Goal: Task Accomplishment & Management: Use online tool/utility

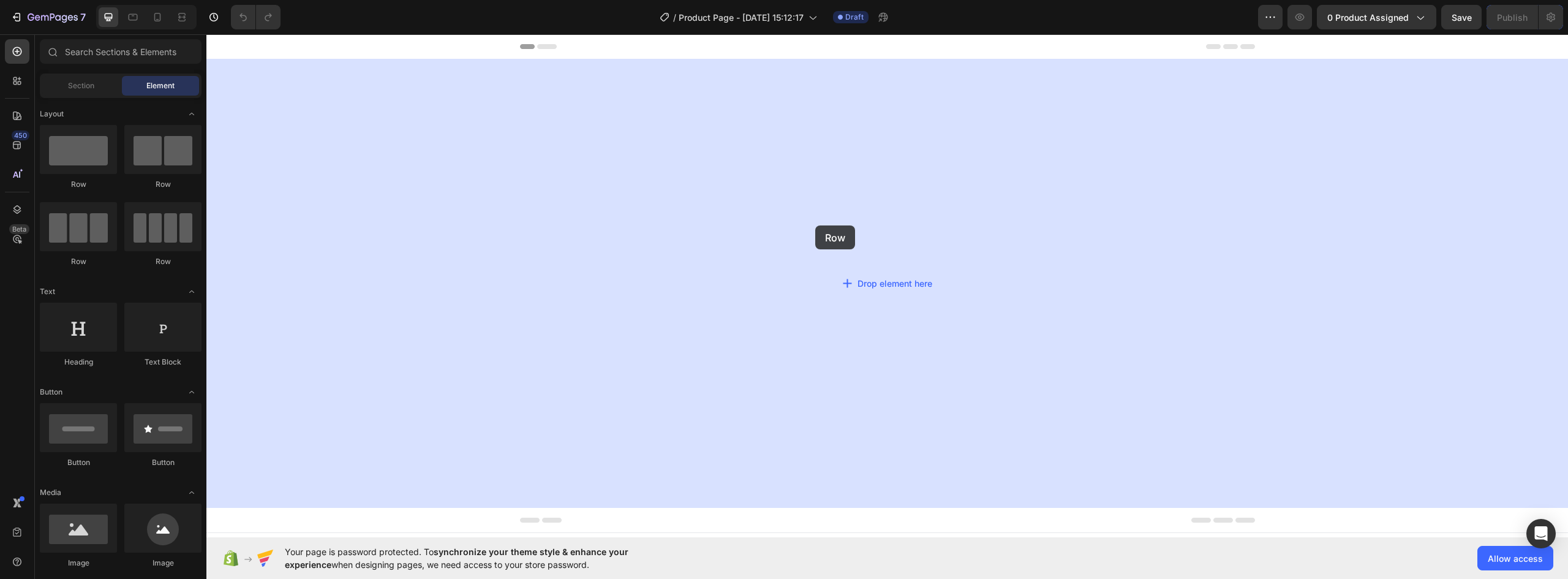
drag, startPoint x: 284, startPoint y: 188, endPoint x: 817, endPoint y: 224, distance: 534.2
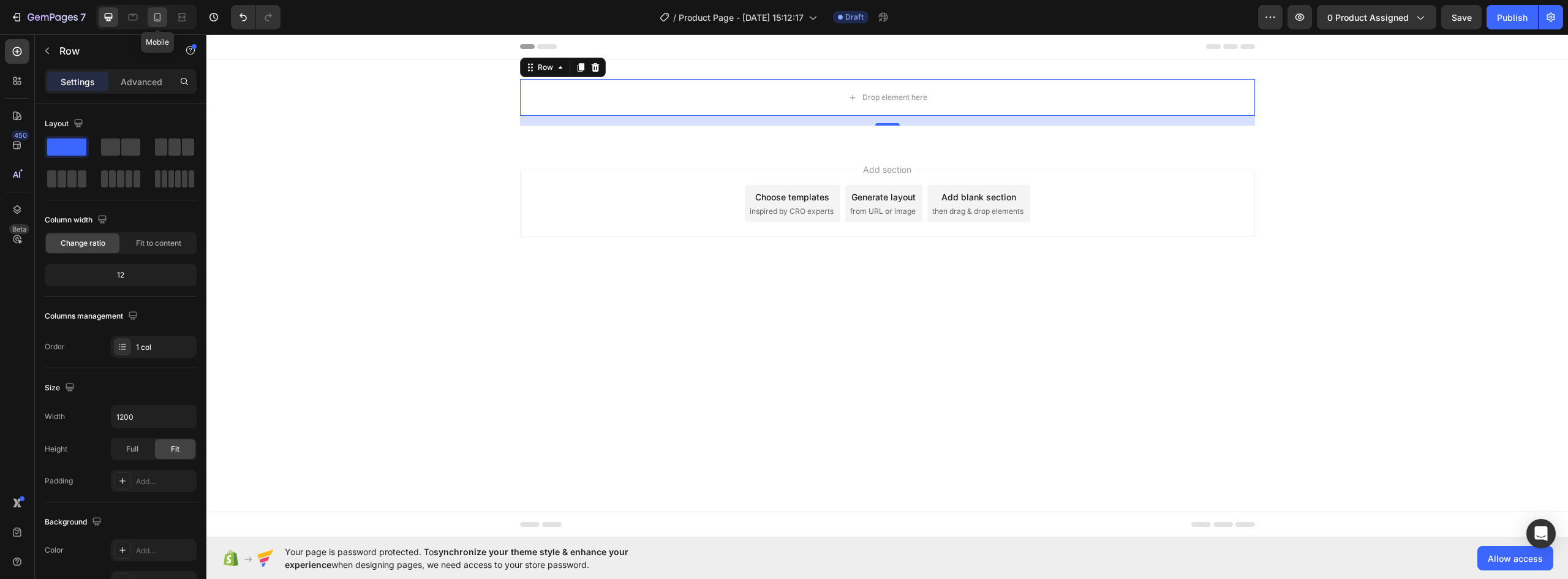
click at [155, 14] on icon at bounding box center [158, 17] width 7 height 9
type input "100%"
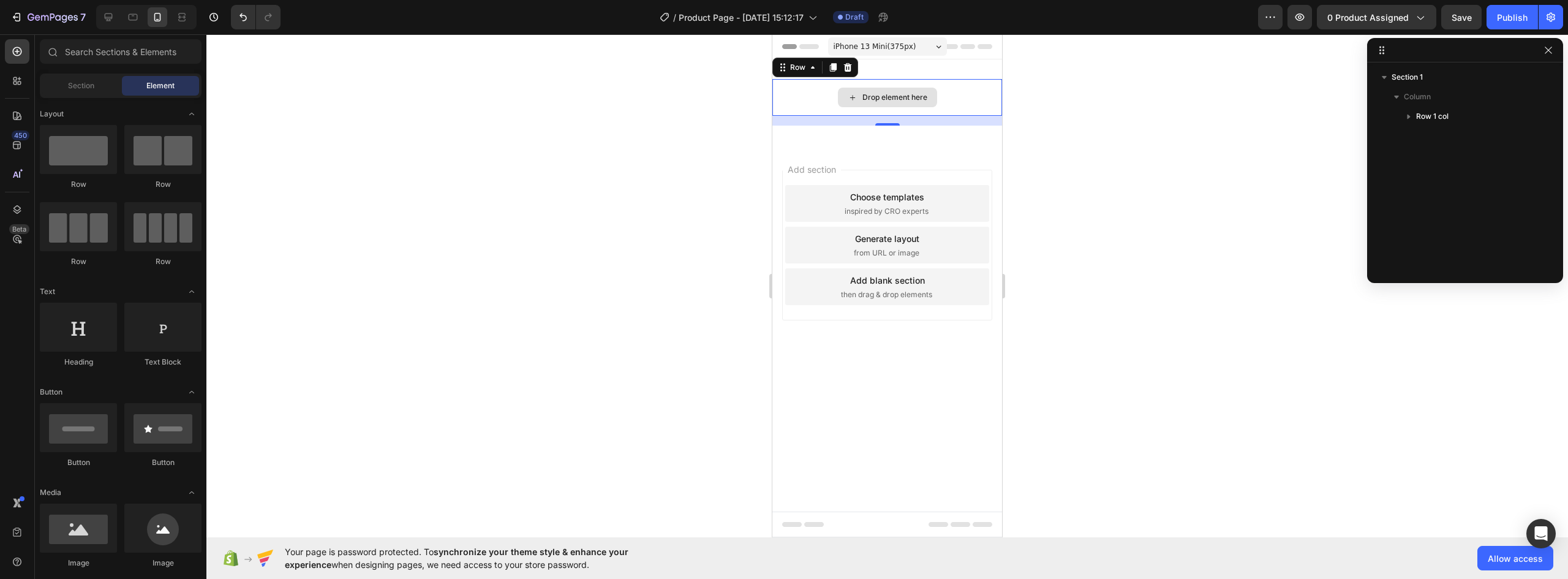
click at [913, 101] on div "Drop element here" at bounding box center [895, 97] width 65 height 10
click at [932, 100] on div "Drop element here" at bounding box center [887, 97] width 99 height 20
click at [997, 100] on div "Drop element here" at bounding box center [887, 97] width 230 height 37
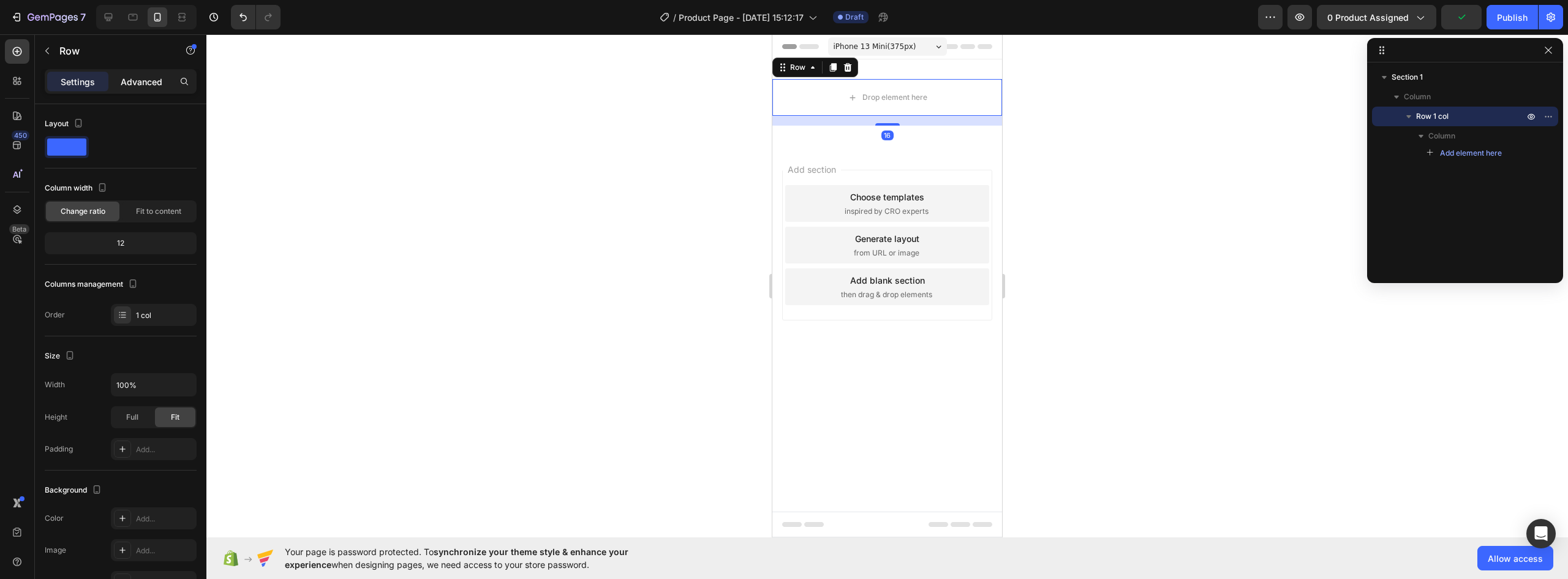
click at [132, 80] on p "Advanced" at bounding box center [141, 82] width 42 height 13
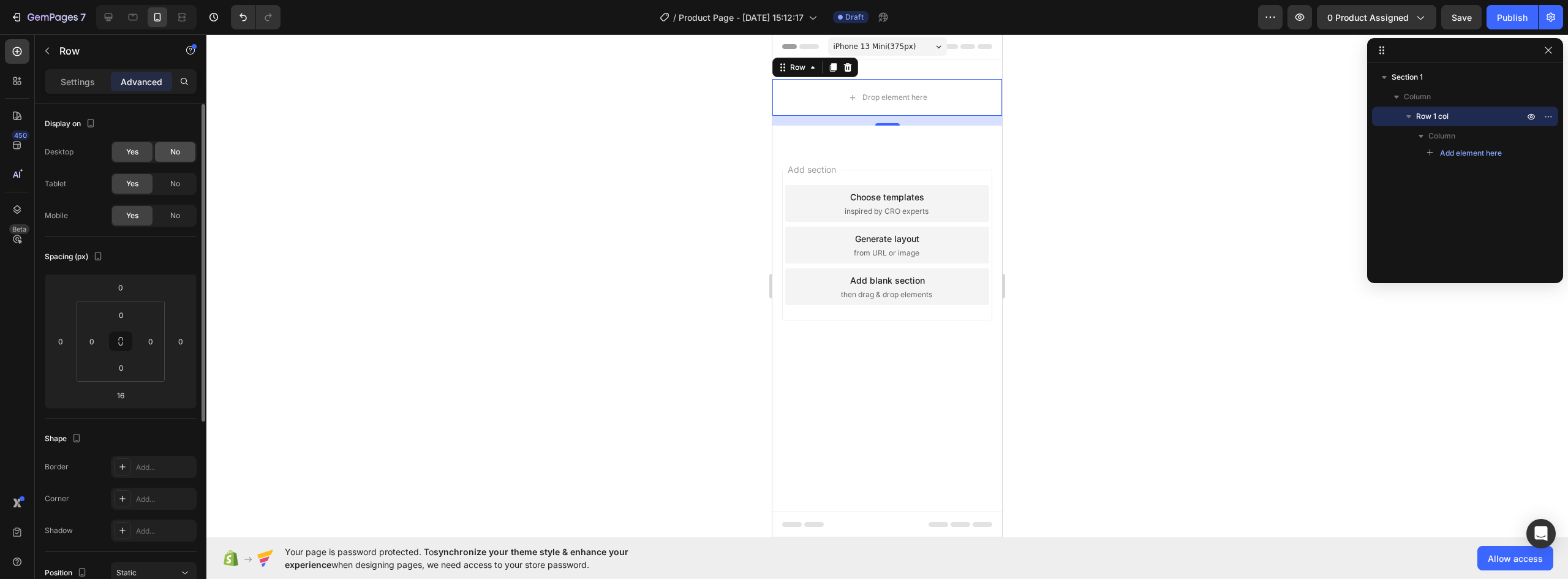
click at [173, 153] on span "No" at bounding box center [175, 152] width 10 height 11
click at [969, 95] on div "Drop element here" at bounding box center [887, 97] width 230 height 37
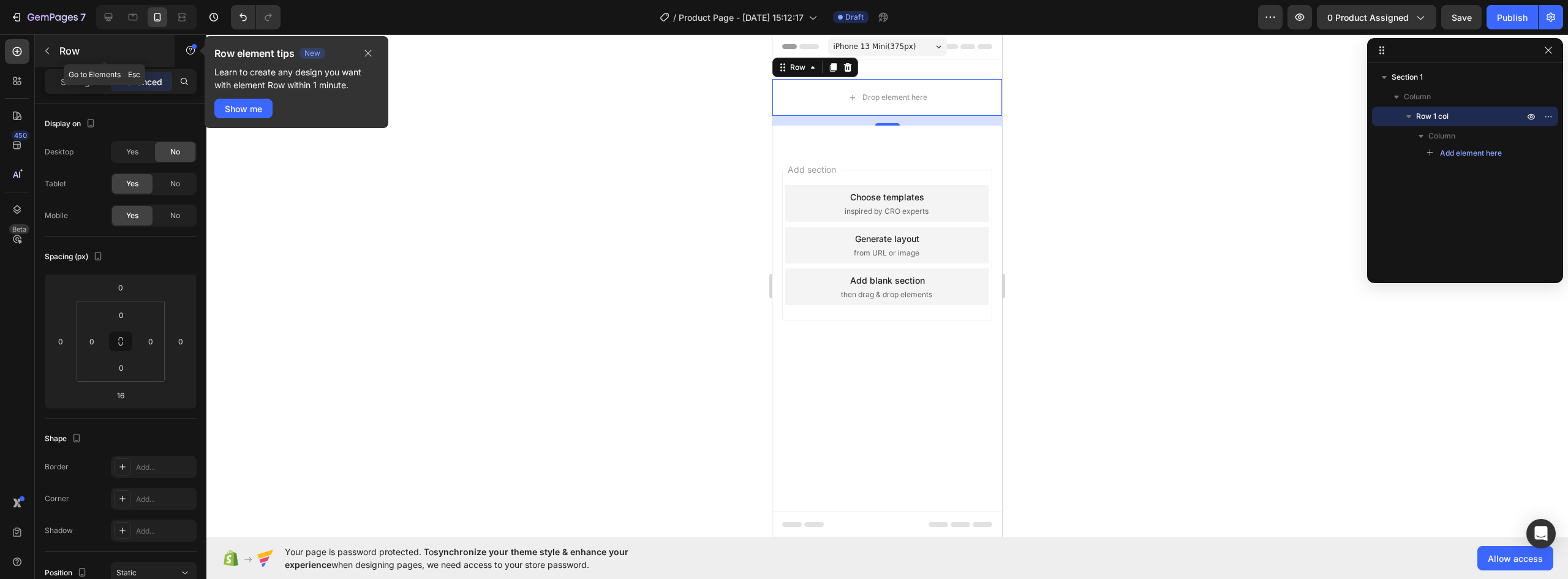
click at [49, 51] on icon "button" at bounding box center [47, 51] width 10 height 10
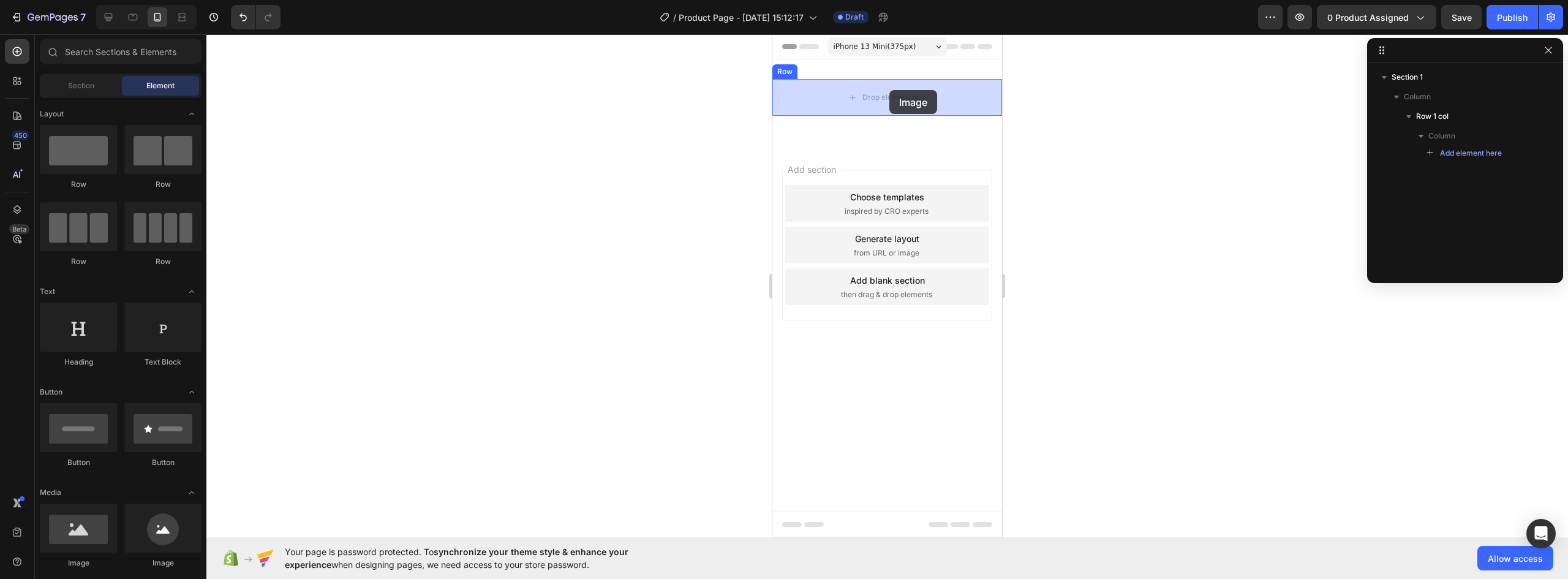
drag, startPoint x: 1129, startPoint y: 452, endPoint x: 889, endPoint y: 90, distance: 434.3
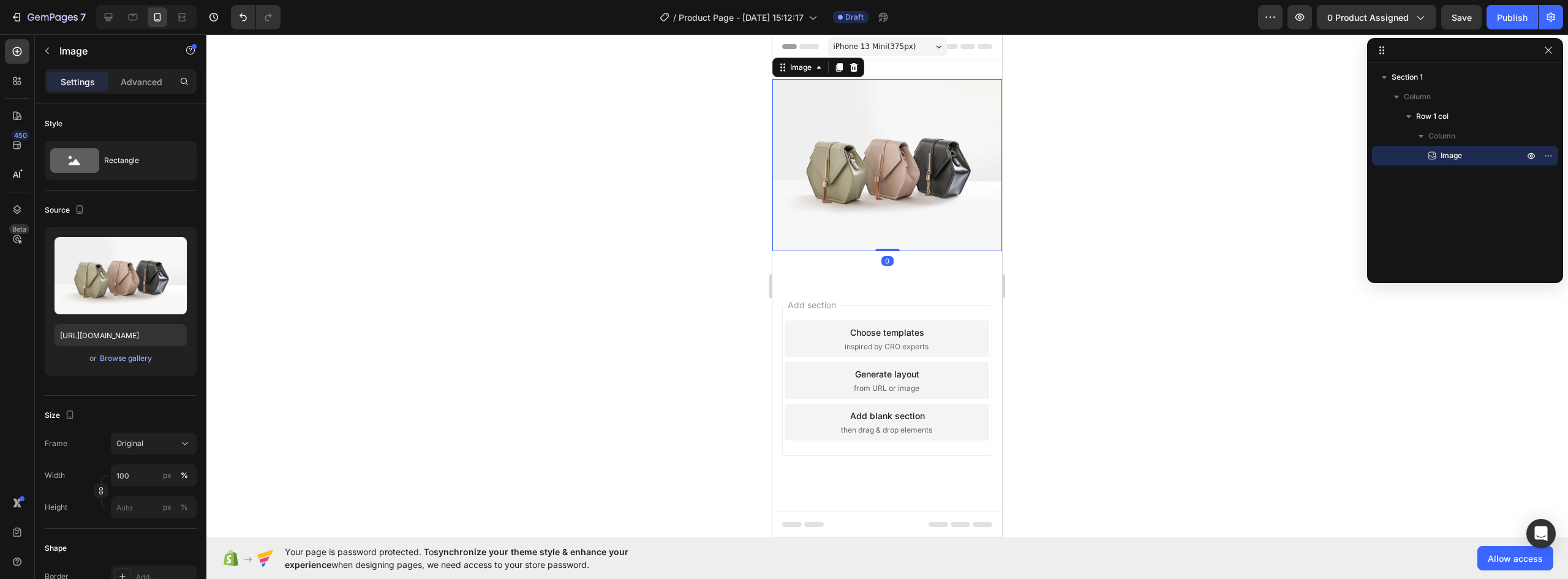
click at [900, 152] on img at bounding box center [887, 165] width 230 height 172
click at [147, 80] on p "Advanced" at bounding box center [141, 82] width 42 height 13
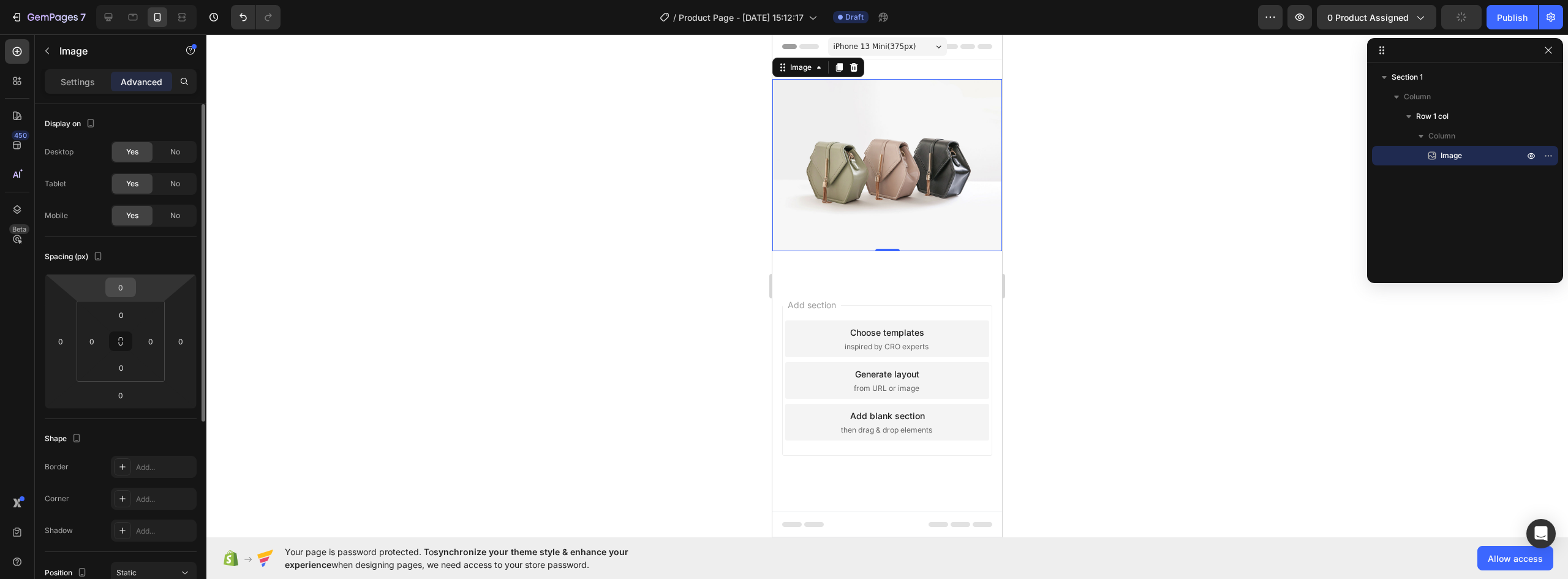
click at [120, 291] on input "0" at bounding box center [121, 287] width 25 height 19
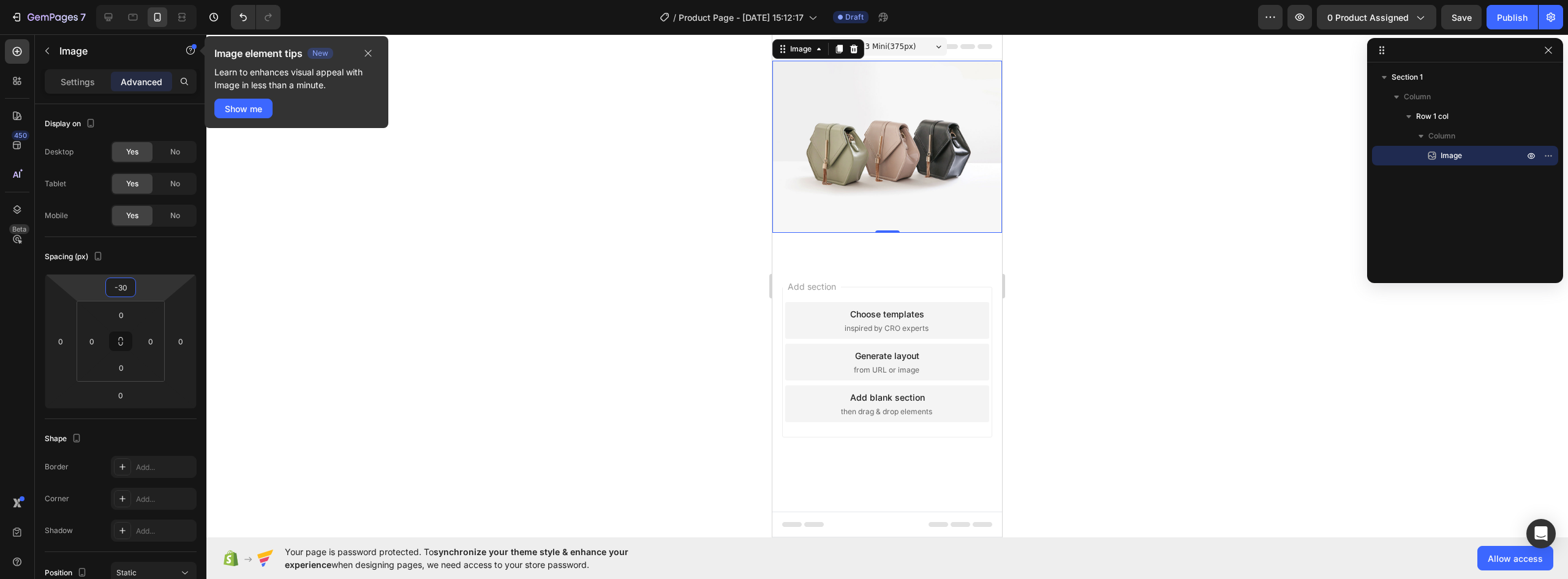
type input "-30"
click at [1087, 301] on div at bounding box center [887, 307] width 1362 height 545
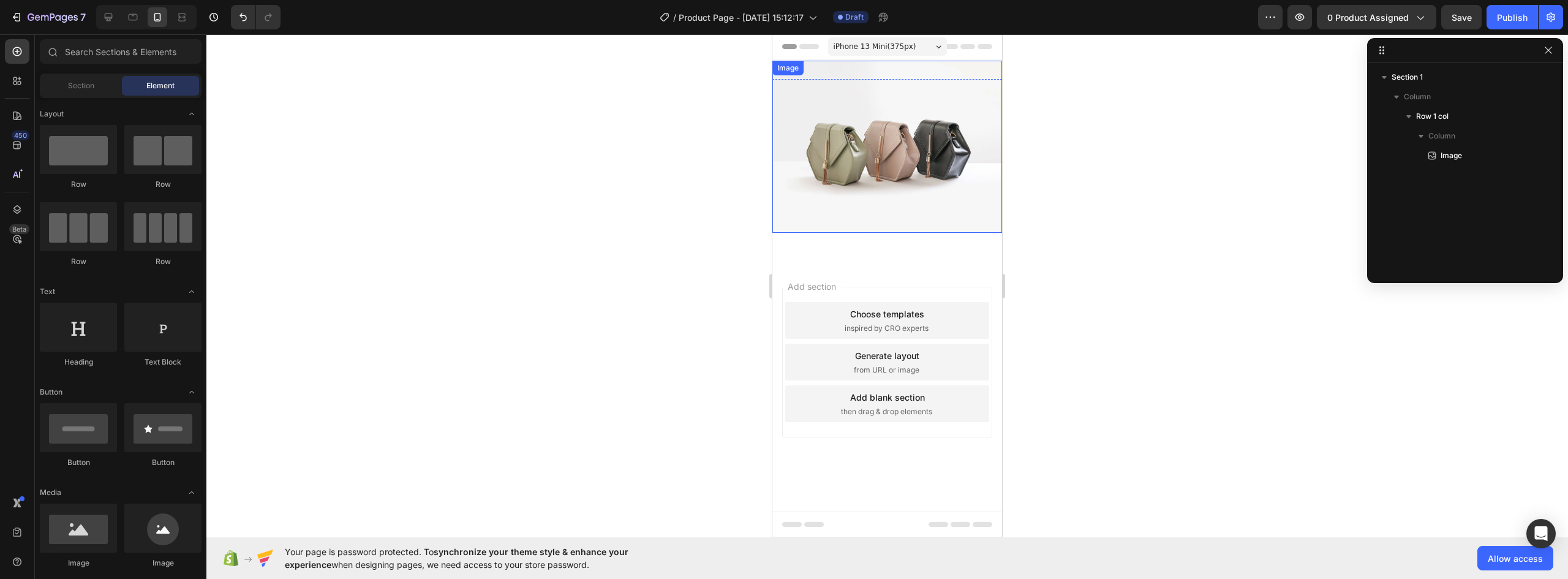
click at [923, 170] on img at bounding box center [887, 146] width 230 height 172
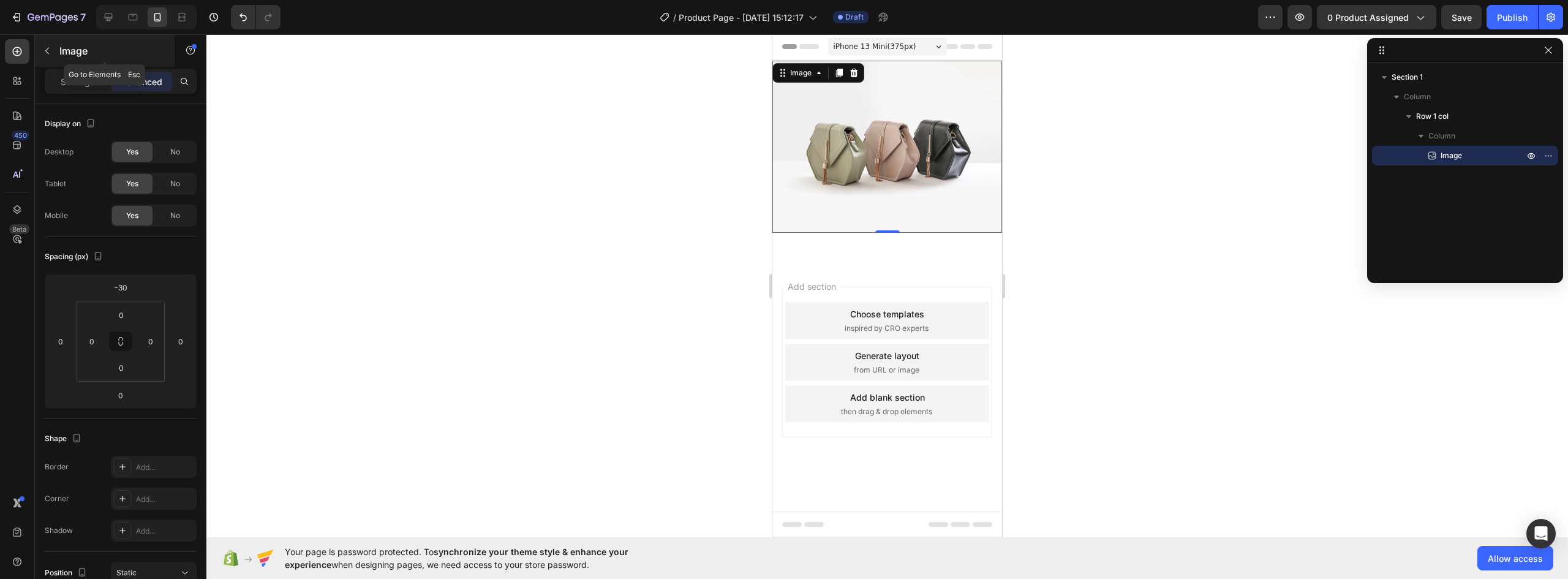
click at [48, 48] on icon "button" at bounding box center [47, 51] width 10 height 10
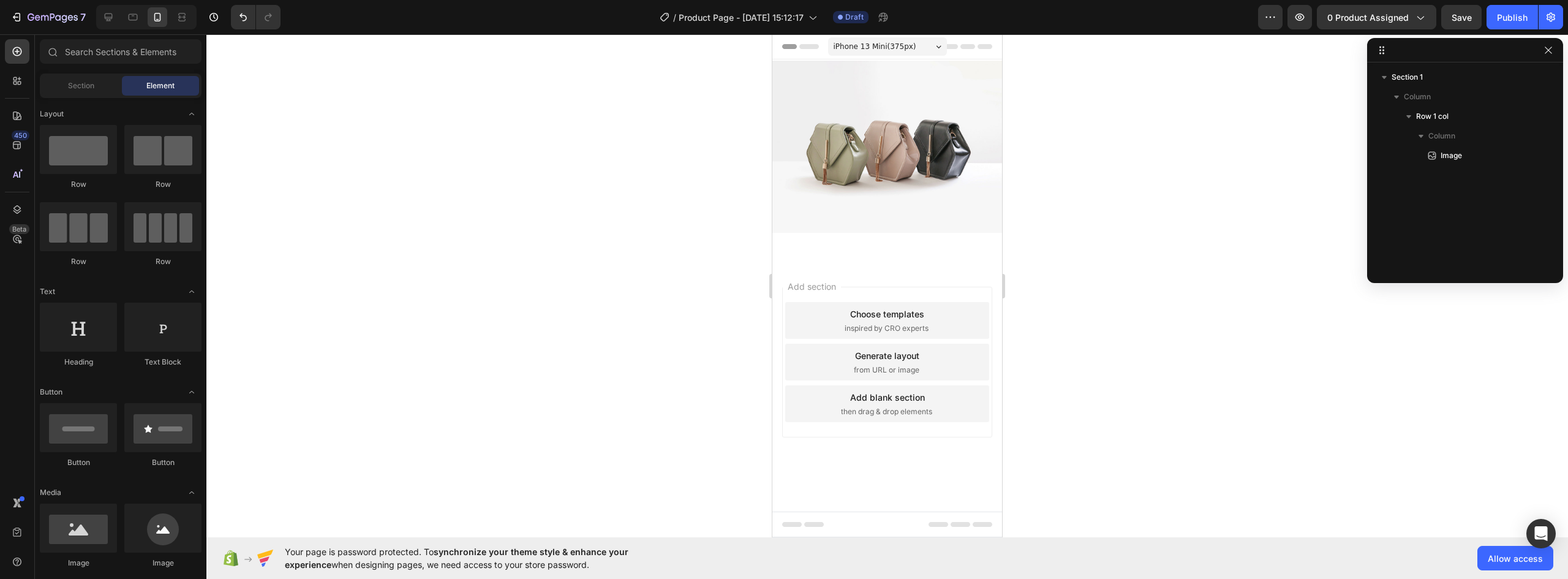
click at [941, 161] on img at bounding box center [887, 146] width 230 height 172
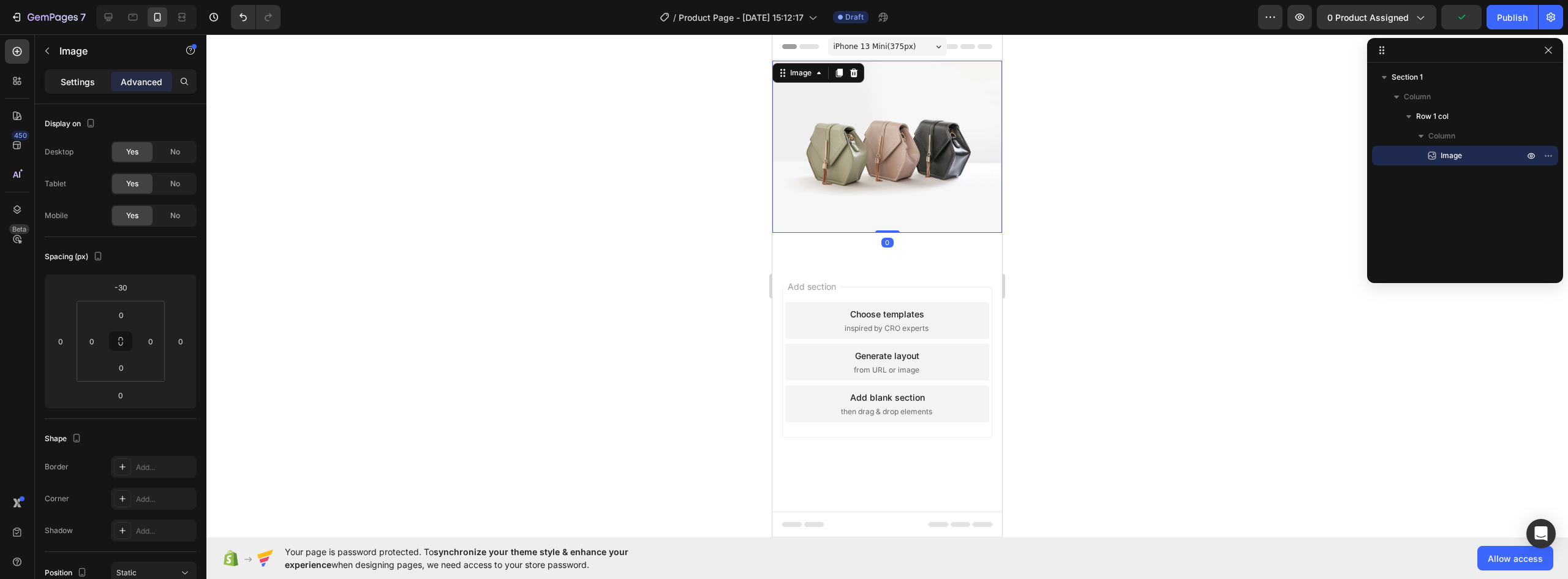
click at [77, 81] on p "Settings" at bounding box center [77, 82] width 34 height 13
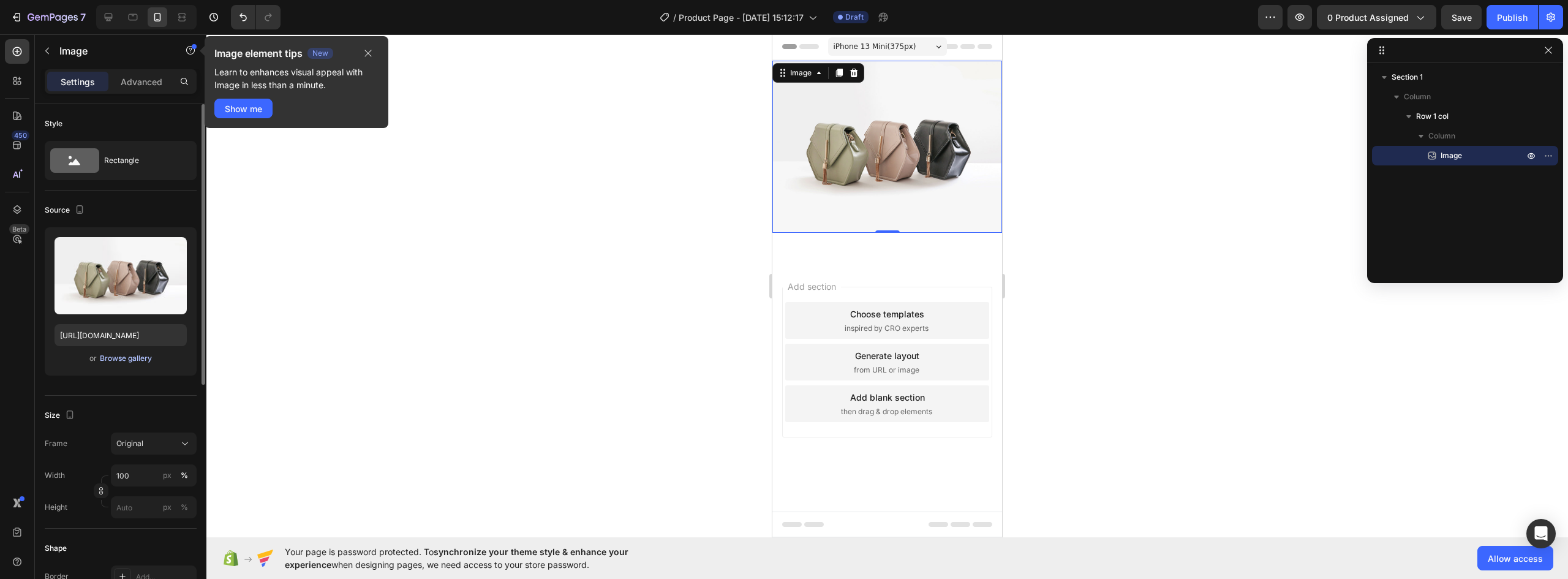
click at [119, 354] on div "Browse gallery" at bounding box center [126, 359] width 52 height 11
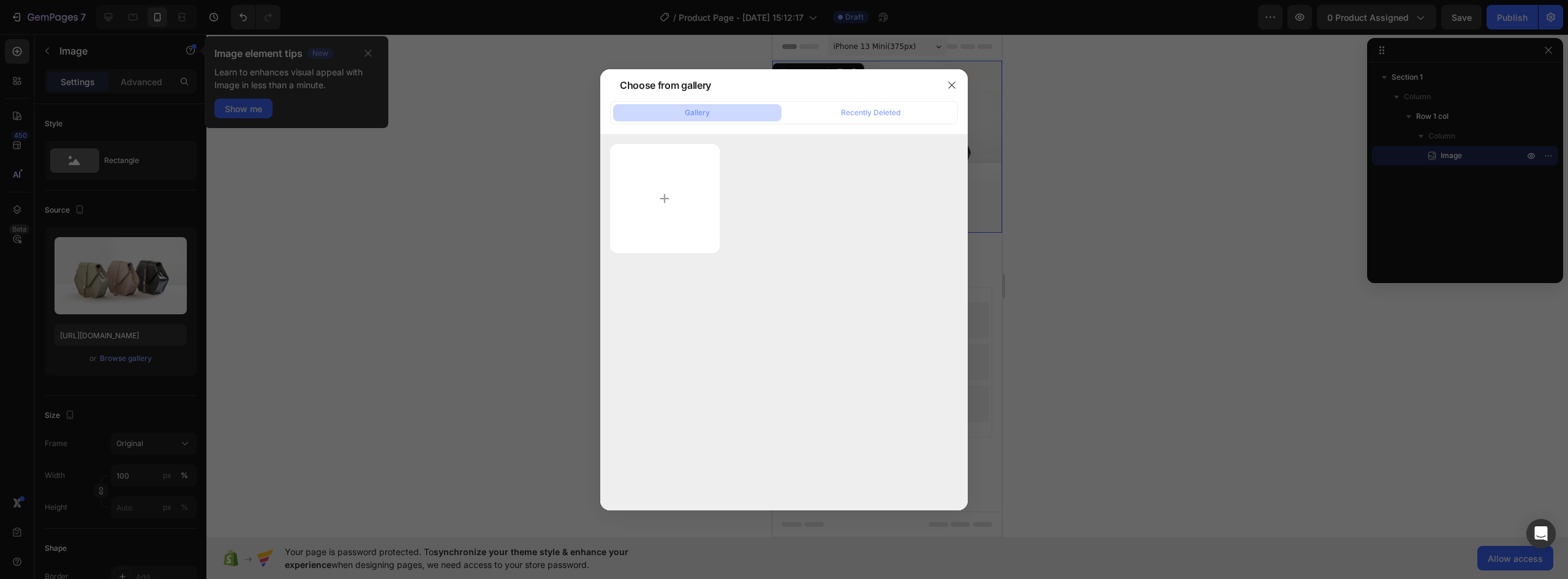
click at [1108, 271] on div at bounding box center [784, 290] width 1568 height 579
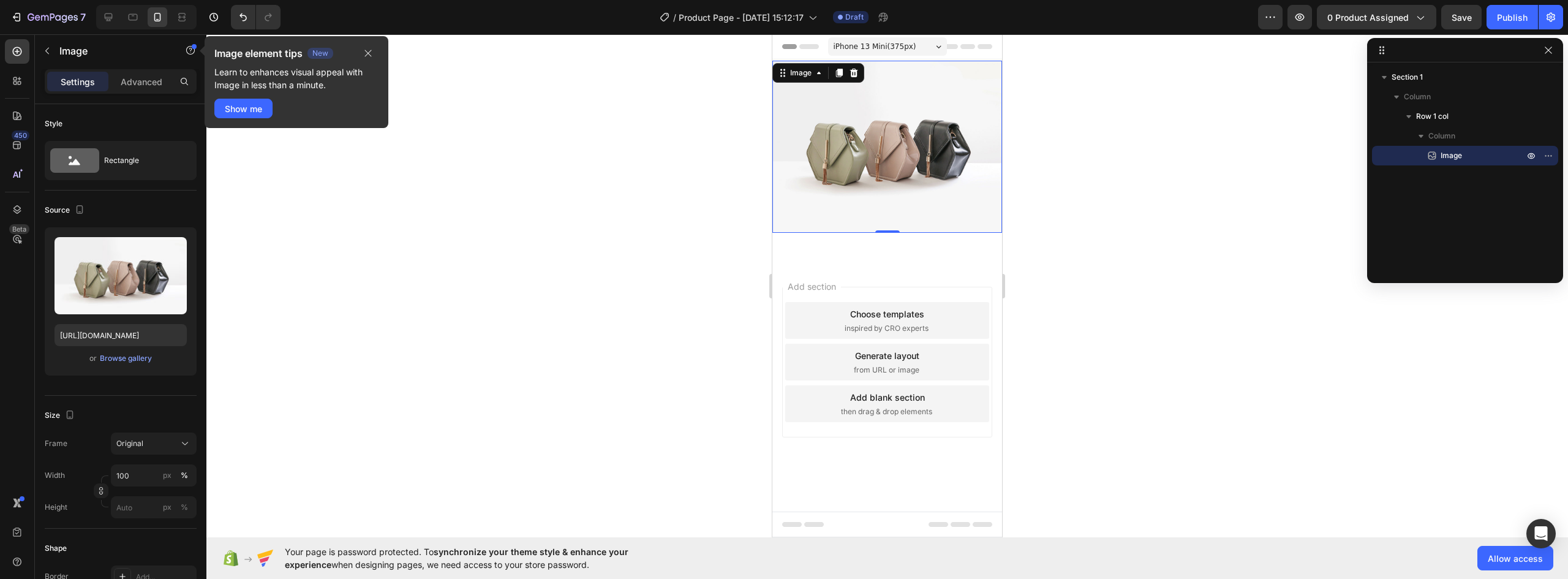
click at [893, 153] on img at bounding box center [887, 146] width 230 height 172
click at [130, 358] on div "Browse gallery" at bounding box center [126, 359] width 52 height 11
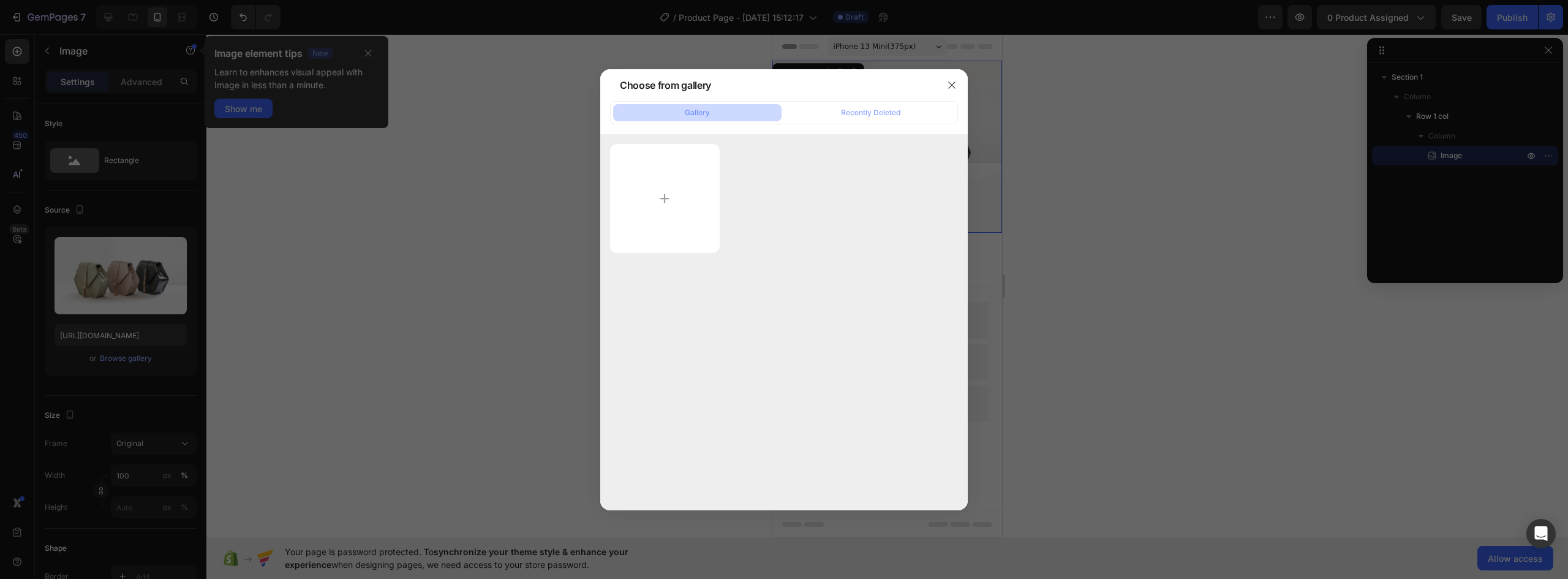
click at [1042, 282] on div at bounding box center [784, 290] width 1568 height 579
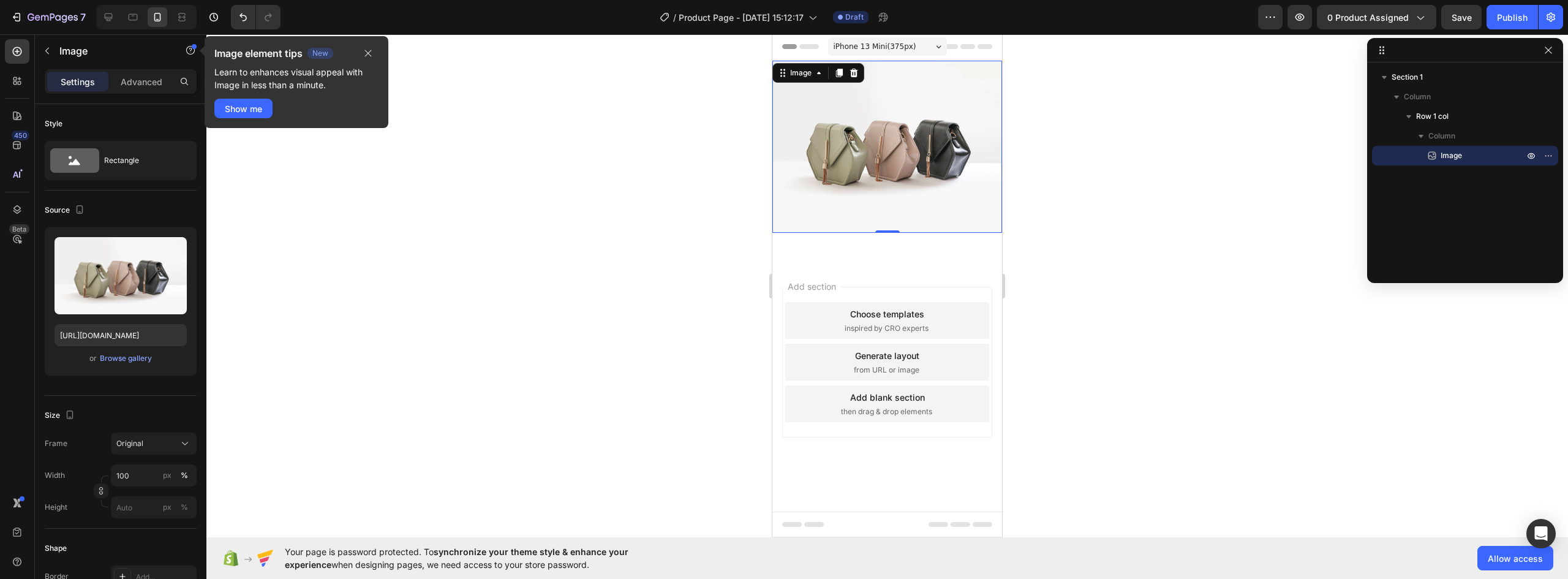
click at [928, 177] on img at bounding box center [887, 146] width 230 height 172
click at [128, 357] on div "Browse gallery" at bounding box center [126, 359] width 52 height 11
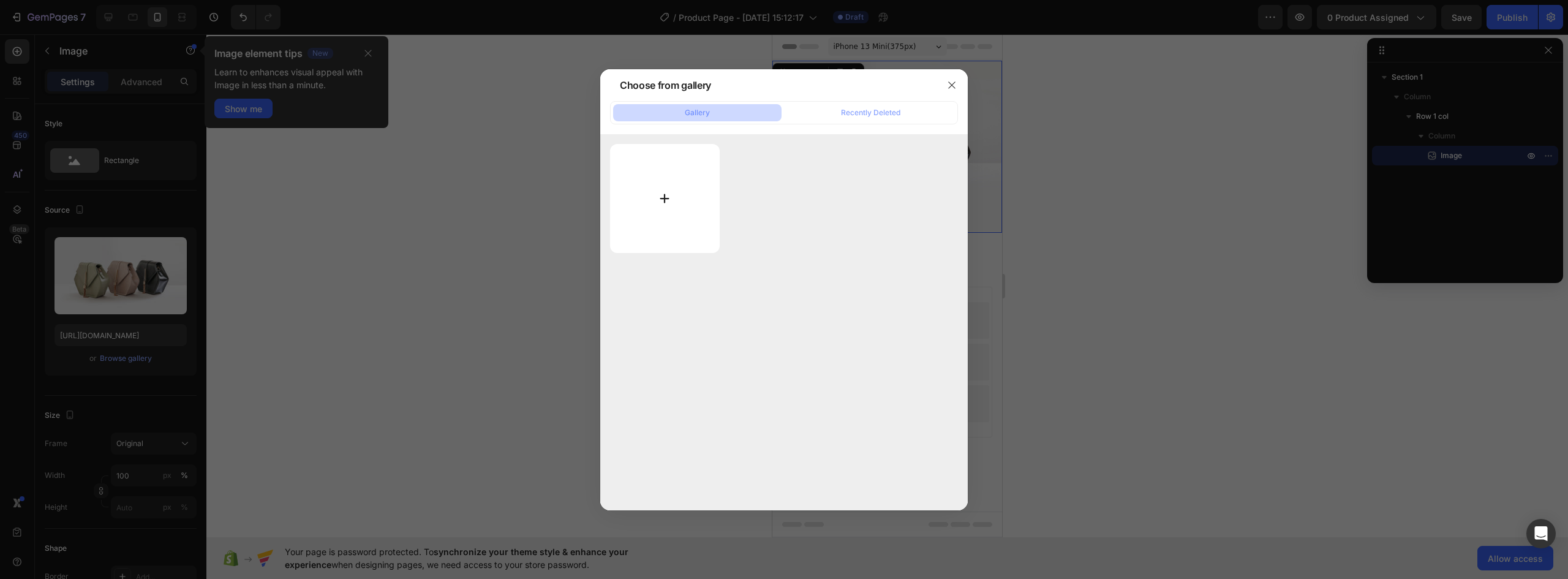
click at [679, 205] on input "file" at bounding box center [665, 198] width 110 height 109
type input "C:\fakepath\MULAN-NOVA-LANDING-V1-02_01.webp"
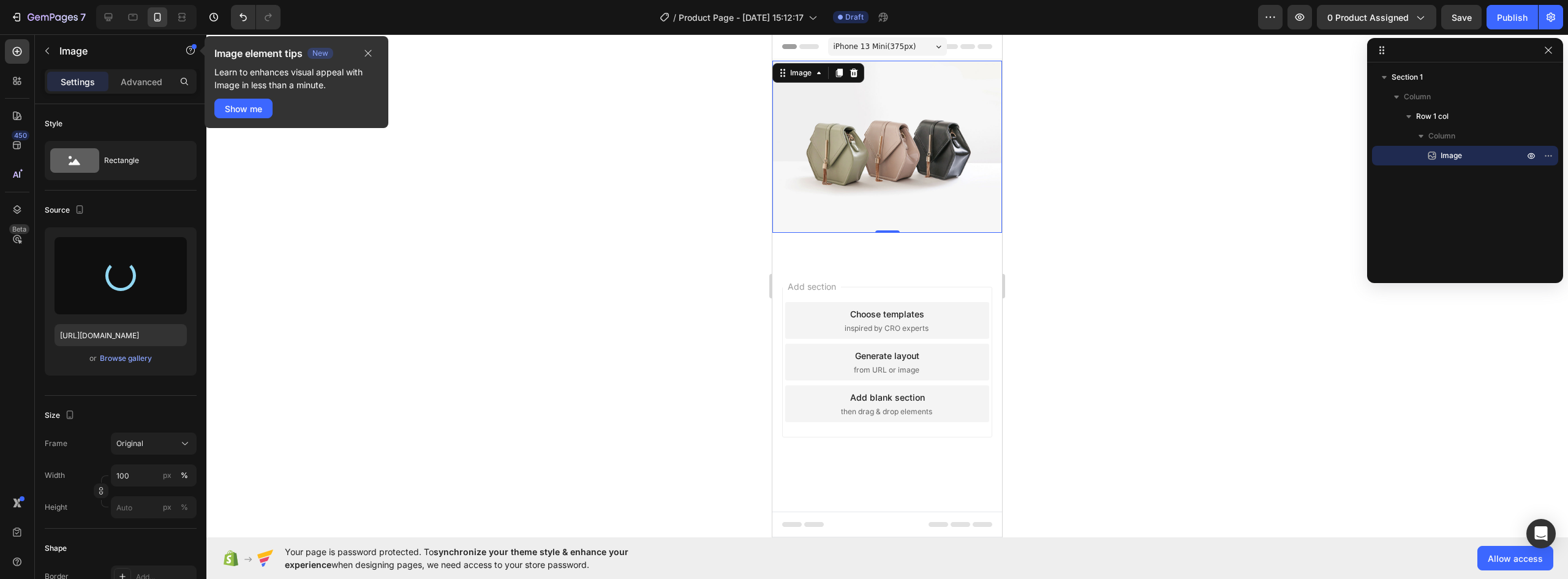
type input "https://cdn.shopify.com/s/files/1/0637/5325/7022/files/gempages_586166114766029…"
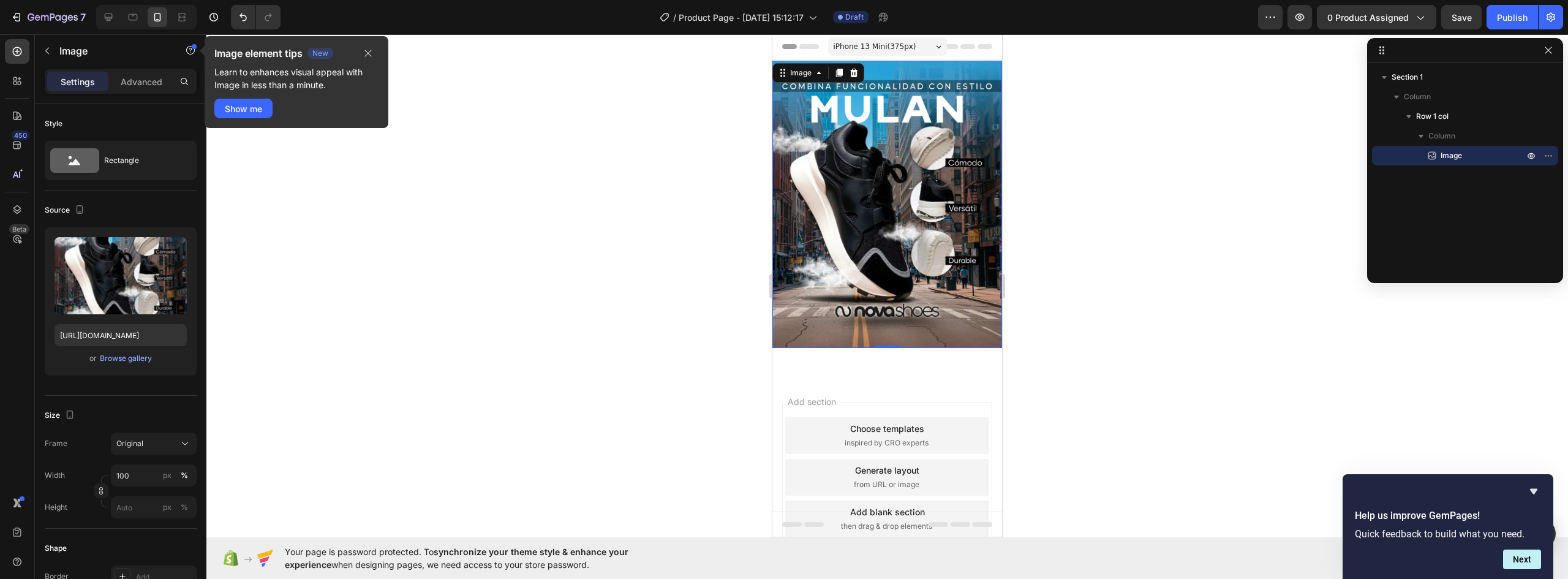
click at [893, 172] on img at bounding box center [887, 204] width 230 height 287
click at [837, 73] on icon at bounding box center [839, 73] width 10 height 10
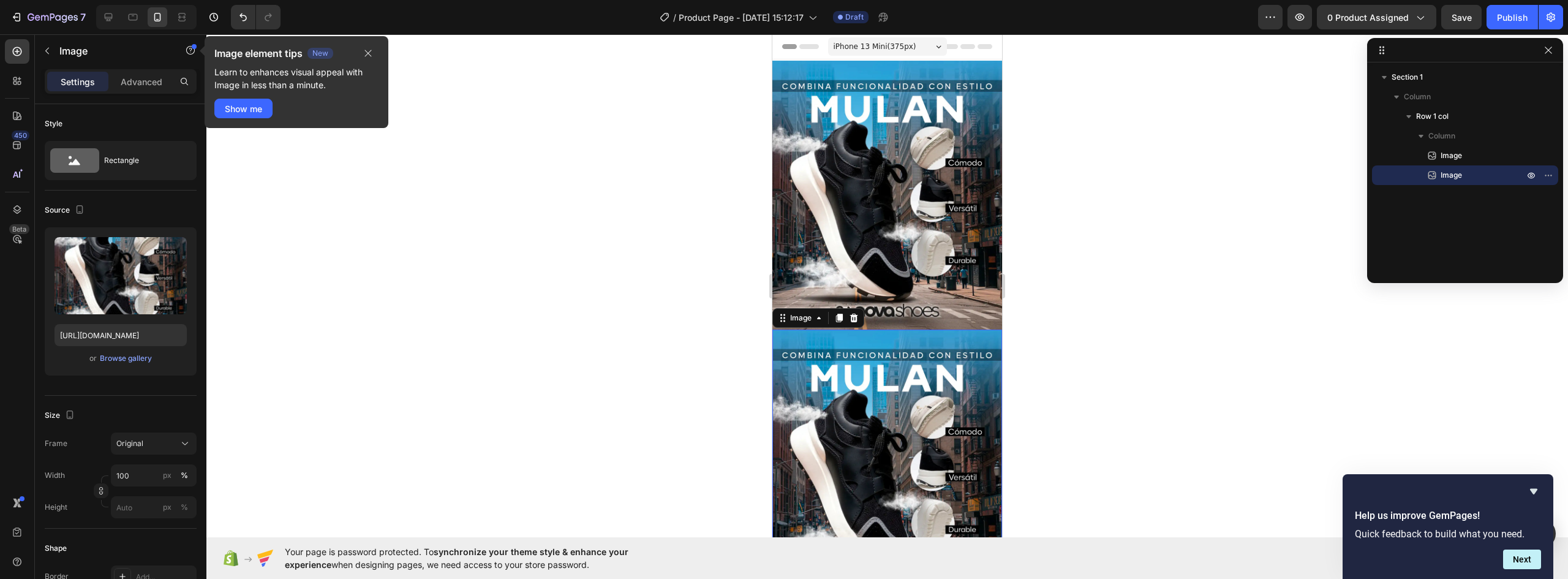
click at [884, 355] on img at bounding box center [887, 473] width 230 height 287
click at [119, 359] on div "Browse gallery" at bounding box center [126, 359] width 52 height 11
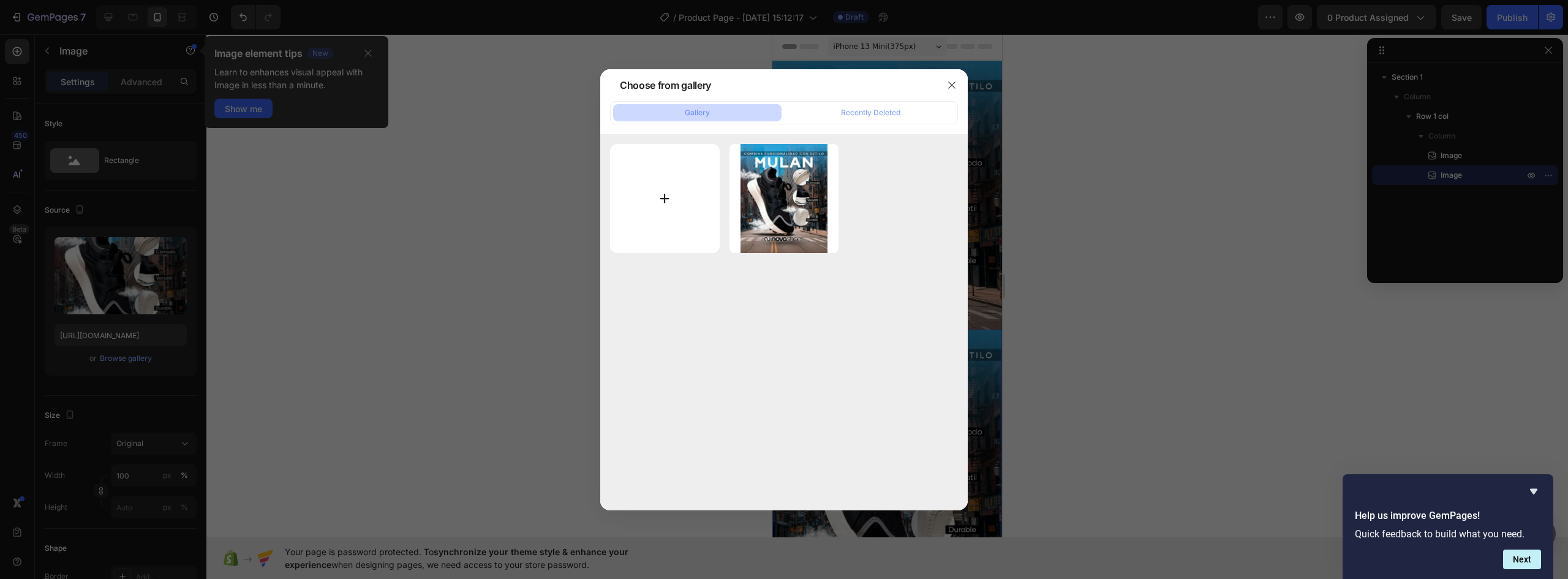
click at [688, 191] on input "file" at bounding box center [665, 199] width 110 height 110
type input "C:\fakepath\MULAN-NOVA-LANDING-V1-02_02.webp"
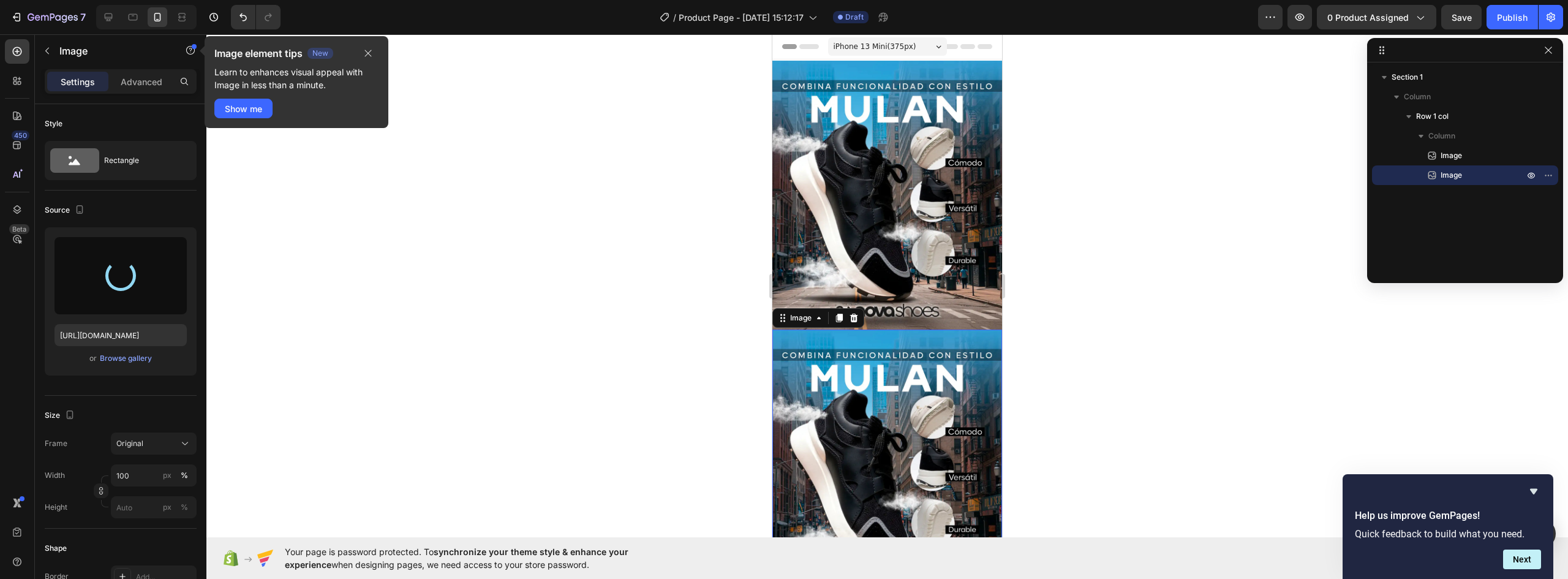
type input "https://cdn.shopify.com/s/files/1/0637/5325/7022/files/gempages_586166114766029…"
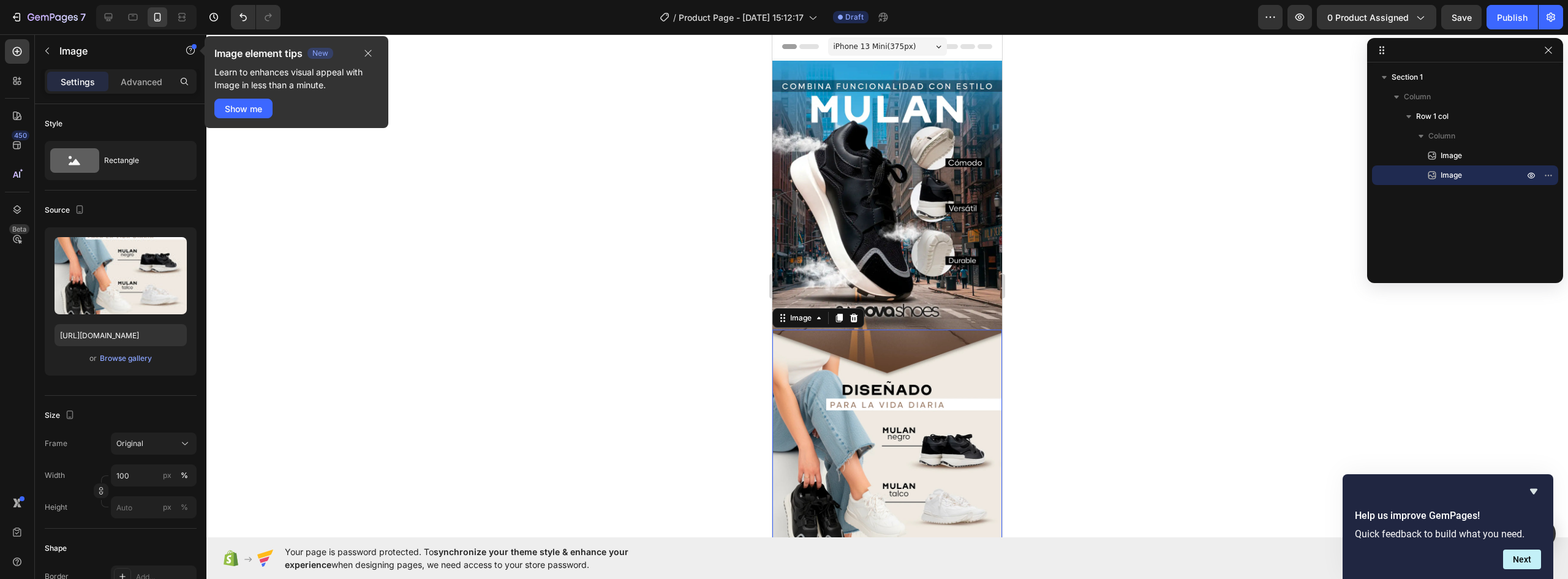
scroll to position [61, 0]
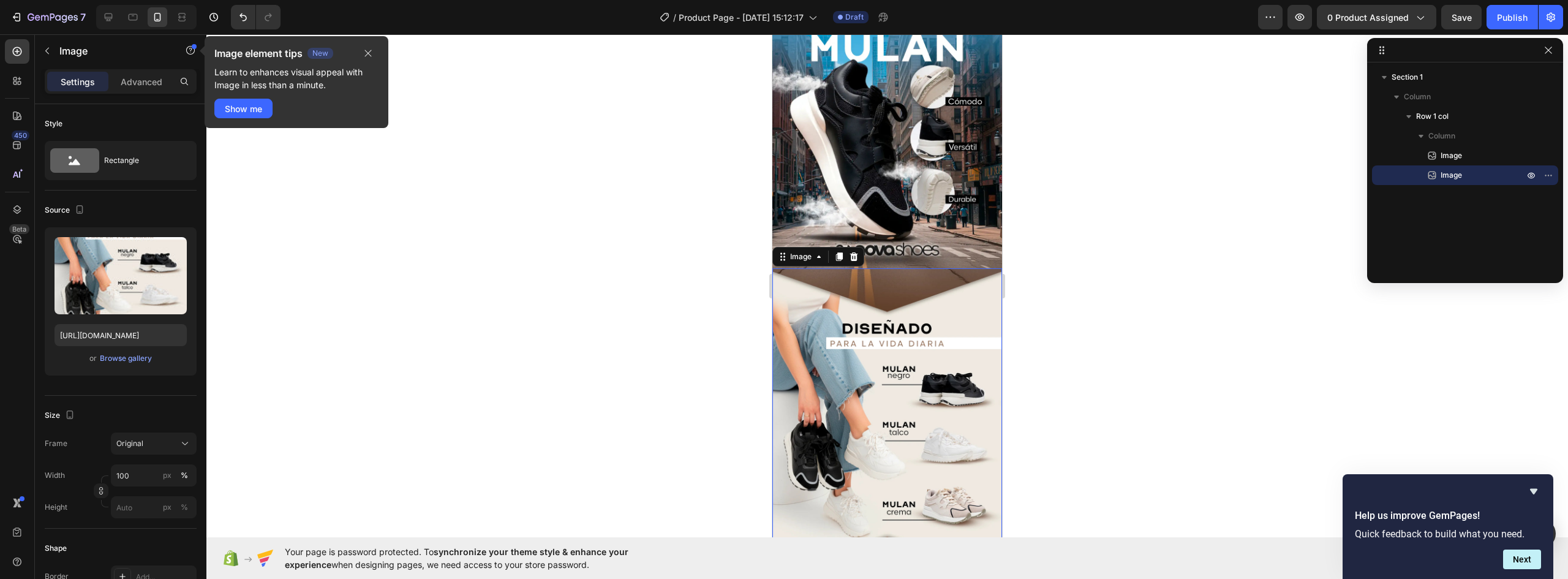
click at [883, 286] on img at bounding box center [887, 412] width 230 height 287
click at [140, 84] on p "Advanced" at bounding box center [141, 82] width 42 height 13
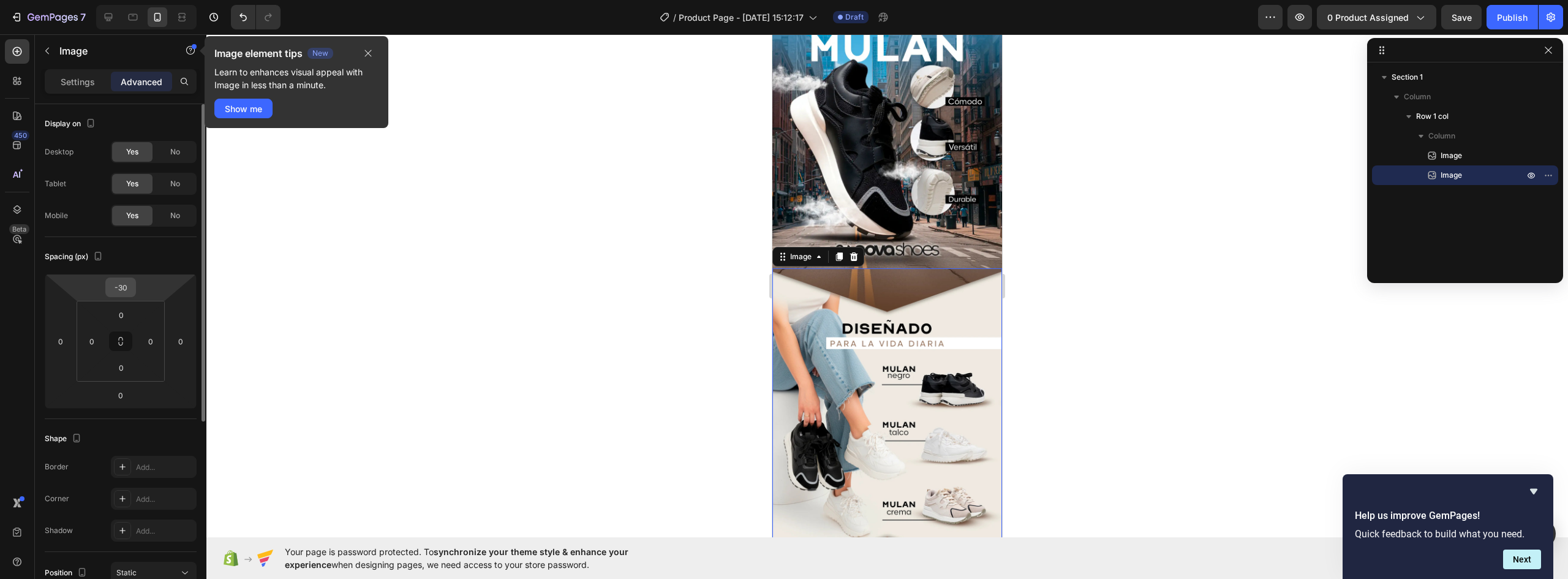
click at [118, 285] on input "-30" at bounding box center [121, 287] width 25 height 19
type input "0"
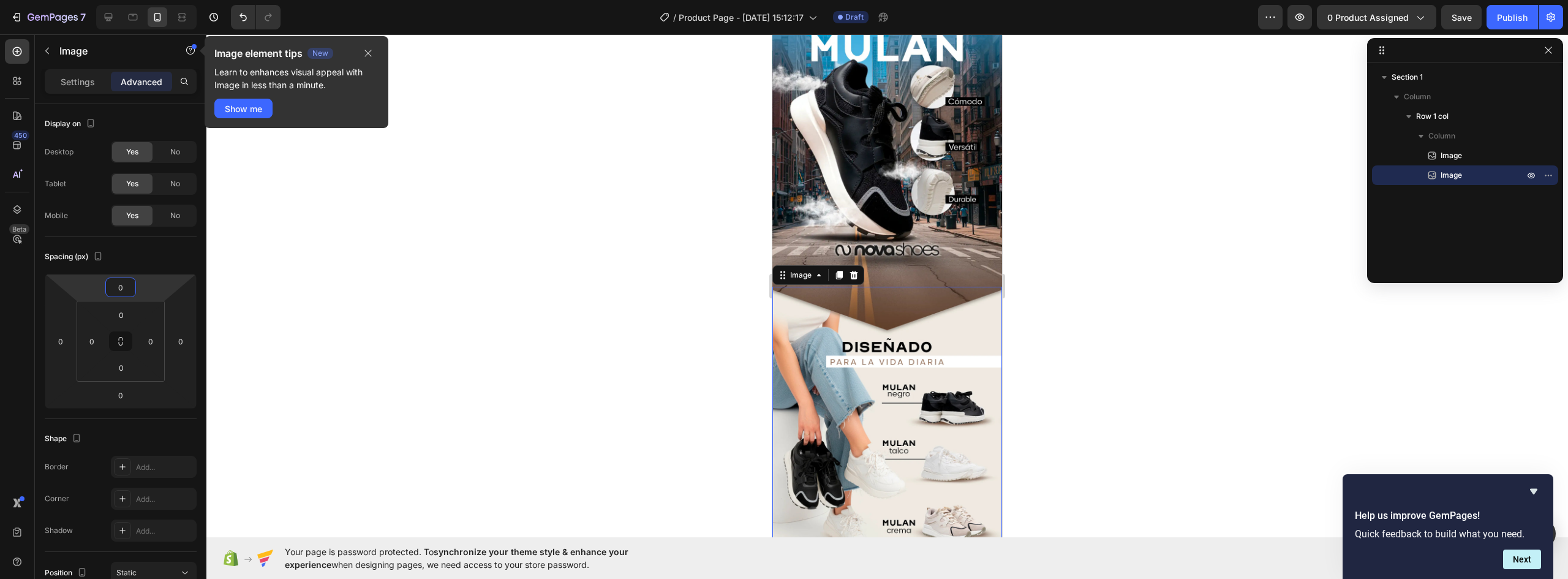
scroll to position [184, 0]
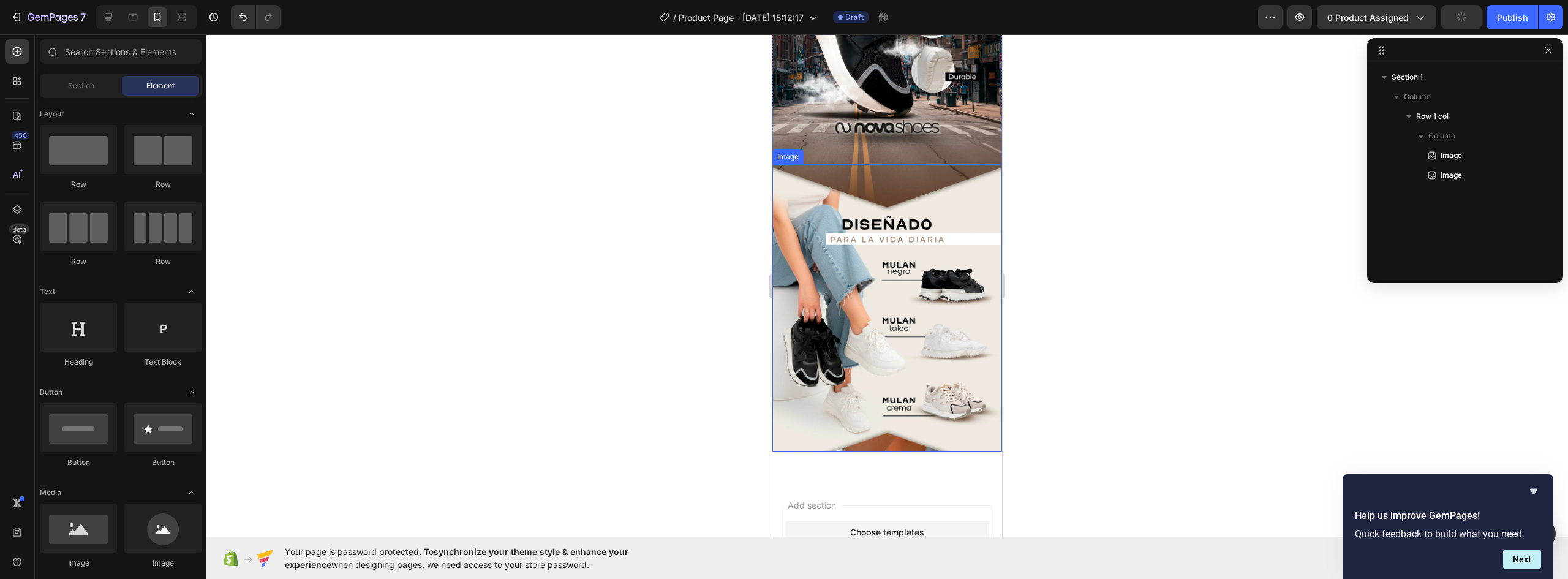
scroll to position [245, 0]
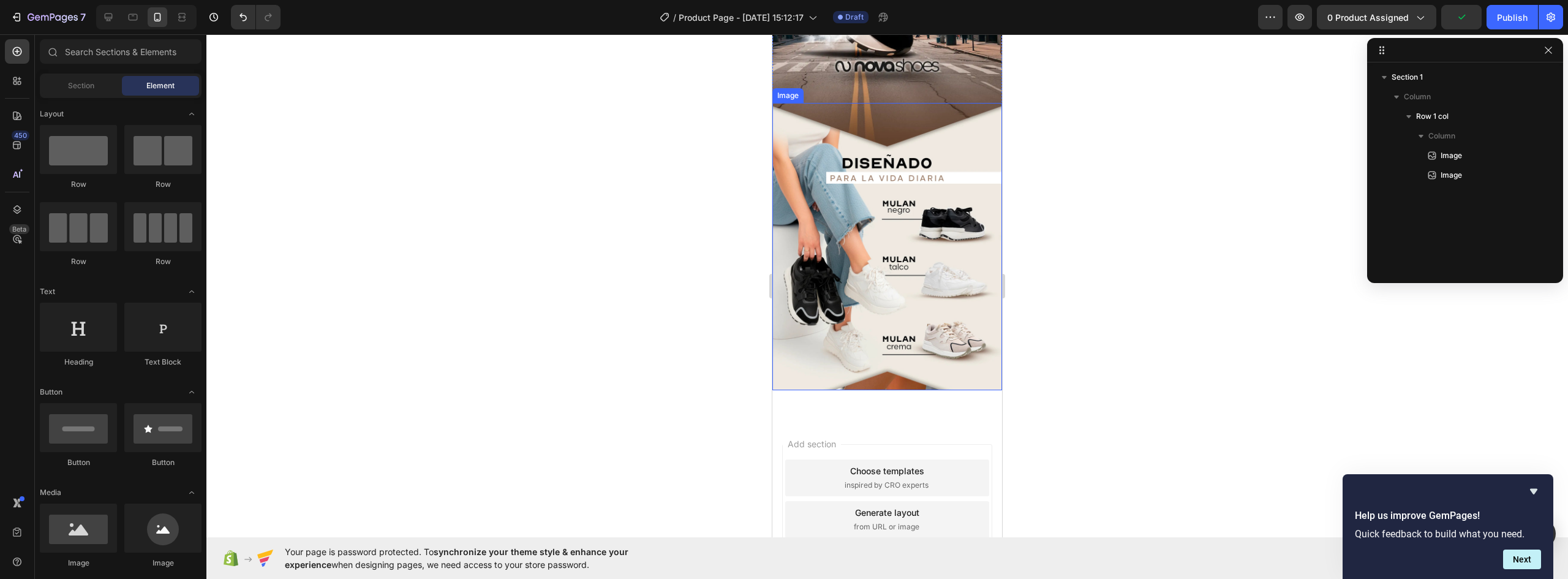
click at [916, 298] on img at bounding box center [887, 246] width 230 height 287
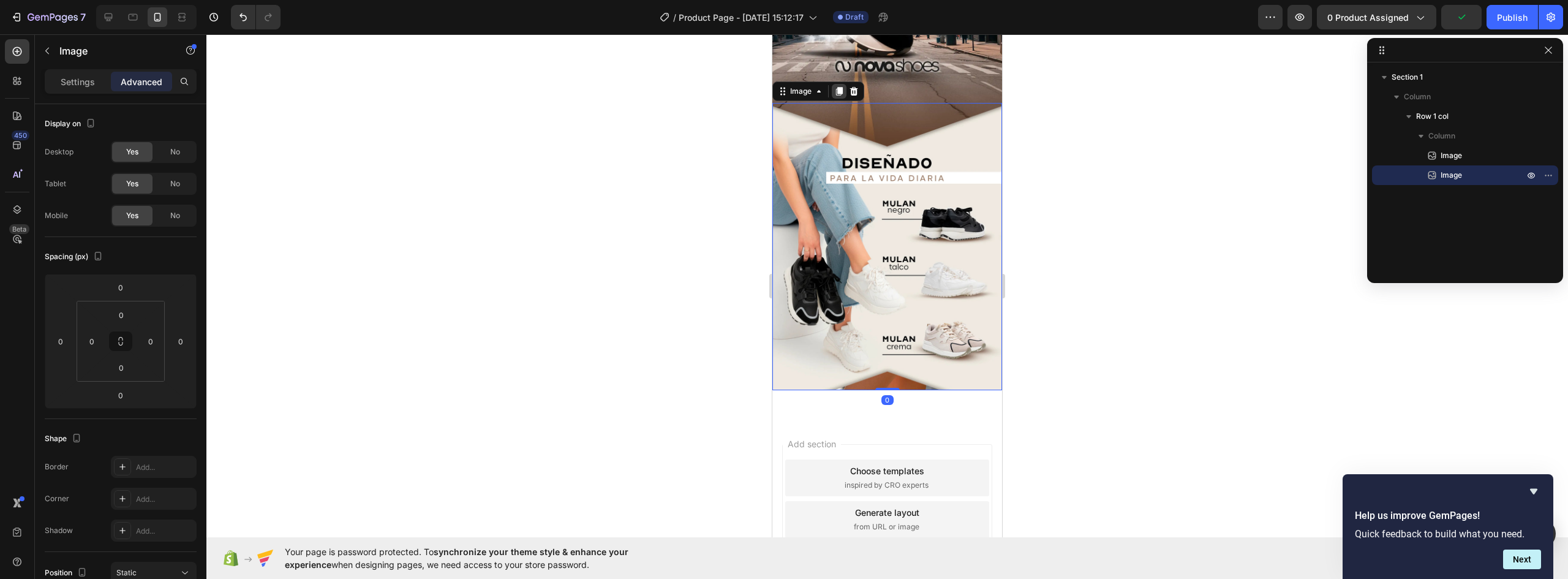
click at [841, 87] on icon at bounding box center [840, 91] width 7 height 9
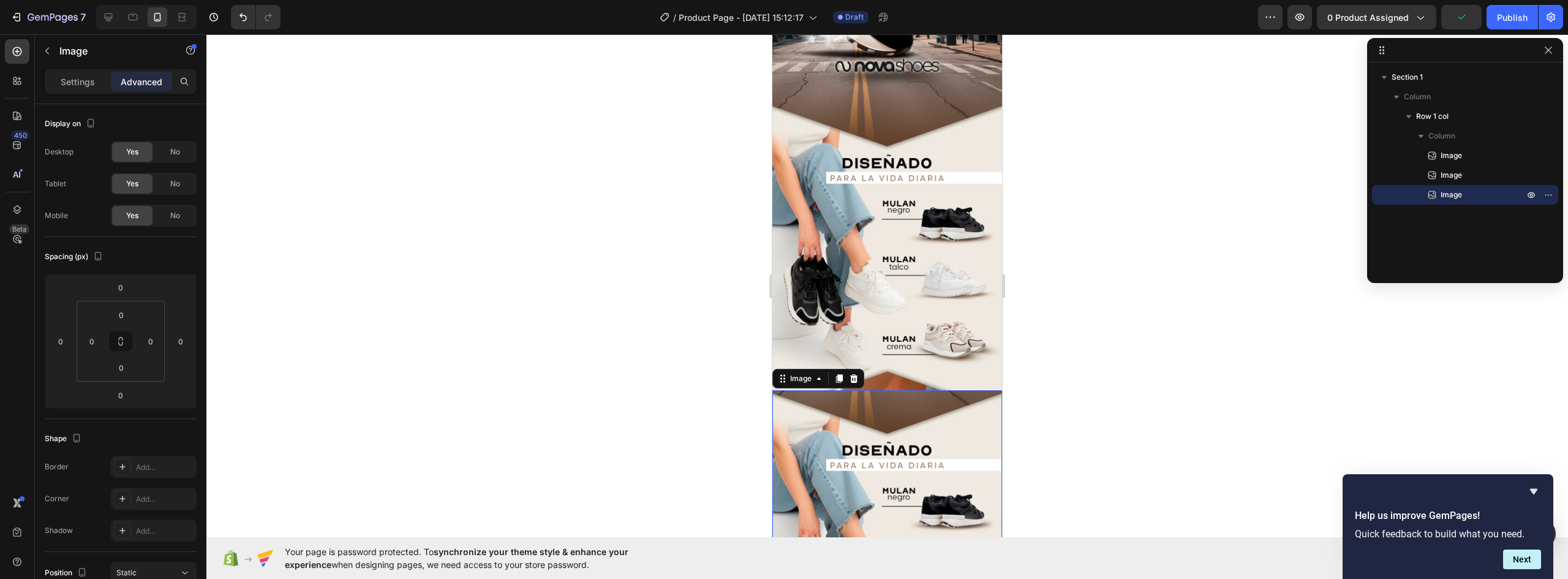
scroll to position [535, 0]
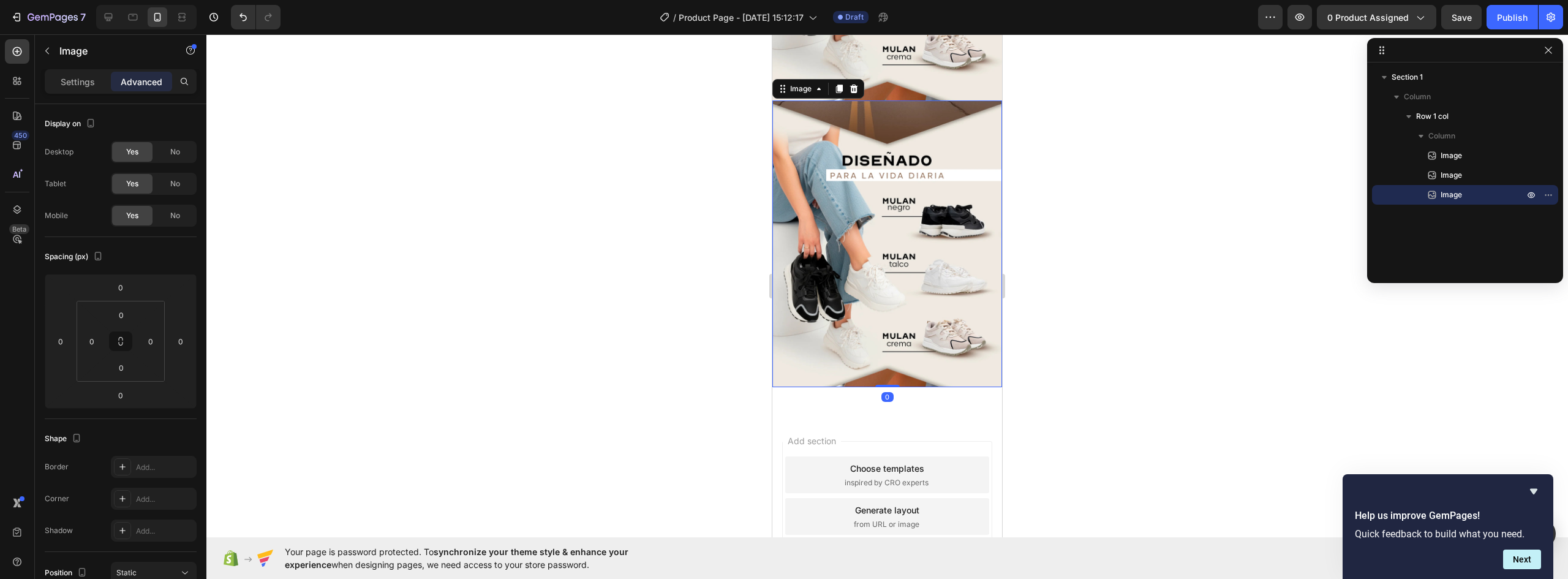
click at [885, 197] on img at bounding box center [887, 244] width 230 height 287
click at [74, 74] on div "Settings" at bounding box center [77, 82] width 61 height 20
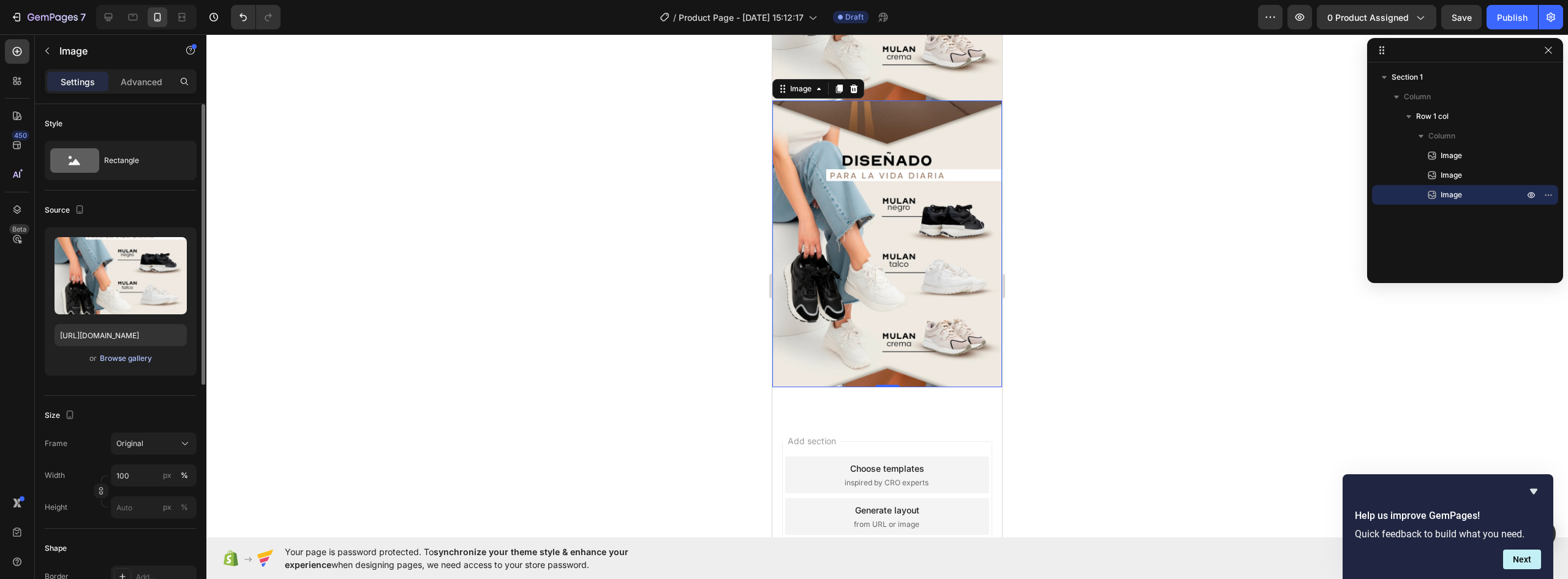
click at [129, 362] on div "Browse gallery" at bounding box center [126, 359] width 52 height 11
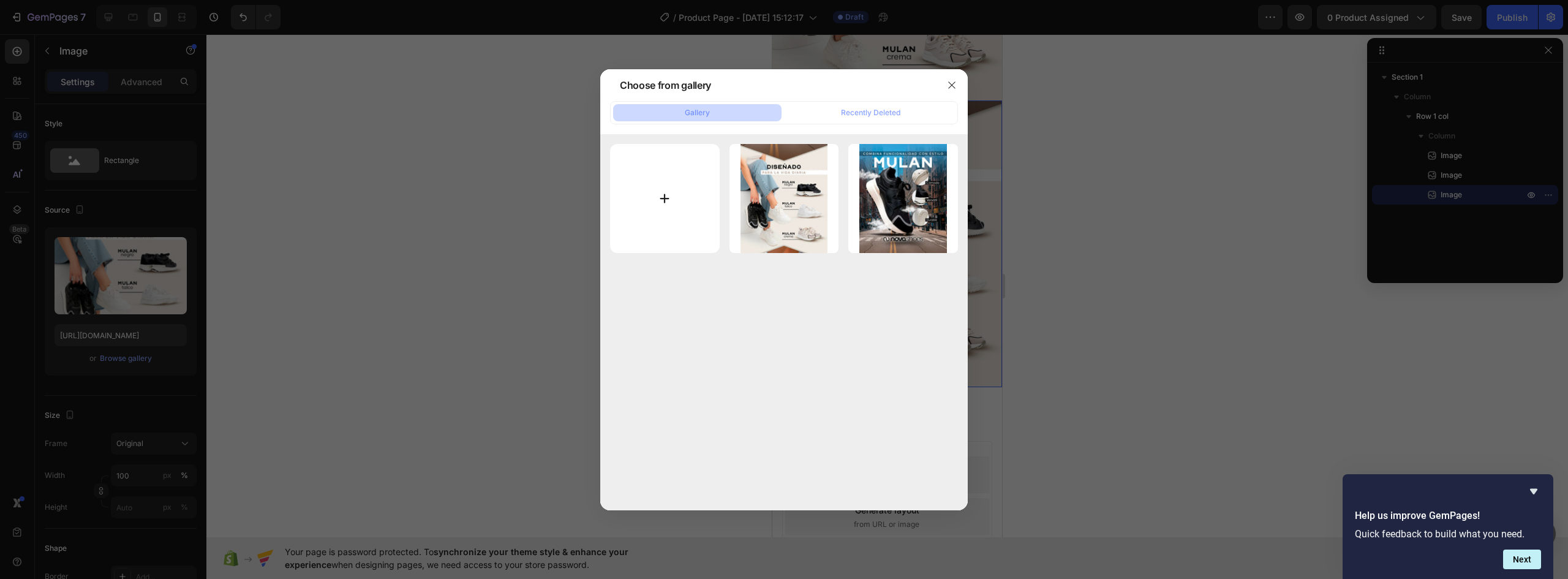
click at [649, 191] on input "file" at bounding box center [665, 199] width 110 height 110
type input "C:\fakepath\MULAN-NOVA-LANDING-V1-02_03.webp"
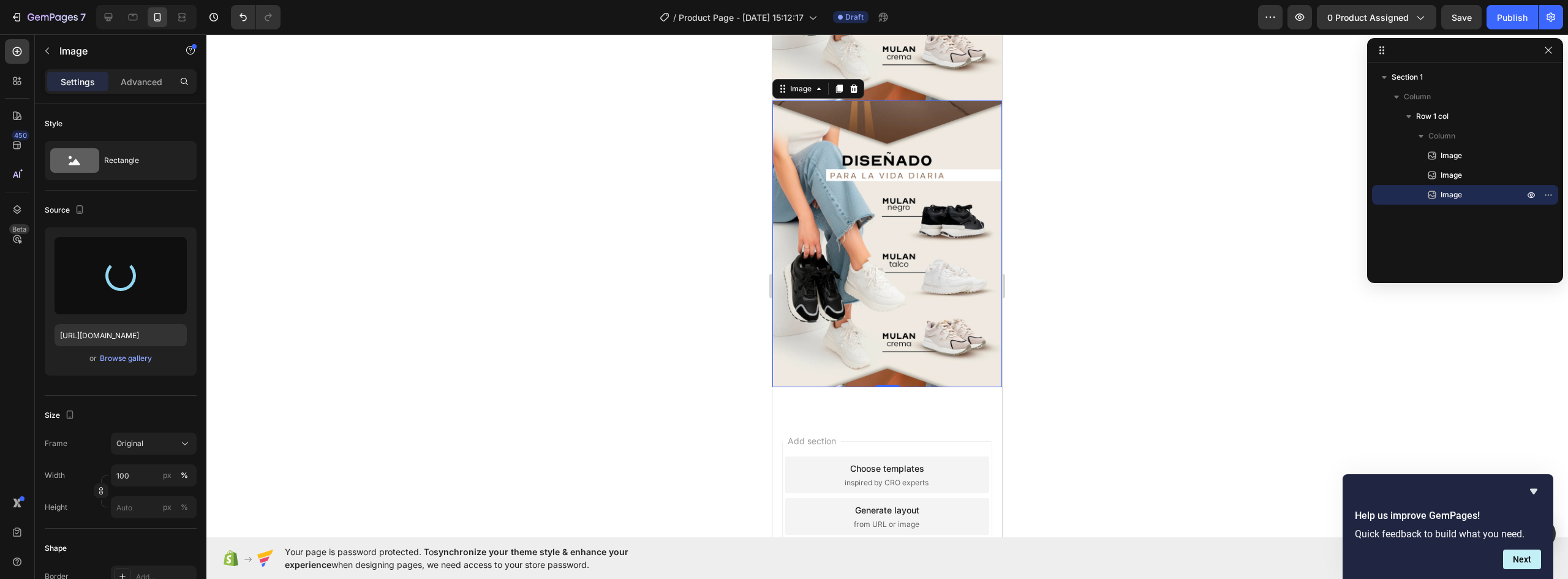
scroll to position [412, 0]
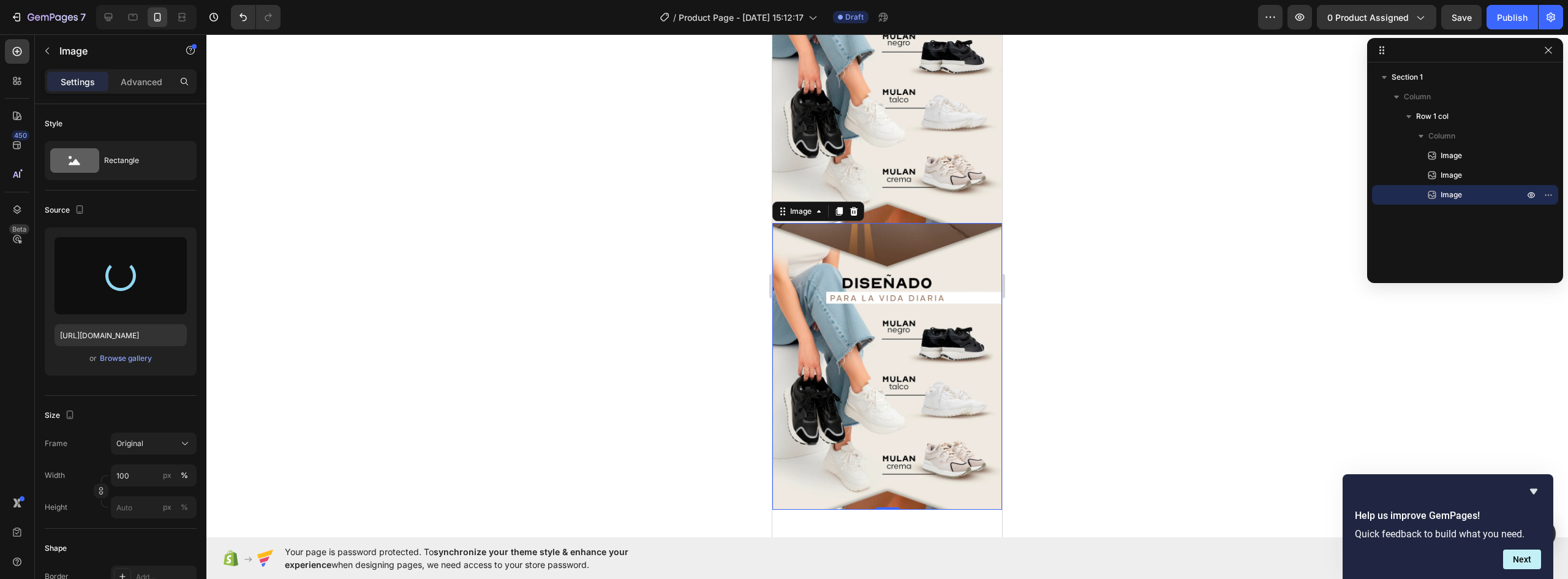
type input "https://cdn.shopify.com/s/files/1/0637/5325/7022/files/gempages_586166114766029…"
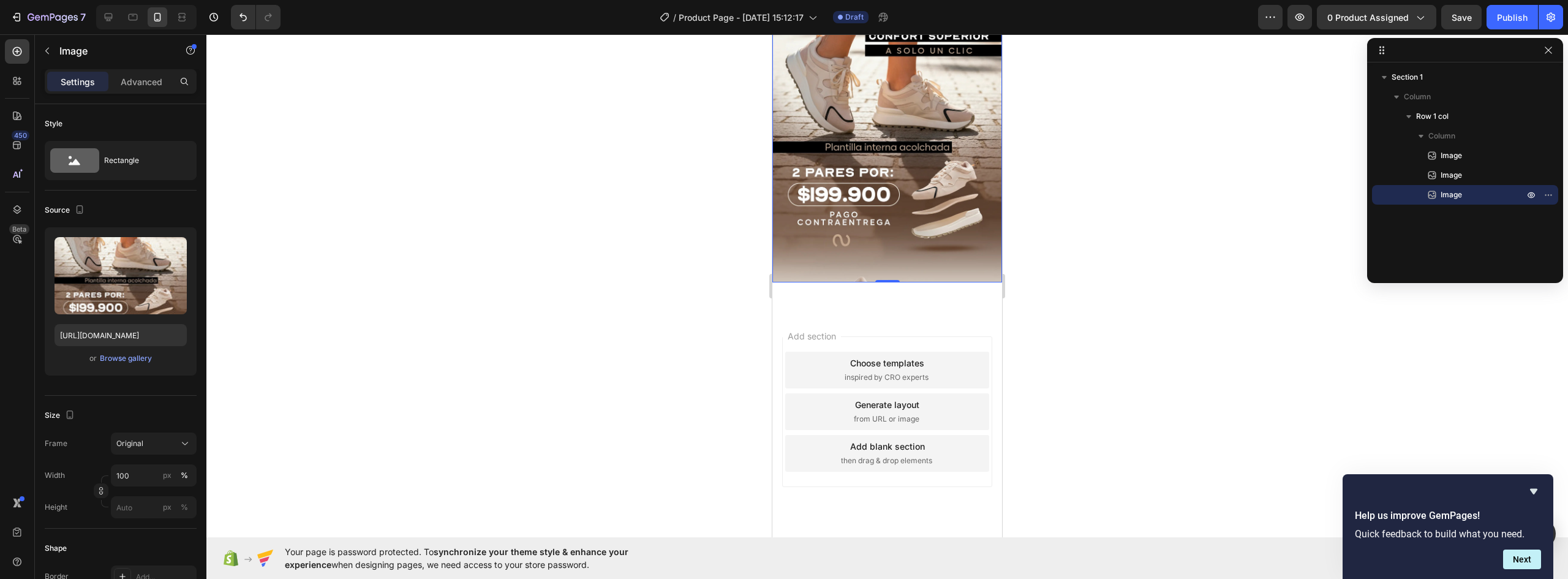
scroll to position [578, 0]
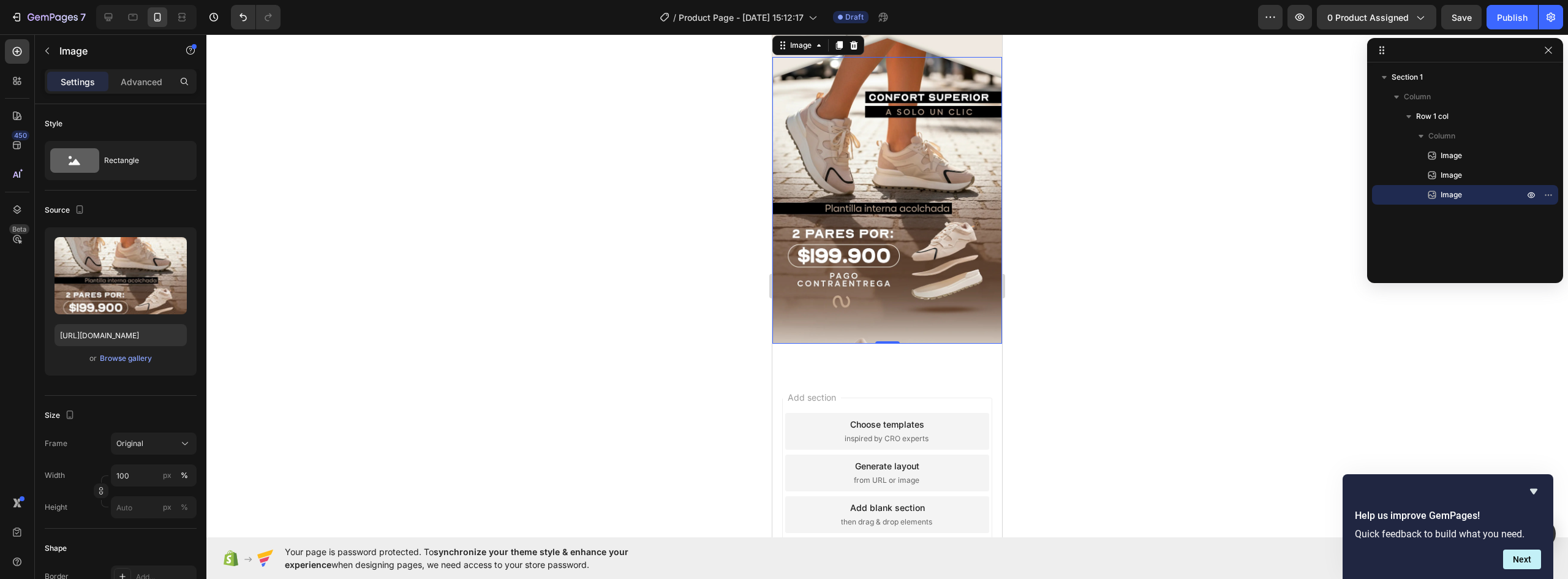
click at [906, 132] on img at bounding box center [887, 200] width 230 height 287
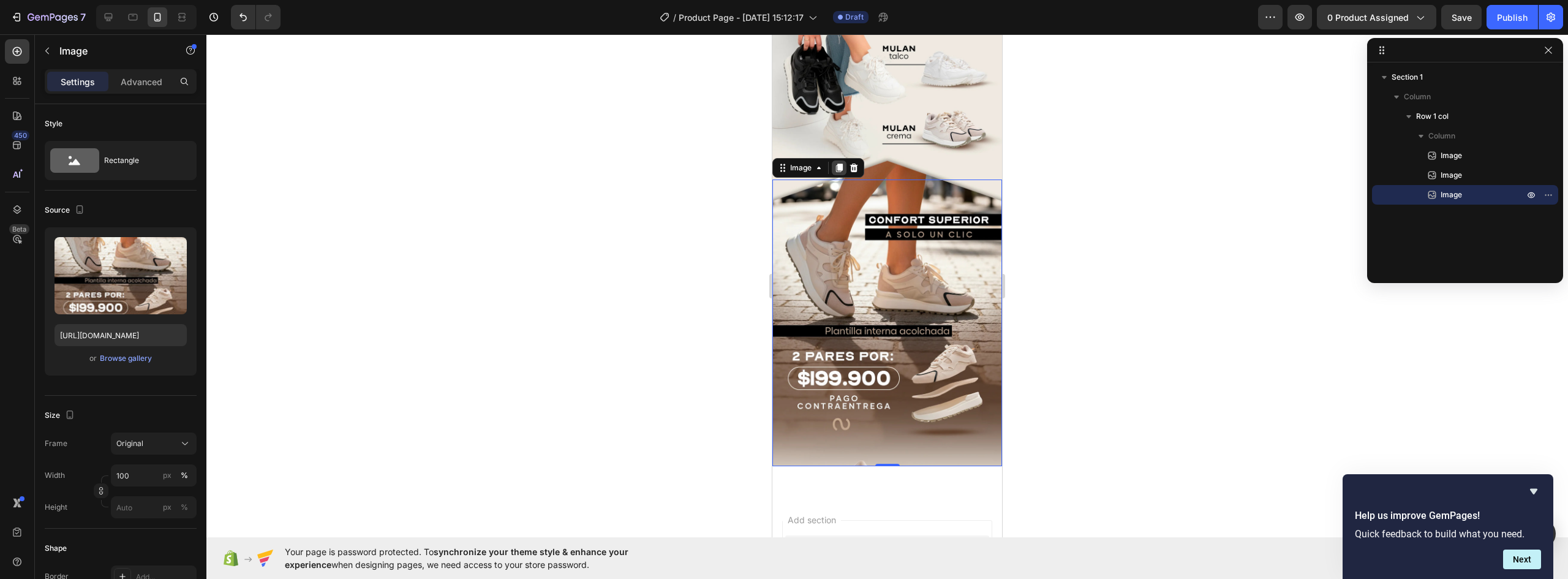
click at [841, 164] on icon at bounding box center [840, 168] width 7 height 9
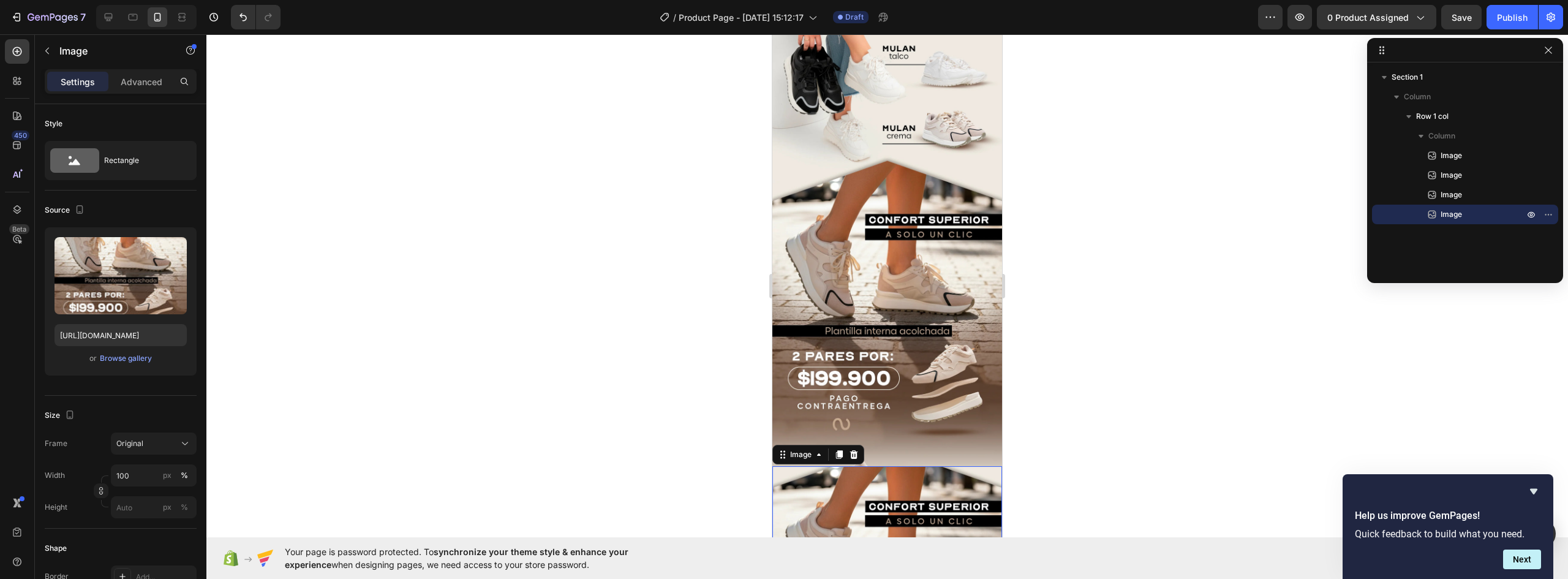
scroll to position [811, 0]
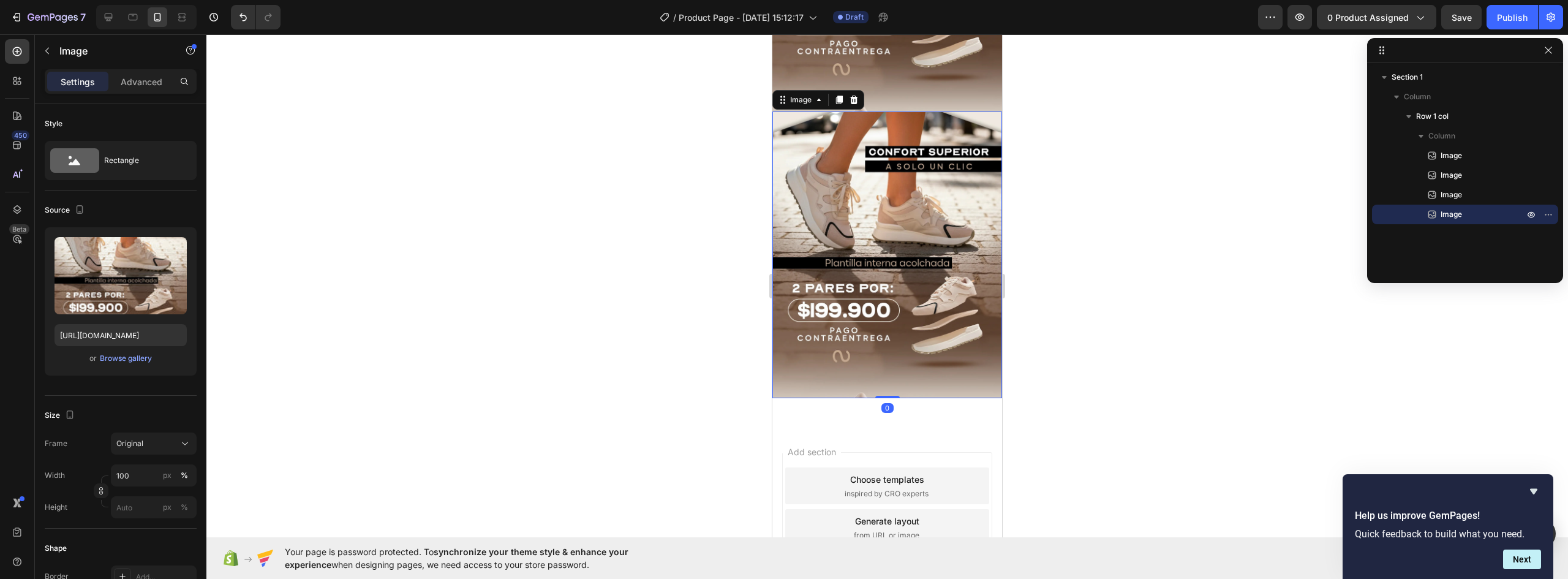
drag, startPoint x: 895, startPoint y: 232, endPoint x: 917, endPoint y: 296, distance: 67.7
click at [895, 232] on img at bounding box center [887, 255] width 230 height 287
click at [133, 363] on div "Browse gallery" at bounding box center [126, 359] width 52 height 11
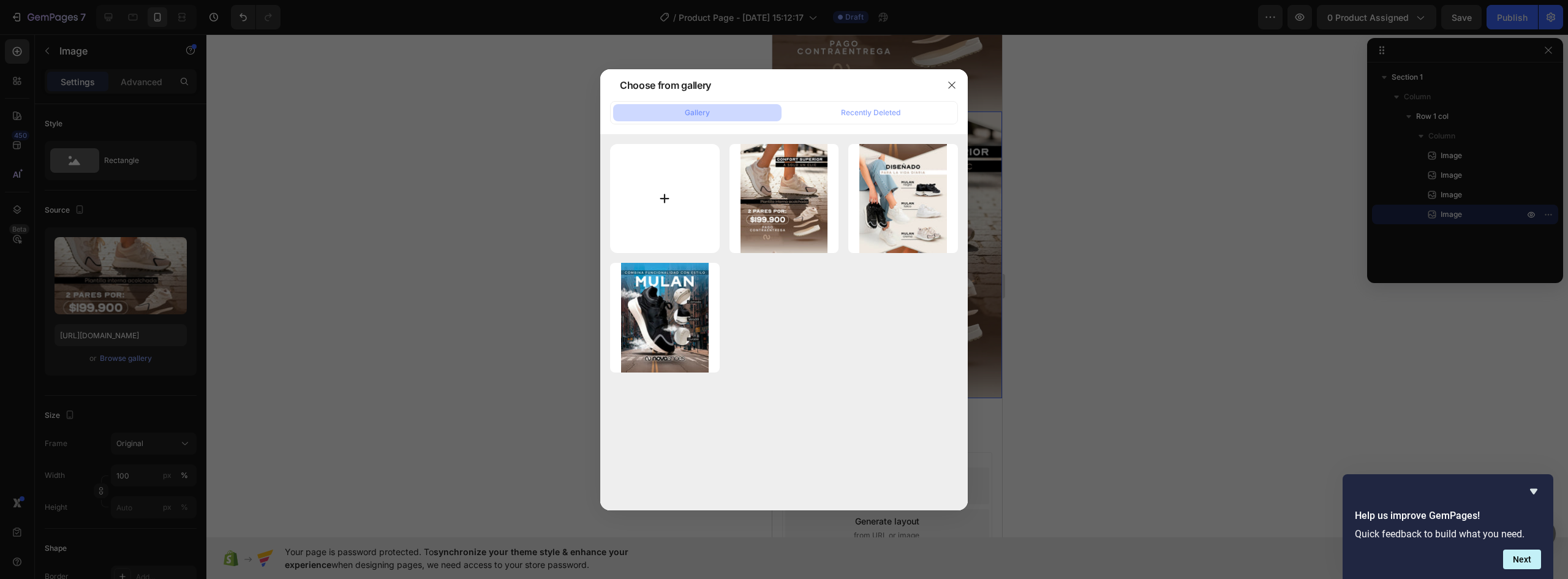
click at [660, 196] on input "file" at bounding box center [665, 199] width 110 height 110
type input "C:\fakepath\MULAN-NOVA-LANDING-V1-02_04.webp"
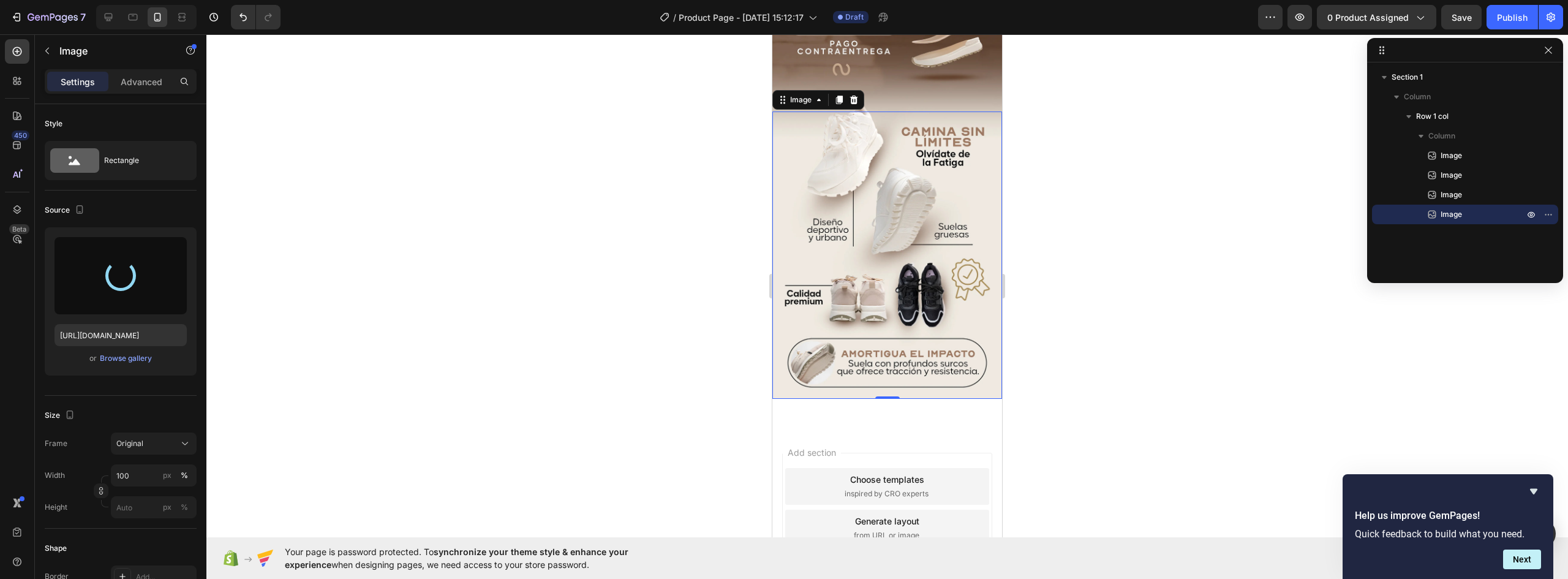
type input "https://cdn.shopify.com/s/files/1/0637/5325/7022/files/gempages_586166114766029…"
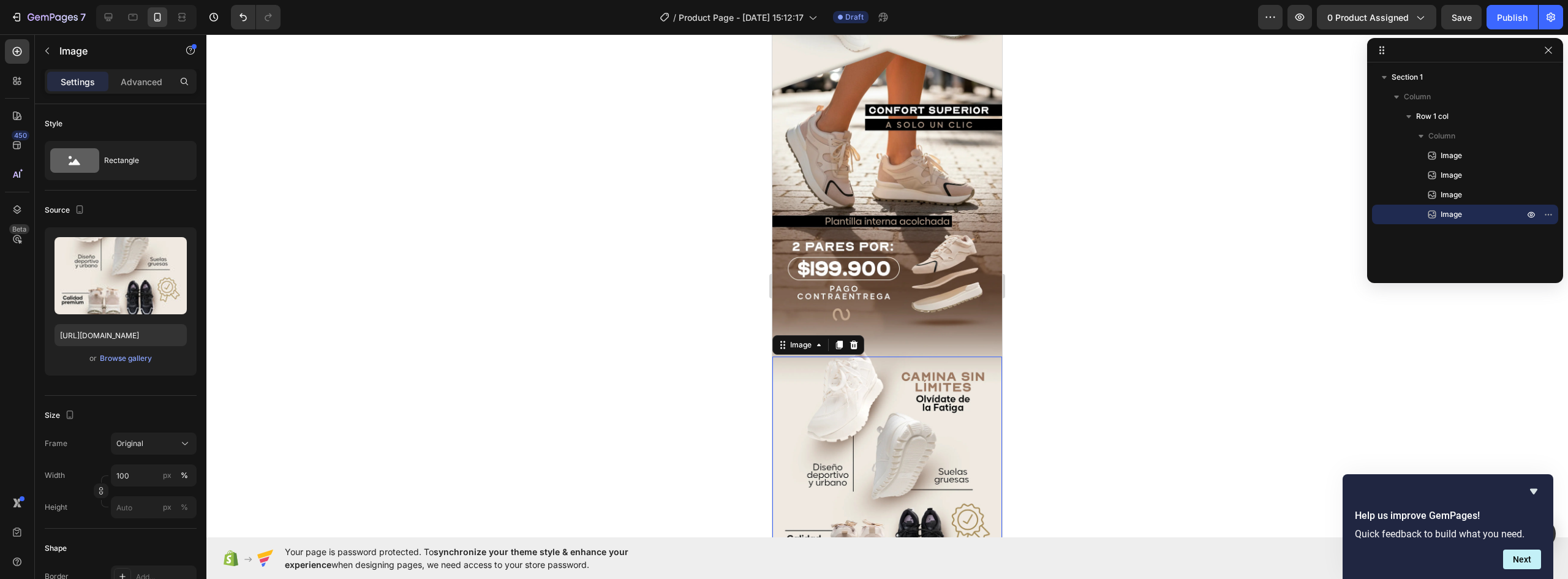
scroll to position [688, 0]
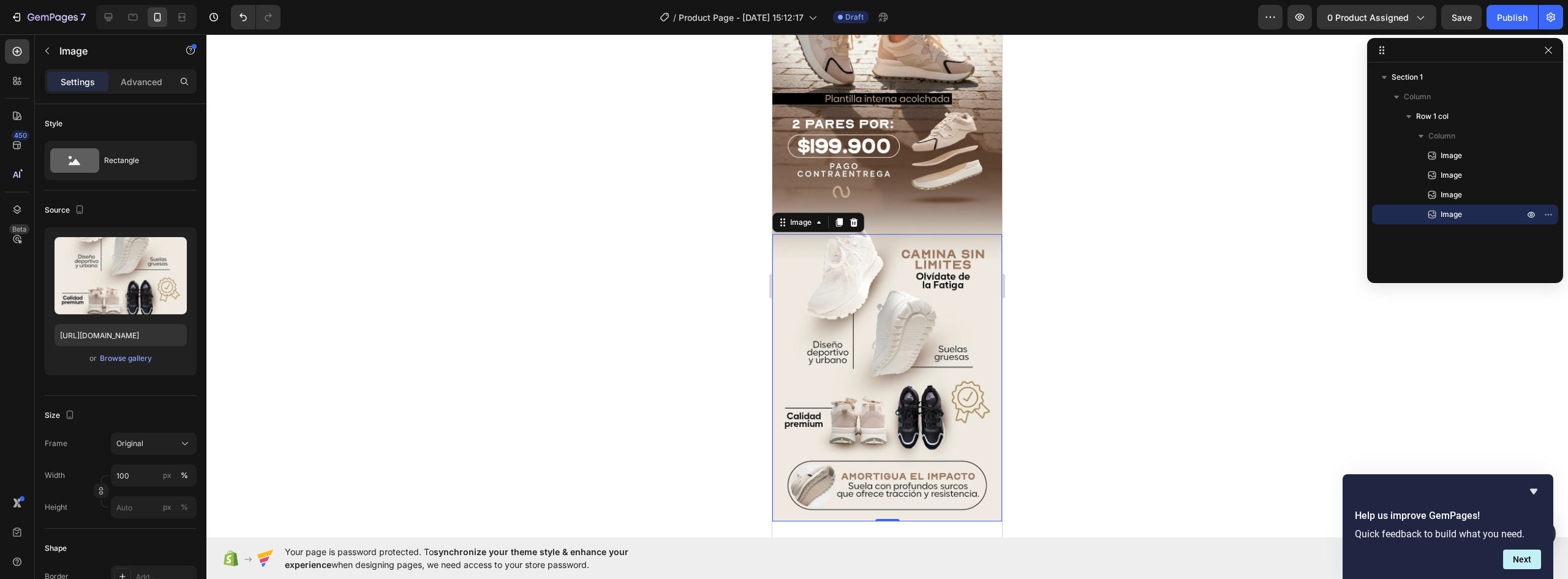
click at [889, 362] on img at bounding box center [887, 377] width 230 height 287
click at [838, 217] on icon at bounding box center [839, 222] width 10 height 10
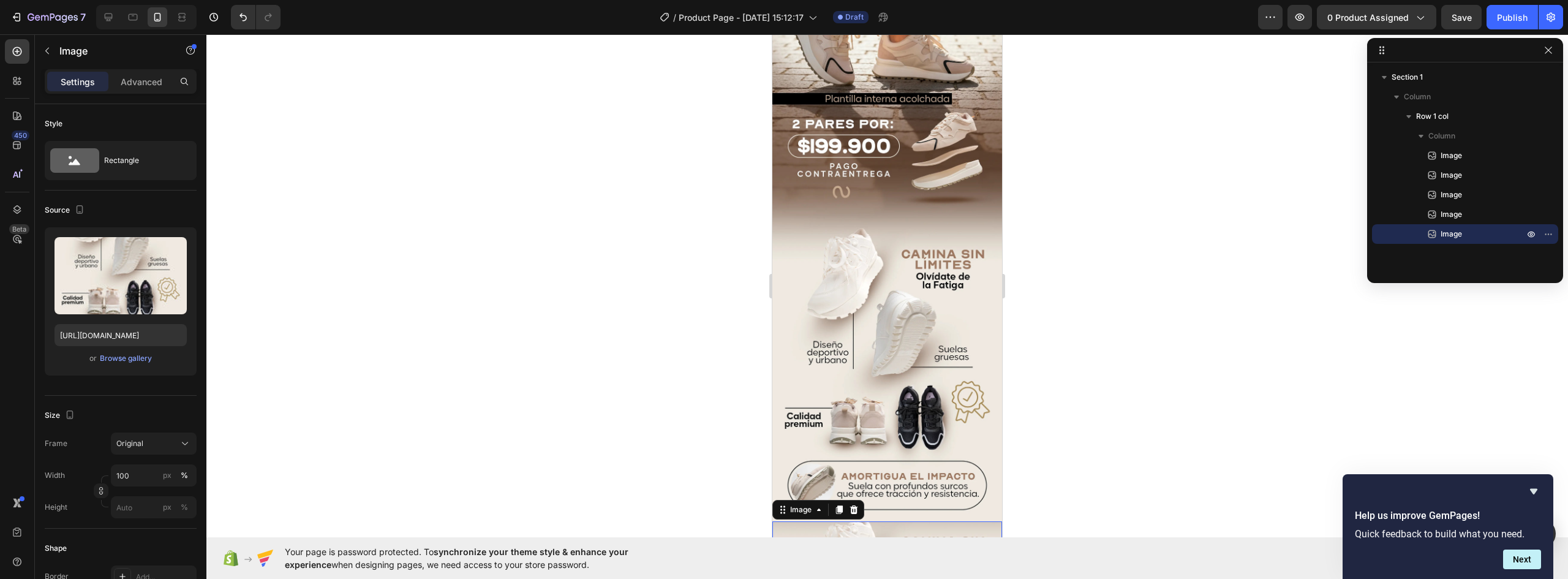
scroll to position [1087, 0]
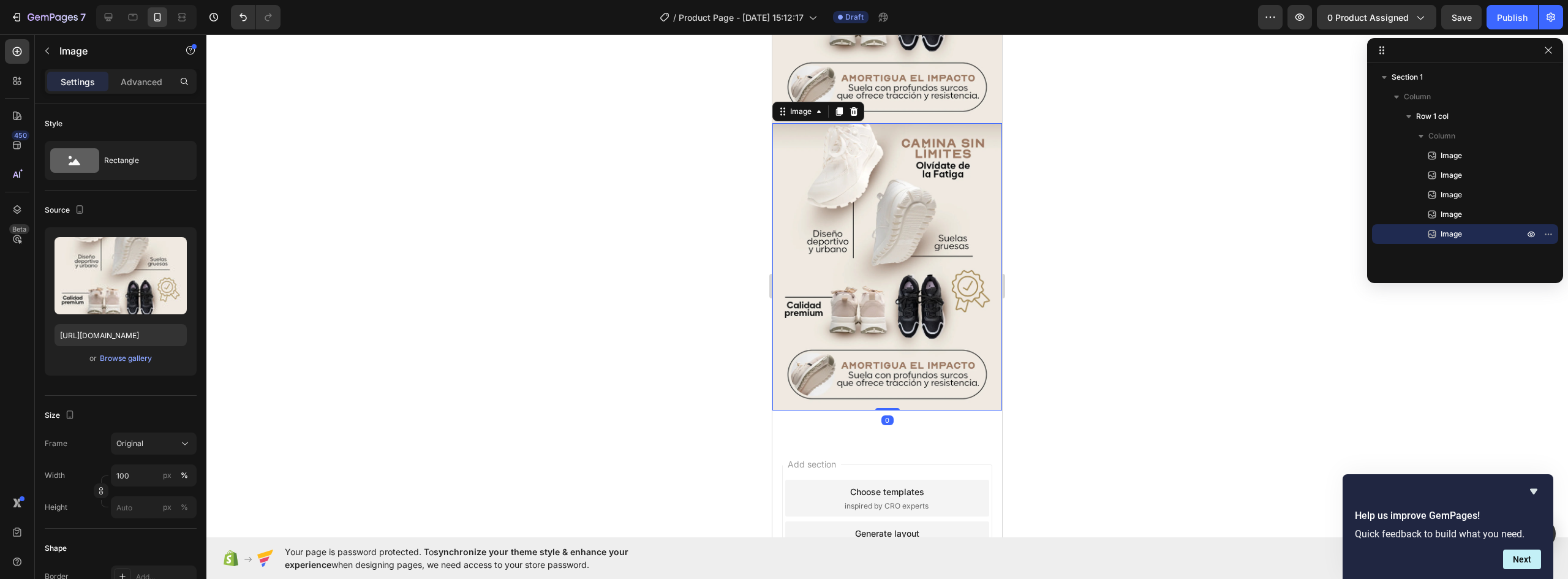
click at [893, 237] on img at bounding box center [887, 267] width 230 height 287
click at [118, 359] on div "Browse gallery" at bounding box center [126, 359] width 52 height 11
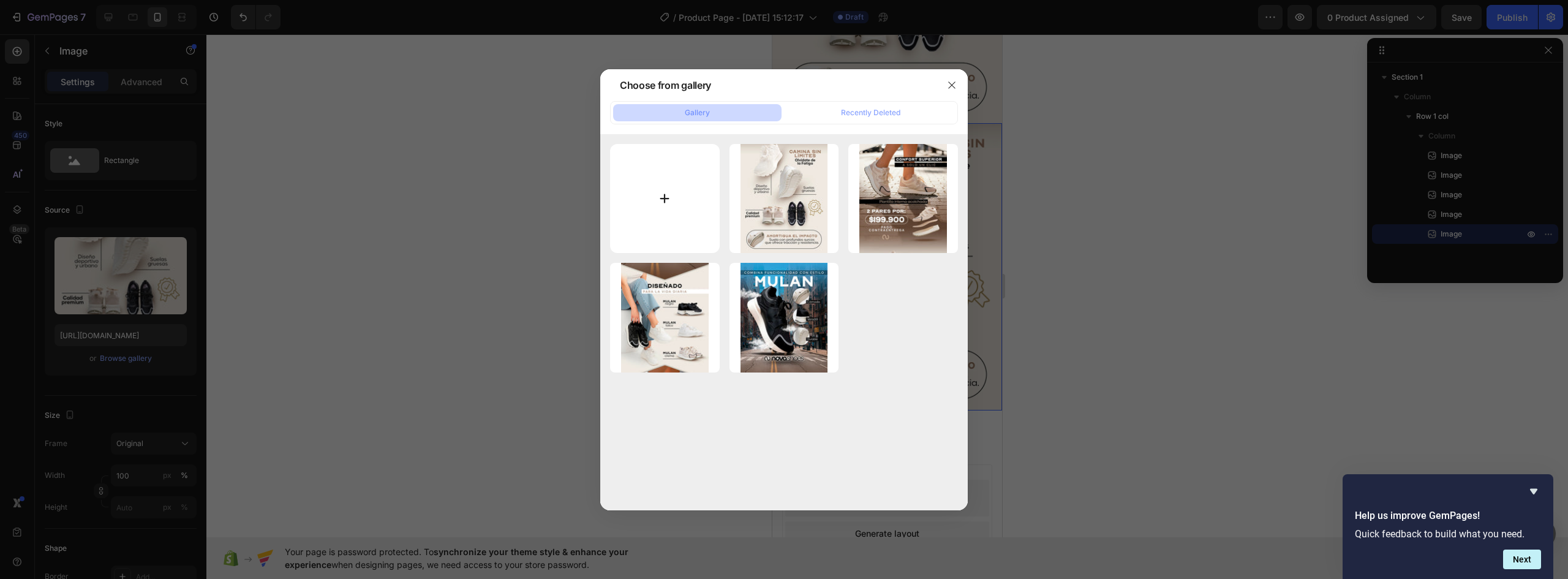
click at [664, 204] on input "file" at bounding box center [665, 199] width 110 height 110
type input "C:\fakepath\MULAN-NOVA-LANDING-V1-02_05.webp"
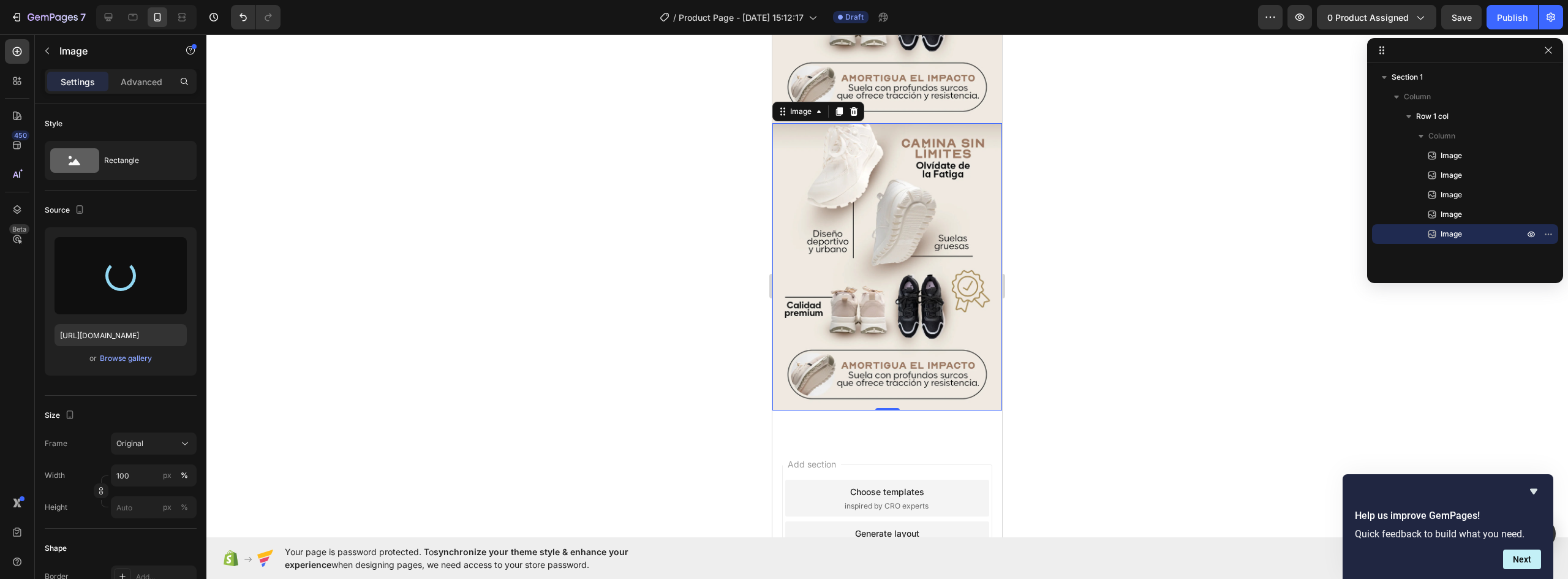
type input "https://cdn.shopify.com/s/files/1/0637/5325/7022/files/gempages_586166114766029…"
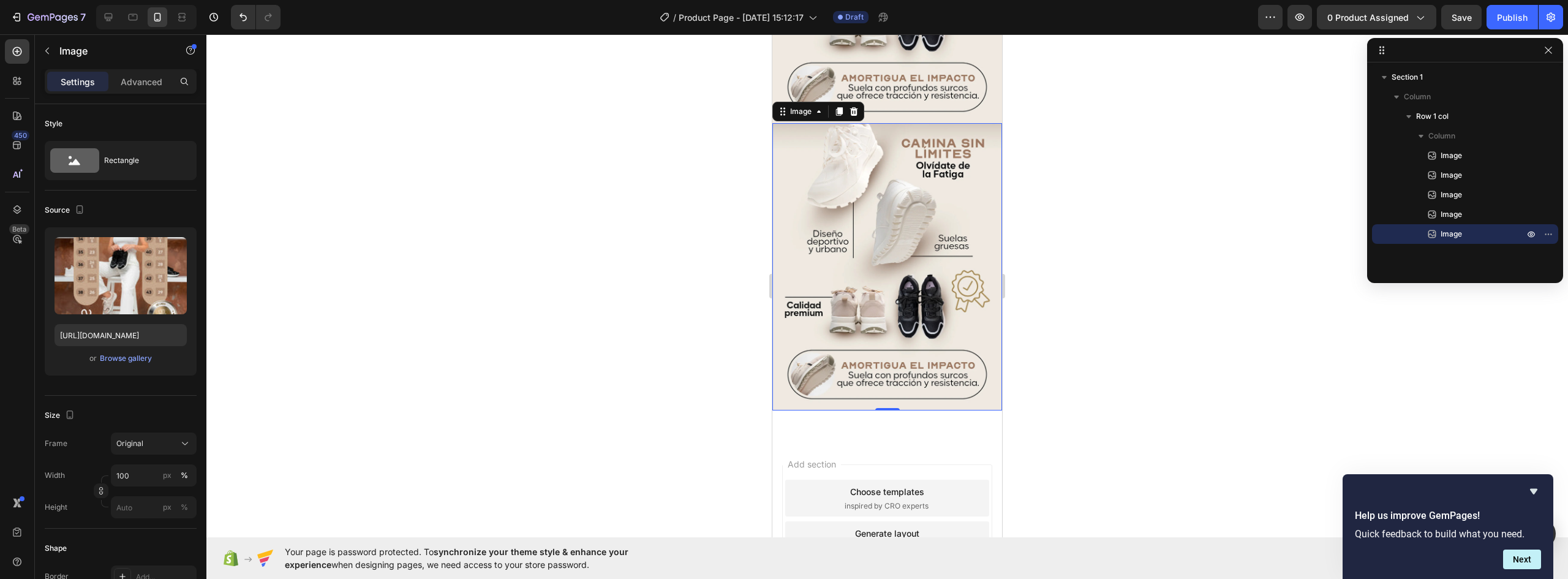
scroll to position [1026, 0]
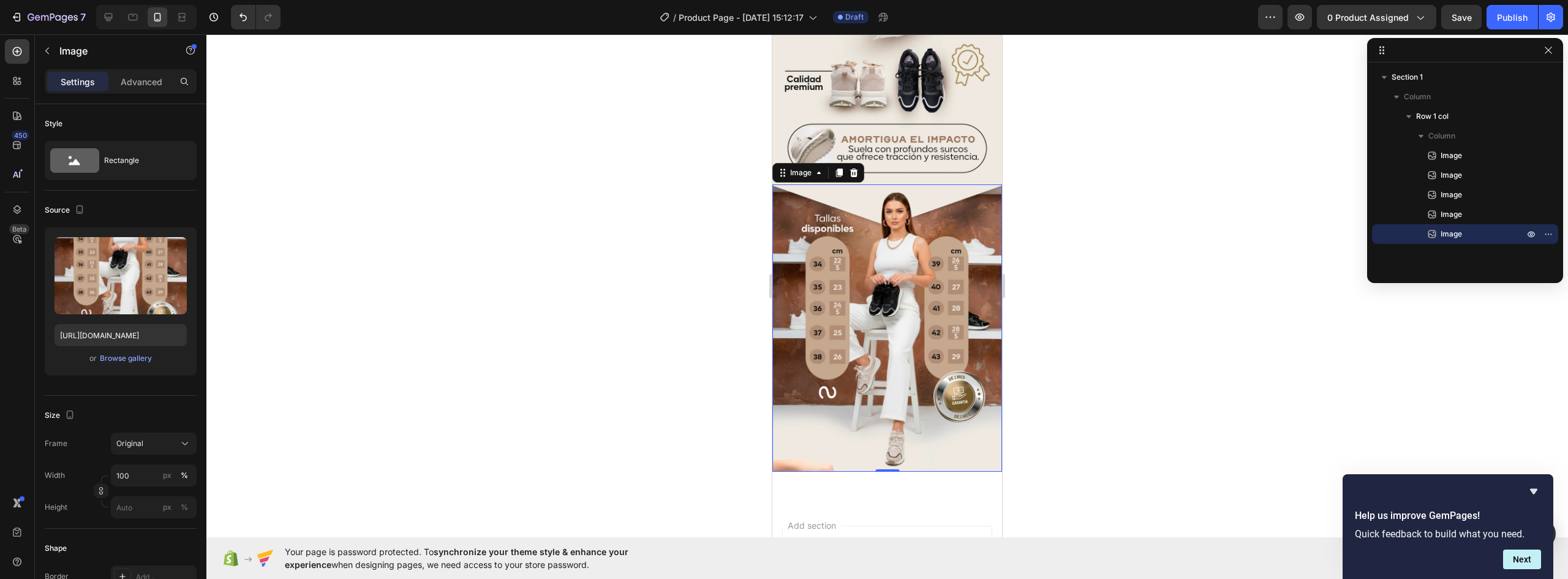
click at [878, 225] on img at bounding box center [887, 328] width 230 height 287
click at [839, 169] on icon at bounding box center [840, 173] width 7 height 9
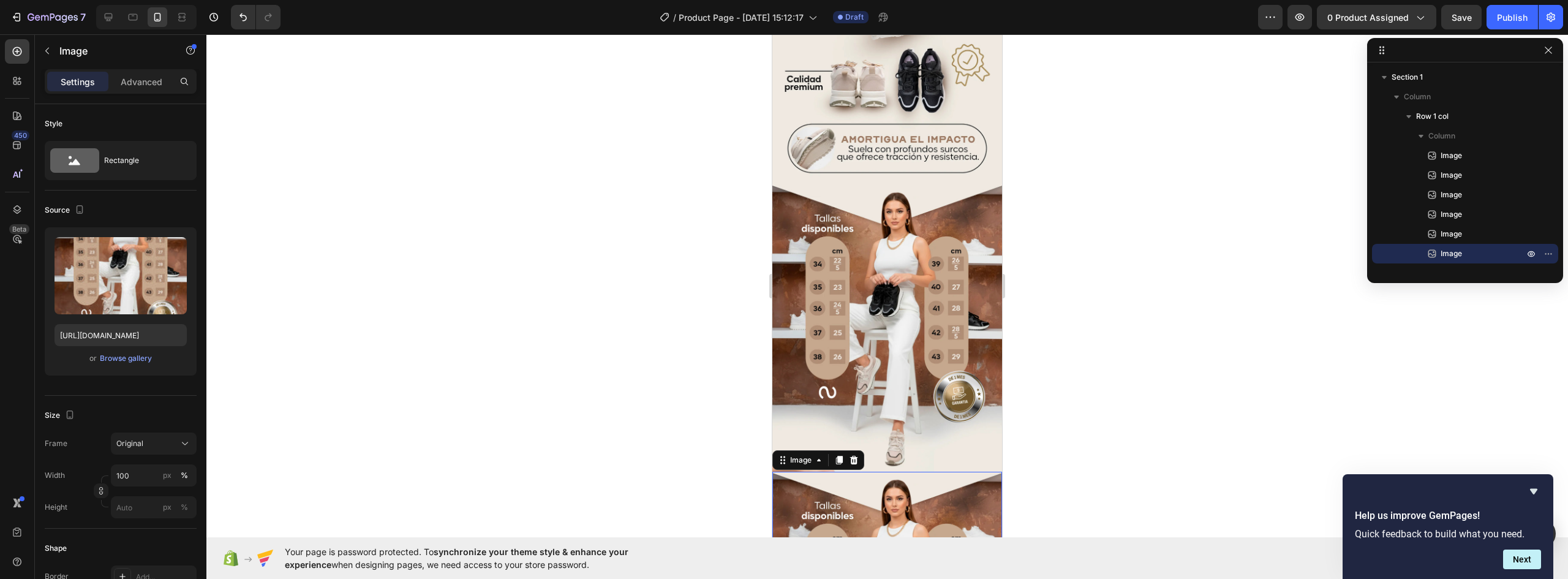
scroll to position [1362, 0]
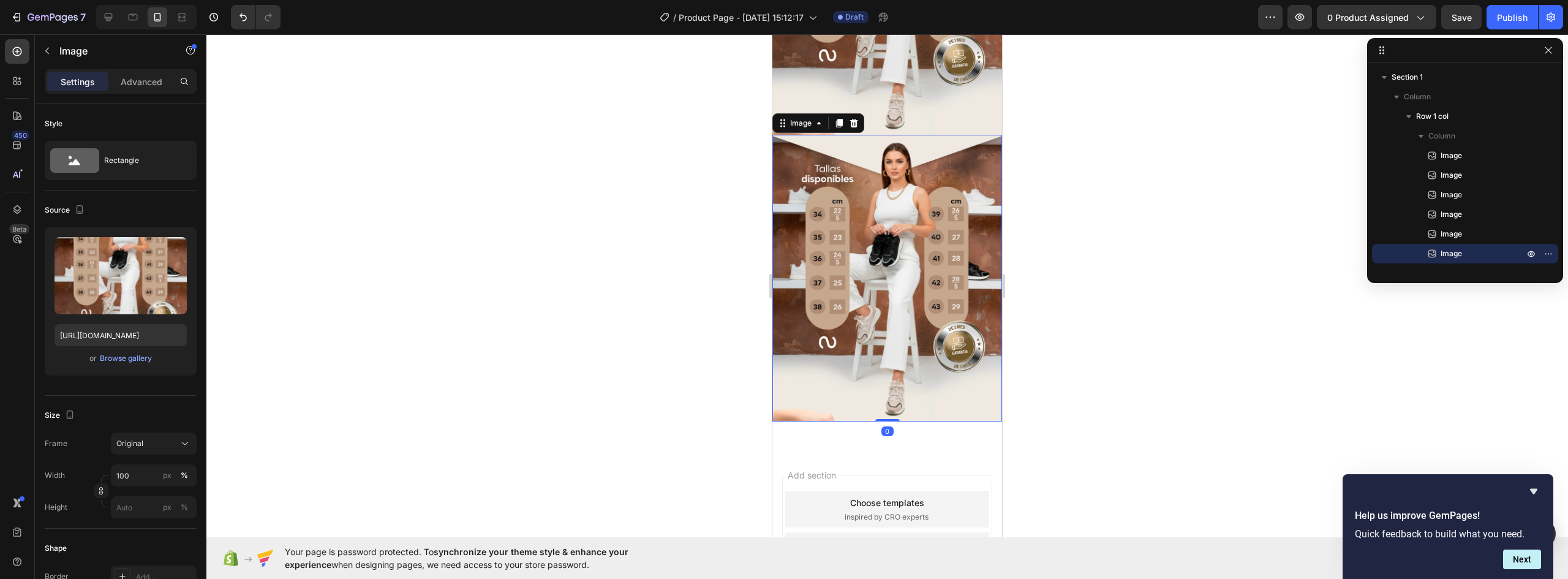
click at [888, 167] on img at bounding box center [887, 279] width 230 height 287
click at [126, 359] on div "Browse gallery" at bounding box center [126, 359] width 52 height 11
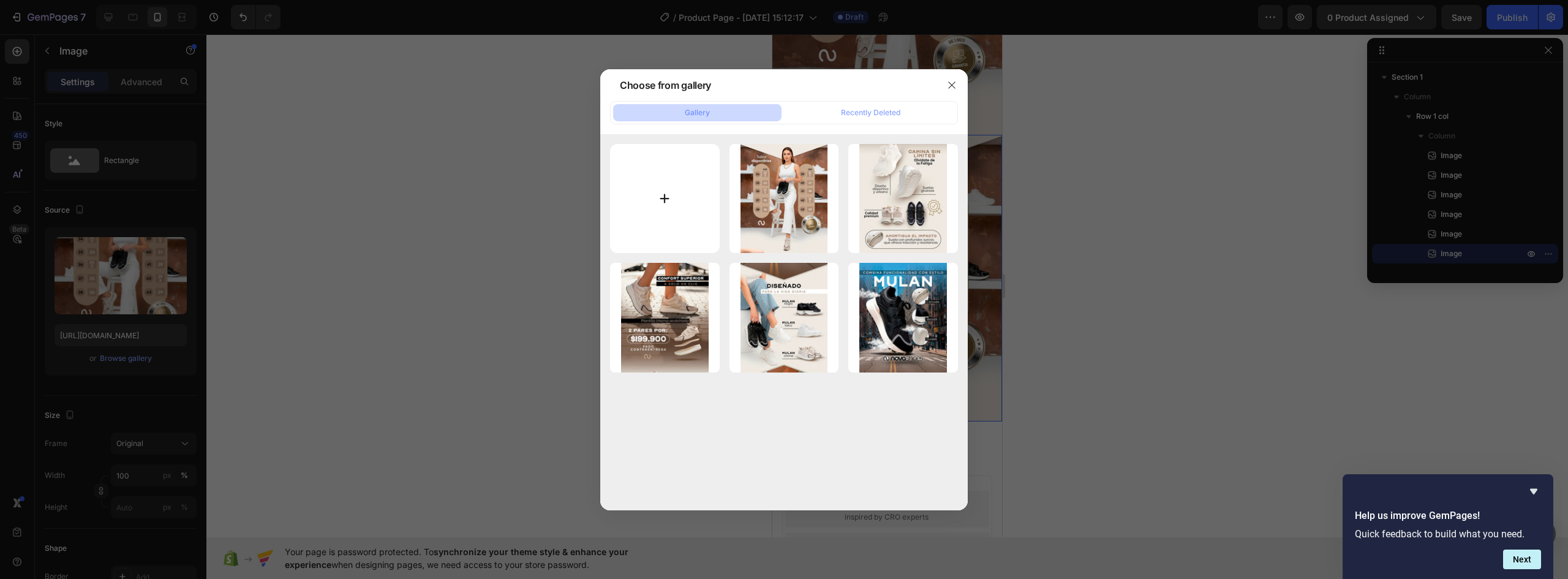
click at [666, 204] on input "file" at bounding box center [665, 199] width 110 height 110
type input "C:\fakepath\MULAN-NOVA-LANDING-V1-02_06.webp"
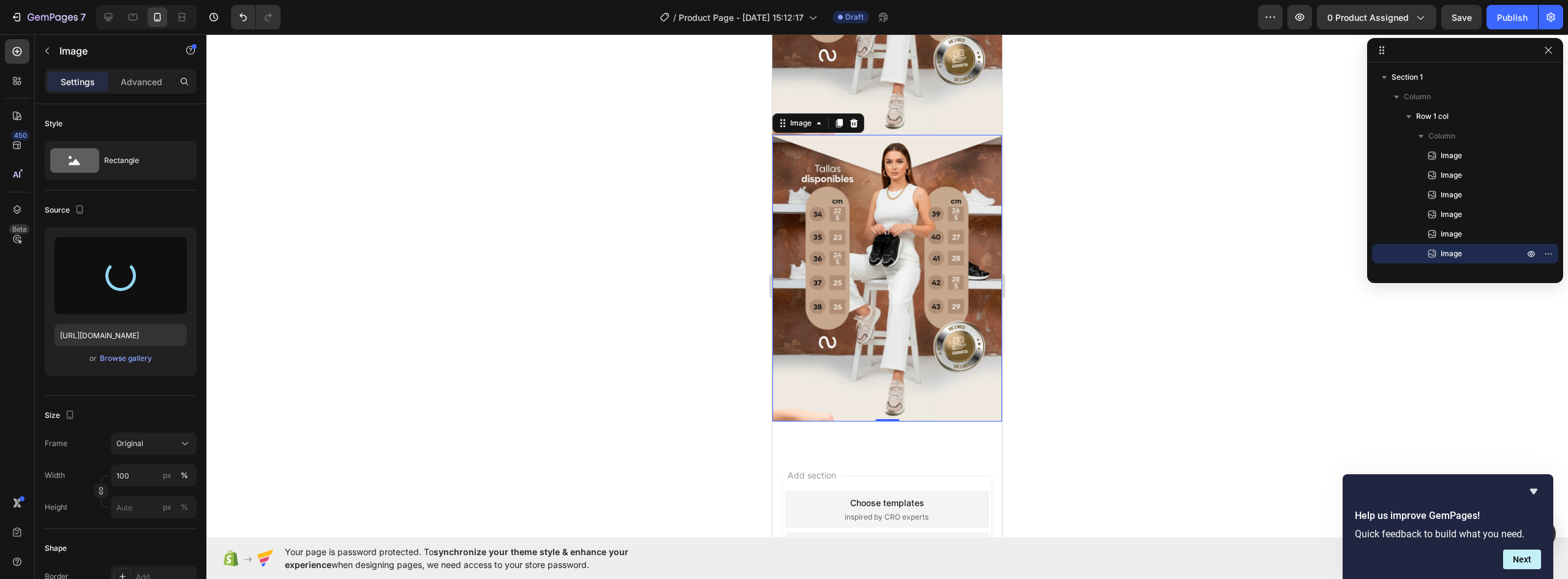
scroll to position [1240, 0]
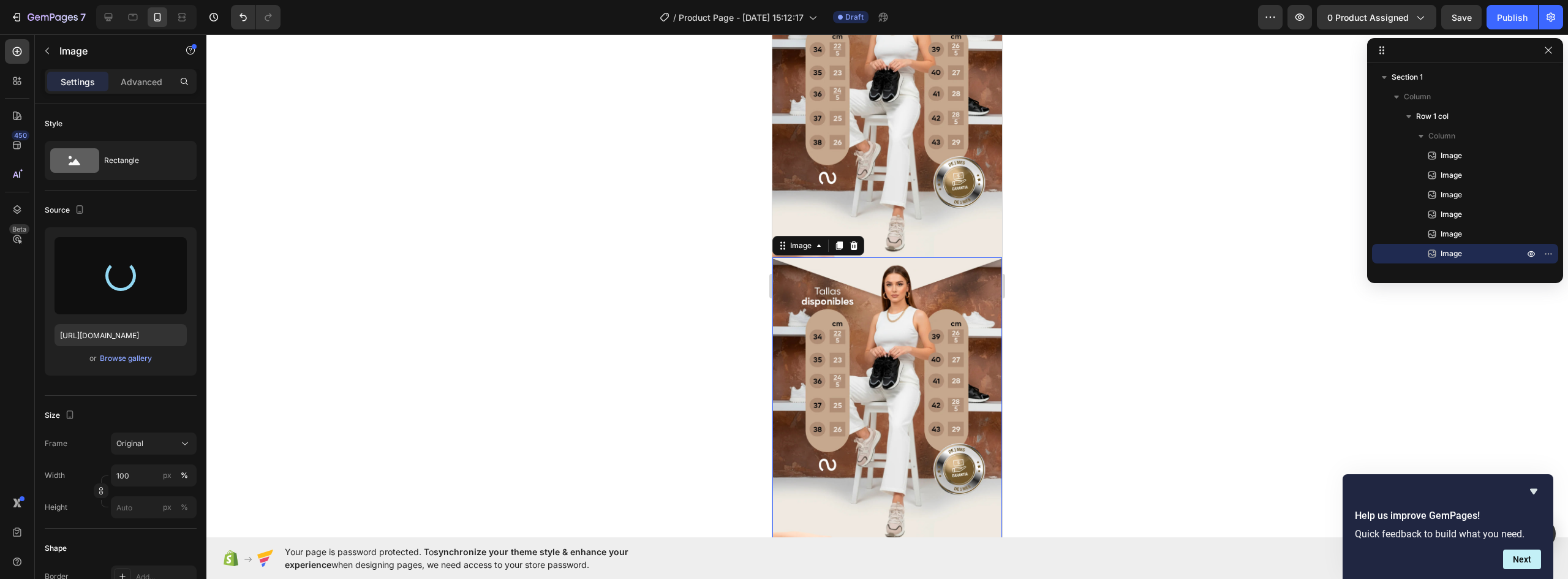
type input "https://cdn.shopify.com/s/files/1/0637/5325/7022/files/gempages_586166114766029…"
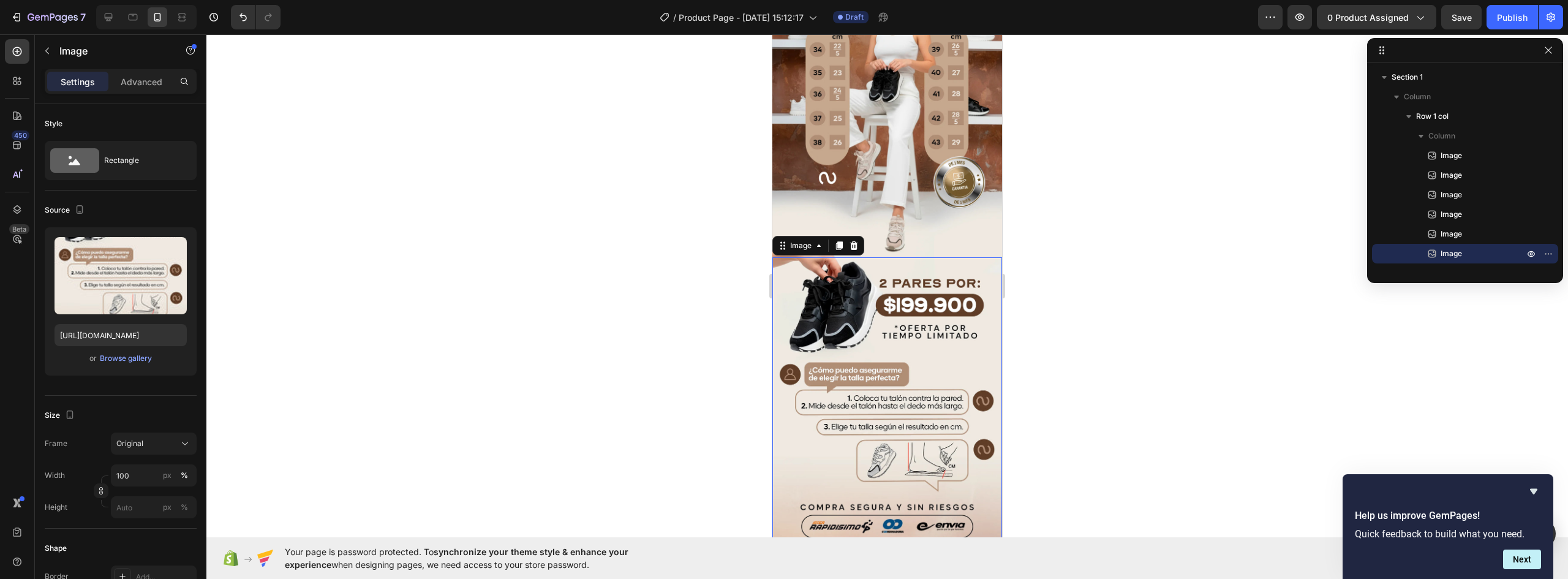
click at [864, 329] on img at bounding box center [887, 411] width 230 height 307
click at [906, 159] on img at bounding box center [887, 113] width 230 height 287
click at [859, 298] on img at bounding box center [887, 411] width 230 height 307
click at [841, 241] on icon at bounding box center [840, 246] width 7 height 9
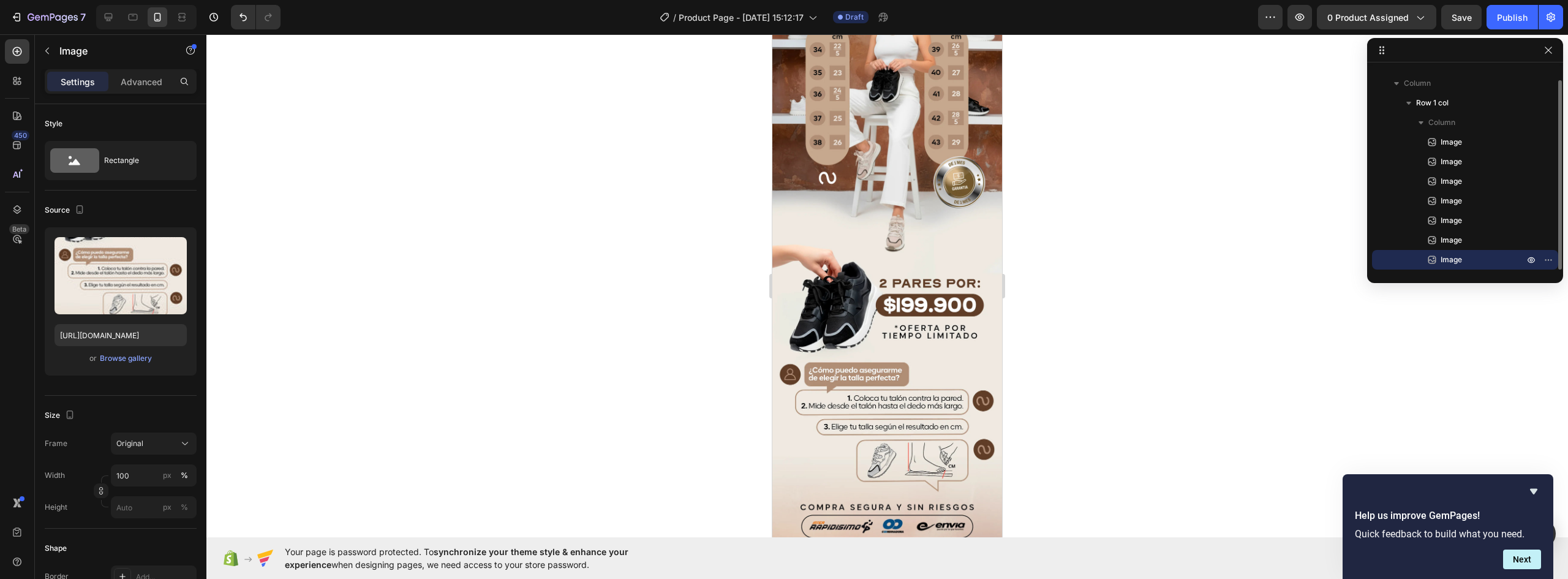
scroll to position [1657, 0]
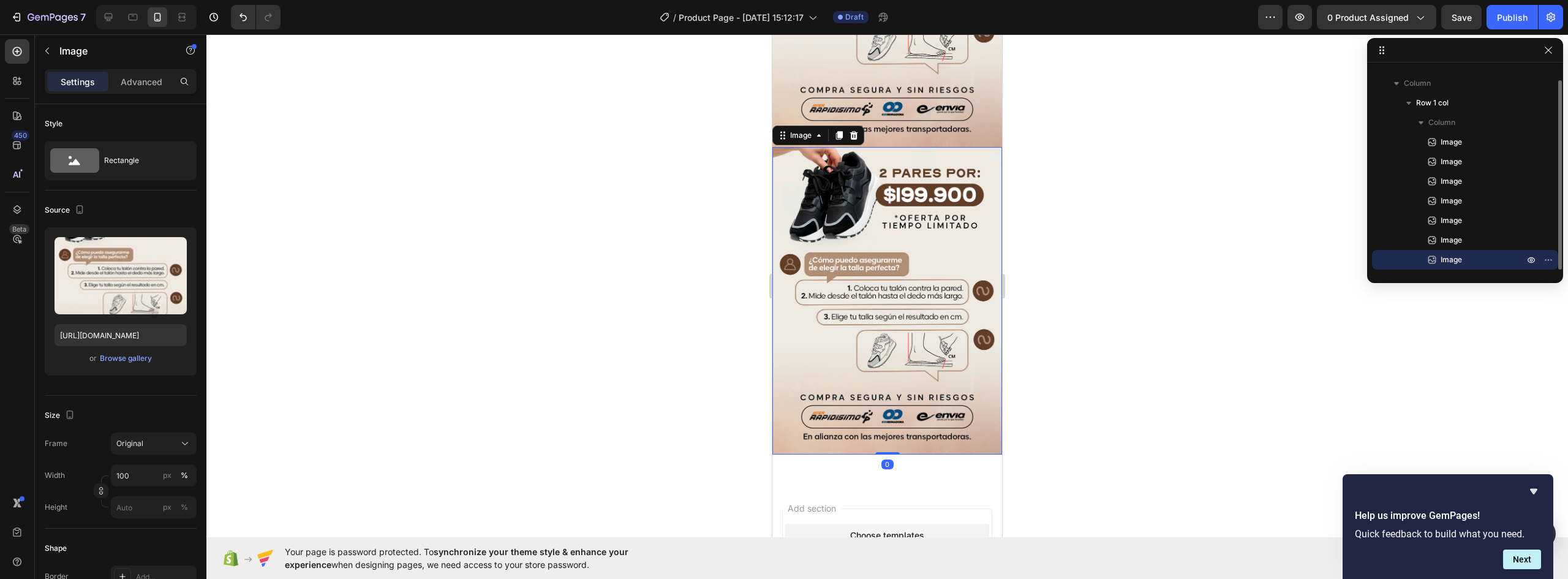
click at [896, 309] on img at bounding box center [887, 300] width 230 height 307
click at [127, 357] on div "Browse gallery" at bounding box center [126, 359] width 52 height 11
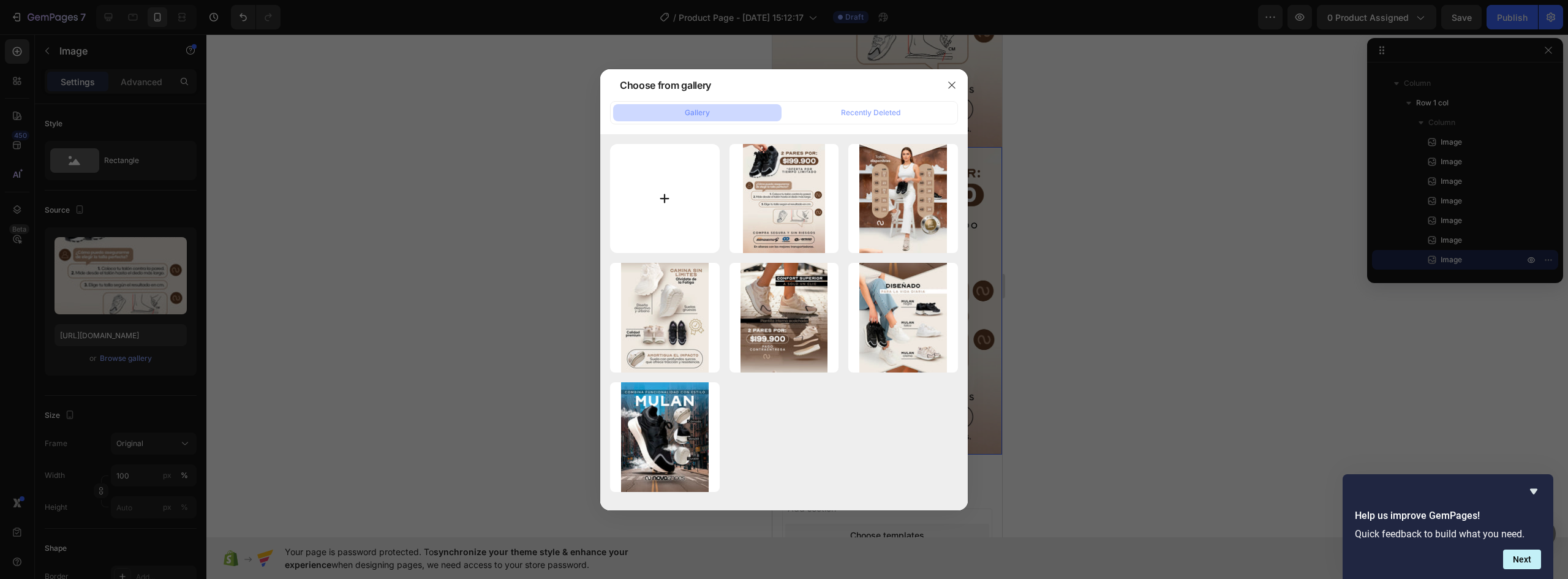
click at [664, 198] on input "file" at bounding box center [665, 199] width 110 height 110
type input "C:\fakepath\MULAN-NOVA-LANDING-V1-02_07.webp"
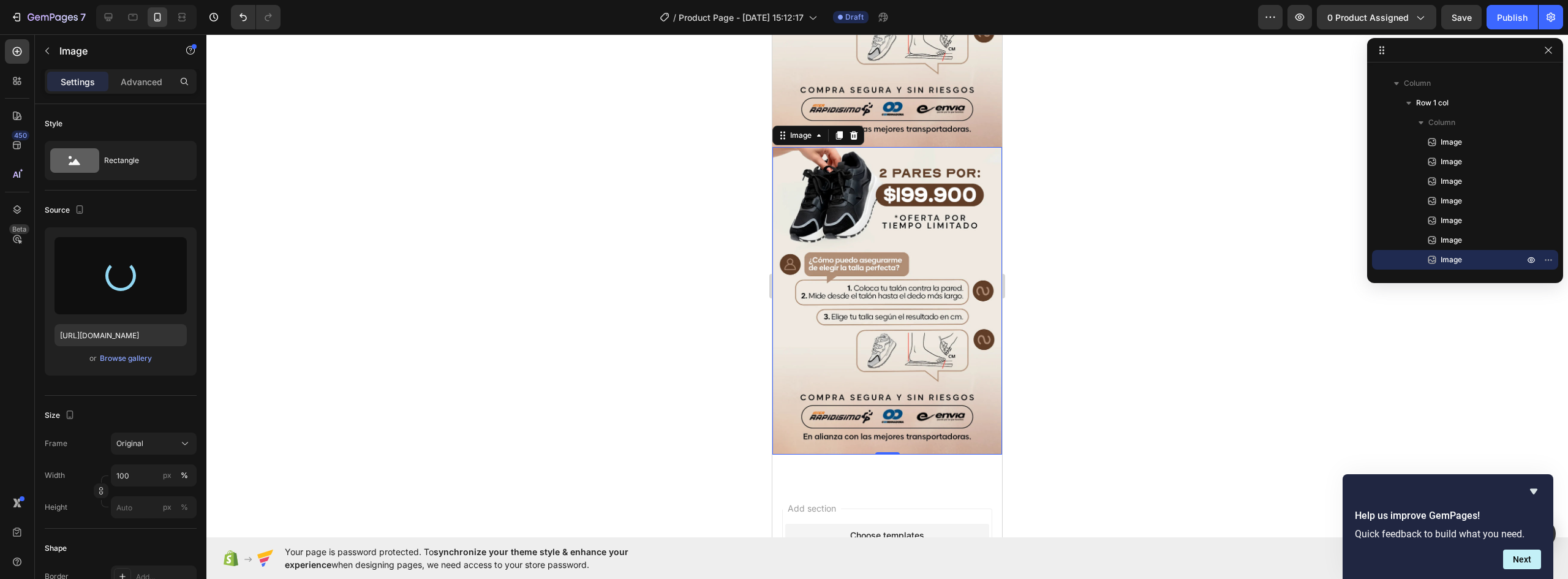
type input "https://cdn.shopify.com/s/files/1/0637/5325/7022/files/gempages_586166114766029…"
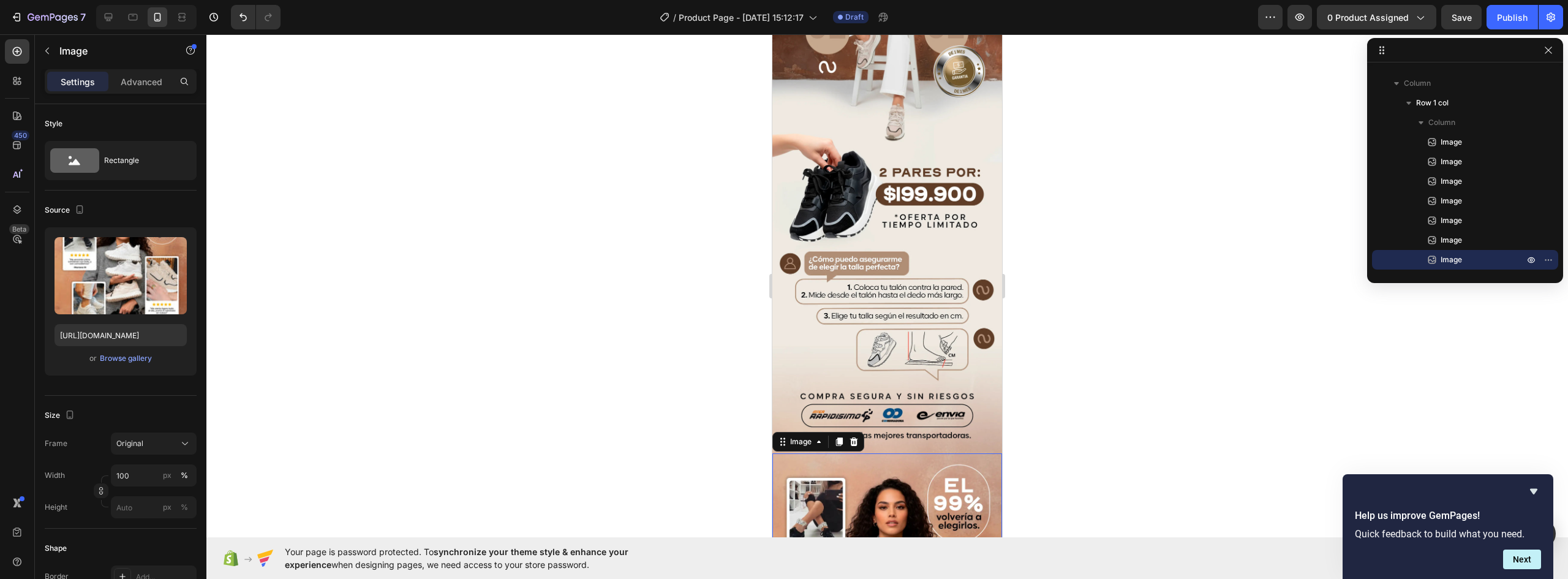
scroll to position [1596, 0]
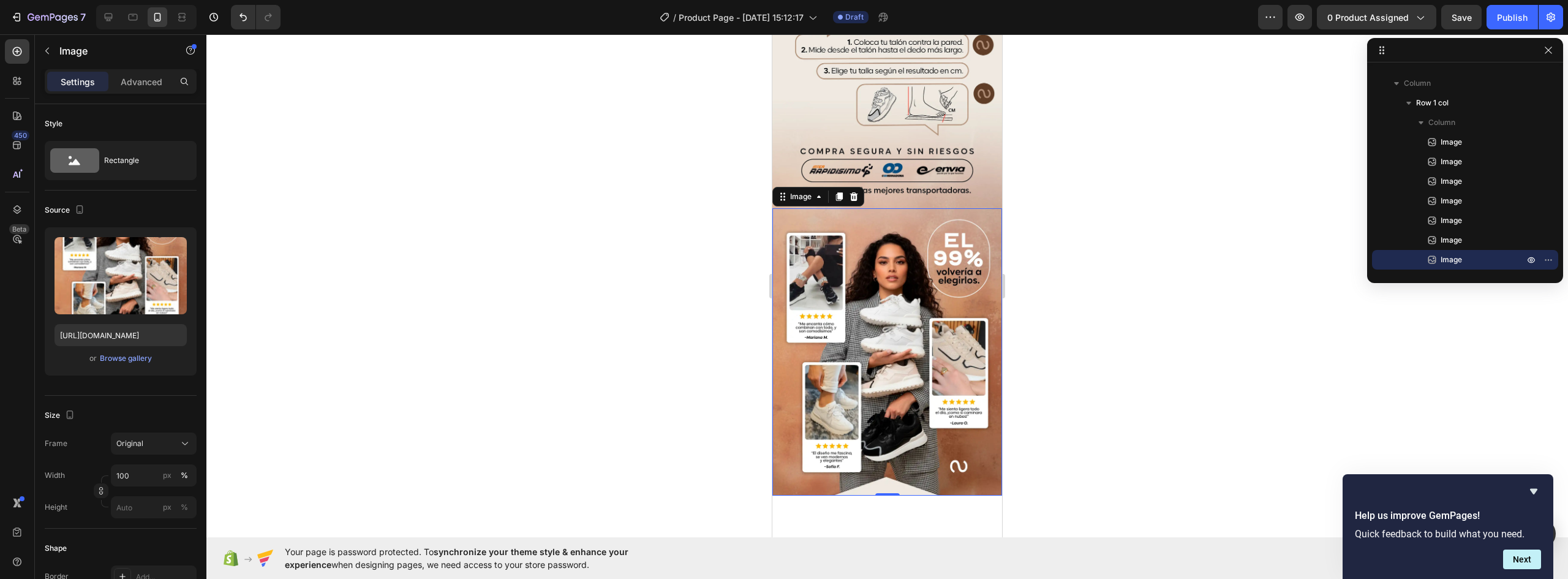
click at [880, 235] on img at bounding box center [887, 352] width 230 height 287
click at [841, 193] on icon at bounding box center [840, 197] width 7 height 9
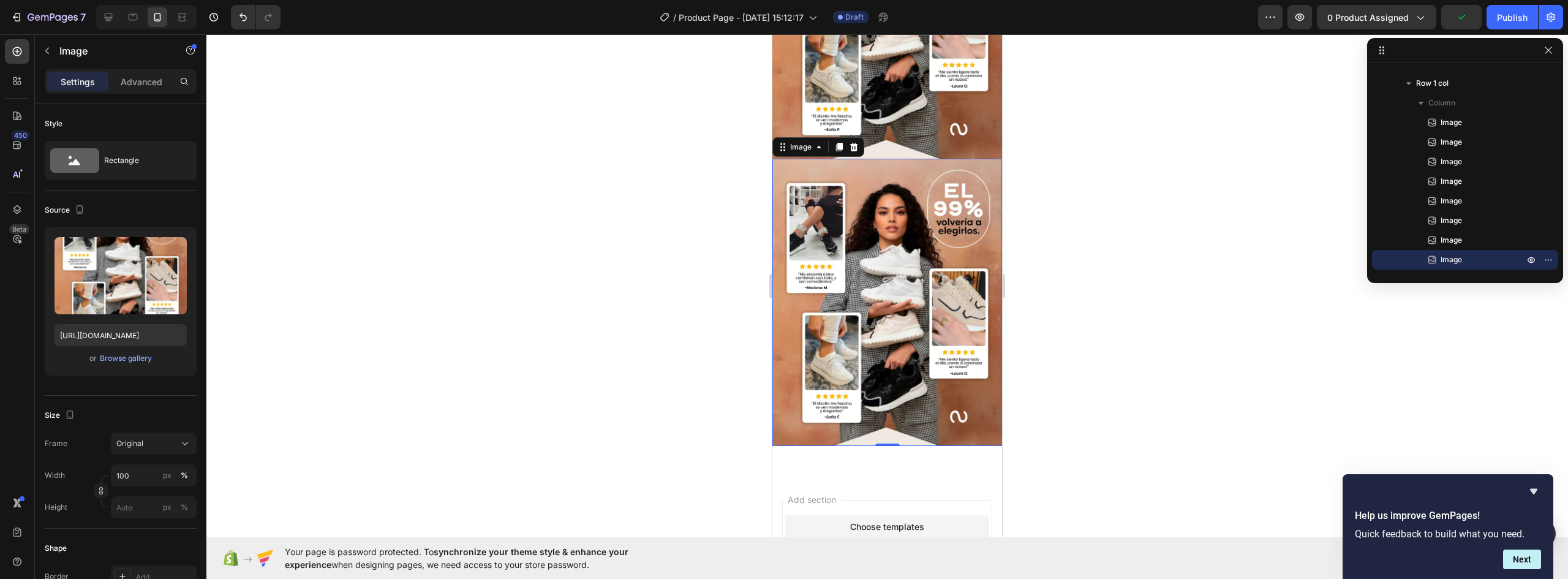
scroll to position [1810, 0]
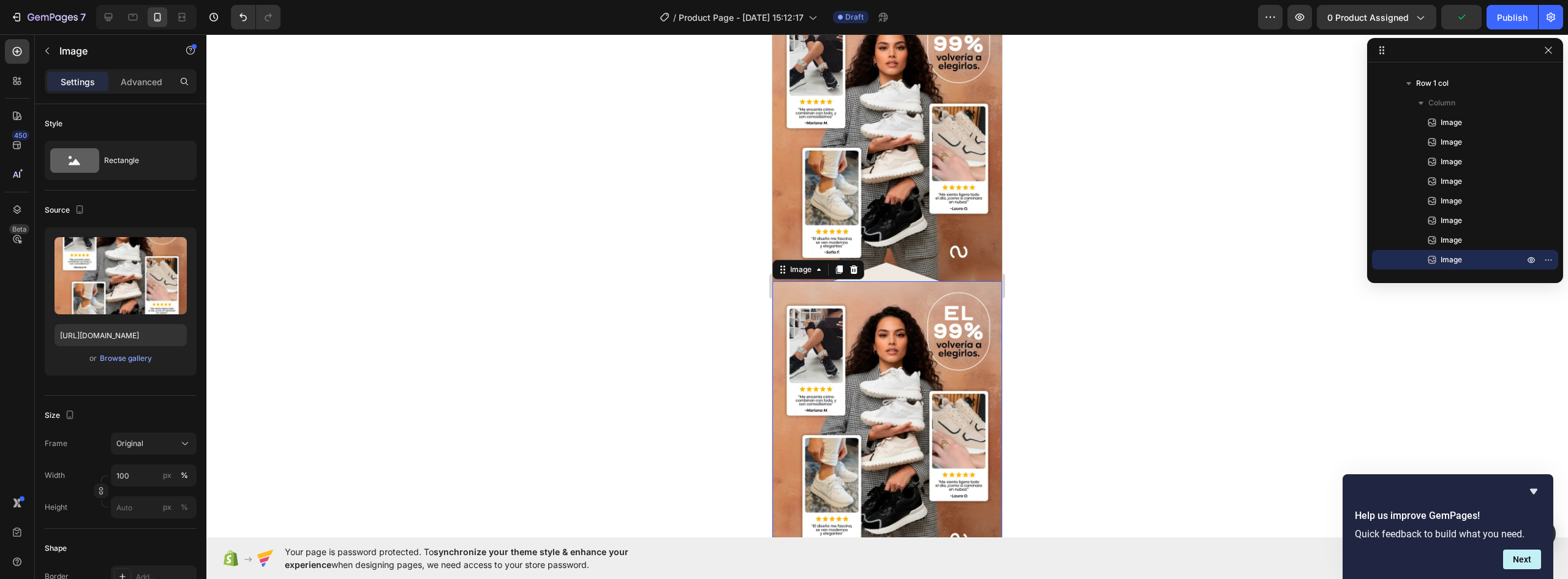
click at [857, 309] on img at bounding box center [887, 425] width 230 height 287
click at [132, 357] on div "Browse gallery" at bounding box center [126, 359] width 52 height 11
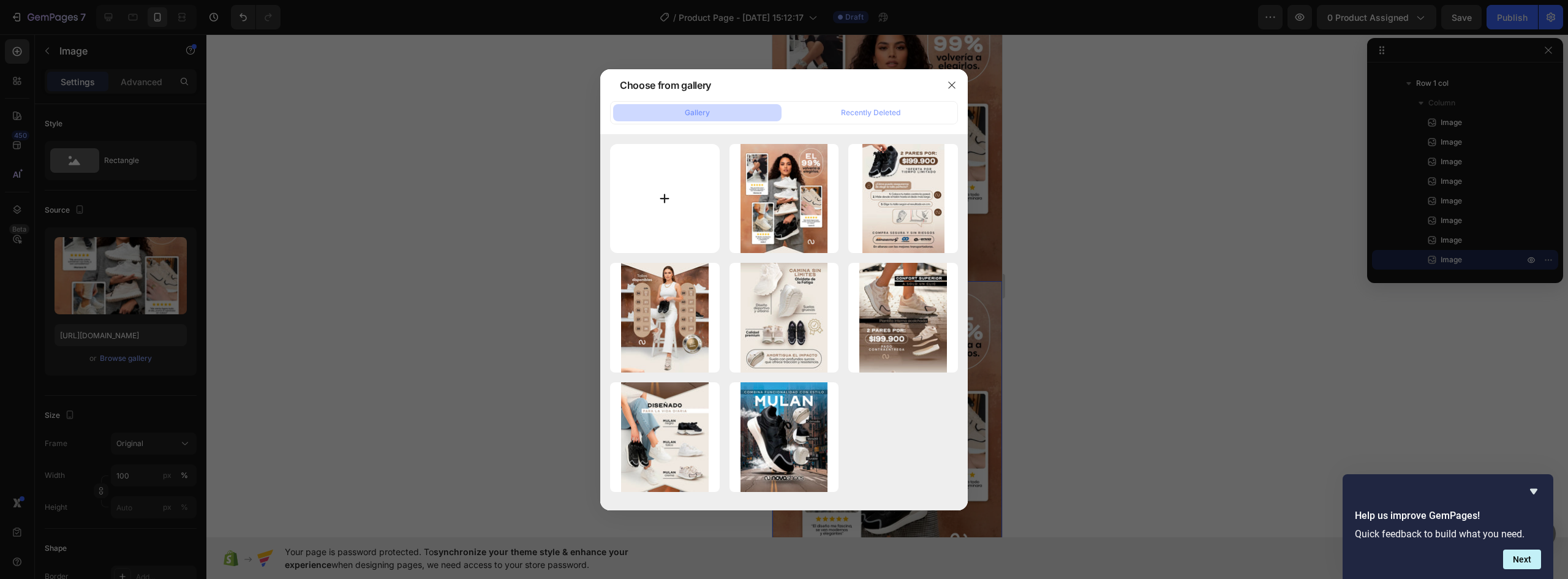
click at [682, 213] on input "file" at bounding box center [665, 199] width 110 height 110
type input "C:\fakepath\MULAN-NOVA-LANDING-V1-02_08.webp"
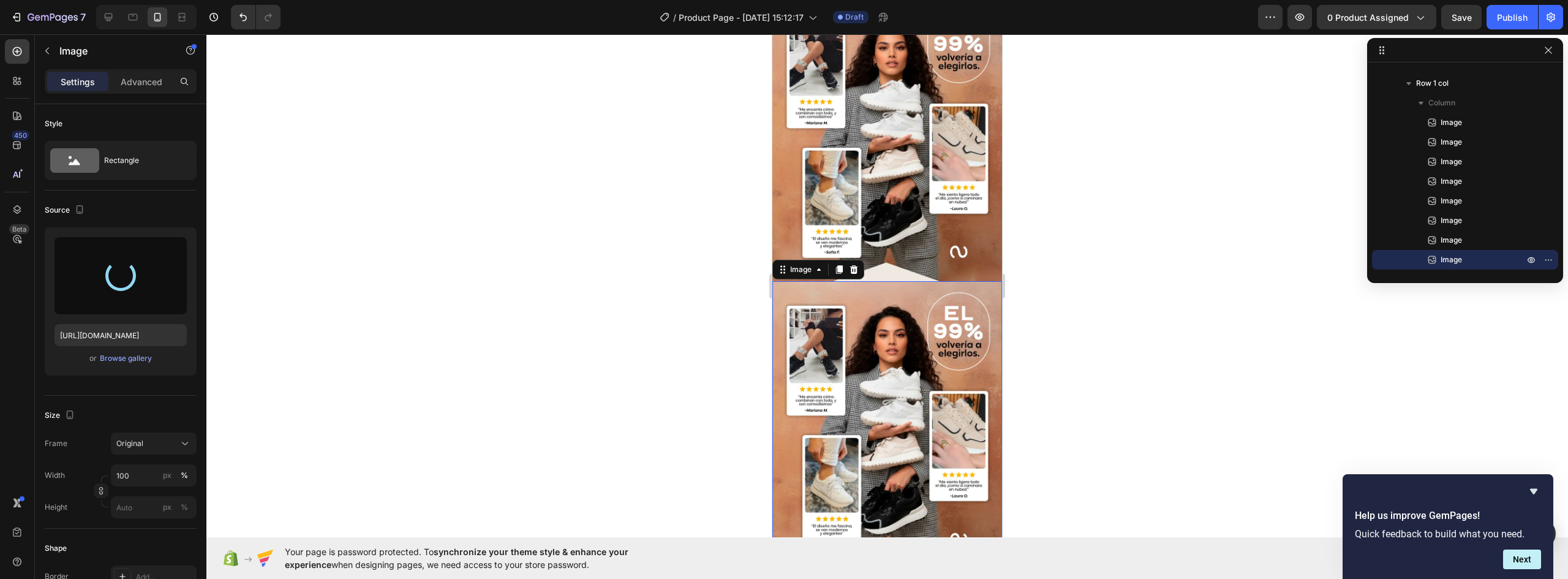
type input "https://cdn.shopify.com/s/files/1/0637/5325/7022/files/gempages_586166114766029…"
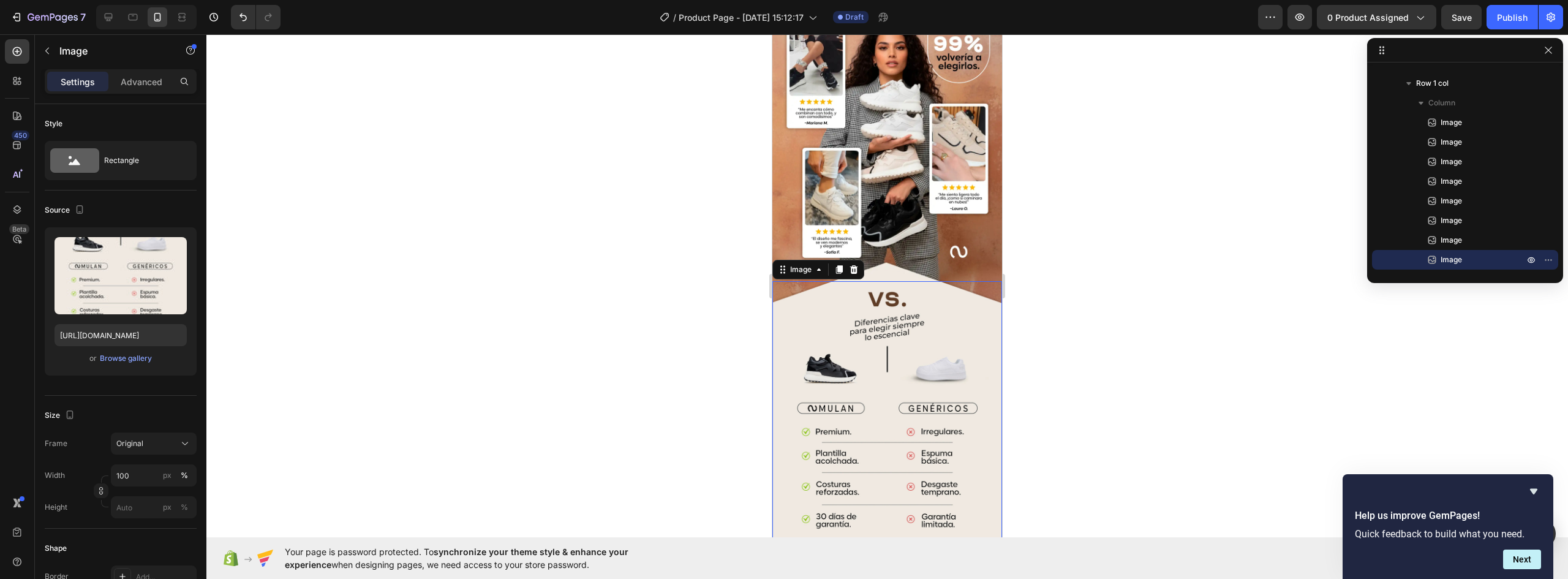
click at [900, 307] on img at bounding box center [887, 425] width 230 height 287
click at [839, 265] on icon at bounding box center [840, 270] width 7 height 9
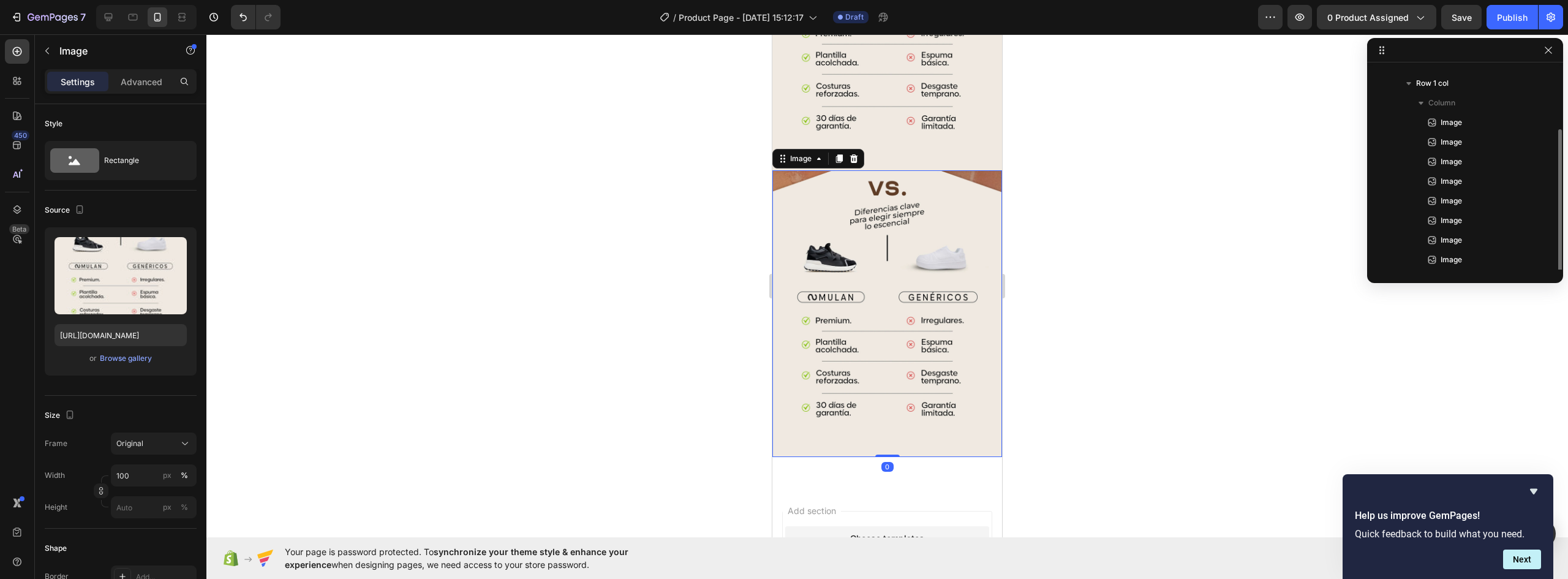
scroll to position [53, 0]
click at [865, 191] on img at bounding box center [887, 314] width 230 height 287
click at [128, 361] on div "Browse gallery" at bounding box center [126, 359] width 52 height 11
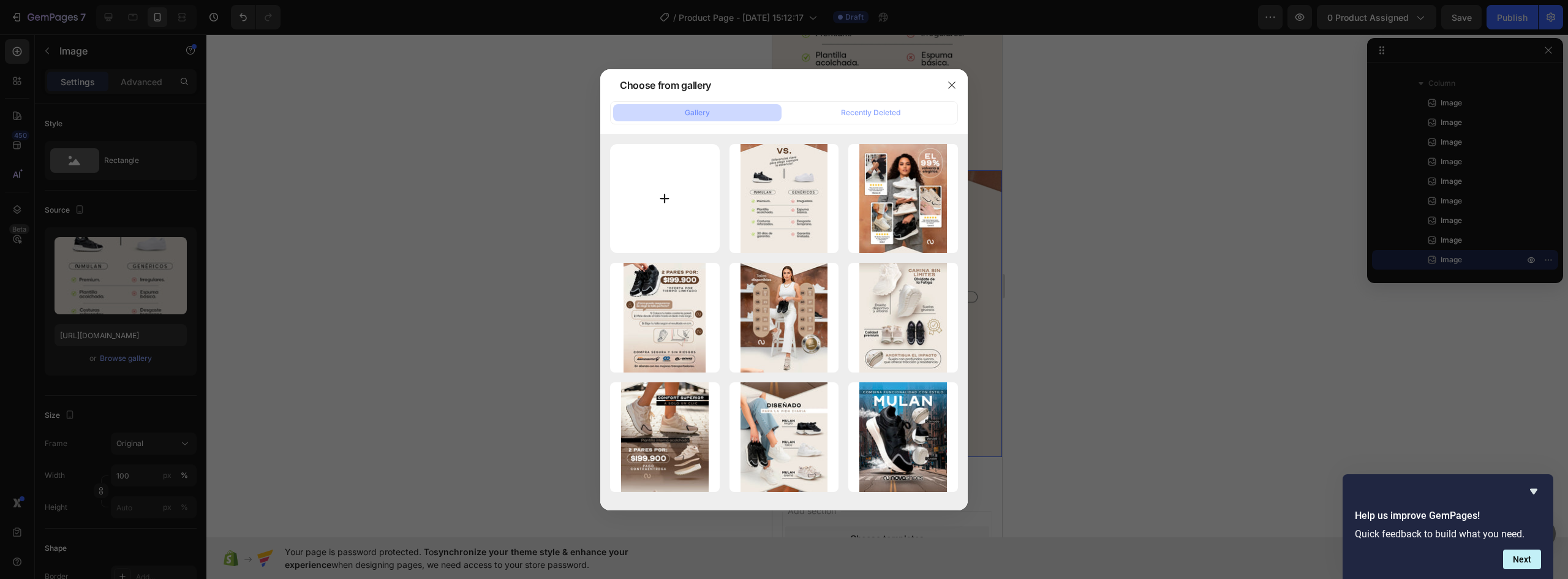
click at [672, 198] on input "file" at bounding box center [665, 199] width 110 height 110
type input "C:\fakepath\MULAN-NOVA-LANDING-V1-02_09.webp"
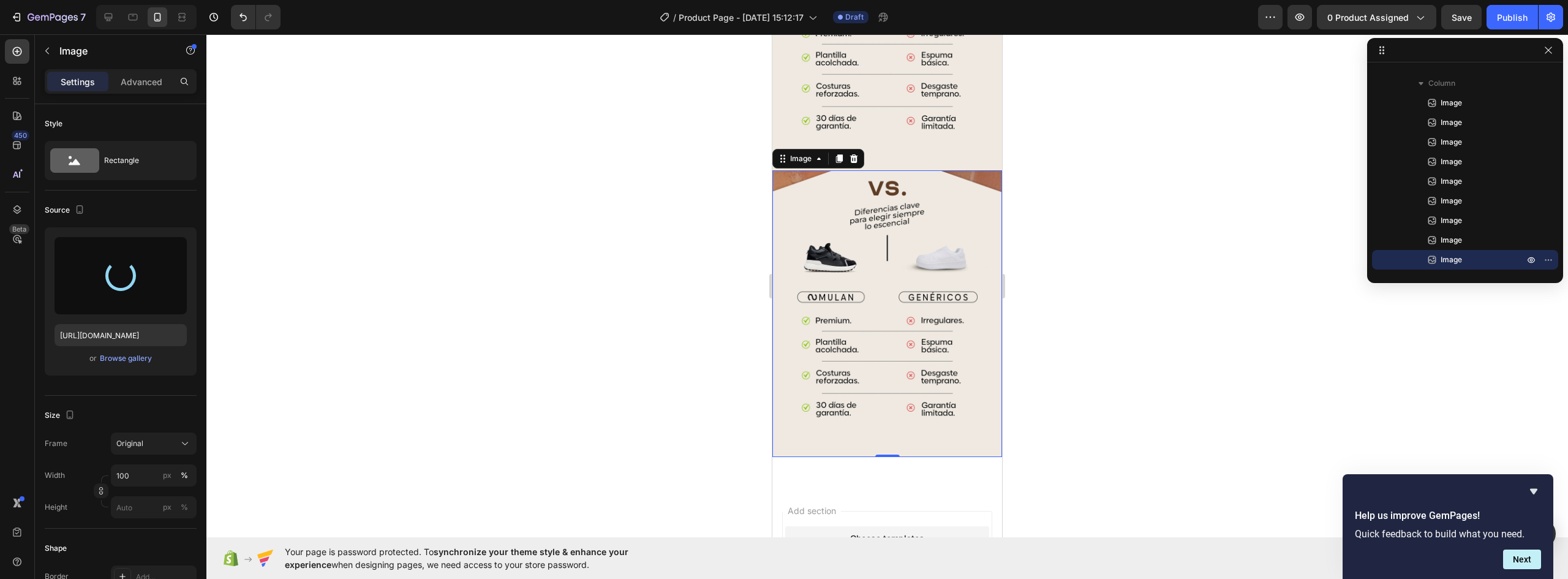
type input "https://cdn.shopify.com/s/files/1/0637/5325/7022/files/gempages_586166114766029…"
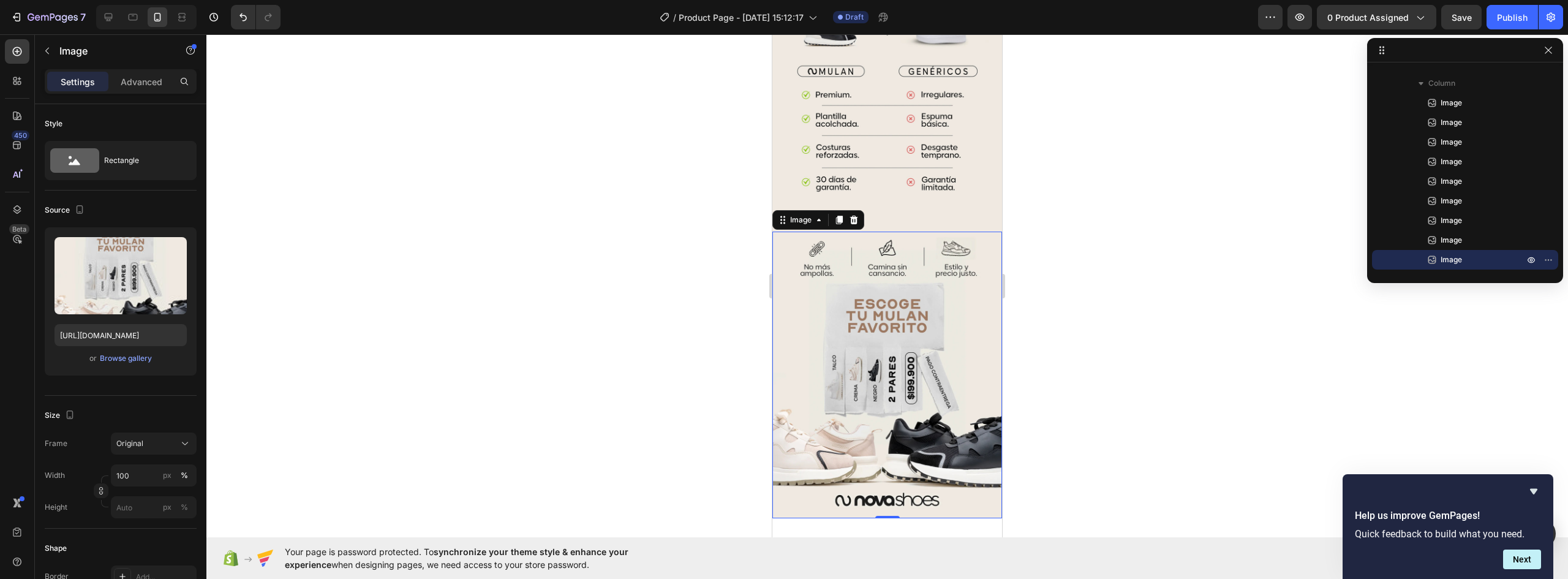
scroll to position [2086, 0]
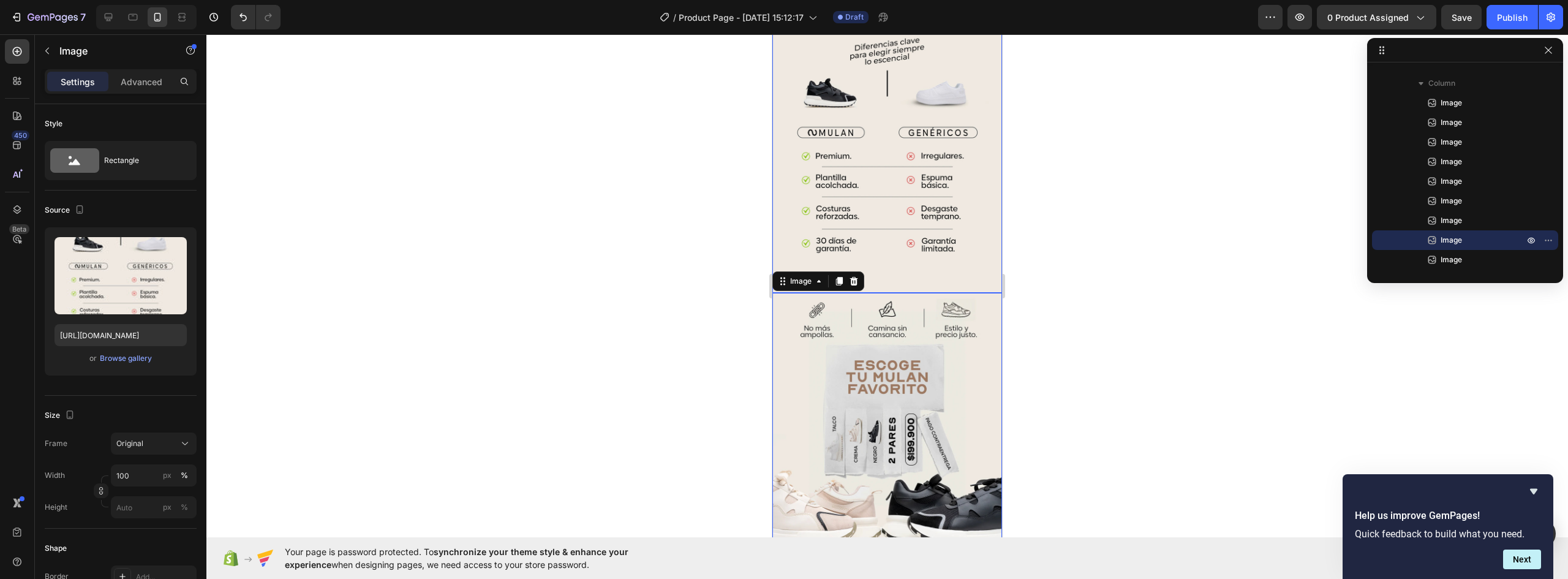
click at [922, 152] on img at bounding box center [887, 149] width 230 height 287
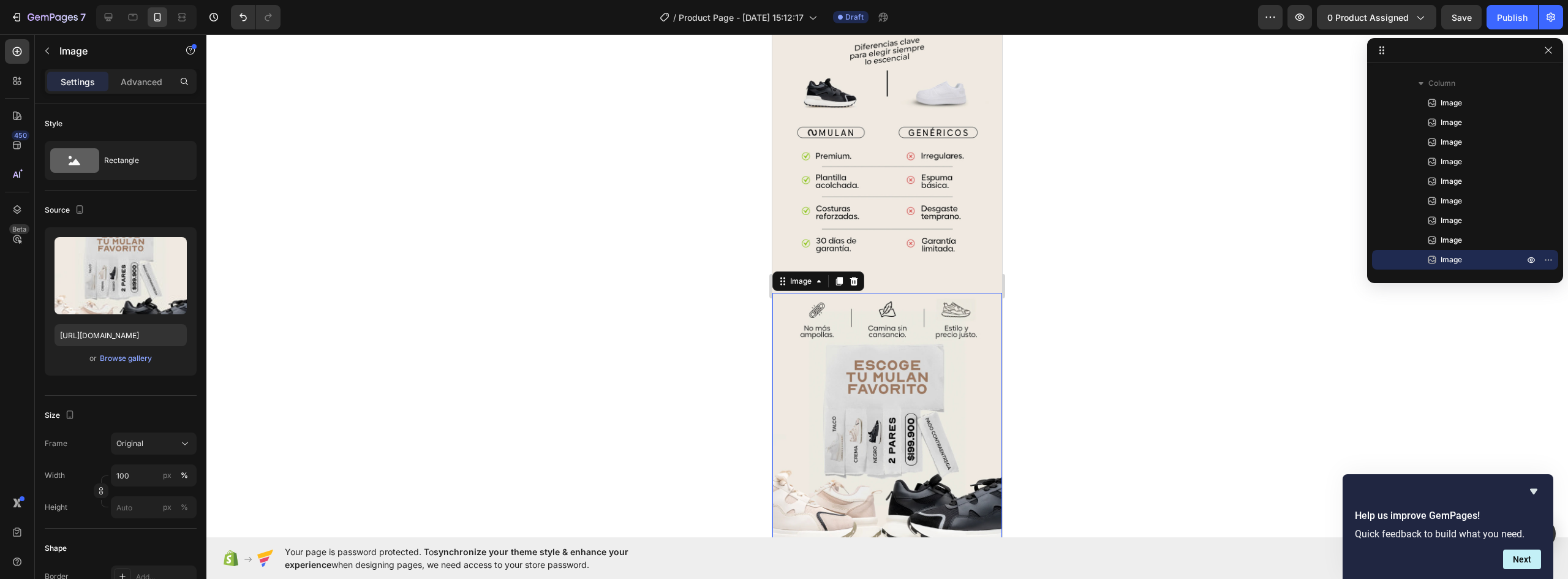
click at [900, 293] on img at bounding box center [887, 436] width 230 height 287
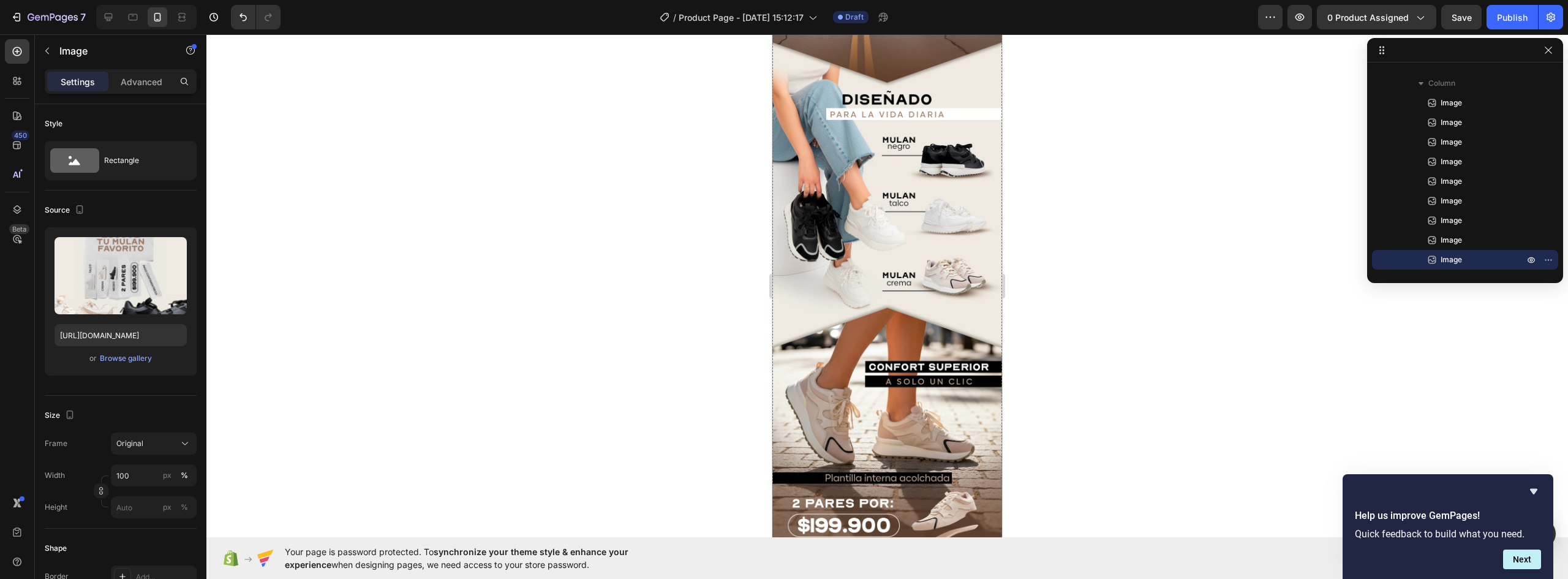
scroll to position [0, 0]
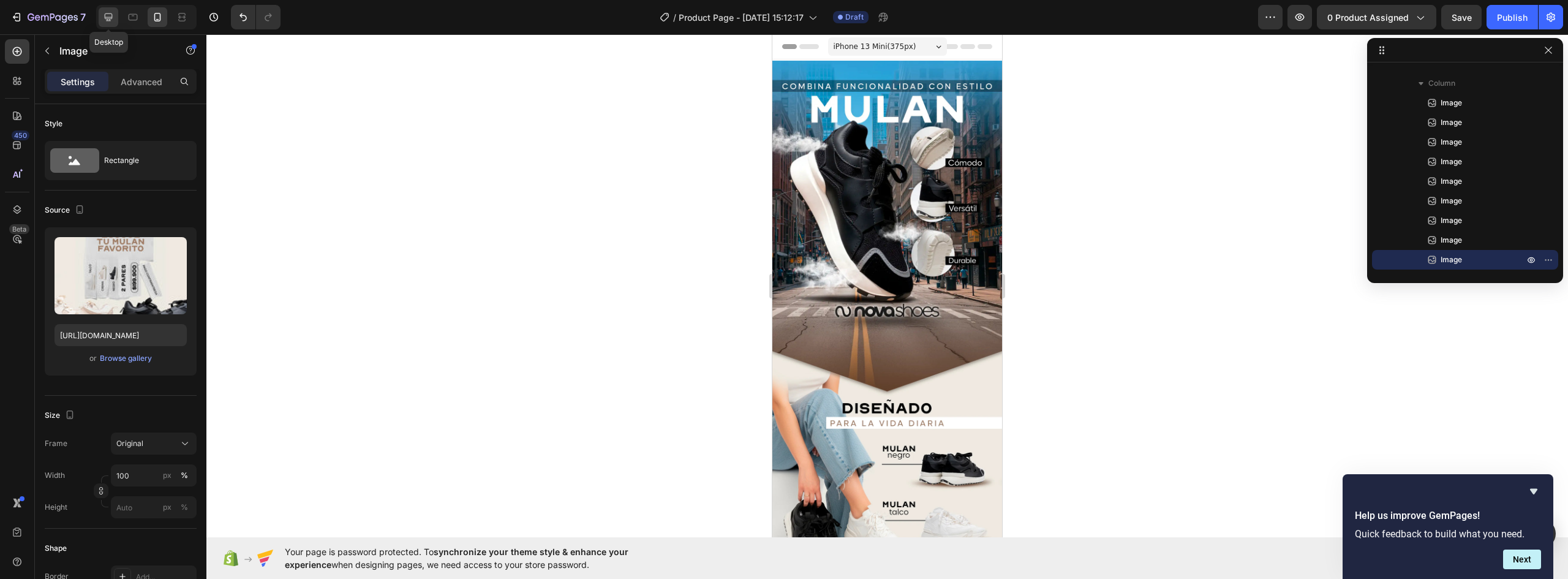
click at [110, 16] on icon at bounding box center [108, 17] width 12 height 12
type input "https://cdn.shopify.com/s/files/1/2005/9307/files/image_demo.jpg"
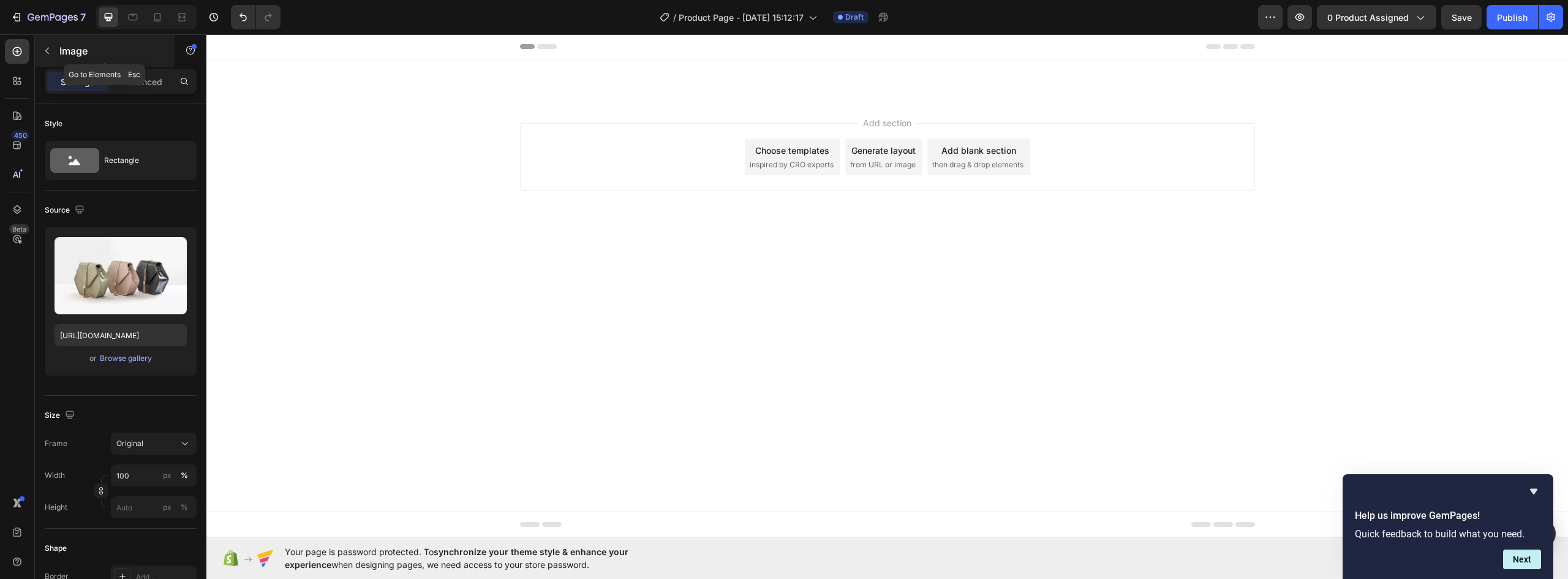
click at [49, 49] on icon "button" at bounding box center [47, 51] width 10 height 10
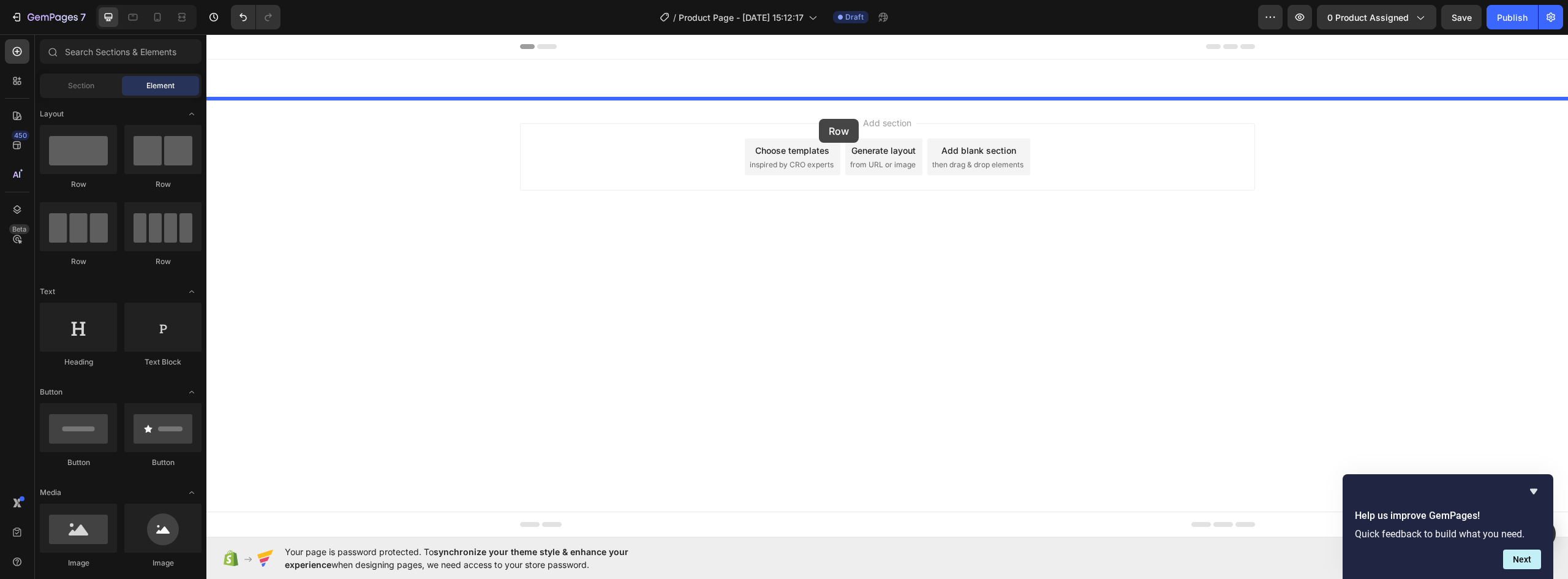
drag, startPoint x: 291, startPoint y: 197, endPoint x: 819, endPoint y: 119, distance: 533.7
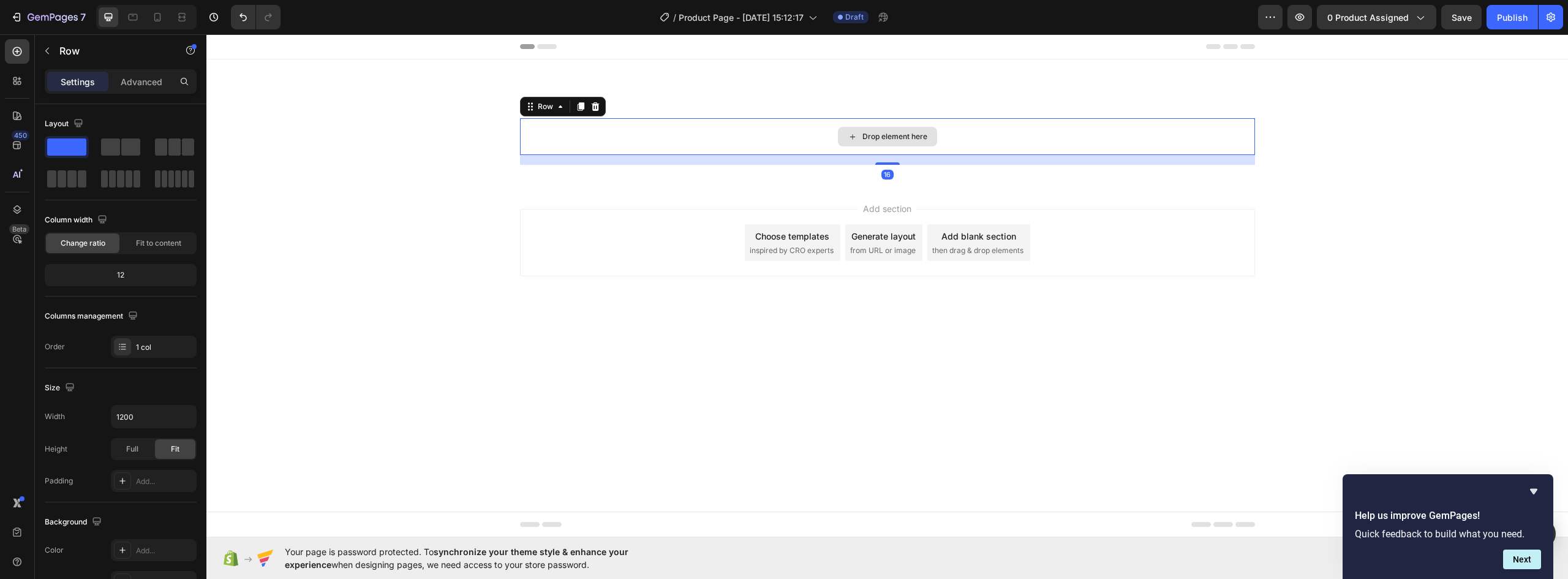
click at [649, 143] on div "Drop element here" at bounding box center [888, 137] width 735 height 37
click at [141, 84] on p "Advanced" at bounding box center [141, 82] width 42 height 13
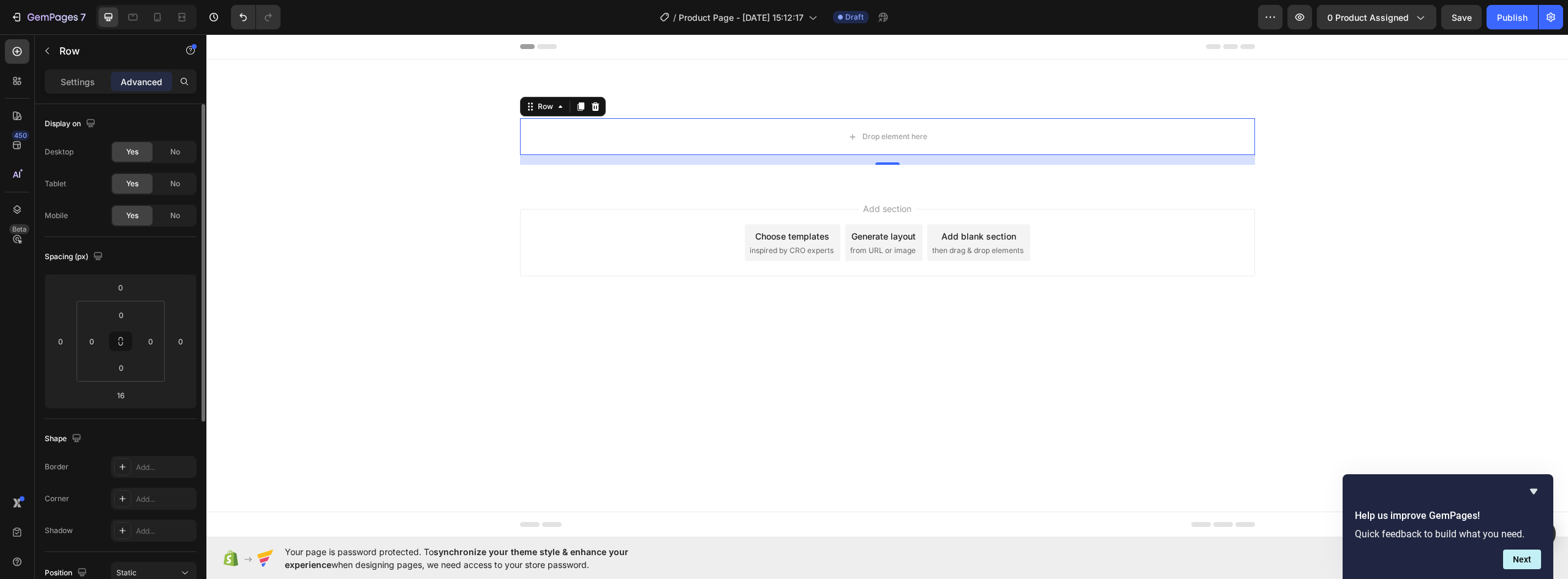
click at [170, 181] on span "No" at bounding box center [175, 184] width 10 height 11
click at [176, 222] on div "No" at bounding box center [175, 215] width 40 height 20
click at [710, 127] on div "Drop element here" at bounding box center [888, 137] width 735 height 37
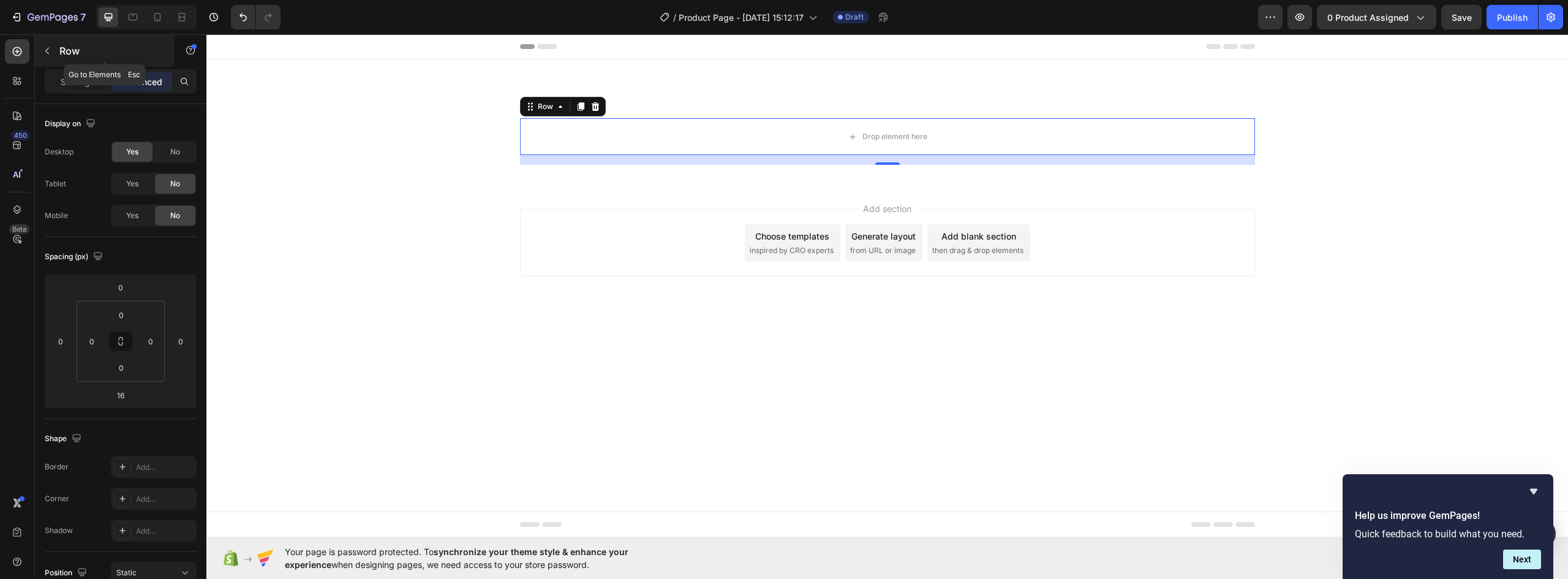
click at [50, 49] on icon "button" at bounding box center [47, 51] width 10 height 10
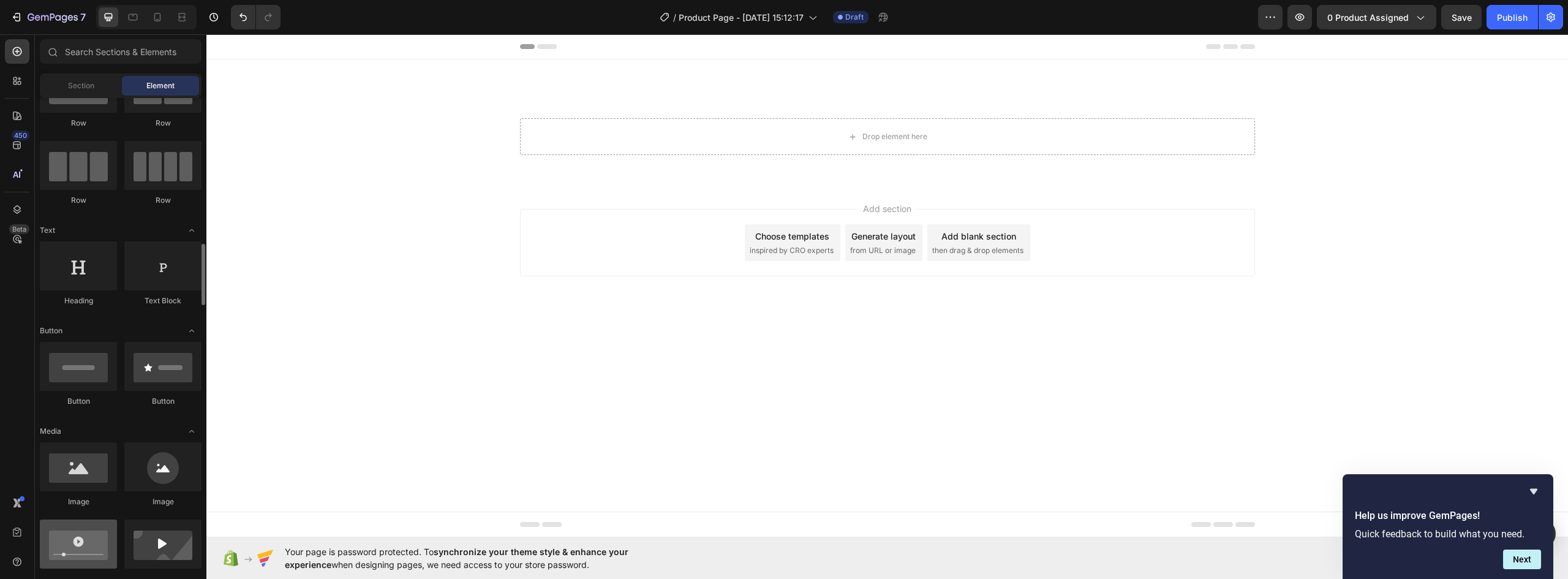
scroll to position [184, 0]
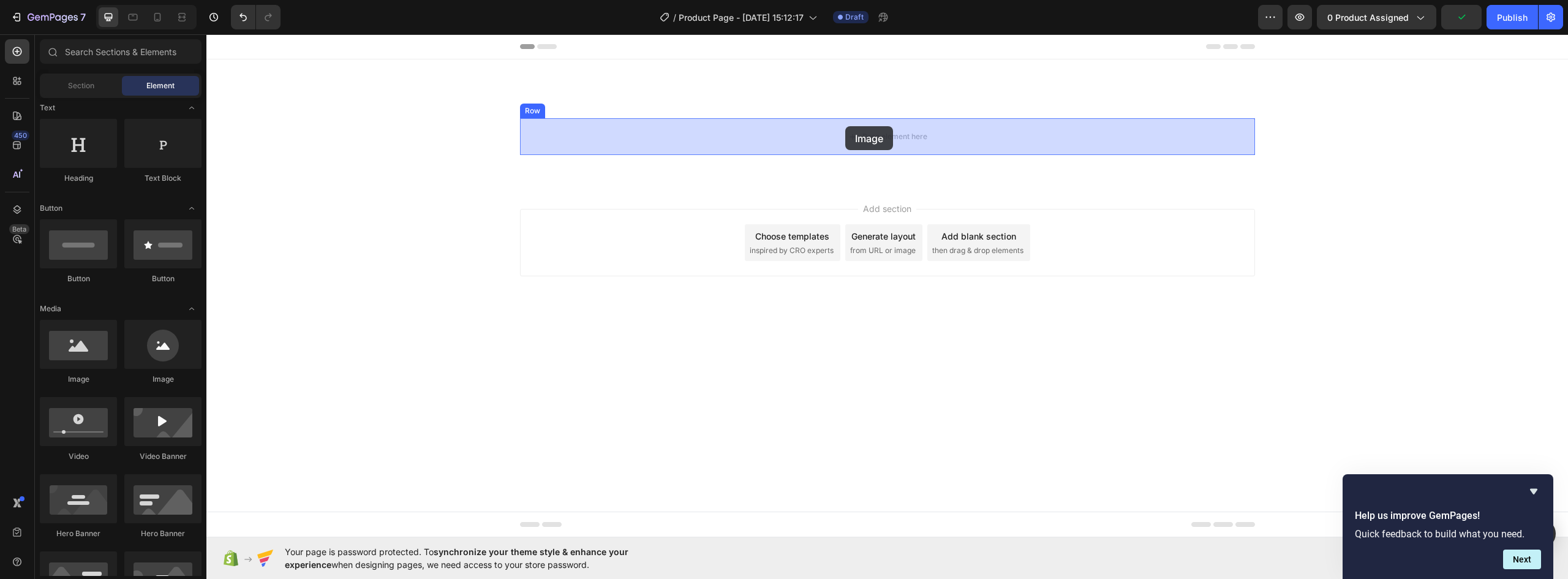
drag, startPoint x: 287, startPoint y: 382, endPoint x: 844, endPoint y: 126, distance: 613.0
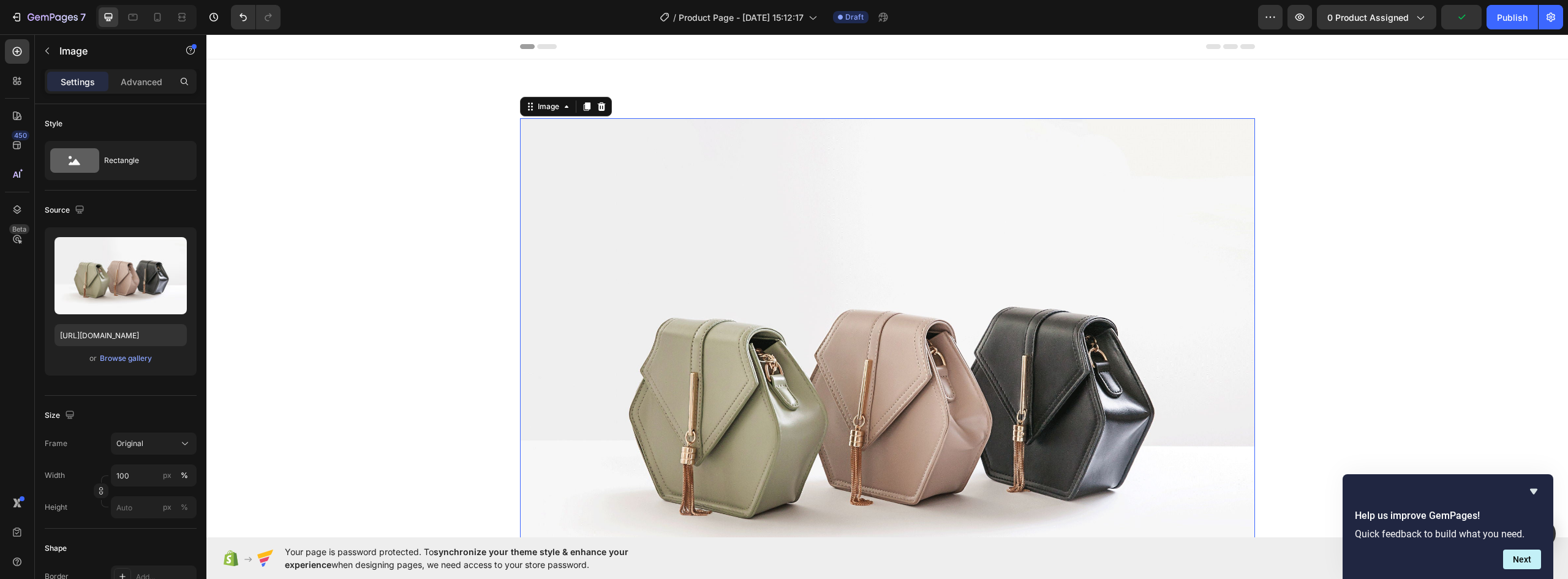
click at [746, 234] on img at bounding box center [888, 394] width 735 height 552
click at [141, 77] on p "Advanced" at bounding box center [141, 82] width 42 height 13
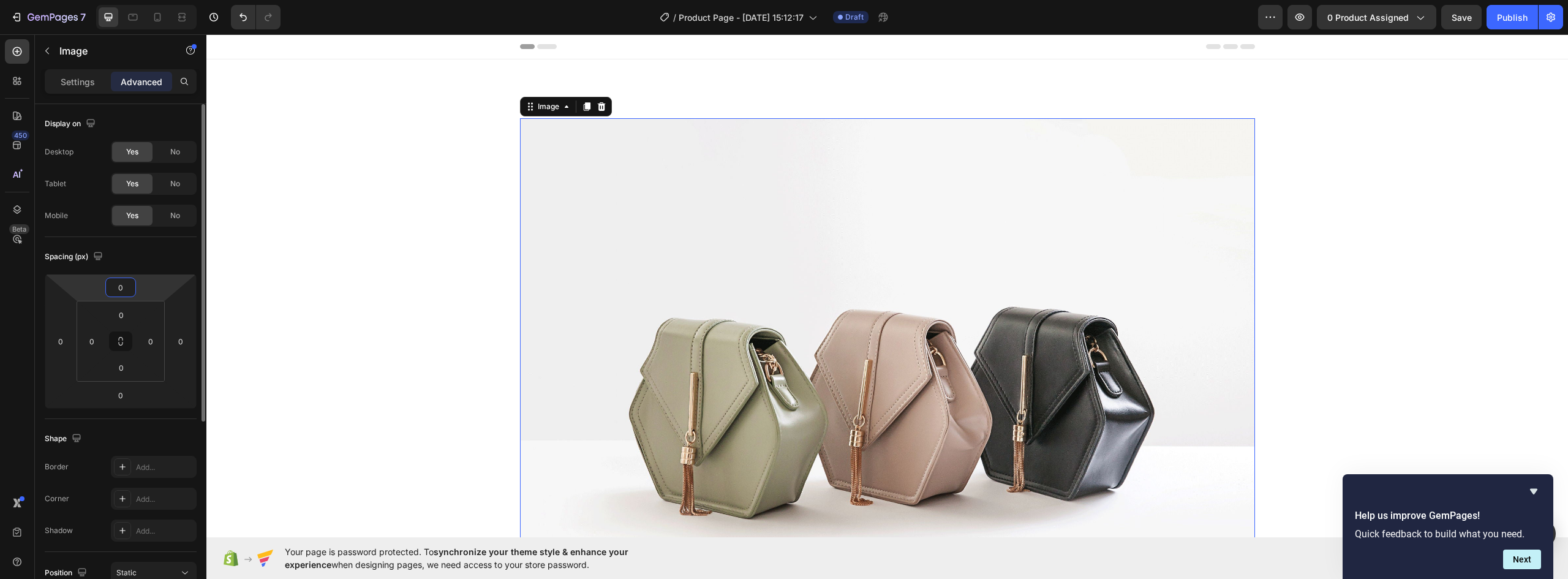
click at [130, 287] on input "0" at bounding box center [121, 287] width 25 height 19
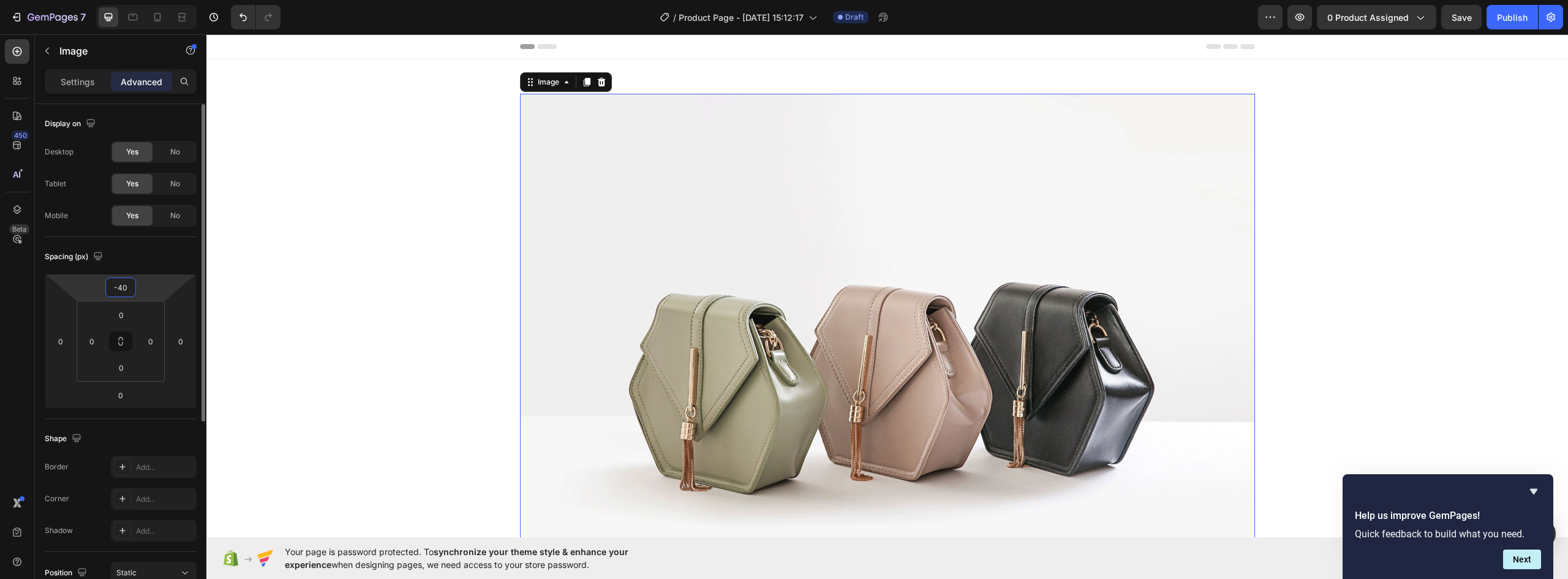
type input "-4"
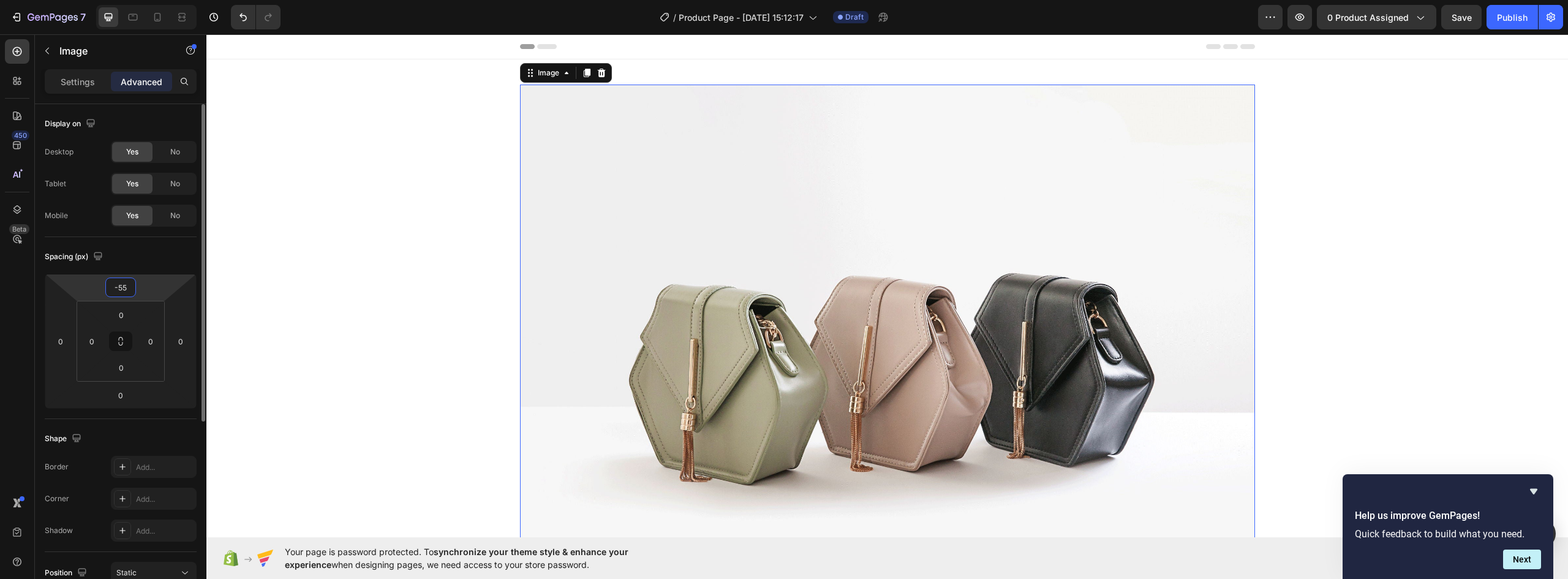
type input "-5"
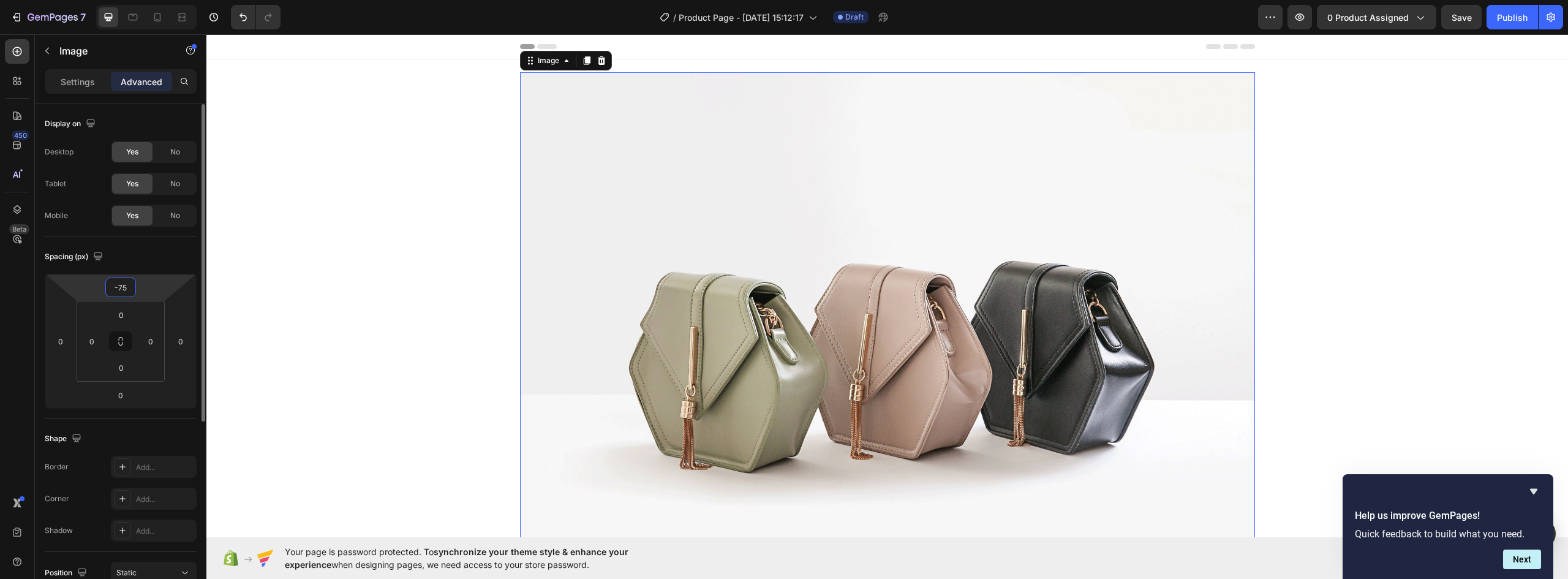
type input "-7"
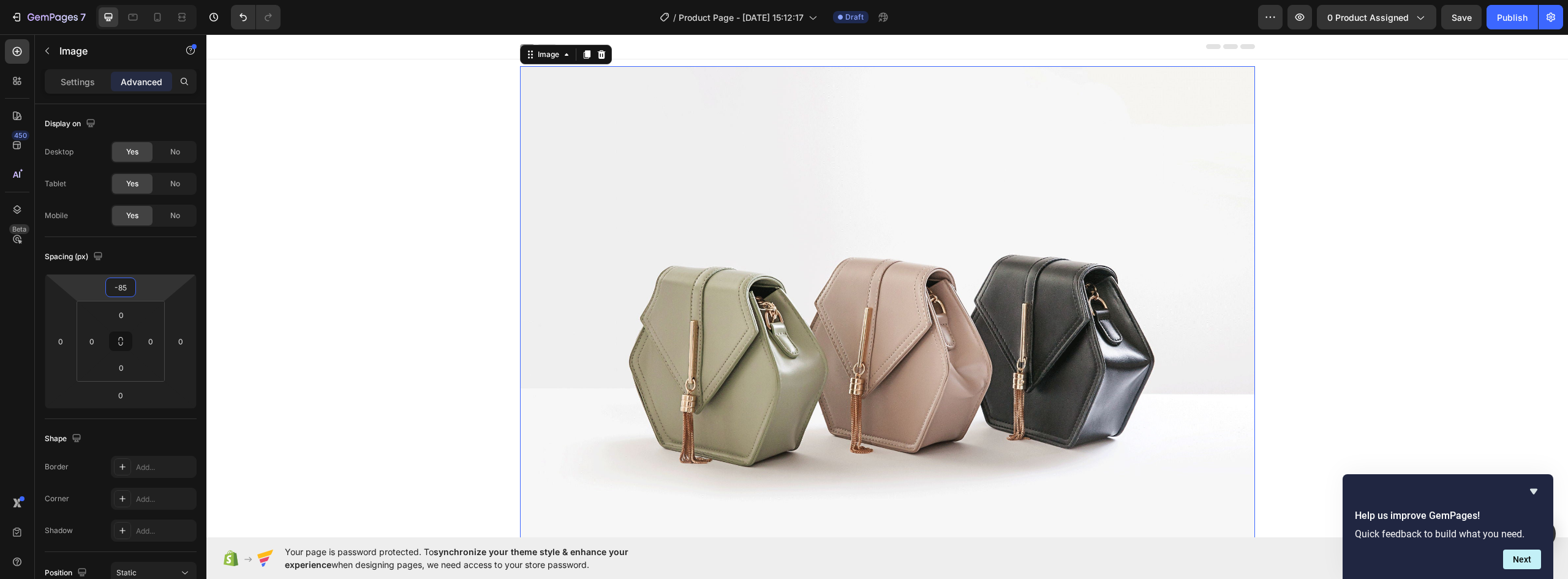
scroll to position [123, 0]
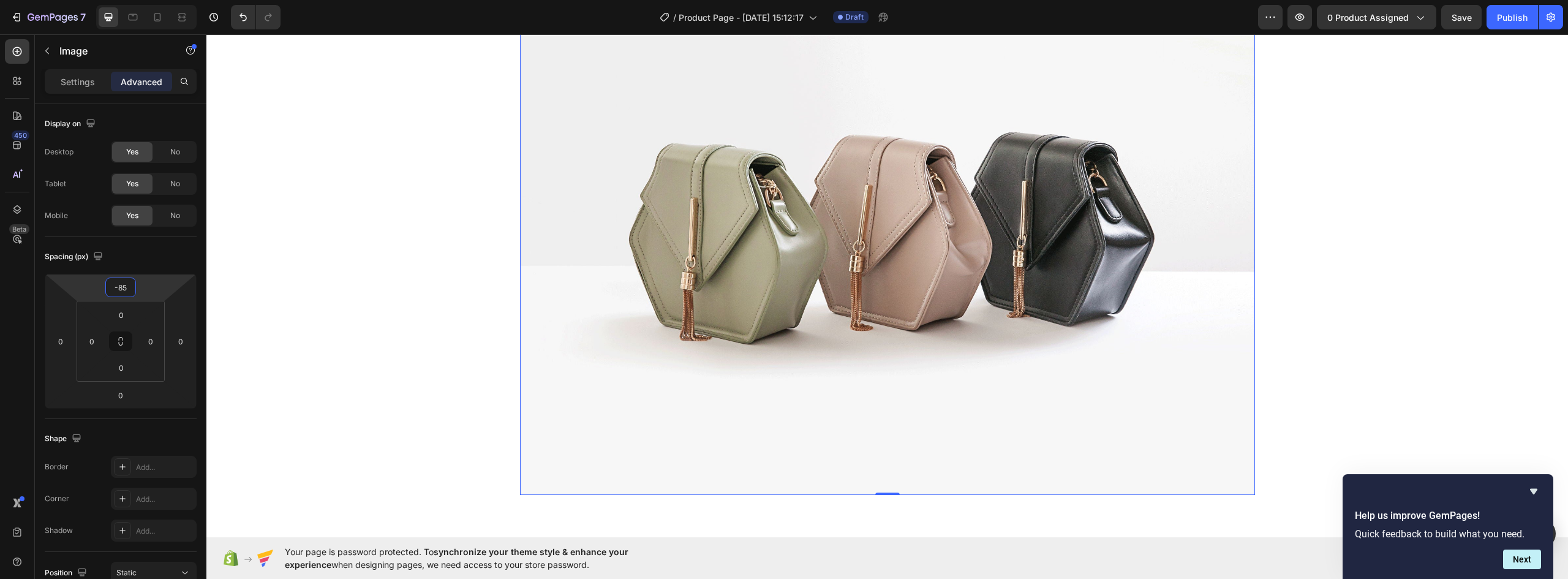
type input "-85"
click at [749, 233] on img at bounding box center [888, 220] width 735 height 552
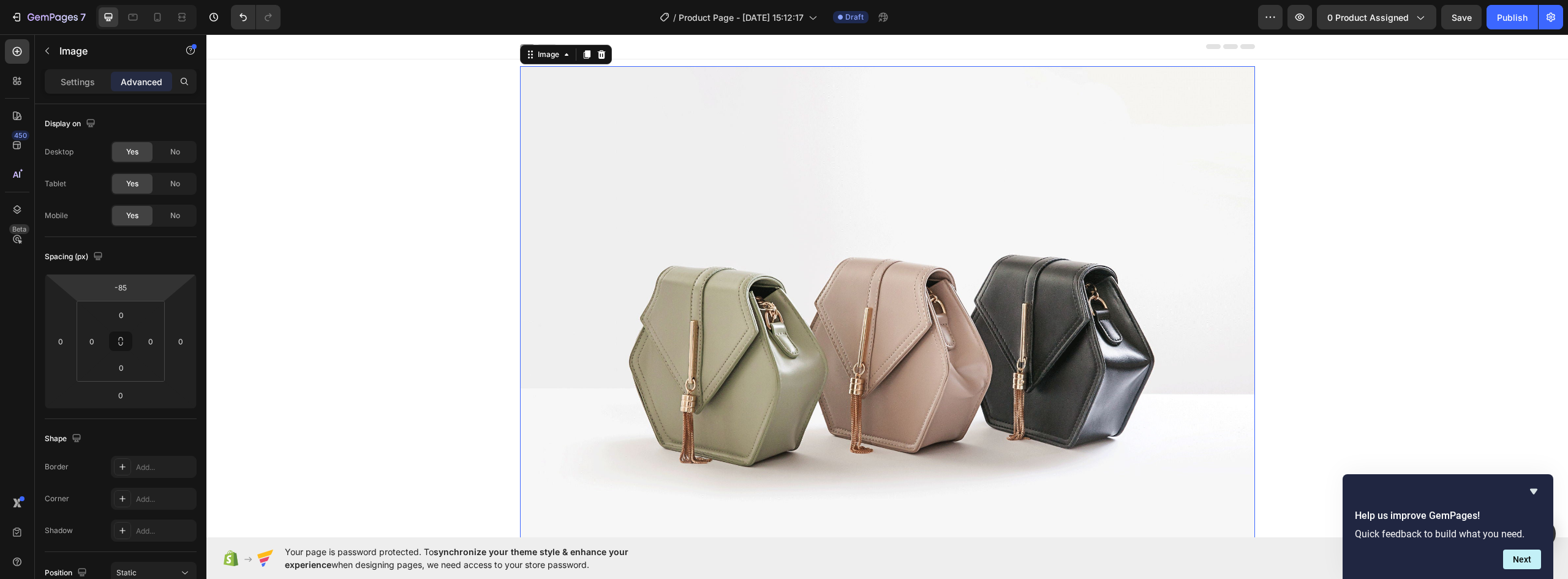
click at [627, 193] on img at bounding box center [888, 342] width 735 height 552
click at [82, 78] on p "Settings" at bounding box center [77, 82] width 34 height 13
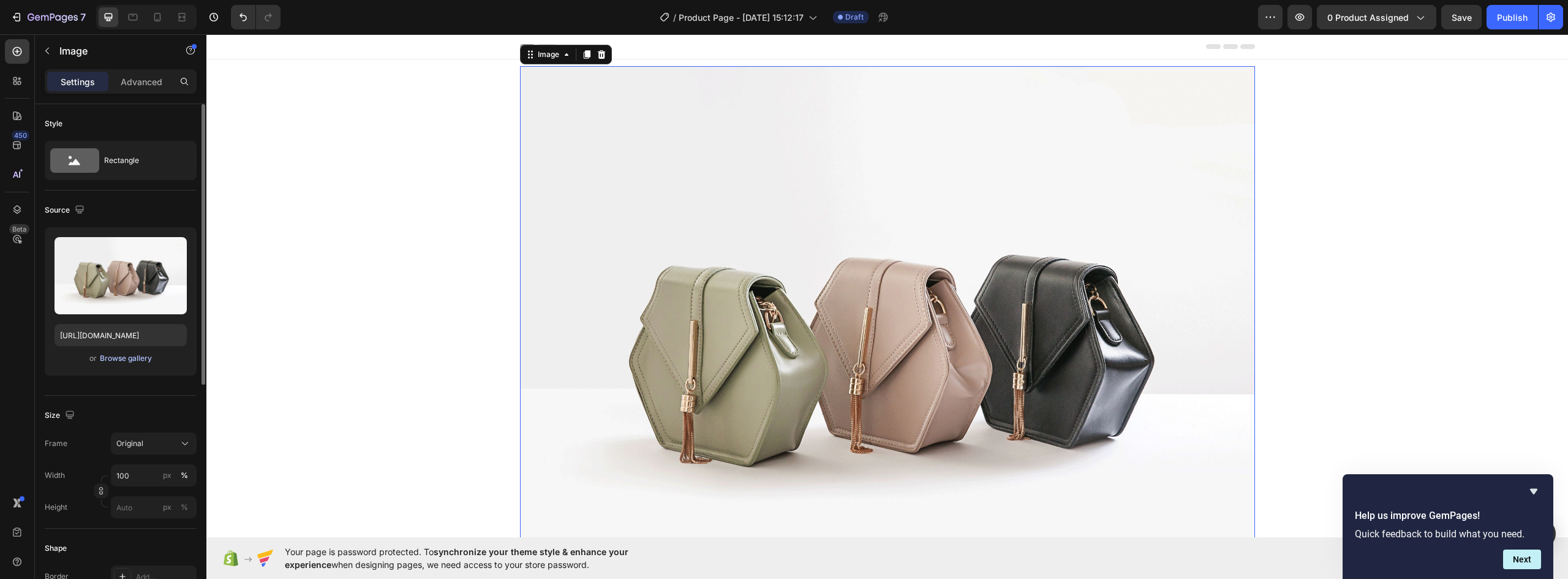
click at [124, 364] on button "Browse gallery" at bounding box center [126, 359] width 53 height 12
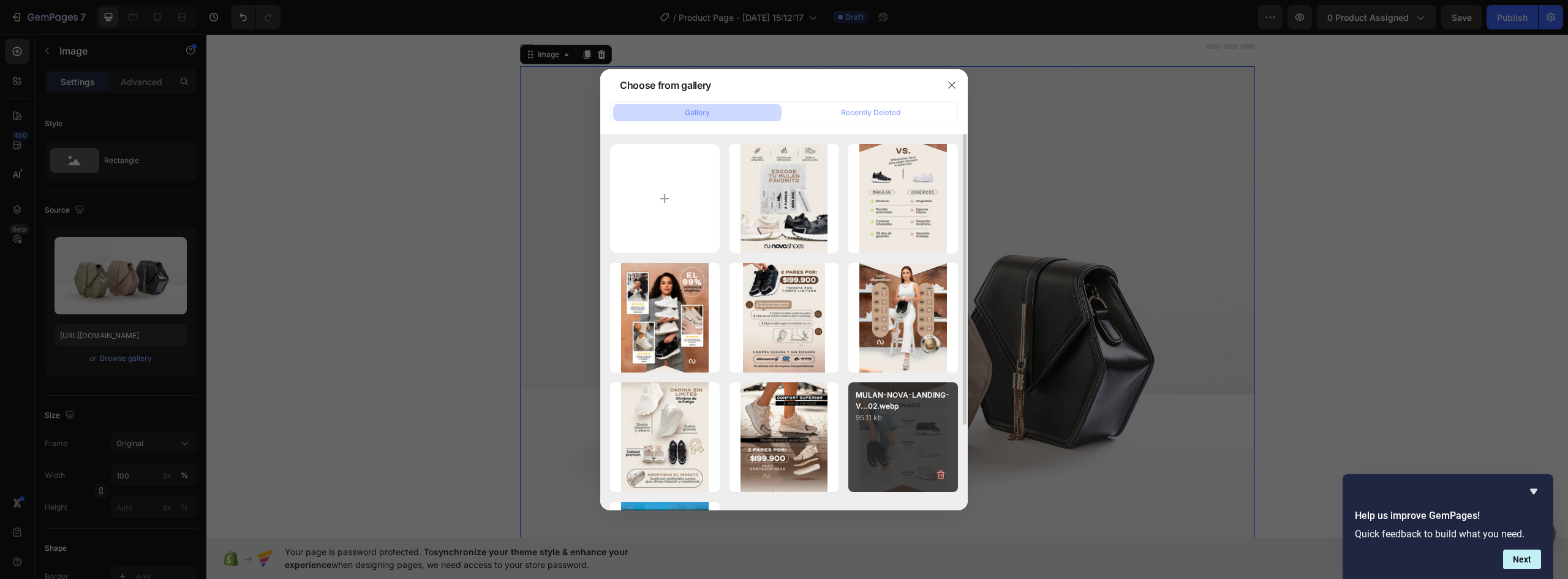
scroll to position [61, 0]
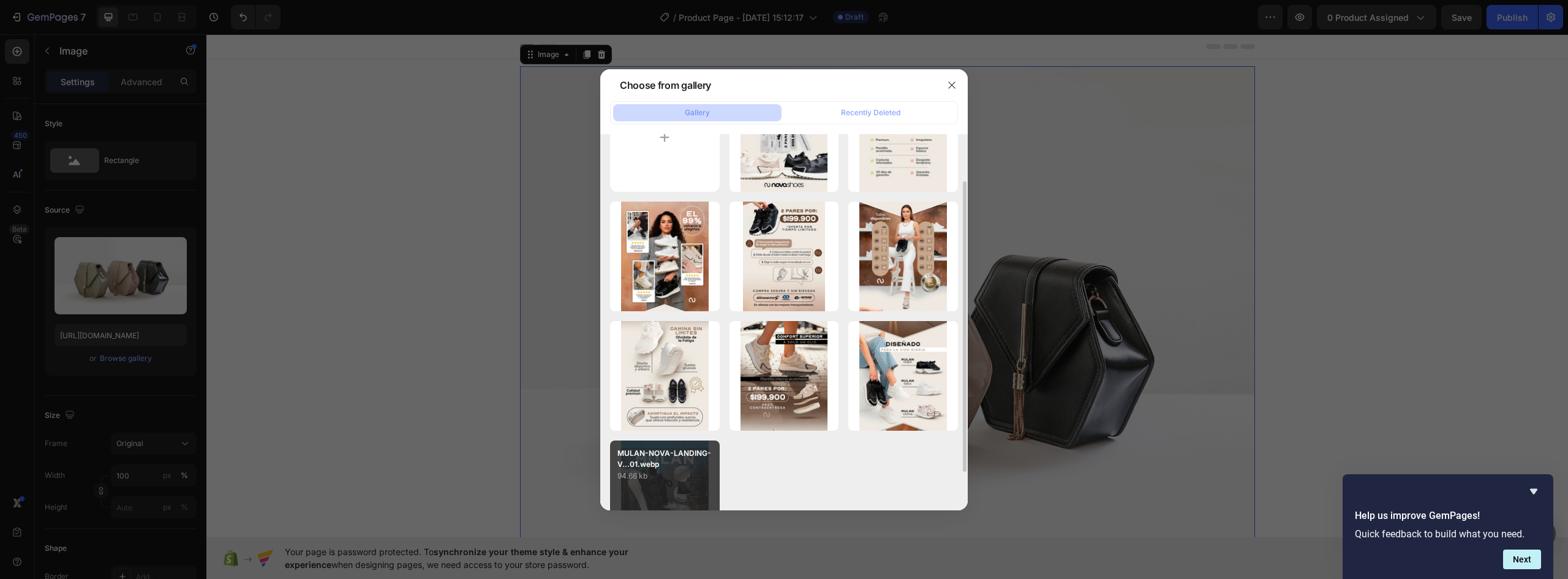
click at [705, 463] on p "MULAN-NOVA-LANDING-V...01.webp" at bounding box center [665, 459] width 95 height 22
type input "https://cdn.shopify.com/s/files/1/0637/5325/7022/files/gempages_586166114766029…"
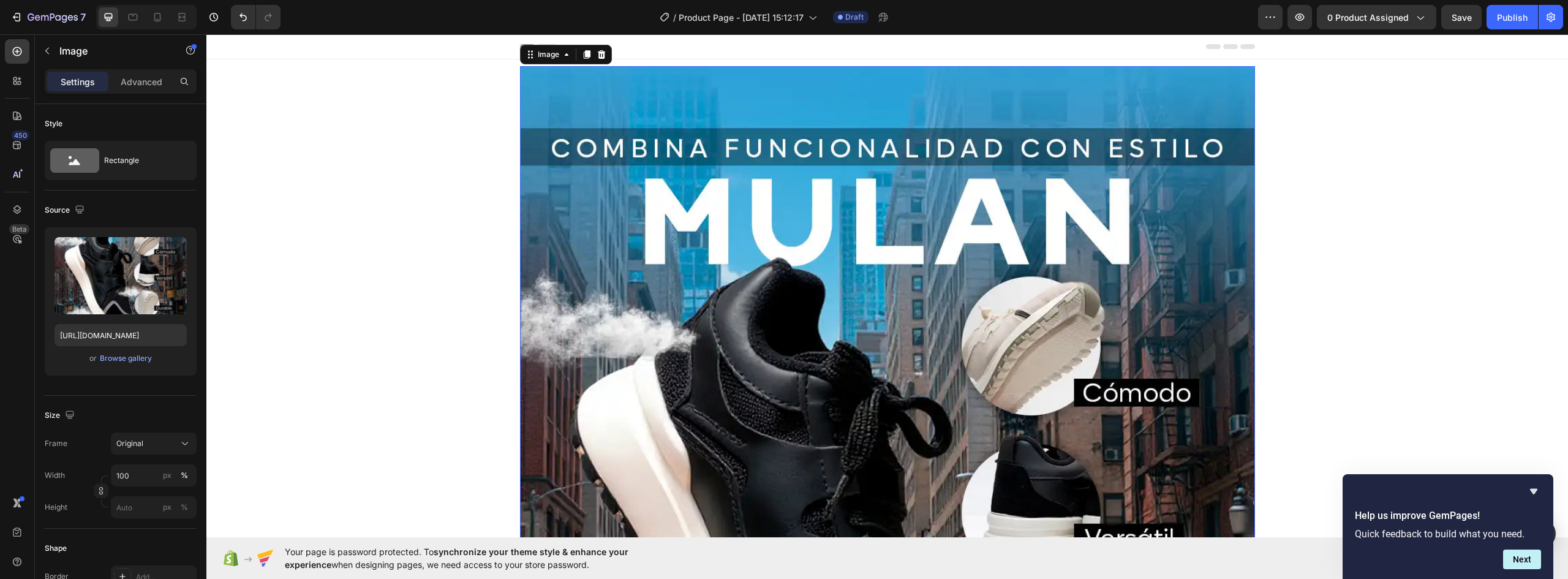
click at [764, 180] on img at bounding box center [888, 525] width 735 height 919
click at [138, 72] on div "Advanced" at bounding box center [141, 82] width 61 height 20
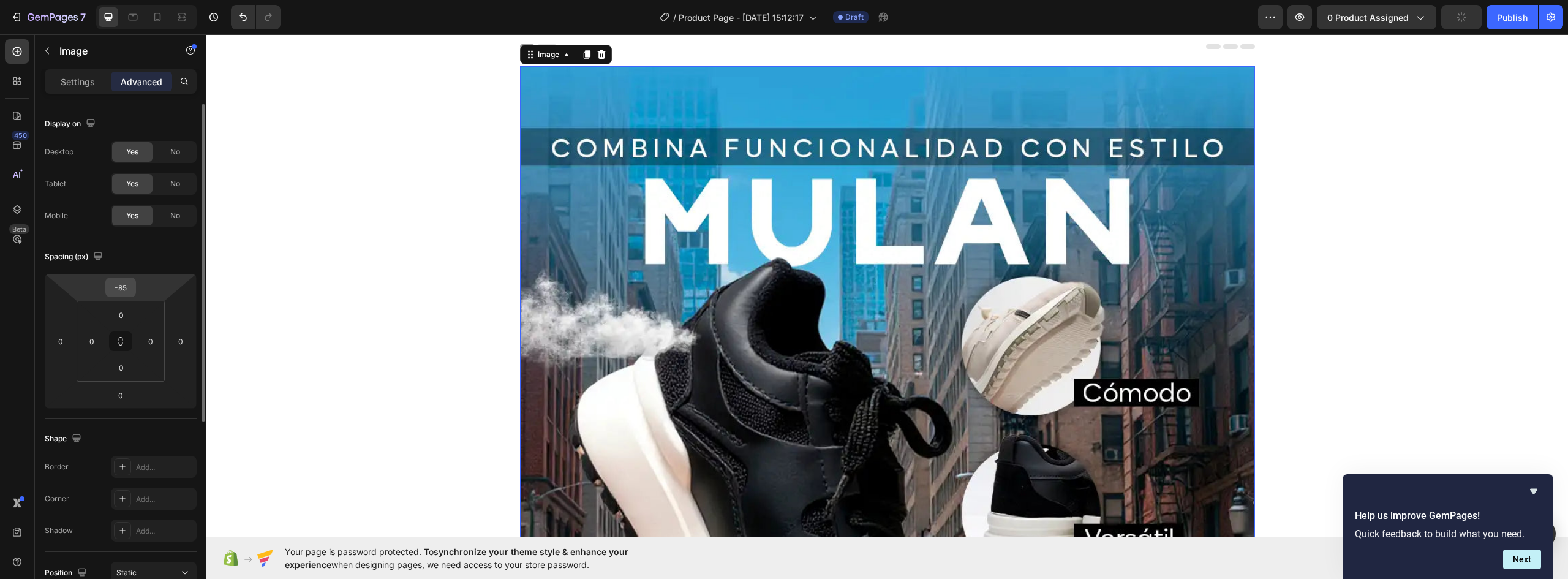
click at [124, 286] on input "-85" at bounding box center [121, 287] width 25 height 19
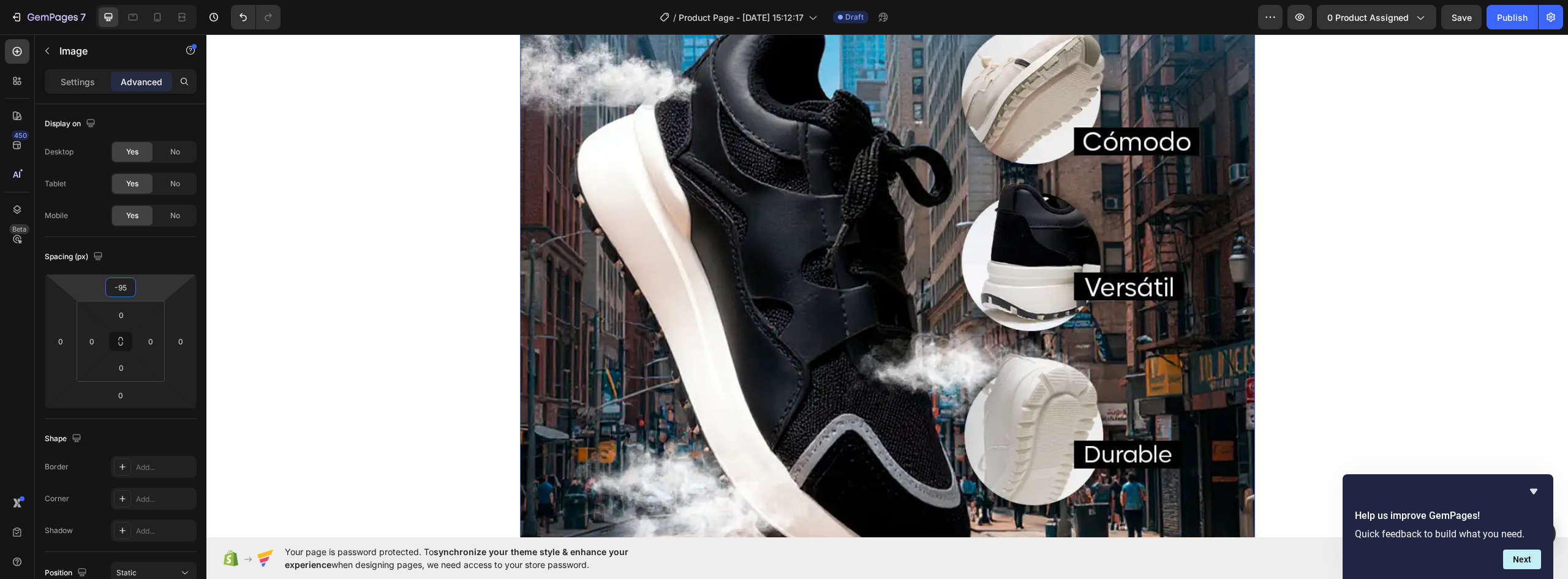
scroll to position [552, 0]
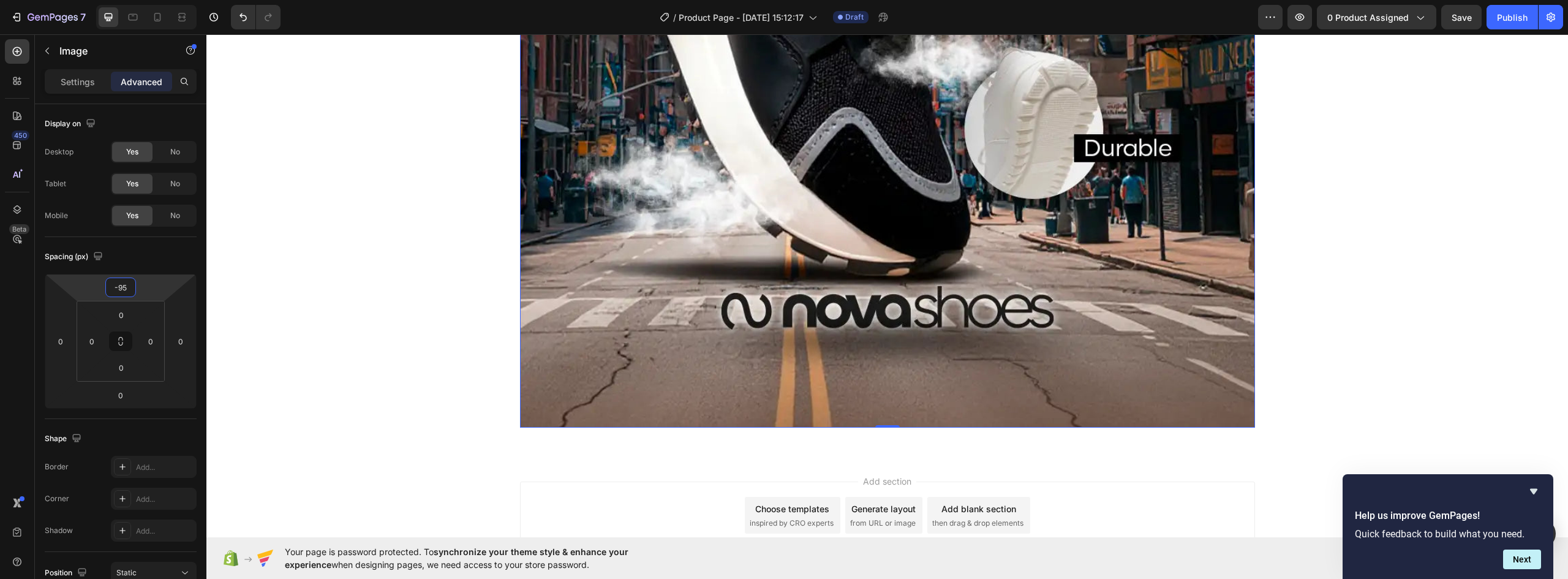
type input "-95"
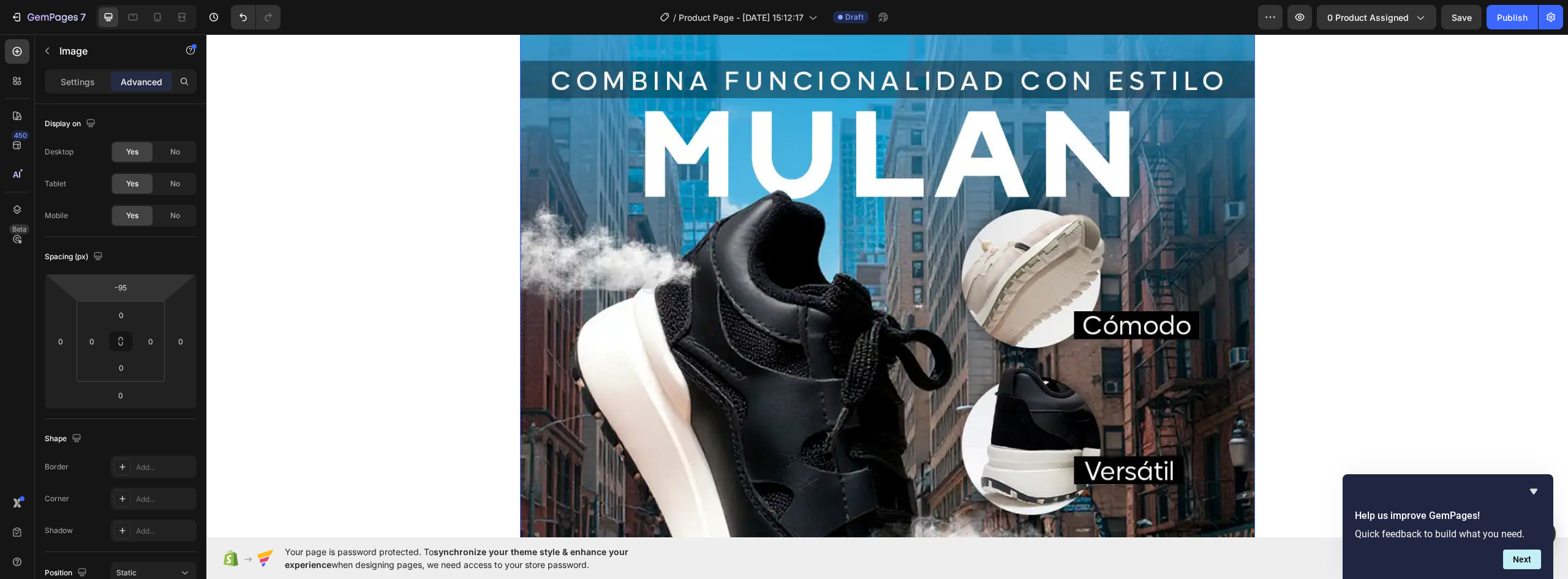
scroll to position [0, 0]
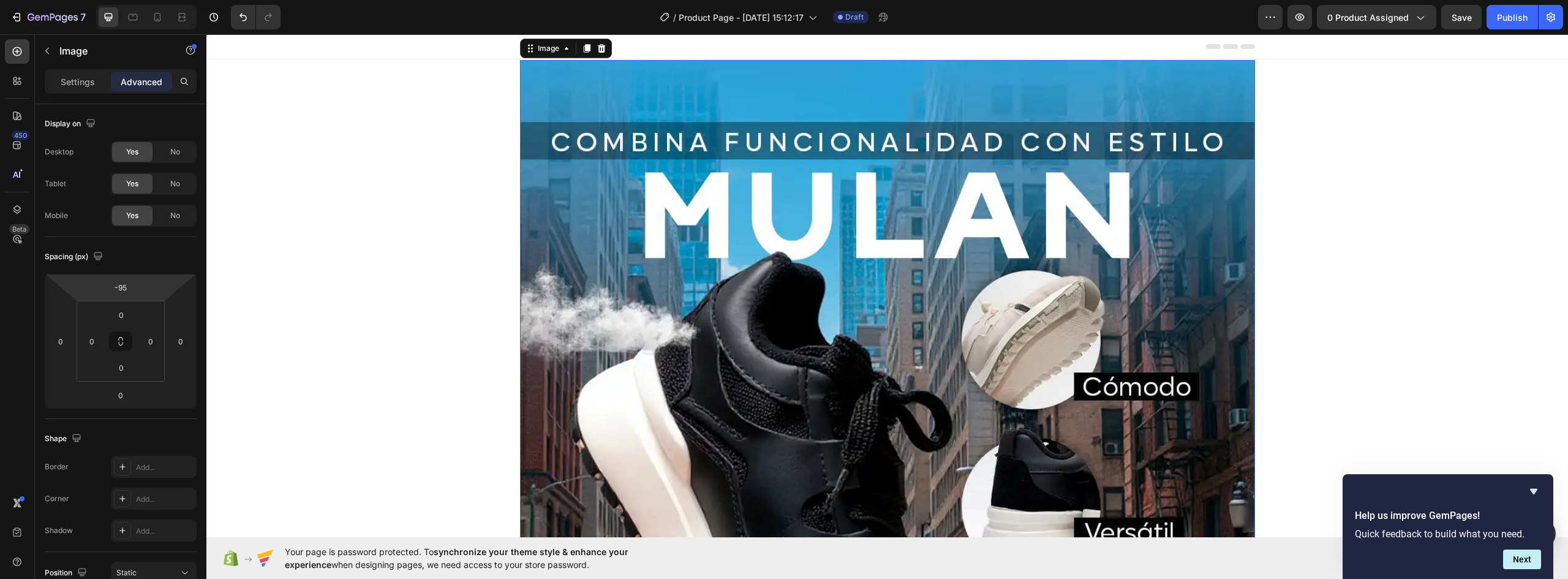
click at [842, 211] on img at bounding box center [888, 520] width 735 height 919
click at [583, 49] on icon at bounding box center [587, 48] width 7 height 9
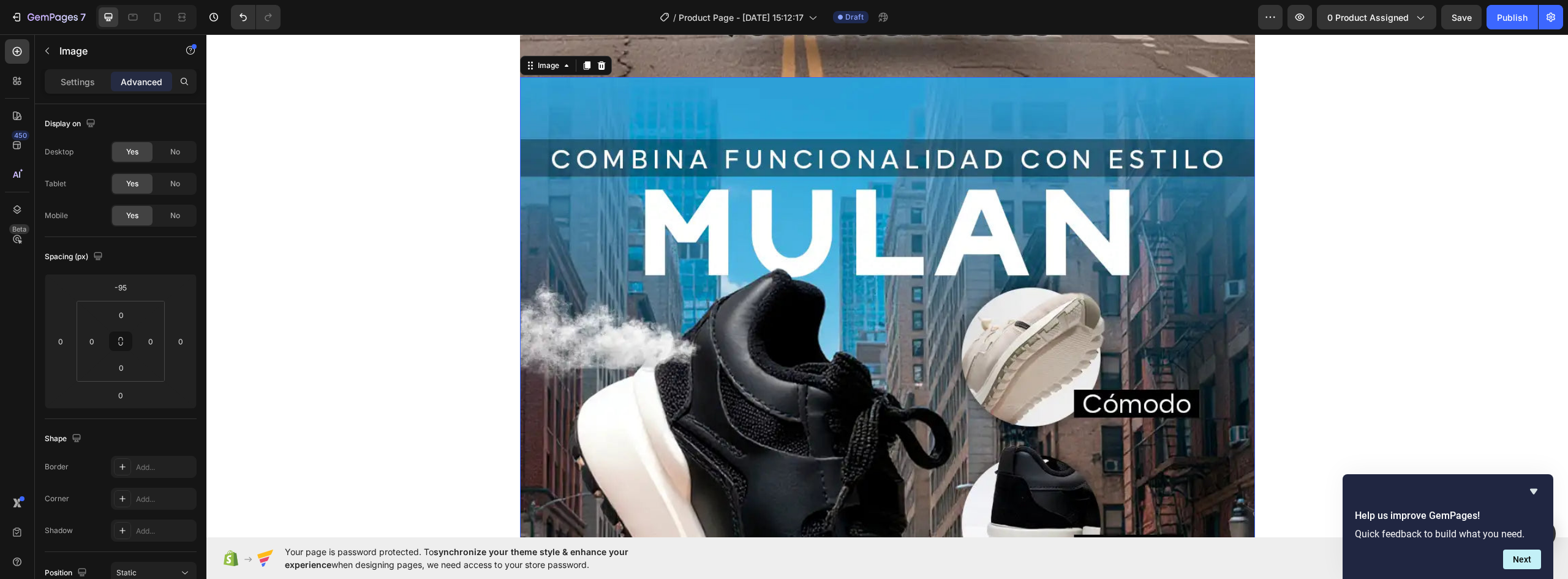
click at [793, 250] on img at bounding box center [888, 537] width 735 height 919
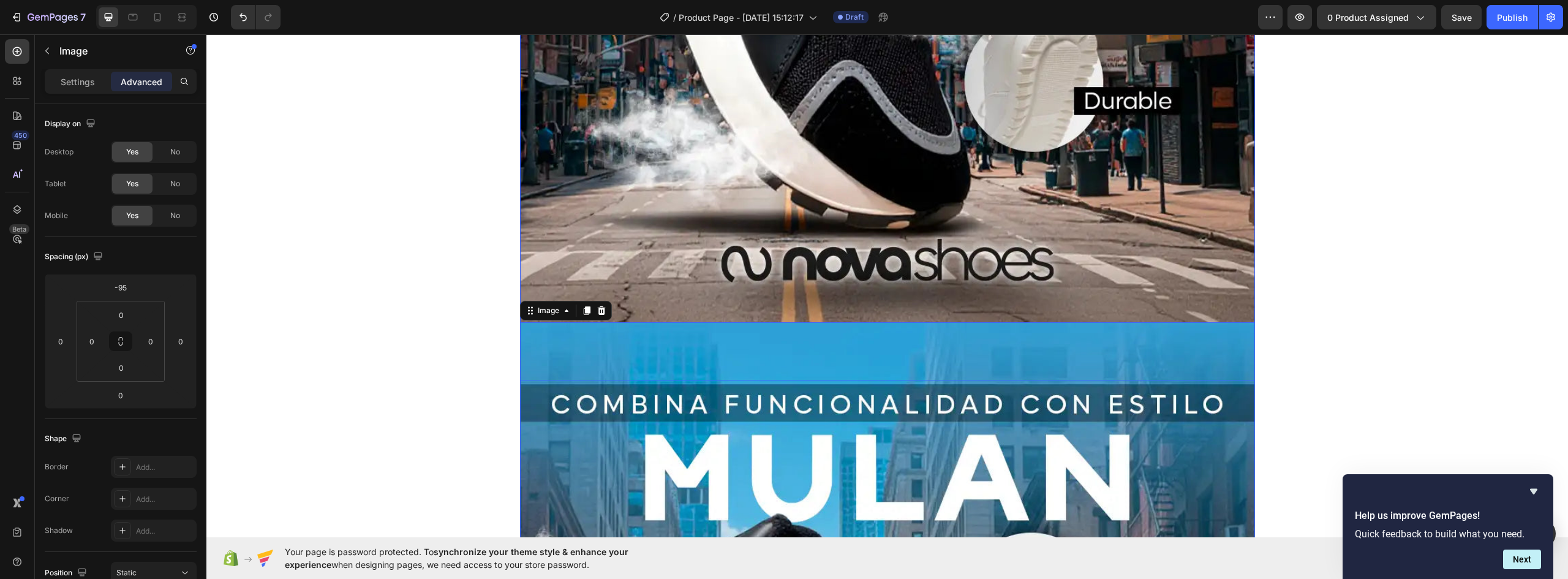
click at [167, 211] on div "No" at bounding box center [175, 215] width 40 height 20
click at [171, 182] on span "No" at bounding box center [175, 184] width 10 height 11
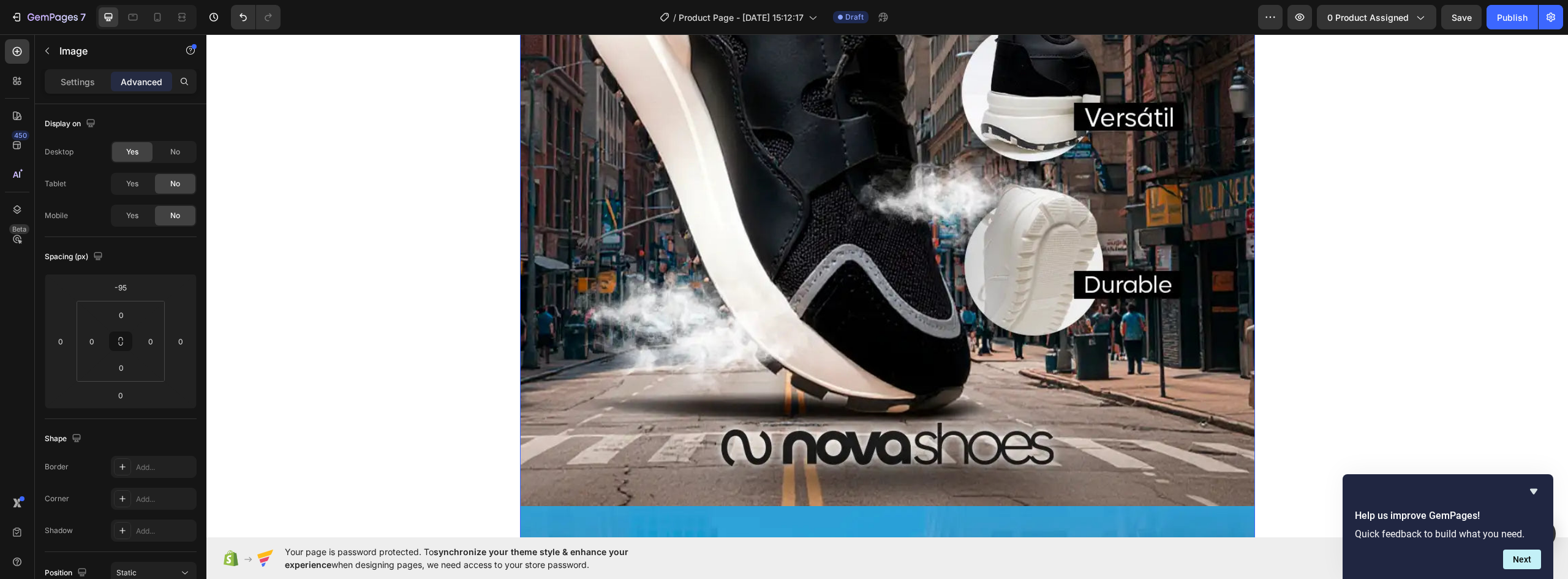
click at [839, 279] on img at bounding box center [888, 105] width 735 height 919
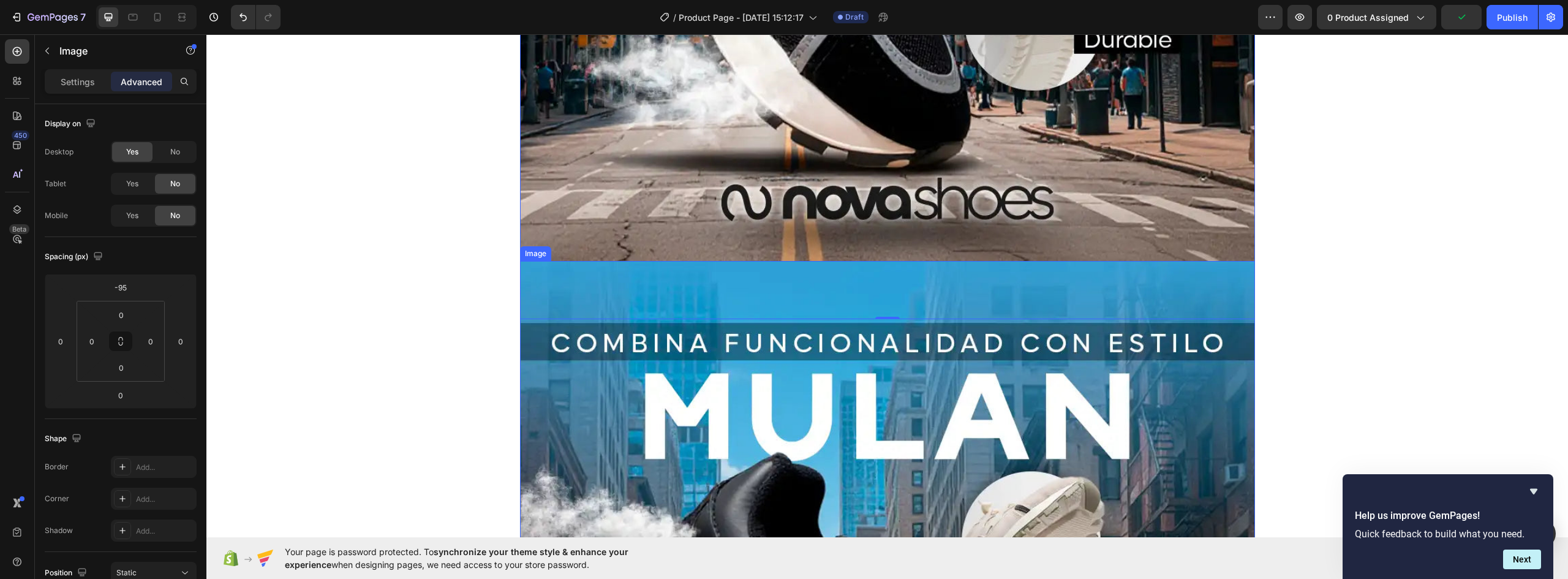
scroll to position [906, 0]
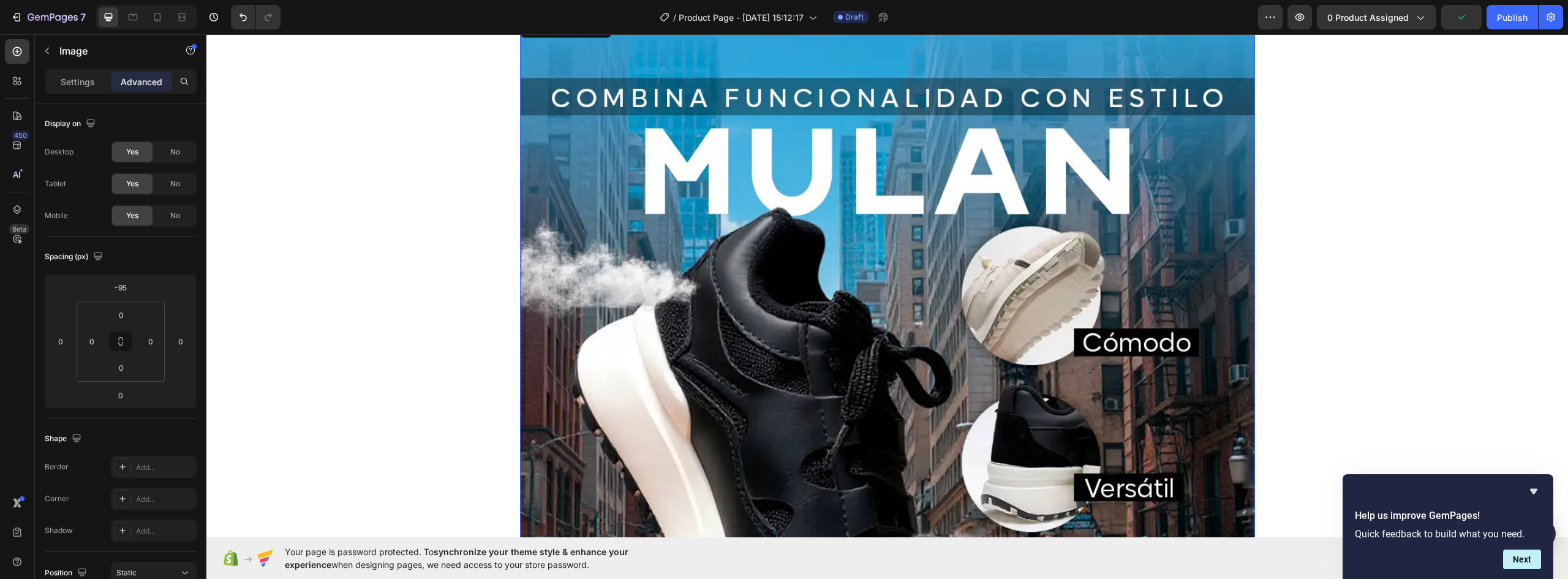
click at [915, 348] on img at bounding box center [888, 475] width 735 height 919
drag, startPoint x: 175, startPoint y: 182, endPoint x: 175, endPoint y: 195, distance: 13.0
click at [175, 184] on span "No" at bounding box center [175, 184] width 10 height 11
click at [175, 211] on span "No" at bounding box center [175, 215] width 10 height 11
click at [802, 241] on img at bounding box center [888, 475] width 735 height 919
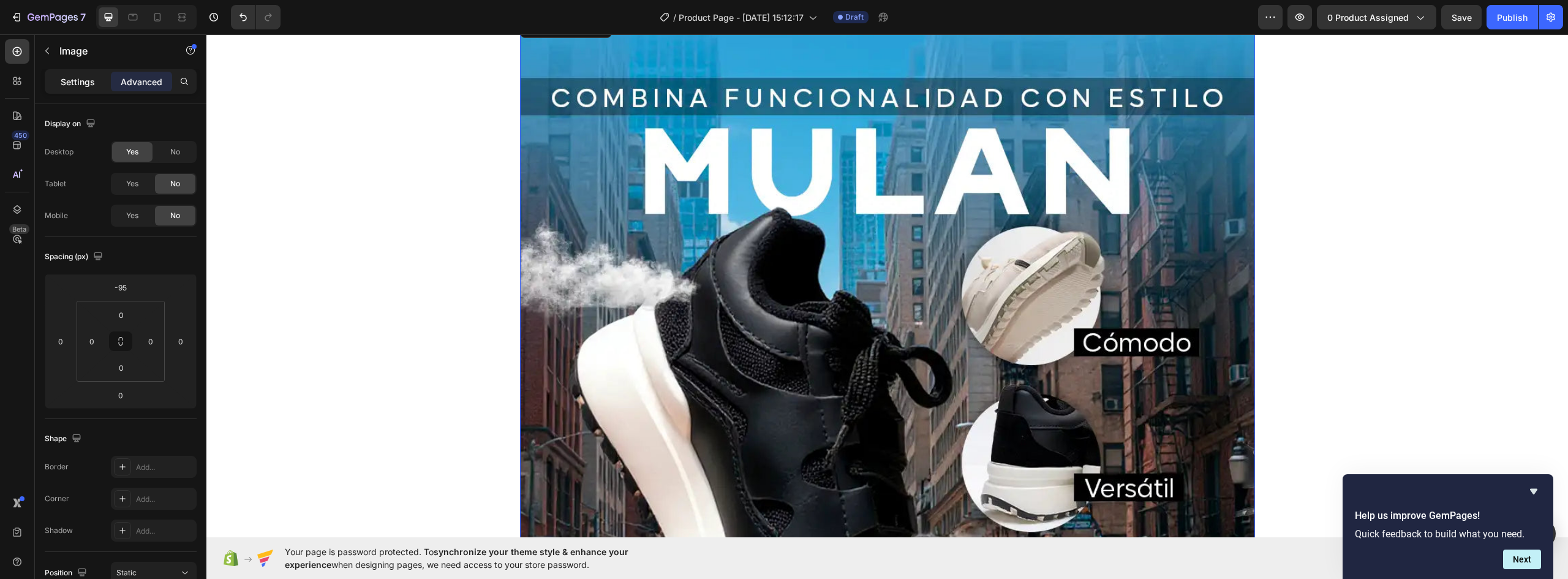
click at [70, 84] on p "Settings" at bounding box center [77, 82] width 34 height 13
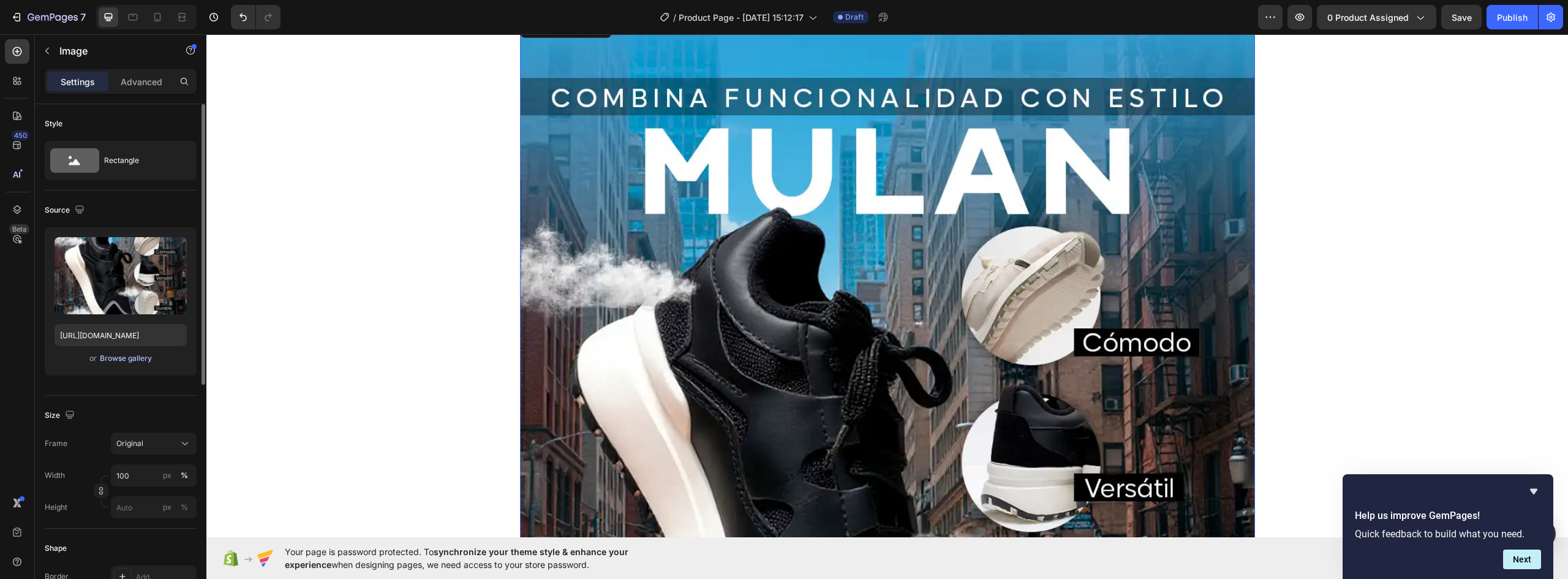
click at [134, 355] on div "Browse gallery" at bounding box center [126, 359] width 52 height 11
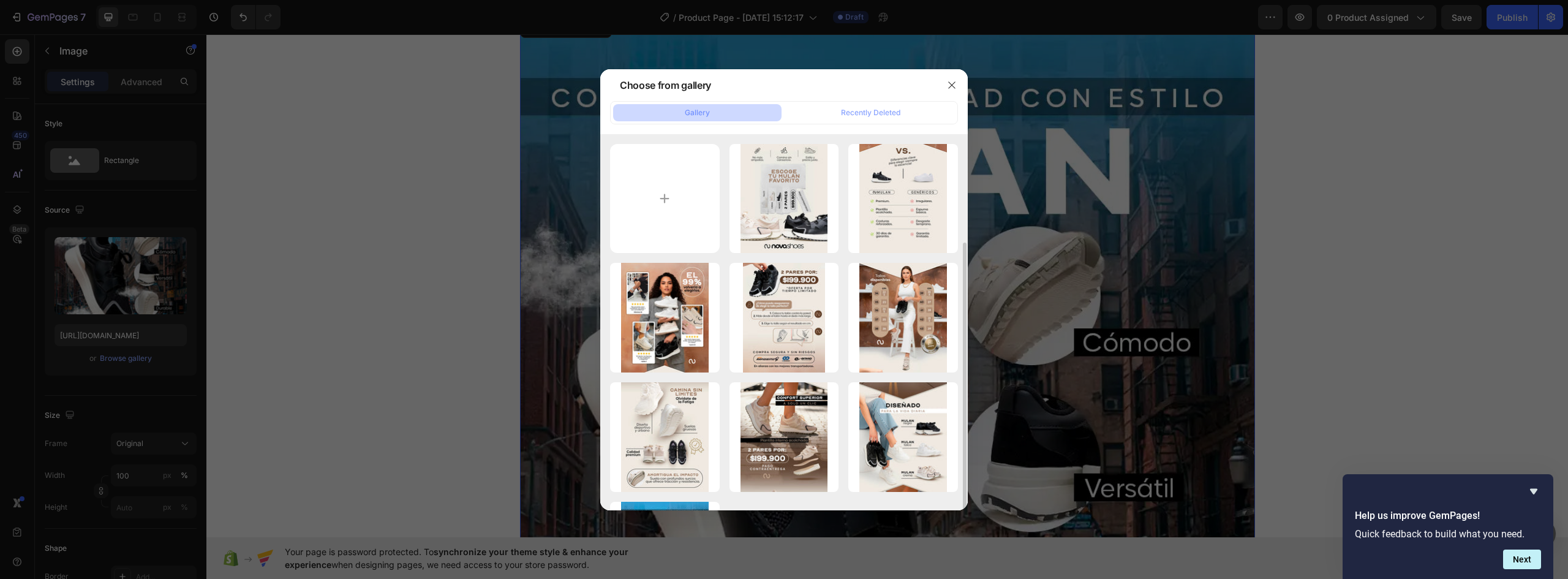
scroll to position [111, 0]
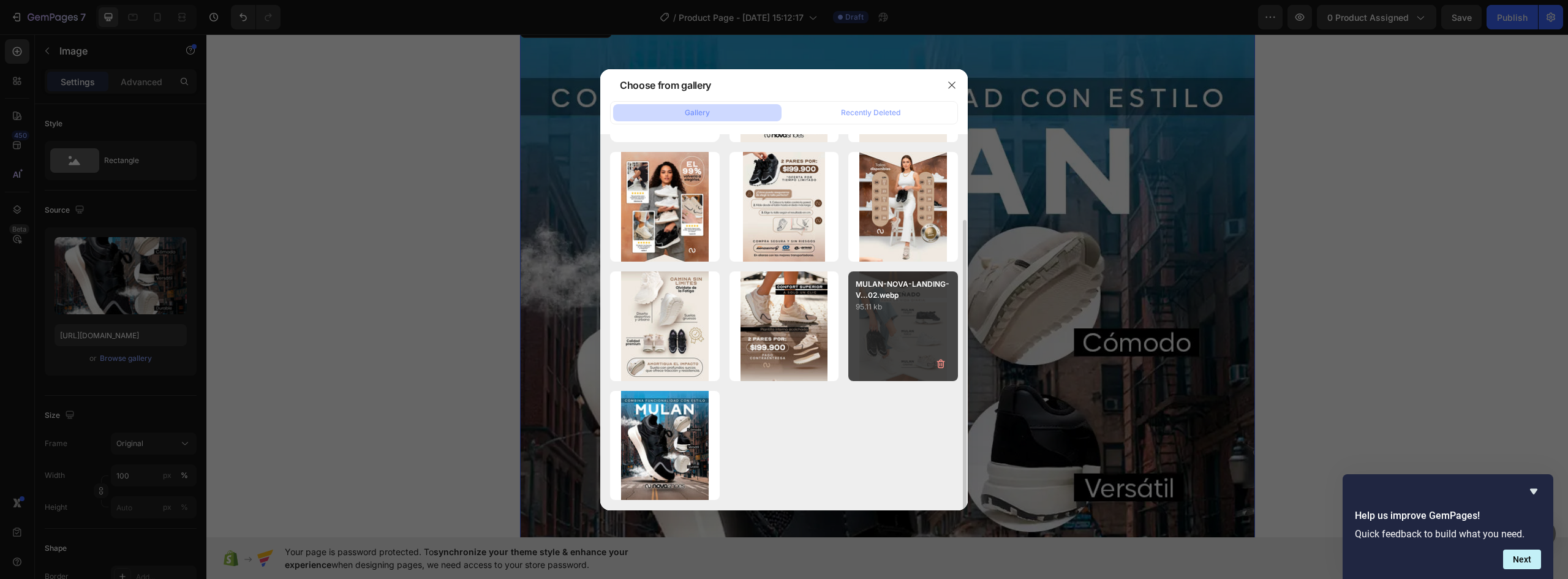
click at [906, 325] on div "MULAN-NOVA-LANDING-V...02.webp 95.11 kb" at bounding box center [903, 327] width 110 height 110
type input "https://cdn.shopify.com/s/files/1/0637/5325/7022/files/gempages_586166114766029…"
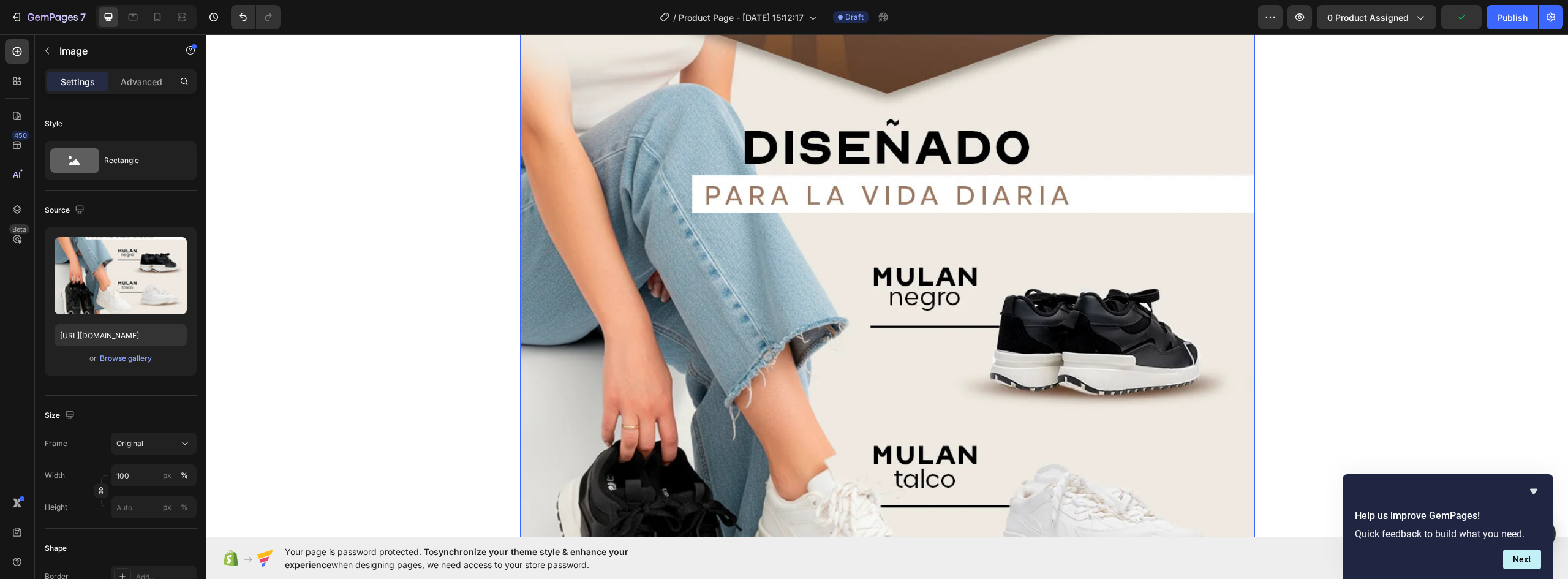
scroll to position [722, 0]
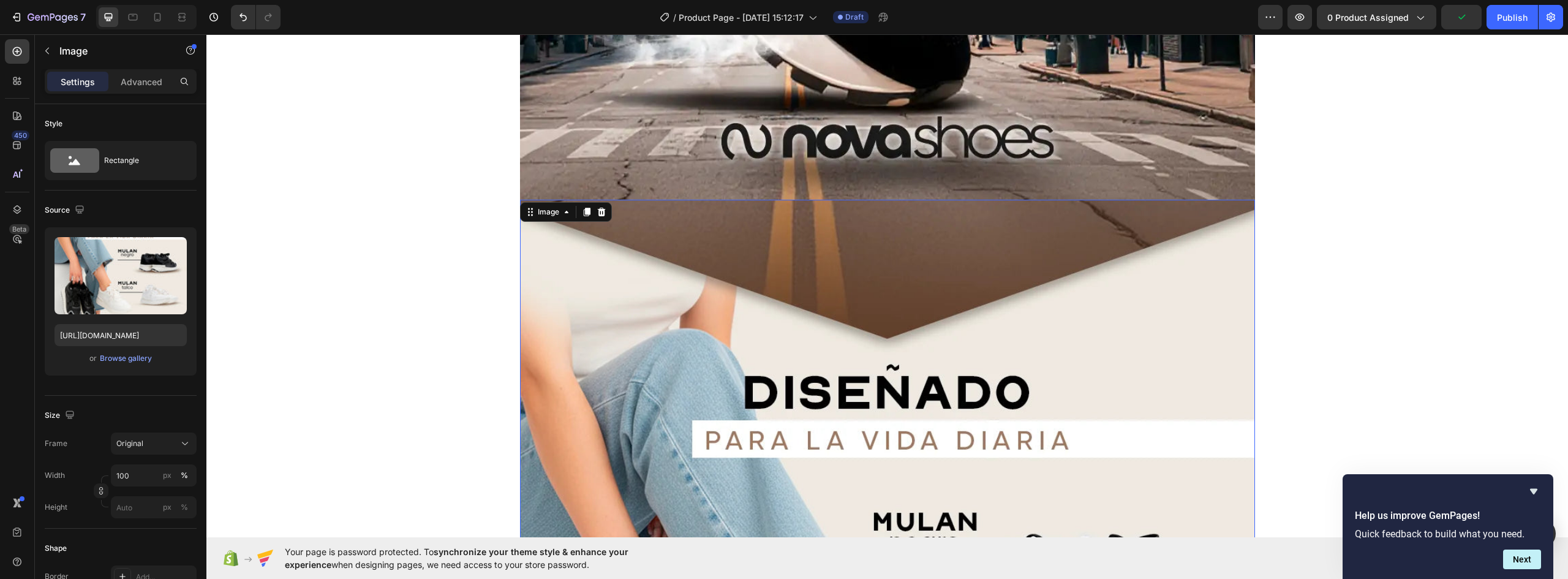
click at [135, 80] on p "Advanced" at bounding box center [141, 82] width 42 height 13
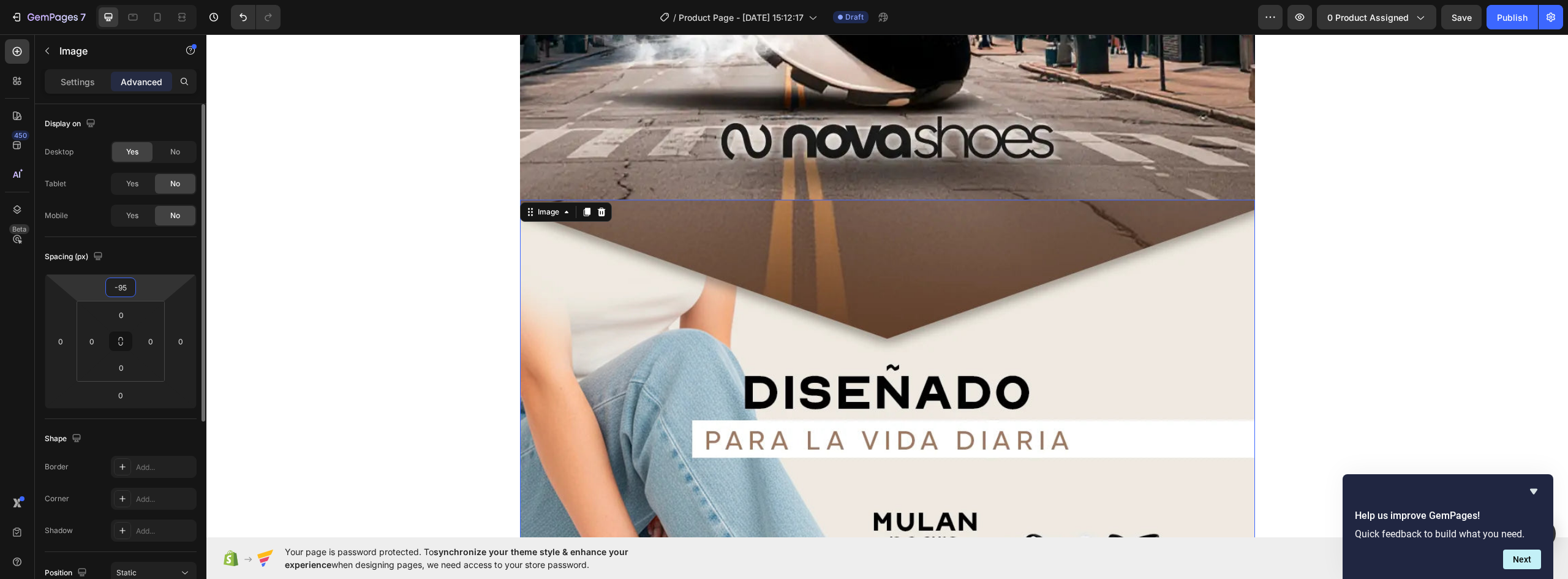
click at [123, 290] on input "-95" at bounding box center [121, 287] width 25 height 19
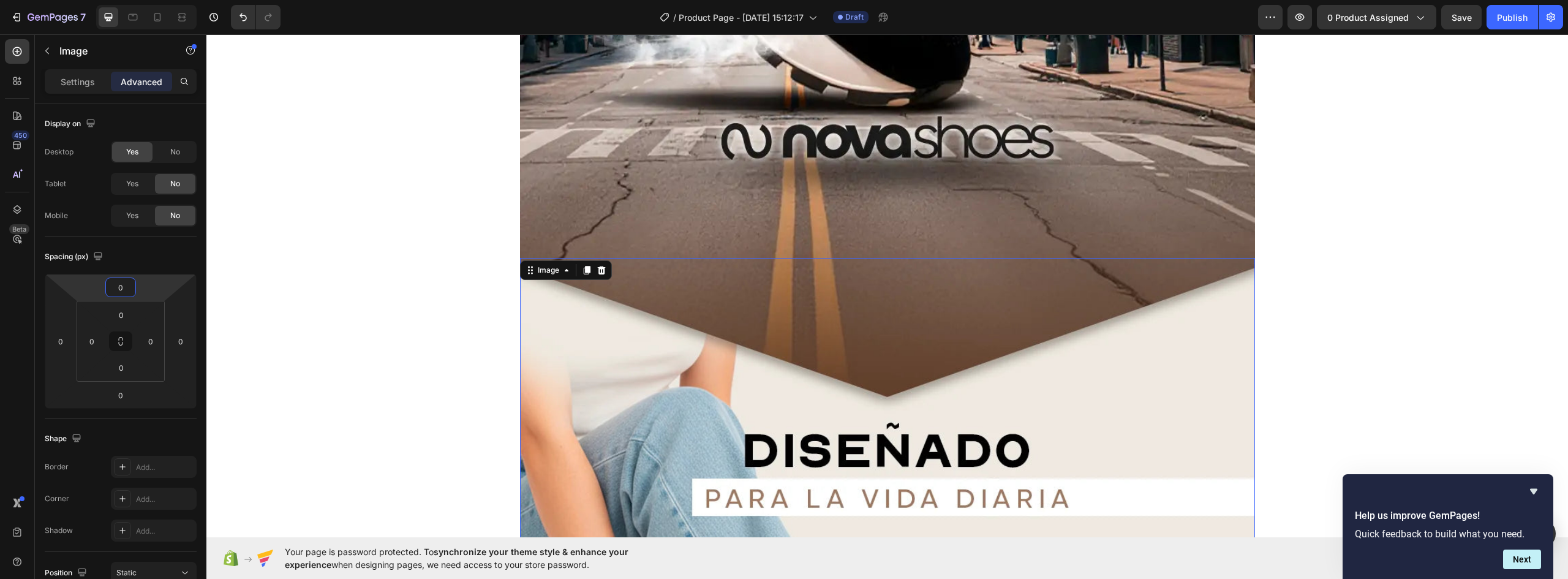
scroll to position [906, 0]
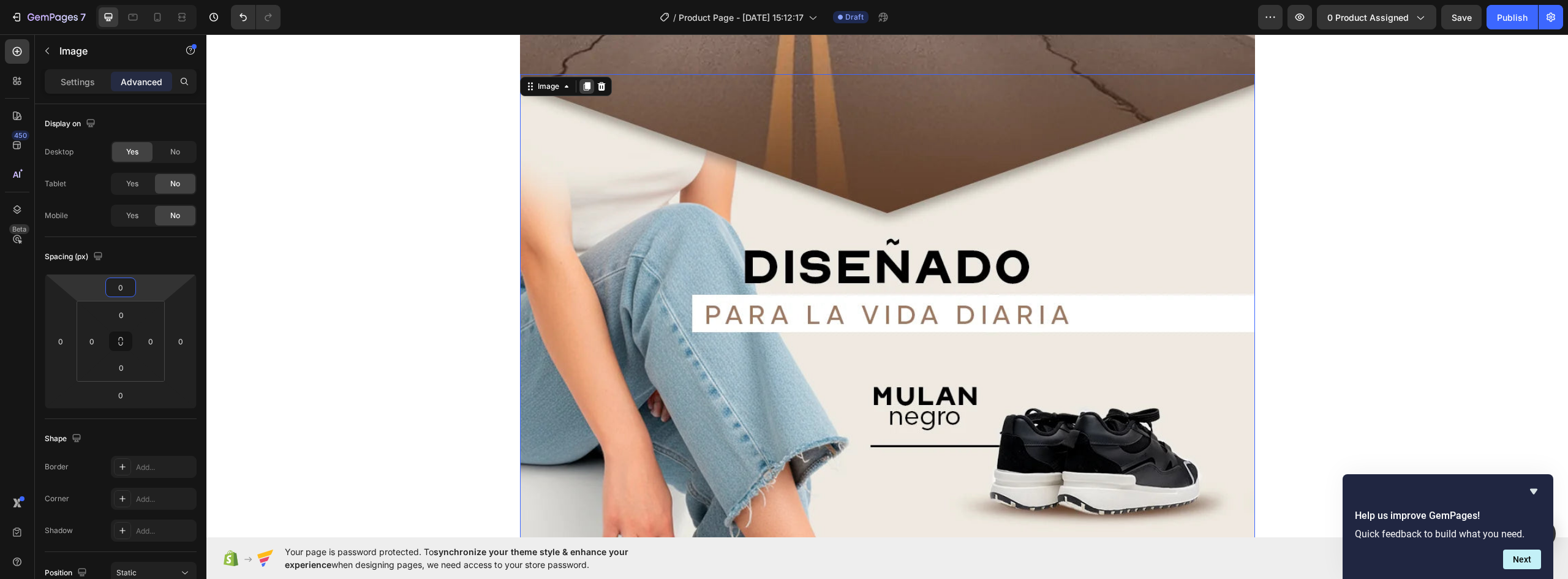
type input "0"
click at [583, 88] on icon at bounding box center [587, 86] width 7 height 9
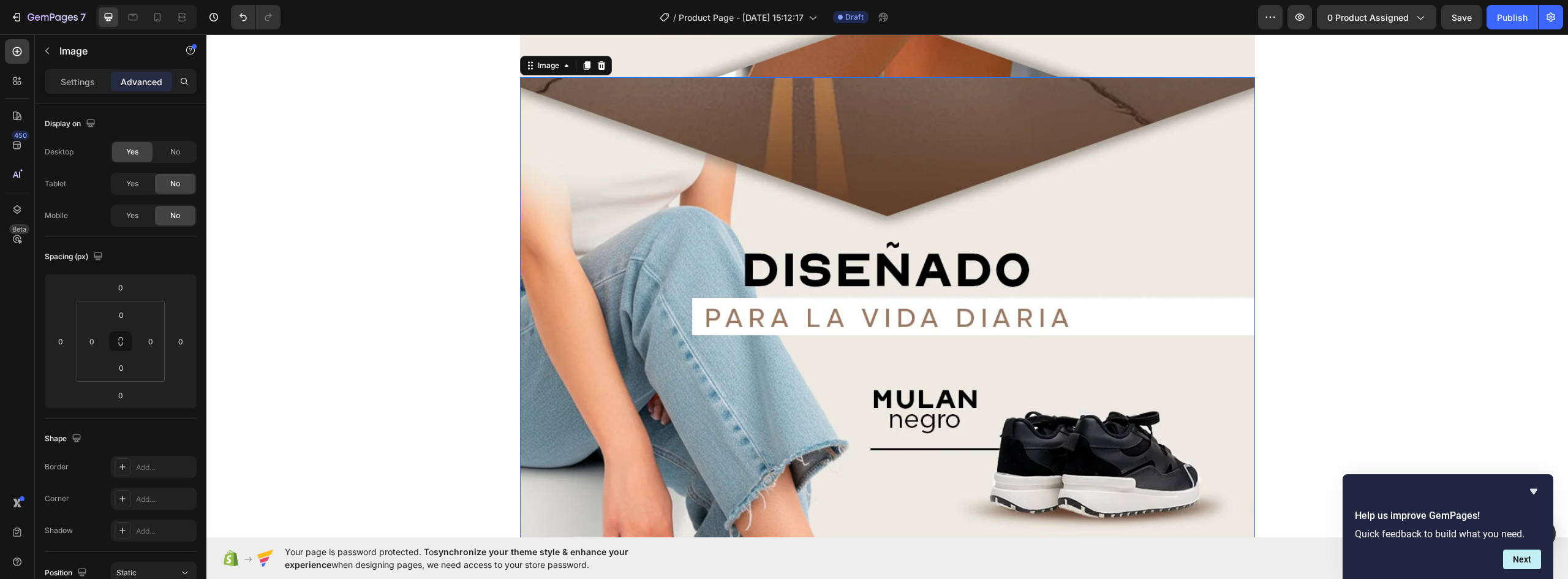
click at [804, 320] on img at bounding box center [888, 537] width 735 height 919
click at [80, 84] on p "Settings" at bounding box center [77, 82] width 34 height 13
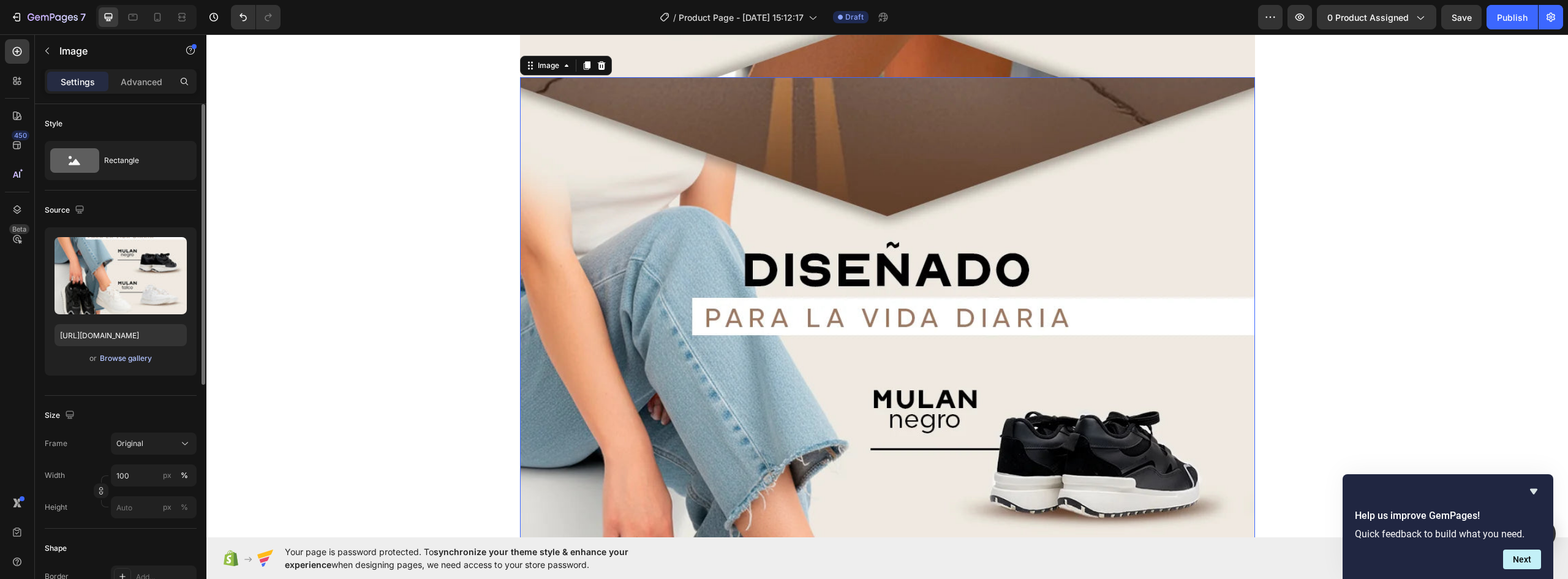
click at [118, 362] on div "Browse gallery" at bounding box center [126, 359] width 52 height 11
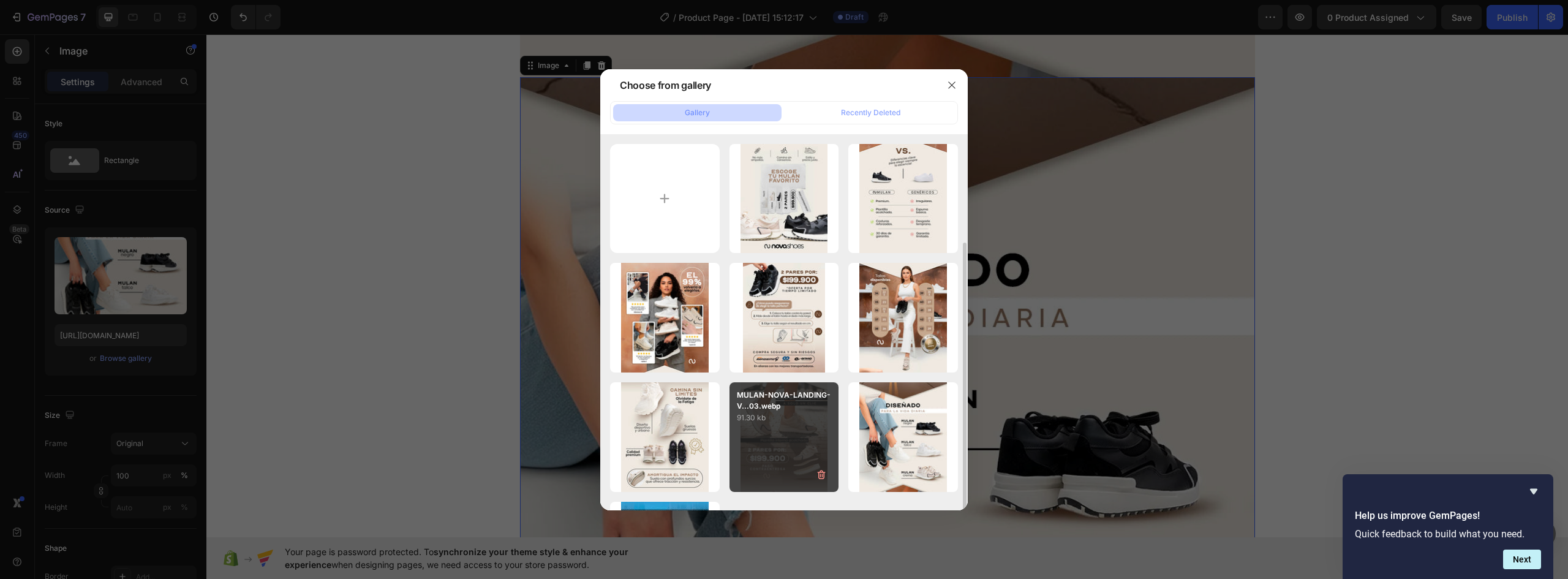
scroll to position [61, 0]
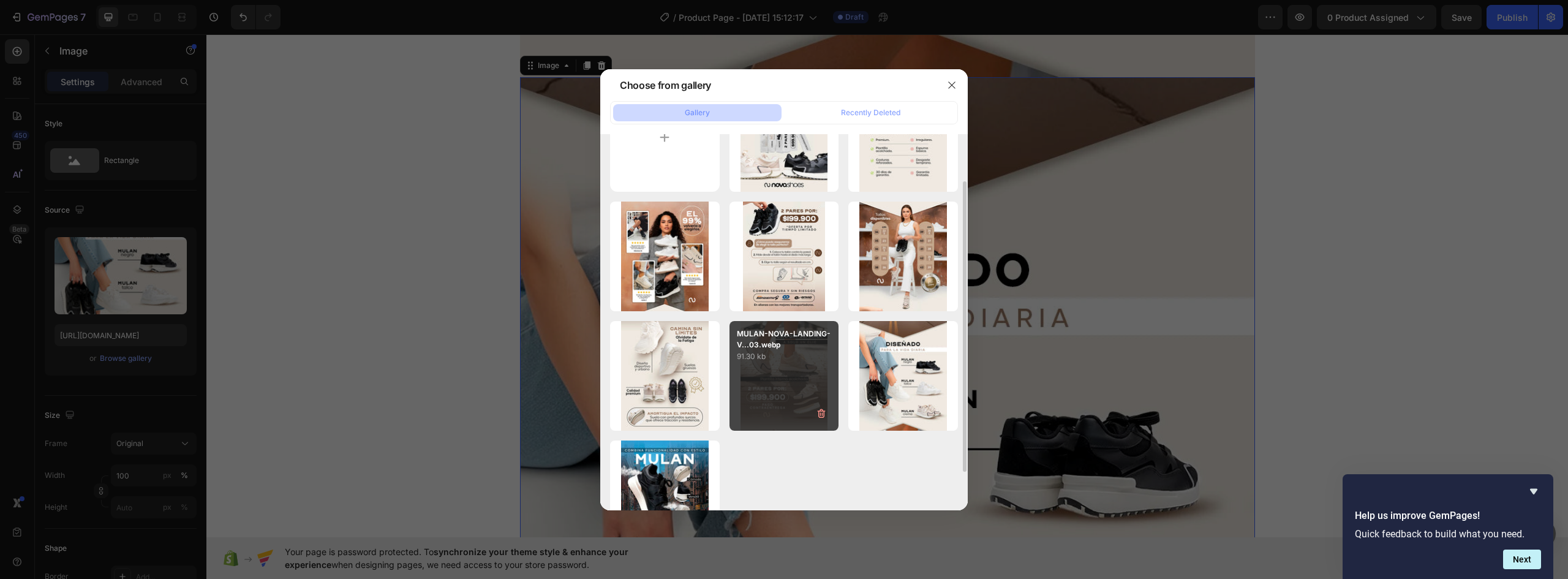
click at [819, 362] on p "91.30 kb" at bounding box center [784, 357] width 95 height 12
type input "https://cdn.shopify.com/s/files/1/0637/5325/7022/files/gempages_586166114766029…"
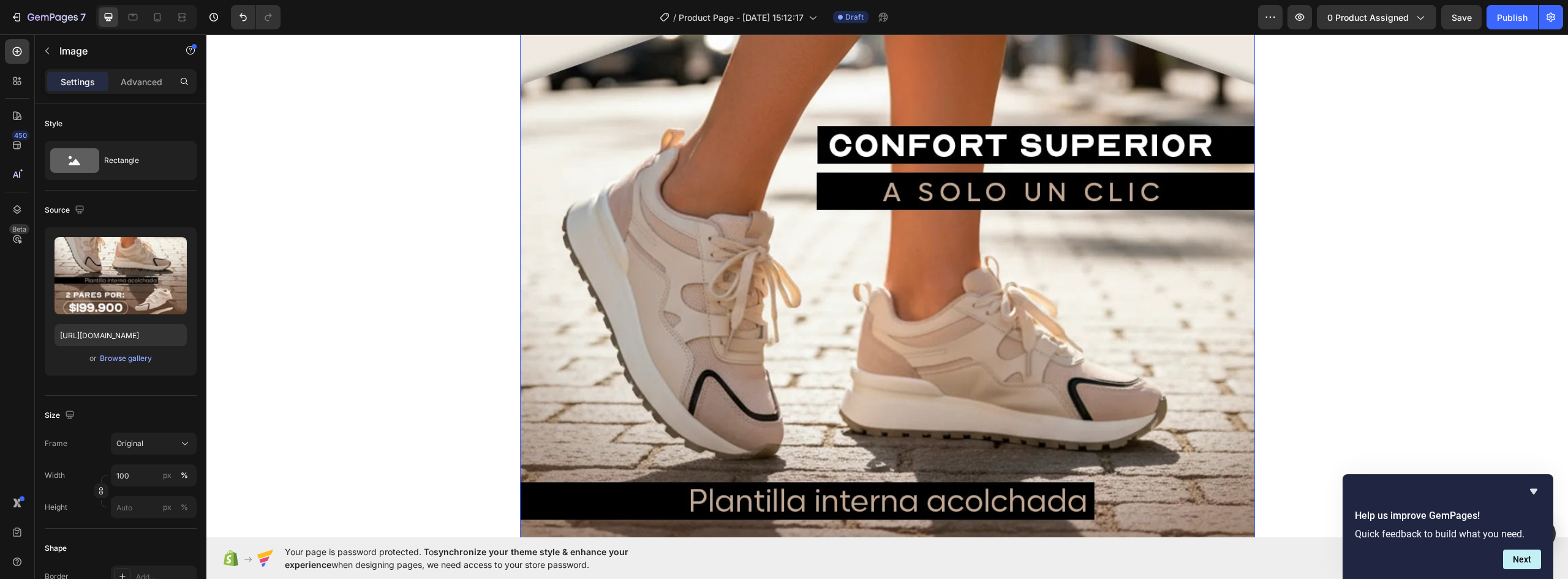
scroll to position [1760, 0]
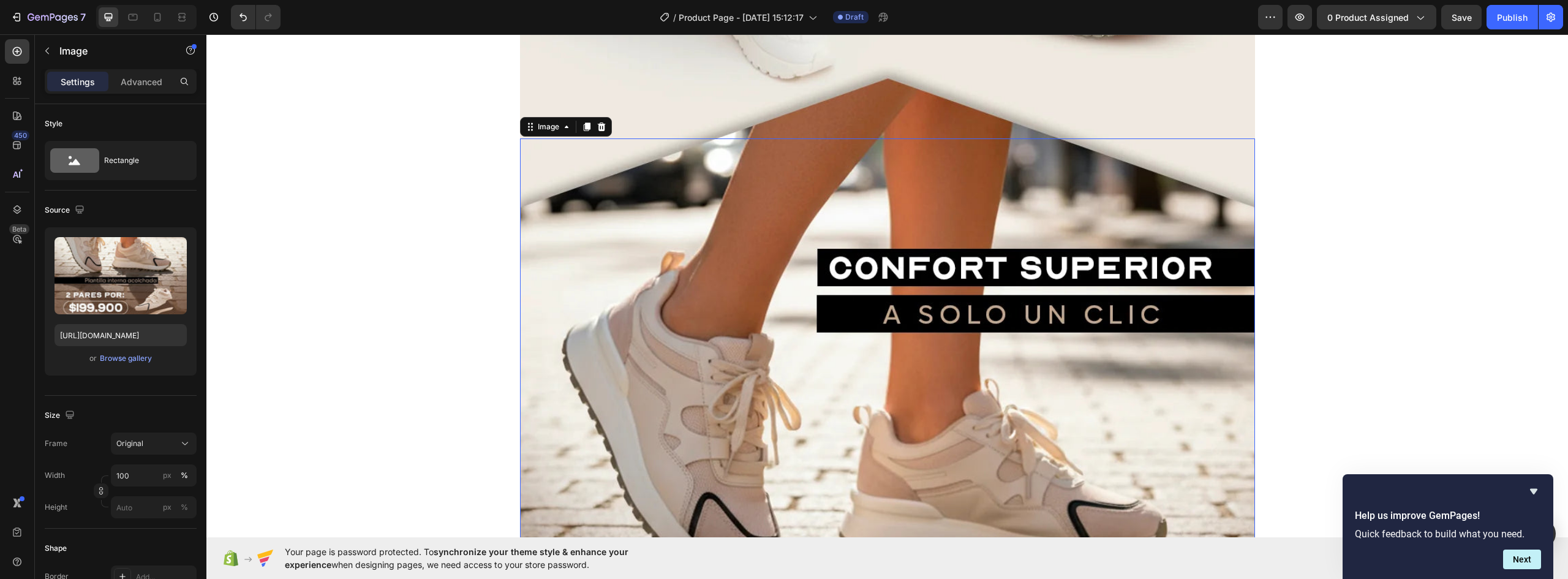
click at [583, 126] on icon at bounding box center [587, 127] width 7 height 9
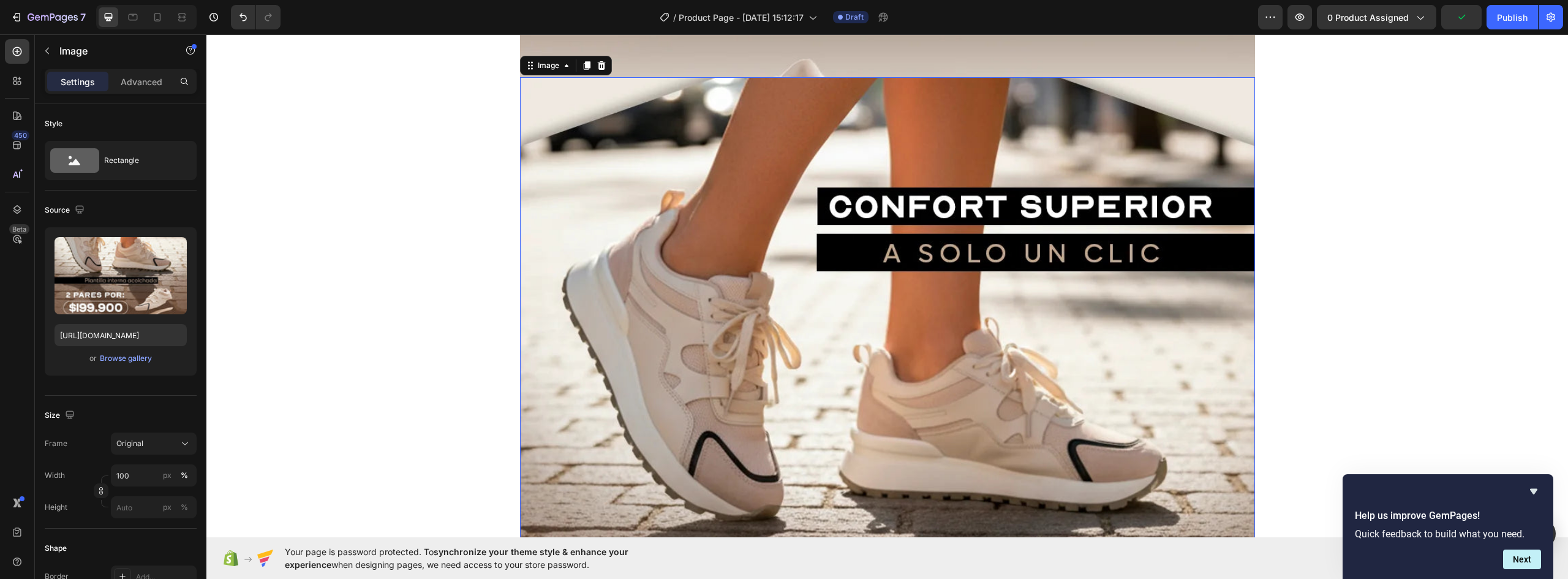
click at [762, 300] on img at bounding box center [888, 536] width 735 height 919
click at [127, 360] on div "Browse gallery" at bounding box center [126, 359] width 52 height 11
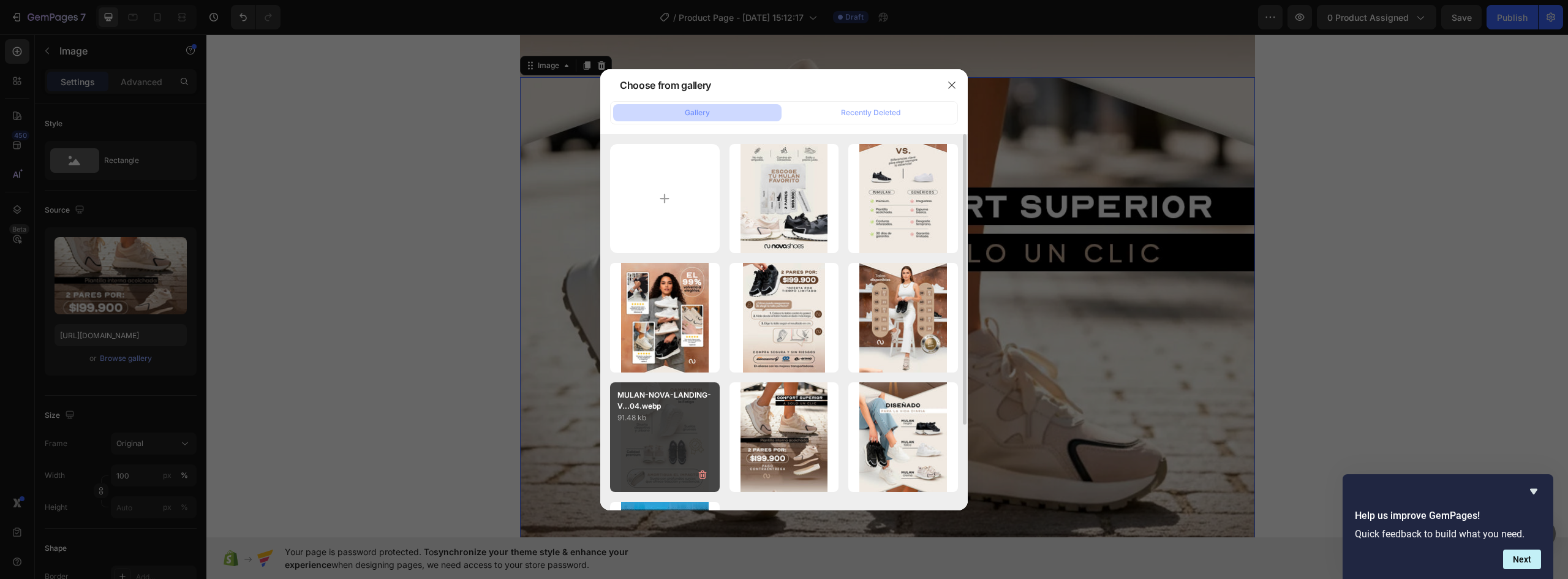
click at [684, 435] on div "MULAN-NOVA-LANDING-V...04.webp 91.48 kb" at bounding box center [665, 438] width 110 height 110
type input "https://cdn.shopify.com/s/files/1/0637/5325/7022/files/gempages_586166114766029…"
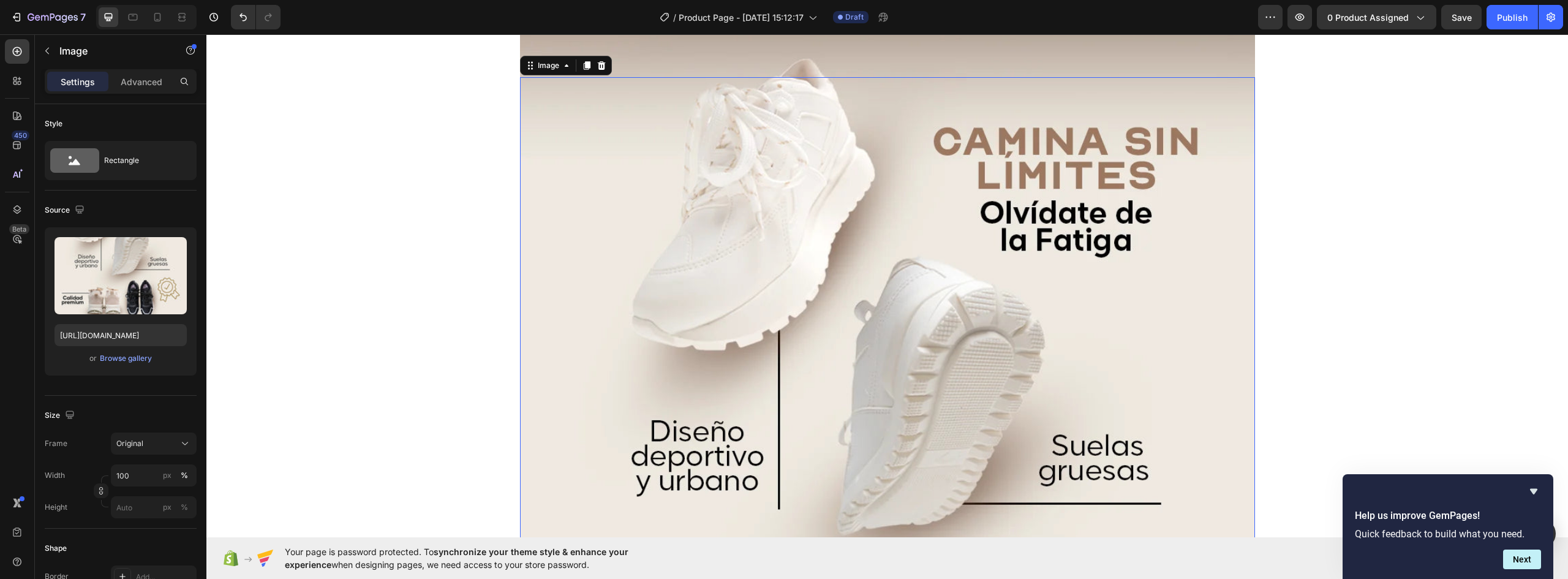
scroll to position [2618, 0]
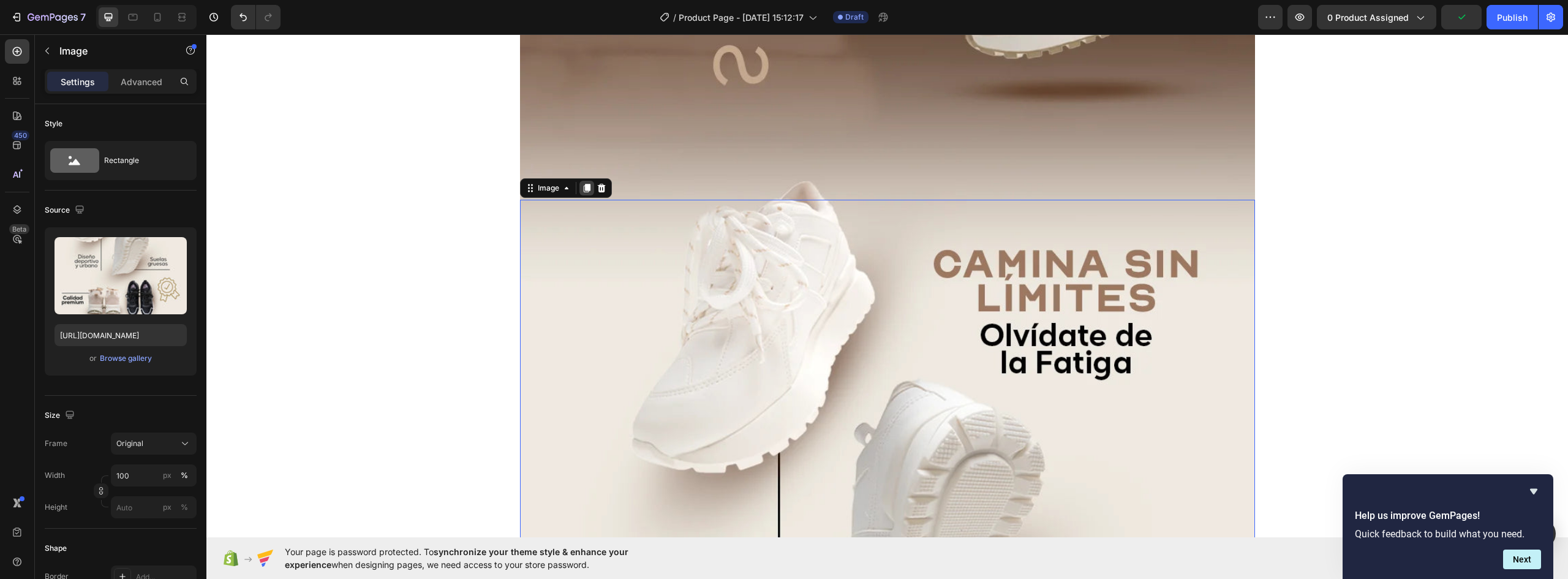
click at [583, 192] on icon at bounding box center [587, 188] width 7 height 9
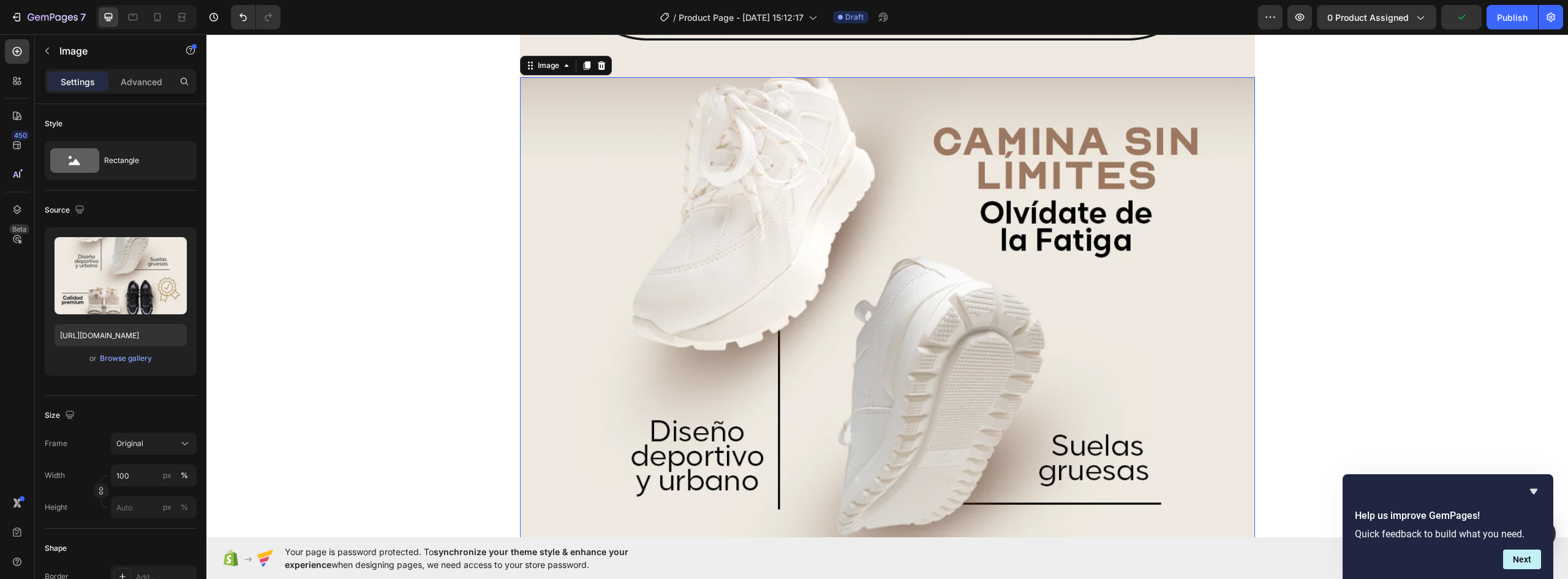
click at [793, 392] on img at bounding box center [888, 538] width 735 height 921
click at [132, 359] on div "Browse gallery" at bounding box center [126, 359] width 52 height 11
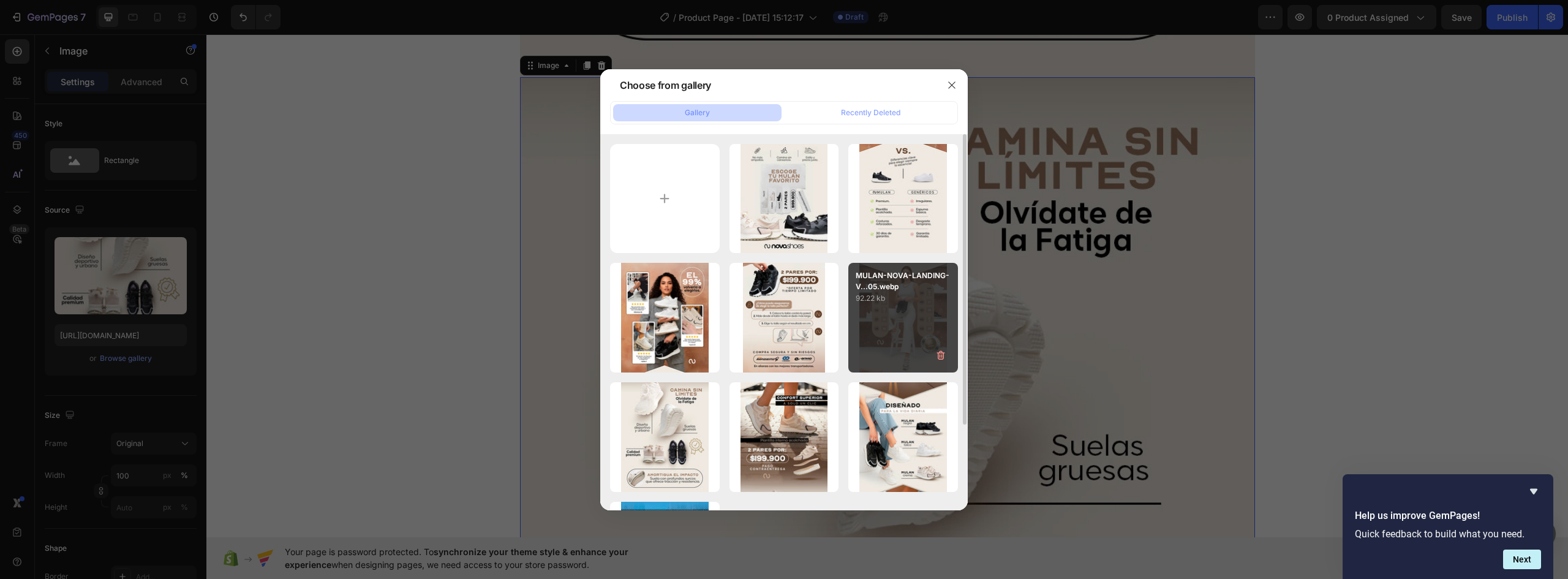
click at [907, 314] on div "MULAN-NOVA-LANDING-V...05.webp 92.22 kb" at bounding box center [903, 318] width 110 height 110
type input "https://cdn.shopify.com/s/files/1/0637/5325/7022/files/gempages_586166114766029…"
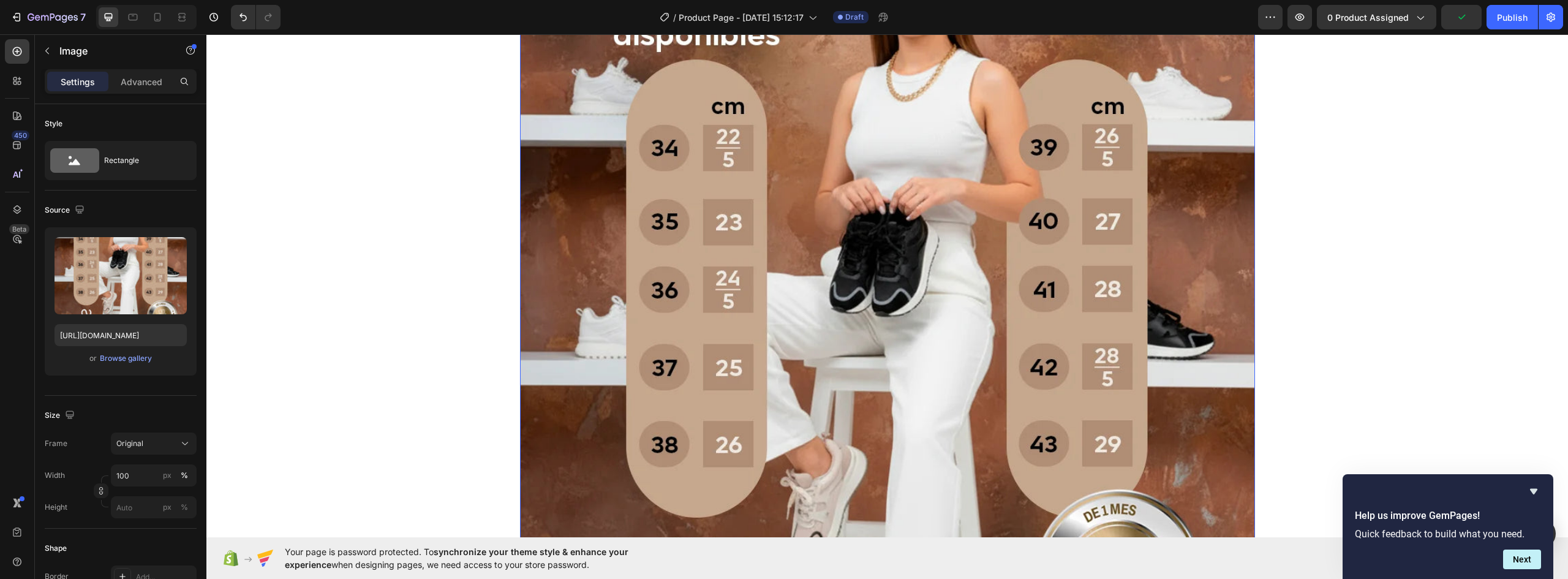
scroll to position [4152, 0]
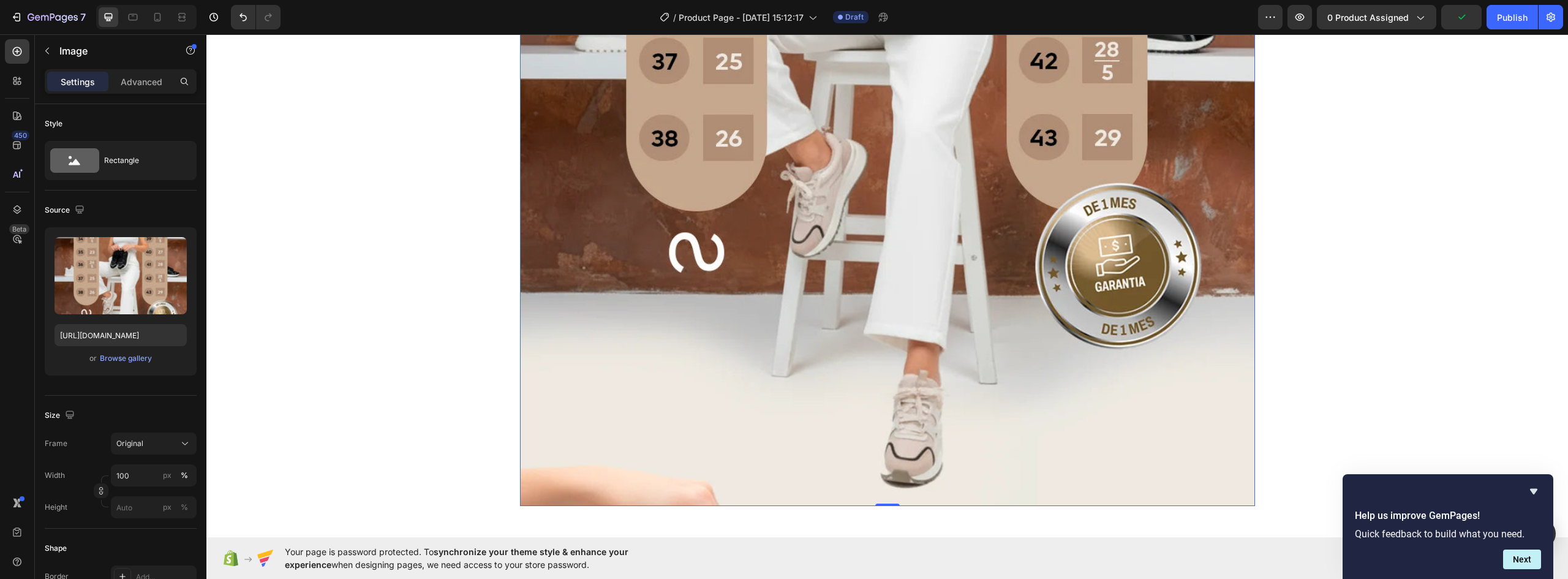
click at [844, 324] on img at bounding box center [888, 47] width 735 height 919
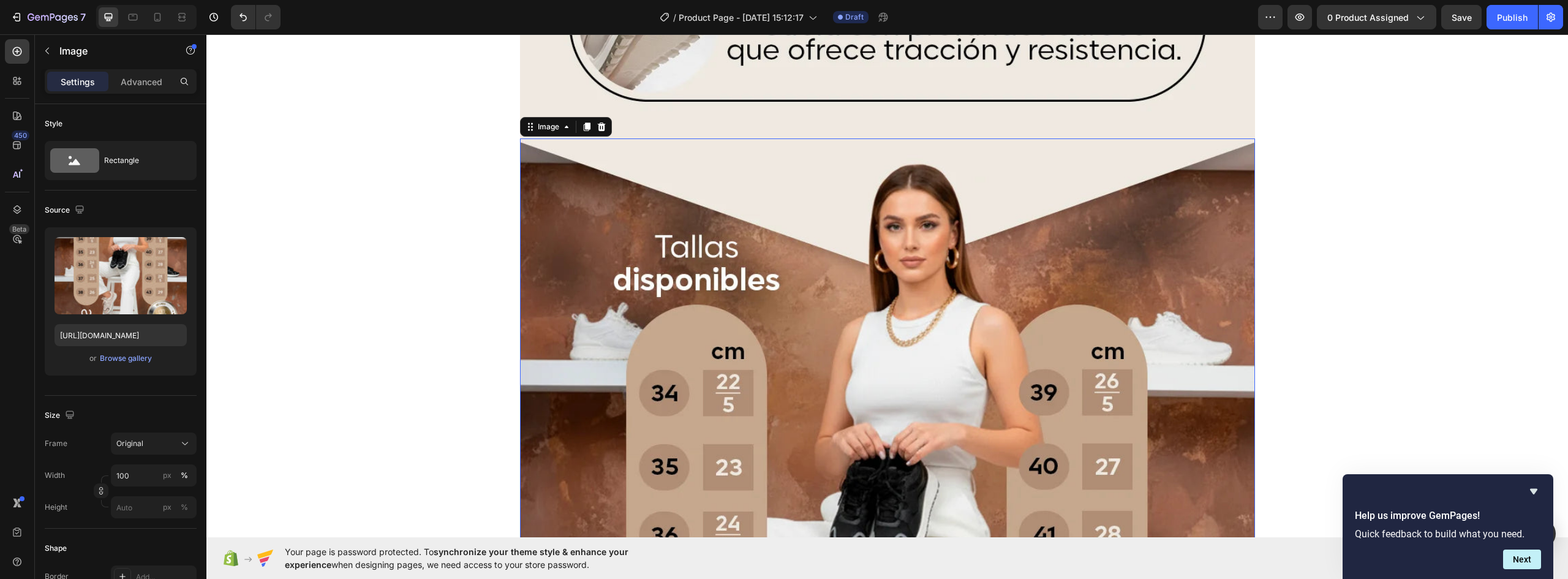
scroll to position [3477, 0]
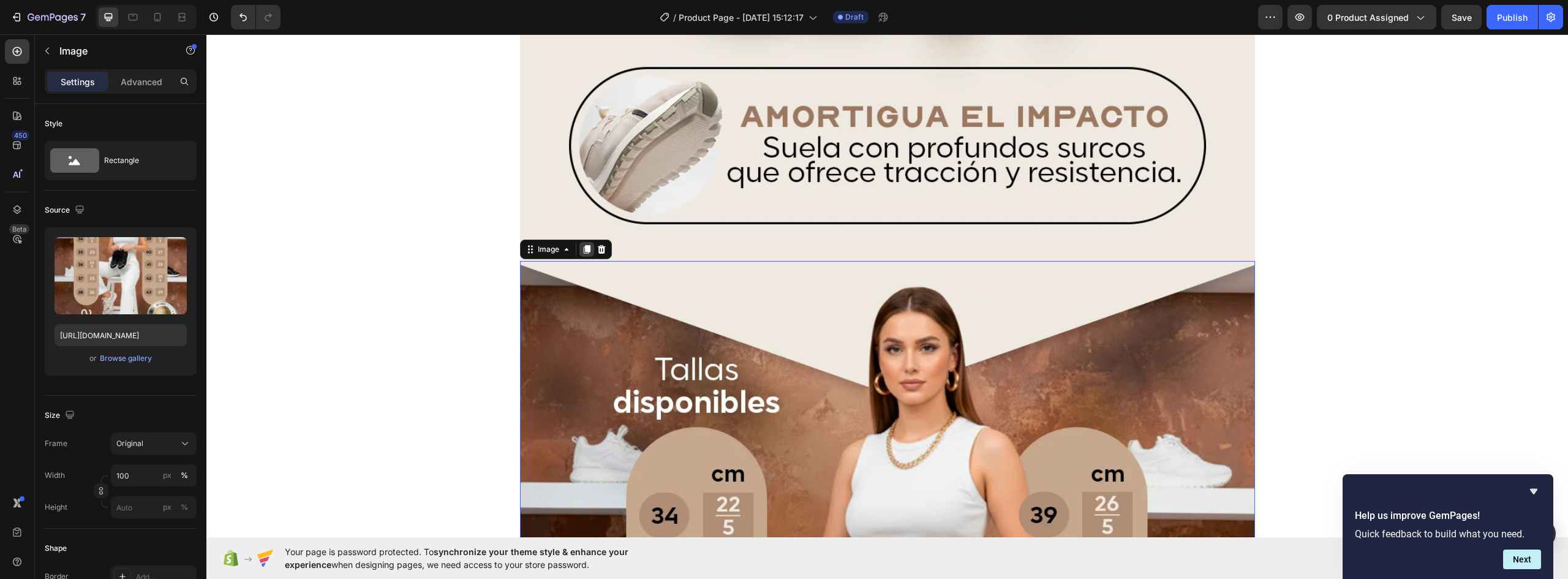
click at [583, 250] on icon at bounding box center [587, 249] width 7 height 9
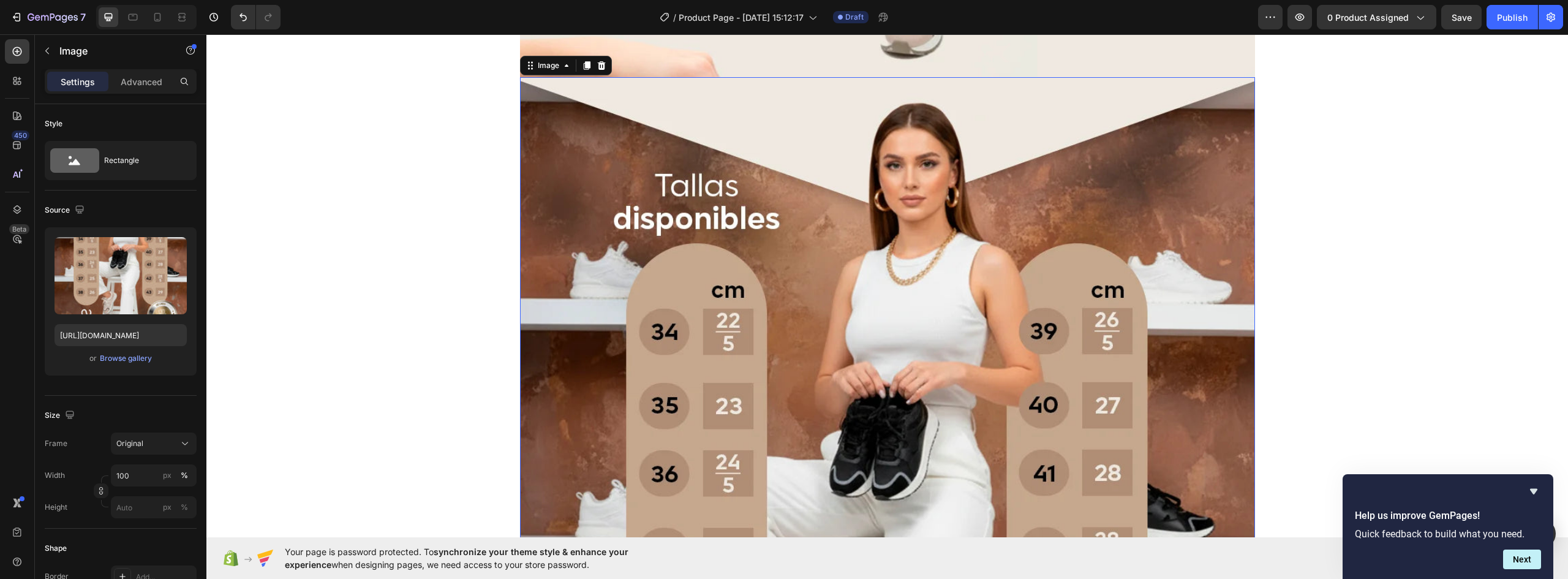
click at [771, 364] on img at bounding box center [888, 537] width 735 height 919
click at [124, 355] on div "Browse gallery" at bounding box center [126, 359] width 52 height 11
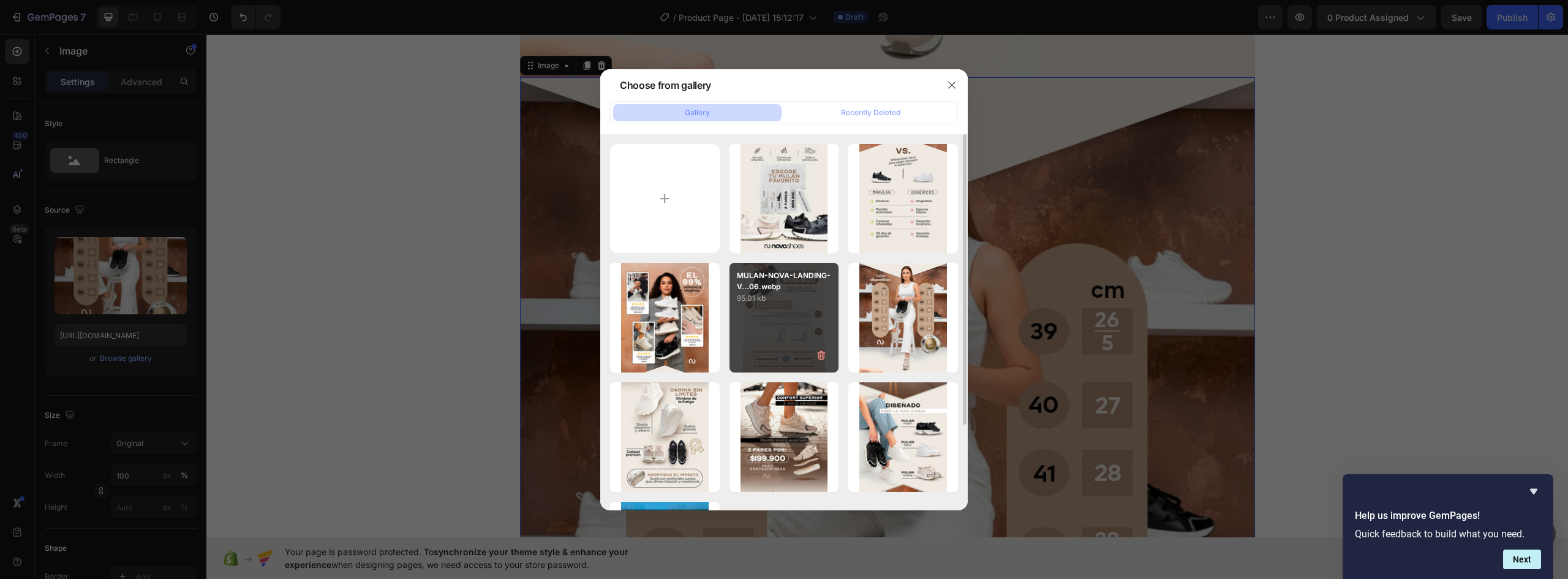
click at [780, 300] on p "95.01 kb" at bounding box center [784, 298] width 95 height 12
type input "https://cdn.shopify.com/s/files/1/0637/5325/7022/files/gempages_586166114766029…"
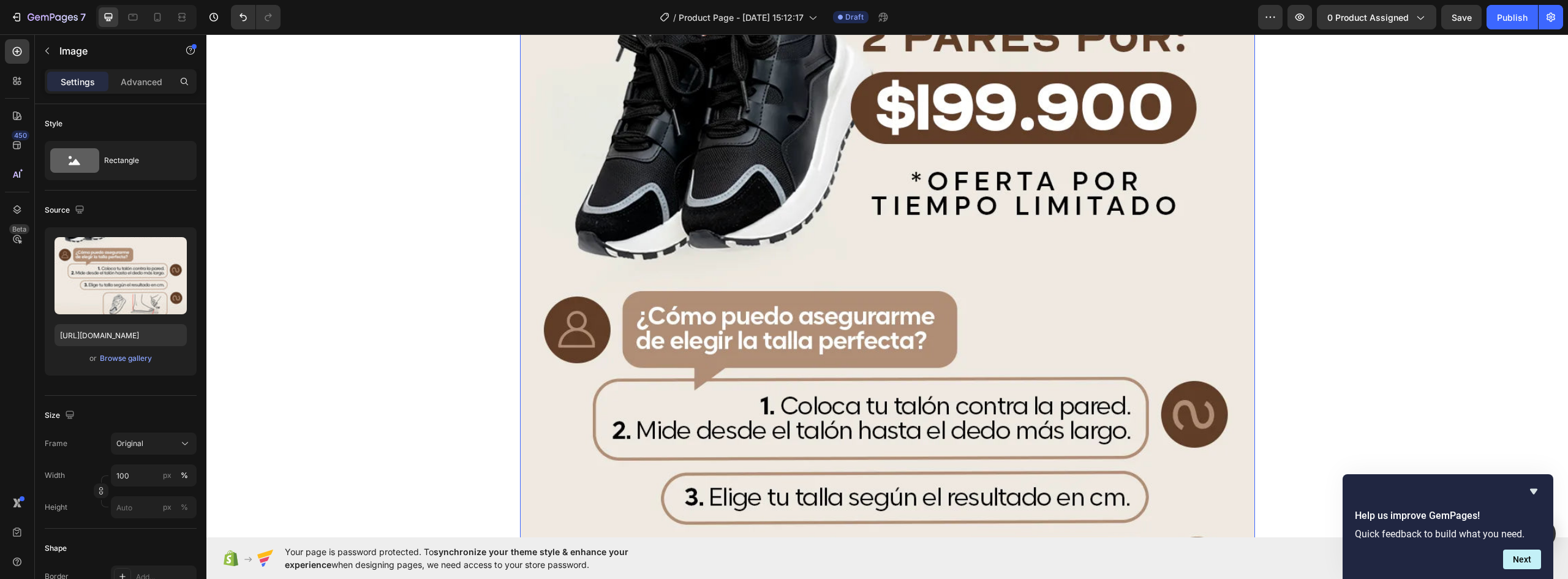
scroll to position [4519, 0]
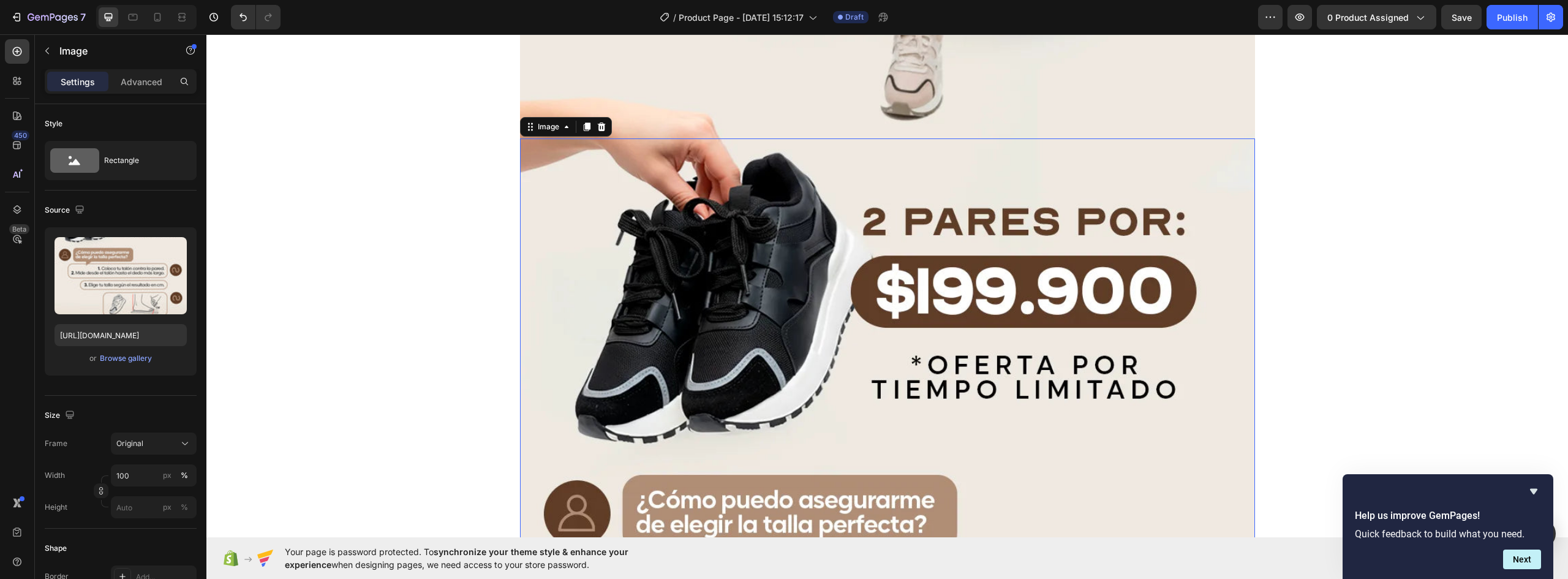
drag, startPoint x: 668, startPoint y: 272, endPoint x: 625, endPoint y: 183, distance: 98.8
click at [585, 126] on icon at bounding box center [587, 127] width 7 height 9
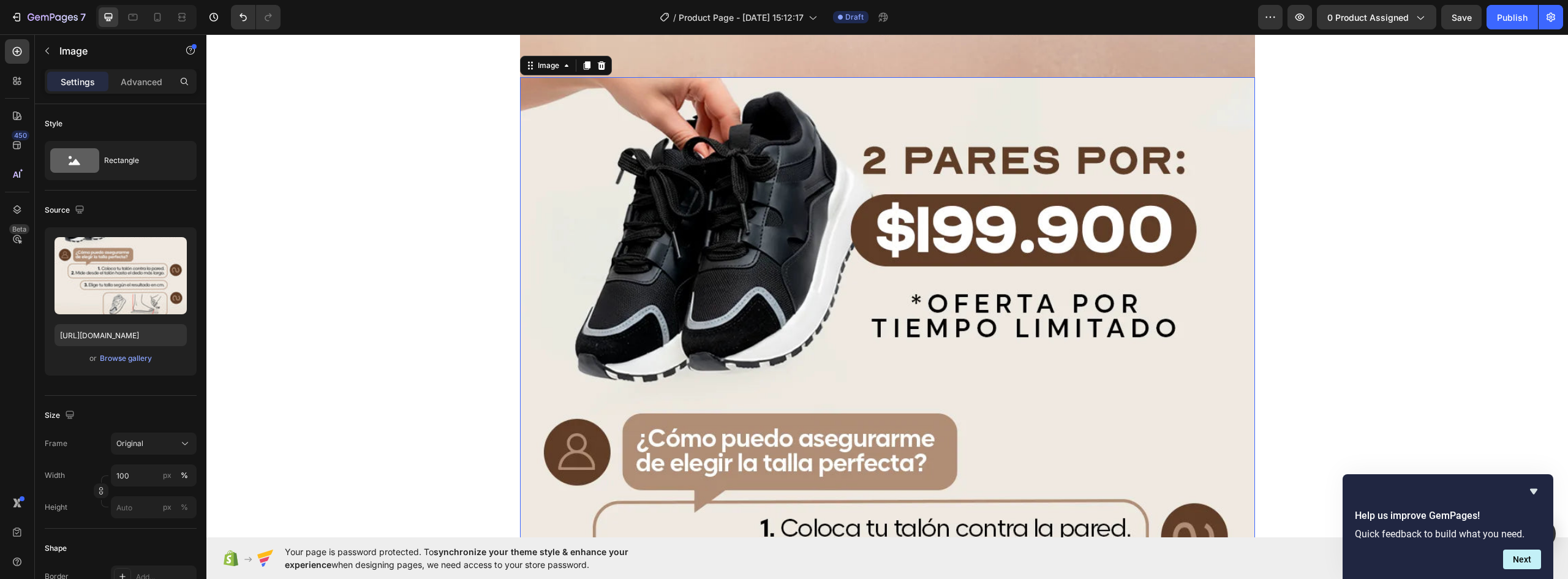
click at [796, 302] on img at bounding box center [888, 569] width 735 height 983
click at [125, 357] on div "Browse gallery" at bounding box center [126, 359] width 52 height 11
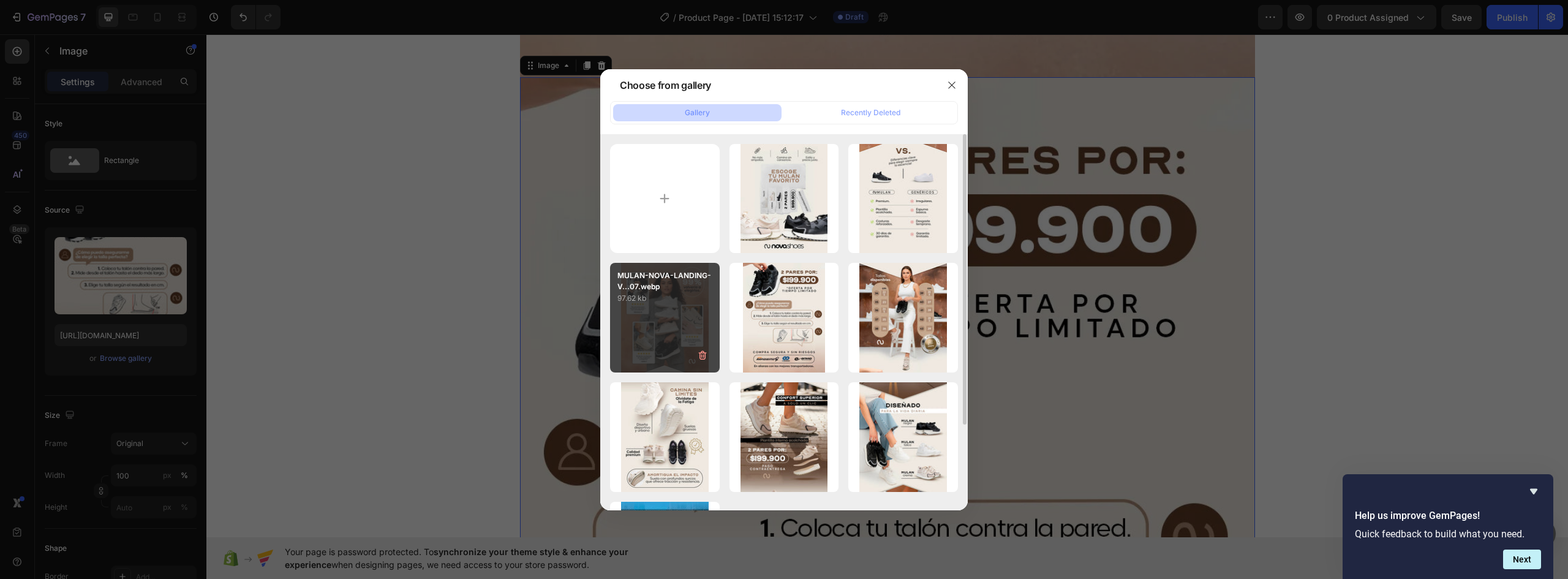
click at [671, 329] on div "MULAN-NOVA-LANDING-V...07.webp 97.62 kb" at bounding box center [665, 318] width 110 height 110
type input "https://cdn.shopify.com/s/files/1/0637/5325/7022/files/gempages_586166114766029…"
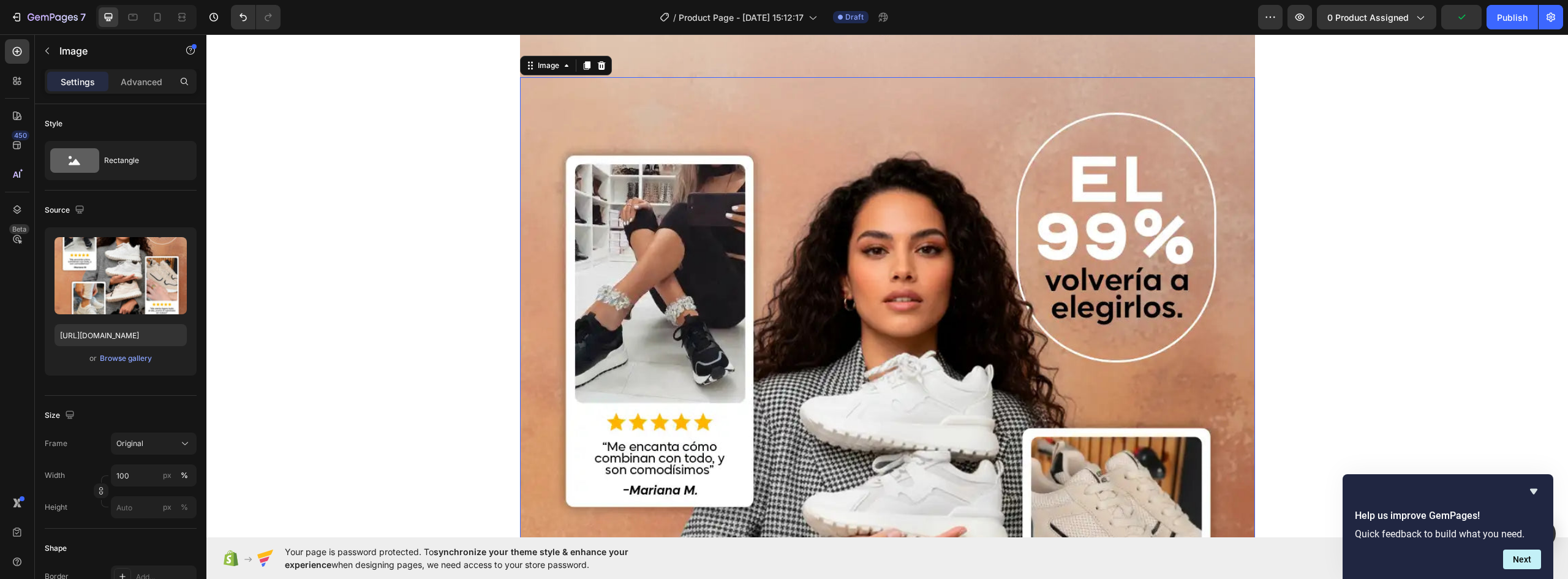
scroll to position [5809, 0]
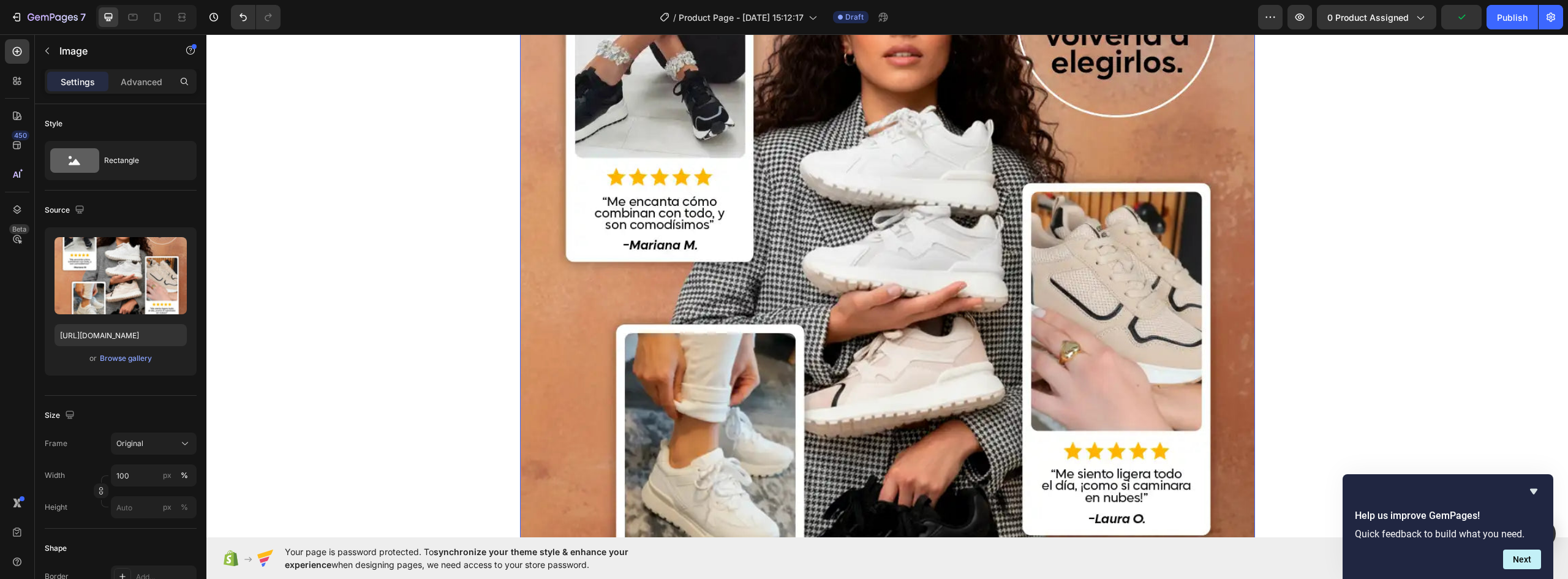
click at [846, 255] on img at bounding box center [888, 292] width 735 height 919
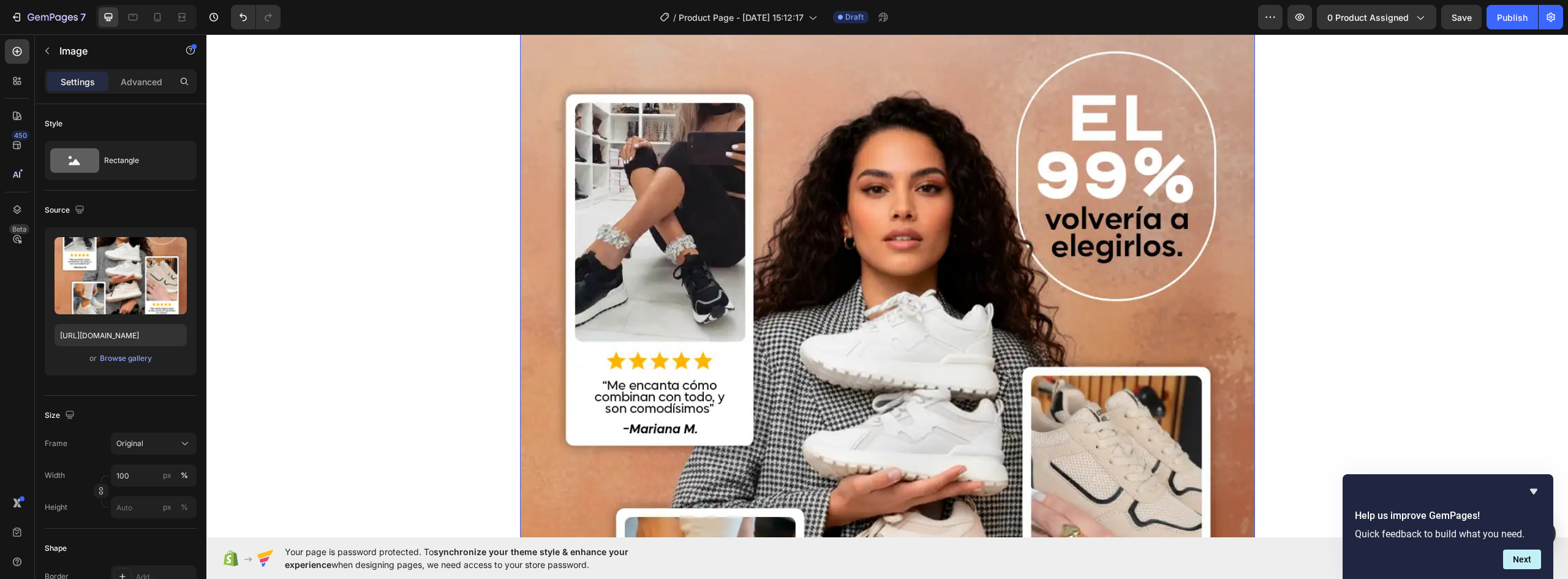
click at [665, 291] on img at bounding box center [888, 475] width 735 height 919
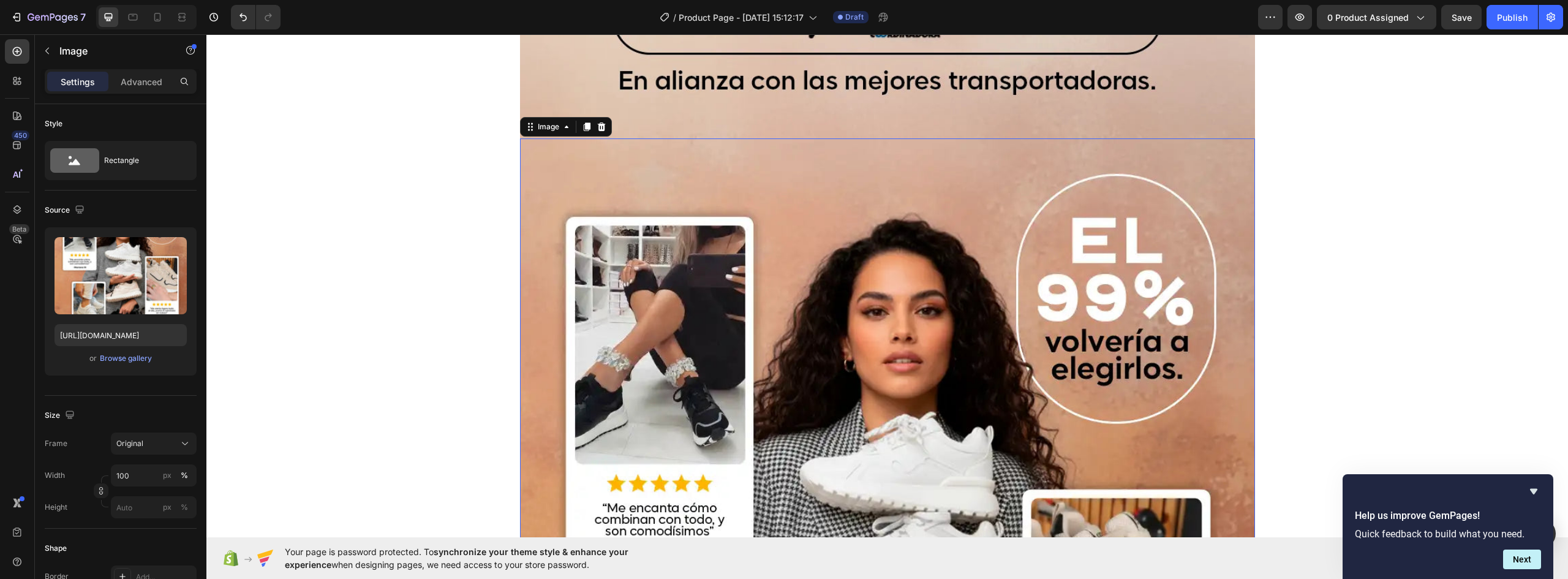
scroll to position [5380, 0]
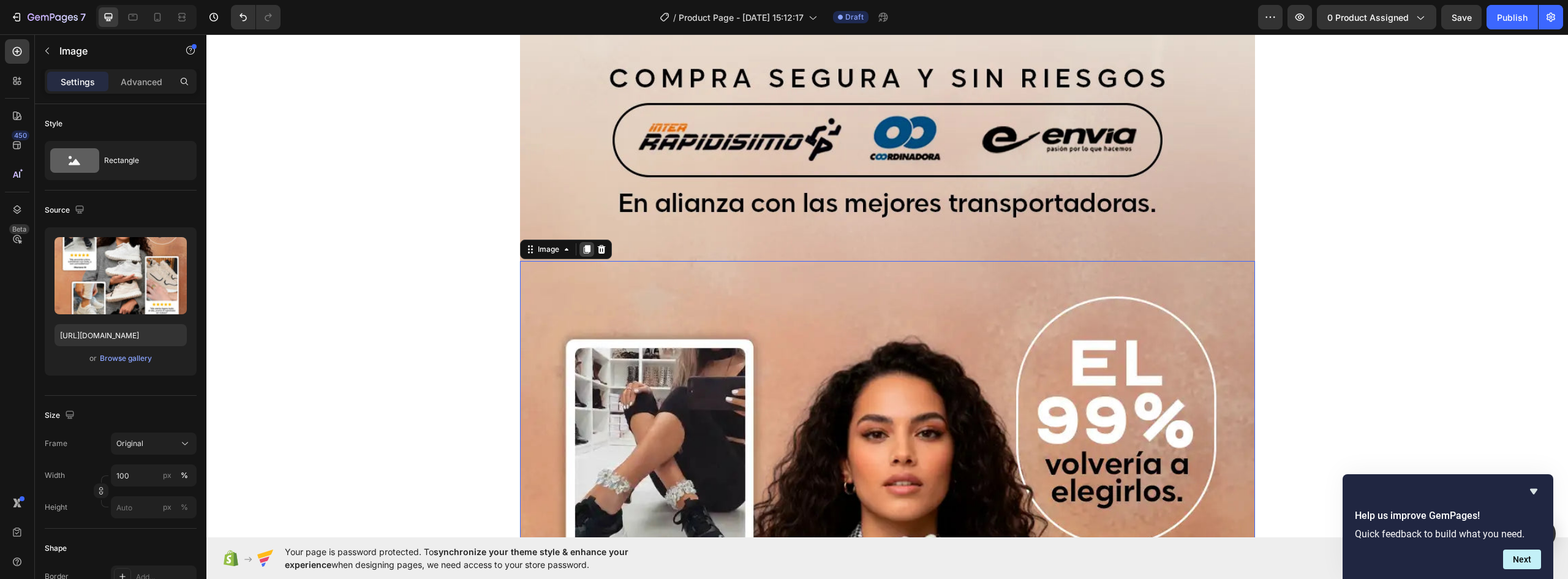
click at [582, 248] on icon at bounding box center [587, 249] width 10 height 10
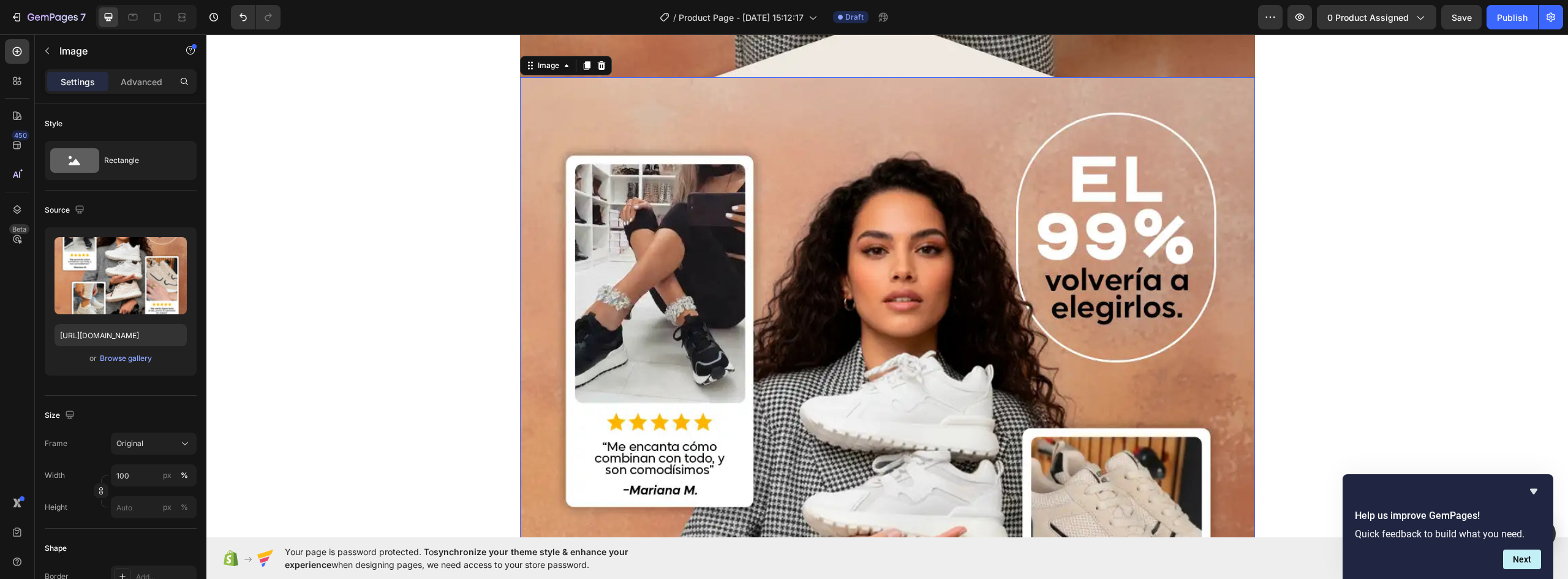
drag, startPoint x: 727, startPoint y: 320, endPoint x: 337, endPoint y: 385, distance: 395.4
click at [727, 320] on img at bounding box center [888, 537] width 735 height 919
click at [122, 359] on div "Browse gallery" at bounding box center [126, 359] width 52 height 11
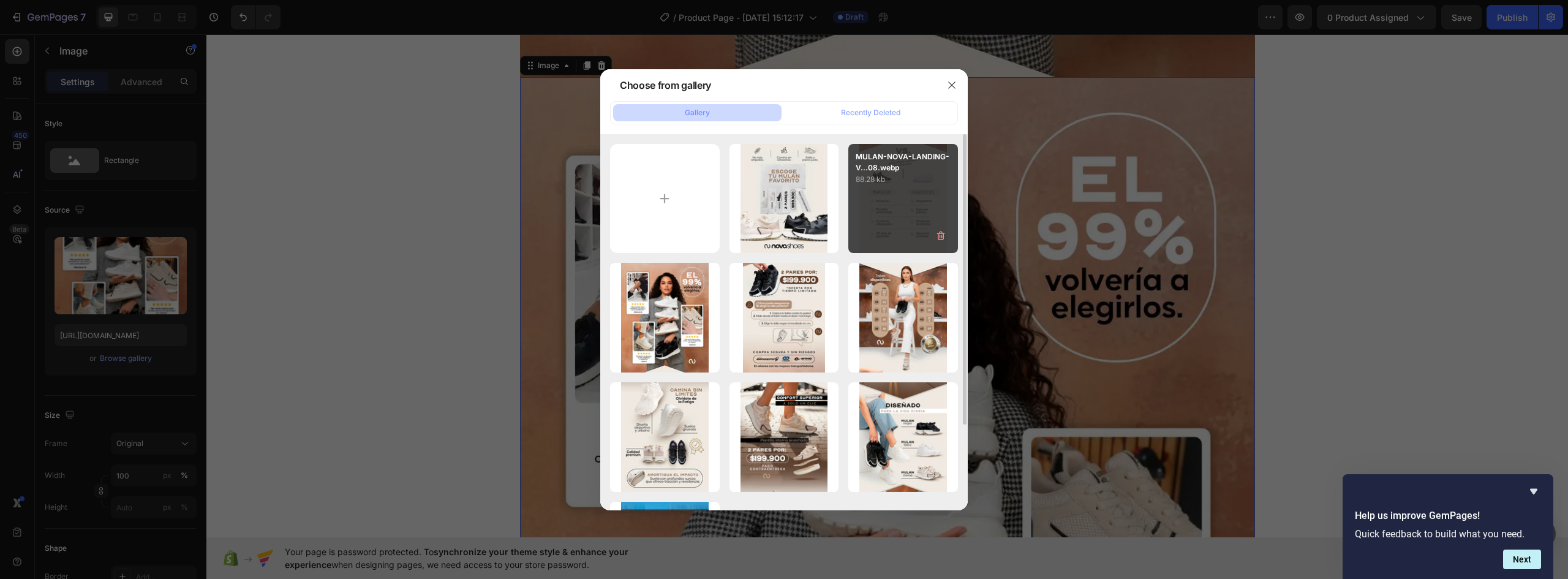
click at [938, 205] on div "MULAN-NOVA-LANDING-V...08.webp 88.28 kb" at bounding box center [903, 199] width 110 height 110
type input "https://cdn.shopify.com/s/files/1/0637/5325/7022/files/gempages_586166114766029…"
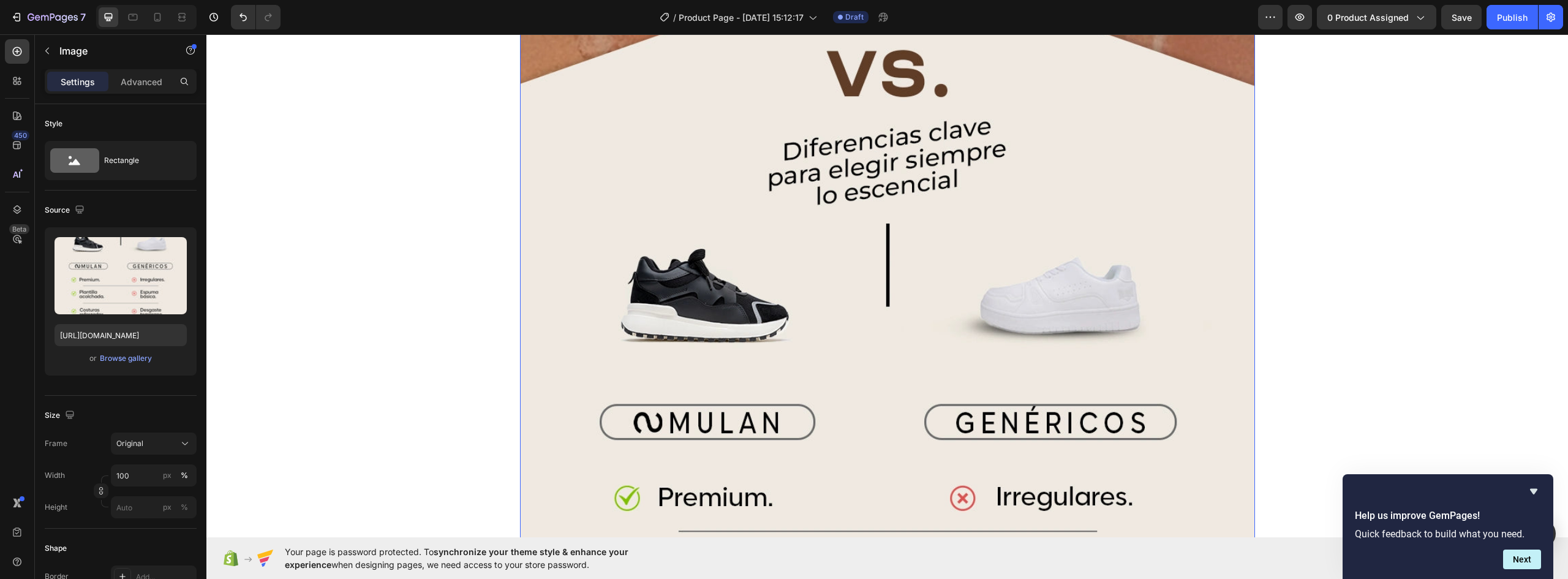
scroll to position [6300, 0]
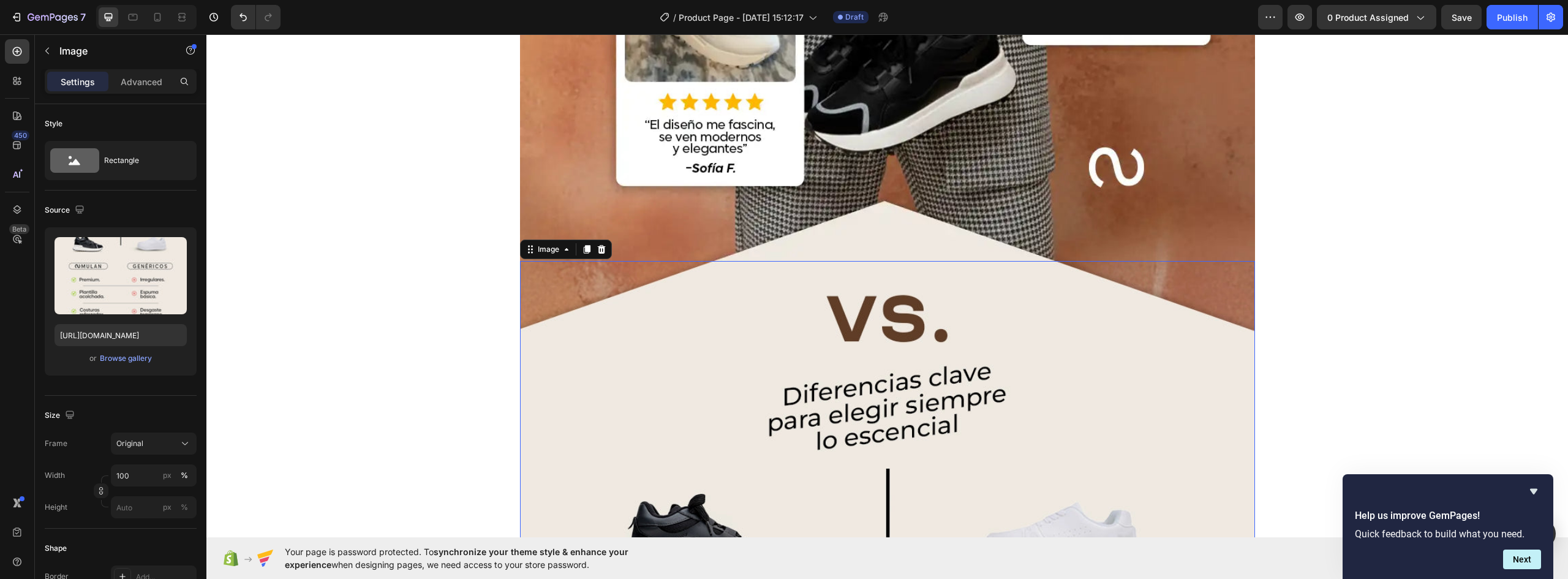
click at [583, 248] on icon at bounding box center [587, 249] width 7 height 9
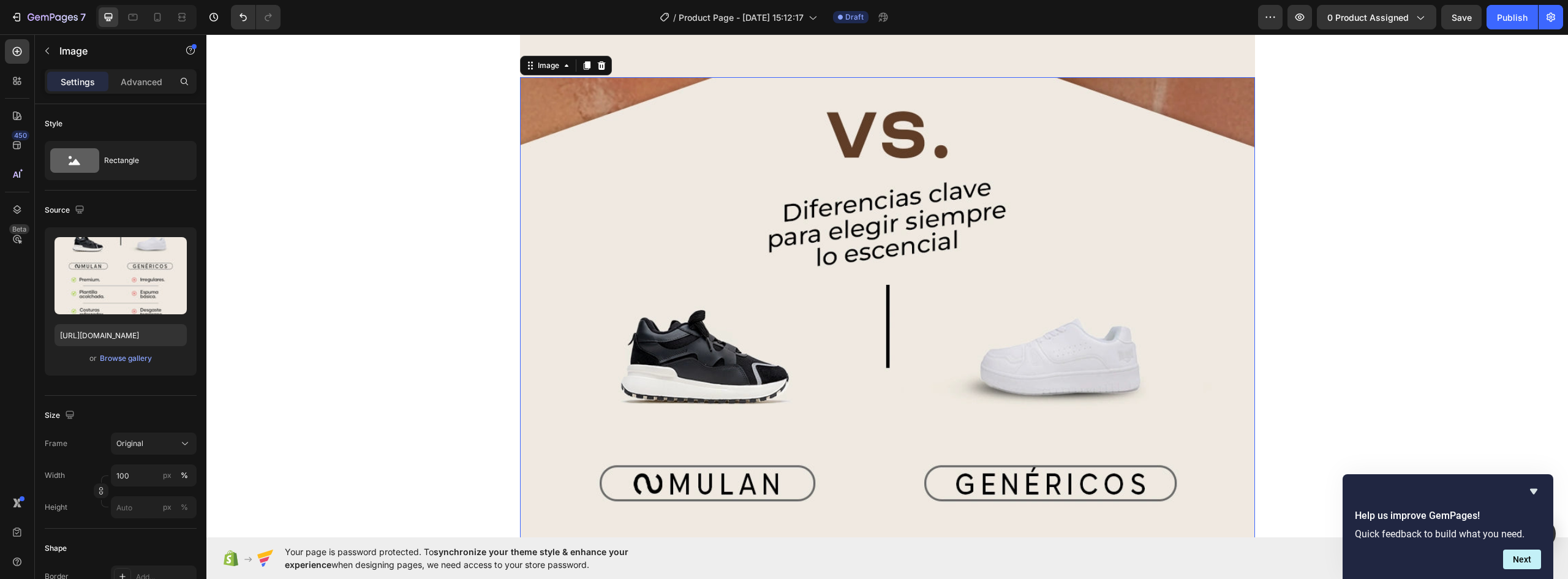
click at [749, 228] on img at bounding box center [888, 537] width 735 height 919
click at [127, 357] on div "Browse gallery" at bounding box center [126, 359] width 52 height 11
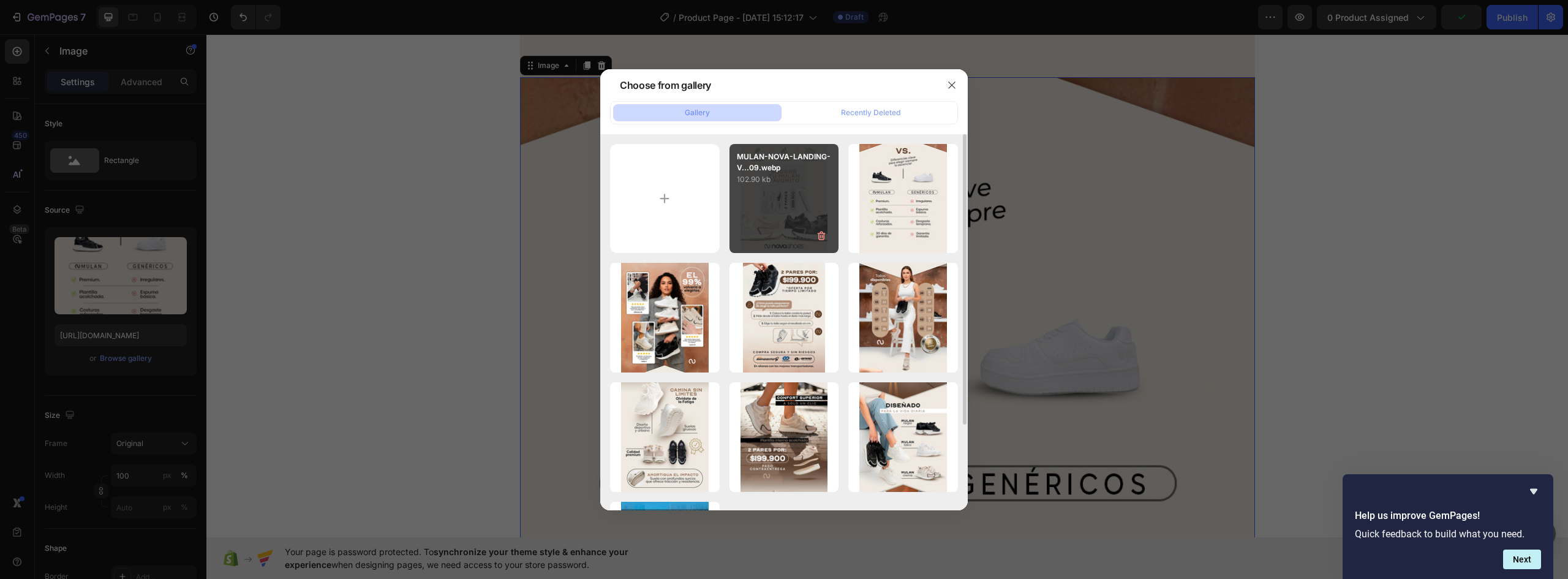
click at [791, 193] on div "MULAN-NOVA-LANDING-V...09.webp 102.90 kb" at bounding box center [784, 199] width 110 height 110
type input "https://cdn.shopify.com/s/files/1/0637/5325/7022/files/gempages_586166114766029…"
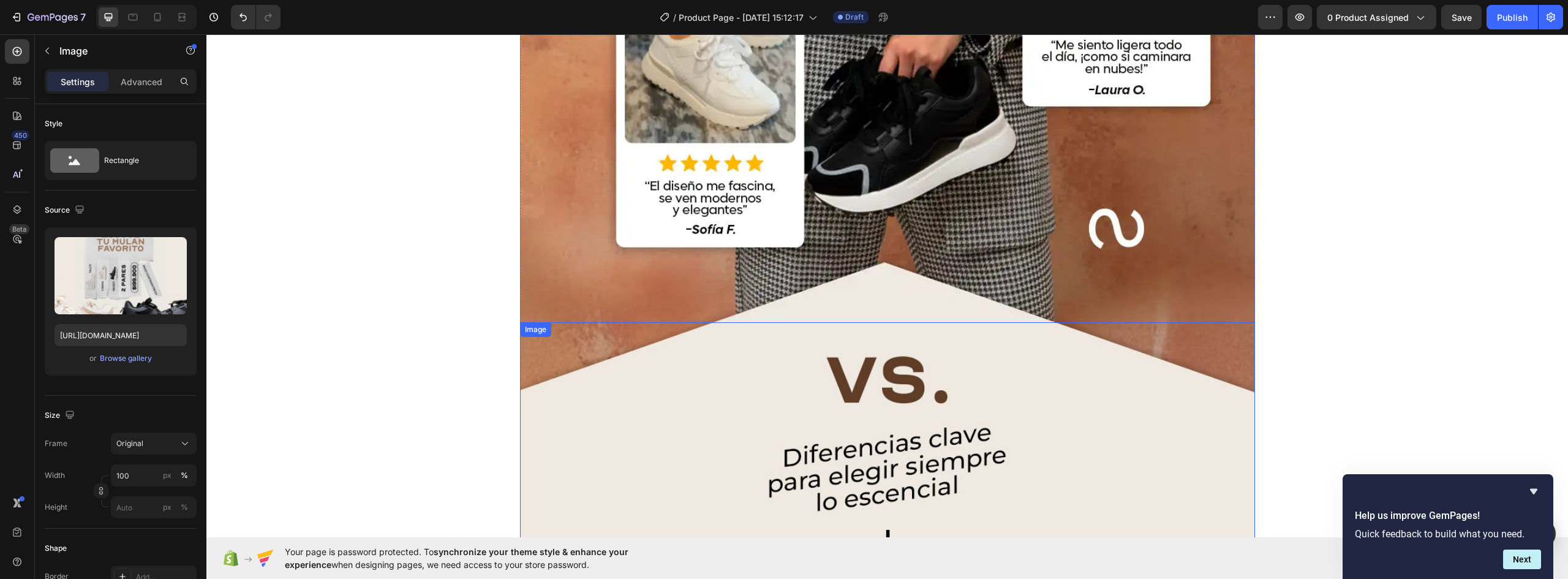
scroll to position [6116, 0]
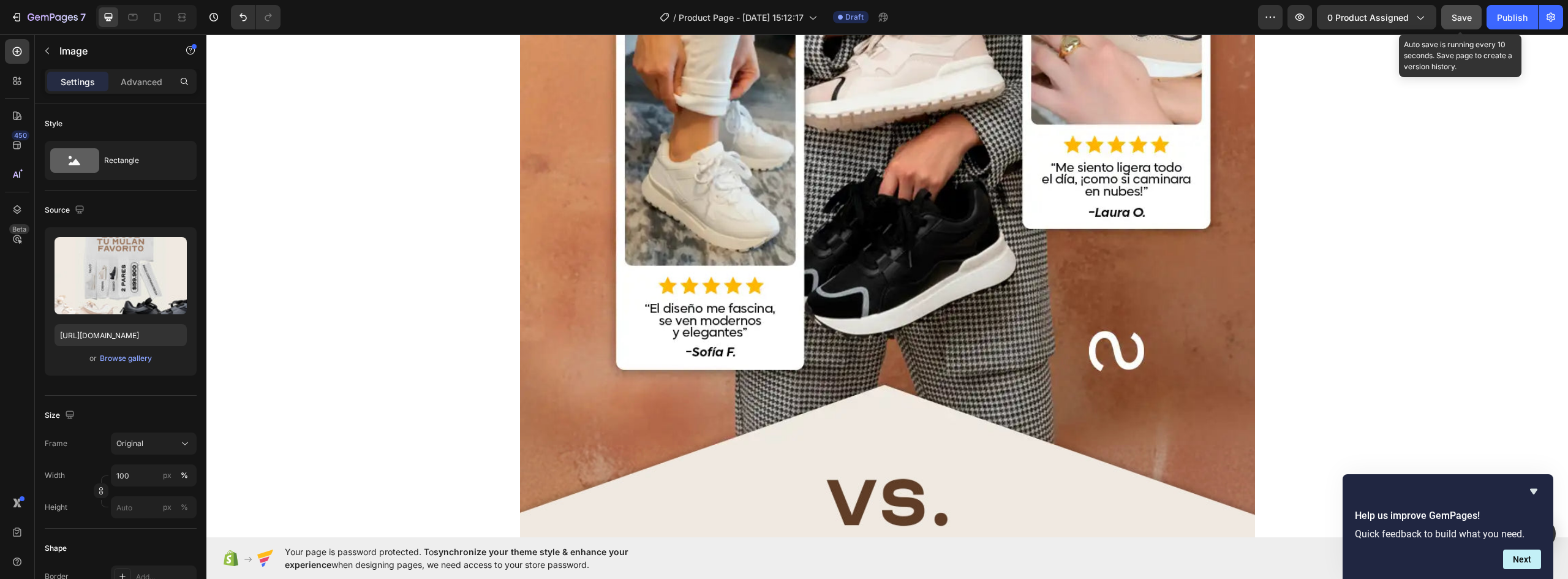
click at [1463, 14] on span "Save" at bounding box center [1462, 17] width 20 height 10
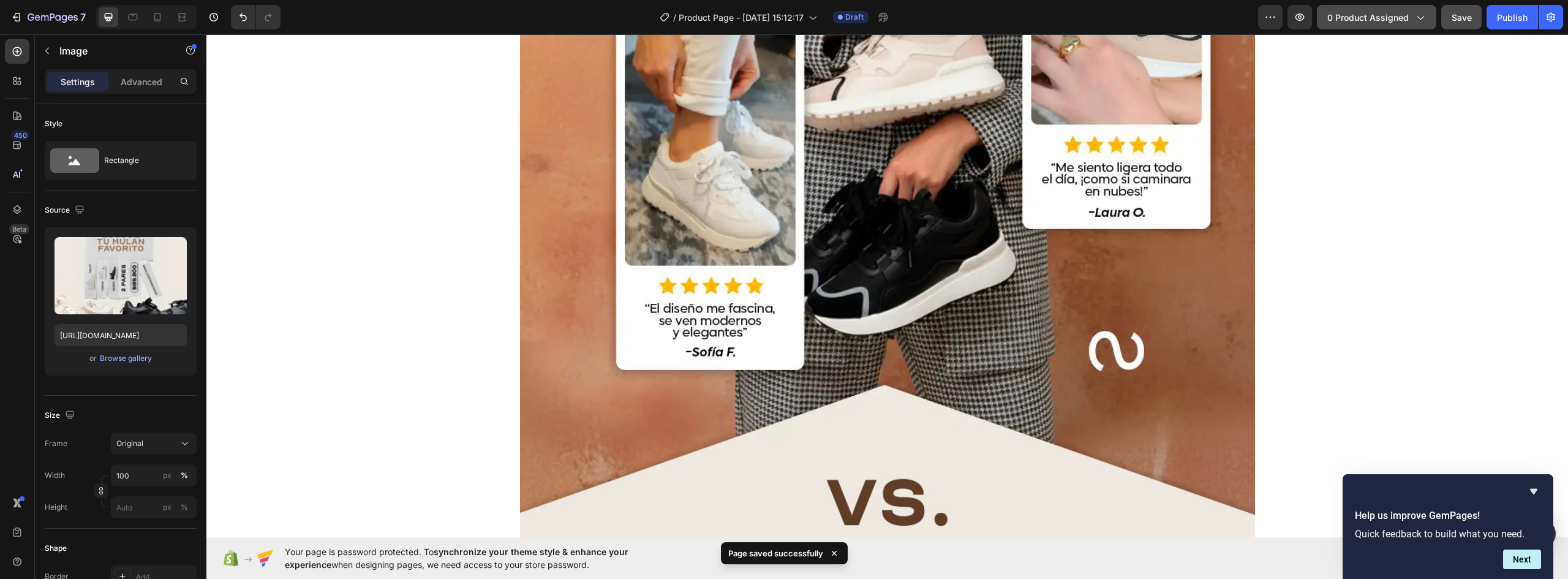
click at [1352, 19] on span "0 product assigned" at bounding box center [1368, 17] width 82 height 13
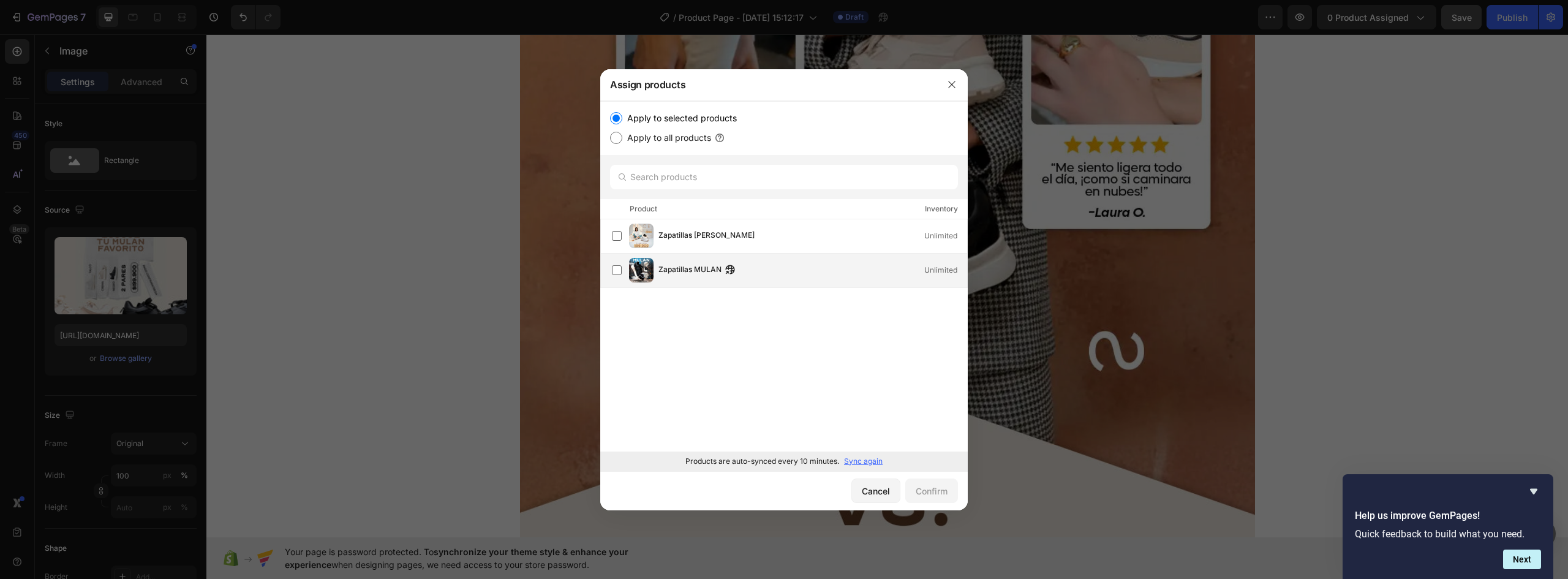
click at [701, 268] on span "Zapatillas MULAN" at bounding box center [690, 270] width 63 height 14
click at [948, 484] on button "Confirm" at bounding box center [932, 491] width 53 height 25
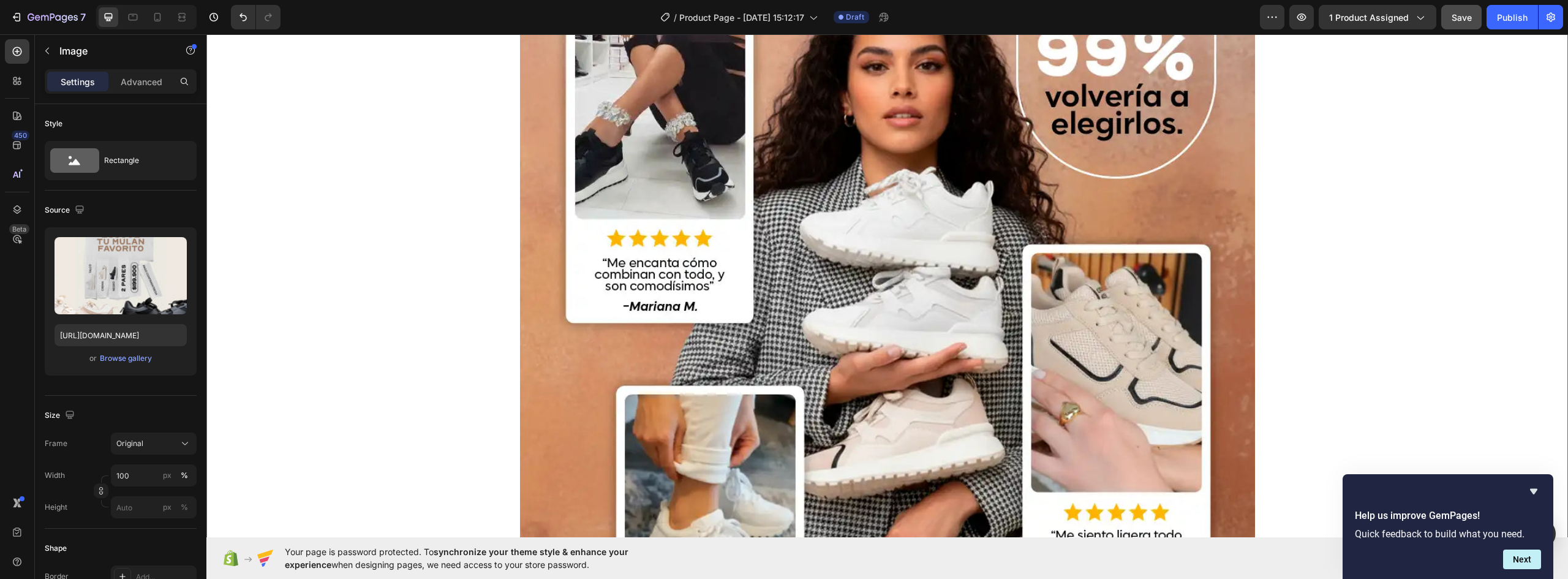
scroll to position [5564, 0]
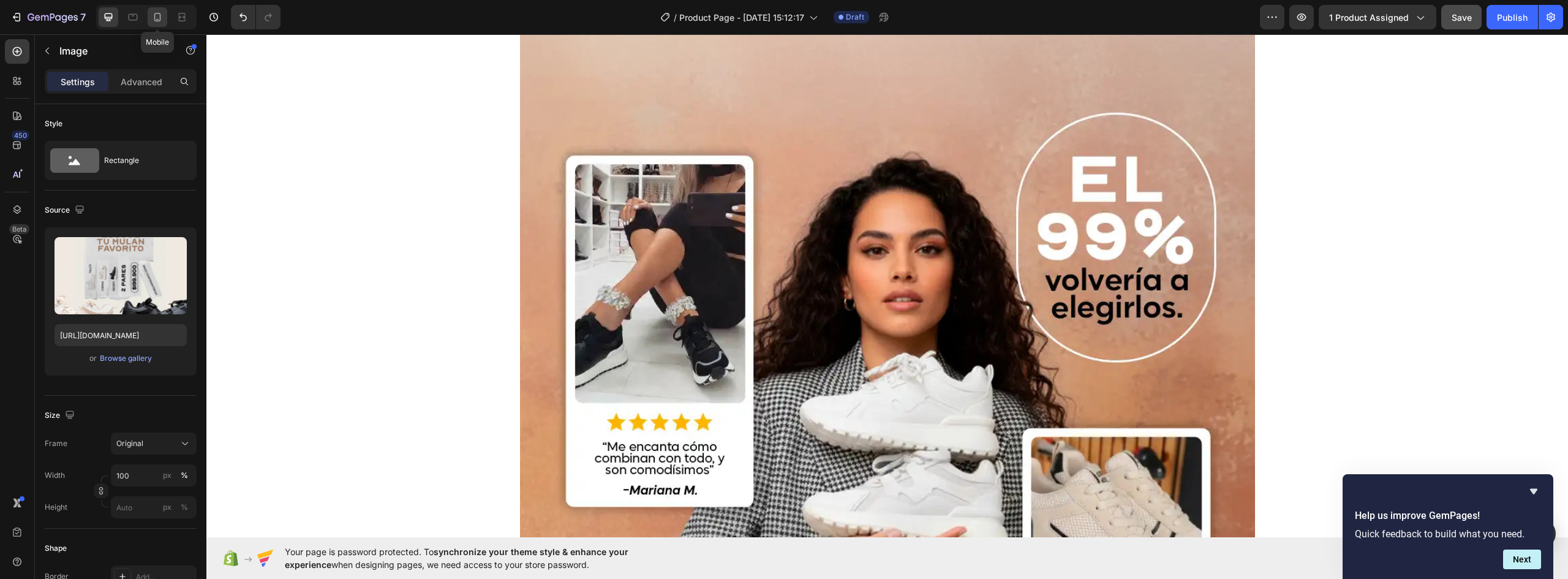
click at [158, 19] on icon at bounding box center [158, 17] width 12 height 12
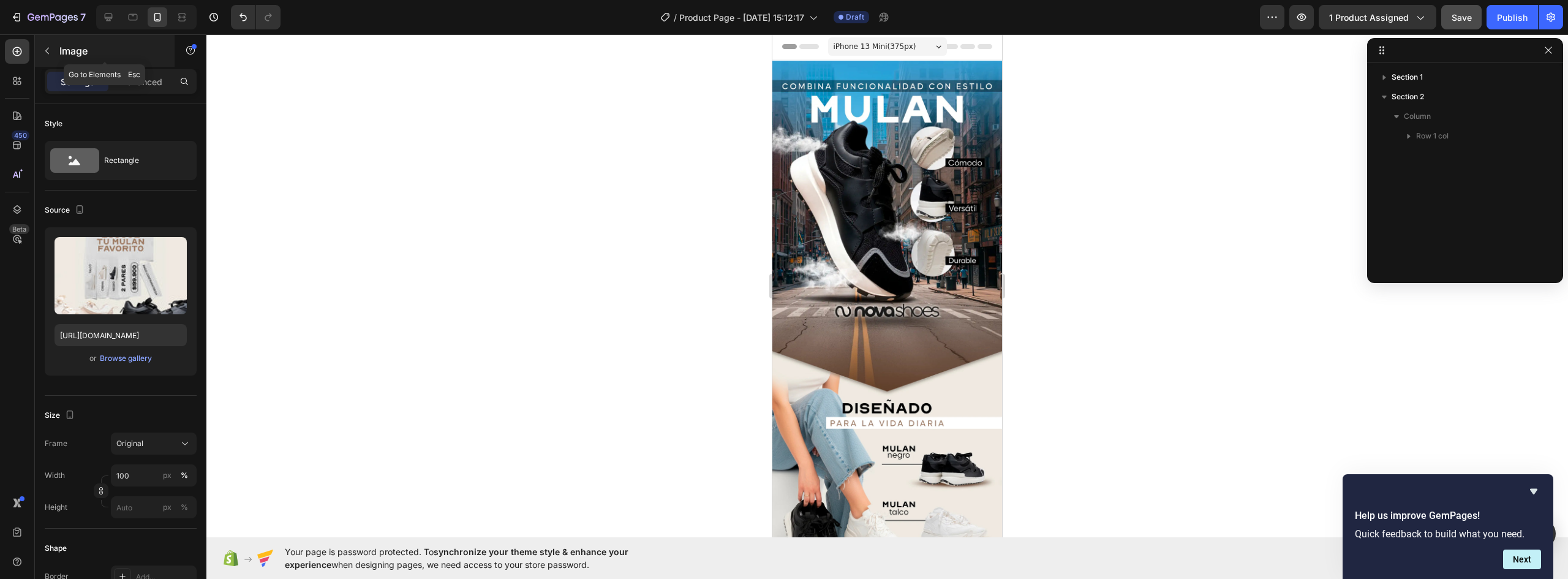
click at [42, 47] on button "button" at bounding box center [47, 51] width 20 height 20
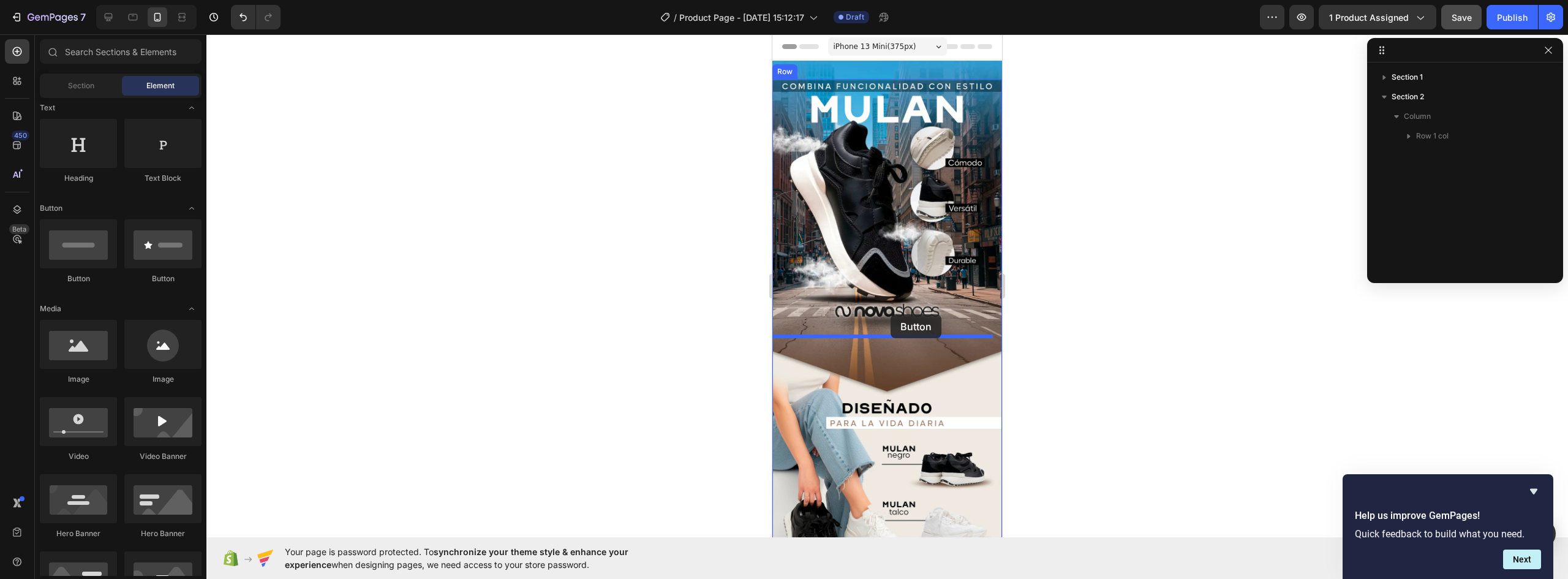
drag, startPoint x: 848, startPoint y: 296, endPoint x: 952, endPoint y: 414, distance: 157.3
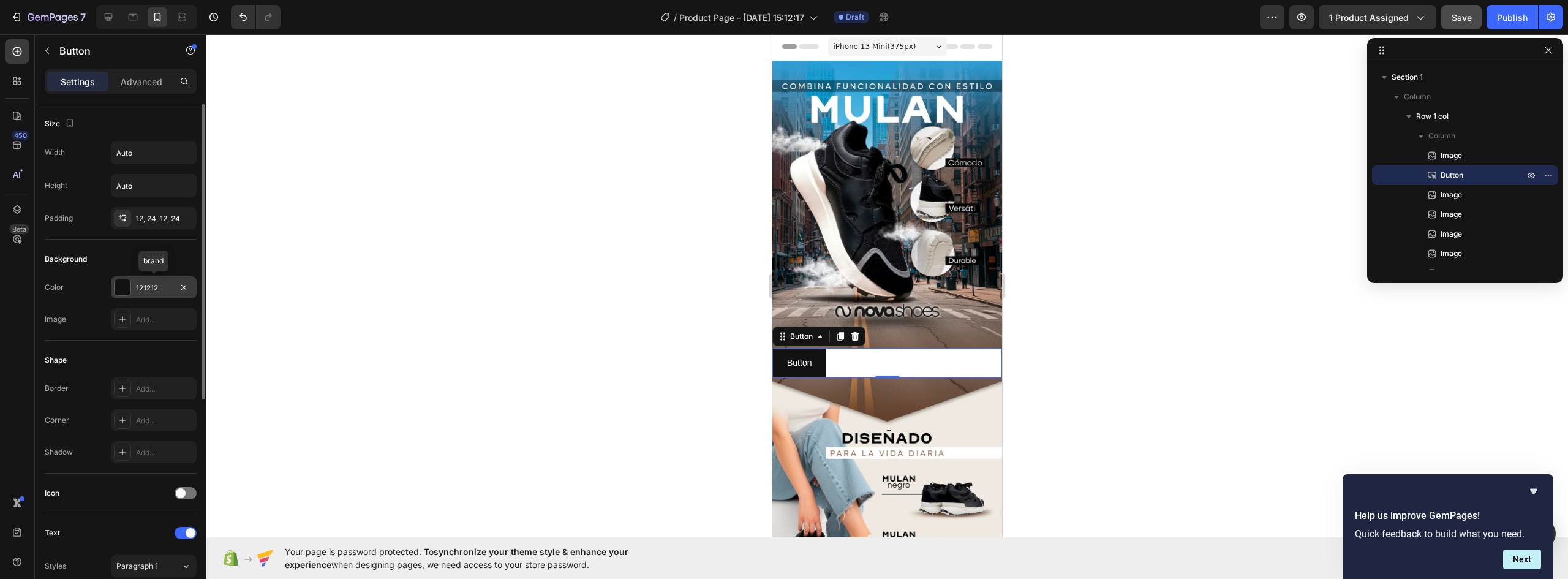
click at [124, 284] on div at bounding box center [122, 287] width 16 height 16
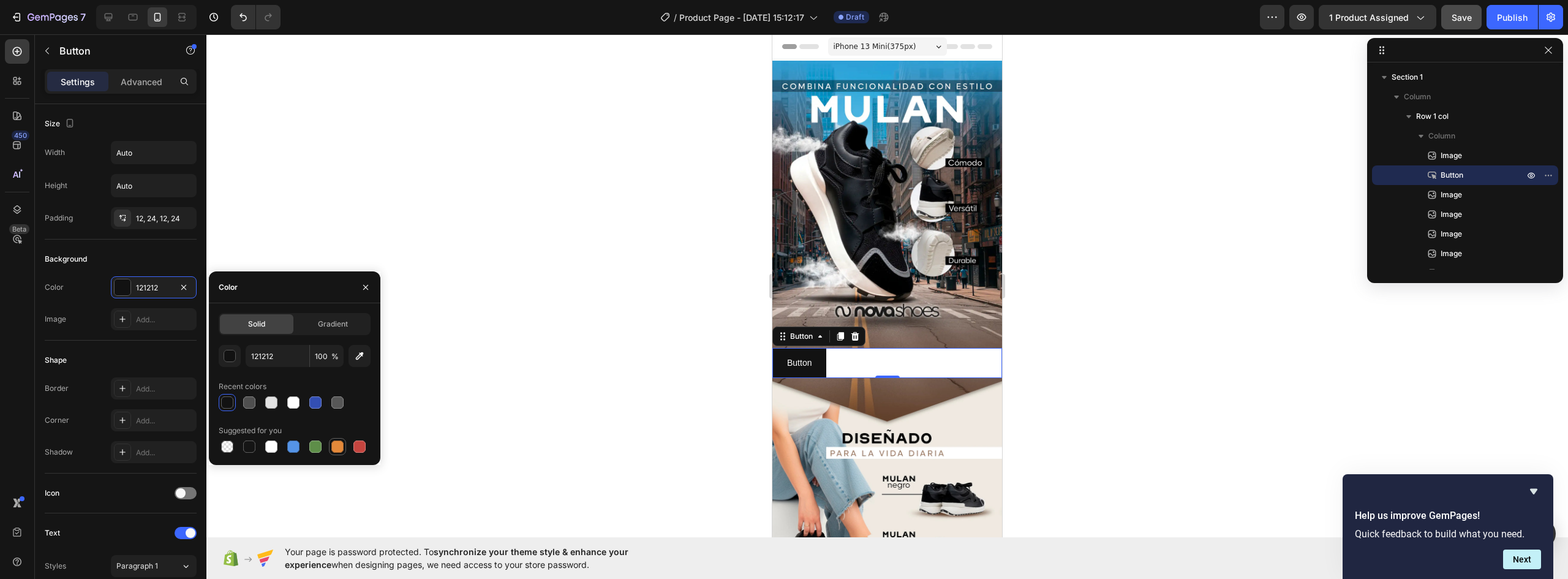
click at [337, 446] on div at bounding box center [337, 447] width 12 height 12
click at [249, 445] on div at bounding box center [250, 447] width 12 height 12
type input "151515"
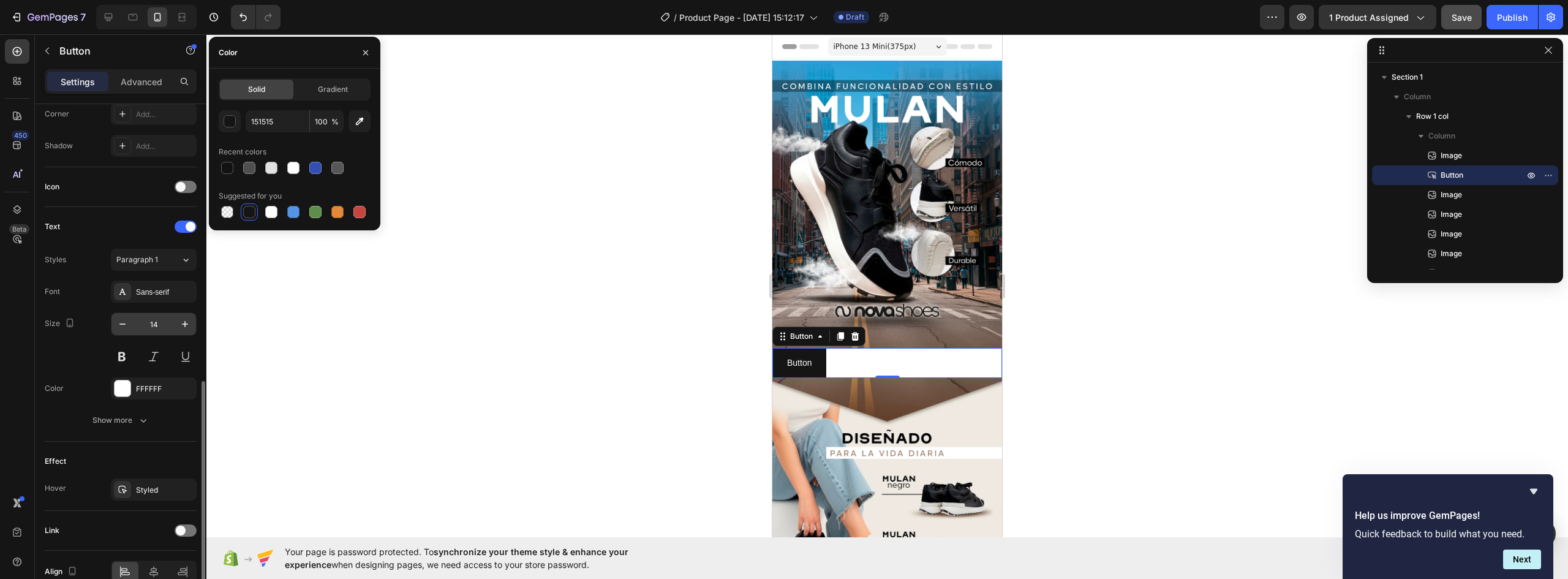
scroll to position [369, 0]
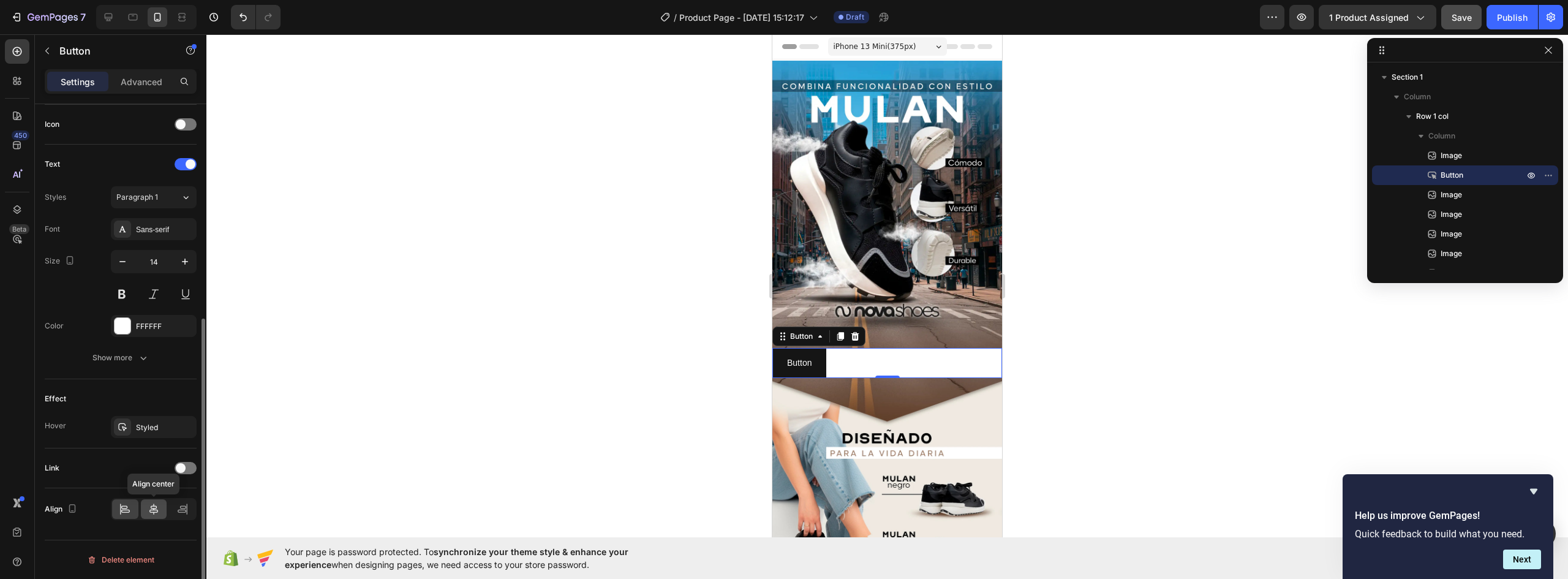
click at [147, 509] on div at bounding box center [154, 509] width 26 height 20
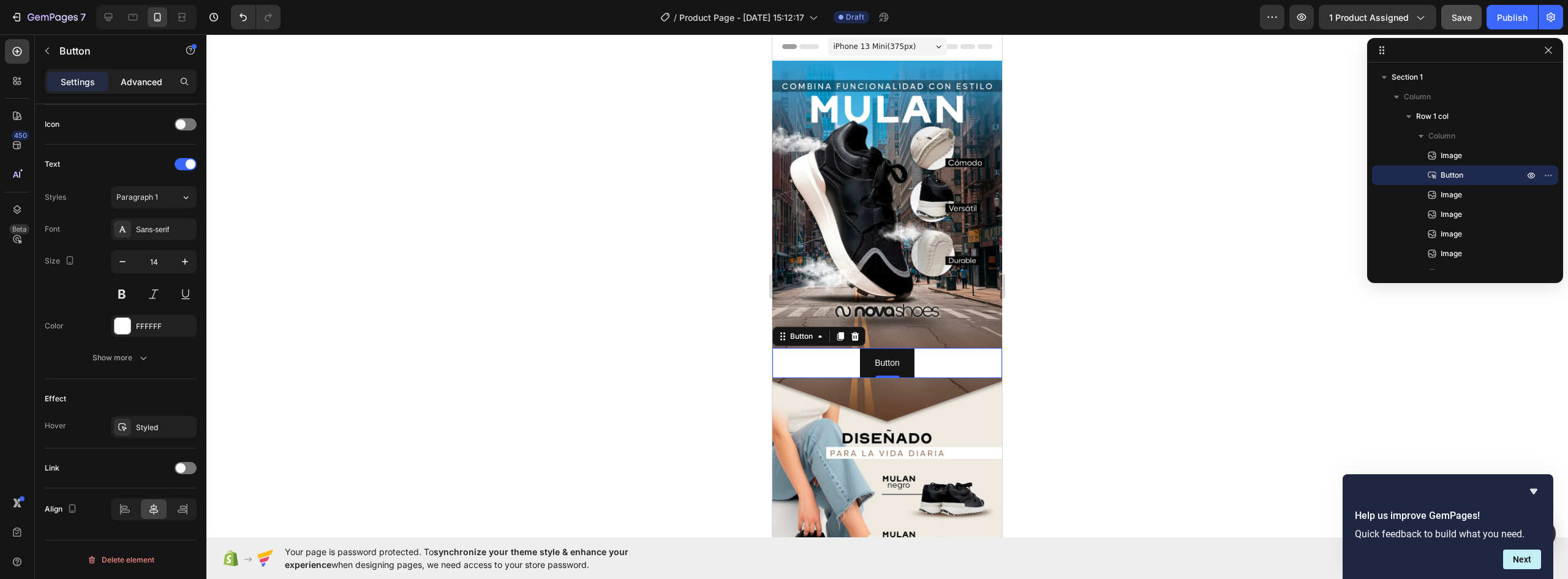
click at [140, 78] on p "Advanced" at bounding box center [141, 82] width 42 height 13
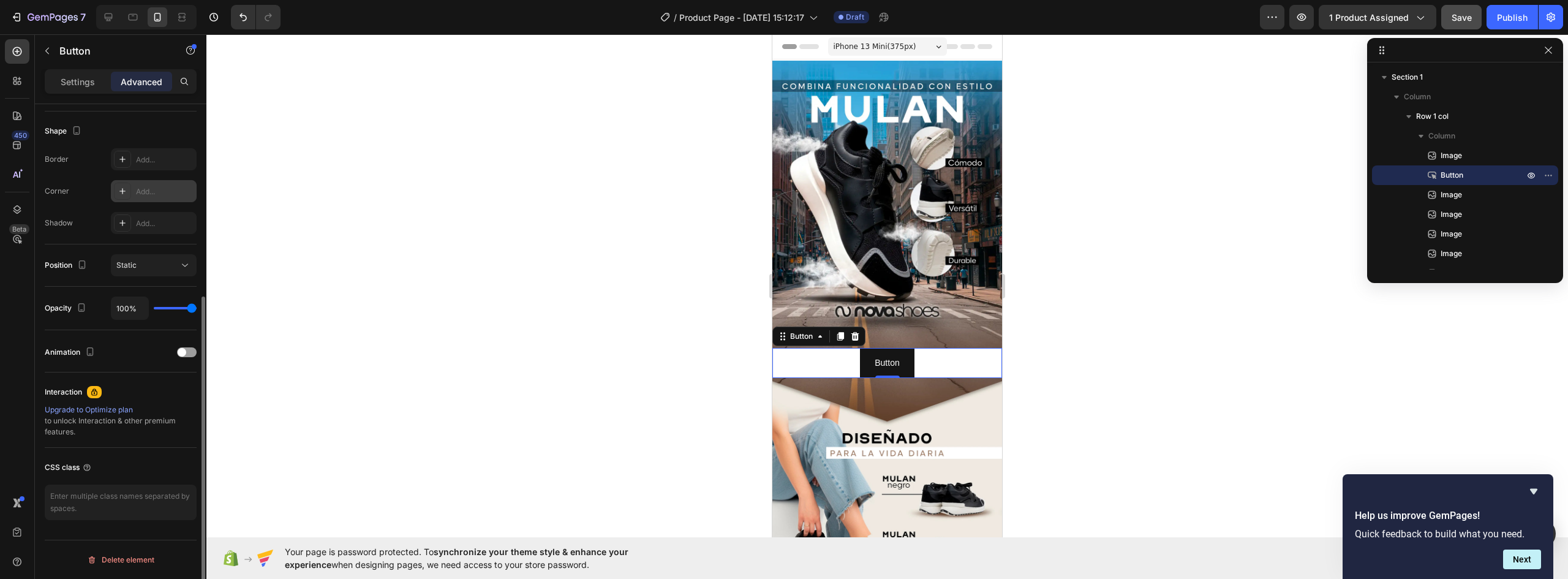
click at [137, 189] on div "Add..." at bounding box center [165, 192] width 58 height 11
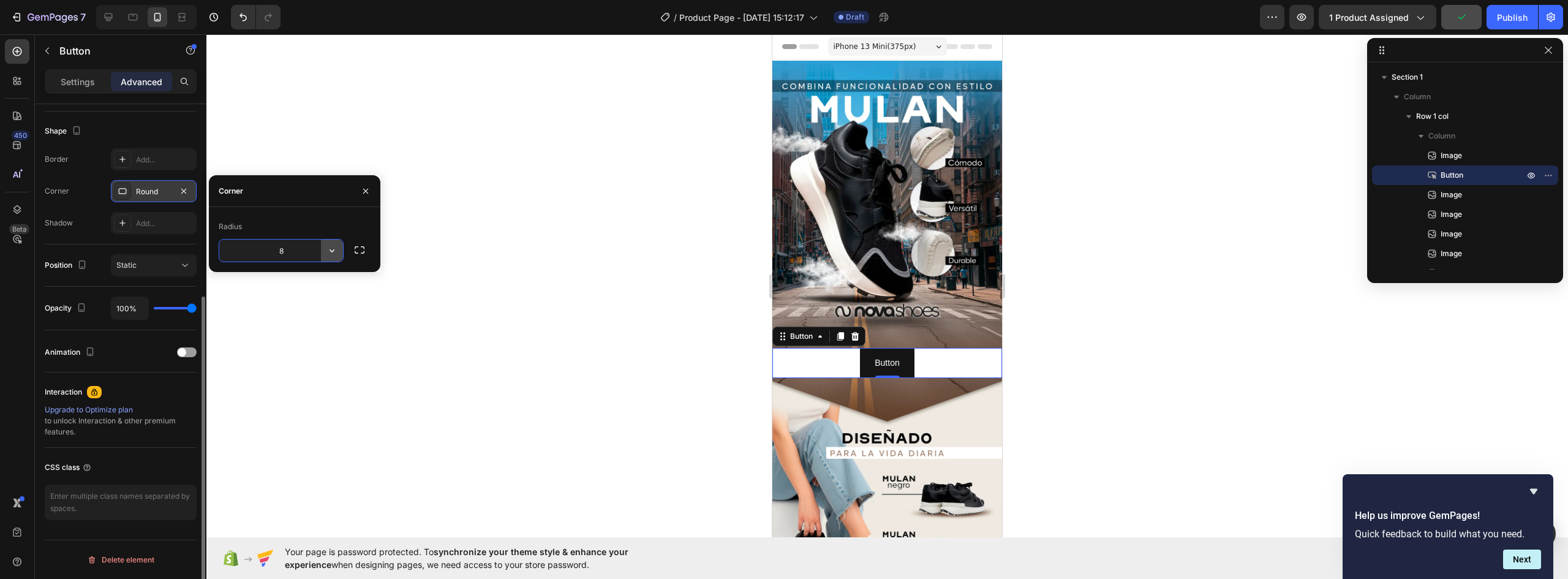
click at [335, 248] on icon "button" at bounding box center [332, 250] width 12 height 12
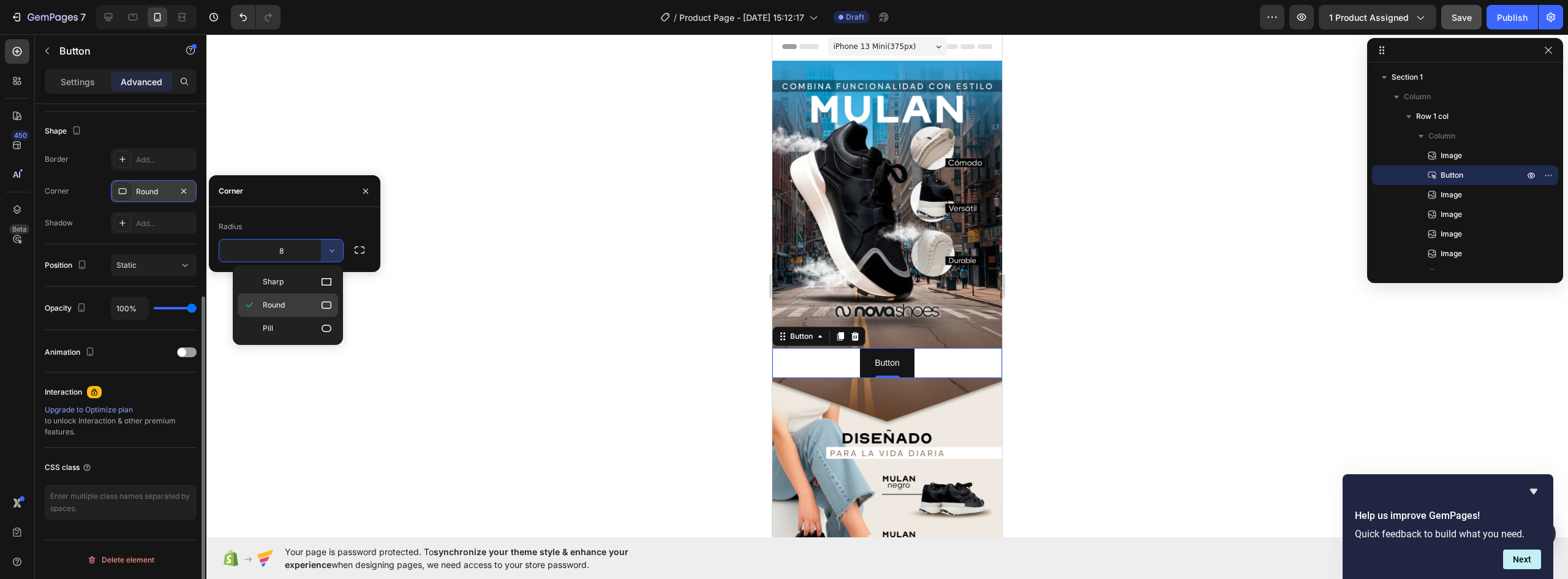
click at [313, 304] on p "Round" at bounding box center [298, 305] width 70 height 12
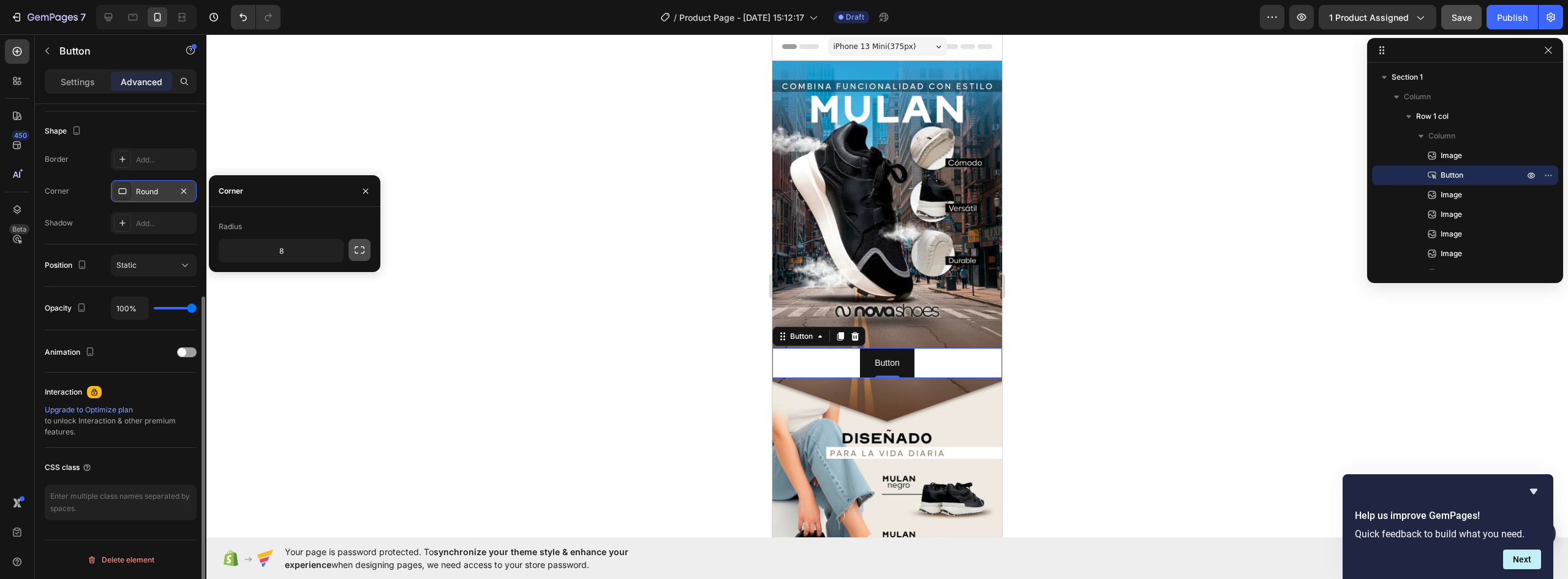
click at [357, 245] on icon "button" at bounding box center [360, 250] width 12 height 12
click at [253, 255] on input "8" at bounding box center [249, 250] width 59 height 22
type input "25"
click at [313, 244] on input "8" at bounding box center [314, 250] width 59 height 22
type input "25"
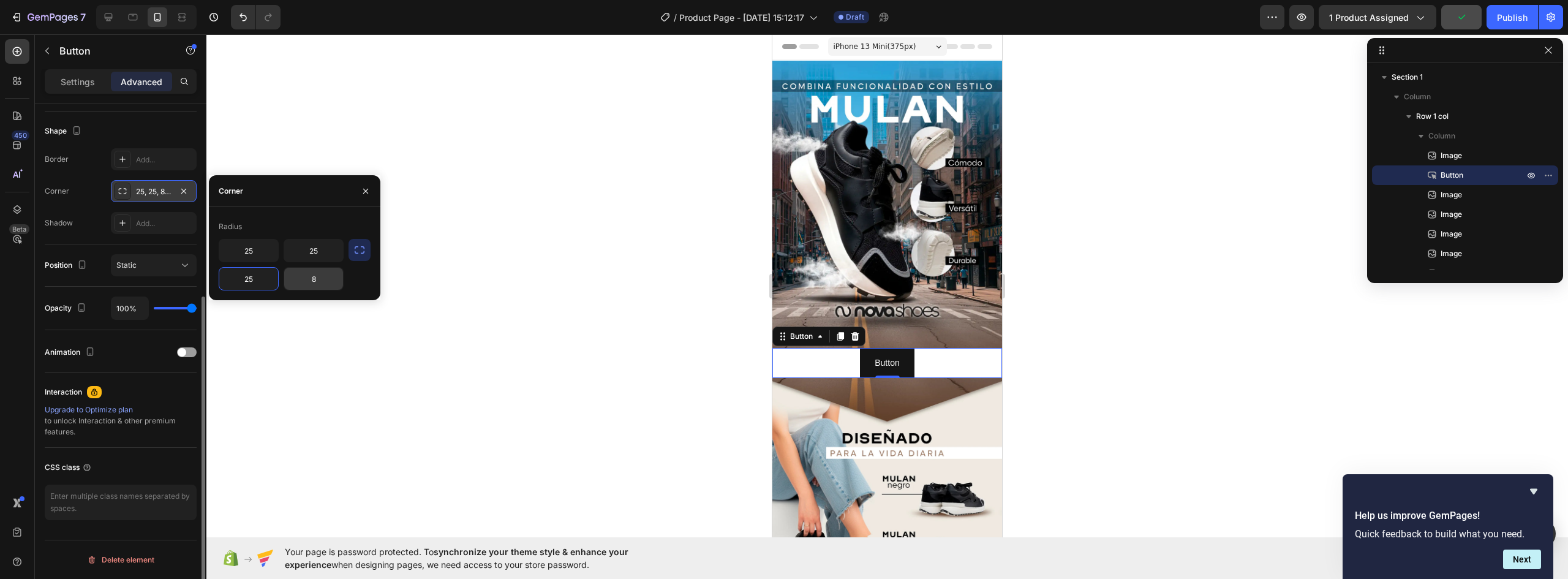
type input "25"
click at [359, 255] on icon "button" at bounding box center [360, 250] width 12 height 12
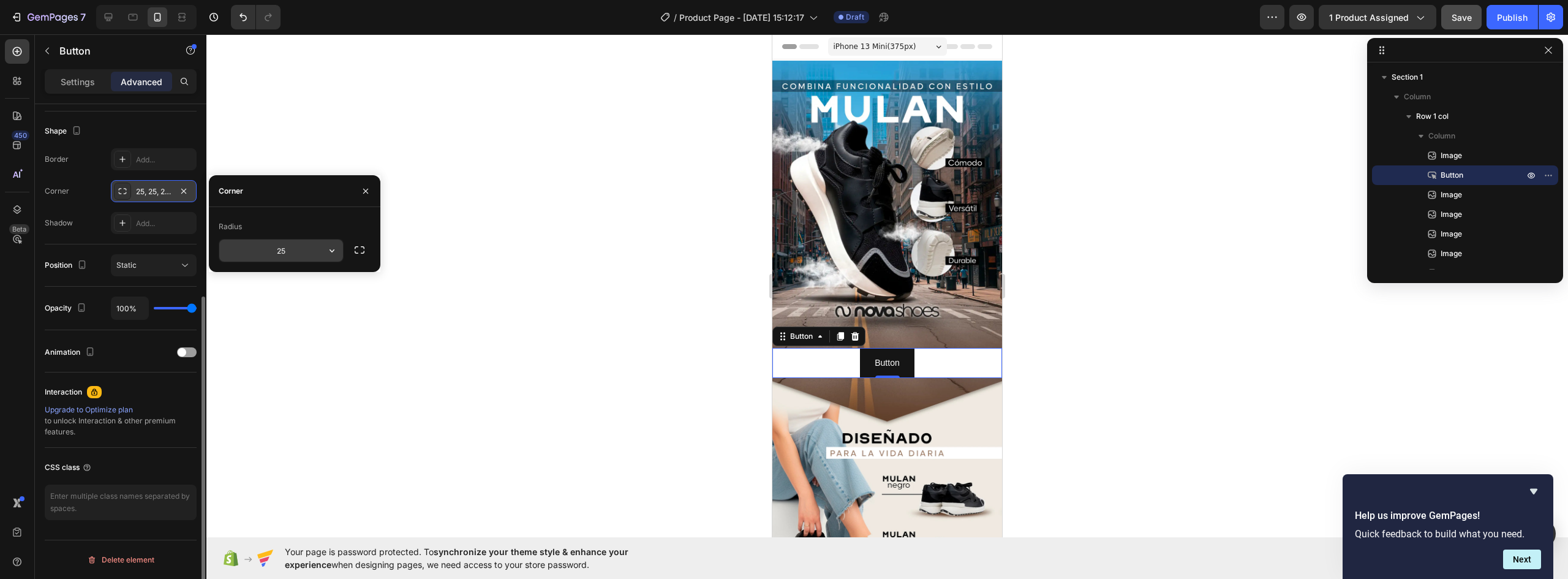
click at [321, 258] on button "button" at bounding box center [332, 250] width 22 height 22
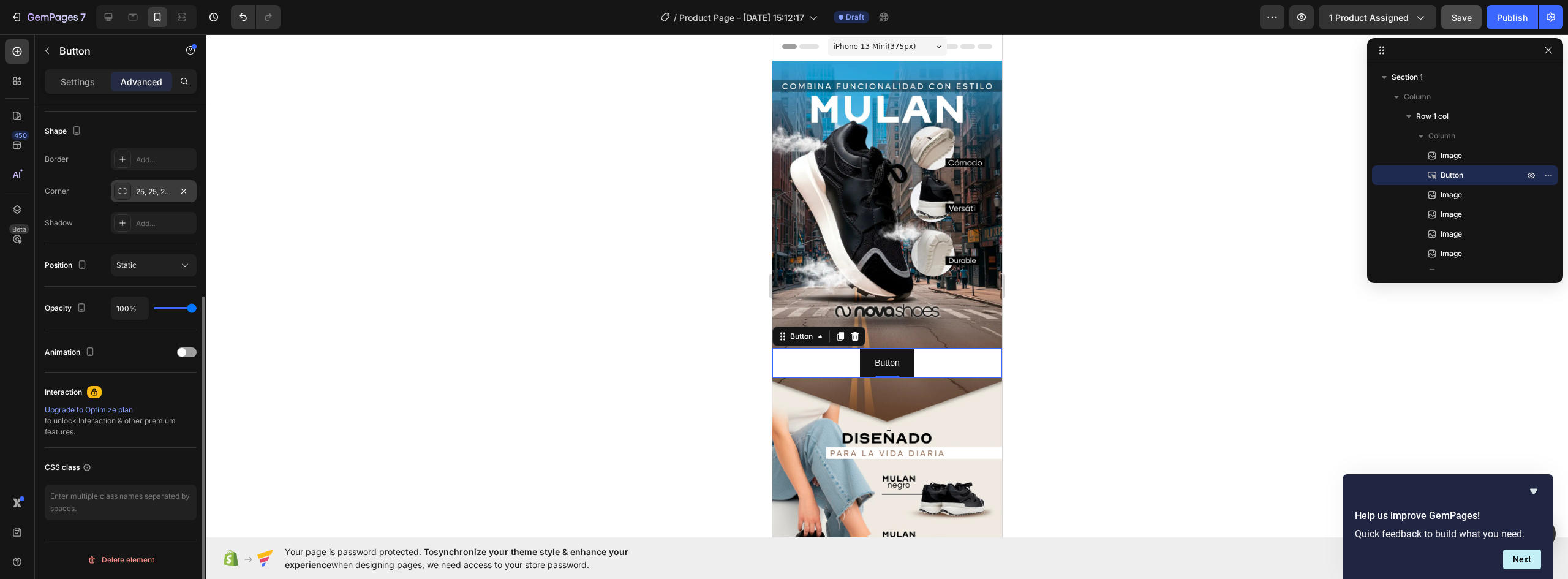
click at [467, 319] on div at bounding box center [887, 307] width 1362 height 545
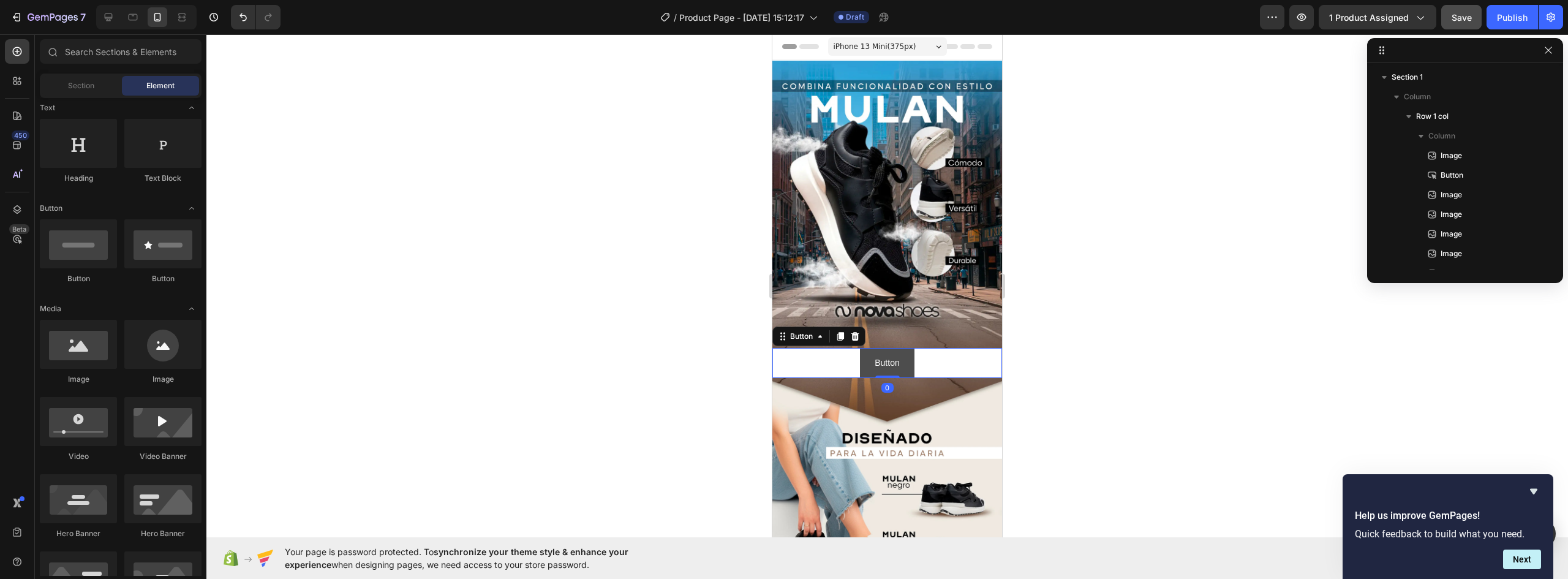
click at [902, 351] on button "Button" at bounding box center [886, 363] width 54 height 30
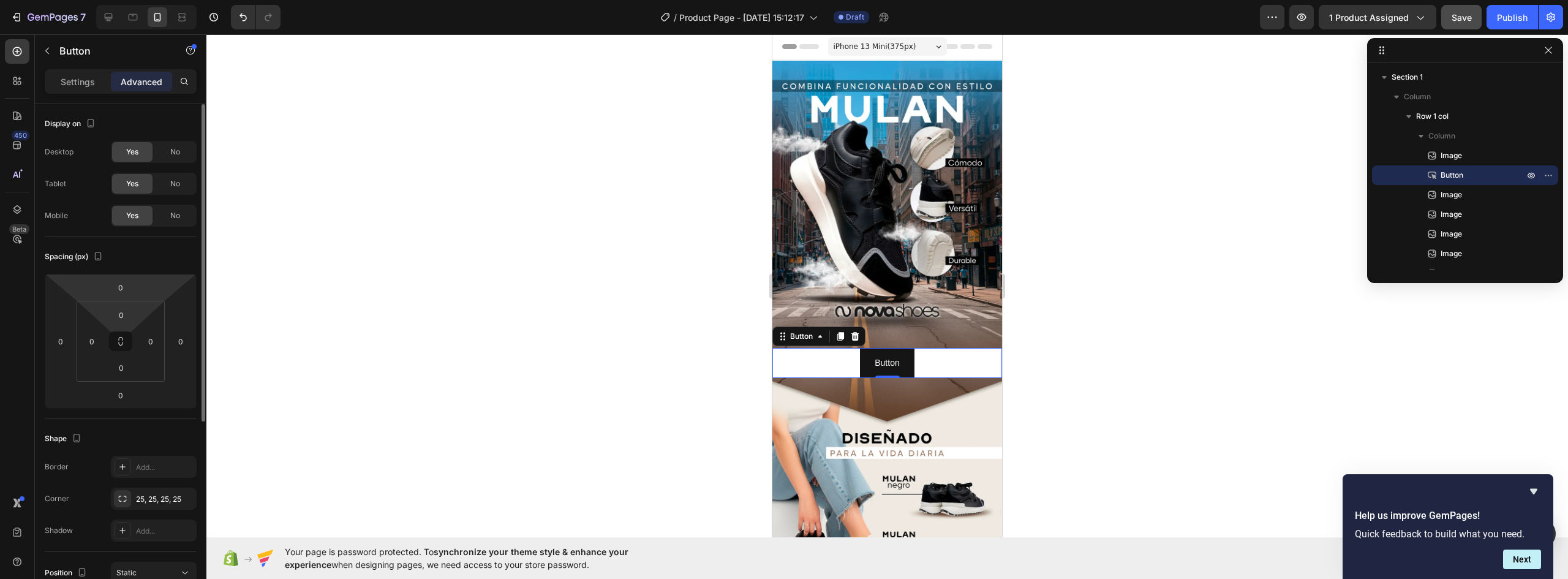
scroll to position [184, 0]
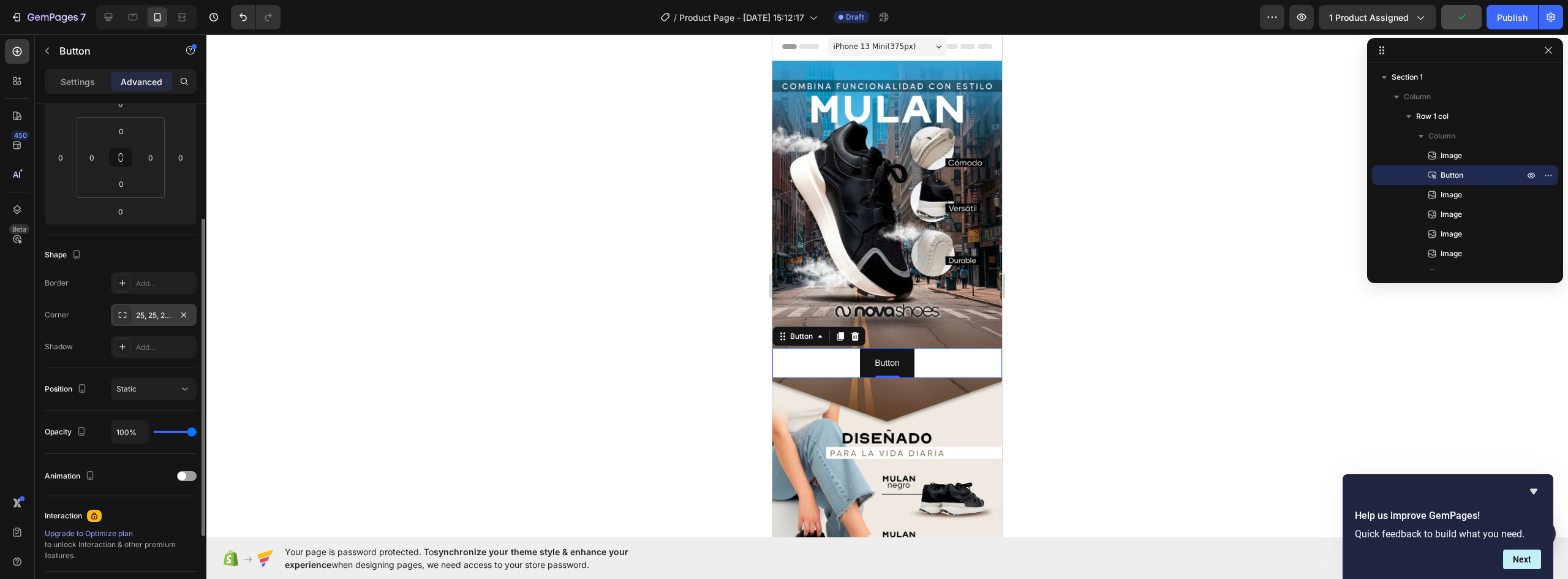
click at [148, 314] on div "25, 25, 25, 25" at bounding box center [154, 316] width 36 height 11
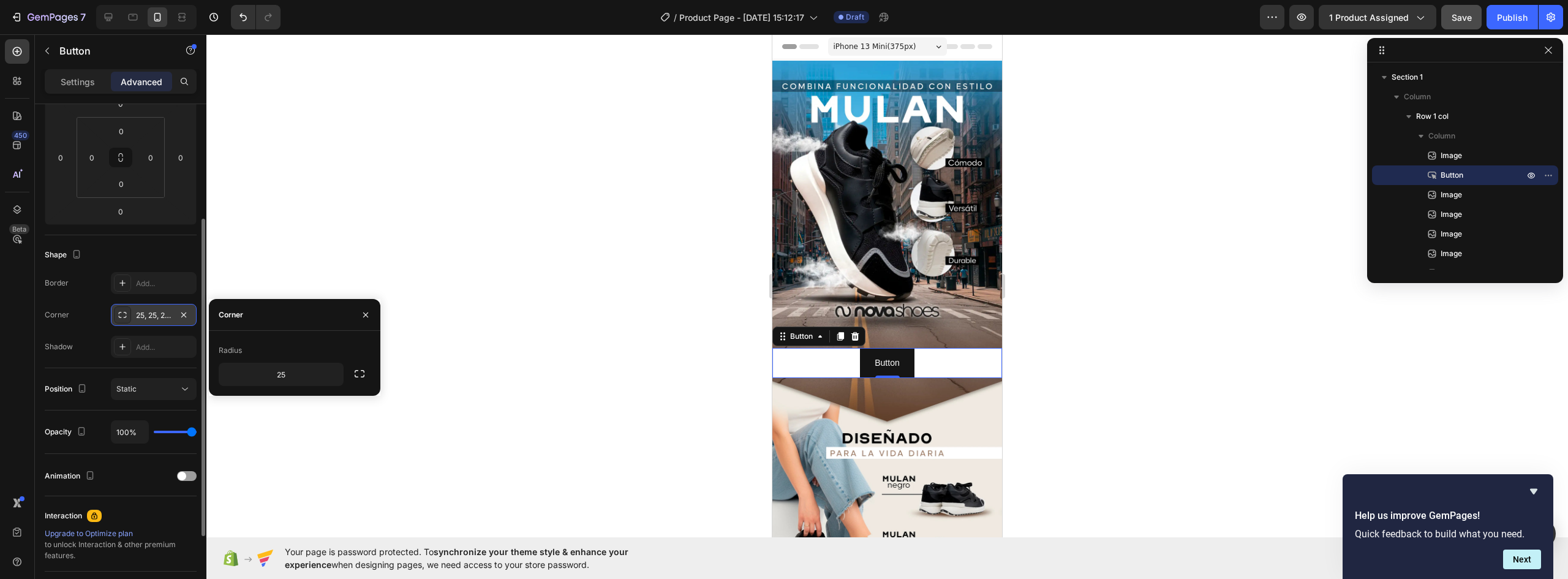
click at [120, 316] on icon at bounding box center [123, 315] width 10 height 10
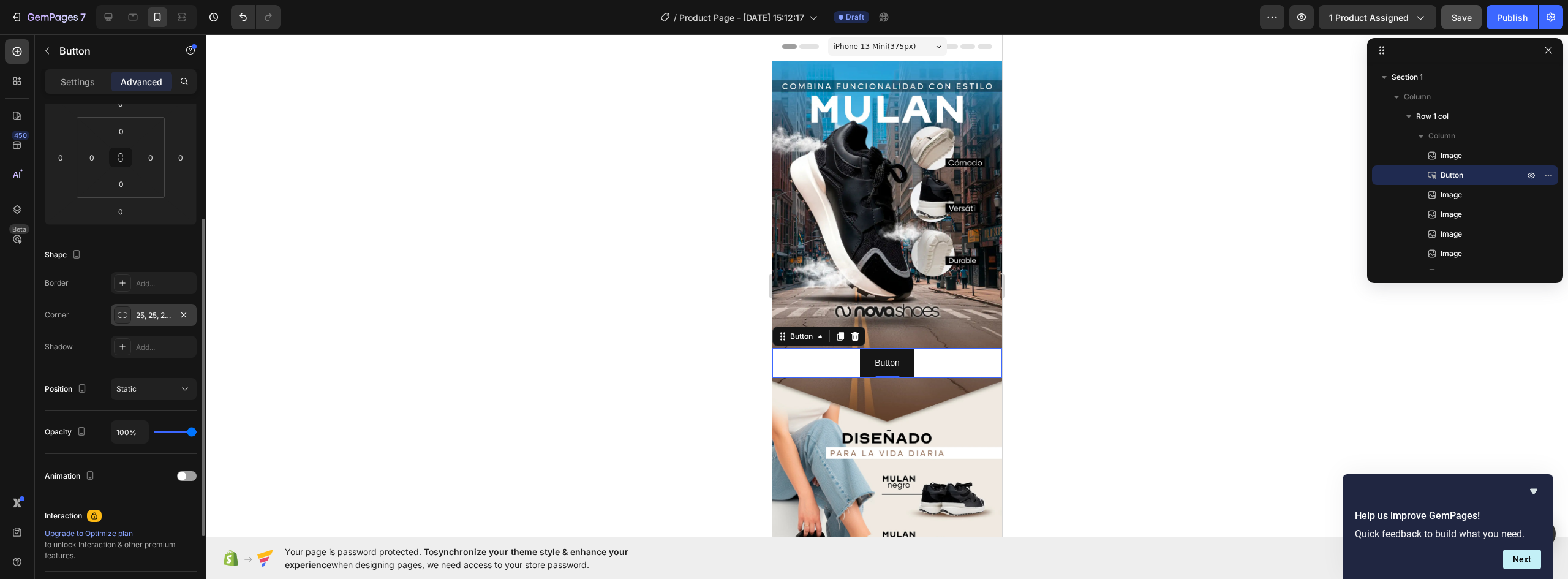
click at [120, 316] on icon at bounding box center [123, 315] width 10 height 10
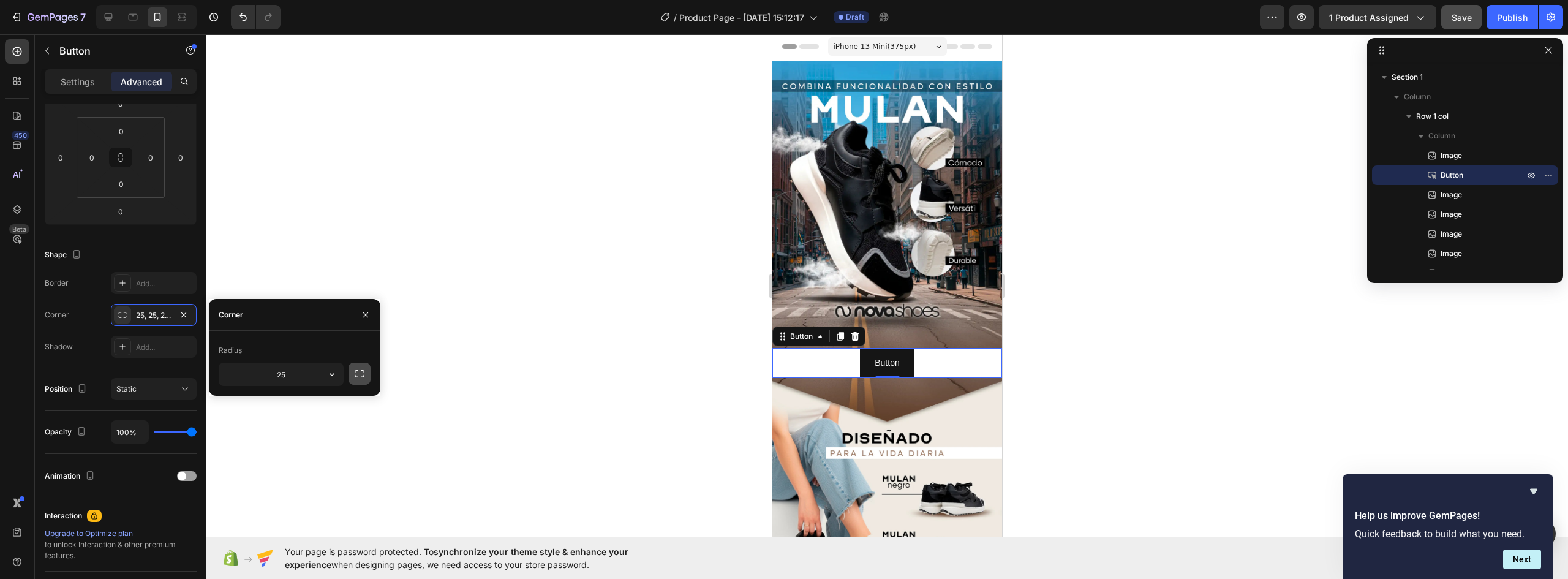
click at [357, 377] on icon "button" at bounding box center [360, 374] width 12 height 12
click at [252, 370] on input "25" at bounding box center [249, 375] width 59 height 22
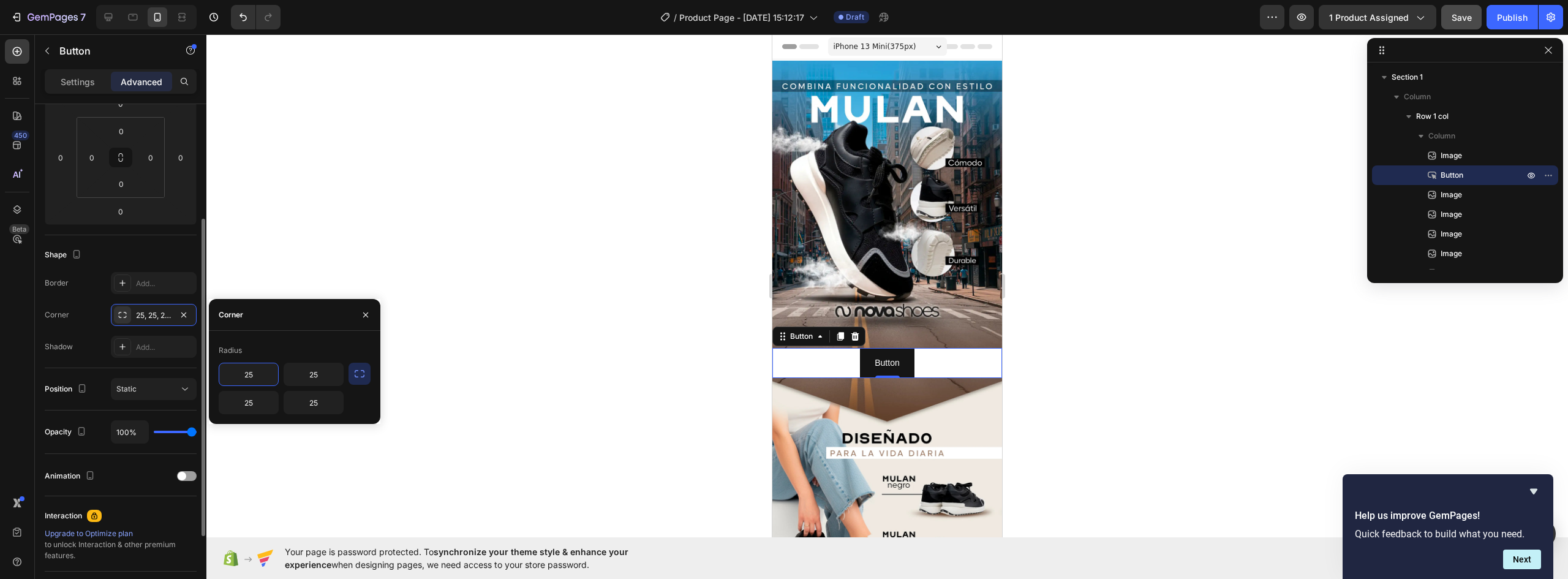
drag, startPoint x: 256, startPoint y: 372, endPoint x: 195, endPoint y: 372, distance: 61.0
click at [195, 372] on div "450 Beta Sections(18) Elements(84) Section Element Hero Section Product Detail …" at bounding box center [103, 307] width 206 height 545
click at [305, 352] on div "Radius" at bounding box center [295, 351] width 152 height 20
type input "25"
drag, startPoint x: 493, startPoint y: 307, endPoint x: 501, endPoint y: 306, distance: 8.1
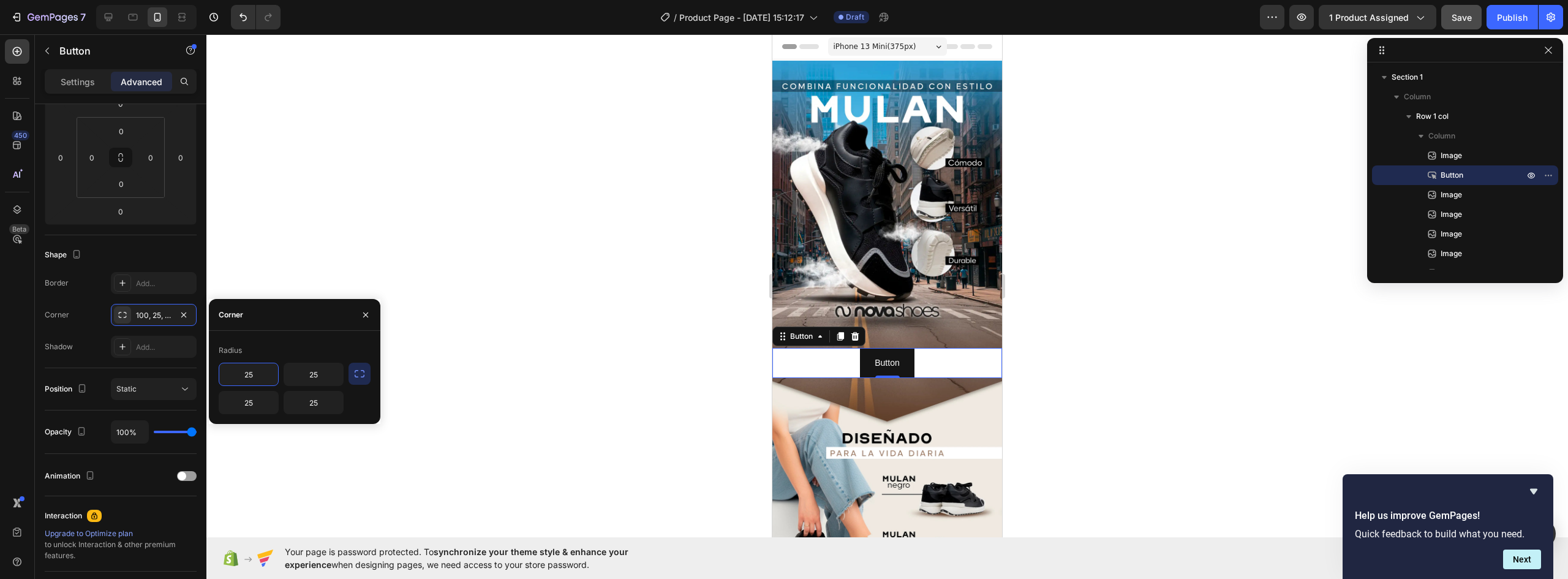
click at [494, 307] on div at bounding box center [887, 307] width 1362 height 545
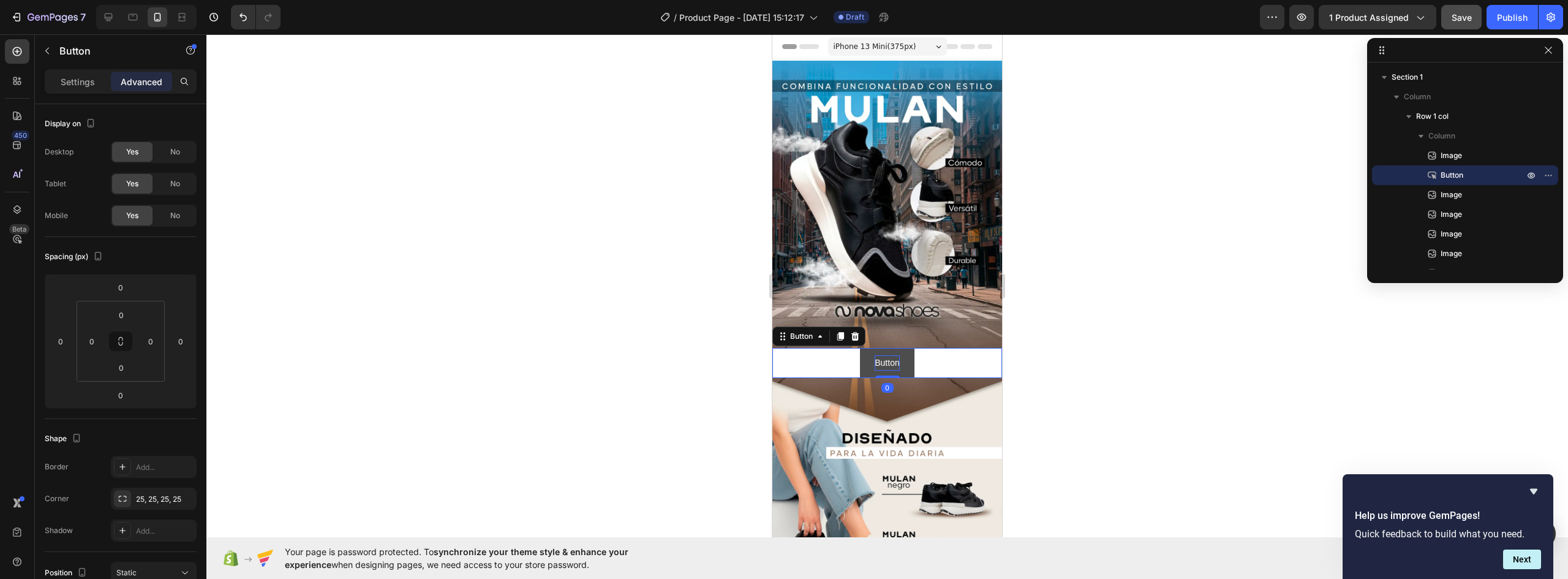
click at [879, 356] on p "Button" at bounding box center [887, 363] width 25 height 15
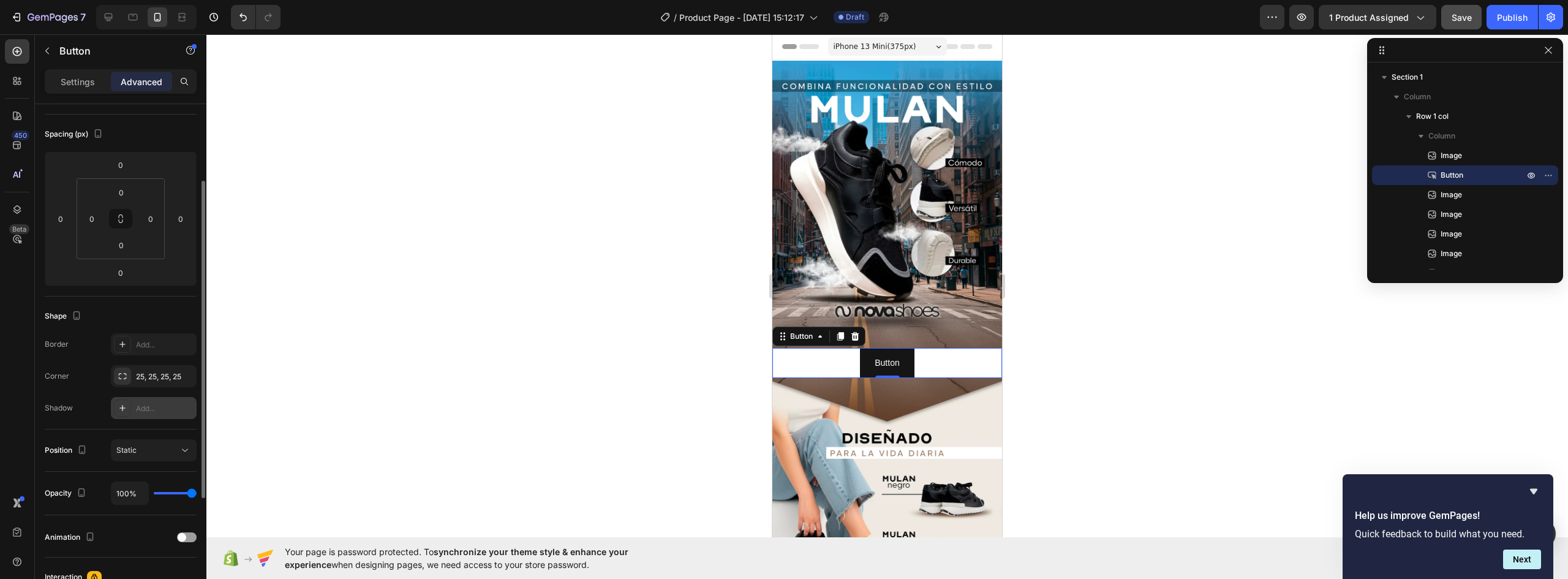
click at [125, 408] on icon at bounding box center [122, 408] width 6 height 6
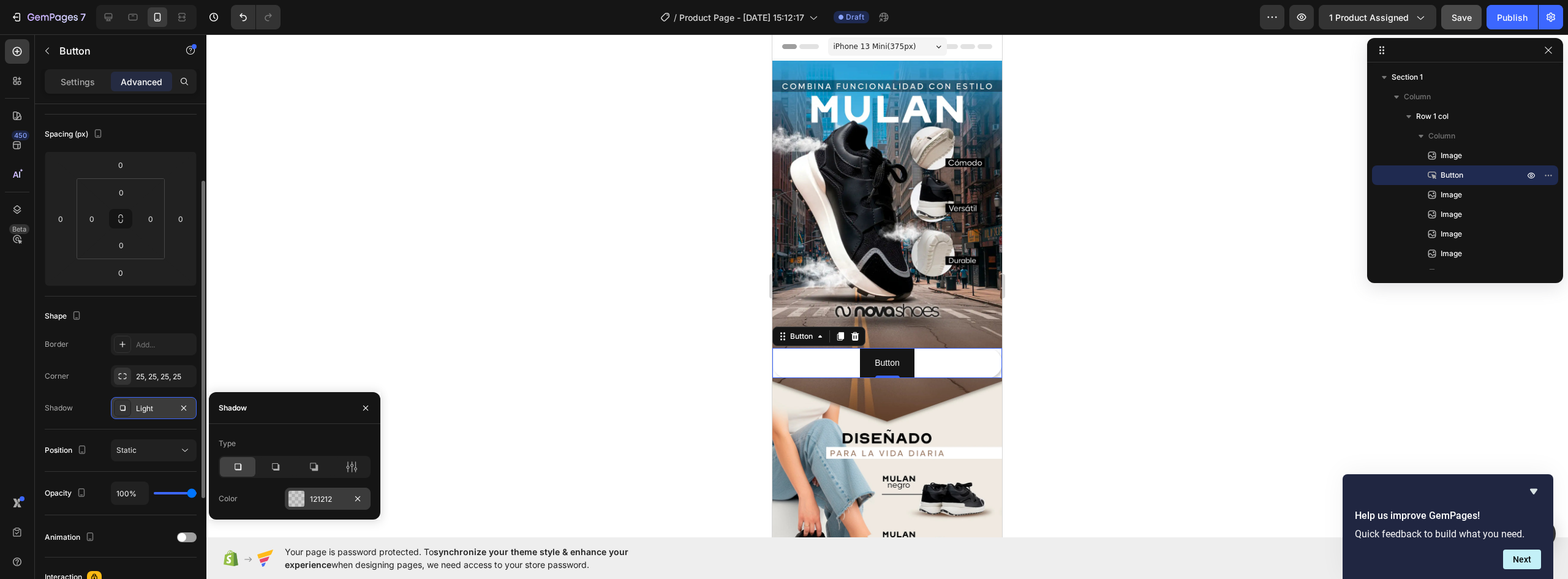
drag, startPoint x: 237, startPoint y: 464, endPoint x: 308, endPoint y: 499, distance: 79.2
click at [237, 465] on icon at bounding box center [238, 467] width 12 height 12
click at [311, 498] on div "121212" at bounding box center [328, 499] width 36 height 11
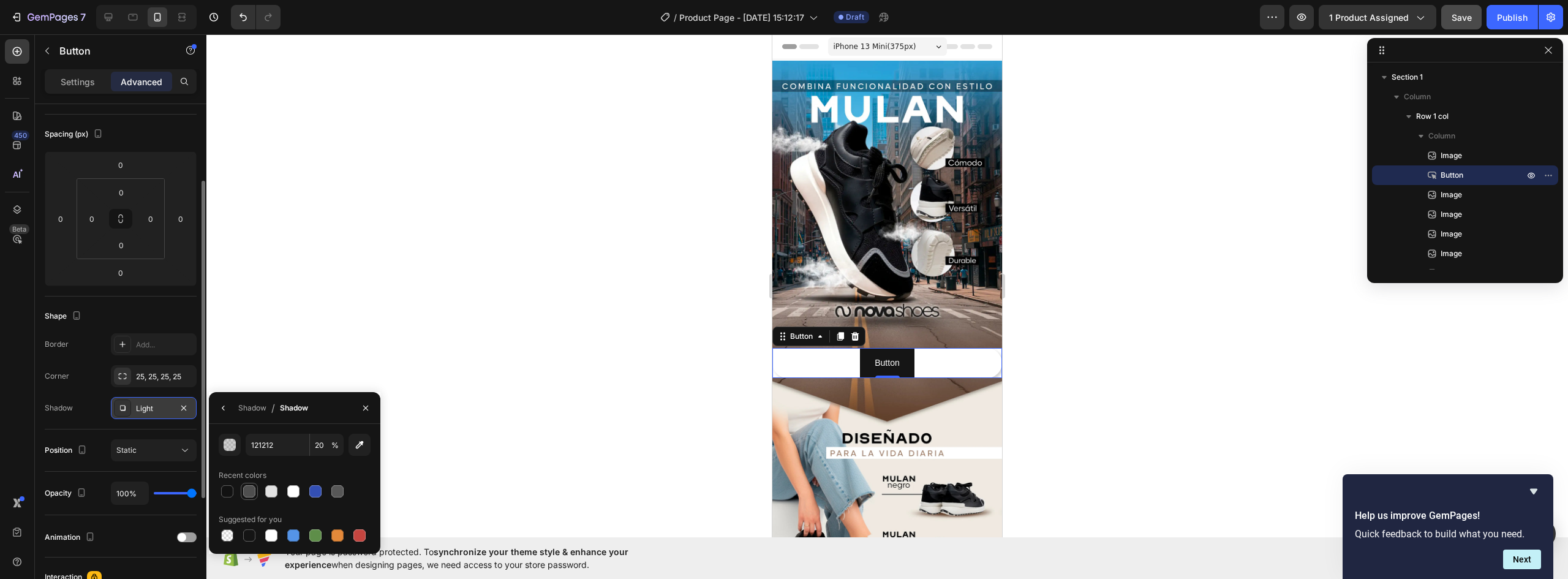
click at [251, 493] on div at bounding box center [250, 492] width 12 height 12
type input "4F4F4F"
type input "100"
click at [251, 493] on div at bounding box center [250, 492] width 12 height 12
type input "121212"
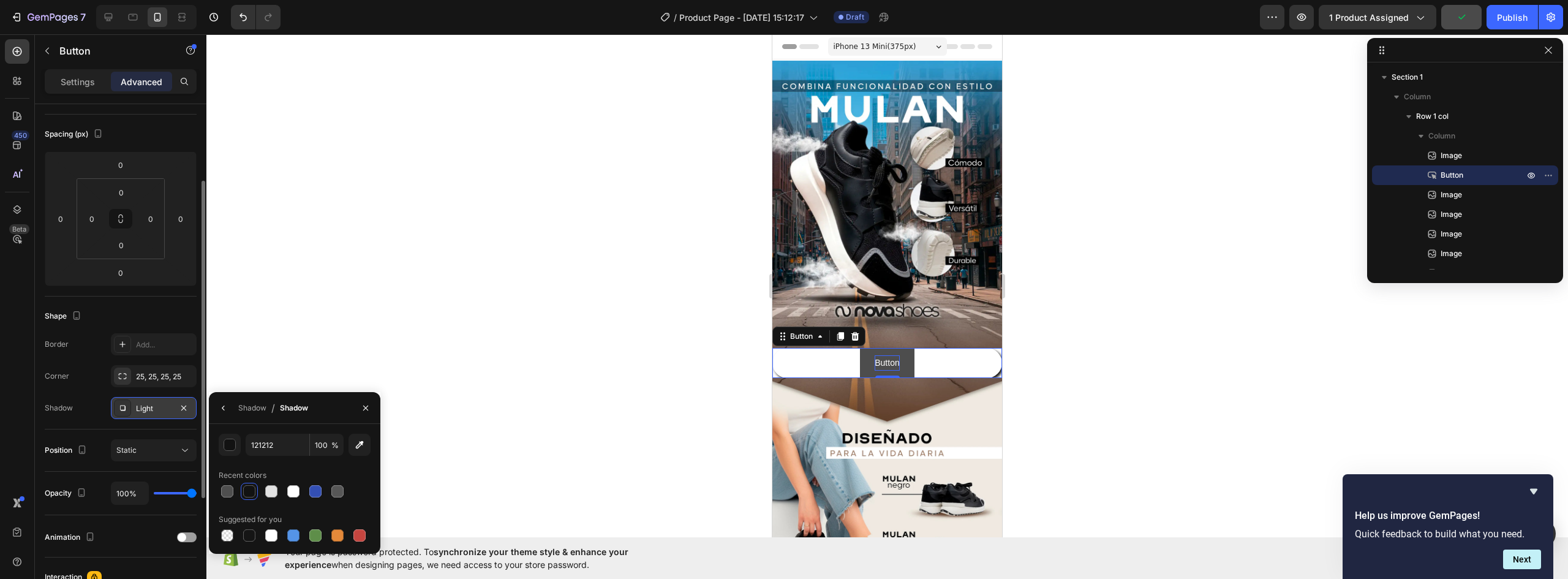
click at [890, 355] on p "Button" at bounding box center [887, 363] width 25 height 15
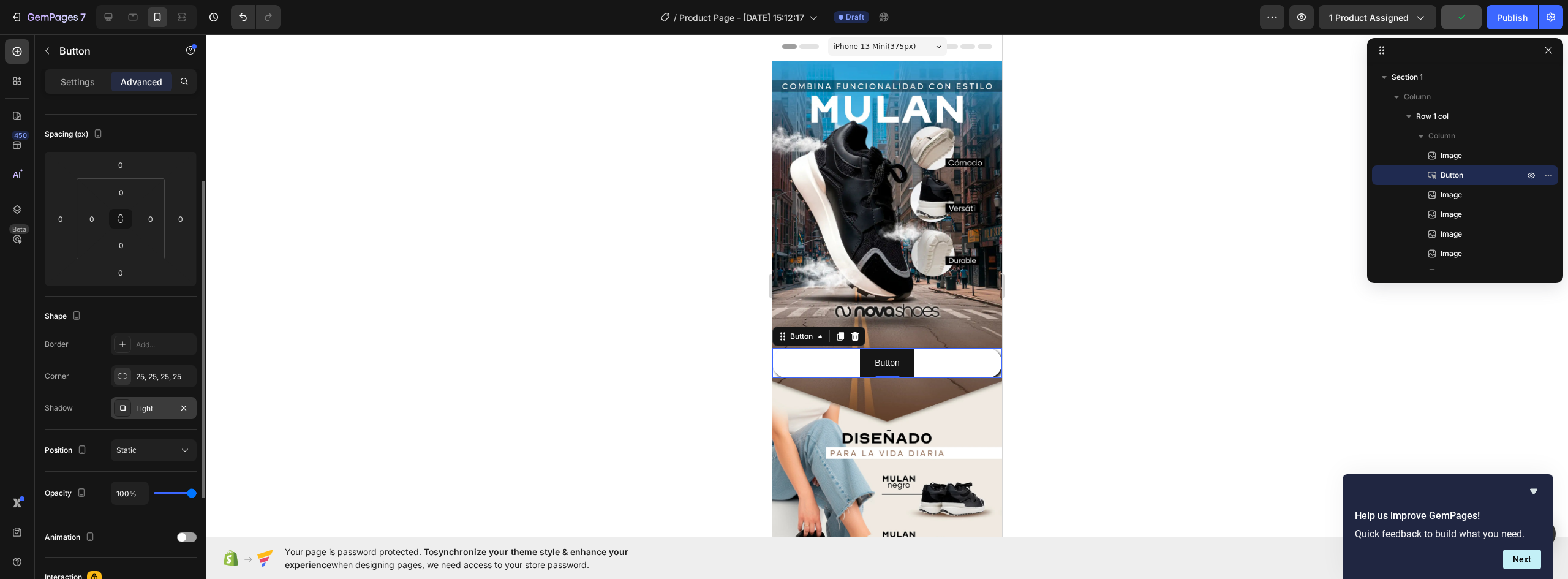
click at [910, 348] on div "Button Button 0" at bounding box center [887, 363] width 230 height 30
click at [903, 348] on button "Button" at bounding box center [886, 363] width 54 height 30
click at [187, 408] on icon "button" at bounding box center [184, 408] width 10 height 10
click at [177, 377] on button "button" at bounding box center [183, 376] width 14 height 14
click at [123, 342] on icon at bounding box center [123, 344] width 10 height 10
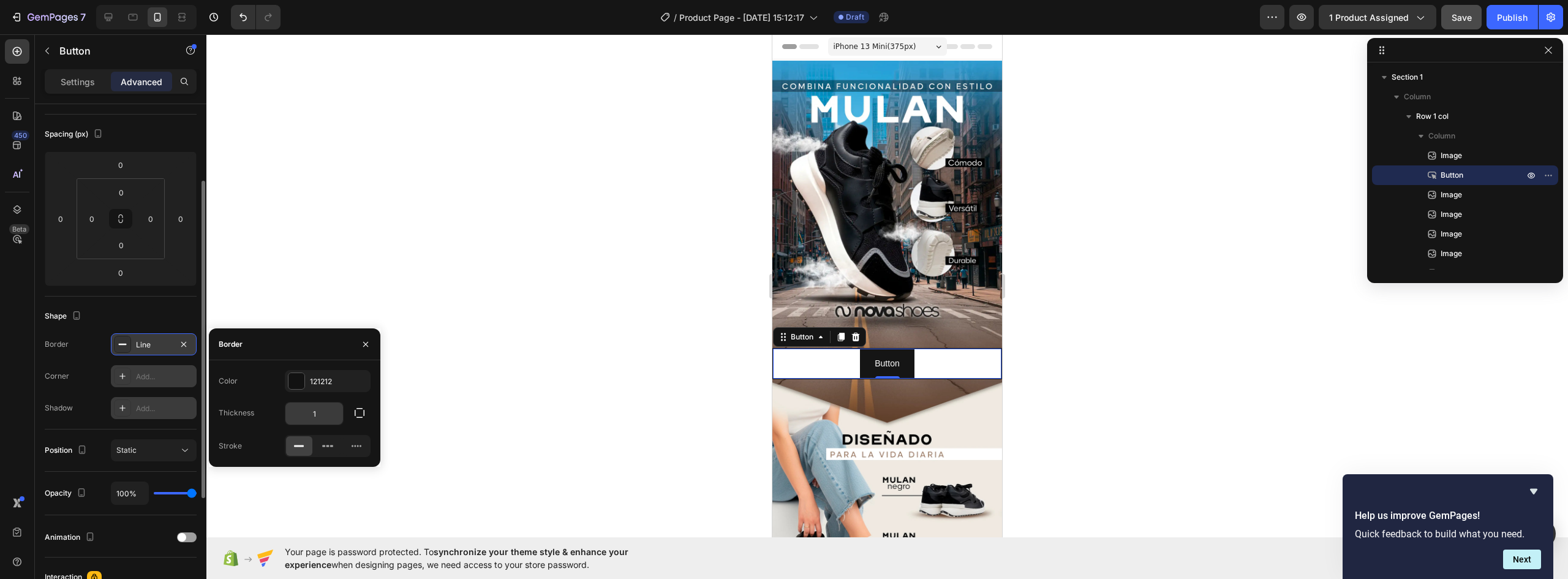
click at [339, 413] on input "1" at bounding box center [314, 414] width 58 height 22
type input "0"
click at [584, 335] on div at bounding box center [887, 307] width 1362 height 545
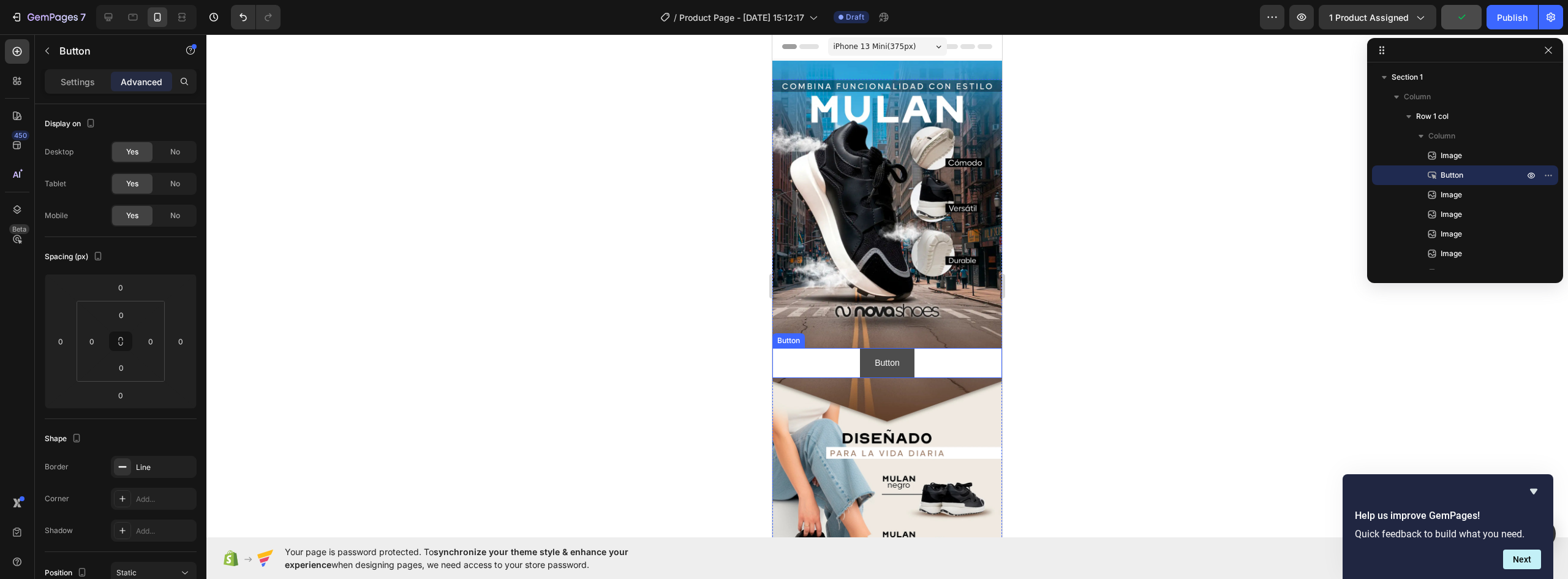
click at [902, 348] on button "Button" at bounding box center [886, 363] width 54 height 30
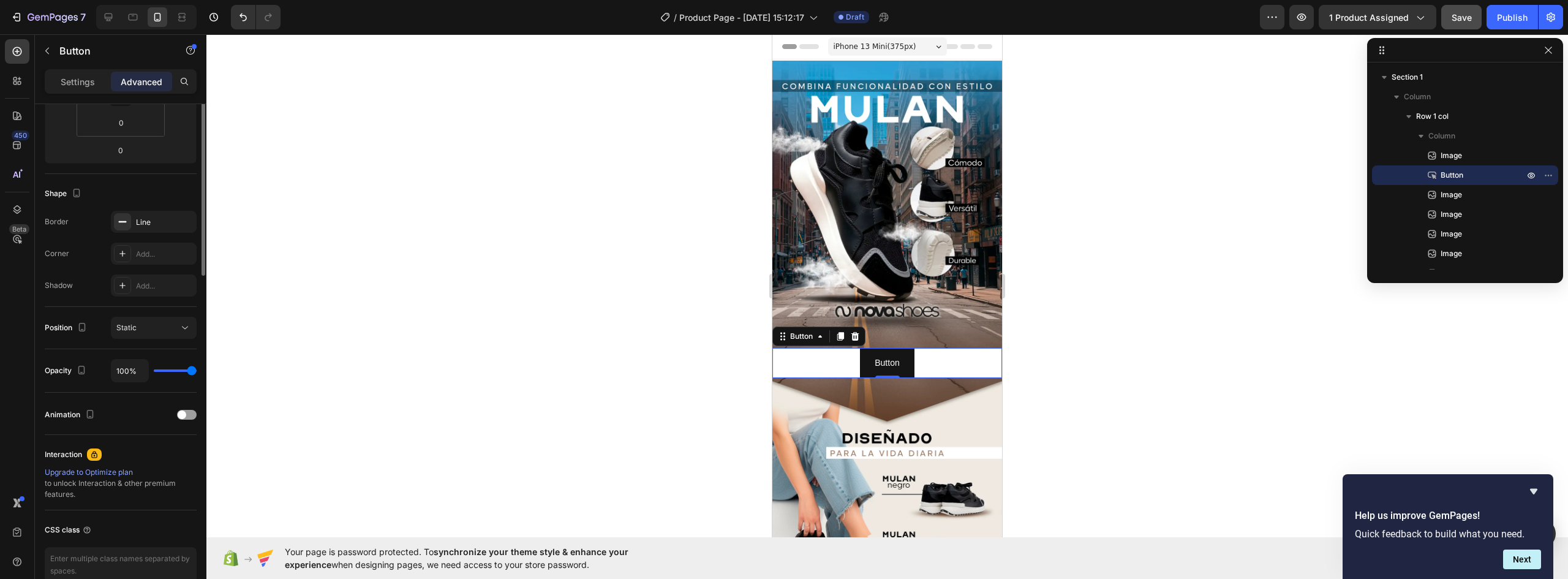
scroll to position [61, 0]
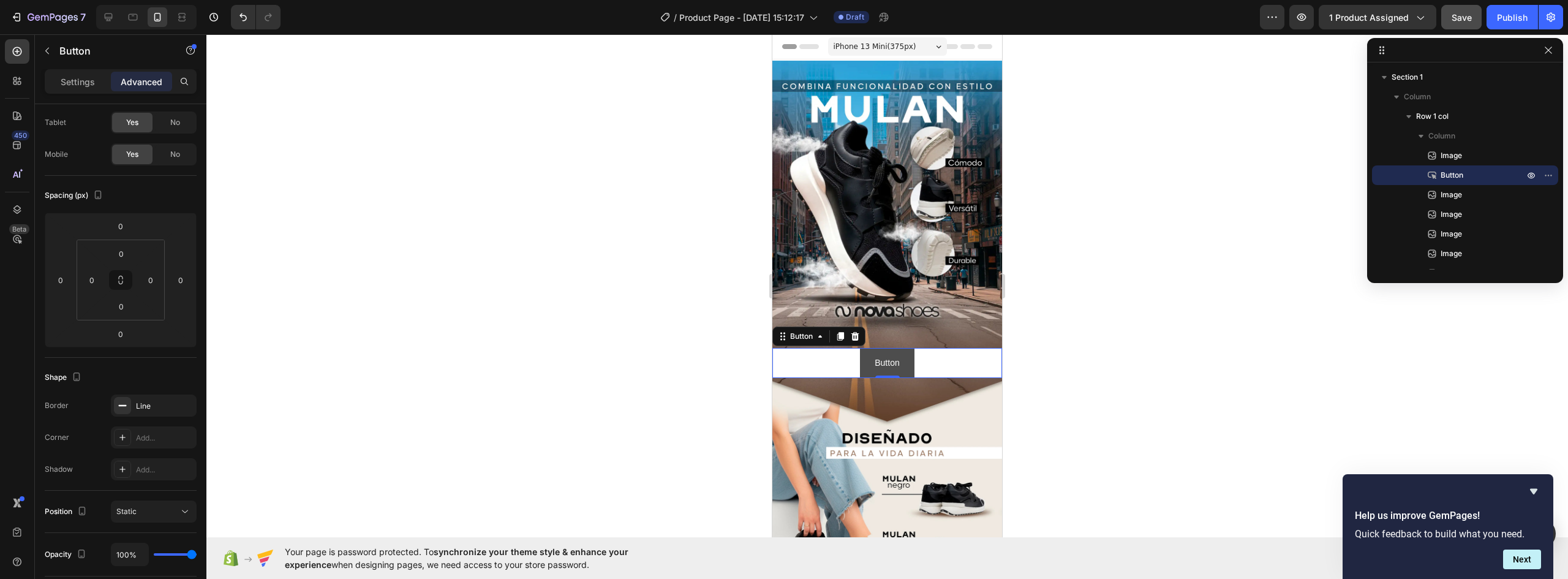
click at [900, 348] on button "Button" at bounding box center [886, 363] width 54 height 30
click at [816, 331] on icon at bounding box center [820, 336] width 10 height 10
click at [899, 348] on button "Button" at bounding box center [886, 363] width 54 height 30
click at [64, 77] on p "Settings" at bounding box center [77, 82] width 34 height 13
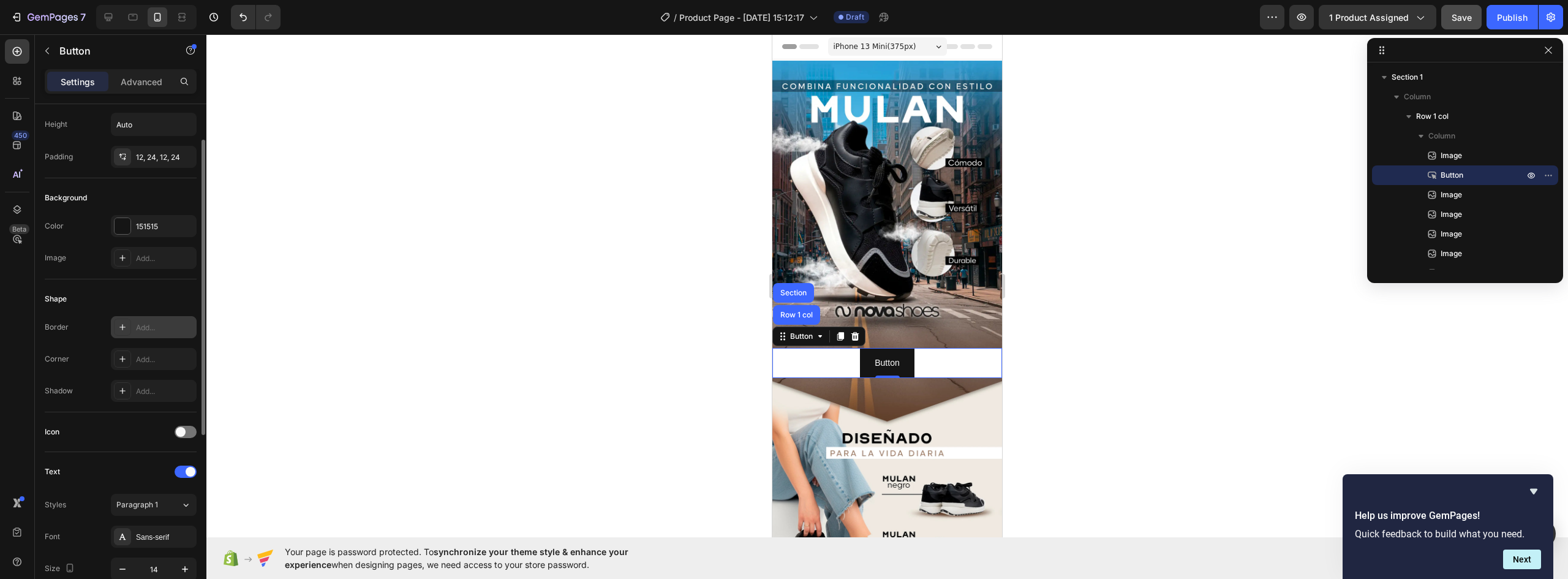
click at [137, 324] on div "Add..." at bounding box center [165, 328] width 58 height 11
click at [121, 359] on icon at bounding box center [123, 359] width 10 height 10
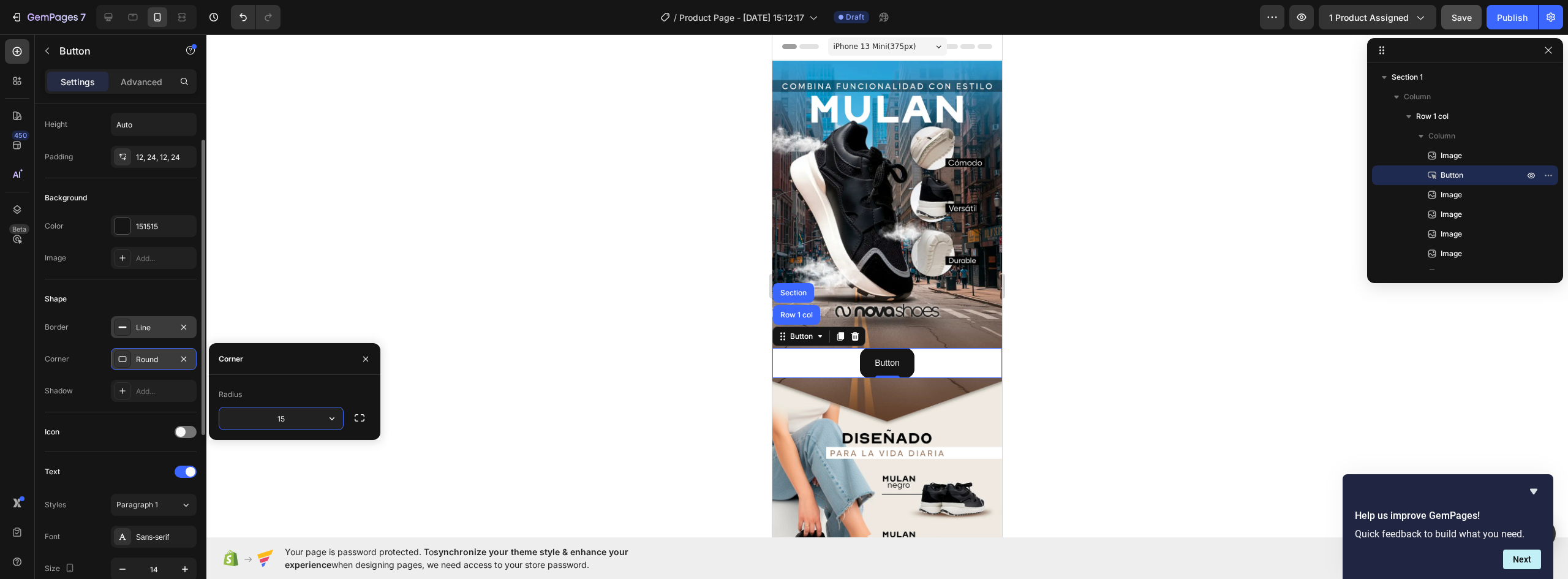
type input "1"
type input "25"
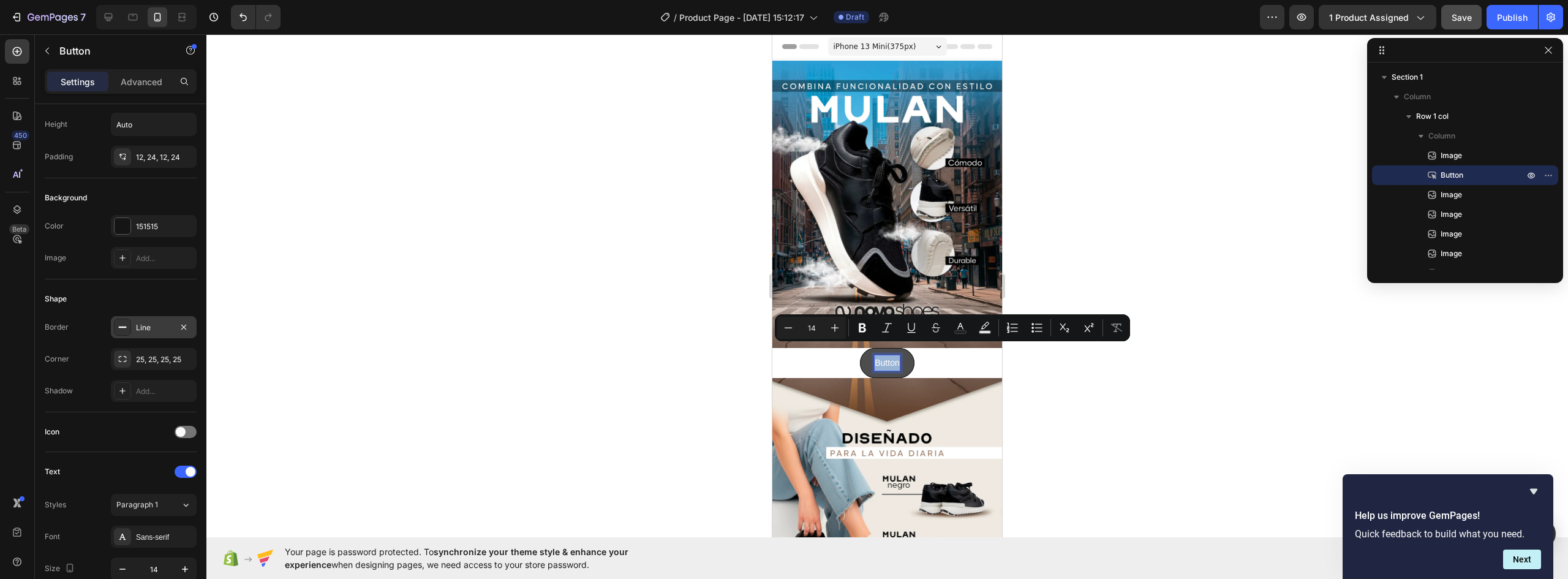
drag, startPoint x: 893, startPoint y: 351, endPoint x: 863, endPoint y: 351, distance: 30.0
click at [863, 351] on button "Button" at bounding box center [886, 363] width 54 height 30
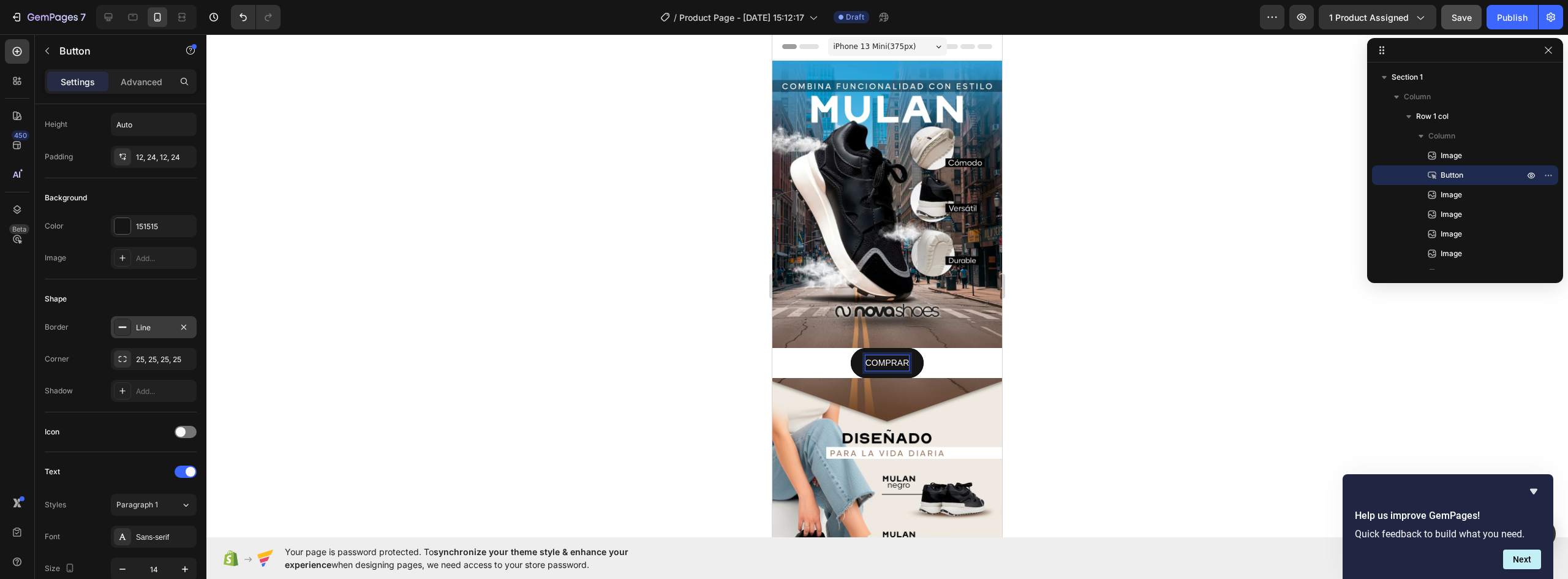
click at [851, 348] on button "COMPRAR" at bounding box center [887, 363] width 73 height 30
drag, startPoint x: 1115, startPoint y: 329, endPoint x: 1107, endPoint y: 327, distance: 8.2
click at [1114, 329] on div at bounding box center [887, 307] width 1362 height 545
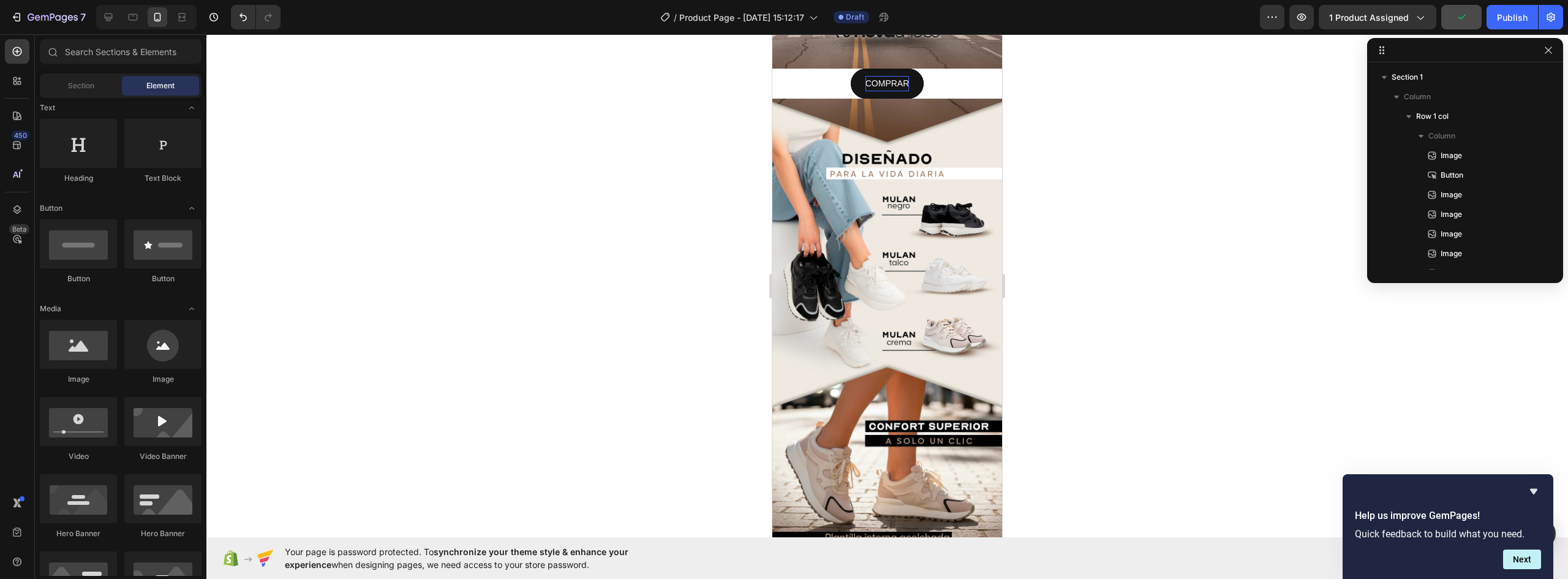
scroll to position [132, 0]
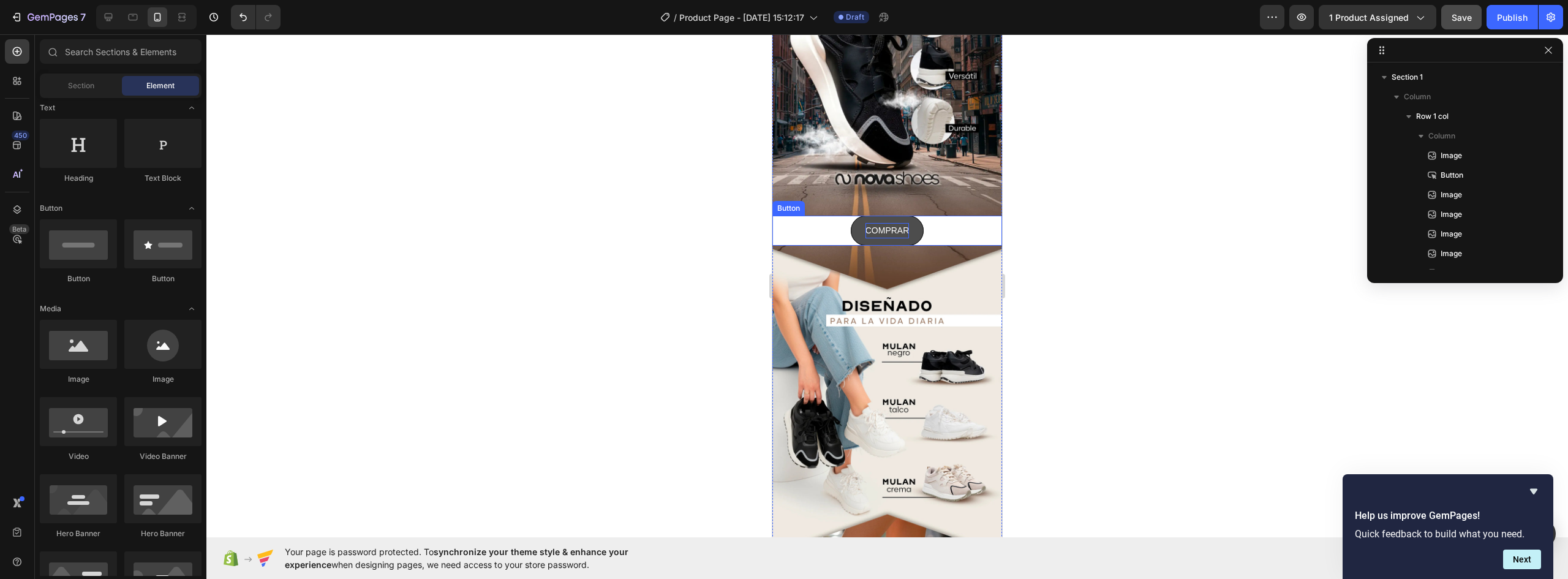
click at [915, 217] on button "COMPRAR" at bounding box center [887, 231] width 73 height 30
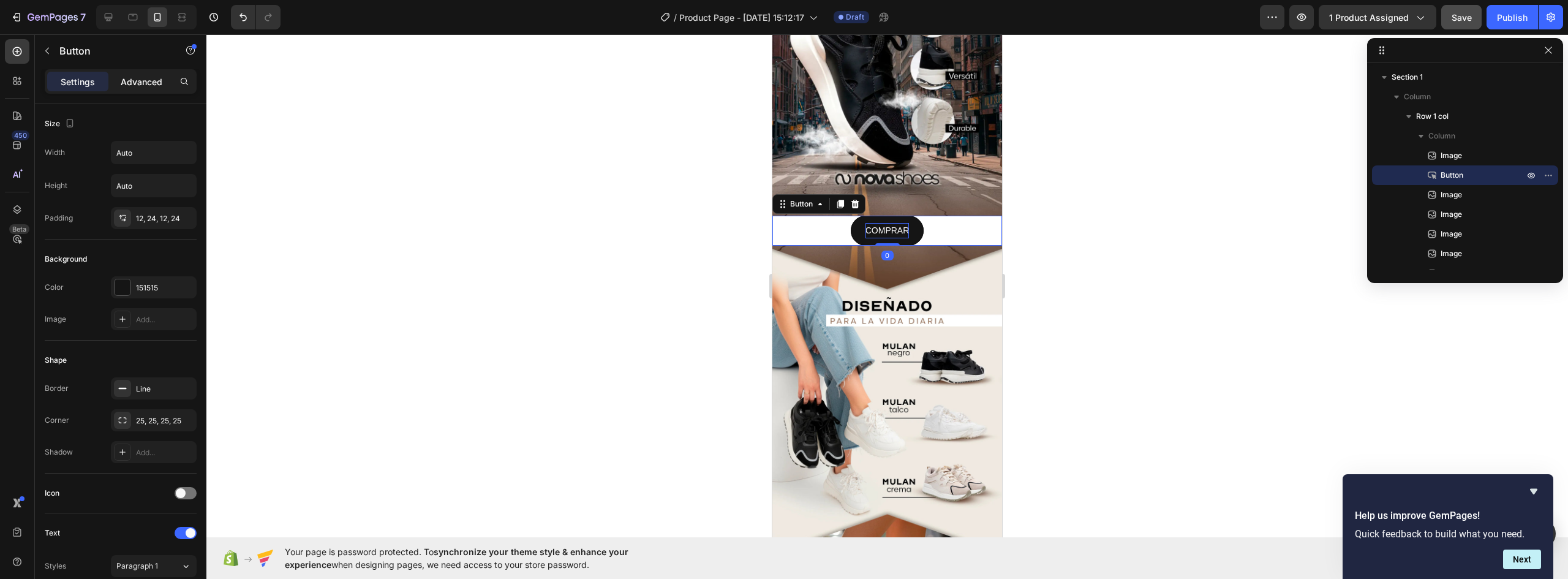
click at [141, 78] on p "Advanced" at bounding box center [141, 82] width 42 height 13
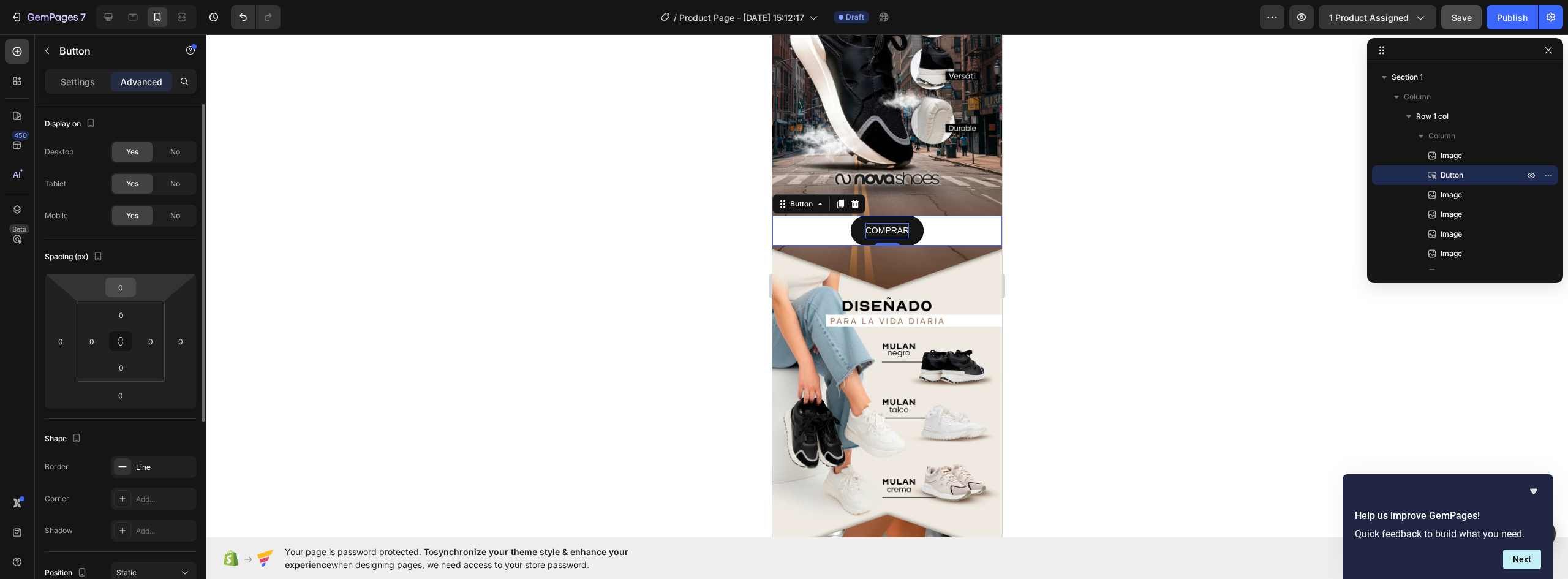
click at [127, 291] on input "0" at bounding box center [121, 287] width 25 height 19
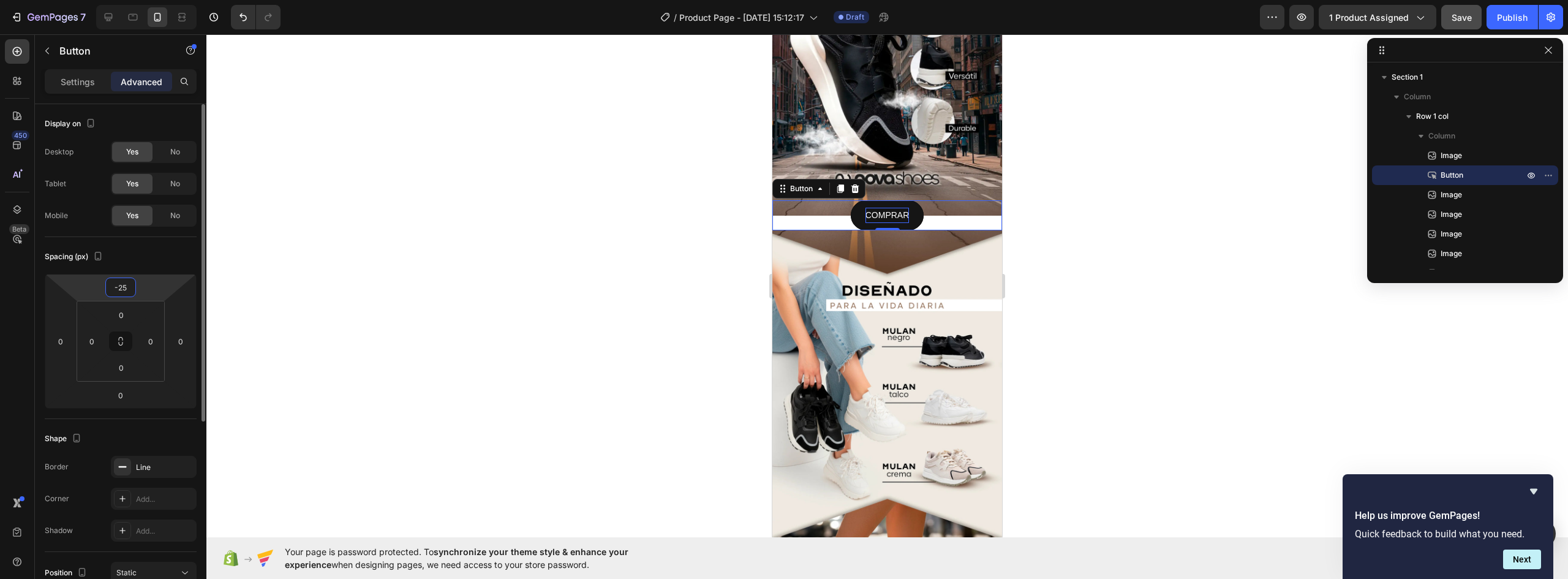
type input "-2"
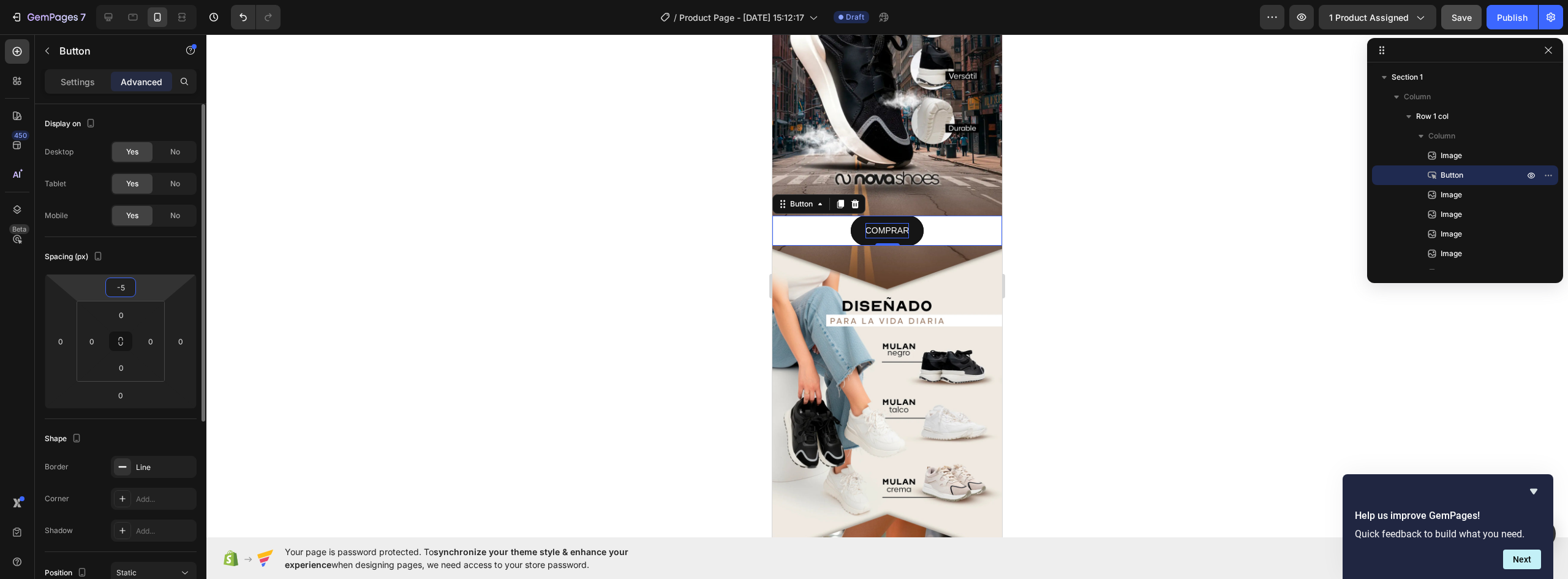
type input "-55"
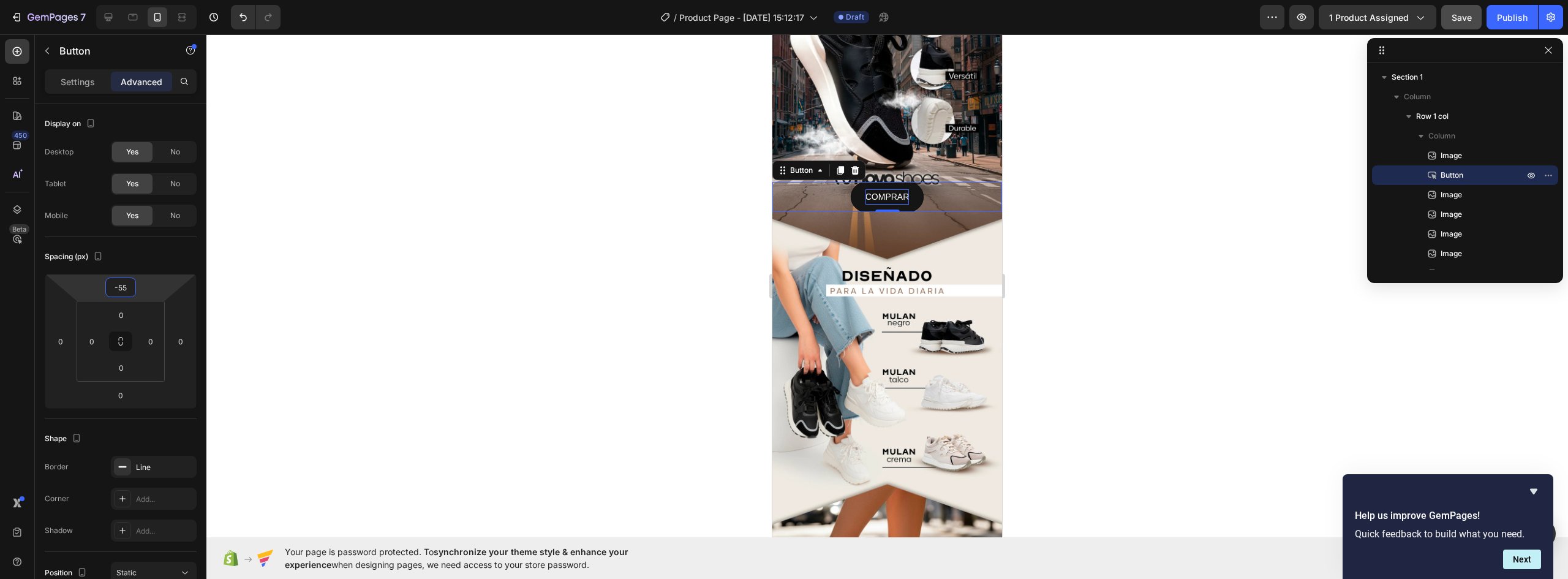
click at [937, 241] on img at bounding box center [887, 359] width 230 height 287
click at [933, 182] on div "COMPRAR Button 0" at bounding box center [887, 197] width 230 height 30
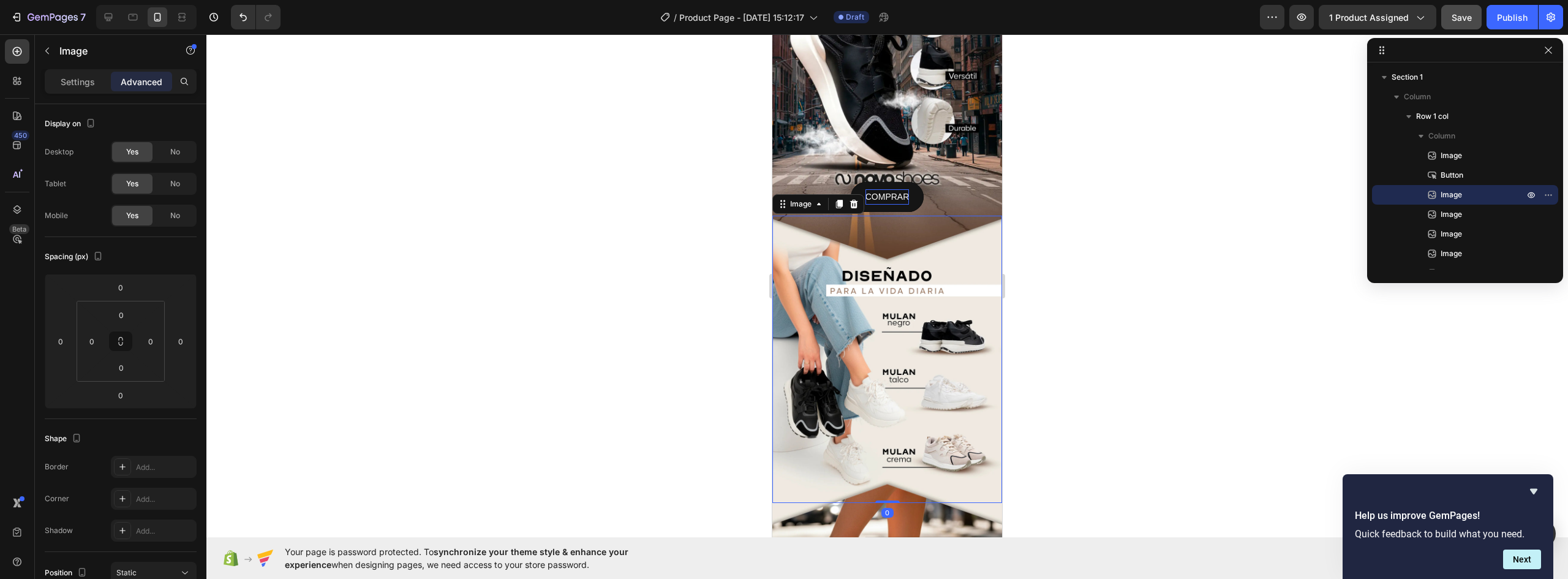
click at [886, 221] on img at bounding box center [887, 359] width 230 height 287
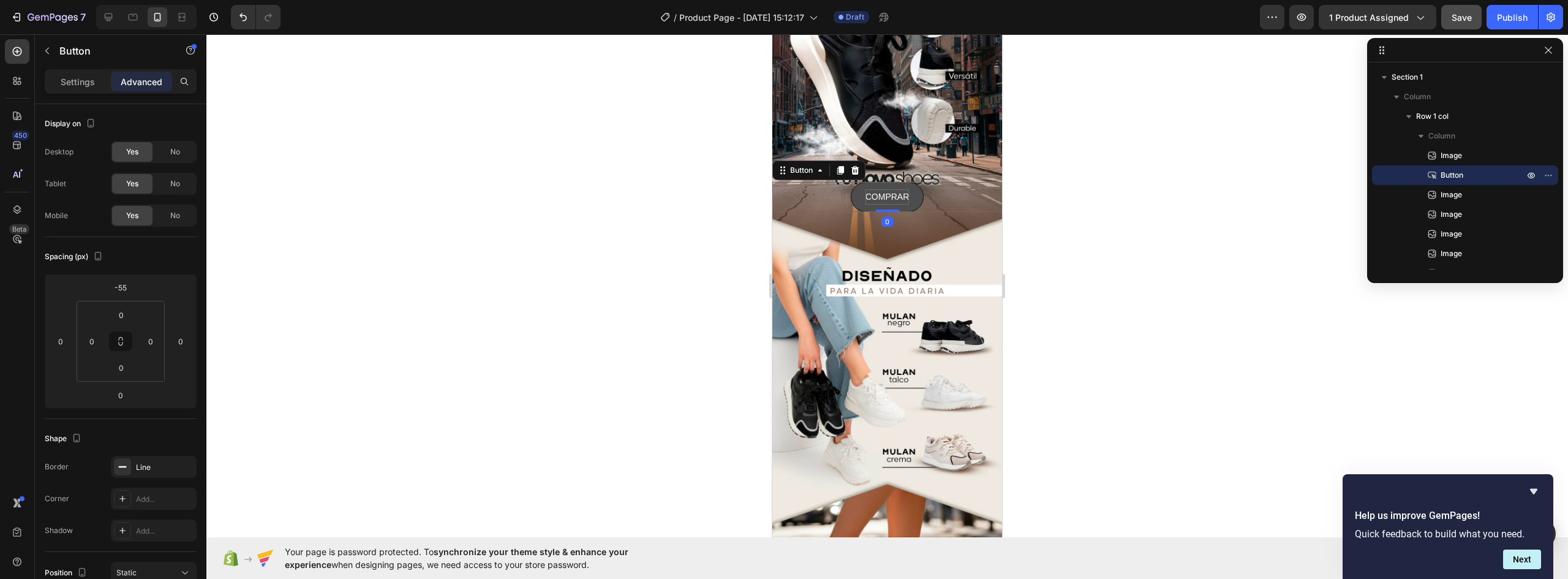
click at [914, 184] on button "COMPRAR" at bounding box center [887, 197] width 73 height 30
click at [1048, 246] on div at bounding box center [887, 307] width 1362 height 545
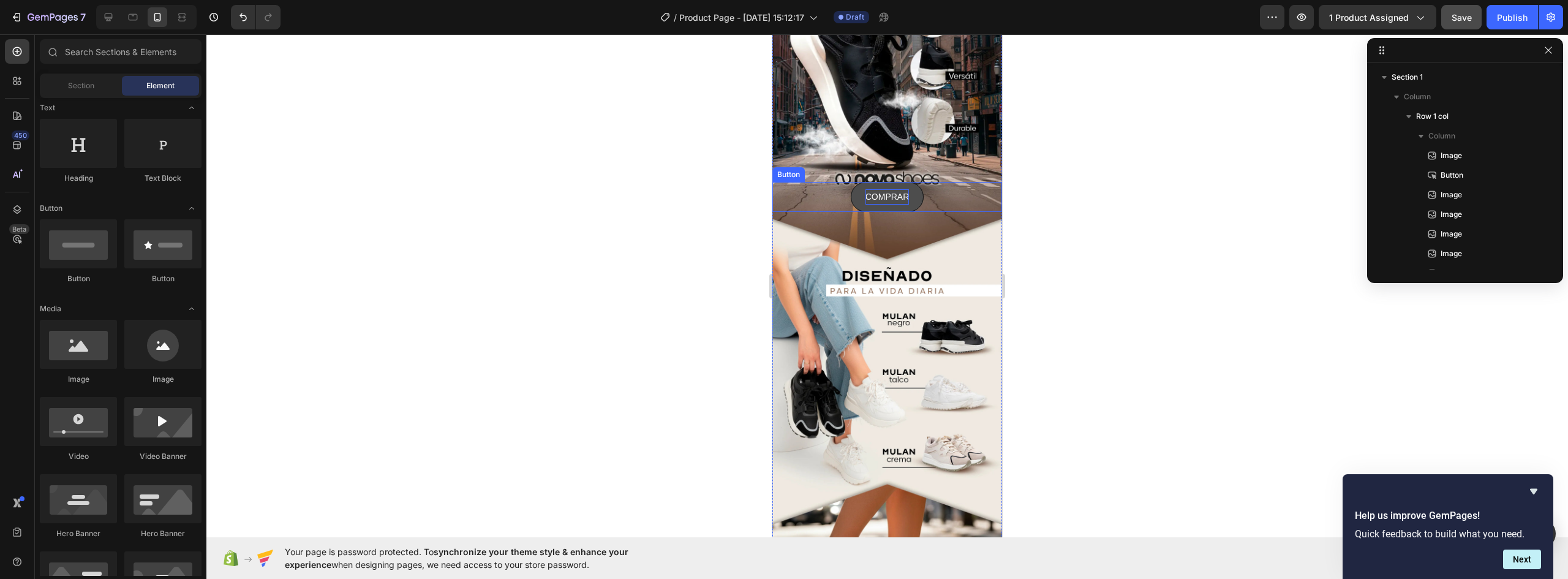
click at [912, 187] on button "COMPRAR" at bounding box center [887, 197] width 73 height 30
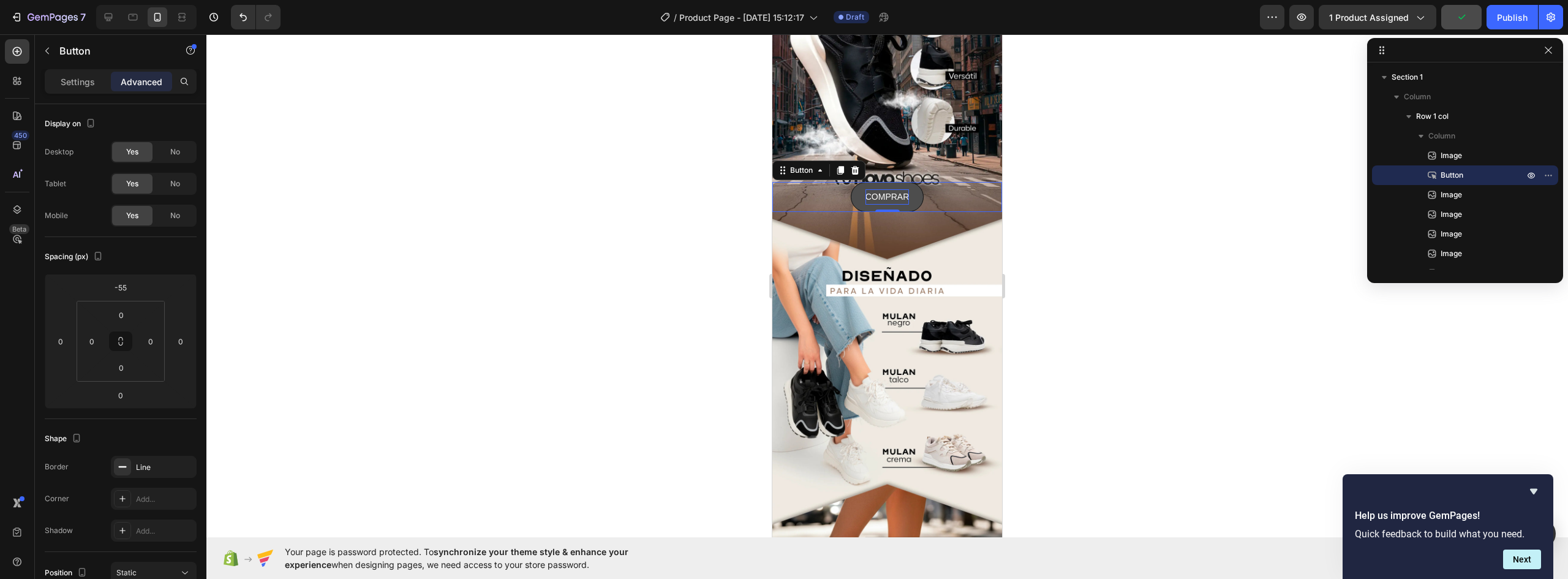
click at [910, 182] on button "COMPRAR" at bounding box center [887, 197] width 73 height 30
click at [945, 254] on img at bounding box center [887, 359] width 230 height 287
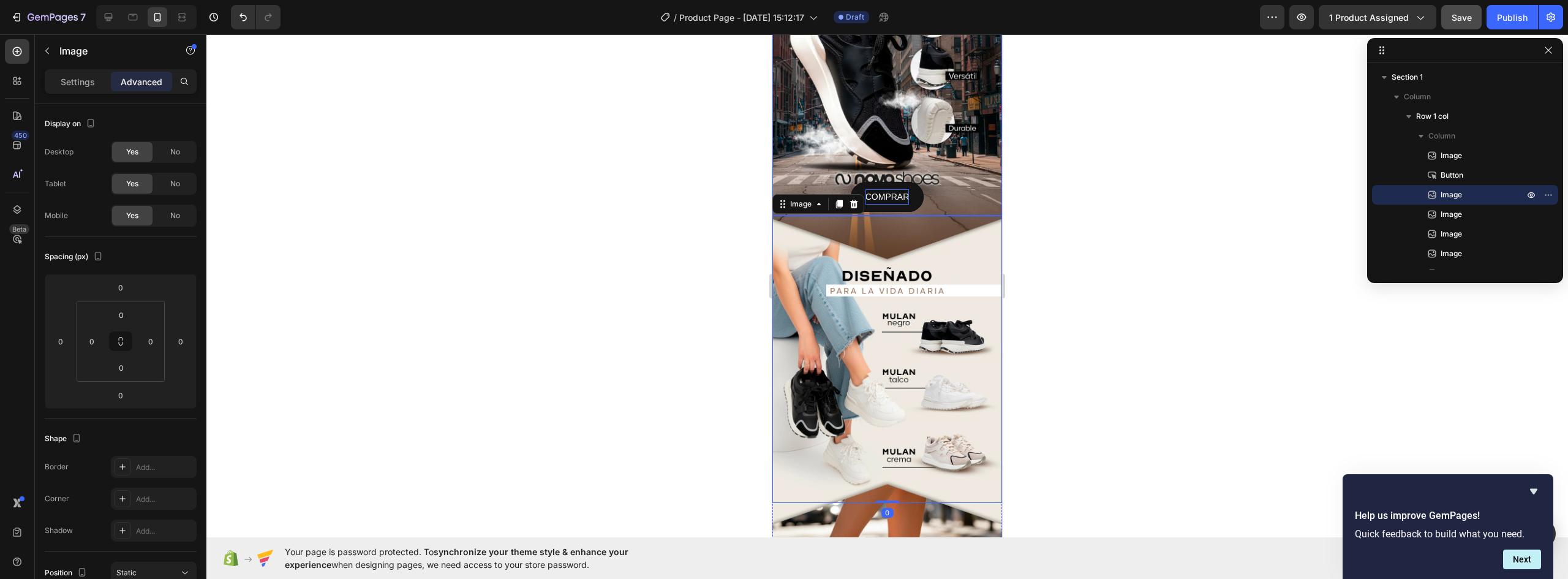
scroll to position [10, 0]
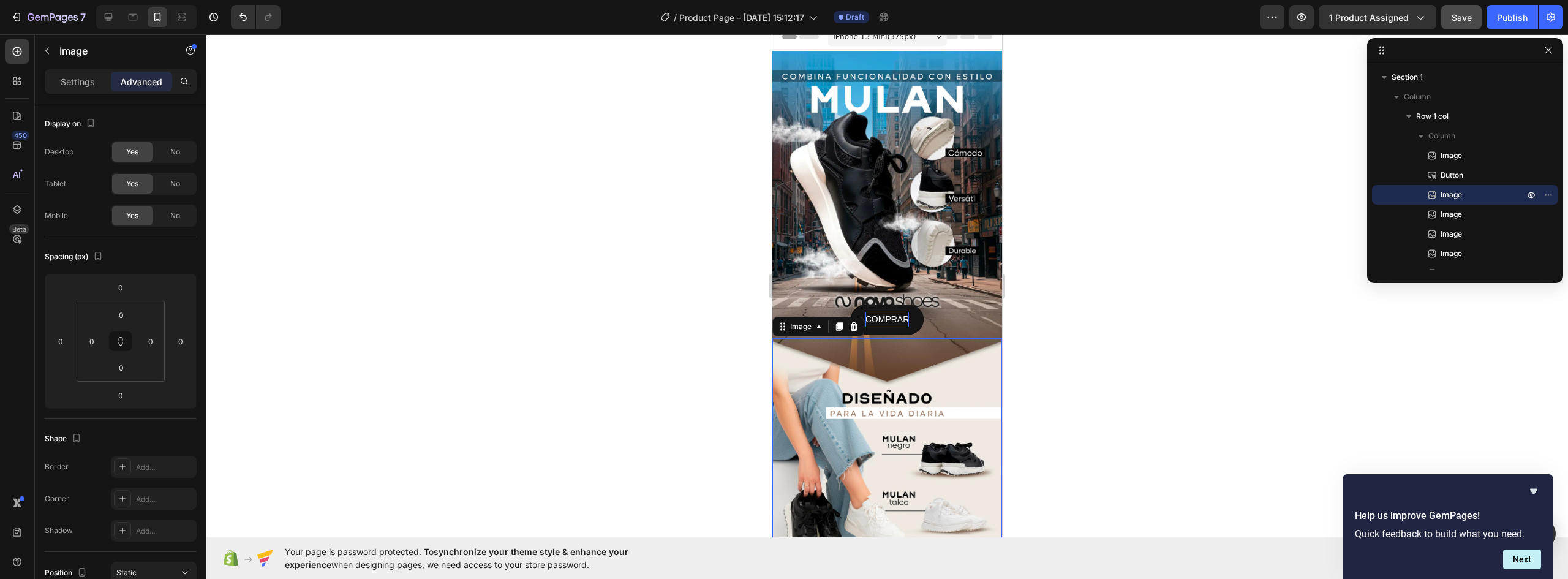
click at [924, 338] on img at bounding box center [887, 482] width 230 height 287
click at [910, 348] on img at bounding box center [887, 482] width 230 height 287
click at [924, 354] on img at bounding box center [887, 482] width 230 height 287
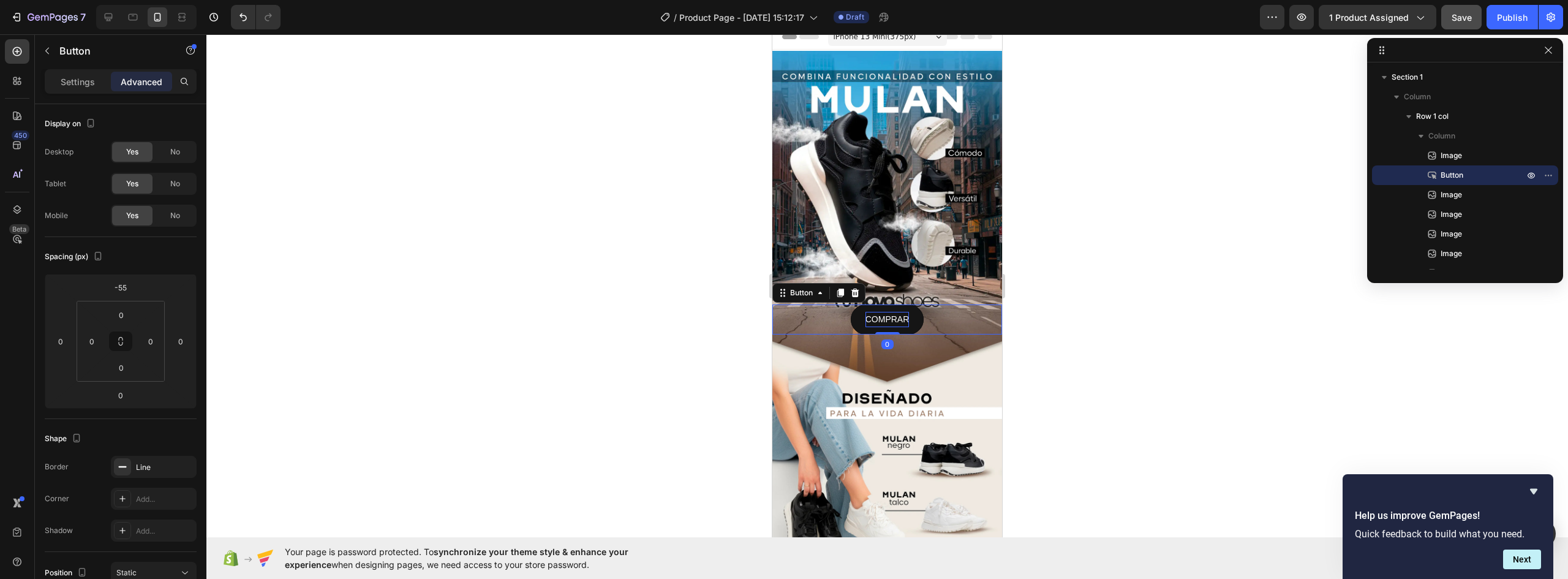
click at [937, 316] on div "COMPRAR Button 0" at bounding box center [887, 320] width 230 height 30
click at [937, 316] on div "COMPRAR Button 0" at bounding box center [887, 320] width 230 height 30
click at [943, 309] on div "COMPRAR Button 0" at bounding box center [887, 320] width 230 height 30
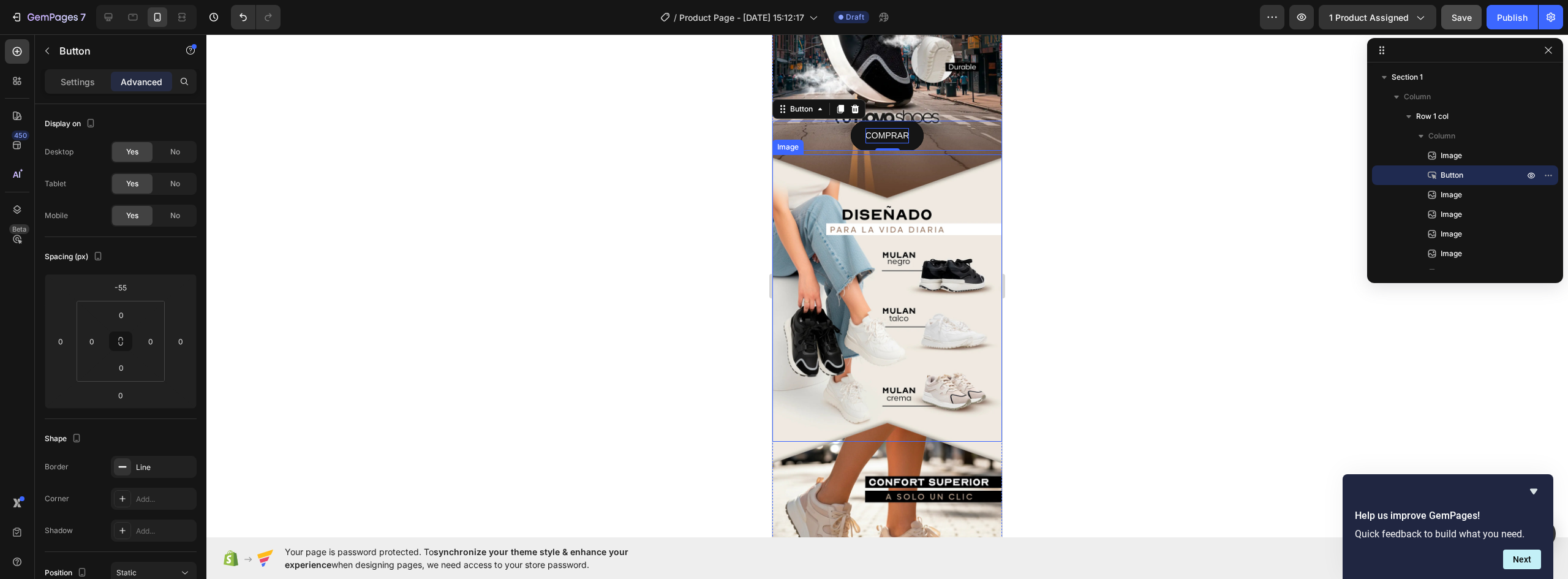
scroll to position [71, 0]
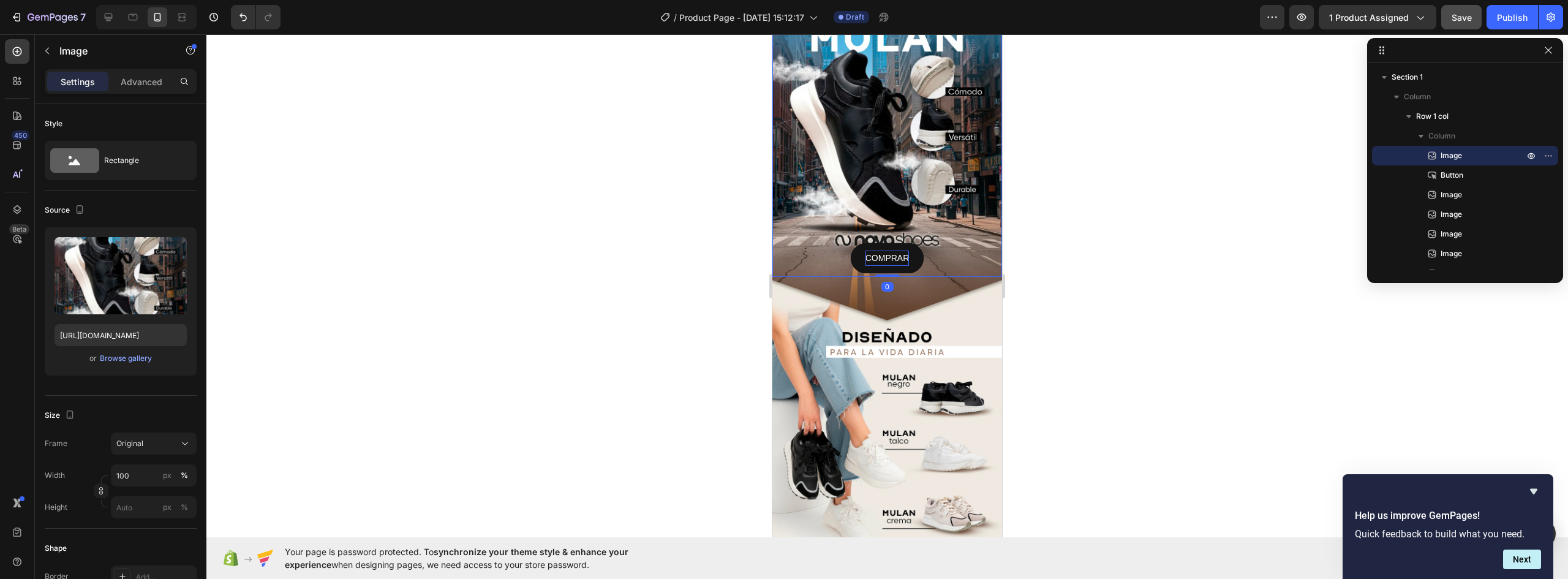
drag, startPoint x: 979, startPoint y: 209, endPoint x: 1935, endPoint y: 363, distance: 968.3
click at [979, 209] on img at bounding box center [887, 133] width 230 height 287
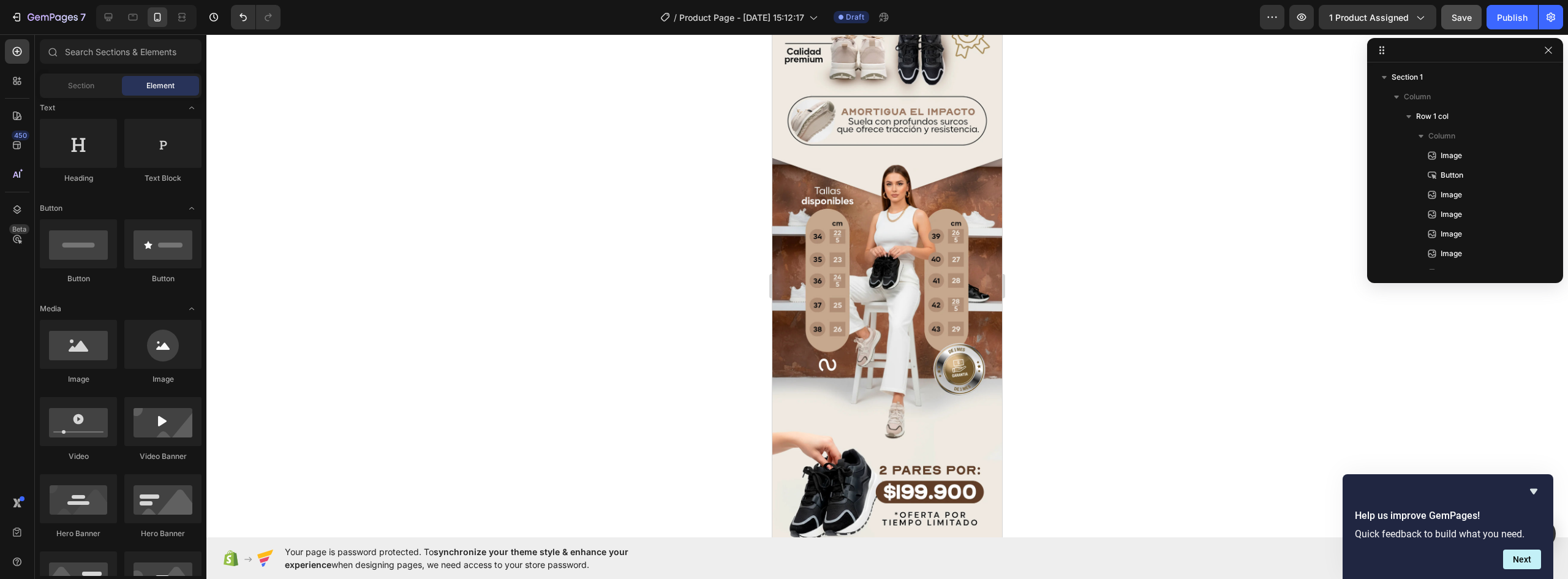
scroll to position [1093, 0]
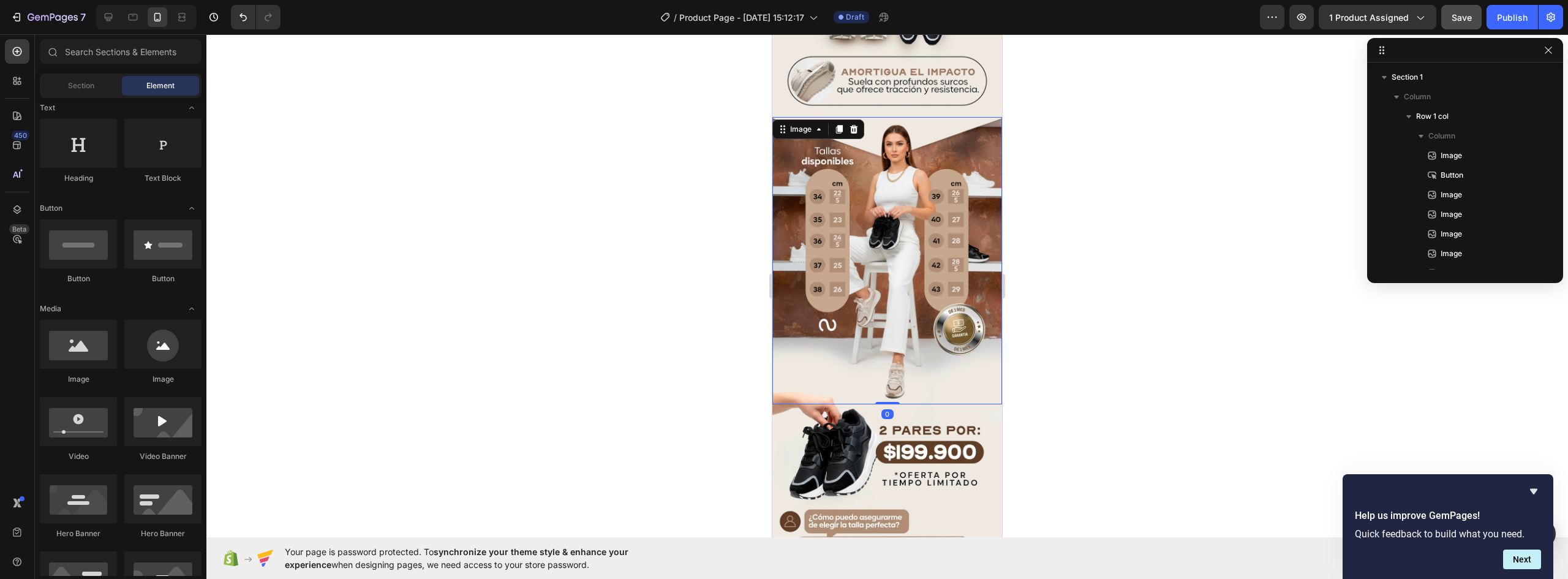
click at [921, 341] on img at bounding box center [887, 261] width 230 height 287
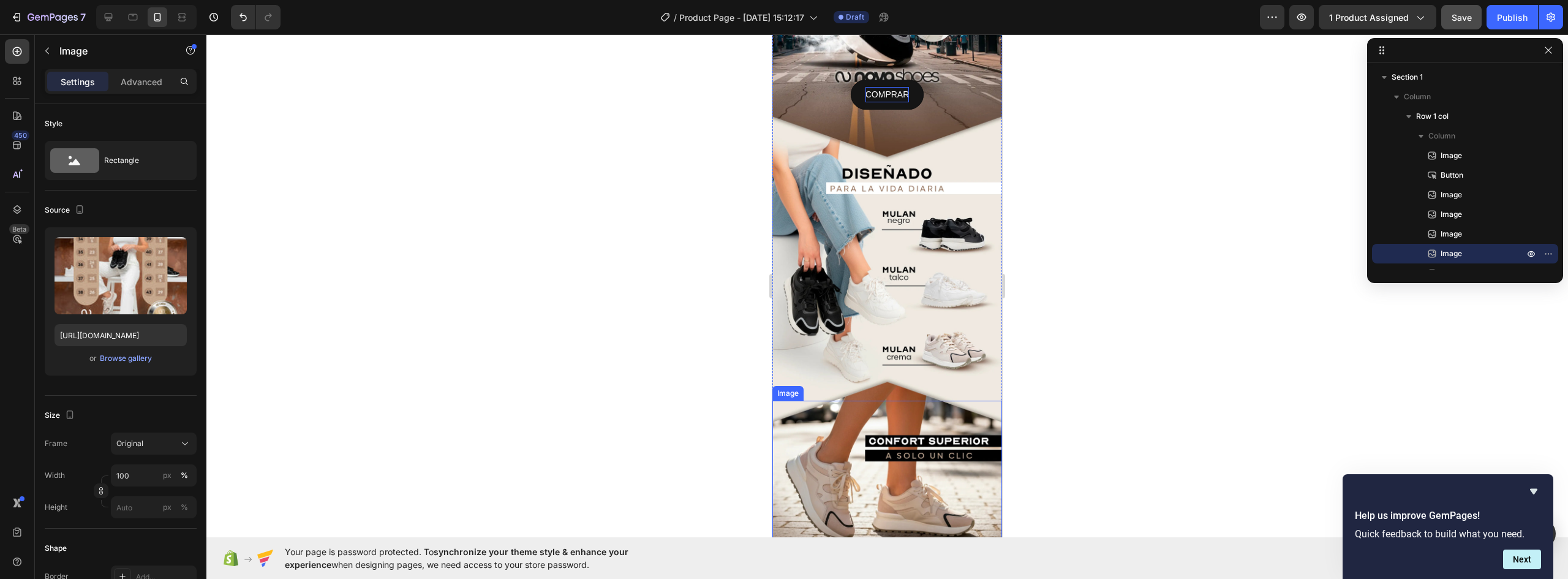
scroll to position [51, 0]
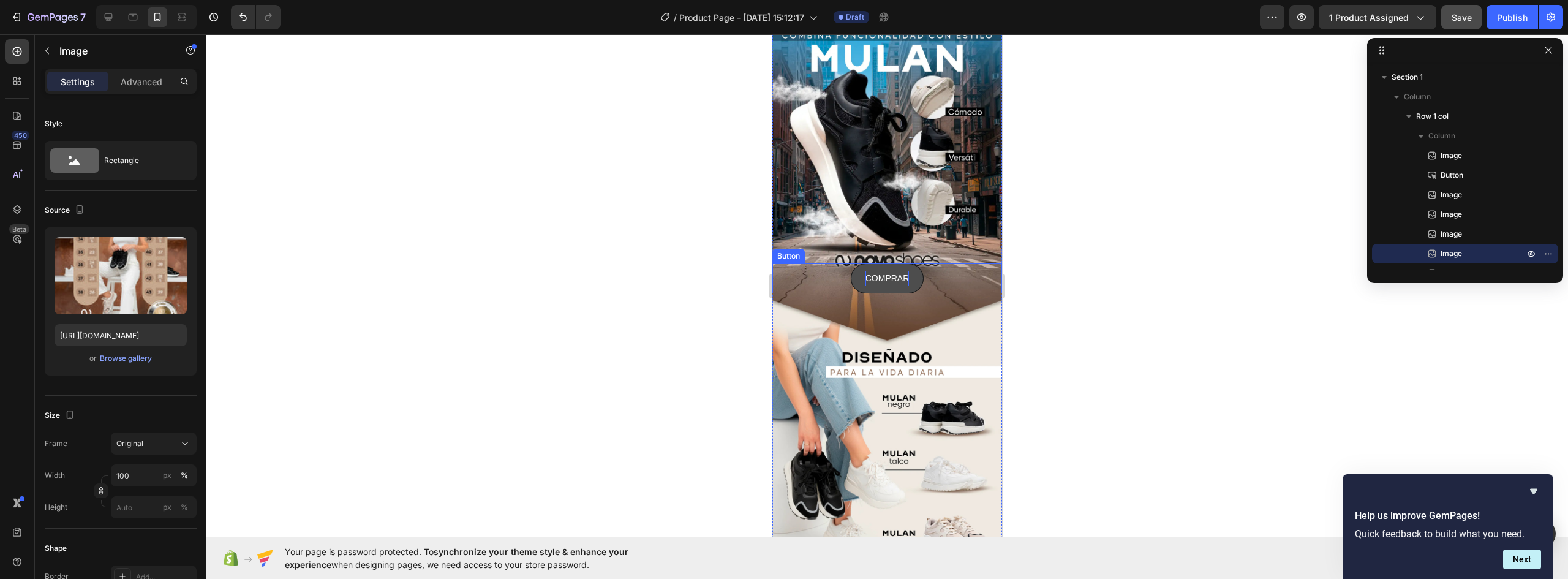
click at [908, 265] on button "COMPRAR" at bounding box center [887, 279] width 73 height 30
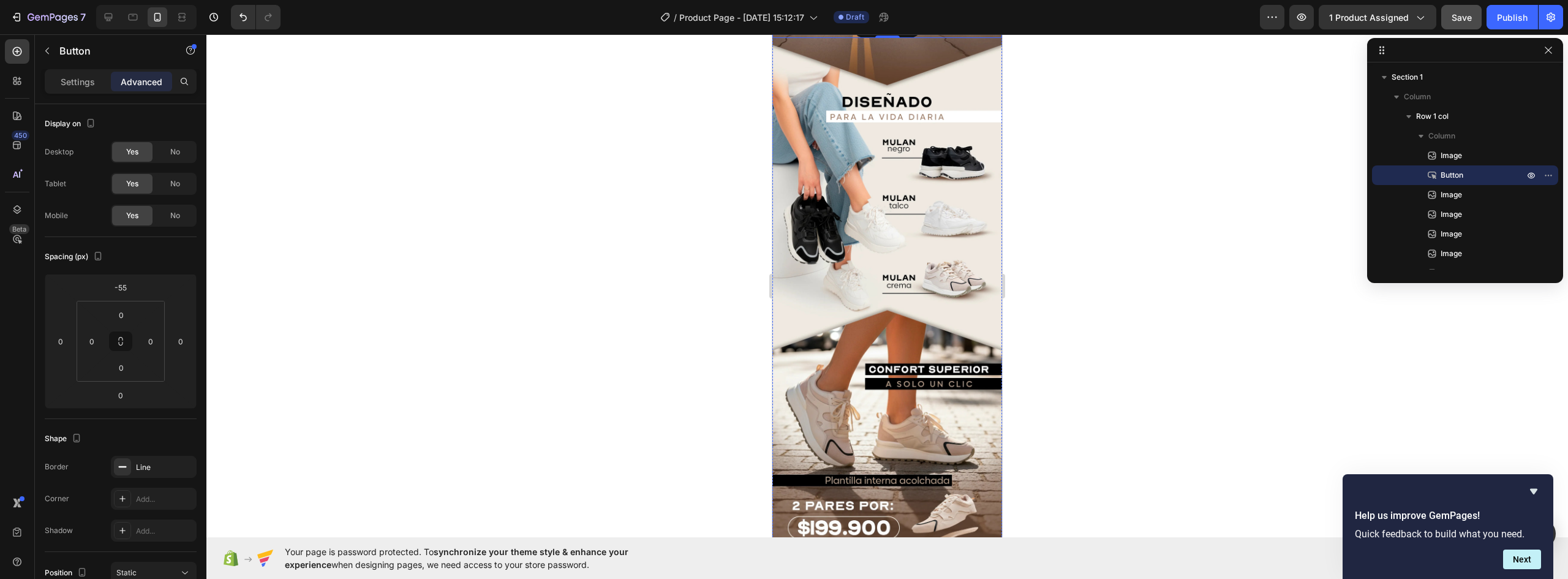
scroll to position [0, 0]
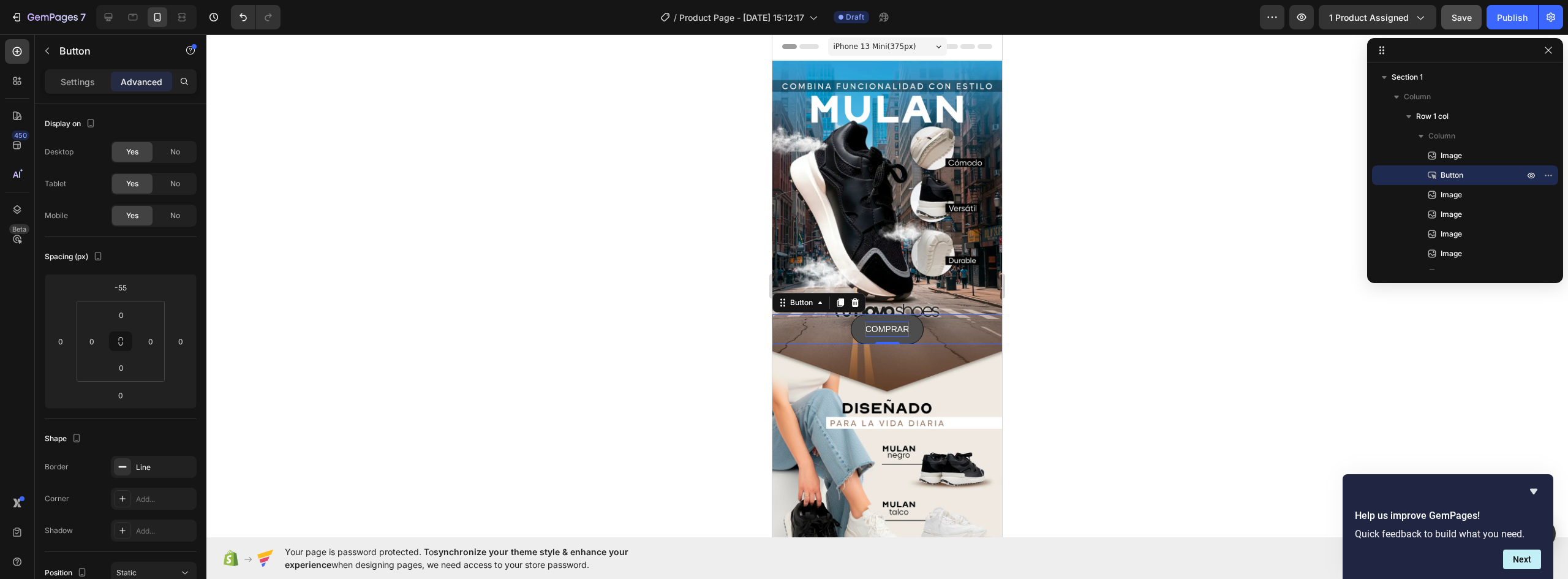
click at [907, 319] on button "COMPRAR" at bounding box center [887, 329] width 73 height 30
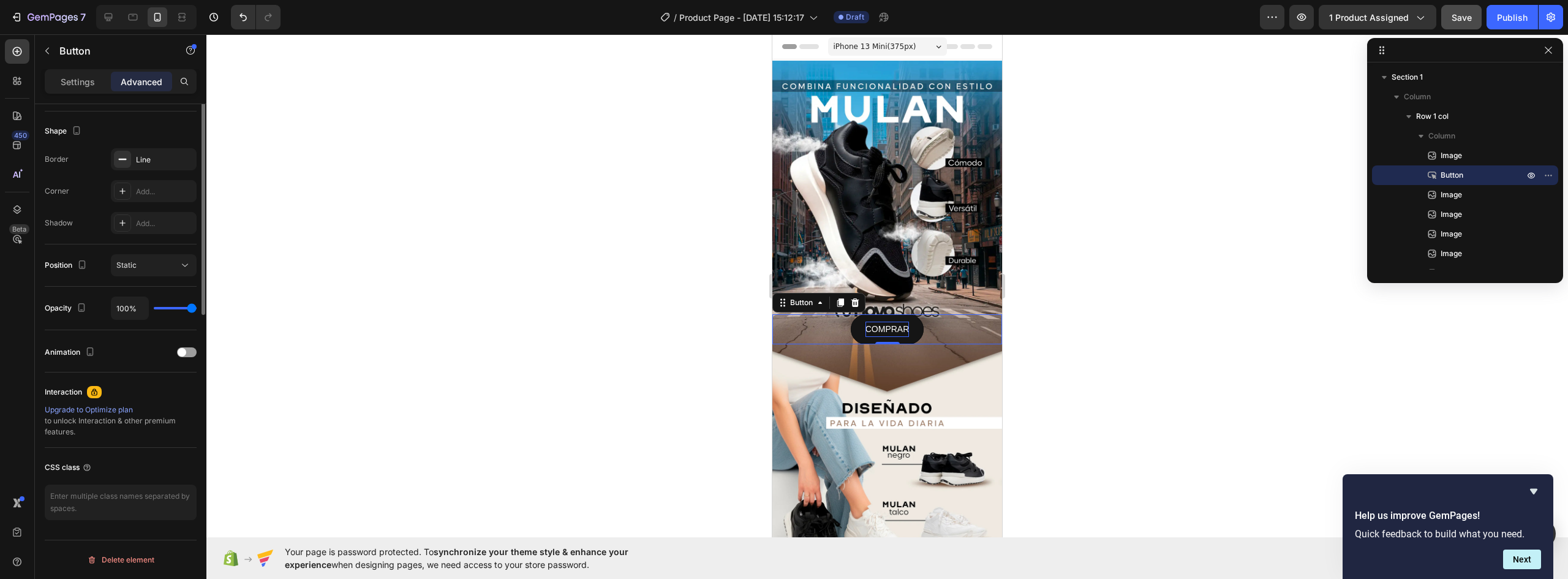
scroll to position [62, 0]
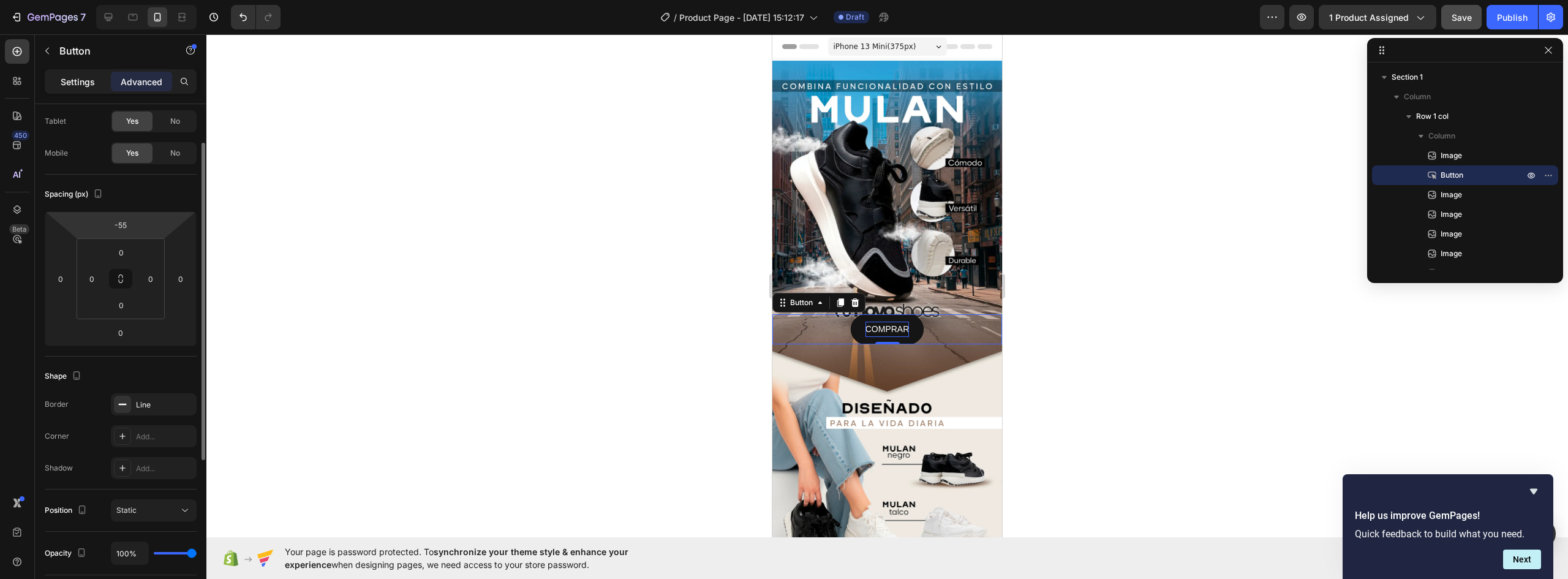
click at [84, 83] on p "Settings" at bounding box center [77, 82] width 34 height 13
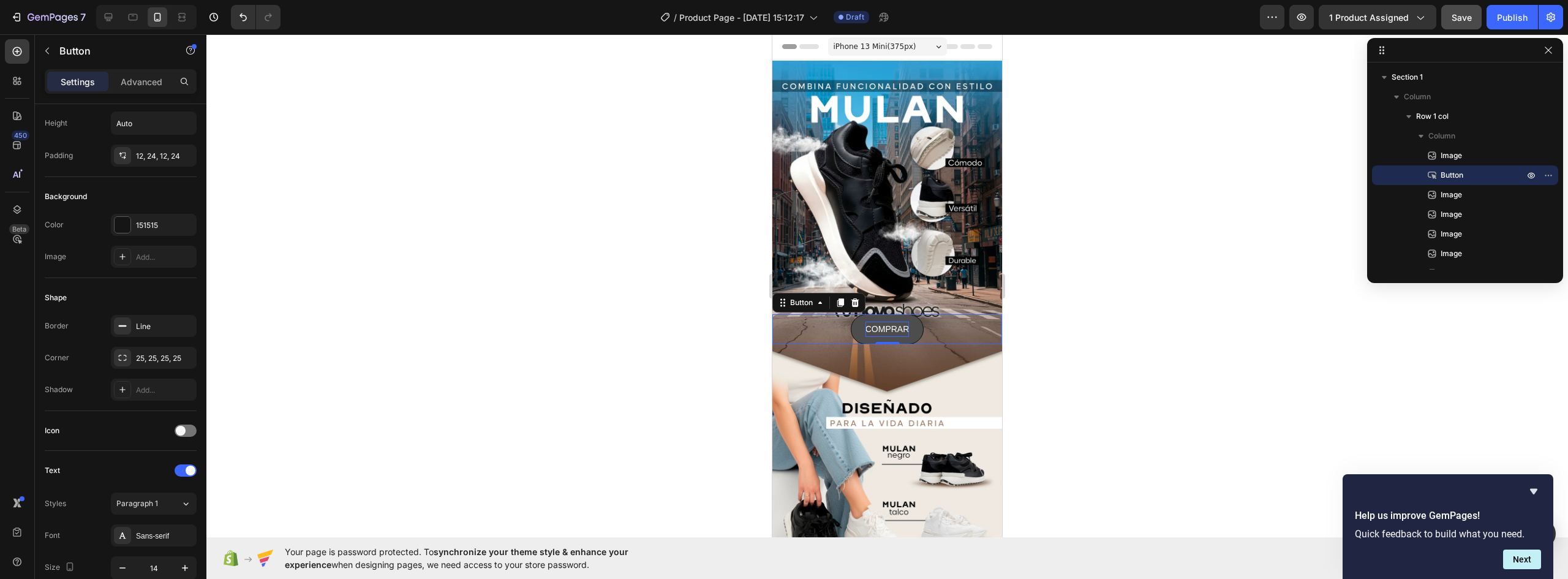
click at [914, 317] on button "COMPRAR" at bounding box center [887, 329] width 73 height 30
click at [127, 228] on div at bounding box center [122, 224] width 16 height 16
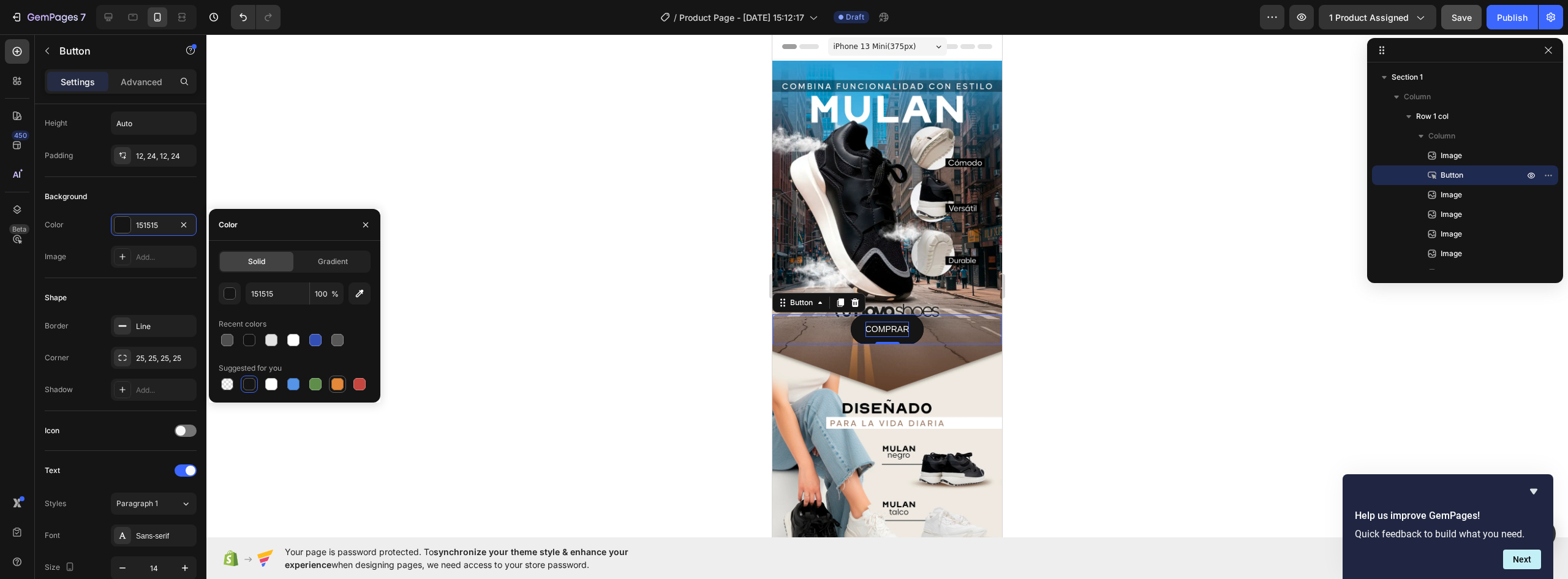
click at [336, 385] on div at bounding box center [337, 384] width 12 height 12
type input "E4893A"
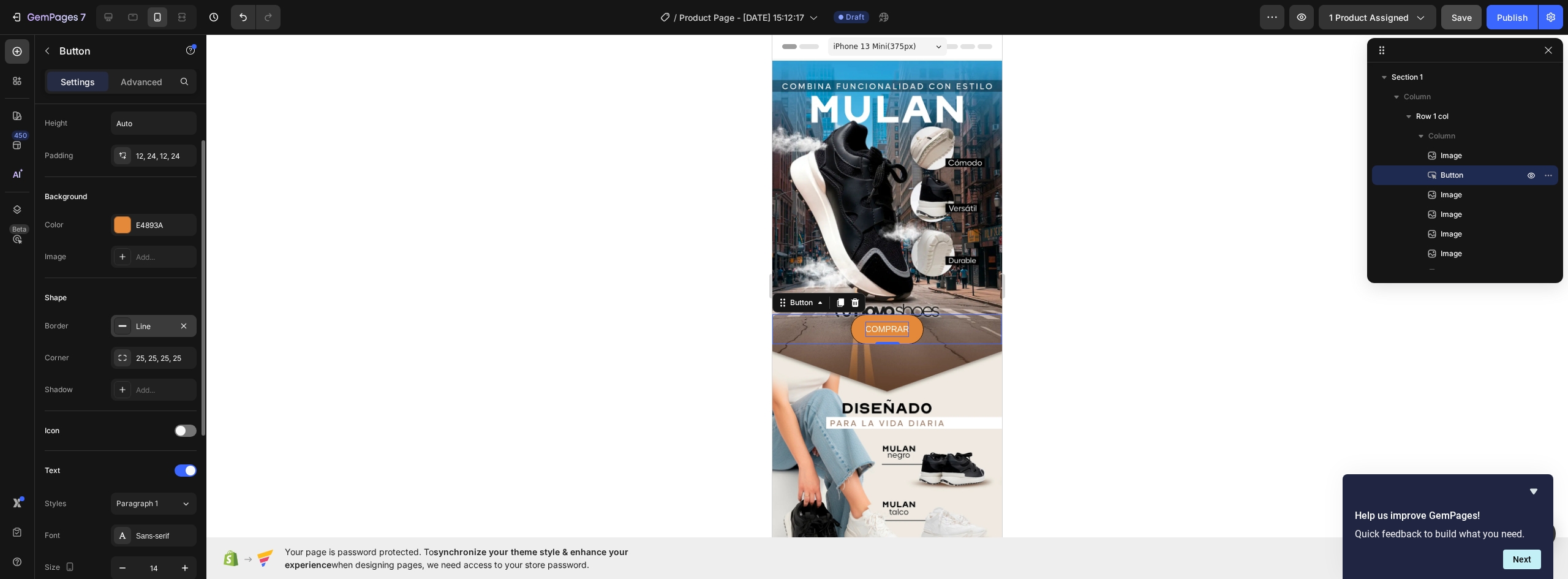
click at [151, 327] on div "Line" at bounding box center [154, 327] width 36 height 11
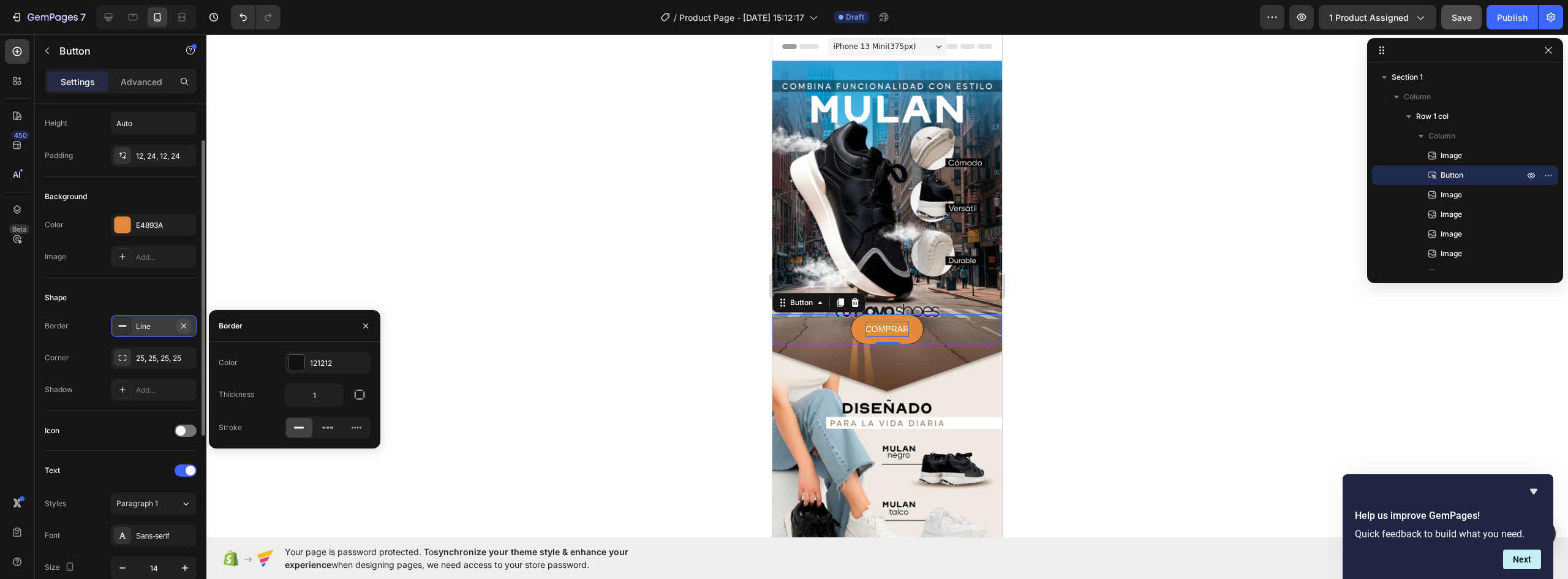
click at [182, 326] on icon "button" at bounding box center [184, 326] width 10 height 10
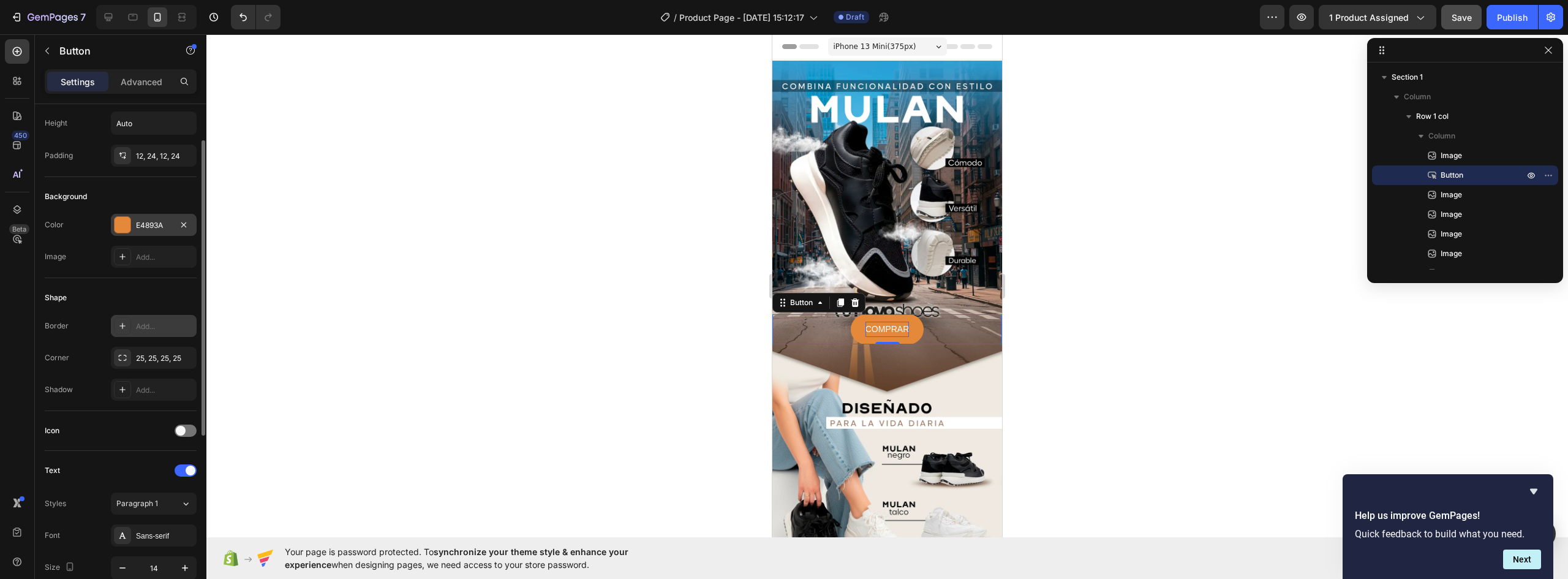
click at [125, 224] on div at bounding box center [122, 224] width 16 height 16
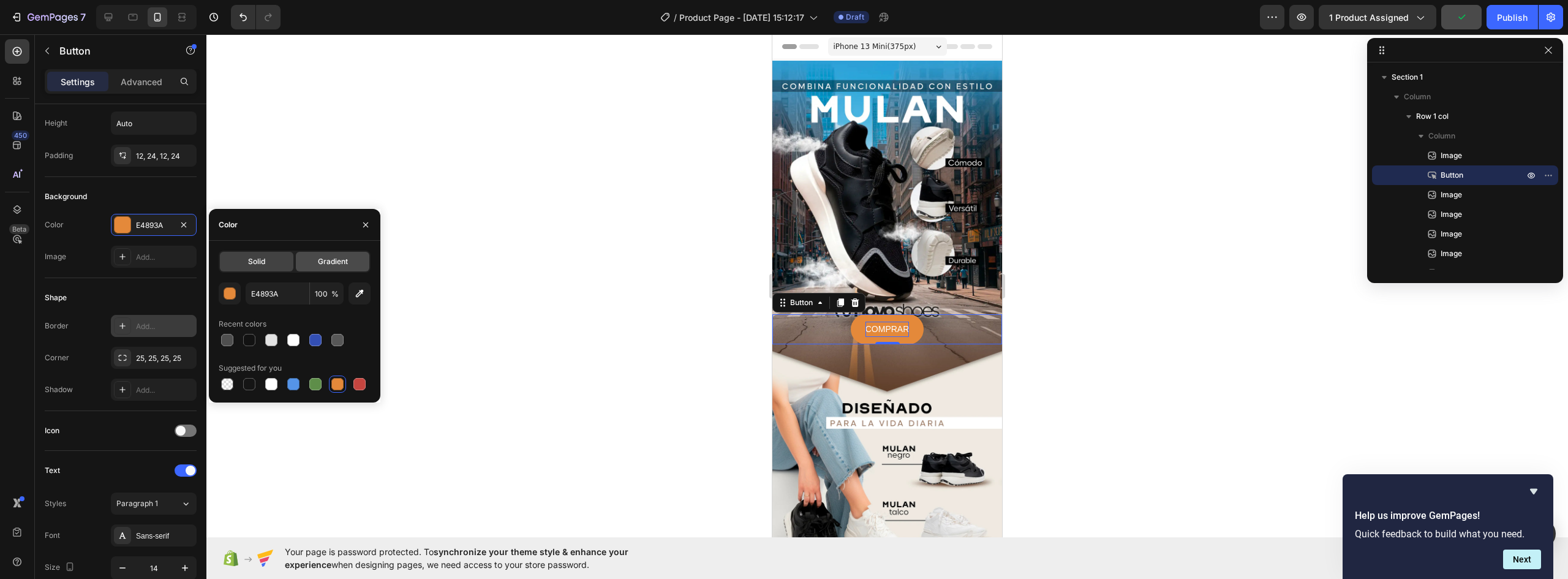
click at [338, 264] on span "Gradient" at bounding box center [333, 261] width 30 height 11
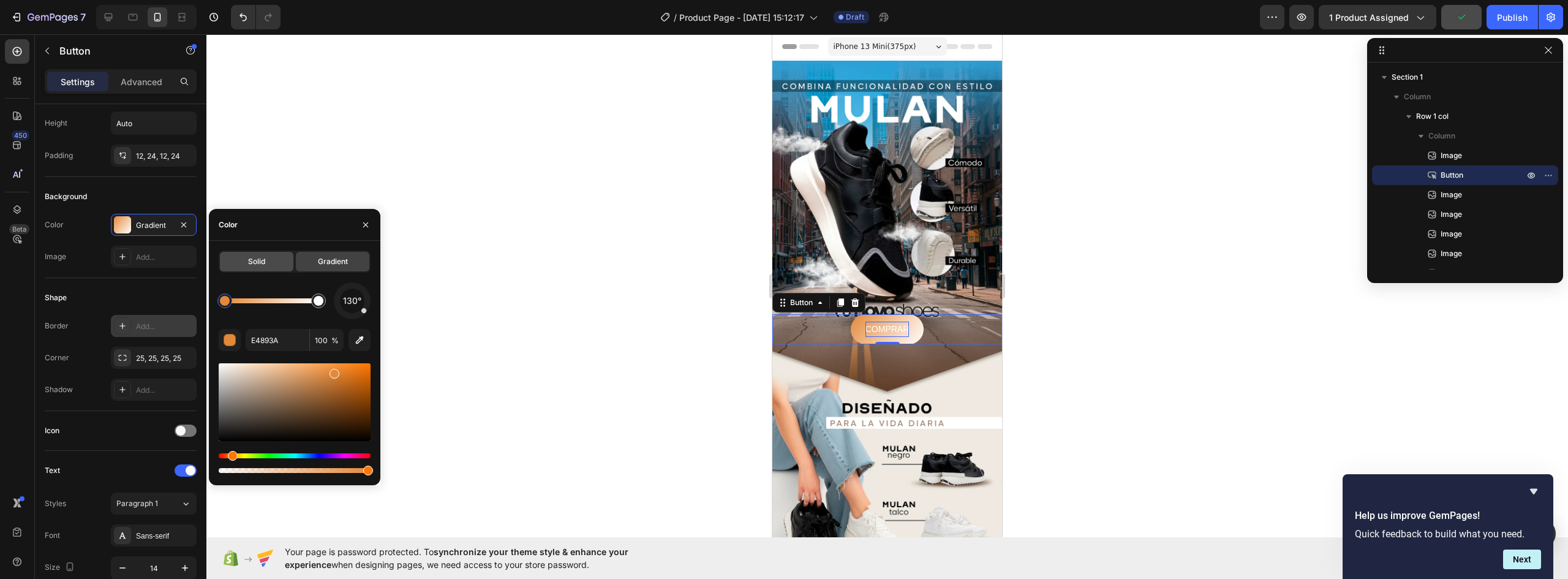
click at [265, 263] on span "Solid" at bounding box center [256, 261] width 17 height 11
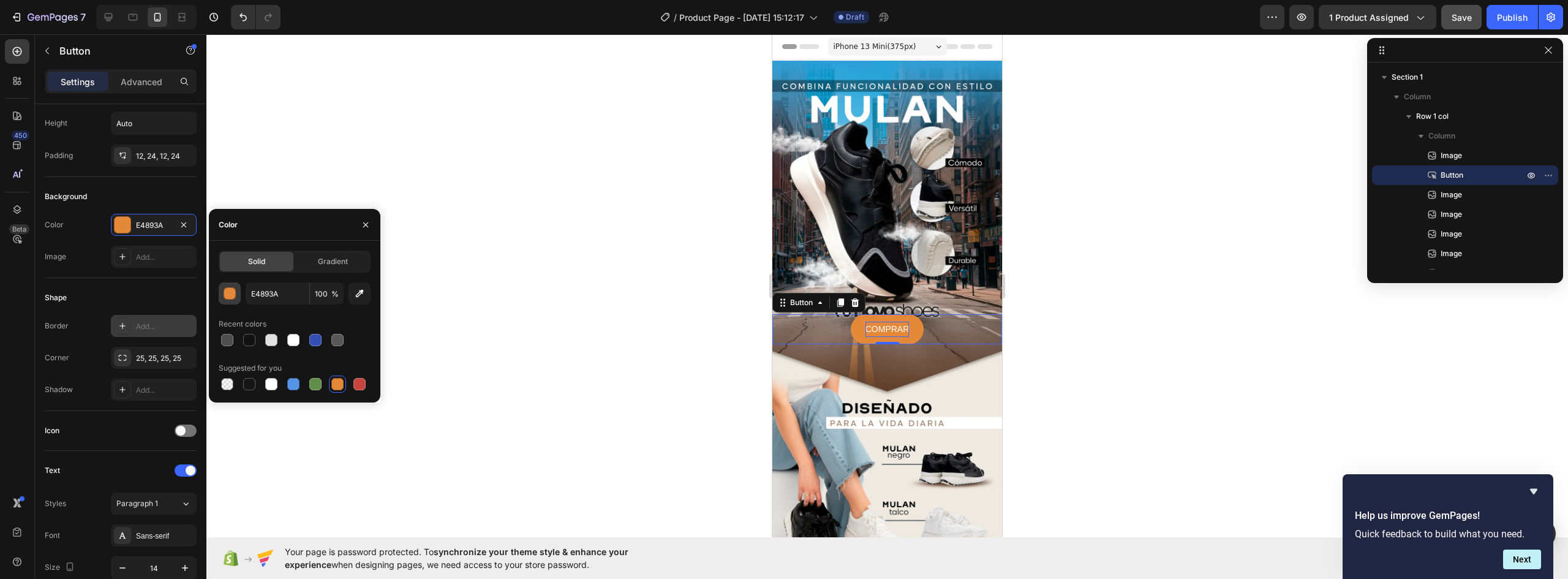
click at [232, 296] on div "button" at bounding box center [230, 294] width 12 height 12
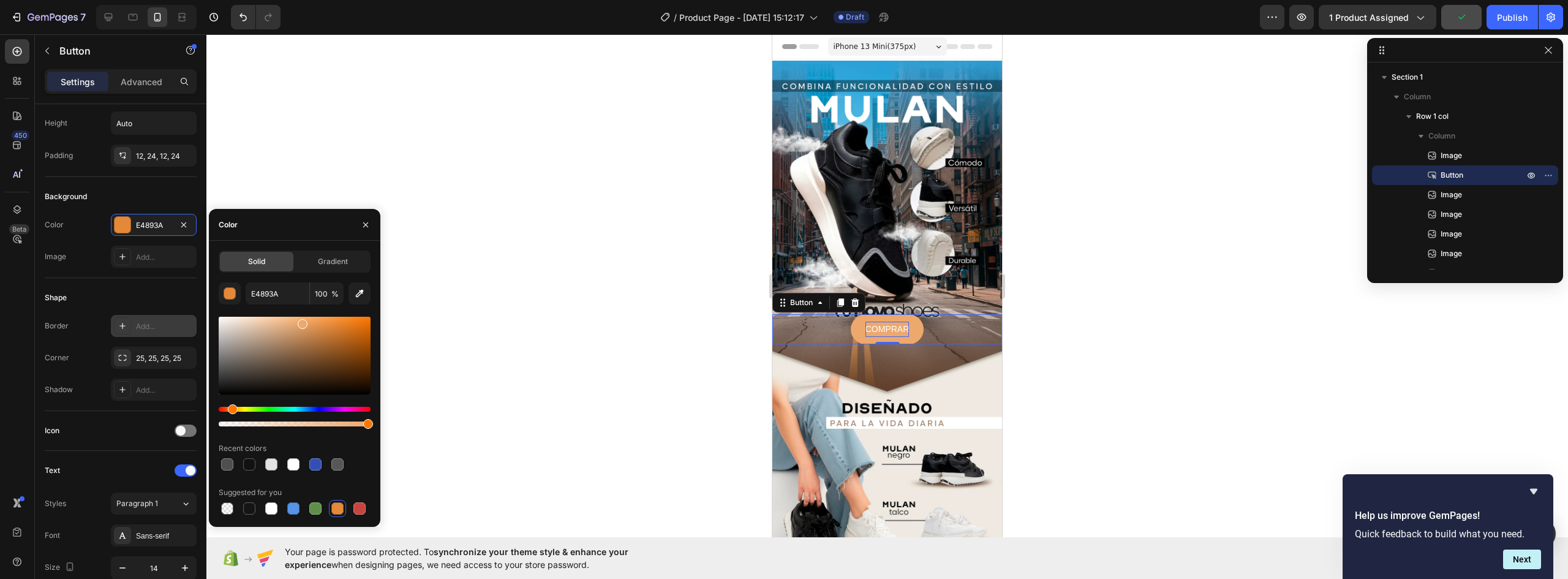
drag, startPoint x: 334, startPoint y: 329, endPoint x: 302, endPoint y: 322, distance: 32.8
click at [302, 322] on div at bounding box center [302, 324] width 10 height 10
type input "D3A074"
drag, startPoint x: 304, startPoint y: 322, endPoint x: 288, endPoint y: 330, distance: 17.9
click at [288, 330] on div at bounding box center [289, 332] width 10 height 10
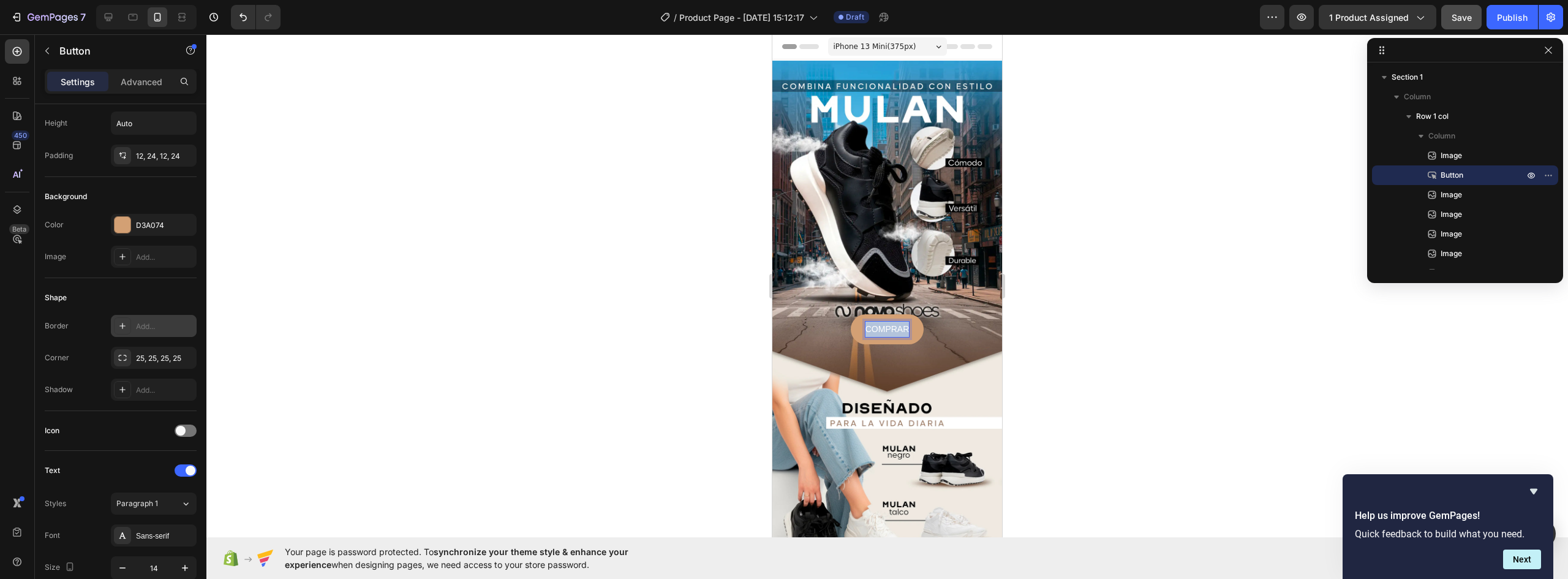
click at [895, 322] on p "COMPRAR" at bounding box center [887, 329] width 44 height 15
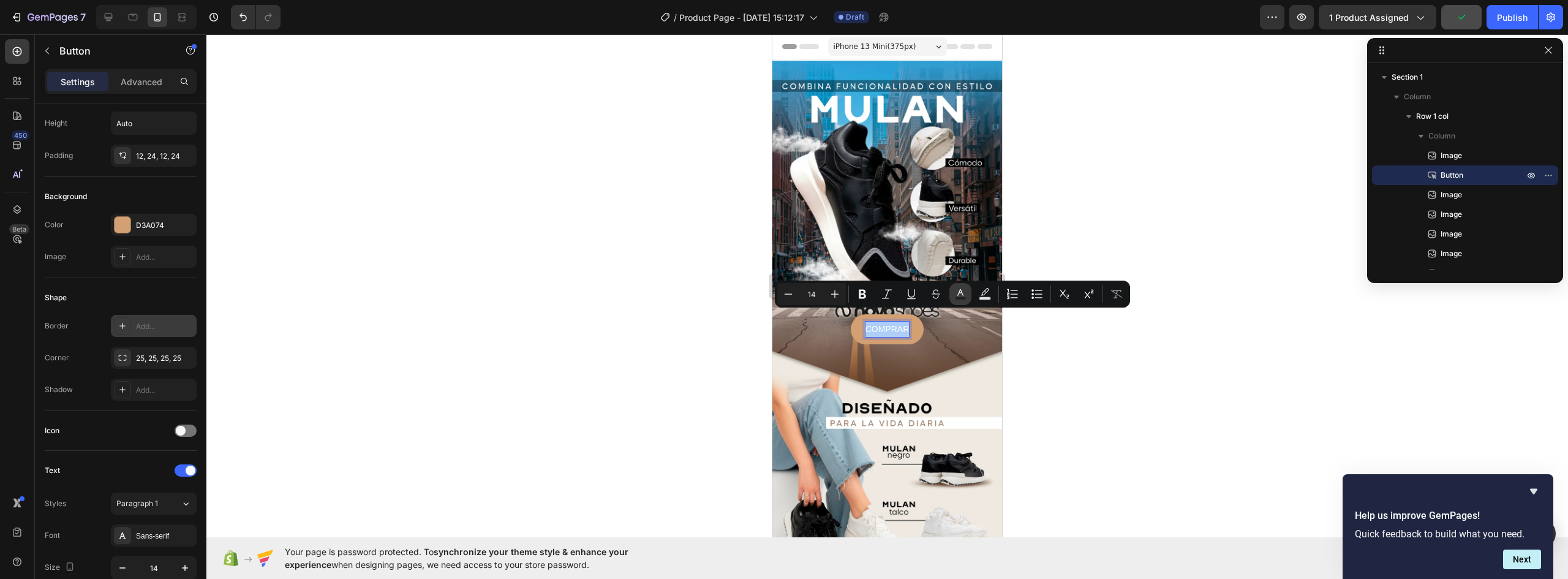
click at [962, 296] on icon "Editor contextual toolbar" at bounding box center [961, 294] width 12 height 12
type input "FFFFFF"
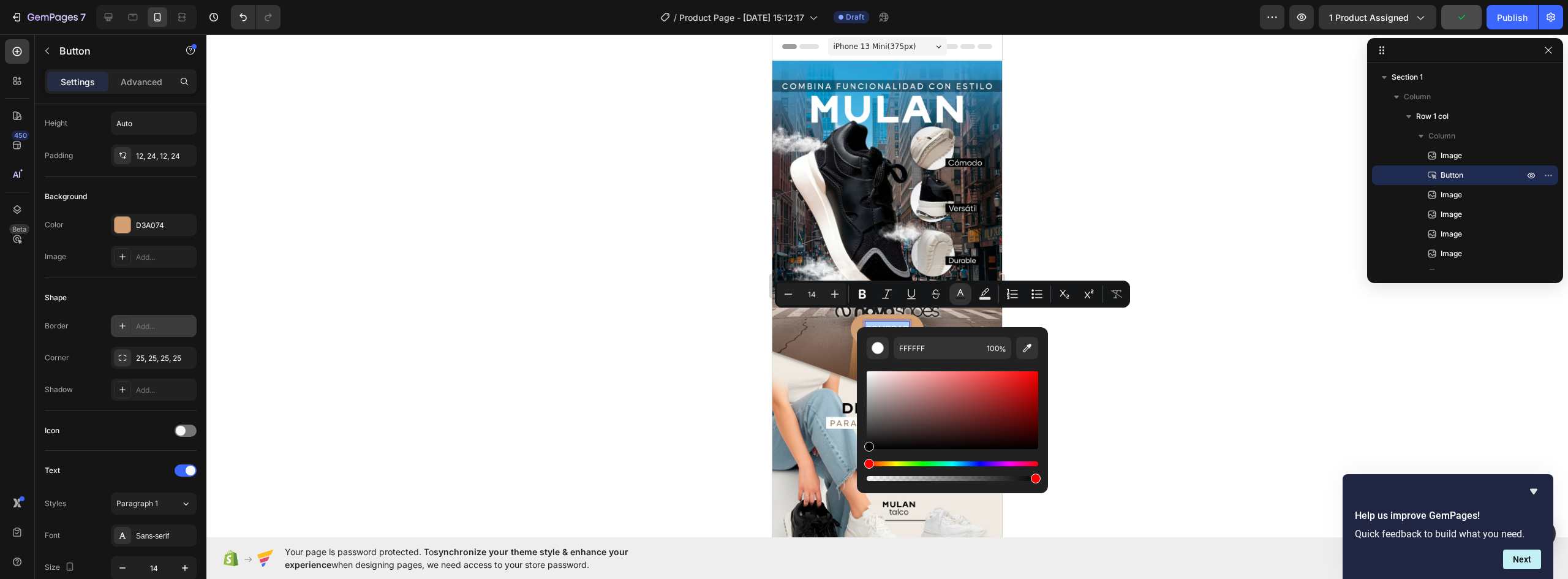
drag, startPoint x: 1639, startPoint y: 483, endPoint x: 856, endPoint y: 462, distance: 783.3
type input "000000"
click at [833, 296] on icon "Editor contextual toolbar" at bounding box center [835, 294] width 12 height 12
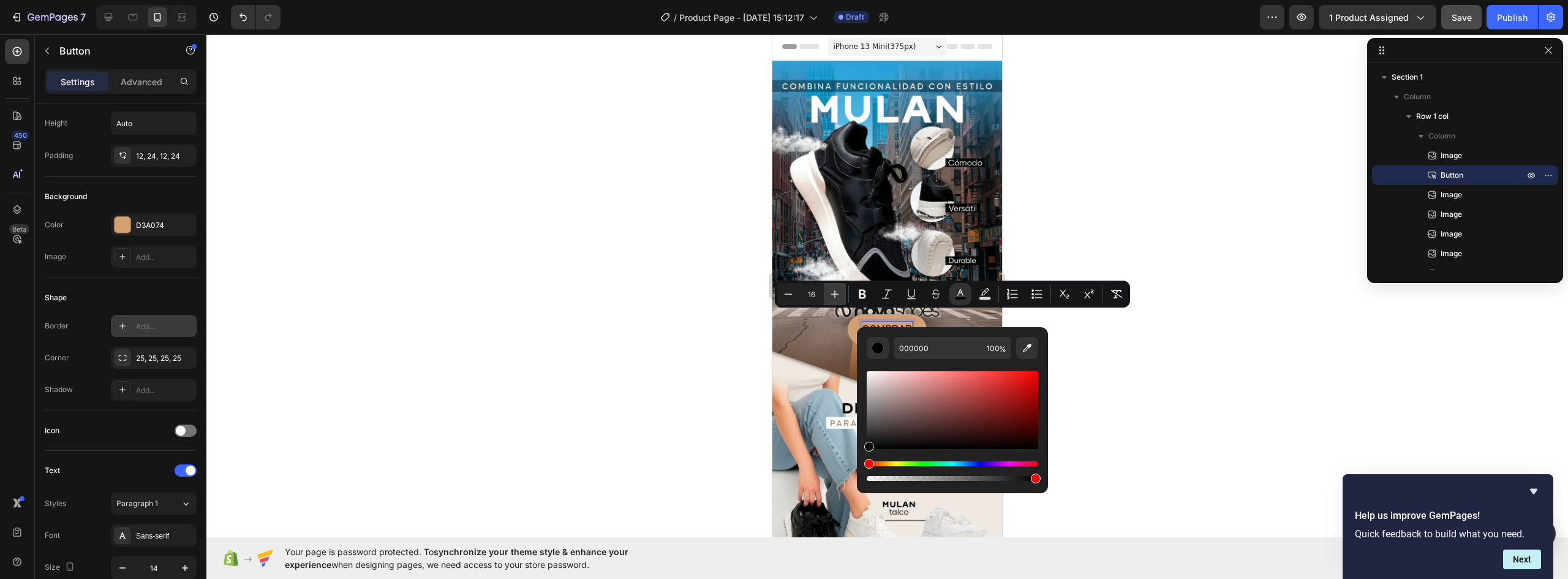
type input "17"
click at [862, 294] on icon "Editor contextual toolbar" at bounding box center [863, 294] width 8 height 9
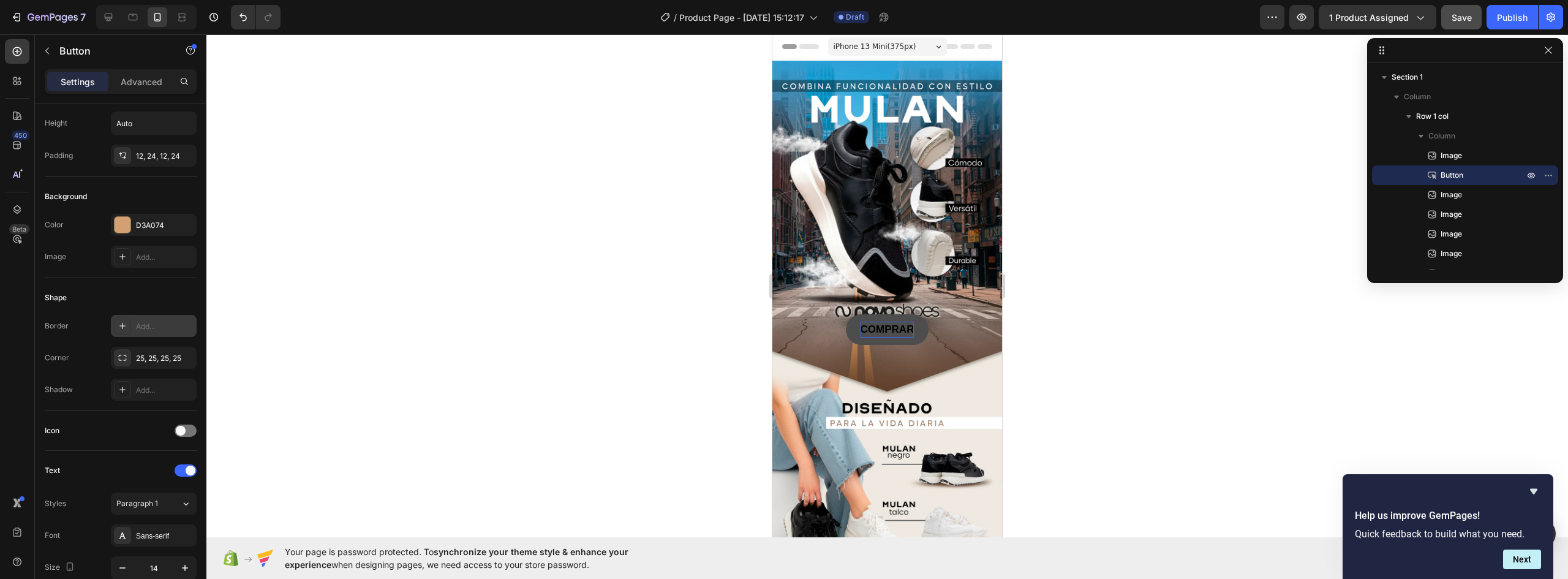
click at [910, 316] on button "COMPRAR" at bounding box center [888, 329] width 84 height 31
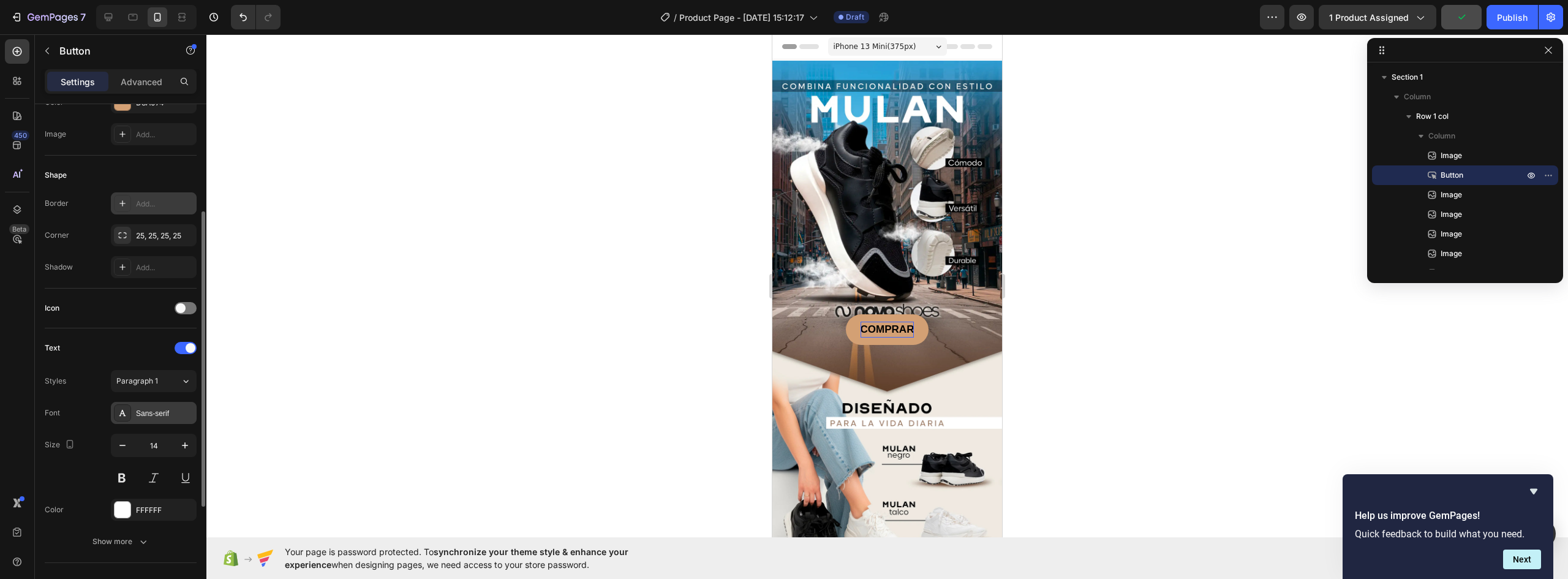
click at [147, 414] on div "Sans-serif" at bounding box center [165, 414] width 58 height 11
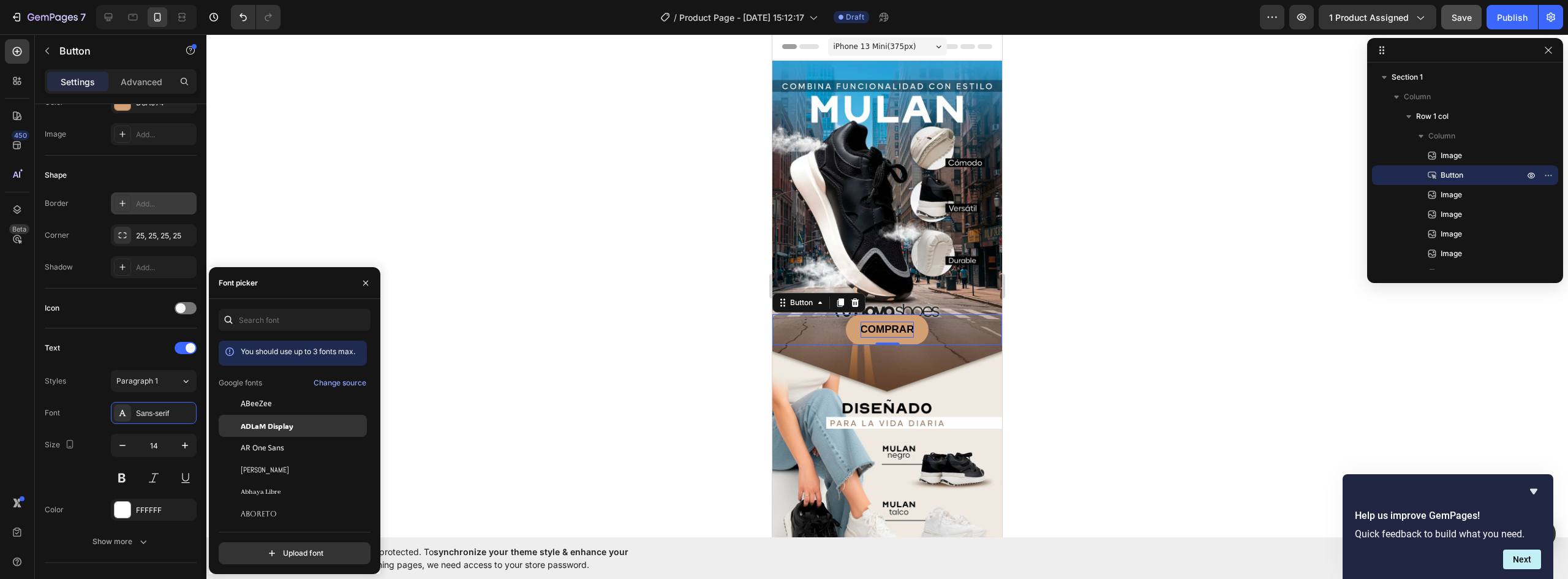
click at [271, 430] on span "ADLaM Display" at bounding box center [267, 426] width 53 height 11
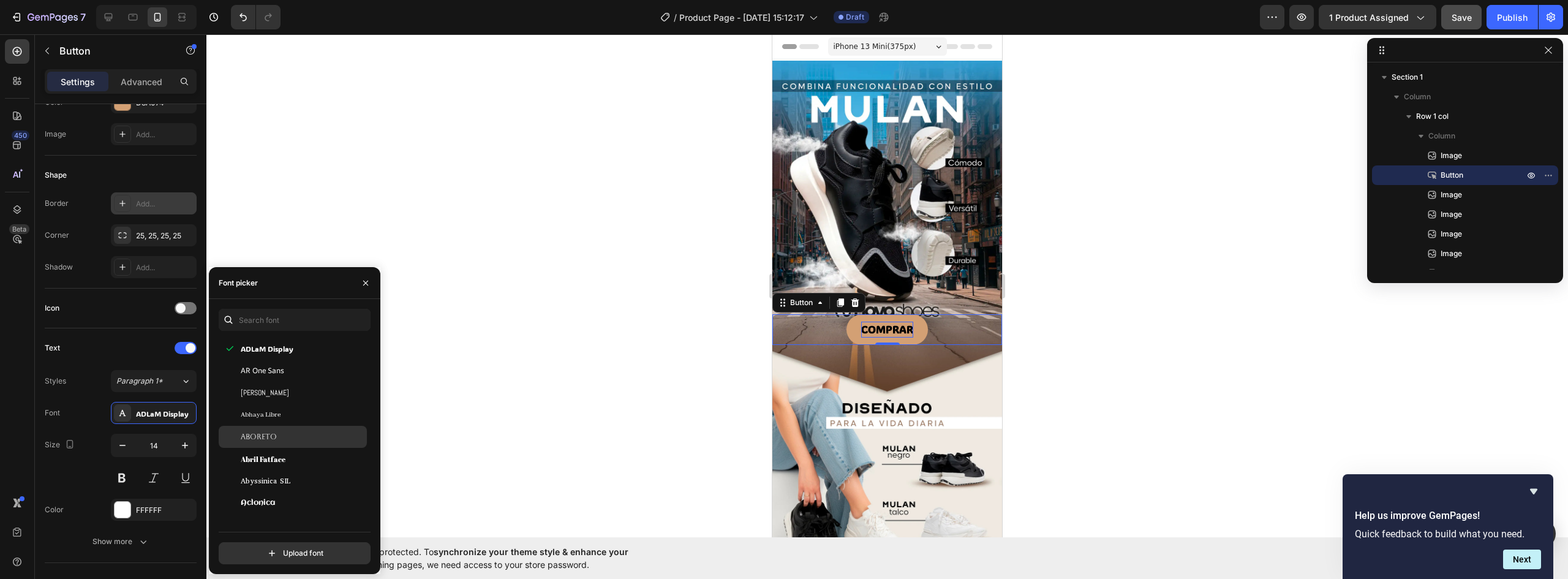
click at [272, 429] on div "Aboreto" at bounding box center [293, 437] width 148 height 22
click at [269, 429] on div "Alkatra" at bounding box center [302, 434] width 123 height 11
click at [280, 421] on div "Alumni Sans" at bounding box center [293, 431] width 148 height 22
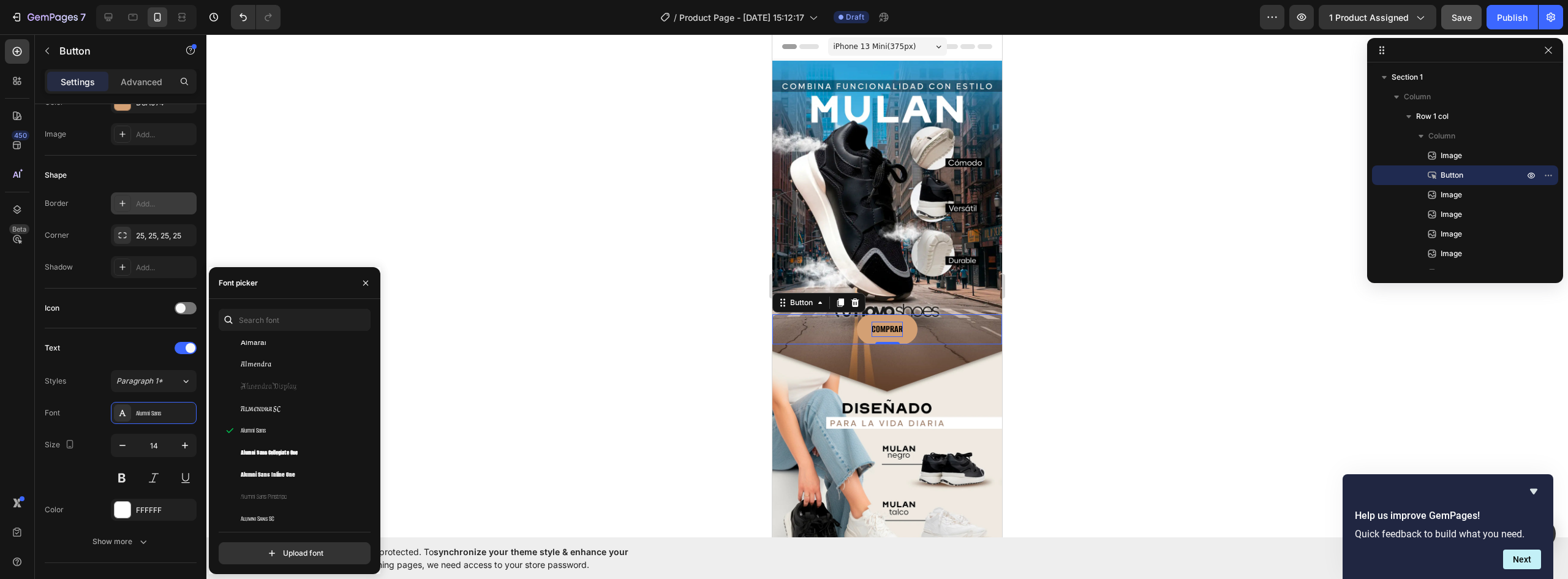
scroll to position [1410, 0]
click at [265, 320] on input "text" at bounding box center [295, 320] width 152 height 22
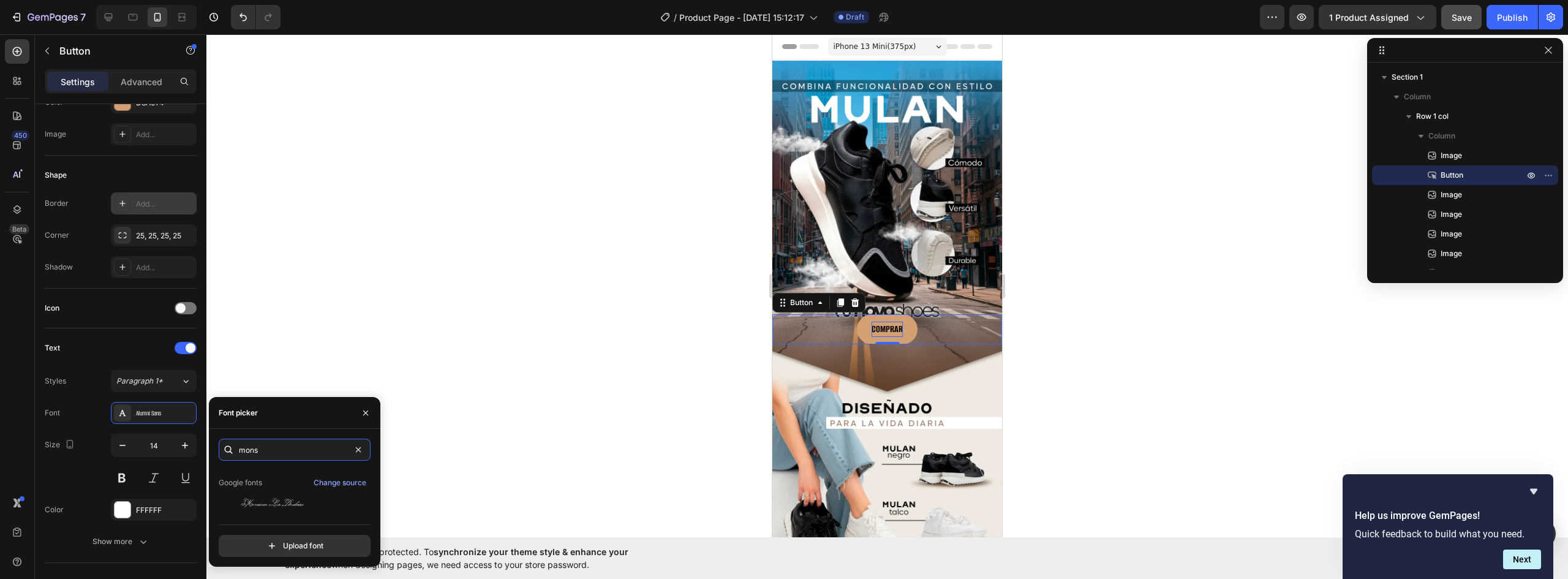
scroll to position [0, 0]
type input "monse"
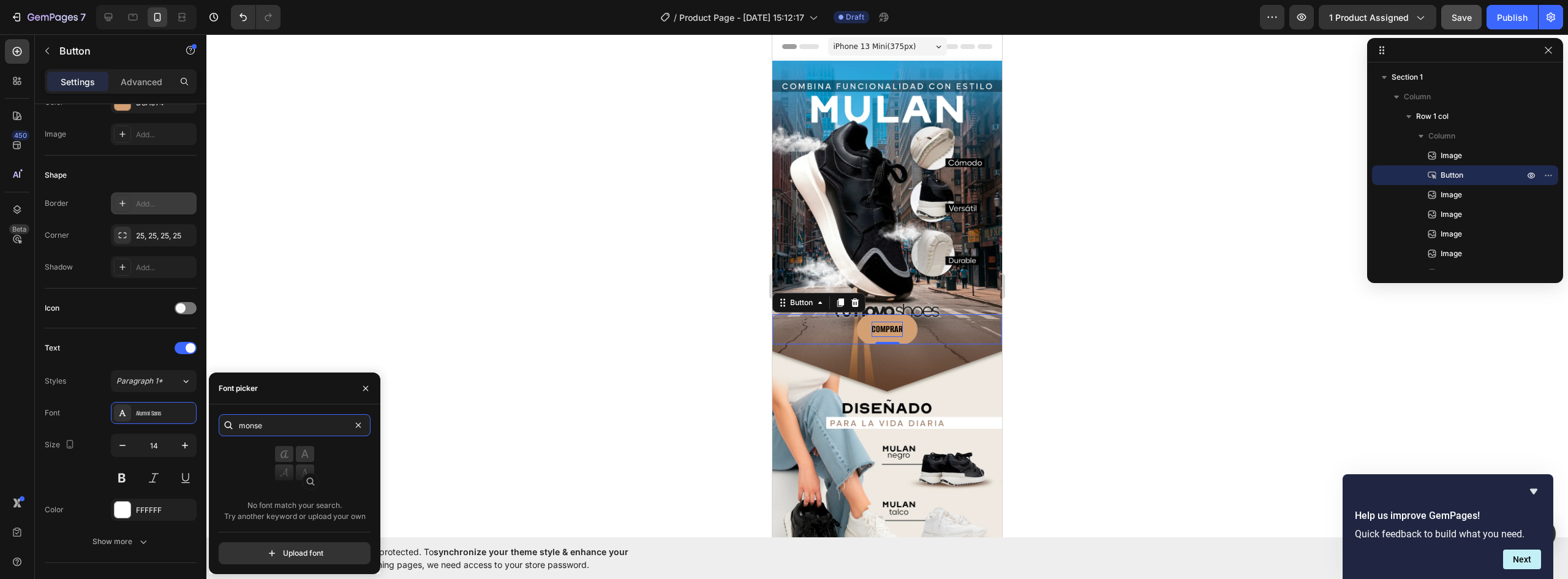
drag, startPoint x: 281, startPoint y: 422, endPoint x: 208, endPoint y: 423, distance: 73.0
click at [208, 0] on div "7 Version history / Product Page - Sep 26, 15:12:17 Draft Preview 1 product ass…" at bounding box center [784, 0] width 1568 height 0
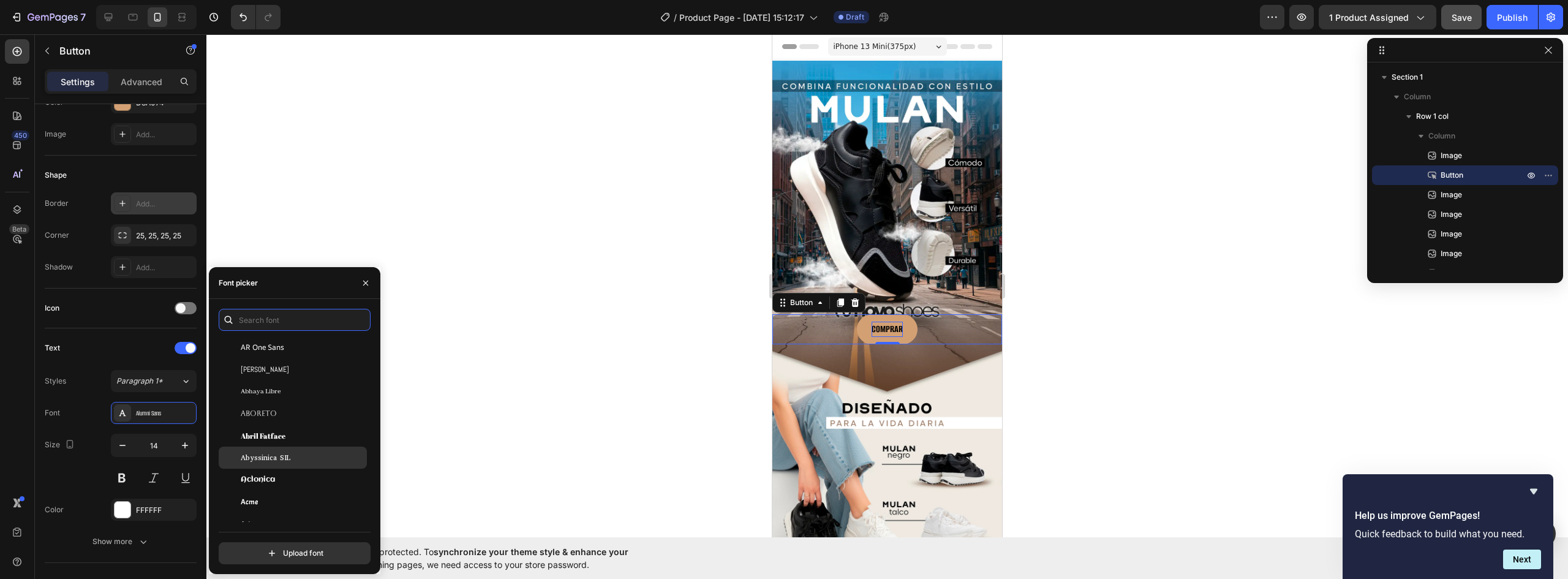
scroll to position [429, 0]
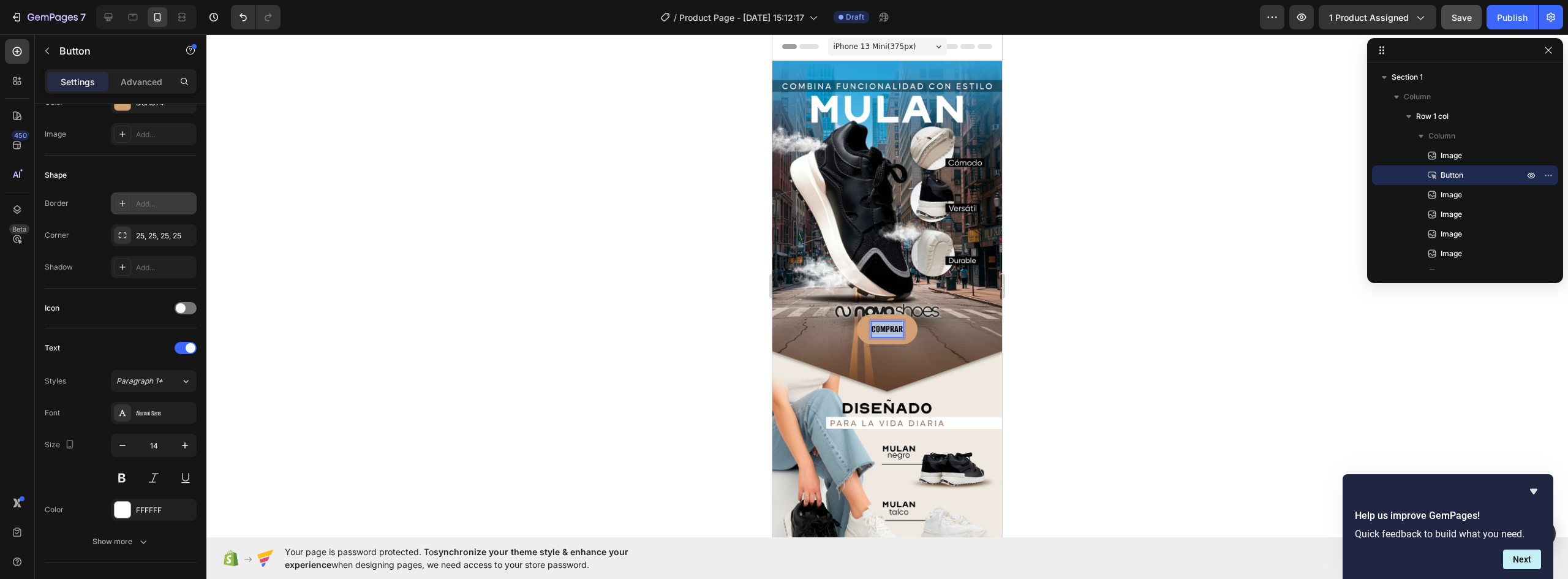
drag, startPoint x: 867, startPoint y: 317, endPoint x: 963, endPoint y: 315, distance: 96.0
click at [963, 315] on div "COMPRAR Button 0" at bounding box center [887, 329] width 230 height 30
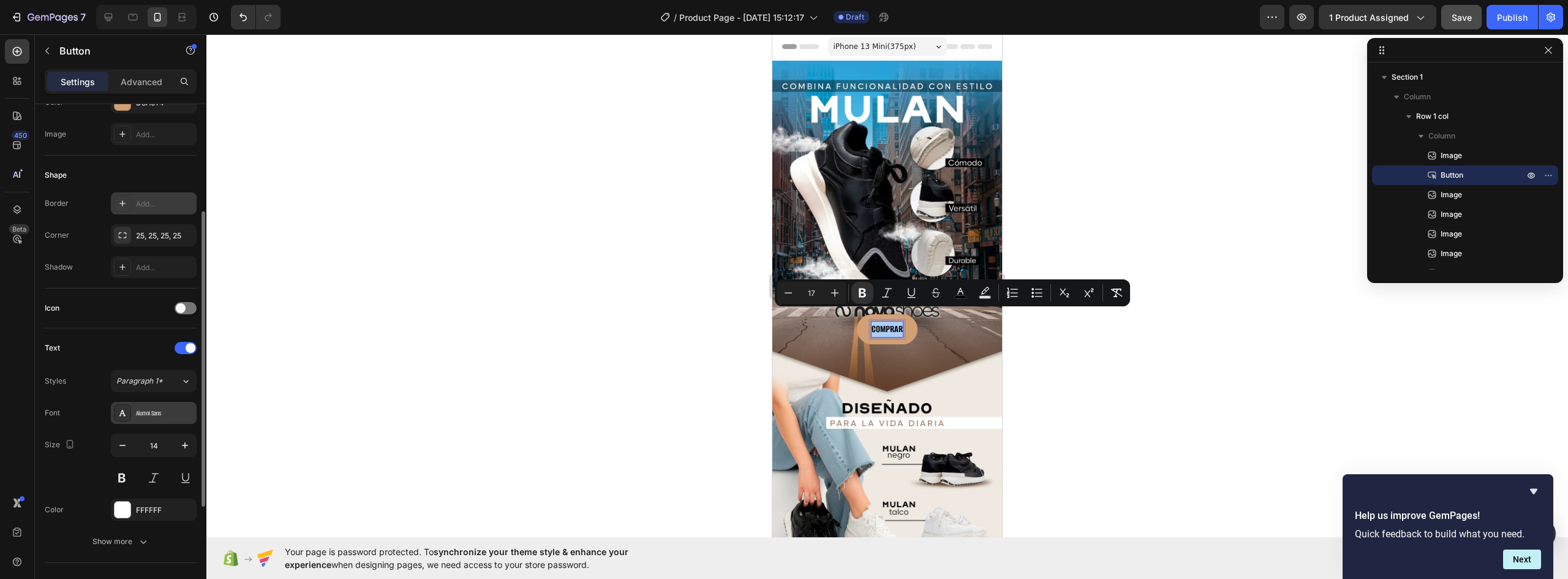
click at [160, 415] on div "Alumni Sans" at bounding box center [165, 414] width 58 height 11
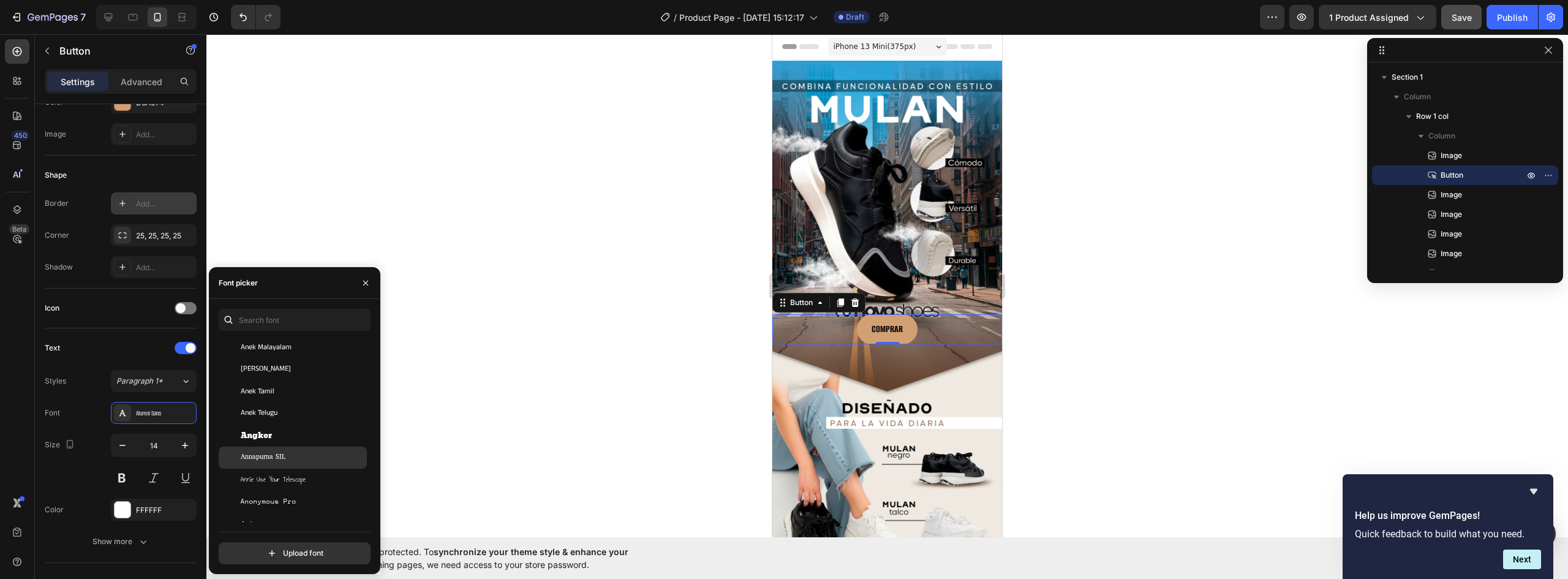
scroll to position [2145, 0]
click at [282, 398] on div "Anybody" at bounding box center [302, 394] width 123 height 11
click at [280, 434] on div "Arimo" at bounding box center [302, 436] width 123 height 11
click at [911, 315] on button "COMPRAR" at bounding box center [888, 329] width 82 height 31
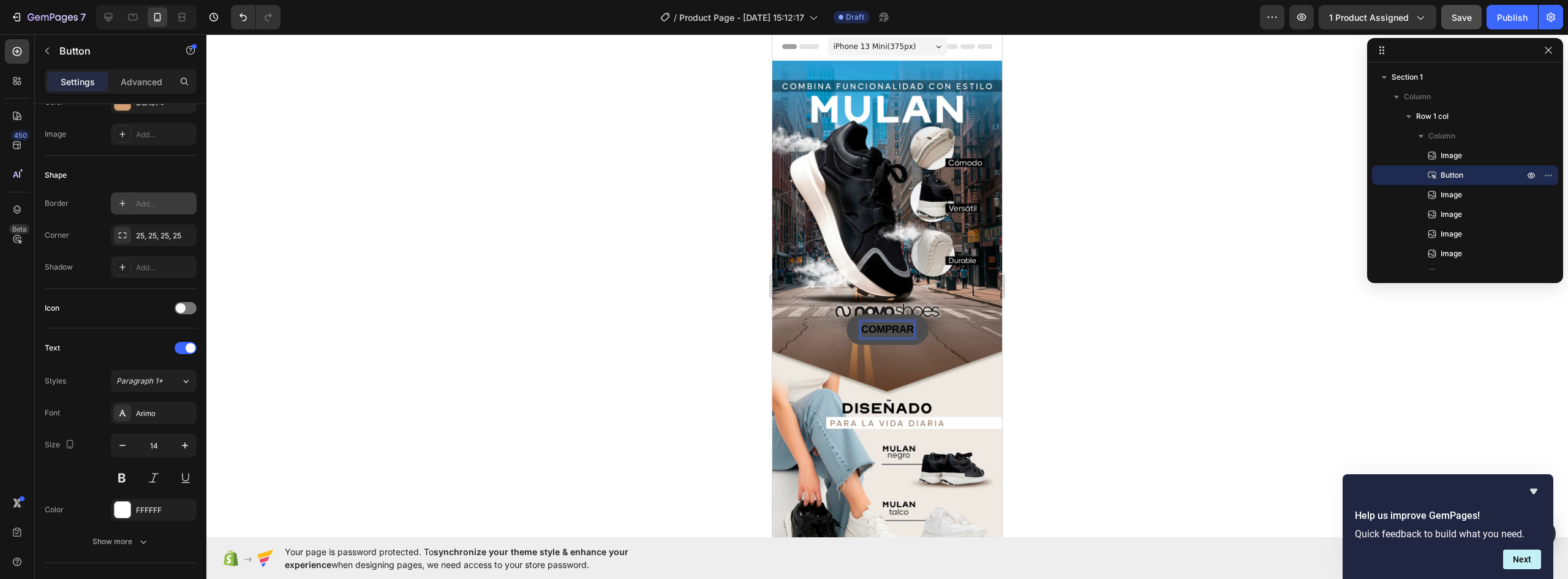
click at [900, 324] on strong "COMPRAR" at bounding box center [887, 329] width 53 height 12
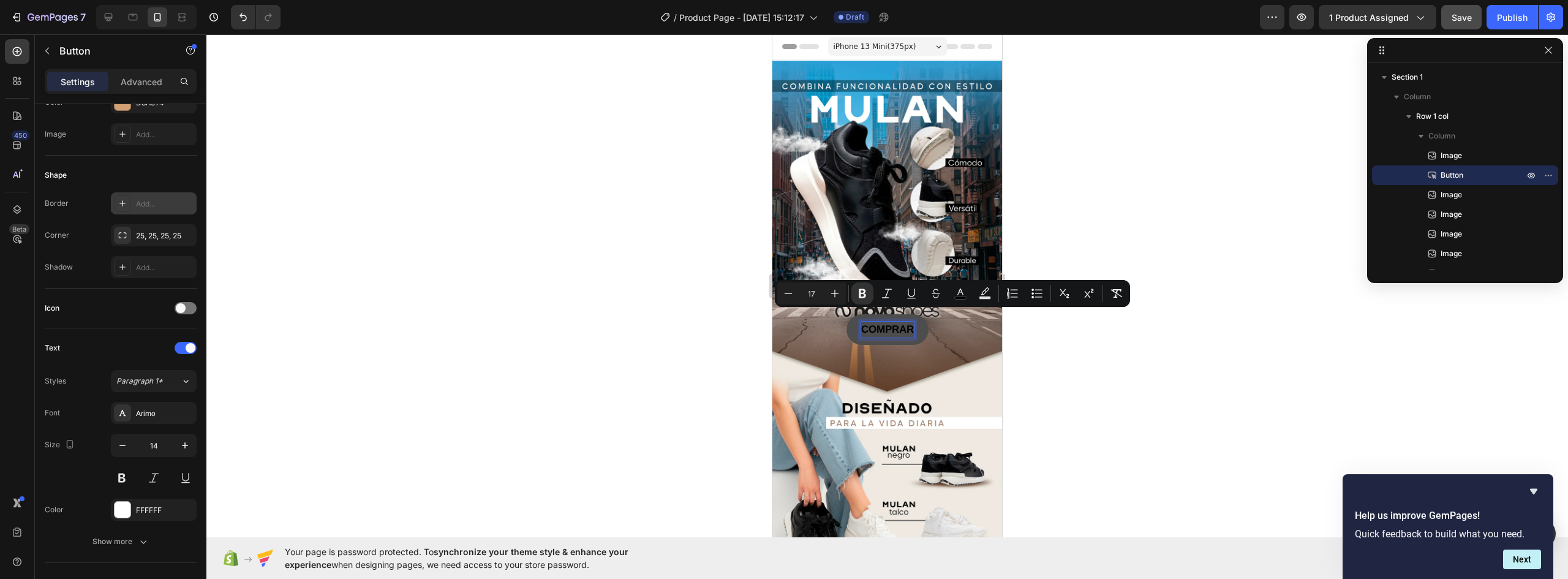
click at [900, 324] on strong "COMPRAR" at bounding box center [887, 329] width 53 height 12
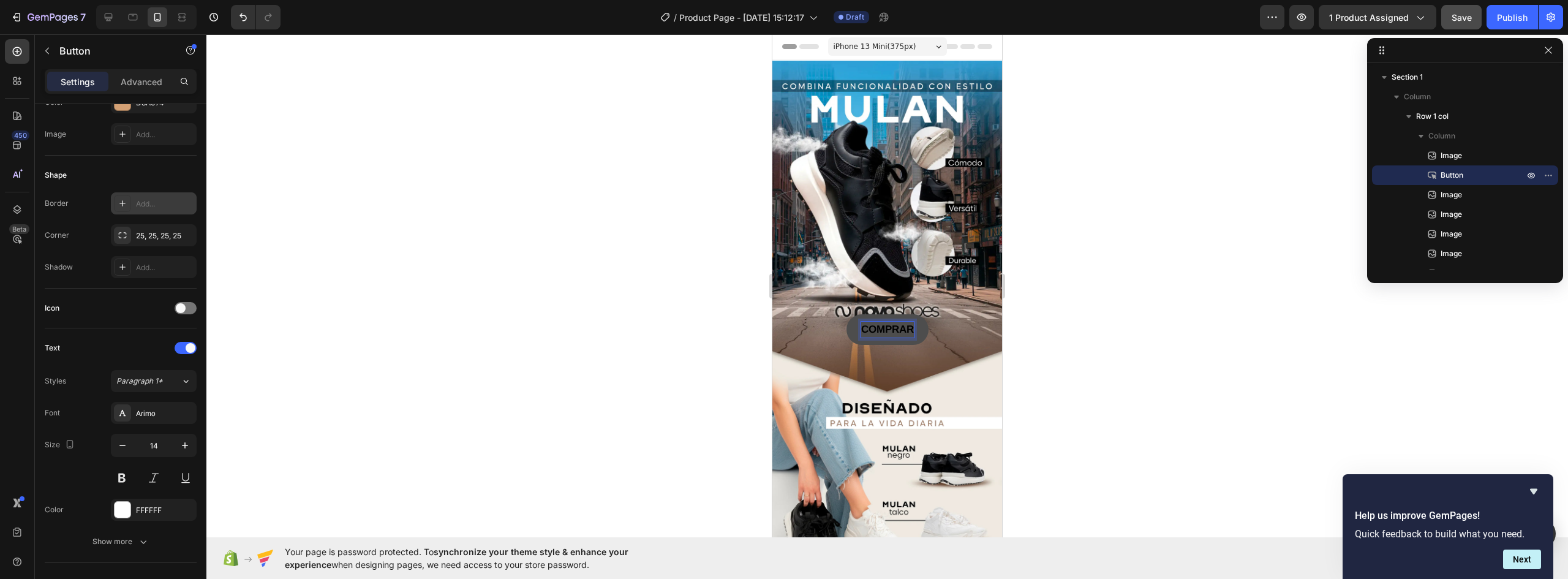
click at [1023, 340] on div at bounding box center [887, 307] width 1362 height 545
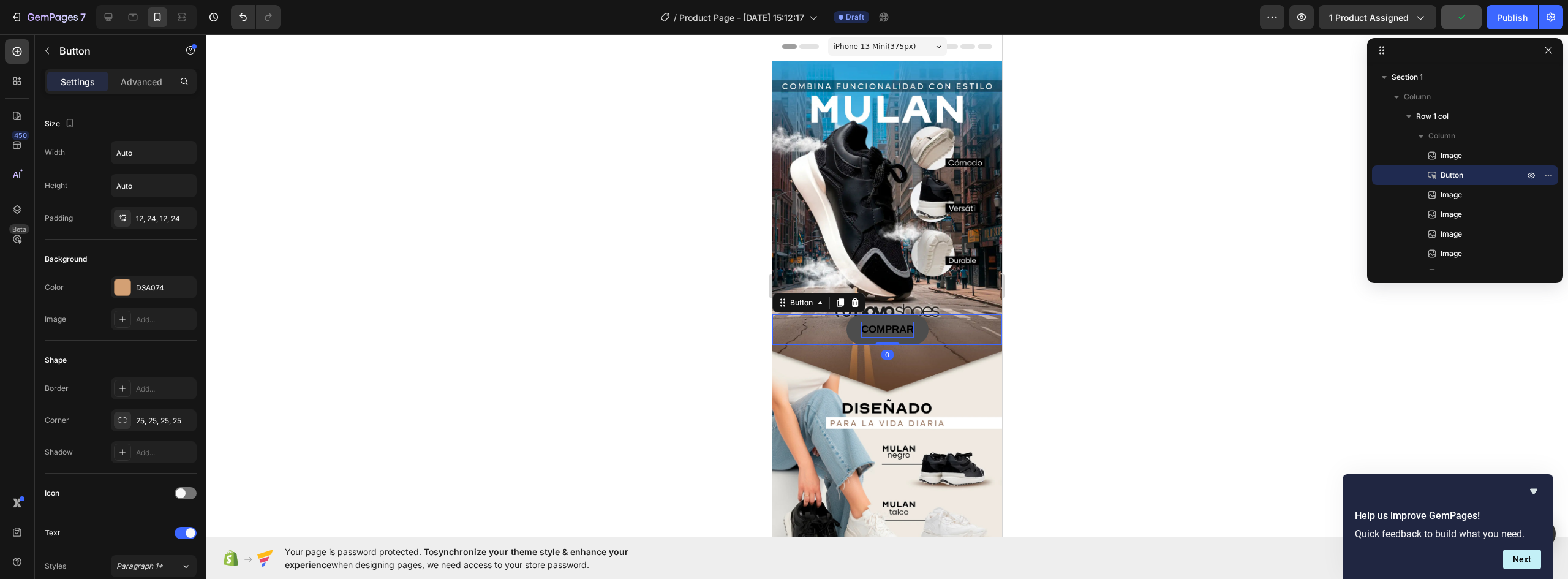
click at [908, 324] on strong "COMPRAR" at bounding box center [887, 329] width 53 height 12
click at [916, 314] on button "COMPRAR" at bounding box center [888, 329] width 82 height 31
click at [148, 80] on p "Advanced" at bounding box center [141, 82] width 42 height 13
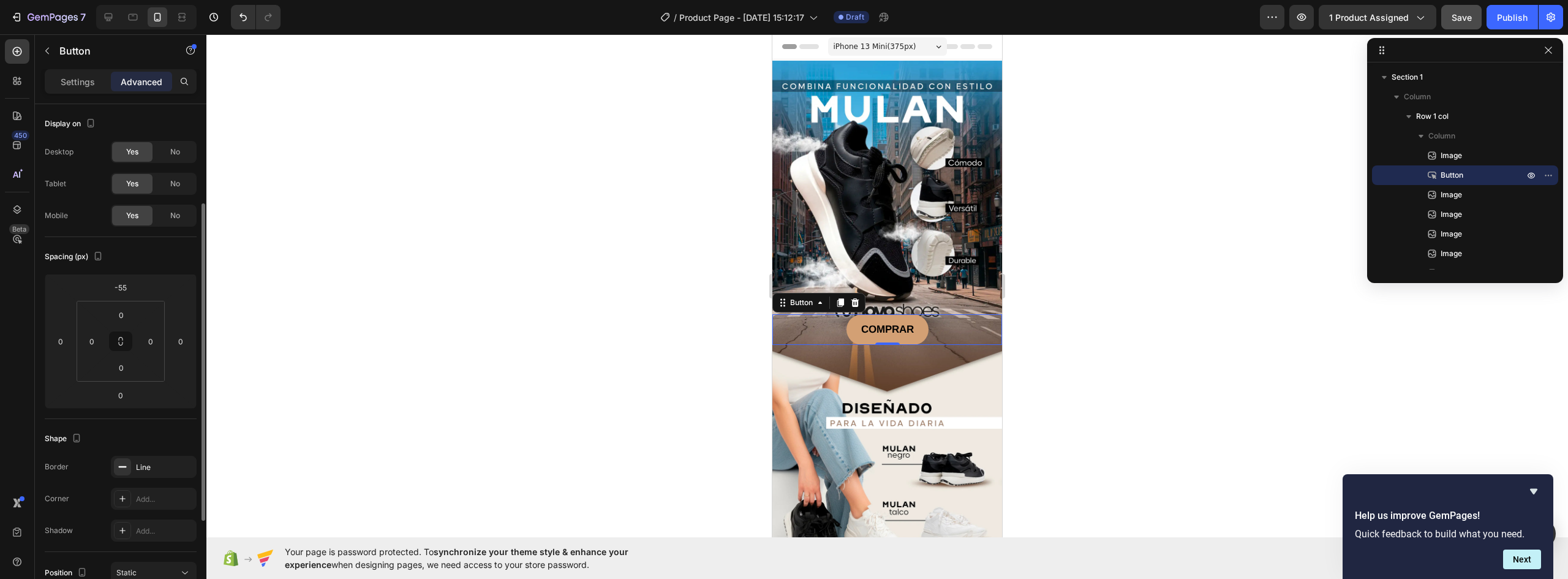
scroll to position [184, 0]
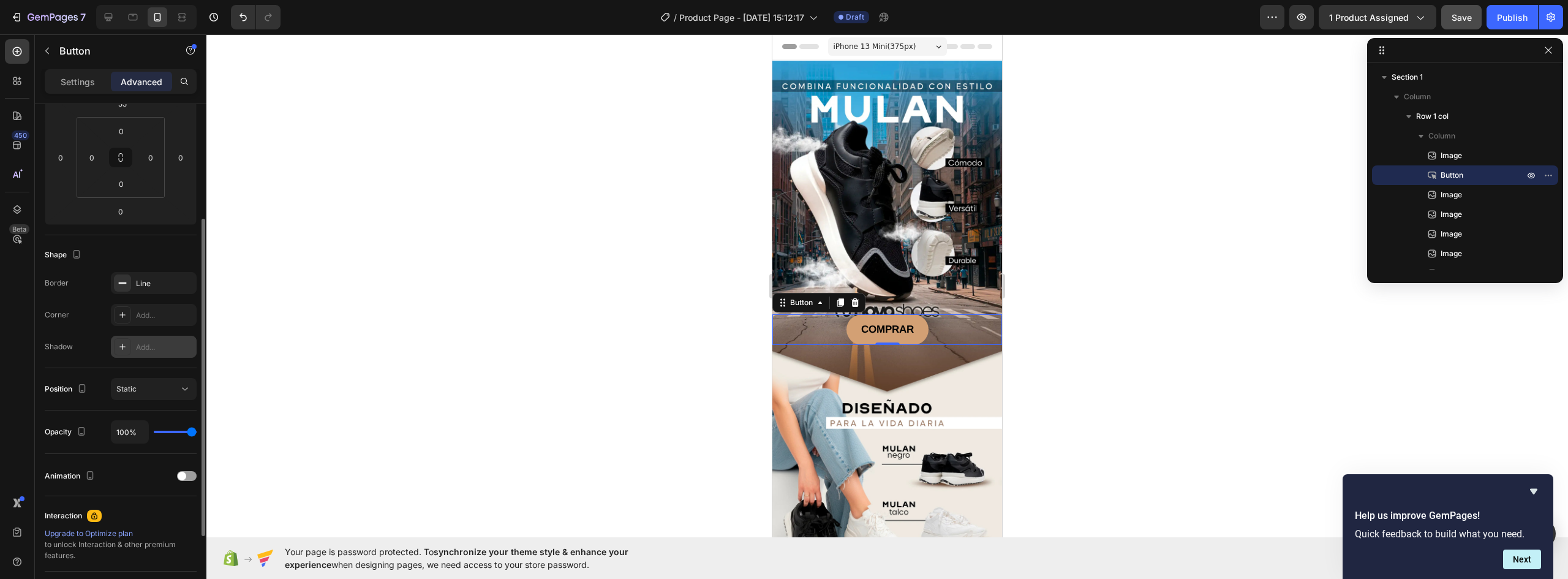
click at [149, 344] on div "Add..." at bounding box center [165, 348] width 58 height 11
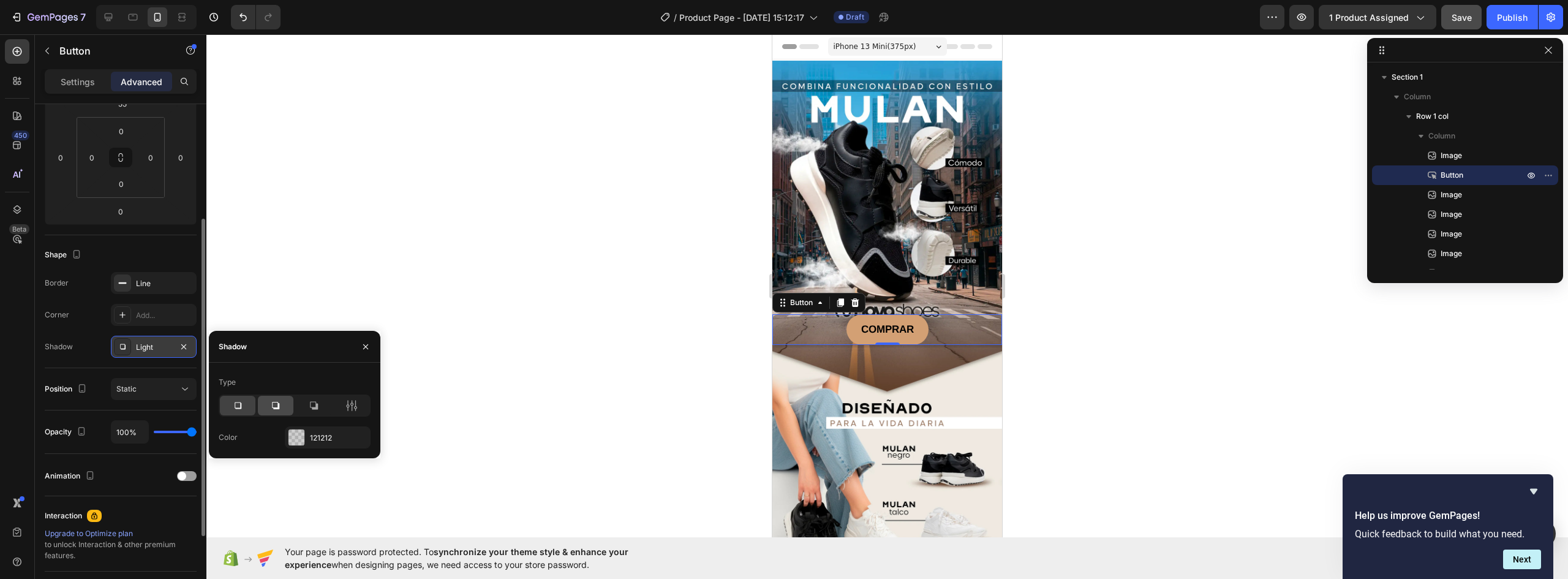
click at [279, 402] on icon at bounding box center [276, 406] width 12 height 12
click at [370, 344] on icon "button" at bounding box center [365, 347] width 10 height 10
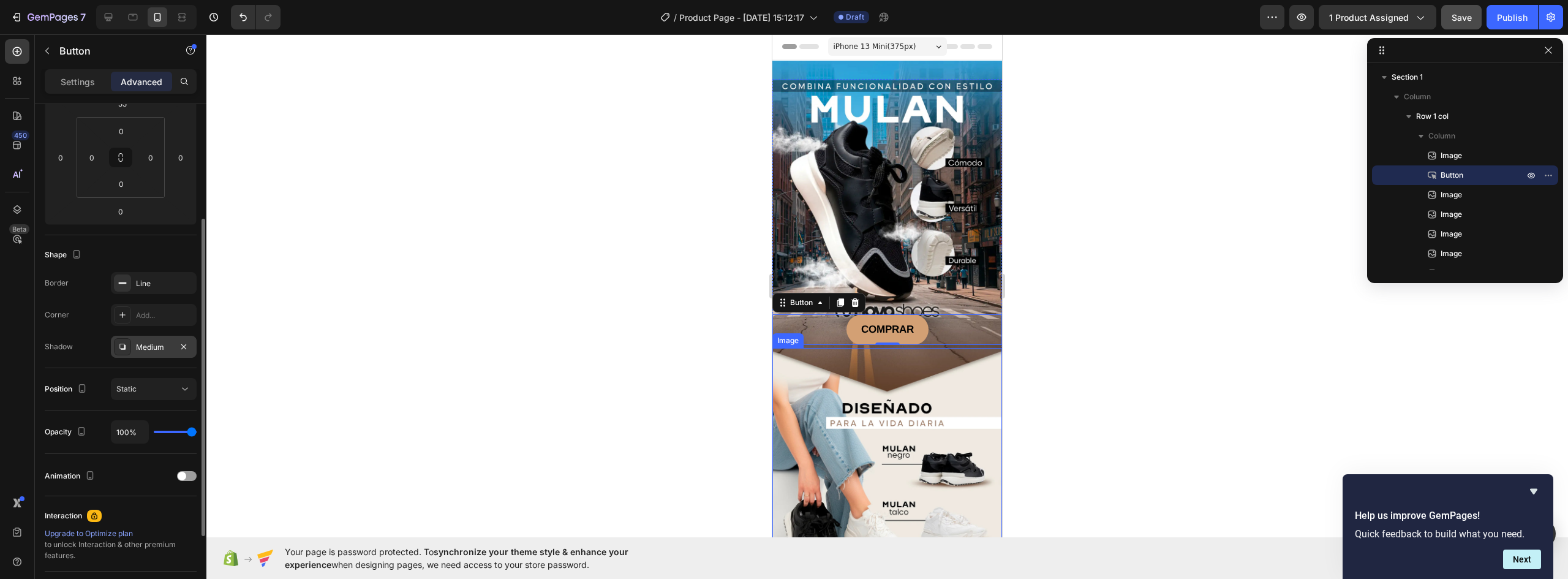
click at [888, 392] on img at bounding box center [887, 491] width 230 height 287
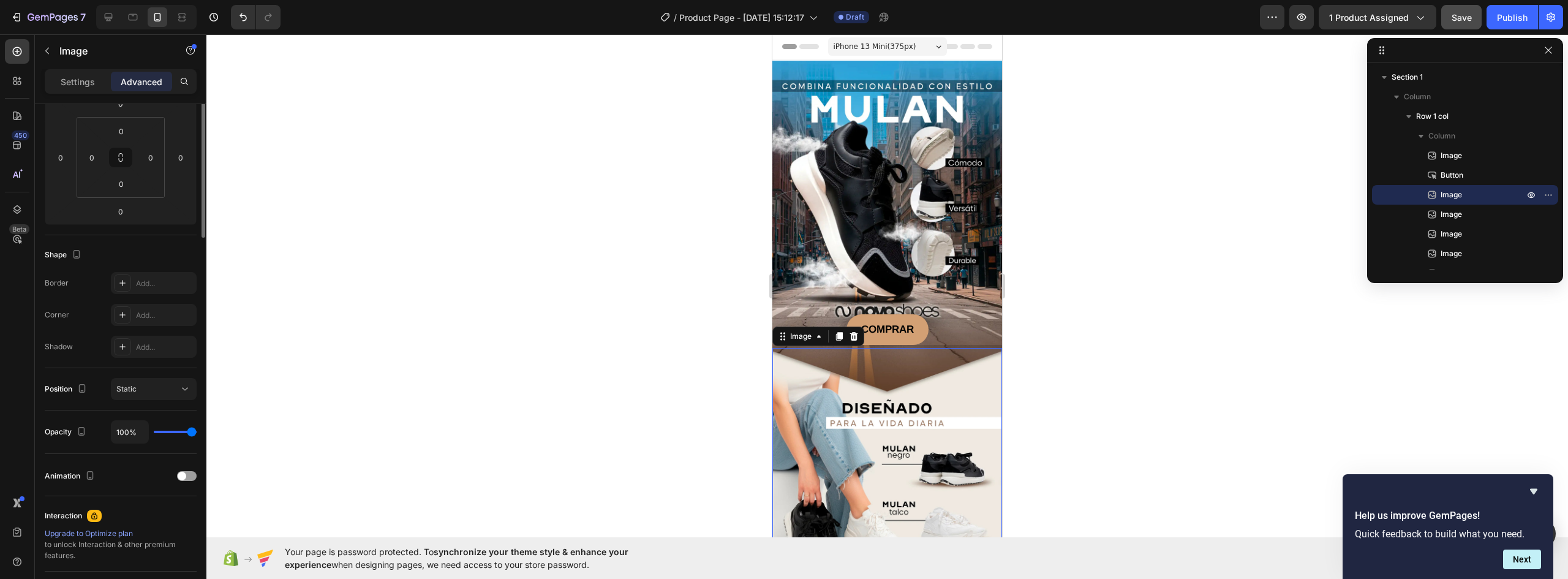
scroll to position [0, 0]
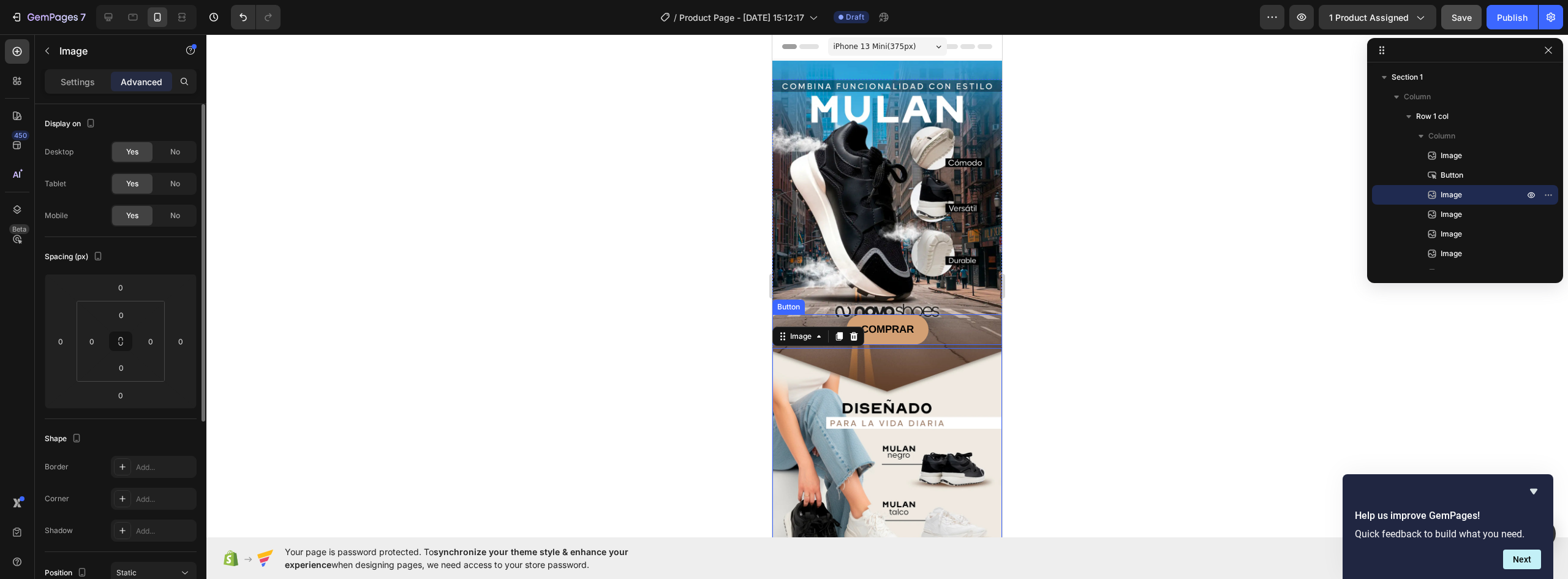
click at [937, 314] on div "COMPRAR Button" at bounding box center [887, 329] width 230 height 31
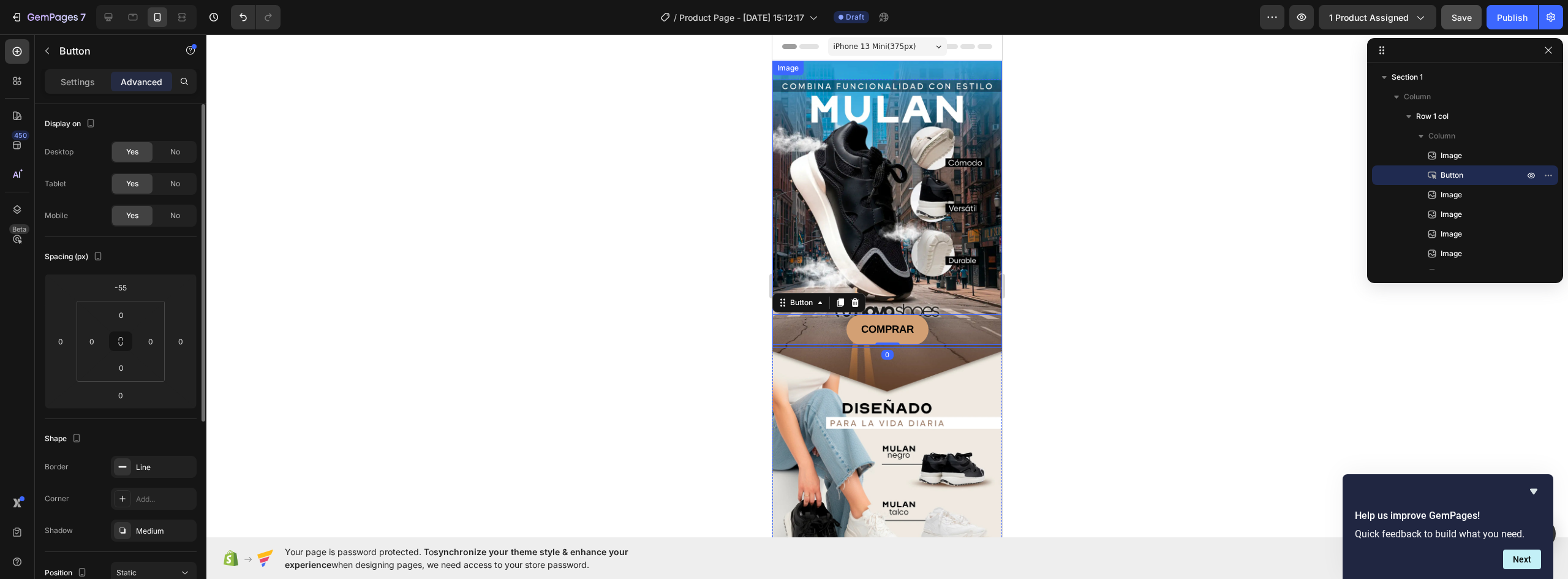
click at [942, 279] on img at bounding box center [887, 204] width 230 height 287
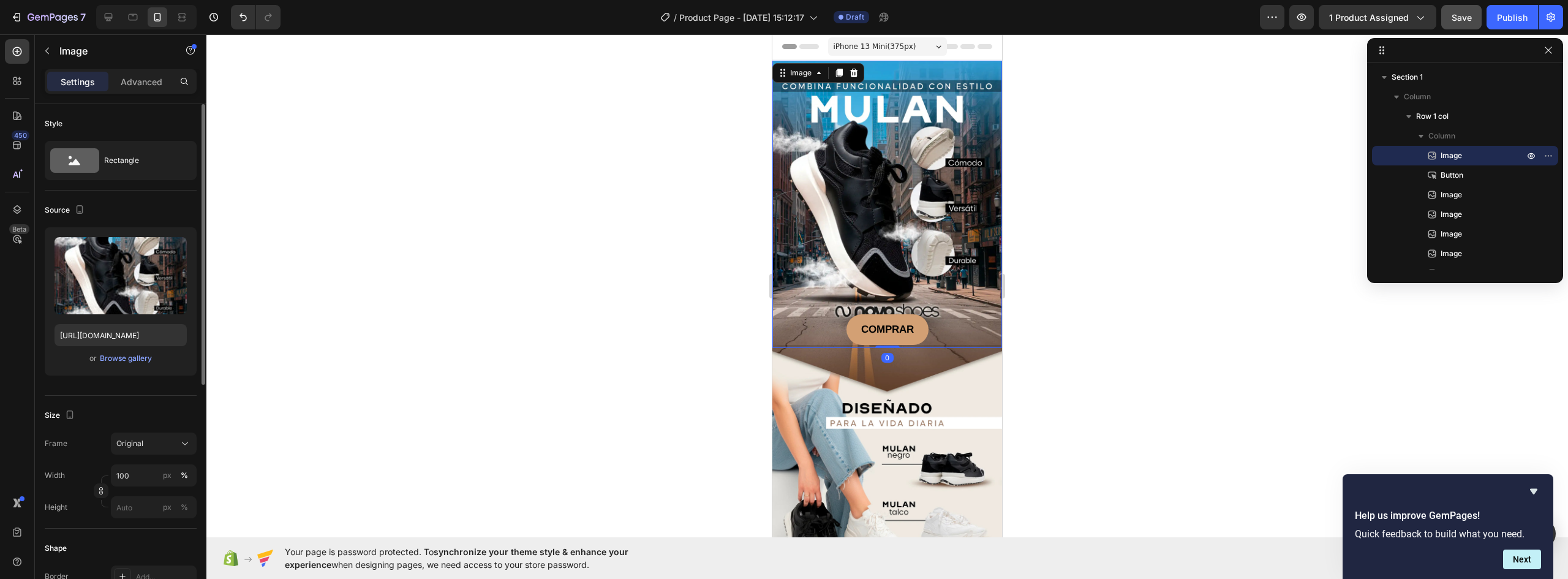
click at [937, 239] on img at bounding box center [887, 204] width 230 height 287
click at [908, 324] on p "COMPRAR" at bounding box center [887, 329] width 53 height 16
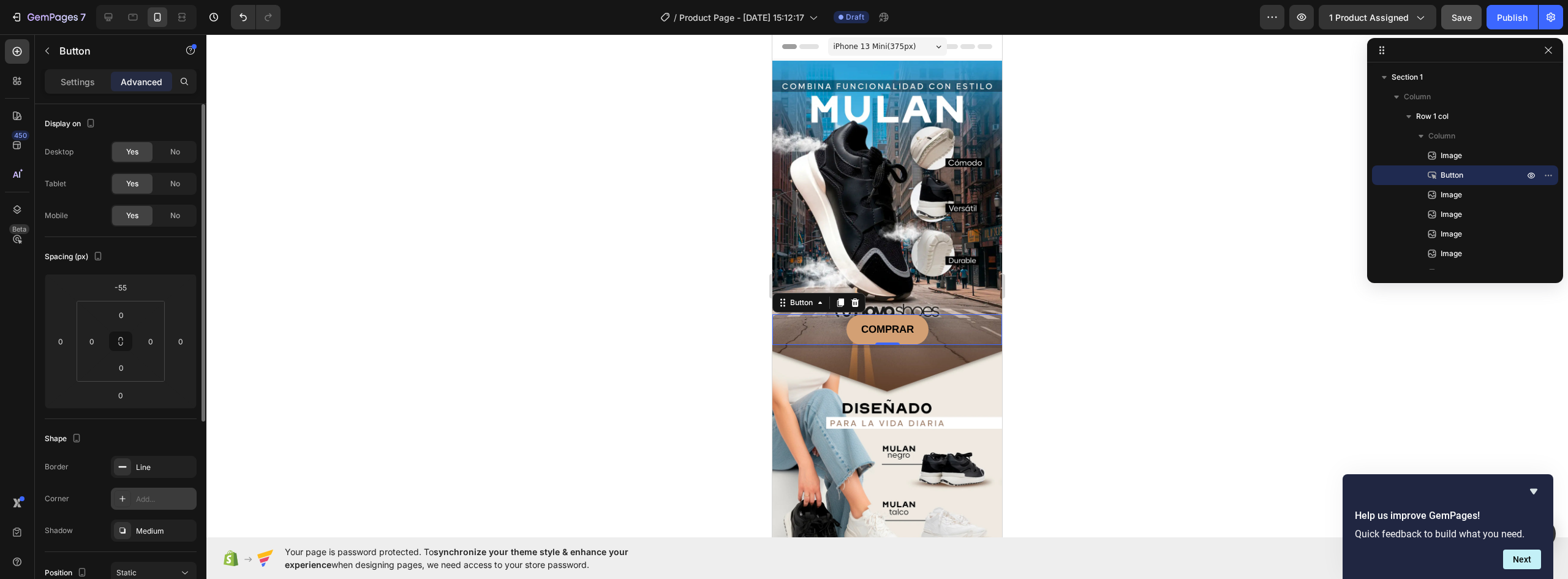
scroll to position [123, 0]
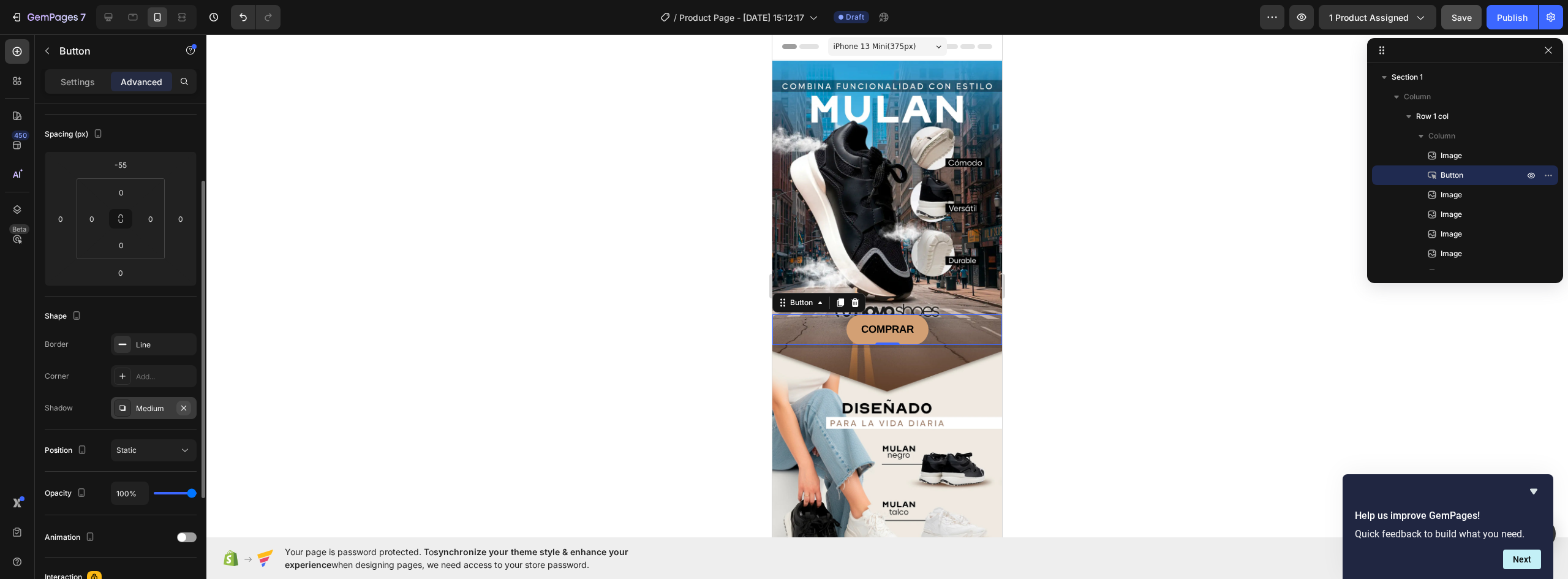
click at [186, 407] on icon "button" at bounding box center [184, 408] width 10 height 10
click at [845, 298] on icon at bounding box center [841, 303] width 10 height 10
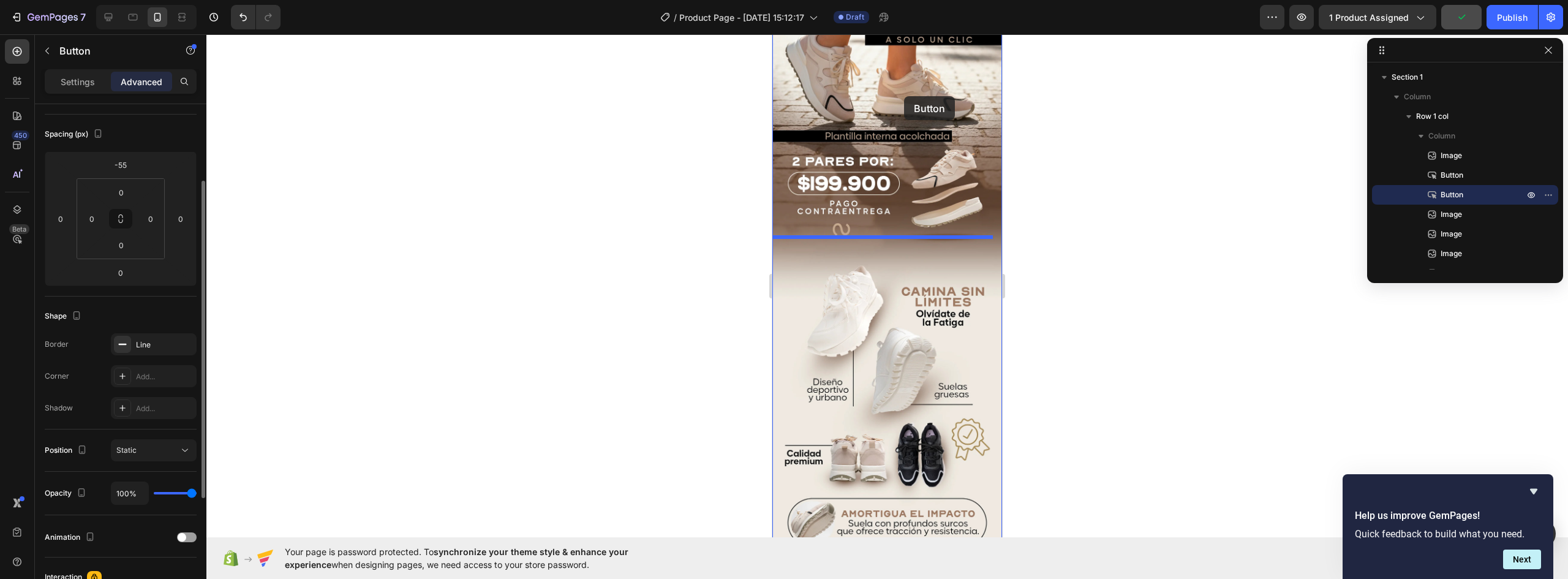
scroll to position [648, 0]
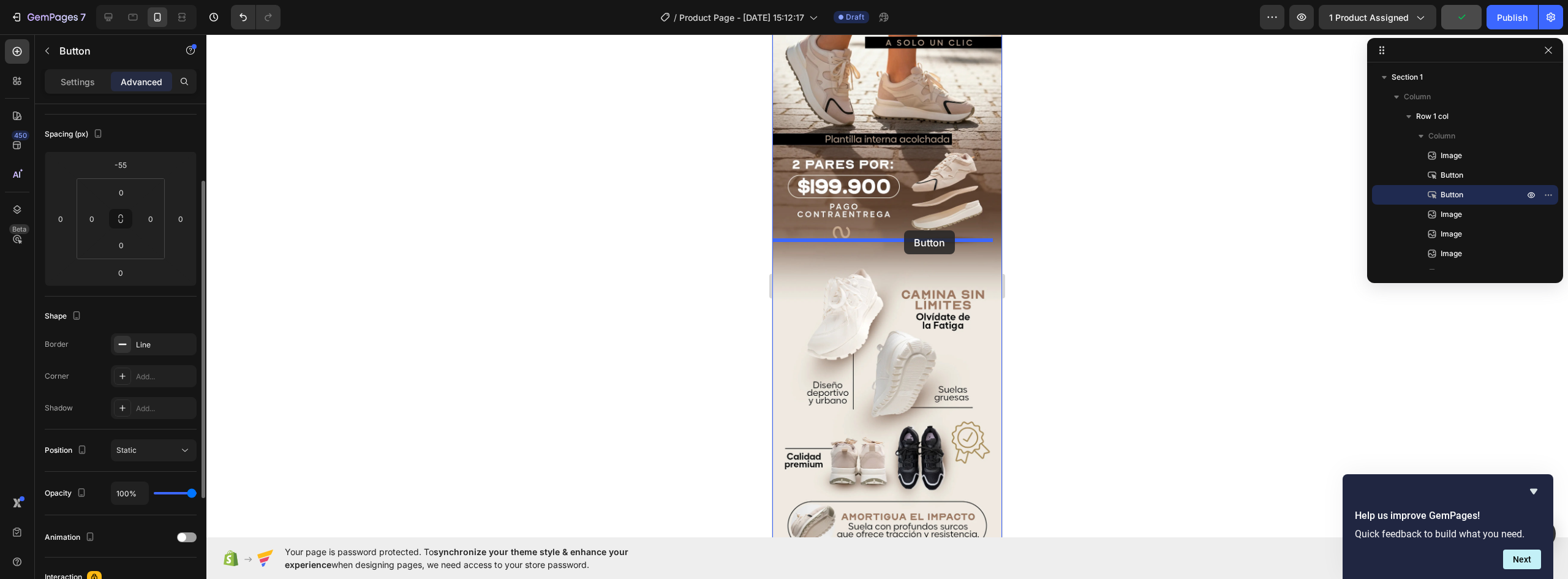
drag, startPoint x: 805, startPoint y: 293, endPoint x: 904, endPoint y: 231, distance: 116.8
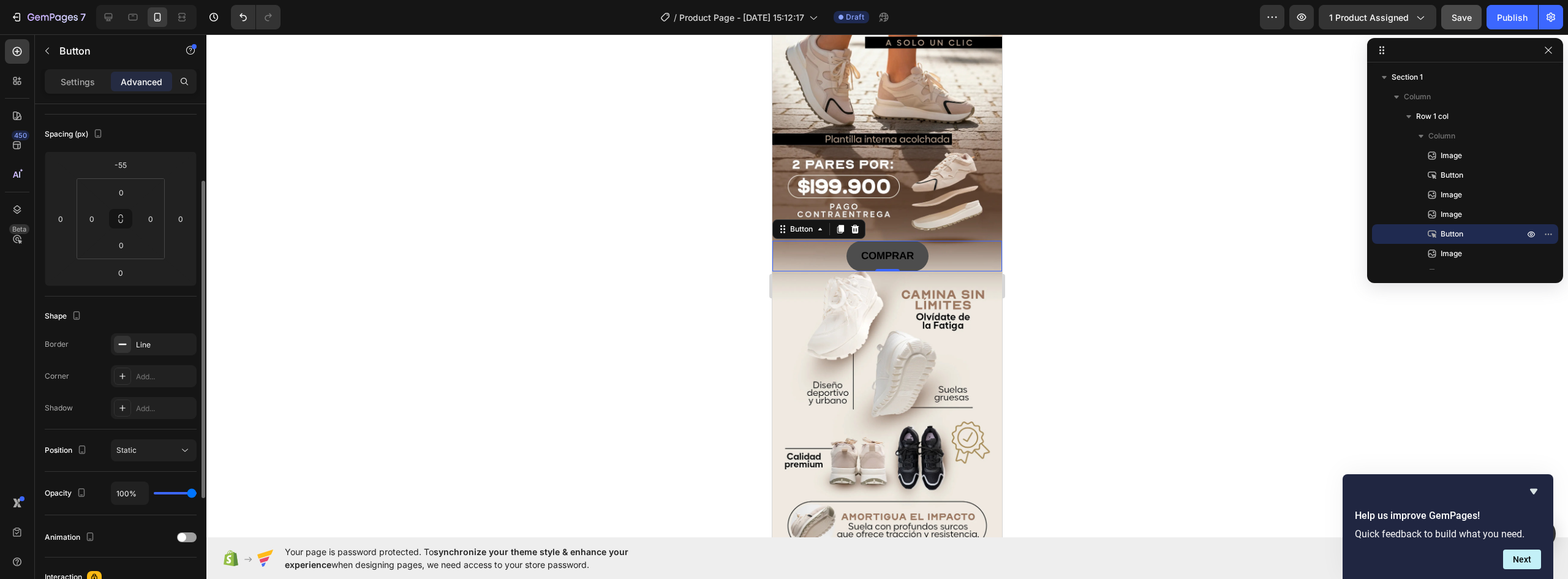
scroll to position [587, 0]
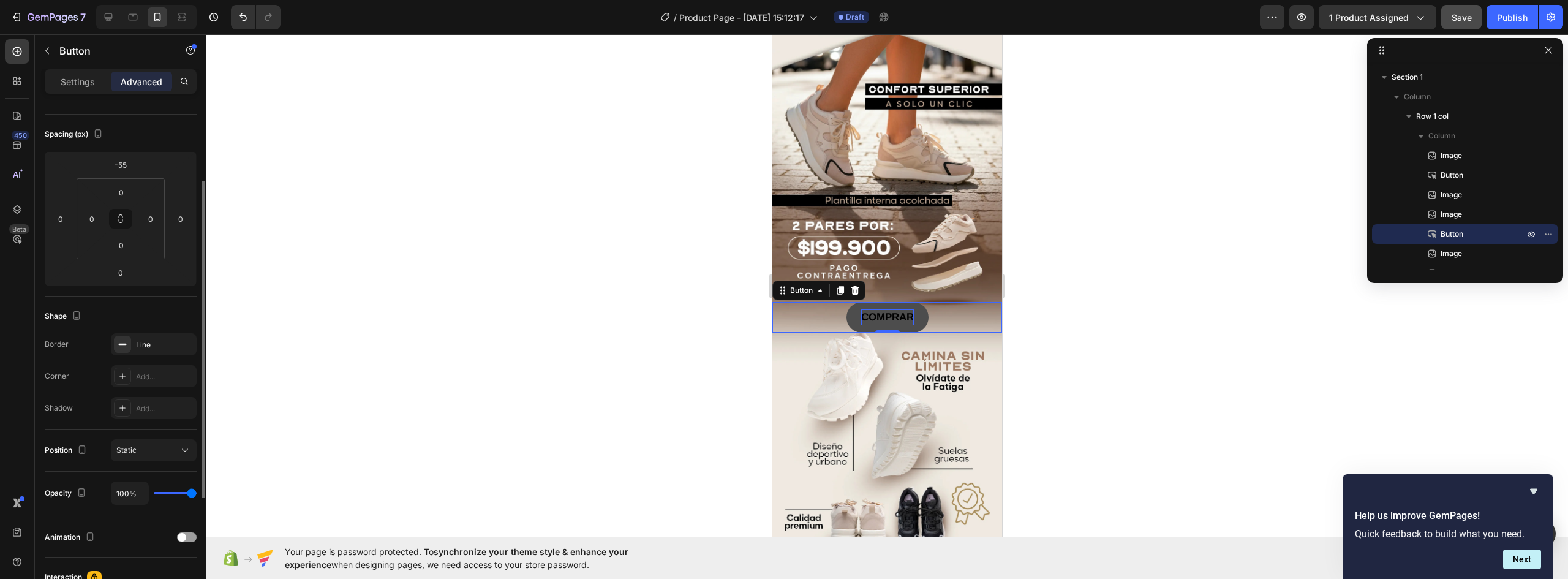
click at [892, 311] on strong "COMPRAR" at bounding box center [887, 317] width 53 height 12
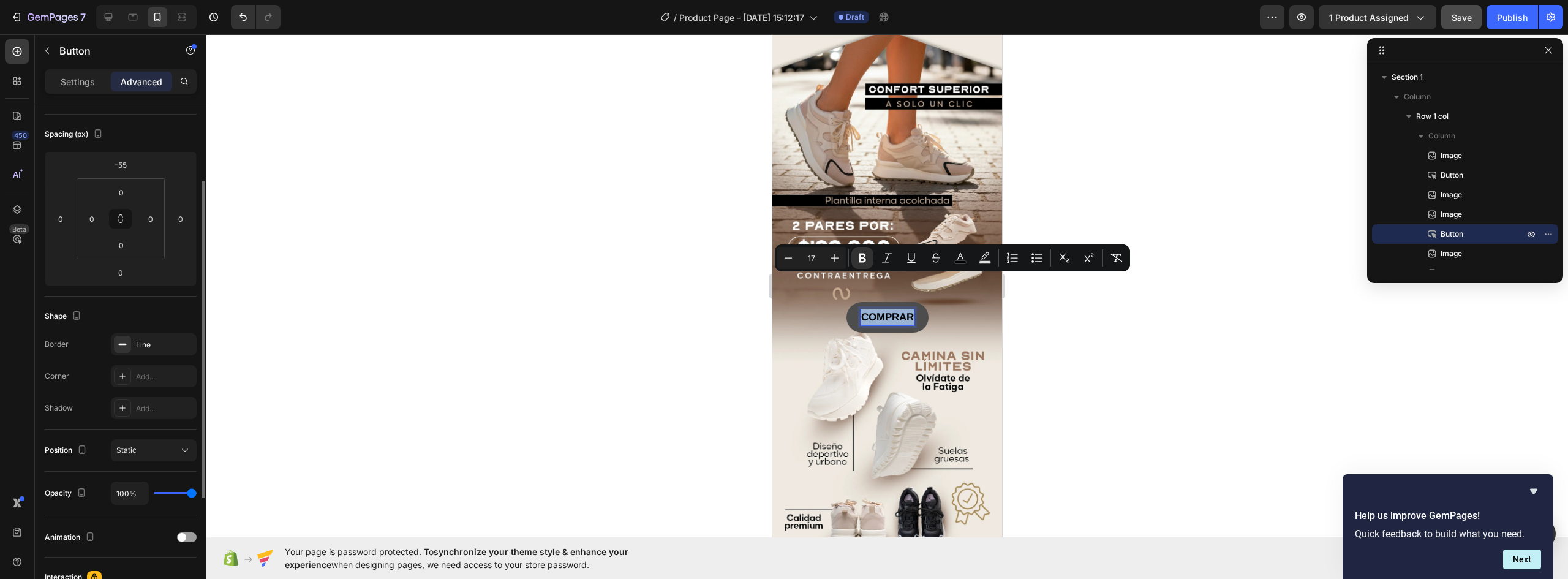
click at [905, 311] on strong "COMPRAR" at bounding box center [887, 317] width 53 height 12
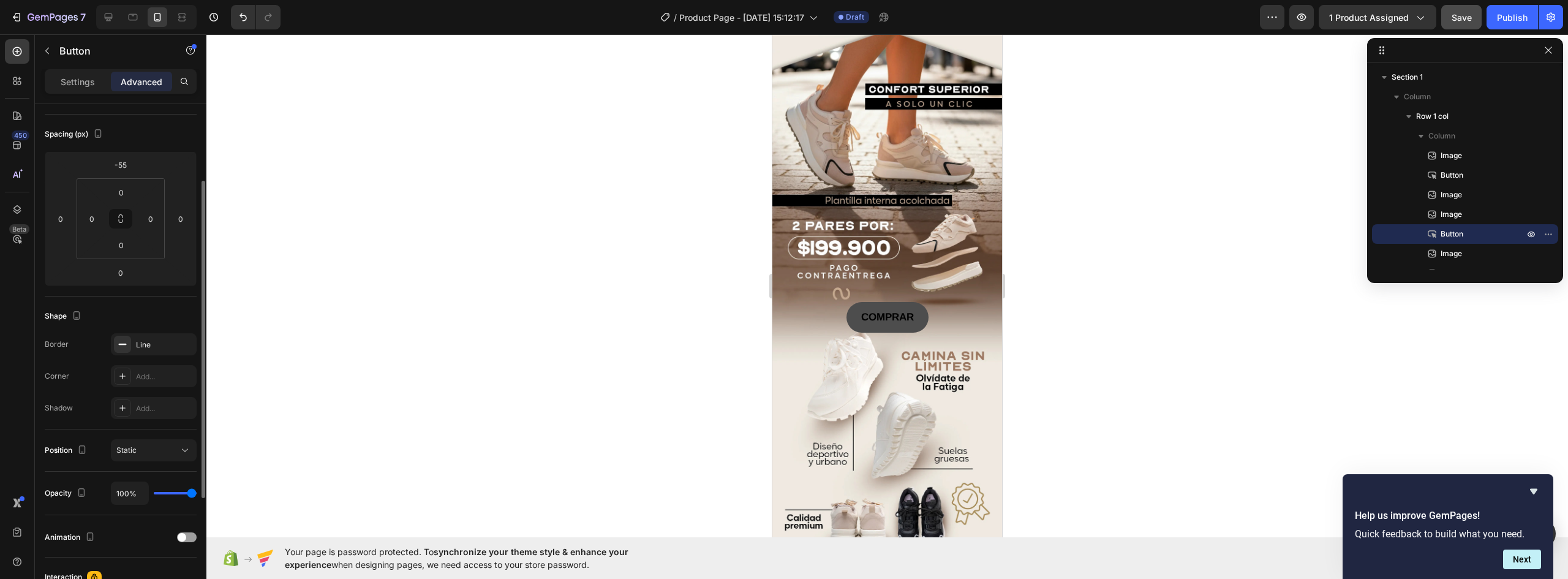
click at [910, 302] on button "COMPRAR" at bounding box center [888, 317] width 82 height 31
click at [906, 311] on strong "COMPRAR" at bounding box center [887, 317] width 53 height 12
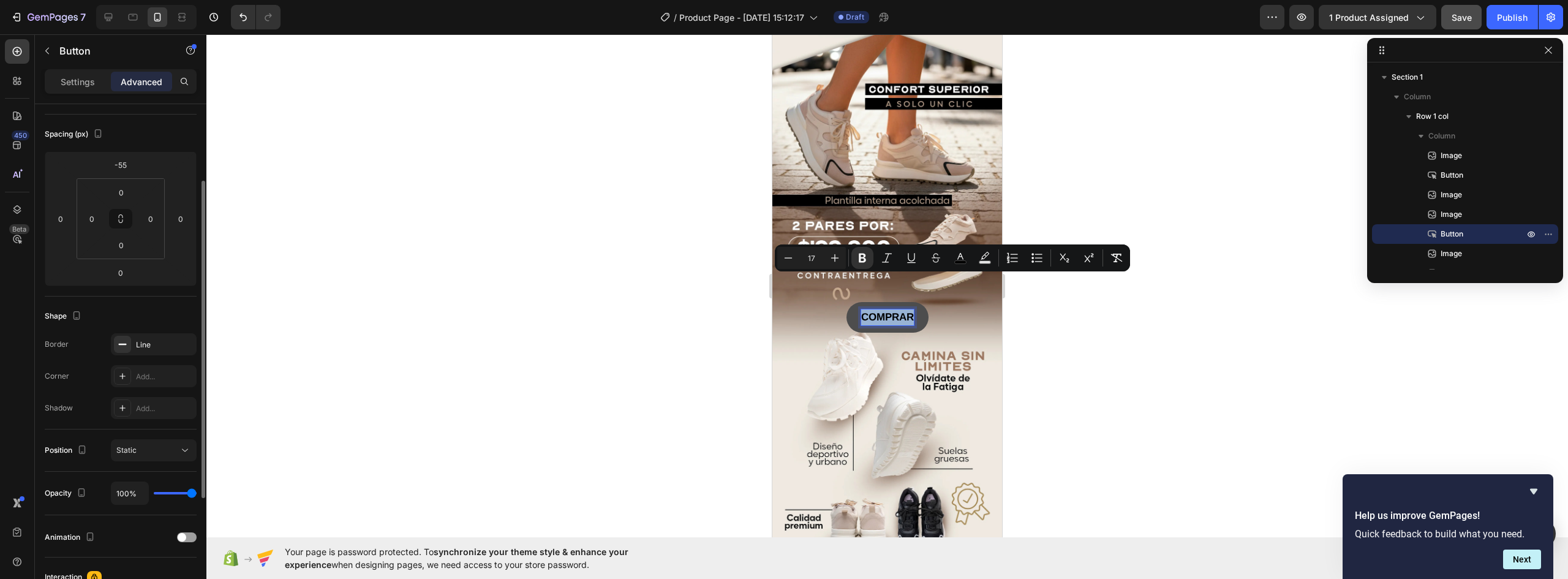
click at [907, 311] on strong "COMPRAR" at bounding box center [887, 317] width 53 height 12
drag, startPoint x: 908, startPoint y: 279, endPoint x: 844, endPoint y: 285, distance: 64.3
click at [847, 302] on button "COMPRAR" at bounding box center [888, 317] width 82 height 31
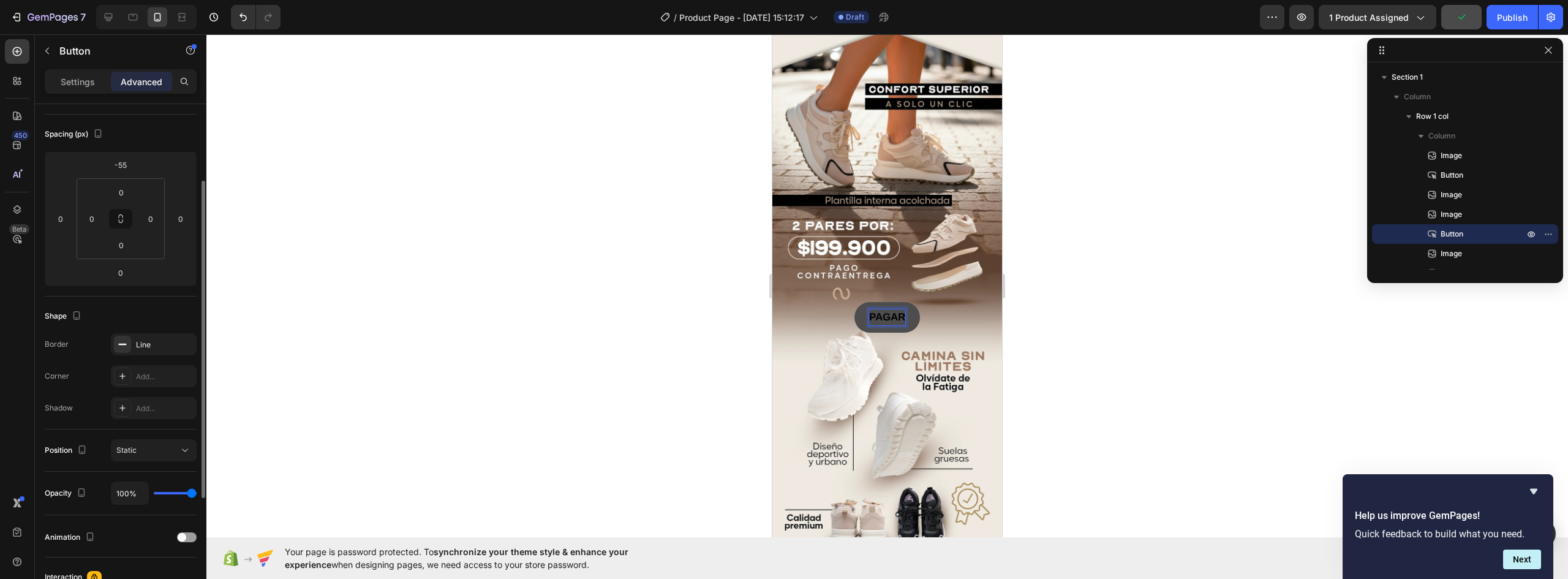
click at [854, 302] on button "PAGAR" at bounding box center [887, 317] width 66 height 31
click at [831, 302] on button "PAGAR CONTRA" at bounding box center [887, 317] width 112 height 31
drag, startPoint x: 847, startPoint y: 283, endPoint x: 806, endPoint y: 286, distance: 41.1
click at [806, 302] on button "PAGAR CONTRA ENTREGA" at bounding box center [887, 317] width 164 height 31
click at [932, 336] on img at bounding box center [887, 480] width 230 height 287
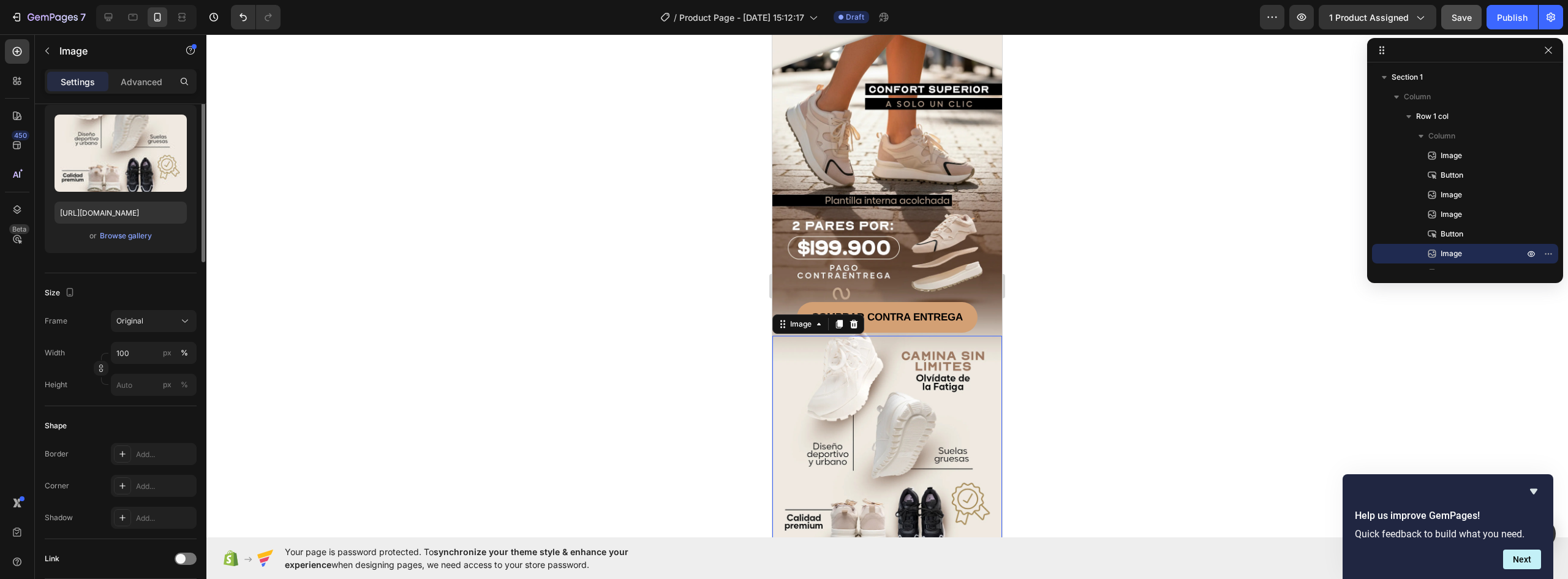
scroll to position [0, 0]
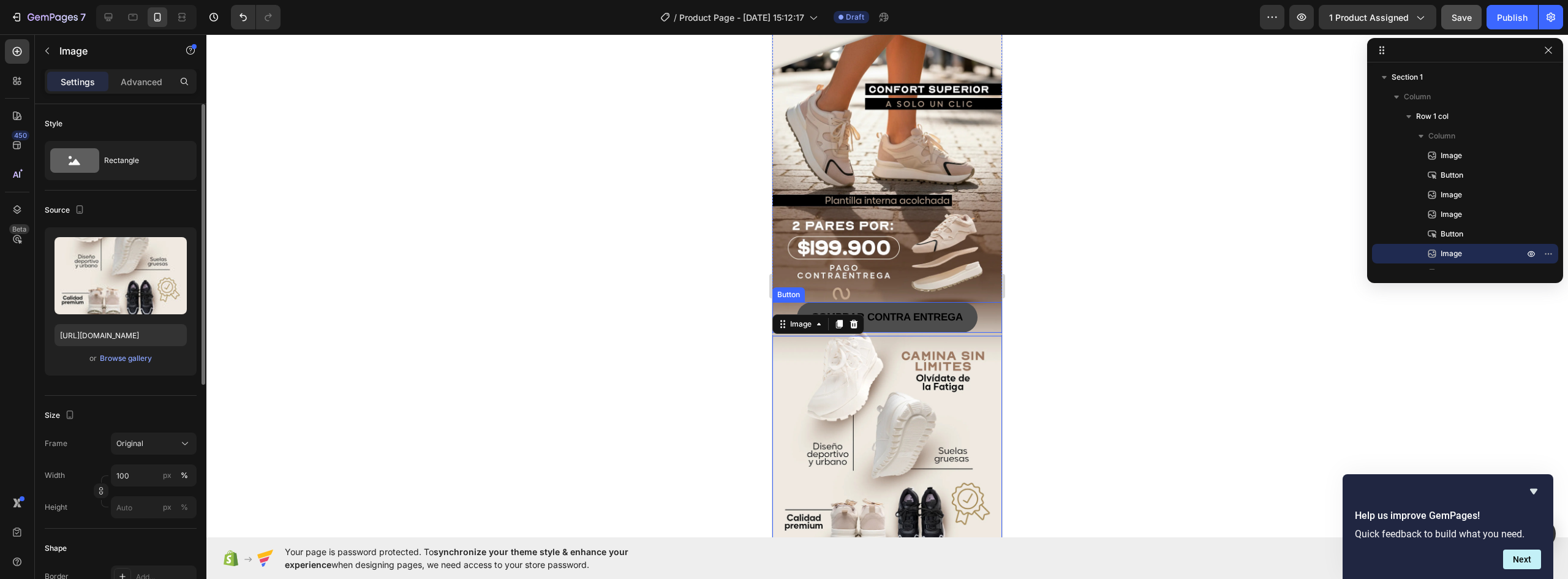
click at [972, 302] on button "COMPRAR CONTRA ENTREGA" at bounding box center [887, 317] width 181 height 31
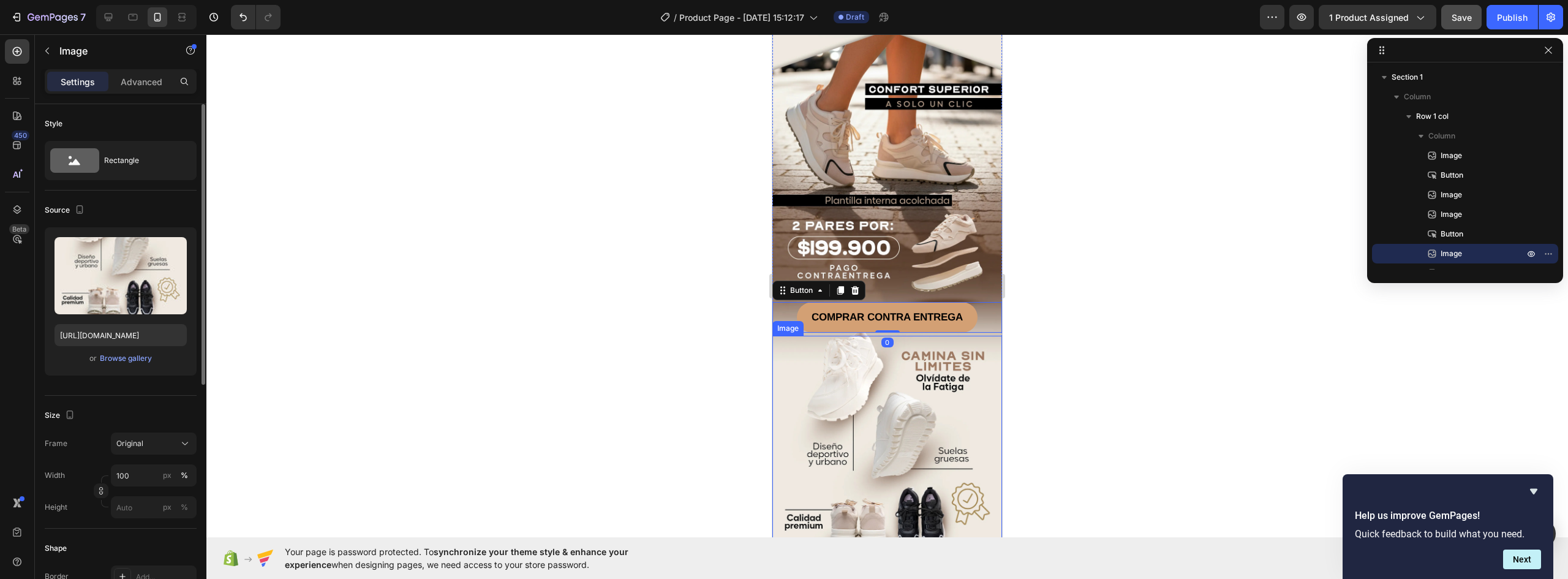
click at [971, 378] on img at bounding box center [887, 480] width 230 height 287
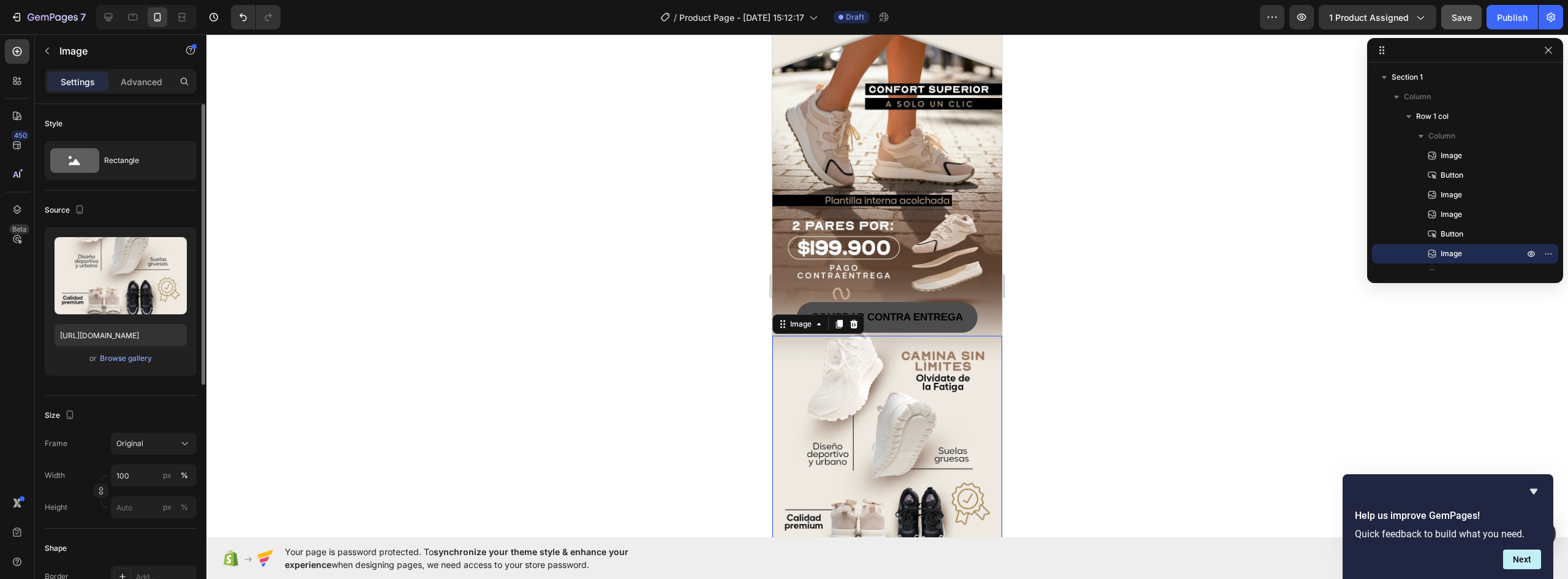
click at [970, 302] on button "COMPRAR CONTRA ENTREGA" at bounding box center [887, 317] width 181 height 31
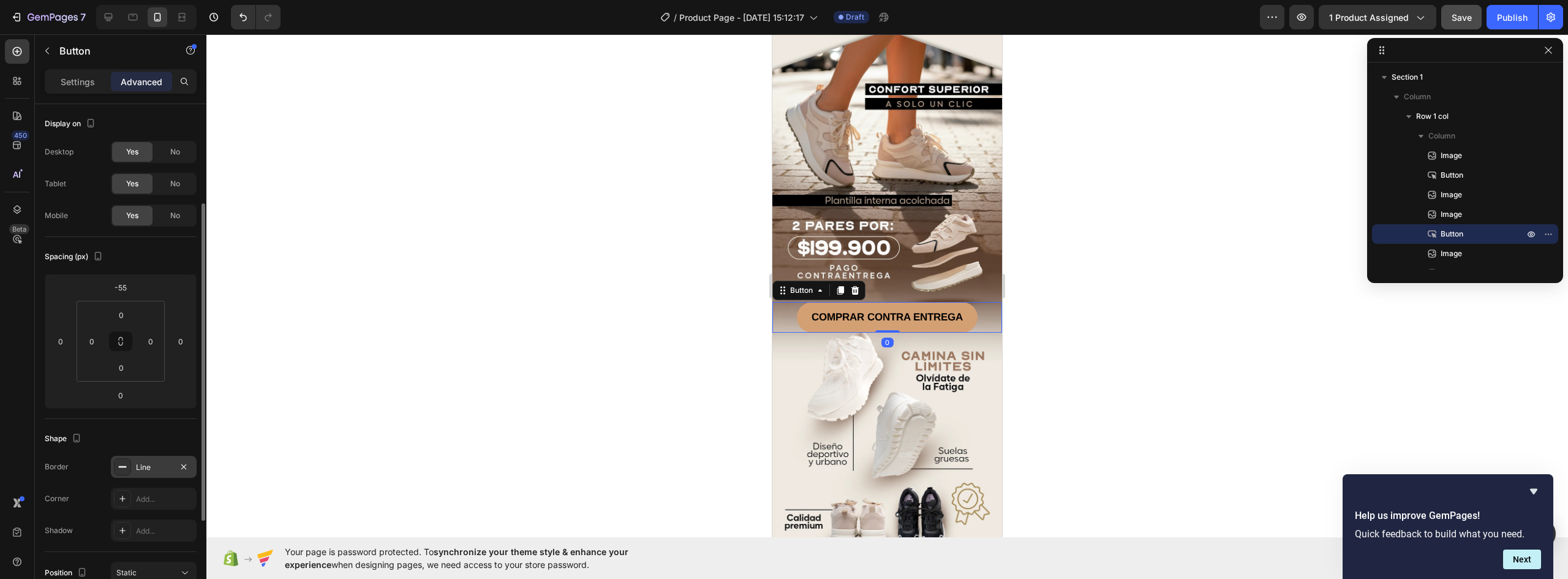
scroll to position [184, 0]
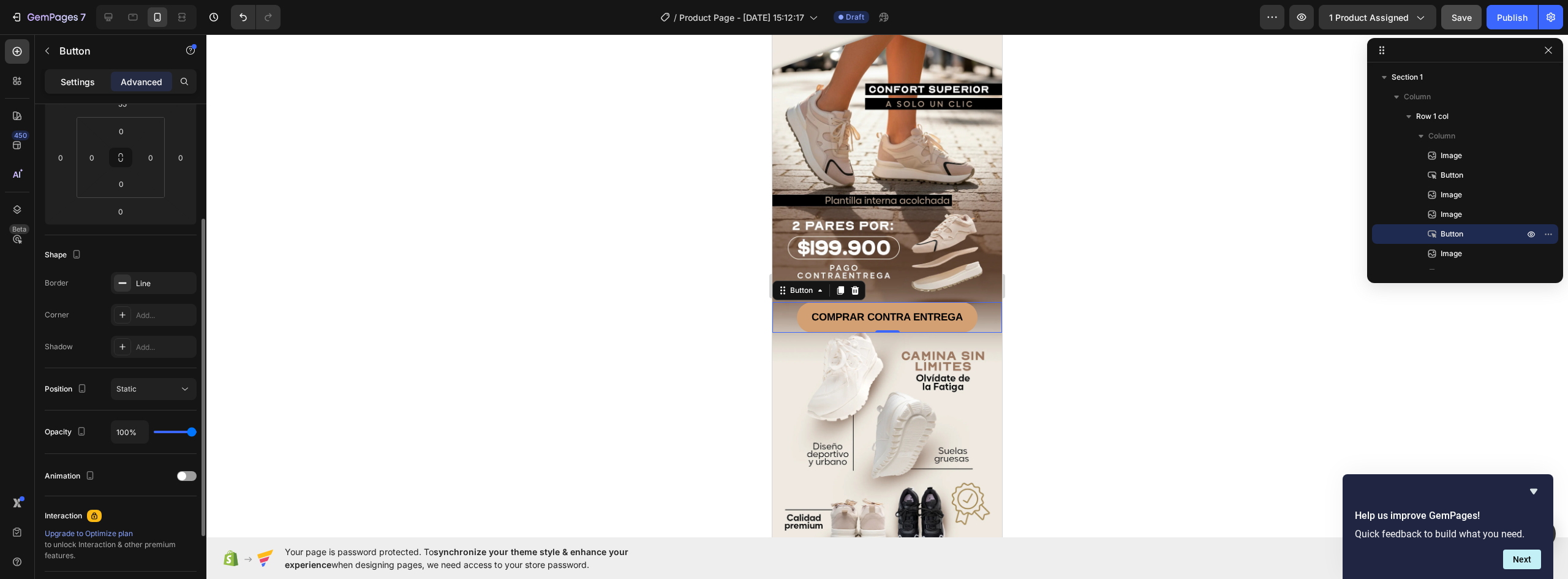
click at [67, 73] on div "Settings" at bounding box center [77, 82] width 61 height 20
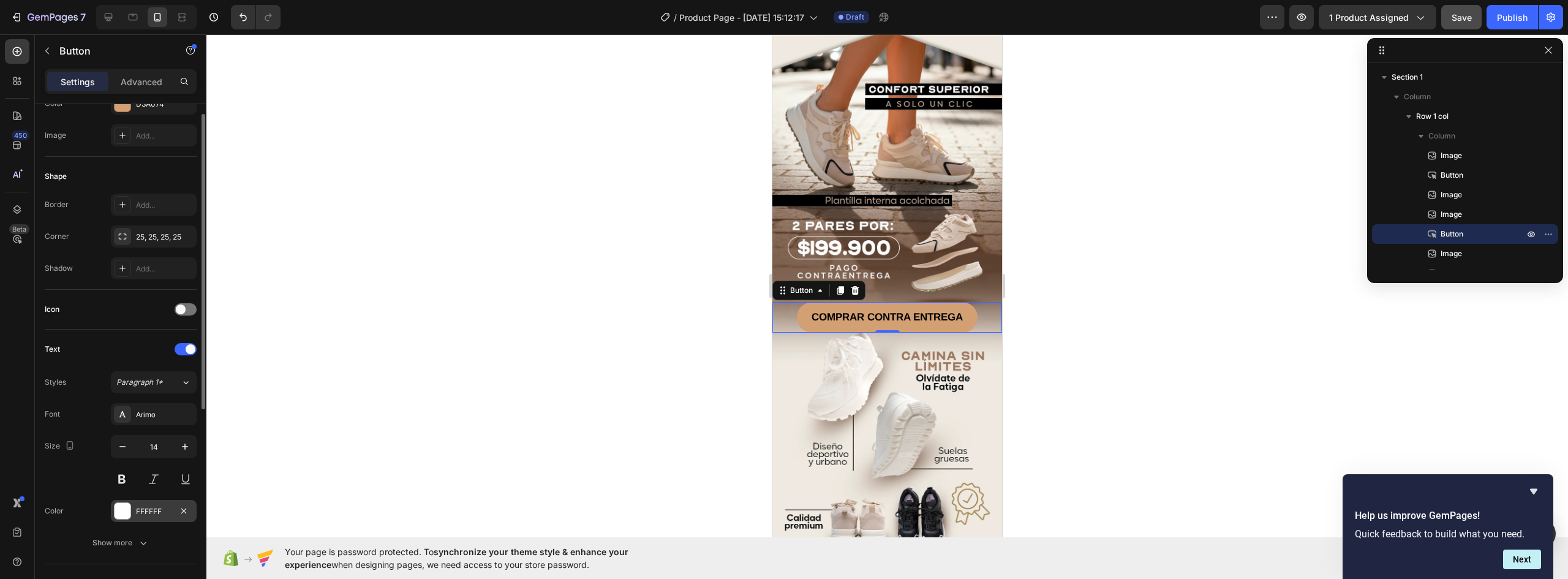
scroll to position [123, 0]
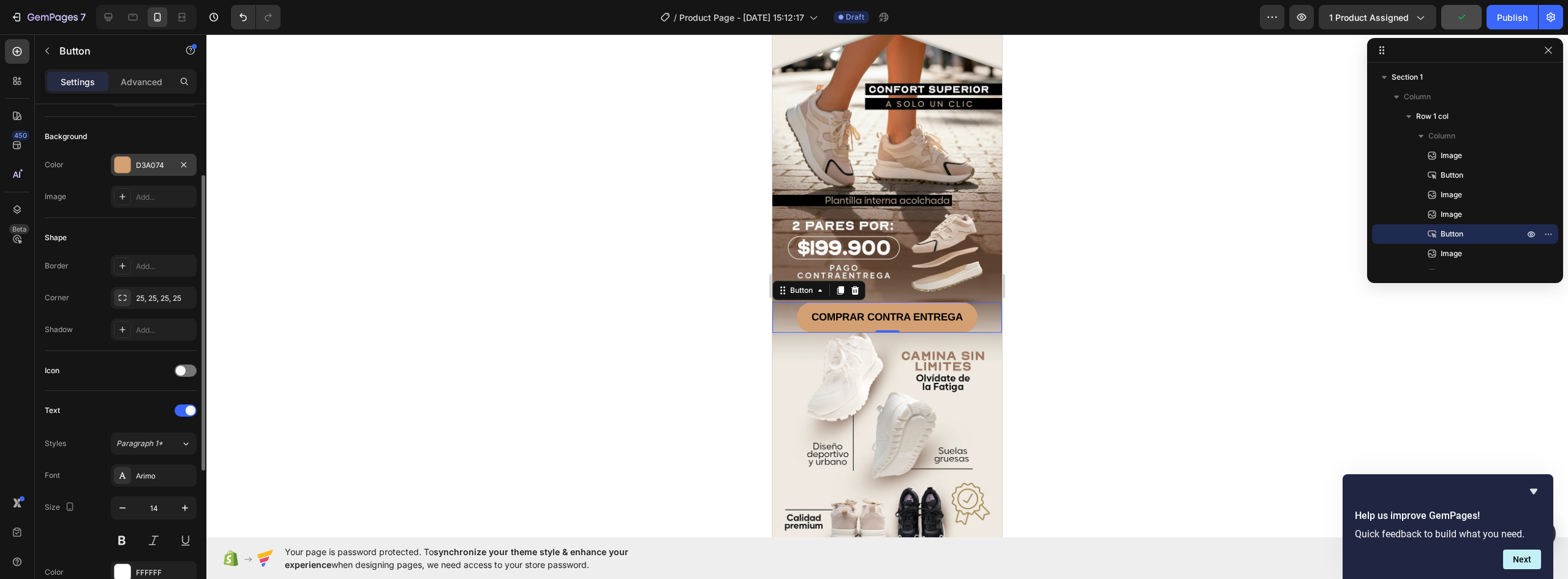
click at [128, 164] on div at bounding box center [122, 165] width 16 height 16
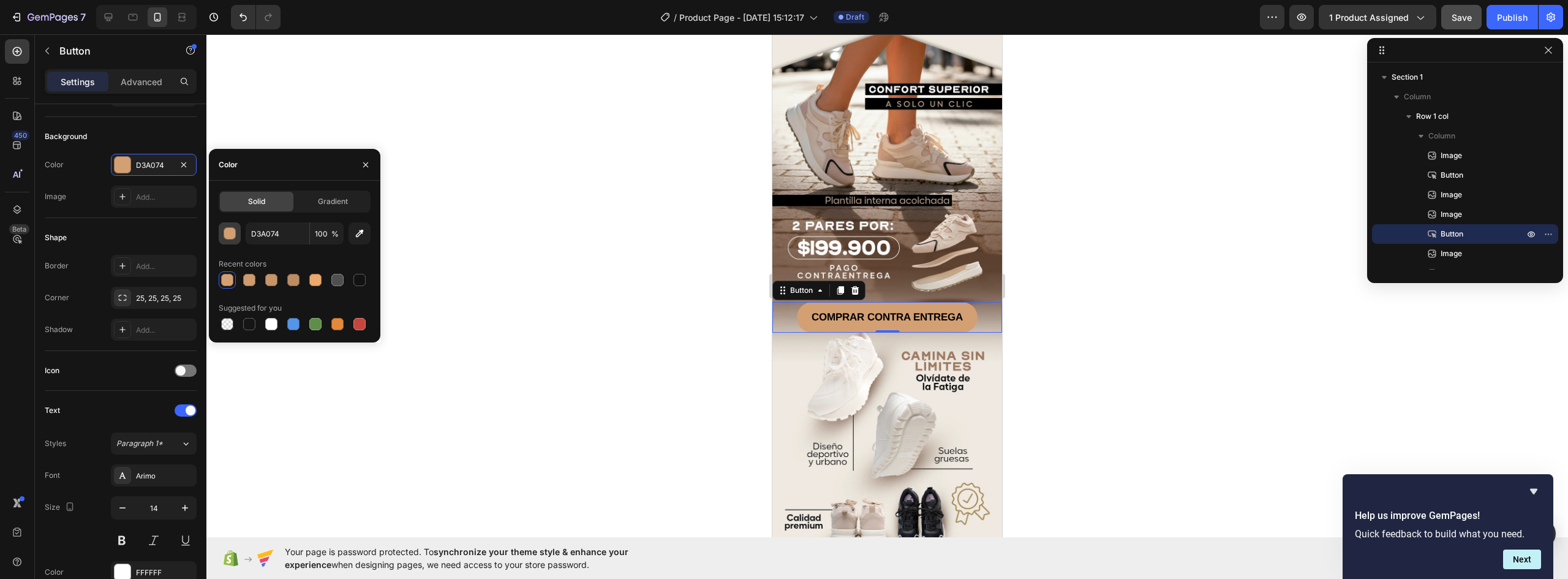
click at [235, 232] on div "button" at bounding box center [230, 234] width 12 height 12
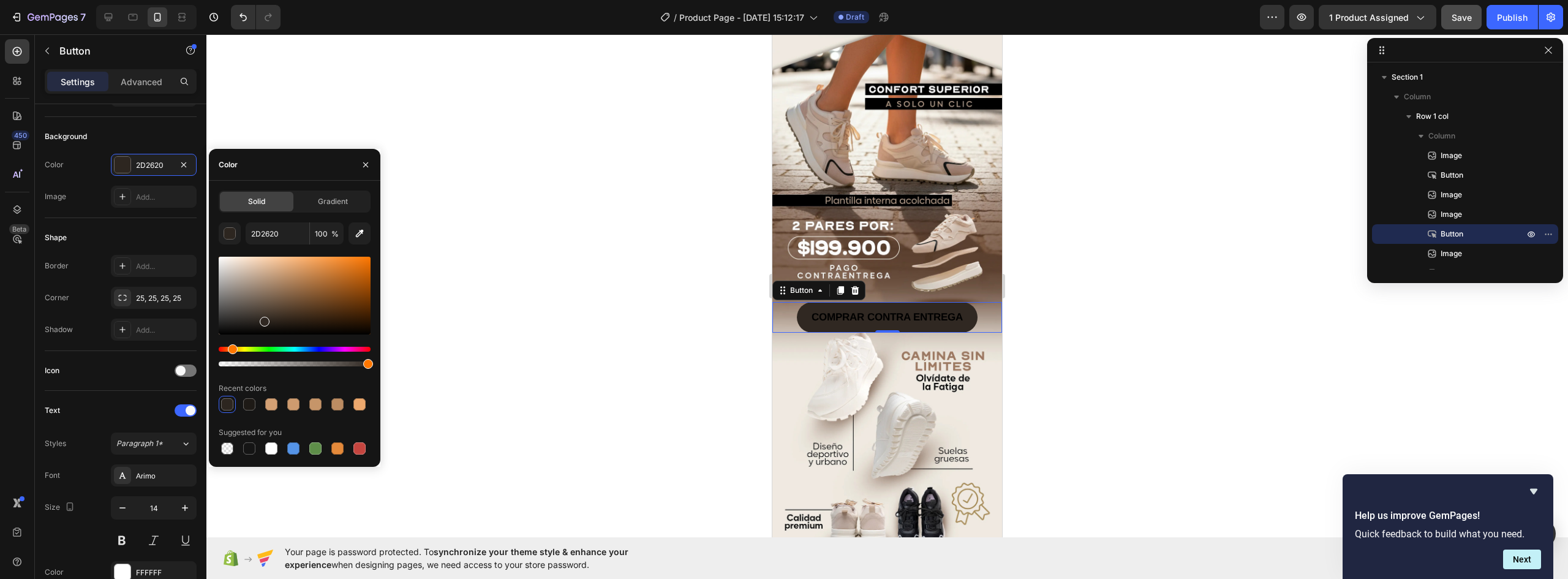
type input "302822"
drag, startPoint x: 291, startPoint y: 274, endPoint x: 264, endPoint y: 320, distance: 53.3
click at [264, 320] on div at bounding box center [265, 322] width 10 height 10
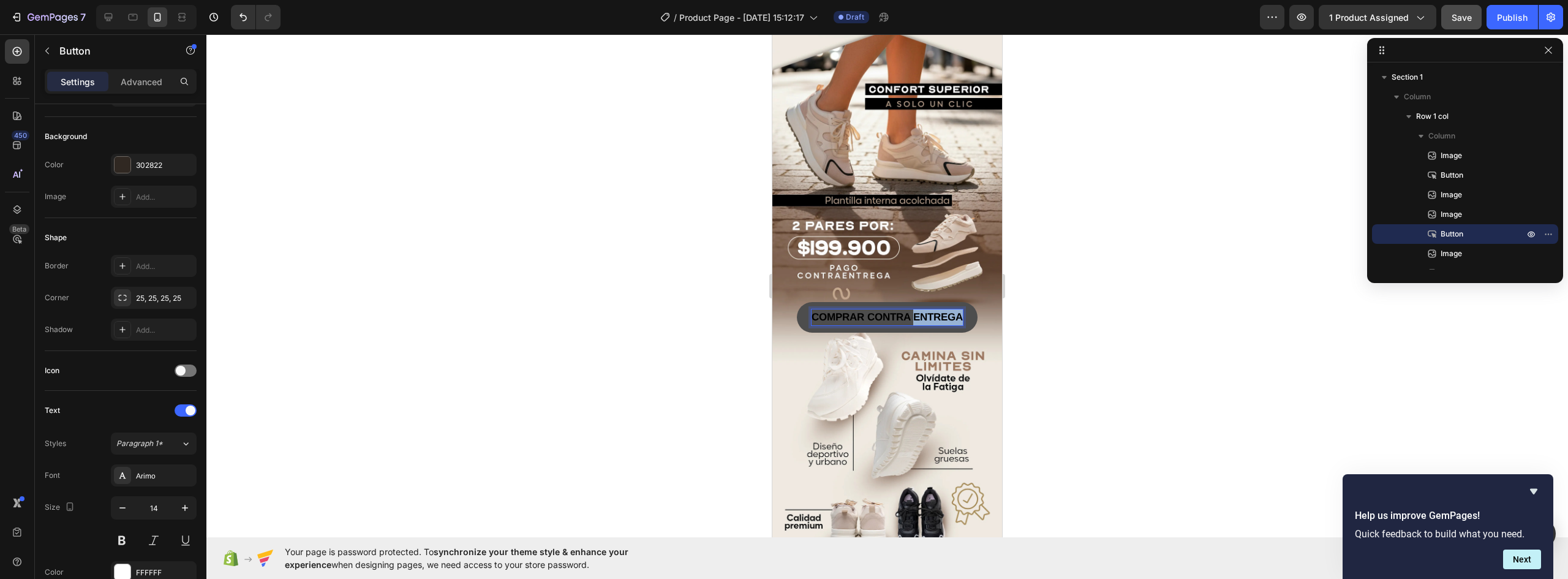
click at [921, 311] on strong "COMPRAR CONTRA ENTREGA" at bounding box center [887, 317] width 152 height 12
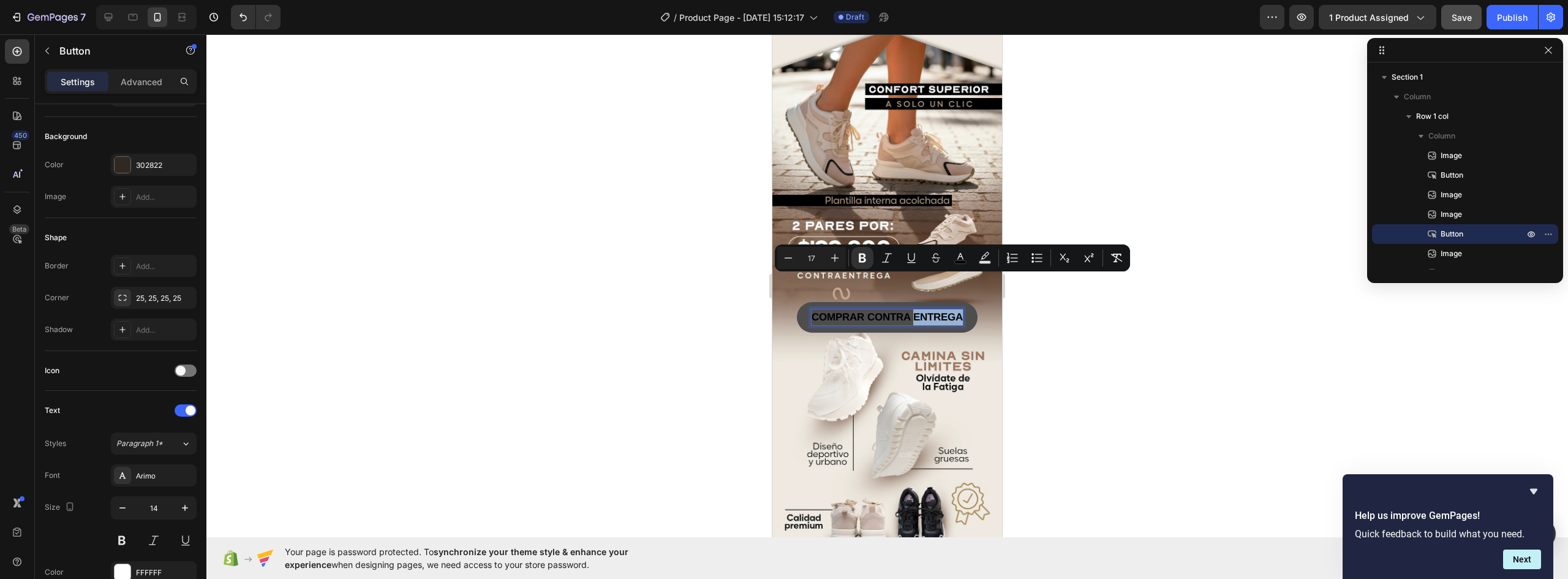
click at [954, 311] on strong "COMPRAR CONTRA ENTREGA" at bounding box center [887, 317] width 152 height 12
click at [961, 302] on button "COMPRAR CONTRA ENTREGA" at bounding box center [887, 317] width 181 height 31
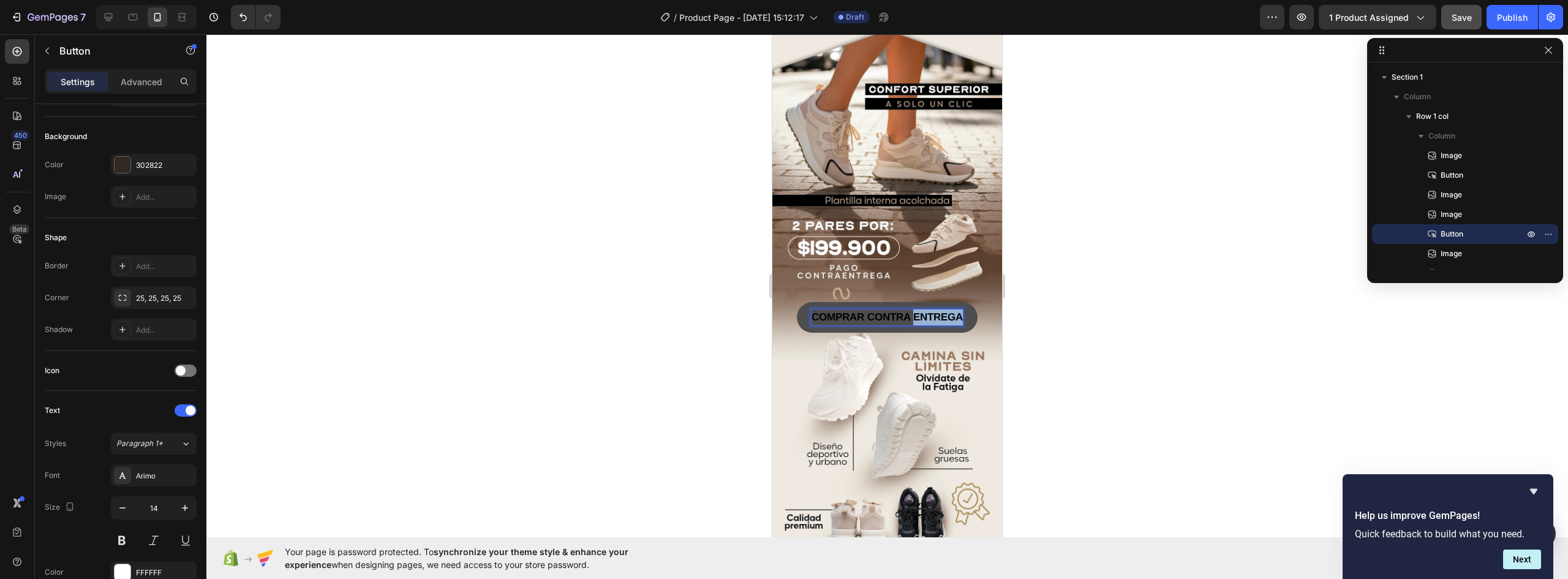
click at [958, 311] on strong "COMPRAR CONTRA ENTREGA" at bounding box center [887, 317] width 152 height 12
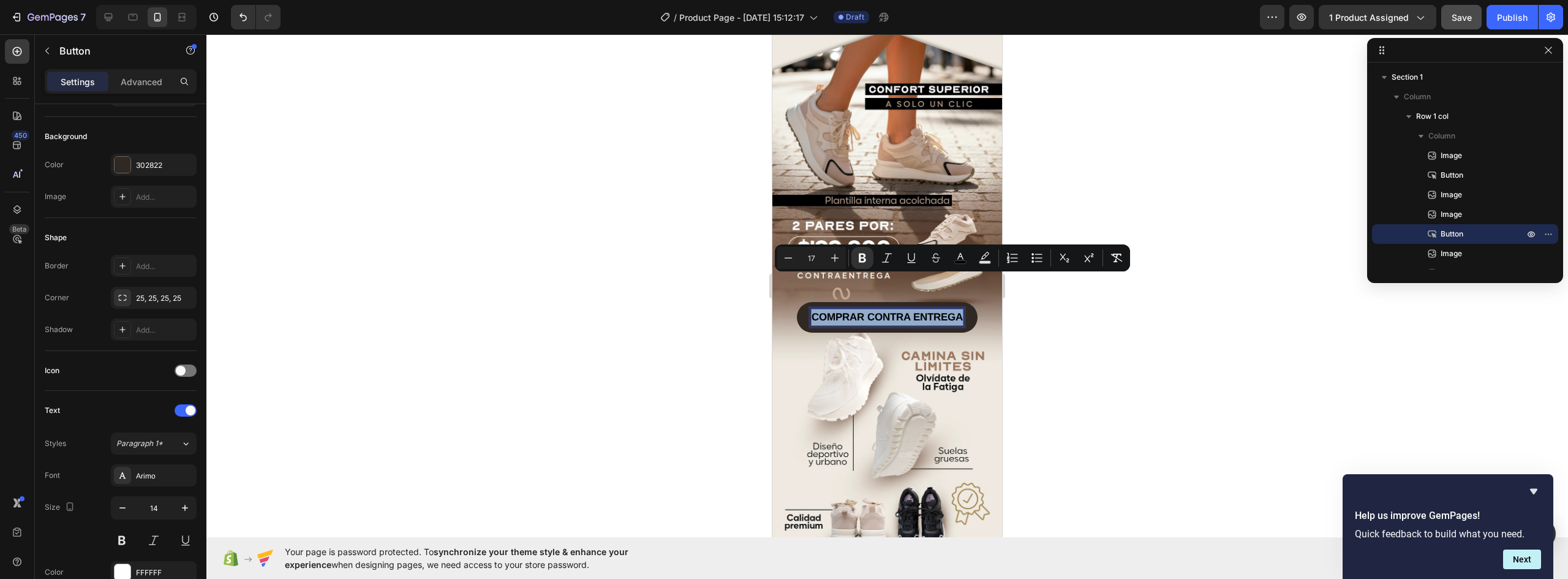
drag, startPoint x: 958, startPoint y: 280, endPoint x: 782, endPoint y: 281, distance: 176.0
click at [782, 302] on div "COMPRAR CONTRA ENTREGA Button 0" at bounding box center [887, 317] width 230 height 31
click at [963, 258] on icon "Editor contextual toolbar" at bounding box center [961, 258] width 12 height 12
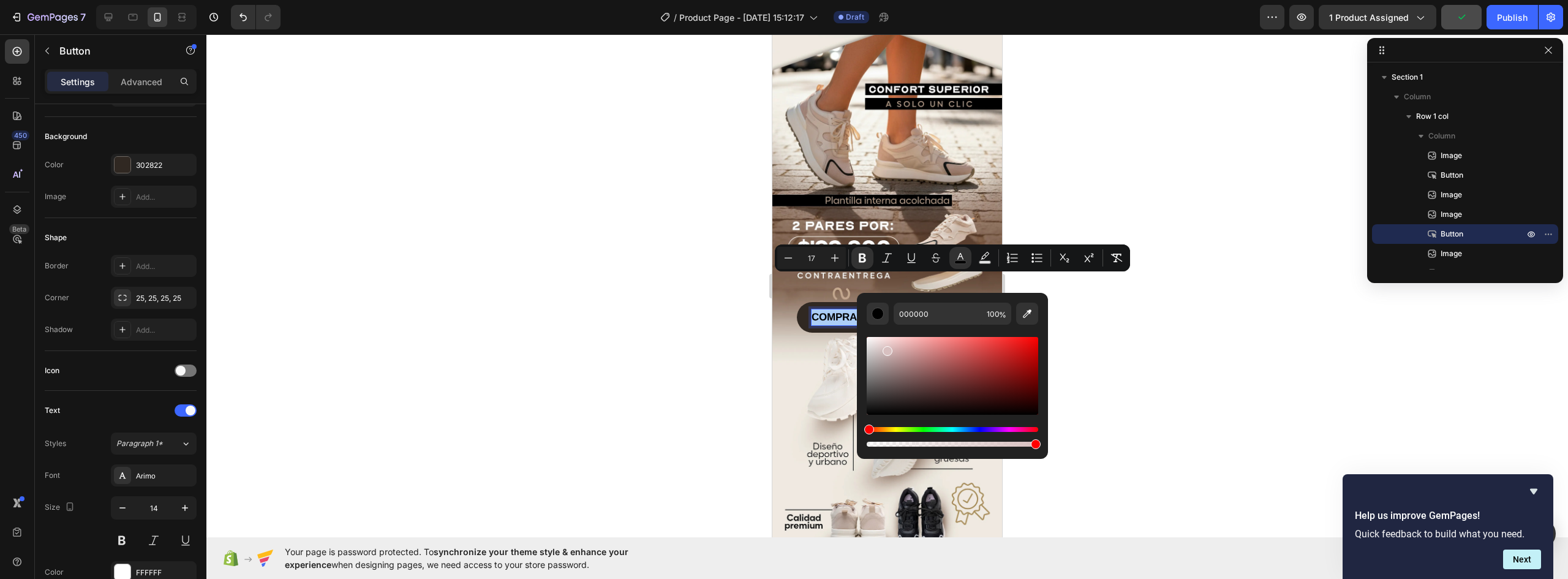
drag, startPoint x: 1659, startPoint y: 383, endPoint x: 828, endPoint y: 322, distance: 833.2
type input "FFFFFF"
click at [791, 364] on img at bounding box center [887, 480] width 230 height 287
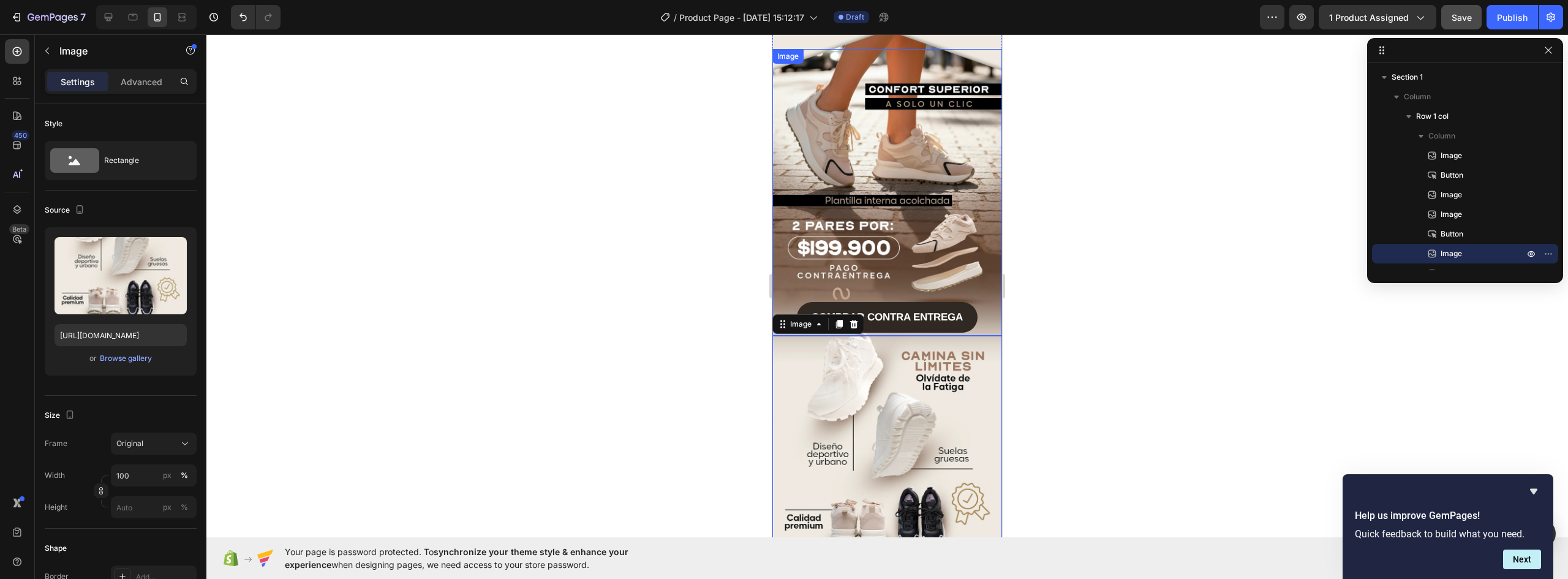
scroll to position [525, 0]
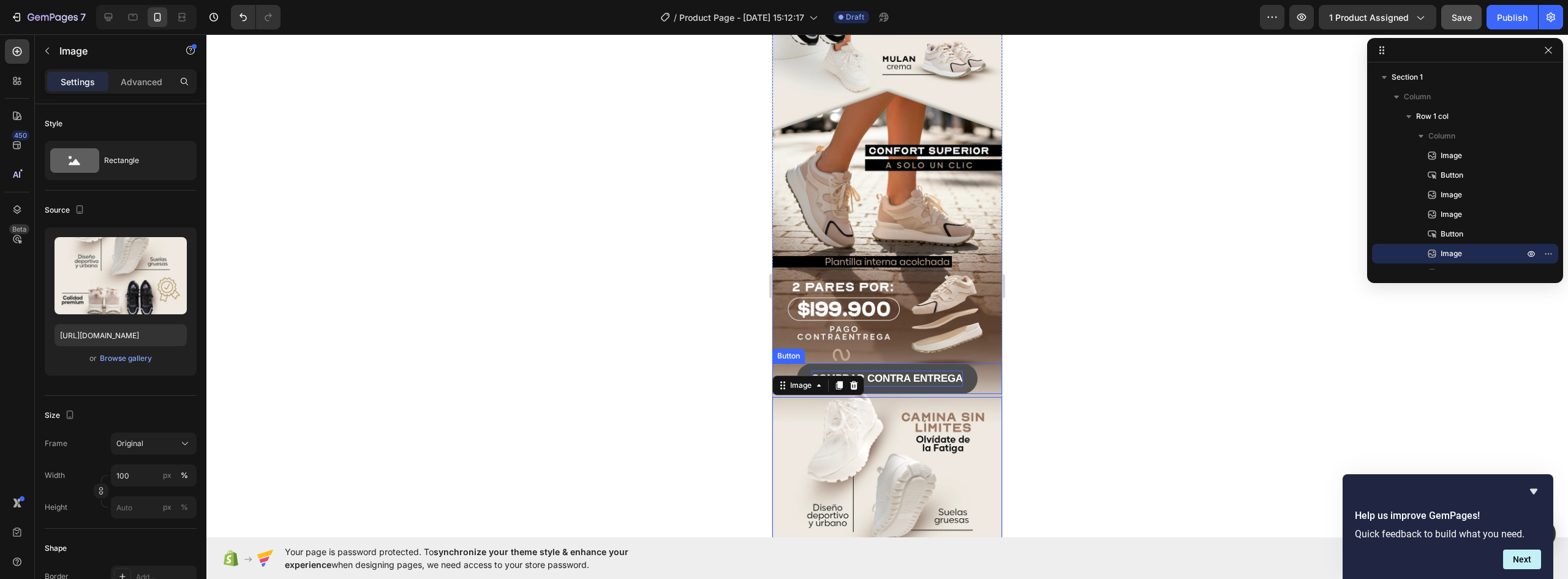
click at [941, 373] on strong "COMPRAR CONTRA ENTREGA" at bounding box center [887, 378] width 152 height 12
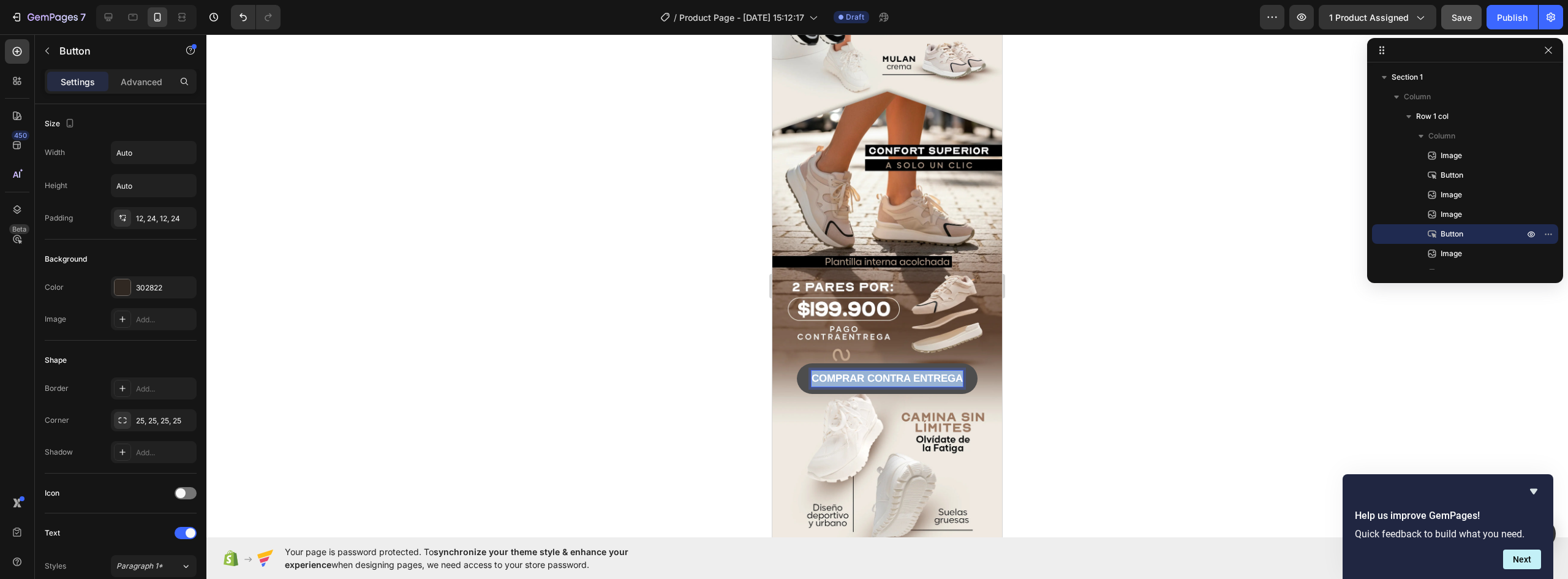
drag, startPoint x: 807, startPoint y: 343, endPoint x: 1068, endPoint y: 339, distance: 261.0
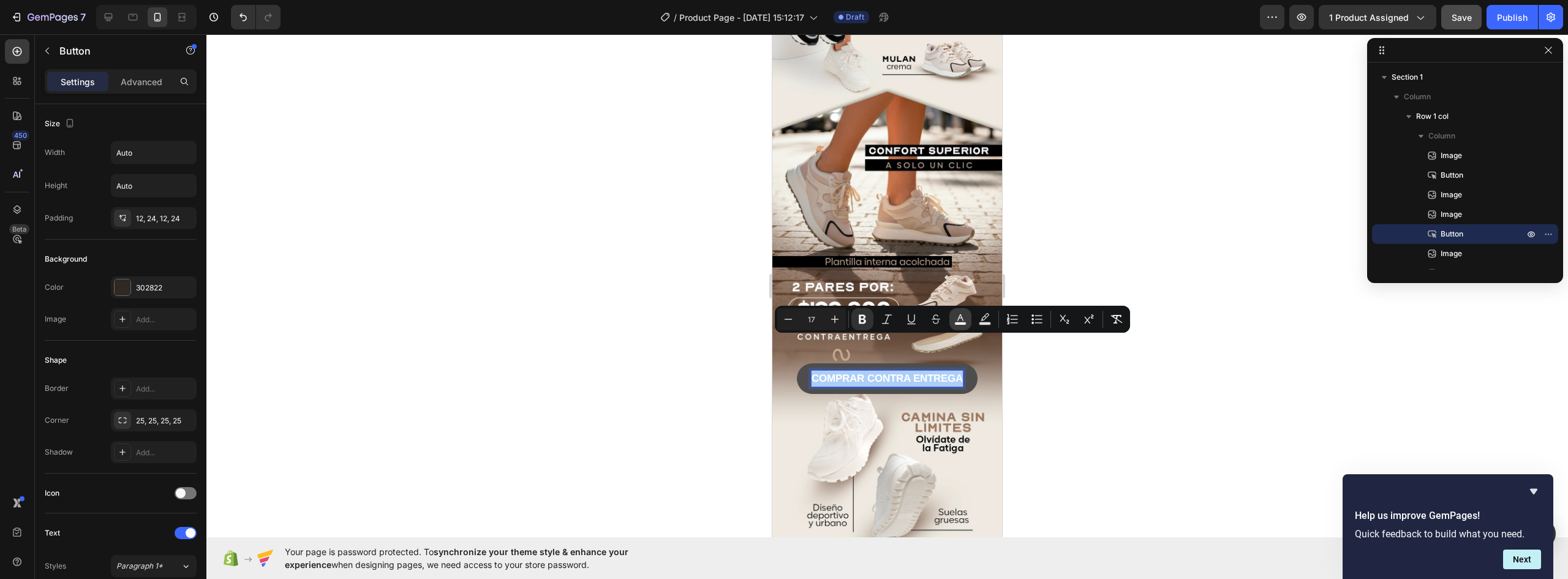
click at [963, 318] on icon "Editor contextual toolbar" at bounding box center [961, 320] width 12 height 12
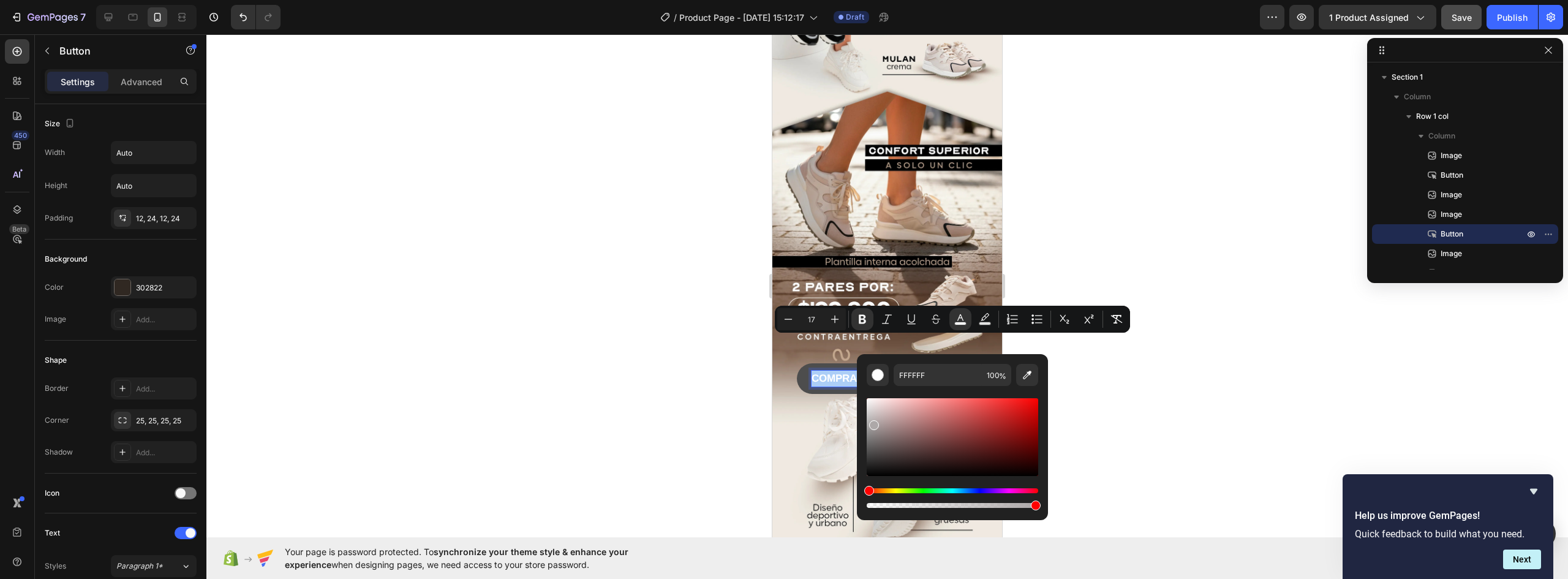
drag, startPoint x: 873, startPoint y: 414, endPoint x: 873, endPoint y: 423, distance: 9.0
click at [873, 423] on div "Editor contextual toolbar" at bounding box center [952, 437] width 171 height 78
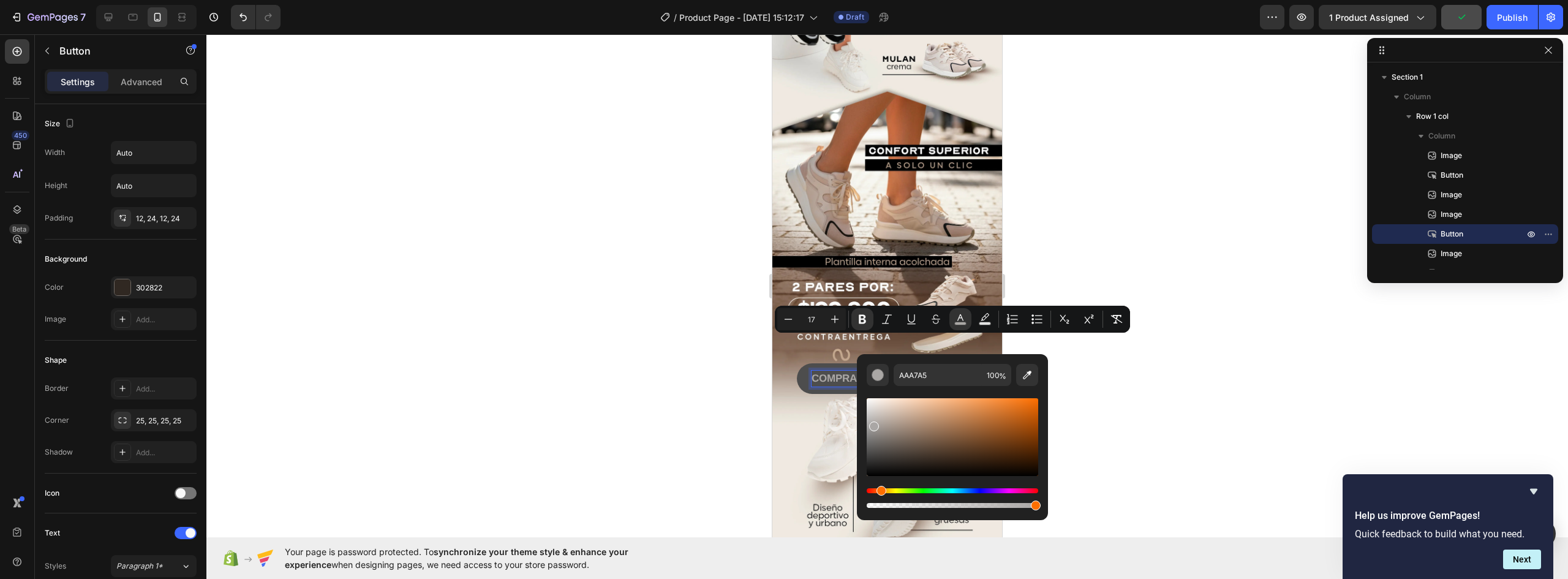
click at [880, 490] on div "Hue" at bounding box center [882, 491] width 10 height 10
type input "CCA890"
drag, startPoint x: 880, startPoint y: 423, endPoint x: 917, endPoint y: 414, distance: 38.1
click at [917, 414] on div "Editor contextual toolbar" at bounding box center [952, 437] width 171 height 78
click at [1093, 400] on div at bounding box center [887, 307] width 1362 height 545
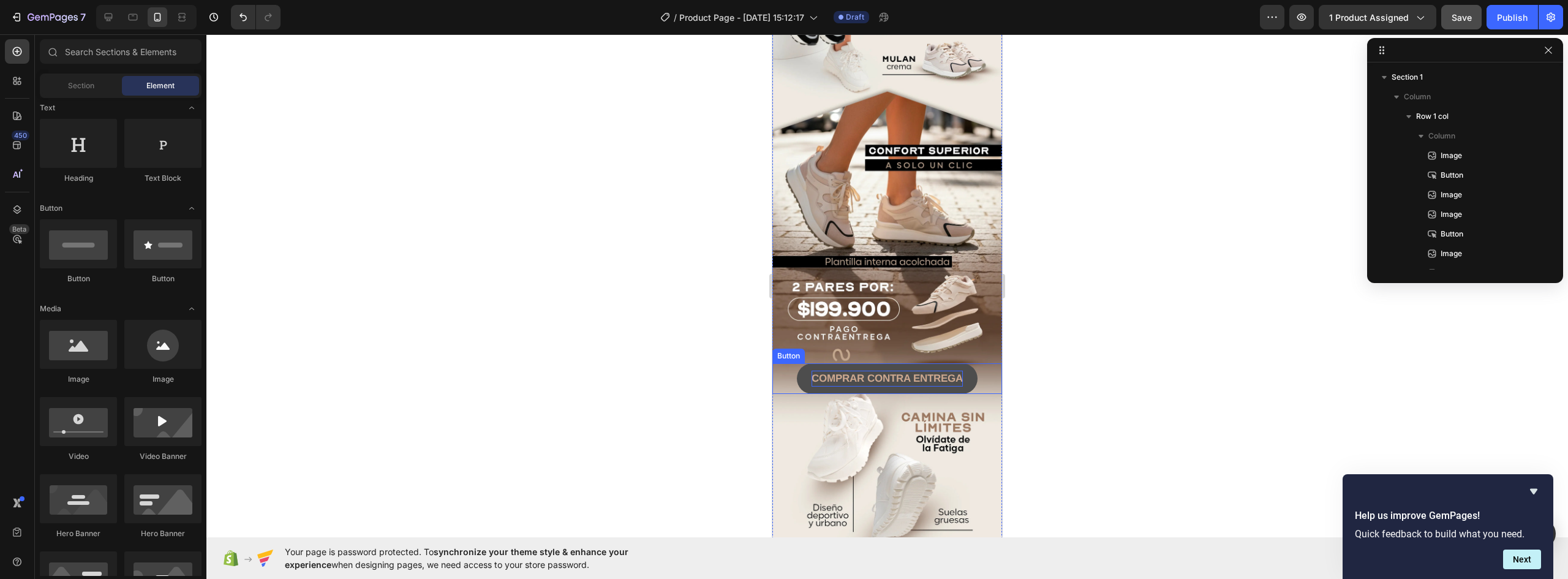
click at [857, 373] on strong "COMPRAR CONTRA ENTREGA" at bounding box center [887, 378] width 152 height 12
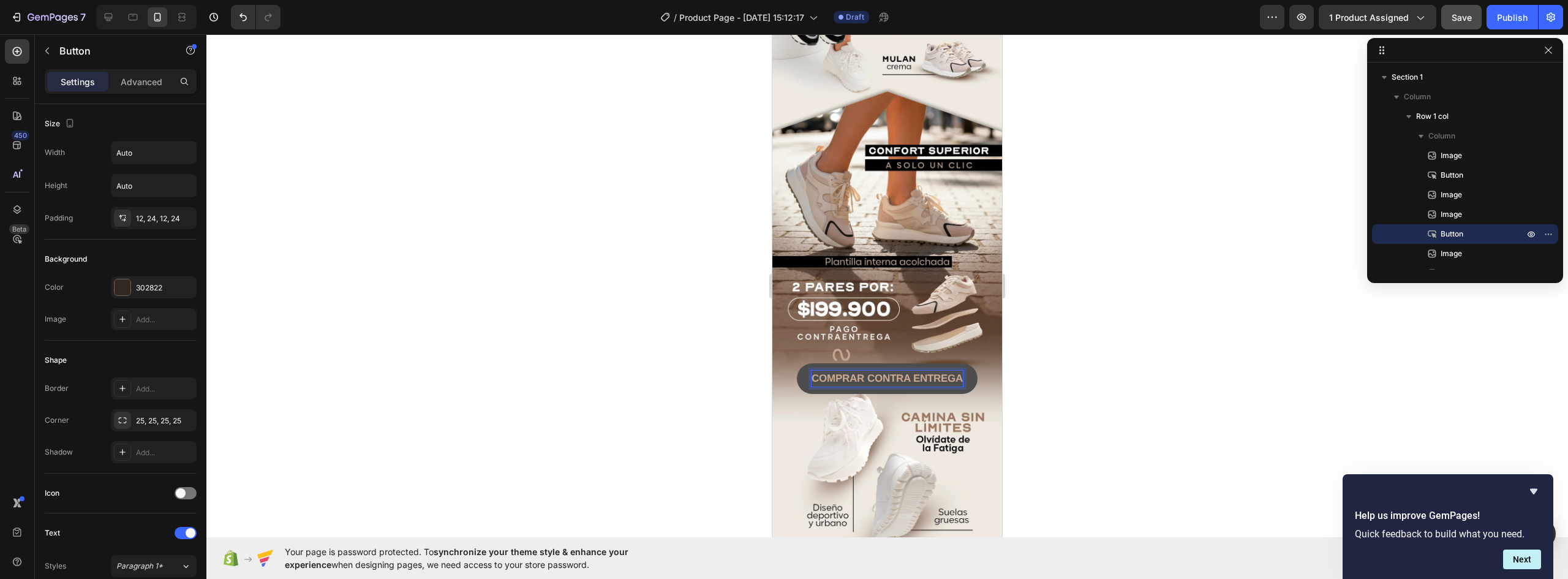
click at [858, 373] on strong "COMPRAR CONTRA ENTREGA" at bounding box center [887, 378] width 152 height 12
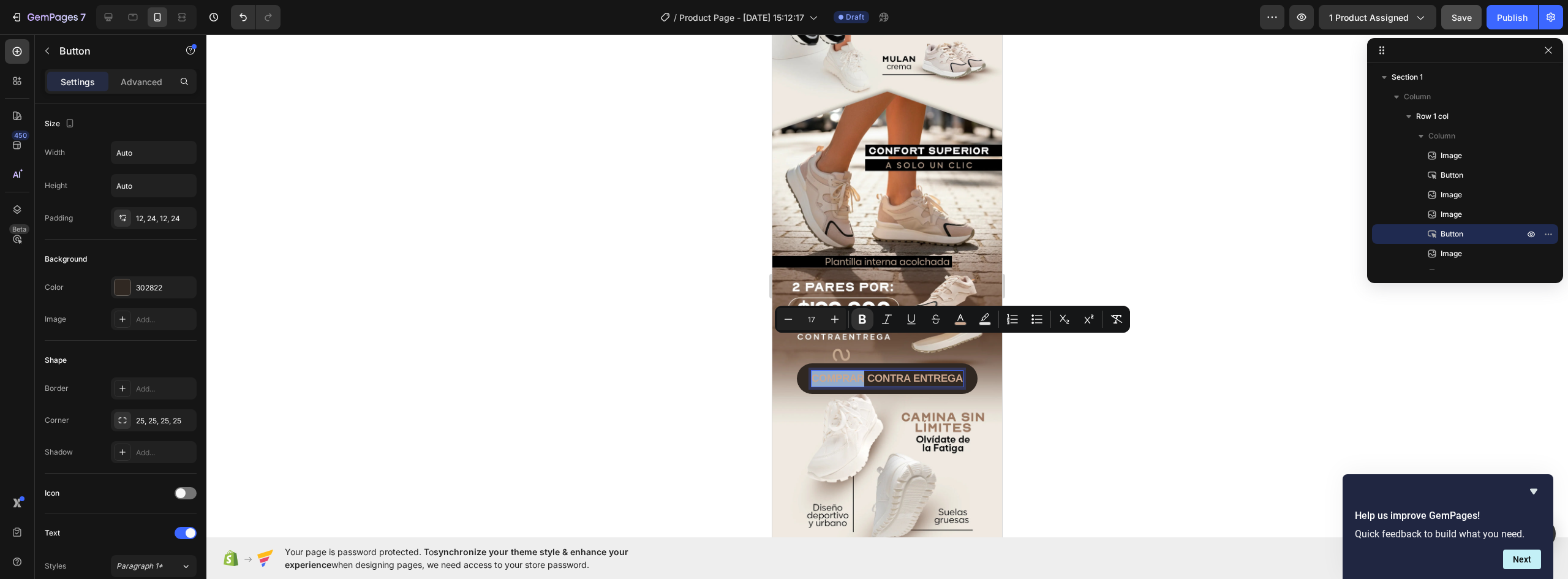
drag, startPoint x: 860, startPoint y: 342, endPoint x: 785, endPoint y: 342, distance: 75.0
click at [785, 364] on div "COMPRAR CONTRA ENTREGA Button 0" at bounding box center [887, 379] width 230 height 31
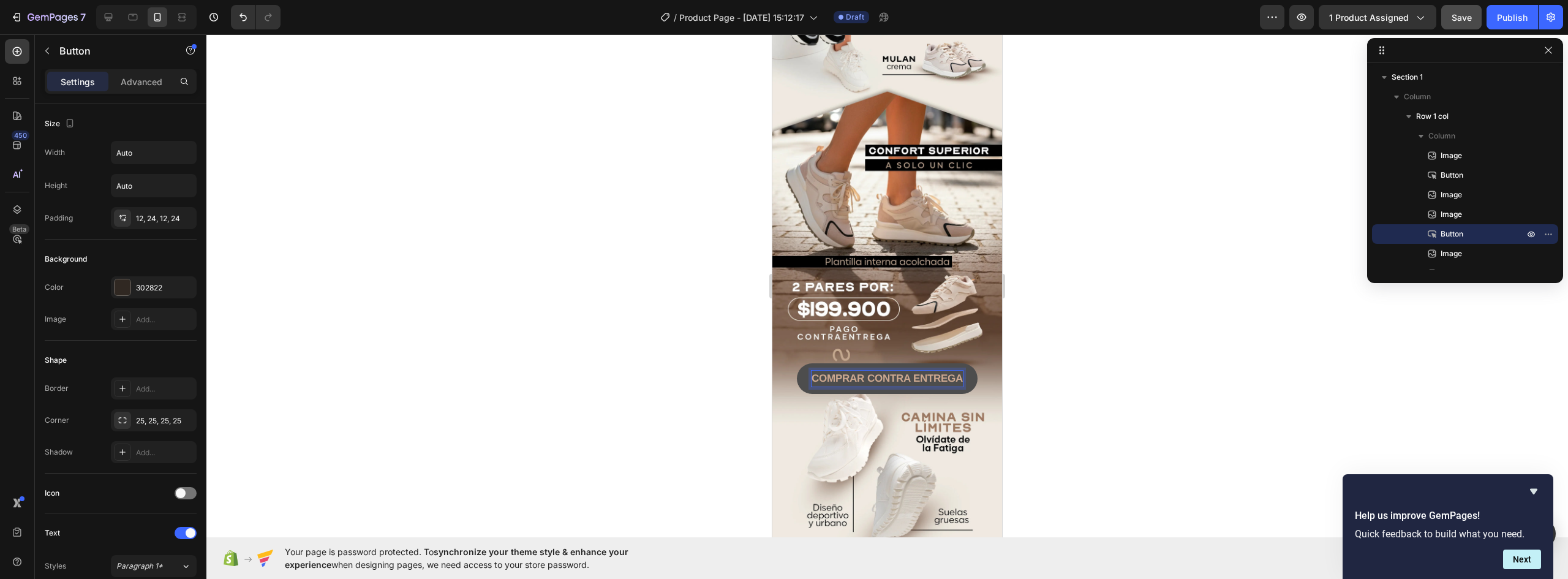
click at [910, 373] on strong "COMPRAR CONTRA ENTREGA" at bounding box center [887, 378] width 152 height 12
click at [882, 373] on strong "COMPRAR CONTRAENTREGA" at bounding box center [887, 378] width 149 height 12
click at [908, 373] on strong "COMPRAR CONTRAENTREGA" at bounding box center [887, 378] width 149 height 12
drag, startPoint x: 859, startPoint y: 342, endPoint x: 795, endPoint y: 342, distance: 64.0
click at [798, 364] on button "COMPRAR CONTRAENTREGA" at bounding box center [887, 379] width 178 height 31
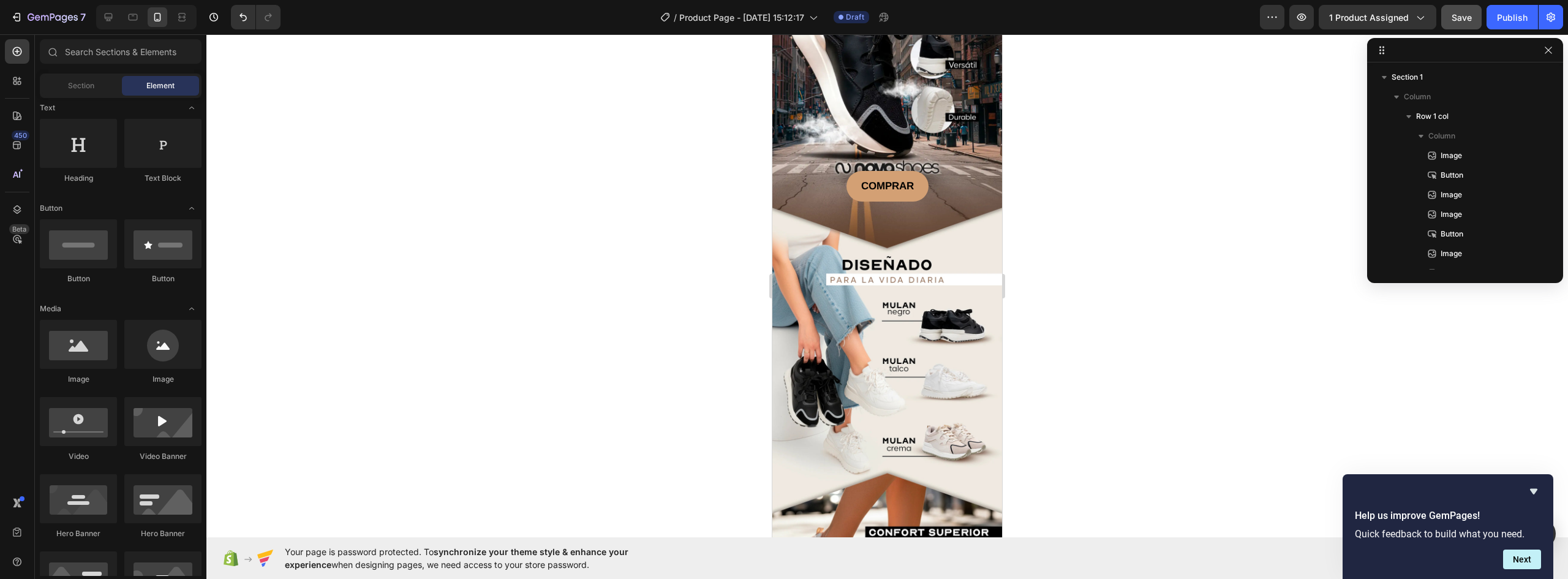
scroll to position [136, 0]
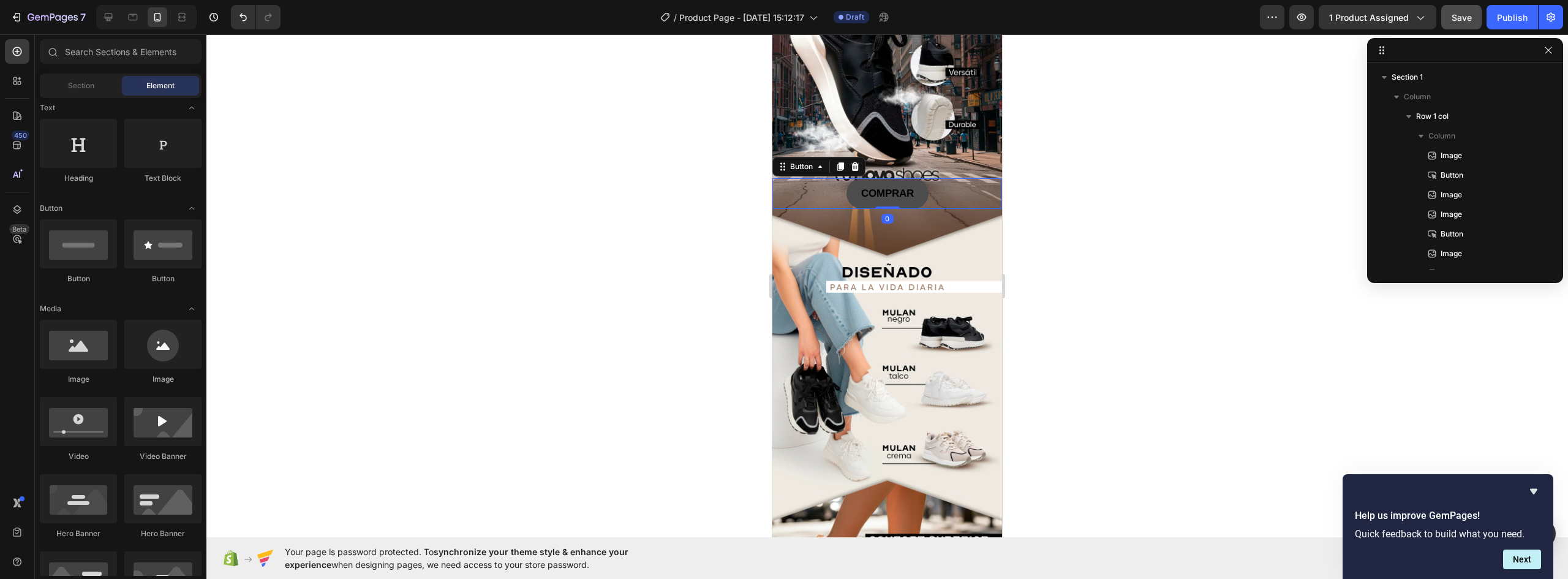
click at [917, 178] on button "COMPRAR" at bounding box center [888, 193] width 82 height 31
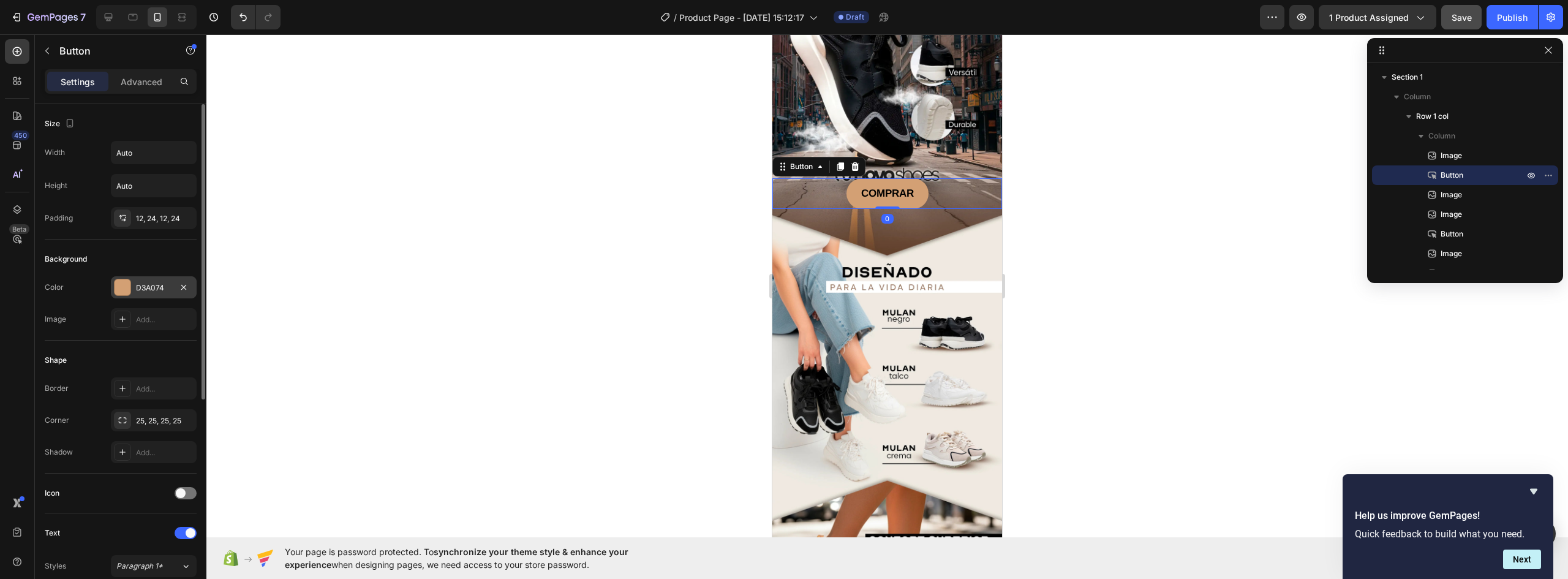
click at [125, 290] on div at bounding box center [122, 287] width 16 height 16
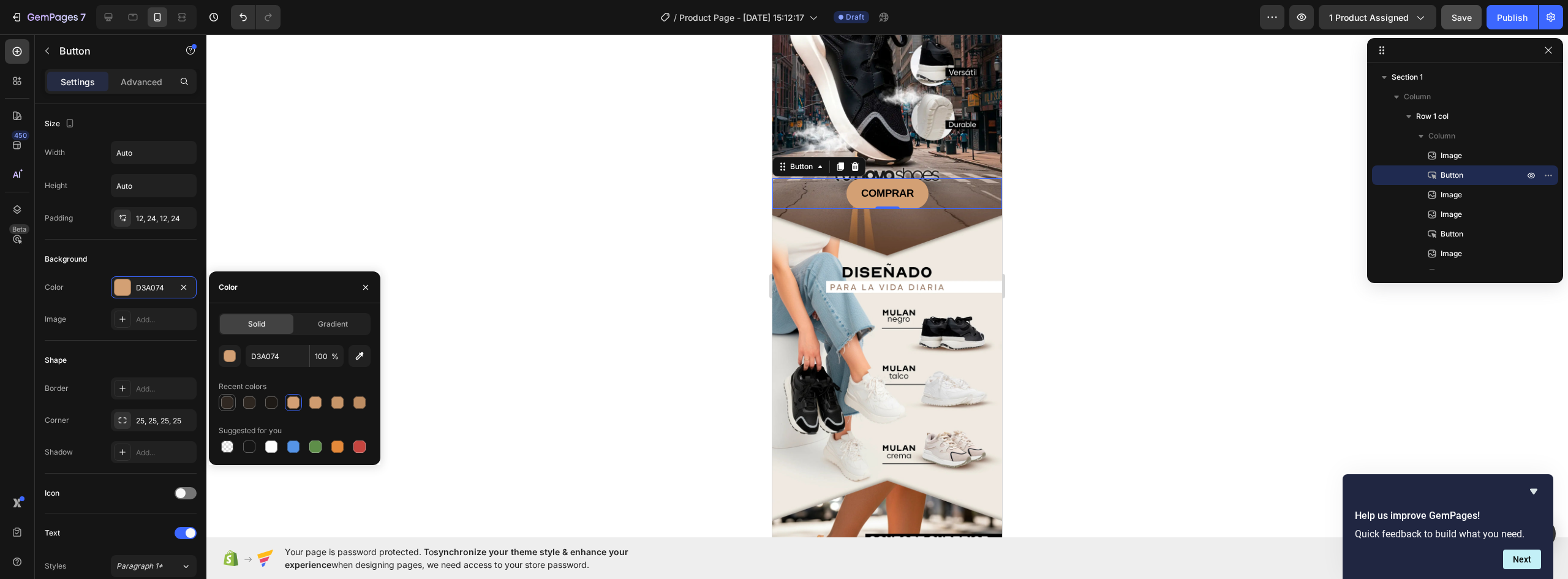
click at [228, 400] on div at bounding box center [228, 403] width 12 height 12
type input "302822"
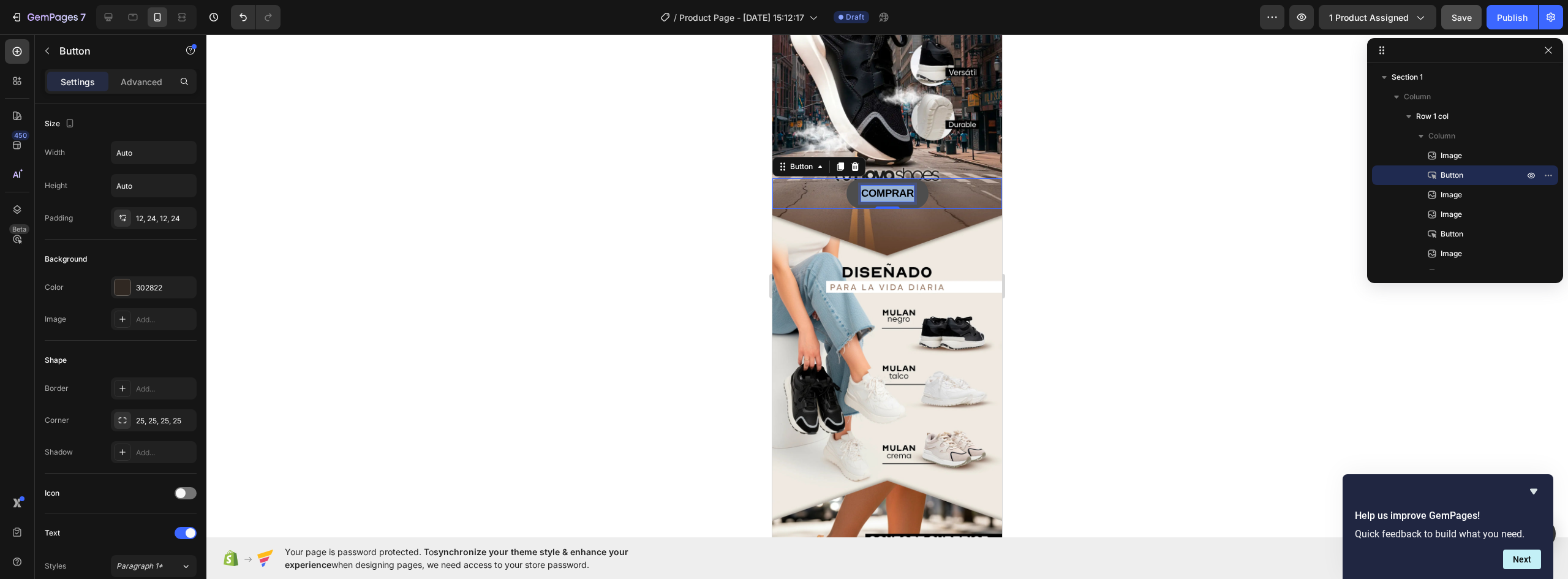
click at [889, 187] on strong "COMPRAR" at bounding box center [887, 193] width 53 height 12
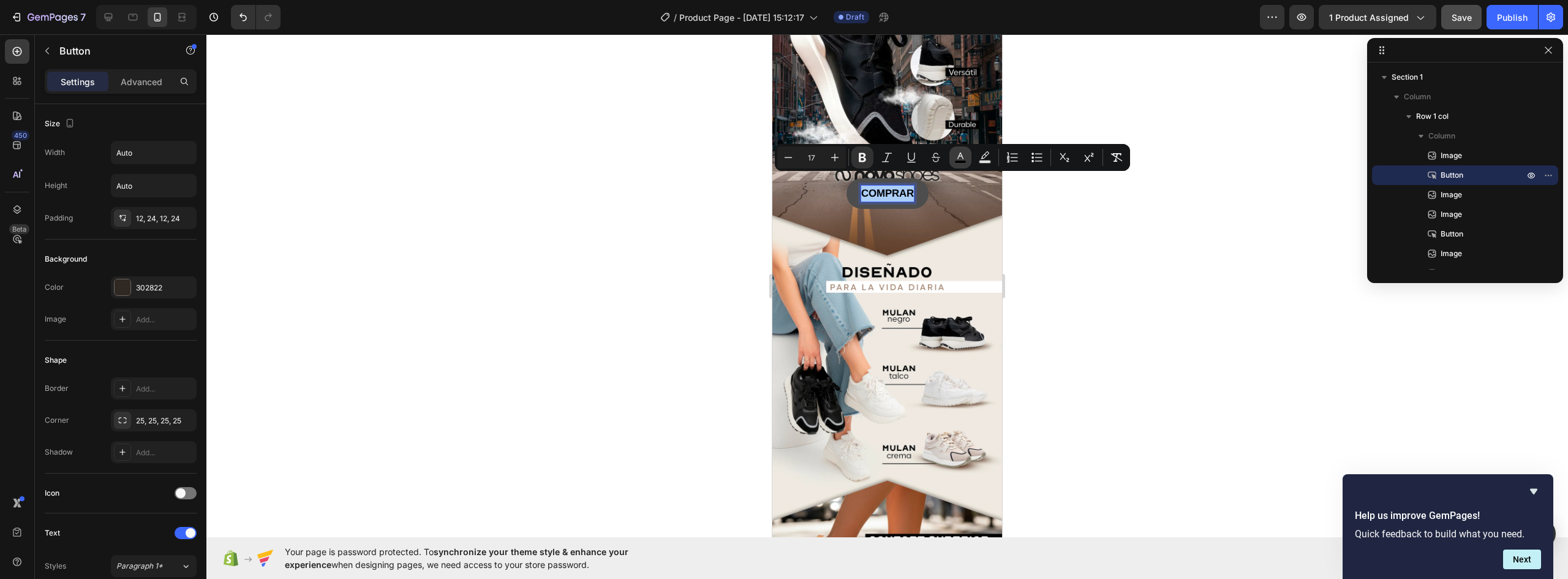
click at [958, 153] on icon "Editor contextual toolbar" at bounding box center [961, 158] width 12 height 12
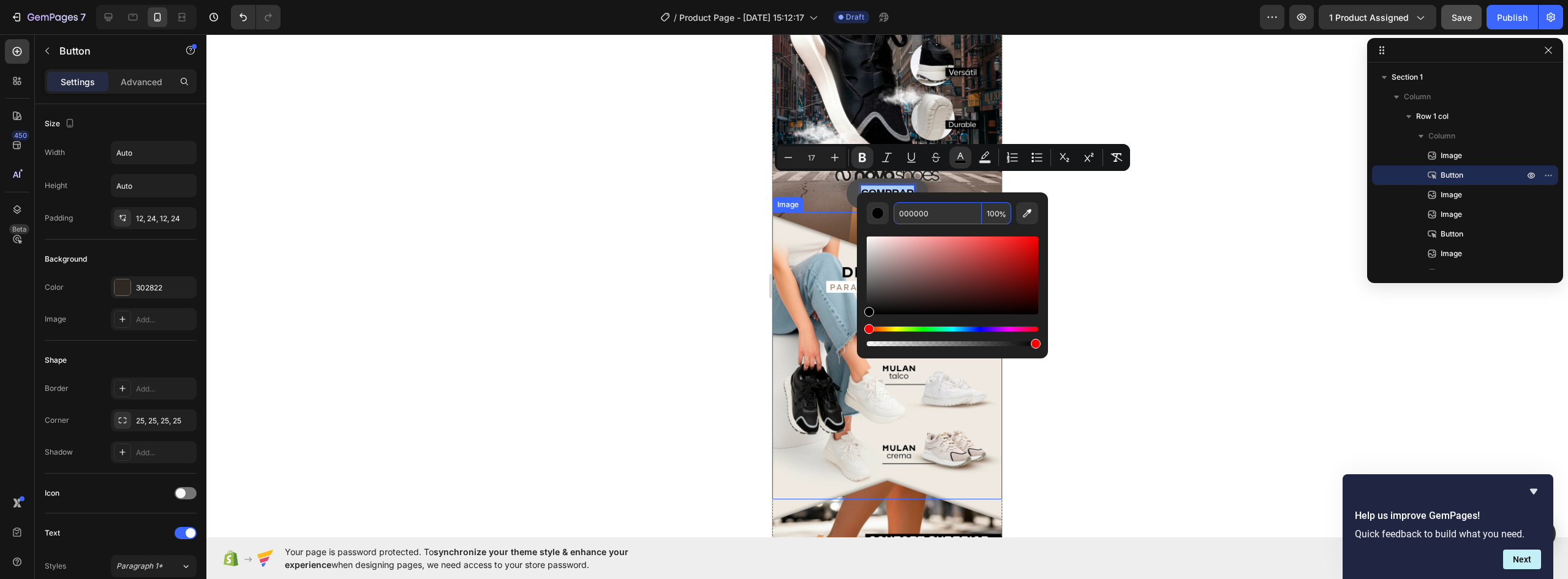
paste input "CCA89"
type input "CCA890"
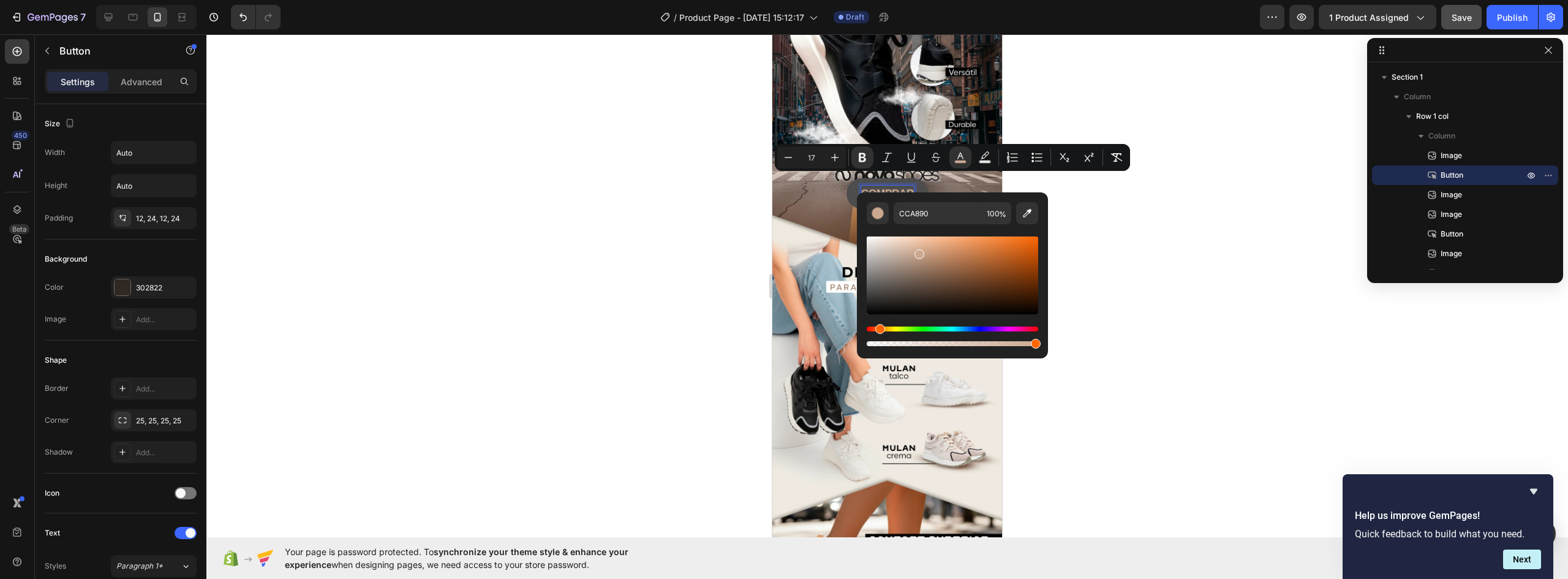
click at [1096, 331] on div at bounding box center [887, 307] width 1362 height 545
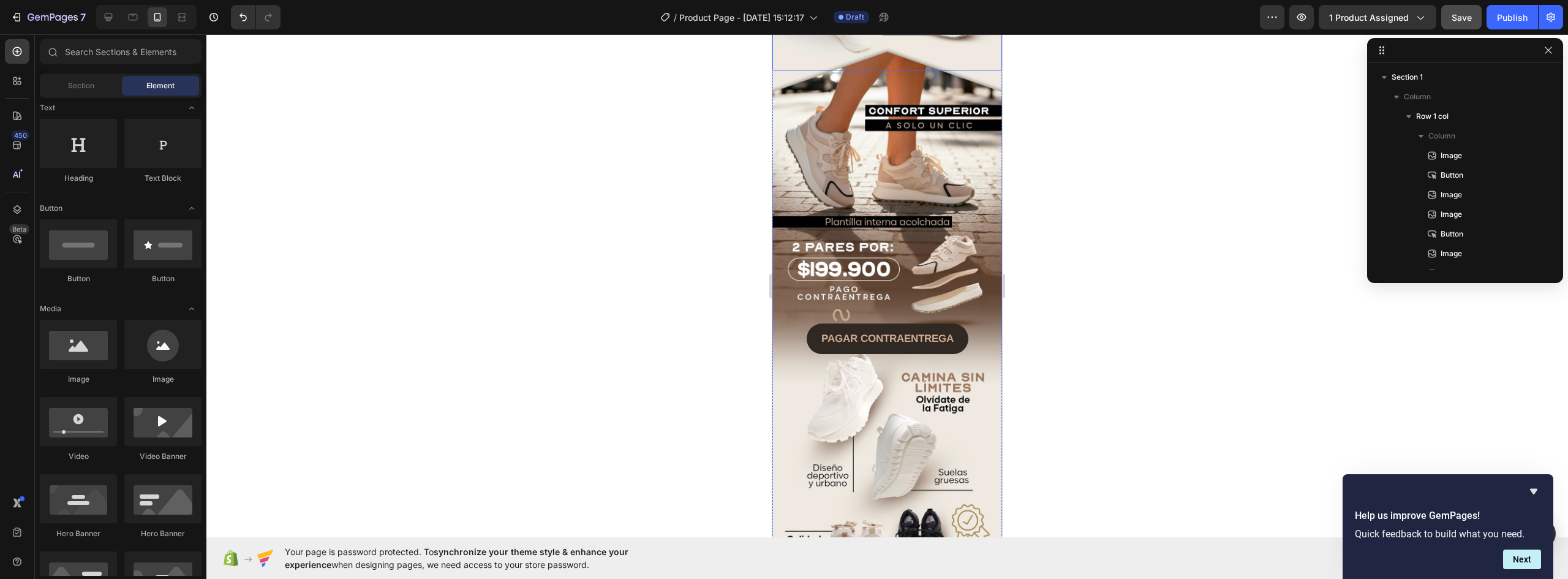
scroll to position [749, 0]
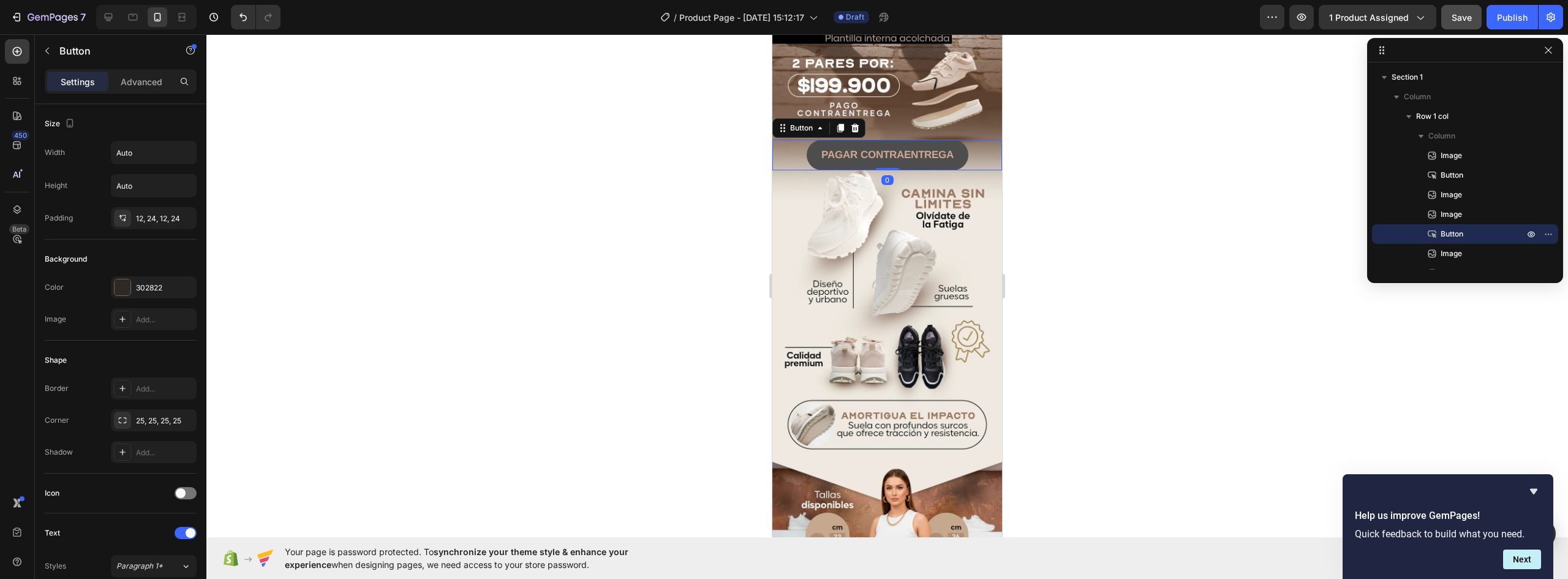
click at [954, 140] on button "PAGAR CONTRAENTREGA" at bounding box center [888, 155] width 162 height 31
click at [138, 82] on p "Advanced" at bounding box center [141, 82] width 42 height 13
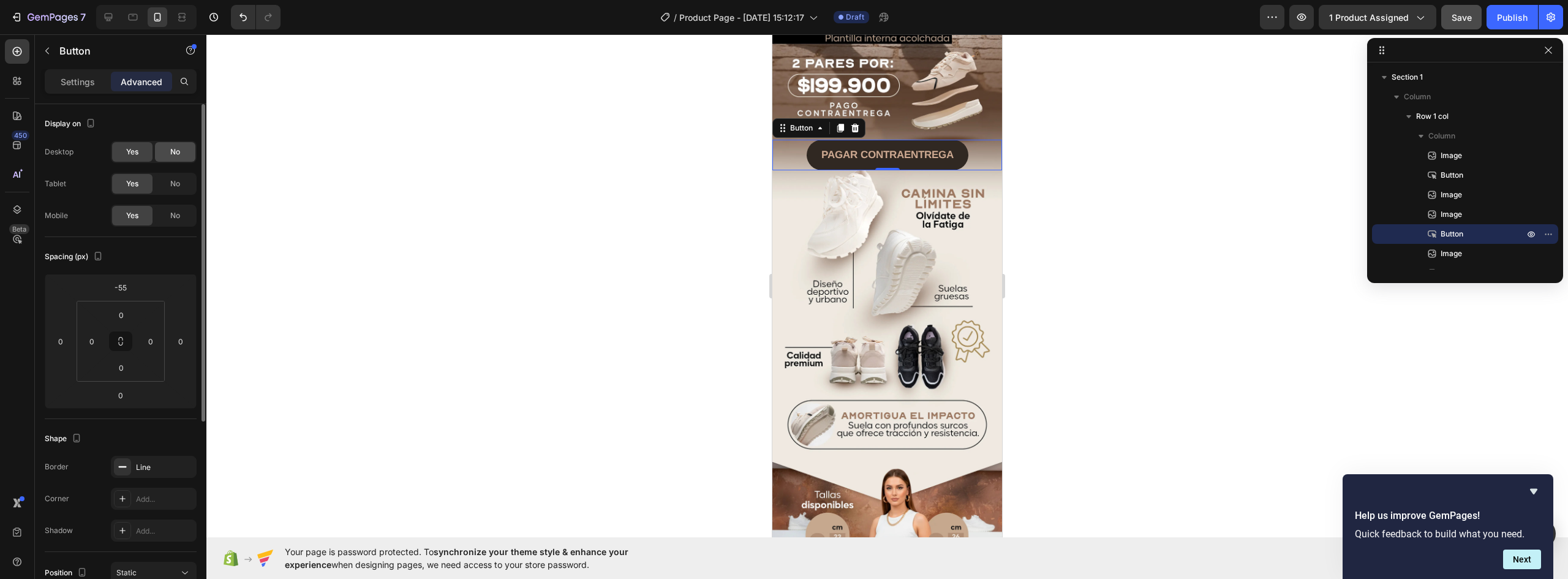
click at [171, 153] on span "No" at bounding box center [175, 152] width 10 height 11
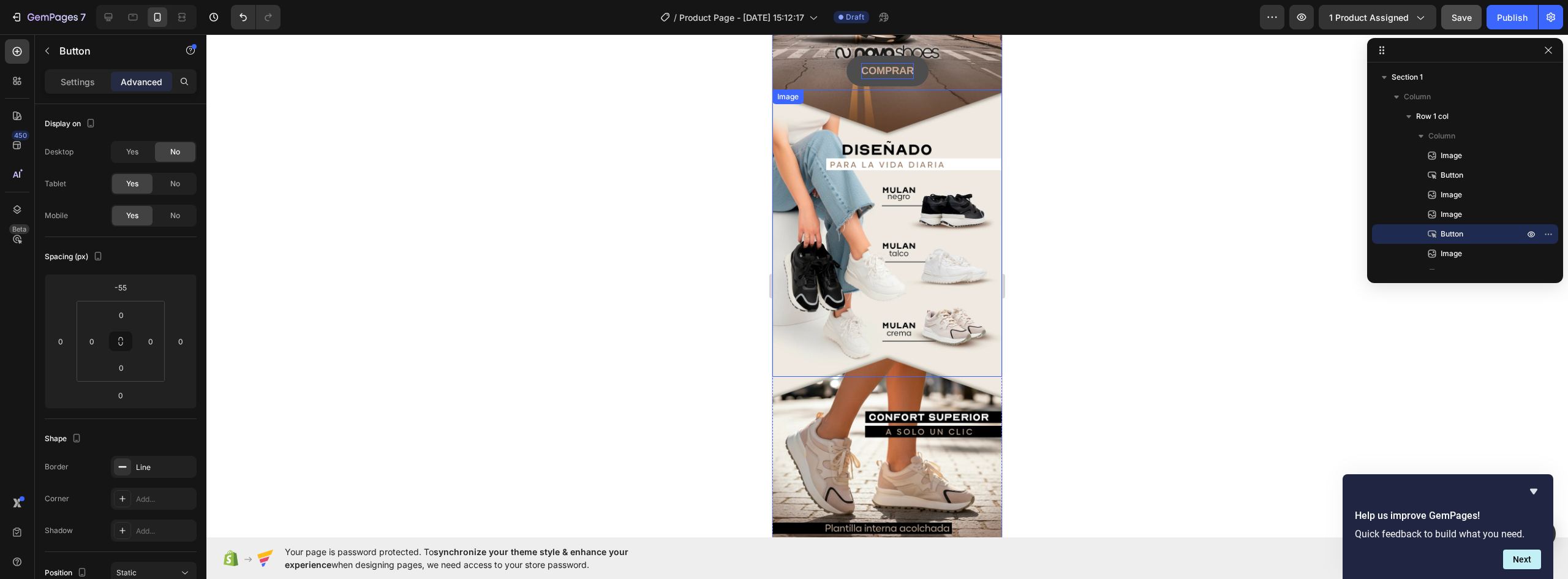
scroll to position [136, 0]
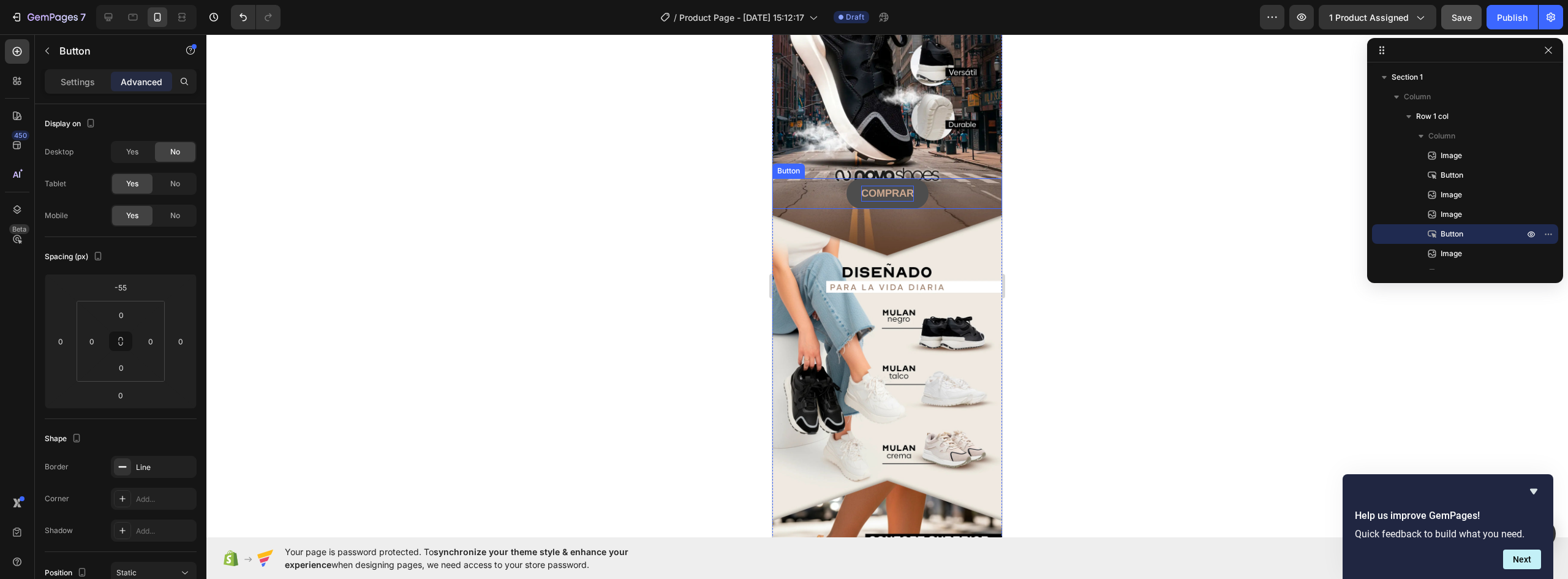
click at [916, 178] on button "COMPRAR" at bounding box center [888, 193] width 82 height 31
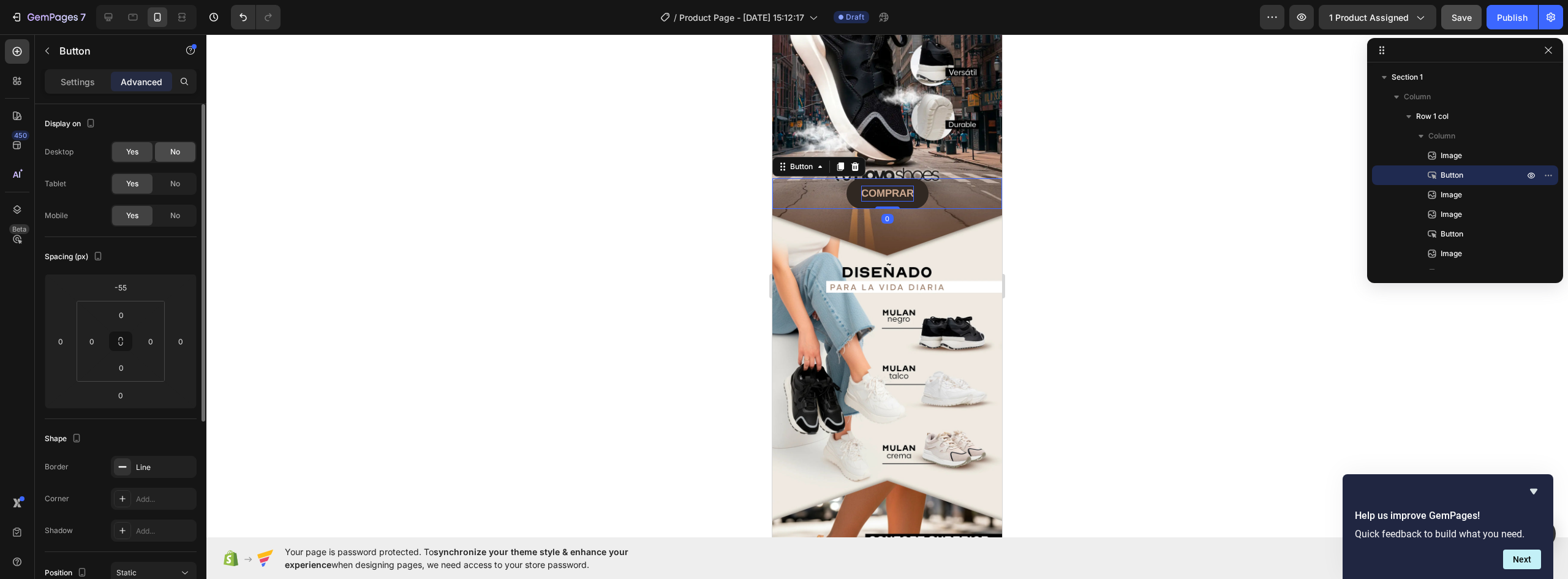
click at [172, 147] on span "No" at bounding box center [175, 152] width 10 height 11
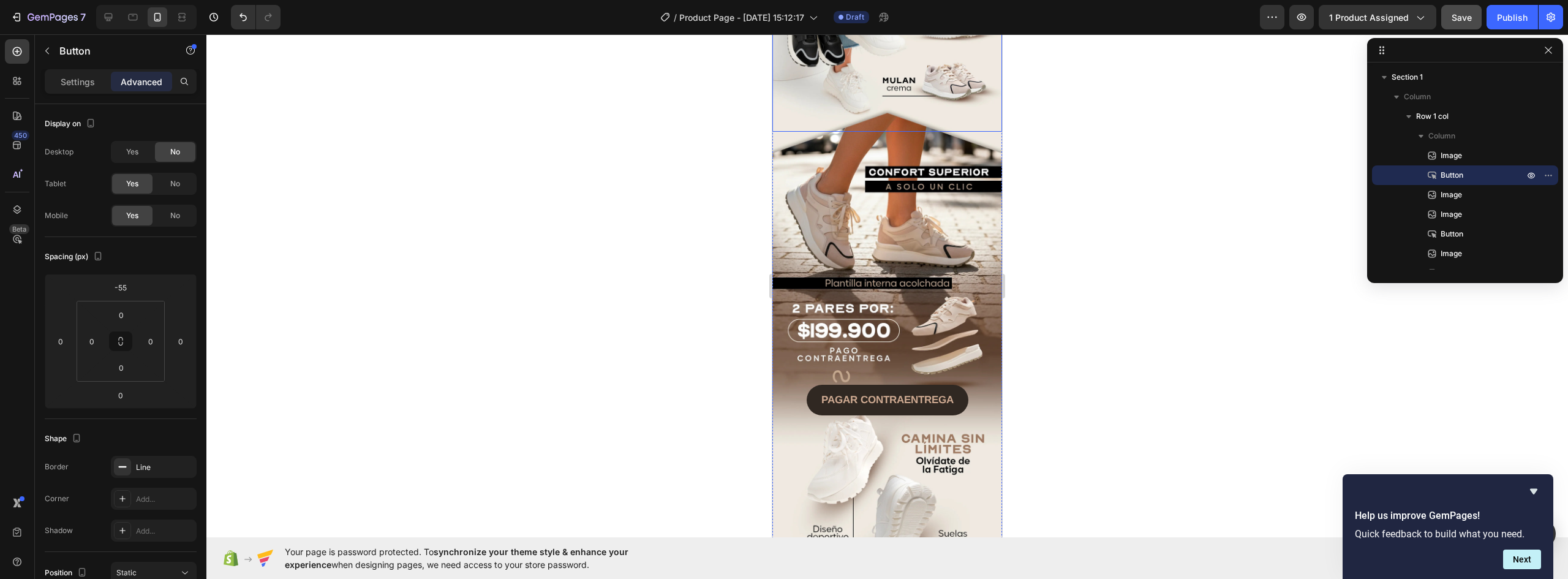
scroll to position [749, 0]
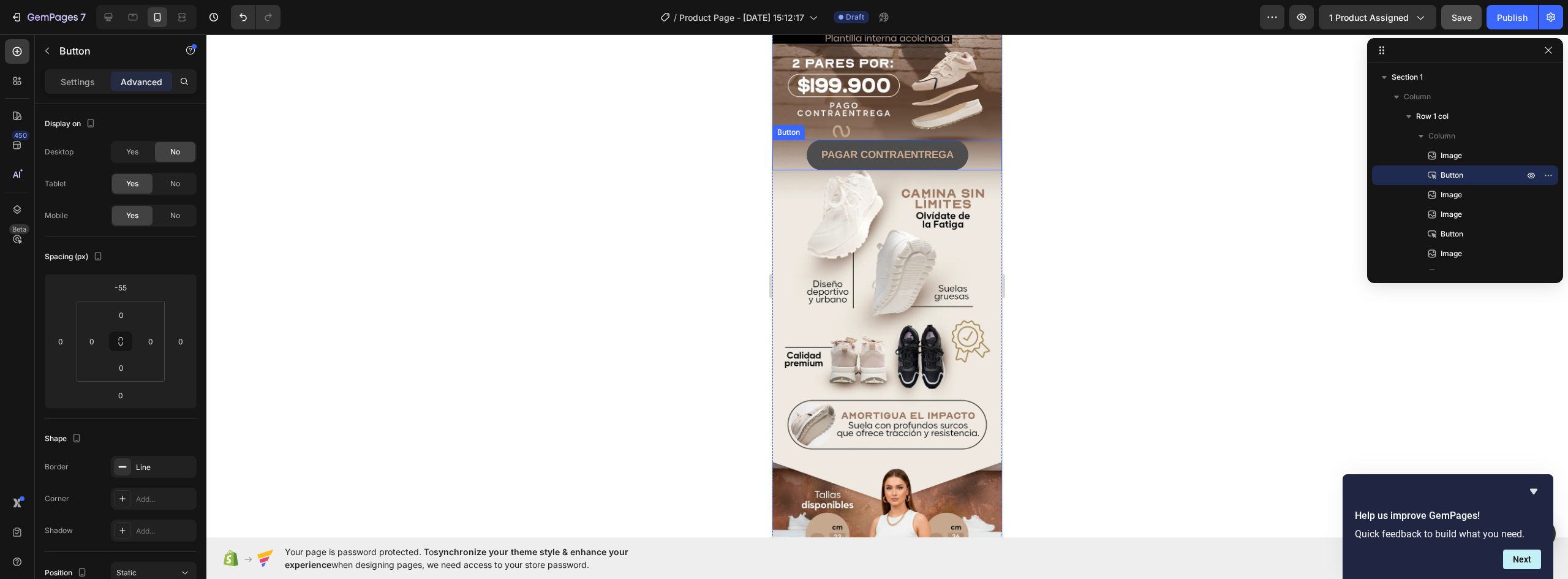
click at [958, 140] on button "PAGAR CONTRAENTREGA" at bounding box center [888, 155] width 162 height 31
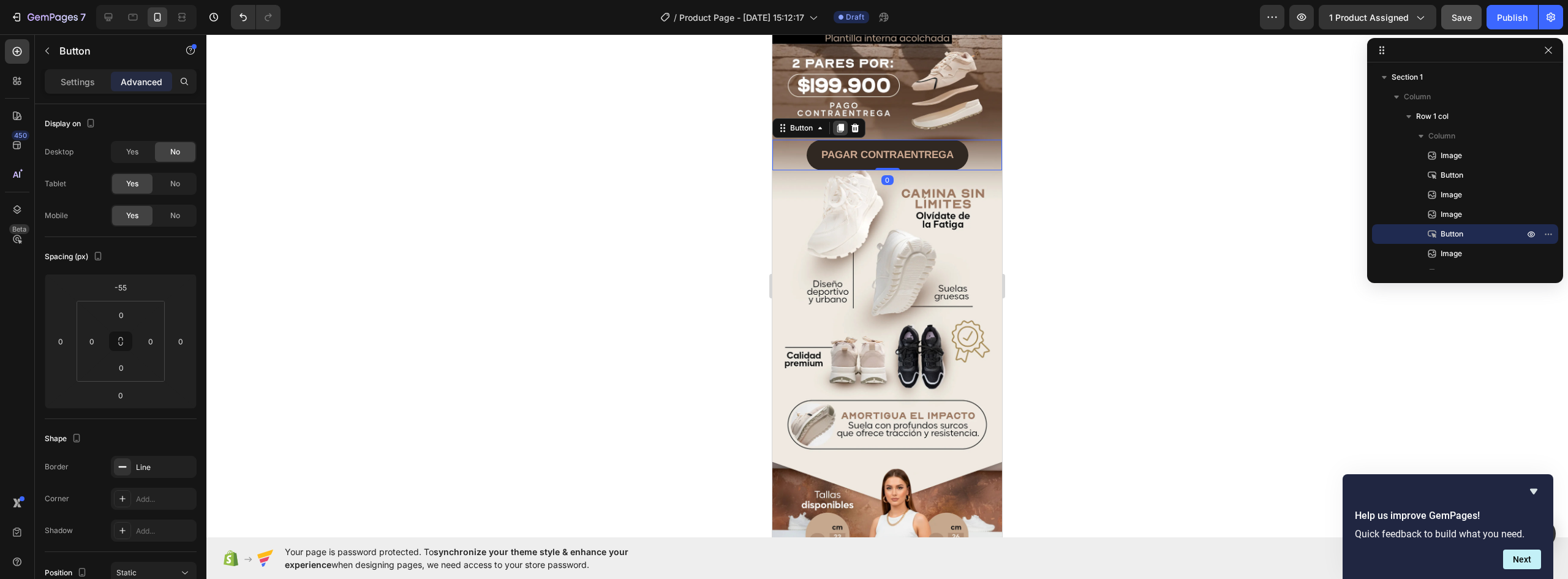
click at [843, 123] on icon at bounding box center [841, 128] width 7 height 9
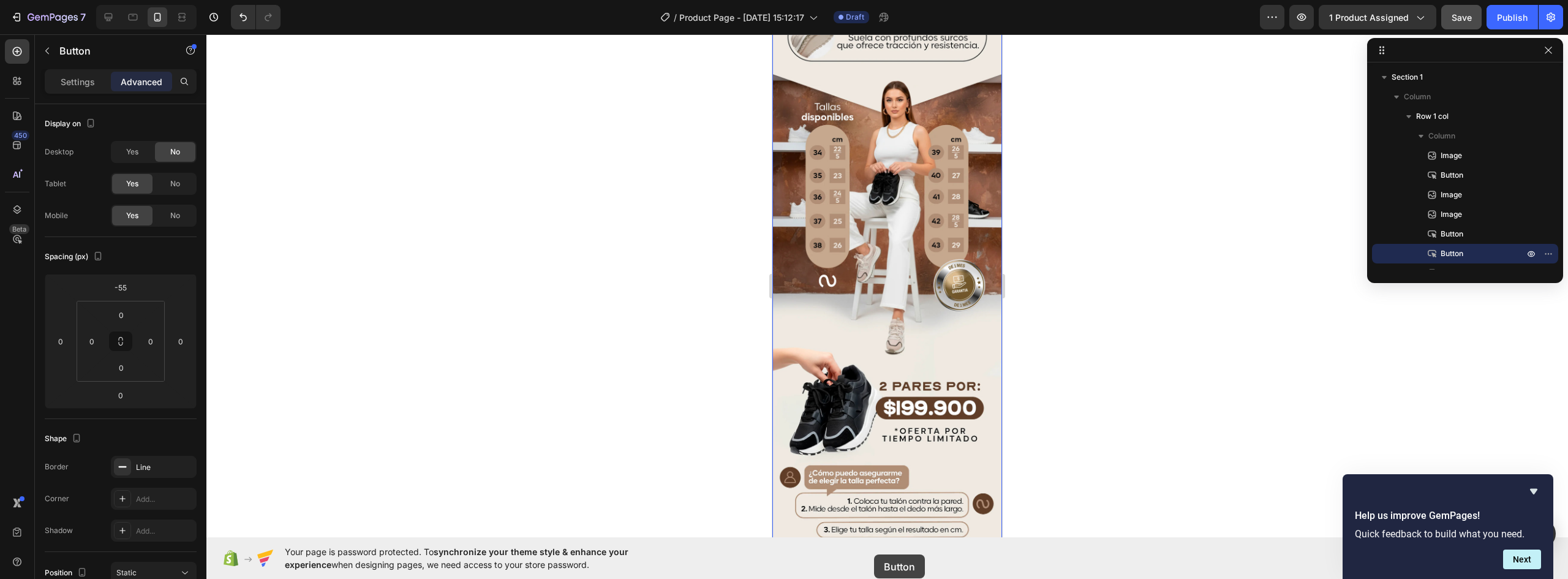
scroll to position [1154, 0]
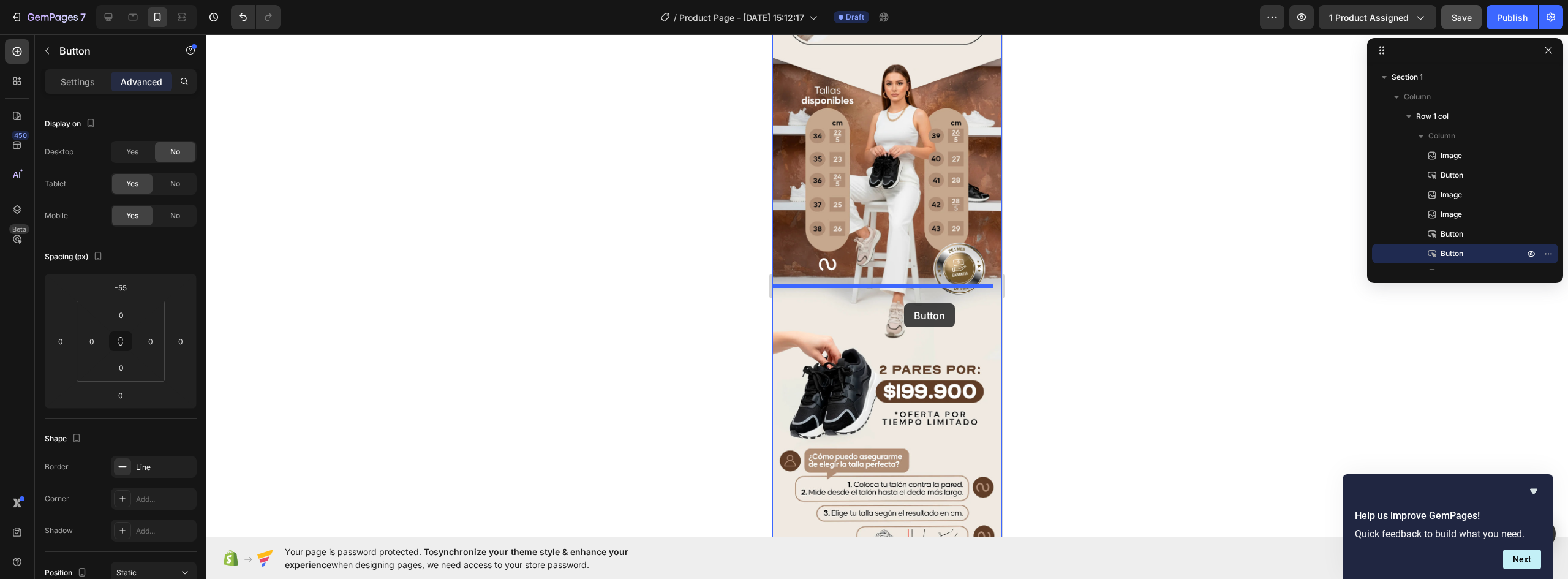
drag, startPoint x: 801, startPoint y: 93, endPoint x: 905, endPoint y: 300, distance: 231.7
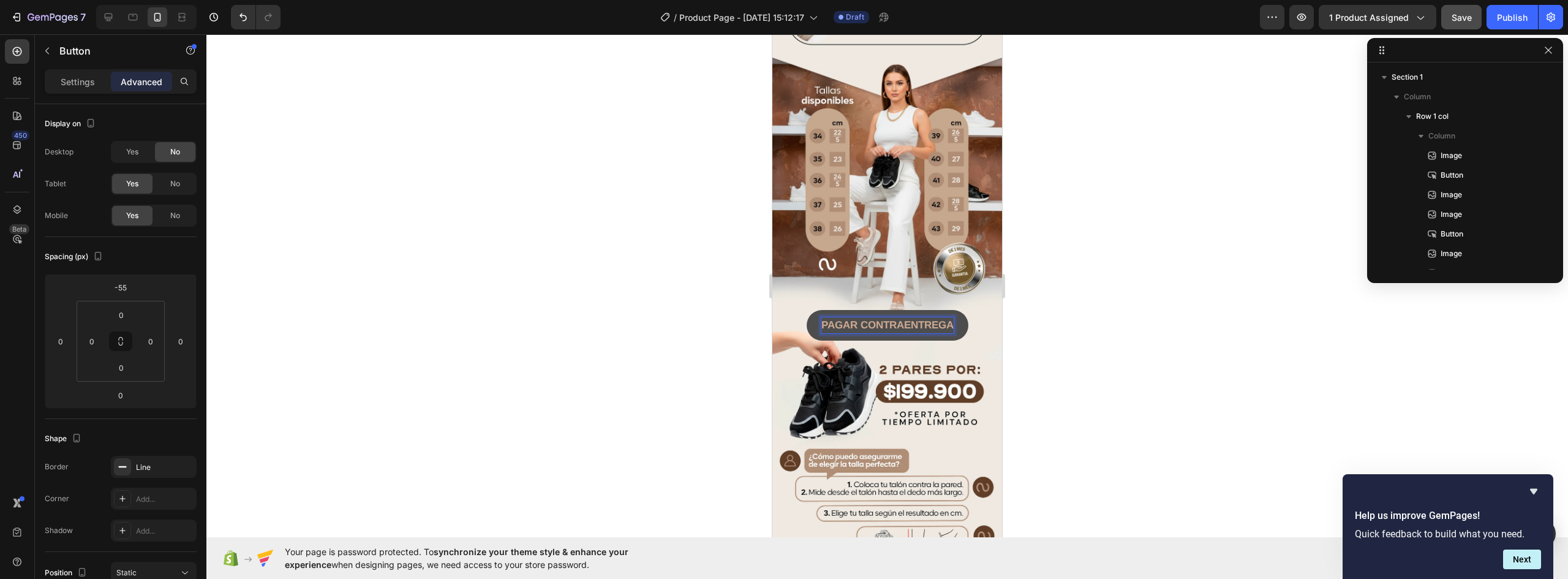
click at [910, 318] on p "PAGAR CONTRAENTREGA" at bounding box center [887, 325] width 132 height 16
click at [829, 320] on strong "PAGAR CONTRAENTREGA" at bounding box center [887, 325] width 132 height 12
drag, startPoint x: 816, startPoint y: 268, endPoint x: 1003, endPoint y: 259, distance: 187.2
click at [1002, 259] on html "iPhone 13 Mini ( 375 px) iPhone 13 Mini iPhone 13 Pro iPhone 11 Pro Max iPhone …" at bounding box center [887, 361] width 230 height 2960
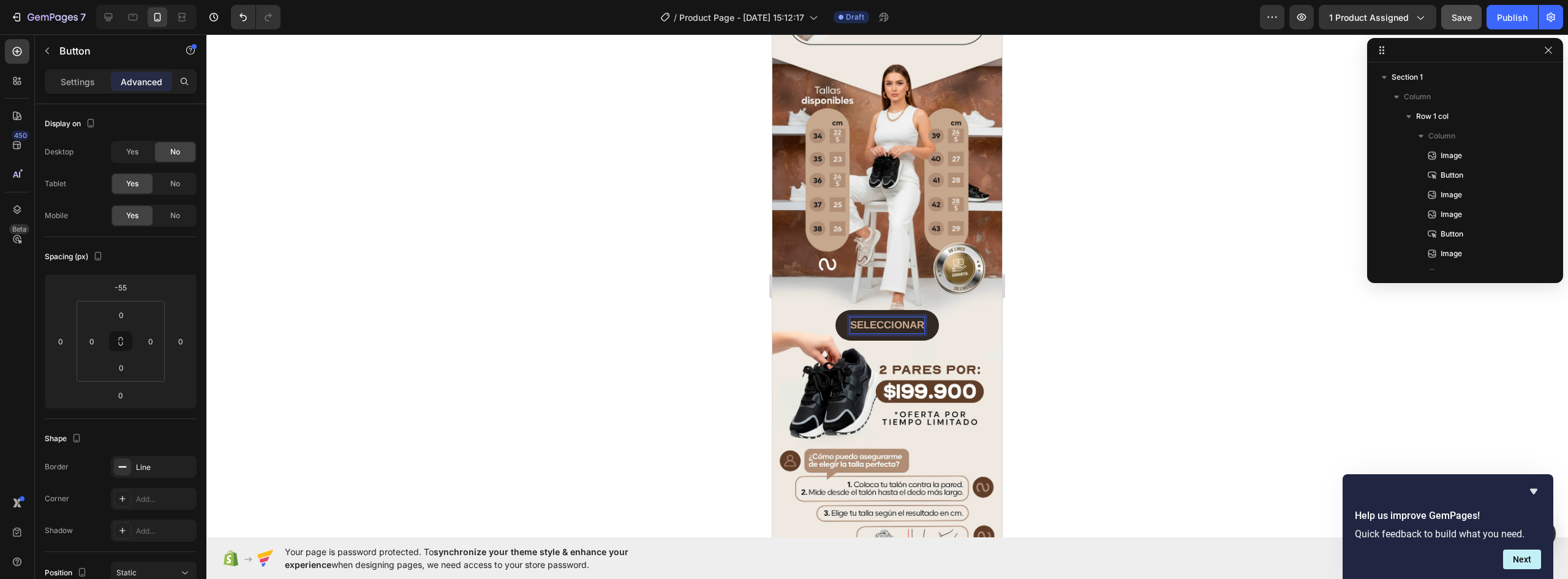
click at [836, 310] on button "SELECCIONAR" at bounding box center [887, 325] width 104 height 31
drag, startPoint x: 829, startPoint y: 265, endPoint x: 1057, endPoint y: 265, distance: 228.0
click at [1002, 265] on html "iPhone 13 Mini ( 375 px) iPhone 13 Mini iPhone 13 Pro iPhone 11 Pro Max iPhone …" at bounding box center [887, 361] width 230 height 2960
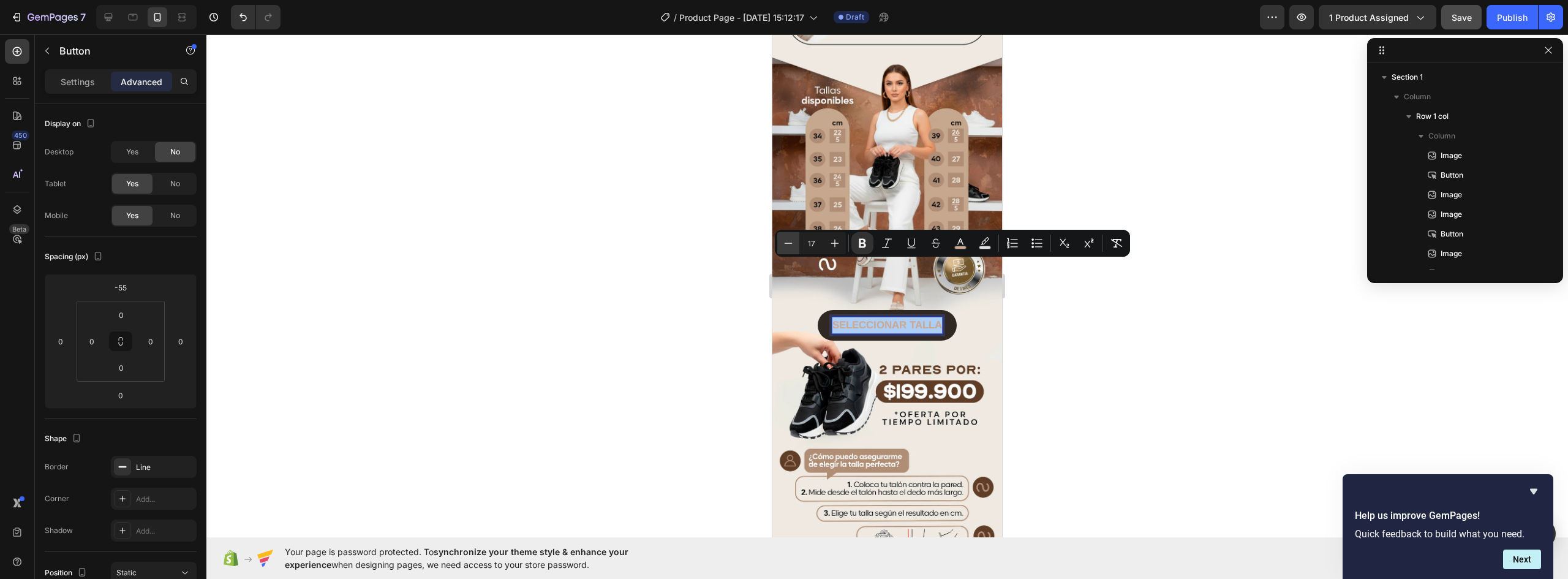
click at [788, 241] on icon "Editor contextual toolbar" at bounding box center [788, 244] width 12 height 12
type input "16"
click at [906, 405] on img at bounding box center [887, 497] width 230 height 307
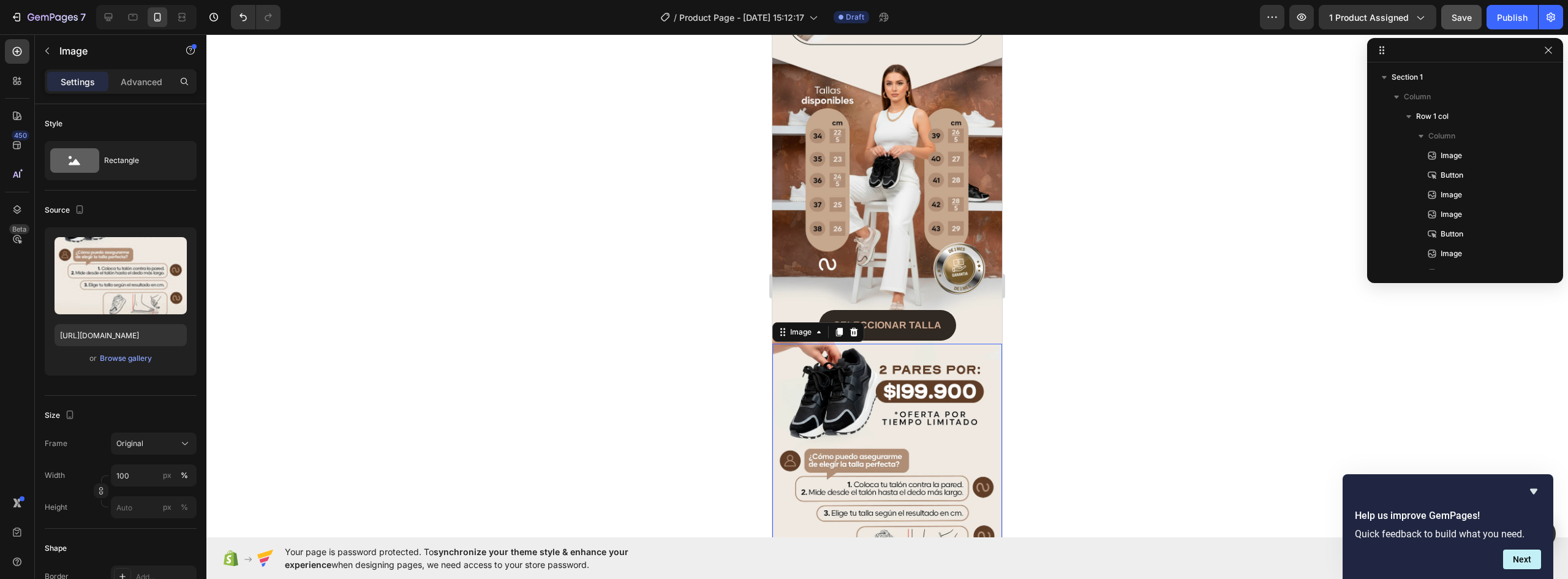
scroll to position [154, 0]
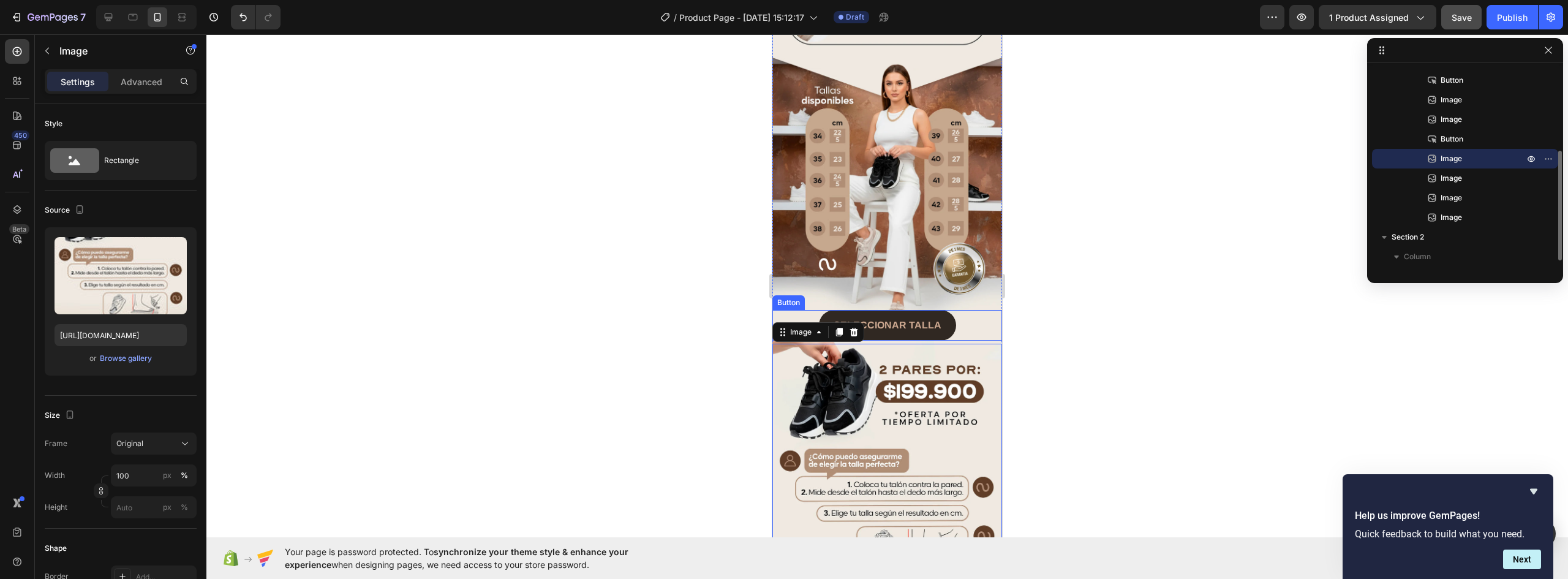
click at [962, 310] on div "SELECCIONAR TALLA Button" at bounding box center [887, 325] width 230 height 31
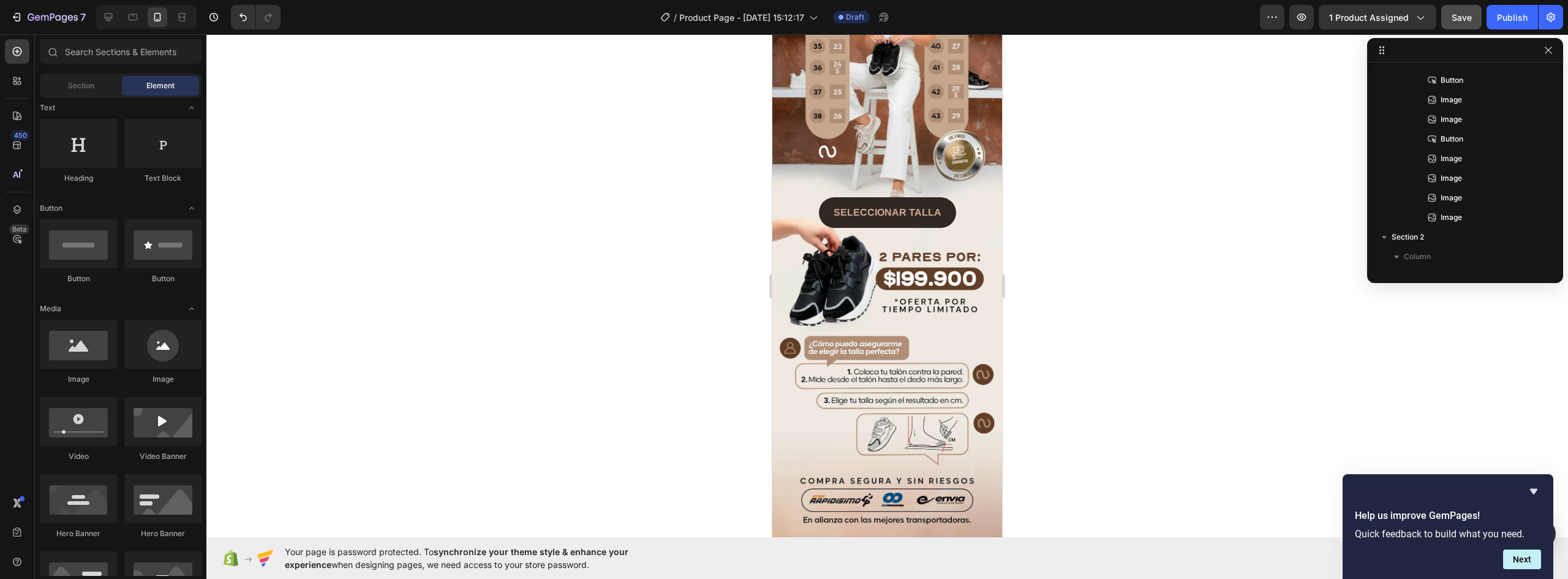
scroll to position [1270, 0]
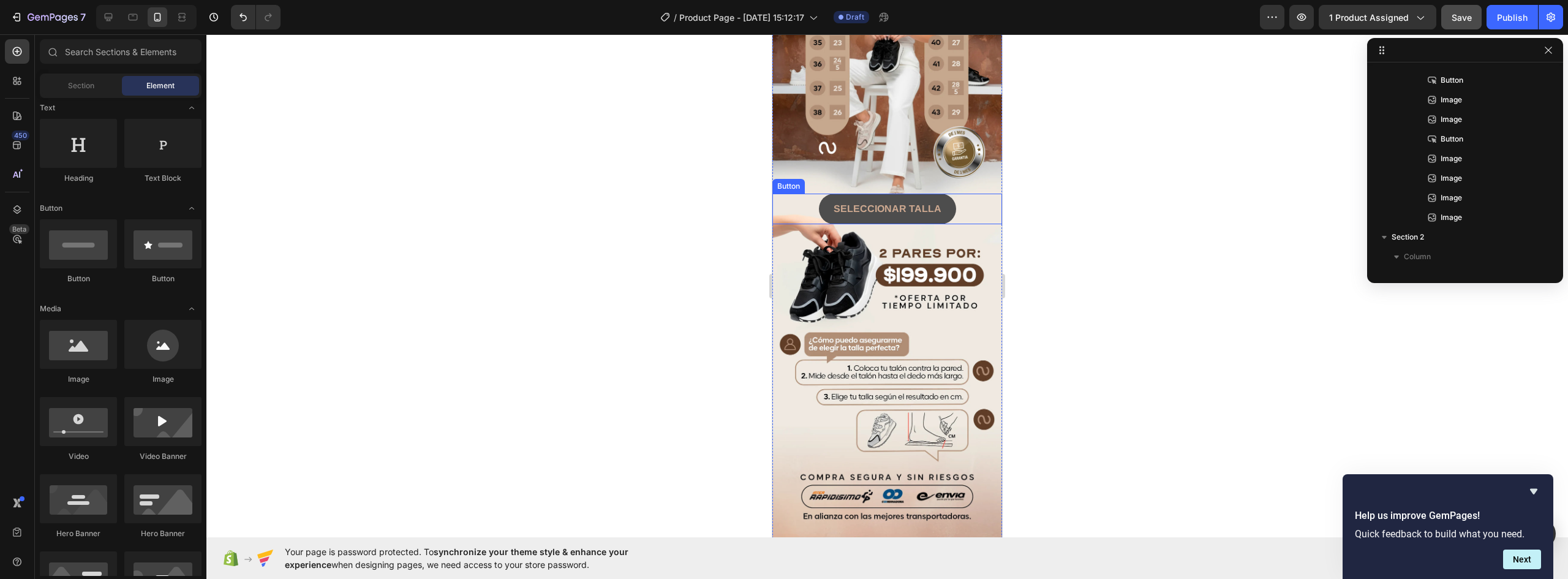
click at [941, 193] on button "SELECCIONAR TALLA" at bounding box center [888, 209] width 137 height 31
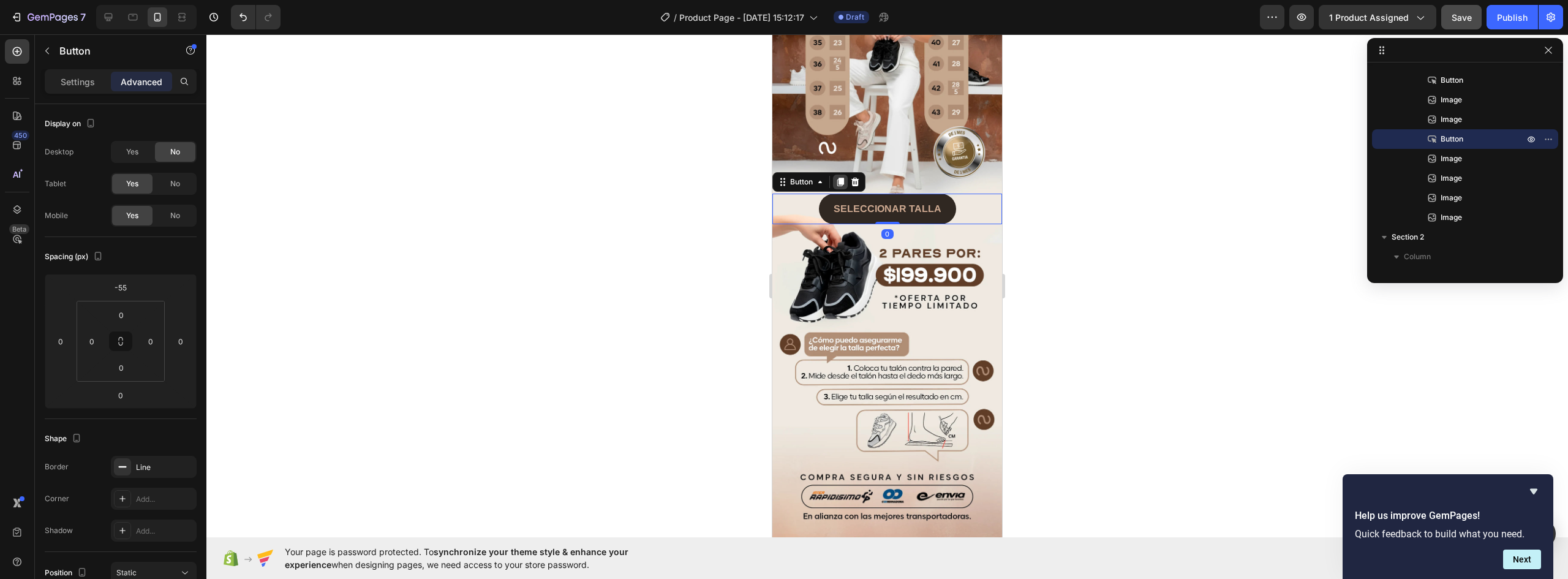
click at [840, 178] on icon at bounding box center [841, 182] width 7 height 9
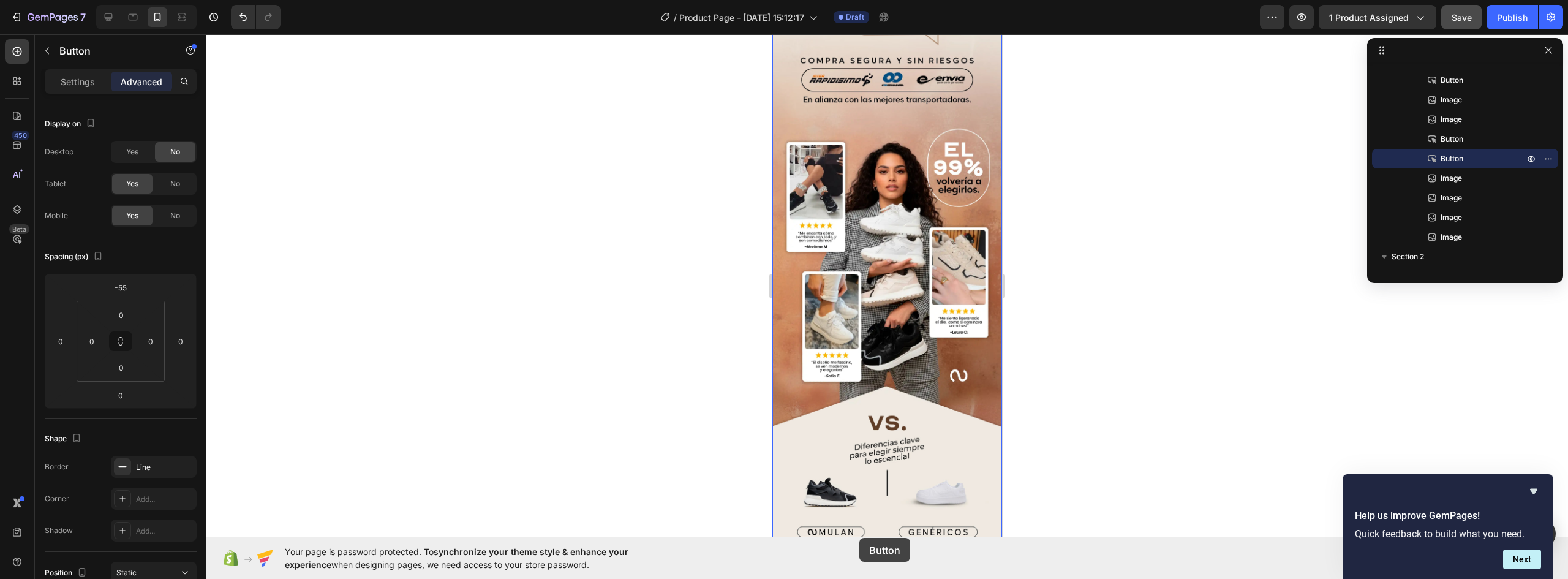
scroll to position [1745, 0]
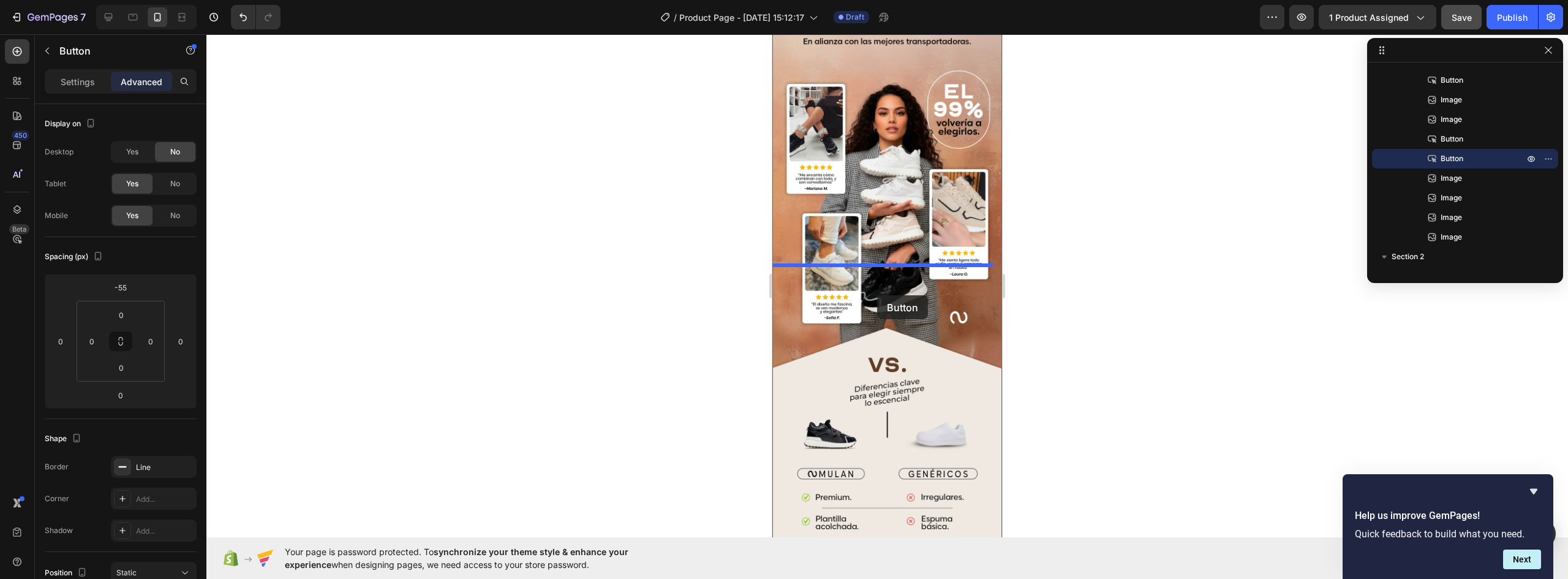
drag, startPoint x: 808, startPoint y: 126, endPoint x: 877, endPoint y: 296, distance: 183.5
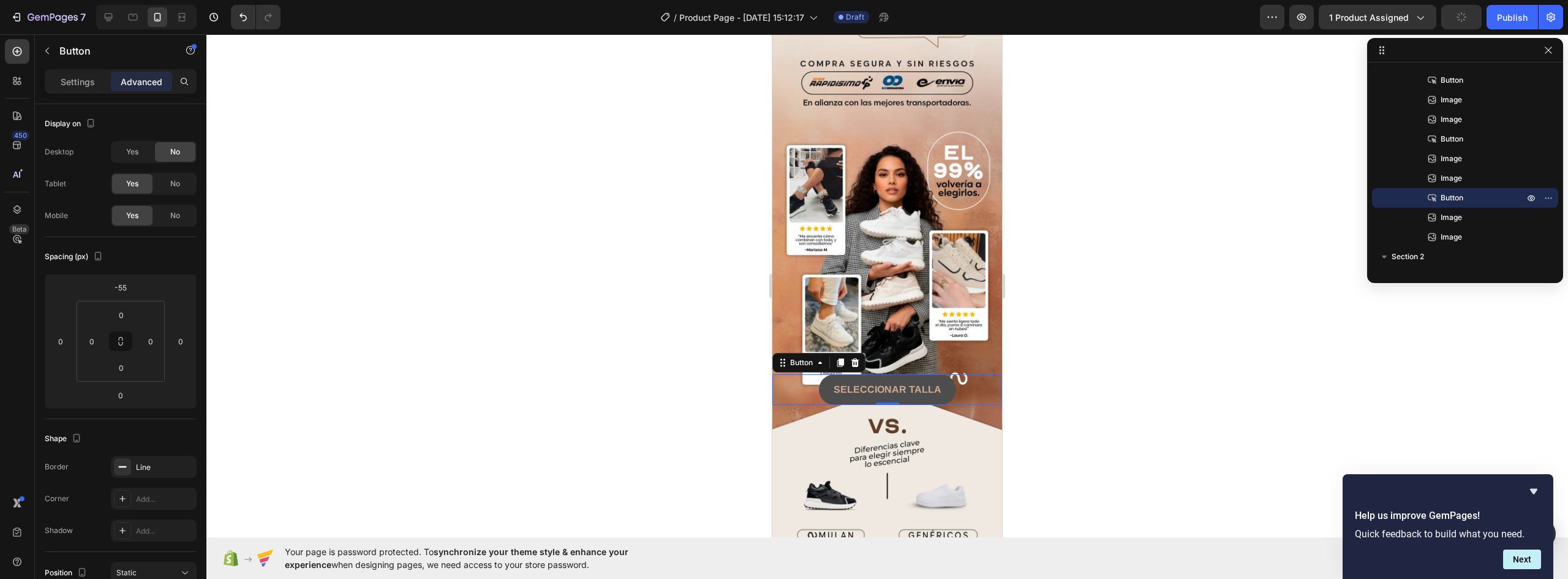
scroll to position [1561, 0]
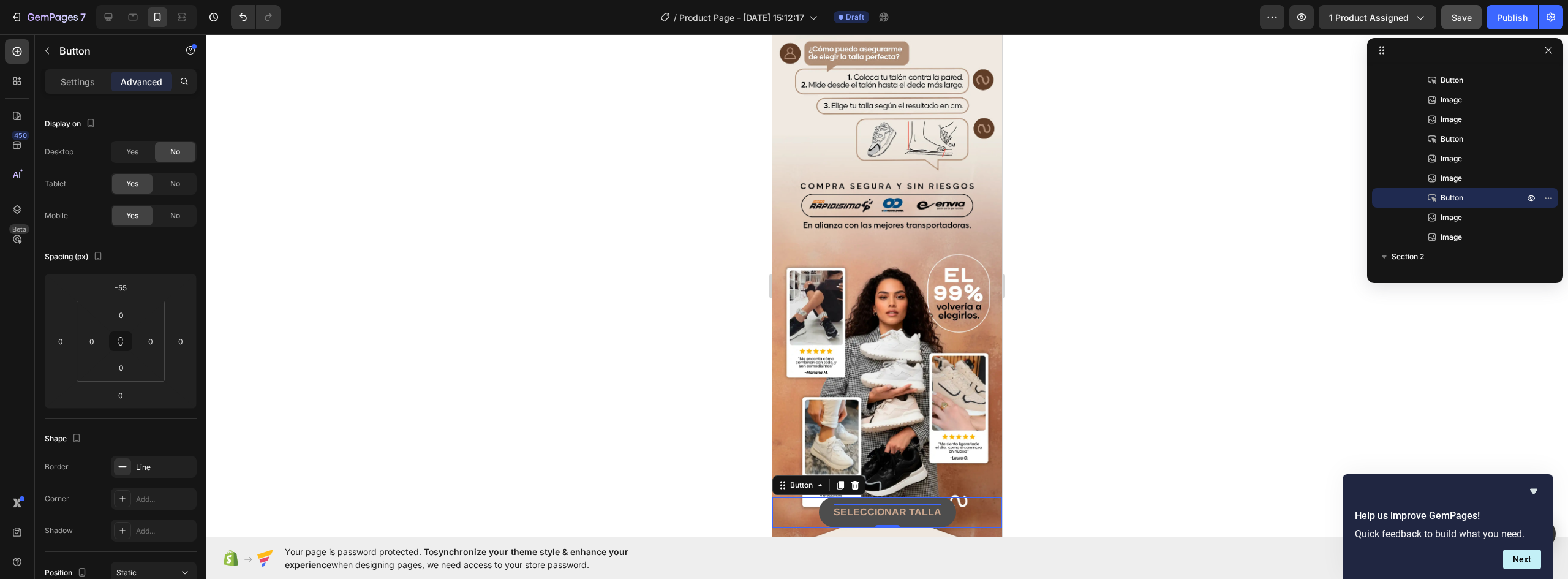
click at [902, 507] on strong "SELECCIONAR TALLA" at bounding box center [887, 512] width 108 height 10
drag, startPoint x: 832, startPoint y: 429, endPoint x: 989, endPoint y: 428, distance: 157.0
click at [989, 497] on div "SELECCIONAR TALLA Button 0" at bounding box center [887, 512] width 230 height 31
click at [854, 497] on button "ELEGIR" at bounding box center [887, 512] width 66 height 31
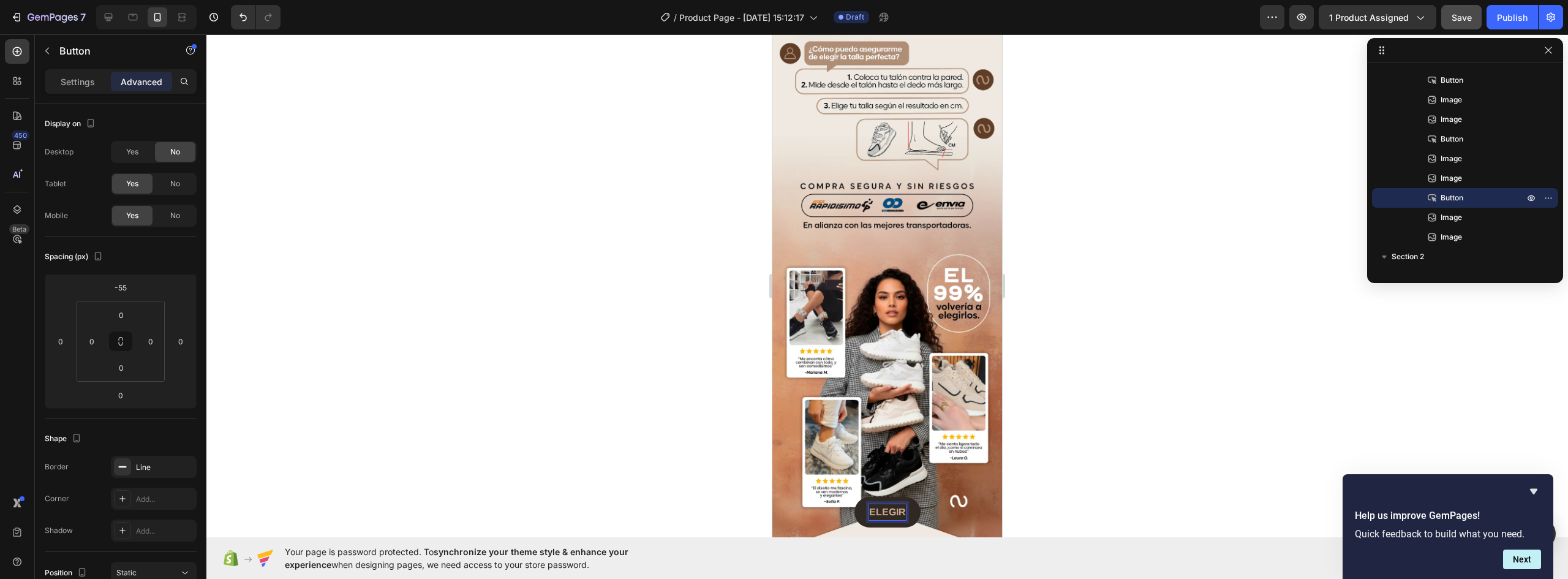
click at [854, 497] on button "ELEGIR" at bounding box center [887, 512] width 66 height 31
click at [856, 497] on button "ELEGE" at bounding box center [887, 512] width 63 height 31
click at [848, 497] on button "ELEGE TU" at bounding box center [887, 512] width 79 height 31
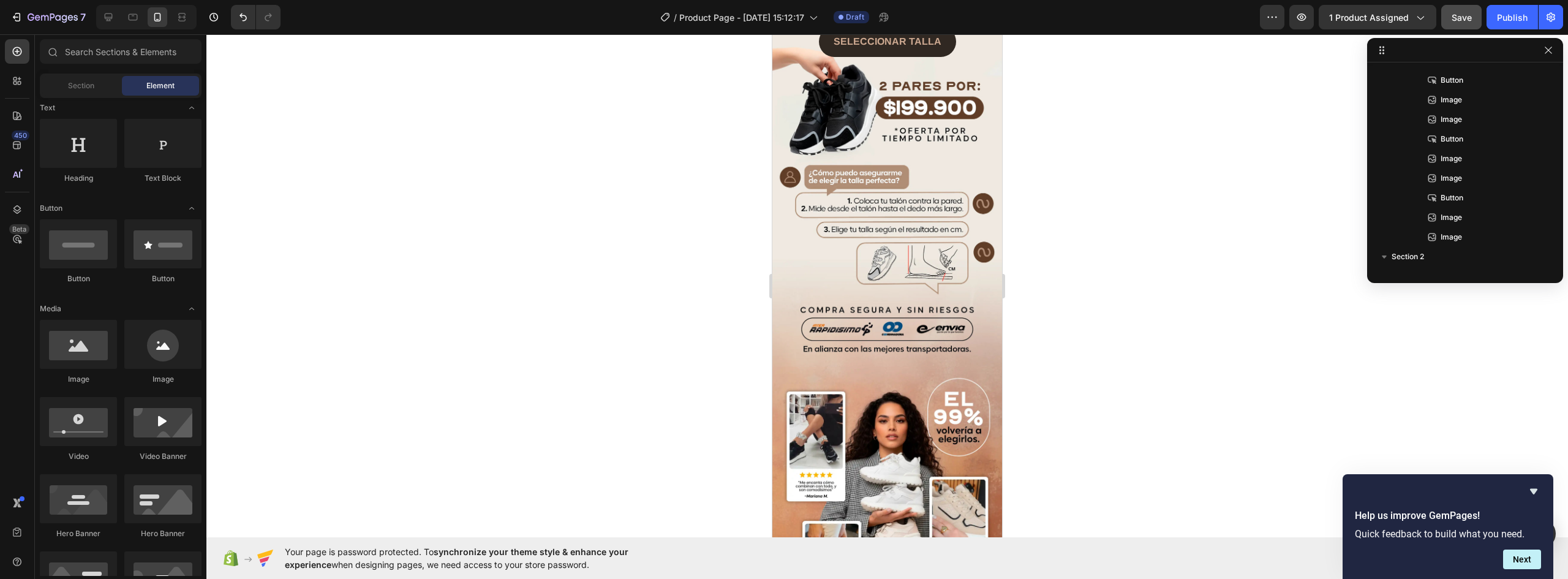
scroll to position [1557, 0]
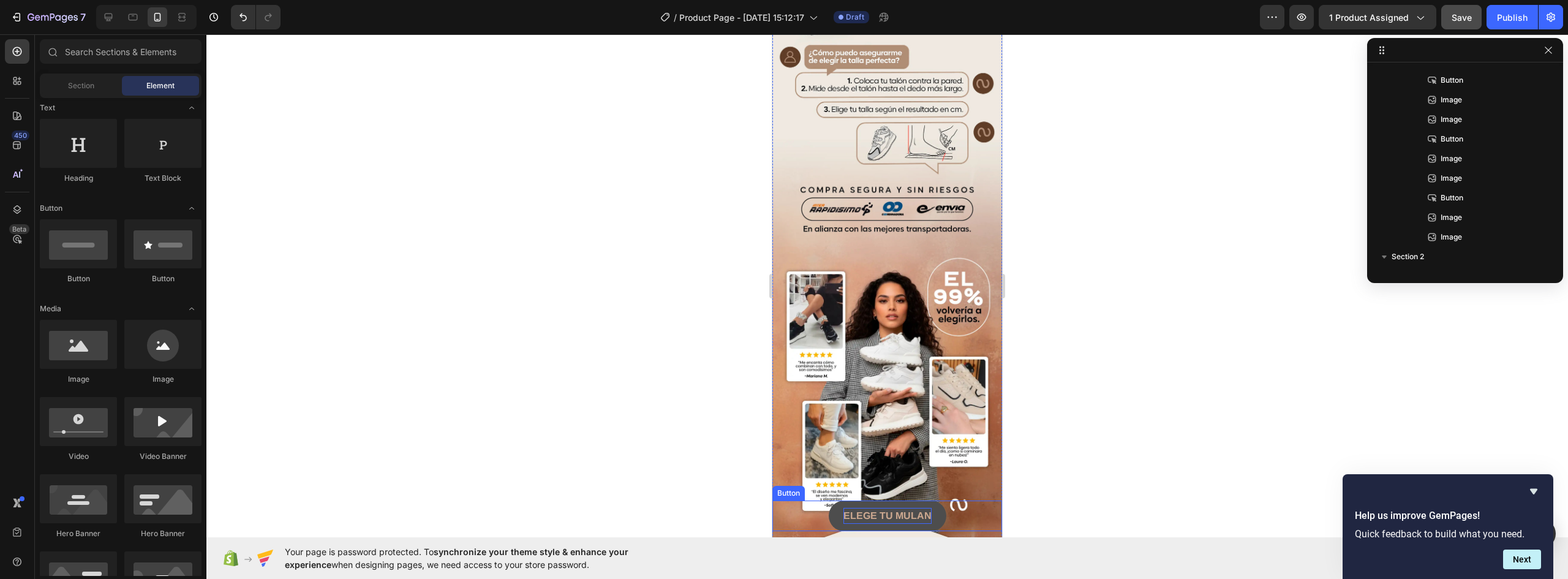
click at [859, 510] on strong "ELEGE TU MULAN" at bounding box center [887, 515] width 88 height 10
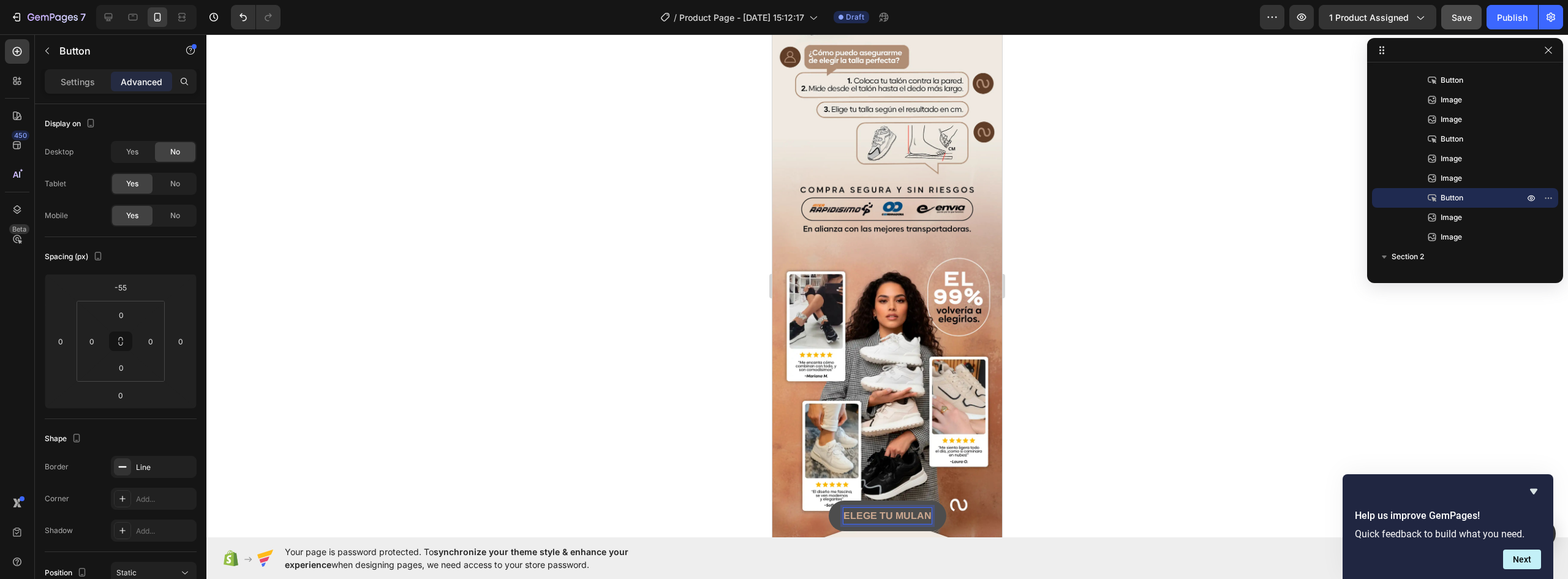
click at [858, 510] on strong "ELEGE TU MULAN" at bounding box center [887, 515] width 88 height 10
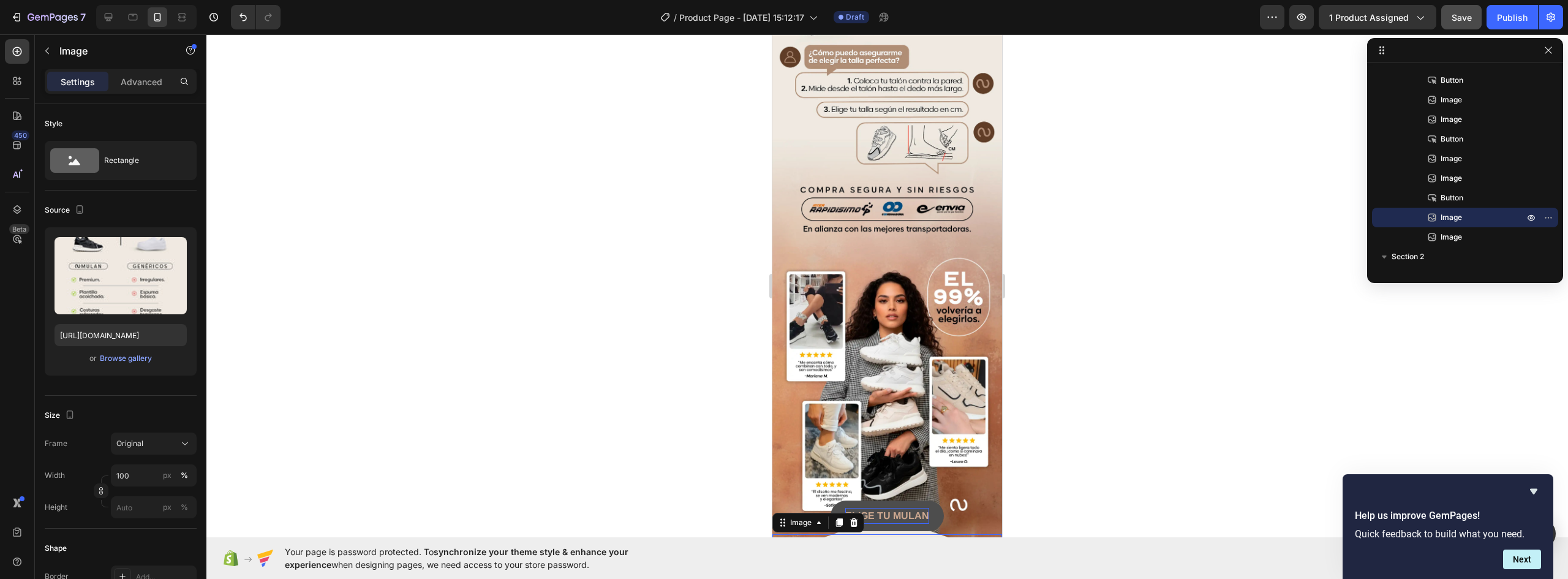
scroll to position [1619, 0]
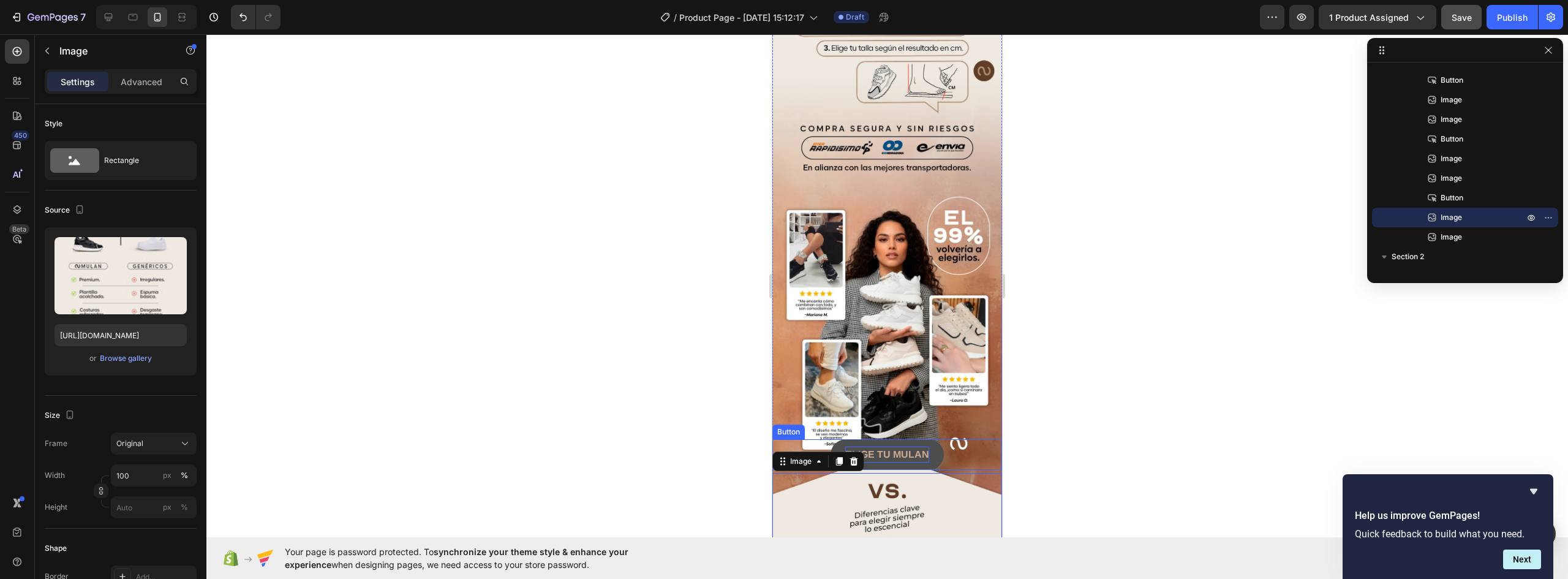
click at [930, 440] on button "ELIGE TU MULAN" at bounding box center [887, 455] width 113 height 31
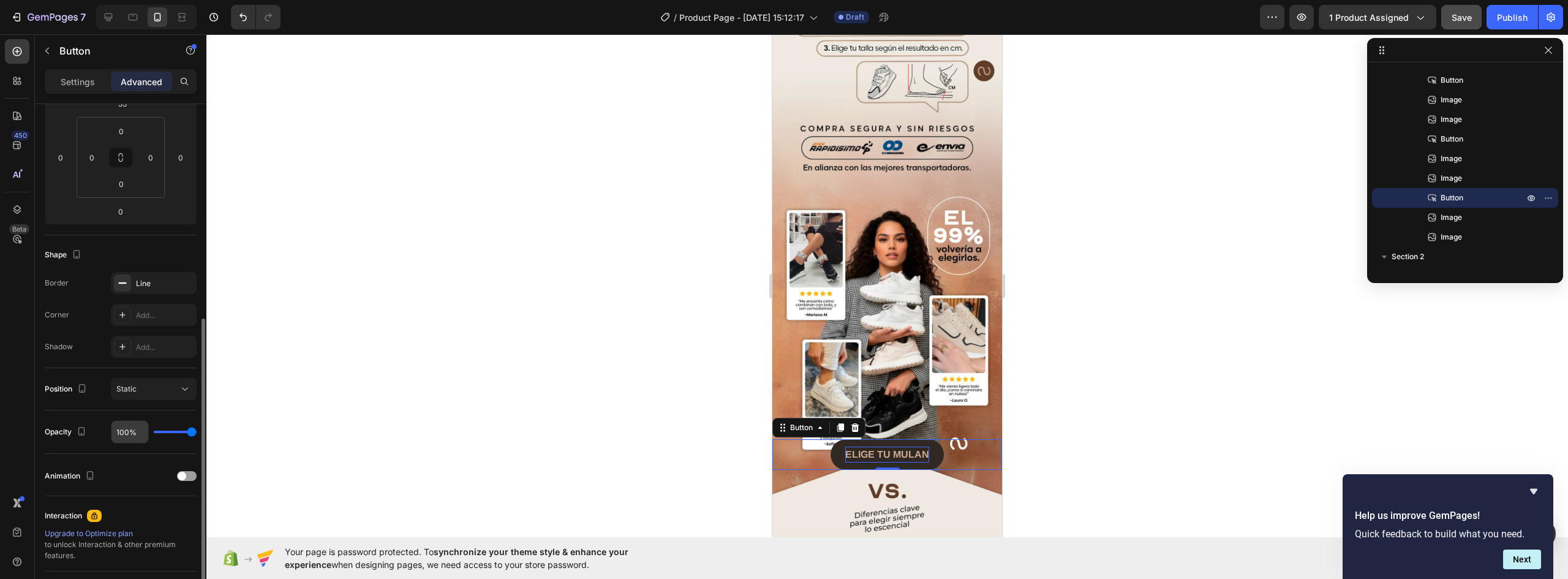
scroll to position [307, 0]
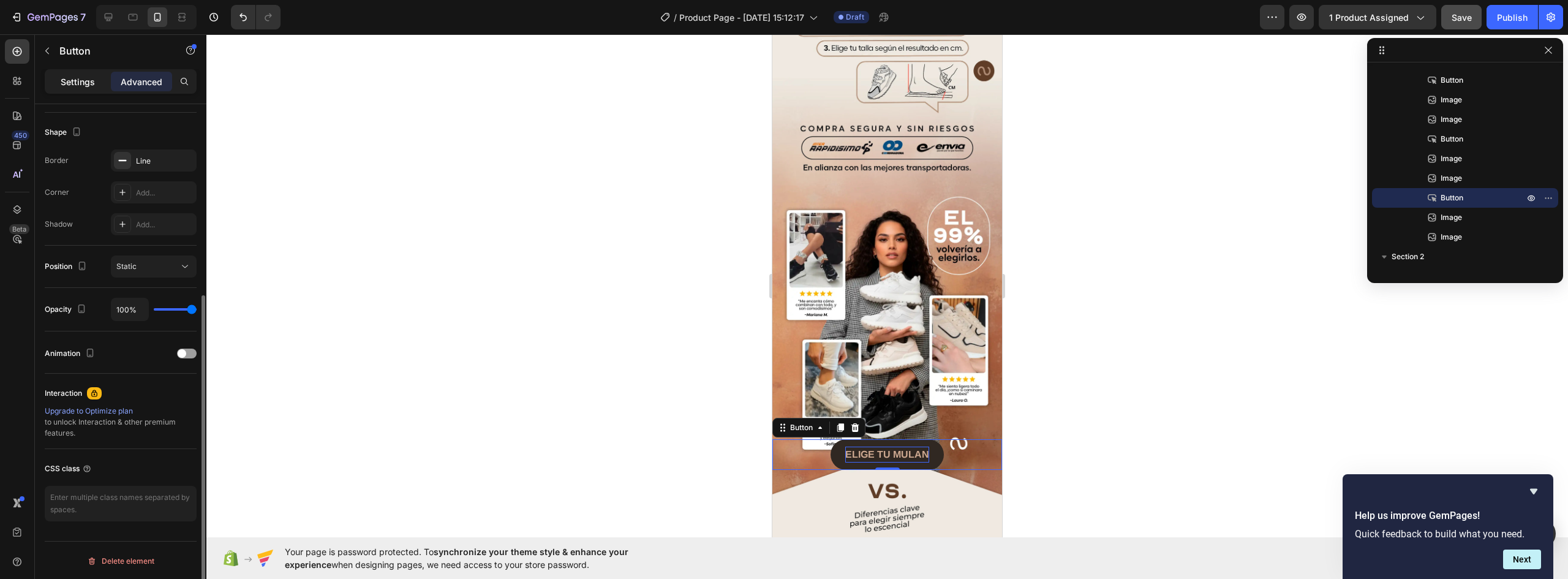
click at [84, 84] on p "Settings" at bounding box center [77, 82] width 34 height 13
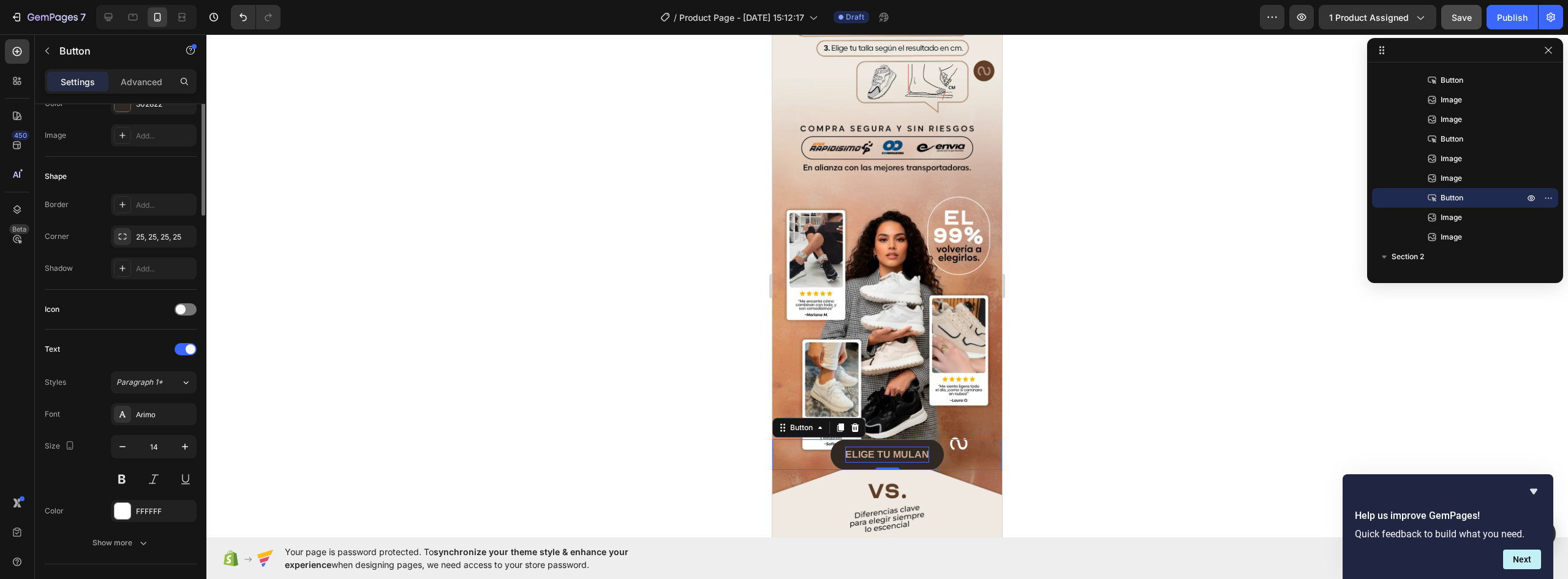
scroll to position [0, 0]
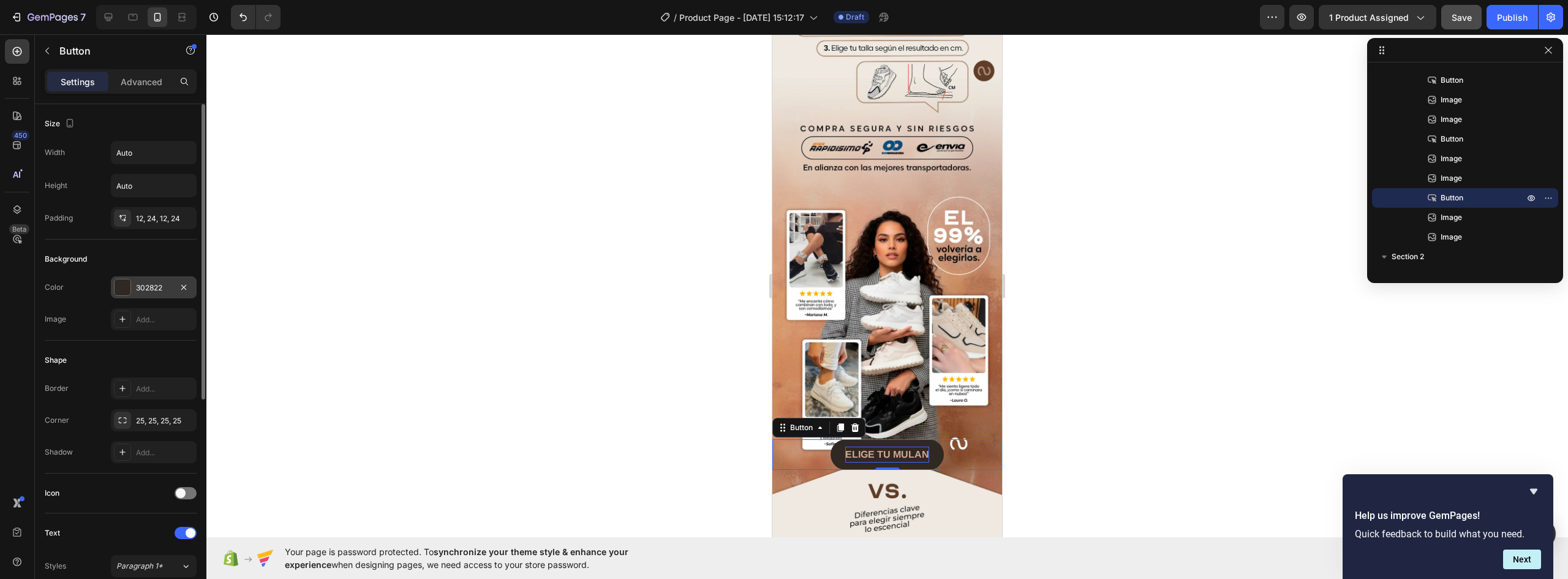
click at [123, 291] on div at bounding box center [122, 287] width 16 height 16
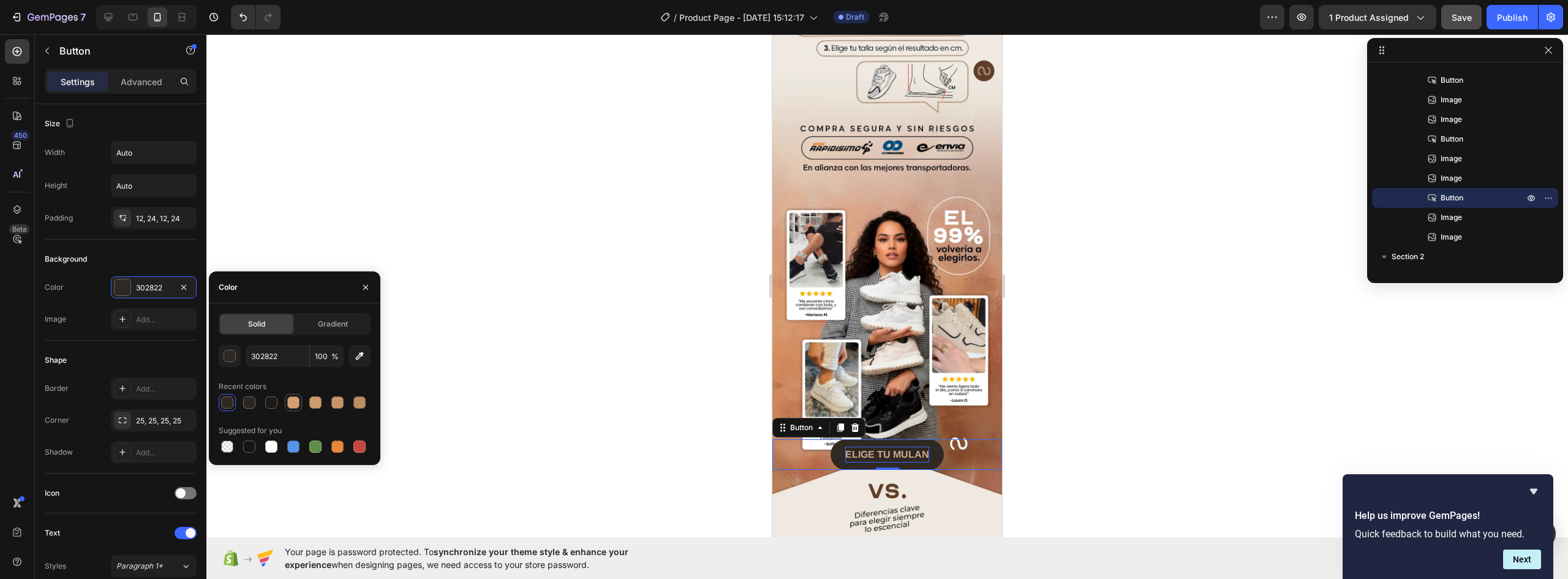
click at [293, 399] on div at bounding box center [293, 403] width 12 height 12
type input "D3A074"
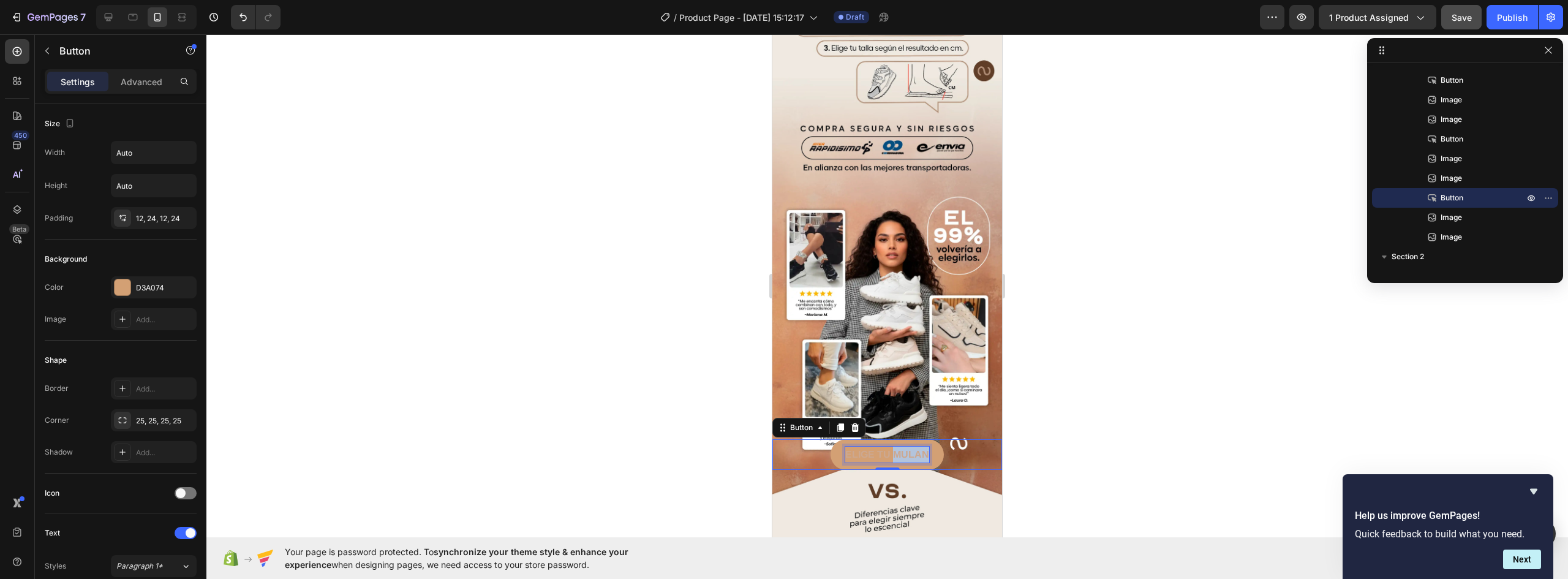
click at [917, 449] on strong "ELIGE TU MULAN" at bounding box center [887, 454] width 84 height 10
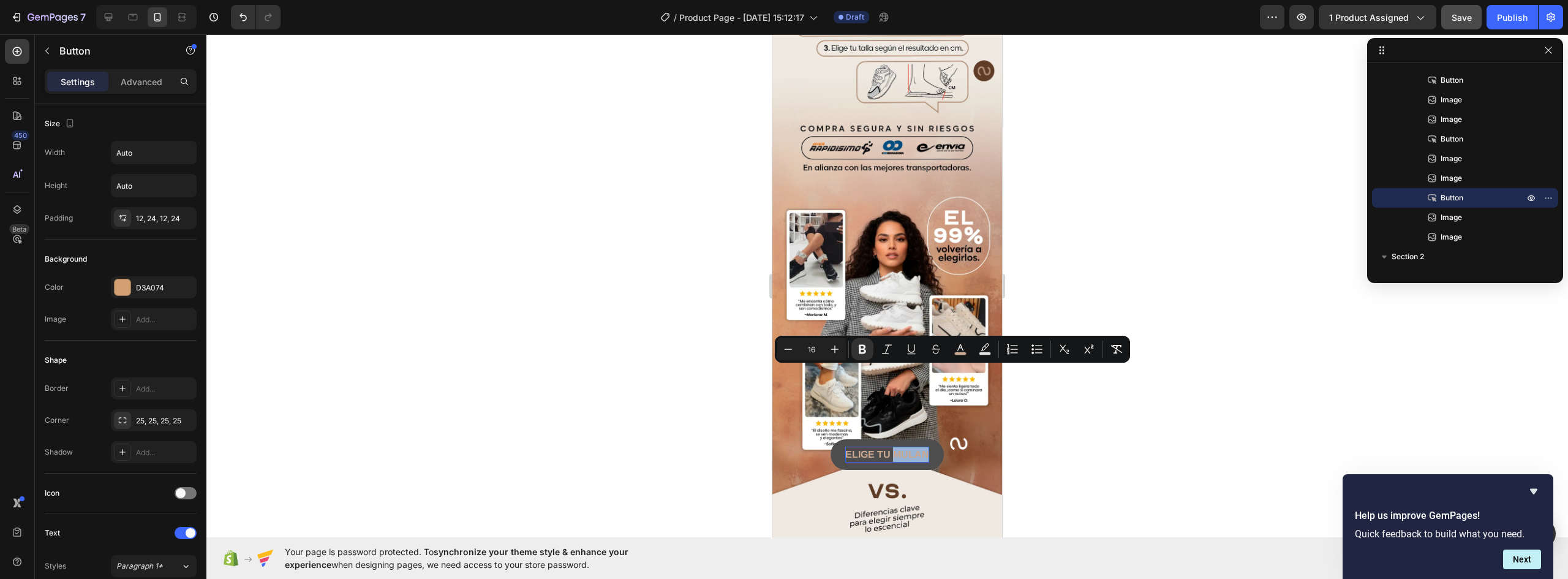
click at [836, 440] on button "ELIGE TU MULAN" at bounding box center [887, 455] width 113 height 31
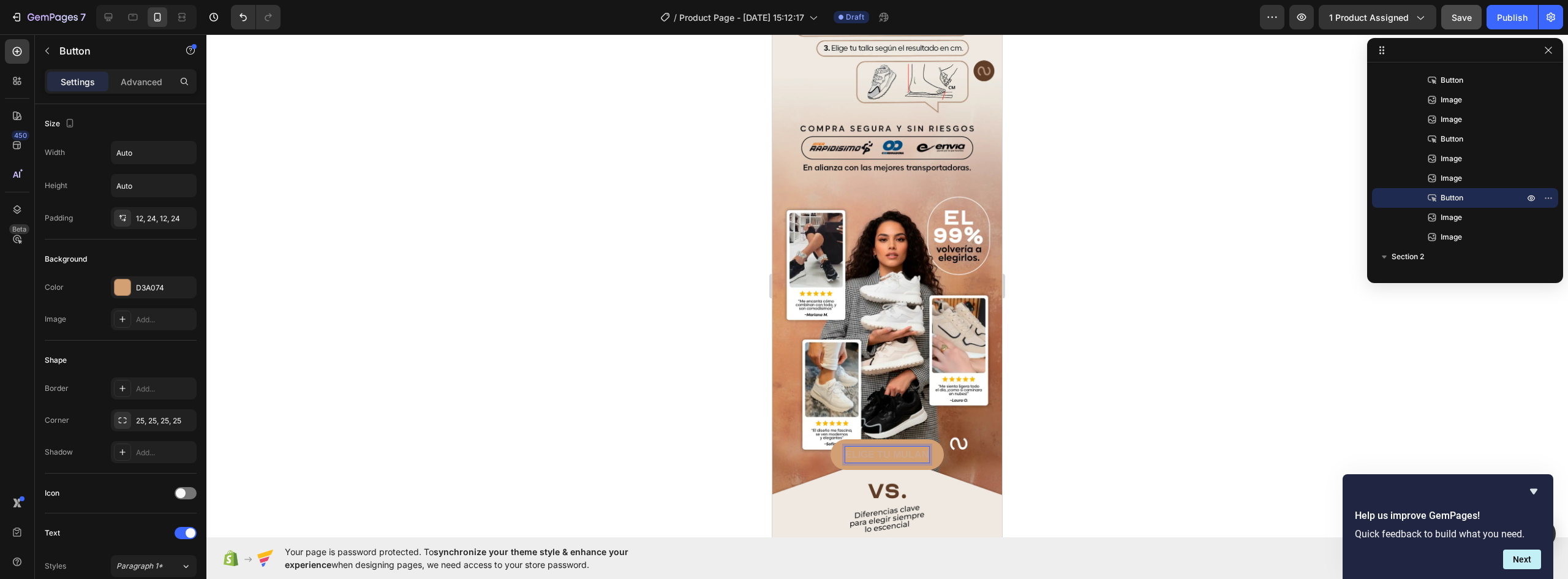
click at [845, 449] on strong "ELIGE TU MULAN" at bounding box center [887, 454] width 84 height 10
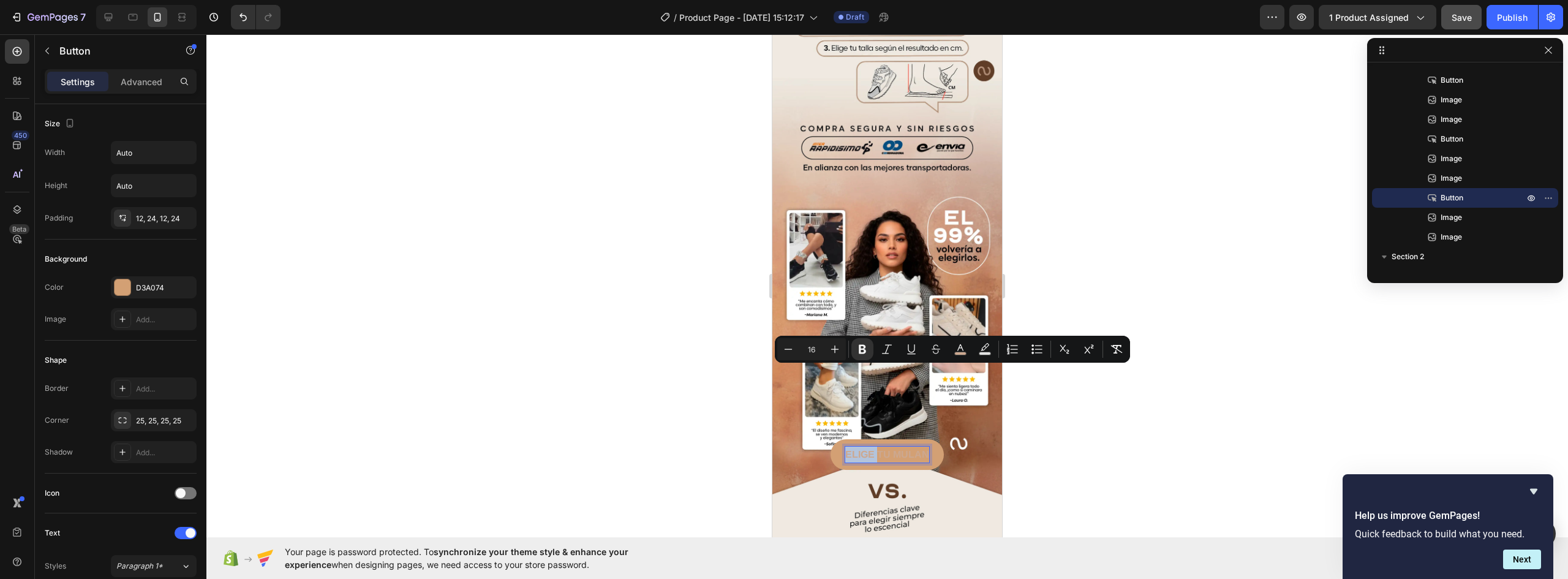
click at [845, 449] on strong "ELIGE TU MULAN" at bounding box center [887, 454] width 84 height 10
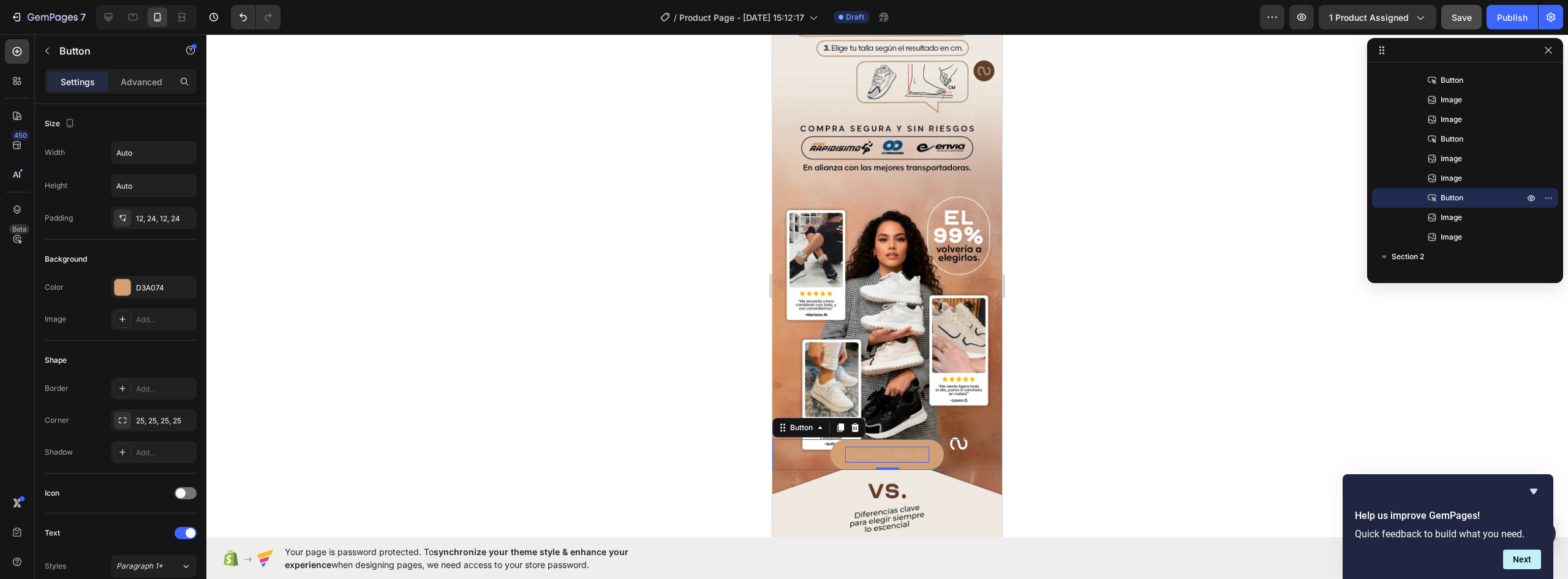
drag, startPoint x: 840, startPoint y: 370, endPoint x: 848, endPoint y: 369, distance: 8.1
click at [848, 440] on button "ELIGE TU MULAN" at bounding box center [887, 455] width 113 height 31
click at [848, 449] on strong "ELIGE TU MULAN" at bounding box center [887, 454] width 84 height 10
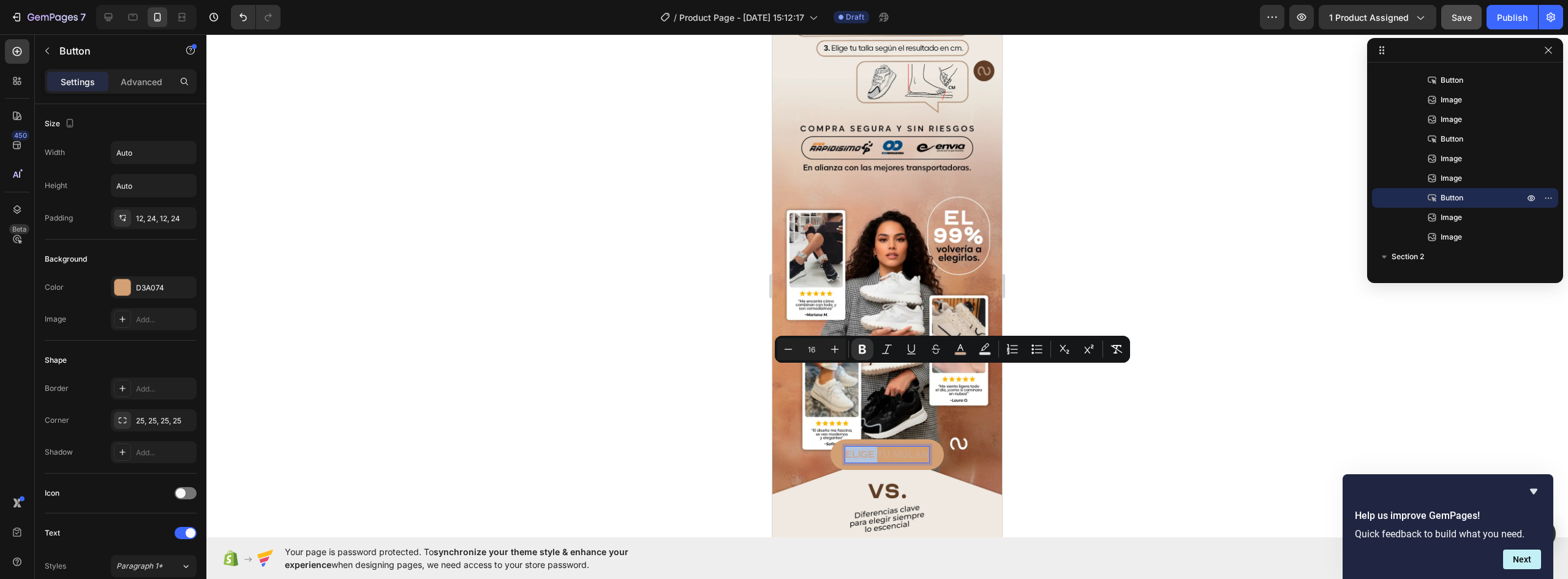
click at [845, 449] on strong "ELIGE TU MULAN" at bounding box center [887, 454] width 84 height 10
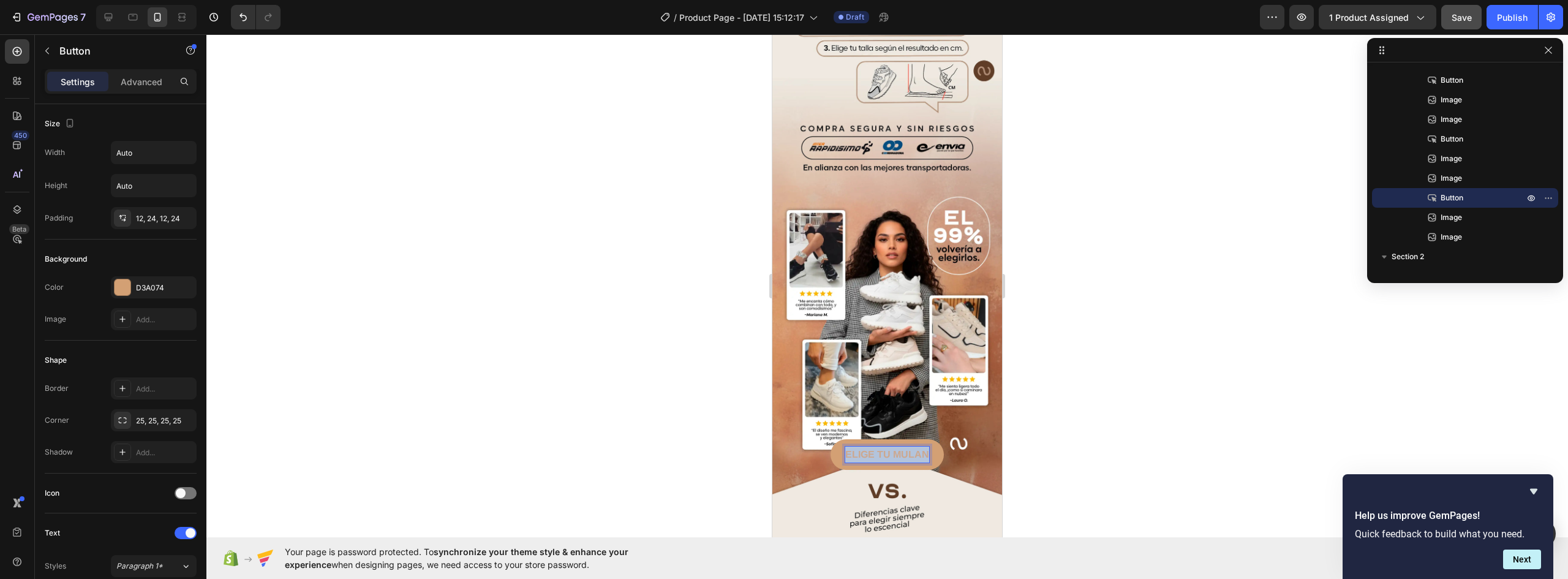
drag, startPoint x: 842, startPoint y: 372, endPoint x: 998, endPoint y: 372, distance: 156.0
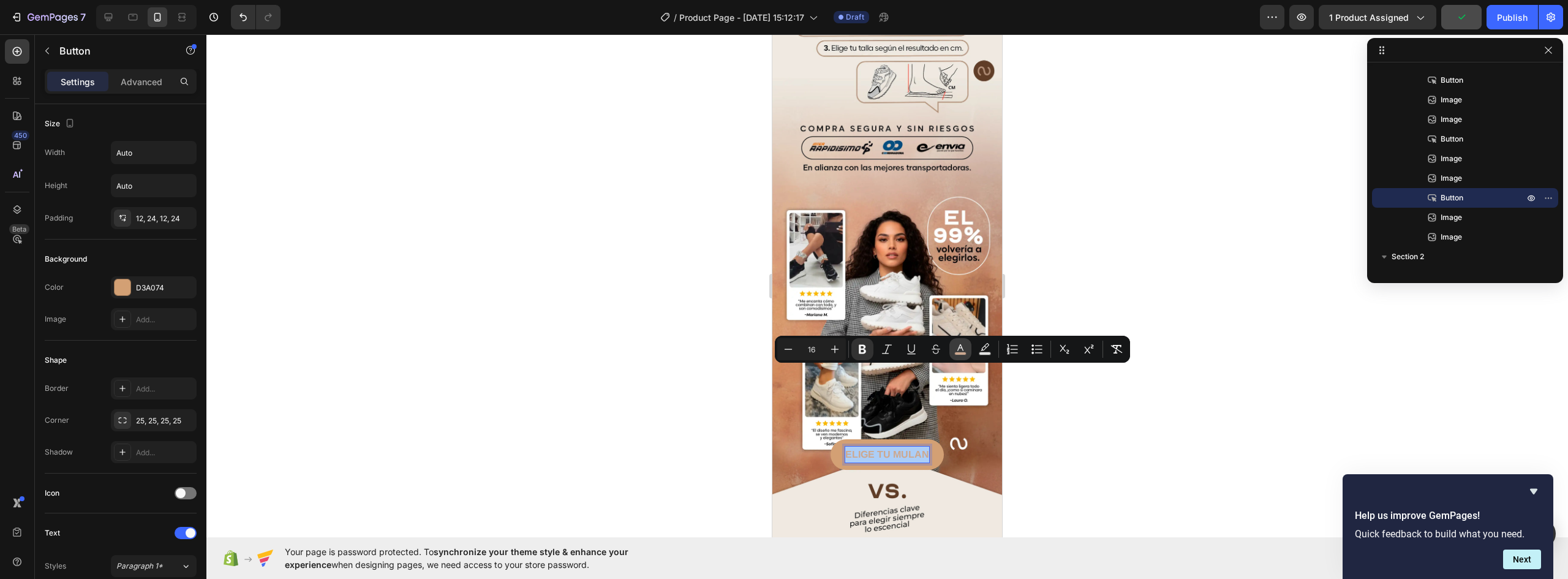
click at [961, 353] on rect "Editor contextual toolbar" at bounding box center [961, 354] width 12 height 3
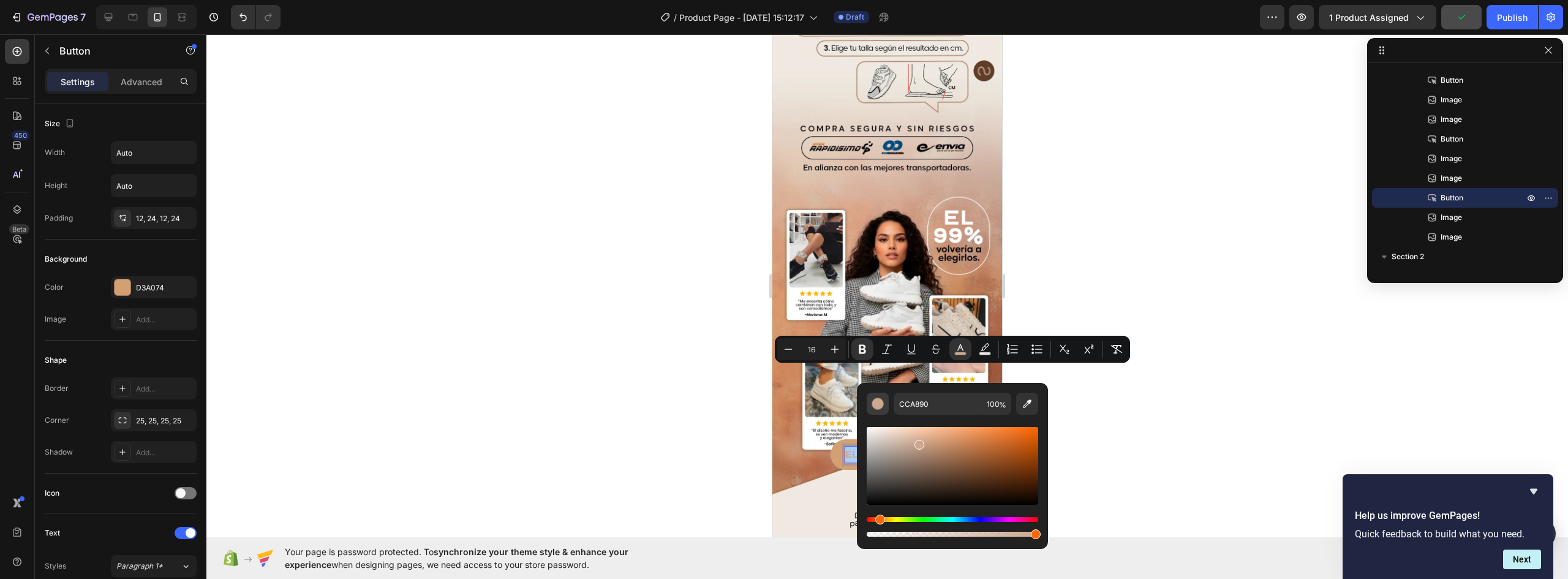
click at [880, 399] on div "Editor contextual toolbar" at bounding box center [878, 404] width 12 height 12
click at [1029, 404] on icon "Editor contextual toolbar" at bounding box center [1027, 404] width 12 height 12
click at [880, 405] on div "Editor contextual toolbar" at bounding box center [878, 404] width 12 height 12
click at [878, 403] on div "Editor contextual toolbar" at bounding box center [878, 404] width 12 height 12
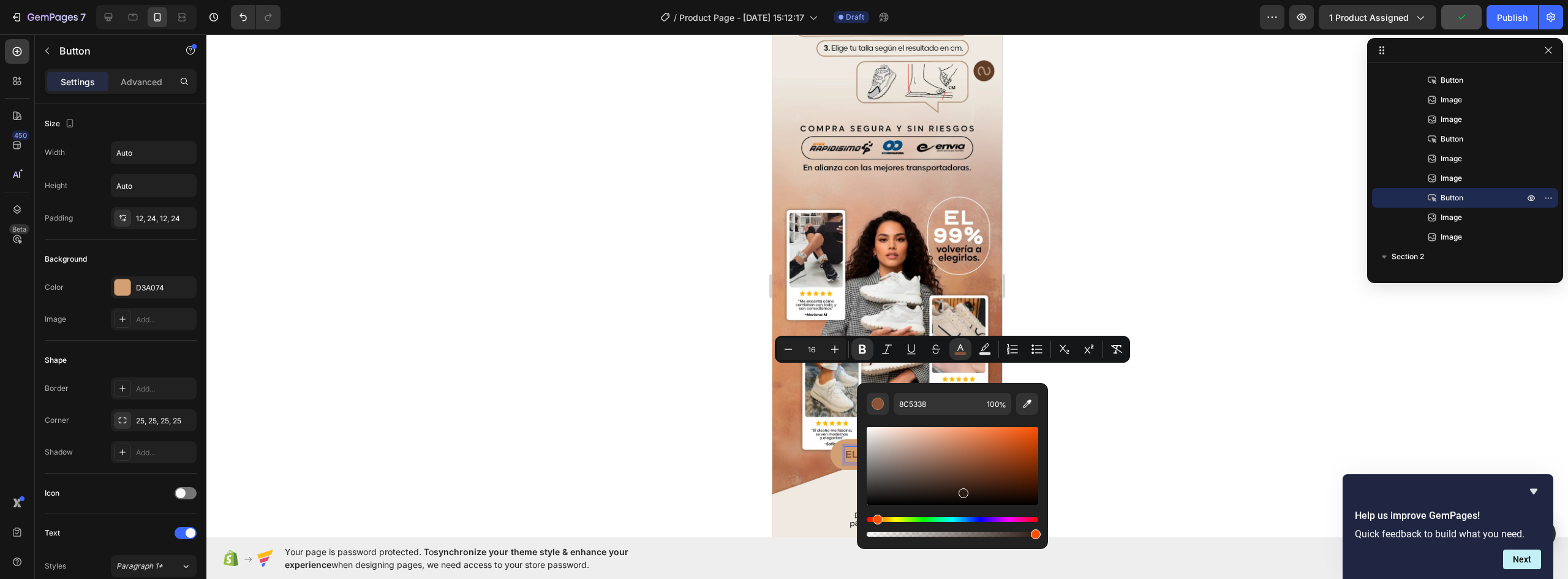
drag, startPoint x: 969, startPoint y: 464, endPoint x: 962, endPoint y: 487, distance: 24.0
click at [962, 489] on div "Editor contextual toolbar" at bounding box center [963, 493] width 10 height 10
drag, startPoint x: 963, startPoint y: 485, endPoint x: 972, endPoint y: 478, distance: 11.4
click at [972, 478] on div "Editor contextual toolbar" at bounding box center [952, 466] width 171 height 78
type input "3F2518"
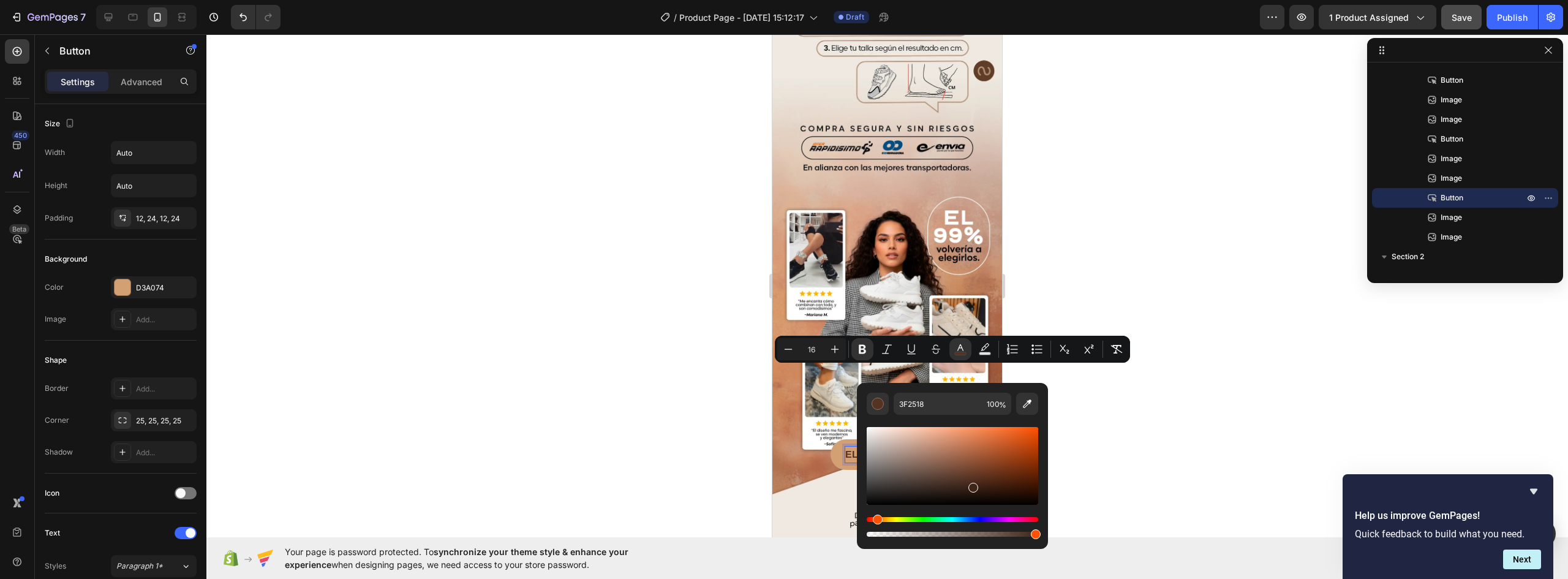
drag, startPoint x: 972, startPoint y: 478, endPoint x: 972, endPoint y: 485, distance: 7.0
click at [972, 485] on div "Editor contextual toolbar" at bounding box center [974, 488] width 10 height 10
click at [1118, 455] on div at bounding box center [887, 307] width 1362 height 545
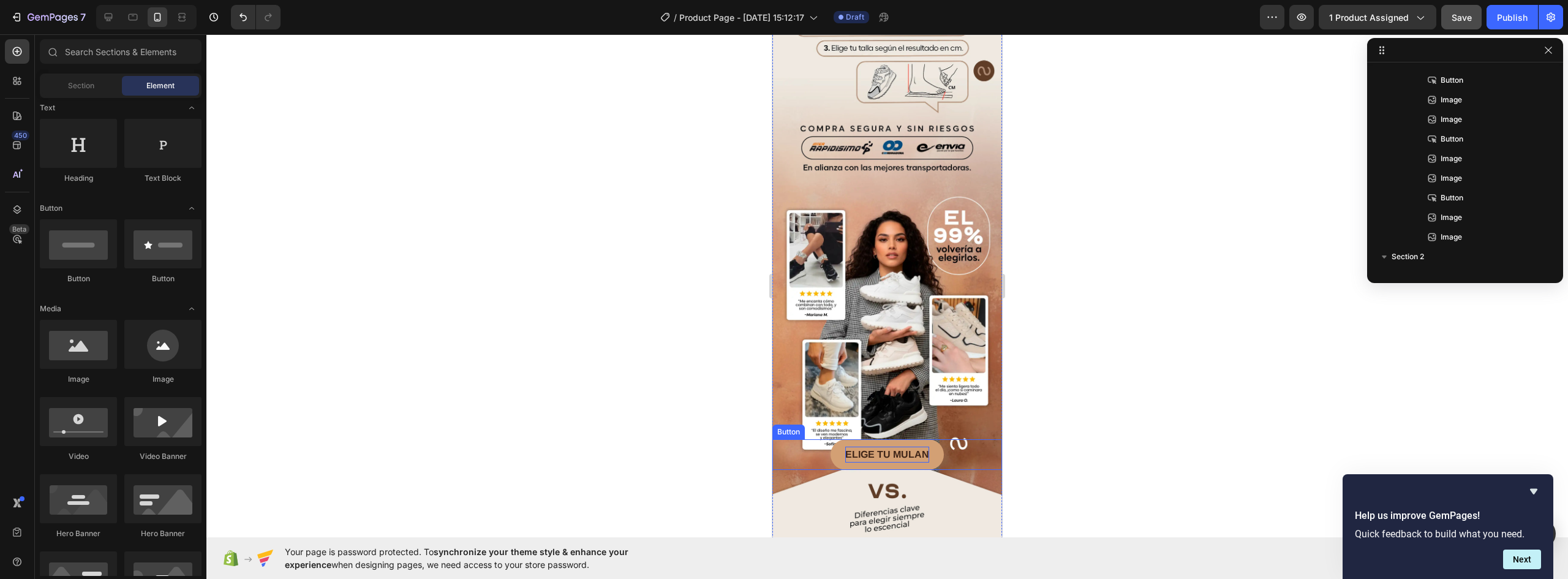
click at [952, 440] on div "ELIGE TU MULAN Button" at bounding box center [887, 455] width 230 height 31
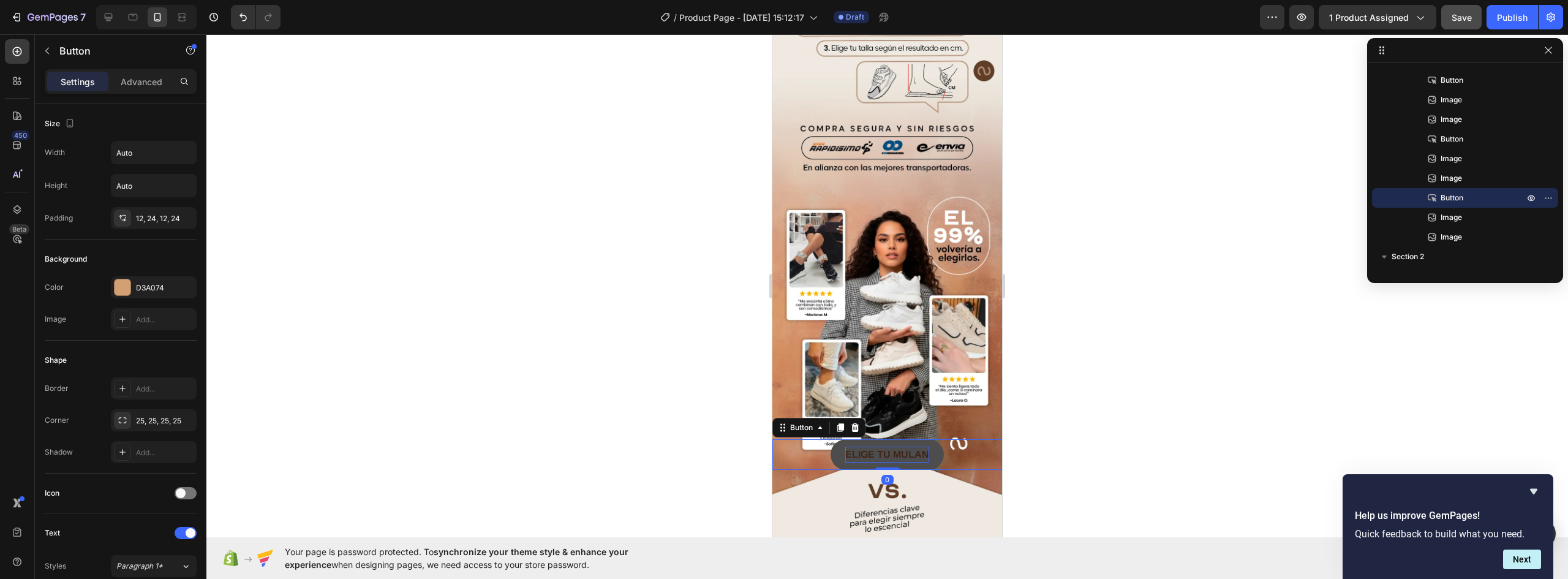
click at [924, 440] on button "ELIGE TU MULAN" at bounding box center [887, 455] width 113 height 31
click at [930, 440] on button "ELIGE TU MULAN" at bounding box center [887, 455] width 113 height 31
click at [119, 286] on div at bounding box center [122, 287] width 16 height 16
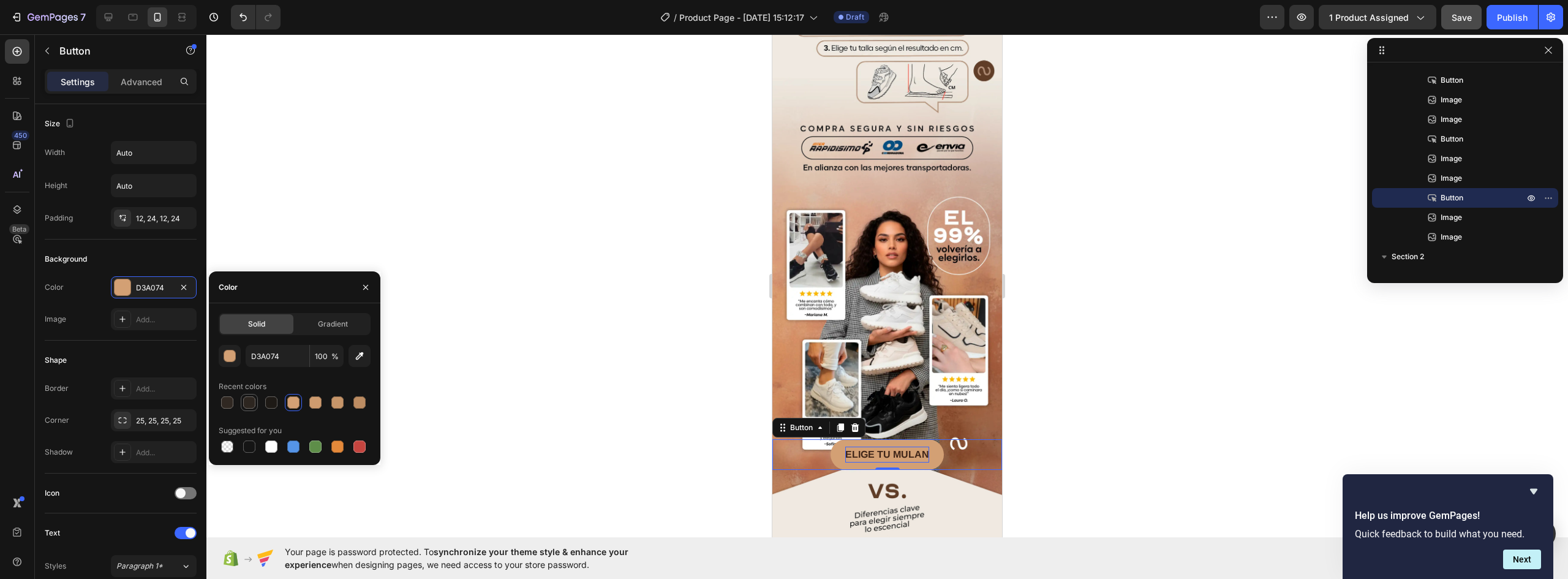
click at [248, 401] on div at bounding box center [250, 403] width 12 height 12
type input "2D2620"
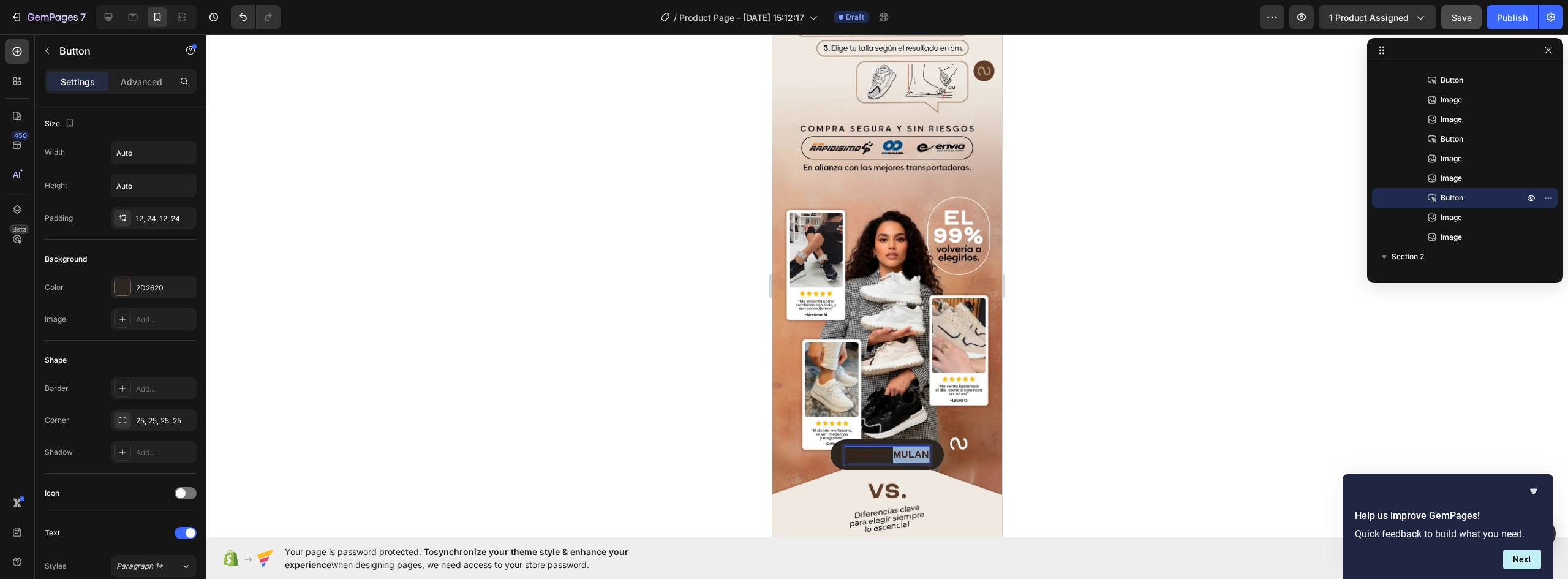
click at [893, 449] on strong "ELIGE TU MULAN" at bounding box center [887, 454] width 84 height 10
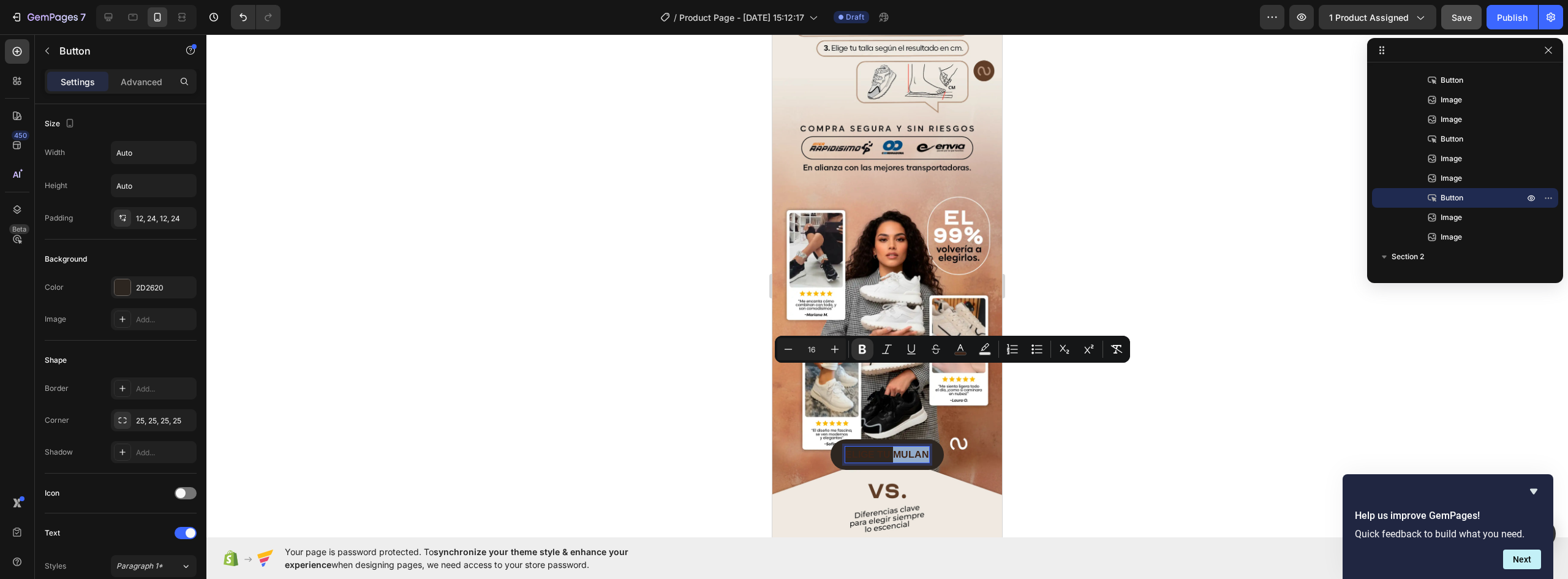
click at [917, 449] on strong "ELIGE TU MULAN" at bounding box center [887, 454] width 84 height 10
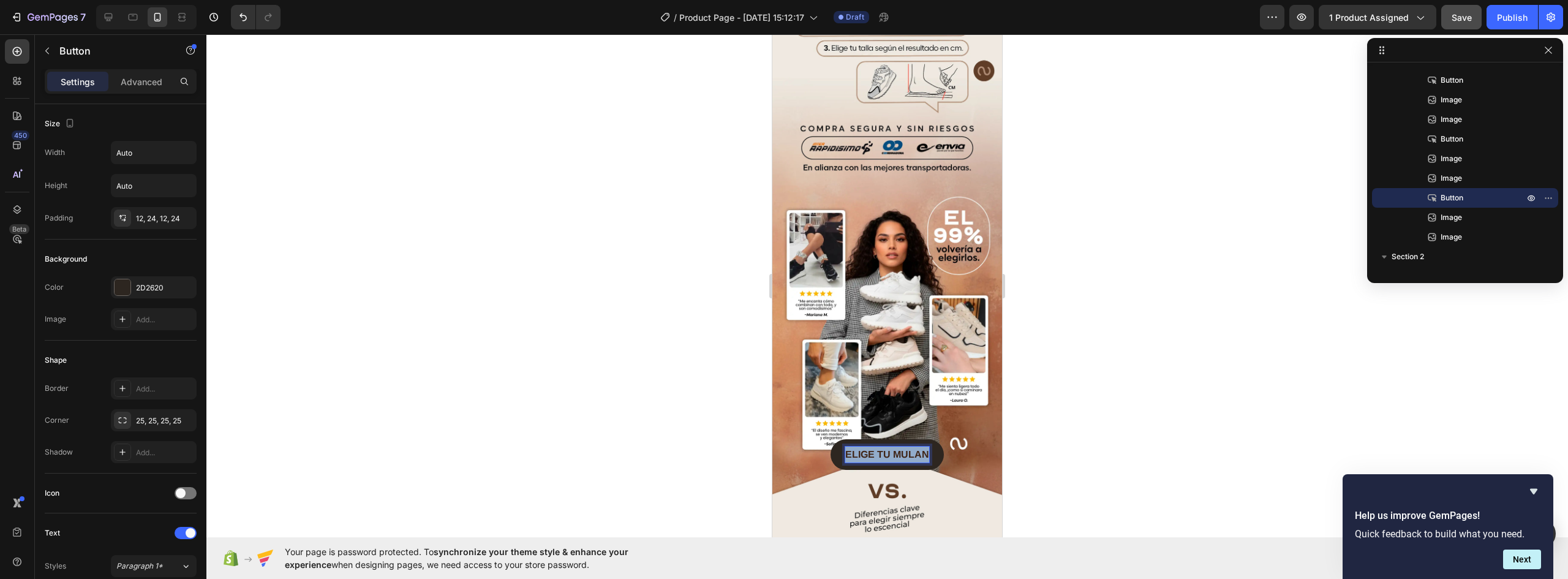
drag, startPoint x: 923, startPoint y: 371, endPoint x: 798, endPoint y: 371, distance: 125.0
click at [798, 440] on div "ELIGE TU MULAN Button 0" at bounding box center [887, 455] width 230 height 31
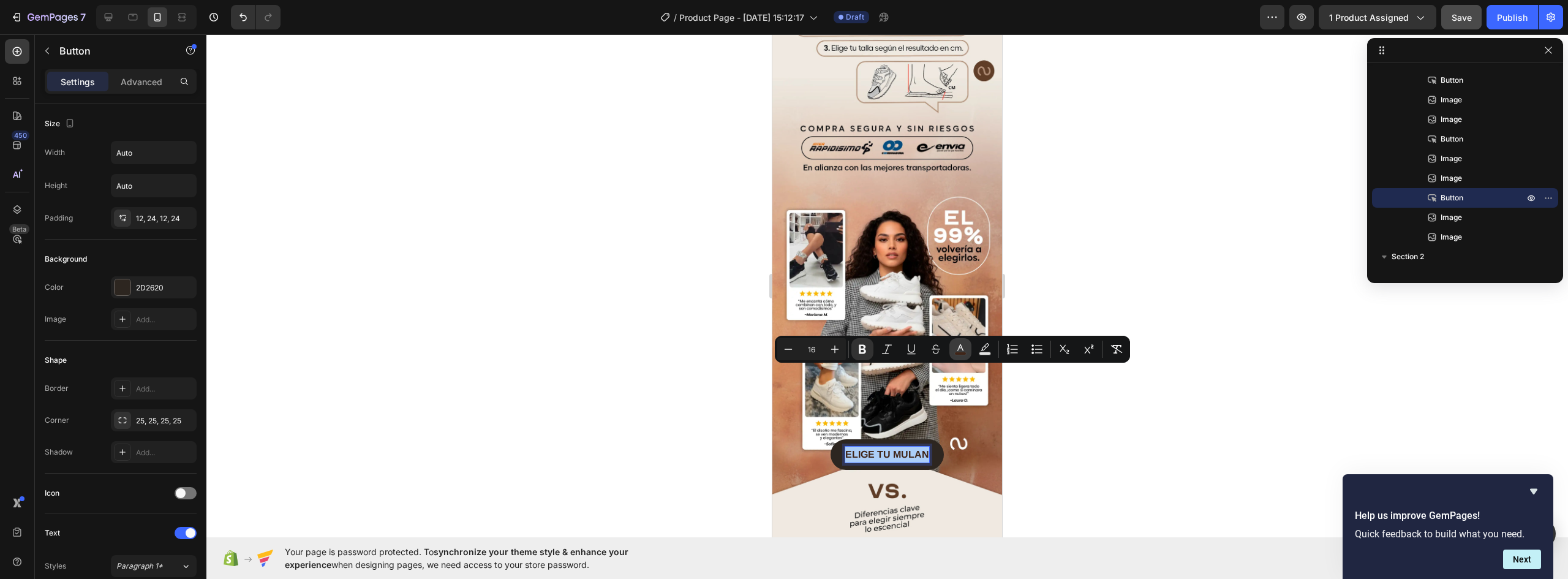
click at [963, 348] on icon "Editor contextual toolbar" at bounding box center [961, 349] width 12 height 12
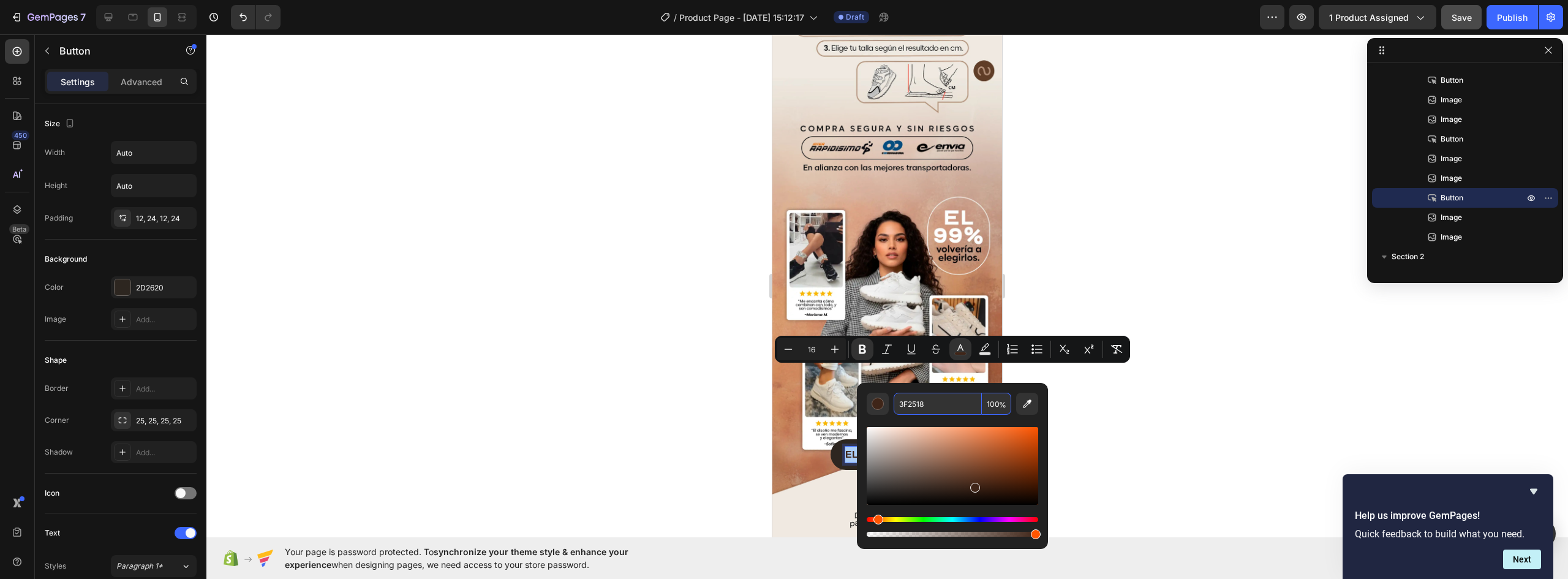
paste input "CCA890"
drag, startPoint x: 919, startPoint y: 447, endPoint x: 913, endPoint y: 445, distance: 6.3
click at [913, 445] on div "Editor contextual toolbar" at bounding box center [913, 447] width 10 height 10
type input "D1B29E"
drag, startPoint x: 911, startPoint y: 447, endPoint x: 909, endPoint y: 440, distance: 7.3
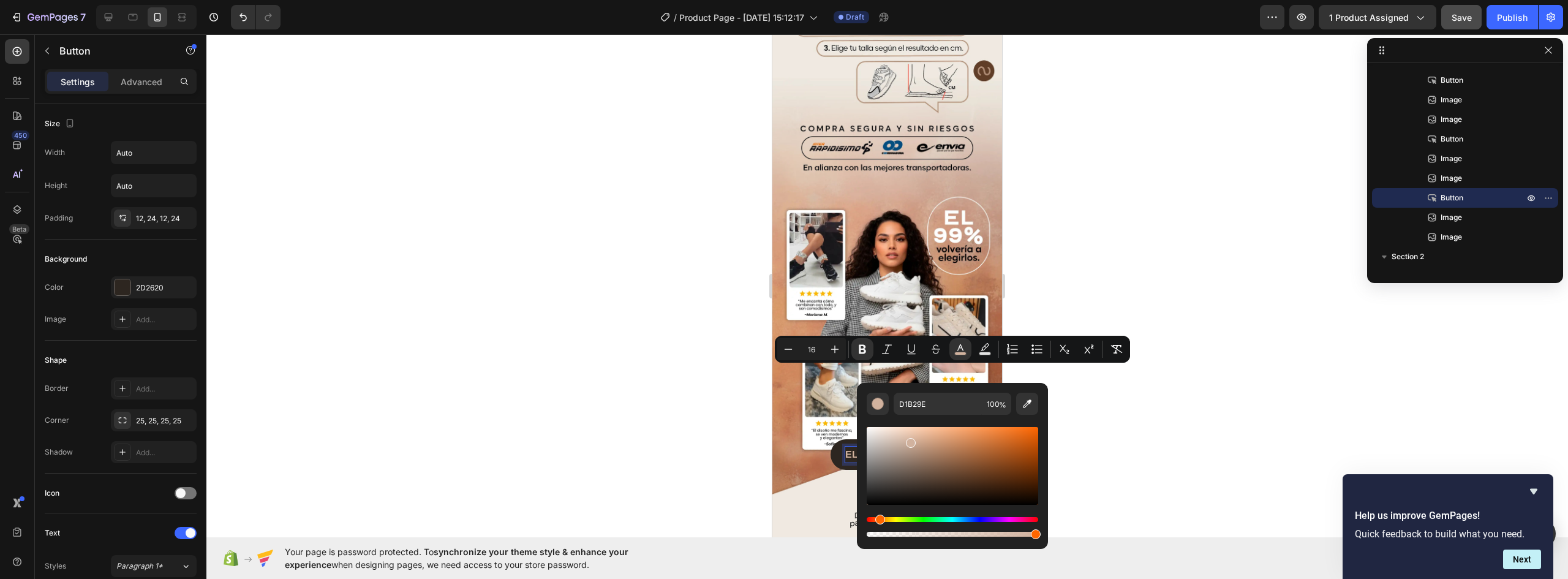
click at [909, 440] on div "Editor contextual toolbar" at bounding box center [910, 443] width 10 height 10
click at [1113, 481] on div at bounding box center [887, 307] width 1362 height 545
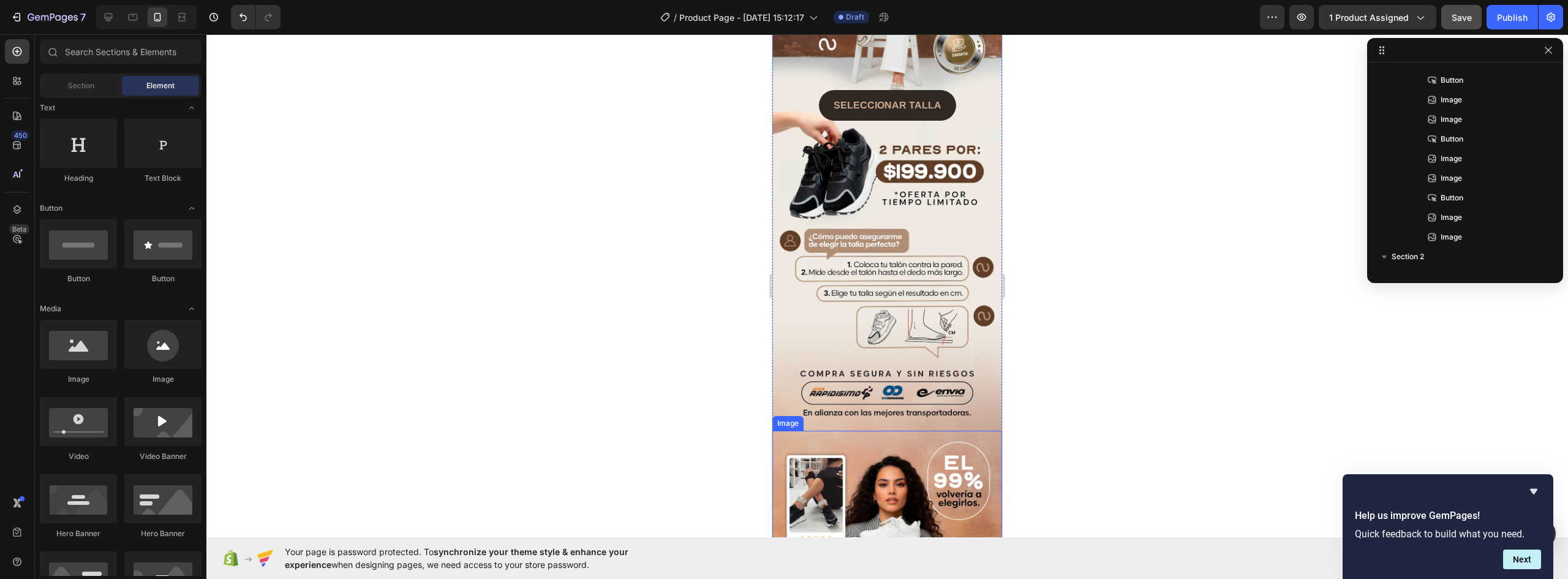
scroll to position [1251, 0]
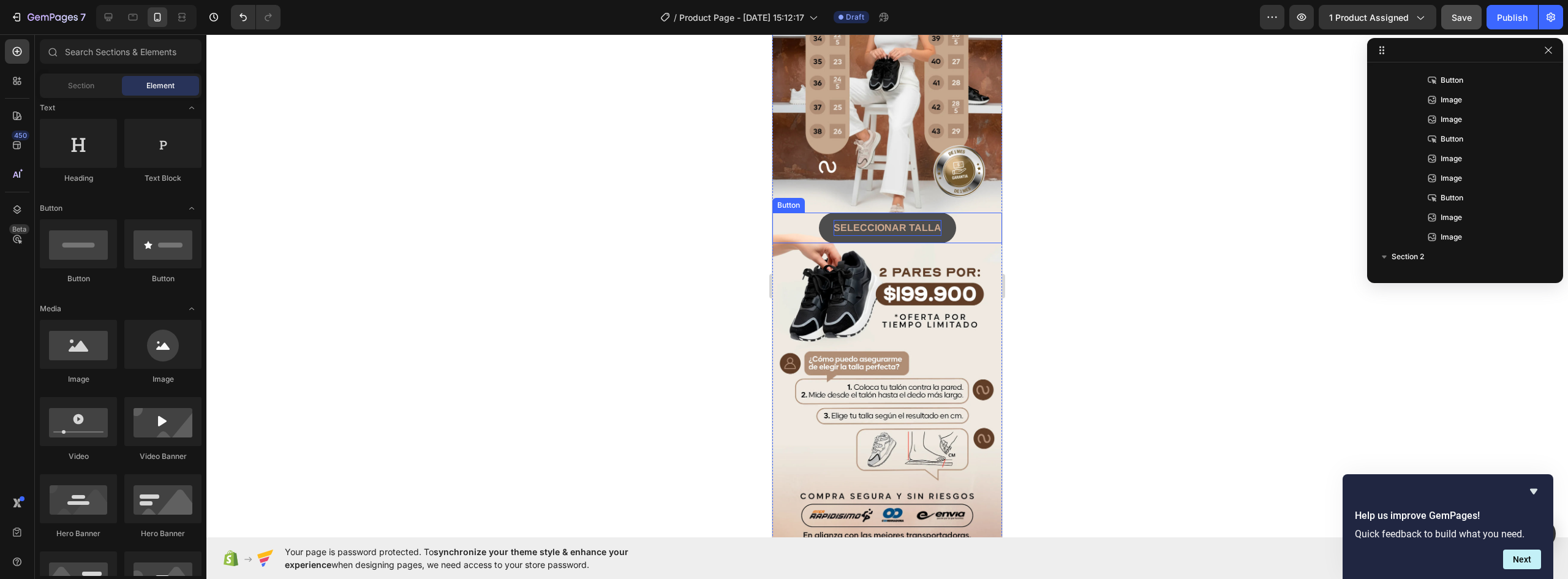
click at [907, 222] on strong "SELECCIONAR TALLA" at bounding box center [887, 227] width 108 height 10
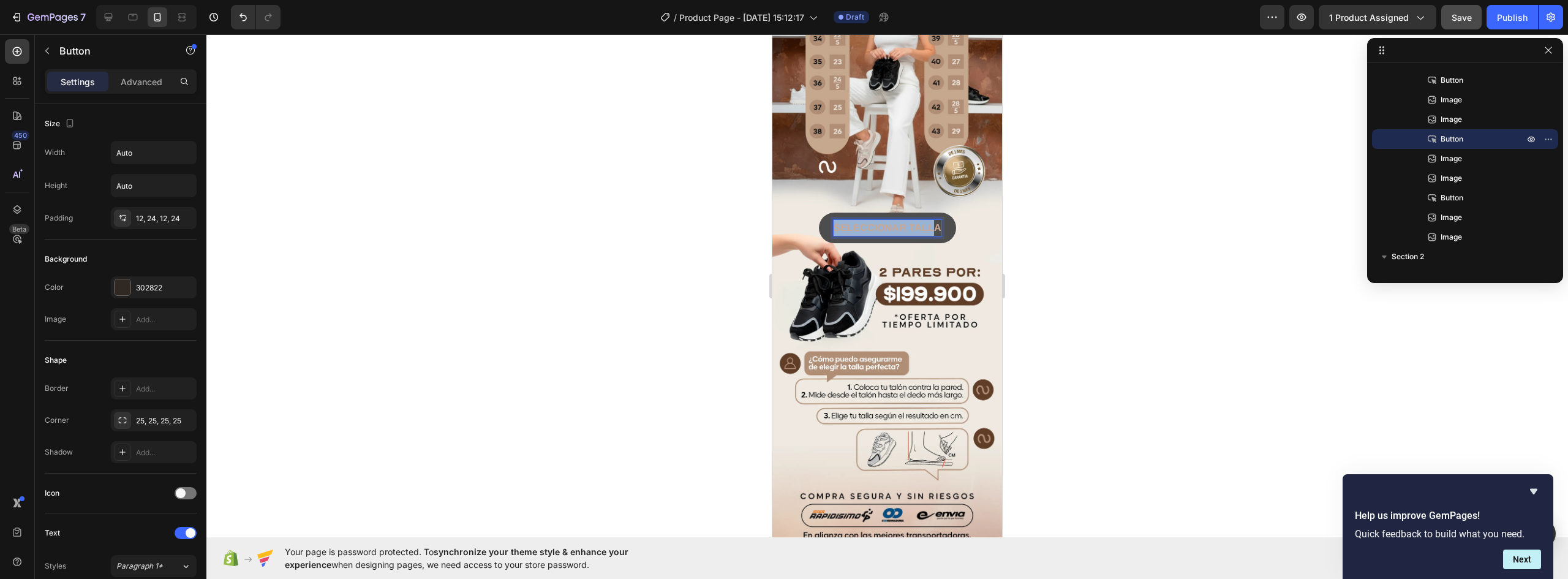
drag, startPoint x: 932, startPoint y: 169, endPoint x: 793, endPoint y: 169, distance: 139.0
click at [793, 213] on div "SELECCIONAR TALLA Button 0" at bounding box center [887, 228] width 230 height 31
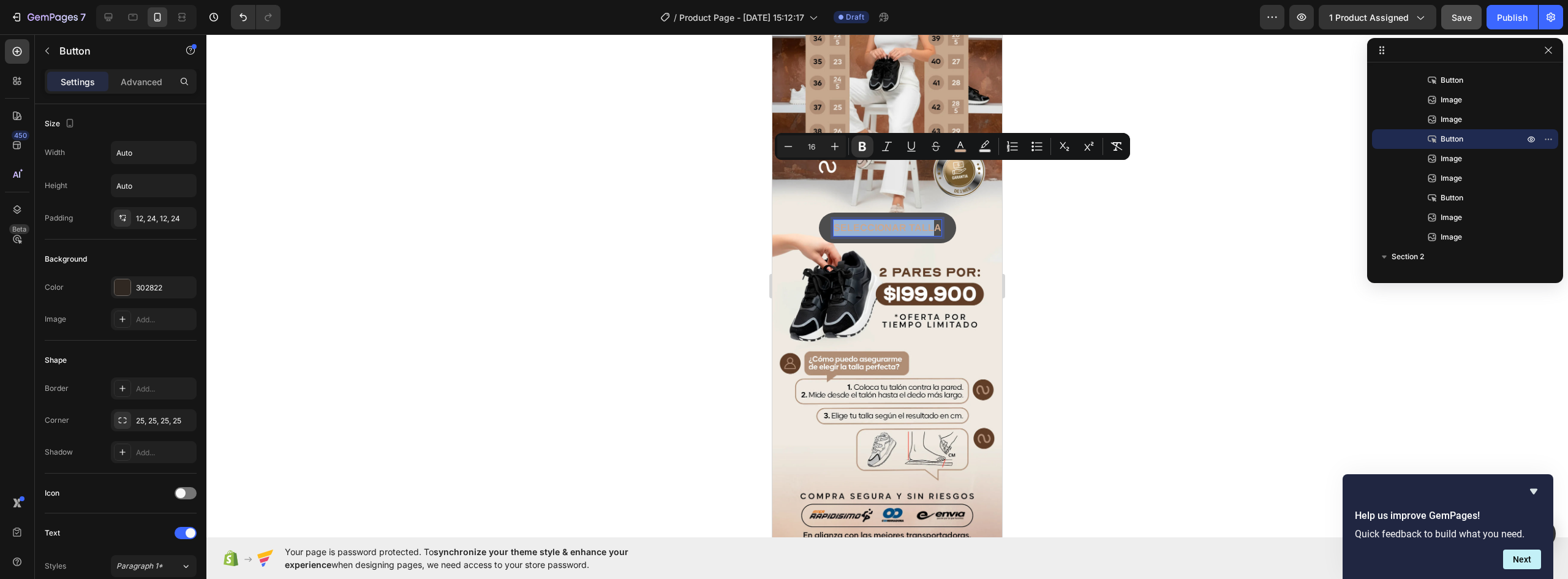
click at [836, 222] on strong "SELECCIONAR TALLA" at bounding box center [887, 227] width 108 height 10
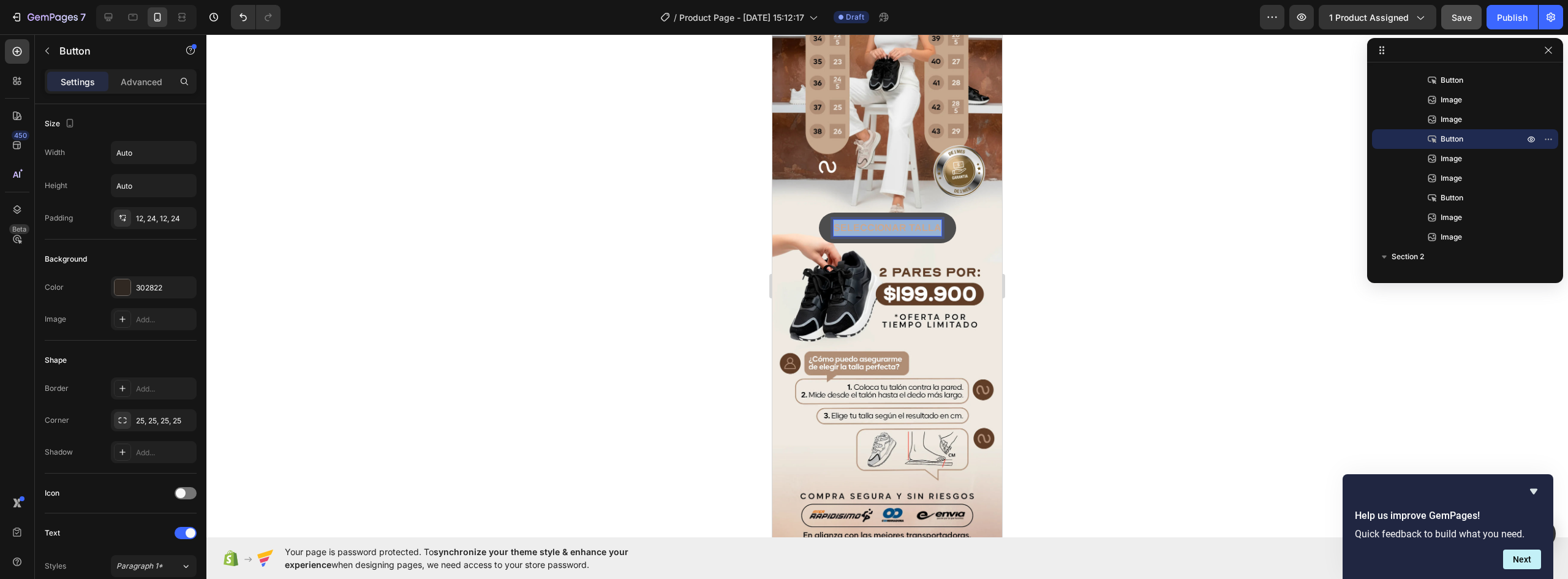
drag, startPoint x: 831, startPoint y: 167, endPoint x: 1057, endPoint y: 169, distance: 226.0
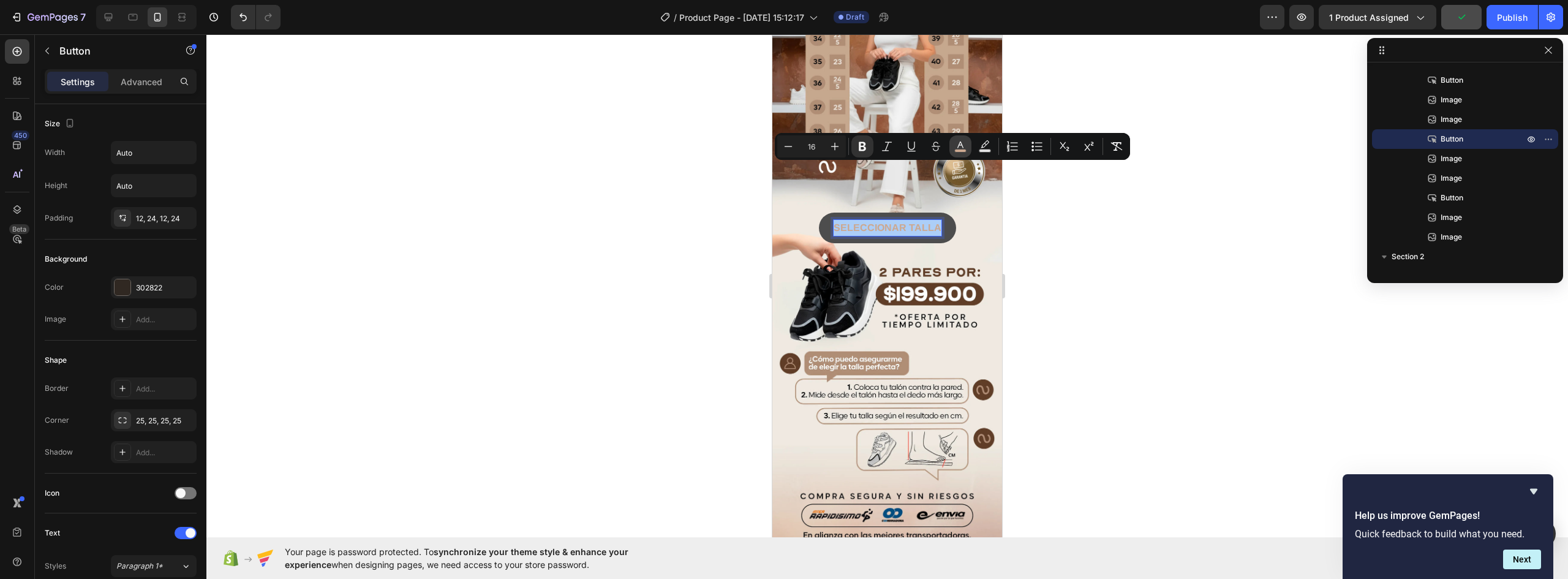
click at [958, 145] on icon "Editor contextual toolbar" at bounding box center [961, 147] width 12 height 12
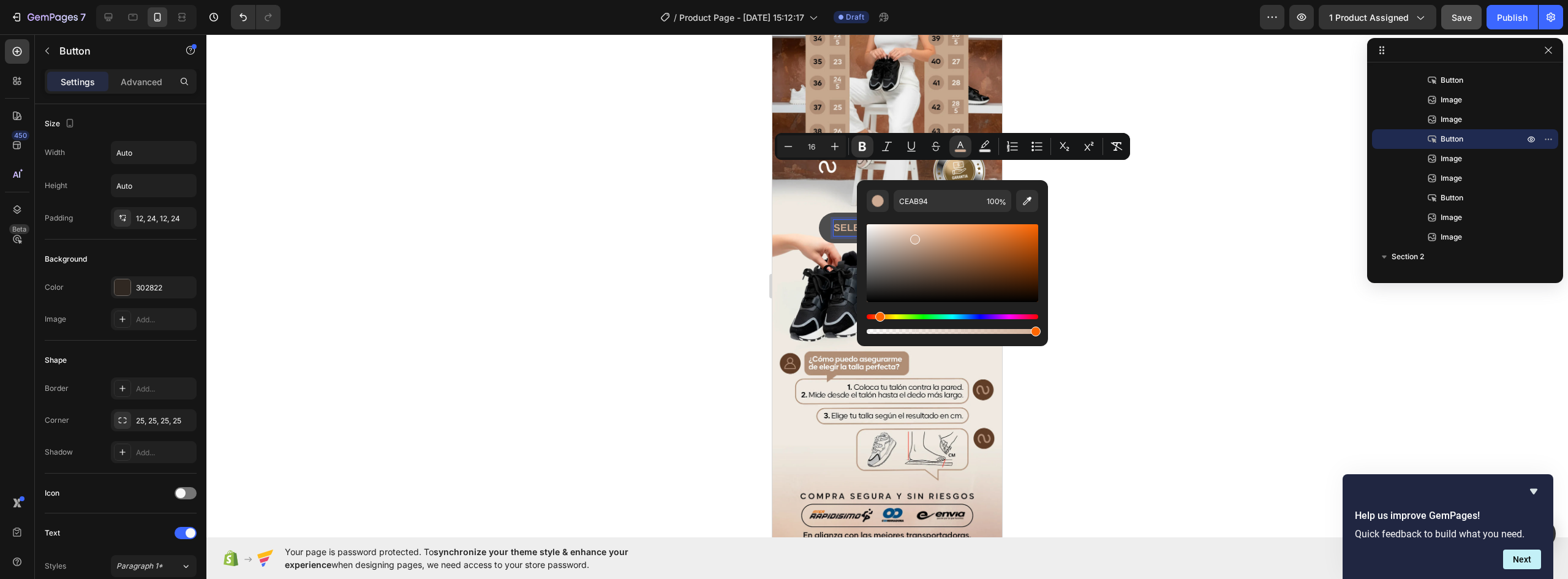
type input "D3B19A"
drag, startPoint x: 919, startPoint y: 242, endPoint x: 915, endPoint y: 237, distance: 6.4
click at [915, 237] on div "Editor contextual toolbar" at bounding box center [915, 239] width 10 height 10
click at [1233, 237] on div at bounding box center [887, 307] width 1362 height 545
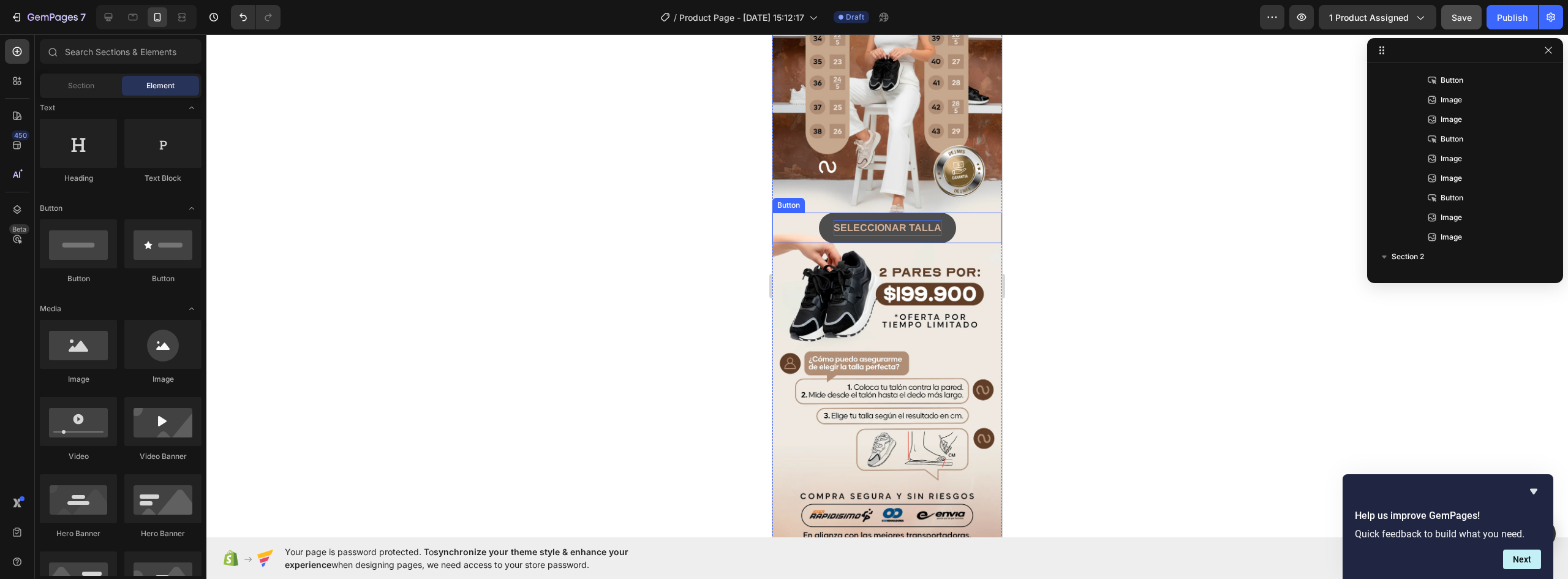
click at [918, 222] on strong "SELECCIONAR TALLA" at bounding box center [887, 227] width 108 height 10
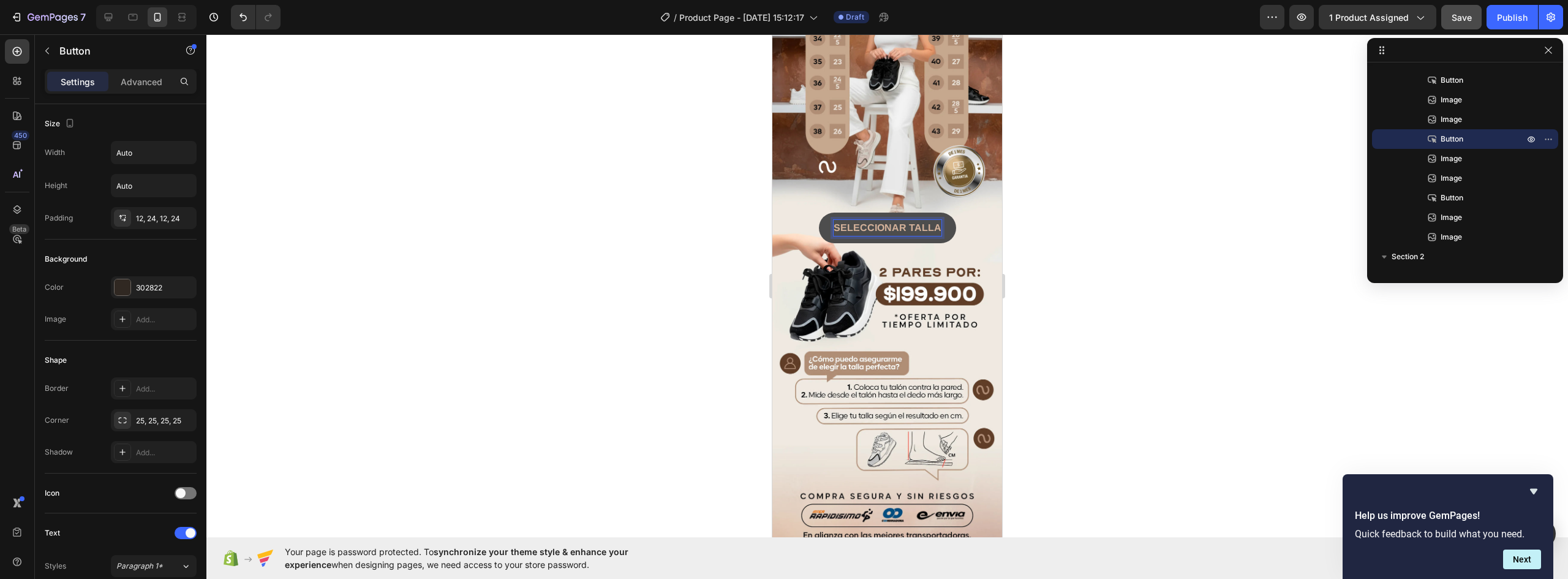
click at [931, 222] on strong "SELECCIONAR TALLA" at bounding box center [887, 227] width 108 height 10
drag, startPoint x: 929, startPoint y: 169, endPoint x: 765, endPoint y: 168, distance: 164.0
click at [773, 168] on html "iPhone 13 Mini ( 375 px) iPhone 13 Mini iPhone 13 Pro iPhone 11 Pro Max iPhone …" at bounding box center [887, 263] width 230 height 2960
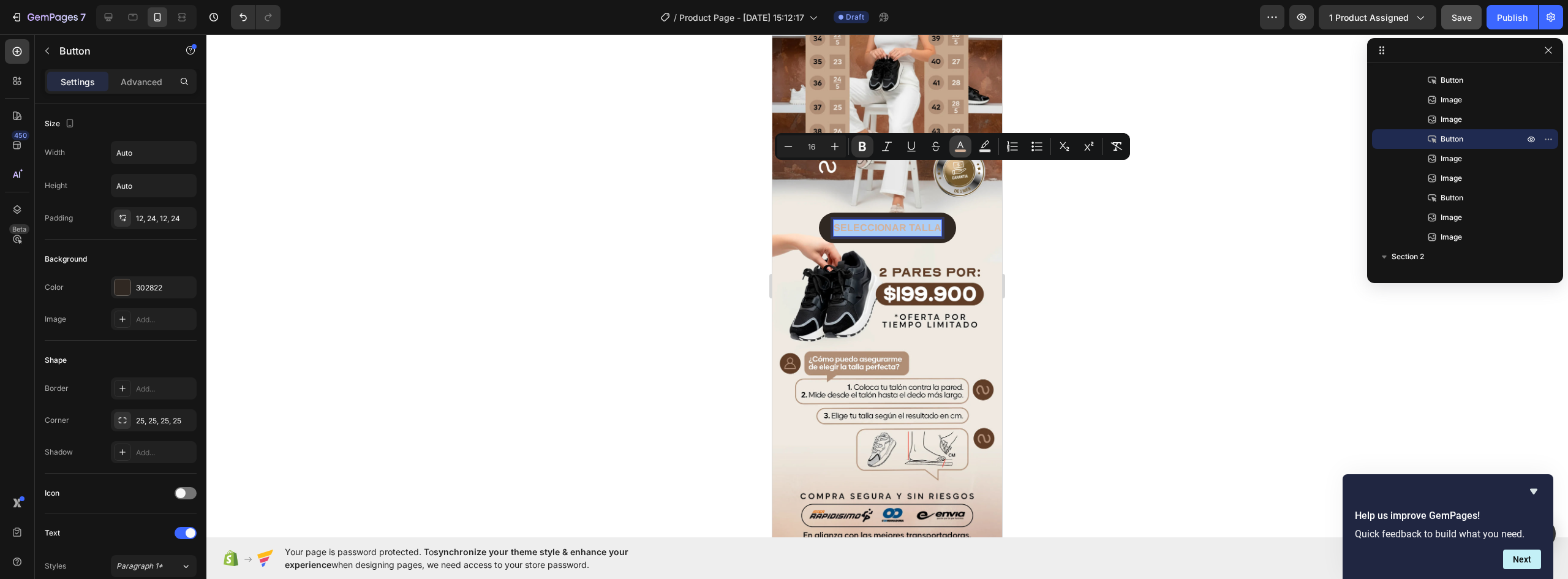
click at [957, 145] on icon "Editor contextual toolbar" at bounding box center [961, 147] width 12 height 12
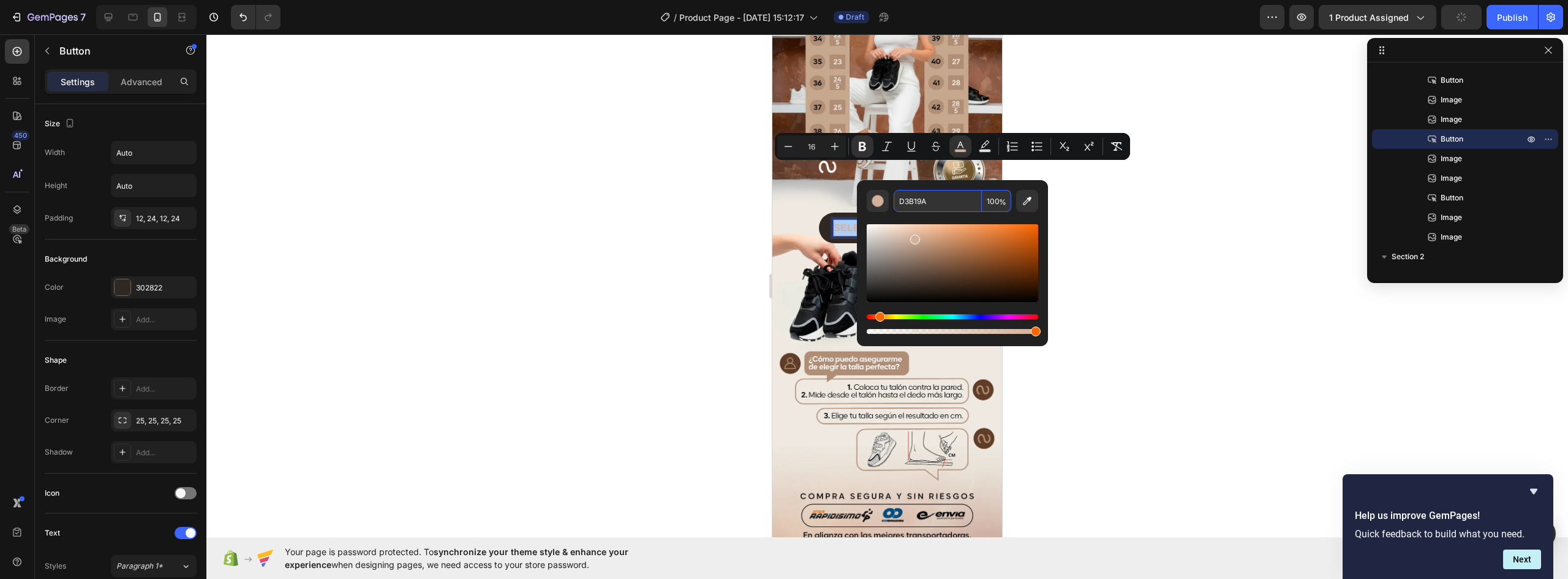
click at [1184, 250] on div at bounding box center [887, 307] width 1362 height 545
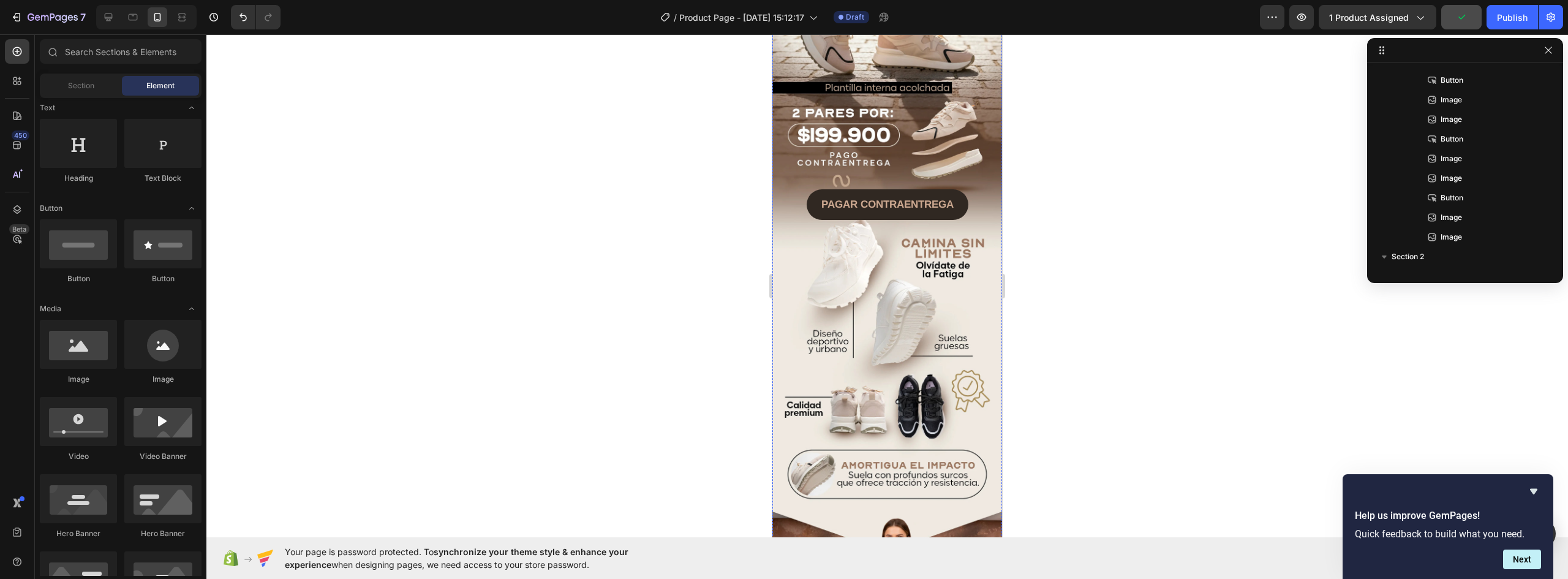
scroll to position [577, 0]
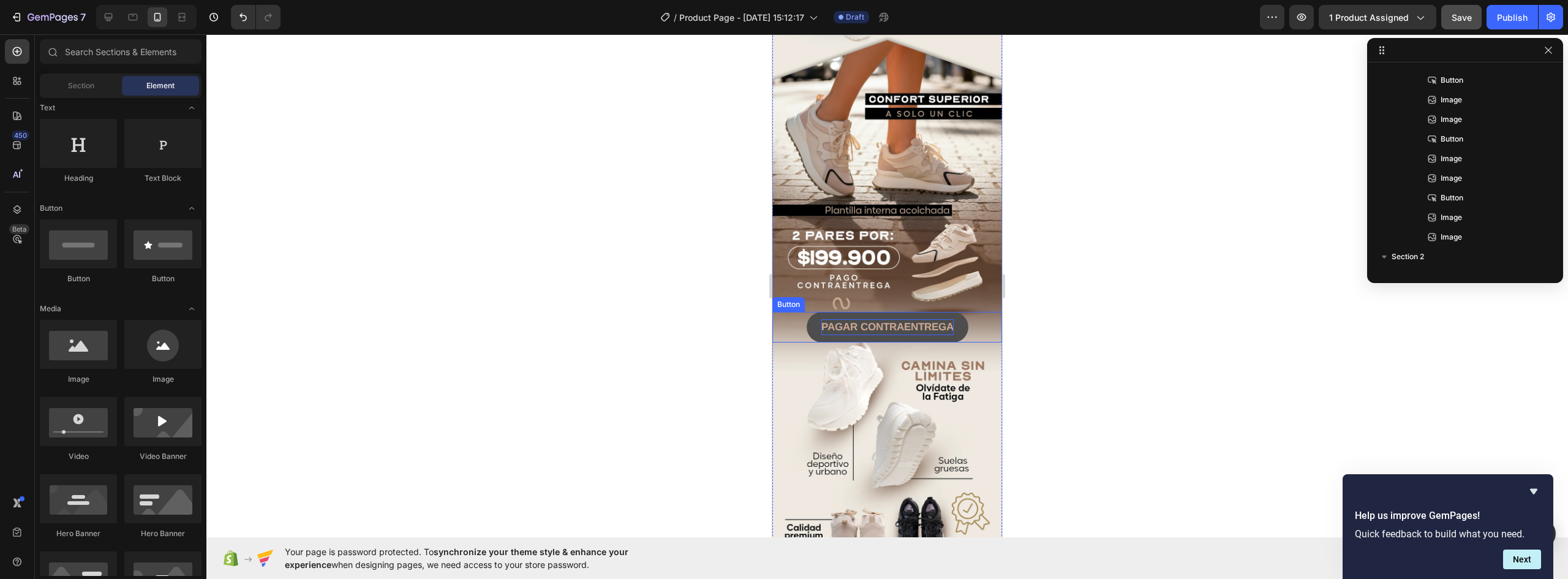
click at [915, 321] on strong "PAGAR CONTRAENTREGA" at bounding box center [887, 327] width 132 height 12
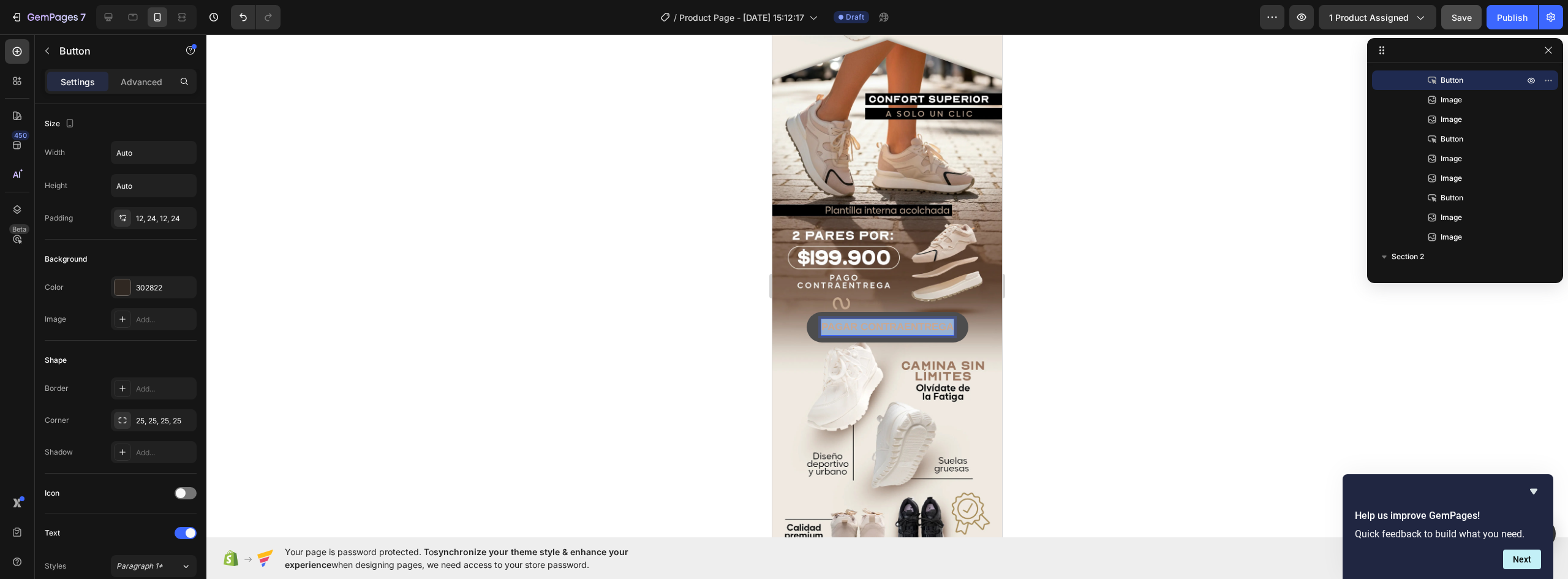
drag, startPoint x: 947, startPoint y: 292, endPoint x: 662, endPoint y: 290, distance: 285.0
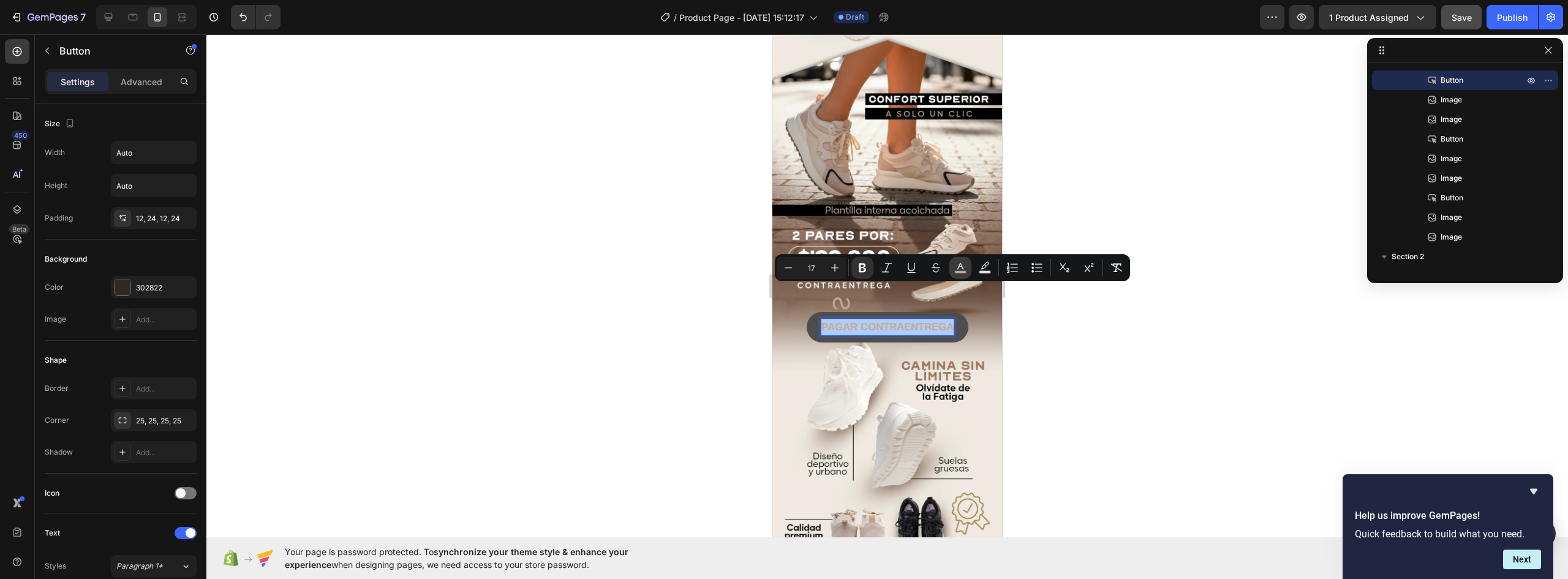
click at [961, 267] on icon "Editor contextual toolbar" at bounding box center [961, 266] width 6 height 7
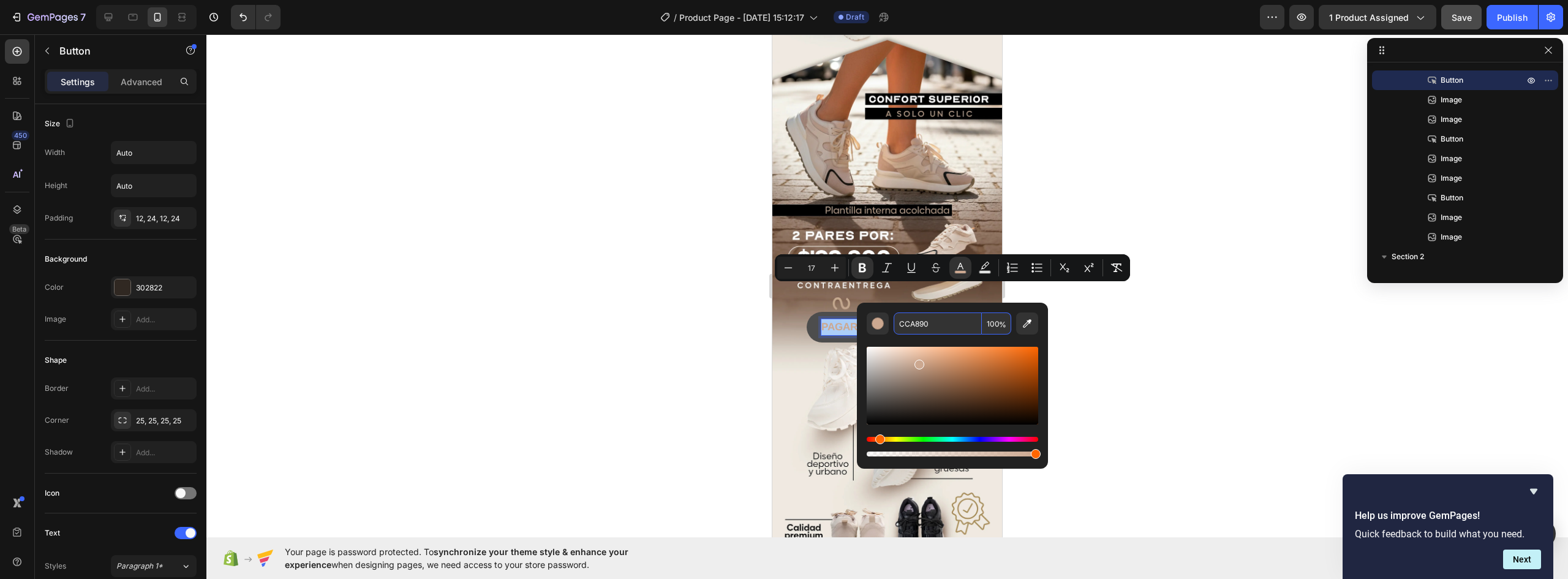
paste input "D3B19A"
type input "D3B19A"
click at [1138, 348] on div at bounding box center [887, 307] width 1362 height 545
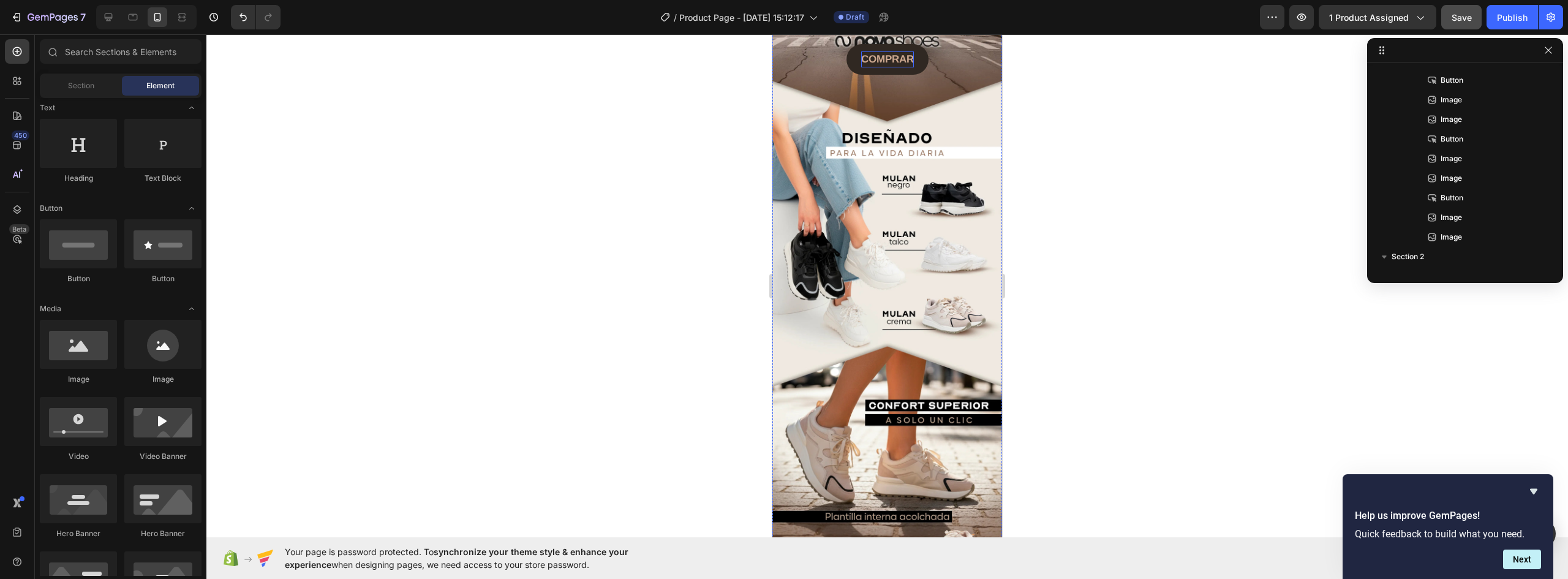
scroll to position [147, 0]
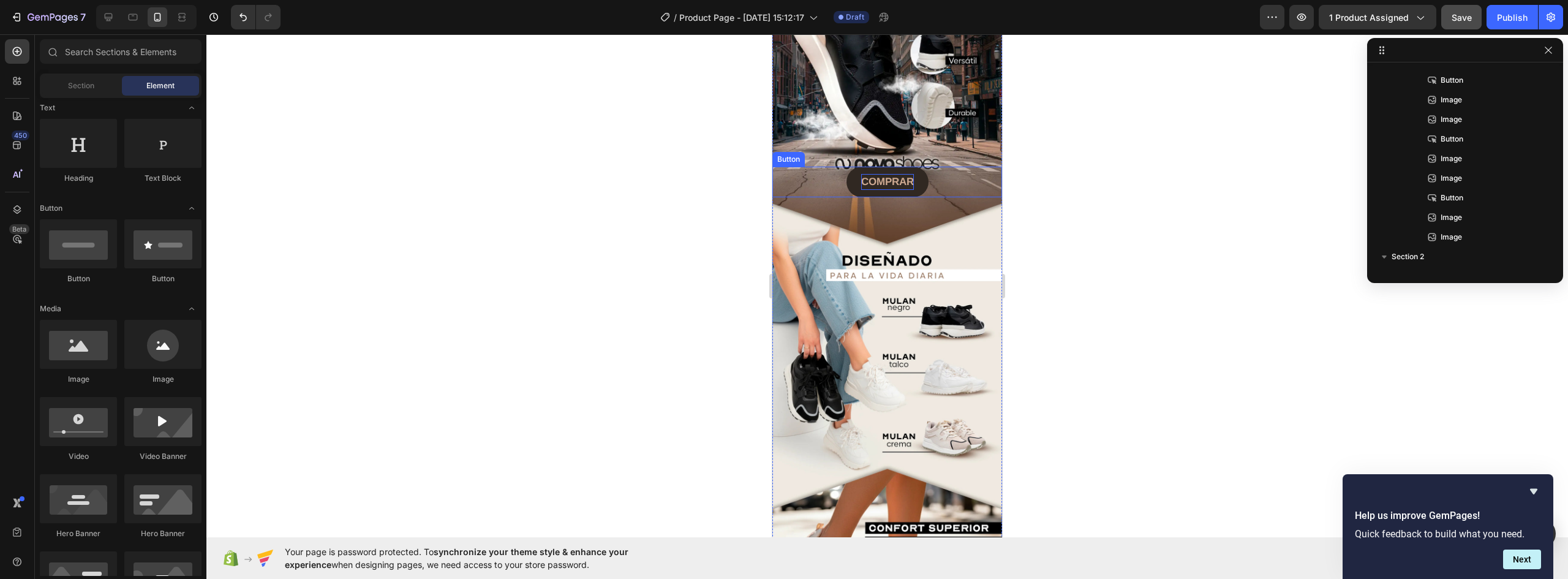
click at [888, 176] on strong "COMPRAR" at bounding box center [887, 181] width 53 height 12
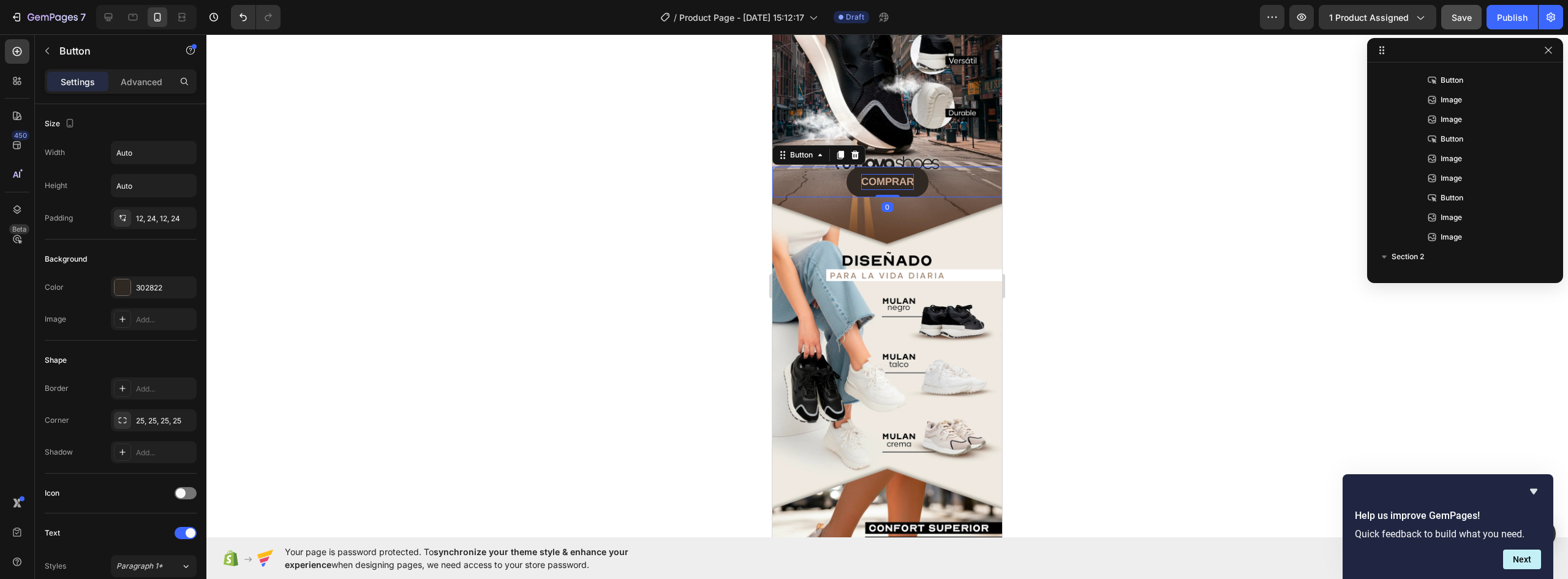
scroll to position [16, 0]
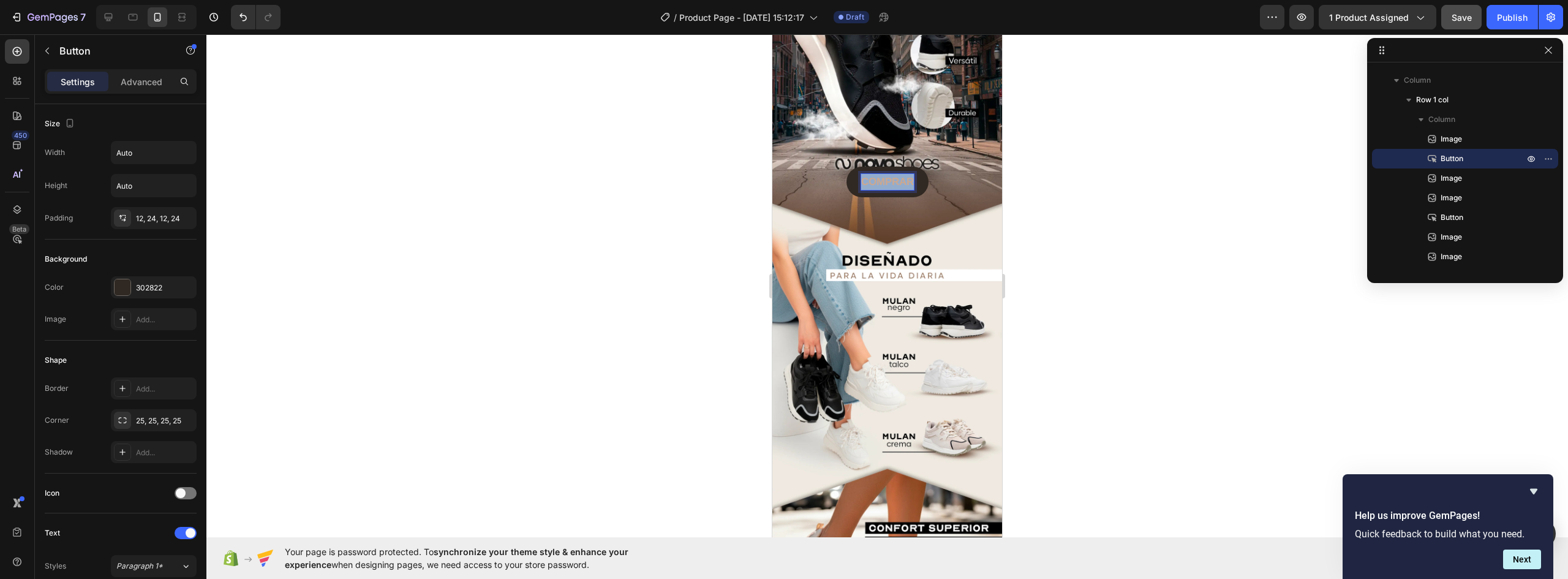
drag, startPoint x: 907, startPoint y: 169, endPoint x: 838, endPoint y: 169, distance: 69.0
click at [838, 169] on div "COMPRAR Button 0" at bounding box center [887, 182] width 230 height 31
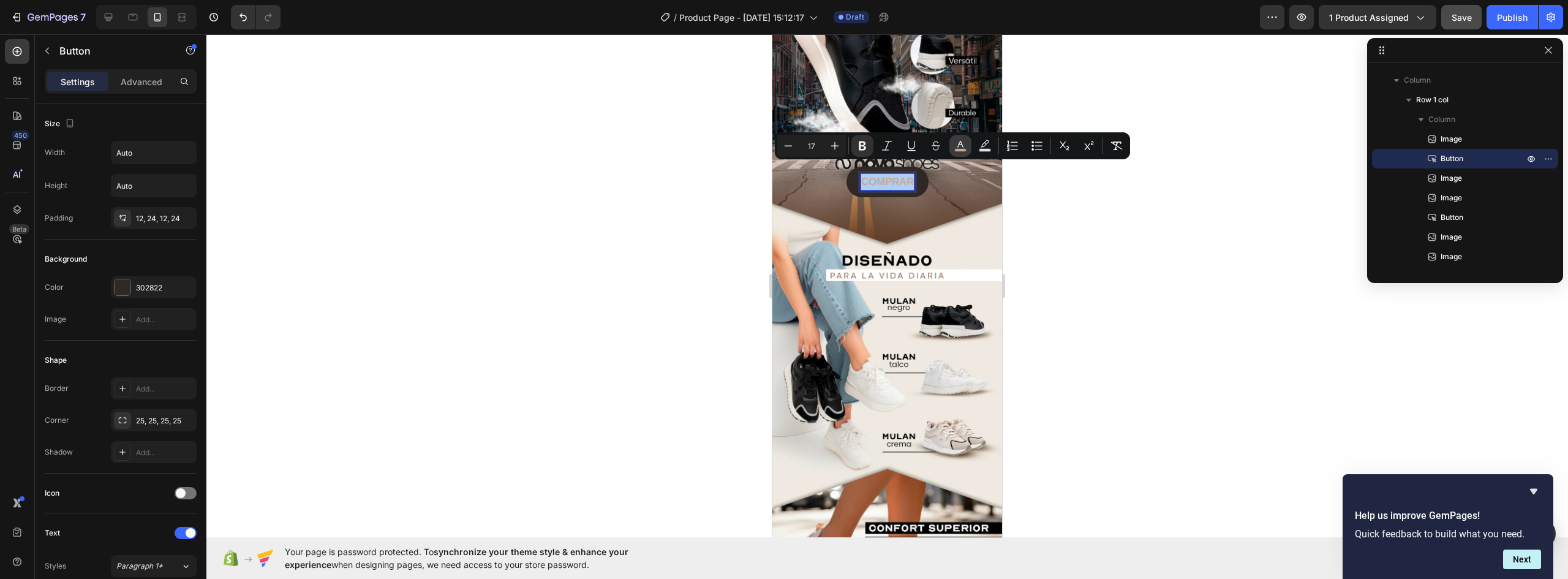
click at [962, 146] on icon "Editor contextual toolbar" at bounding box center [961, 146] width 12 height 12
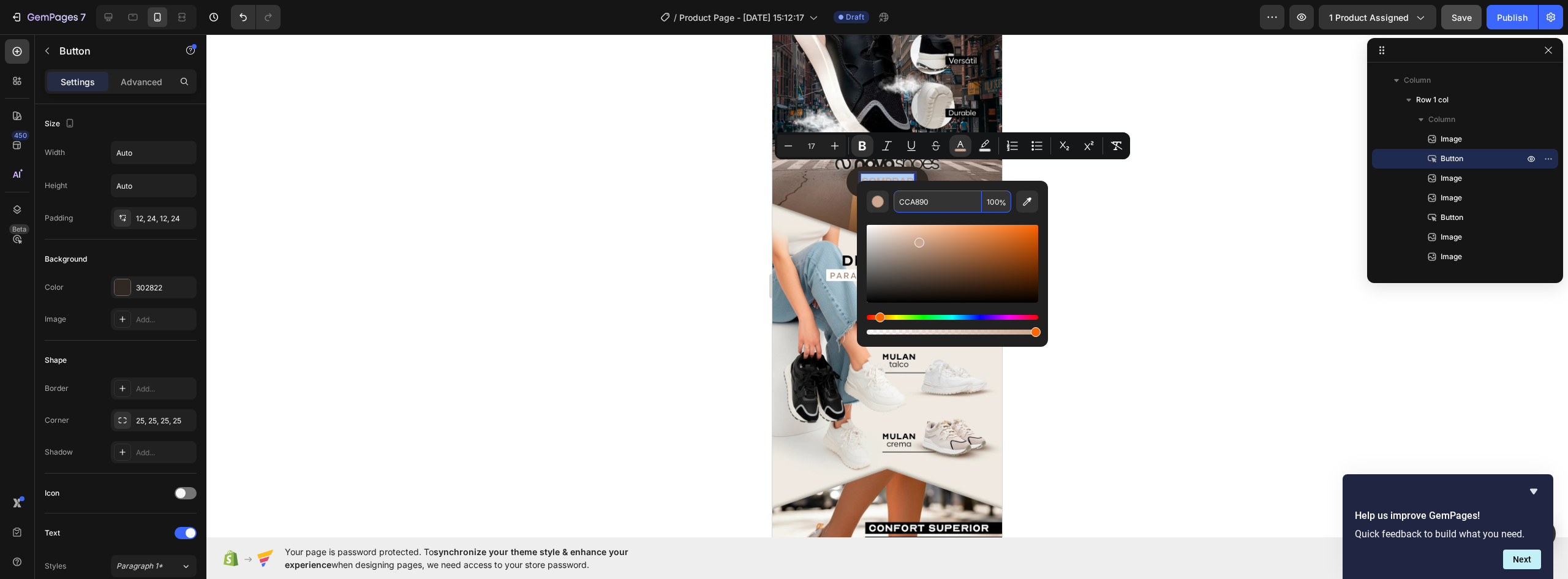
paste input "D3B19A"
type input "D3B19A"
click at [1142, 259] on div at bounding box center [887, 307] width 1362 height 545
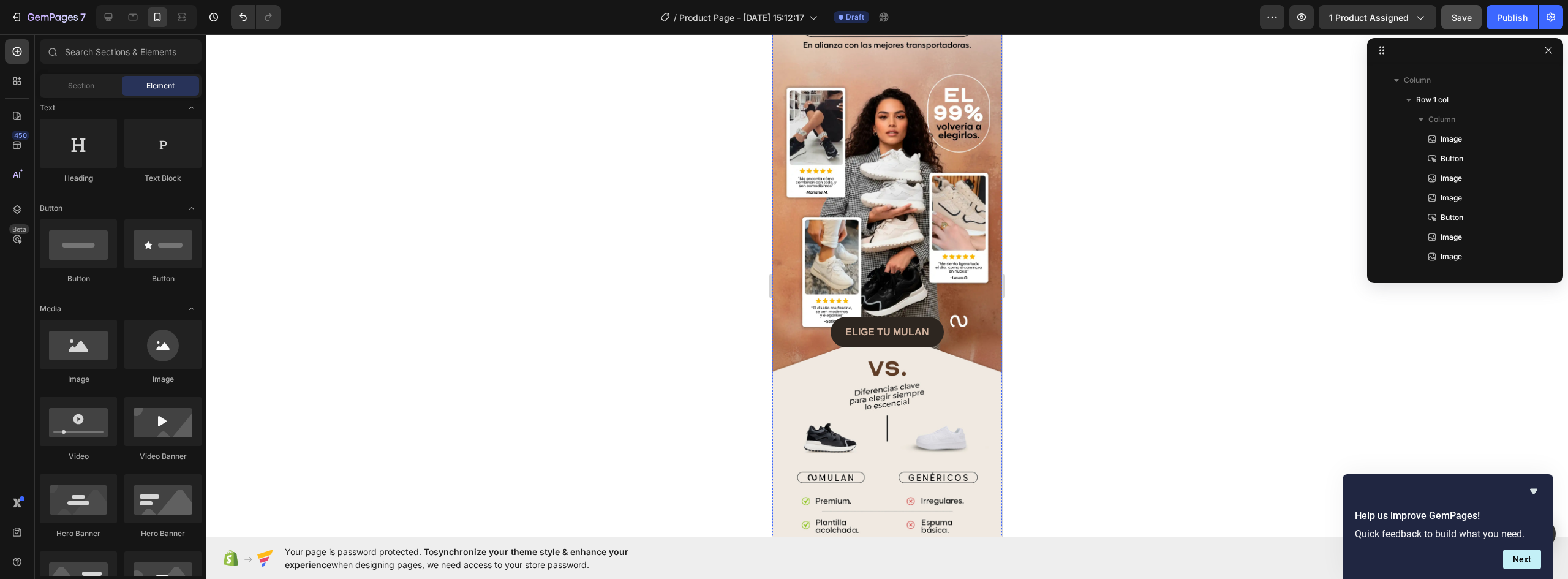
scroll to position [1987, 0]
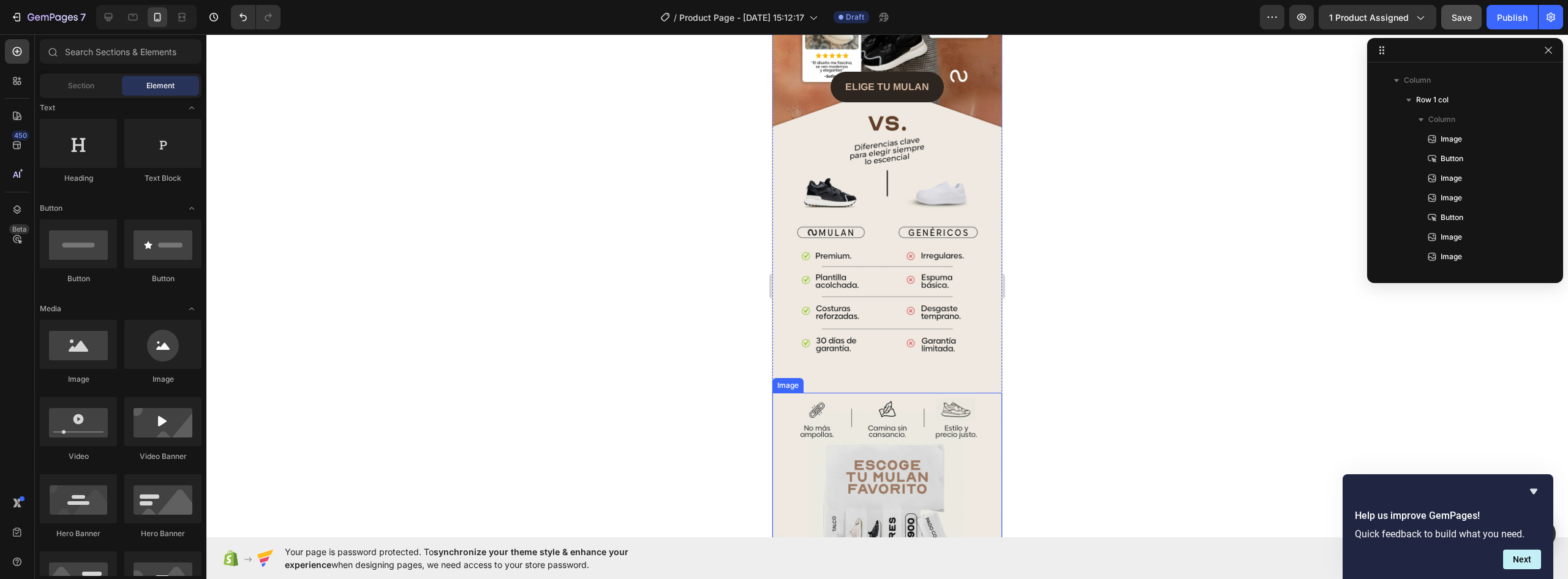
click at [932, 400] on img at bounding box center [887, 536] width 230 height 287
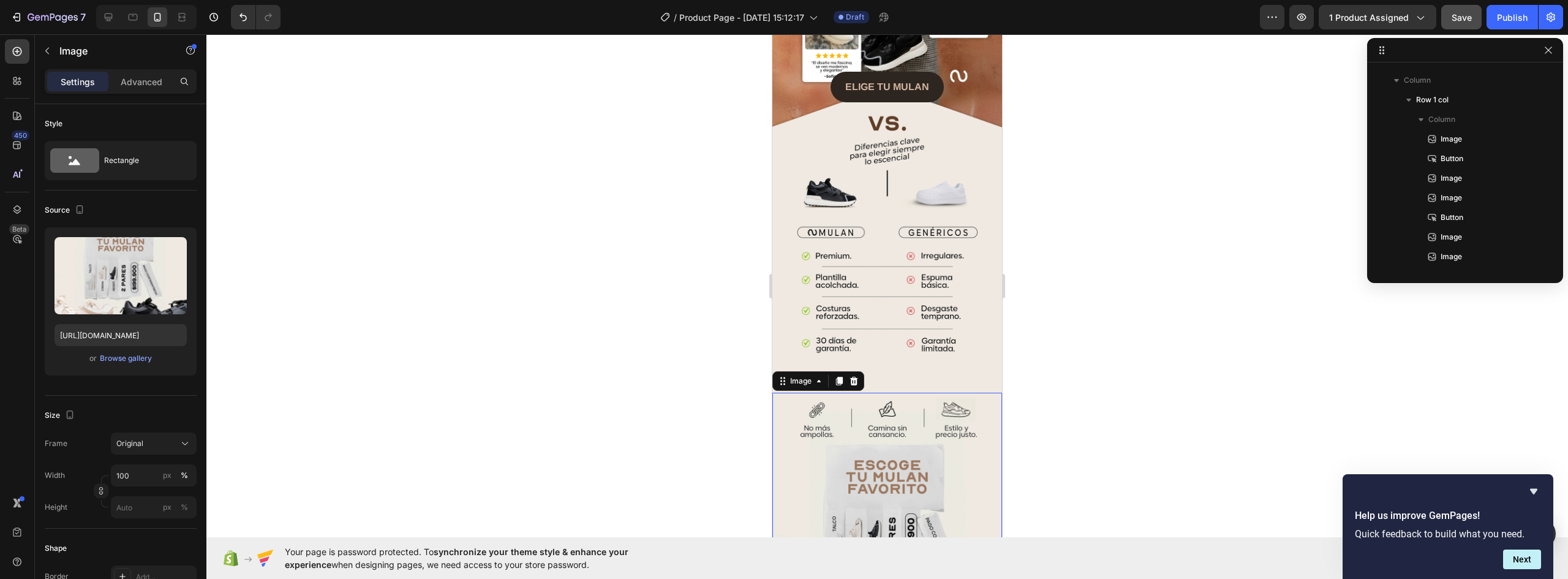
scroll to position [190, 0]
click at [932, 393] on img at bounding box center [887, 536] width 230 height 287
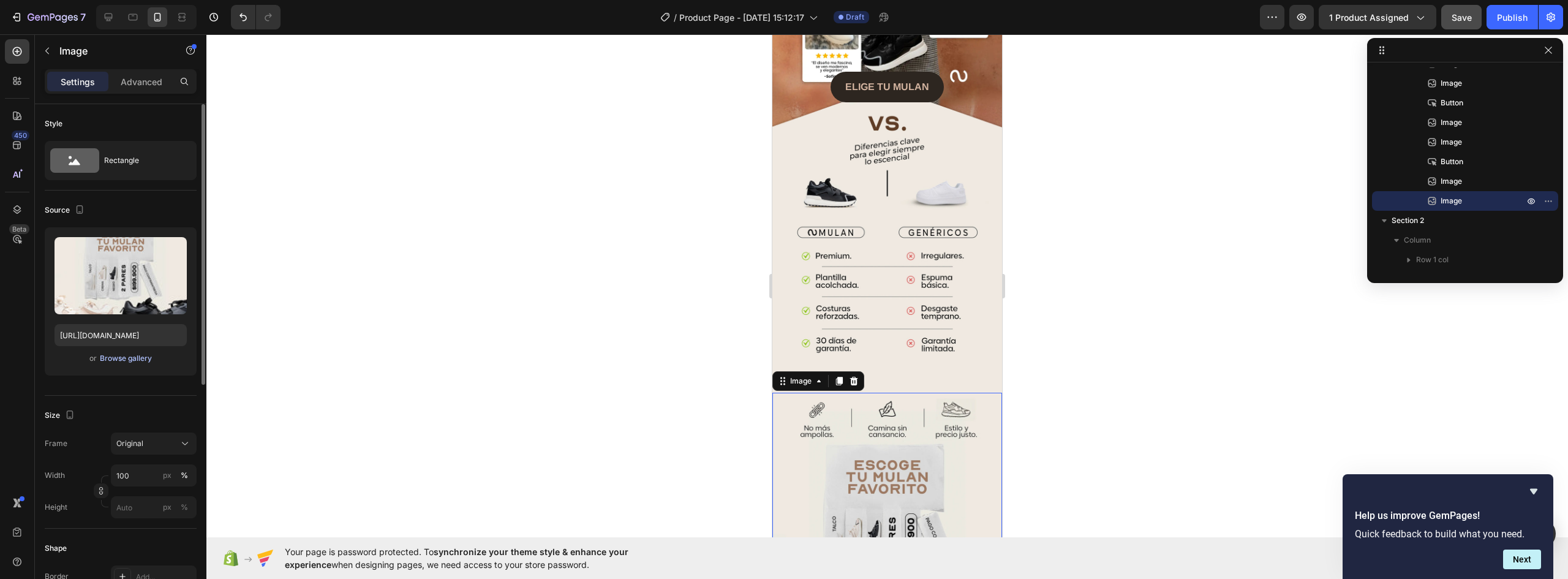
click at [130, 359] on div "Browse gallery" at bounding box center [126, 359] width 52 height 11
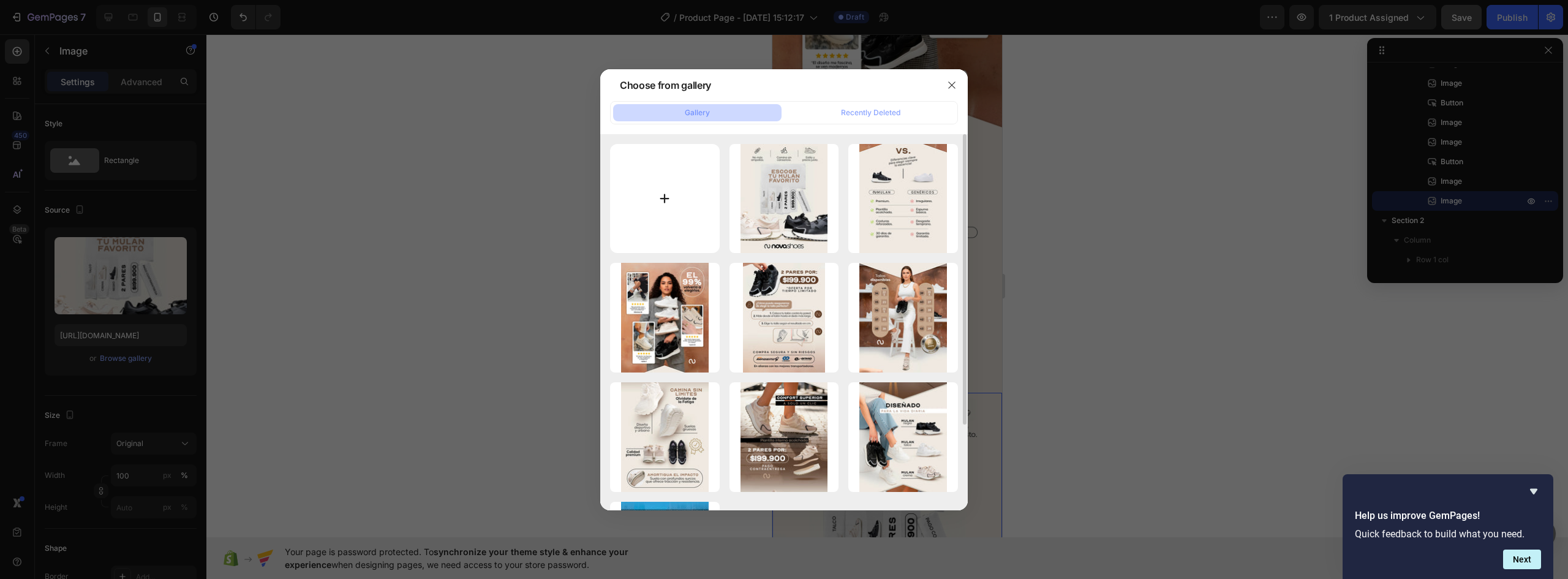
click at [682, 206] on input "file" at bounding box center [665, 199] width 110 height 110
type input "C:\fakepath\MULAN-NOVA-LANDING-V1-02_09B (1).jpg"
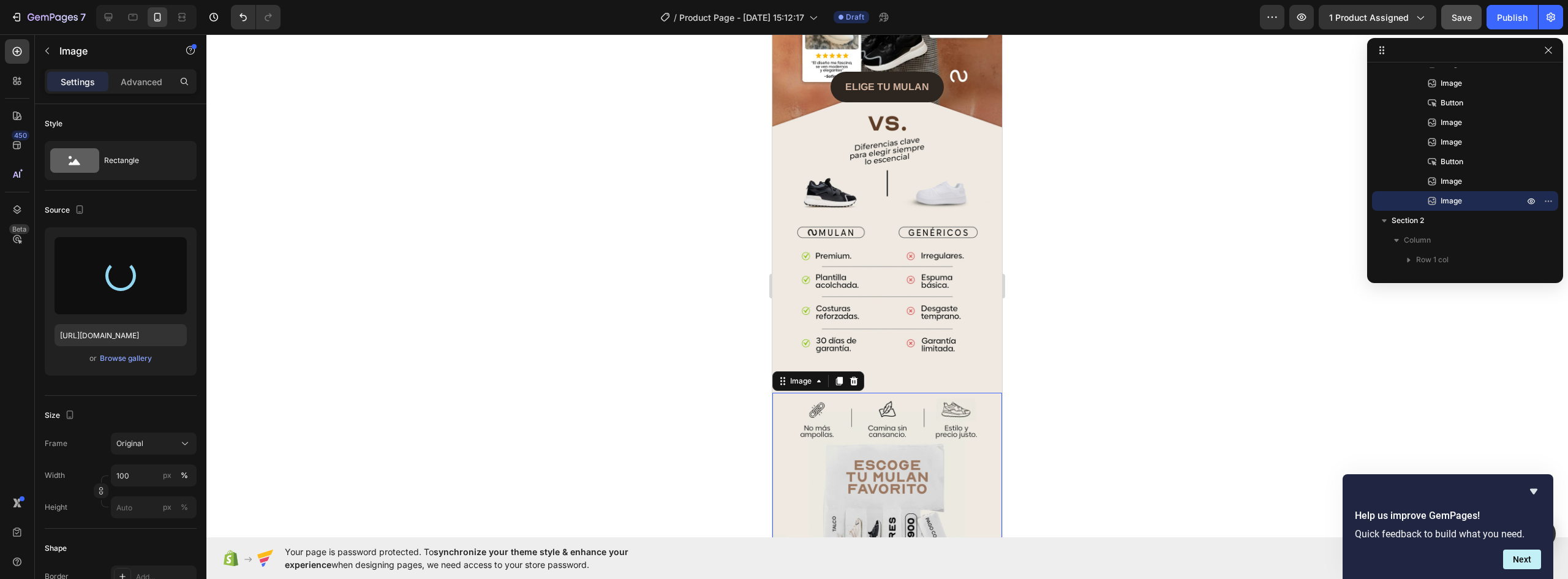
type input "[URL][DOMAIN_NAME]"
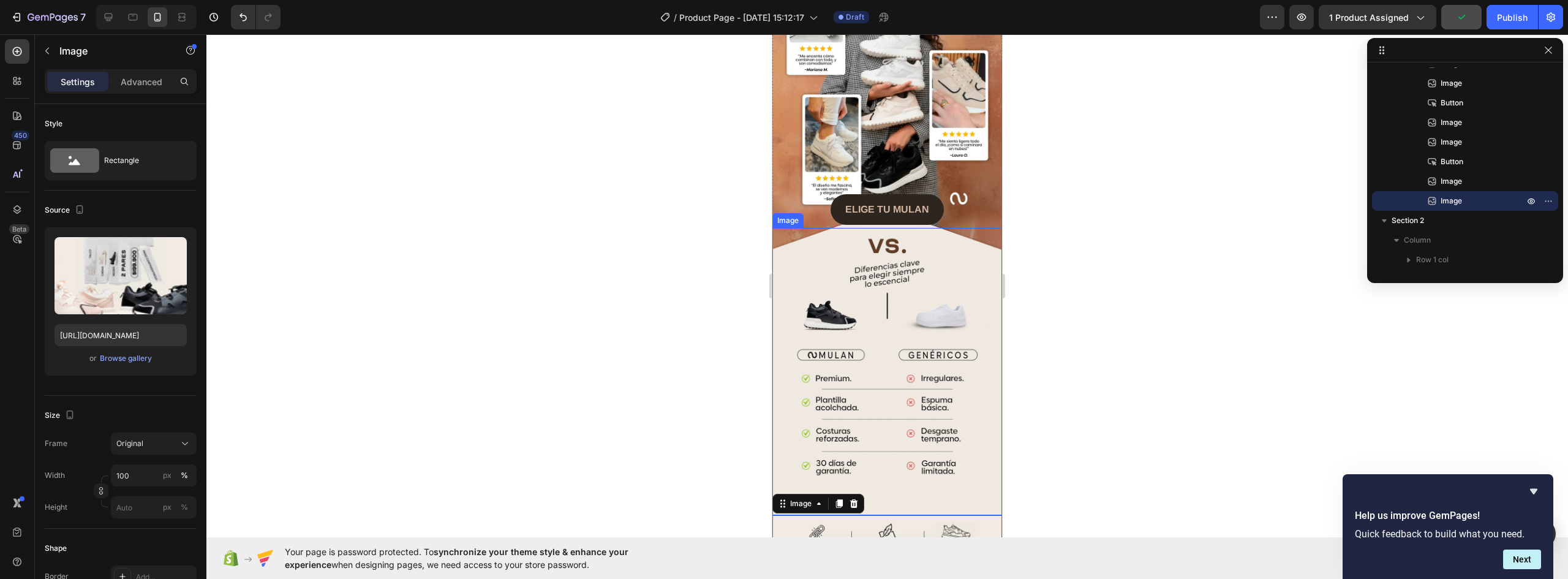
scroll to position [1680, 0]
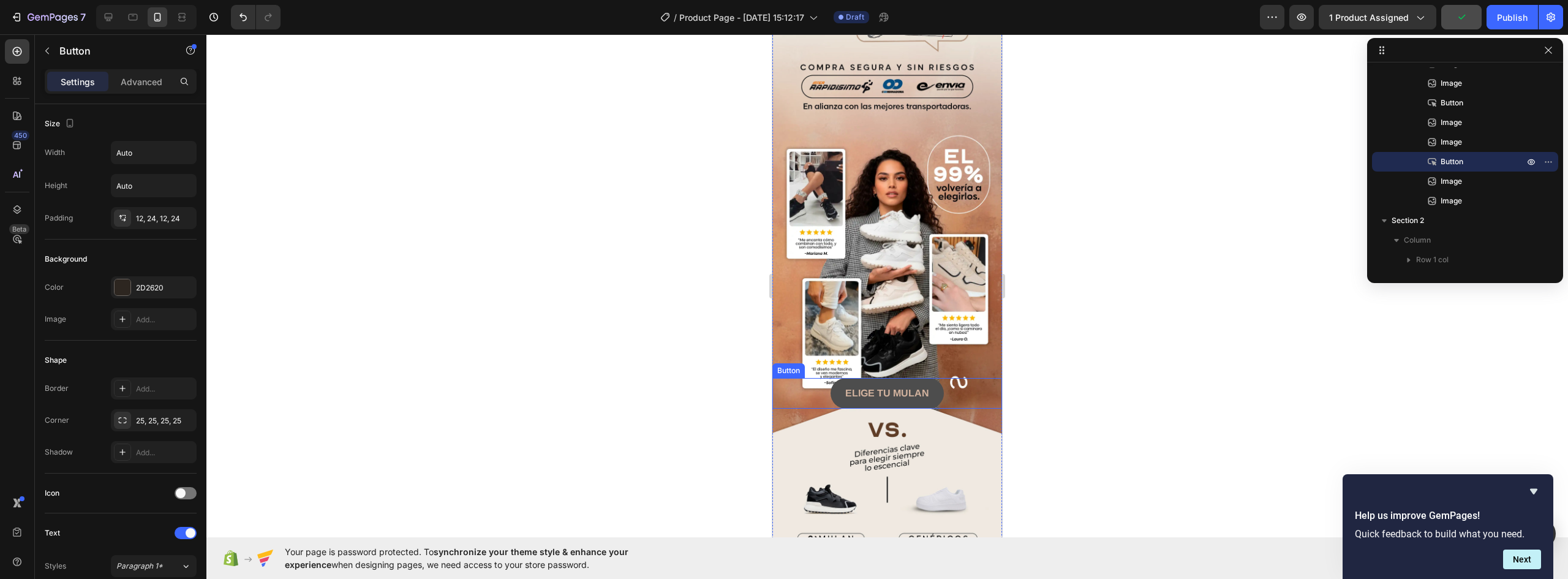
click at [928, 378] on button "ELIGE TU MULAN" at bounding box center [887, 393] width 113 height 31
click at [841, 362] on icon at bounding box center [841, 366] width 7 height 9
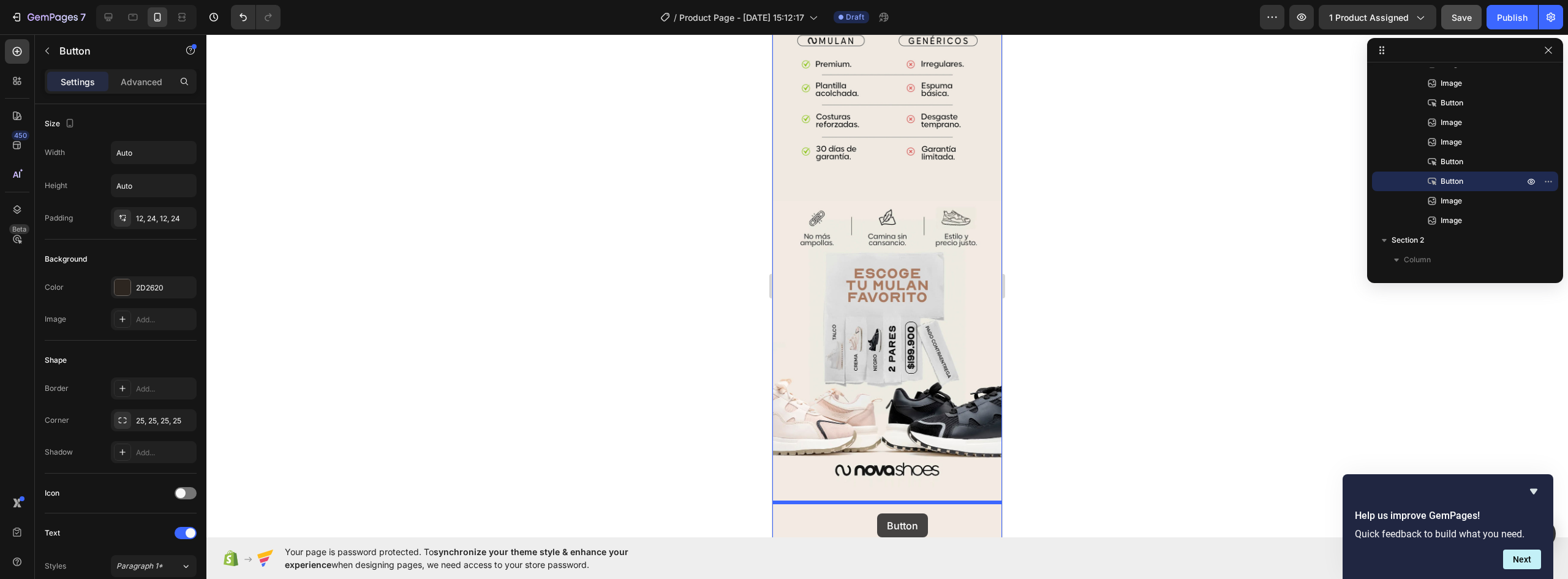
scroll to position [2217, 0]
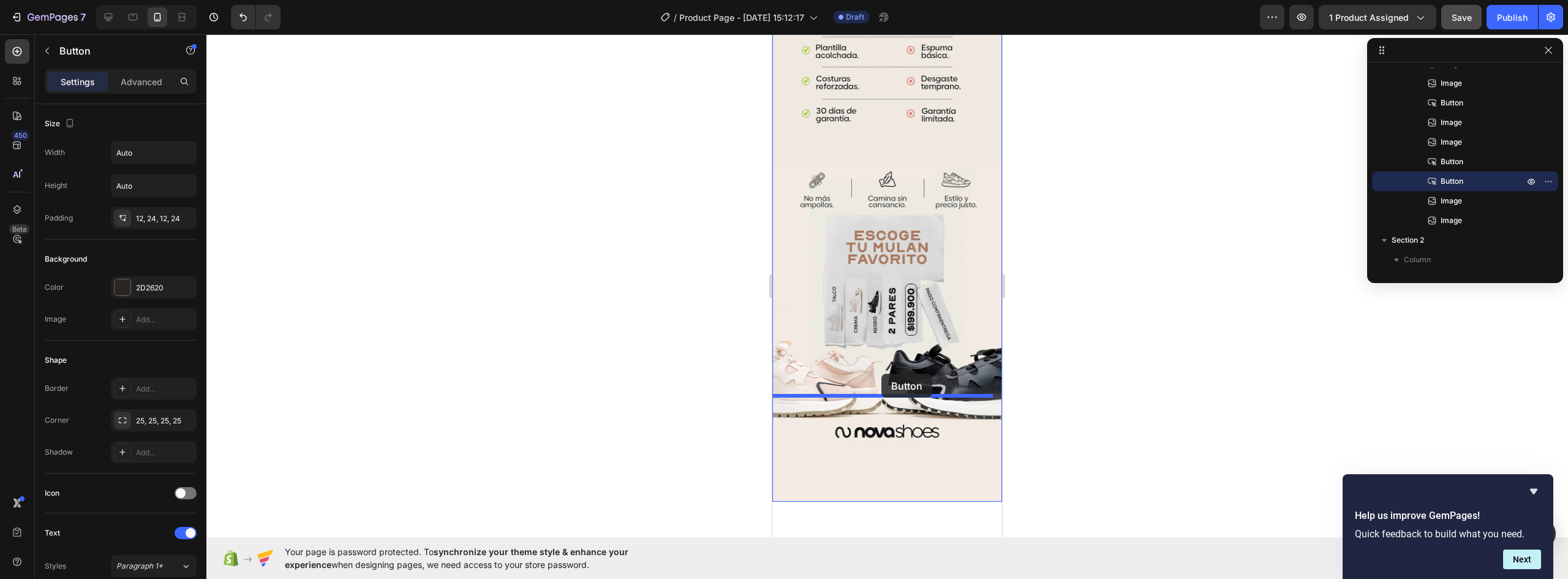
drag, startPoint x: 801, startPoint y: 285, endPoint x: 882, endPoint y: 372, distance: 118.9
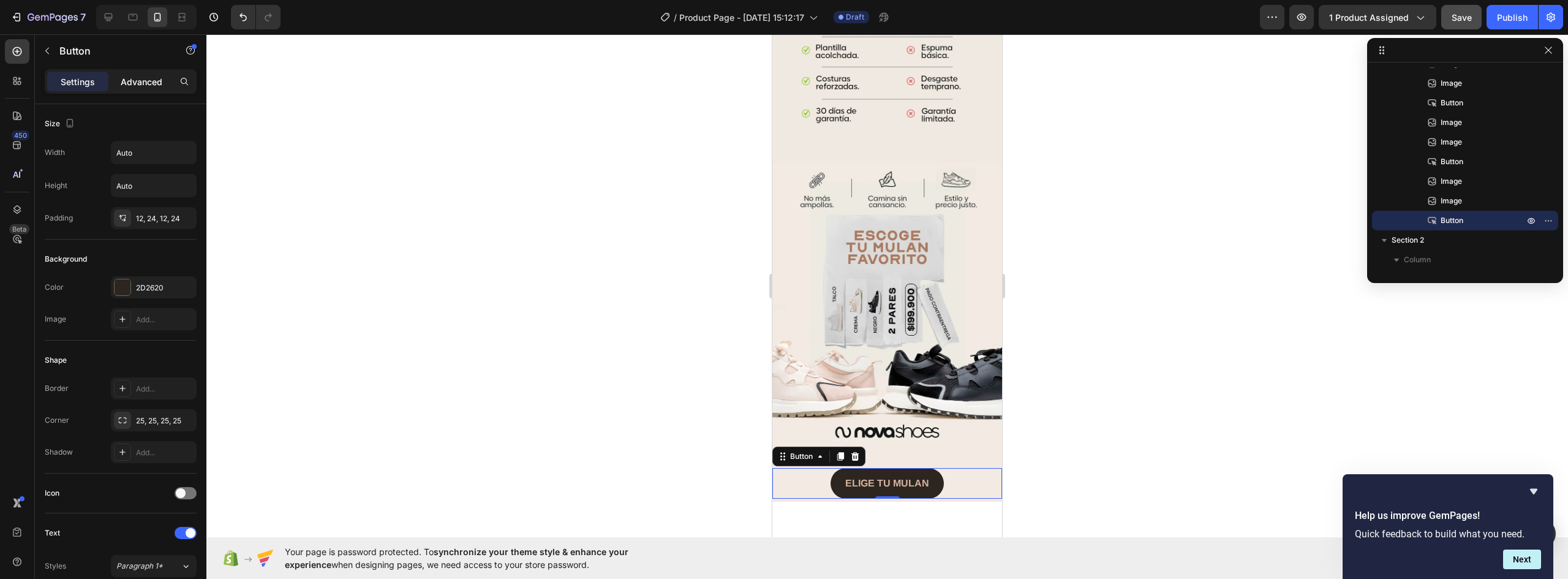
click at [141, 84] on p "Advanced" at bounding box center [141, 82] width 42 height 13
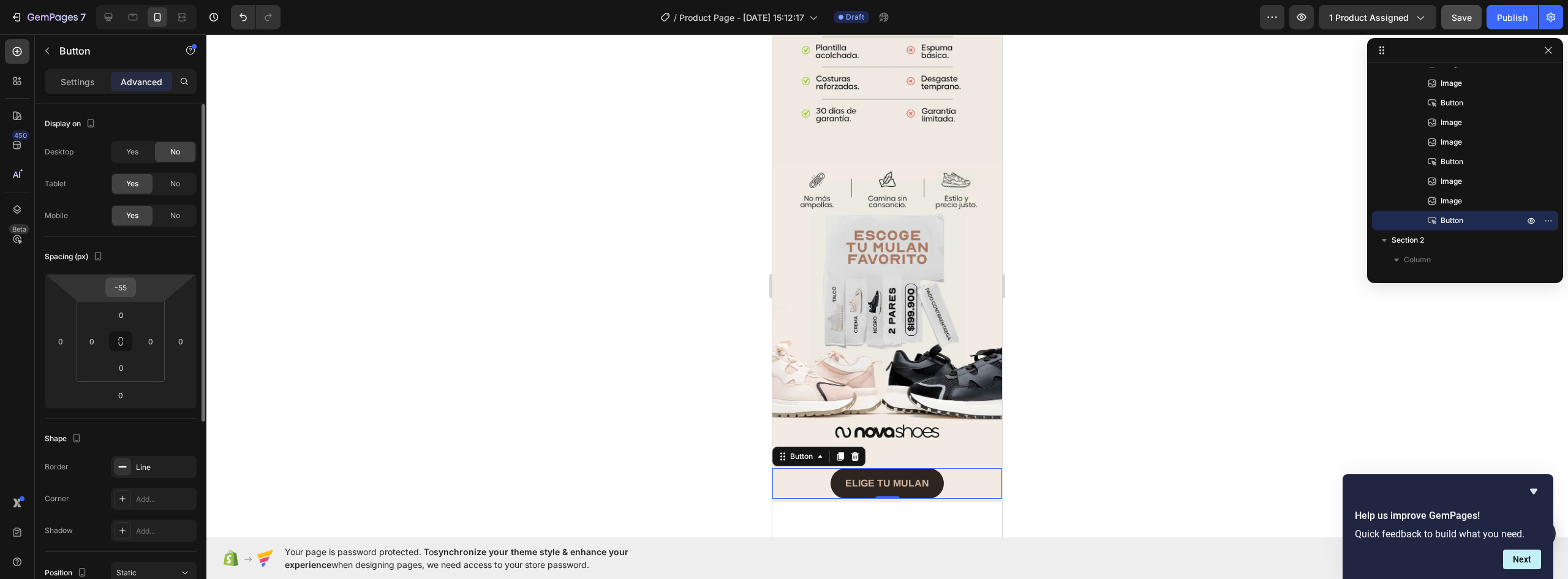
click at [130, 283] on input "-55" at bounding box center [121, 287] width 25 height 19
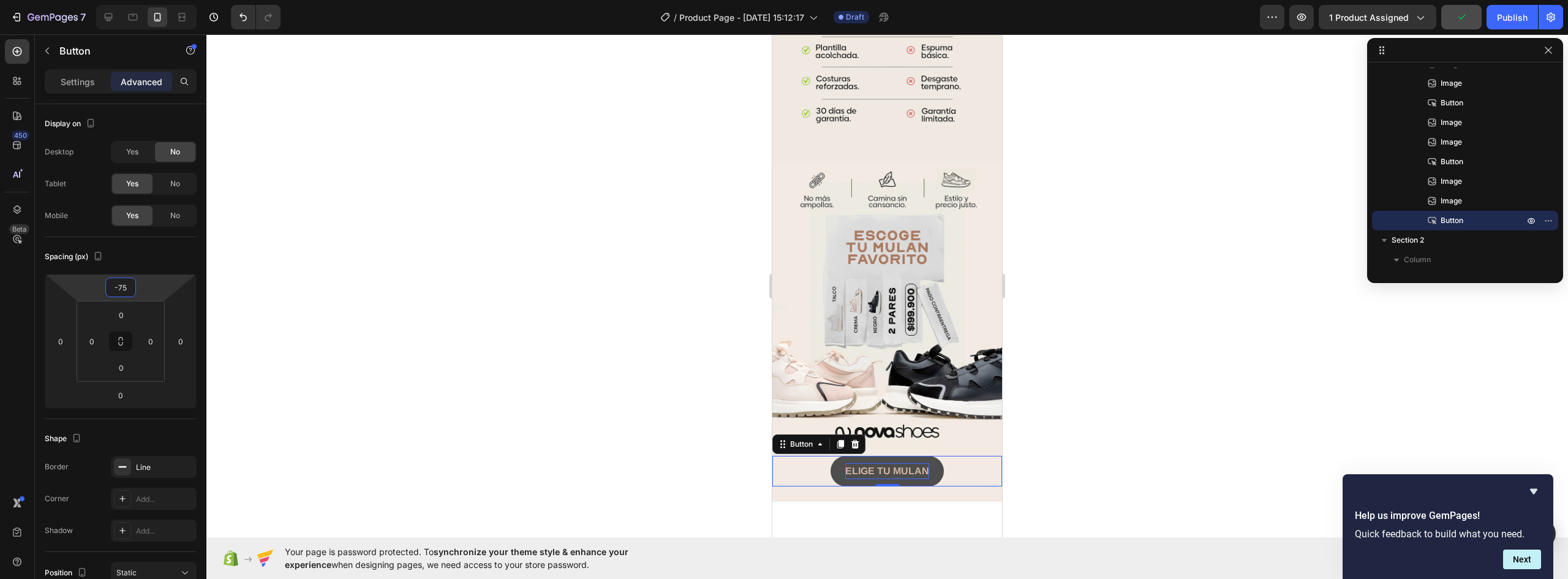
type input "-75"
click at [904, 466] on strong "ELIGE TU MULAN" at bounding box center [887, 471] width 84 height 10
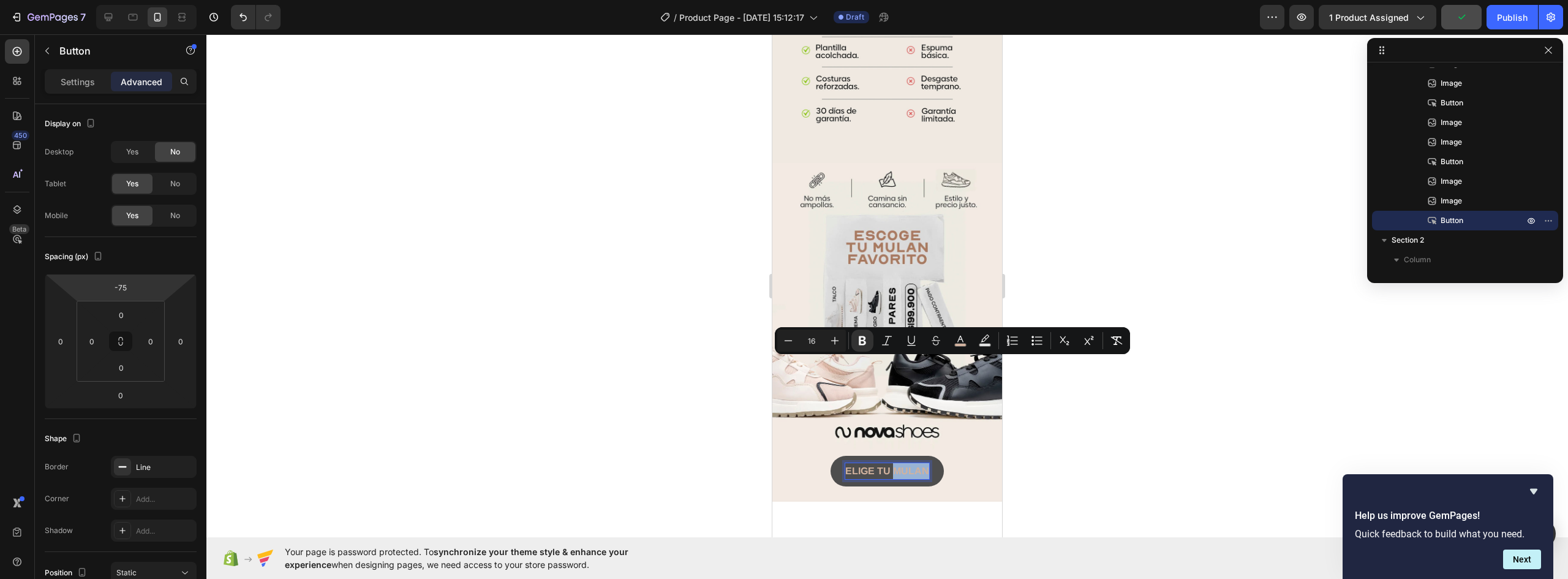
click at [917, 466] on strong "ELIGE TU MULAN" at bounding box center [887, 471] width 84 height 10
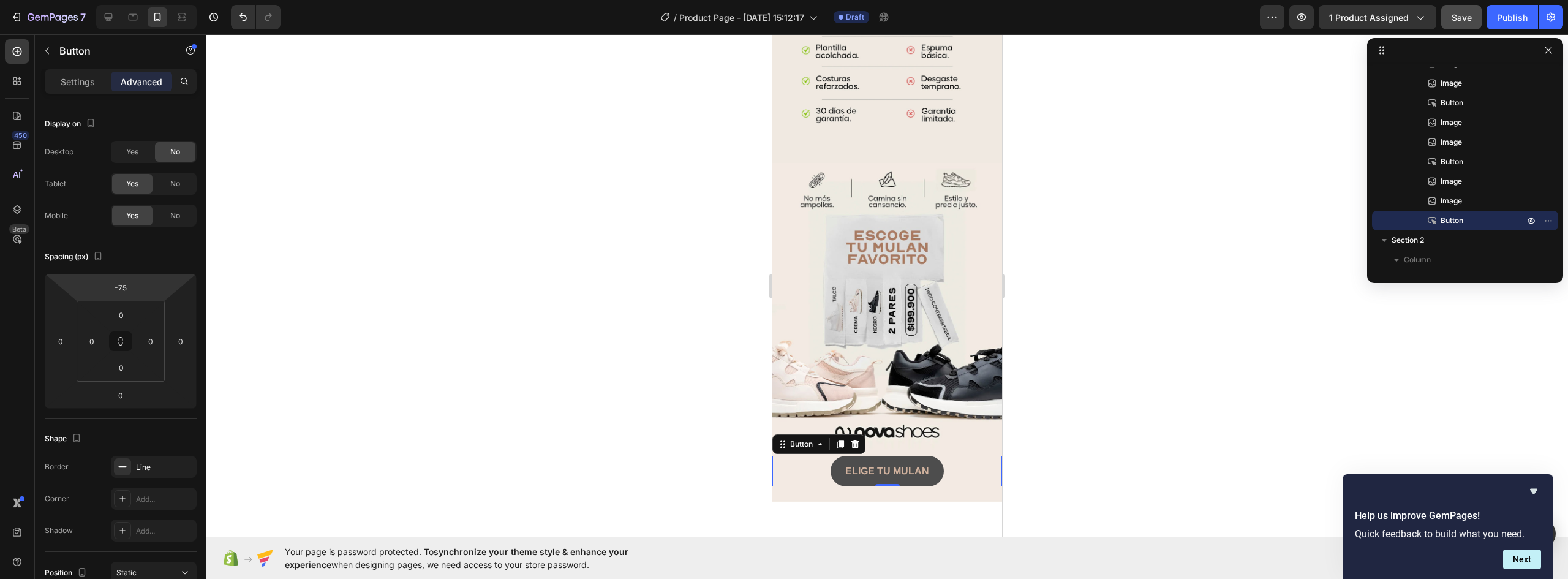
click at [924, 456] on button "ELIGE TU MULAN" at bounding box center [887, 471] width 113 height 31
click at [922, 466] on strong "ELIGE TU MULAN" at bounding box center [887, 471] width 84 height 10
drag, startPoint x: 843, startPoint y: 365, endPoint x: 980, endPoint y: 364, distance: 137.0
click at [980, 456] on div "ELIGE TU MULAN Button 0" at bounding box center [887, 471] width 230 height 31
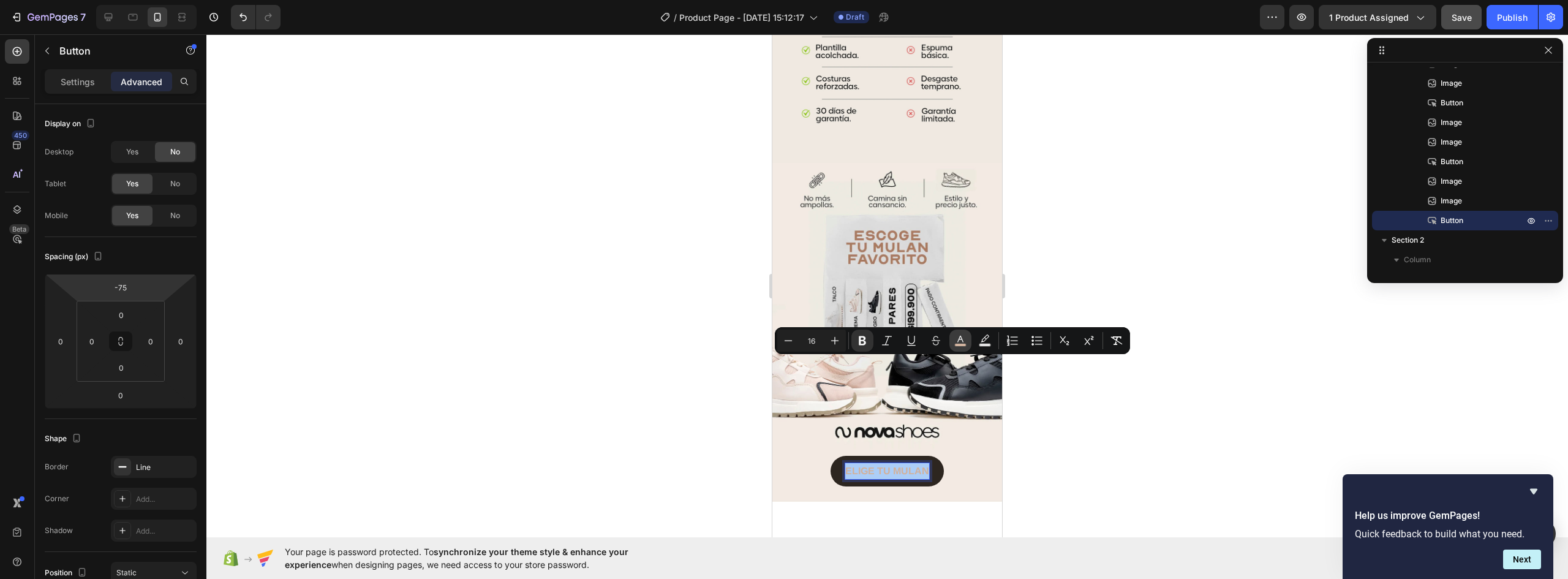
click at [965, 338] on icon "Editor contextual toolbar" at bounding box center [961, 341] width 12 height 12
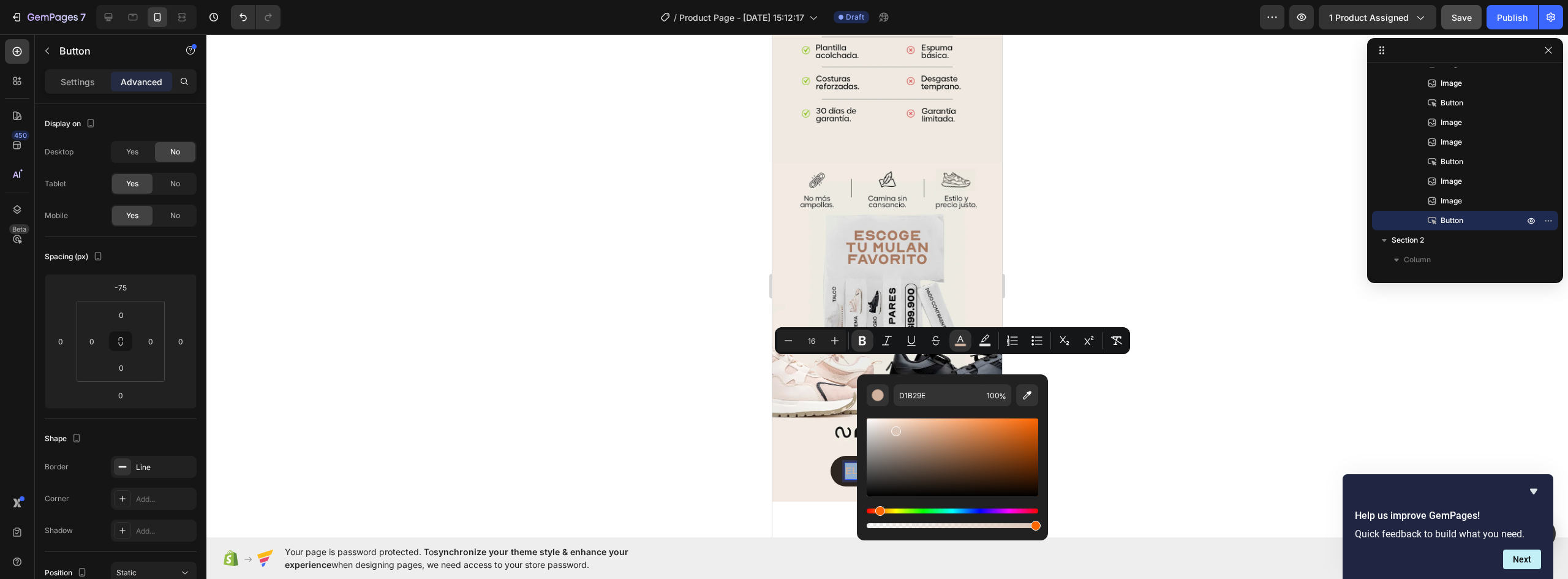
drag, startPoint x: 904, startPoint y: 435, endPoint x: 894, endPoint y: 429, distance: 11.7
click at [894, 429] on div "Editor contextual toolbar" at bounding box center [952, 457] width 171 height 78
click at [893, 429] on div "Editor contextual toolbar" at bounding box center [896, 432] width 10 height 10
type input "DBC7BA"
click at [1193, 380] on div at bounding box center [887, 307] width 1362 height 545
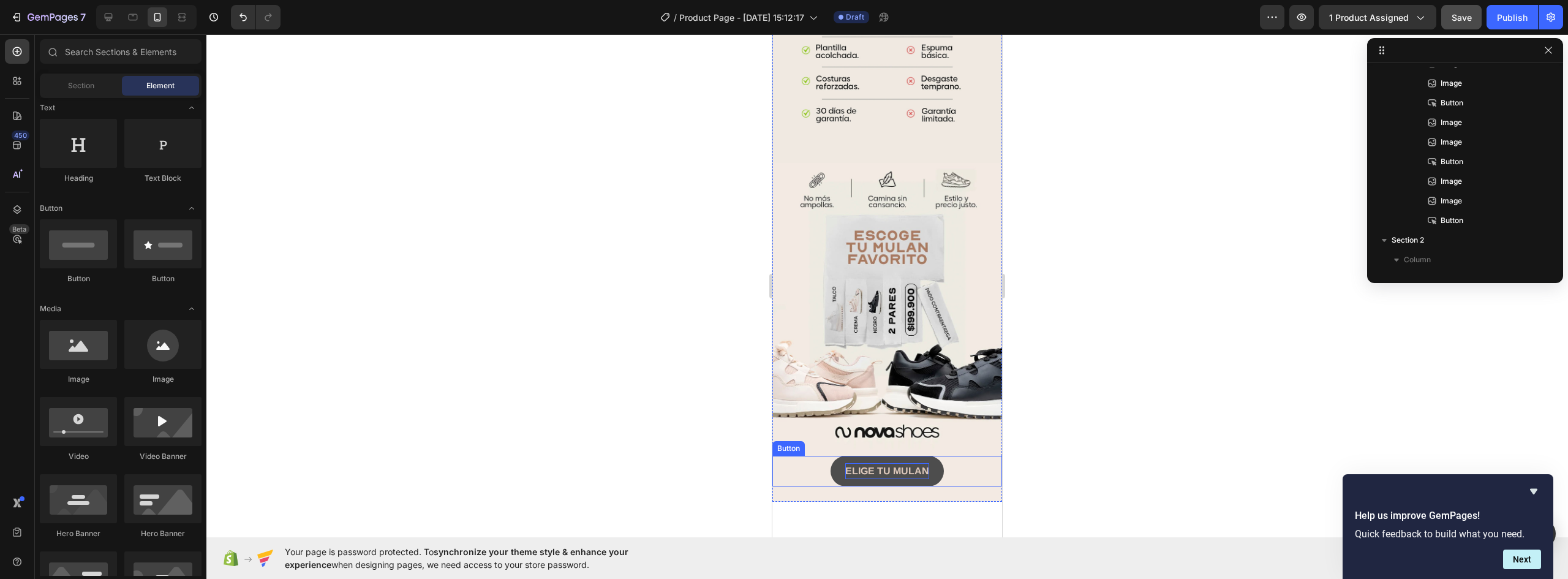
click at [897, 466] on strong "ELIGE TU MULAN" at bounding box center [887, 471] width 84 height 10
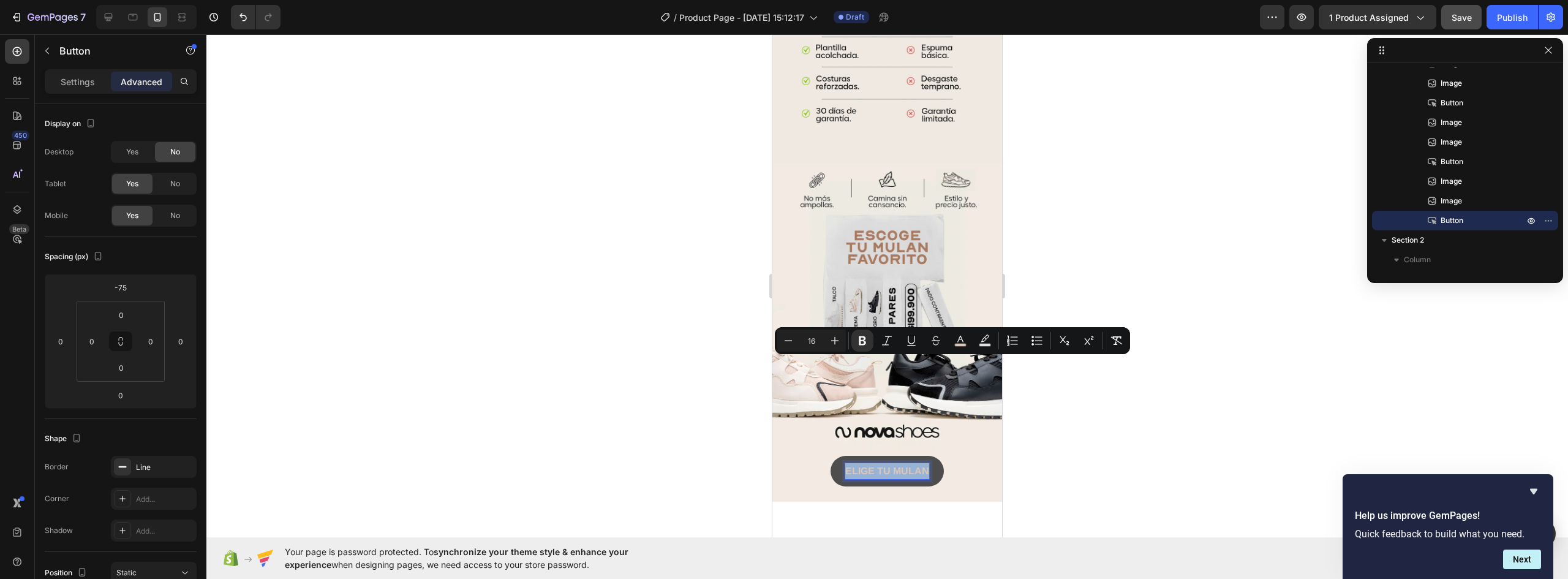
drag, startPoint x: 924, startPoint y: 365, endPoint x: 831, endPoint y: 368, distance: 93.0
click at [834, 456] on button "ELIGE TU MULAN" at bounding box center [887, 471] width 113 height 31
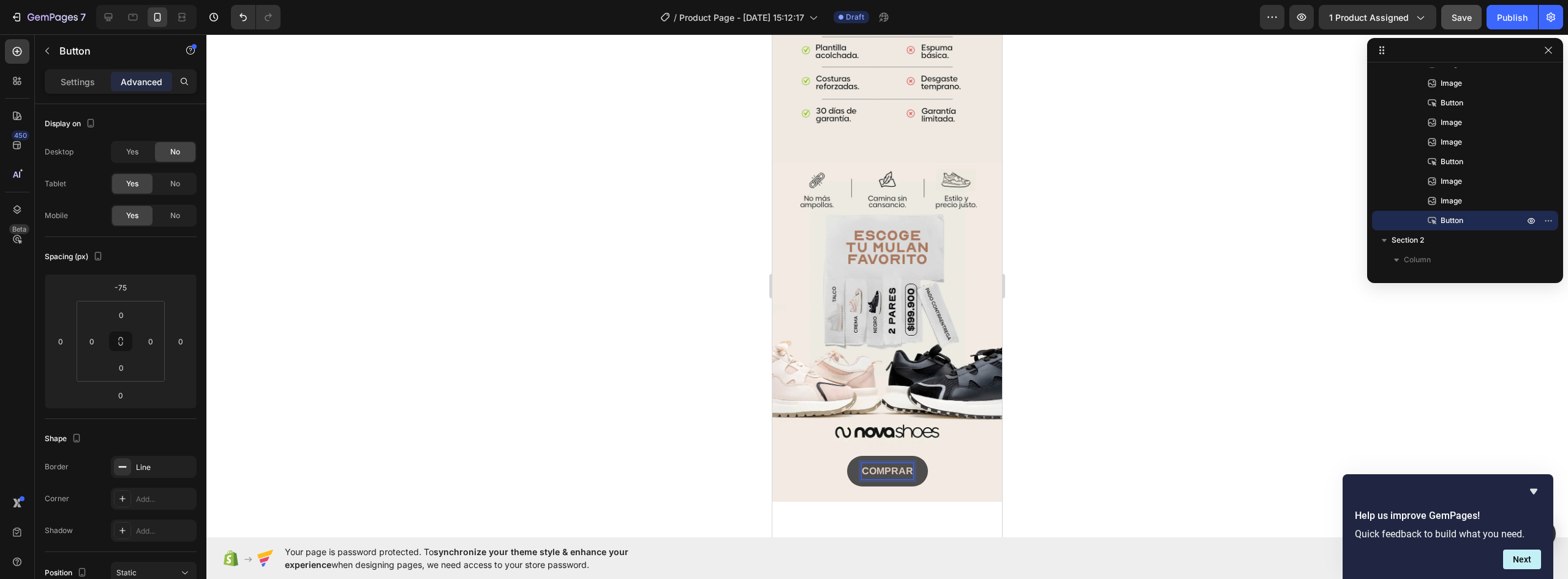
click at [847, 456] on button "COMPRAR" at bounding box center [888, 471] width 81 height 31
click at [835, 456] on button "COMPRAR CON" at bounding box center [888, 471] width 106 height 31
click at [847, 456] on button "COMPRAR" at bounding box center [888, 471] width 81 height 31
click at [843, 456] on button "COMPRAR 2" at bounding box center [887, 471] width 89 height 31
click at [825, 456] on button "COMPRAR 2 PARES" at bounding box center [887, 471] width 125 height 31
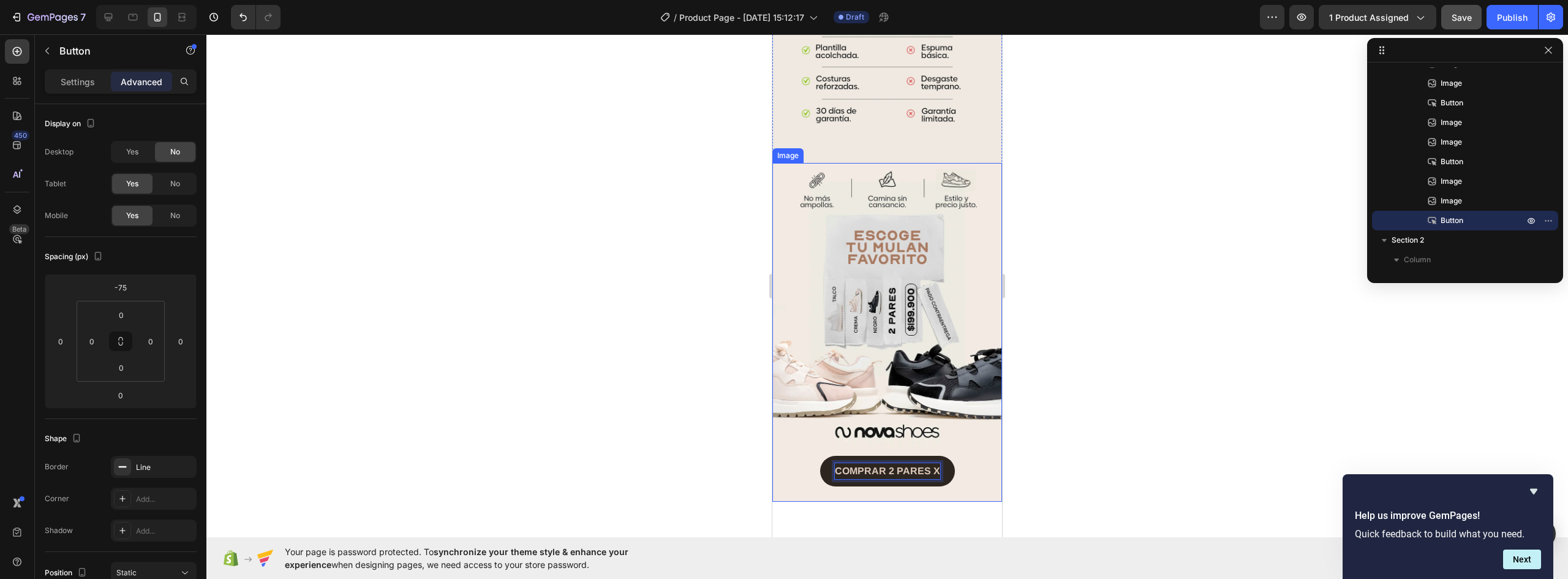
click at [820, 456] on button "COMPRAR 2 PARES X" at bounding box center [887, 471] width 135 height 31
click at [1142, 391] on div at bounding box center [887, 307] width 1362 height 545
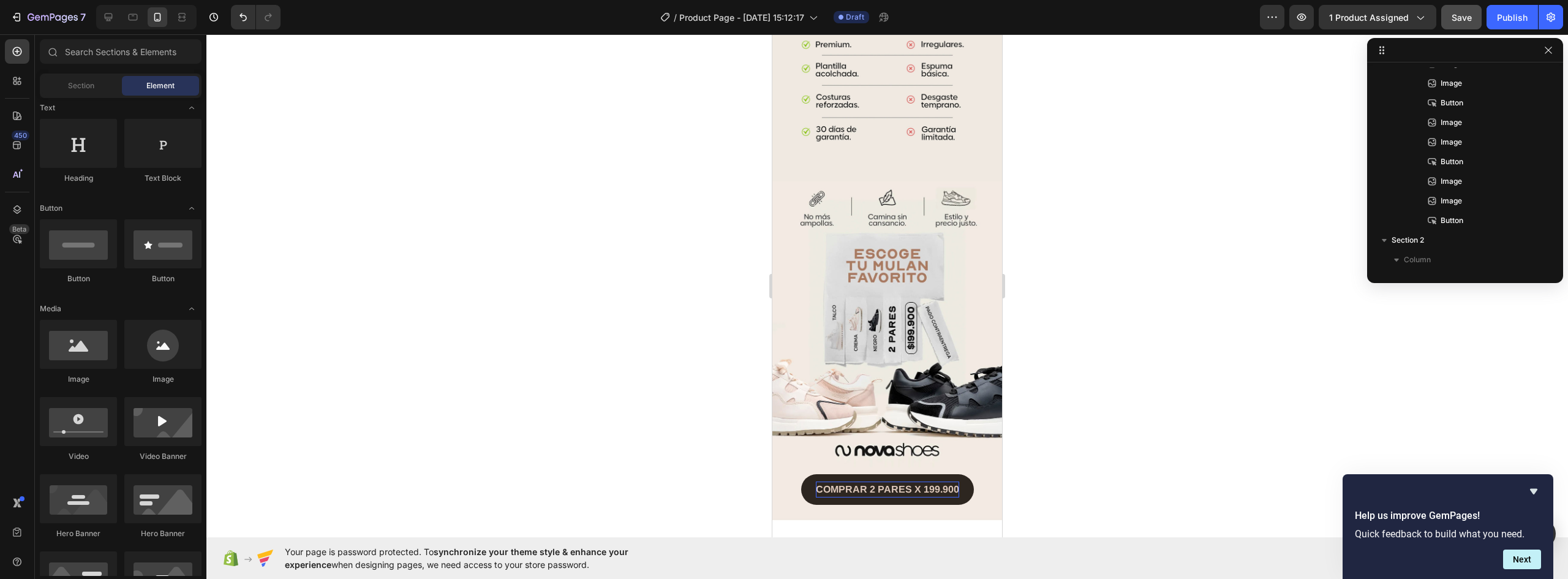
scroll to position [2187, 0]
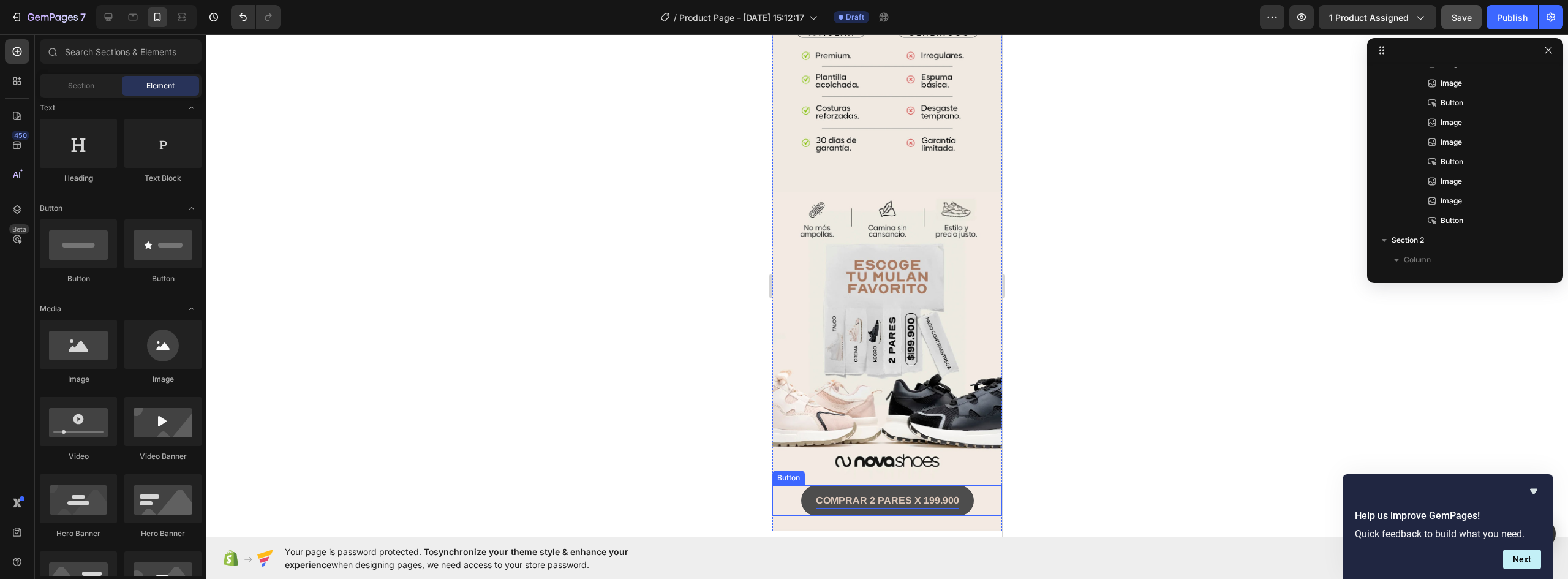
click at [958, 486] on button "COMPRAR 2 PARES X 199.900" at bounding box center [888, 501] width 173 height 31
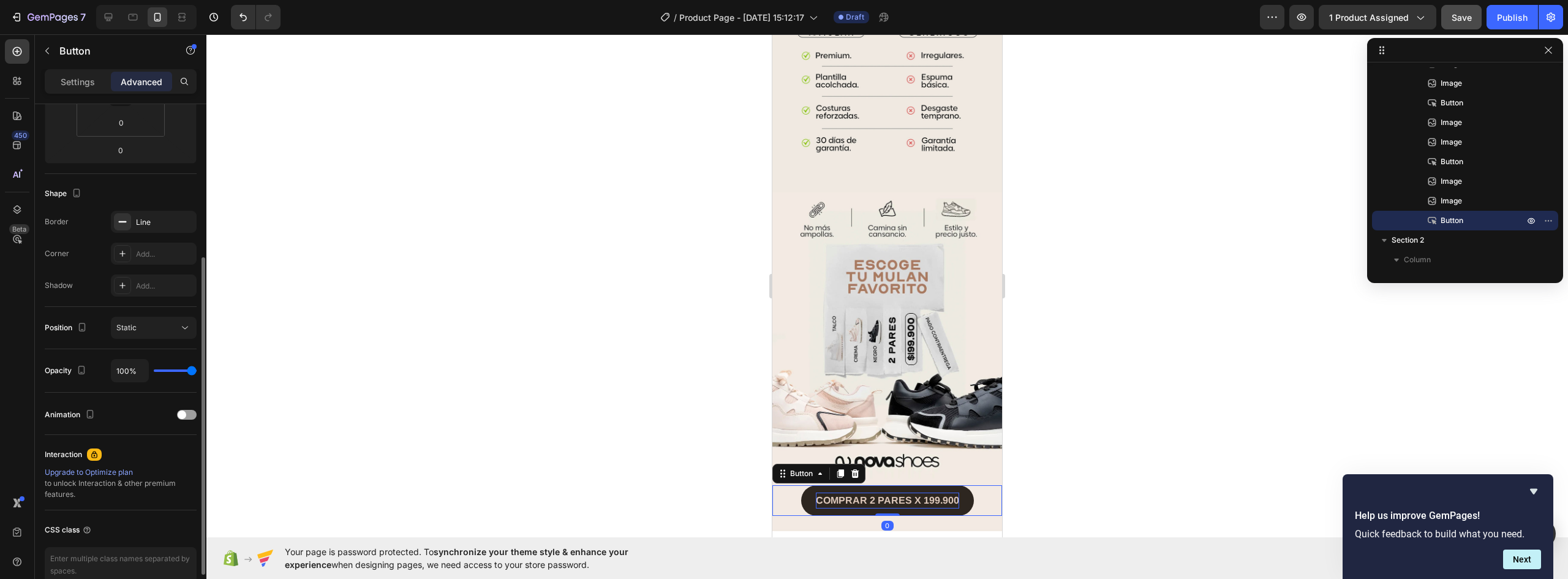
scroll to position [308, 0]
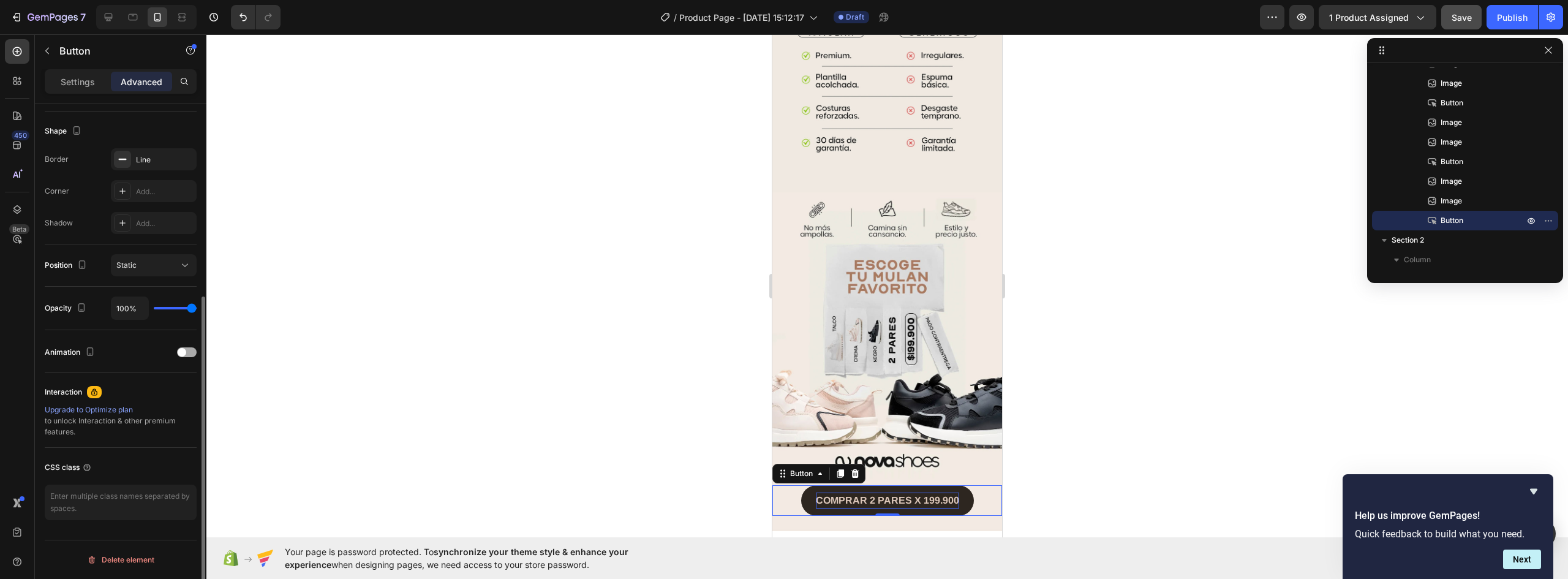
click at [186, 353] on div at bounding box center [186, 353] width 20 height 10
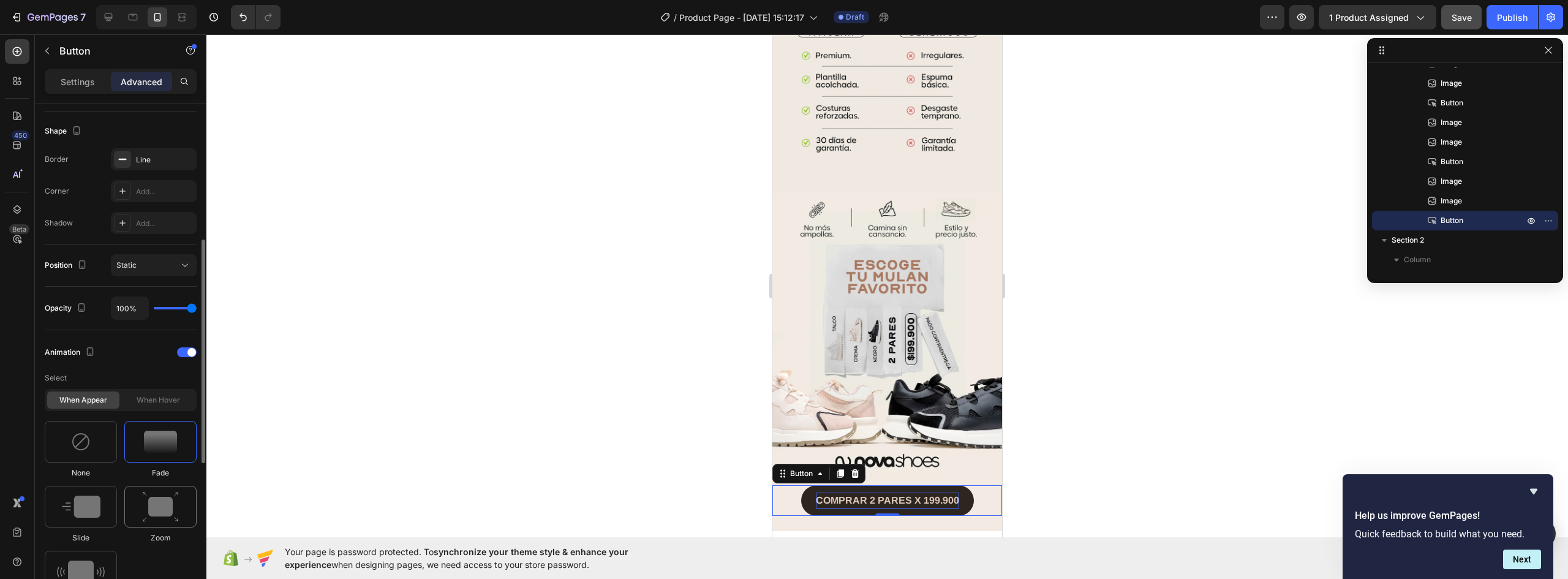
click at [161, 513] on img at bounding box center [160, 508] width 37 height 32
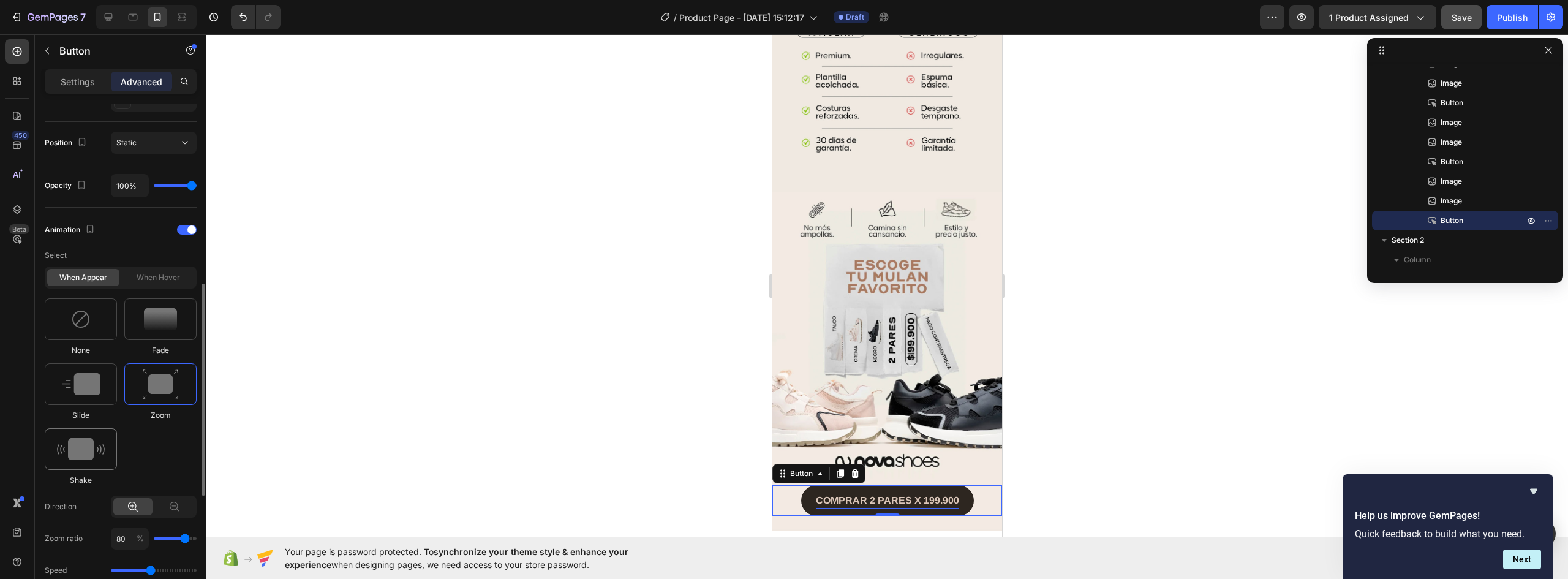
click at [84, 442] on img at bounding box center [81, 449] width 48 height 22
type input "0.7"
drag, startPoint x: 130, startPoint y: 504, endPoint x: 117, endPoint y: 506, distance: 13.2
type input "1"
click at [117, 506] on input "range" at bounding box center [154, 507] width 86 height 3
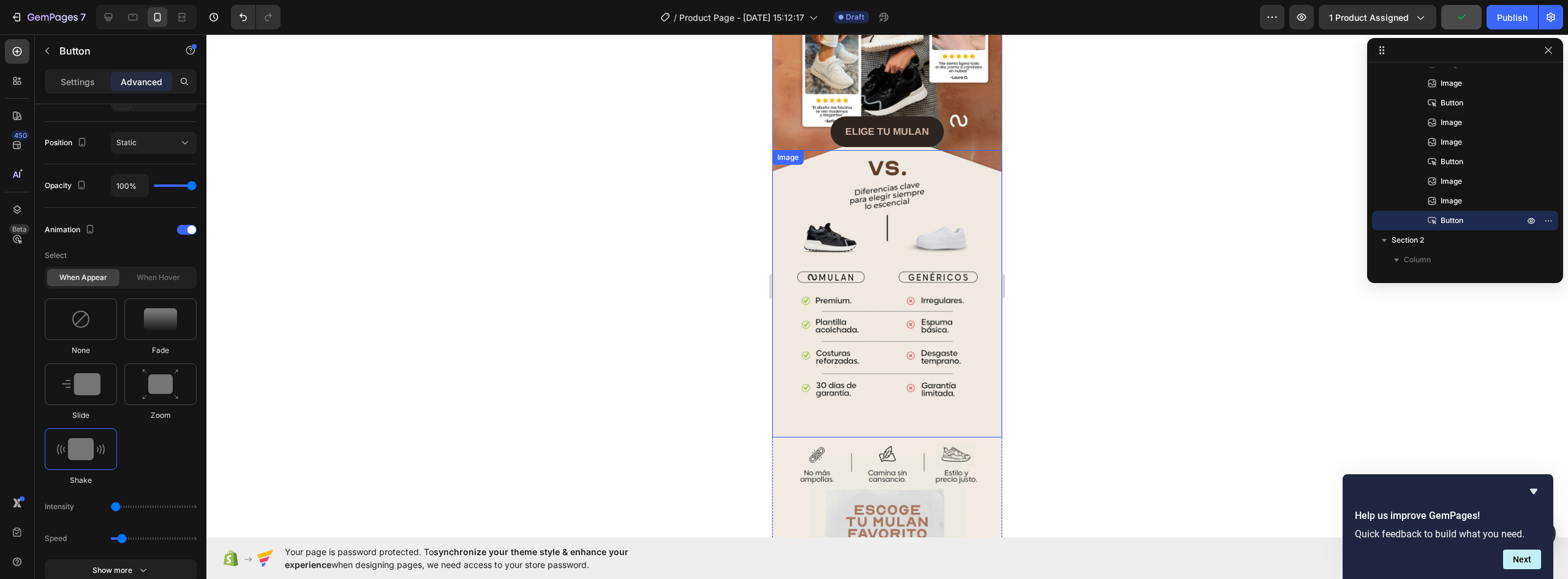
scroll to position [1819, 0]
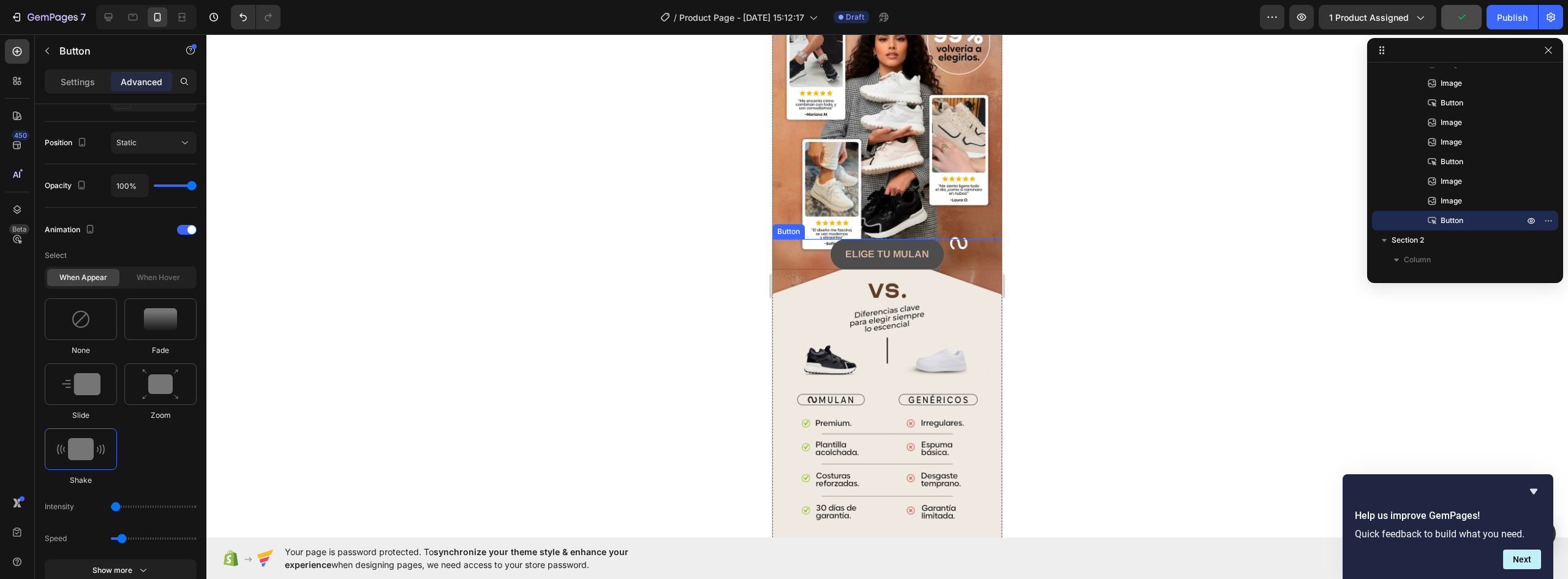
click at [927, 239] on button "ELIGE TU MULAN" at bounding box center [887, 254] width 113 height 31
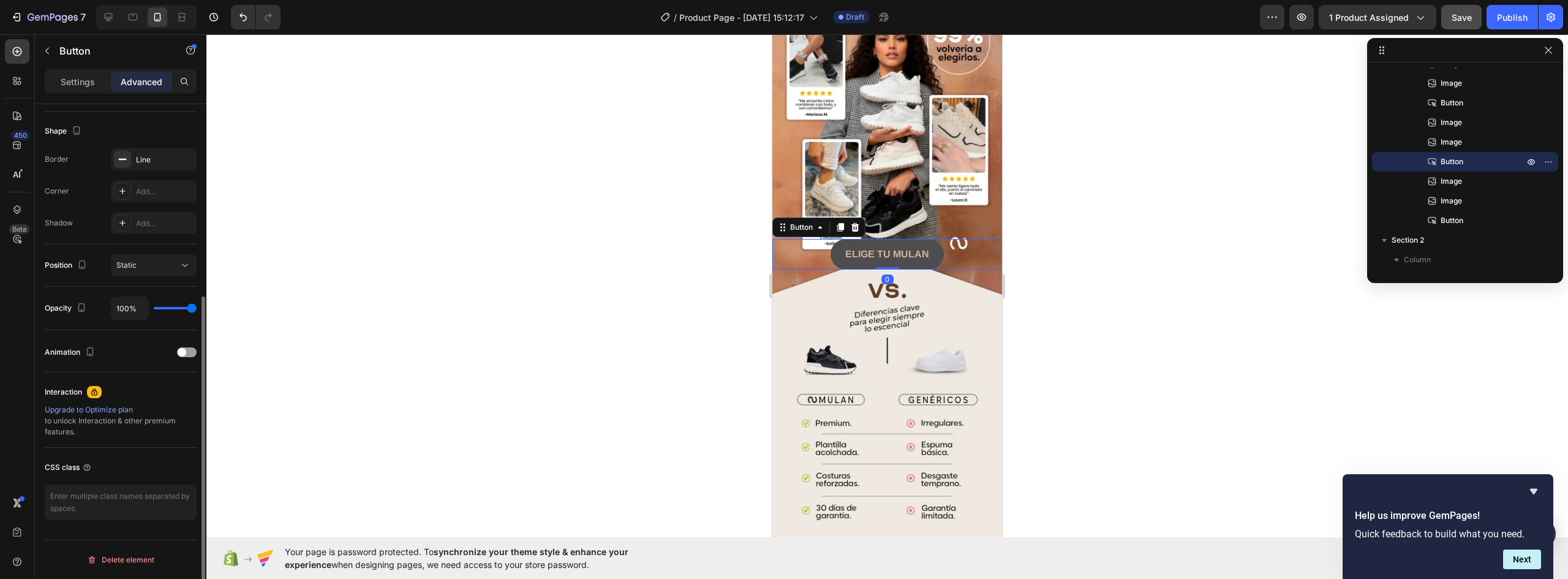
scroll to position [308, 0]
click at [188, 349] on div at bounding box center [186, 353] width 20 height 10
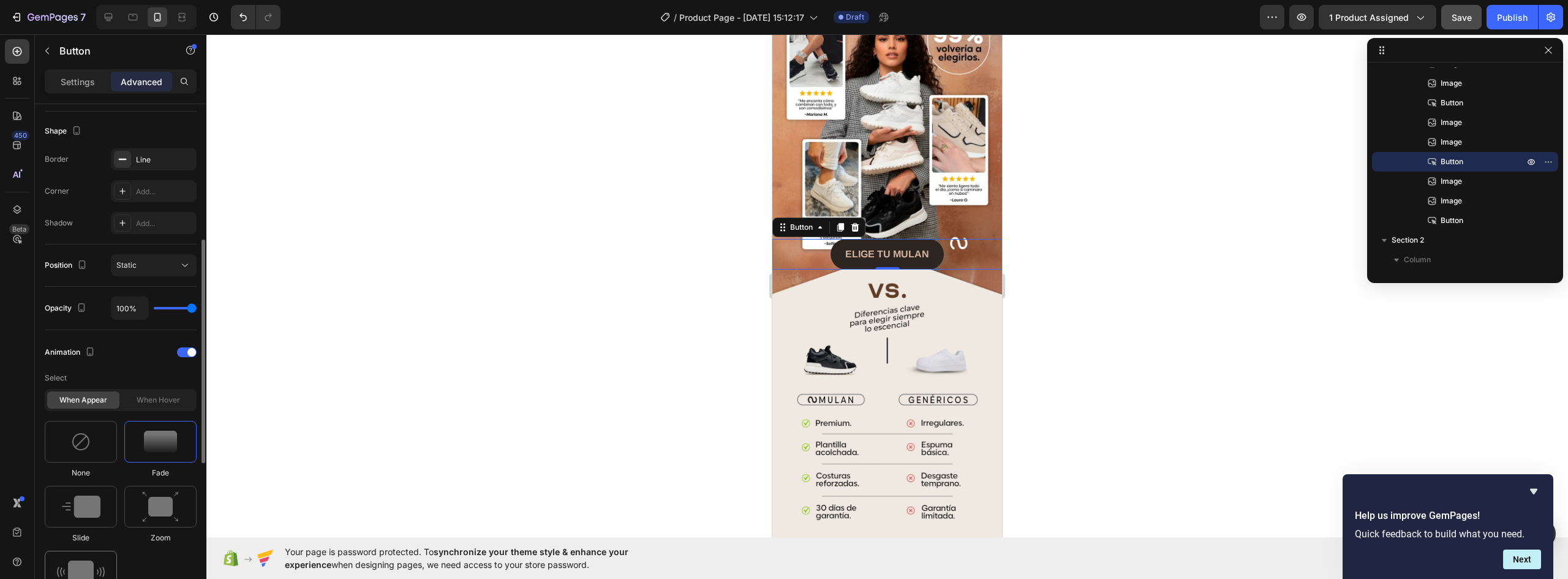
click at [80, 563] on img at bounding box center [81, 572] width 48 height 22
type input "0.7"
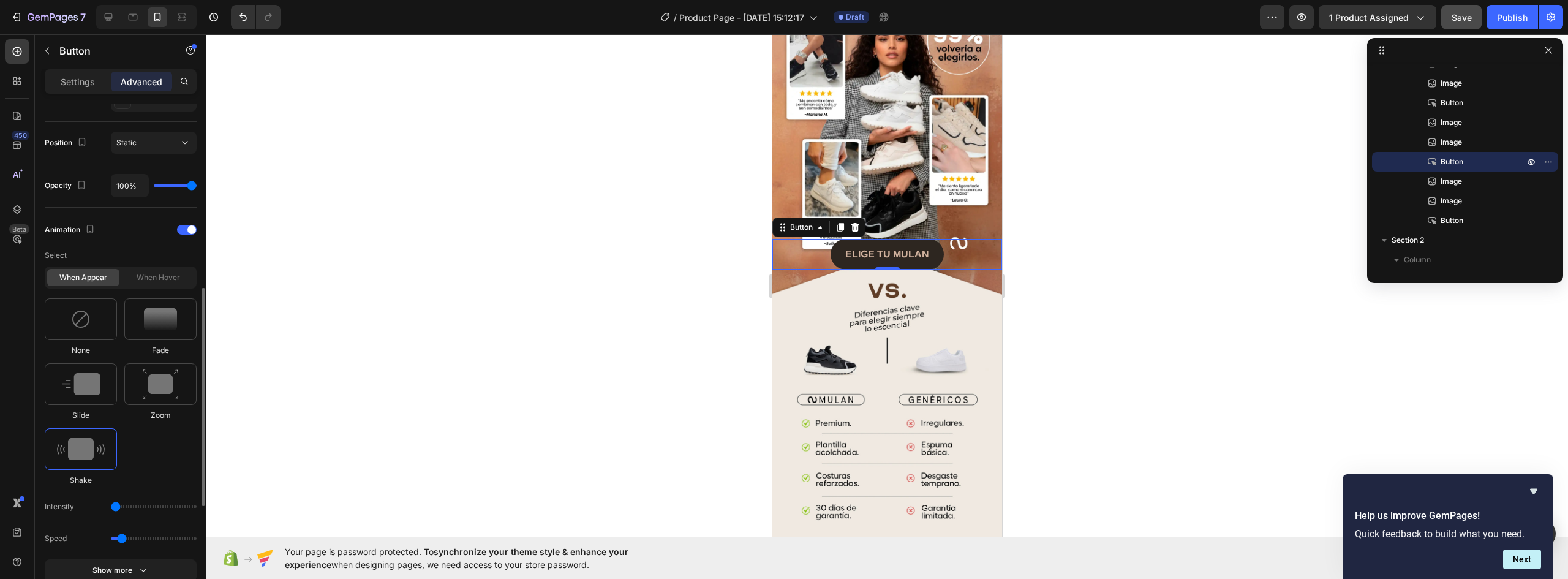
drag, startPoint x: 125, startPoint y: 505, endPoint x: 101, endPoint y: 508, distance: 24.2
type input "1"
click at [111, 506] on input "range" at bounding box center [154, 507] width 86 height 3
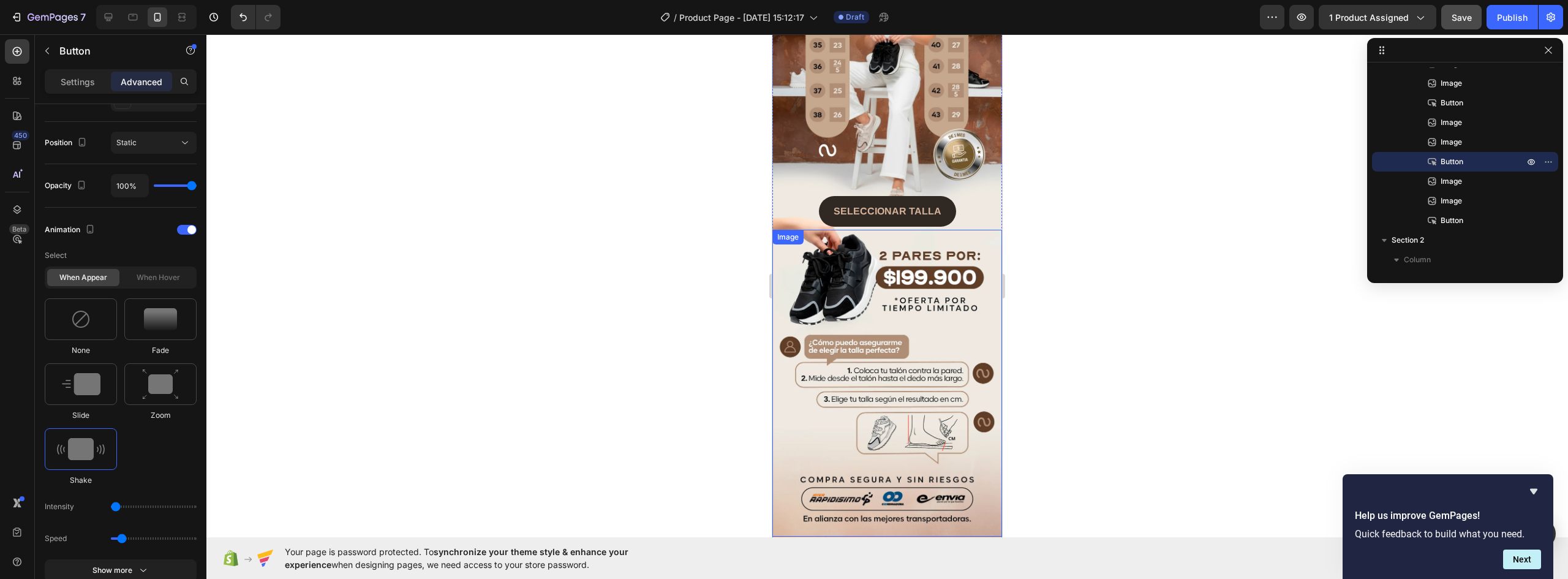
scroll to position [1145, 0]
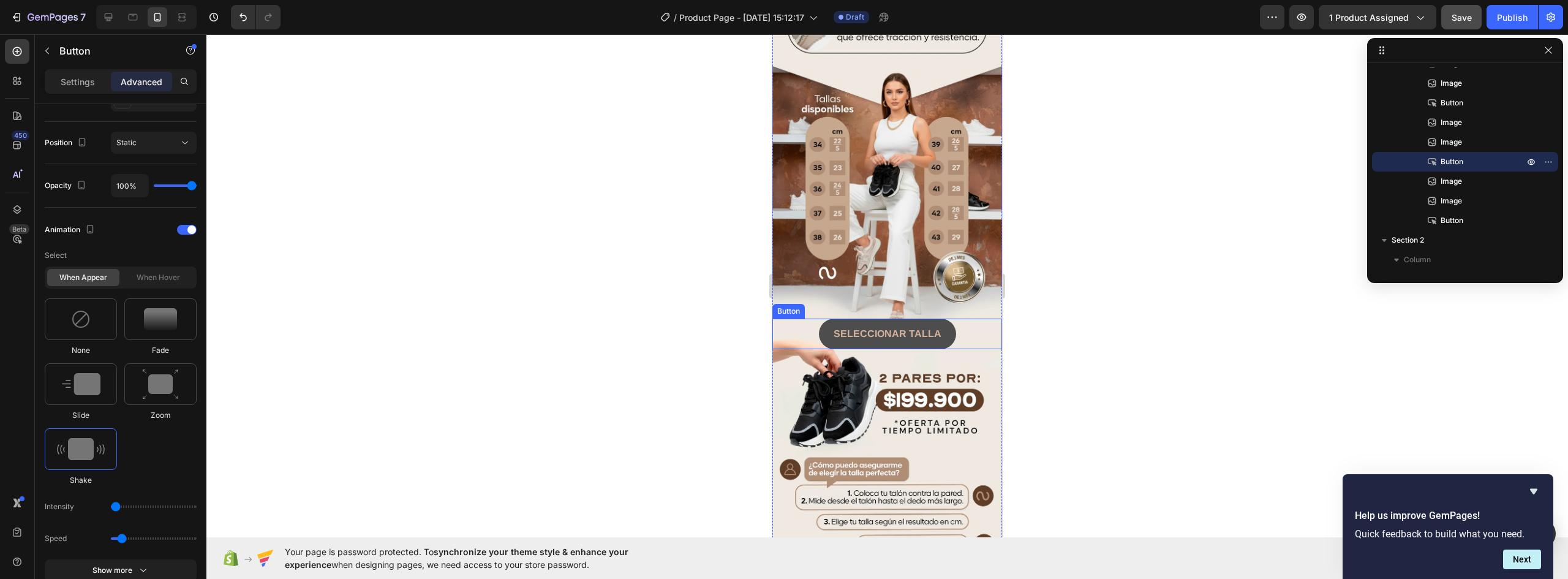
click at [943, 319] on button "SELECCIONAR TALLA" at bounding box center [888, 334] width 137 height 31
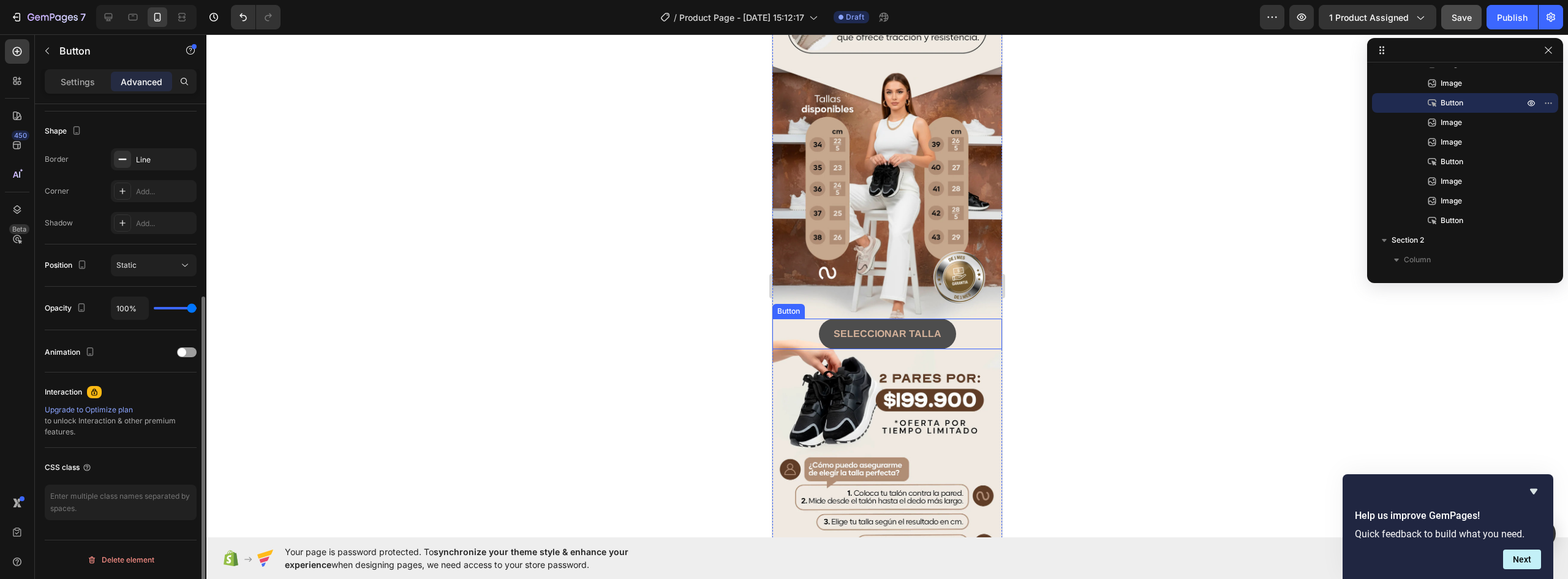
scroll to position [308, 0]
click at [915, 329] on strong "SELECCIONAR TALLA" at bounding box center [887, 333] width 108 height 10
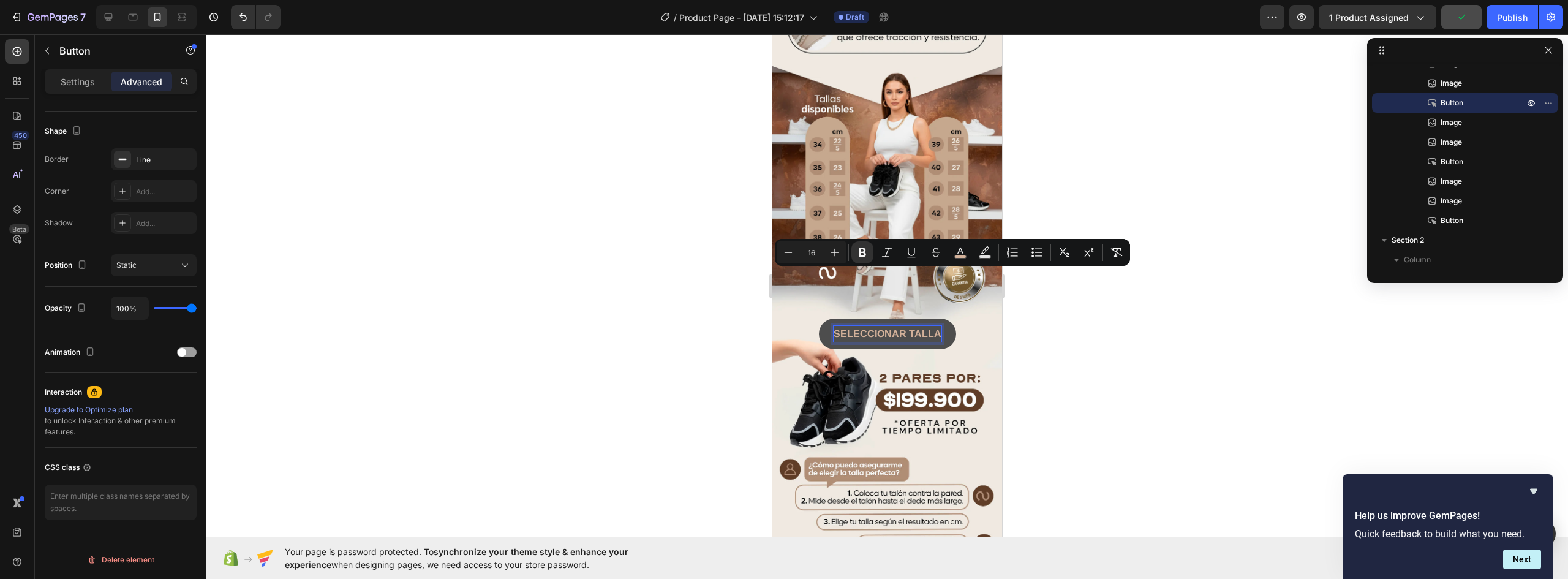
click at [931, 329] on strong "SELECCIONAR TALLA" at bounding box center [887, 333] width 108 height 10
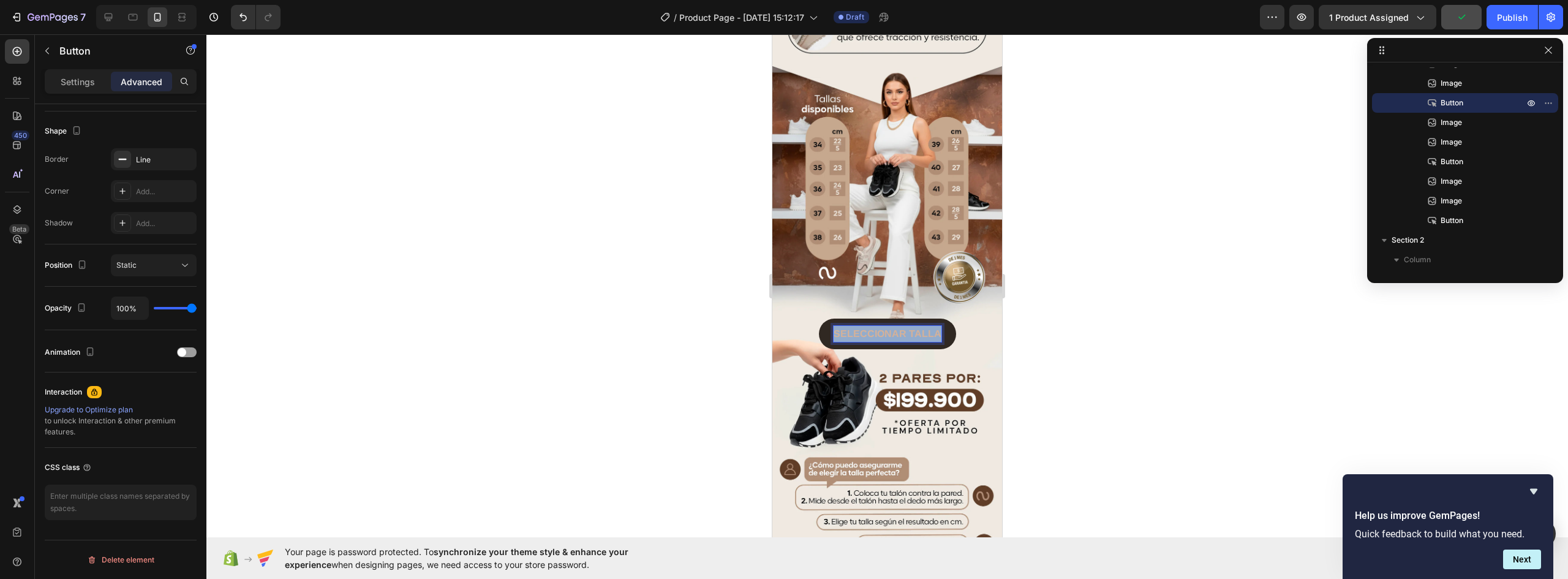
drag, startPoint x: 934, startPoint y: 276, endPoint x: 811, endPoint y: 274, distance: 123.0
click at [773, 279] on html "iPhone 13 Mini ( 375 px) iPhone 13 Mini iPhone 13 Pro iPhone 11 Pro Max iPhone …" at bounding box center [887, 395] width 230 height 3012
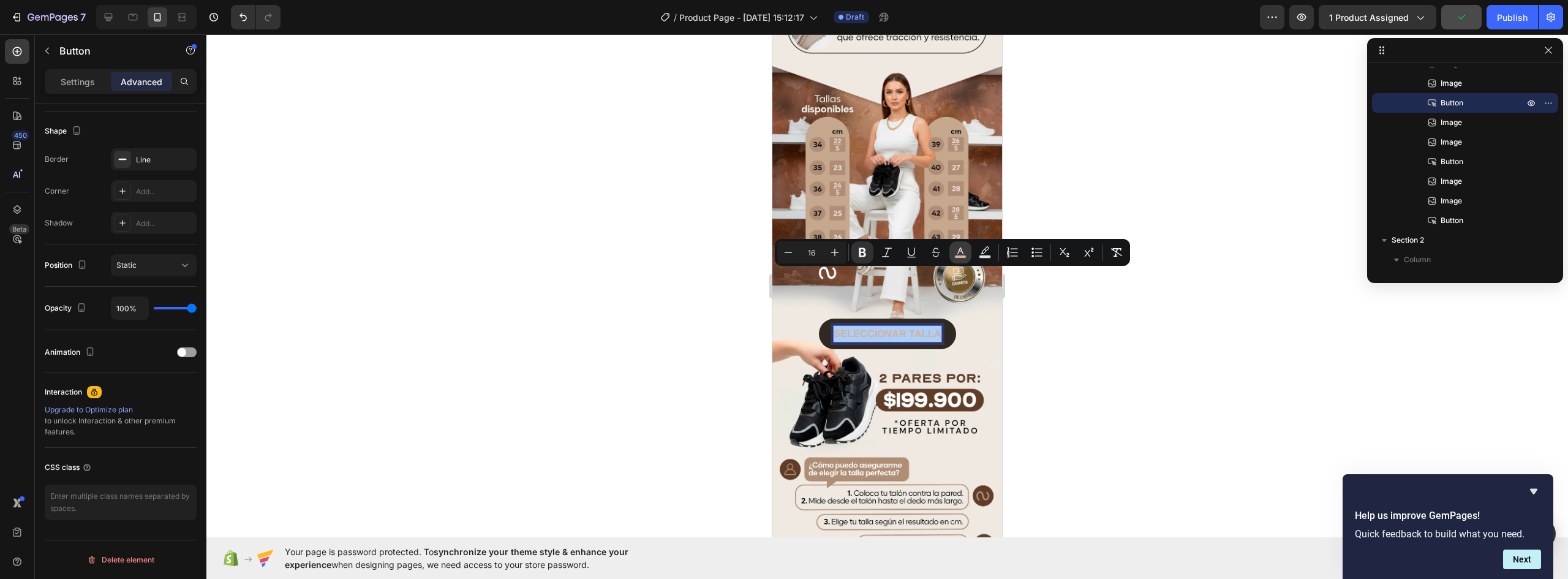
click at [960, 256] on rect "Editor contextual toolbar" at bounding box center [961, 257] width 12 height 3
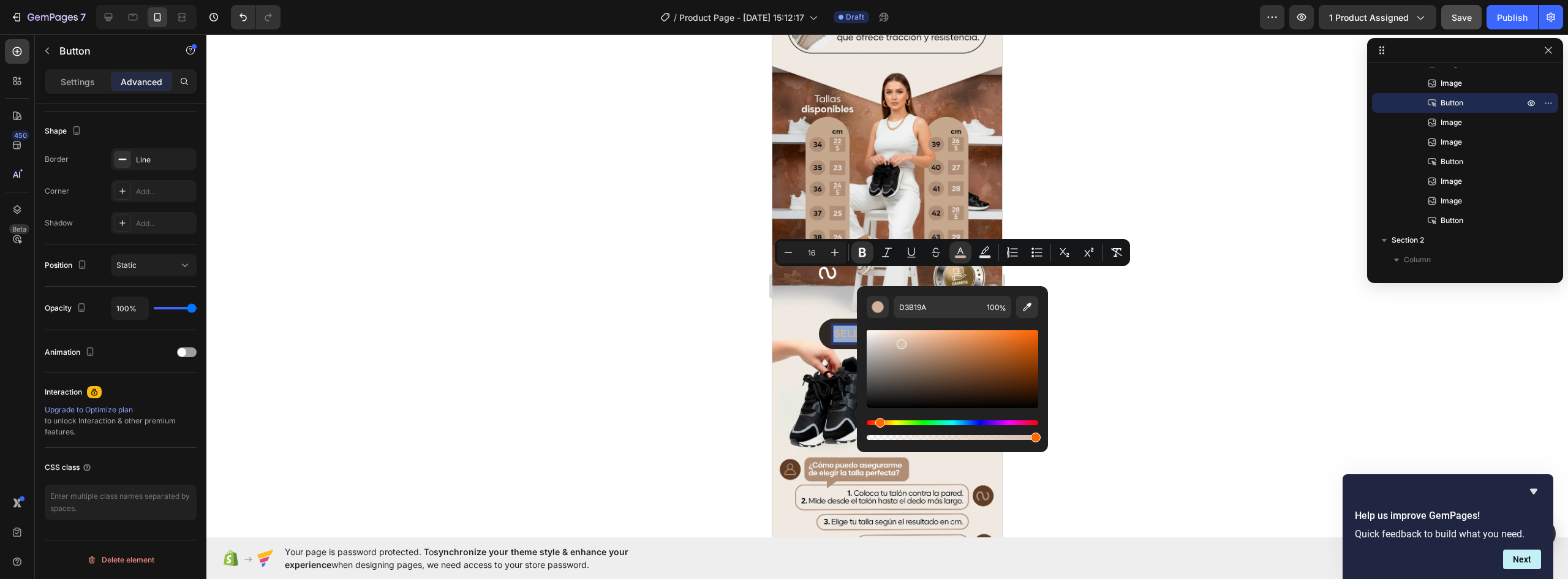
type input "D8C0AF"
drag, startPoint x: 913, startPoint y: 348, endPoint x: 900, endPoint y: 342, distance: 14.3
click at [900, 342] on div "Editor contextual toolbar" at bounding box center [902, 344] width 10 height 10
click at [1187, 309] on div at bounding box center [887, 307] width 1362 height 545
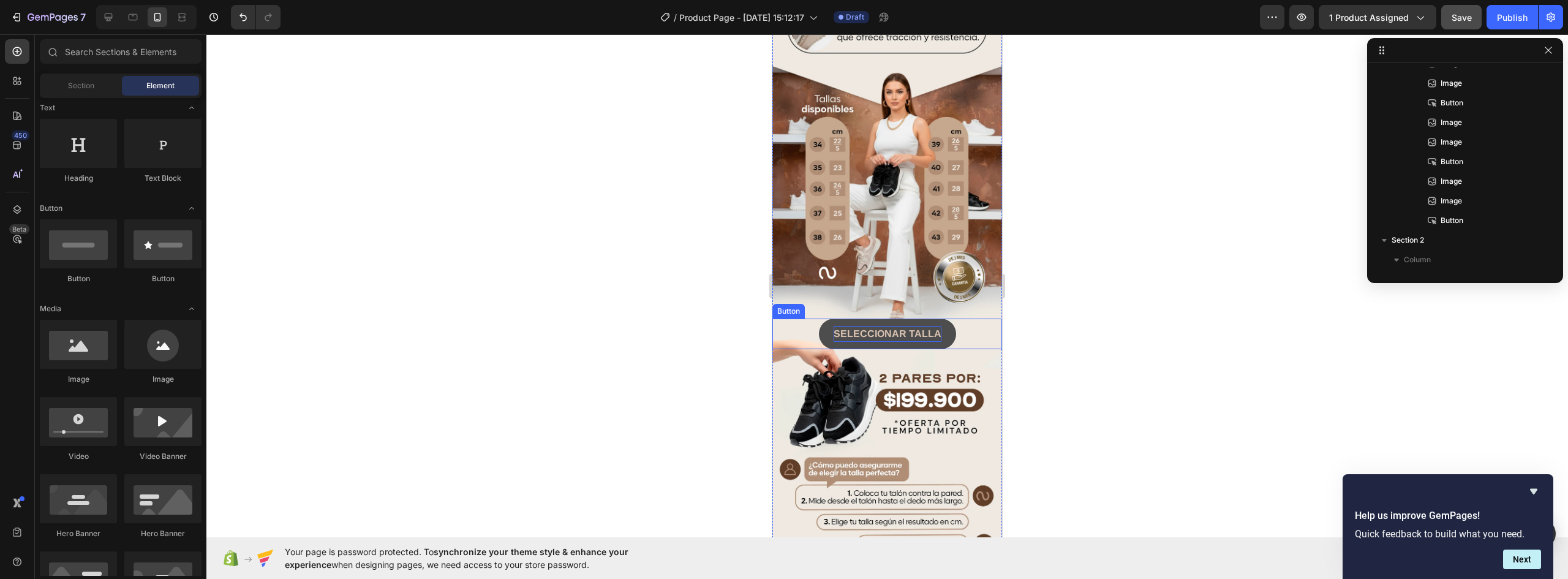
click at [904, 329] on strong "SELECCIONAR TALLA" at bounding box center [887, 333] width 108 height 10
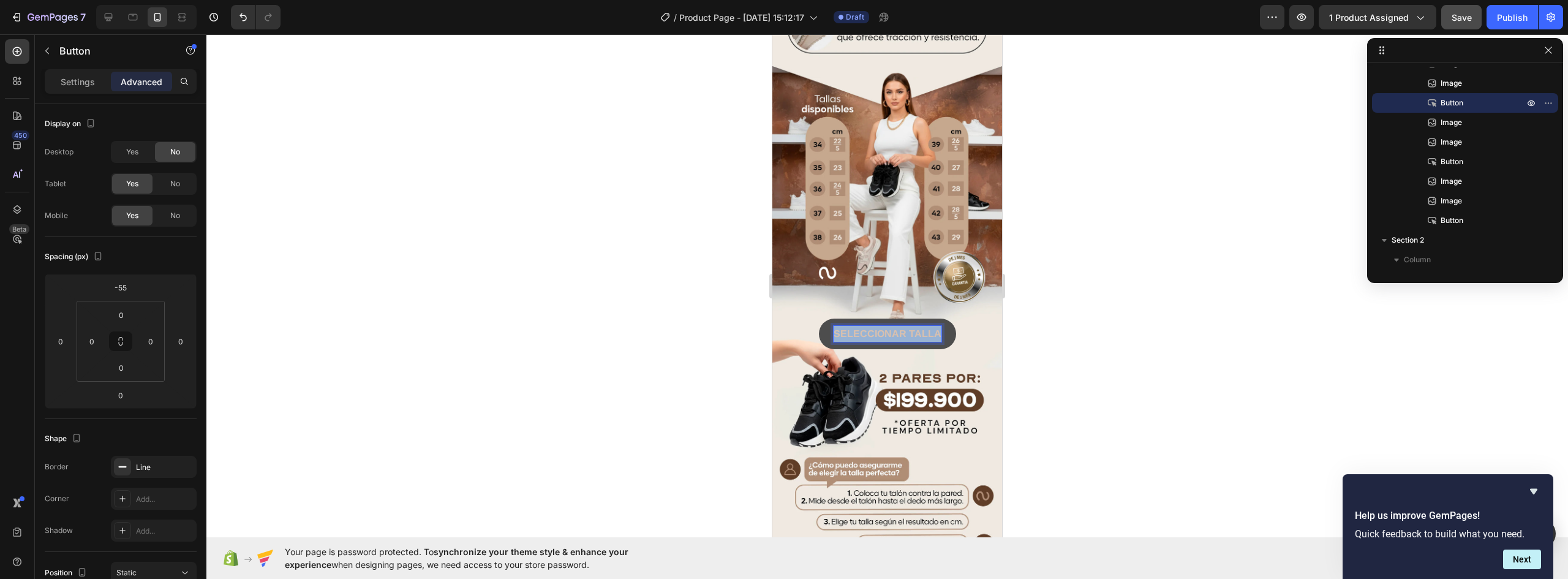
drag, startPoint x: 932, startPoint y: 274, endPoint x: 781, endPoint y: 274, distance: 151.0
click at [781, 319] on div "SELECCIONAR TALLA Button 0" at bounding box center [887, 334] width 230 height 31
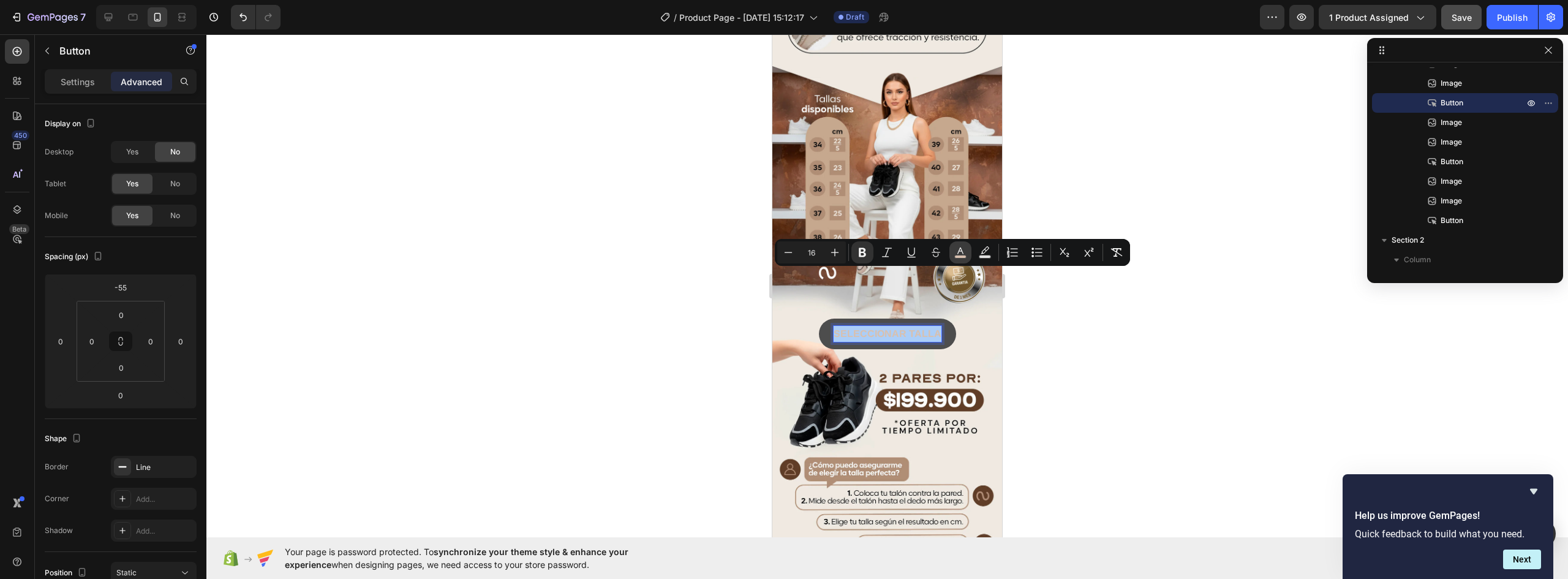
click at [959, 257] on rect "Editor contextual toolbar" at bounding box center [961, 257] width 12 height 3
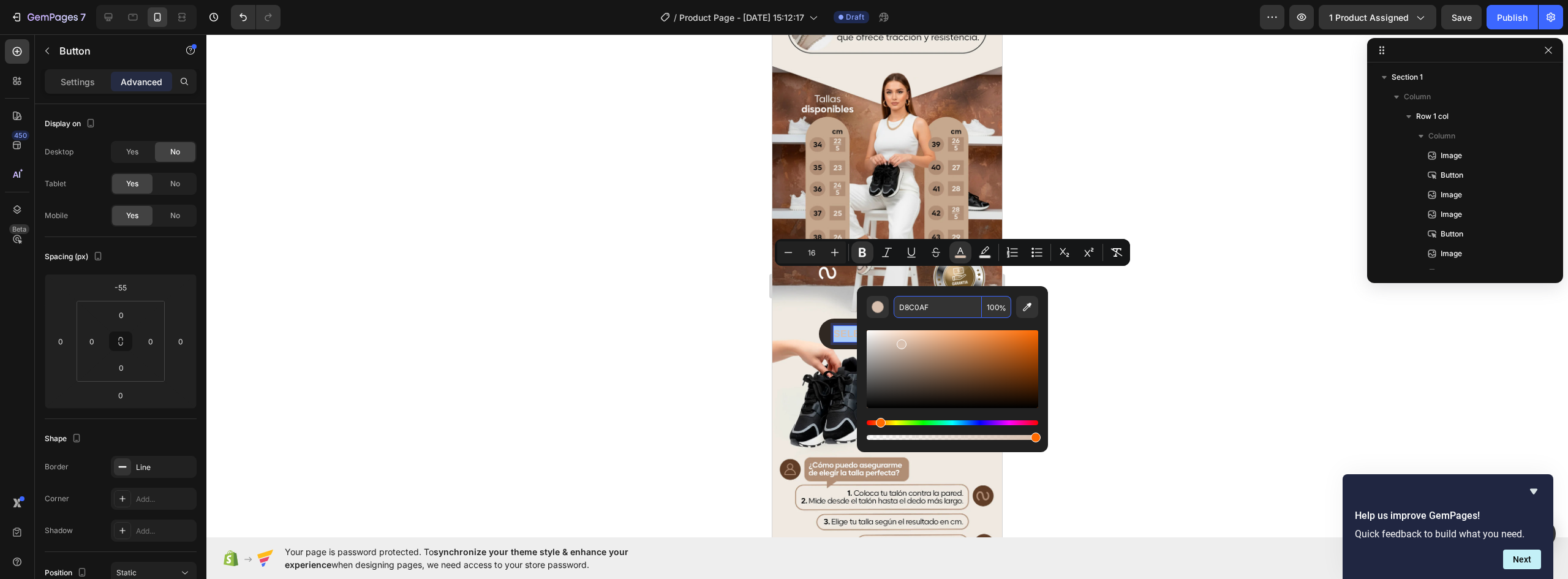
scroll to position [190, 0]
click at [1146, 316] on div at bounding box center [887, 307] width 1362 height 545
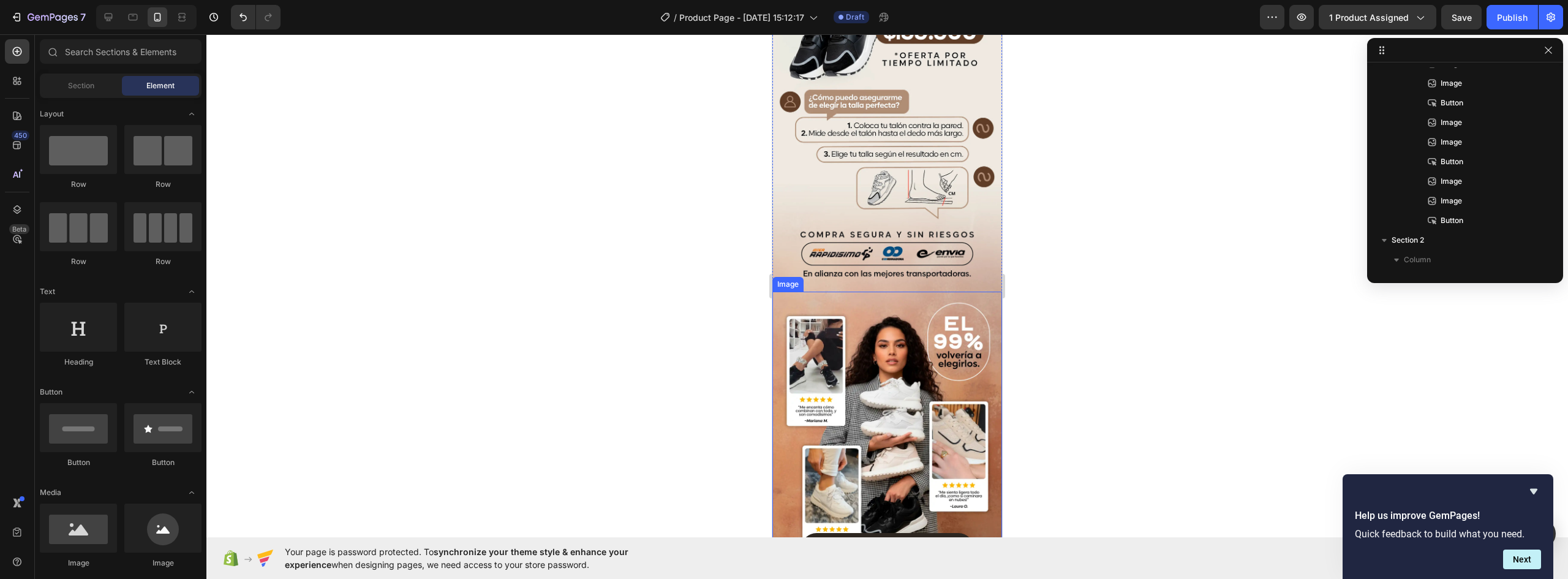
scroll to position [1758, 0]
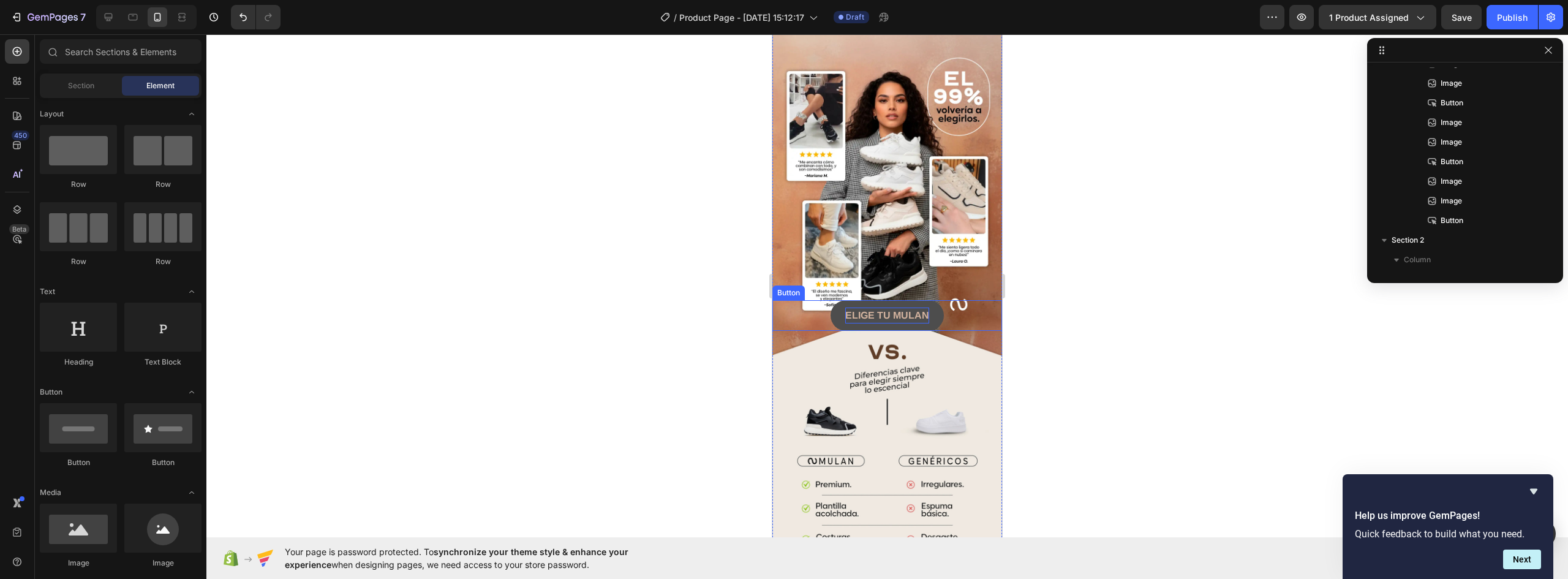
click at [897, 310] on strong "ELIGE TU MULAN" at bounding box center [887, 315] width 84 height 10
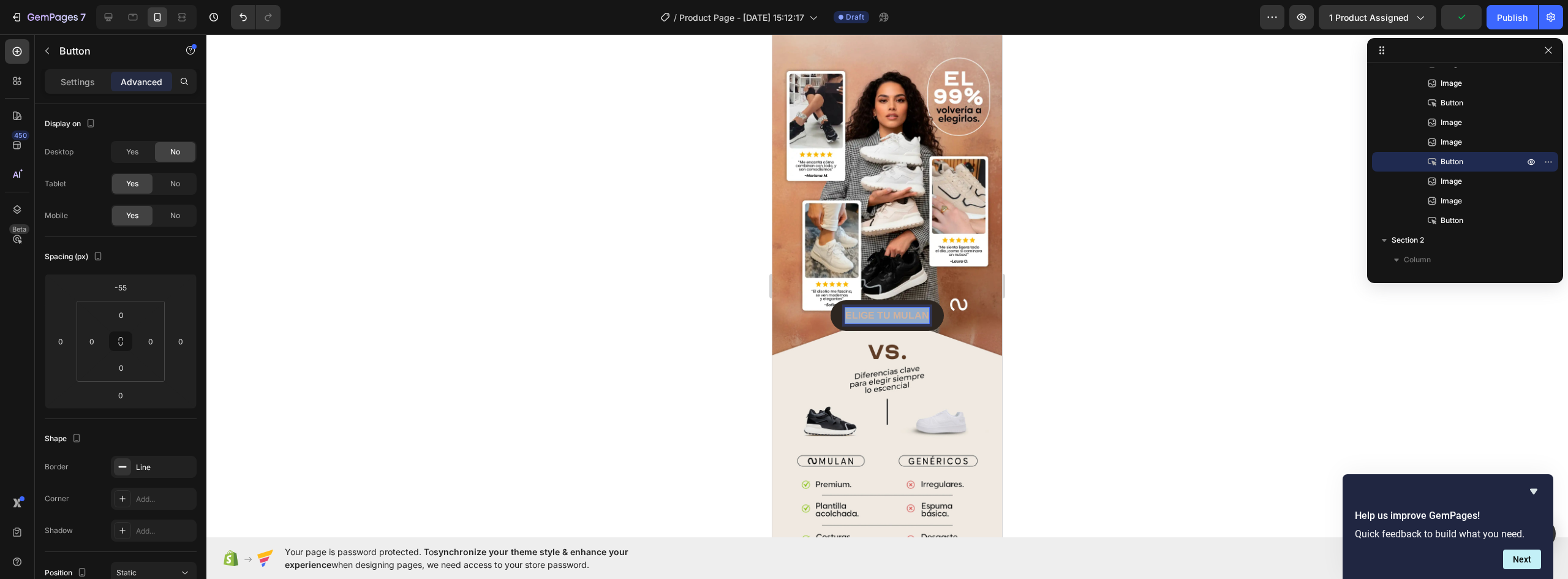
drag, startPoint x: 924, startPoint y: 233, endPoint x: 1521, endPoint y: 270, distance: 598.1
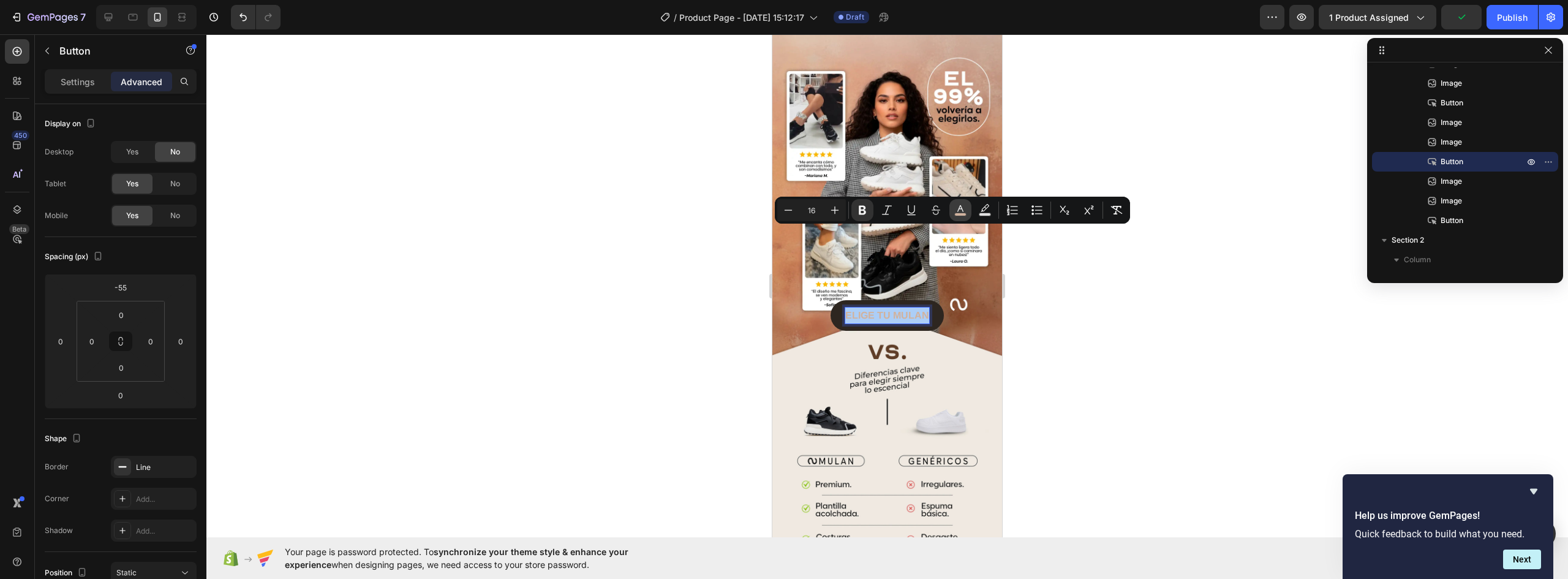
click at [954, 209] on icon "Editor contextual toolbar" at bounding box center [961, 211] width 12 height 12
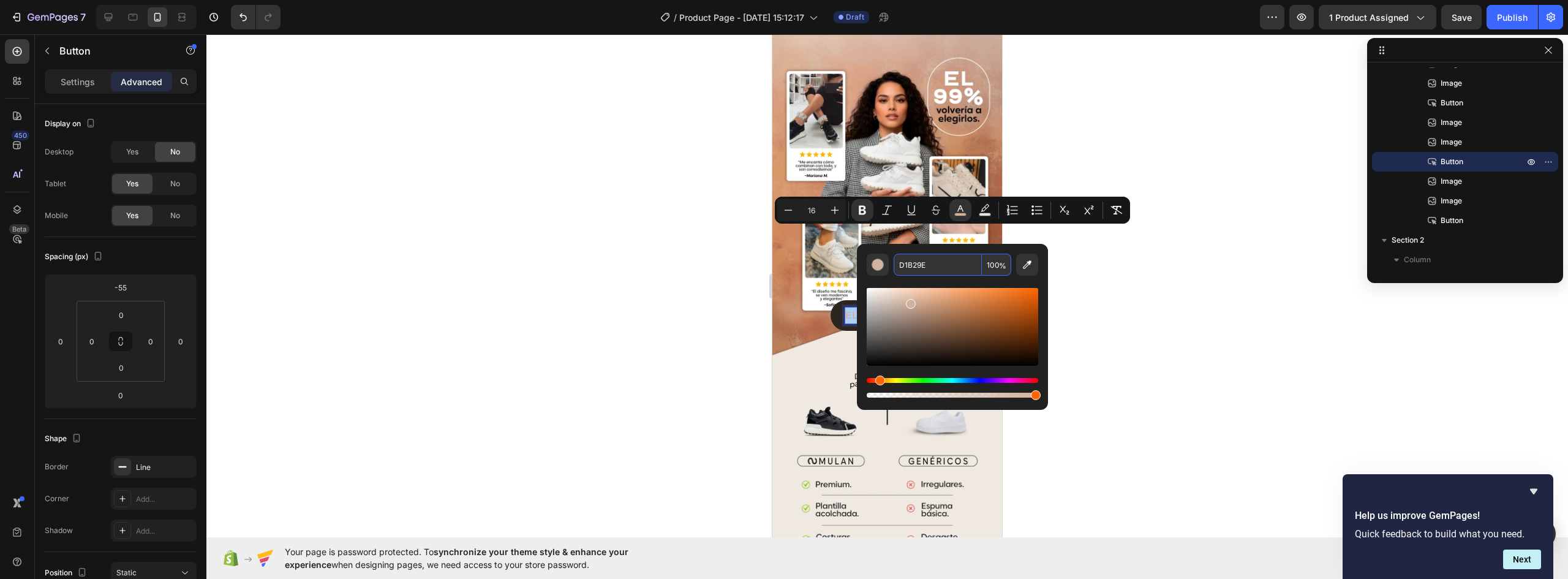
paste input "8C0AF"
type input "D8C0AF"
click at [1133, 314] on div at bounding box center [887, 307] width 1362 height 545
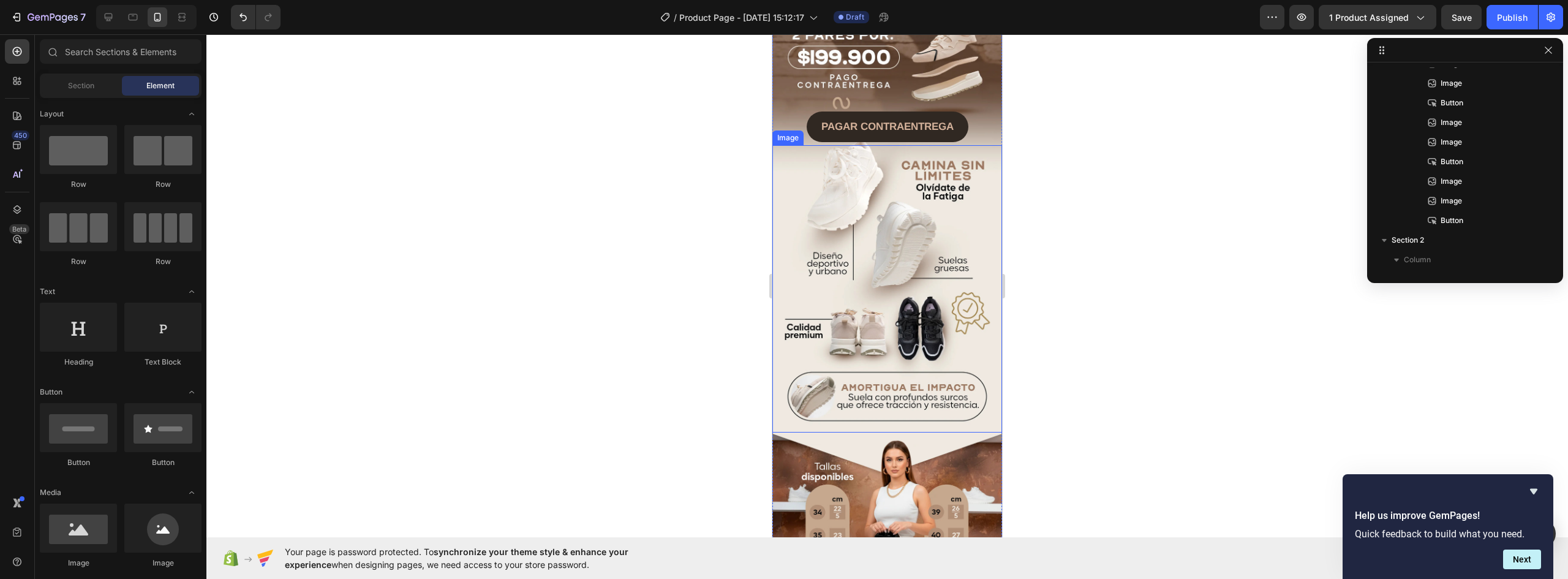
scroll to position [654, 0]
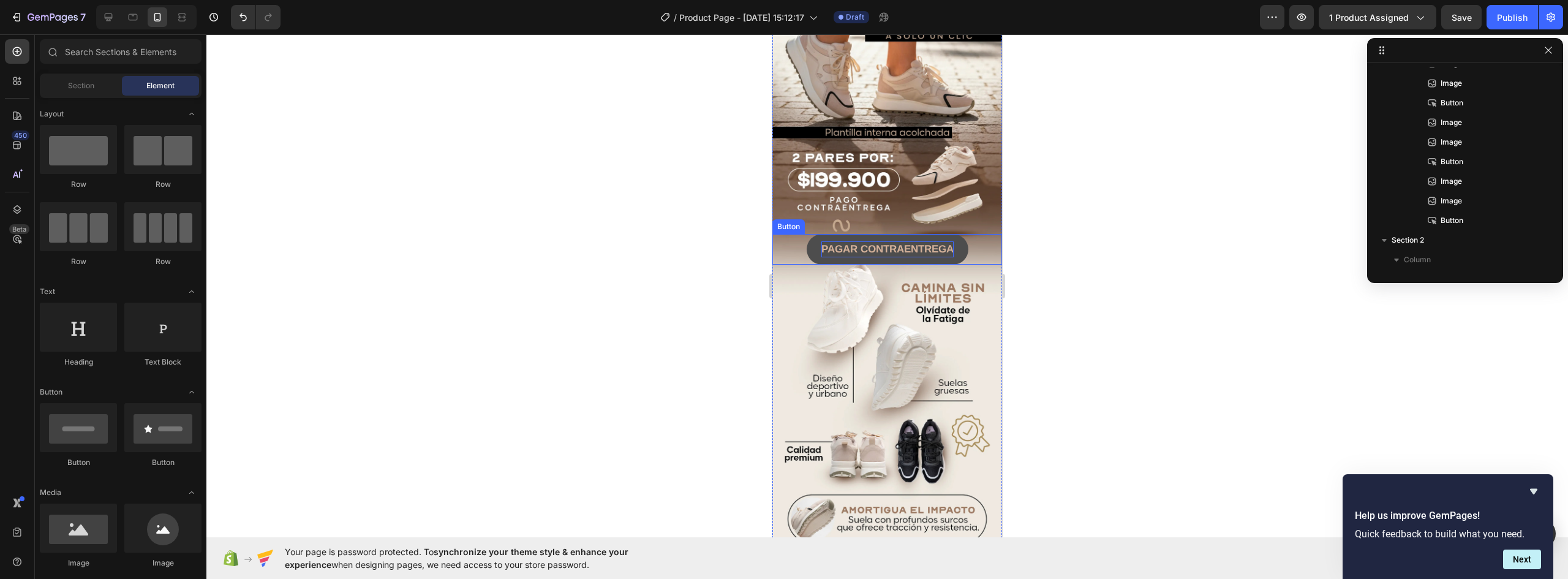
click at [923, 244] on strong "PAGAR CONTRAENTREGA" at bounding box center [887, 249] width 132 height 12
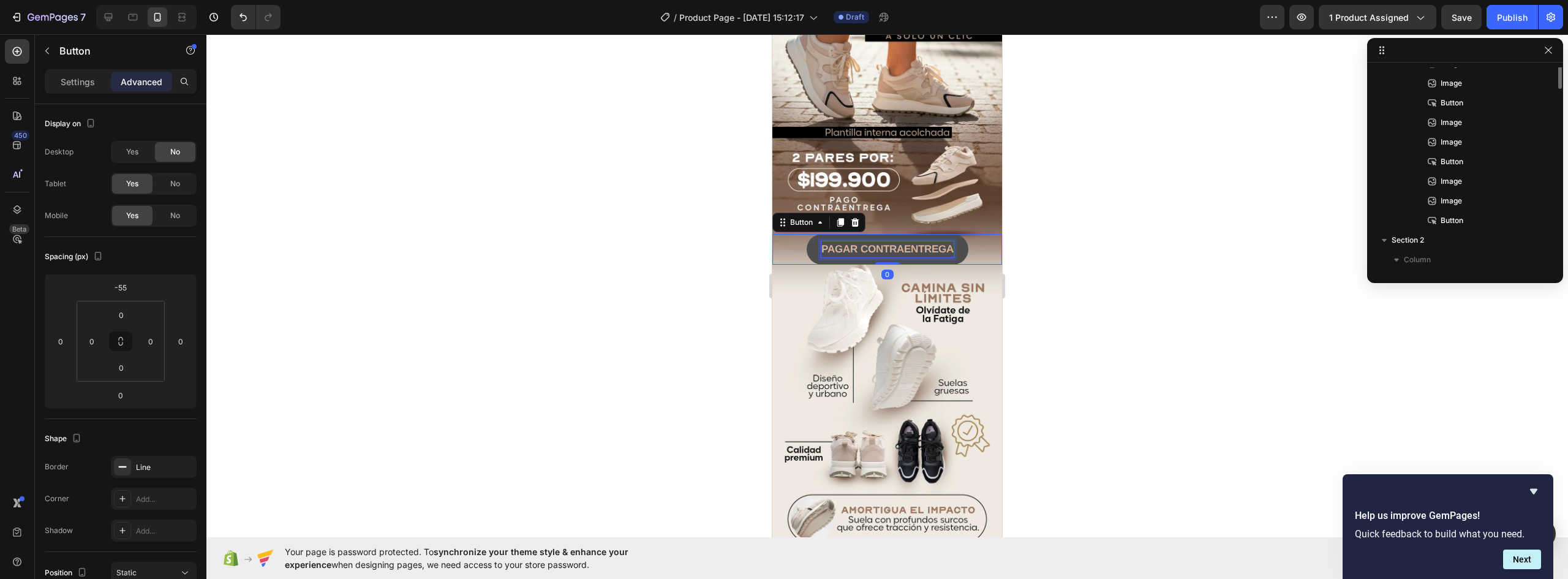
scroll to position [75, 0]
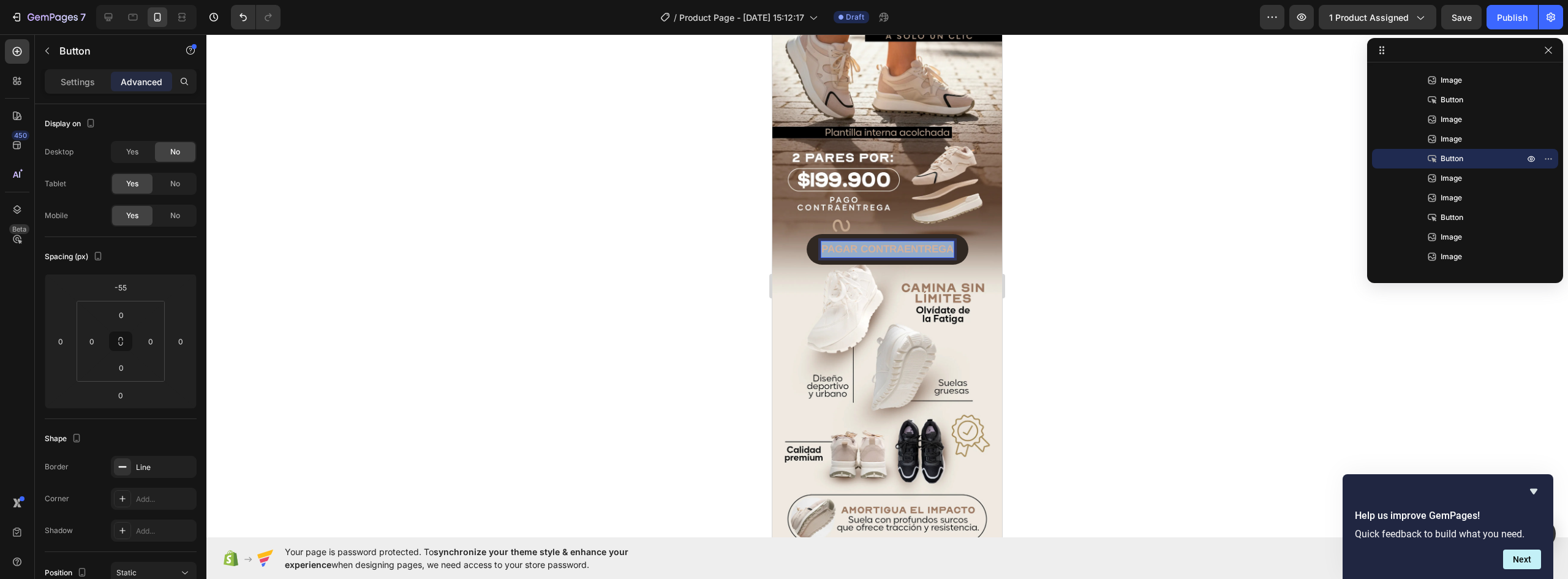
drag, startPoint x: 817, startPoint y: 212, endPoint x: 995, endPoint y: 211, distance: 178.0
click at [928, 244] on strong "PAGAR CONTRAENTREGA" at bounding box center [887, 249] width 132 height 12
drag, startPoint x: 817, startPoint y: 213, endPoint x: 1000, endPoint y: 215, distance: 183.0
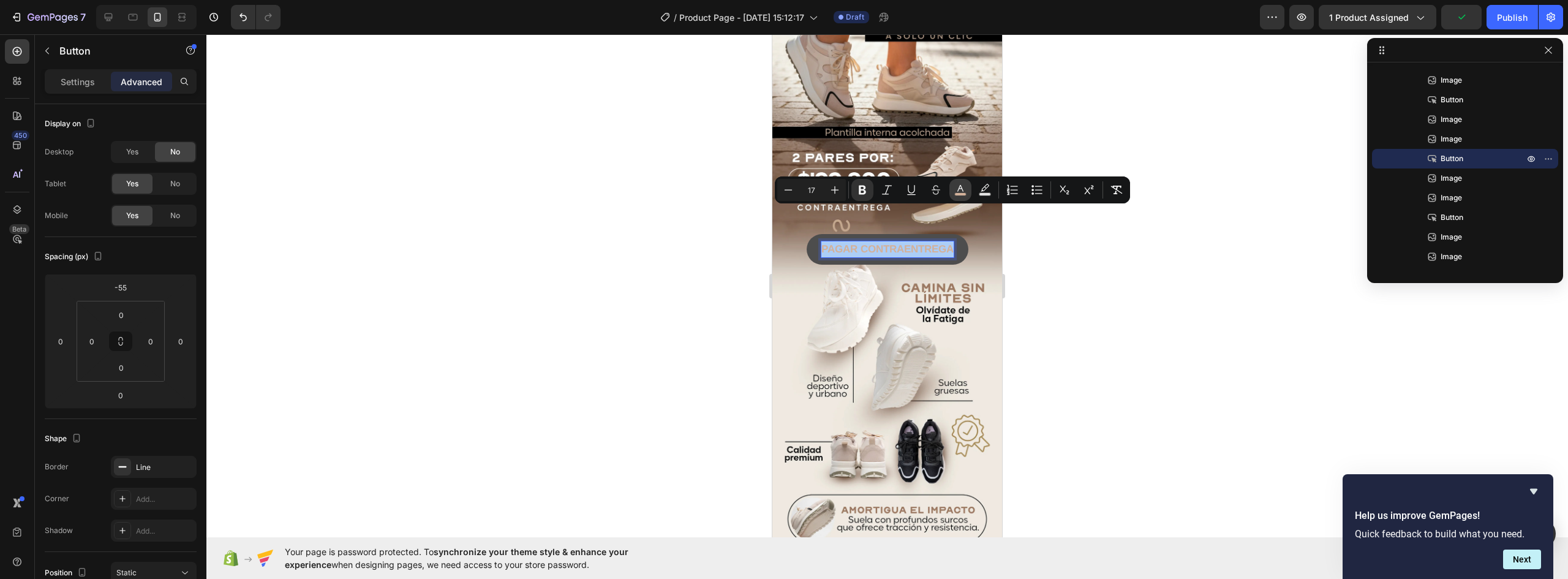
click at [961, 193] on rect "Editor contextual toolbar" at bounding box center [961, 194] width 12 height 3
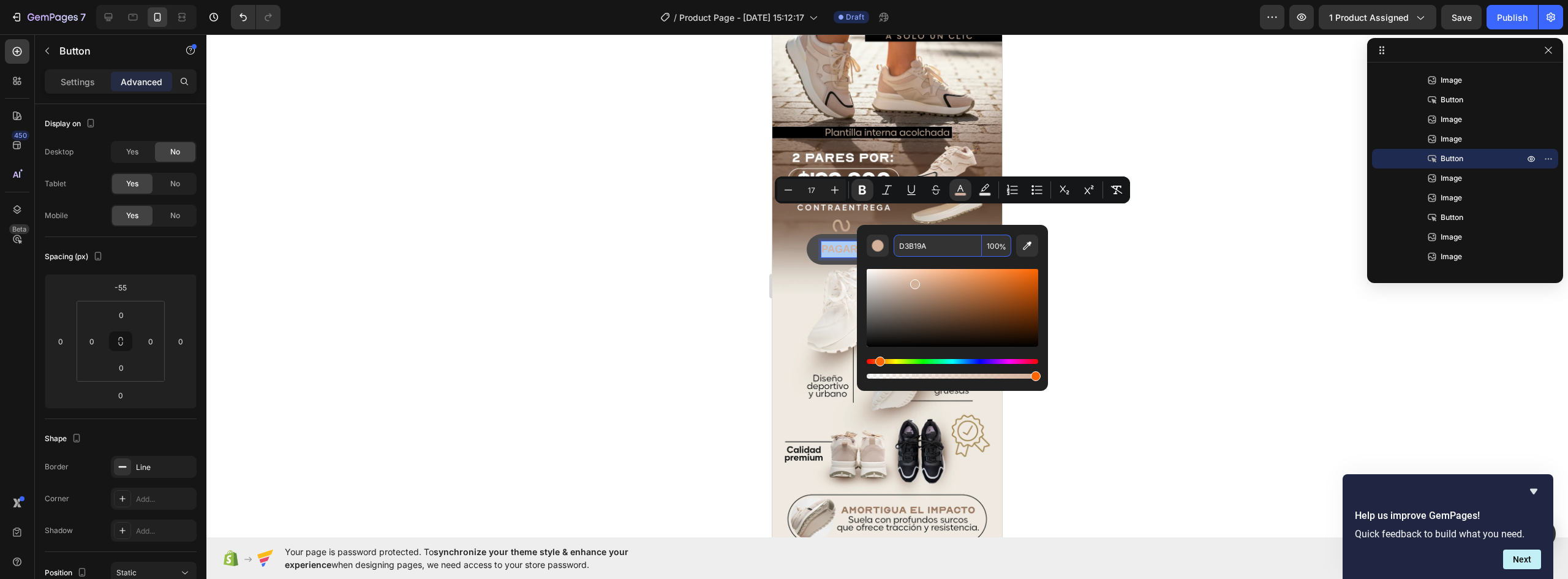
paste input "8C0AF"
type input "D8C0AF"
click at [1135, 281] on div at bounding box center [887, 307] width 1362 height 545
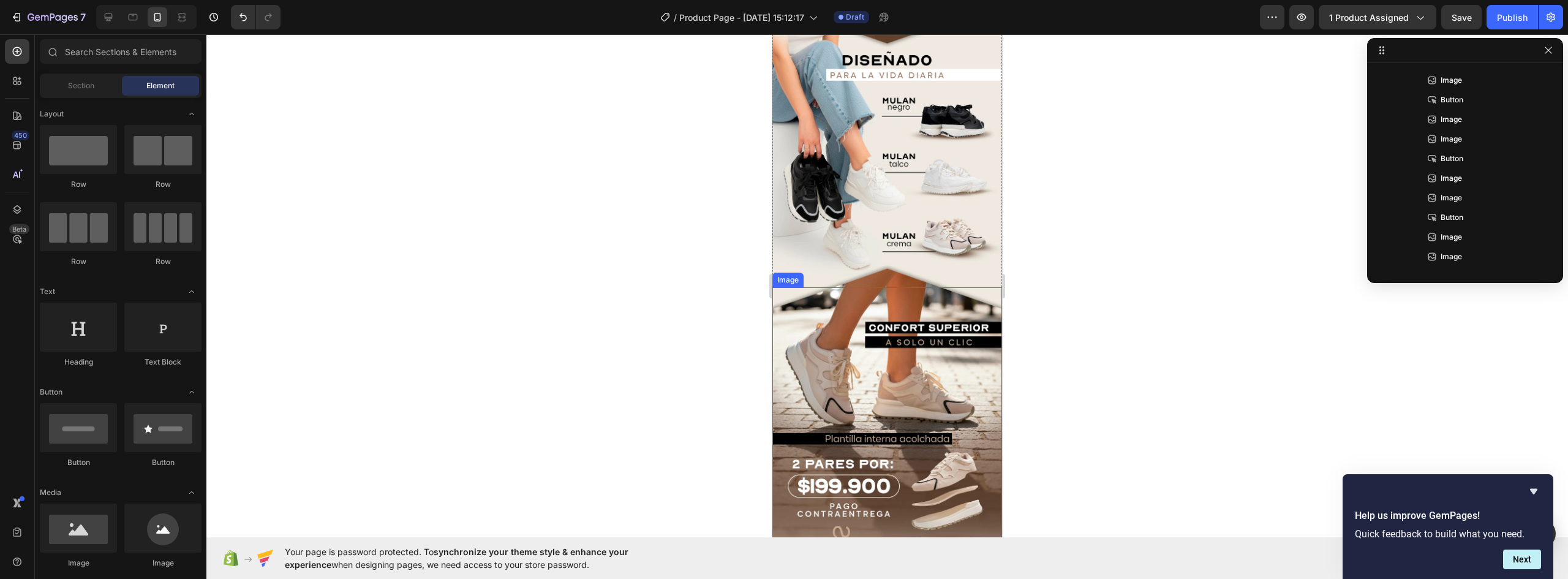
scroll to position [471, 0]
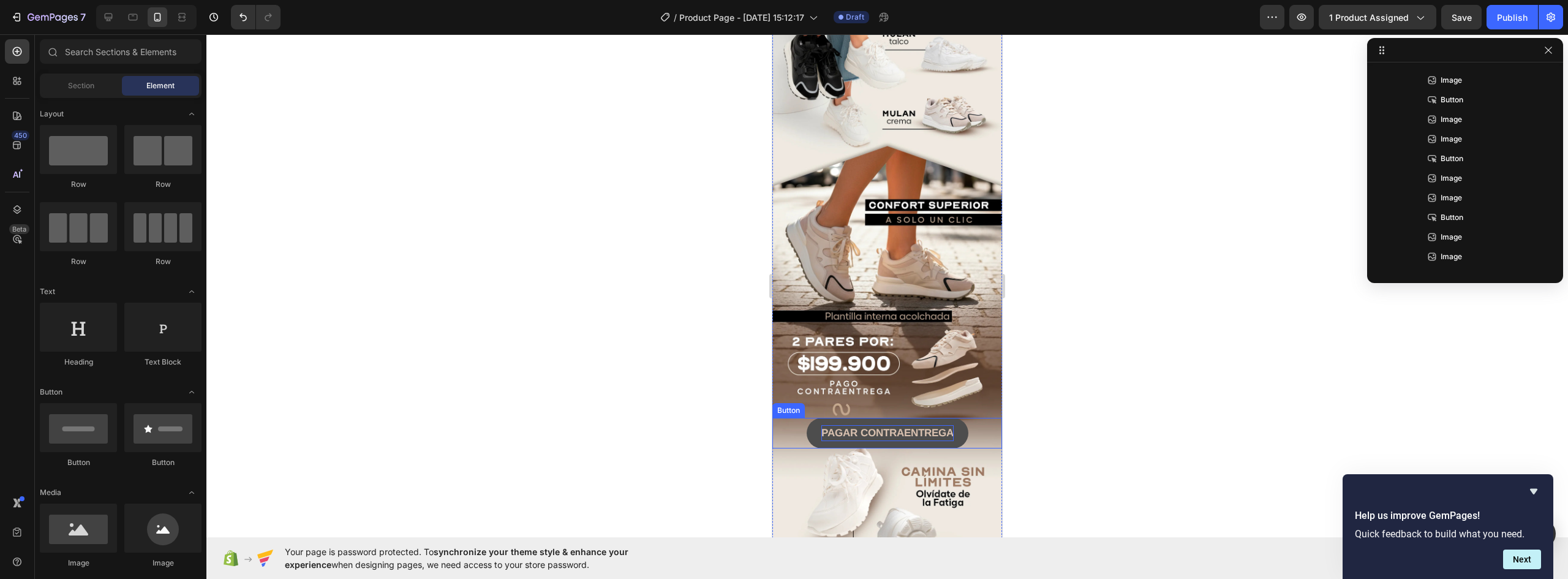
click at [865, 427] on strong "PAGAR CONTRAENTREGA" at bounding box center [887, 433] width 132 height 12
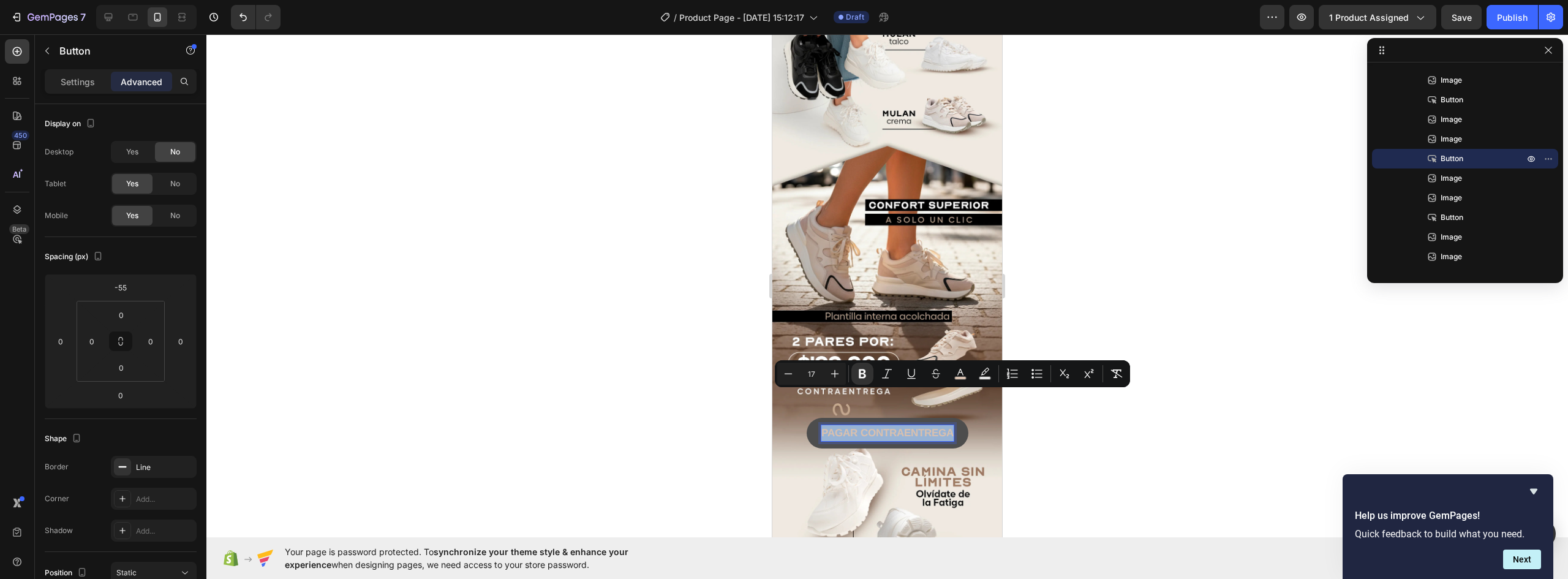
drag, startPoint x: 817, startPoint y: 399, endPoint x: 966, endPoint y: 399, distance: 149.0
click at [966, 418] on div "PAGAR CONTRAENTREGA Button 0" at bounding box center [887, 433] width 230 height 31
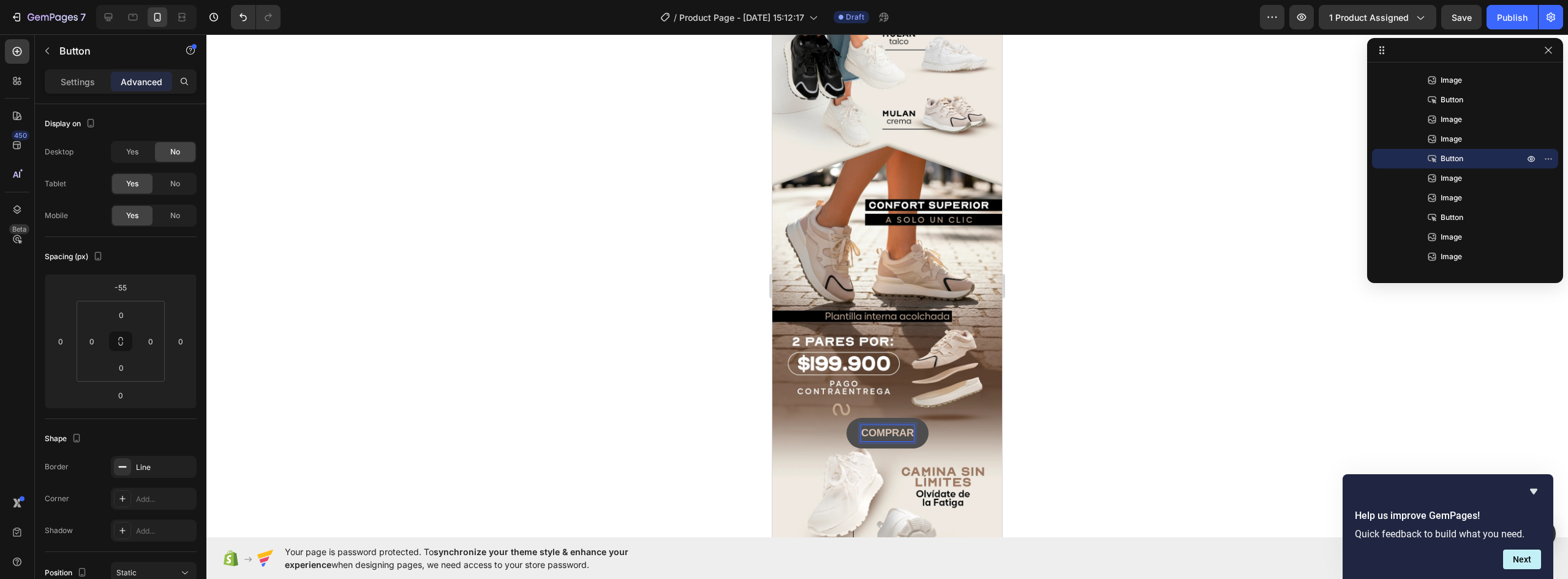
click at [847, 418] on button "COMPRAR" at bounding box center [888, 433] width 82 height 31
click at [843, 418] on button "COMPRAR 2" at bounding box center [888, 433] width 91 height 31
click at [823, 418] on button "COMPRAR 2 PARES" at bounding box center [887, 433] width 128 height 31
click at [819, 418] on button "COMPRAR 2 PARES X" at bounding box center [887, 433] width 138 height 31
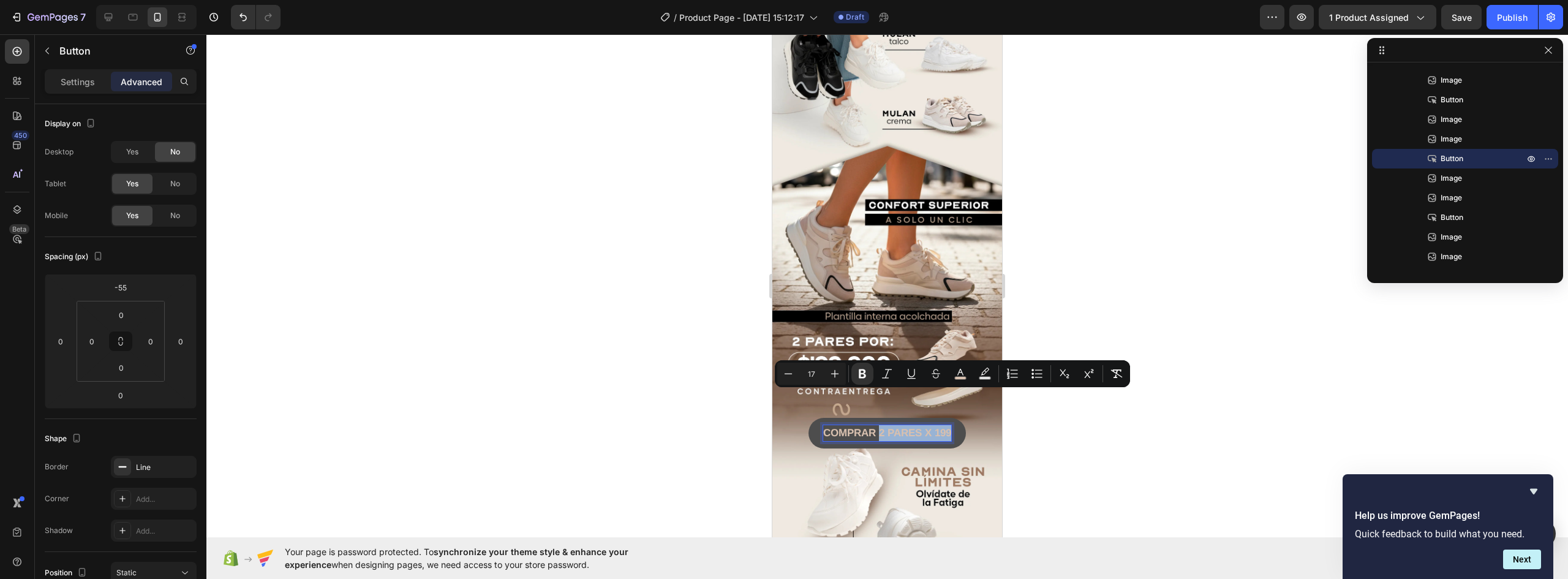
drag, startPoint x: 874, startPoint y: 399, endPoint x: 1776, endPoint y: 431, distance: 902.6
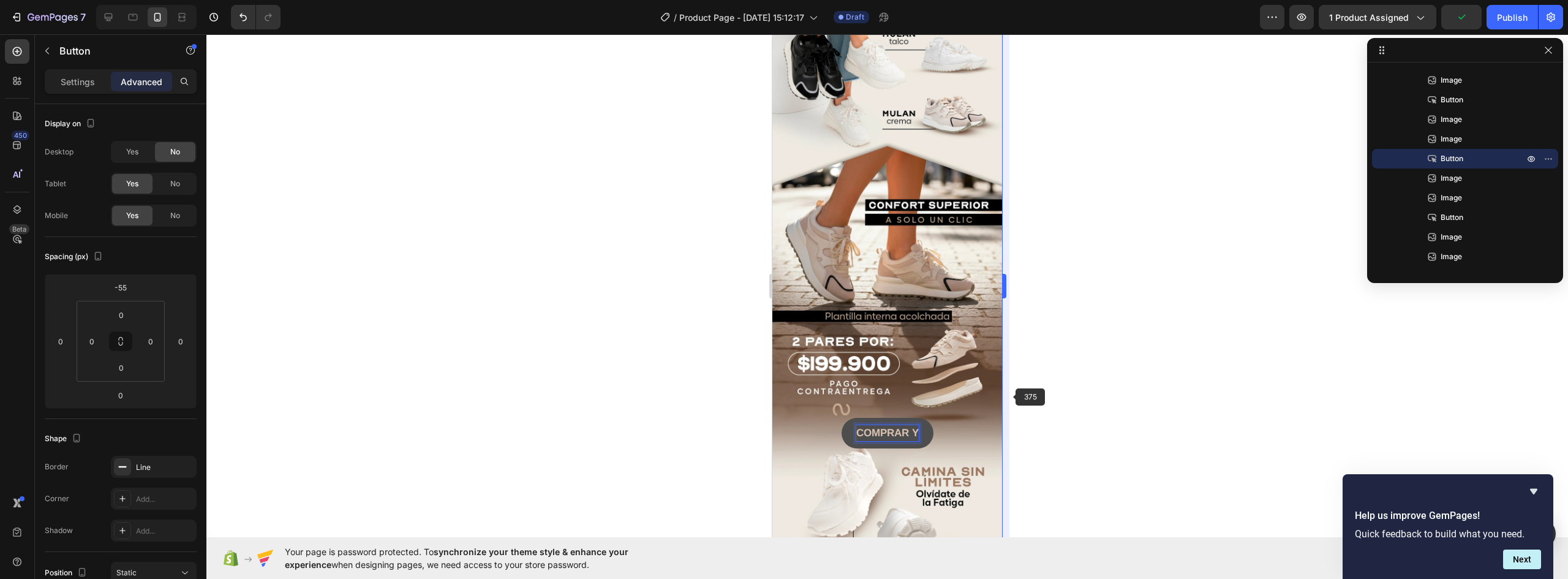
click at [842, 418] on button "COMPRAR Y" at bounding box center [888, 433] width 92 height 31
click at [825, 418] on button "COMPRAR Y PAGA" at bounding box center [887, 433] width 123 height 31
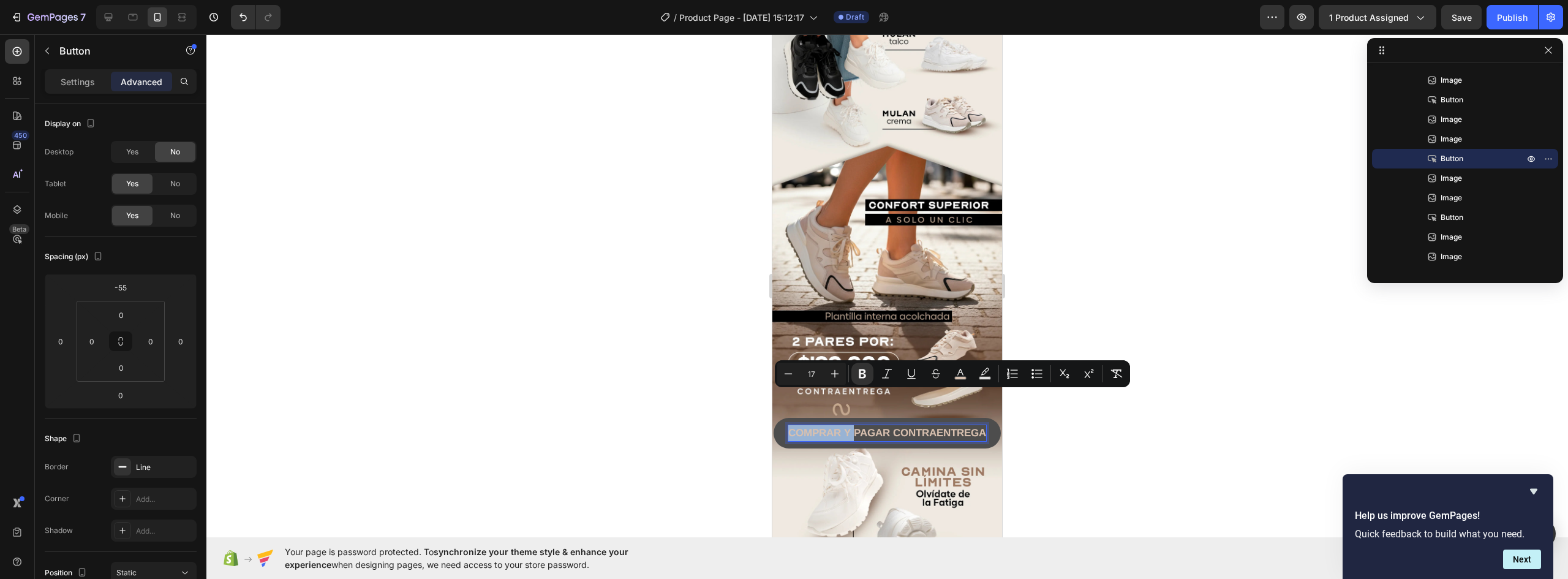
drag, startPoint x: 869, startPoint y: 397, endPoint x: 807, endPoint y: 393, distance: 62.1
click at [807, 425] on p "COMPRAR Y PAGAR CONTRAENTREGA" at bounding box center [887, 433] width 198 height 16
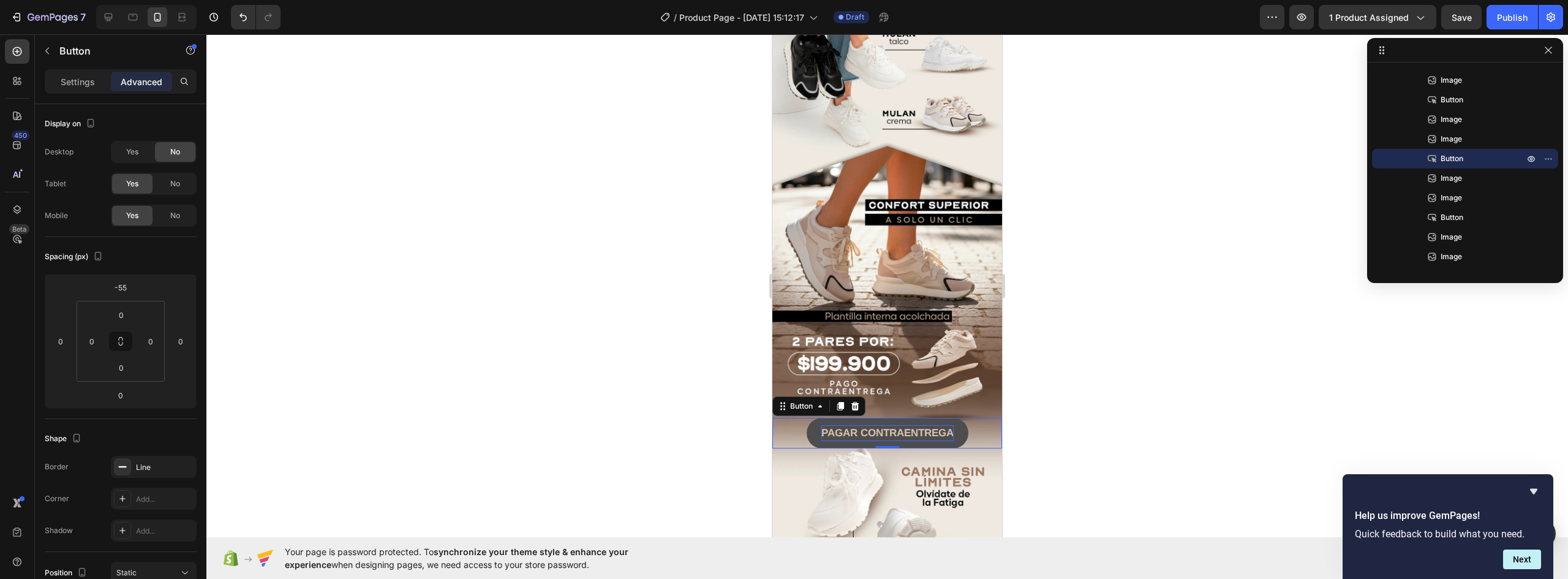
click at [1091, 413] on div at bounding box center [887, 307] width 1362 height 545
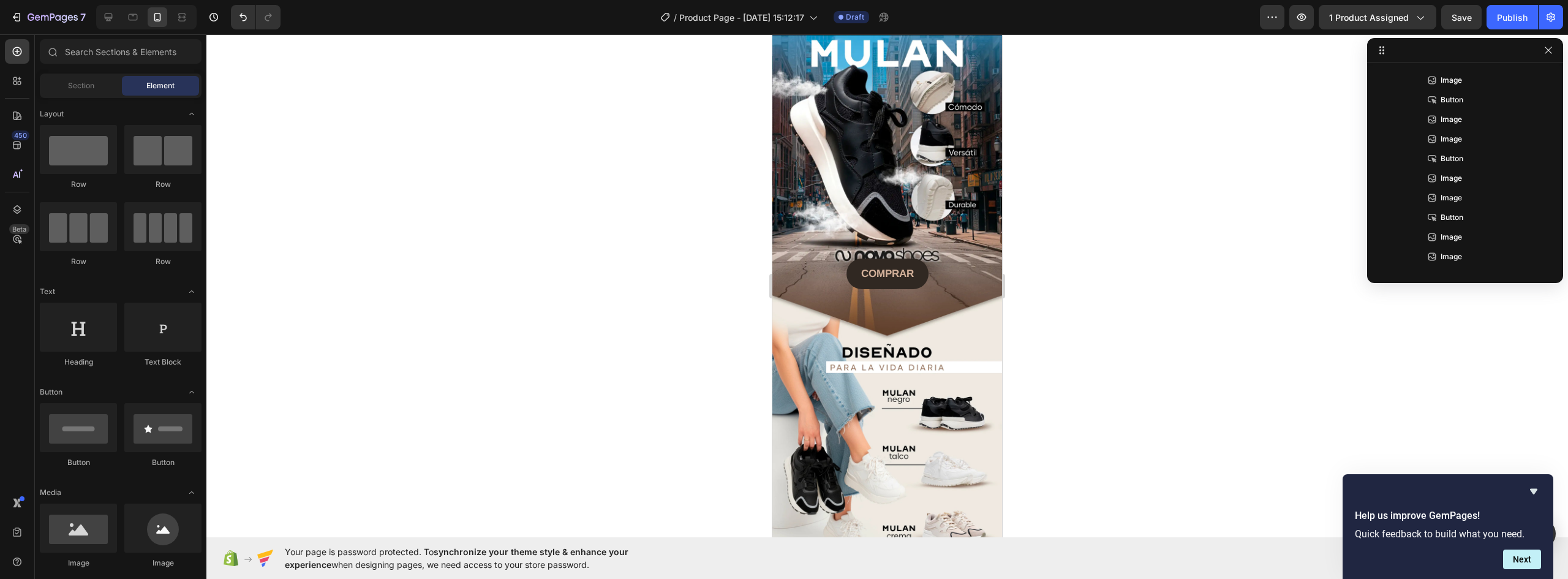
scroll to position [23, 0]
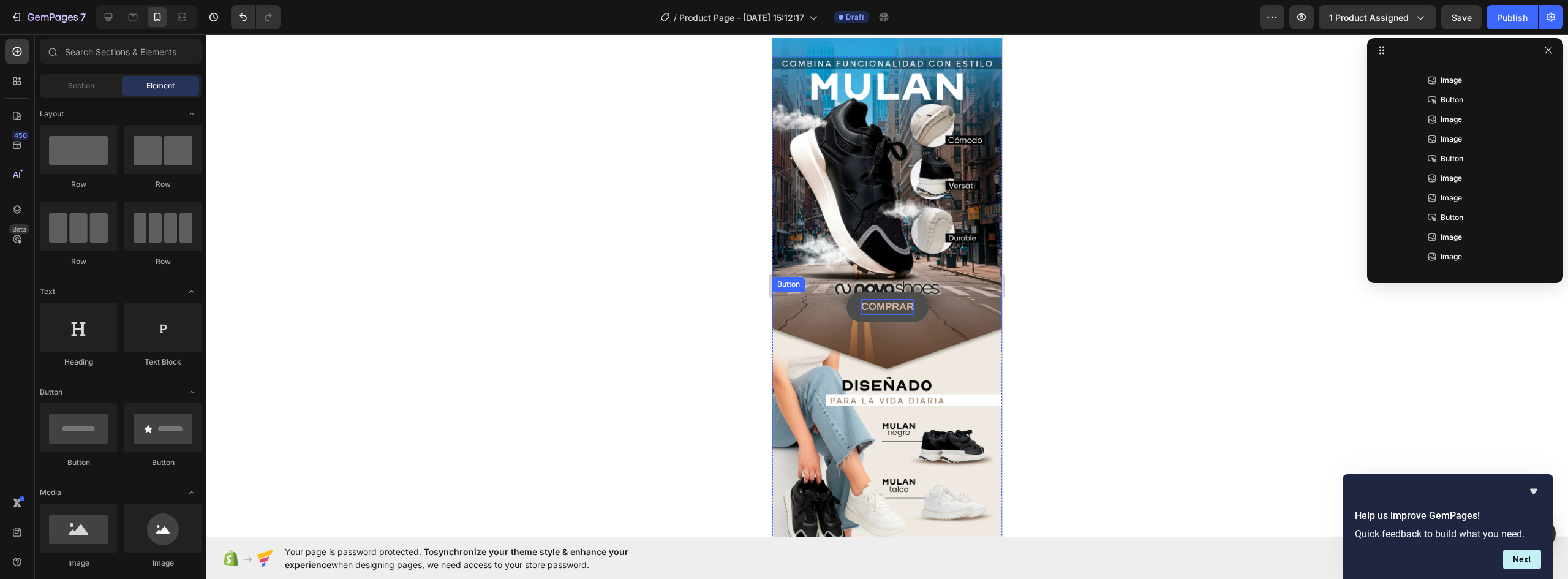
click at [901, 301] on strong "COMPRAR" at bounding box center [887, 307] width 53 height 12
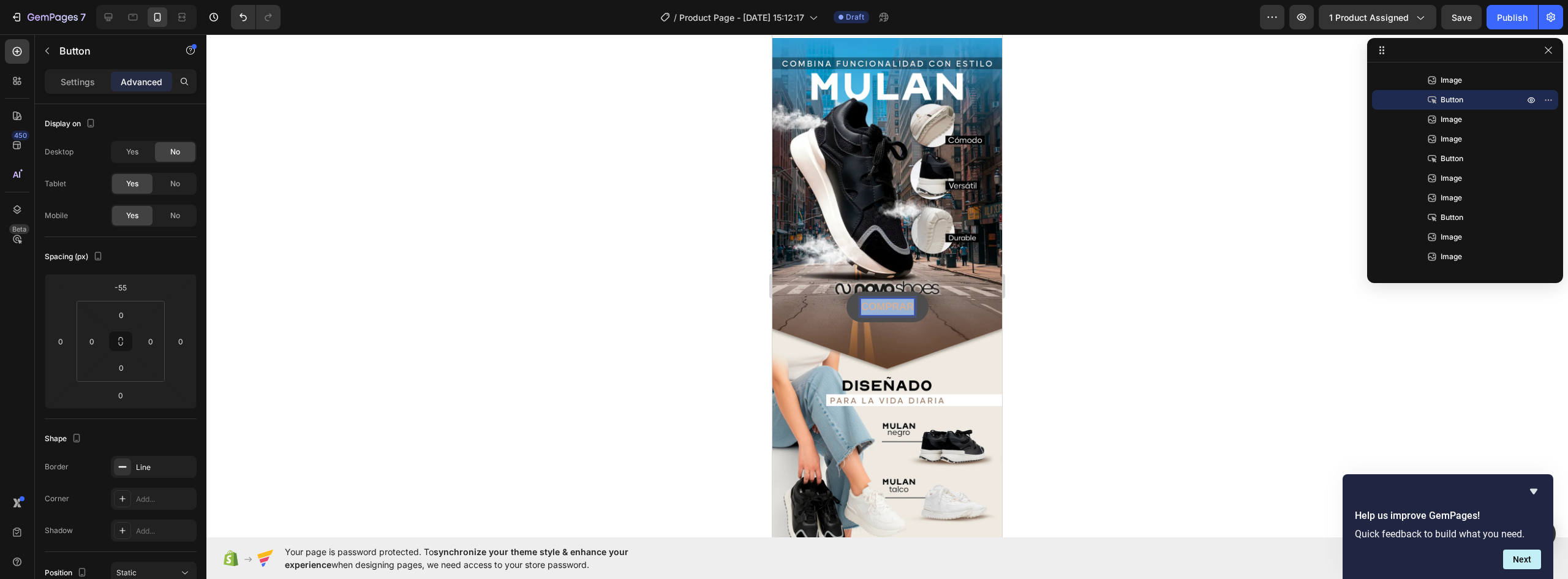
click at [893, 301] on strong "COMPRAR" at bounding box center [887, 307] width 53 height 12
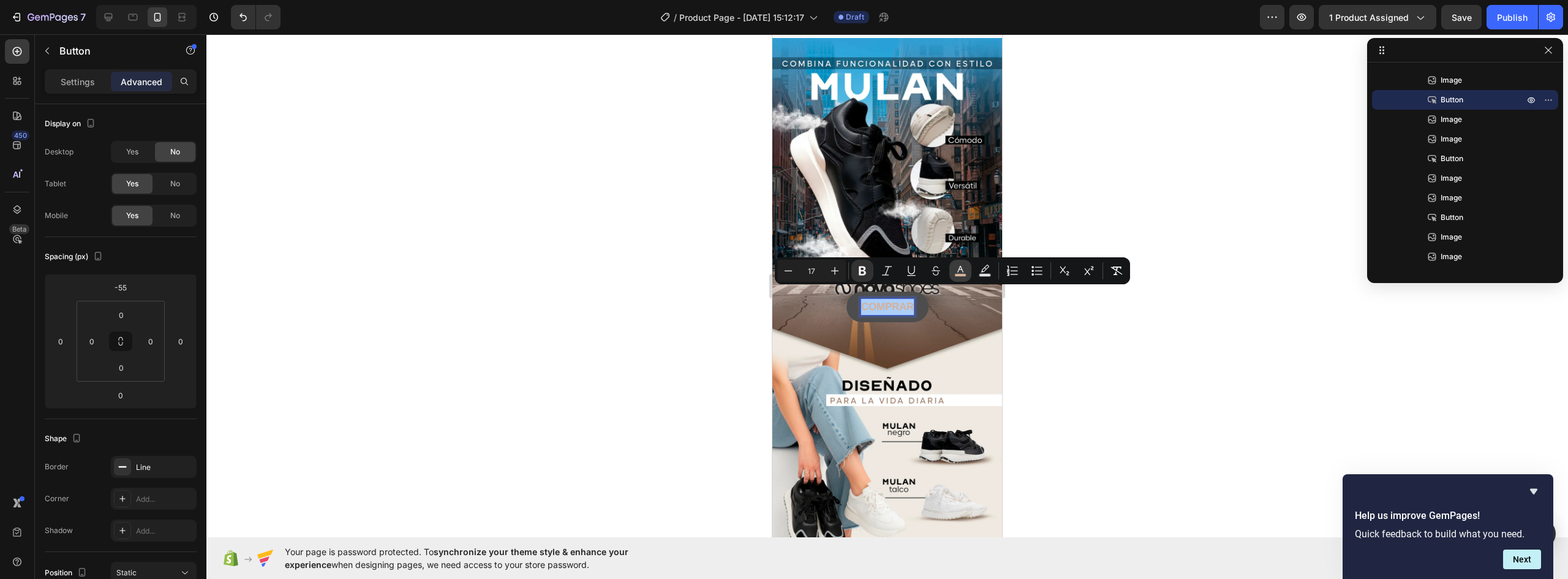
click at [963, 269] on icon "Editor contextual toolbar" at bounding box center [961, 271] width 12 height 12
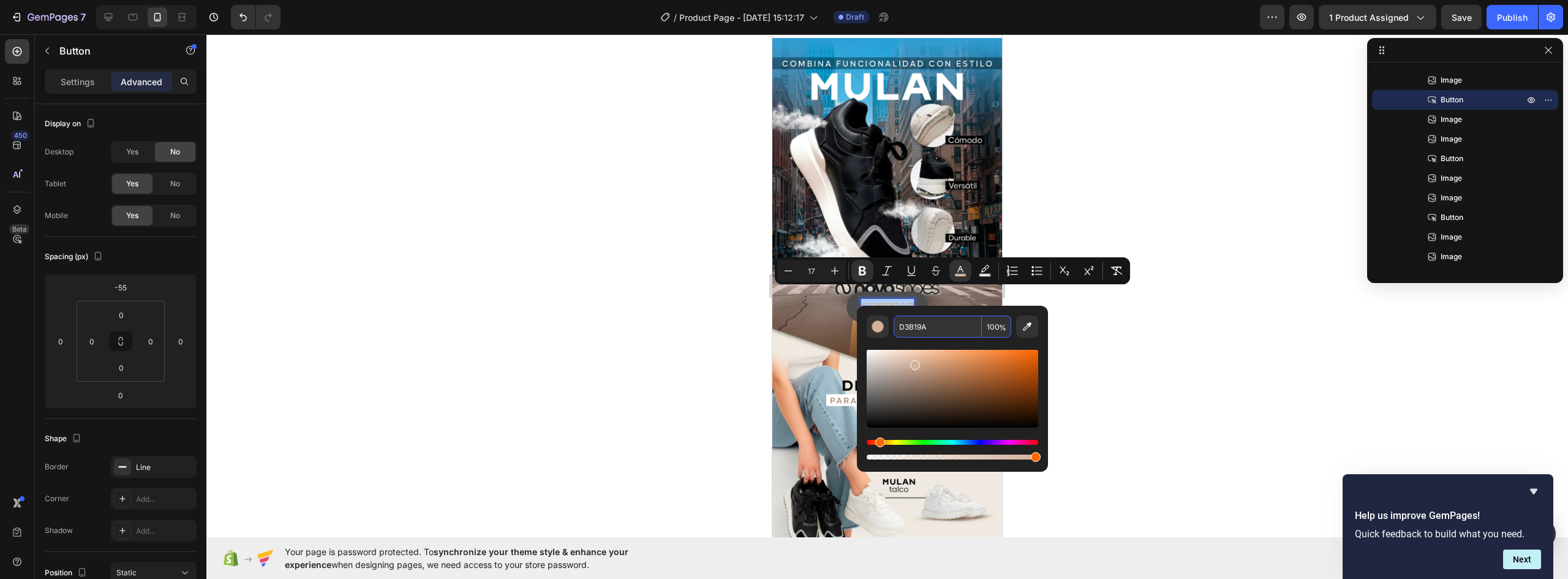
paste input "8C0AF"
type input "D8C0AF"
click at [1137, 408] on div at bounding box center [887, 307] width 1362 height 545
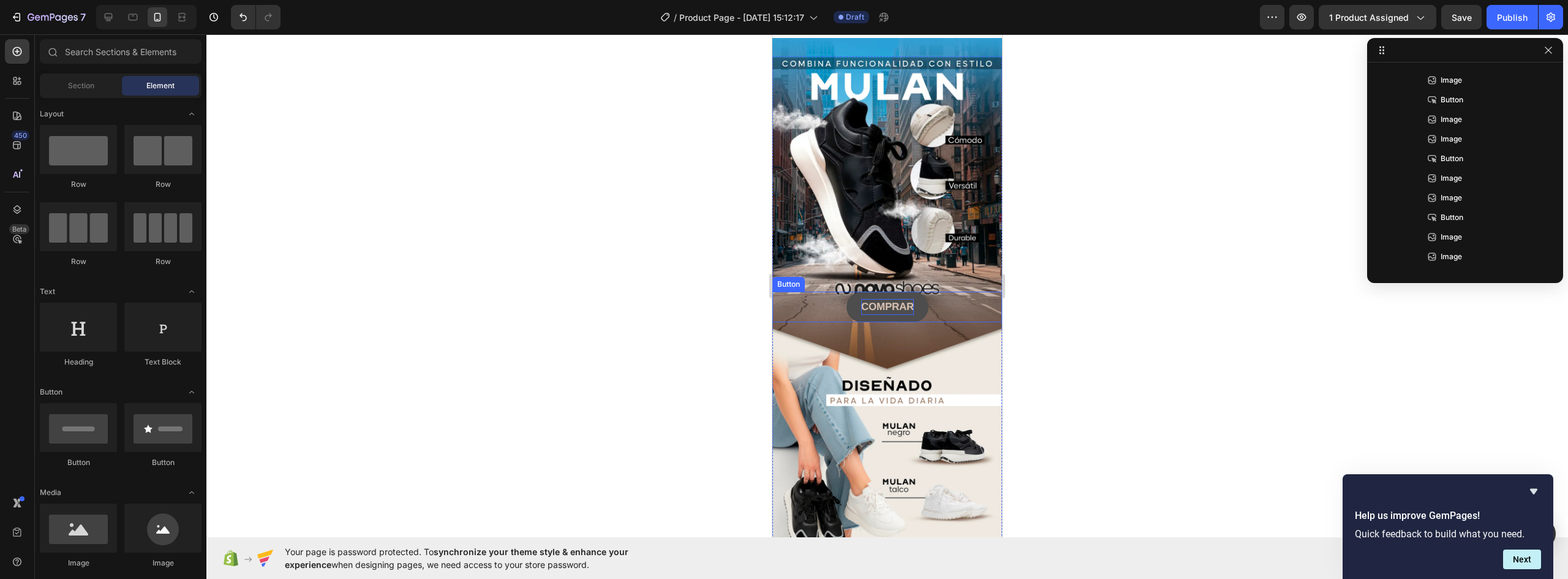
click at [896, 301] on strong "COMPRAR" at bounding box center [887, 307] width 53 height 12
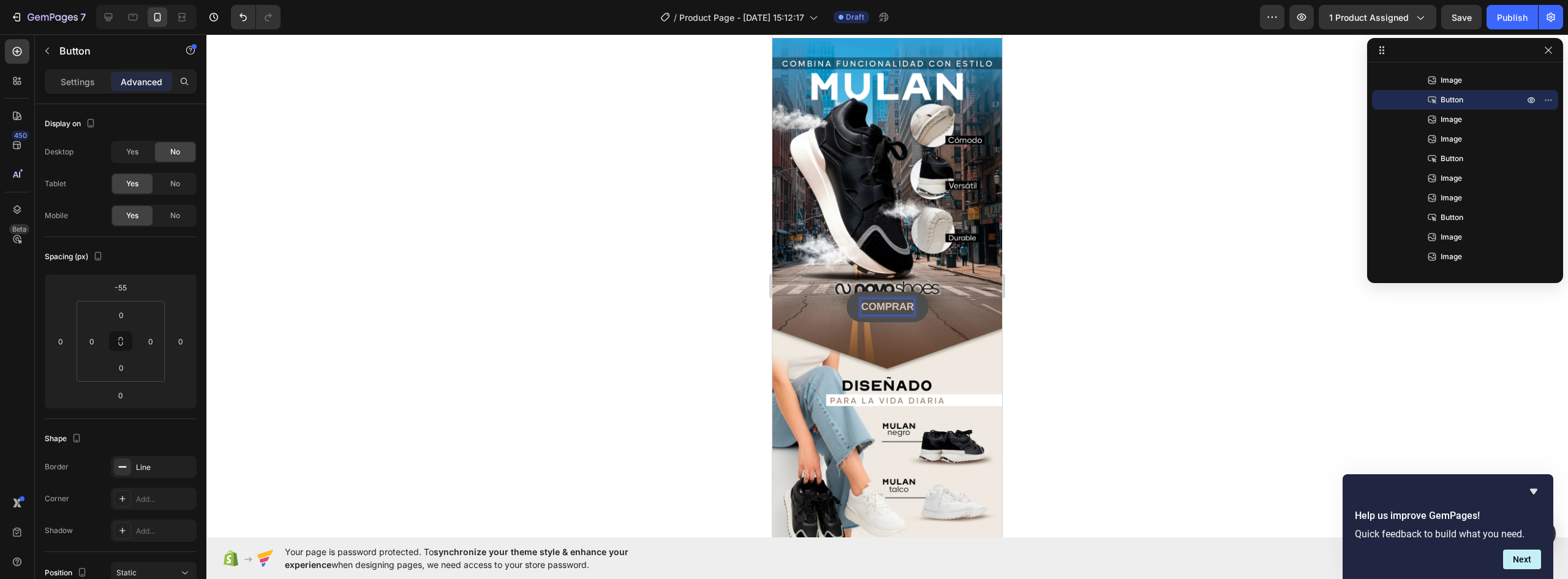
click at [902, 301] on strong "COMPRAR" at bounding box center [887, 307] width 53 height 12
click at [909, 301] on strong "COMPRAR" at bounding box center [887, 307] width 53 height 12
click at [847, 292] on button "COMPRAR" at bounding box center [888, 307] width 82 height 31
click at [1174, 240] on div at bounding box center [887, 307] width 1362 height 545
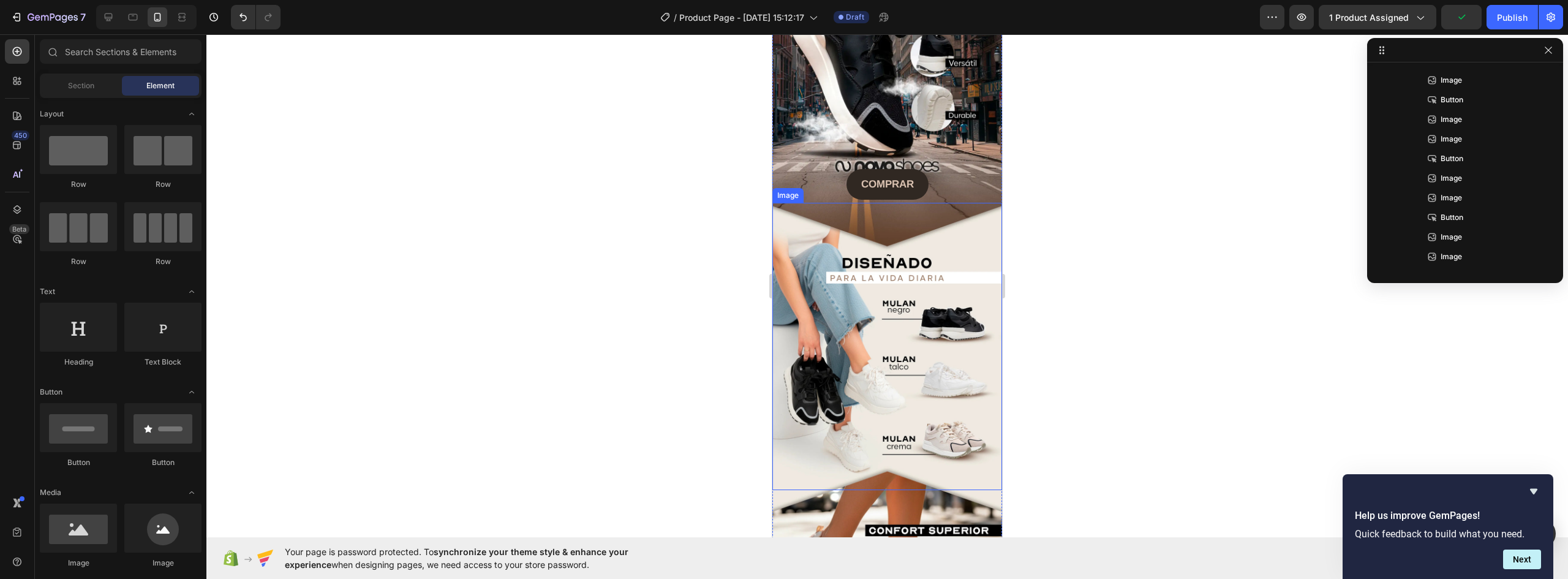
scroll to position [0, 0]
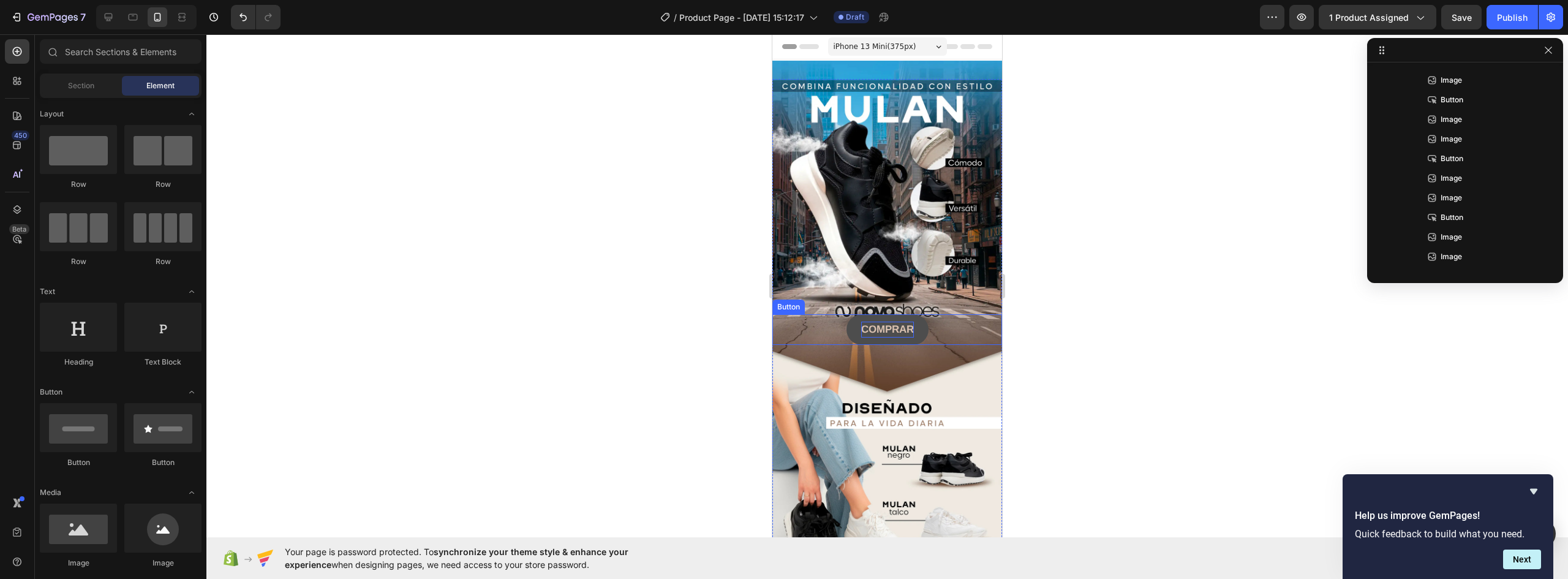
click at [892, 324] on strong "COMPRAR" at bounding box center [887, 329] width 53 height 12
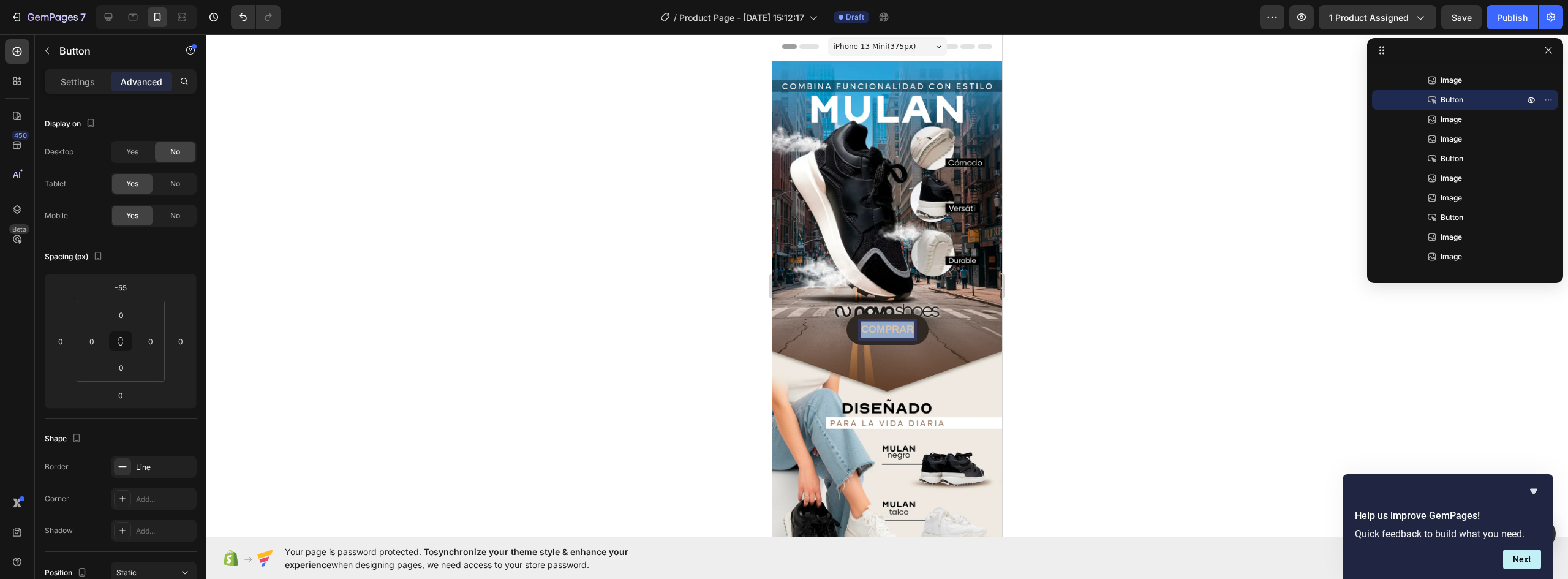
drag, startPoint x: 905, startPoint y: 316, endPoint x: 816, endPoint y: 315, distance: 89.0
click at [825, 314] on div "COMPRAR Button 0" at bounding box center [887, 329] width 230 height 31
click at [913, 324] on strong "Llévalos hoy mismo" at bounding box center [887, 329] width 97 height 12
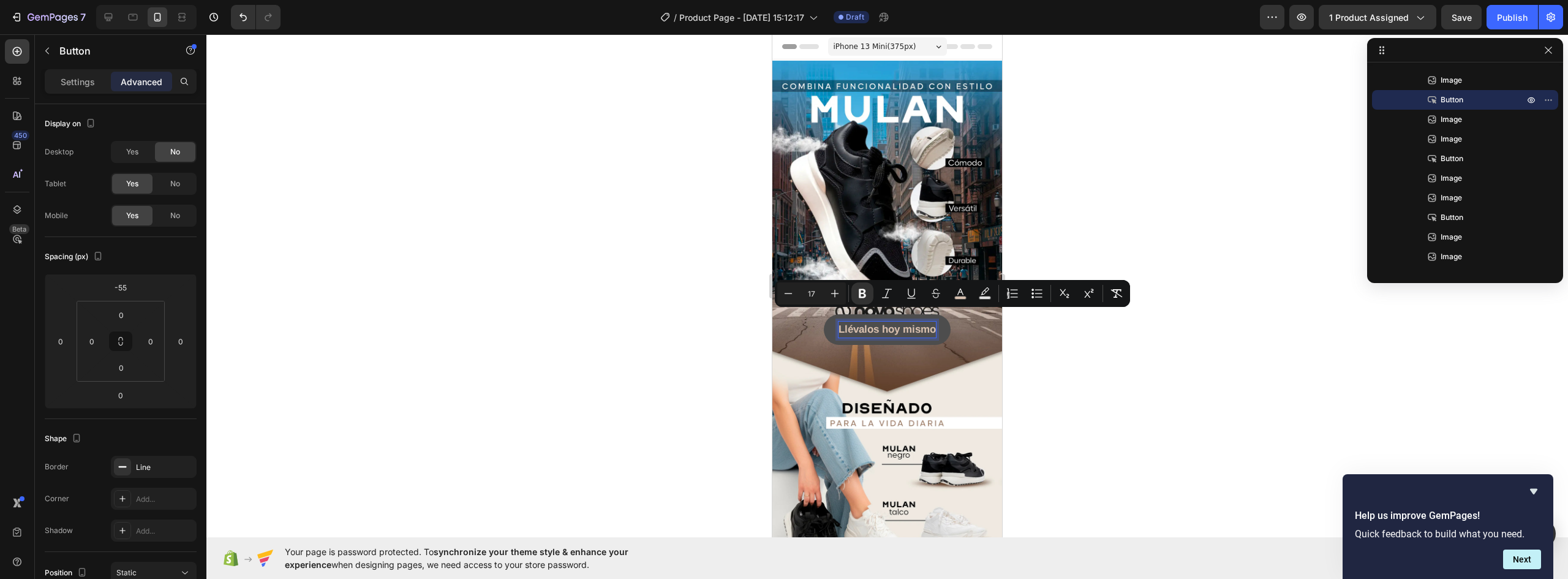
click at [928, 324] on strong "Llévalos hoy mismo" at bounding box center [887, 329] width 97 height 12
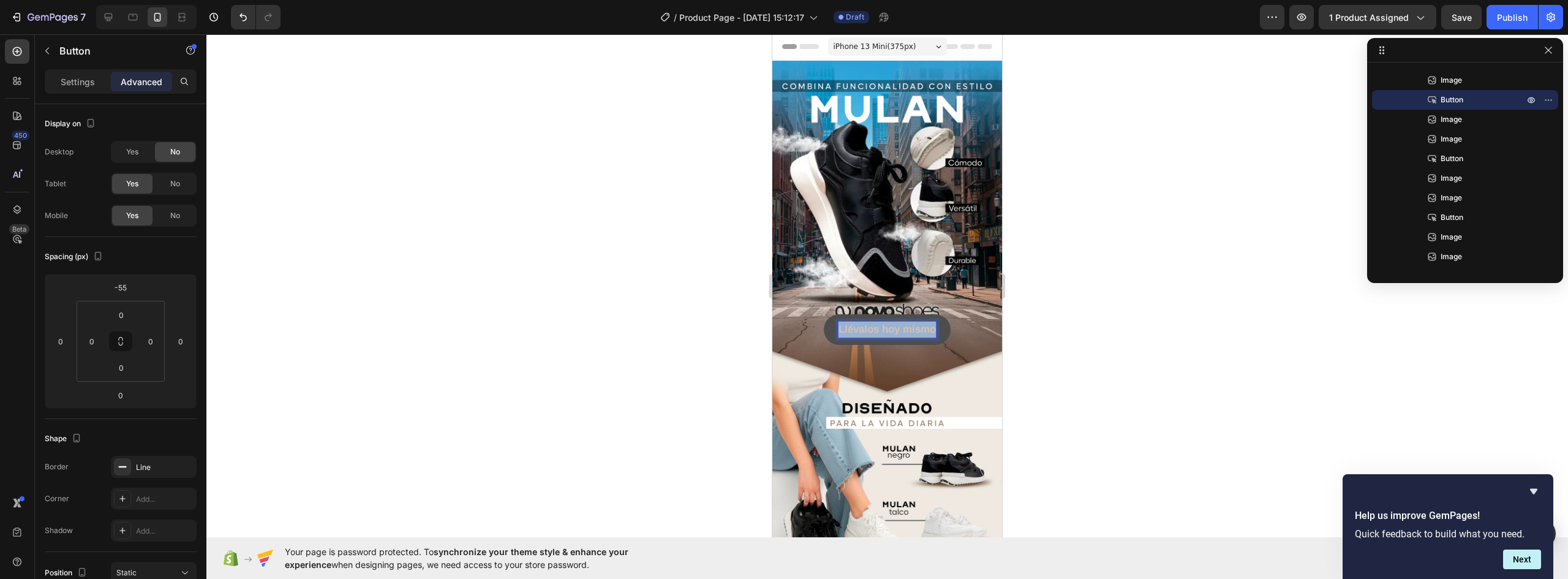
drag, startPoint x: 932, startPoint y: 318, endPoint x: 821, endPoint y: 317, distance: 111.0
click at [824, 317] on button "Llévalos hoy mismo" at bounding box center [887, 329] width 127 height 31
click at [975, 386] on img at bounding box center [887, 491] width 230 height 287
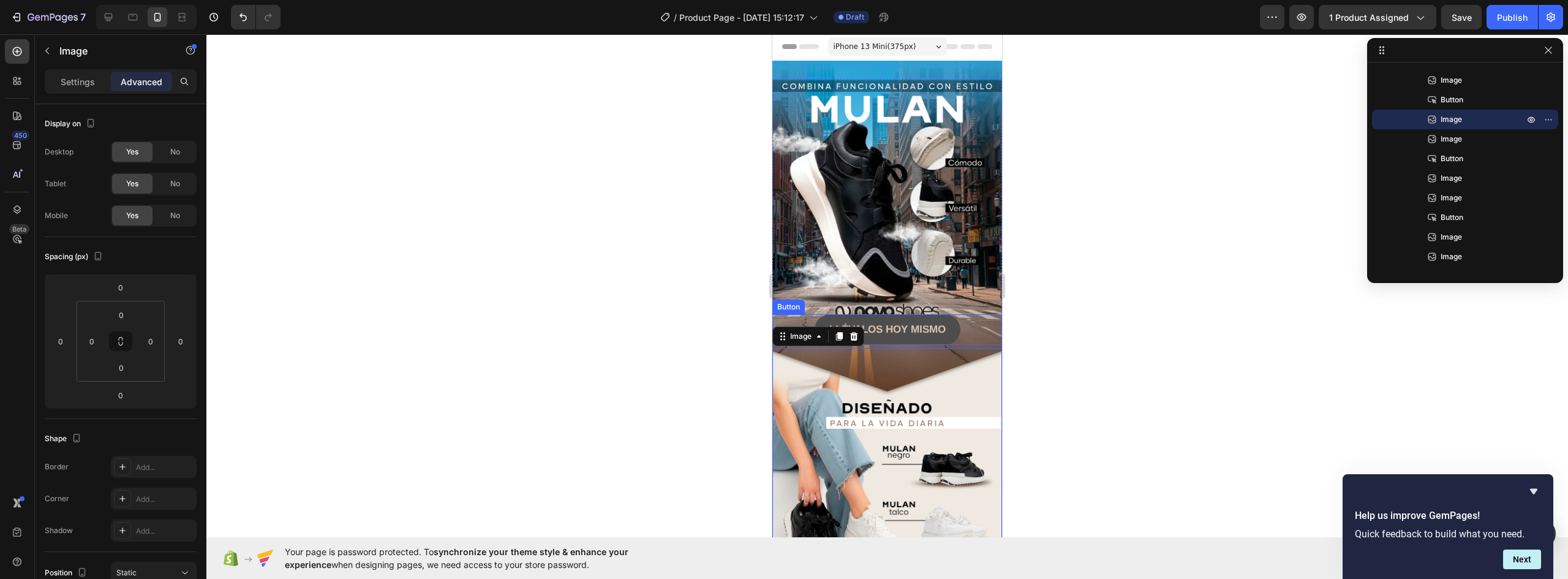
click at [952, 316] on button "LLÉVALOS HOY MISMO" at bounding box center [887, 329] width 146 height 31
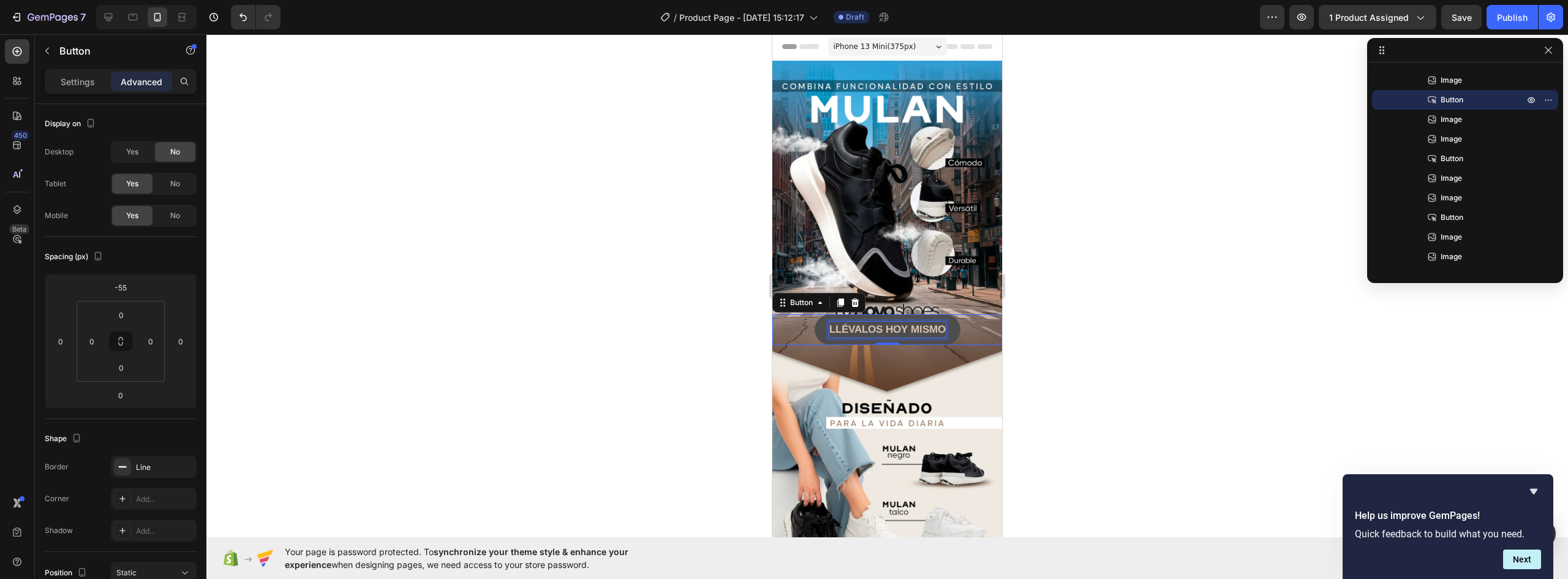
click at [917, 324] on strong "LLÉVALOS HOY MISMO" at bounding box center [888, 329] width 117 height 12
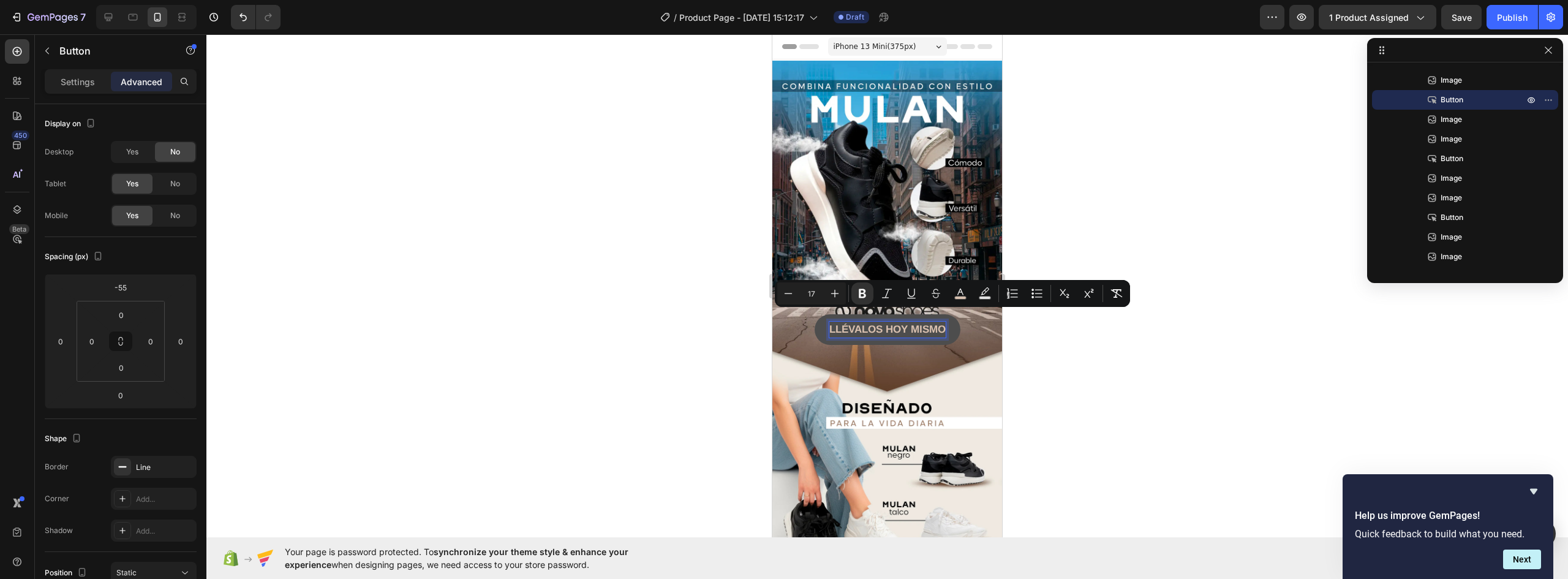
click at [935, 324] on strong "LLÉVALOS HOY MISMO" at bounding box center [888, 329] width 117 height 12
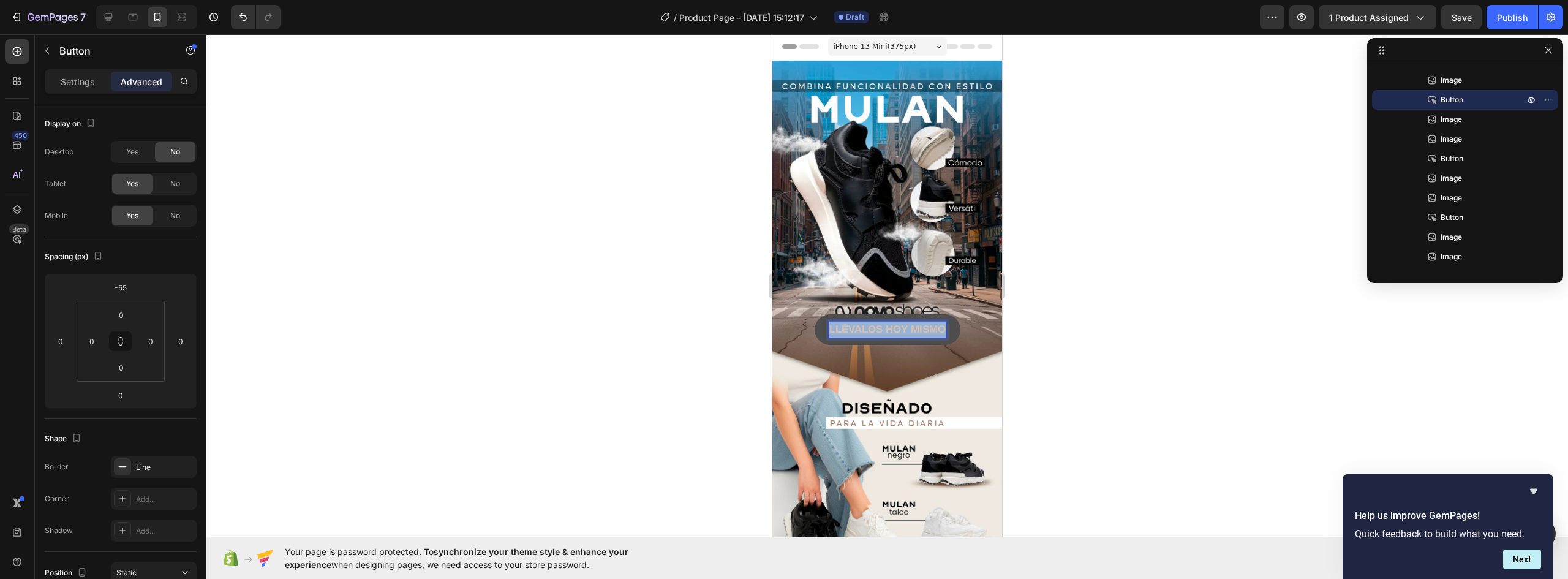
drag, startPoint x: 940, startPoint y: 315, endPoint x: 810, endPoint y: 317, distance: 130.0
click at [819, 317] on button "LLÉVALOS HOY MISMO" at bounding box center [887, 329] width 146 height 31
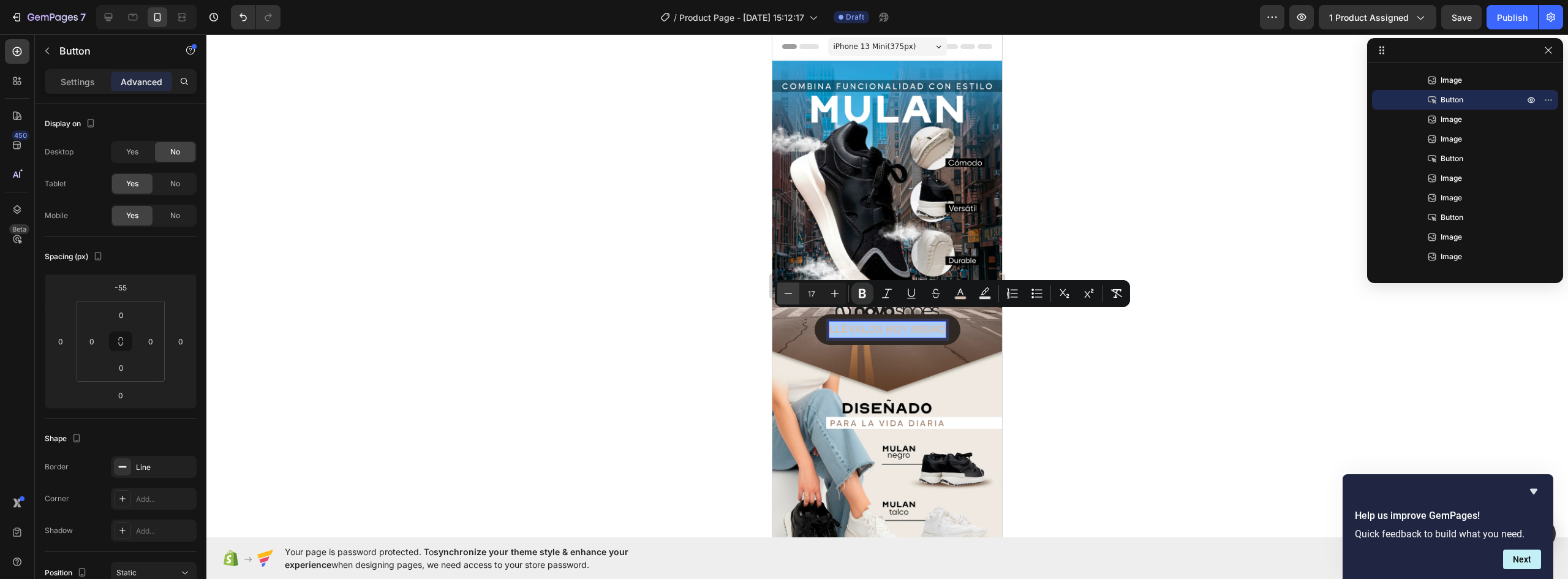
click at [793, 292] on icon "Editor contextual toolbar" at bounding box center [788, 294] width 12 height 12
type input "15"
click at [1159, 408] on div at bounding box center [887, 307] width 1362 height 545
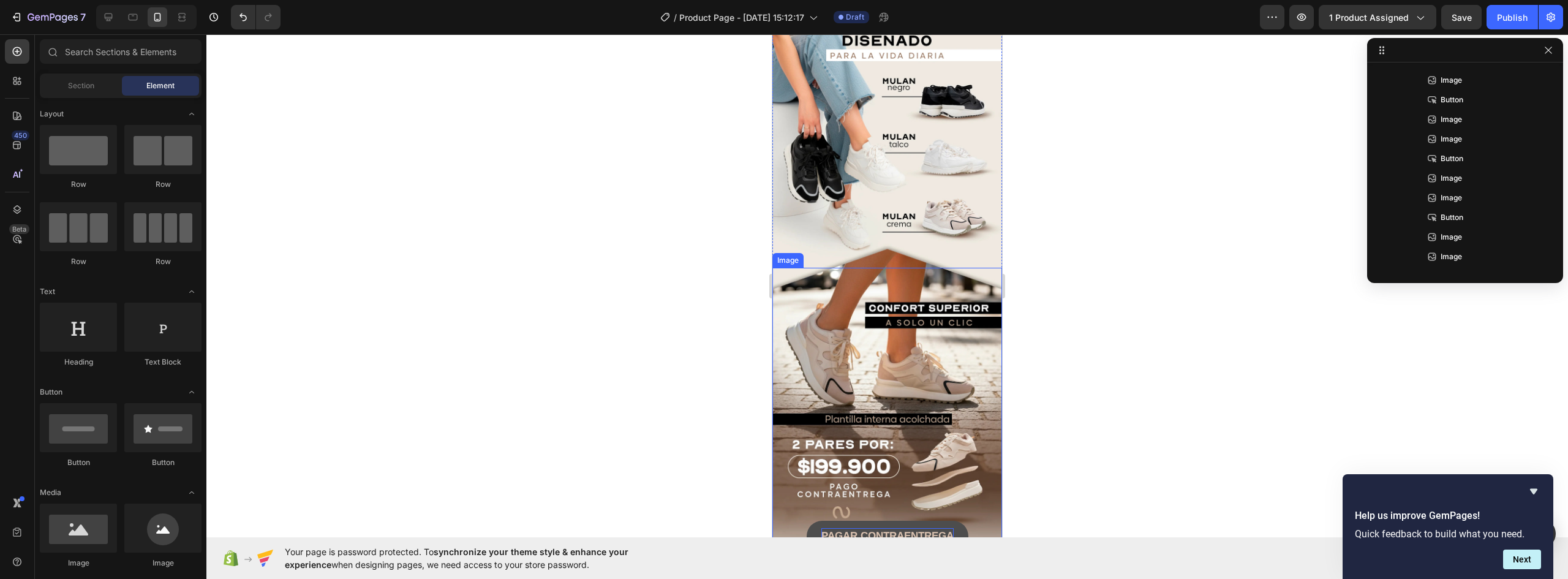
scroll to position [429, 0]
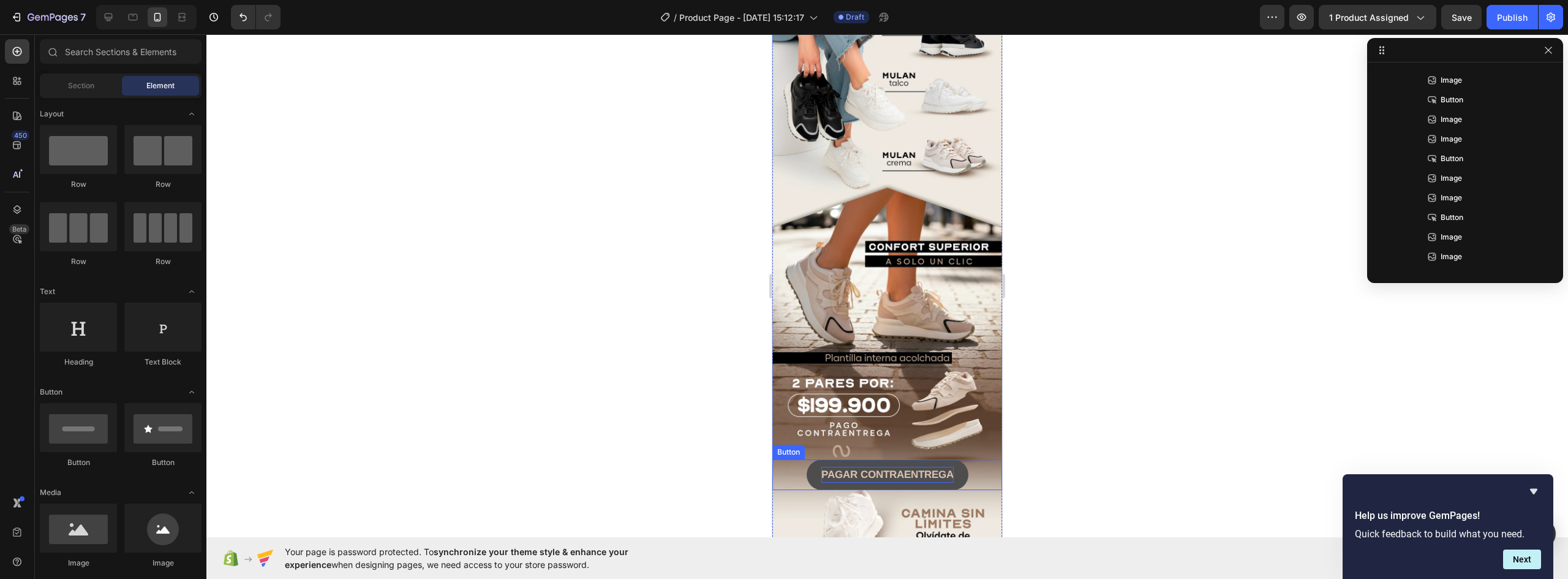
click at [882, 469] on strong "PAGAR CONTRAENTREGA" at bounding box center [887, 475] width 132 height 12
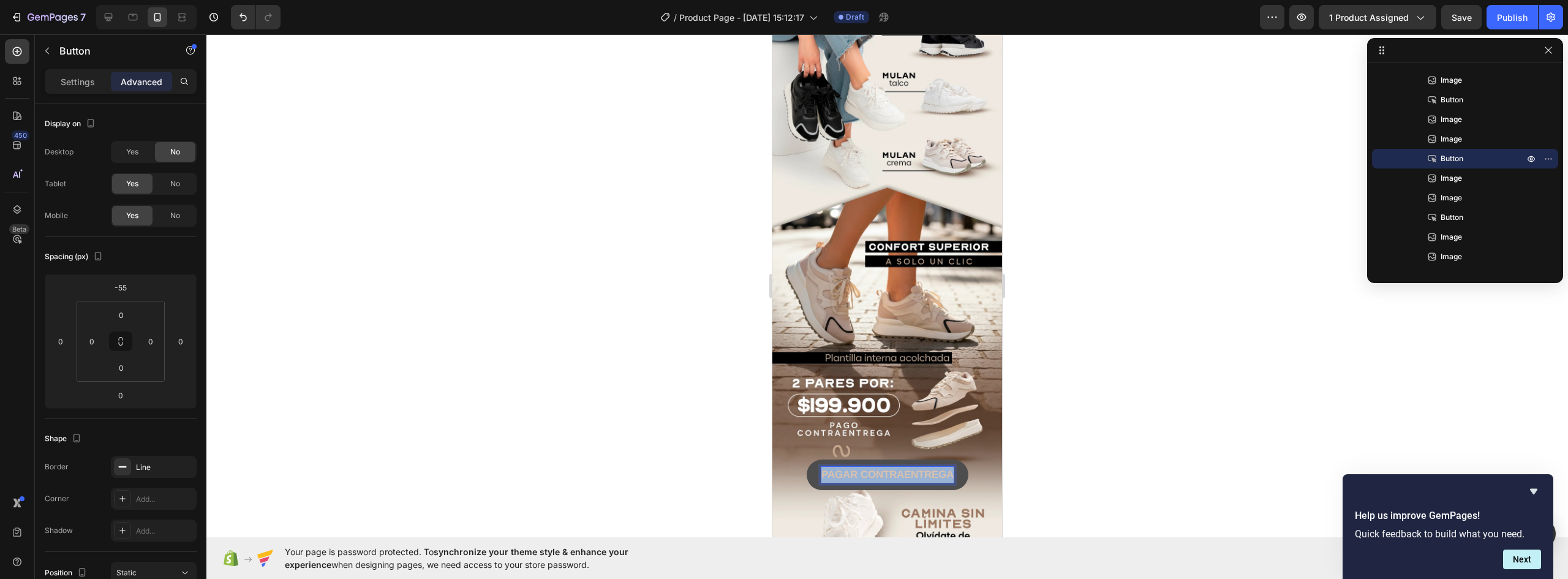
drag, startPoint x: 947, startPoint y: 440, endPoint x: 762, endPoint y: 440, distance: 185.0
click at [1082, 453] on div at bounding box center [887, 307] width 1362 height 545
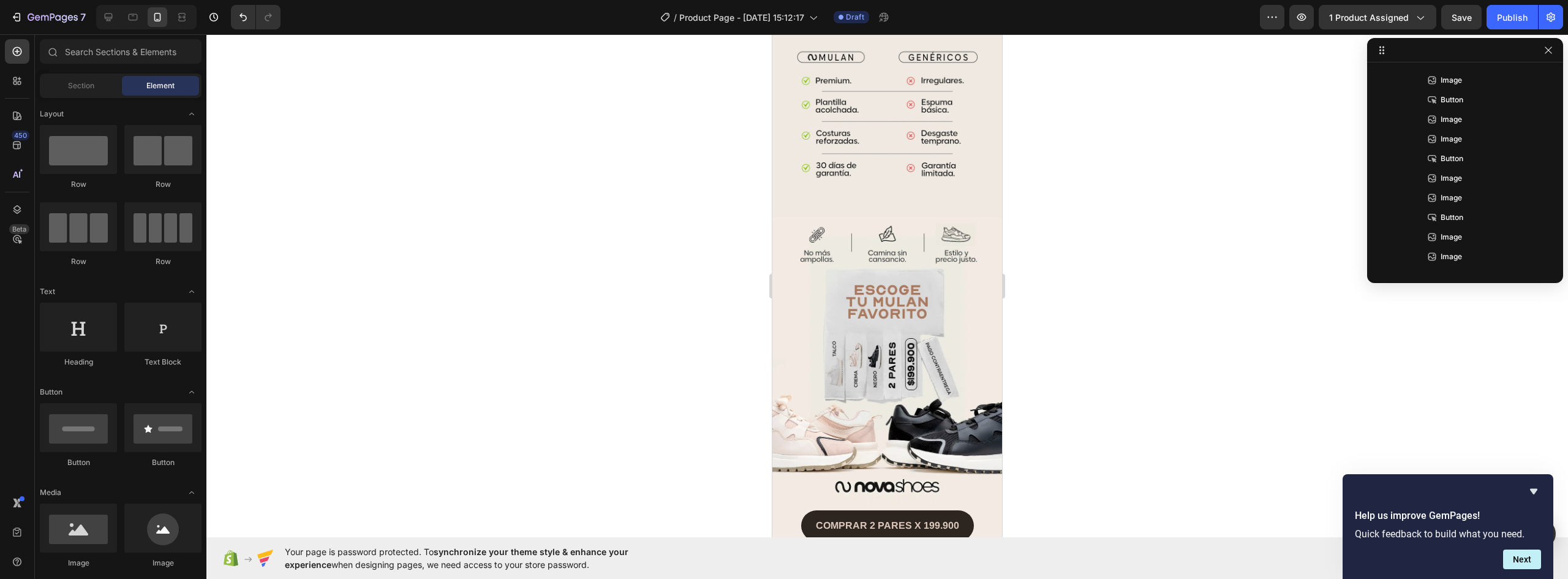
scroll to position [2177, 0]
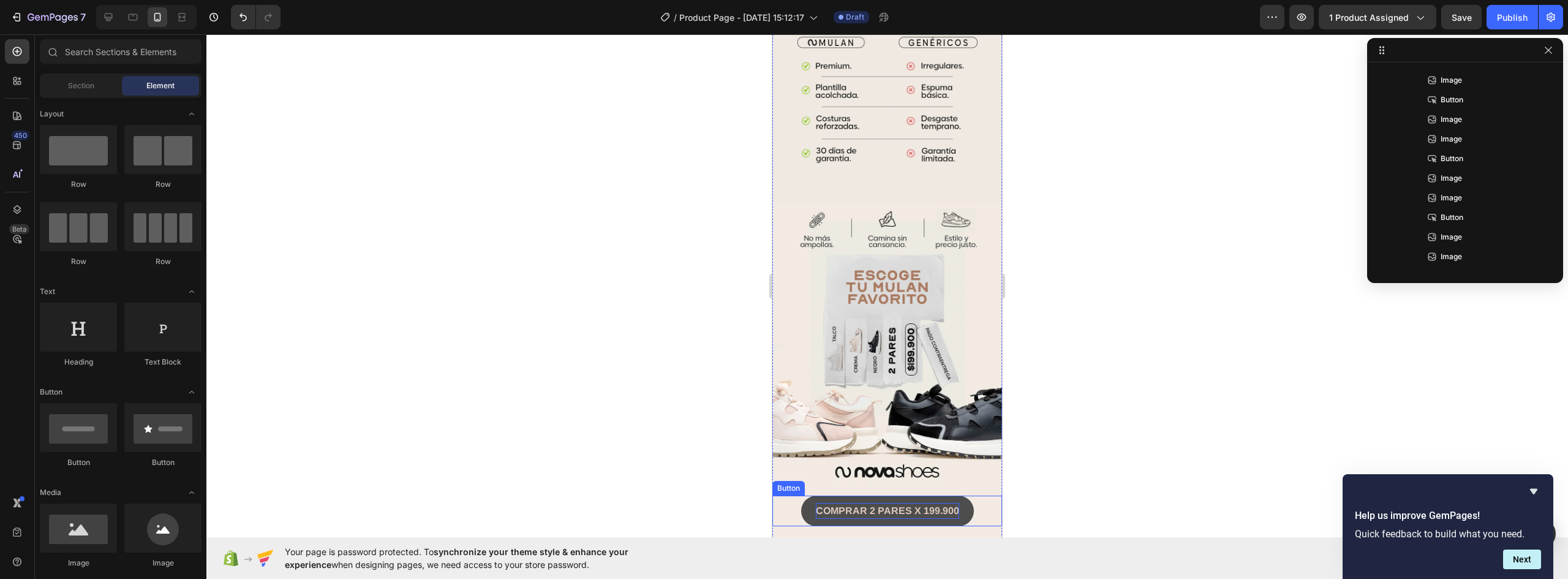
click at [937, 506] on strong "COMPRAR 2 PARES X 199.900" at bounding box center [887, 510] width 143 height 10
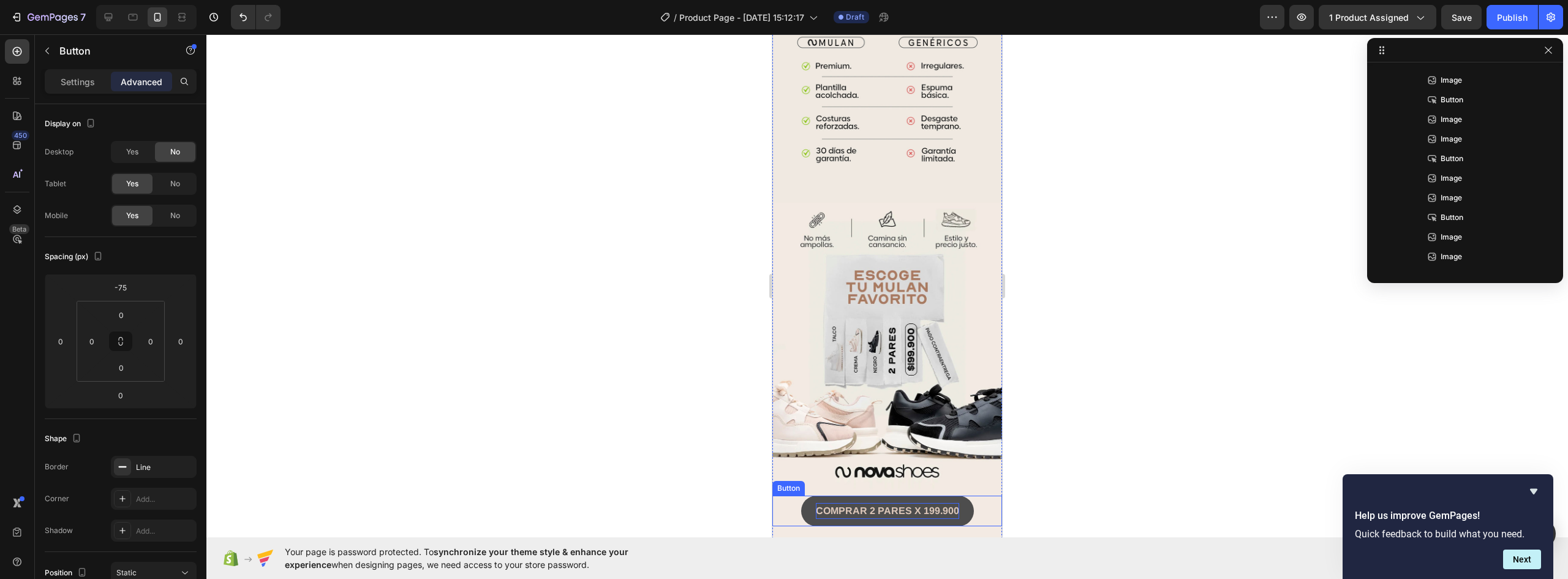
scroll to position [210, 0]
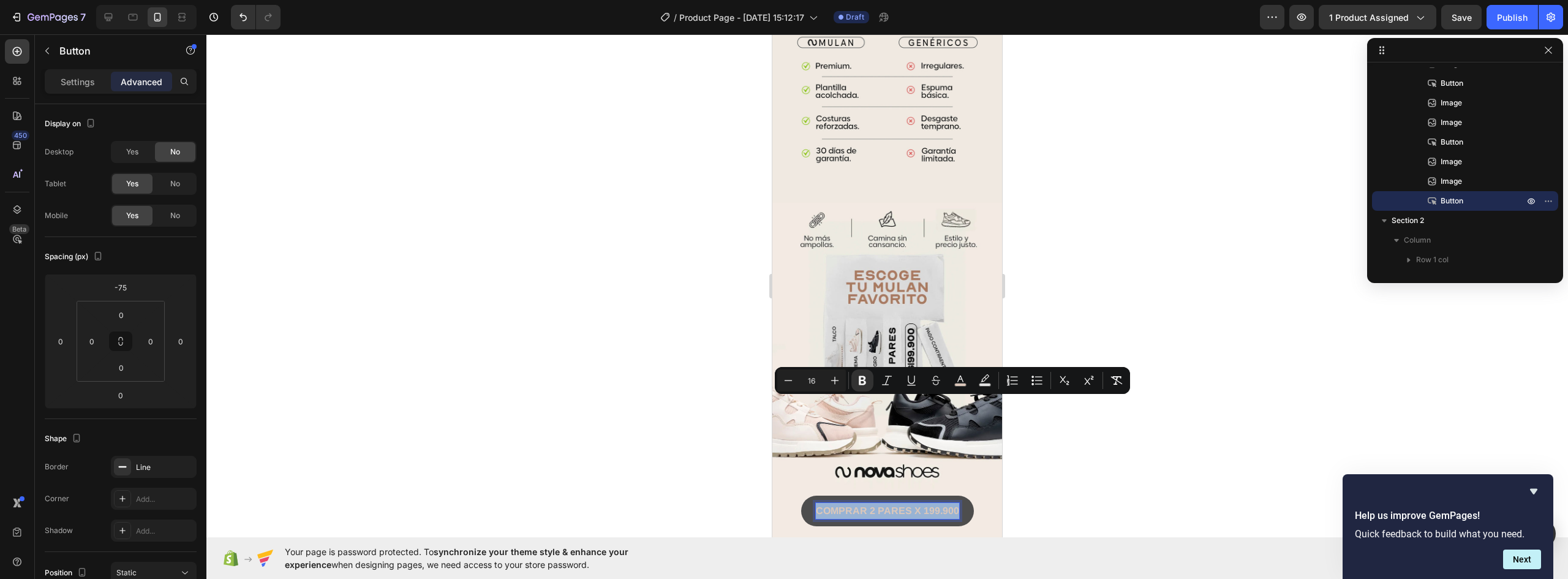
drag, startPoint x: 952, startPoint y: 405, endPoint x: 791, endPoint y: 398, distance: 161.2
click at [791, 496] on div "COMPRAR 2 PARES X 199.900 Button 0" at bounding box center [887, 511] width 230 height 31
click at [887, 506] on strong "COMPRAR 2 PARES X 199.900" at bounding box center [887, 510] width 143 height 10
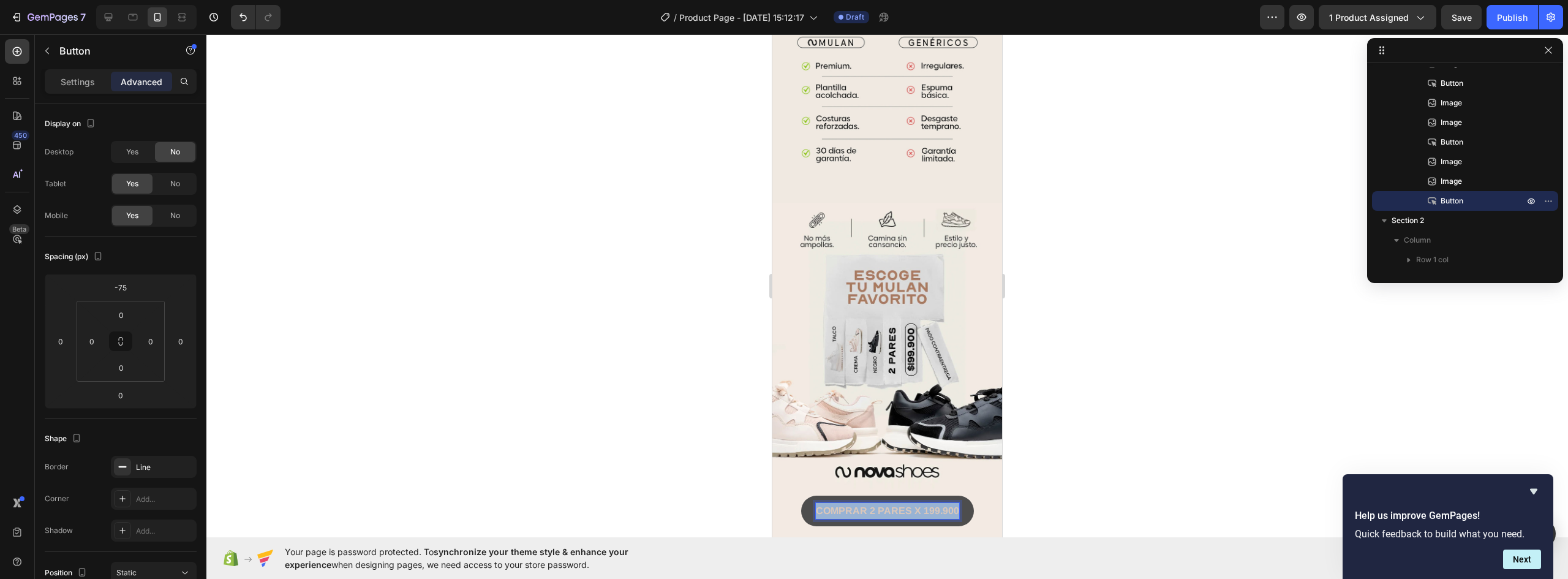
drag, startPoint x: 953, startPoint y: 403, endPoint x: 802, endPoint y: 398, distance: 151.1
click at [802, 496] on button "COMPRAR 2 PARES X 199.900" at bounding box center [888, 511] width 173 height 31
click at [842, 506] on strong "ME LOS LLEVO YA!" at bounding box center [888, 510] width 92 height 10
click at [1063, 438] on div at bounding box center [887, 307] width 1362 height 545
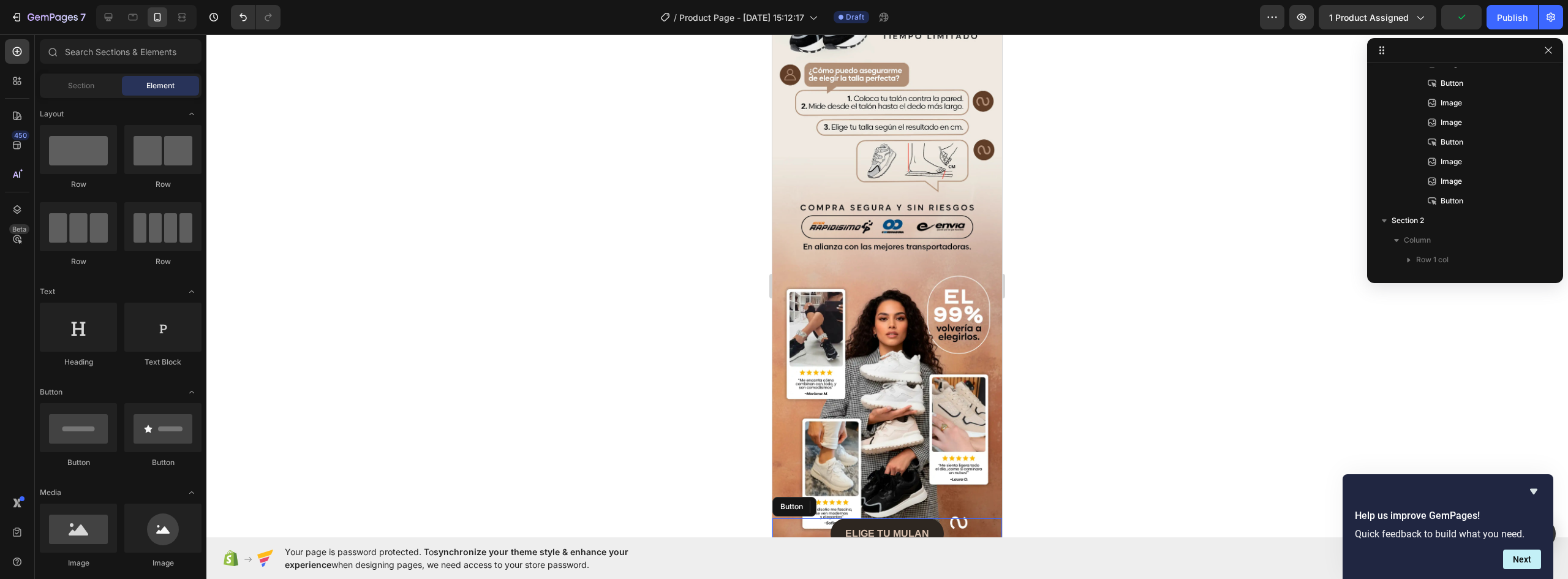
scroll to position [1536, 0]
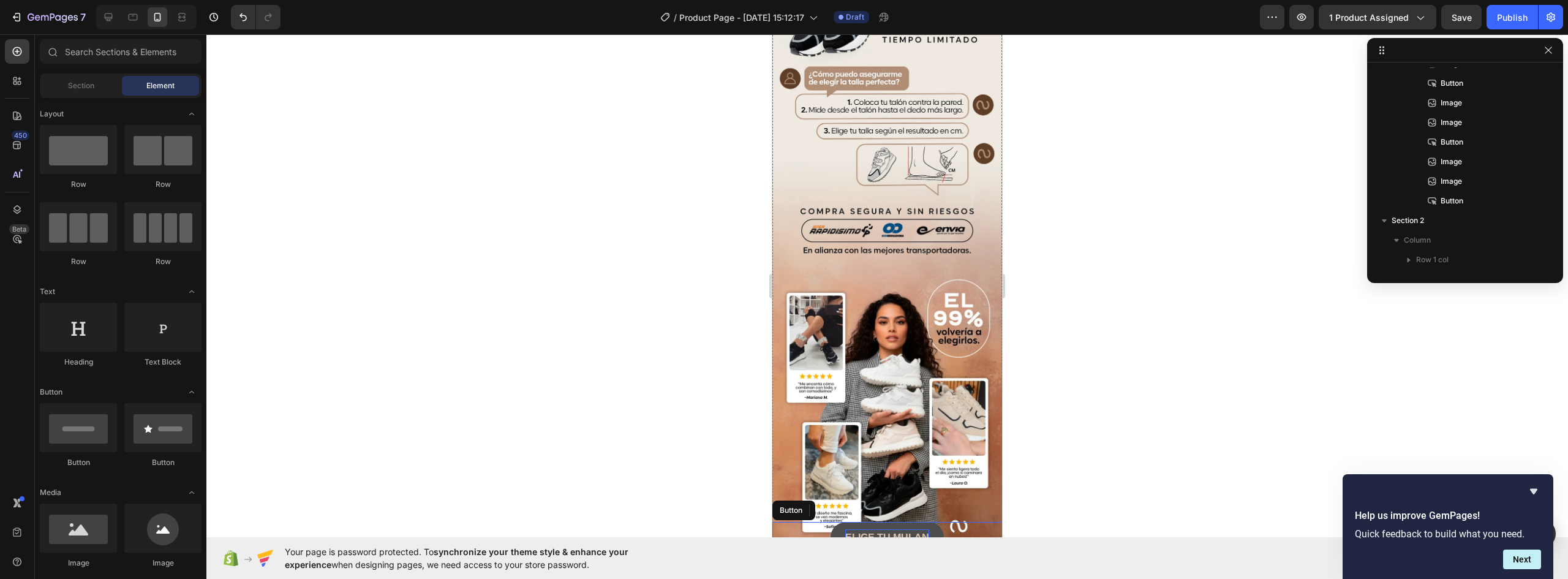
click at [917, 532] on strong "ELIGE TU MULAN" at bounding box center [887, 537] width 84 height 10
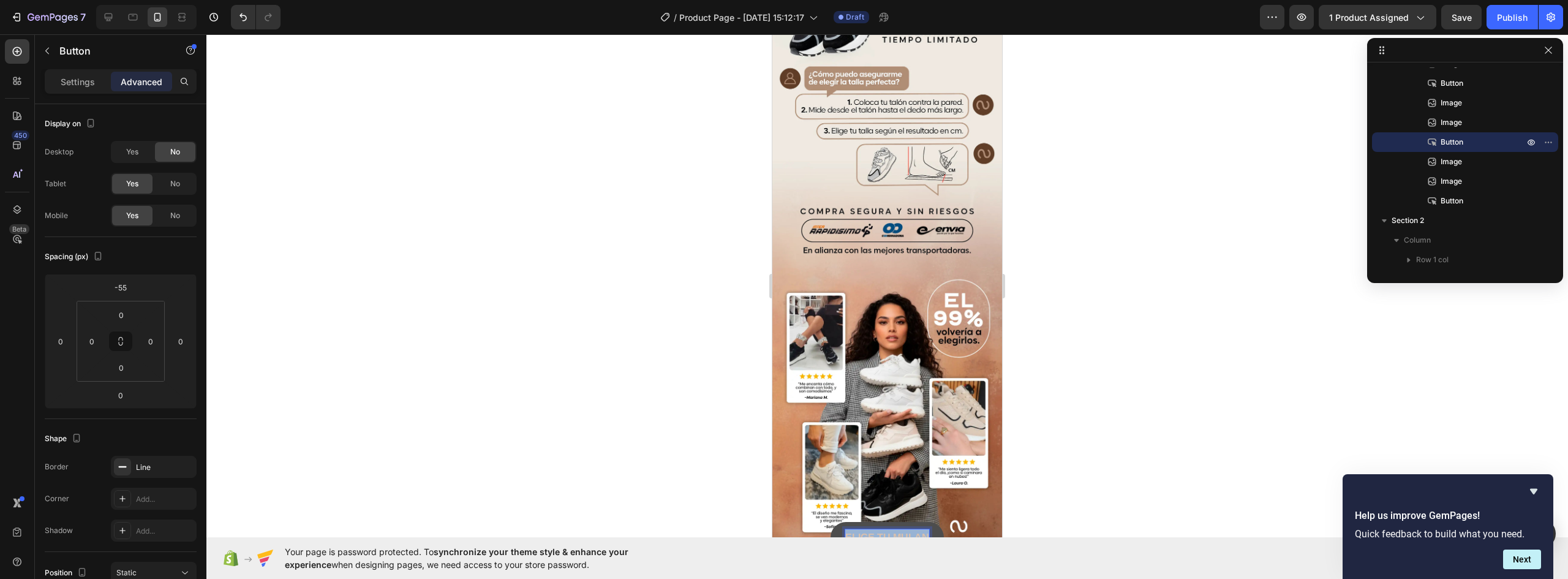
drag, startPoint x: 923, startPoint y: 454, endPoint x: 819, endPoint y: 444, distance: 104.5
click at [819, 522] on div "ELIGE TU MULAN Button 0" at bounding box center [887, 537] width 230 height 31
click at [1096, 447] on div at bounding box center [887, 307] width 1362 height 545
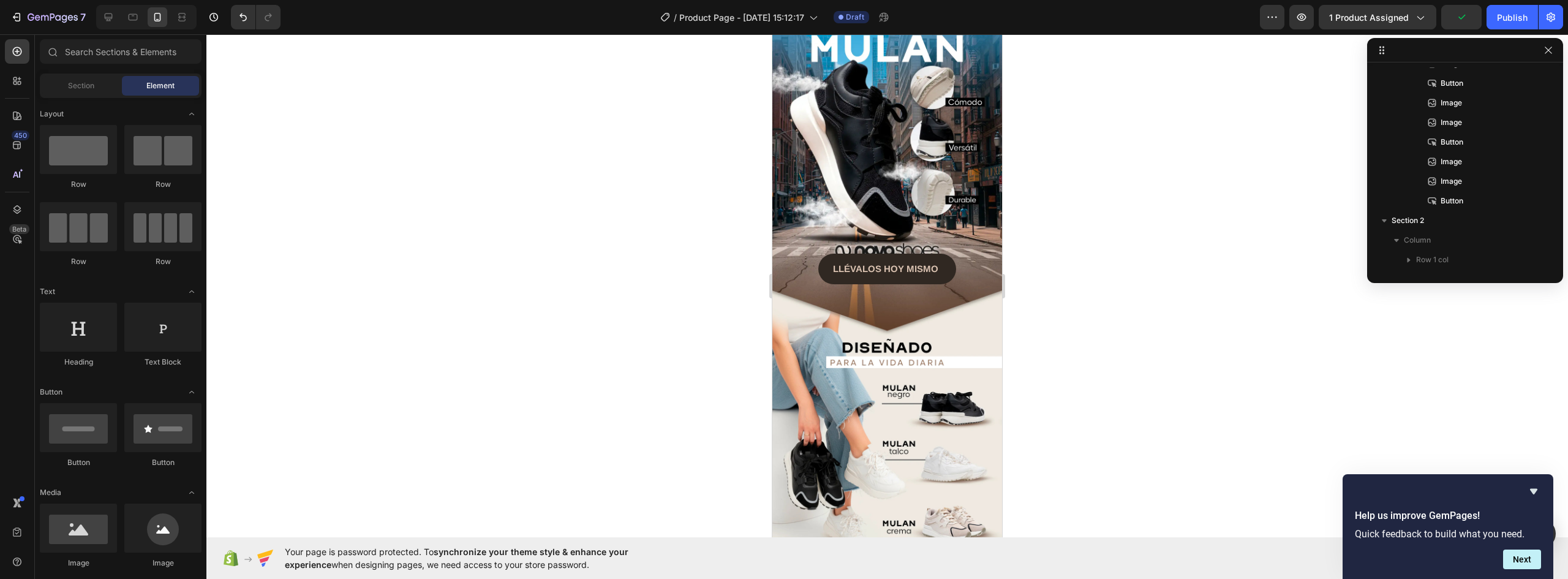
scroll to position [16, 0]
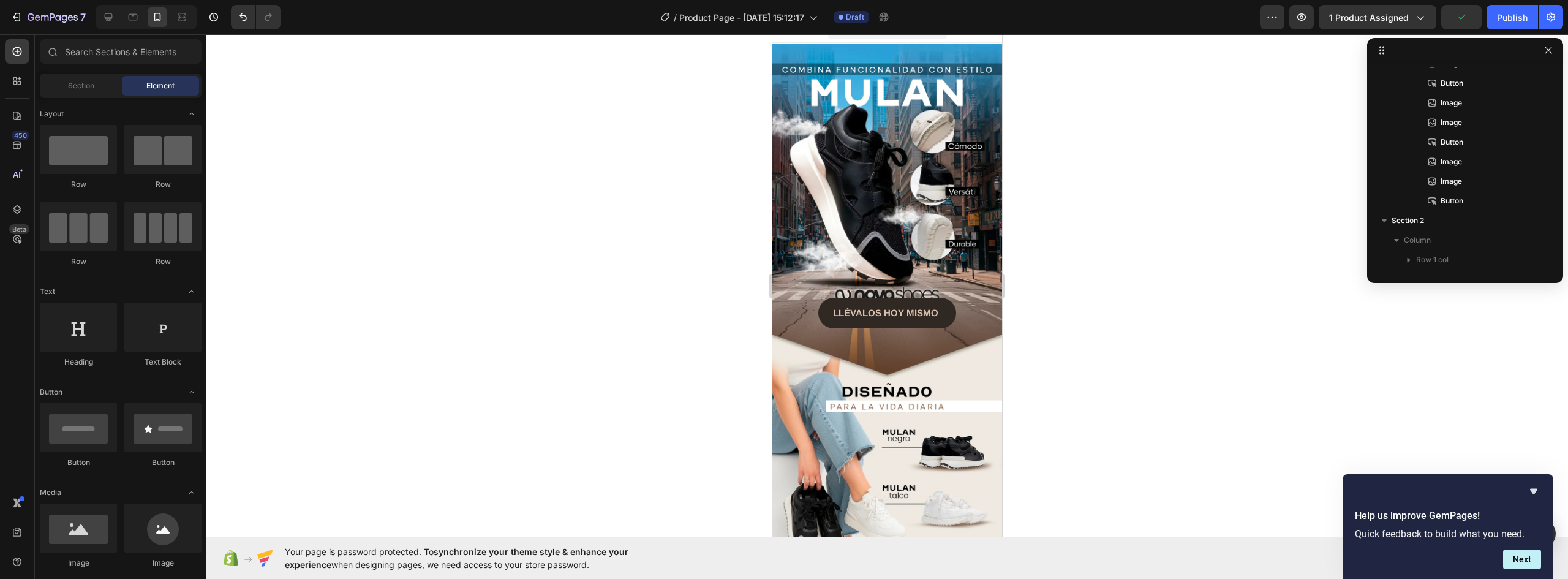
drag, startPoint x: 996, startPoint y: 283, endPoint x: 1785, endPoint y: 126, distance: 804.5
click at [1510, 14] on div "Publish" at bounding box center [1512, 17] width 31 height 13
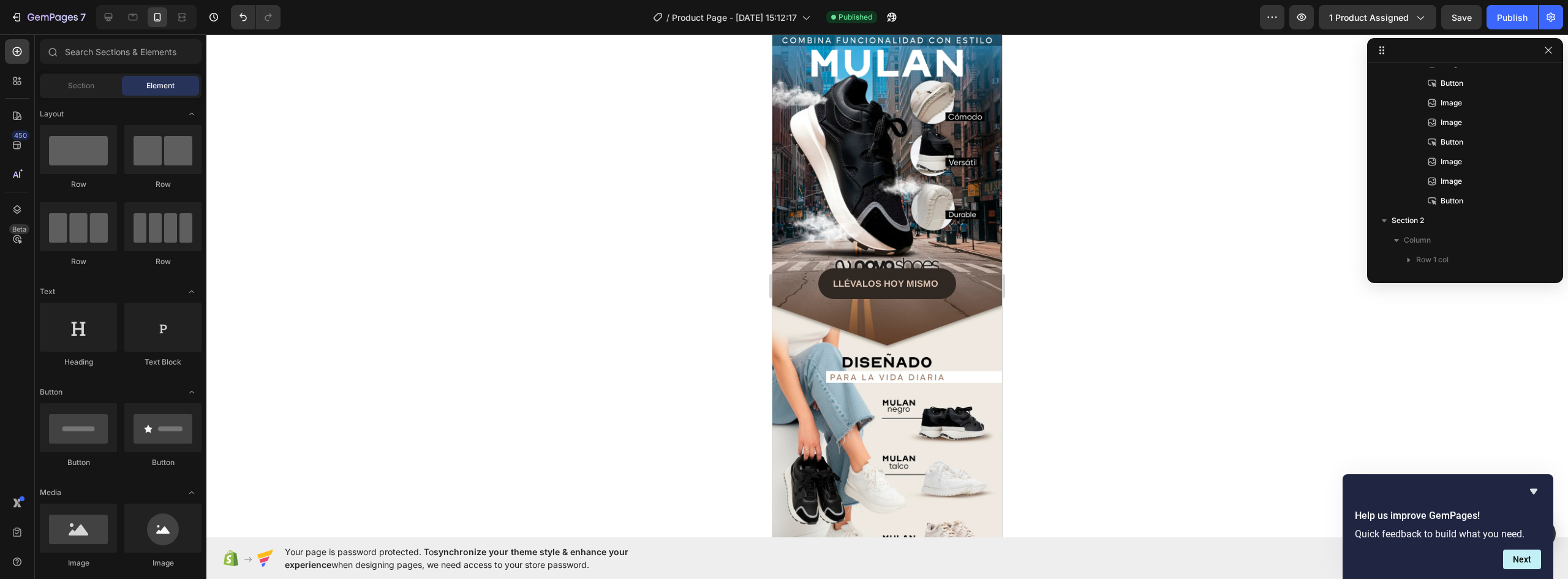
scroll to position [0, 0]
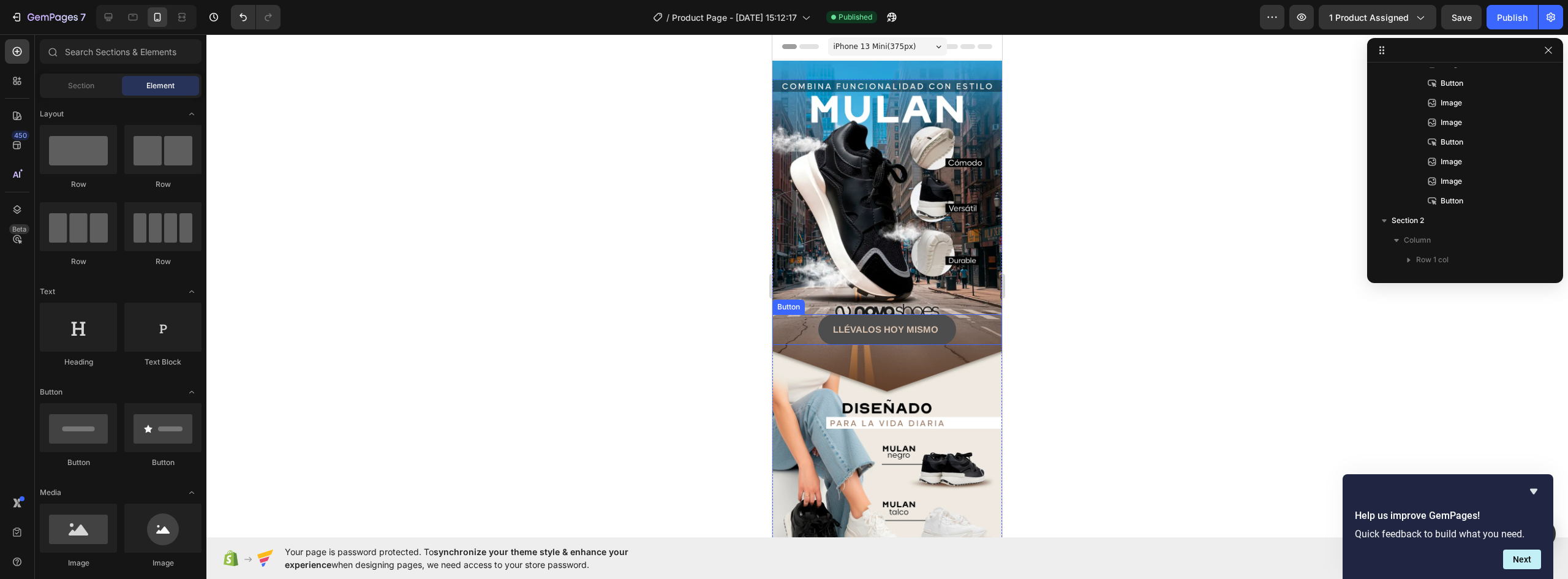
click at [943, 318] on button "LLÉVALOS HOY MISMO" at bounding box center [887, 329] width 138 height 31
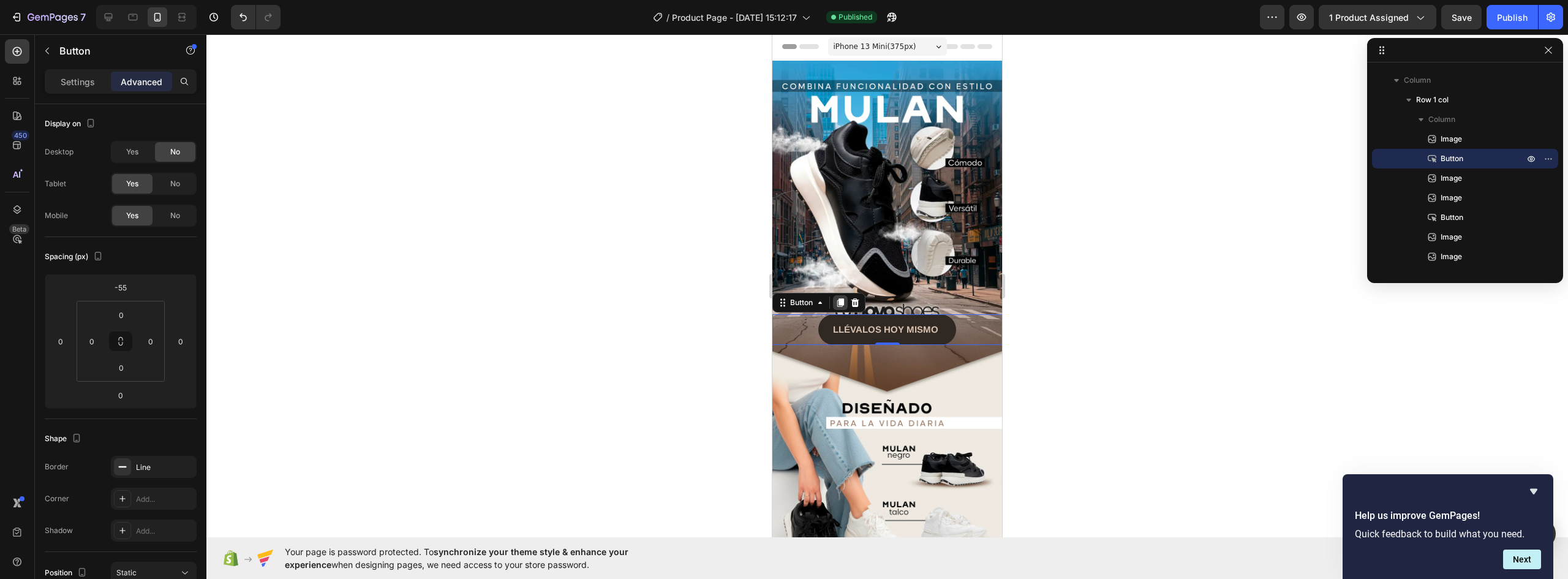
click at [841, 298] on icon at bounding box center [841, 303] width 7 height 9
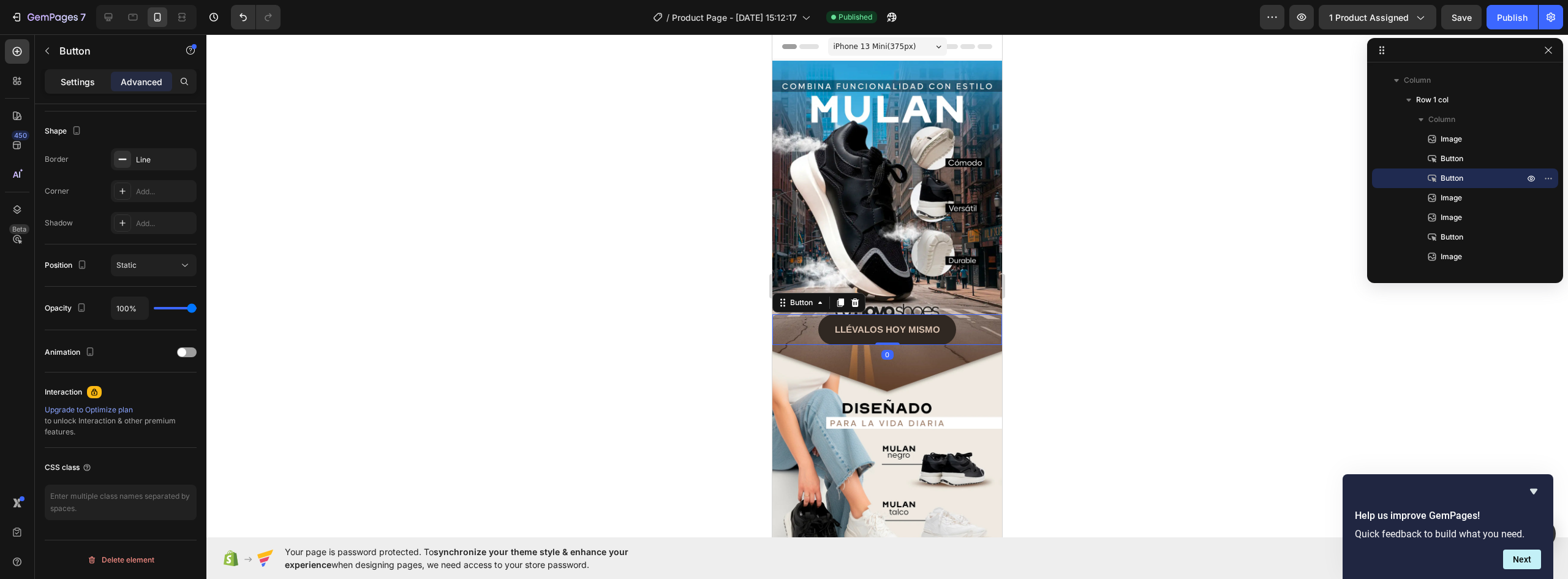
click at [70, 84] on p "Settings" at bounding box center [77, 82] width 34 height 13
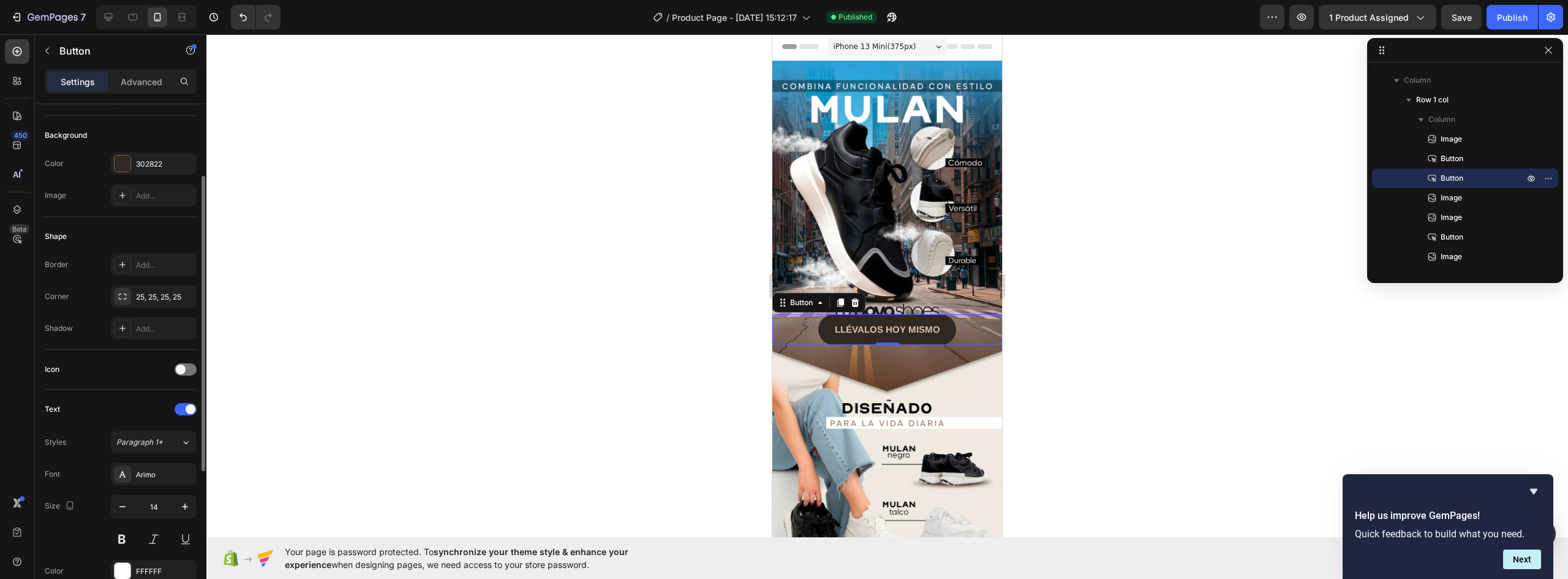
scroll to position [0, 0]
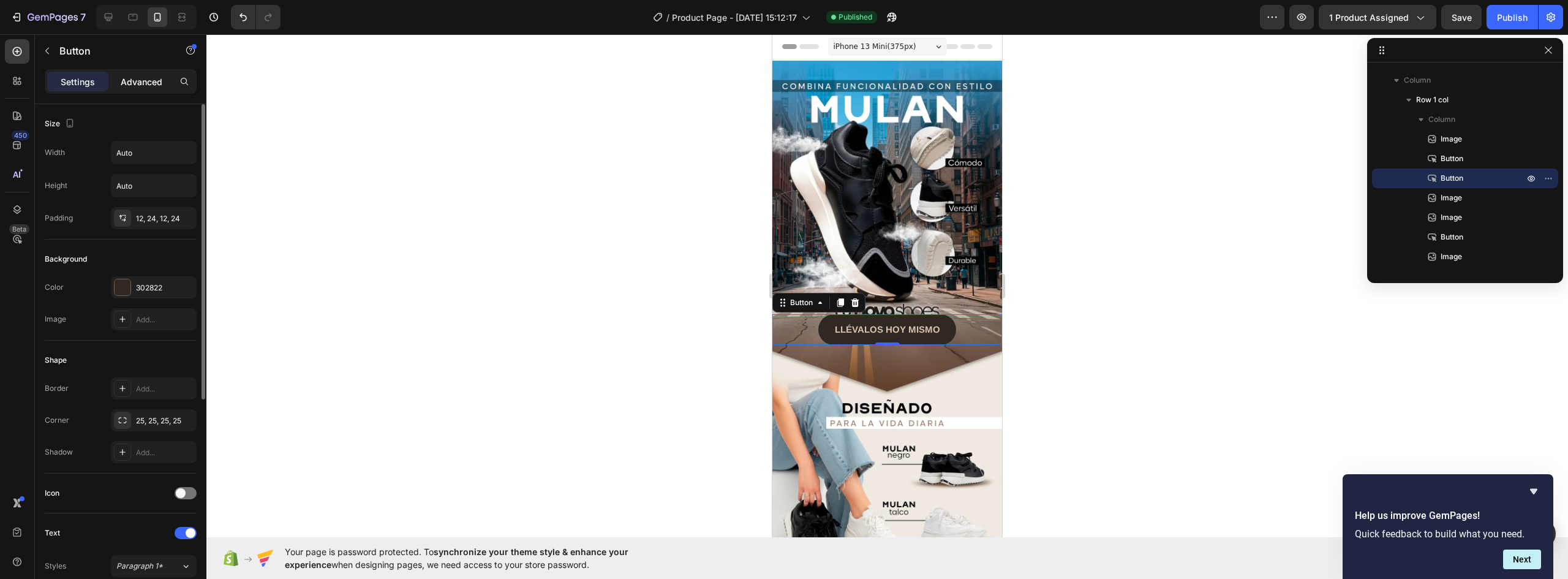
click at [147, 75] on p "Advanced" at bounding box center [141, 82] width 42 height 13
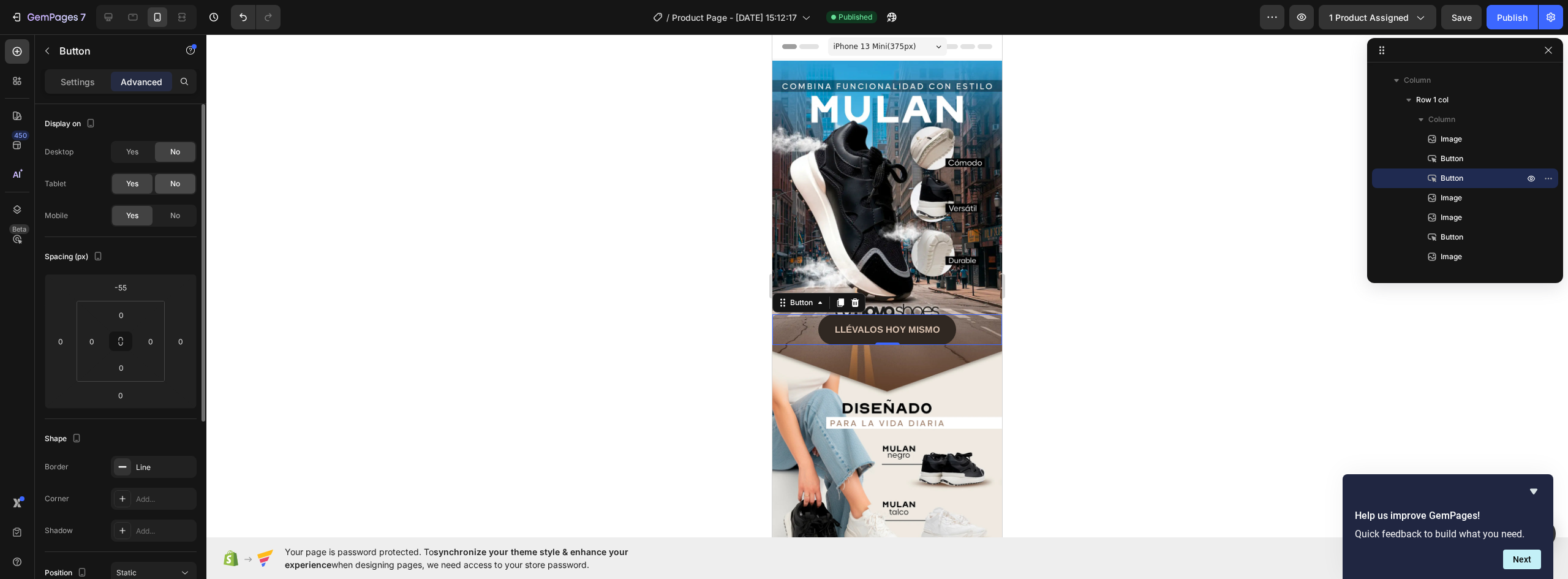
click at [174, 179] on span "No" at bounding box center [175, 184] width 10 height 11
click at [172, 211] on span "No" at bounding box center [175, 215] width 10 height 11
click at [174, 150] on span "No" at bounding box center [175, 152] width 10 height 11
click at [134, 152] on span "Yes" at bounding box center [132, 152] width 12 height 11
click at [158, 215] on div "No" at bounding box center [175, 215] width 40 height 20
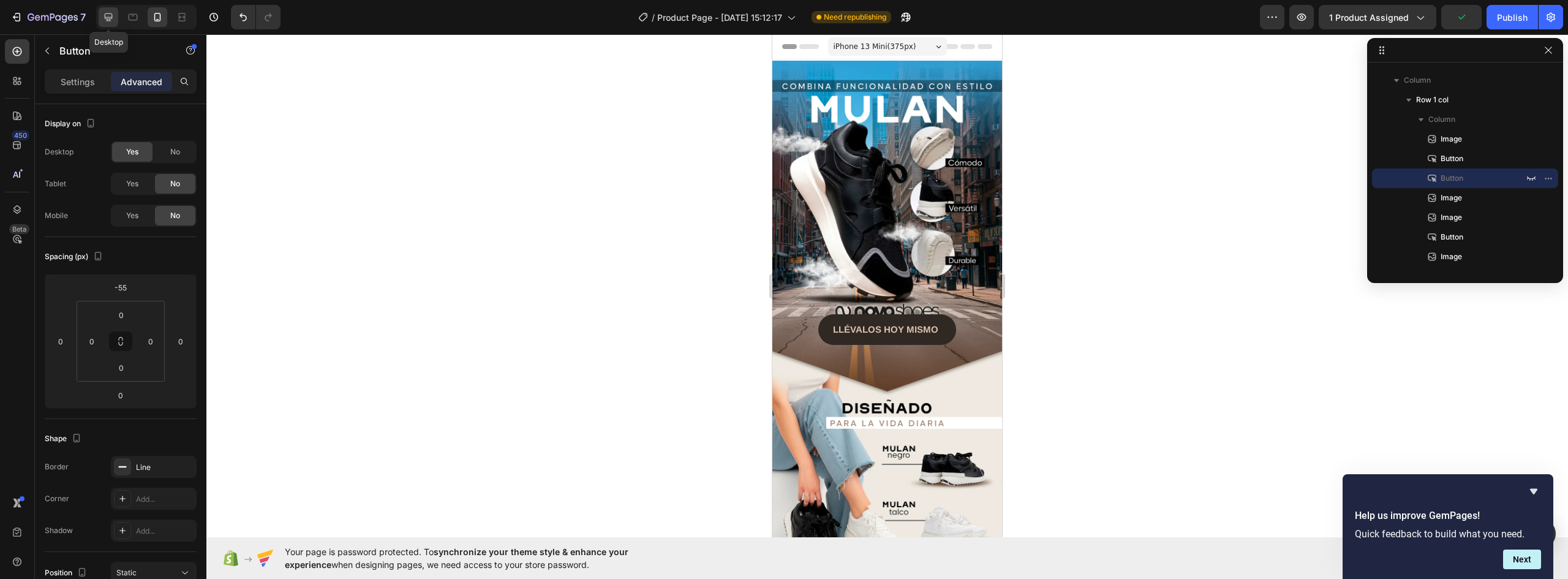
click at [106, 12] on icon at bounding box center [108, 17] width 12 height 12
type input "0"
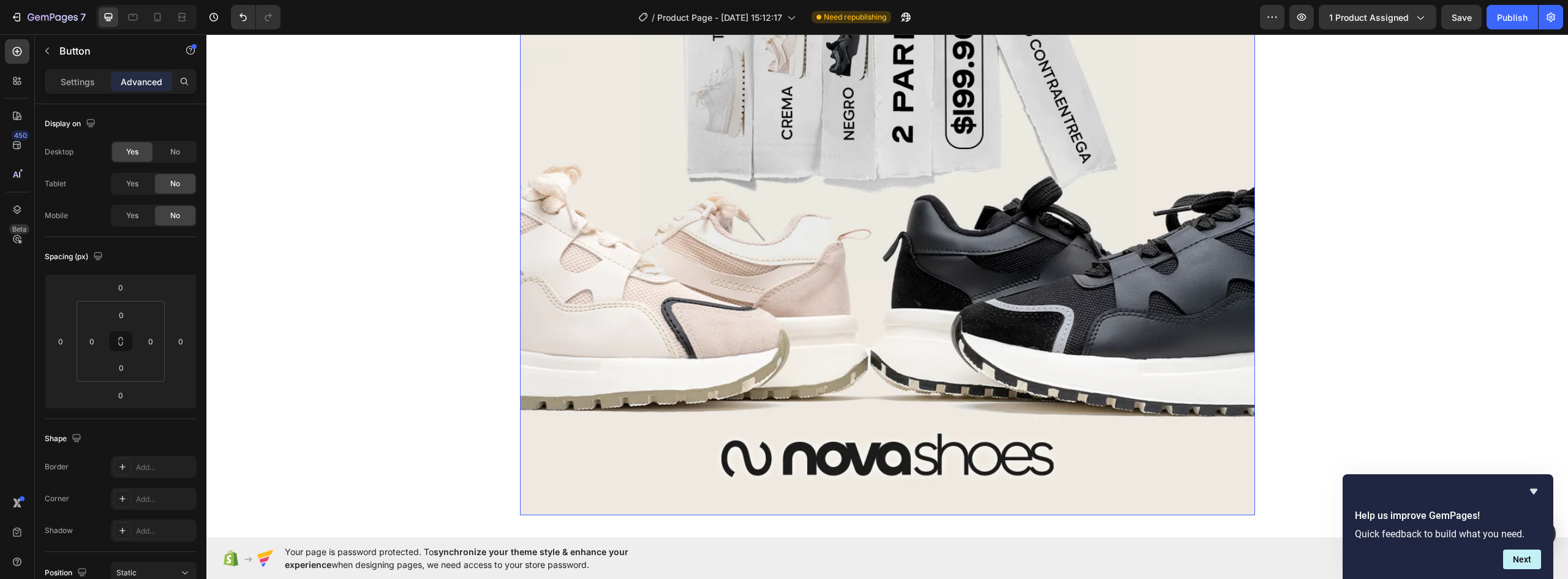
scroll to position [8007, 0]
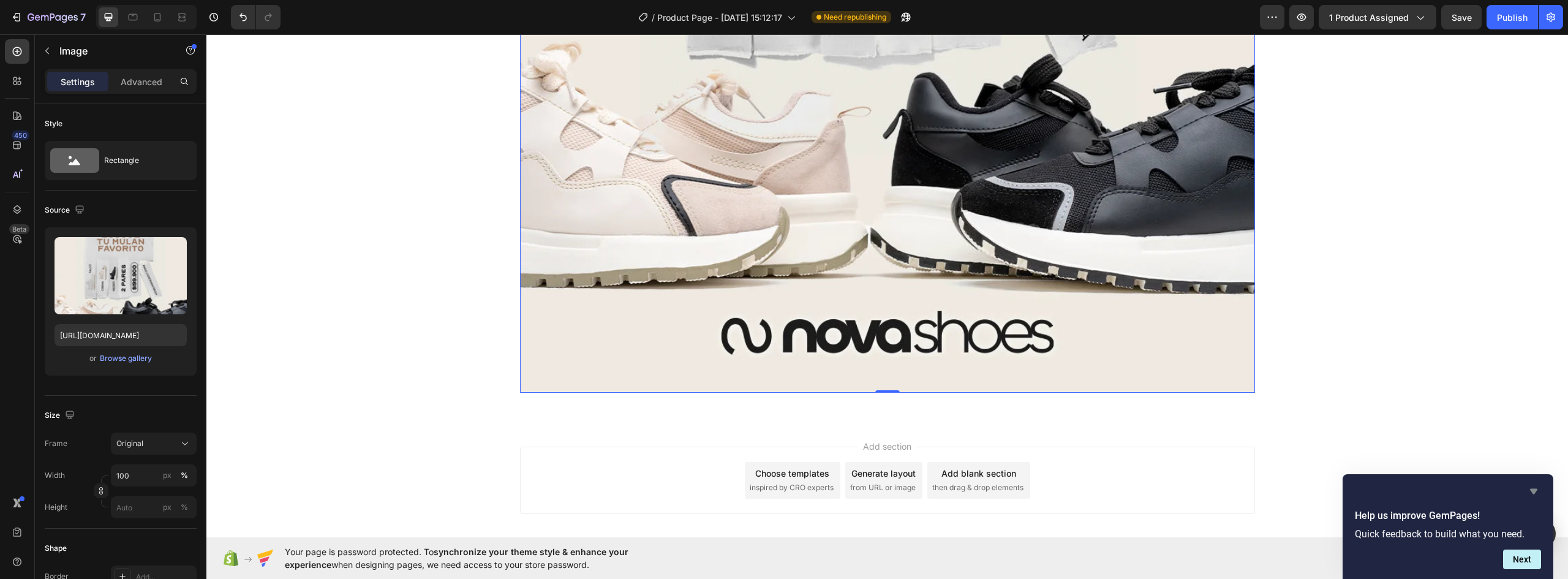
click at [1532, 486] on icon "Hide survey" at bounding box center [1534, 491] width 14 height 14
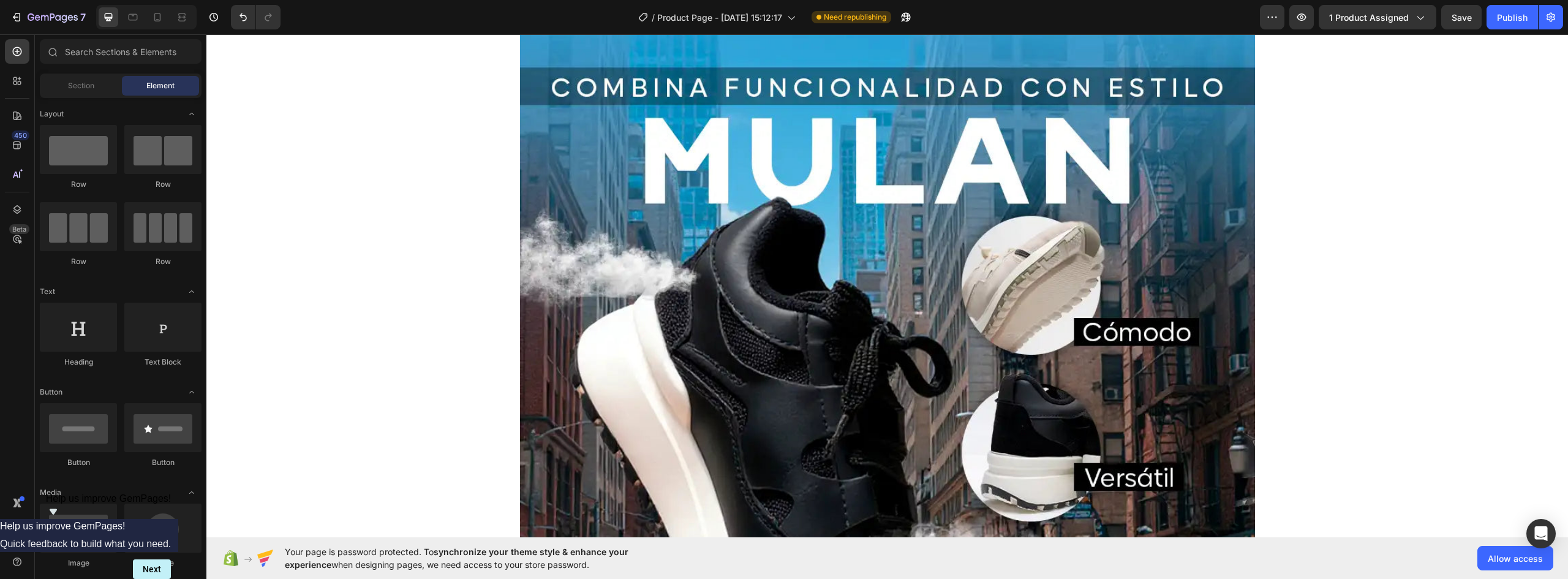
scroll to position [0, 0]
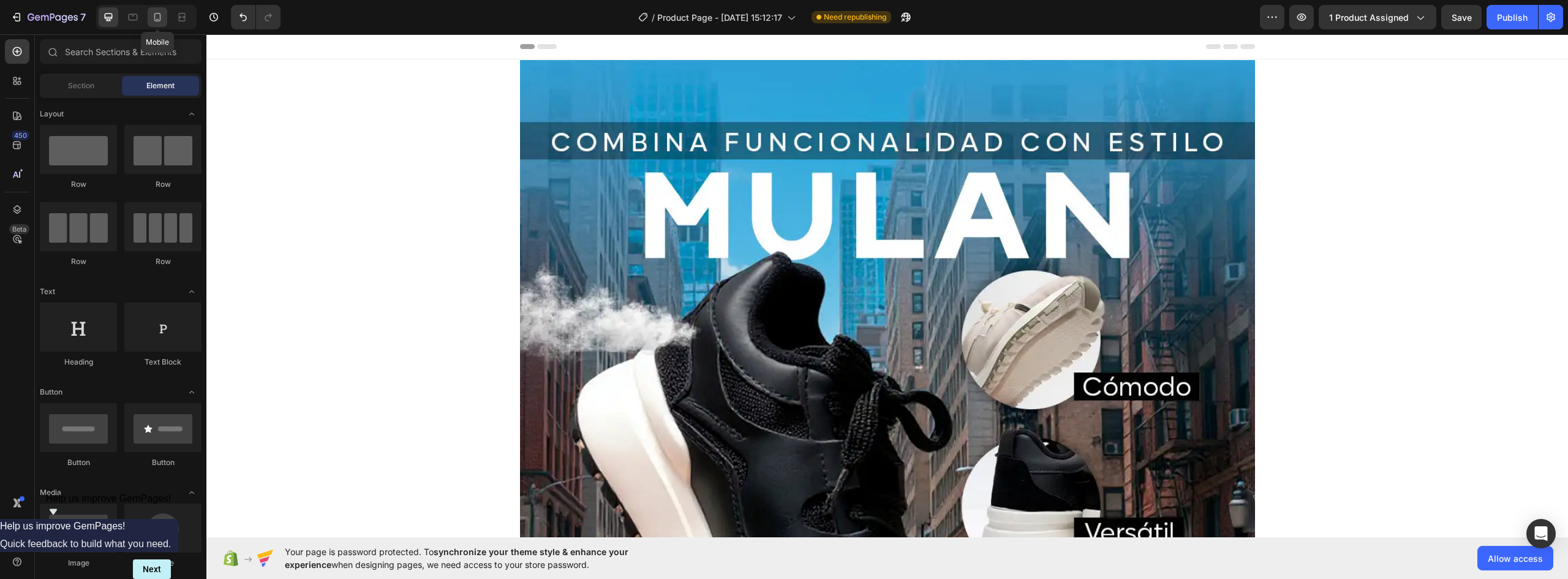
click at [156, 18] on icon at bounding box center [158, 17] width 12 height 12
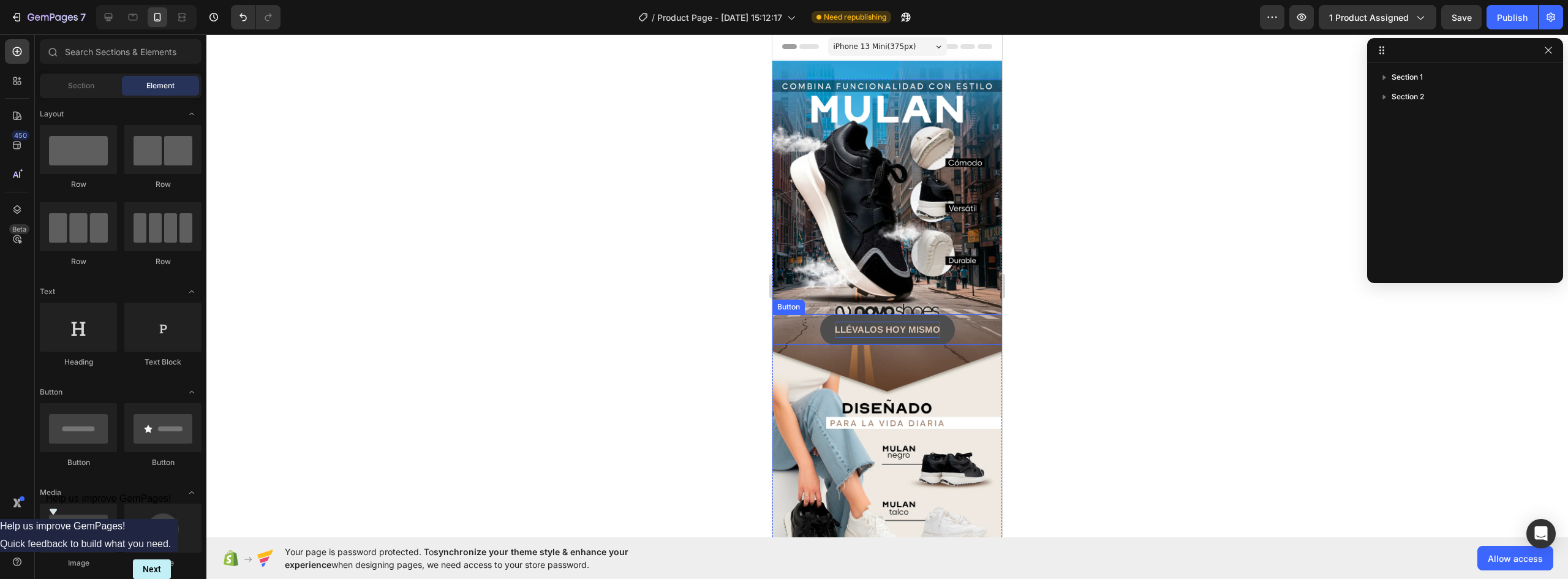
click at [929, 324] on strong "LLÉVALOS HOY MISMO" at bounding box center [888, 329] width 106 height 10
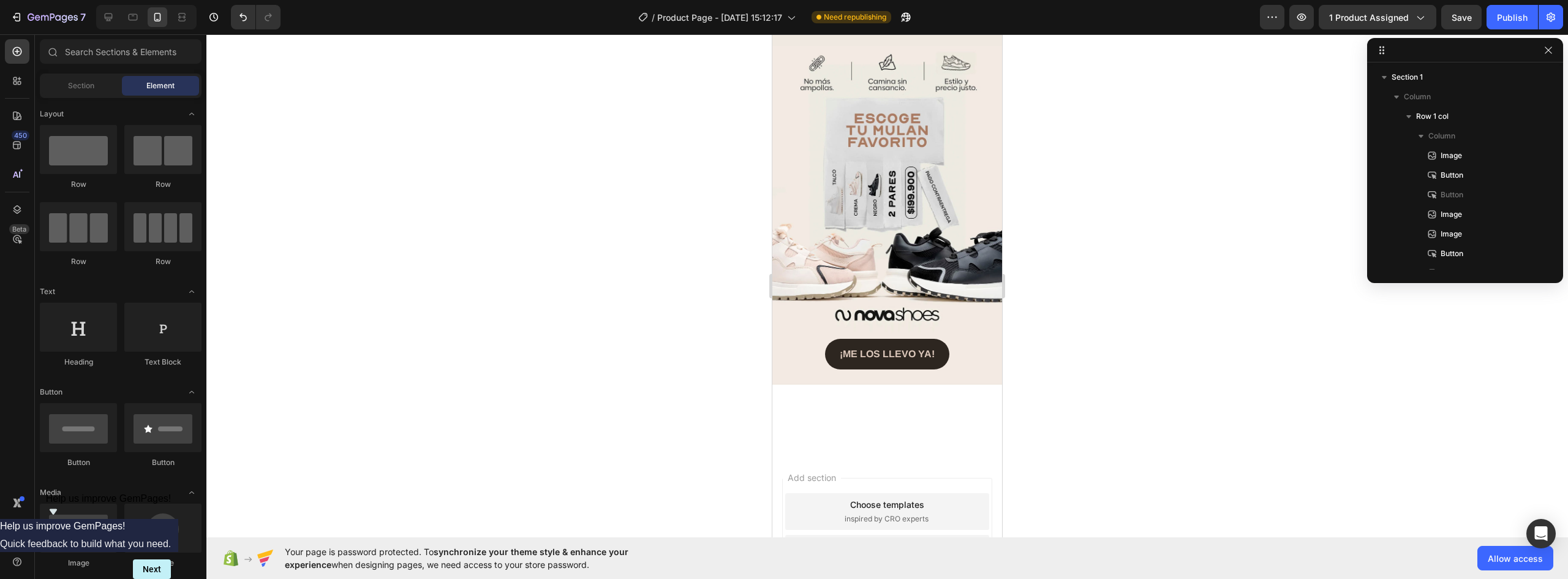
scroll to position [2363, 0]
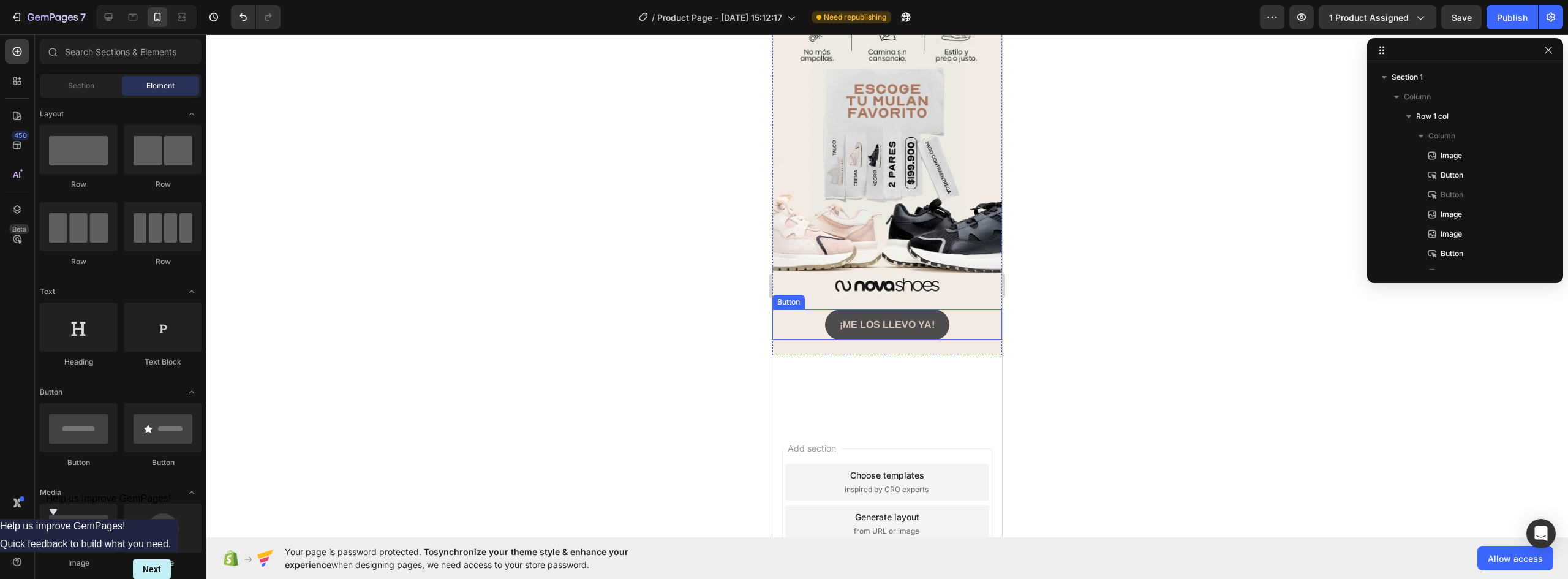
click at [937, 309] on button "¡ME LOS LLEVO YA!" at bounding box center [887, 324] width 124 height 31
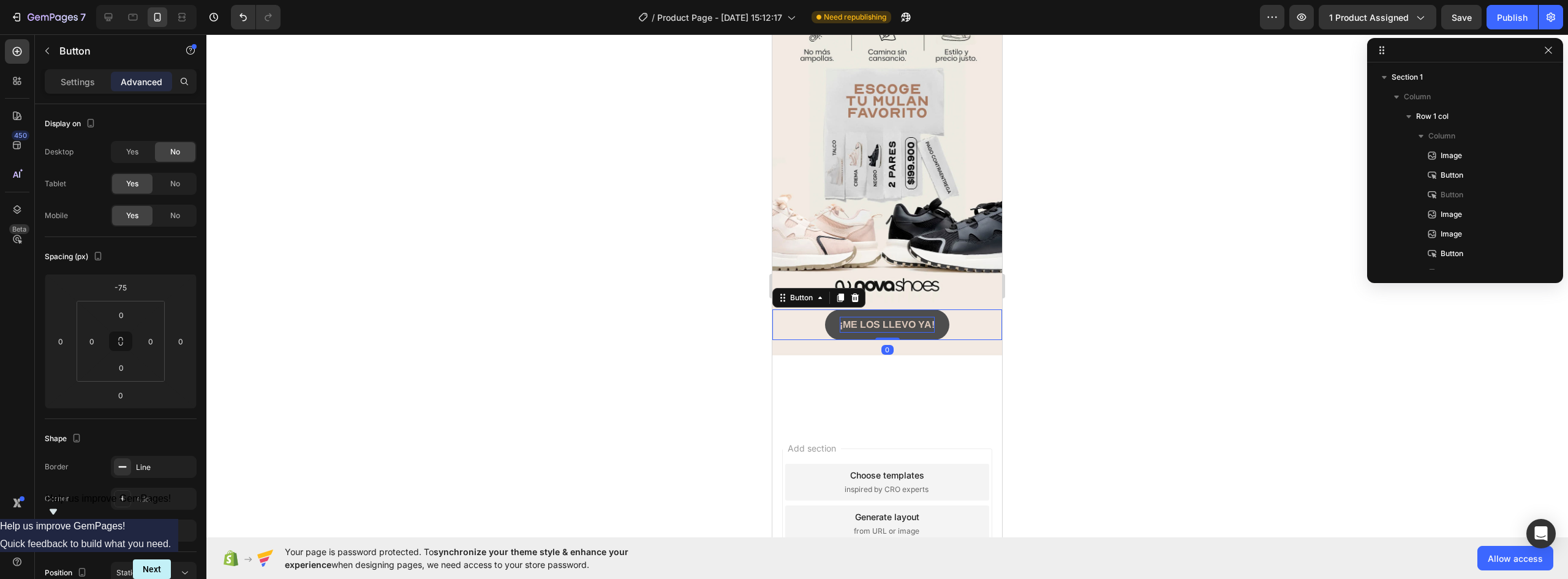
scroll to position [190, 0]
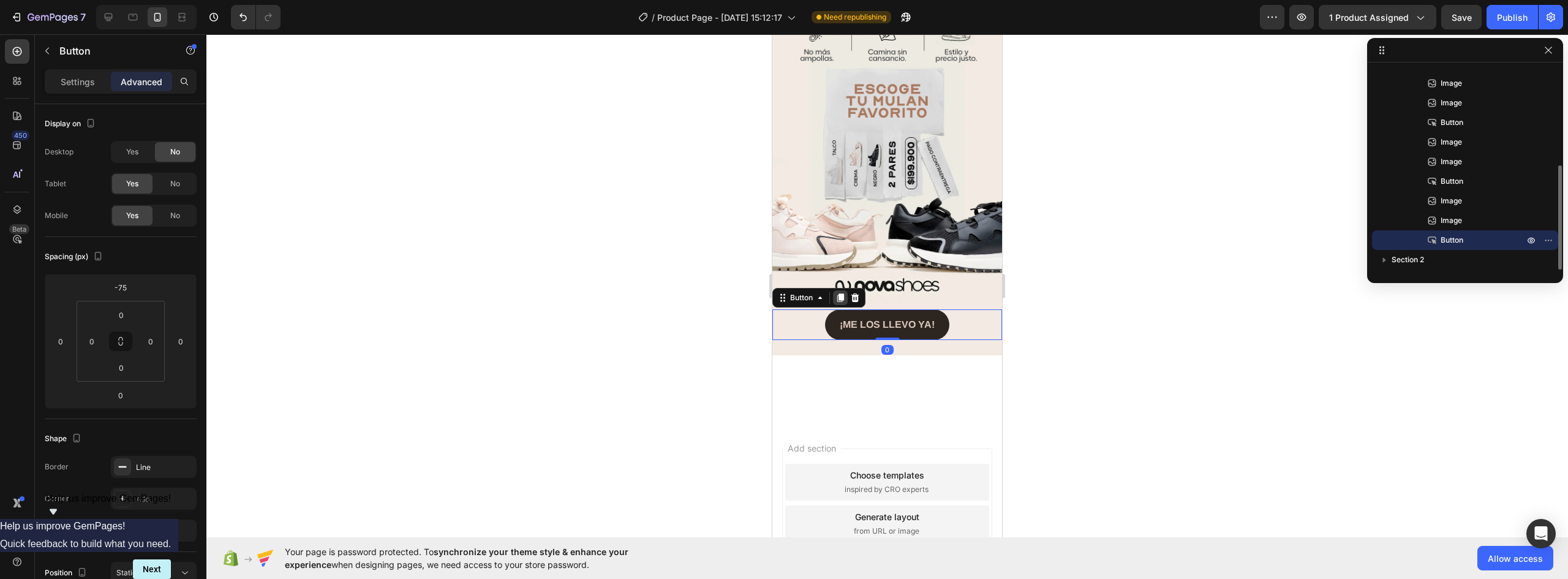
click at [843, 294] on icon at bounding box center [841, 298] width 7 height 9
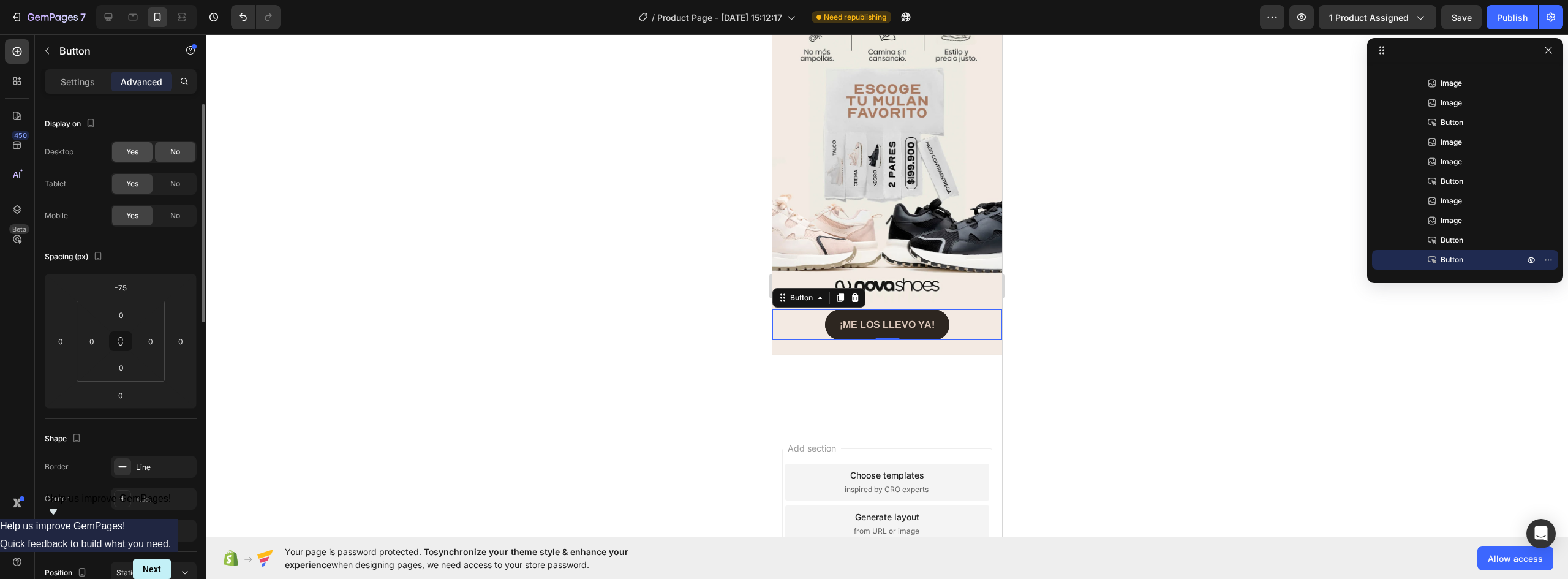
click at [138, 152] on span "Yes" at bounding box center [132, 152] width 12 height 11
click at [170, 184] on span "No" at bounding box center [175, 184] width 10 height 11
click at [167, 218] on div "No" at bounding box center [175, 215] width 40 height 20
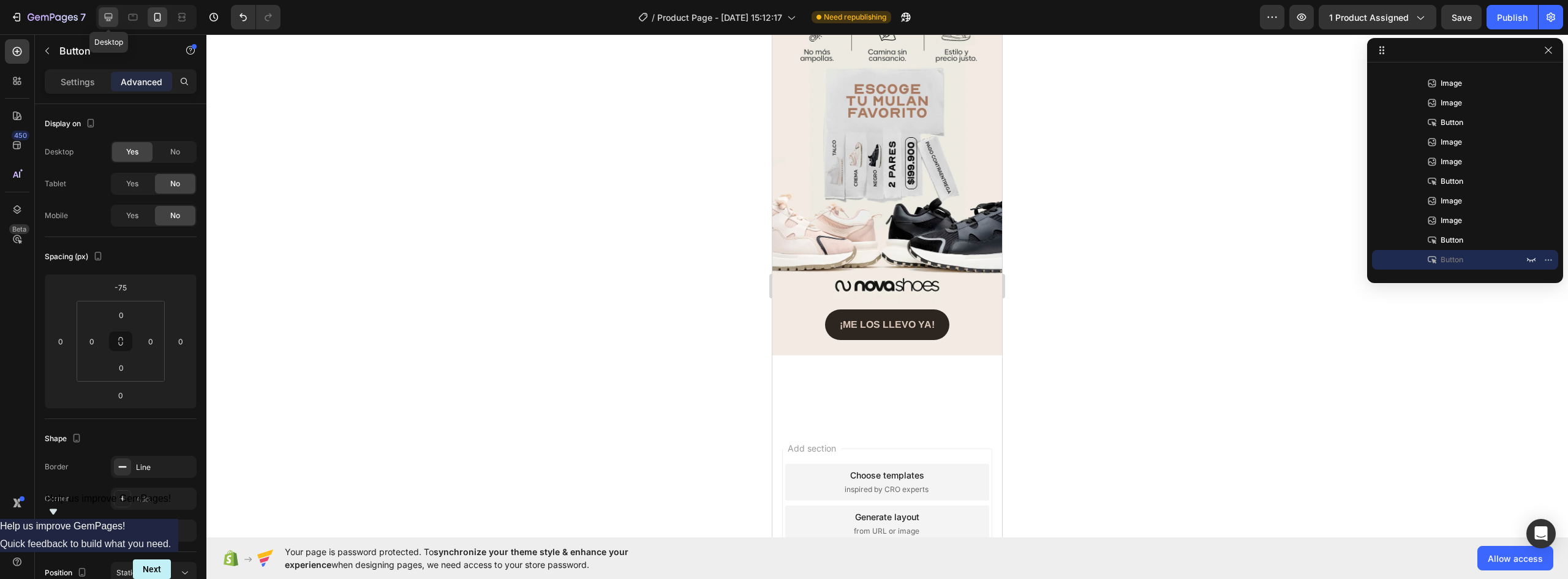
click at [109, 12] on icon at bounding box center [108, 17] width 12 height 12
type input "0"
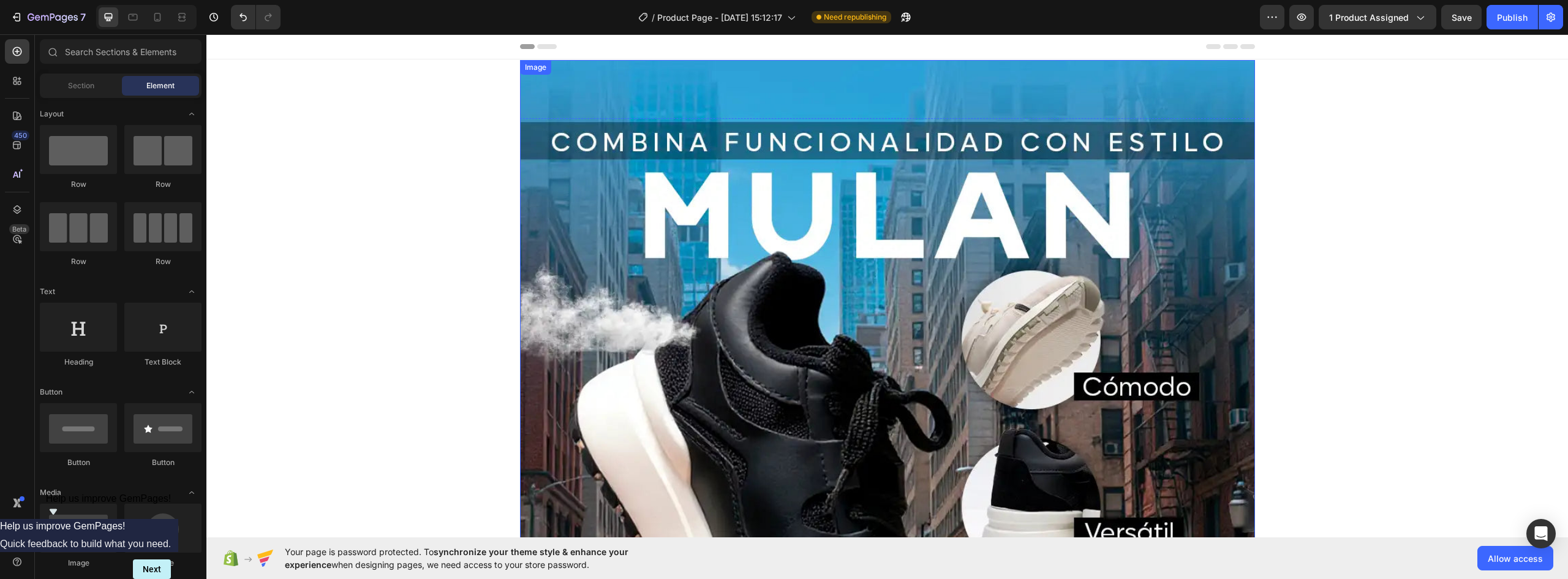
click at [654, 91] on img at bounding box center [888, 520] width 735 height 919
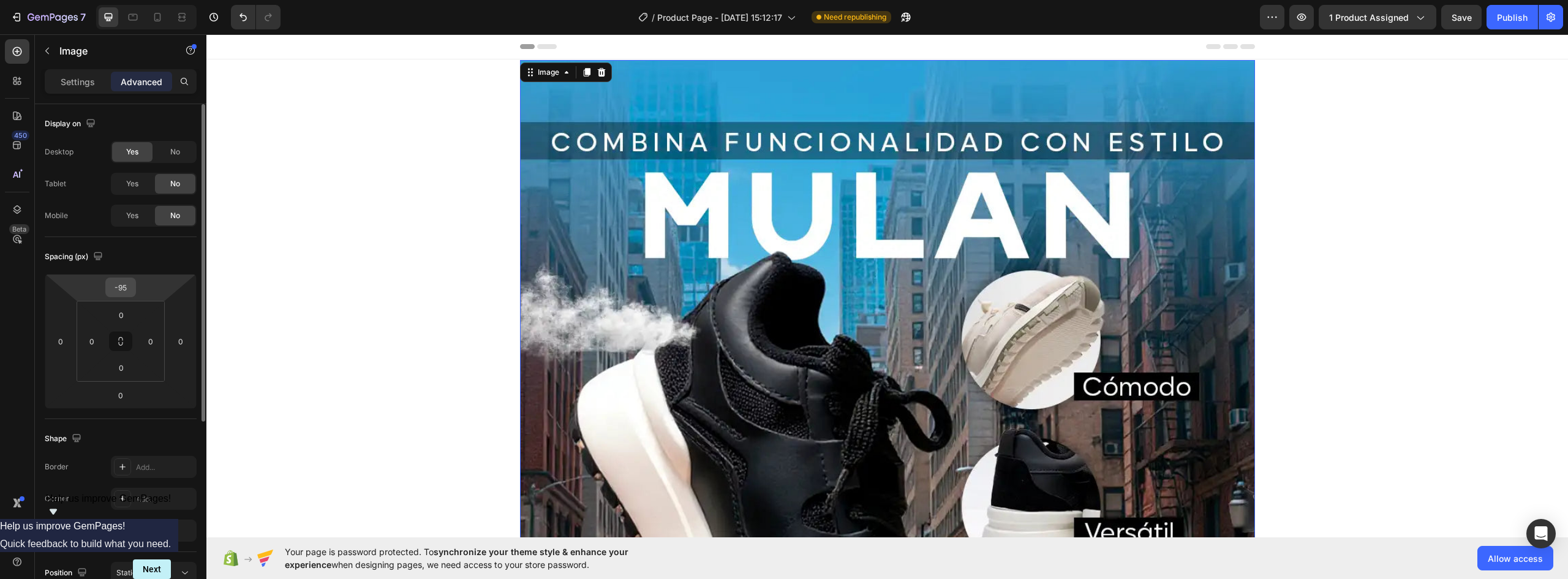
click at [123, 288] on input "-95" at bounding box center [121, 287] width 25 height 19
type input "0"
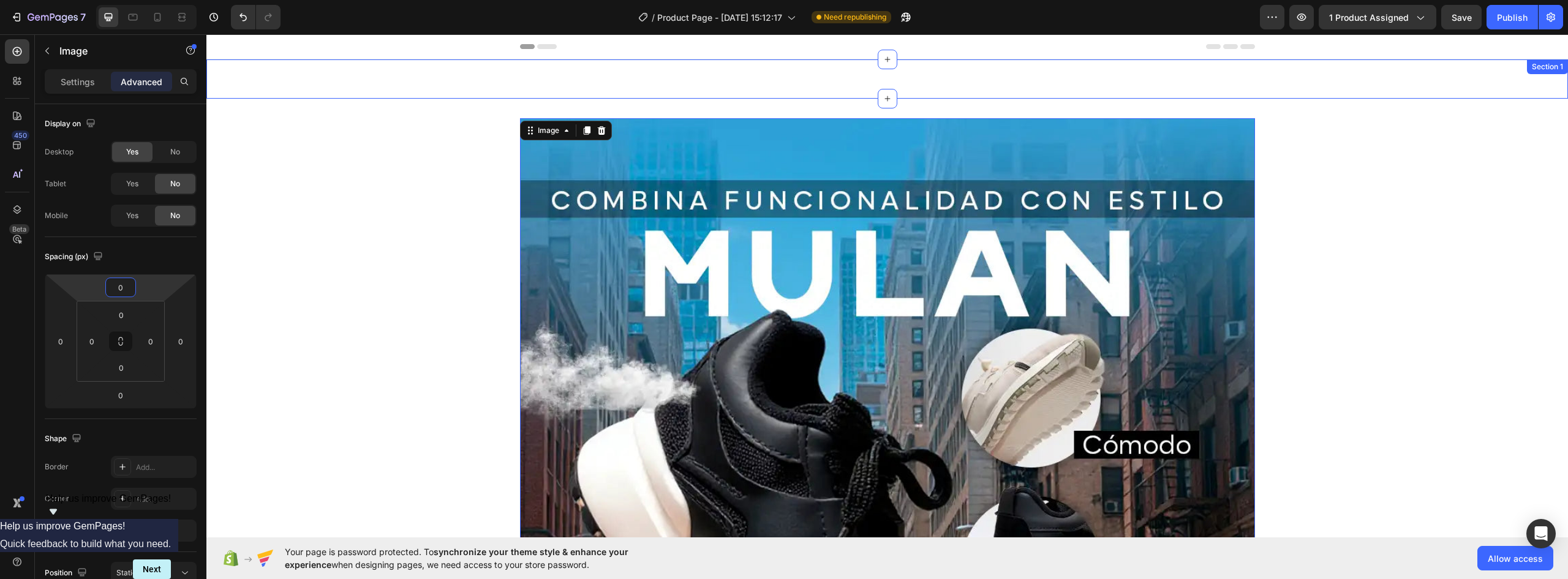
click at [785, 81] on div "Image LLÉVALOS HOY MISMO Button LLÉVALOS HOY MISMO Button Image Image DESCUBRE …" at bounding box center [887, 79] width 1362 height 39
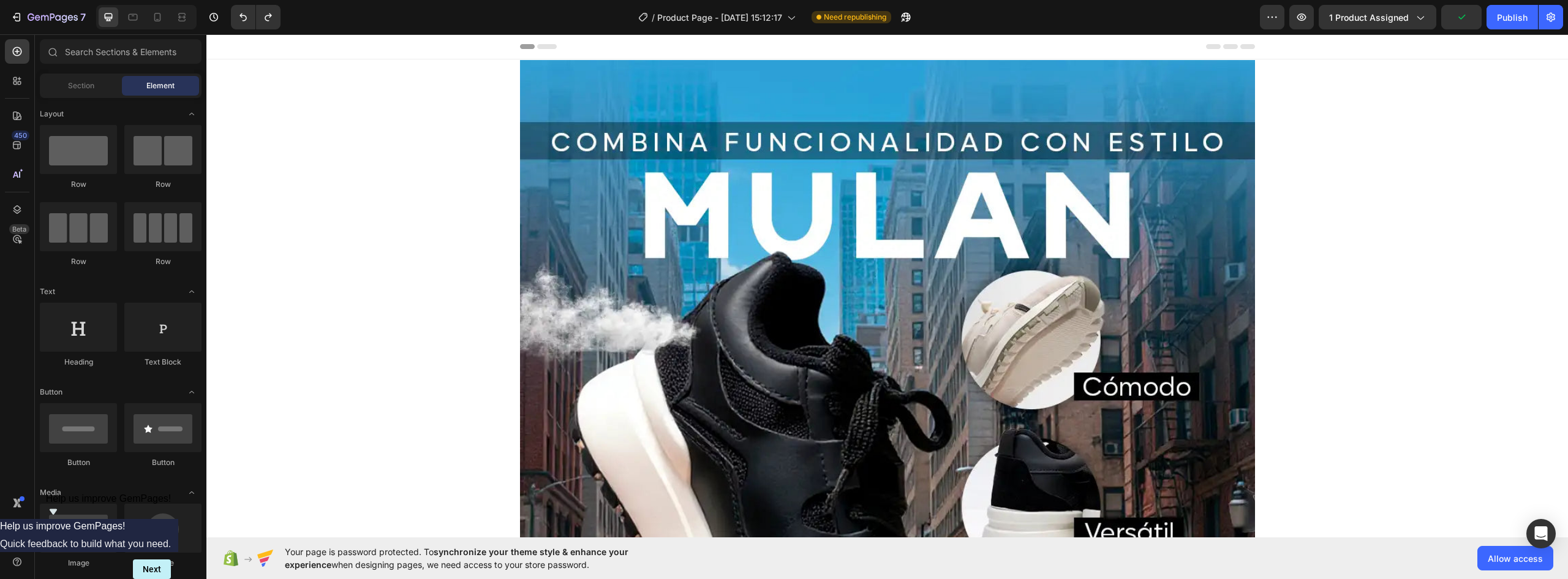
drag, startPoint x: 1566, startPoint y: 60, endPoint x: 1774, endPoint y: 60, distance: 208.0
click at [1460, 16] on span "Save" at bounding box center [1462, 17] width 20 height 10
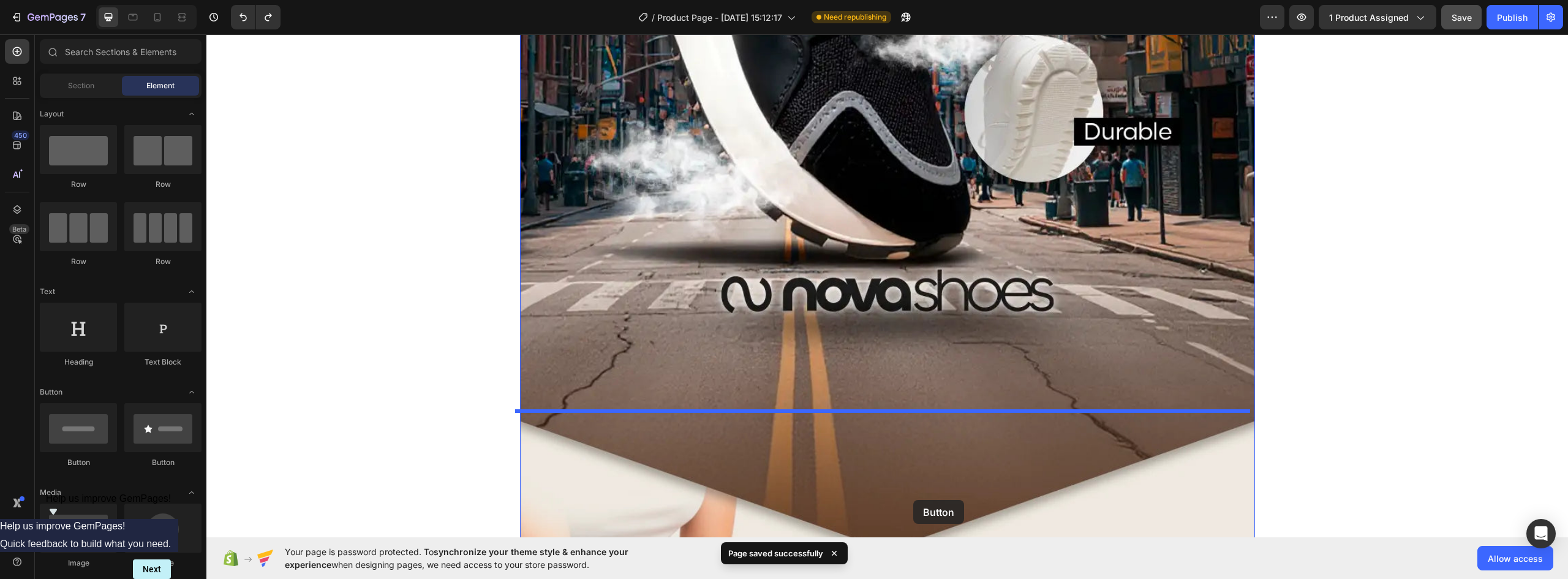
scroll to position [600, 0]
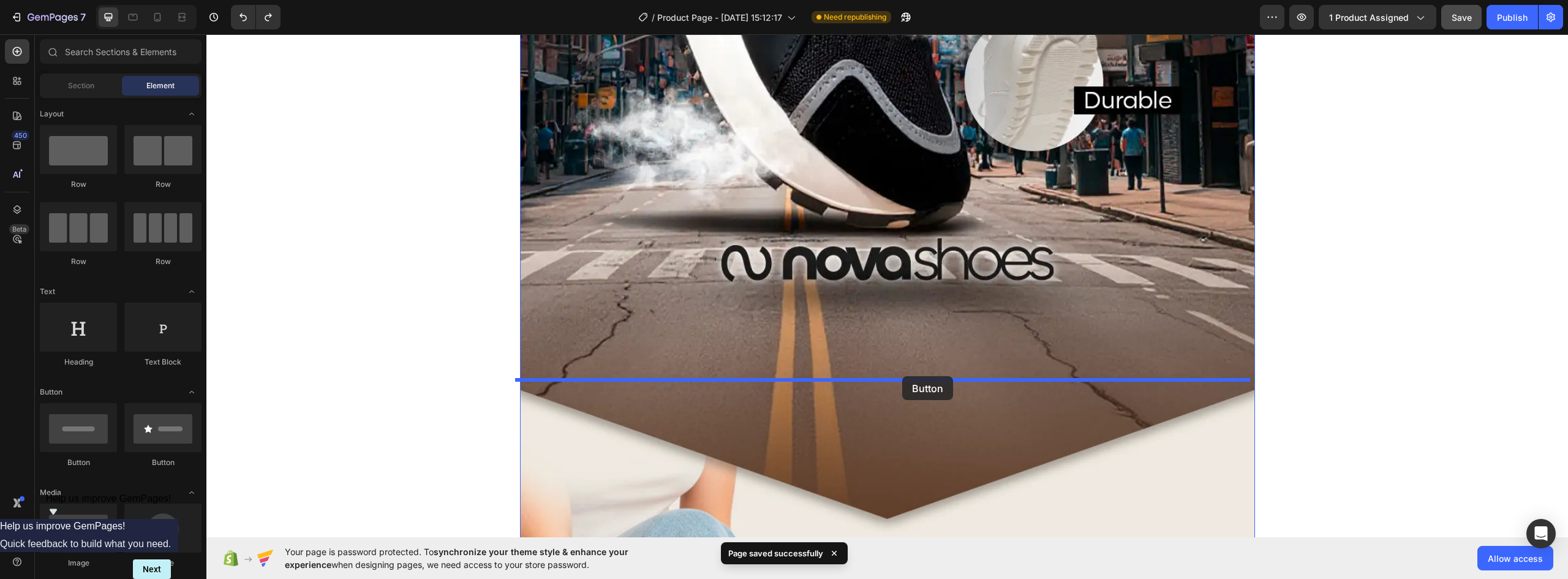
drag, startPoint x: 297, startPoint y: 294, endPoint x: 902, endPoint y: 377, distance: 610.7
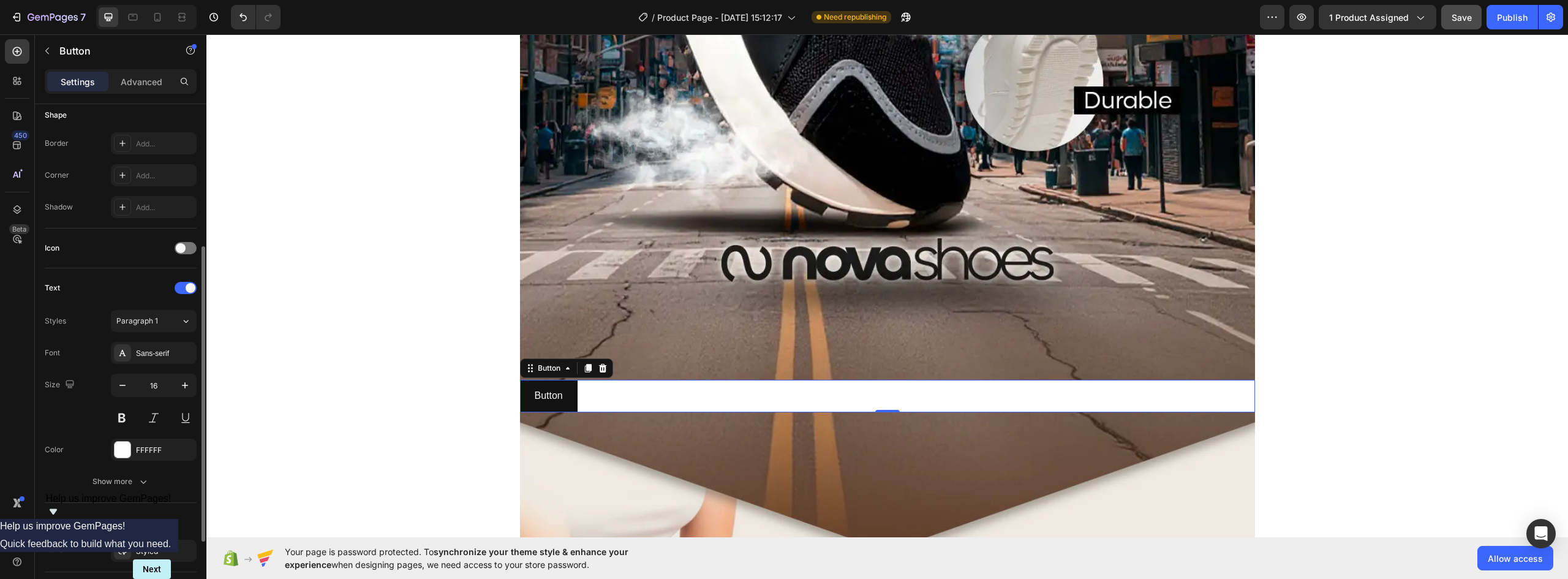
scroll to position [369, 0]
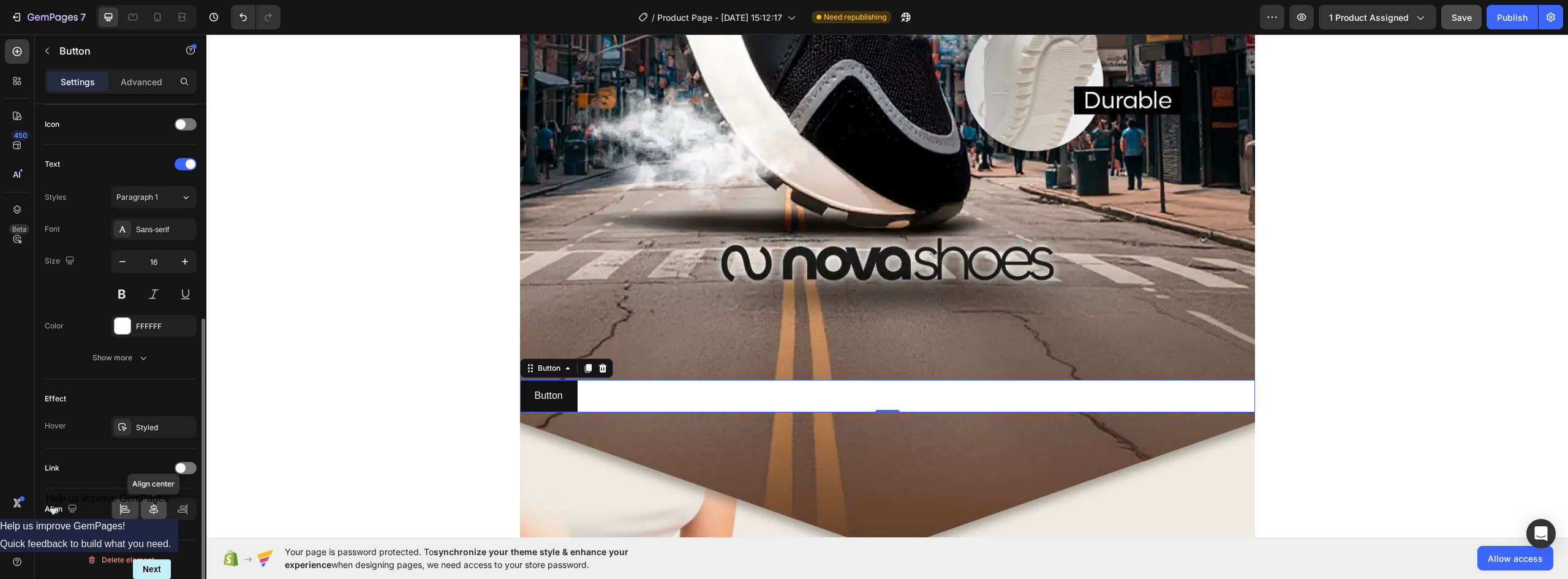
click at [156, 512] on icon at bounding box center [154, 510] width 12 height 12
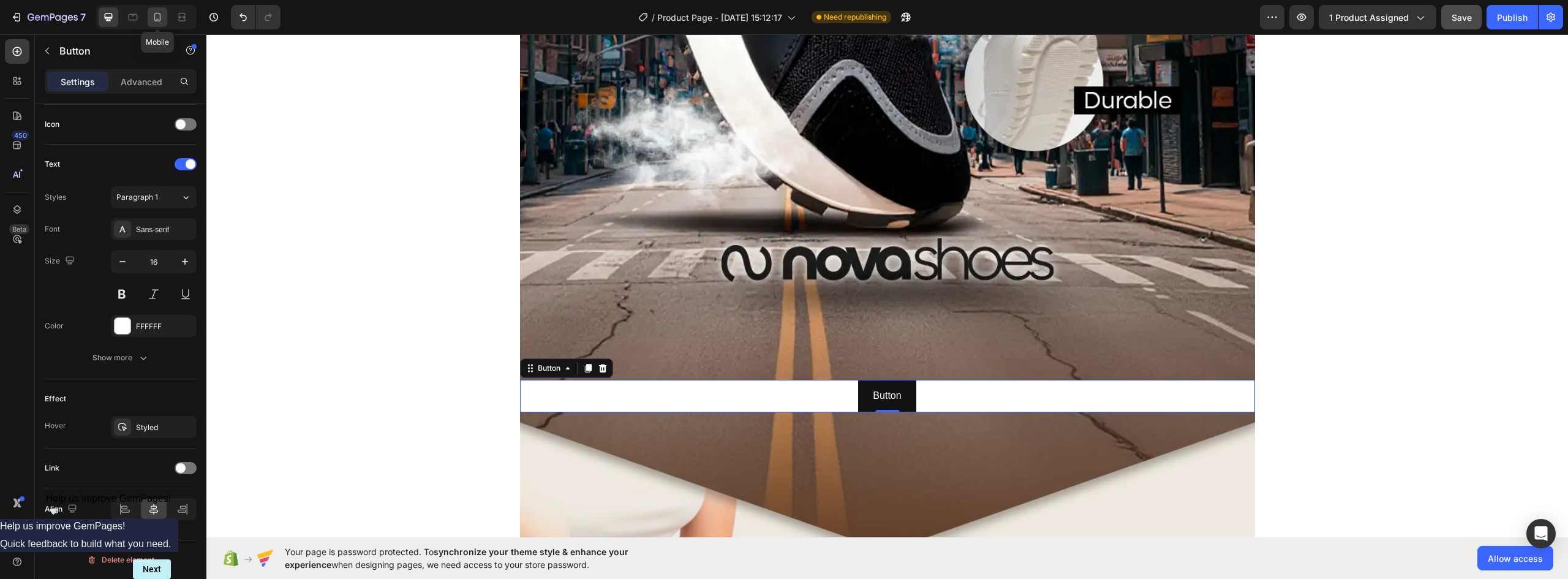
click at [154, 12] on icon at bounding box center [158, 17] width 12 height 12
type input "14"
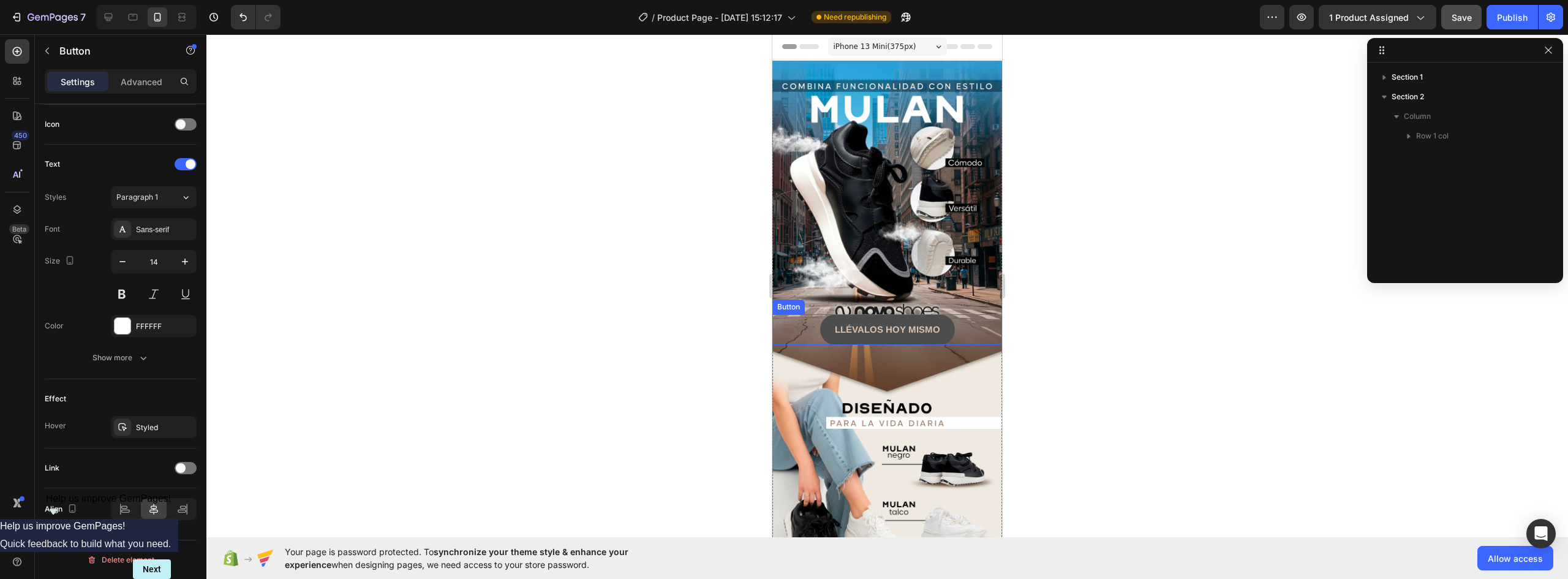
click at [941, 314] on button "LLÉVALOS HOY MISMO" at bounding box center [887, 329] width 135 height 31
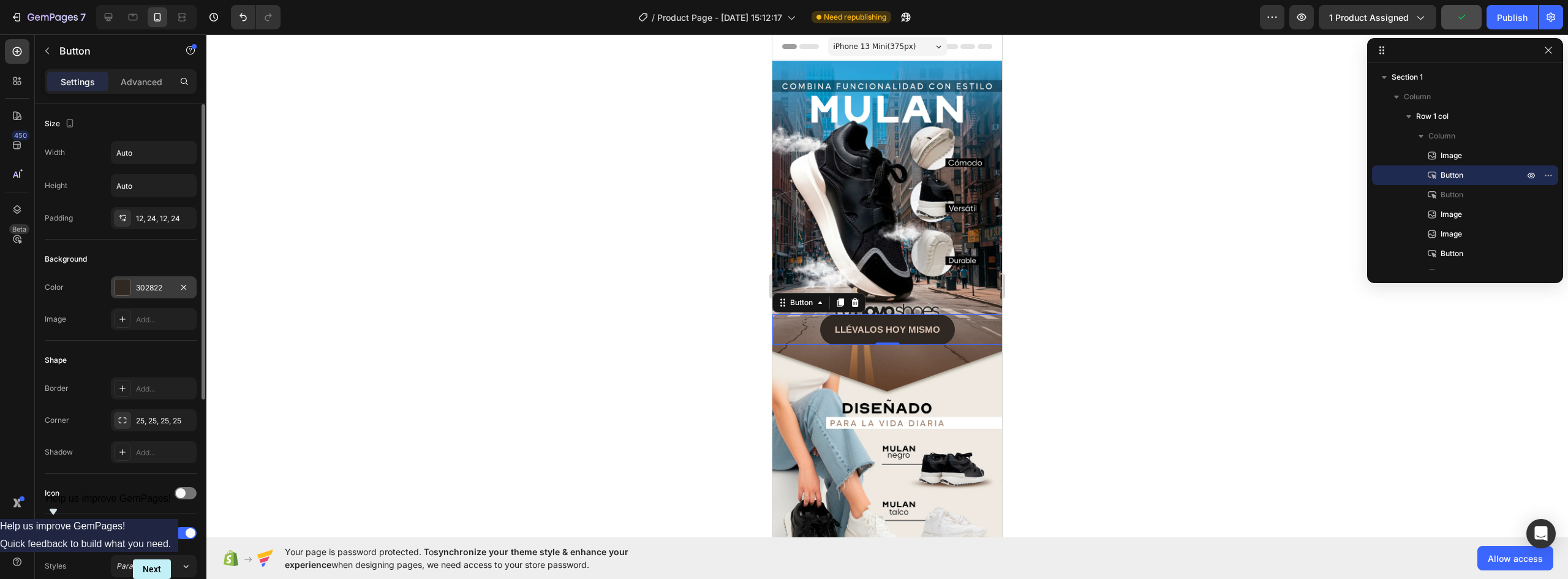
click at [161, 289] on div "302822" at bounding box center [154, 288] width 36 height 11
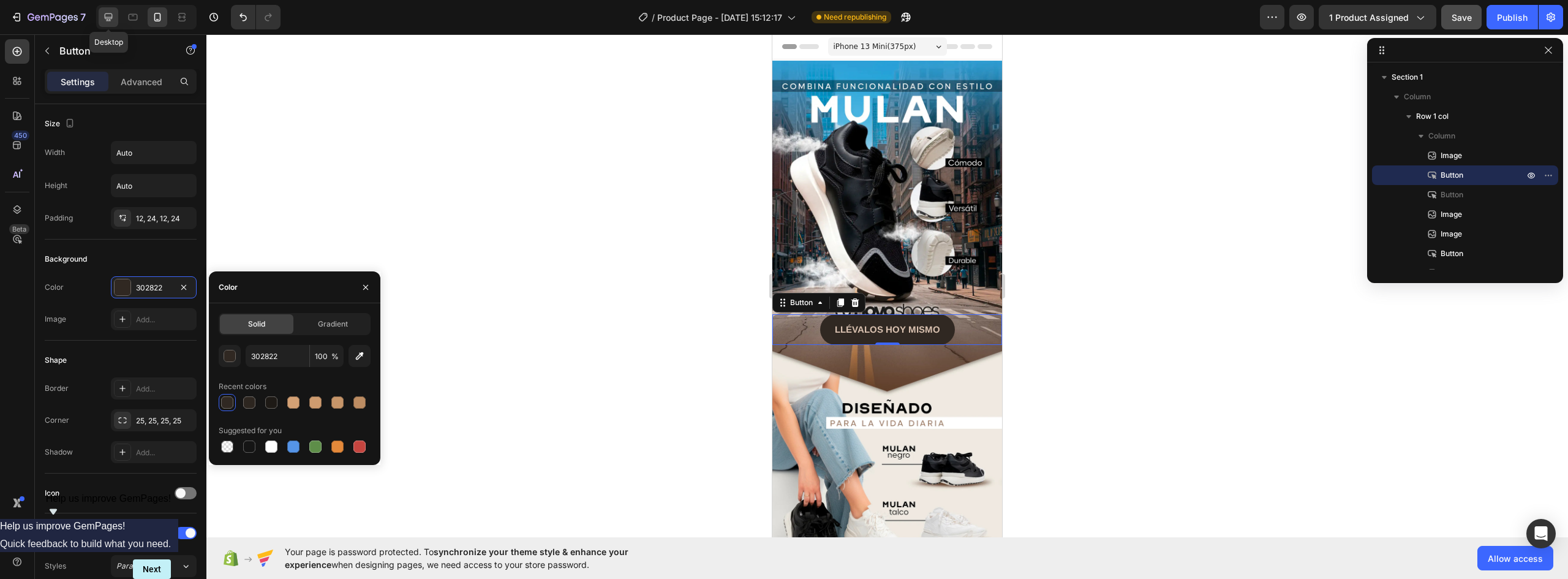
click at [105, 13] on icon at bounding box center [108, 17] width 12 height 12
type input "16"
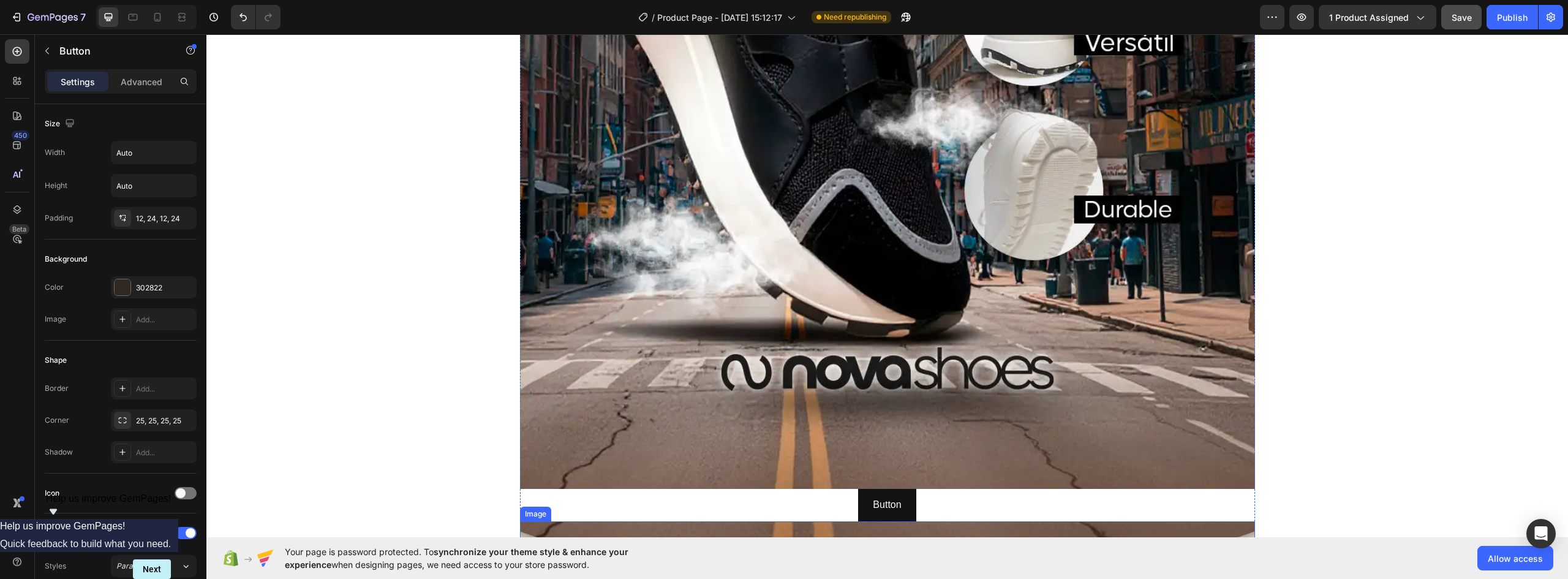
scroll to position [674, 0]
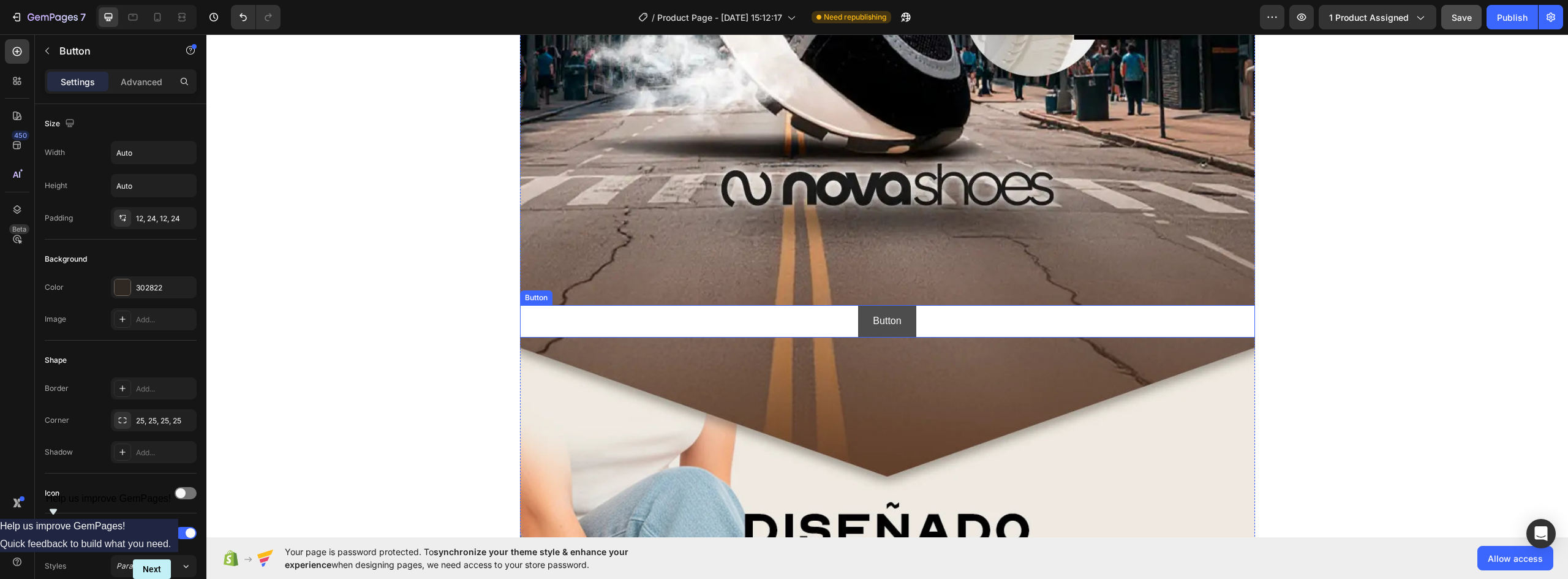
click at [905, 319] on button "Button" at bounding box center [887, 321] width 58 height 32
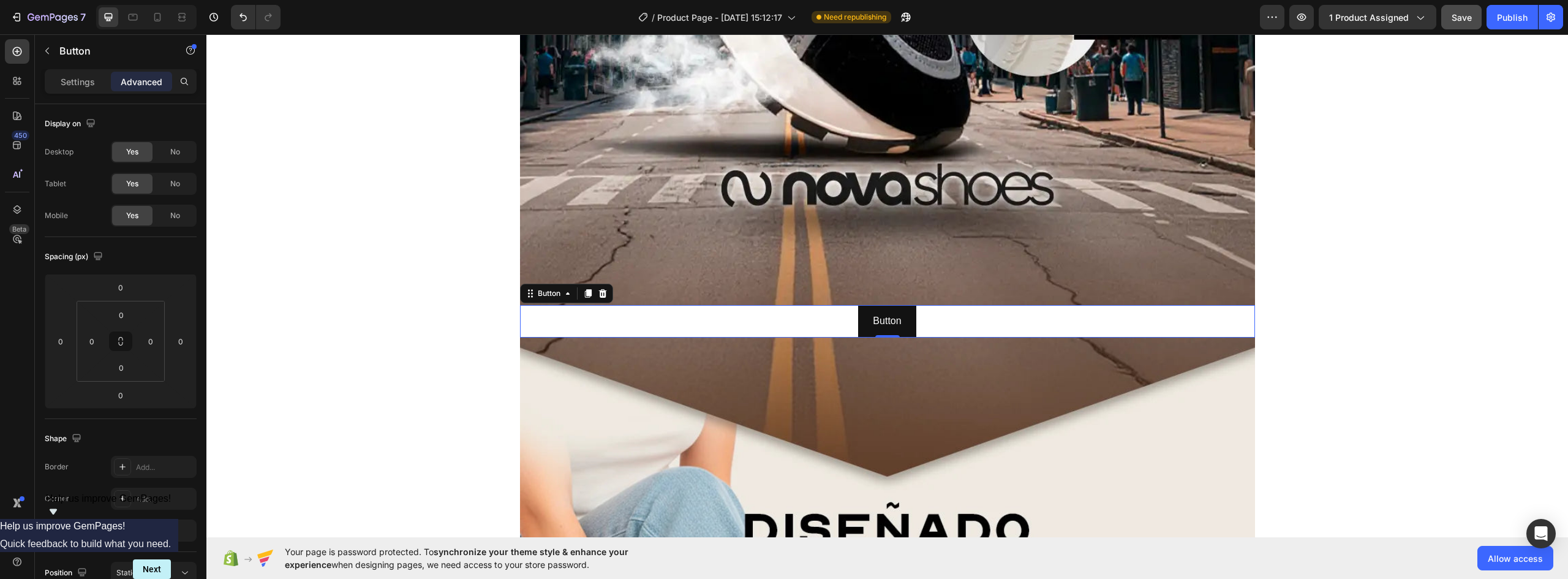
click at [71, 83] on p "Settings" at bounding box center [77, 82] width 34 height 13
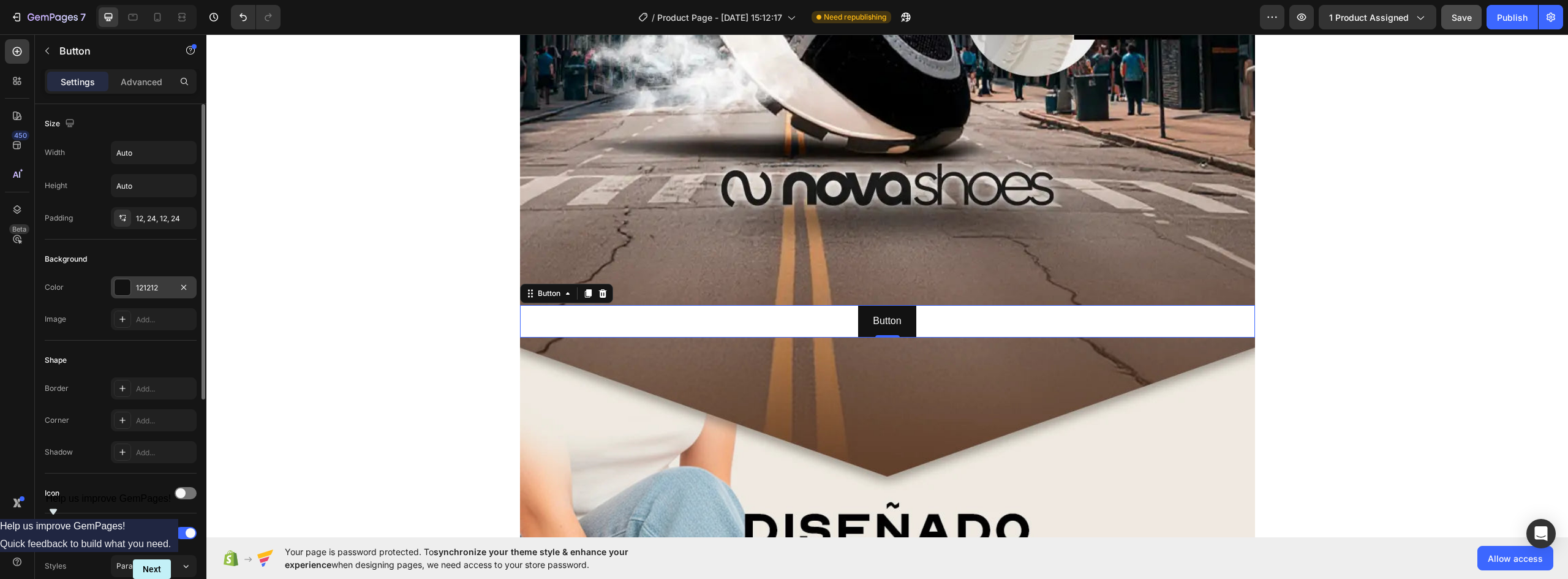
click at [142, 288] on div "121212" at bounding box center [154, 288] width 36 height 11
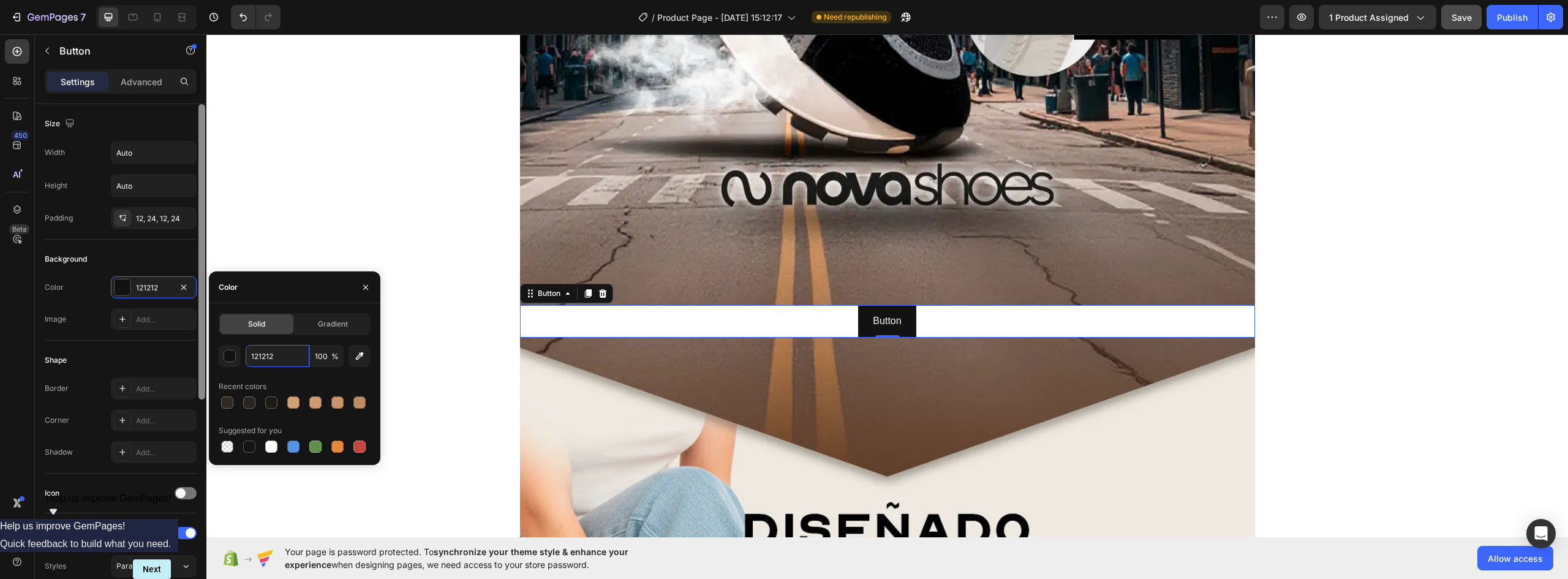
paste input "30282"
click at [296, 399] on div at bounding box center [293, 403] width 12 height 12
type input "302822"
click at [895, 318] on p "Button" at bounding box center [886, 322] width 28 height 18
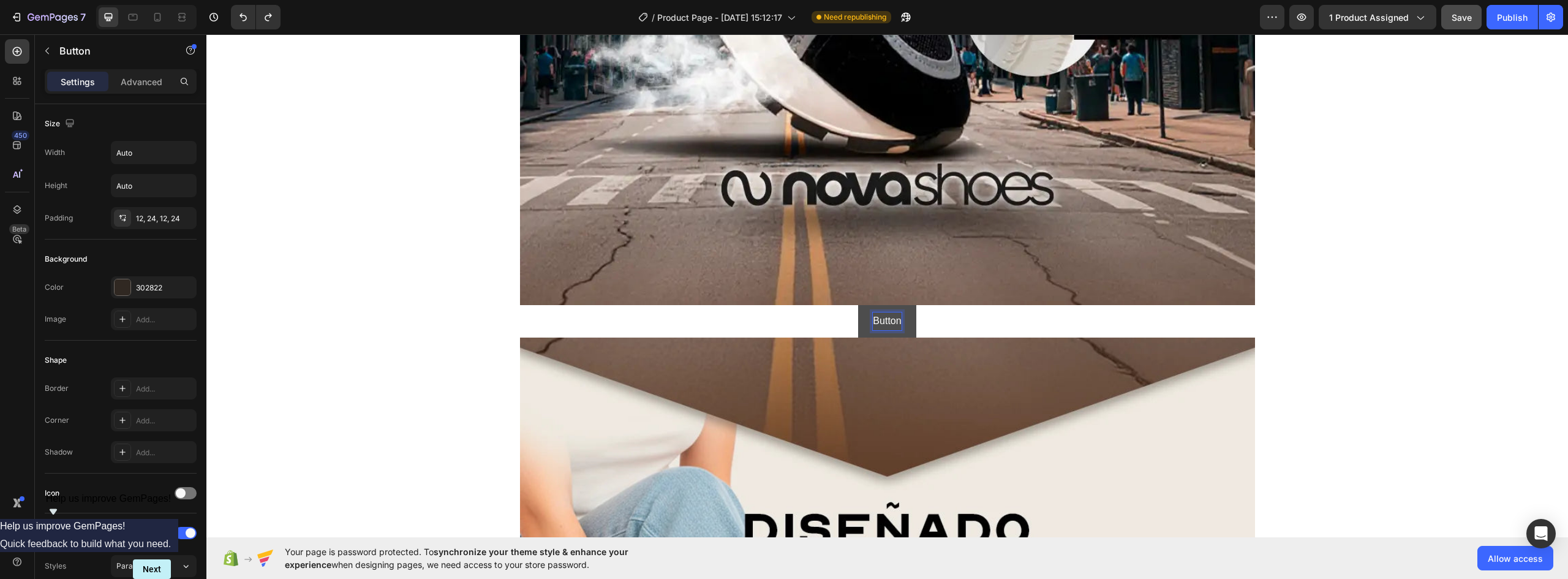
click at [895, 318] on p "Button" at bounding box center [886, 322] width 28 height 18
drag, startPoint x: 894, startPoint y: 319, endPoint x: 833, endPoint y: 327, distance: 61.5
click at [849, 321] on div "Button Button 0" at bounding box center [888, 321] width 735 height 32
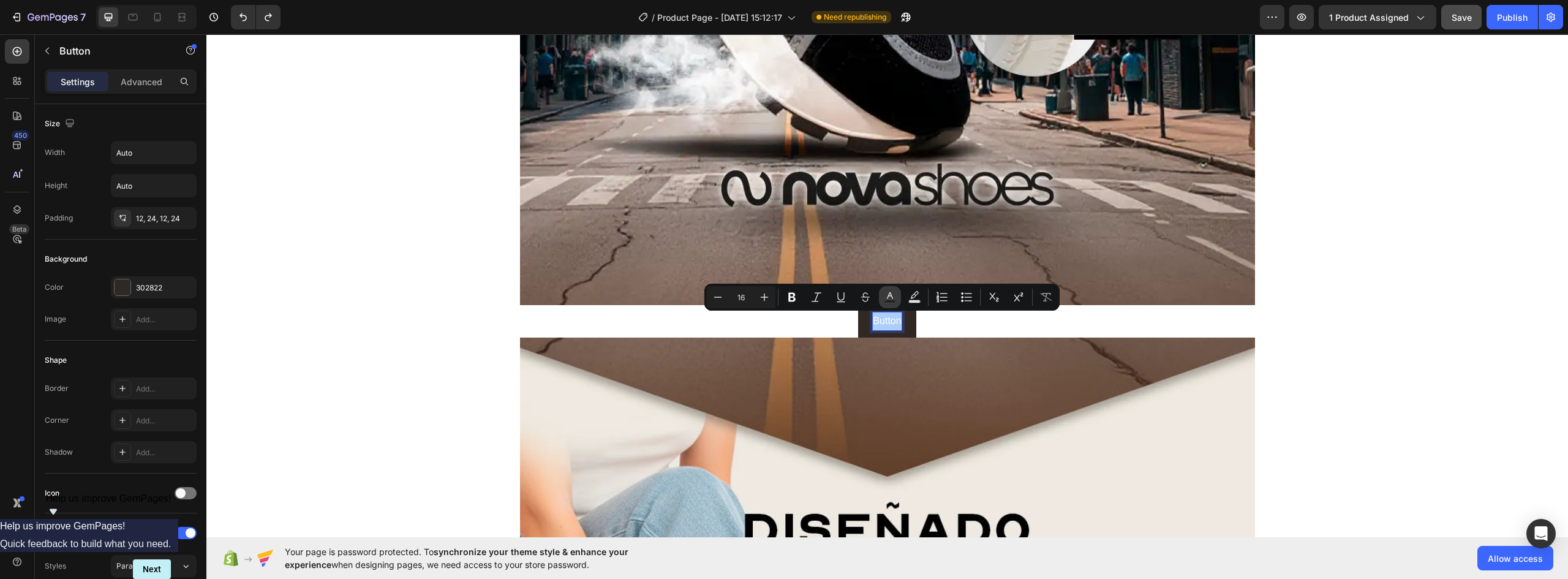
click at [892, 298] on icon "Editor contextual toolbar" at bounding box center [890, 297] width 12 height 12
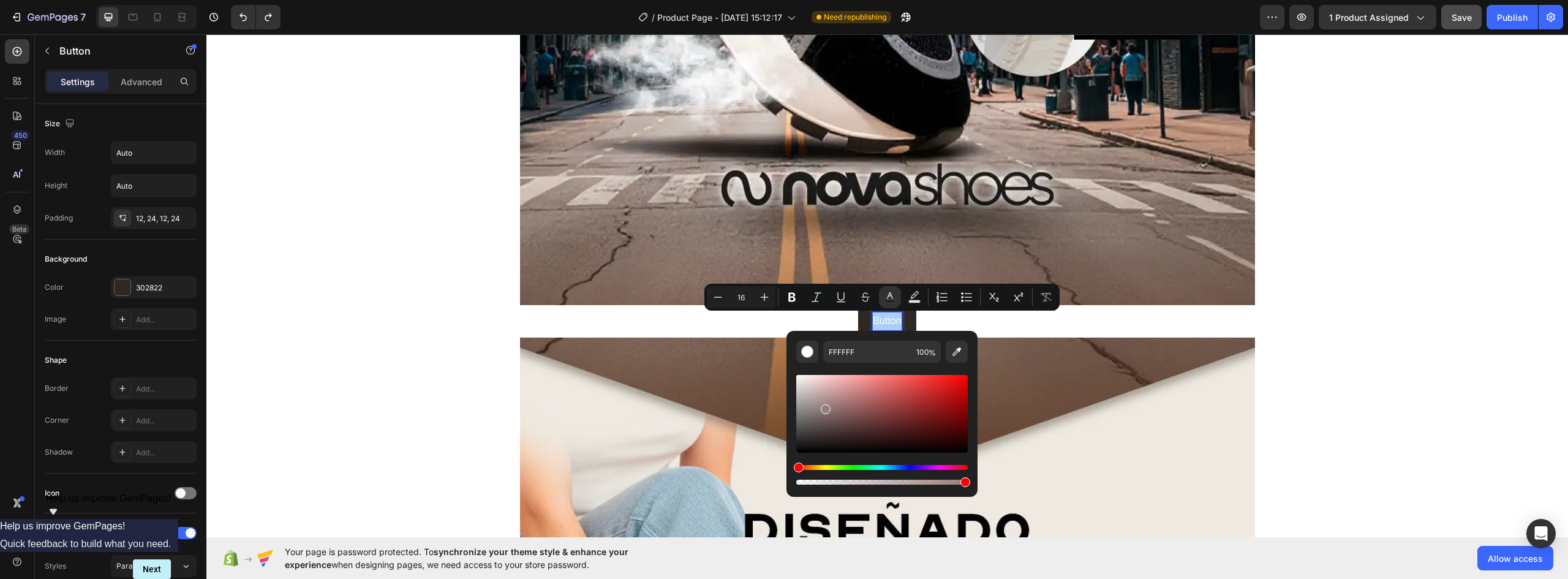
drag, startPoint x: 808, startPoint y: 405, endPoint x: 825, endPoint y: 406, distance: 17.0
click at [825, 406] on div "Editor contextual toolbar" at bounding box center [882, 414] width 171 height 78
drag, startPoint x: 825, startPoint y: 403, endPoint x: 823, endPoint y: 394, distance: 9.2
click at [823, 394] on div "Editor contextual toolbar" at bounding box center [882, 414] width 171 height 78
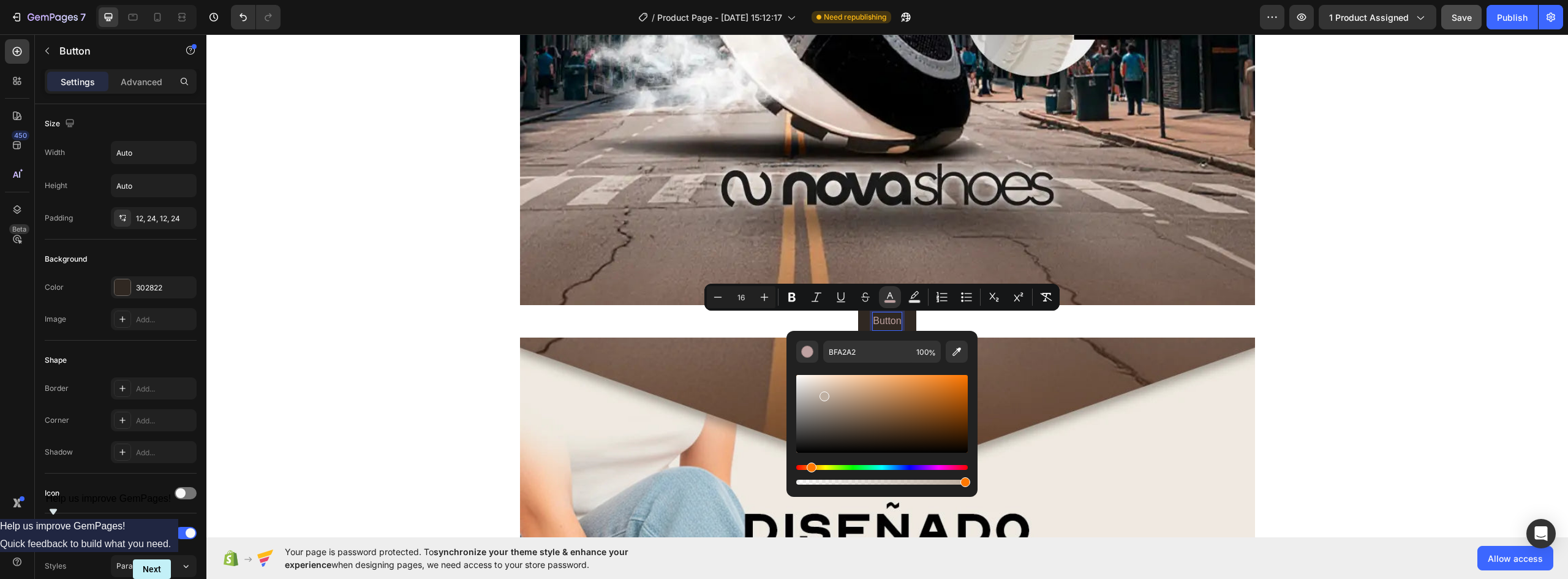
drag, startPoint x: 804, startPoint y: 466, endPoint x: 813, endPoint y: 439, distance: 28.5
click at [810, 466] on div "Hue" at bounding box center [812, 468] width 10 height 10
drag, startPoint x: 825, startPoint y: 393, endPoint x: 823, endPoint y: 386, distance: 7.3
click at [821, 383] on div "Editor contextual toolbar" at bounding box center [822, 386] width 10 height 10
type input "E0D0C0"
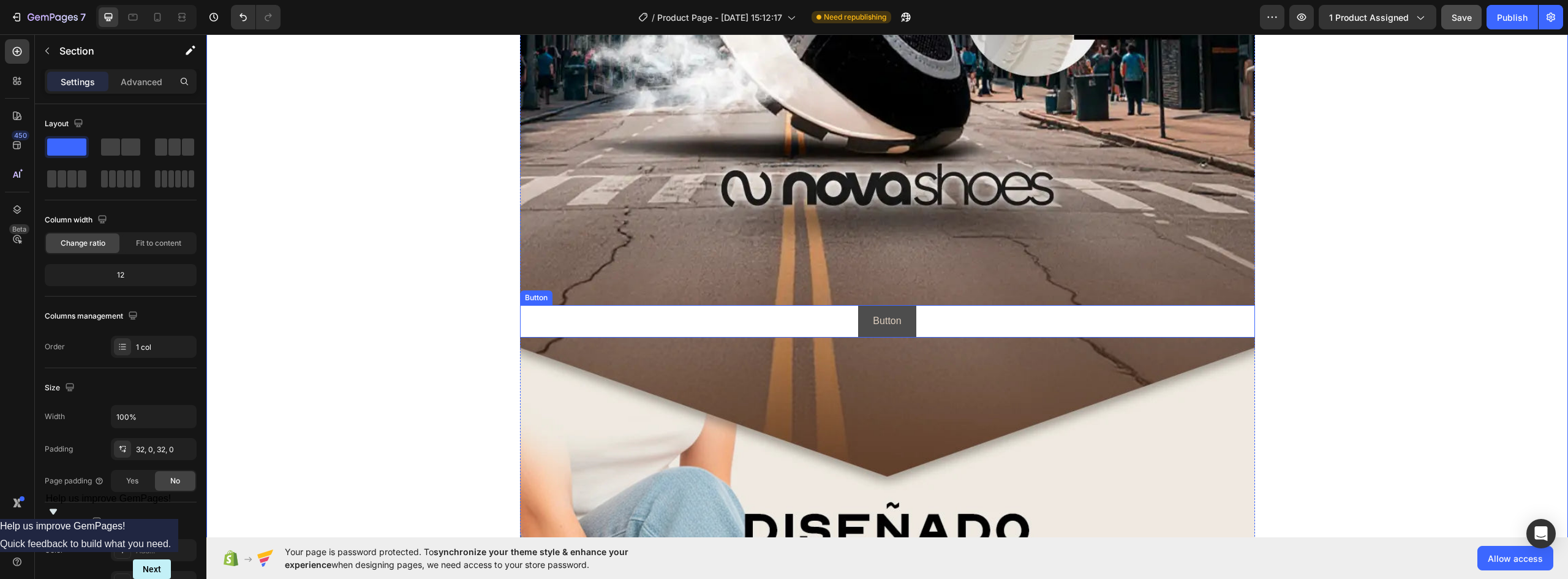
click at [908, 313] on button "Button" at bounding box center [887, 321] width 58 height 32
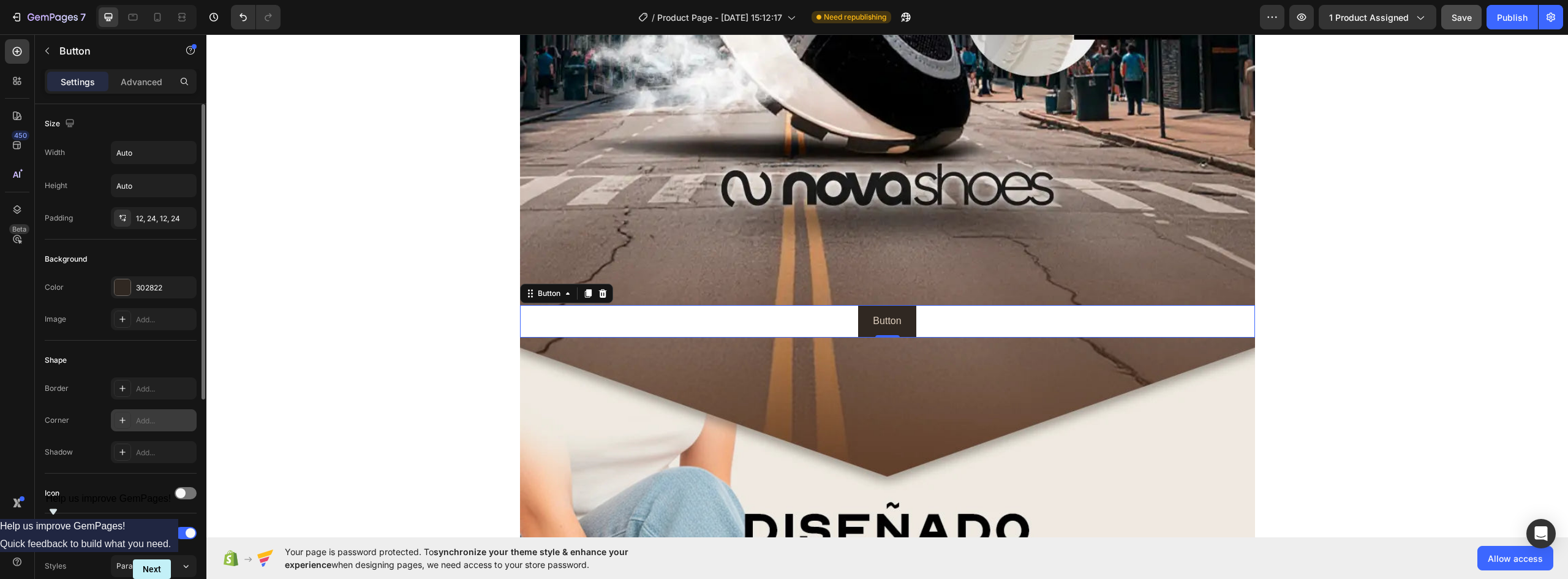
click at [143, 421] on div "Add..." at bounding box center [165, 421] width 58 height 11
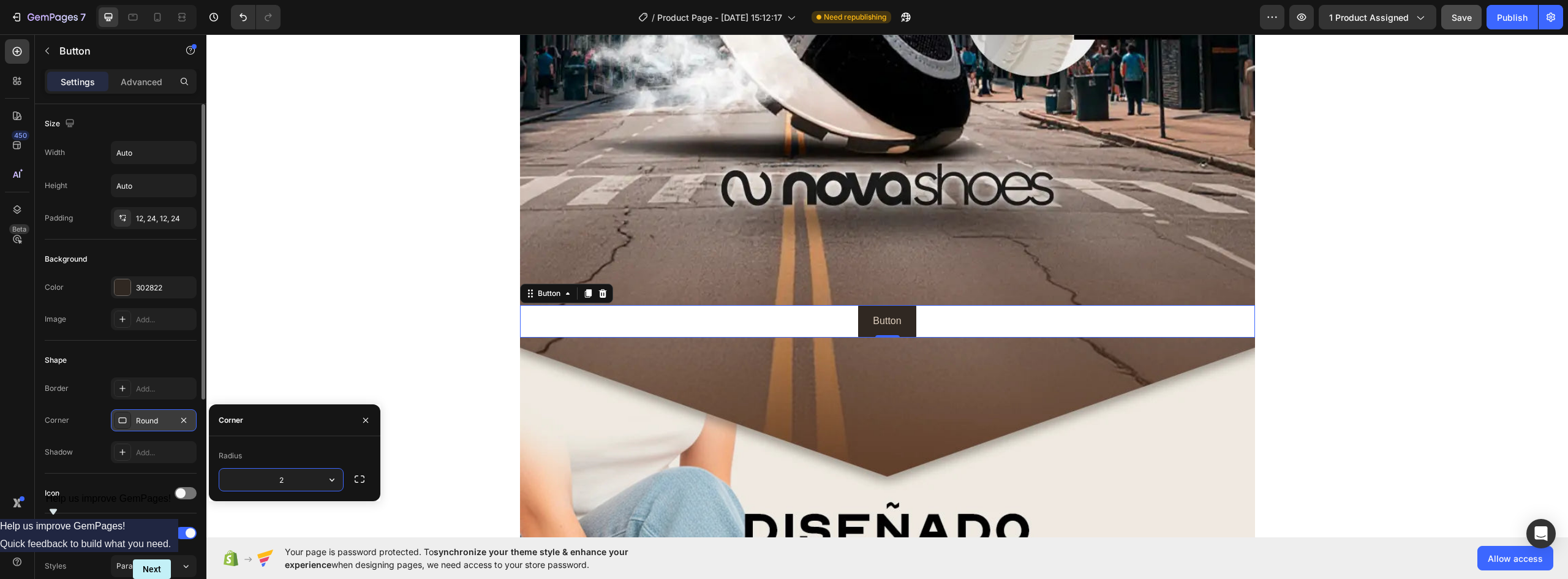
type input "25"
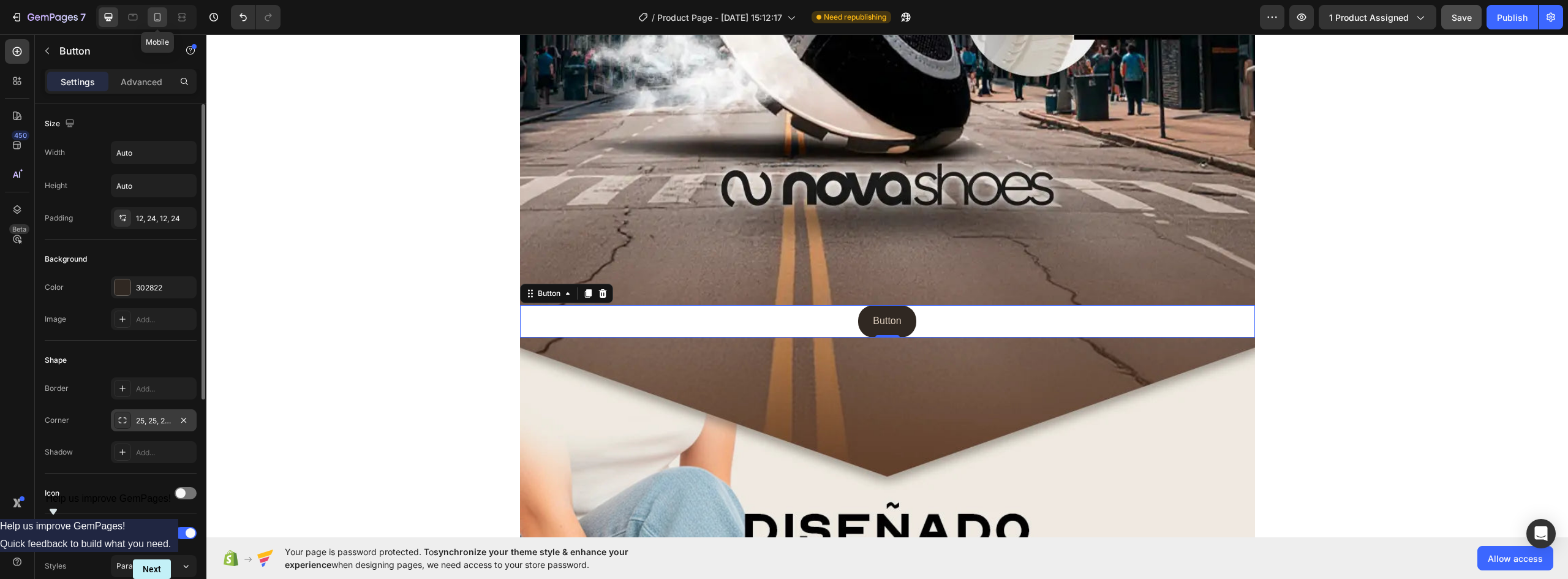
click at [155, 14] on icon at bounding box center [158, 17] width 7 height 9
type input "14"
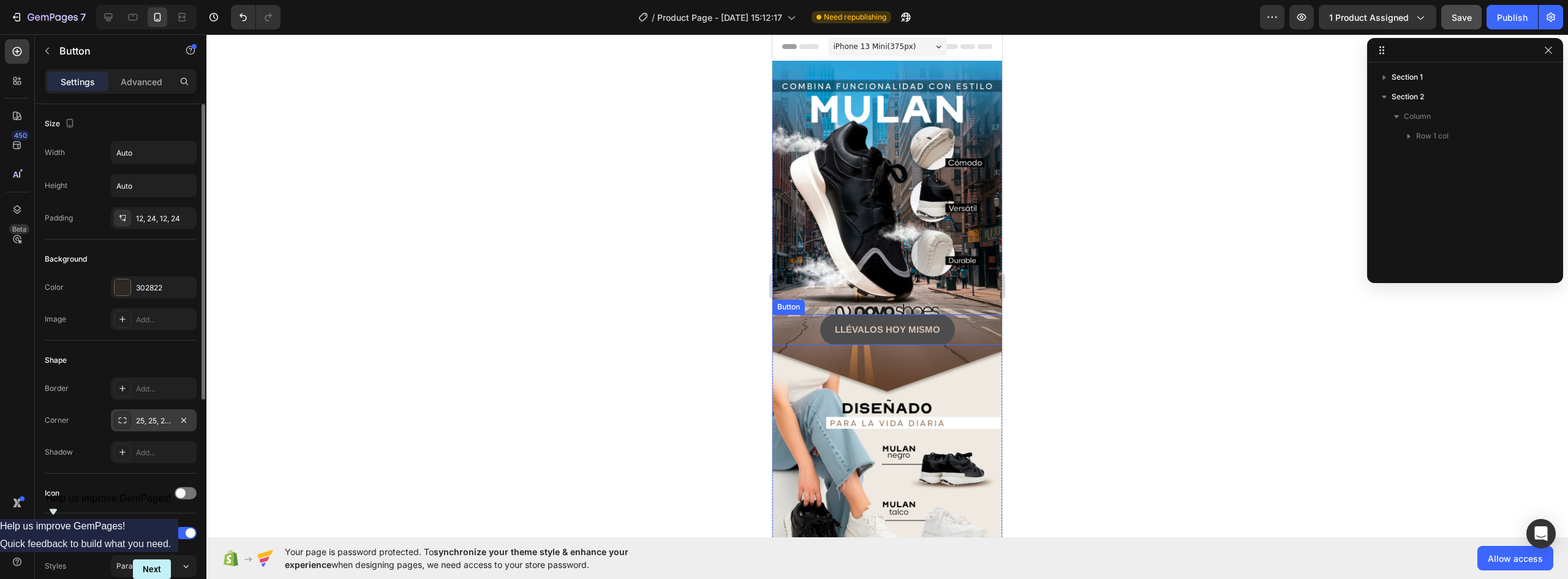
click at [942, 314] on button "LLÉVALOS HOY MISMO" at bounding box center [887, 329] width 135 height 31
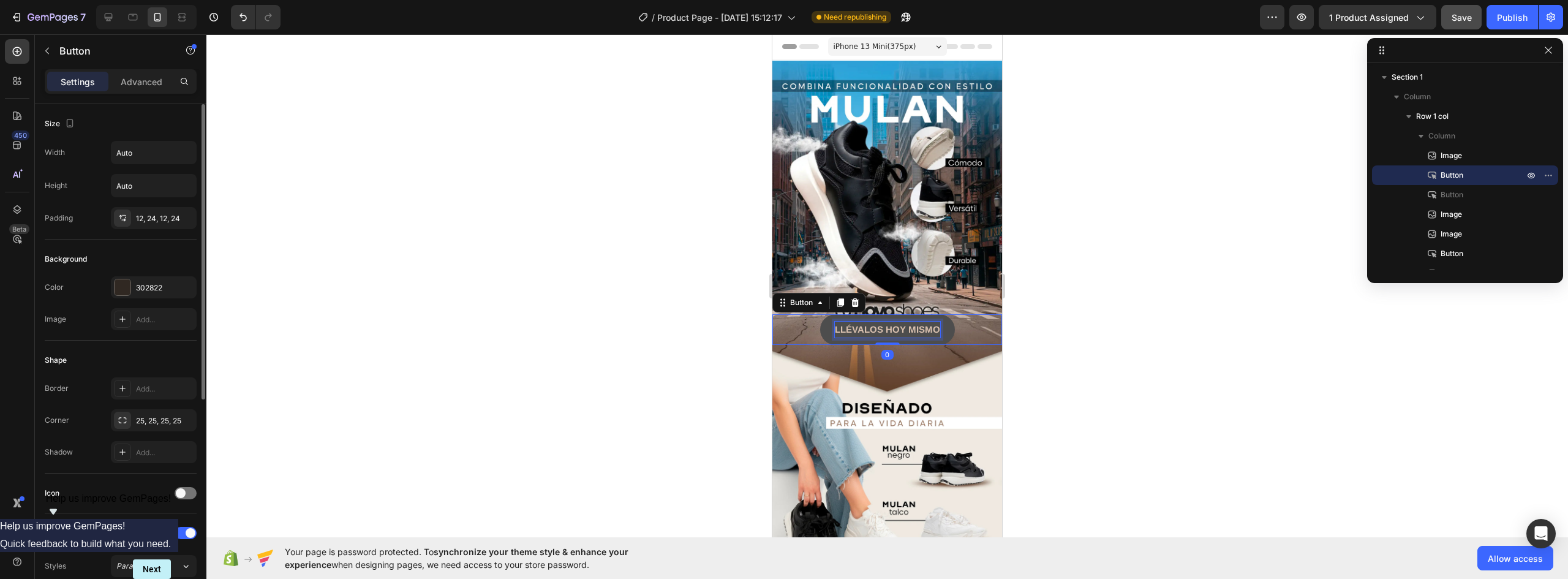
click at [884, 324] on strong "LLÉVALOS HOY MISMO" at bounding box center [888, 329] width 106 height 10
drag, startPoint x: 832, startPoint y: 317, endPoint x: 968, endPoint y: 322, distance: 136.1
click at [968, 322] on div "LLÉVALOS HOY MISMO Button 0" at bounding box center [887, 329] width 230 height 31
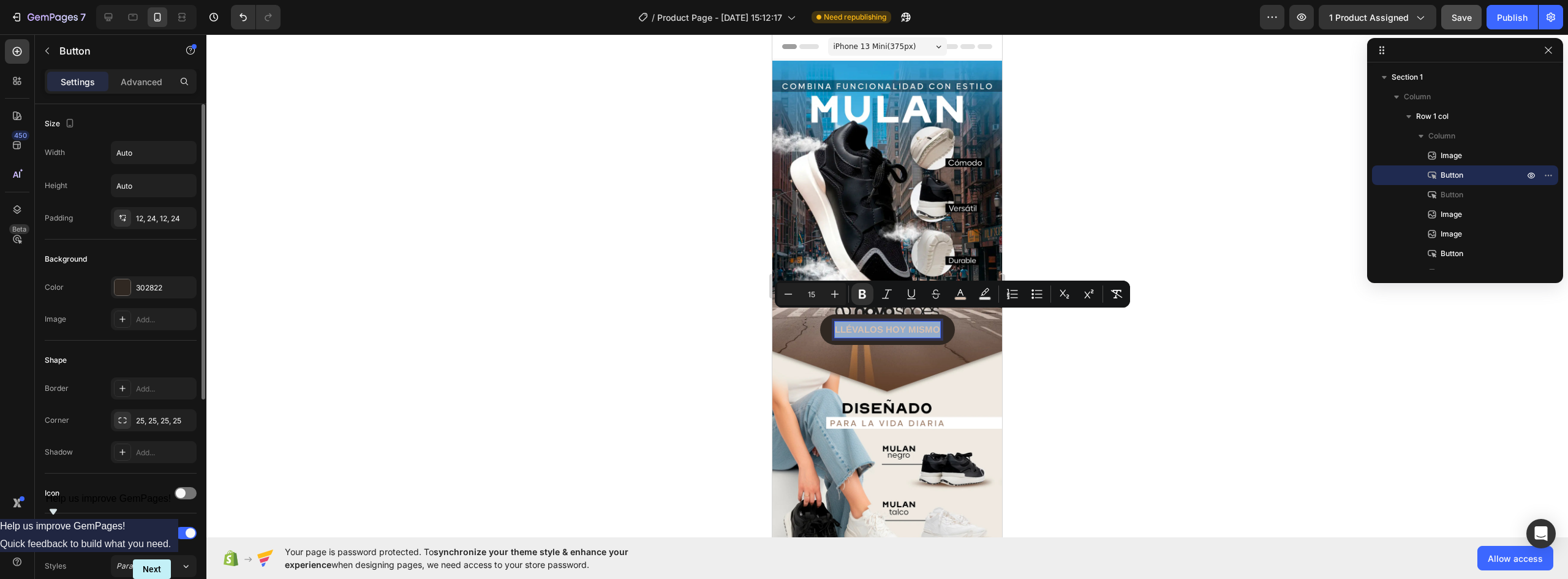
scroll to position [184, 0]
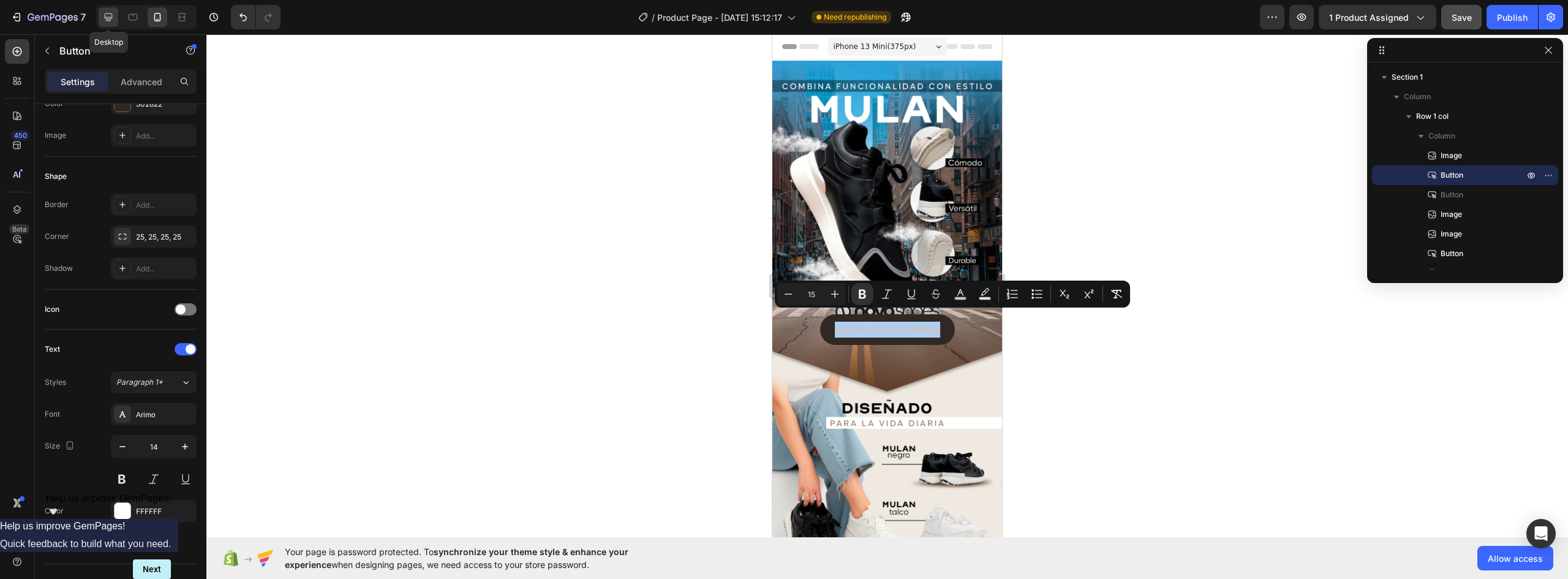
click at [110, 9] on div at bounding box center [108, 17] width 20 height 20
type input "16"
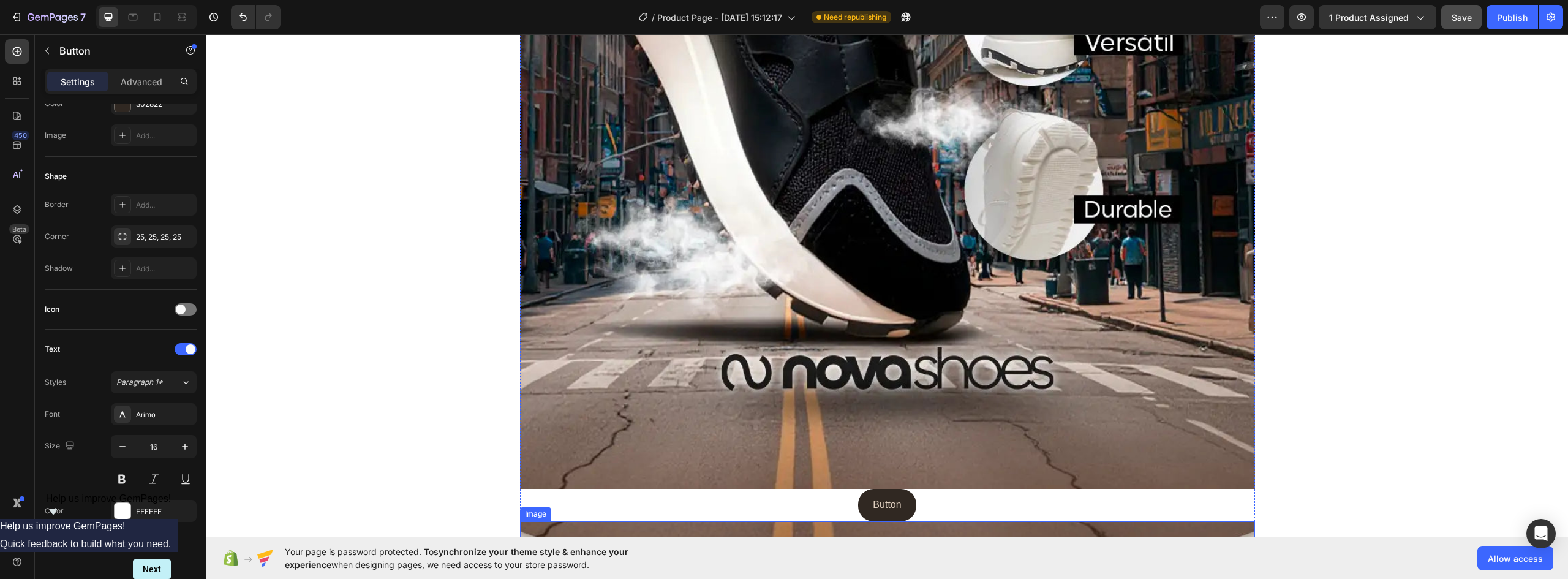
scroll to position [735, 0]
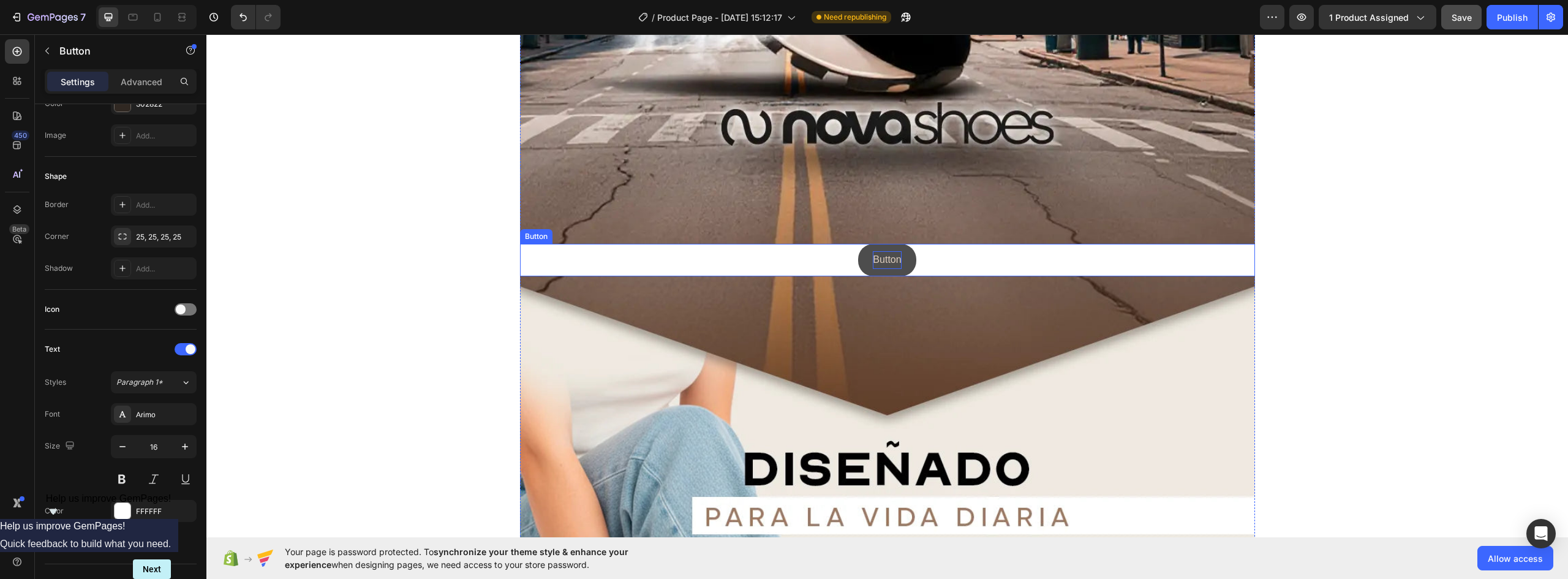
click at [882, 257] on span "Button" at bounding box center [886, 259] width 28 height 10
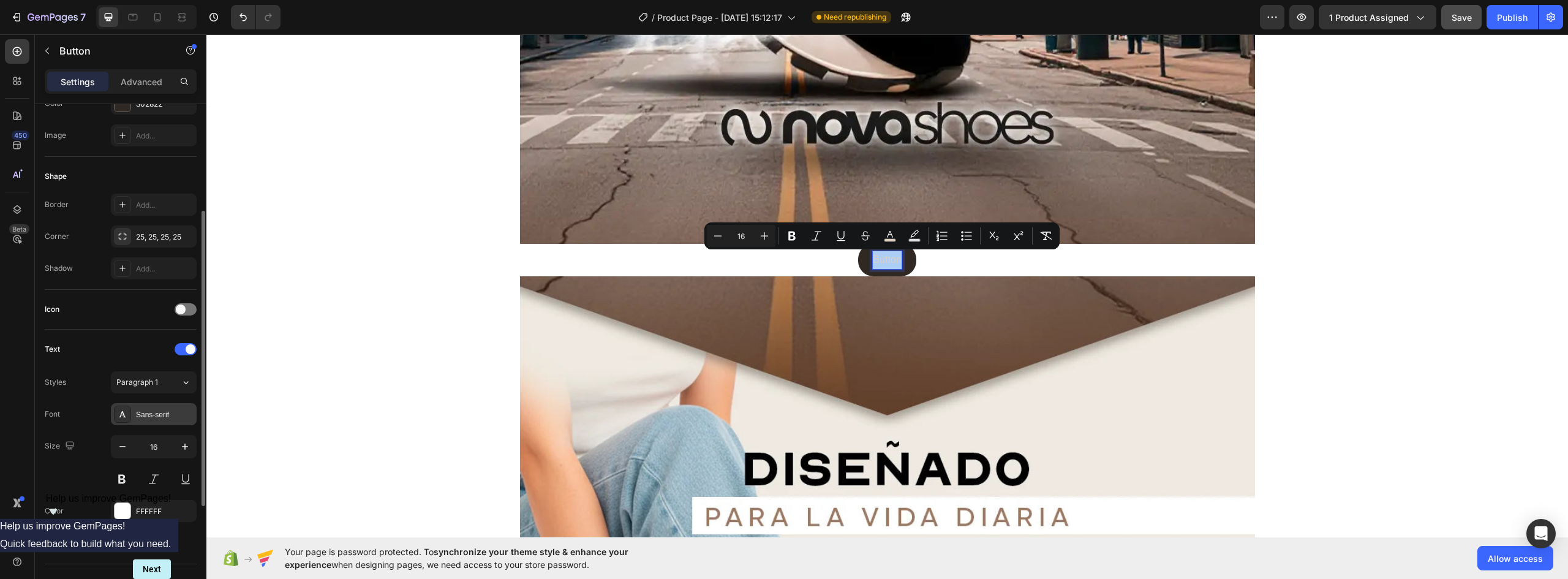
click at [141, 410] on div "Sans-serif" at bounding box center [165, 415] width 58 height 11
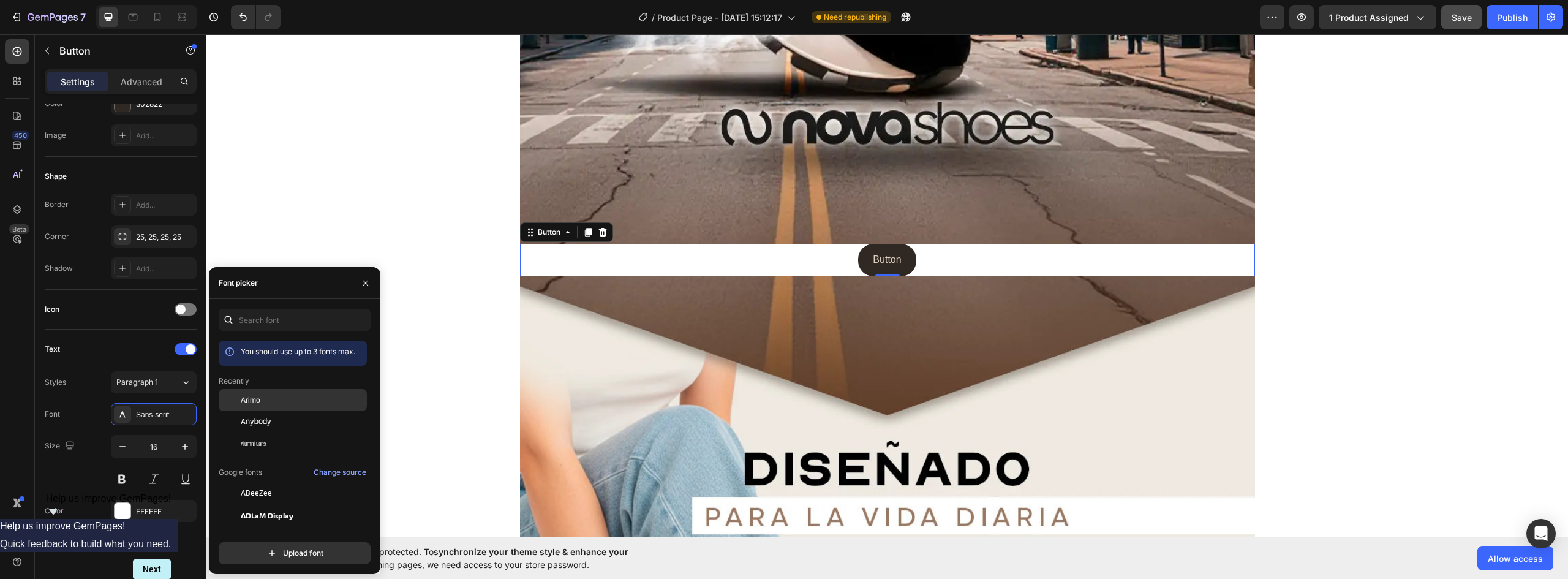
click at [253, 403] on span "Arimo" at bounding box center [250, 400] width 20 height 11
click at [158, 19] on icon at bounding box center [158, 17] width 12 height 12
type input "14"
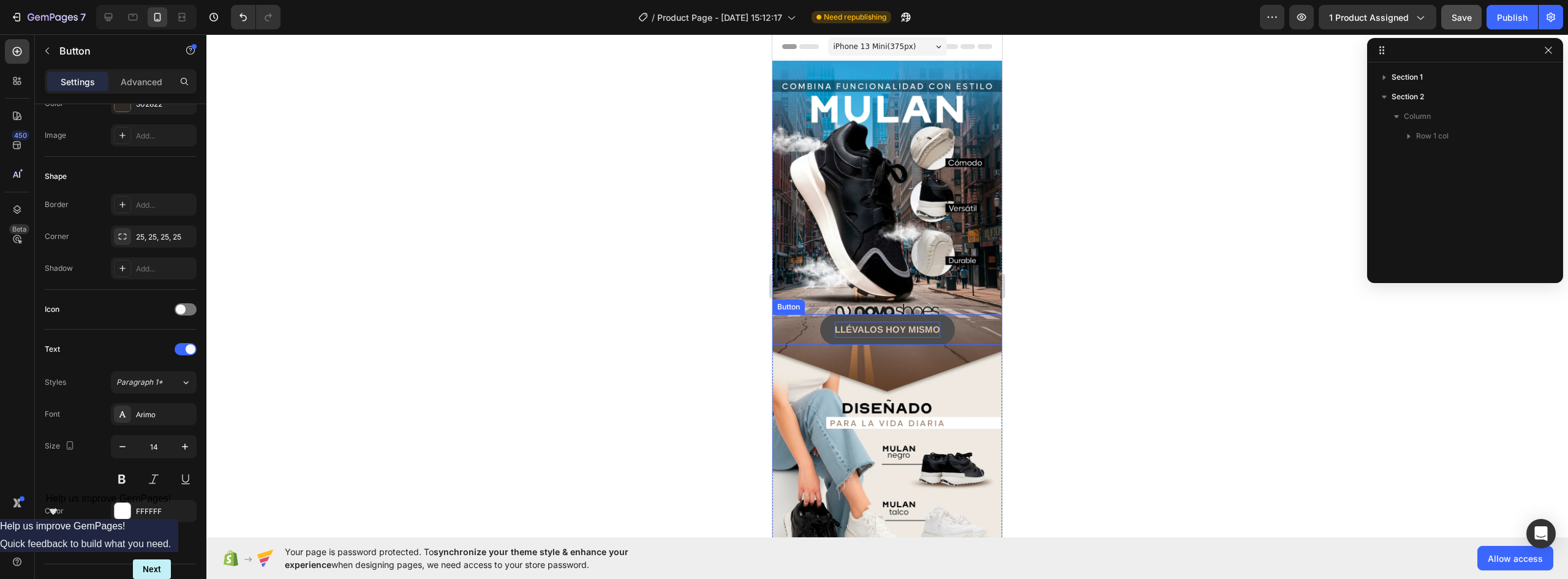
click at [884, 324] on strong "LLÉVALOS HOY MISMO" at bounding box center [888, 329] width 106 height 10
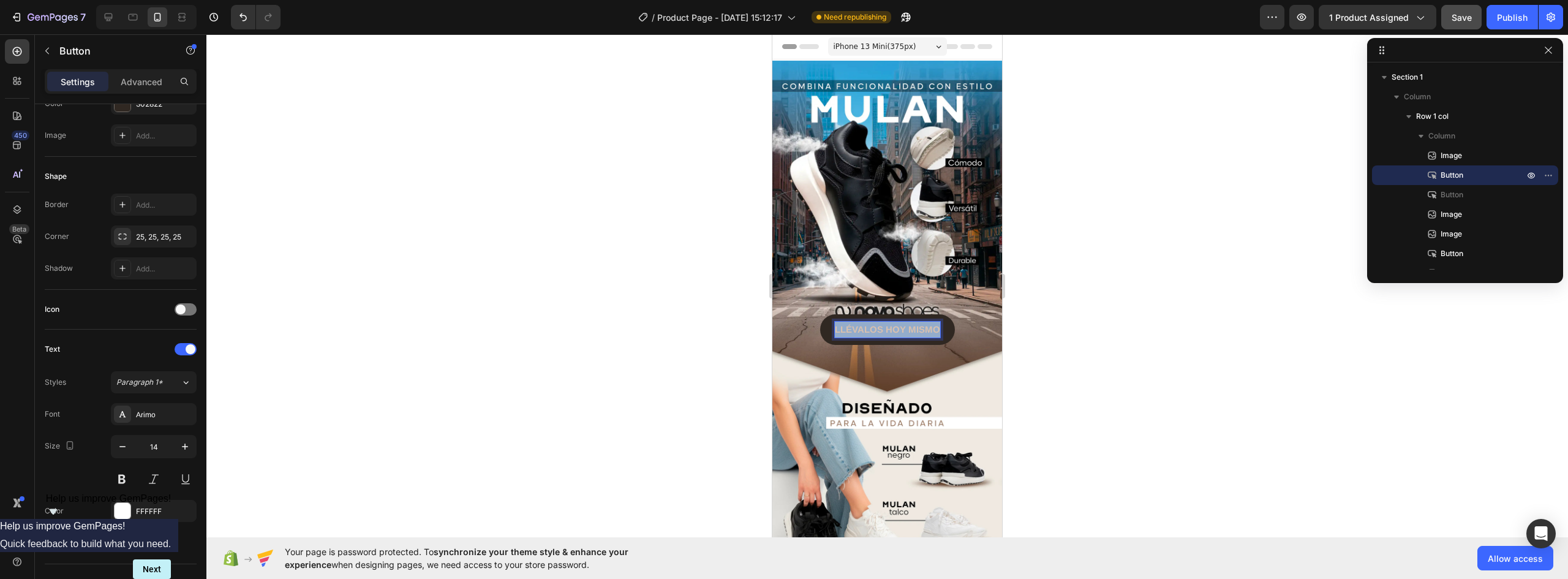
drag, startPoint x: 832, startPoint y: 317, endPoint x: 976, endPoint y: 319, distance: 144.0
click at [976, 319] on div "LLÉVALOS HOY MISMO Button 0" at bounding box center [887, 329] width 230 height 31
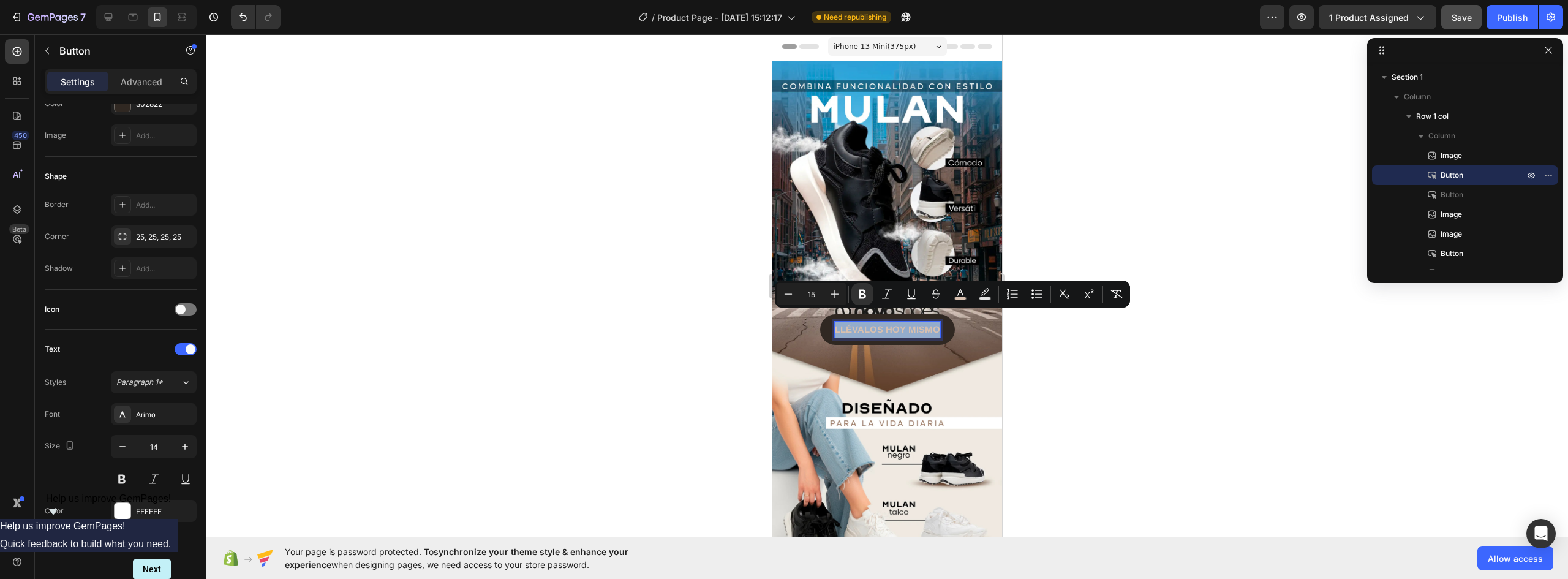
copy strong "LLÉVALOS HOY MISMO"
drag, startPoint x: 108, startPoint y: 17, endPoint x: 120, endPoint y: 32, distance: 19.2
click at [108, 18] on icon at bounding box center [109, 18] width 8 height 8
type input "16"
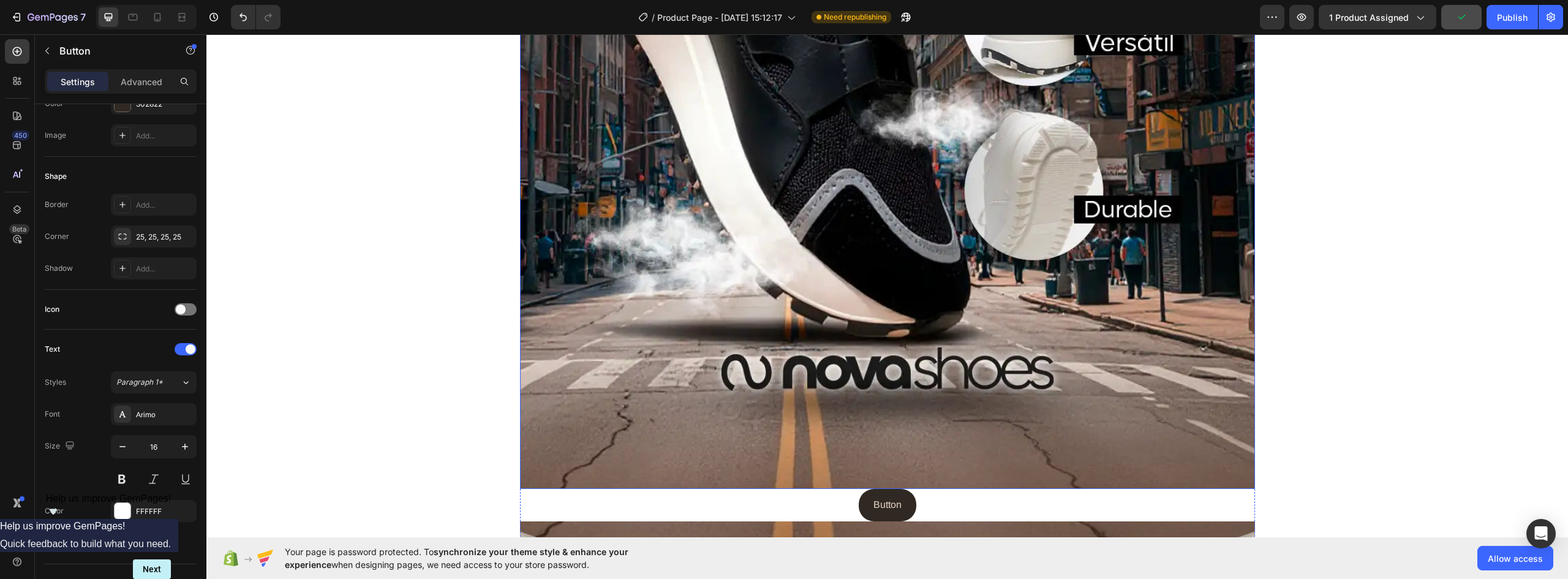
scroll to position [674, 0]
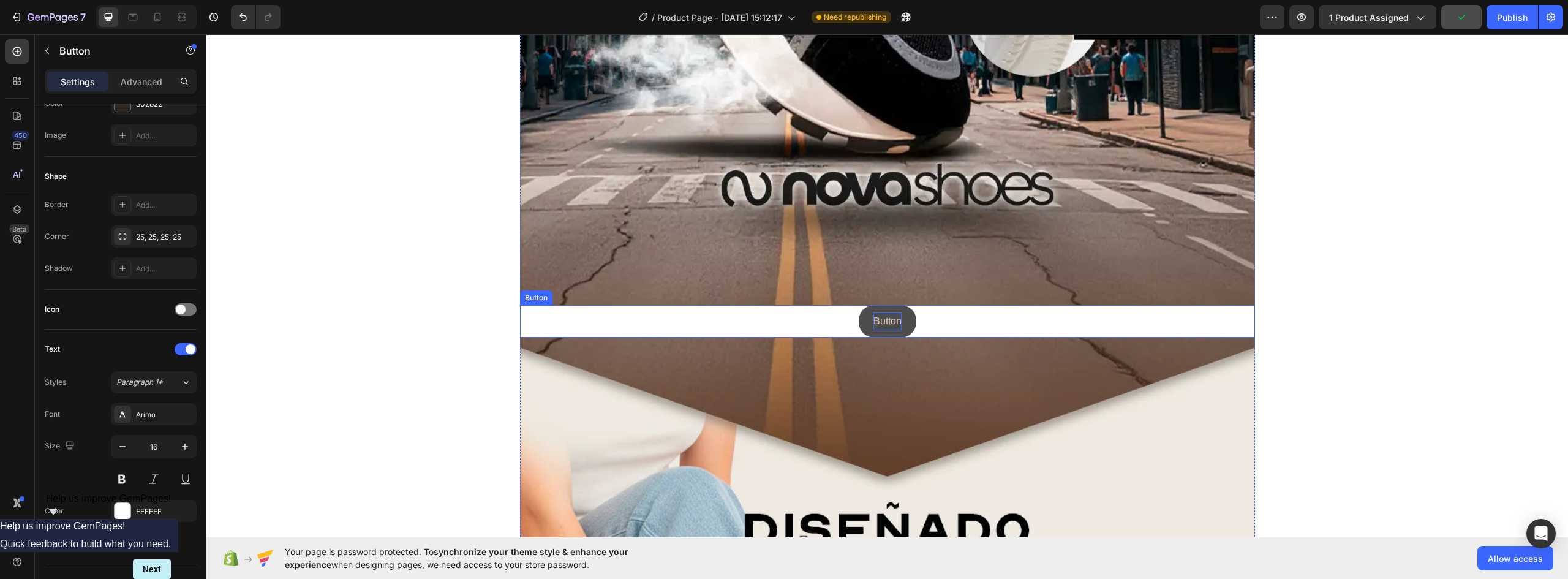
click at [889, 323] on span "Button" at bounding box center [887, 320] width 28 height 10
click at [945, 318] on button "LLÉVALOS HOY MISMO" at bounding box center [887, 321] width 135 height 32
click at [148, 84] on p "Advanced" at bounding box center [141, 82] width 42 height 13
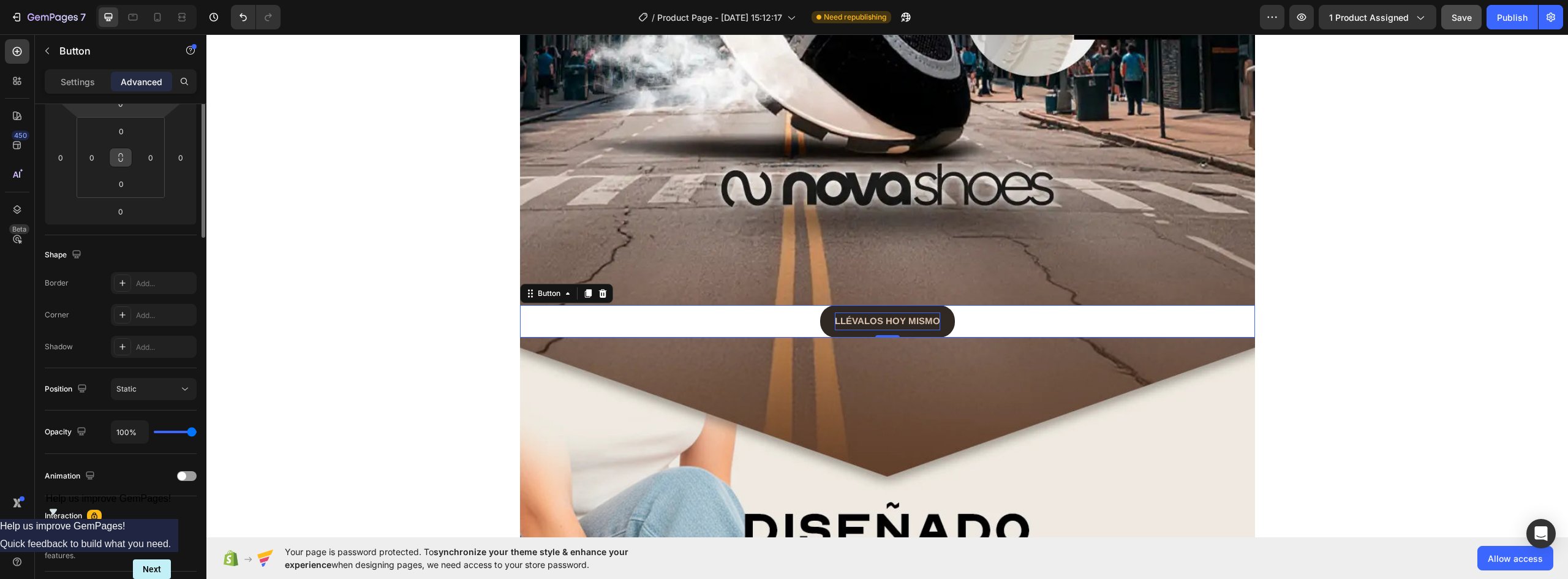
scroll to position [0, 0]
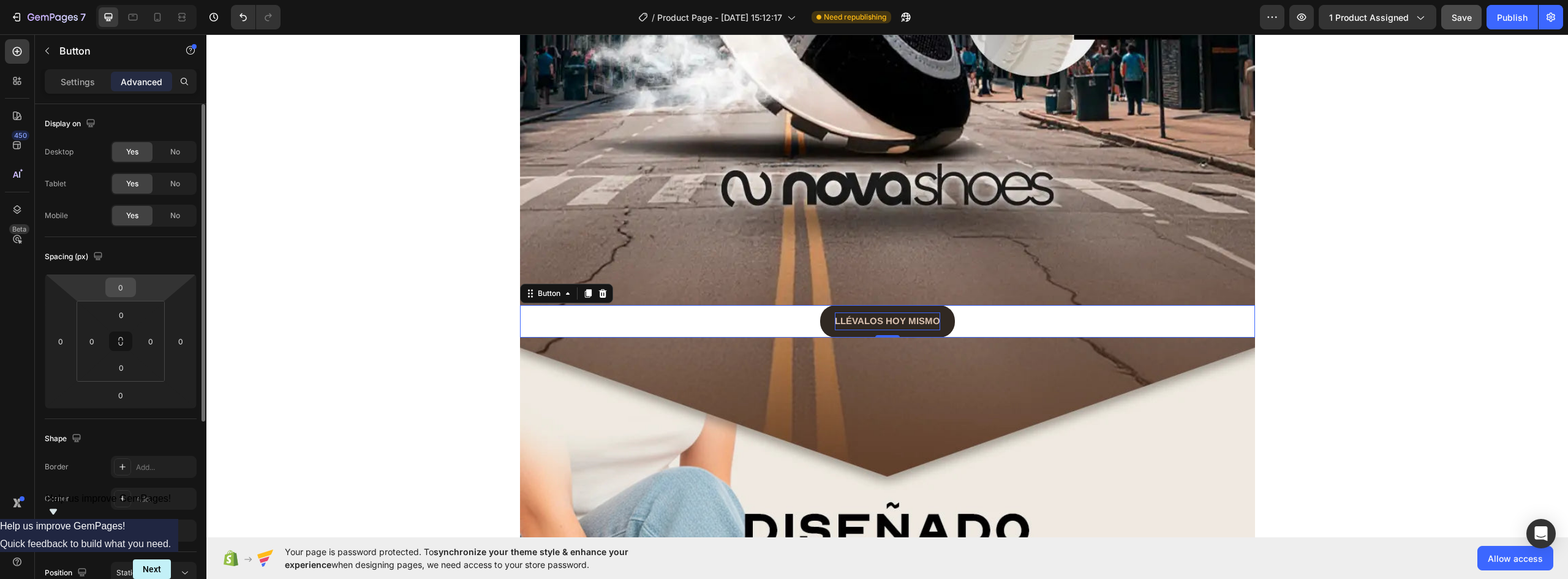
click at [120, 284] on input "0" at bounding box center [121, 287] width 25 height 19
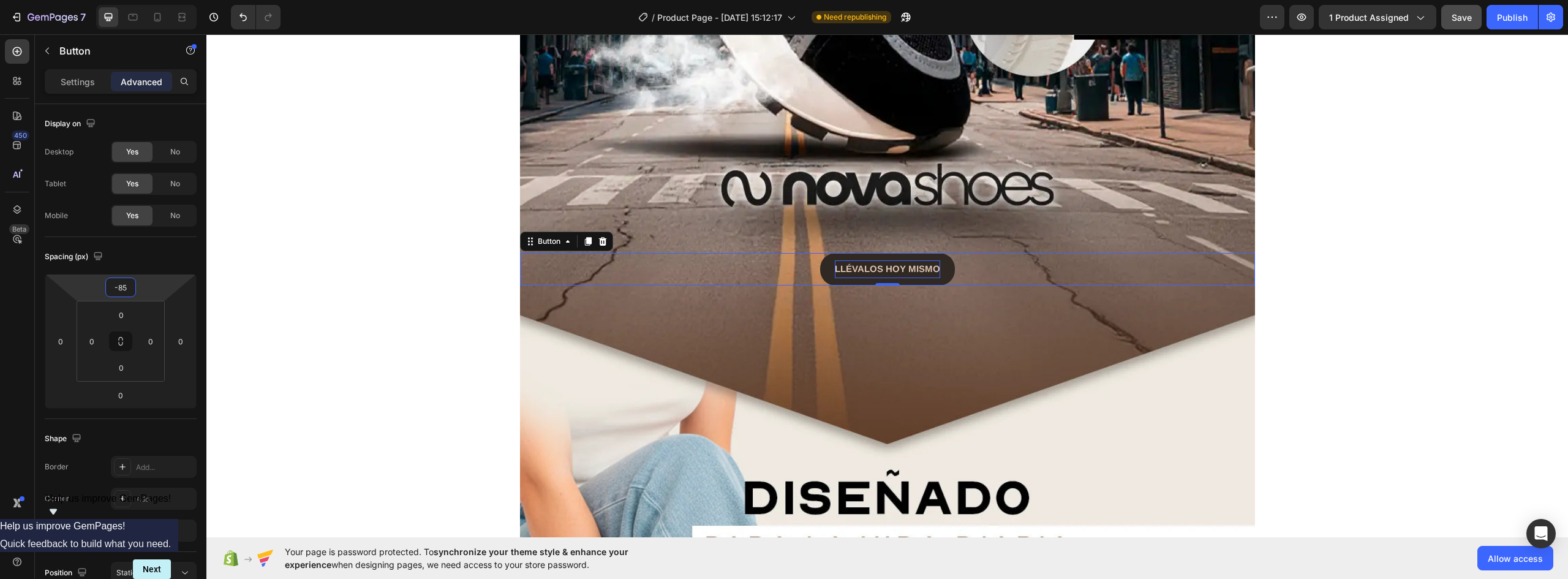
type input "-85"
drag, startPoint x: 931, startPoint y: 268, endPoint x: 735, endPoint y: 253, distance: 196.6
click at [765, 265] on div "LLÉVALOS HOY MISMO Button 0" at bounding box center [888, 269] width 735 height 32
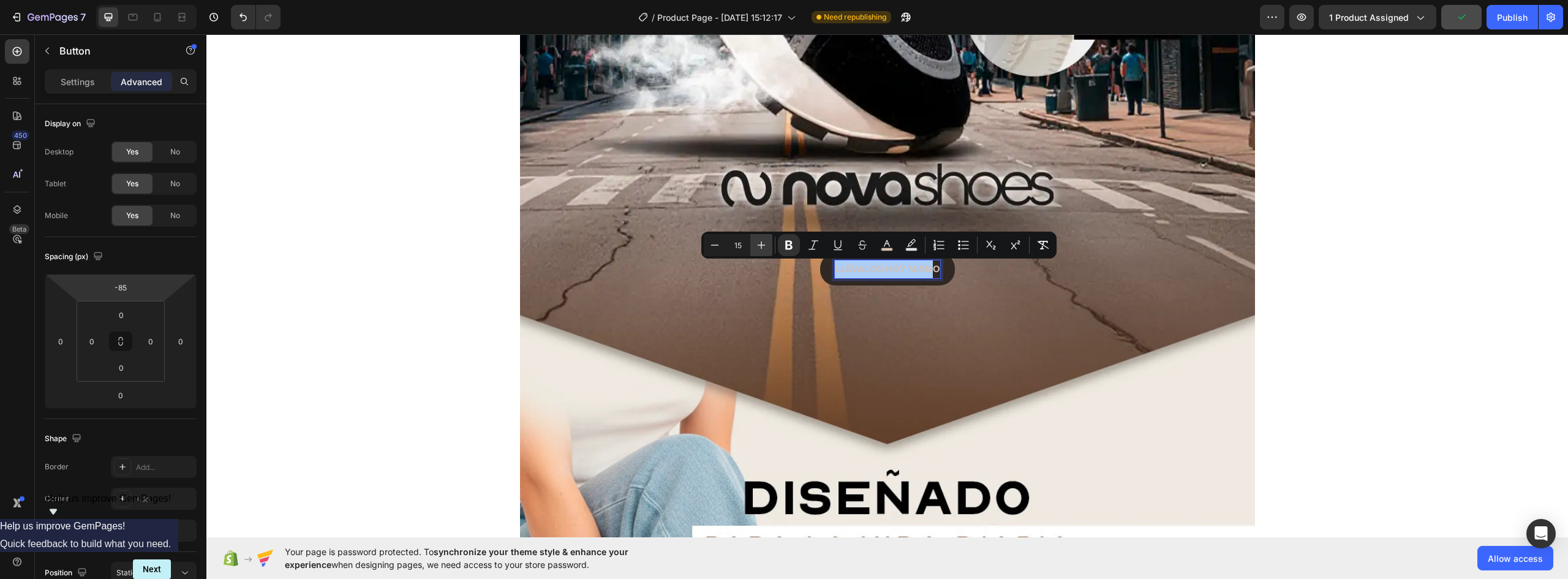
click at [767, 244] on icon "Editor contextual toolbar" at bounding box center [762, 245] width 12 height 12
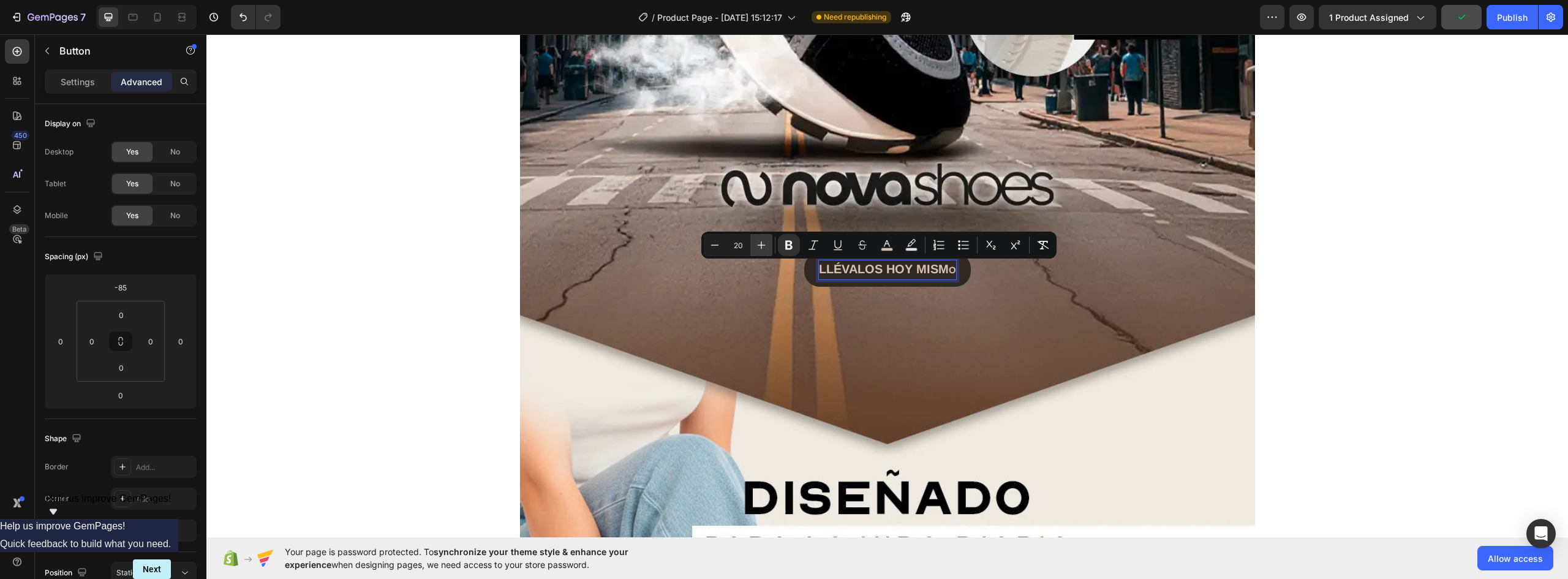
click at [767, 244] on icon "Editor contextual toolbar" at bounding box center [762, 245] width 12 height 12
type input "24"
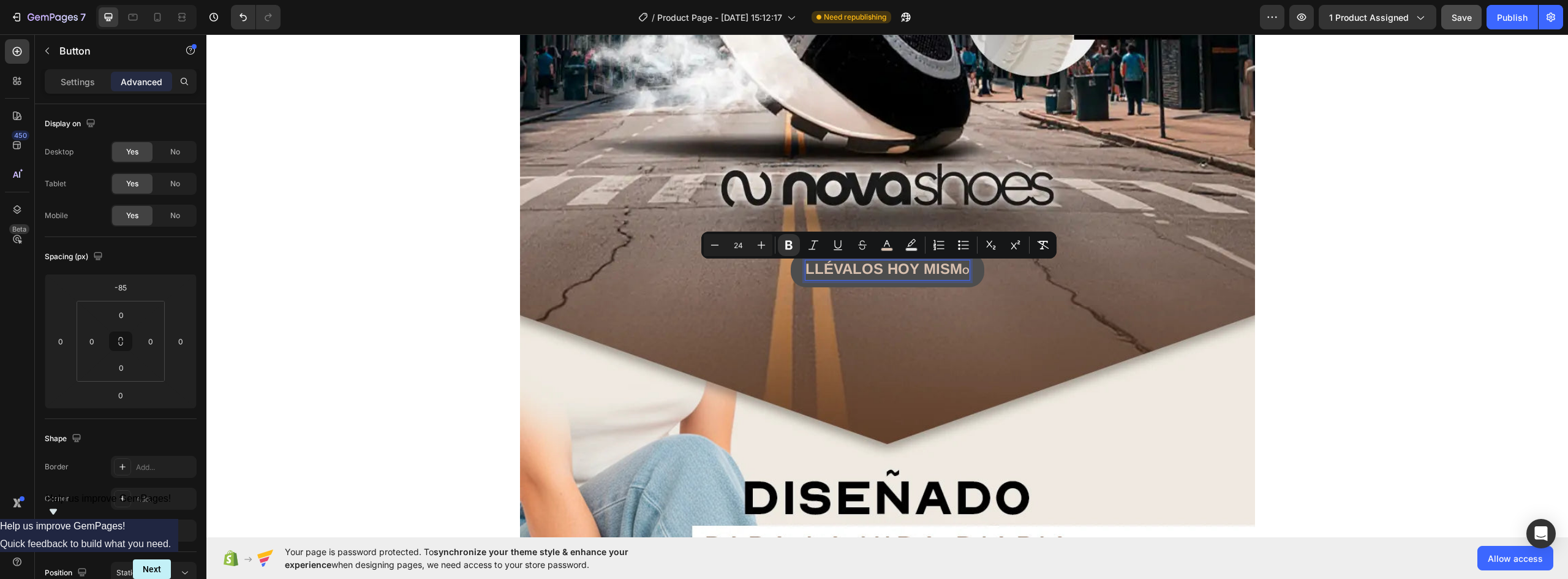
click at [965, 272] on button "LLÉVALOS HOY MISM O" at bounding box center [887, 270] width 193 height 34
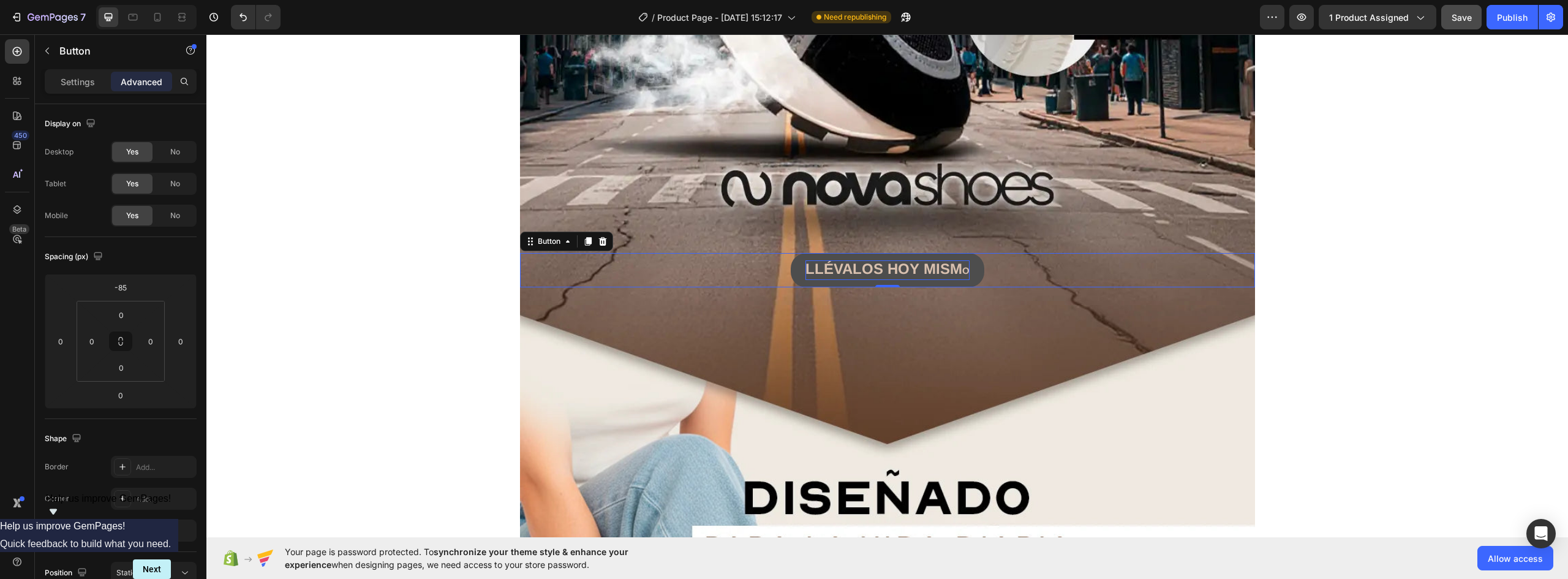
click at [963, 268] on strong "O" at bounding box center [966, 270] width 8 height 10
drag, startPoint x: 961, startPoint y: 268, endPoint x: 733, endPoint y: 268, distance: 228.0
click at [734, 268] on div "LLÉVALOS HOY MISM O Button 0" at bounding box center [888, 270] width 735 height 34
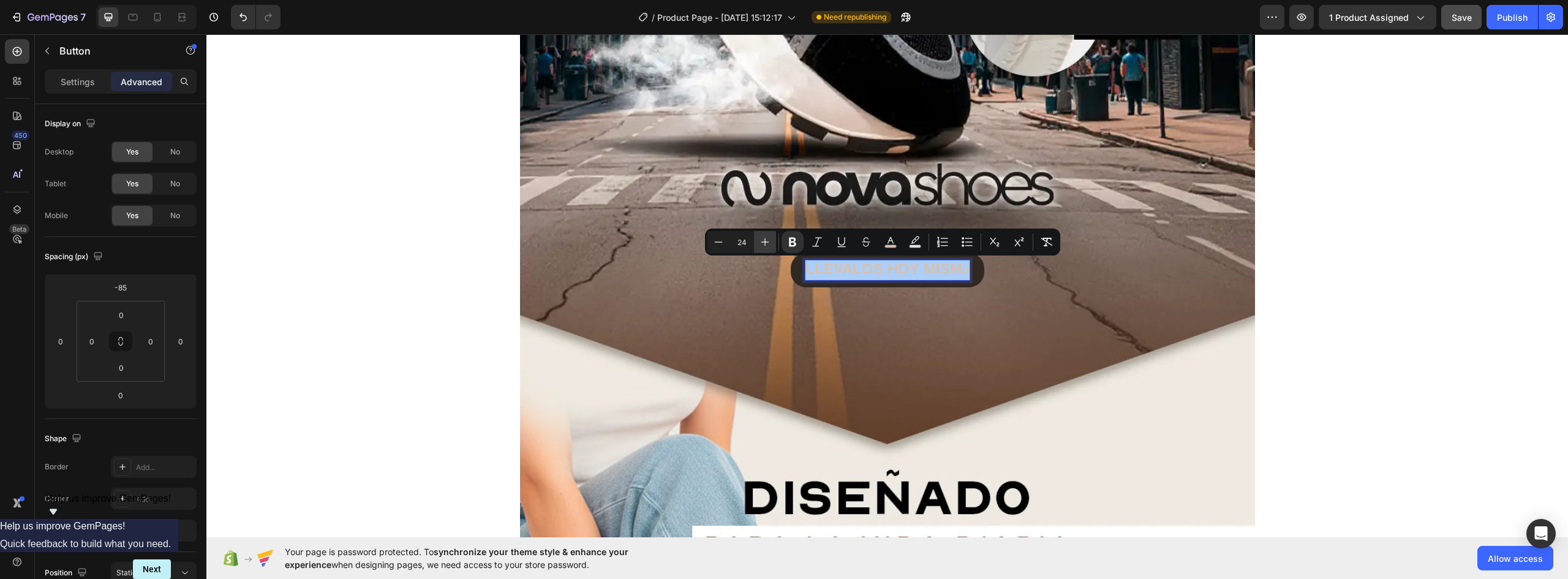
click at [770, 241] on icon "Editor contextual toolbar" at bounding box center [765, 242] width 12 height 12
type input "25"
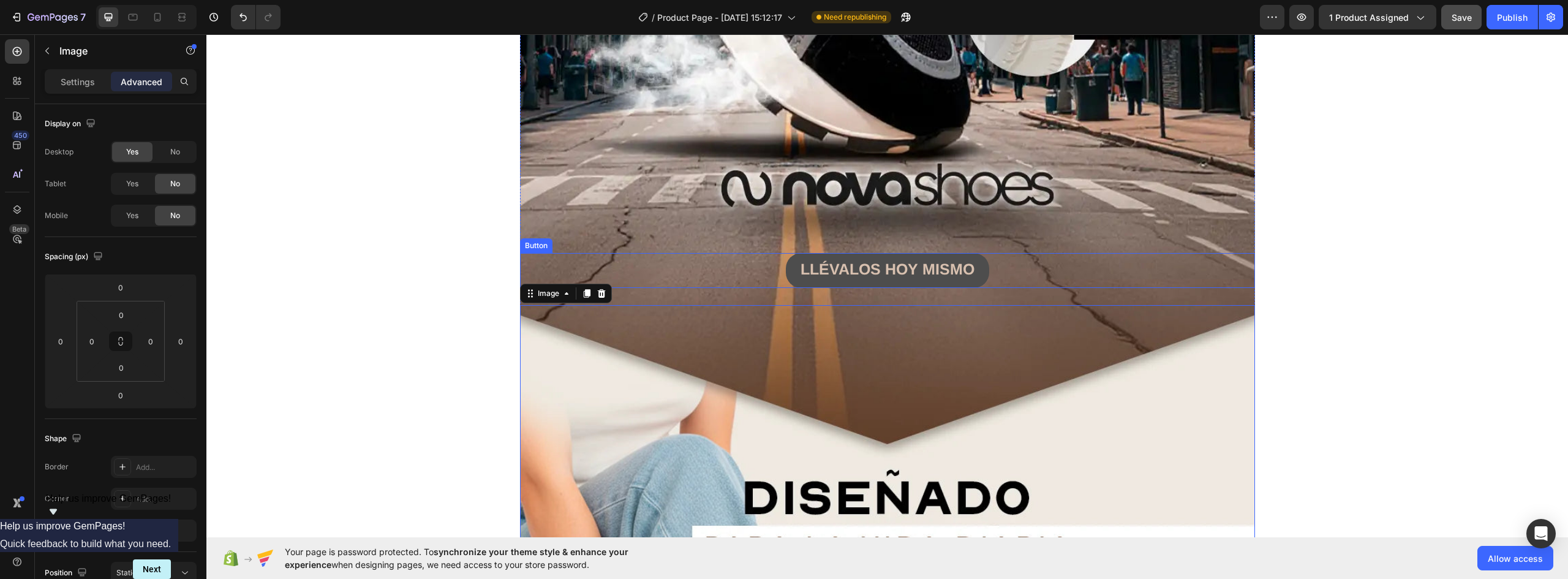
click at [972, 270] on button "LLÉVALOS HOY MISMO" at bounding box center [887, 270] width 204 height 35
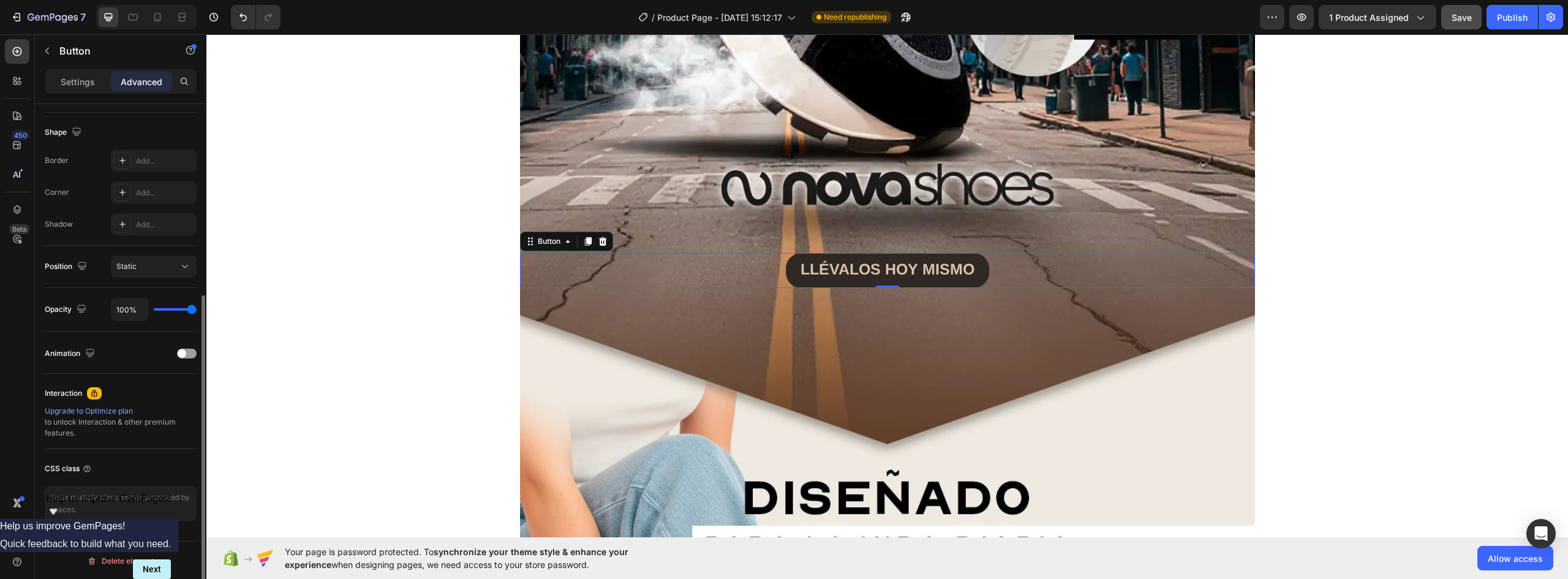
scroll to position [308, 0]
click at [186, 351] on span at bounding box center [182, 352] width 9 height 9
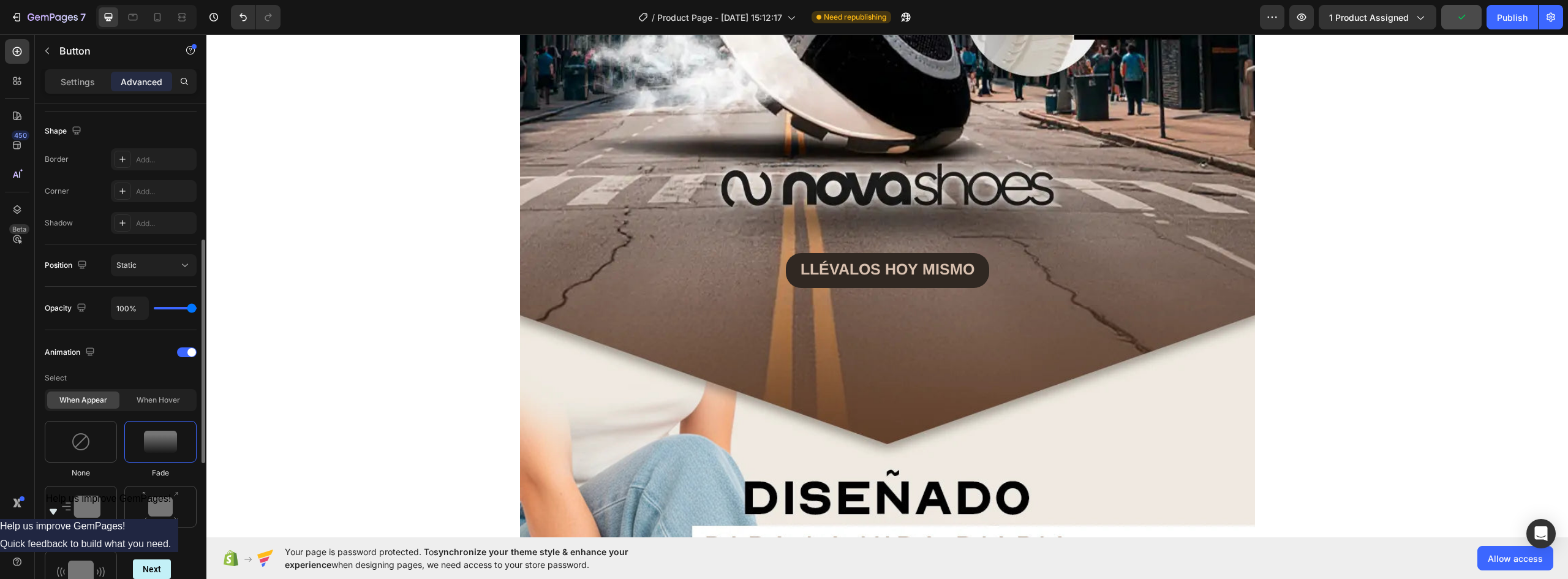
scroll to position [553, 0]
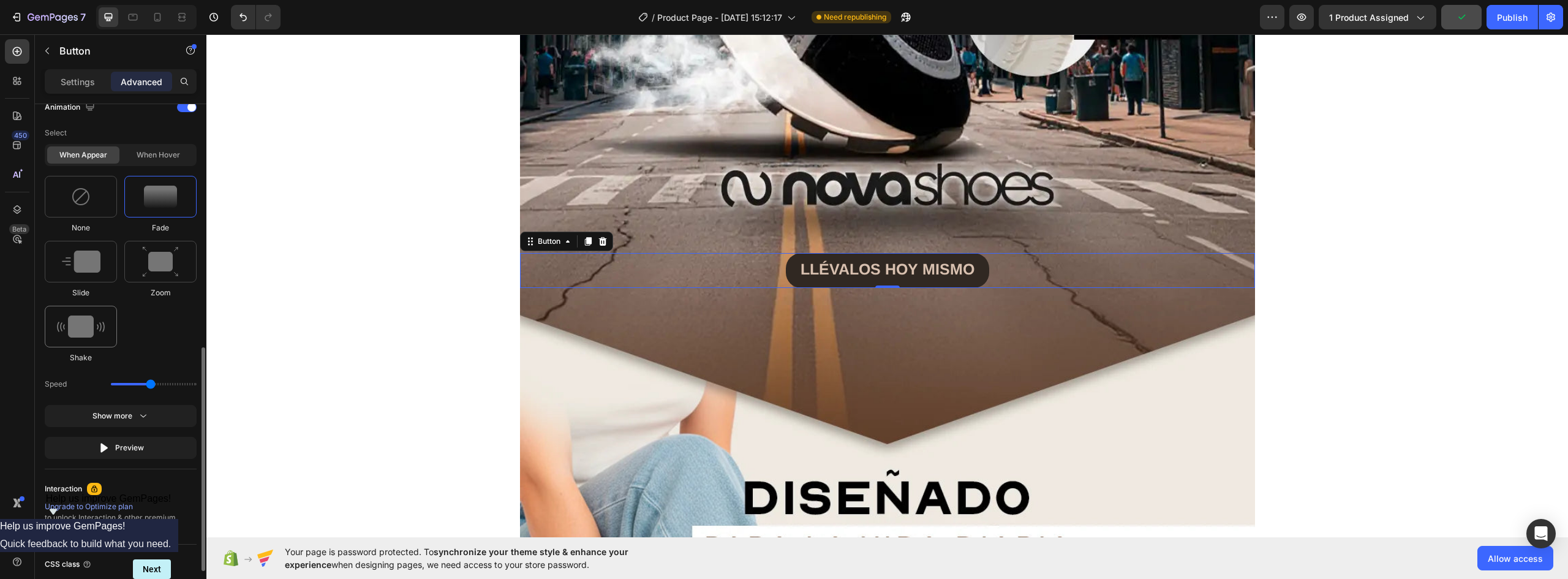
click at [82, 324] on img at bounding box center [81, 327] width 48 height 22
type input "0.7"
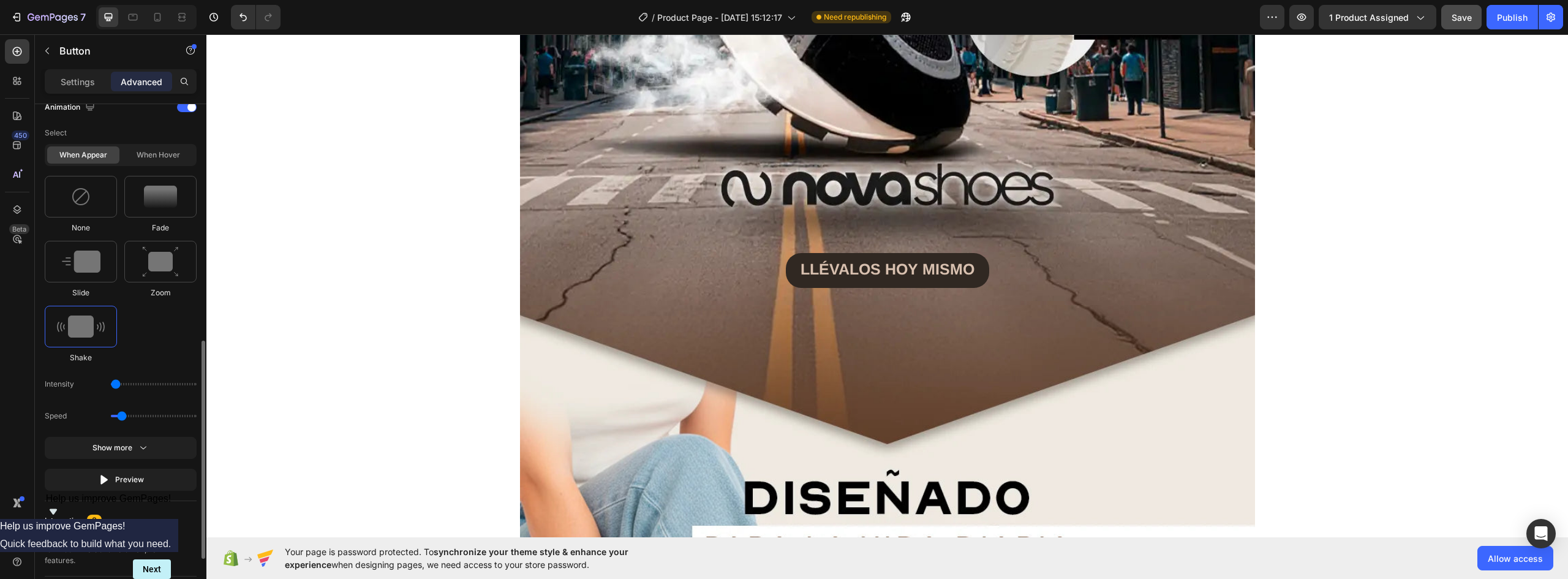
drag, startPoint x: 125, startPoint y: 383, endPoint x: 117, endPoint y: 390, distance: 10.6
type input "1"
click at [114, 383] on input "range" at bounding box center [154, 384] width 86 height 3
drag, startPoint x: 991, startPoint y: 342, endPoint x: 986, endPoint y: 313, distance: 29.4
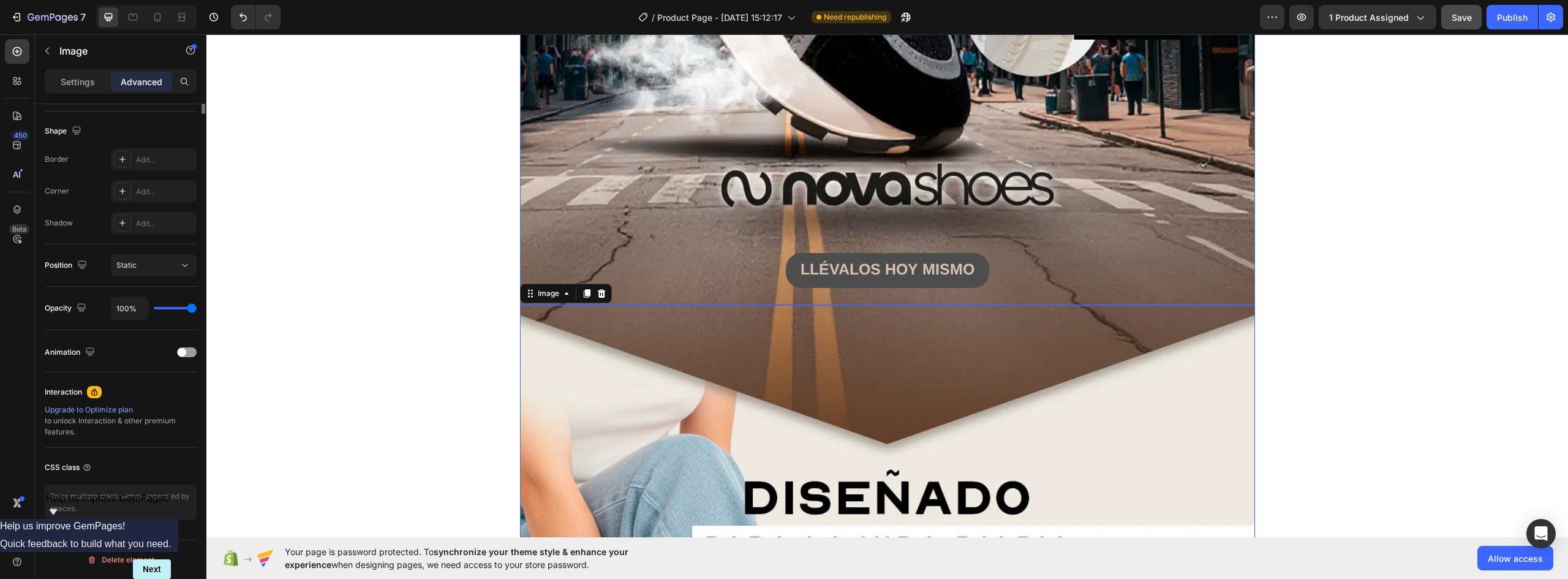
scroll to position [0, 0]
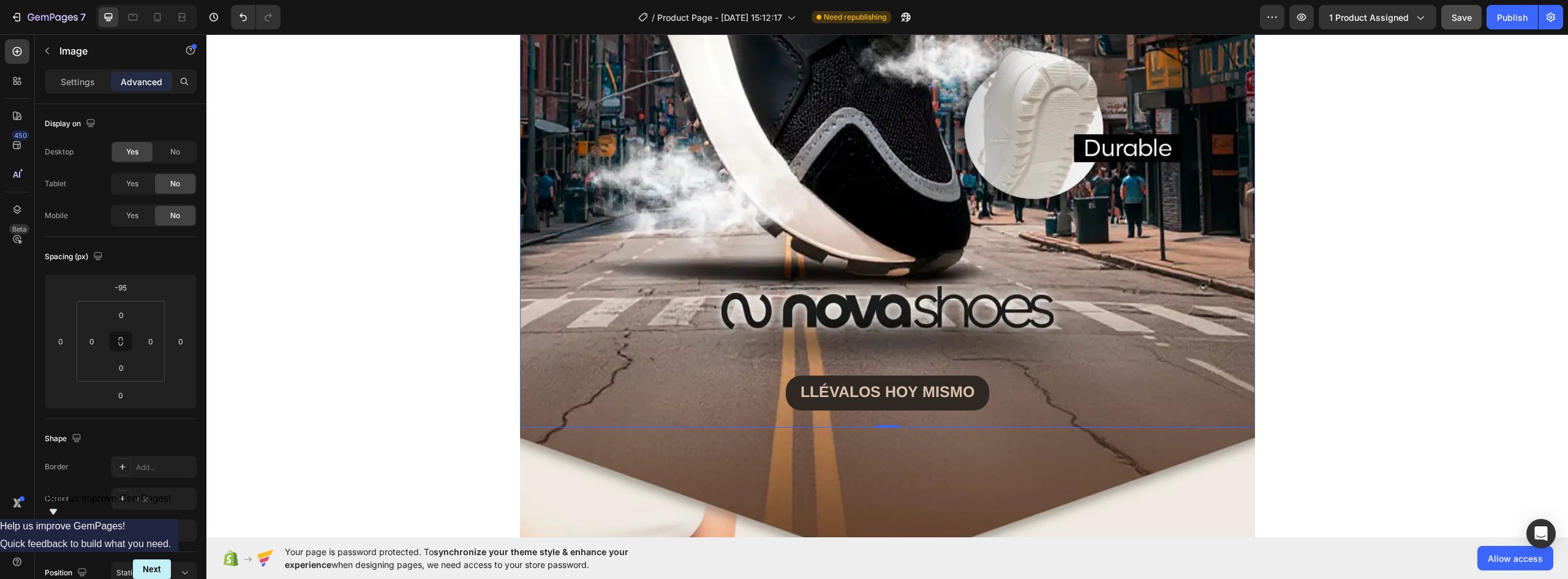
scroll to position [674, 0]
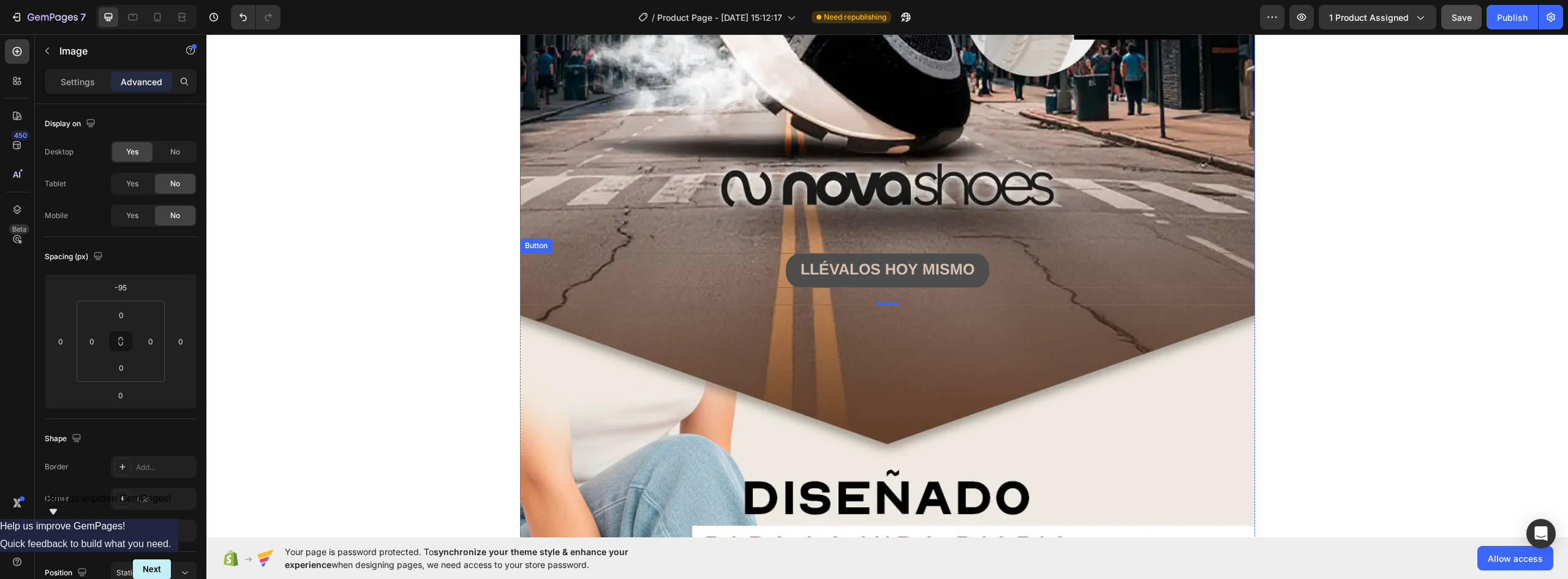
click at [972, 263] on button "LLÉVALOS HOY MISMO" at bounding box center [887, 270] width 204 height 35
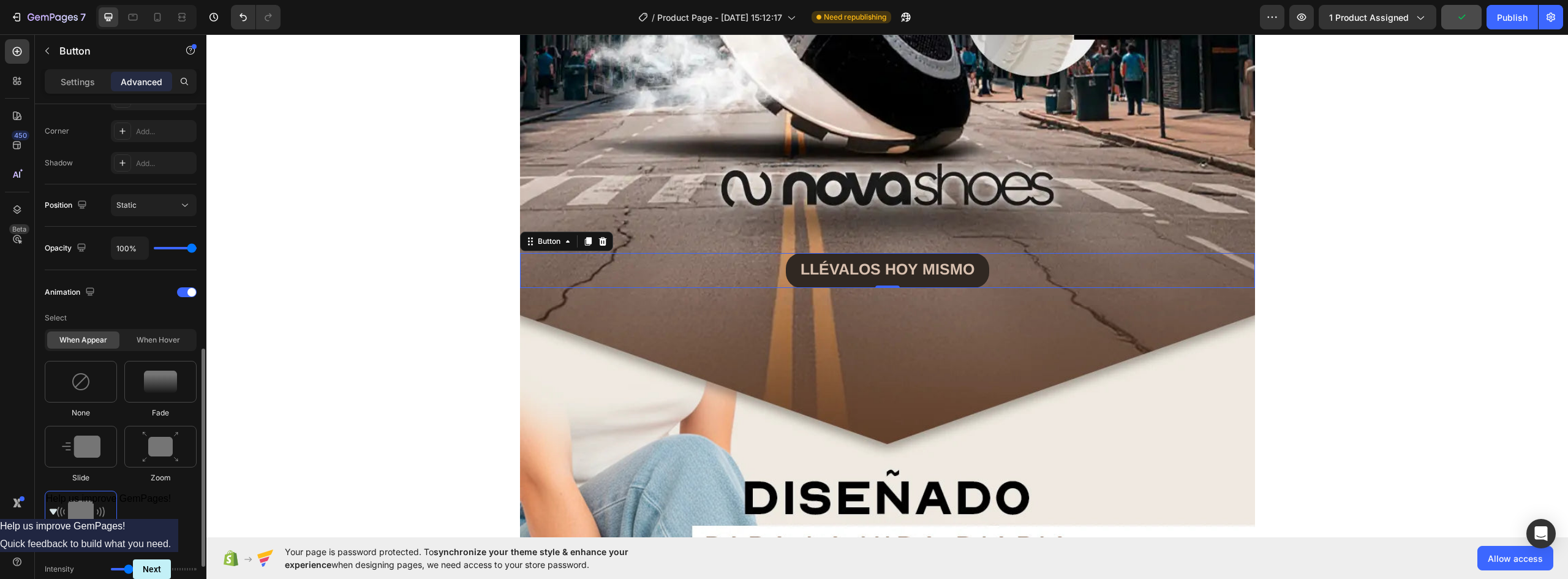
scroll to position [429, 0]
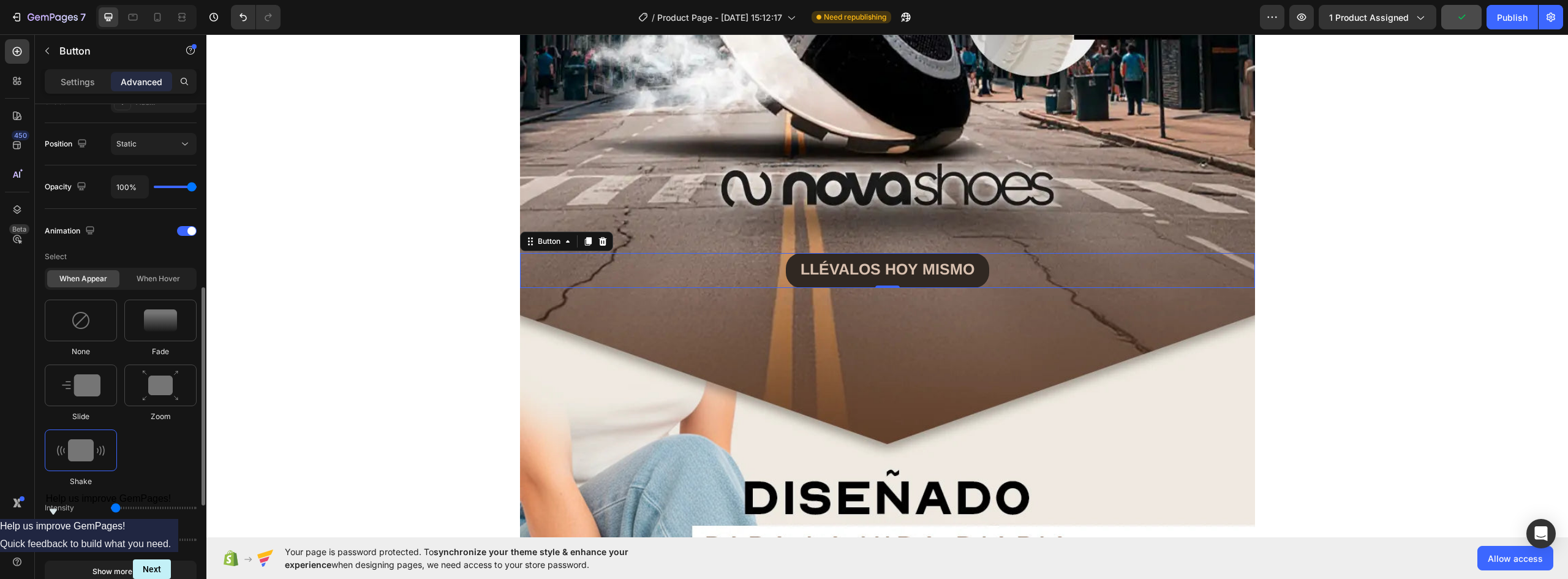
drag, startPoint x: 126, startPoint y: 509, endPoint x: 112, endPoint y: 512, distance: 14.3
type input "1"
click at [112, 509] on input "range" at bounding box center [154, 508] width 86 height 3
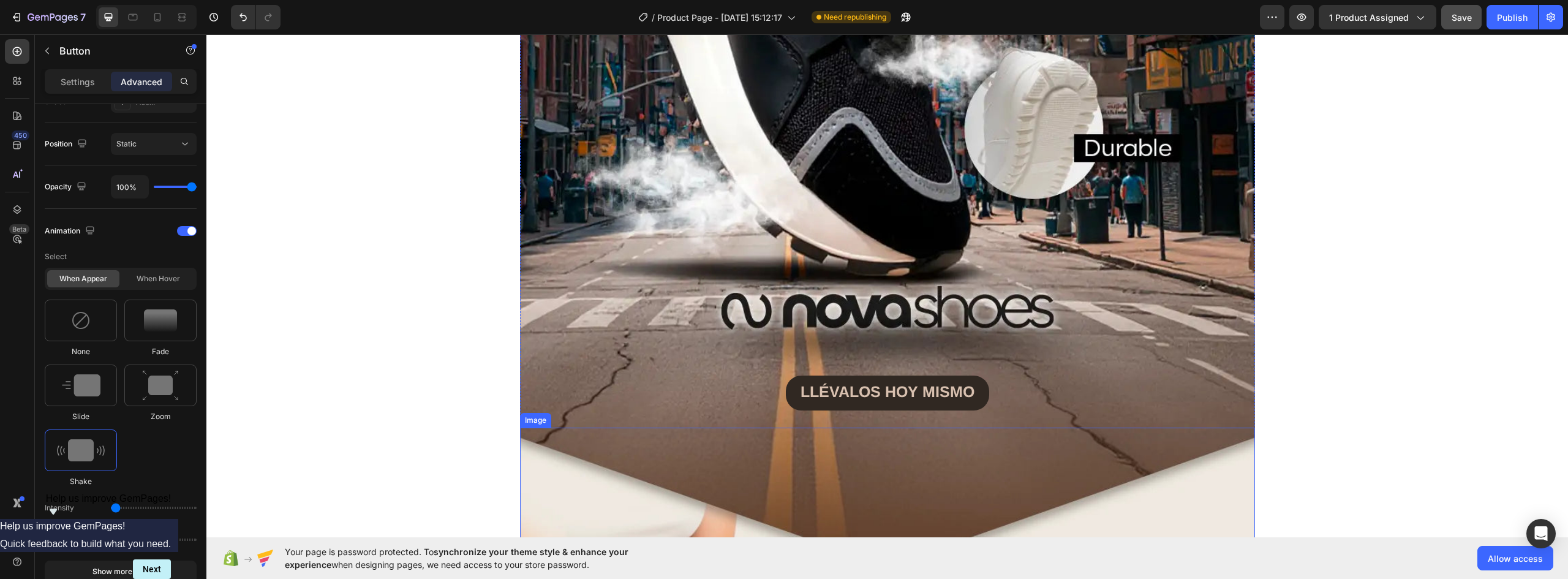
scroll to position [674, 0]
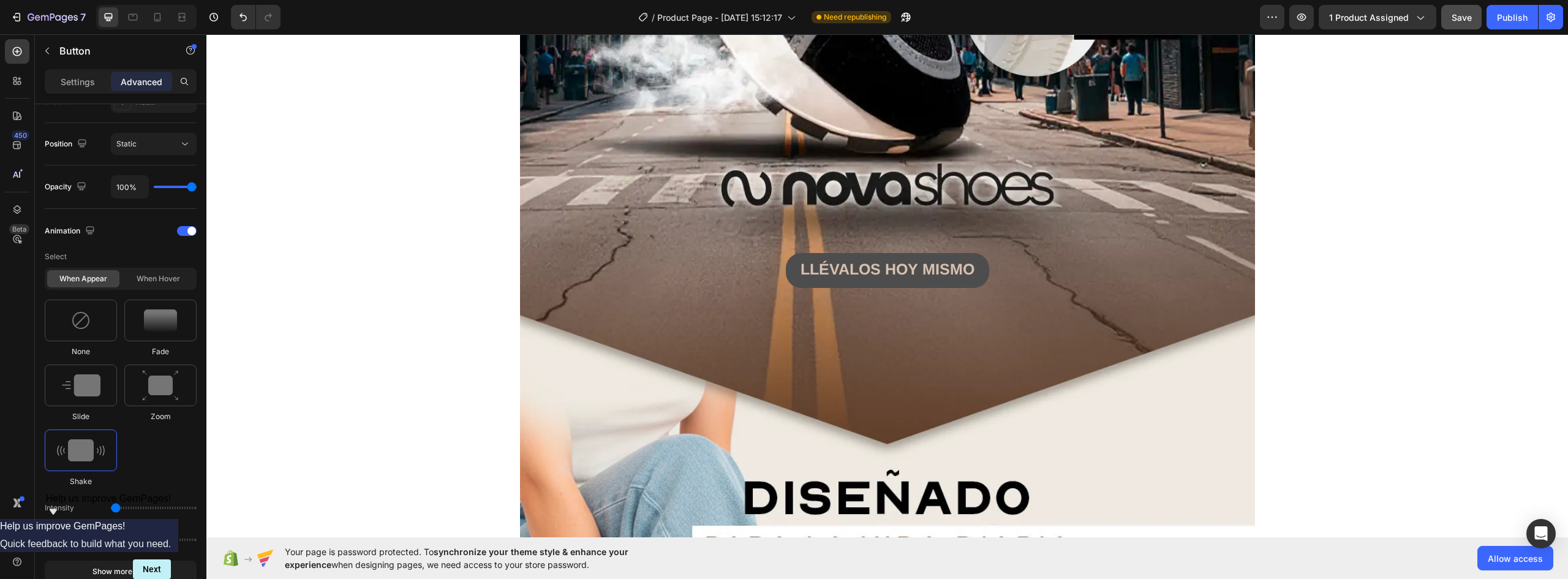
click at [974, 264] on button "LLÉVALOS HOY MISMO" at bounding box center [887, 270] width 204 height 35
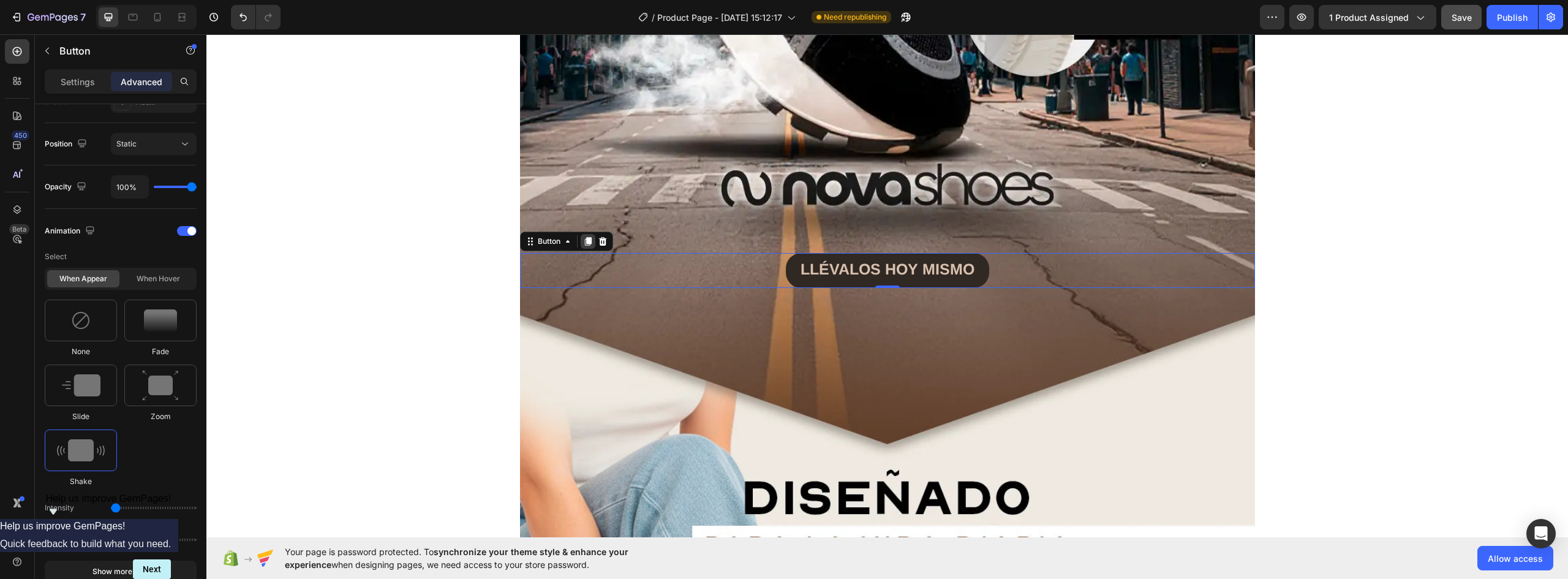
click at [583, 244] on icon at bounding box center [588, 241] width 10 height 10
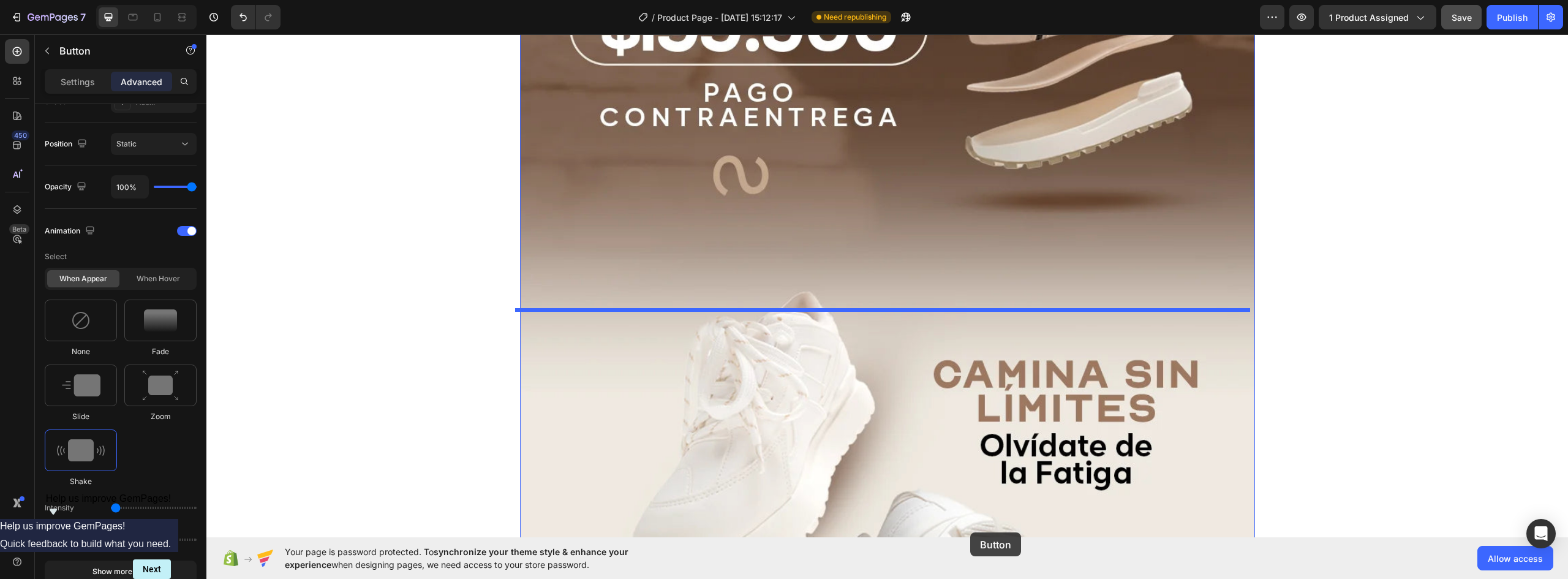
scroll to position [2529, 0]
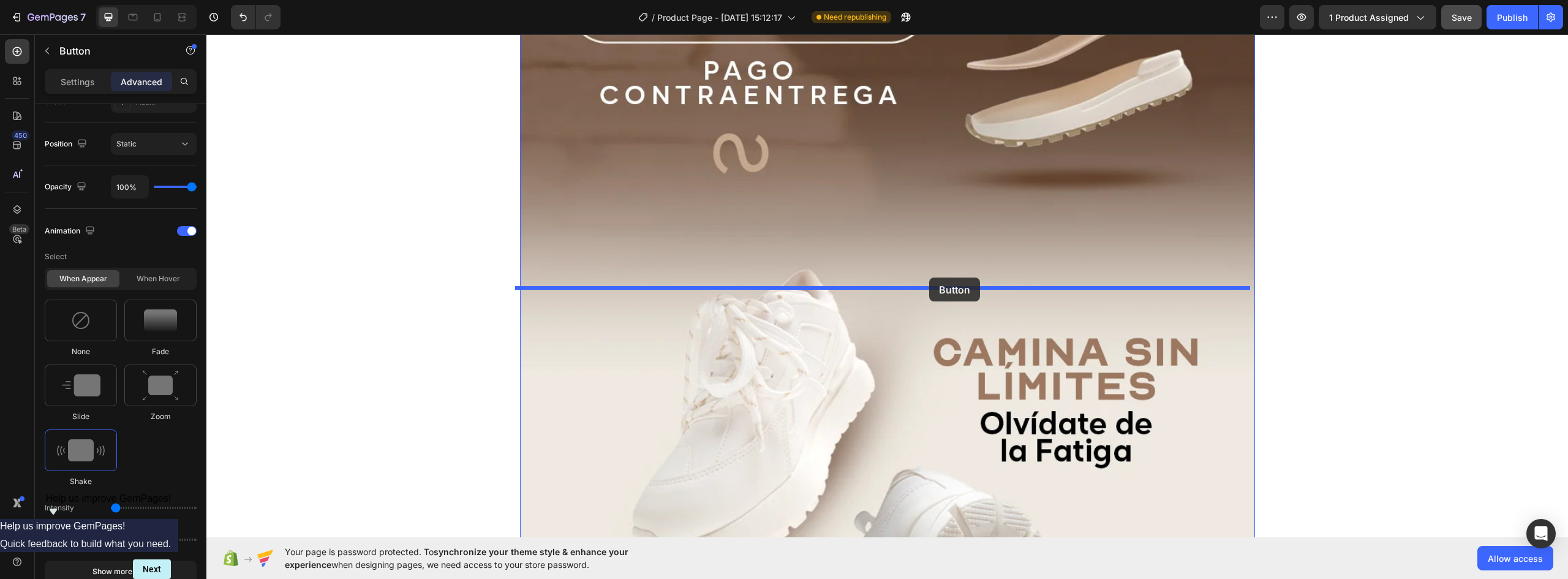
drag, startPoint x: 547, startPoint y: 244, endPoint x: 929, endPoint y: 278, distance: 383.5
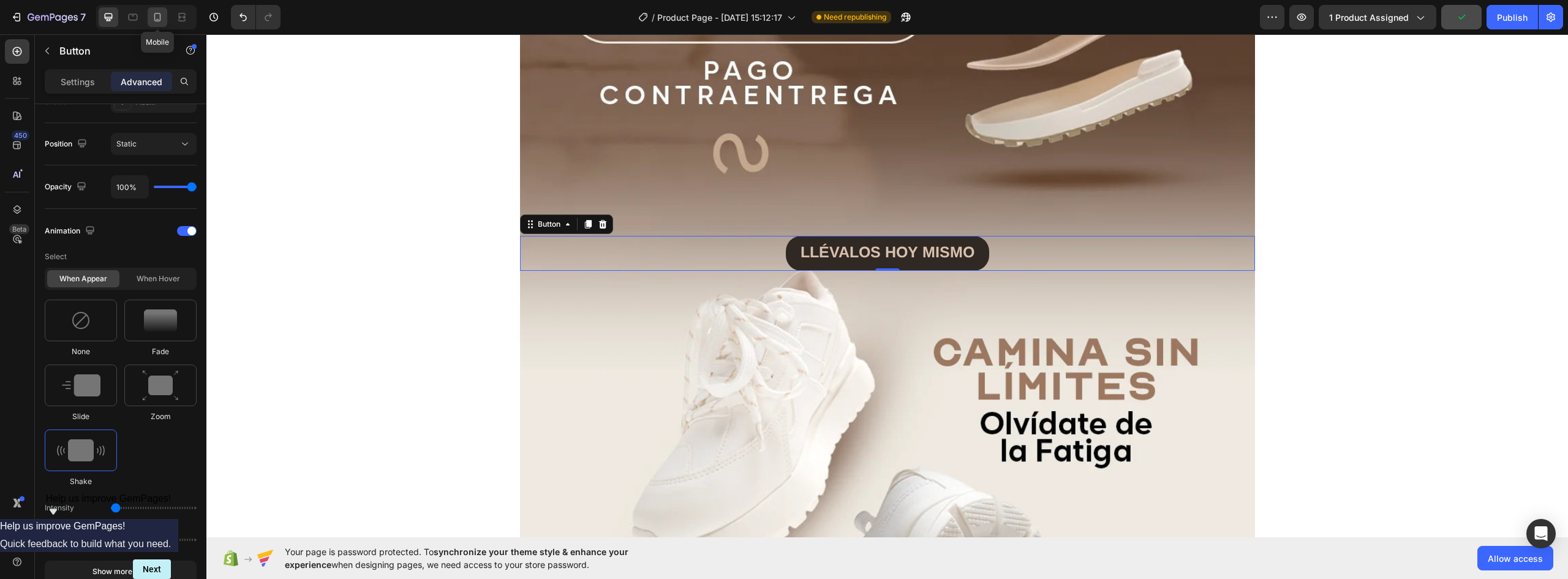
click at [157, 16] on icon at bounding box center [158, 17] width 12 height 12
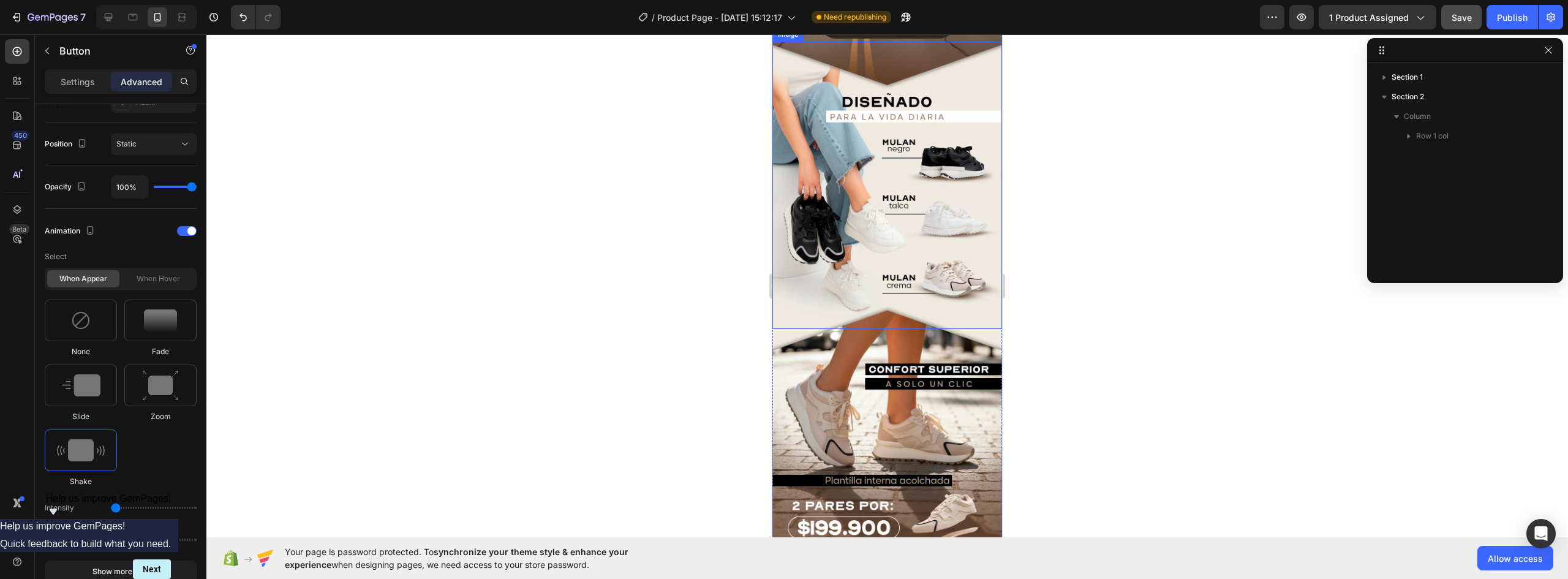
scroll to position [491, 0]
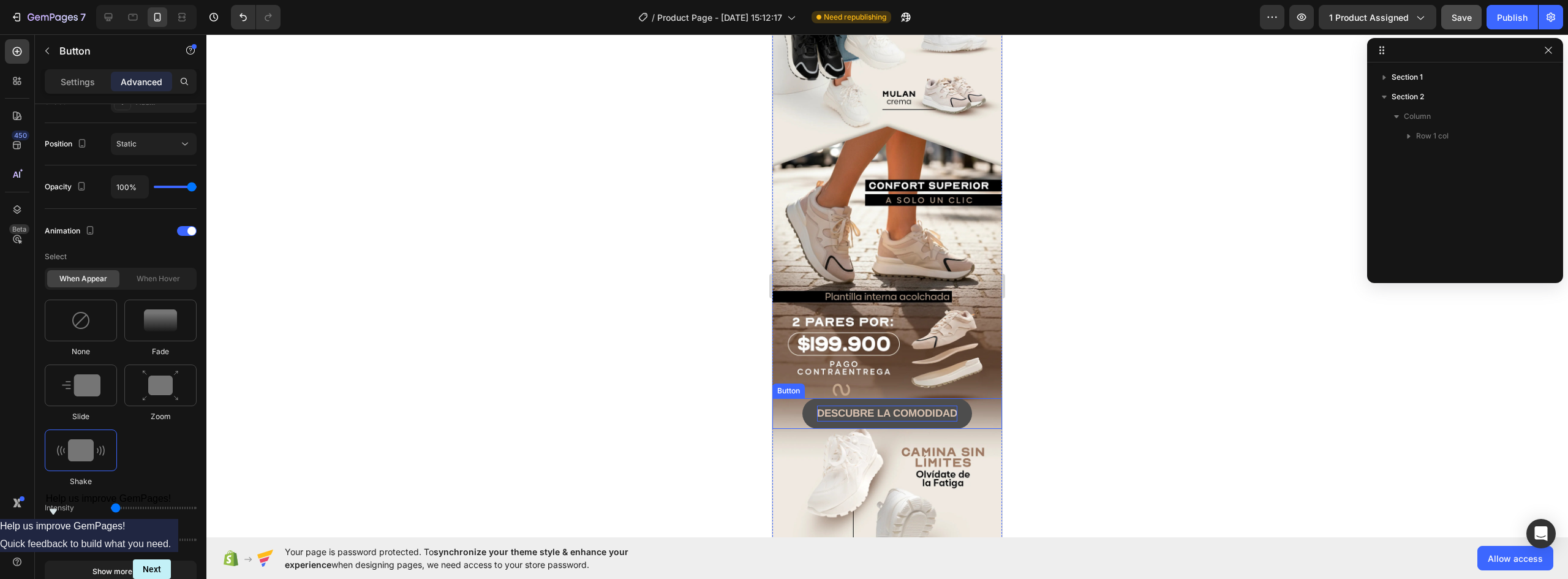
click at [892, 407] on strong "DESCUBRE LA COMODIDAD" at bounding box center [887, 413] width 141 height 12
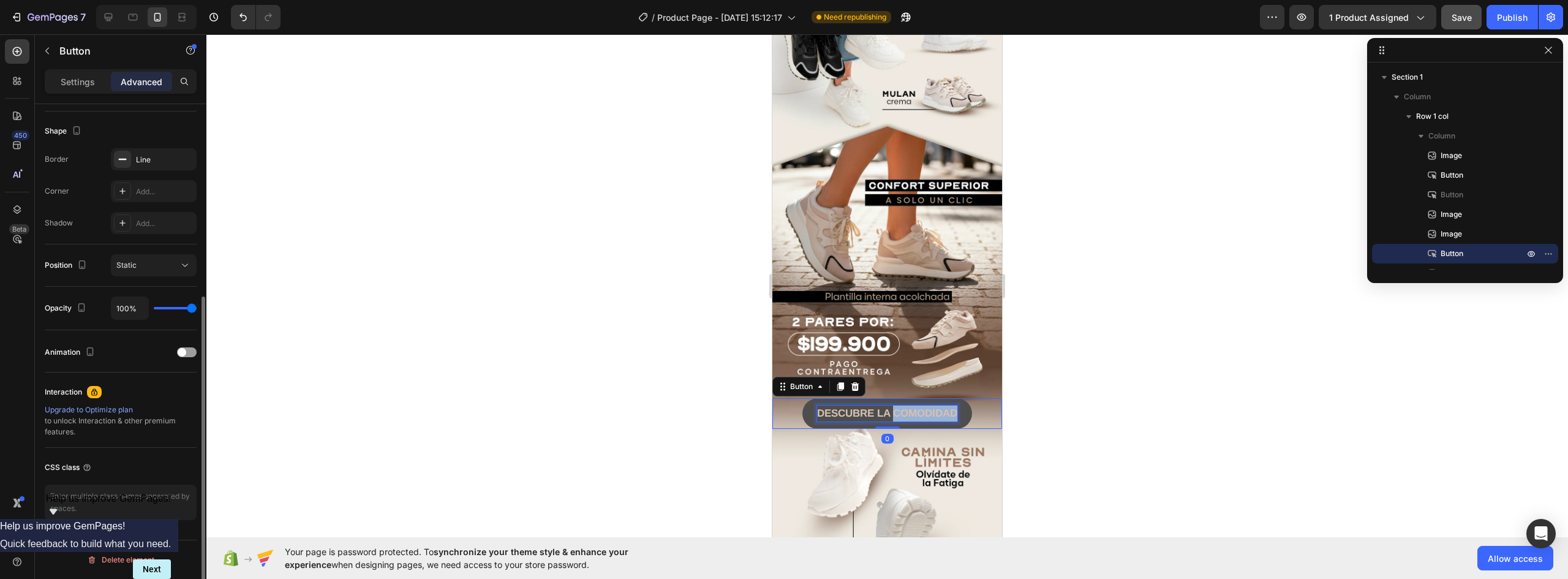
scroll to position [308, 0]
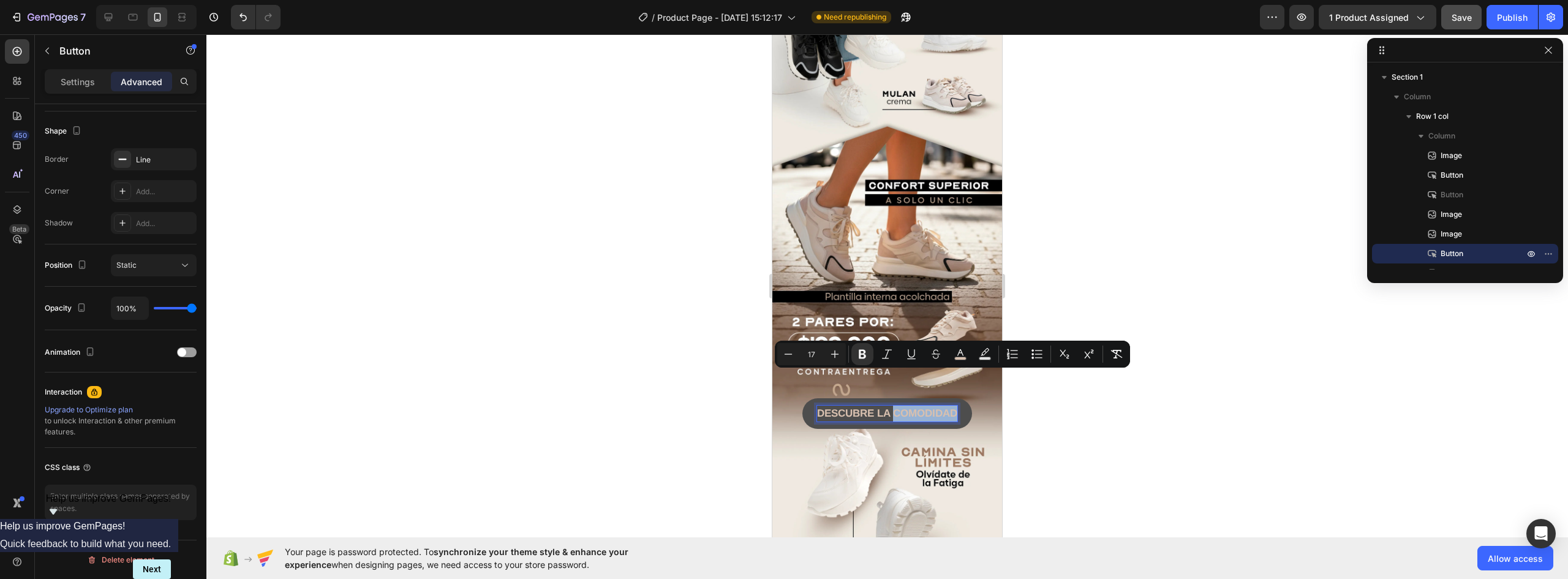
click at [950, 407] on strong "DESCUBRE LA COMODIDAD" at bounding box center [887, 413] width 141 height 12
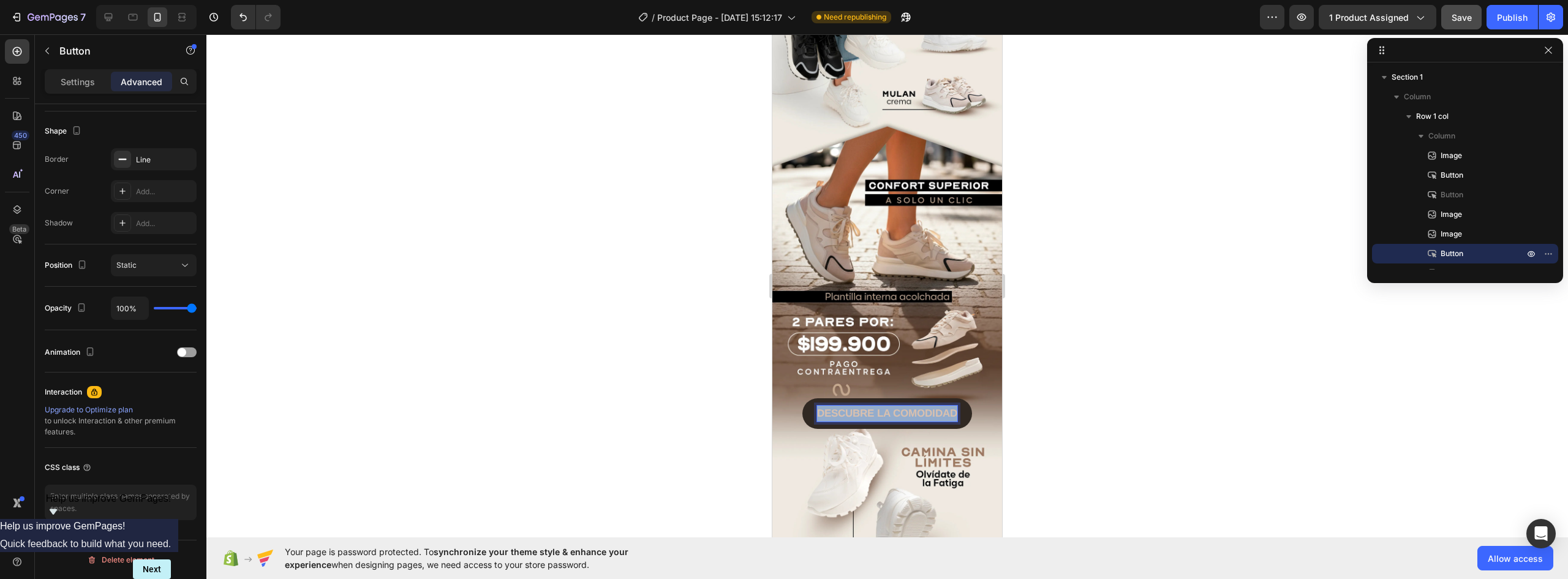
drag, startPoint x: 954, startPoint y: 377, endPoint x: 756, endPoint y: 367, distance: 198.3
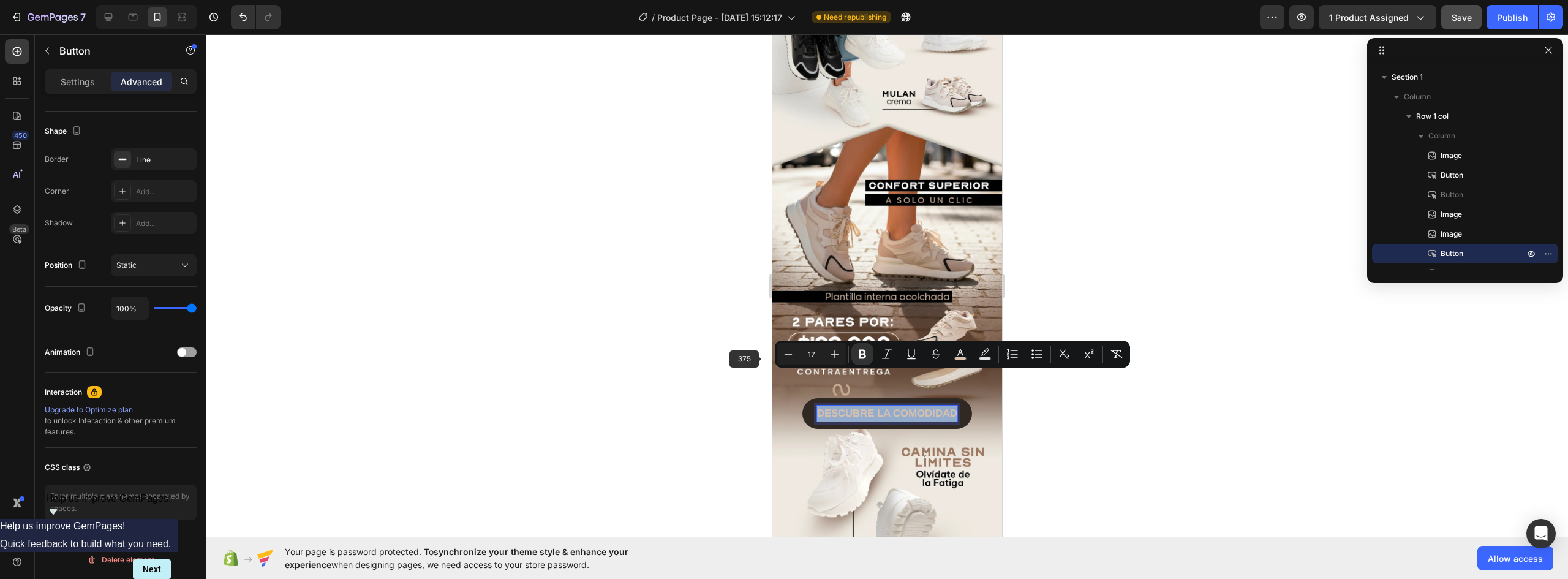
copy strong "DESCUBRE LA COMODIDAD"
click at [110, 14] on icon at bounding box center [108, 17] width 12 height 12
type input "0"
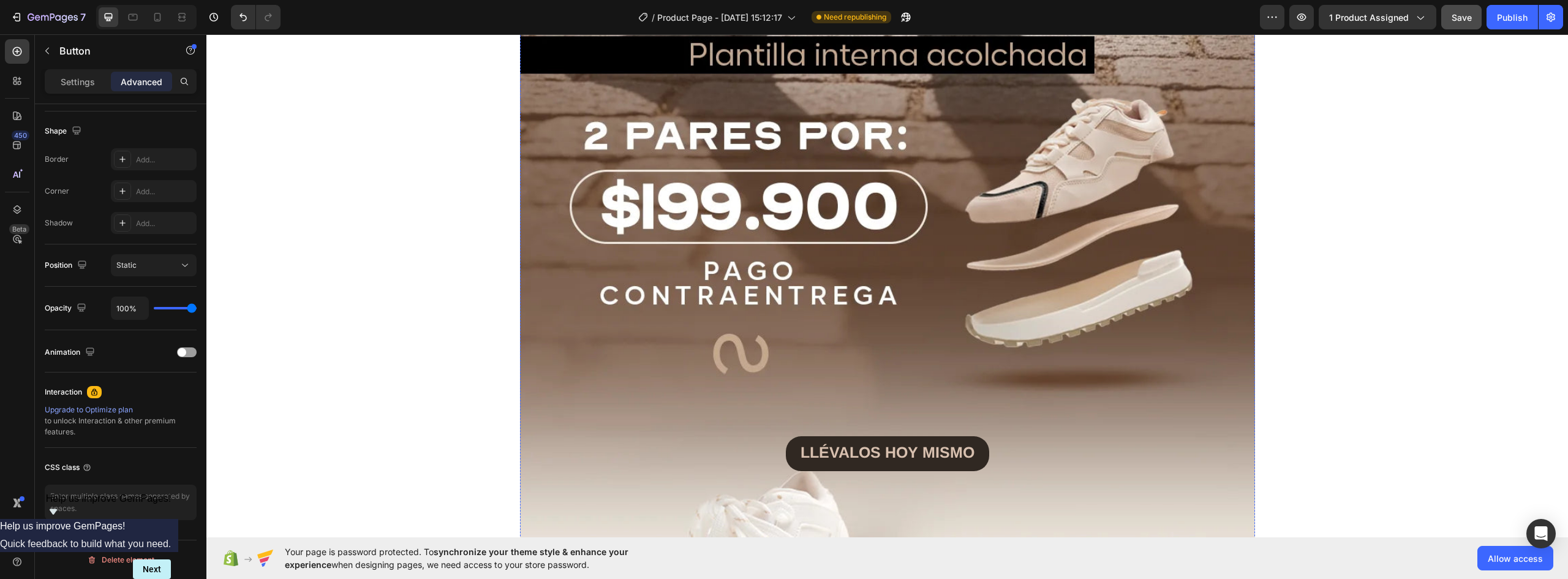
scroll to position [2513, 0]
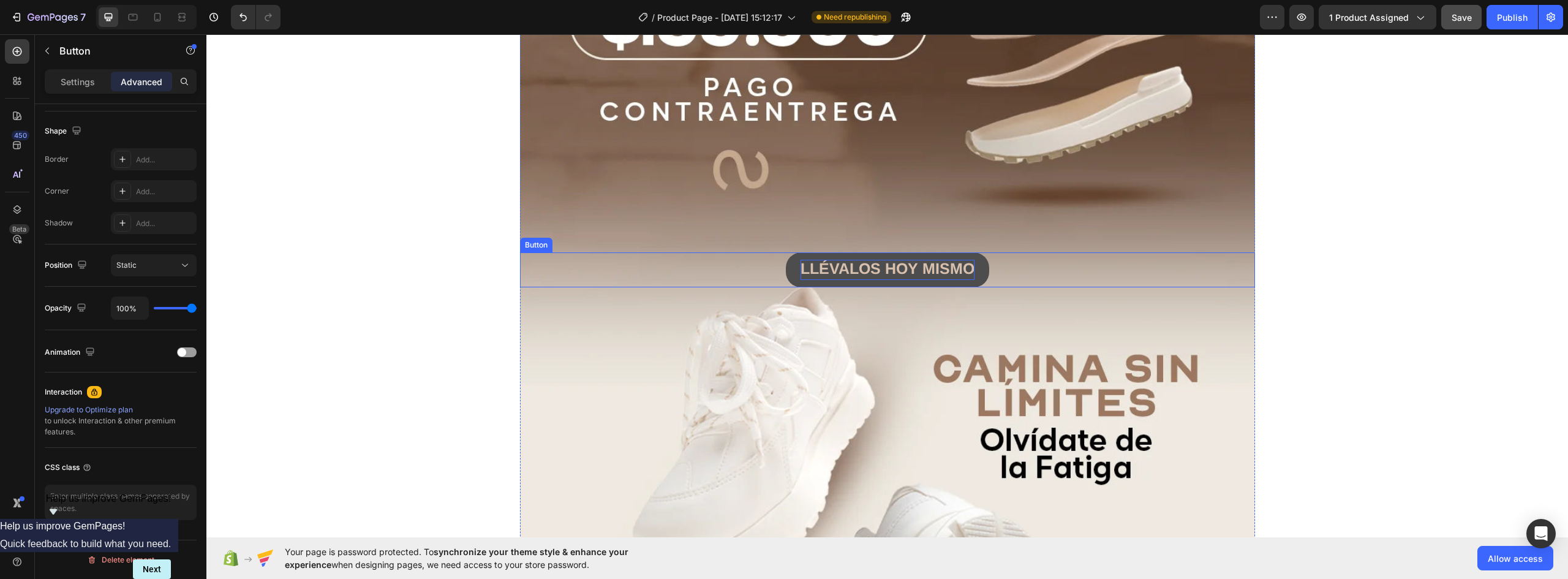
click at [903, 268] on strong "LLÉVALOS HOY MISMO" at bounding box center [888, 268] width 174 height 17
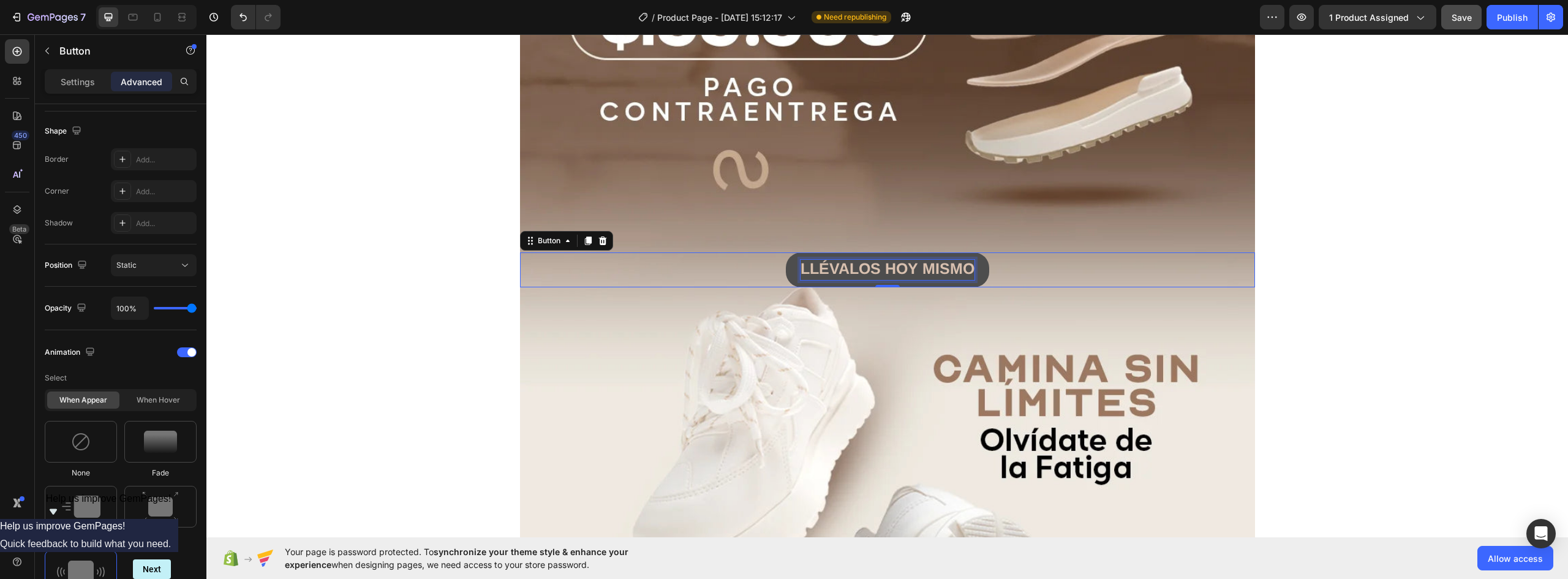
click at [903, 268] on strong "LLÉVALOS HOY MISMO" at bounding box center [888, 268] width 174 height 17
drag, startPoint x: 967, startPoint y: 265, endPoint x: 779, endPoint y: 270, distance: 188.1
click at [776, 266] on div "LLÉVALOS HOY MISMO Button 0" at bounding box center [888, 270] width 735 height 35
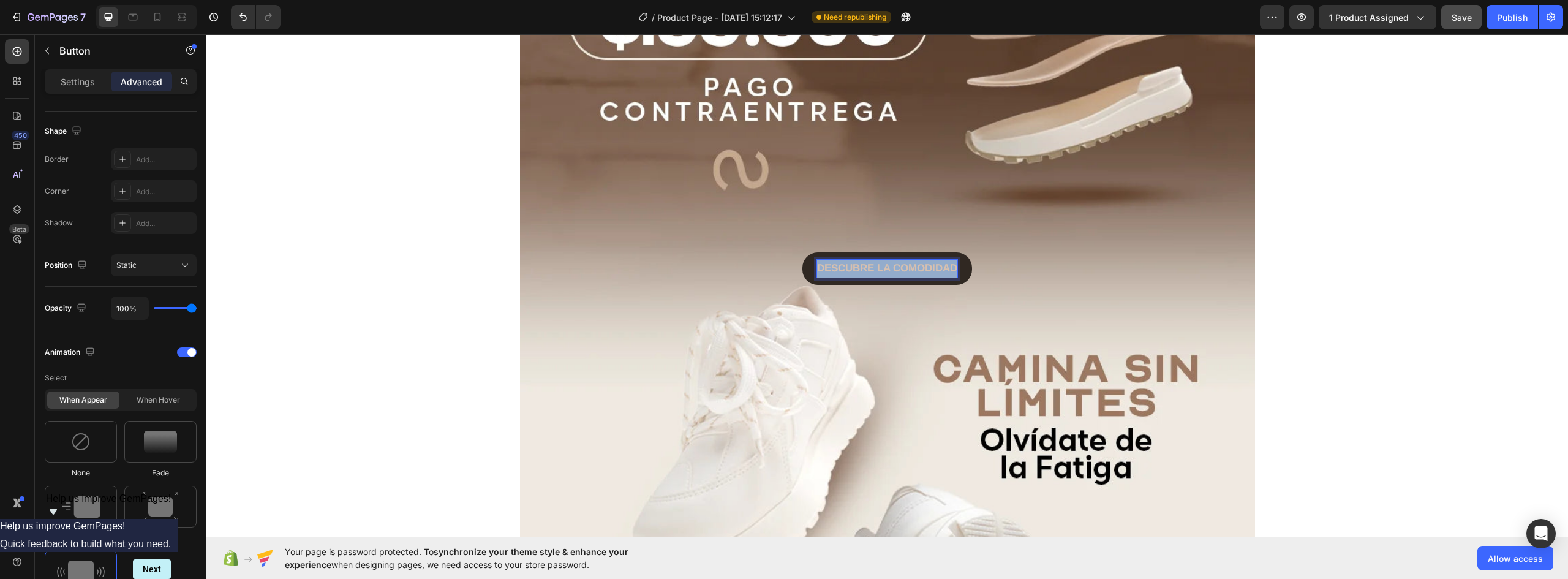
drag, startPoint x: 811, startPoint y: 264, endPoint x: 997, endPoint y: 273, distance: 186.2
click at [997, 273] on div "DESCUBRE LA COMODIDAD Button 0" at bounding box center [888, 268] width 735 height 32
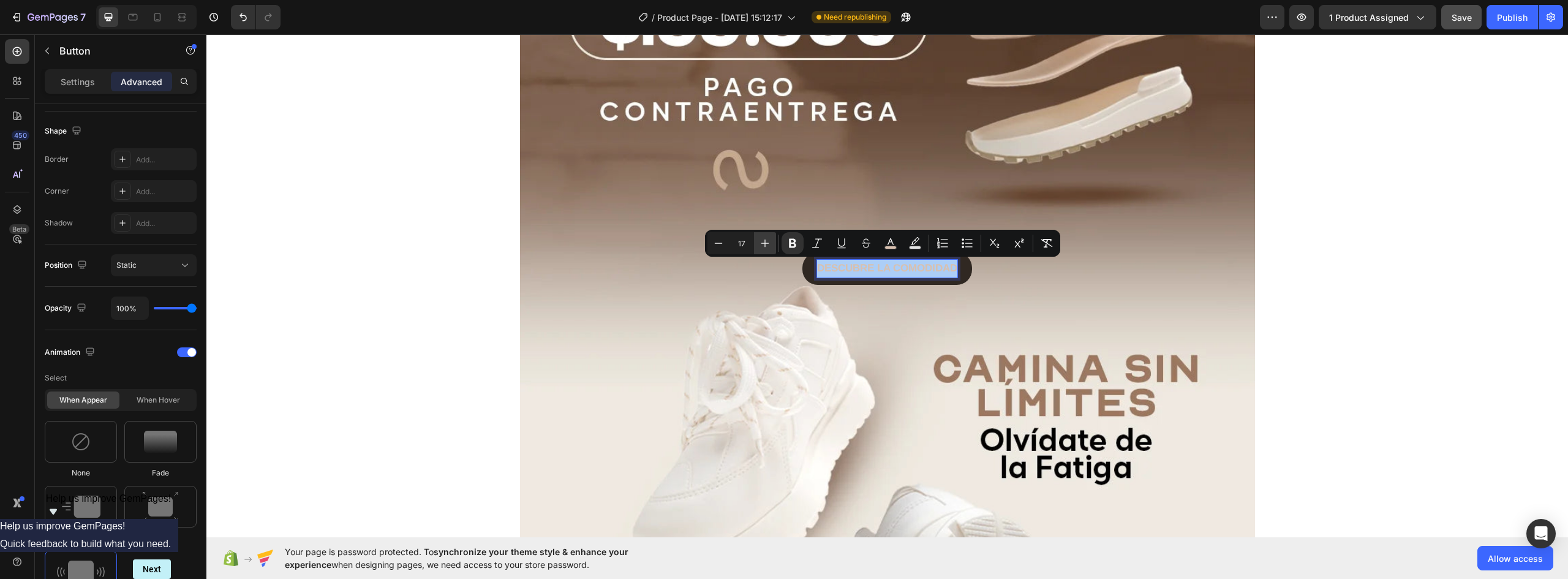
click at [769, 240] on icon "Editor contextual toolbar" at bounding box center [765, 244] width 12 height 12
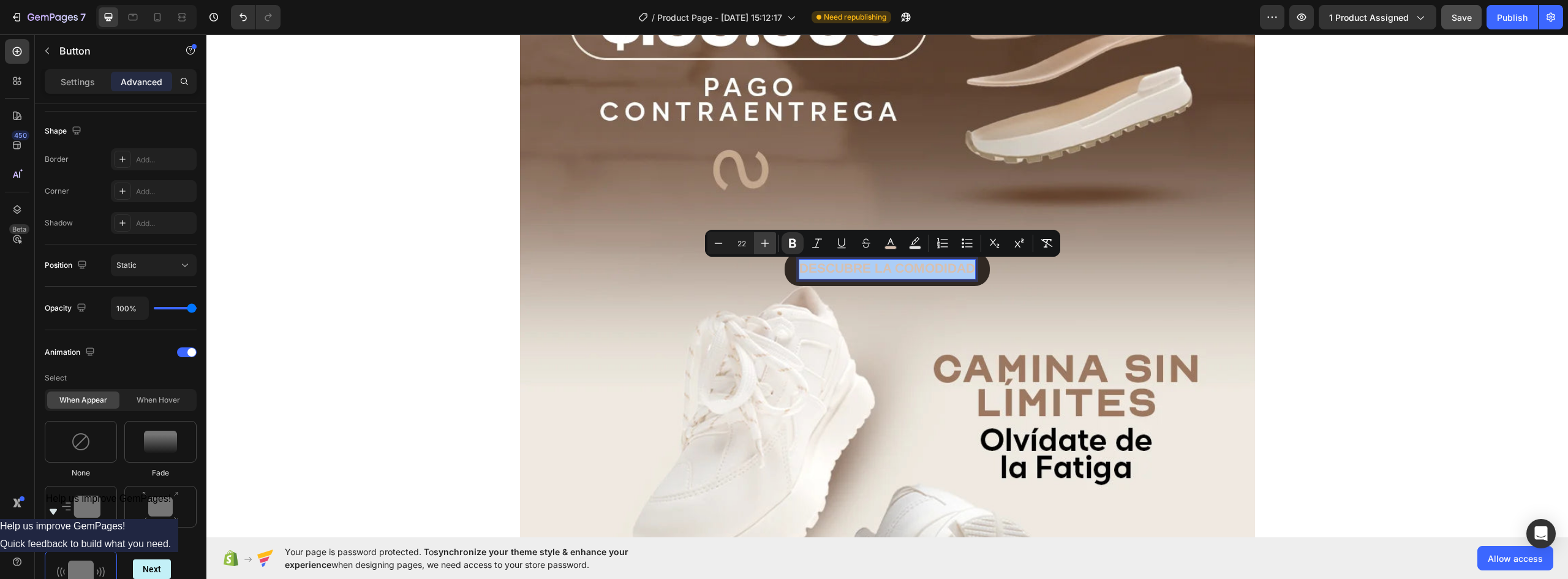
click at [769, 240] on icon "Editor contextual toolbar" at bounding box center [765, 244] width 12 height 12
type input "24"
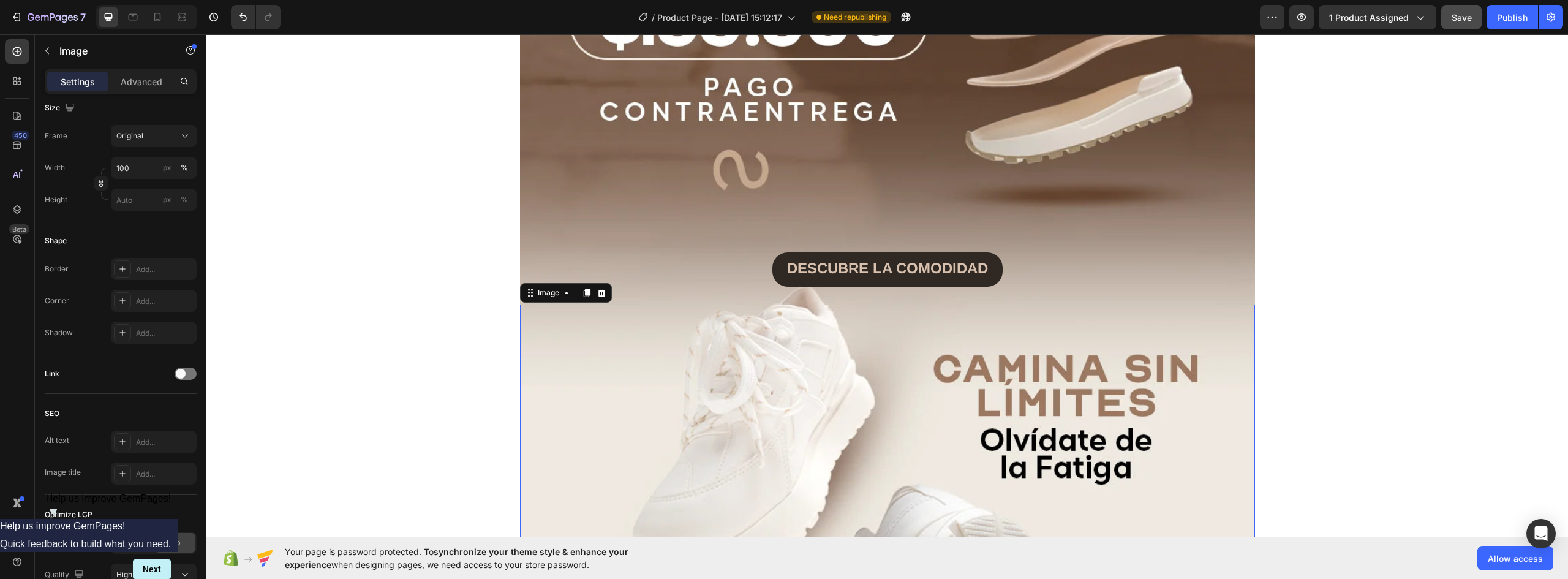
scroll to position [0, 0]
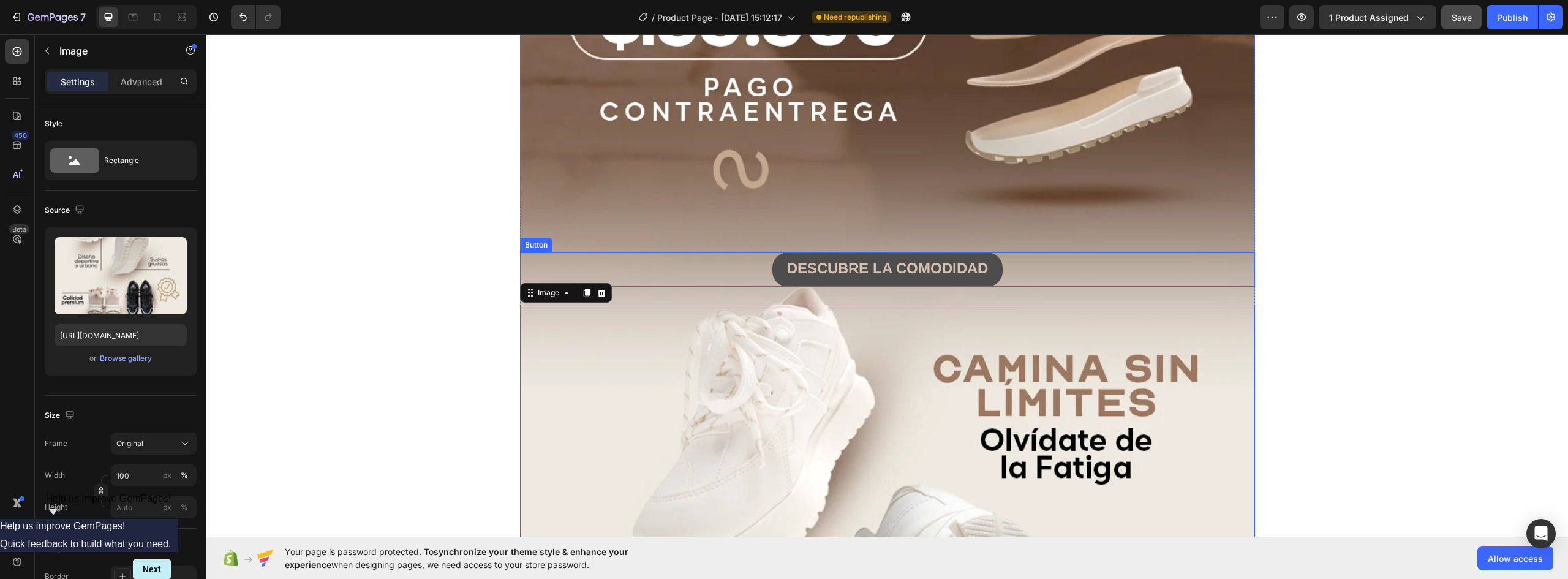
click at [986, 268] on button "DESCUBRE LA COMODIDAD" at bounding box center [888, 270] width 230 height 34
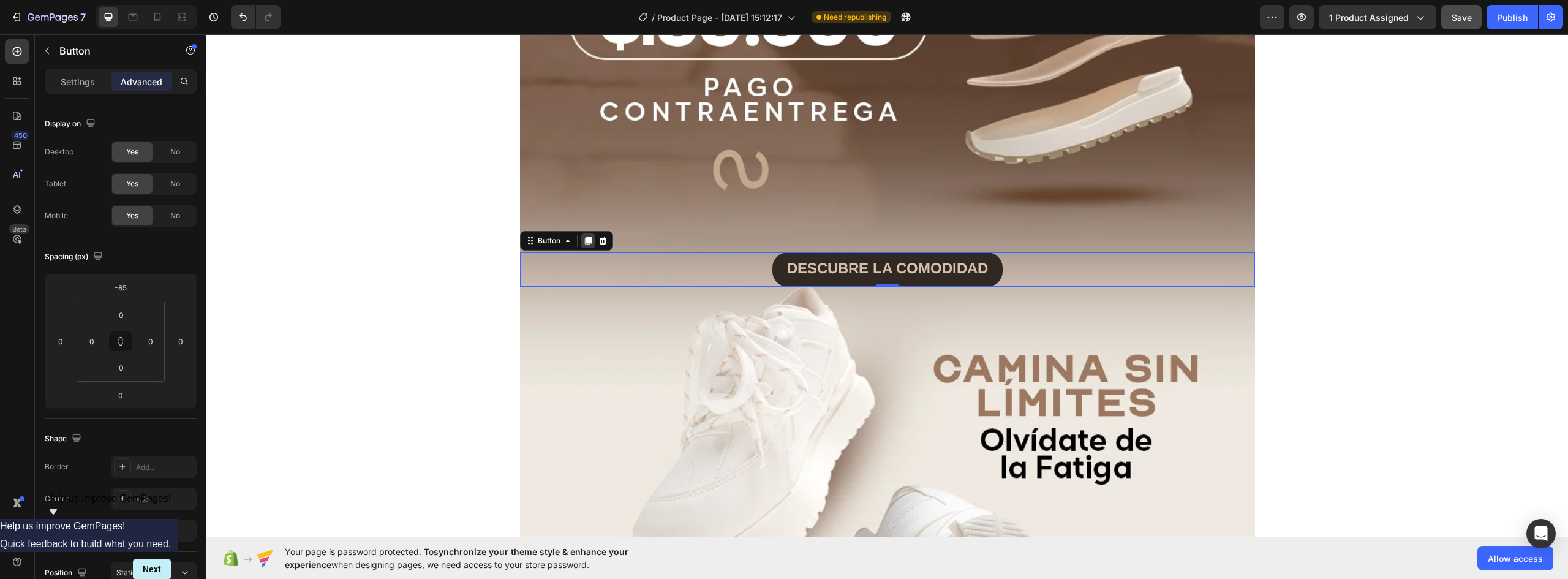
click at [585, 242] on icon at bounding box center [588, 241] width 7 height 9
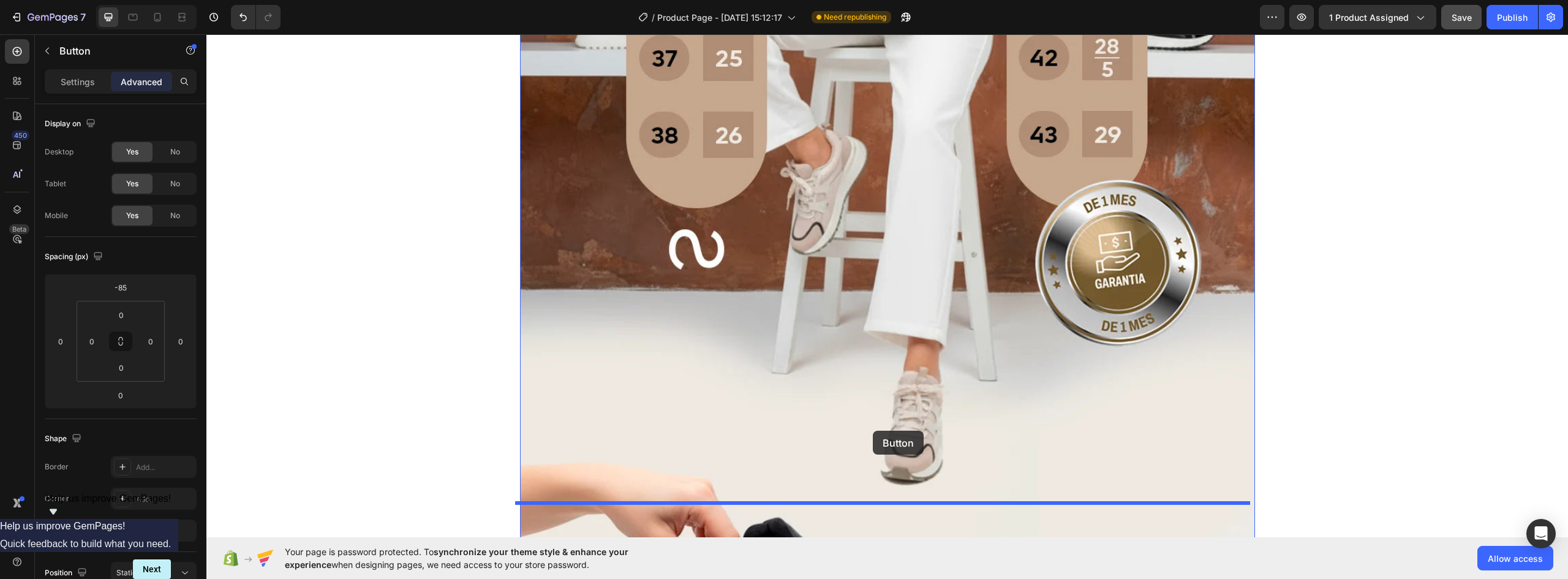
scroll to position [4157, 0]
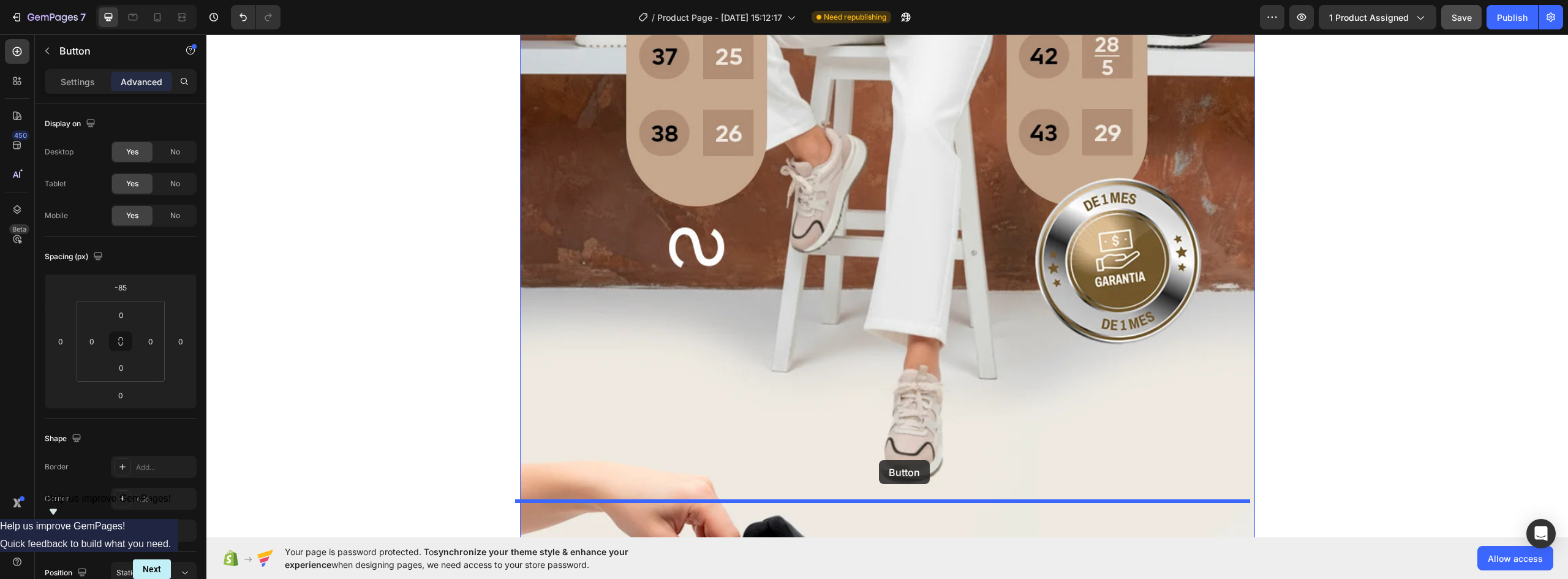
drag, startPoint x: 544, startPoint y: 244, endPoint x: 879, endPoint y: 469, distance: 403.5
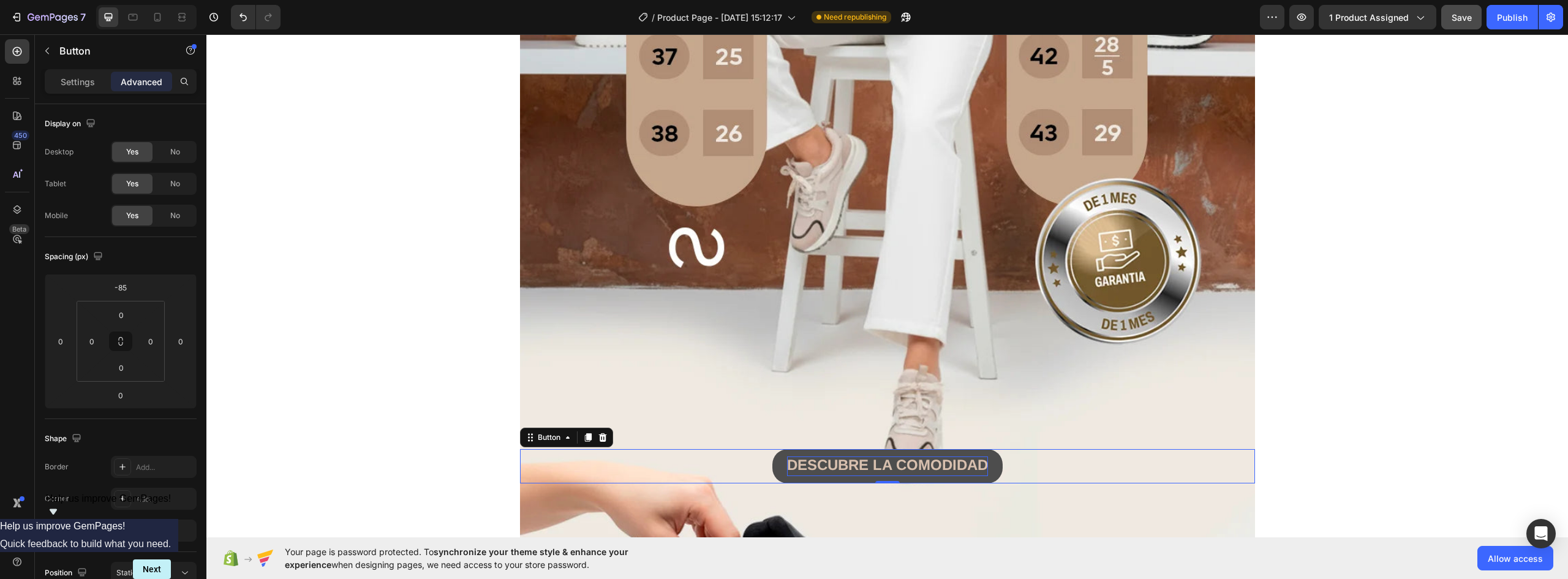
click at [865, 464] on strong "DESCUBRE LA COMODIDAD" at bounding box center [887, 465] width 201 height 16
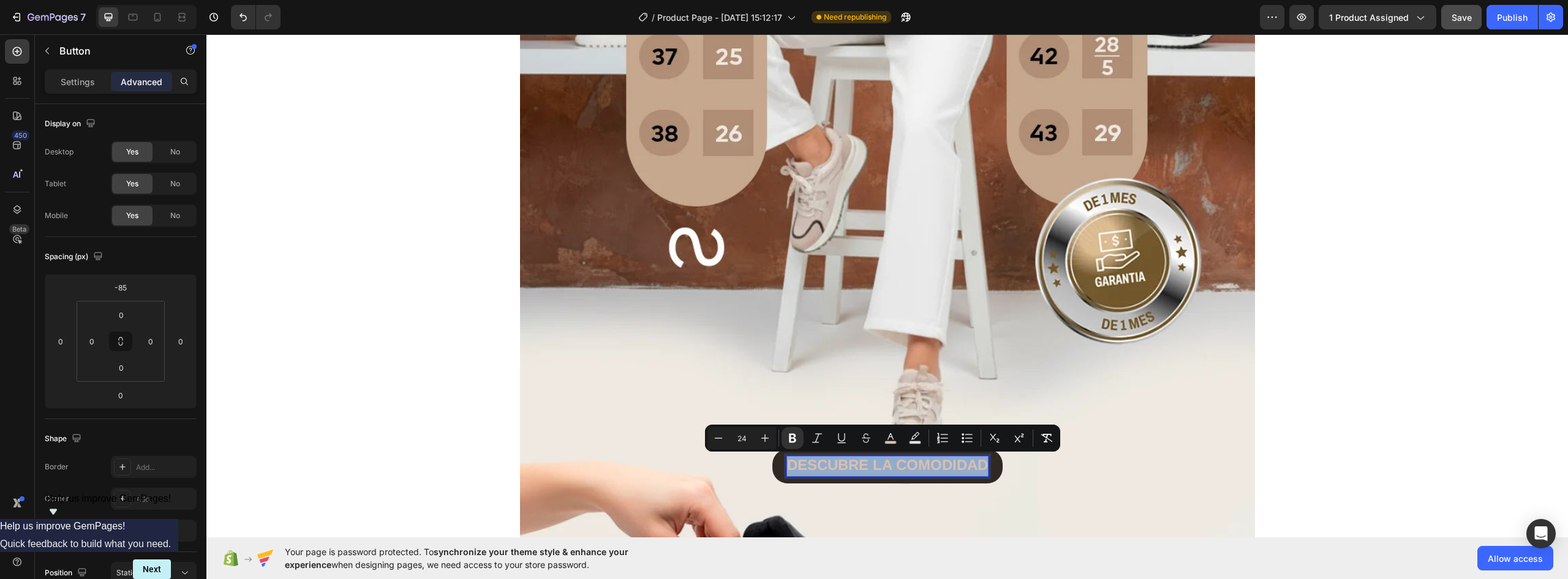
drag, startPoint x: 784, startPoint y: 461, endPoint x: 1113, endPoint y: 464, distance: 329.0
click at [1113, 464] on div "DESCUBRE LA COMODIDAD Button 0" at bounding box center [888, 466] width 735 height 34
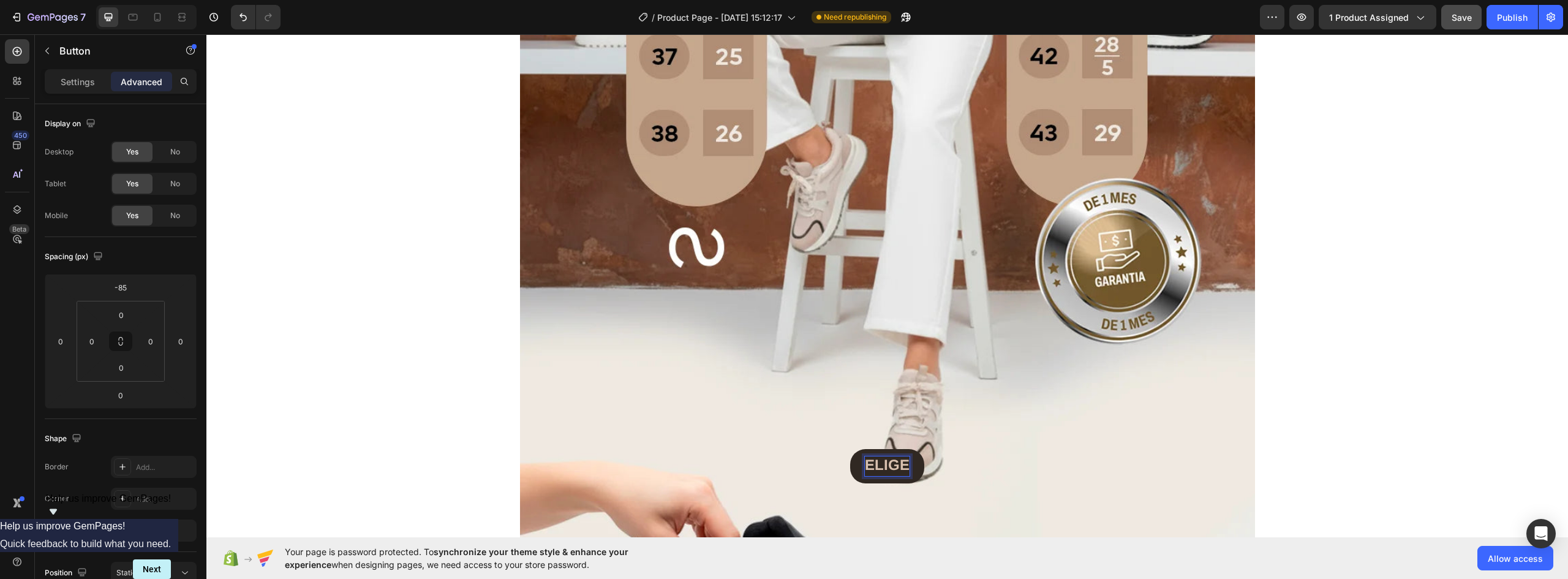
click at [850, 449] on button "ELIGE" at bounding box center [887, 466] width 74 height 34
click at [839, 449] on button "ELIGE TU" at bounding box center [887, 466] width 98 height 34
drag, startPoint x: 828, startPoint y: 463, endPoint x: 974, endPoint y: 462, distance: 146.0
click at [974, 462] on div "ELIGE TU TALLA Button 0" at bounding box center [888, 466] width 735 height 34
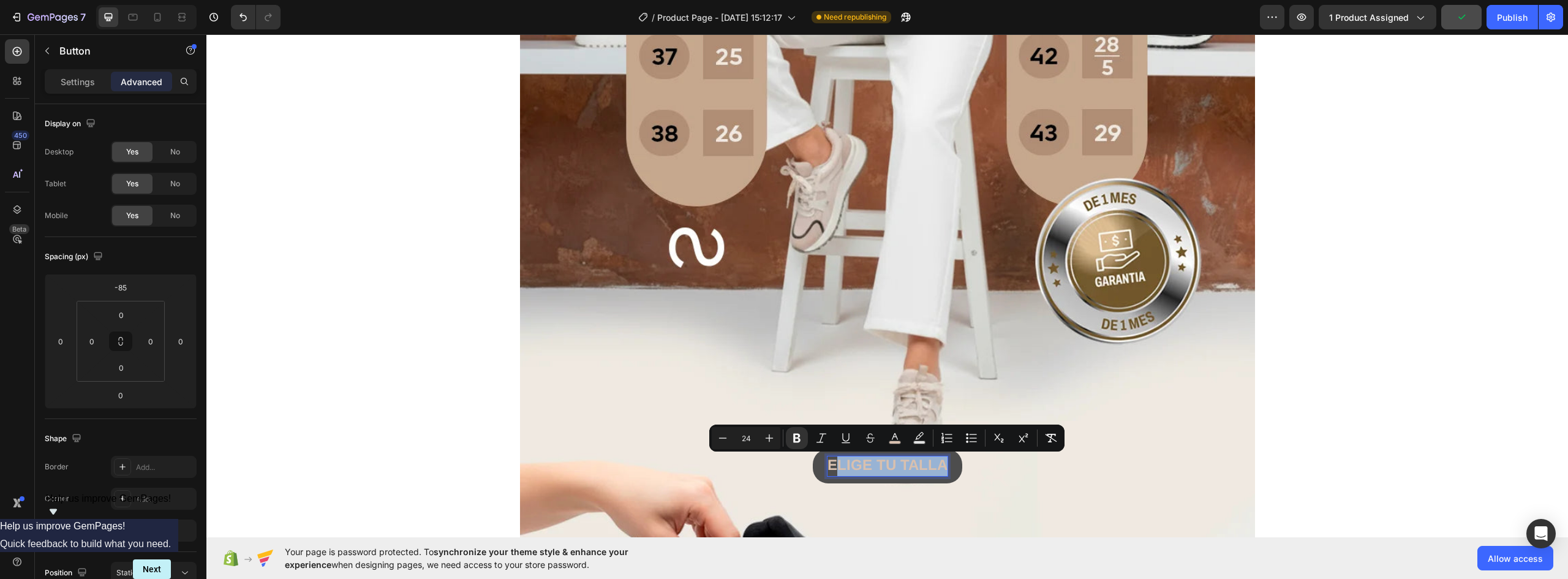
click at [940, 462] on strong "ELIGE TU TALLA" at bounding box center [887, 465] width 120 height 16
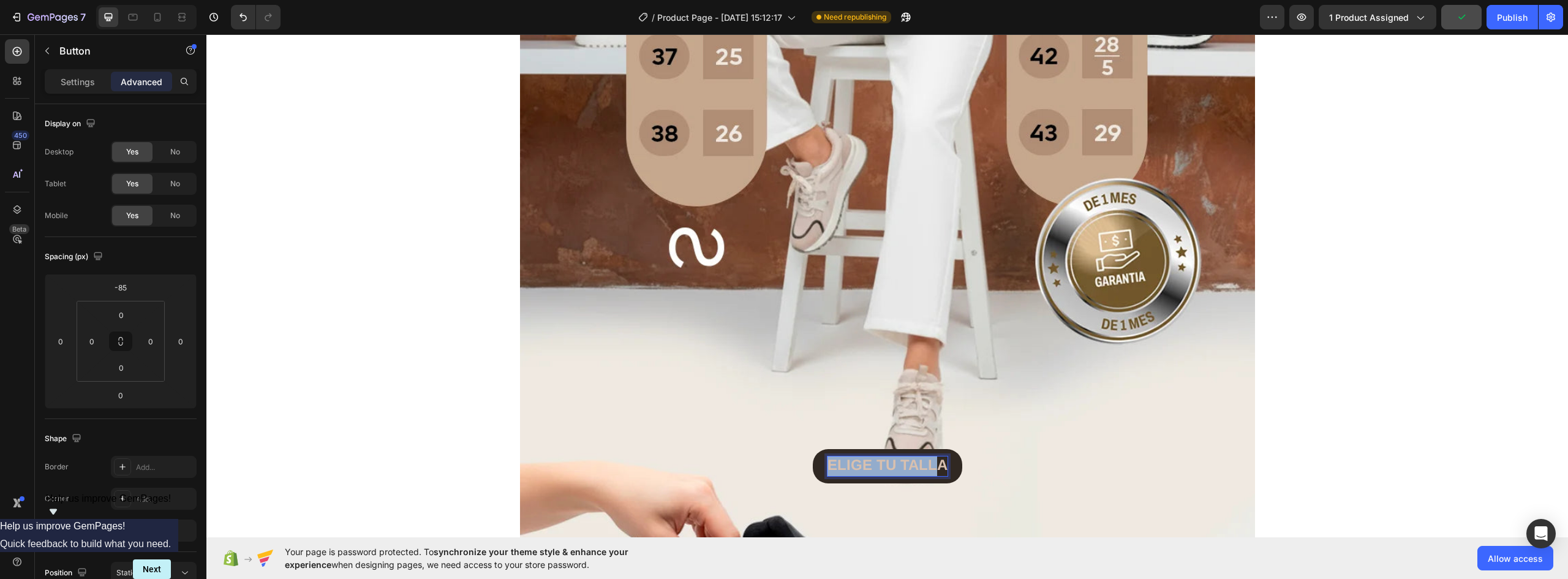
drag, startPoint x: 937, startPoint y: 464, endPoint x: 806, endPoint y: 451, distance: 131.6
click at [806, 451] on div "ELIGE TU TALLA Button 0" at bounding box center [888, 466] width 735 height 34
drag, startPoint x: 940, startPoint y: 462, endPoint x: 743, endPoint y: 418, distance: 201.9
click at [707, 436] on div "Image LLÉVALOS HOY MISMO Button Image Image DESCUBRE LA COMODIDAD Button Image …" at bounding box center [888, 103] width 735 height 8282
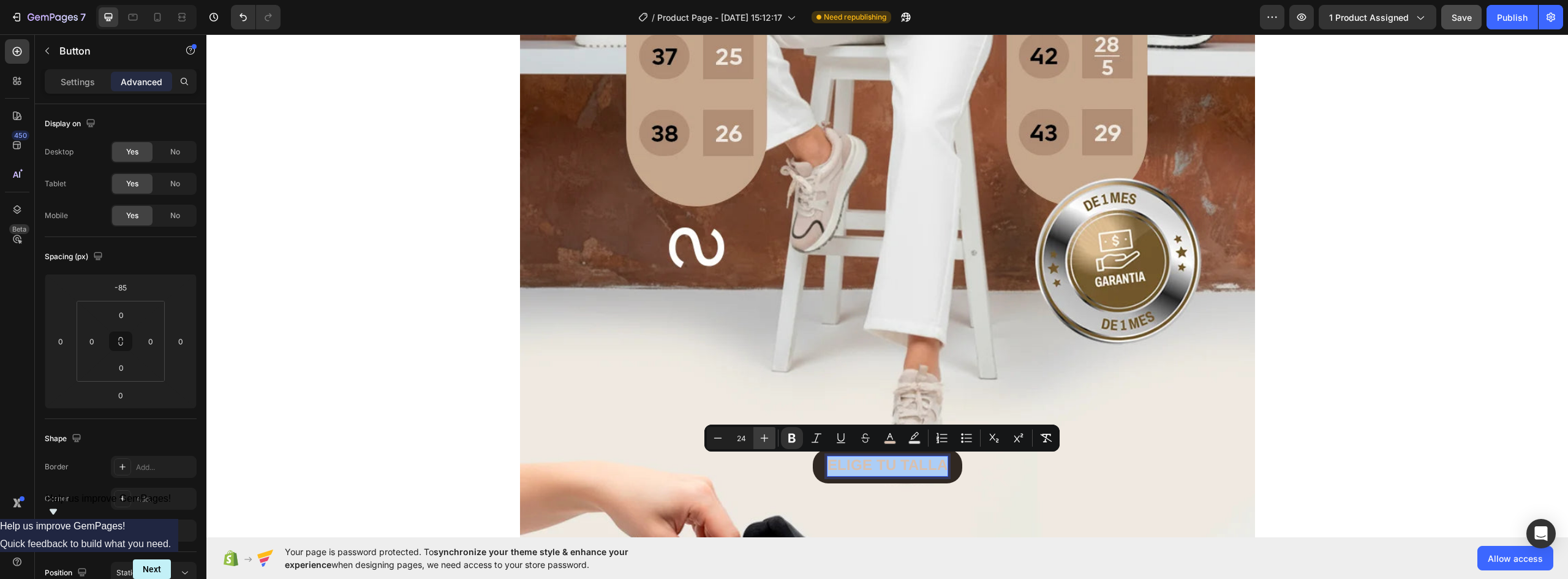
click at [764, 434] on icon "Editor contextual toolbar" at bounding box center [764, 438] width 12 height 12
type input "27"
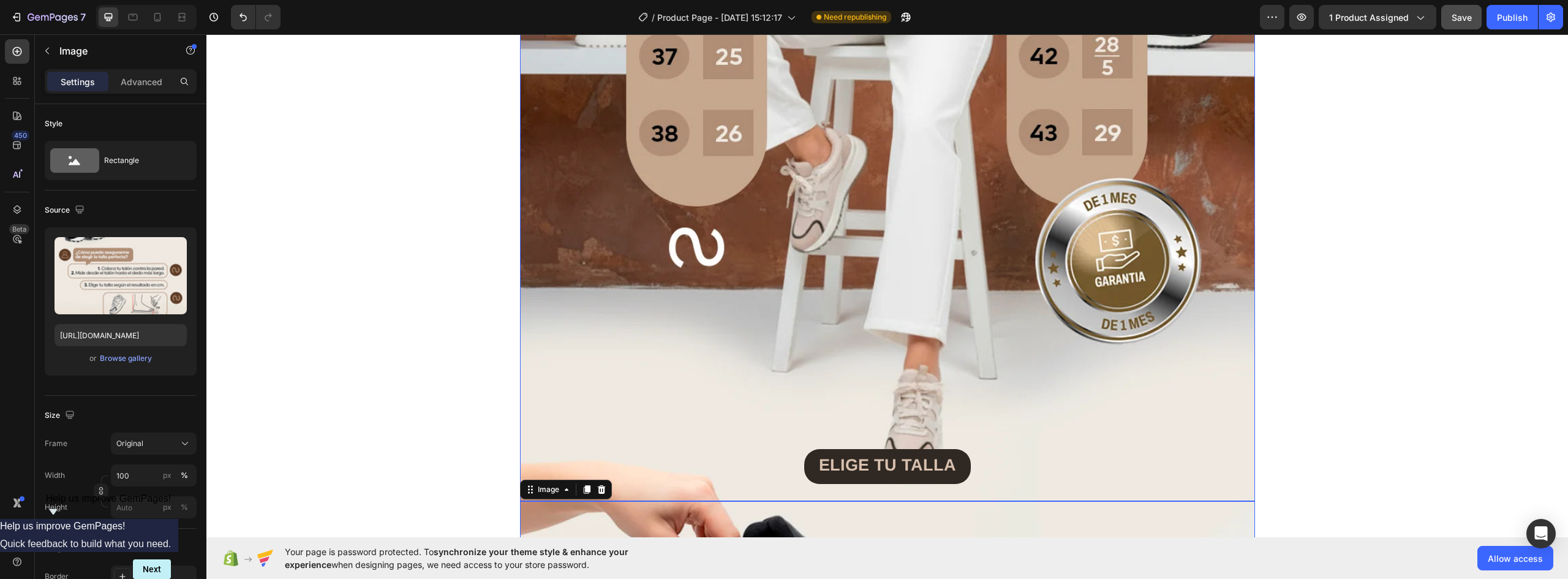
scroll to position [4279, 0]
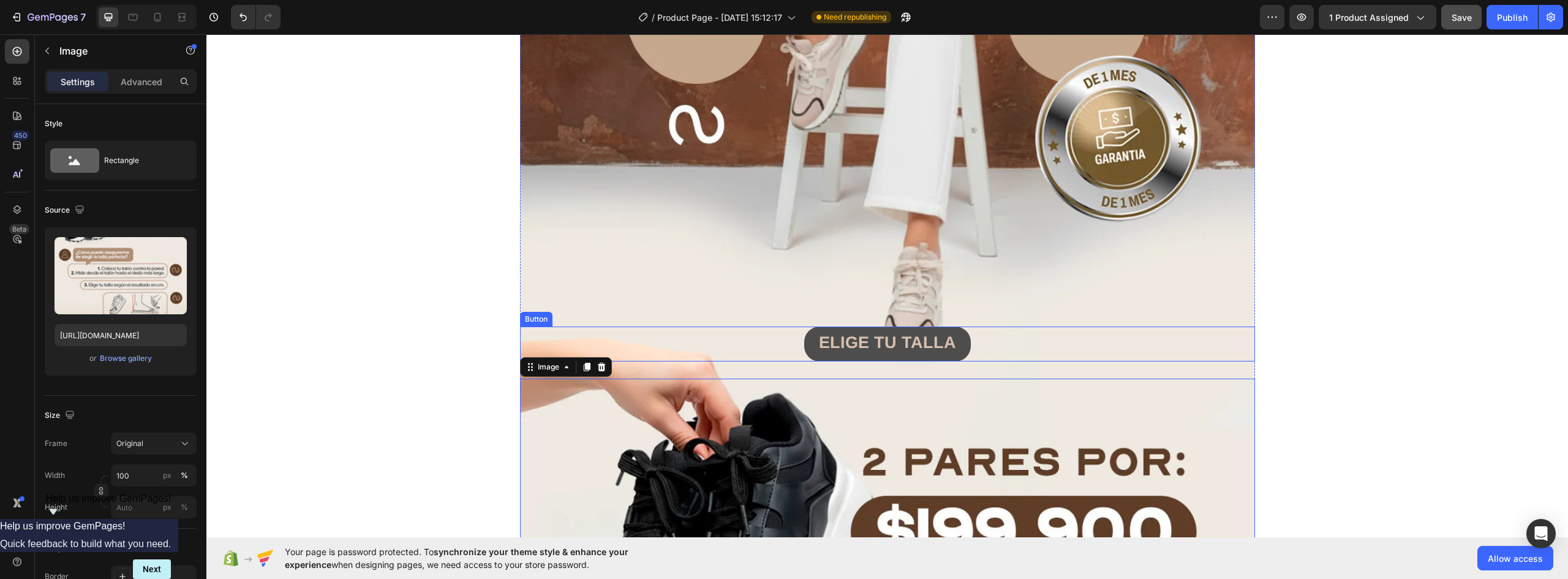
click at [956, 343] on button "ELIGE TU TALLA" at bounding box center [887, 344] width 167 height 35
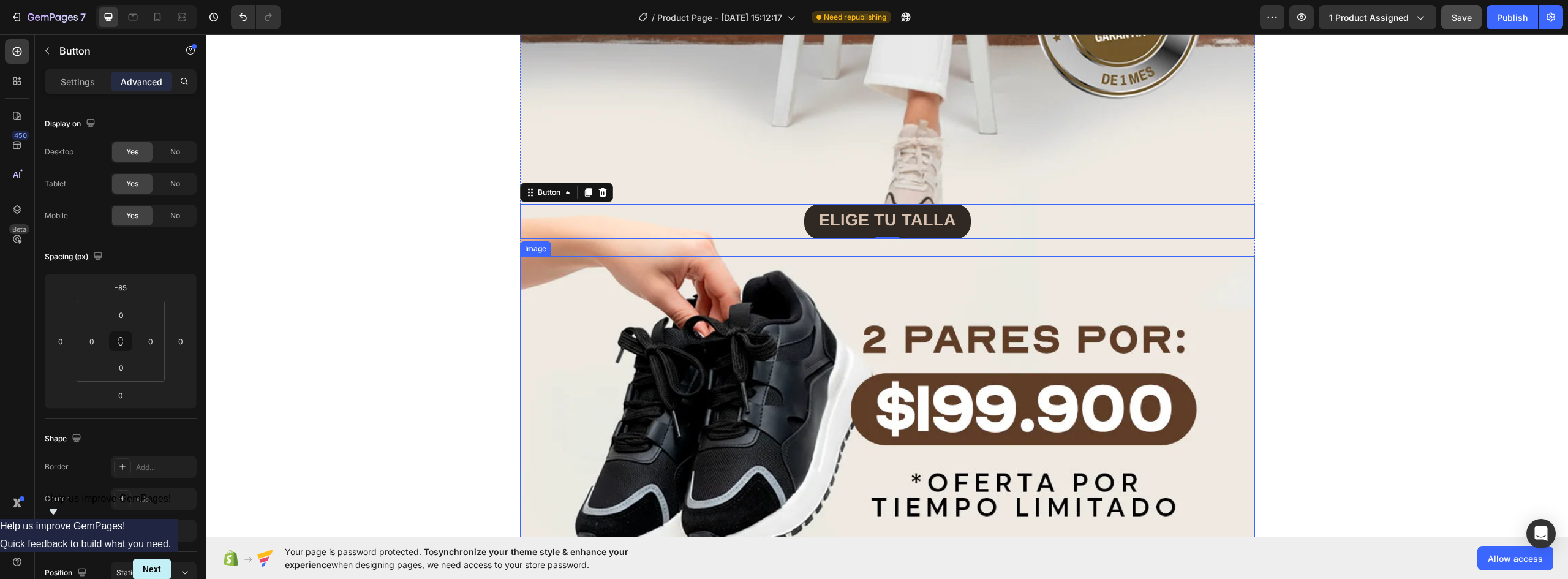
scroll to position [4524, 0]
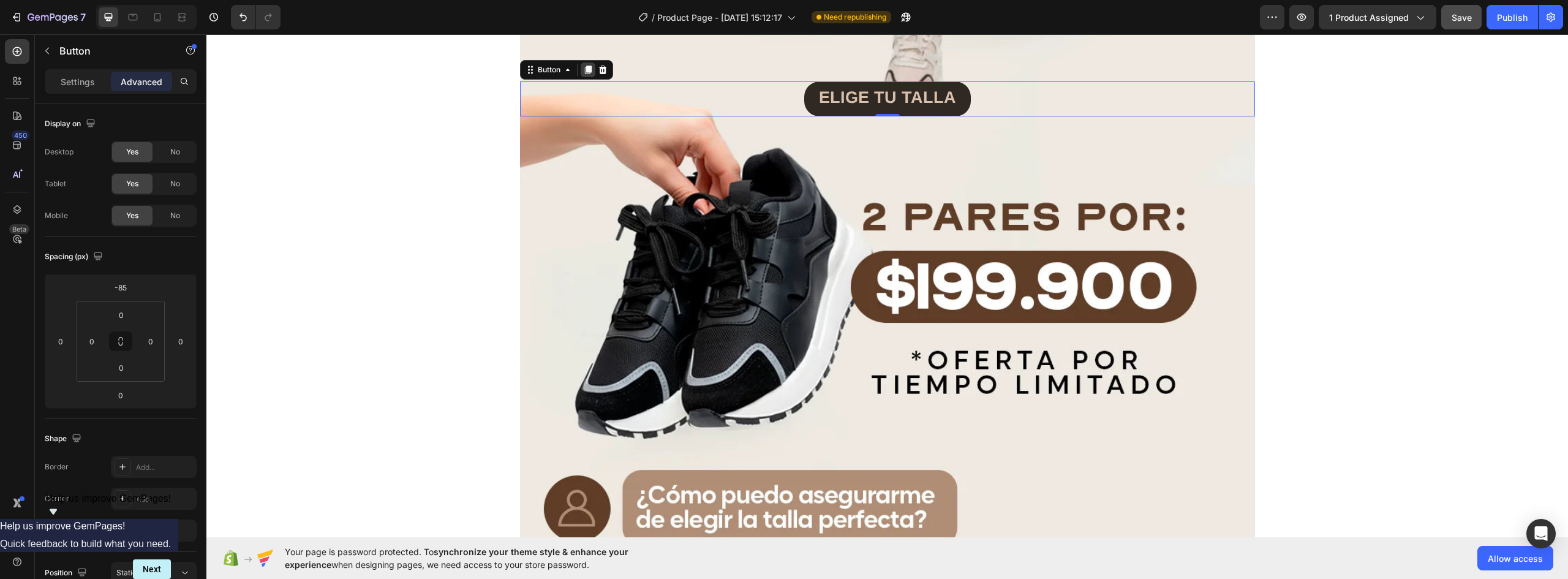
click at [585, 69] on icon at bounding box center [588, 70] width 7 height 9
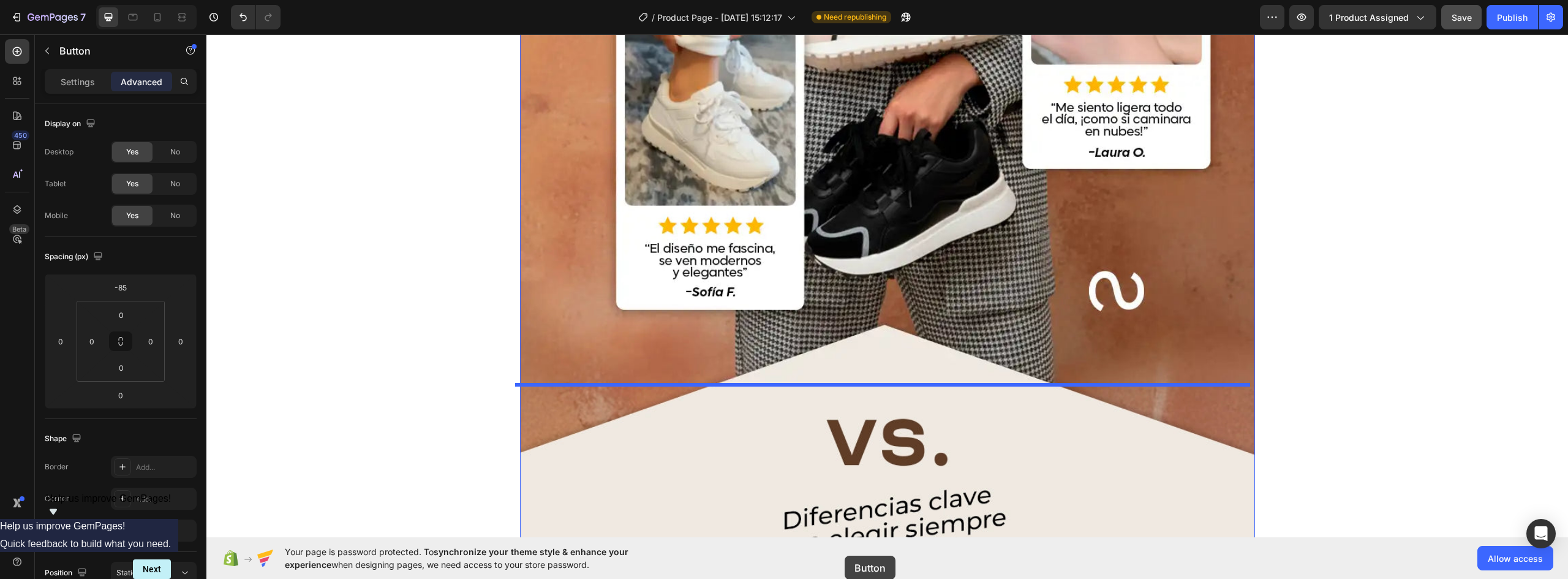
scroll to position [6409, 0]
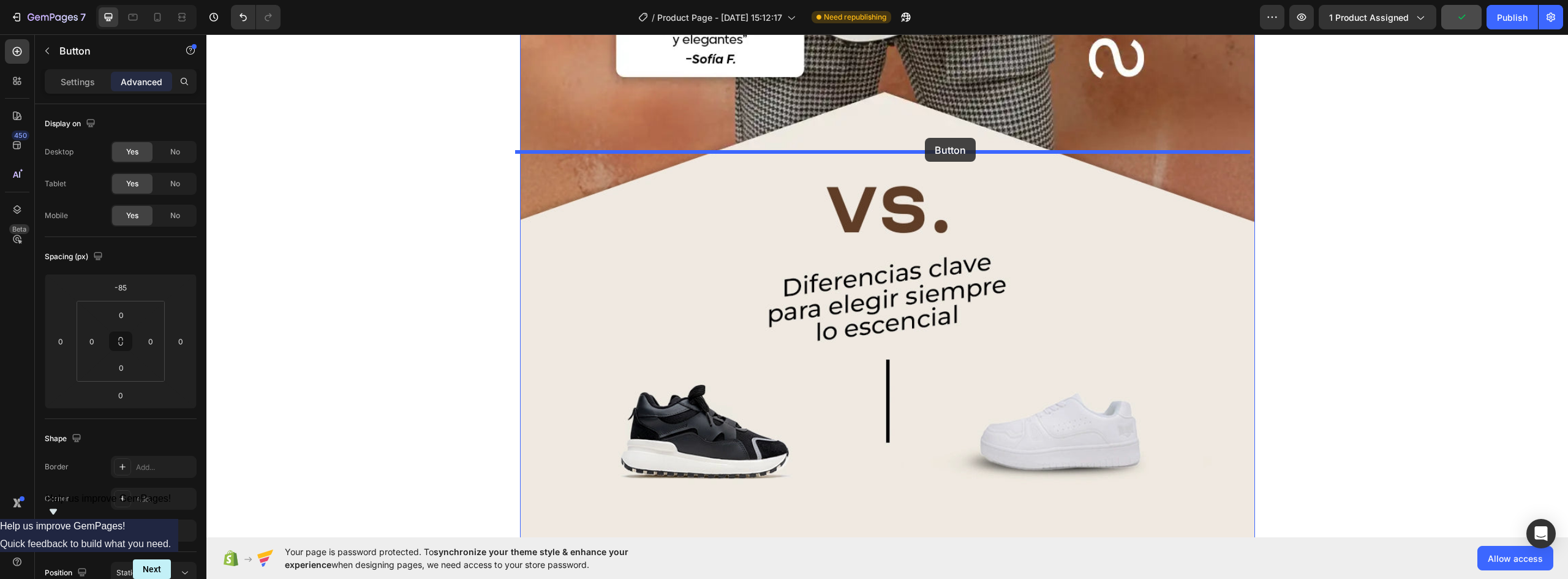
drag, startPoint x: 543, startPoint y: 72, endPoint x: 925, endPoint y: 138, distance: 387.7
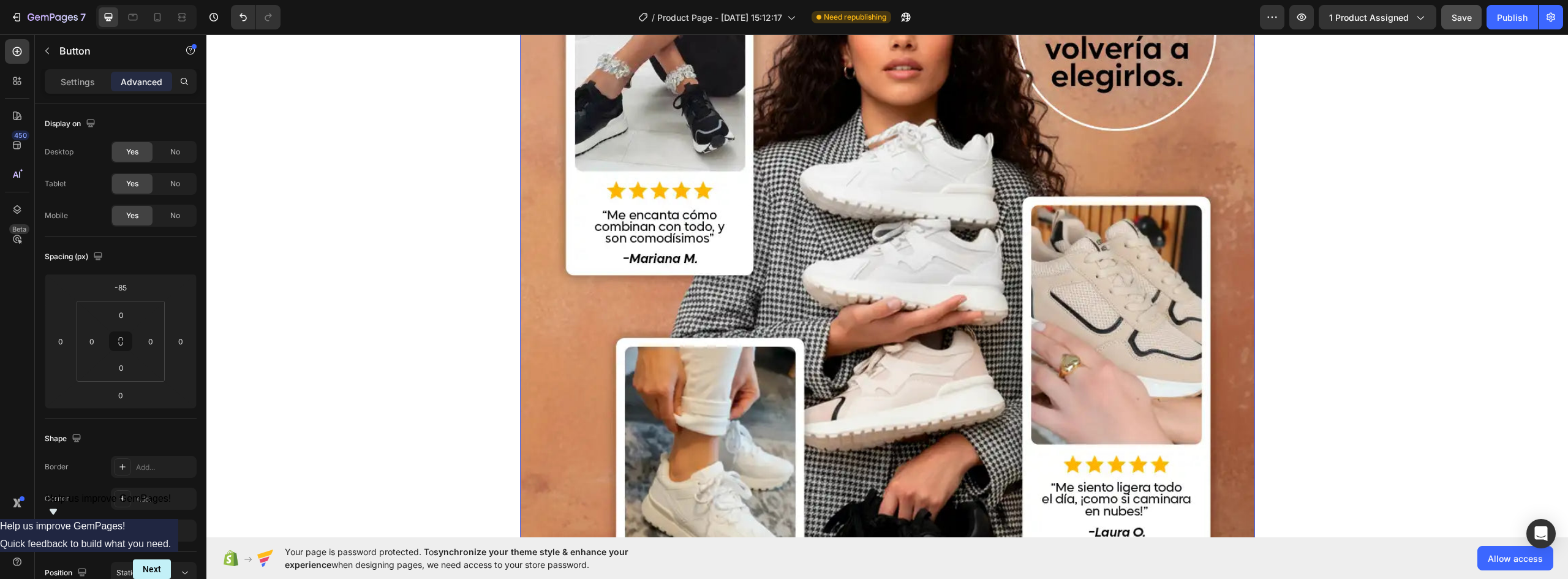
scroll to position [5673, 0]
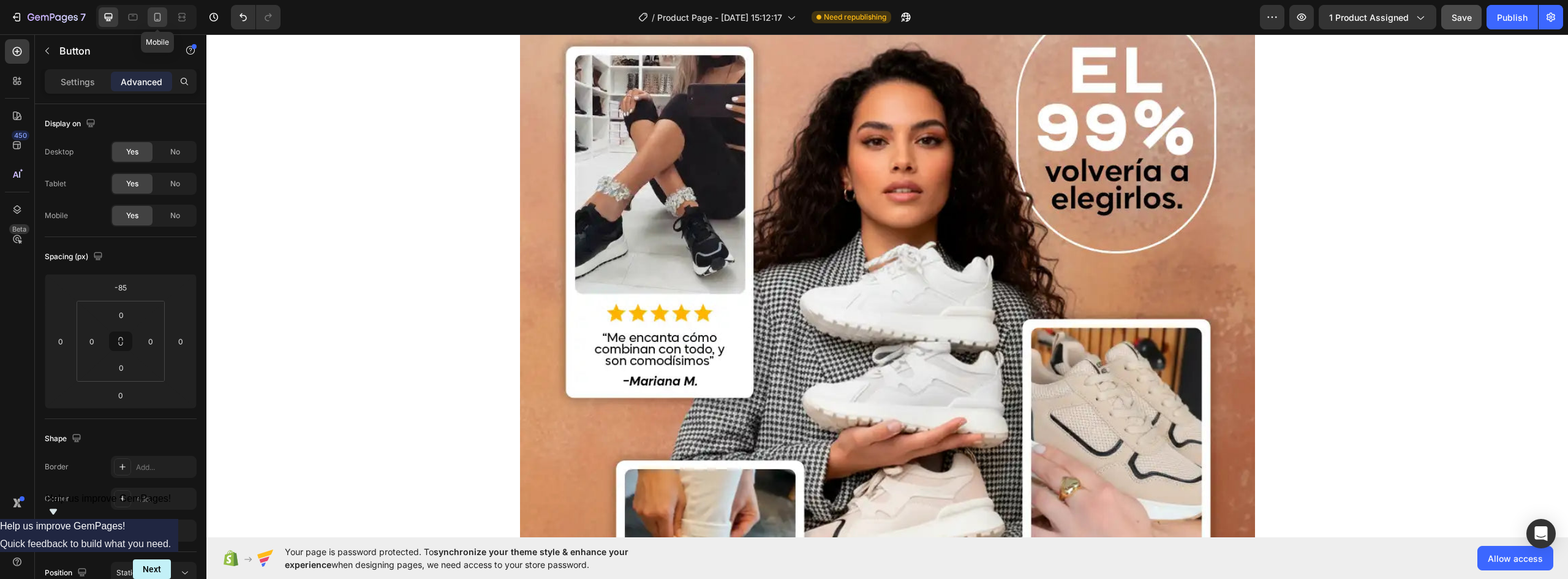
click at [154, 18] on icon at bounding box center [158, 17] width 12 height 12
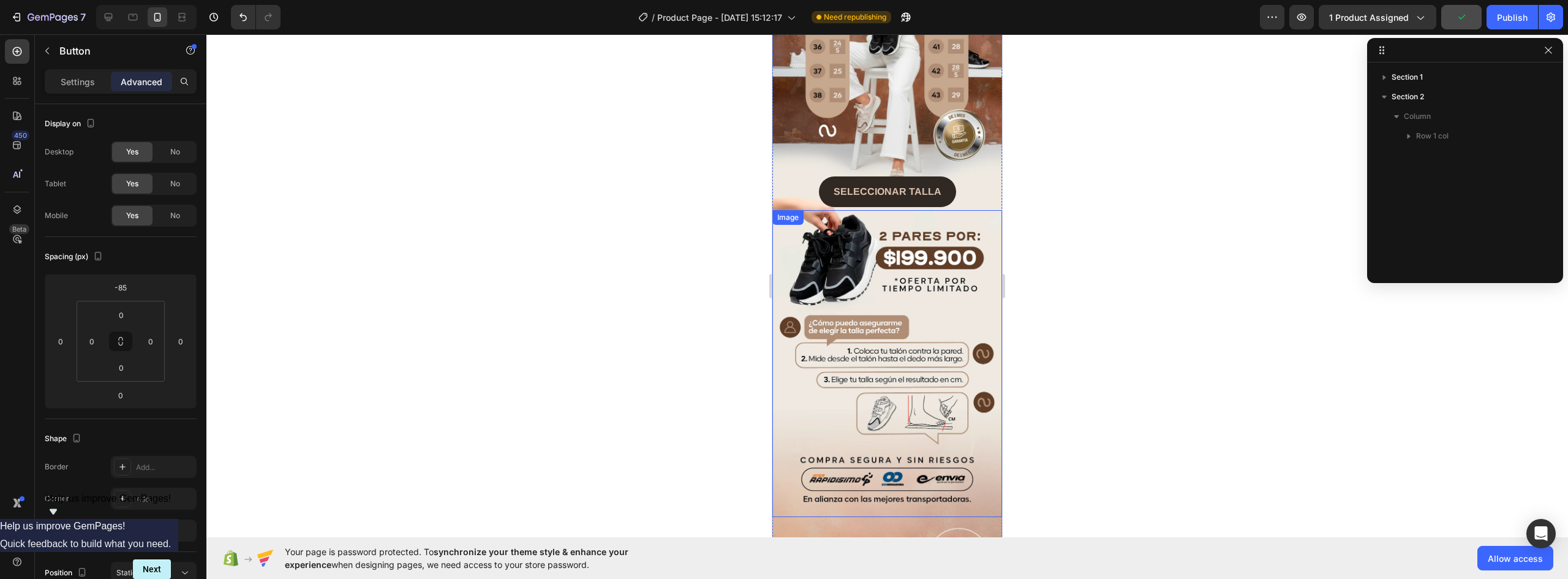
scroll to position [1103, 0]
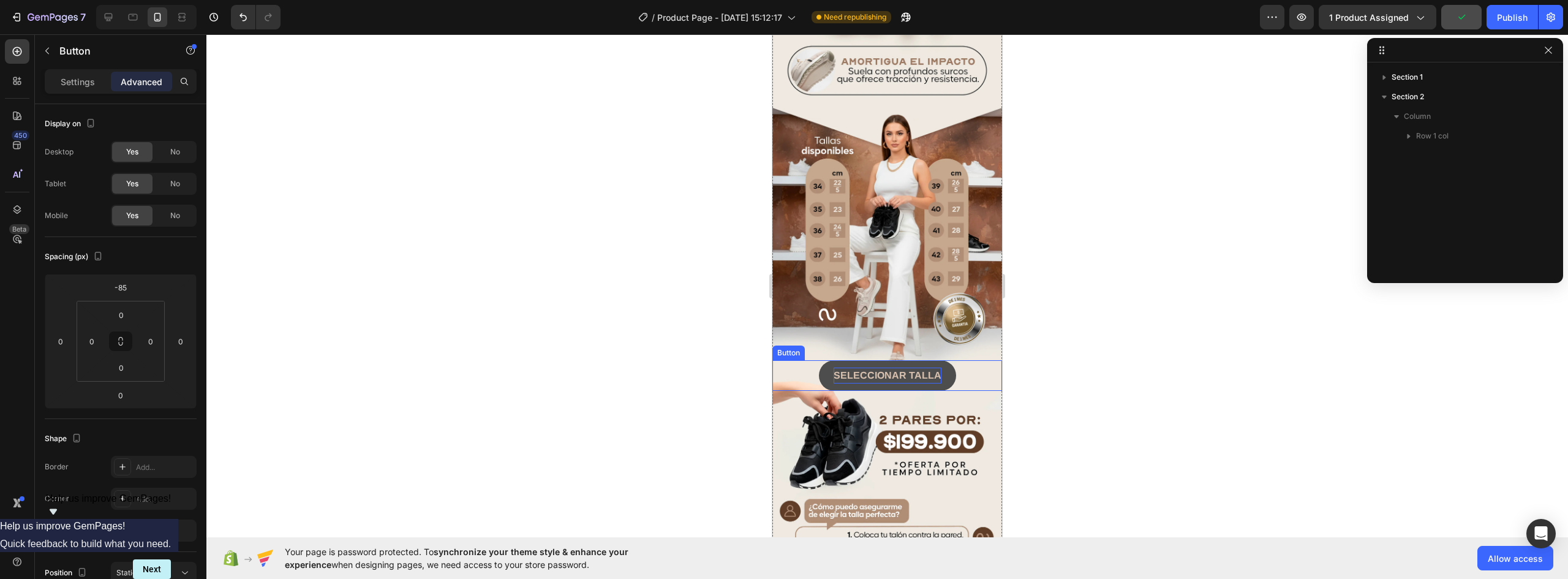
click at [900, 370] on strong "SELECCIONAR TALLA" at bounding box center [887, 375] width 108 height 10
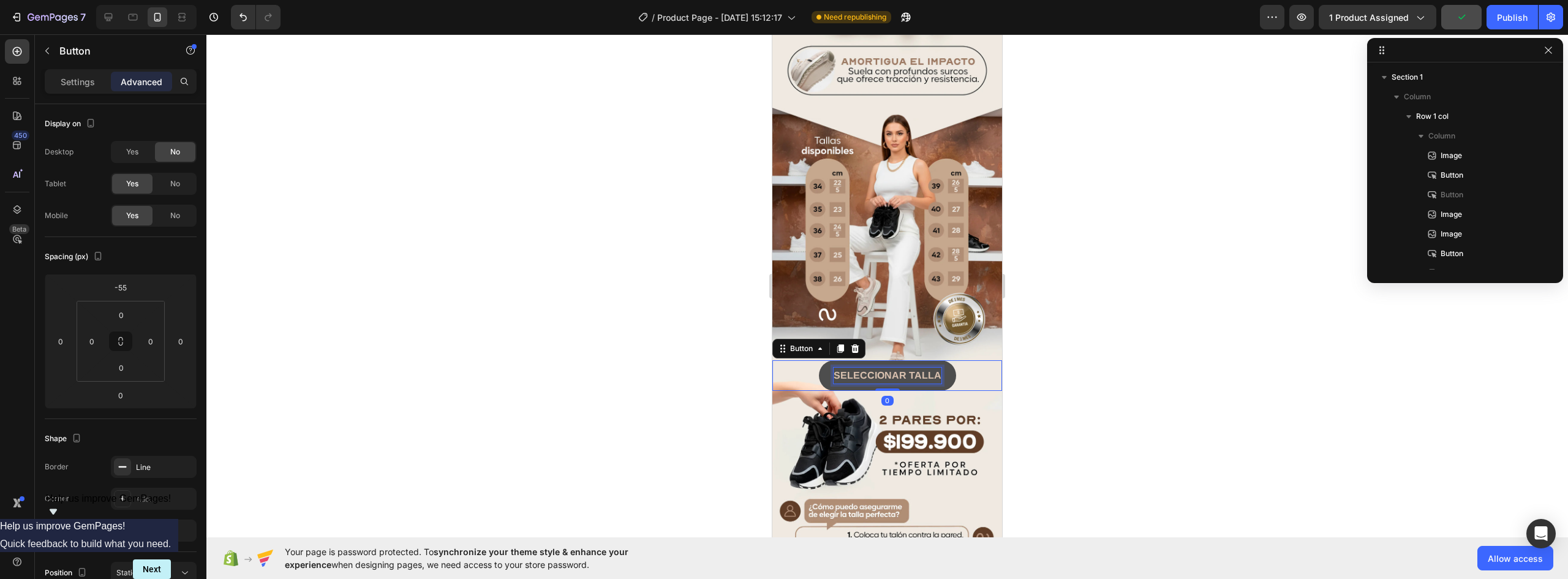
scroll to position [154, 0]
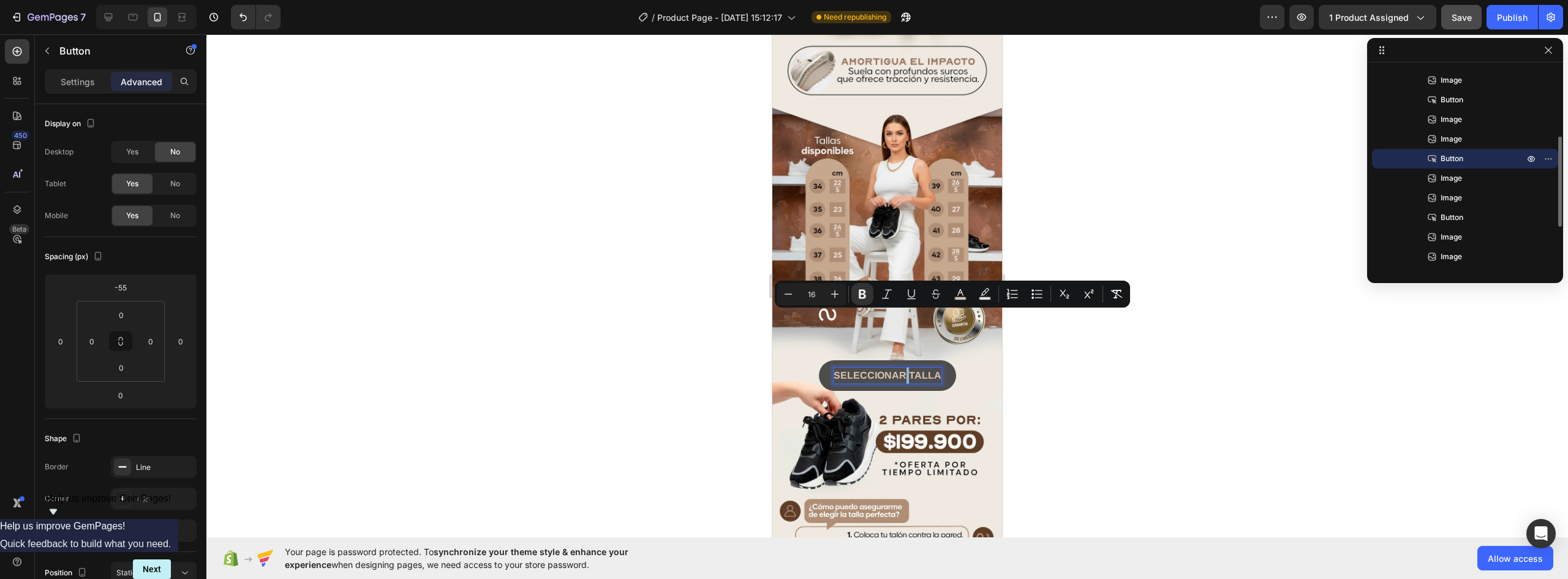
click at [898, 370] on strong "SELECCIONAR TALLA" at bounding box center [887, 375] width 108 height 10
click at [900, 370] on strong "SELECCIONAR TALLA" at bounding box center [887, 375] width 108 height 10
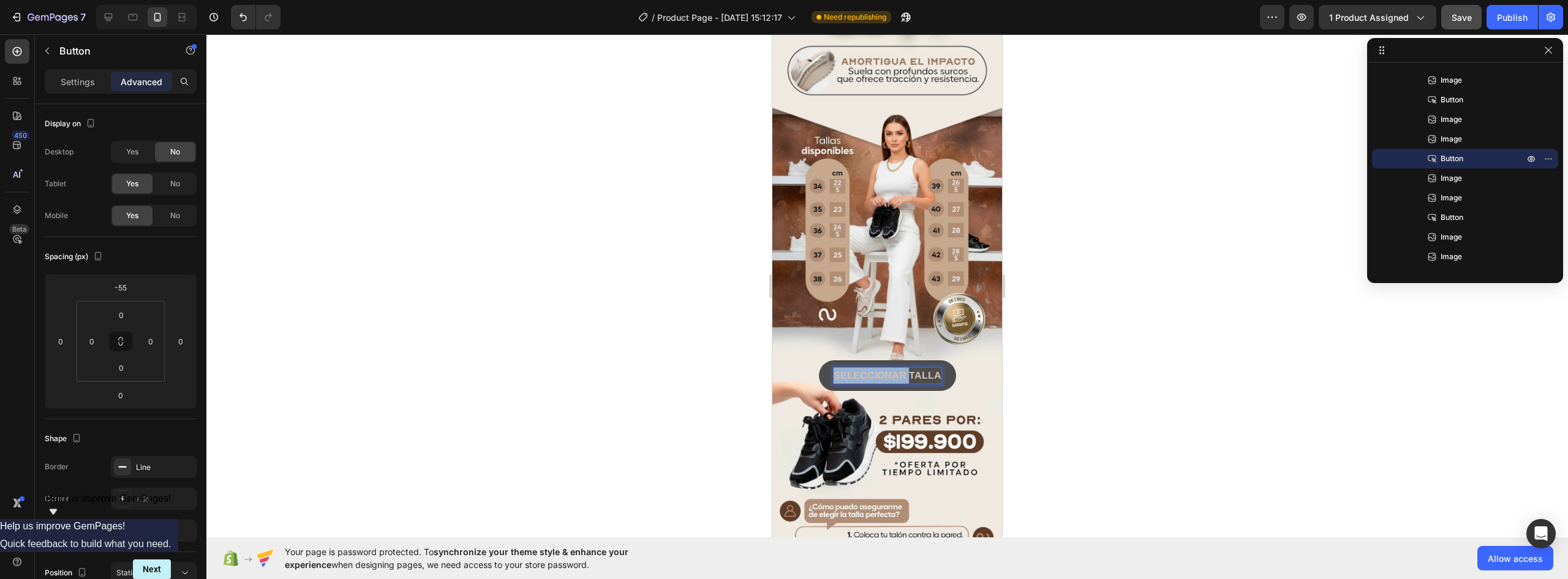
drag, startPoint x: 900, startPoint y: 317, endPoint x: 818, endPoint y: 320, distance: 82.1
click at [819, 360] on button "SELECCIONAR TALLA" at bounding box center [888, 375] width 137 height 31
click at [831, 360] on button "ELIGE TALLA" at bounding box center [887, 375] width 112 height 31
click at [834, 360] on button "ELIGE TTTALLA" at bounding box center [887, 375] width 106 height 31
click at [831, 360] on button "ELIGE TUTALLA" at bounding box center [887, 375] width 112 height 31
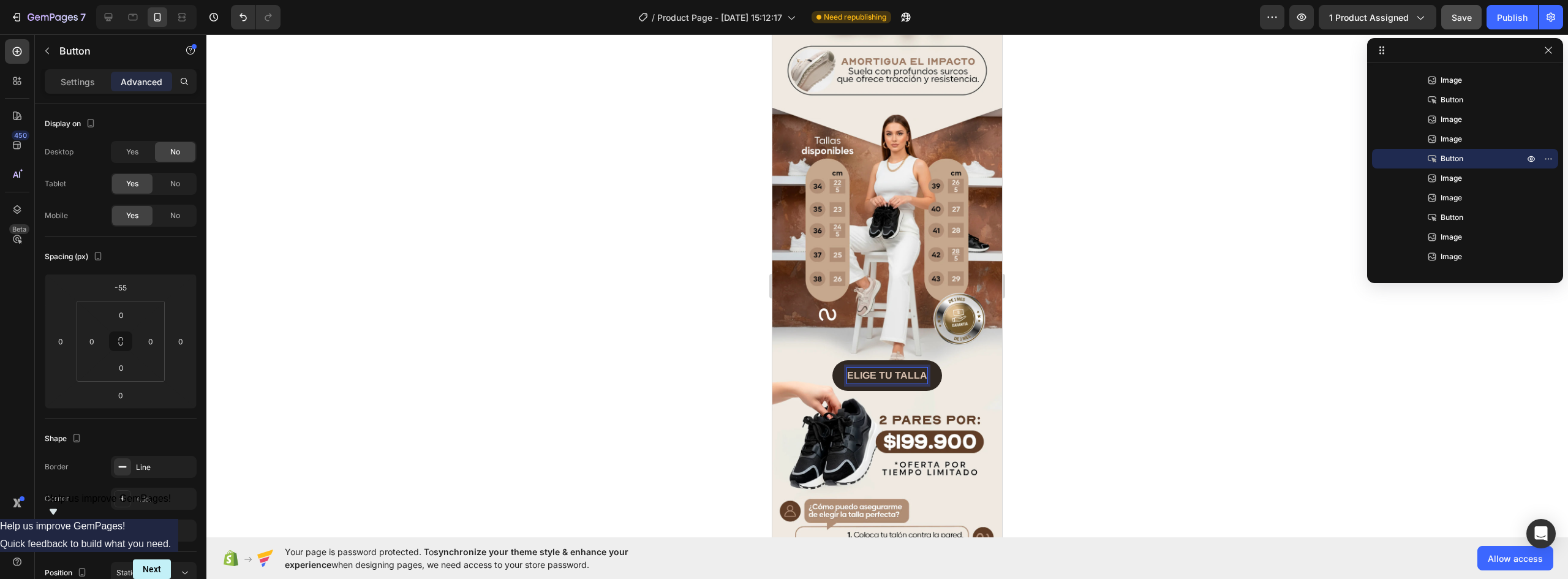
click at [1081, 355] on div at bounding box center [887, 307] width 1362 height 545
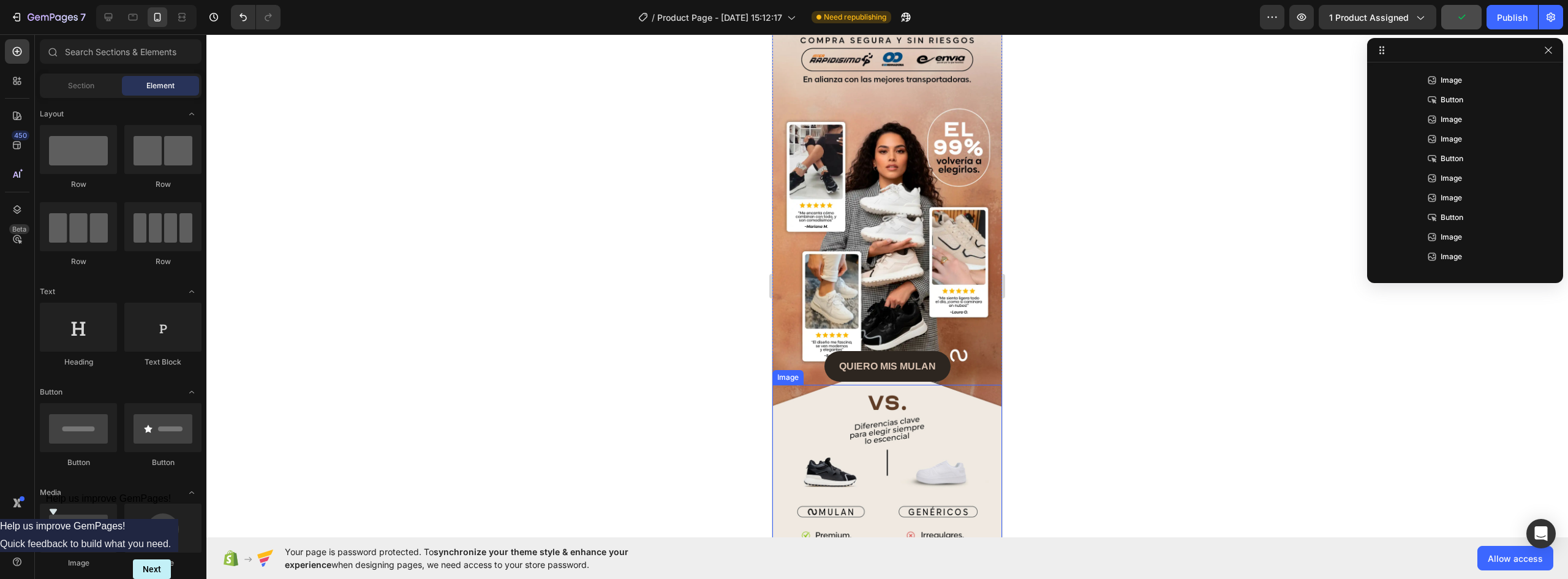
scroll to position [1714, 0]
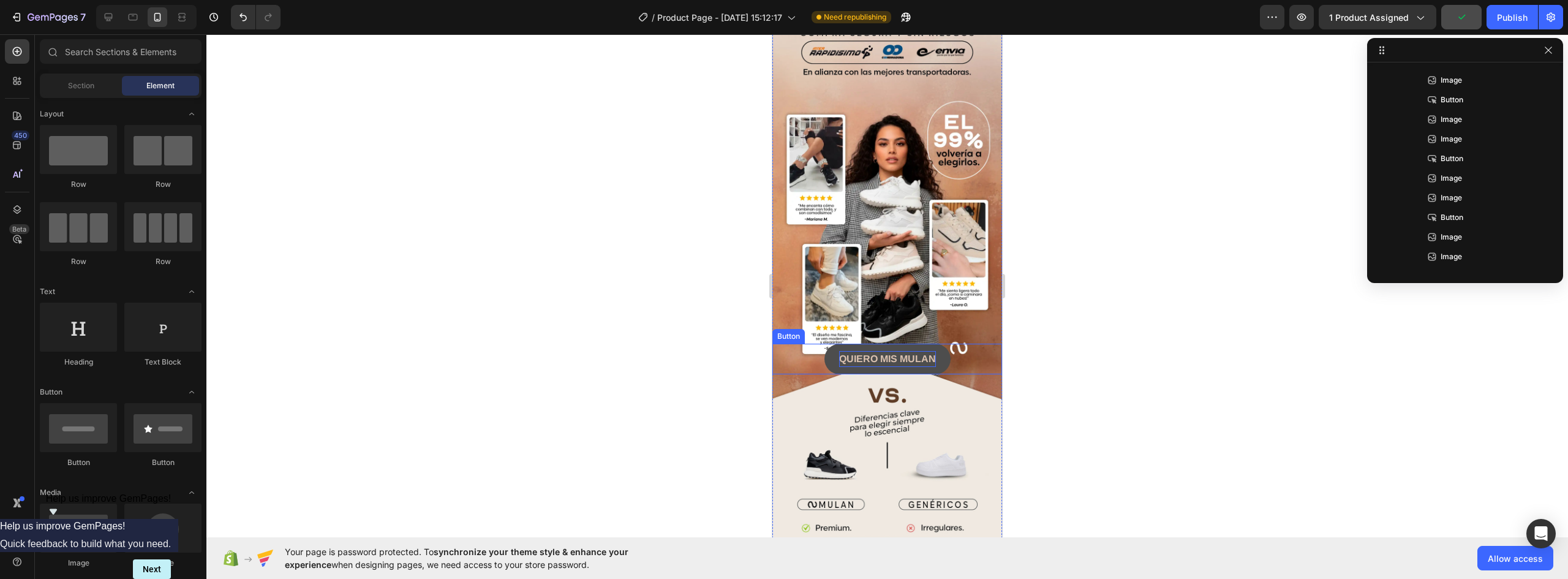
click at [908, 354] on strong "QUIERO MIS MULAN" at bounding box center [887, 359] width 97 height 10
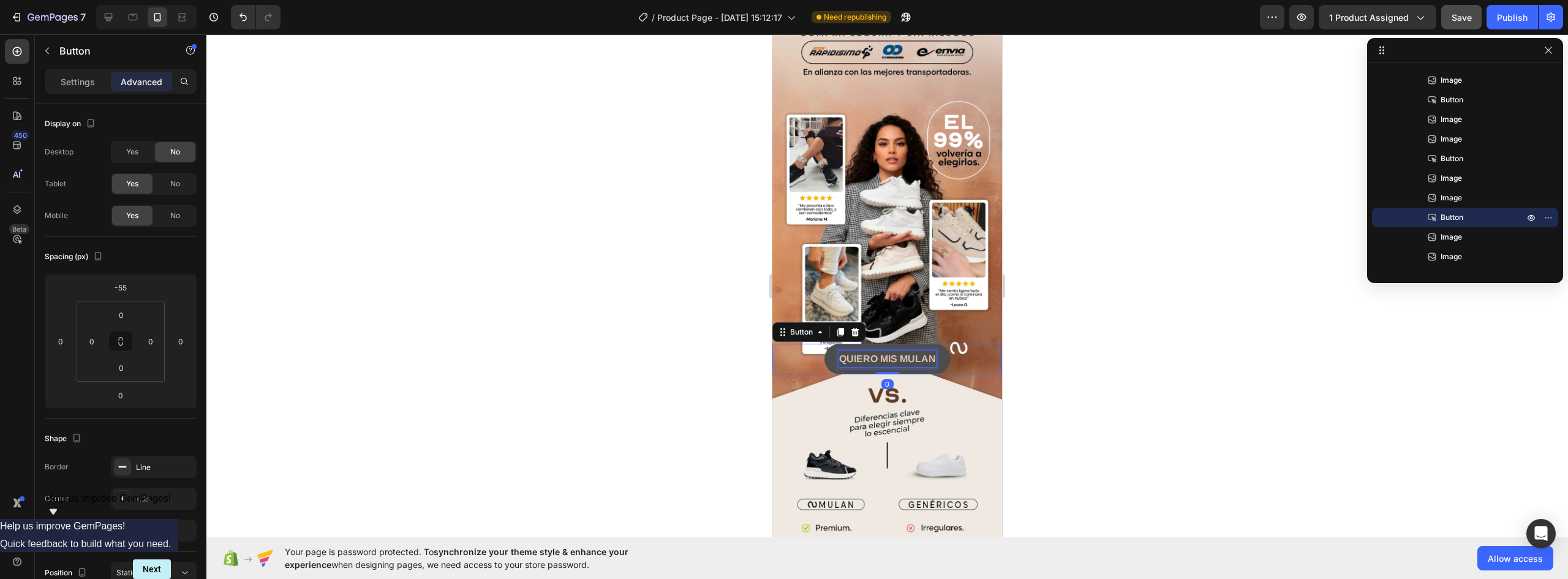
click at [908, 354] on strong "QUIERO MIS MULAN" at bounding box center [887, 359] width 97 height 10
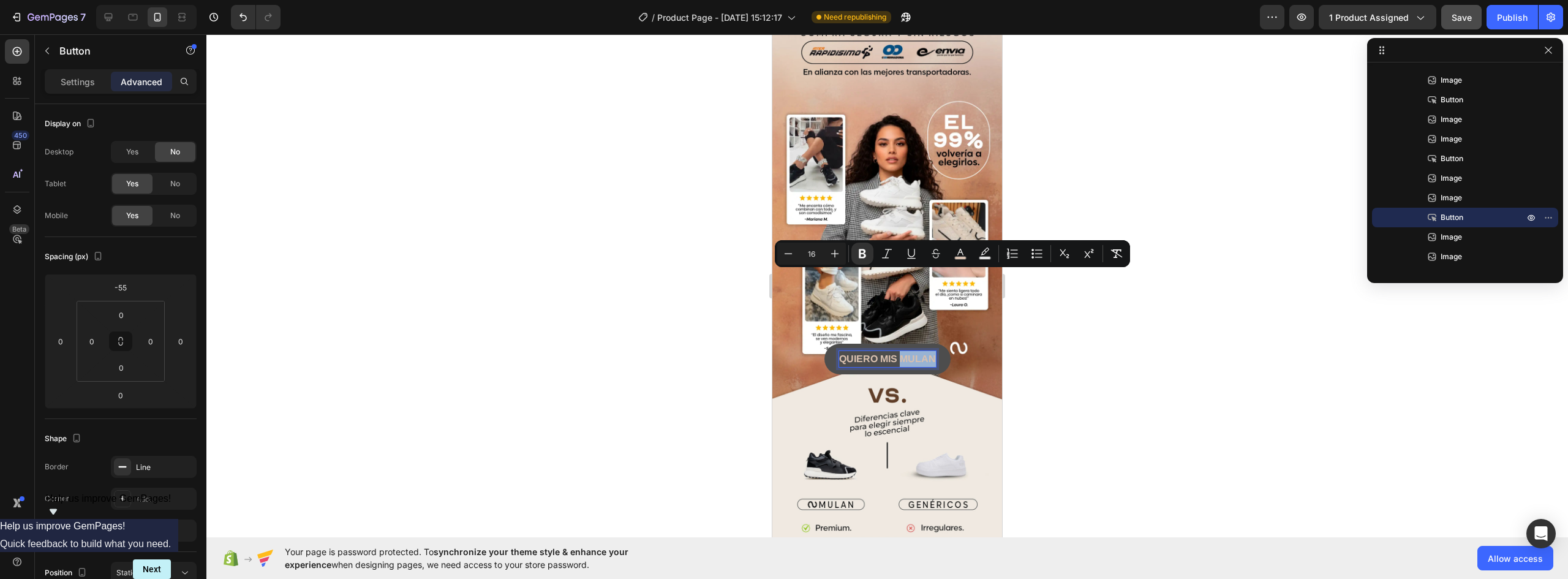
click at [920, 354] on strong "QUIERO MIS MULAN" at bounding box center [887, 359] width 97 height 10
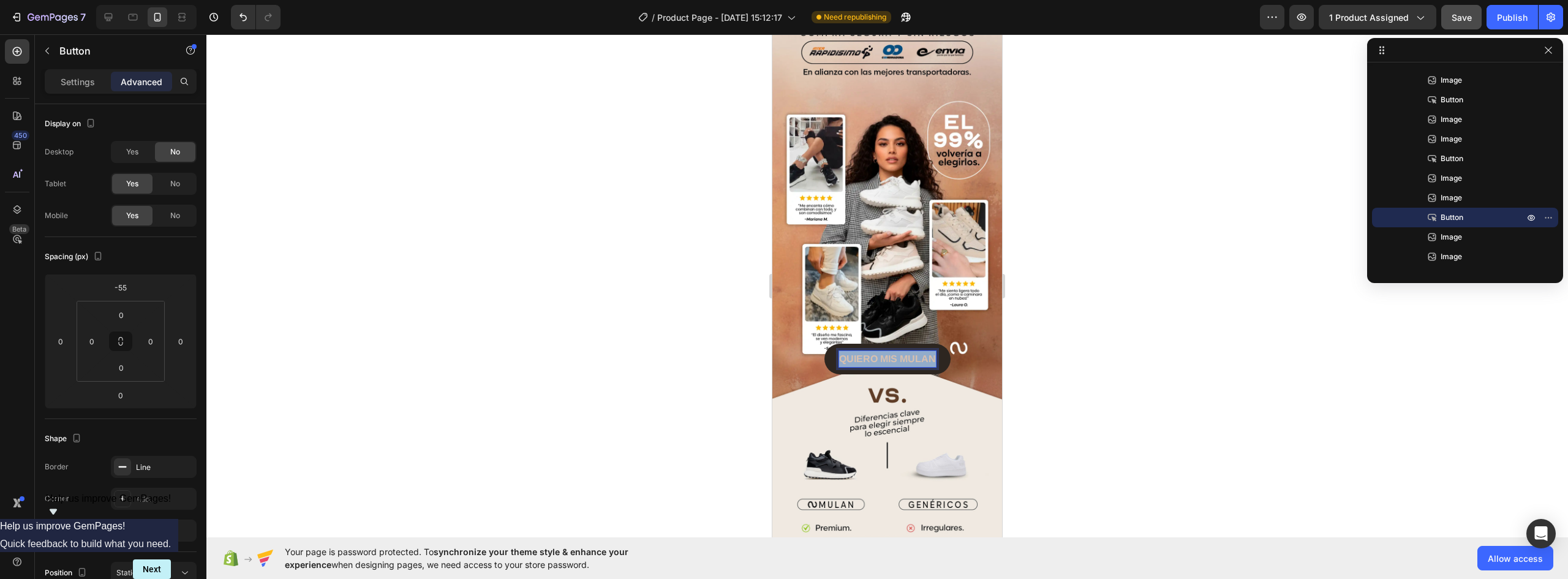
drag, startPoint x: 929, startPoint y: 276, endPoint x: 737, endPoint y: 276, distance: 192.0
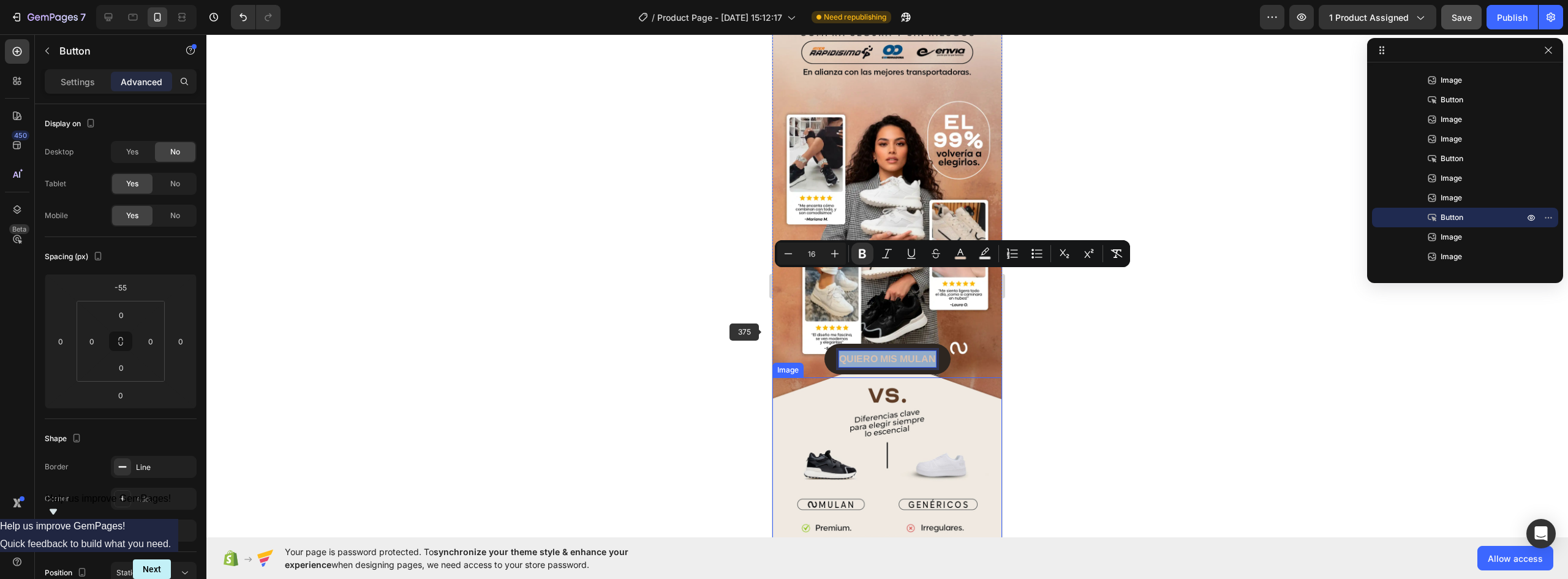
copy strong "QUIERO MIS MULAN"
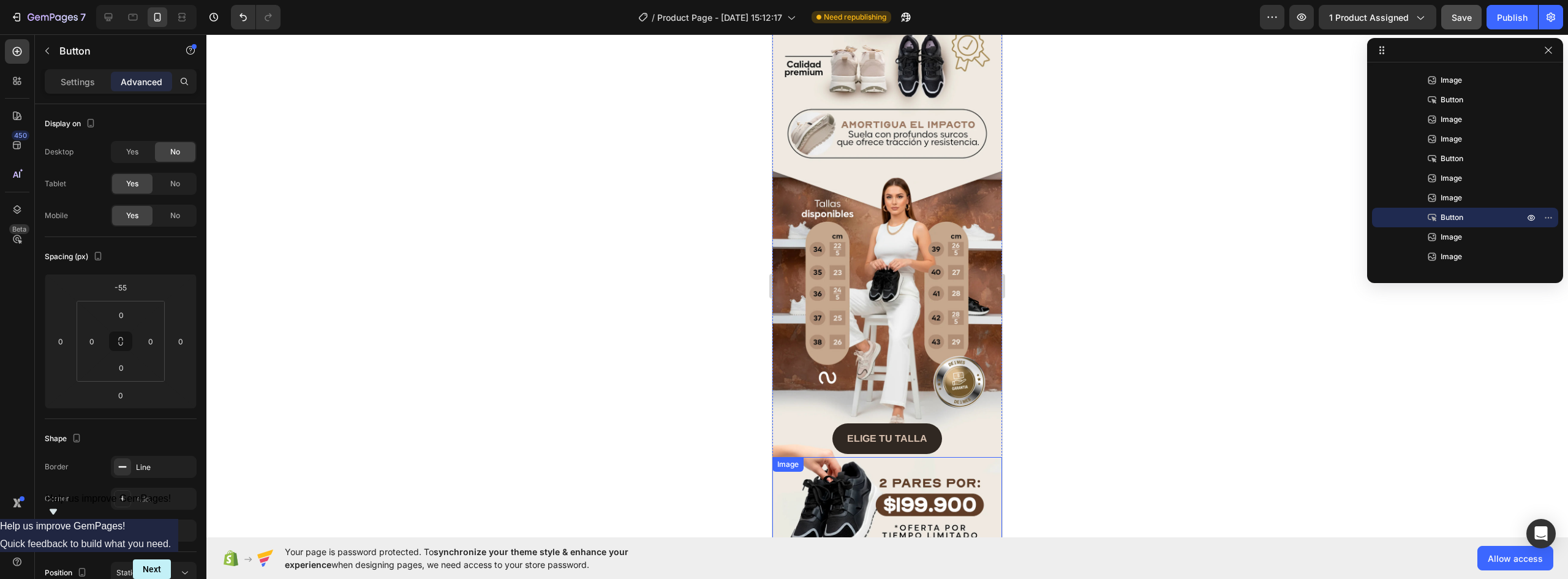
scroll to position [795, 0]
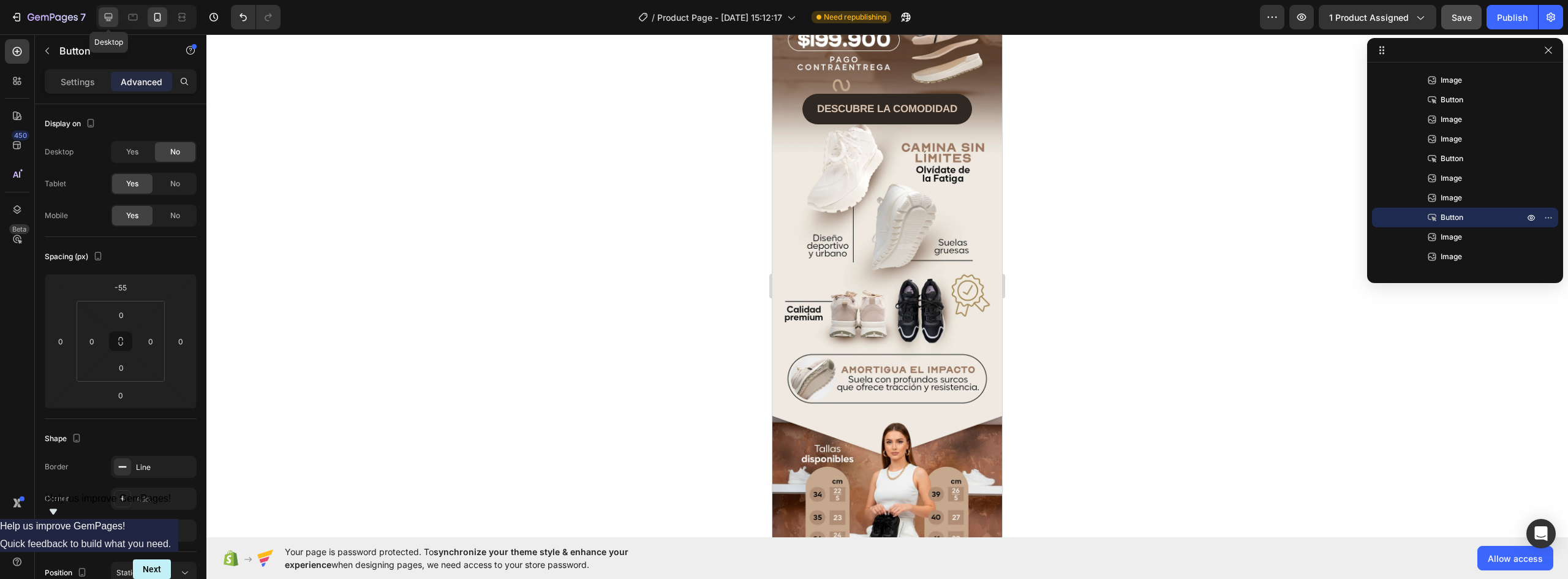
click at [110, 16] on icon at bounding box center [108, 17] width 12 height 12
type input "0"
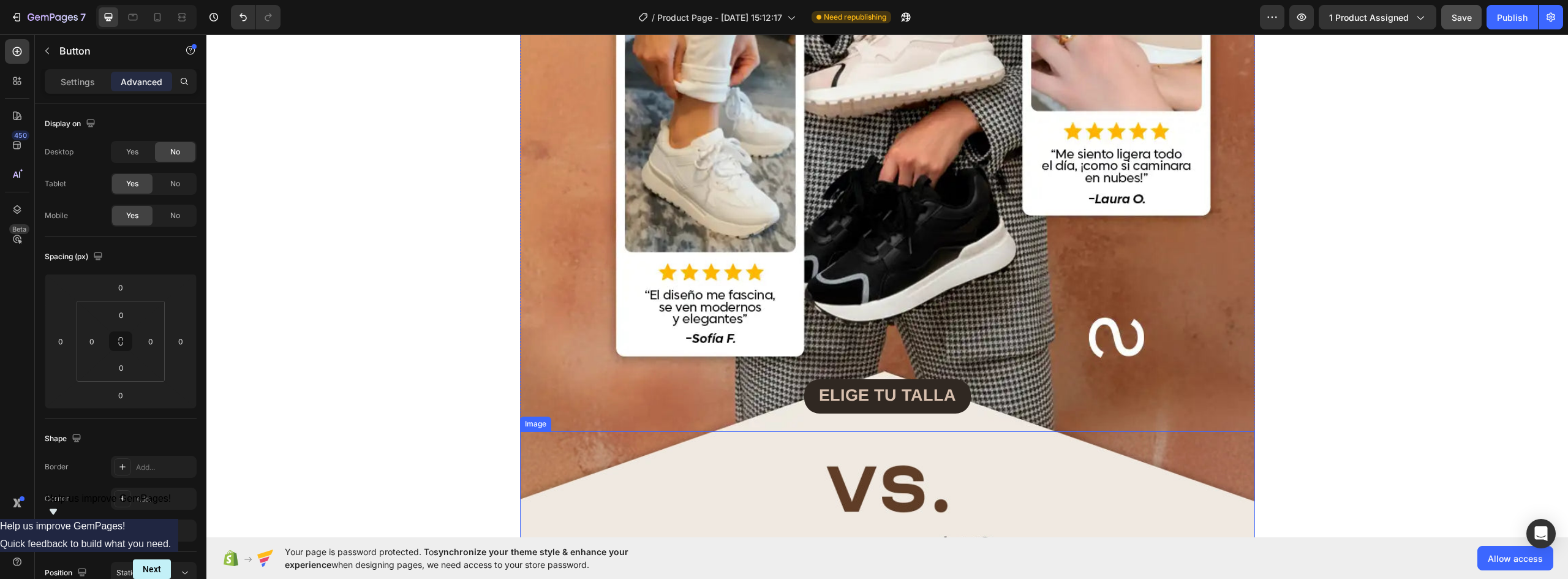
scroll to position [6374, 0]
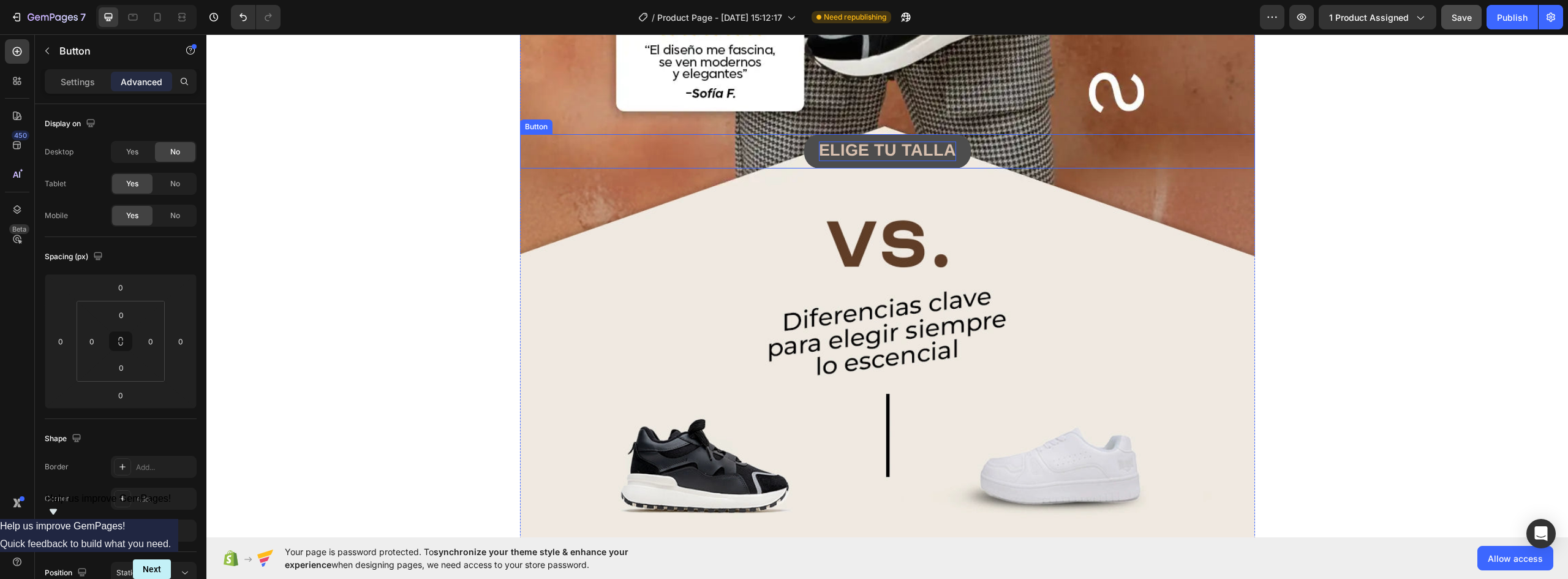
click at [899, 152] on strong "ELIGE TU TALLA" at bounding box center [888, 150] width 137 height 19
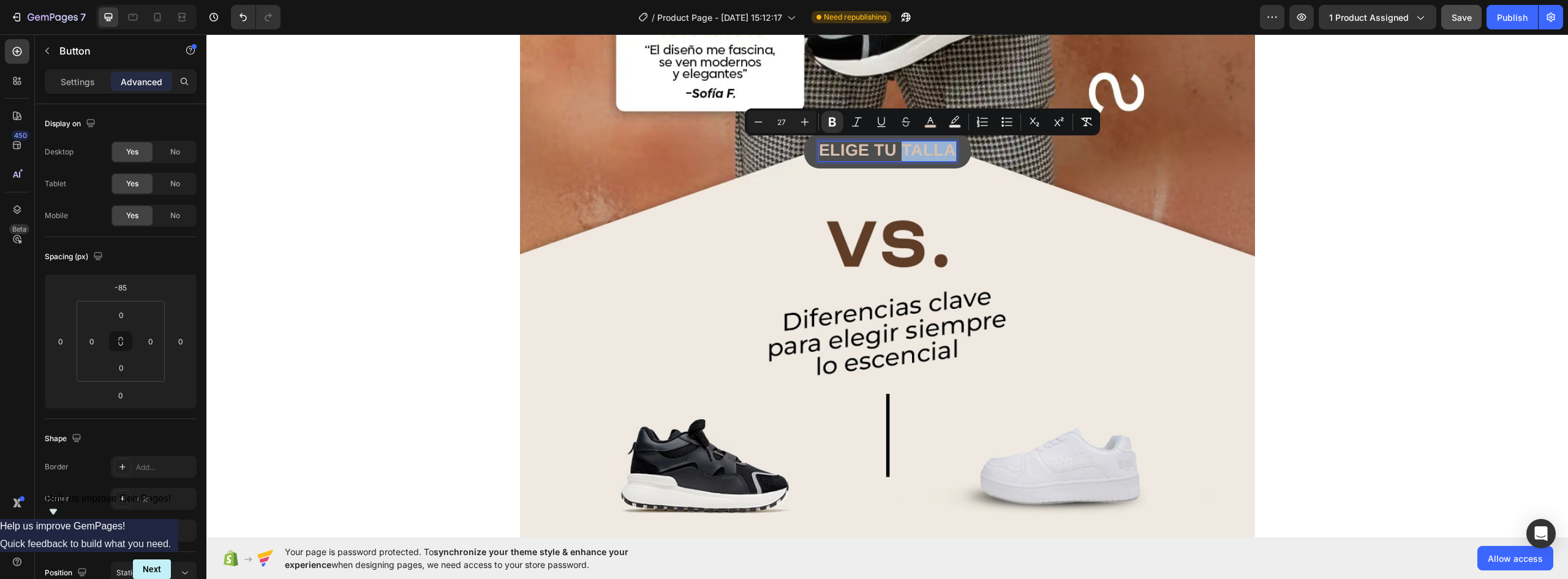
click at [939, 149] on strong "ELIGE TU TALLA" at bounding box center [888, 150] width 137 height 19
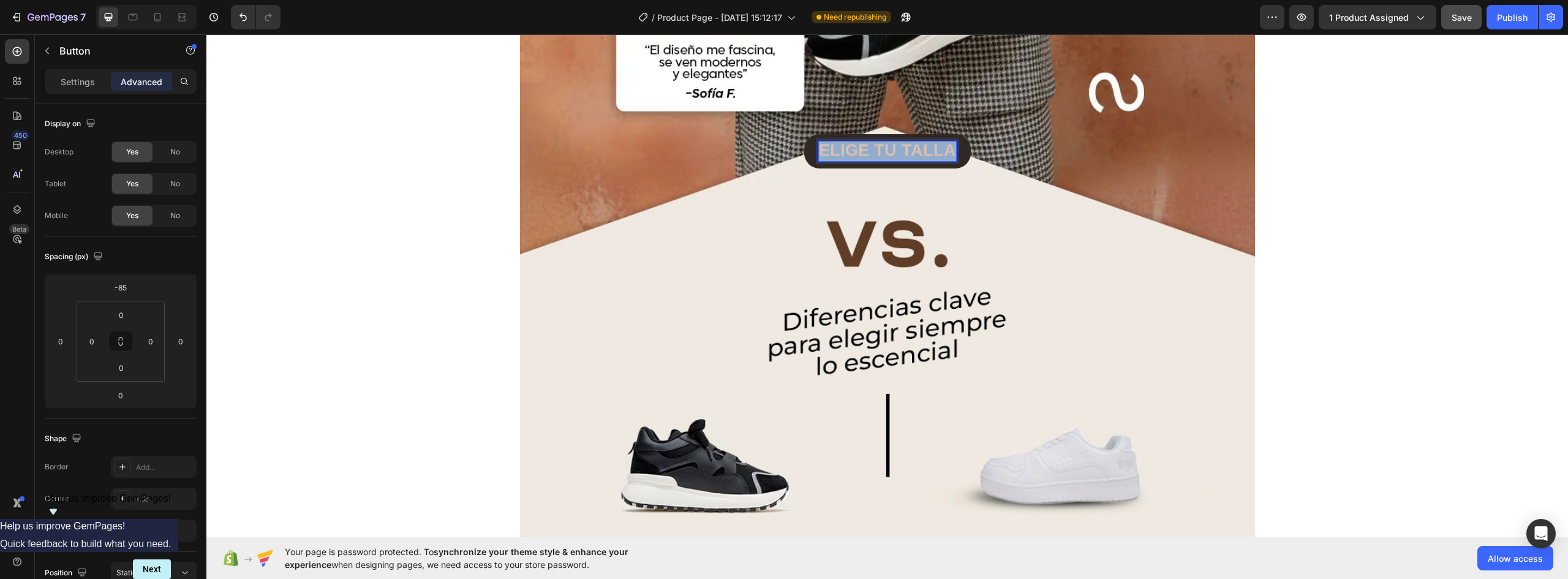
drag, startPoint x: 947, startPoint y: 148, endPoint x: 724, endPoint y: 137, distance: 223.3
click at [724, 137] on div "ELIGE TU TALLA Button 0" at bounding box center [888, 152] width 735 height 35
drag, startPoint x: 834, startPoint y: 148, endPoint x: 1044, endPoint y: 148, distance: 210.0
click at [1044, 148] on div "QUIERO MIS MULAN Button 0" at bounding box center [888, 150] width 735 height 32
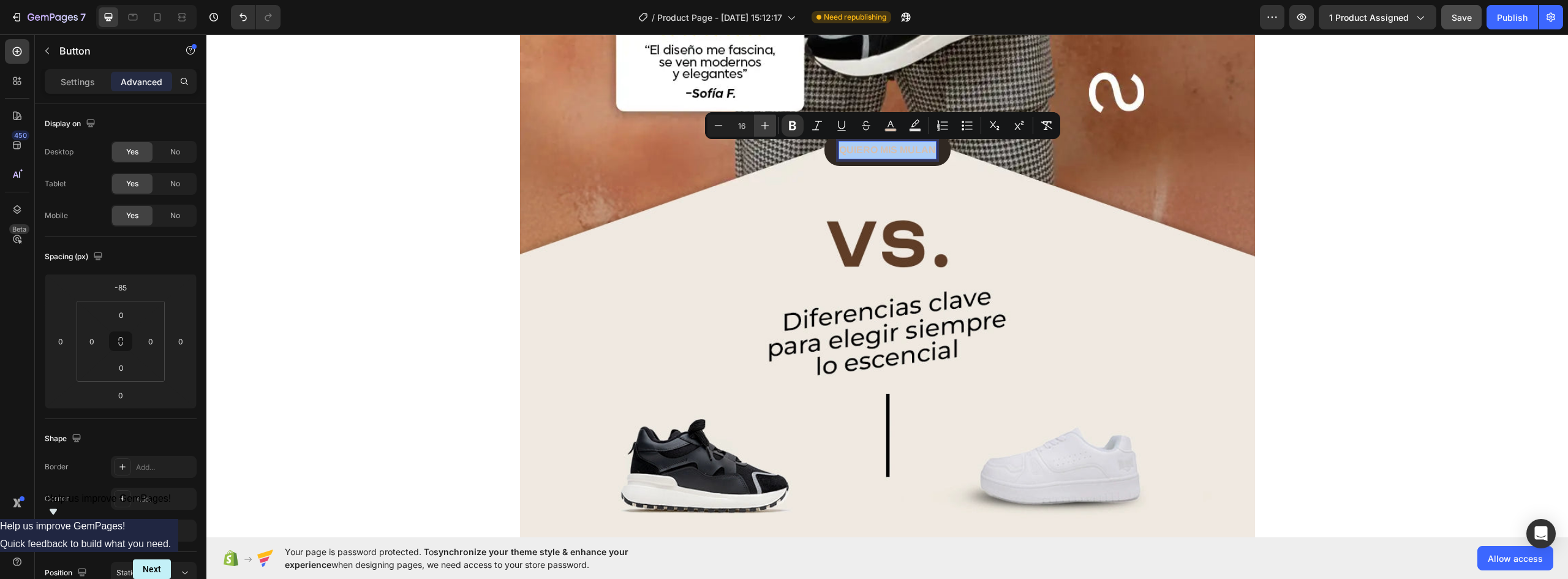
click at [764, 125] on icon "Editor contextual toolbar" at bounding box center [765, 126] width 12 height 12
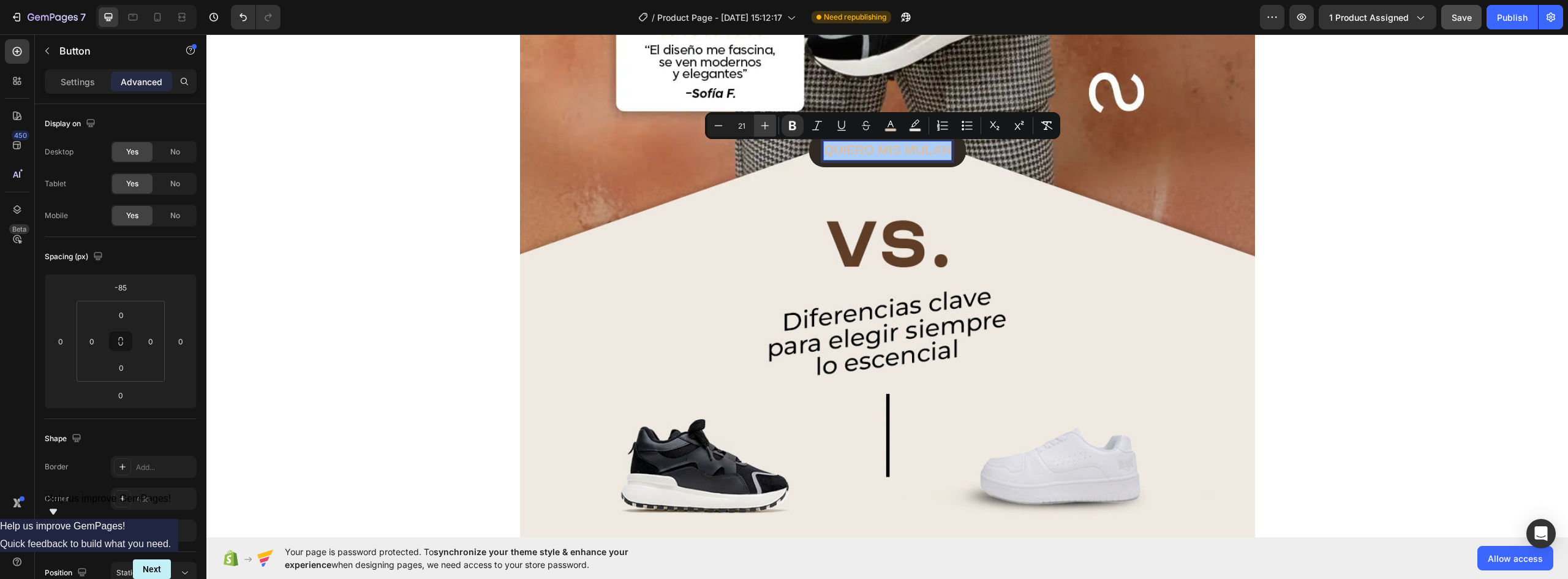
click at [764, 125] on icon "Editor contextual toolbar" at bounding box center [765, 126] width 12 height 12
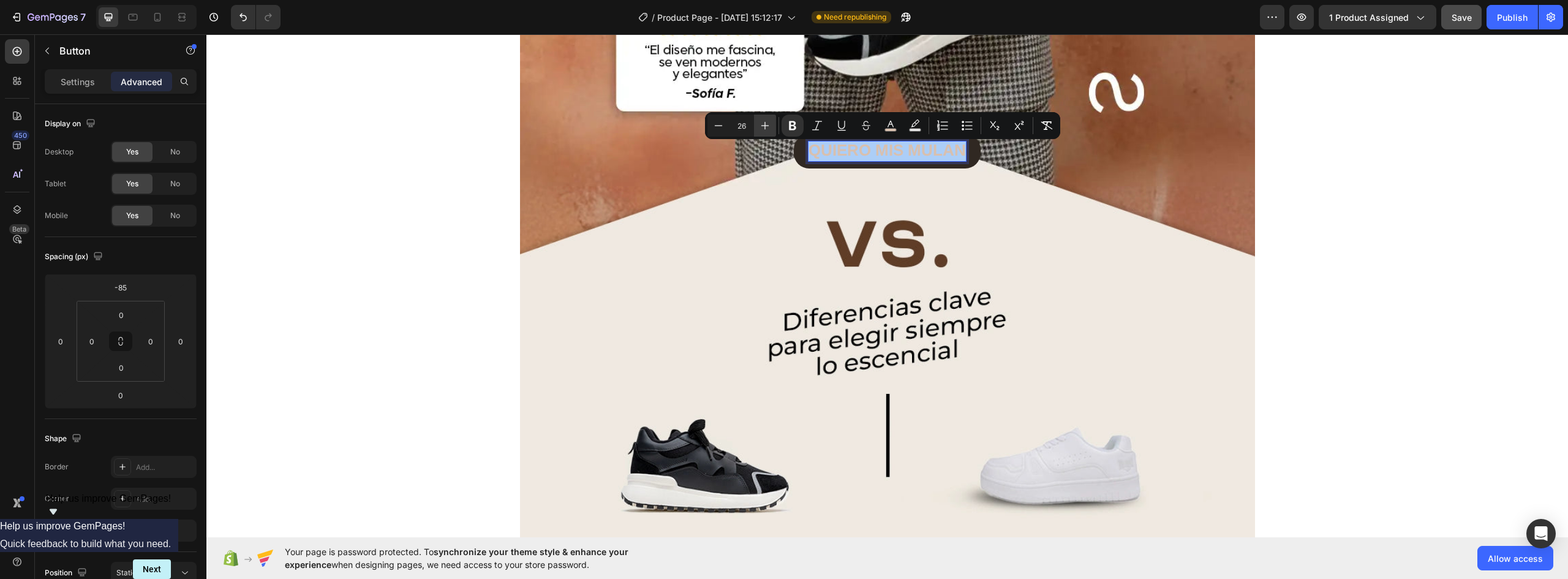
click at [764, 125] on icon "Editor contextual toolbar" at bounding box center [765, 126] width 12 height 12
type input "29"
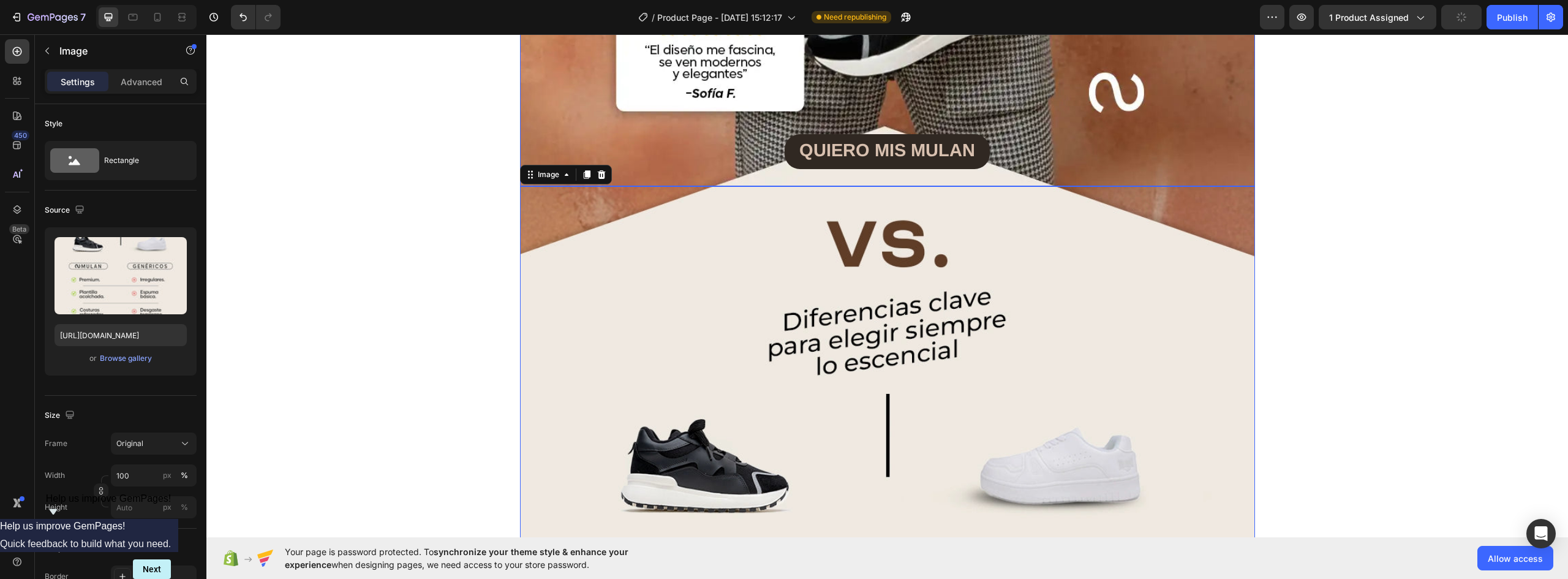
scroll to position [6191, 0]
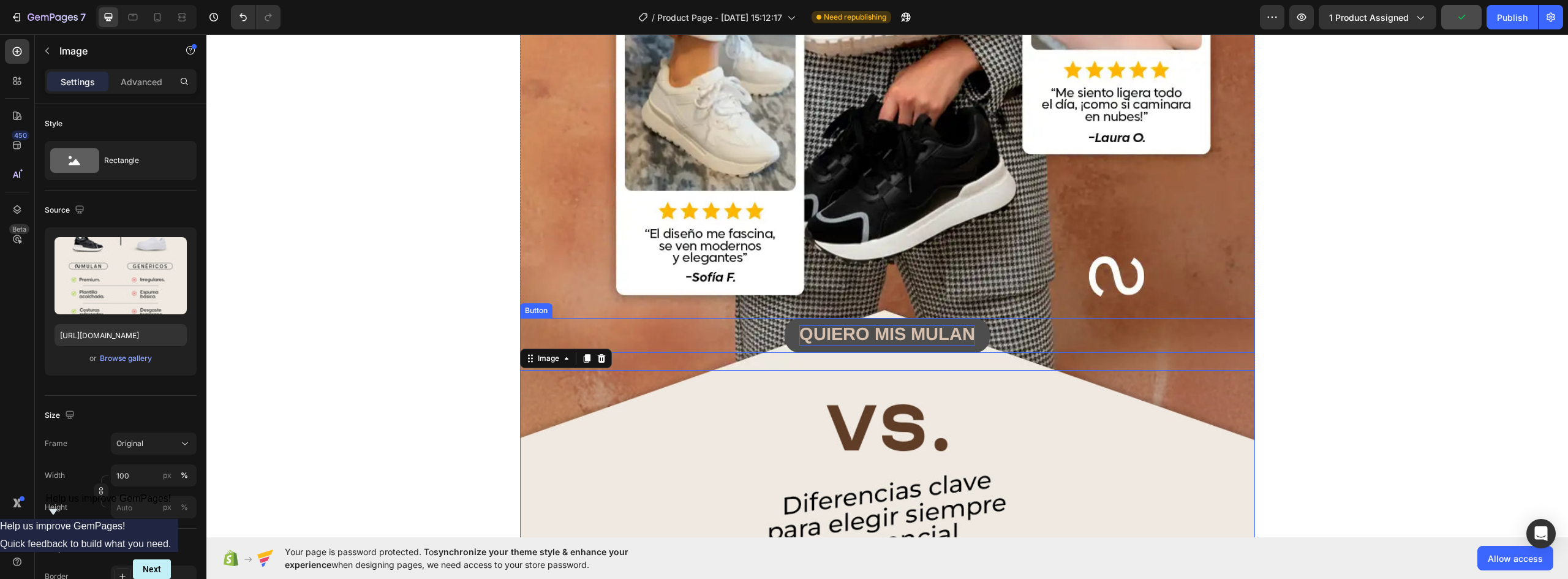
click at [865, 333] on strong "QUIERO MIS MULAN" at bounding box center [887, 334] width 176 height 20
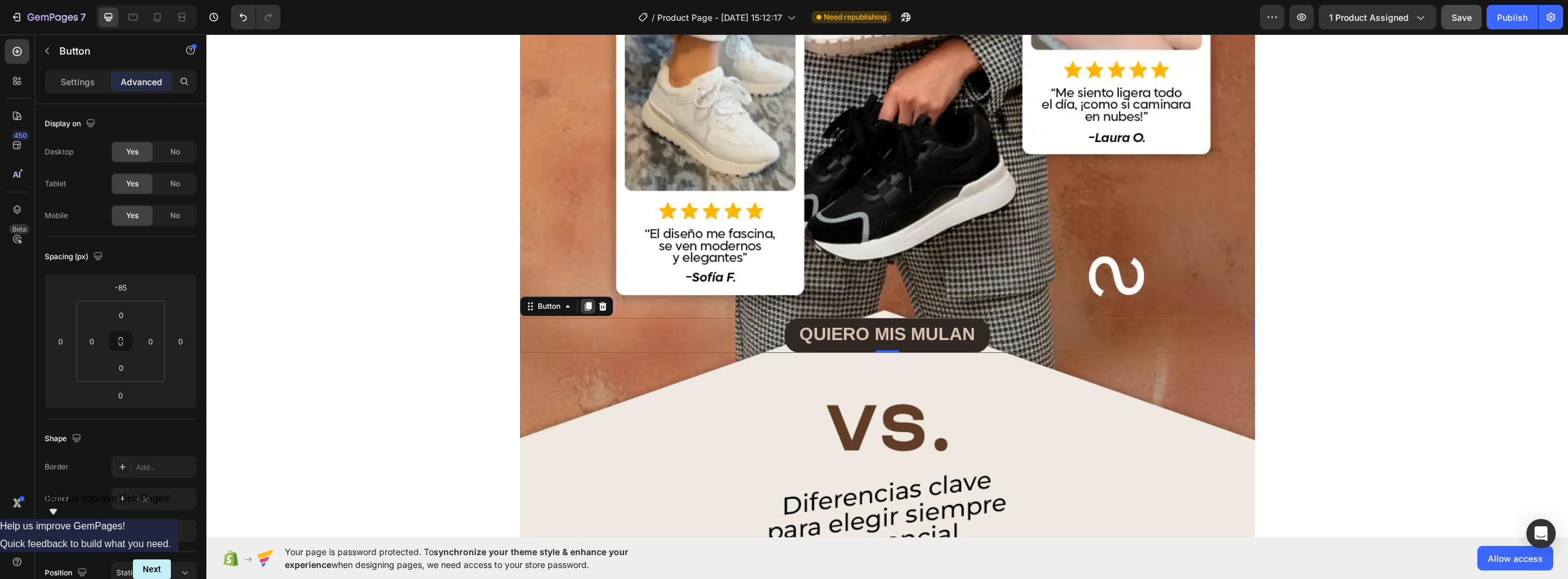
click at [584, 304] on icon at bounding box center [588, 306] width 7 height 9
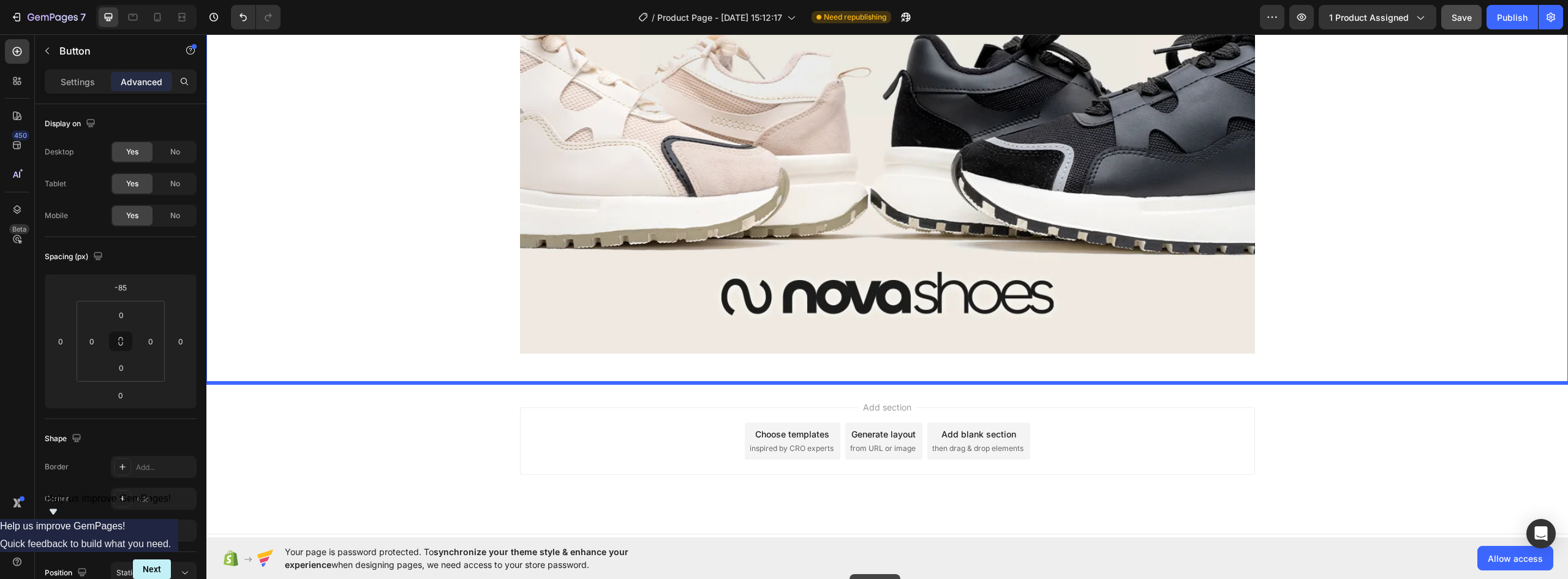
scroll to position [8068, 0]
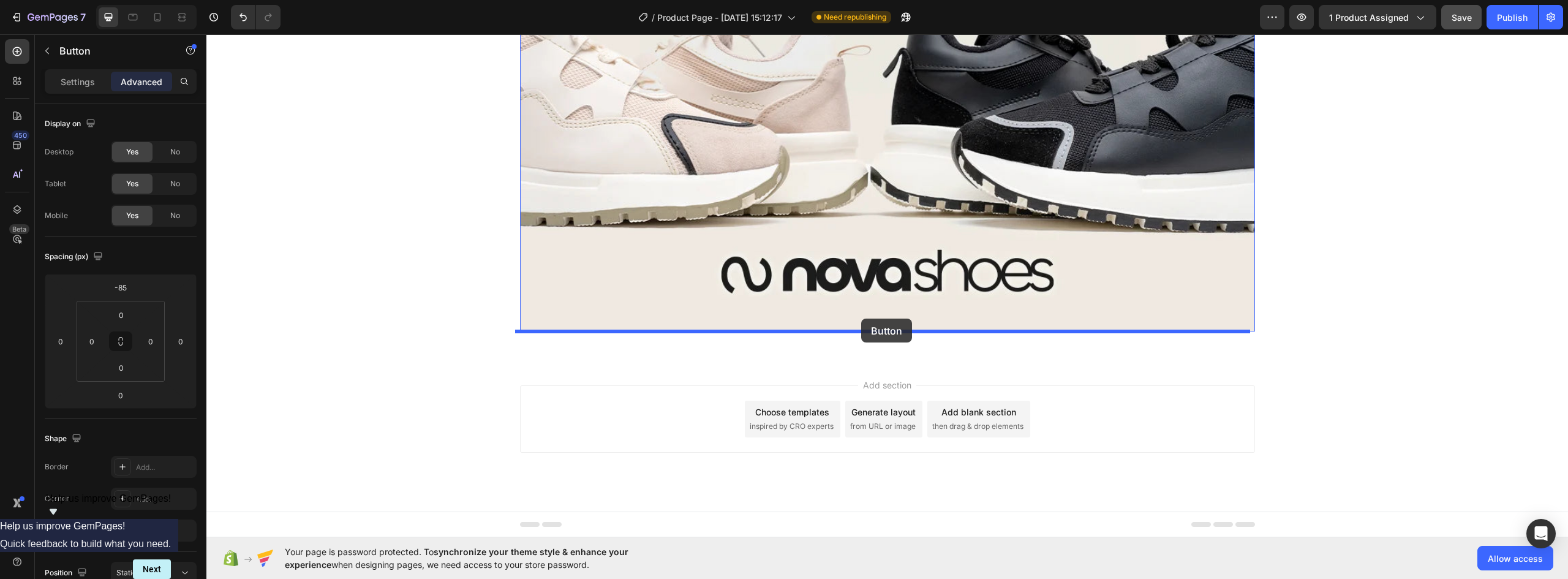
drag, startPoint x: 545, startPoint y: 307, endPoint x: 861, endPoint y: 319, distance: 316.2
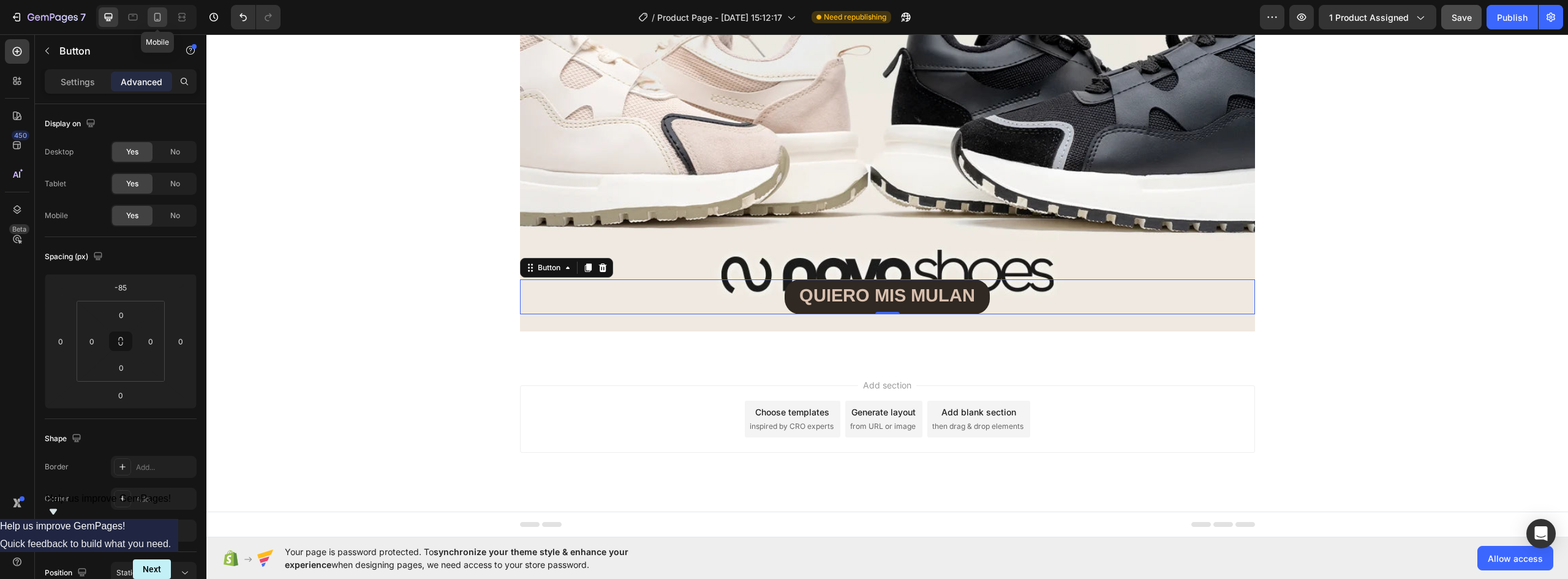
click at [157, 14] on icon at bounding box center [158, 17] width 12 height 12
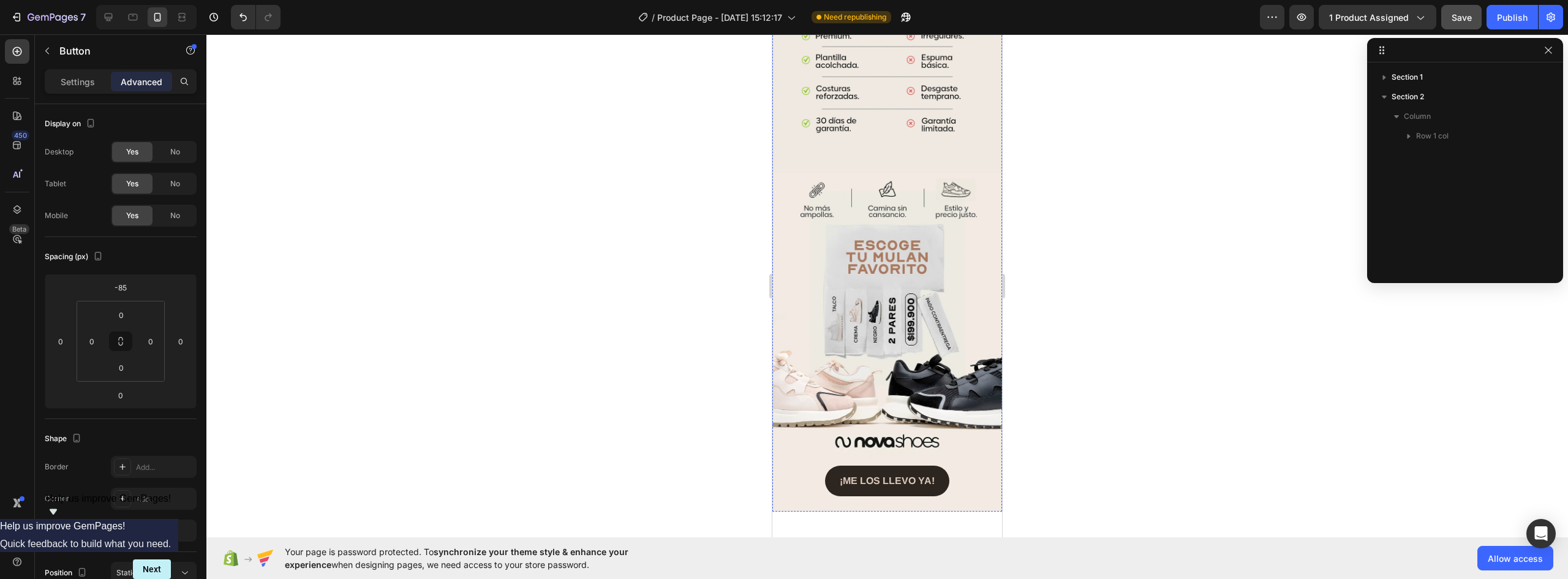
scroll to position [2391, 0]
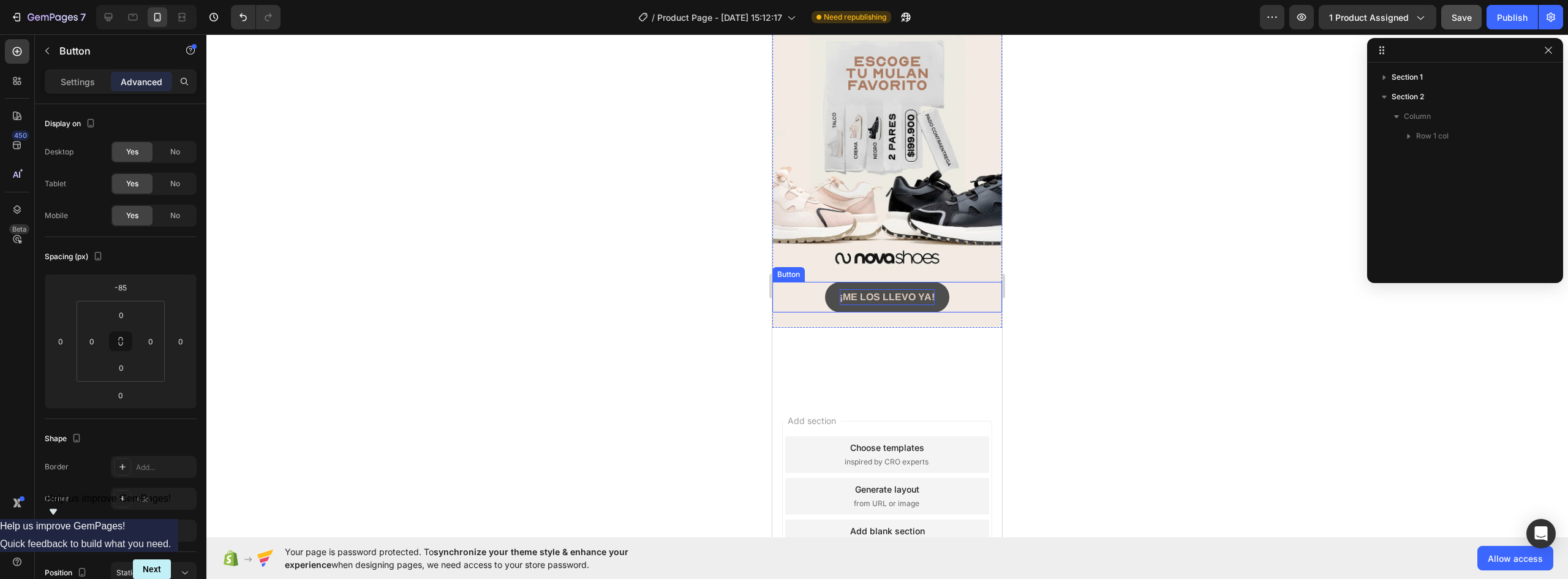
click at [884, 292] on strong "¡ME LOS LLEVO YA!" at bounding box center [887, 296] width 95 height 10
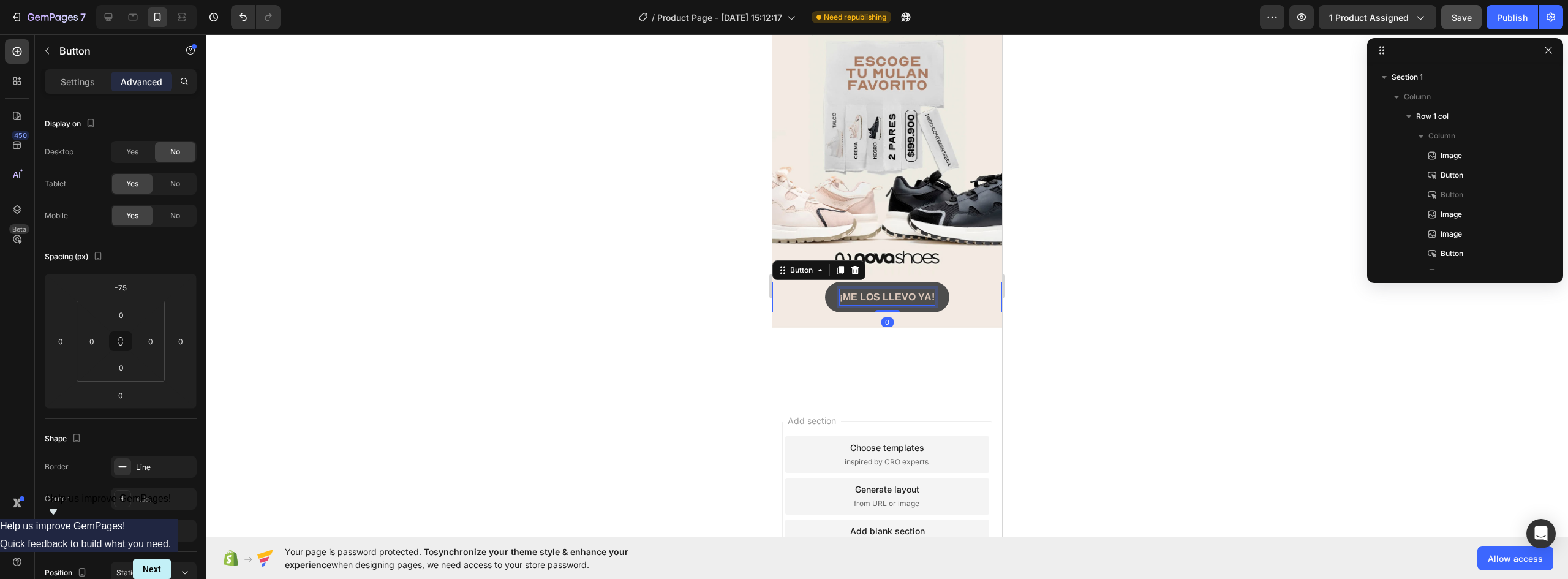
scroll to position [249, 0]
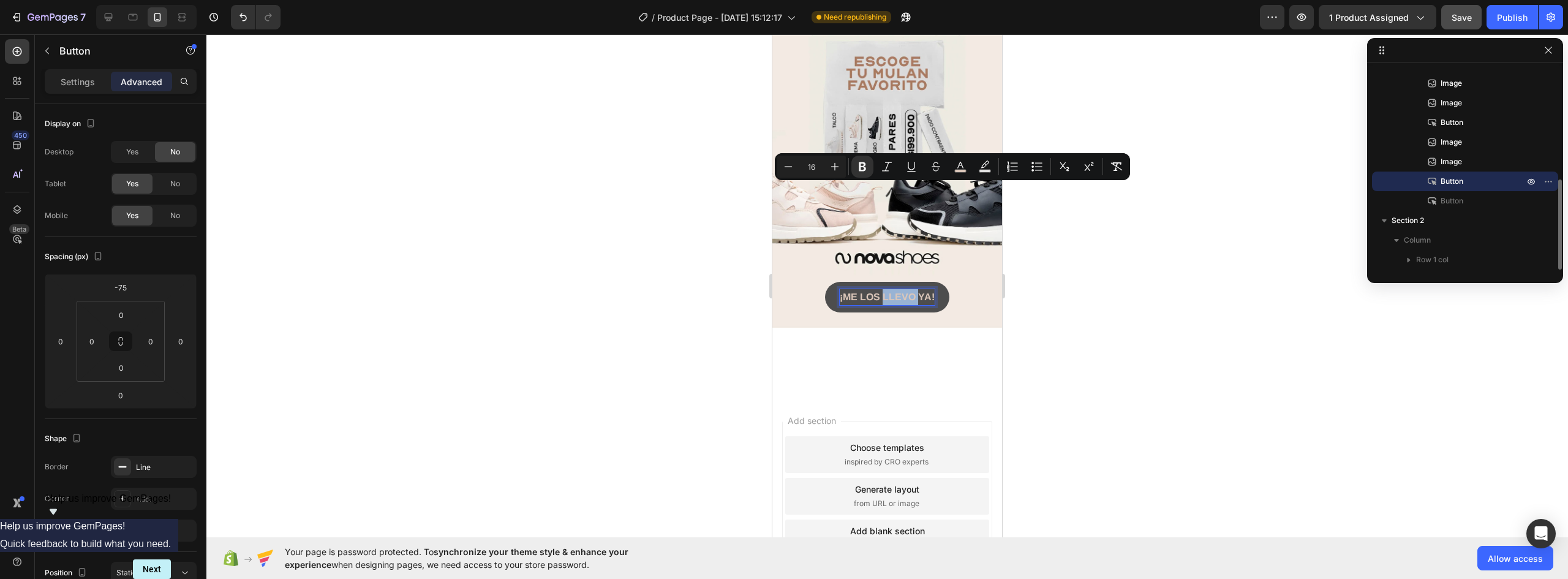
click at [917, 292] on strong "¡ME LOS LLEVO YA!" at bounding box center [887, 296] width 95 height 10
drag, startPoint x: 929, startPoint y: 189, endPoint x: 758, endPoint y: 184, distance: 171.1
copy strong "¡ME LOS LLEVO YA!"
click at [115, 14] on div at bounding box center [108, 17] width 20 height 20
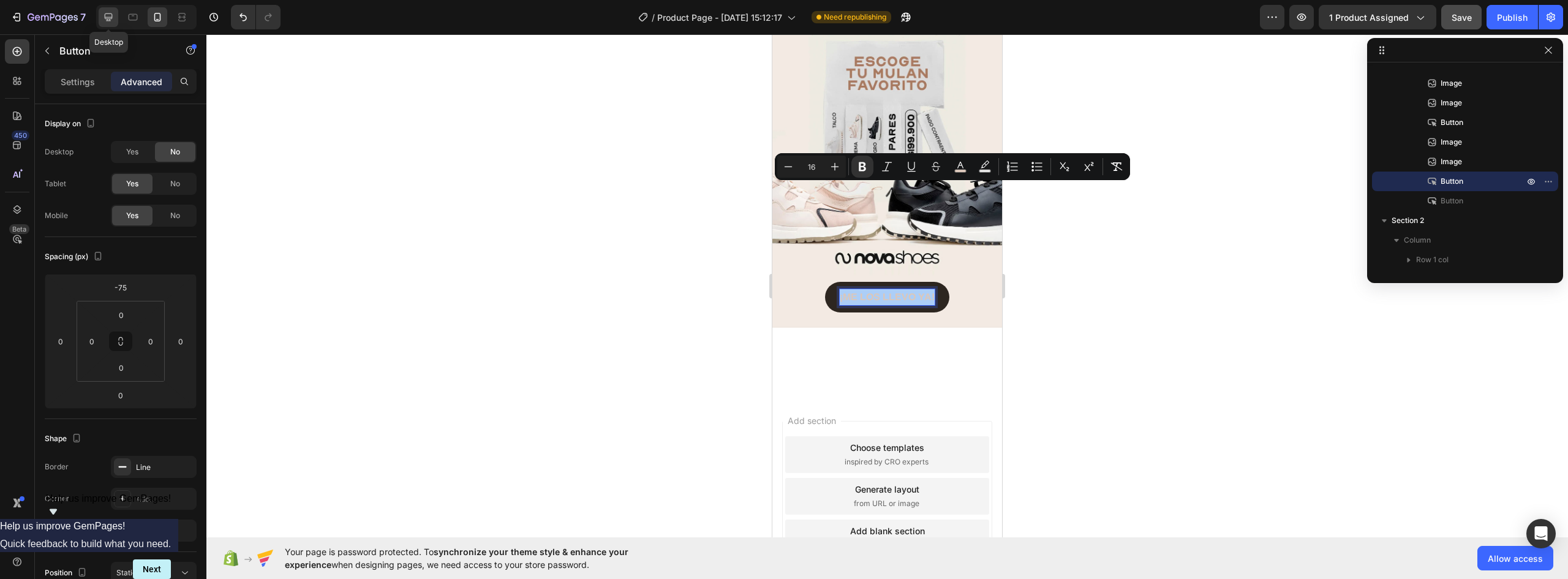
type input "0"
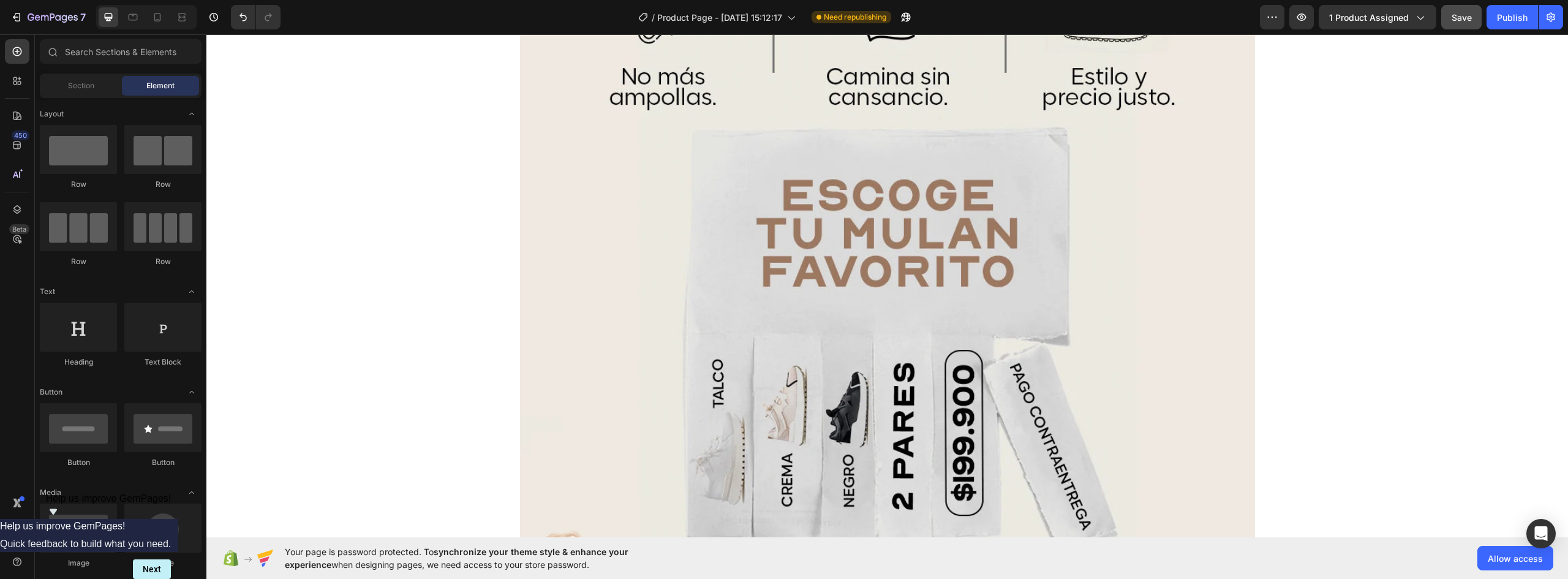
scroll to position [8068, 0]
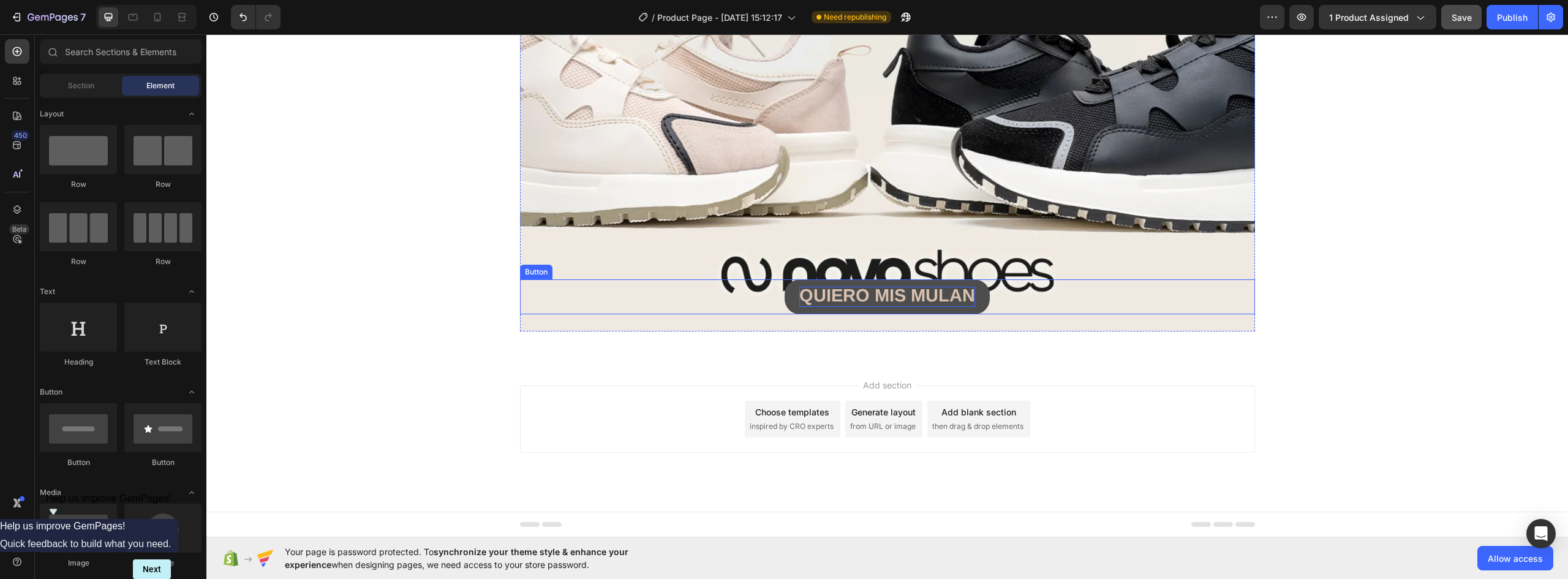
click at [948, 298] on strong "QUIERO MIS MULAN" at bounding box center [887, 295] width 176 height 20
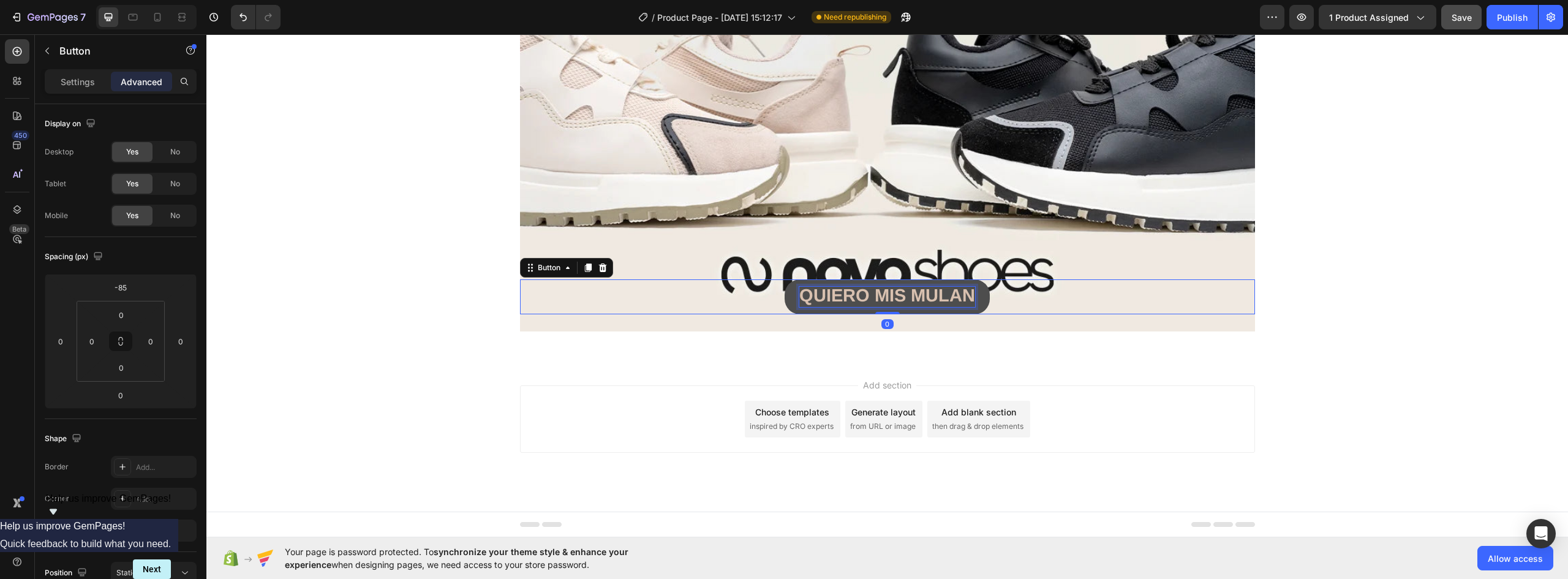
click at [948, 298] on strong "QUIERO MIS MULAN" at bounding box center [887, 295] width 176 height 20
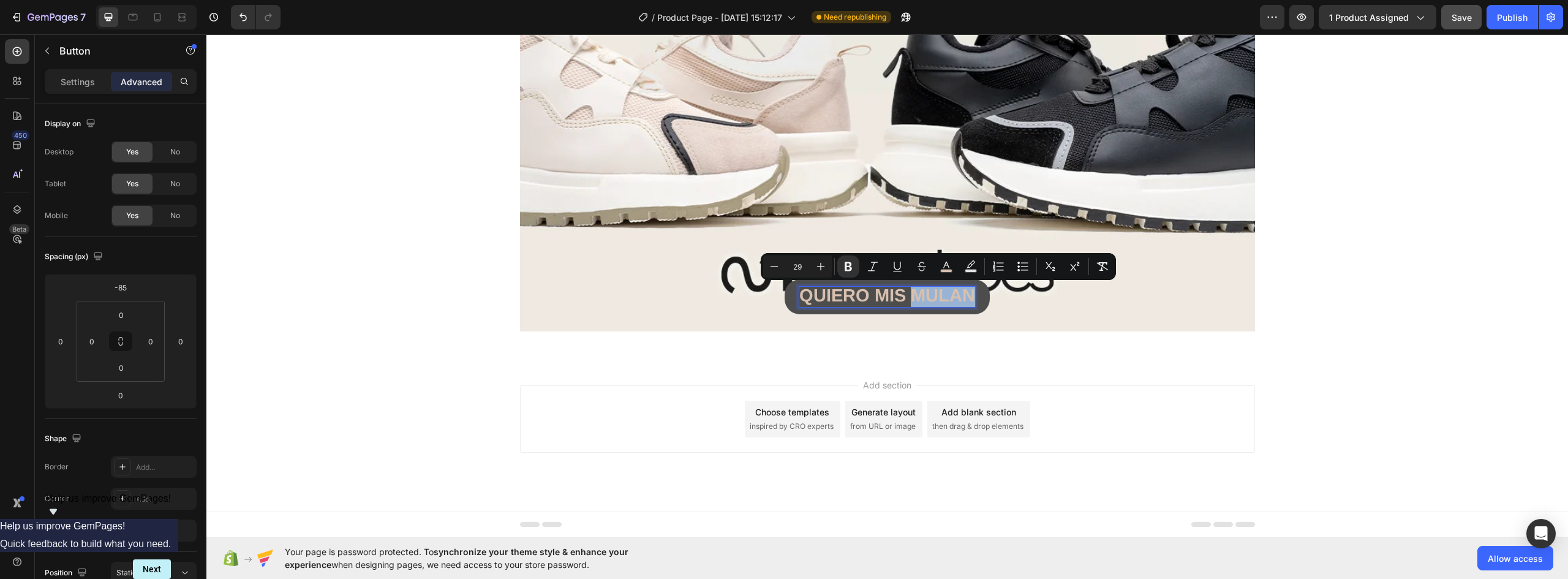
click at [959, 295] on strong "QUIERO MIS MULAN" at bounding box center [887, 295] width 176 height 20
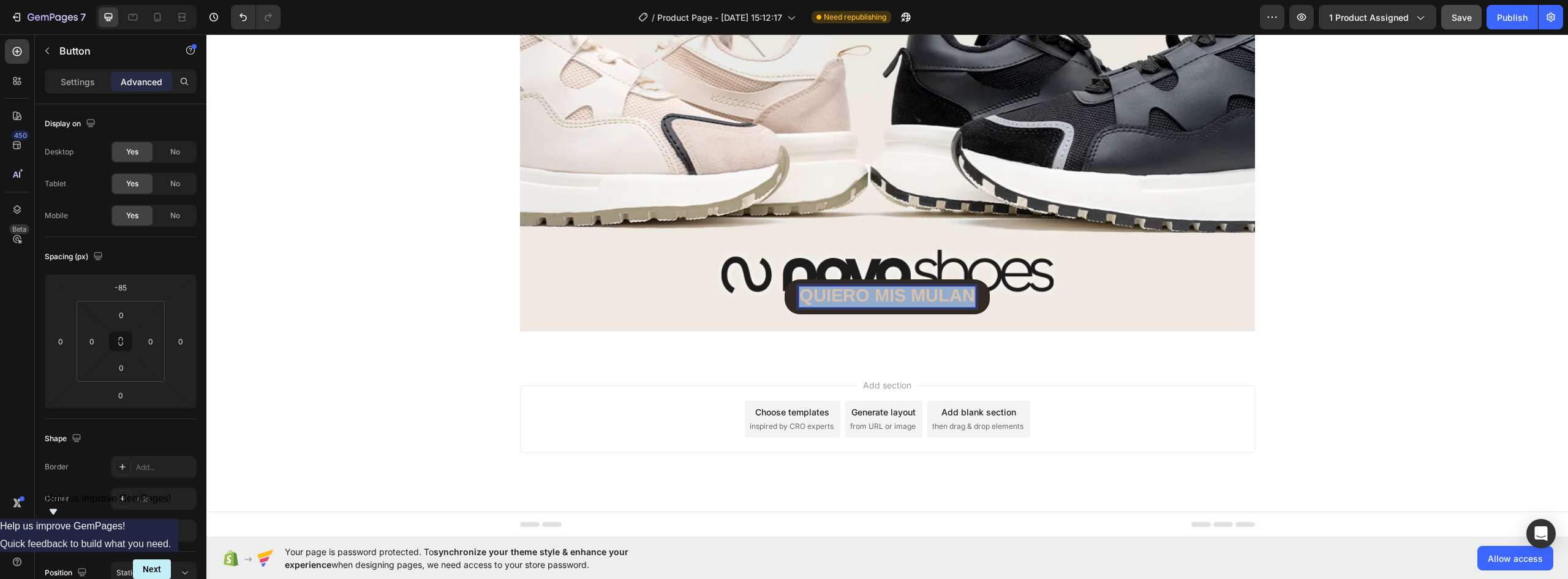
drag, startPoint x: 968, startPoint y: 296, endPoint x: 668, endPoint y: 281, distance: 300.4
click at [670, 280] on div "QUIERO MIS MULAN Button 0" at bounding box center [888, 297] width 735 height 36
drag, startPoint x: 836, startPoint y: 293, endPoint x: 1065, endPoint y: 291, distance: 229.0
click at [1070, 294] on div "¡ME LOS LLEVO YA! Button 0" at bounding box center [888, 295] width 735 height 32
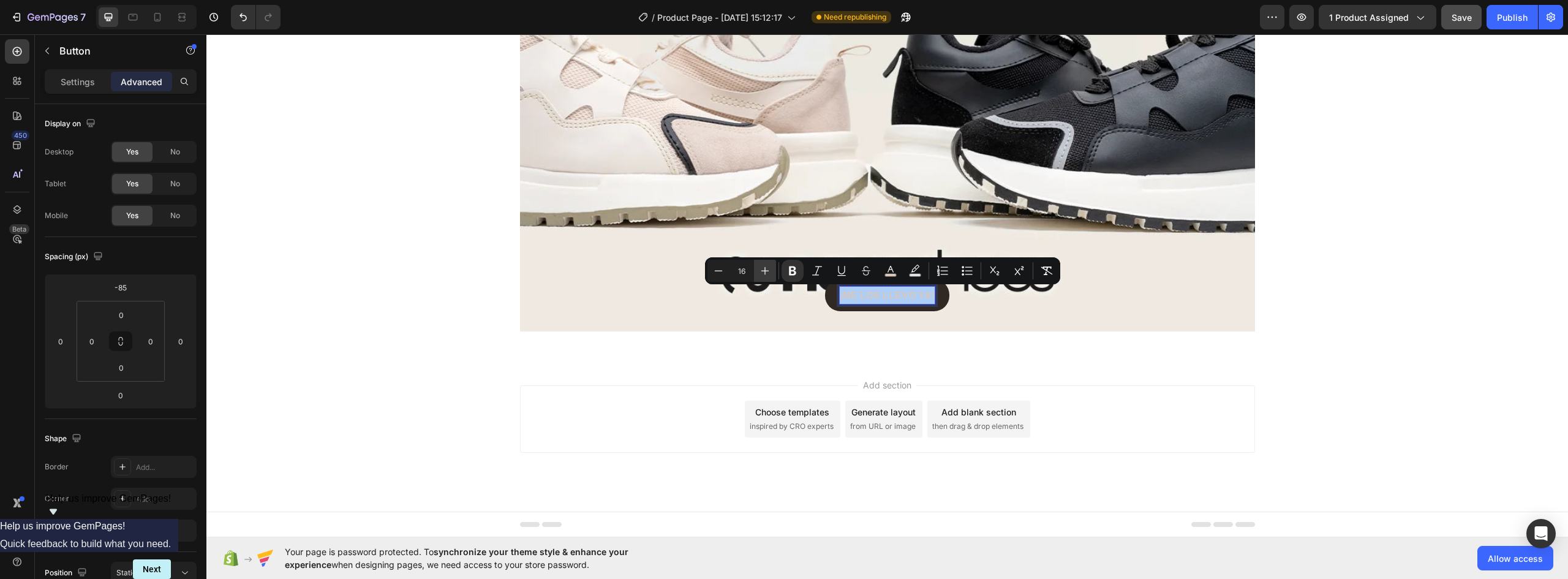
click at [768, 269] on icon "Editor contextual toolbar" at bounding box center [765, 271] width 12 height 12
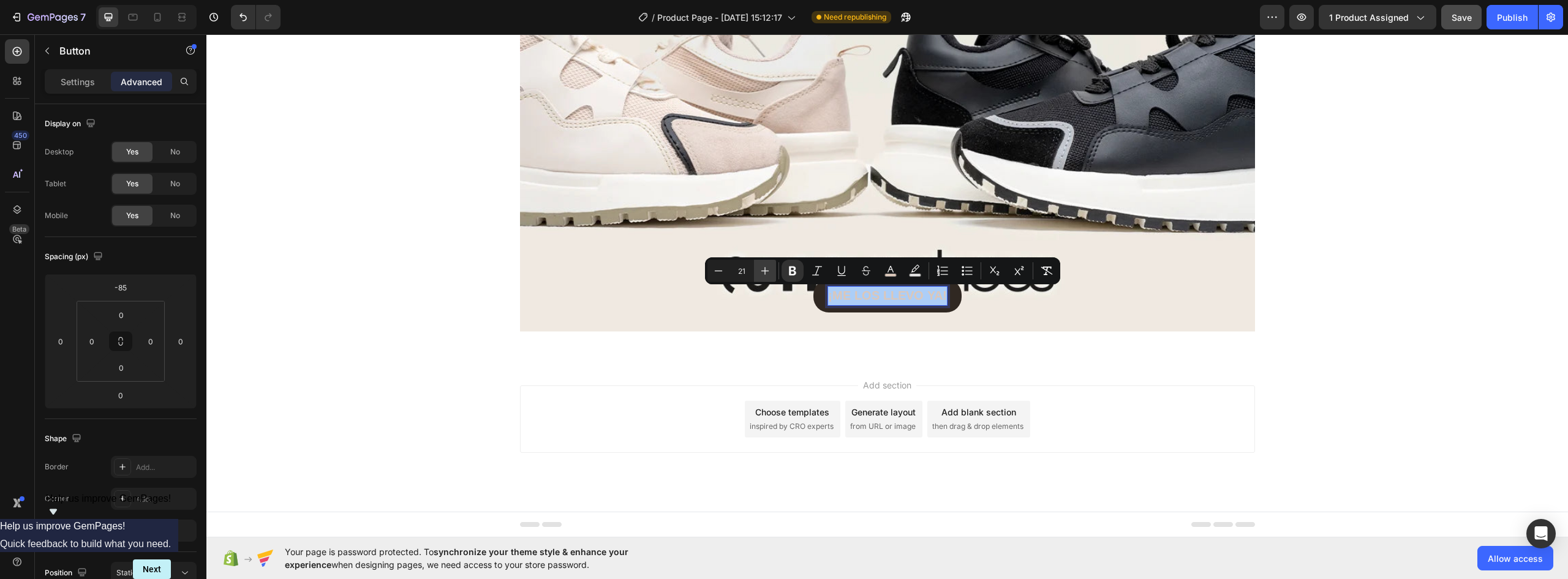
click at [768, 269] on icon "Editor contextual toolbar" at bounding box center [765, 271] width 12 height 12
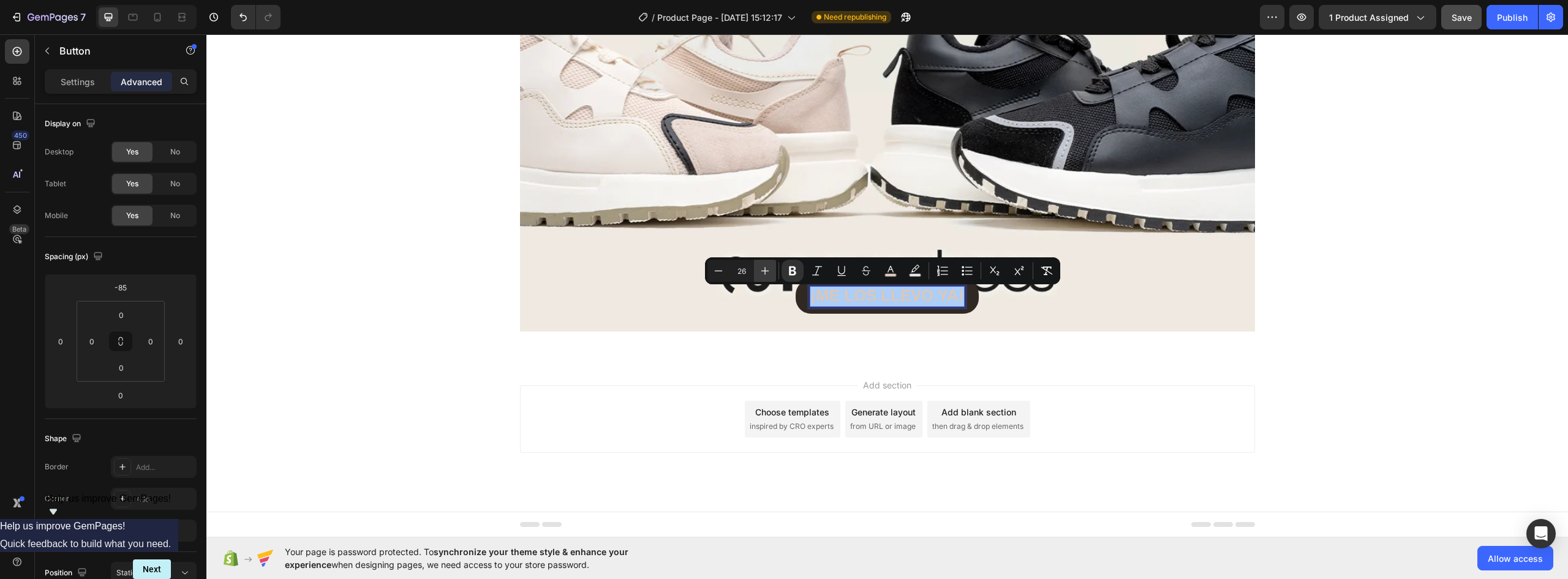
click at [768, 269] on icon "Editor contextual toolbar" at bounding box center [765, 271] width 12 height 12
type input "27"
click at [1068, 314] on div "¡ME LOS LLEVO YA! Button 0" at bounding box center [888, 296] width 735 height 35
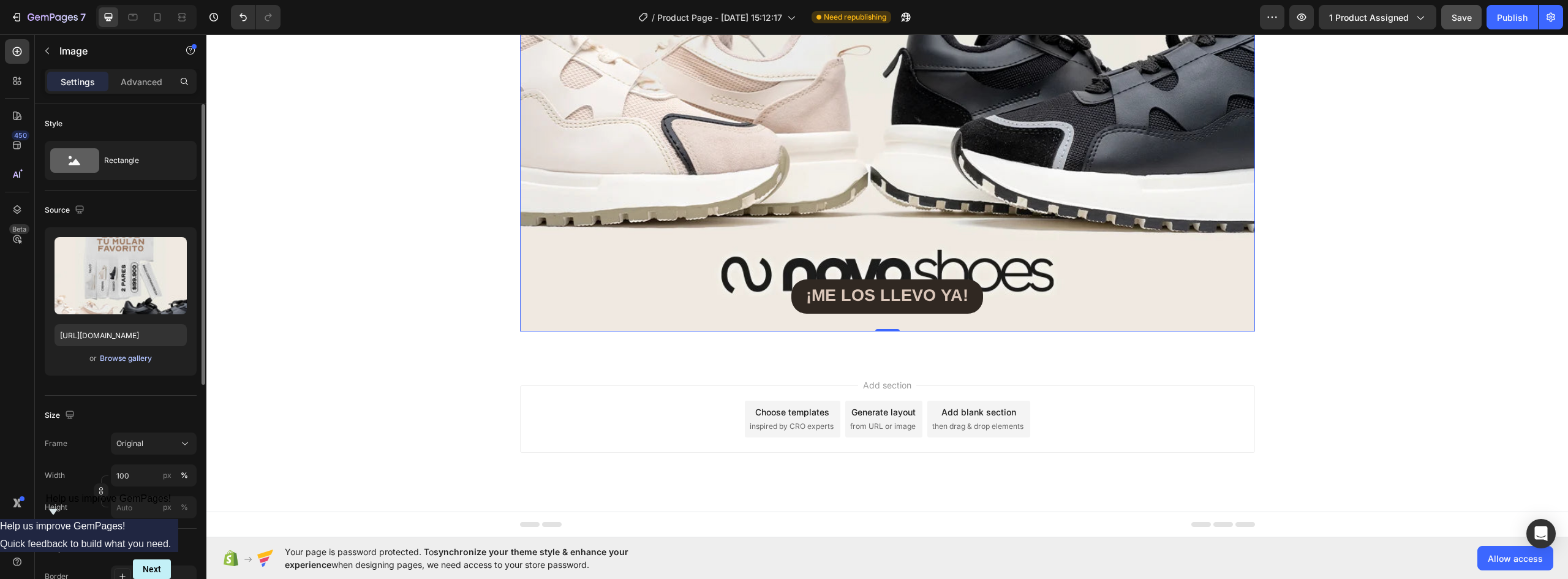
click at [130, 359] on div "Browse gallery" at bounding box center [126, 359] width 52 height 11
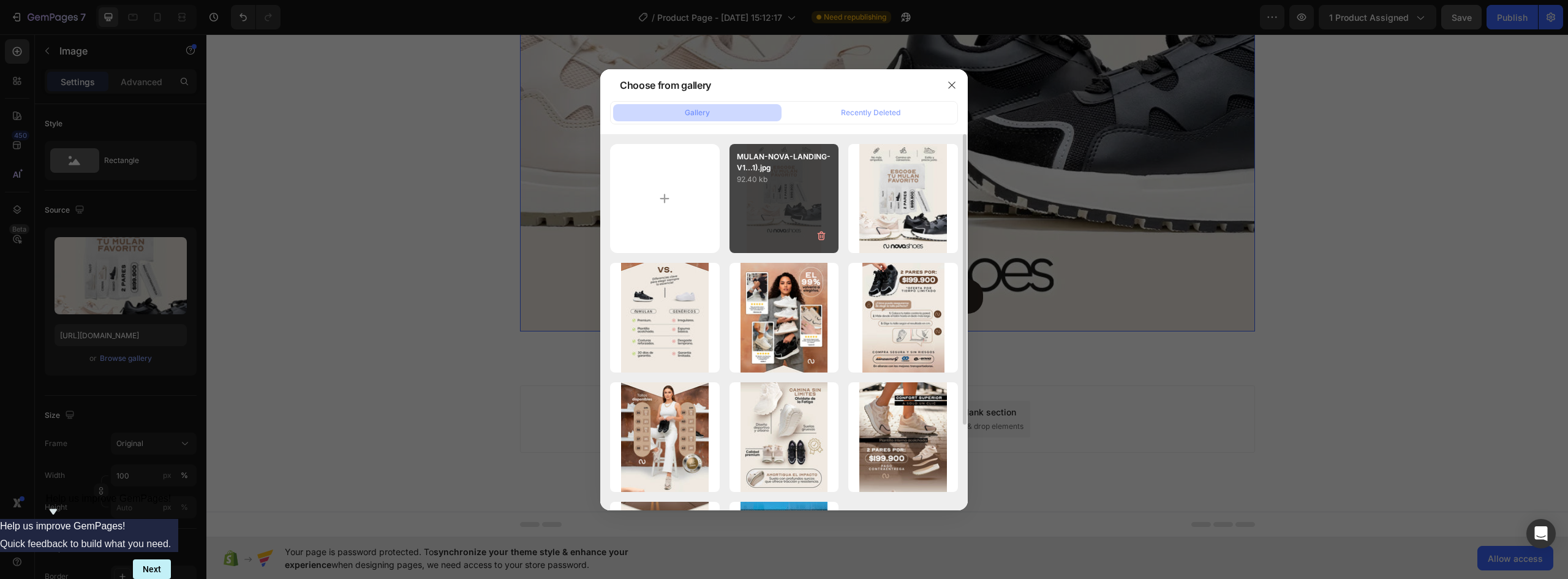
click at [802, 201] on div "MULAN-NOVA-LANDING-V1...1).jpg 92.40 kb" at bounding box center [784, 199] width 110 height 110
type input "[URL][DOMAIN_NAME]"
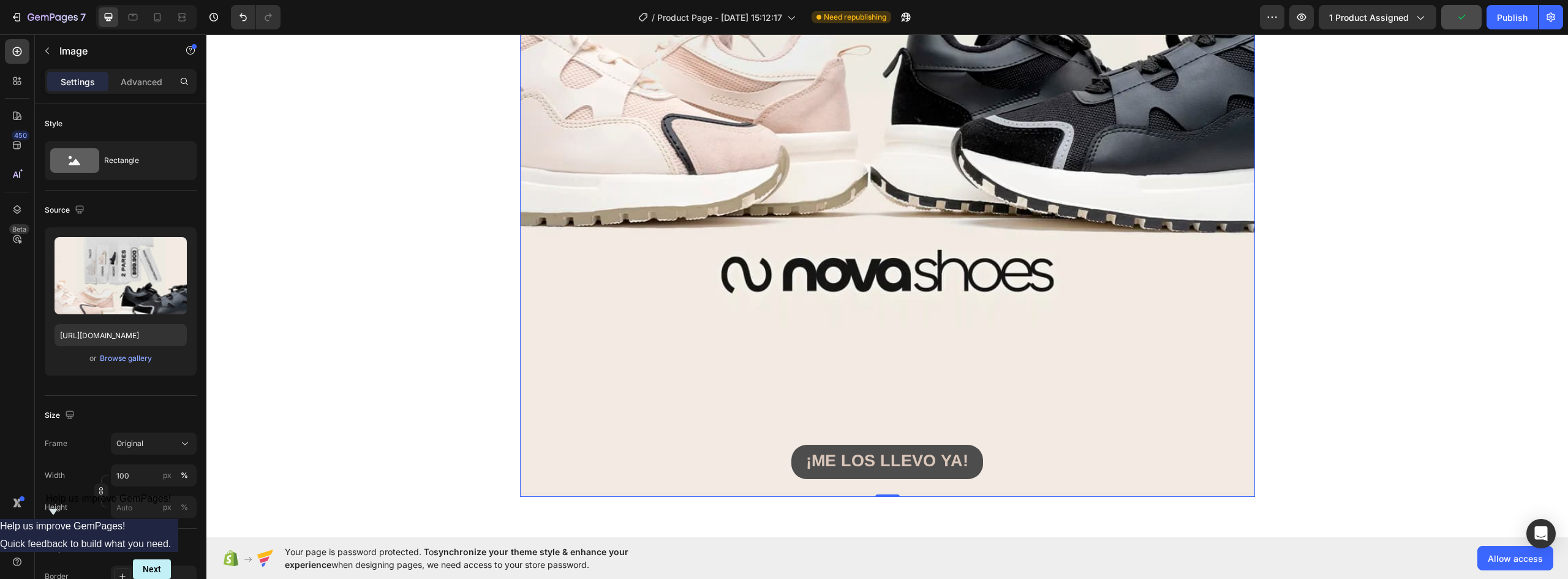
click at [973, 455] on button "¡ME LOS LLEVO YA!" at bounding box center [887, 462] width 192 height 35
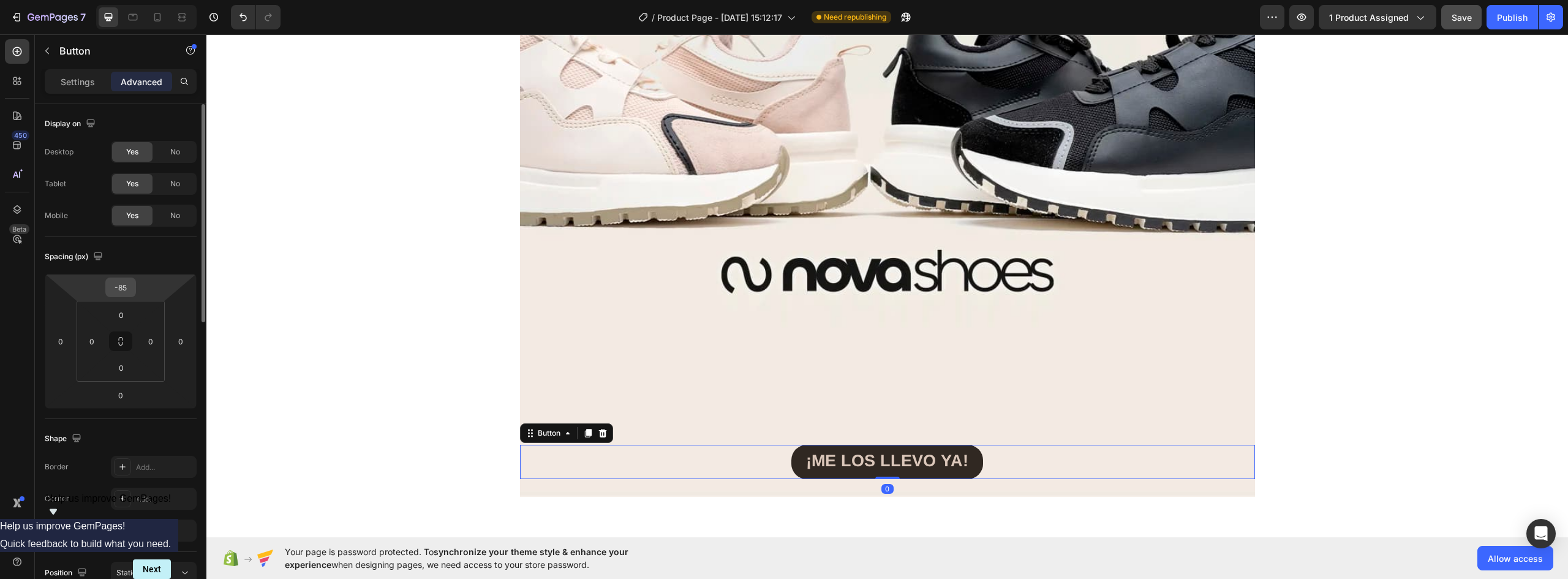
click at [123, 296] on div "-85" at bounding box center [121, 287] width 31 height 20
click at [124, 291] on input "-85" at bounding box center [121, 287] width 25 height 19
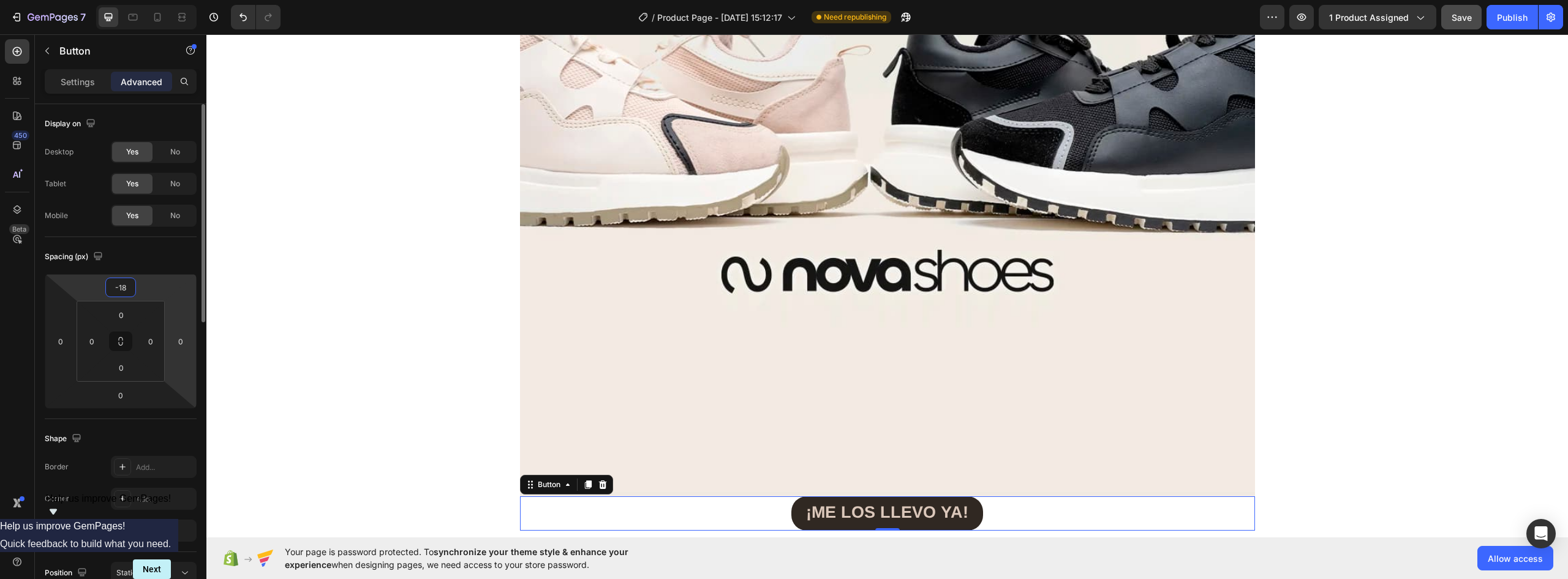
type input "-185"
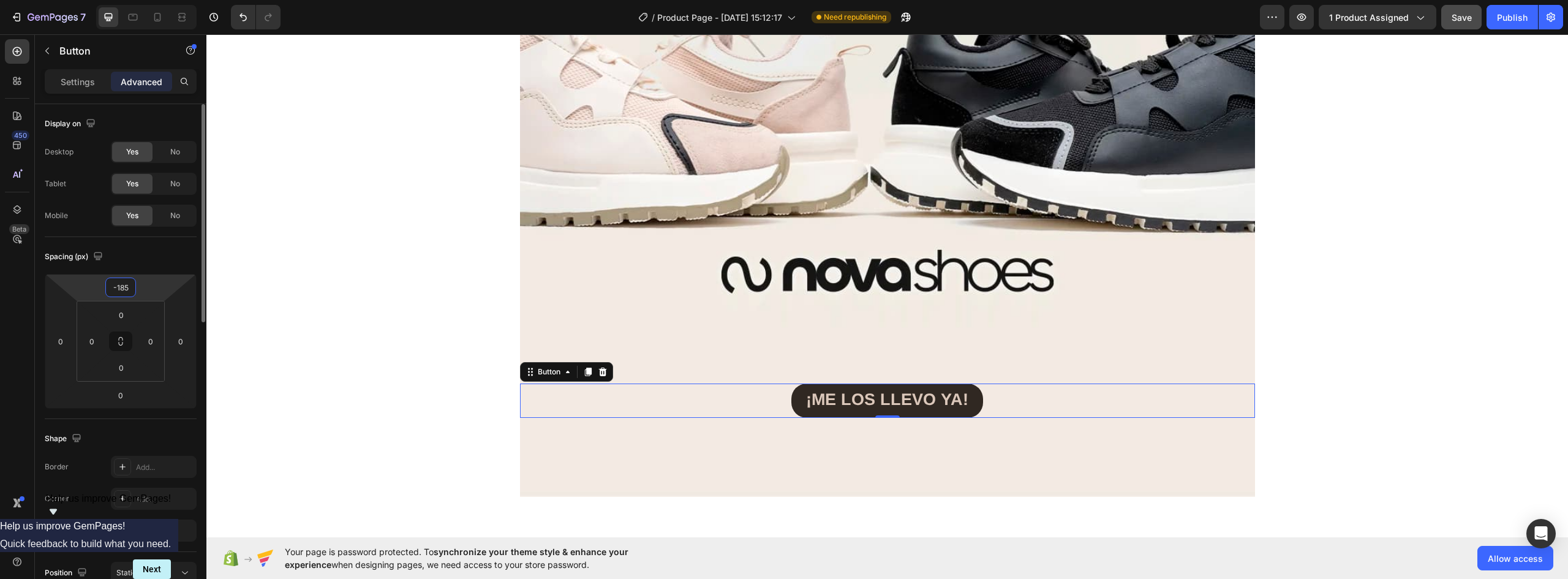
drag, startPoint x: 114, startPoint y: 282, endPoint x: 106, endPoint y: 279, distance: 8.5
click at [106, 279] on div "-185" at bounding box center [121, 287] width 31 height 20
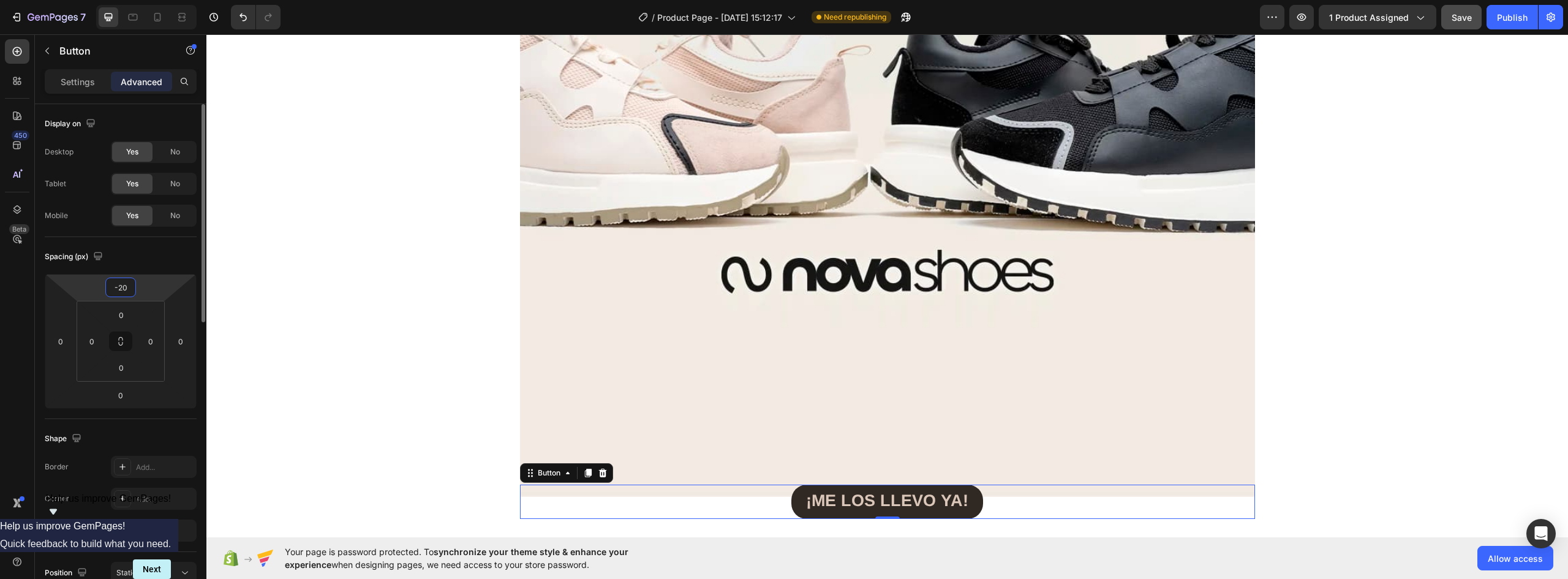
type input "-200"
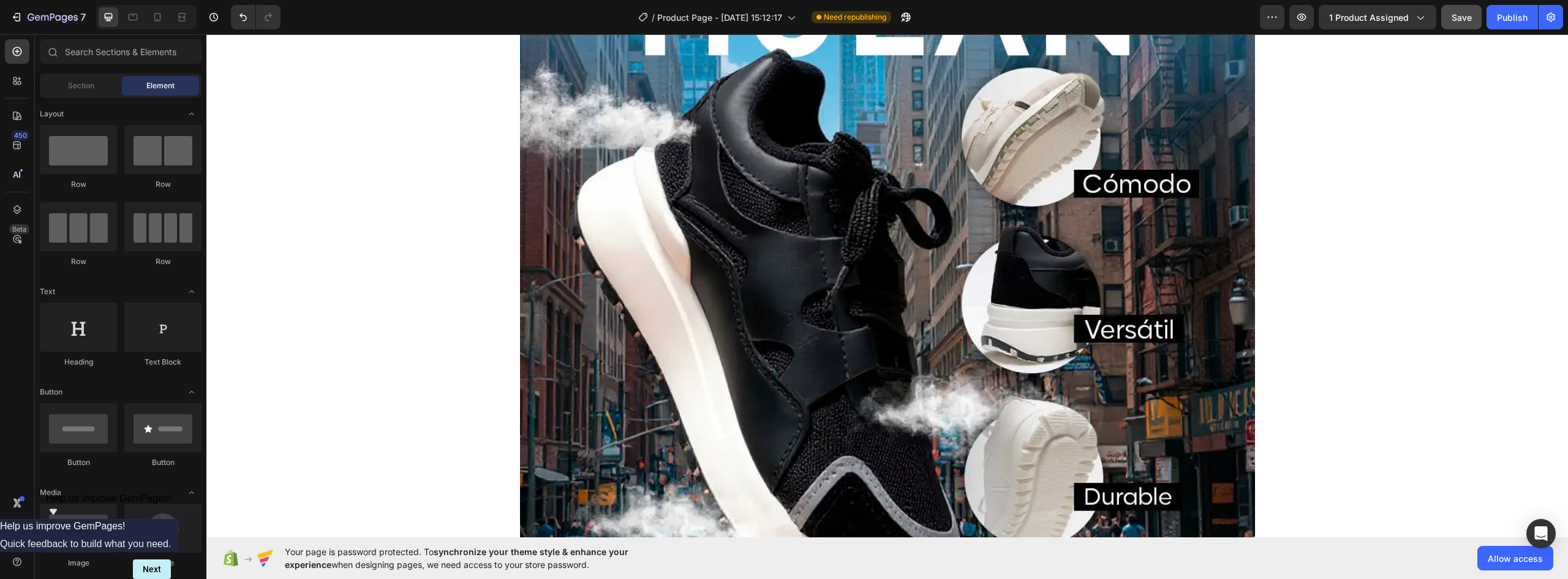
scroll to position [147, 0]
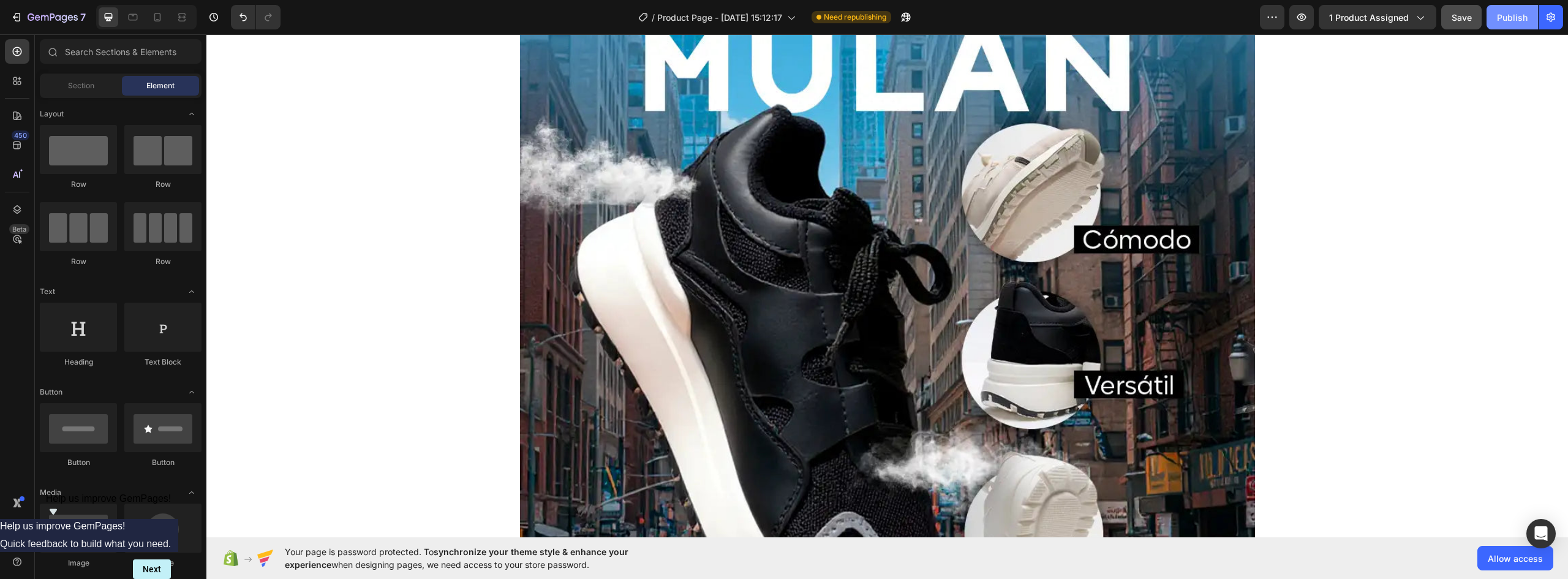
click at [1519, 17] on div "Publish" at bounding box center [1512, 17] width 31 height 13
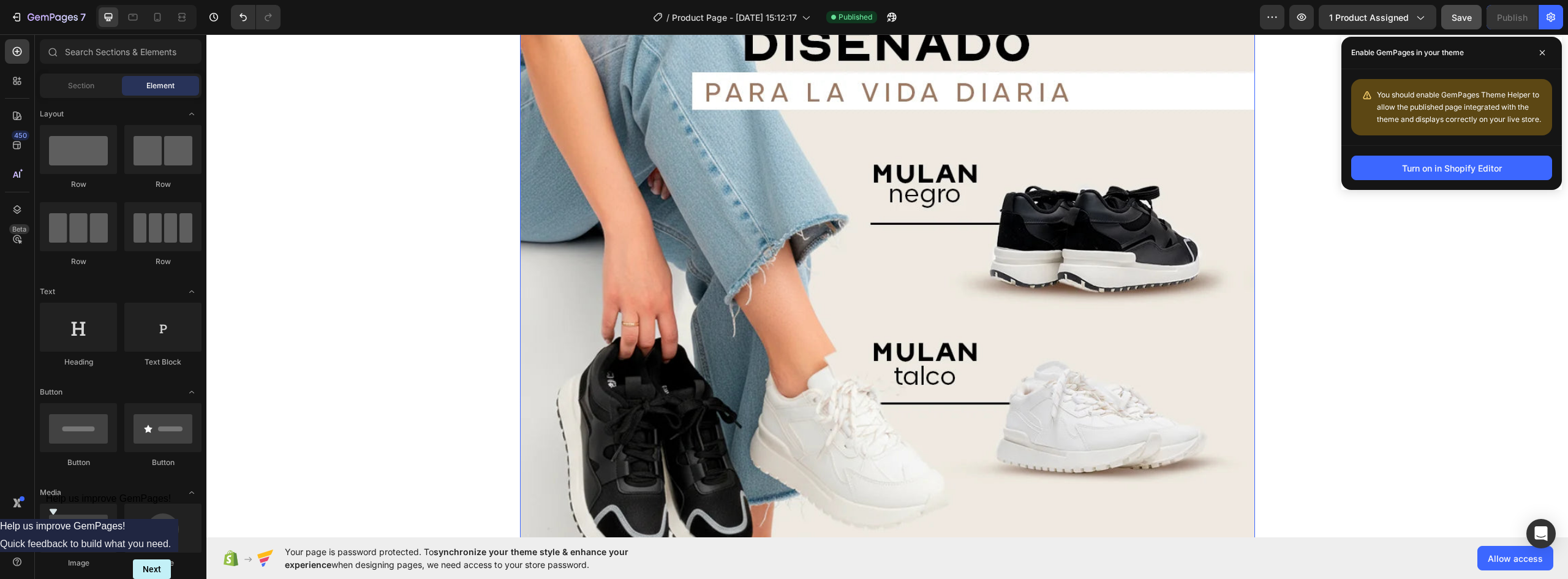
scroll to position [1251, 0]
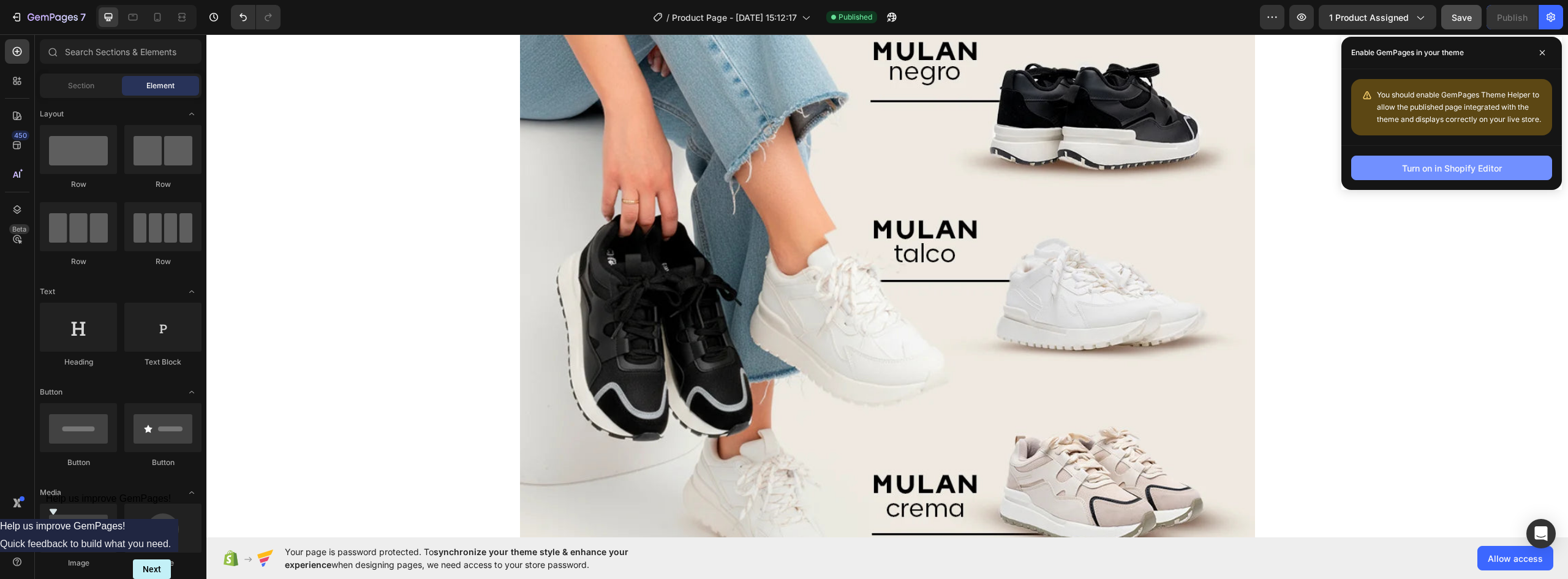
click at [1470, 166] on div "Turn on in Shopify Editor" at bounding box center [1452, 168] width 100 height 13
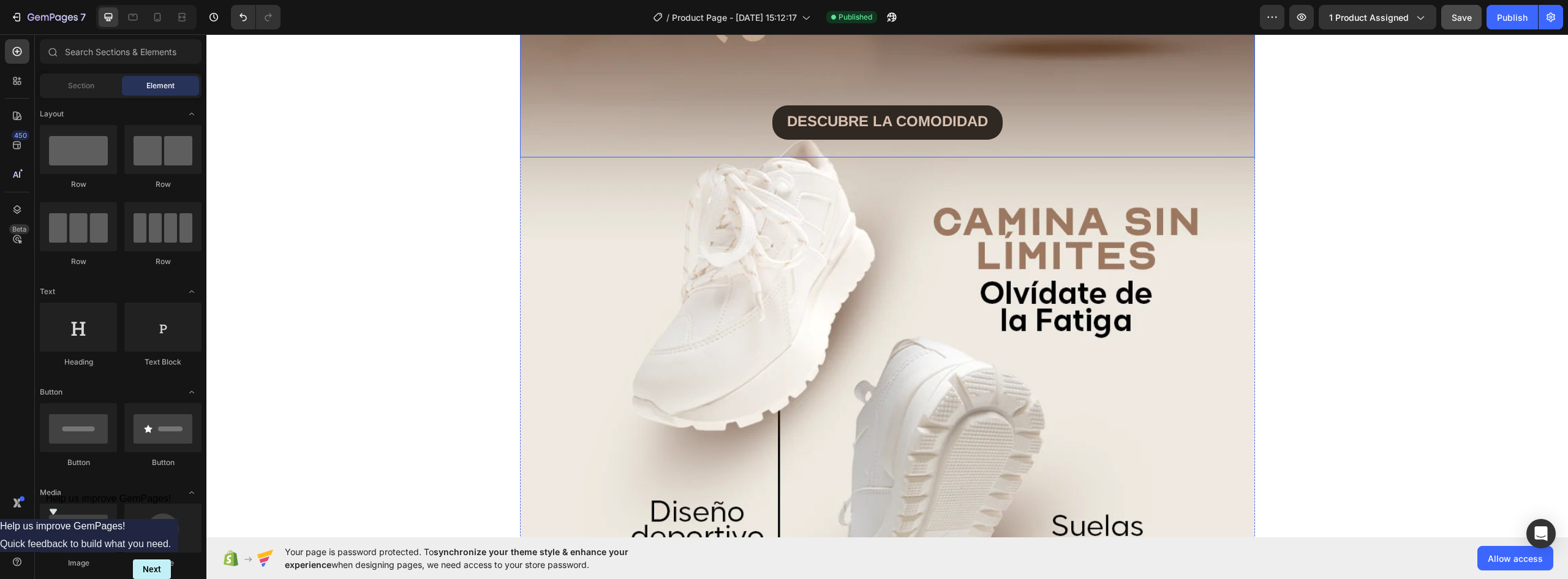
scroll to position [2538, 0]
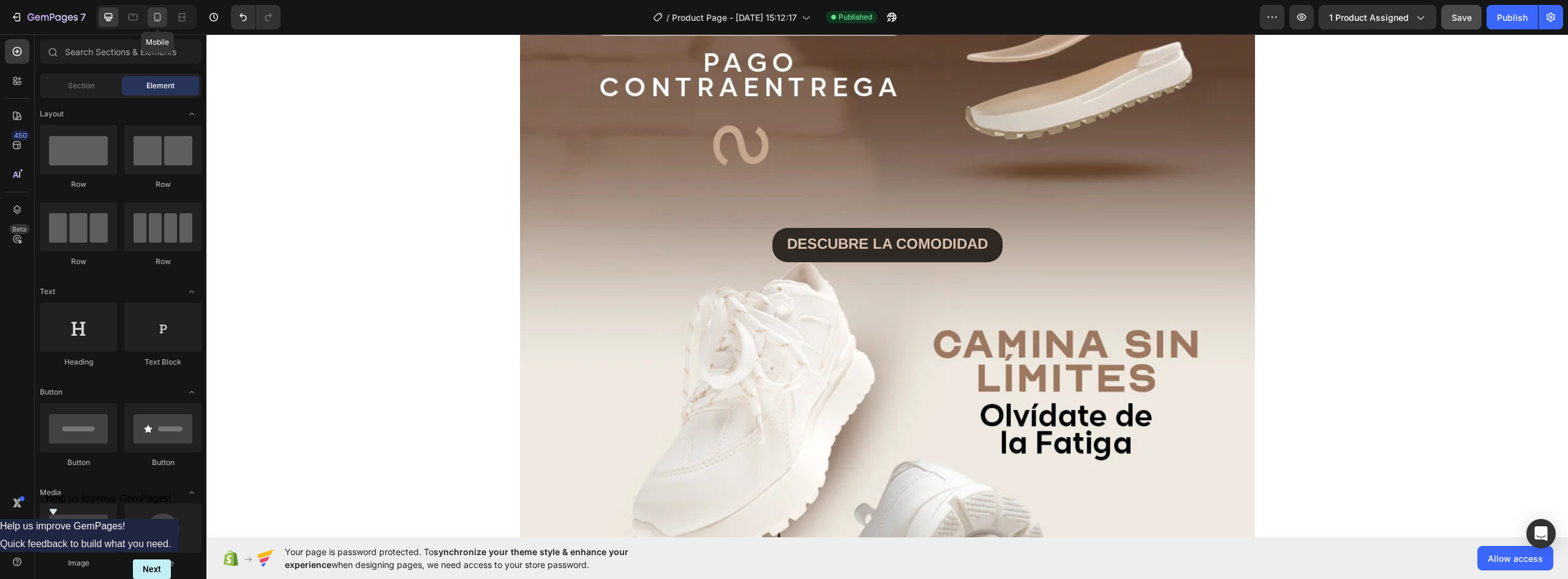
click at [156, 16] on icon at bounding box center [158, 17] width 12 height 12
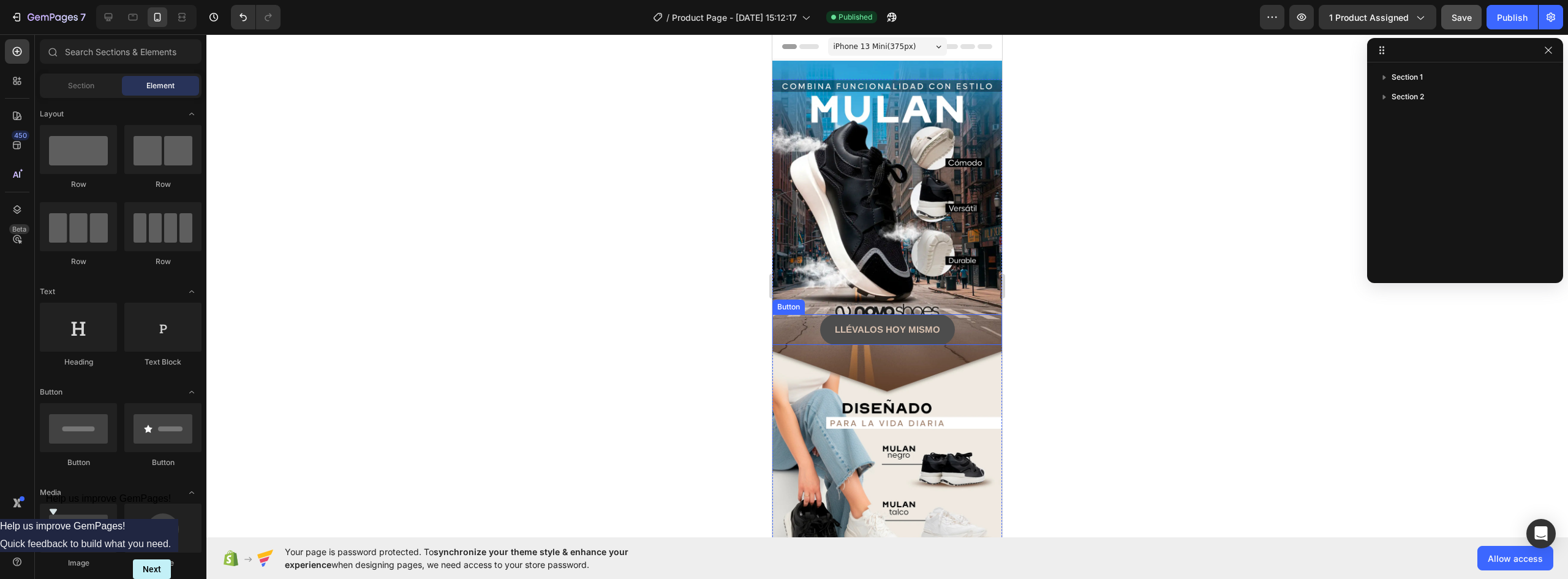
click at [940, 320] on button "LLÉVALOS HOY MISMO" at bounding box center [887, 329] width 135 height 31
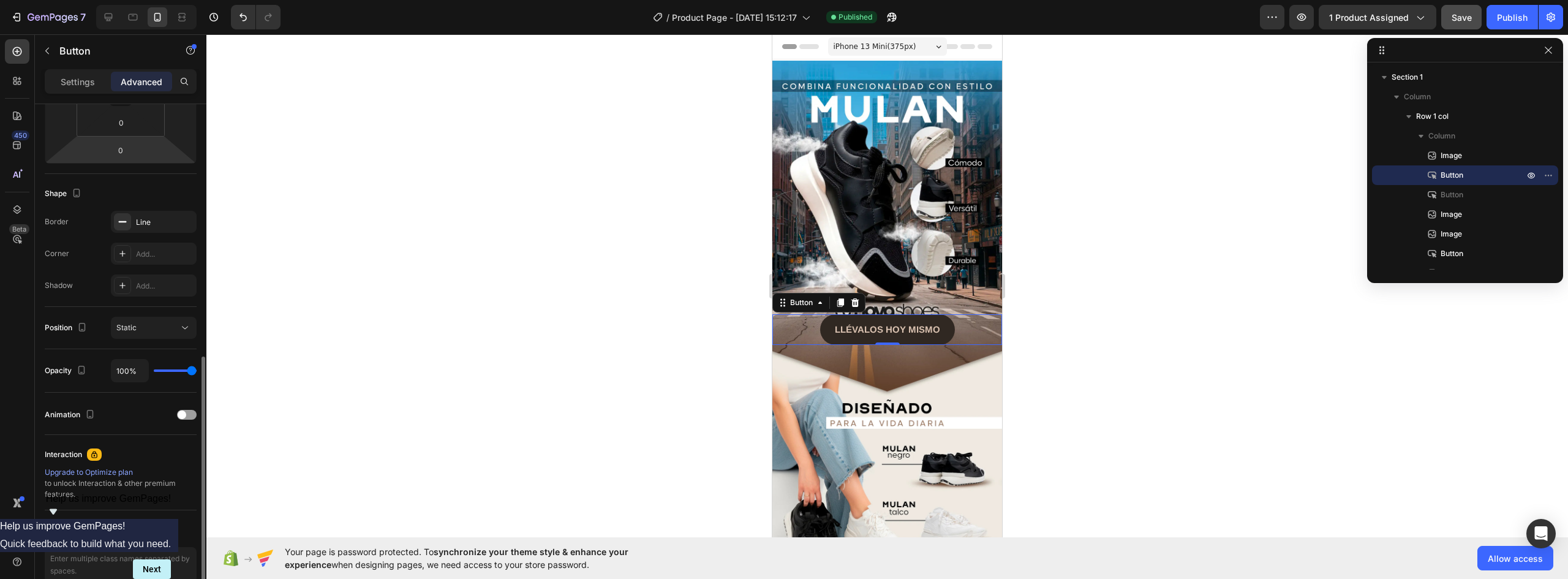
scroll to position [308, 0]
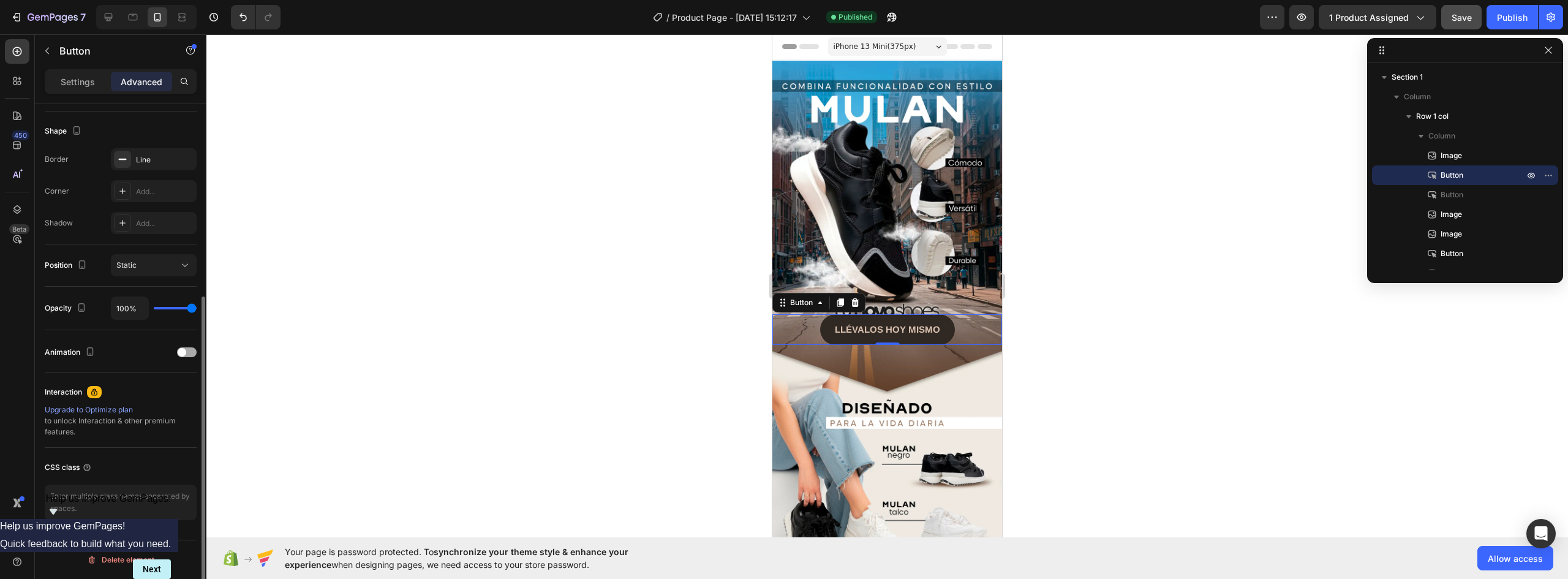
click at [180, 359] on div "Animation" at bounding box center [121, 352] width 152 height 20
click at [184, 354] on span at bounding box center [182, 352] width 9 height 9
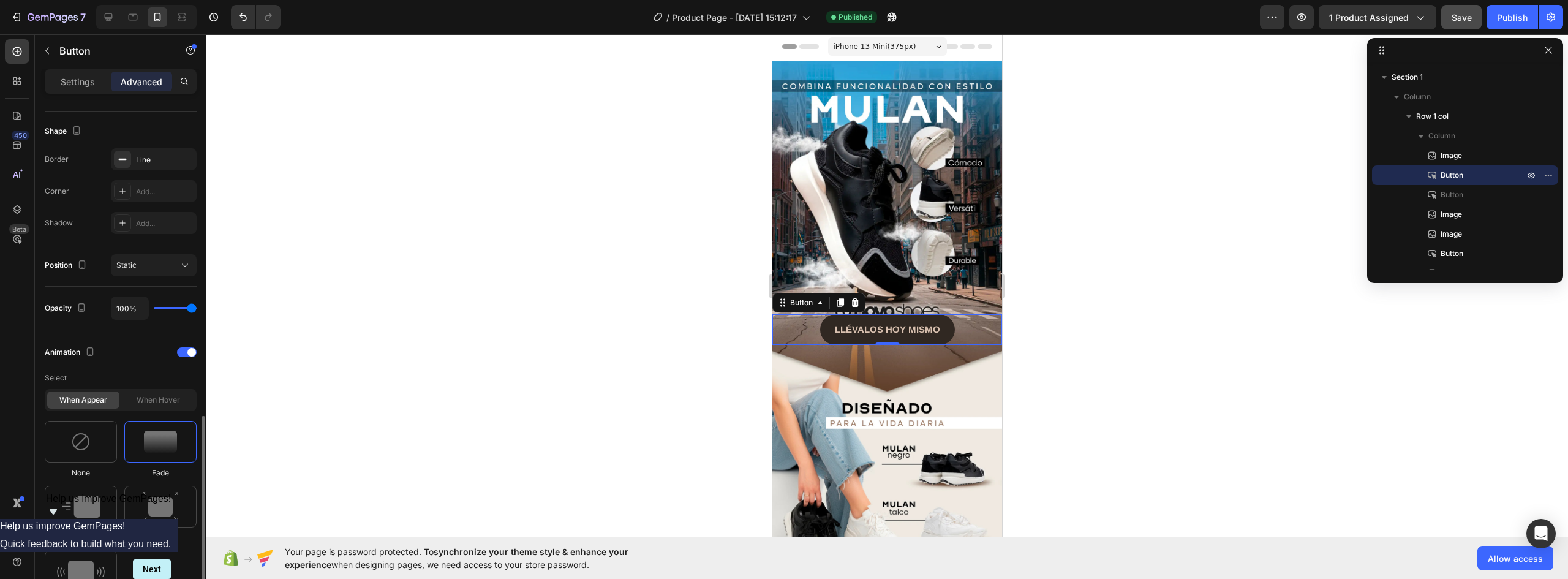
scroll to position [492, 0]
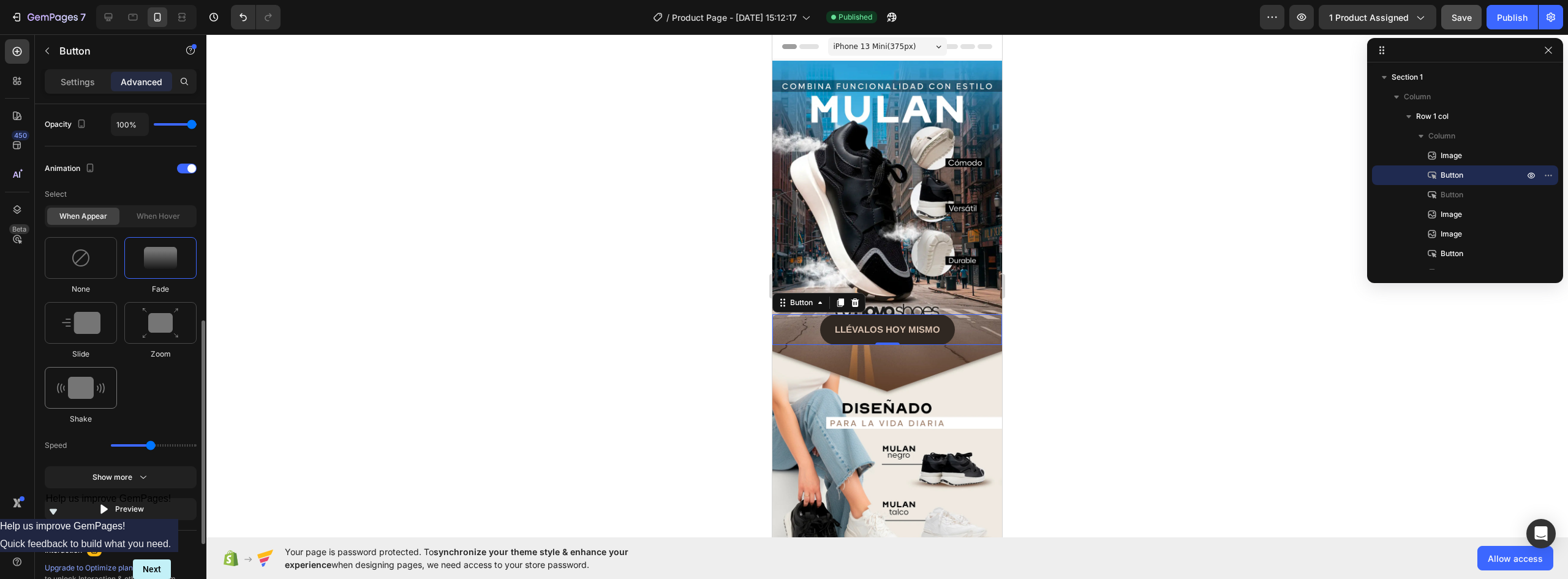
click at [78, 375] on div at bounding box center [80, 388] width 72 height 42
type input "0.7"
type input "1"
click at [115, 447] on input "range" at bounding box center [154, 446] width 86 height 3
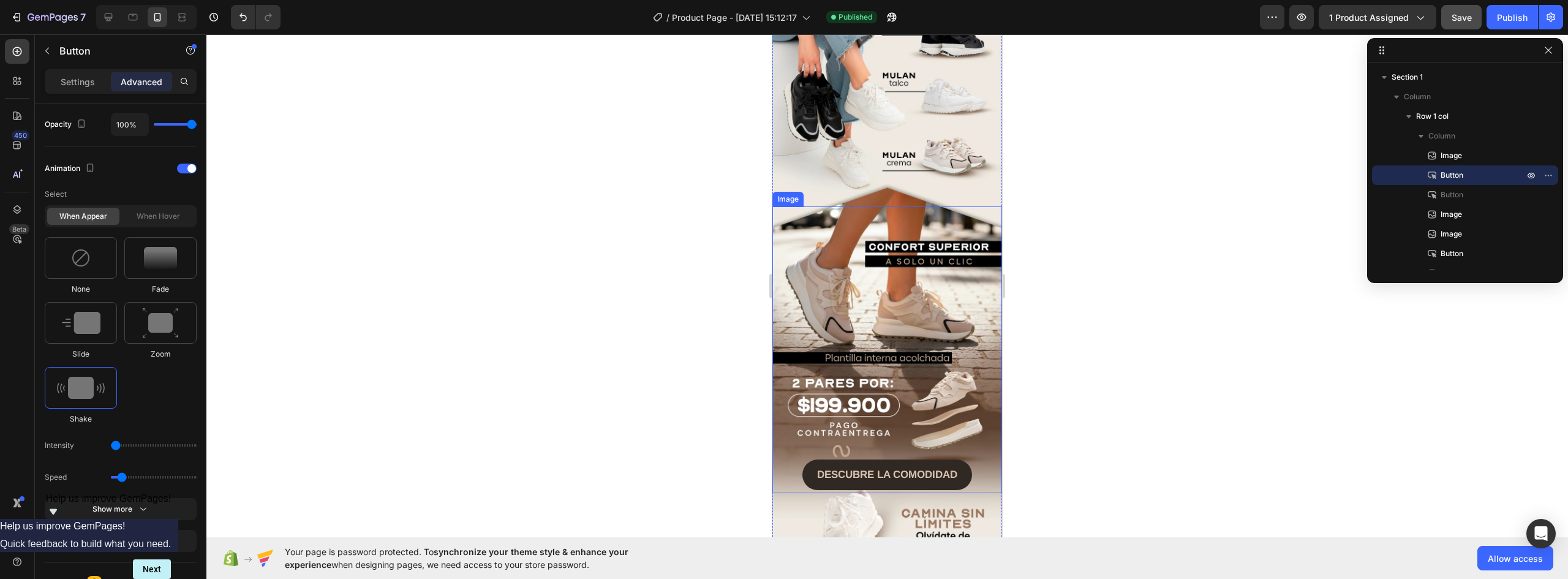
scroll to position [613, 0]
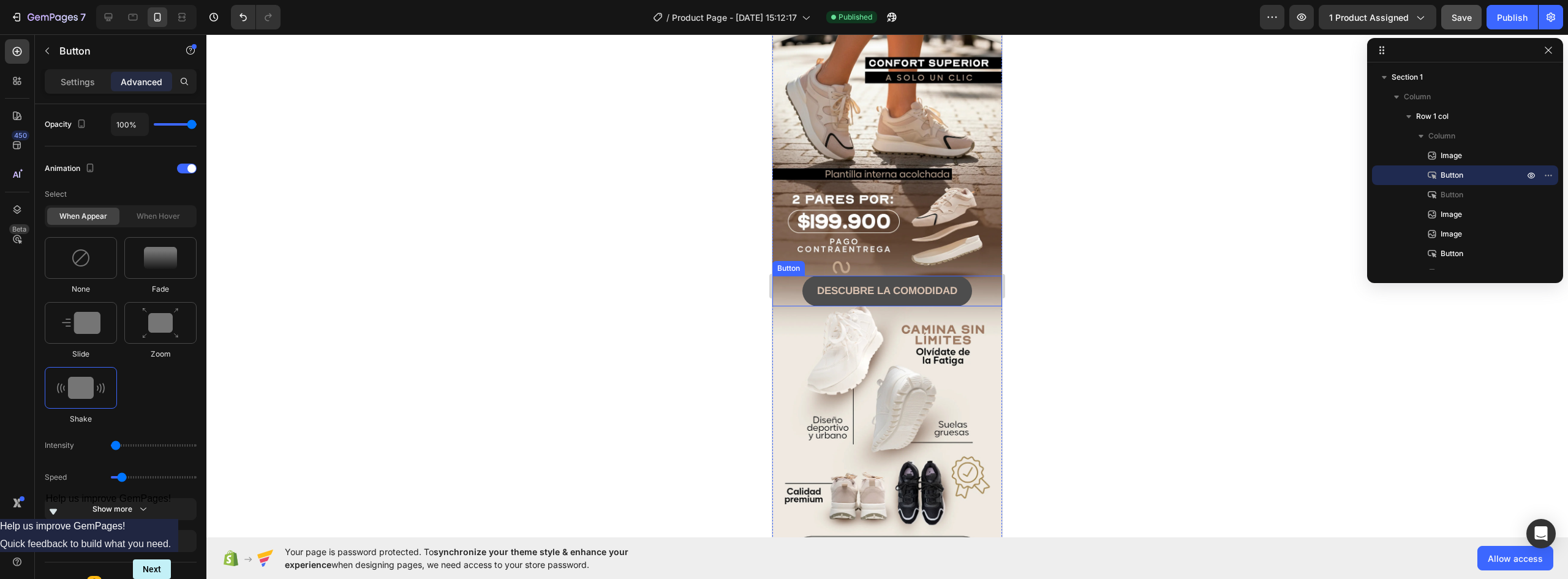
click at [959, 276] on button "DESCUBRE LA COMODIDAD" at bounding box center [886, 291] width 169 height 31
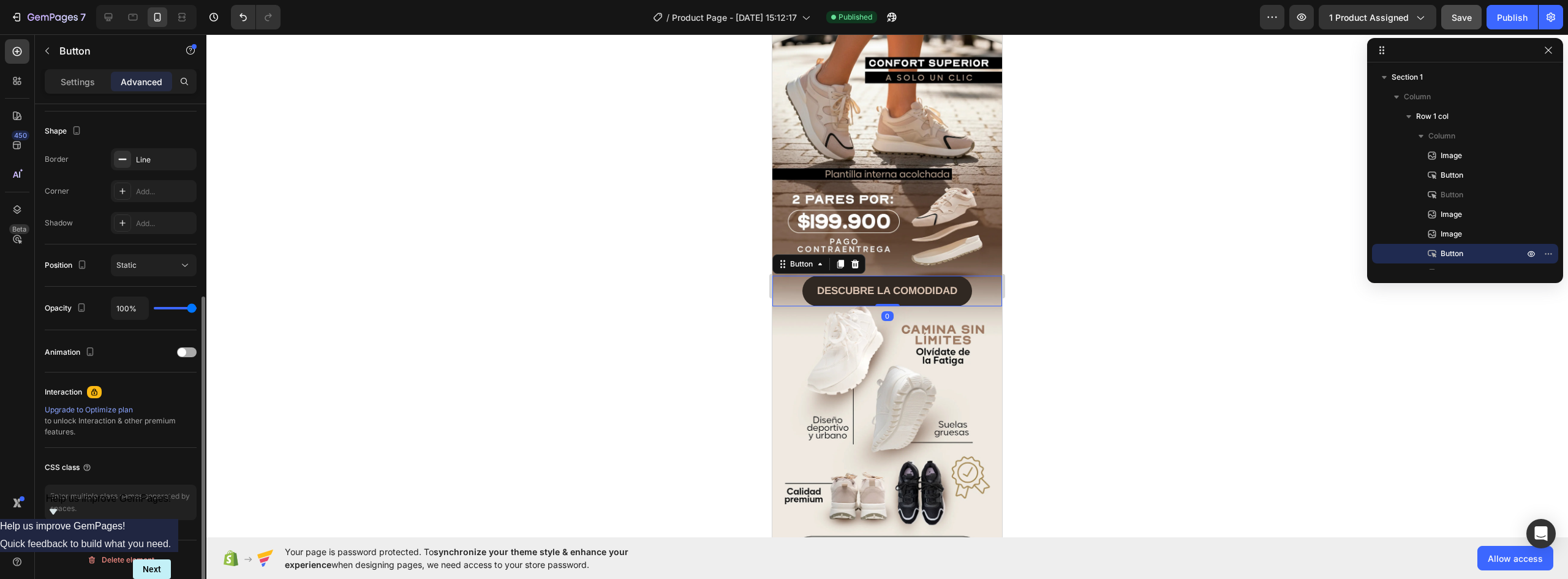
click at [180, 347] on div "Animation" at bounding box center [121, 352] width 152 height 20
click at [185, 356] on div at bounding box center [186, 353] width 20 height 10
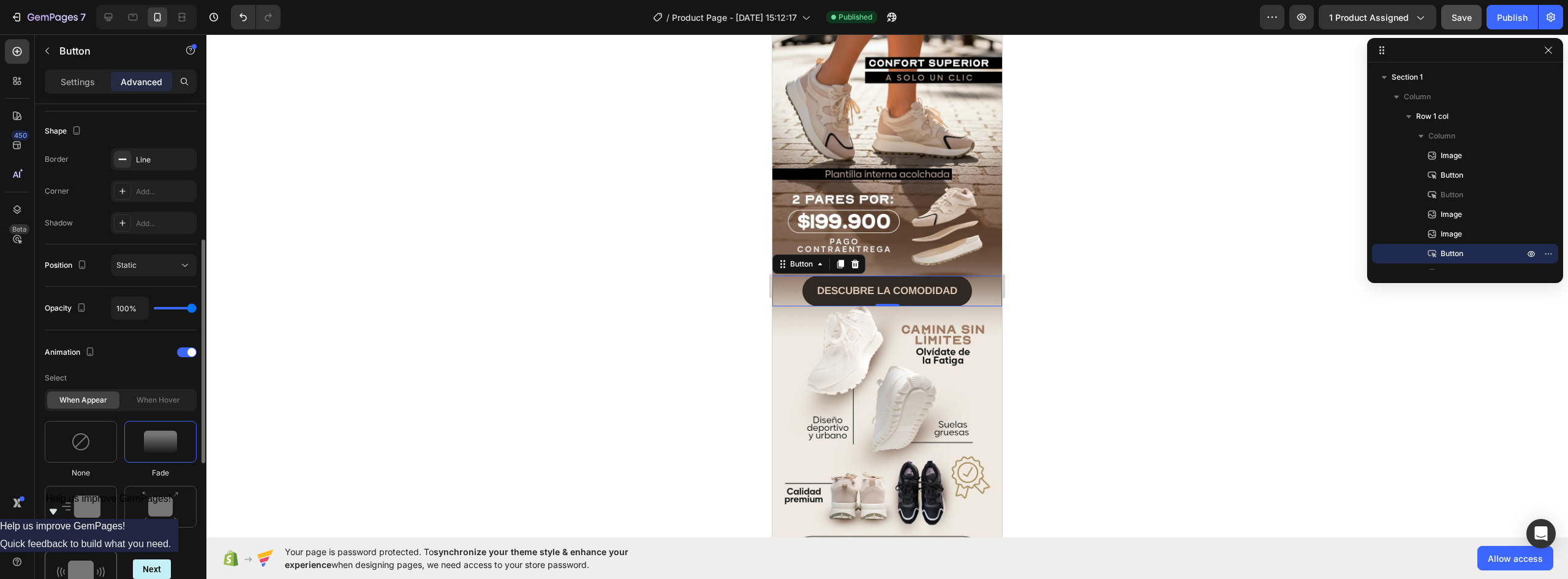
click at [62, 559] on div at bounding box center [80, 571] width 72 height 42
type input "0.7"
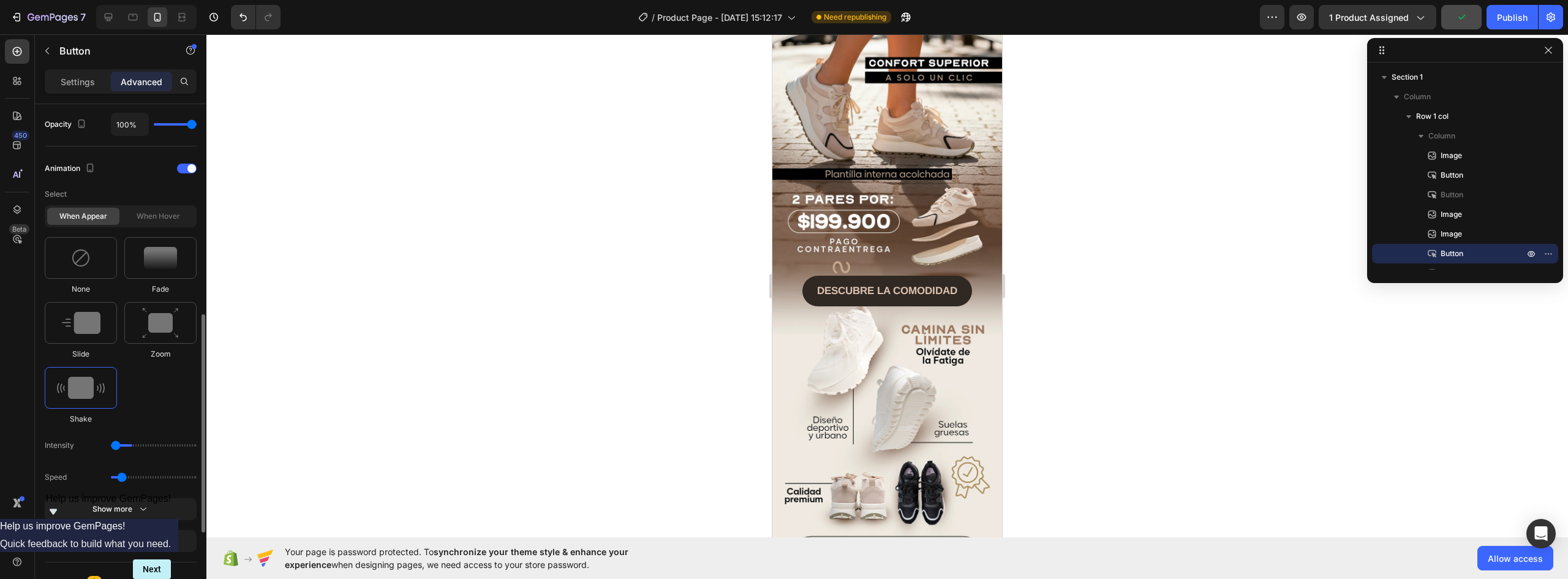
drag, startPoint x: 127, startPoint y: 445, endPoint x: 108, endPoint y: 446, distance: 19.0
type input "1"
click at [111, 445] on input "range" at bounding box center [154, 446] width 86 height 3
click at [958, 276] on button "DESCUBRE LA COMODIDAD" at bounding box center [886, 291] width 169 height 31
click at [945, 285] on strong "DESCUBRE LA COMODIDAD" at bounding box center [887, 290] width 141 height 12
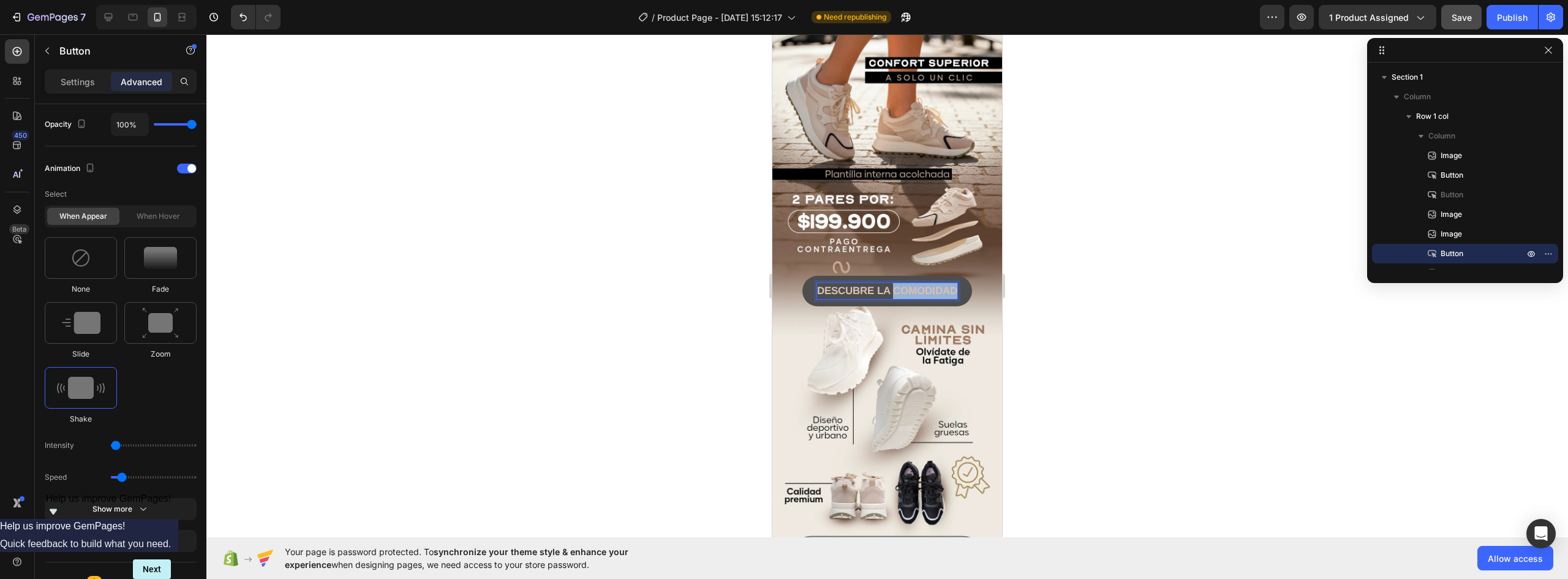
click at [945, 285] on strong "DESCUBRE LA COMODIDAD" at bounding box center [887, 290] width 141 height 12
drag, startPoint x: 814, startPoint y: 252, endPoint x: 1787, endPoint y: 284, distance: 973.5
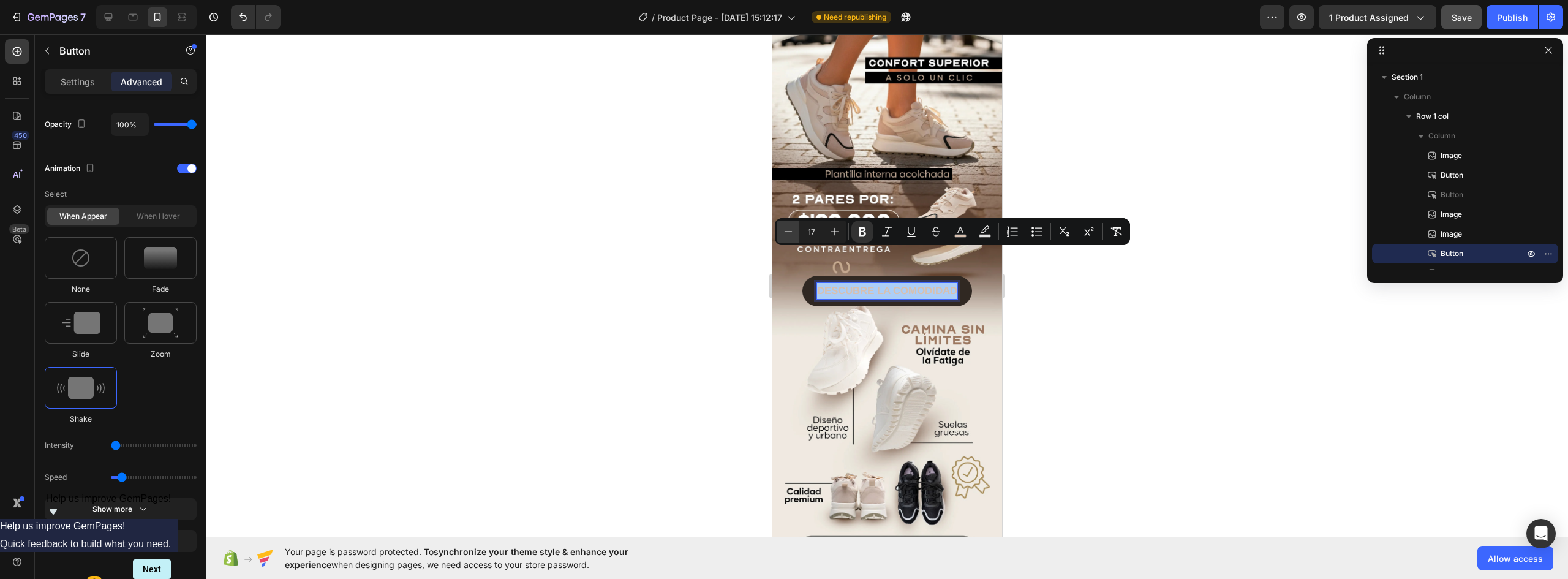
click at [793, 231] on icon "Editor contextual toolbar" at bounding box center [788, 232] width 12 height 12
type input "16"
click at [923, 322] on img at bounding box center [887, 453] width 230 height 287
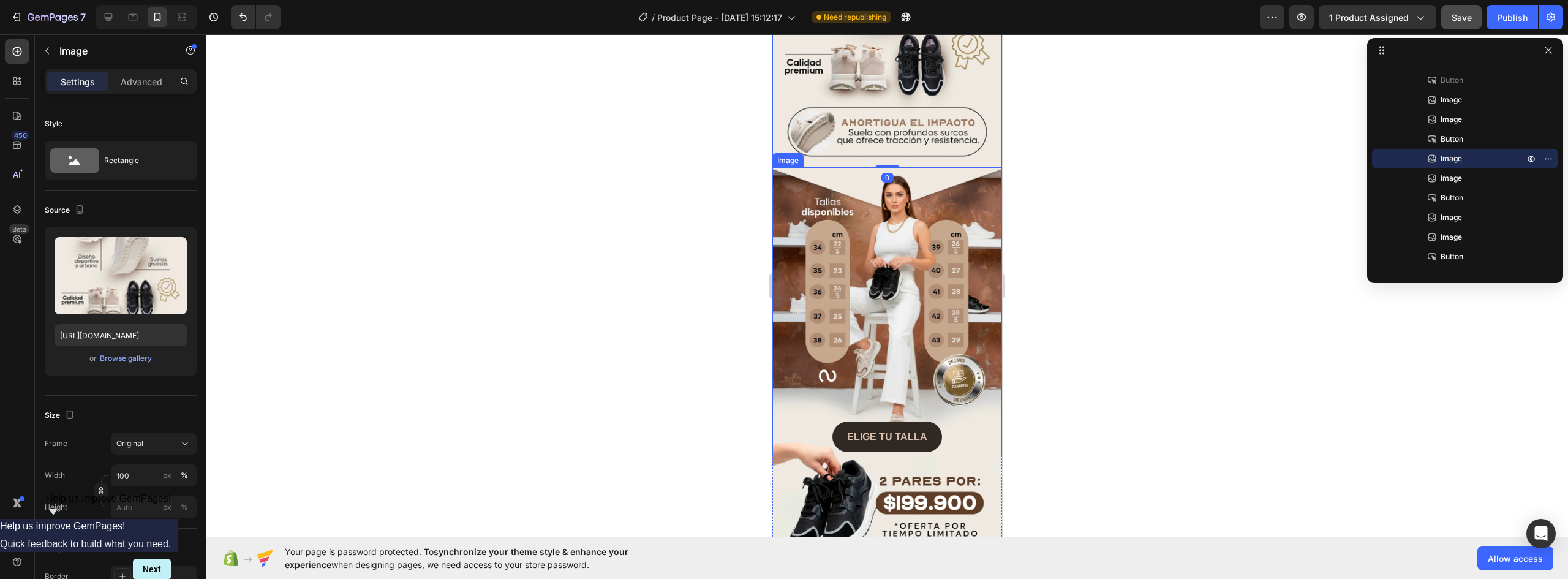
scroll to position [1226, 0]
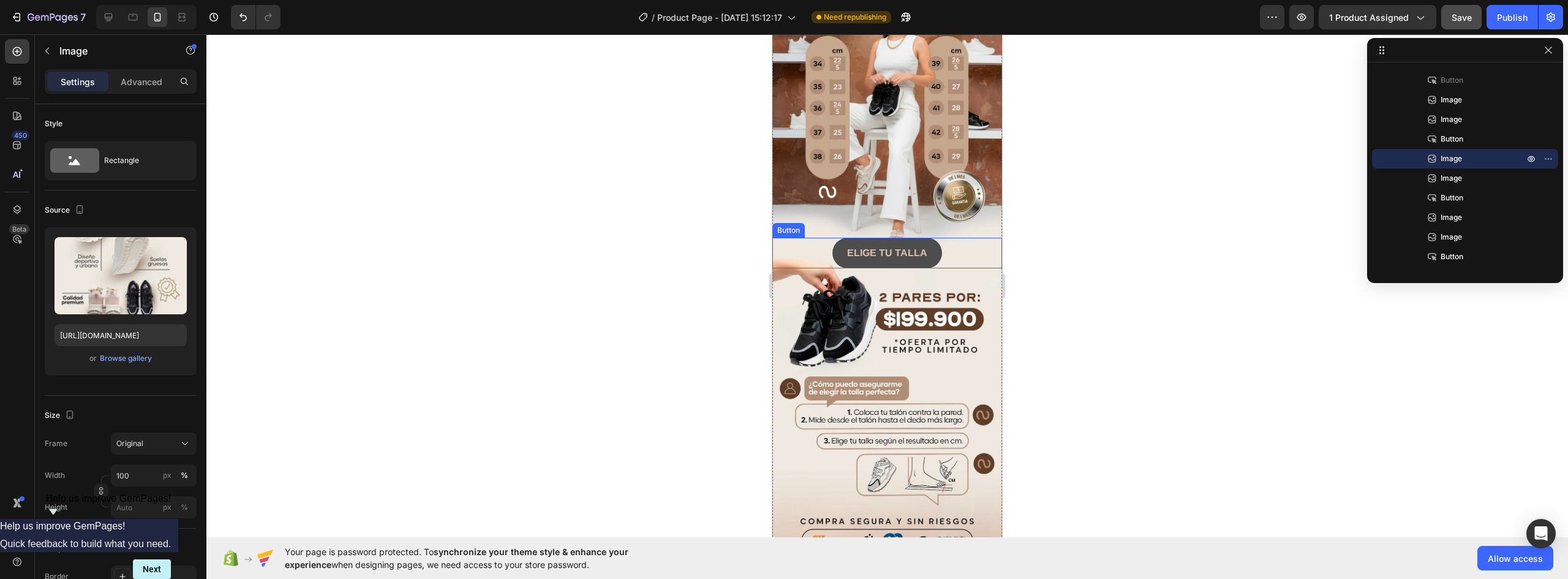
click at [933, 238] on button "ELIGE TU TALLA" at bounding box center [887, 253] width 110 height 31
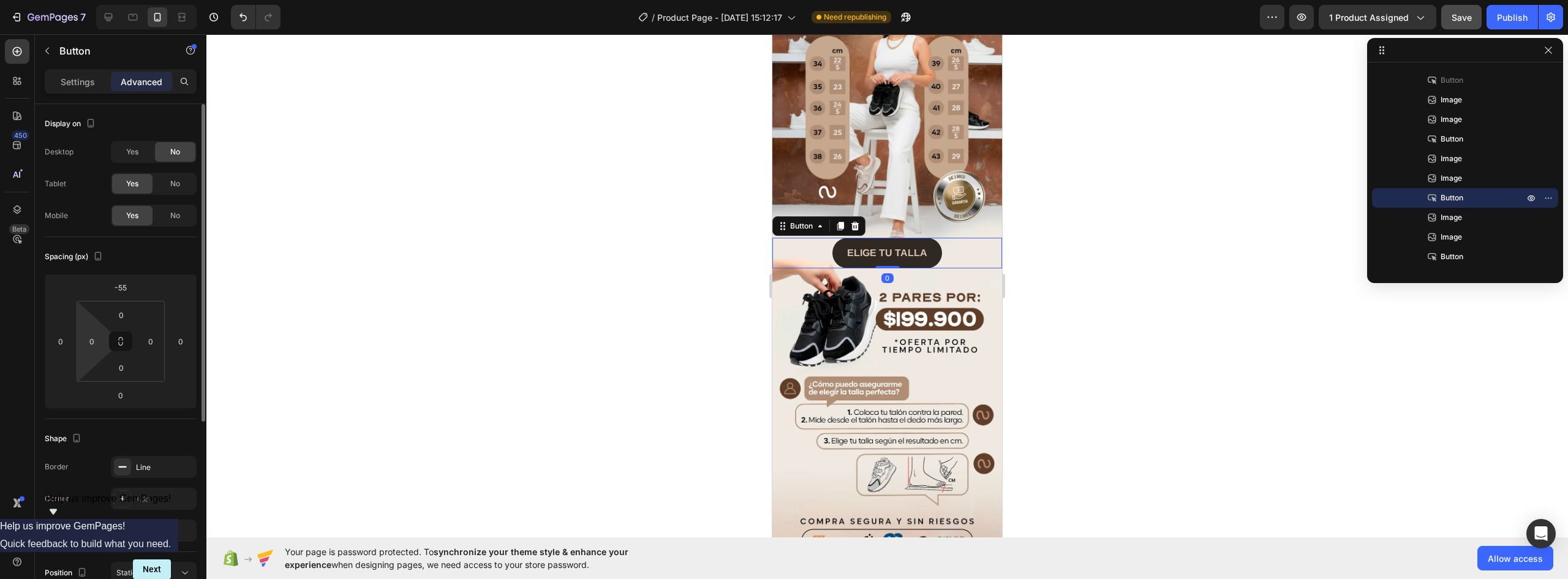
scroll to position [184, 0]
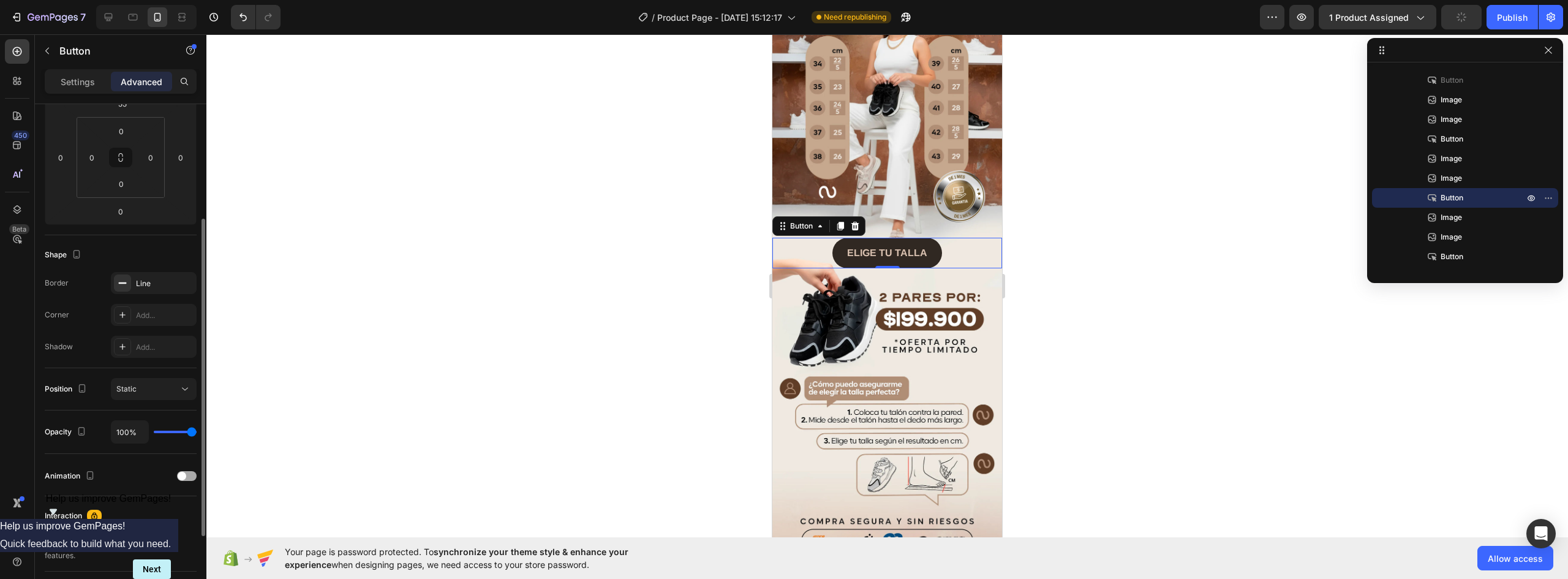
click at [180, 474] on span at bounding box center [182, 476] width 9 height 9
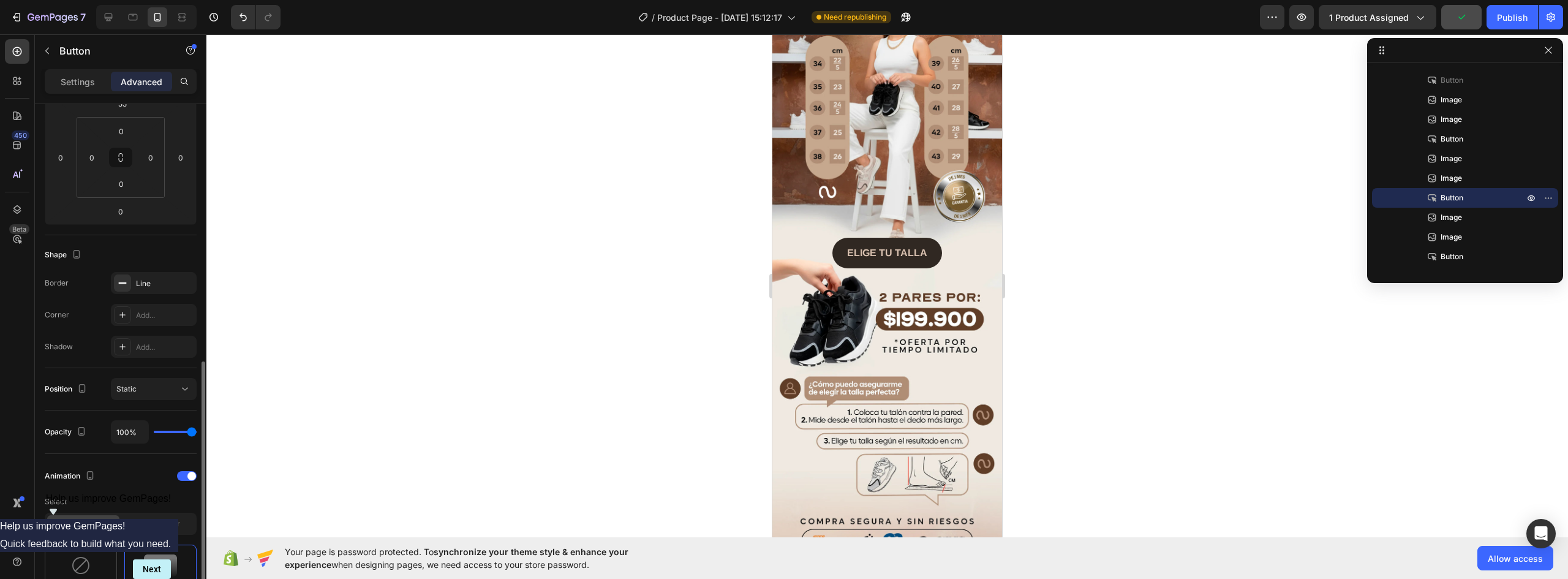
scroll to position [429, 0]
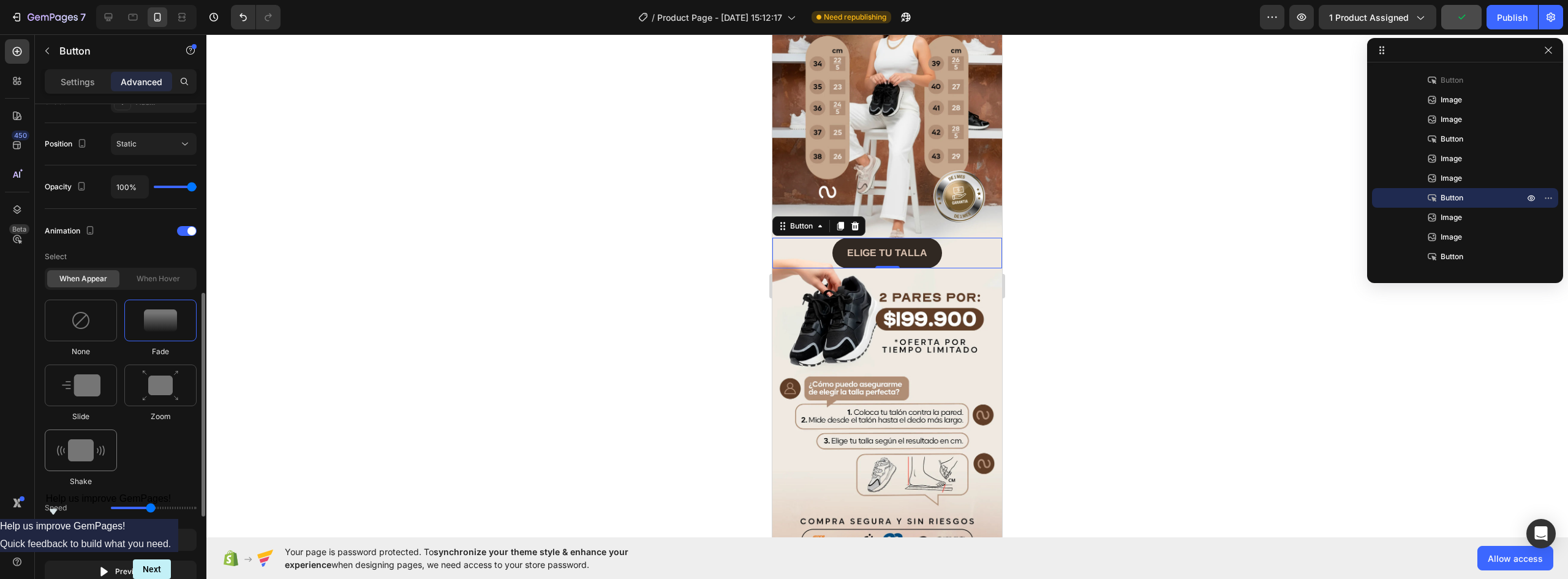
click at [80, 446] on img at bounding box center [81, 451] width 48 height 22
type input "0.7"
drag, startPoint x: 127, startPoint y: 509, endPoint x: 116, endPoint y: 509, distance: 11.0
type input "1"
click at [117, 509] on input "range" at bounding box center [154, 508] width 86 height 3
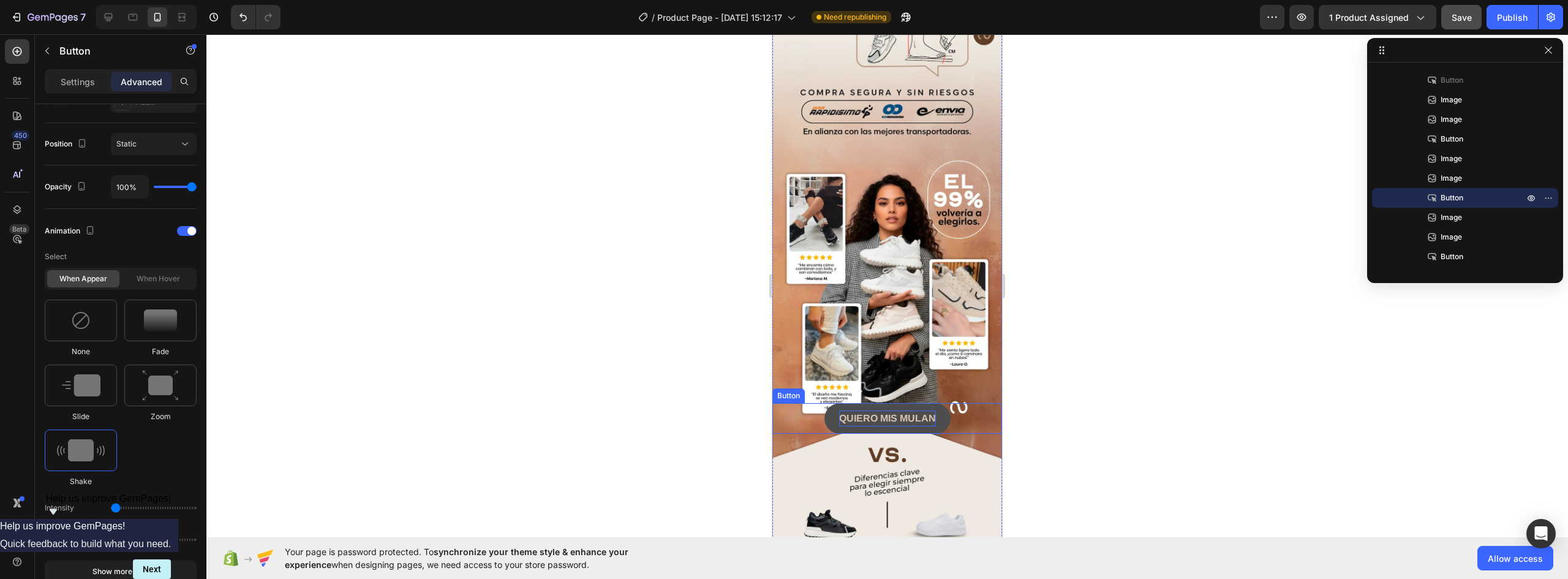
scroll to position [1716, 0]
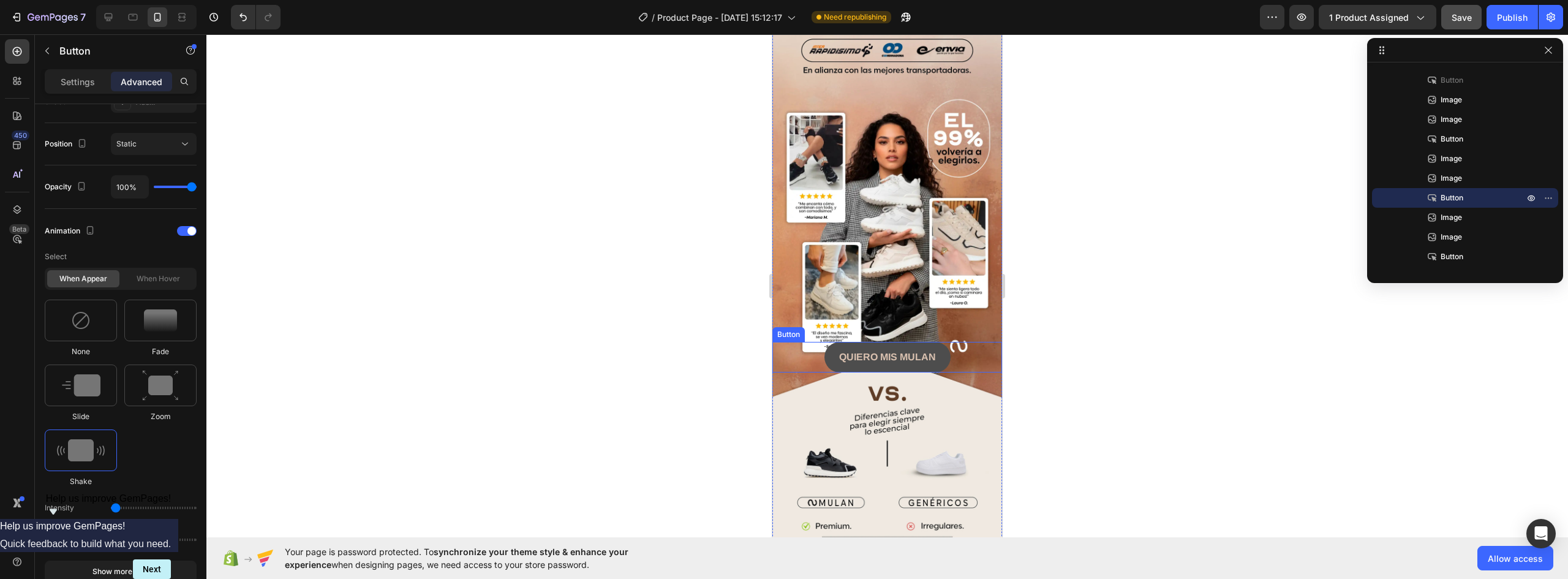
click at [932, 342] on button "QUIERO MIS MULAN" at bounding box center [888, 357] width 126 height 31
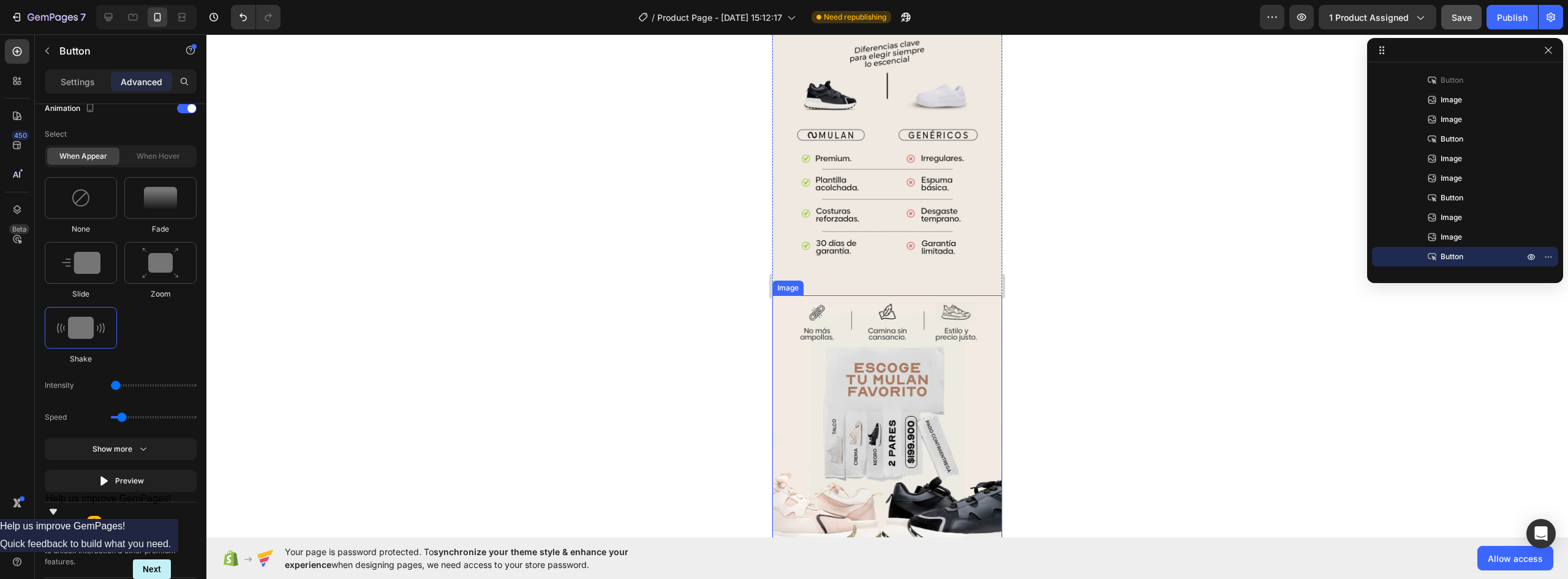
scroll to position [2207, 0]
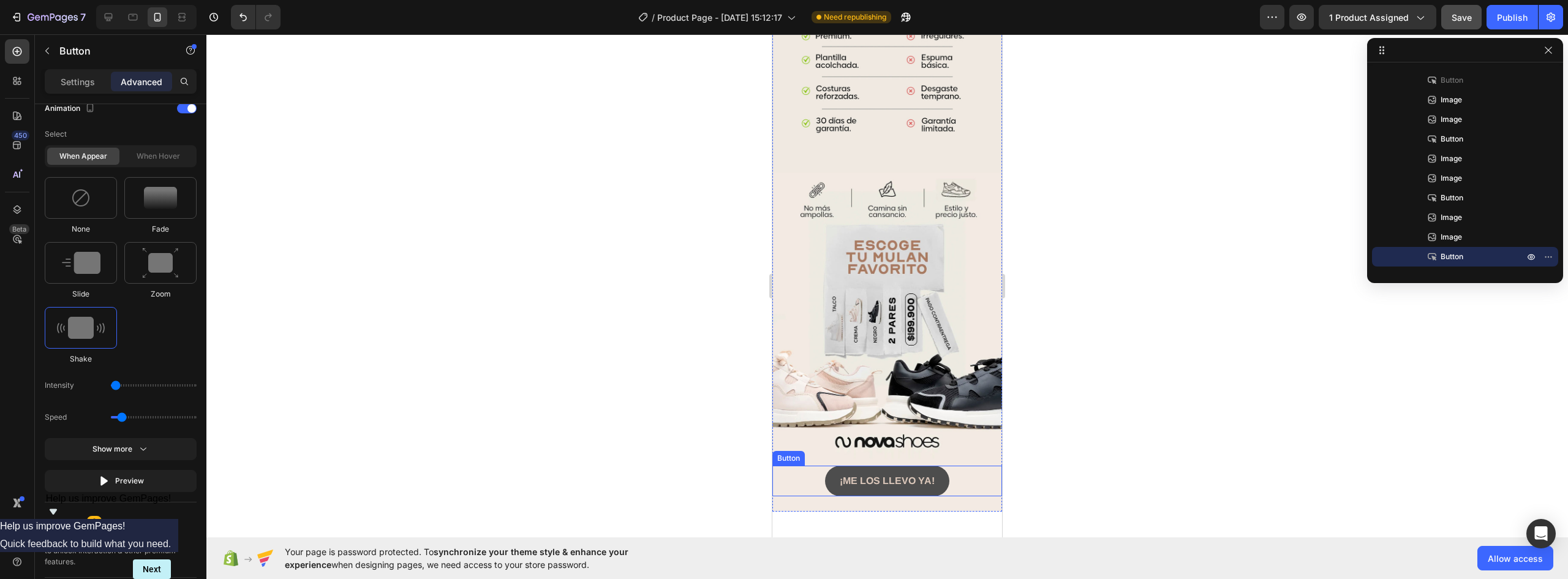
click at [939, 466] on button "¡ME LOS LLEVO YA!" at bounding box center [887, 481] width 124 height 31
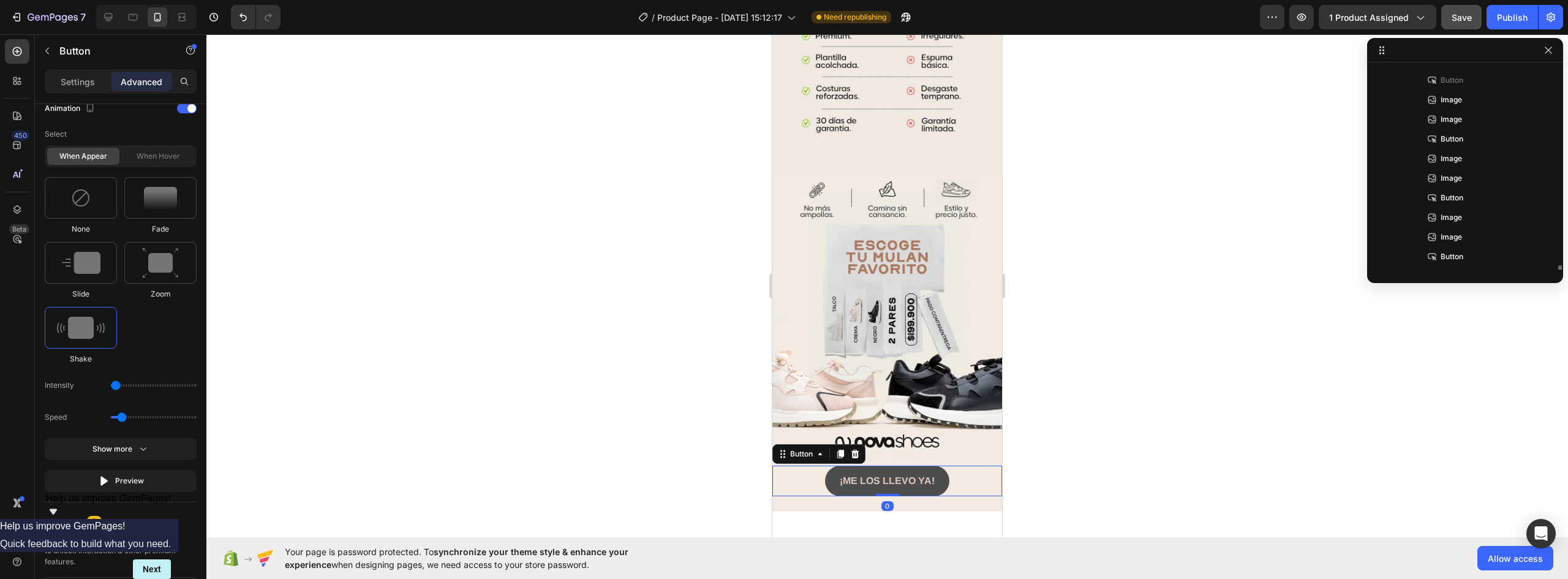
scroll to position [210, 0]
click at [150, 78] on p "Advanced" at bounding box center [141, 82] width 42 height 13
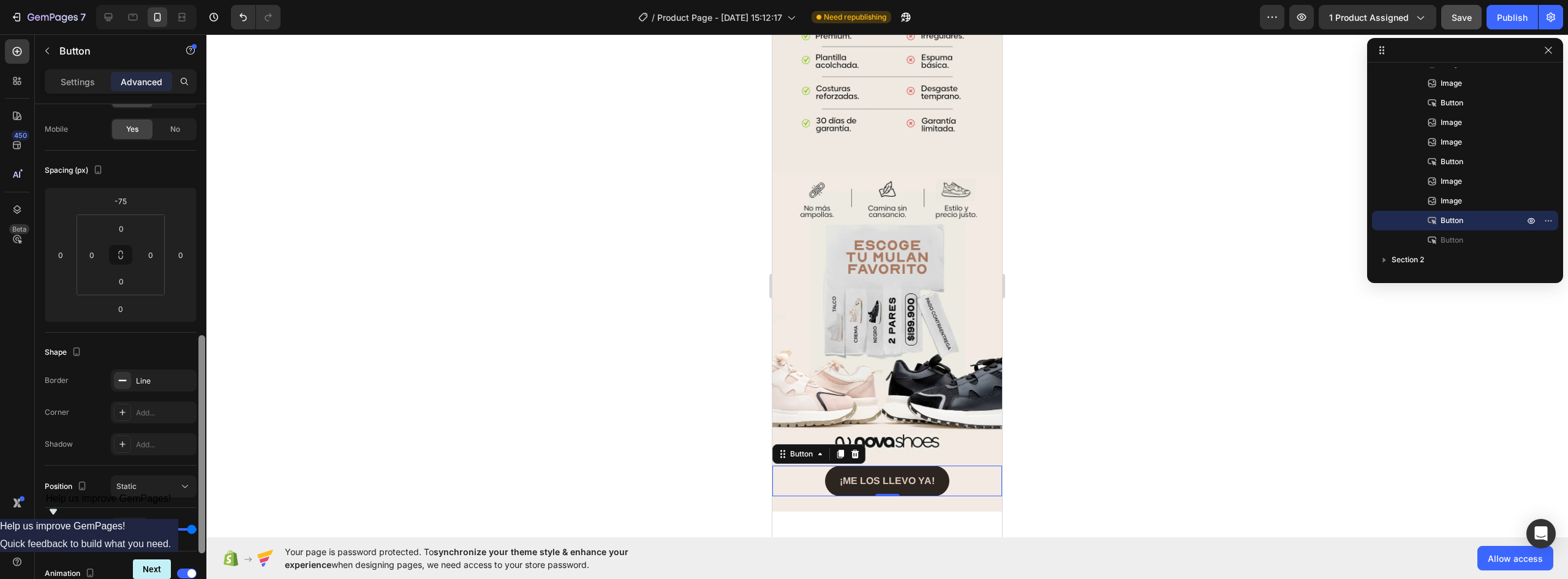
scroll to position [43, 0]
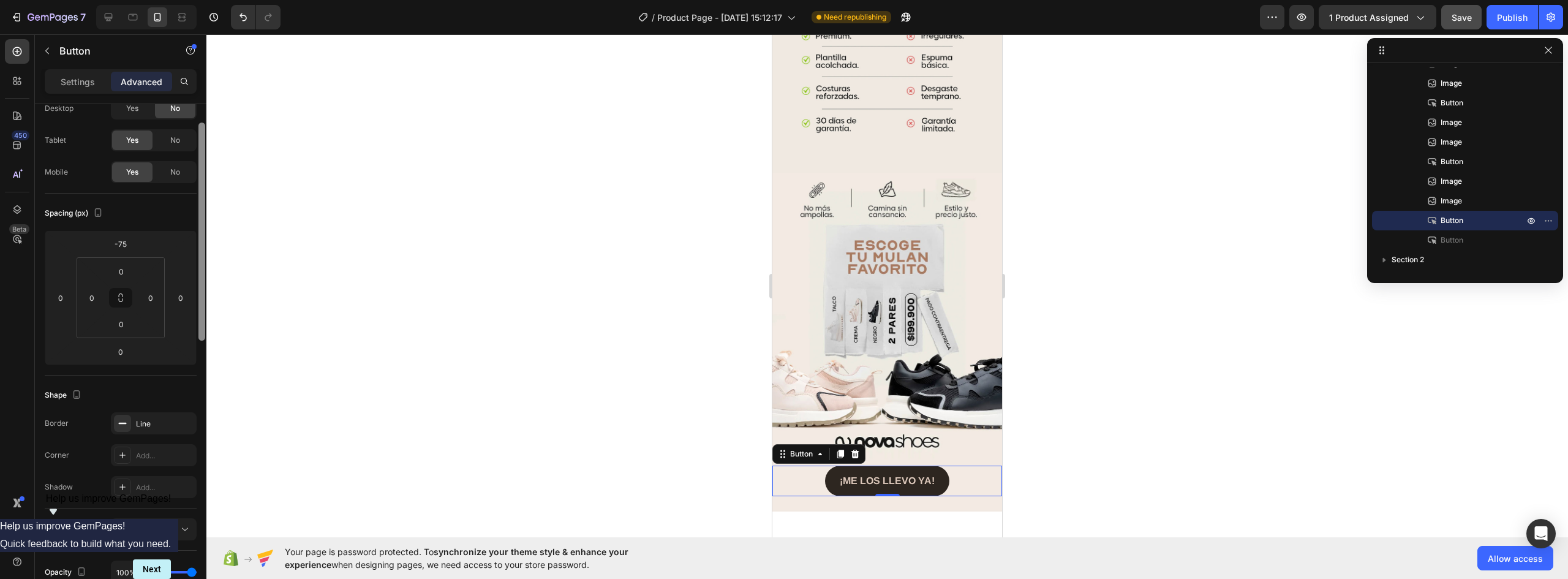
drag, startPoint x: 203, startPoint y: 368, endPoint x: 211, endPoint y: 151, distance: 217.1
click at [211, 0] on div "7 Version history / Product Page - Sep 26, 15:12:17 Need republishing Preview 1…" at bounding box center [784, 0] width 1568 height 0
click at [125, 244] on input "-75" at bounding box center [121, 244] width 25 height 19
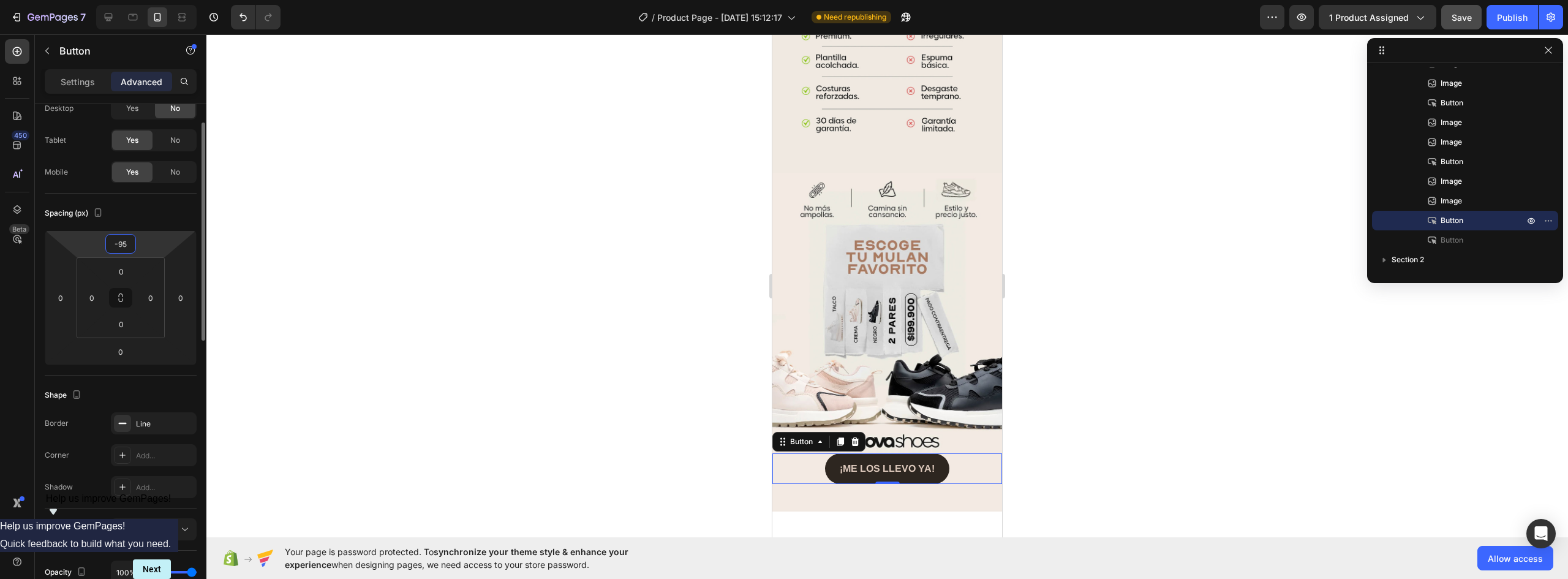
type input "-9"
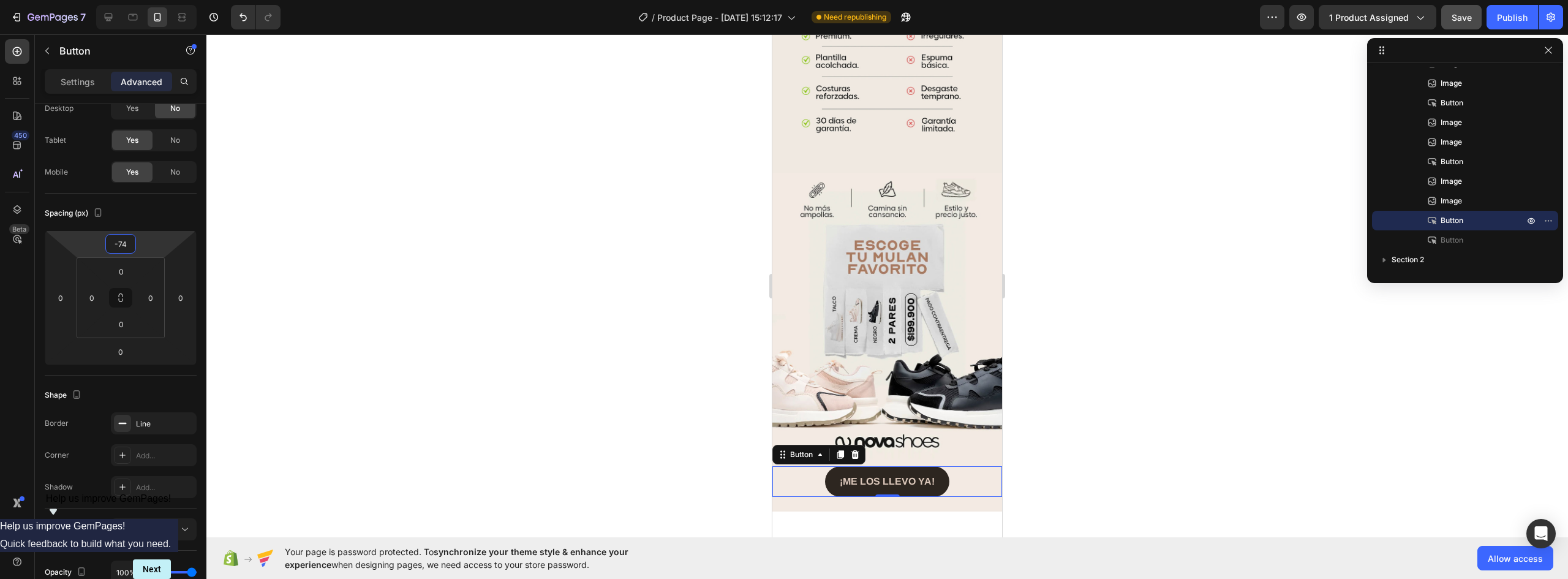
type input "-7"
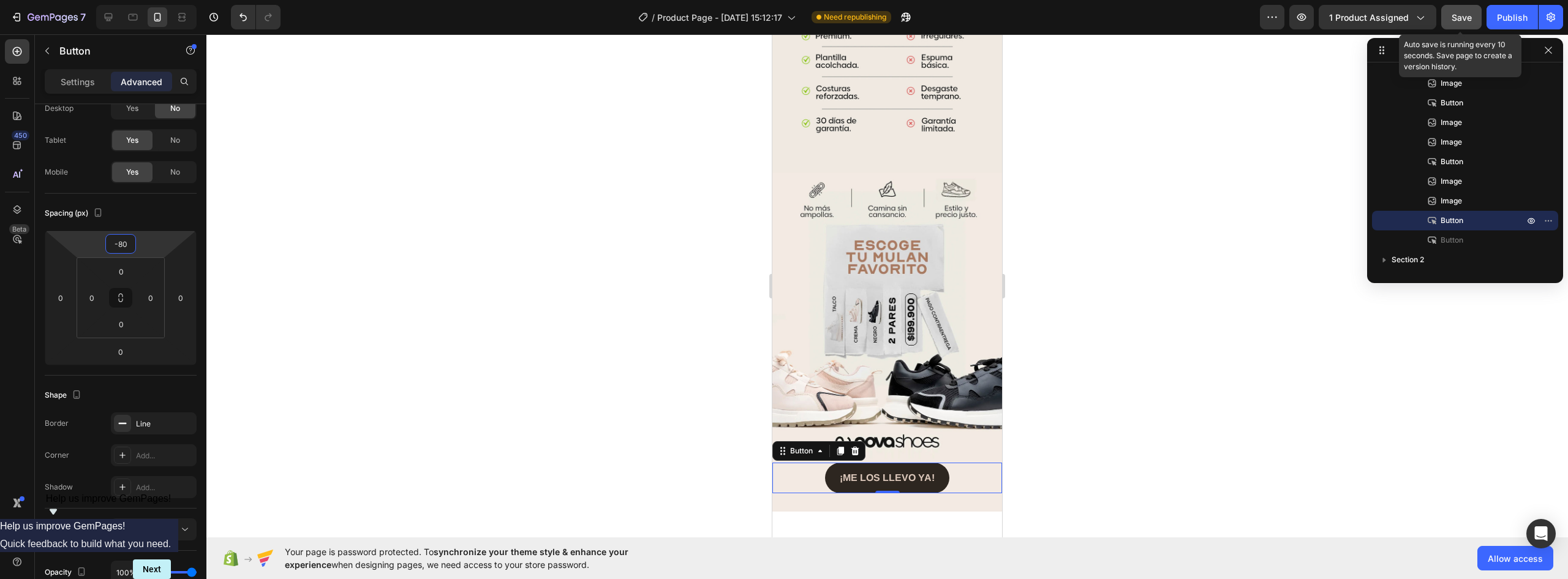
type input "-80"
click at [1461, 14] on span "Save" at bounding box center [1462, 17] width 20 height 10
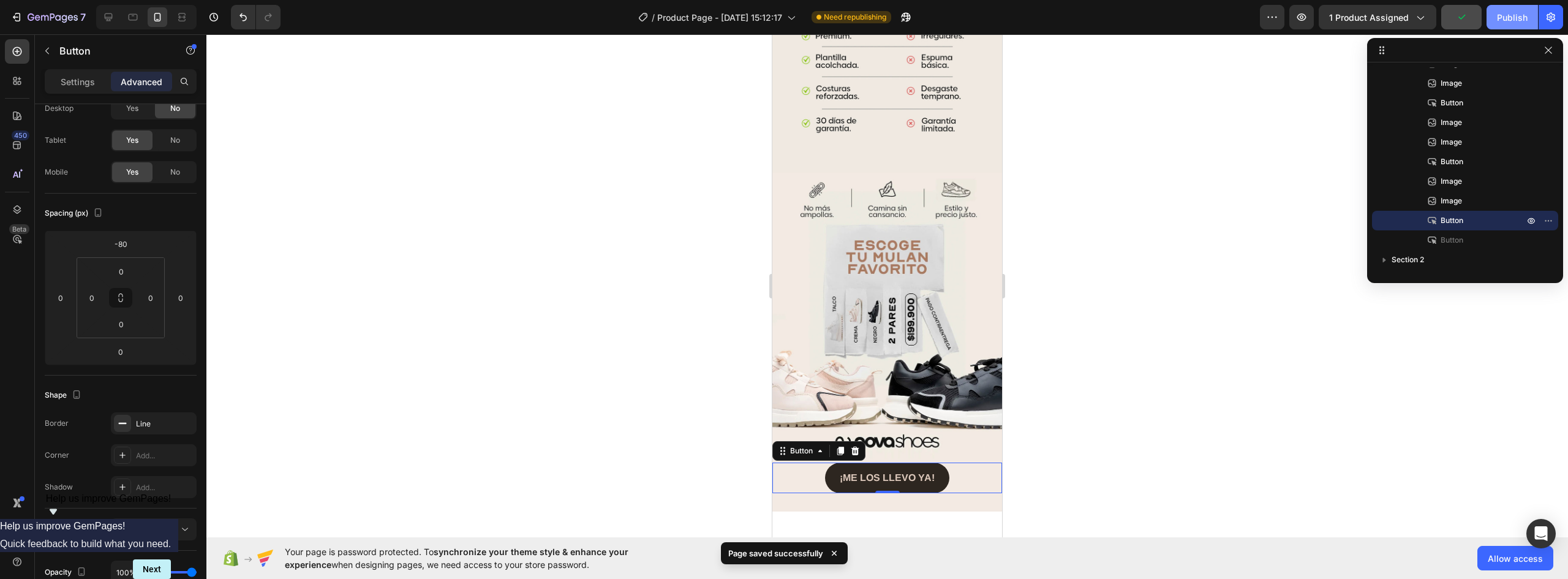
click at [1515, 16] on div "Publish" at bounding box center [1512, 17] width 31 height 13
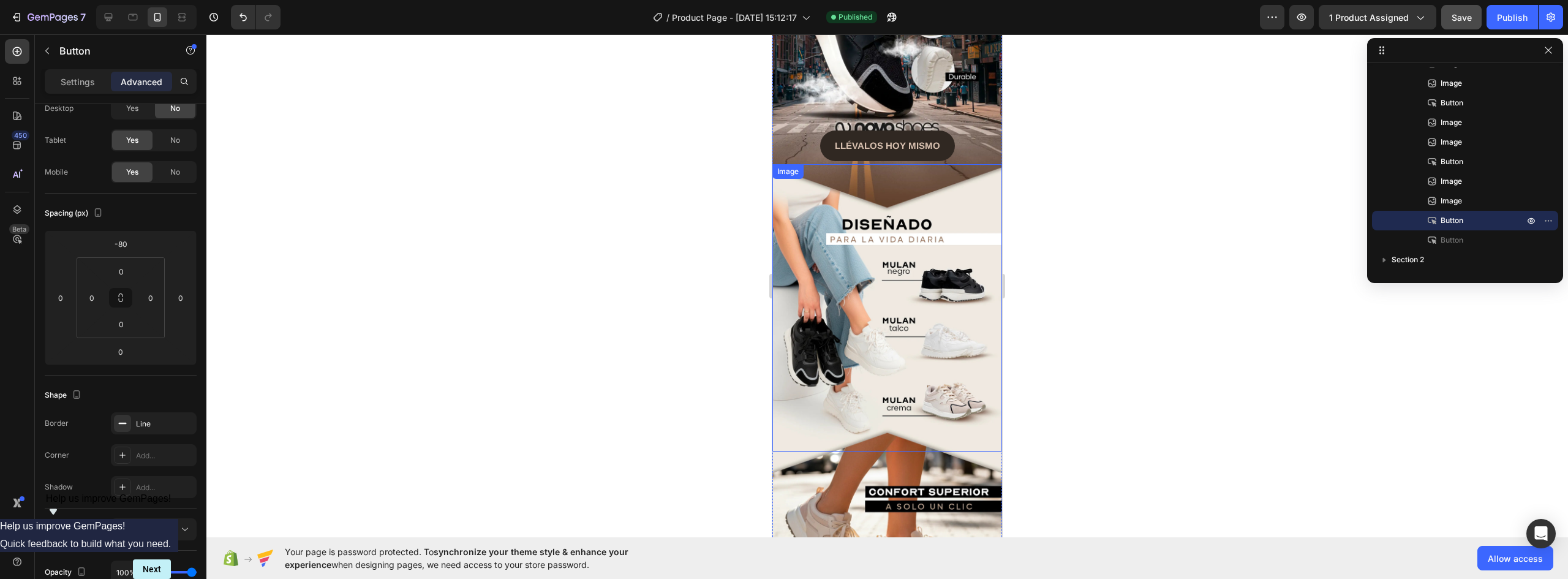
scroll to position [0, 0]
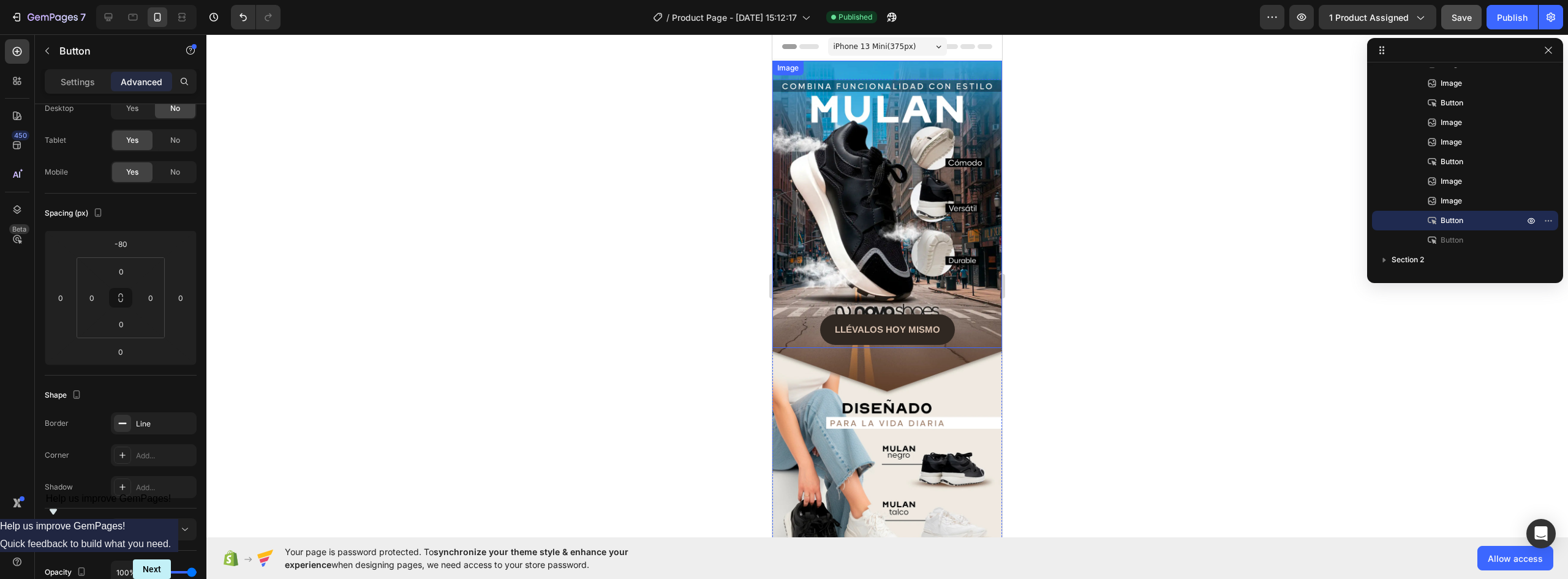
click at [862, 196] on img at bounding box center [887, 204] width 230 height 287
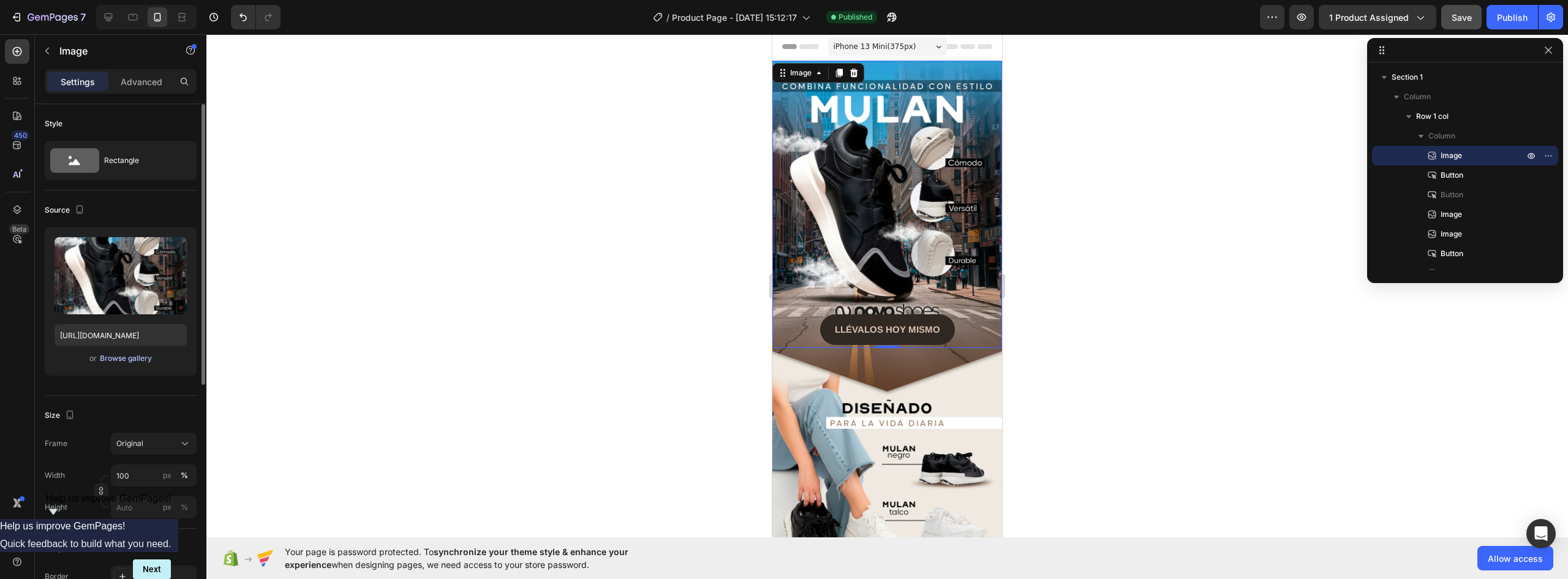
click at [127, 356] on div "Browse gallery" at bounding box center [126, 359] width 52 height 11
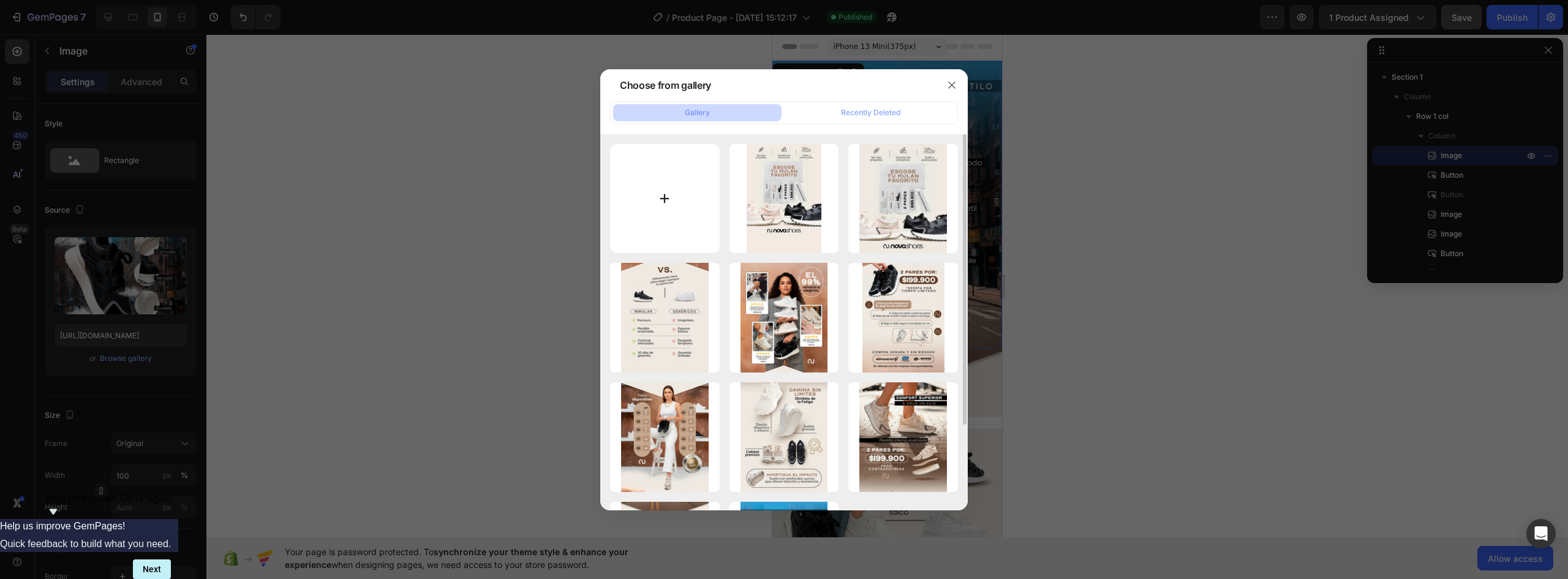
click at [653, 196] on input "file" at bounding box center [665, 199] width 110 height 110
type input "C:\fakepath\MULAN-NOVA-LANDING-V1-02_01 (1).webp"
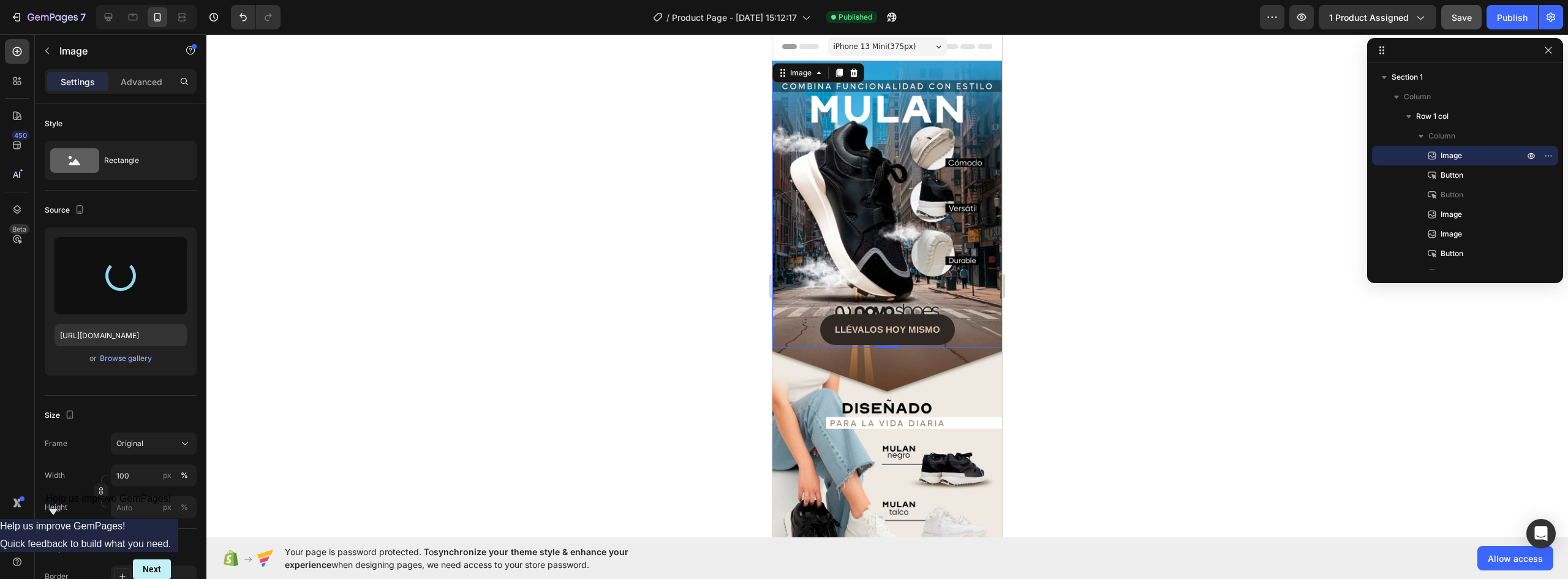
type input "https://cdn.shopify.com/s/files/1/0637/5325/7022/files/gempages_586166114766029…"
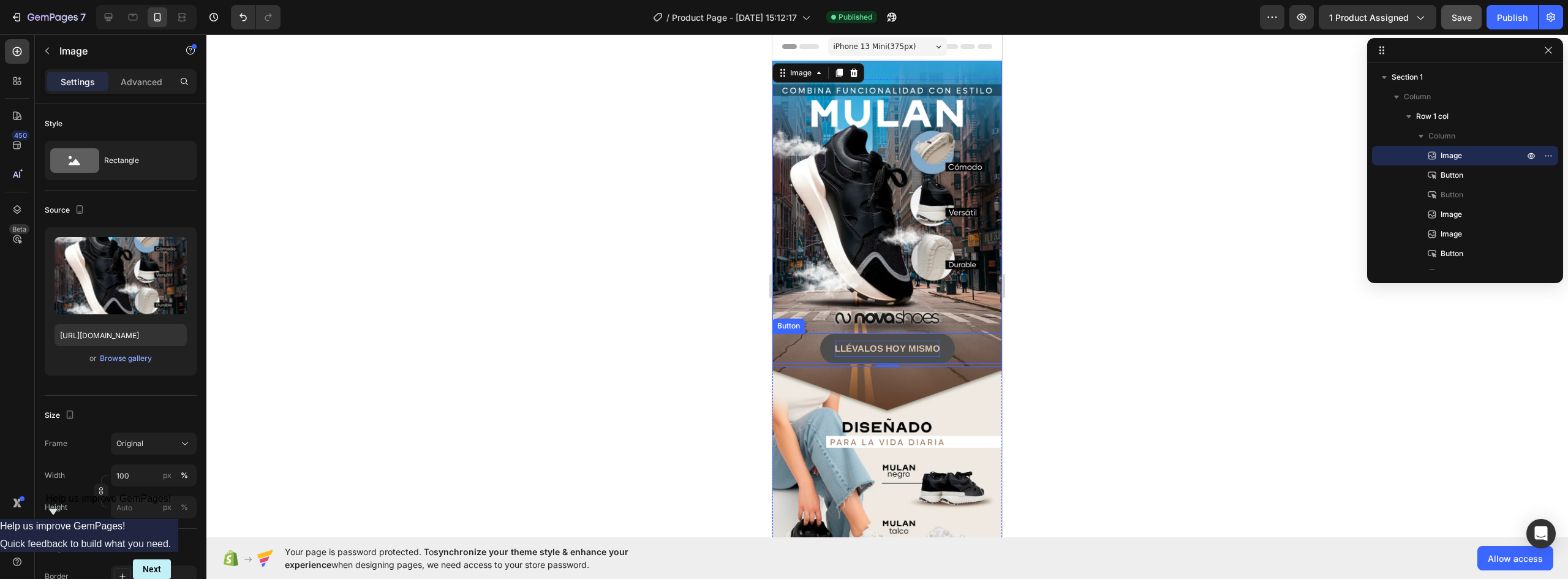
click at [934, 343] on strong "LLÉVALOS HOY MISMO" at bounding box center [888, 348] width 106 height 10
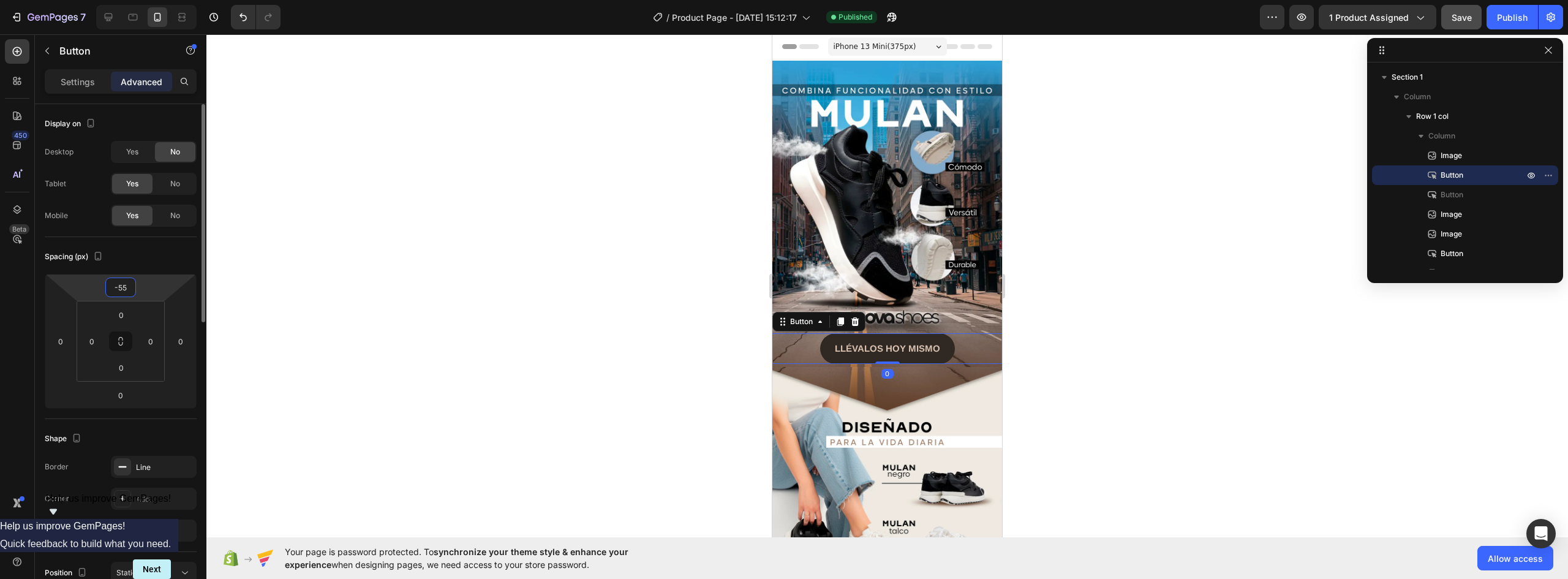
click at [121, 285] on input "-55" at bounding box center [121, 287] width 25 height 19
type input "-60"
click at [130, 370] on input "0" at bounding box center [121, 368] width 25 height 19
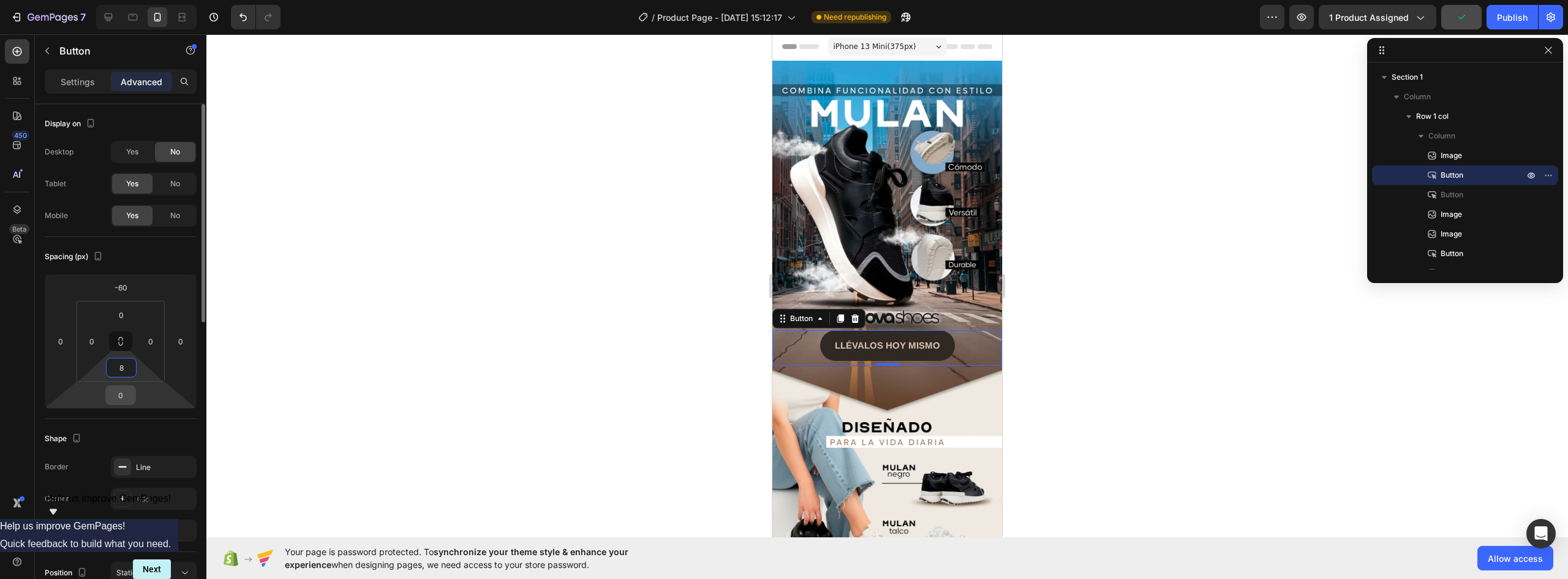
type input "8"
click at [121, 398] on input "0" at bounding box center [121, 395] width 25 height 19
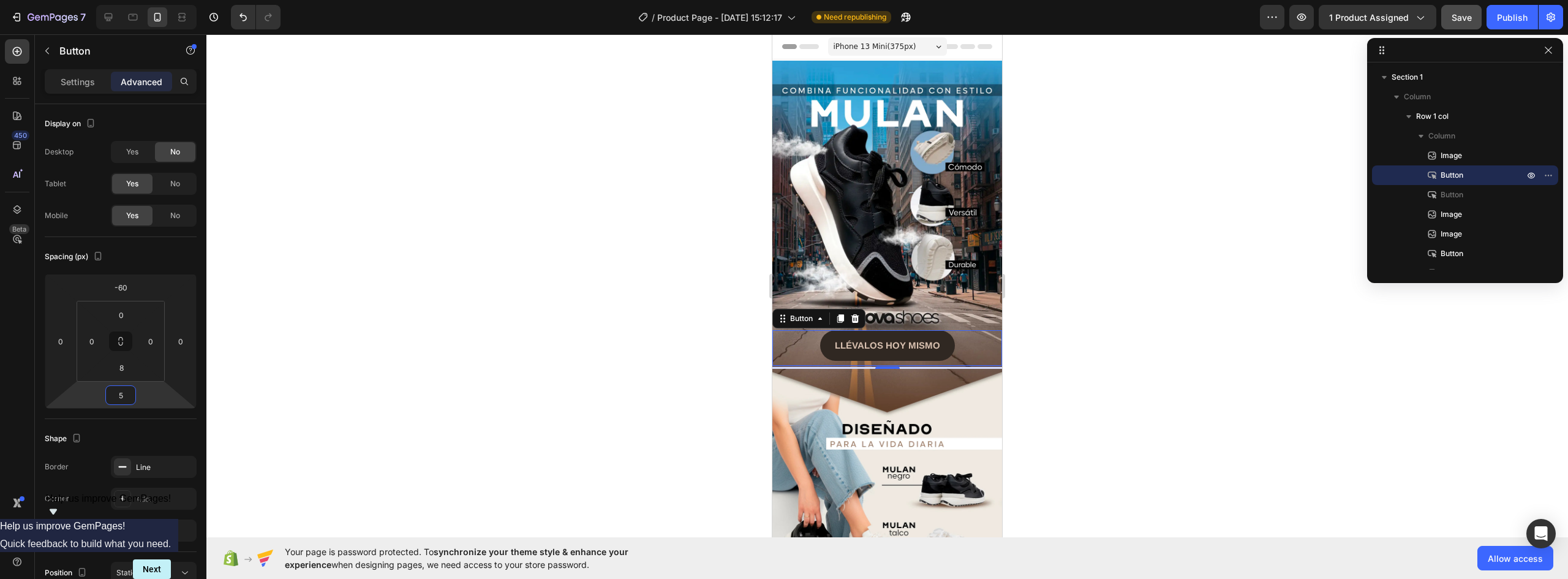
type input "0"
click at [945, 386] on img at bounding box center [887, 510] width 230 height 287
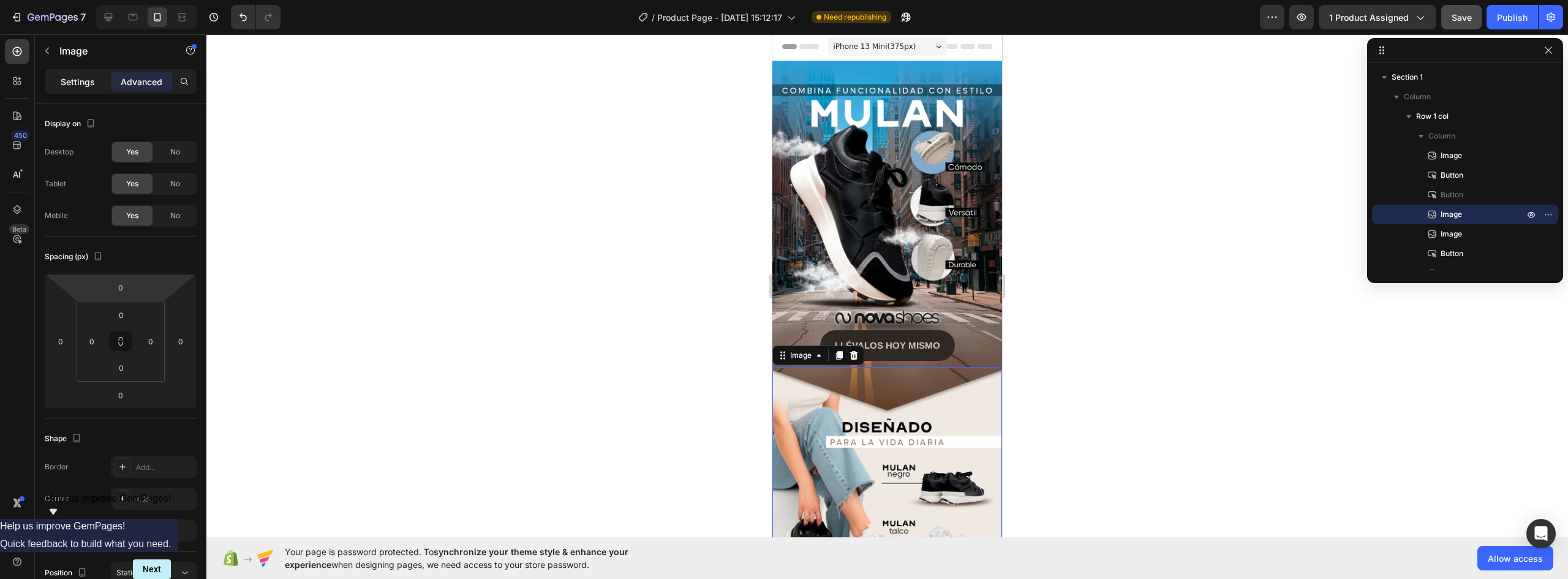
click at [75, 75] on p "Settings" at bounding box center [77, 82] width 34 height 13
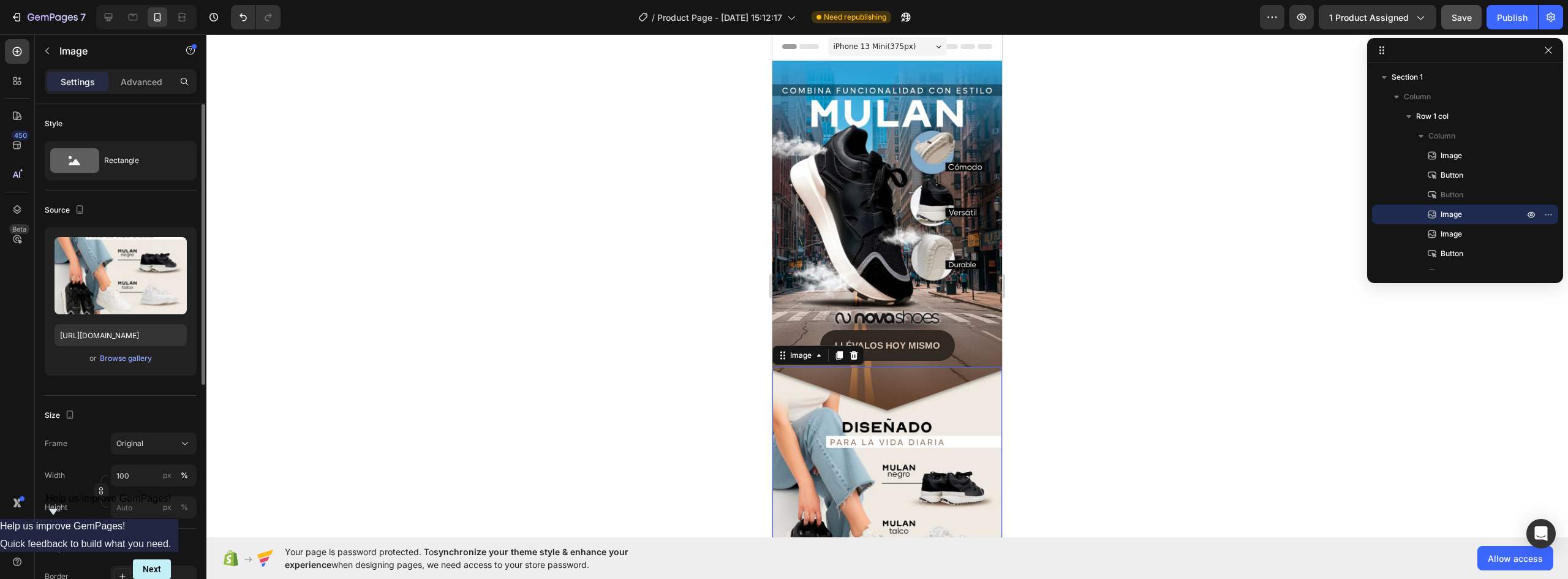
click at [129, 351] on div "or Browse gallery" at bounding box center [121, 358] width 132 height 14
click at [132, 354] on div "Browse gallery" at bounding box center [126, 359] width 52 height 11
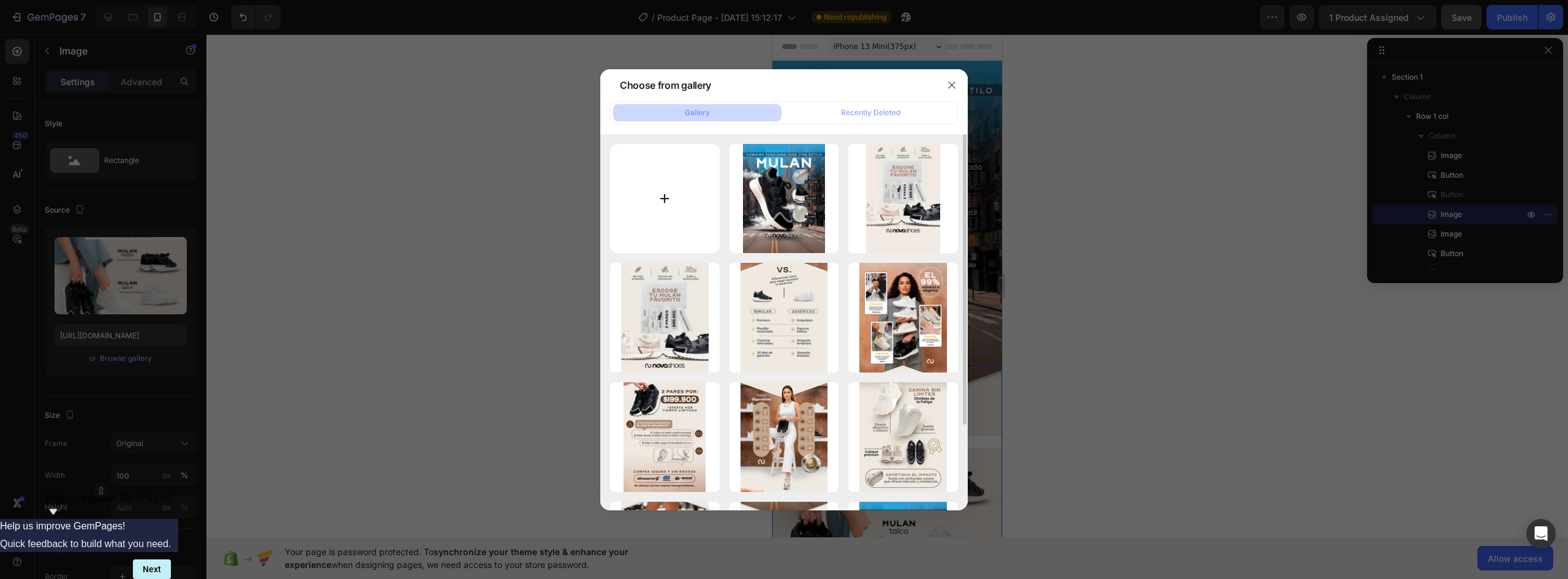
click at [673, 201] on input "file" at bounding box center [665, 199] width 110 height 110
type input "C:\fakepath\MULAN-NOVA-LANDING-V1-02_02 (1).webp"
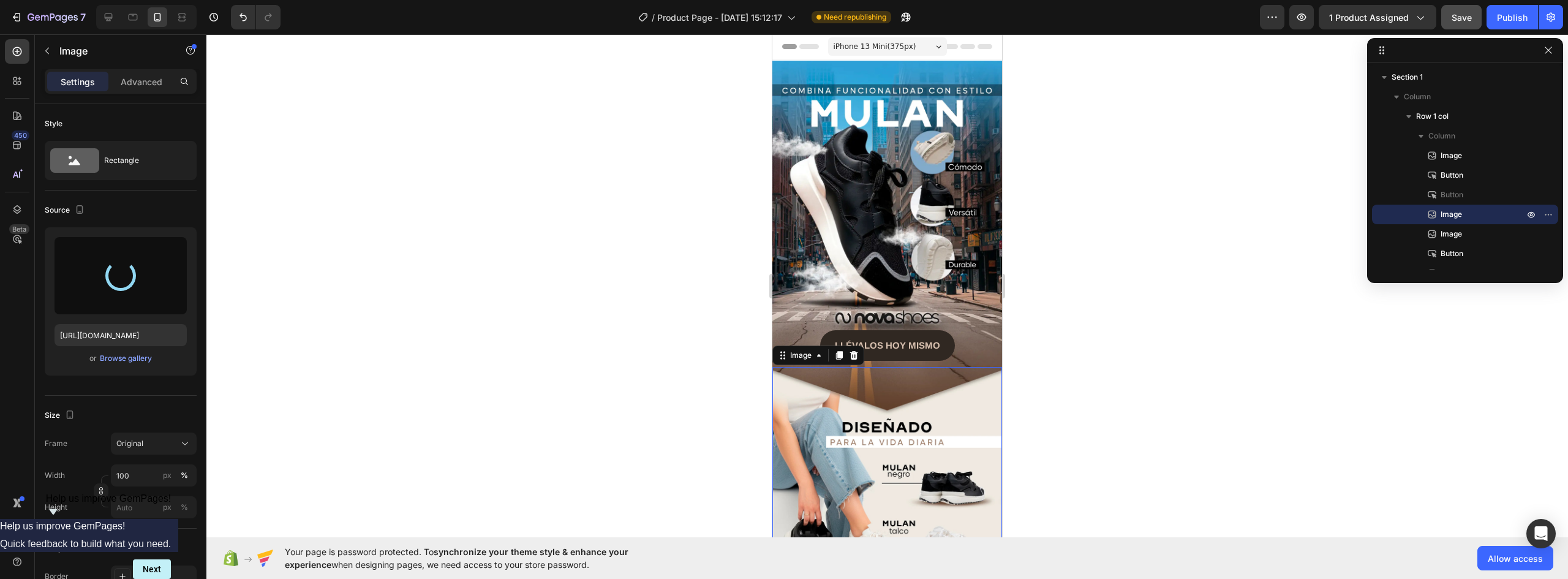
type input "https://cdn.shopify.com/s/files/1/0637/5325/7022/files/gempages_586166114766029…"
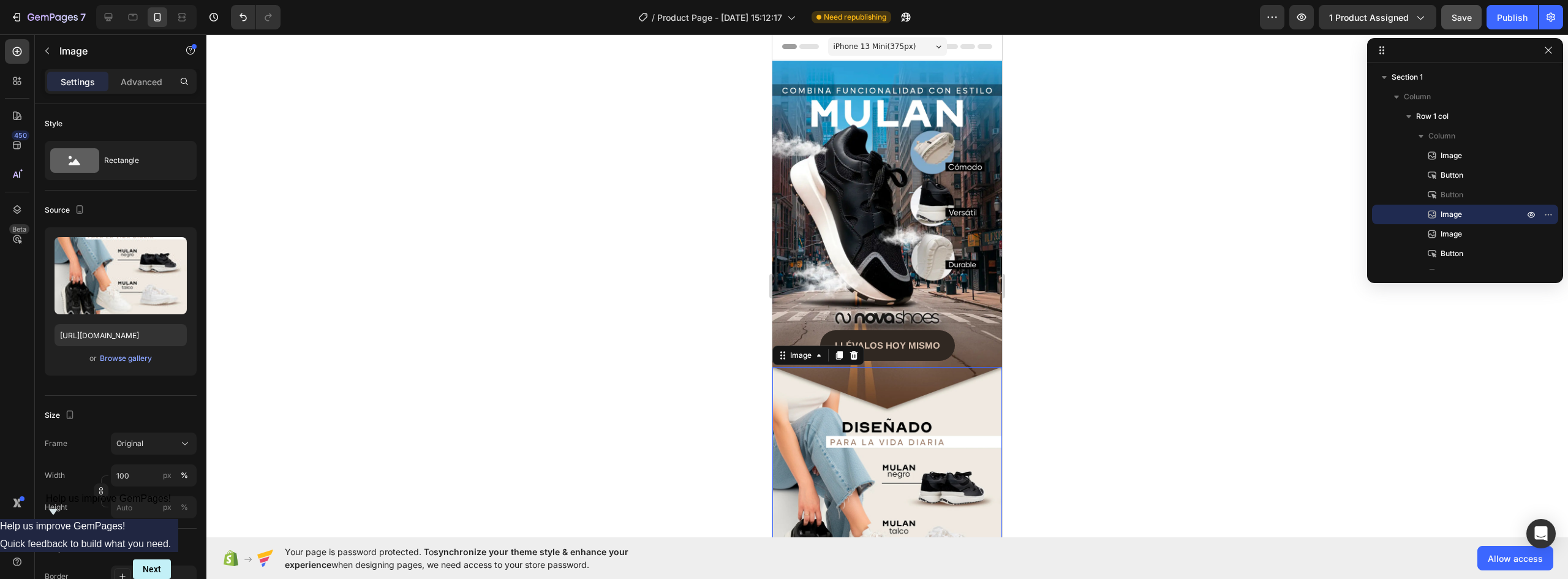
click at [1059, 388] on div at bounding box center [887, 307] width 1362 height 545
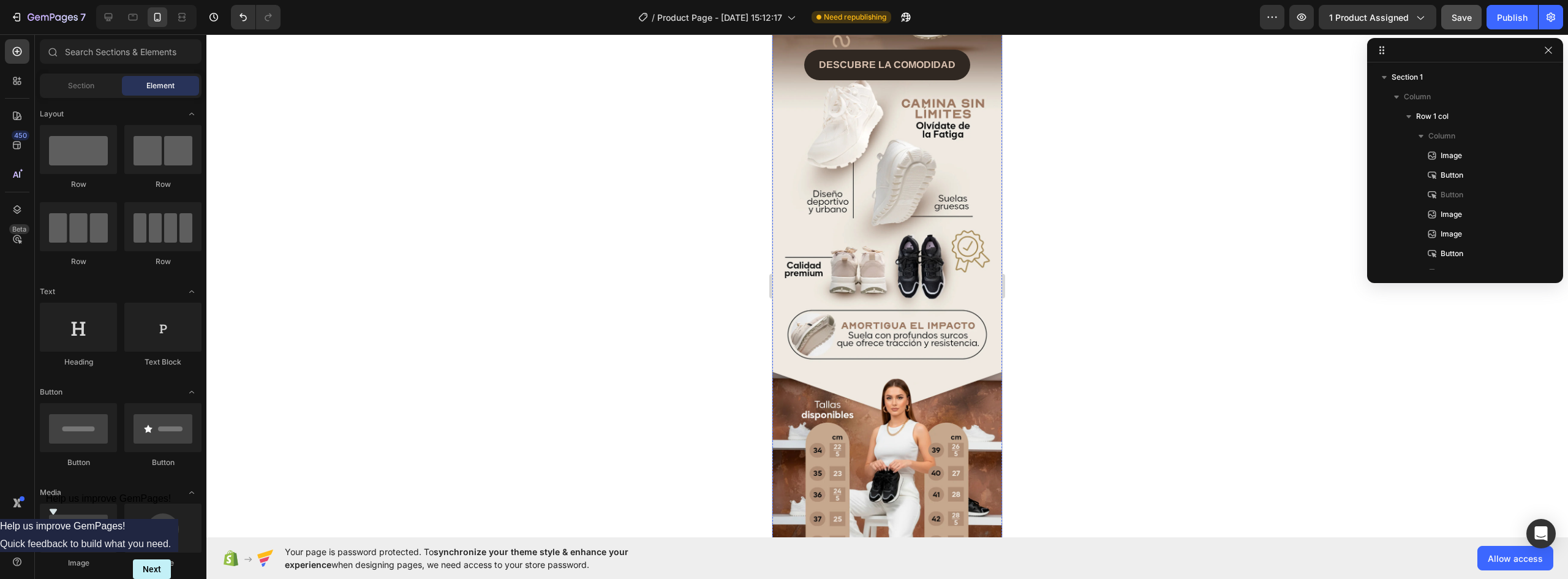
scroll to position [1042, 0]
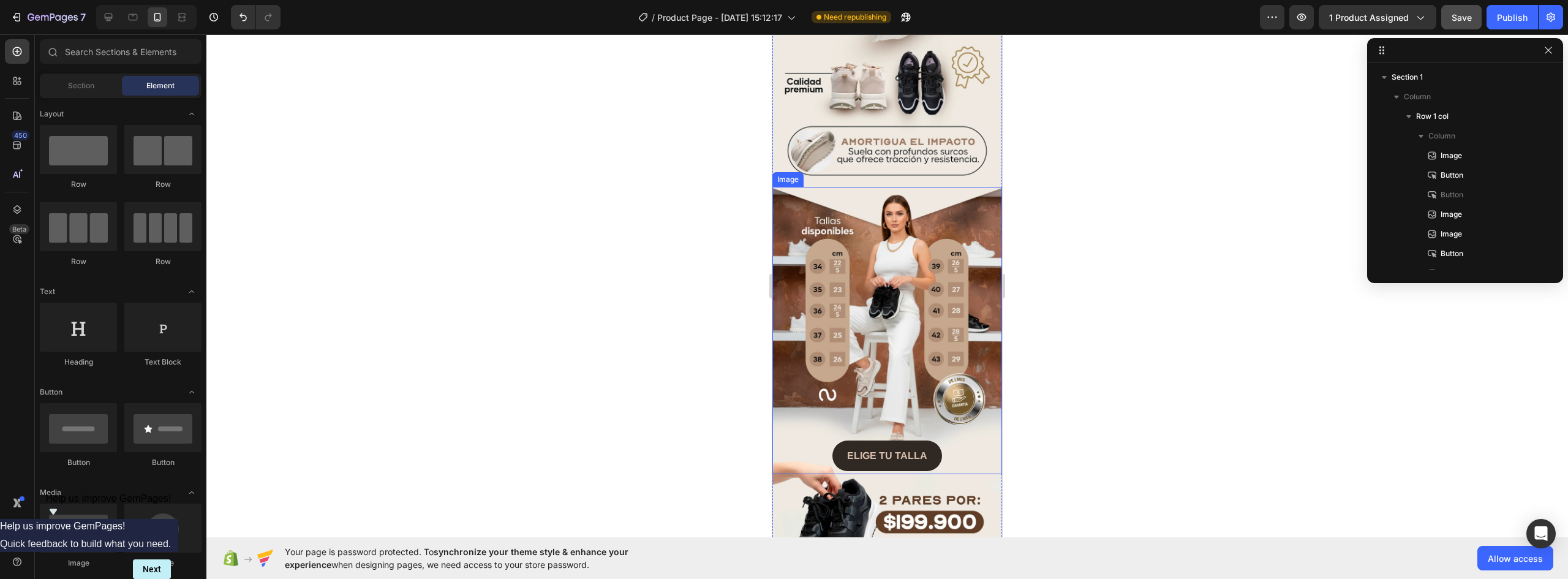
click at [929, 262] on img at bounding box center [887, 331] width 230 height 287
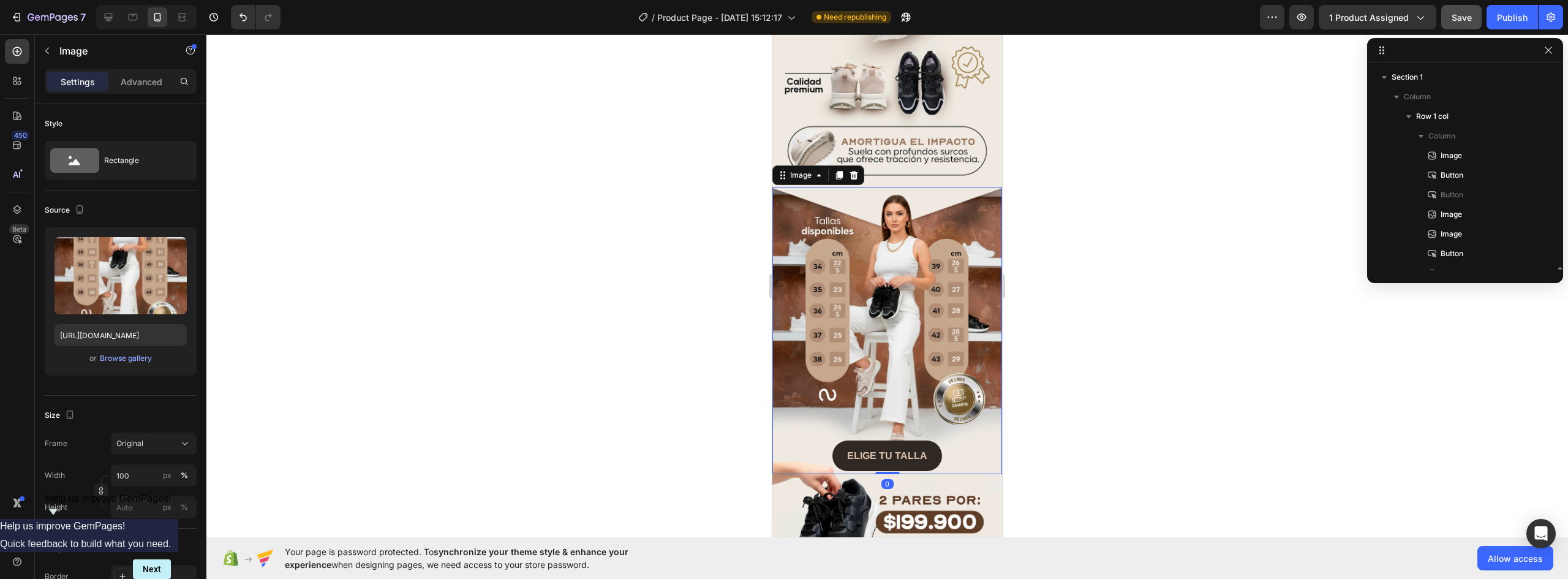
scroll to position [134, 0]
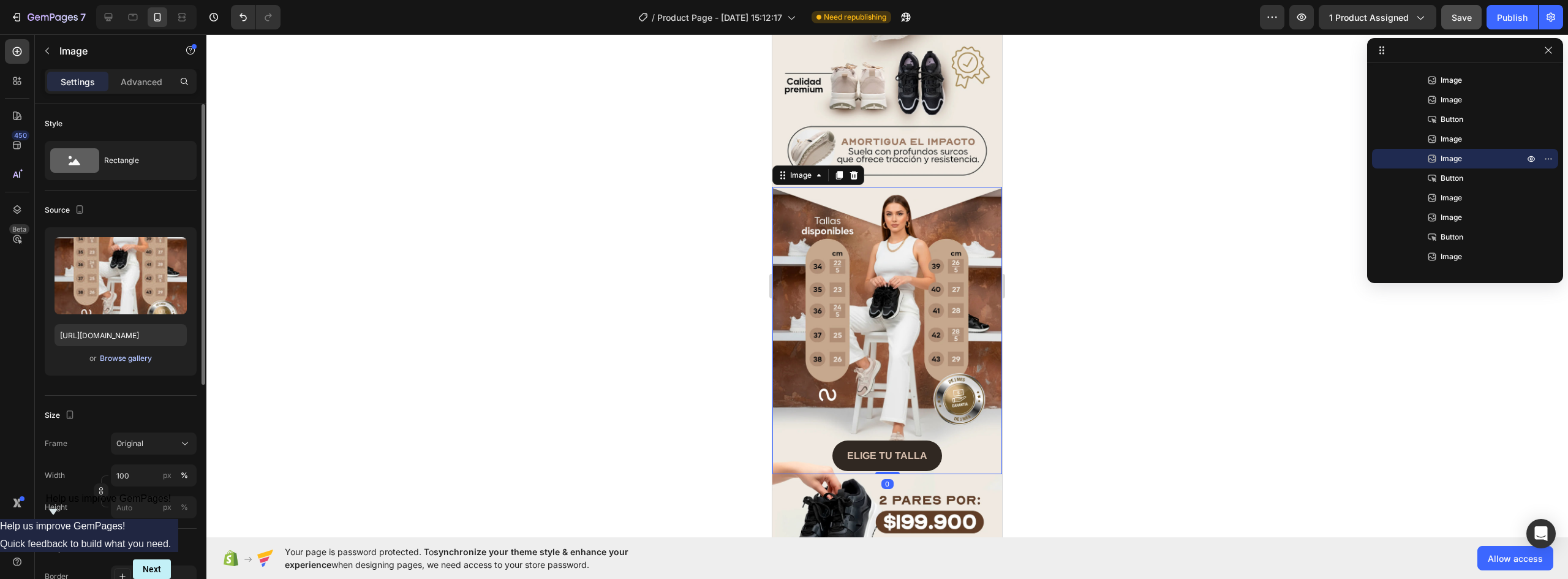
click at [130, 357] on div "Browse gallery" at bounding box center [126, 359] width 52 height 11
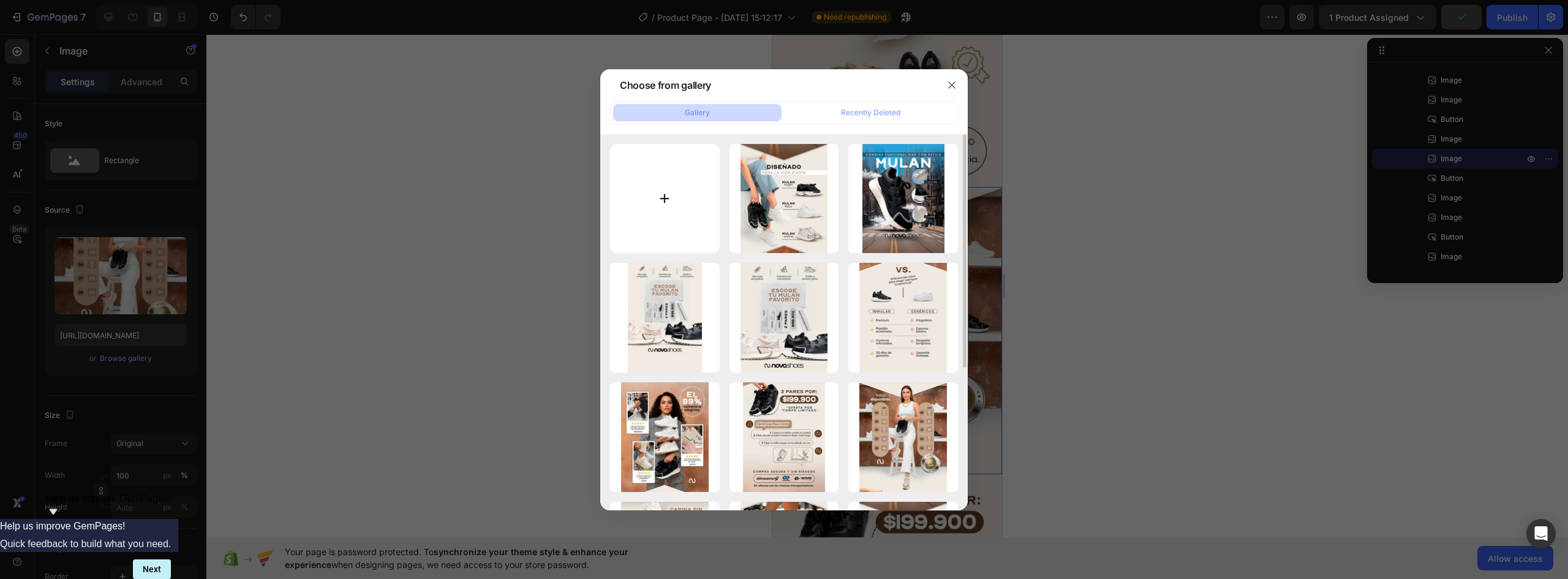
click at [659, 193] on input "file" at bounding box center [665, 199] width 110 height 110
type input "C:\fakepath\MULAN-NOVA-LANDING-V1-02_05 (1).webp"
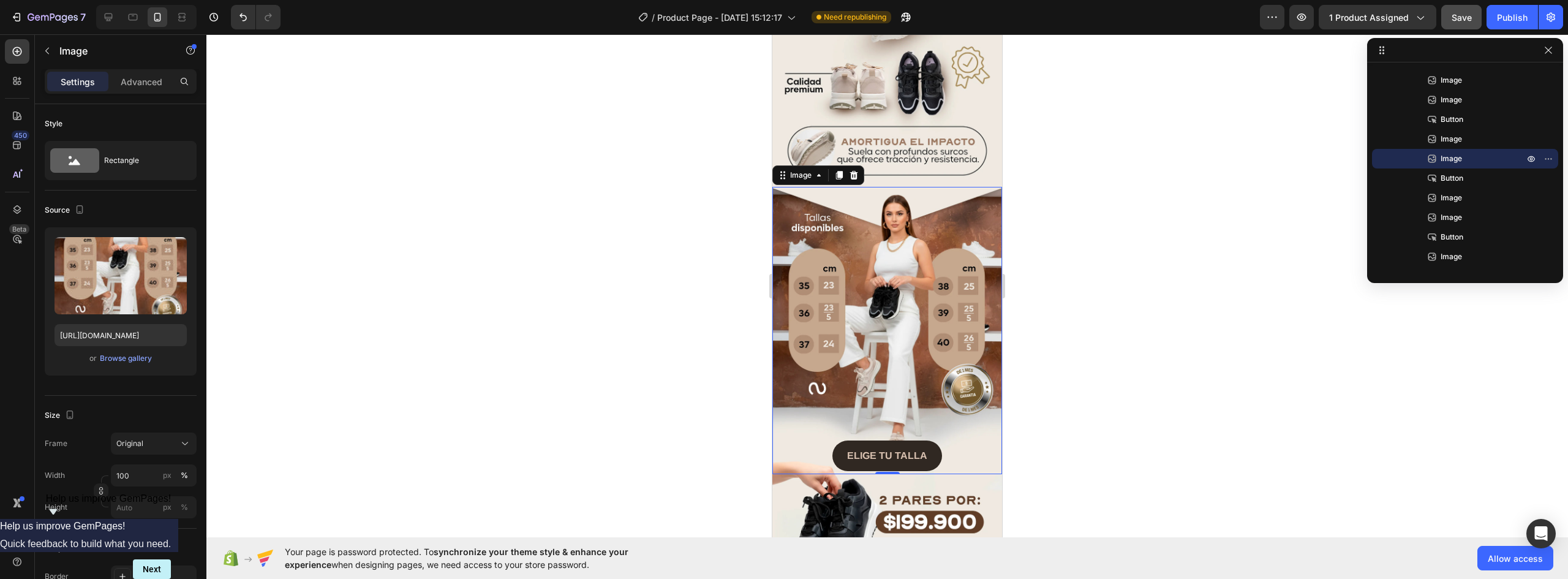
scroll to position [858, 0]
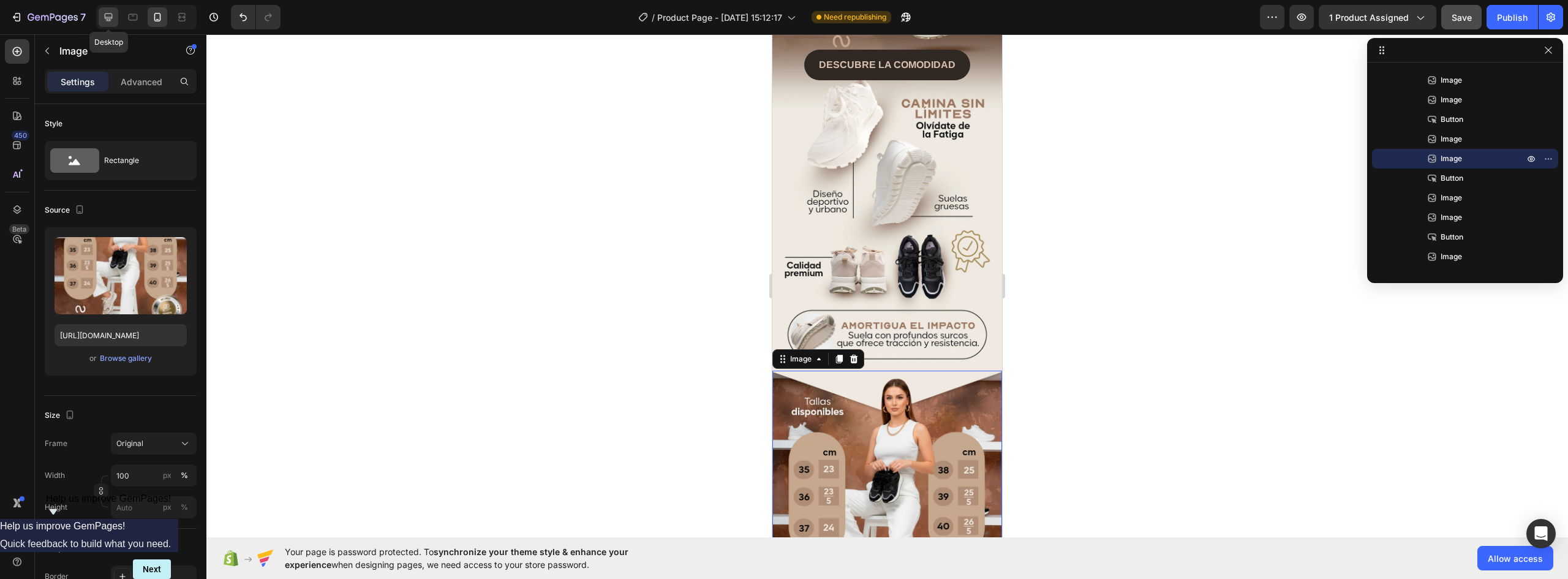
click at [111, 14] on icon at bounding box center [109, 18] width 8 height 8
type input "https://cdn.shopify.com/s/files/1/2005/9307/files/image_demo.jpg"
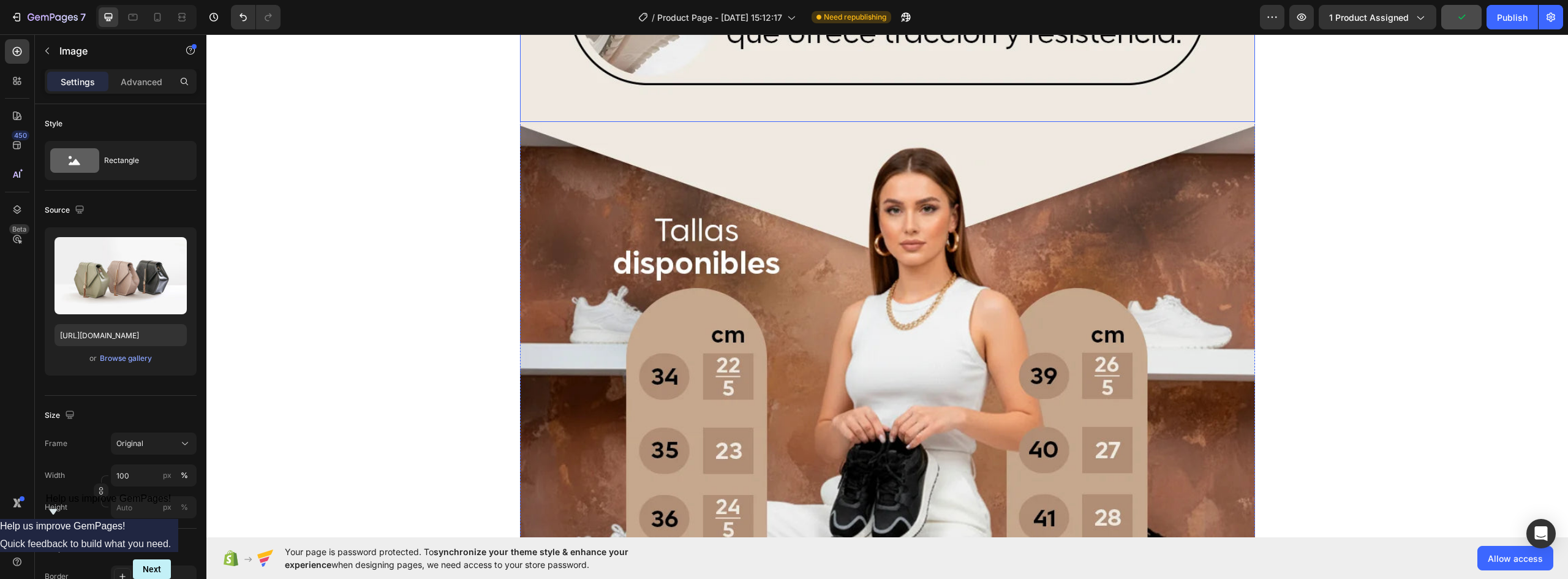
scroll to position [3923, 0]
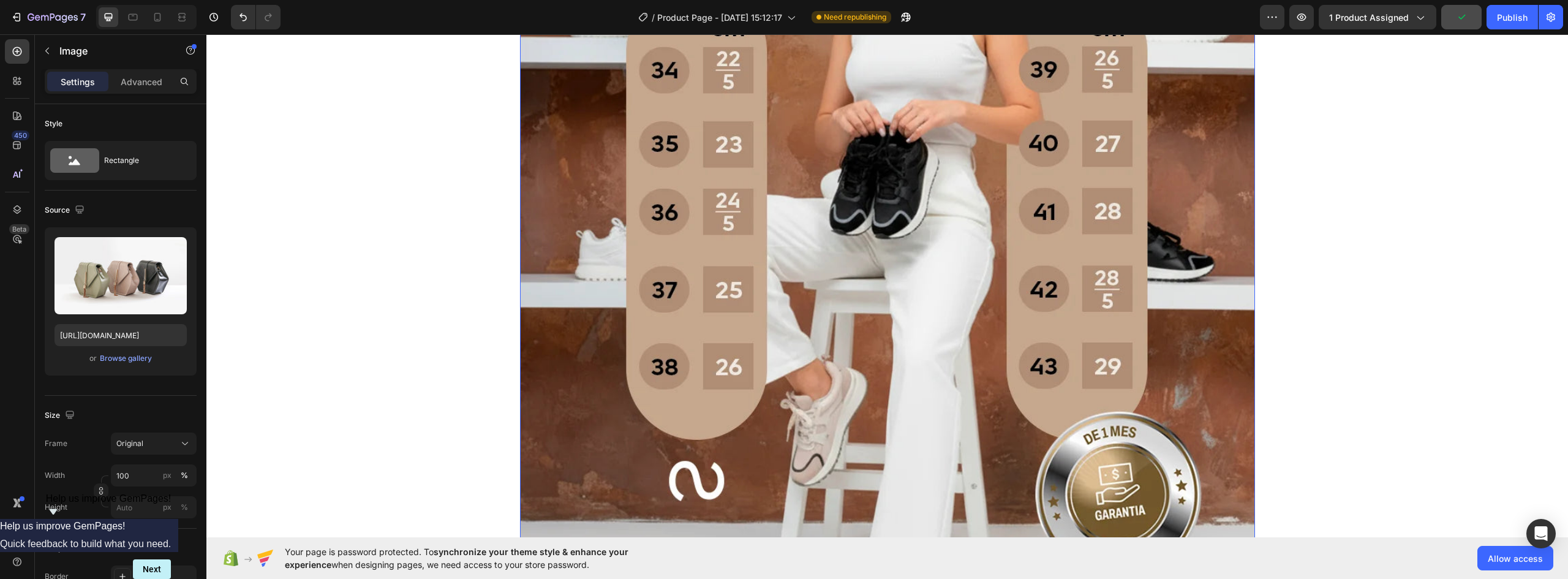
click at [958, 182] on img at bounding box center [888, 275] width 735 height 919
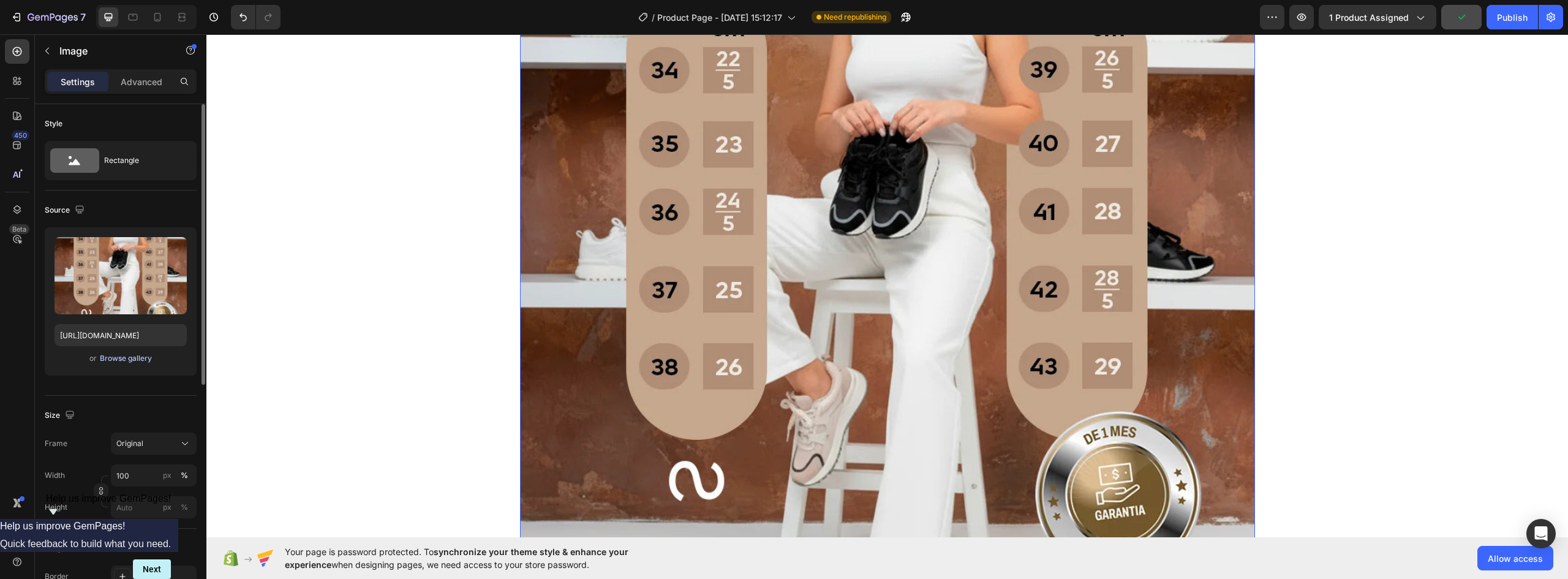
click at [121, 357] on div "Browse gallery" at bounding box center [126, 359] width 52 height 11
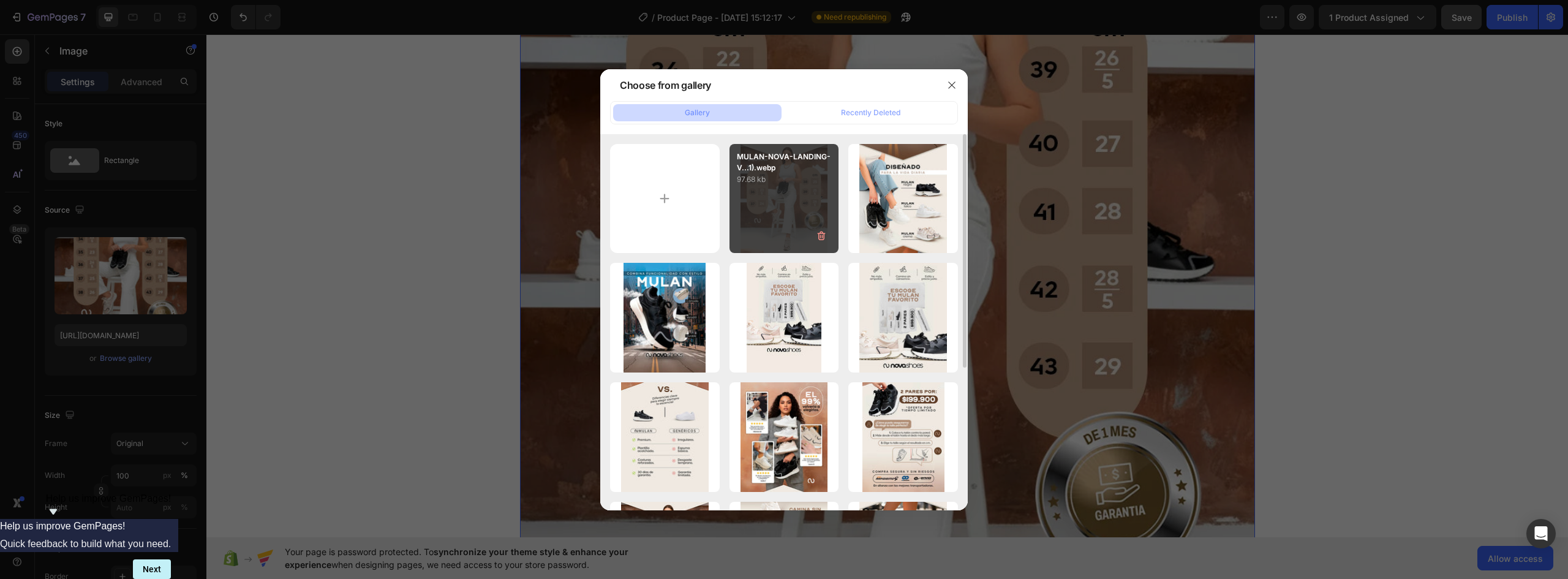
click at [733, 177] on div "MULAN-NOVA-LANDING-V...1).webp 97.68 kb" at bounding box center [784, 165] width 110 height 42
type input "https://cdn.shopify.com/s/files/1/0637/5325/7022/files/gempages_586166114766029…"
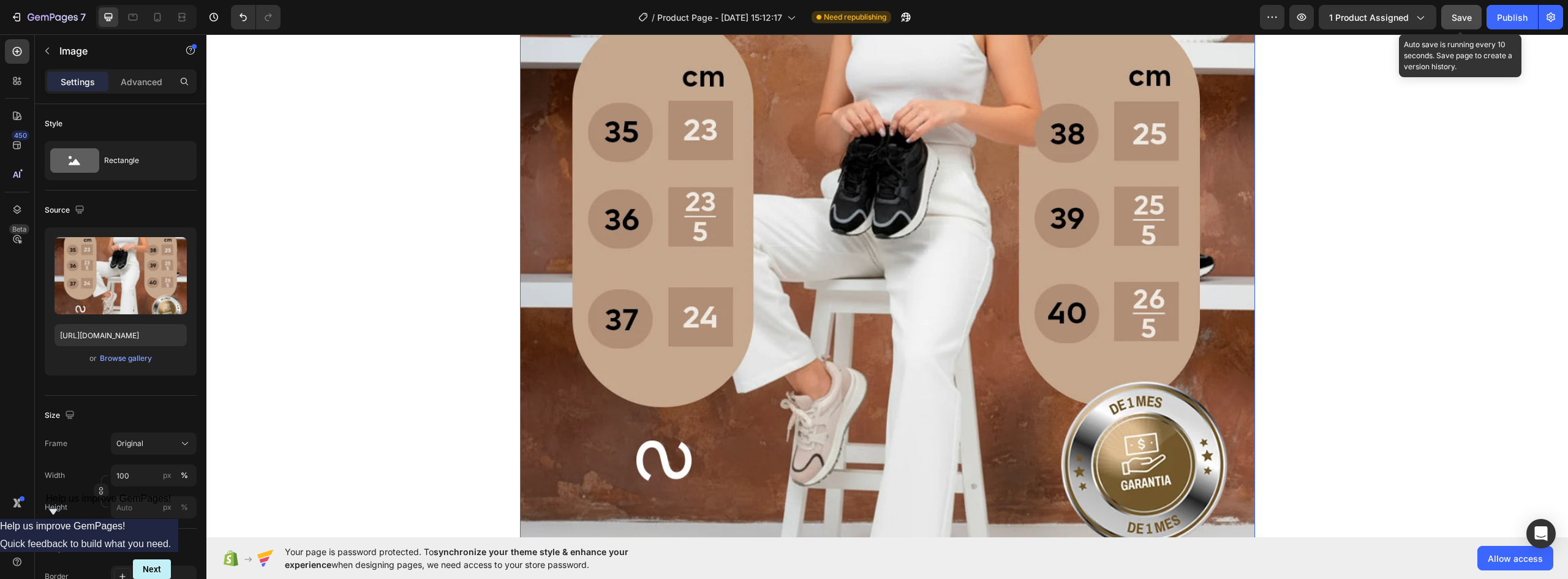
click at [1464, 17] on span "Save" at bounding box center [1462, 17] width 20 height 10
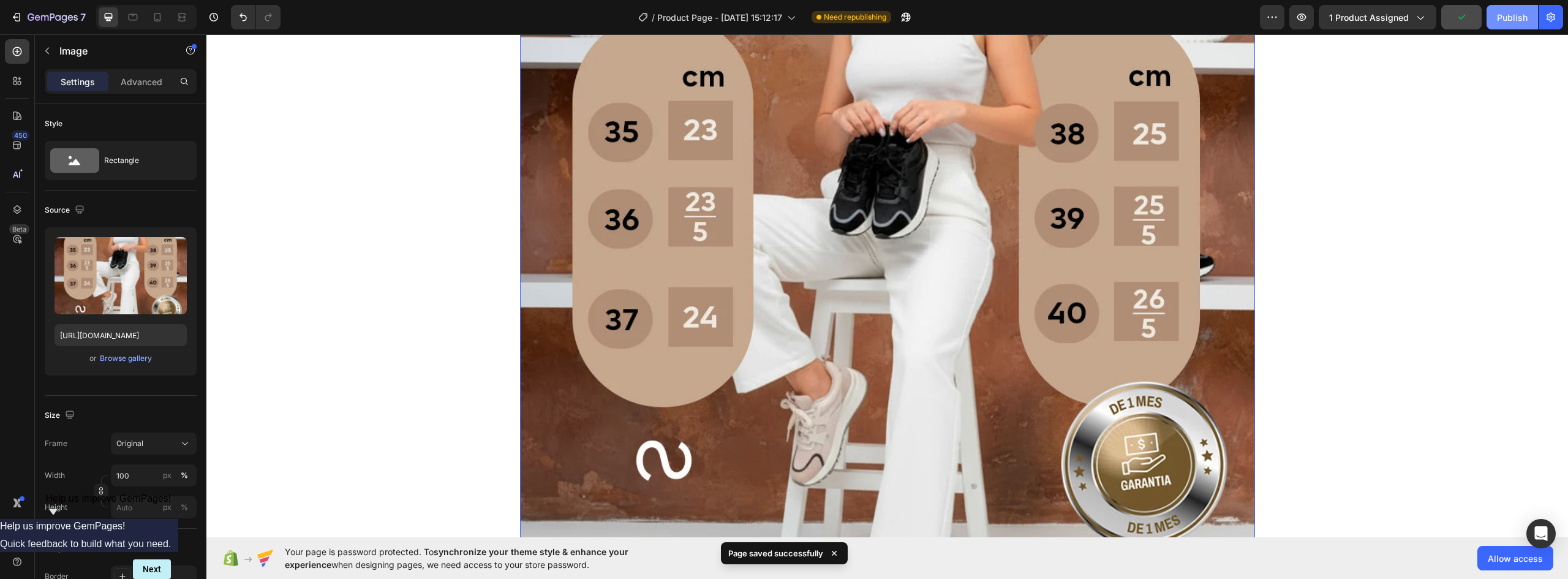
click at [1515, 16] on div "Publish" at bounding box center [1512, 17] width 31 height 13
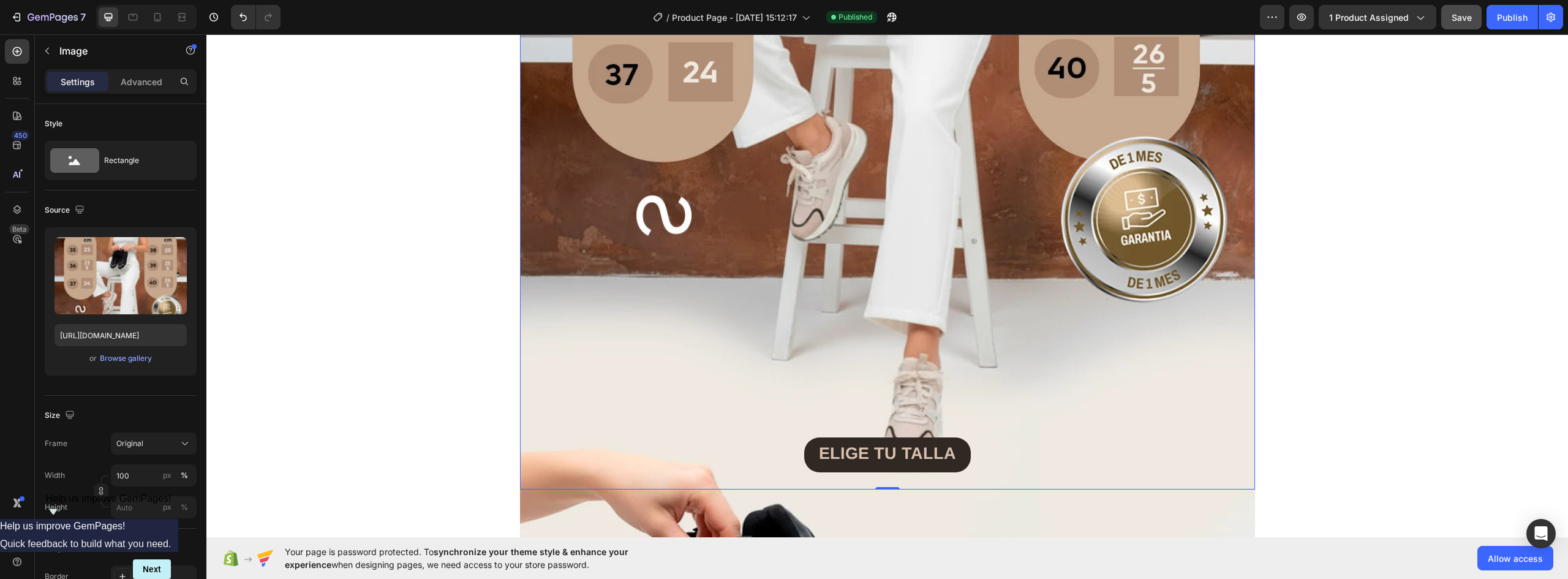
scroll to position [4413, 0]
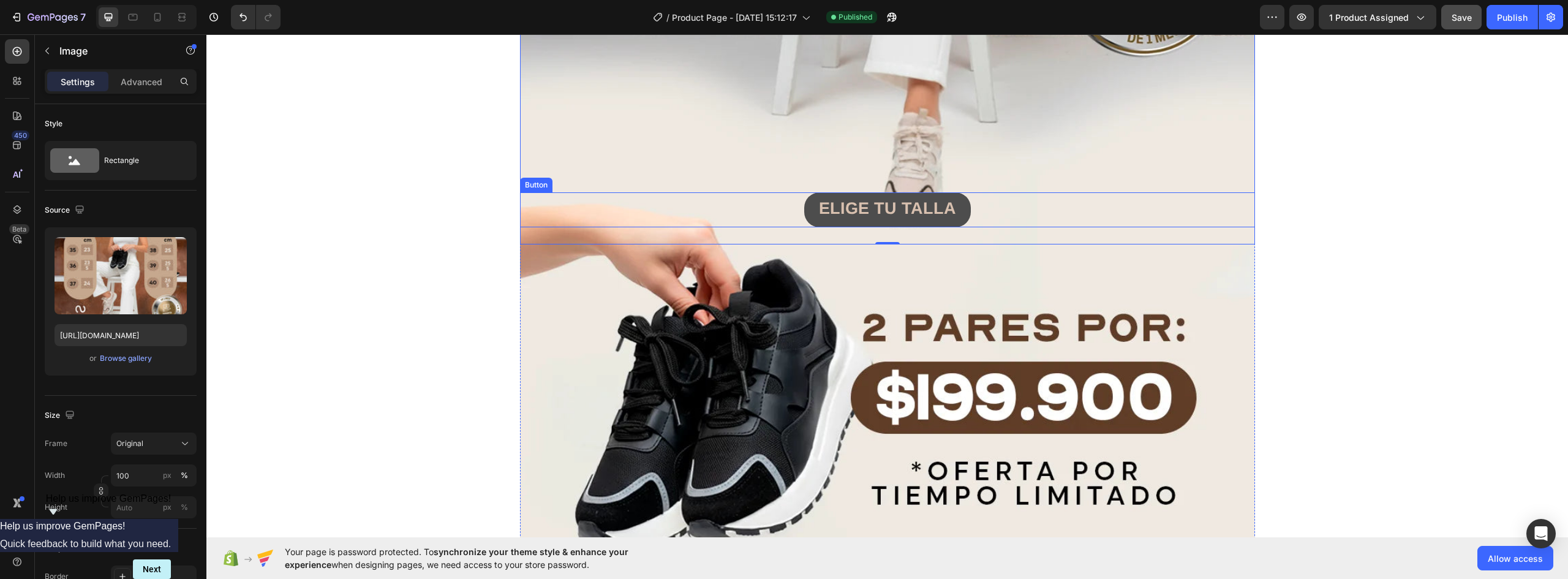
click at [953, 209] on button "ELIGE TU TALLA" at bounding box center [887, 210] width 167 height 35
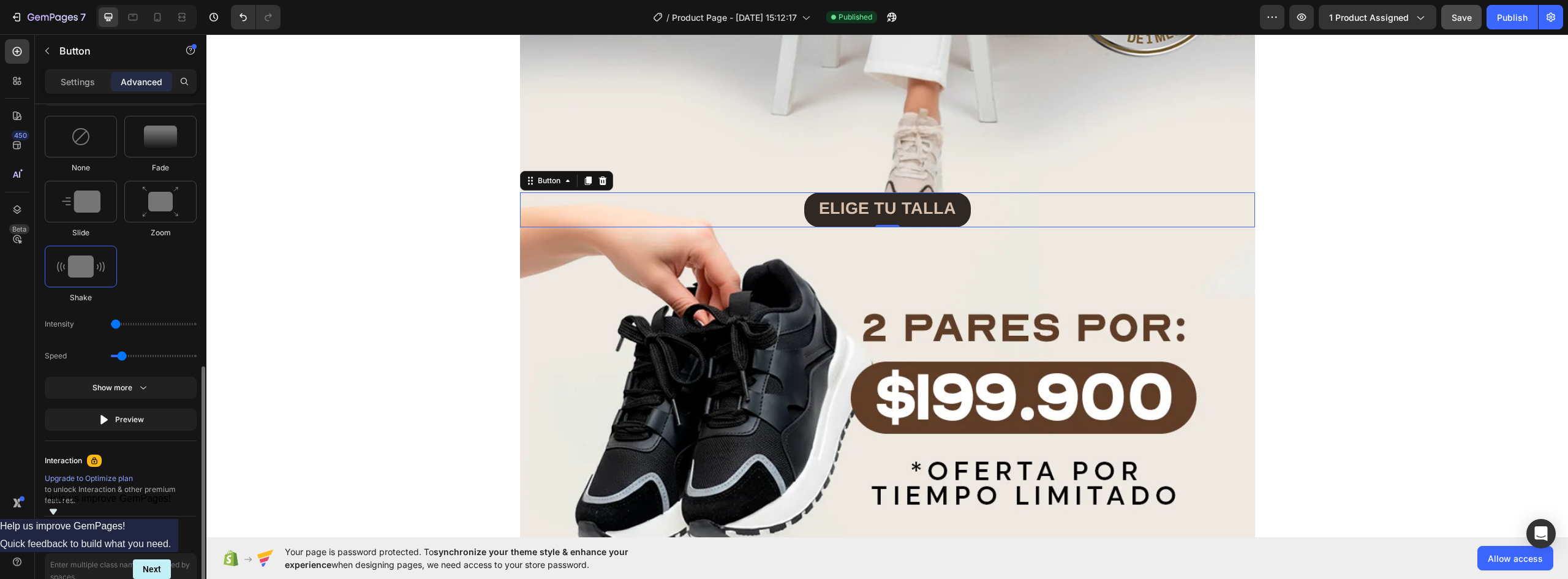
scroll to position [682, 0]
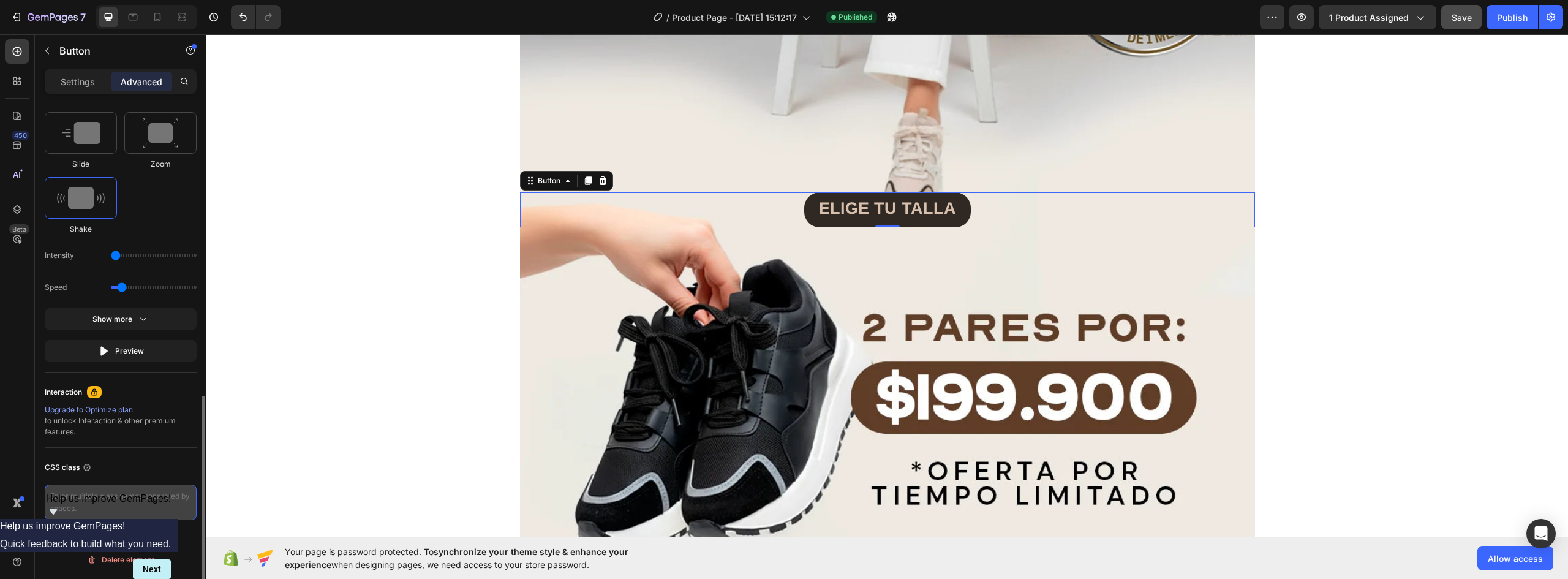
click at [108, 496] on textarea at bounding box center [121, 503] width 152 height 36
type textarea "_rsi-cod-form-gempages-button-overwrite _rsi-cod-form-is-gempage"
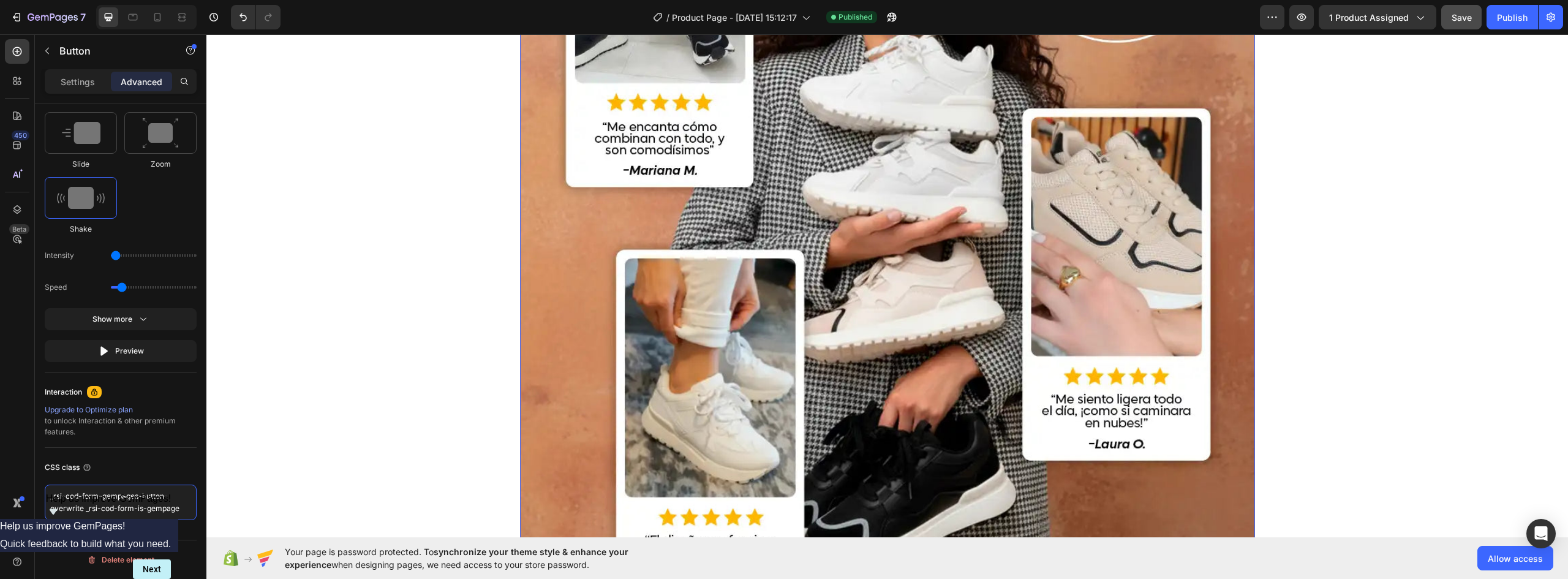
scroll to position [6130, 0]
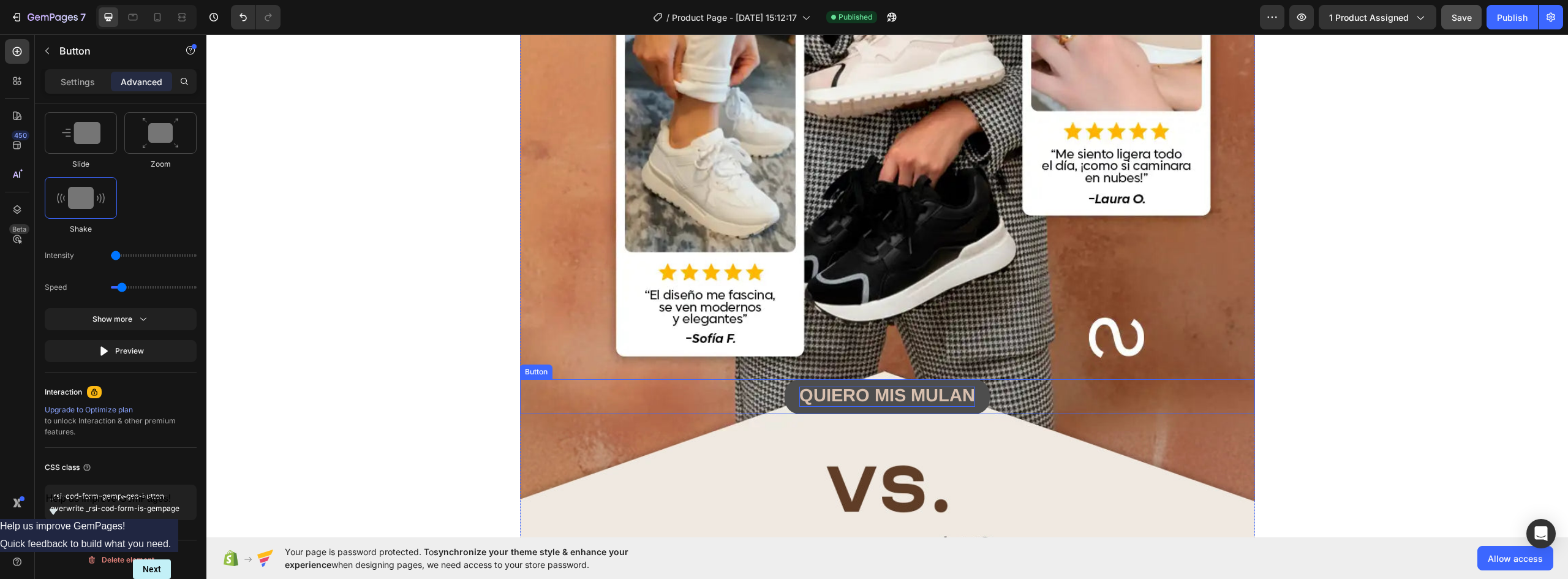
click at [972, 393] on button "QUIERO MIS MULAN" at bounding box center [887, 397] width 205 height 36
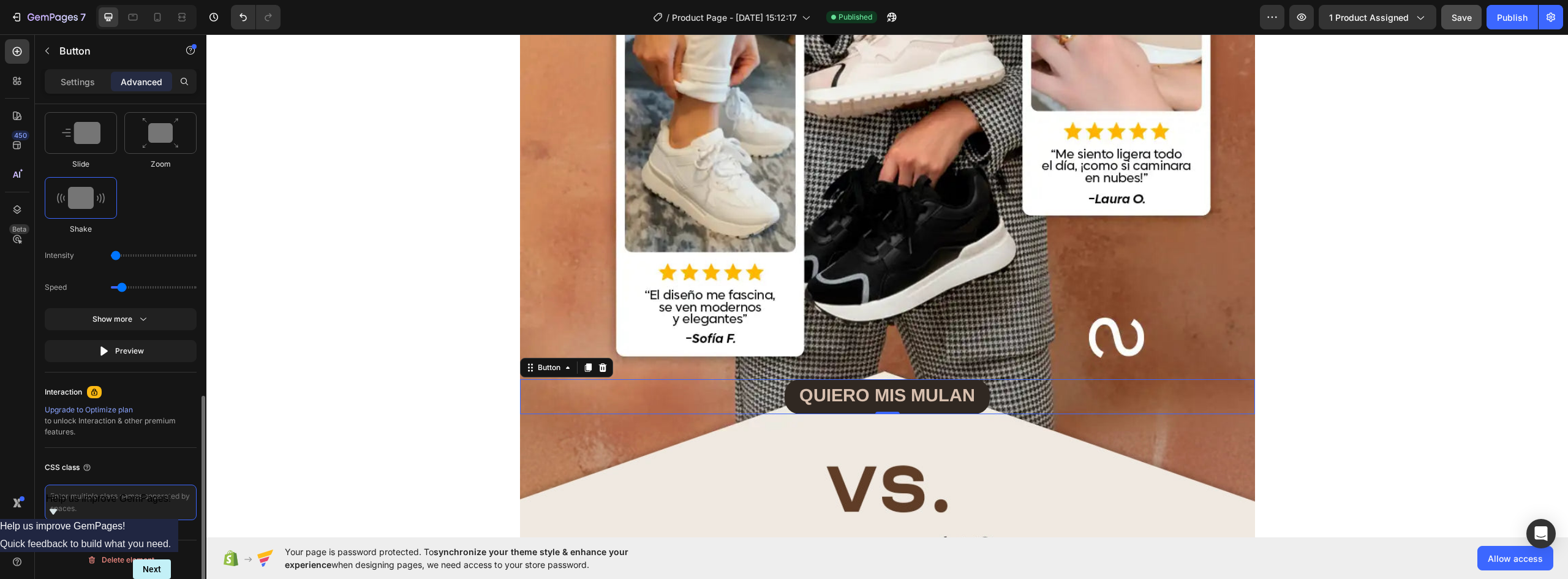
click at [78, 508] on textarea at bounding box center [121, 503] width 152 height 36
type textarea "_rsi-cod-form-gempages-button-overwrite _rsi-cod-form-is-gempage"
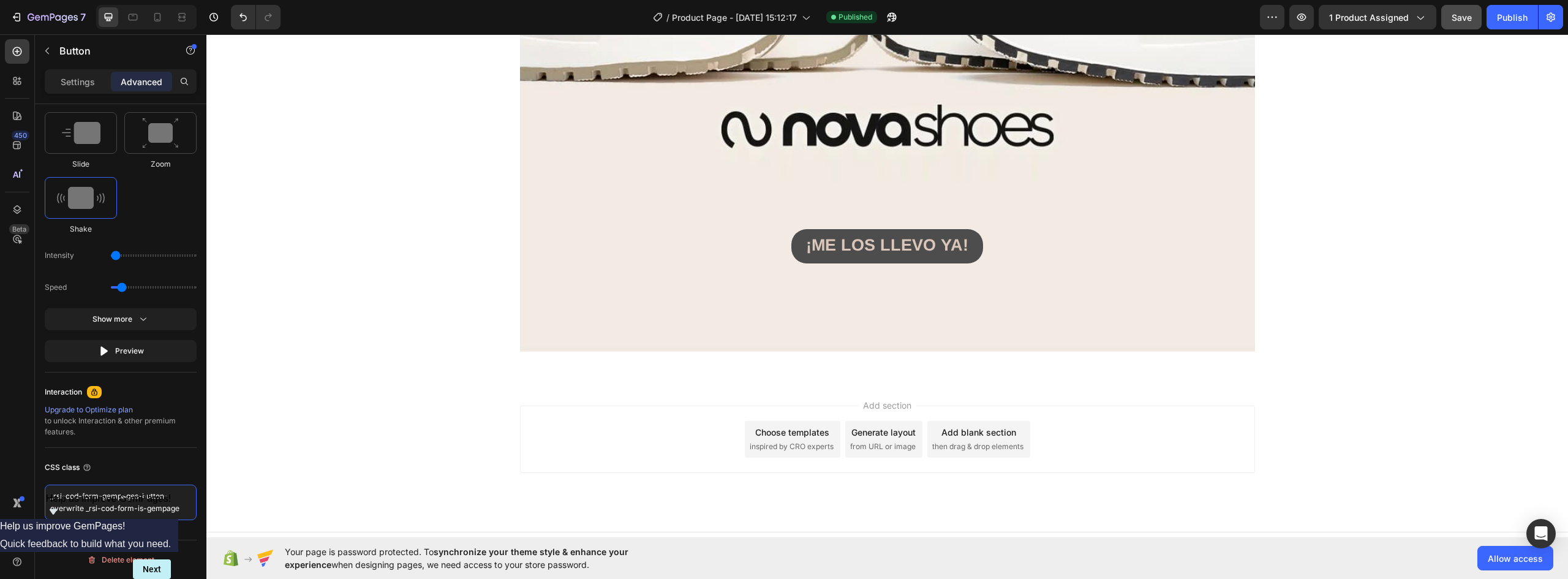
scroll to position [8234, 0]
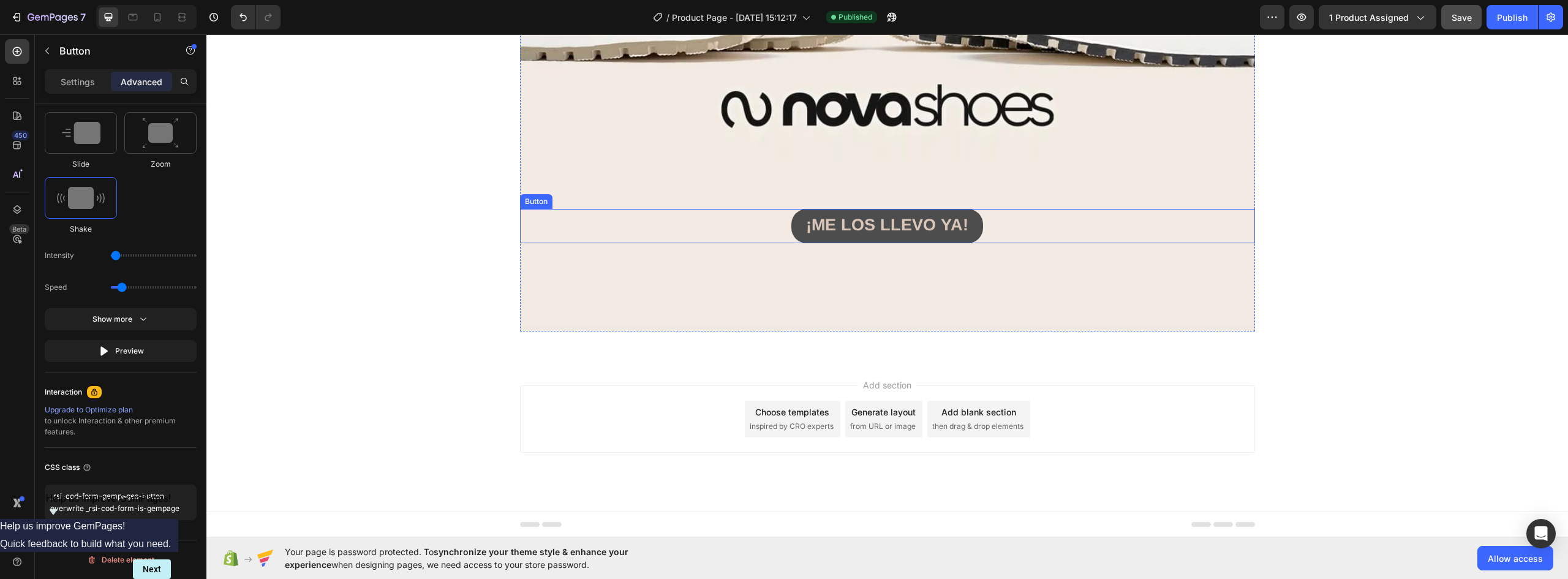
click at [969, 222] on button "¡ME LOS LLEVO YA!" at bounding box center [887, 226] width 192 height 35
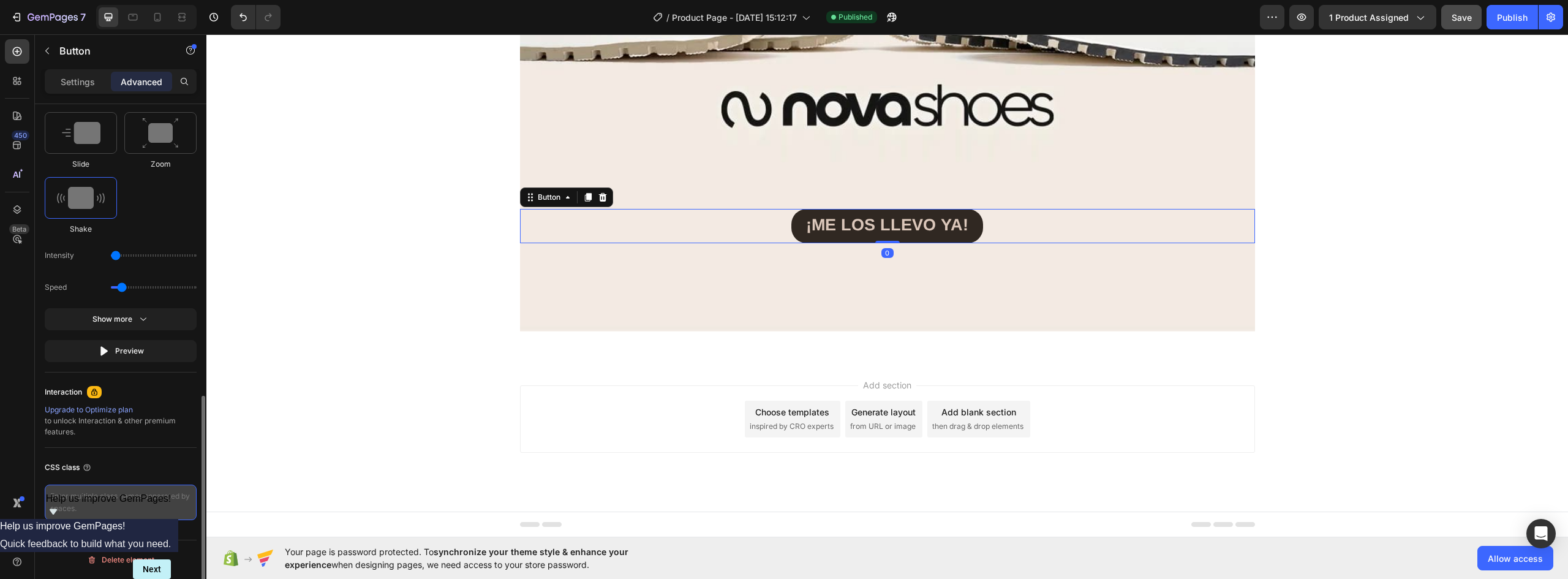
click at [118, 508] on textarea at bounding box center [121, 503] width 152 height 36
type textarea "_rsi-cod-form-gempages-button-overwrite _rsi-cod-form-is-gempage"
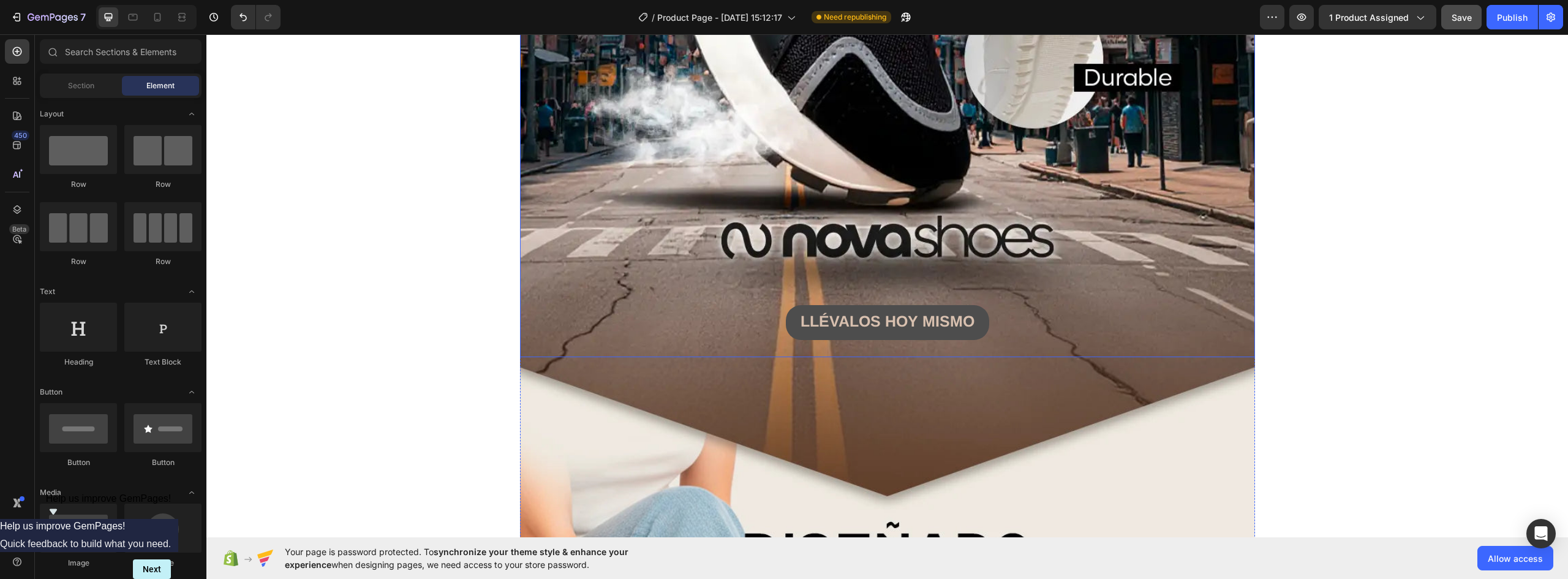
scroll to position [683, 0]
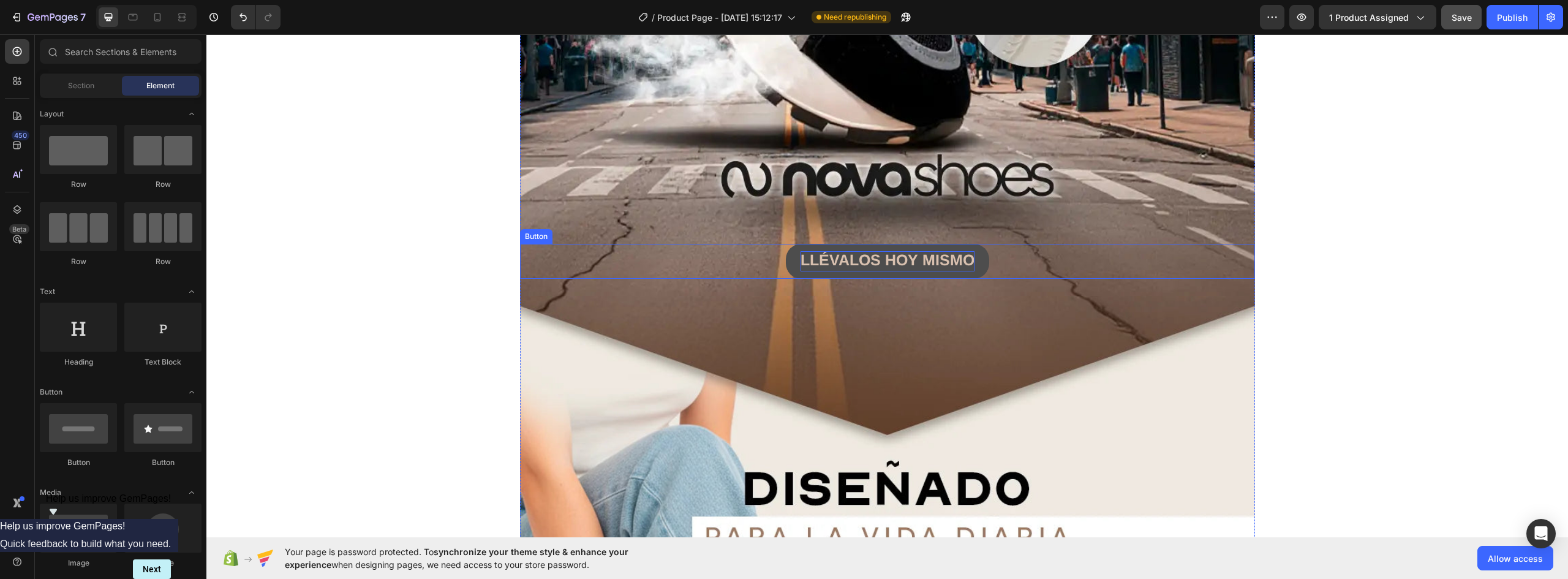
drag, startPoint x: 976, startPoint y: 262, endPoint x: 966, endPoint y: 270, distance: 12.8
click at [976, 263] on button "LLÉVALOS HOY MISMO" at bounding box center [887, 261] width 204 height 35
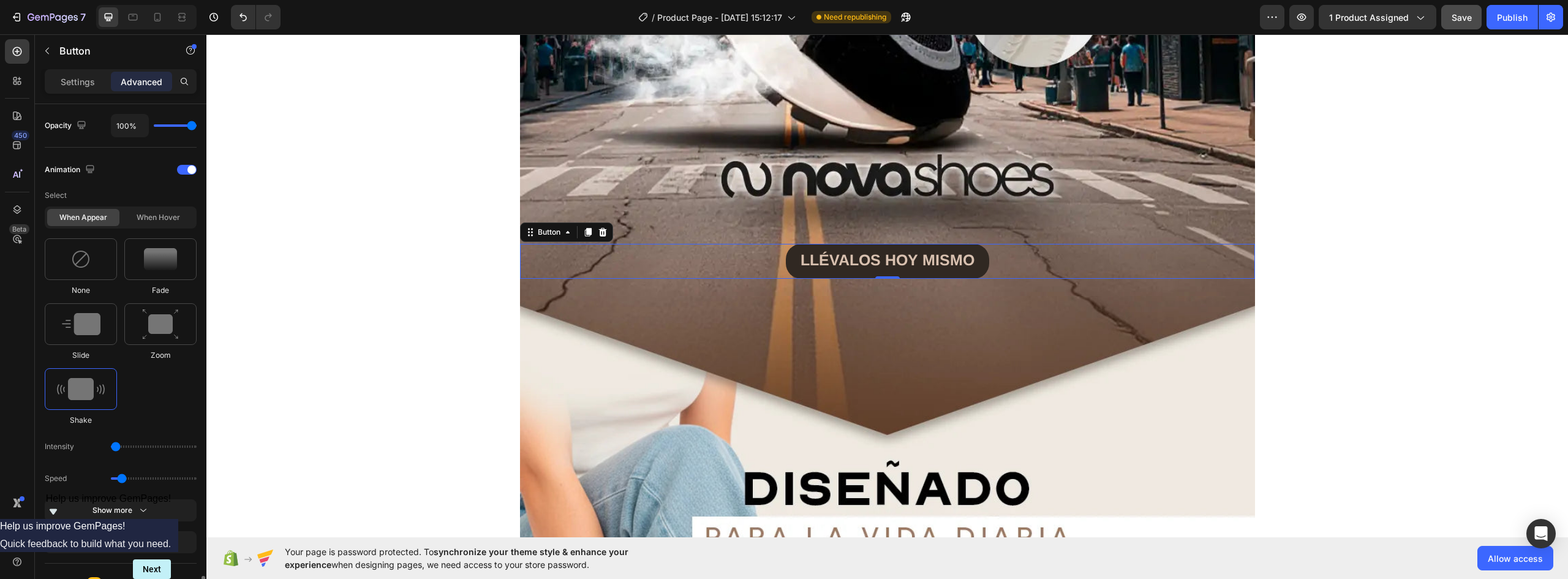
scroll to position [682, 0]
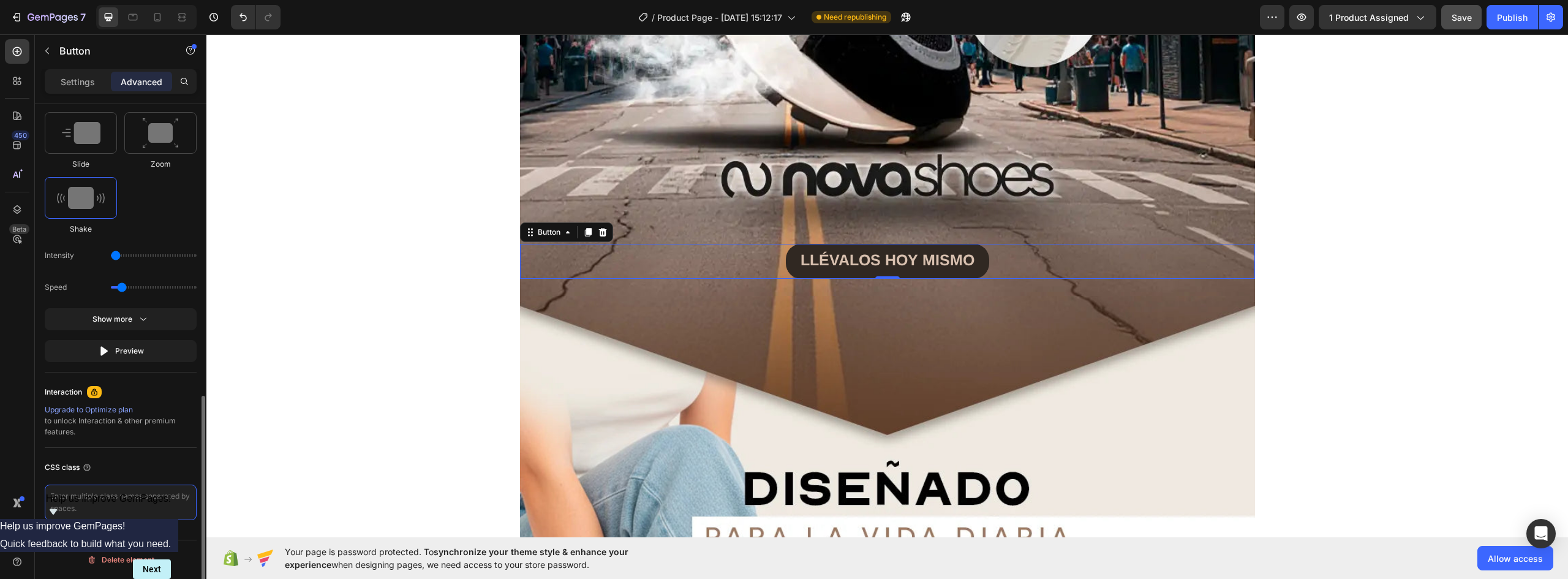
click at [112, 508] on textarea at bounding box center [121, 503] width 152 height 36
type textarea "_rsi-cod-form-gempages-button-overwrite _rsi-cod-form-is-gempage"
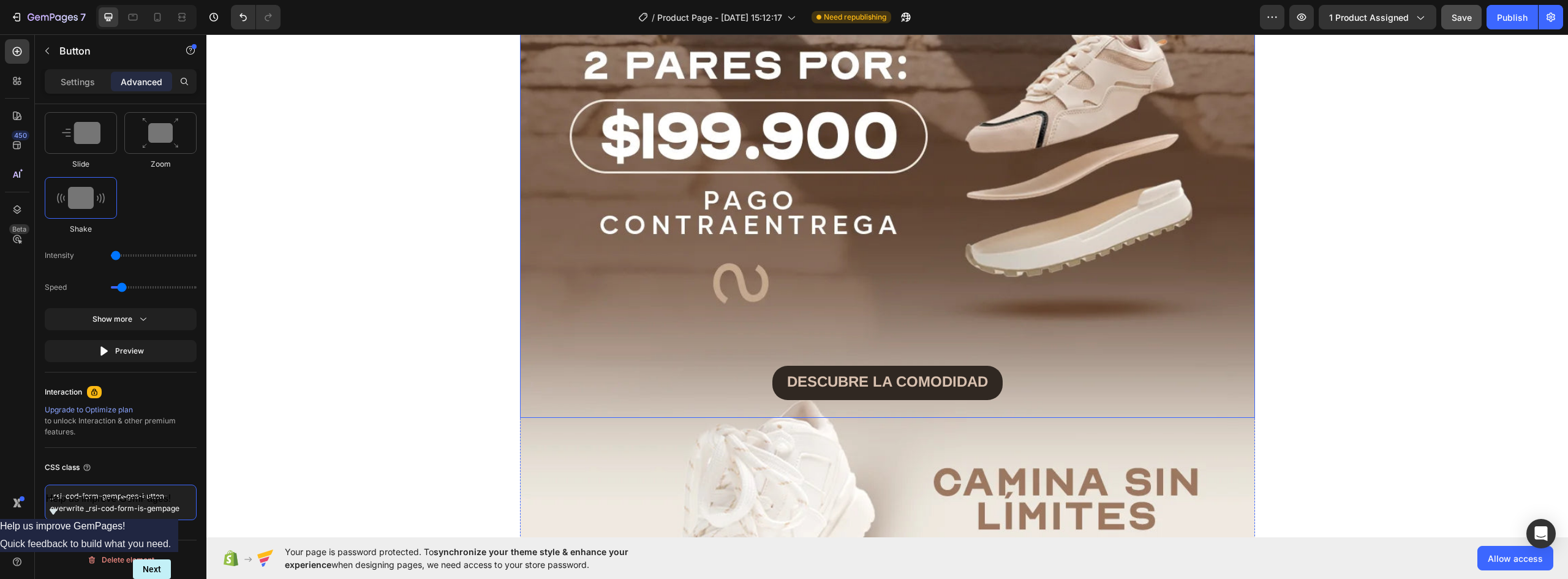
scroll to position [2522, 0]
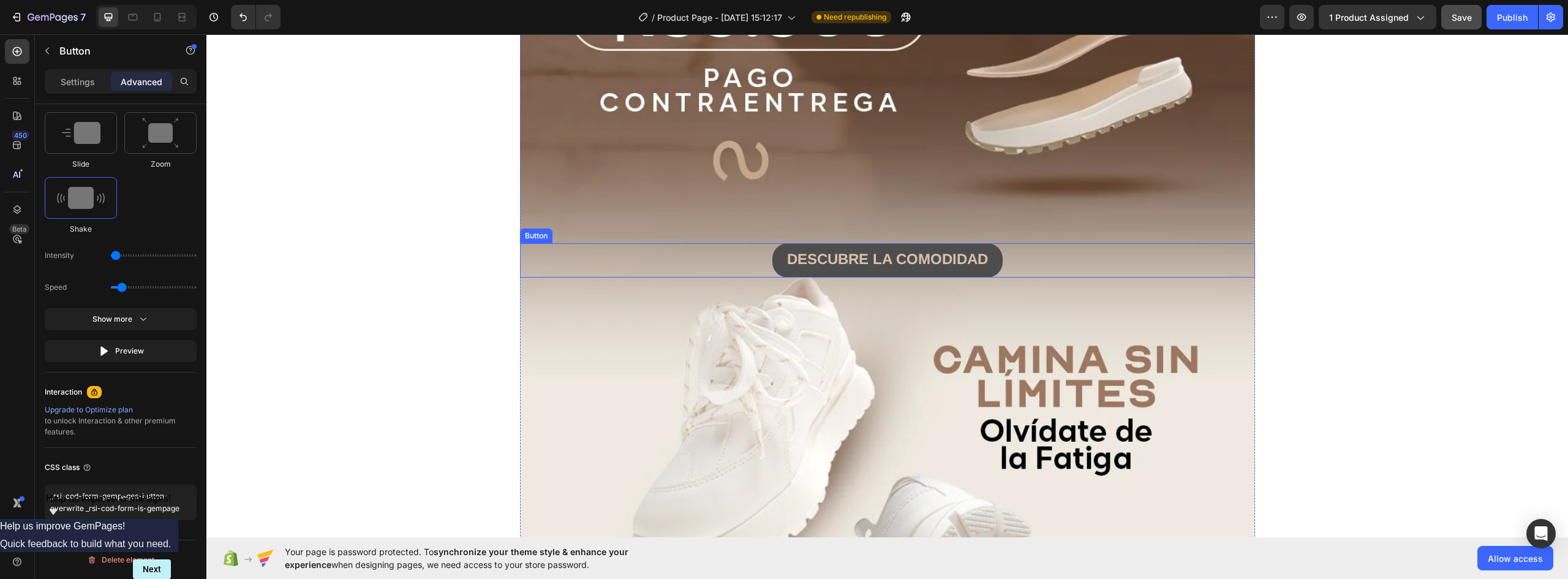
click at [997, 257] on button "DESCUBRE LA COMODIDAD" at bounding box center [888, 261] width 230 height 34
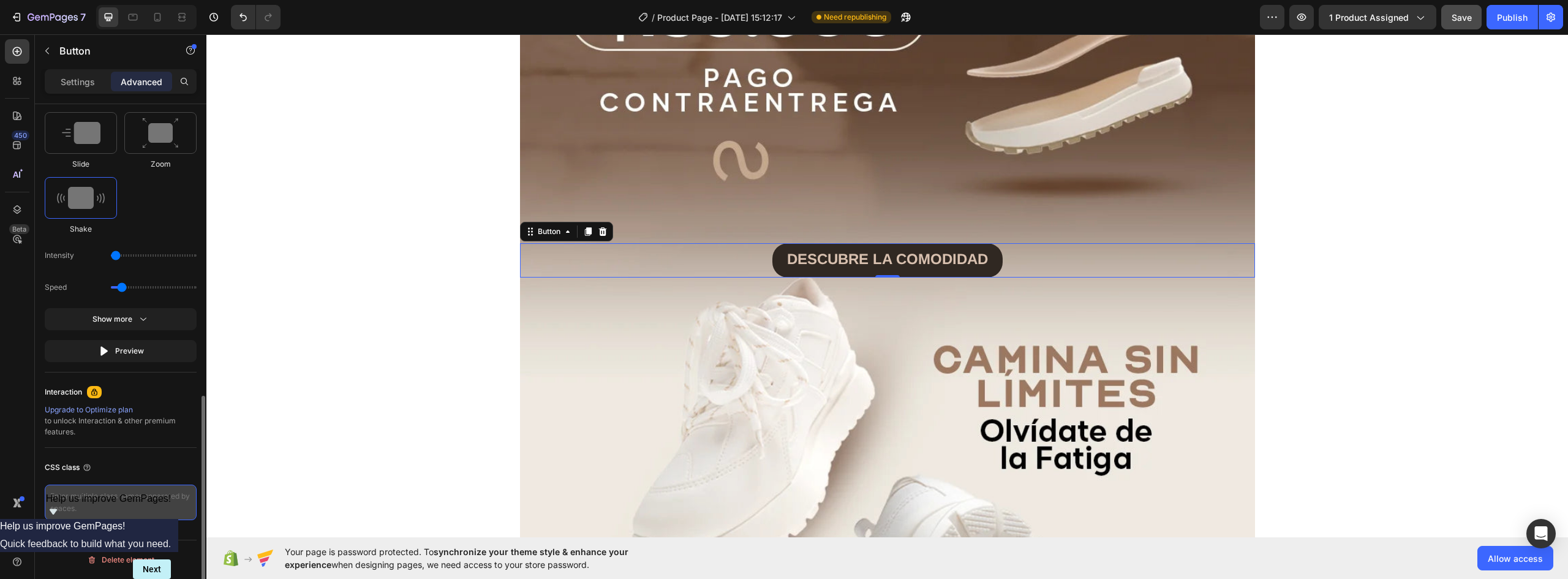
click at [117, 512] on textarea at bounding box center [121, 503] width 152 height 36
type textarea "_rsi-cod-form-gempages-button-overwrite _rsi-cod-form-is-gempage"
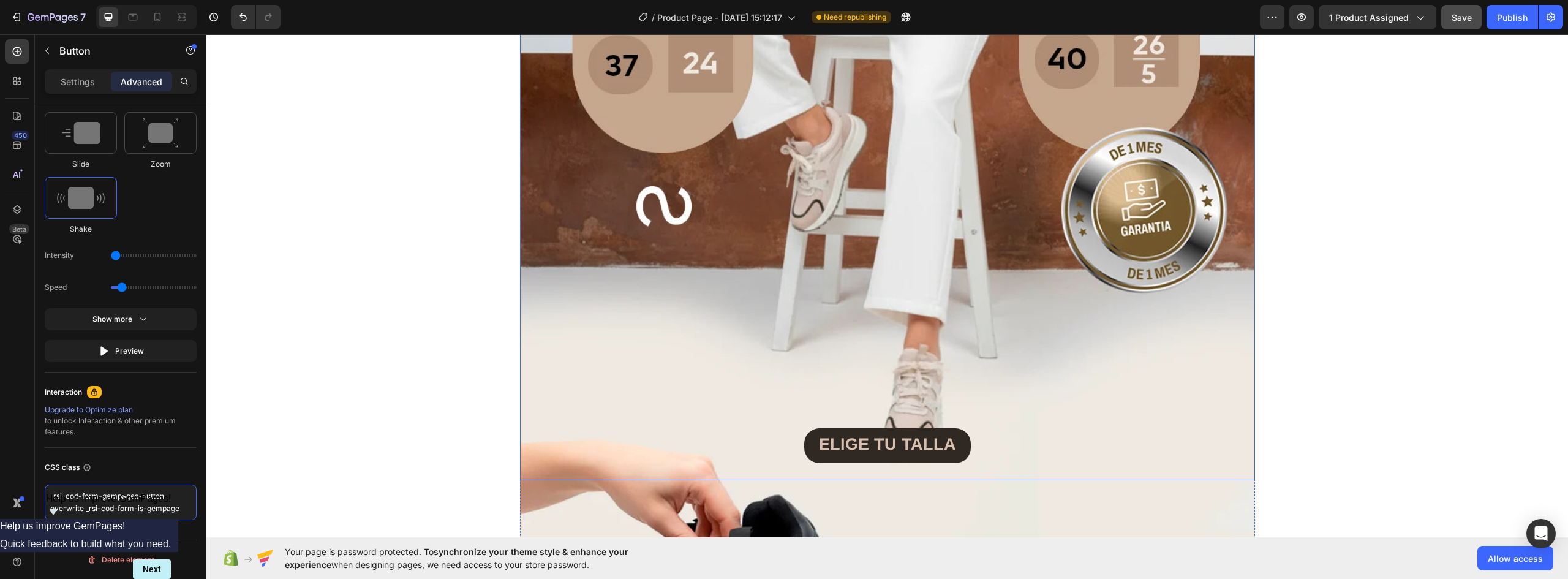
scroll to position [4300, 0]
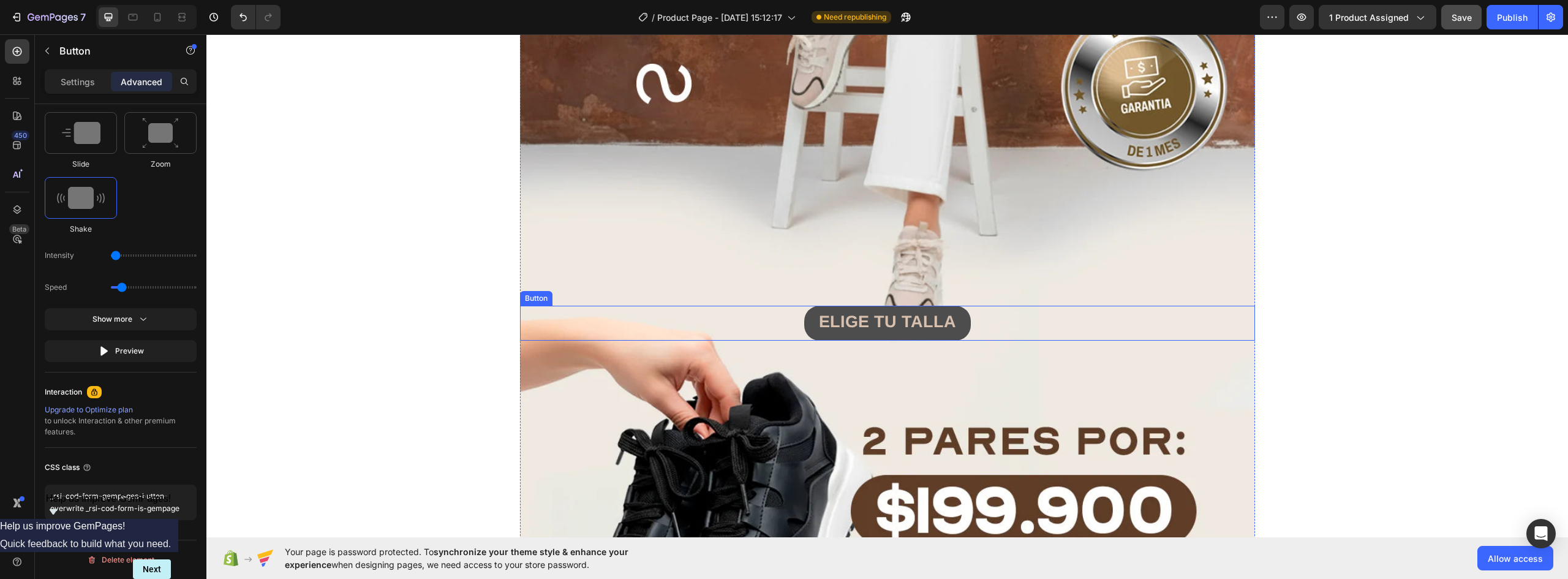
click at [952, 321] on button "ELIGE TU TALLA" at bounding box center [887, 323] width 167 height 35
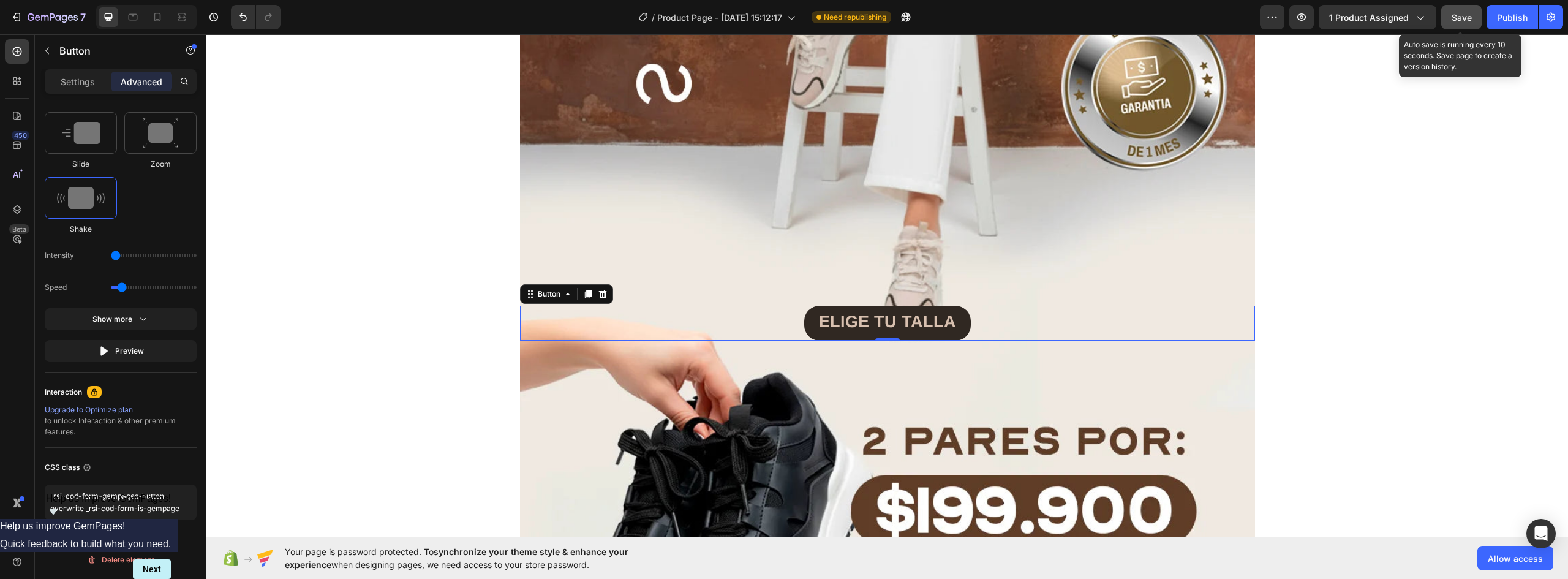
click at [1471, 17] on span "Save" at bounding box center [1462, 17] width 20 height 10
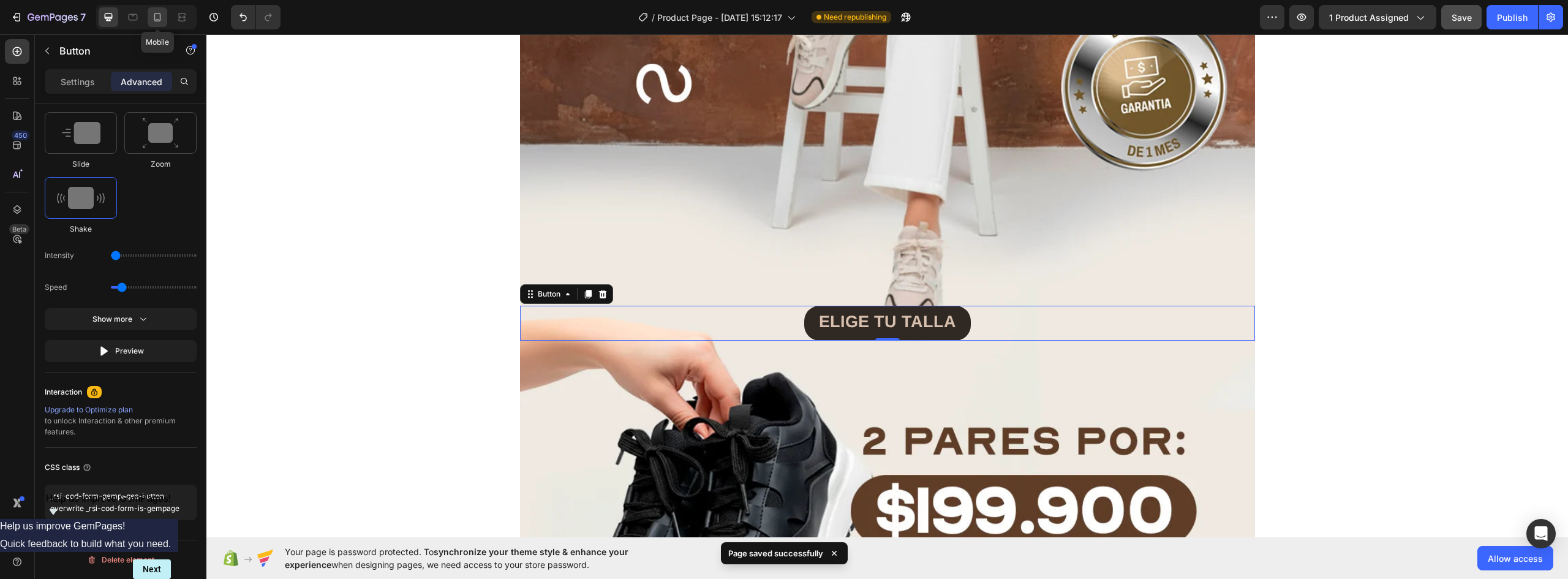
click at [158, 14] on icon at bounding box center [158, 17] width 12 height 12
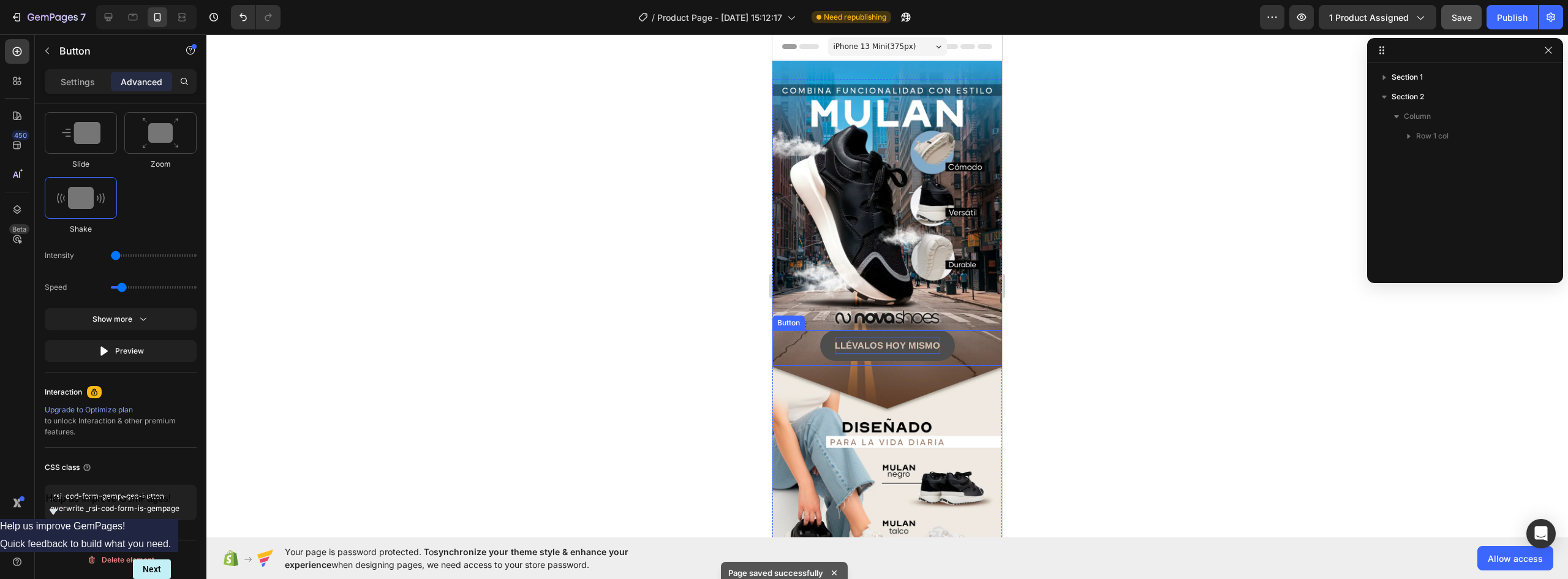
click at [933, 340] on strong "LLÉVALOS HOY MISMO" at bounding box center [888, 345] width 106 height 10
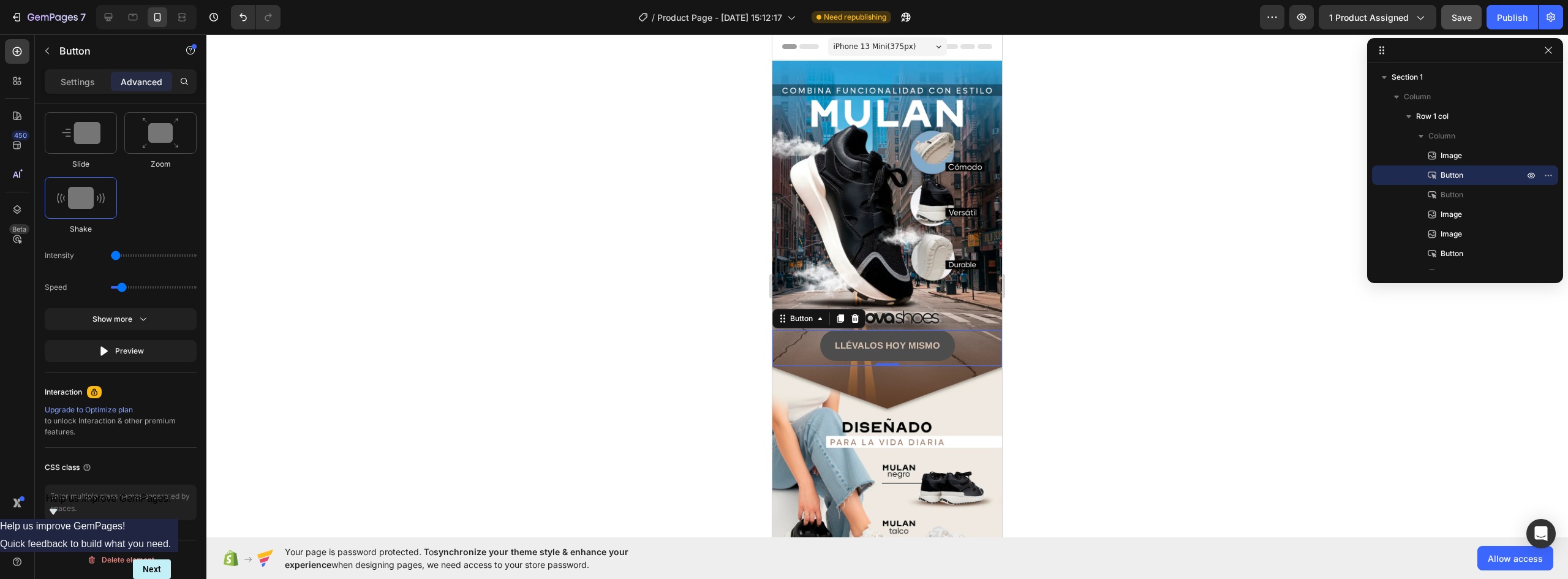
click at [945, 331] on button "LLÉVALOS HOY MISMO" at bounding box center [887, 346] width 135 height 31
click at [86, 504] on textarea at bounding box center [121, 503] width 152 height 36
type textarea "_rsi-cod-form-gempages-button-overwrite _rsi-cod-form-is-gempage"
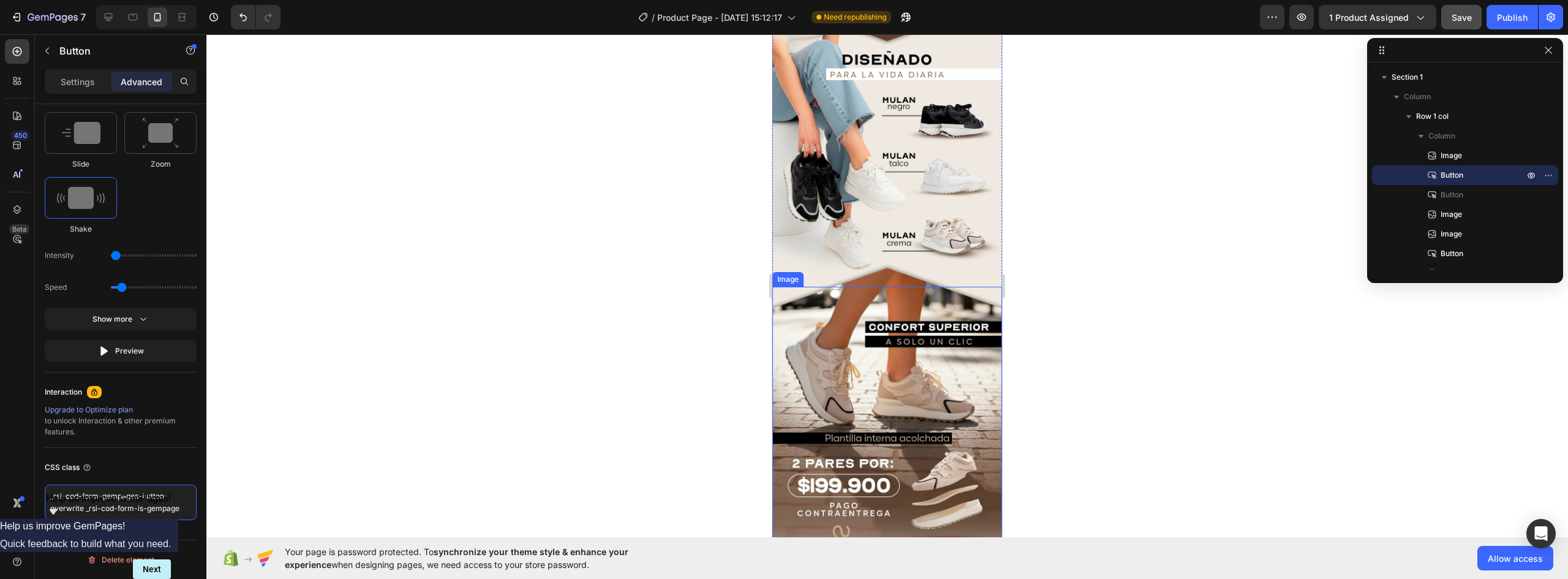
scroll to position [613, 0]
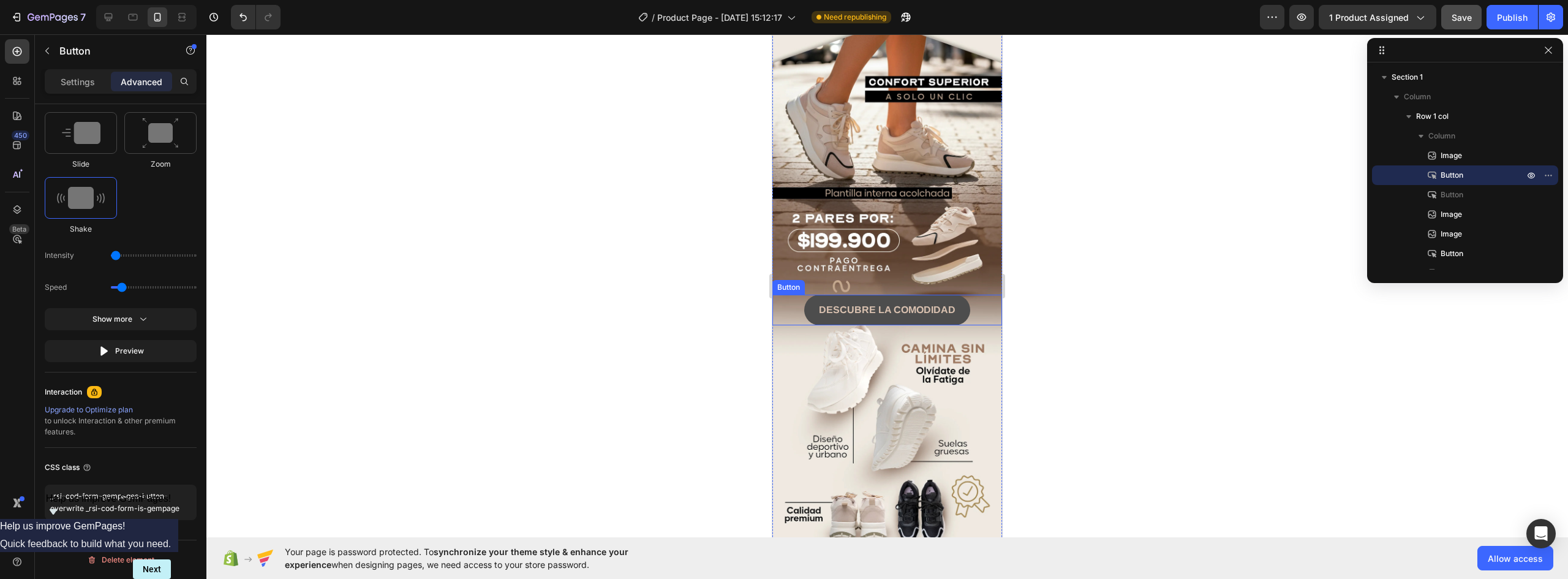
click at [957, 295] on button "DESCUBRE LA COMODIDAD" at bounding box center [887, 310] width 166 height 31
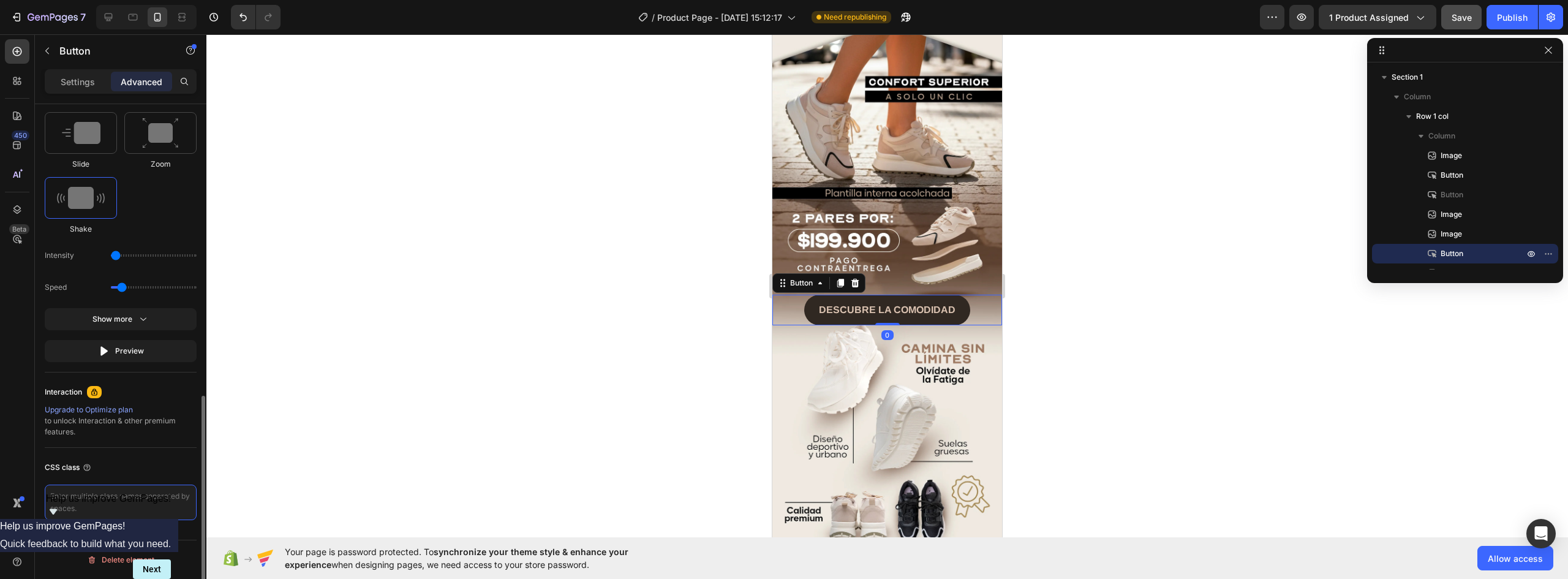
click at [124, 504] on textarea at bounding box center [121, 503] width 152 height 36
type textarea "_rsi-cod-form-gempages-button-overwrite _rsi-cod-form-is-gempage"
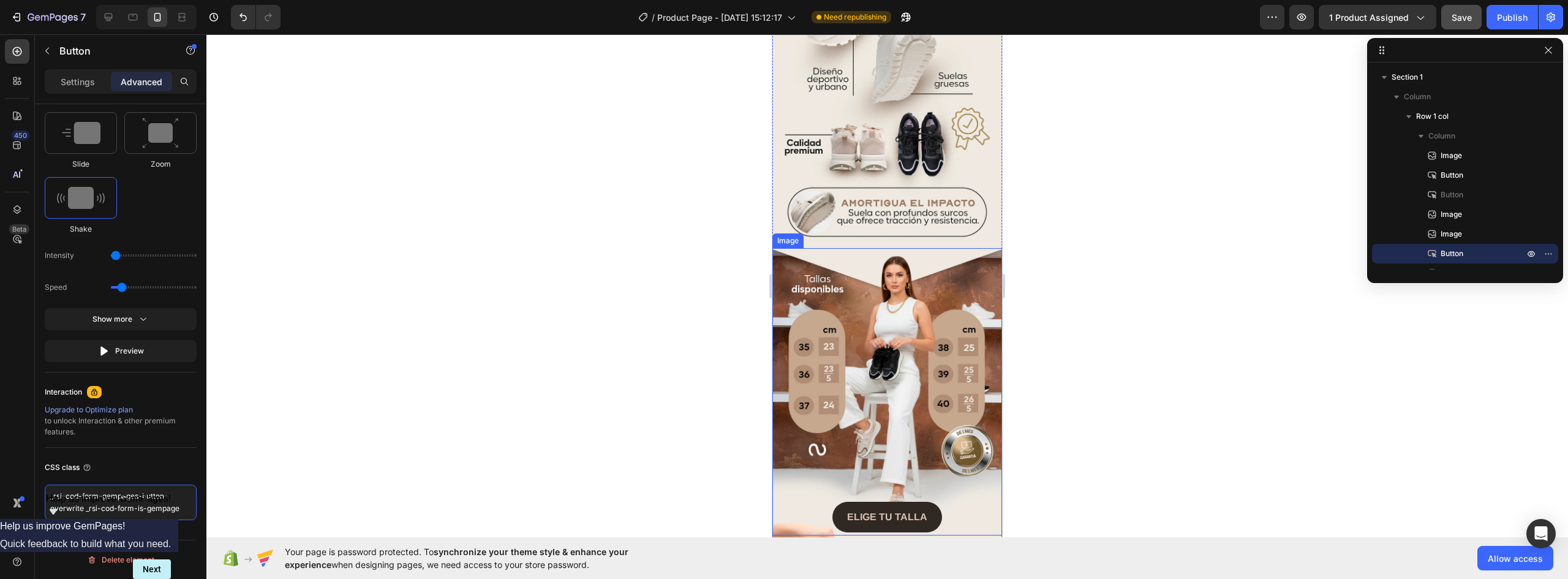
scroll to position [1165, 0]
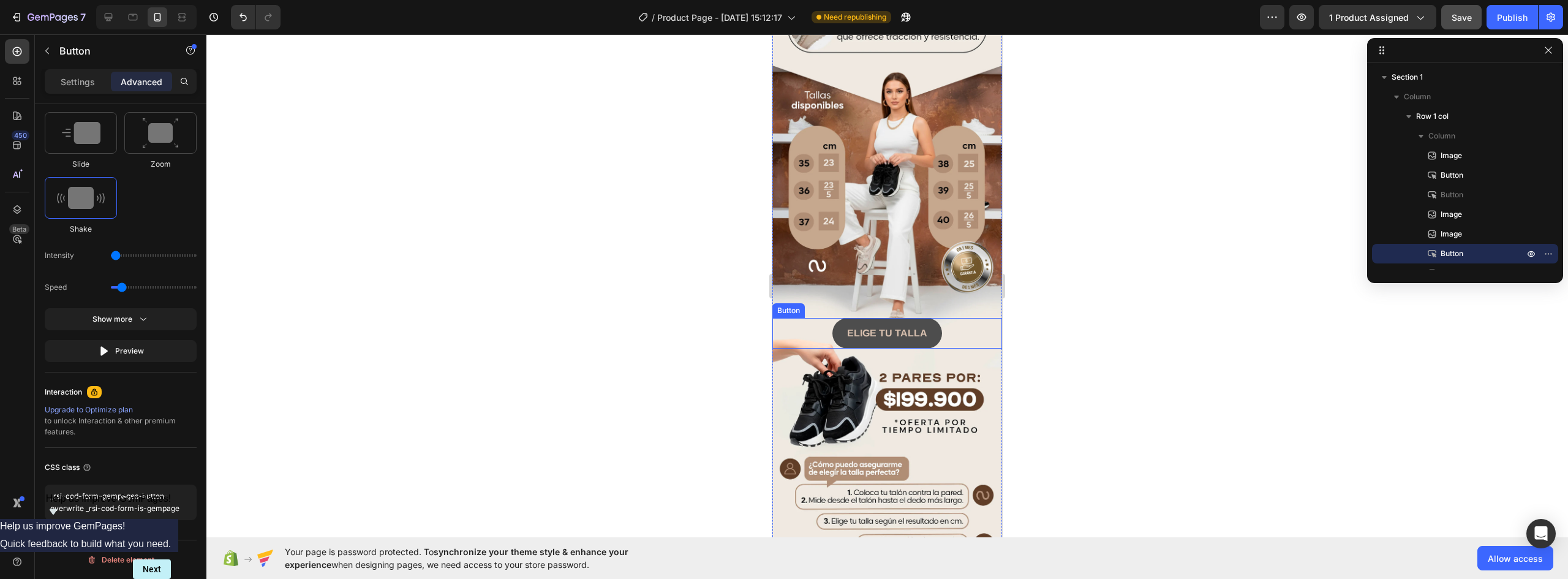
click at [932, 318] on button "ELIGE TU TALLA" at bounding box center [887, 333] width 110 height 31
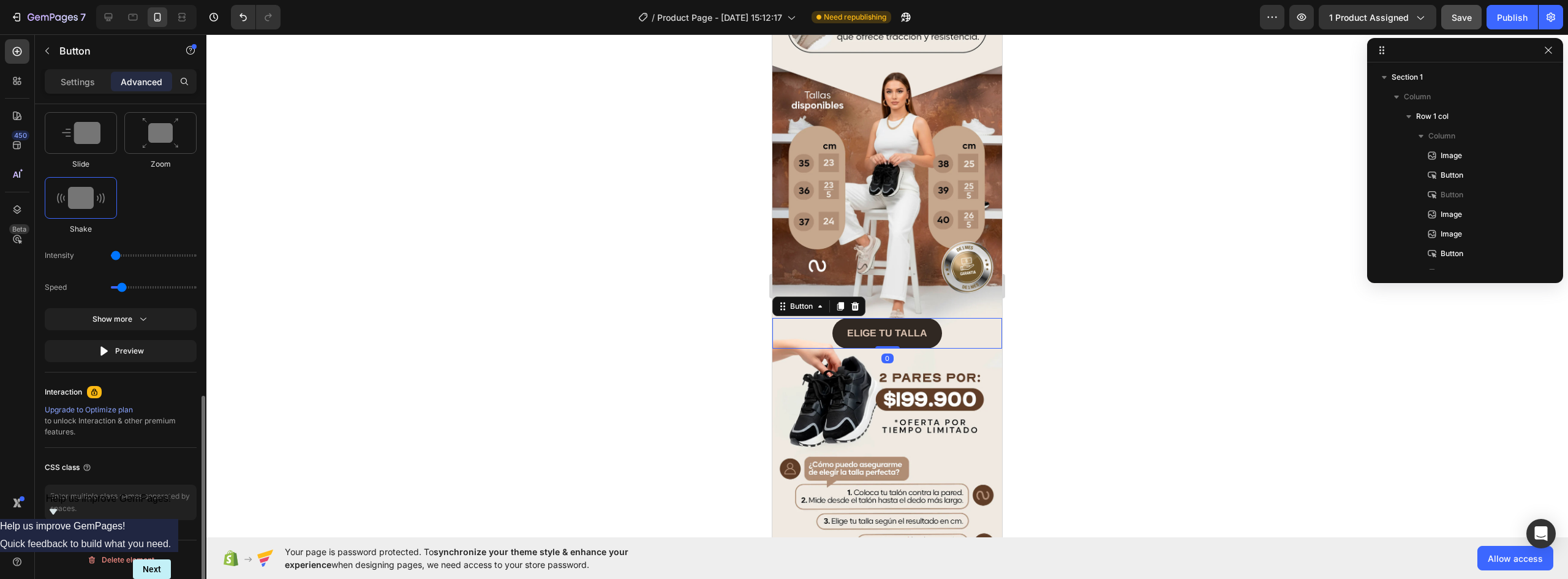
scroll to position [154, 0]
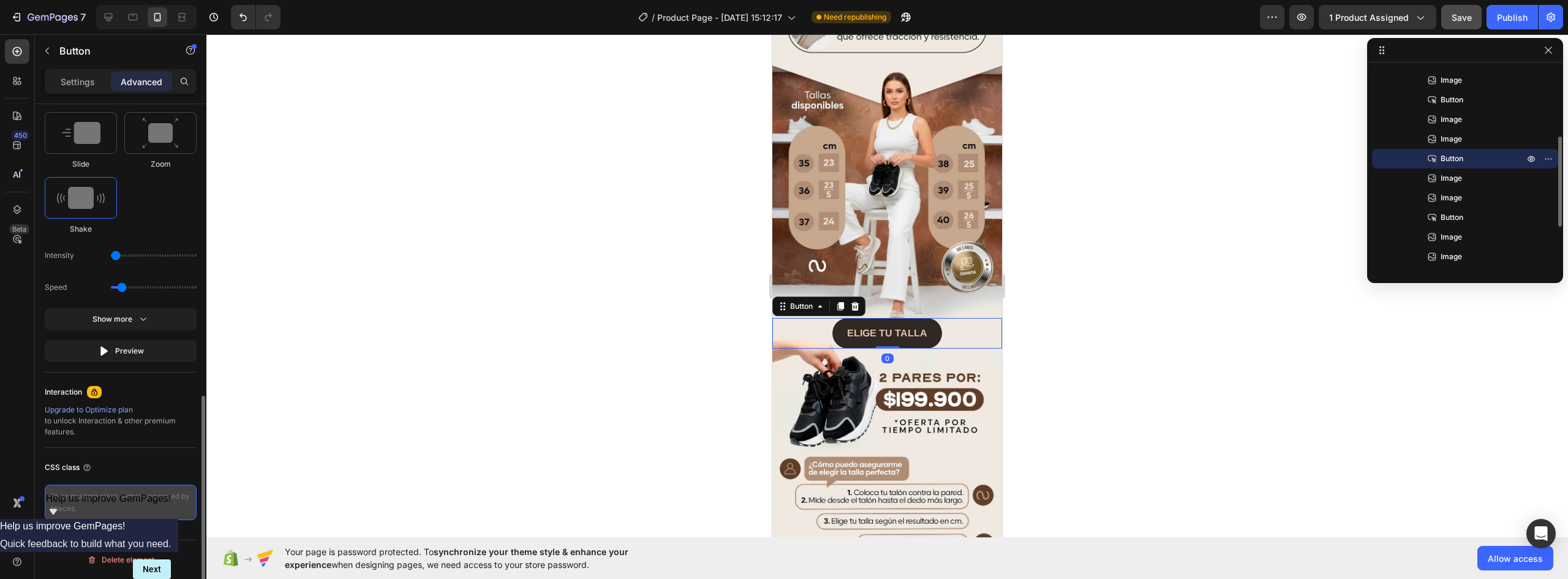
click at [138, 498] on textarea at bounding box center [121, 503] width 152 height 36
type textarea "_rsi-cod-form-gempages-button-overwrite _rsi-cod-form-is-gempage"
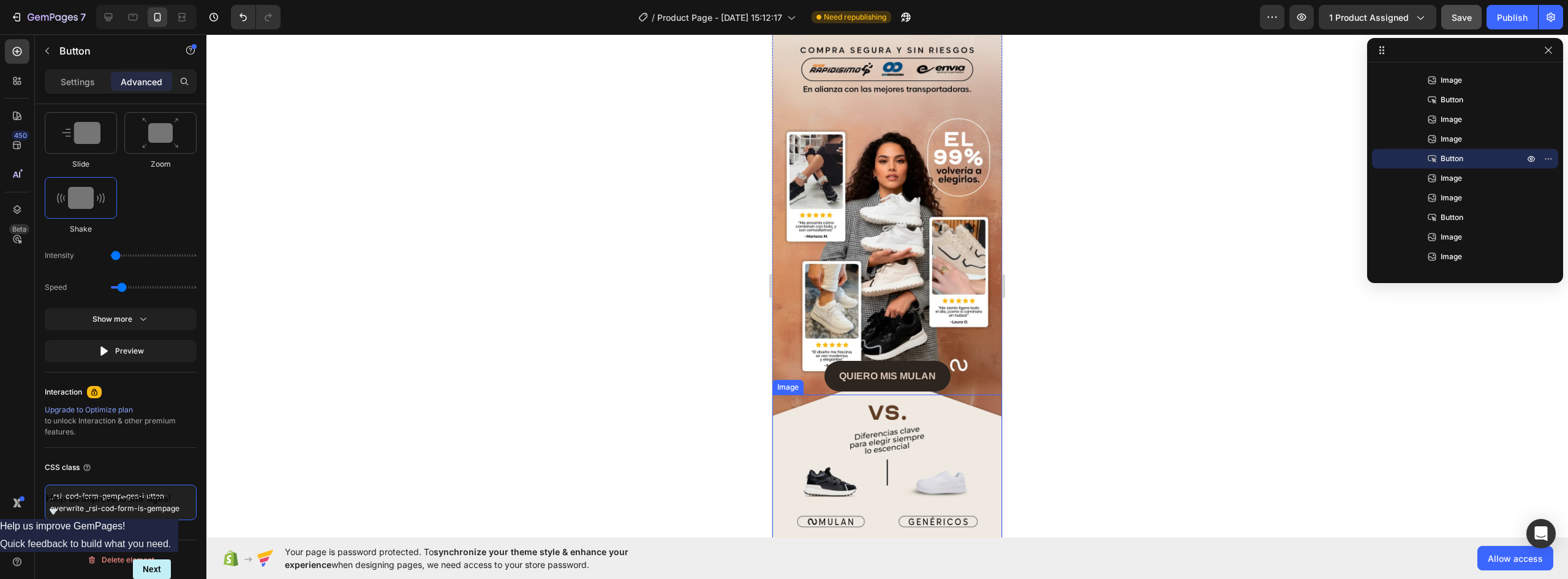
scroll to position [1900, 0]
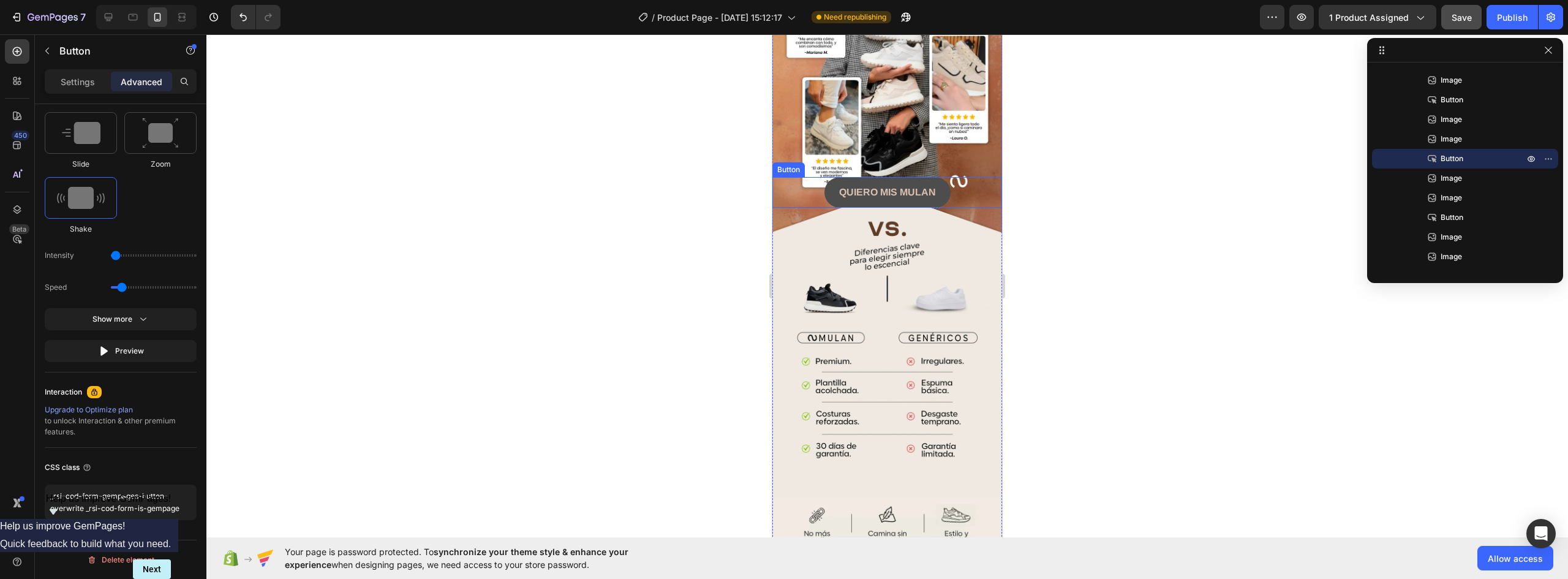
click at [937, 177] on button "QUIERO MIS MULAN" at bounding box center [888, 192] width 126 height 31
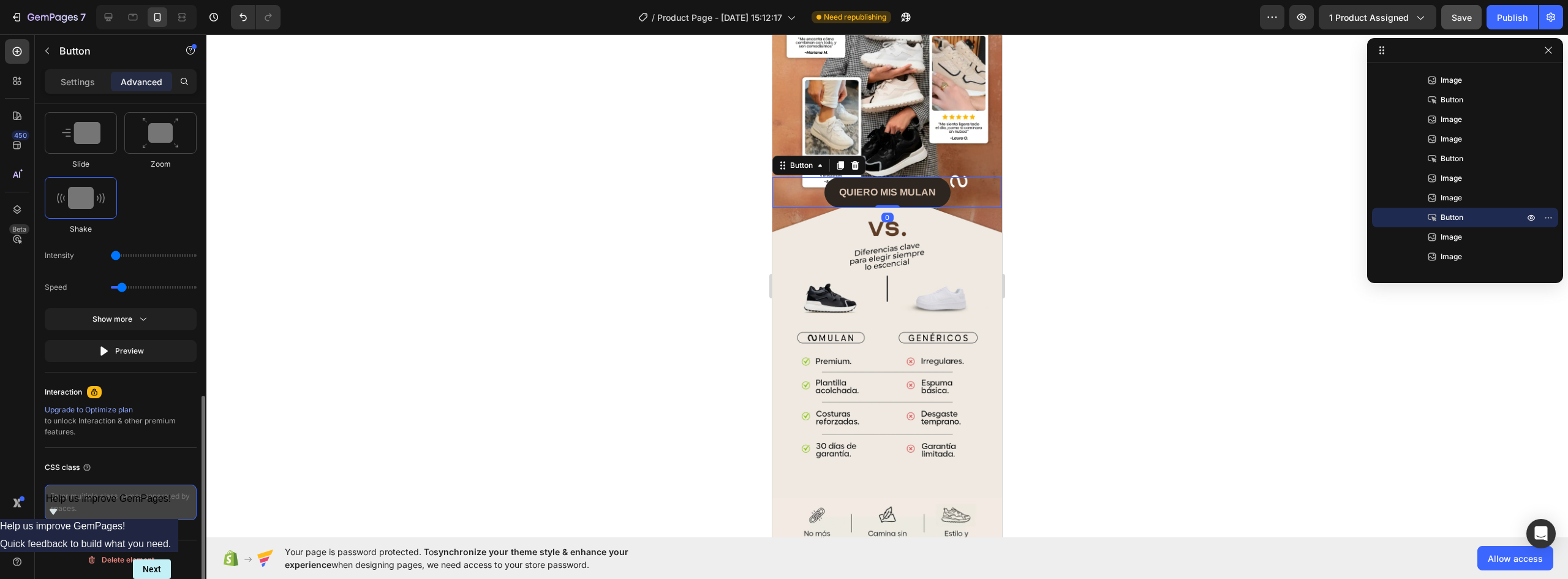
click at [119, 505] on textarea at bounding box center [121, 503] width 152 height 36
type textarea "_rsi-cod-form-gempages-button-overwrite _rsi-cod-form-is-gempage"
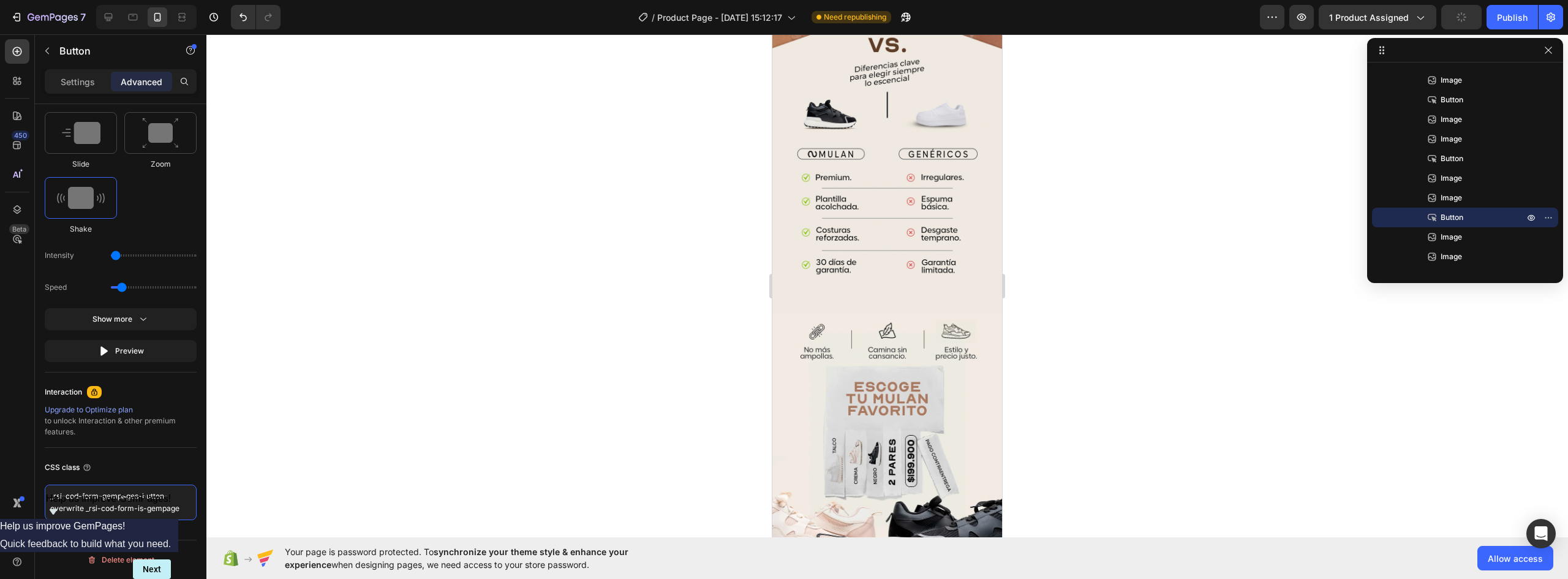
scroll to position [2268, 0]
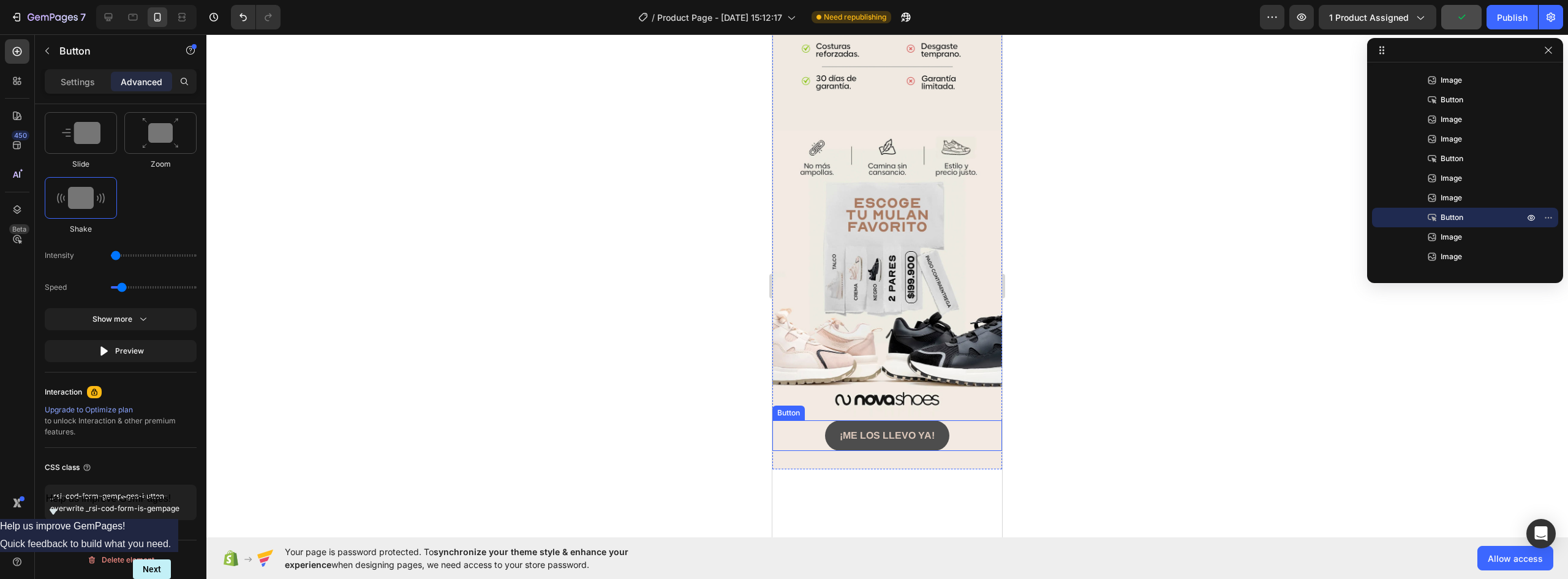
click at [936, 421] on button "¡ME LOS LLEVO YA!" at bounding box center [887, 436] width 124 height 31
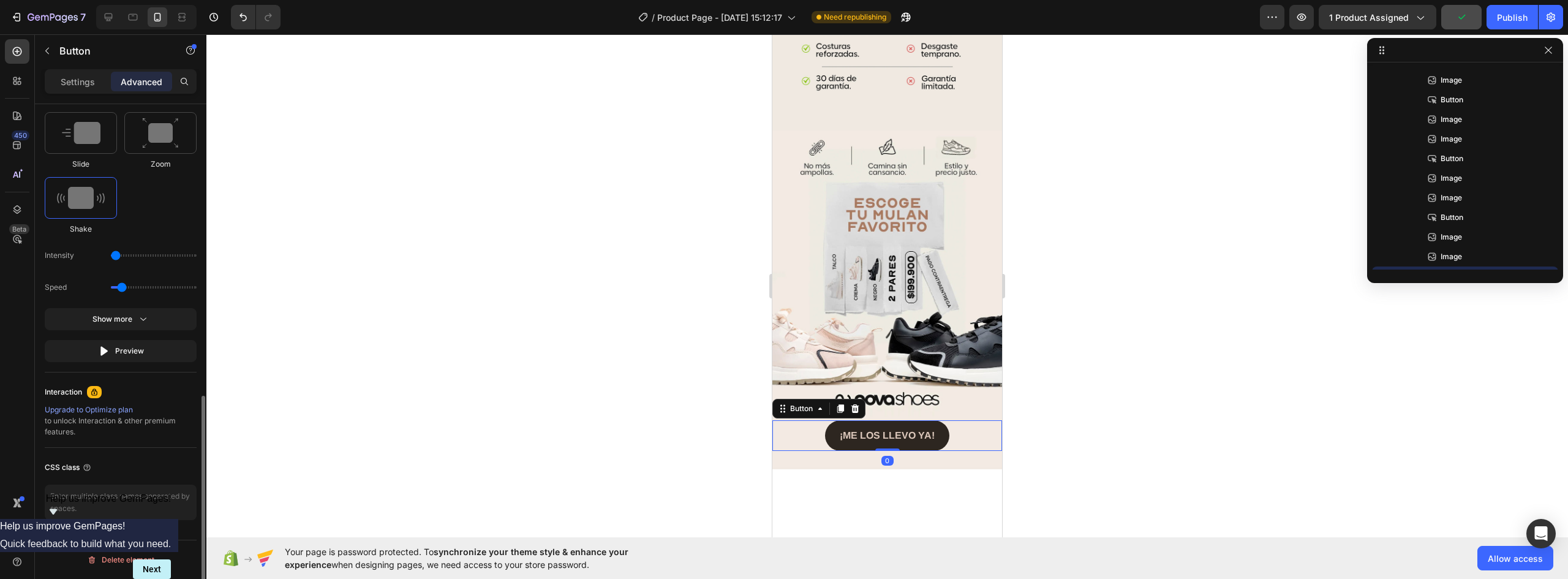
scroll to position [249, 0]
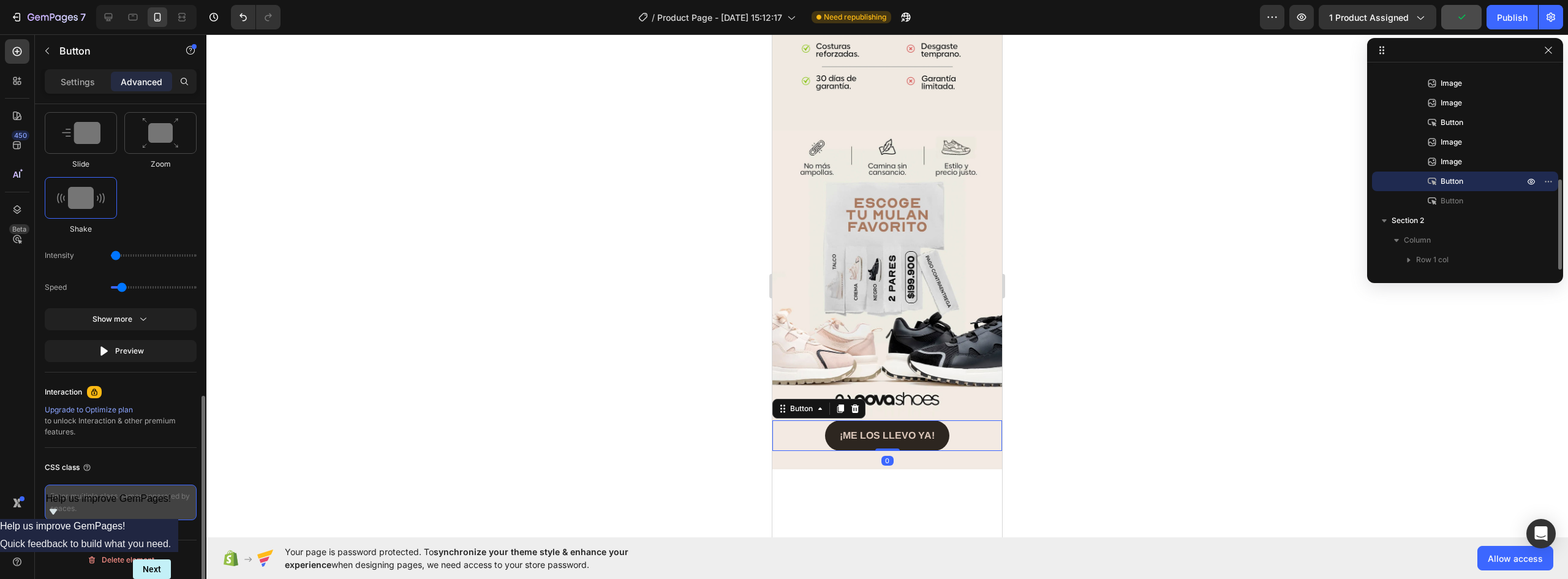
click at [102, 505] on textarea at bounding box center [121, 503] width 152 height 36
type textarea "_rsi-cod-form-gempages-button-overwrite _rsi-cod-form-is-gempage"
click at [428, 420] on div at bounding box center [887, 307] width 1362 height 545
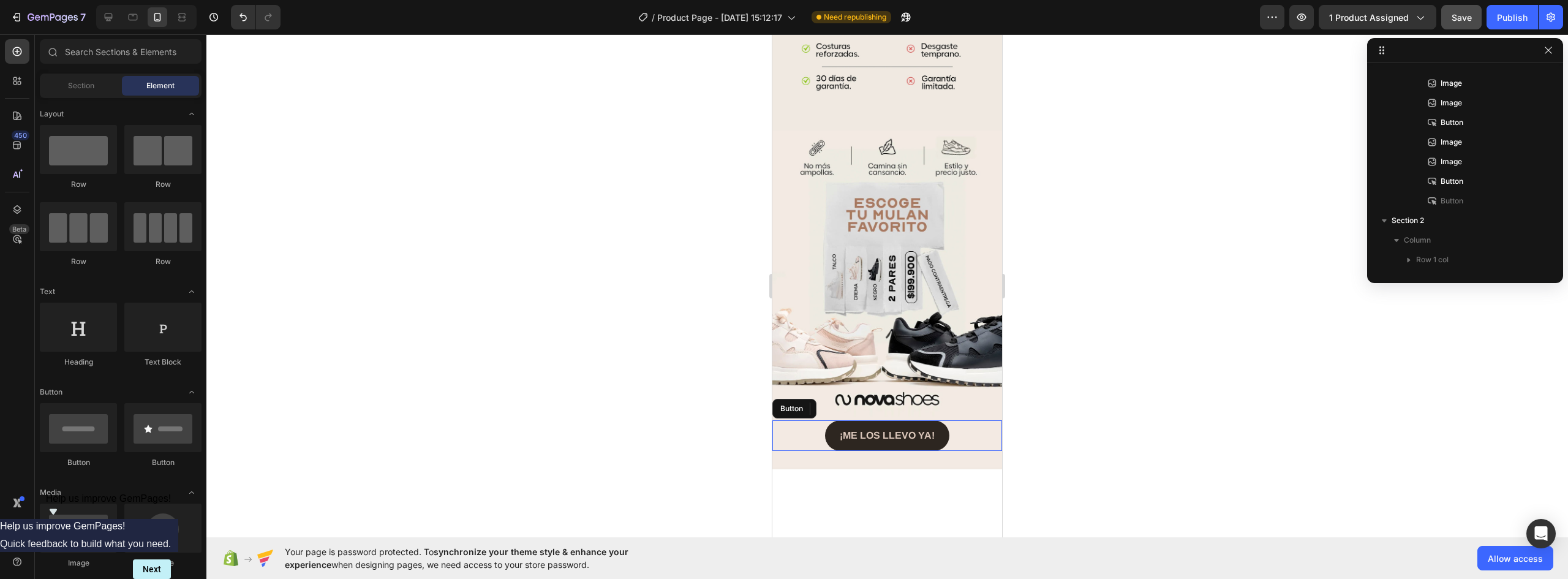
click at [1541, 3] on div "7 Version history / Product Page - Sep 26, 15:12:17 Need republishing Preview 1…" at bounding box center [784, 17] width 1568 height 35
click at [1520, 15] on div "Publish" at bounding box center [1512, 17] width 31 height 13
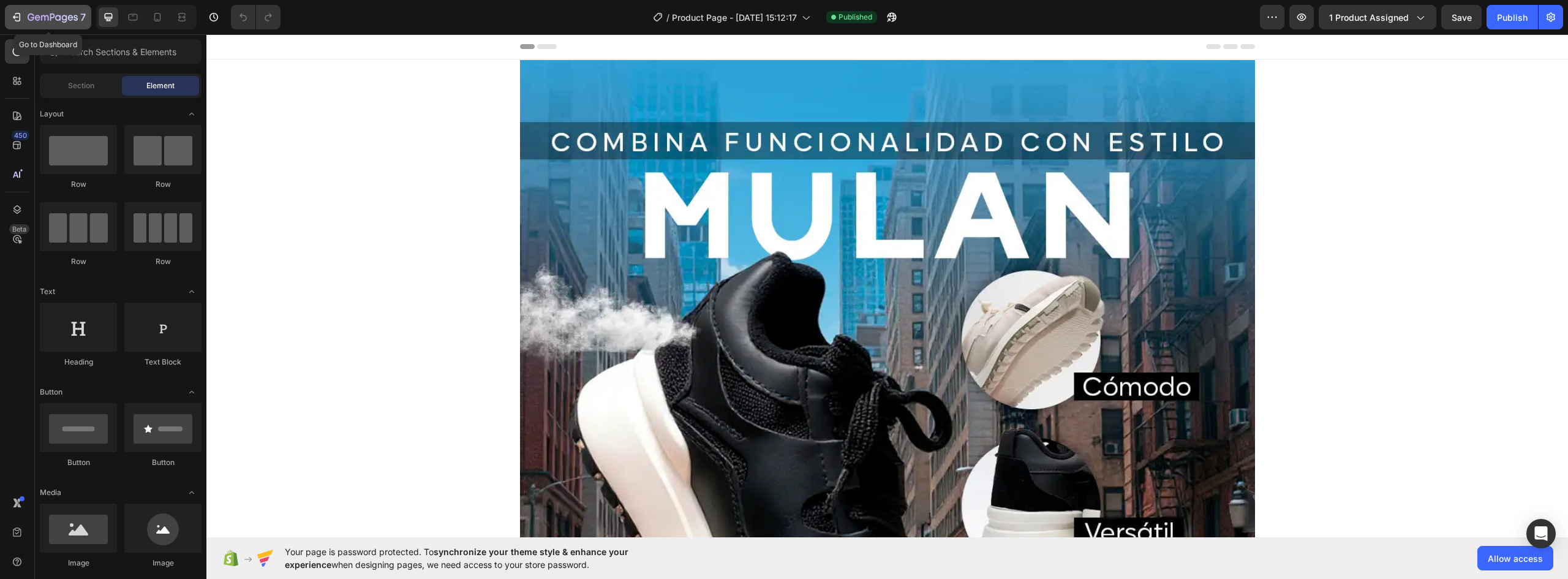
click at [21, 12] on icon "button" at bounding box center [16, 17] width 12 height 12
click at [14, 16] on icon "button" at bounding box center [16, 16] width 5 height 3
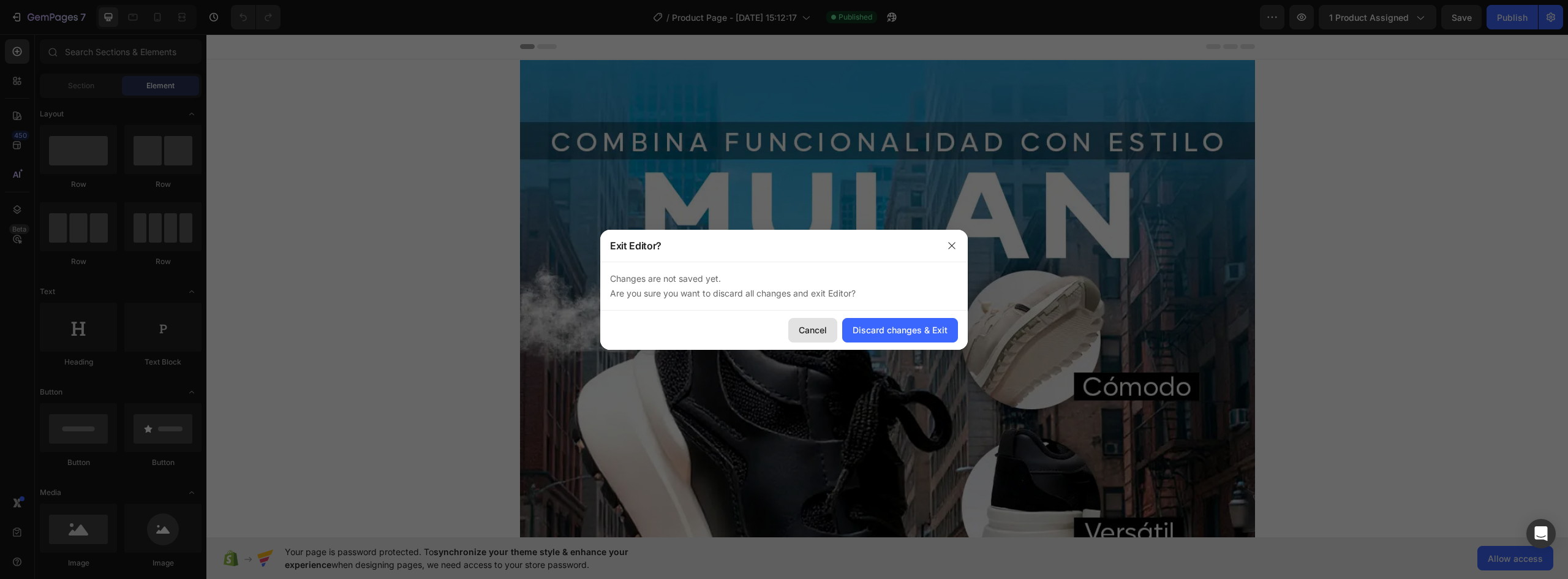
click at [817, 329] on div "Cancel" at bounding box center [812, 330] width 28 height 13
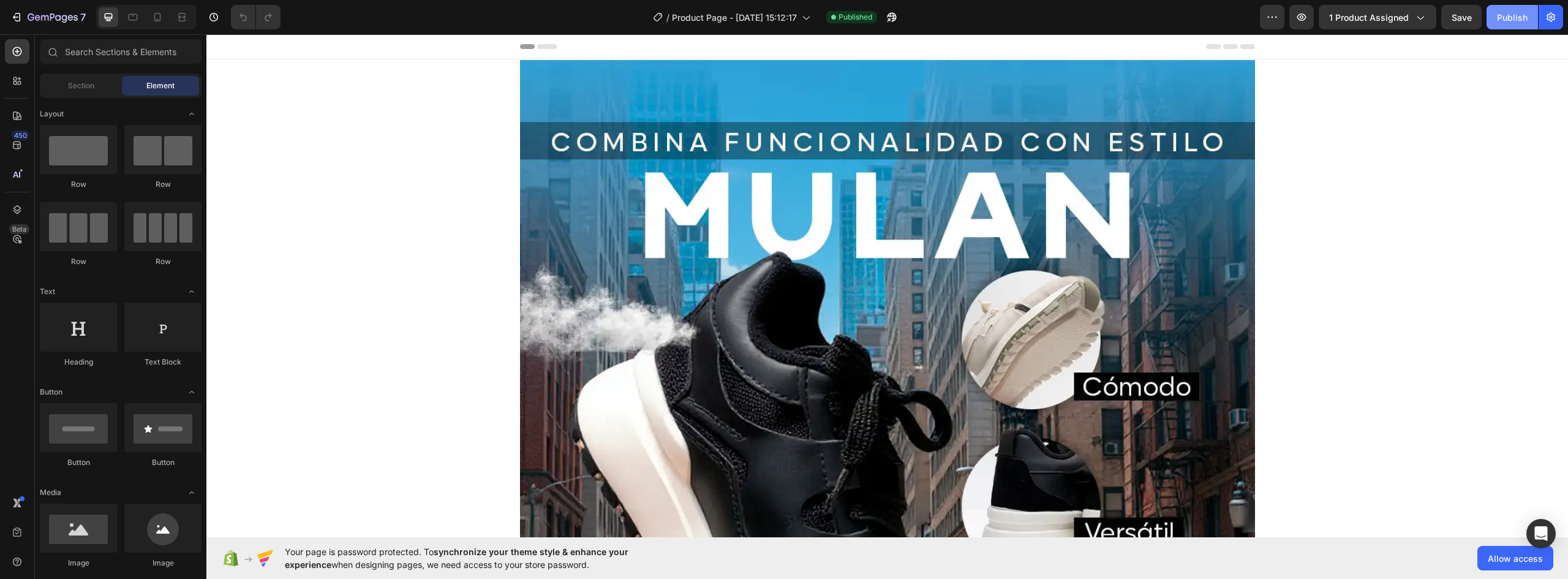
click at [1523, 19] on div "Publish" at bounding box center [1512, 17] width 31 height 13
click at [40, 14] on icon "button" at bounding box center [52, 18] width 50 height 10
click at [865, 224] on img at bounding box center [888, 520] width 735 height 919
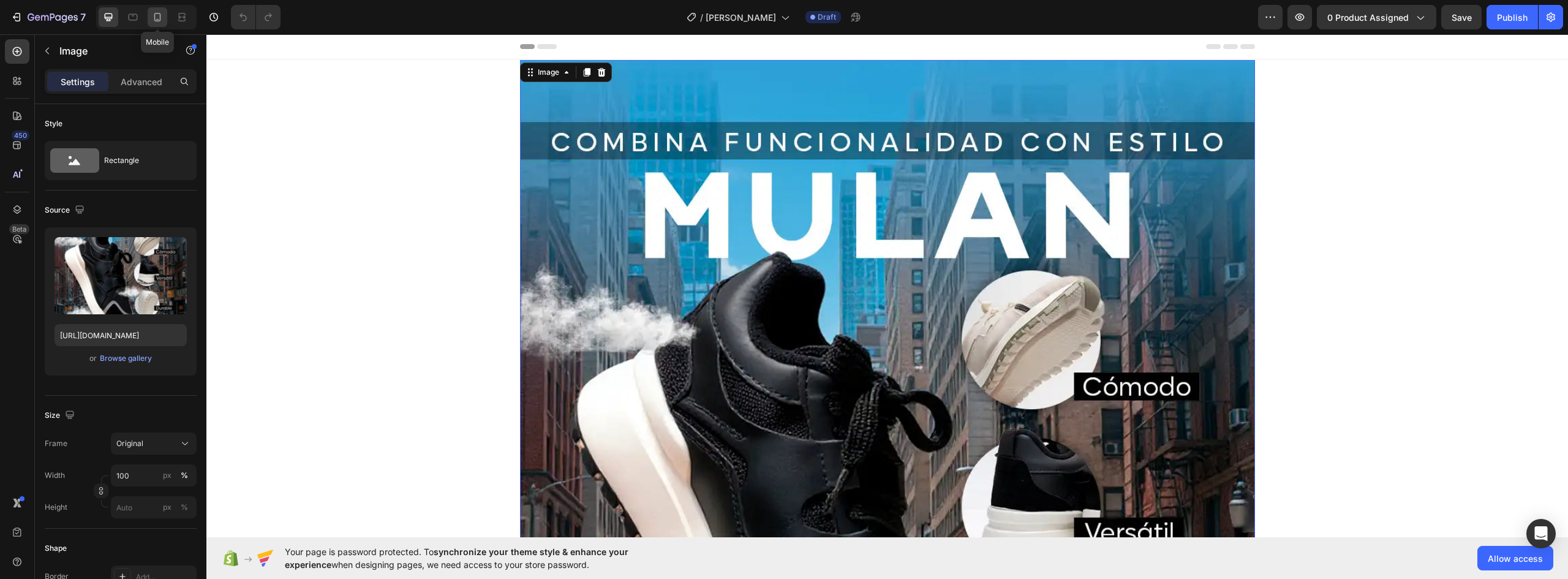
click at [152, 16] on icon at bounding box center [158, 17] width 12 height 12
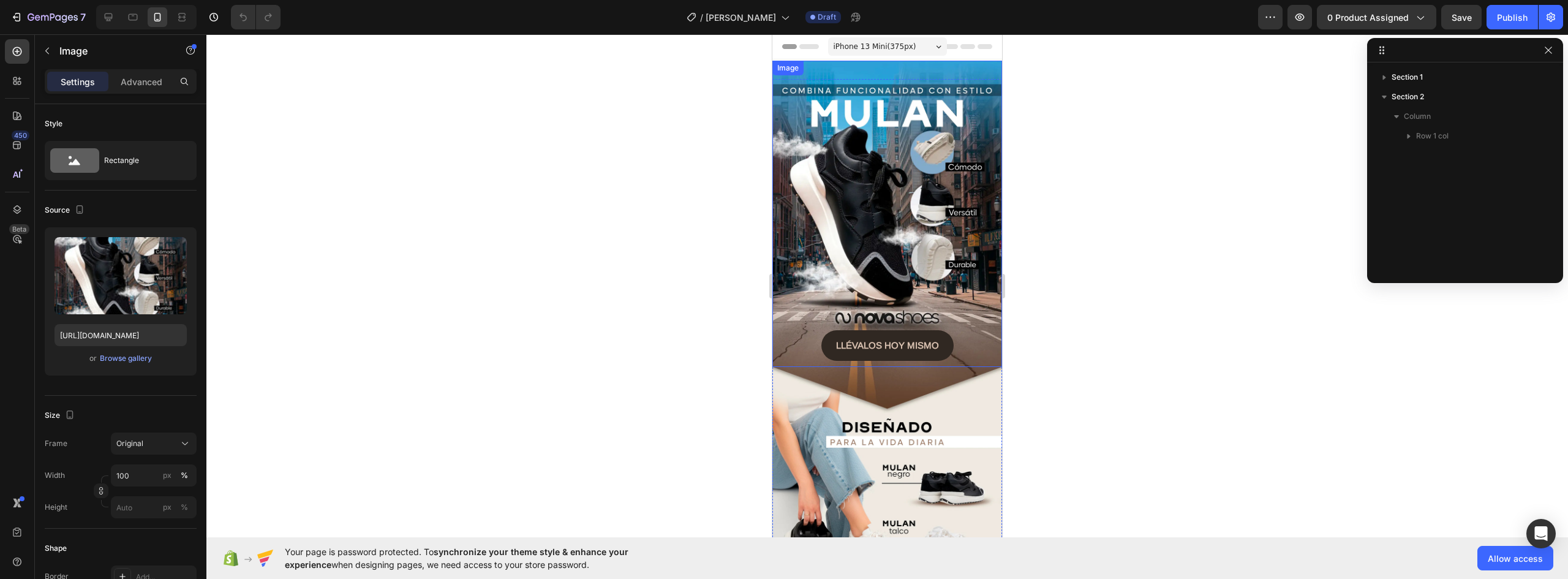
click at [861, 226] on img at bounding box center [887, 213] width 230 height 307
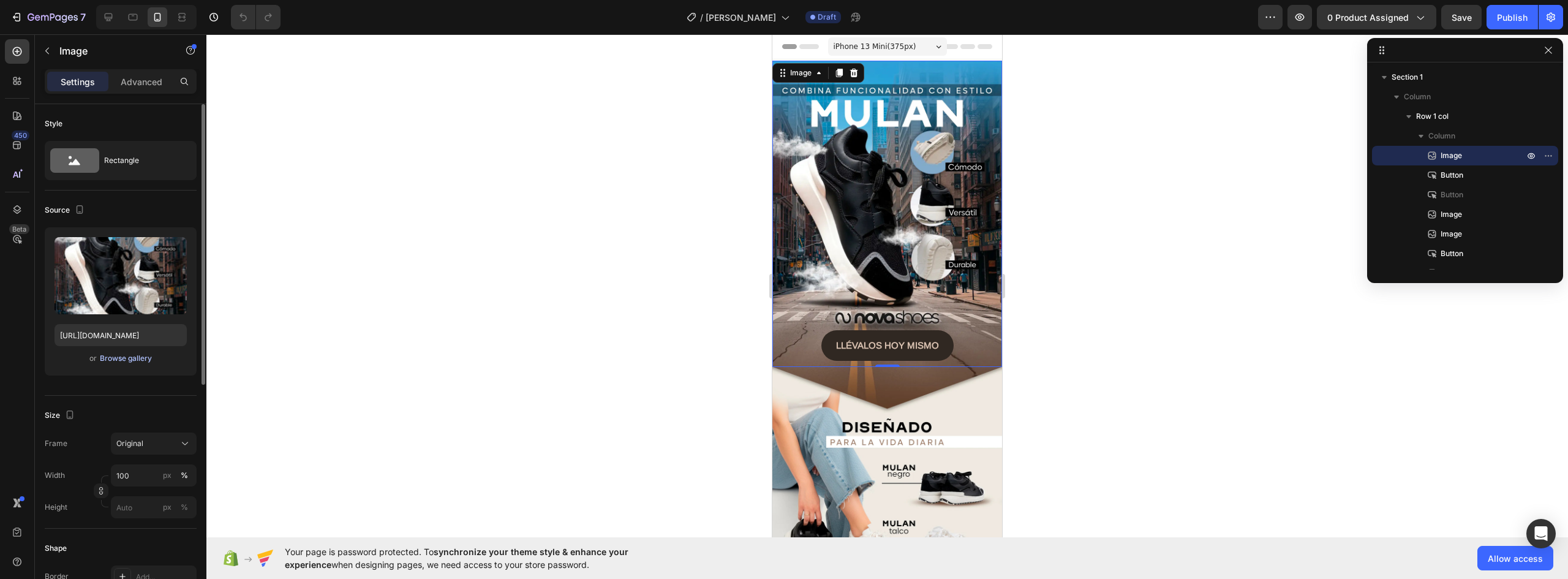
click at [131, 359] on div "Browse gallery" at bounding box center [126, 359] width 52 height 11
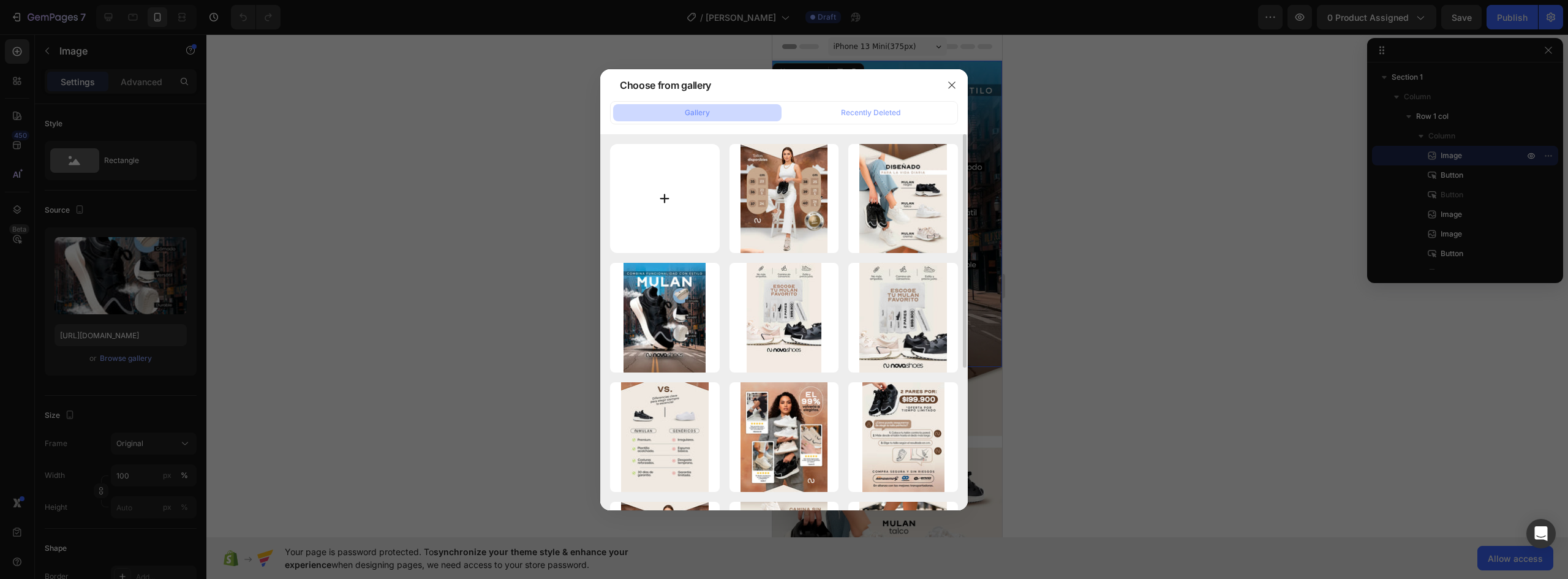
click at [668, 196] on input "file" at bounding box center [665, 199] width 110 height 110
type input "C:\fakepath\LANDING-ALICE_01.webp"
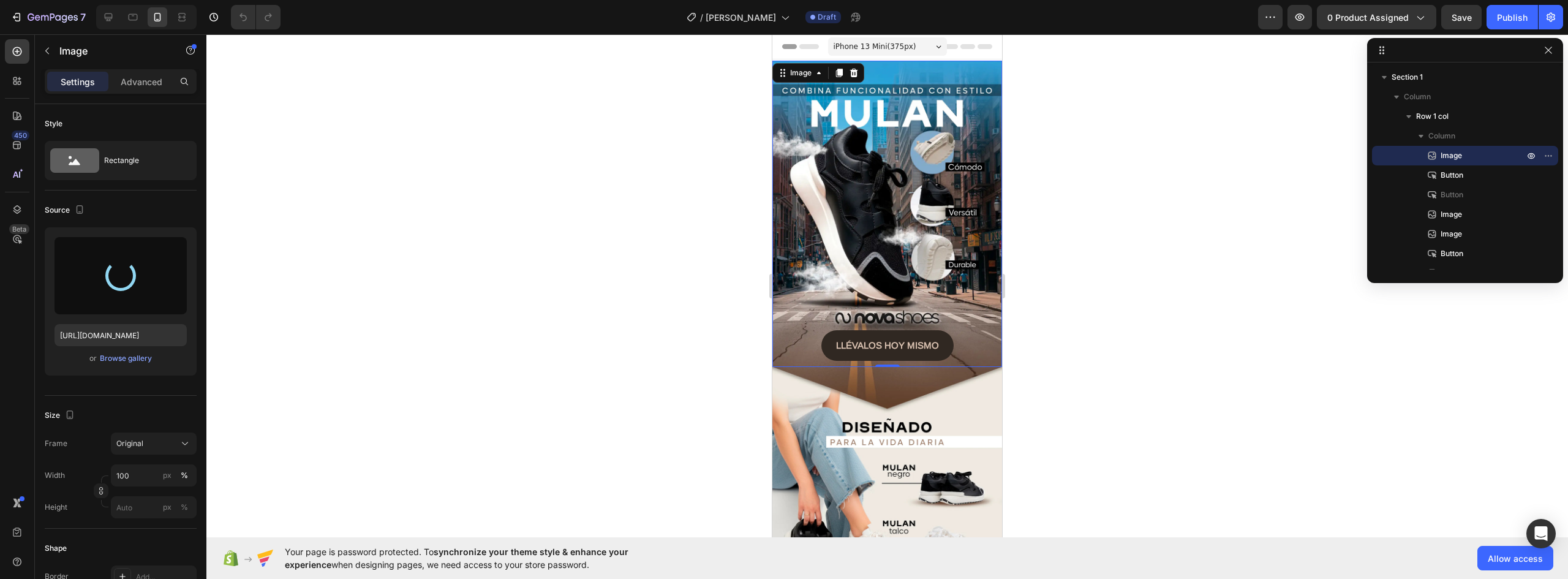
type input "https://cdn.shopify.com/s/files/1/0637/5325/7022/files/gempages_586166114766029…"
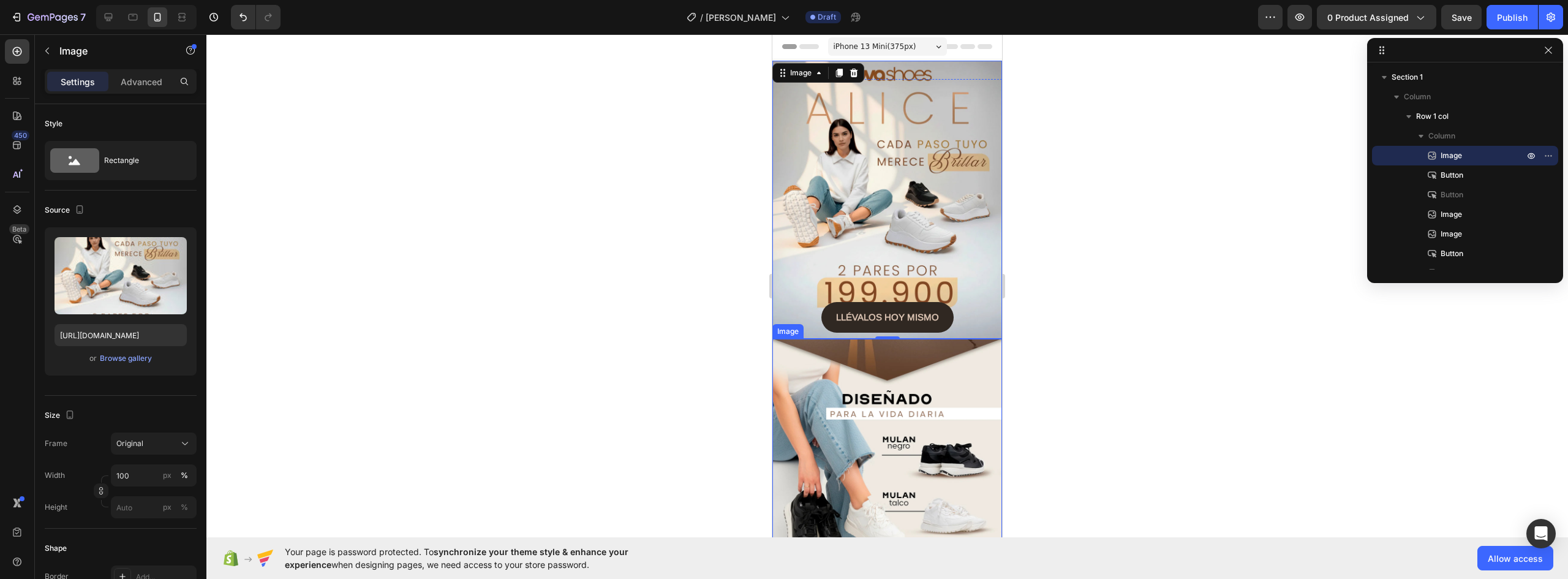
click at [946, 379] on img at bounding box center [887, 482] width 230 height 287
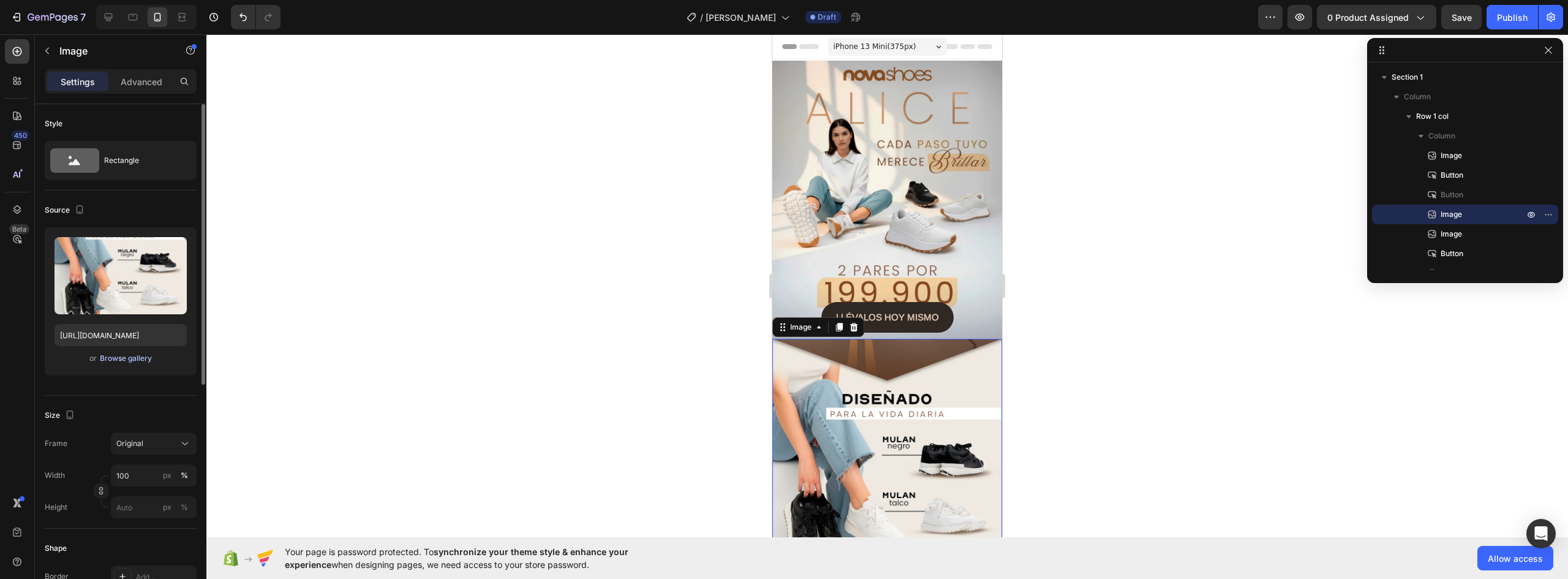
click at [128, 359] on div "Browse gallery" at bounding box center [126, 359] width 52 height 11
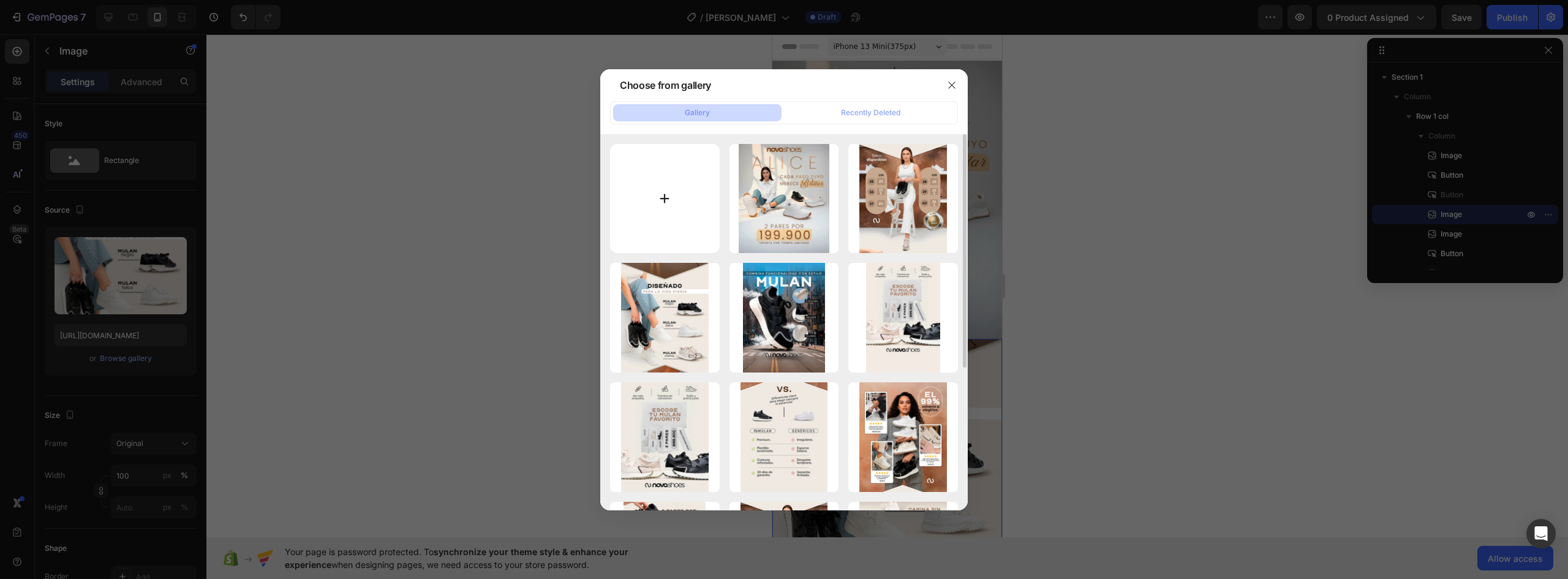
click at [696, 203] on input "file" at bounding box center [665, 199] width 110 height 110
type input "C:\fakepath\LANDING-ALICE_02.webp"
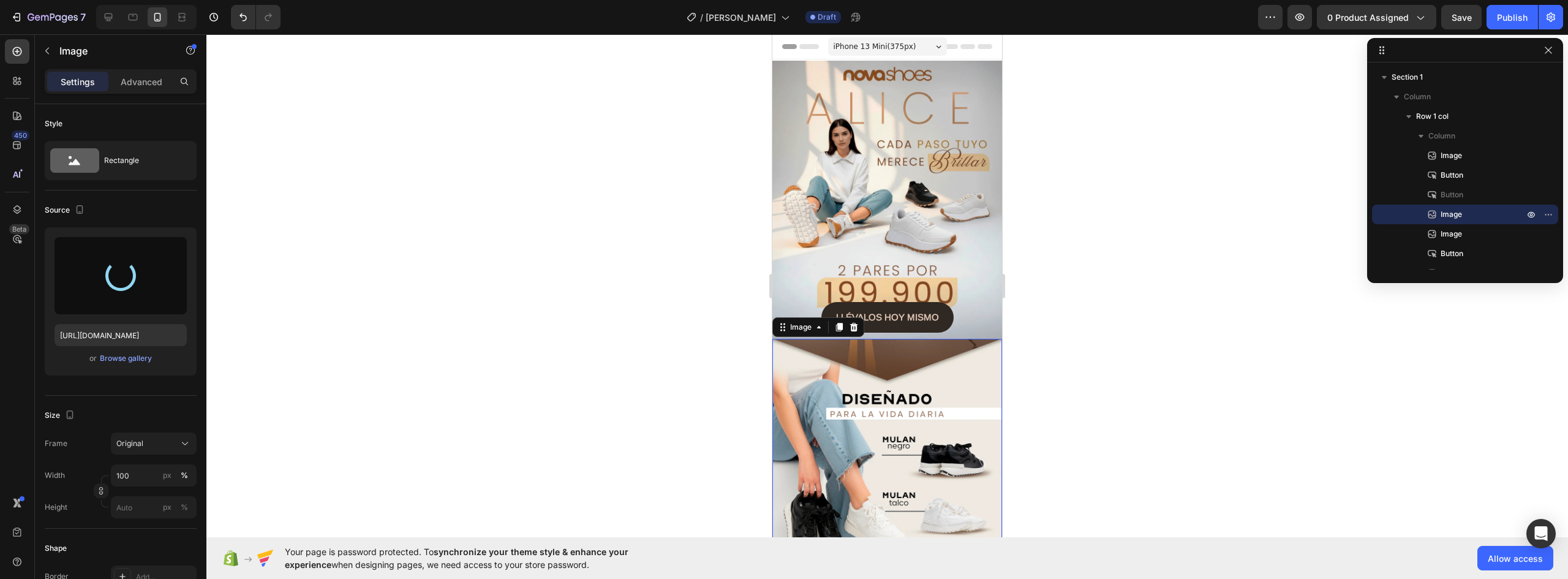
type input "https://cdn.shopify.com/s/files/1/0637/5325/7022/files/gempages_586166114766029…"
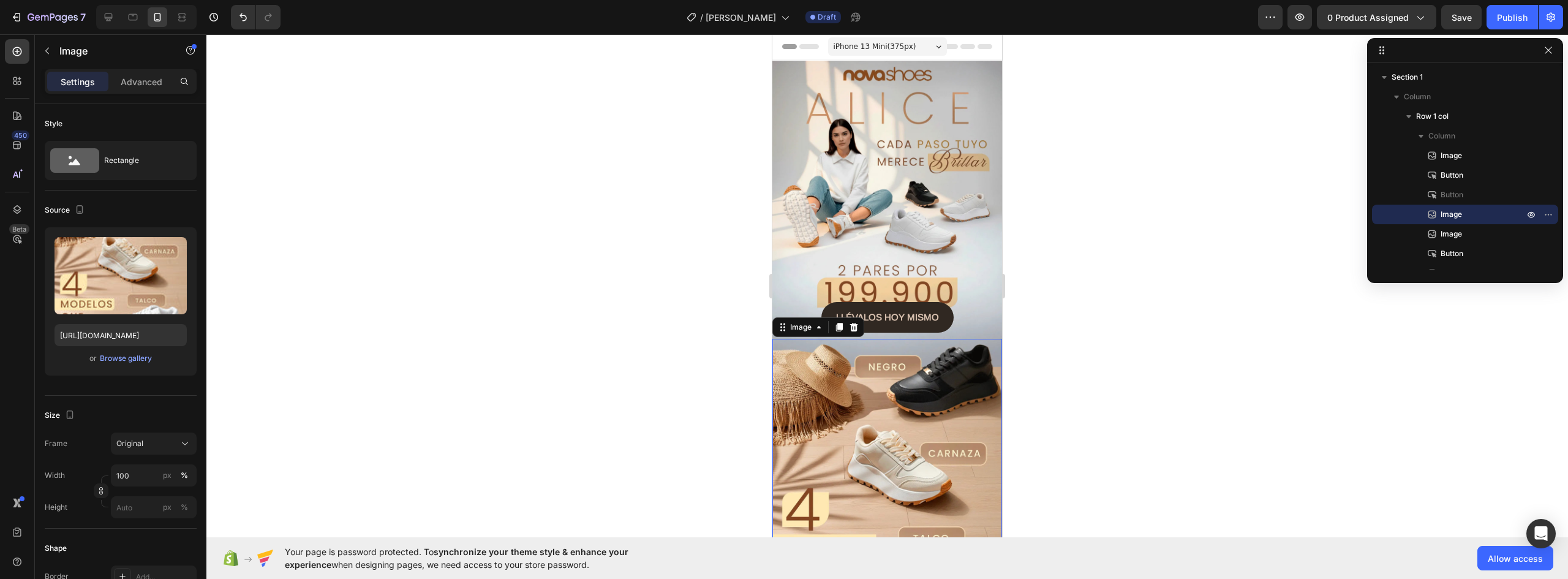
click at [926, 375] on img at bounding box center [887, 495] width 230 height 314
click at [939, 307] on button "LLÉVALOS HOY MISMO" at bounding box center [887, 317] width 132 height 31
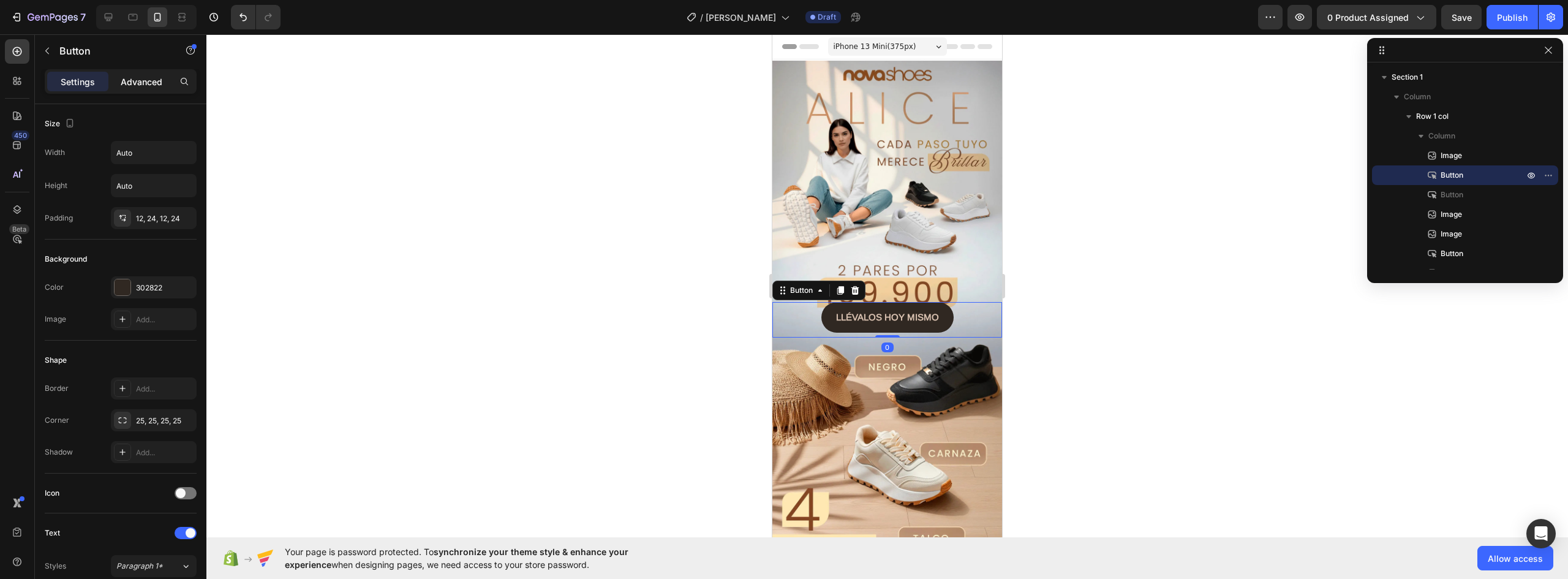
click at [145, 74] on div "Advanced" at bounding box center [141, 82] width 61 height 20
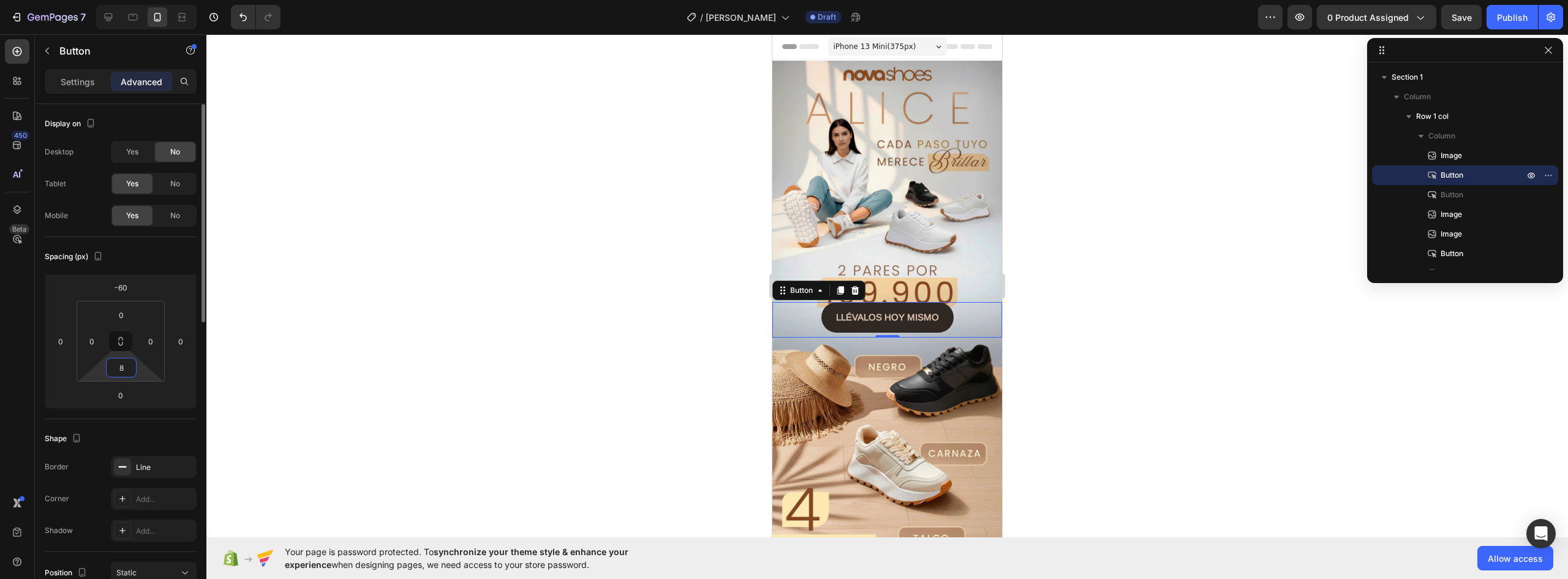
click at [125, 370] on input "8" at bounding box center [121, 368] width 25 height 19
type input "0"
click at [914, 312] on strong "LLÉVALOS HOY MISMO" at bounding box center [888, 317] width 103 height 10
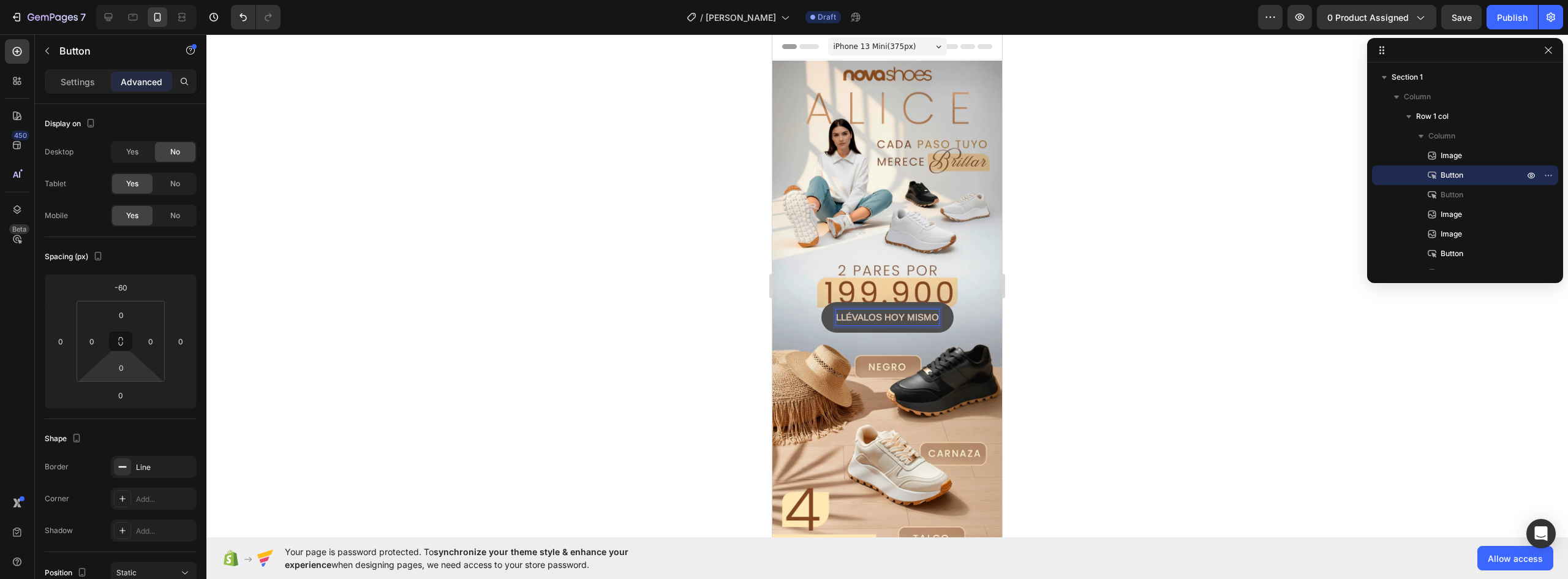
click at [945, 306] on button "LLÉVALOS HOY MISMO" at bounding box center [887, 317] width 132 height 31
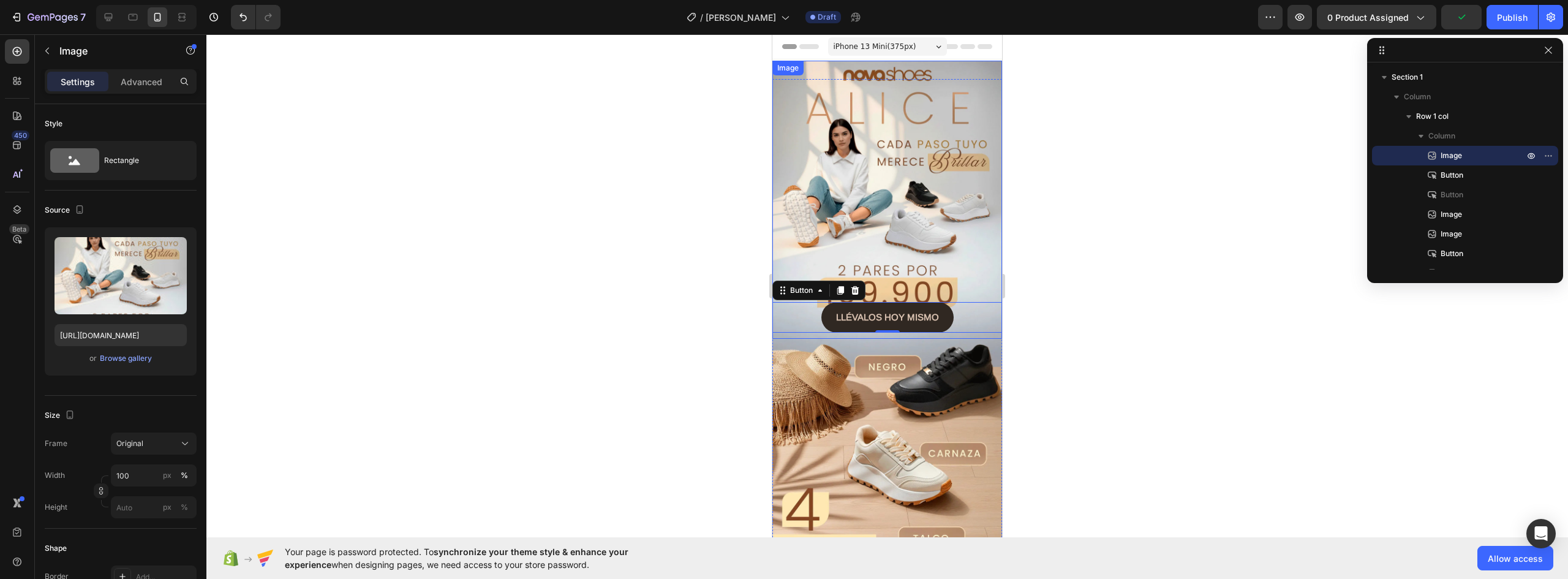
click at [955, 262] on img at bounding box center [887, 200] width 230 height 279
click at [878, 213] on img at bounding box center [887, 200] width 230 height 279
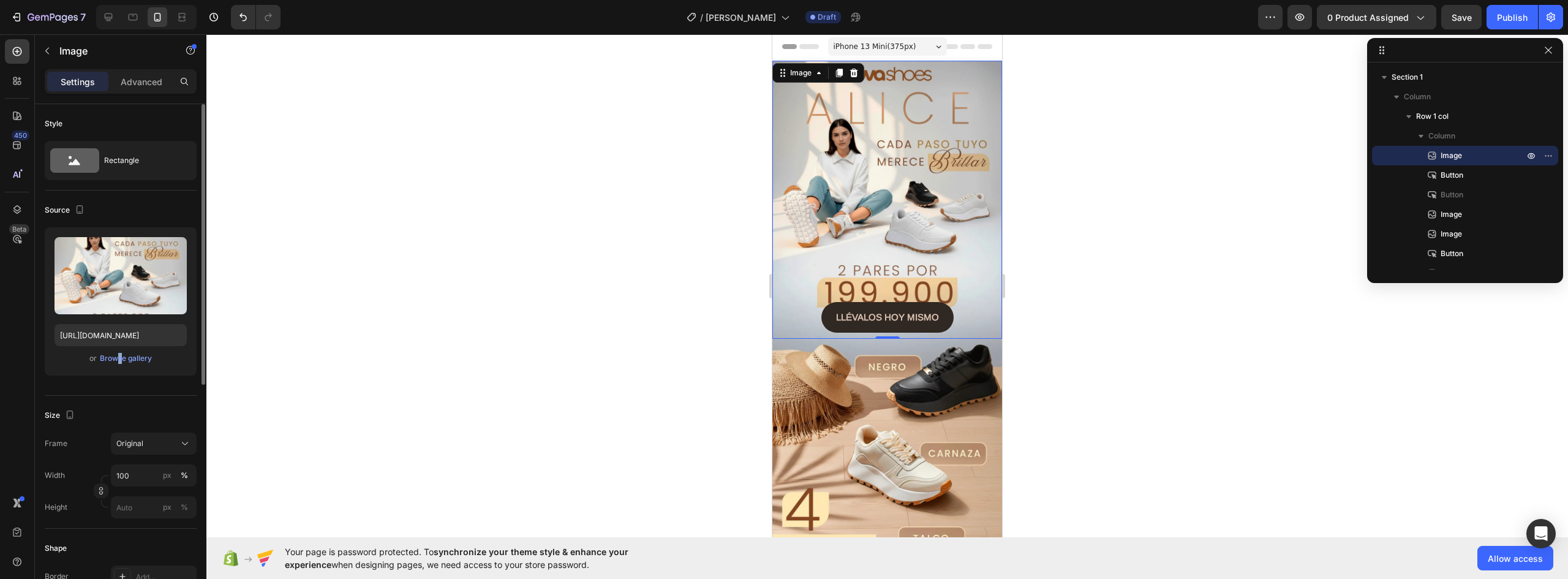
click at [115, 366] on div "or Browse gallery" at bounding box center [121, 358] width 132 height 14
click at [125, 356] on div "Browse gallery" at bounding box center [126, 359] width 52 height 11
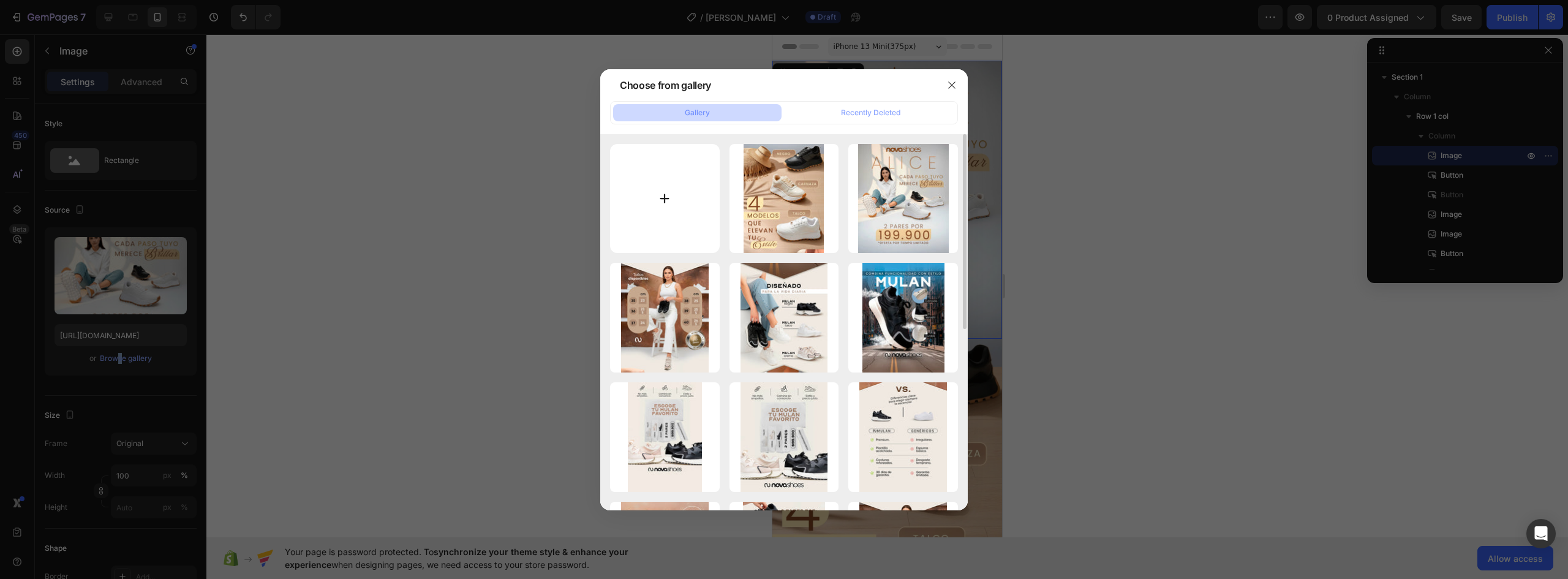
click at [679, 198] on input "file" at bounding box center [665, 199] width 110 height 110
type input "C:\fakepath\LANDING-ALICE_01B.webp"
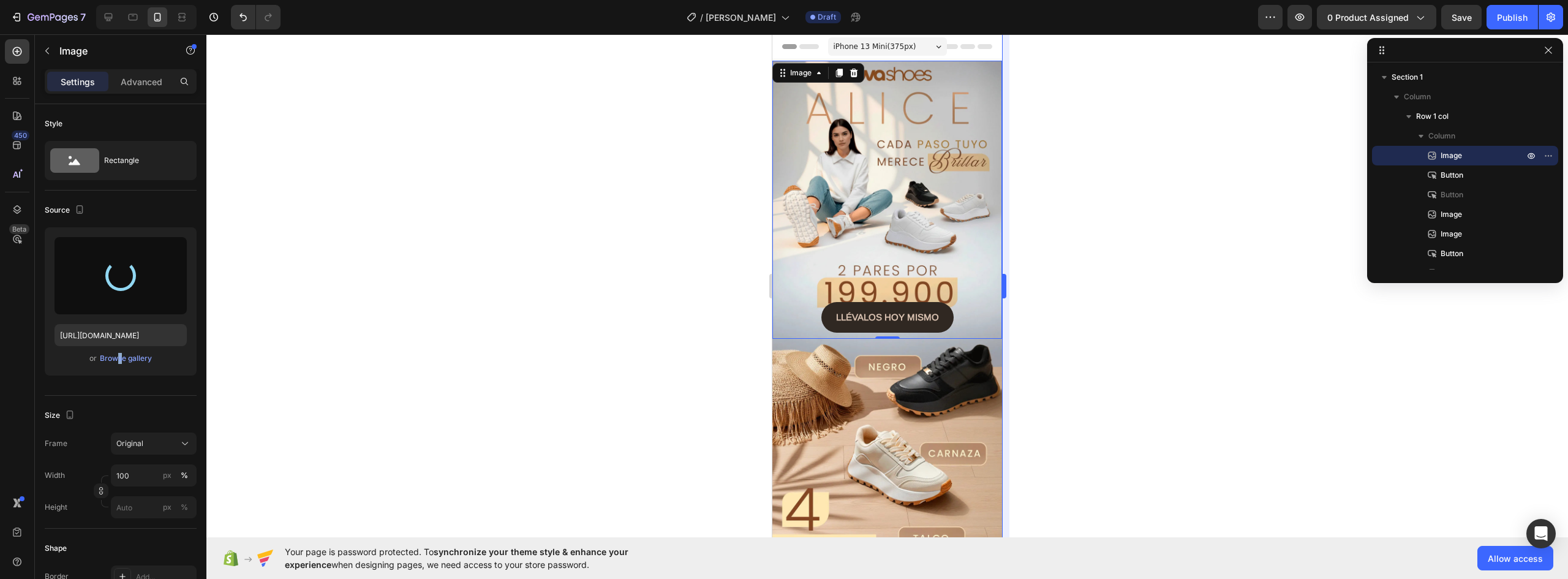
type input "https://cdn.shopify.com/s/files/1/0637/5325/7022/files/gempages_586166114766029…"
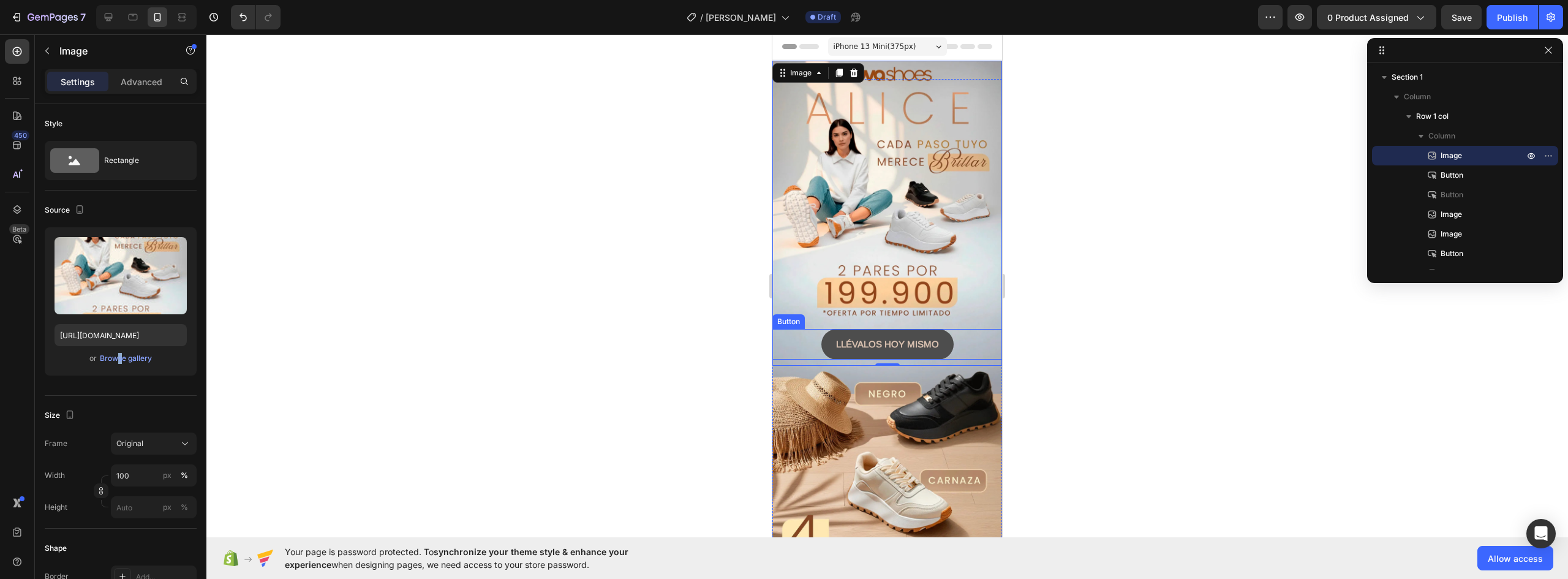
click at [941, 329] on button "LLÉVALOS HOY MISMO" at bounding box center [887, 344] width 132 height 31
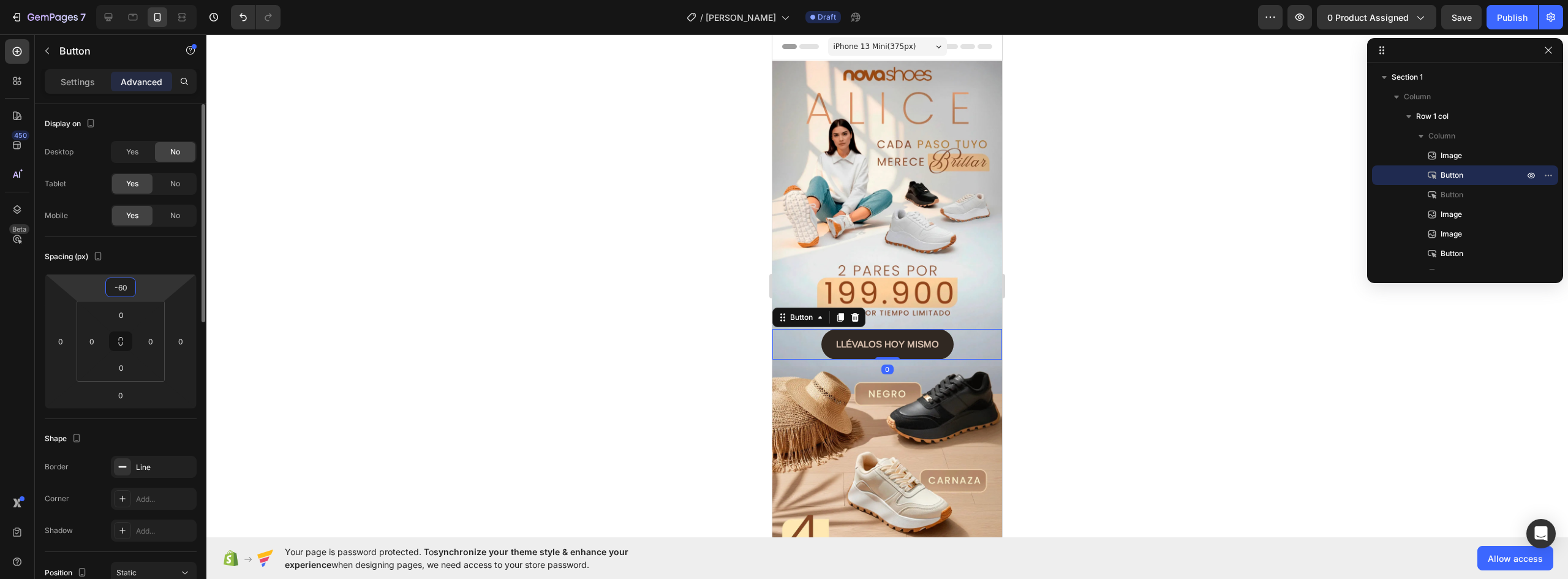
click at [125, 292] on input "-60" at bounding box center [121, 287] width 25 height 19
type input "-70"
click at [125, 368] on input "0" at bounding box center [121, 368] width 25 height 19
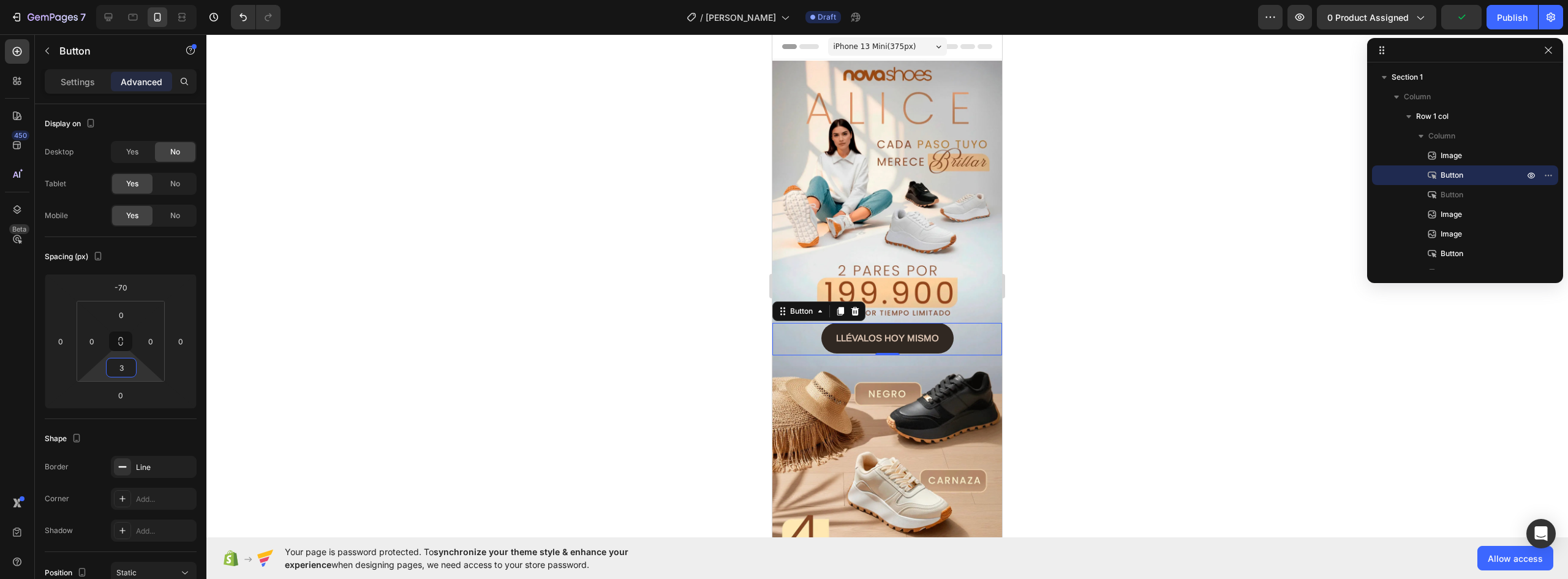
type input "3"
click at [1115, 344] on div at bounding box center [887, 307] width 1362 height 545
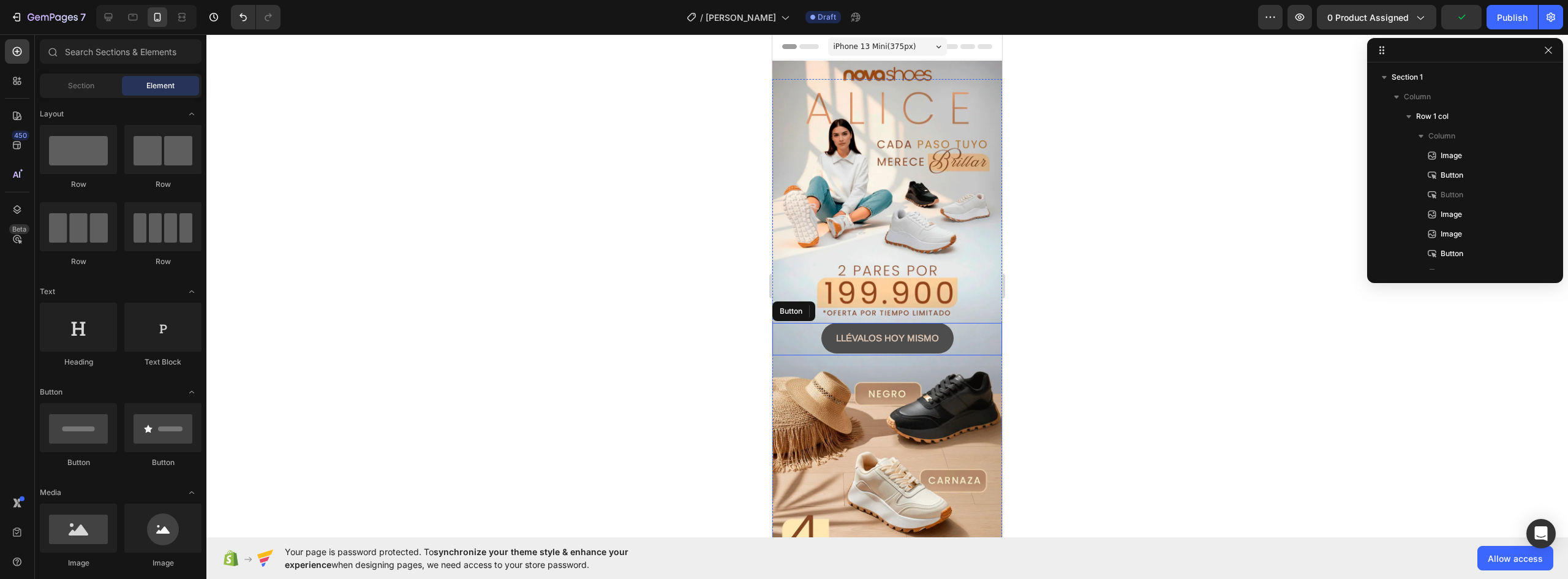
click at [944, 323] on button "LLÉVALOS HOY MISMO" at bounding box center [887, 338] width 132 height 31
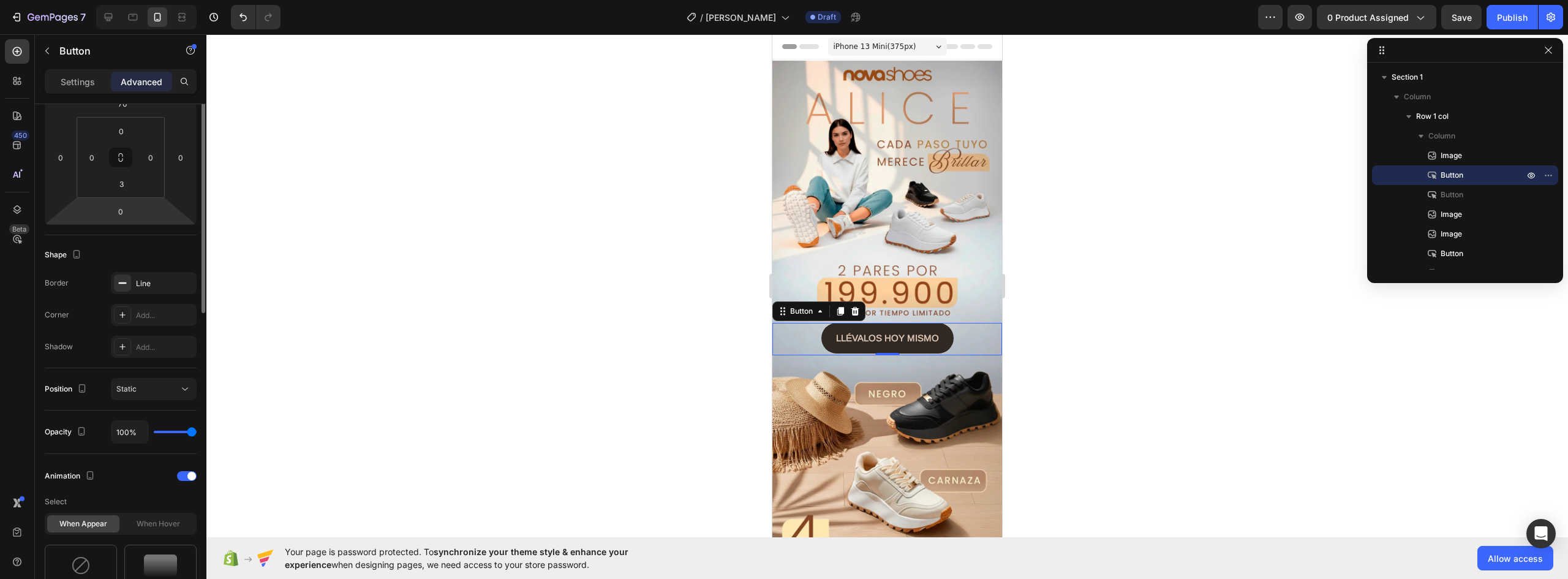
scroll to position [61, 0]
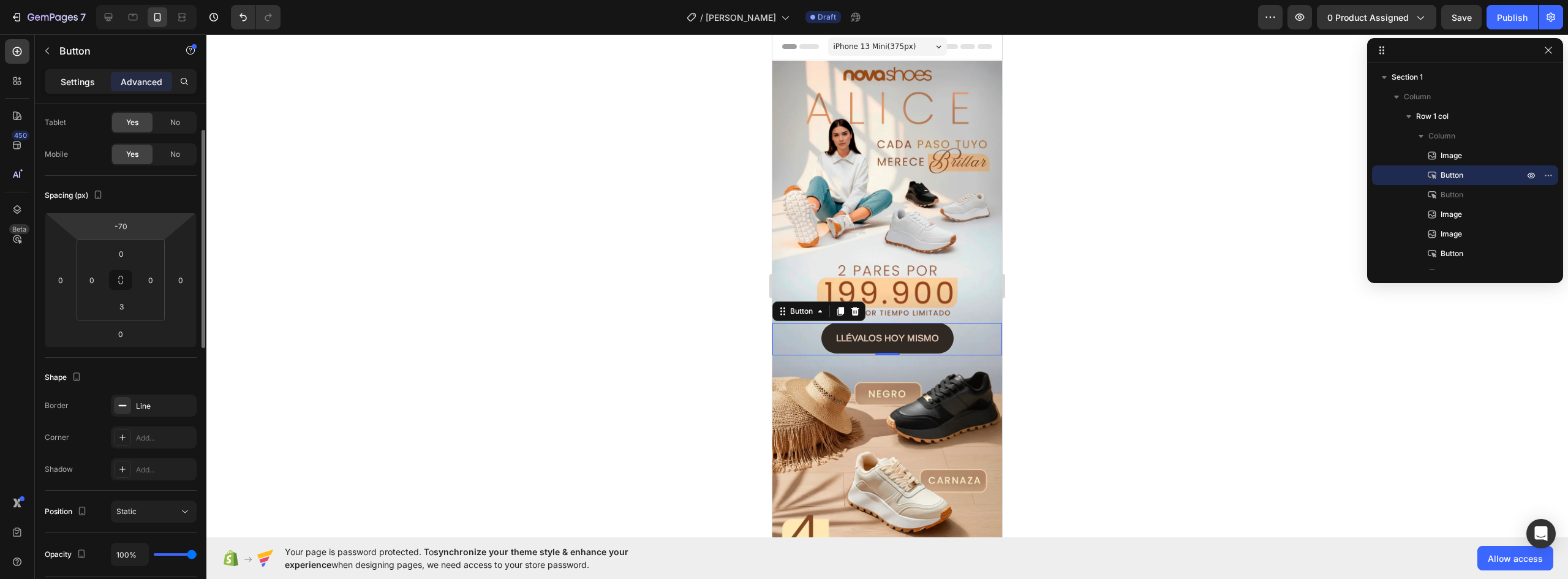
click at [75, 81] on p "Settings" at bounding box center [77, 82] width 34 height 13
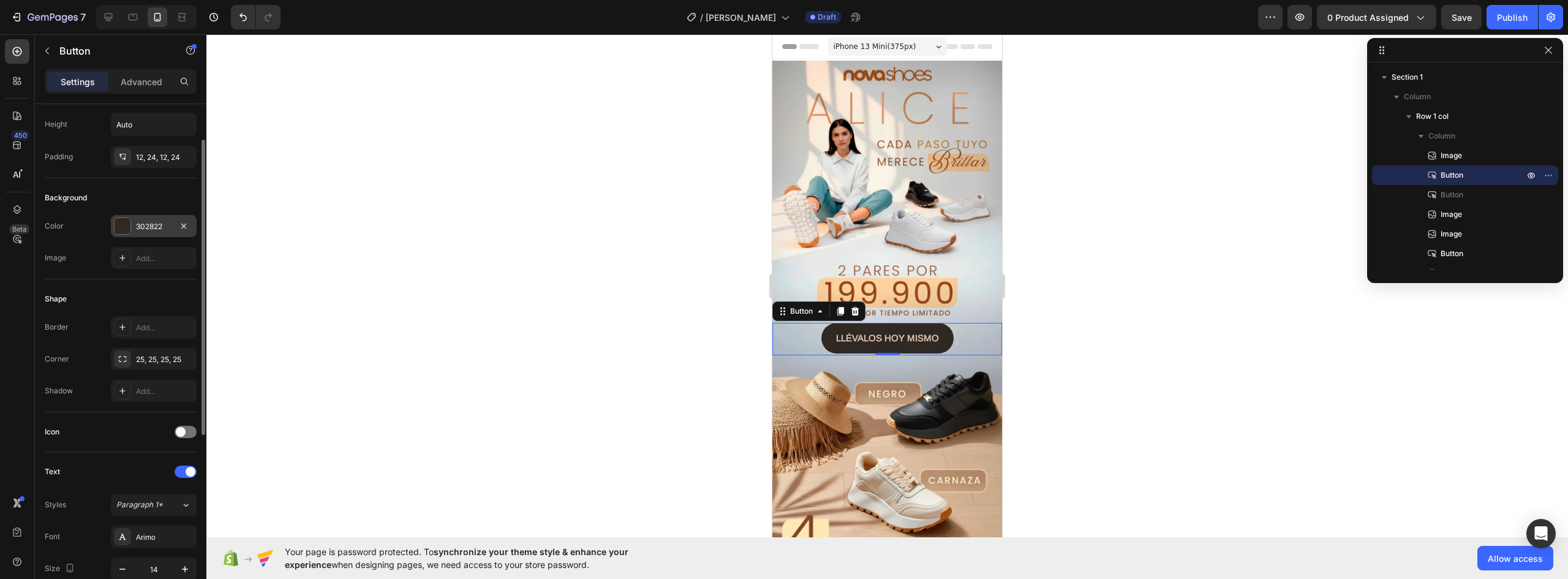
click at [124, 227] on div at bounding box center [122, 226] width 16 height 16
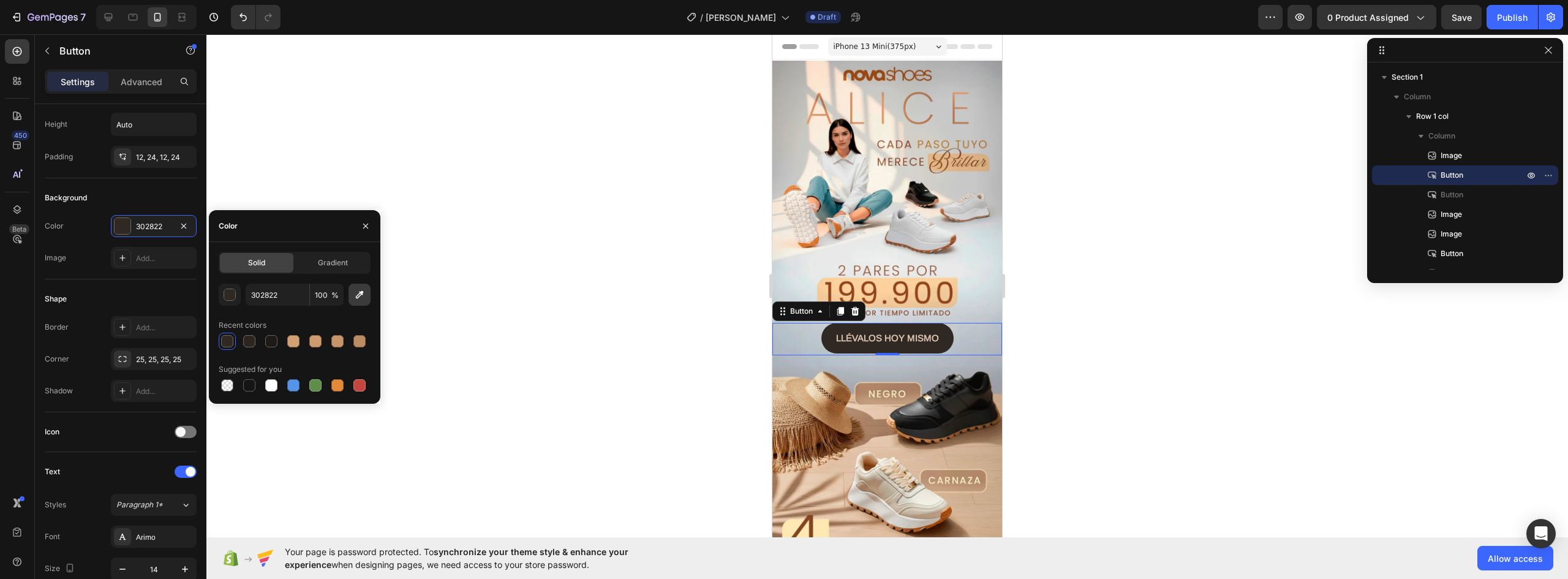
click at [362, 297] on icon "button" at bounding box center [360, 295] width 12 height 12
type input "A67D62"
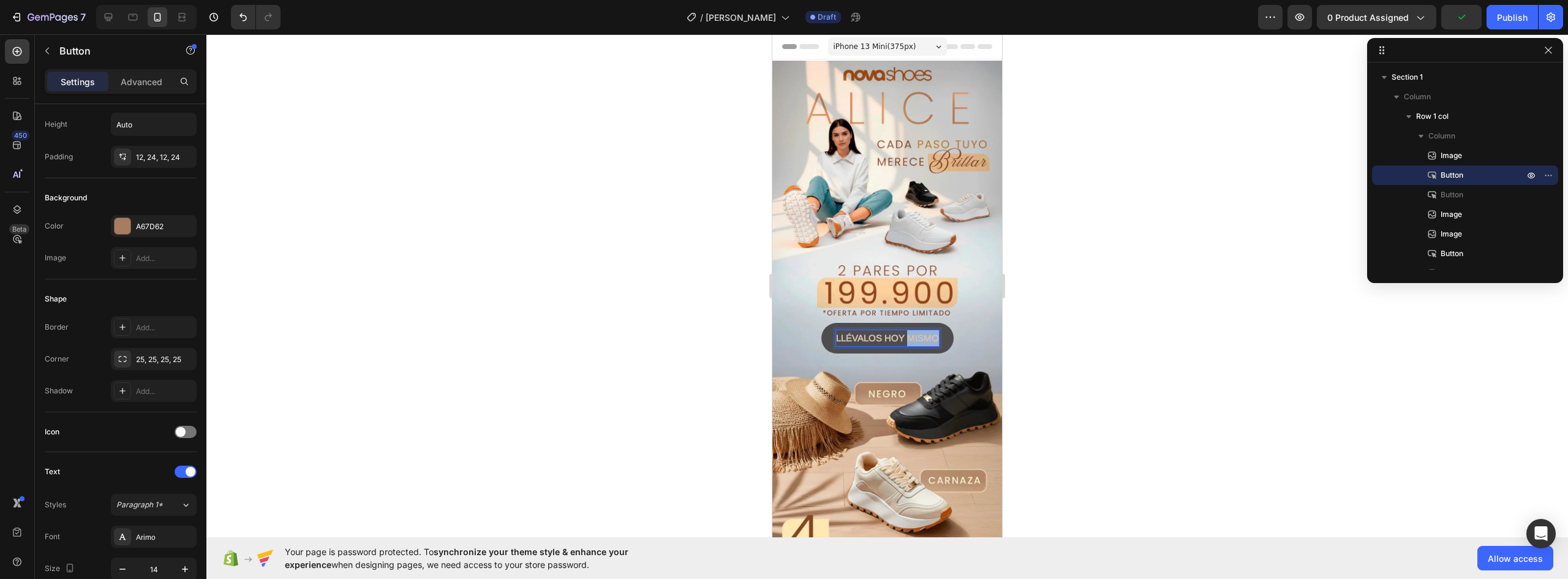
click at [927, 333] on strong "LLÉVALOS HOY MISMO" at bounding box center [888, 338] width 103 height 10
drag, startPoint x: 832, startPoint y: 325, endPoint x: 1033, endPoint y: 327, distance: 201.0
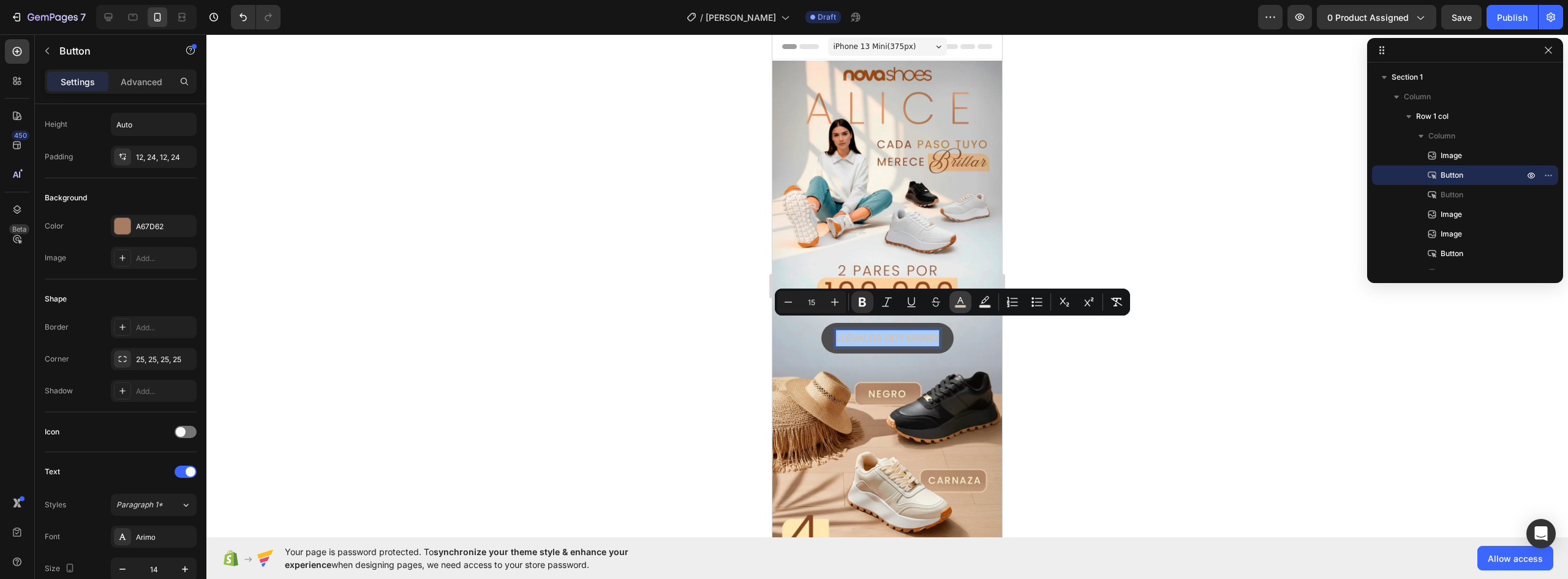
click at [957, 303] on icon "Editor contextual toolbar" at bounding box center [961, 303] width 12 height 12
type input "D8C0AF"
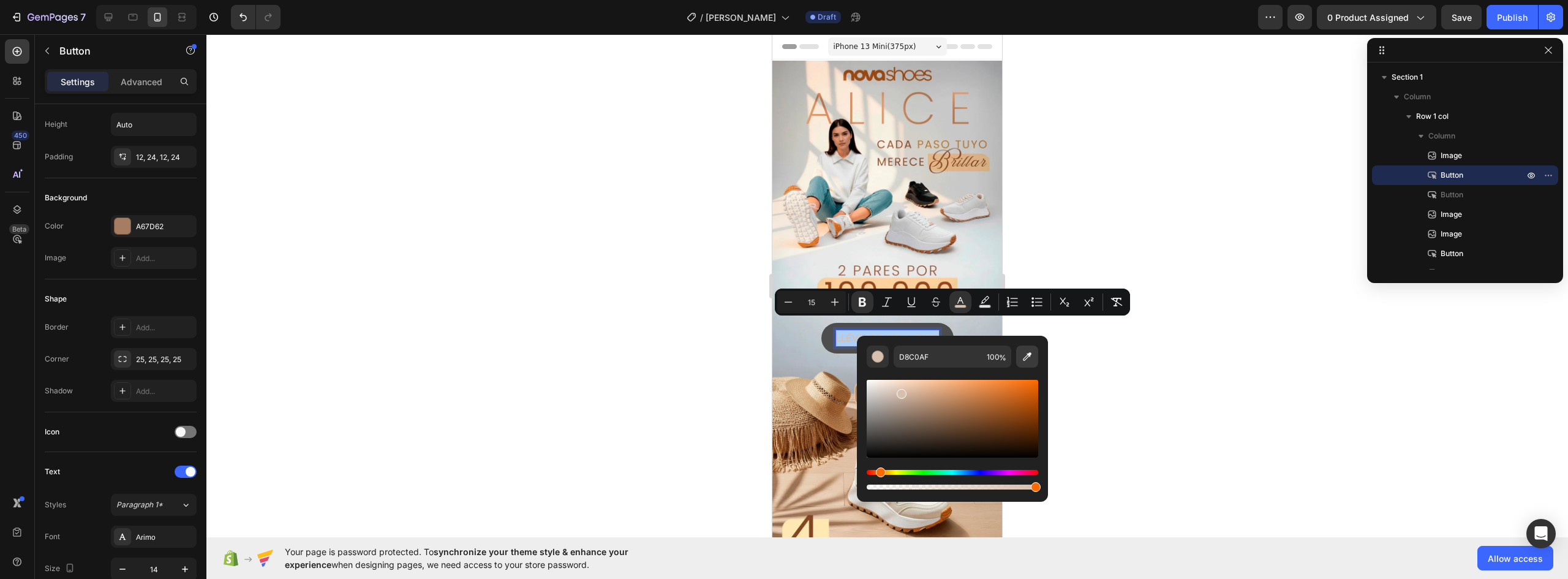
click at [1025, 357] on icon "Editor contextual toolbar" at bounding box center [1027, 357] width 12 height 12
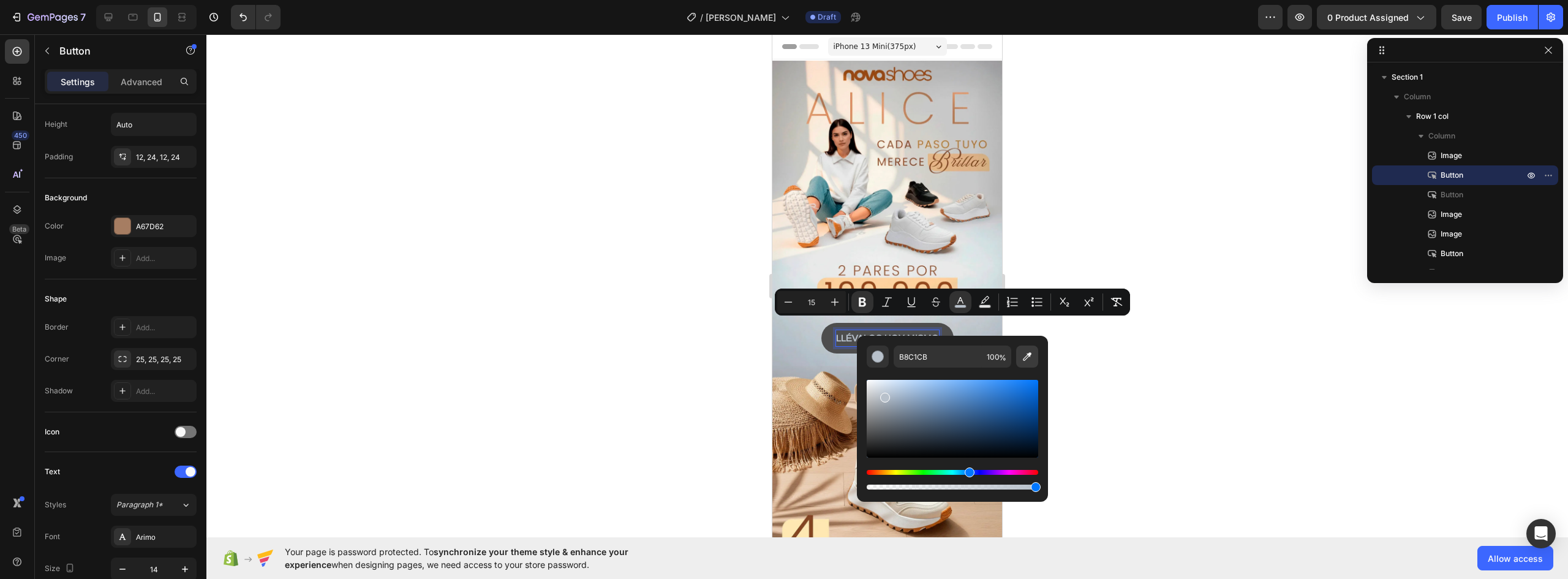
click at [1028, 359] on icon "Editor contextual toolbar" at bounding box center [1027, 357] width 12 height 12
type input "FBF4E8"
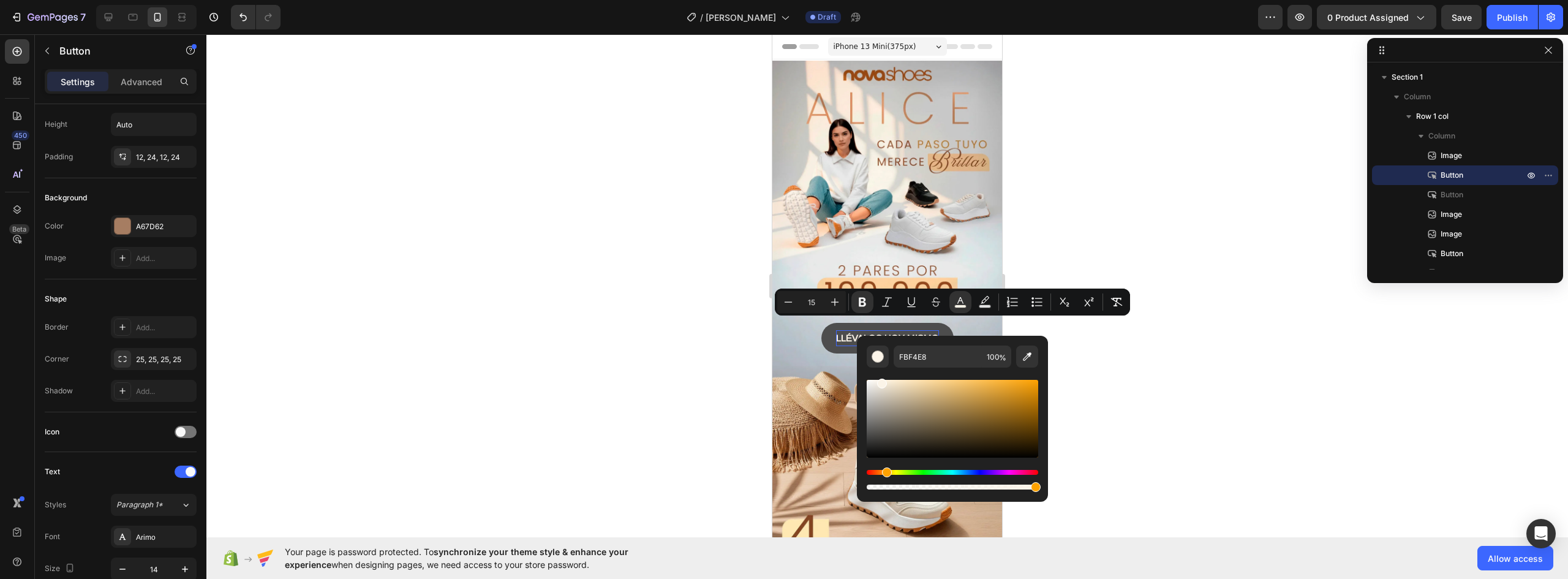
click at [1115, 354] on div at bounding box center [887, 307] width 1362 height 545
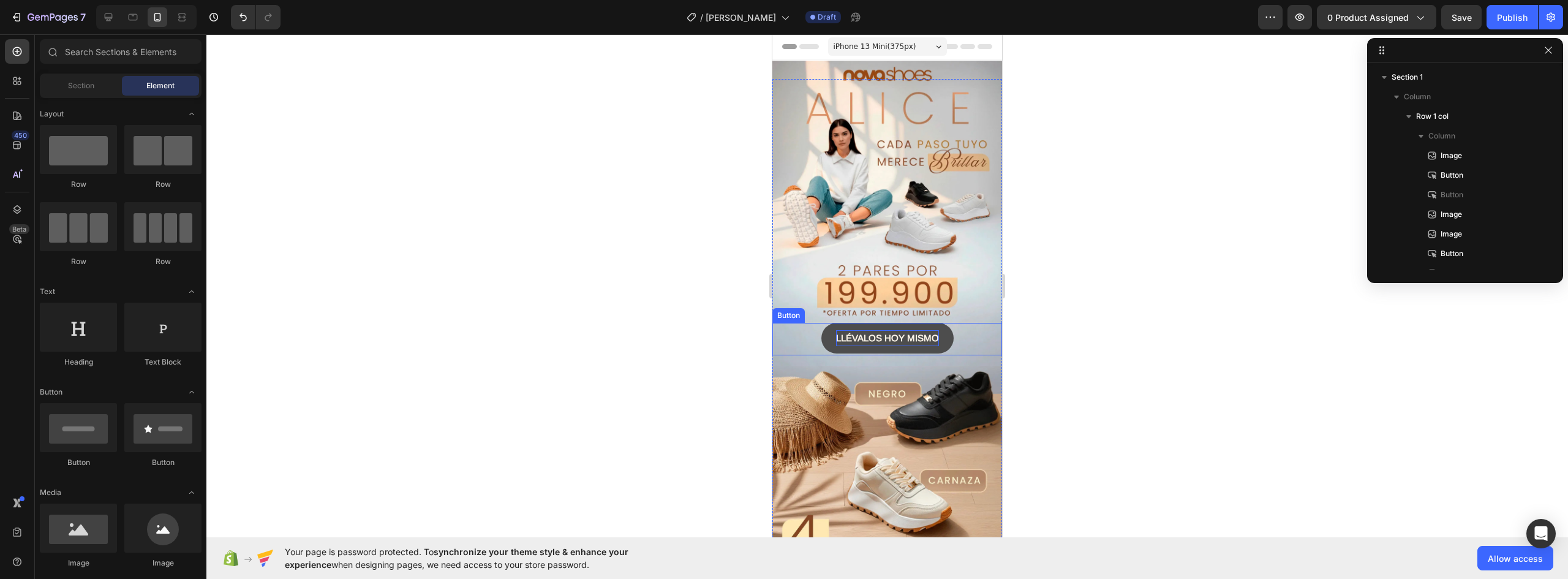
click at [939, 323] on button "LLÉVALOS HOY MISMO" at bounding box center [887, 338] width 132 height 31
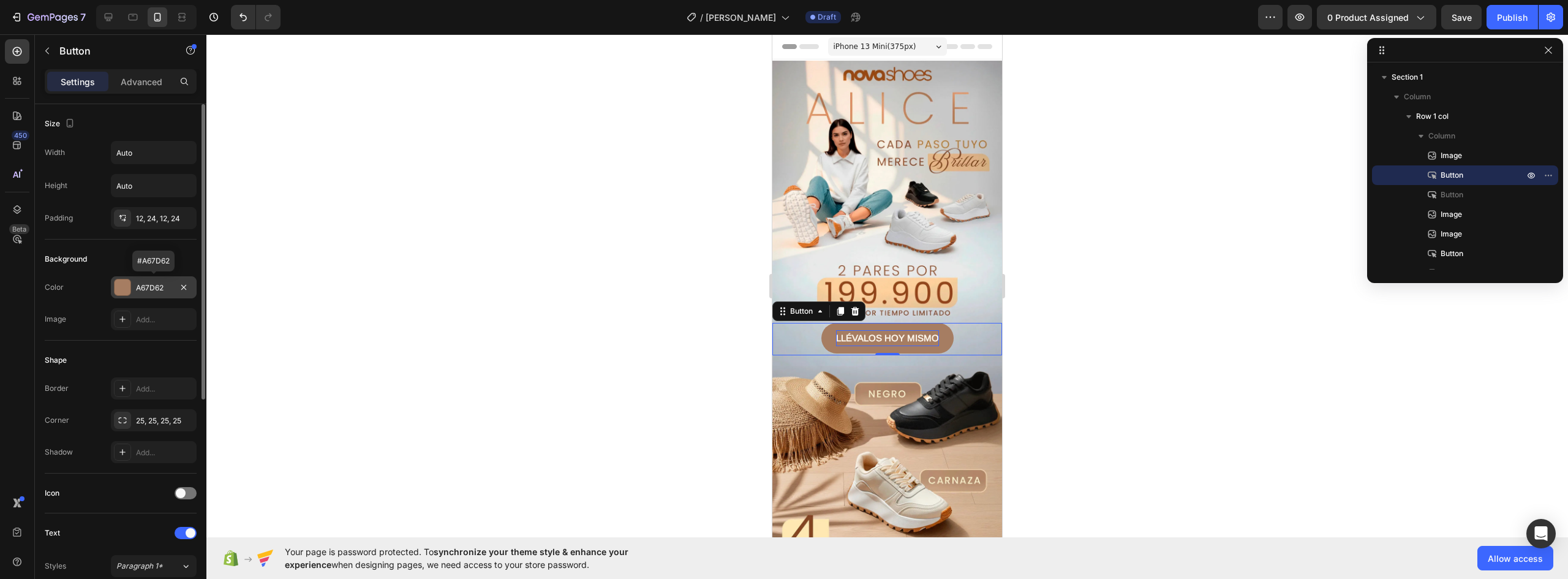
click at [160, 285] on div "A67D62" at bounding box center [154, 288] width 36 height 11
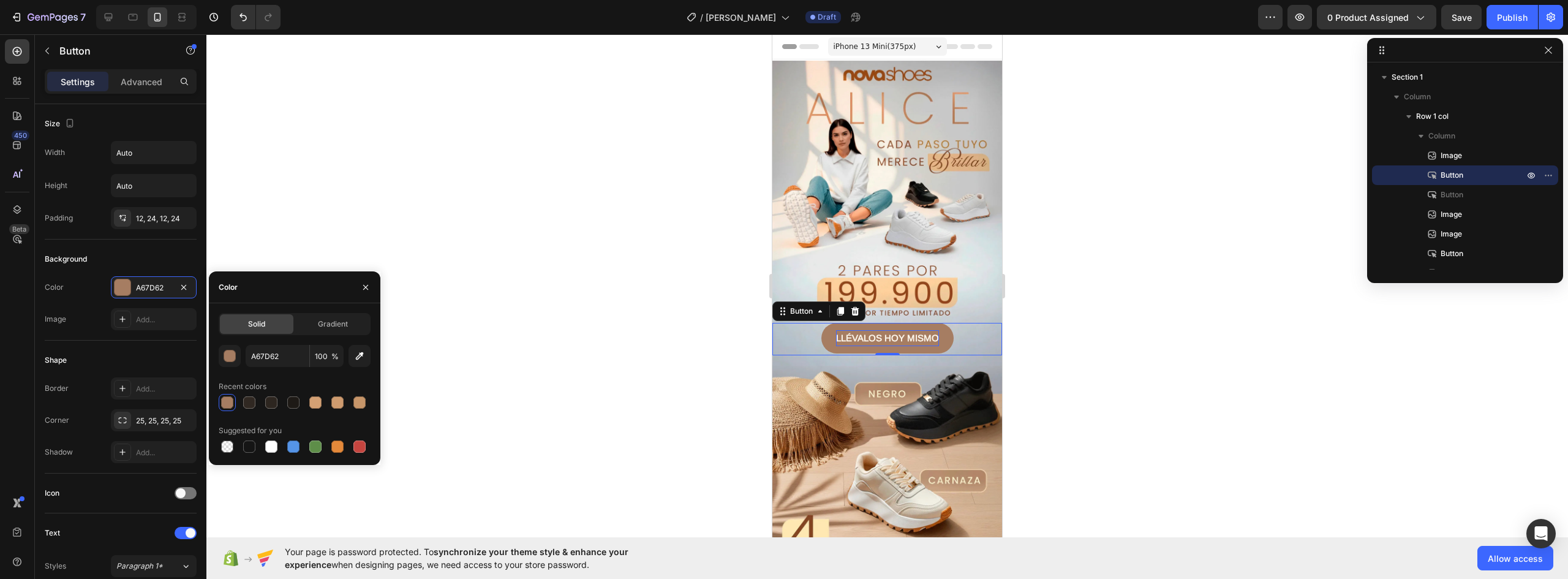
click at [1126, 397] on div at bounding box center [887, 307] width 1362 height 545
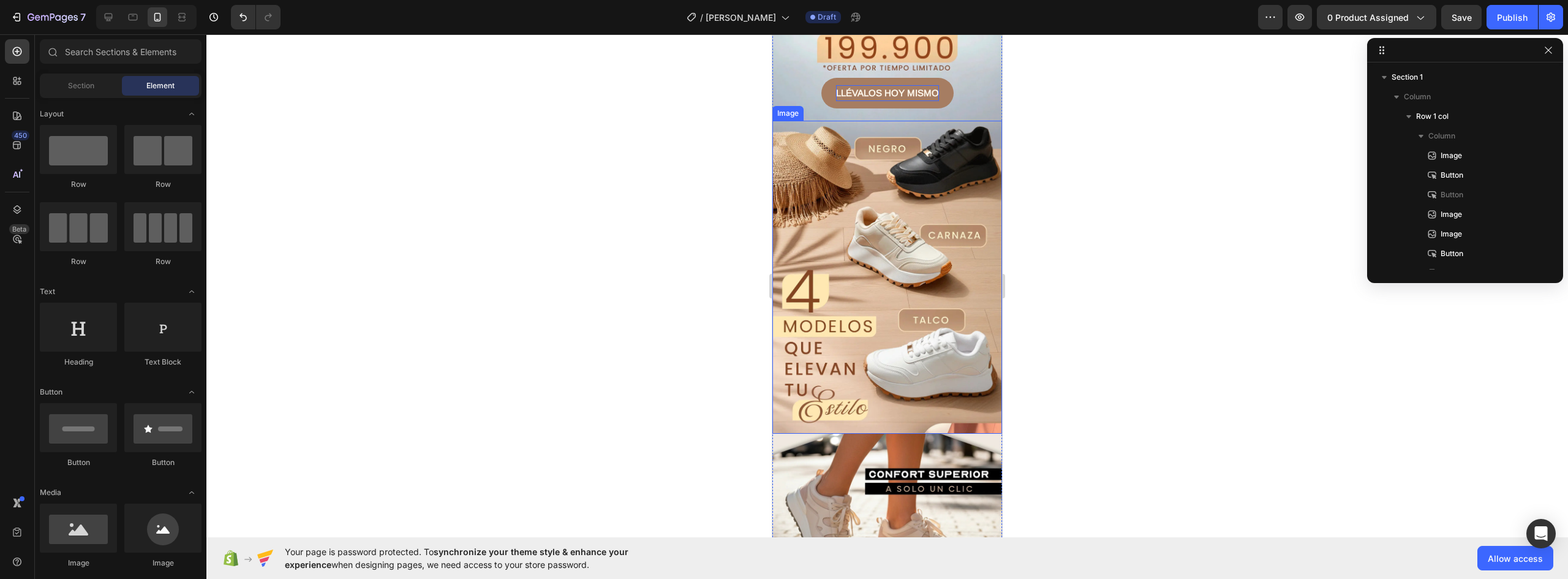
scroll to position [368, 0]
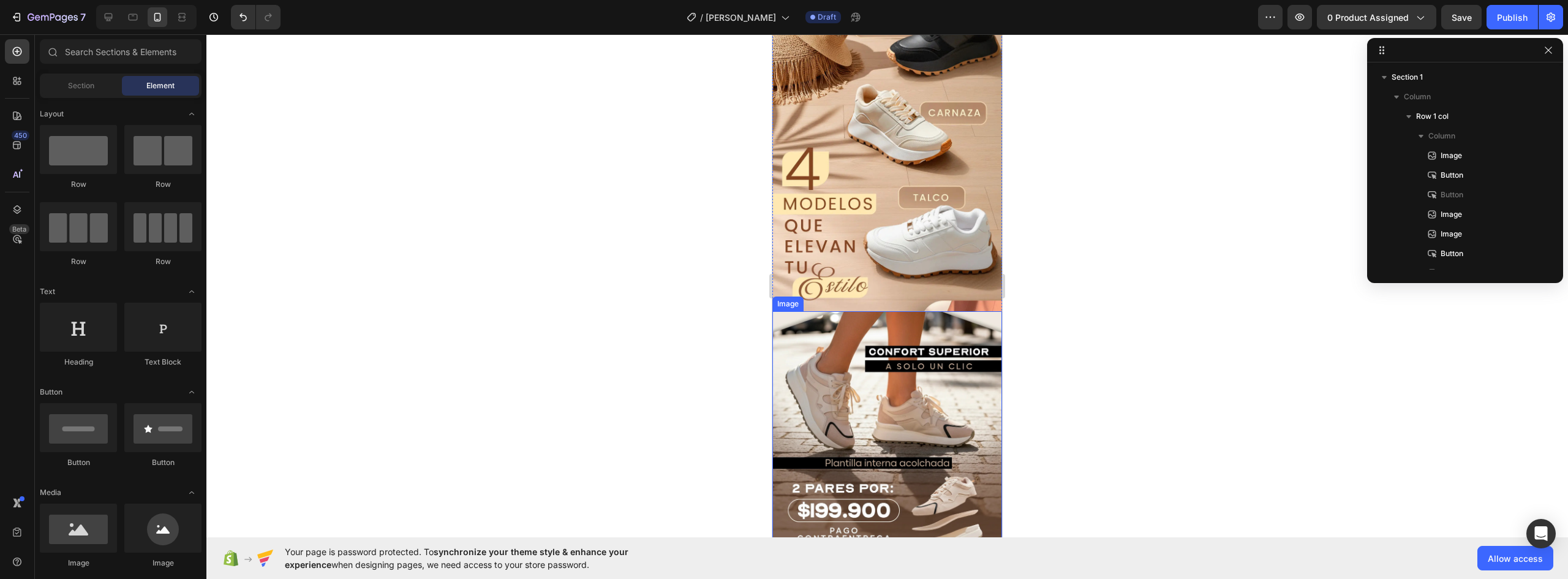
click at [920, 333] on img at bounding box center [887, 455] width 230 height 287
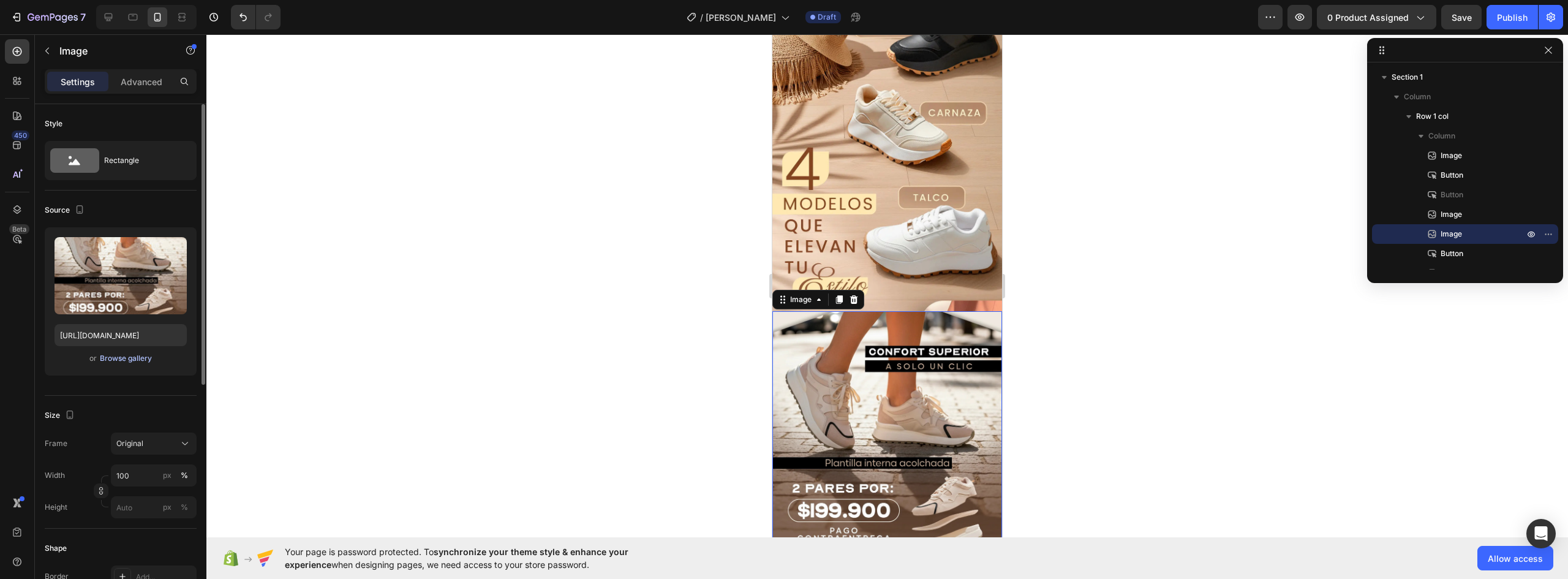
click at [134, 359] on div "Browse gallery" at bounding box center [126, 359] width 52 height 11
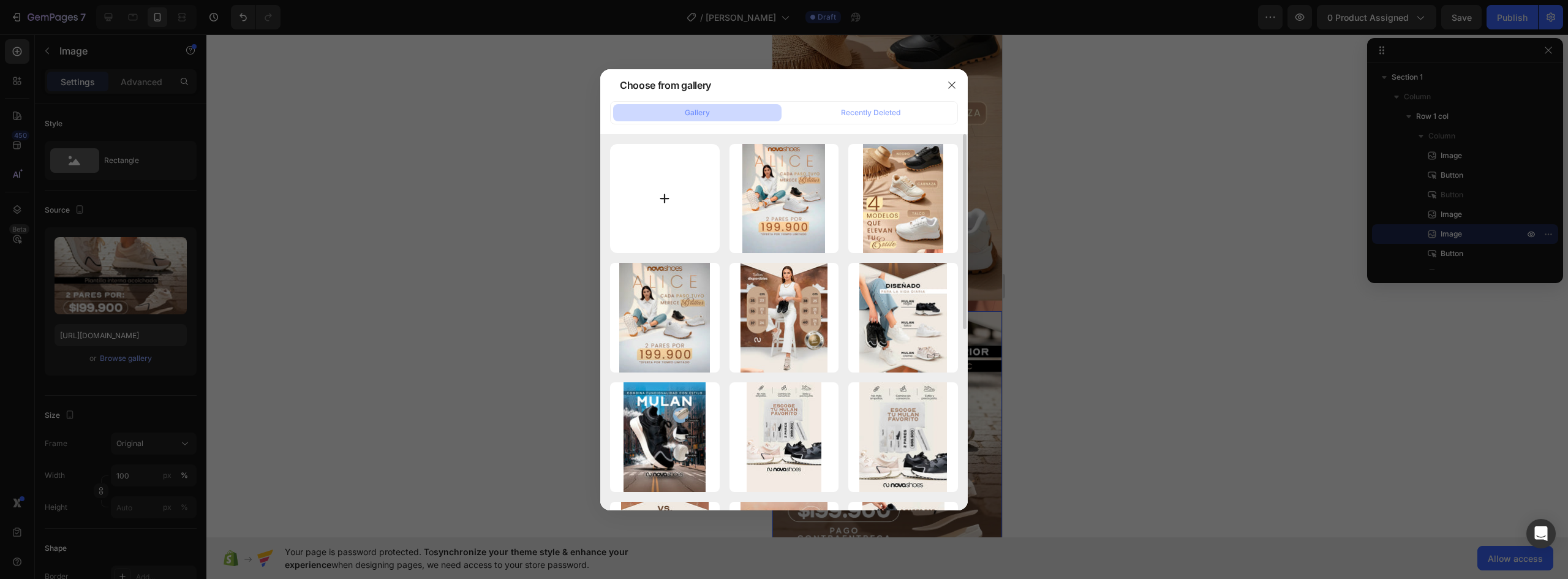
click at [655, 191] on input "file" at bounding box center [665, 199] width 110 height 110
type input "C:\fakepath\LANDING-ALICE_03.webp"
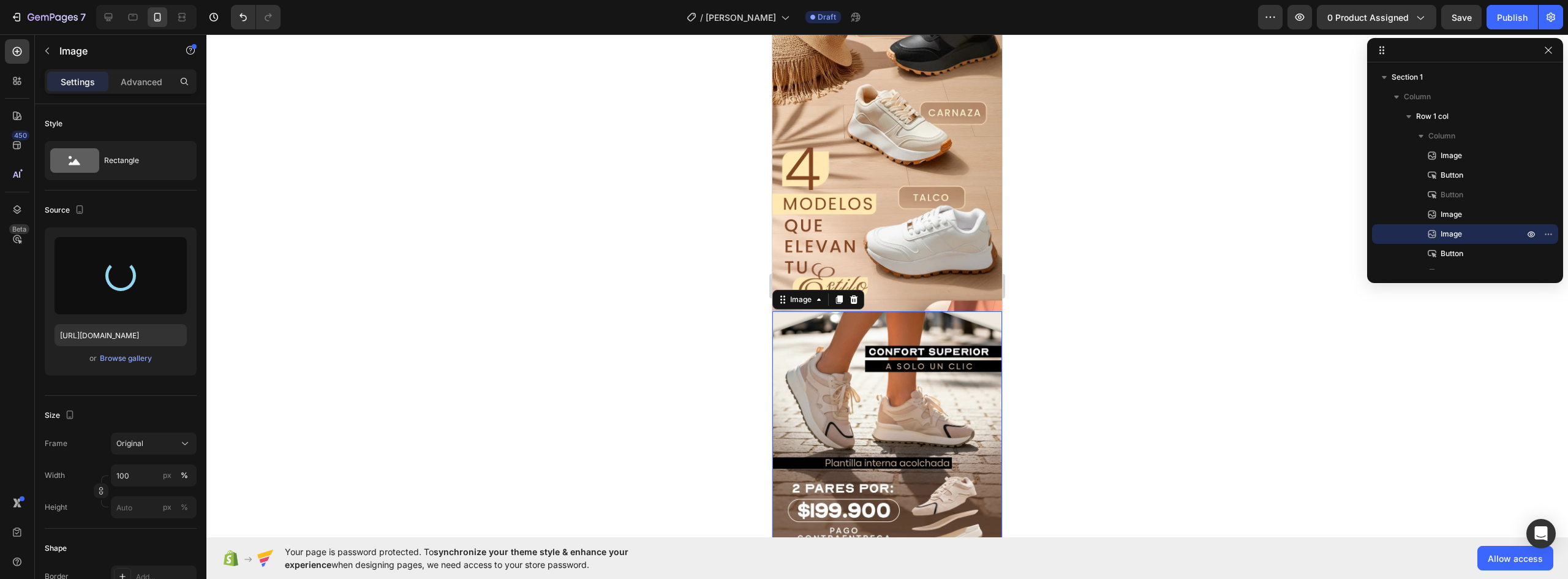
type input "https://cdn.shopify.com/s/files/1/0637/5325/7022/files/gempages_586166114766029…"
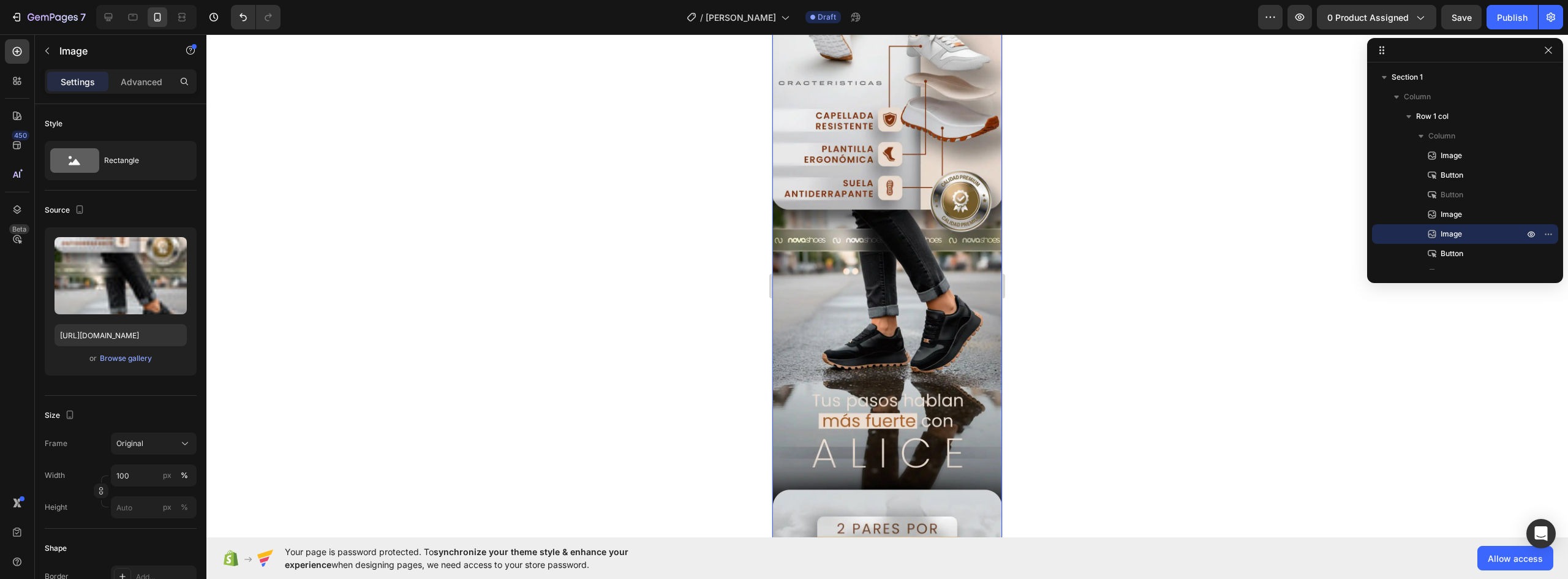
scroll to position [919, 0]
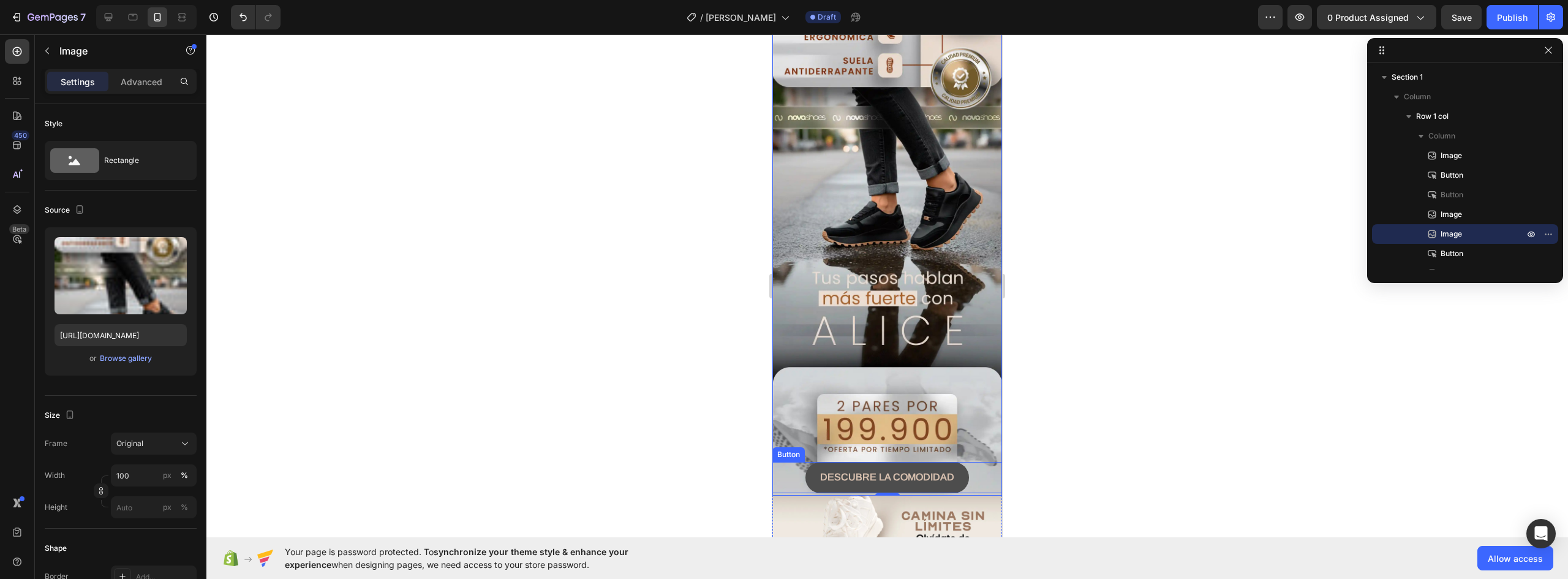
click at [956, 462] on button "DESCUBRE LA COMODIDAD" at bounding box center [887, 477] width 164 height 31
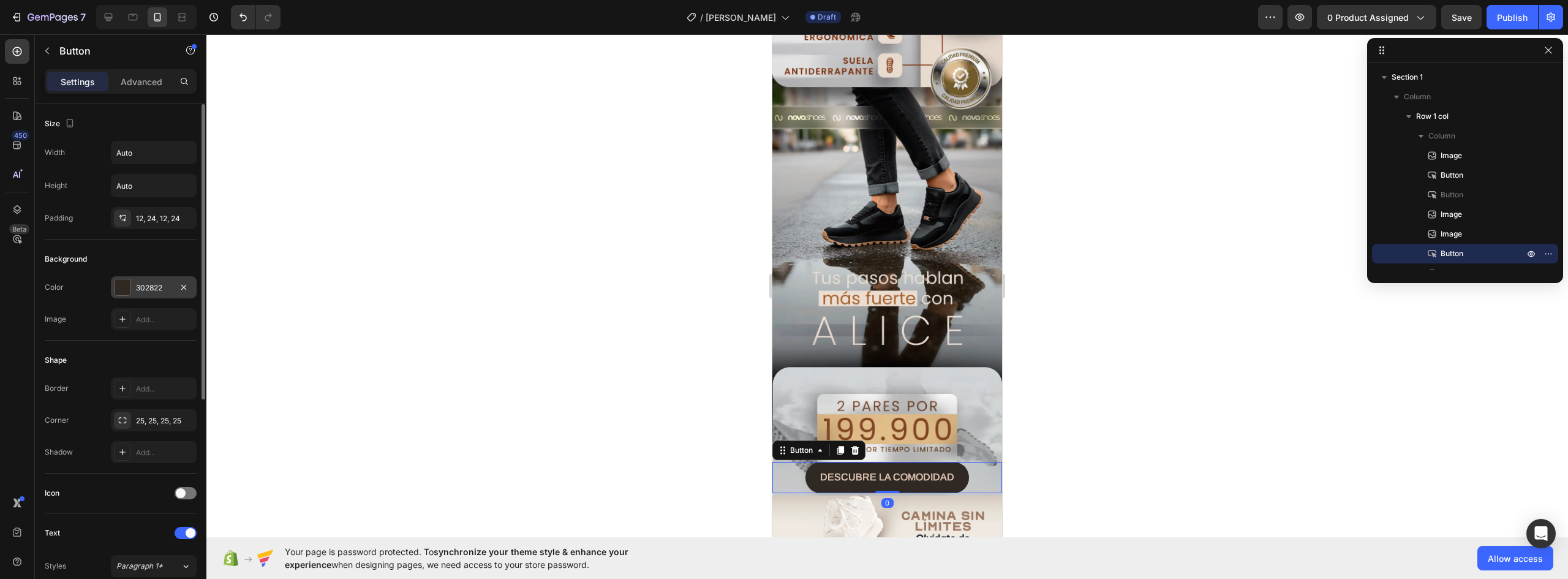
click at [165, 279] on div "302822" at bounding box center [154, 287] width 86 height 22
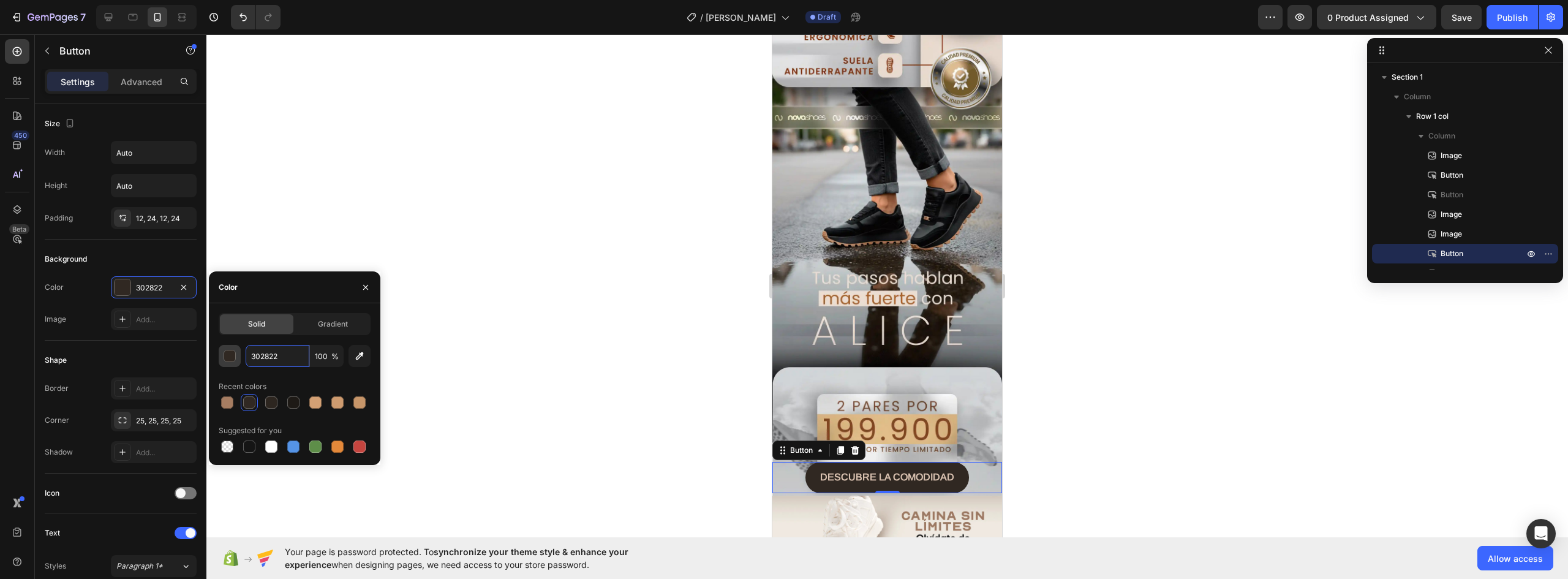
paste input "A67D6"
type input "A67D62"
click at [900, 472] on strong "DESCUBRE LA COMODIDAD" at bounding box center [887, 477] width 134 height 10
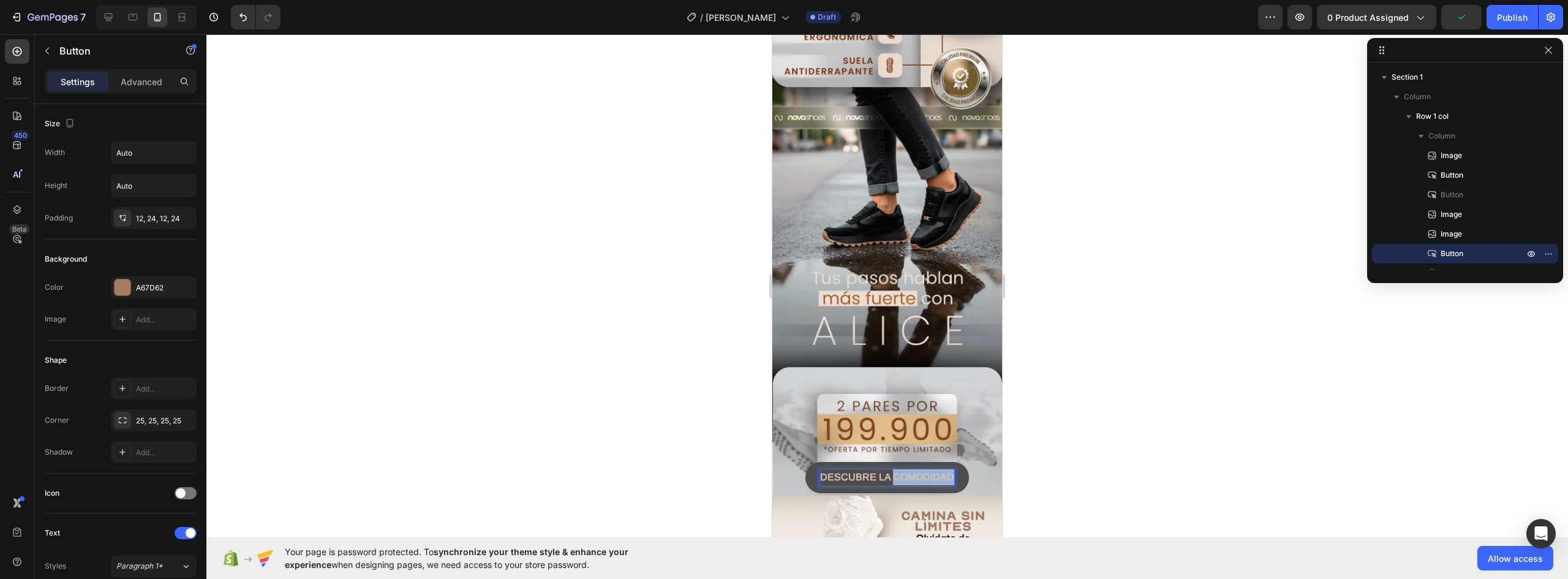
click at [900, 472] on strong "DESCUBRE LA COMODIDAD" at bounding box center [887, 477] width 134 height 10
drag, startPoint x: 817, startPoint y: 423, endPoint x: 1023, endPoint y: 429, distance: 206.1
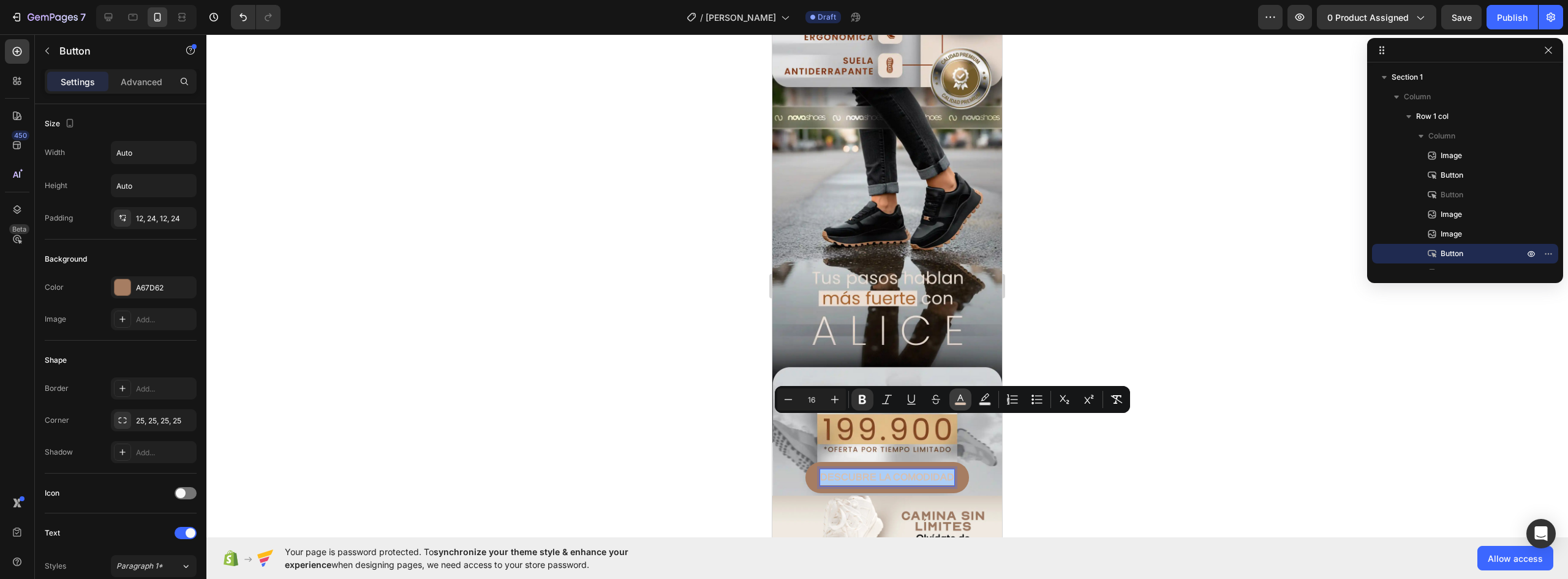
click at [961, 399] on icon "Editor contextual toolbar" at bounding box center [961, 400] width 12 height 12
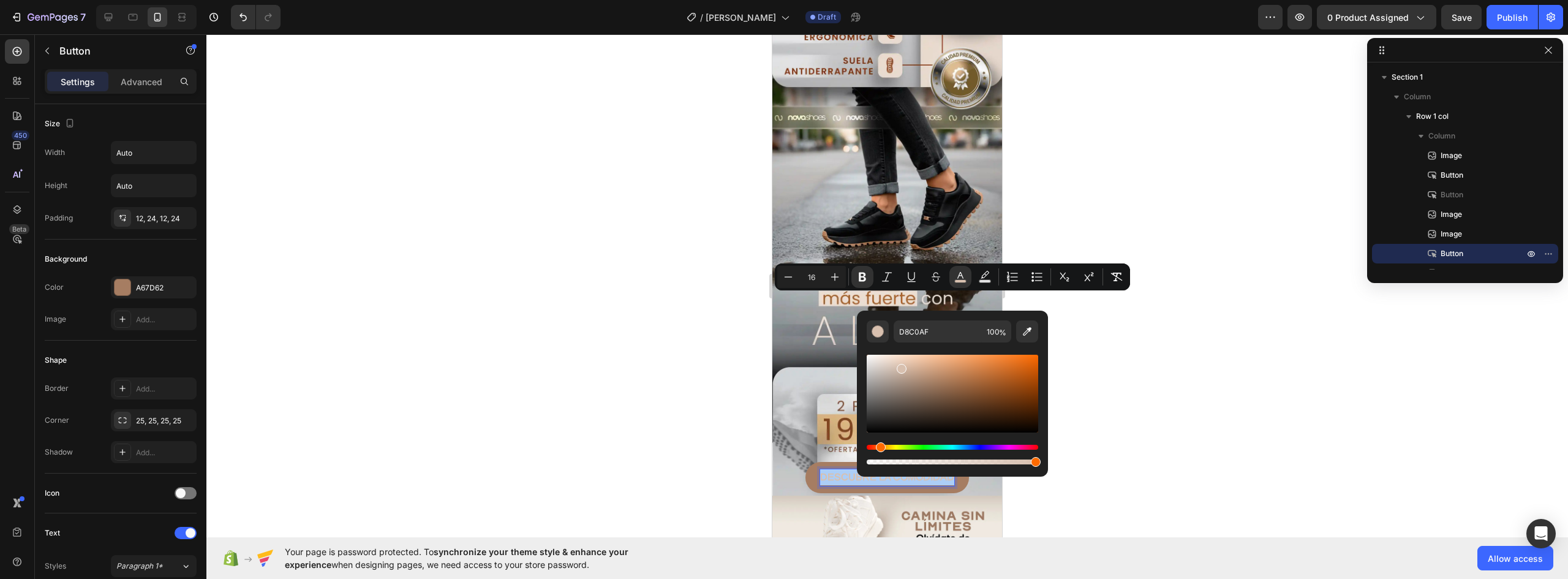
scroll to position [1042, 0]
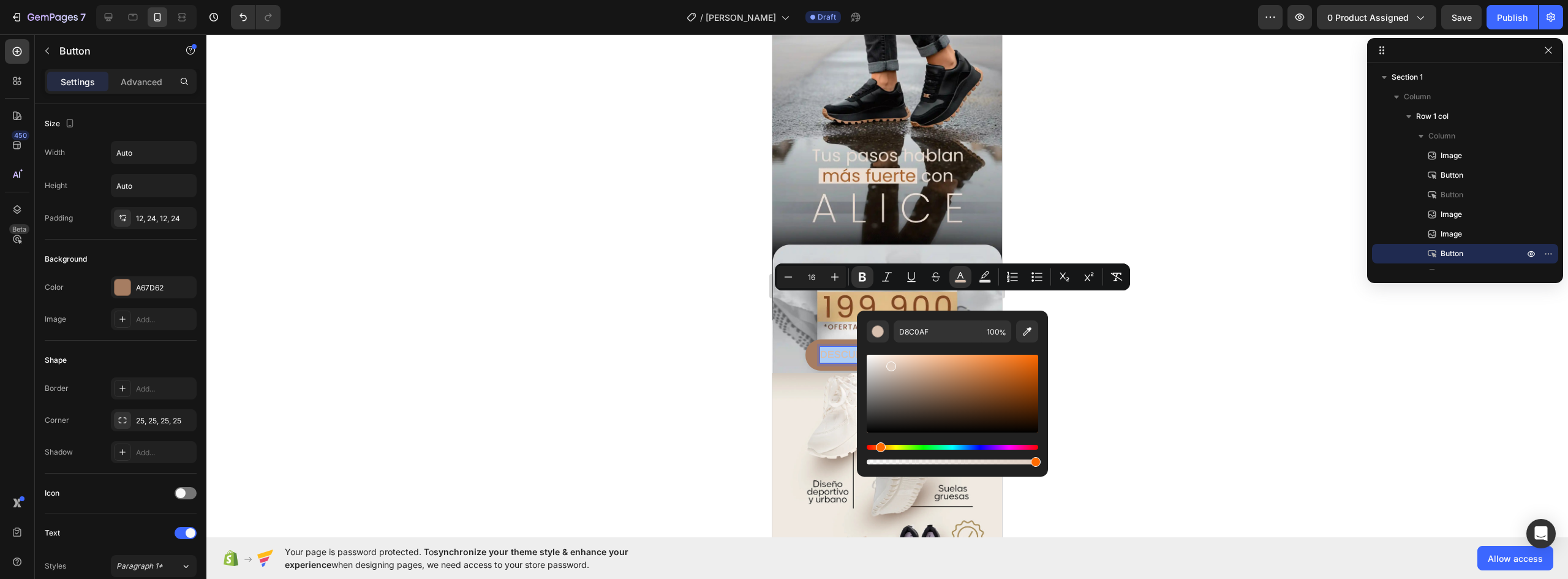
drag, startPoint x: 901, startPoint y: 368, endPoint x: 891, endPoint y: 364, distance: 10.8
click at [891, 364] on div "Editor contextual toolbar" at bounding box center [891, 366] width 10 height 10
drag, startPoint x: 886, startPoint y: 367, endPoint x: 881, endPoint y: 364, distance: 5.8
click at [881, 364] on div "Editor contextual toolbar" at bounding box center [882, 366] width 10 height 10
click at [876, 362] on div "Editor contextual toolbar" at bounding box center [878, 364] width 10 height 10
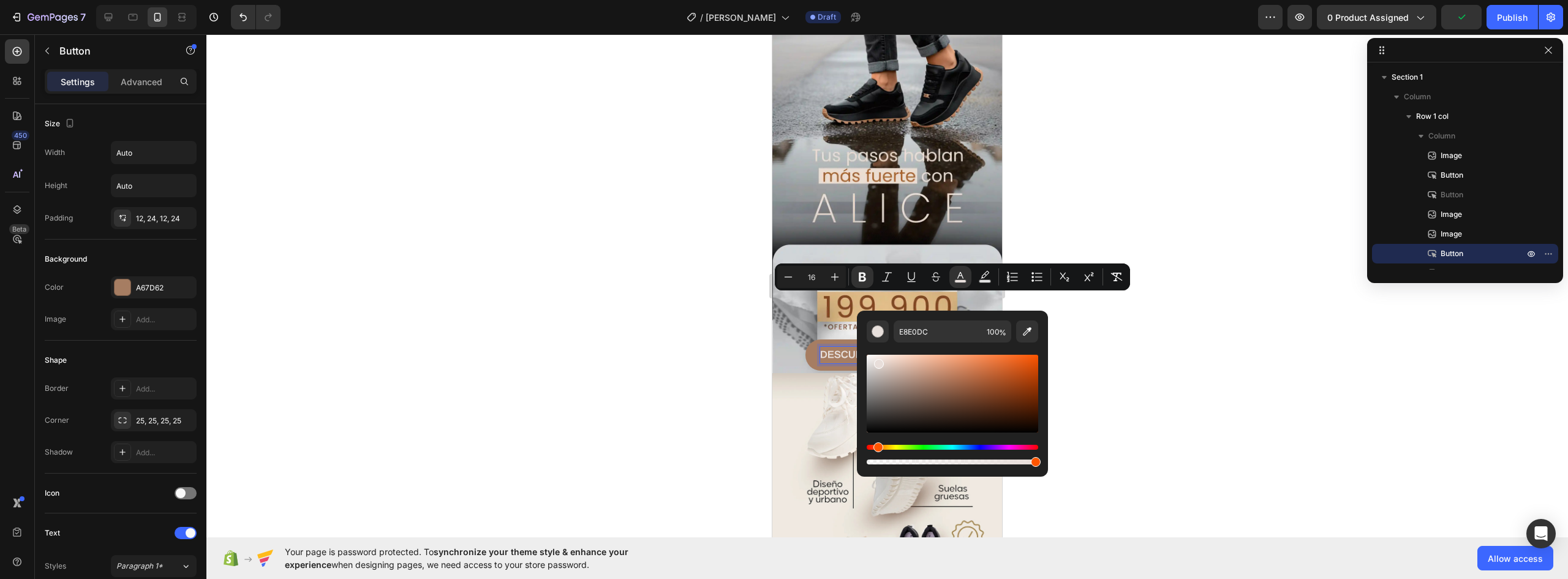
click at [877, 359] on div "Editor contextual toolbar" at bounding box center [879, 364] width 10 height 10
type input "F2E8E3"
click at [1156, 355] on div at bounding box center [887, 307] width 1362 height 545
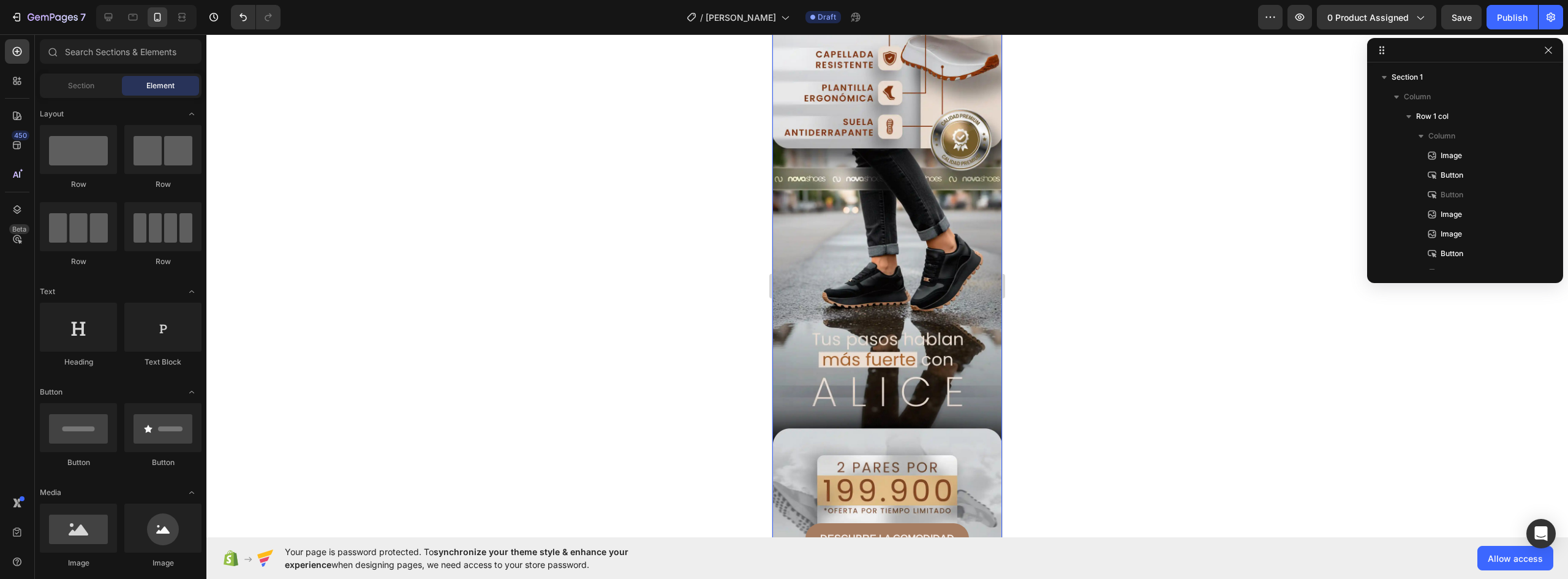
scroll to position [919, 0]
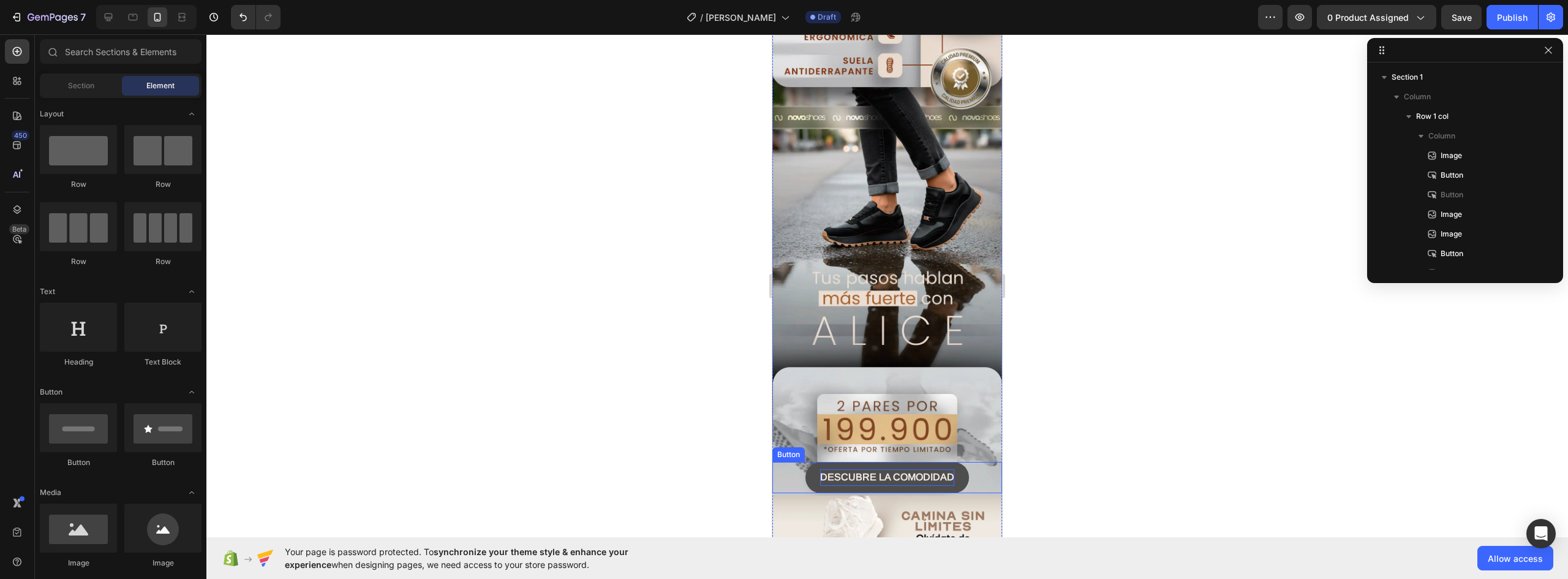
click at [916, 472] on strong "DESCUBRE LA COMODIDAD" at bounding box center [887, 477] width 134 height 10
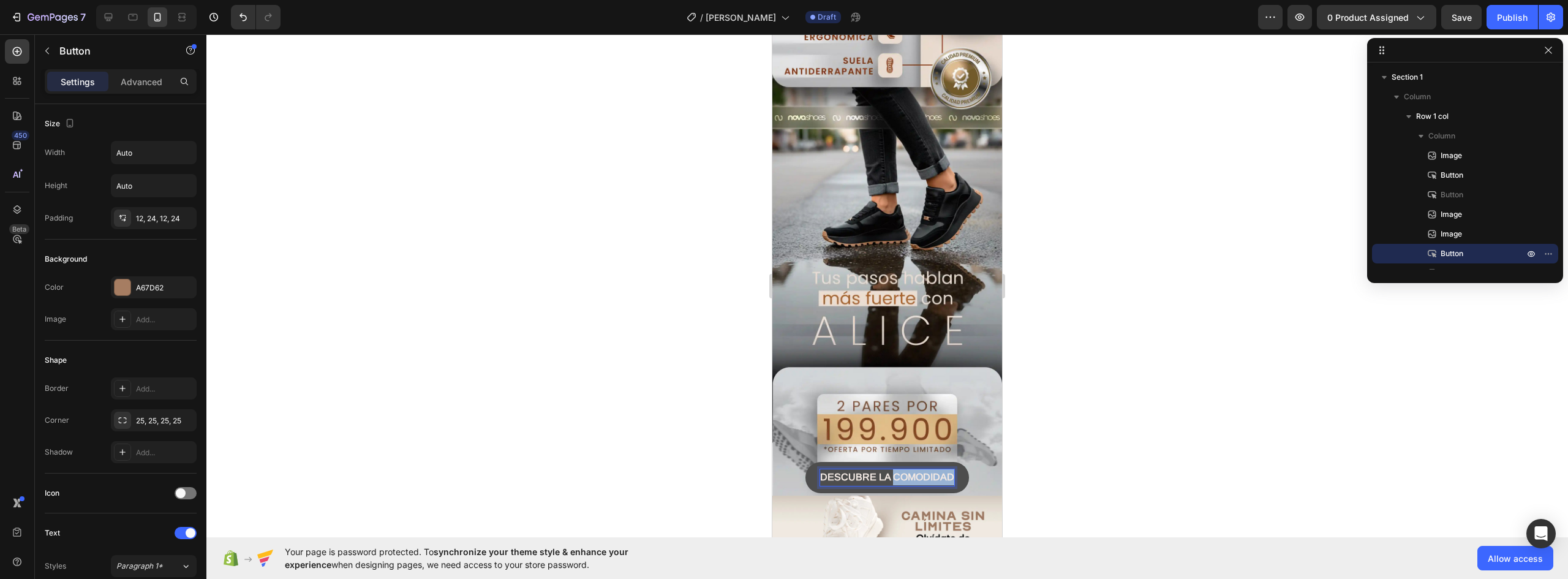
click at [927, 472] on strong "DESCUBRE LA COMODIDAD" at bounding box center [887, 477] width 134 height 10
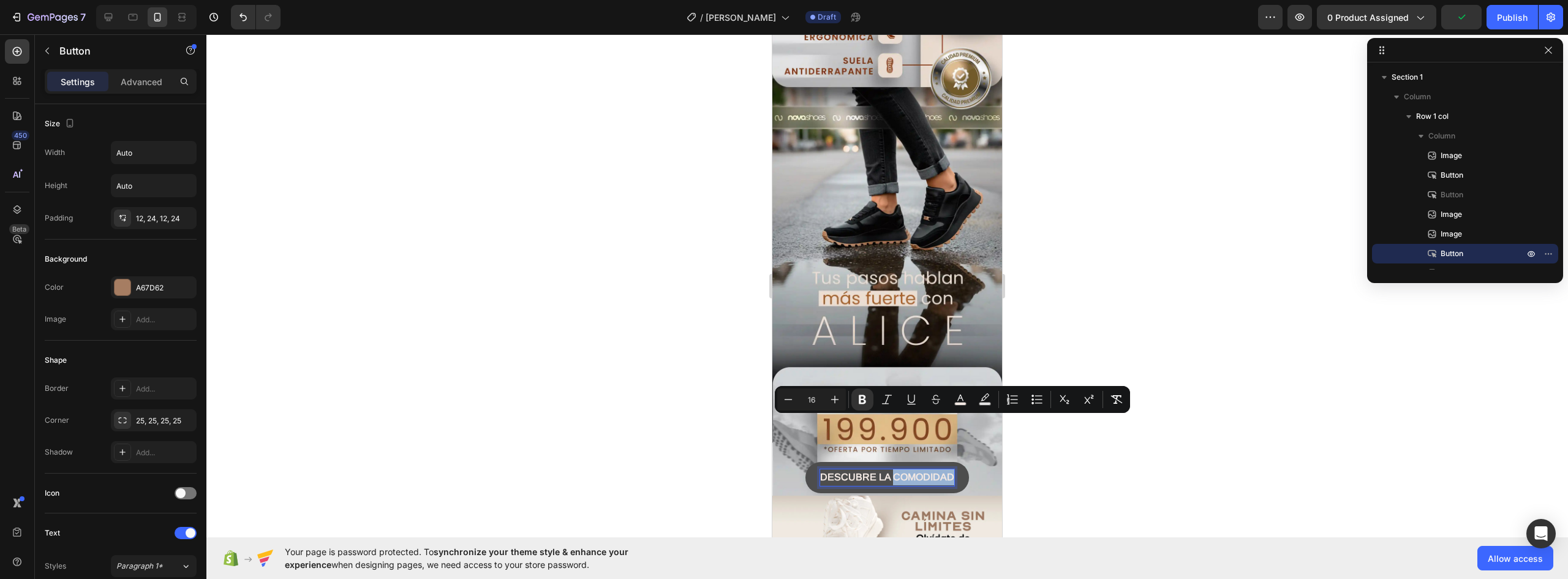
click at [946, 472] on strong "DESCUBRE LA COMODIDAD" at bounding box center [887, 477] width 134 height 10
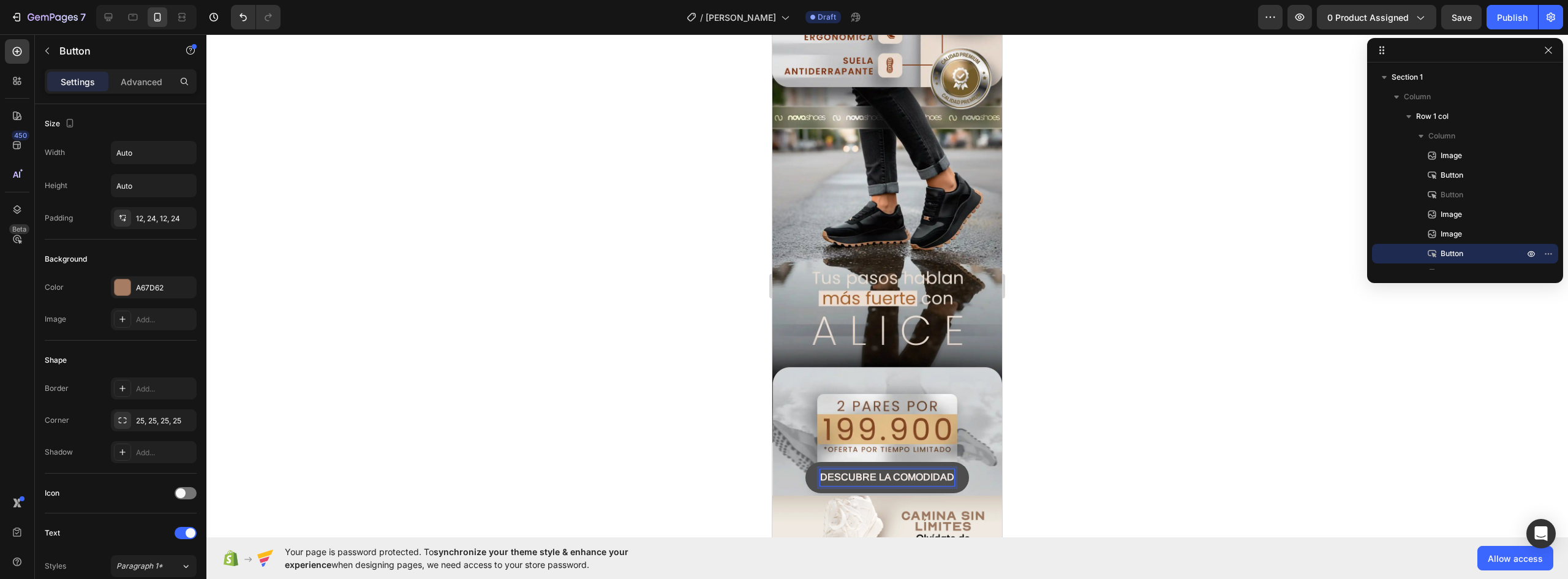
click at [946, 472] on strong "DESCUBRE LA COMODIDAD" at bounding box center [887, 477] width 134 height 10
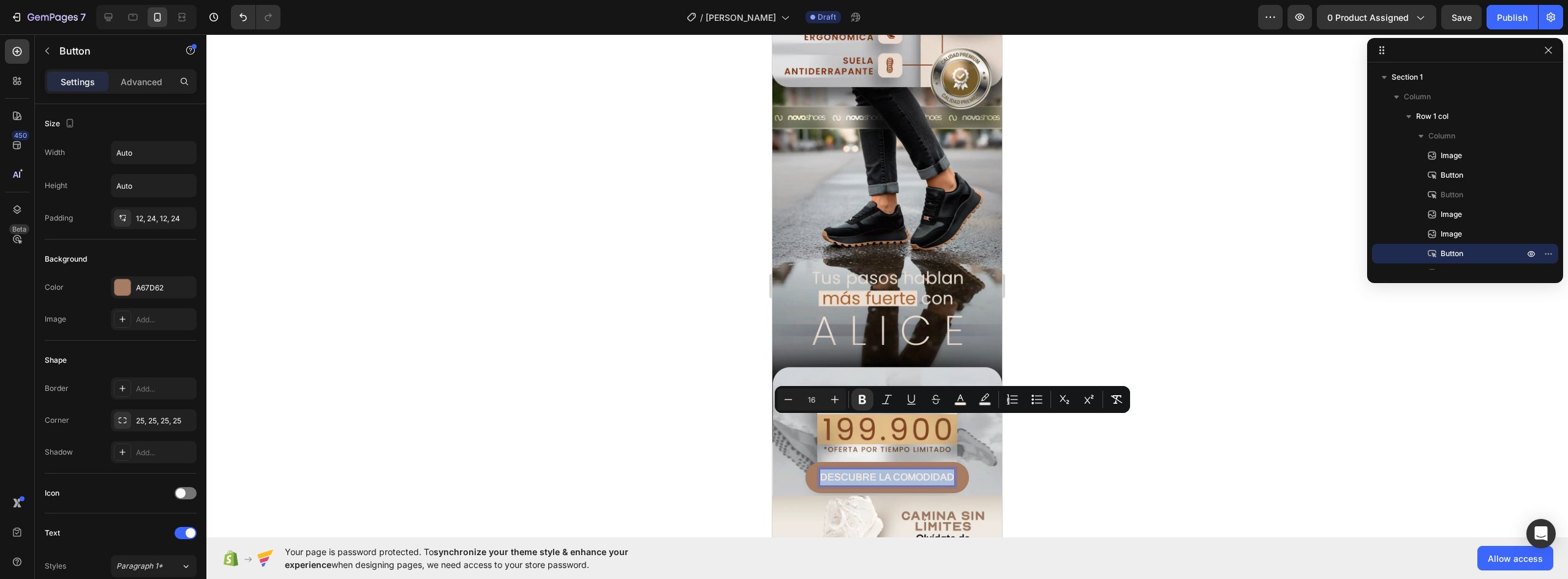
drag, startPoint x: 946, startPoint y: 425, endPoint x: 791, endPoint y: 423, distance: 155.0
click at [791, 462] on div "DESCUBRE LA COMODIDAD Button 0" at bounding box center [887, 477] width 230 height 31
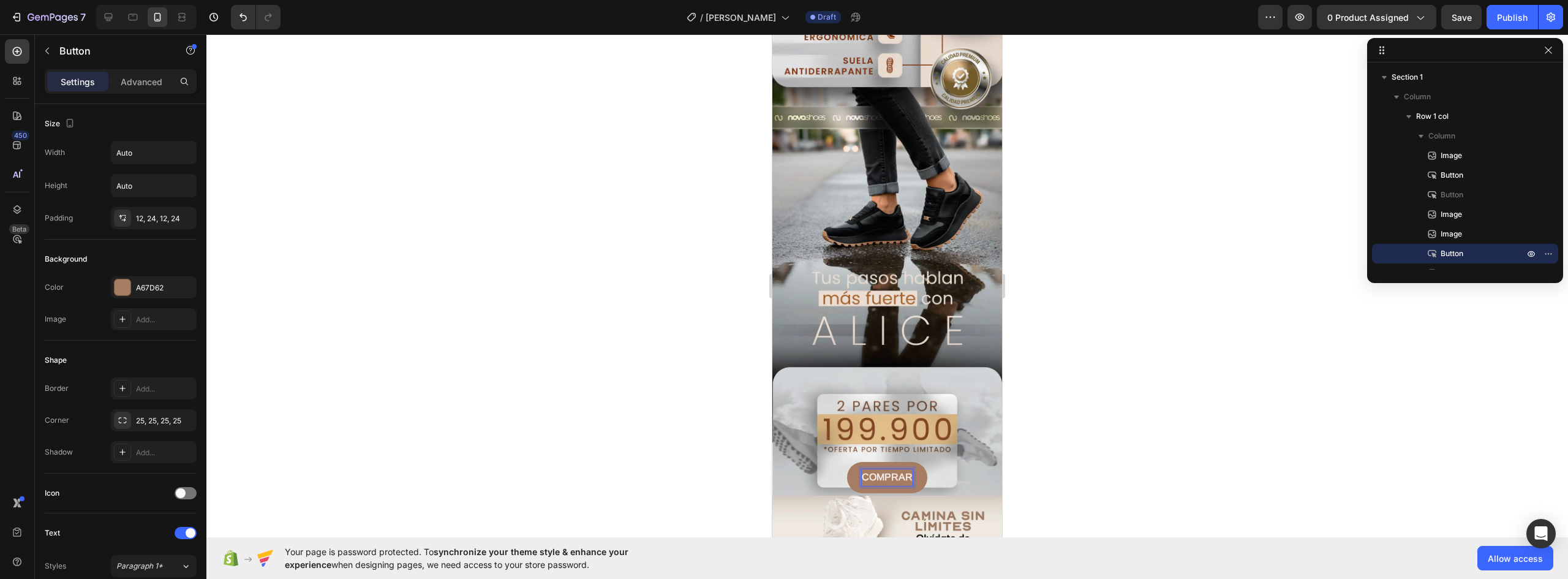
click at [847, 462] on button "COMPRAR" at bounding box center [887, 477] width 80 height 31
click at [832, 462] on button "COMPRAR PACK" at bounding box center [887, 477] width 110 height 31
click at [820, 462] on button "COMPRAR PACK CON" at bounding box center [887, 477] width 134 height 31
click at [1145, 416] on div at bounding box center [887, 307] width 1362 height 545
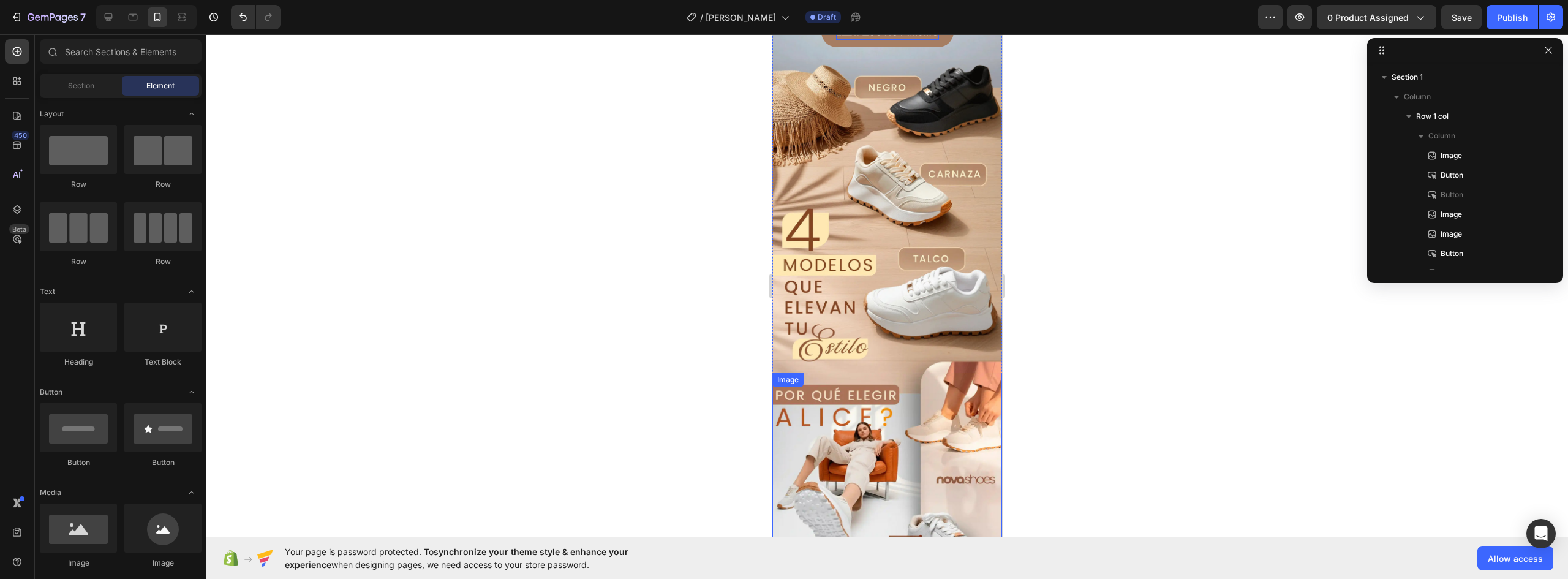
scroll to position [123, 0]
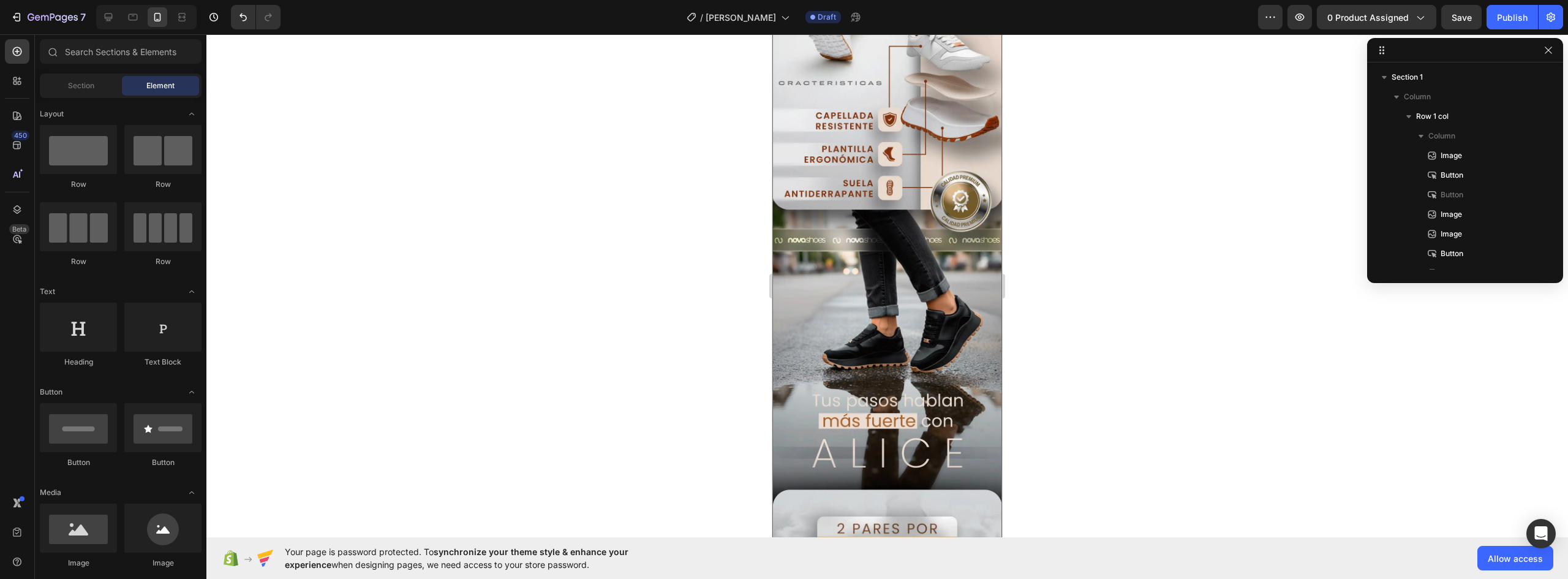
click at [921, 276] on img at bounding box center [887, 250] width 230 height 736
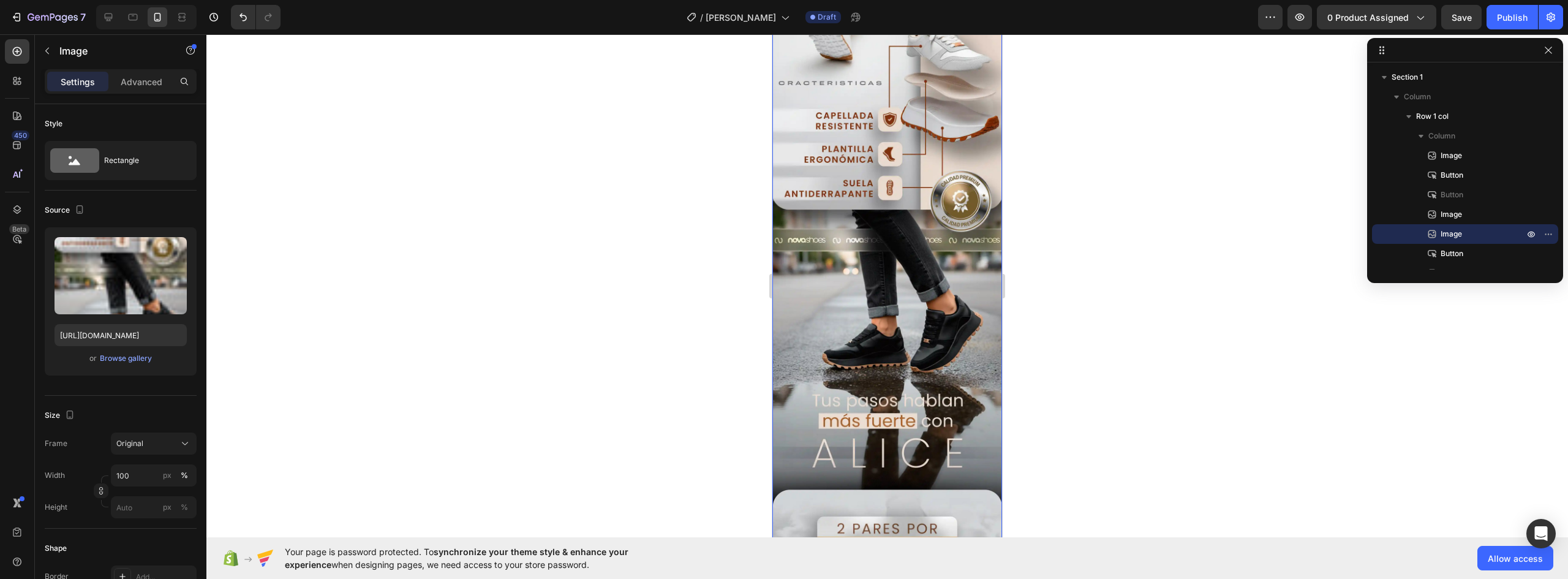
scroll to position [1042, 0]
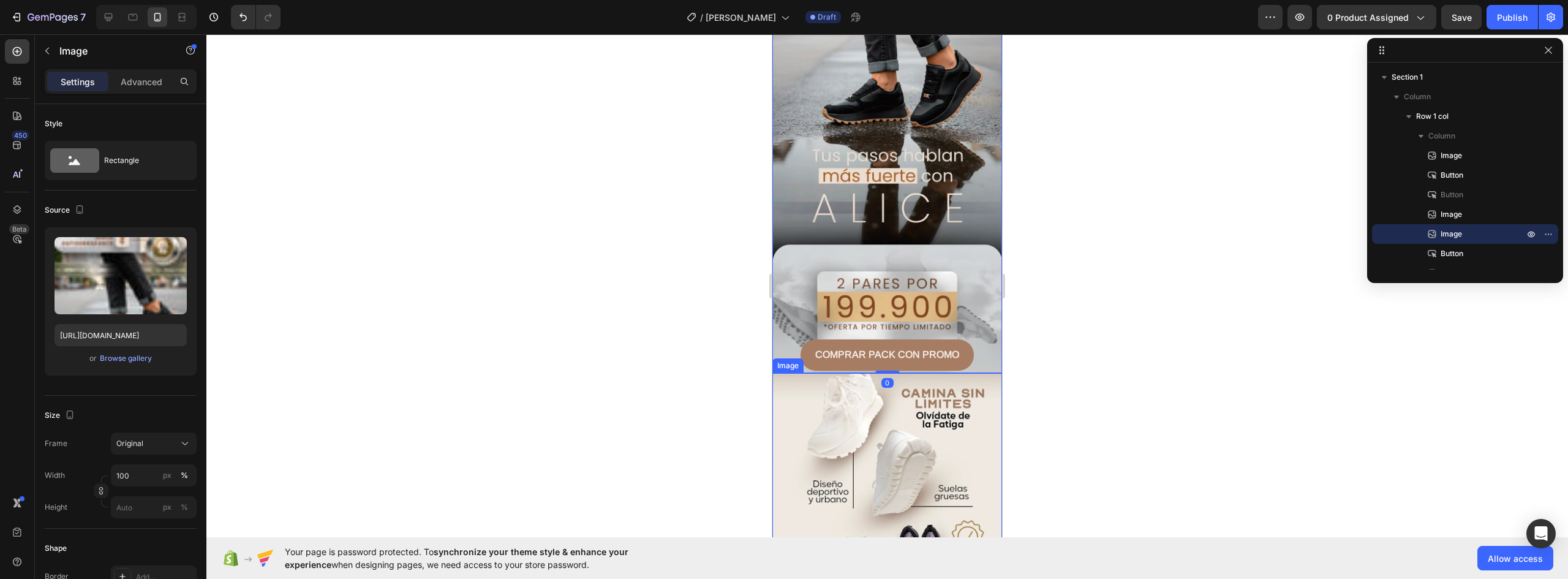
click at [957, 373] on img at bounding box center [887, 517] width 230 height 287
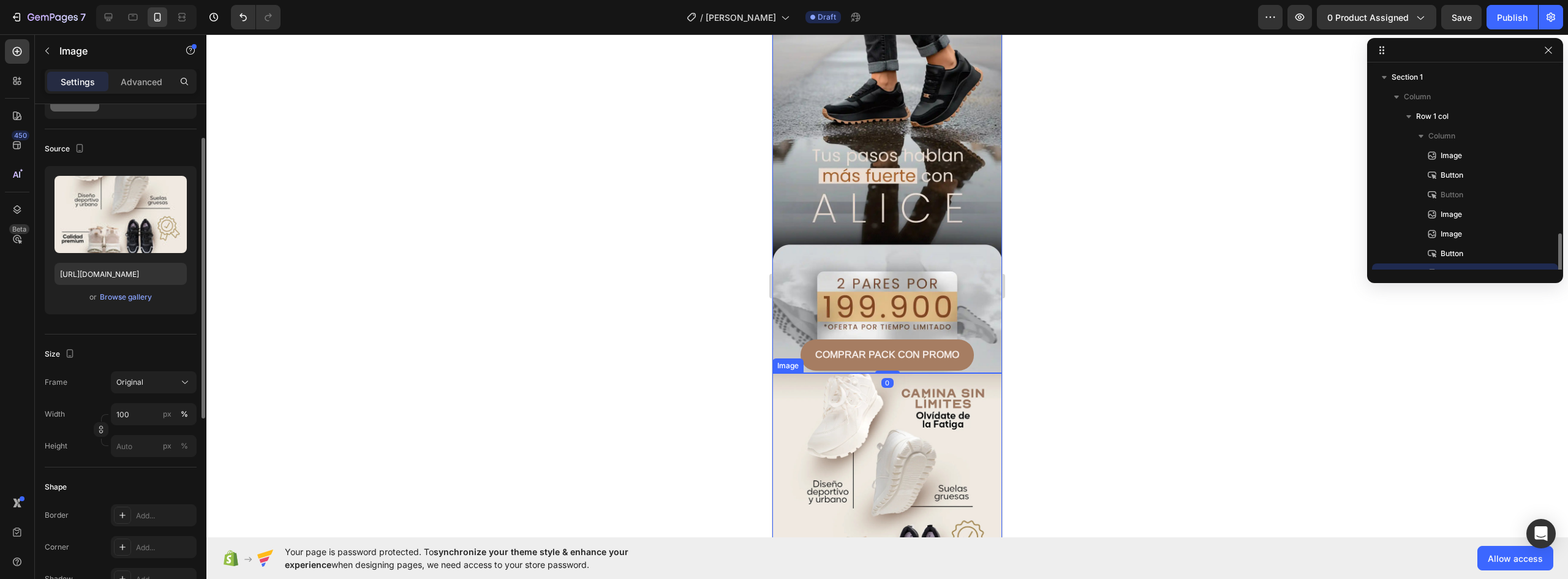
scroll to position [115, 0]
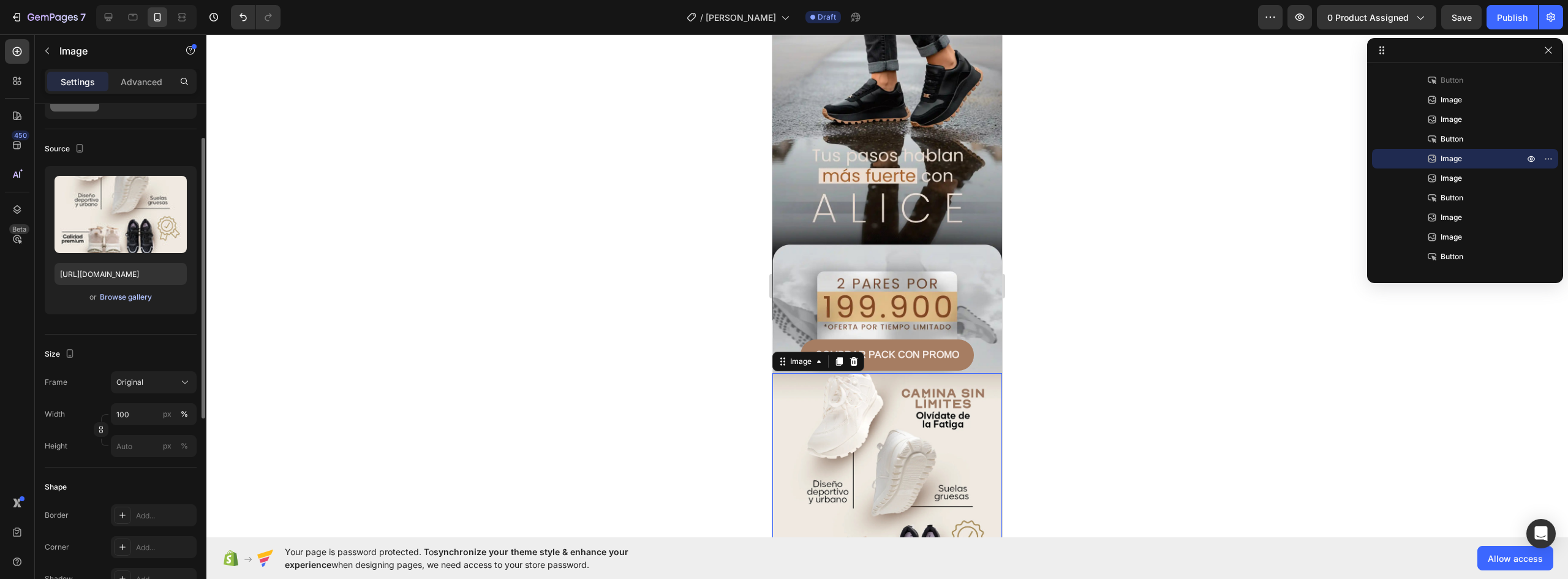
click at [128, 298] on div "Browse gallery" at bounding box center [126, 297] width 52 height 11
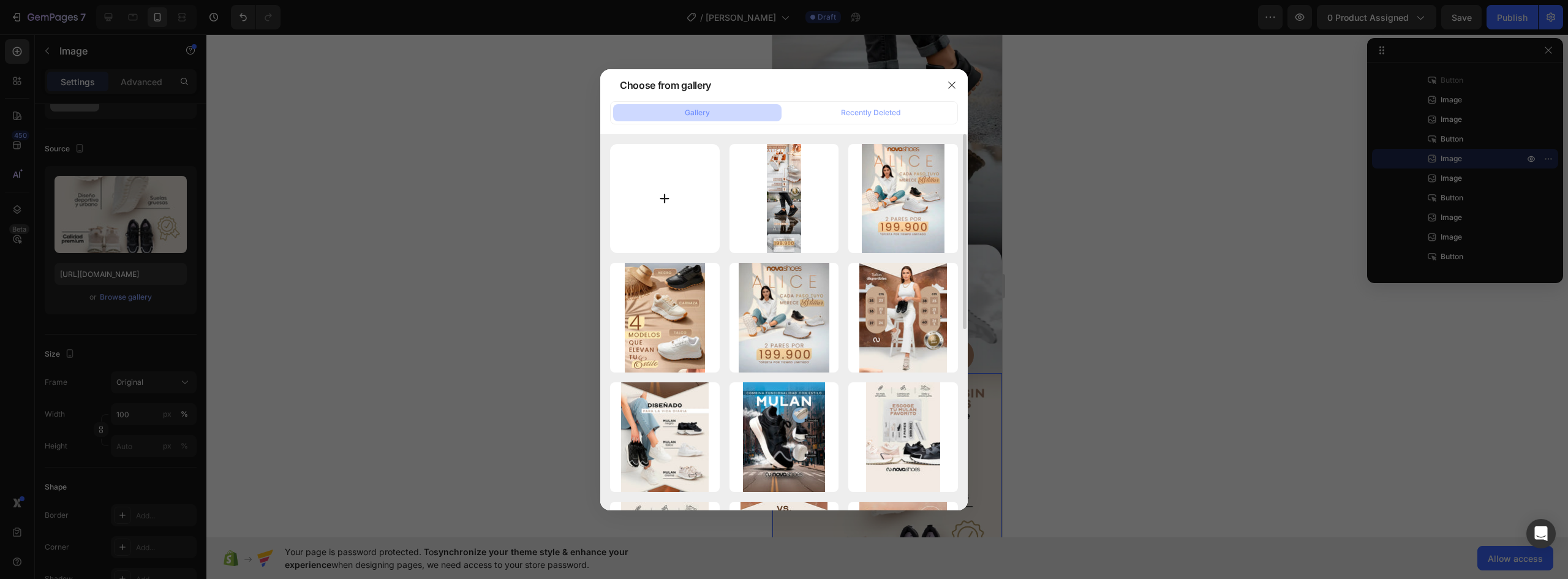
click at [668, 198] on input "file" at bounding box center [665, 199] width 110 height 110
type input "C:\fakepath\LANDING-ALICE_04.webp"
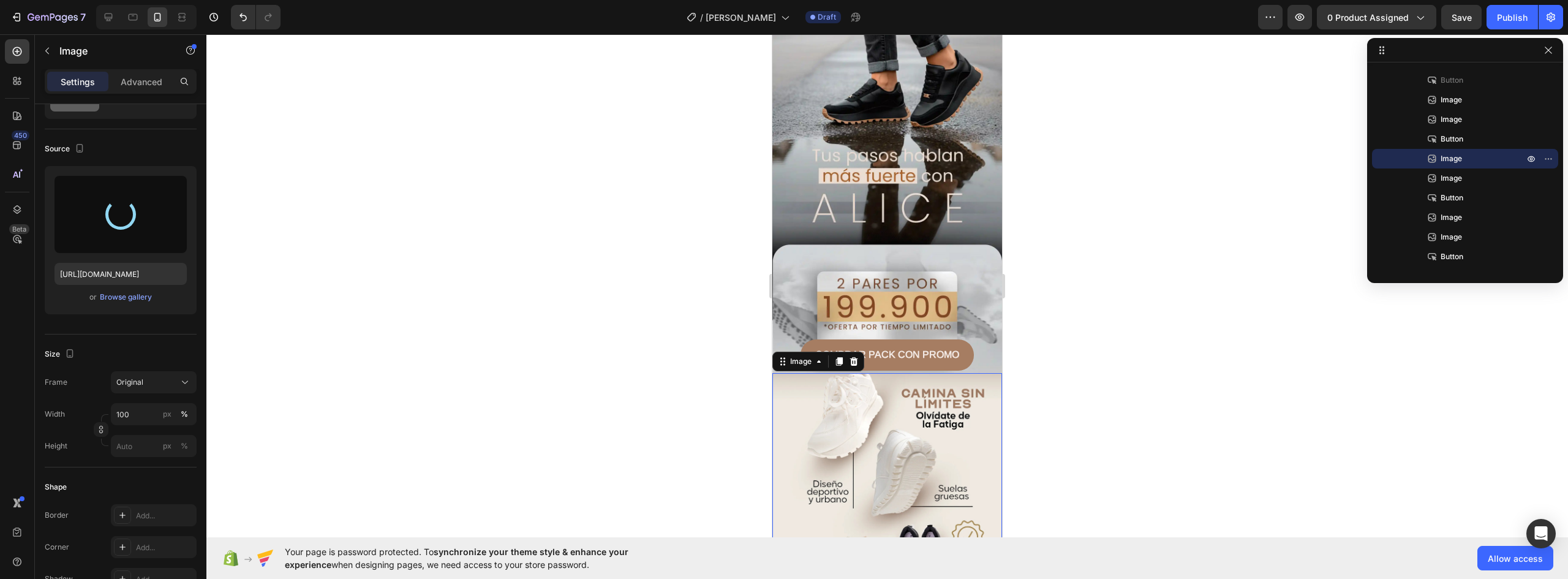
type input "https://cdn.shopify.com/s/files/1/0637/5325/7022/files/gempages_586166114766029…"
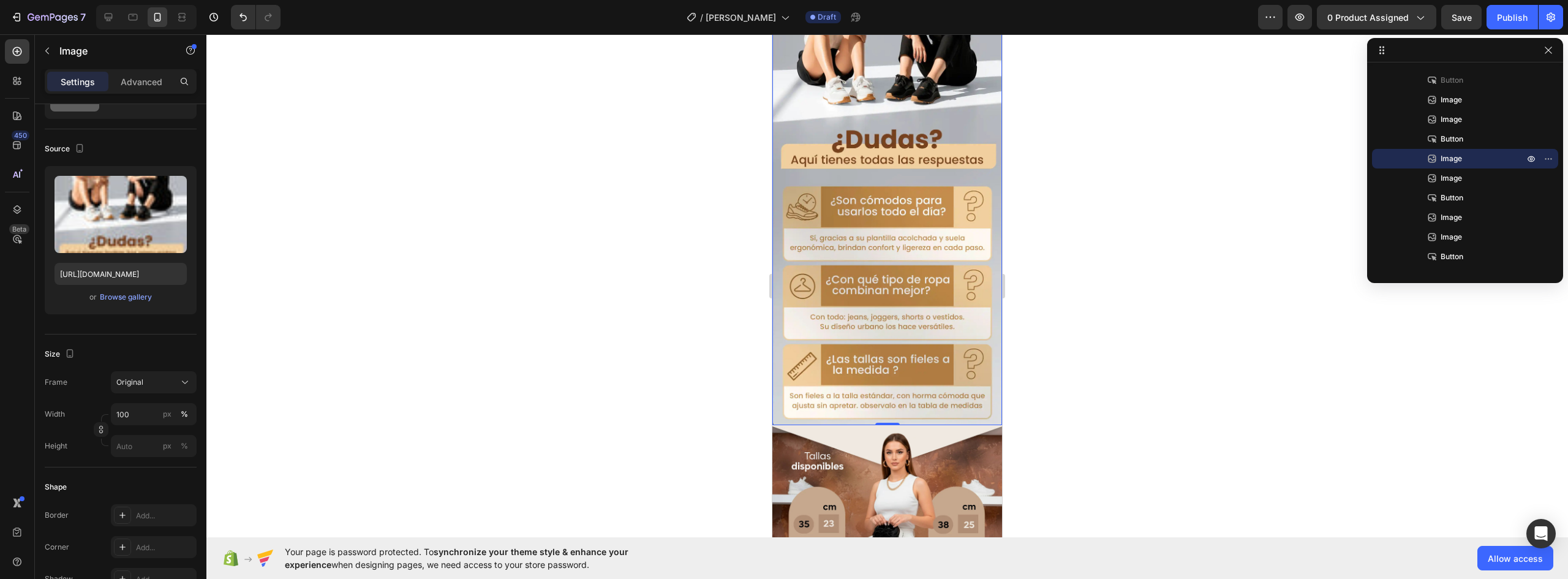
scroll to position [1716, 0]
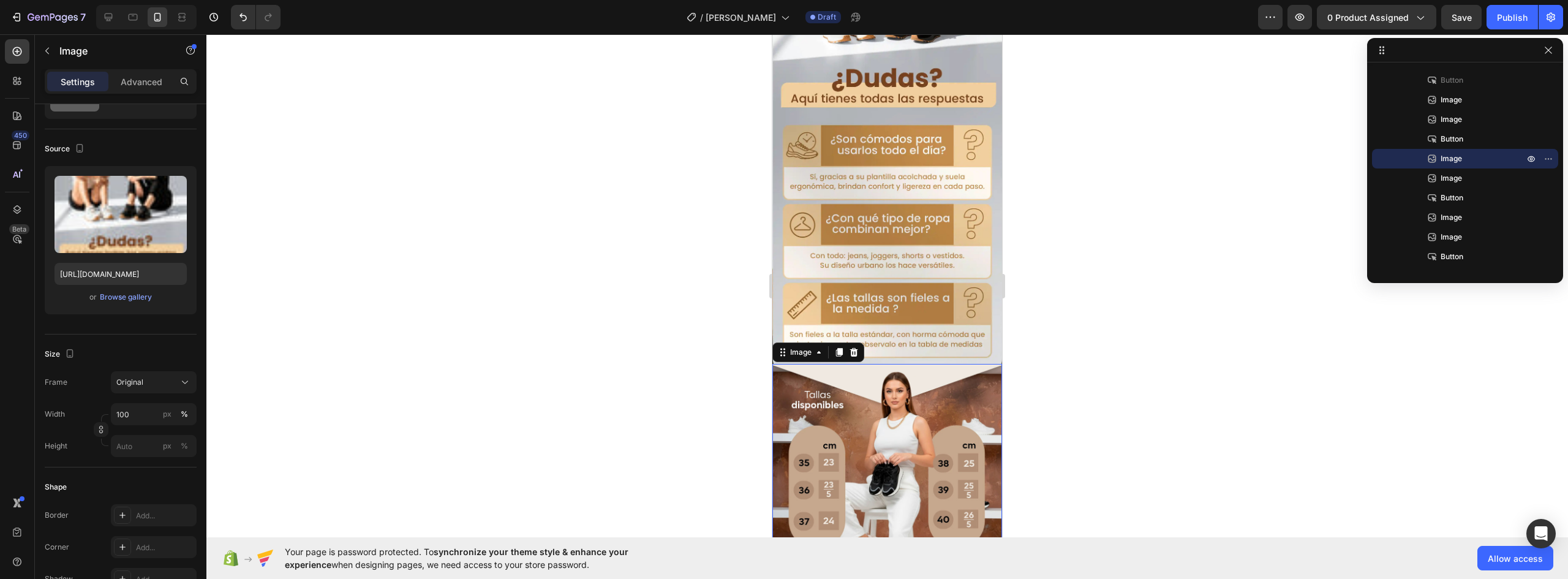
click at [928, 364] on img at bounding box center [887, 508] width 230 height 287
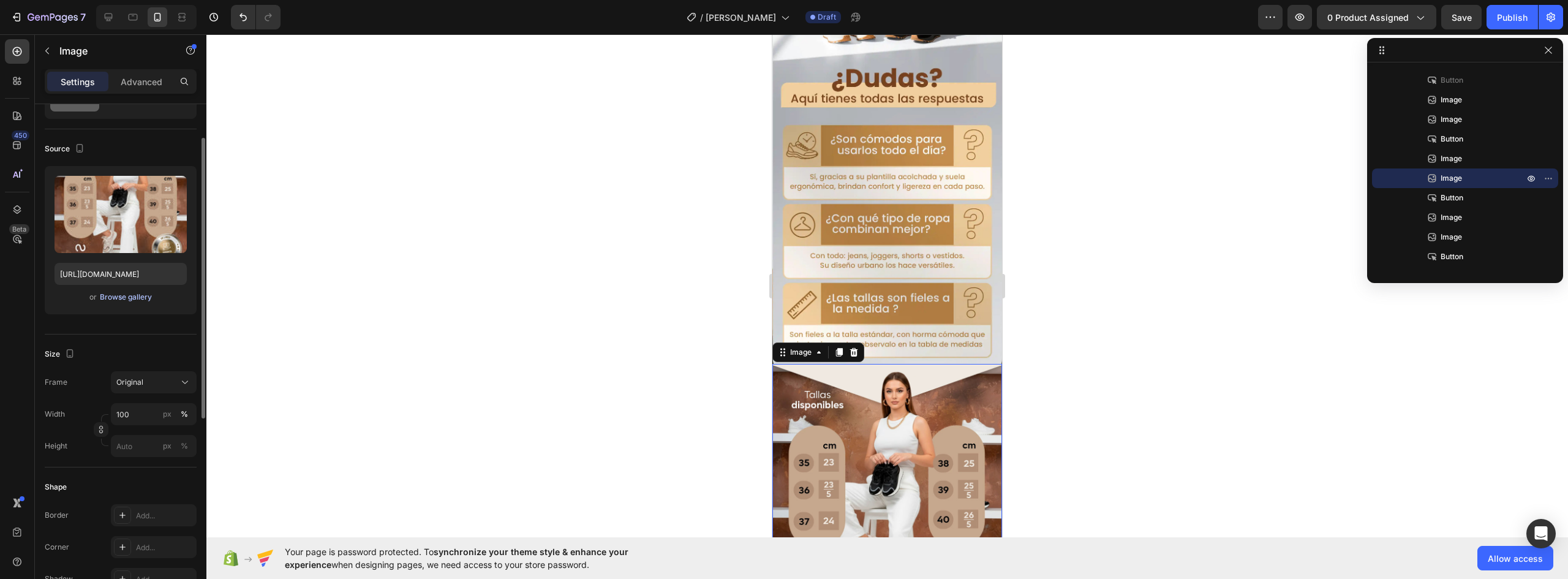
click at [127, 294] on div "Browse gallery" at bounding box center [126, 297] width 52 height 11
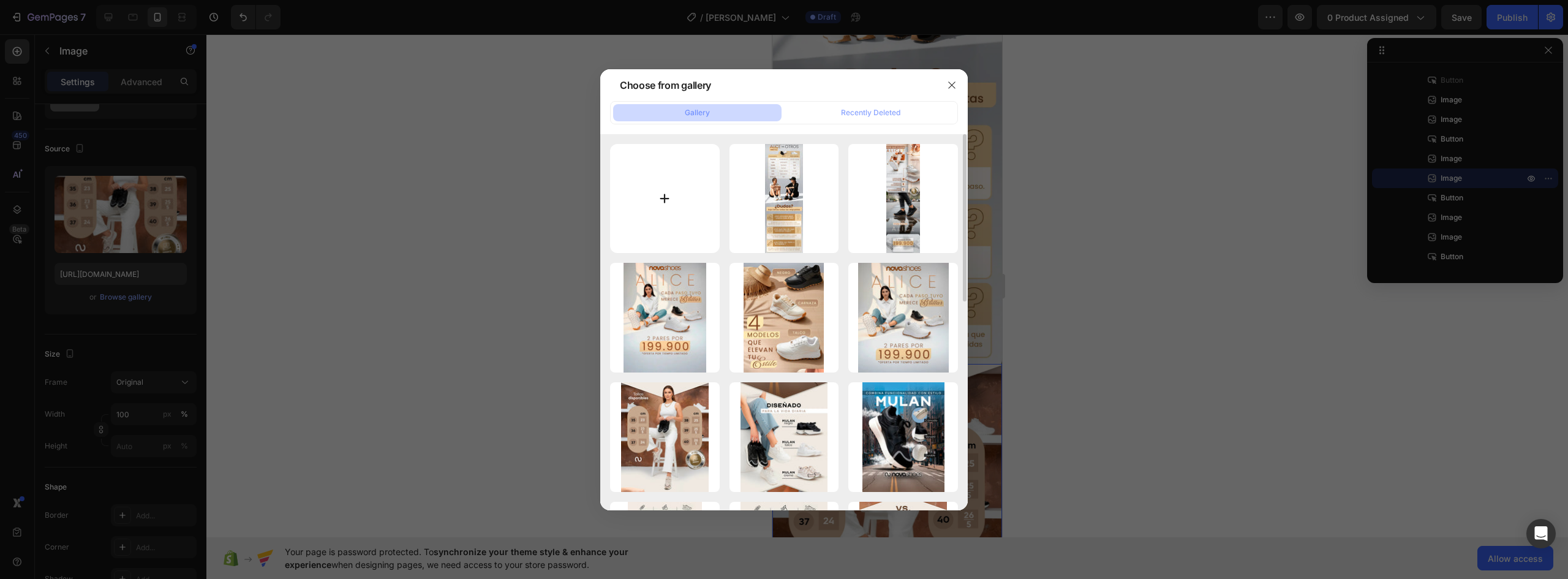
click at [669, 206] on input "file" at bounding box center [665, 199] width 110 height 110
type input "C:\fakepath\LANDING-ALICE_05.webp"
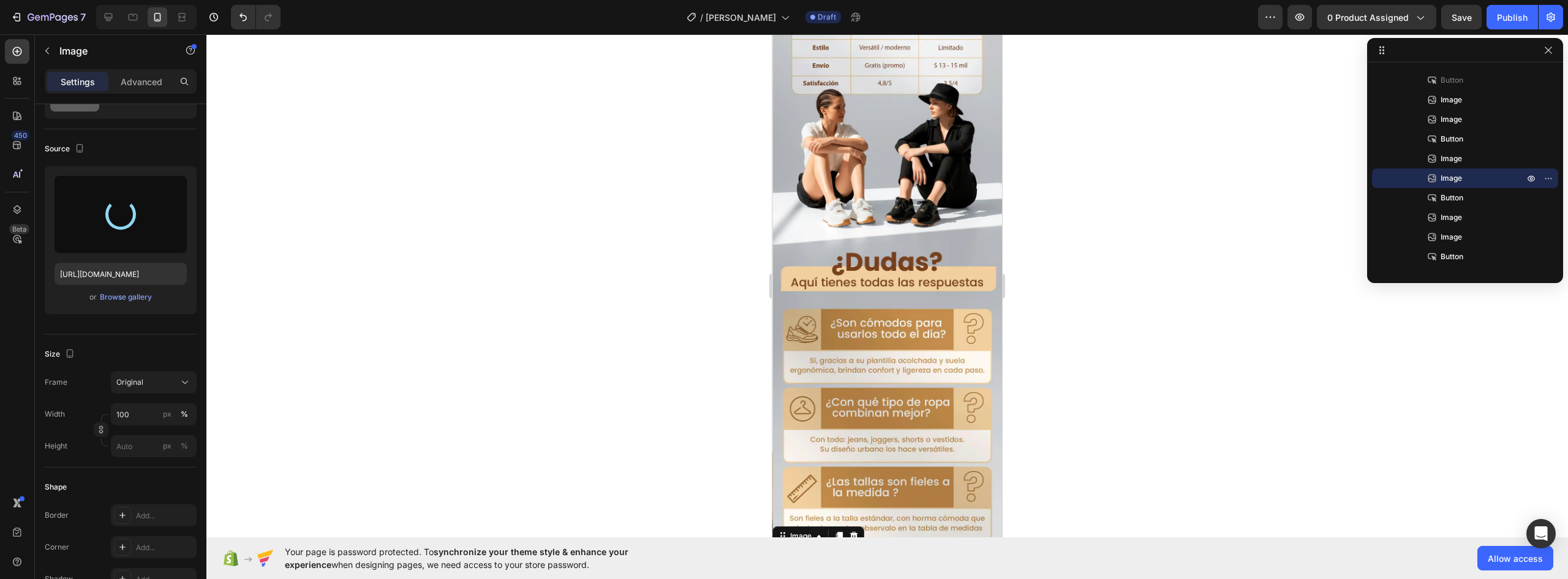
scroll to position [1349, 0]
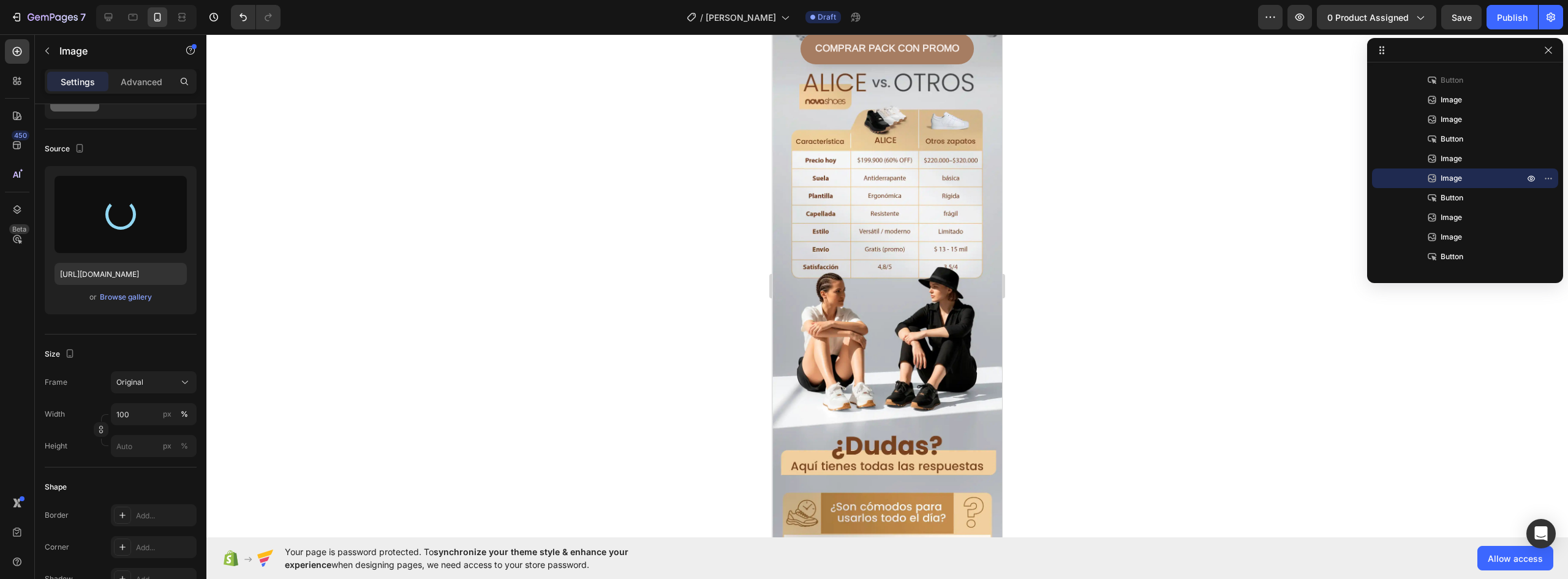
type input "https://cdn.shopify.com/s/files/1/0637/5325/7022/files/gempages_586166114766029…"
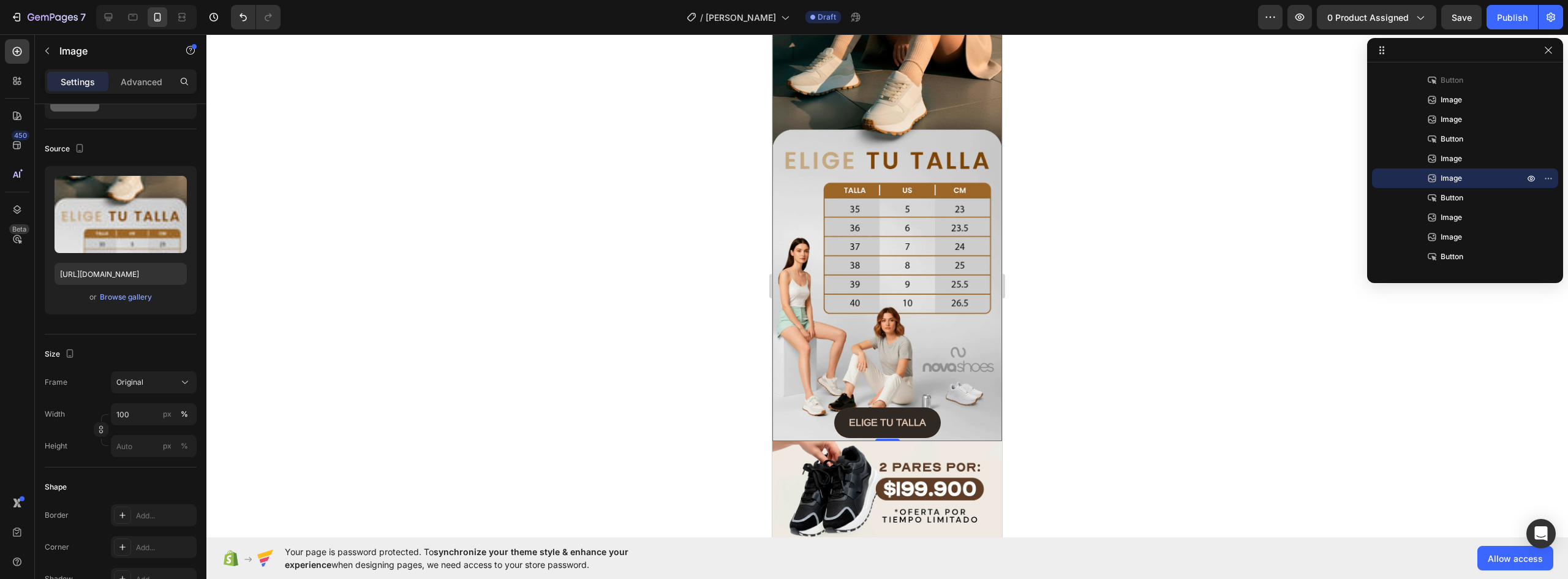
scroll to position [2329, 0]
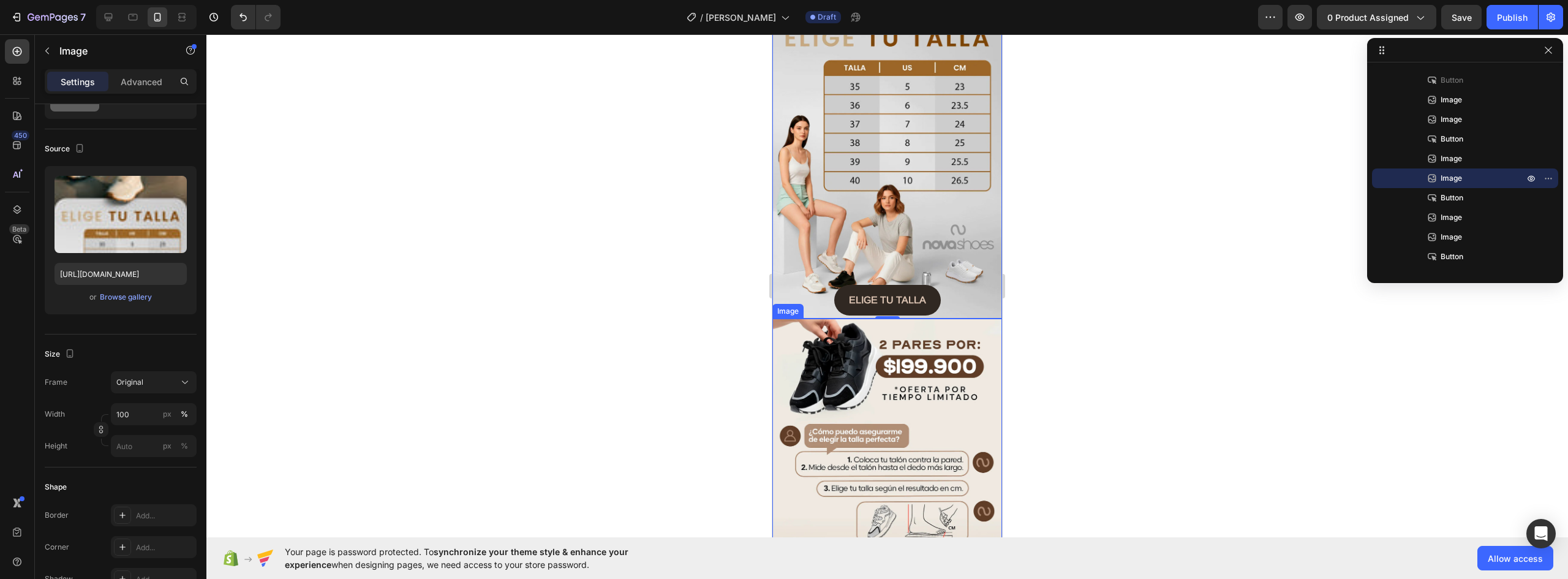
click at [894, 332] on img at bounding box center [887, 473] width 230 height 307
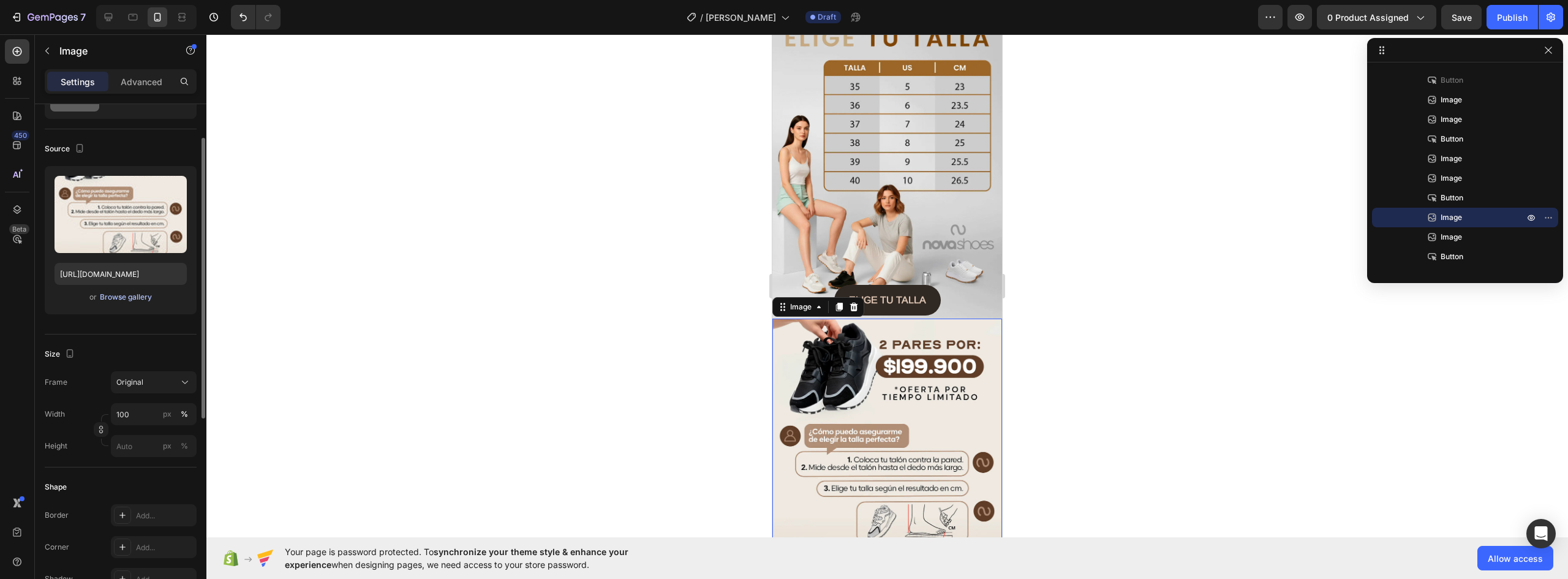
click at [126, 298] on div "Browse gallery" at bounding box center [126, 297] width 52 height 11
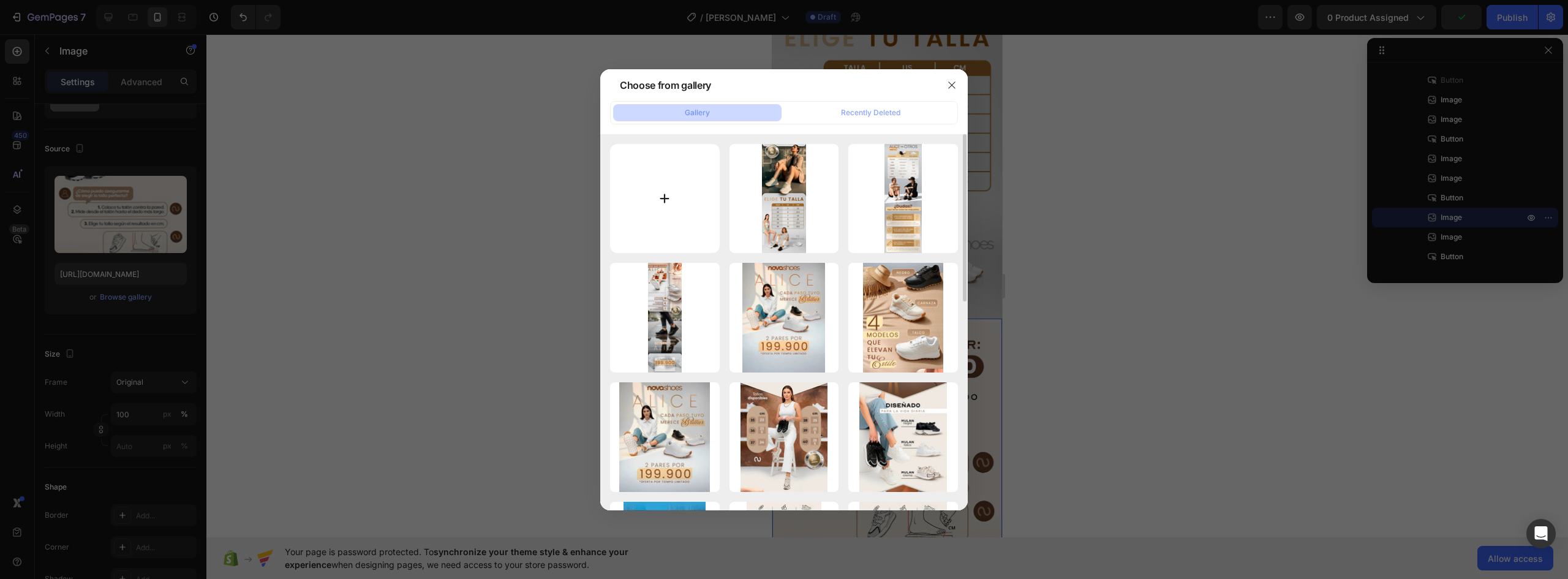
click at [666, 198] on input "file" at bounding box center [665, 199] width 110 height 110
type input "C:\fakepath\LANDING-ALICE_06.webp"
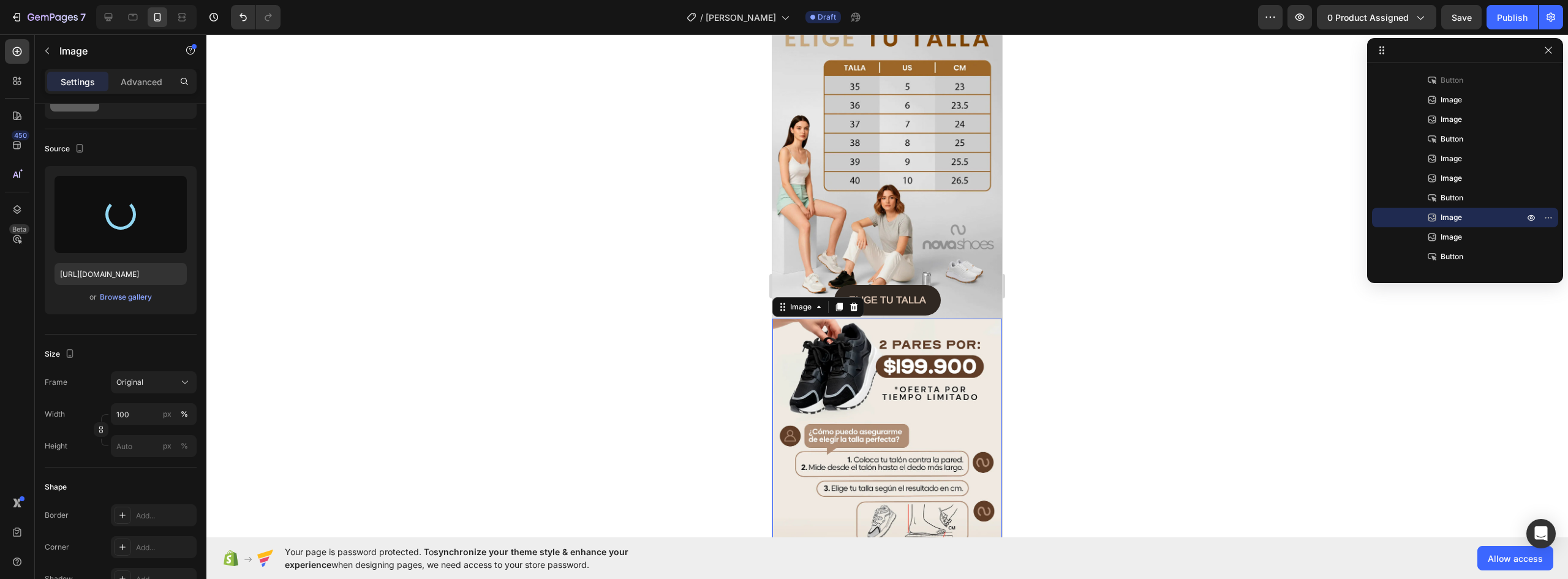
type input "[URL][DOMAIN_NAME]"
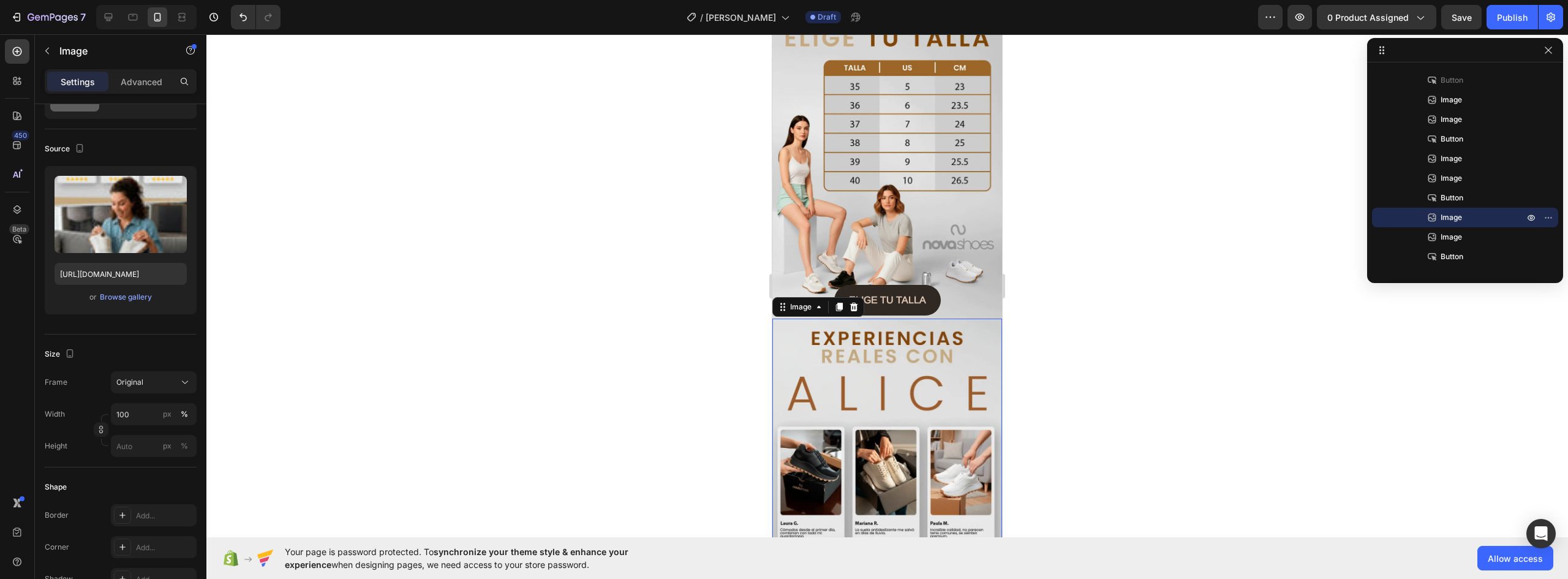
scroll to position [2207, 0]
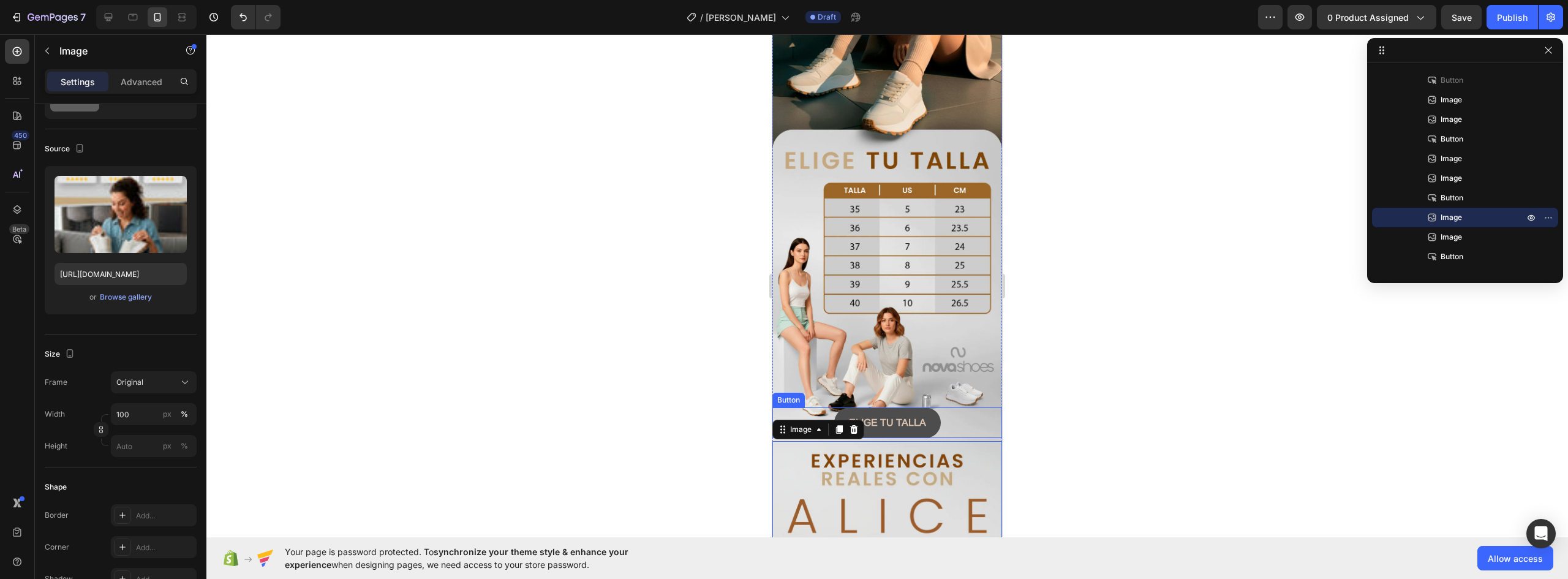
click at [923, 407] on button "ELIGE TU TALLA" at bounding box center [887, 423] width 106 height 31
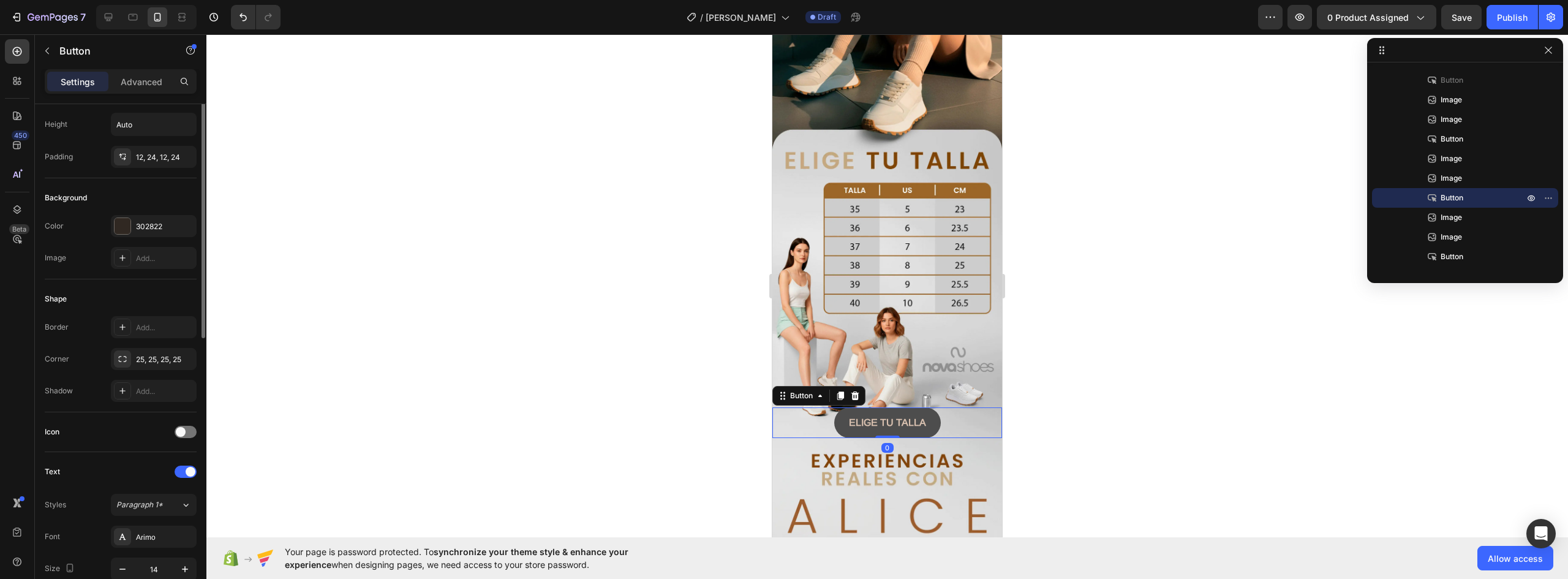
scroll to position [0, 0]
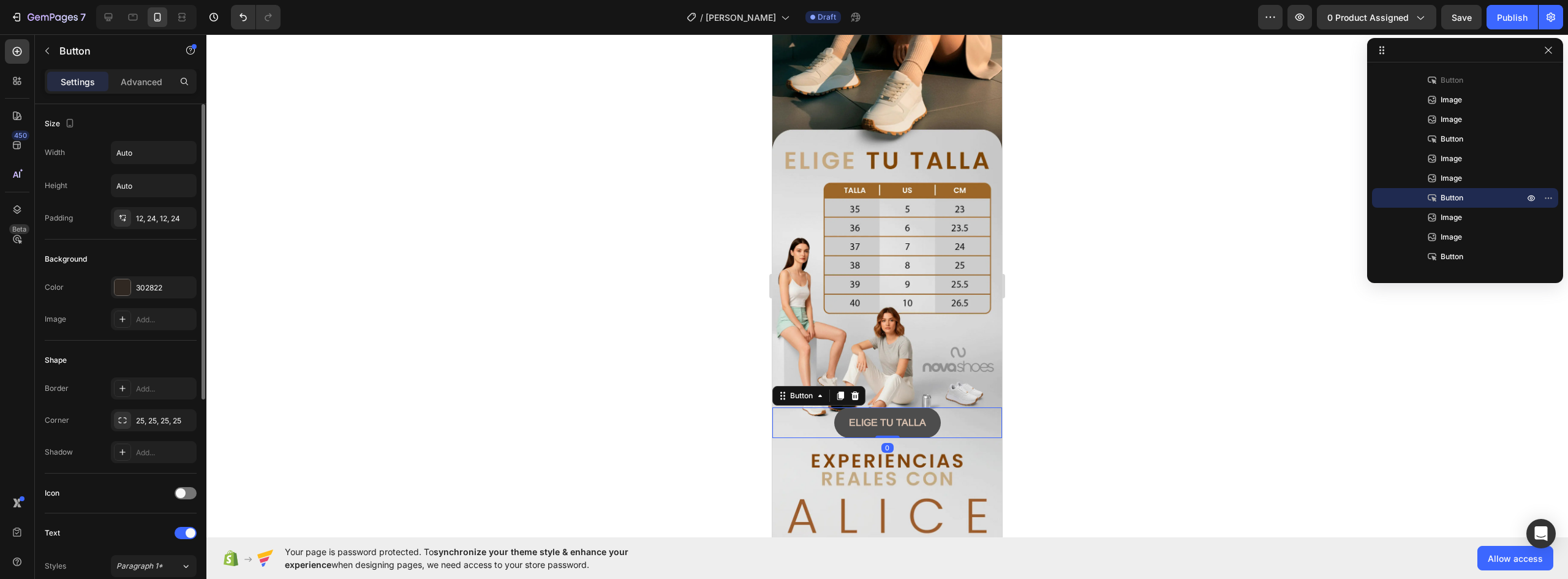
click at [924, 407] on button "ELIGE TU TALLA" at bounding box center [887, 423] width 106 height 31
click at [125, 287] on div at bounding box center [122, 287] width 16 height 16
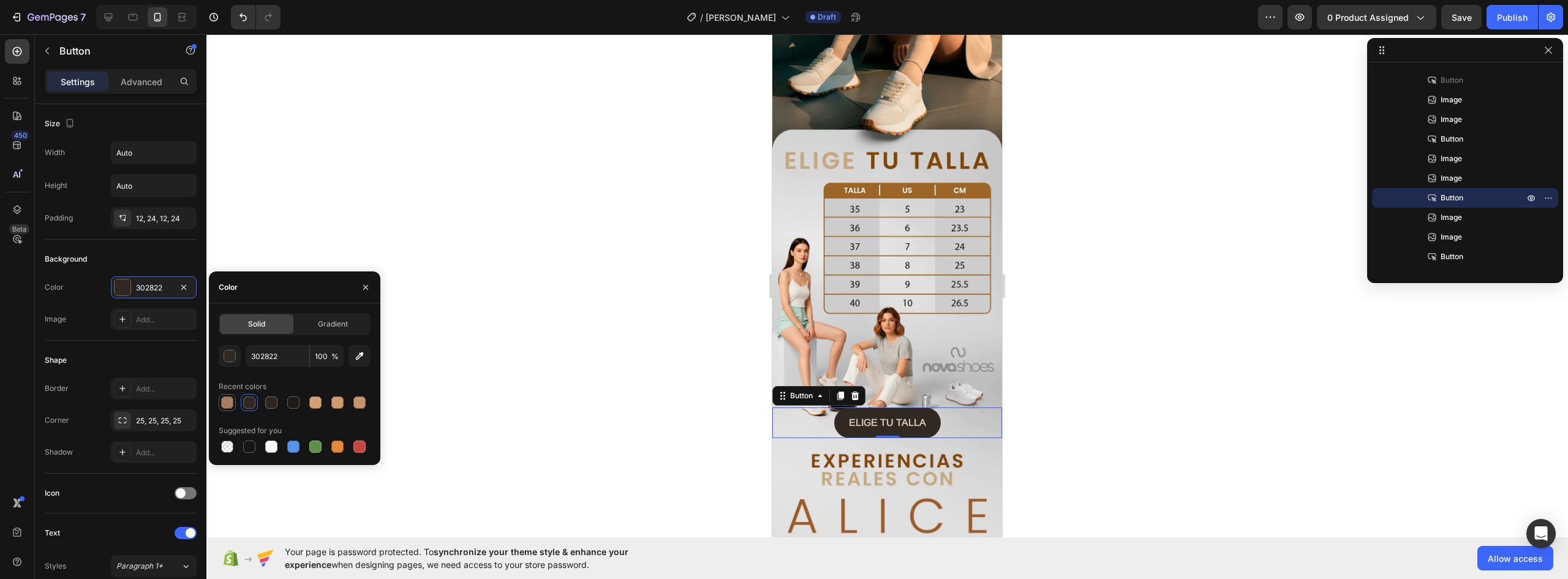
click at [231, 404] on div at bounding box center [228, 403] width 12 height 12
type input "A67D62"
click at [890, 417] on strong "ELIGE TU TALLA" at bounding box center [887, 422] width 77 height 10
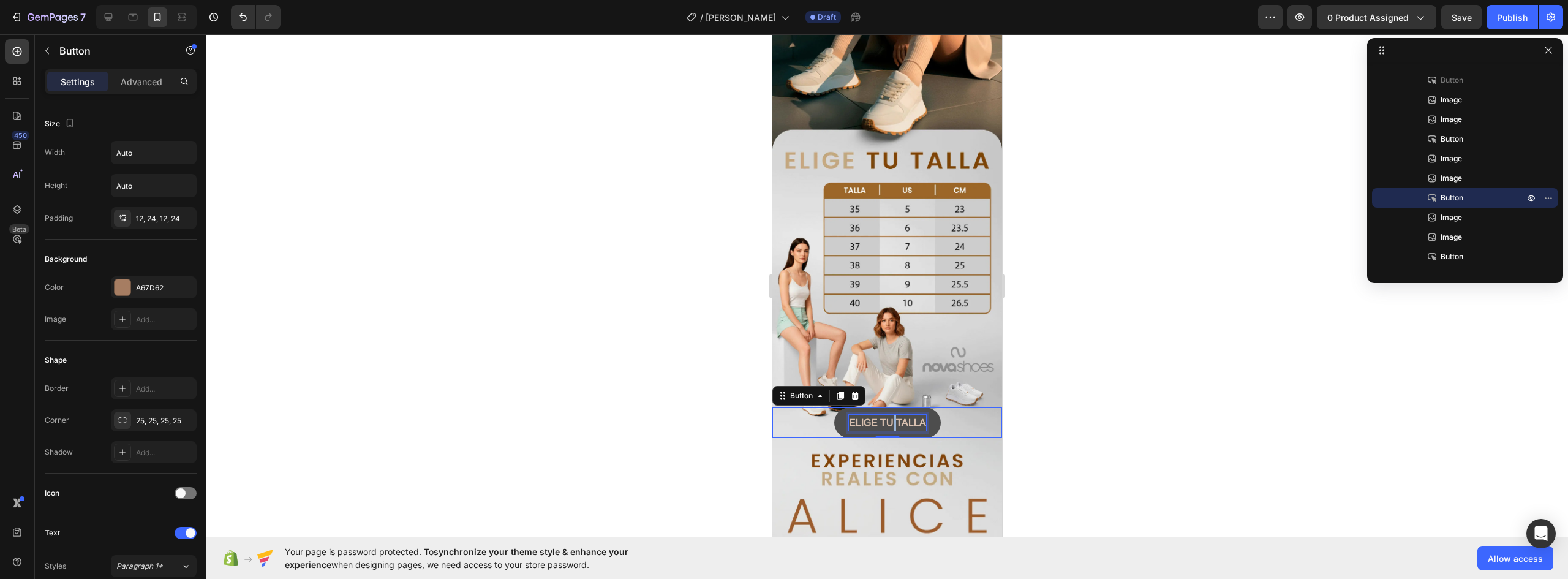
click at [890, 417] on strong "ELIGE TU TALLA" at bounding box center [887, 422] width 77 height 10
drag, startPoint x: 919, startPoint y: 318, endPoint x: 808, endPoint y: 317, distance: 111.0
click at [814, 407] on div "ELIGE TU TALLA Button 0" at bounding box center [887, 423] width 230 height 31
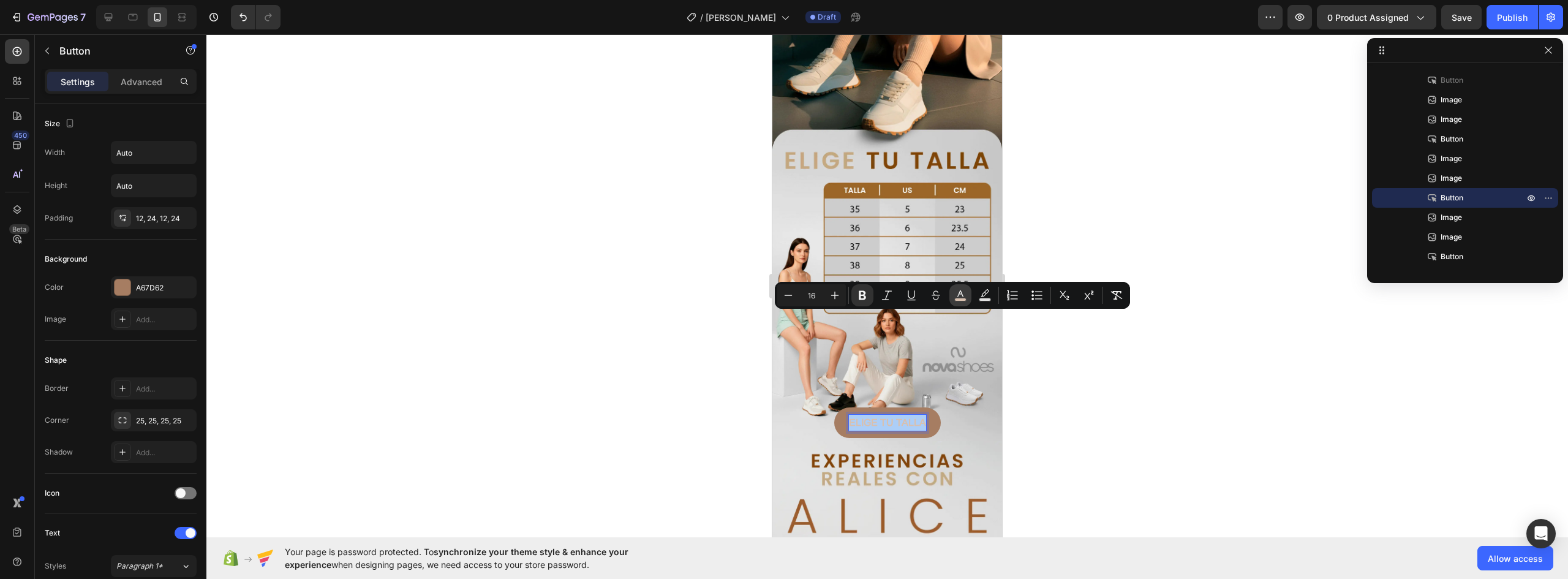
click at [960, 292] on icon "Editor contextual toolbar" at bounding box center [961, 294] width 6 height 7
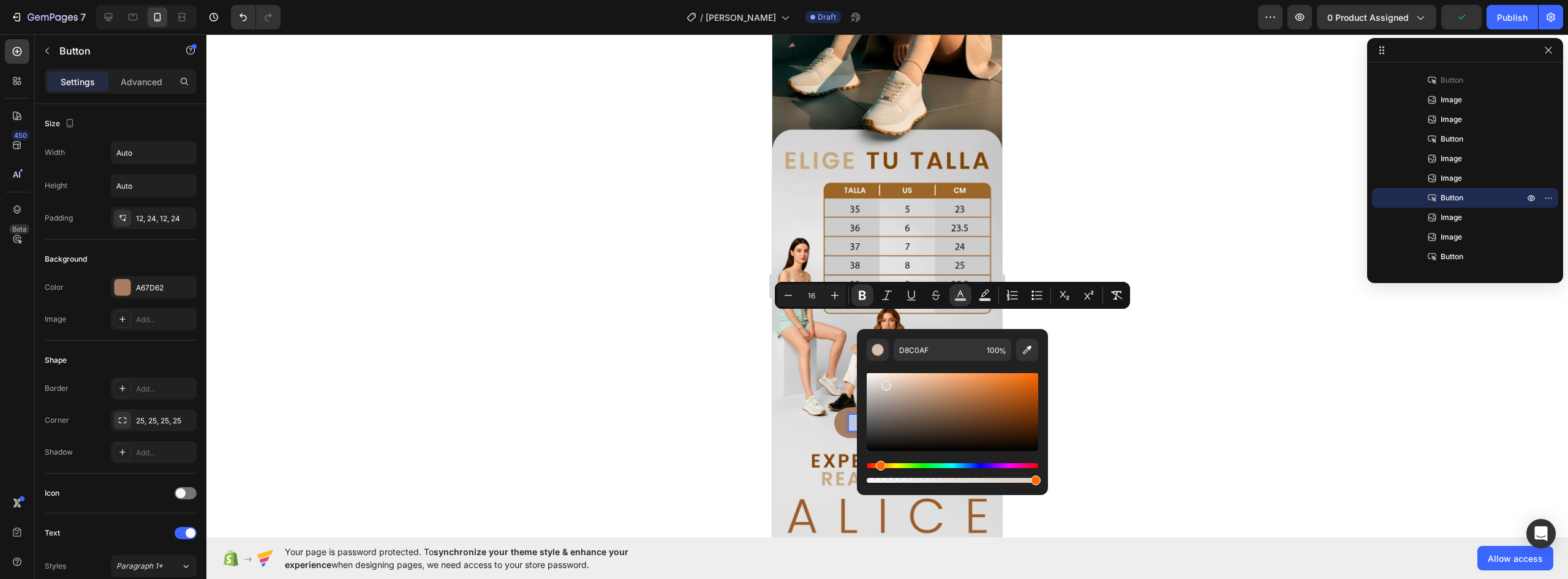
drag, startPoint x: 901, startPoint y: 386, endPoint x: 884, endPoint y: 383, distance: 17.3
click at [884, 383] on div "Editor contextual toolbar" at bounding box center [886, 386] width 10 height 10
type input "EFECEA"
drag, startPoint x: 886, startPoint y: 386, endPoint x: 871, endPoint y: 377, distance: 17.5
click at [871, 377] on div "Editor contextual toolbar" at bounding box center [872, 380] width 10 height 10
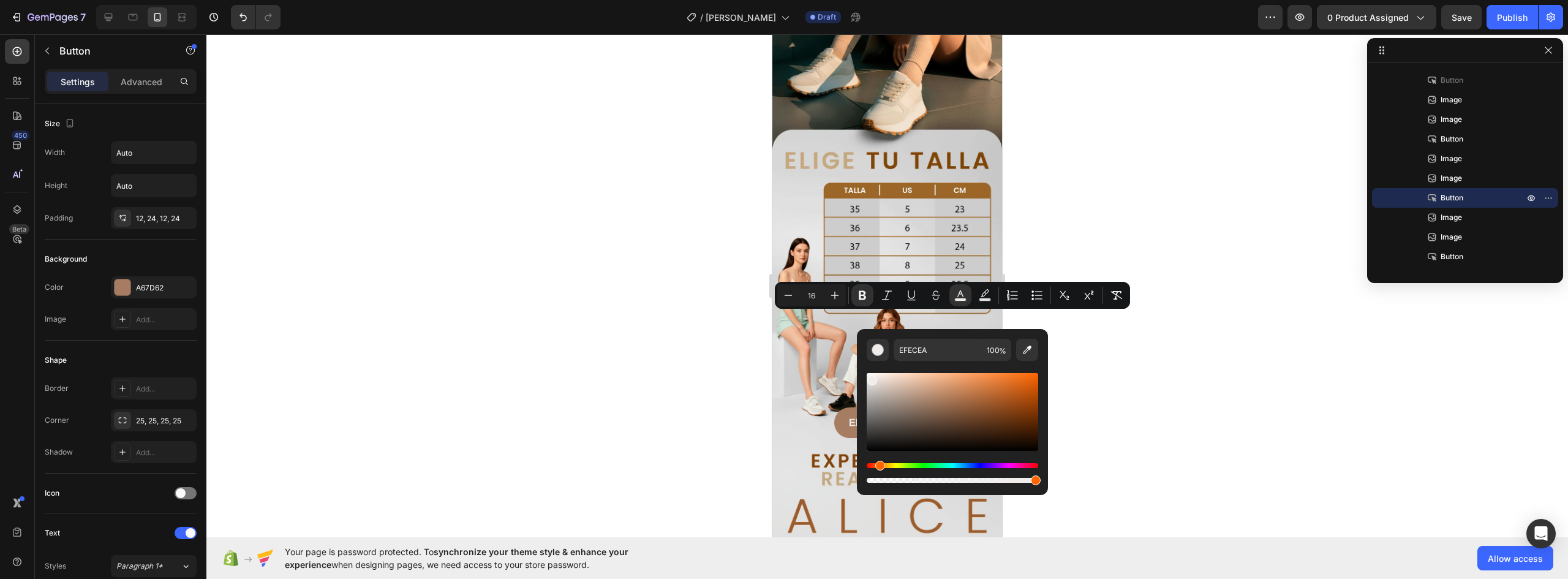
click at [1107, 373] on div at bounding box center [887, 307] width 1362 height 545
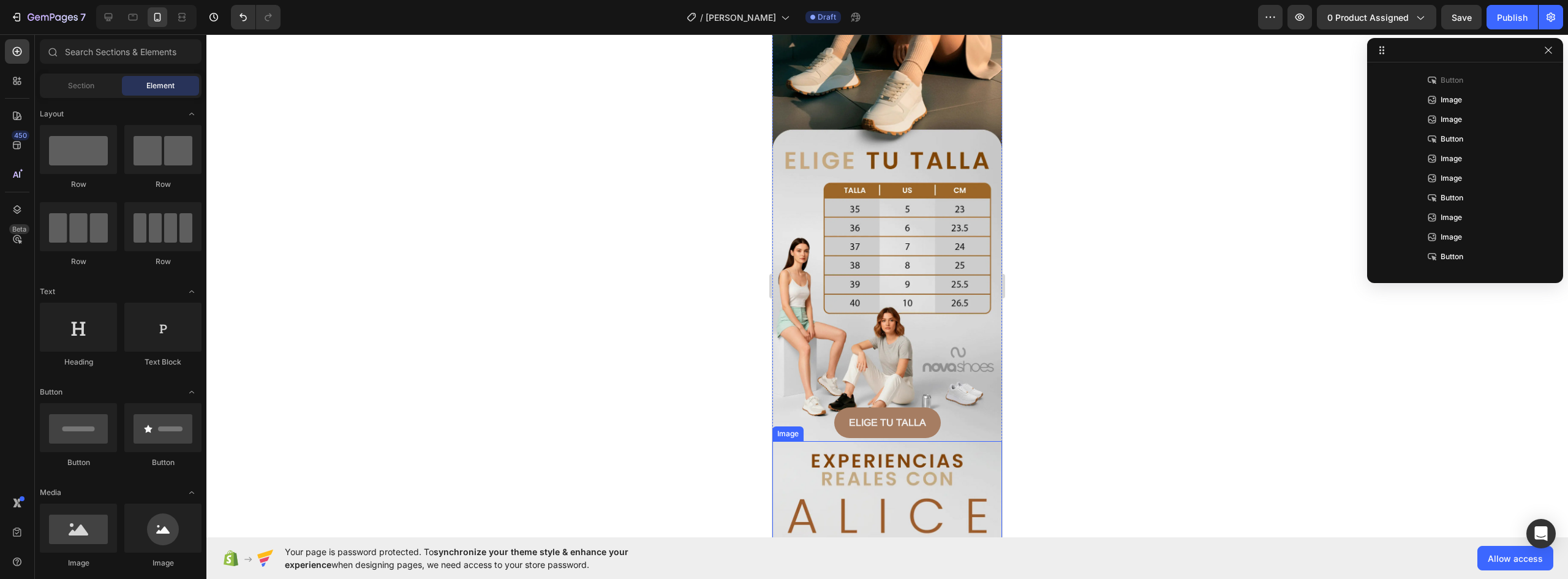
scroll to position [2145, 0]
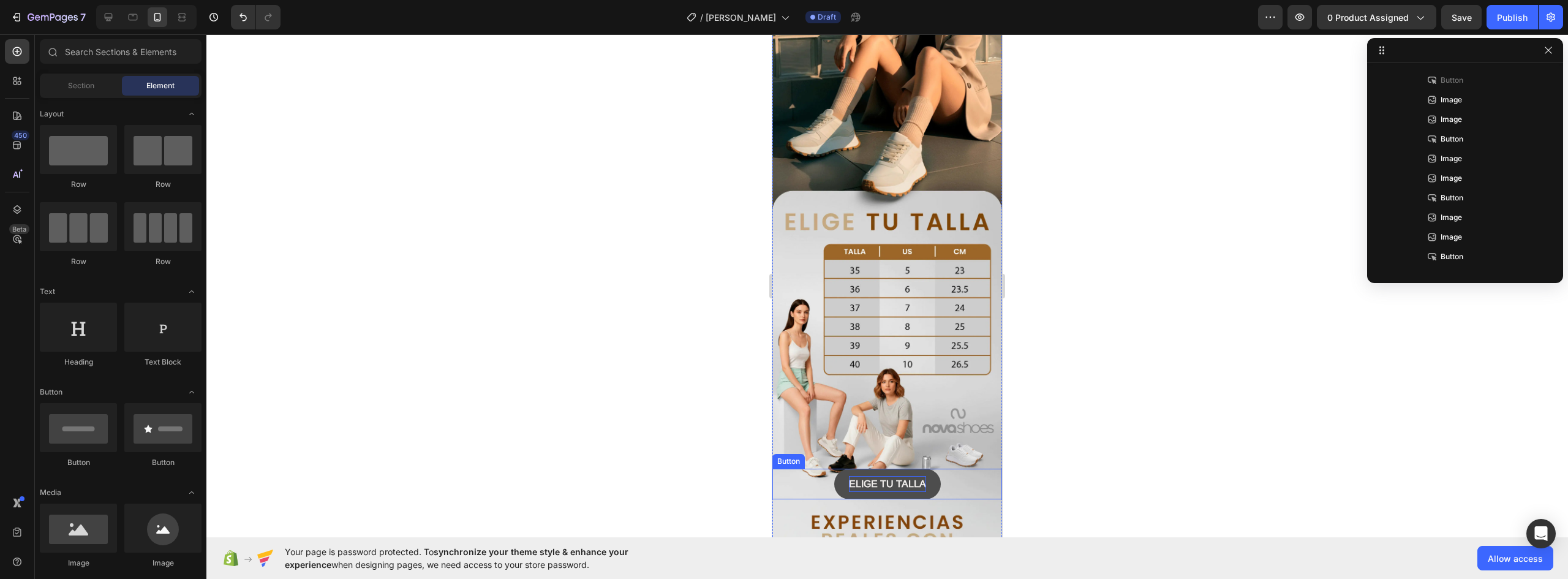
click at [915, 479] on strong "ELIGE TU TALLA" at bounding box center [887, 484] width 77 height 10
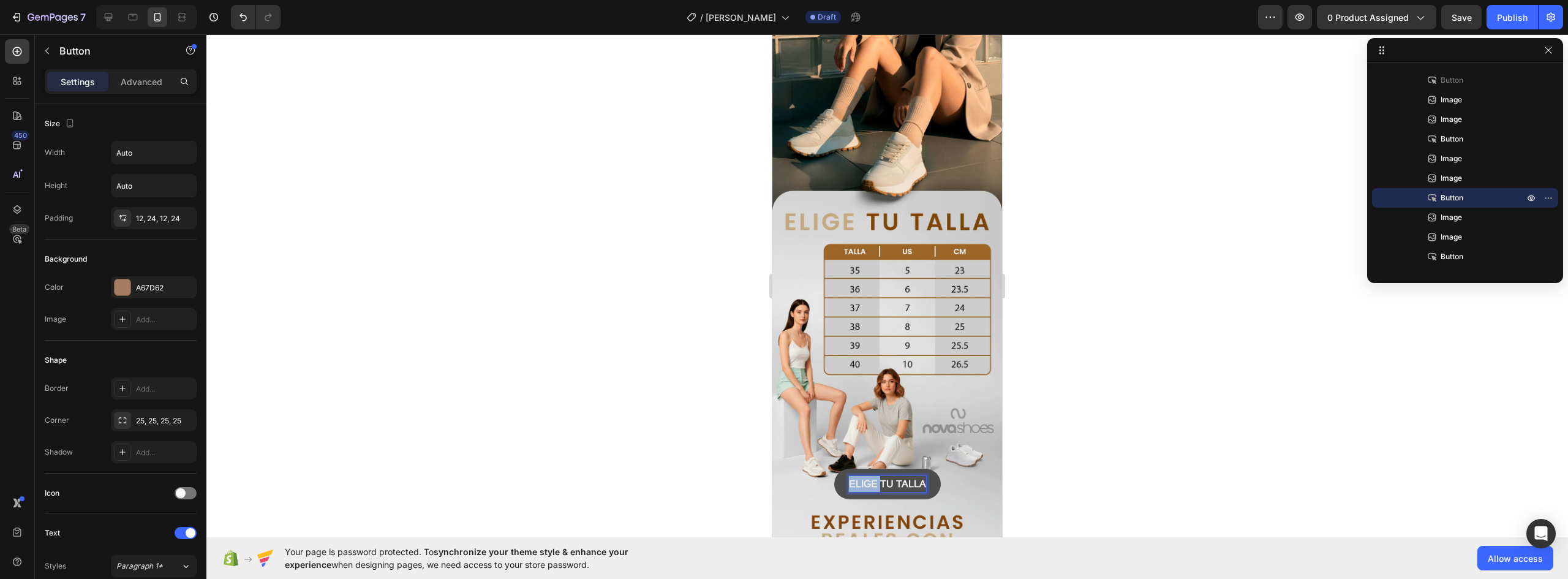
click at [858, 479] on strong "ELIGE TU TALLA" at bounding box center [887, 484] width 77 height 10
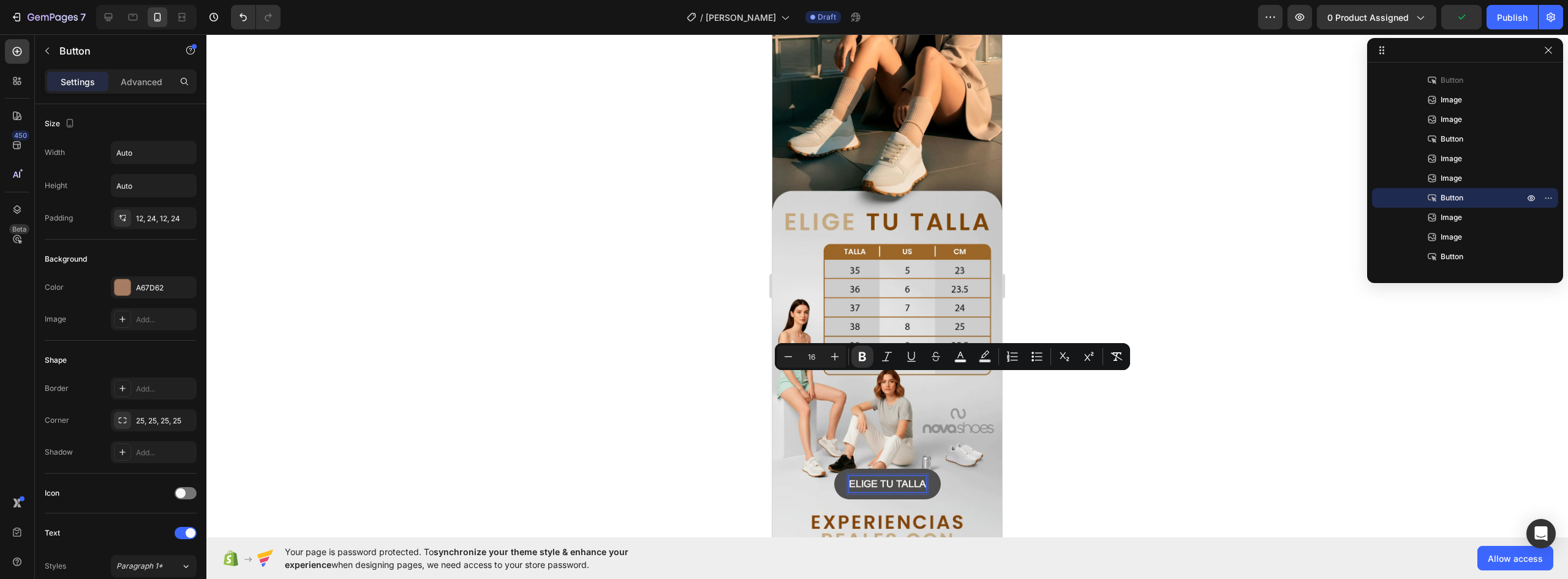
click at [894, 479] on strong "ELIGE TU TALLA" at bounding box center [887, 484] width 77 height 10
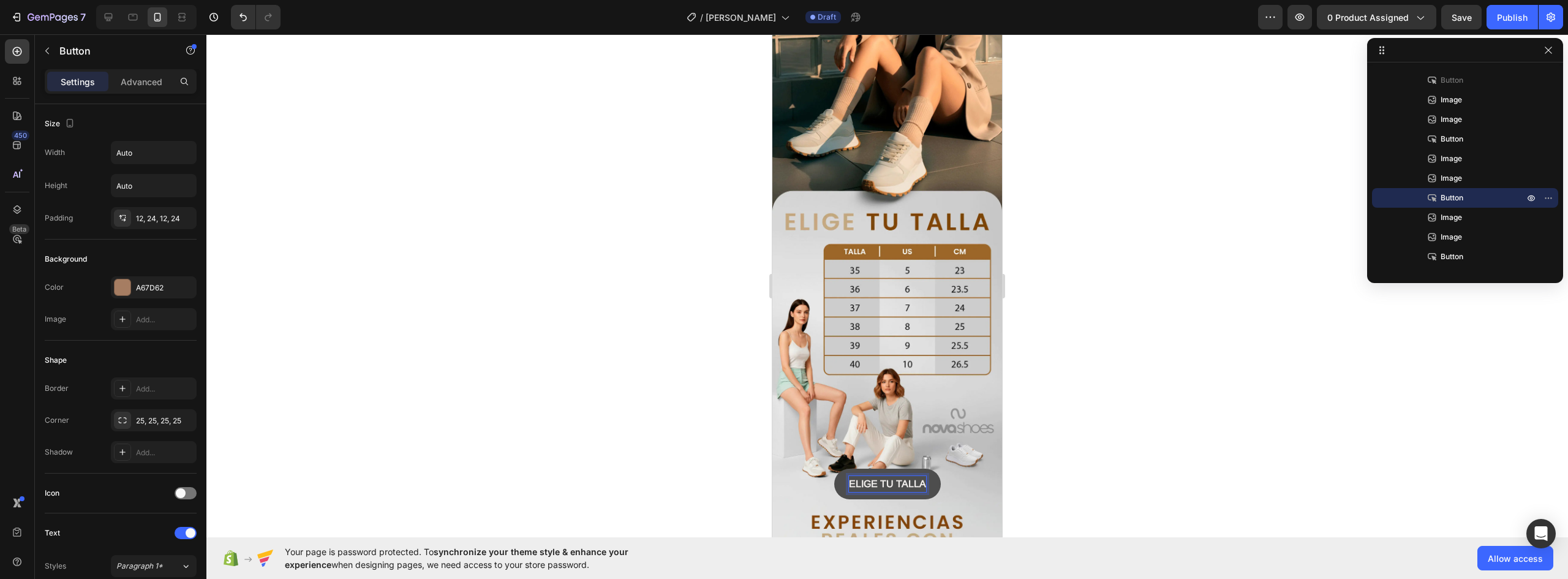
click at [910, 479] on strong "ELIGE TU TALLA" at bounding box center [887, 484] width 77 height 10
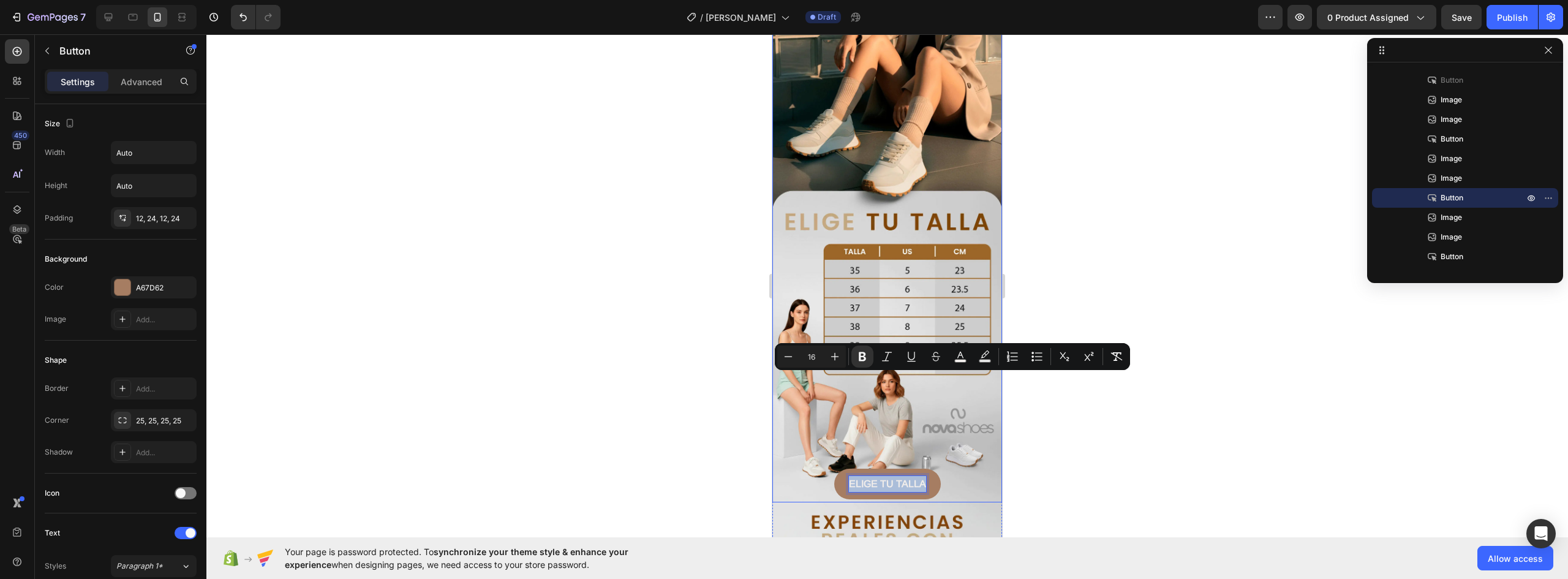
drag, startPoint x: 918, startPoint y: 377, endPoint x: 768, endPoint y: 359, distance: 151.1
click at [773, 359] on html "iPhone 13 Mini ( 375 px) iPhone 13 Mini iPhone 13 Pro iPhone 11 Pro Max iPhone …" at bounding box center [887, 105] width 230 height 4432
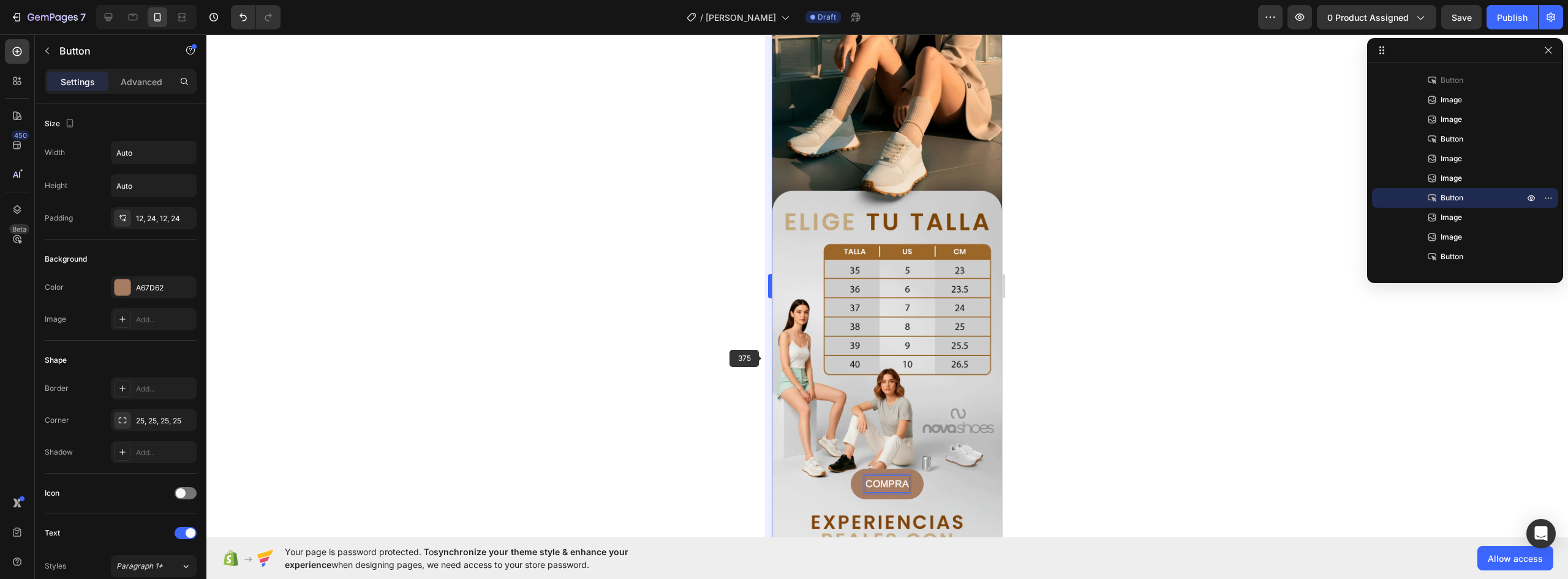
click at [851, 469] on button "COMPRA" at bounding box center [887, 484] width 73 height 31
click at [1094, 445] on div at bounding box center [887, 307] width 1362 height 545
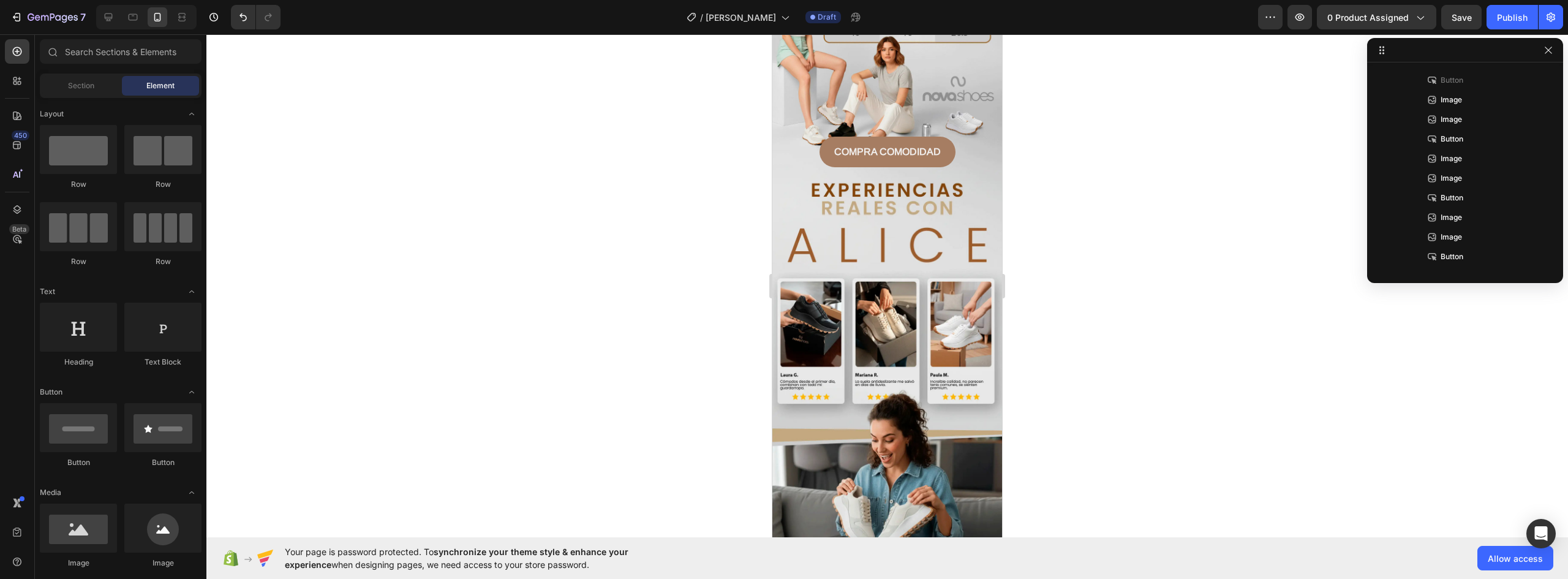
scroll to position [2510, 0]
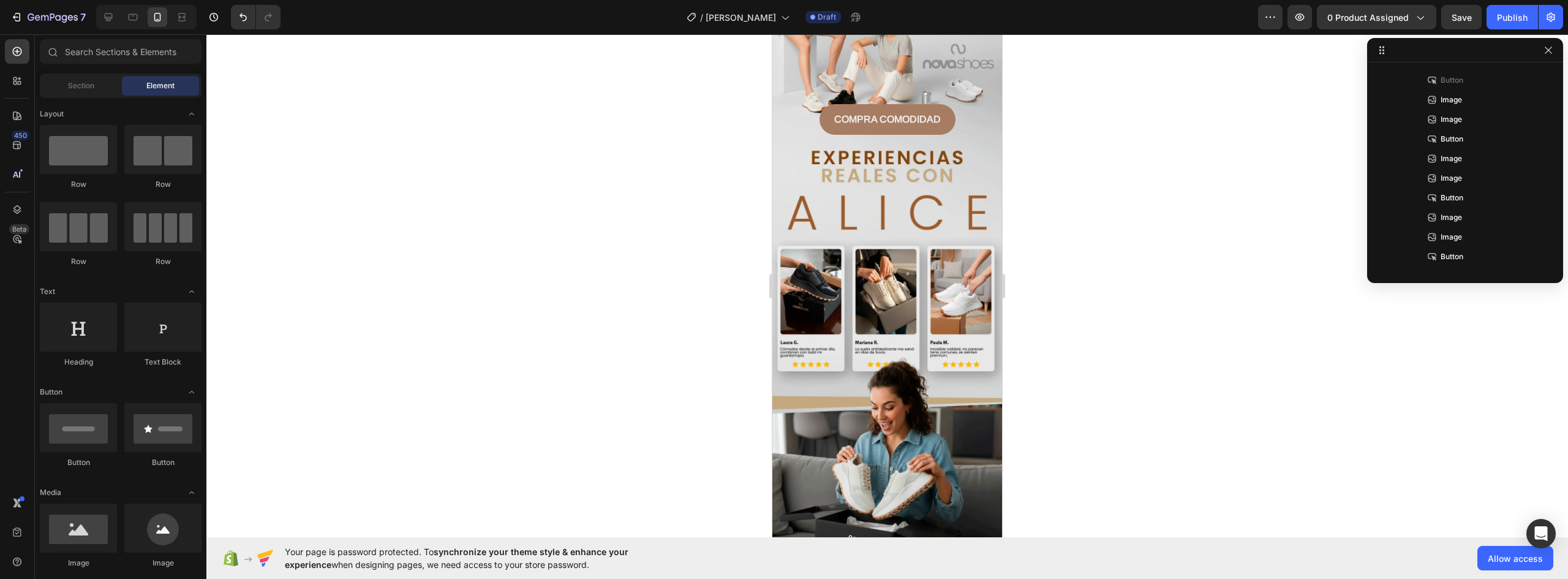
click at [940, 260] on img at bounding box center [887, 426] width 230 height 576
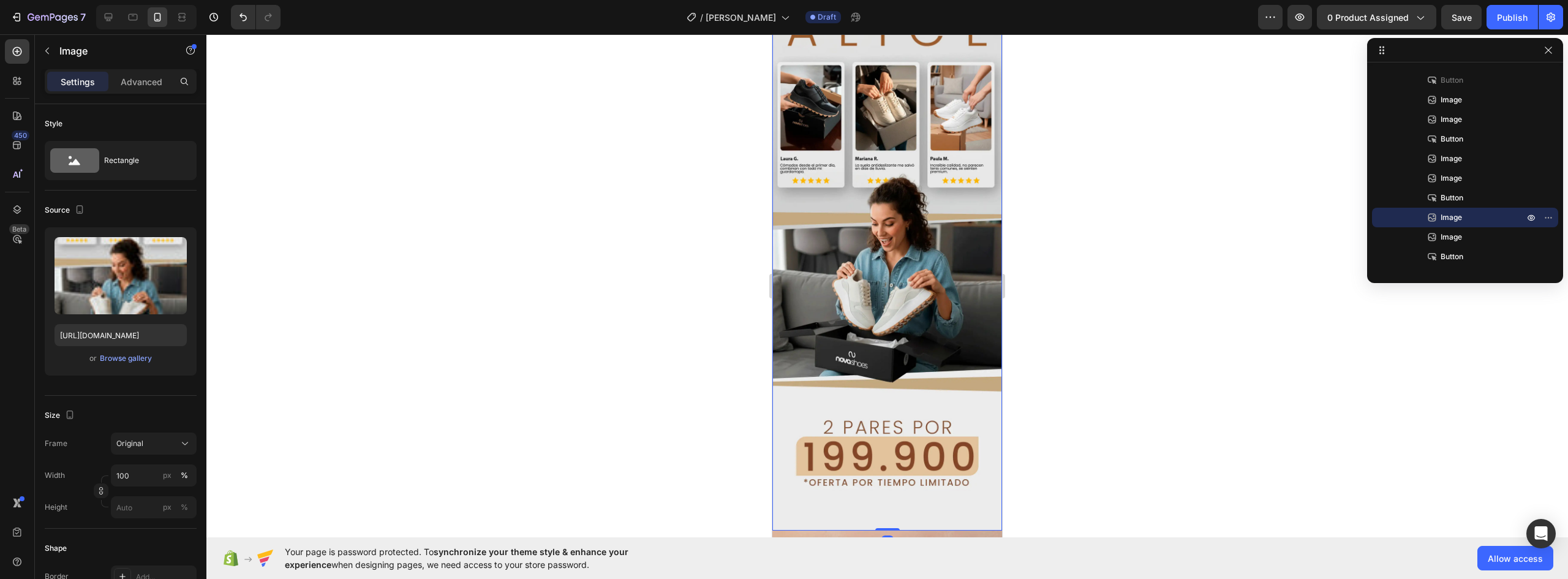
scroll to position [2755, 0]
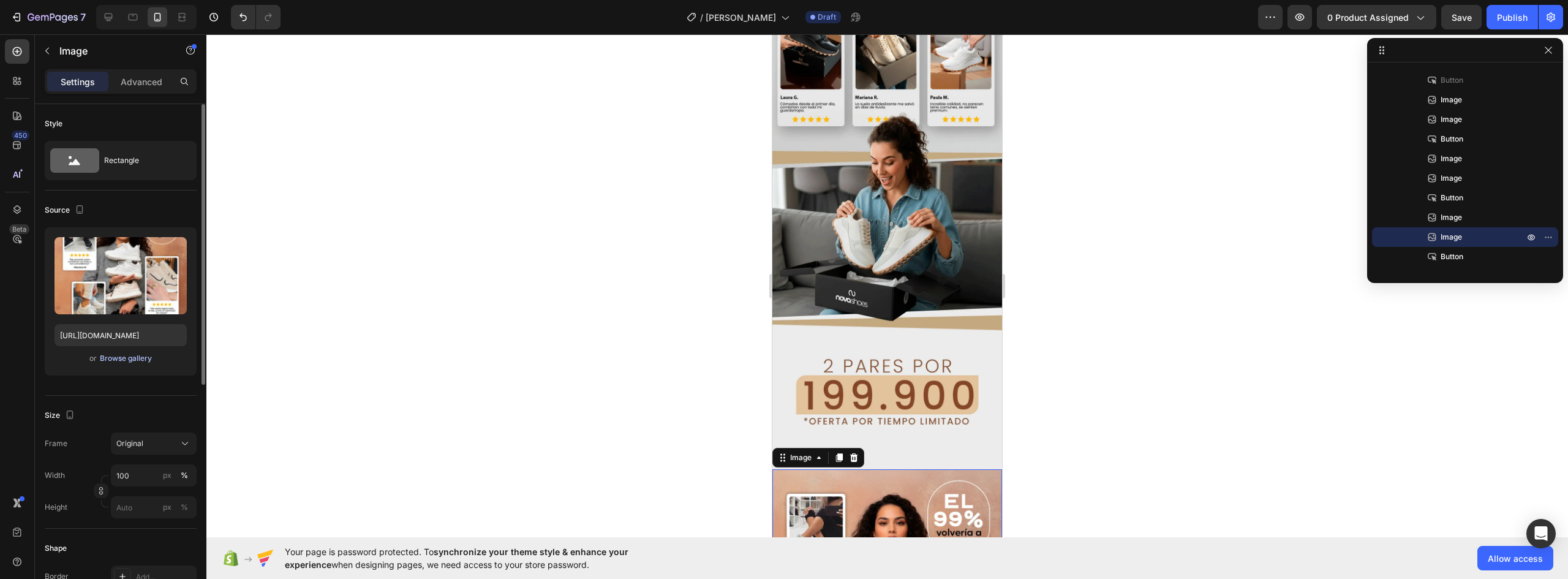
click at [123, 364] on div "Browse gallery" at bounding box center [126, 359] width 52 height 11
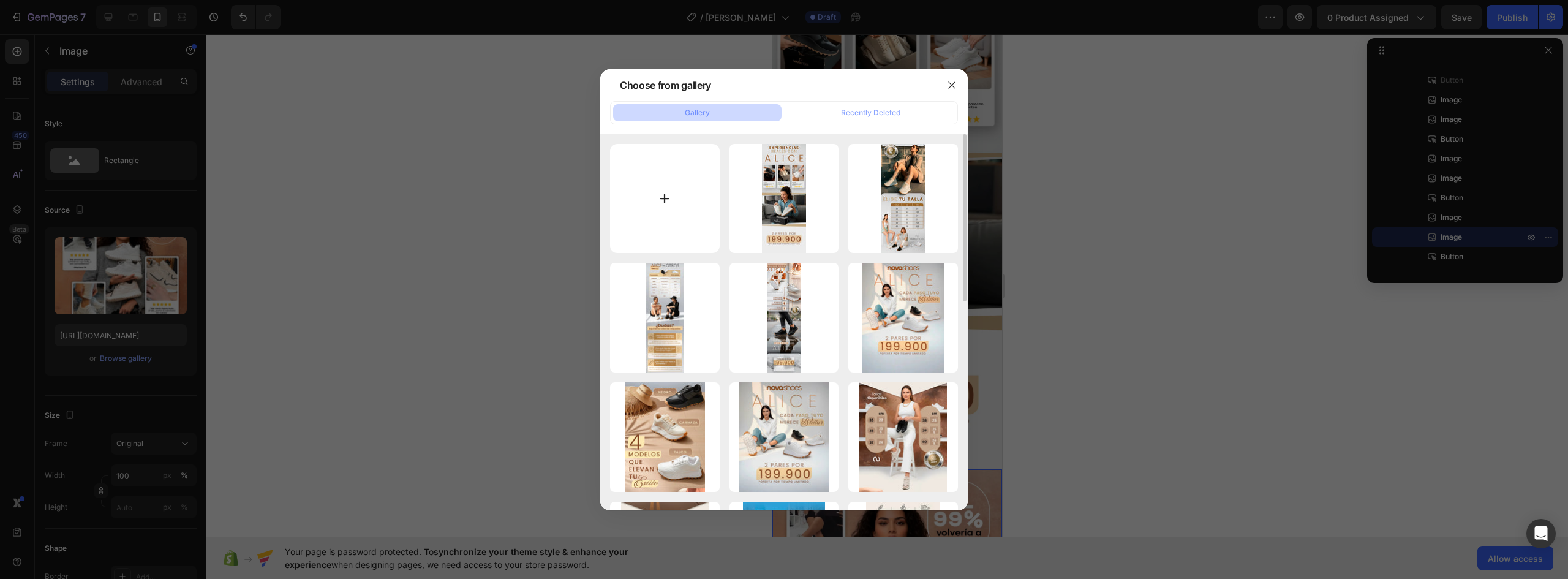
click at [668, 202] on input "file" at bounding box center [665, 199] width 110 height 110
type input "C:\fakepath\LANDING-ALICE_07.webp"
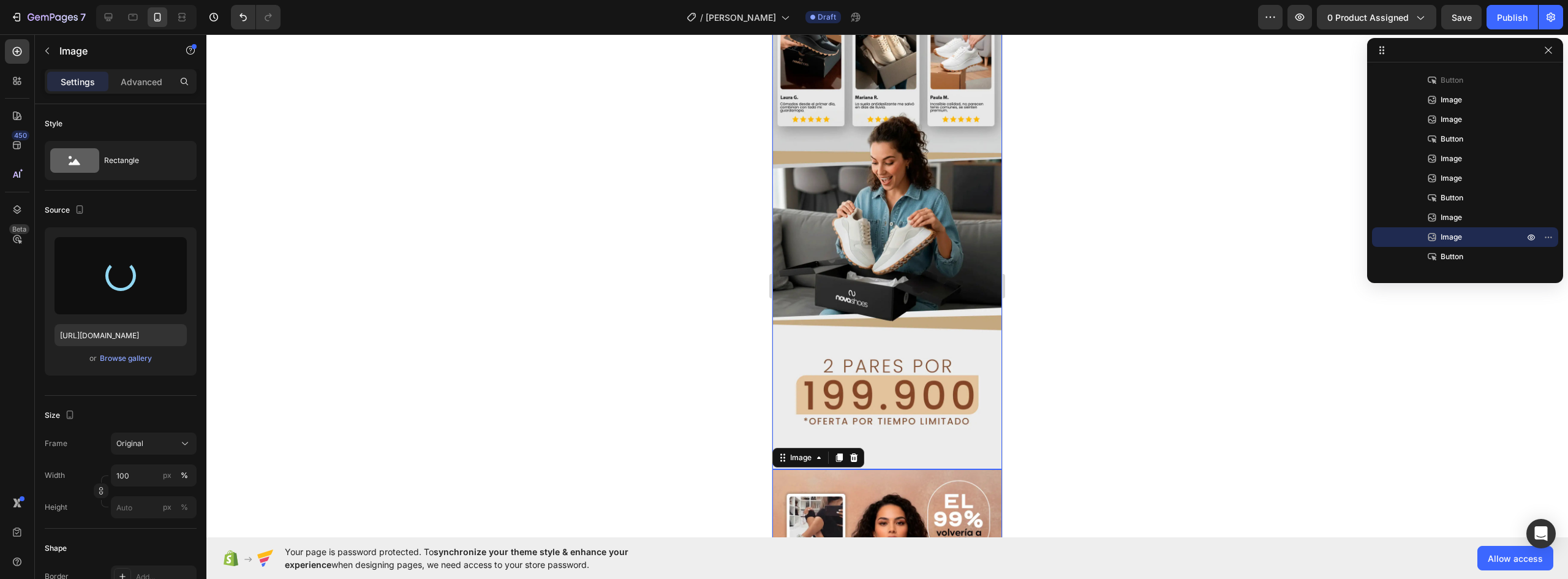
type input "https://cdn.shopify.com/s/files/1/0637/5325/7022/files/gempages_586166114766029…"
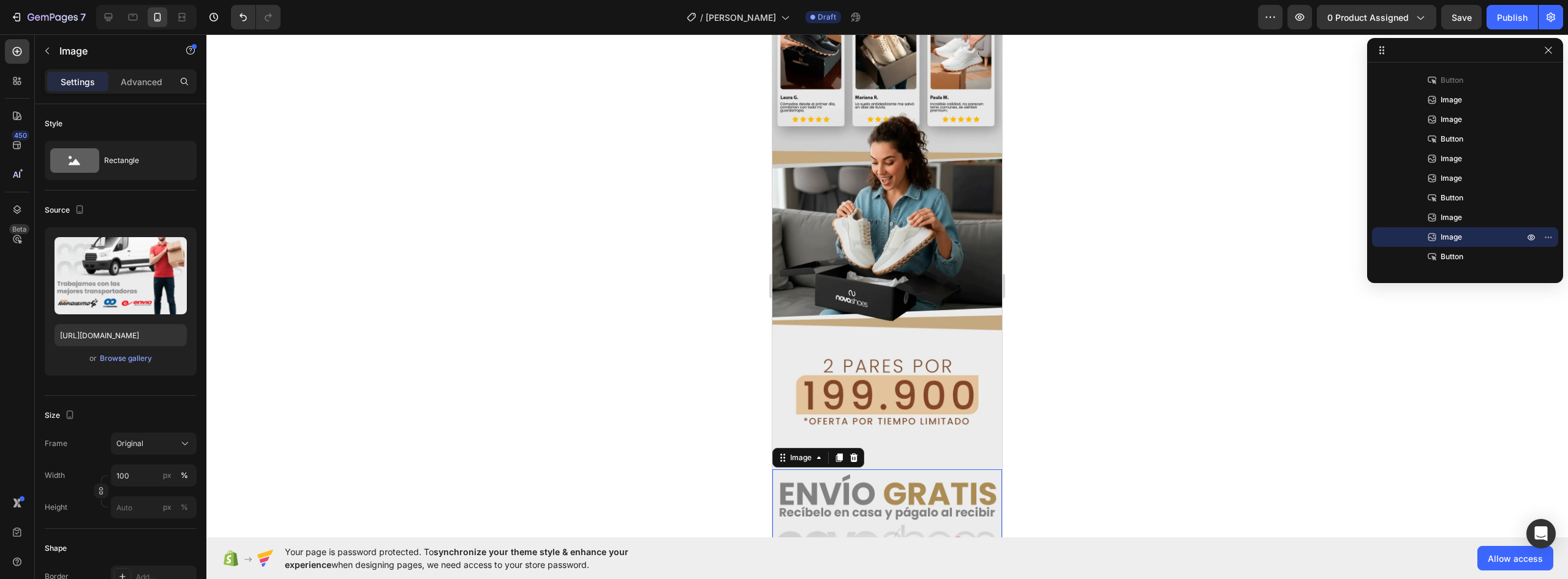
scroll to position [2817, 0]
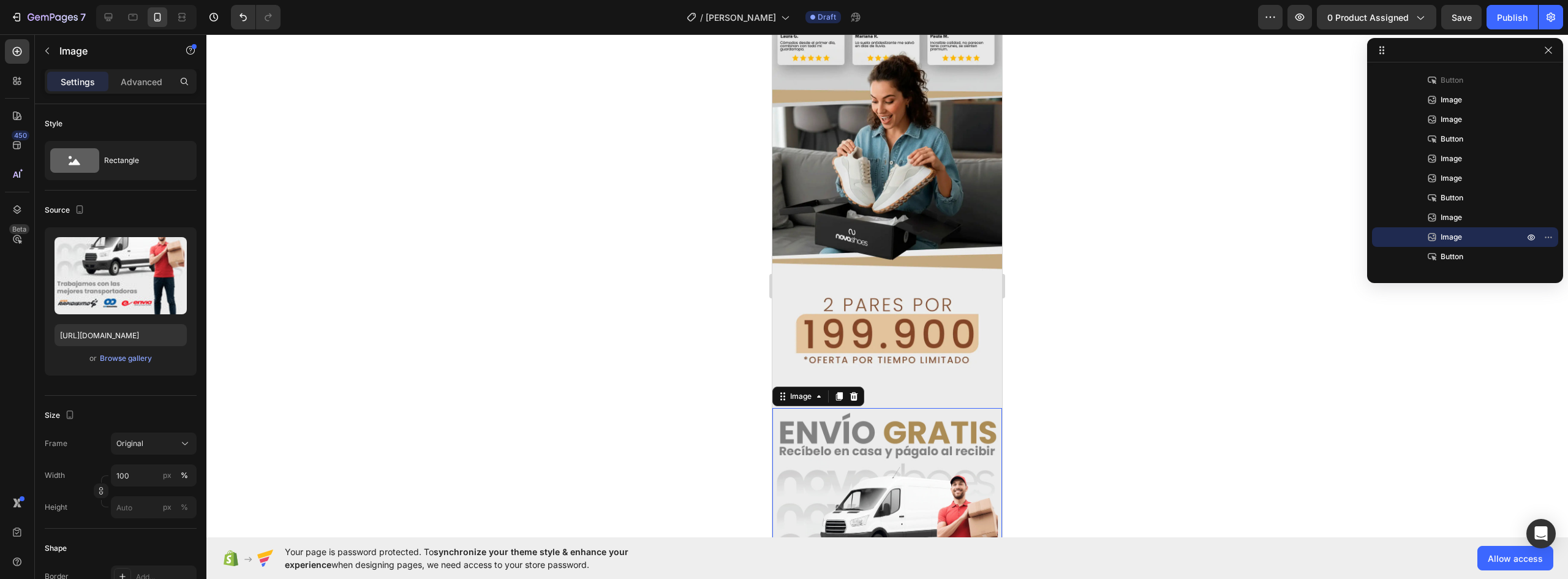
click at [907, 408] on img at bounding box center [887, 560] width 230 height 303
click at [858, 392] on icon at bounding box center [854, 397] width 10 height 10
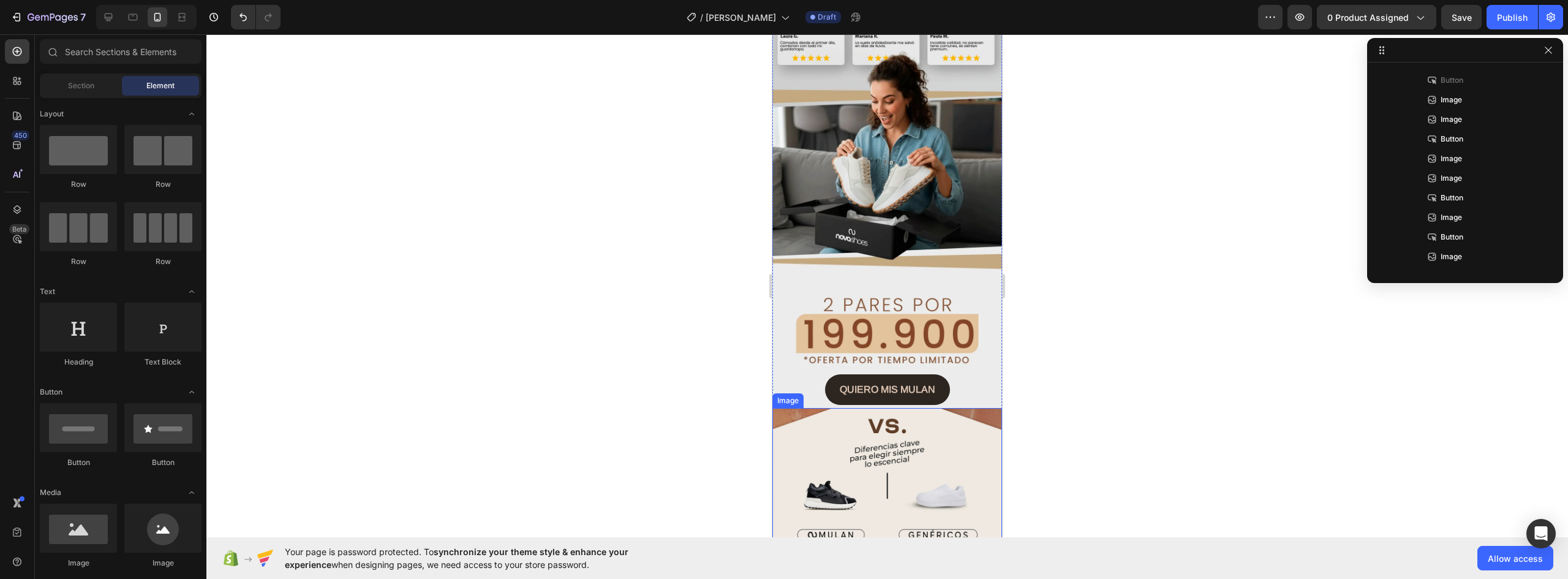
click at [924, 408] on img at bounding box center [887, 552] width 230 height 287
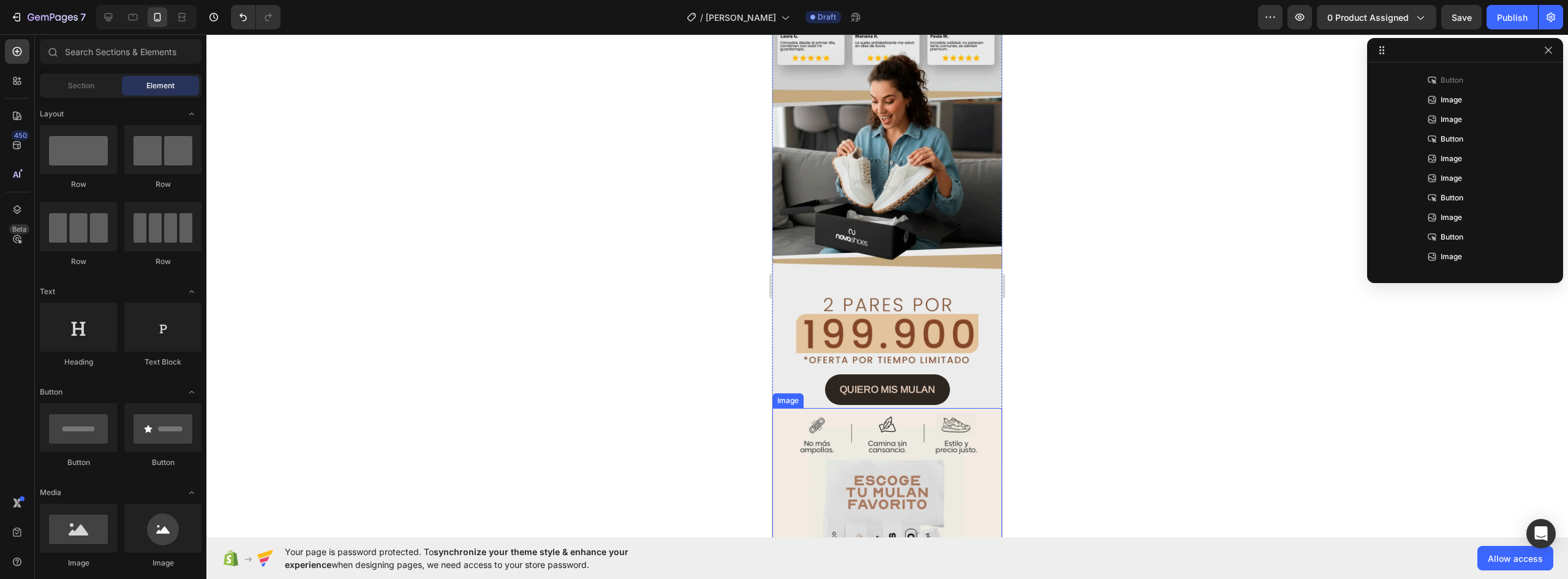
click at [900, 408] on img at bounding box center [887, 578] width 230 height 339
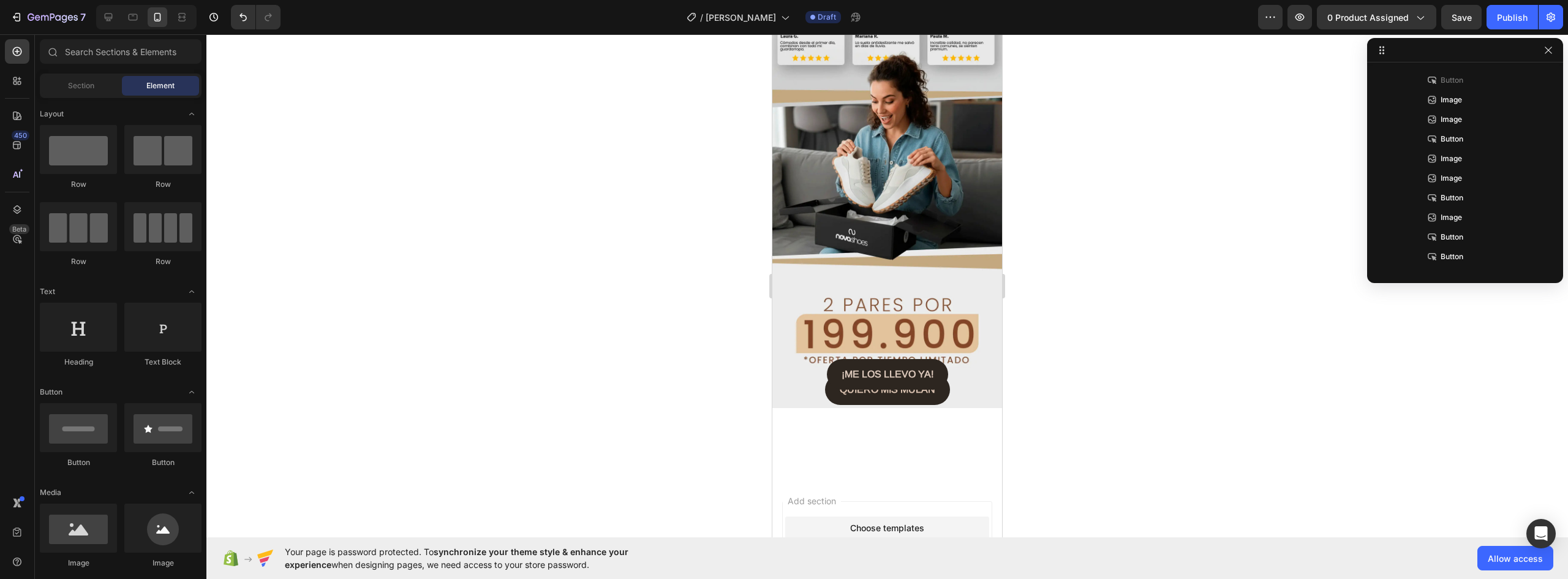
scroll to position [2632, 0]
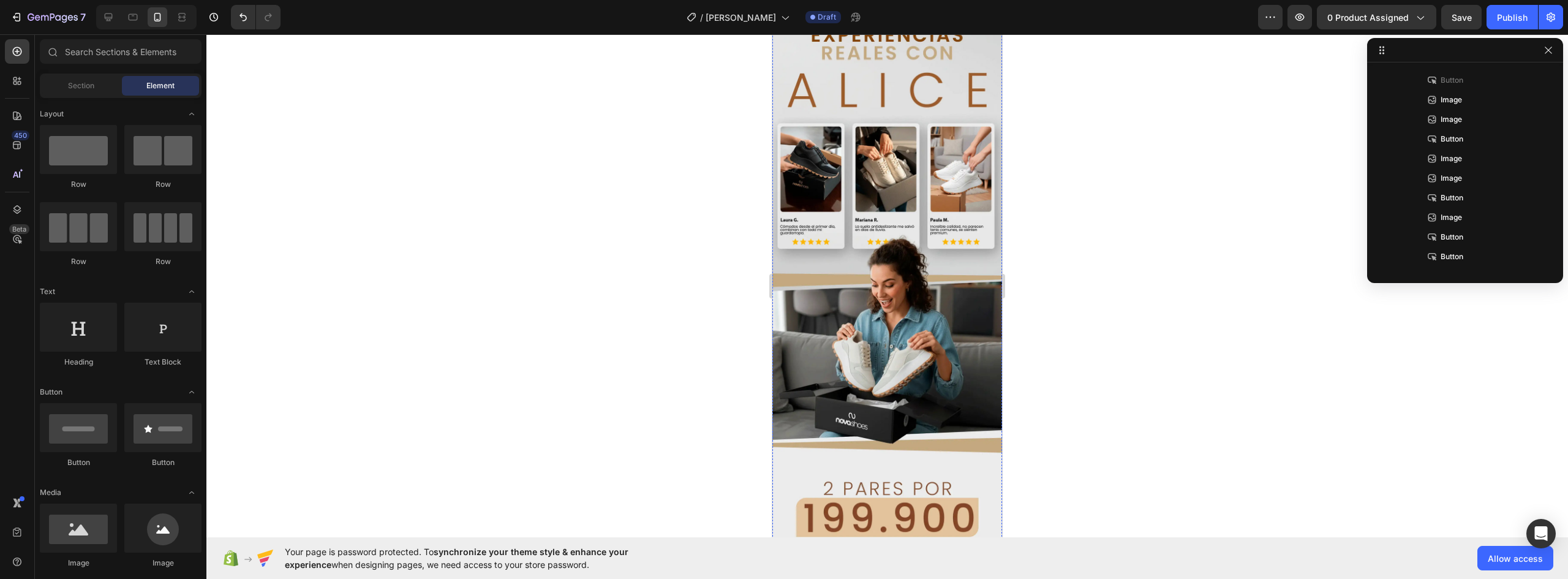
click at [923, 566] on p "QUIERO MIS MULAN" at bounding box center [887, 574] width 95 height 16
click at [932, 543] on button "¡ME LOS LLEVO YA!" at bounding box center [887, 558] width 121 height 31
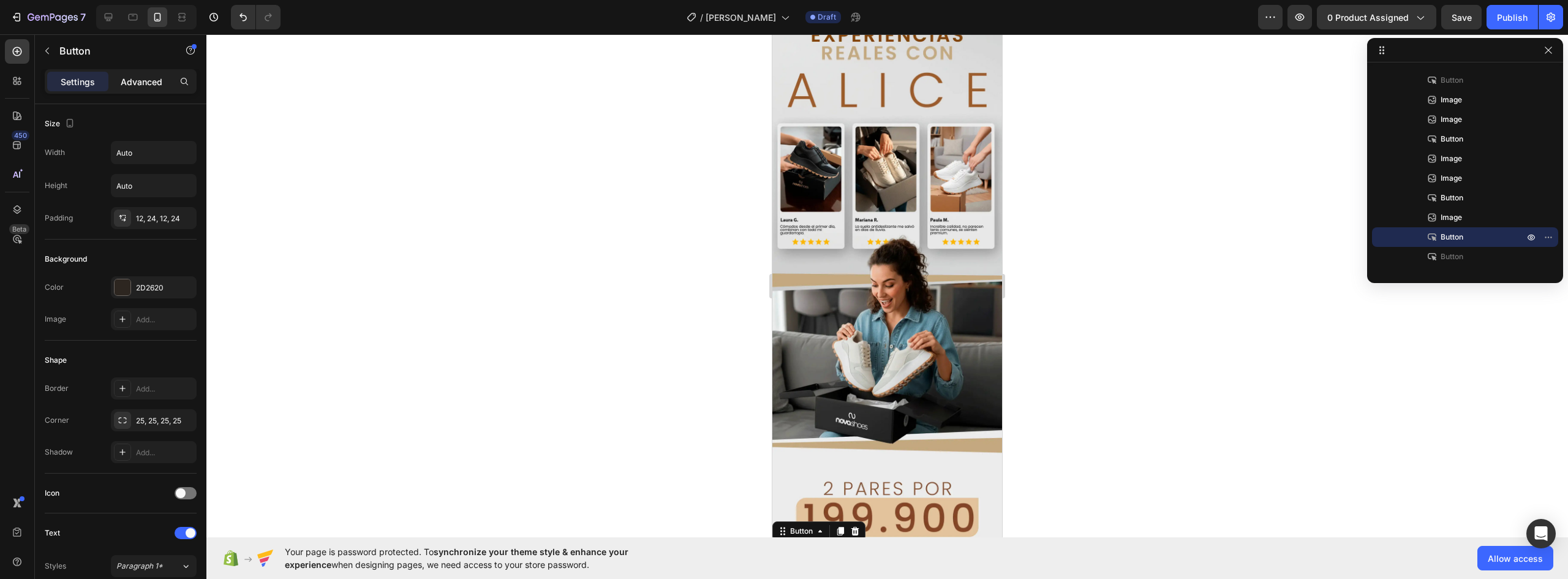
click at [154, 78] on p "Advanced" at bounding box center [141, 82] width 42 height 13
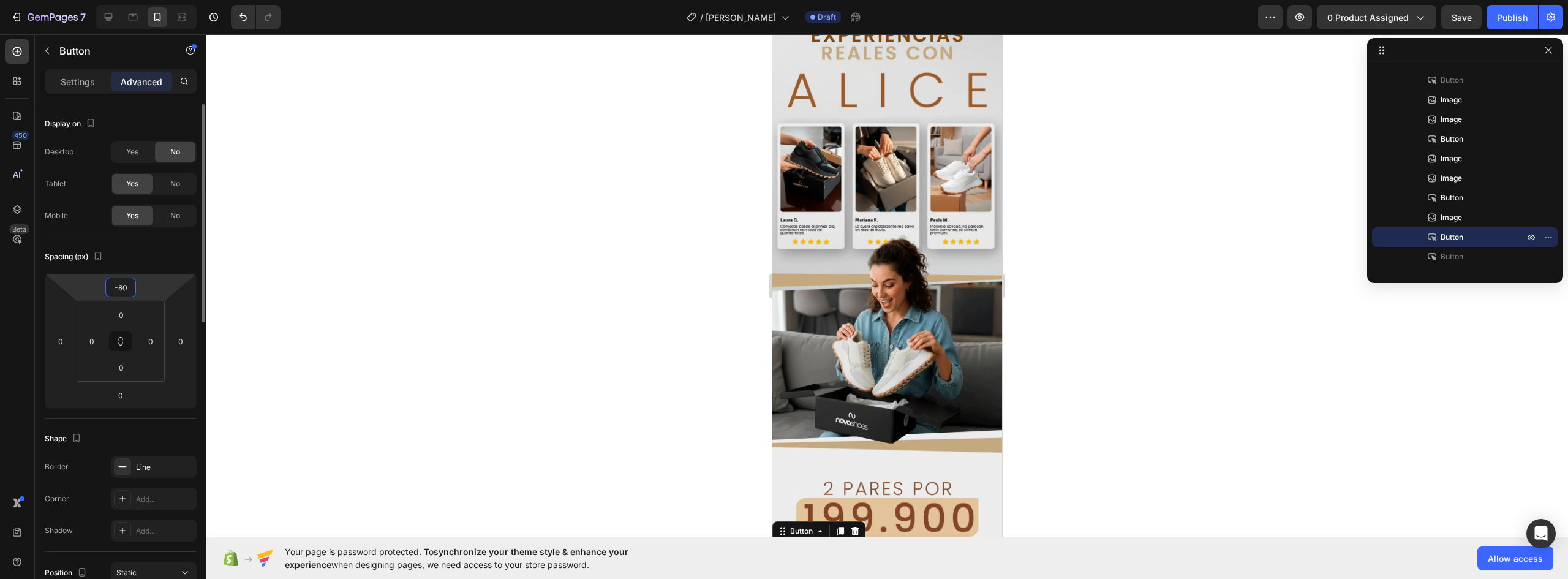
click at [124, 290] on input "-80" at bounding box center [121, 287] width 25 height 19
type input "-4"
type input "-60"
click at [938, 555] on button "¡ME LOS LLEVO YA!" at bounding box center [887, 570] width 121 height 31
click at [74, 84] on p "Settings" at bounding box center [77, 82] width 34 height 13
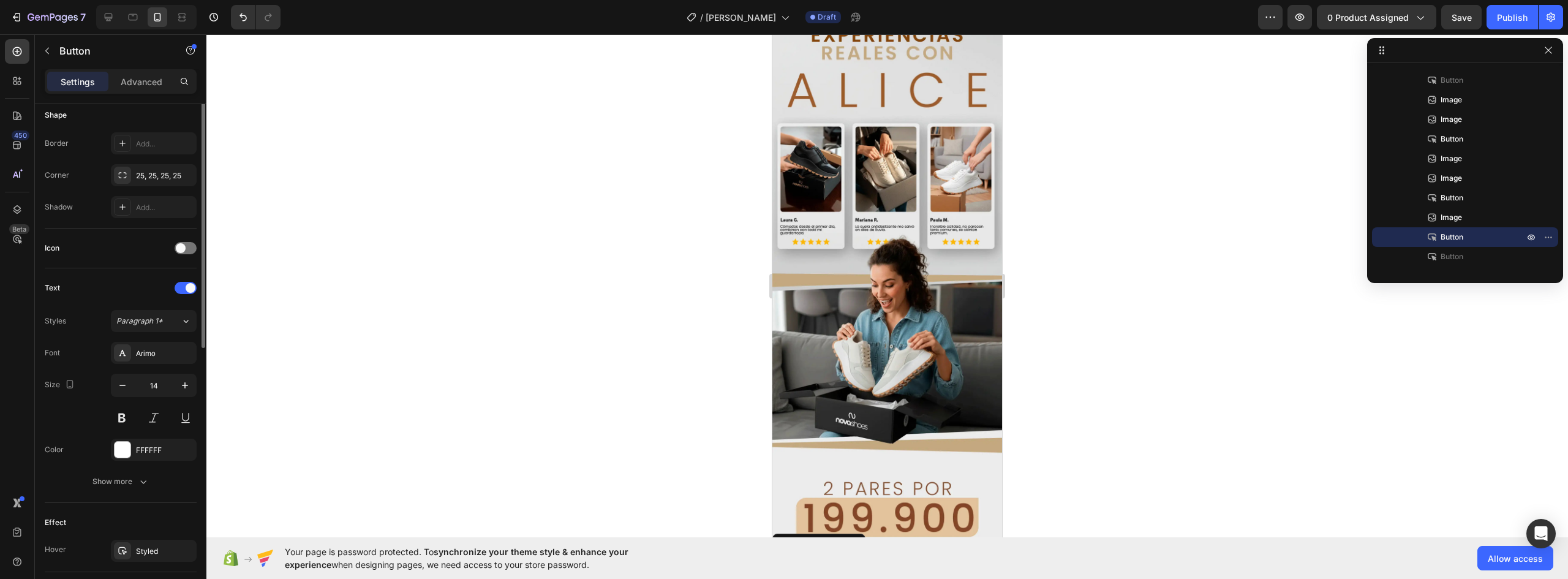
scroll to position [123, 0]
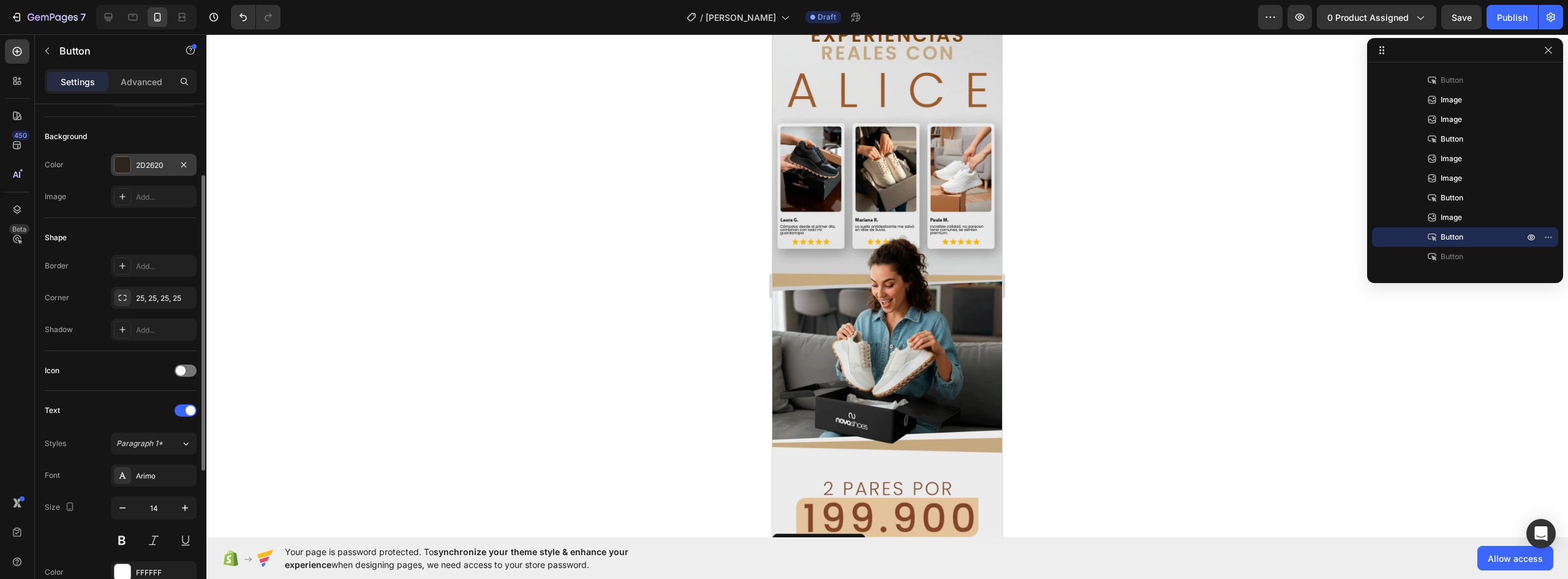
click at [125, 164] on div at bounding box center [122, 165] width 16 height 16
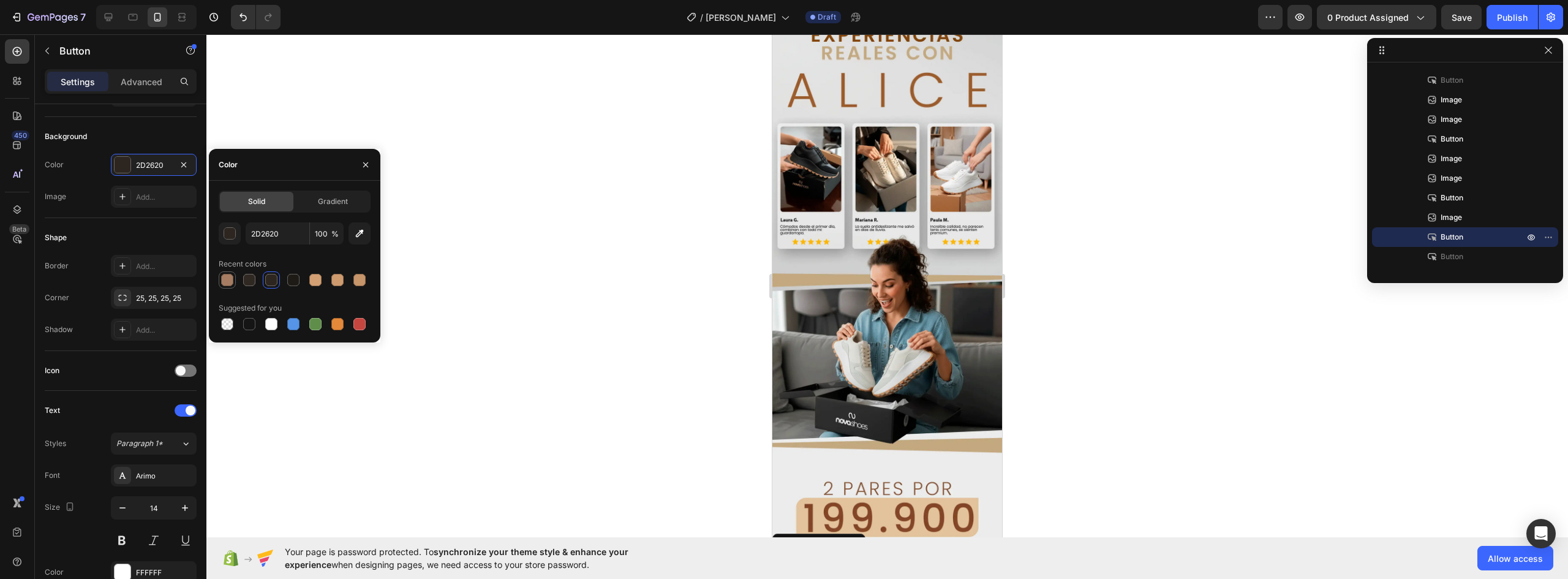
click at [222, 279] on div at bounding box center [228, 280] width 12 height 12
type input "A67D62"
click at [902, 565] on strong "¡ME LOS LLEVO YA!" at bounding box center [888, 570] width 92 height 10
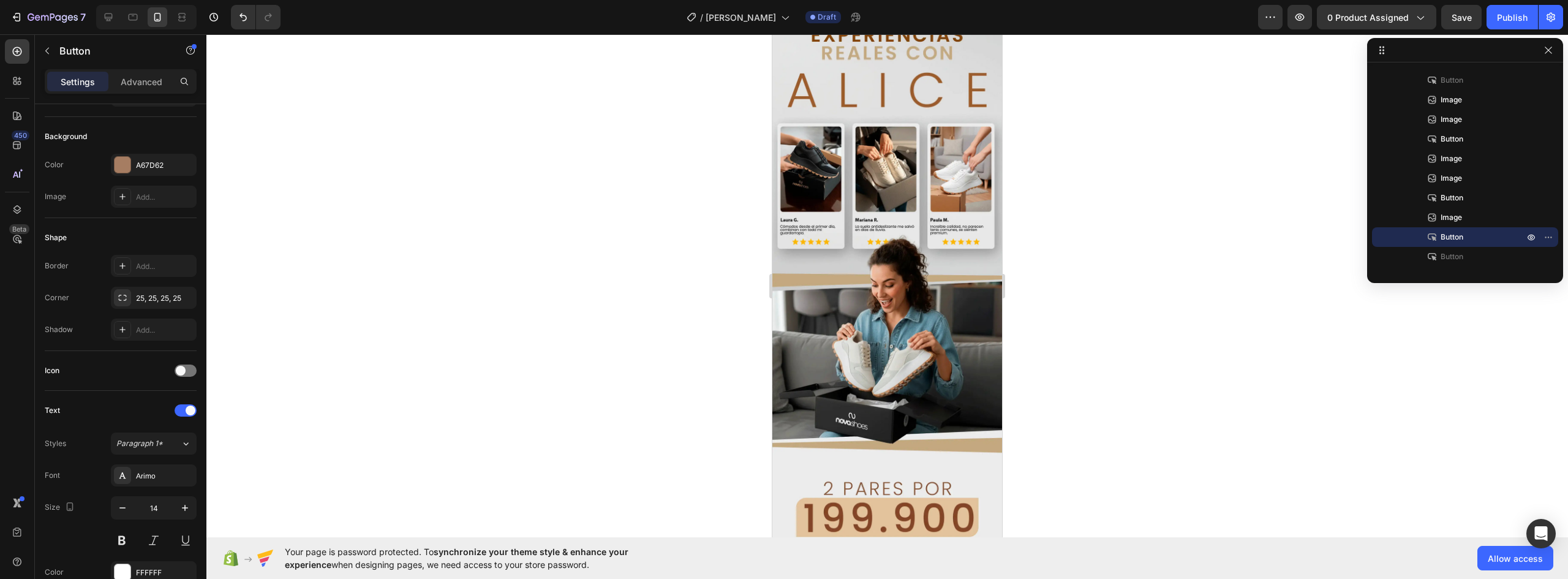
click at [902, 565] on strong "¡ME LOS LLEVO YA!" at bounding box center [888, 570] width 92 height 10
drag, startPoint x: 838, startPoint y: 441, endPoint x: 956, endPoint y: 445, distance: 118.1
click at [951, 555] on div "¡ME LOS LLEVO YA! Button 0" at bounding box center [887, 570] width 230 height 31
click at [960, 416] on icon "Editor contextual toolbar" at bounding box center [961, 418] width 6 height 7
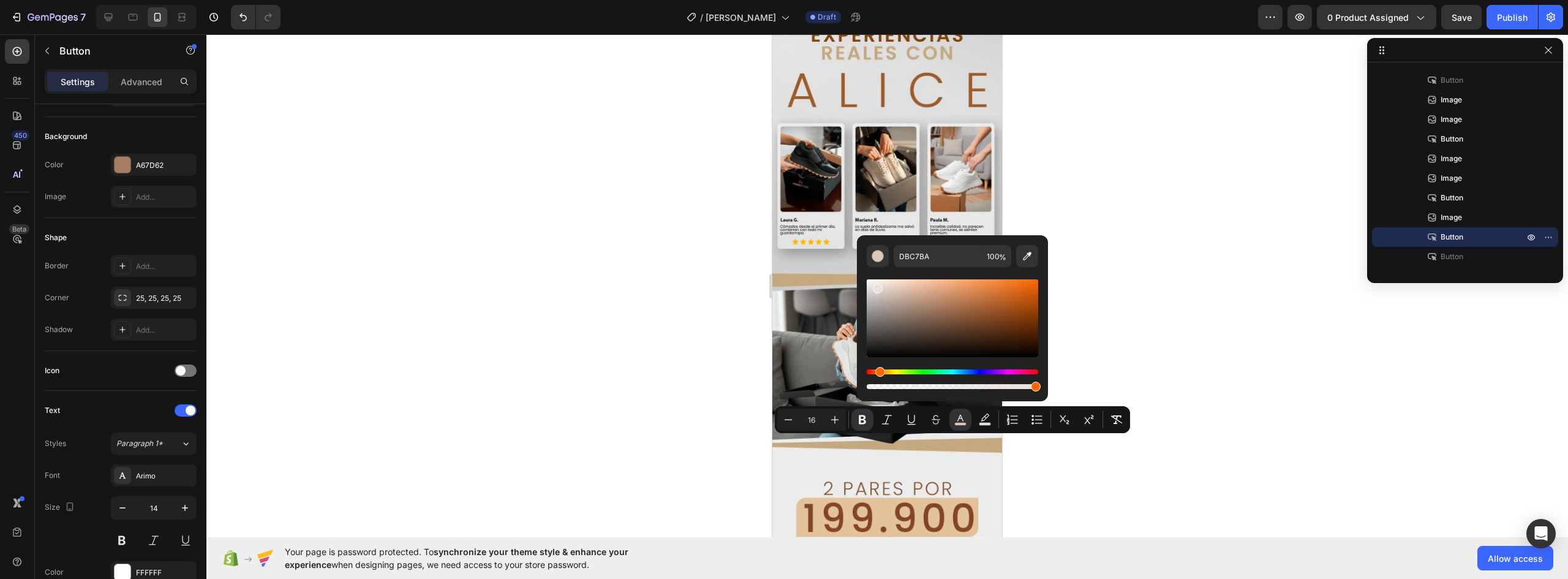
drag, startPoint x: 903, startPoint y: 305, endPoint x: 876, endPoint y: 286, distance: 33.0
click at [876, 286] on div "Editor contextual toolbar" at bounding box center [952, 318] width 171 height 78
drag, startPoint x: 876, startPoint y: 291, endPoint x: 869, endPoint y: 285, distance: 9.2
click at [869, 285] on div "Editor contextual toolbar" at bounding box center [872, 290] width 10 height 10
type input "EDEBEA"
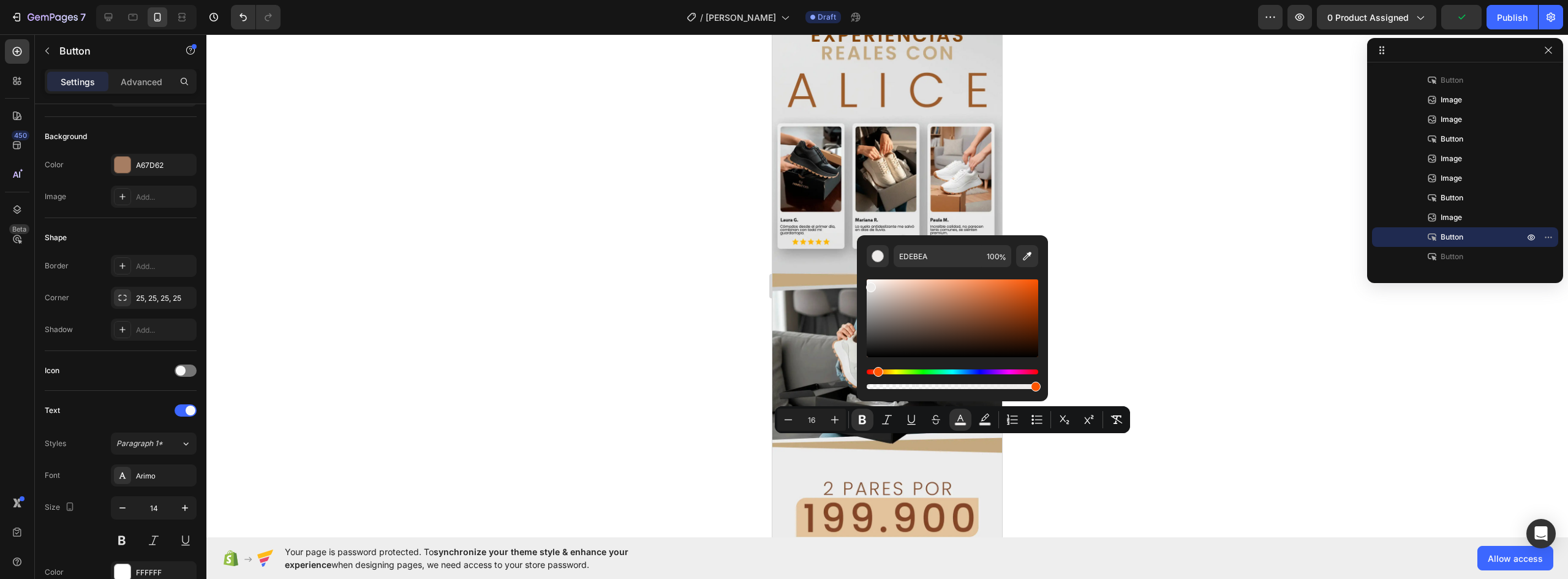
click at [1113, 292] on div at bounding box center [887, 307] width 1362 height 545
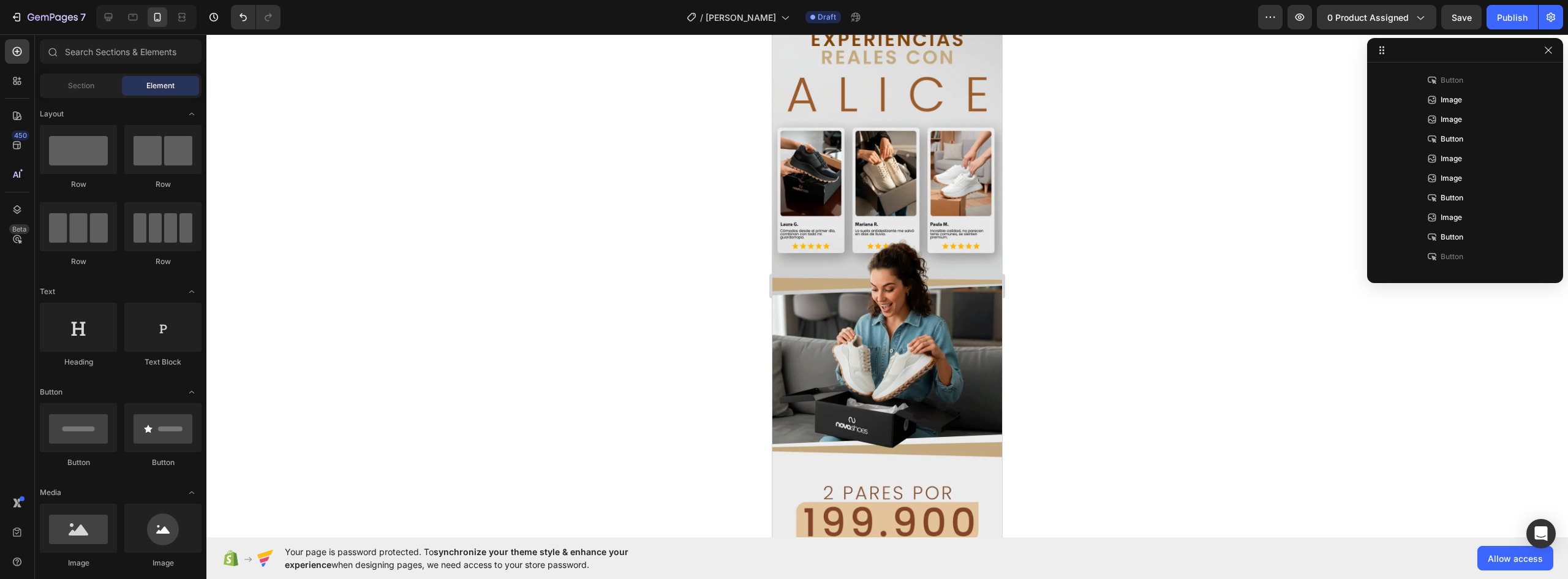
scroll to position [2645, 0]
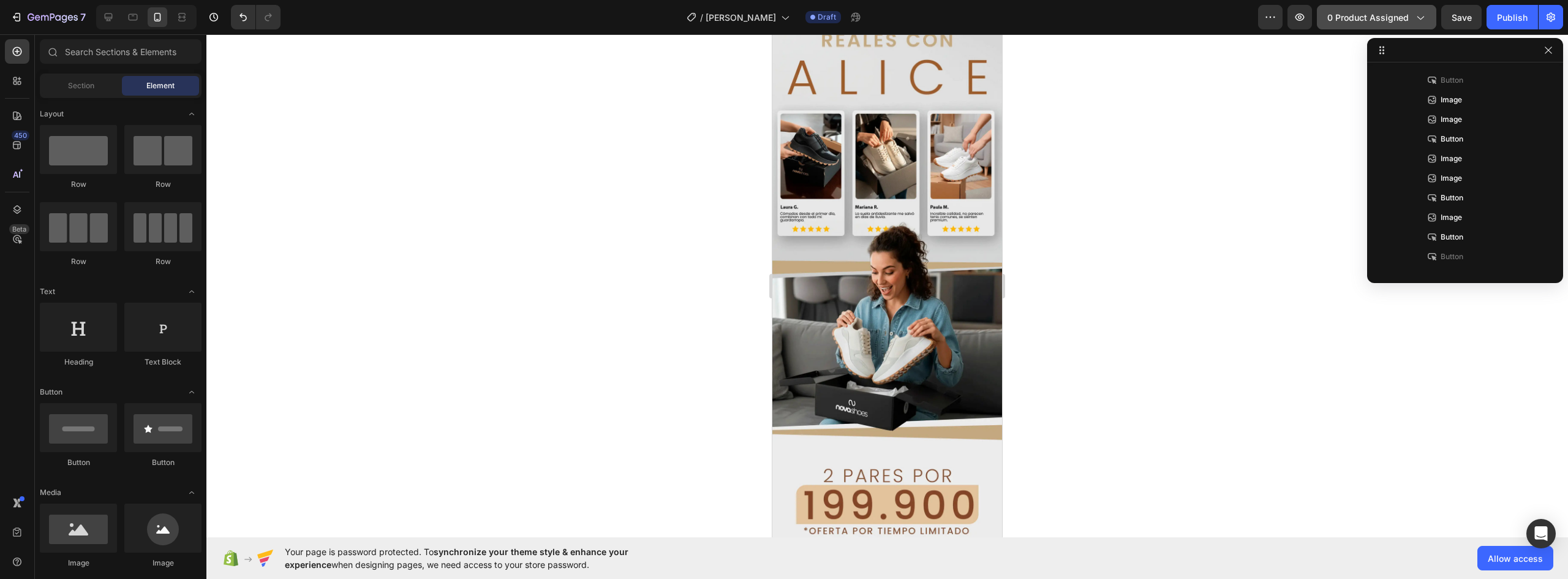
click at [1382, 17] on span "0 product assigned" at bounding box center [1368, 17] width 82 height 13
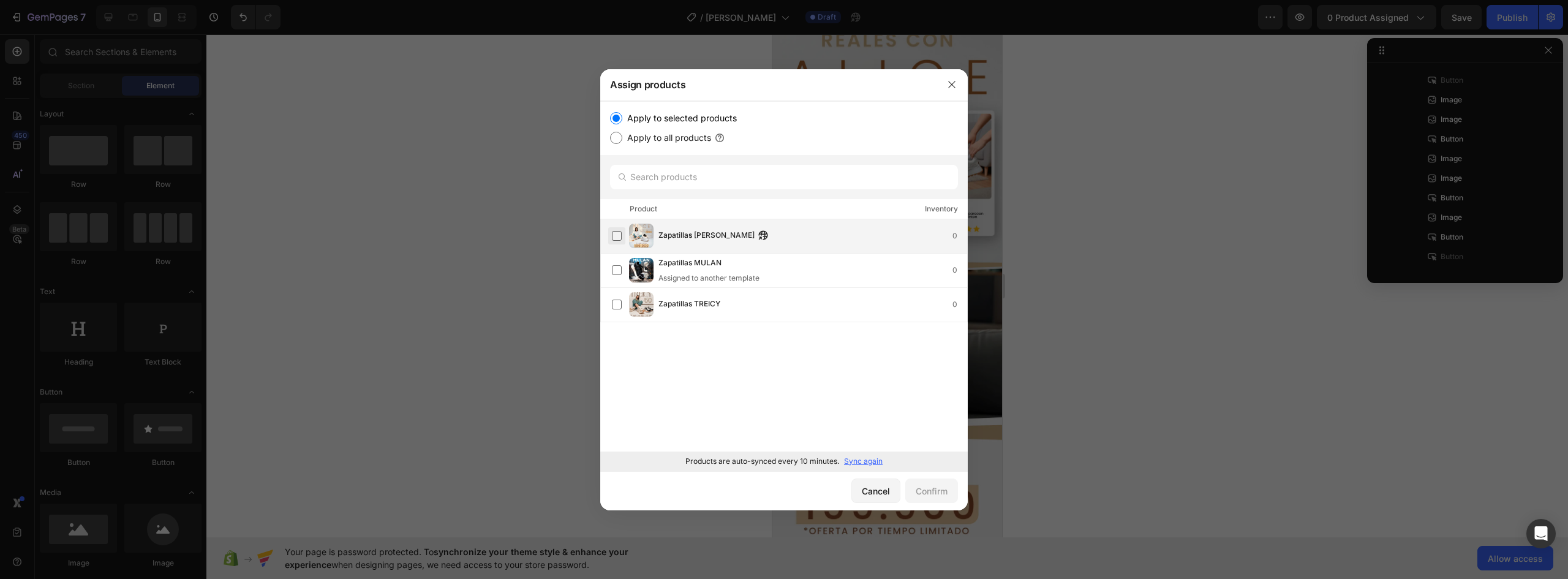
click at [614, 232] on label at bounding box center [617, 236] width 10 height 10
click at [928, 486] on div "Confirm" at bounding box center [932, 491] width 32 height 13
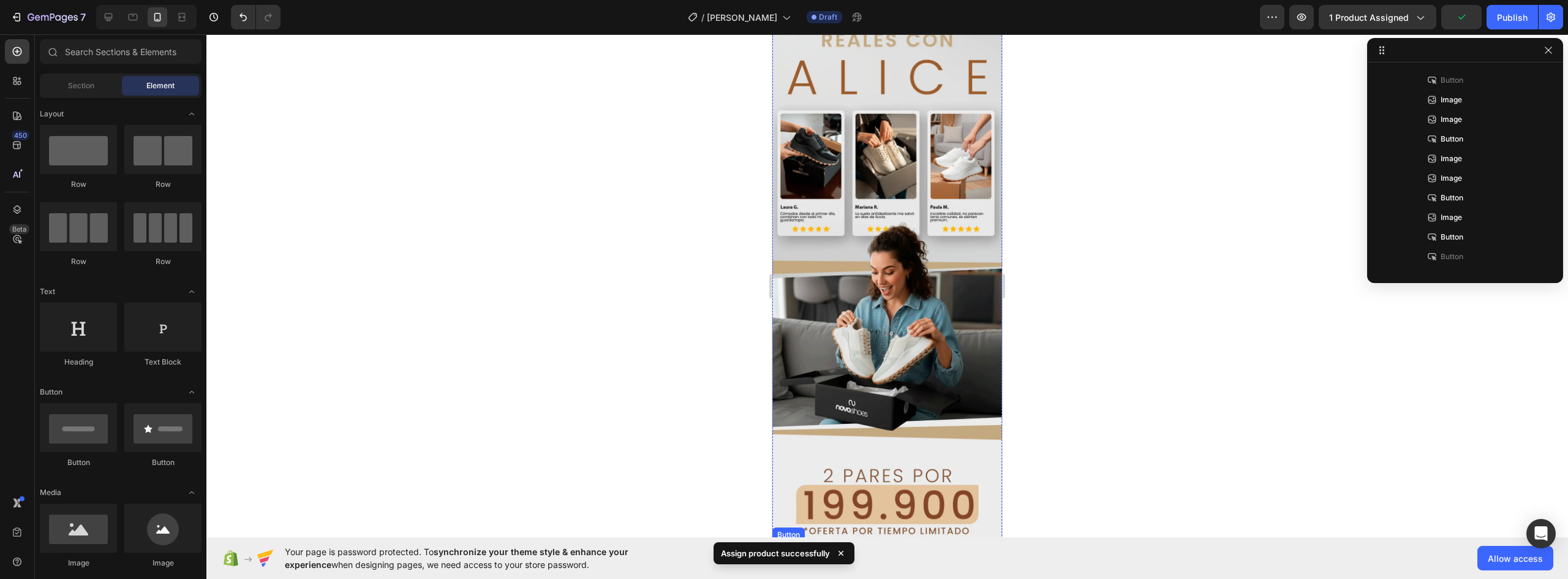
click at [934, 543] on button "¡ME LOS LLEVO YA!" at bounding box center [887, 558] width 121 height 31
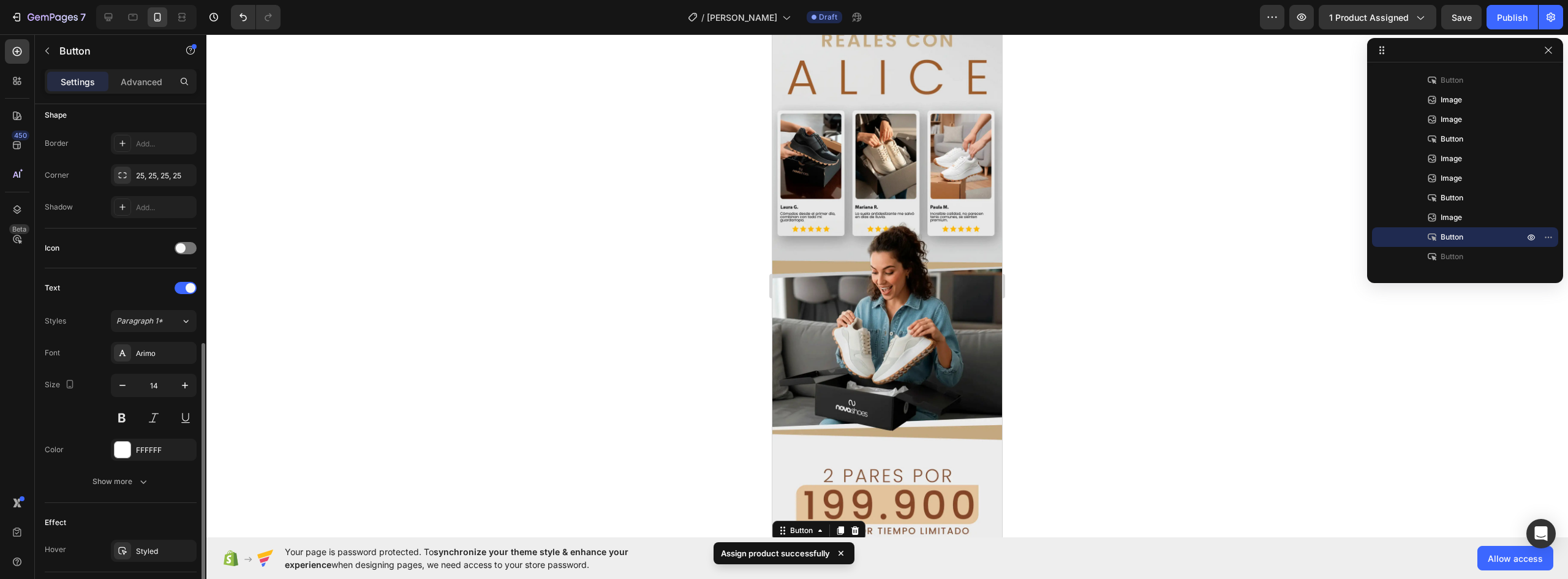
scroll to position [369, 0]
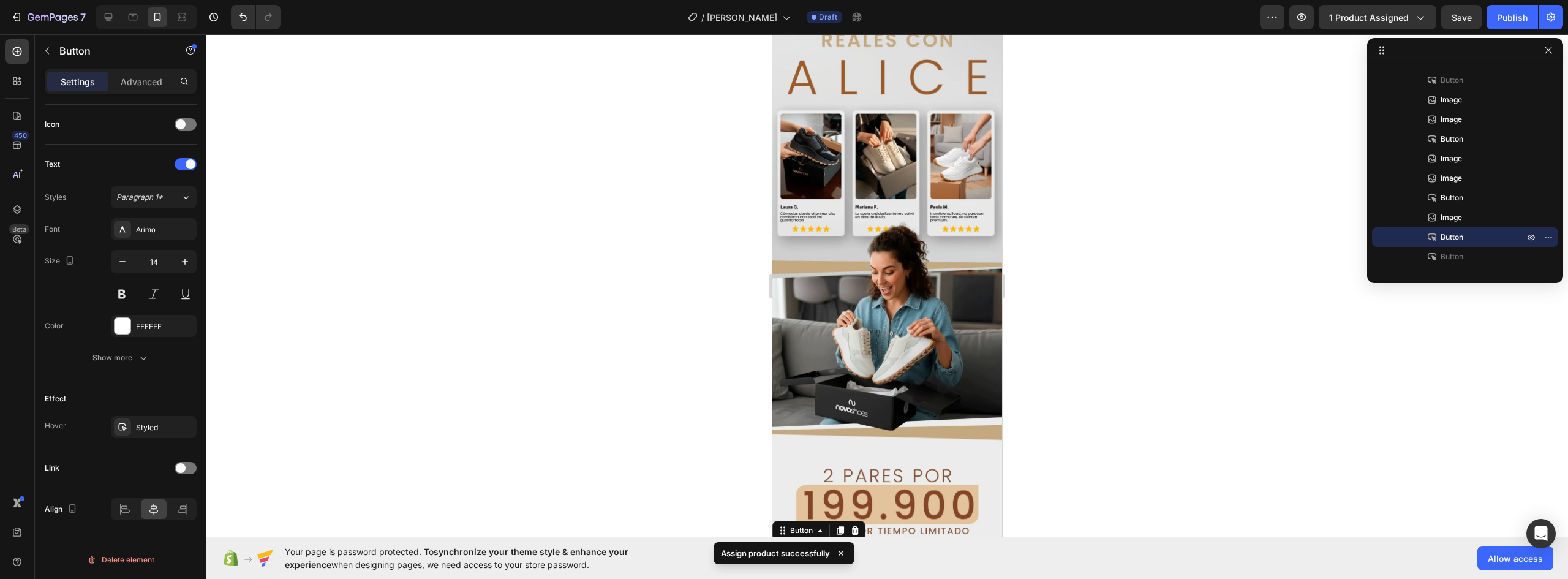
click at [934, 543] on button "¡ME LOS LLEVO YA!" at bounding box center [887, 558] width 121 height 31
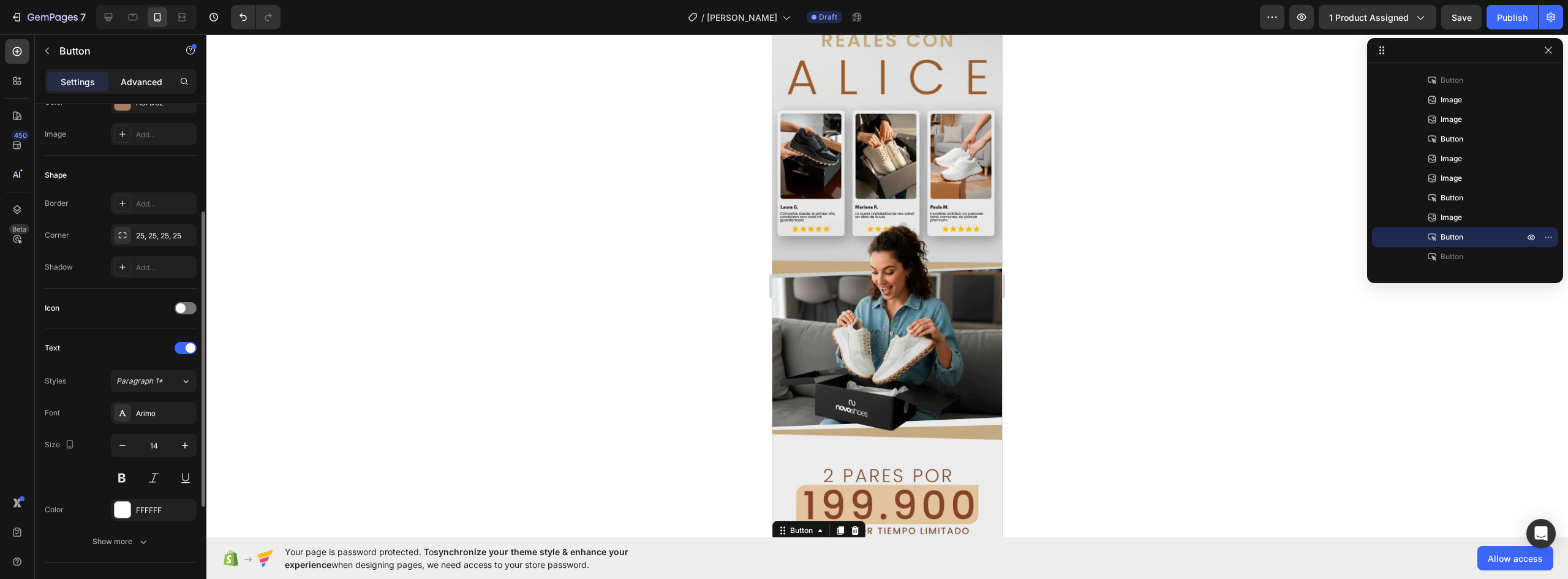
click at [147, 80] on p "Advanced" at bounding box center [141, 82] width 42 height 13
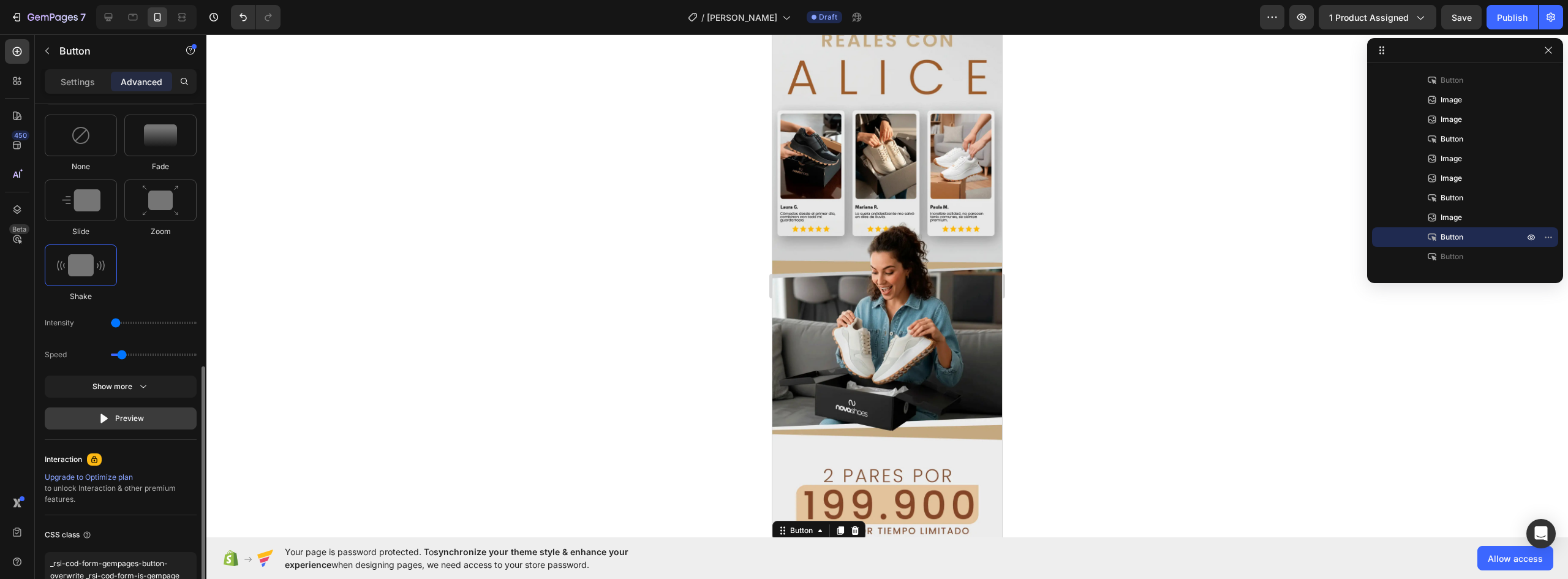
scroll to position [682, 0]
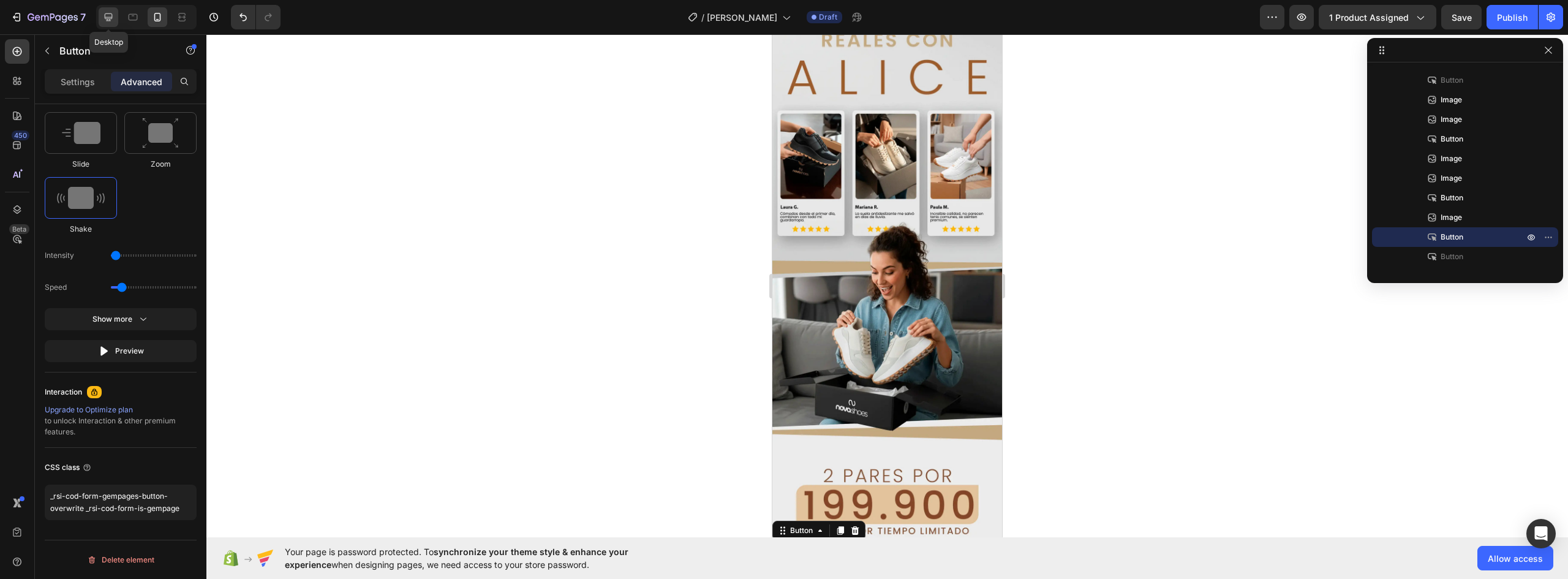
click at [106, 16] on icon at bounding box center [109, 18] width 8 height 8
type input "0"
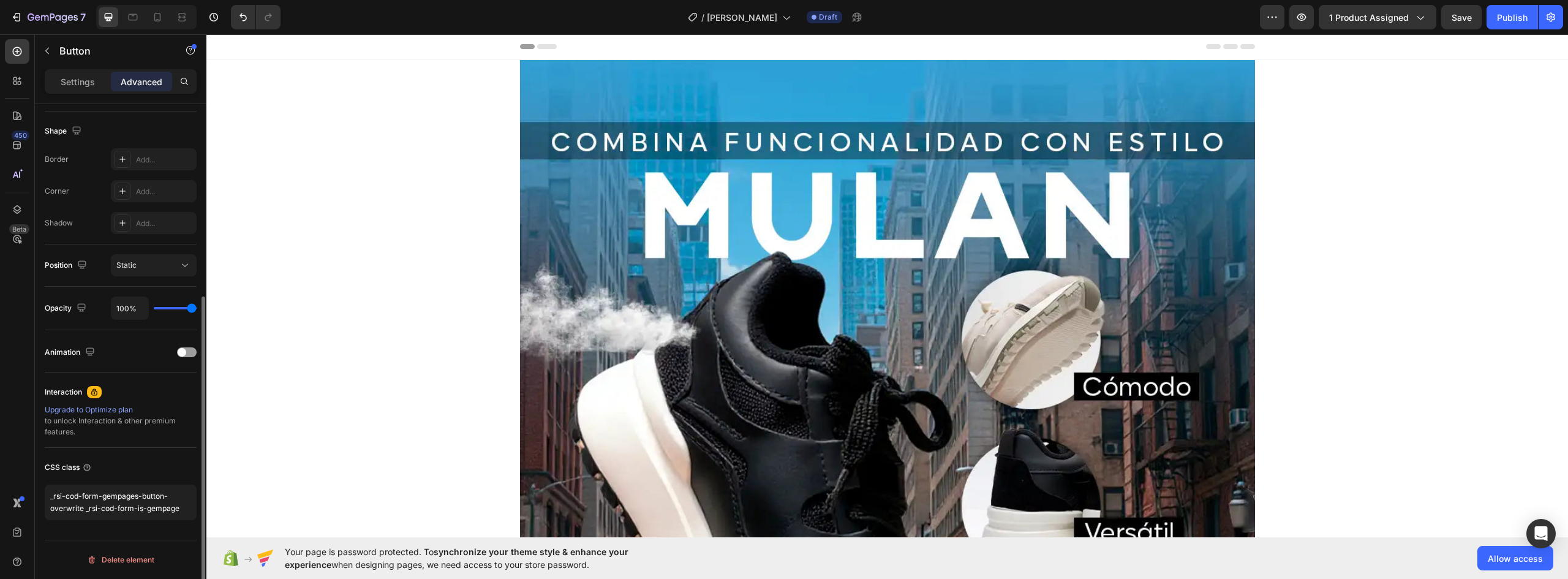
scroll to position [308, 0]
click at [944, 217] on img at bounding box center [888, 520] width 735 height 919
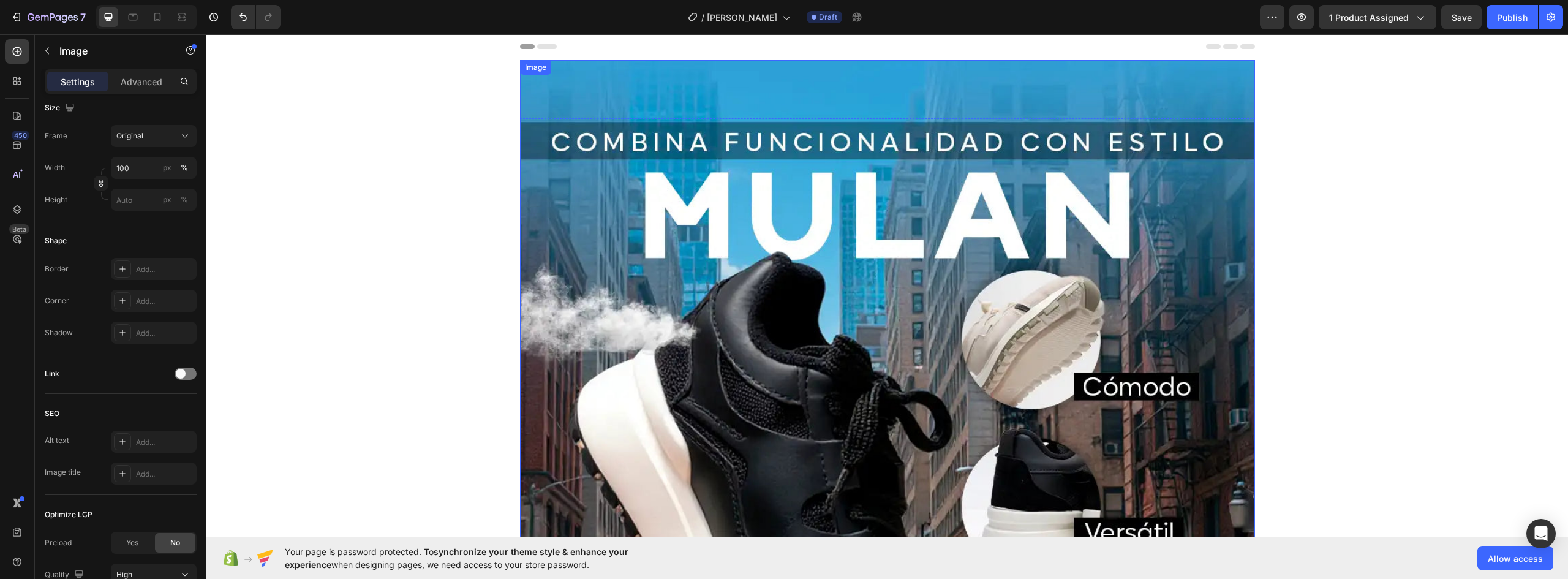
scroll to position [0, 0]
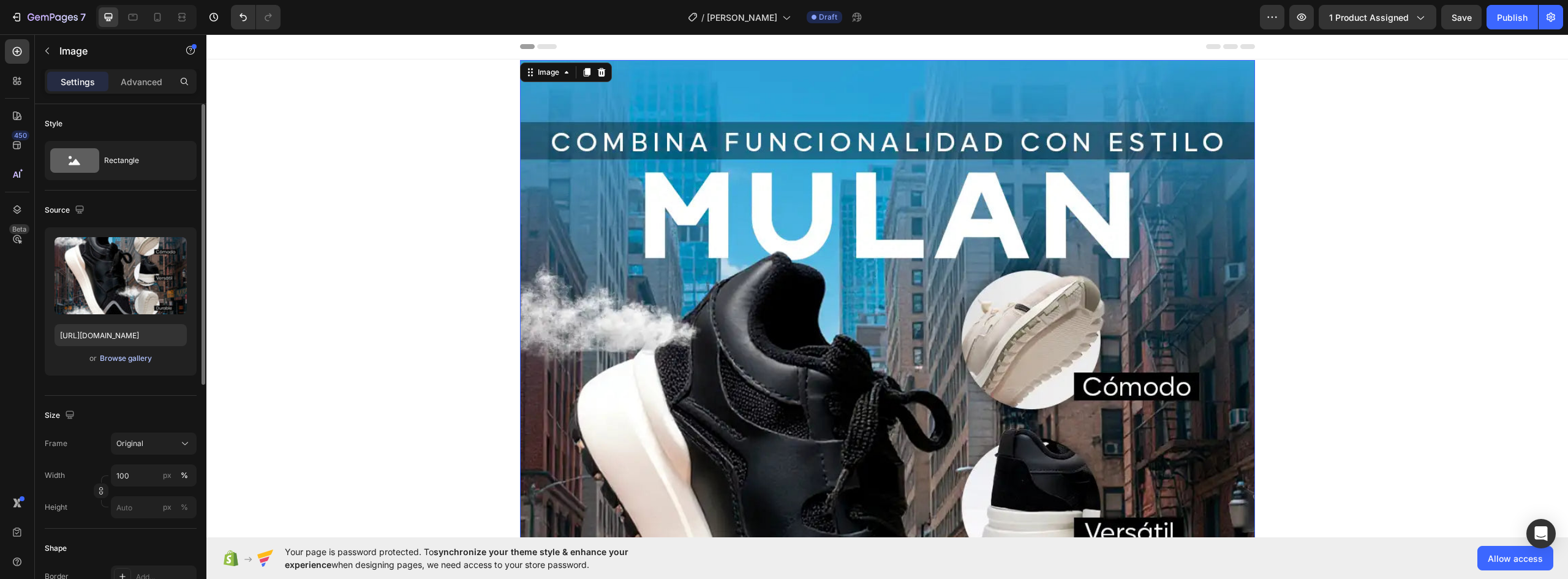
click at [123, 356] on div "Browse gallery" at bounding box center [126, 359] width 52 height 11
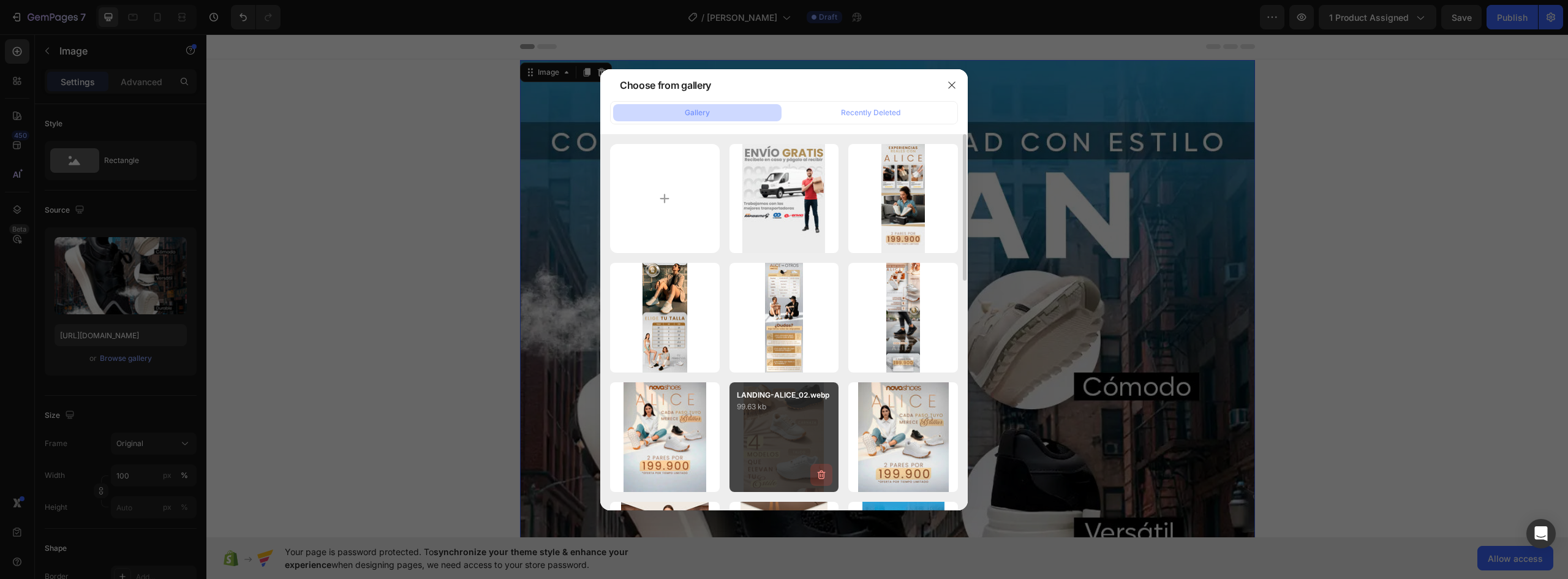
scroll to position [123, 0]
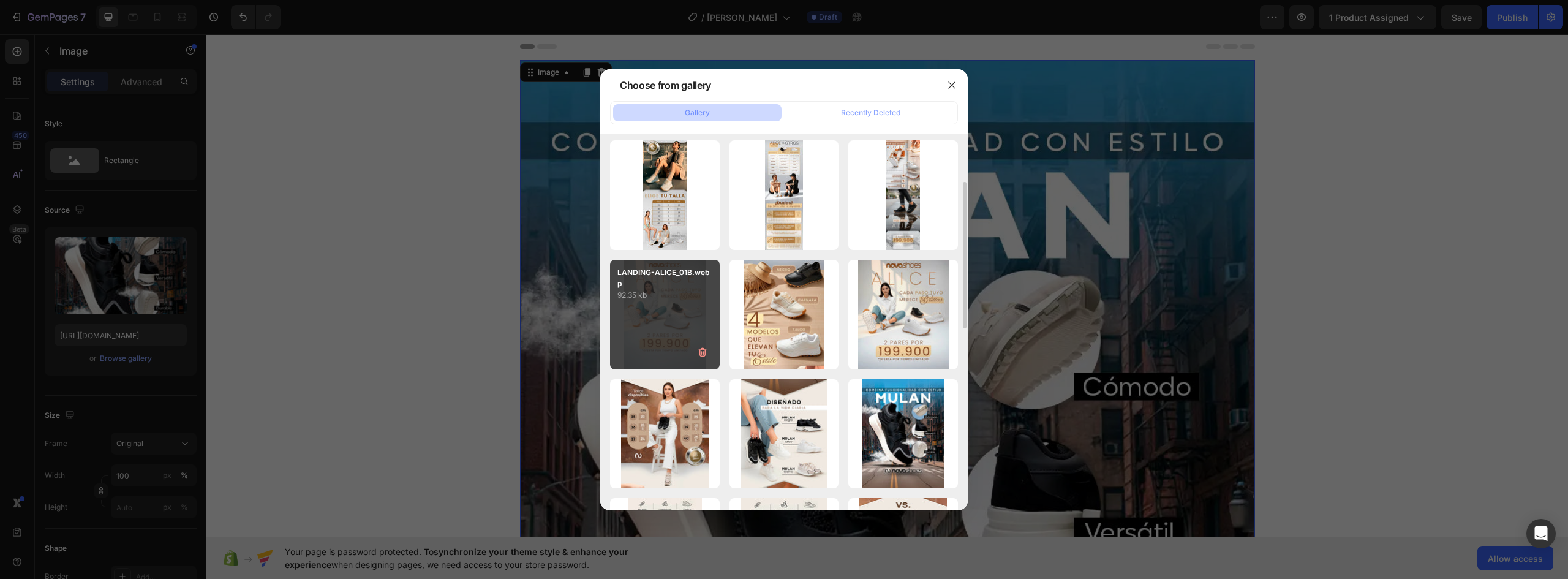
click at [660, 322] on div "LANDING-ALICE_01B.webp 92.35 kb" at bounding box center [665, 315] width 110 height 110
type input "https://cdn.shopify.com/s/files/1/0637/5325/7022/files/gempages_586166114766029…"
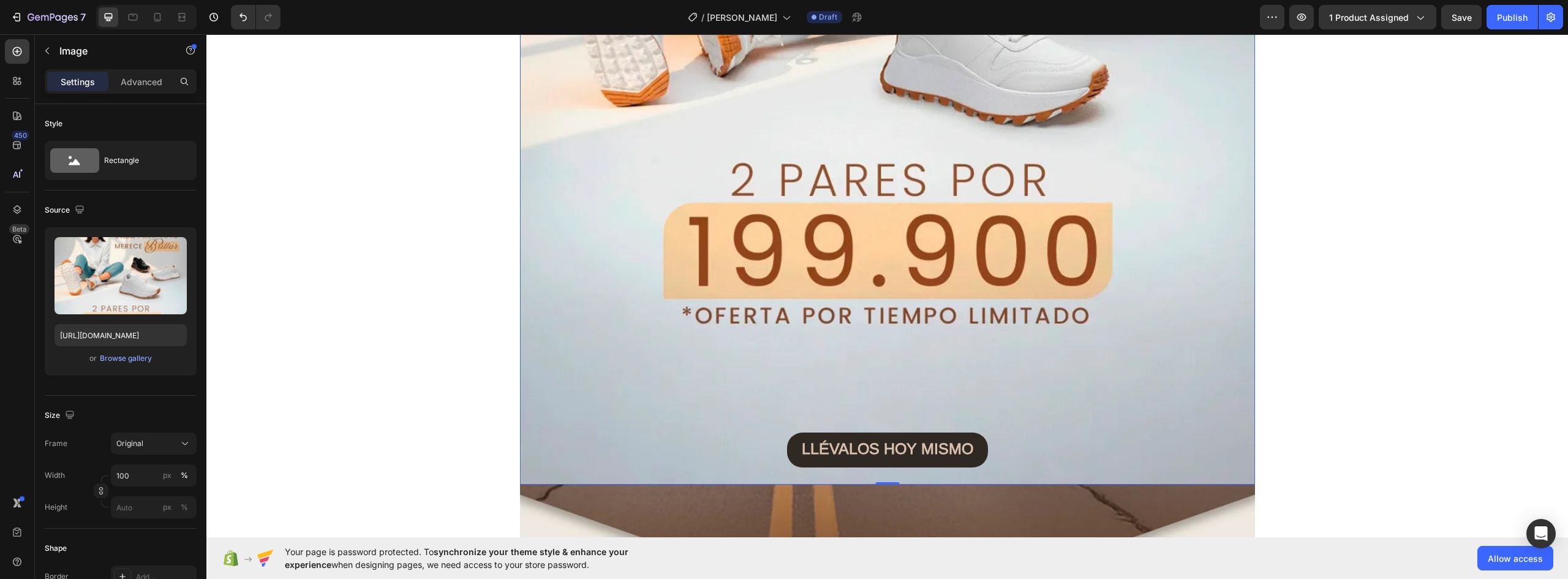
scroll to position [674, 0]
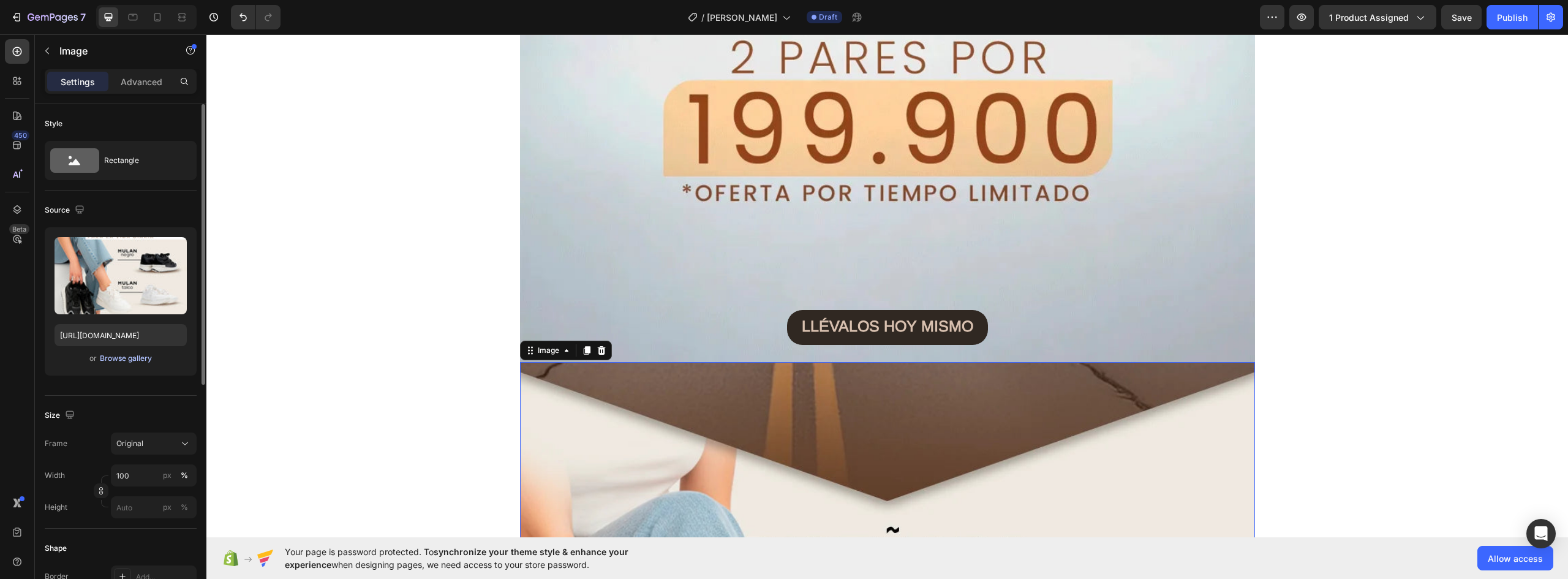
click at [135, 357] on div "Browse gallery" at bounding box center [126, 359] width 52 height 11
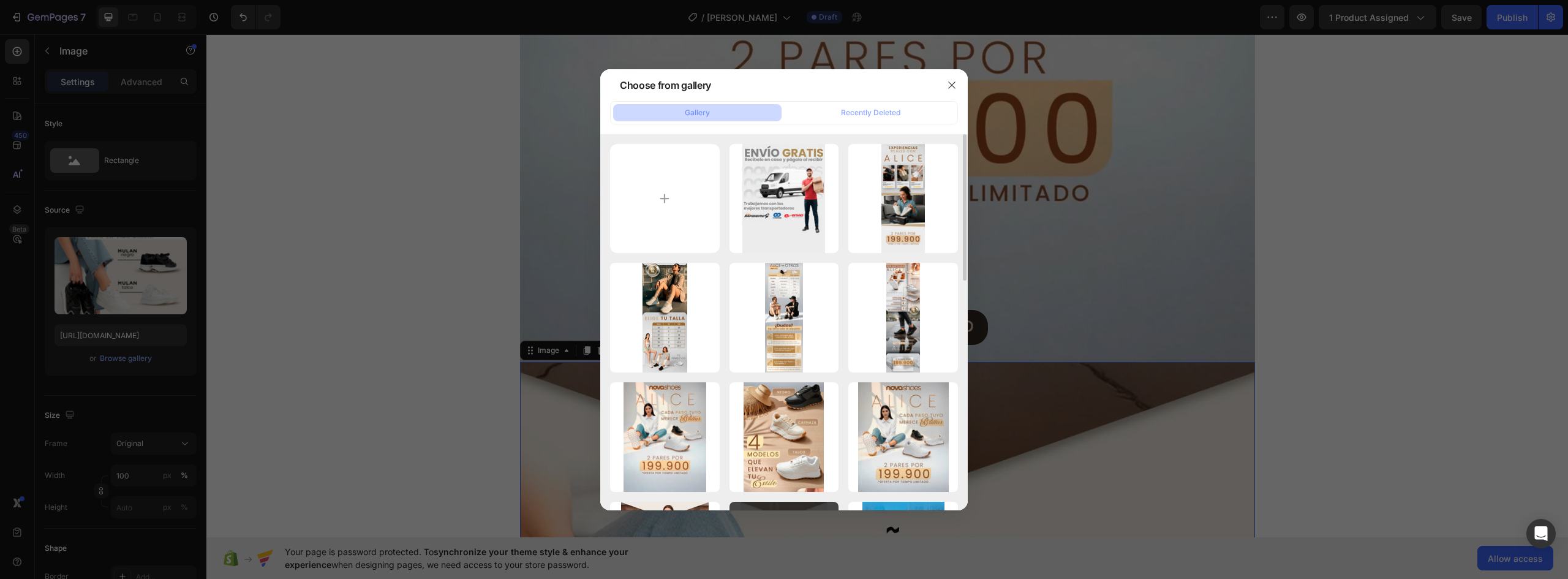
scroll to position [184, 0]
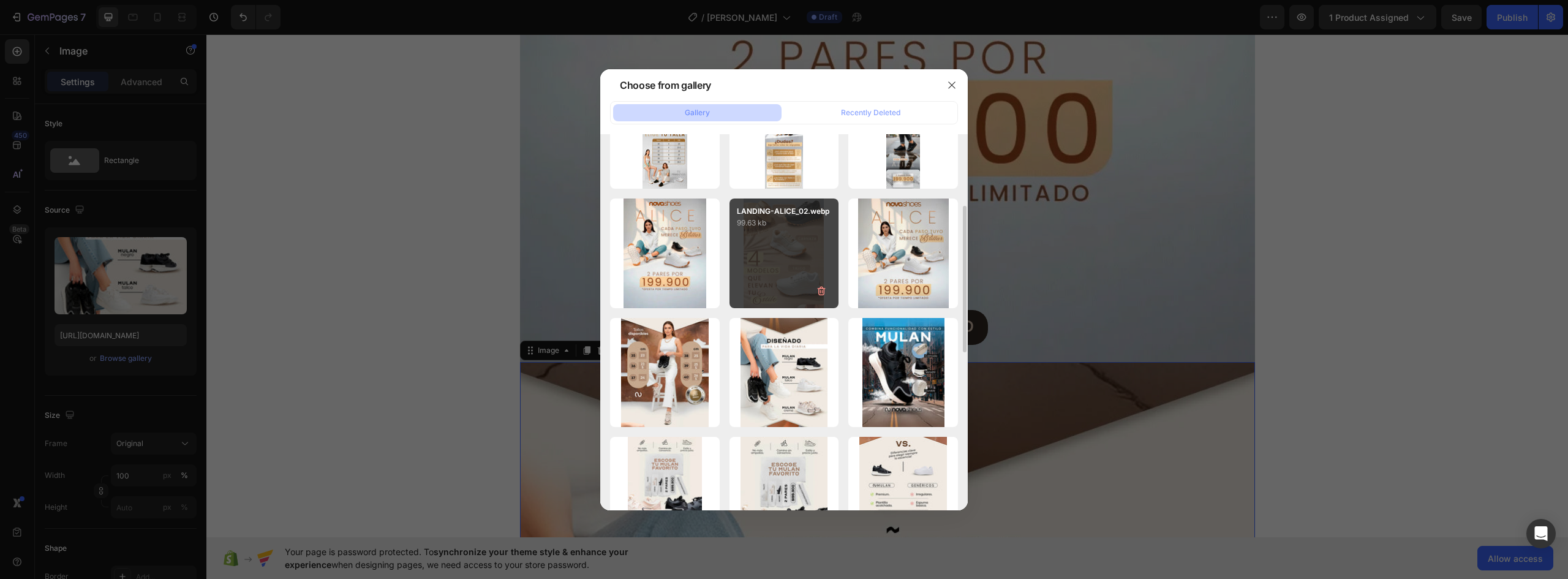
click at [784, 248] on div "LANDING-ALICE_02.webp 99.63 kb" at bounding box center [784, 253] width 110 height 110
type input "https://cdn.shopify.com/s/files/1/0637/5325/7022/files/gempages_586166114766029…"
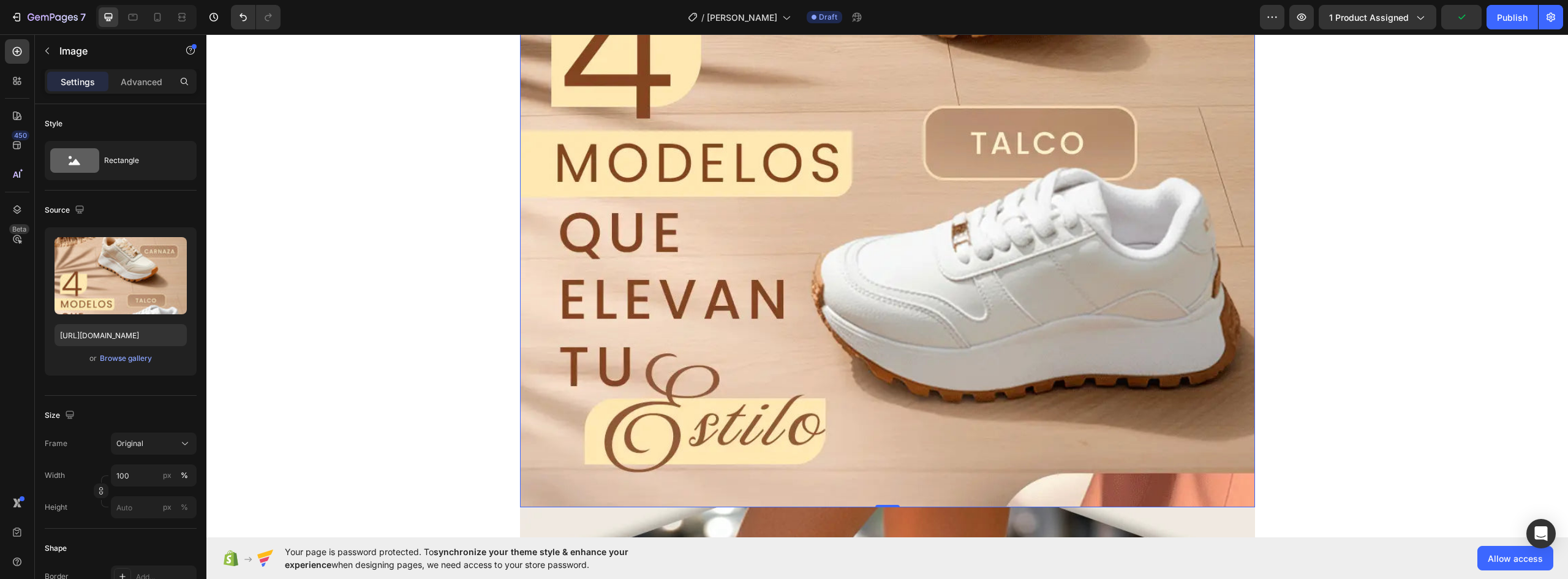
scroll to position [1777, 0]
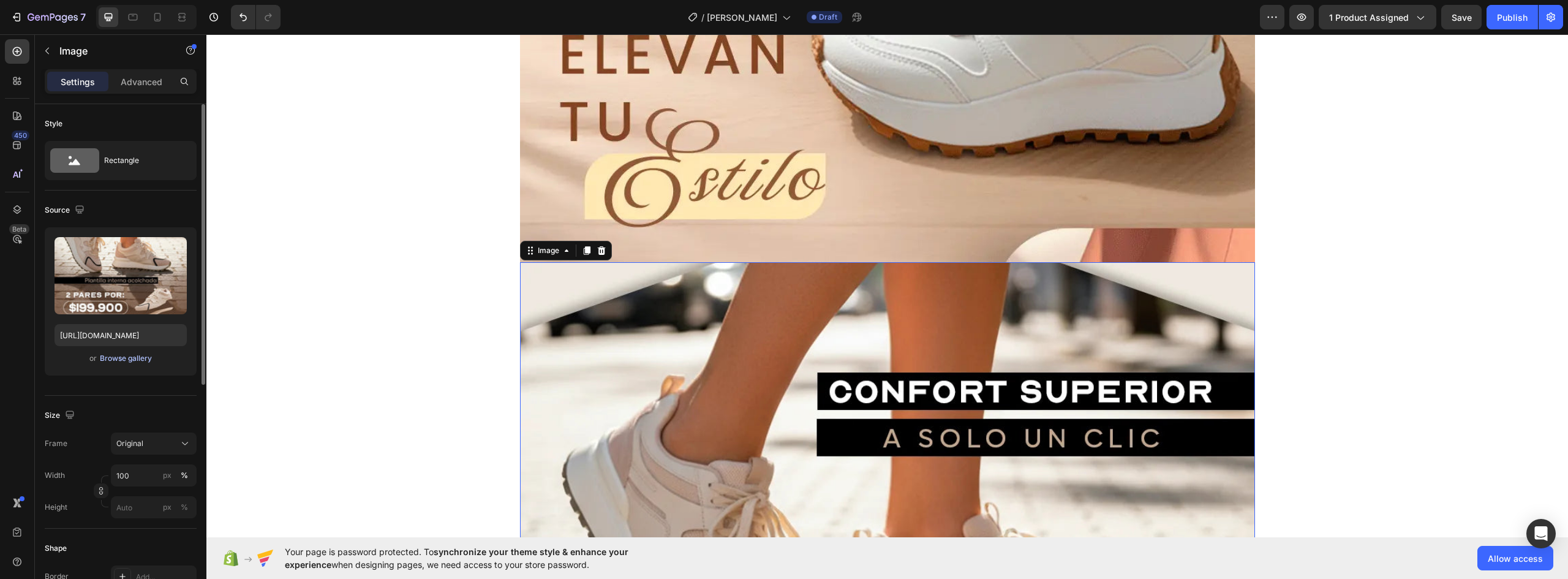
click at [123, 362] on div "Browse gallery" at bounding box center [126, 359] width 52 height 11
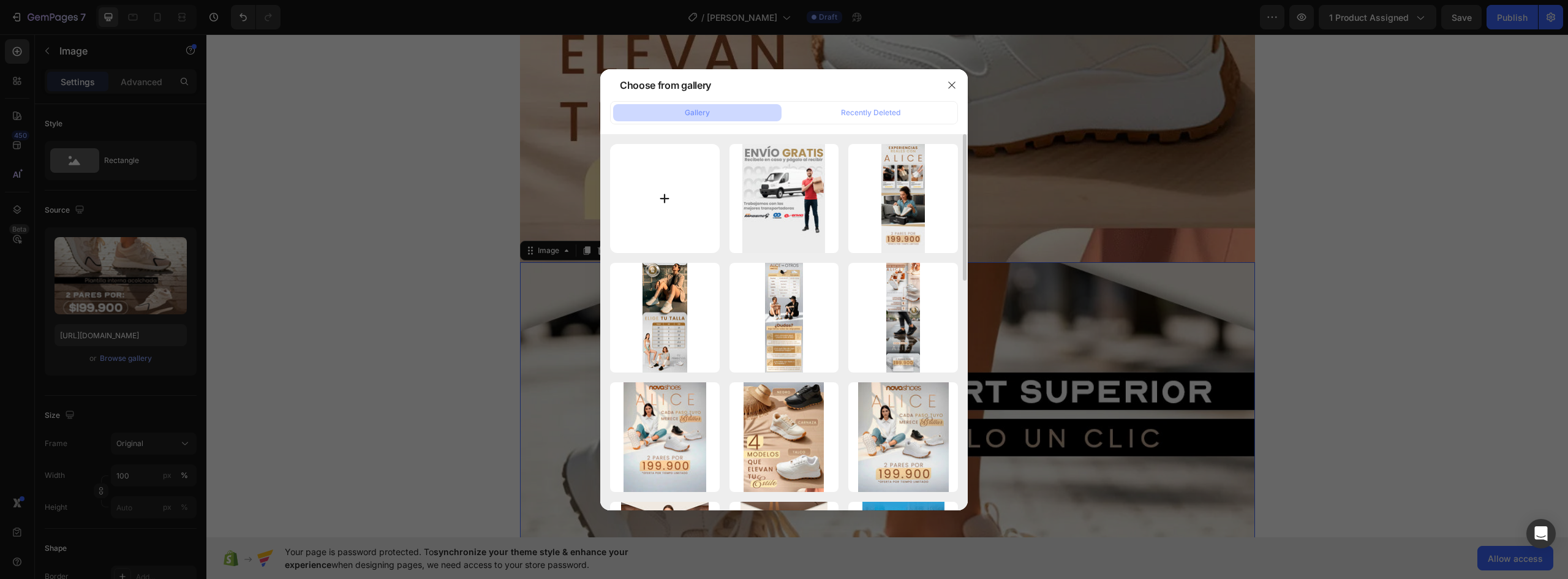
click at [672, 200] on input "file" at bounding box center [665, 199] width 110 height 110
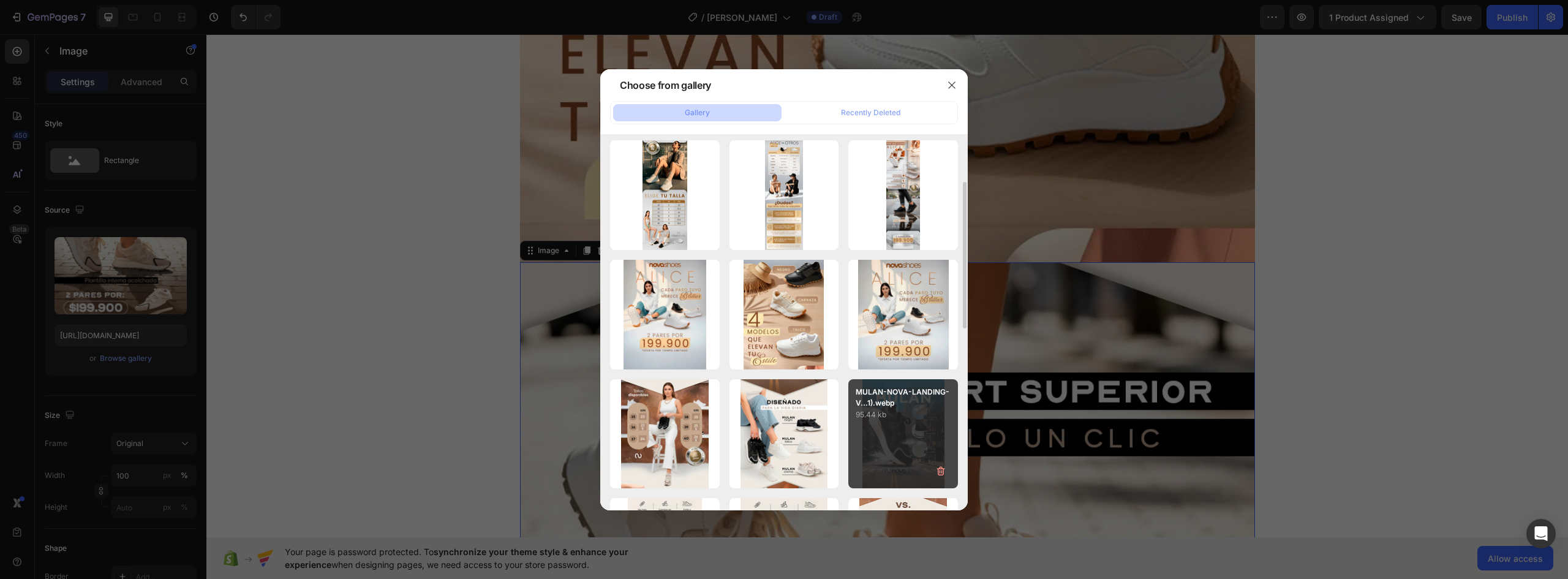
scroll to position [61, 0]
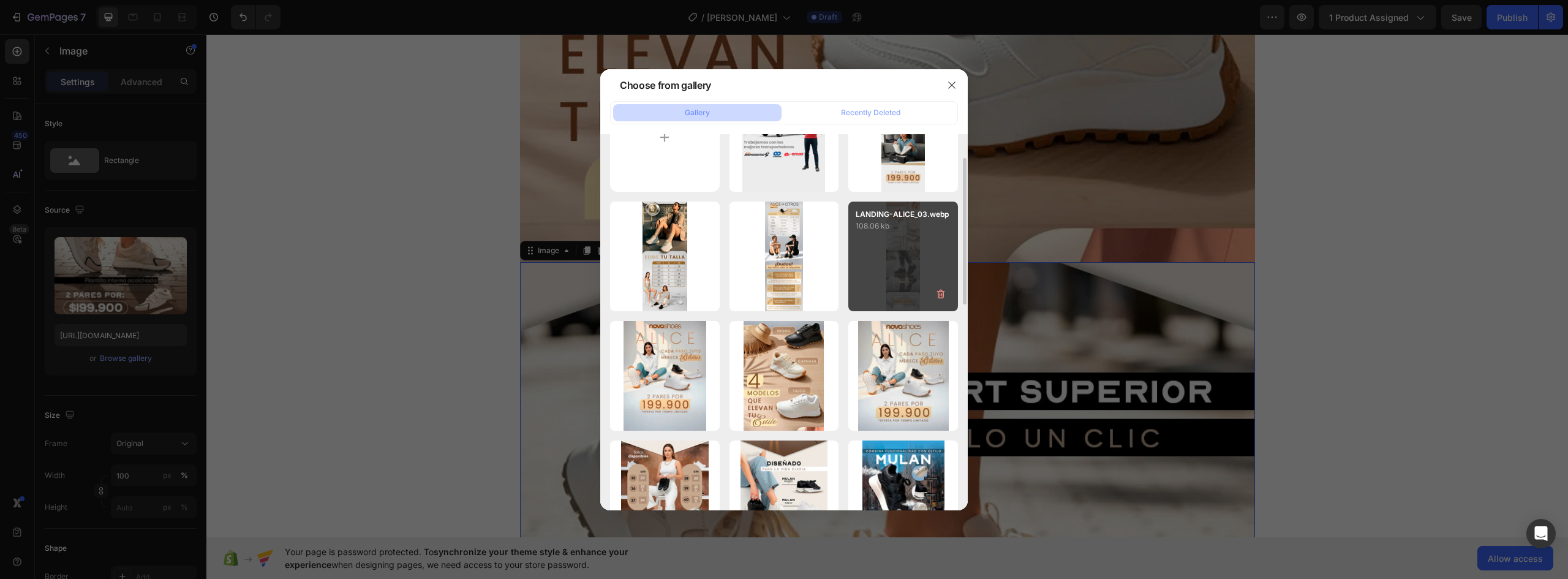
click at [900, 266] on div "LANDING-ALICE_03.webp 108.06 kb" at bounding box center [903, 257] width 110 height 110
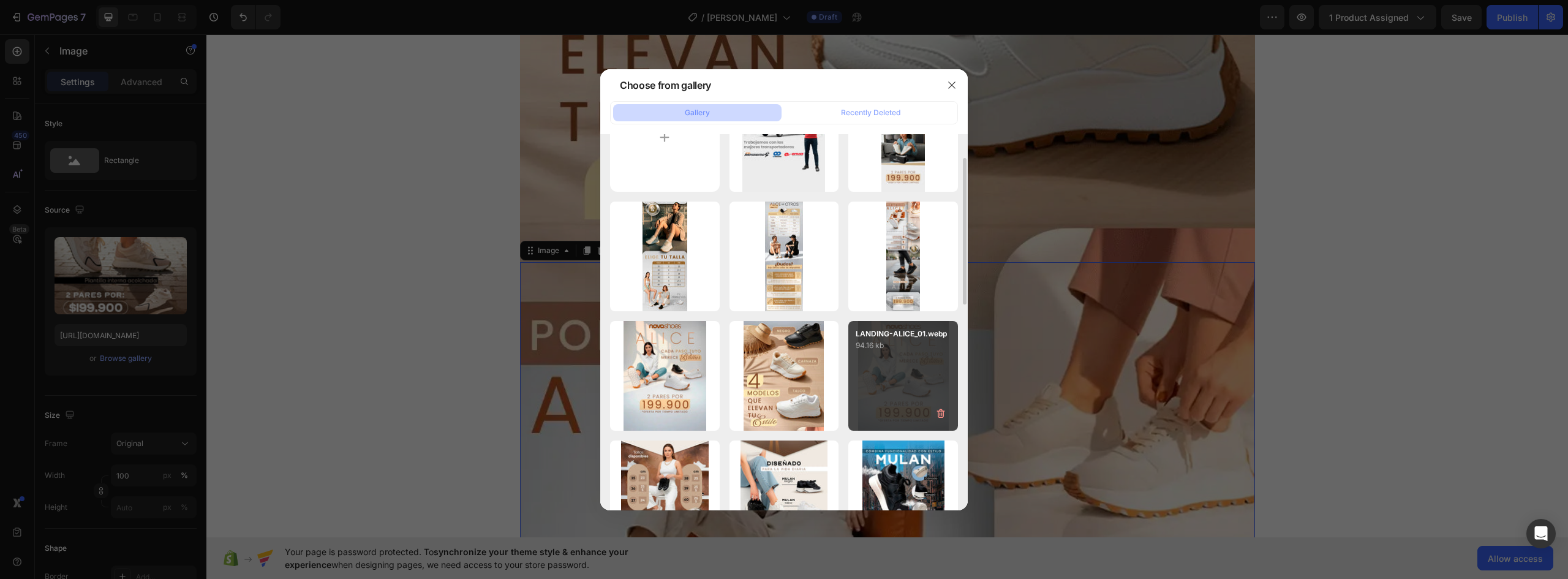
type input "https://cdn.shopify.com/s/files/1/0637/5325/7022/files/gempages_586166114766029…"
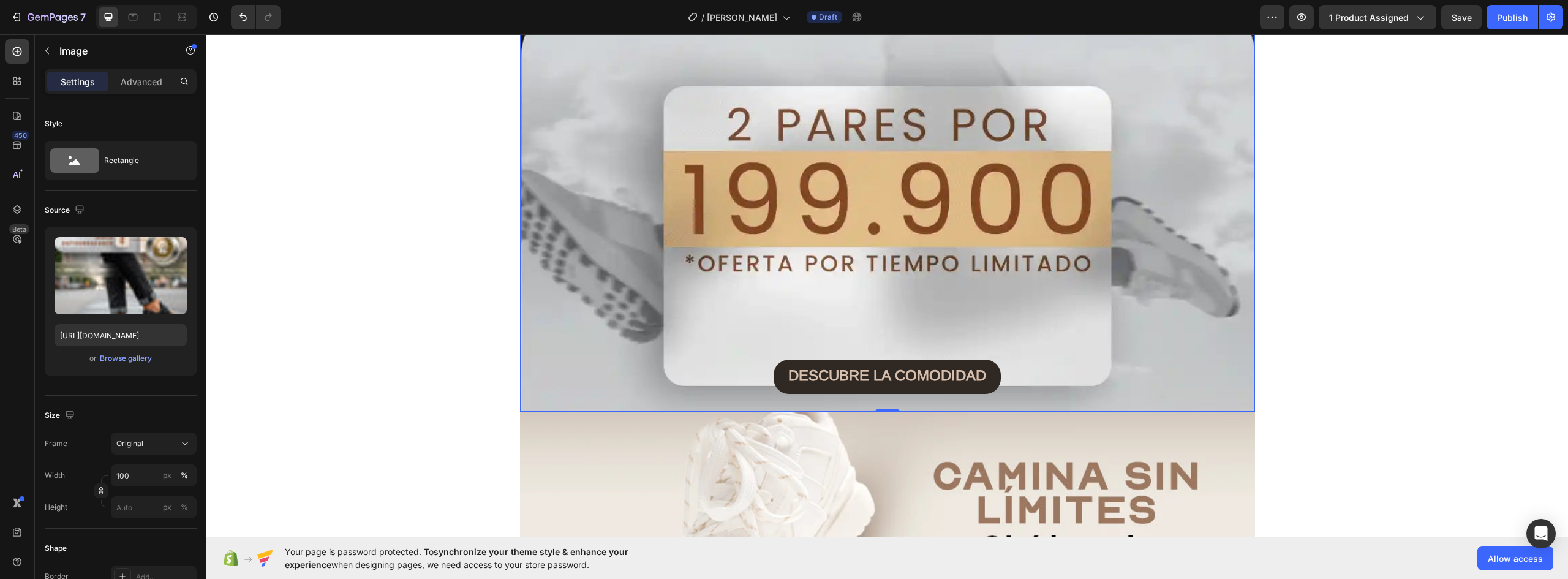
scroll to position [4168, 0]
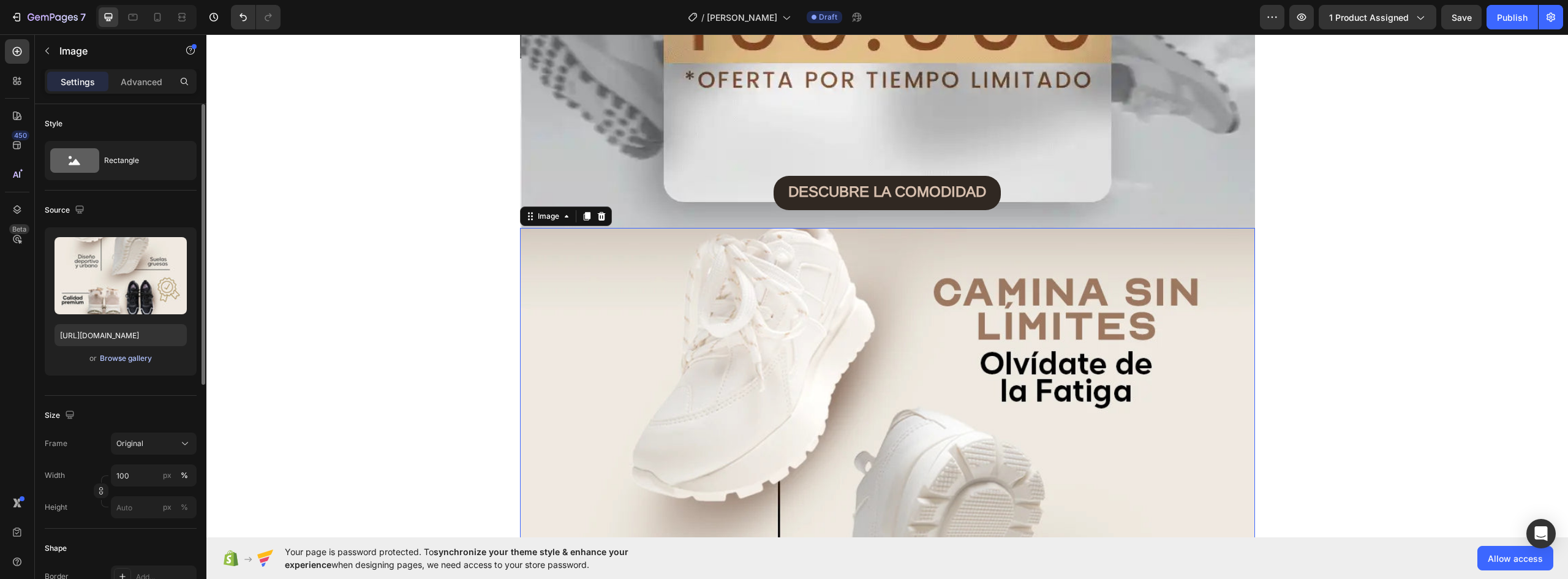
click at [121, 354] on div "Browse gallery" at bounding box center [126, 359] width 52 height 11
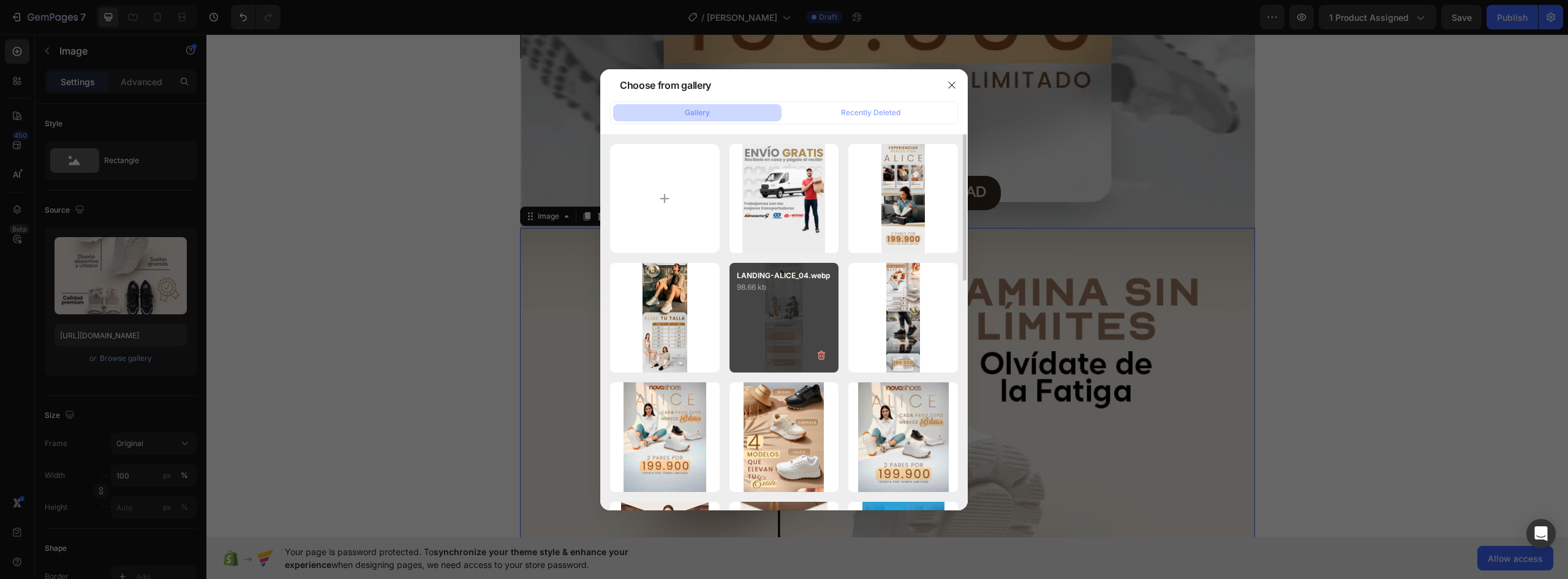
click at [787, 294] on p "98.66 kb" at bounding box center [784, 287] width 95 height 12
type input "https://cdn.shopify.com/s/files/1/0637/5325/7022/files/gempages_586166114766029…"
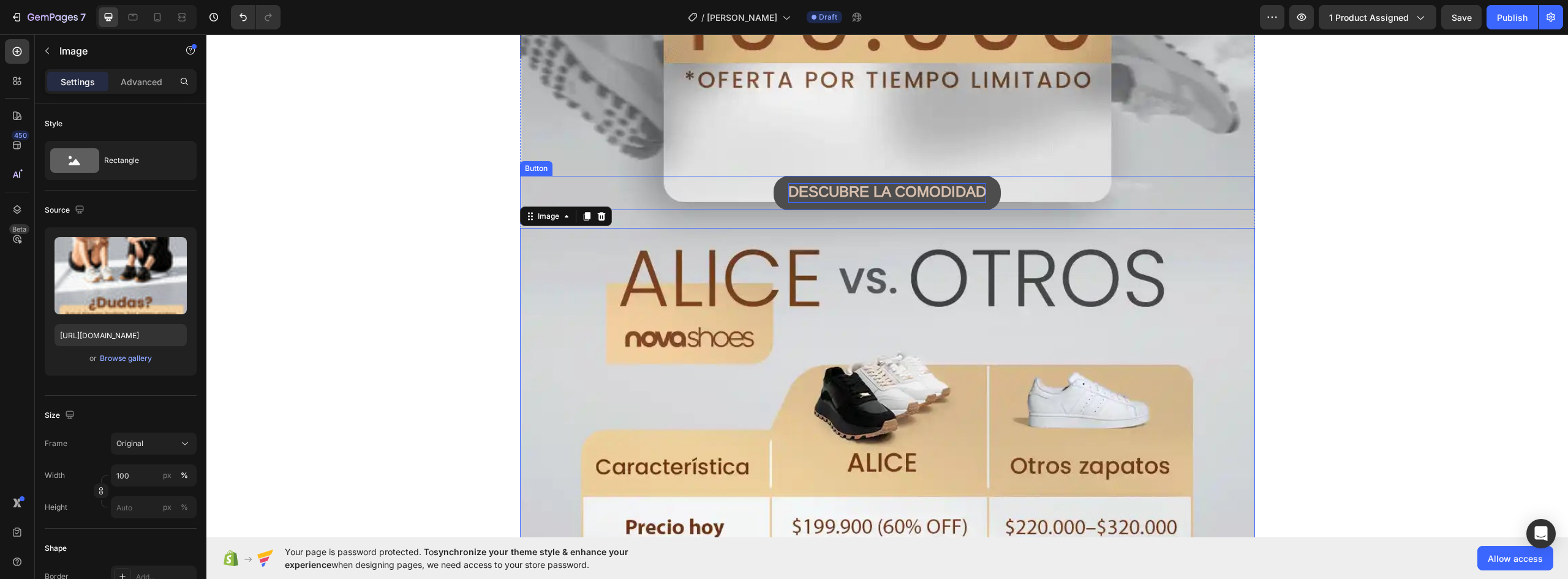
click at [870, 187] on strong "DESCUBRE LA COMODIDAD" at bounding box center [887, 191] width 198 height 16
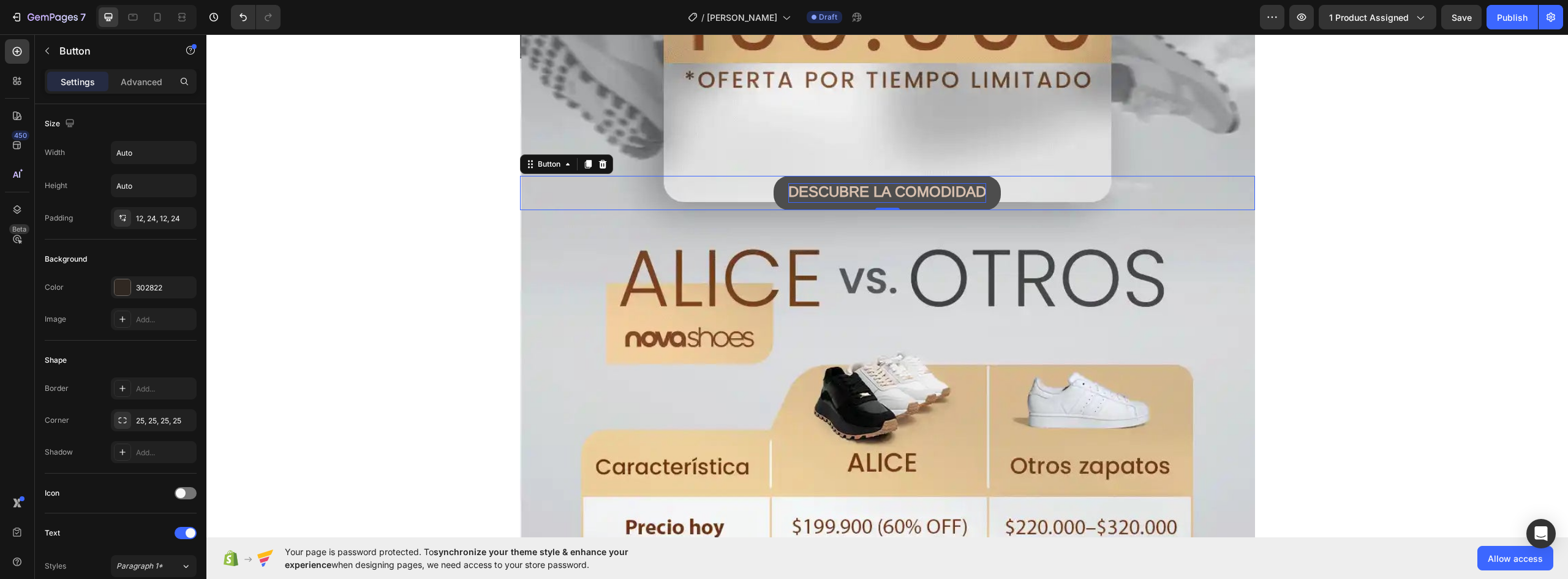
click at [870, 187] on strong "DESCUBRE LA COMODIDAD" at bounding box center [887, 191] width 198 height 16
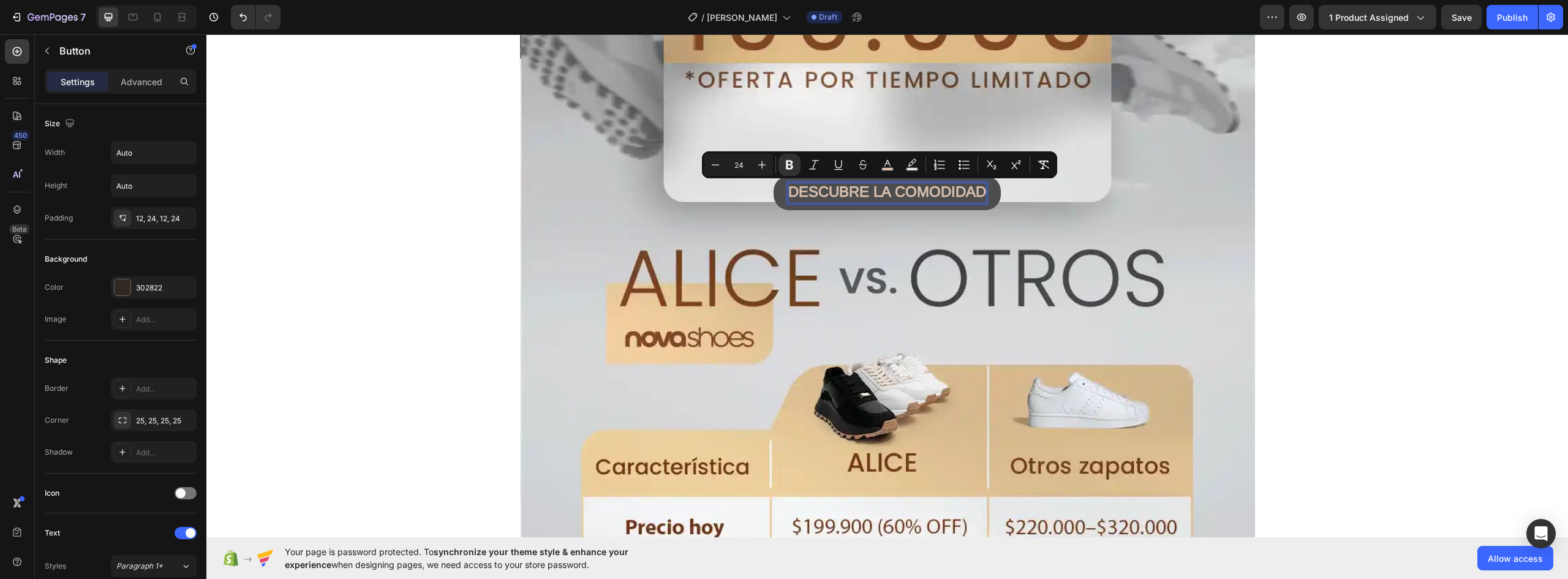
click at [863, 189] on strong "DESCUBRE LA COMODIDAD" at bounding box center [887, 191] width 198 height 16
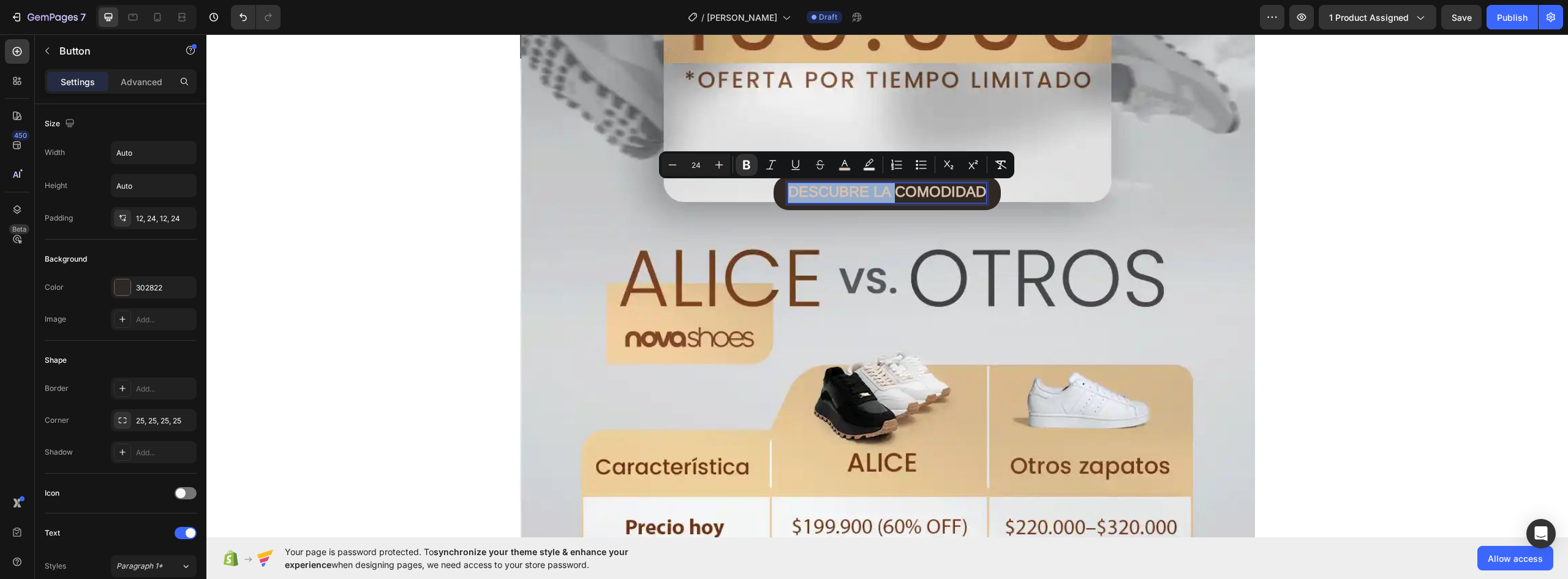
drag, startPoint x: 889, startPoint y: 192, endPoint x: 750, endPoint y: 181, distance: 139.4
click at [750, 181] on div "DESCUBRE LA COMODIDAD Button 0" at bounding box center [888, 193] width 735 height 34
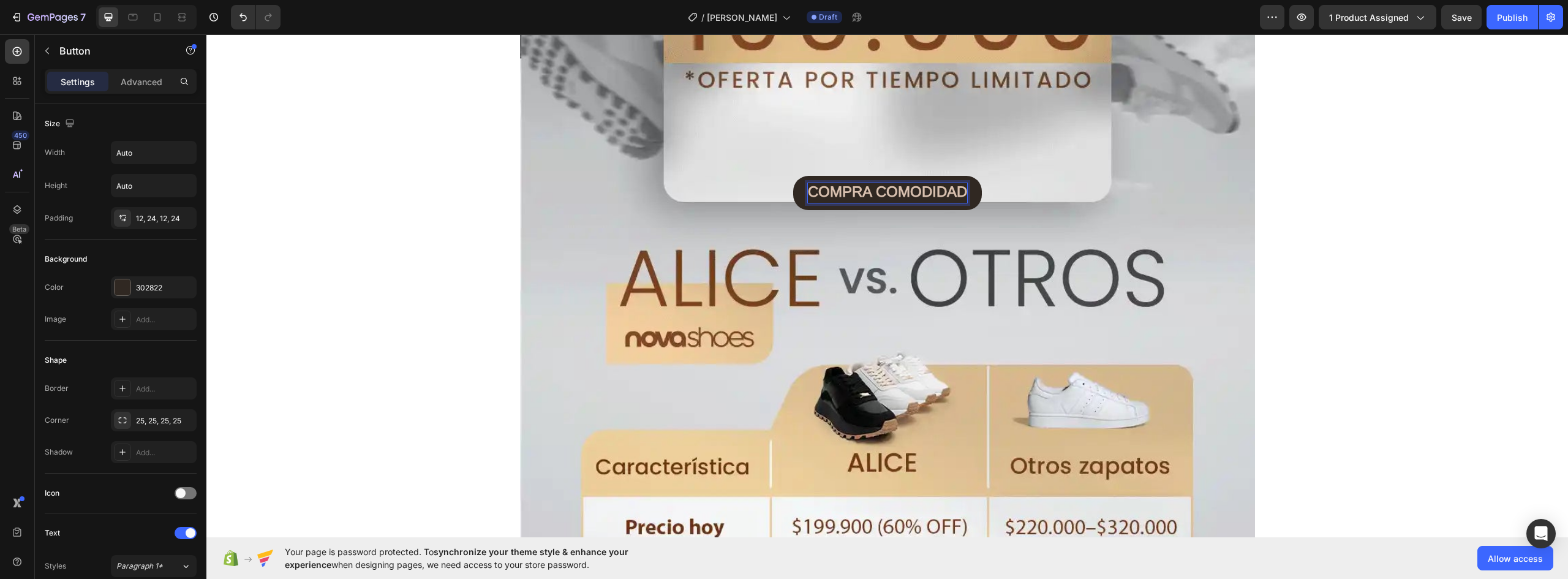
click at [793, 176] on button "COMPRA COMODIDAD" at bounding box center [887, 193] width 189 height 34
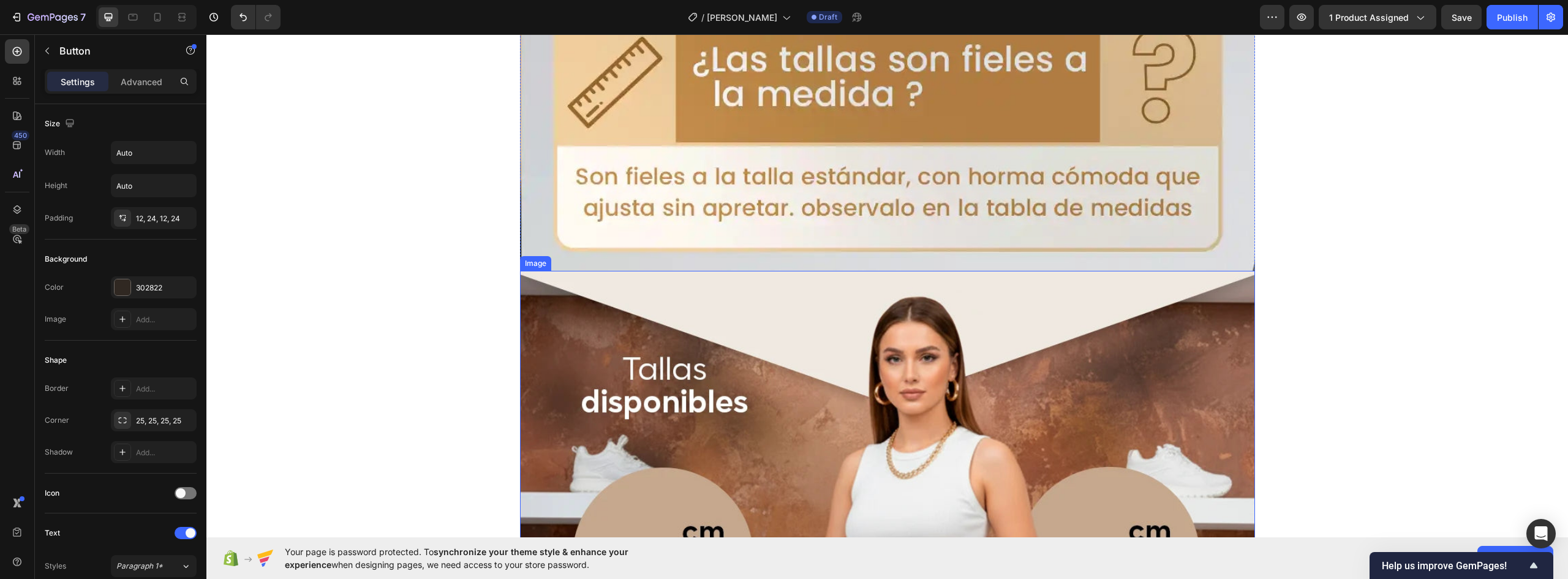
scroll to position [6497, 0]
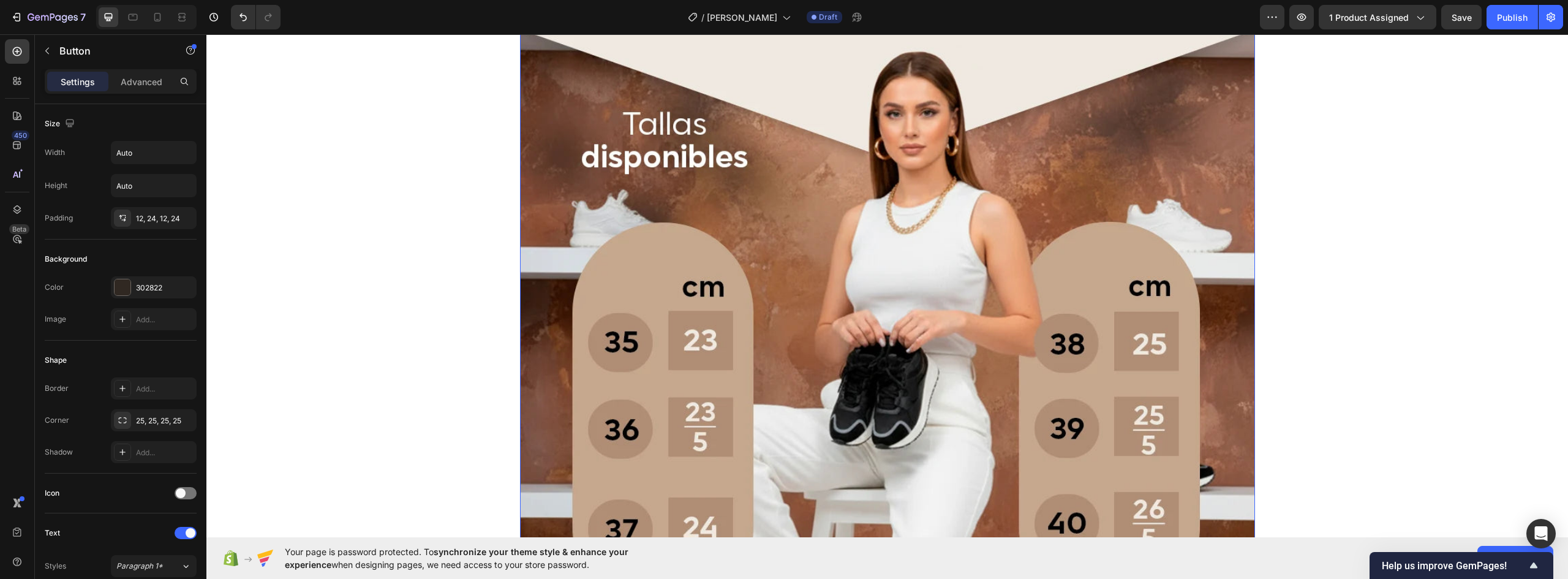
click at [924, 258] on img at bounding box center [888, 486] width 735 height 919
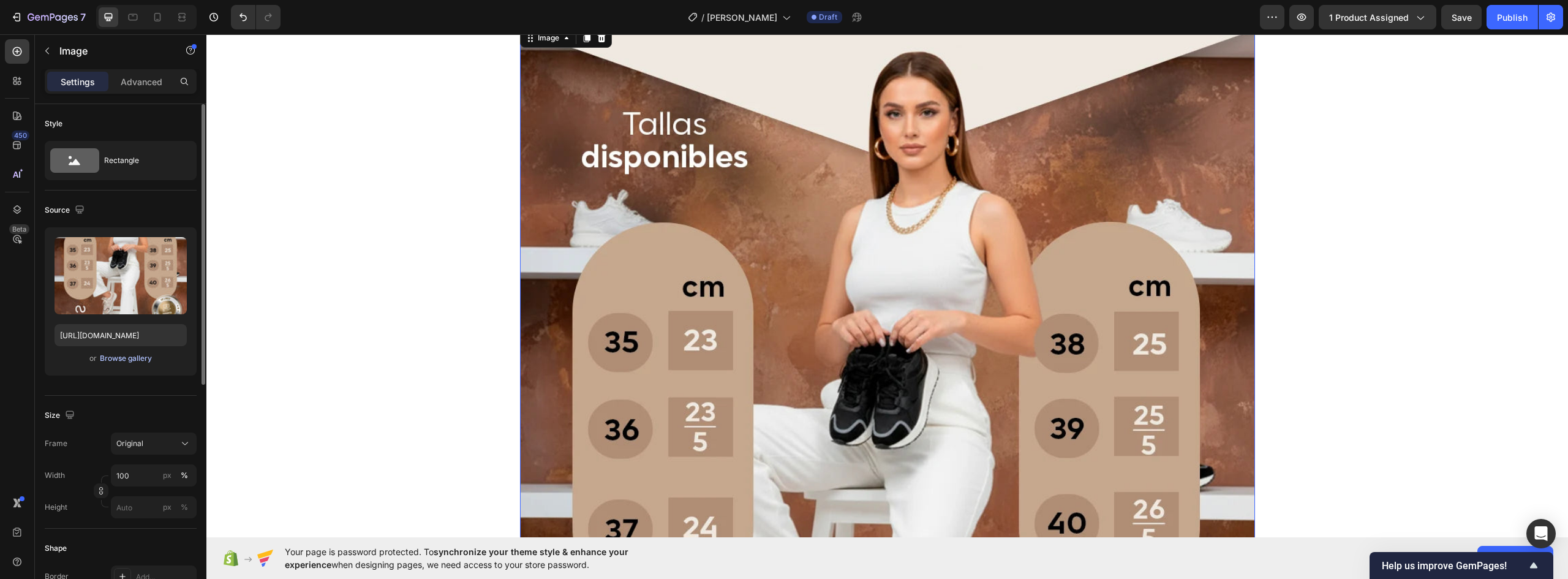
click at [116, 359] on div "Browse gallery" at bounding box center [126, 359] width 52 height 11
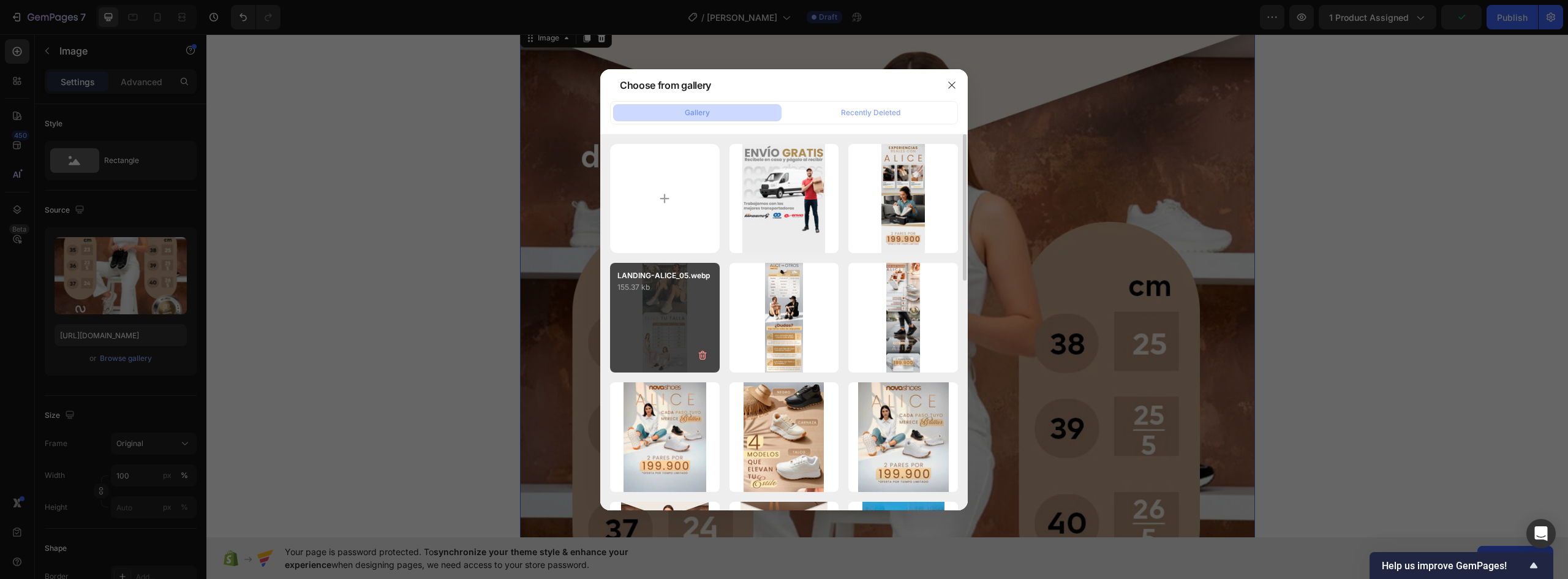
click at [682, 316] on div "LANDING-ALICE_05.webp 155.37 kb" at bounding box center [665, 318] width 110 height 110
type input "https://cdn.shopify.com/s/files/1/0637/5325/7022/files/gempages_586166114766029…"
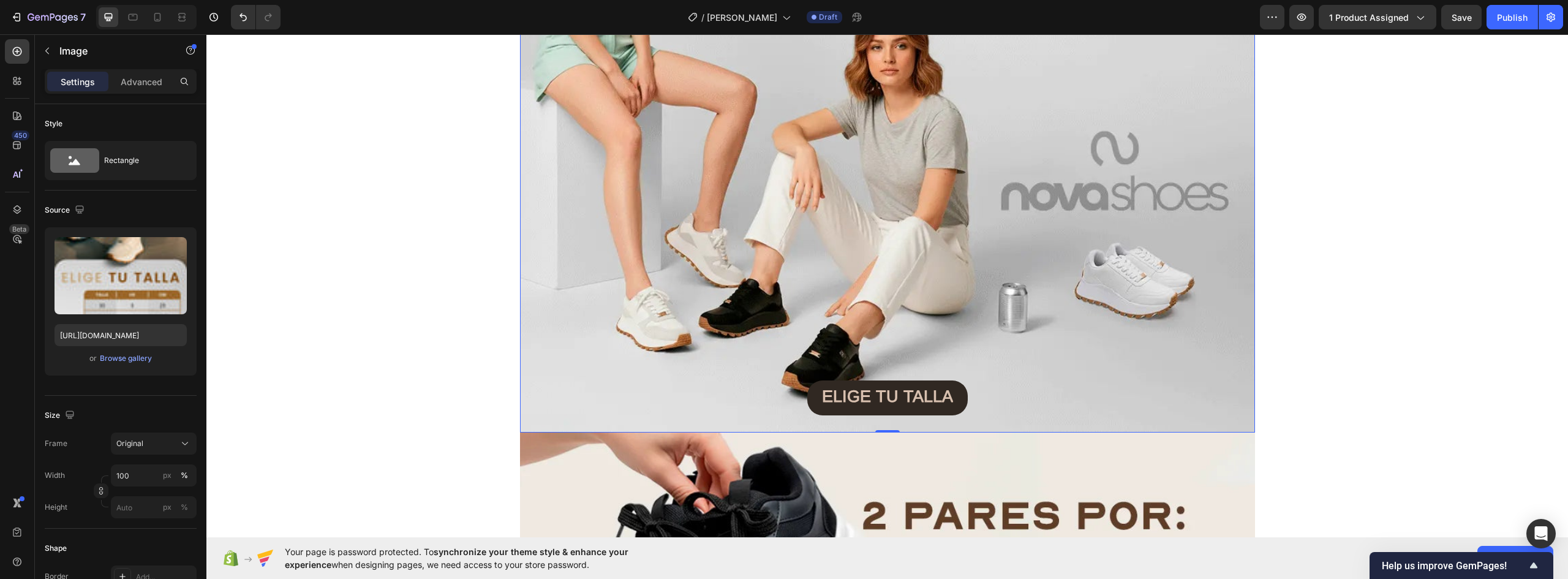
scroll to position [8152, 0]
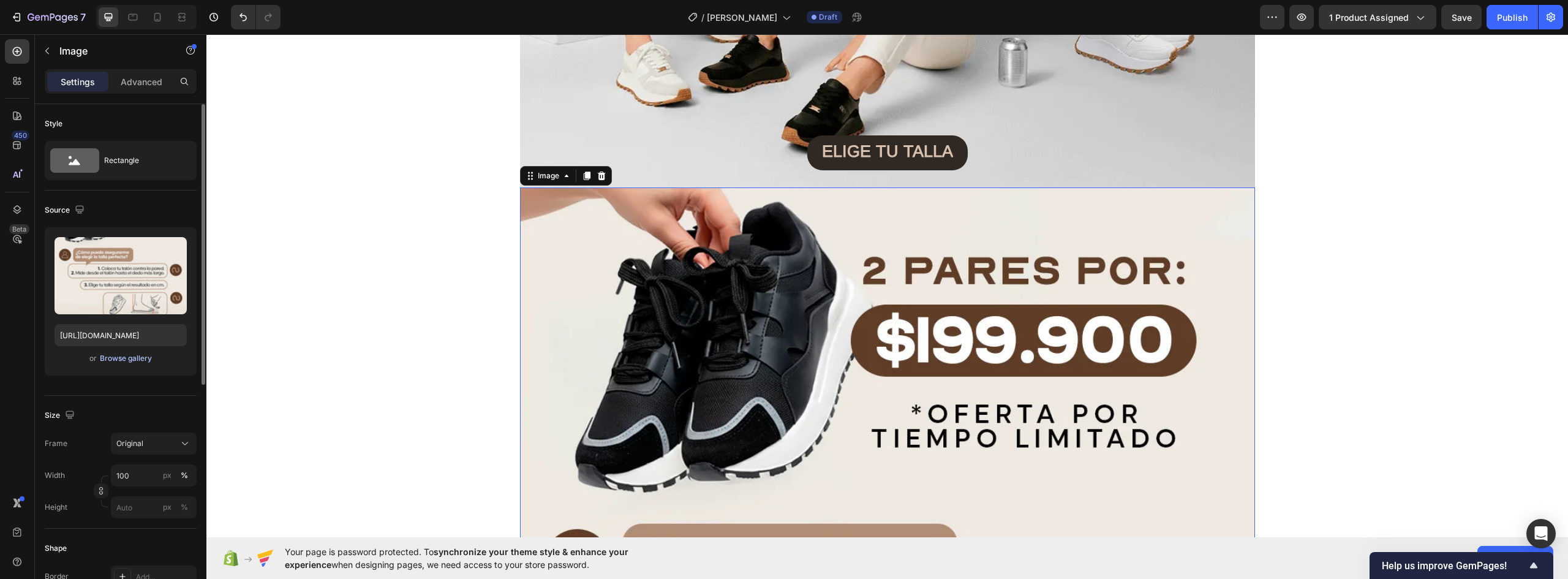
click at [119, 357] on div "Browse gallery" at bounding box center [126, 359] width 52 height 11
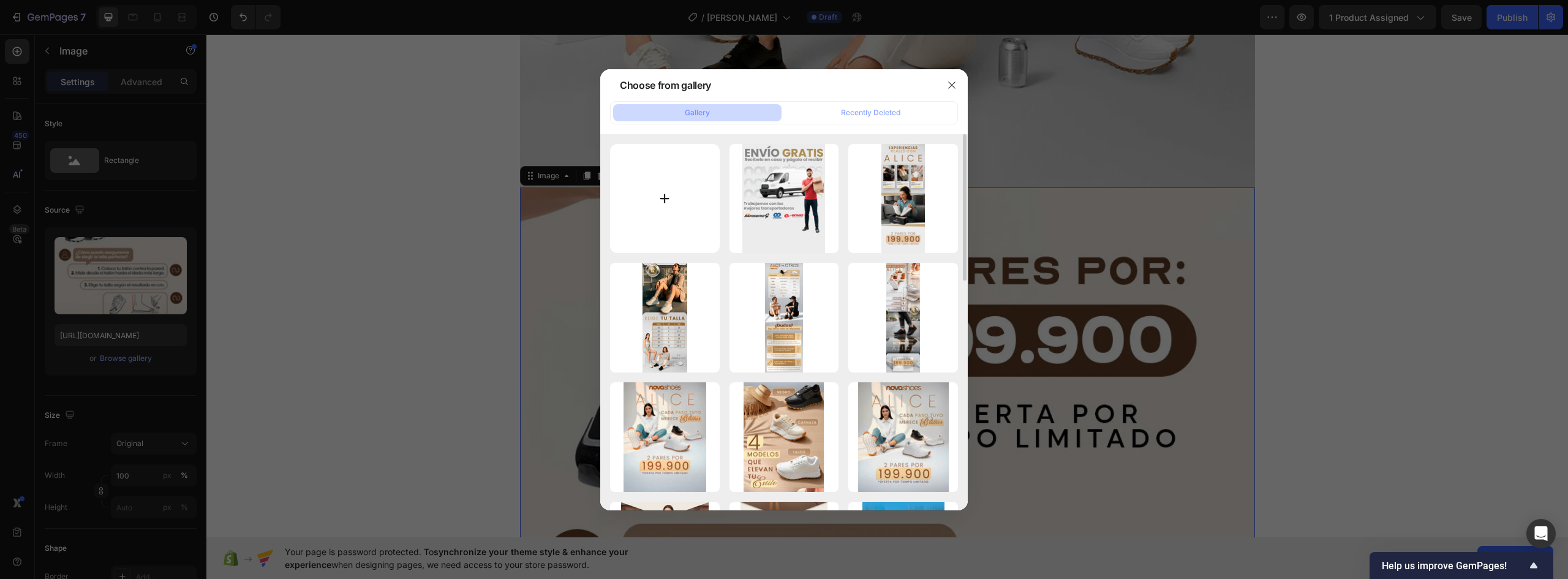
click at [675, 203] on input "file" at bounding box center [665, 199] width 110 height 110
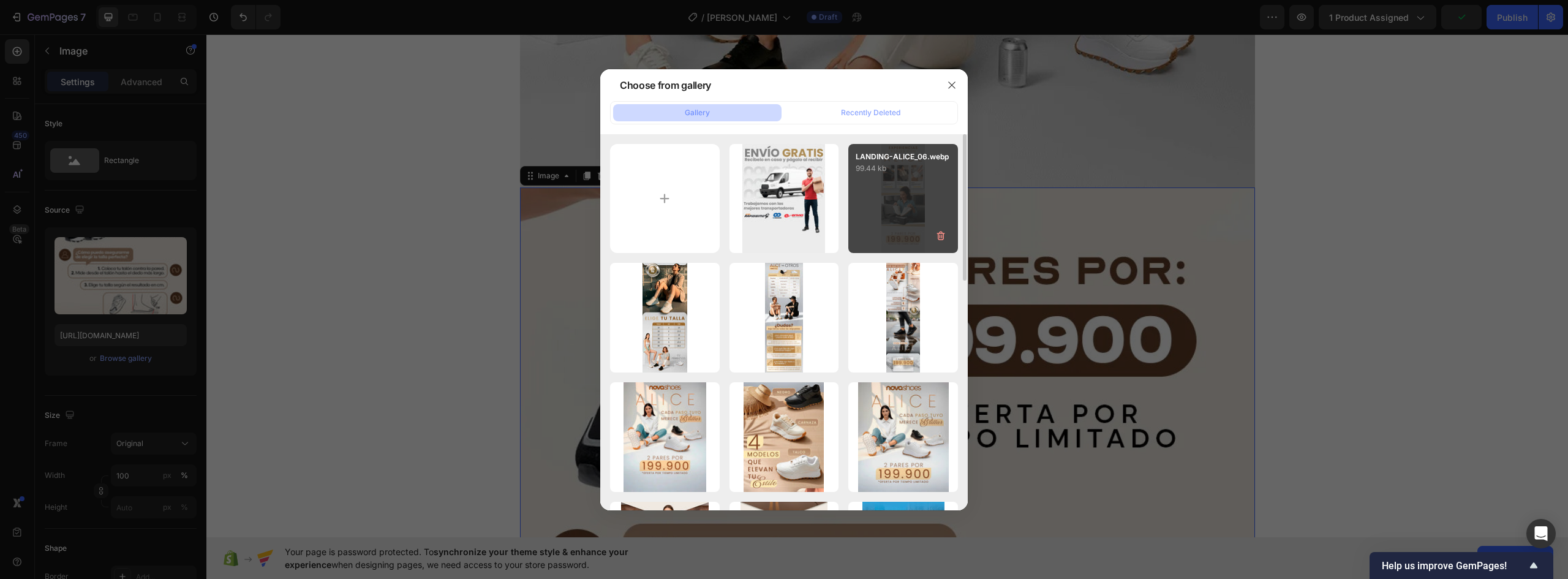
click at [897, 204] on div "LANDING-ALICE_06.webp 99.44 kb" at bounding box center [903, 199] width 110 height 110
type input "[URL][DOMAIN_NAME]"
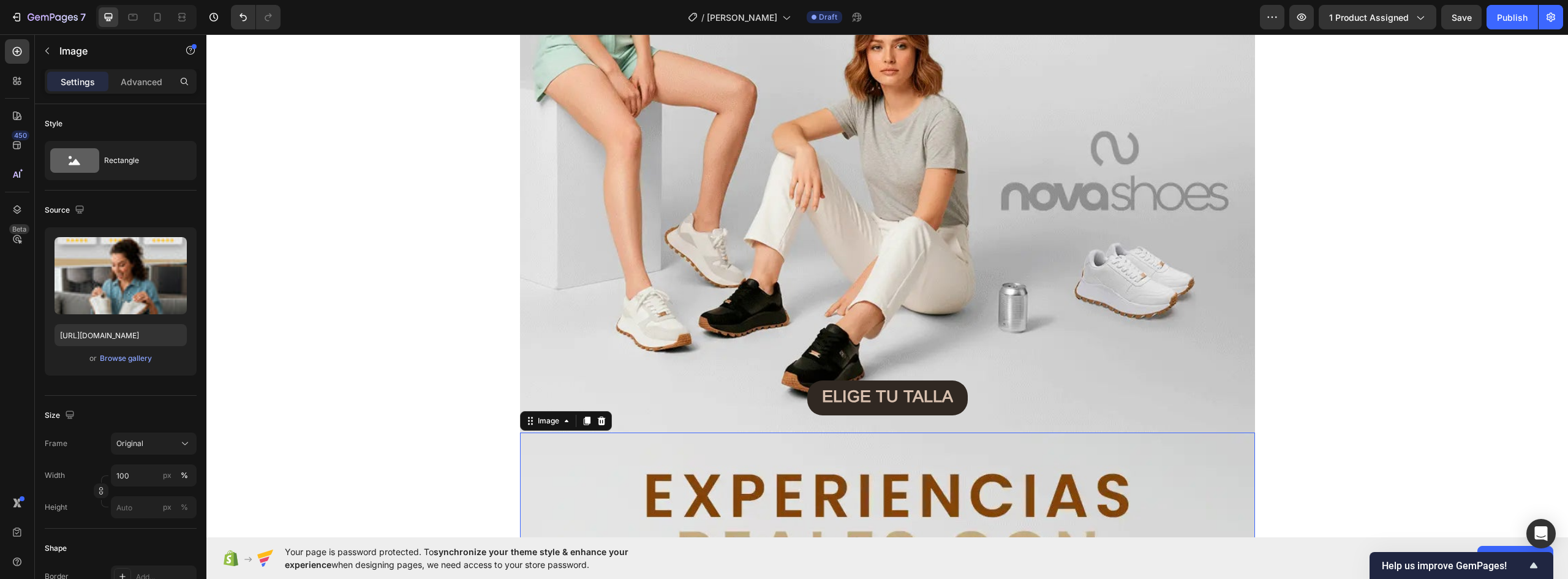
scroll to position [8091, 0]
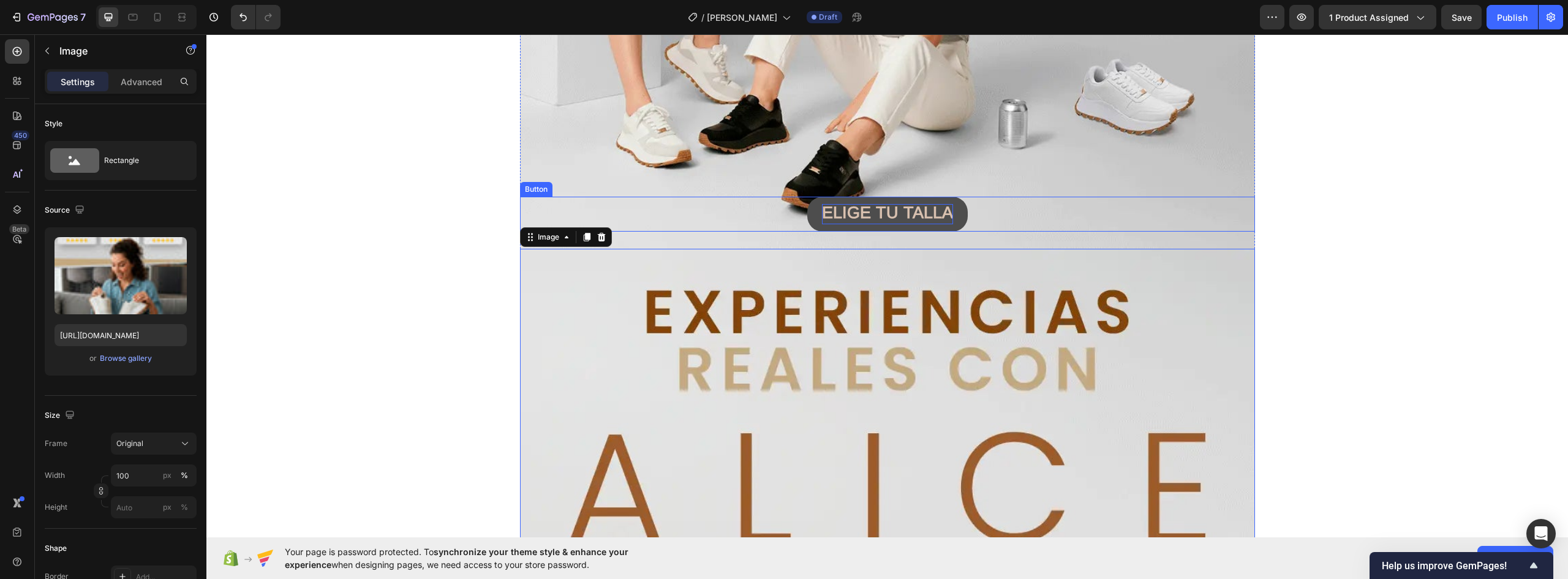
click at [904, 216] on strong "ELIGE TU TALLA" at bounding box center [887, 213] width 131 height 19
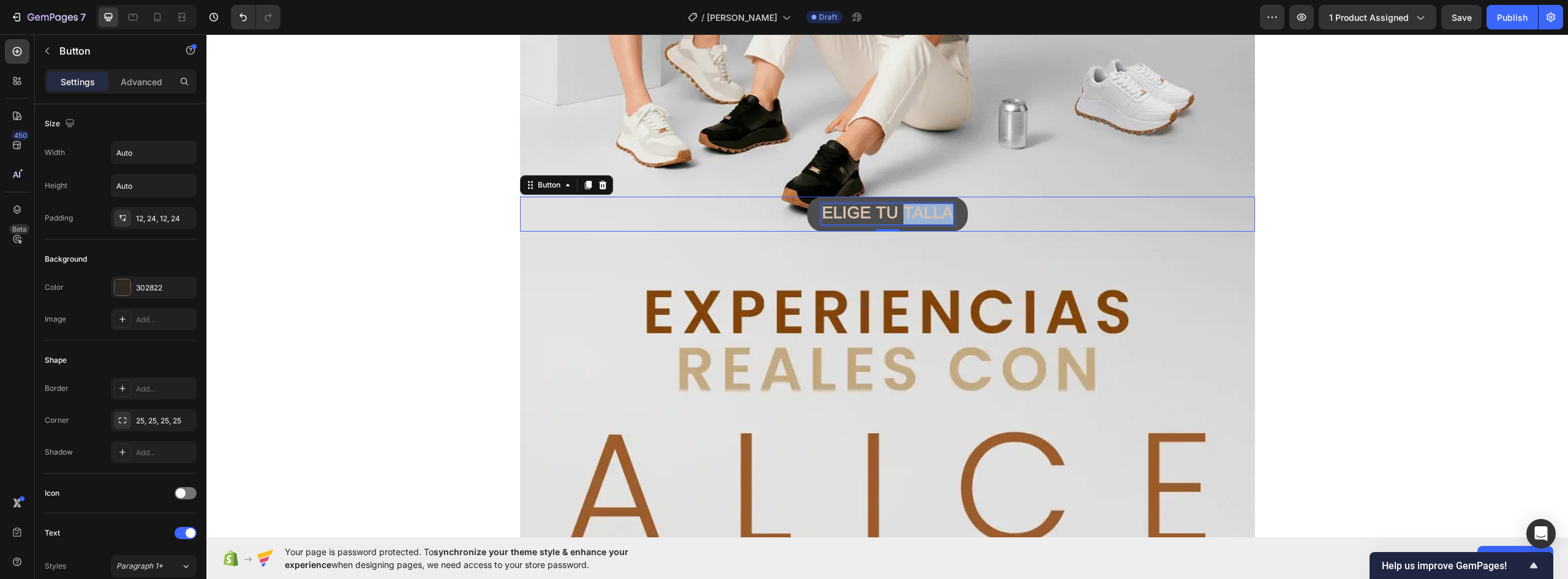
click at [904, 216] on strong "ELIGE TU TALLA" at bounding box center [887, 213] width 131 height 19
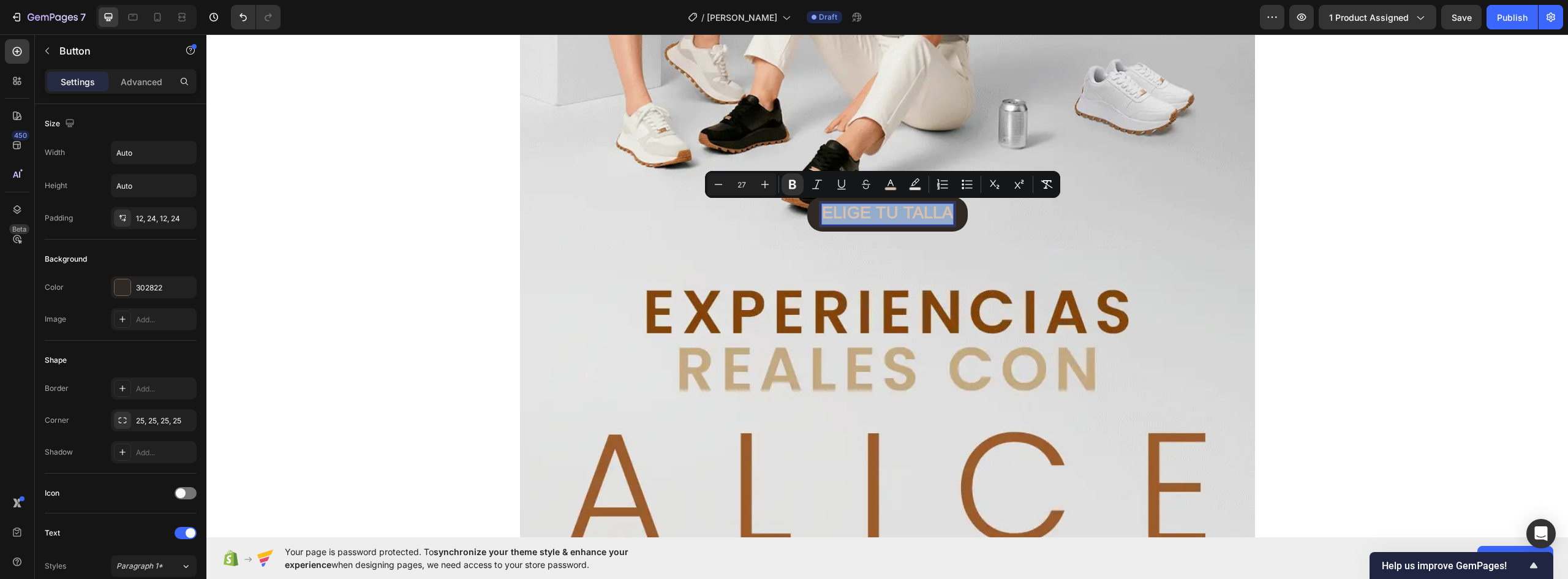
drag, startPoint x: 819, startPoint y: 210, endPoint x: 976, endPoint y: 211, distance: 157.0
click at [976, 211] on div "ELIGE TU TALLA Button 0" at bounding box center [888, 214] width 735 height 35
click at [893, 211] on strong "ELIGE TU TALLA" at bounding box center [887, 213] width 131 height 19
drag, startPoint x: 871, startPoint y: 212, endPoint x: 984, endPoint y: 210, distance: 113.0
click at [984, 210] on div "ELIGE TU TALLA Button 0" at bounding box center [888, 214] width 735 height 35
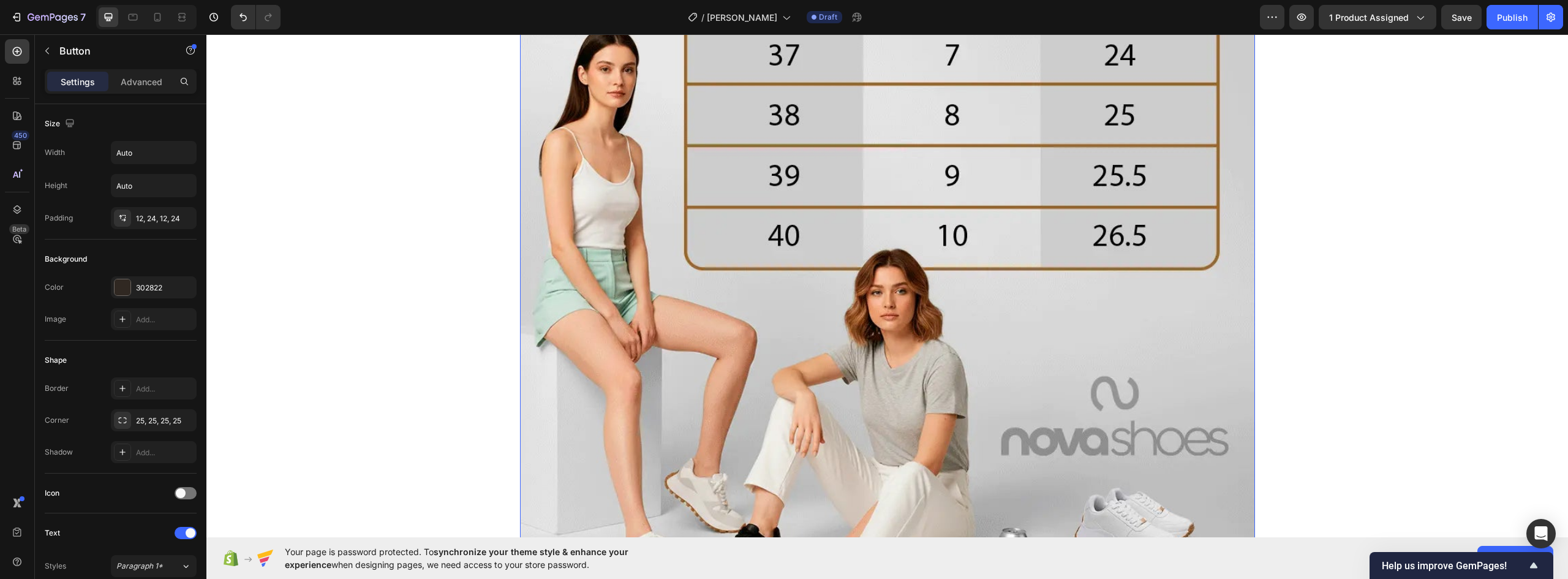
scroll to position [7907, 0]
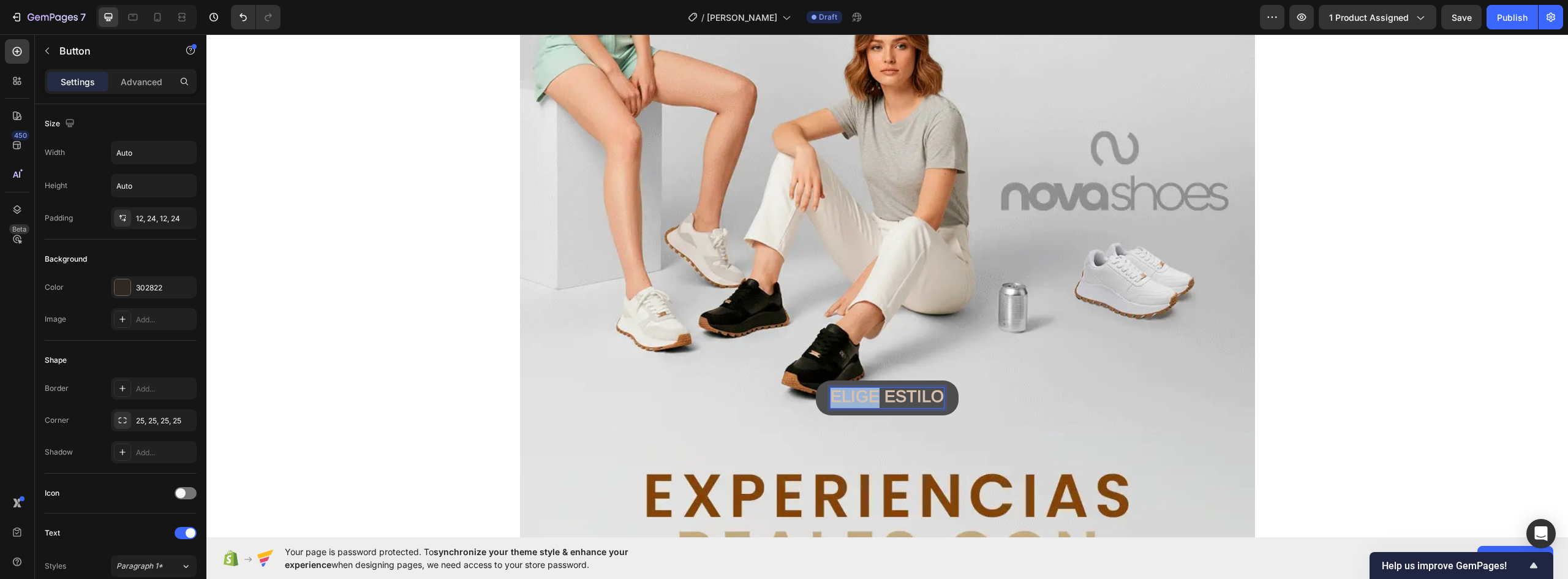
drag, startPoint x: 876, startPoint y: 397, endPoint x: 812, endPoint y: 397, distance: 64.0
click at [816, 397] on button "ELIGE ESTILO" at bounding box center [887, 398] width 143 height 35
click at [802, 381] on button "COMPRA ESTILO" at bounding box center [887, 398] width 171 height 35
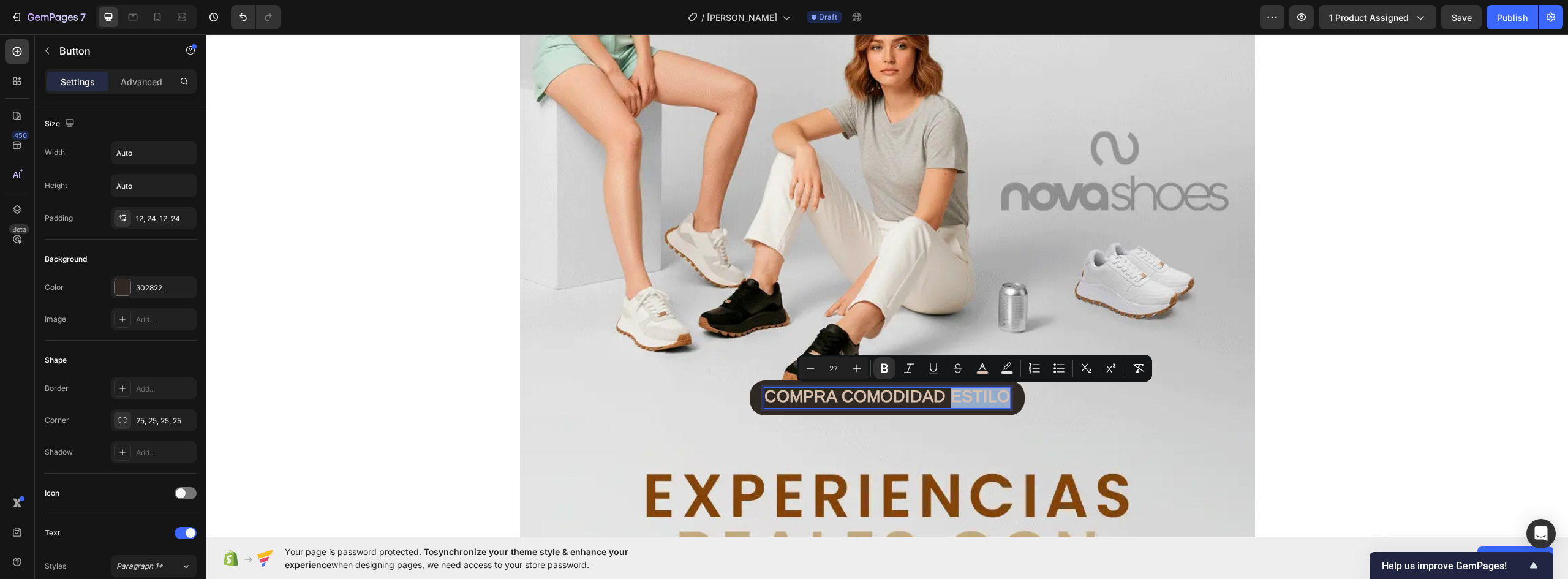
drag, startPoint x: 946, startPoint y: 395, endPoint x: 1050, endPoint y: 394, distance: 104.0
click at [1050, 394] on div "COMPRA COMODIDAD ESTILO Button 0" at bounding box center [888, 398] width 735 height 35
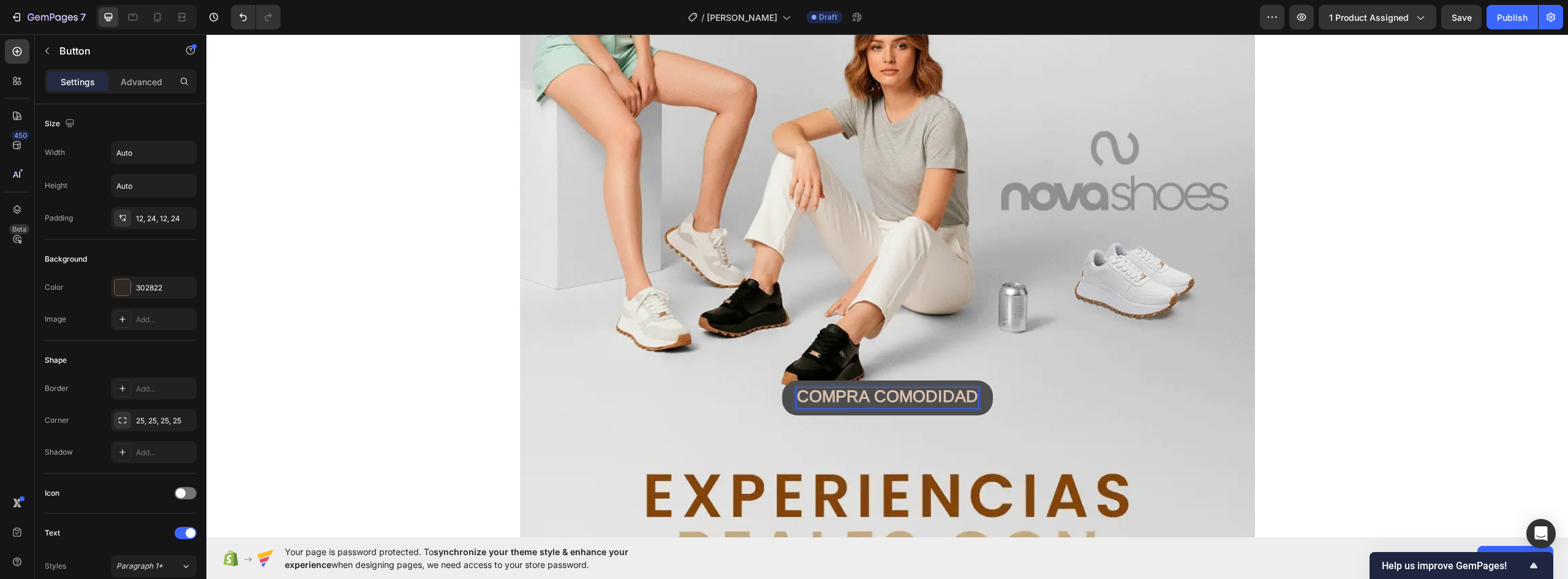
click at [967, 395] on strong "COMPRA COMODIDAD" at bounding box center [887, 397] width 181 height 19
click at [782, 381] on button "COMPRA COMODIDAD" at bounding box center [887, 398] width 210 height 35
click at [774, 381] on button "COMPRA COMODIDAD &" at bounding box center [887, 398] width 227 height 35
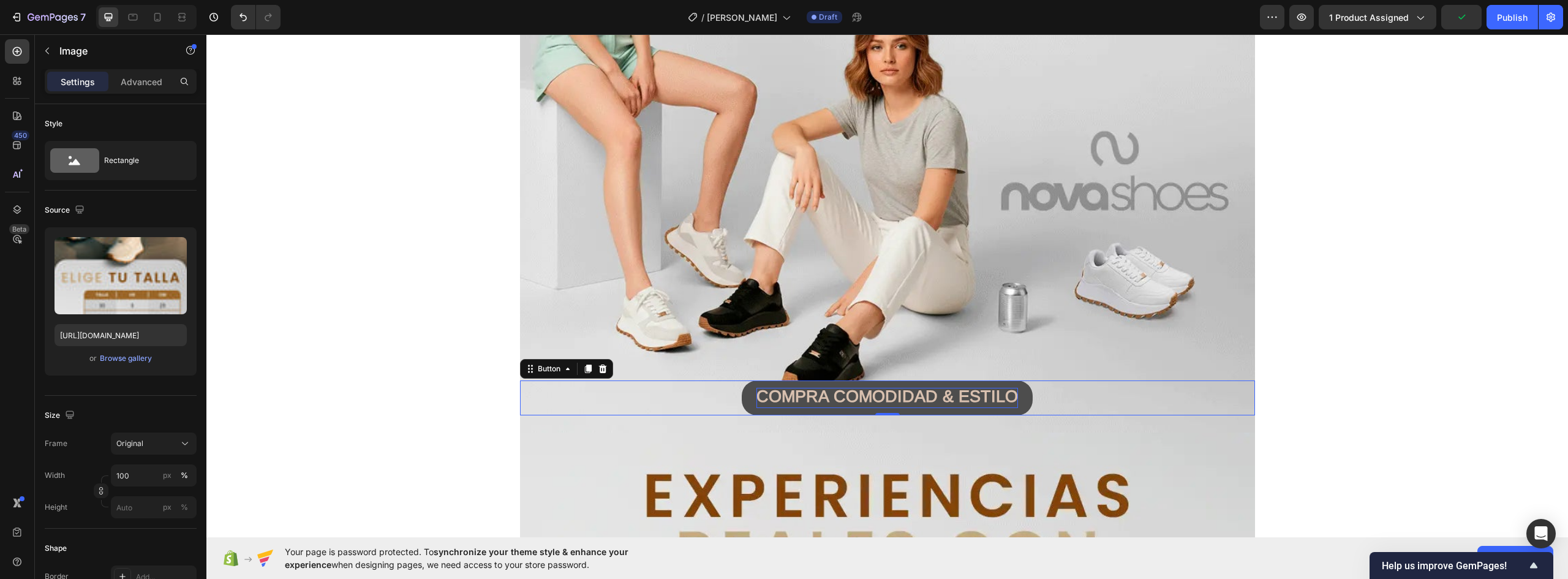
click at [1020, 395] on button "COMPRA COMODIDAD & ESTILO" at bounding box center [887, 398] width 291 height 35
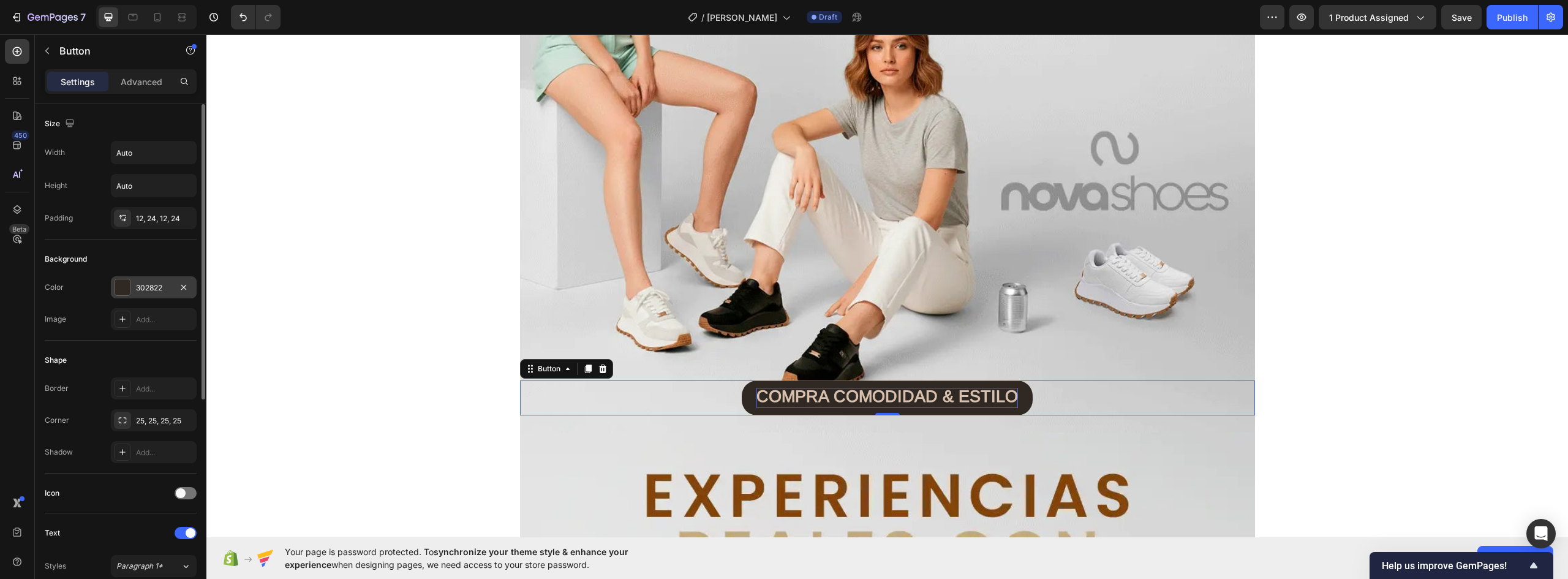
click at [126, 279] on div at bounding box center [122, 287] width 16 height 16
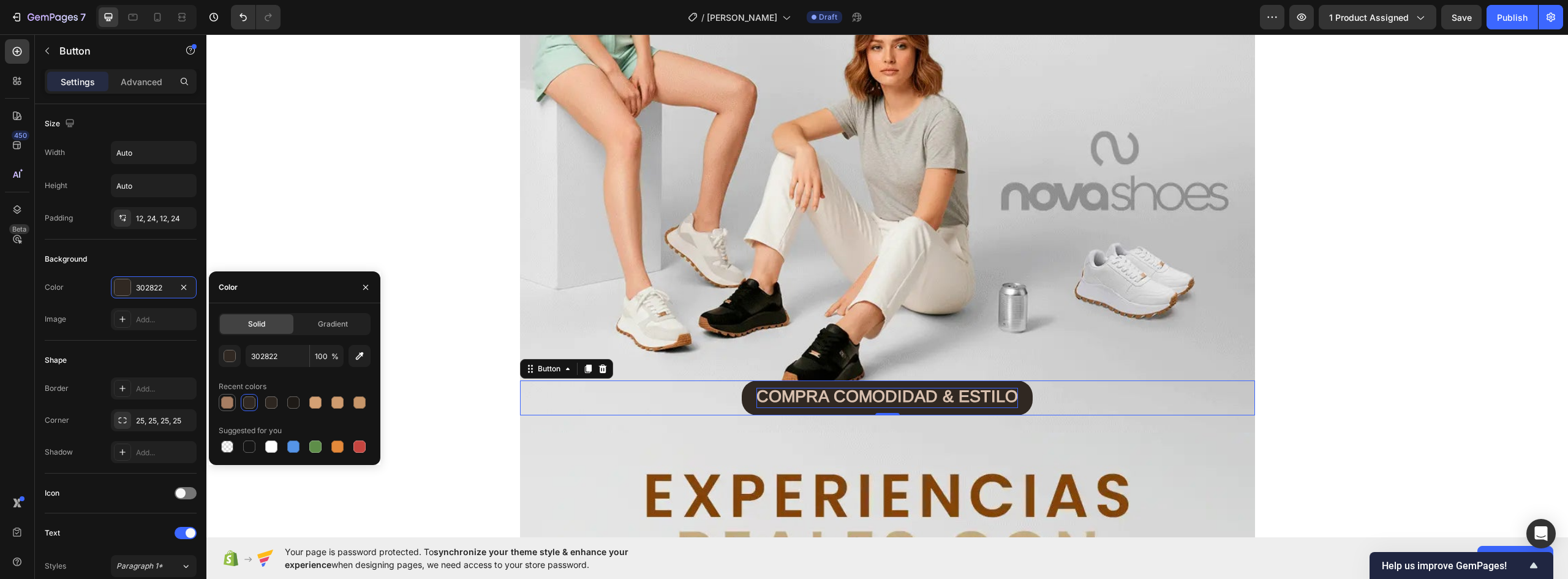
click at [232, 401] on div at bounding box center [228, 403] width 12 height 12
type input "A67D62"
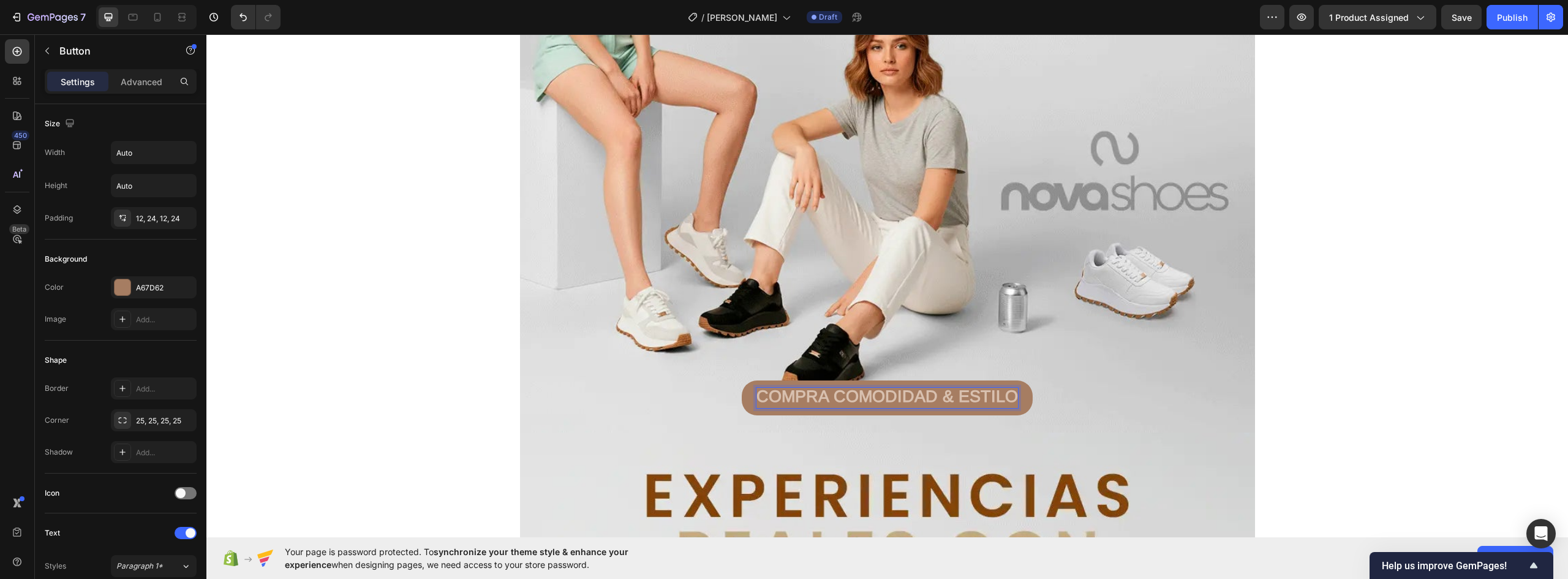
click at [895, 395] on strong "COMPRA COMODIDAD & ESTILO" at bounding box center [887, 397] width 262 height 19
drag, startPoint x: 753, startPoint y: 396, endPoint x: 1129, endPoint y: 399, distance: 376.0
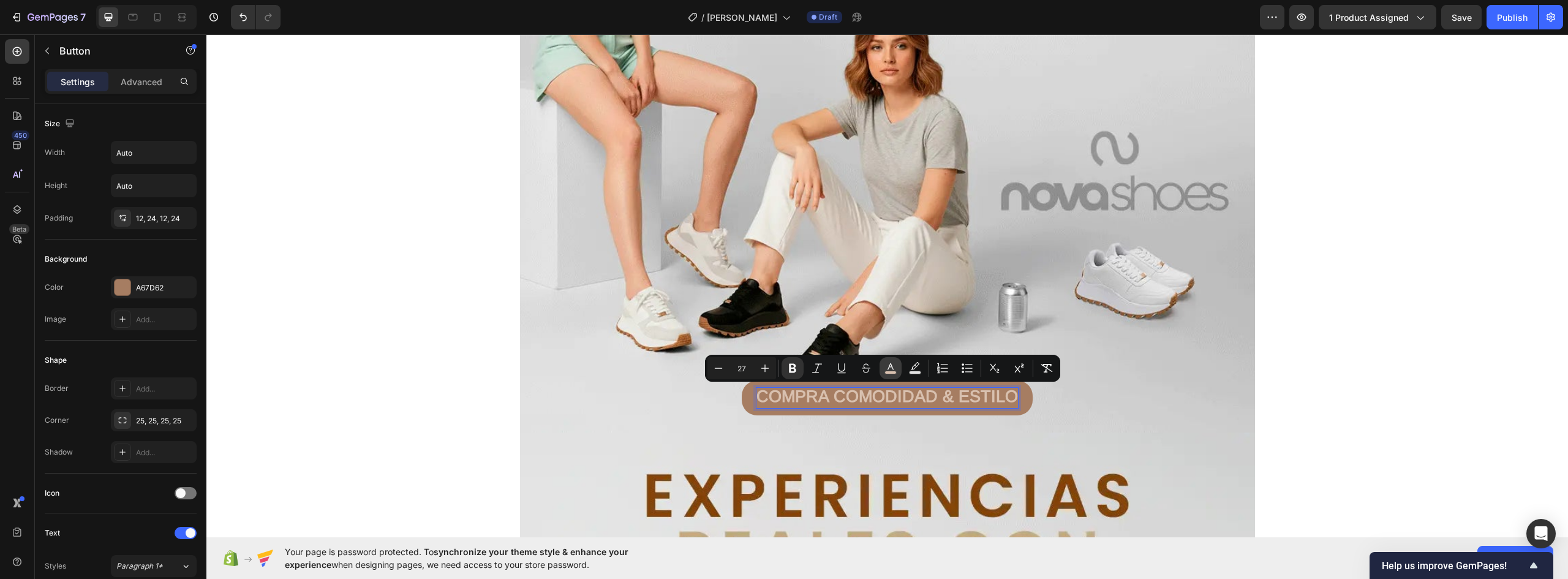
click at [887, 368] on icon "Editor contextual toolbar" at bounding box center [891, 368] width 12 height 12
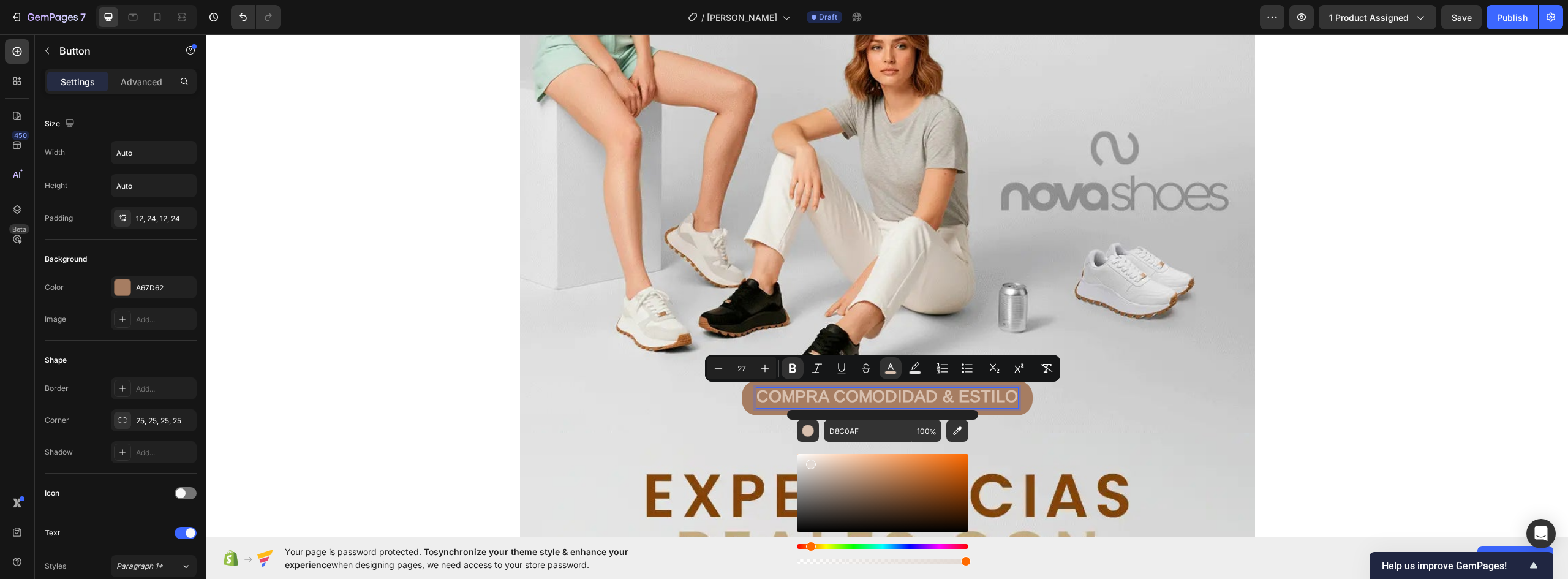
drag, startPoint x: 823, startPoint y: 475, endPoint x: 810, endPoint y: 462, distance: 18.4
click at [810, 462] on div "Editor contextual toolbar" at bounding box center [882, 493] width 171 height 78
click at [806, 459] on div "Editor contextual toolbar" at bounding box center [808, 462] width 10 height 10
type input "EDE6E1"
click at [1165, 410] on div "COMPRA COMODIDAD & ESTILO Button 0" at bounding box center [888, 398] width 735 height 35
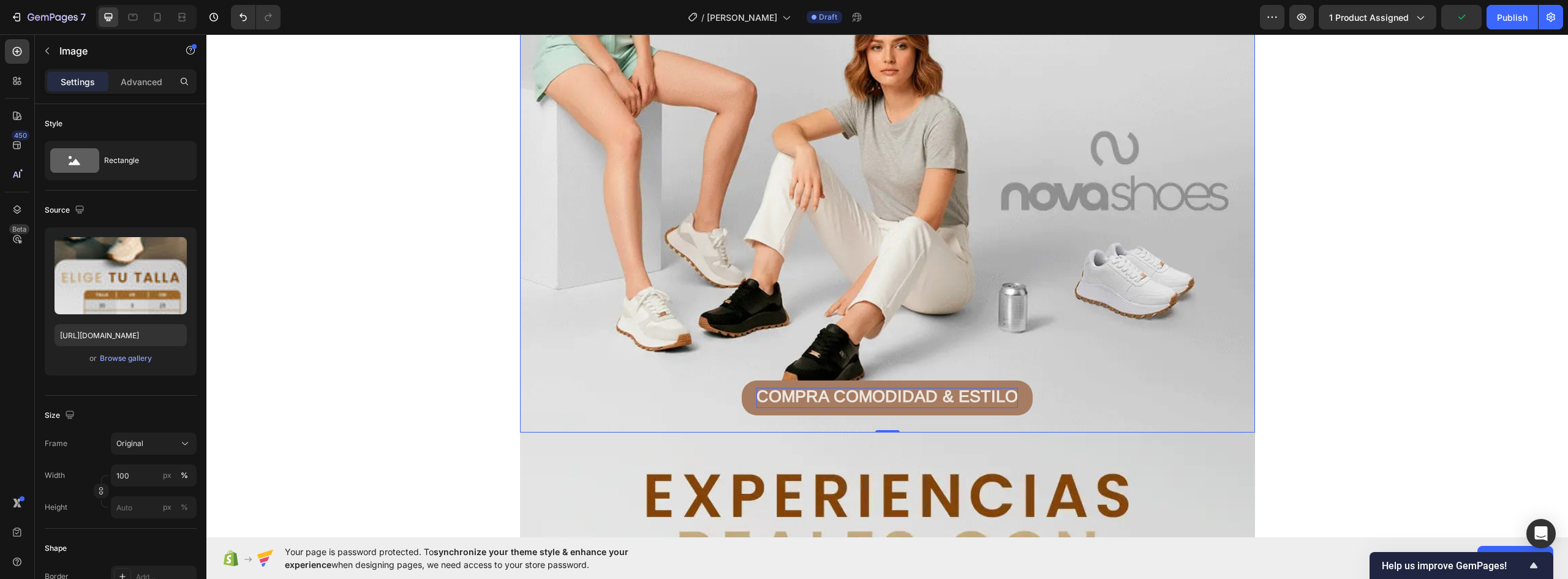
scroll to position [8030, 0]
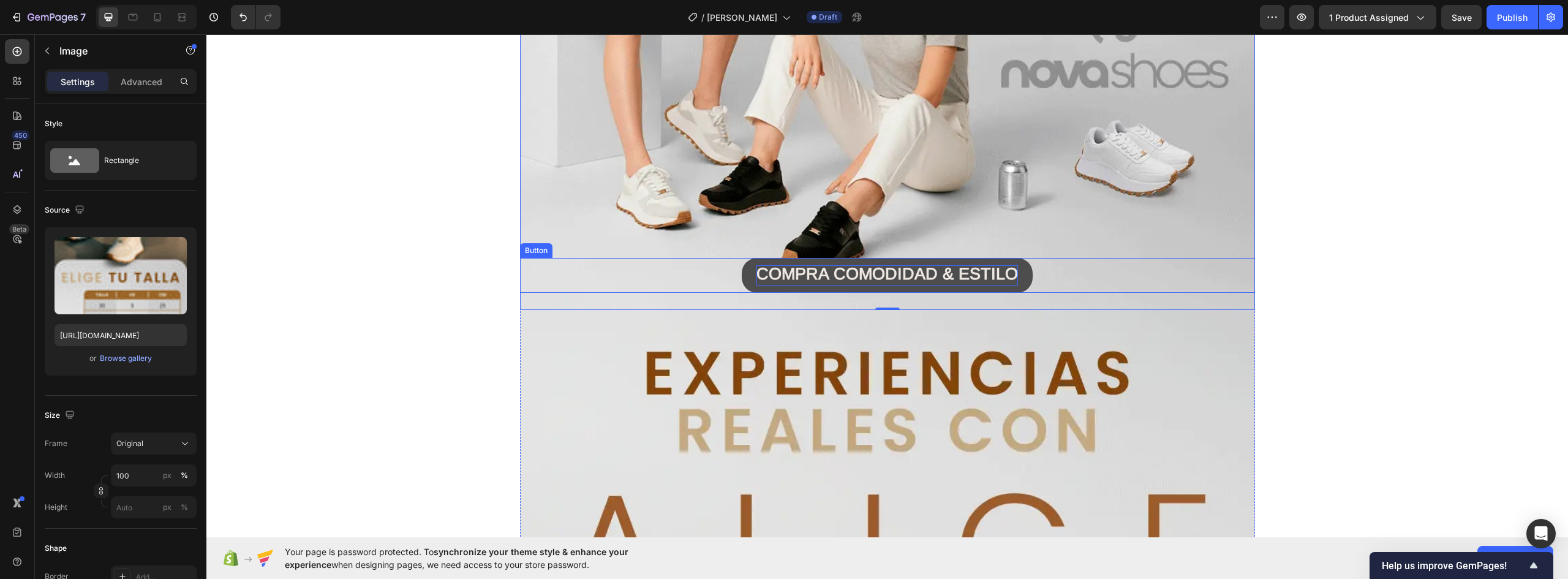
click at [1019, 273] on button "COMPRA COMODIDAD & ESTILO" at bounding box center [887, 275] width 291 height 35
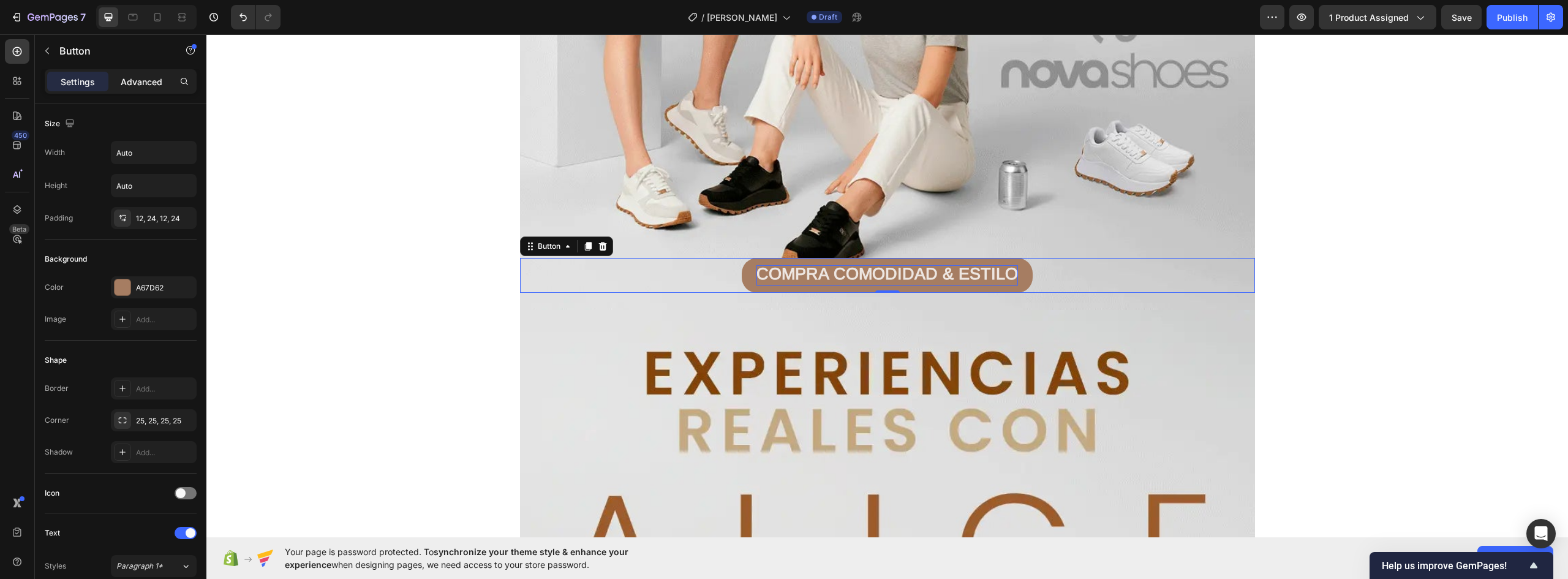
click at [147, 80] on p "Advanced" at bounding box center [141, 82] width 42 height 13
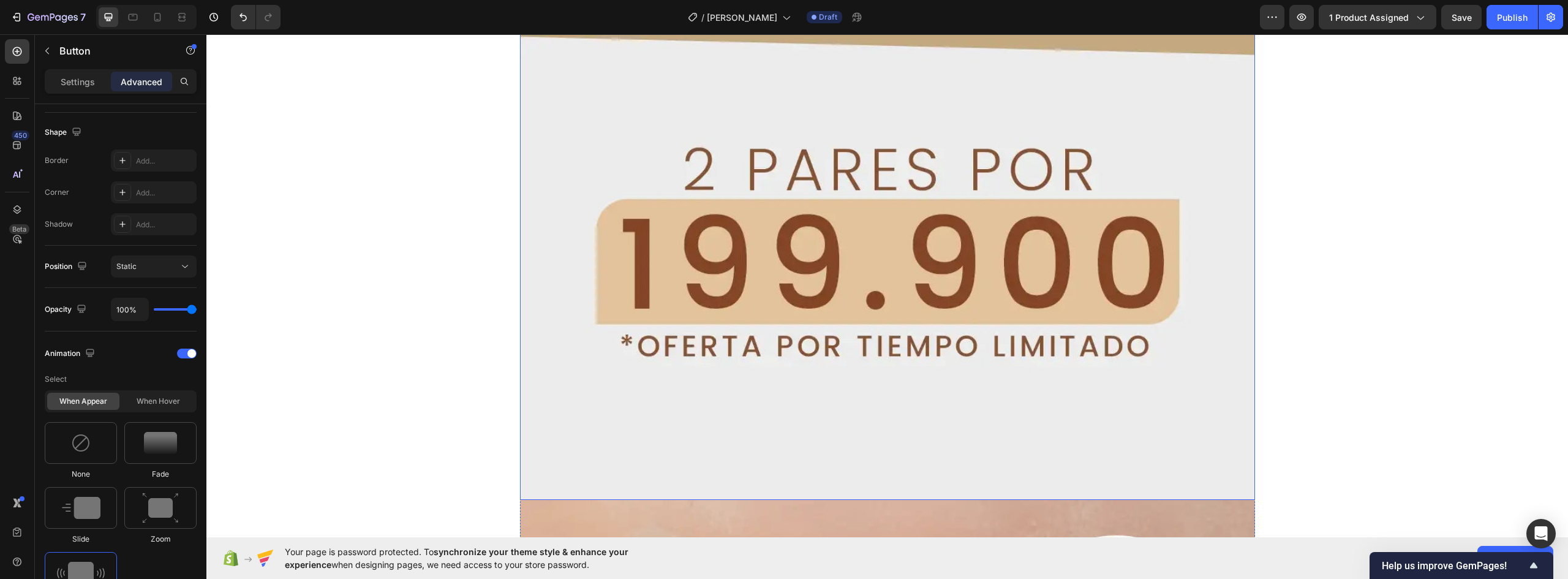
scroll to position [9991, 0]
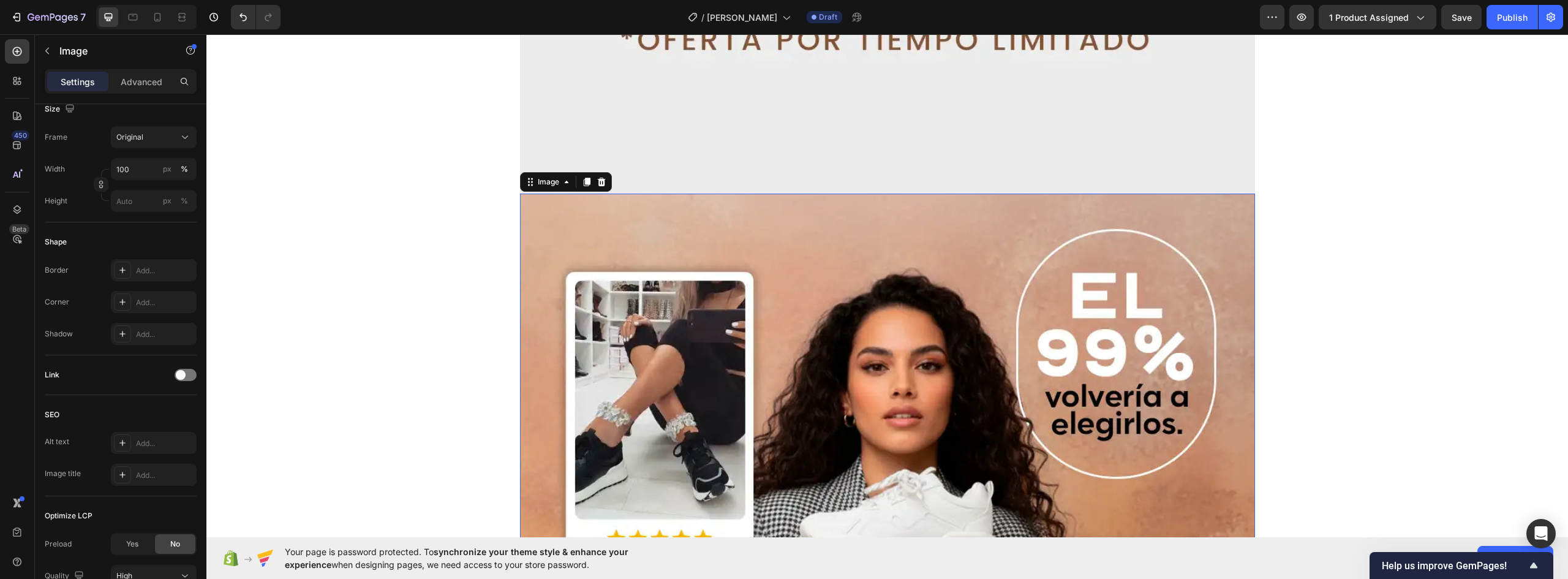
scroll to position [0, 0]
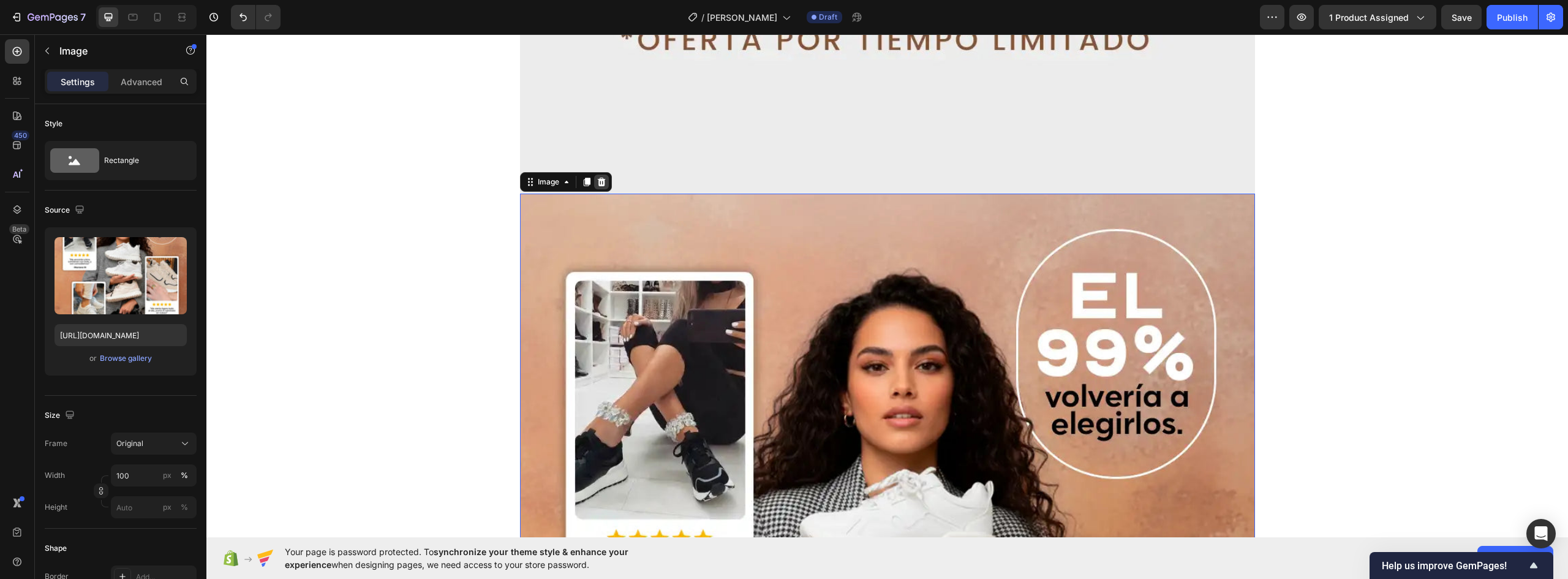
drag, startPoint x: 583, startPoint y: 182, endPoint x: 595, endPoint y: 182, distance: 12.0
click at [595, 182] on div "Image" at bounding box center [566, 182] width 92 height 20
click at [599, 182] on icon at bounding box center [601, 182] width 8 height 9
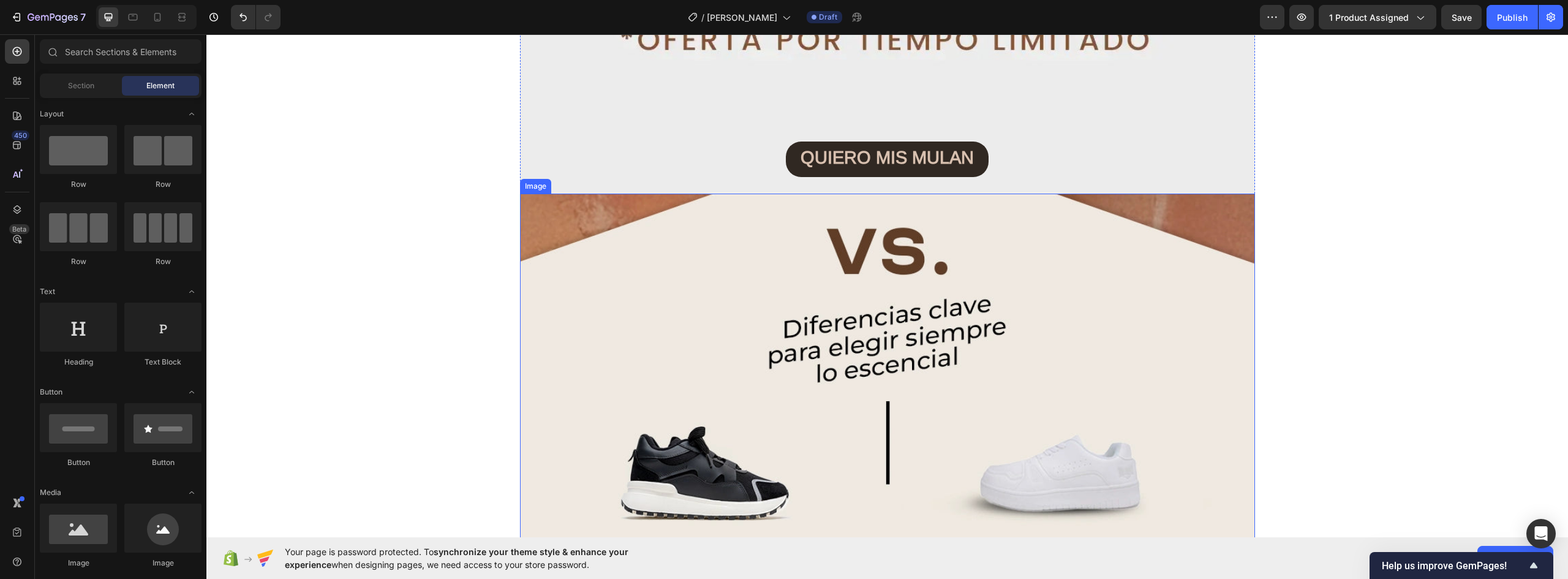
scroll to position [10113, 0]
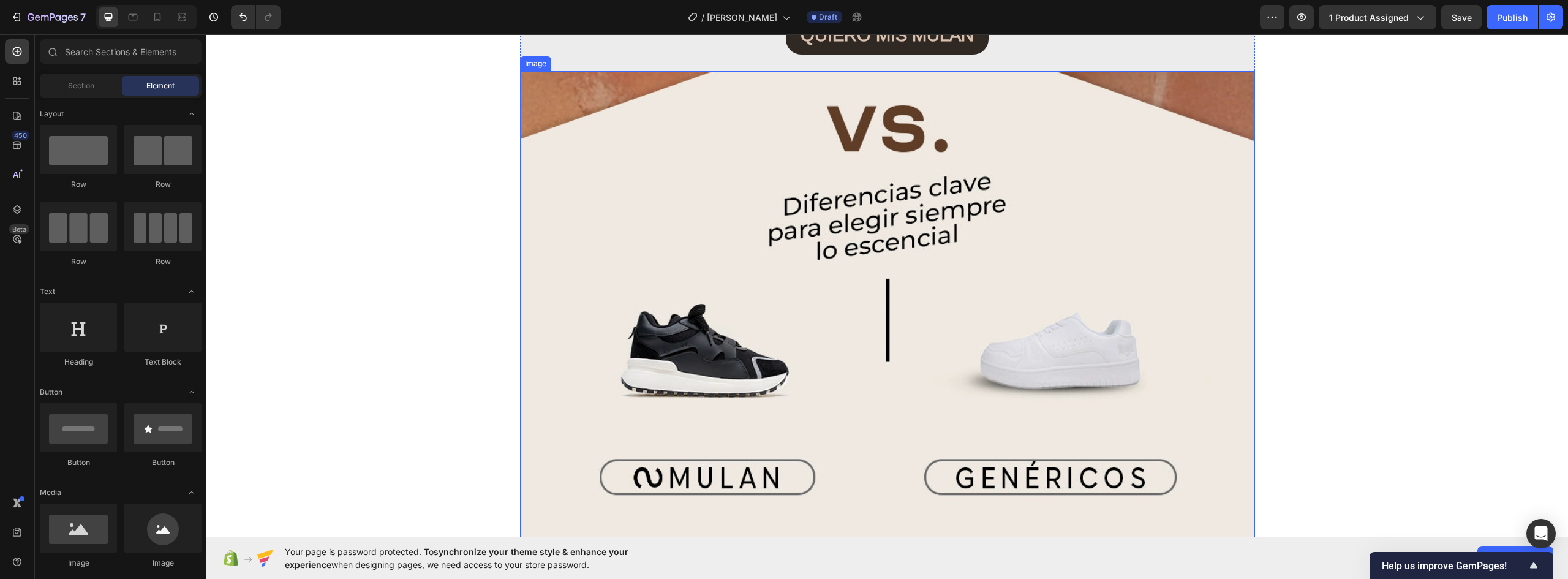
click at [914, 262] on img at bounding box center [888, 531] width 735 height 919
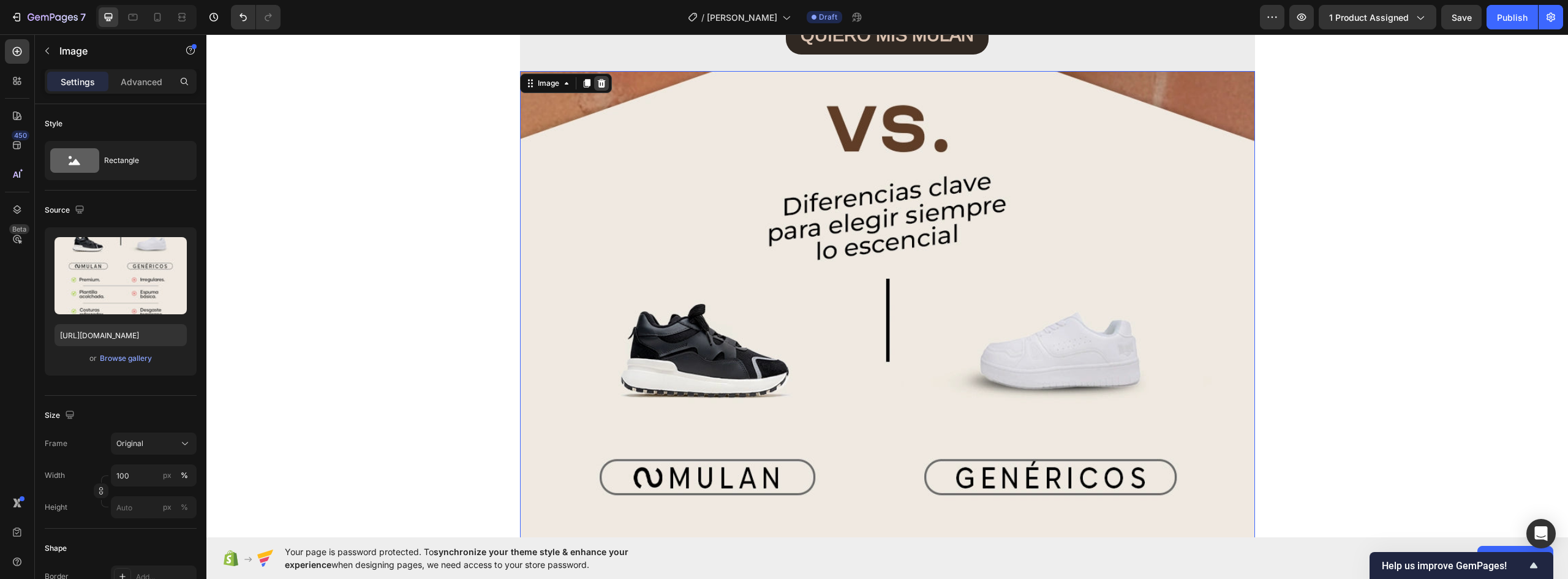
click at [596, 84] on icon at bounding box center [601, 83] width 10 height 10
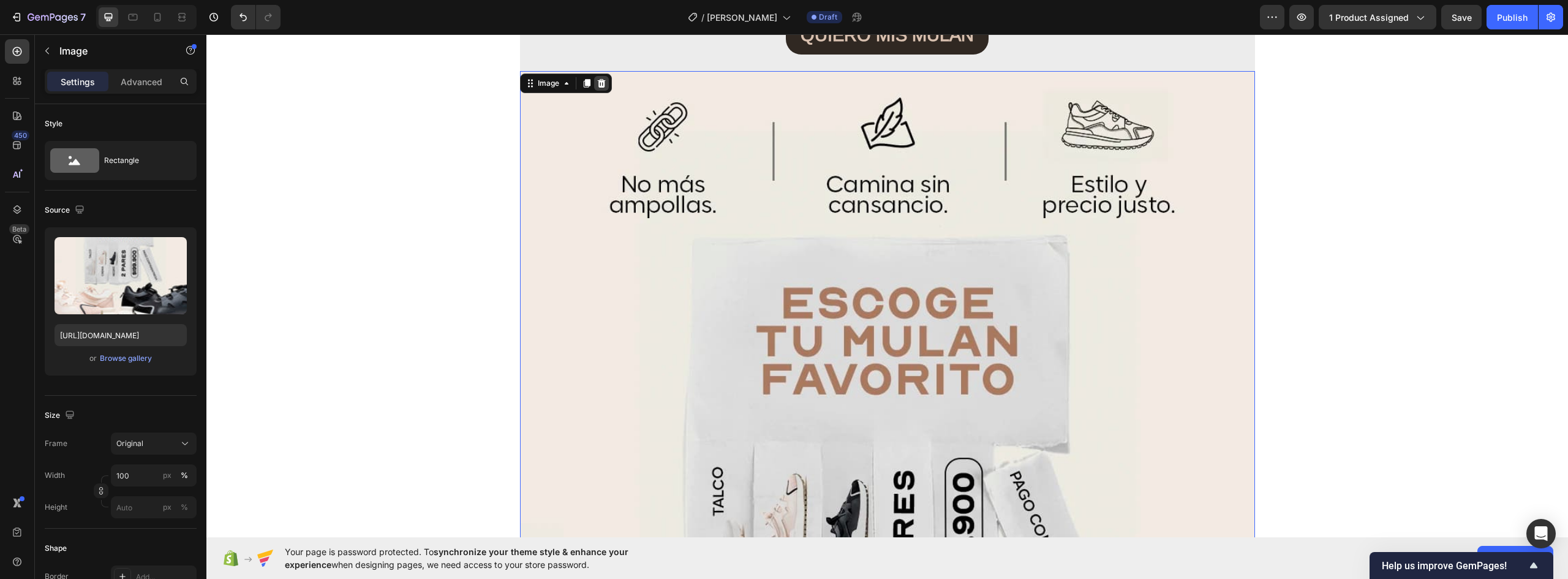
click at [599, 81] on icon at bounding box center [601, 83] width 8 height 9
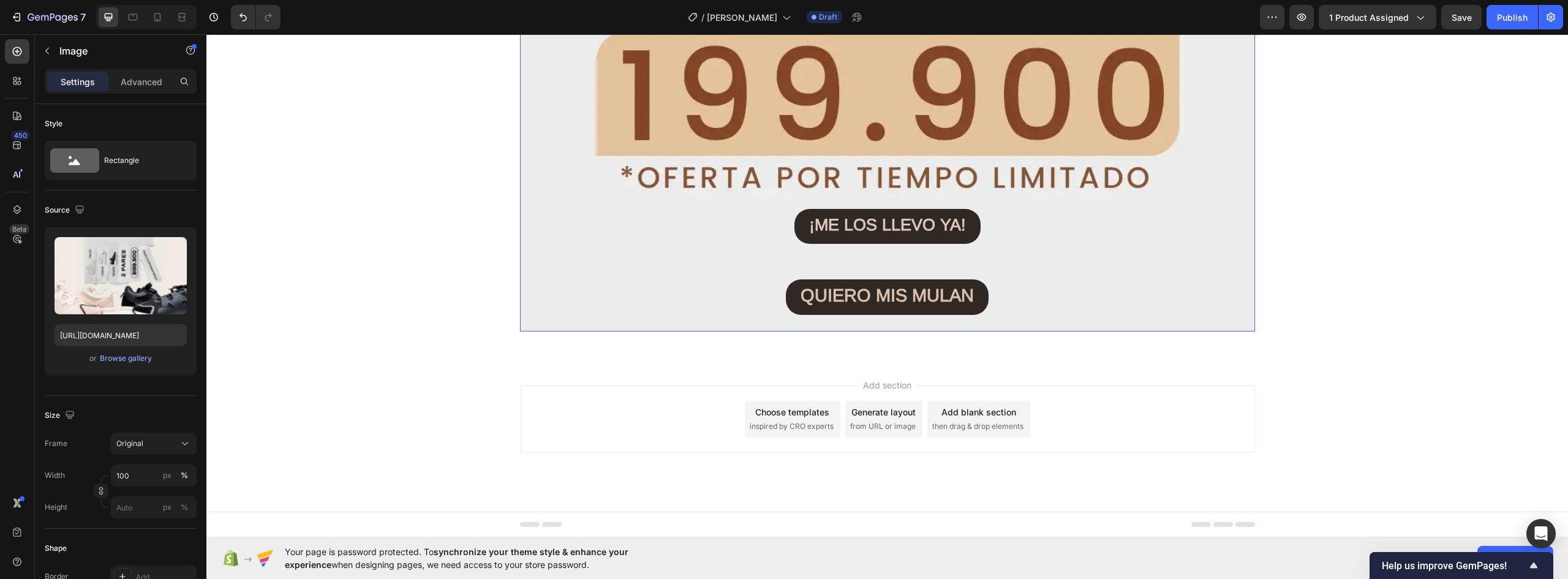
scroll to position [9853, 0]
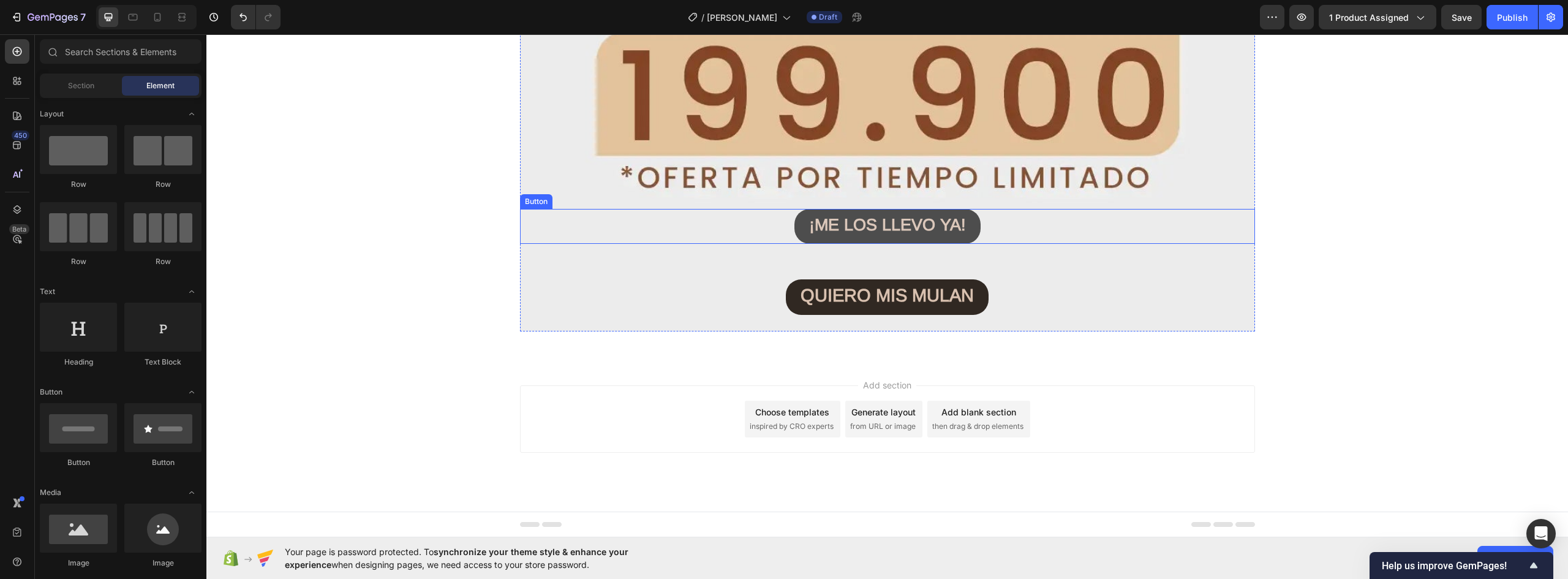
click at [968, 224] on button "¡ME LOS LLEVO YA!" at bounding box center [888, 226] width 186 height 35
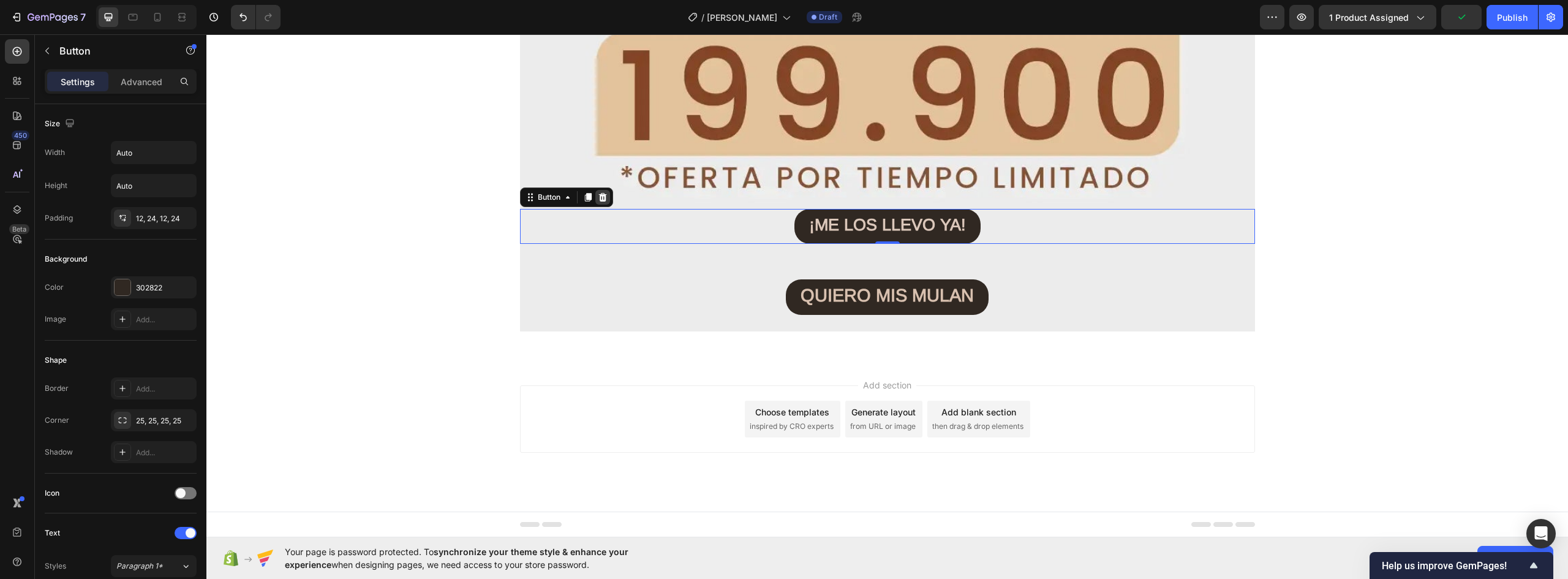
click at [601, 198] on icon at bounding box center [603, 197] width 8 height 9
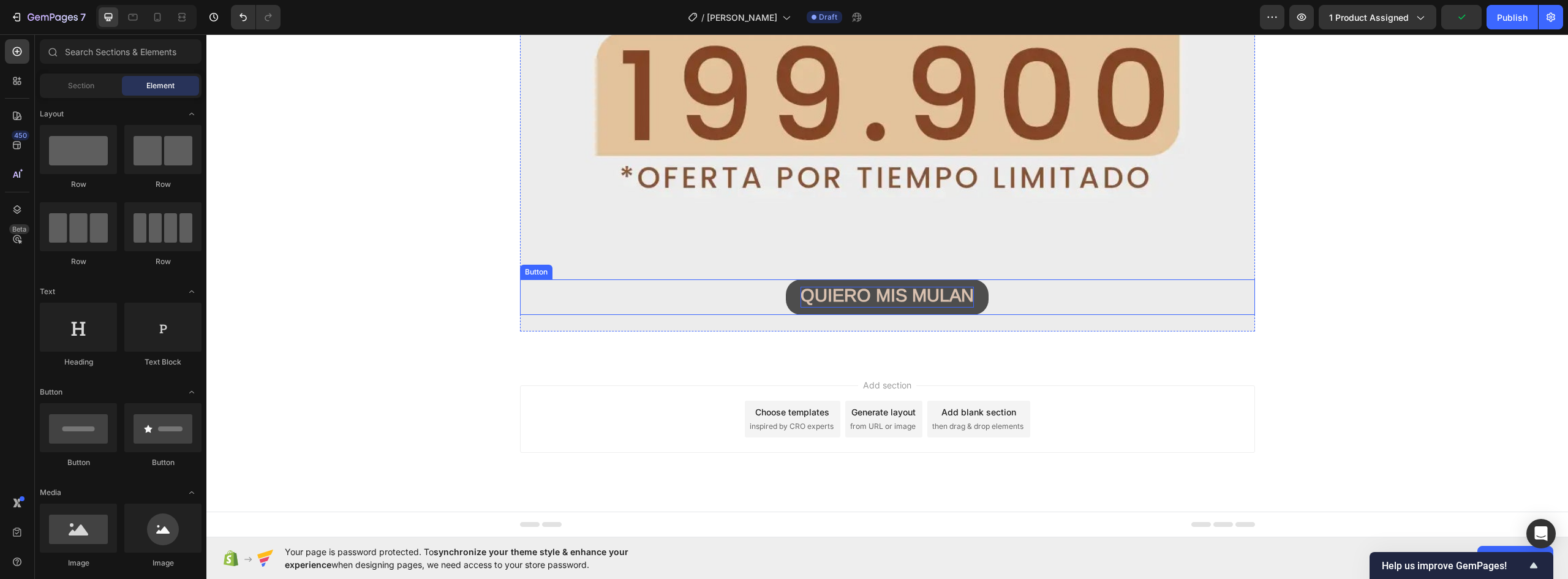
click at [928, 296] on strong "QUIERO MIS MULAN" at bounding box center [887, 295] width 173 height 20
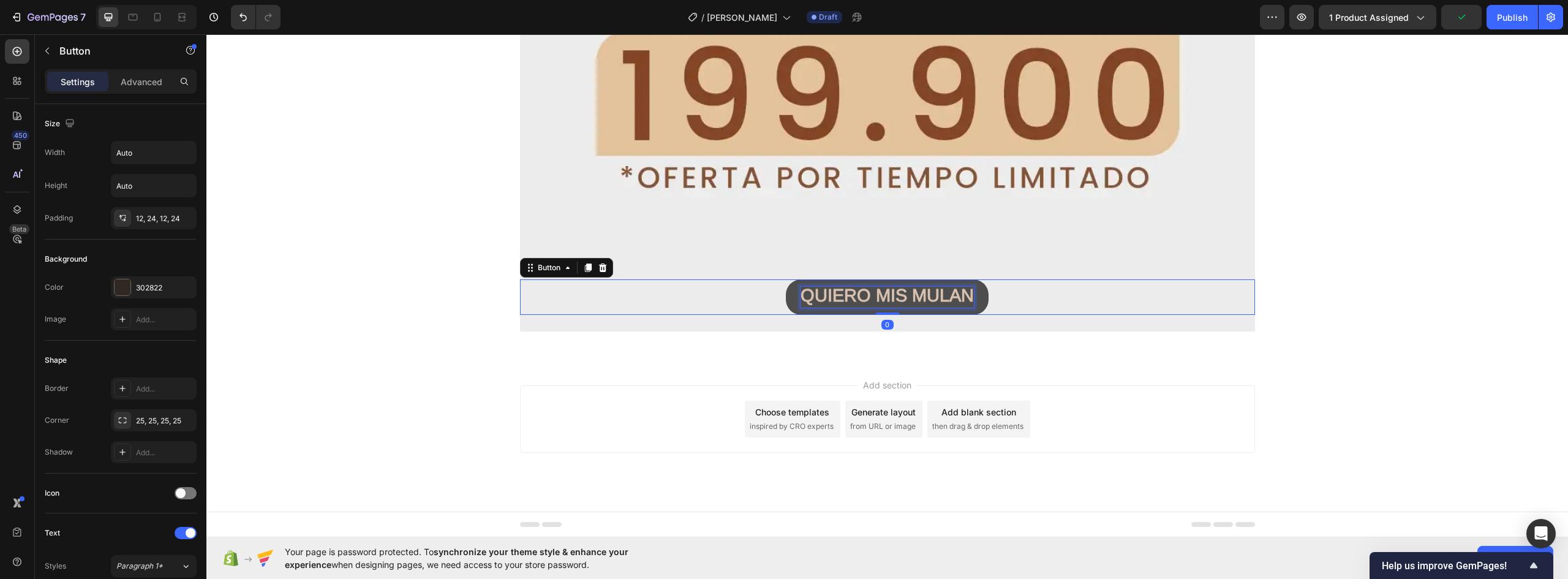
click at [928, 296] on strong "QUIERO MIS MULAN" at bounding box center [887, 295] width 173 height 20
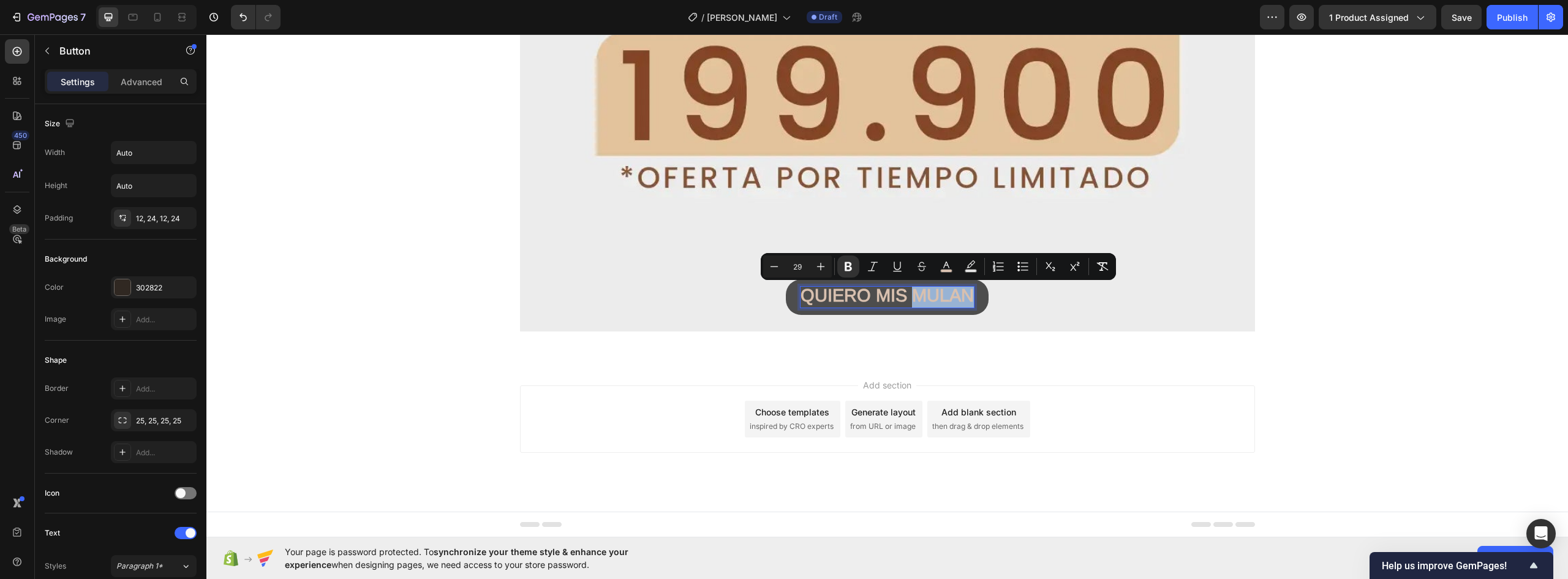
click at [906, 296] on strong "QUIERO MIS MULAN" at bounding box center [887, 295] width 173 height 20
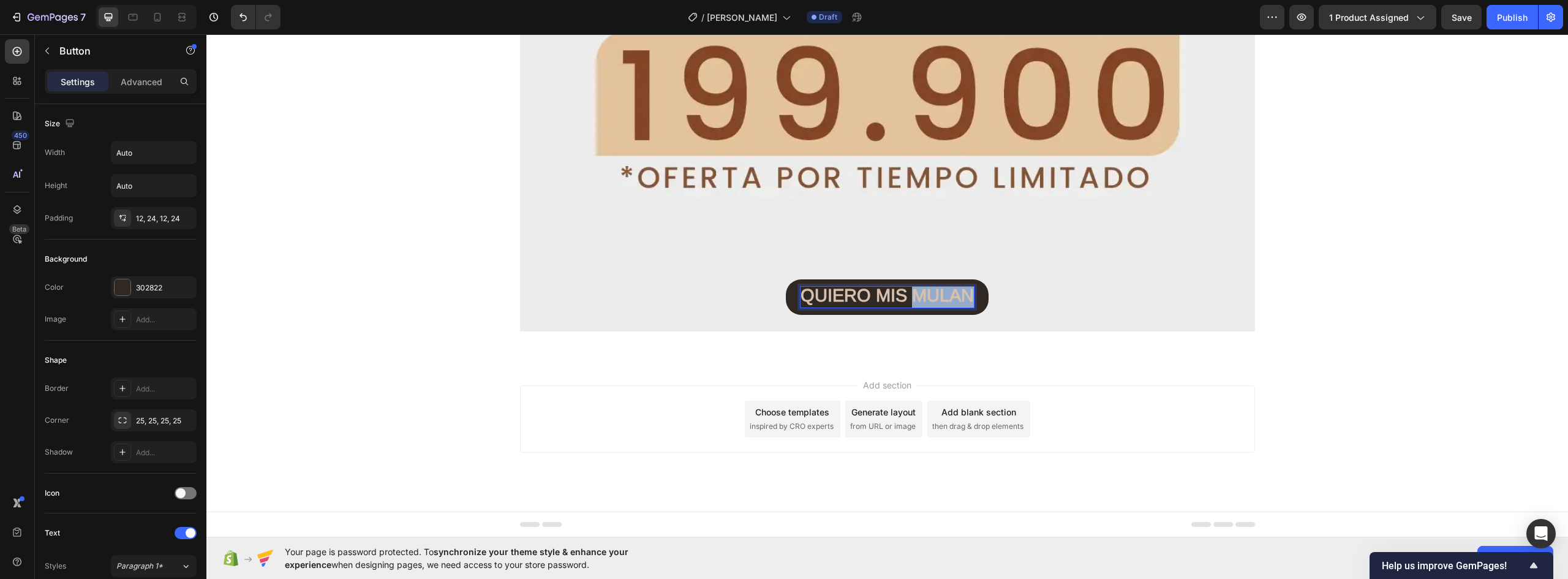
drag, startPoint x: 907, startPoint y: 294, endPoint x: 996, endPoint y: 293, distance: 89.0
click at [996, 293] on div "QUIERO MIS MULAN Button 0" at bounding box center [888, 297] width 735 height 36
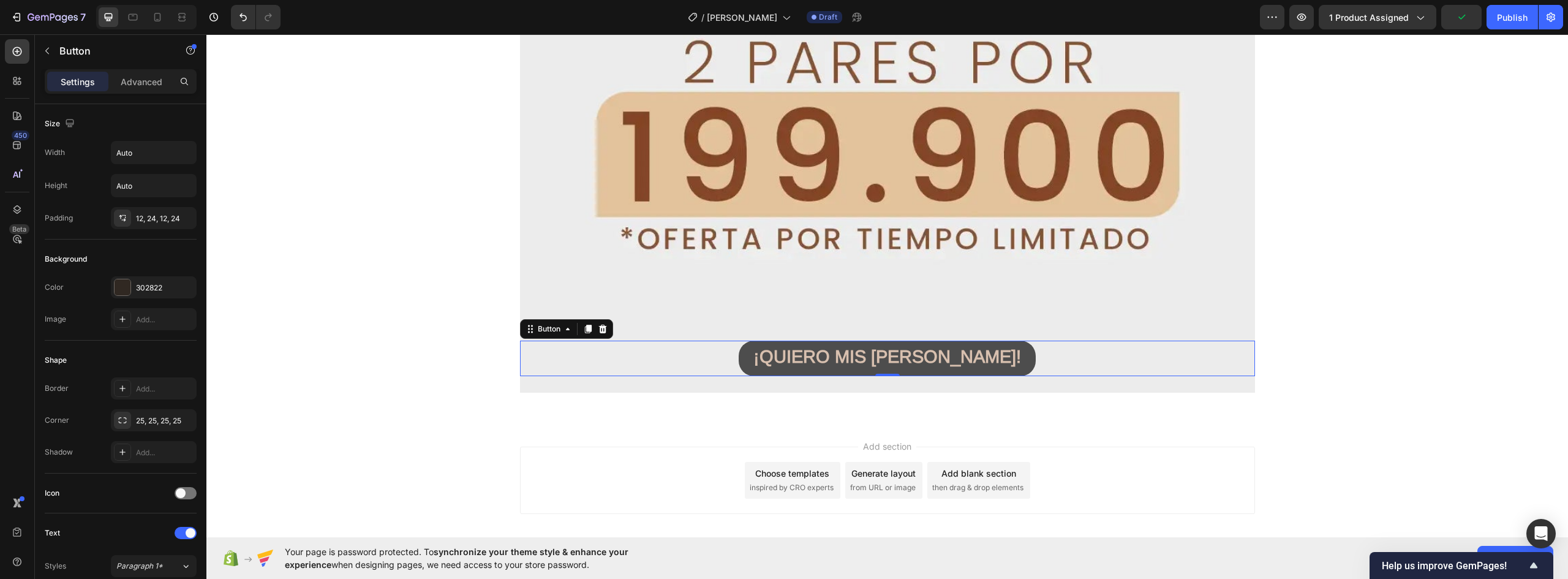
click at [980, 359] on button "¡QUIERO MIS [PERSON_NAME]!" at bounding box center [887, 359] width 297 height 36
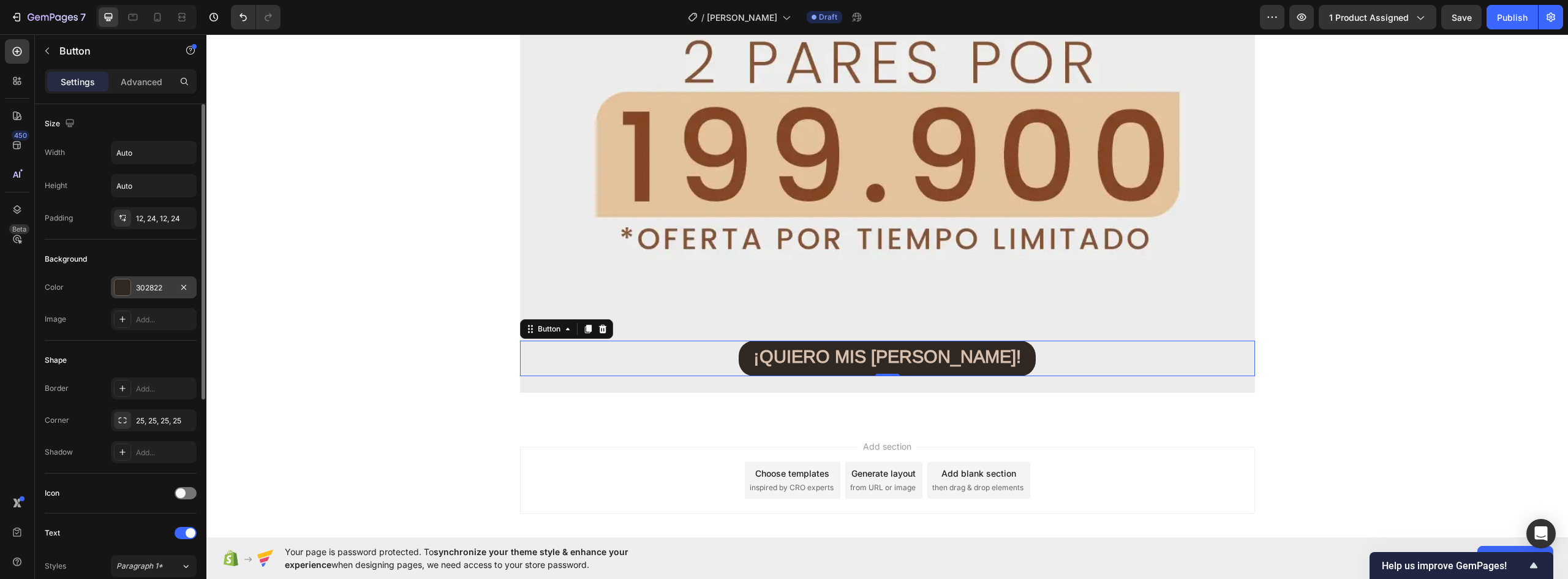
click at [132, 287] on div "302822" at bounding box center [154, 287] width 86 height 22
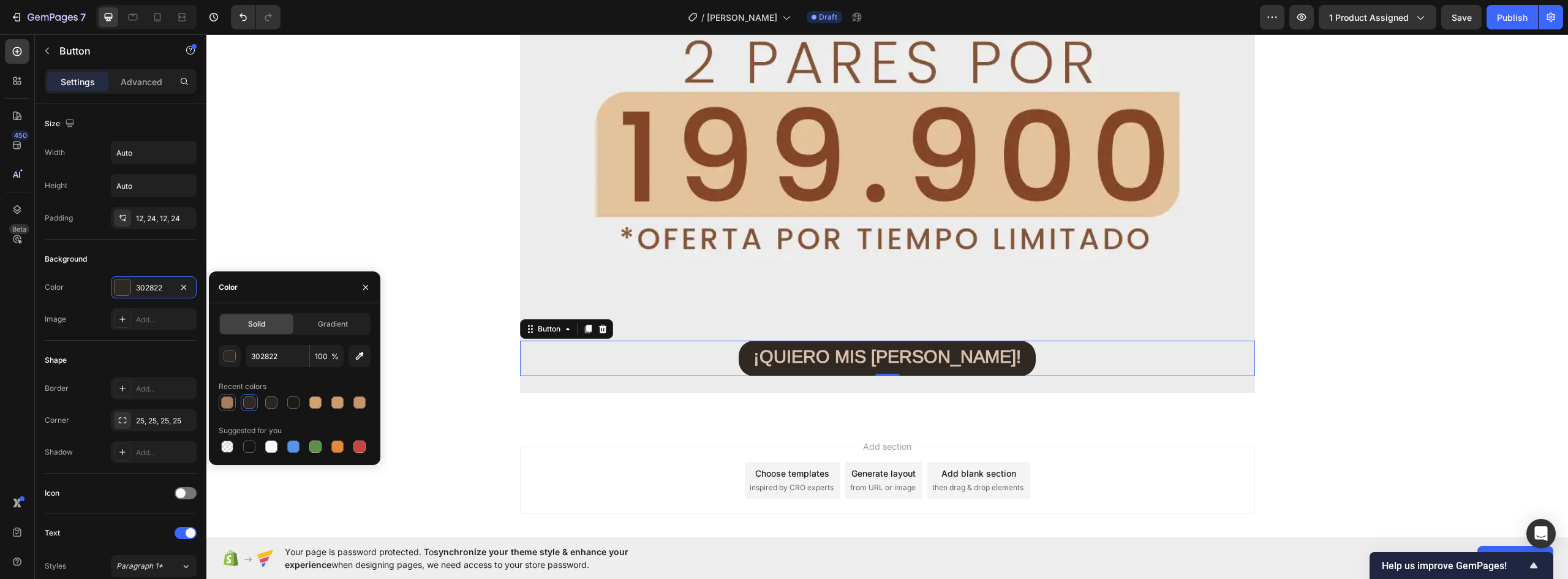
click at [230, 401] on div at bounding box center [228, 403] width 12 height 12
type input "A67D62"
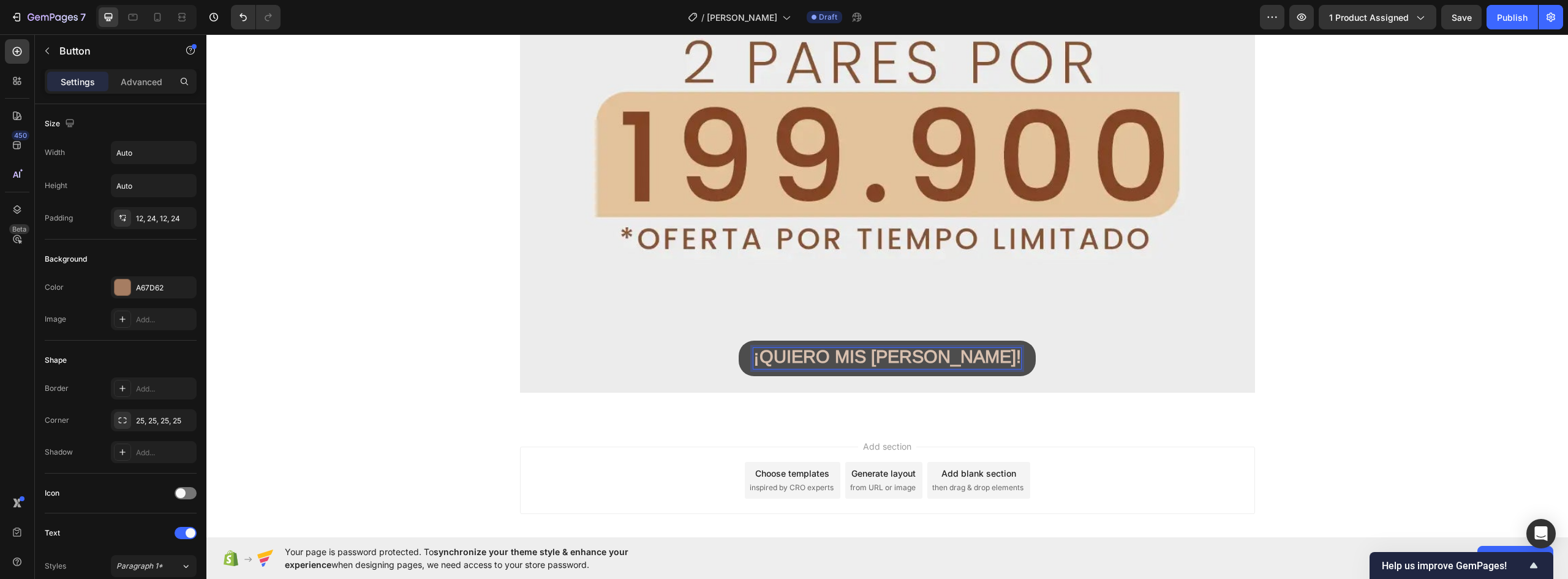
click at [906, 361] on strong "¡QUIERO MIS [PERSON_NAME]!" at bounding box center [887, 357] width 267 height 20
drag, startPoint x: 797, startPoint y: 354, endPoint x: 1034, endPoint y: 354, distance: 237.0
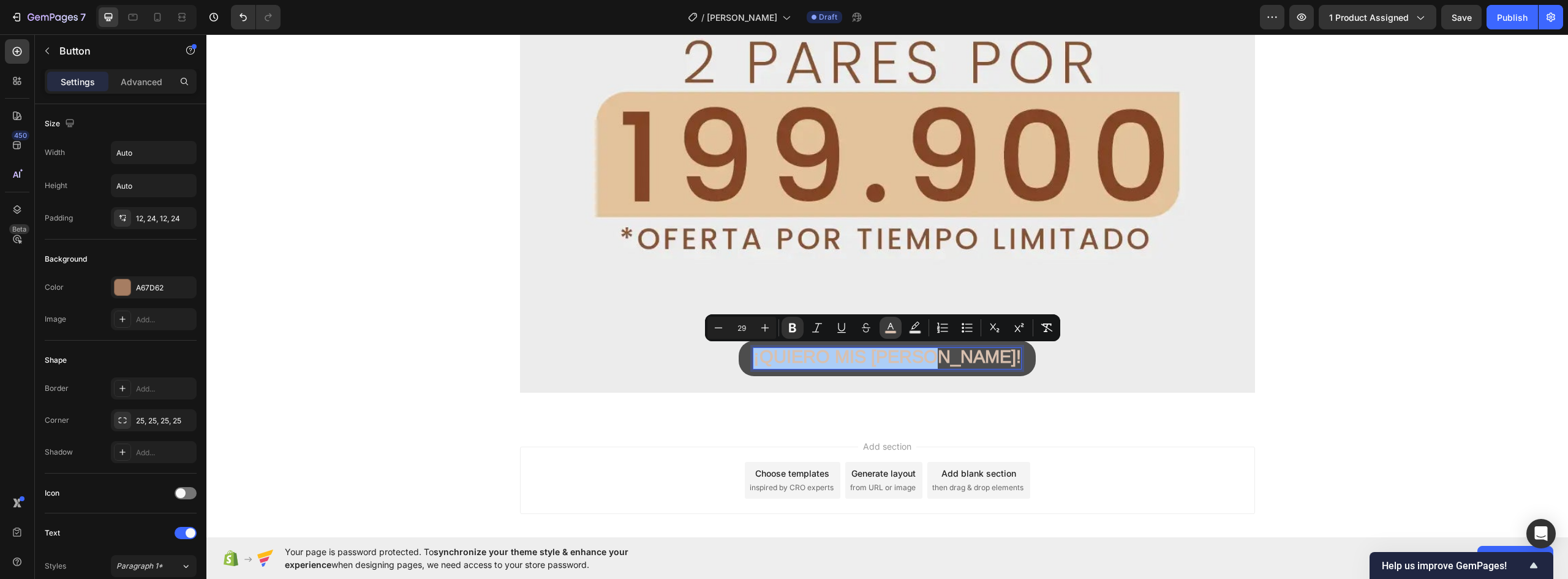
click at [888, 325] on icon "Editor contextual toolbar" at bounding box center [891, 328] width 12 height 12
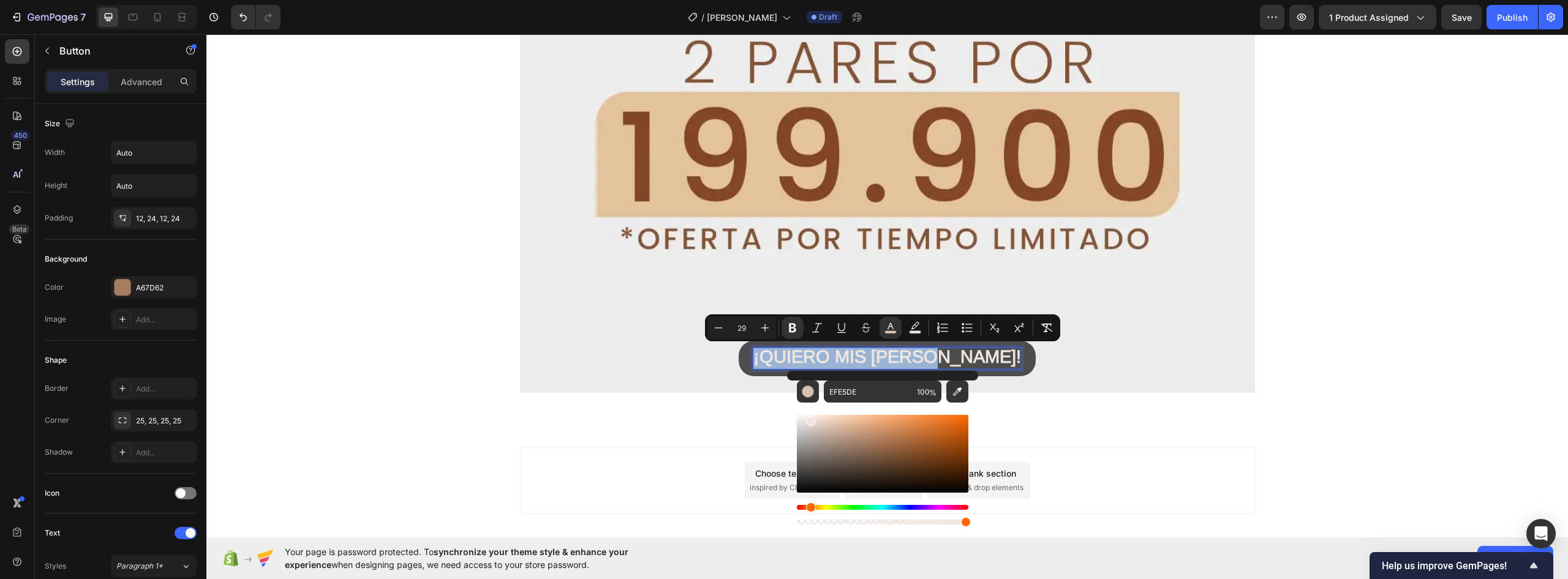
drag, startPoint x: 827, startPoint y: 427, endPoint x: 810, endPoint y: 419, distance: 18.8
click at [810, 419] on div "Editor contextual toolbar" at bounding box center [811, 422] width 10 height 10
type input "F4EFEB"
drag, startPoint x: 811, startPoint y: 425, endPoint x: 805, endPoint y: 418, distance: 9.2
click at [805, 418] on div "Editor contextual toolbar" at bounding box center [806, 421] width 10 height 10
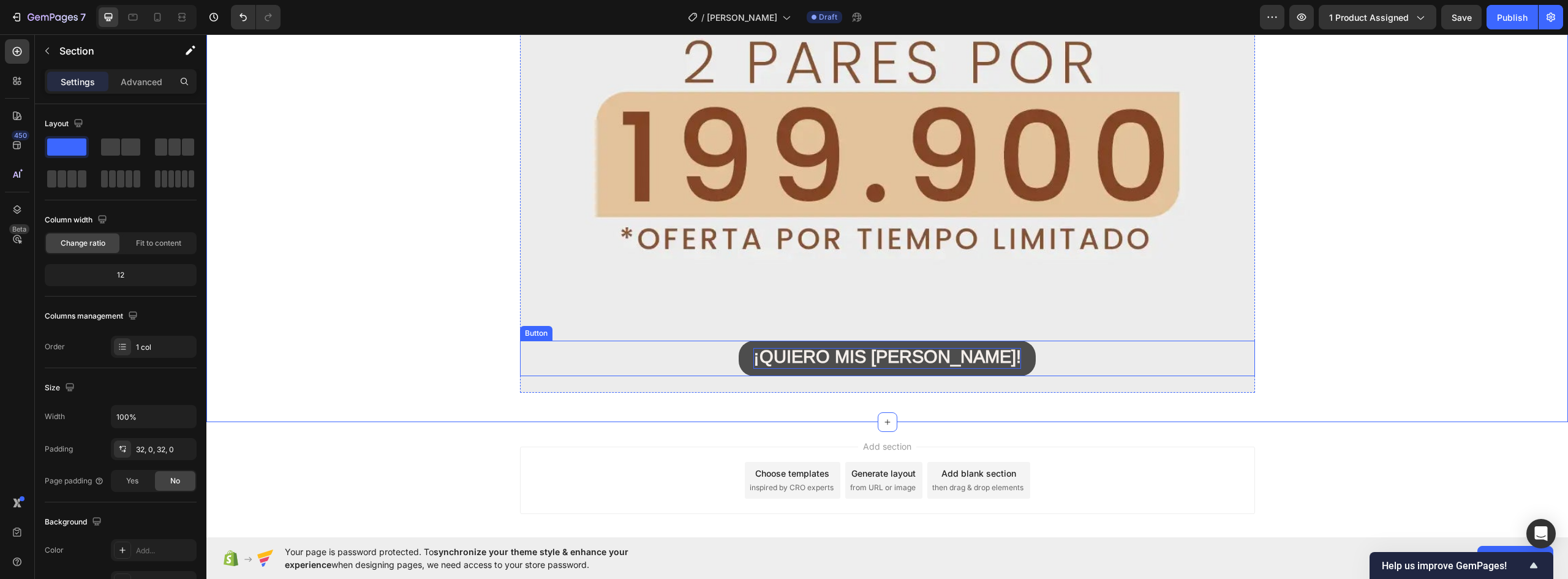
click at [985, 354] on div "¡QUIERO MIS ALICE! Button" at bounding box center [888, 359] width 735 height 36
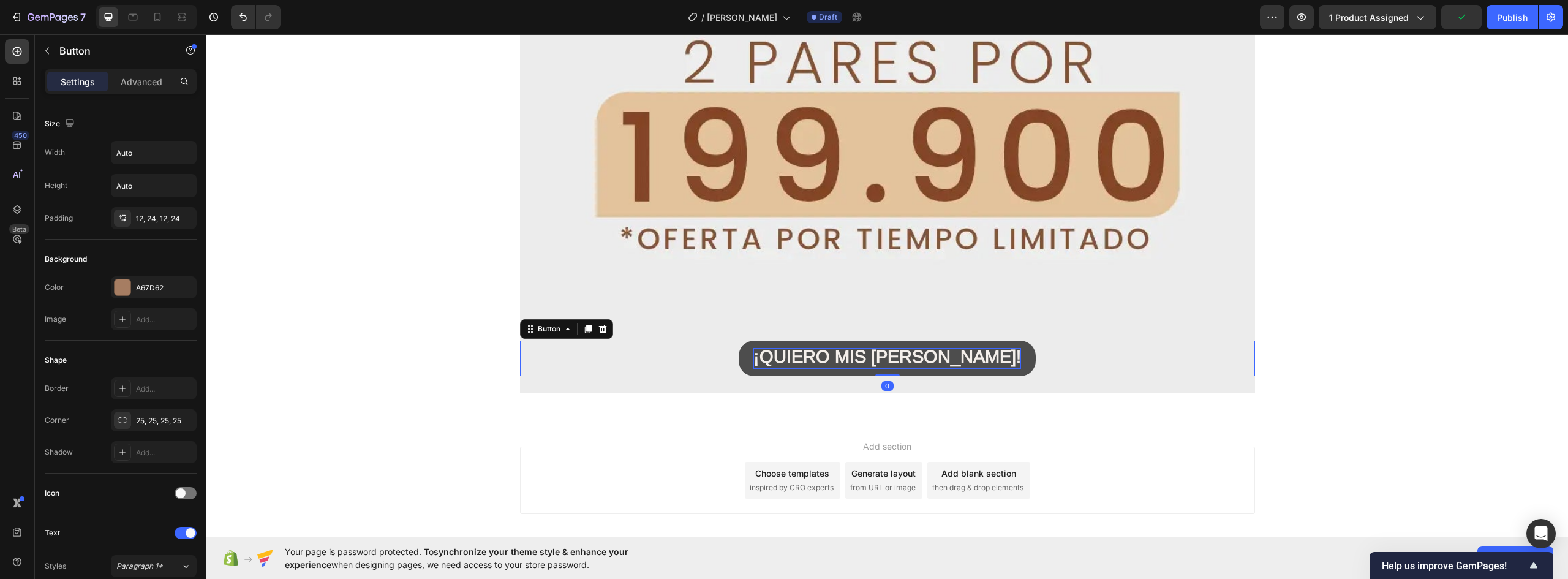
click at [974, 354] on button "¡QUIERO MIS [PERSON_NAME]!" at bounding box center [887, 359] width 297 height 36
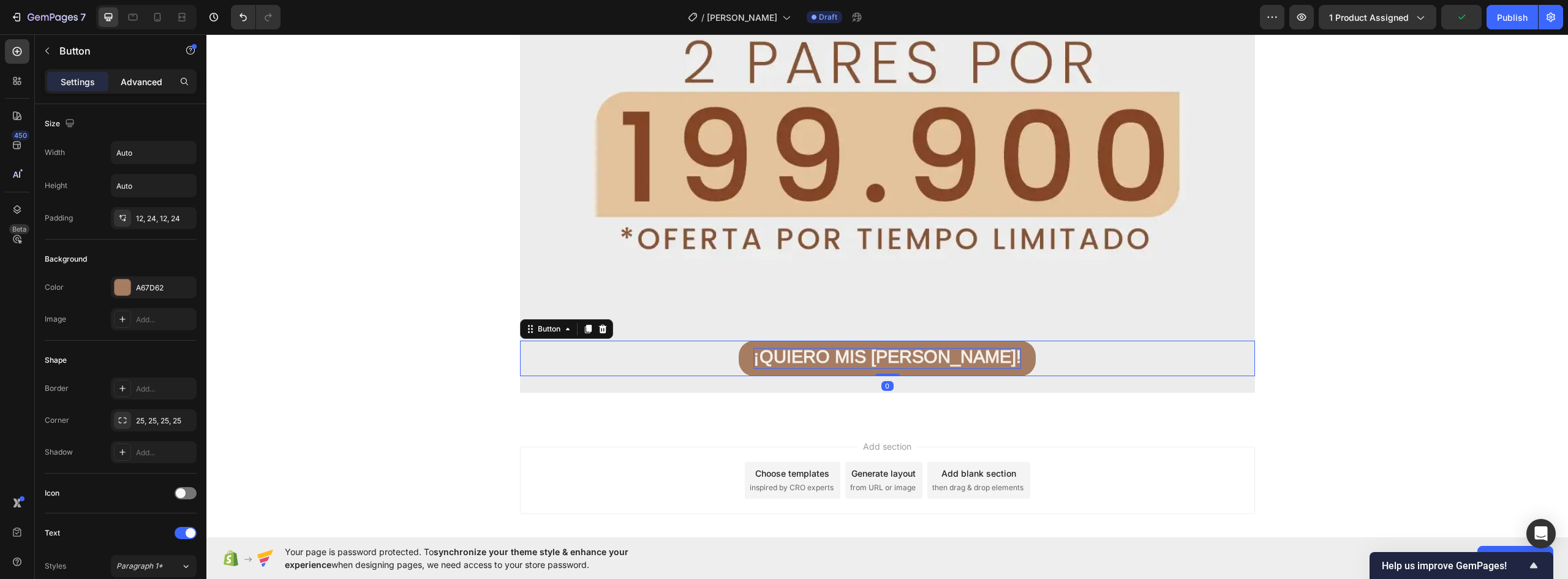
click at [147, 73] on div "Advanced" at bounding box center [141, 82] width 61 height 20
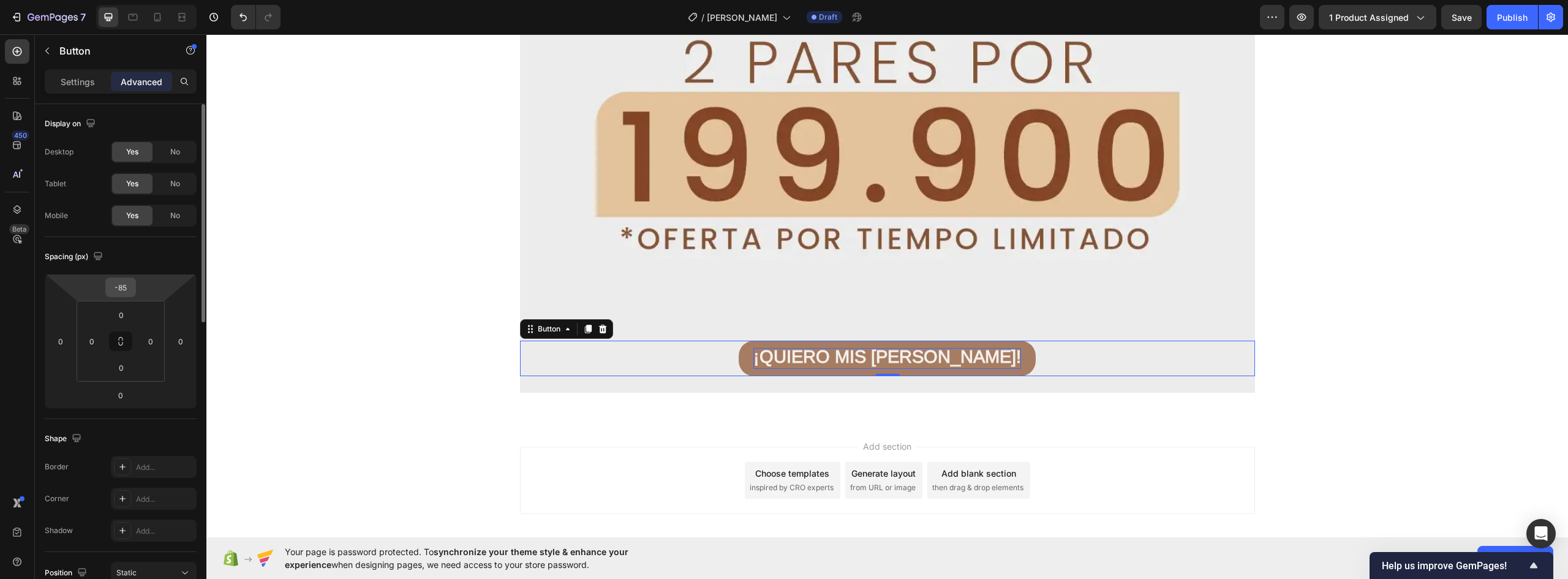
click at [123, 283] on input "-85" at bounding box center [121, 287] width 25 height 19
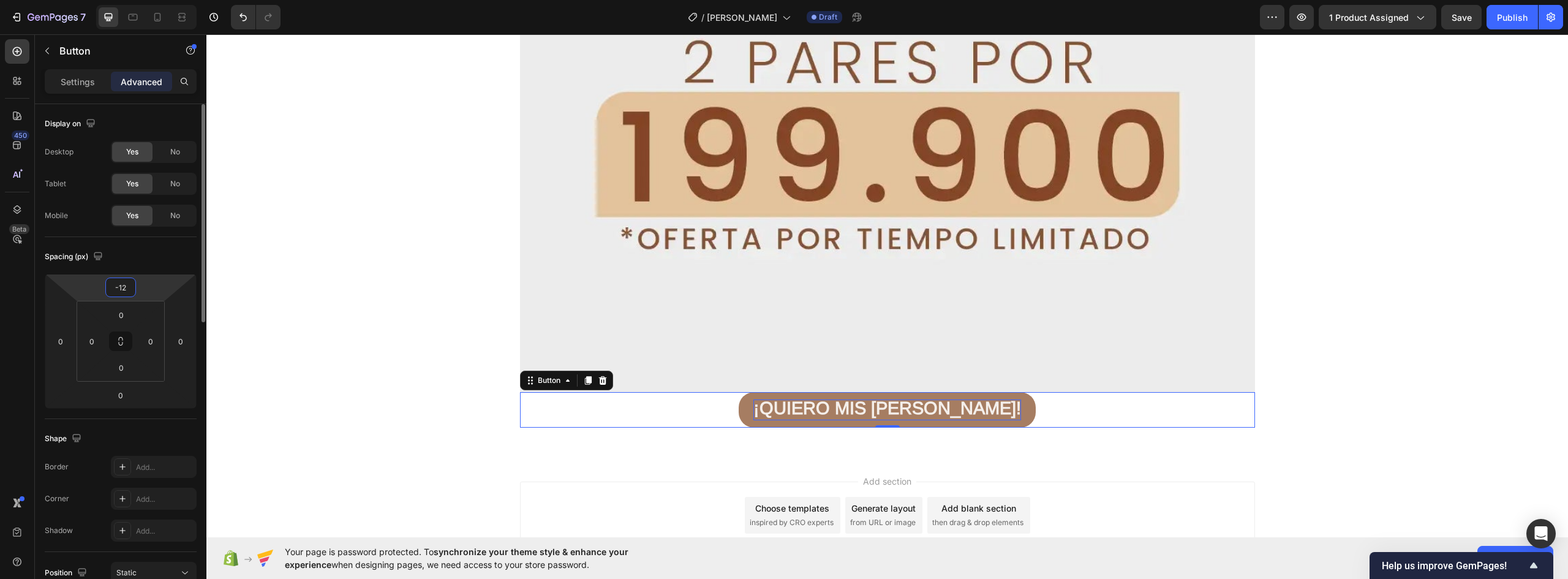
type input "-125"
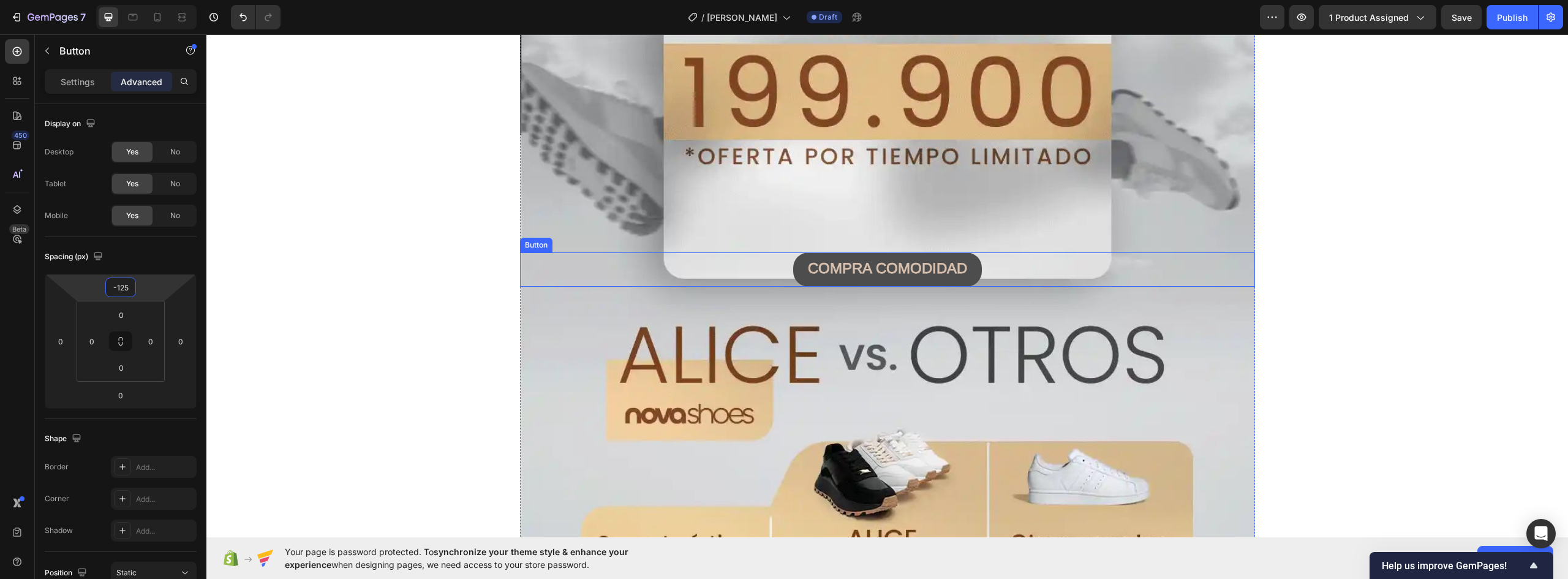
scroll to position [3908, 0]
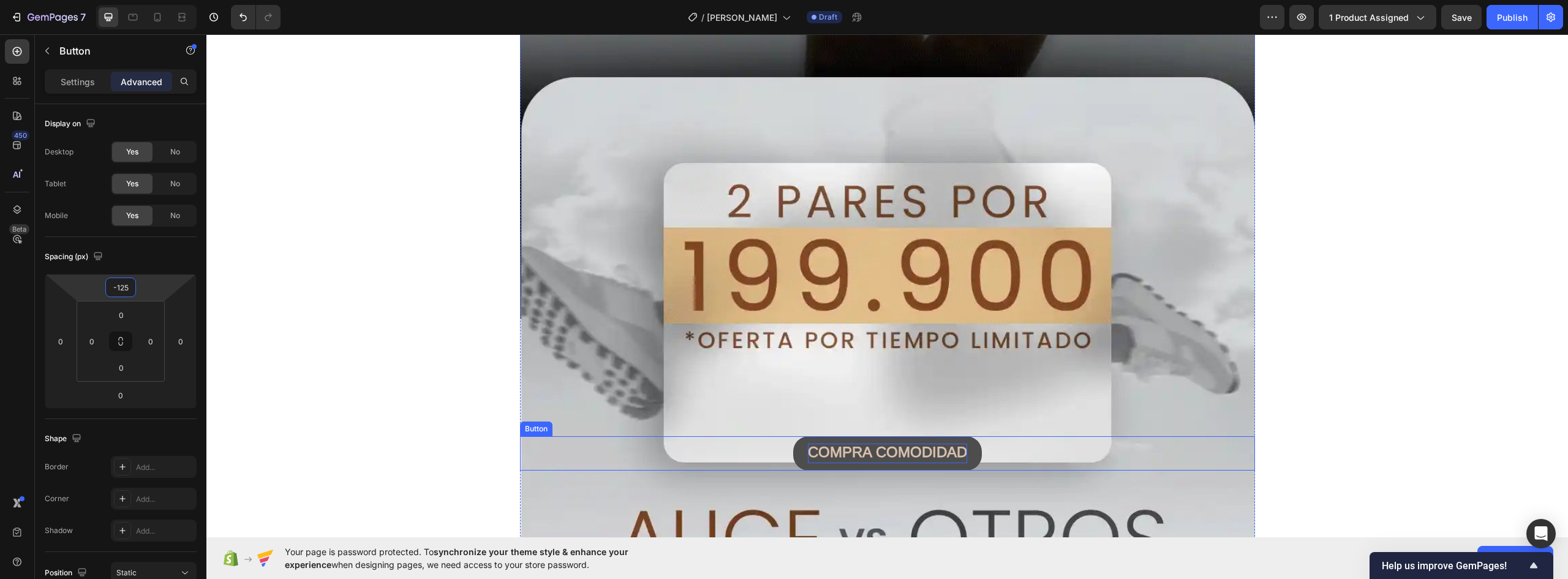
click at [932, 450] on strong "COMPRA COMODIDAD" at bounding box center [887, 452] width 159 height 16
drag, startPoint x: 805, startPoint y: 452, endPoint x: 1002, endPoint y: 451, distance: 197.0
click at [1002, 452] on div "COMPRA COMODIDAD Button 0" at bounding box center [888, 453] width 735 height 34
click at [841, 436] on button "COMPRA" at bounding box center [887, 453] width 94 height 34
click at [835, 436] on button "COMPRA 2" at bounding box center [888, 453] width 106 height 34
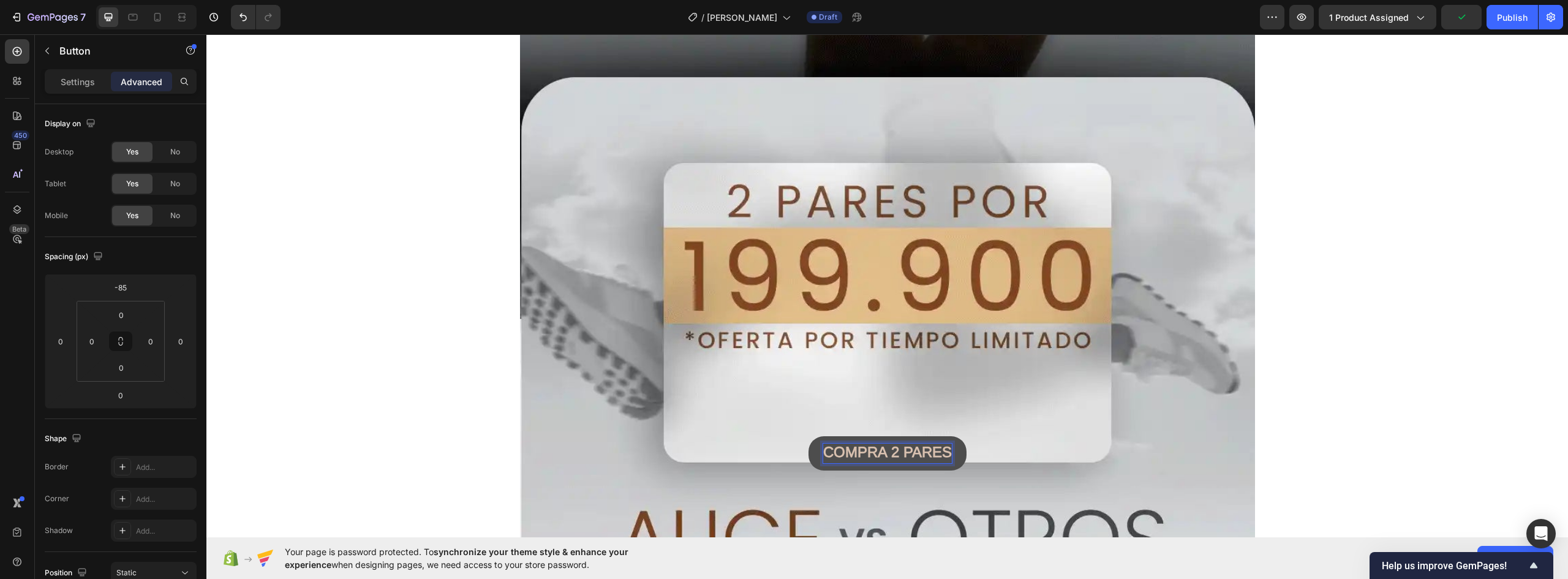
click at [808, 436] on button "COMPRA 2 PARES" at bounding box center [887, 453] width 158 height 34
click at [791, 436] on button "COMPRA 2 PARES CON" at bounding box center [888, 453] width 195 height 34
click at [1088, 440] on div "COMPRA 2 PARES CON PROMO Button 0" at bounding box center [888, 453] width 735 height 34
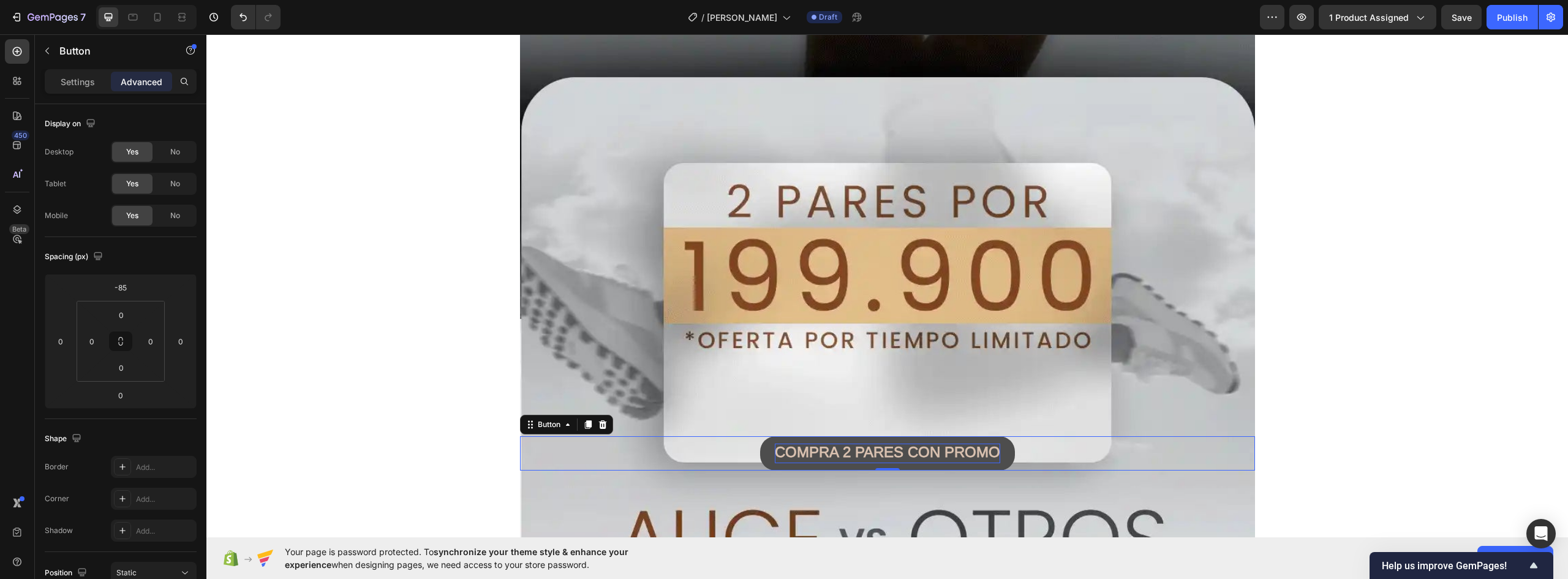
click at [996, 451] on button "COMPRA 2 PARES CON PROMO" at bounding box center [888, 453] width 255 height 34
click at [79, 83] on p "Settings" at bounding box center [77, 82] width 34 height 13
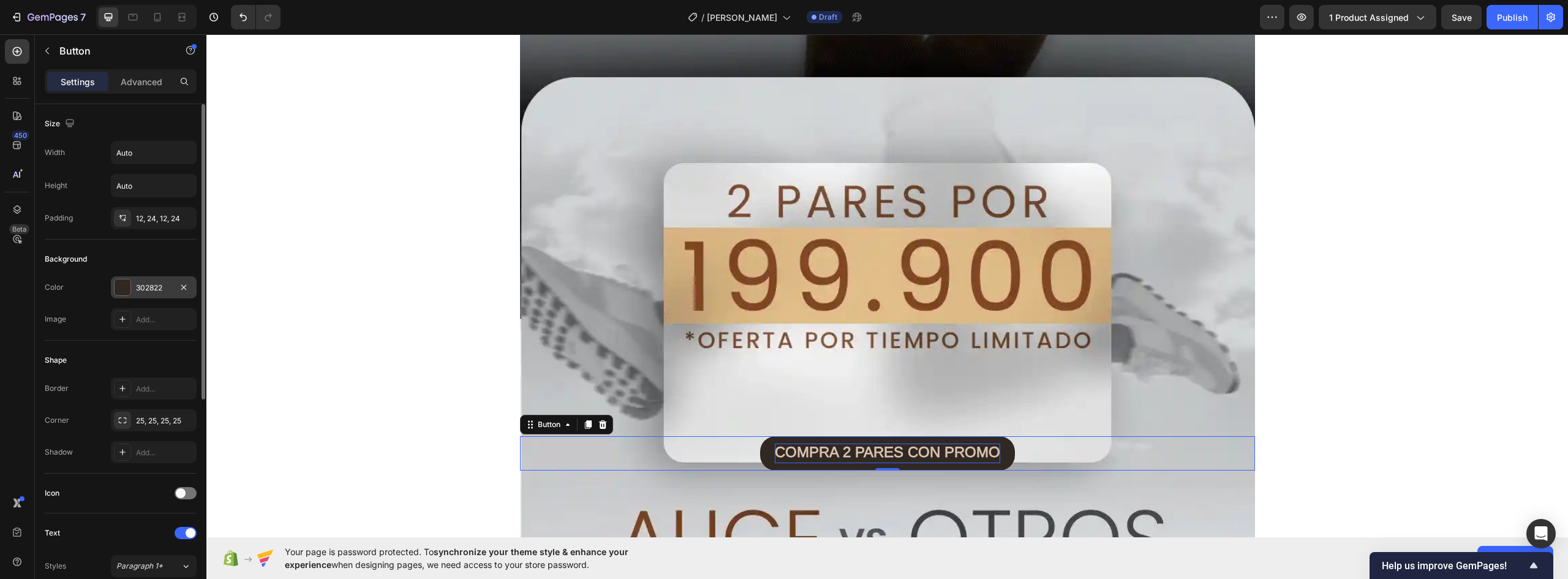
click at [141, 281] on div "302822" at bounding box center [154, 287] width 86 height 22
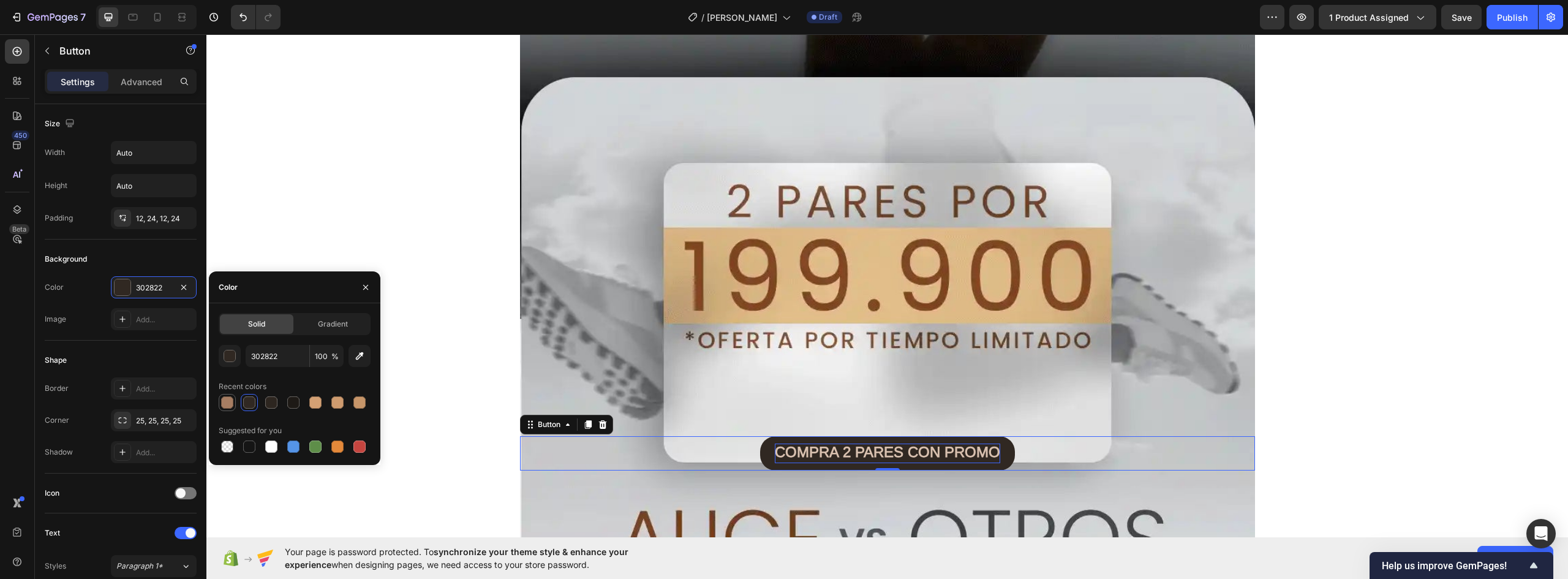
click at [230, 403] on div at bounding box center [228, 403] width 12 height 12
type input "A67D62"
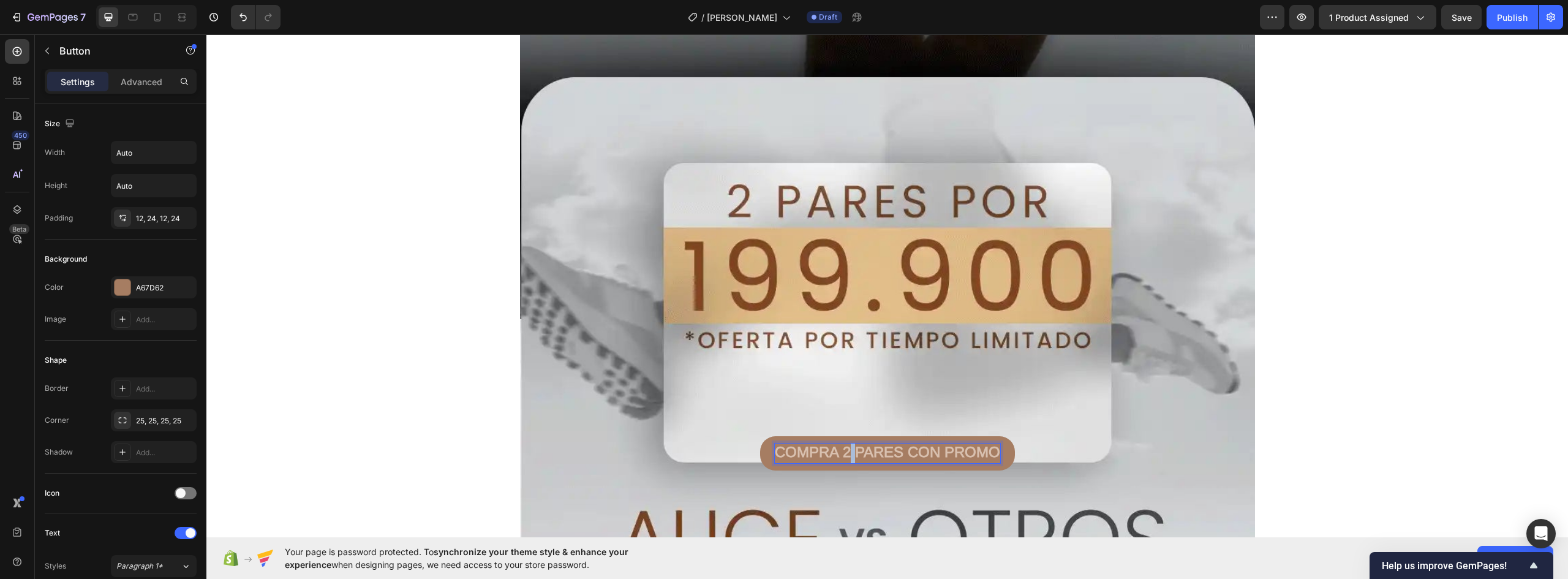
click at [843, 454] on strong "COMPRA 2 PARES CON PROMO" at bounding box center [887, 452] width 226 height 16
drag, startPoint x: 771, startPoint y: 451, endPoint x: 1078, endPoint y: 451, distance: 307.0
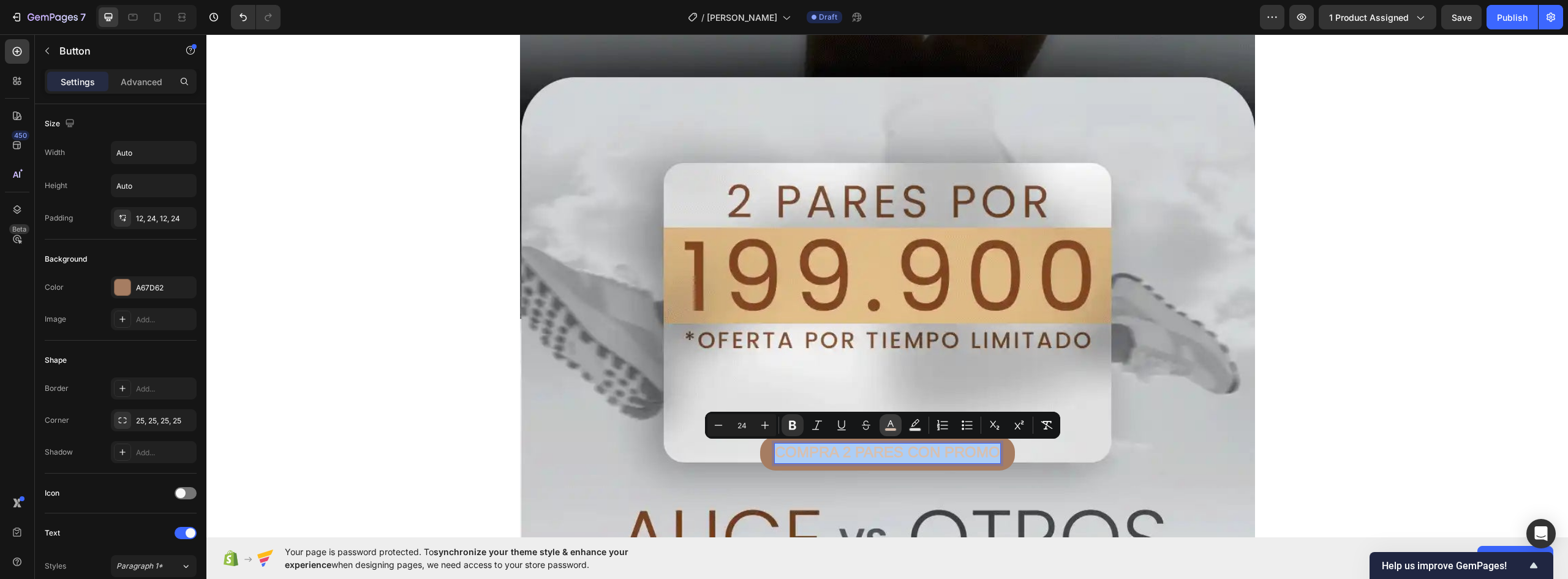
click at [894, 426] on icon "Editor contextual toolbar" at bounding box center [891, 425] width 12 height 12
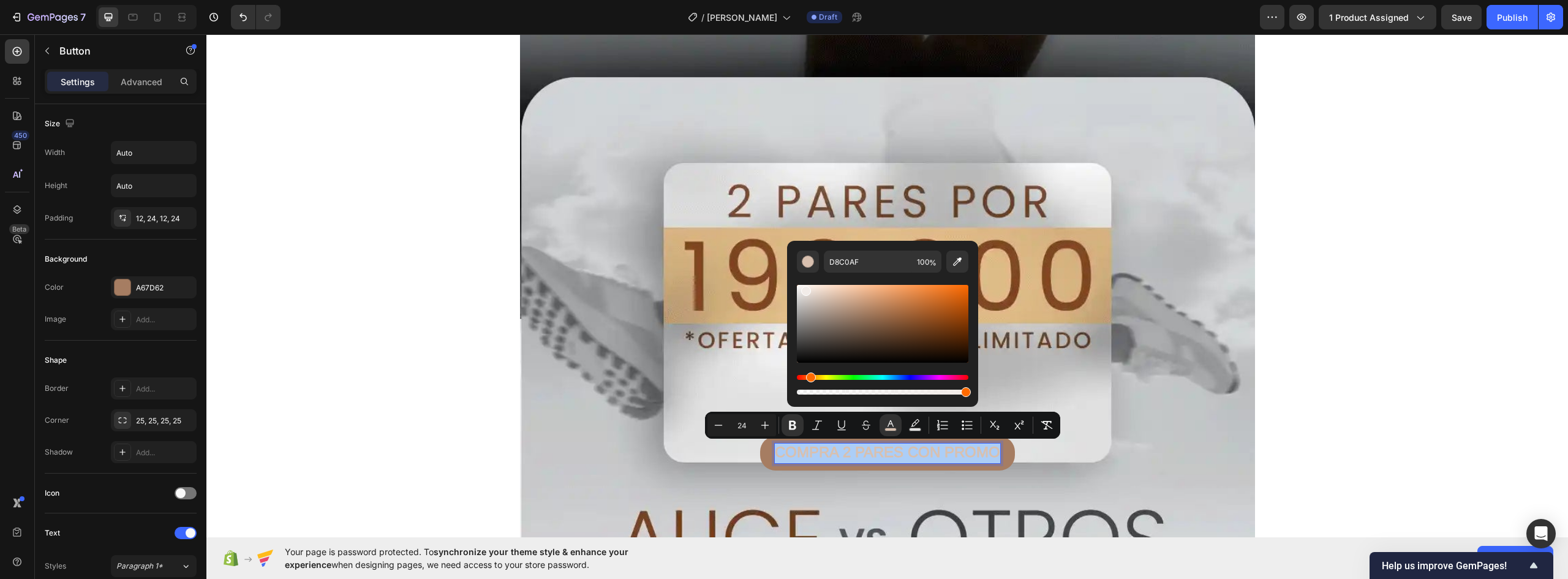
drag, startPoint x: 823, startPoint y: 297, endPoint x: 804, endPoint y: 289, distance: 20.6
click at [804, 289] on div "Editor contextual toolbar" at bounding box center [882, 323] width 171 height 78
type input "F2EEEA"
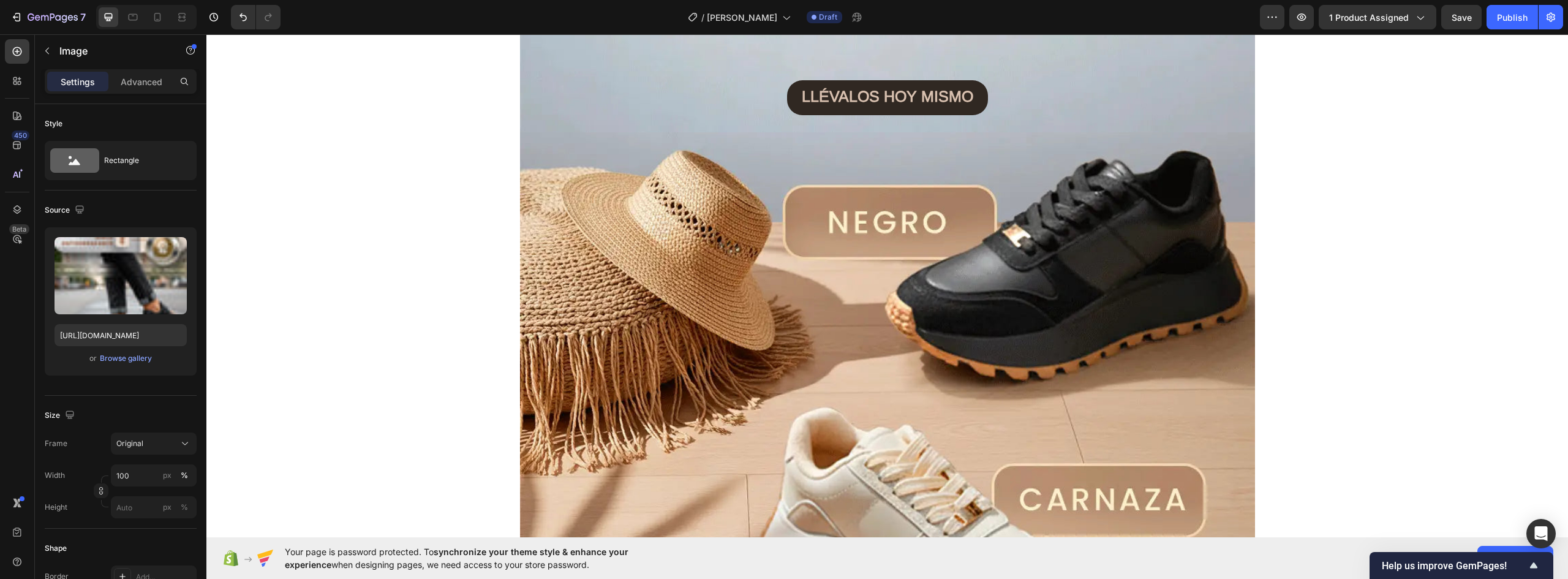
scroll to position [659, 0]
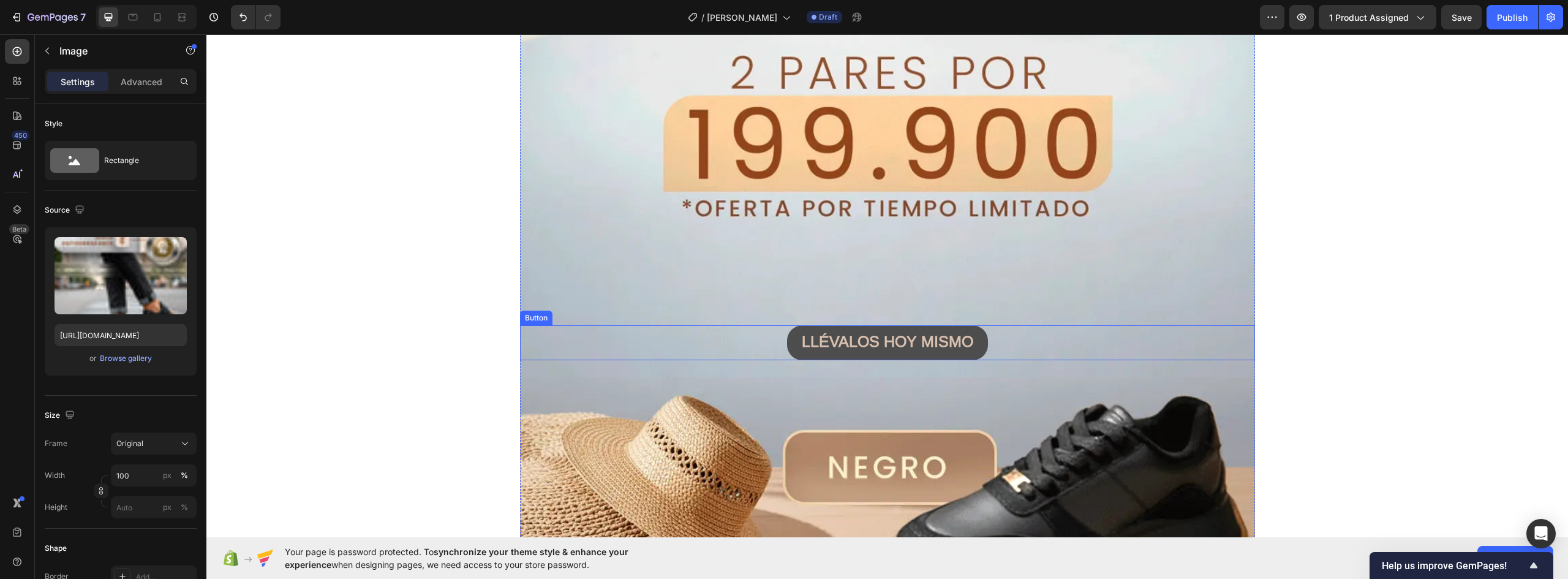
click at [976, 339] on button "LLÉVALOS HOY MISMO" at bounding box center [887, 342] width 201 height 35
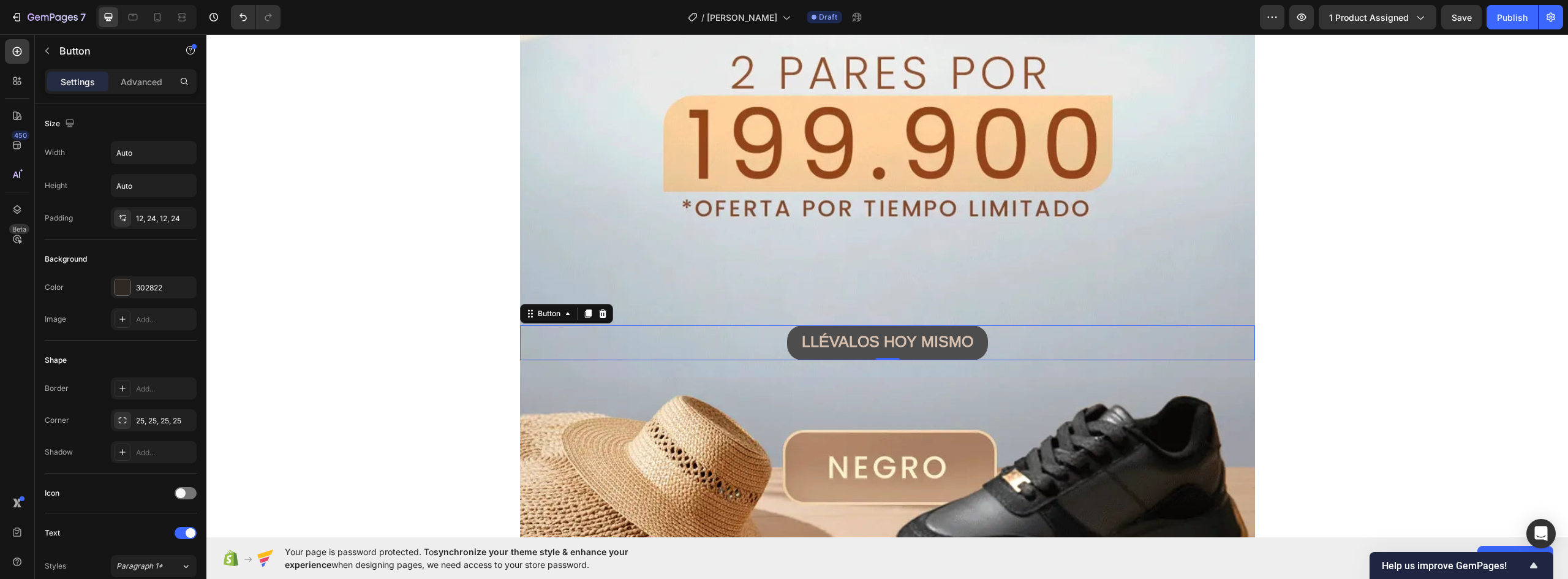
click at [976, 339] on button "LLÉVALOS HOY MISMO" at bounding box center [887, 342] width 201 height 35
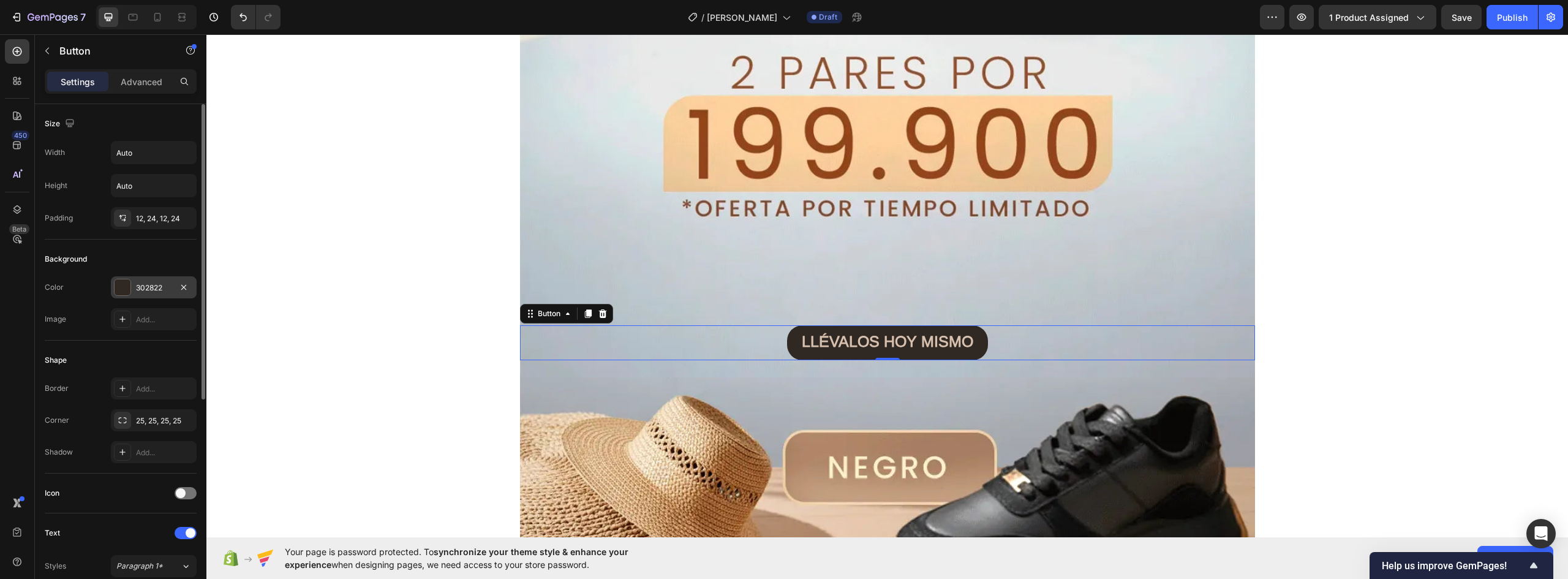
click at [125, 281] on div at bounding box center [122, 287] width 16 height 16
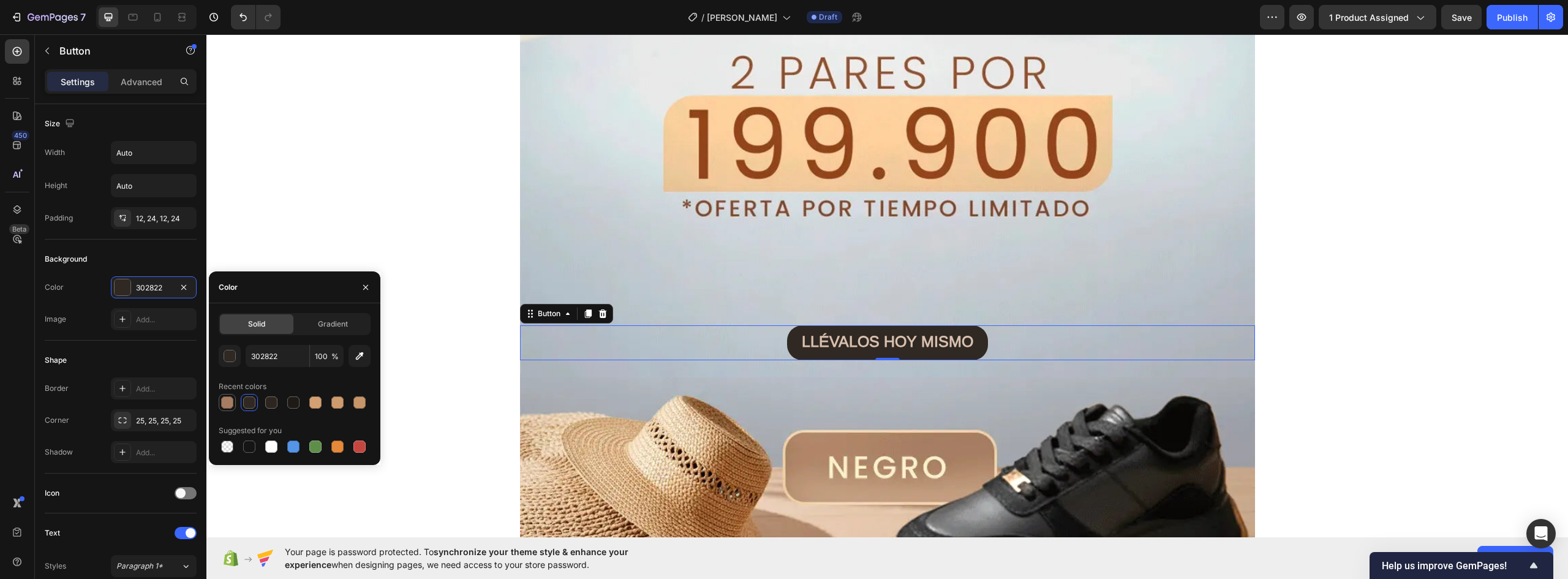
click at [226, 402] on div at bounding box center [228, 403] width 12 height 12
type input "A67D62"
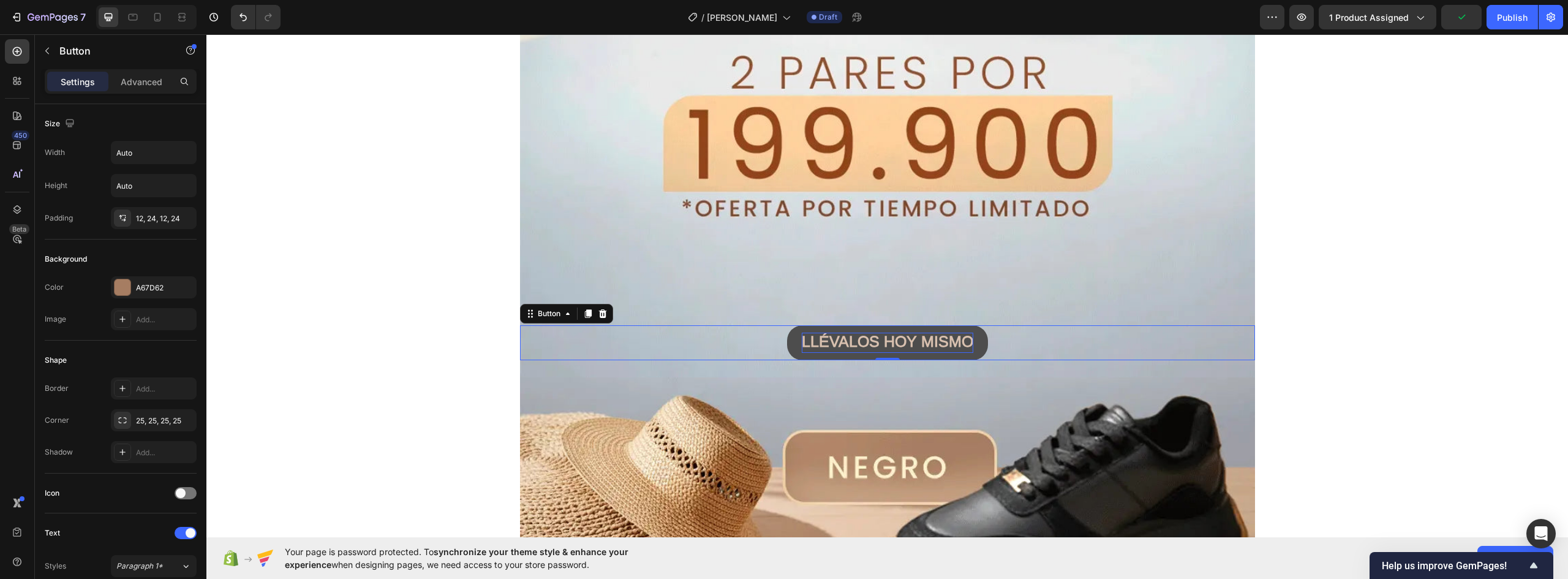
click at [945, 335] on strong "LLÉVALOS HOY MISMO" at bounding box center [888, 341] width 171 height 17
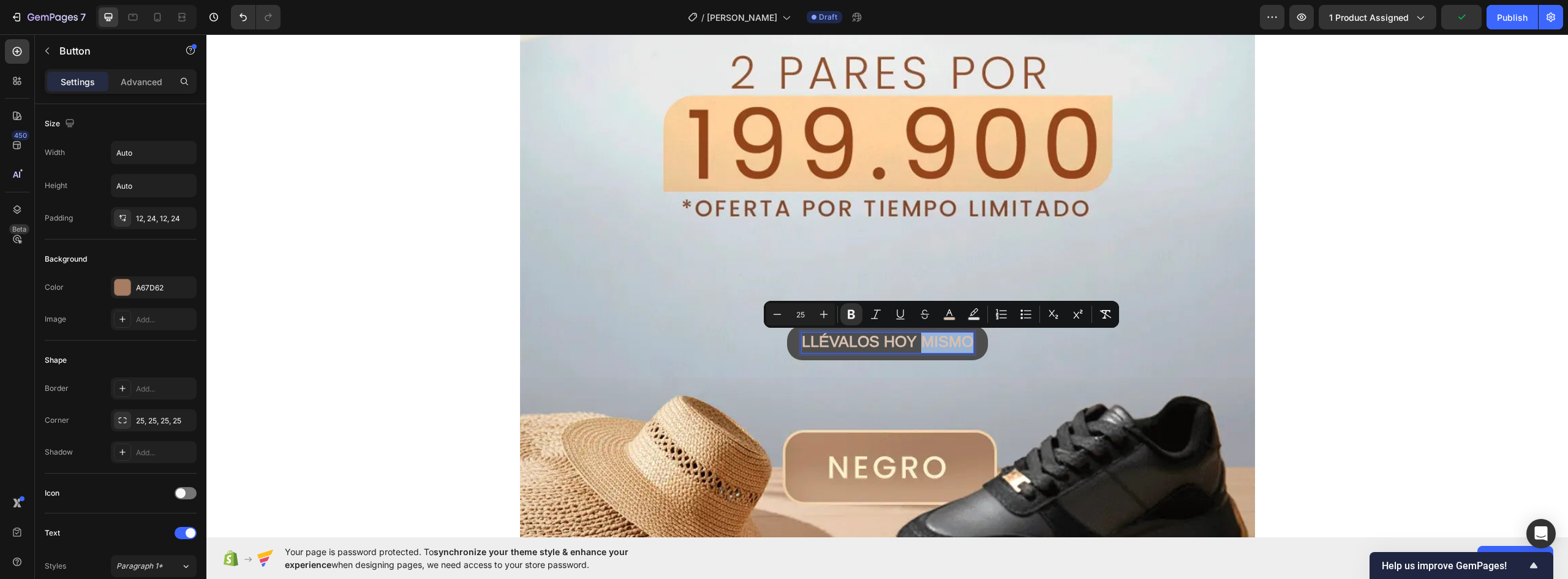
click at [965, 339] on strong "LLÉVALOS HOY MISMO" at bounding box center [888, 341] width 171 height 17
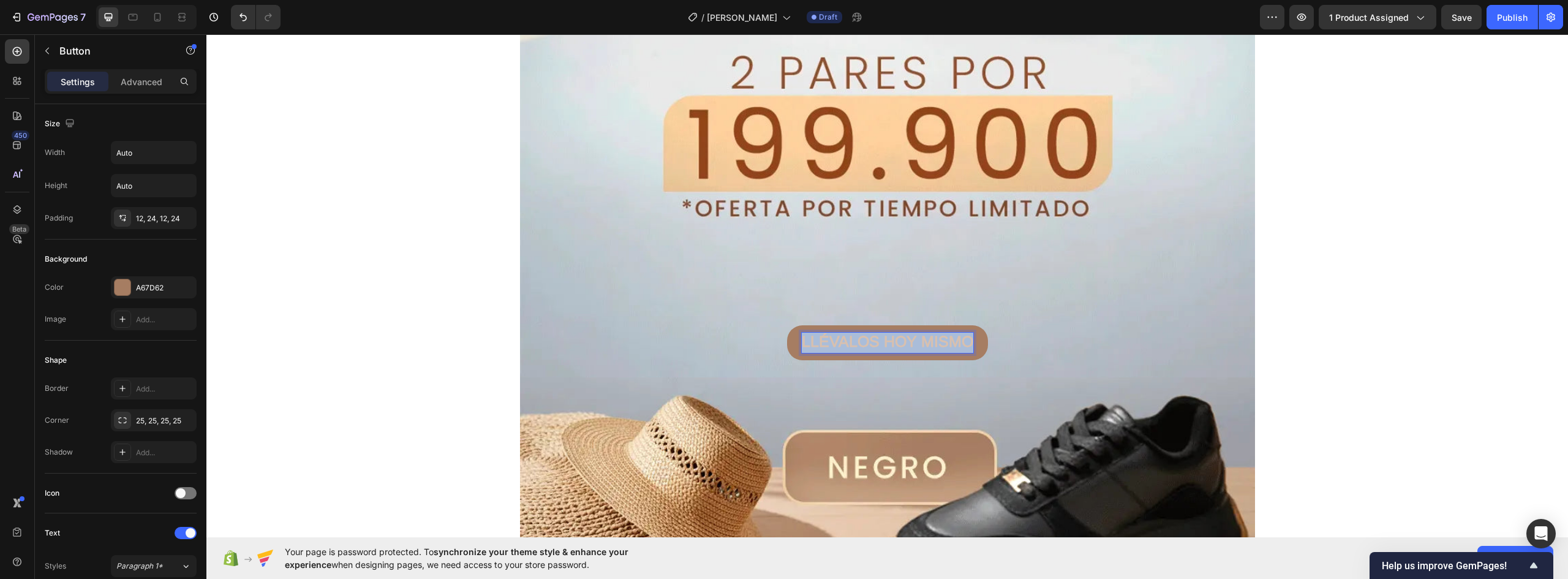
drag, startPoint x: 965, startPoint y: 339, endPoint x: 682, endPoint y: 336, distance: 283.0
click at [699, 338] on div "LLÉVALOS HOY MISMO Button 0" at bounding box center [888, 342] width 735 height 35
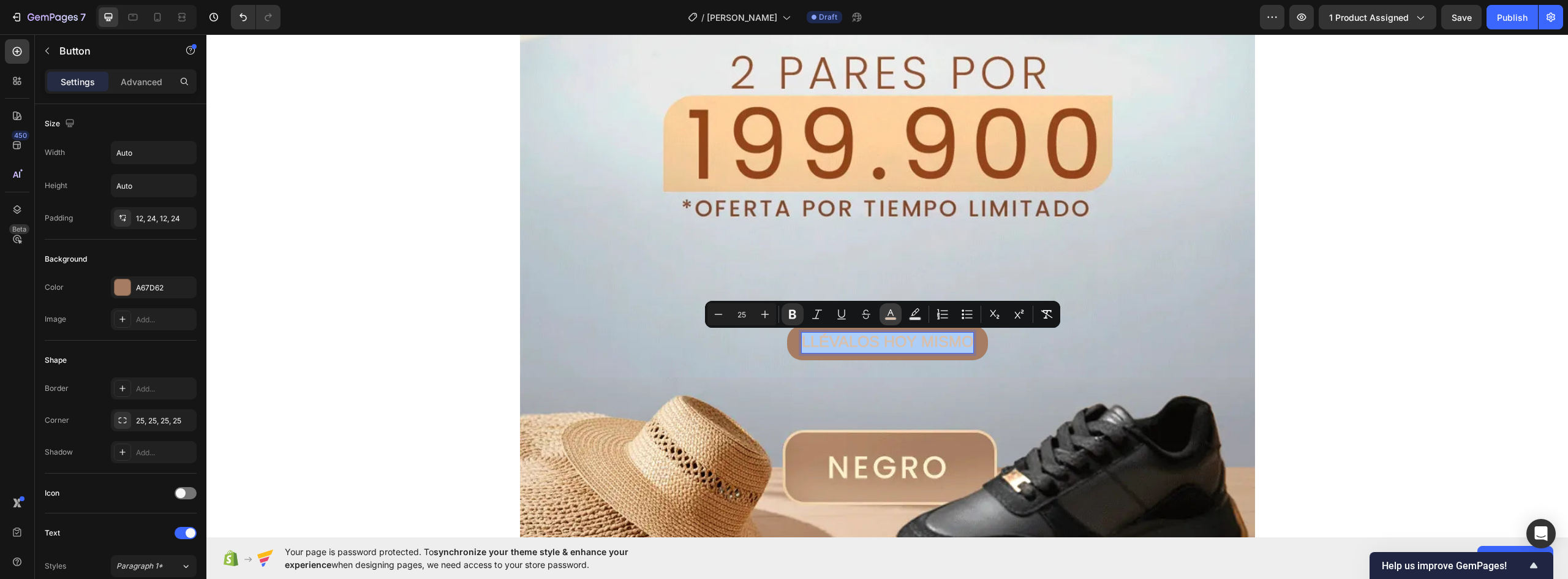
drag, startPoint x: 887, startPoint y: 311, endPoint x: 690, endPoint y: 296, distance: 197.6
click at [887, 311] on icon "Editor contextual toolbar" at bounding box center [891, 314] width 12 height 12
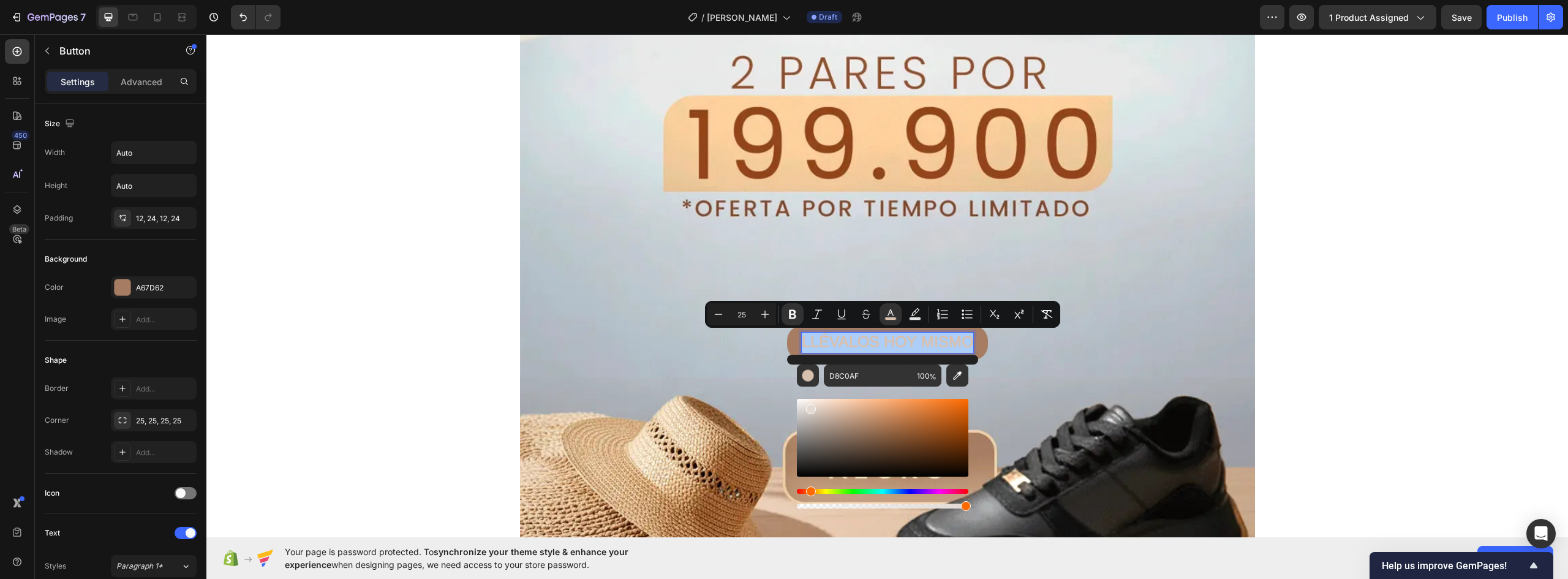
drag, startPoint x: 815, startPoint y: 416, endPoint x: 809, endPoint y: 405, distance: 12.5
click at [809, 405] on div "Editor contextual toolbar" at bounding box center [882, 438] width 171 height 78
click at [803, 403] on div "Editor contextual toolbar" at bounding box center [882, 438] width 171 height 78
type input "EFEBE8"
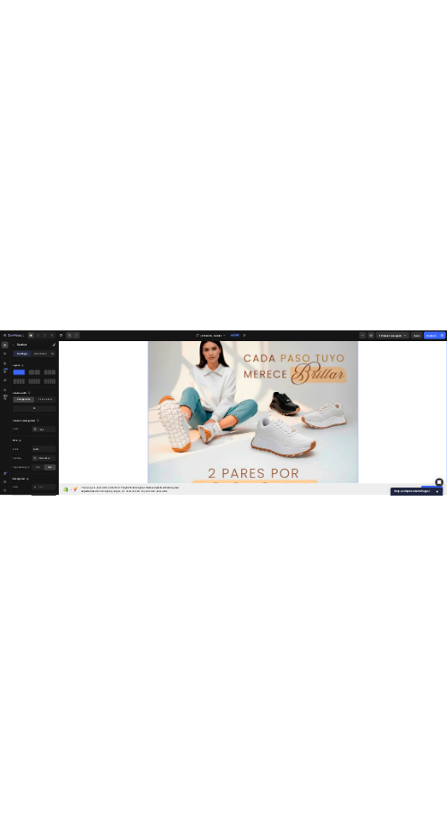
scroll to position [0, 0]
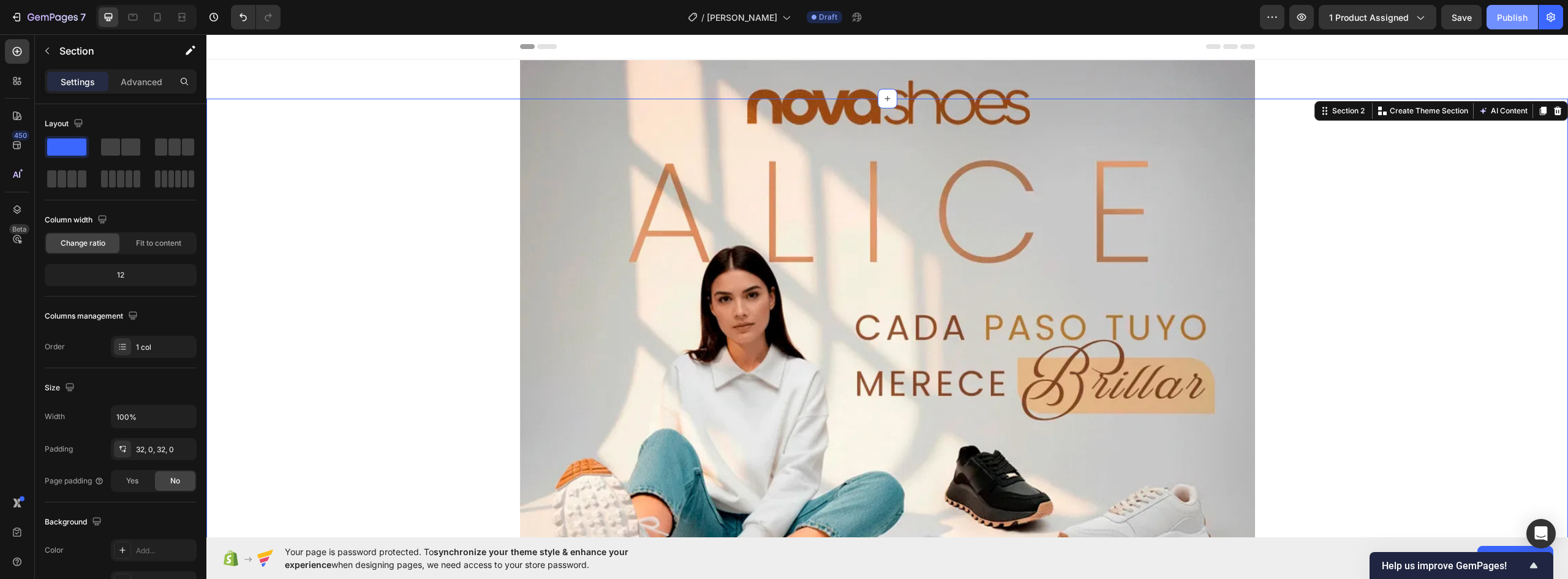
click at [1516, 13] on div "Publish" at bounding box center [1512, 17] width 31 height 13
click at [1507, 14] on div "Publish" at bounding box center [1512, 17] width 31 height 13
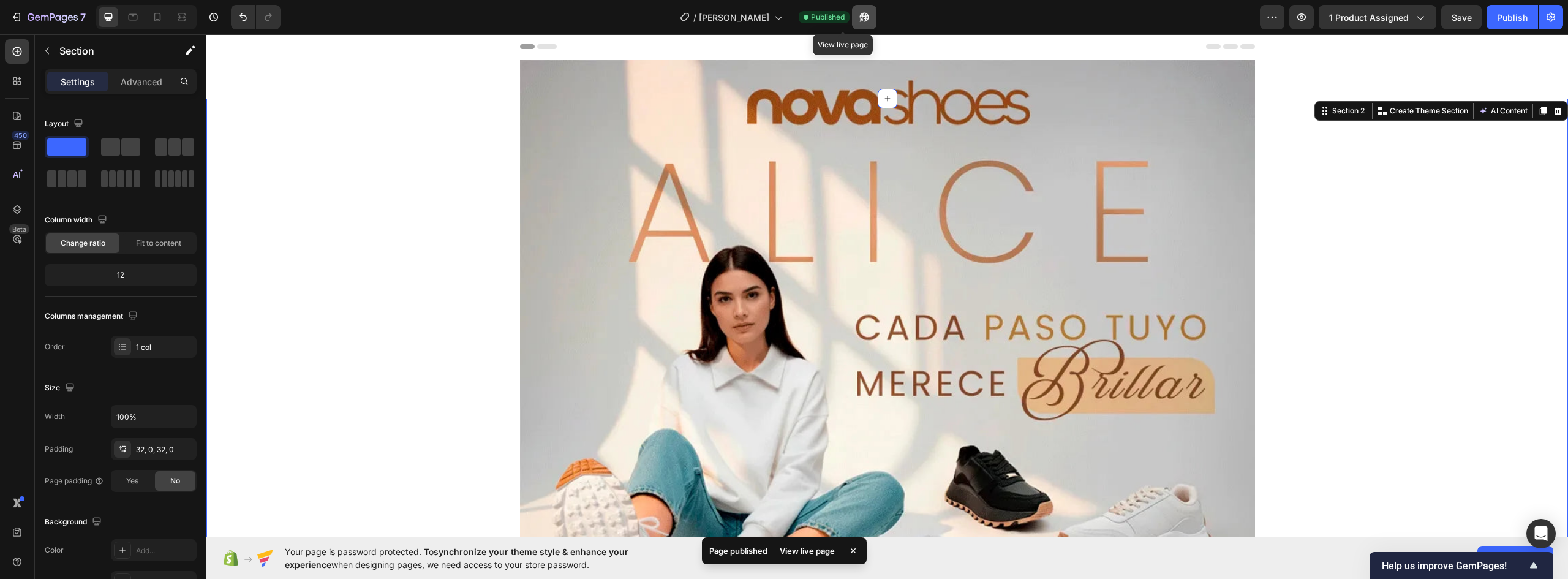
click at [858, 16] on icon "button" at bounding box center [865, 17] width 12 height 12
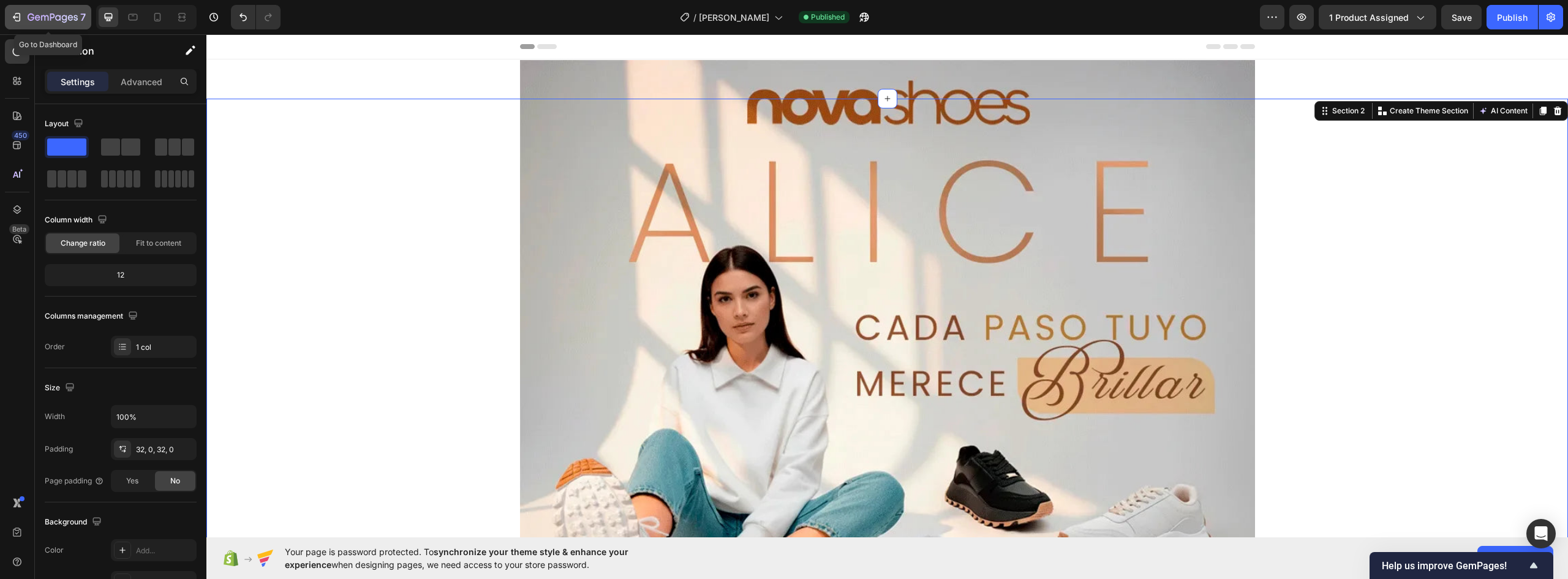
click at [27, 18] on div "7" at bounding box center [48, 16] width 75 height 14
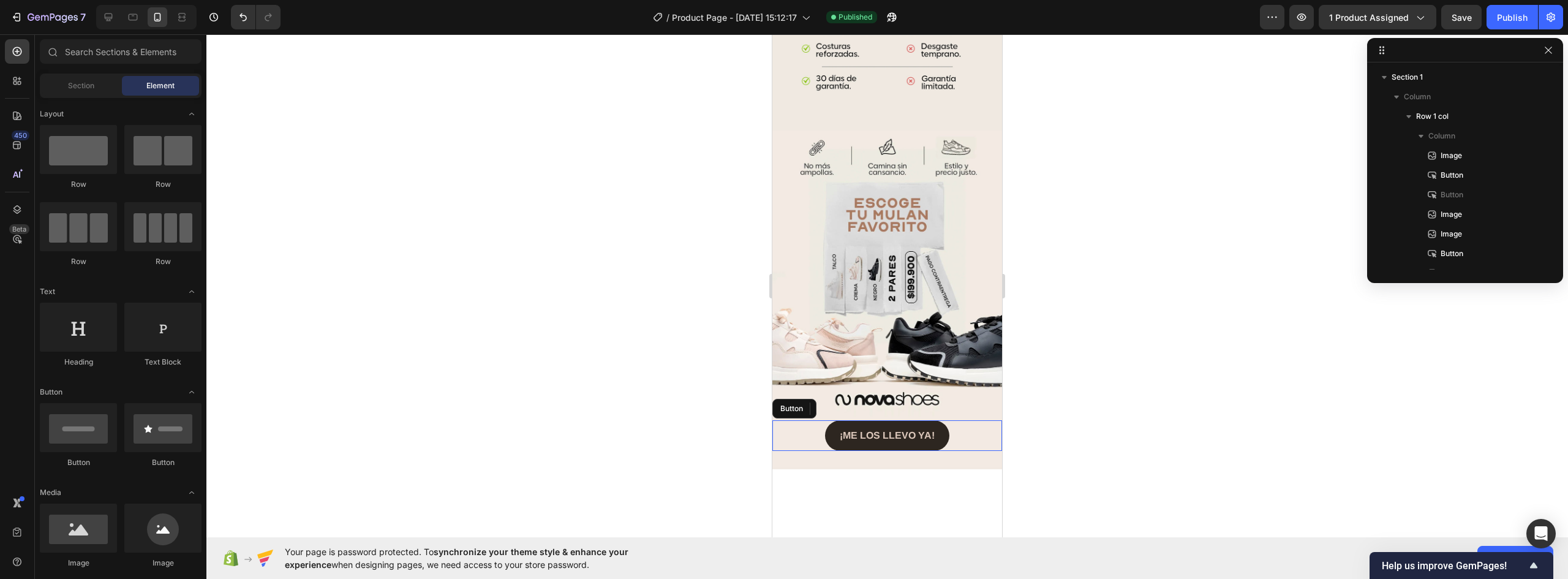
scroll to position [249, 0]
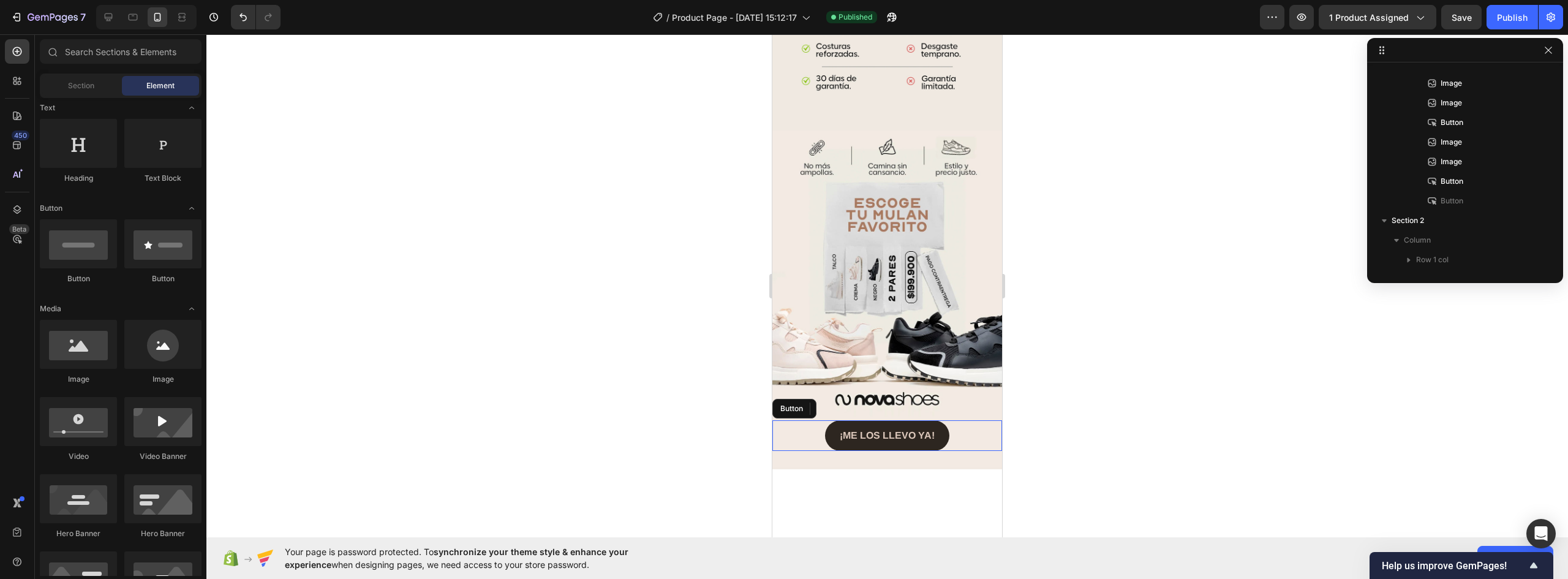
click at [1040, 186] on div at bounding box center [887, 307] width 1362 height 545
click at [1548, 49] on icon "button" at bounding box center [1549, 50] width 10 height 10
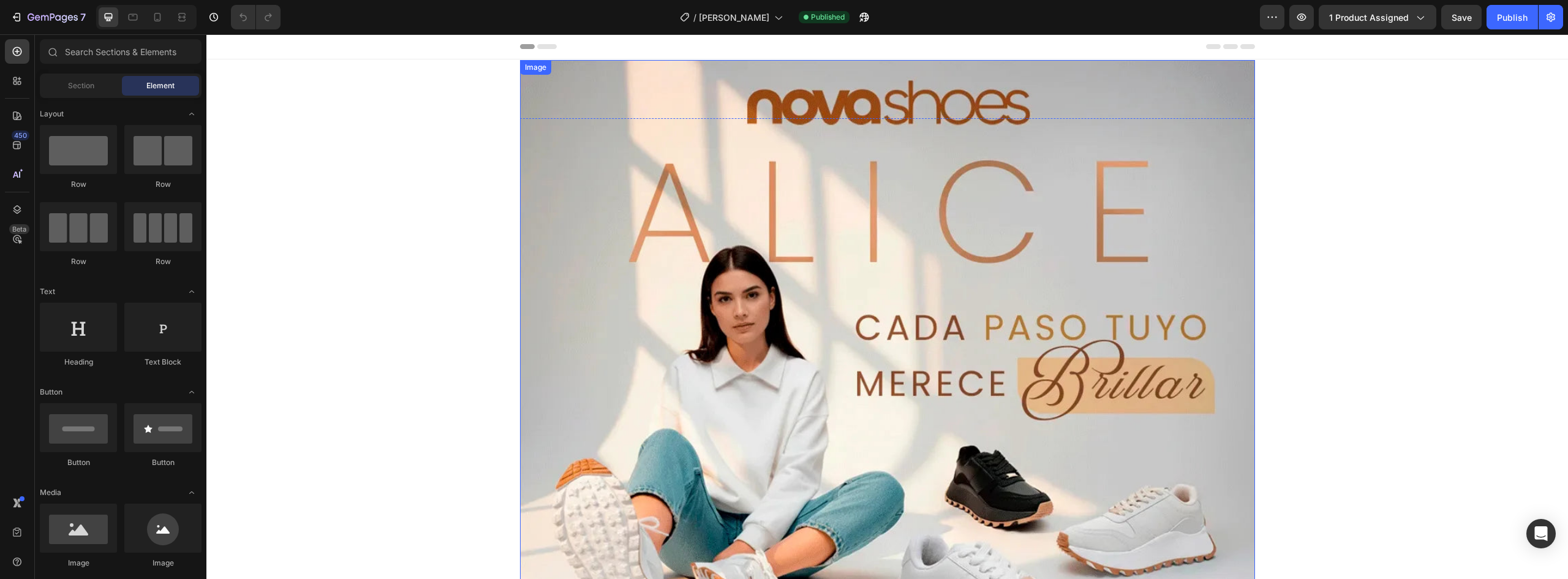
scroll to position [184, 0]
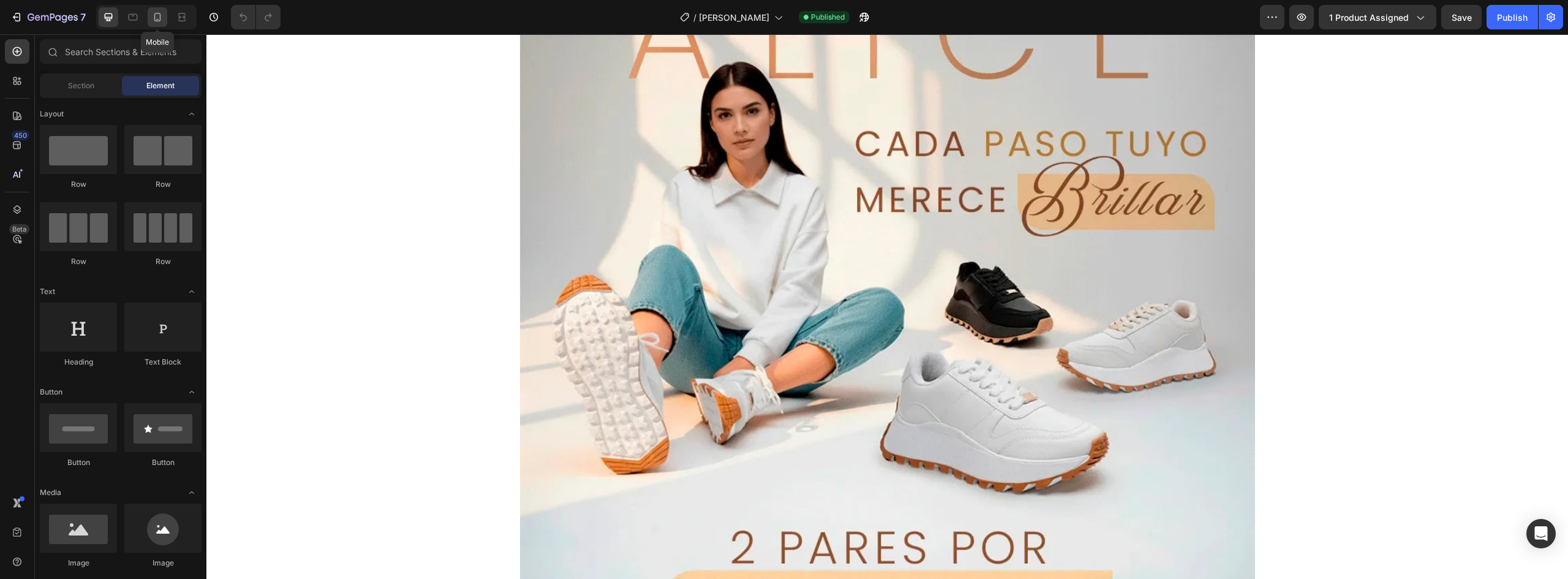
click at [156, 14] on icon at bounding box center [158, 17] width 12 height 12
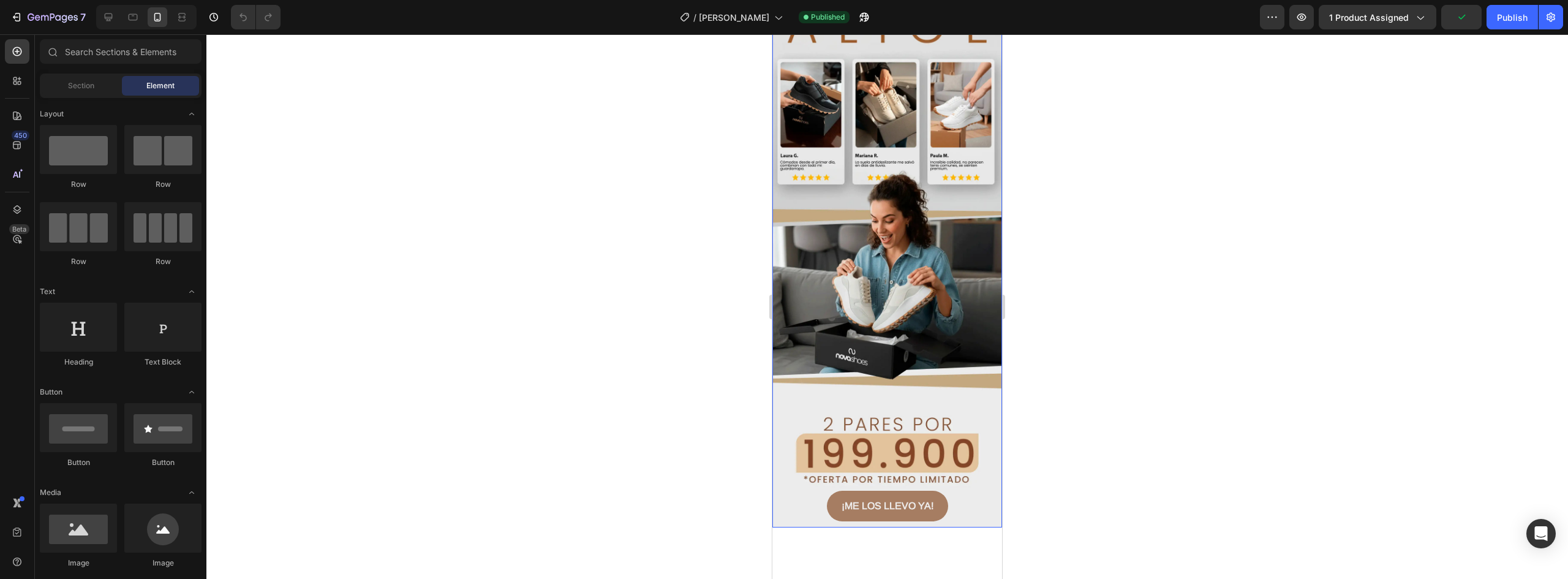
scroll to position [2820, 0]
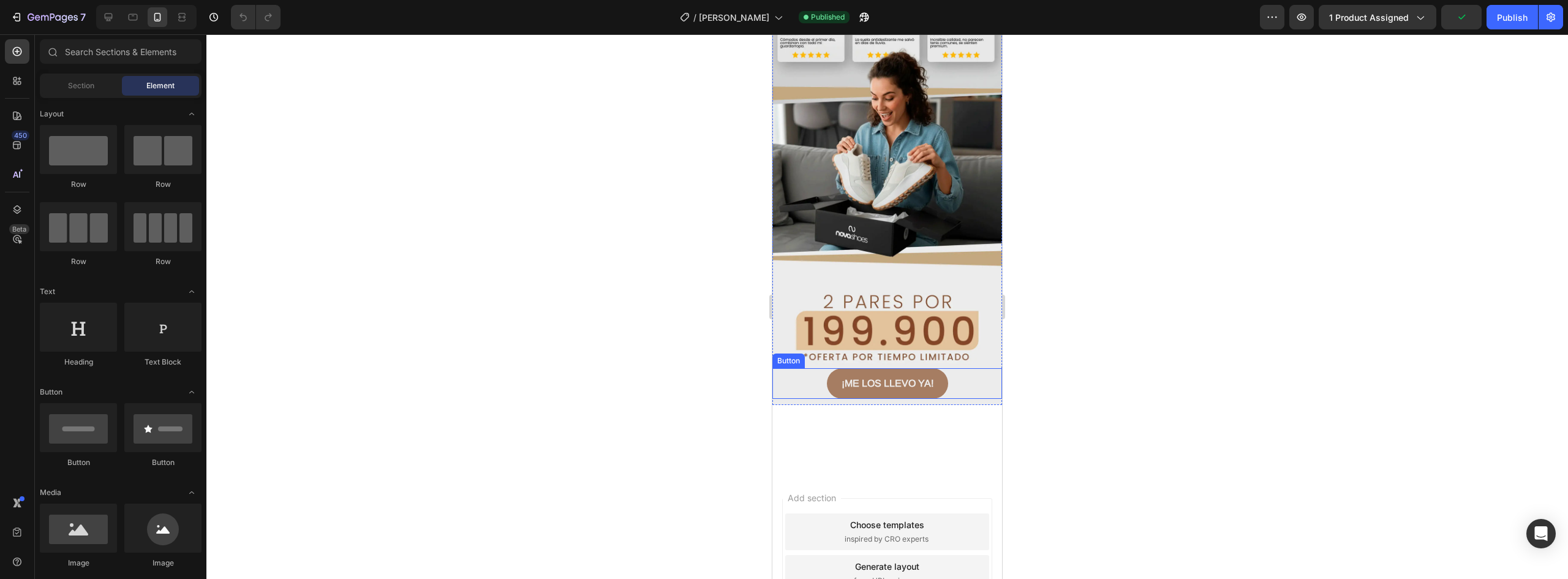
click at [956, 368] on div "¡ME LOS LLEVO YA! Button" at bounding box center [887, 383] width 230 height 31
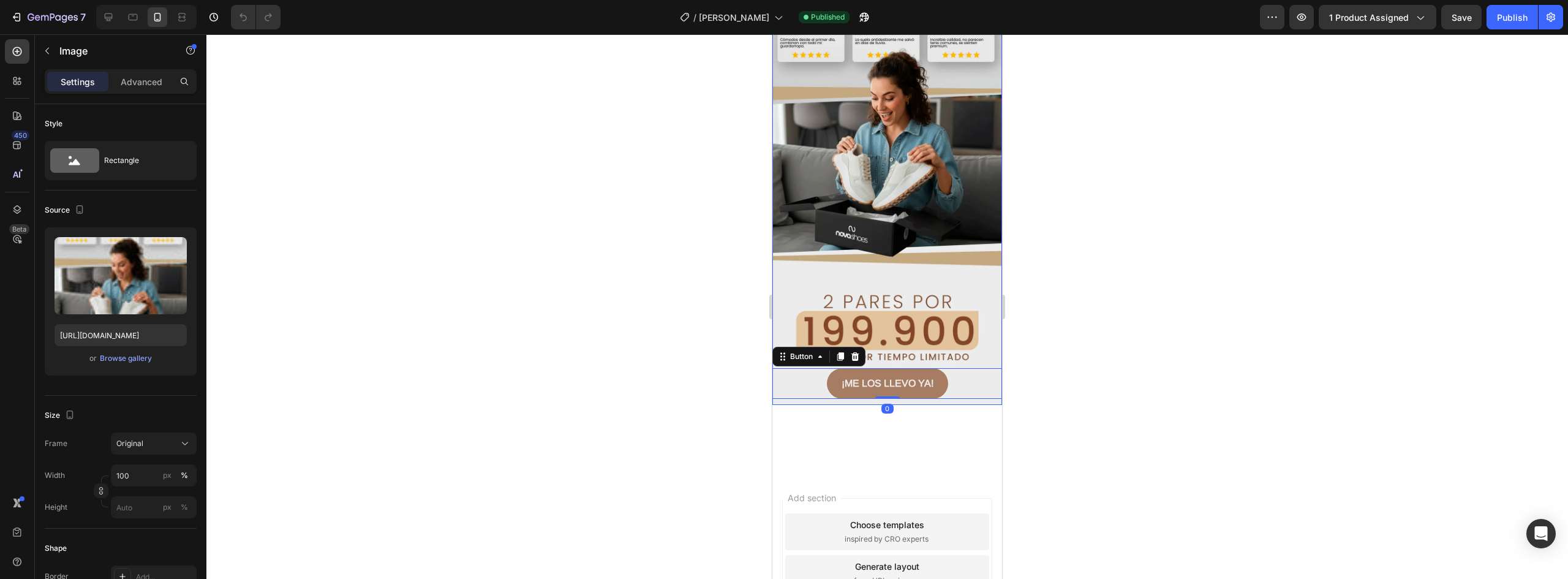
click at [985, 182] on img at bounding box center [887, 117] width 230 height 576
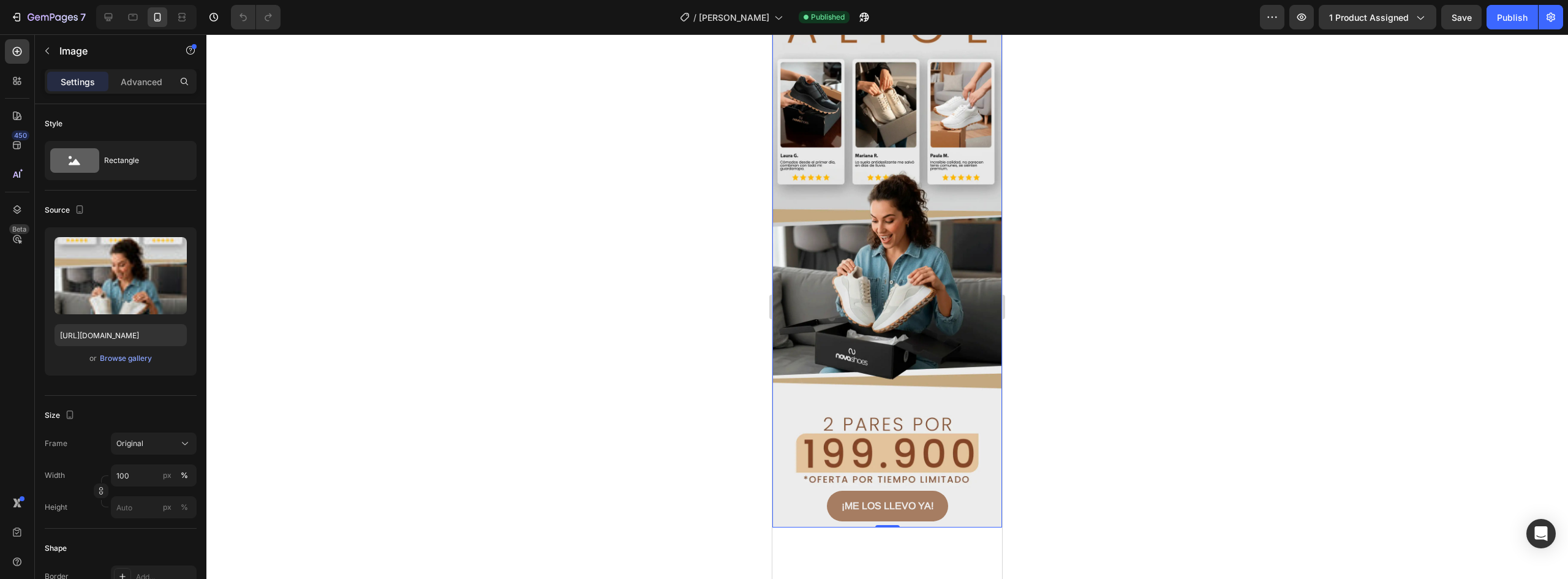
click at [853, 169] on img at bounding box center [887, 239] width 230 height 576
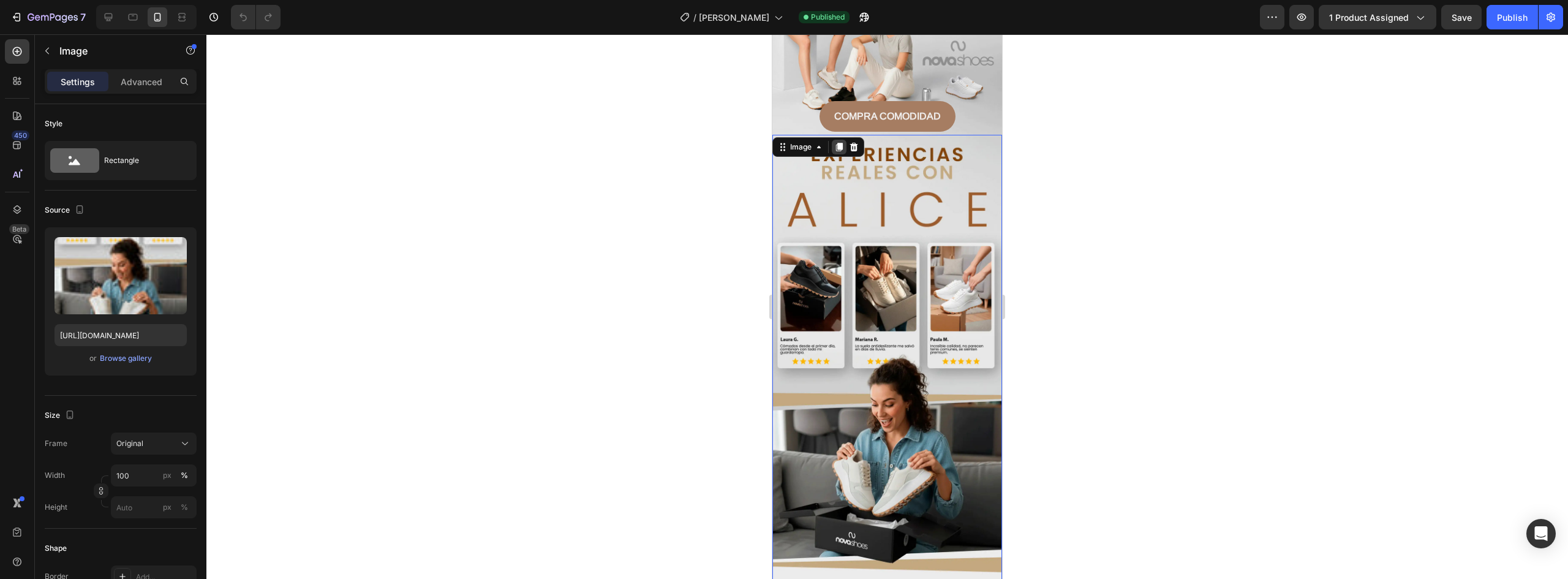
click at [839, 143] on icon at bounding box center [840, 147] width 7 height 9
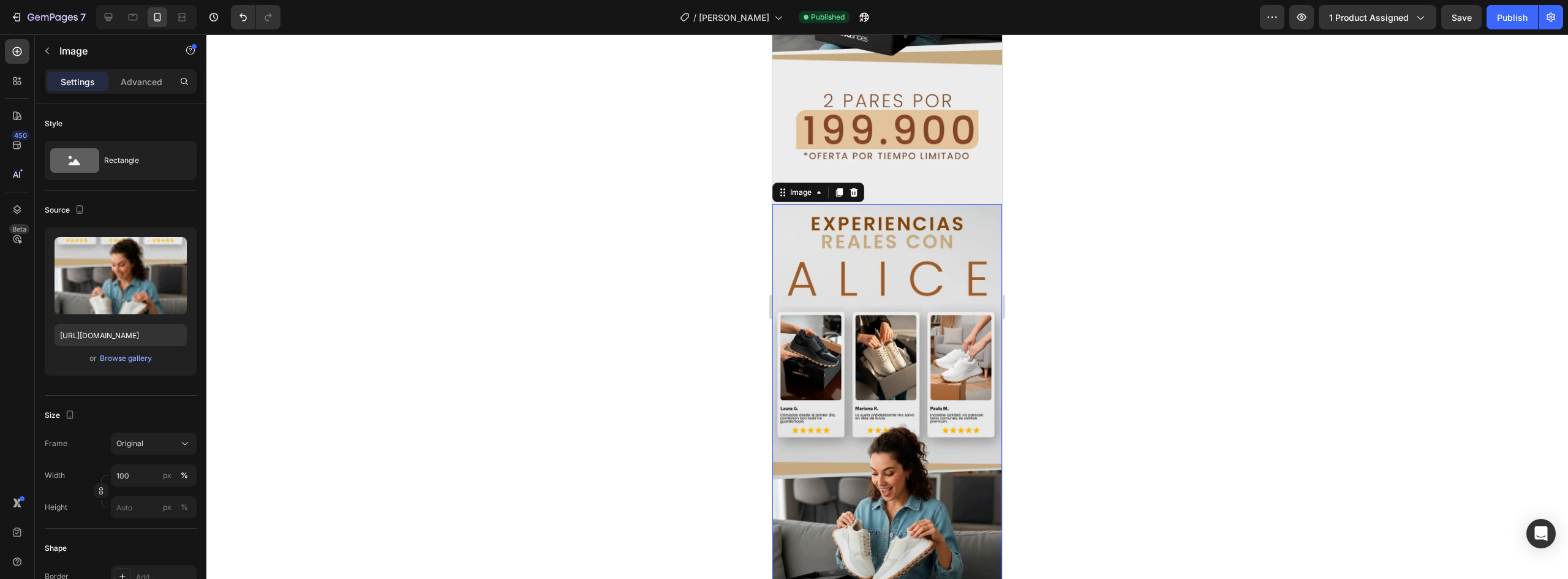
click at [891, 285] on img at bounding box center [887, 493] width 230 height 576
click at [134, 359] on div "Browse gallery" at bounding box center [126, 359] width 52 height 11
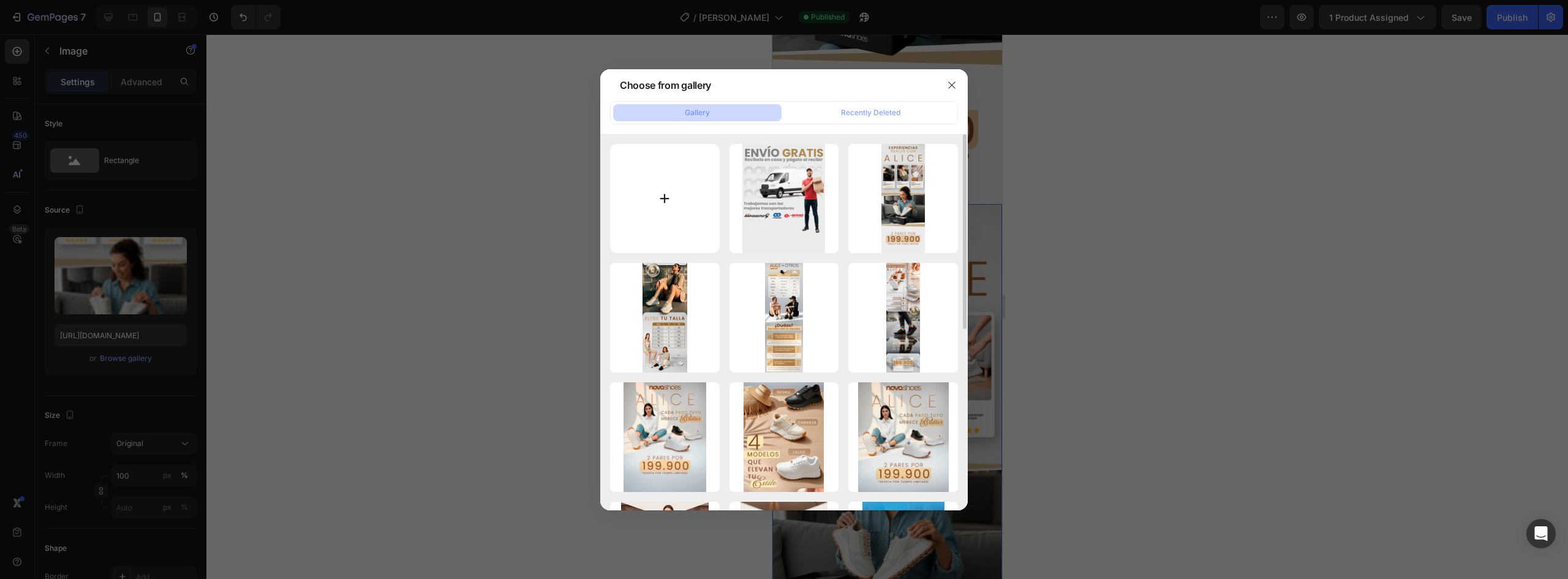
click at [666, 191] on input "file" at bounding box center [665, 199] width 110 height 110
type input "C:\fakepath\LOGO NOVA SHOES-04.jpg"
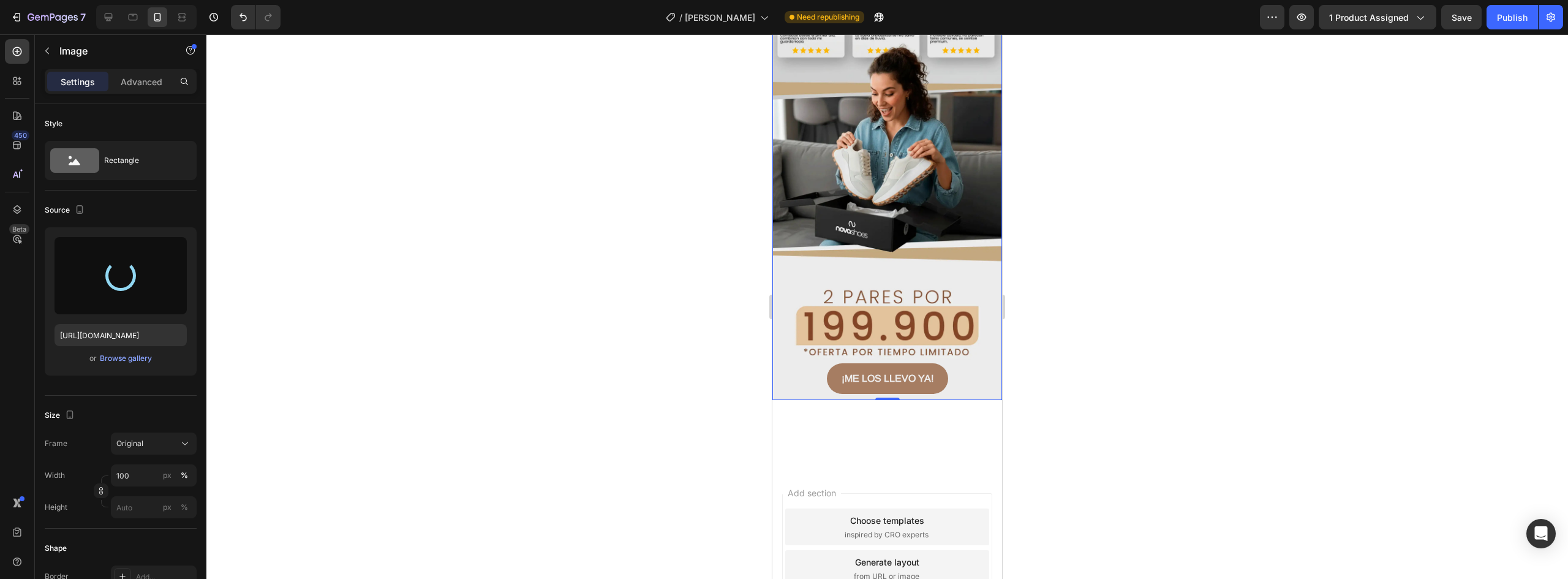
scroll to position [3217, 0]
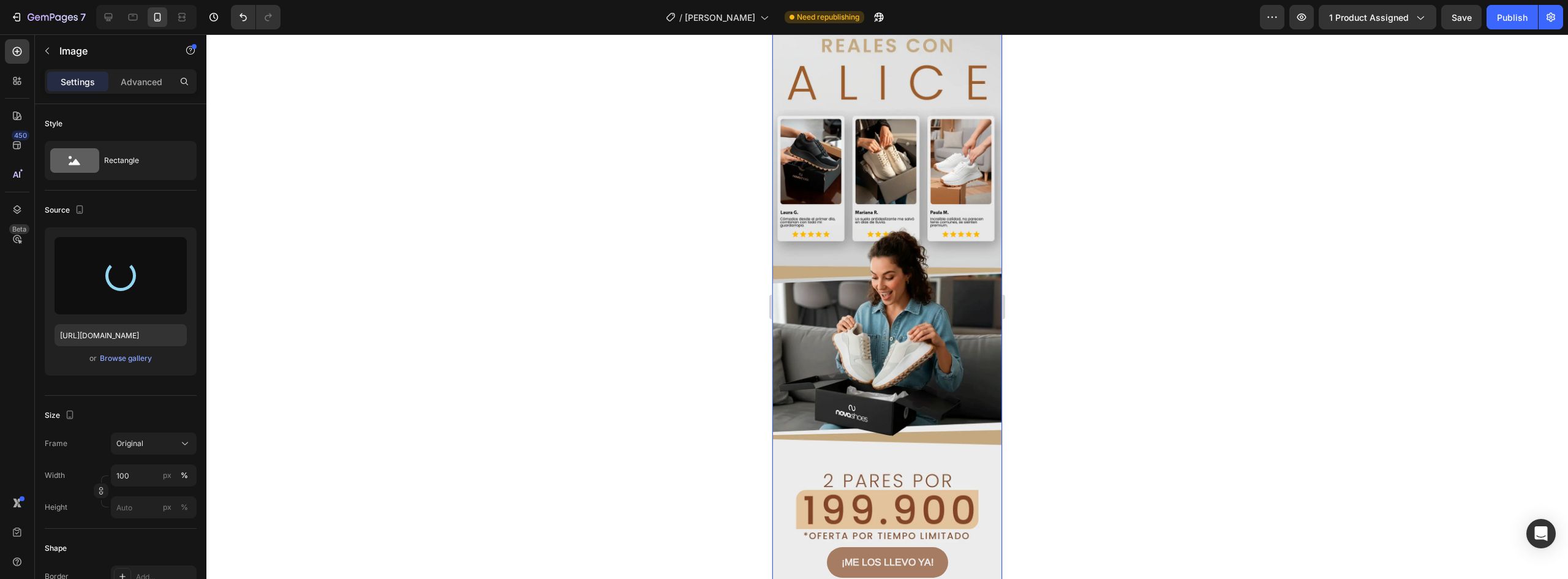
type input "[URL][DOMAIN_NAME]"
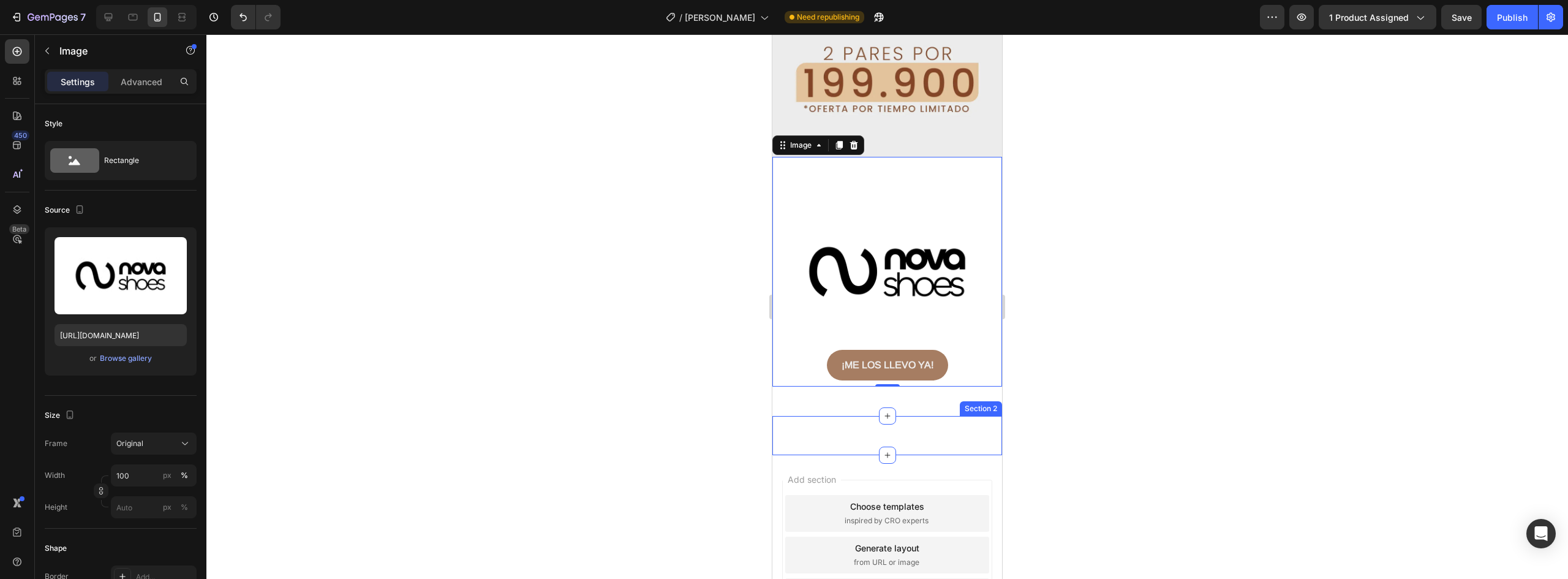
scroll to position [2884, 0]
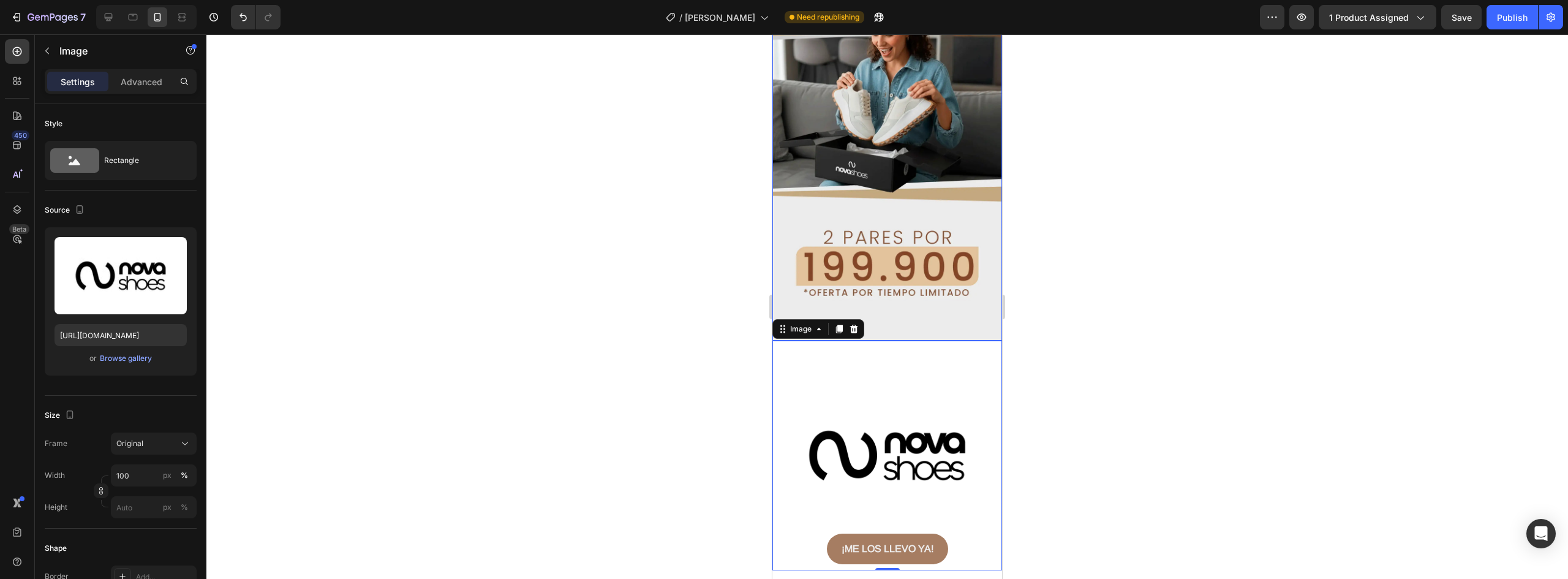
click at [986, 198] on img at bounding box center [887, 52] width 230 height 576
click at [920, 341] on img at bounding box center [887, 456] width 230 height 230
click at [845, 544] on strong "¡ME LOS LLEVO YA!" at bounding box center [888, 549] width 92 height 10
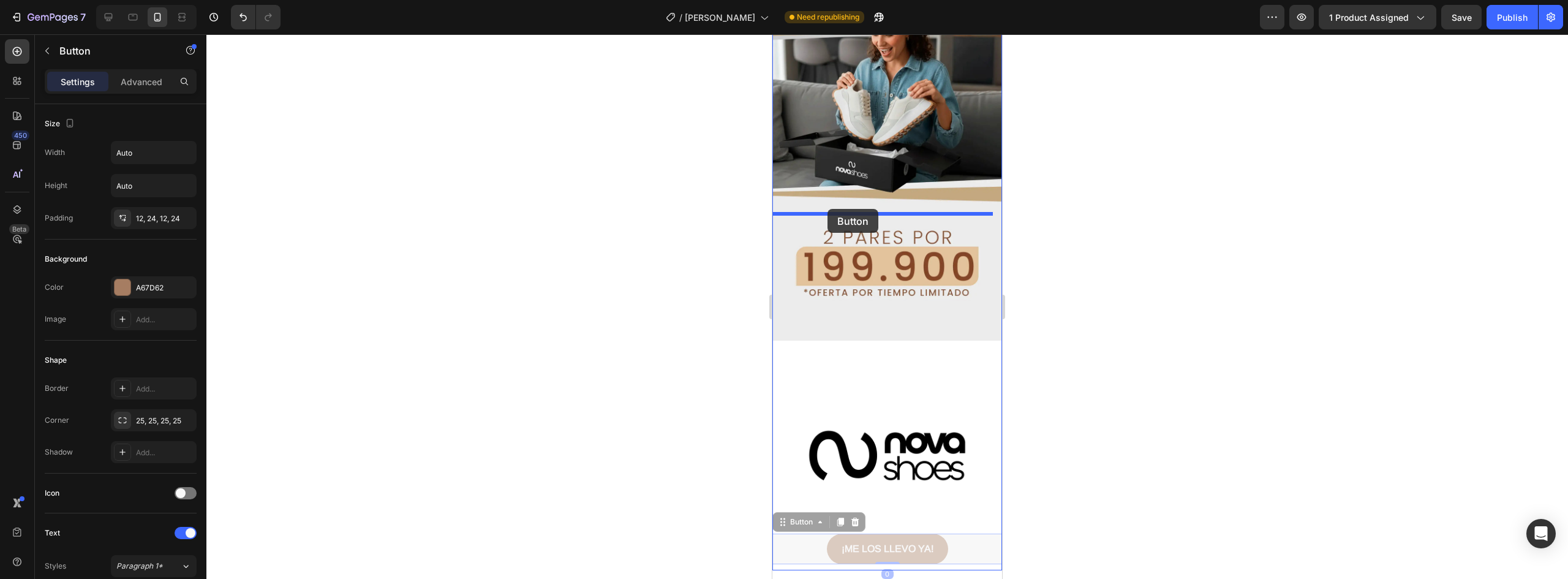
drag, startPoint x: 814, startPoint y: 388, endPoint x: 828, endPoint y: 209, distance: 179.5
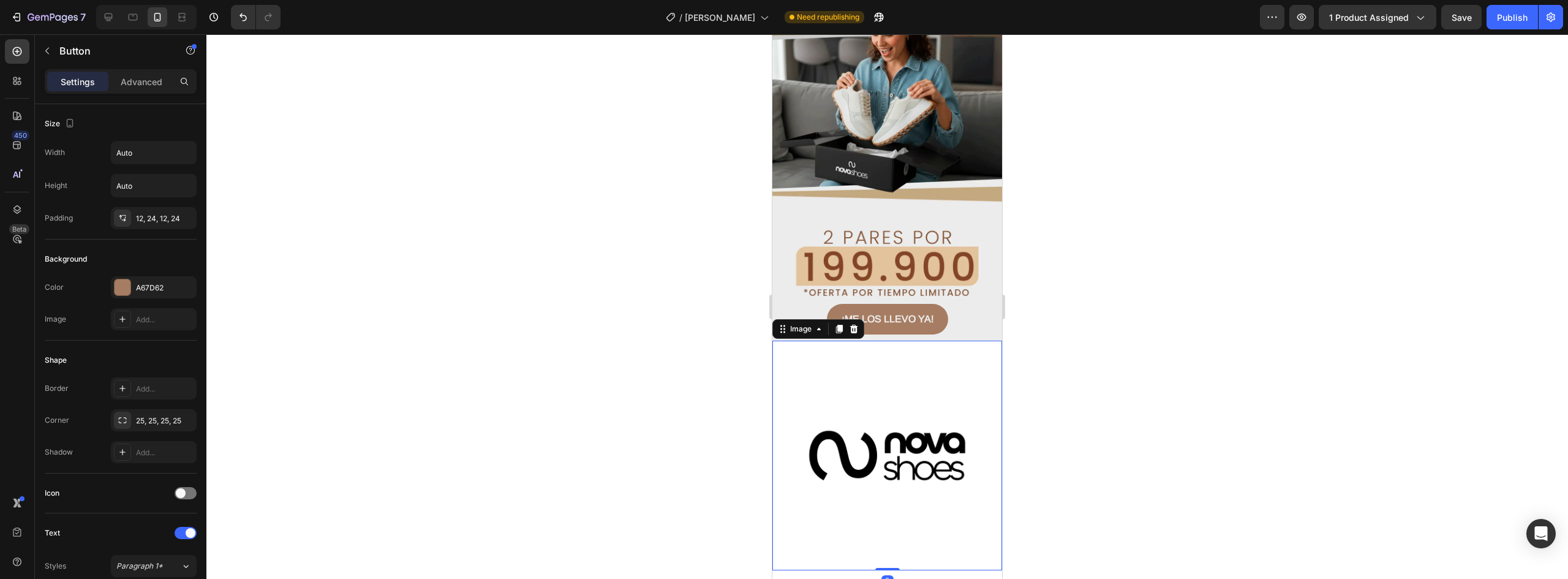
click at [882, 341] on img at bounding box center [887, 456] width 230 height 230
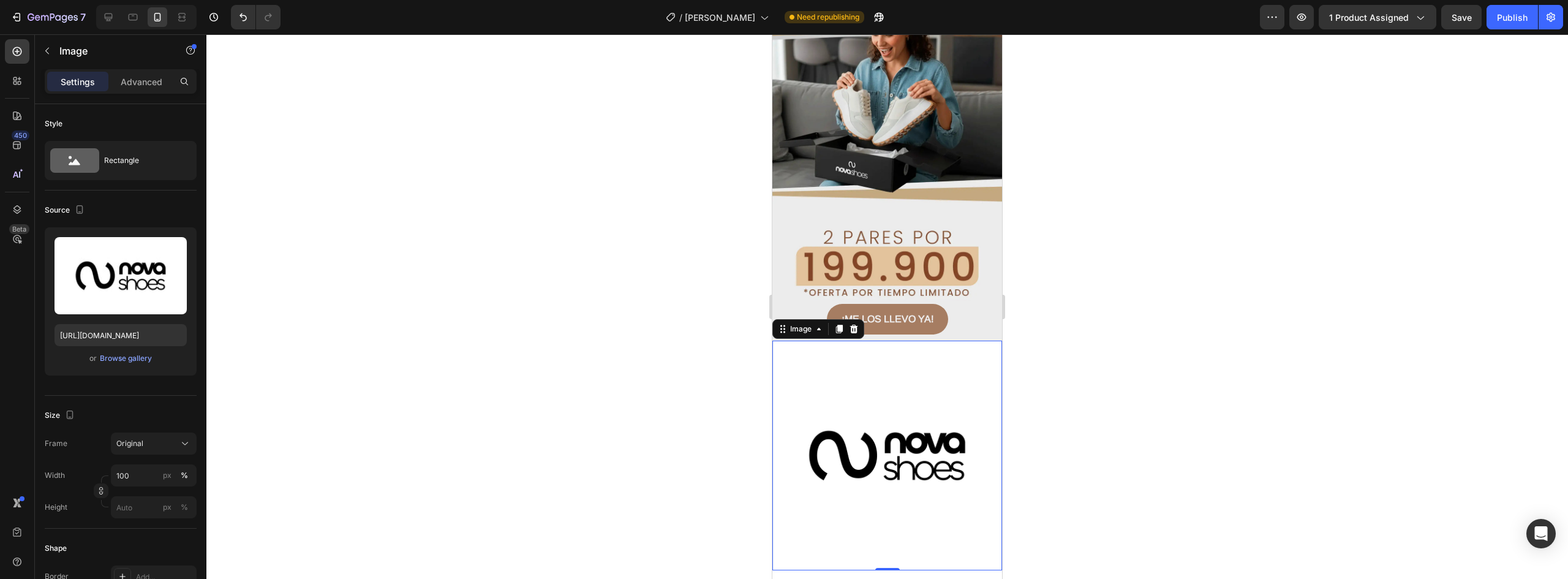
scroll to position [2945, 0]
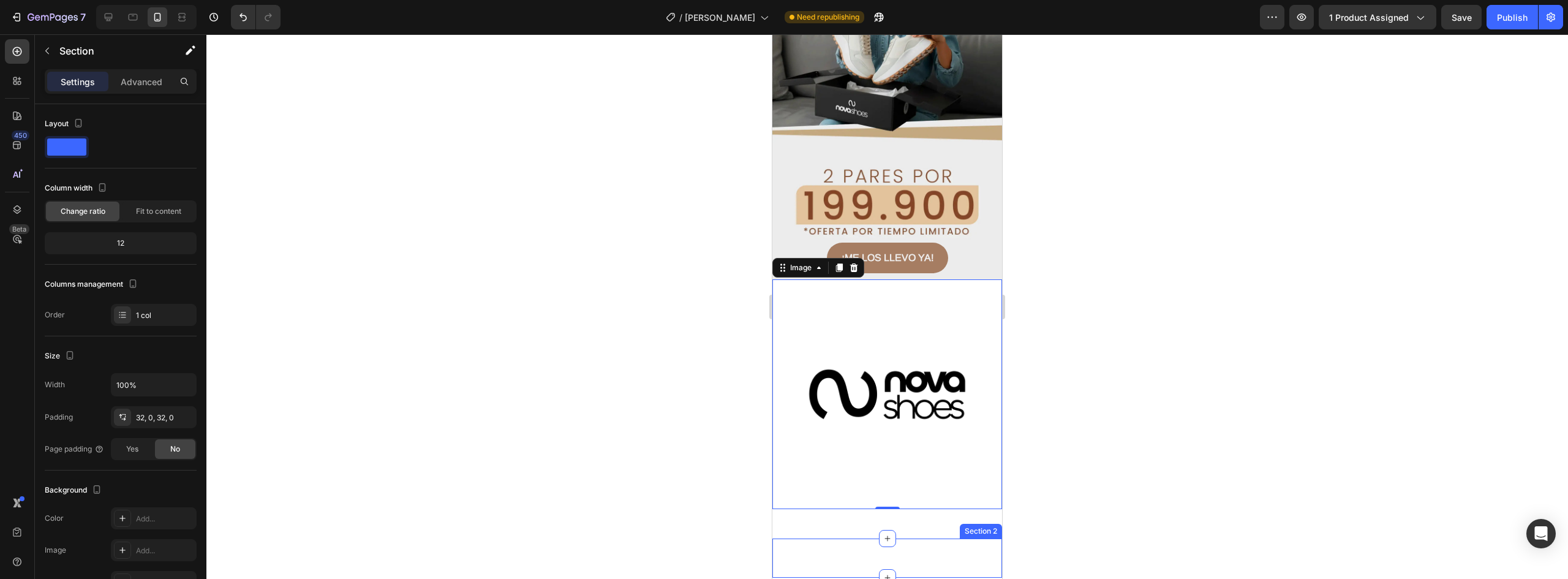
click at [894, 539] on div "Image LLÉVALOS [DATE] MISMO Button Image Image COMPRA 2 PARES CON PROMO Button …" at bounding box center [887, 558] width 230 height 39
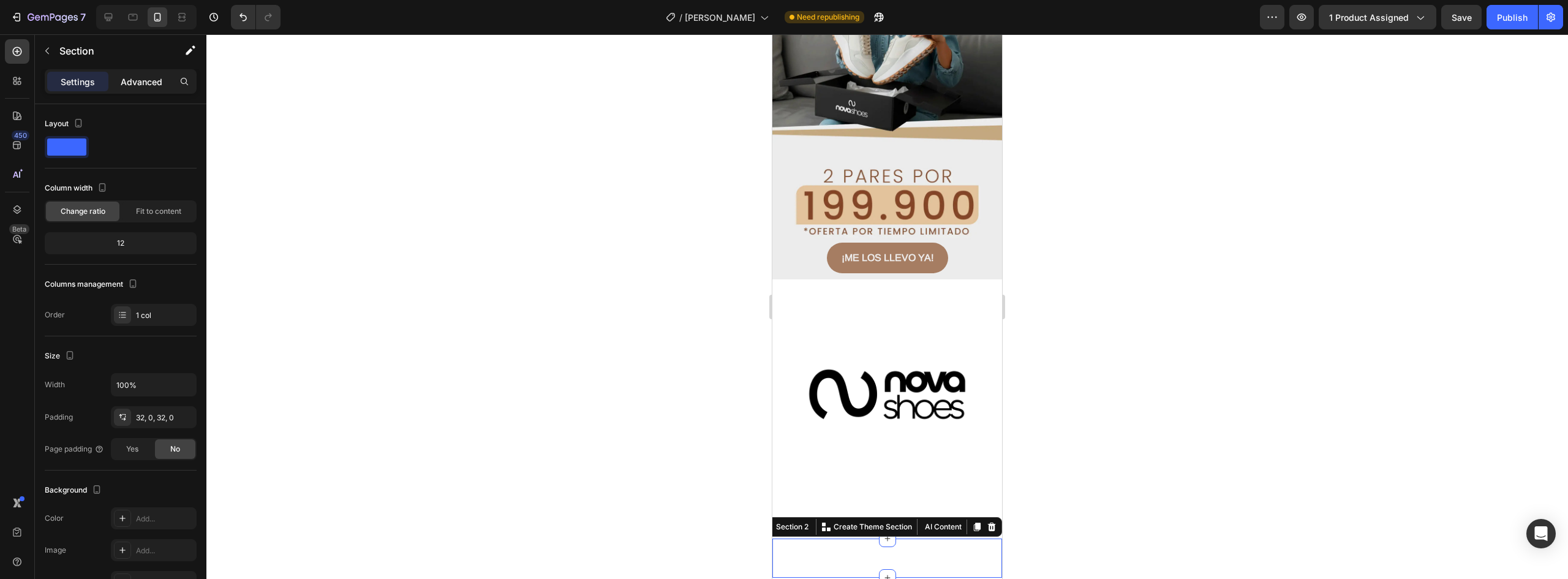
click at [141, 86] on p "Advanced" at bounding box center [141, 82] width 42 height 13
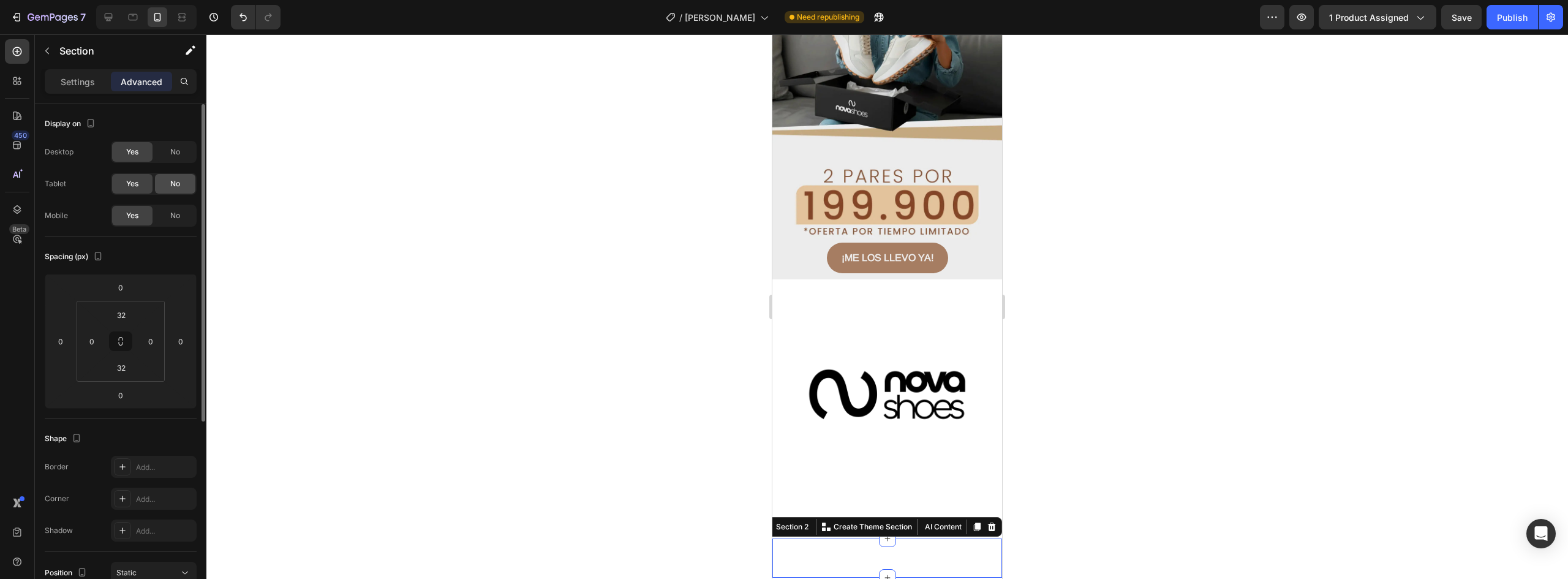
drag, startPoint x: 174, startPoint y: 176, endPoint x: 173, endPoint y: 204, distance: 28.0
click at [174, 178] on div "No" at bounding box center [175, 184] width 40 height 20
click at [172, 216] on span "No" at bounding box center [175, 215] width 10 height 11
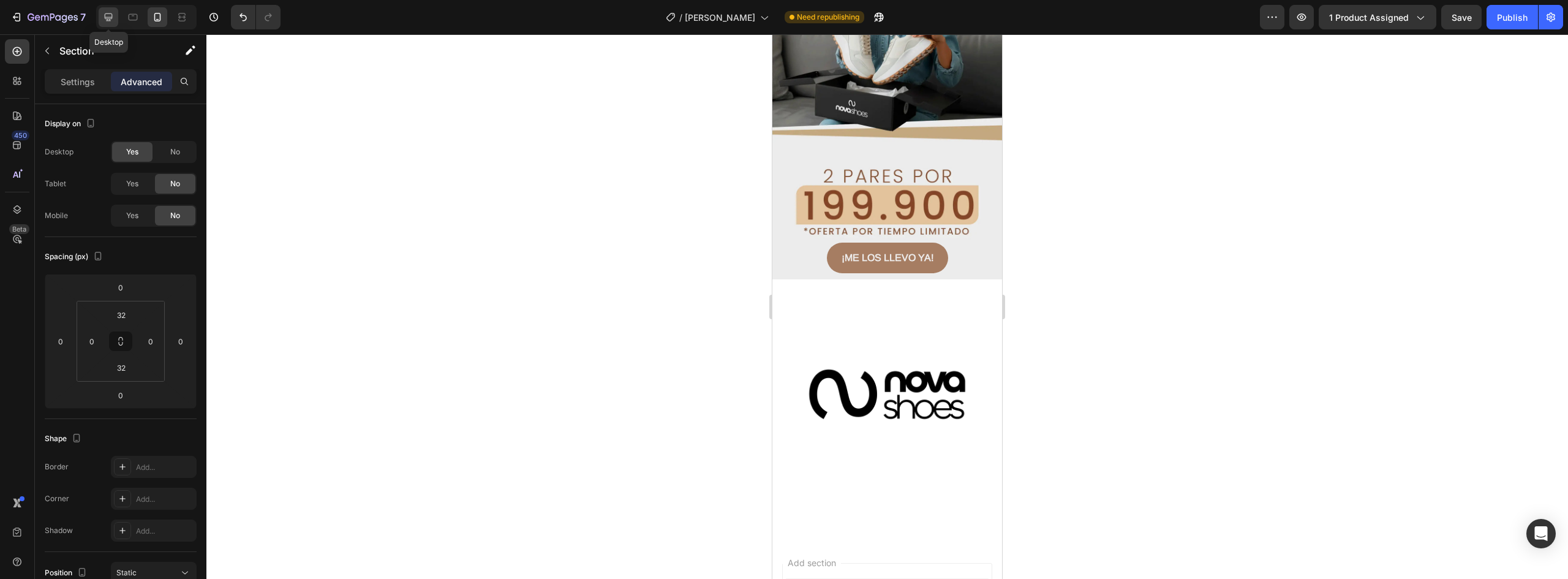
click at [108, 17] on icon at bounding box center [109, 18] width 8 height 8
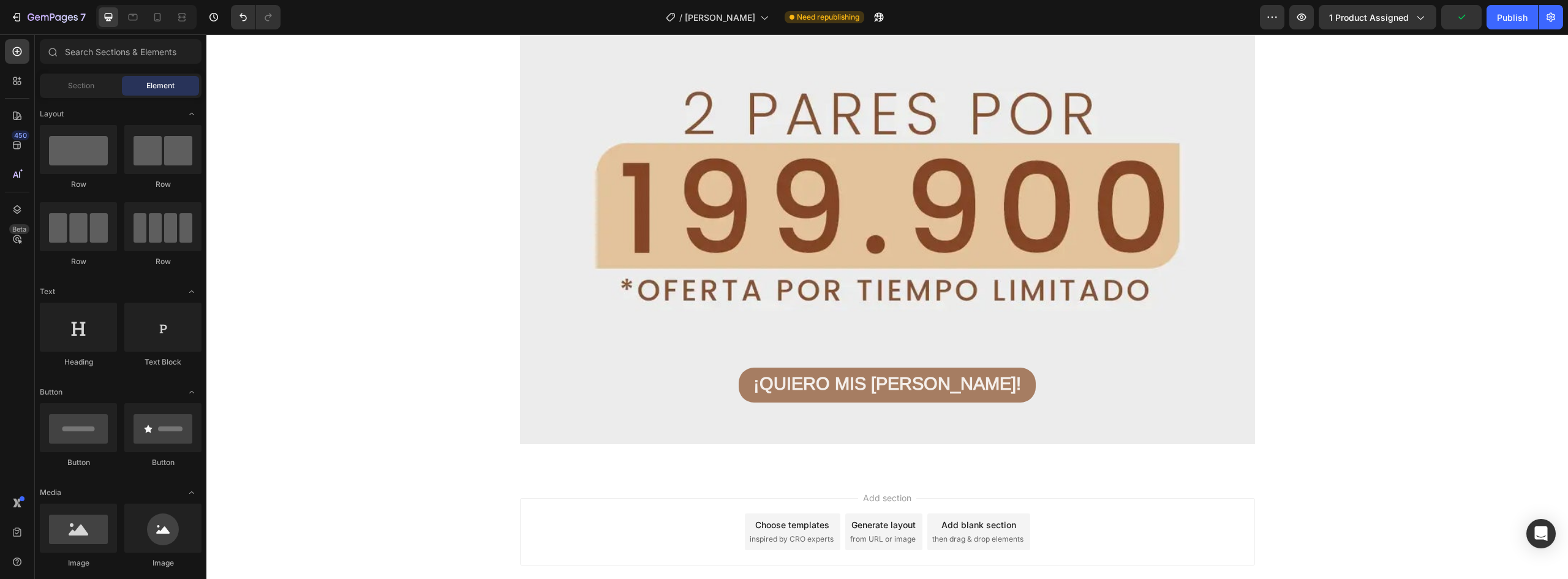
scroll to position [9811, 0]
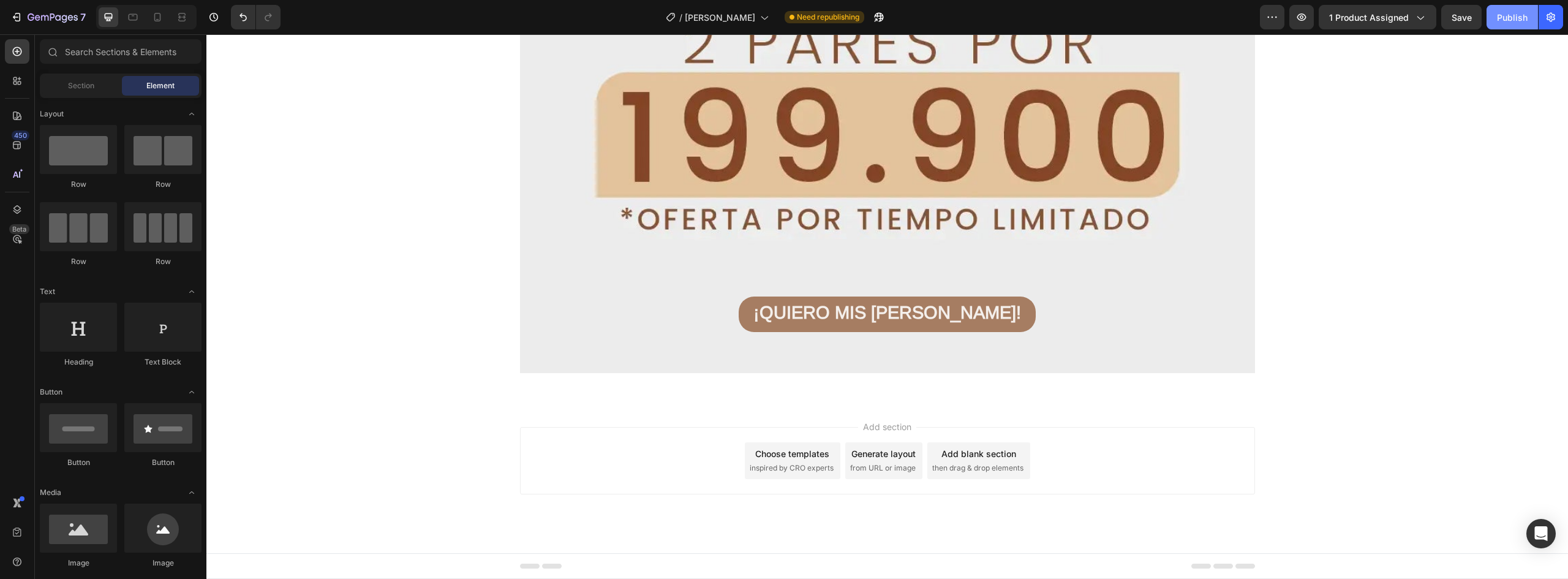
click at [1515, 19] on div "Publish" at bounding box center [1512, 17] width 31 height 13
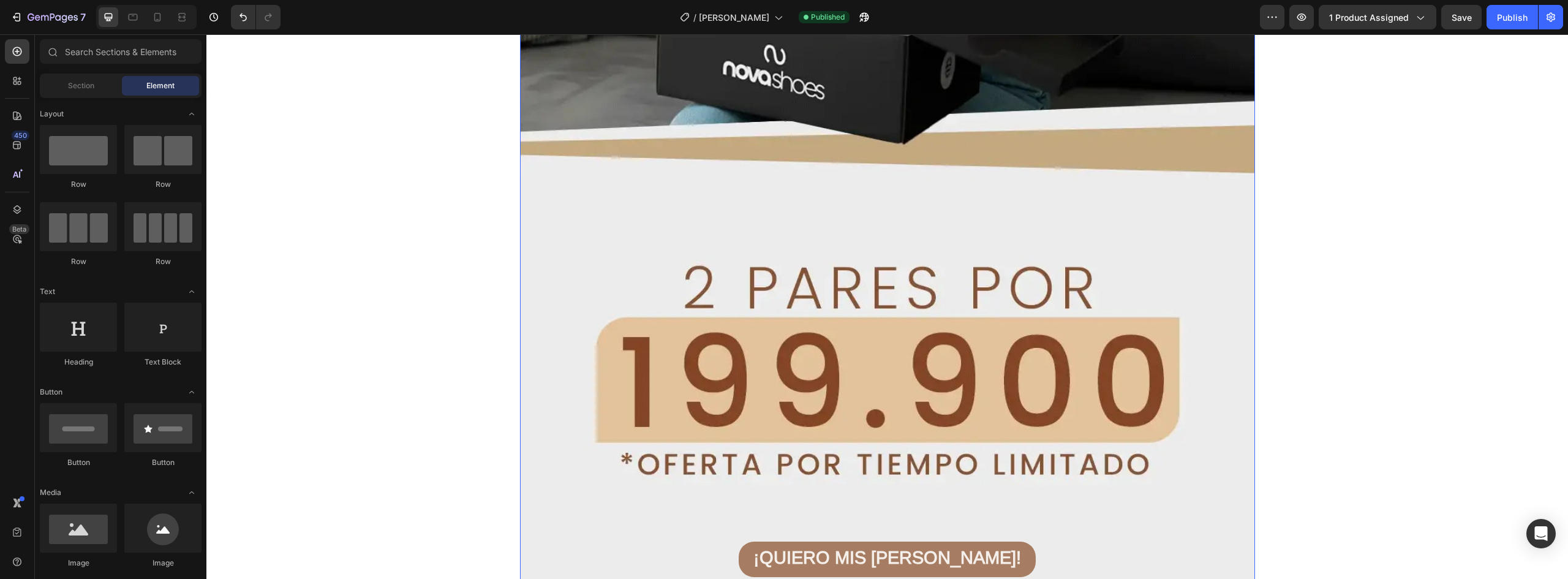
scroll to position [9321, 0]
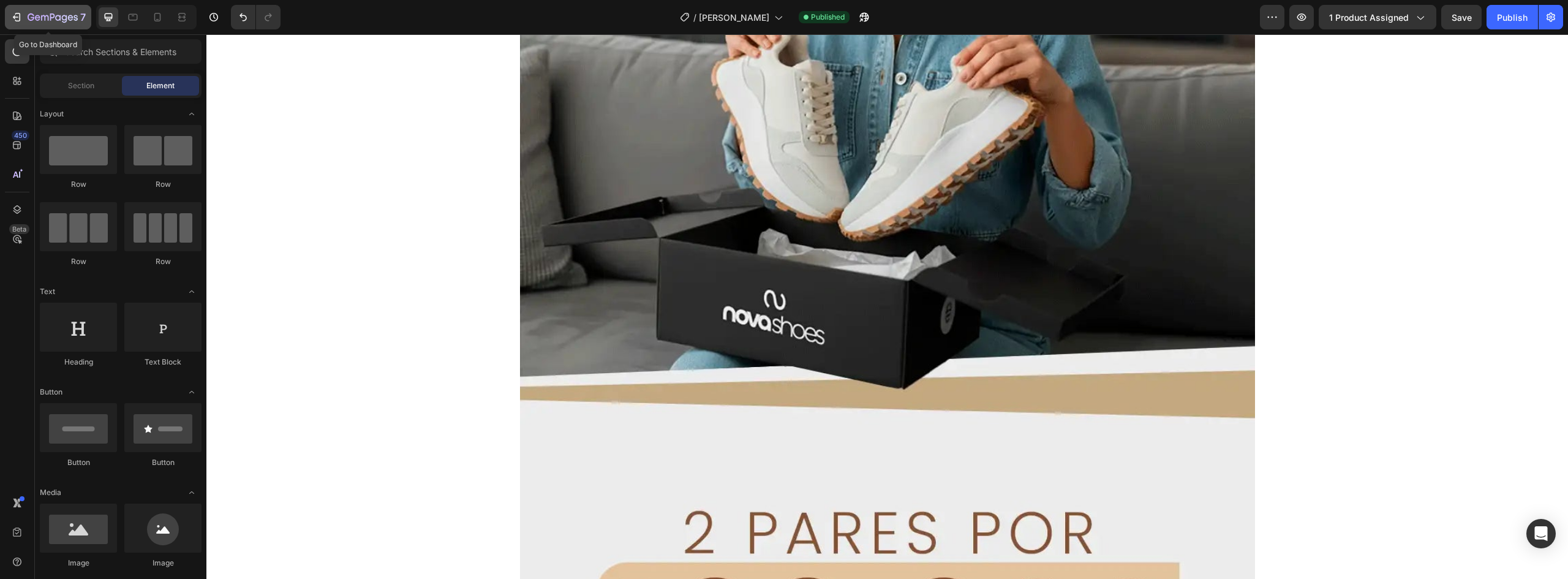
click at [49, 21] on icon "button" at bounding box center [52, 18] width 50 height 10
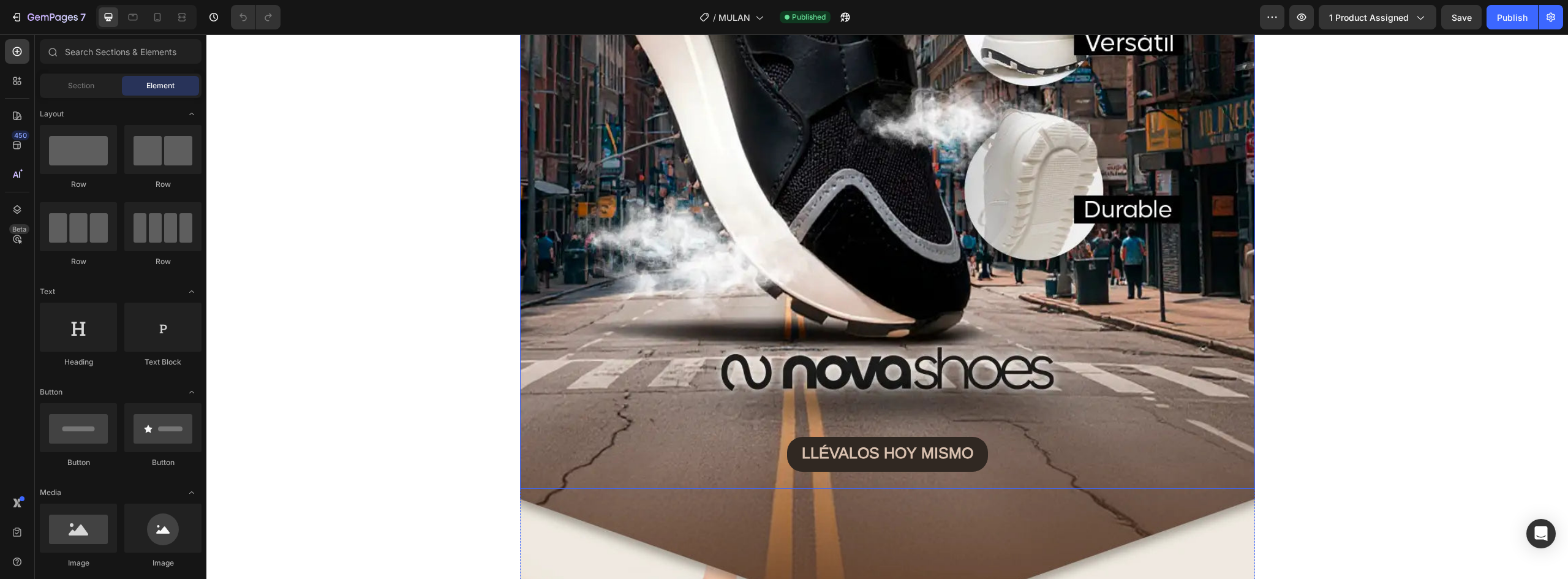
scroll to position [674, 0]
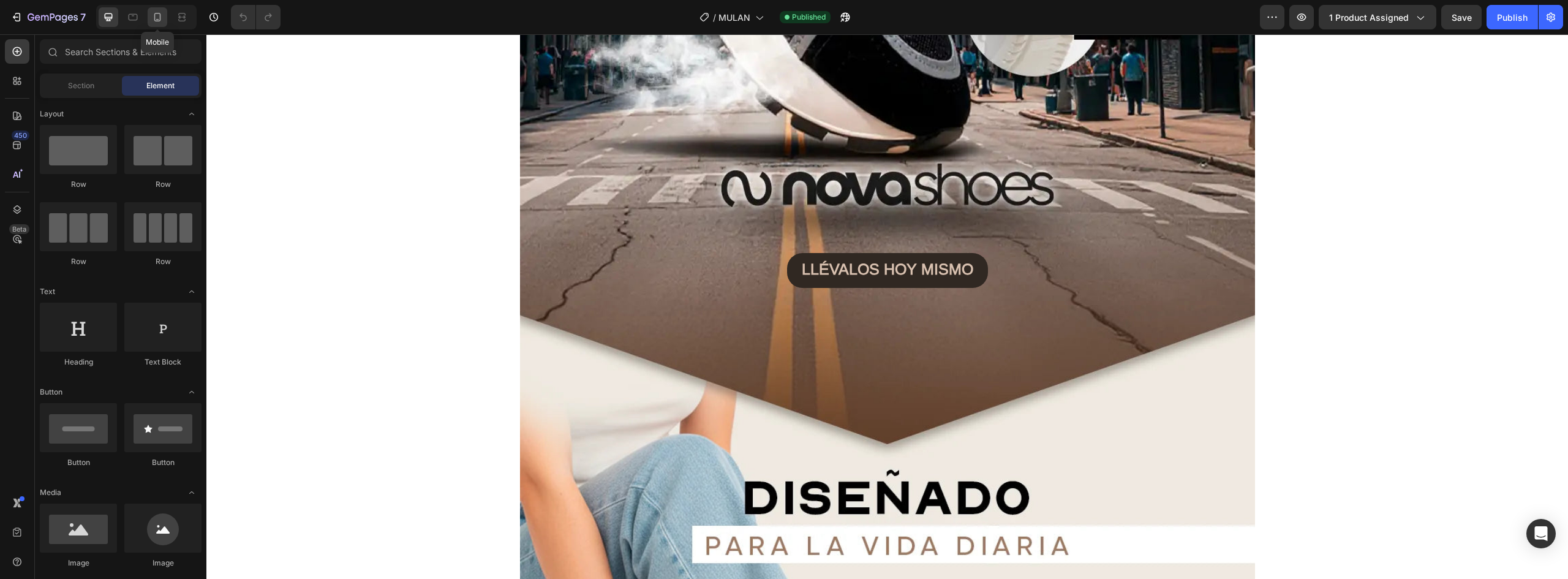
click at [158, 18] on icon at bounding box center [158, 17] width 12 height 12
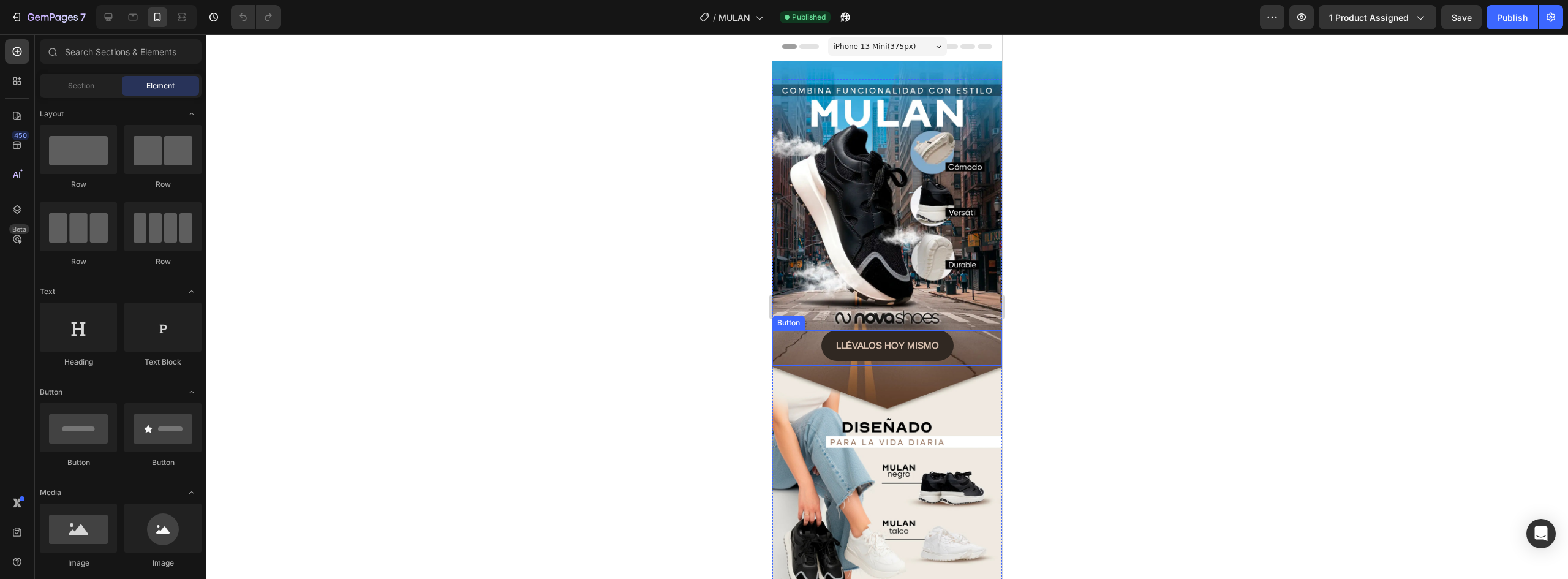
click at [940, 331] on button "LLÉVALOS HOY MISMO" at bounding box center [887, 346] width 132 height 31
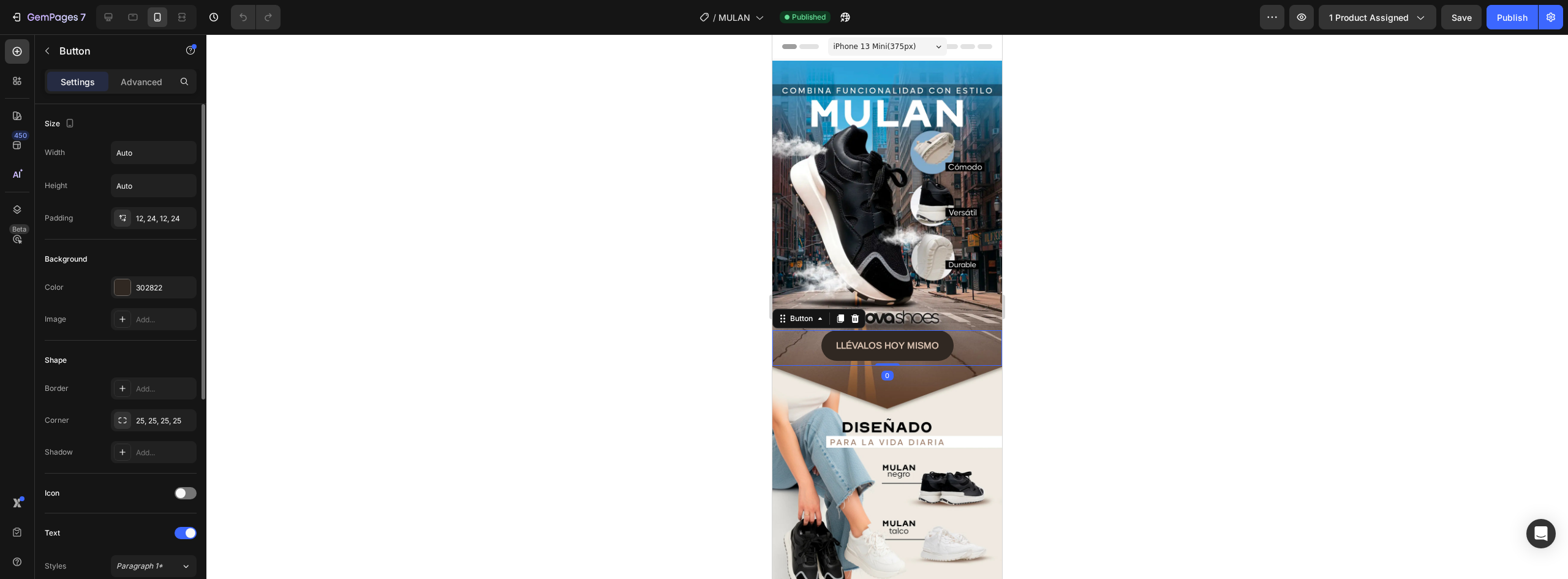
scroll to position [245, 0]
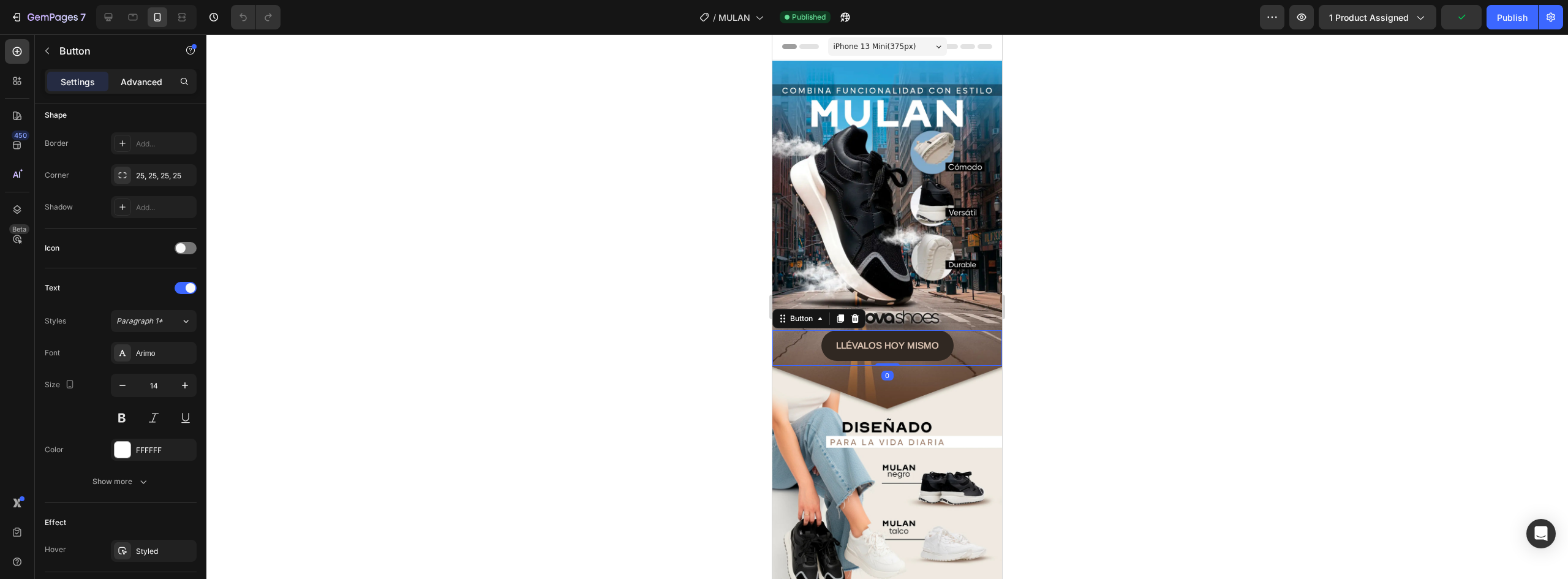
click at [142, 74] on div "Advanced" at bounding box center [141, 82] width 61 height 20
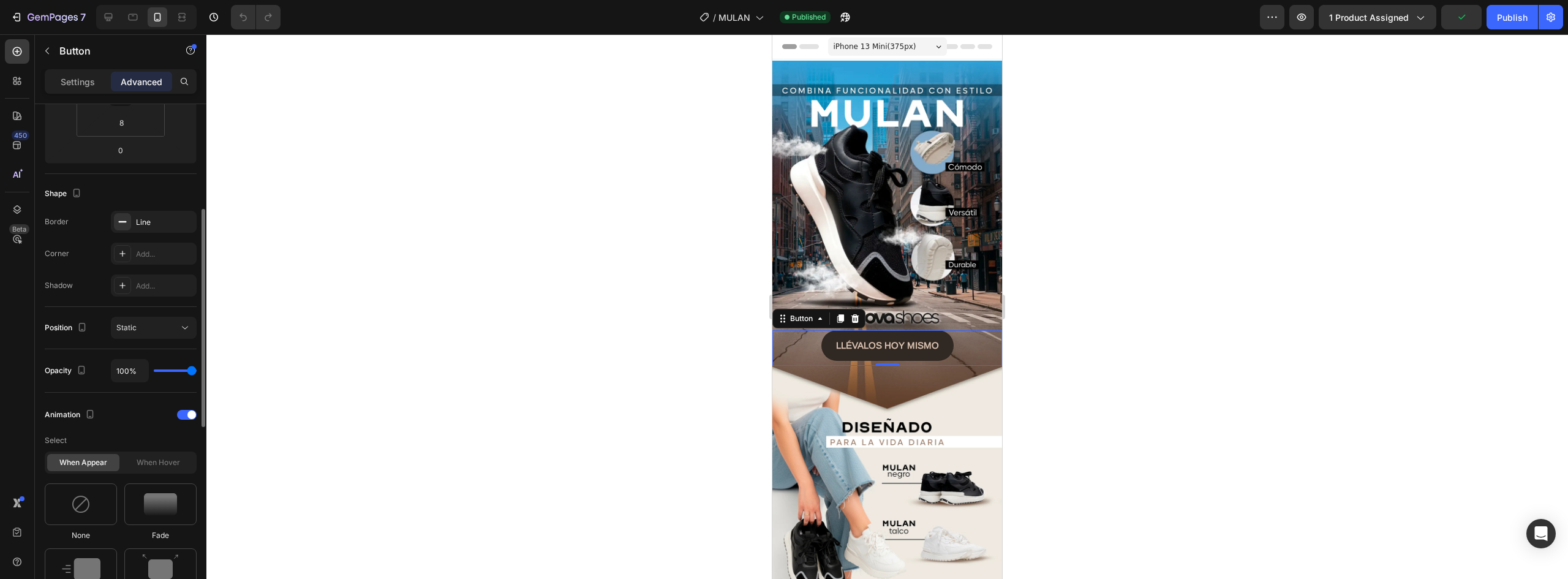
scroll to position [491, 0]
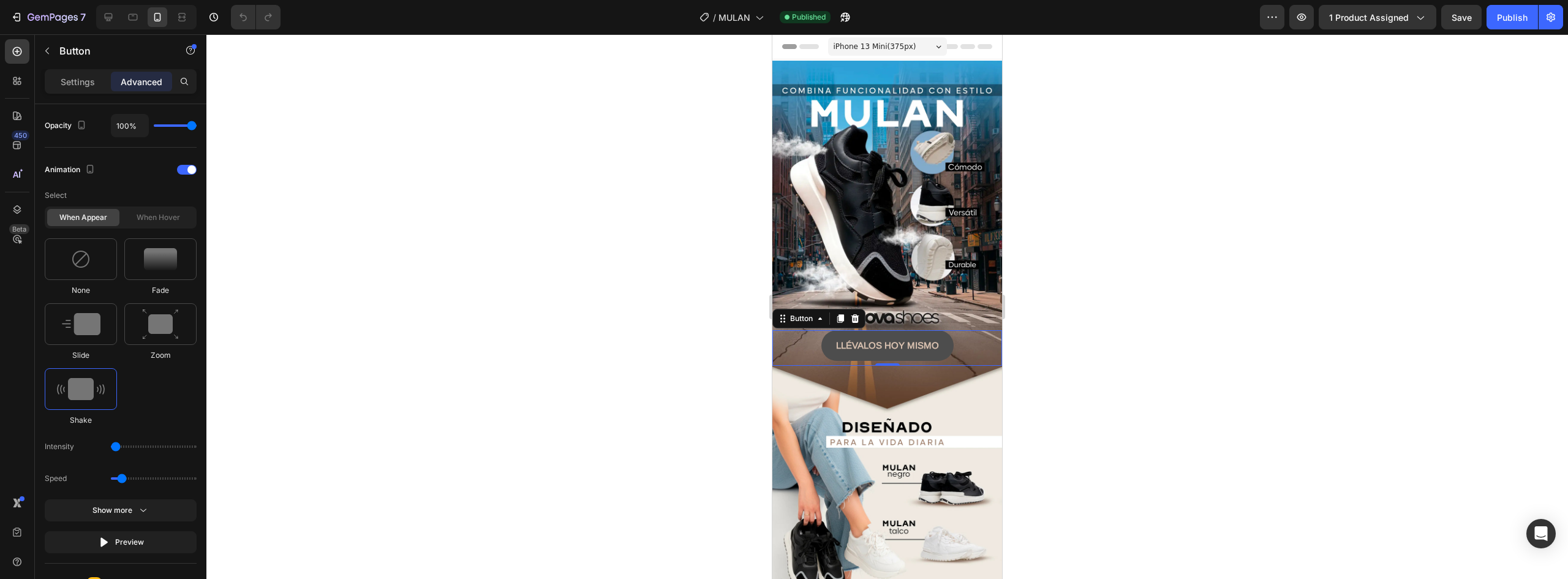
click at [937, 331] on button "LLÉVALOS HOY MISMO" at bounding box center [887, 346] width 132 height 31
click at [123, 447] on input "range" at bounding box center [154, 447] width 86 height 3
drag, startPoint x: 128, startPoint y: 444, endPoint x: 113, endPoint y: 444, distance: 15.0
click at [113, 446] on input "range" at bounding box center [154, 447] width 86 height 3
drag, startPoint x: 128, startPoint y: 447, endPoint x: 107, endPoint y: 446, distance: 21.0
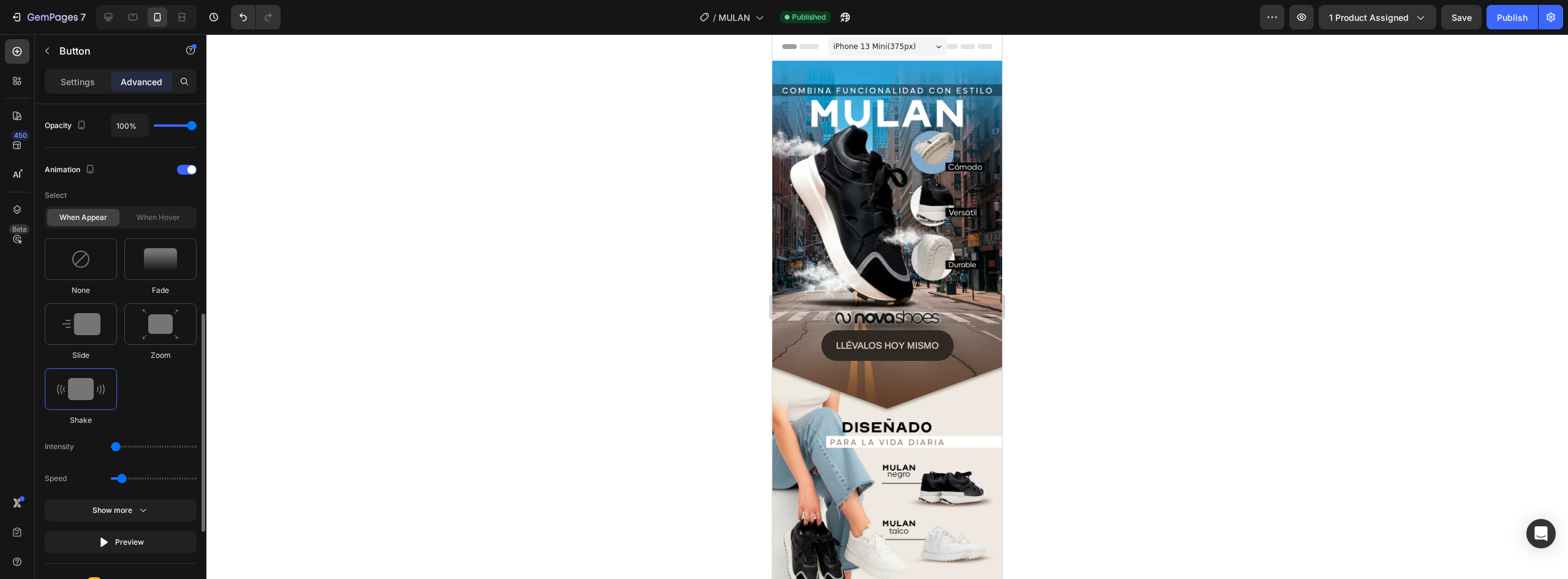
type input "1"
click at [111, 446] on input "range" at bounding box center [154, 447] width 86 height 3
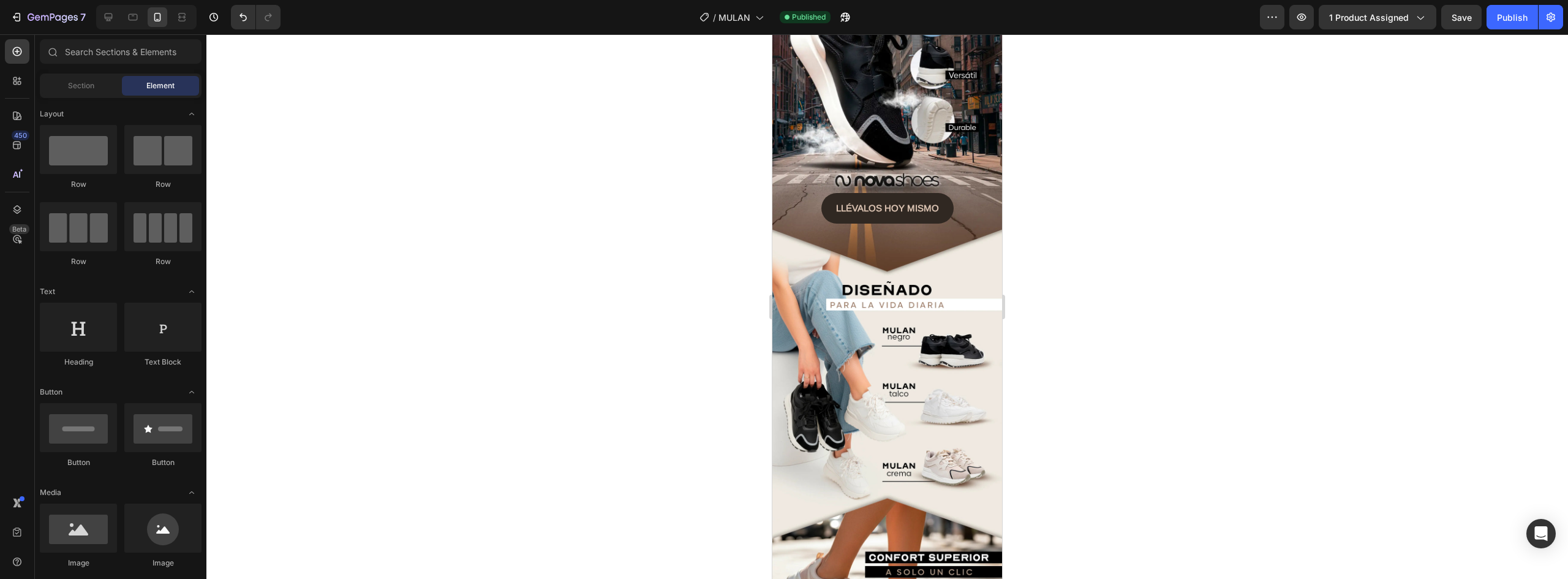
scroll to position [144, 0]
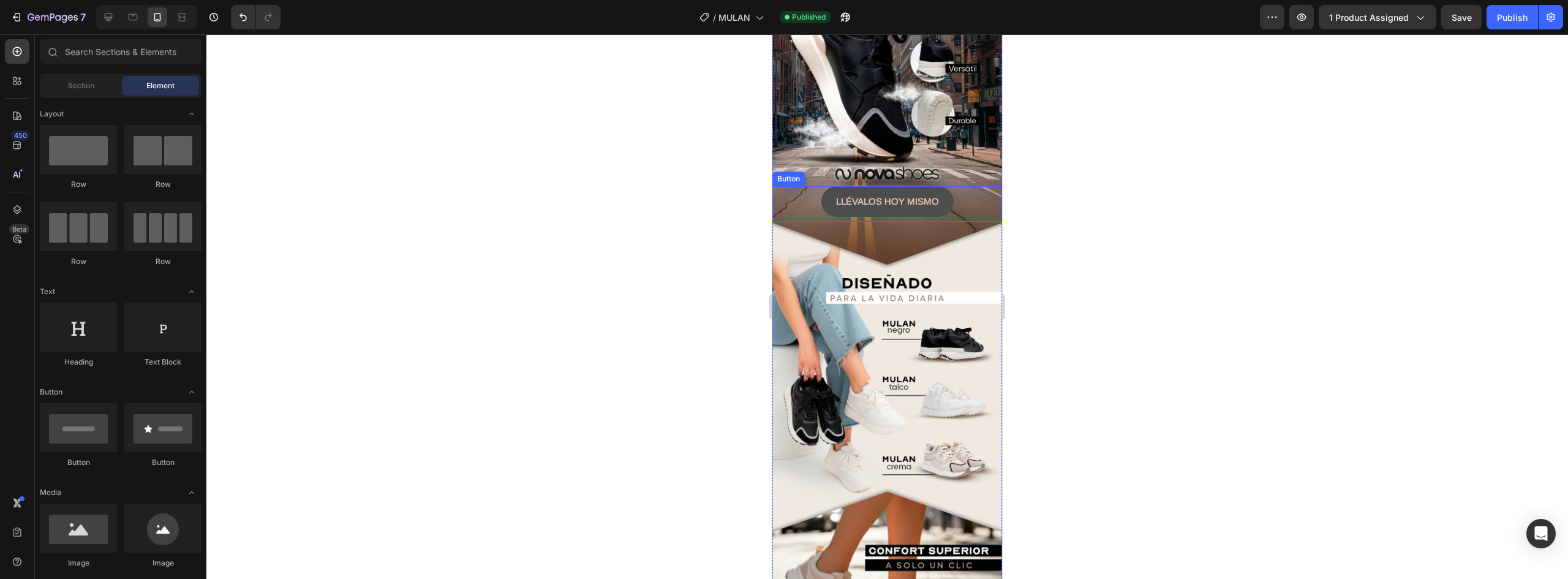
click at [941, 187] on button "LLÉVALOS HOY MISMO" at bounding box center [887, 202] width 132 height 31
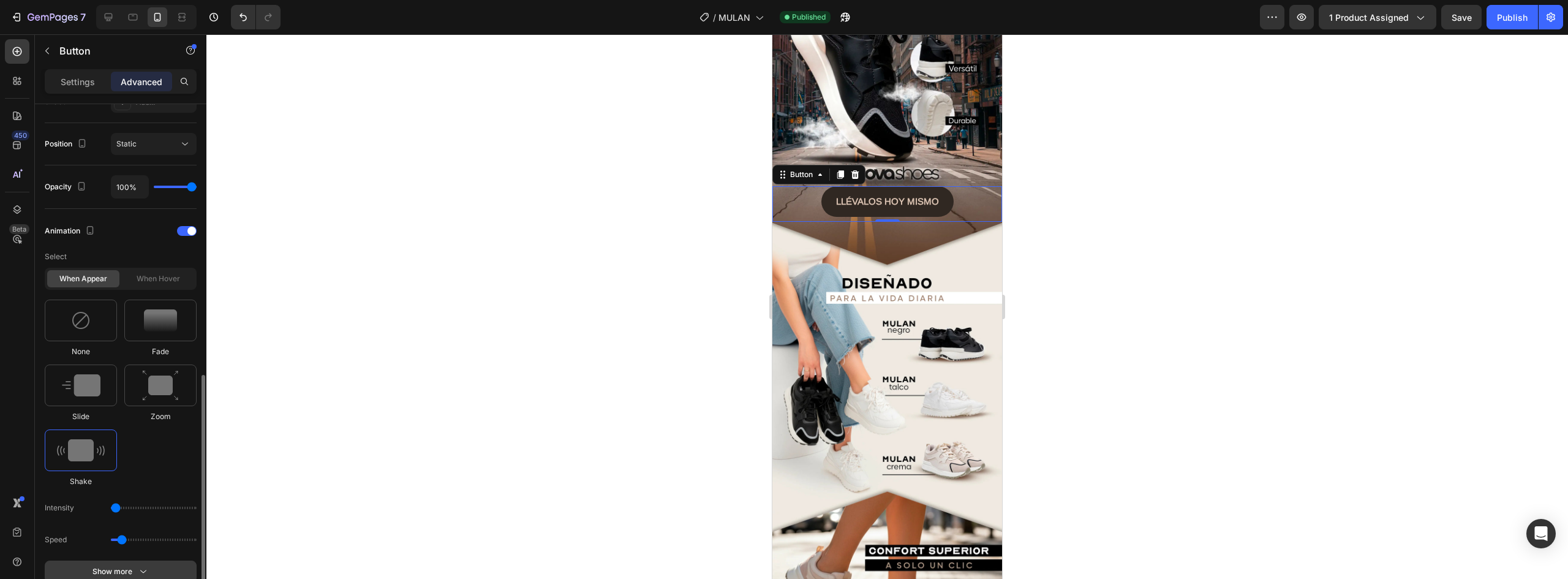
scroll to position [552, 0]
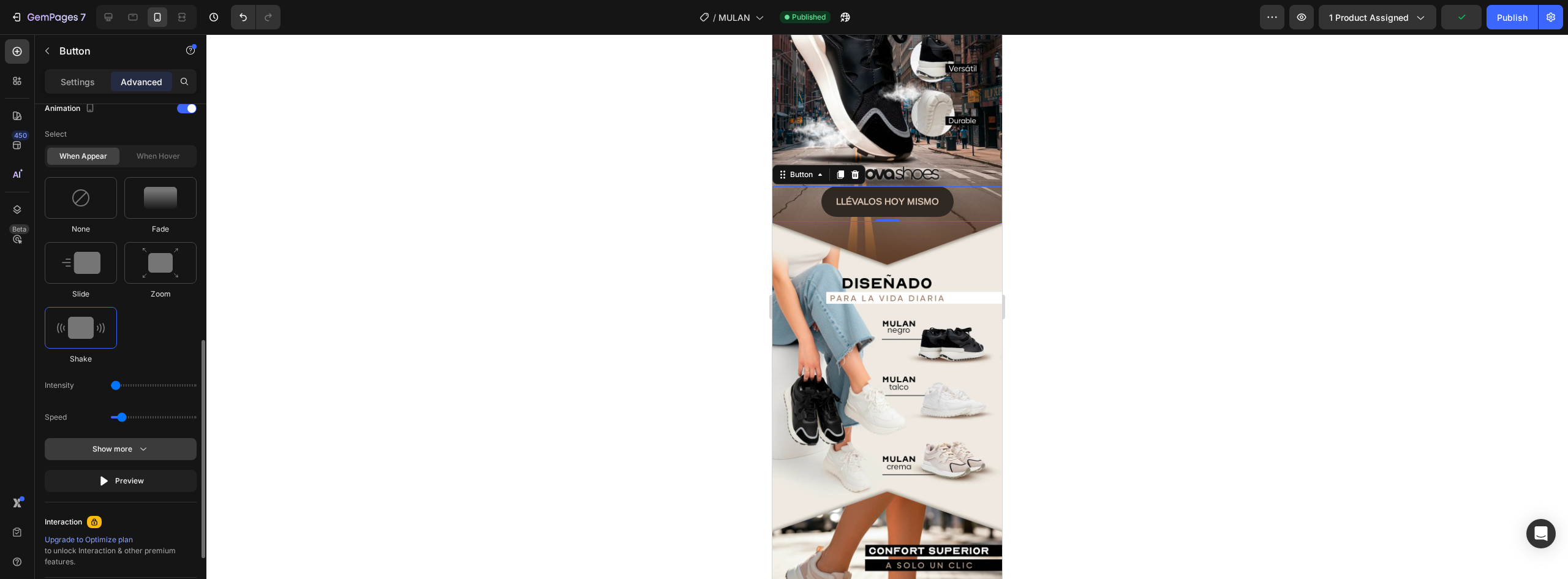
click at [126, 451] on div "Show more" at bounding box center [121, 449] width 57 height 12
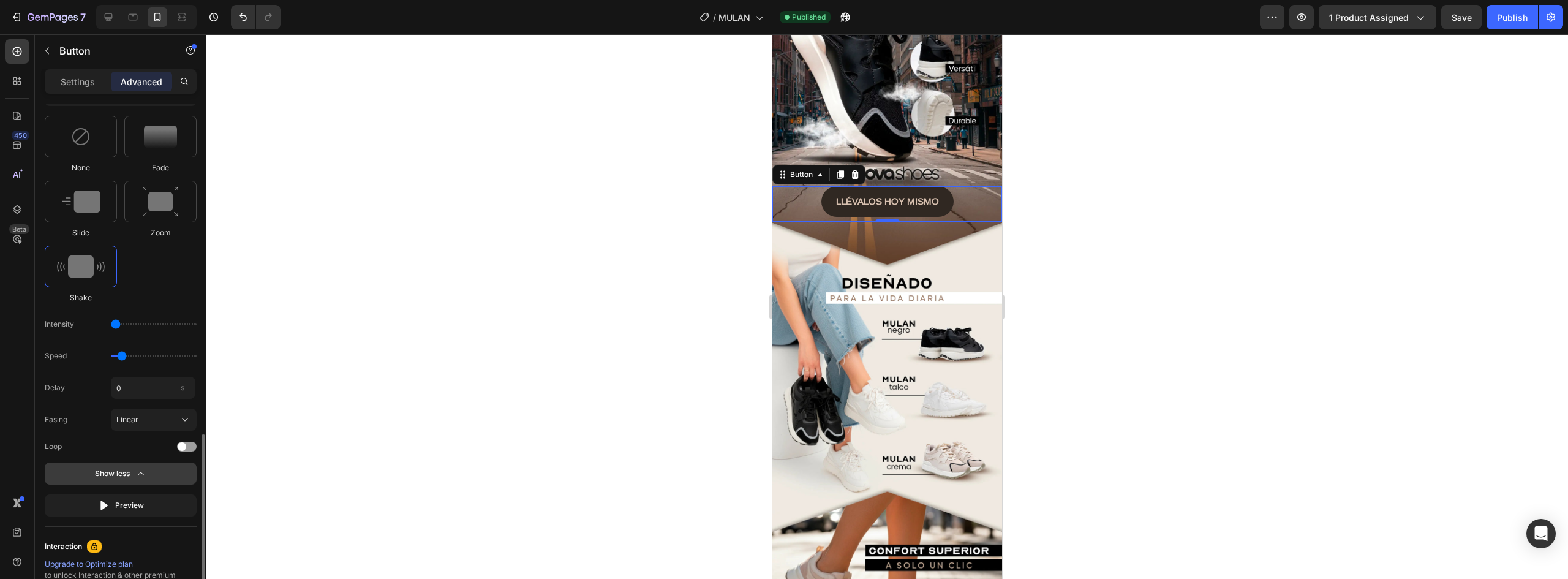
scroll to position [674, 0]
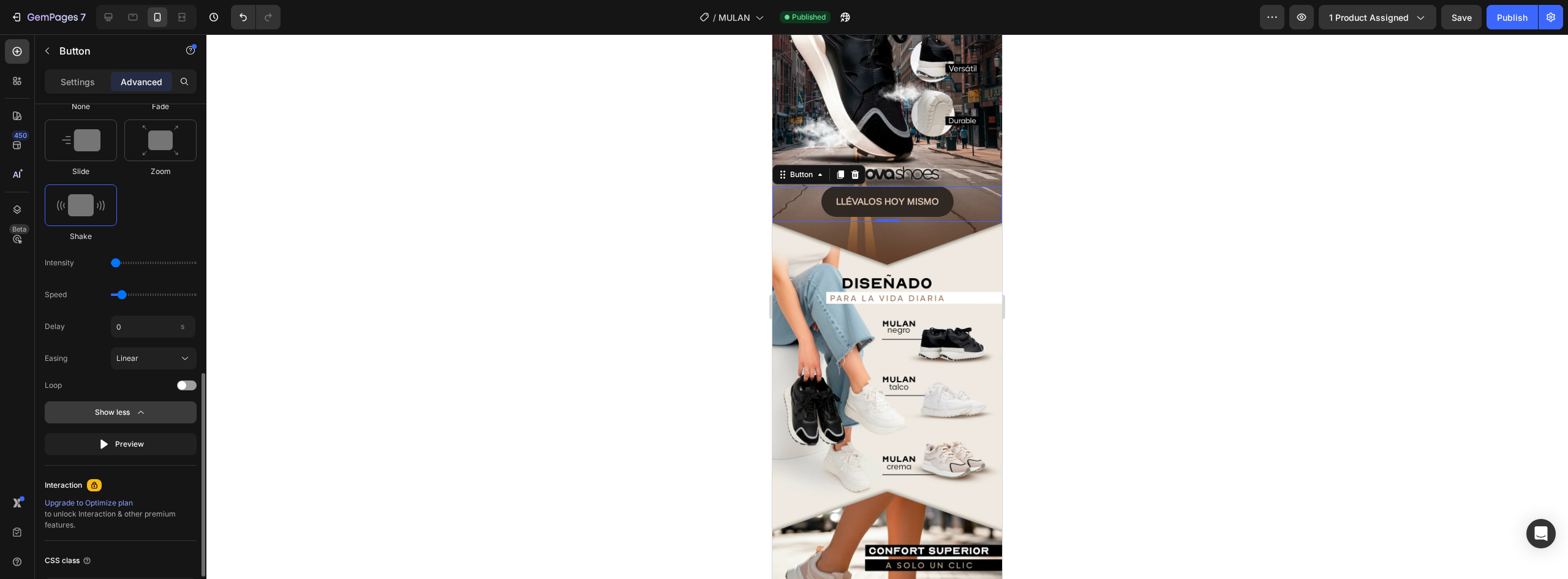
click at [135, 416] on icon "button" at bounding box center [141, 412] width 12 height 12
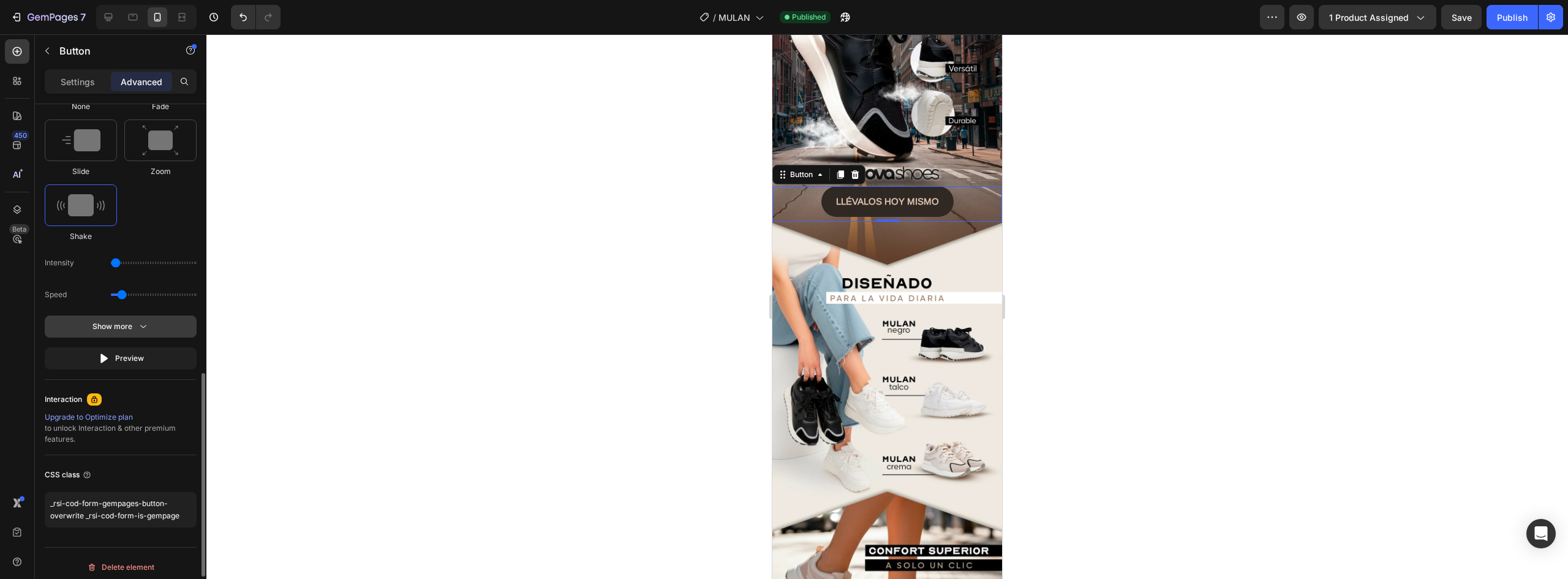
click at [128, 326] on div "Show more" at bounding box center [121, 327] width 57 height 12
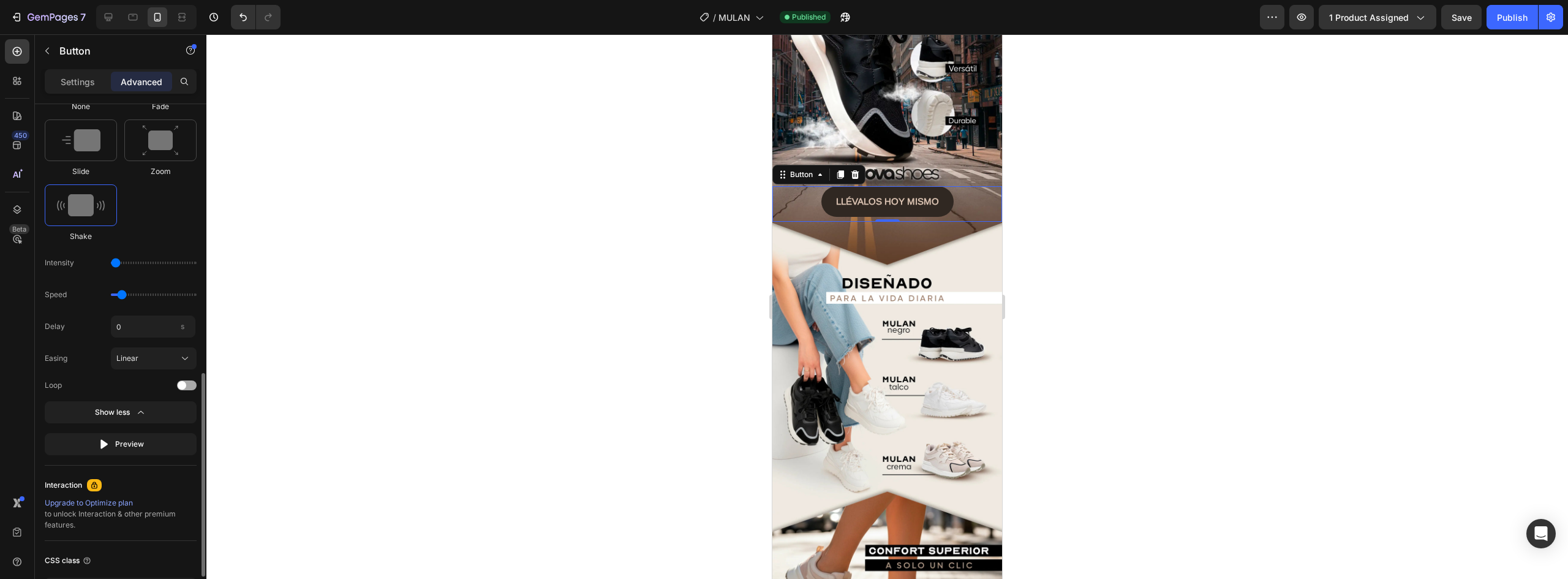
click at [190, 381] on div at bounding box center [186, 386] width 20 height 10
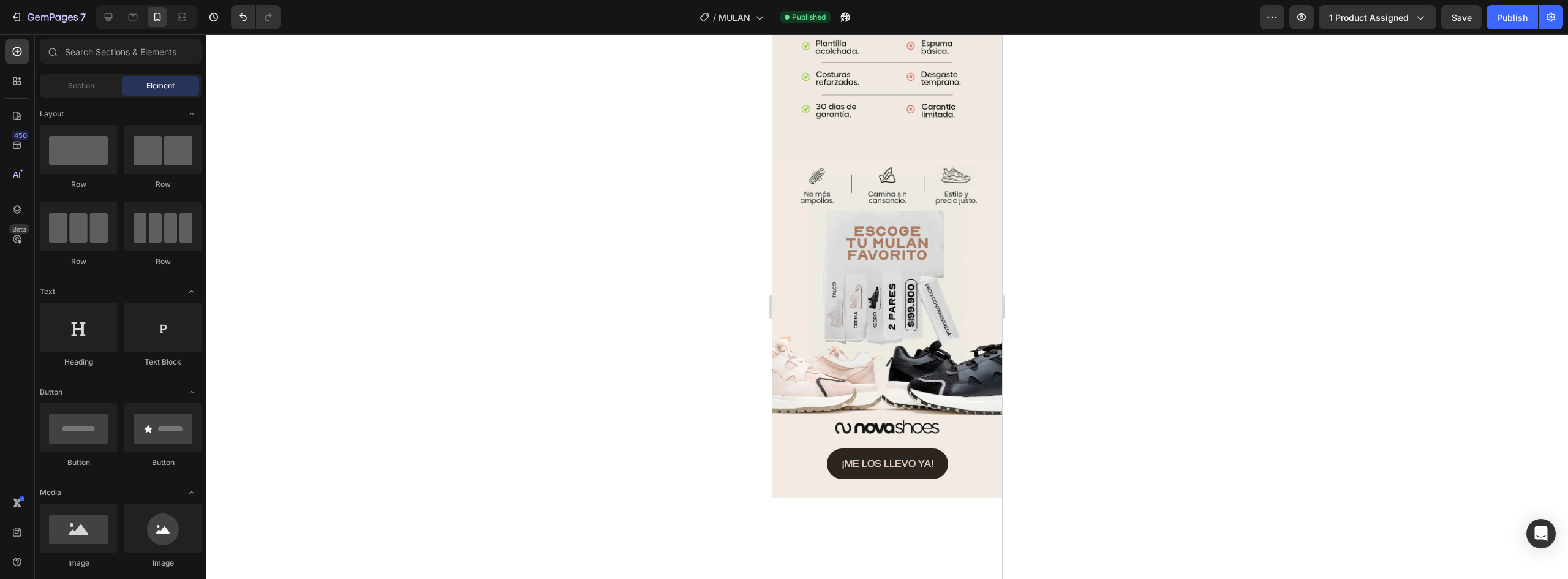
scroll to position [2249, 0]
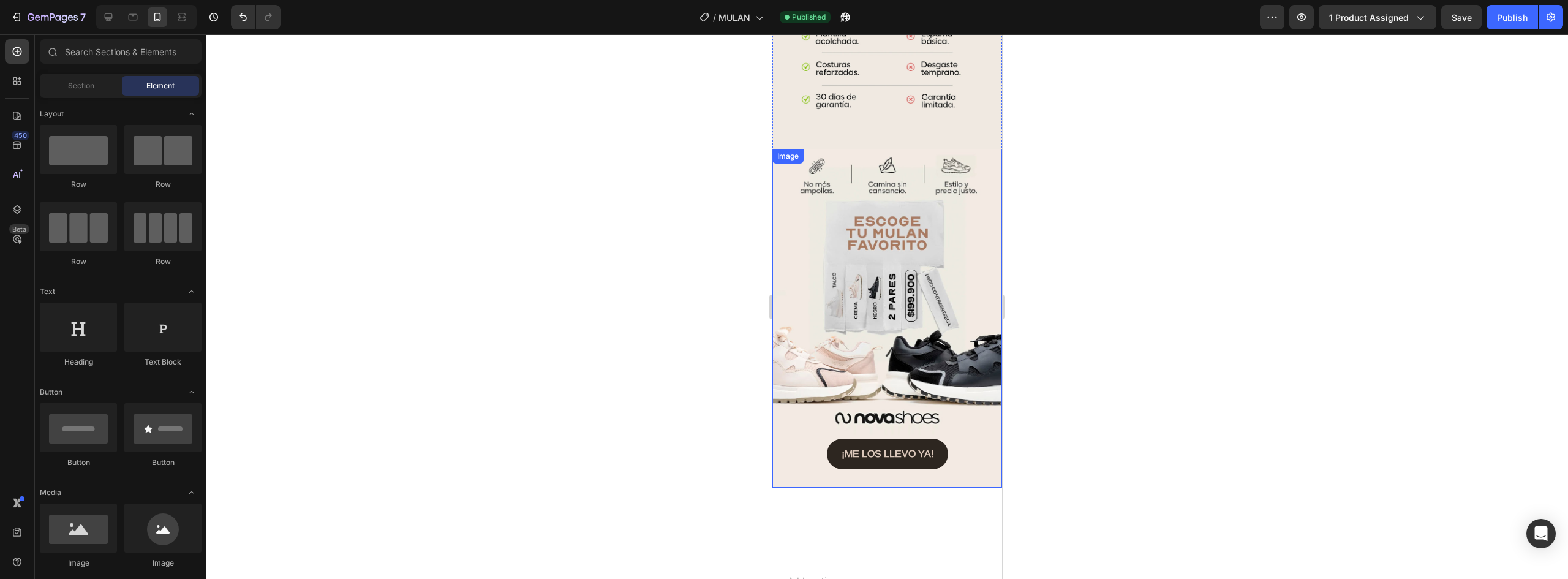
click at [963, 439] on div "¡ME LOS LLEVO YA! Button" at bounding box center [887, 454] width 230 height 31
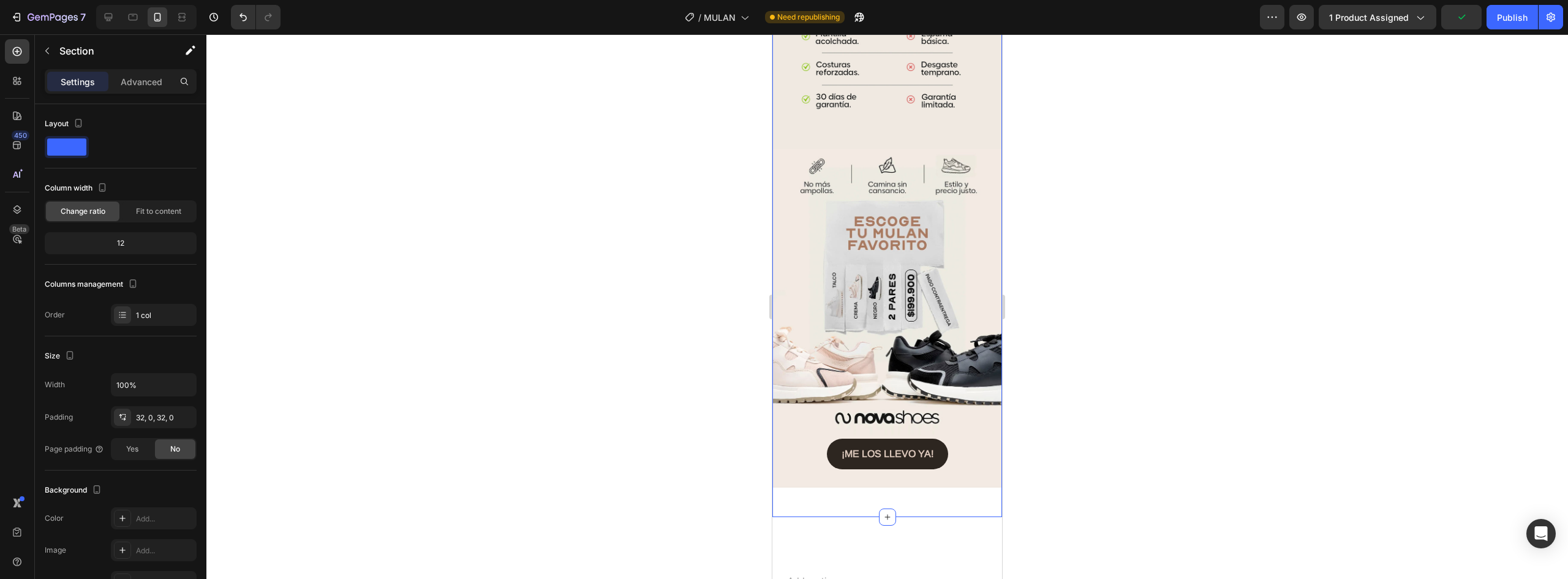
click at [154, 93] on div "Settings Advanced" at bounding box center [121, 82] width 152 height 25
click at [149, 84] on p "Advanced" at bounding box center [141, 82] width 42 height 13
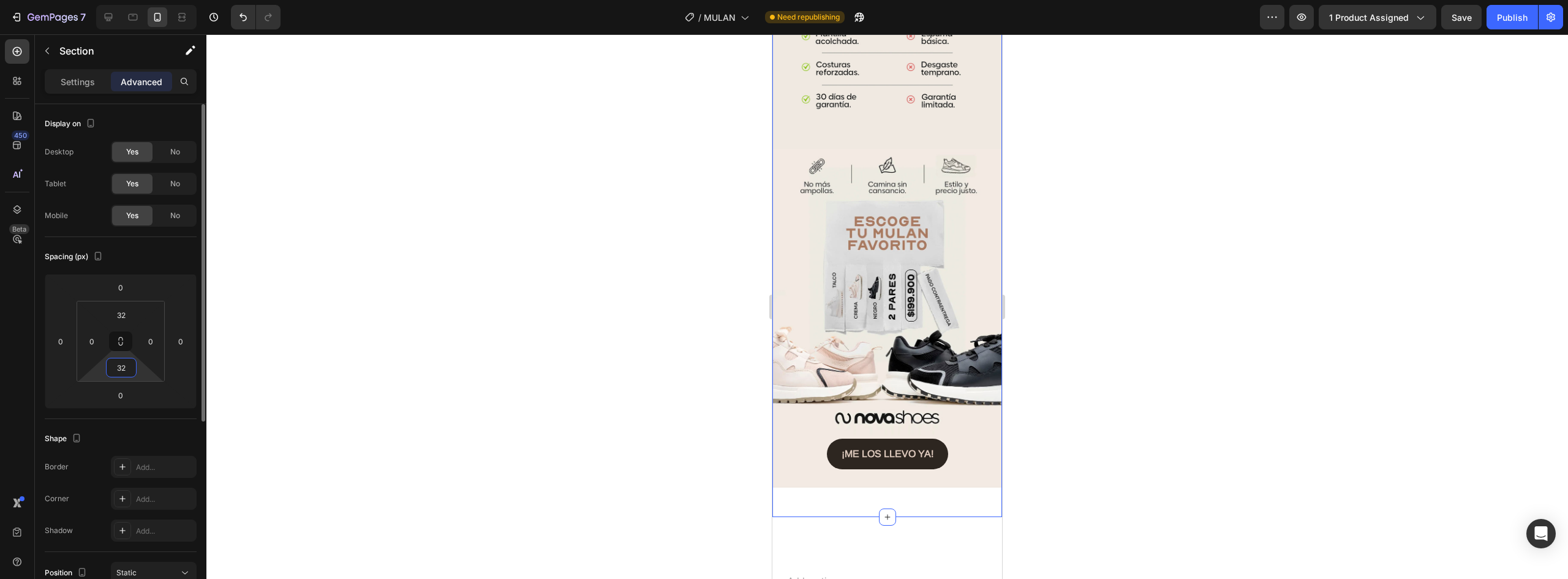
click at [125, 368] on input "32" at bounding box center [121, 368] width 25 height 19
type input "0"
click at [961, 241] on img at bounding box center [887, 318] width 230 height 339
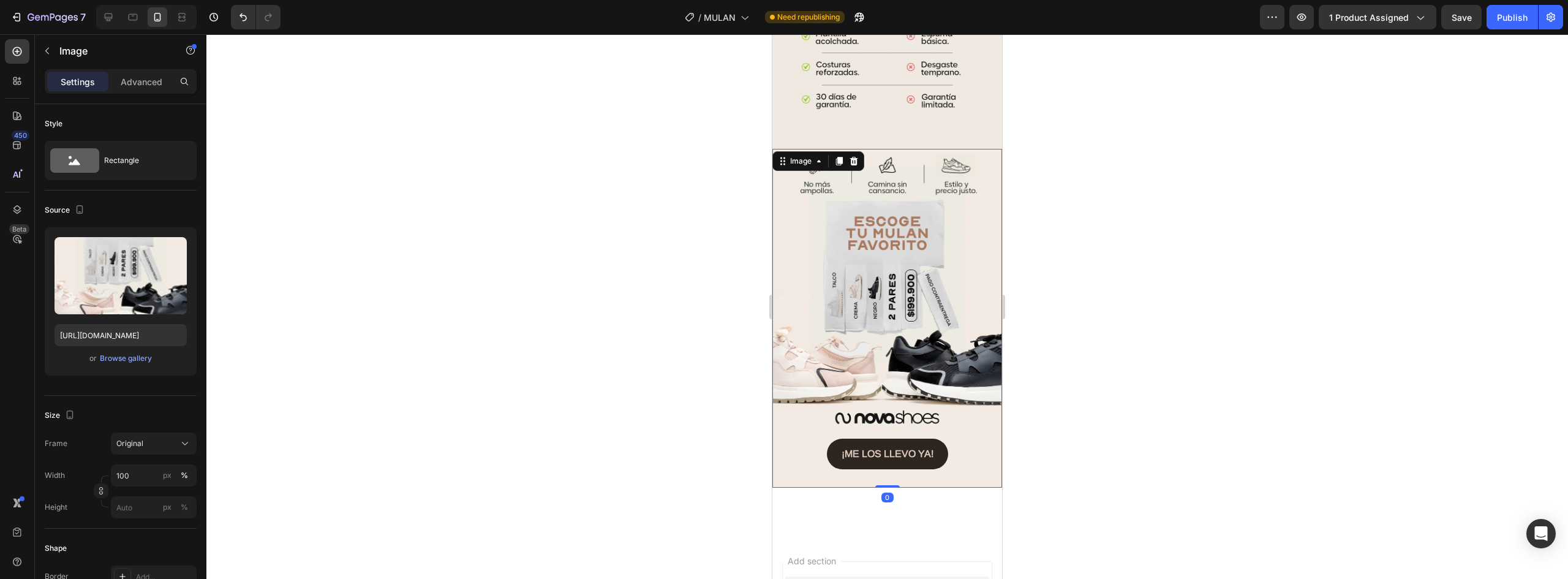
scroll to position [2127, 0]
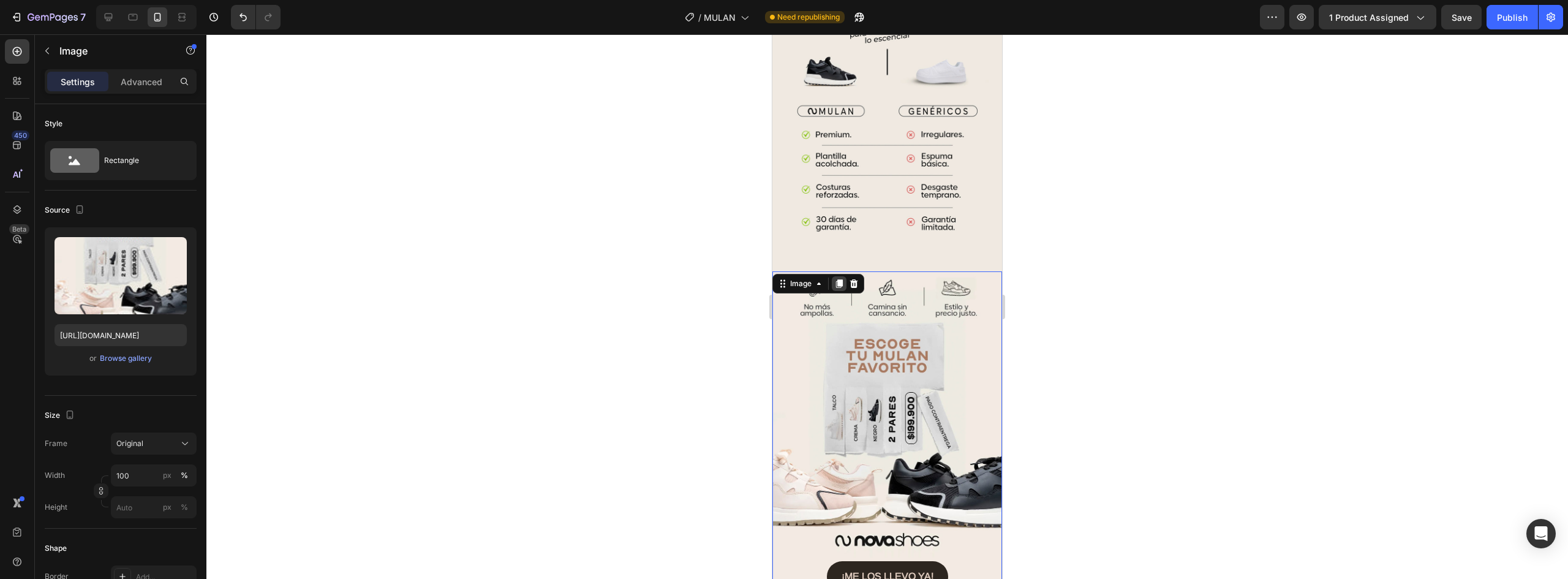
click at [839, 279] on icon at bounding box center [840, 283] width 7 height 9
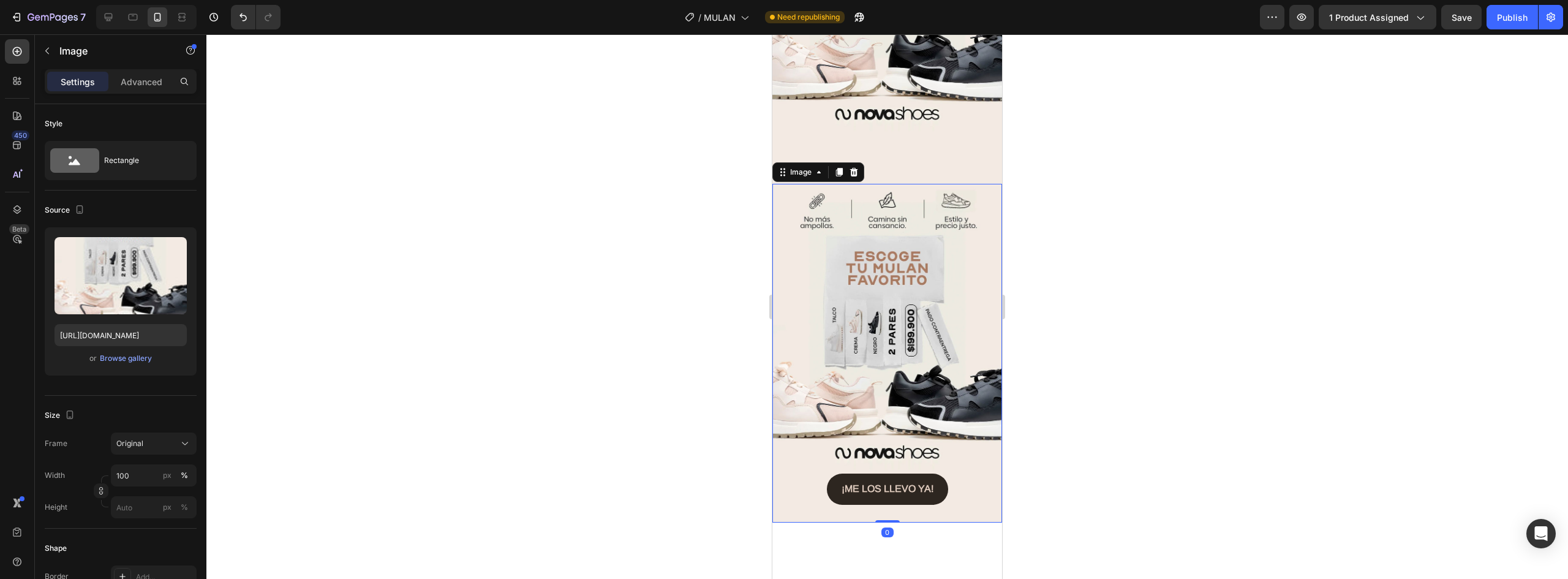
scroll to position [330, 0]
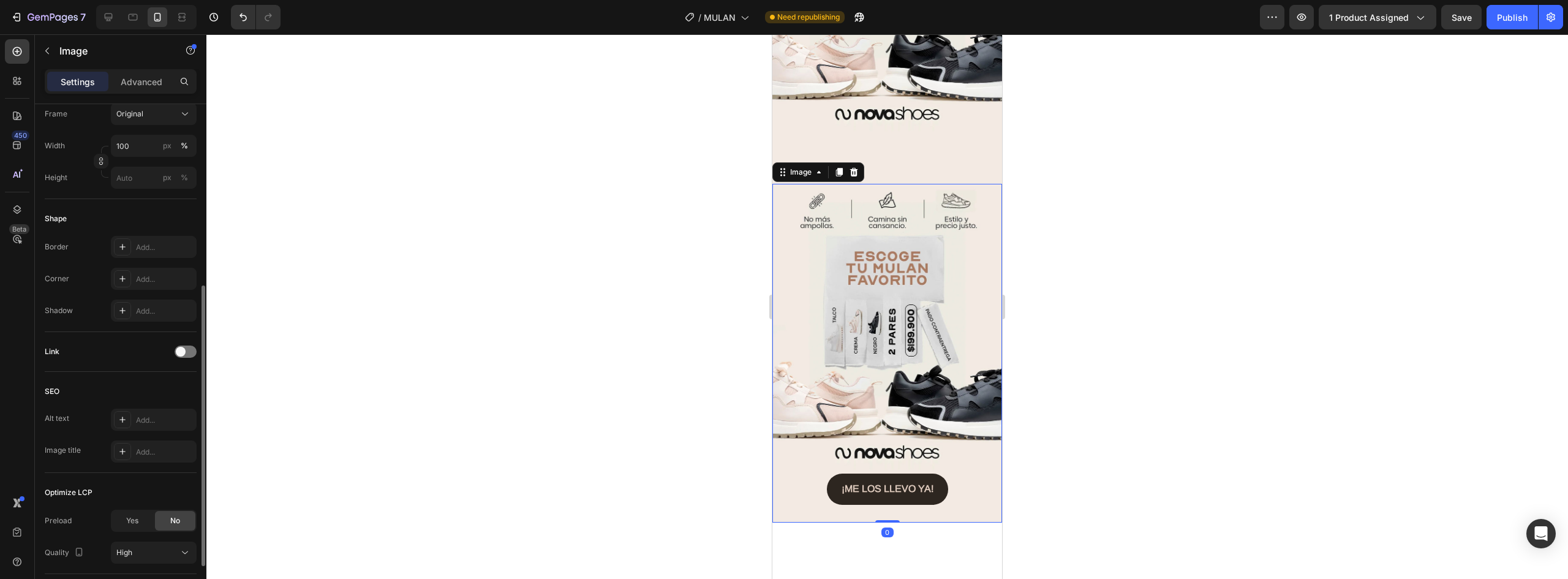
click at [868, 213] on img at bounding box center [887, 353] width 230 height 339
click at [910, 186] on img at bounding box center [887, 353] width 230 height 339
click at [70, 86] on p "Settings" at bounding box center [77, 82] width 34 height 13
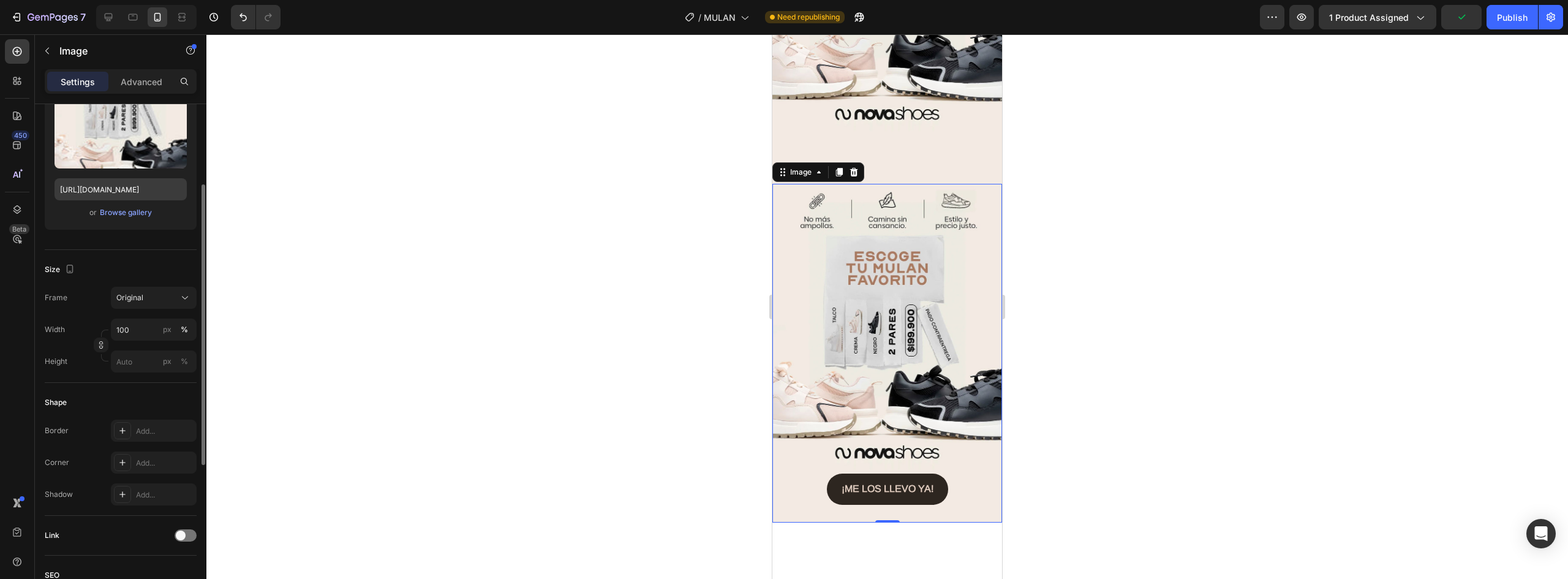
scroll to position [0, 0]
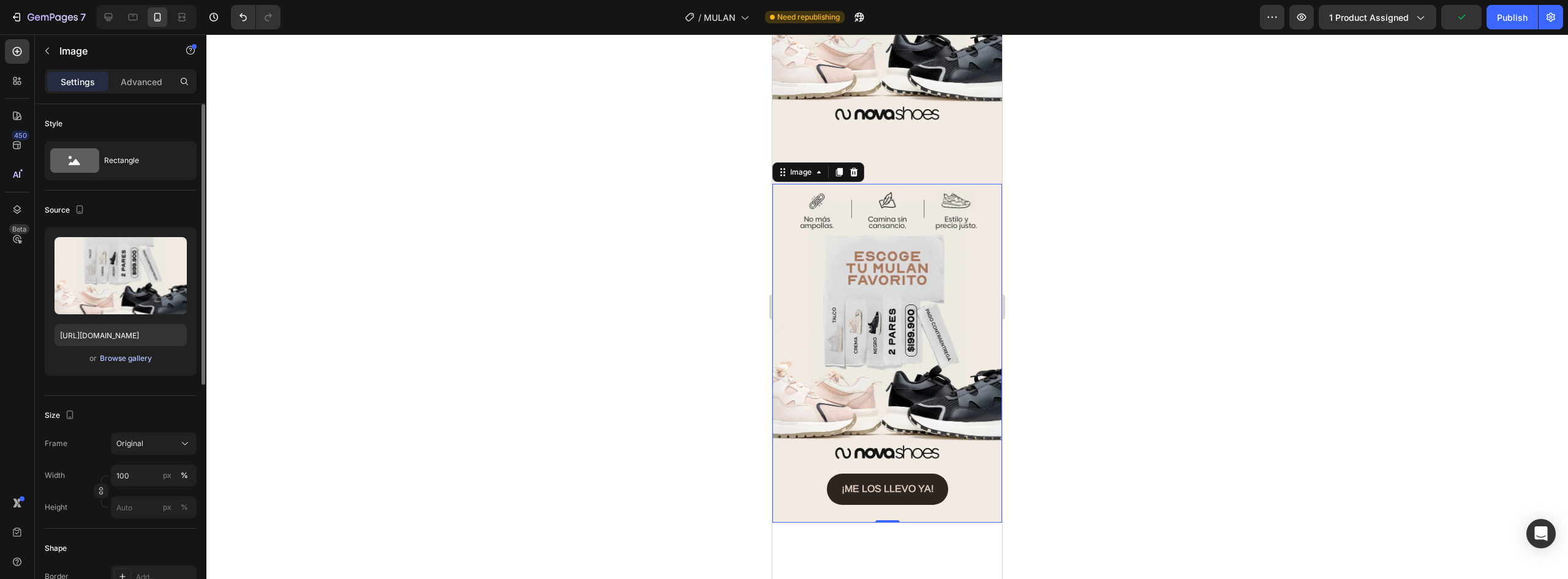
click at [134, 362] on div "Browse gallery" at bounding box center [126, 359] width 52 height 11
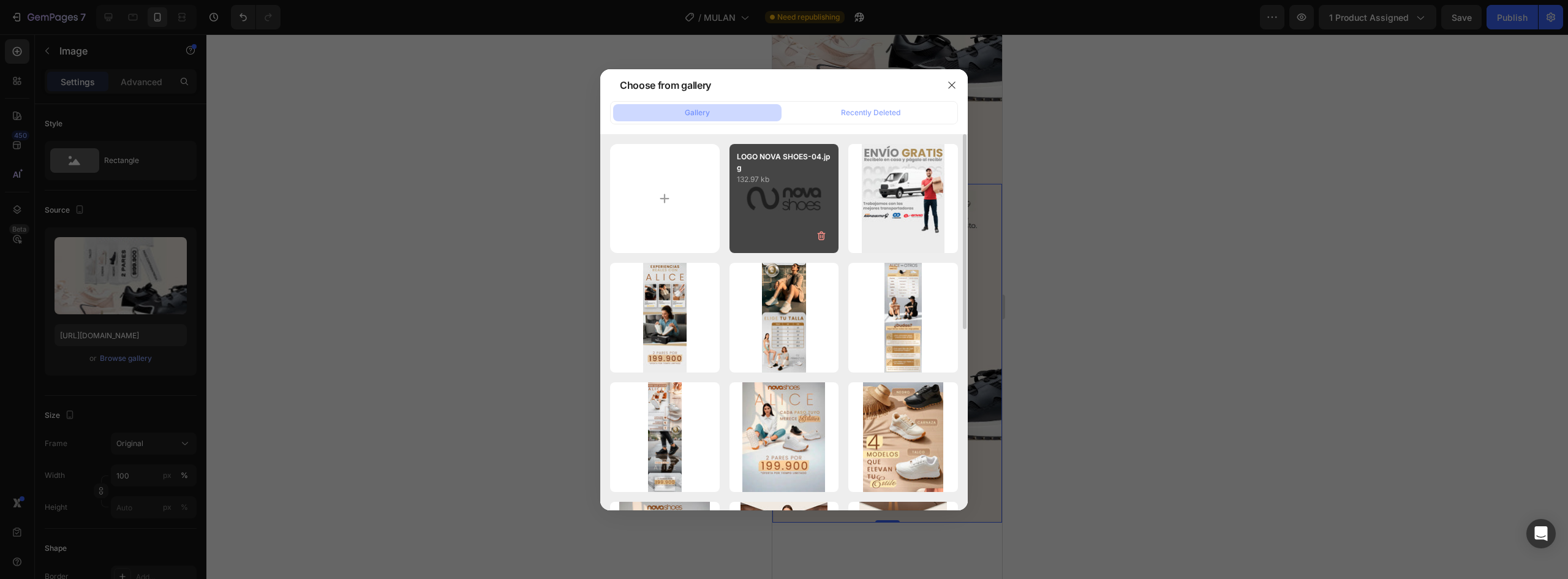
click at [784, 205] on div "LOGO NOVA SHOES-04.jpg 132.97 kb" at bounding box center [784, 199] width 110 height 110
type input "[URL][DOMAIN_NAME]"
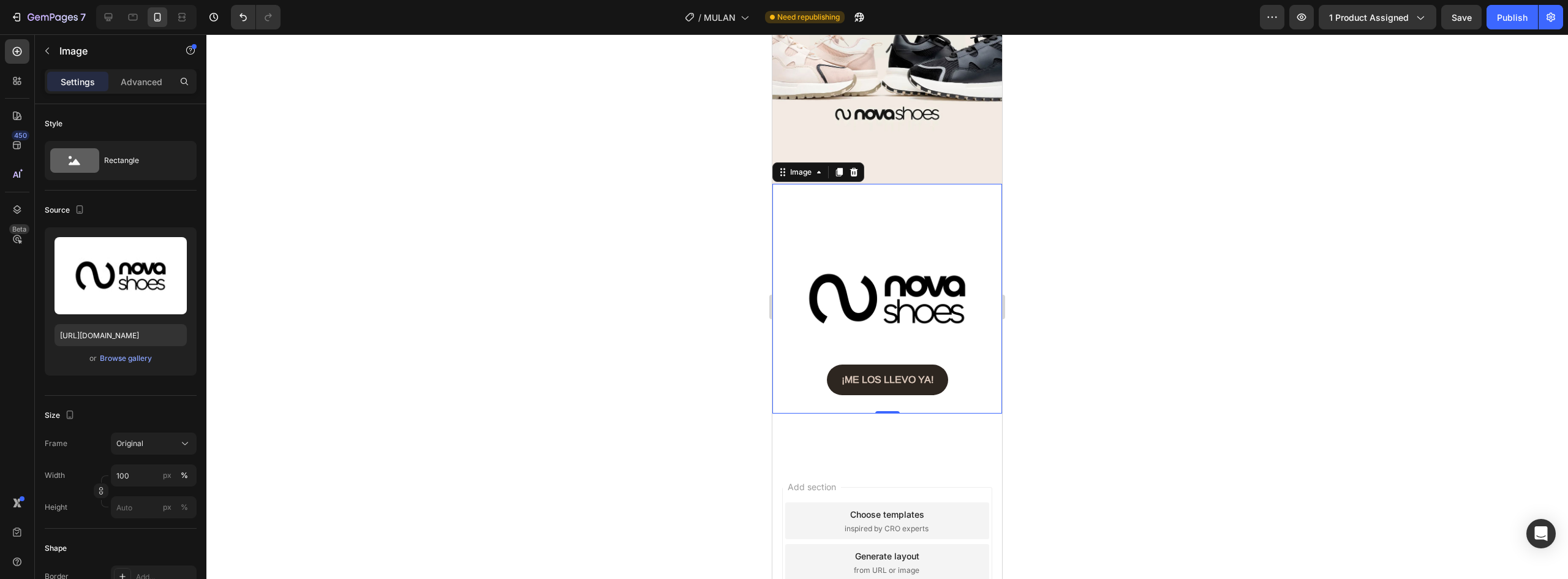
scroll to position [2431, 0]
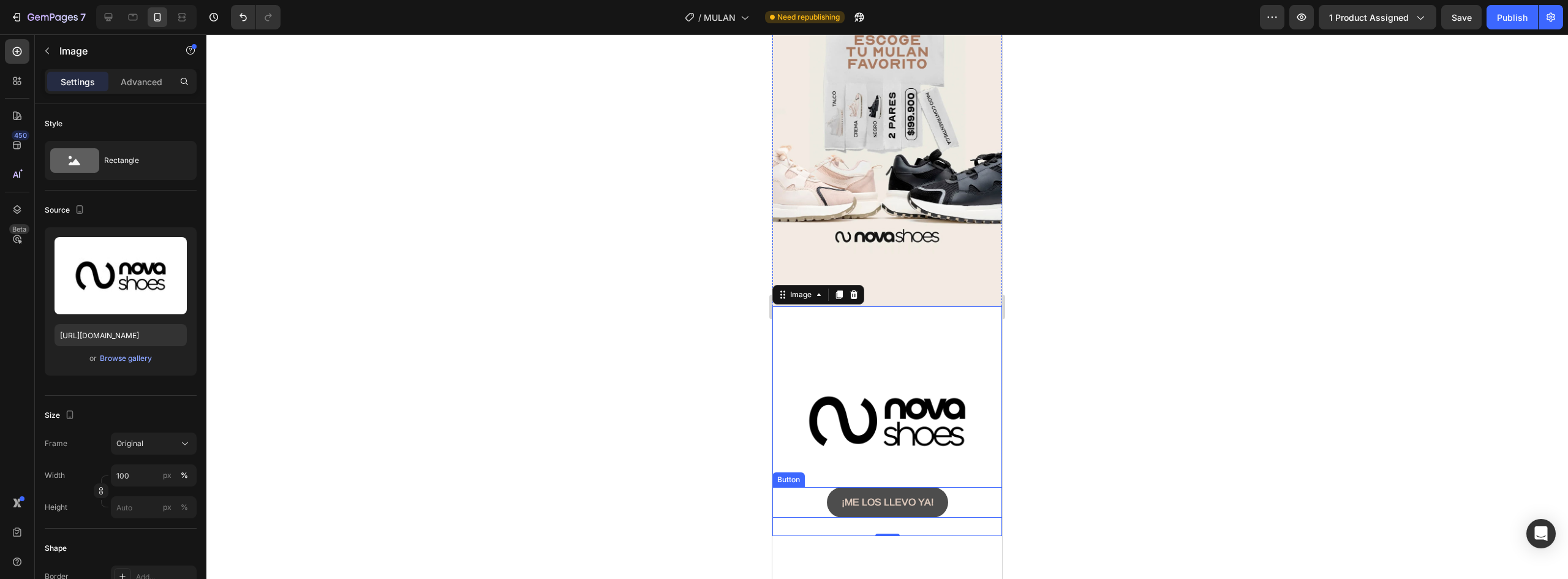
click at [831, 487] on button "¡ME LOS LLEVO YA!" at bounding box center [887, 502] width 121 height 31
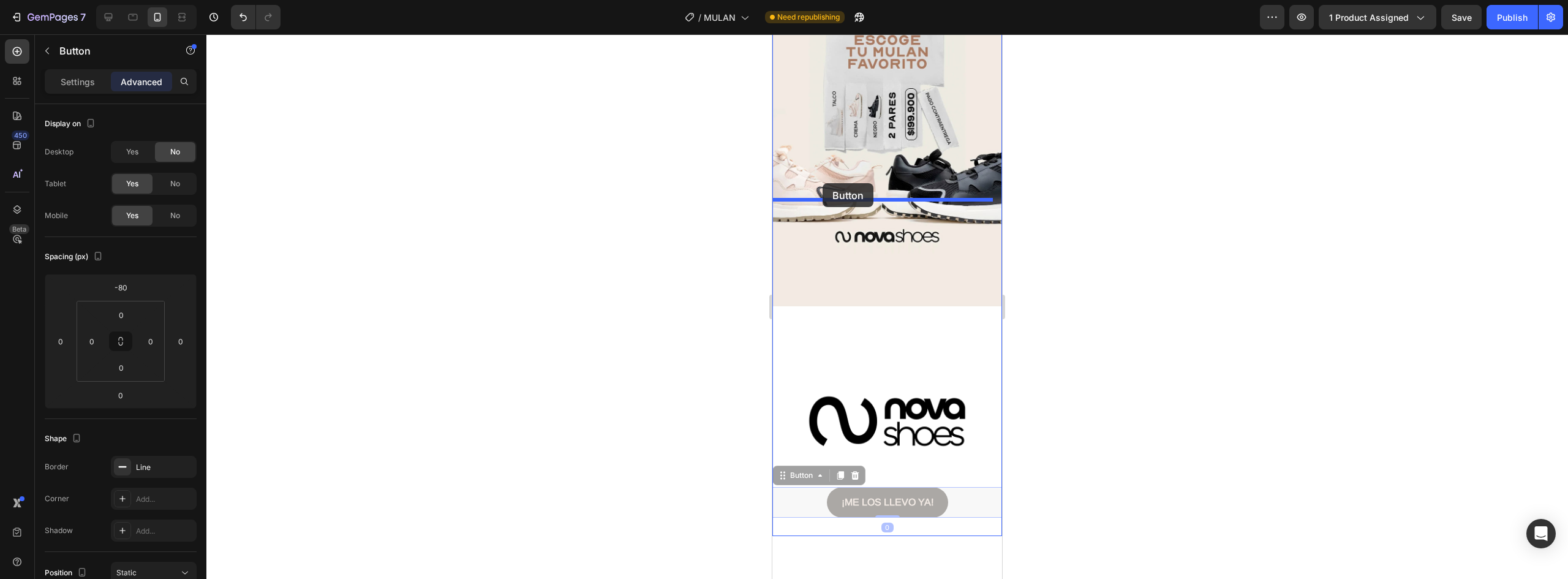
drag, startPoint x: 809, startPoint y: 357, endPoint x: 823, endPoint y: 181, distance: 176.6
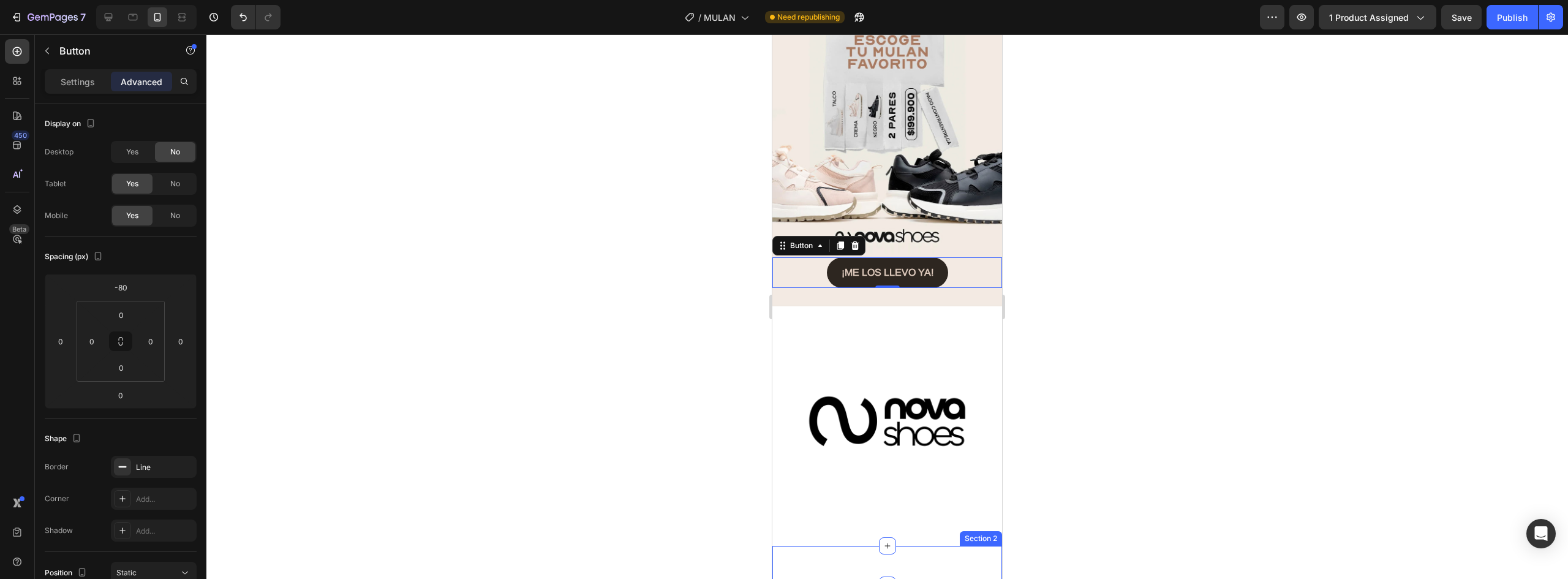
click at [901, 546] on div "Image LLÉVALOS HOY MISMO Button Image Image DESCUBRE LA COMODIDAD Button Image …" at bounding box center [887, 565] width 230 height 39
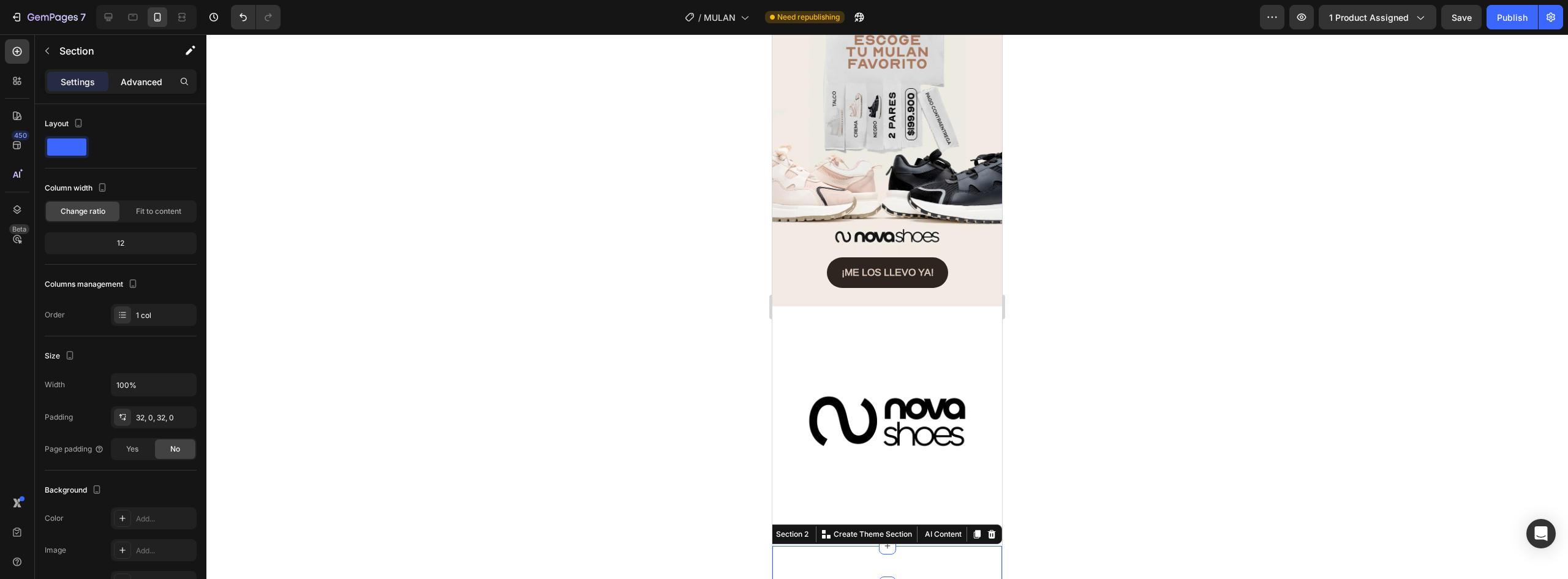
click at [153, 77] on p "Advanced" at bounding box center [141, 82] width 42 height 13
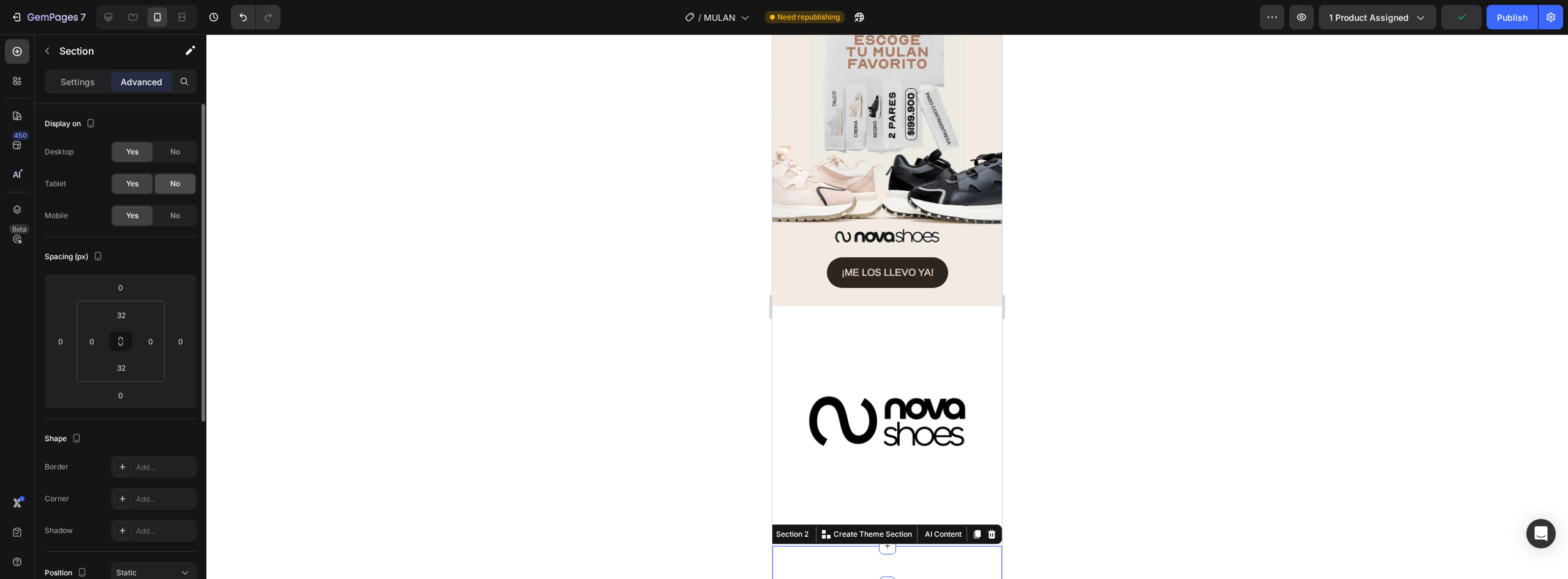
click at [176, 182] on span "No" at bounding box center [175, 184] width 10 height 11
click at [176, 219] on span "No" at bounding box center [175, 215] width 10 height 11
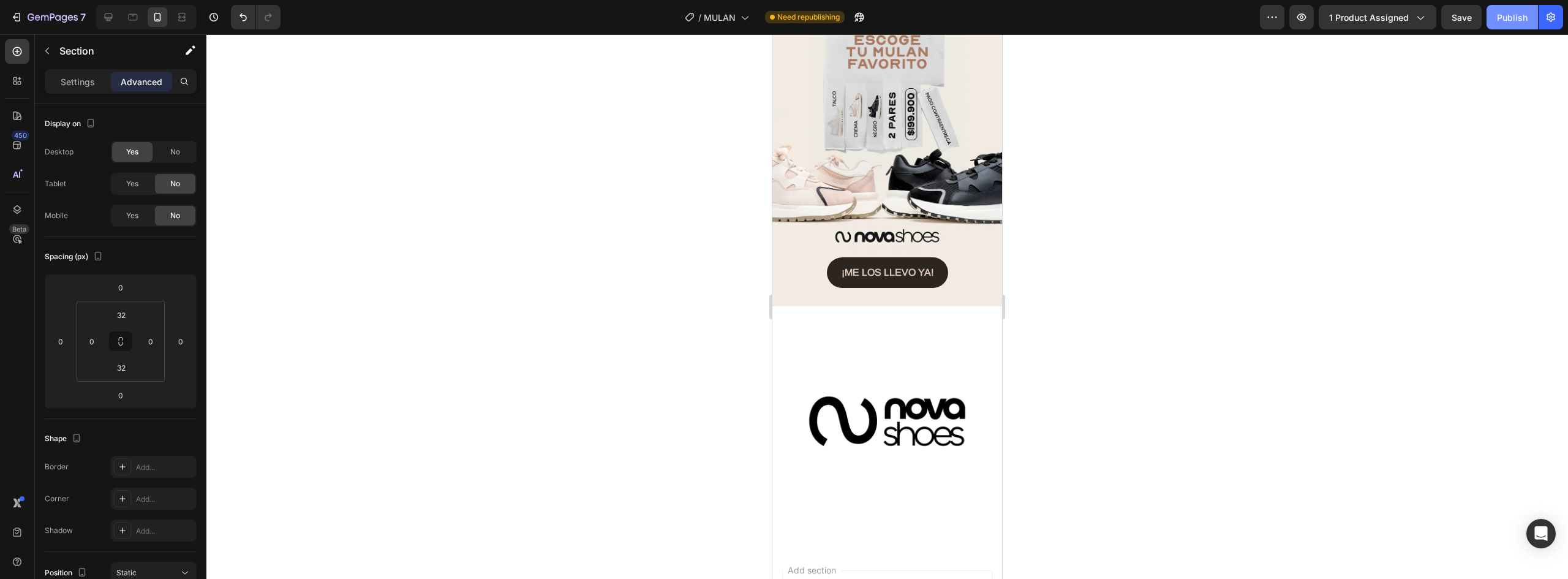
click at [1512, 16] on div "Publish" at bounding box center [1512, 17] width 31 height 13
click at [1508, 22] on div "Publish" at bounding box center [1512, 17] width 31 height 13
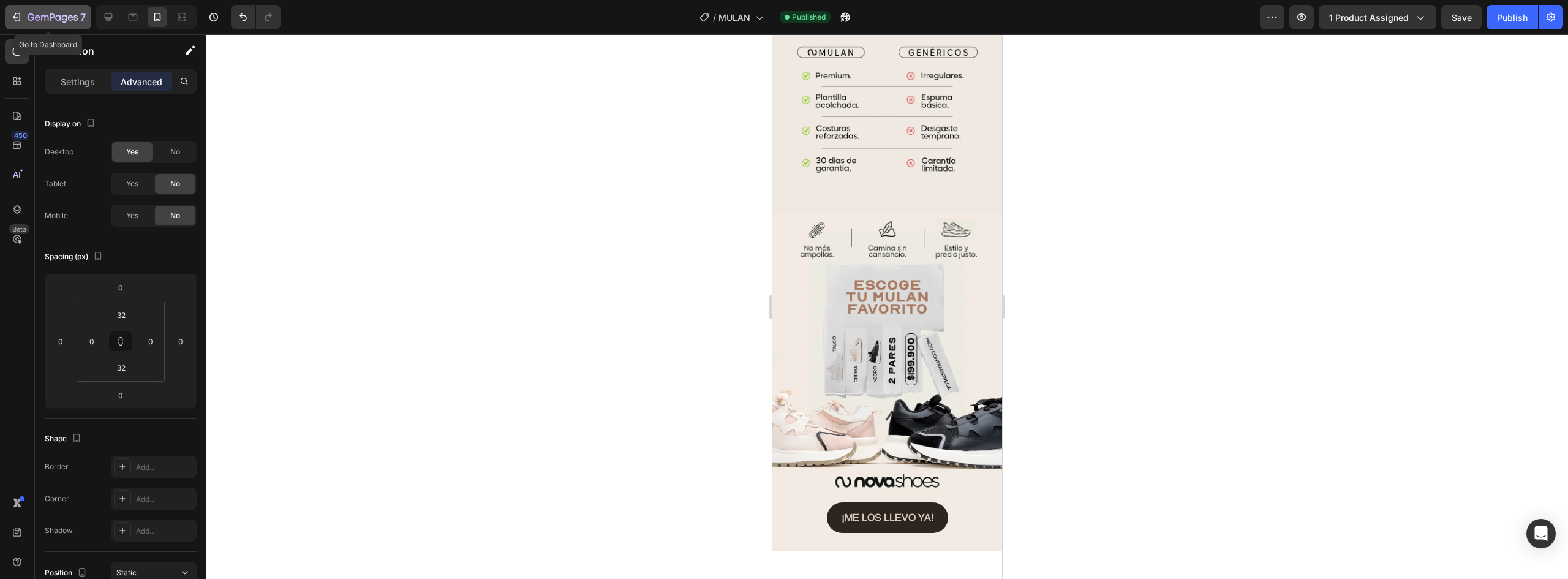
click at [29, 18] on icon "button" at bounding box center [52, 18] width 50 height 10
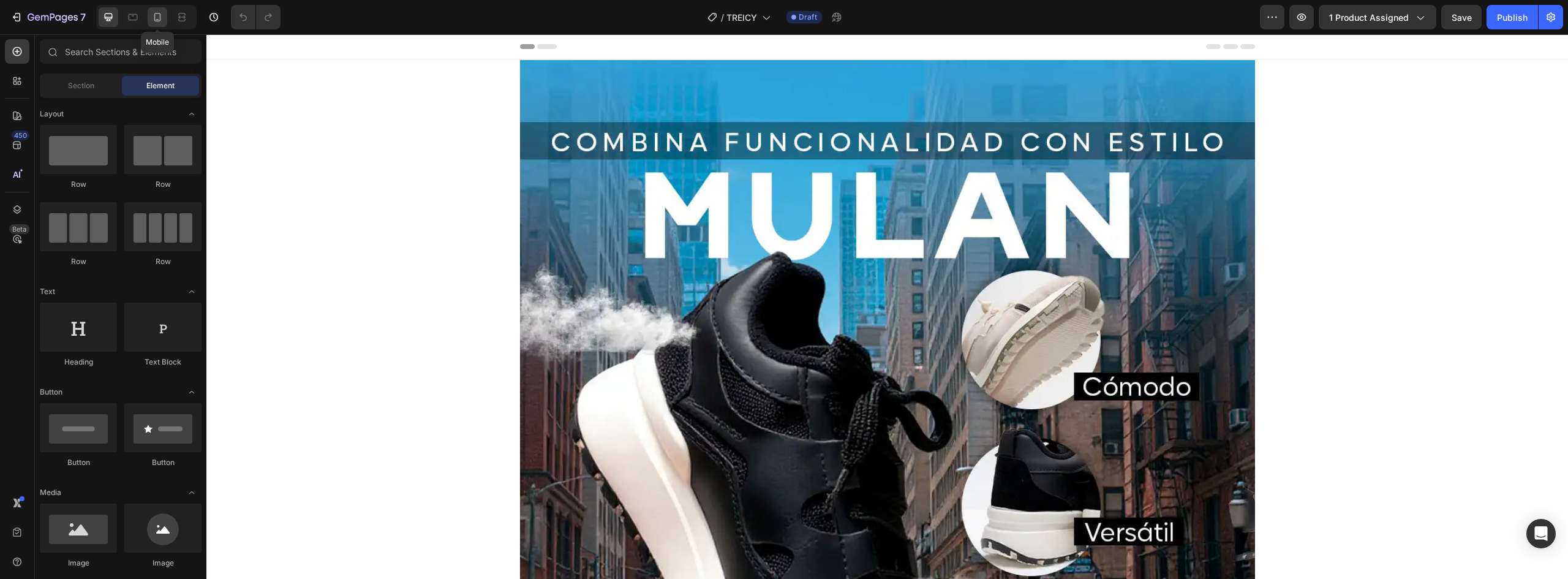
click at [154, 18] on icon at bounding box center [158, 17] width 12 height 12
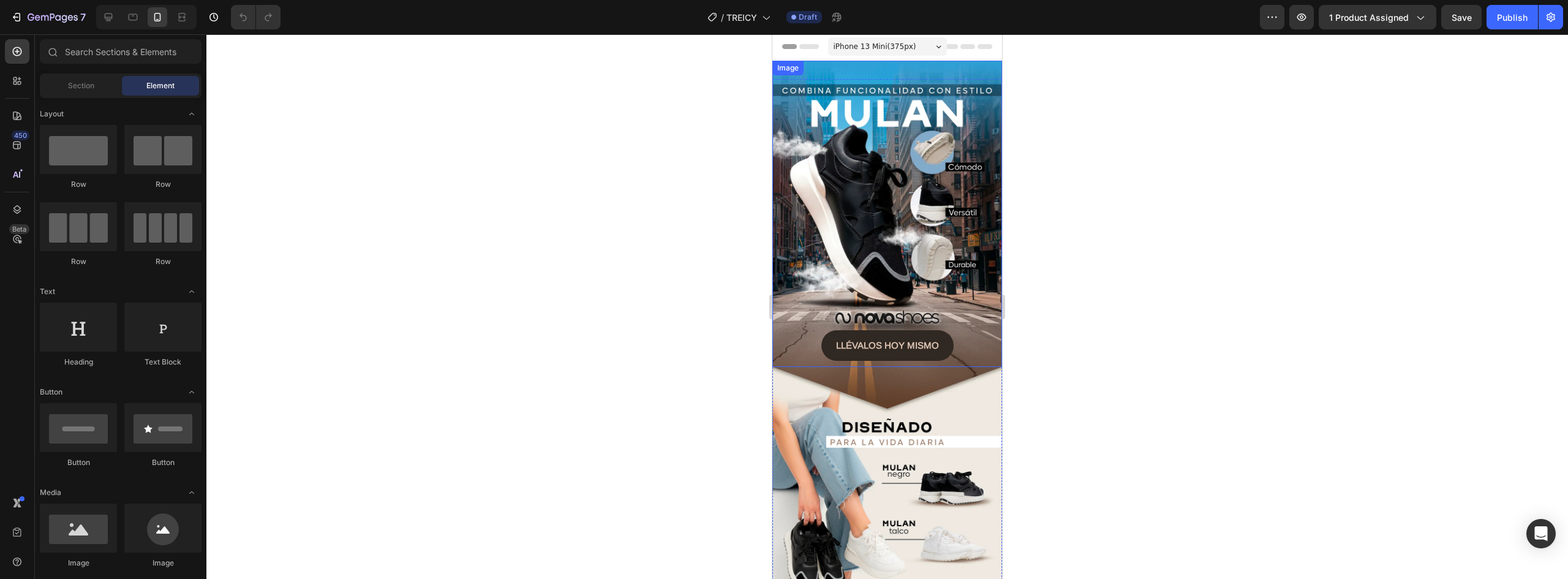
click at [876, 173] on img at bounding box center [887, 213] width 230 height 307
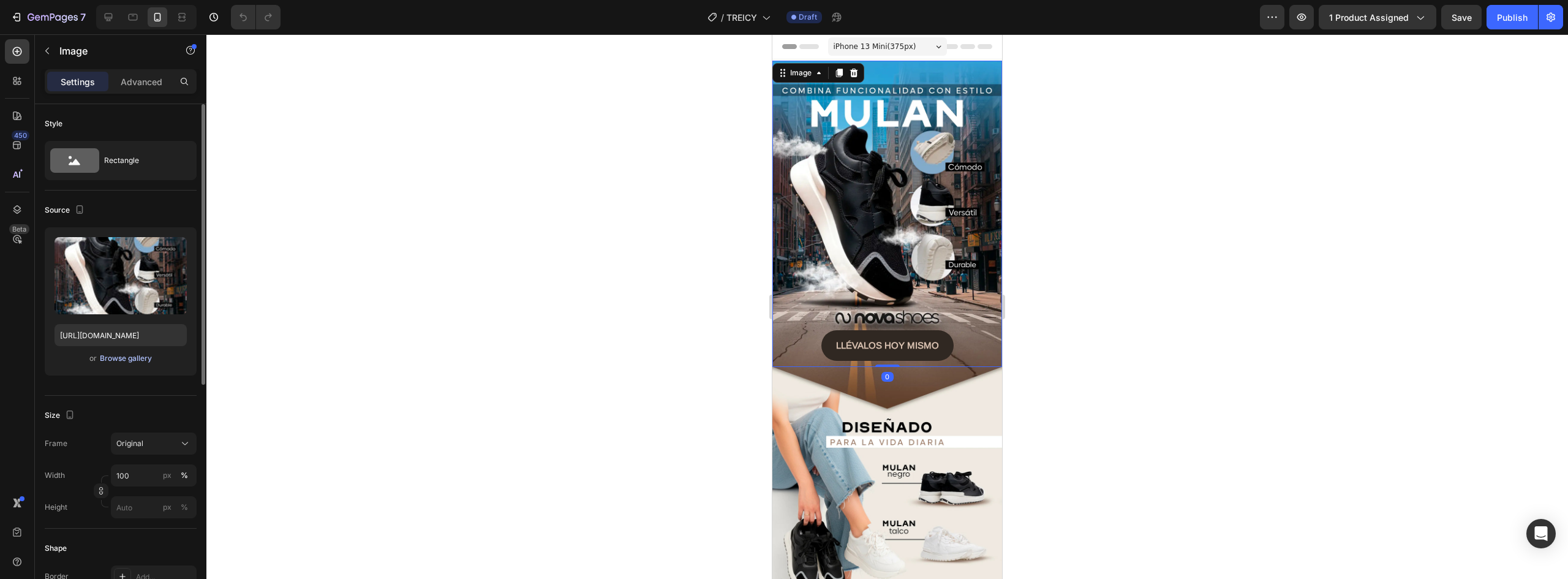
click at [123, 356] on div "Browse gallery" at bounding box center [126, 359] width 52 height 11
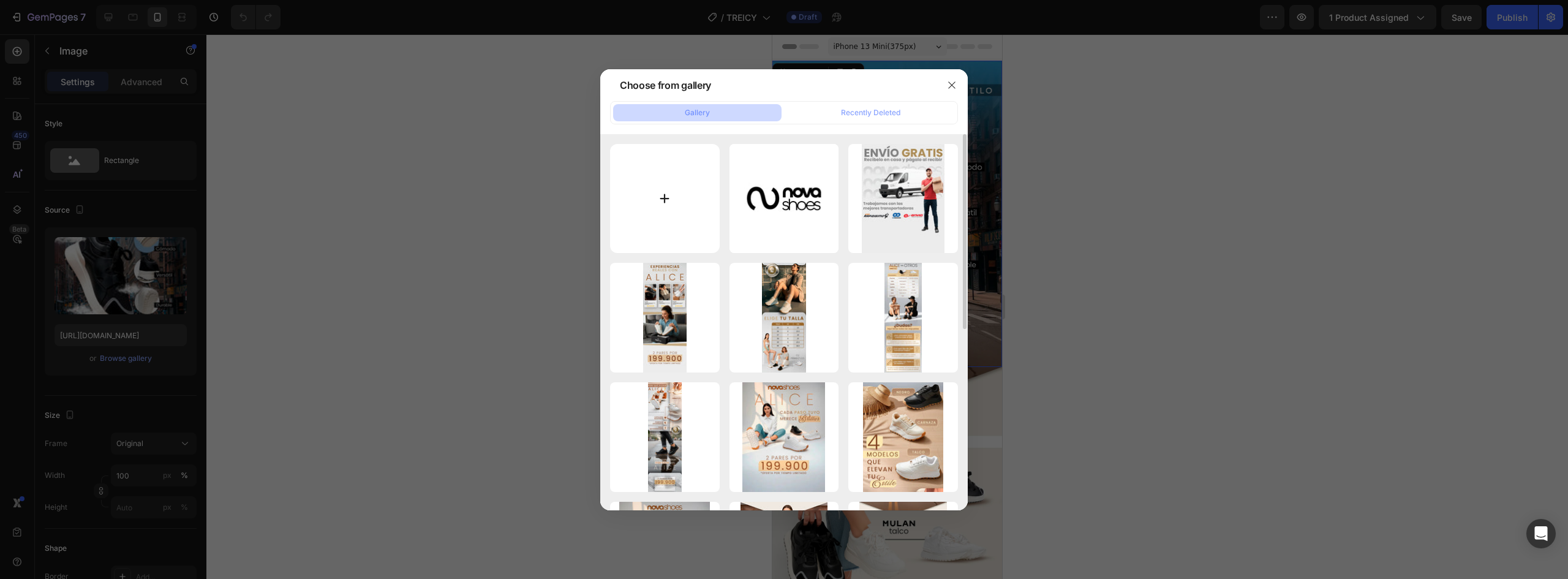
click at [661, 202] on input "file" at bounding box center [665, 199] width 110 height 110
type input "C:\fakepath\portada.png"
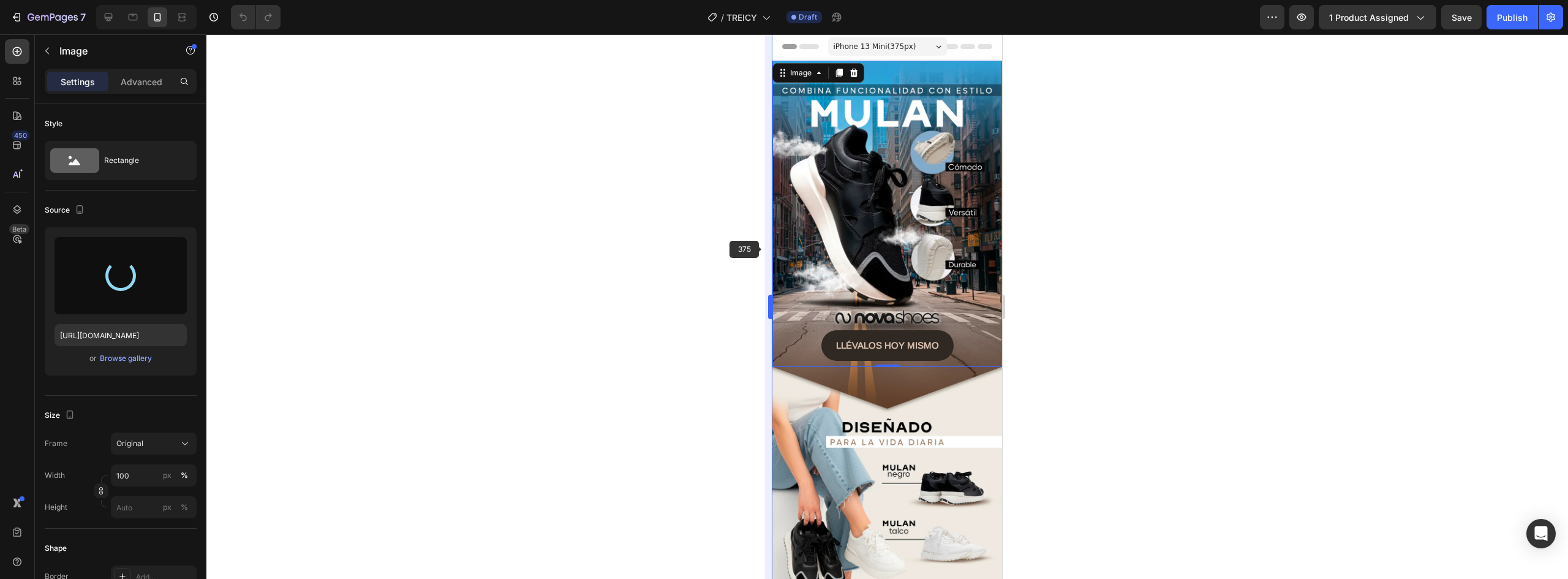
type input "https://cdn.shopify.com/s/files/1/0637/5325/7022/files/gempages_586166114766029…"
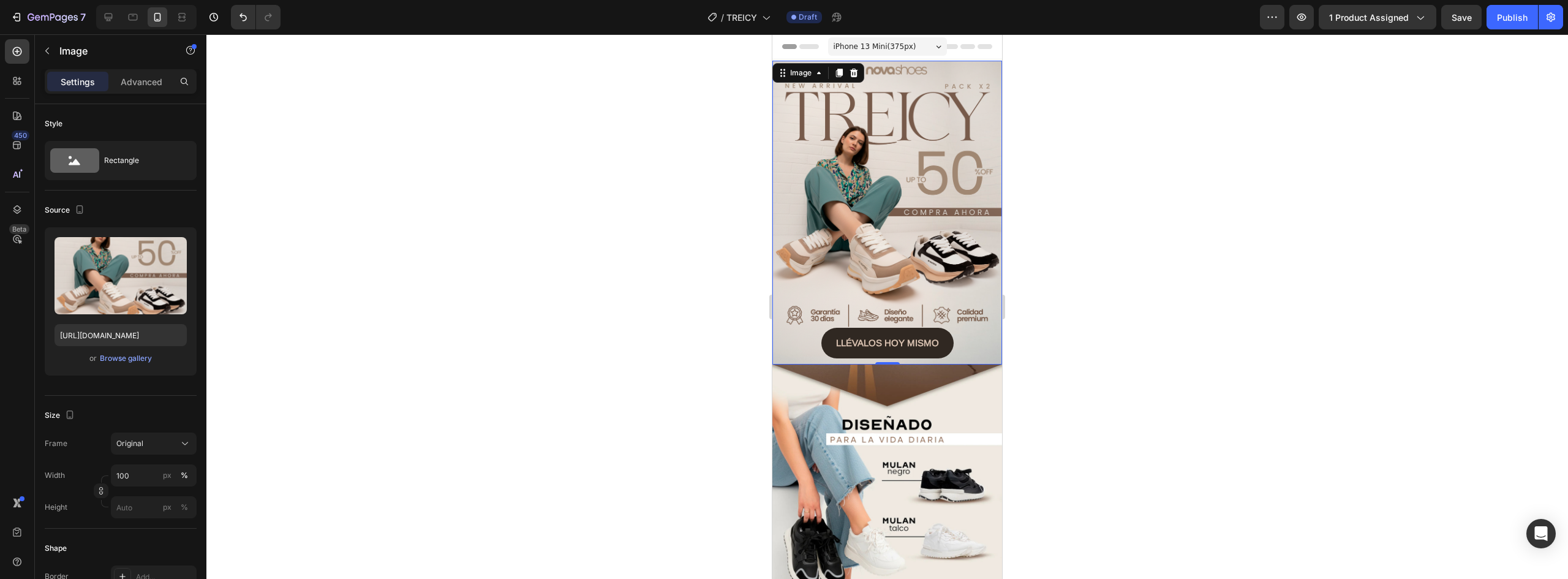
click at [919, 195] on img at bounding box center [887, 212] width 230 height 304
click at [934, 397] on img at bounding box center [887, 508] width 230 height 287
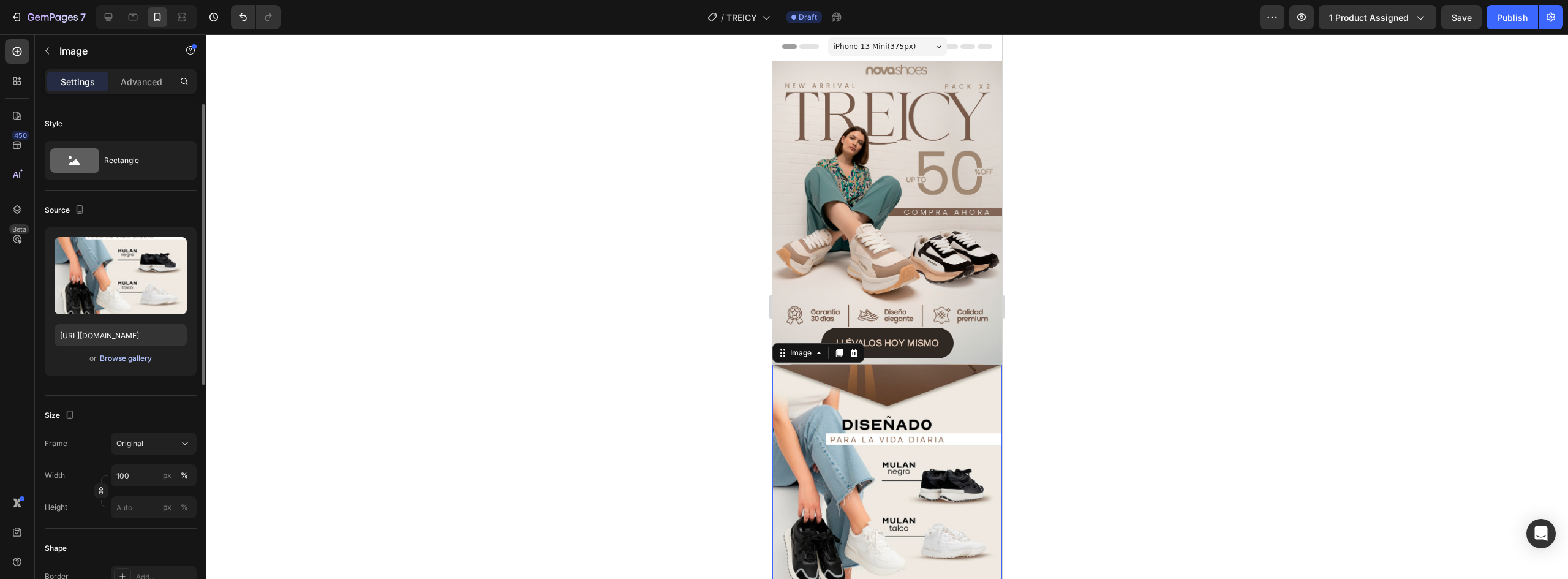
click at [129, 360] on div "Browse gallery" at bounding box center [126, 359] width 52 height 11
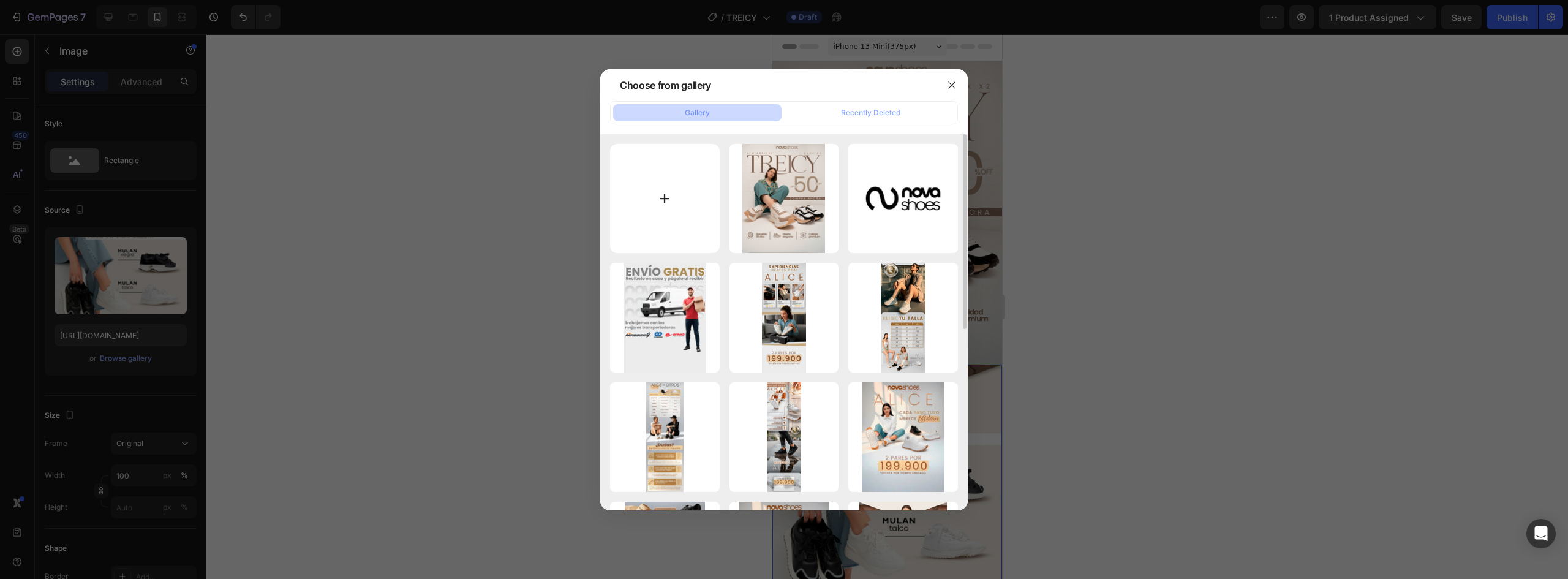
click at [664, 202] on input "file" at bounding box center [665, 199] width 110 height 110
type input "C:\fakepath\PRUEVA DE FE (1).webp"
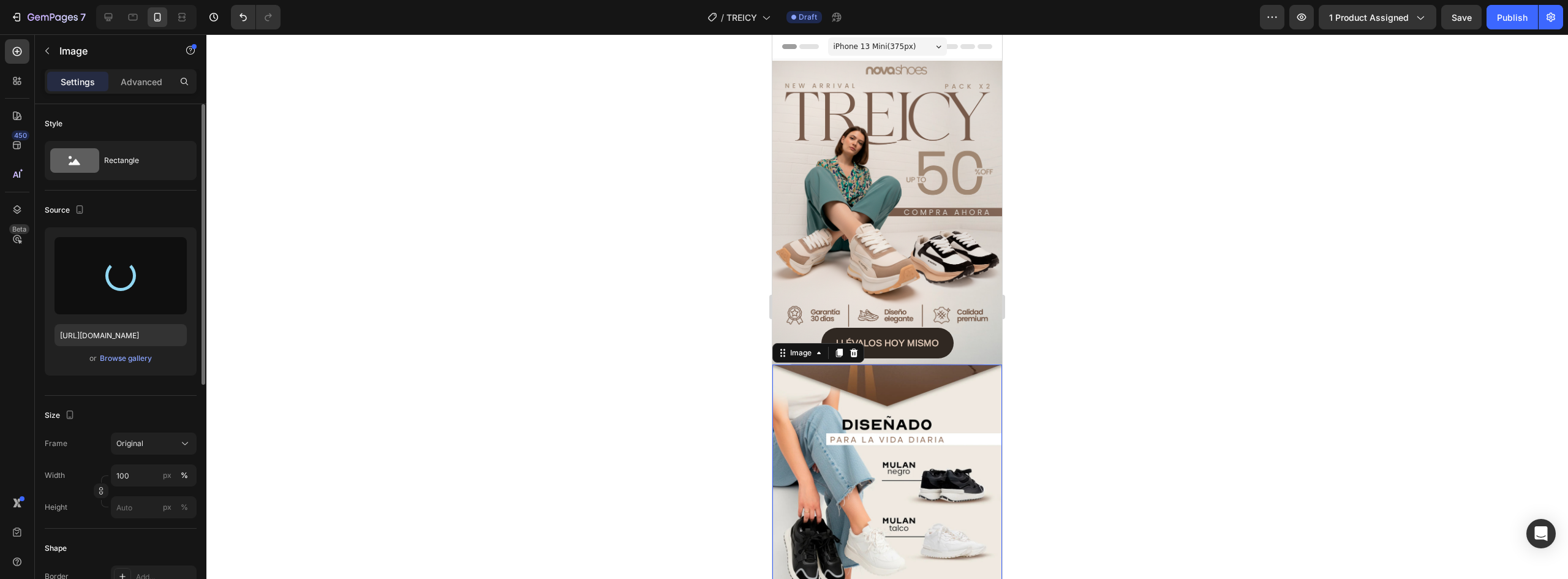
type input "https://cdn.shopify.com/s/files/1/0637/5325/7022/files/gempages_586166114766029…"
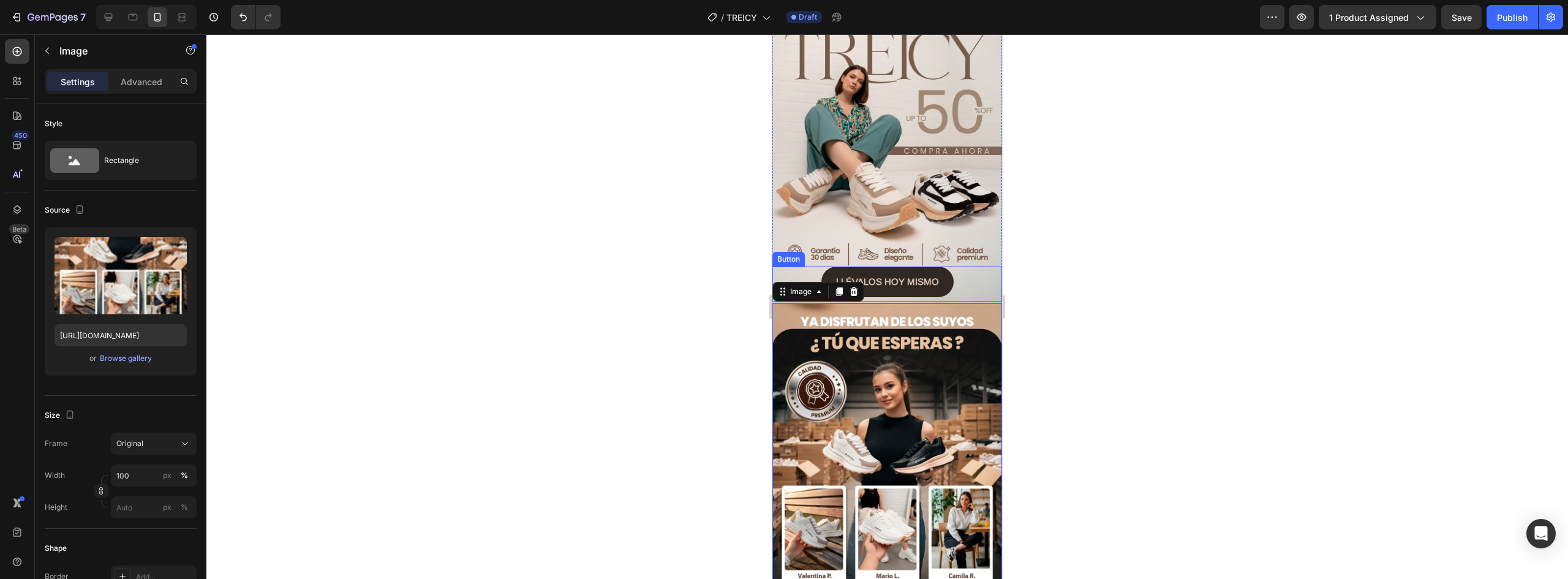
scroll to position [123, 0]
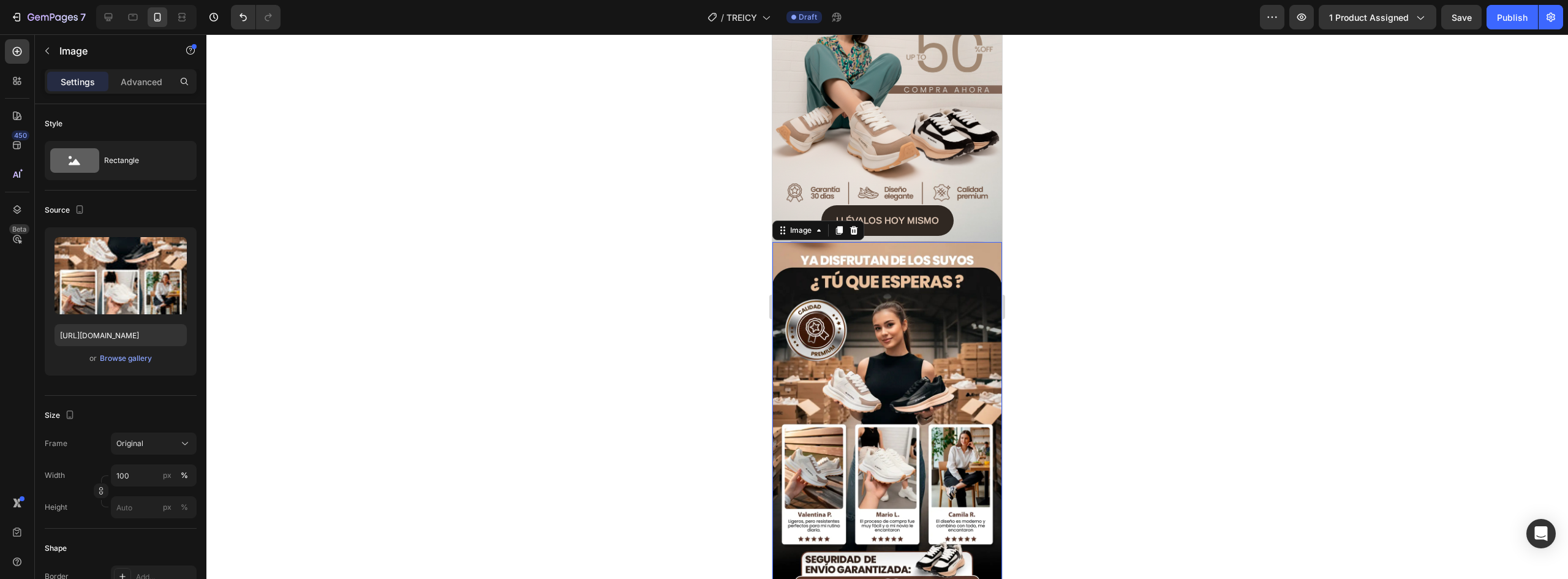
click at [910, 315] on img at bounding box center [887, 435] width 230 height 386
click at [132, 359] on div "Browse gallery" at bounding box center [126, 359] width 52 height 11
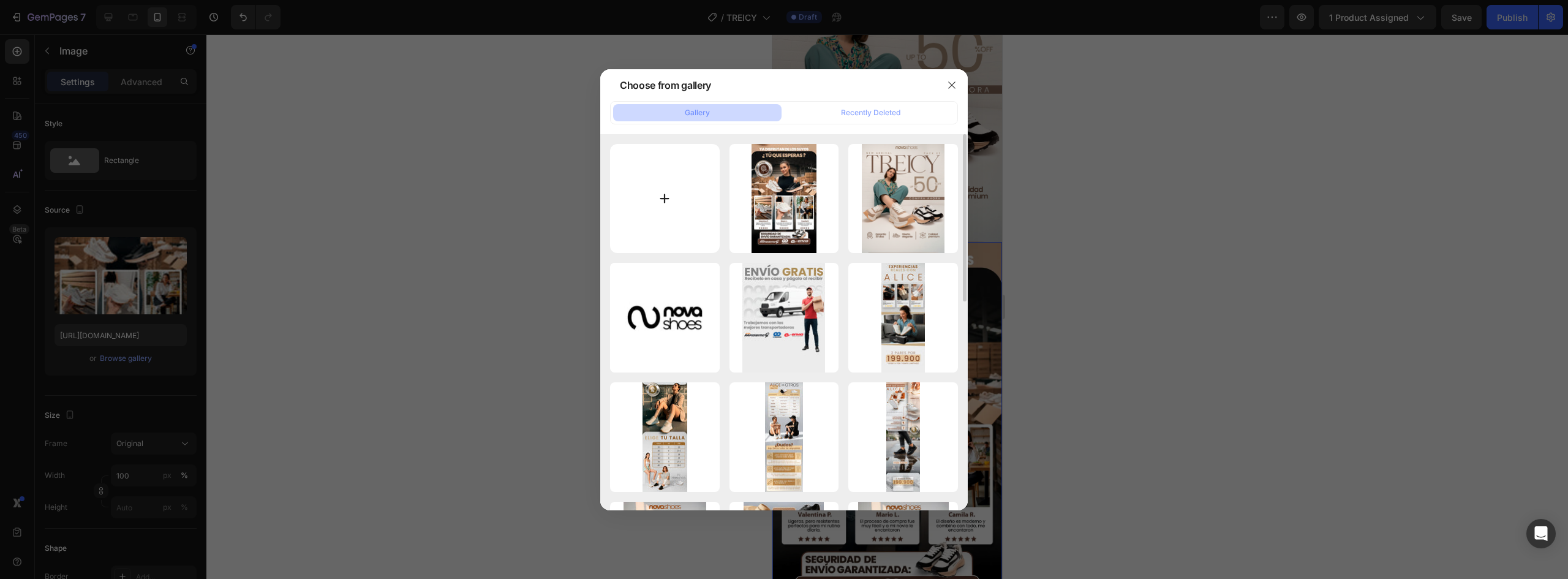
click at [668, 204] on input "file" at bounding box center [665, 199] width 110 height 110
type input "C:\fakepath\COLORES (1).webp"
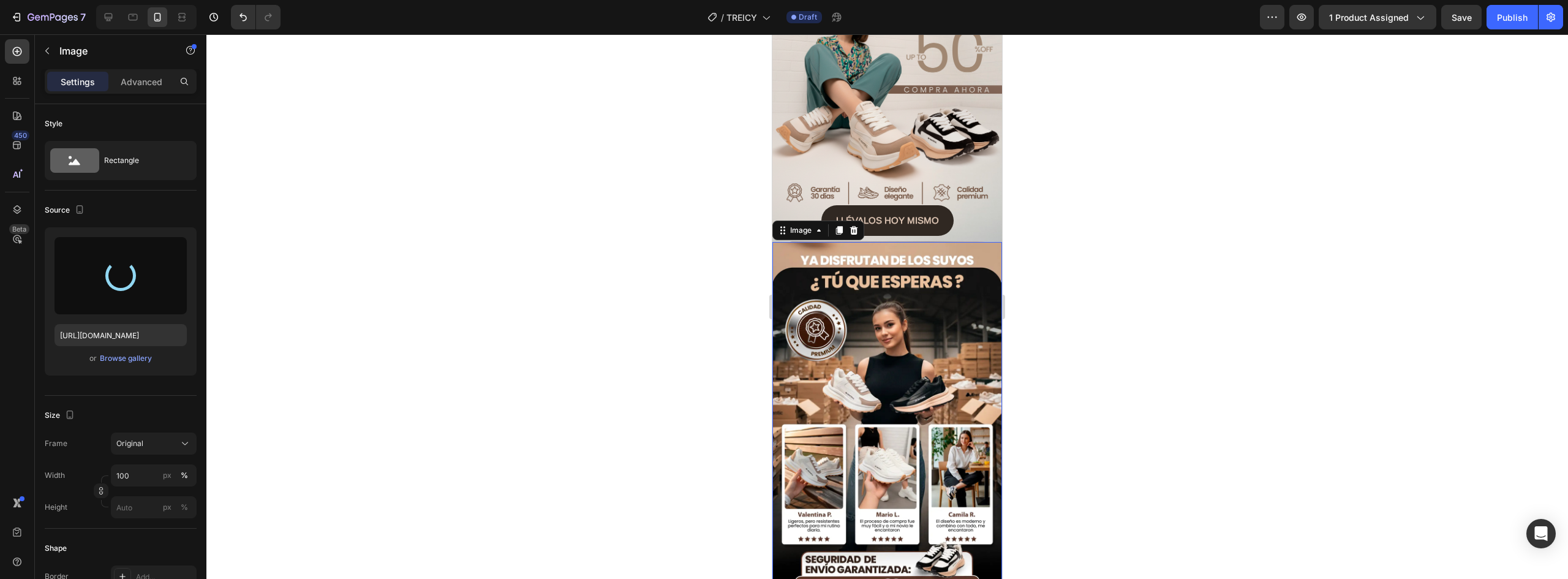
scroll to position [245, 0]
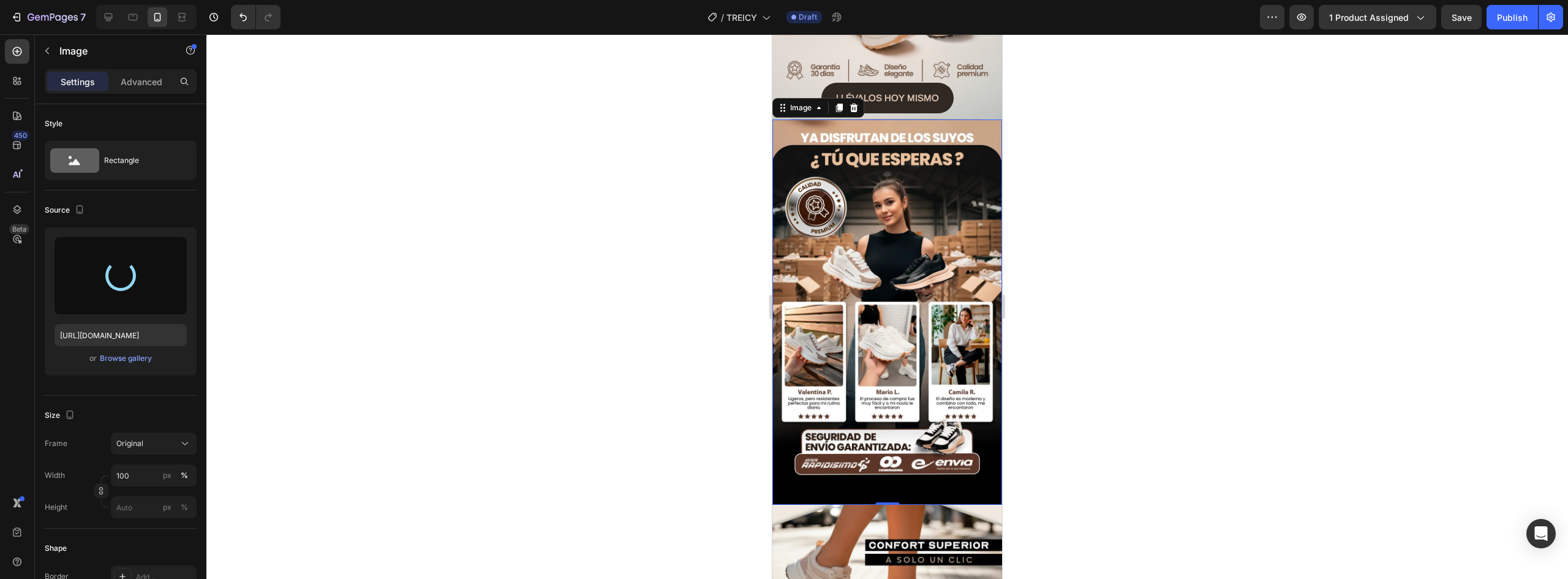
type input "https://cdn.shopify.com/s/files/1/0637/5325/7022/files/gempages_586166114766029…"
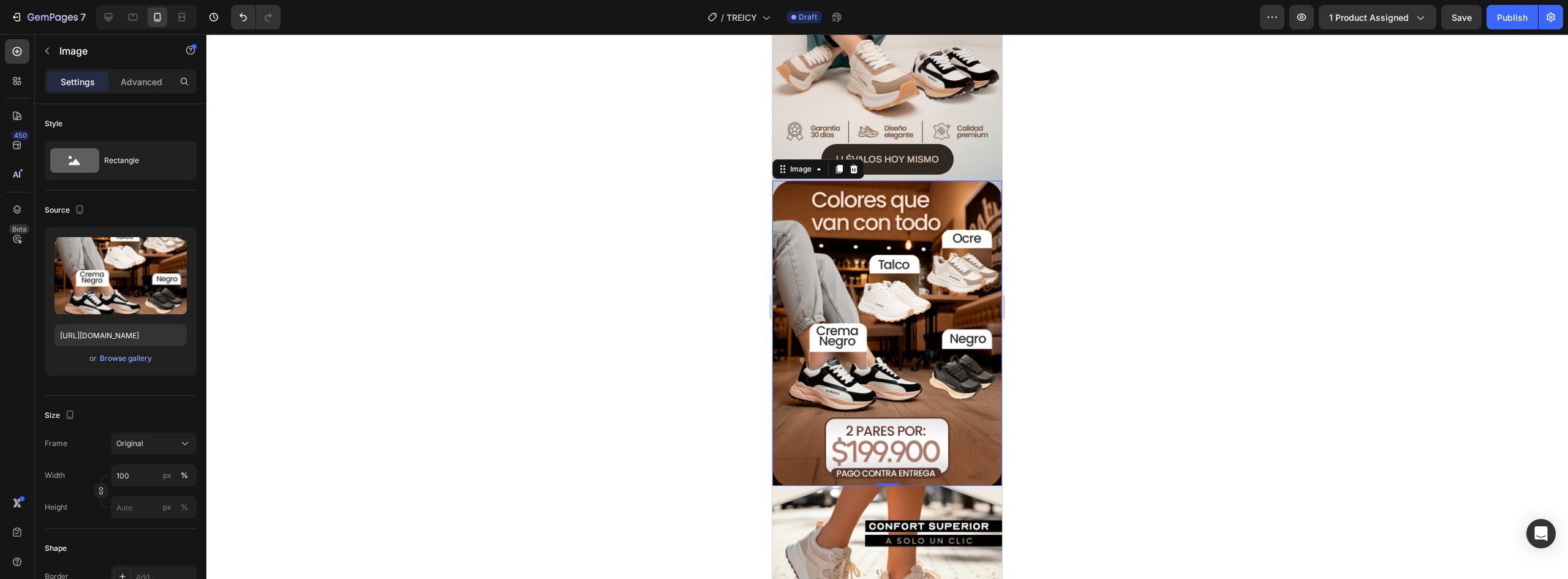
scroll to position [307, 0]
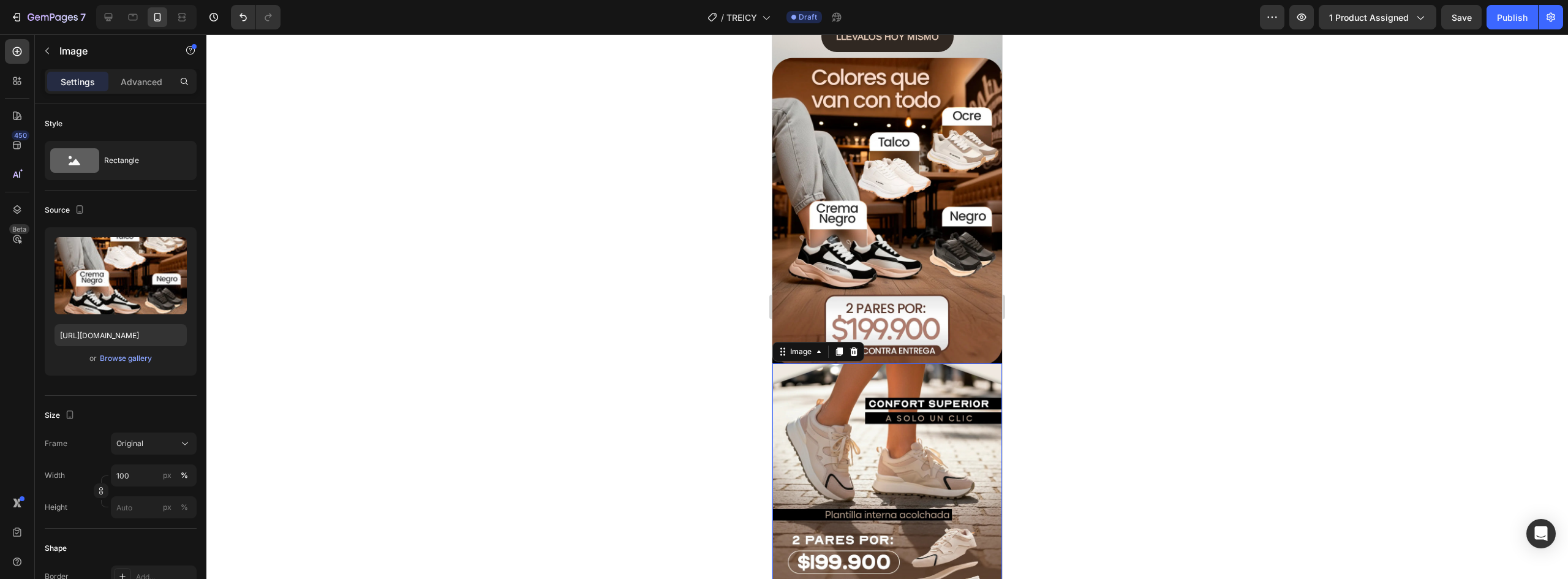
click at [897, 417] on img at bounding box center [887, 507] width 230 height 287
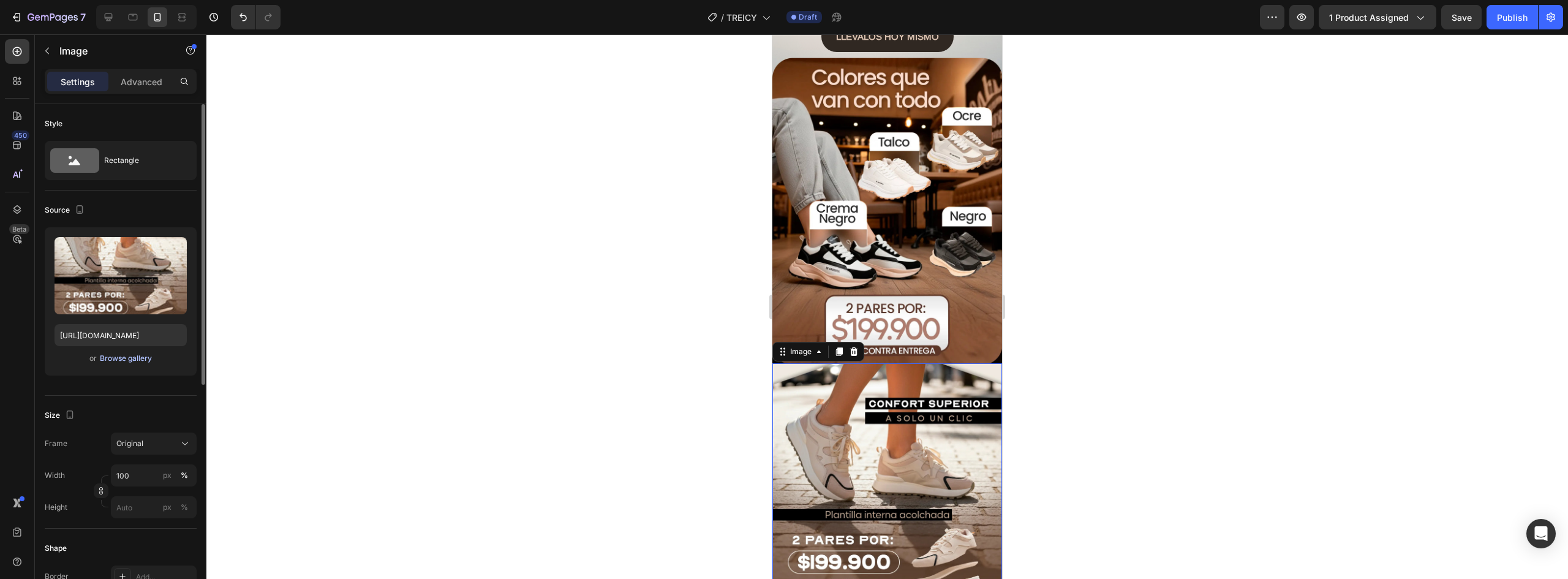
click at [141, 360] on div "Browse gallery" at bounding box center [126, 359] width 52 height 11
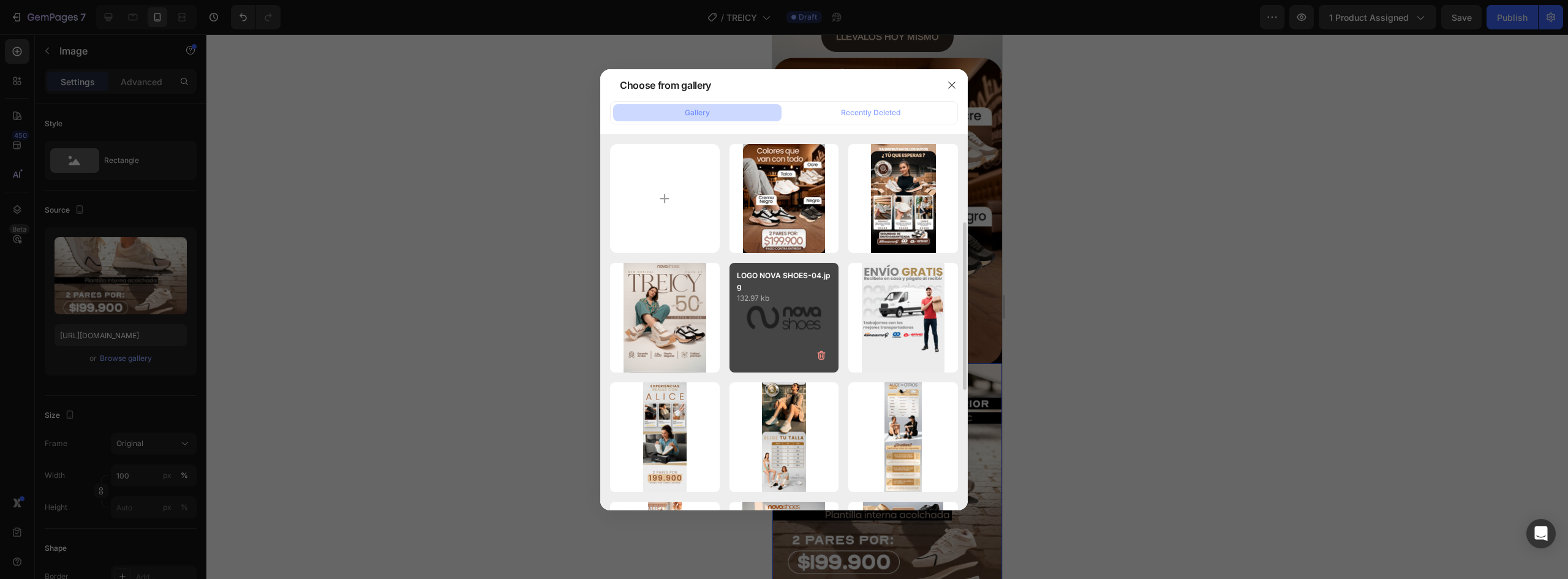
scroll to position [0, 0]
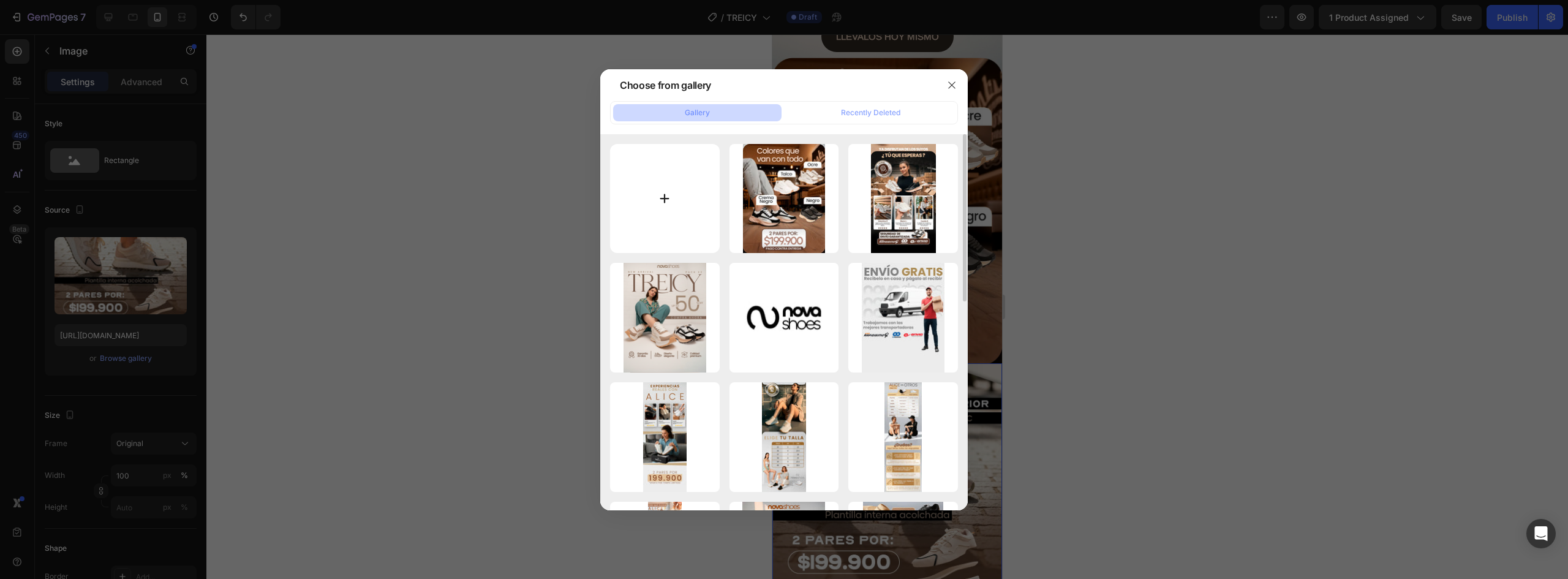
click at [673, 208] on input "file" at bounding box center [665, 199] width 110 height 110
type input "C:\fakepath\EMPATIA (1).webp"
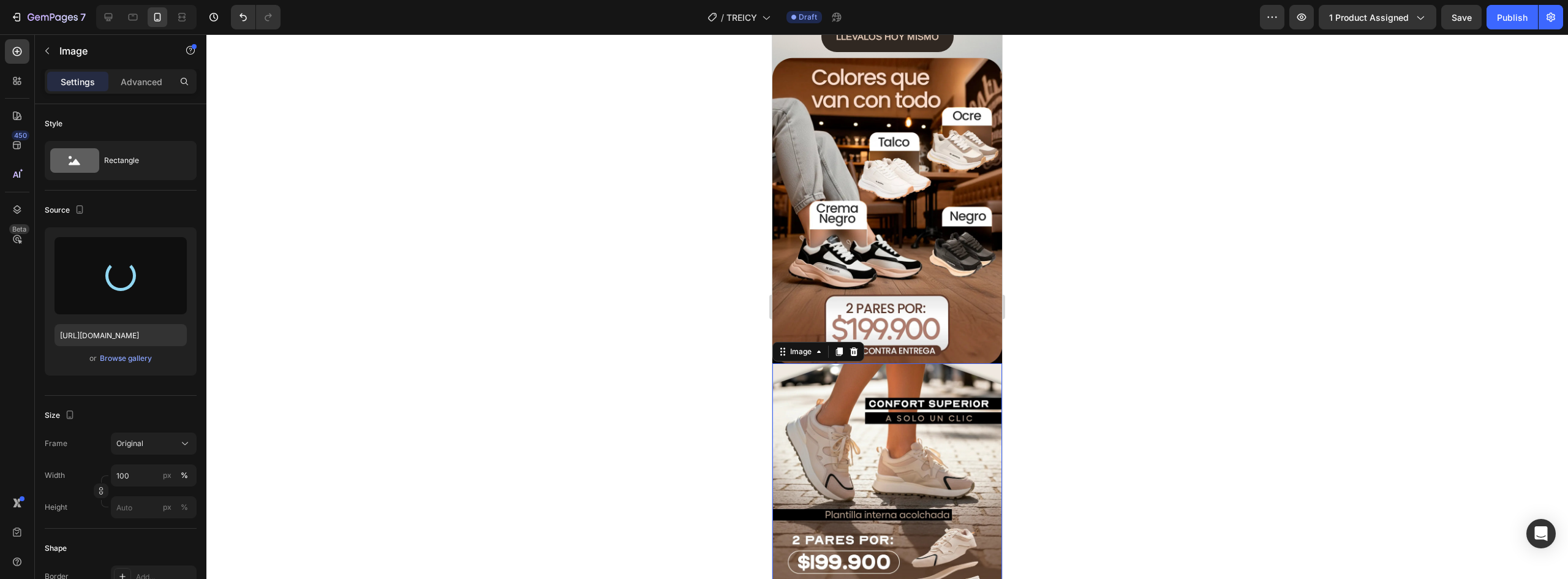
type input "https://cdn.shopify.com/s/files/1/0637/5325/7022/files/gempages_586166114766029…"
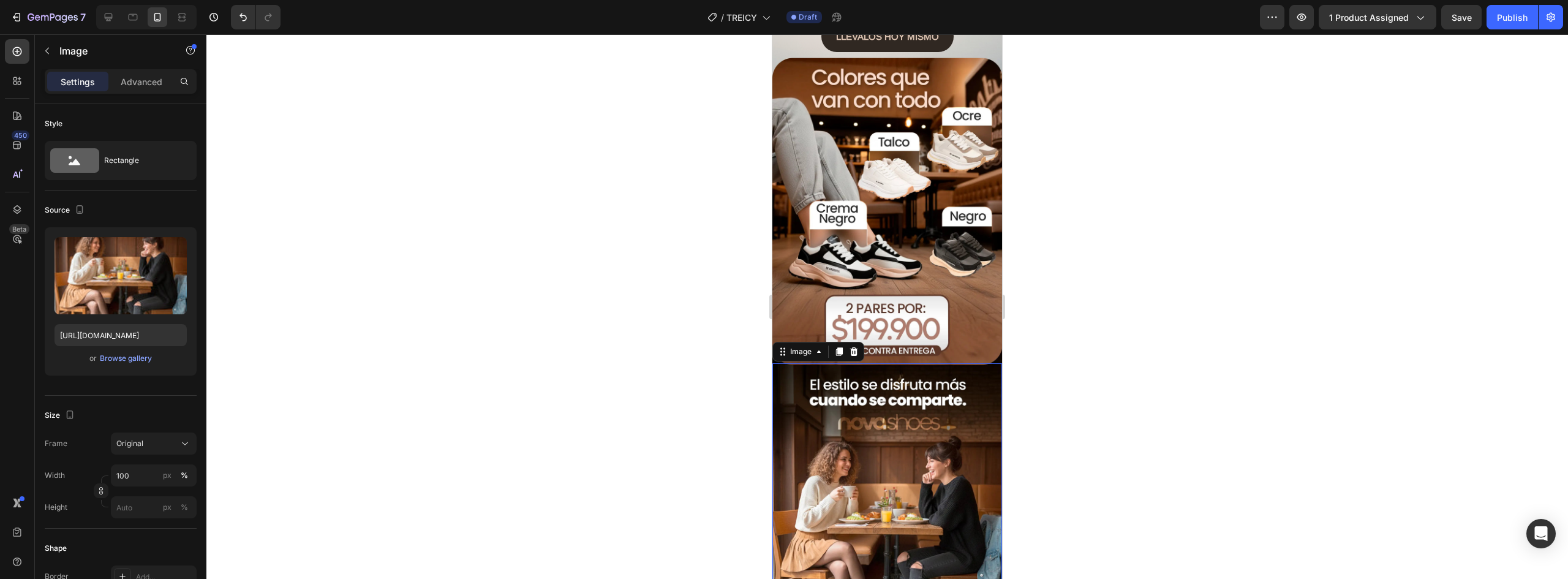
scroll to position [368, 0]
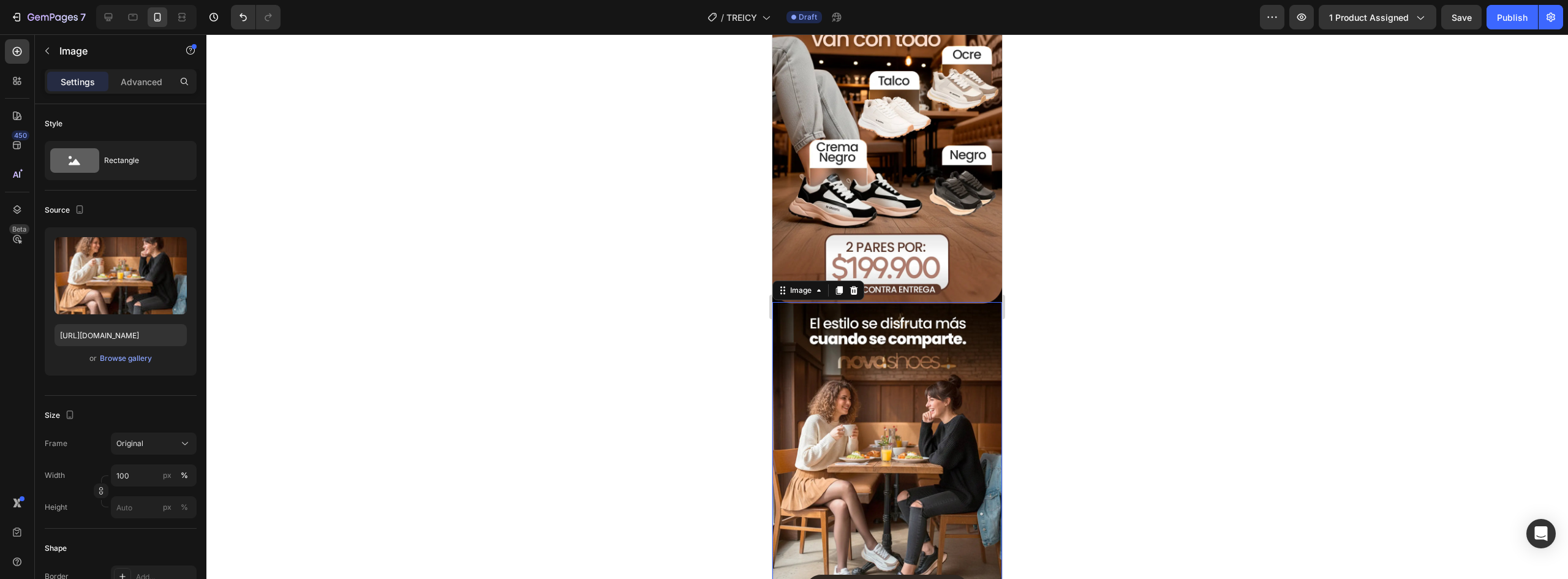
drag, startPoint x: 964, startPoint y: 397, endPoint x: 965, endPoint y: 388, distance: 9.1
click at [964, 397] on img at bounding box center [887, 455] width 230 height 307
click at [141, 76] on p "Advanced" at bounding box center [141, 82] width 42 height 13
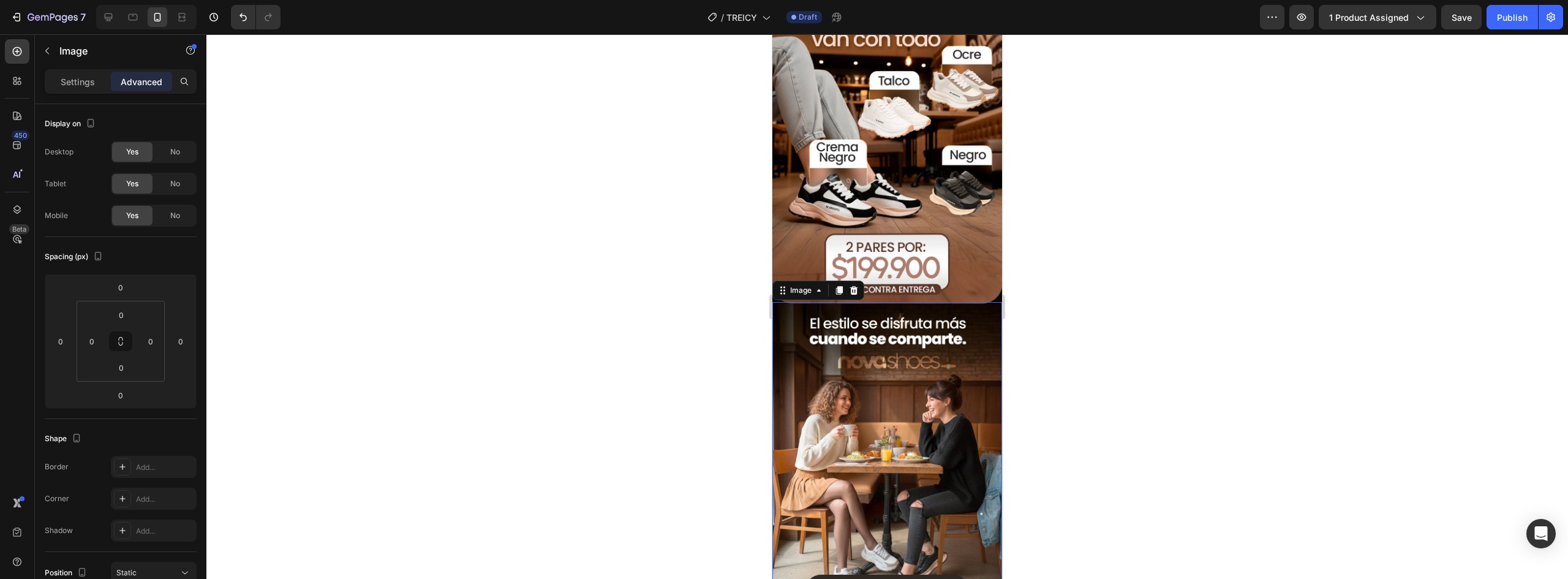
scroll to position [613, 0]
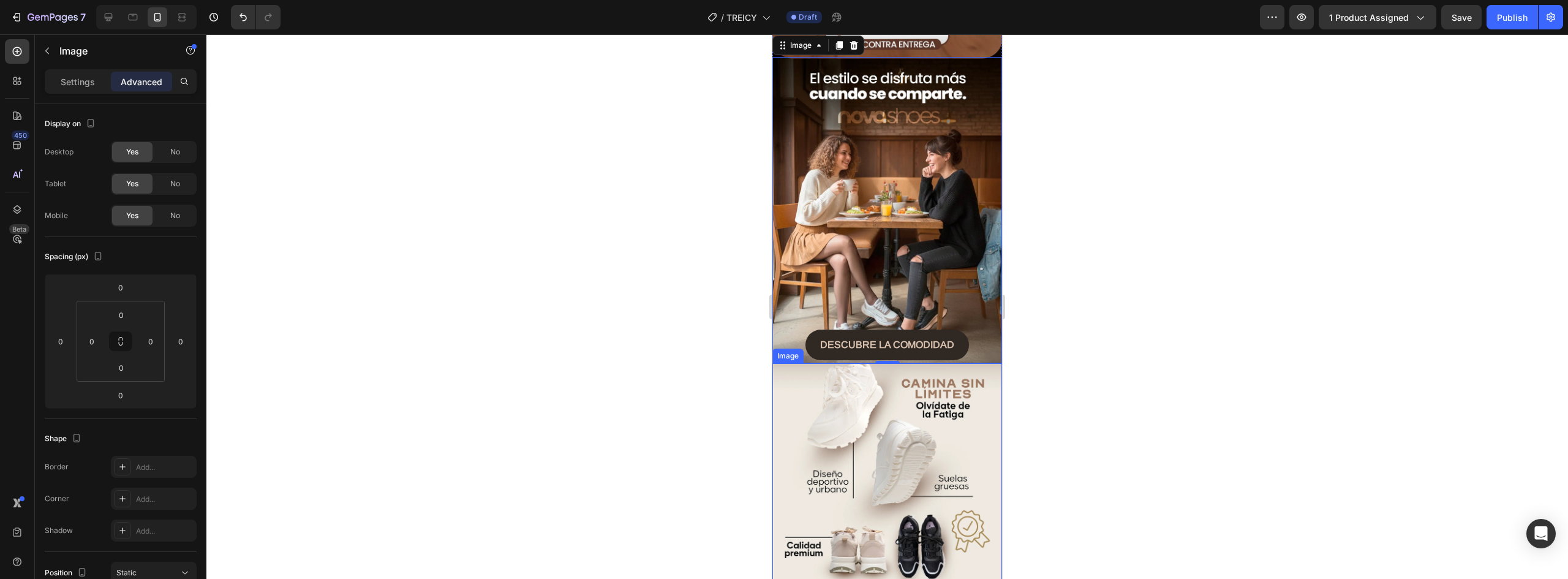
click at [928, 371] on img at bounding box center [887, 507] width 230 height 287
click at [77, 83] on p "Settings" at bounding box center [77, 82] width 34 height 13
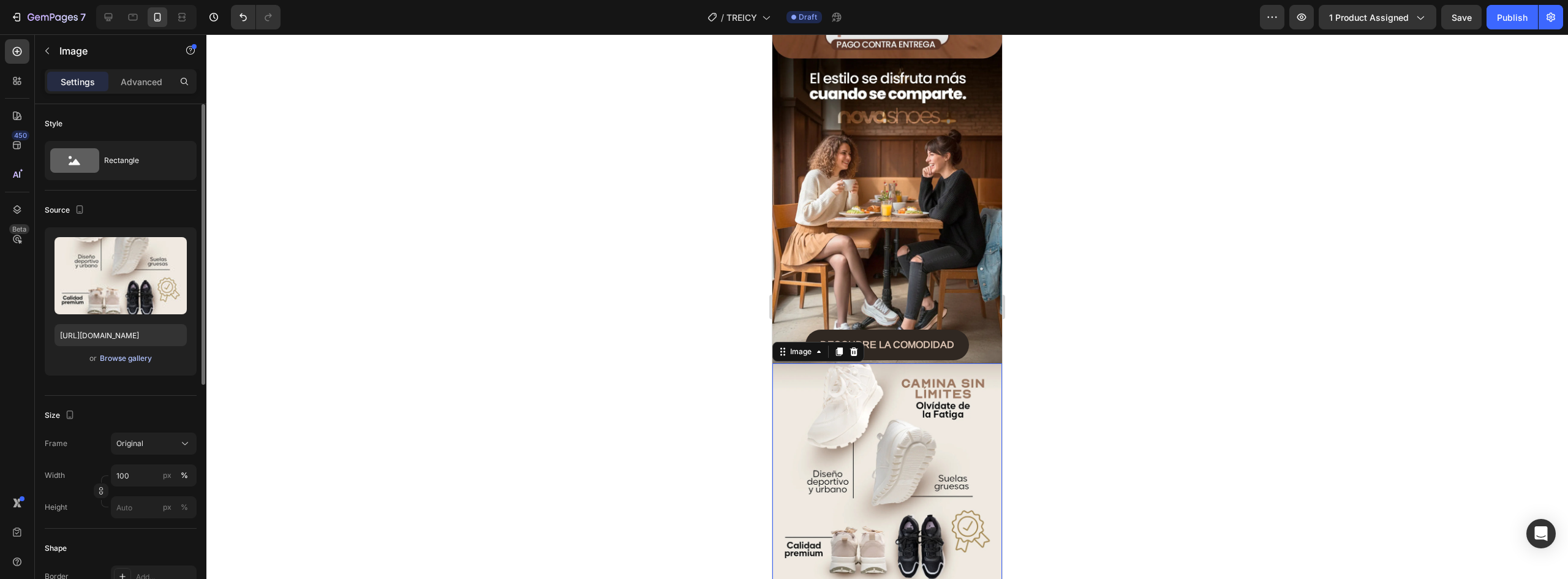
click at [138, 357] on div "Browse gallery" at bounding box center [126, 359] width 52 height 11
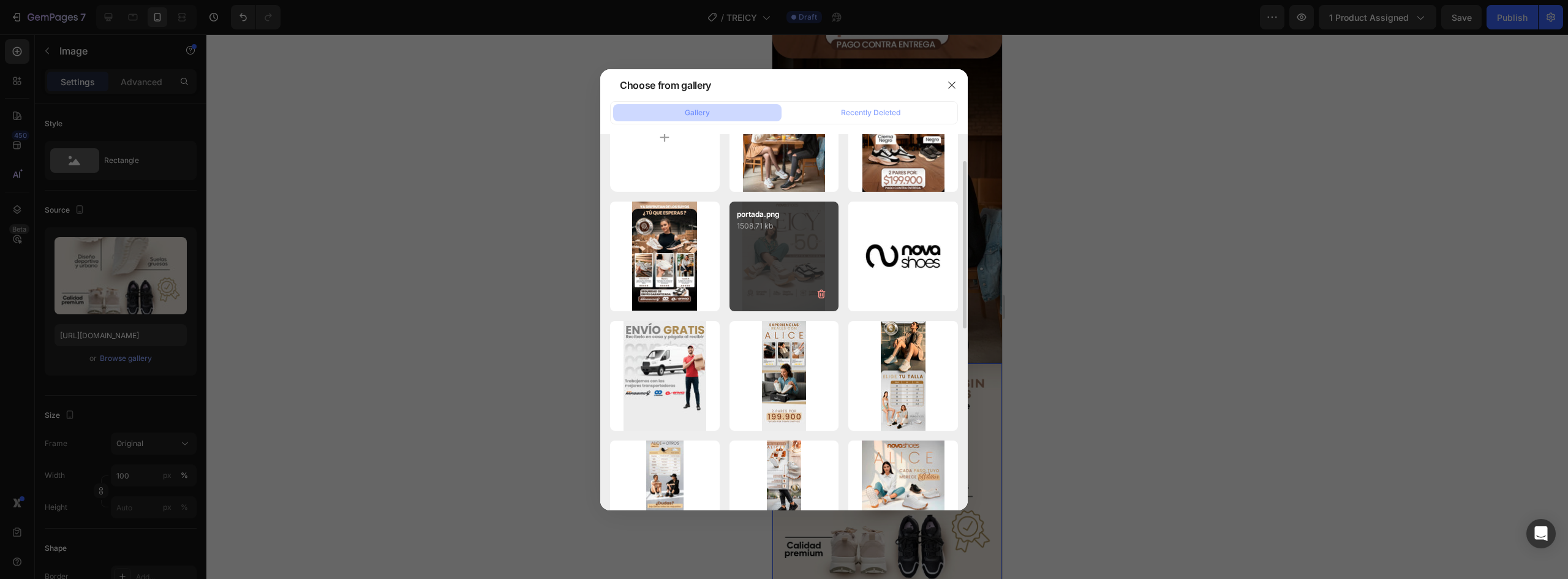
scroll to position [0, 0]
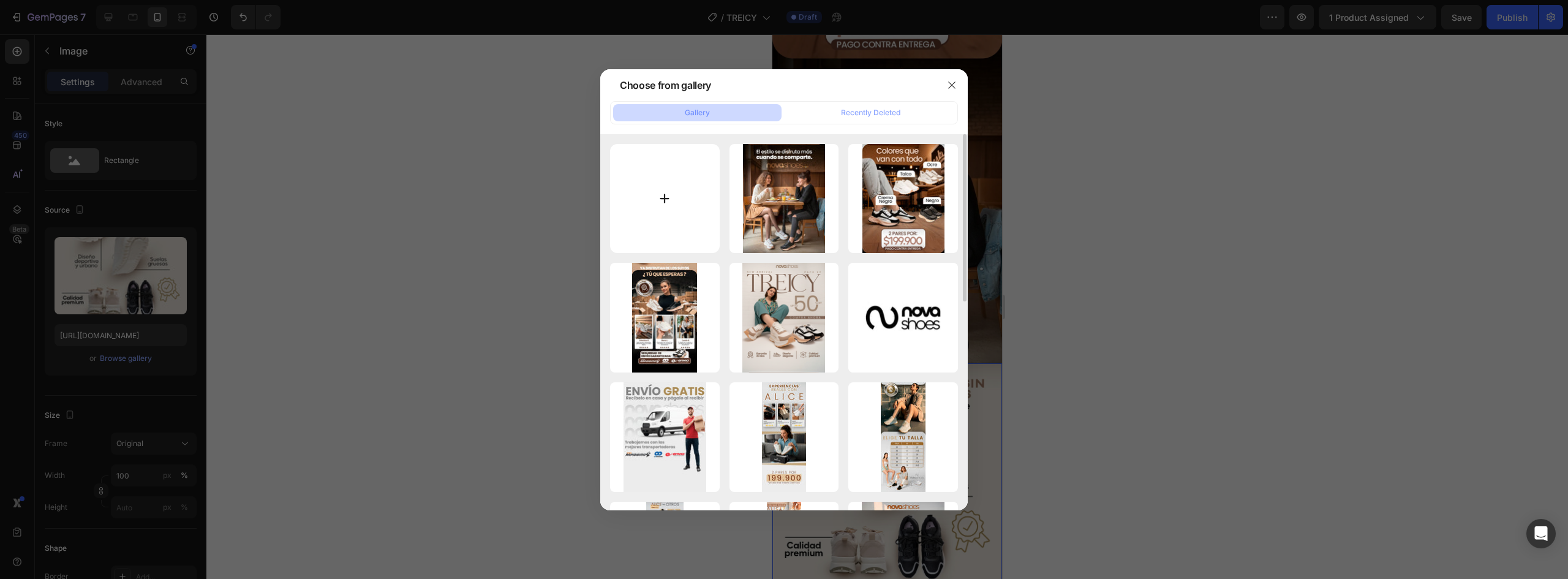
click at [670, 226] on input "file" at bounding box center [665, 199] width 110 height 110
type input "C:\fakepath\CARACTERISTICAS (1).webp"
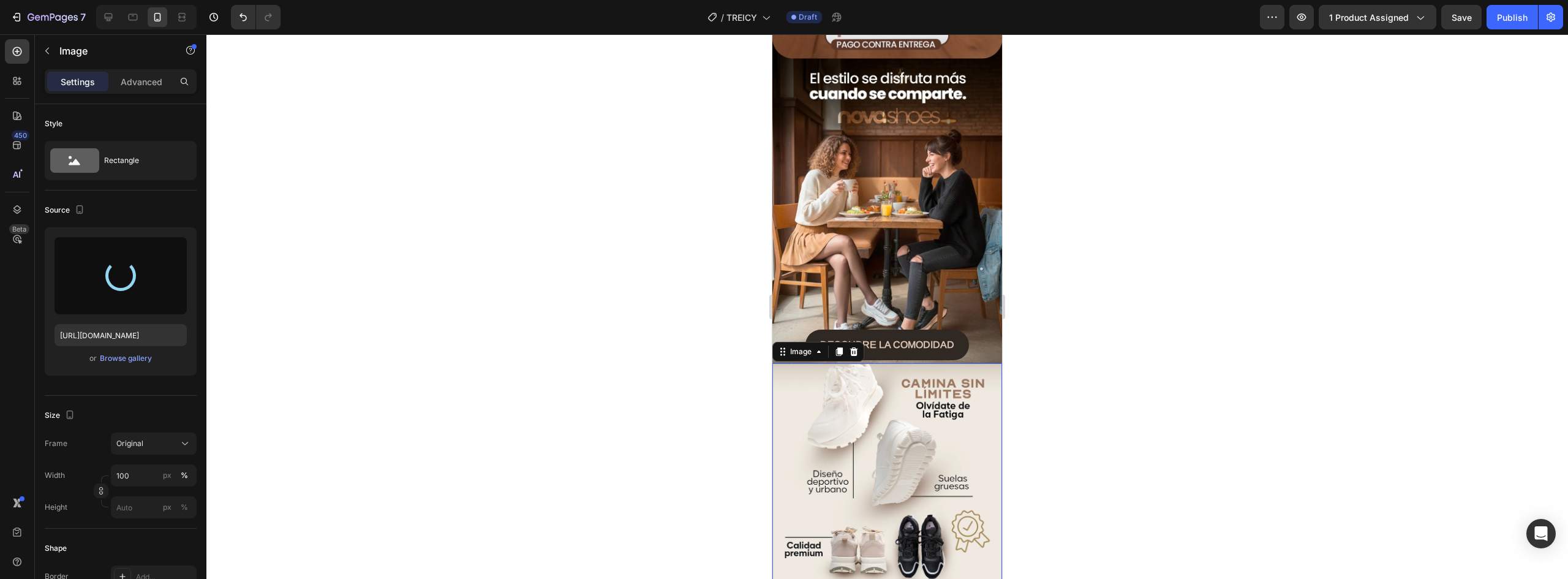
type input "https://cdn.shopify.com/s/files/1/0637/5325/7022/files/gempages_586166114766029…"
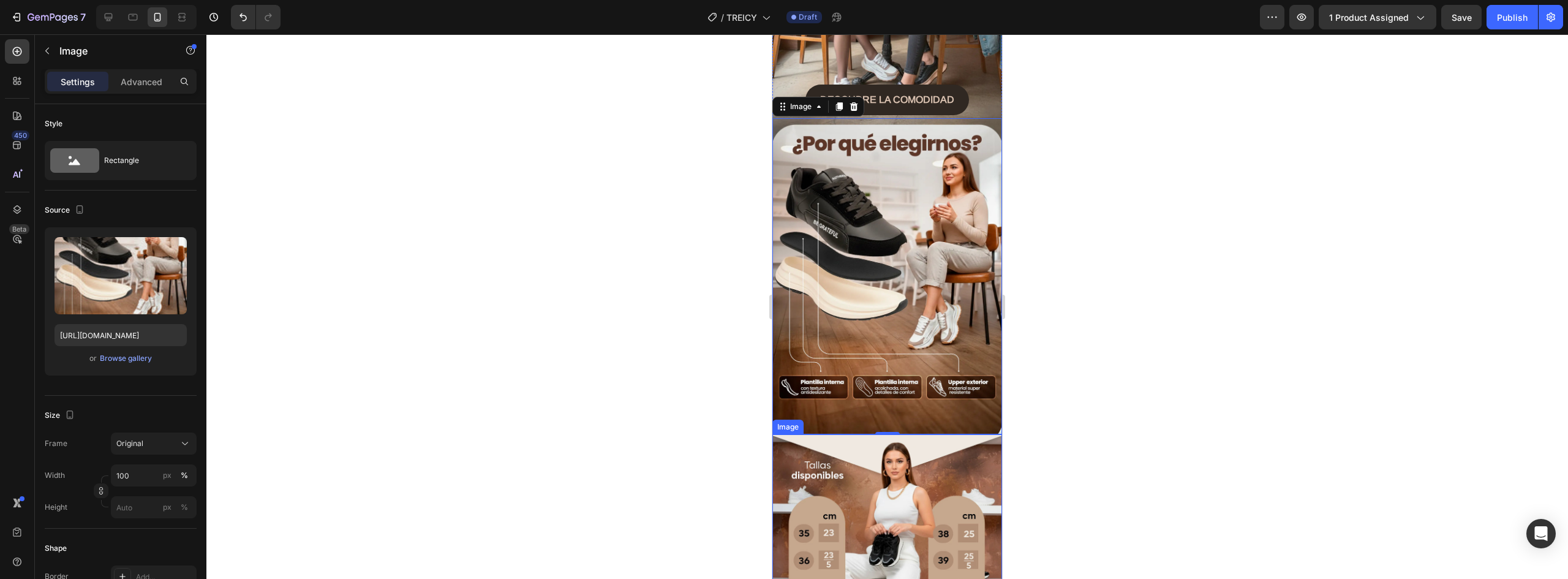
scroll to position [1042, 0]
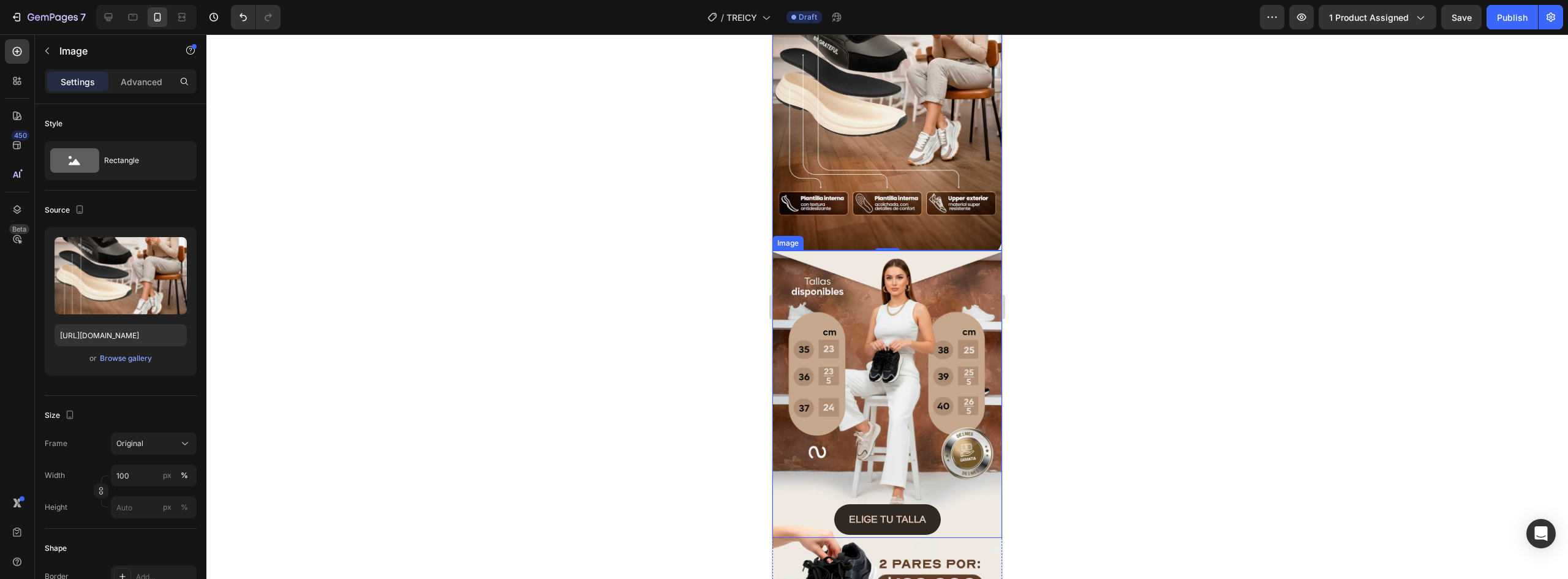
click at [907, 283] on img at bounding box center [887, 394] width 230 height 287
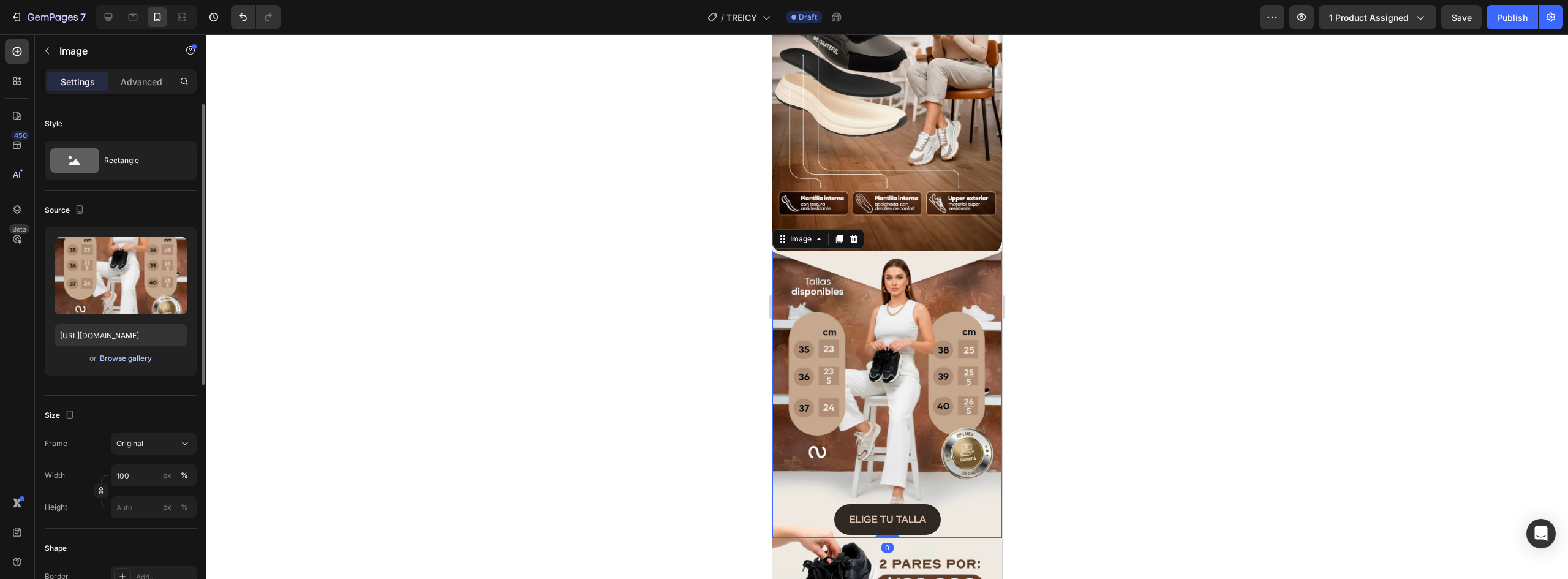
click at [131, 359] on div "Browse gallery" at bounding box center [126, 359] width 52 height 11
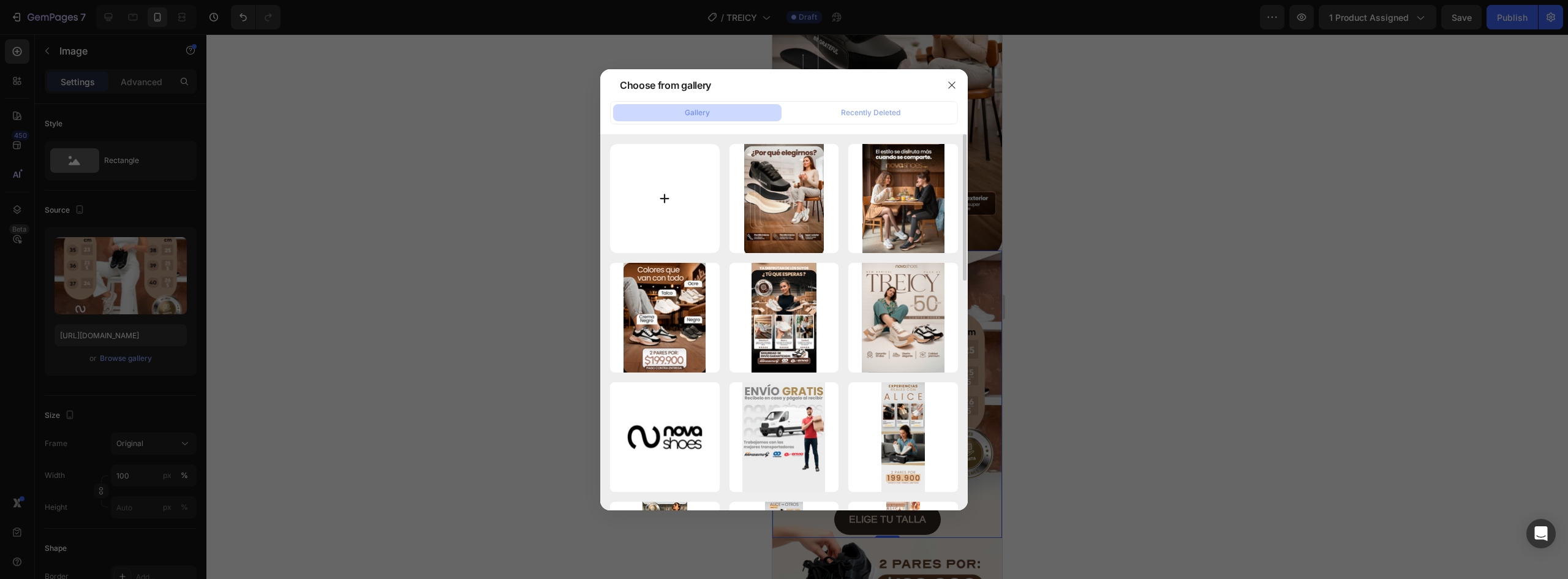
click at [671, 199] on input "file" at bounding box center [665, 199] width 110 height 110
type input "C:\fakepath\COMPARATIVA (1).webp"
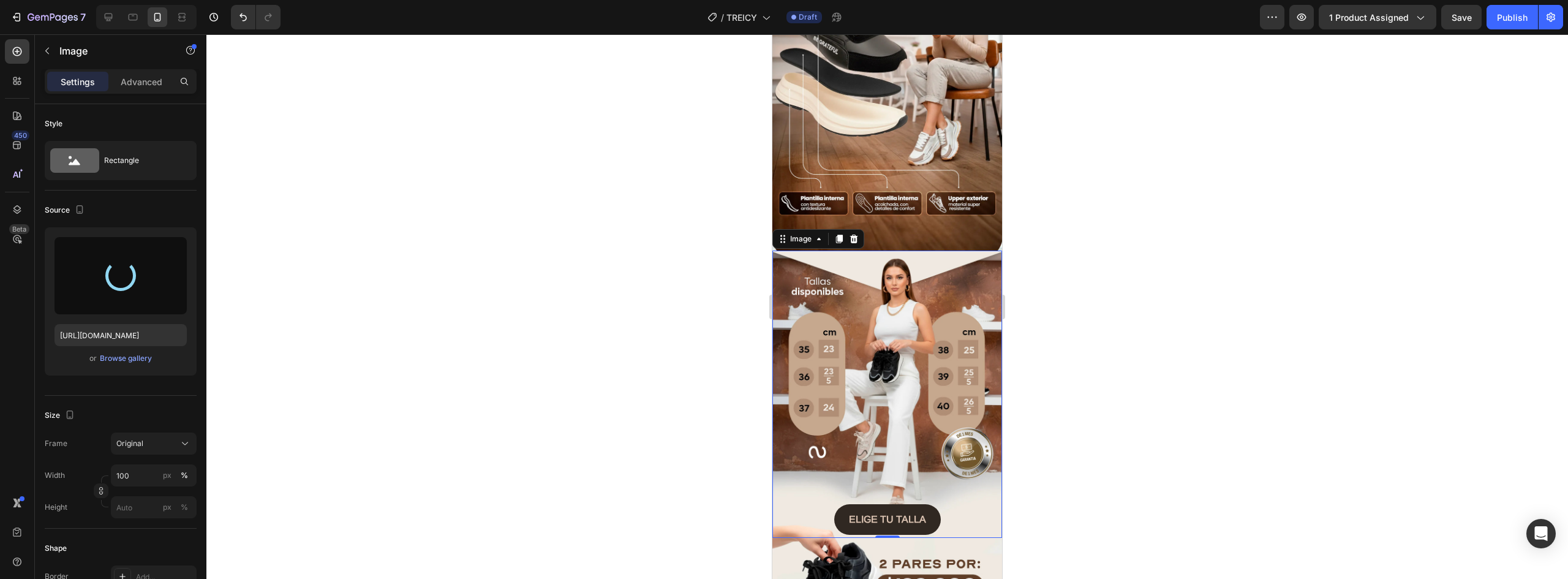
type input "https://cdn.shopify.com/s/files/1/0637/5325/7022/files/gempages_586166114766029…"
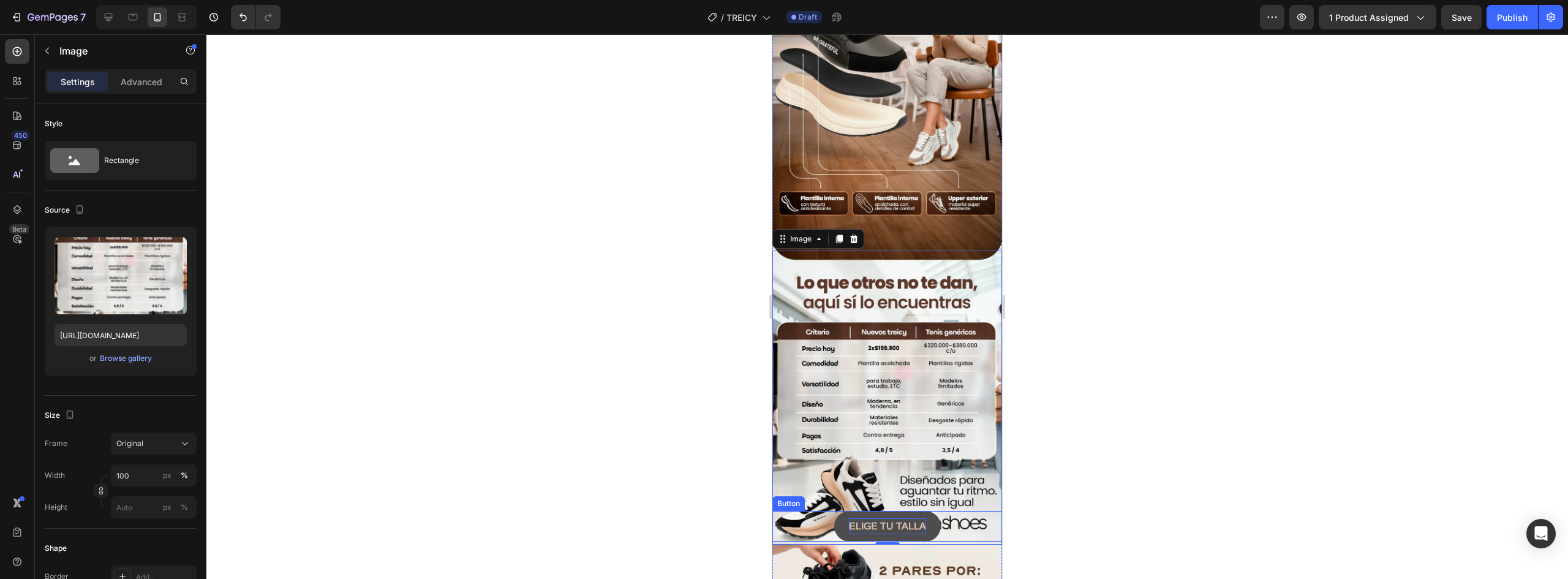
scroll to position [1165, 0]
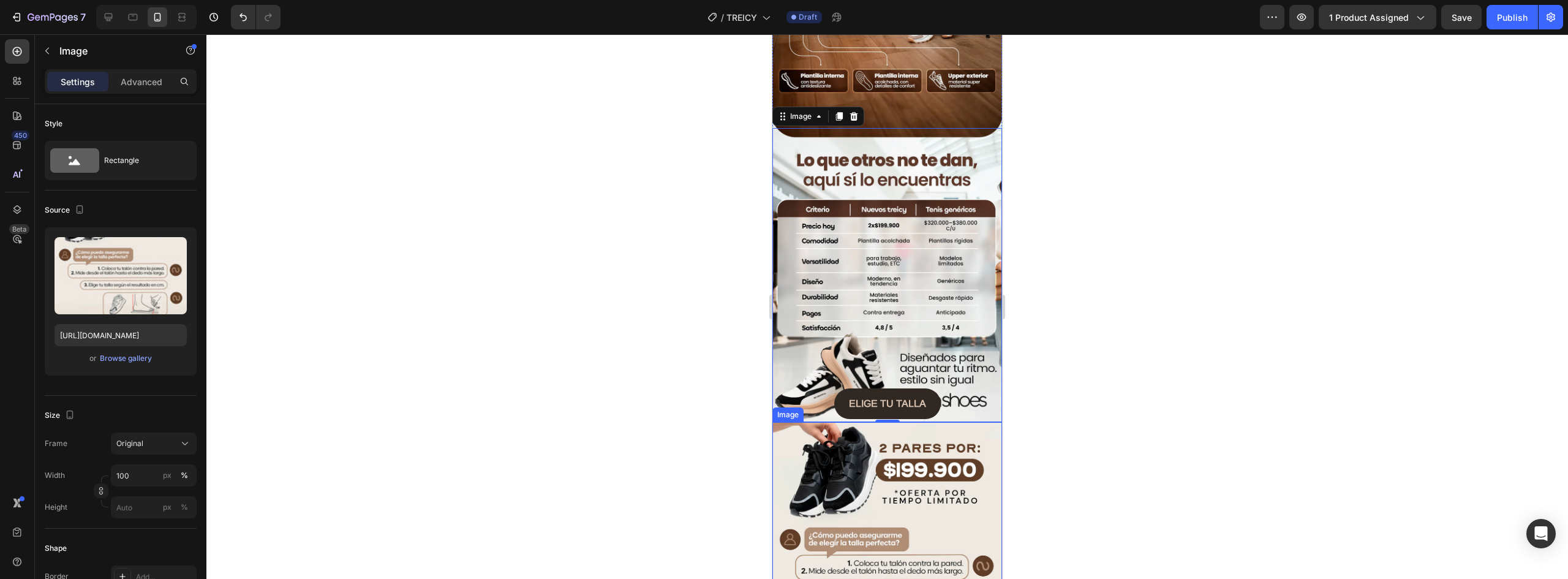
click at [880, 423] on img at bounding box center [887, 576] width 230 height 307
click at [130, 354] on div "Browse gallery" at bounding box center [126, 359] width 52 height 11
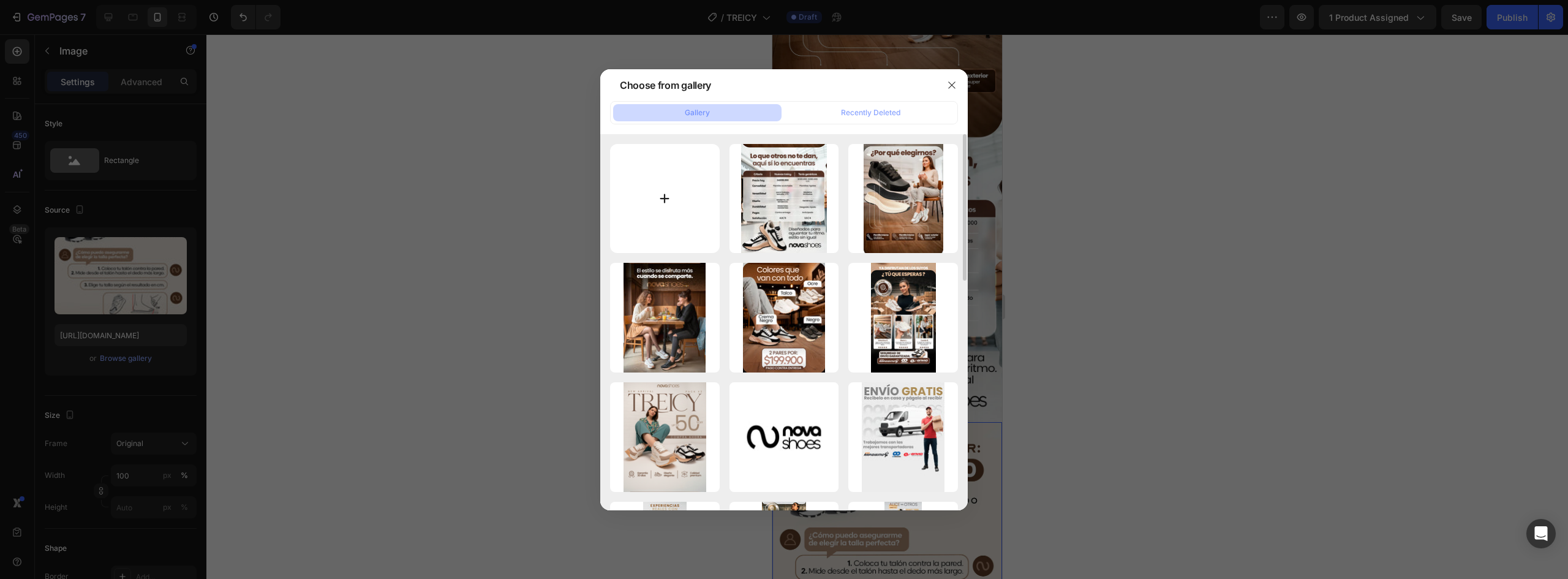
click at [671, 197] on input "file" at bounding box center [665, 199] width 110 height 110
type input "C:\fakepath\DUDAS (1).webp"
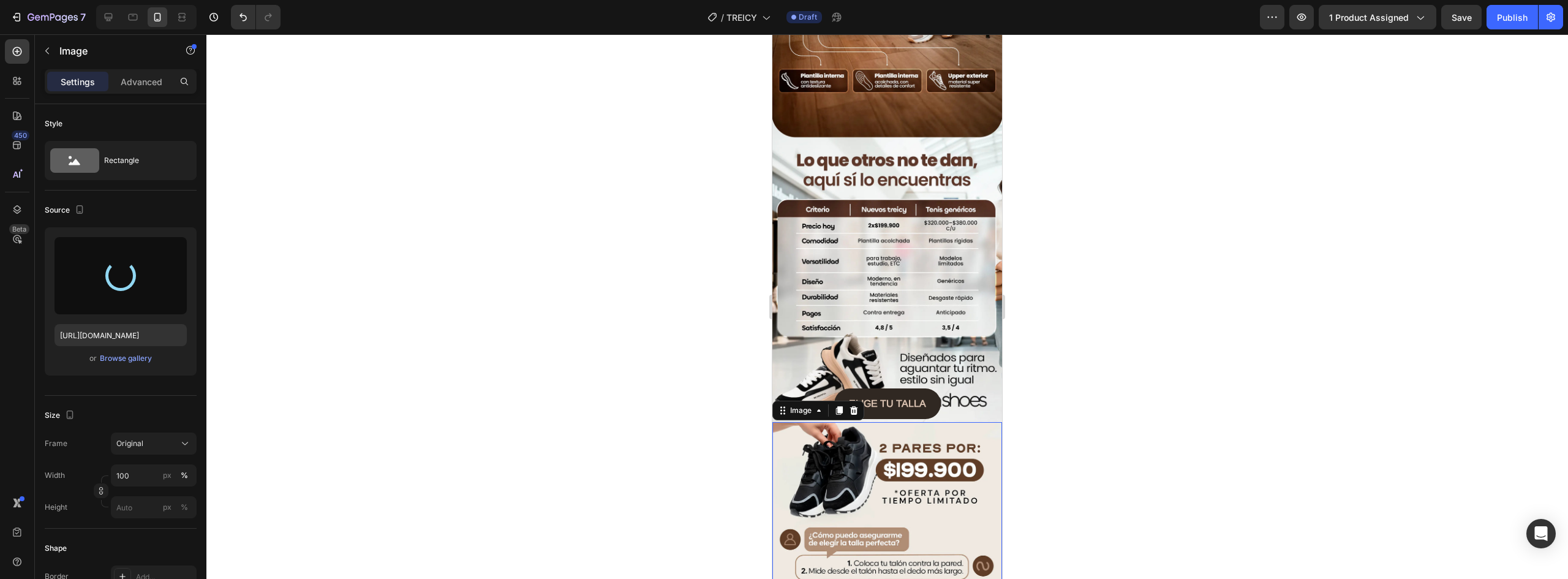
type input "https://cdn.shopify.com/s/files/1/0637/5325/7022/files/gempages_586166114766029…"
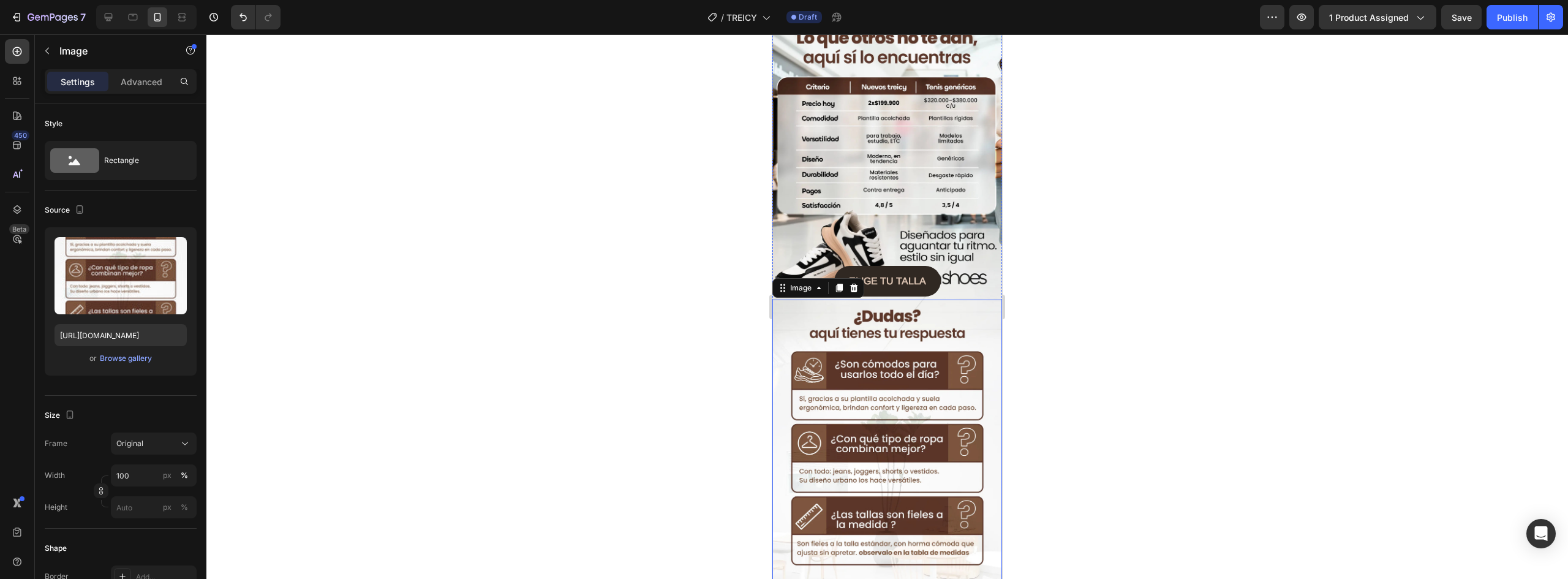
scroll to position [1471, 0]
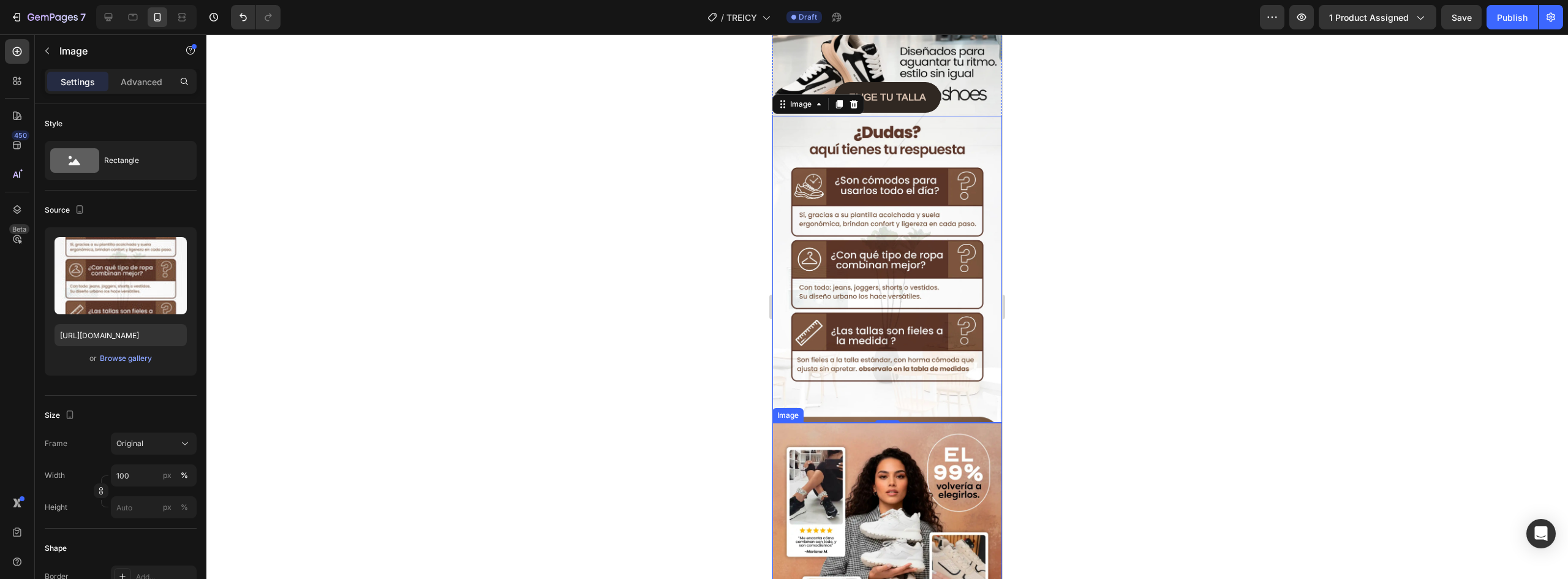
click at [904, 423] on img at bounding box center [887, 566] width 230 height 287
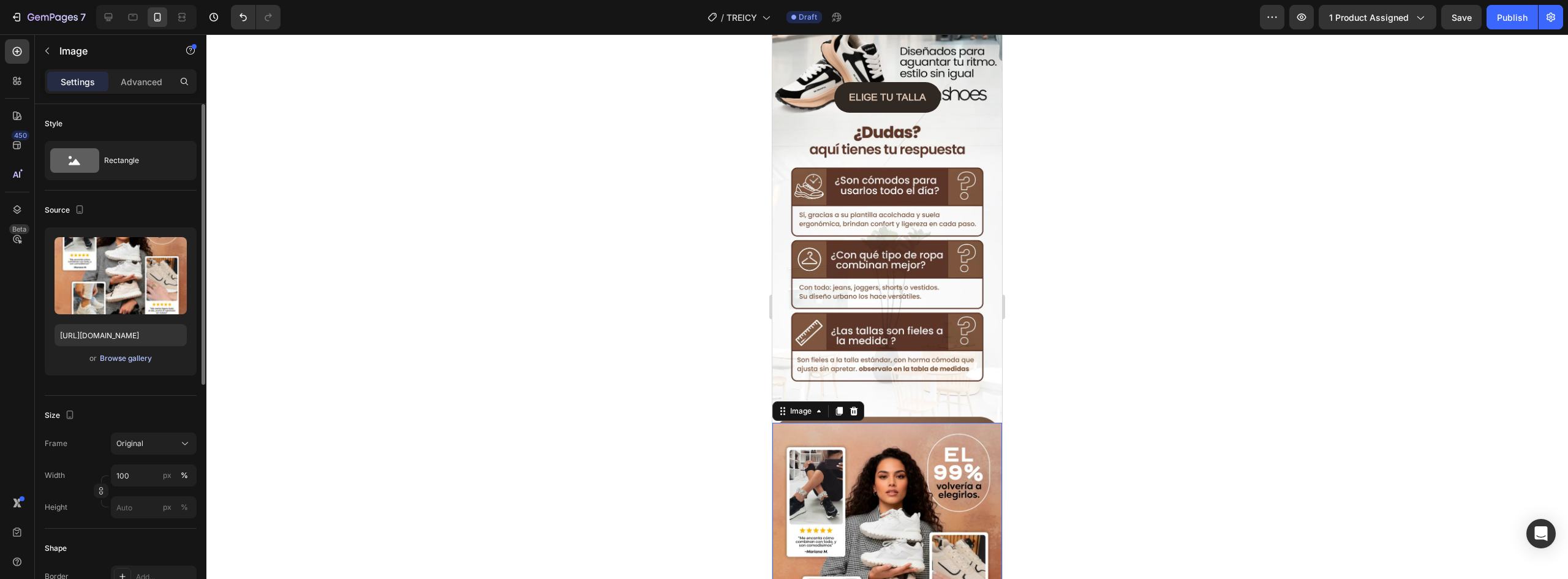
click at [130, 355] on div "Browse gallery" at bounding box center [126, 359] width 52 height 11
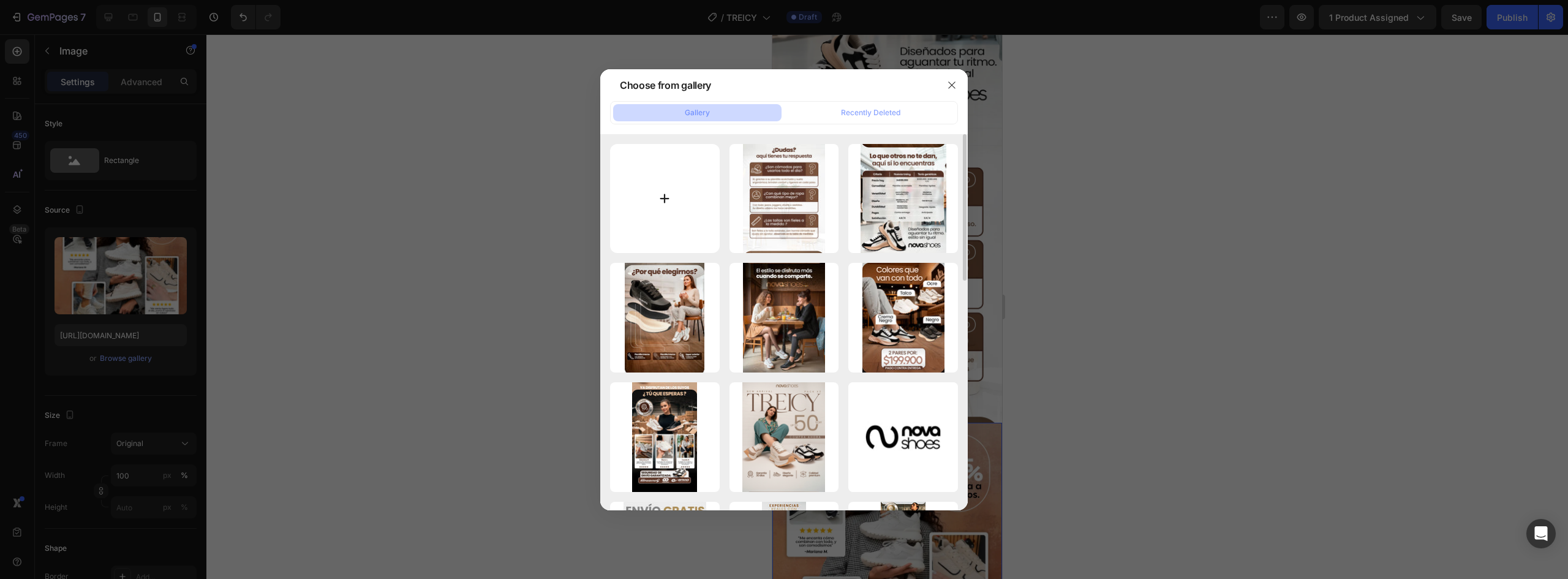
click at [667, 187] on input "file" at bounding box center [665, 199] width 110 height 110
type input "C:\fakepath\tallas 35.webp"
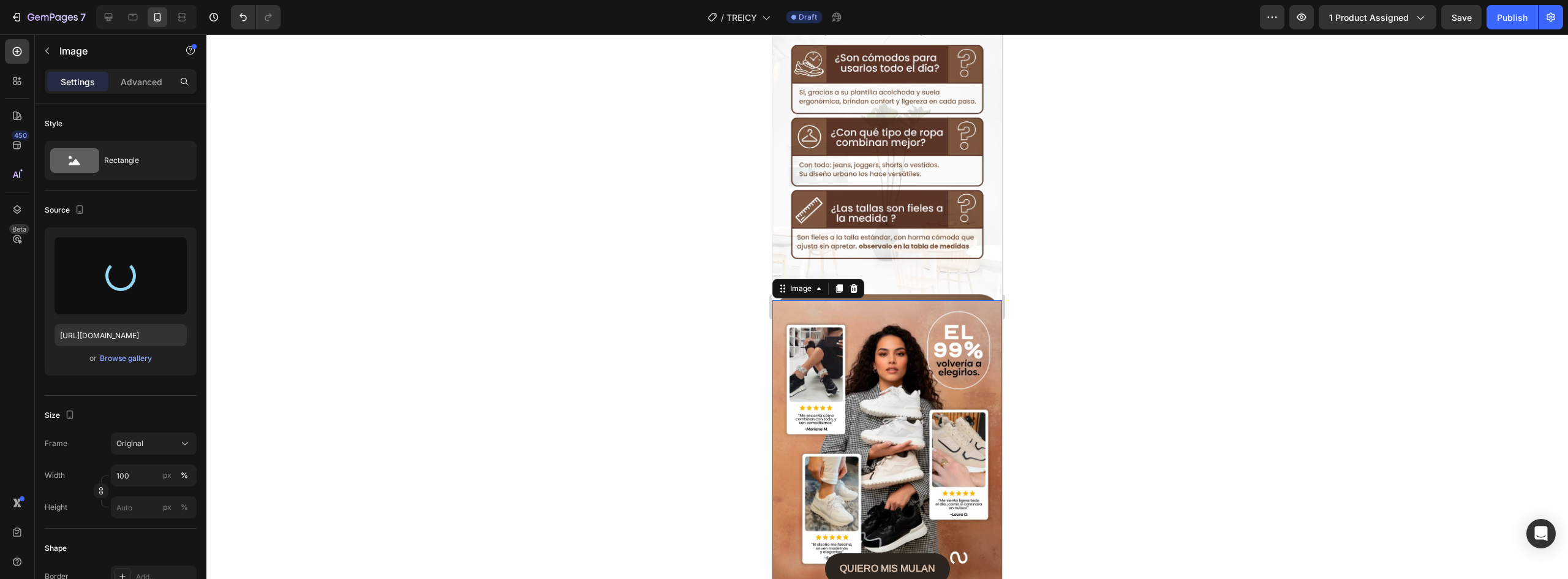
scroll to position [1777, 0]
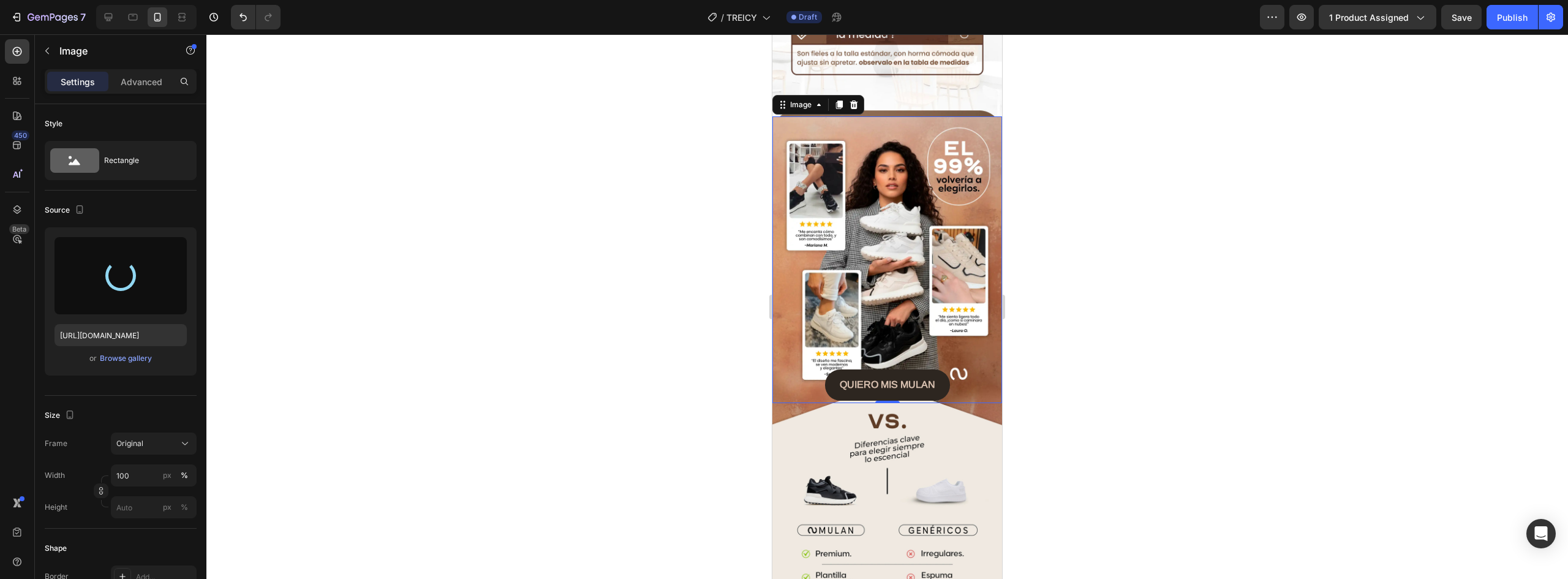
type input "https://cdn.shopify.com/s/files/1/0637/5325/7022/files/gempages_586166114766029…"
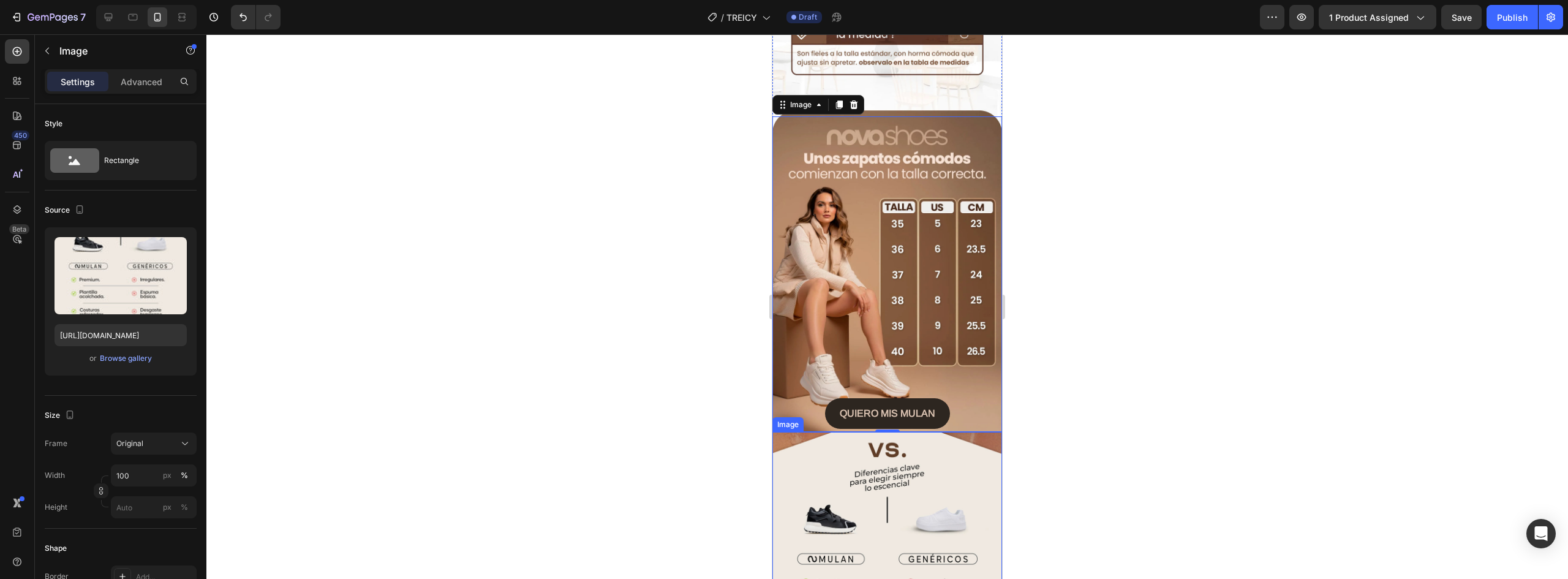
click at [907, 432] on img at bounding box center [887, 576] width 230 height 287
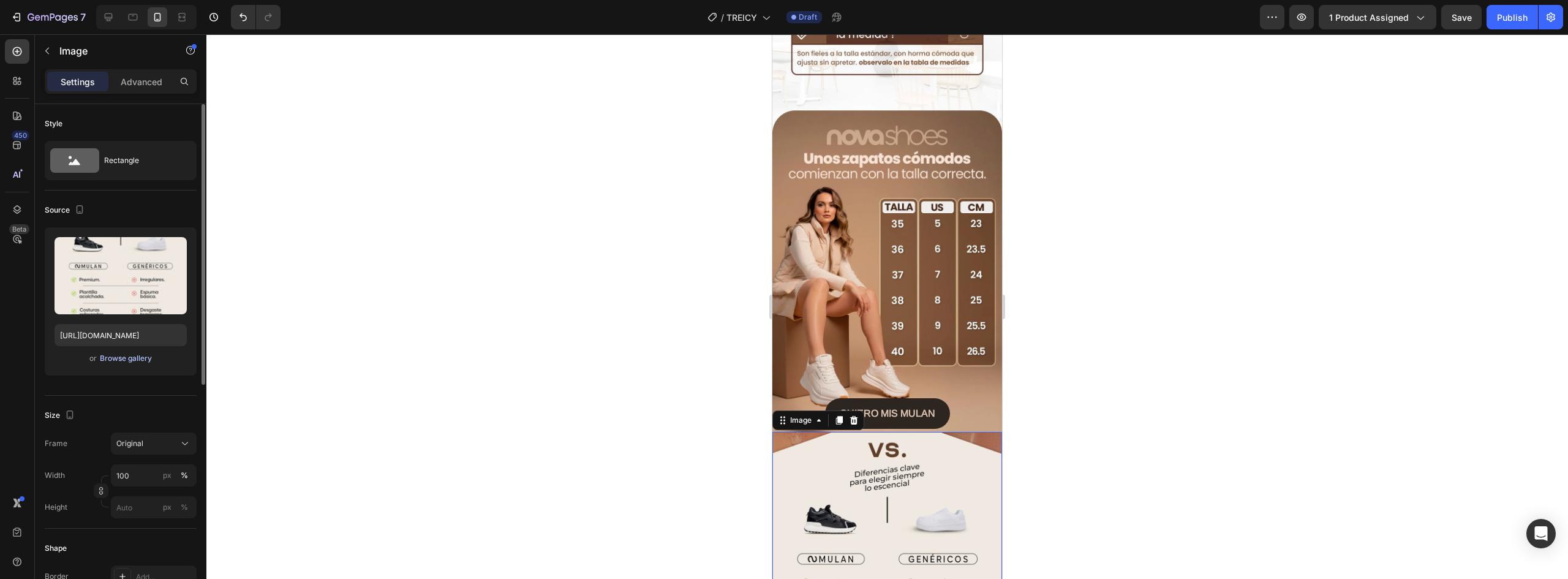
click at [119, 355] on div "Browse gallery" at bounding box center [126, 359] width 52 height 11
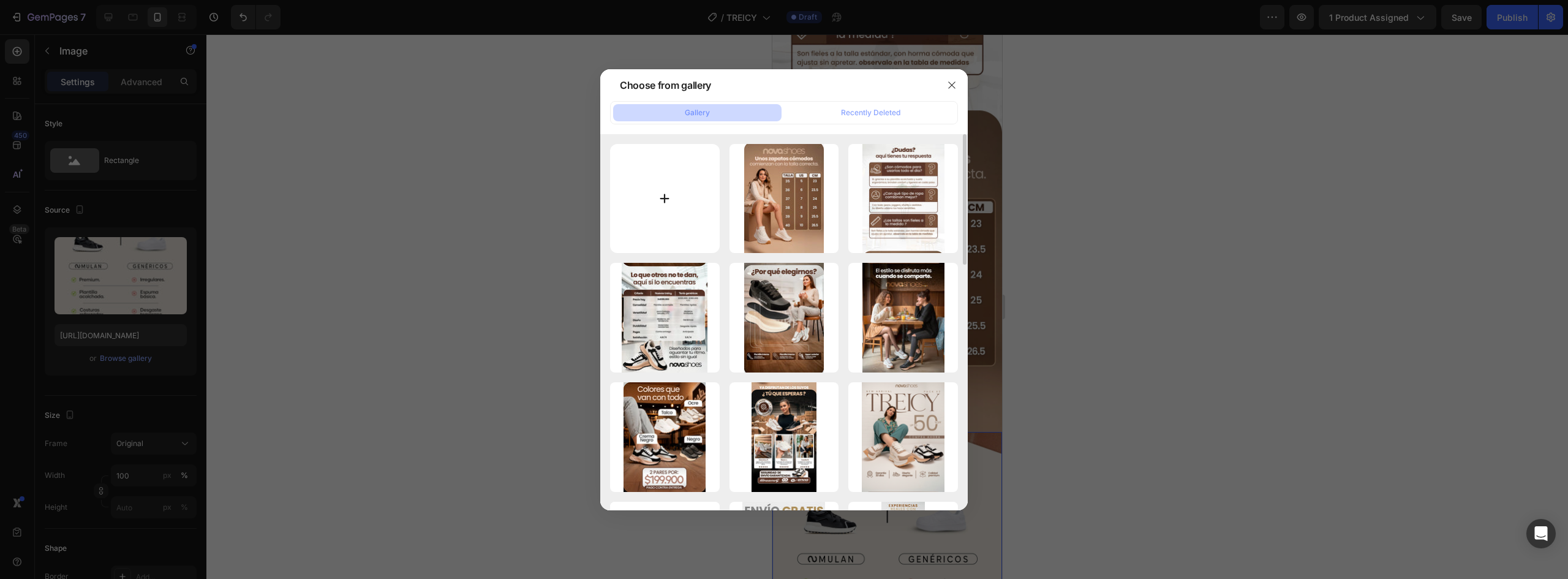
click at [665, 193] on input "file" at bounding box center [665, 199] width 110 height 110
type input "C:\fakepath\PRUEVA DE FE (1).webp"
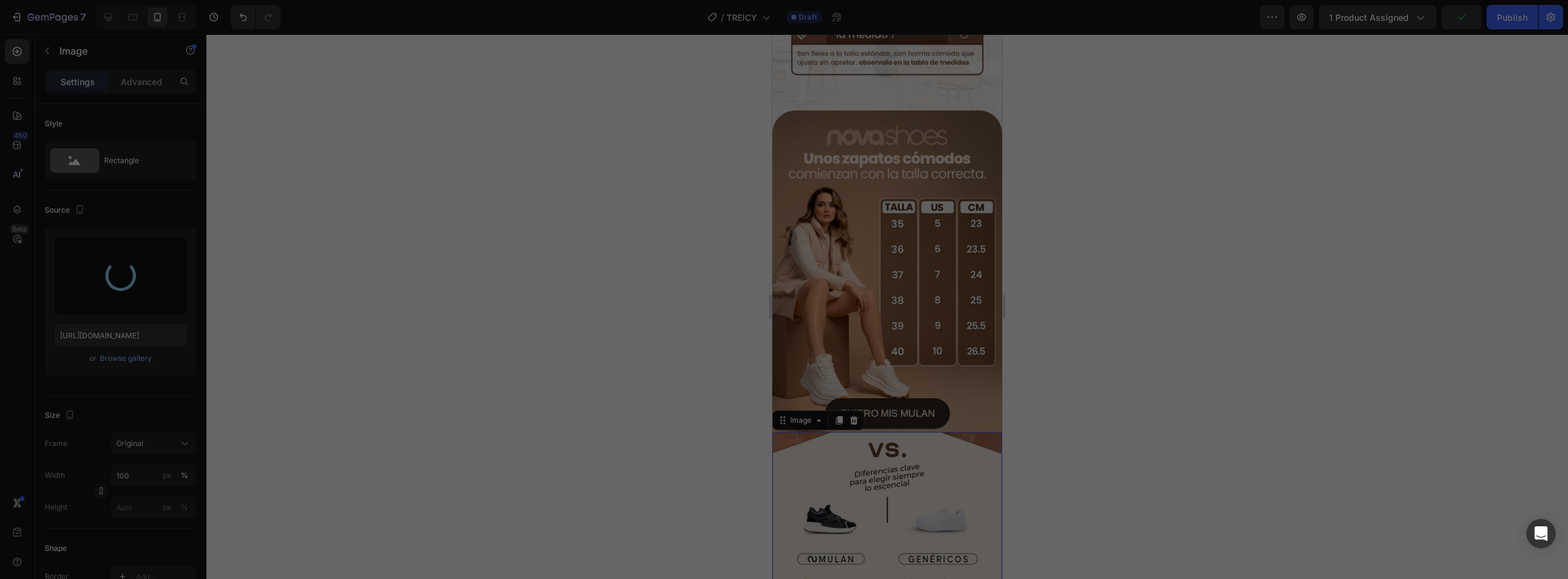
type input "https://cdn.shopify.com/s/files/1/0637/5325/7022/files/gempages_586166114766029…"
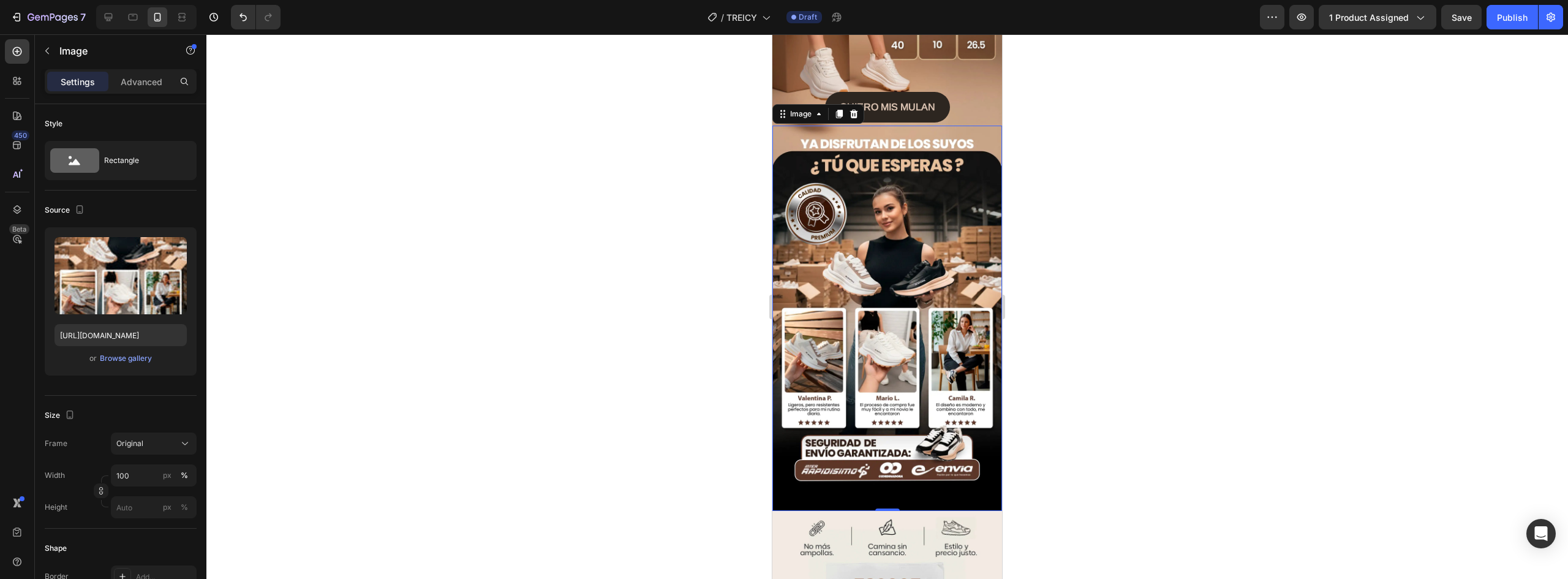
scroll to position [2207, 0]
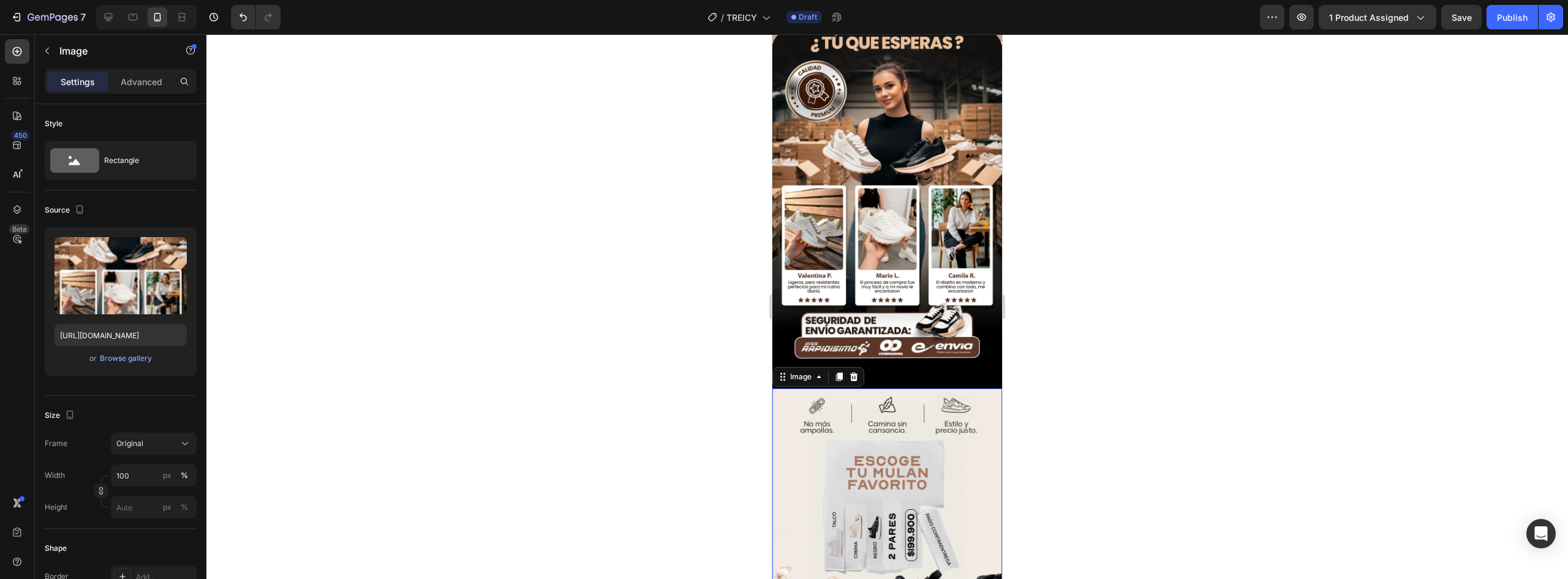
click at [905, 388] on img at bounding box center [887, 558] width 230 height 339
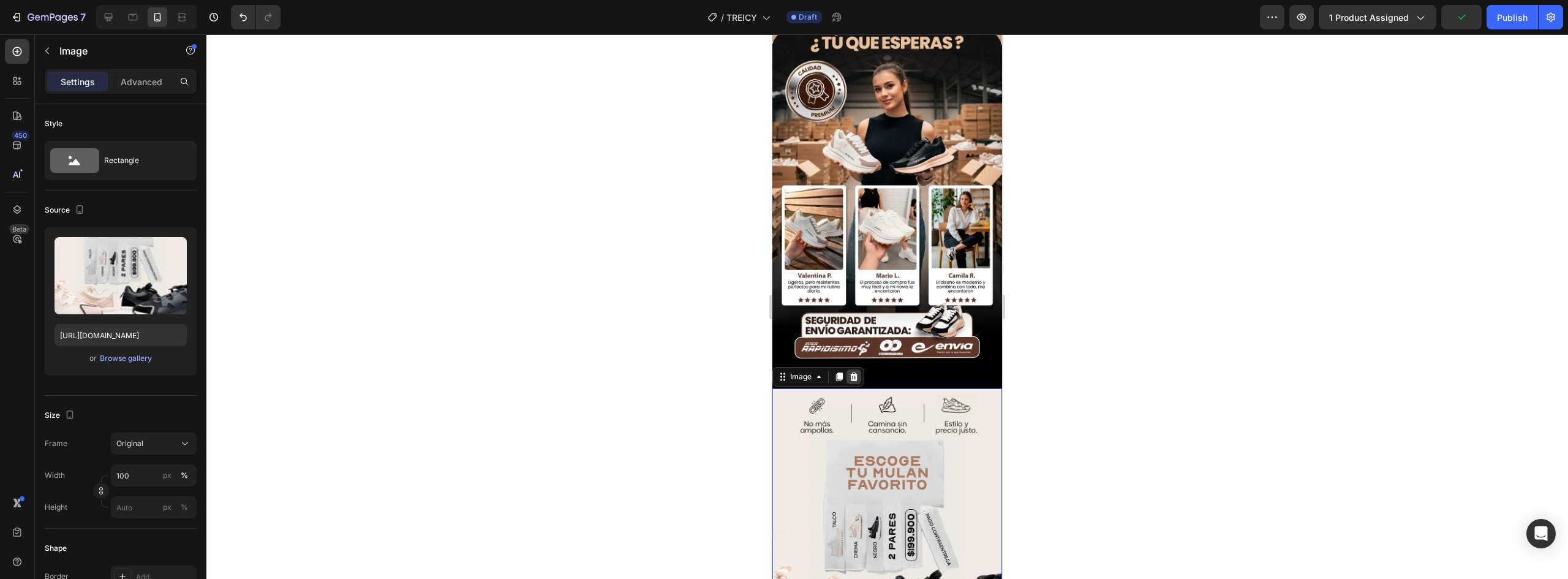
click at [856, 373] on icon at bounding box center [854, 377] width 8 height 9
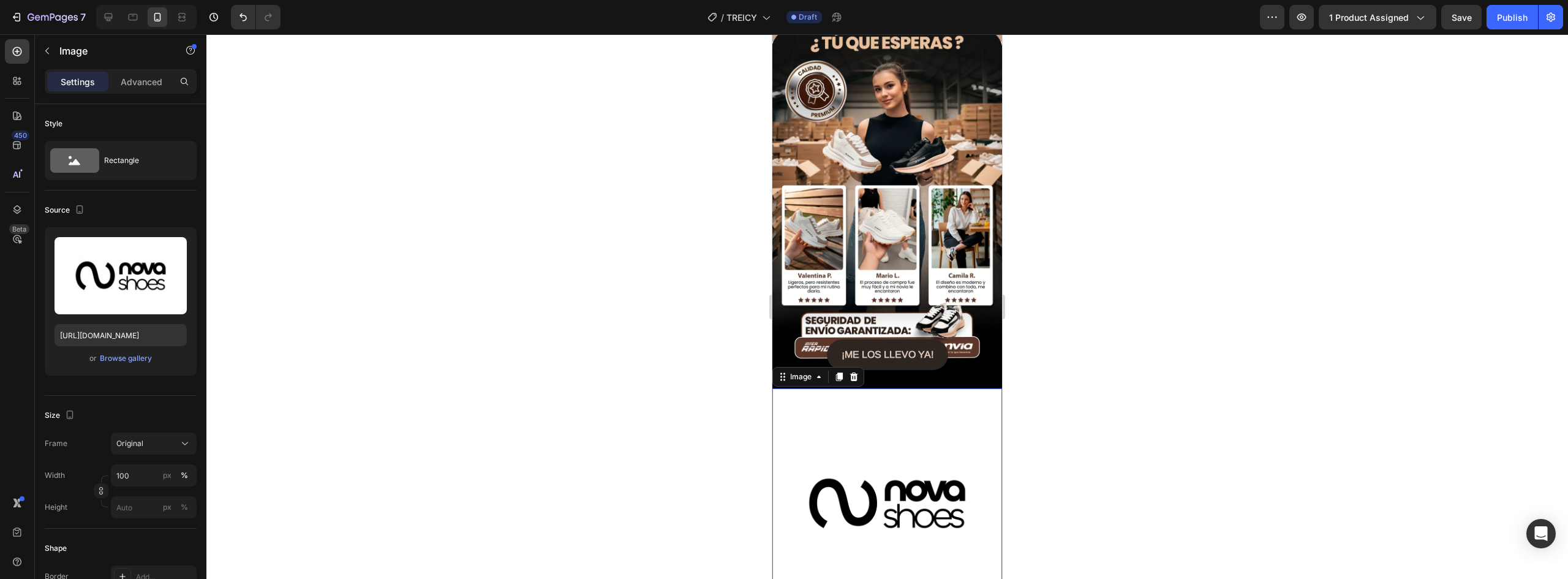
click at [948, 388] on img at bounding box center [887, 503] width 230 height 230
click at [143, 362] on div "Browse gallery" at bounding box center [126, 359] width 52 height 11
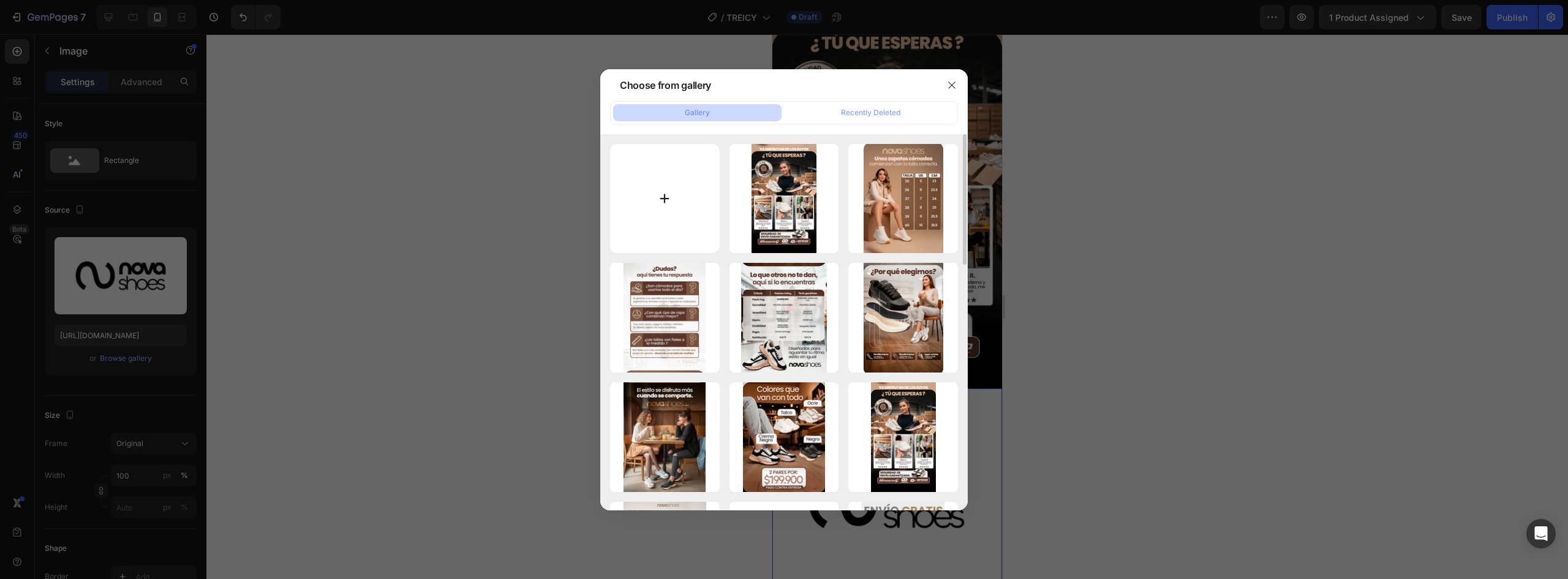
click at [673, 192] on input "file" at bounding box center [665, 199] width 110 height 110
type input "C:\fakepath\LOGO NOVA SHOES-05.jpg"
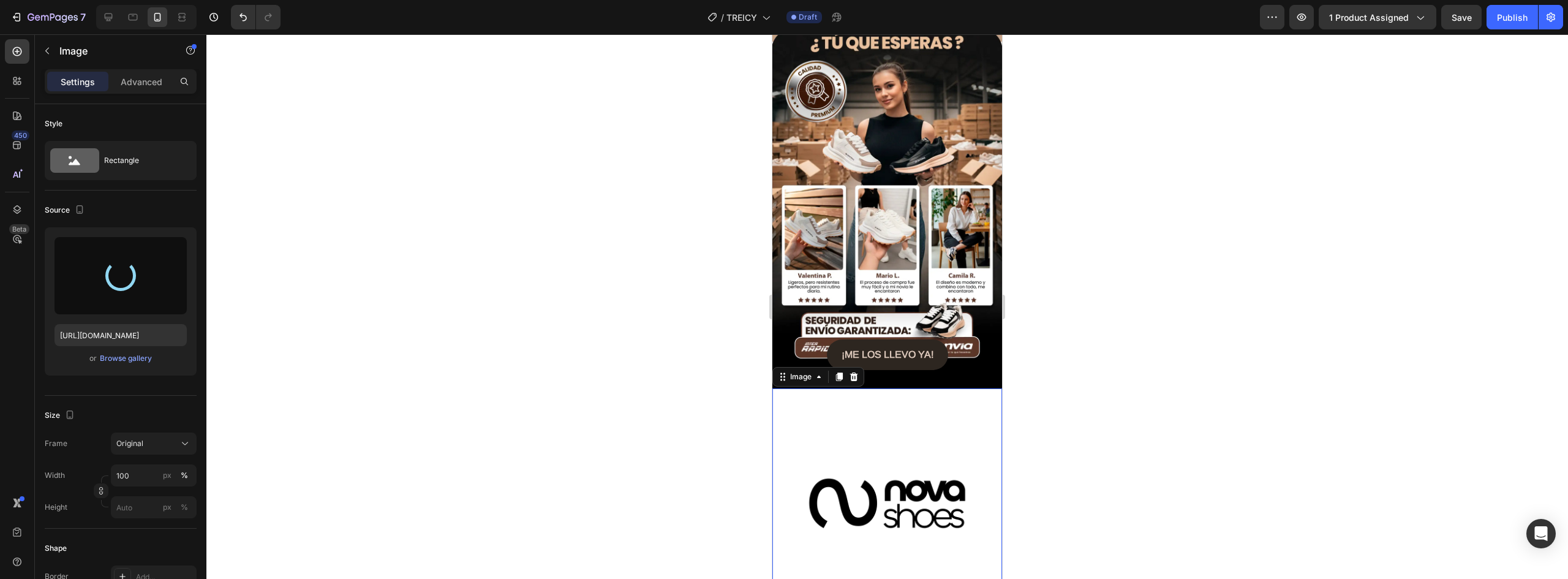
type input "https://cdn.shopify.com/s/files/1/0637/5325/7022/files/gempages_586166114766029…"
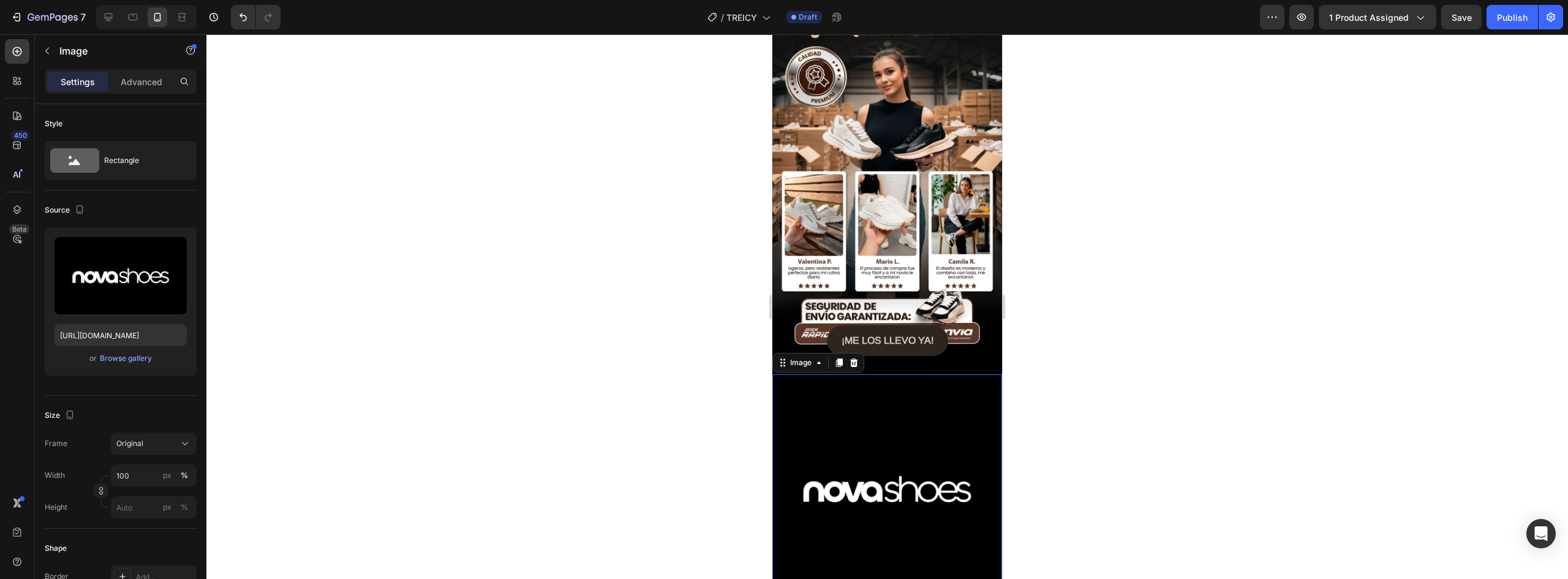
scroll to position [2037, 0]
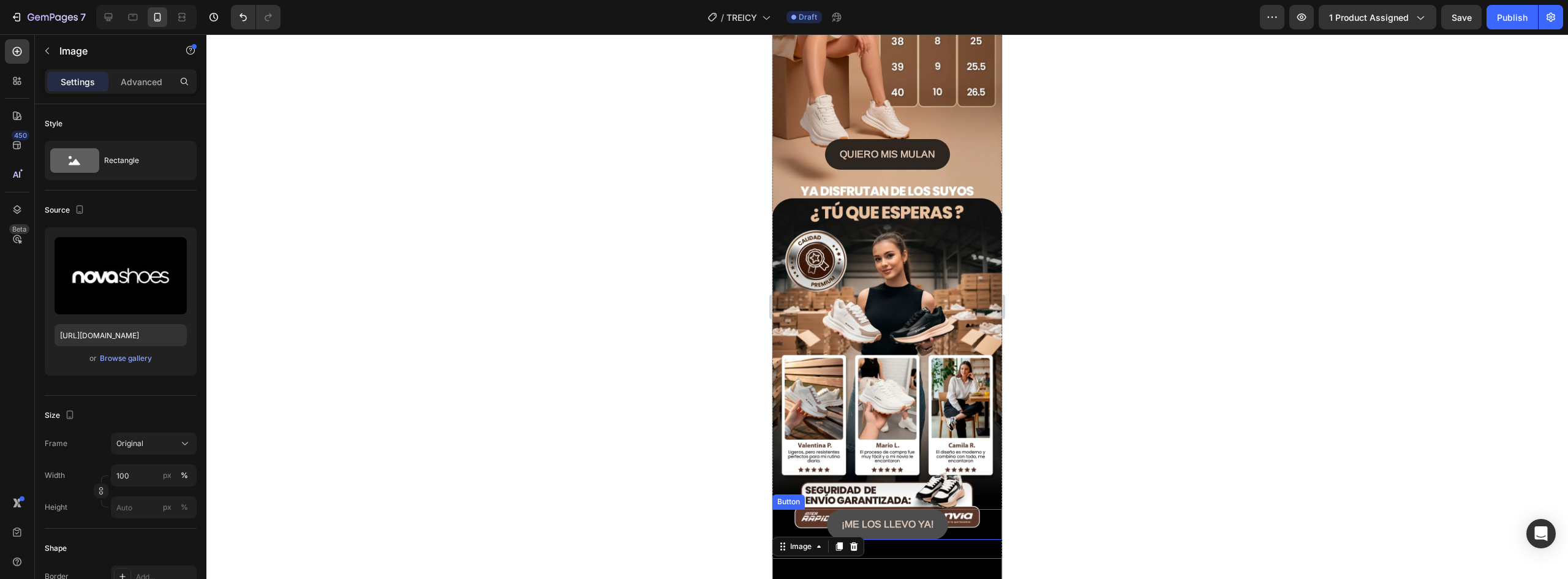
click at [933, 509] on button "¡ME LOS LLEVO YA!" at bounding box center [887, 524] width 121 height 31
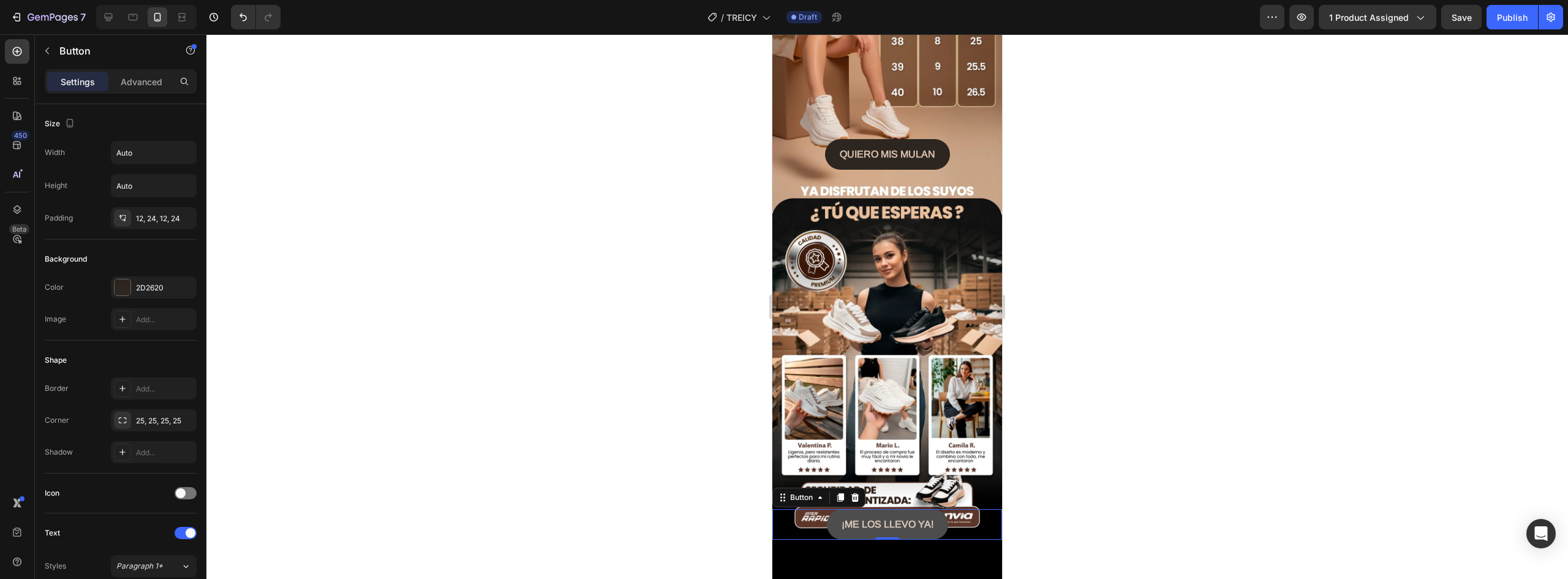
click at [935, 509] on button "¡ME LOS LLEVO YA!" at bounding box center [887, 524] width 121 height 31
click at [147, 80] on p "Advanced" at bounding box center [141, 82] width 42 height 13
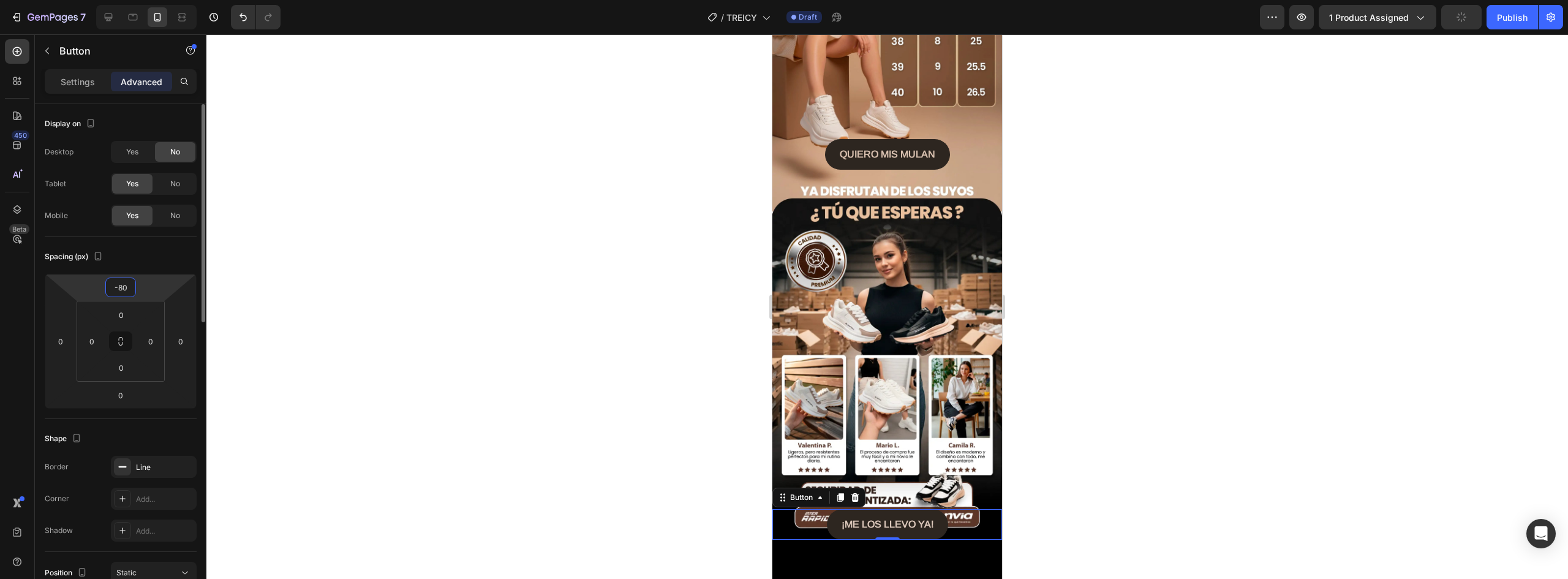
click at [123, 290] on input "-80" at bounding box center [121, 287] width 25 height 19
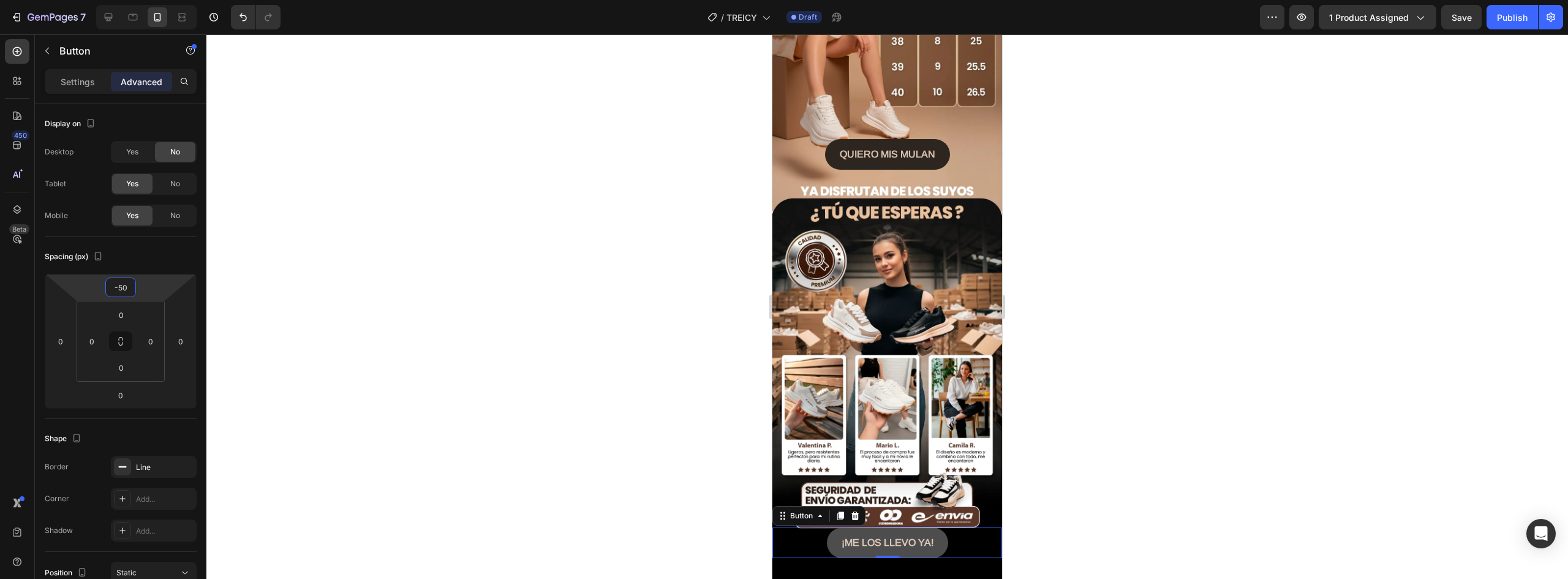
type input "-50"
click at [936, 528] on button "¡ME LOS LLEVO YA!" at bounding box center [887, 543] width 121 height 31
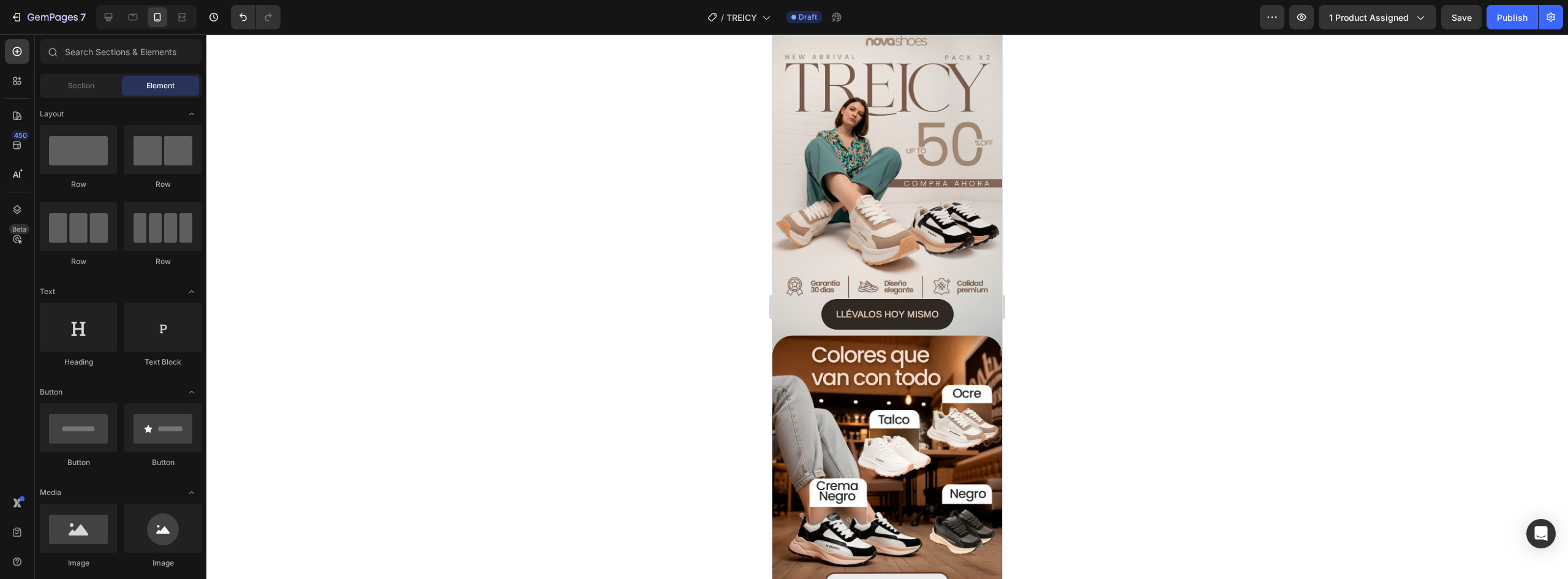
scroll to position [0, 0]
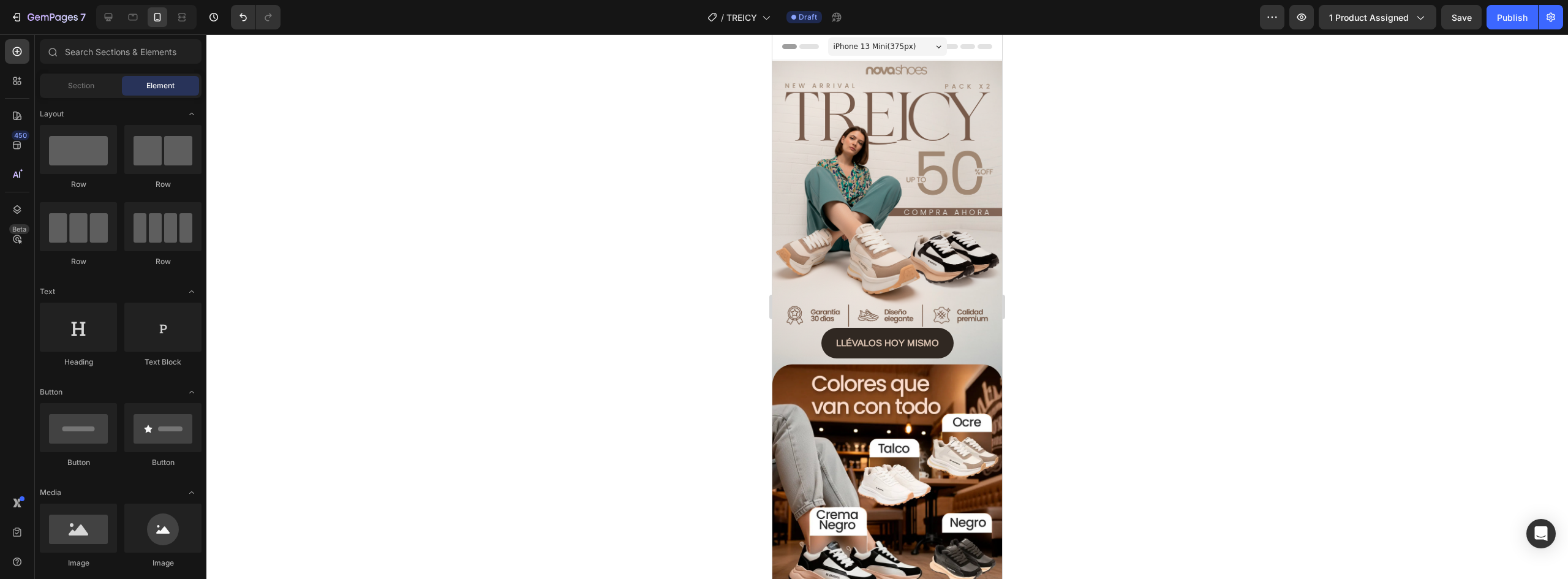
drag, startPoint x: 998, startPoint y: 394, endPoint x: 1774, endPoint y: 119, distance: 823.3
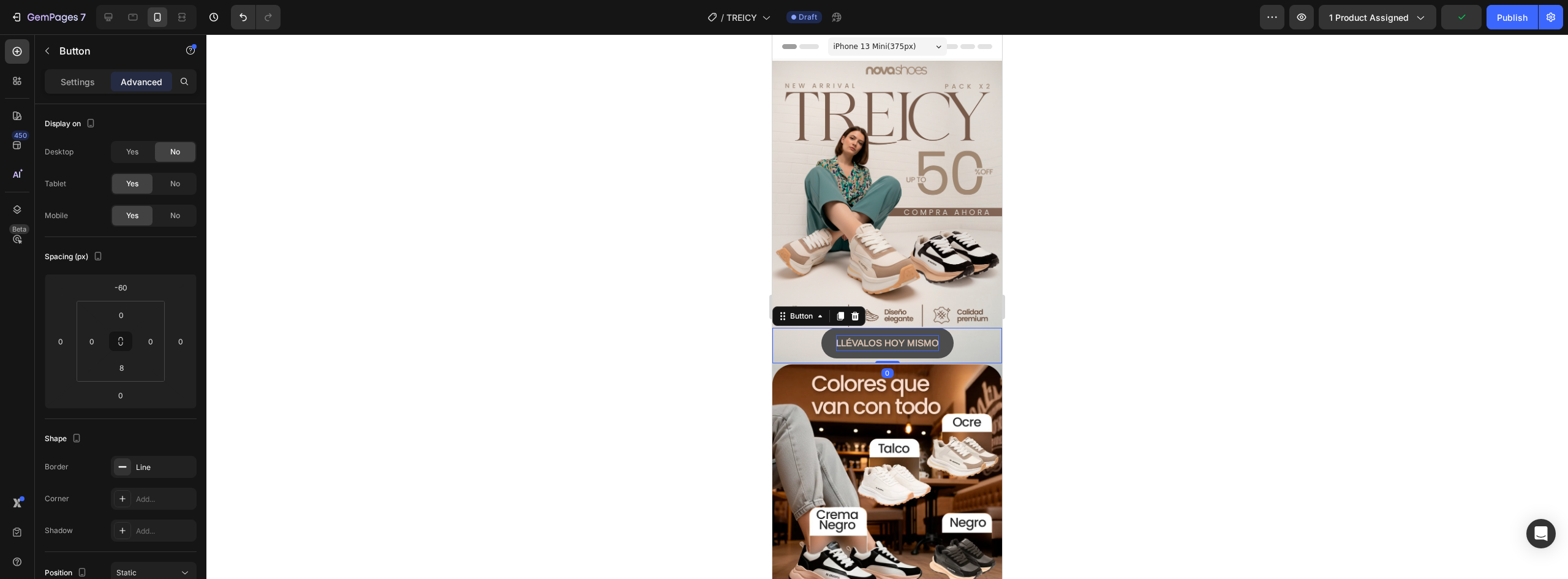
click at [900, 338] on strong "LLÉVALOS HOY MISMO" at bounding box center [888, 342] width 103 height 10
click at [910, 338] on strong "LLÉVALOS HOY MISMO" at bounding box center [888, 342] width 103 height 10
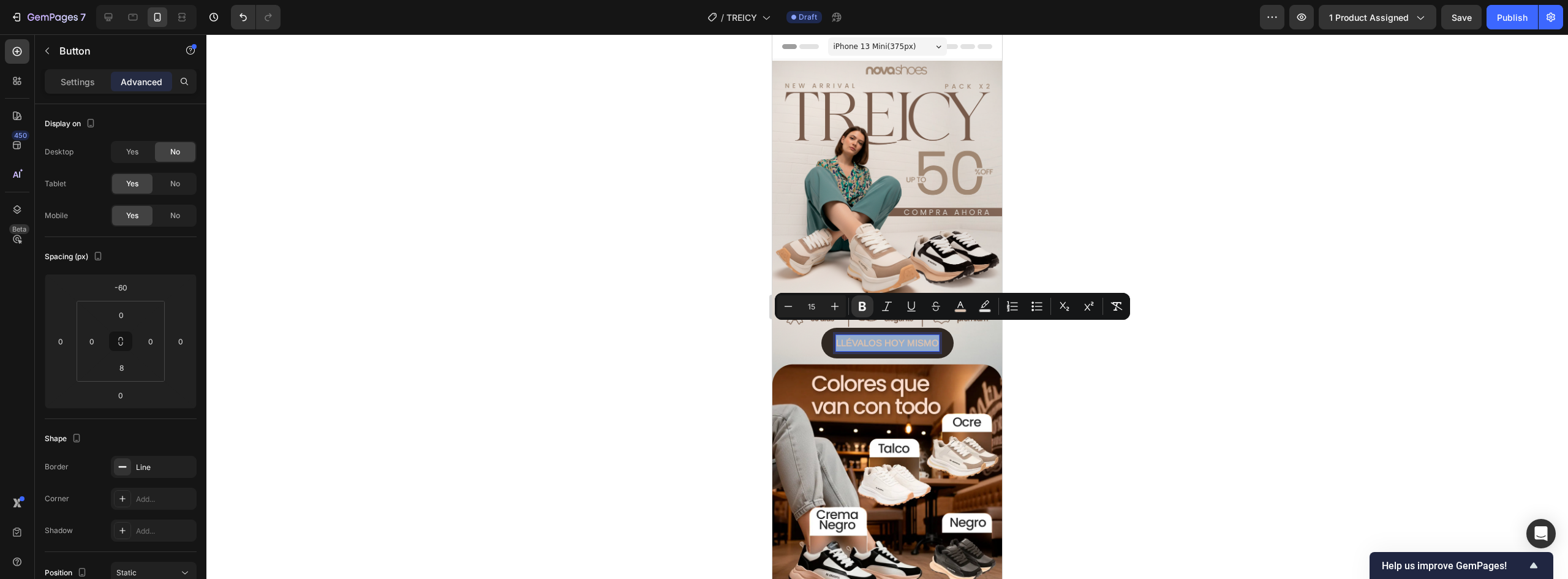
drag, startPoint x: 832, startPoint y: 329, endPoint x: 1007, endPoint y: 331, distance: 175.0
click at [904, 338] on strong "LLÉVALOS HOY MISMO" at bounding box center [888, 342] width 103 height 10
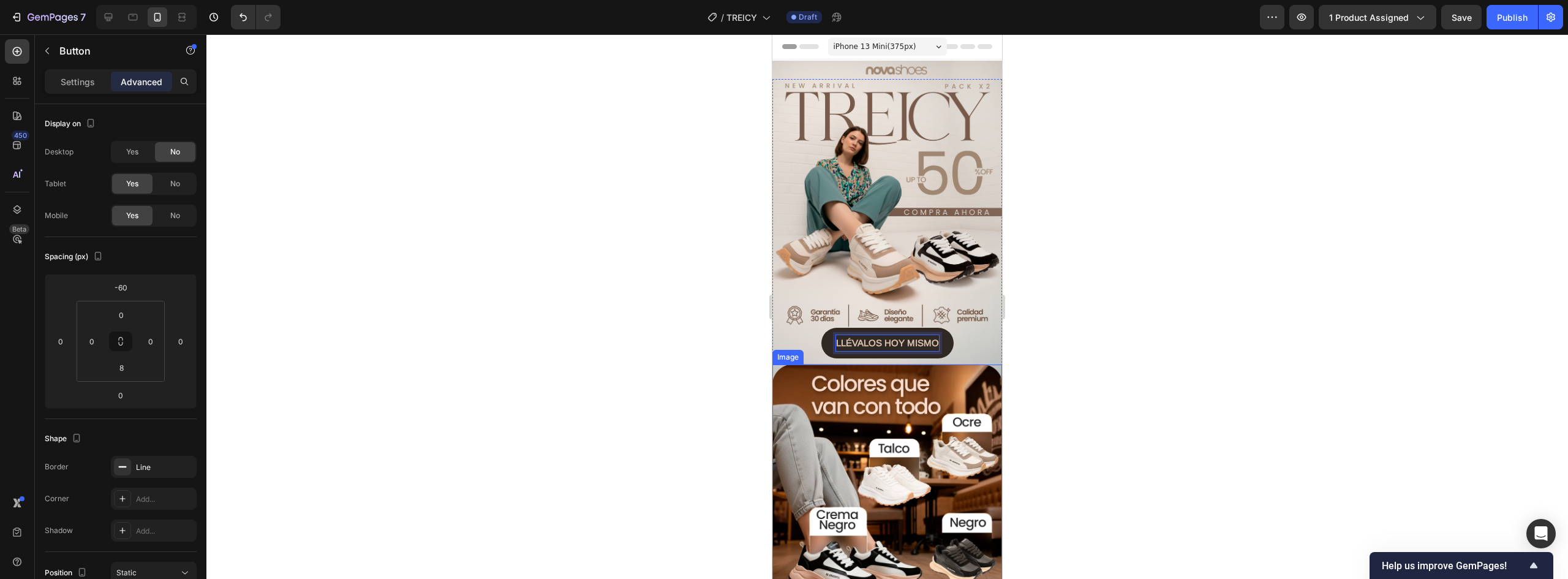
scroll to position [61, 0]
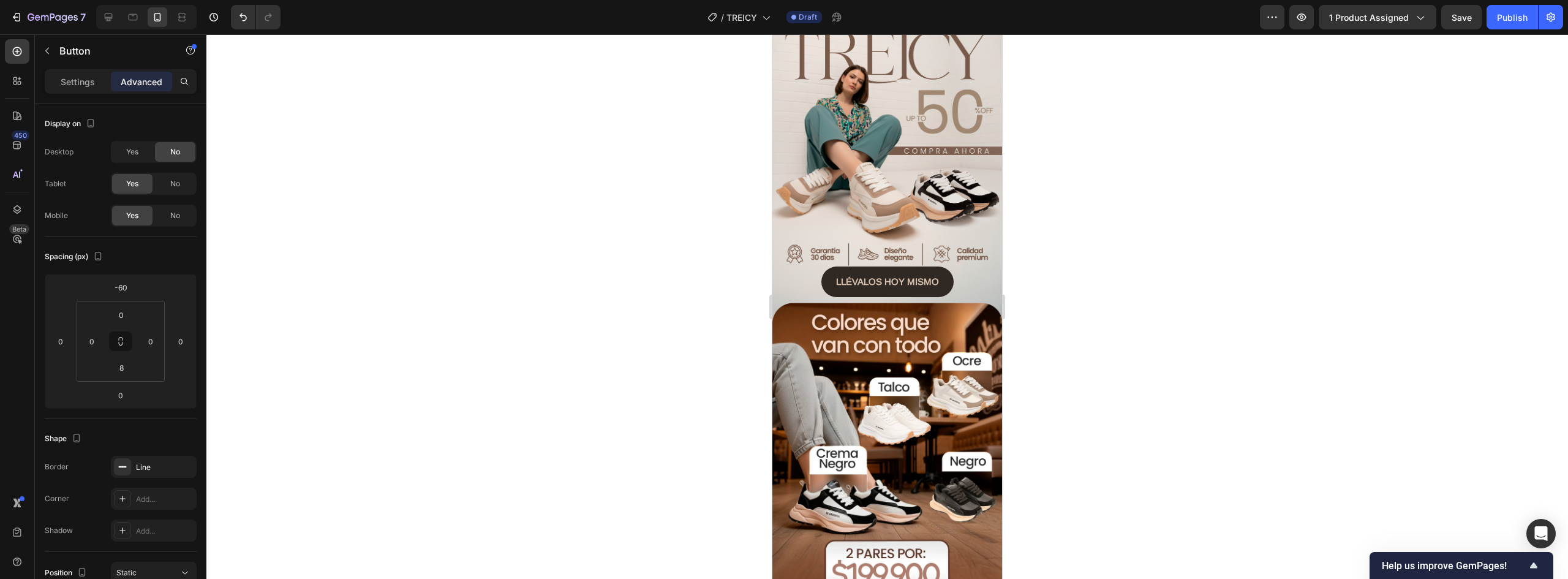
click at [972, 271] on div "LLÉVALOS HOY MISMO Button 0" at bounding box center [887, 285] width 230 height 36
click at [943, 267] on button "LLÉVALOS HOY MISMO" at bounding box center [887, 282] width 132 height 31
click at [71, 84] on p "Settings" at bounding box center [77, 82] width 34 height 13
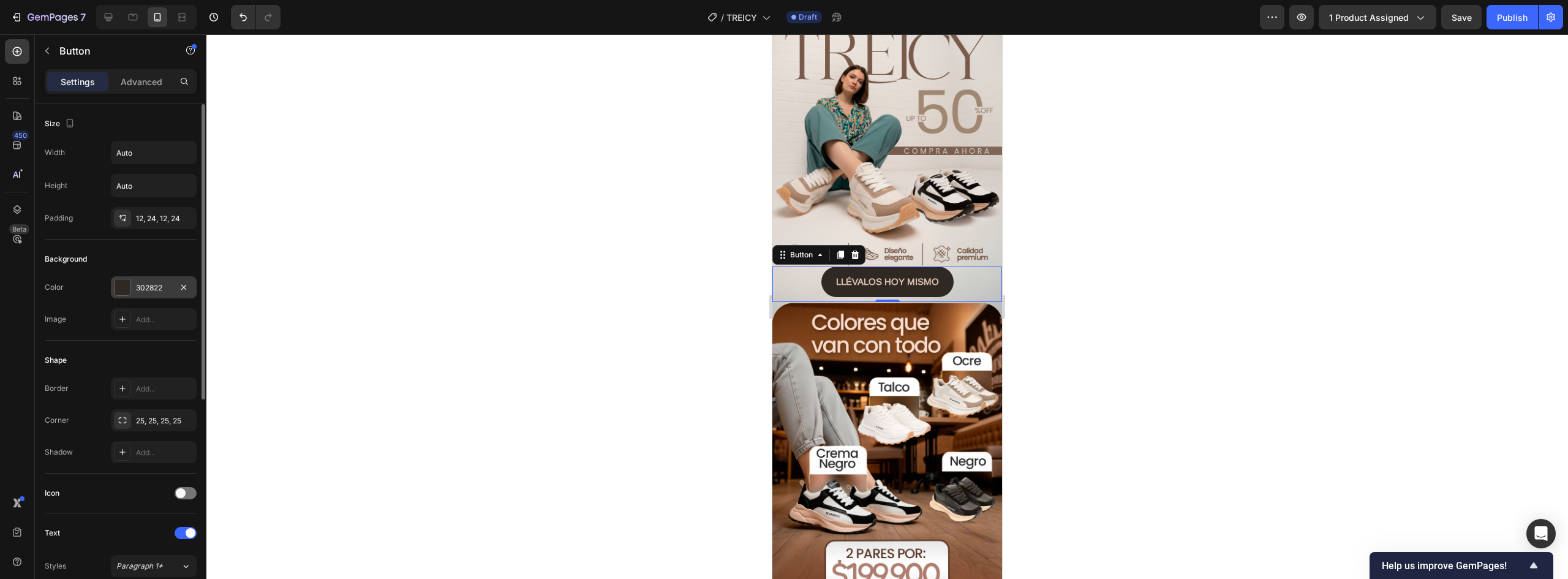
click at [128, 284] on div at bounding box center [122, 287] width 16 height 16
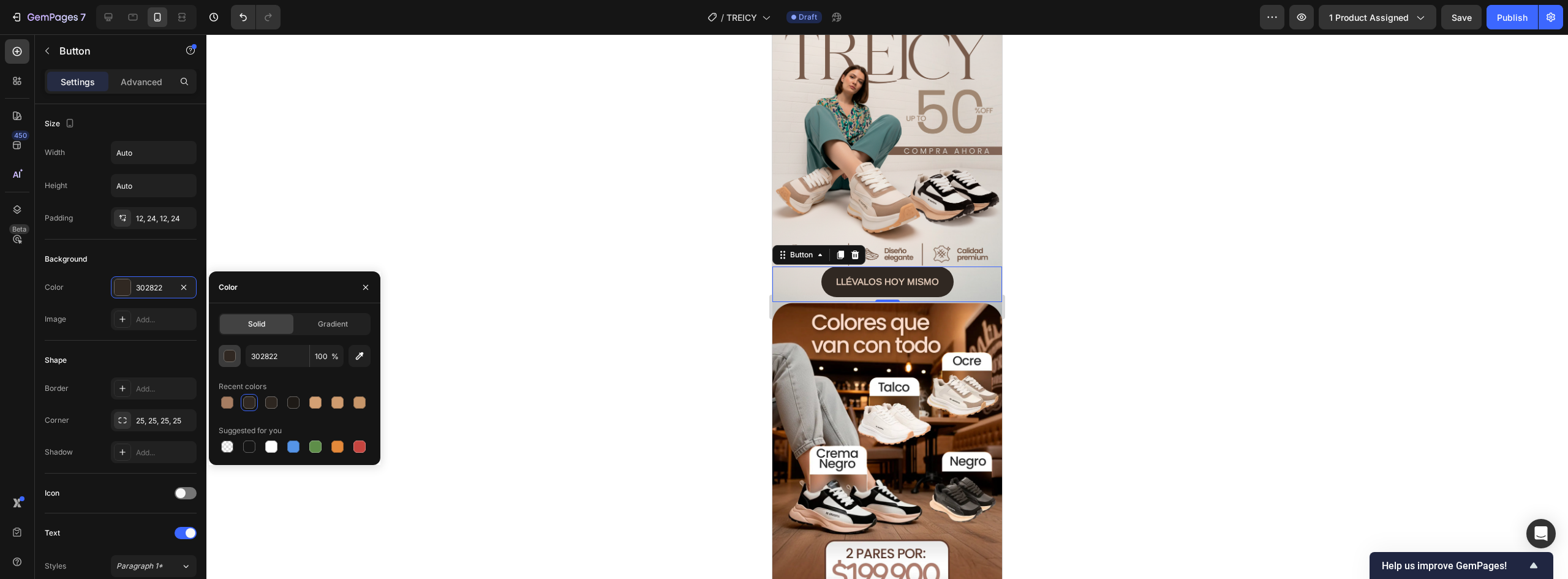
click at [228, 356] on div "button" at bounding box center [230, 357] width 12 height 12
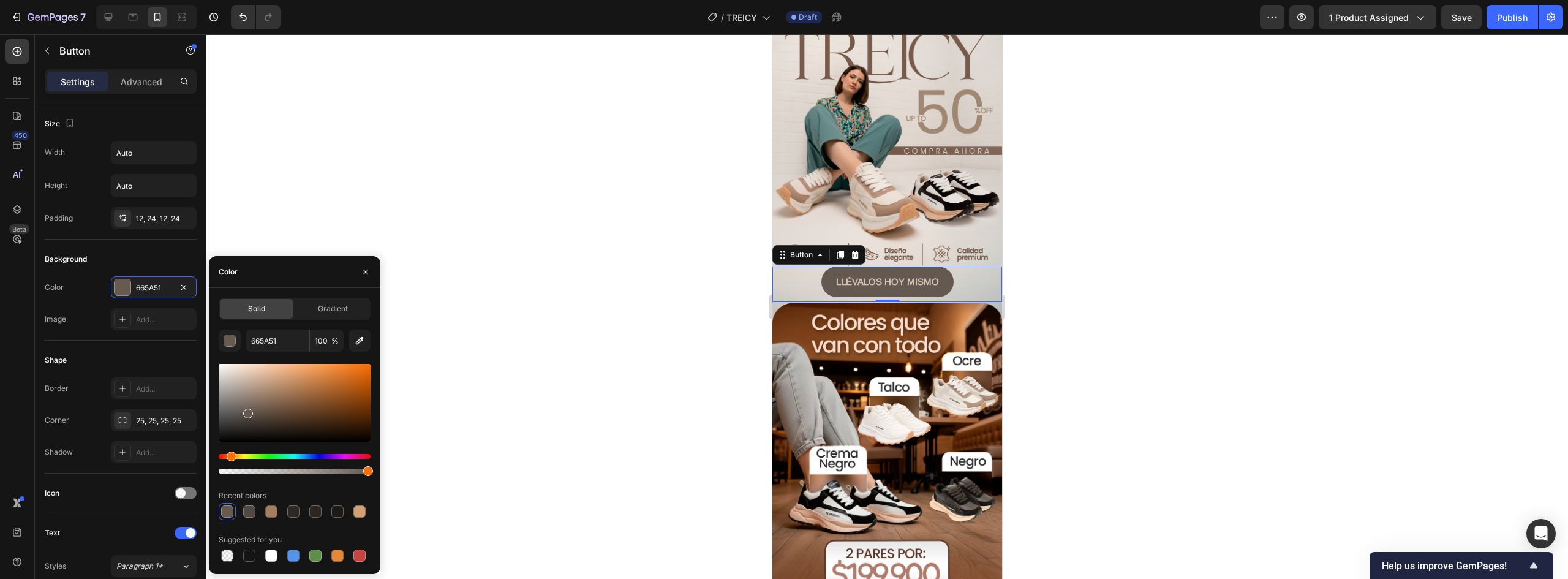
drag, startPoint x: 263, startPoint y: 431, endPoint x: 248, endPoint y: 412, distance: 24.2
click at [248, 412] on div at bounding box center [248, 414] width 10 height 10
type input "635951"
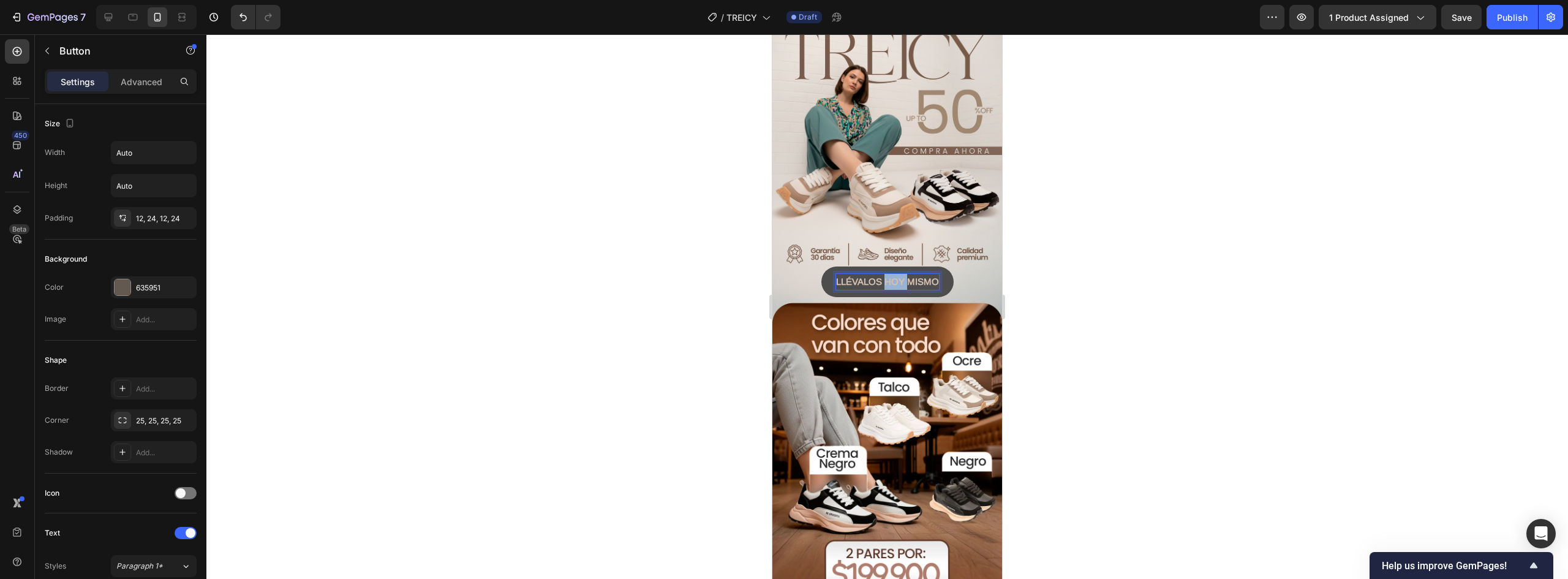
click at [896, 276] on strong "LLÉVALOS HOY MISMO" at bounding box center [888, 281] width 103 height 10
drag, startPoint x: 832, startPoint y: 268, endPoint x: 1029, endPoint y: 266, distance: 197.0
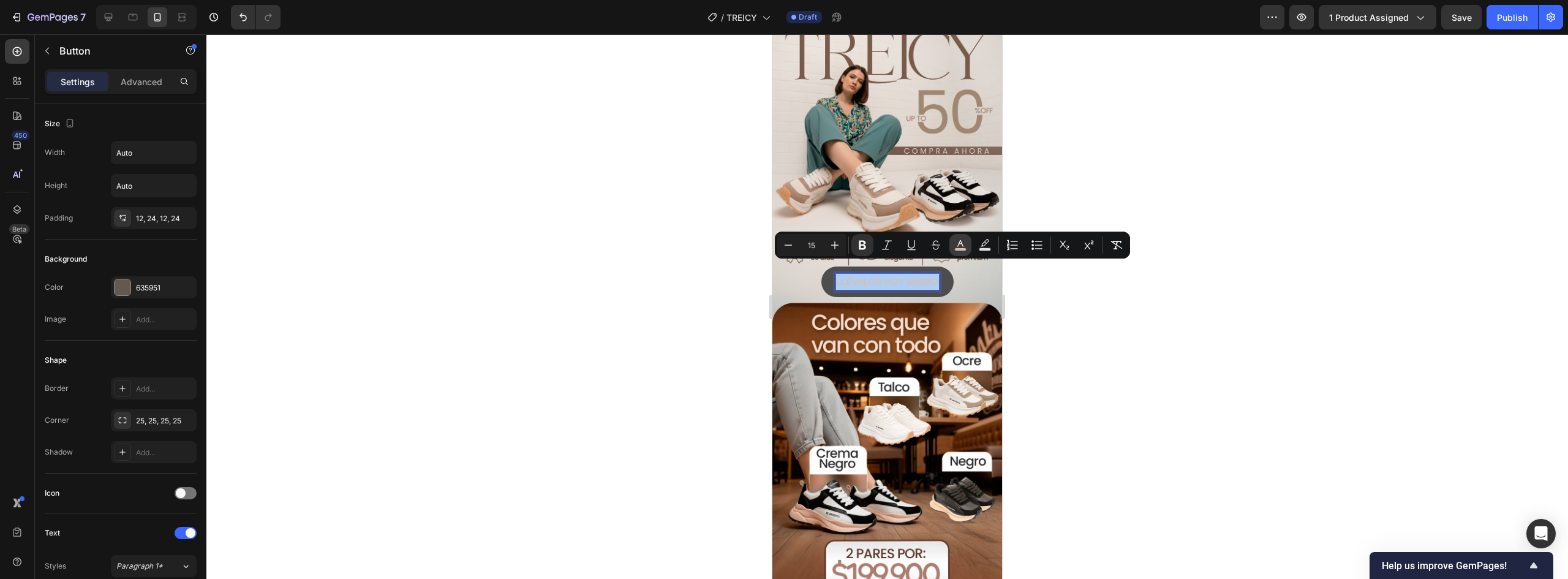
click at [958, 243] on icon "Editor contextual toolbar" at bounding box center [961, 245] width 12 height 12
type input "D8C0AF"
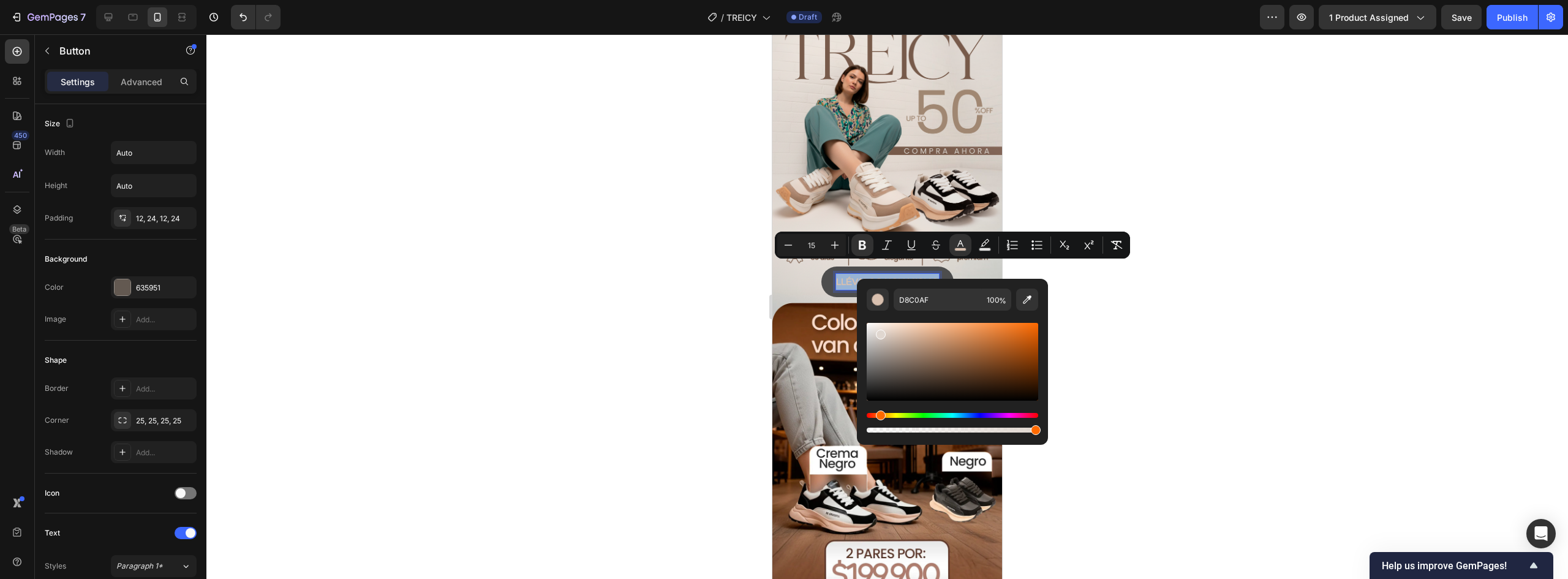
type input "E0D7D0"
drag, startPoint x: 894, startPoint y: 339, endPoint x: 880, endPoint y: 331, distance: 16.1
click at [880, 331] on div "Editor contextual toolbar" at bounding box center [952, 362] width 171 height 78
click at [1087, 285] on div at bounding box center [887, 307] width 1362 height 545
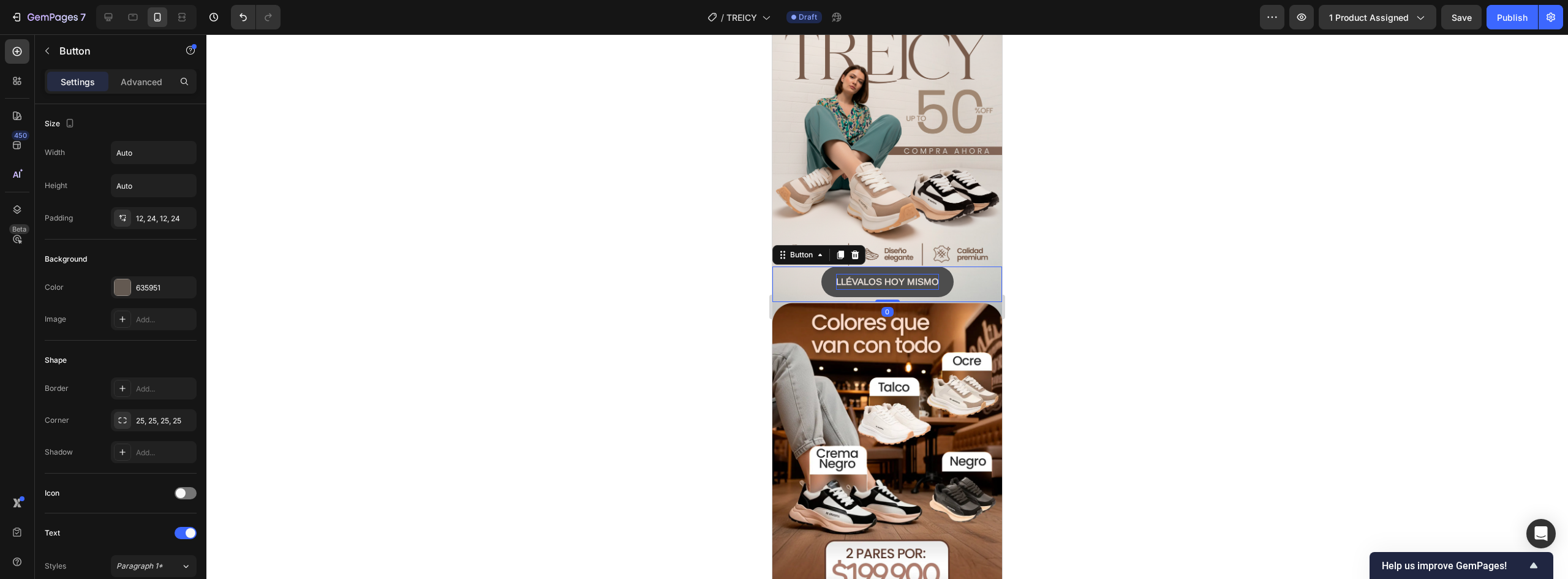
click at [939, 268] on button "LLÉVALOS HOY MISMO" at bounding box center [887, 282] width 132 height 31
click at [160, 287] on div "635951" at bounding box center [154, 288] width 36 height 11
click at [1170, 305] on div at bounding box center [887, 307] width 1362 height 545
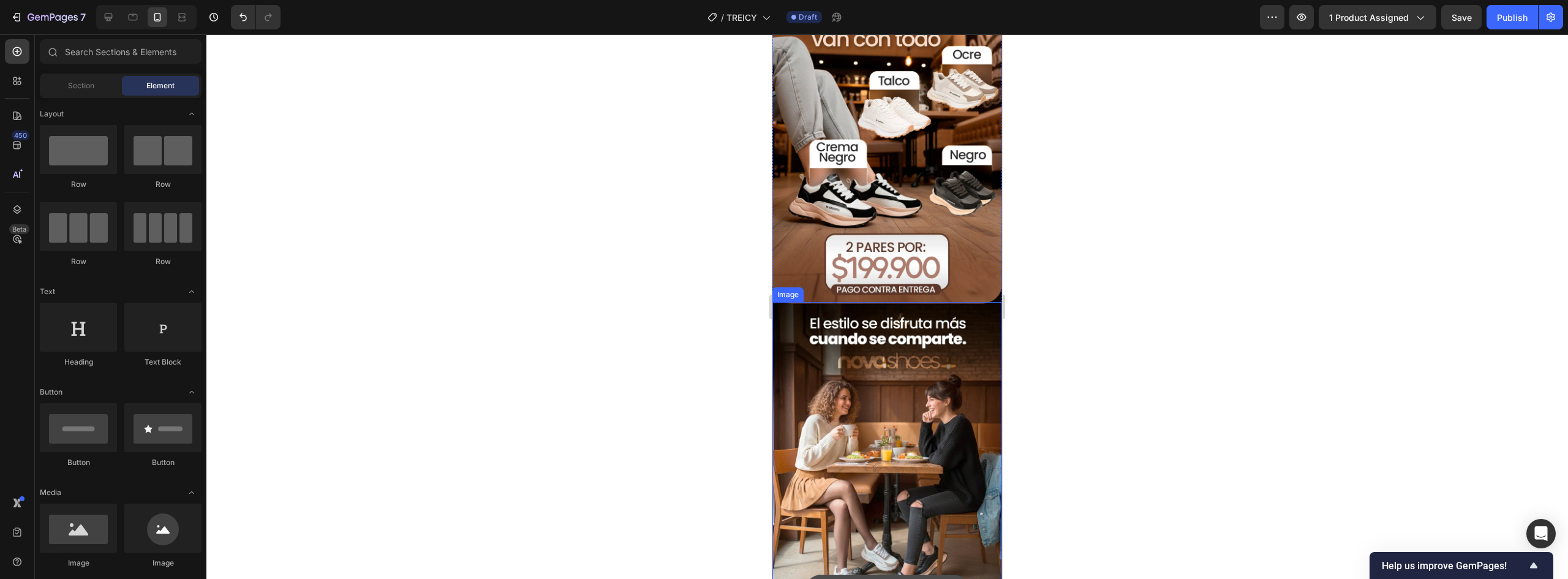
scroll to position [491, 0]
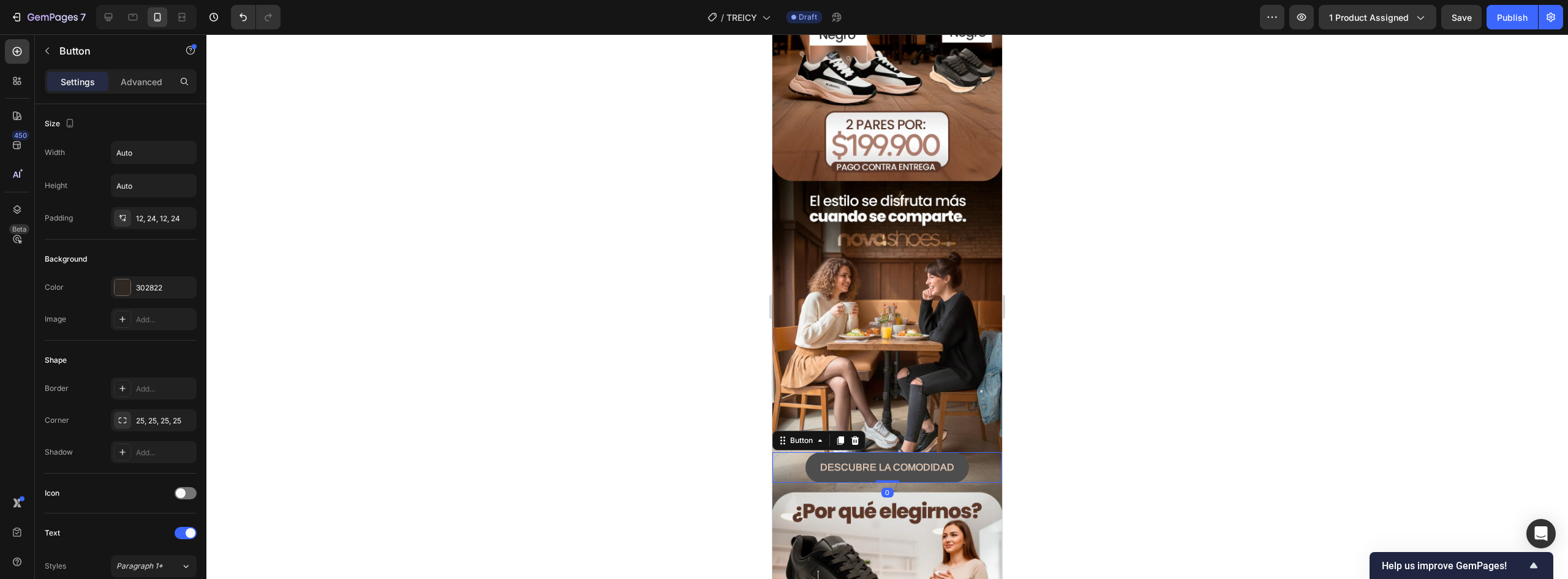
click at [955, 452] on button "DESCUBRE LA COMODIDAD" at bounding box center [887, 467] width 164 height 31
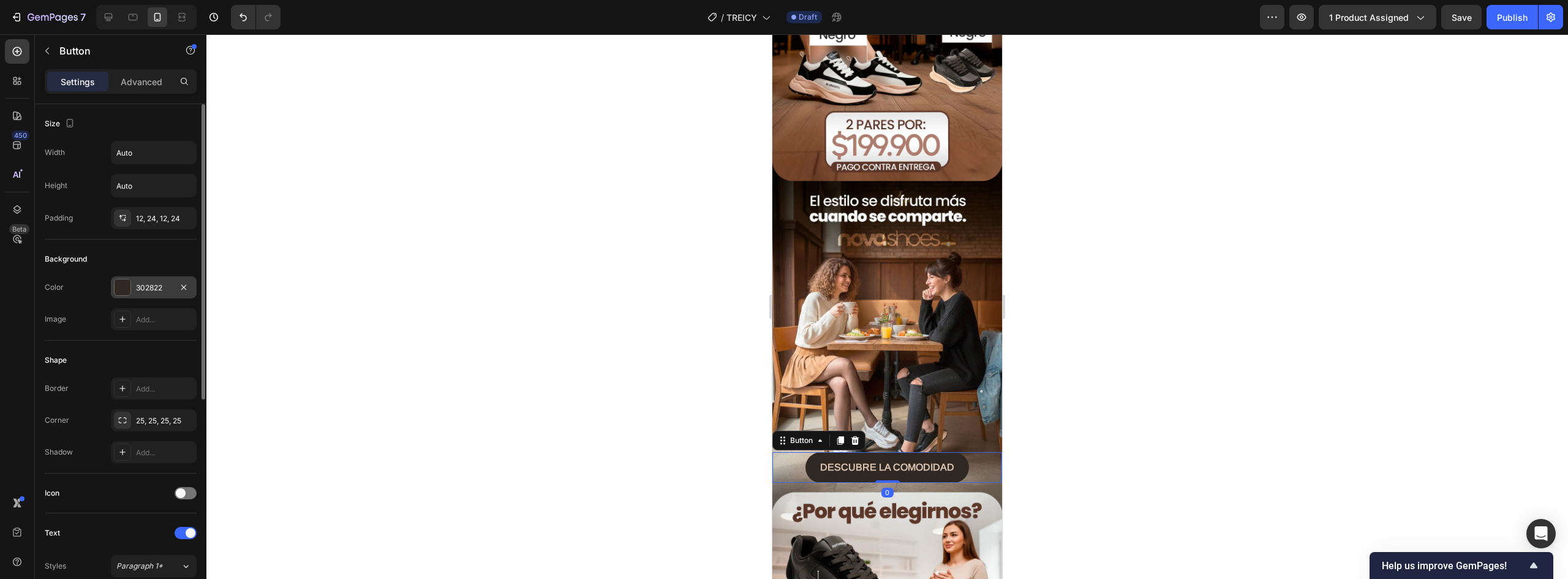
click at [149, 285] on div "302822" at bounding box center [154, 288] width 36 height 11
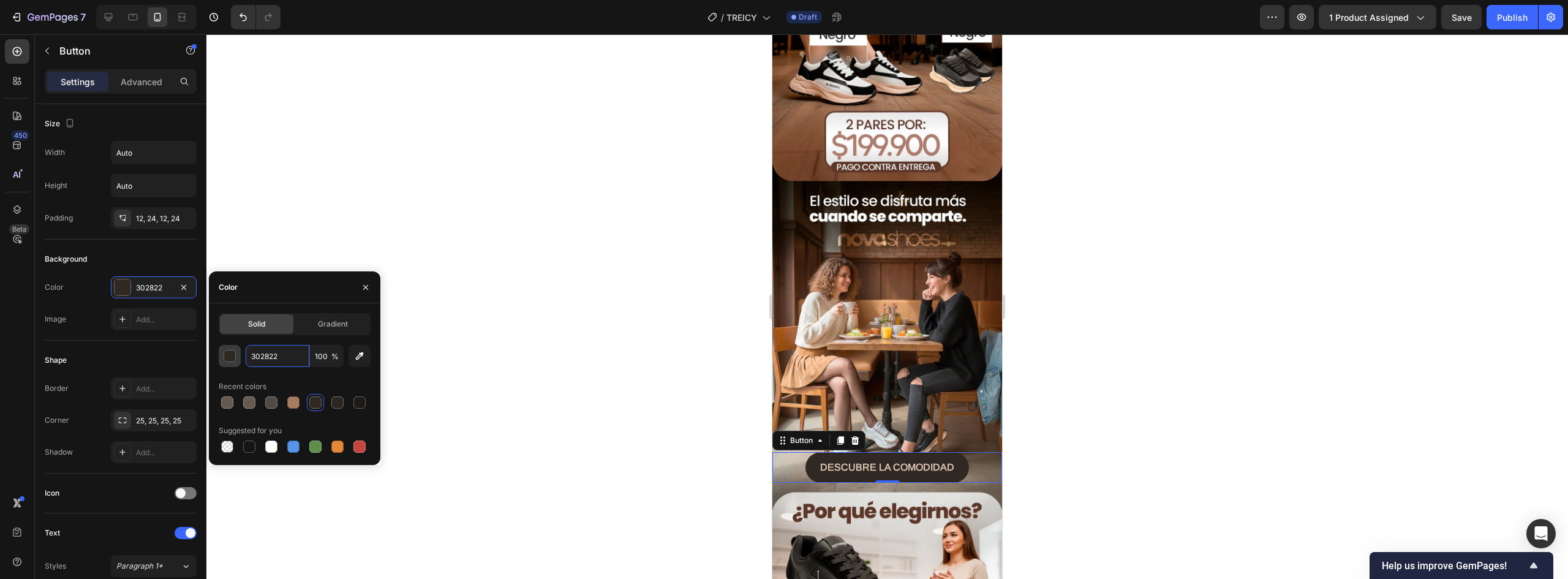
paste input "635951"
type input "635951"
click at [535, 399] on div at bounding box center [887, 307] width 1362 height 545
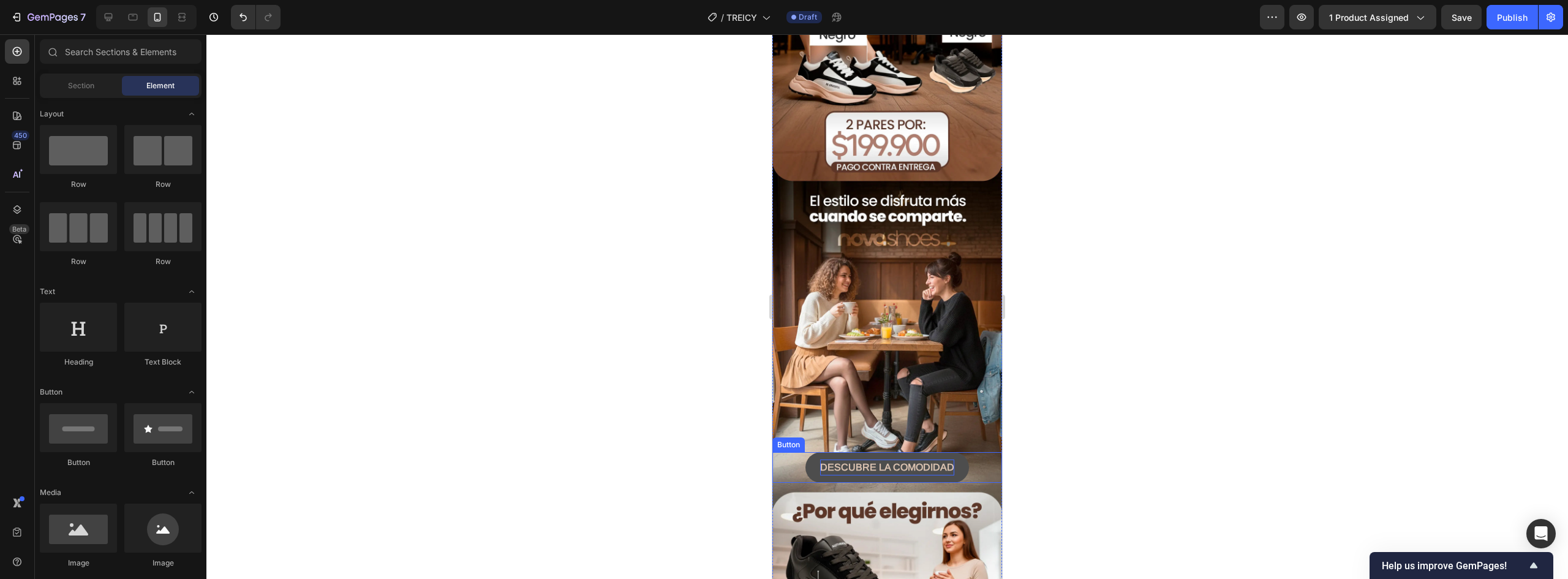
click at [921, 462] on strong "DESCUBRE LA COMODIDAD" at bounding box center [887, 467] width 134 height 10
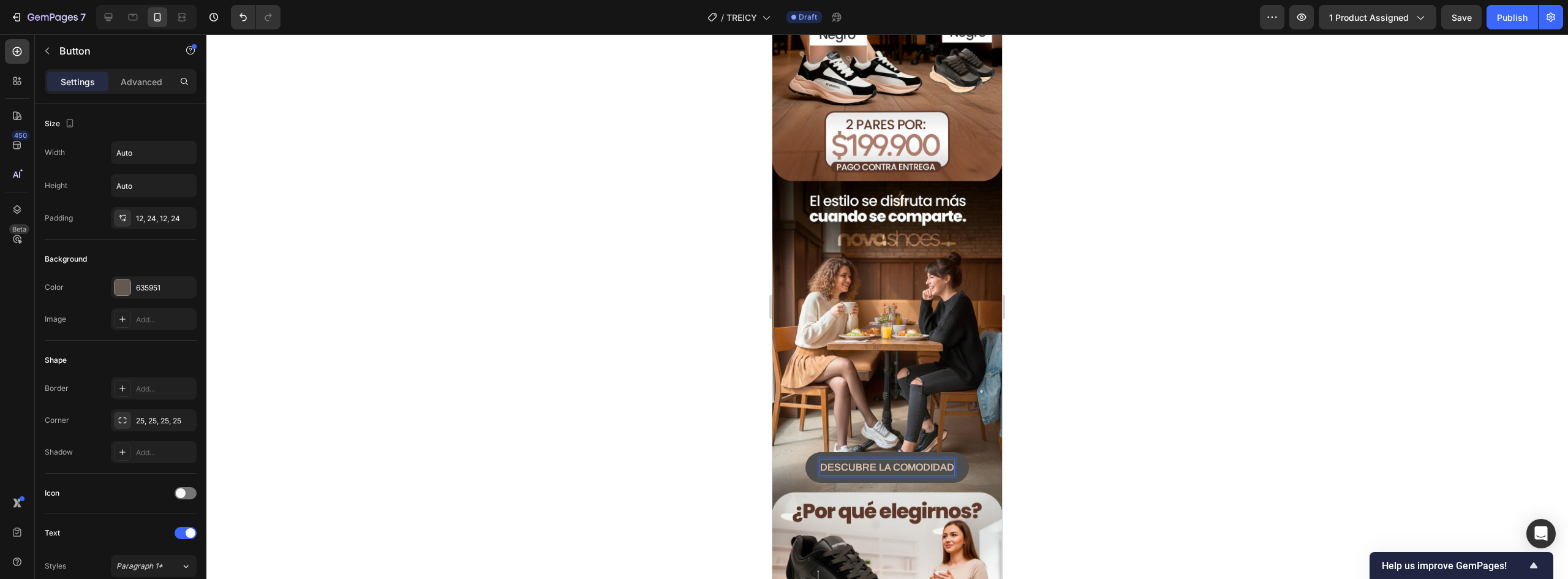
click at [895, 462] on strong "DESCUBRE LA COMODIDAD" at bounding box center [887, 467] width 134 height 10
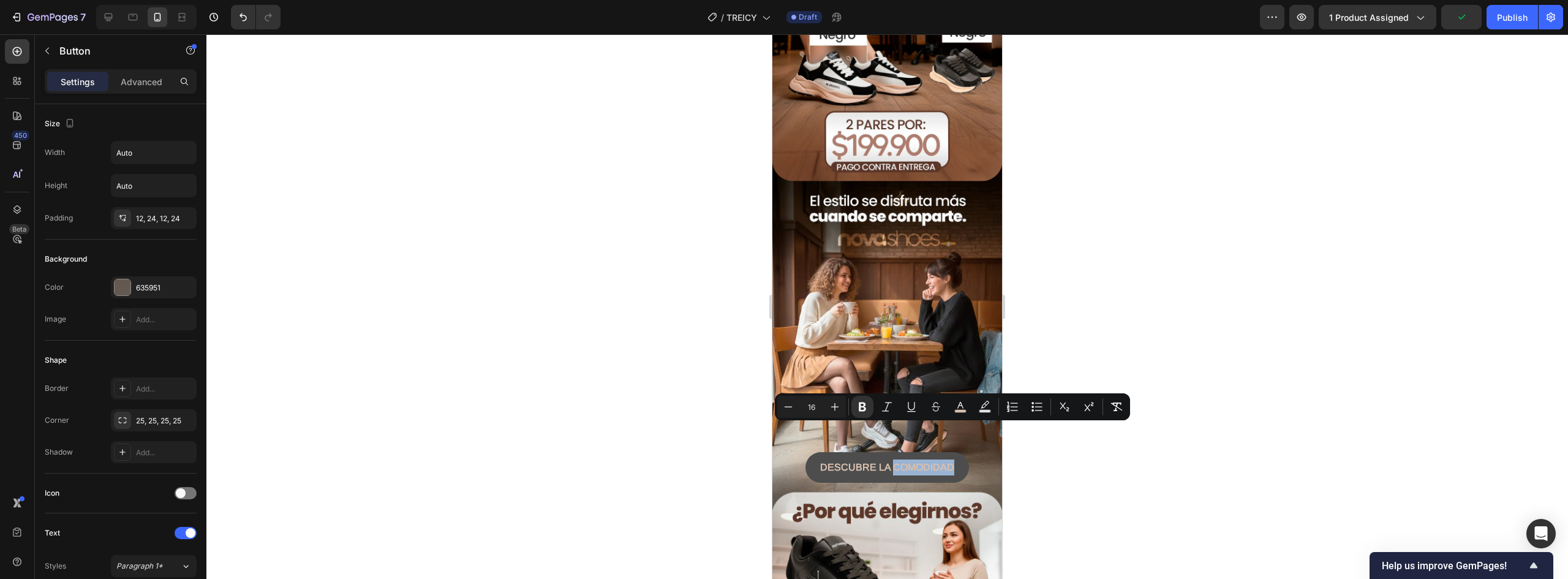
click at [954, 452] on button "DESCUBRE LA COMODIDAD" at bounding box center [887, 467] width 164 height 31
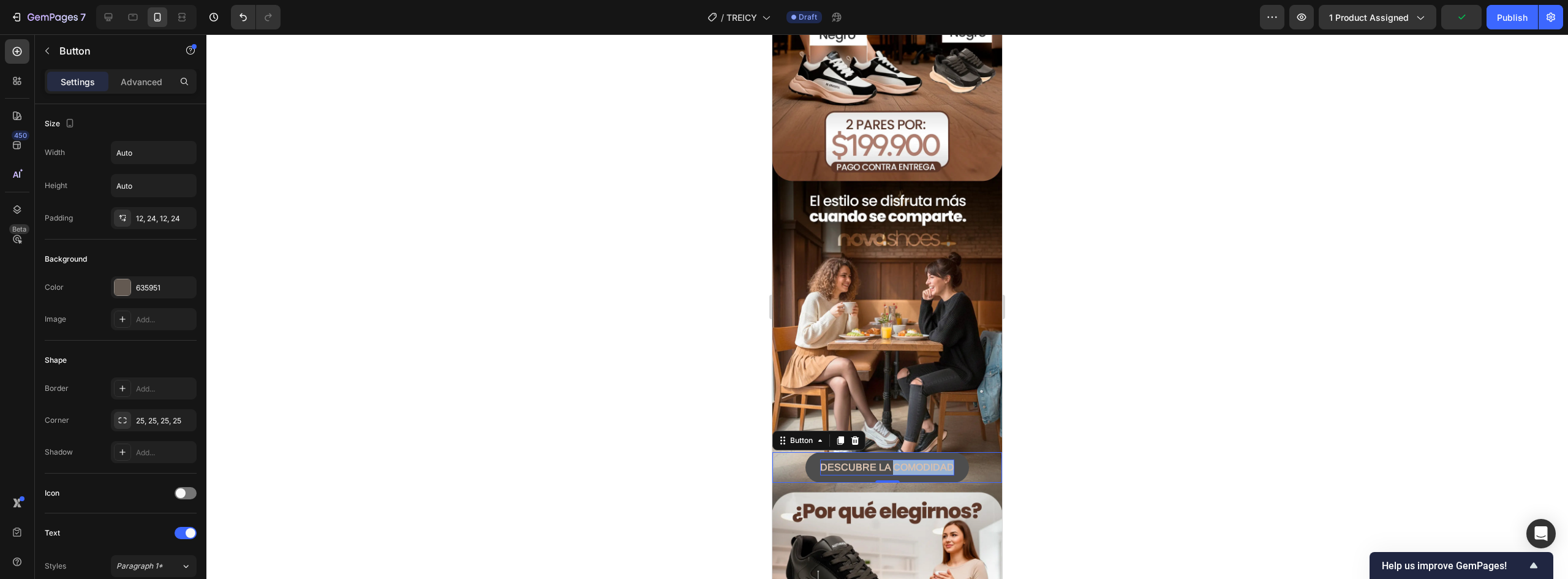
click at [921, 462] on strong "DESCUBRE LA COMODIDAD" at bounding box center [887, 467] width 134 height 10
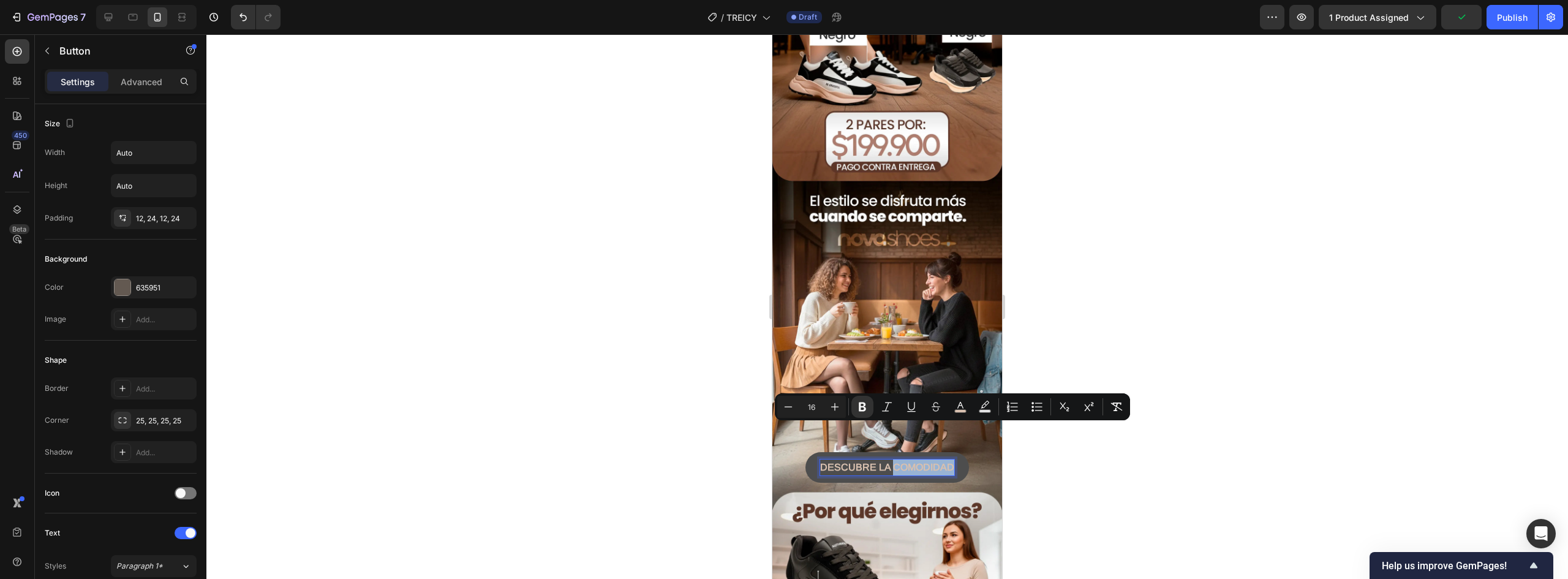
click at [944, 462] on strong "DESCUBRE LA COMODIDAD" at bounding box center [887, 467] width 134 height 10
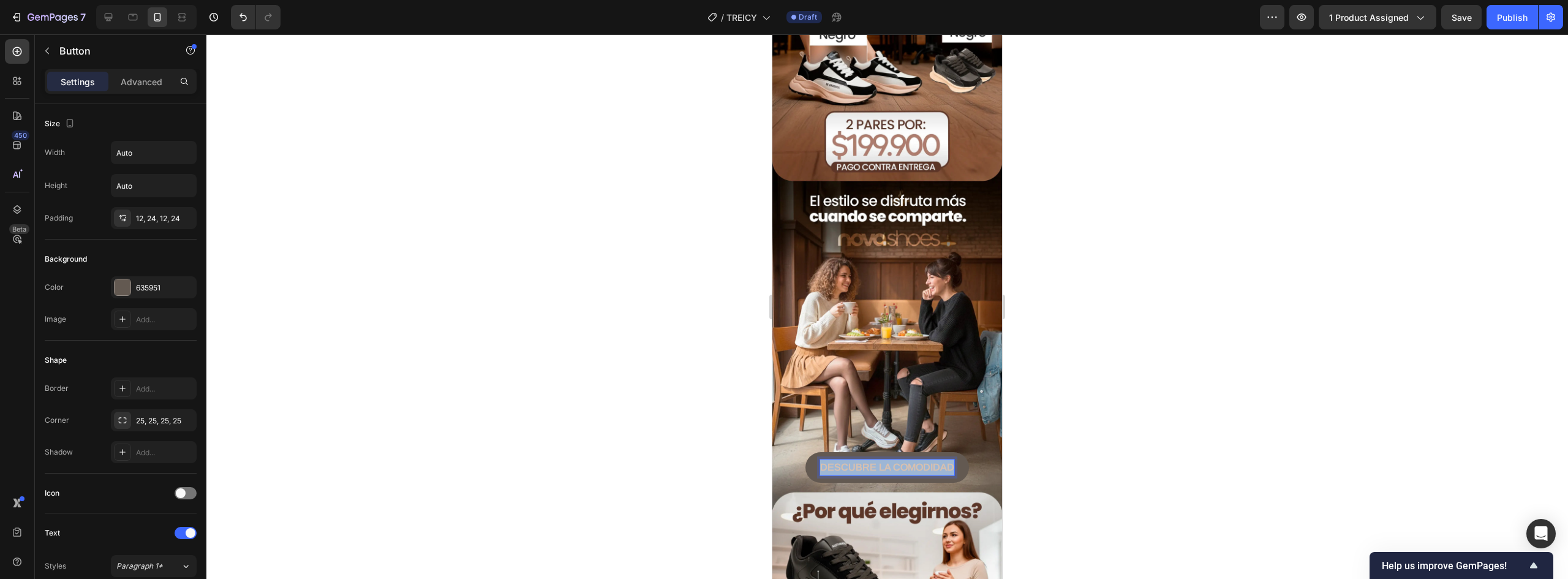
drag, startPoint x: 947, startPoint y: 429, endPoint x: 732, endPoint y: 428, distance: 215.0
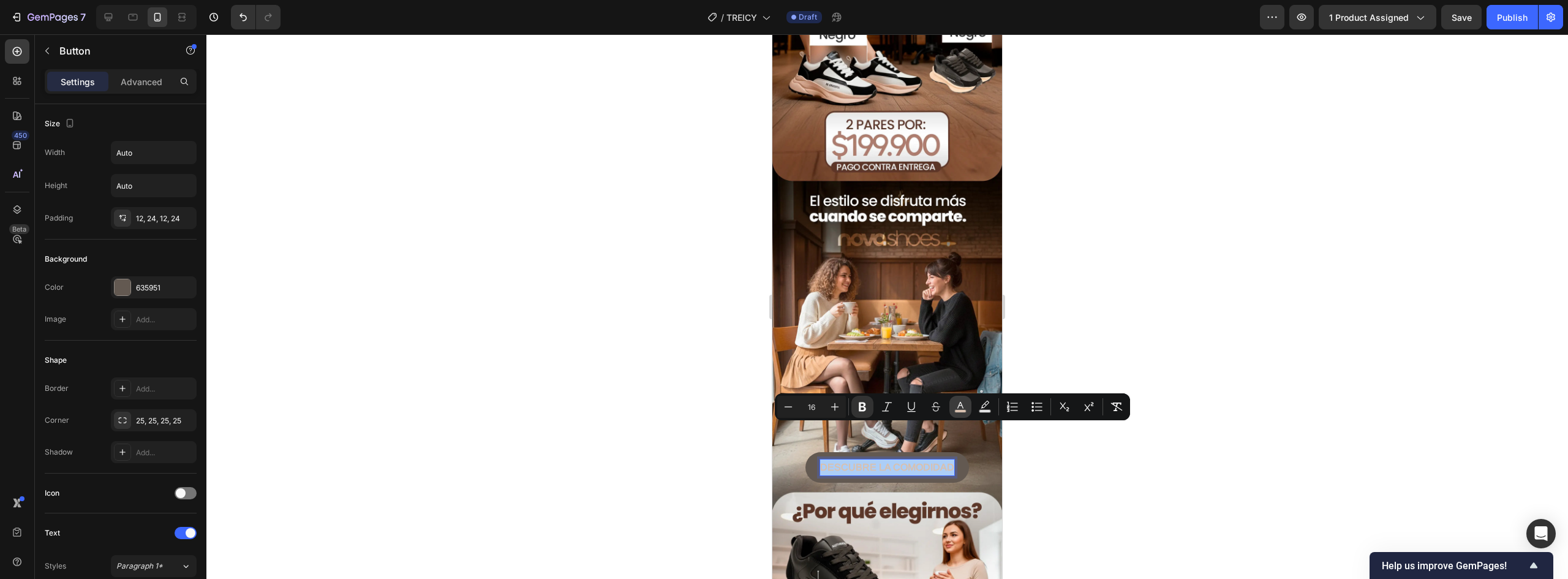
click at [962, 406] on icon "Editor contextual toolbar" at bounding box center [961, 407] width 12 height 12
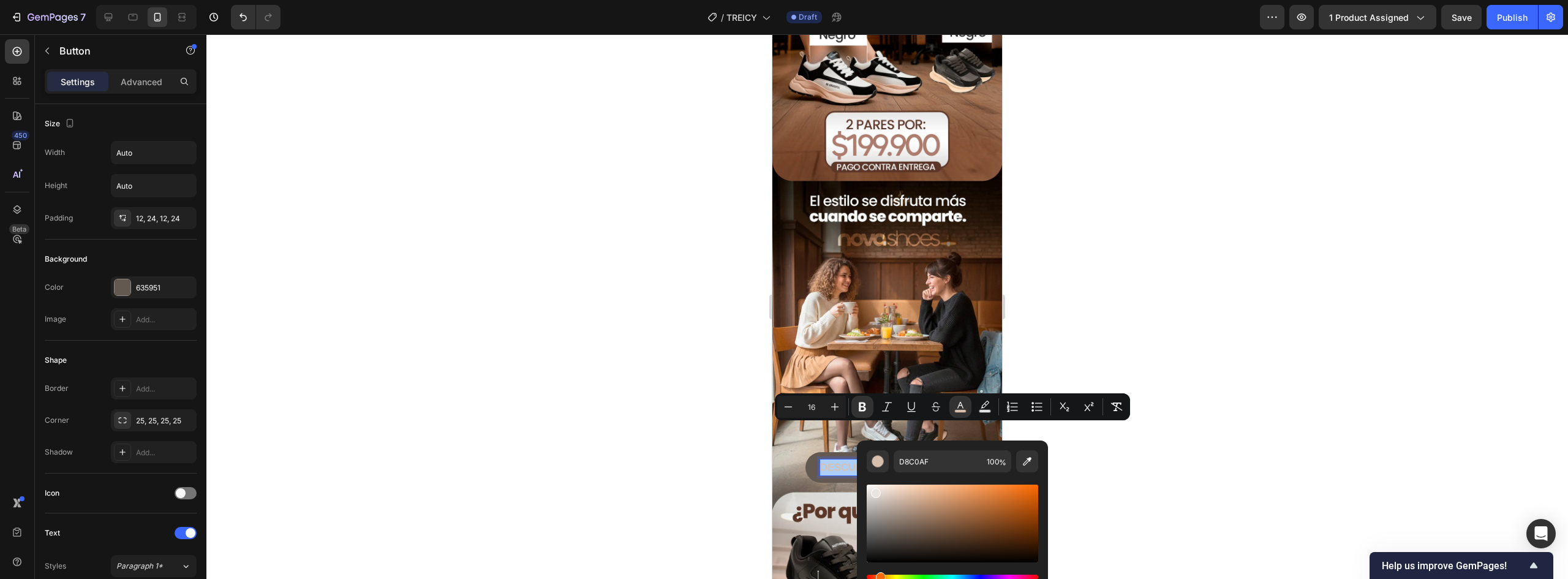
drag, startPoint x: 884, startPoint y: 493, endPoint x: 874, endPoint y: 491, distance: 10.2
click at [874, 491] on div "Editor contextual toolbar" at bounding box center [952, 523] width 171 height 78
type input "EAE5E1"
click at [1106, 346] on div at bounding box center [887, 307] width 1362 height 545
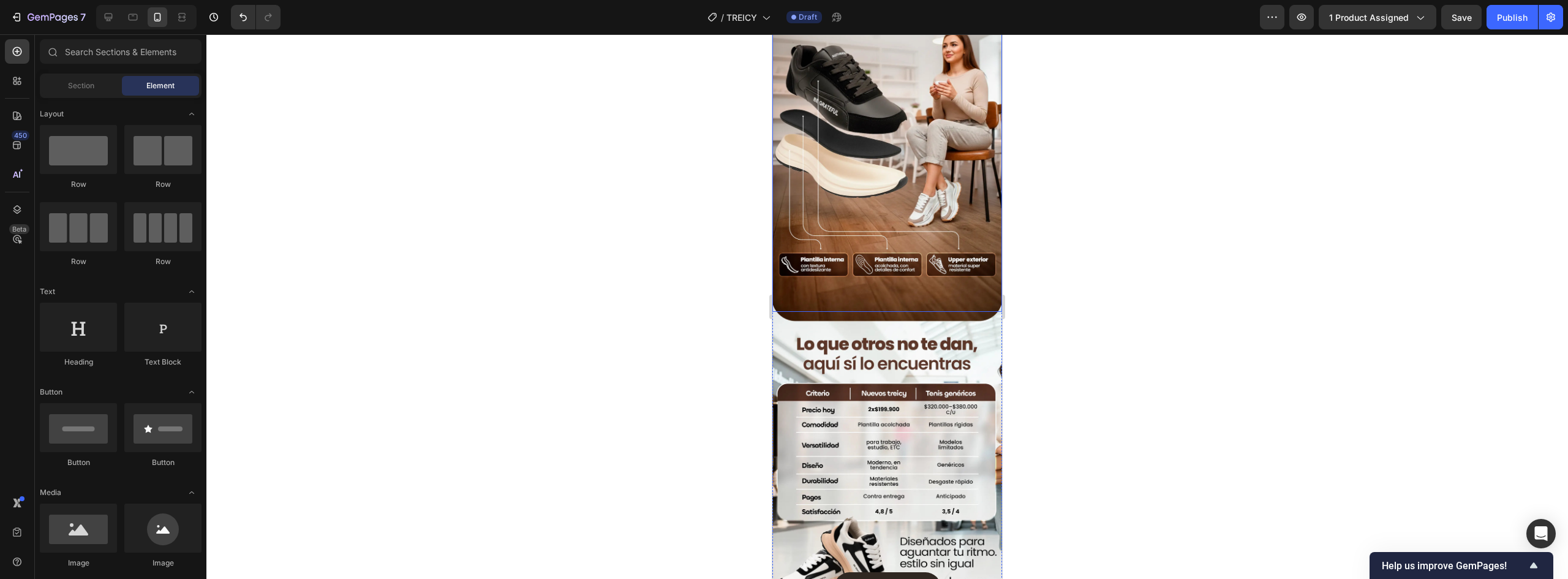
scroll to position [1103, 0]
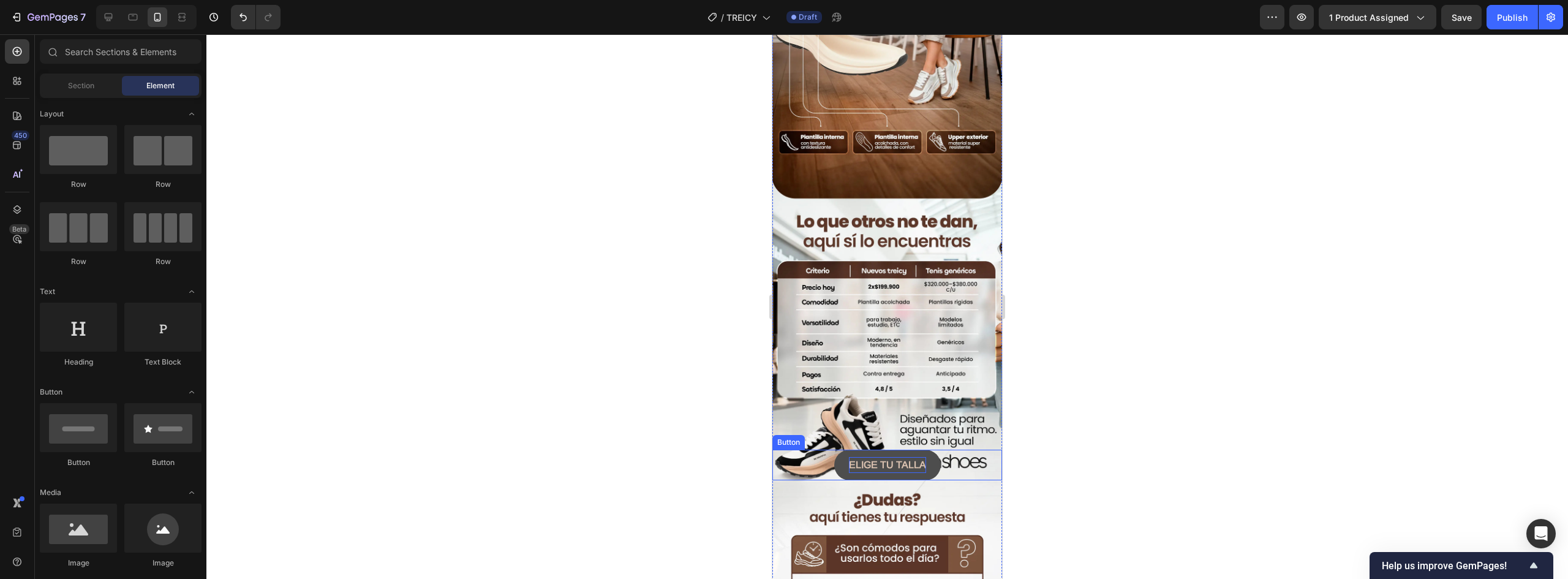
click at [910, 460] on strong "ELIGE TU TALLA" at bounding box center [887, 464] width 77 height 10
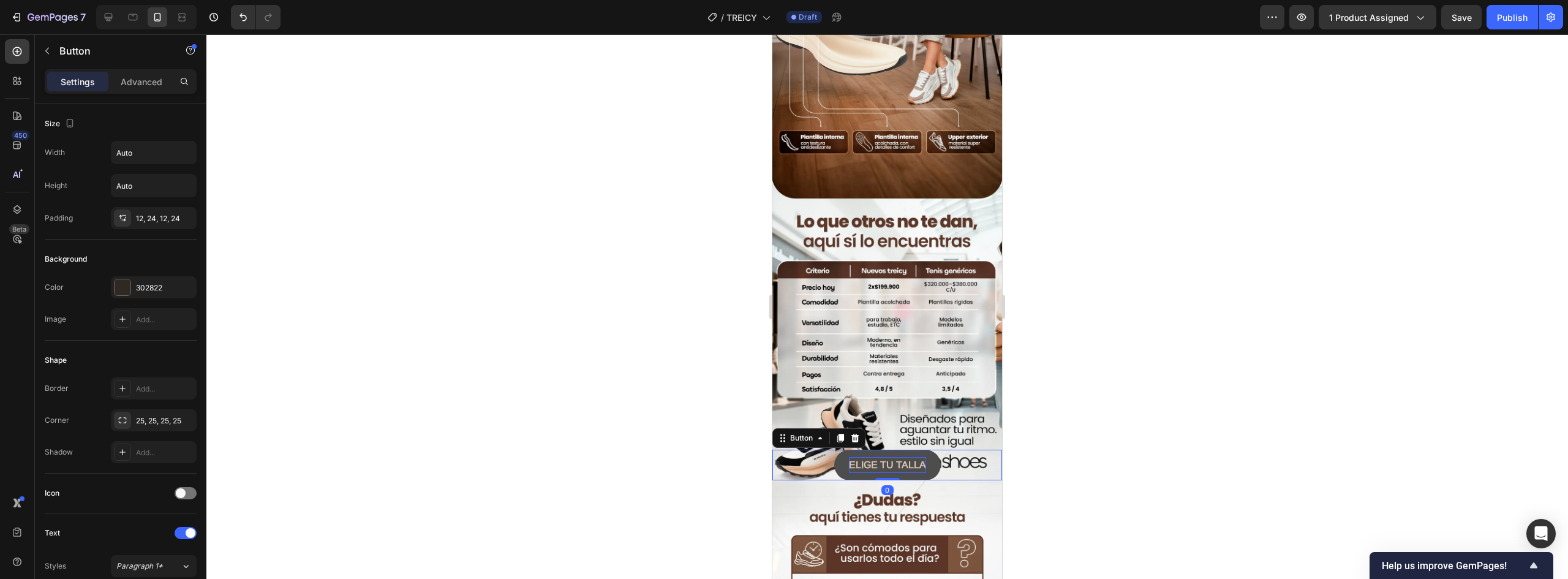
click at [910, 460] on strong "ELIGE TU TALLA" at bounding box center [887, 464] width 77 height 10
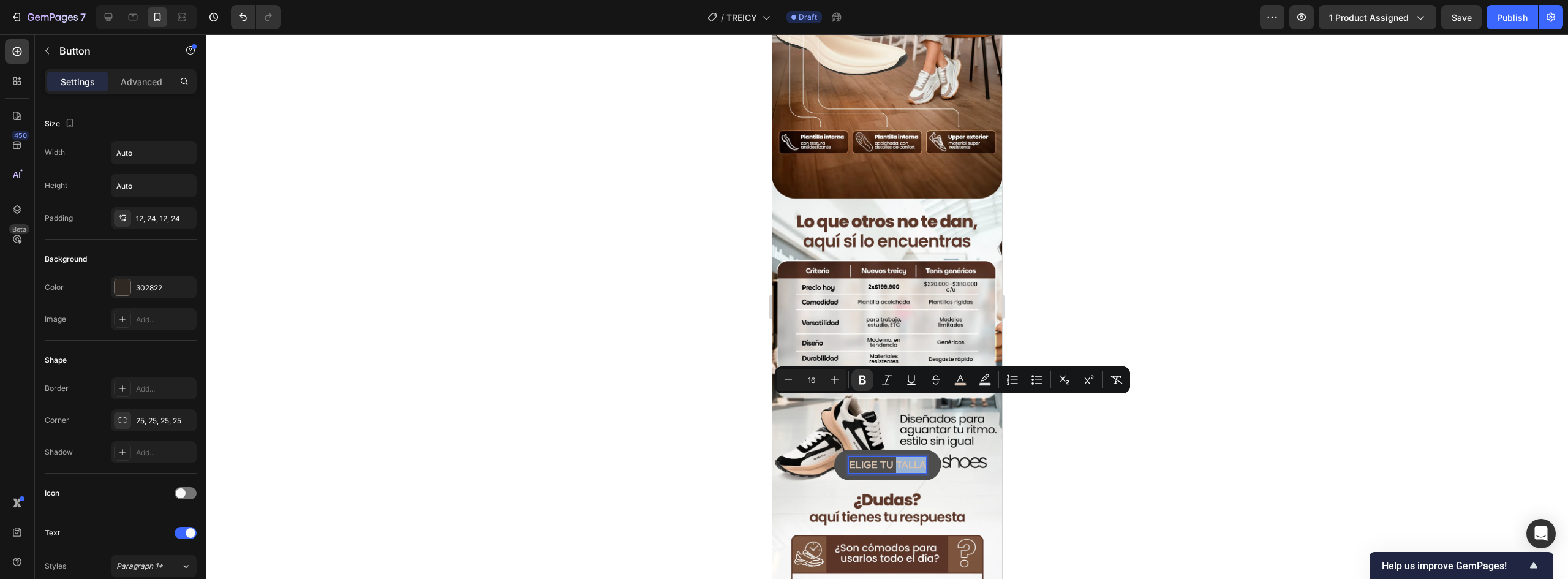
click at [909, 460] on strong "ELIGE TU TALLA" at bounding box center [887, 464] width 77 height 10
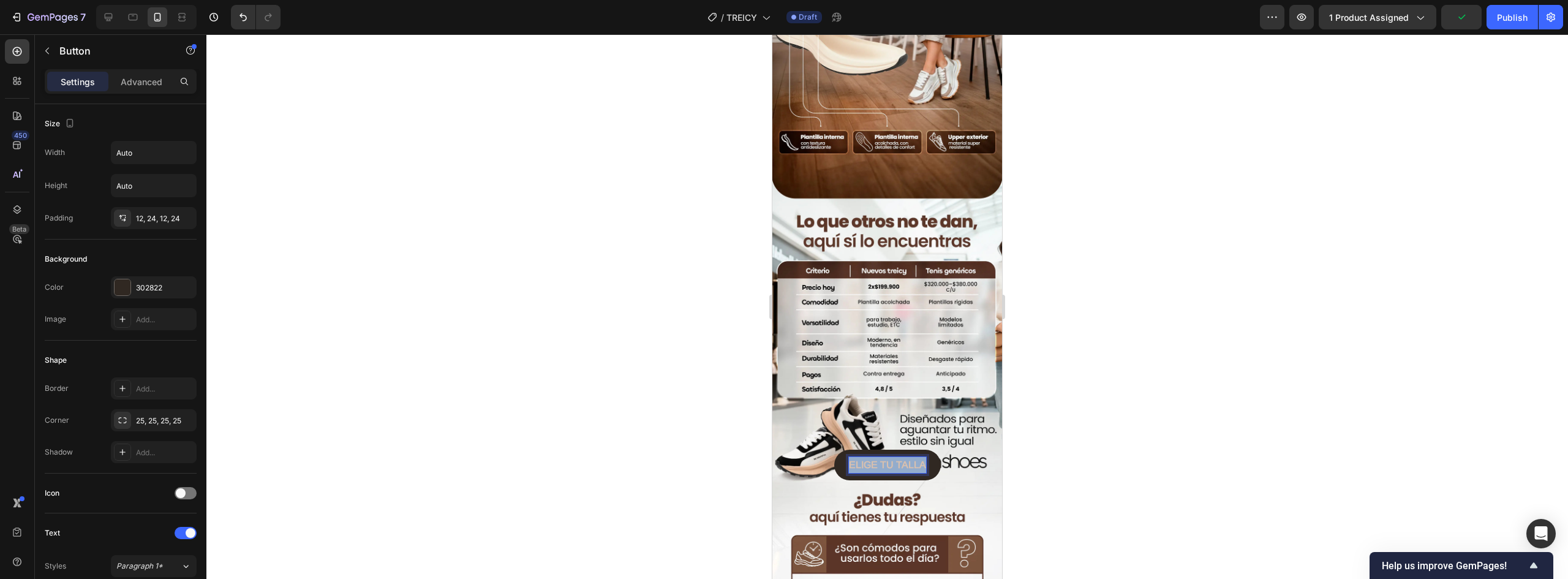
drag, startPoint x: 845, startPoint y: 403, endPoint x: 982, endPoint y: 403, distance: 137.0
click at [982, 450] on div "ELIGE TU TALLA Button 0" at bounding box center [887, 465] width 230 height 31
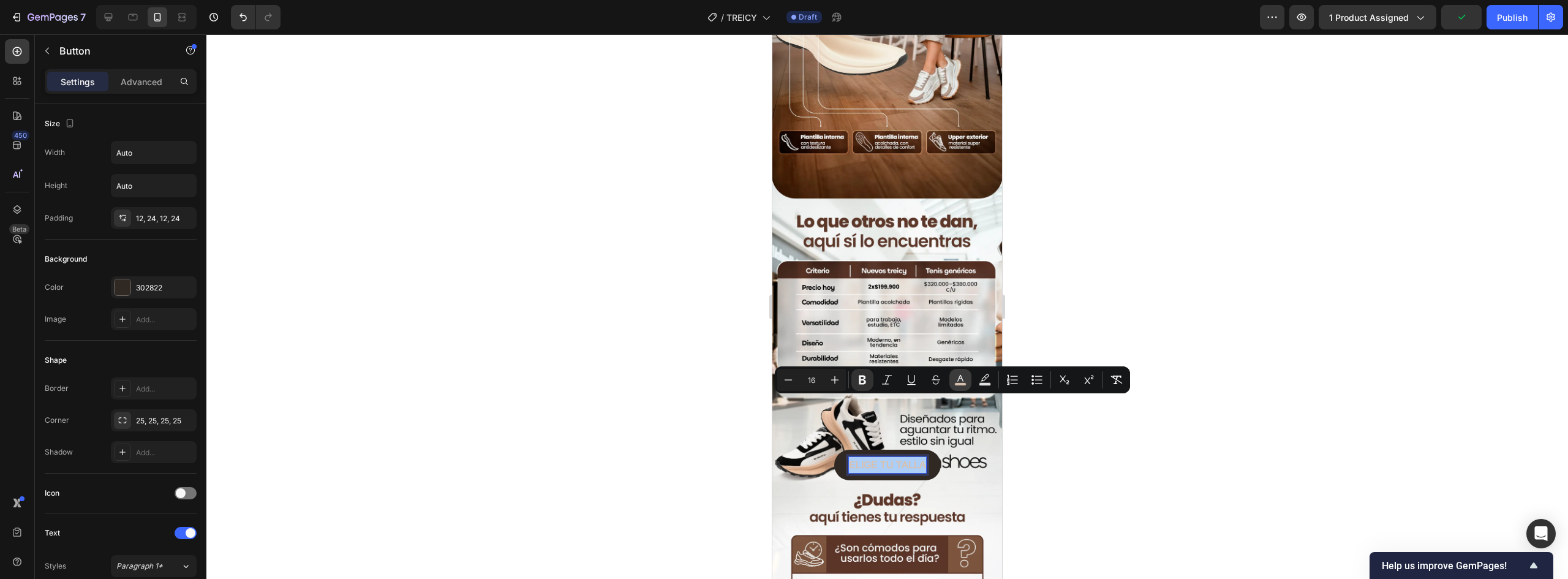
click at [962, 382] on icon "Editor contextual toolbar" at bounding box center [961, 380] width 12 height 12
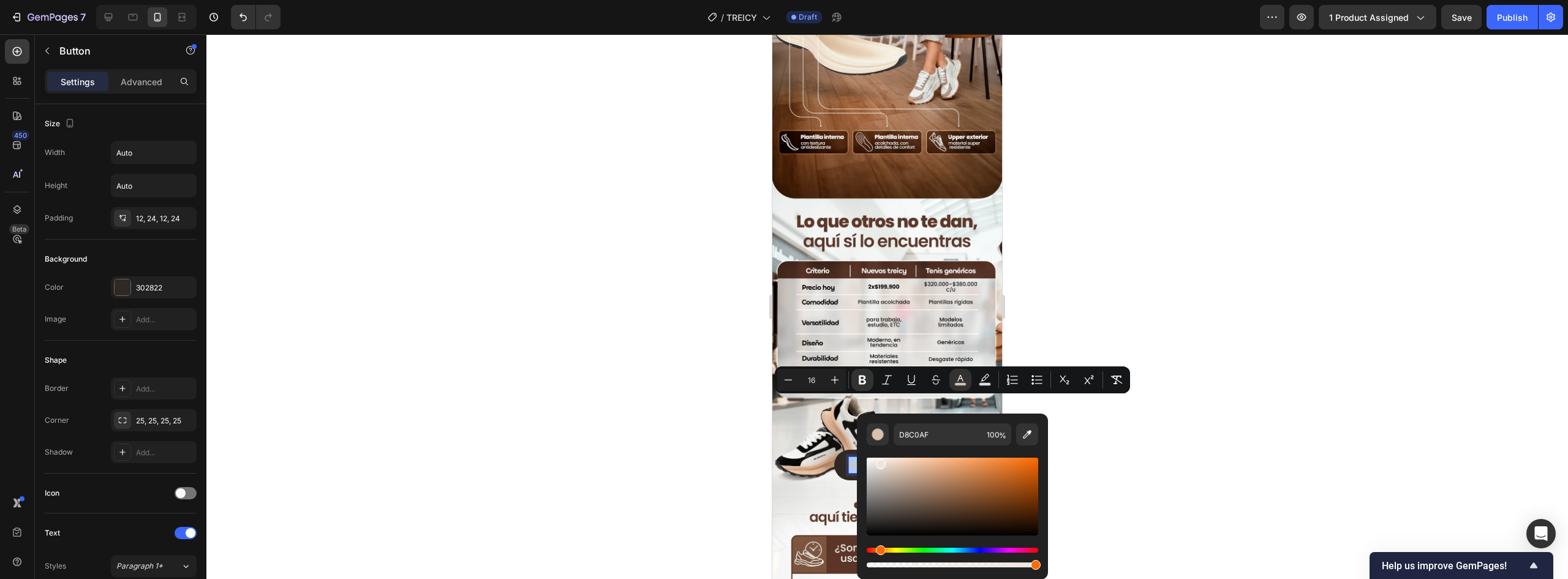
drag, startPoint x: 902, startPoint y: 462, endPoint x: 879, endPoint y: 462, distance: 23.0
click at [879, 462] on div "Editor contextual toolbar" at bounding box center [952, 496] width 171 height 78
type input "EFE5DE"
click at [929, 450] on button "ELIGE TU TALLA" at bounding box center [887, 465] width 106 height 31
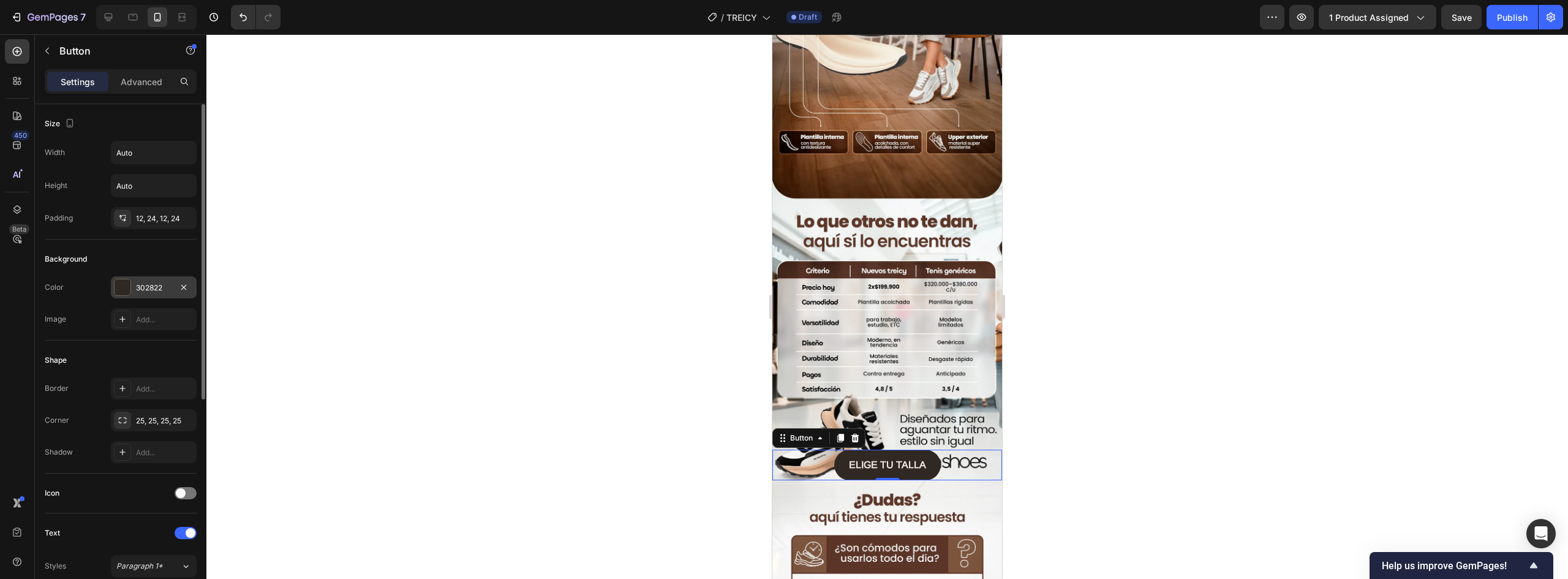
click at [161, 285] on div "302822" at bounding box center [154, 288] width 36 height 11
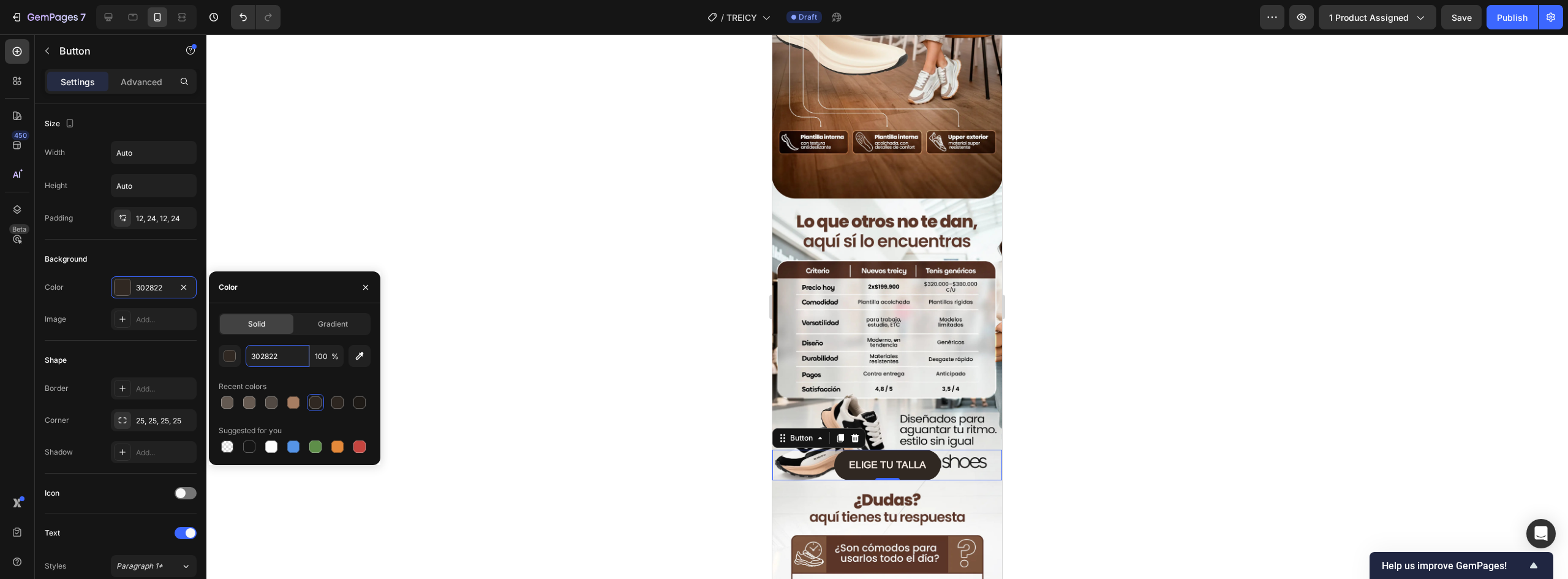
paste input "635951"
type input "635951"
click at [516, 343] on div at bounding box center [887, 307] width 1362 height 545
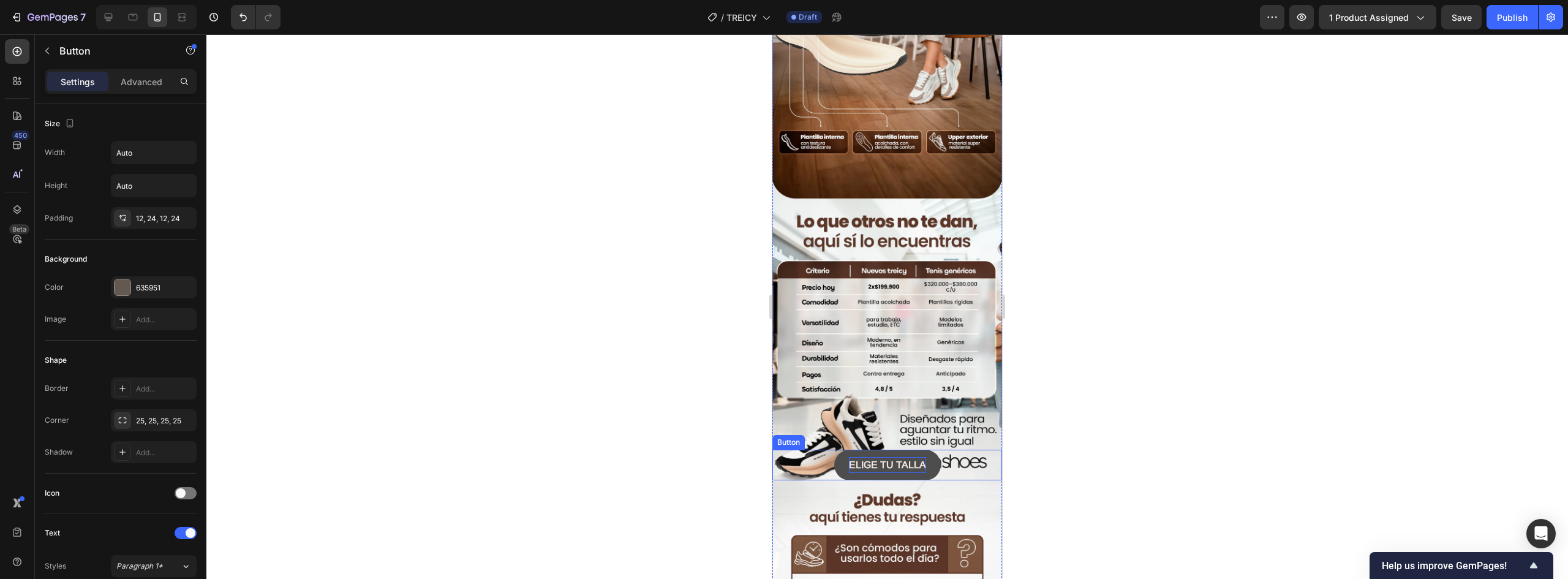
click at [903, 460] on strong "ELIGE TU TALLA" at bounding box center [887, 464] width 77 height 10
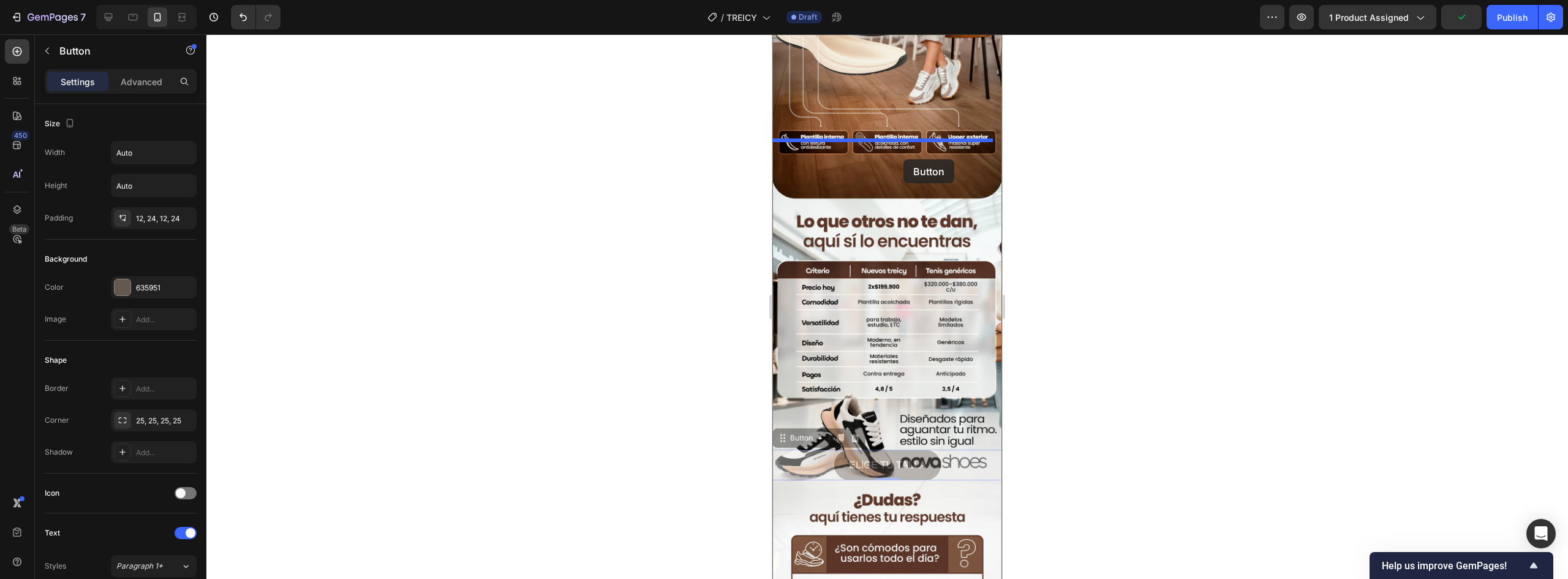
drag, startPoint x: 807, startPoint y: 379, endPoint x: 905, endPoint y: 145, distance: 253.7
click at [903, 147] on div "iPhone 13 Mini ( 375 px) iPhone 13 Mini iPhone 13 Pro iPhone 11 Pro Max iPhone …" at bounding box center [887, 461] width 230 height 3060
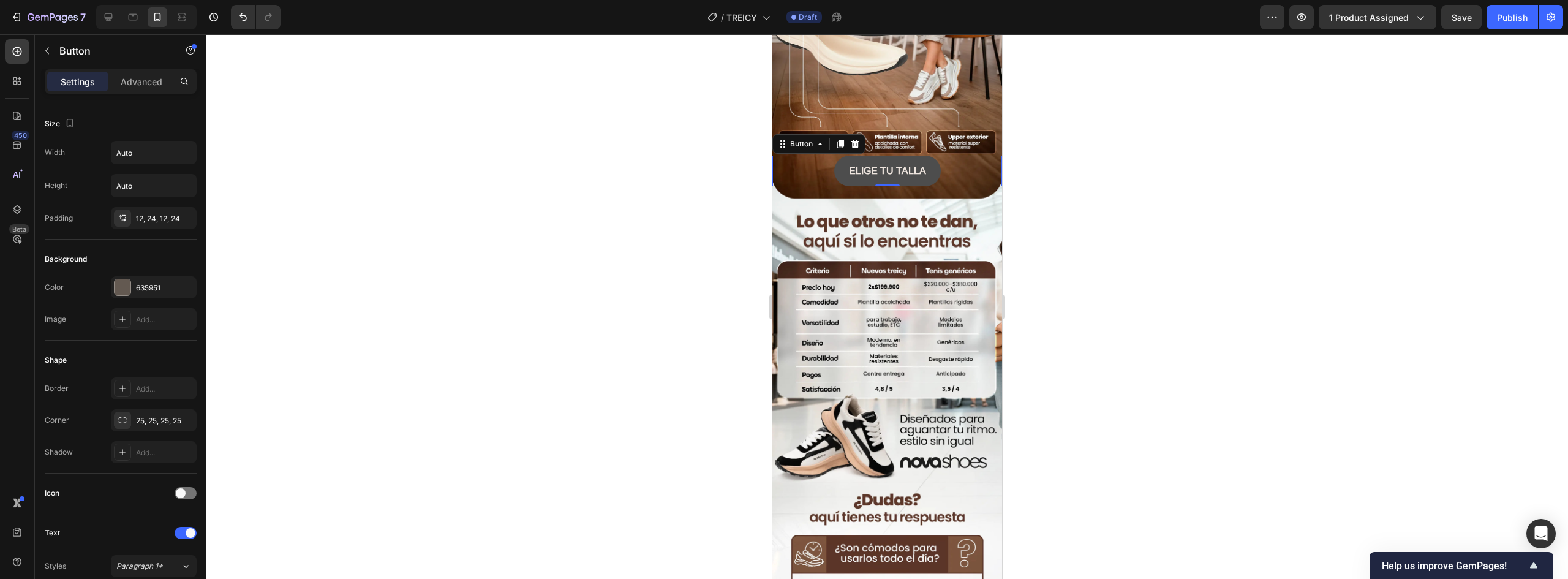
click at [834, 156] on button "ELIGE TU TALLA" at bounding box center [887, 171] width 106 height 31
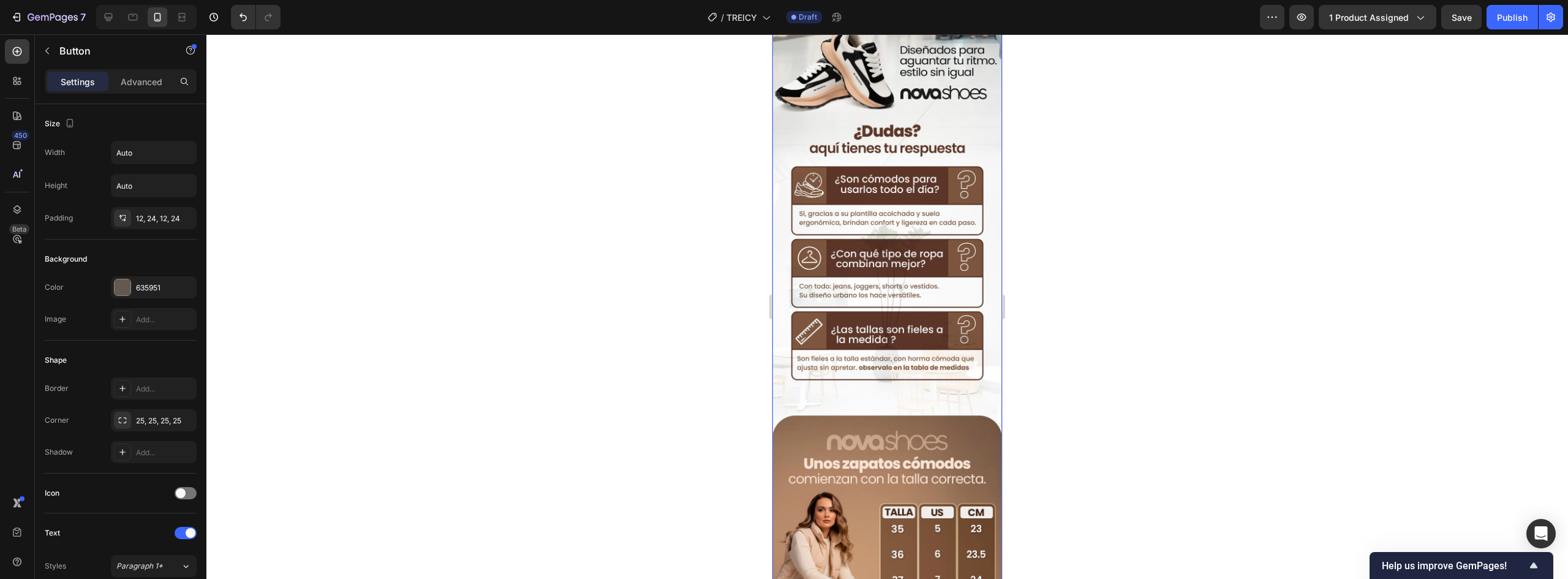
scroll to position [1633, 0]
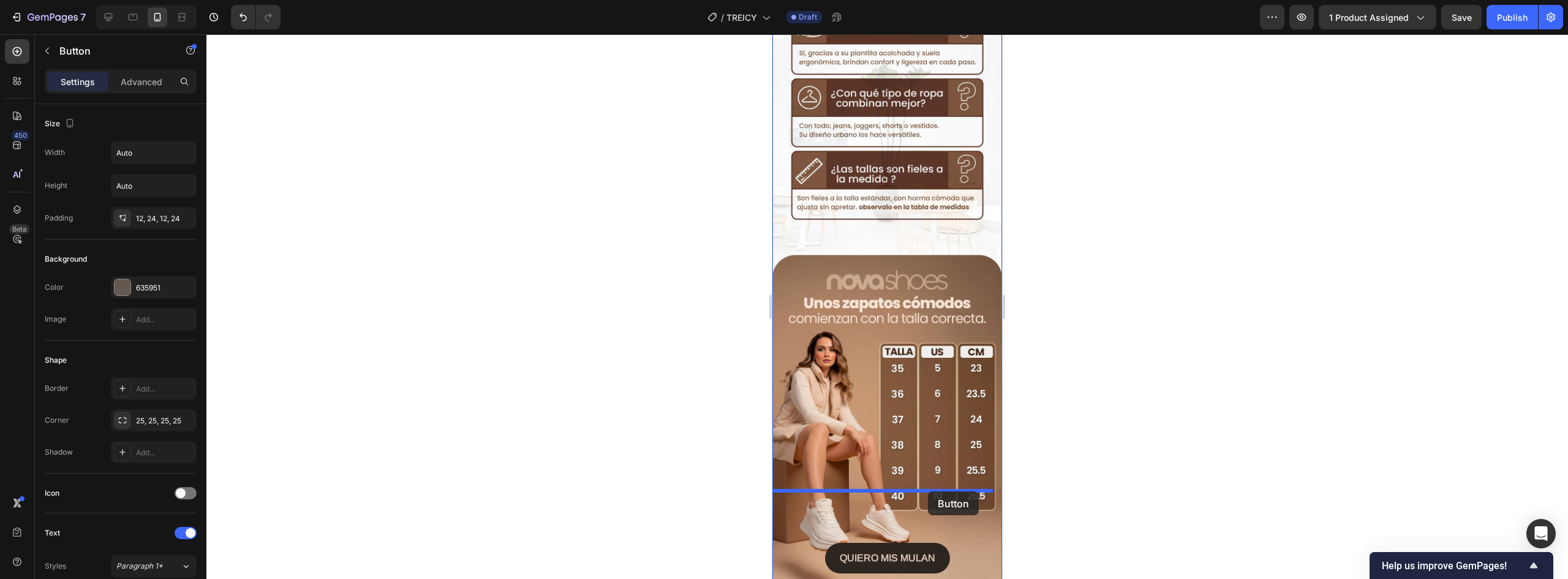
drag, startPoint x: 806, startPoint y: 99, endPoint x: 928, endPoint y: 492, distance: 411.5
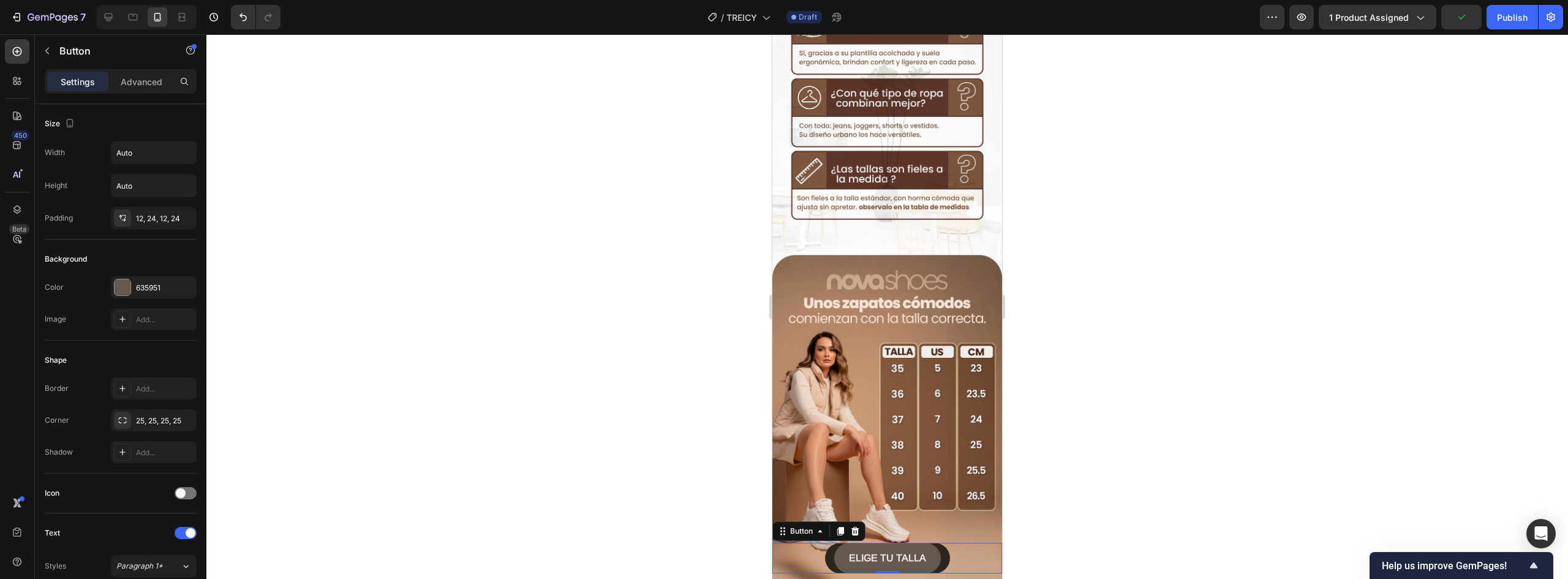
click at [940, 543] on div "ELIGE TU TALLA Button 0" at bounding box center [887, 558] width 230 height 31
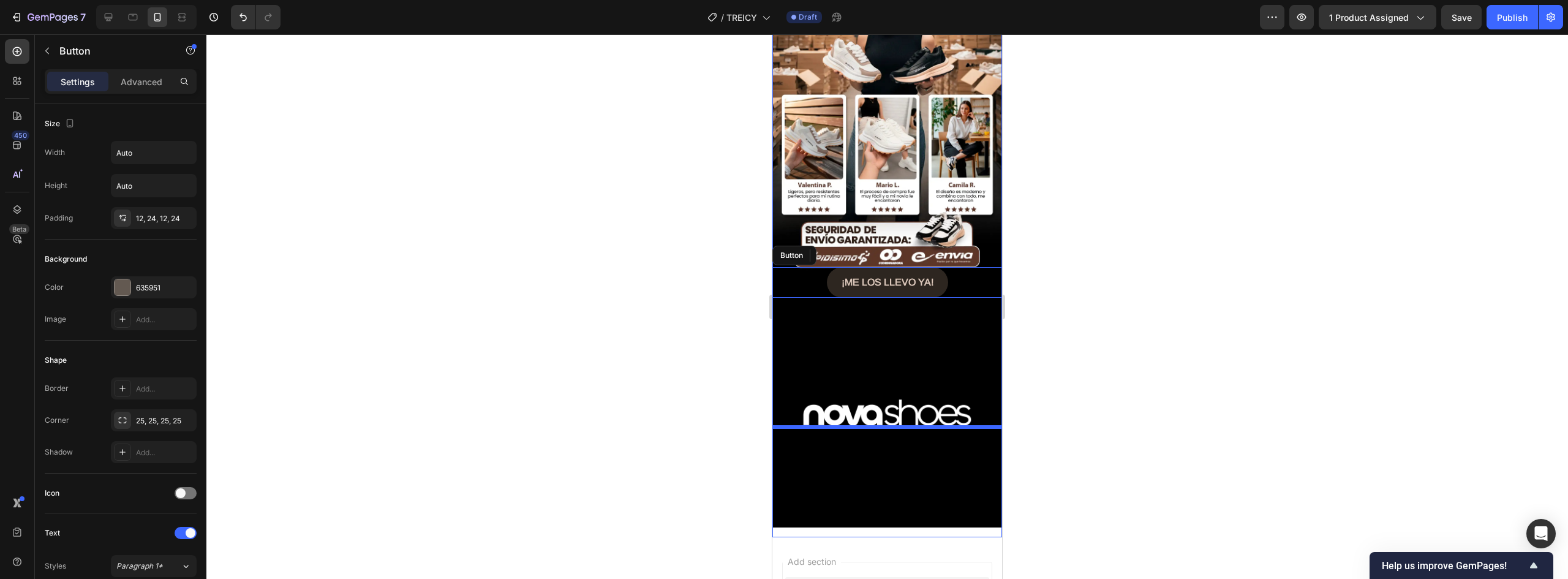
scroll to position [2301, 0]
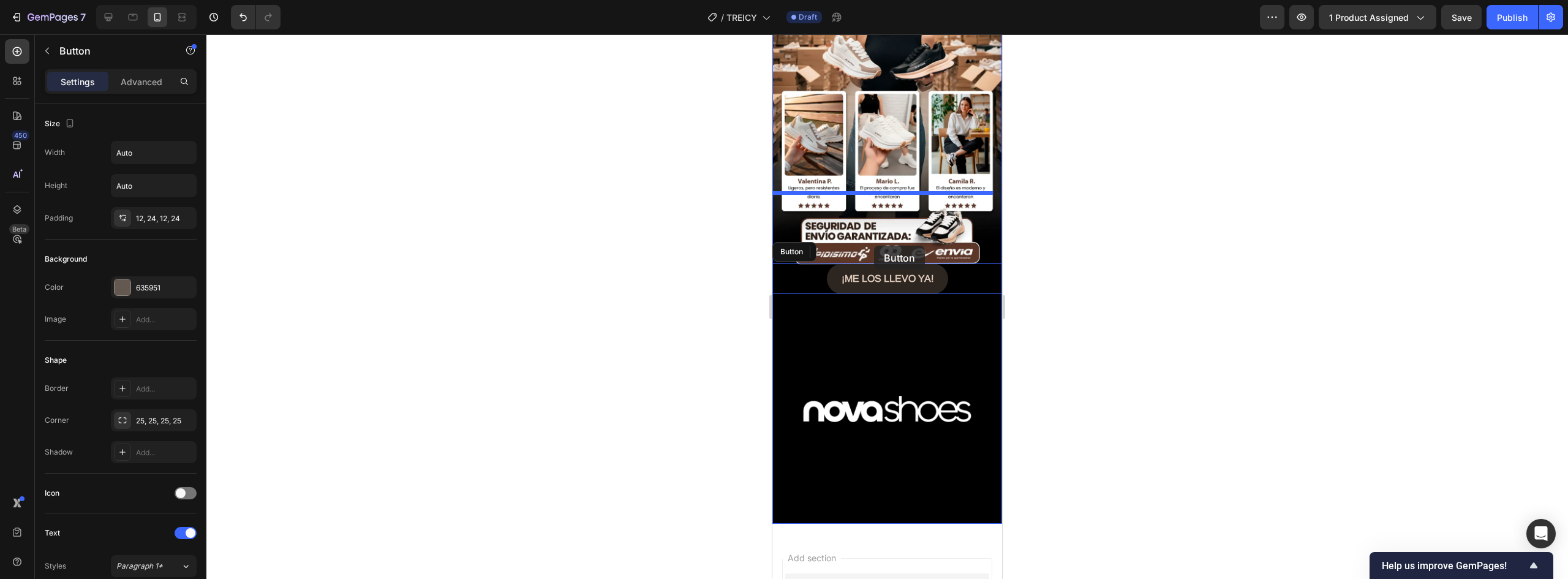
drag, startPoint x: 798, startPoint y: 446, endPoint x: 874, endPoint y: 246, distance: 214.0
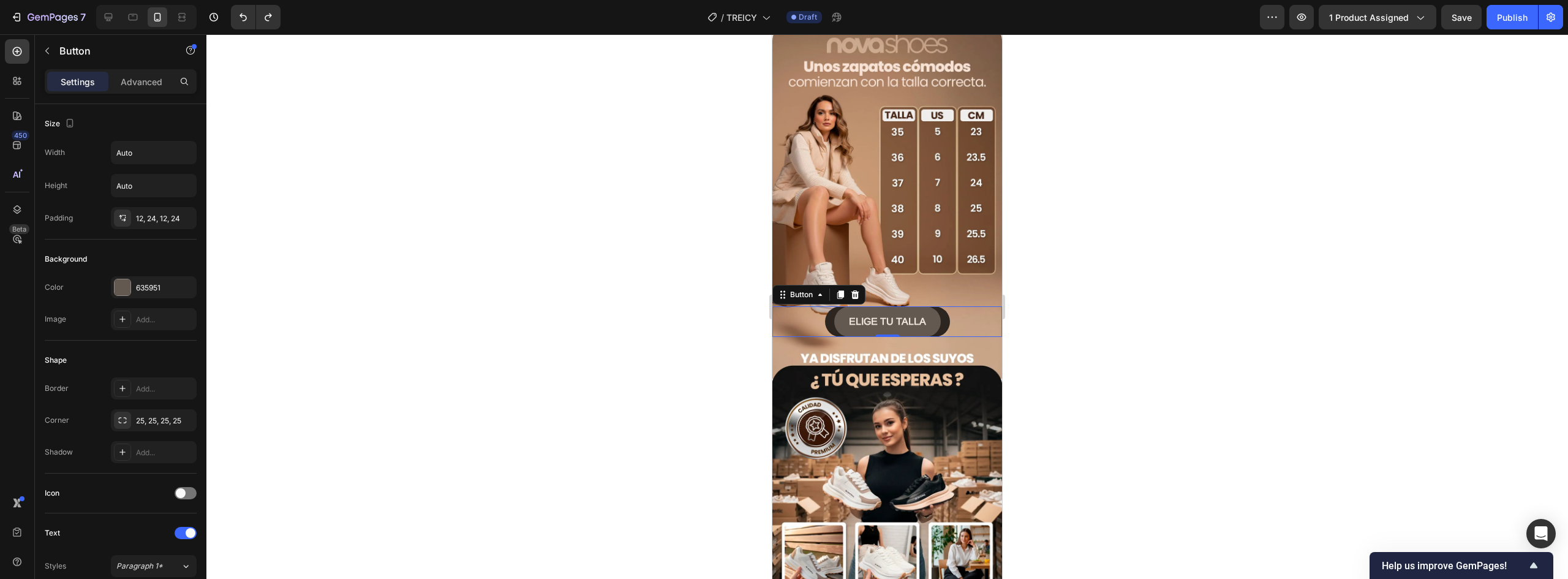
scroll to position [1686, 0]
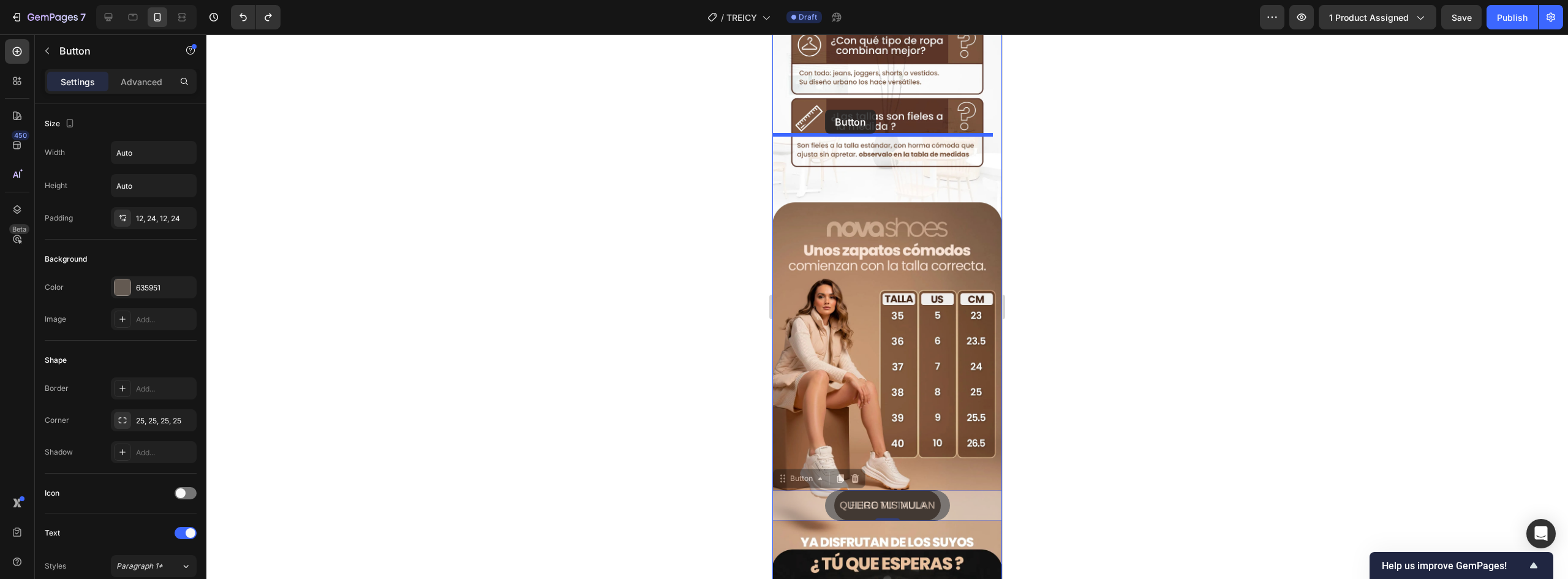
drag, startPoint x: 804, startPoint y: 395, endPoint x: 825, endPoint y: 110, distance: 285.8
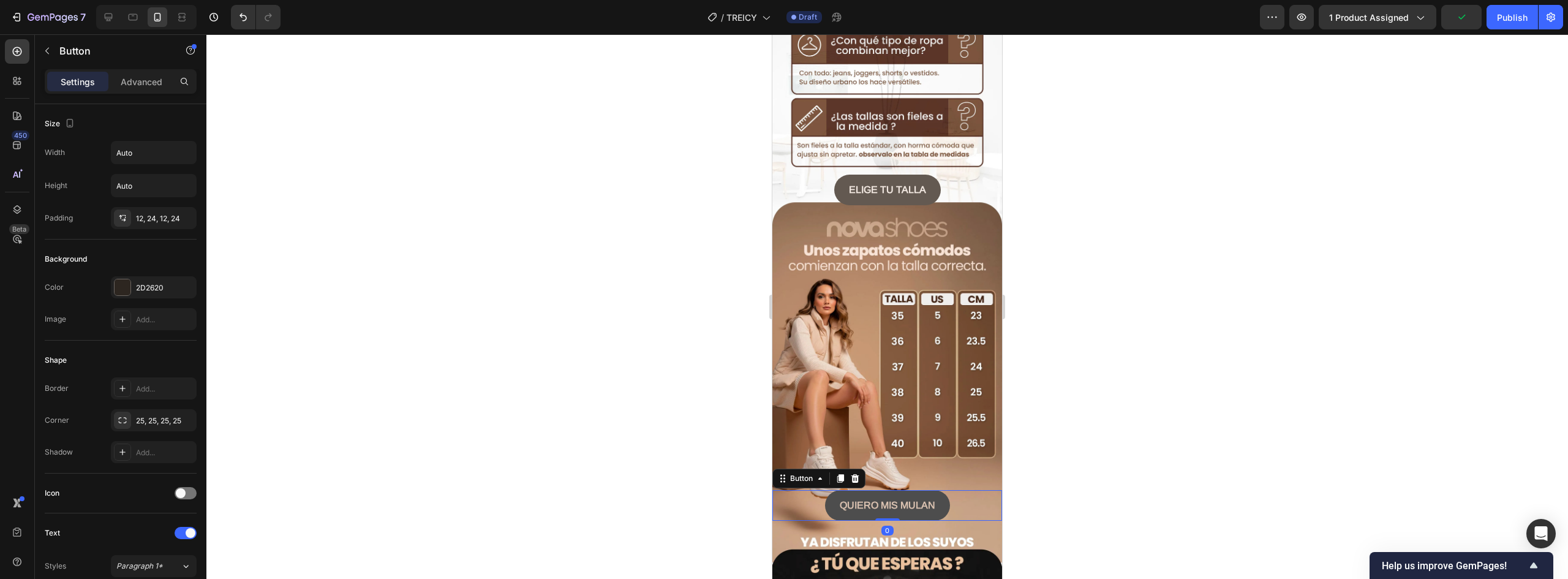
click at [936, 491] on button "QUIERO MIS MULAN" at bounding box center [888, 506] width 125 height 31
click at [856, 475] on icon at bounding box center [856, 479] width 8 height 9
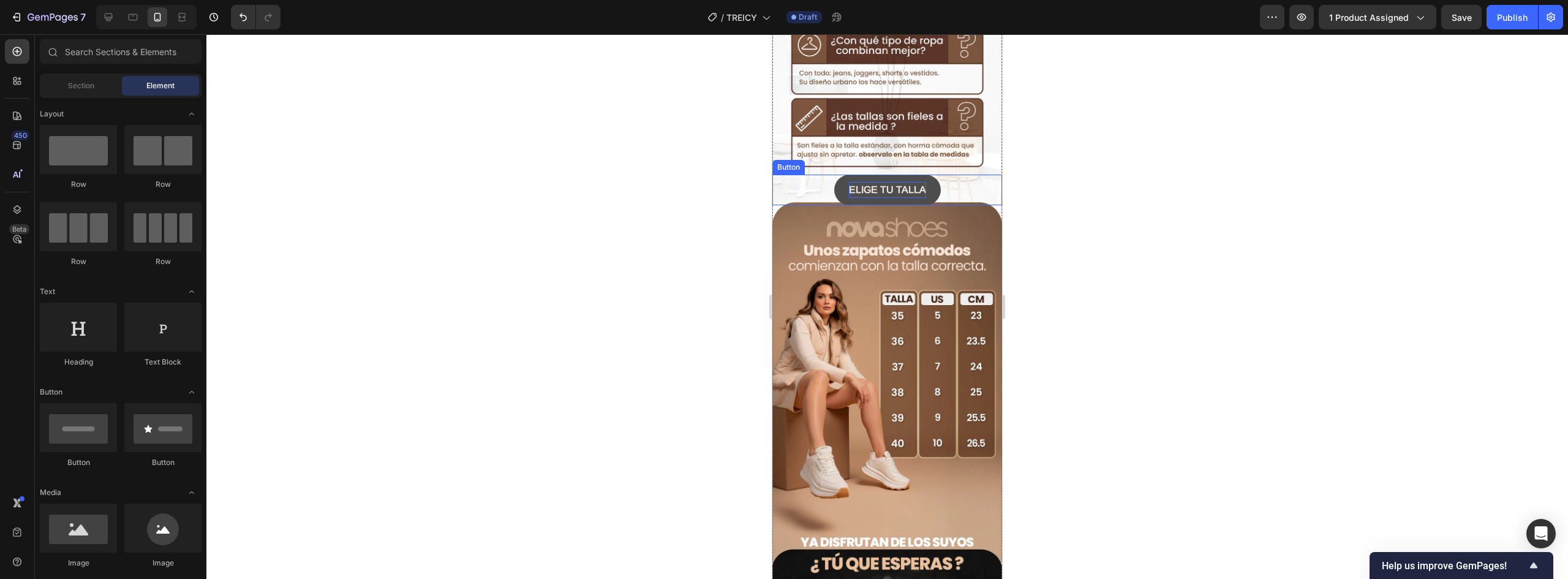
click at [863, 185] on strong "ELIGE TU TALLA" at bounding box center [887, 189] width 77 height 10
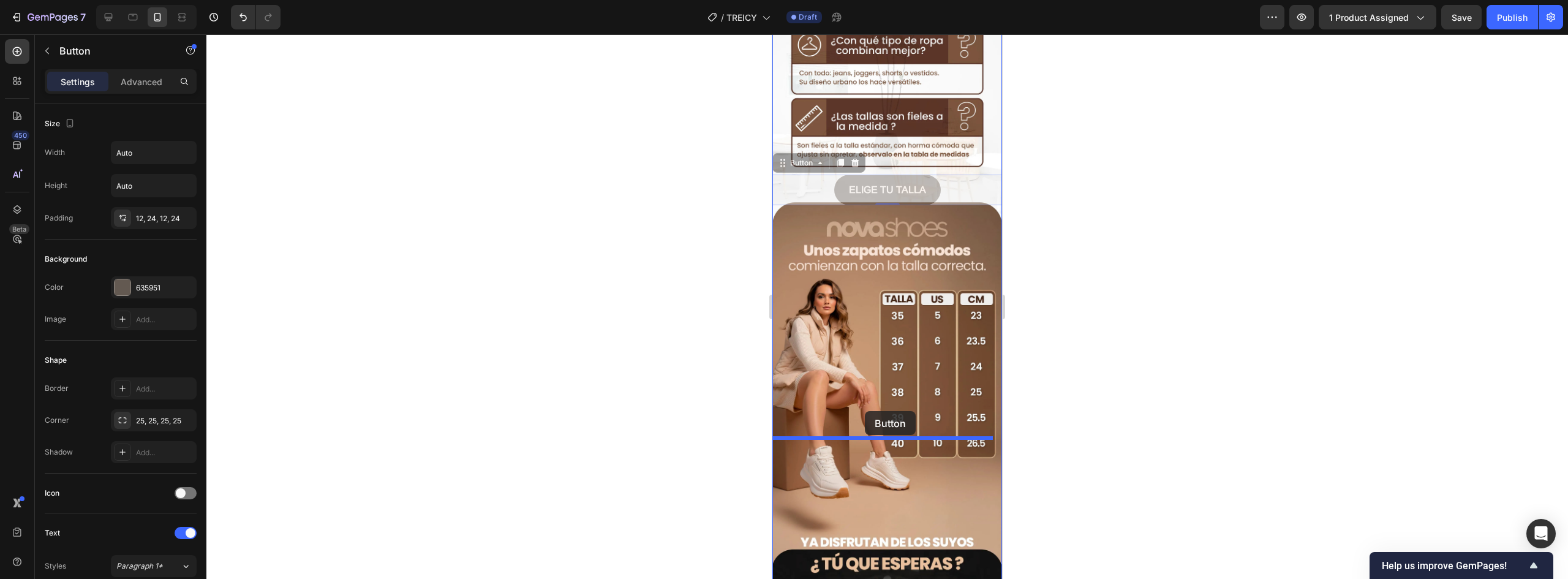
drag, startPoint x: 814, startPoint y: 90, endPoint x: 865, endPoint y: 411, distance: 325.0
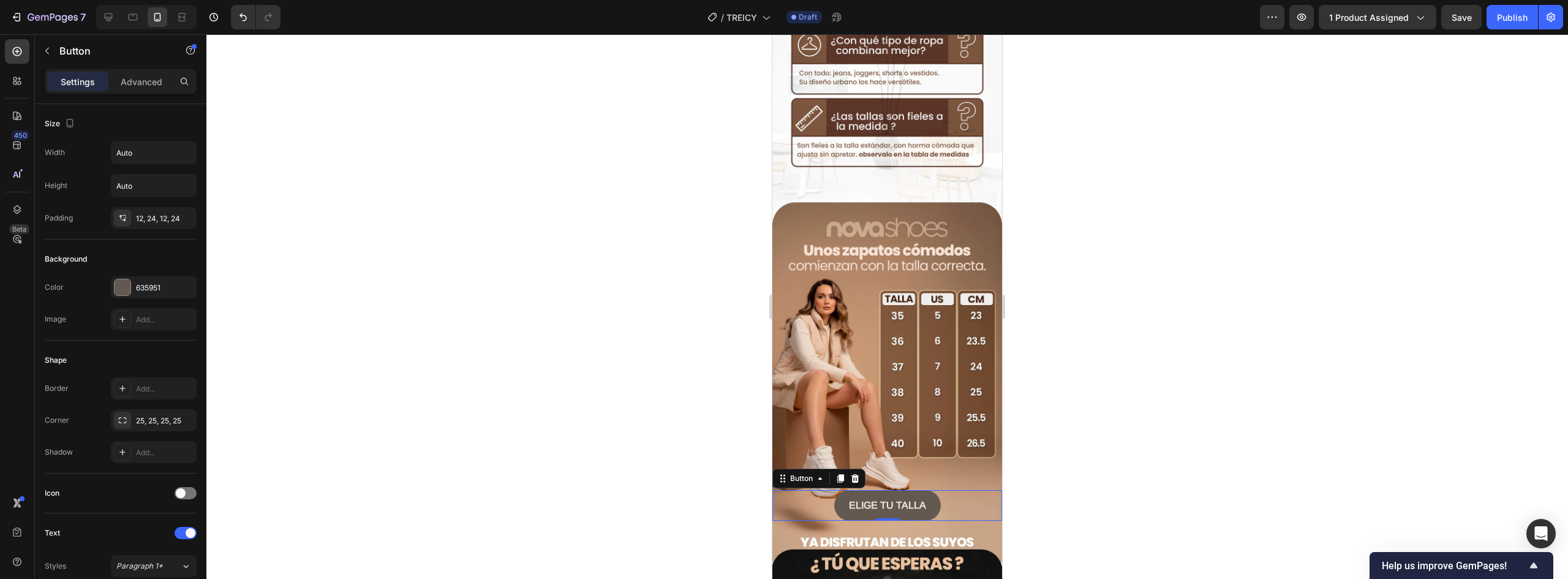
click at [1183, 405] on div at bounding box center [887, 307] width 1362 height 545
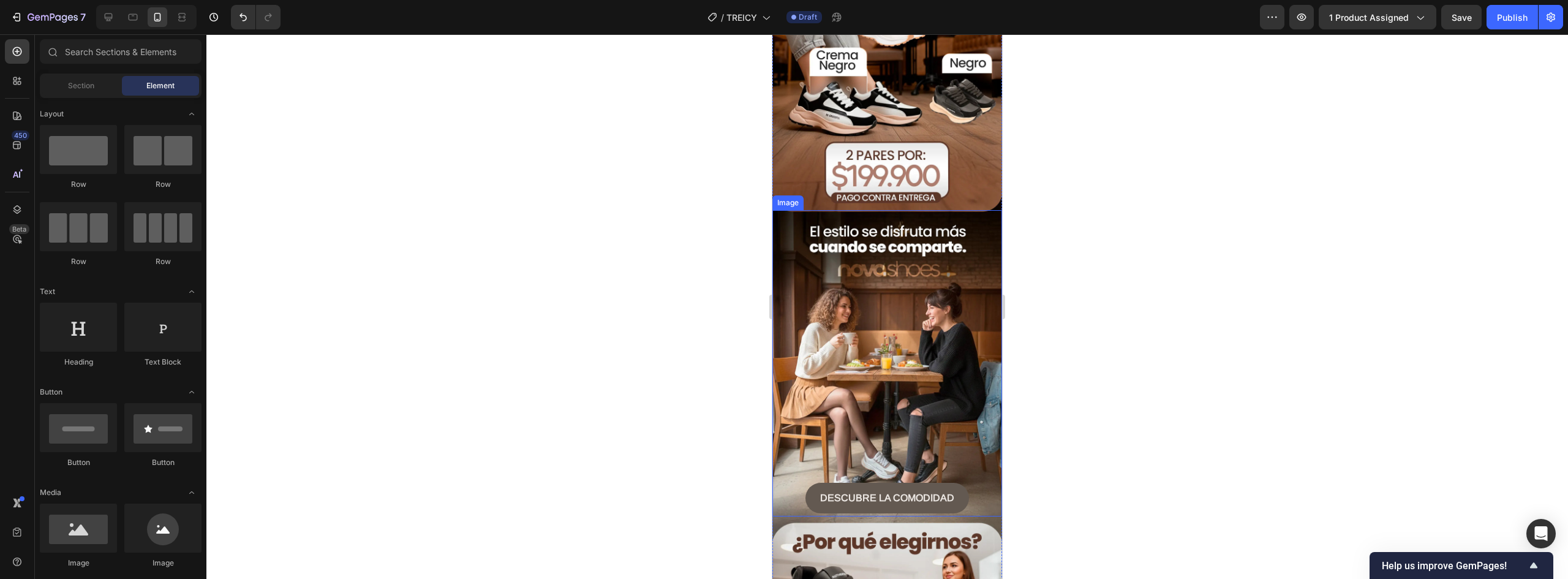
scroll to position [643, 0]
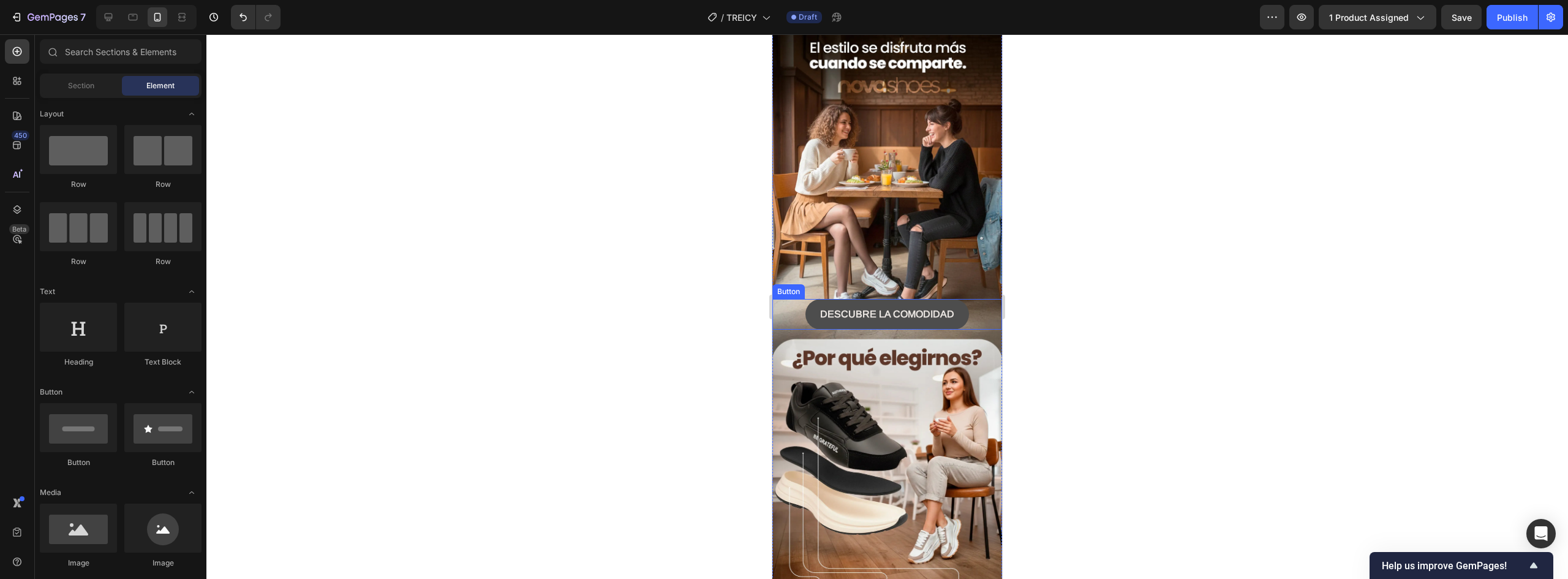
click at [815, 299] on button "DESCUBRE LA COMODIDAD" at bounding box center [887, 314] width 164 height 31
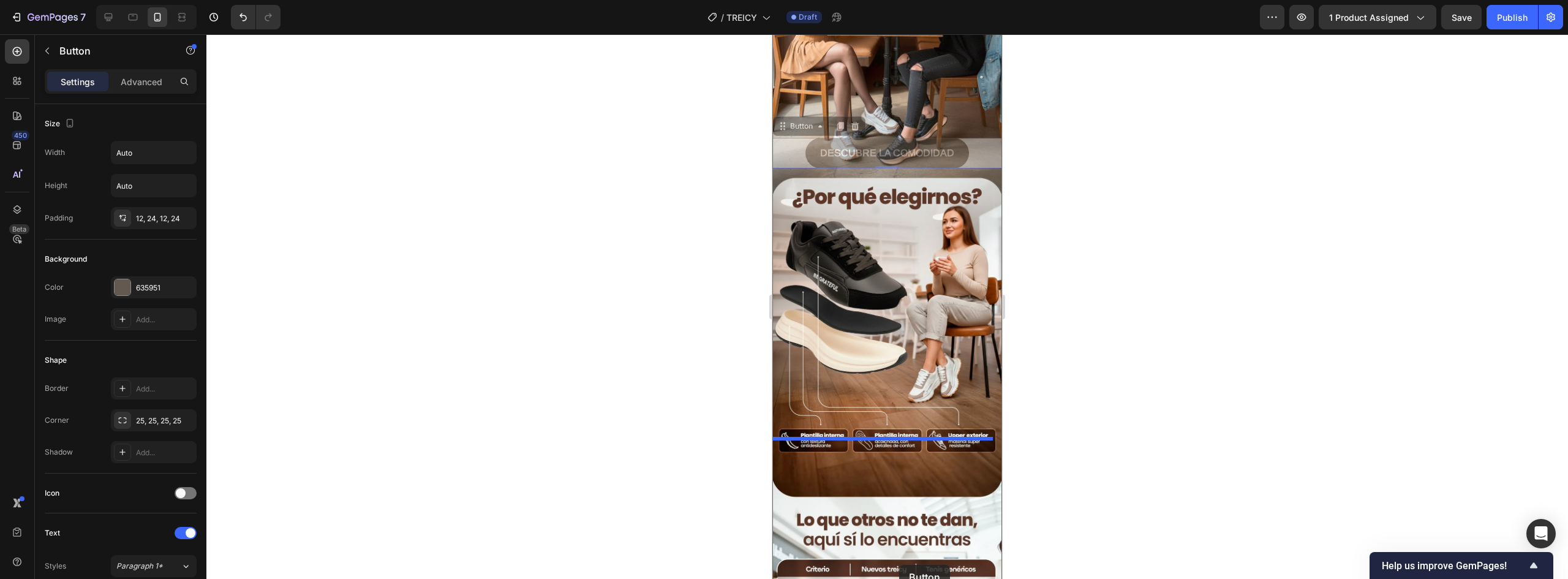
scroll to position [810, 0]
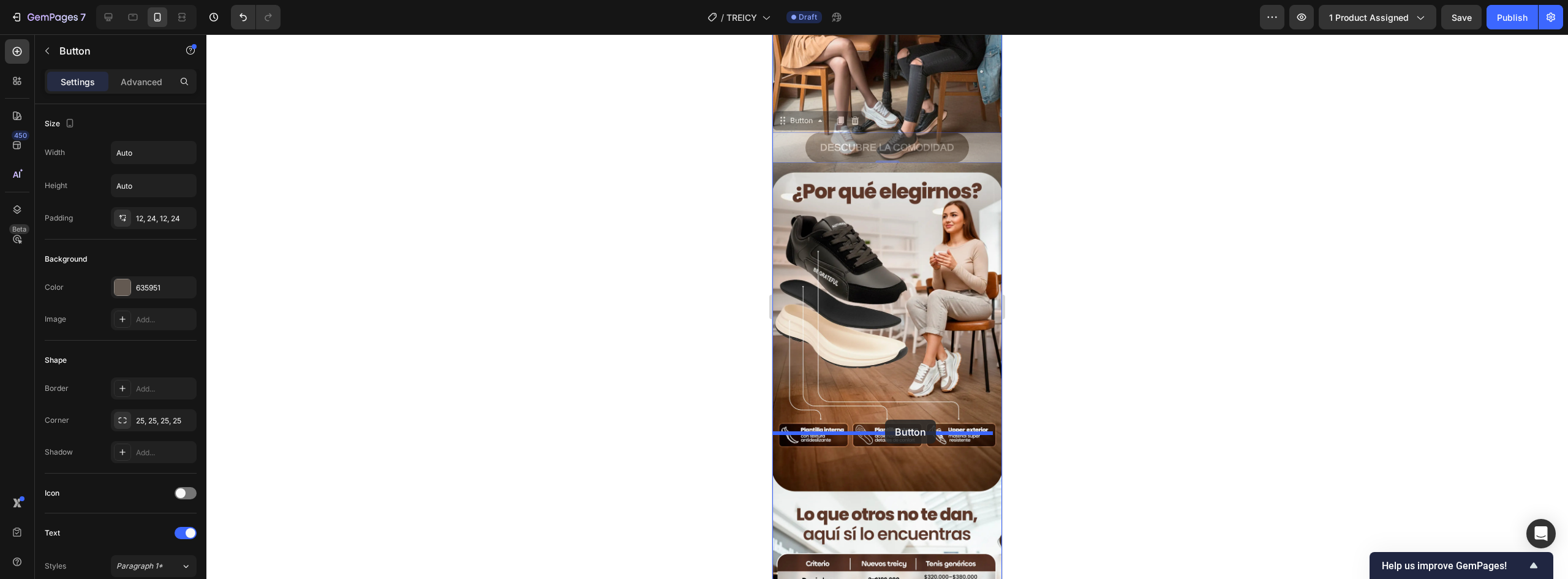
drag, startPoint x: 806, startPoint y: 252, endPoint x: 885, endPoint y: 420, distance: 185.6
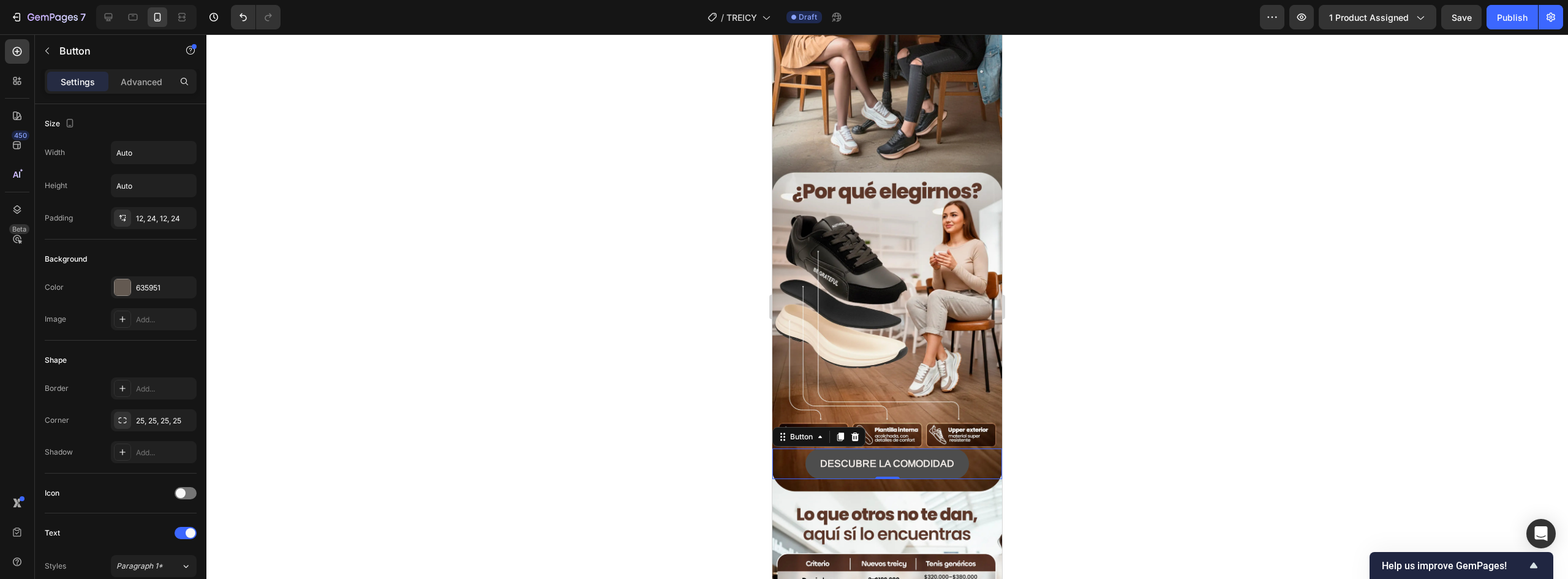
click at [958, 449] on button "DESCUBRE LA COMODIDAD" at bounding box center [887, 464] width 164 height 31
click at [122, 283] on div at bounding box center [122, 287] width 16 height 16
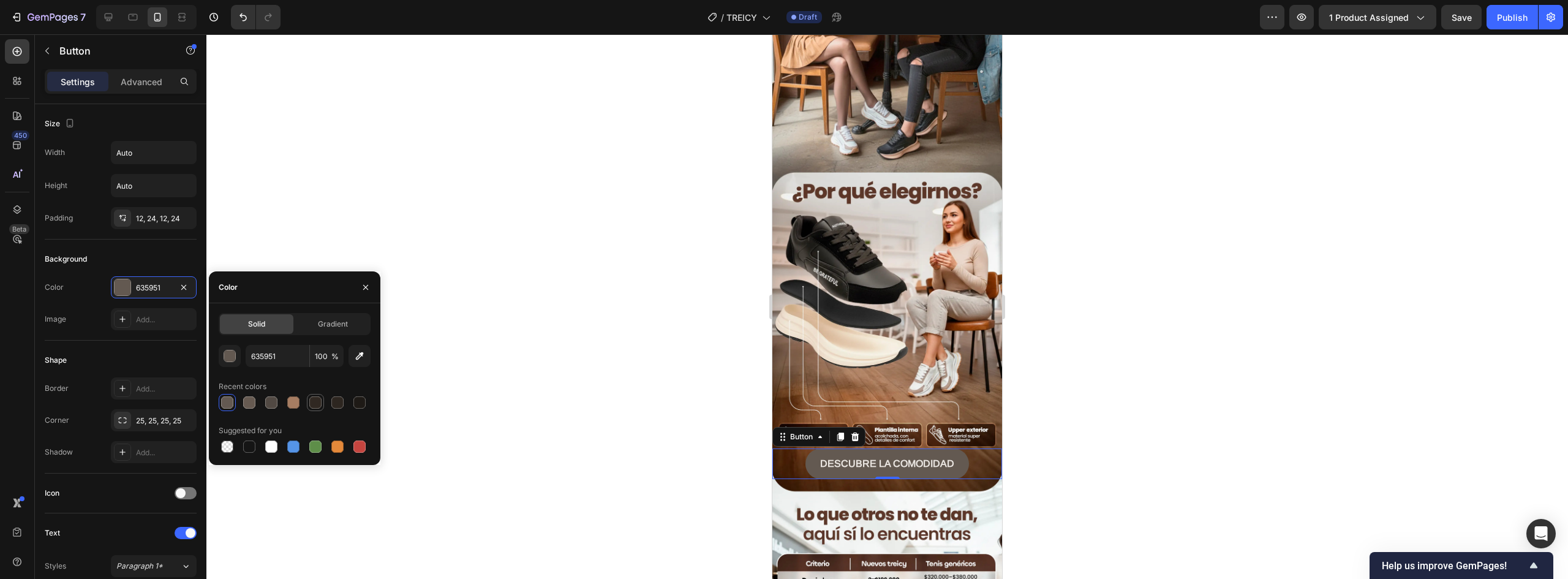
click at [315, 401] on div at bounding box center [315, 403] width 12 height 12
click at [248, 401] on div at bounding box center [250, 403] width 12 height 12
click at [227, 405] on div at bounding box center [228, 403] width 12 height 12
click at [231, 355] on div "button" at bounding box center [230, 357] width 12 height 12
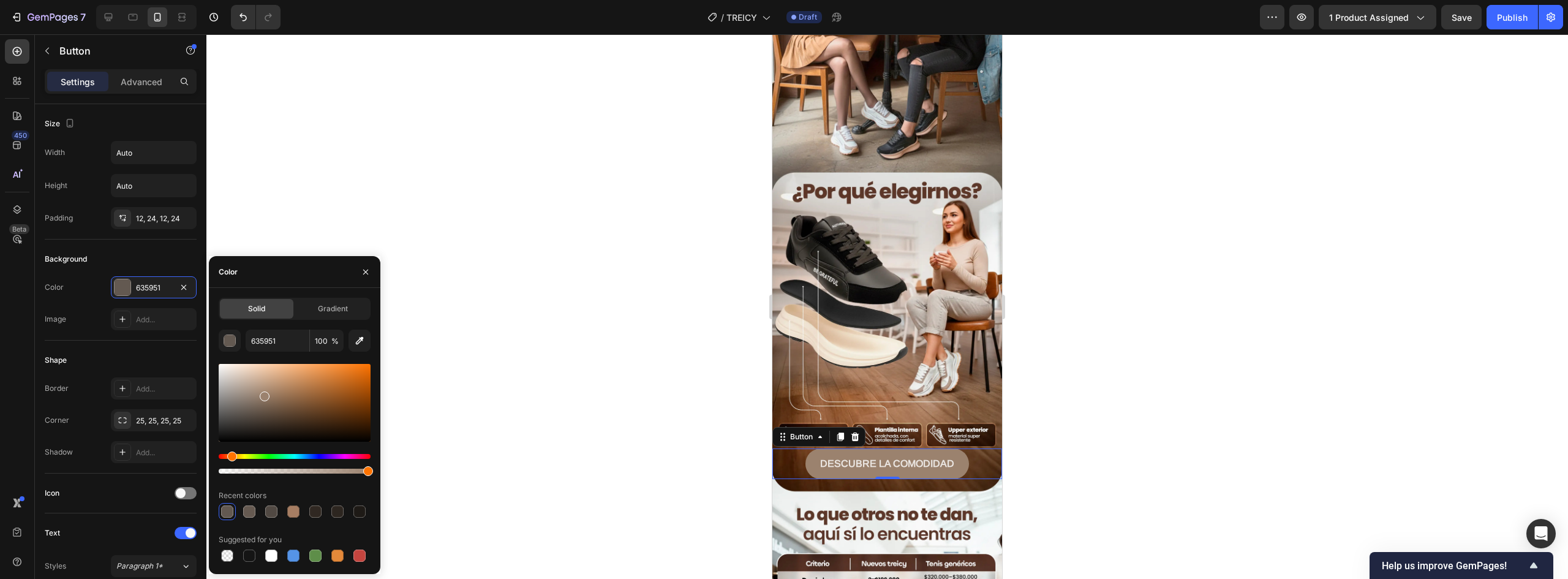
drag, startPoint x: 246, startPoint y: 414, endPoint x: 263, endPoint y: 394, distance: 26.2
click at [263, 394] on div at bounding box center [265, 397] width 10 height 10
type input "9B826E"
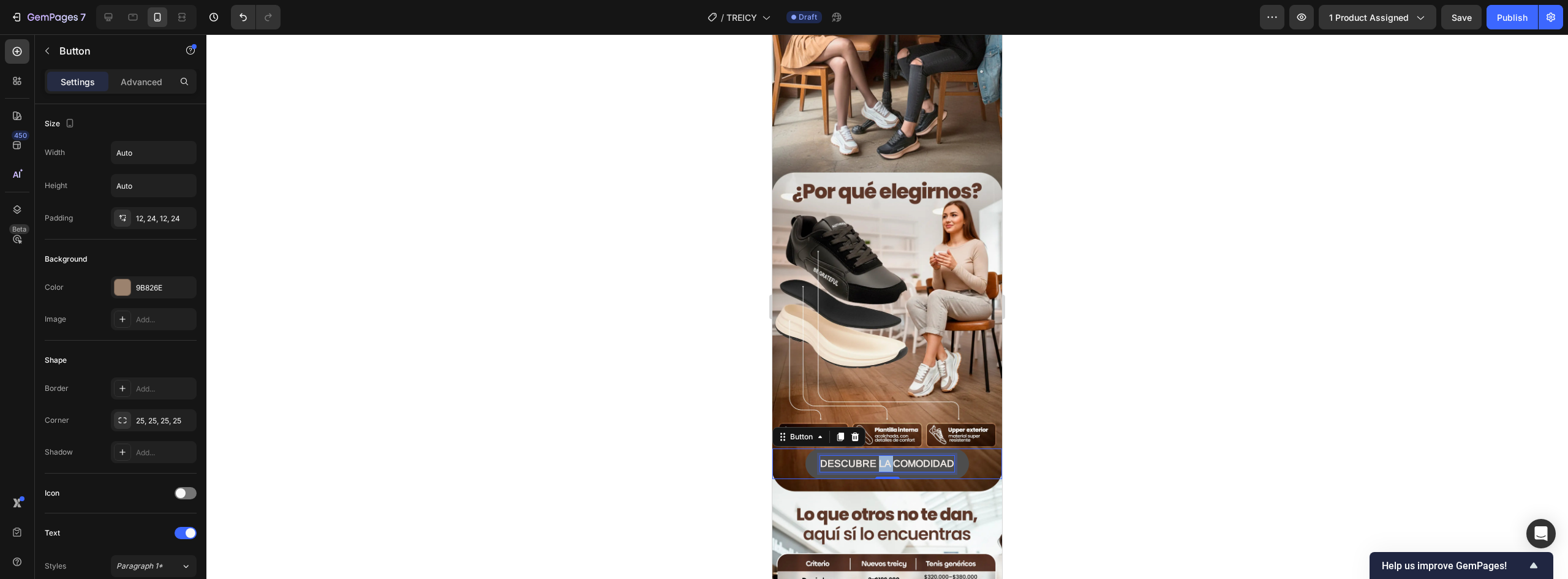
click at [878, 458] on strong "DESCUBRE LA COMODIDAD" at bounding box center [887, 463] width 134 height 10
click at [869, 458] on strong "DESCUBRE LA COMODIDAD" at bounding box center [887, 463] width 134 height 10
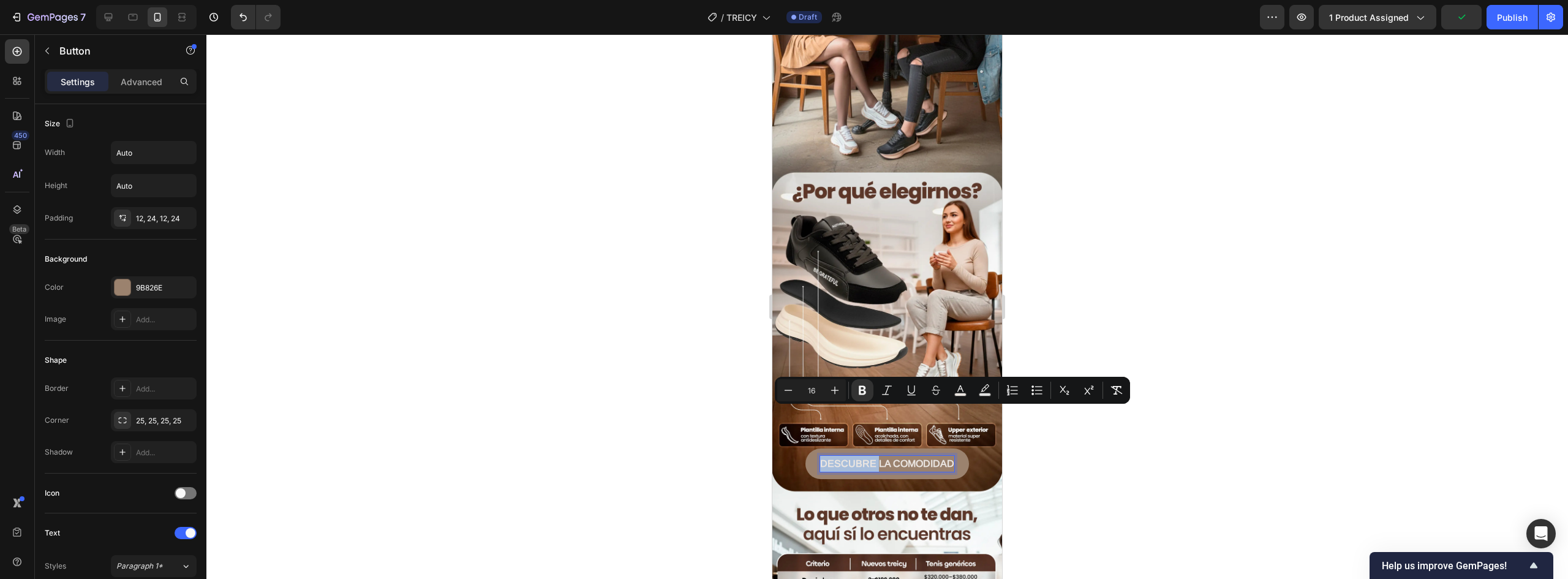
drag, startPoint x: 874, startPoint y: 413, endPoint x: 800, endPoint y: 412, distance: 74.0
click at [800, 449] on div "DESCUBRE LA COMODIDAD Button 0" at bounding box center [887, 464] width 230 height 31
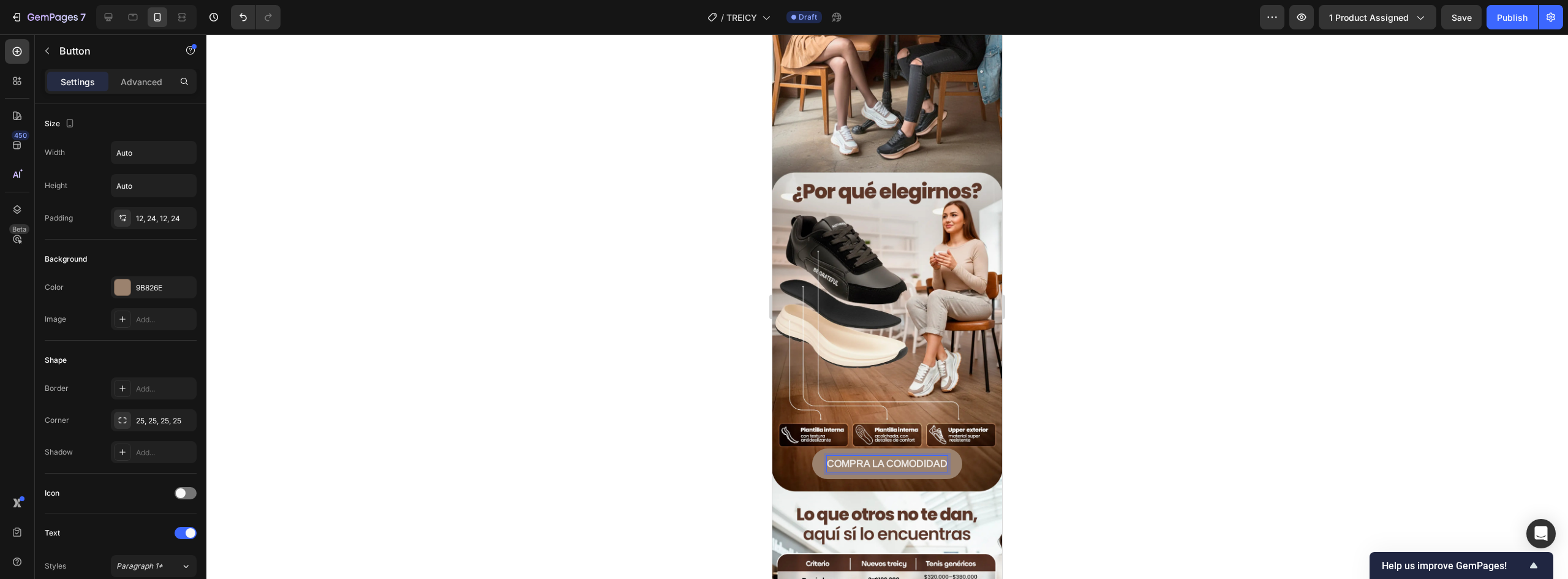
click at [812, 449] on button "COMPRA LA COMODIDAD" at bounding box center [887, 464] width 150 height 31
click at [881, 458] on strong "COMPRA LA COMODIDAD" at bounding box center [887, 463] width 121 height 10
click at [1089, 433] on div at bounding box center [887, 307] width 1362 height 545
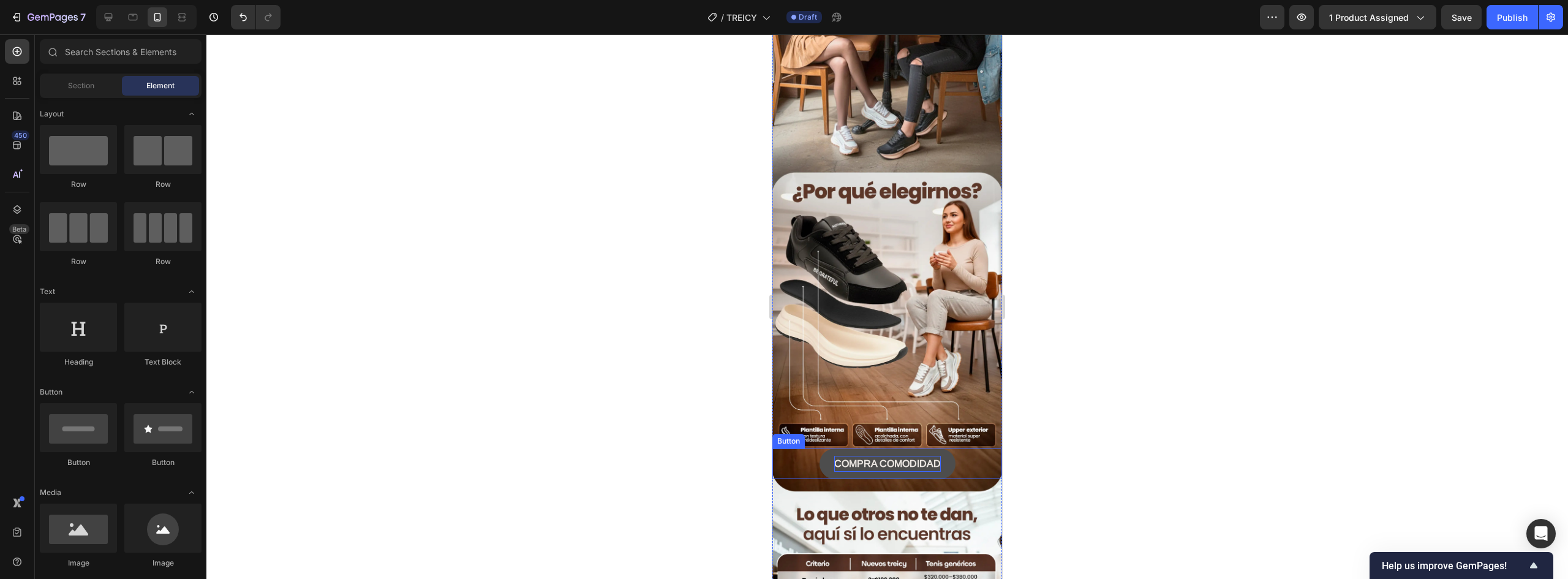
click at [940, 449] on button "COMPRA COMODIDAD" at bounding box center [887, 464] width 136 height 31
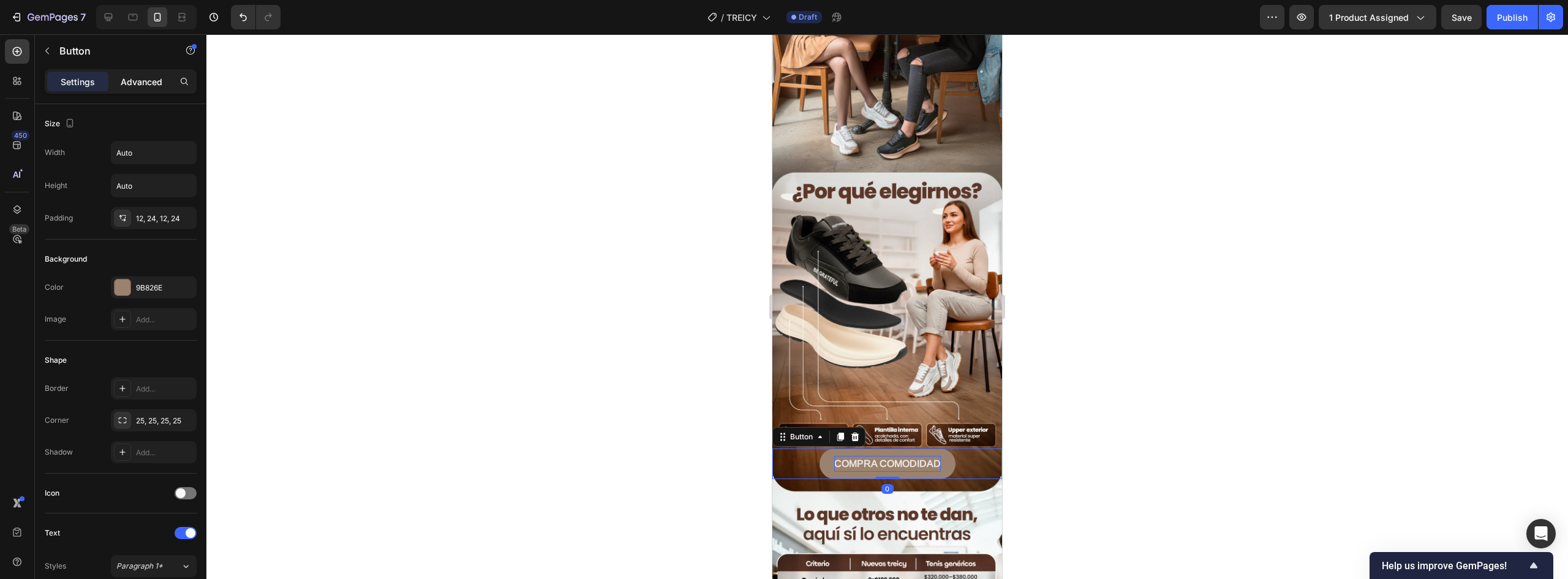
click at [163, 78] on div "Advanced" at bounding box center [141, 82] width 61 height 20
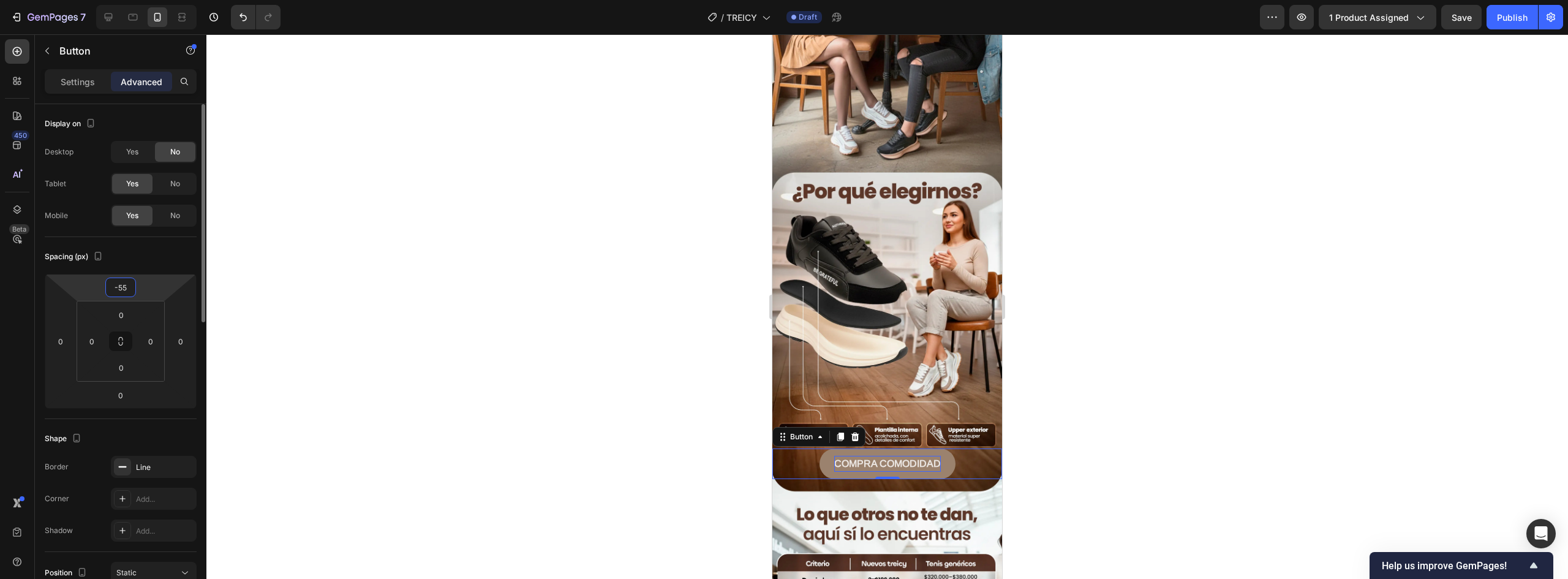
click at [128, 287] on input "-55" at bounding box center [121, 287] width 25 height 19
type input "-50"
click at [1133, 338] on div at bounding box center [887, 307] width 1362 height 545
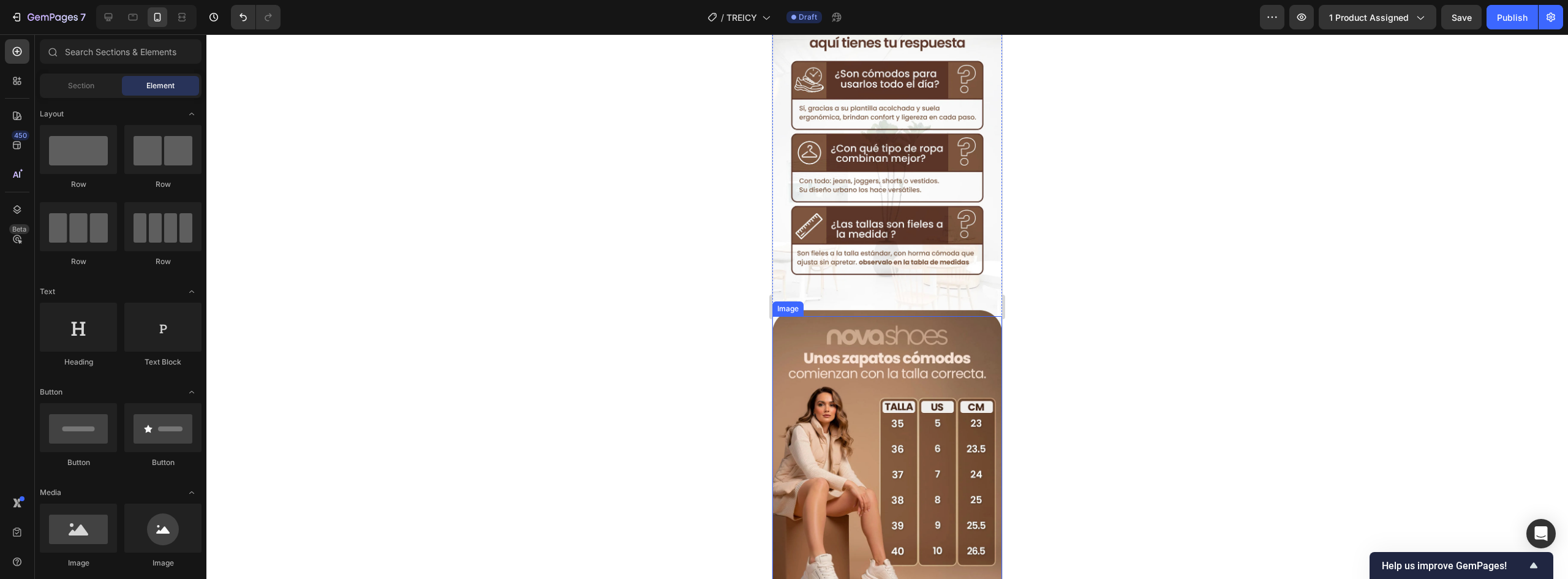
scroll to position [1700, 0]
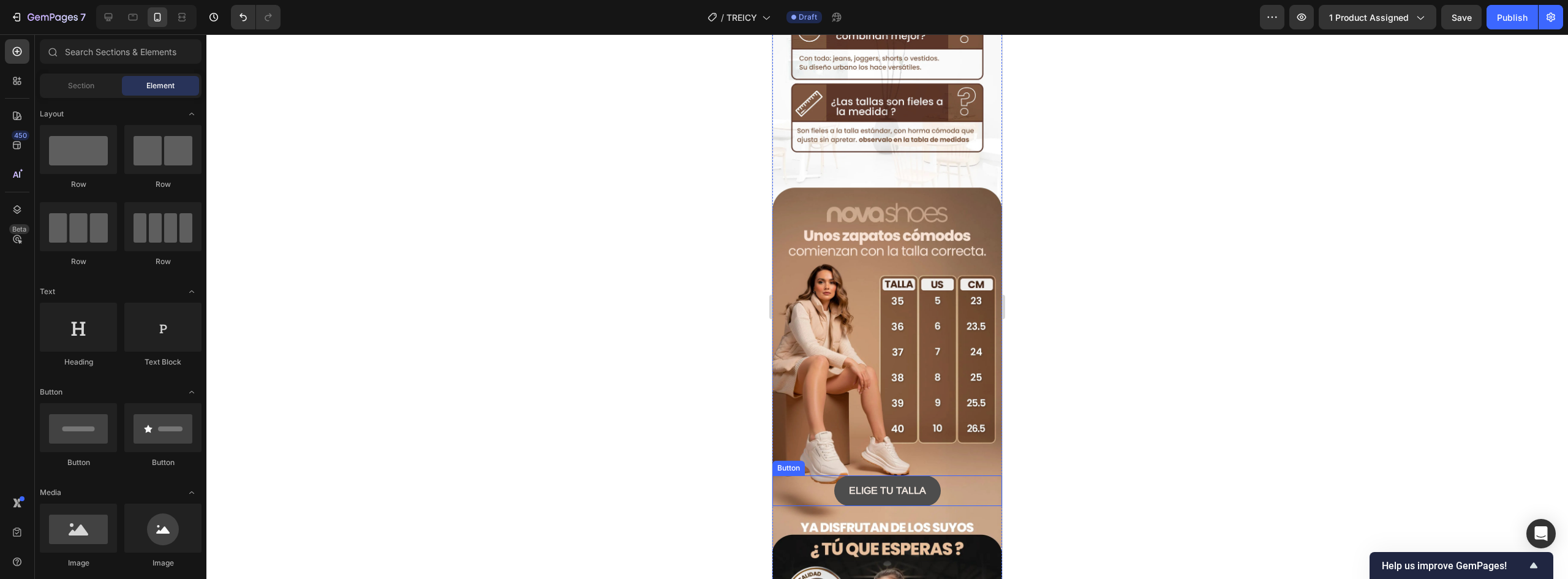
click at [928, 475] on button "ELIGE TU TALLA" at bounding box center [887, 491] width 106 height 31
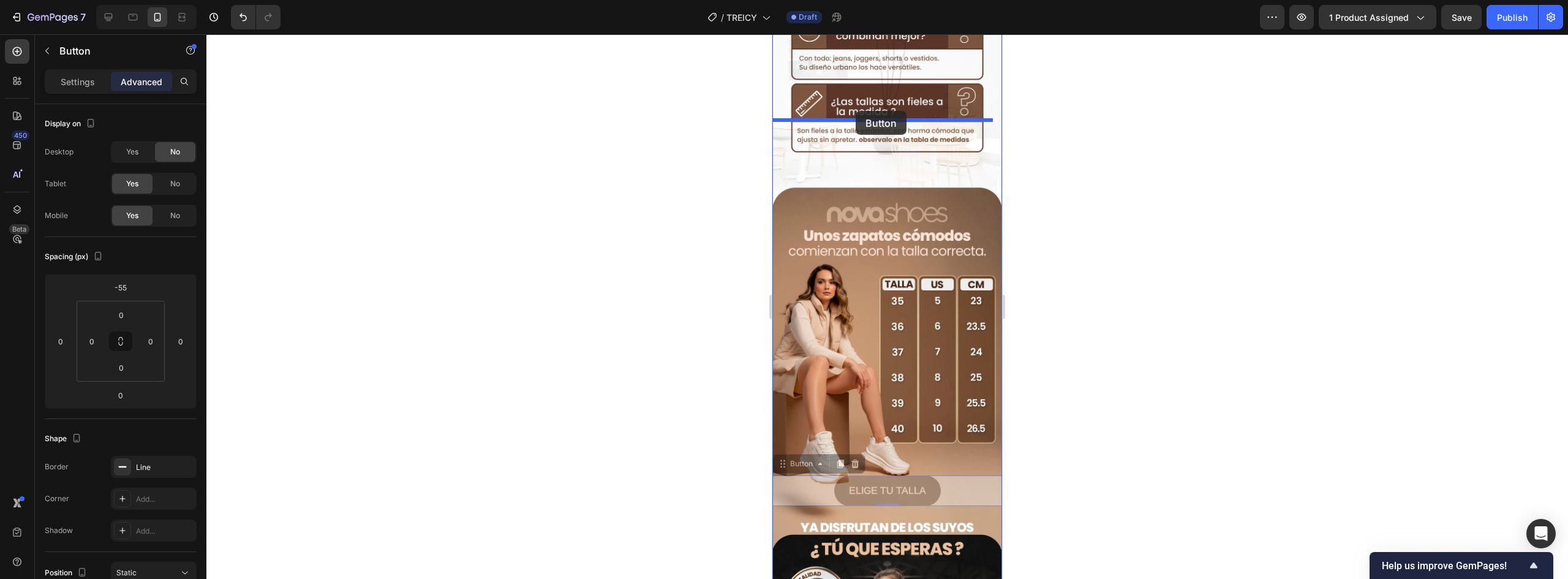
drag, startPoint x: 810, startPoint y: 377, endPoint x: 856, endPoint y: 111, distance: 269.9
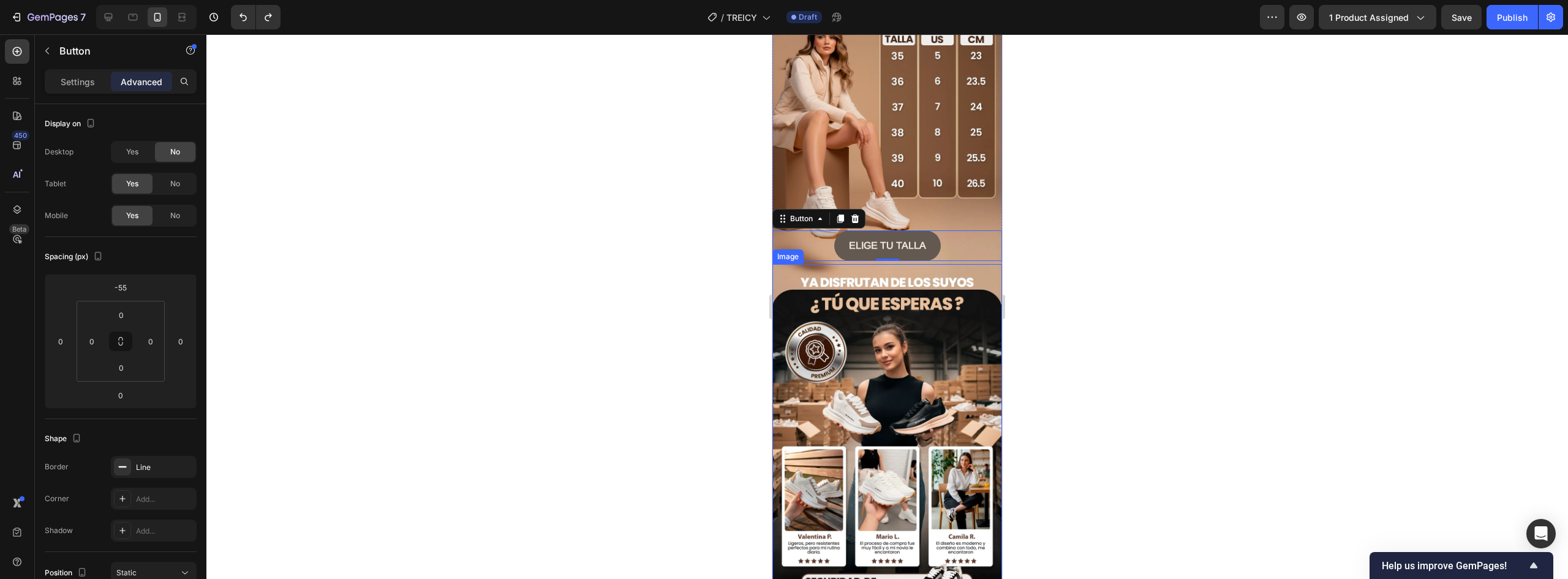
scroll to position [2007, 0]
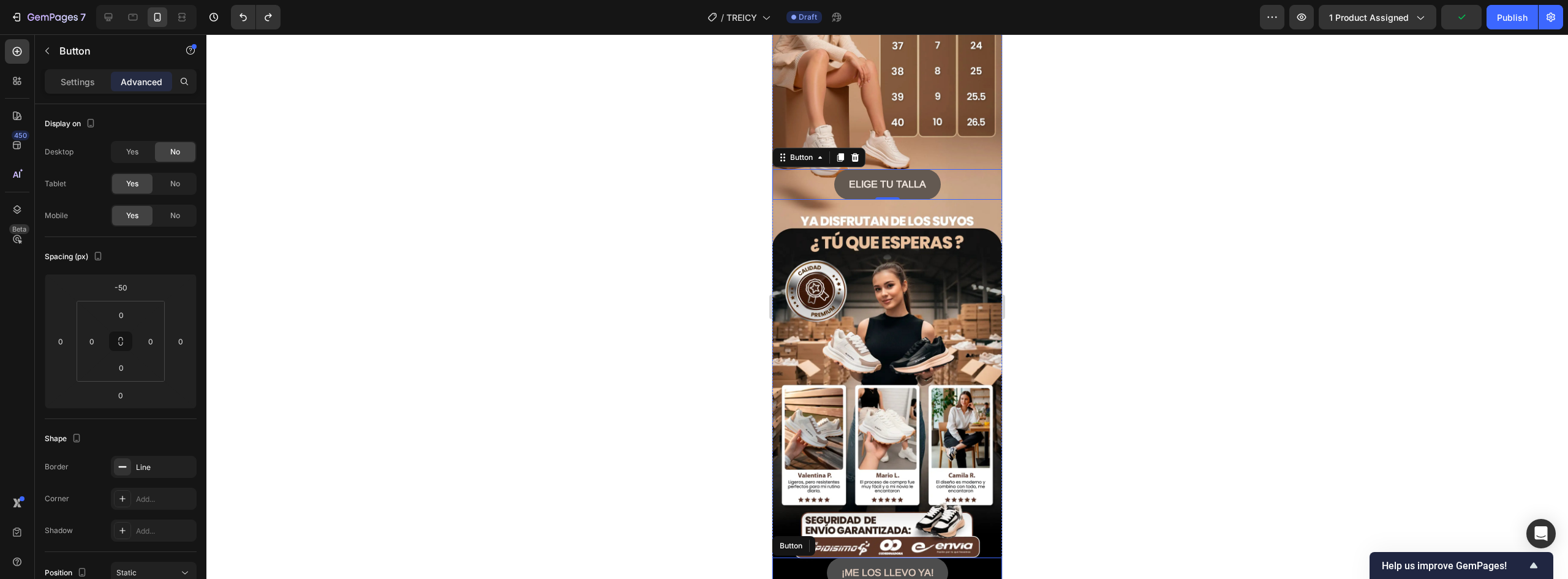
click at [932, 558] on button "¡ME LOS LLEVO YA!" at bounding box center [887, 573] width 121 height 31
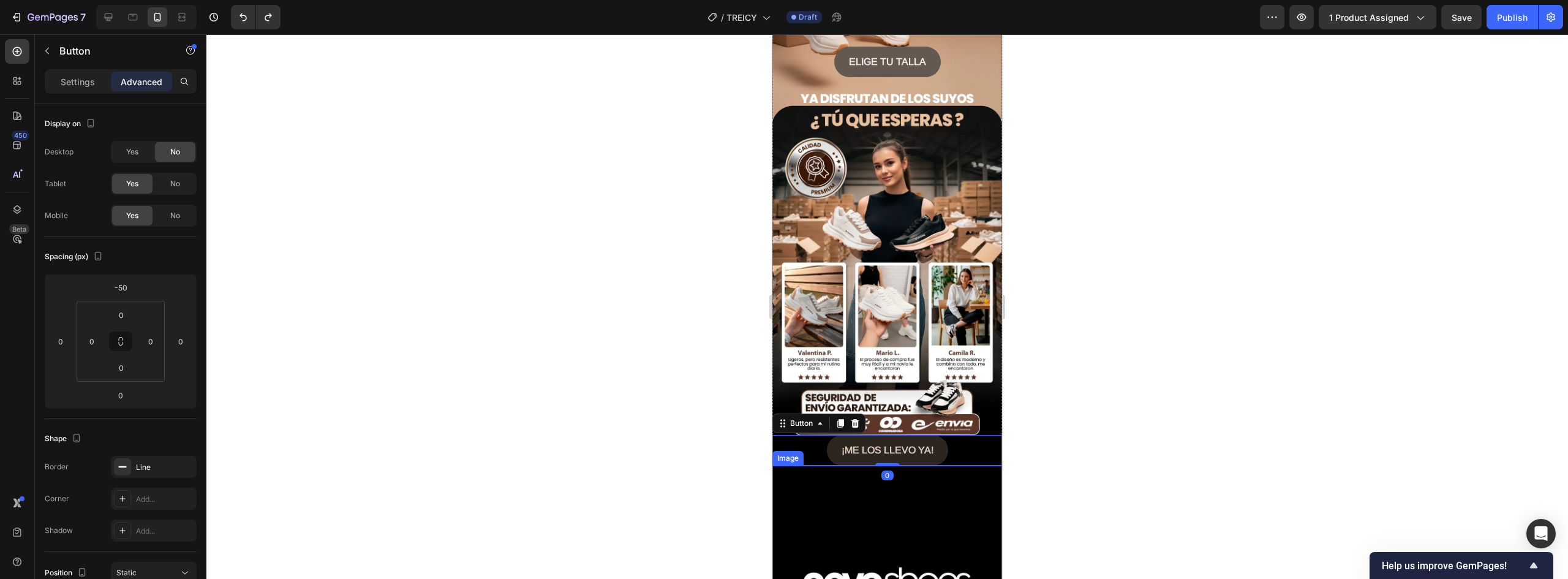
scroll to position [2252, 0]
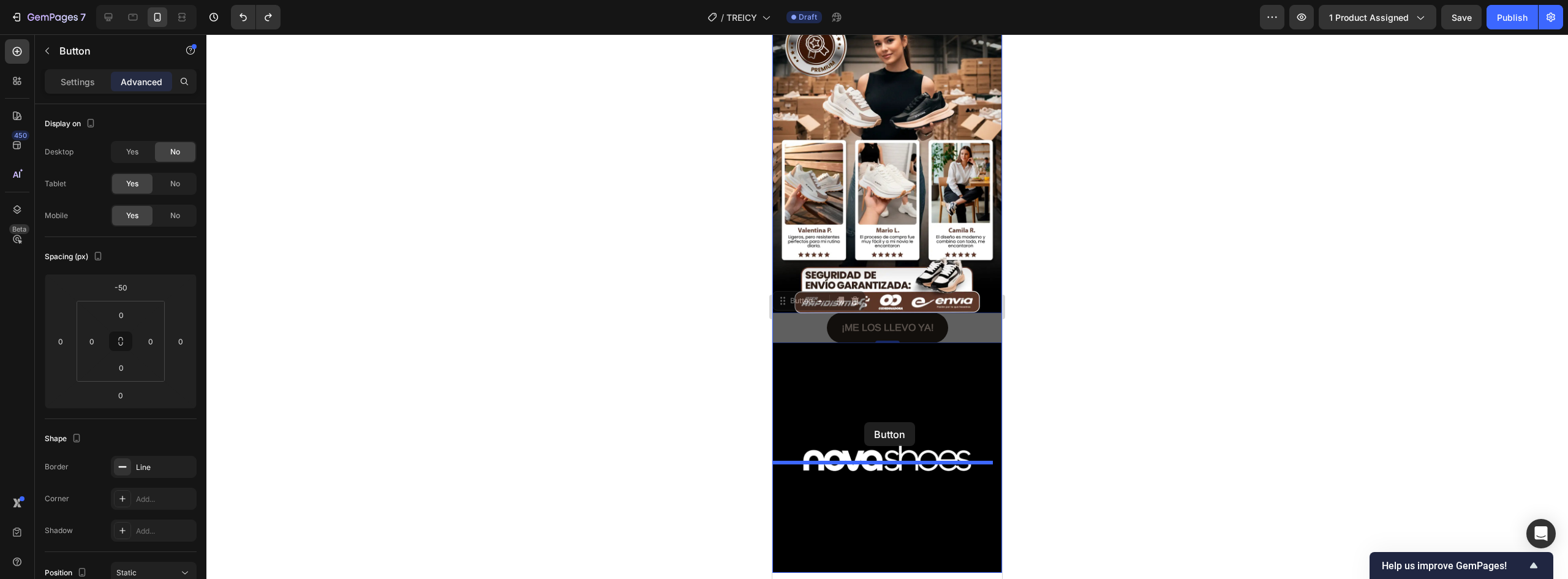
drag, startPoint x: 801, startPoint y: 201, endPoint x: 877, endPoint y: 420, distance: 231.8
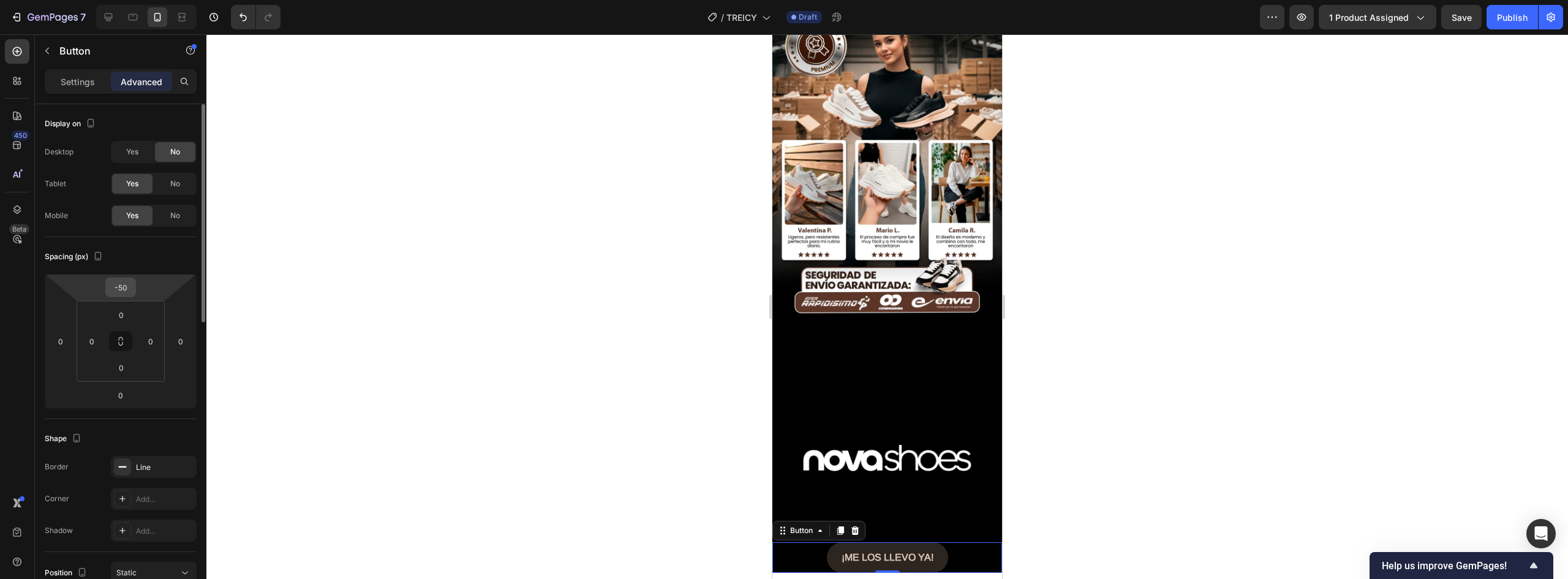
click at [119, 285] on input "-50" at bounding box center [121, 287] width 25 height 19
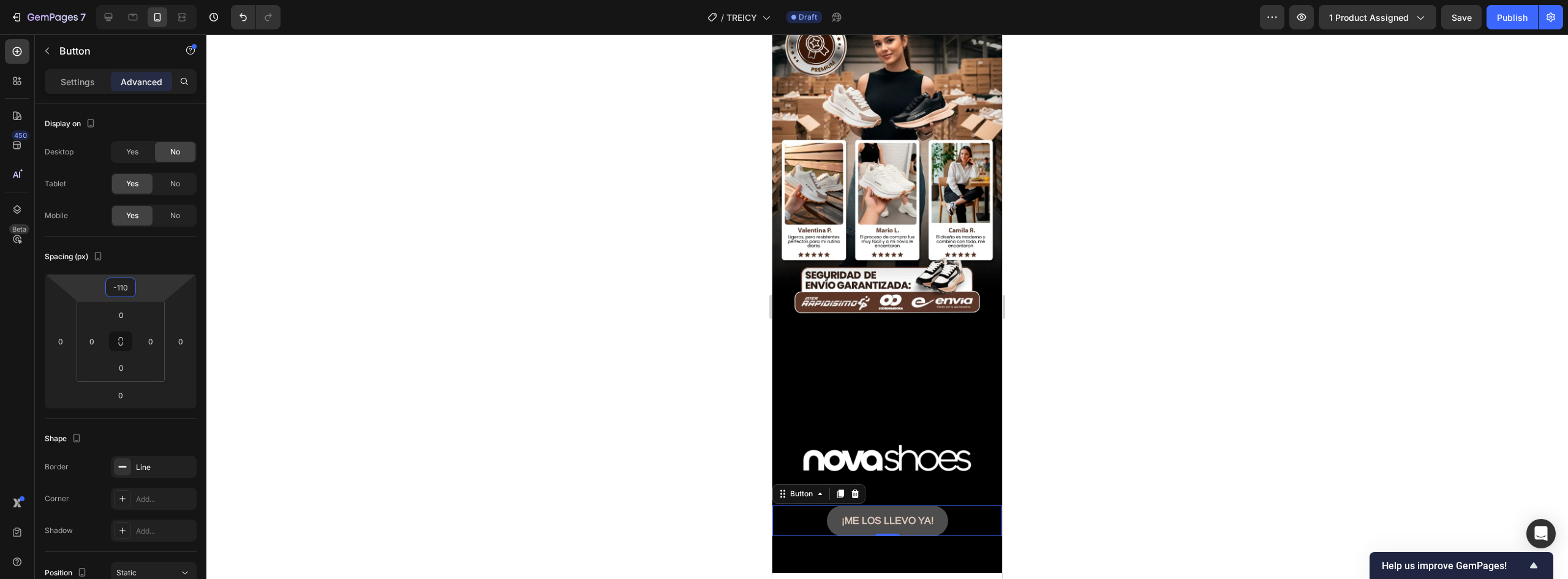
type input "-110"
click at [937, 506] on button "¡ME LOS LLEVO YA!" at bounding box center [887, 521] width 121 height 31
click at [80, 78] on p "Settings" at bounding box center [77, 82] width 34 height 13
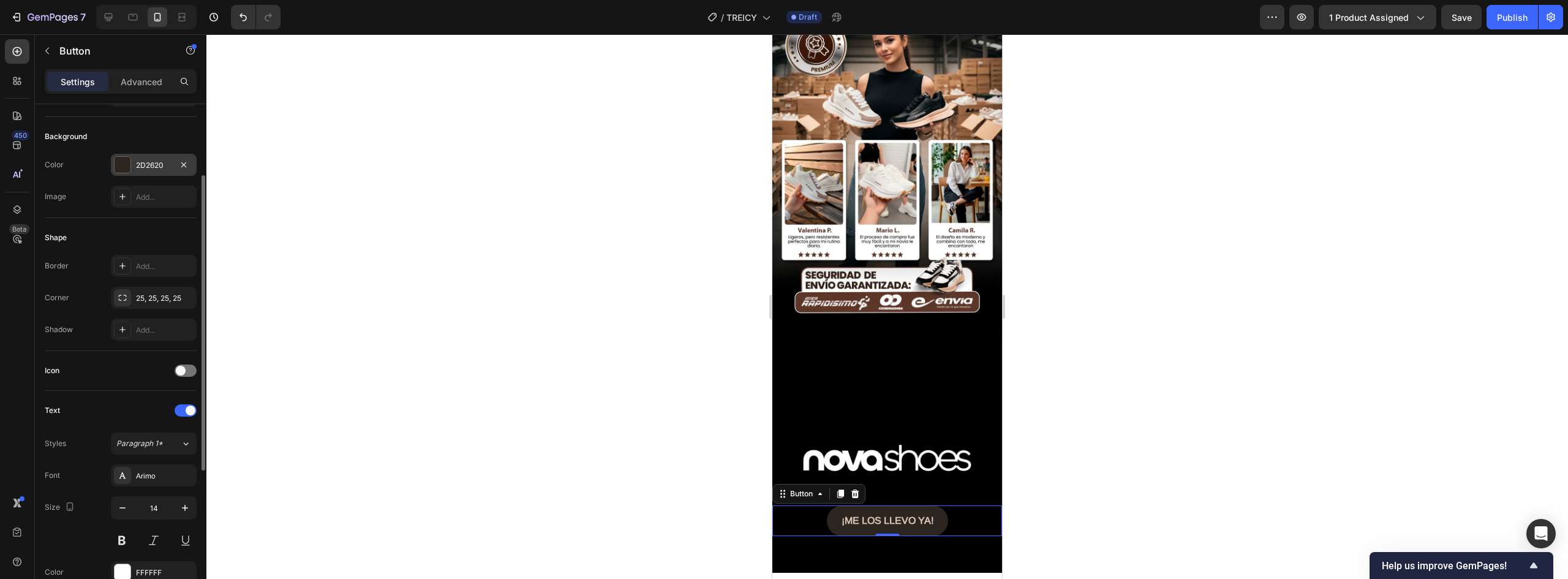
scroll to position [0, 0]
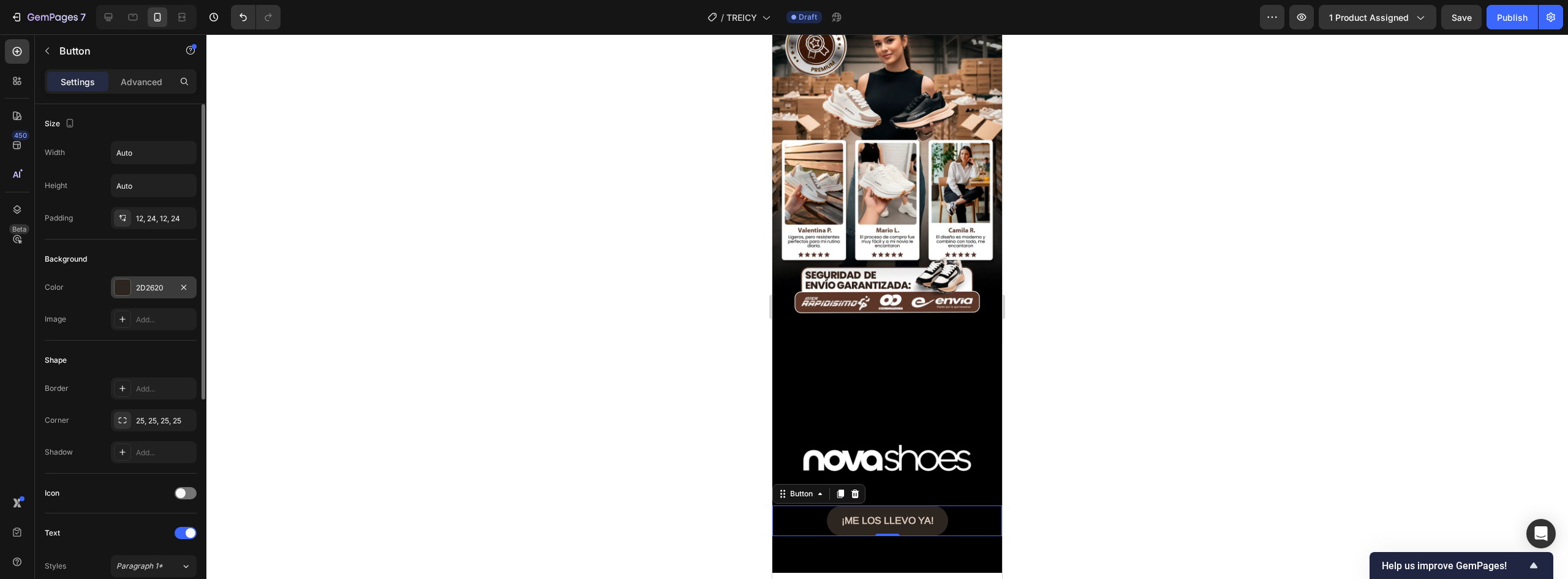
click at [122, 291] on div at bounding box center [122, 287] width 16 height 16
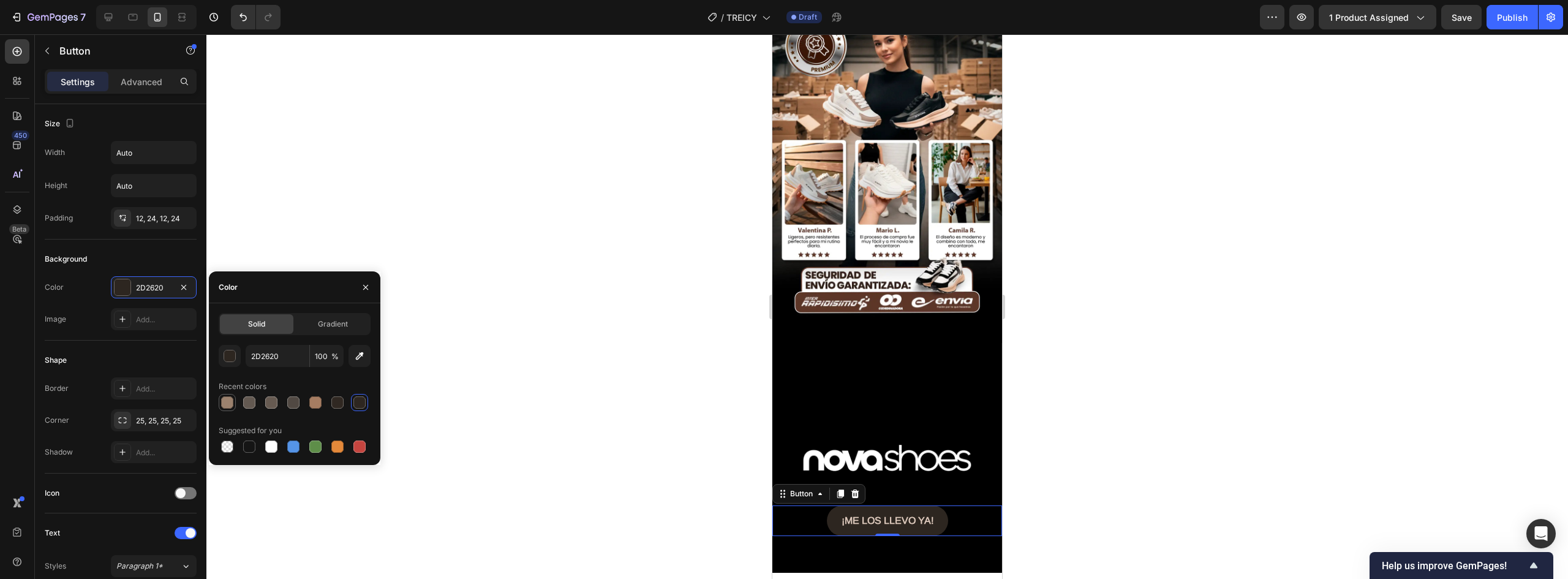
click at [227, 403] on div at bounding box center [228, 403] width 12 height 12
type input "9B826E"
click at [915, 515] on strong "¡ME LOS LLEVO YA!" at bounding box center [888, 520] width 92 height 10
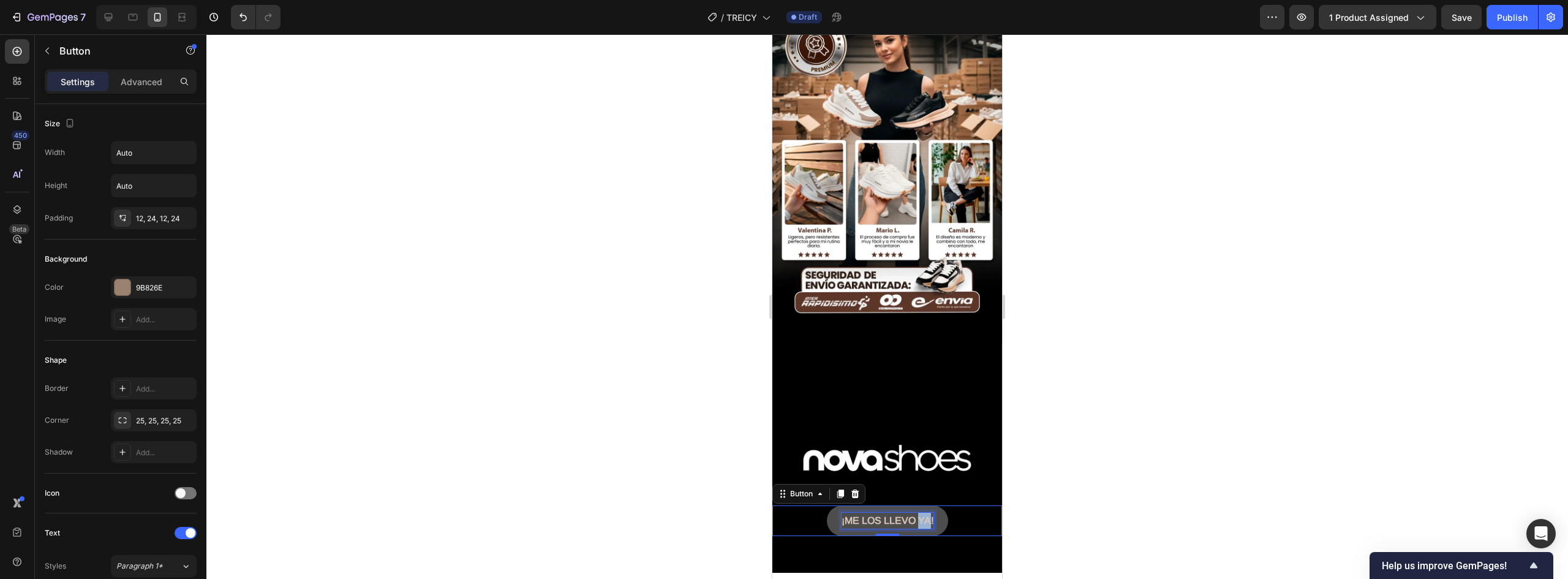
click at [915, 515] on strong "¡ME LOS LLEVO YA!" at bounding box center [888, 520] width 92 height 10
drag, startPoint x: 839, startPoint y: 411, endPoint x: 1024, endPoint y: 410, distance: 185.0
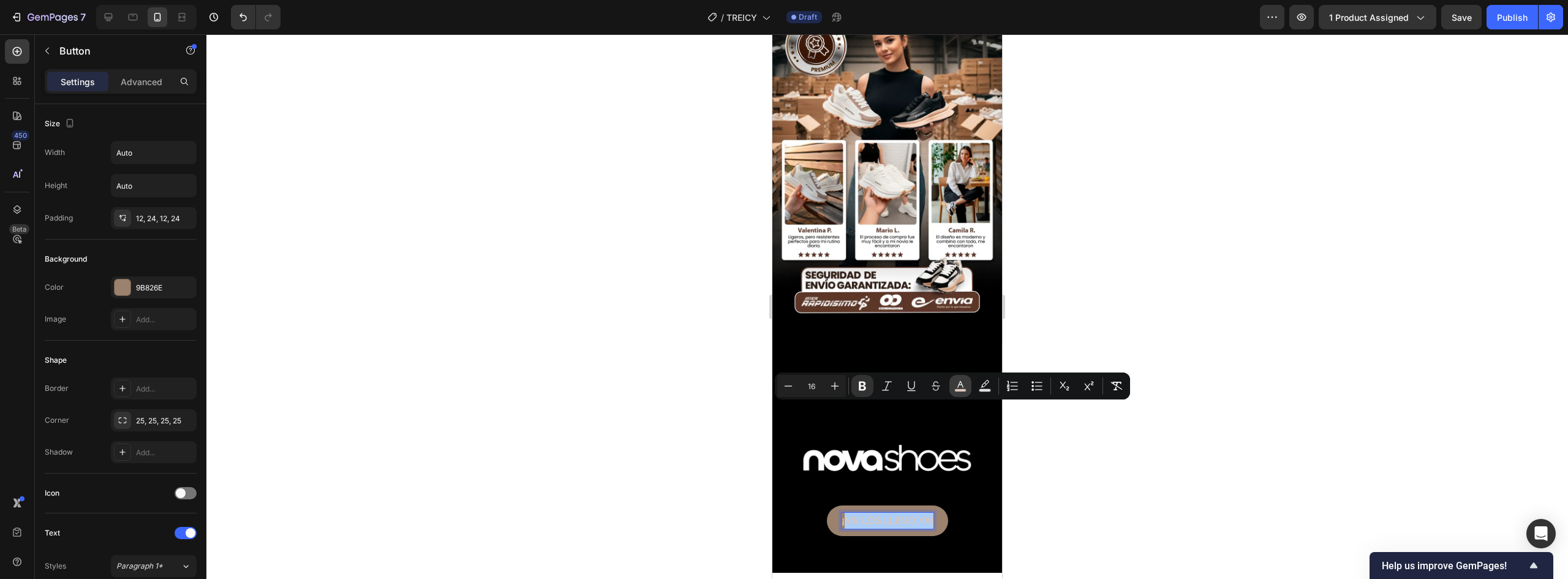
click at [963, 383] on icon "Editor contextual toolbar" at bounding box center [961, 386] width 12 height 12
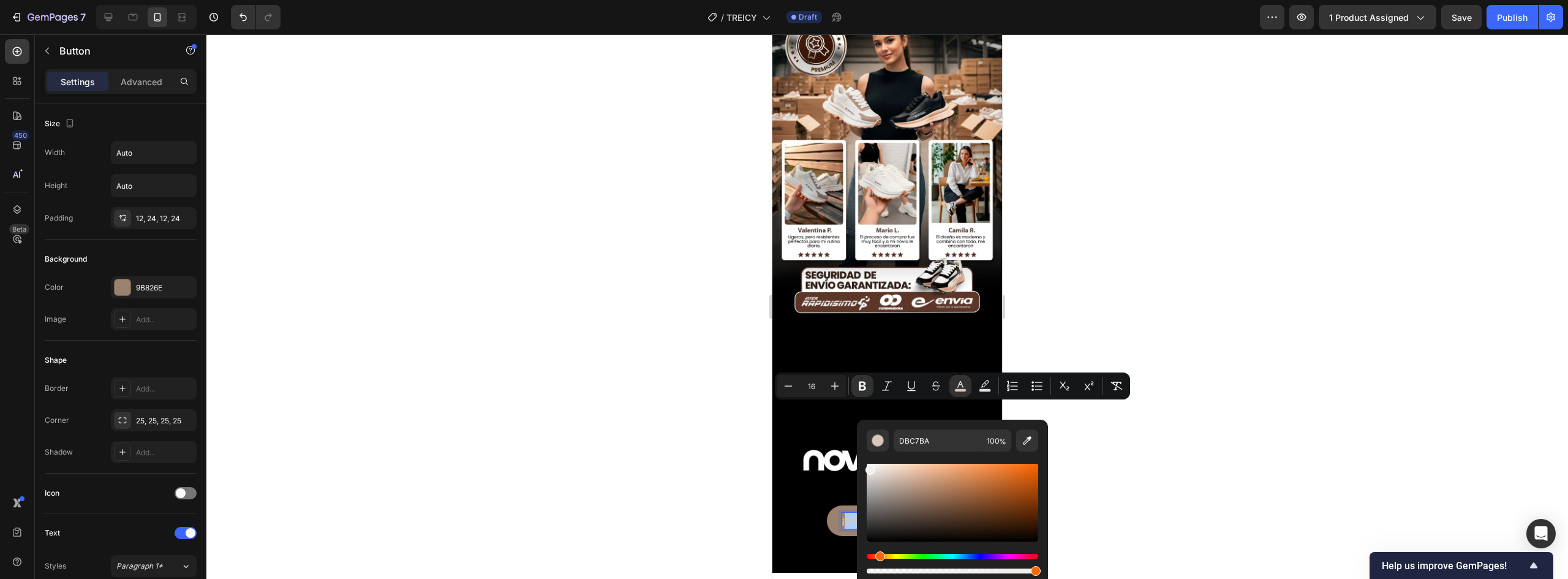
drag, startPoint x: 897, startPoint y: 475, endPoint x: 869, endPoint y: 468, distance: 28.9
click at [869, 468] on div "Editor contextual toolbar" at bounding box center [870, 470] width 10 height 10
type input "F2F0EF"
click at [913, 515] on strong "ME LOS LLEVO YA!" at bounding box center [889, 520] width 89 height 10
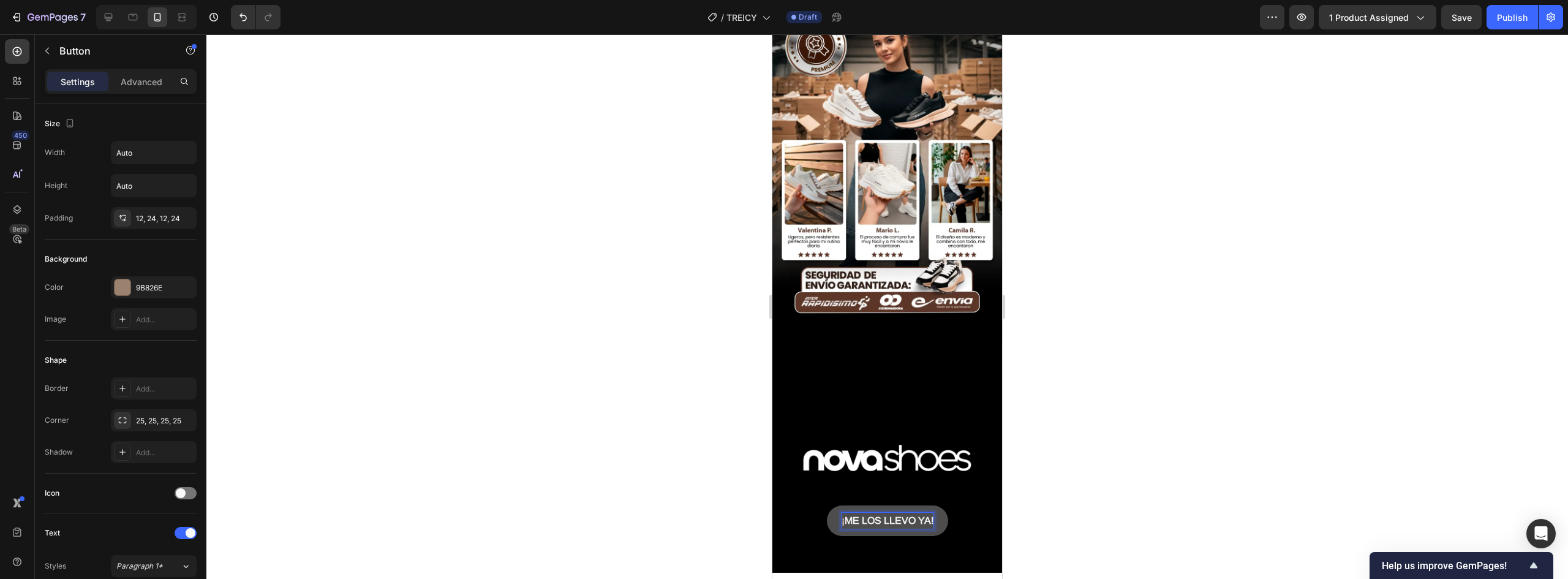
click at [925, 515] on strong "ME LOS LLEVO YA!" at bounding box center [889, 520] width 89 height 10
drag, startPoint x: 928, startPoint y: 408, endPoint x: 788, endPoint y: 408, distance: 140.0
click at [788, 506] on div "¡ ME LOS LLEVO YA! Button 0" at bounding box center [887, 521] width 230 height 31
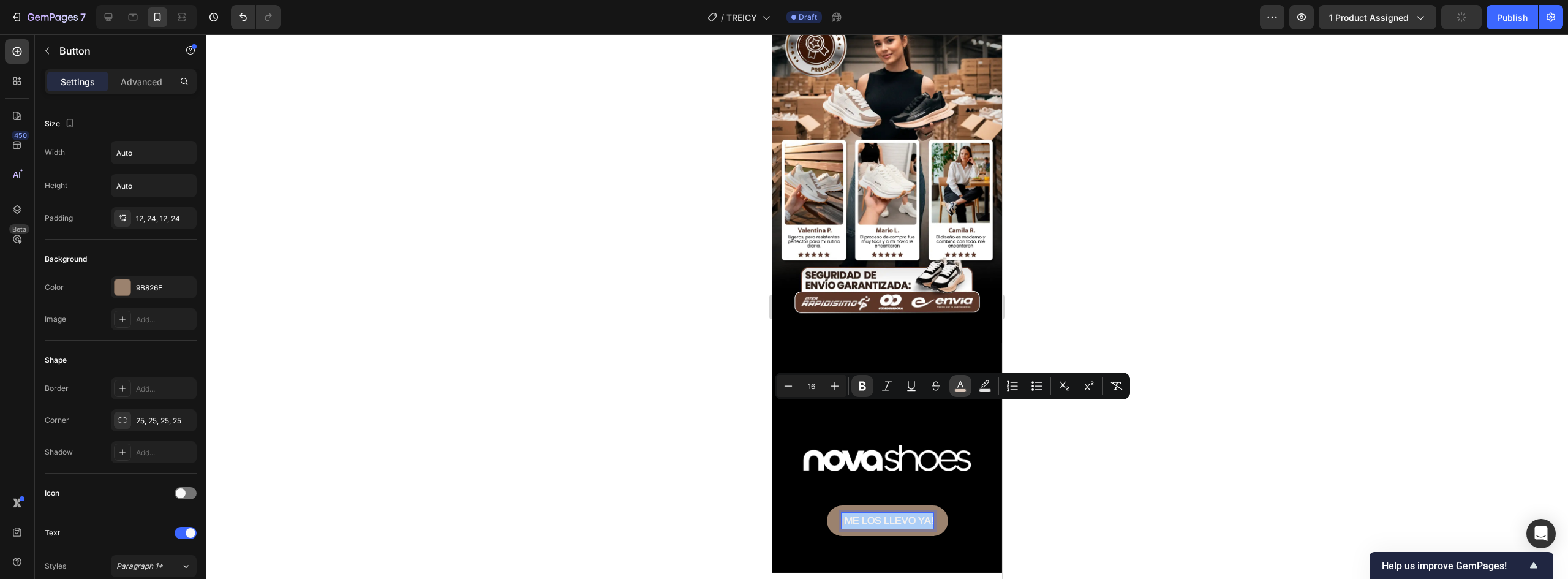
click at [965, 386] on icon "Editor contextual toolbar" at bounding box center [961, 386] width 12 height 12
type input "DBC7BA"
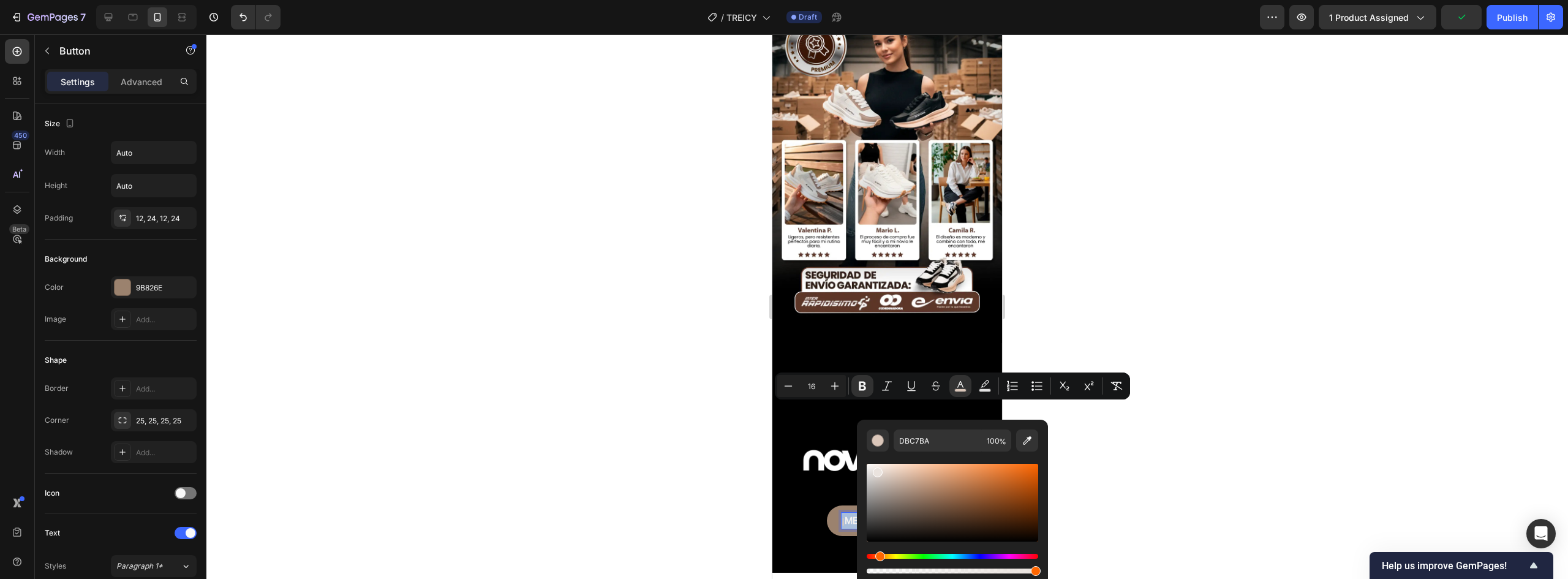
type input "EAE3DE"
drag, startPoint x: 897, startPoint y: 481, endPoint x: 876, endPoint y: 469, distance: 24.2
click at [876, 469] on div "Editor contextual toolbar" at bounding box center [878, 473] width 10 height 10
click at [917, 343] on img at bounding box center [887, 458] width 230 height 230
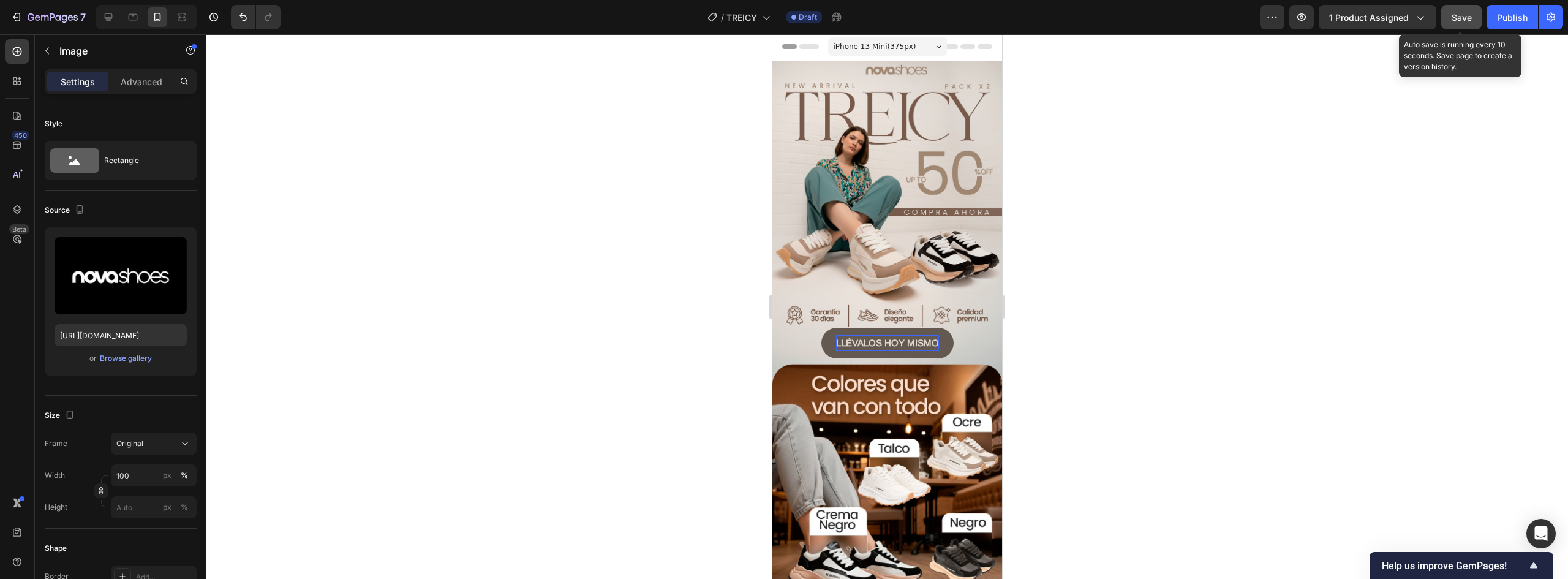
click at [1478, 15] on button "Save" at bounding box center [1461, 17] width 40 height 25
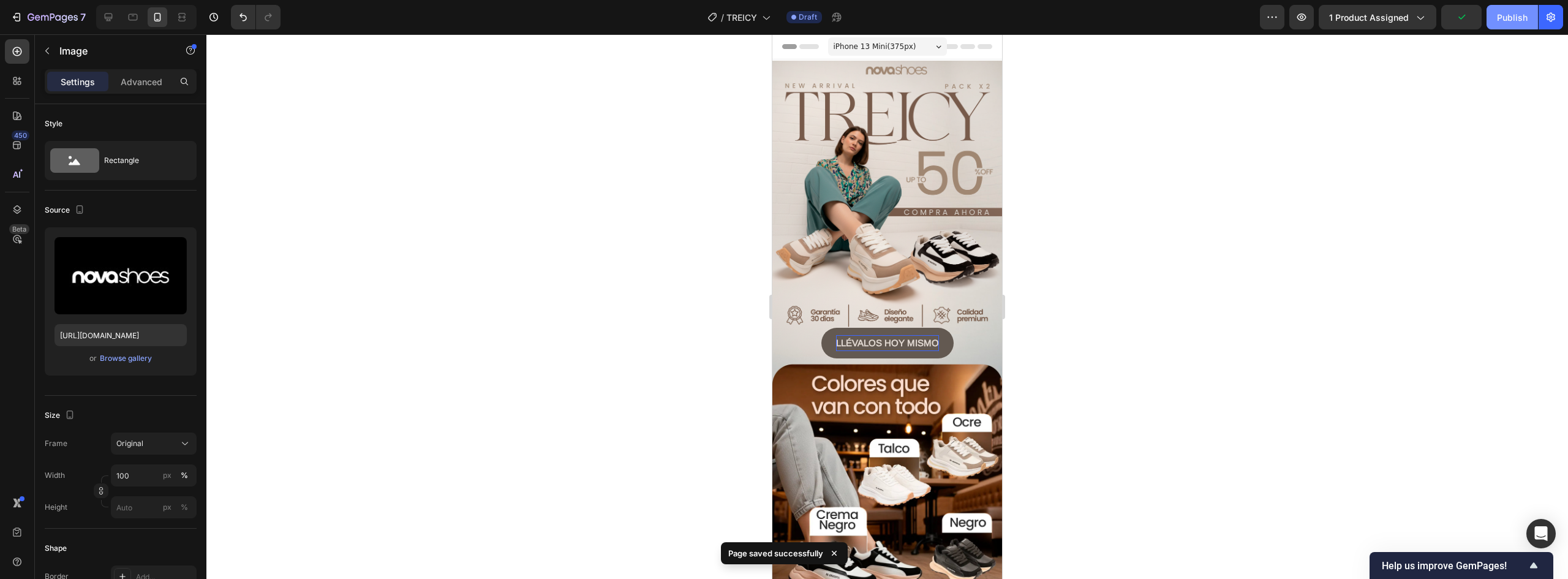
click at [1519, 16] on div "Publish" at bounding box center [1512, 17] width 31 height 13
click at [108, 13] on icon at bounding box center [108, 17] width 12 height 12
type input "https://cdn.shopify.com/s/files/1/2005/9307/files/image_demo.jpg"
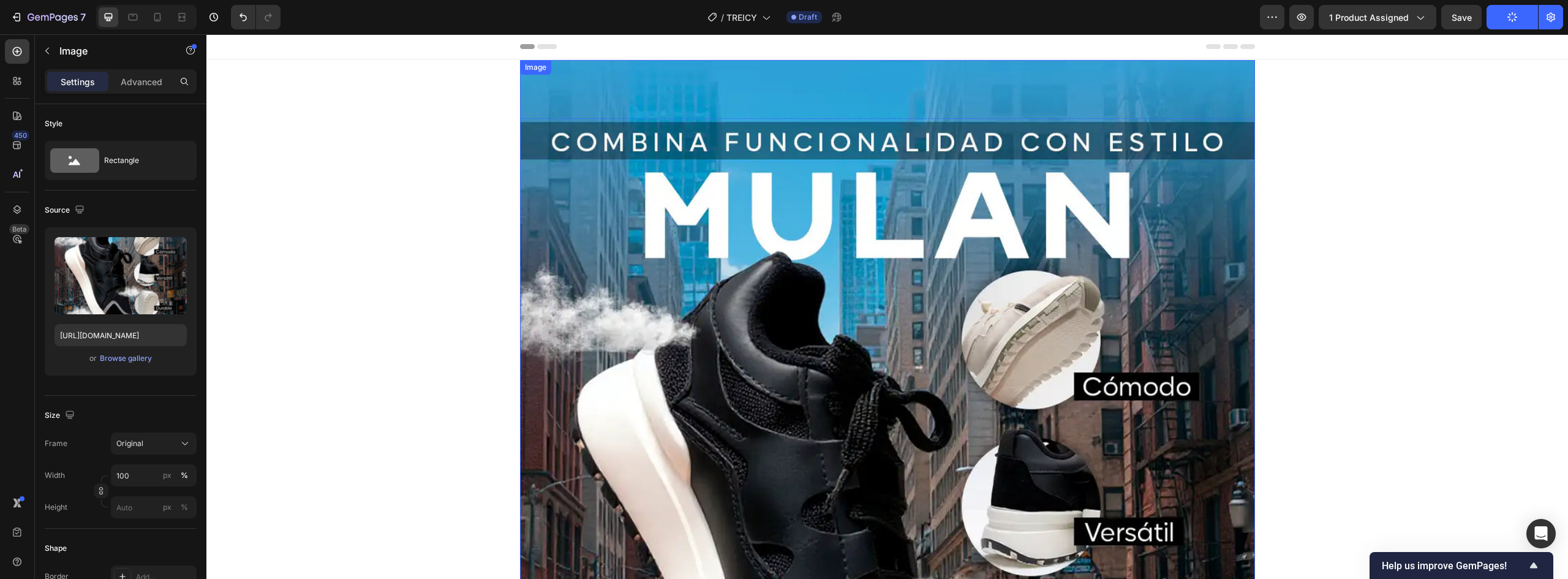
click at [767, 216] on img at bounding box center [888, 520] width 735 height 919
click at [118, 360] on div "Browse gallery" at bounding box center [126, 359] width 52 height 11
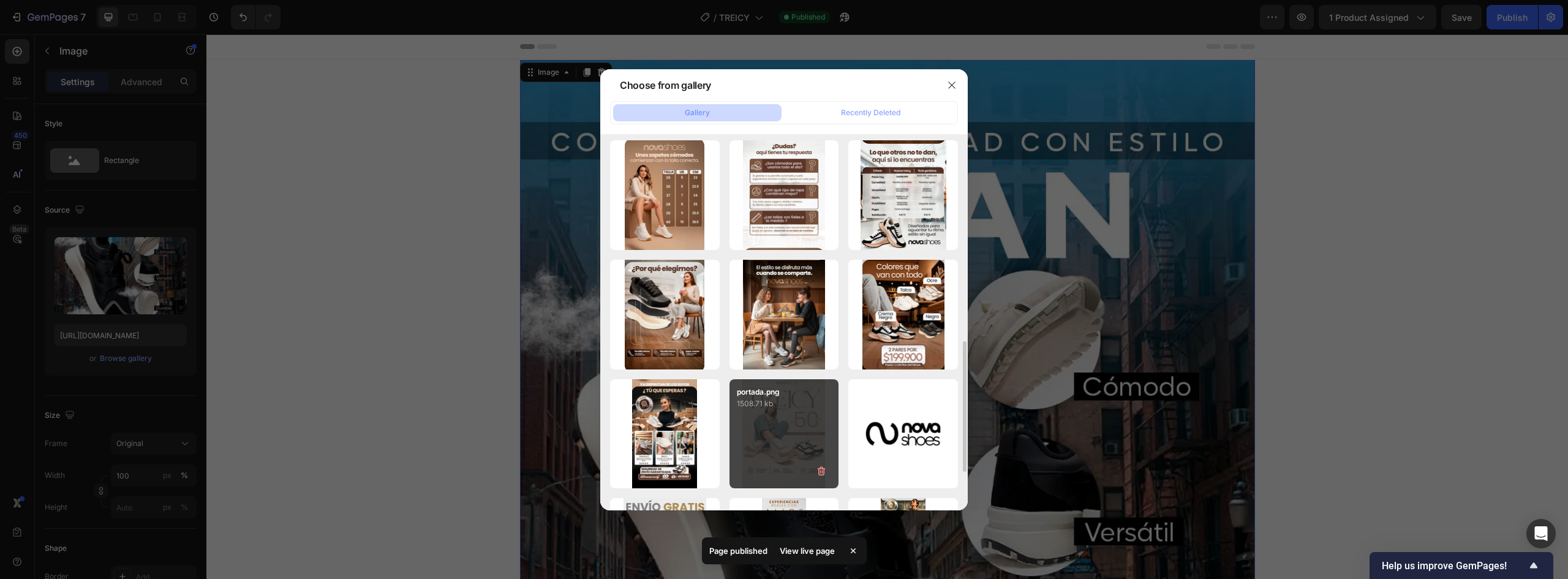
scroll to position [245, 0]
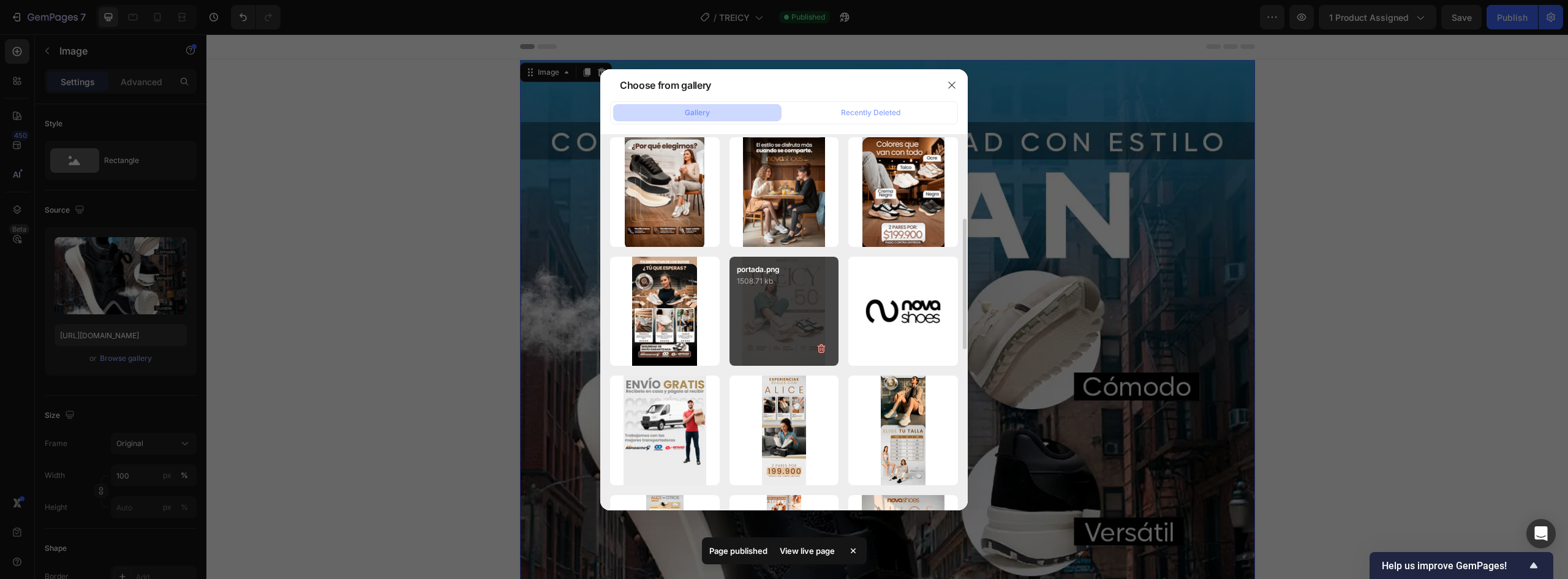
click at [801, 305] on div "portada.png 1508.71 kb" at bounding box center [784, 311] width 110 height 110
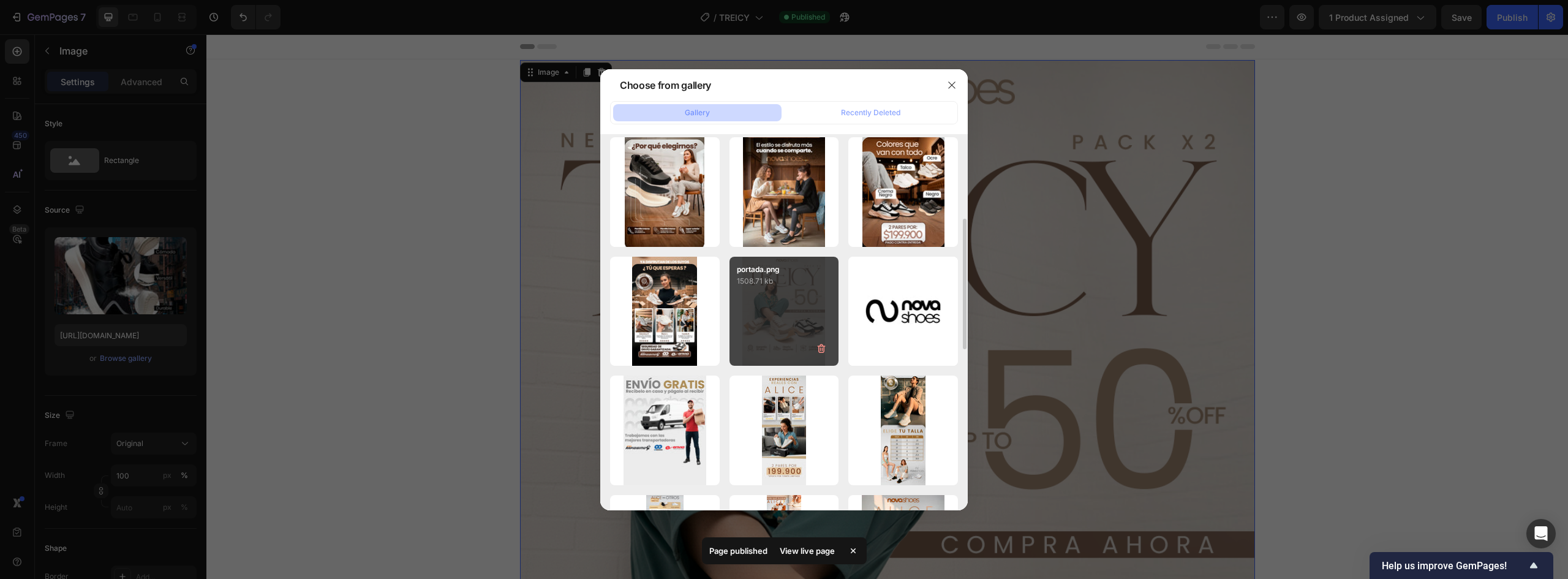
type input "https://cdn.shopify.com/s/files/1/0637/5325/7022/files/gempages_586166114766029…"
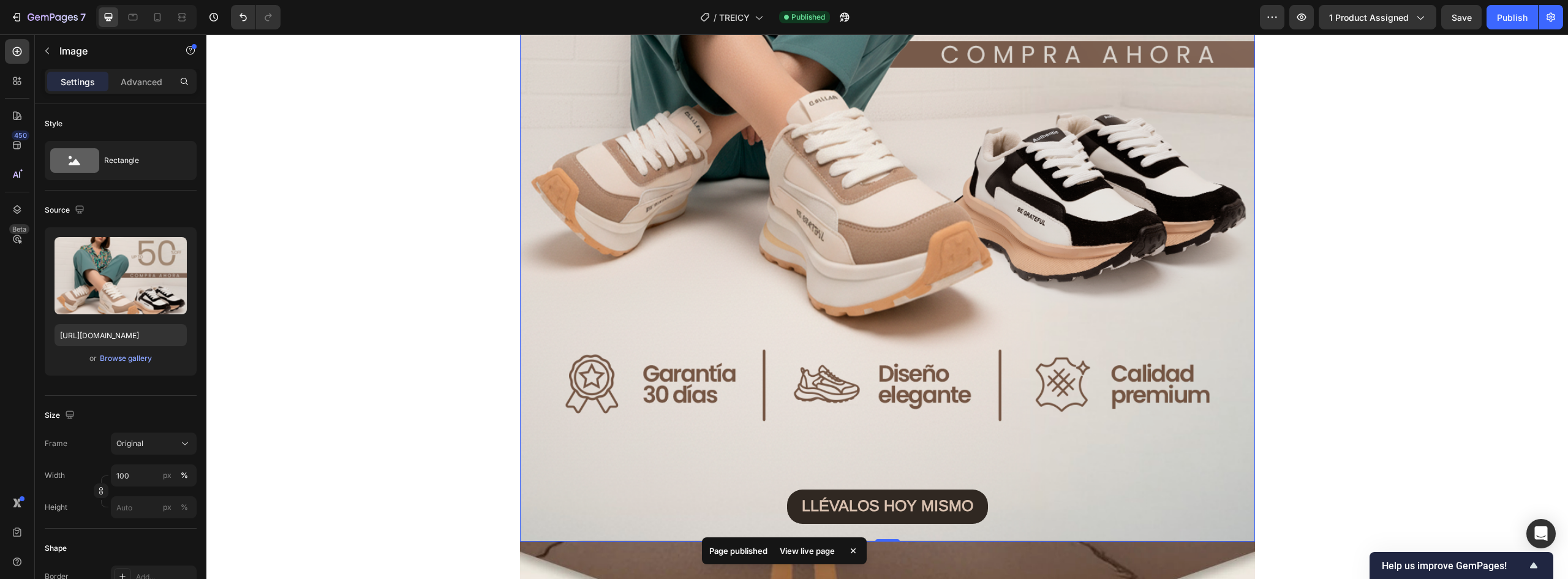
scroll to position [797, 0]
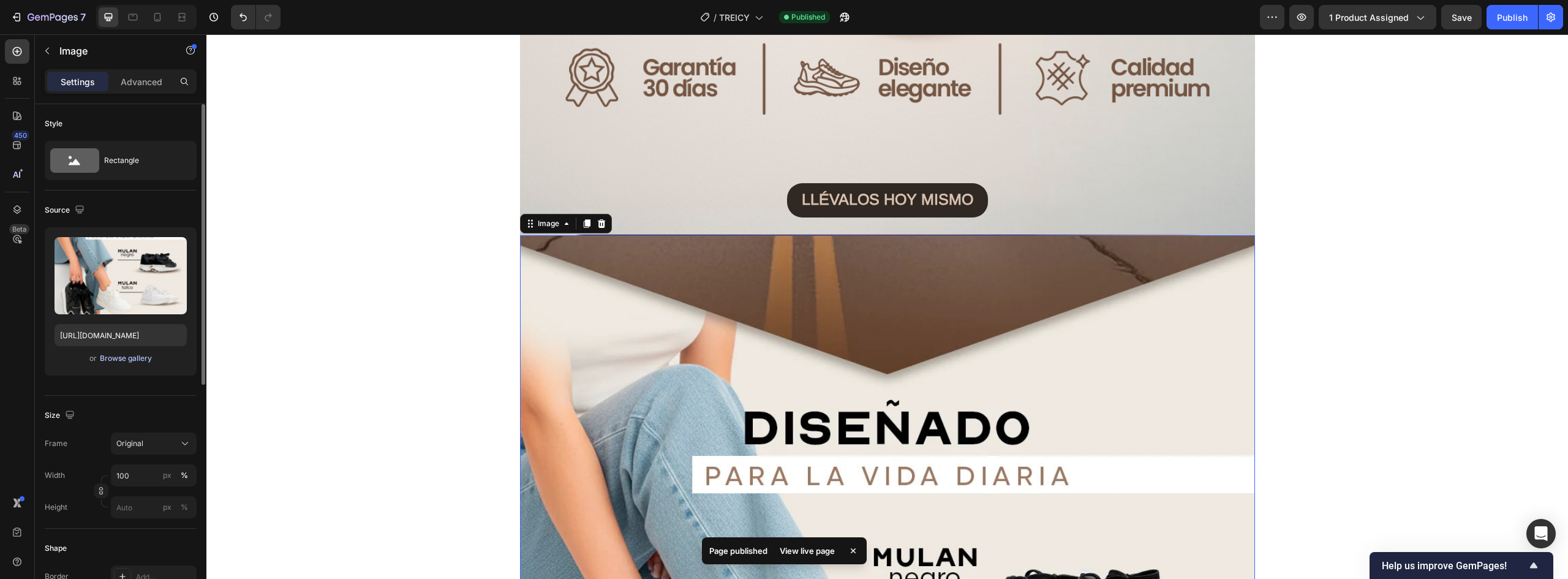
click at [106, 362] on div "Browse gallery" at bounding box center [126, 359] width 52 height 11
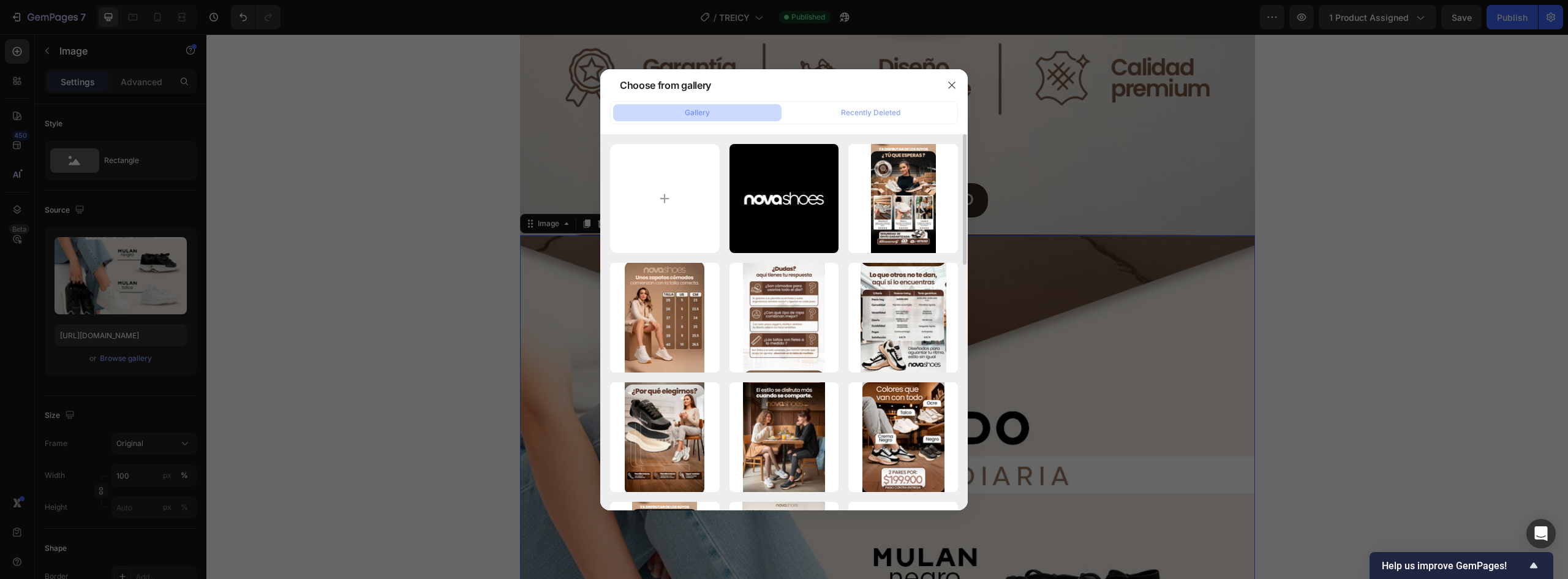
scroll to position [123, 0]
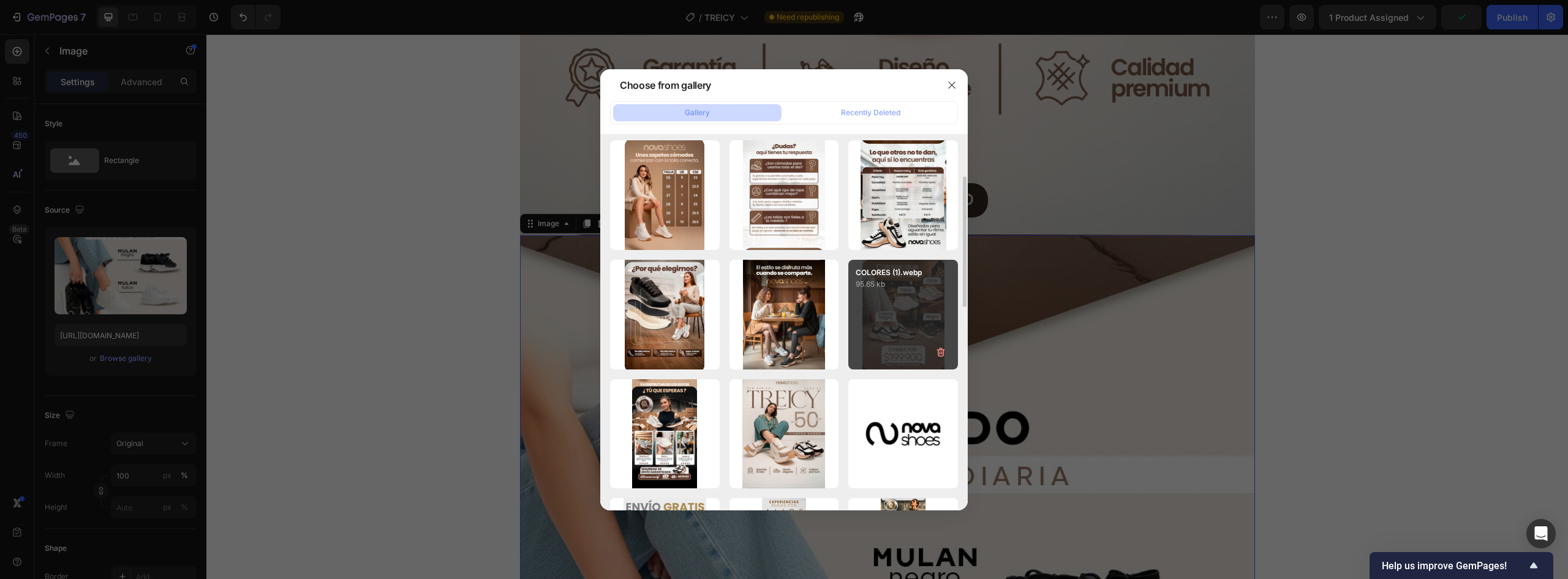
click at [890, 308] on div "COLORES (1).webp 95.65 kb" at bounding box center [903, 315] width 110 height 110
type input "https://cdn.shopify.com/s/files/1/0637/5325/7022/files/gempages_586166114766029…"
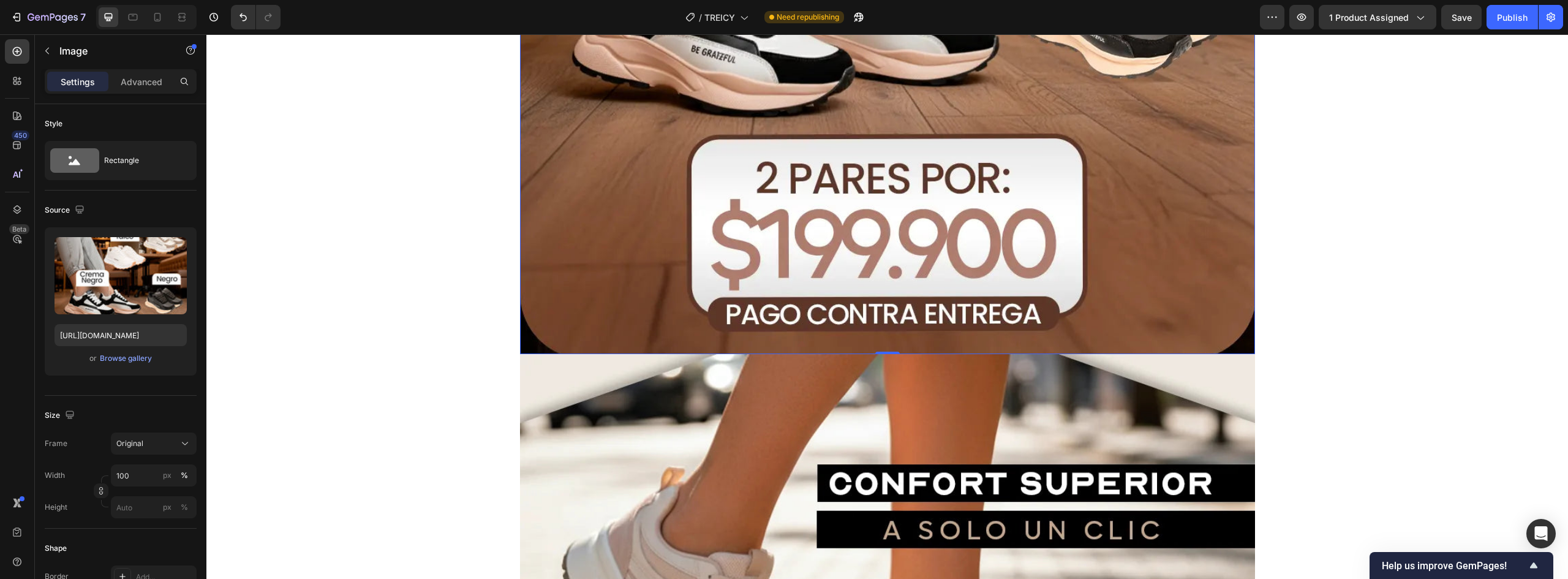
scroll to position [1961, 0]
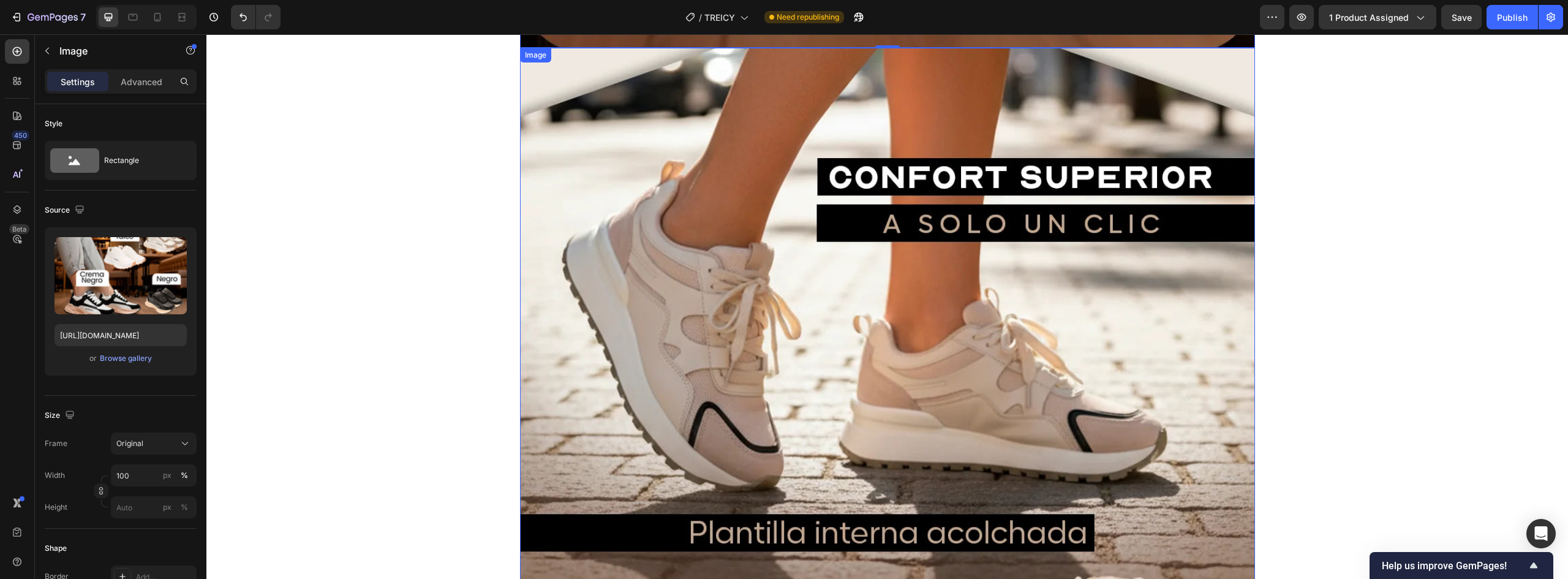
click at [887, 228] on img at bounding box center [888, 507] width 735 height 919
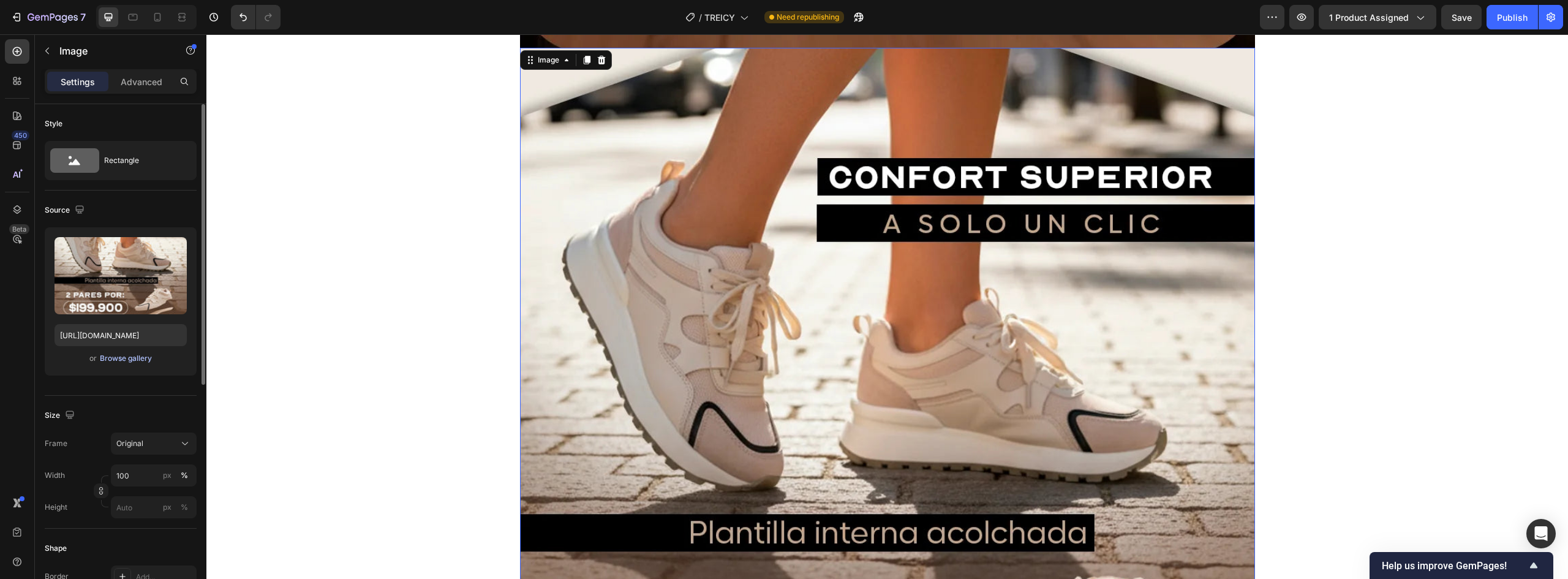
click at [128, 359] on div "Browse gallery" at bounding box center [126, 359] width 52 height 11
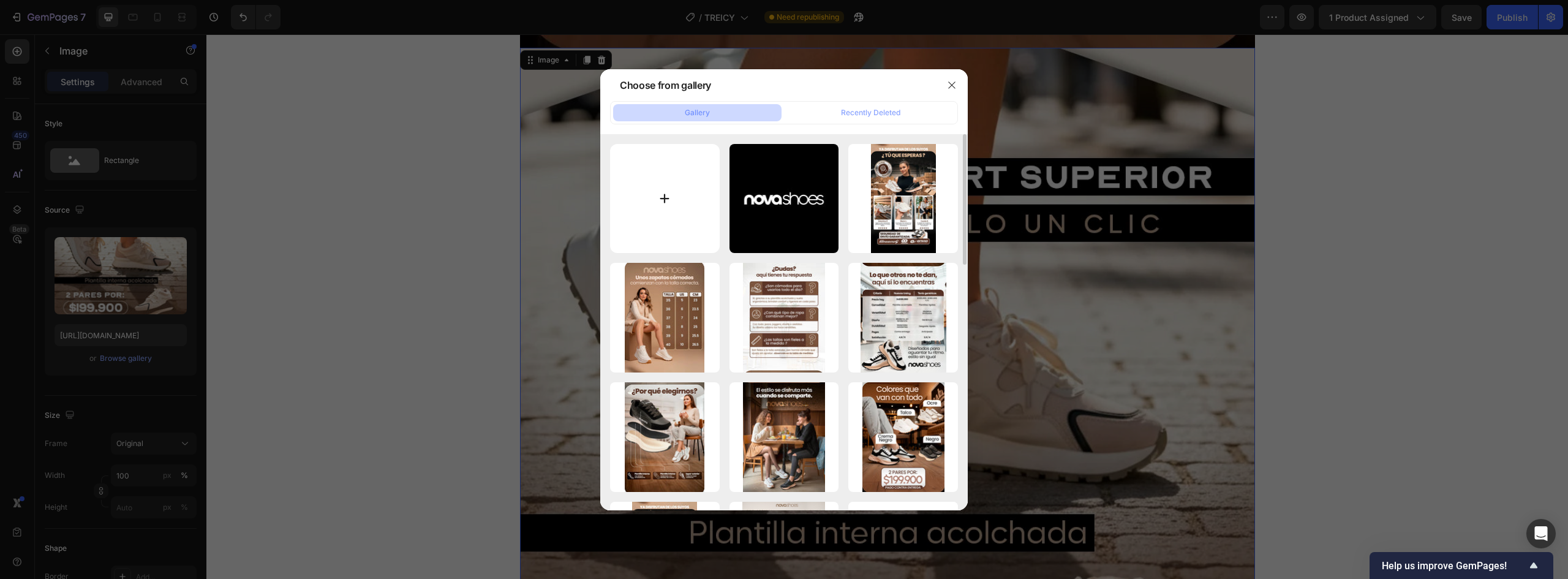
click at [664, 203] on input "file" at bounding box center [665, 199] width 110 height 110
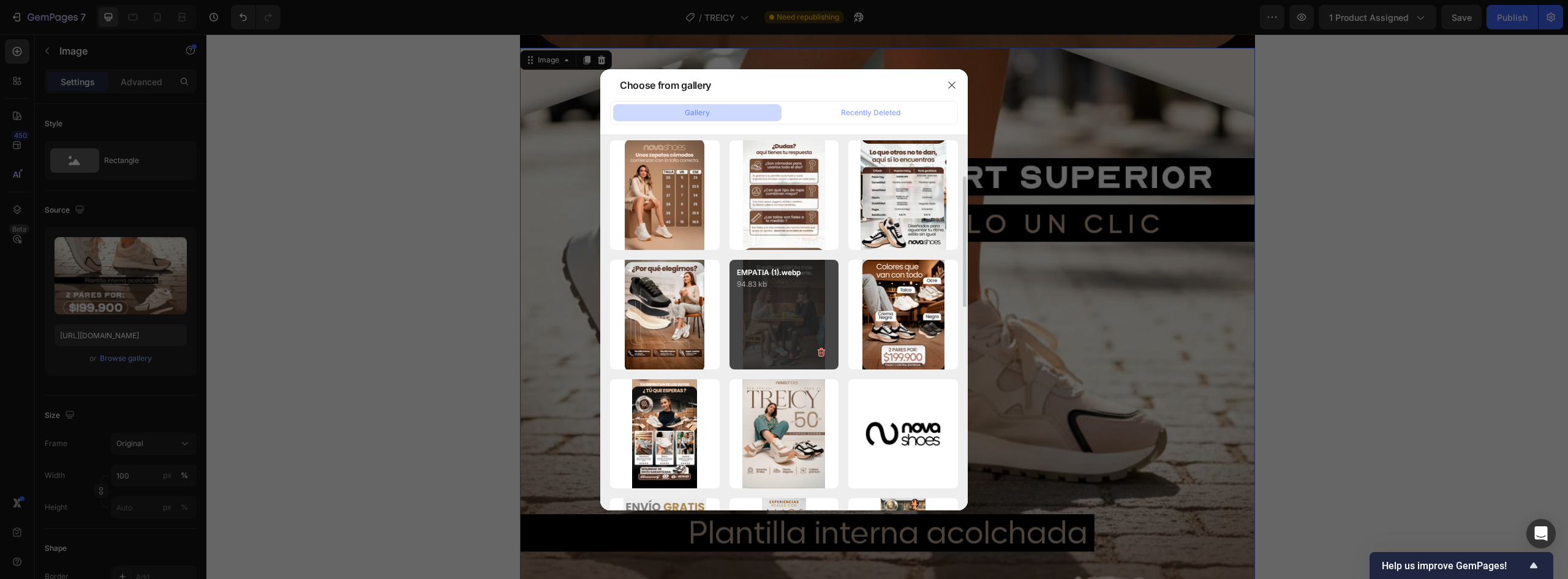
click at [788, 294] on div "EMPATIA (1).webp 94.83 kb" at bounding box center [784, 315] width 110 height 110
type input "https://cdn.shopify.com/s/files/1/0637/5325/7022/files/gempages_586166114766029…"
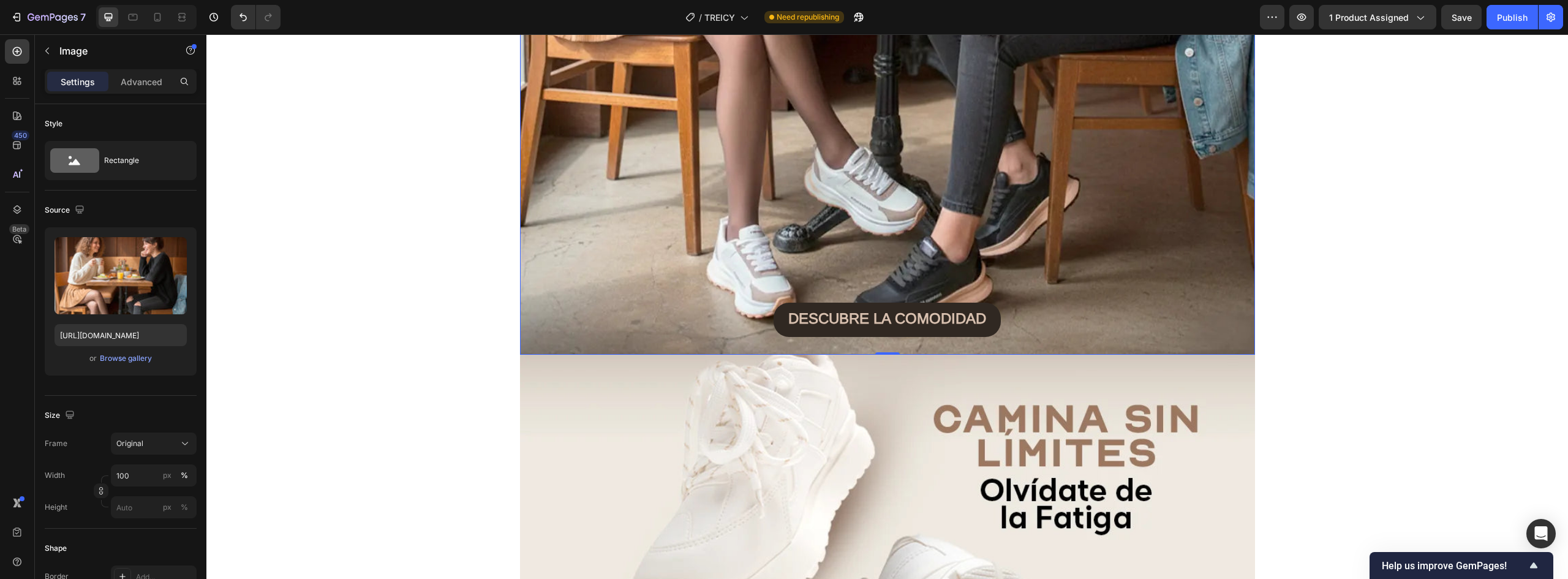
scroll to position [2881, 0]
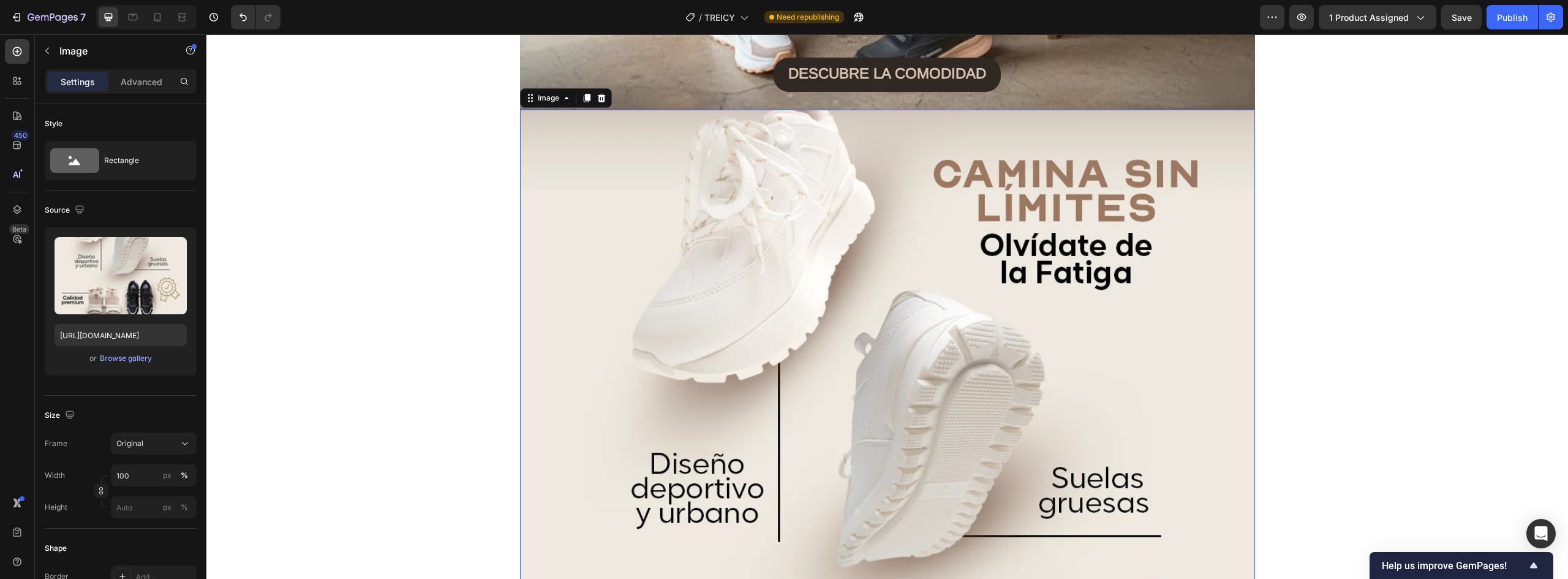
click at [830, 262] on img at bounding box center [888, 570] width 735 height 921
click at [123, 359] on div "Browse gallery" at bounding box center [126, 359] width 52 height 11
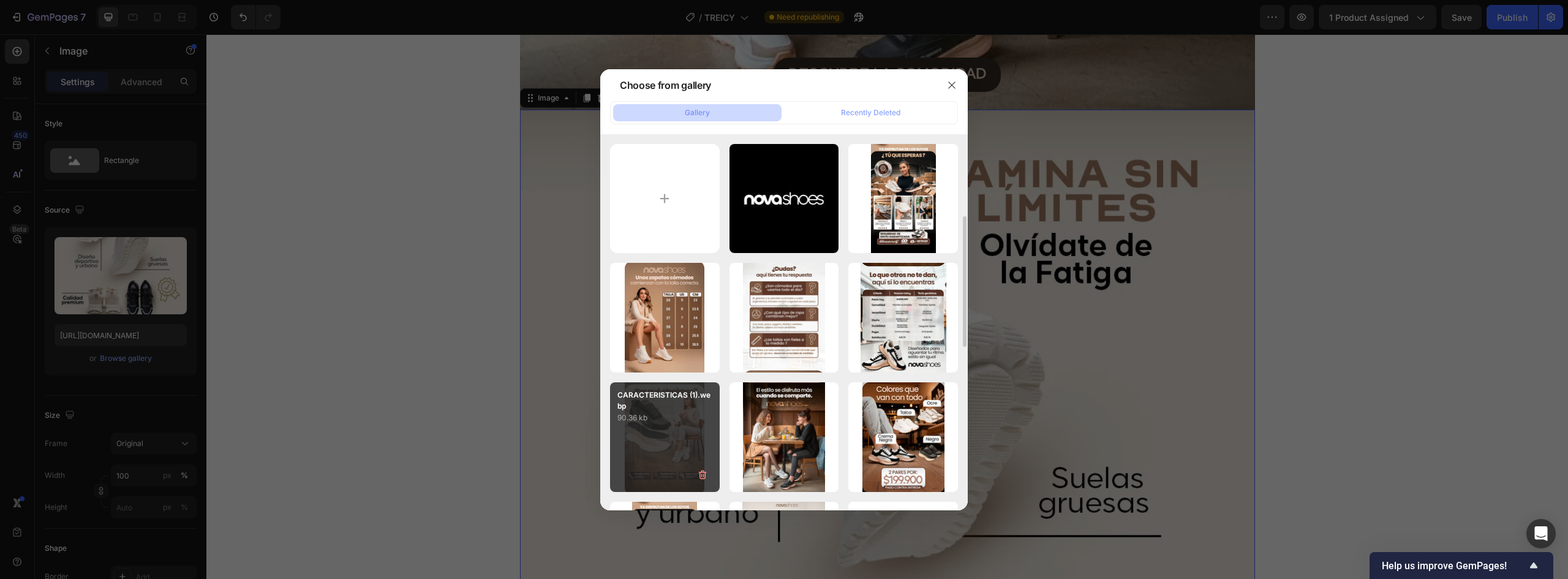
scroll to position [61, 0]
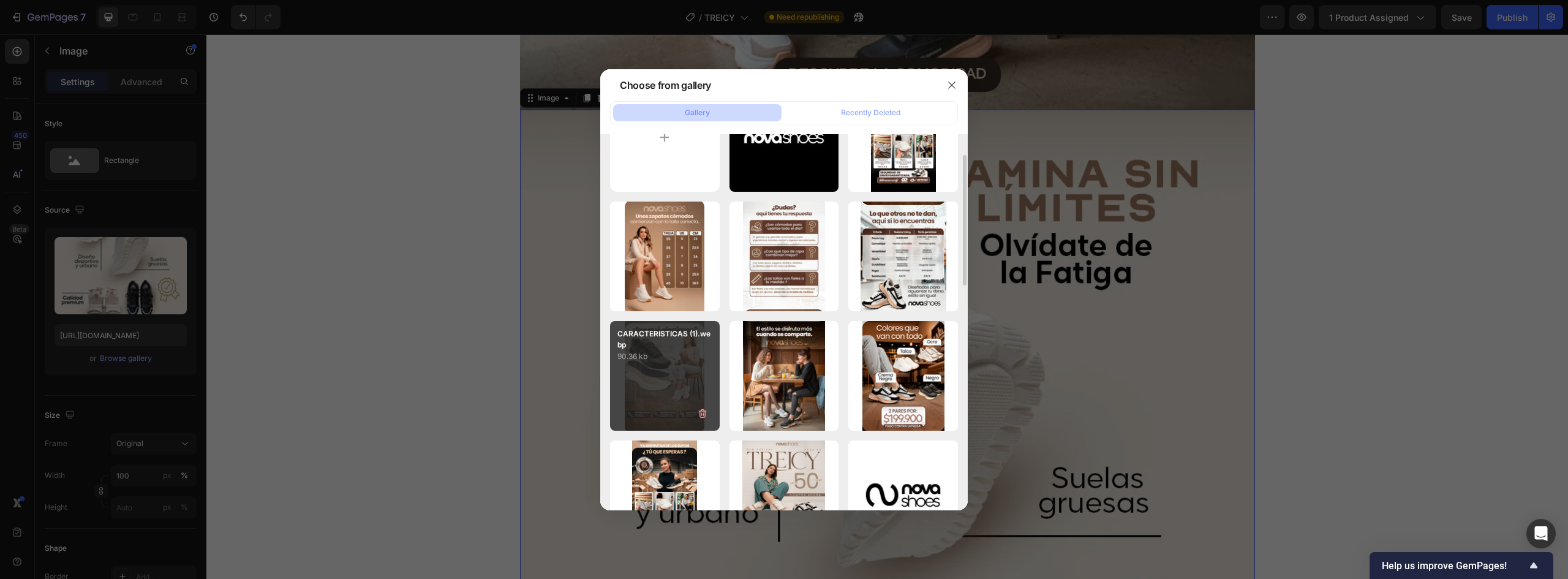
click at [636, 377] on div "CARACTERISTICAS (1).webp 90.36 kb" at bounding box center [665, 376] width 110 height 110
type input "https://cdn.shopify.com/s/files/1/0637/5325/7022/files/gempages_586166114766029…"
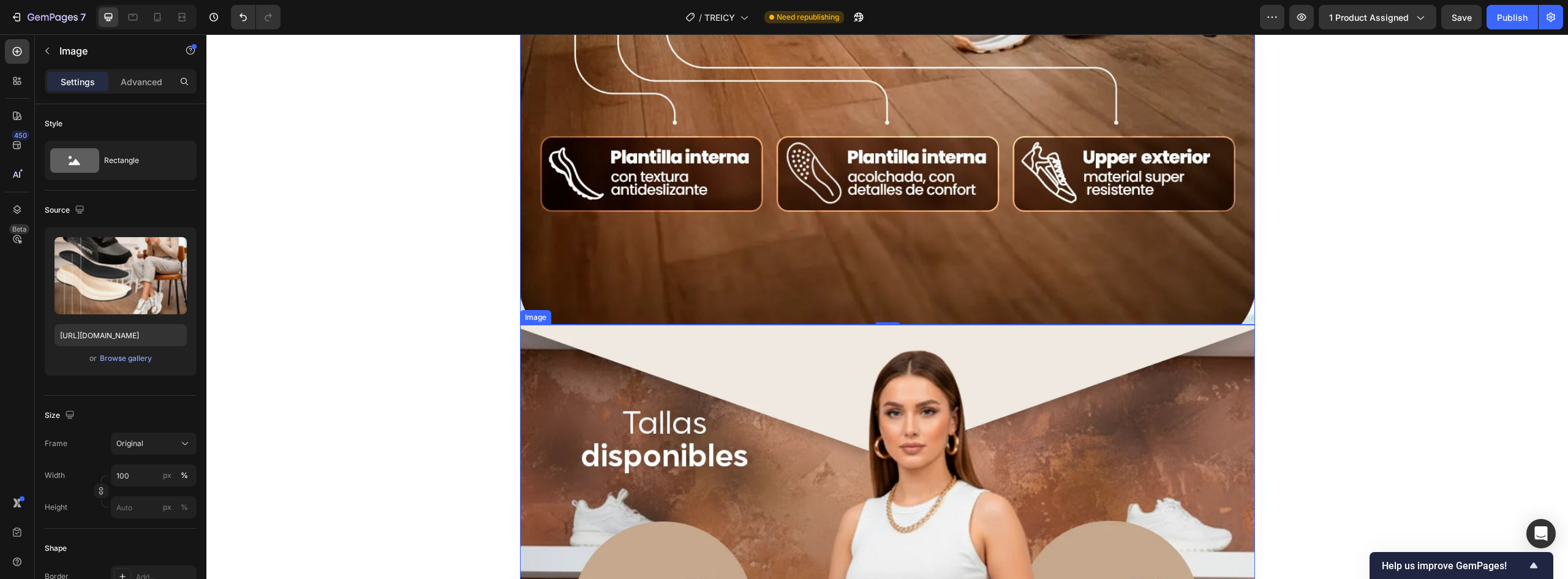
scroll to position [3984, 0]
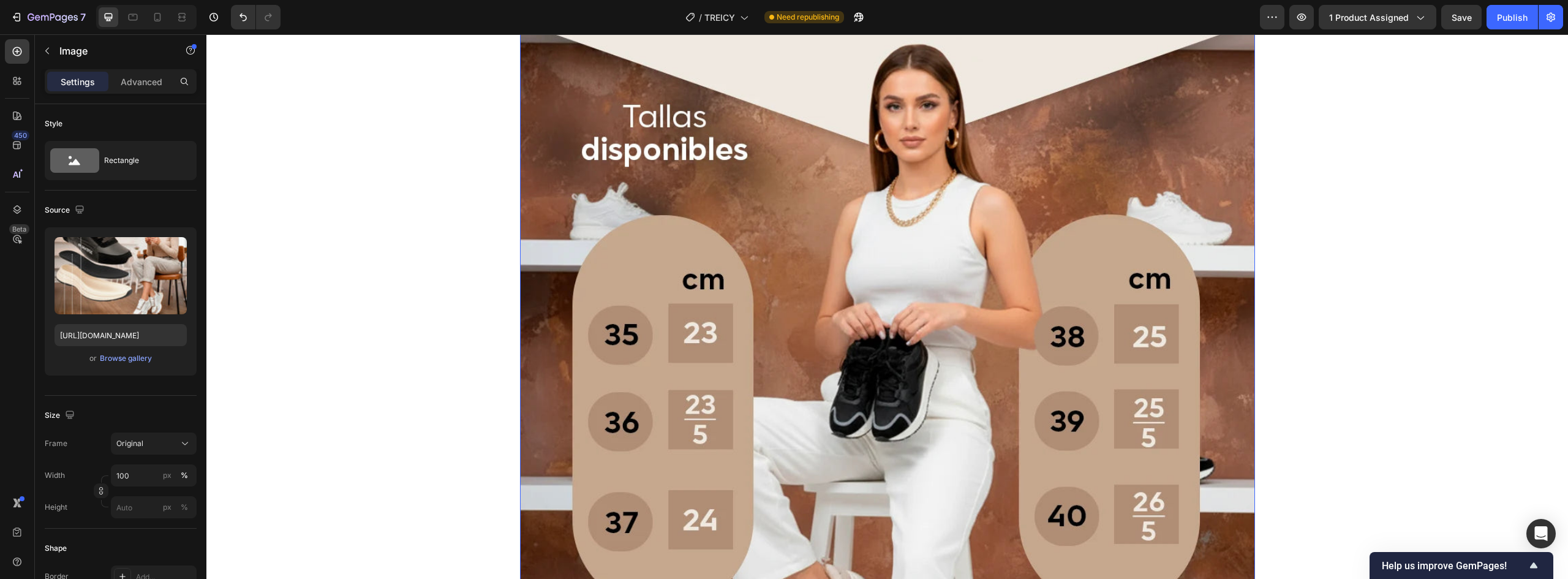
click at [746, 282] on img at bounding box center [888, 478] width 735 height 919
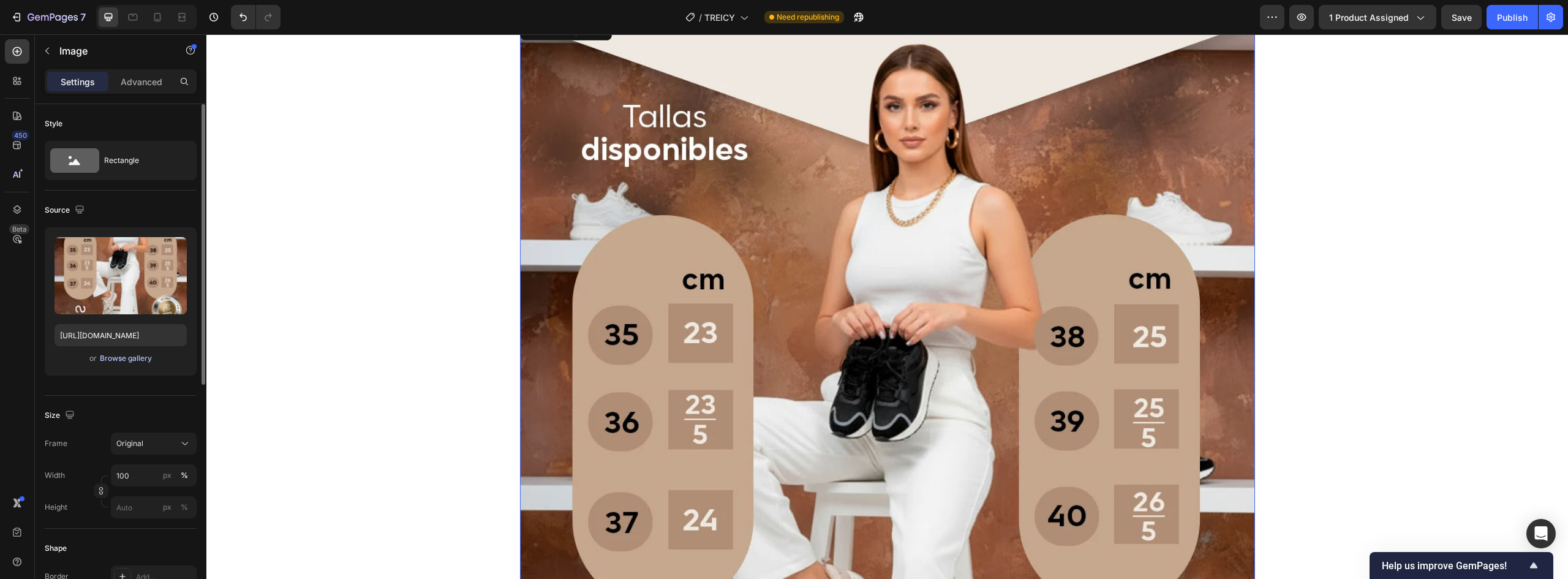
click at [117, 357] on div "Browse gallery" at bounding box center [126, 359] width 52 height 11
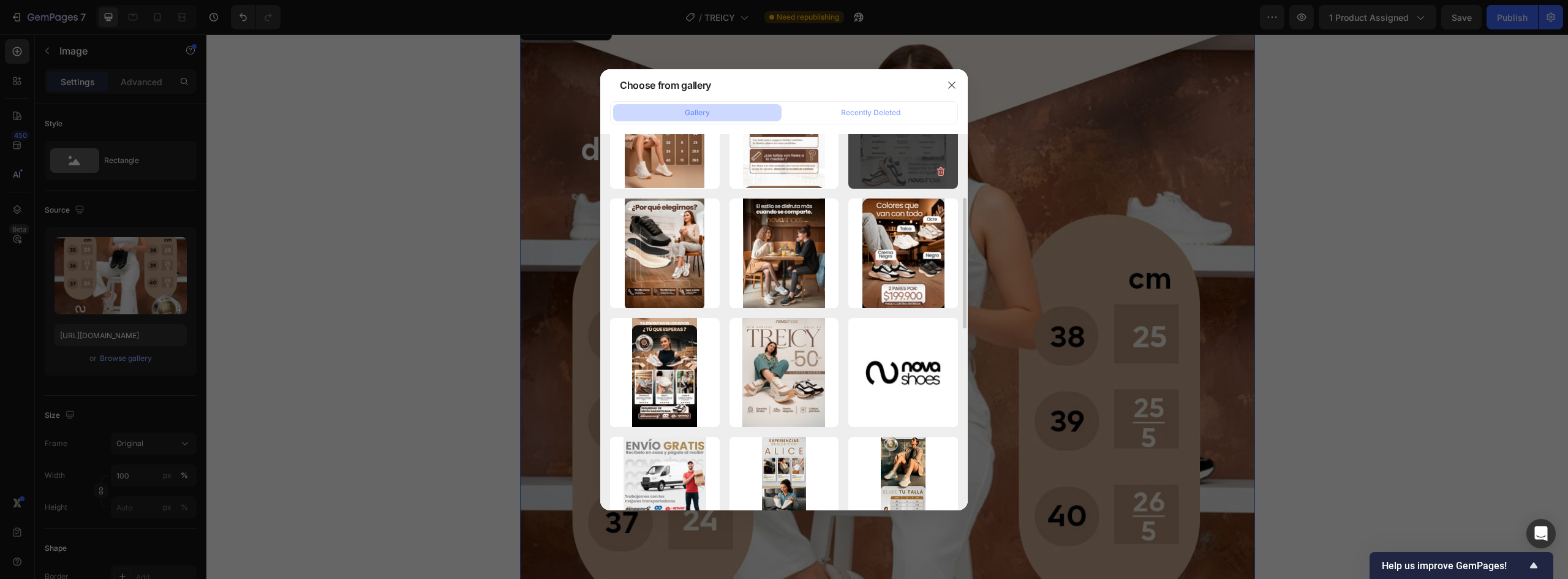
scroll to position [61, 0]
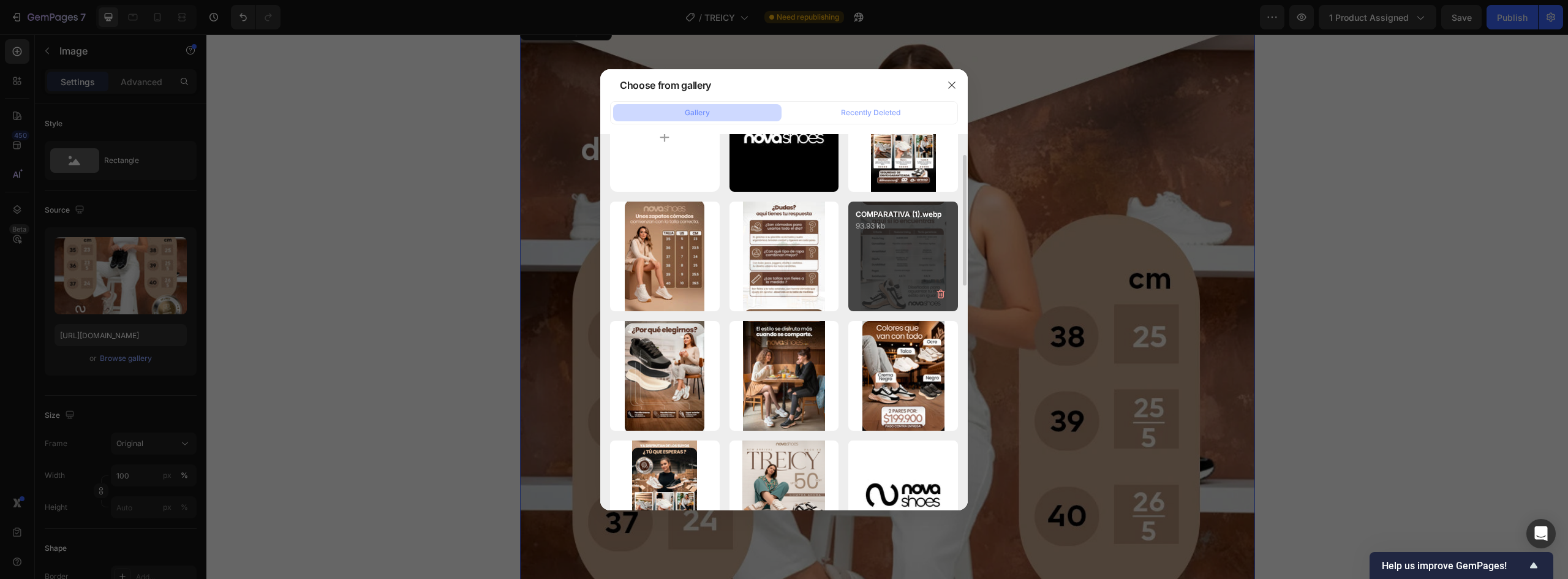
click at [894, 279] on div "COMPARATIVA (1).webp 93.93 kb" at bounding box center [903, 257] width 110 height 110
type input "https://cdn.shopify.com/s/files/1/0637/5325/7022/files/gempages_586166114766029…"
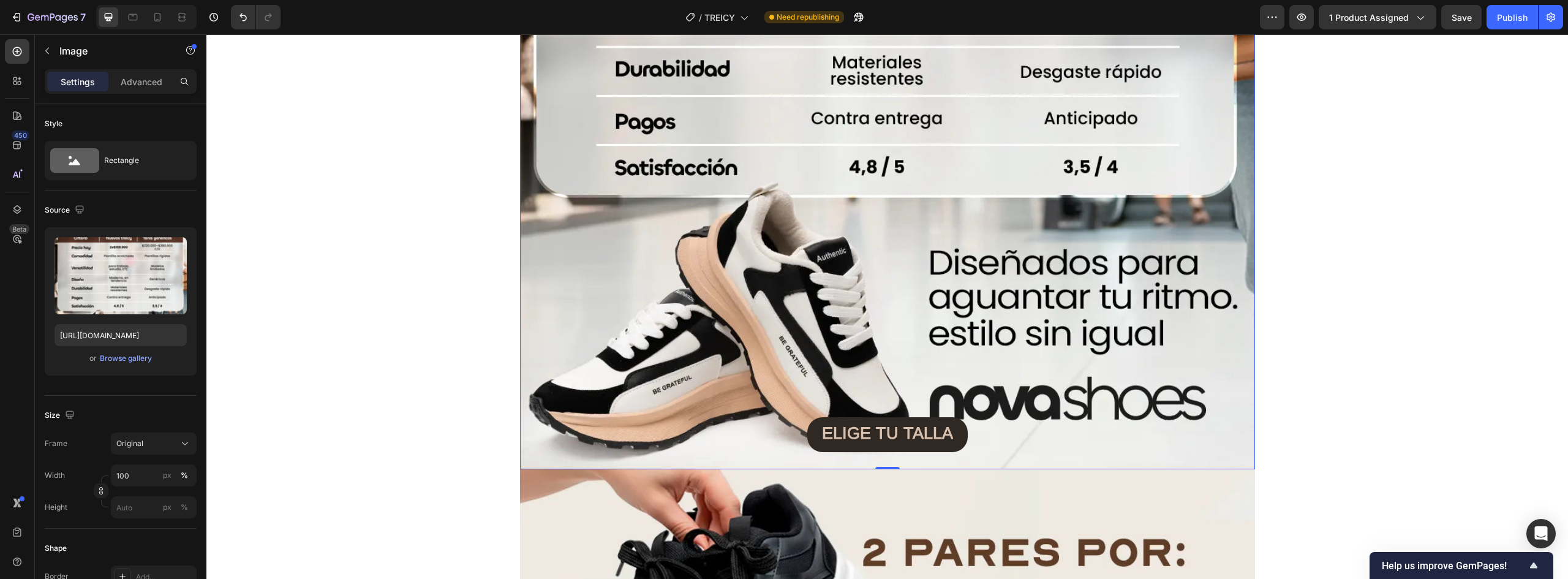
scroll to position [4720, 0]
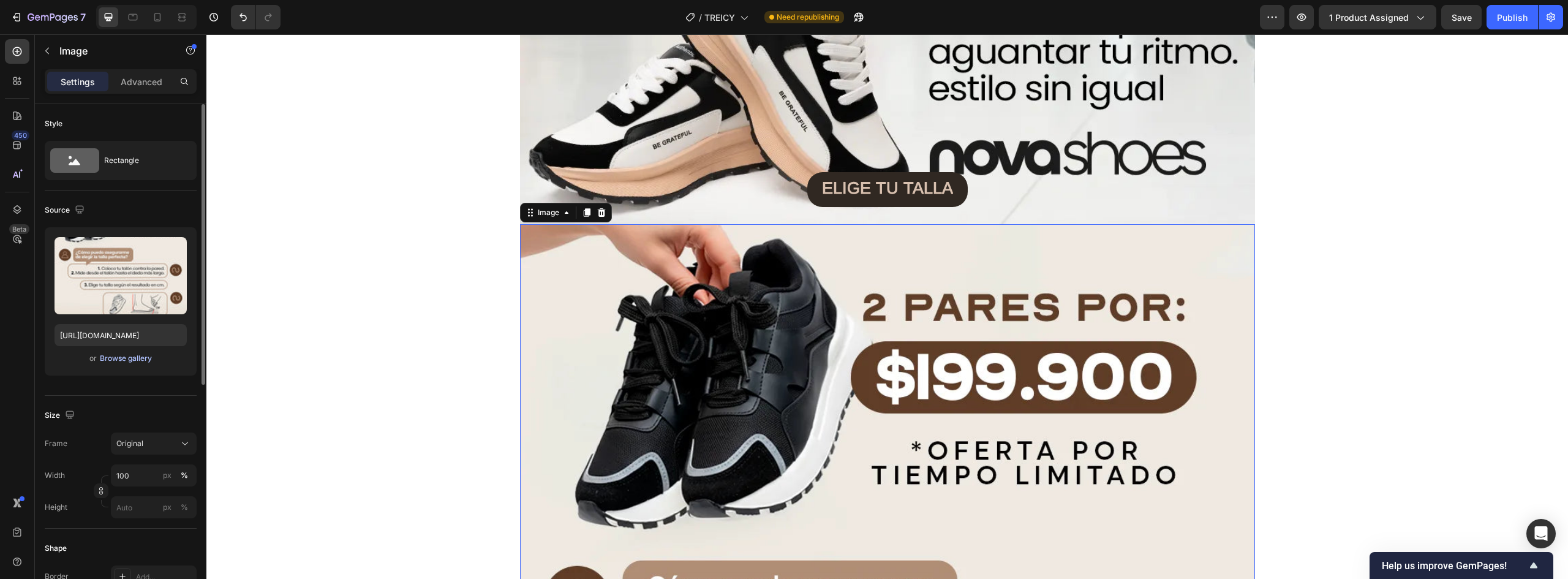
click at [120, 359] on div "Browse gallery" at bounding box center [126, 359] width 52 height 11
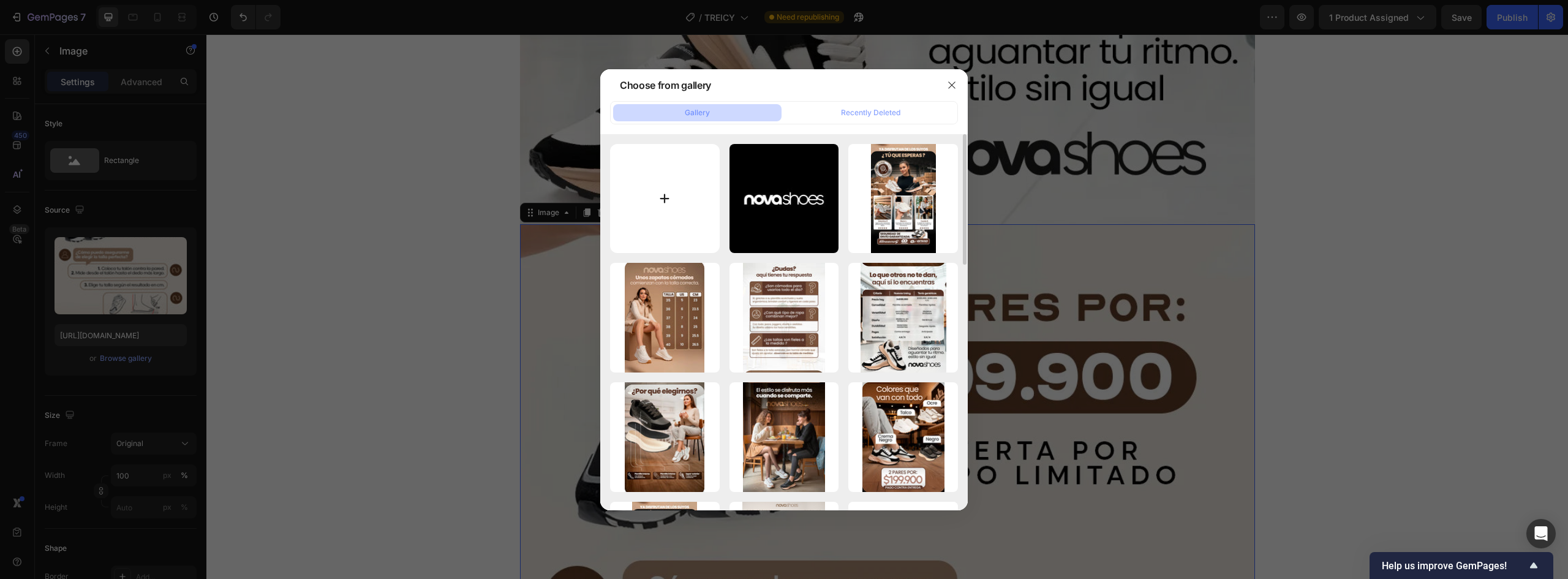
click at [662, 200] on input "file" at bounding box center [665, 199] width 110 height 110
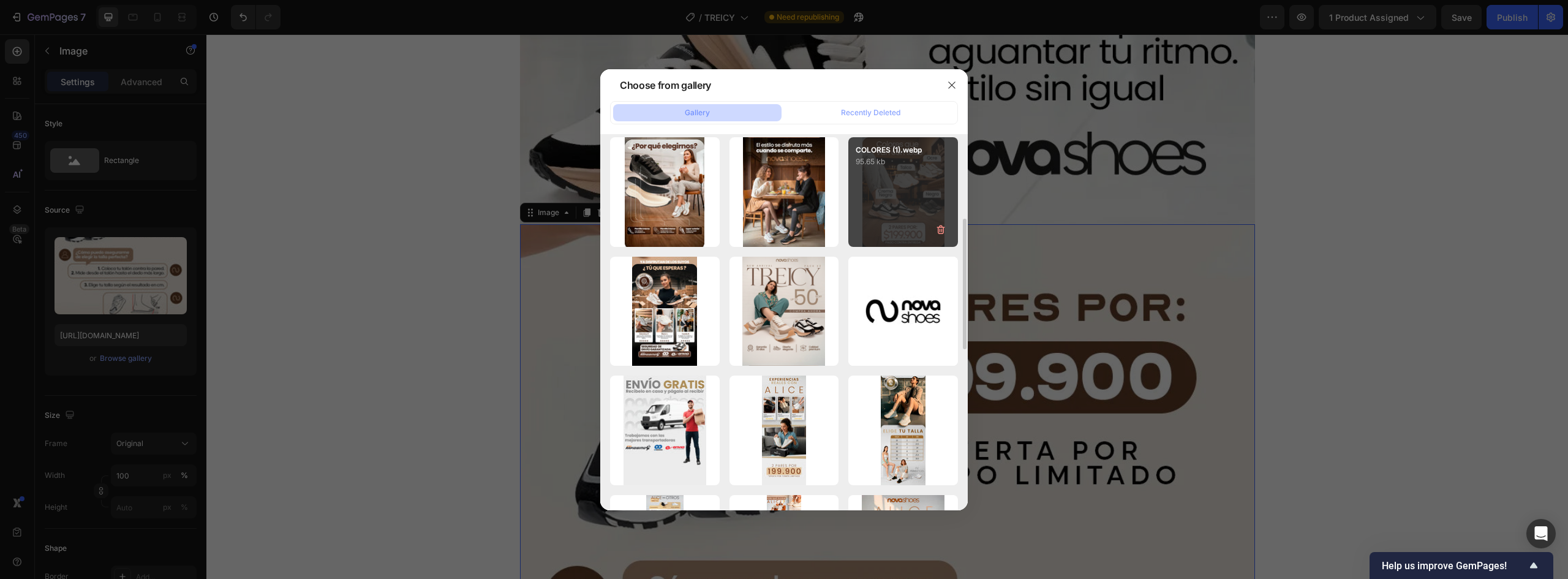
scroll to position [61, 0]
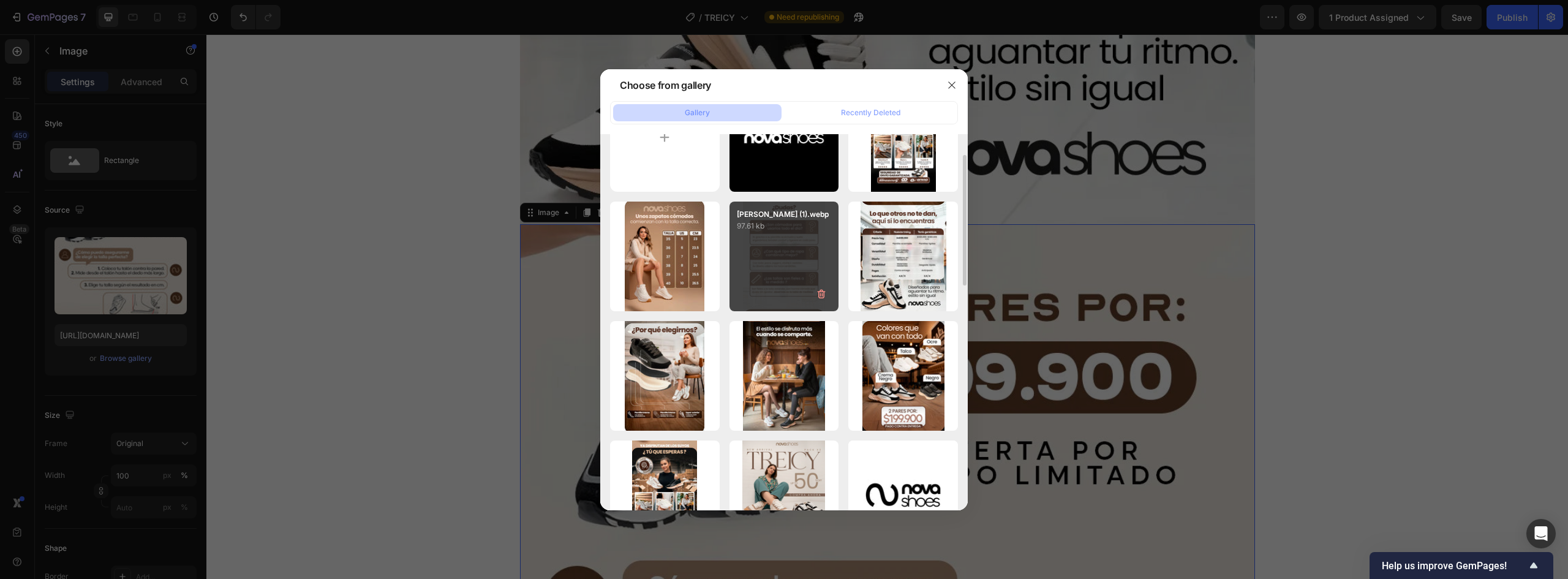
click at [795, 257] on div "DUDAS (1).webp 97.61 kb" at bounding box center [784, 257] width 110 height 110
type input "https://cdn.shopify.com/s/files/1/0637/5325/7022/files/gempages_586166114766029…"
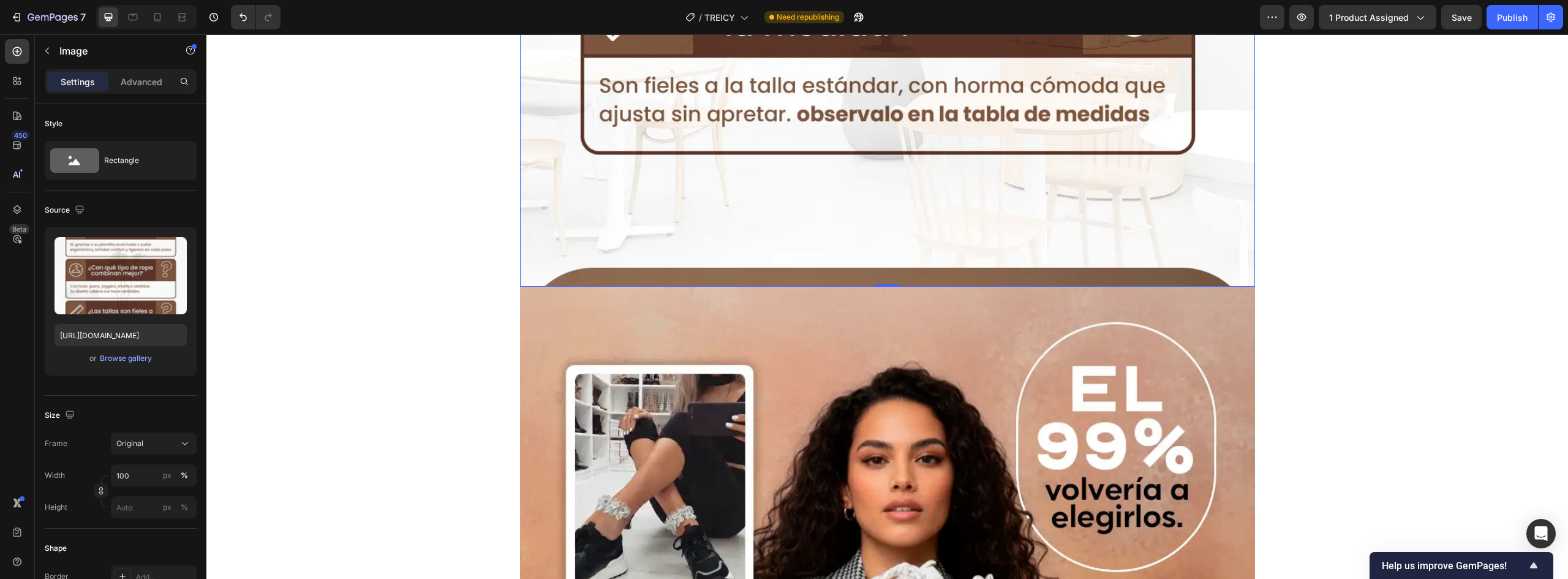
scroll to position [5823, 0]
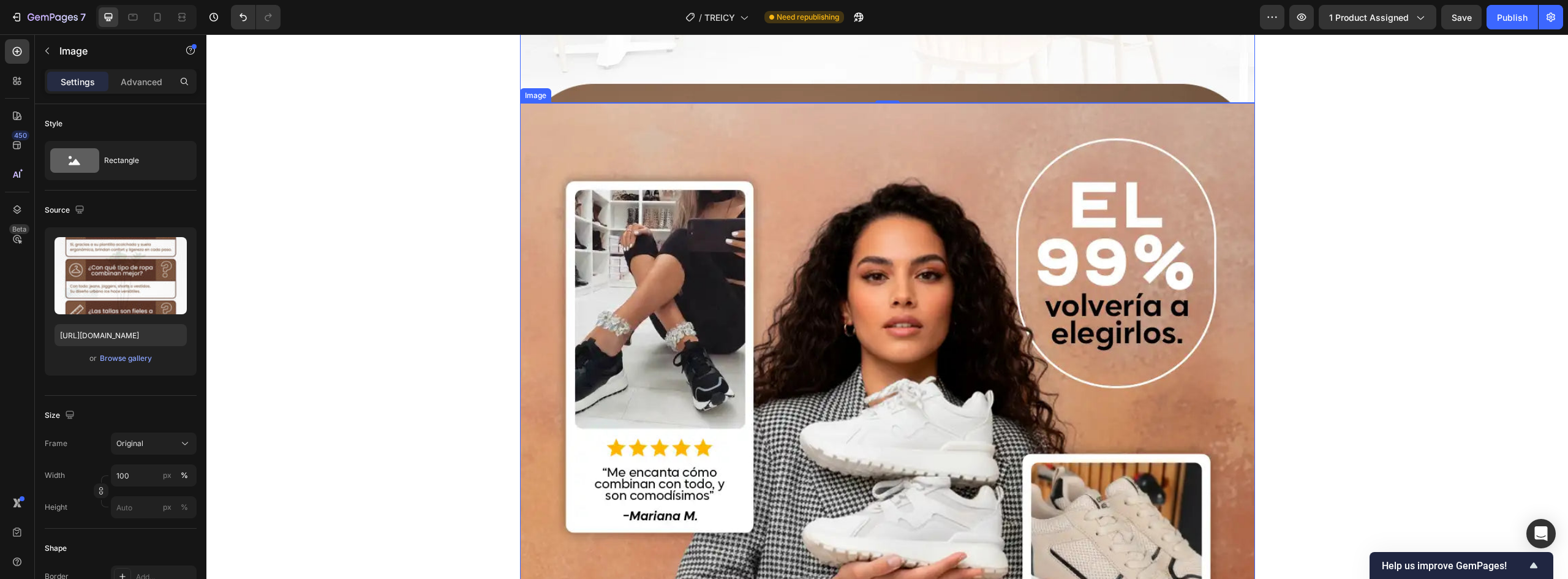
click at [893, 299] on img at bounding box center [888, 563] width 735 height 919
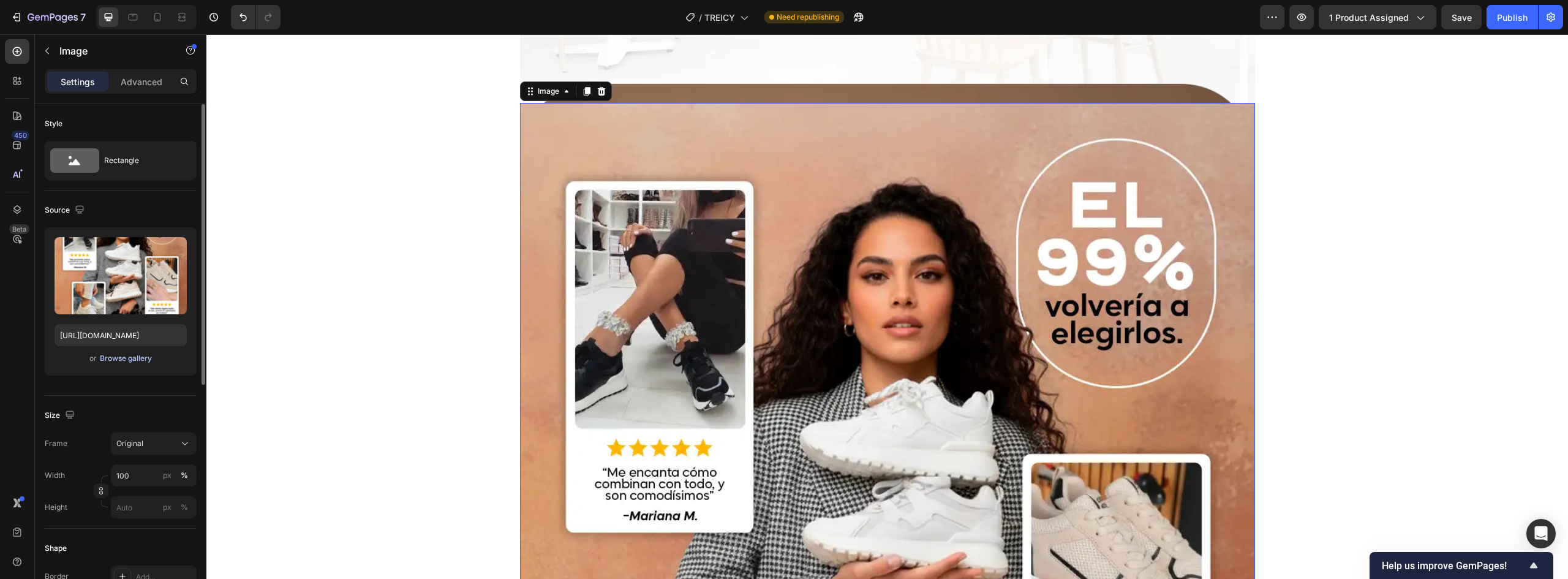
click at [132, 359] on div "Browse gallery" at bounding box center [126, 359] width 52 height 11
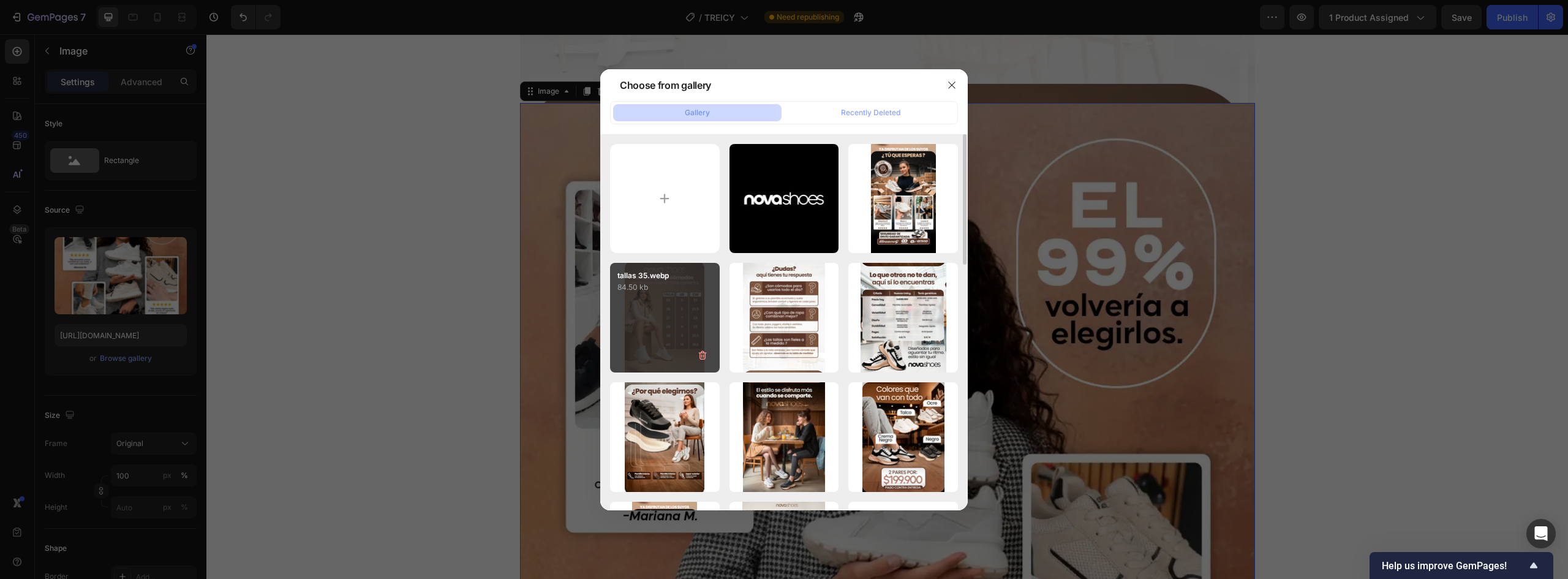
click at [686, 331] on div "tallas 35.webp 84.50 kb" at bounding box center [665, 318] width 110 height 110
type input "https://cdn.shopify.com/s/files/1/0637/5325/7022/files/gempages_586166114766029…"
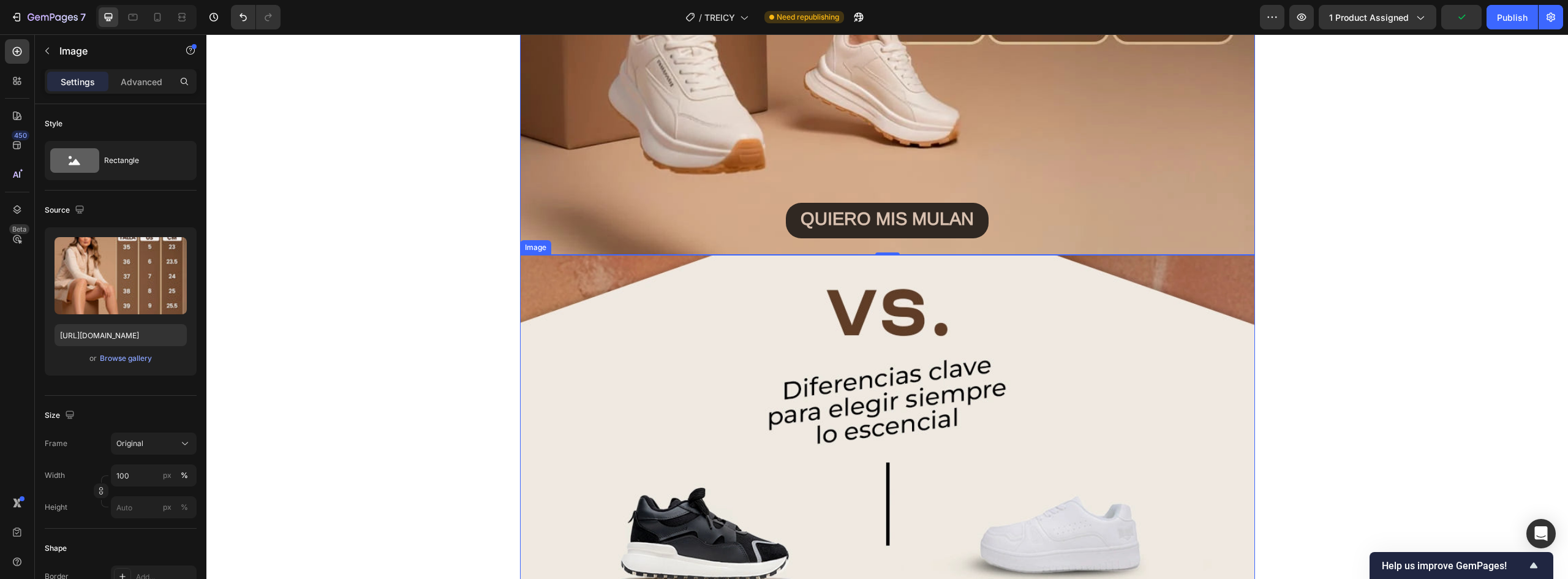
scroll to position [6926, 0]
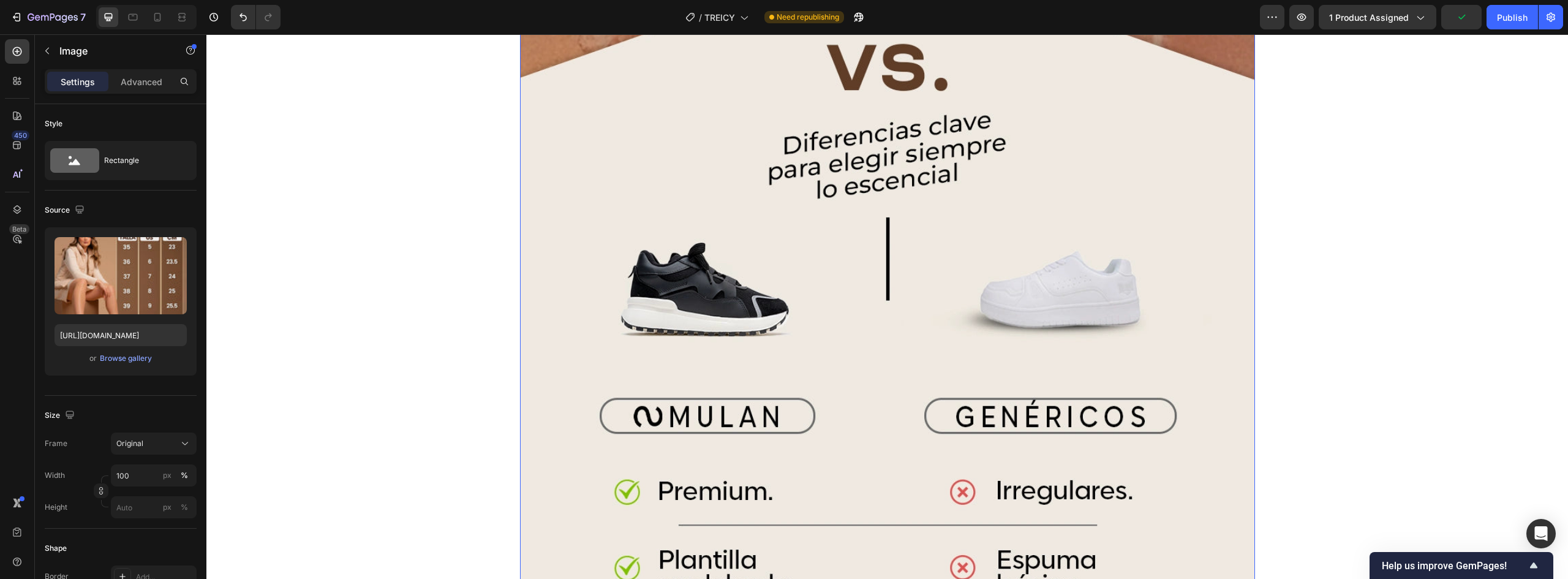
click at [806, 338] on img at bounding box center [888, 469] width 735 height 919
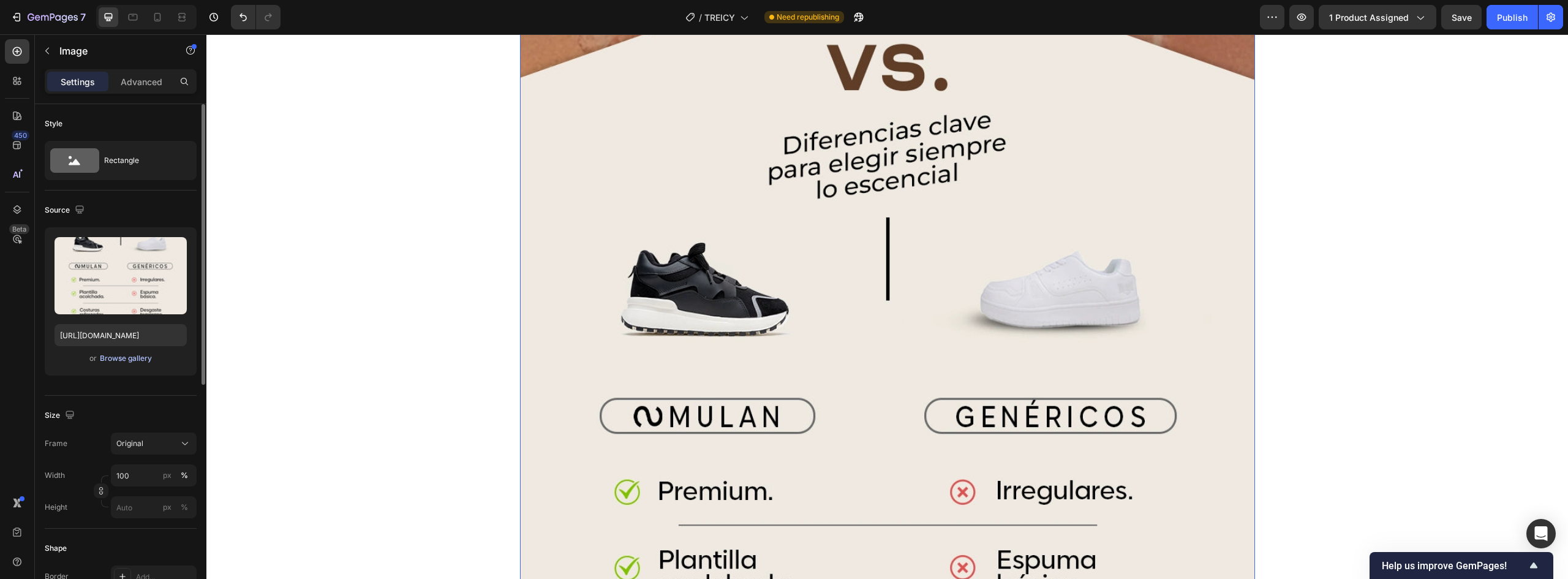
click at [121, 357] on div "Browse gallery" at bounding box center [126, 359] width 52 height 11
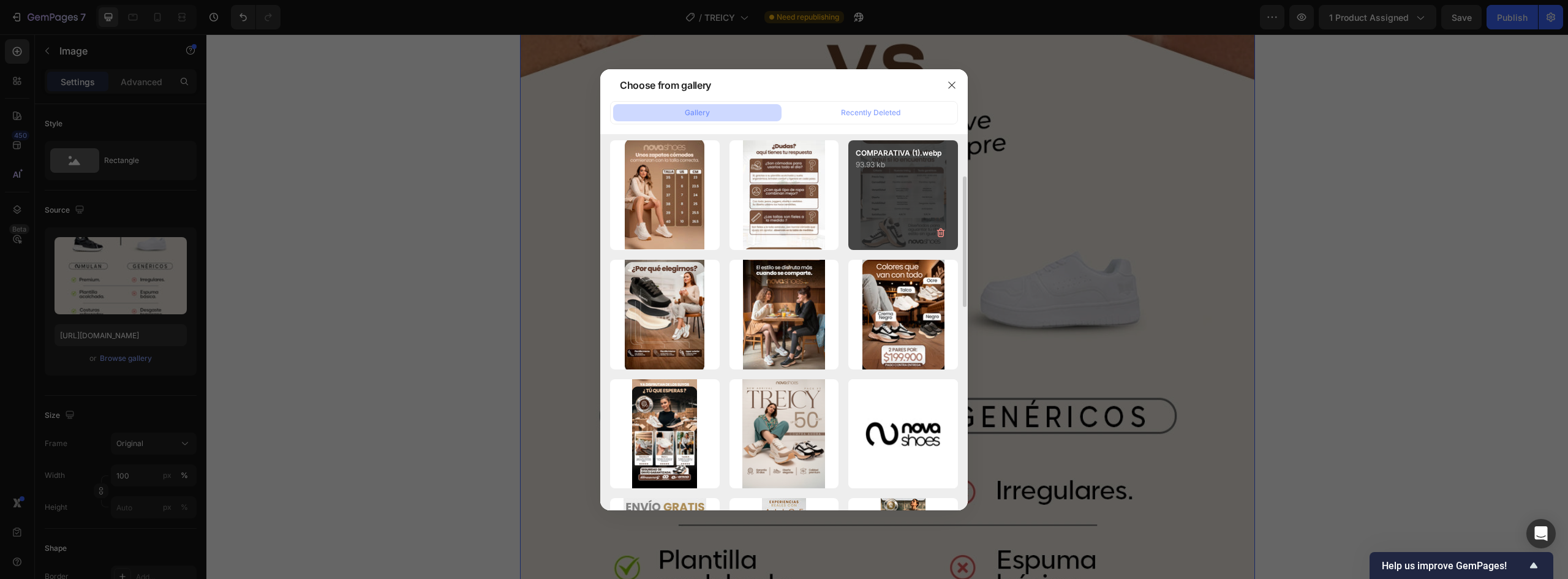
scroll to position [0, 0]
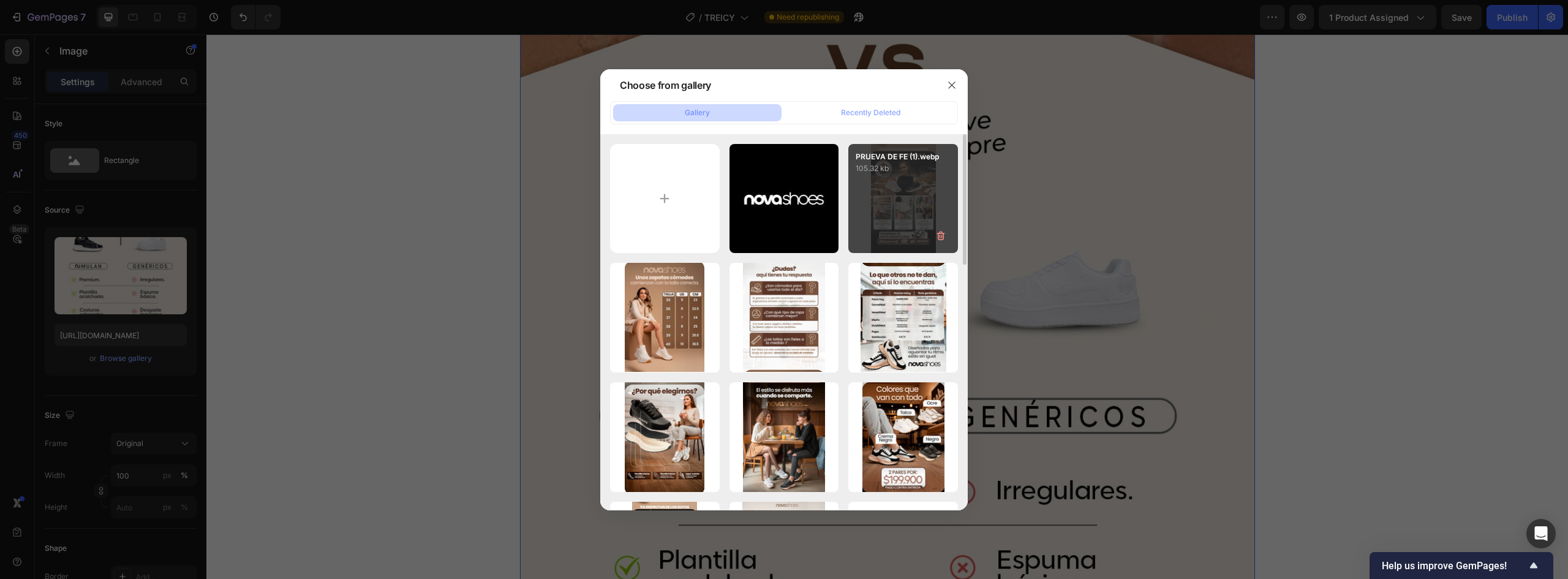
click at [915, 188] on div "PRUEVA DE FE (1).webp 105.32 kb" at bounding box center [903, 199] width 110 height 110
type input "https://cdn.shopify.com/s/files/1/0637/5325/7022/files/gempages_586166114766029…"
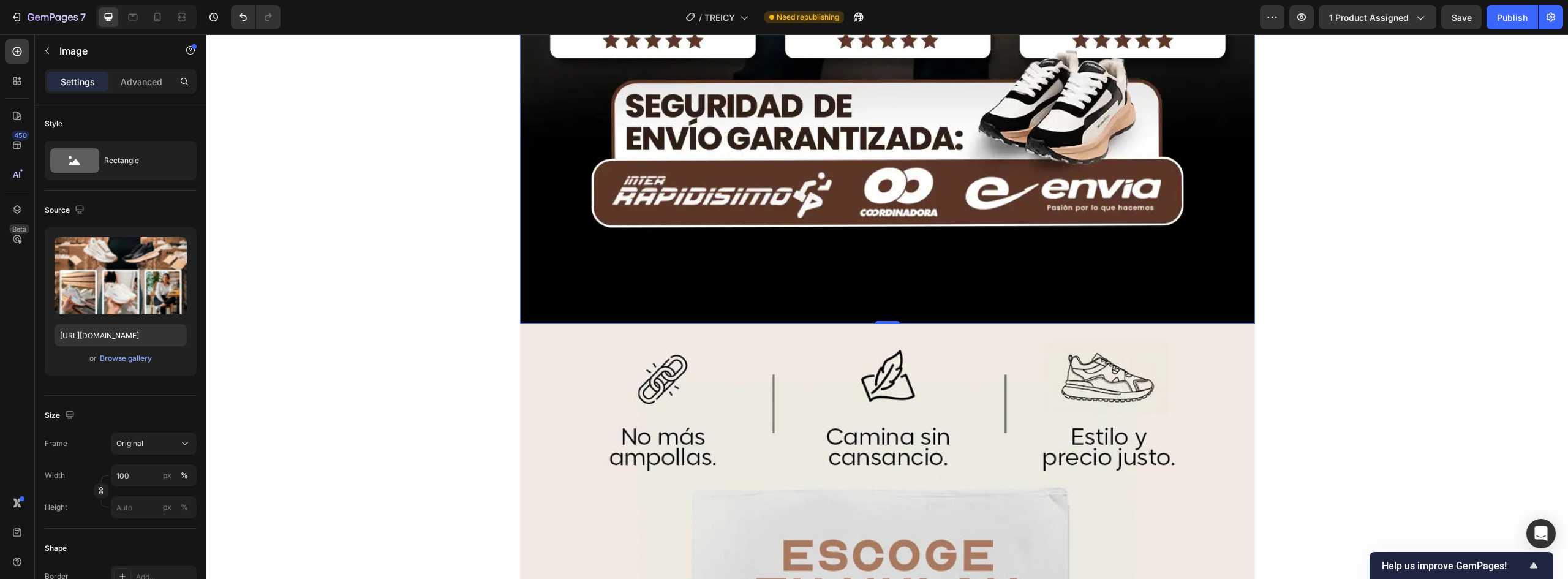
scroll to position [8091, 0]
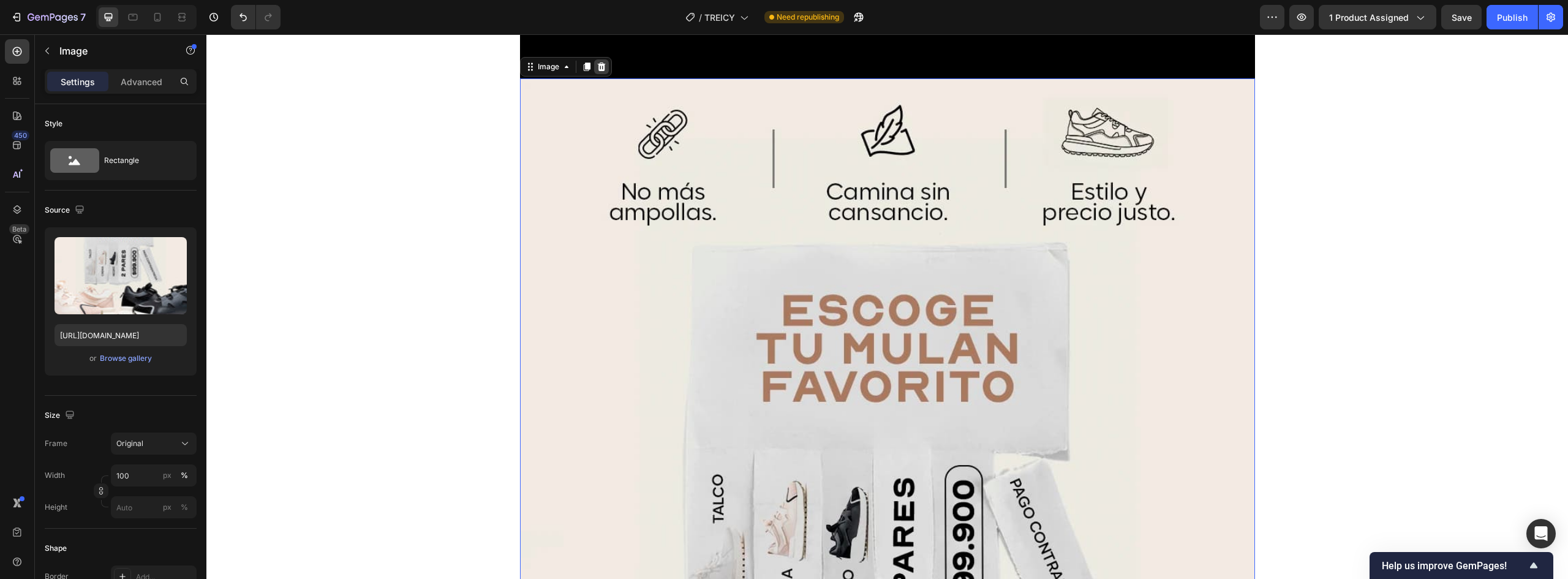
click at [597, 67] on icon at bounding box center [601, 67] width 8 height 9
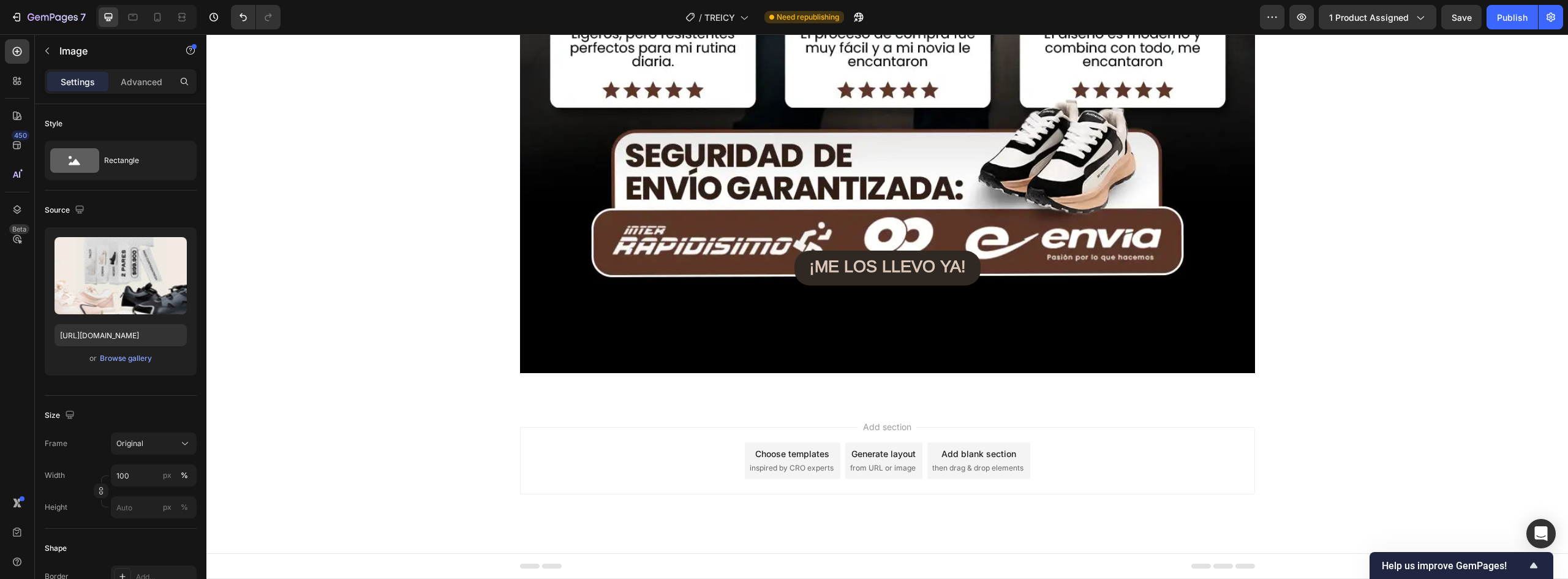
scroll to position [7796, 0]
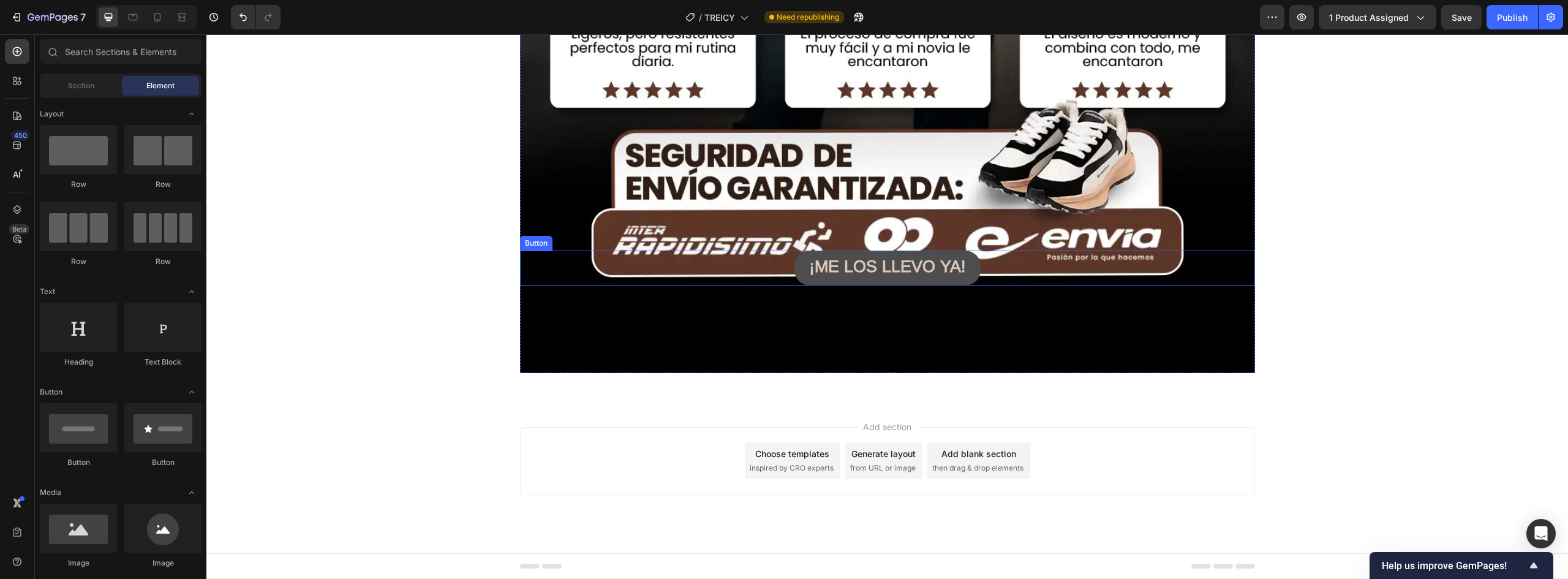
click at [963, 265] on button "¡ME LOS LLEVO YA!" at bounding box center [888, 268] width 186 height 35
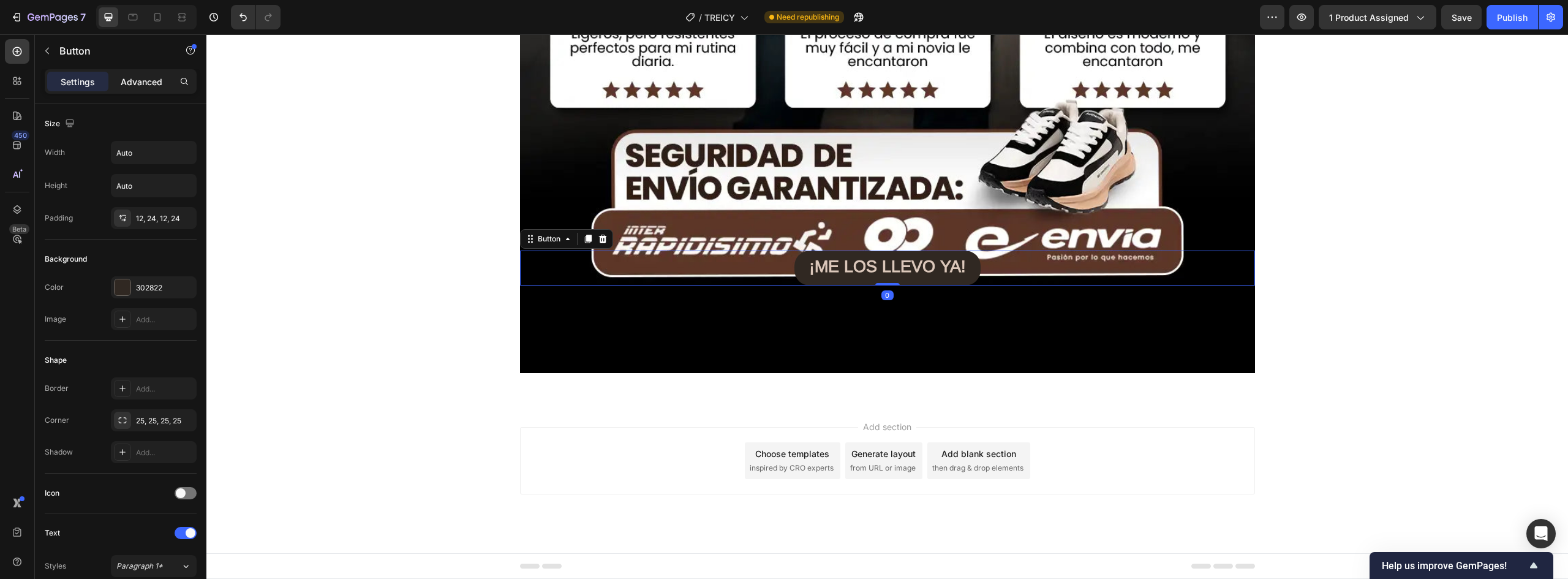
click at [149, 77] on p "Advanced" at bounding box center [141, 82] width 42 height 13
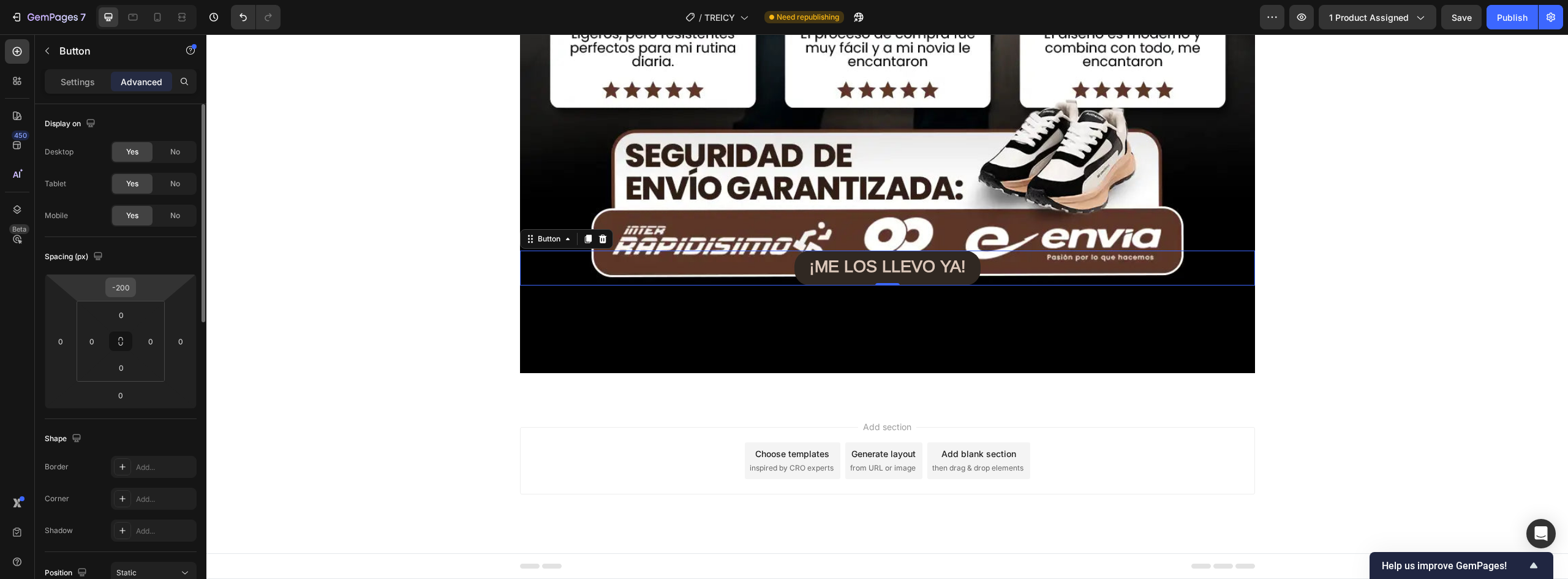
click at [128, 285] on input "-200" at bounding box center [121, 287] width 25 height 19
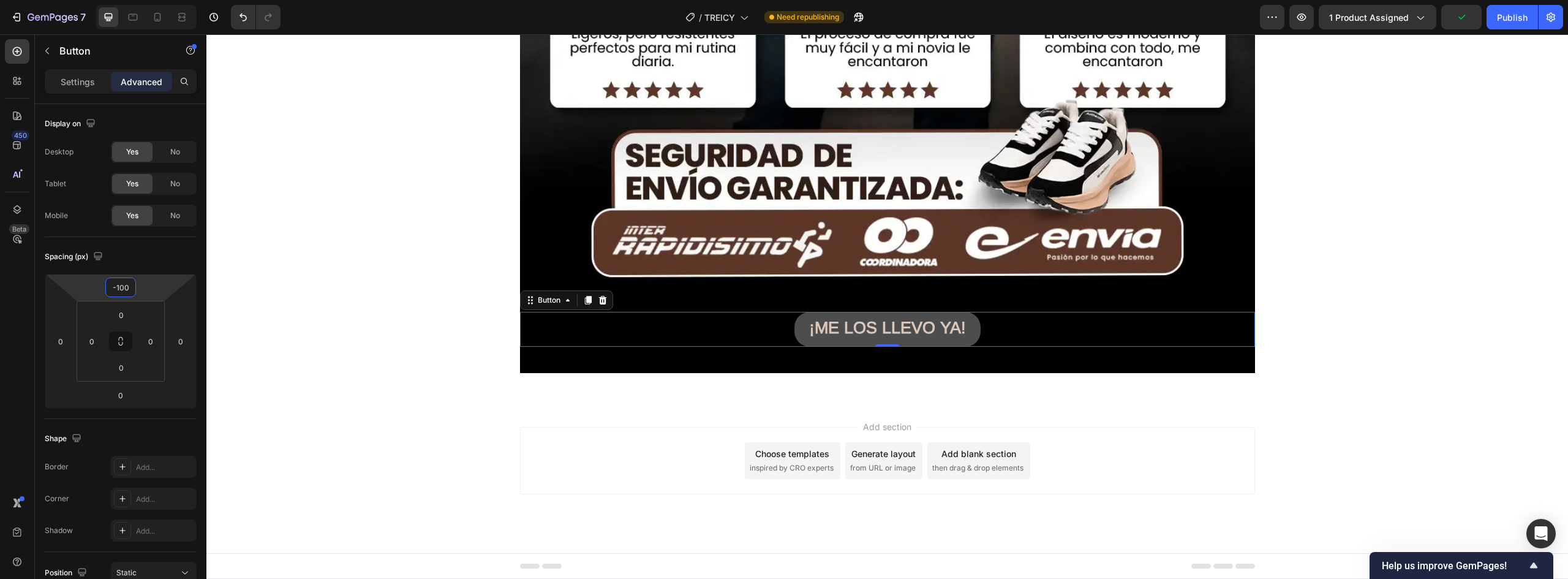
type input "-100"
click at [969, 323] on button "¡ME LOS LLEVO YA!" at bounding box center [888, 329] width 186 height 35
click at [78, 75] on p "Settings" at bounding box center [77, 82] width 34 height 13
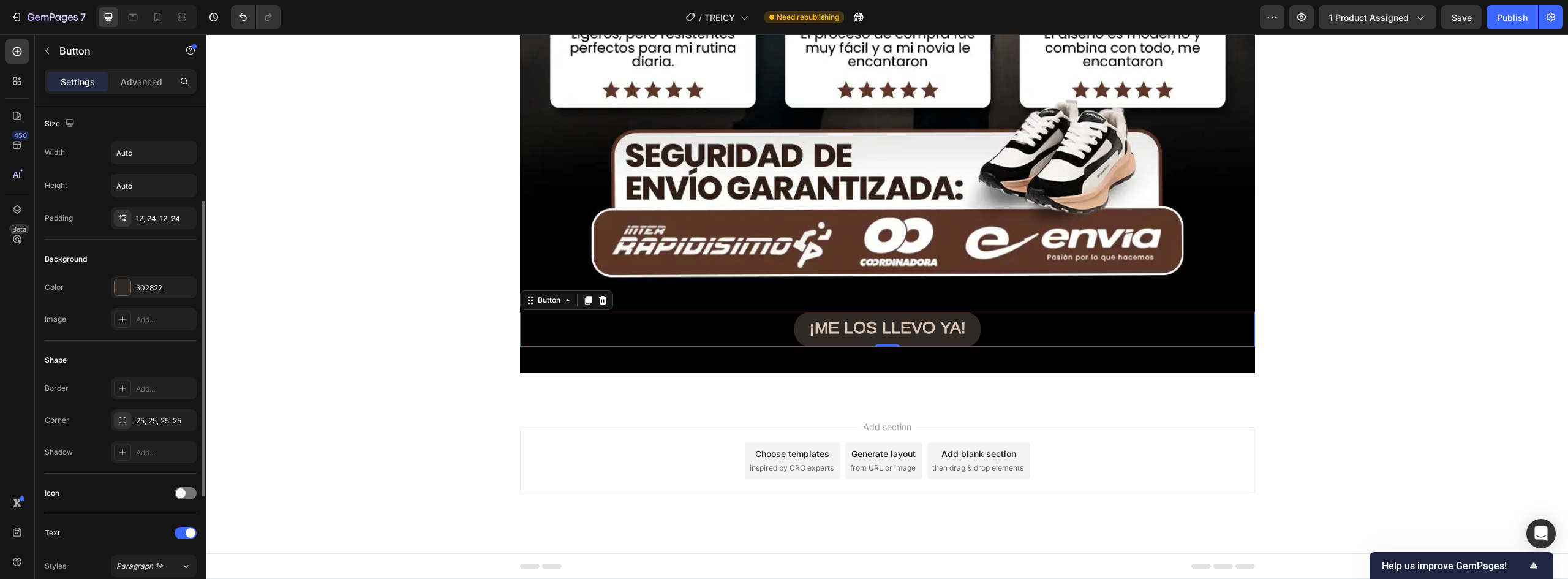
scroll to position [123, 0]
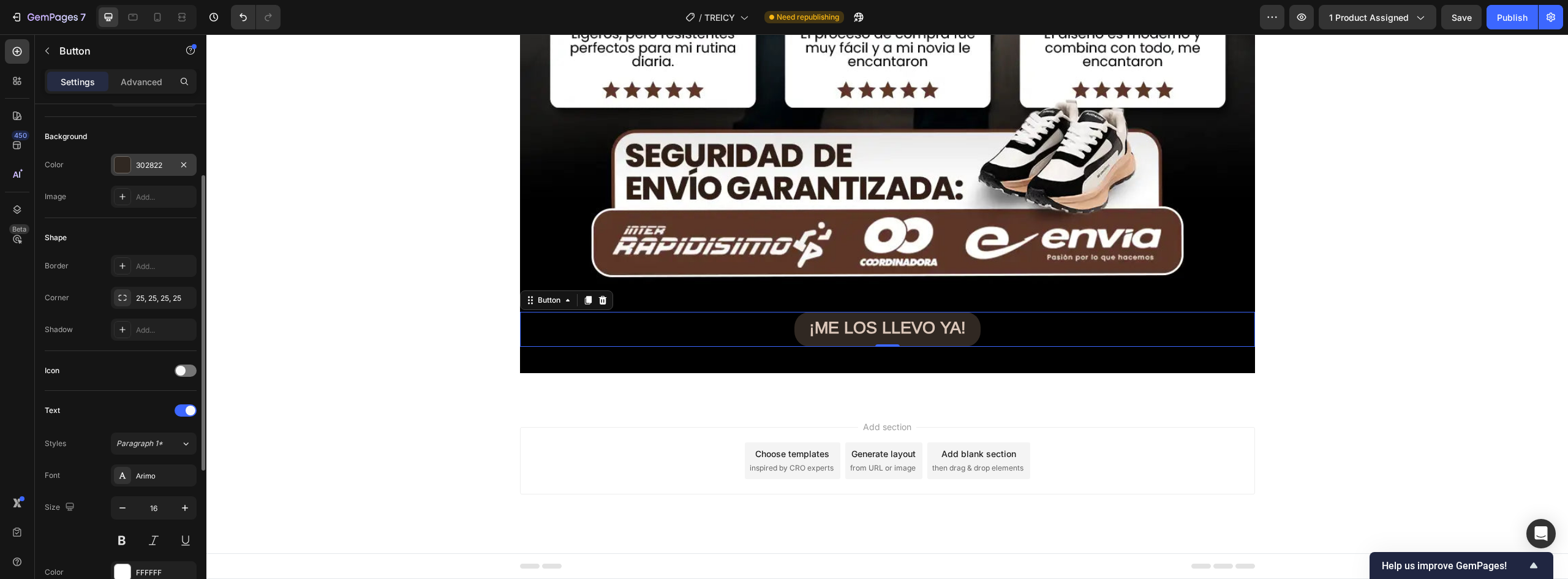
click at [129, 164] on div at bounding box center [122, 165] width 16 height 16
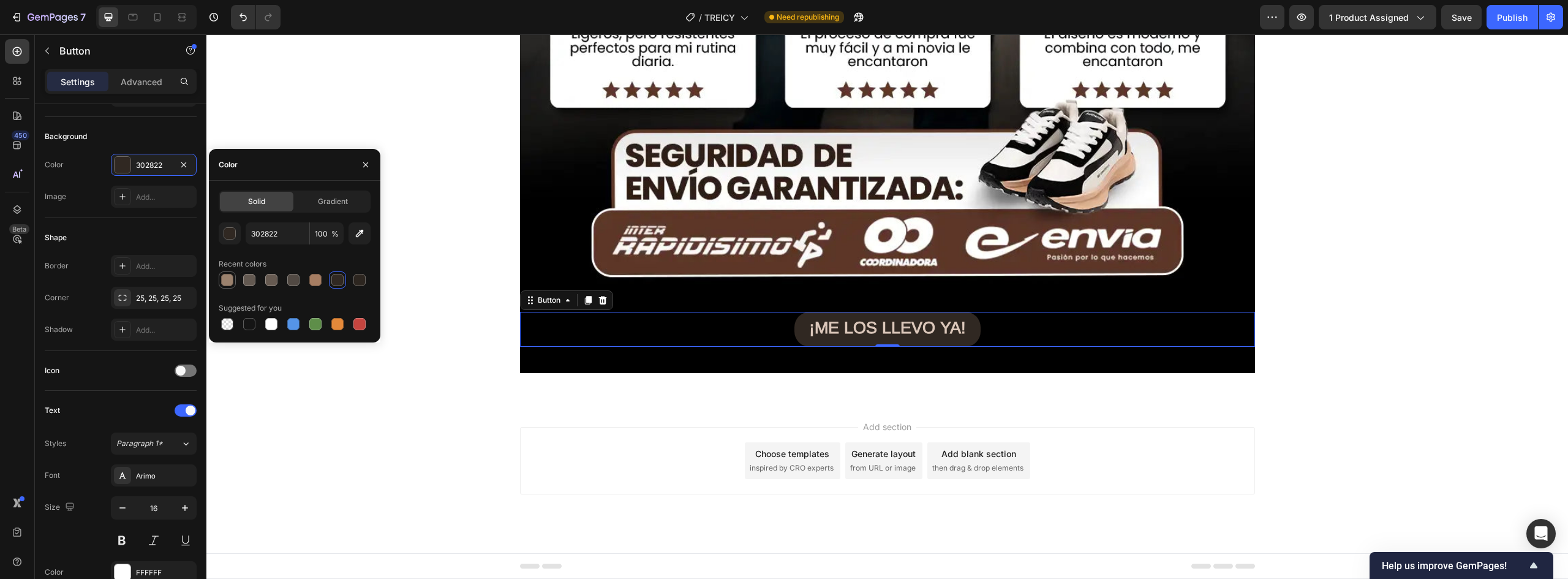
click at [223, 276] on div at bounding box center [228, 280] width 12 height 12
type input "9B826E"
click at [865, 329] on strong "¡ME LOS LLEVO YA!" at bounding box center [887, 328] width 157 height 19
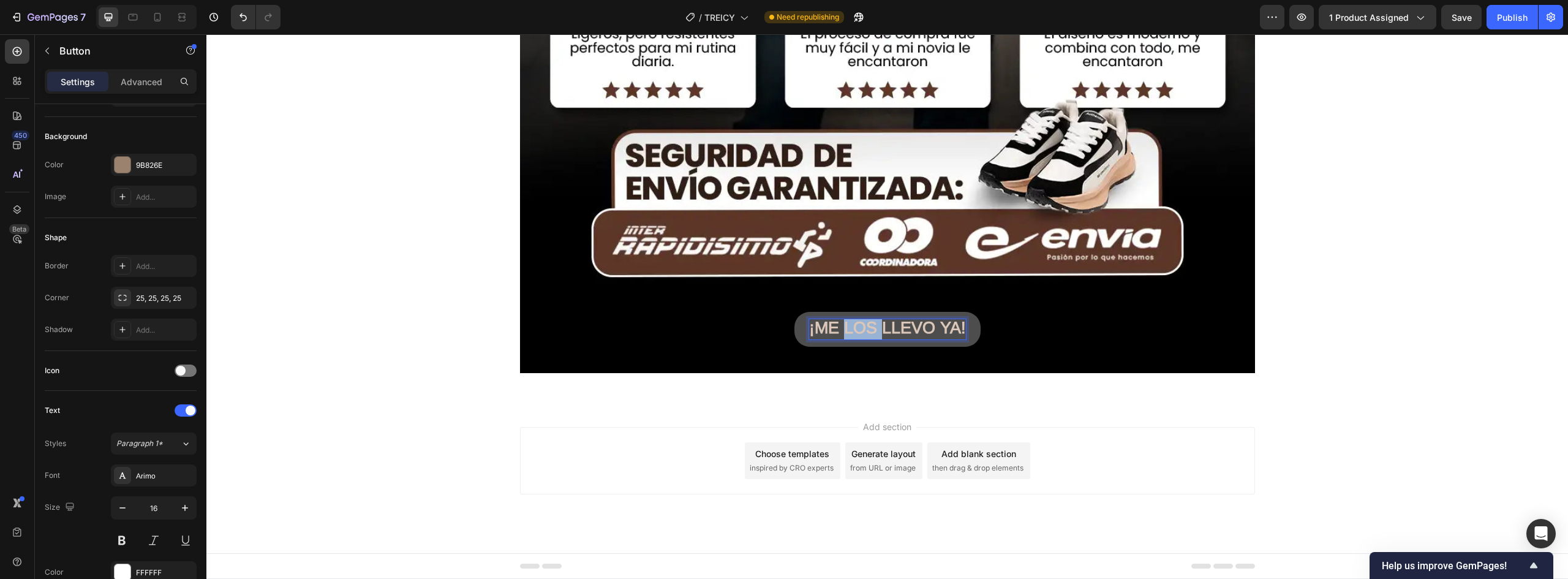
click at [865, 329] on strong "¡ME LOS LLEVO YA!" at bounding box center [887, 328] width 157 height 19
drag, startPoint x: 807, startPoint y: 327, endPoint x: 1078, endPoint y: 327, distance: 271.0
click at [1078, 327] on div "¡ME LOS LLEVO YA! Button 0" at bounding box center [888, 329] width 735 height 35
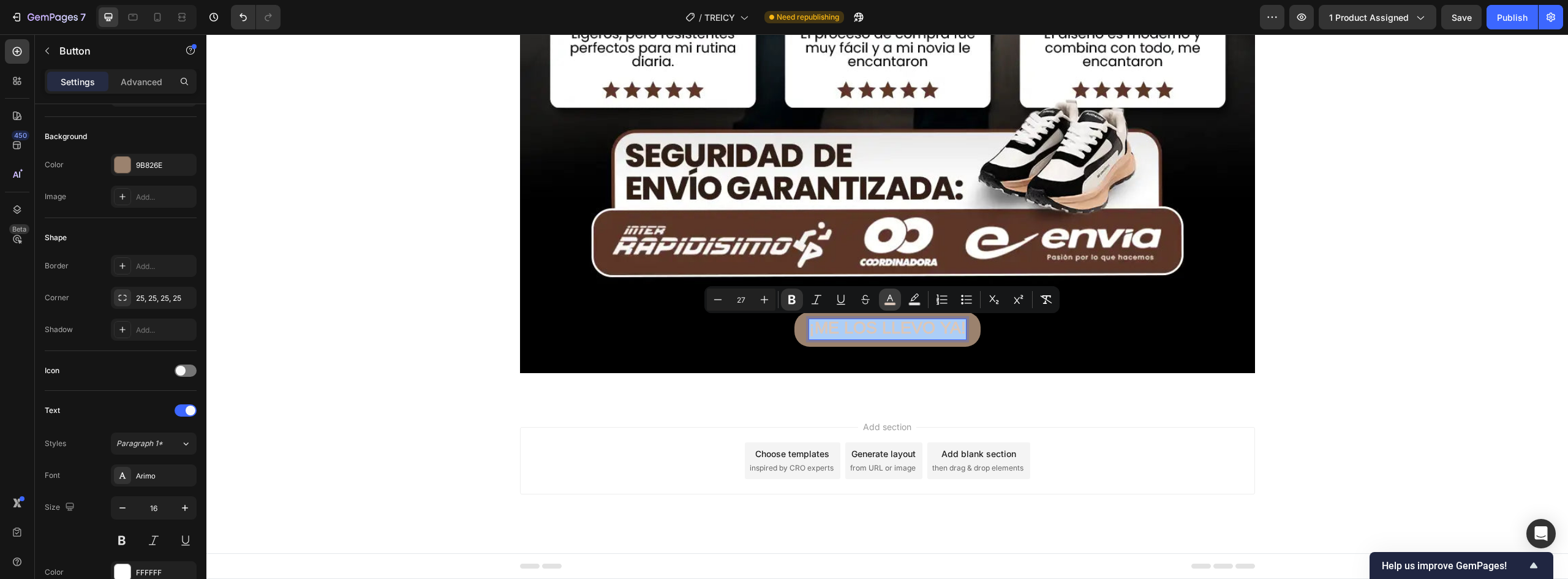
click at [886, 299] on icon "Editor contextual toolbar" at bounding box center [890, 300] width 12 height 12
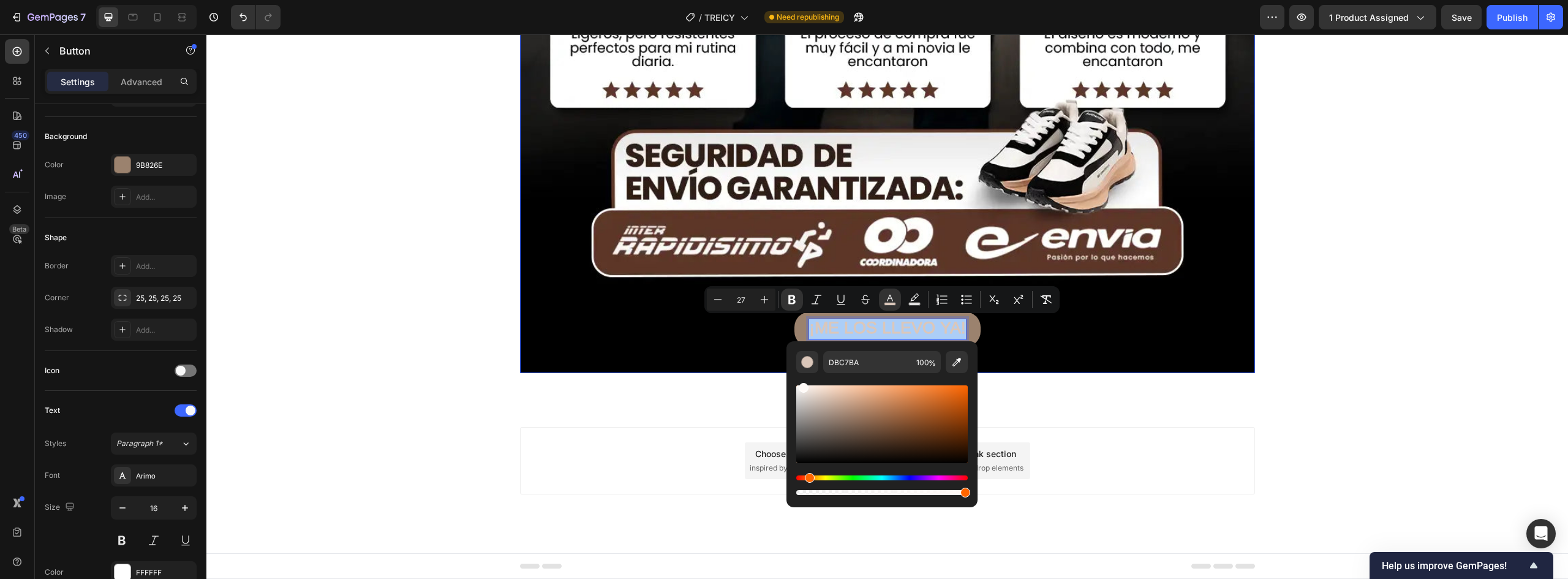
drag, startPoint x: 1009, startPoint y: 414, endPoint x: 760, endPoint y: 362, distance: 254.4
type input "FFFAF7"
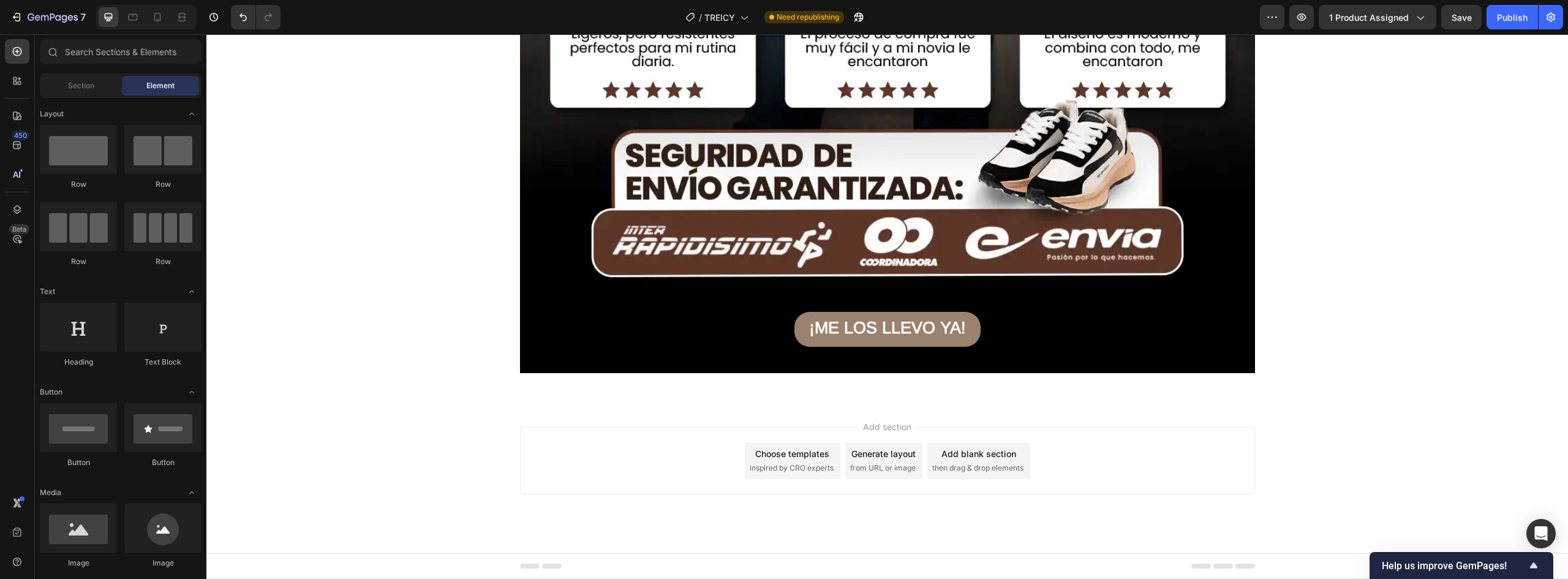
click at [1105, 418] on div "Add section Choose templates inspired by CRO experts Generate layout from URL o…" at bounding box center [887, 478] width 1362 height 151
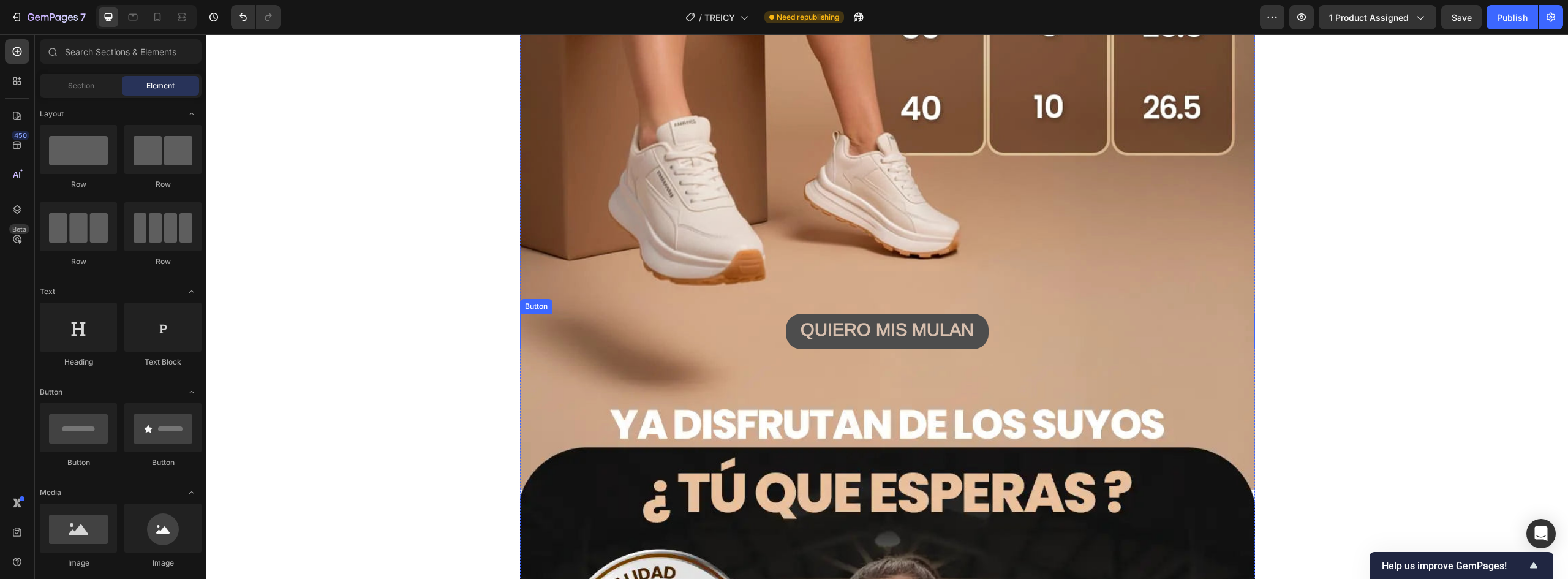
scroll to position [6447, 0]
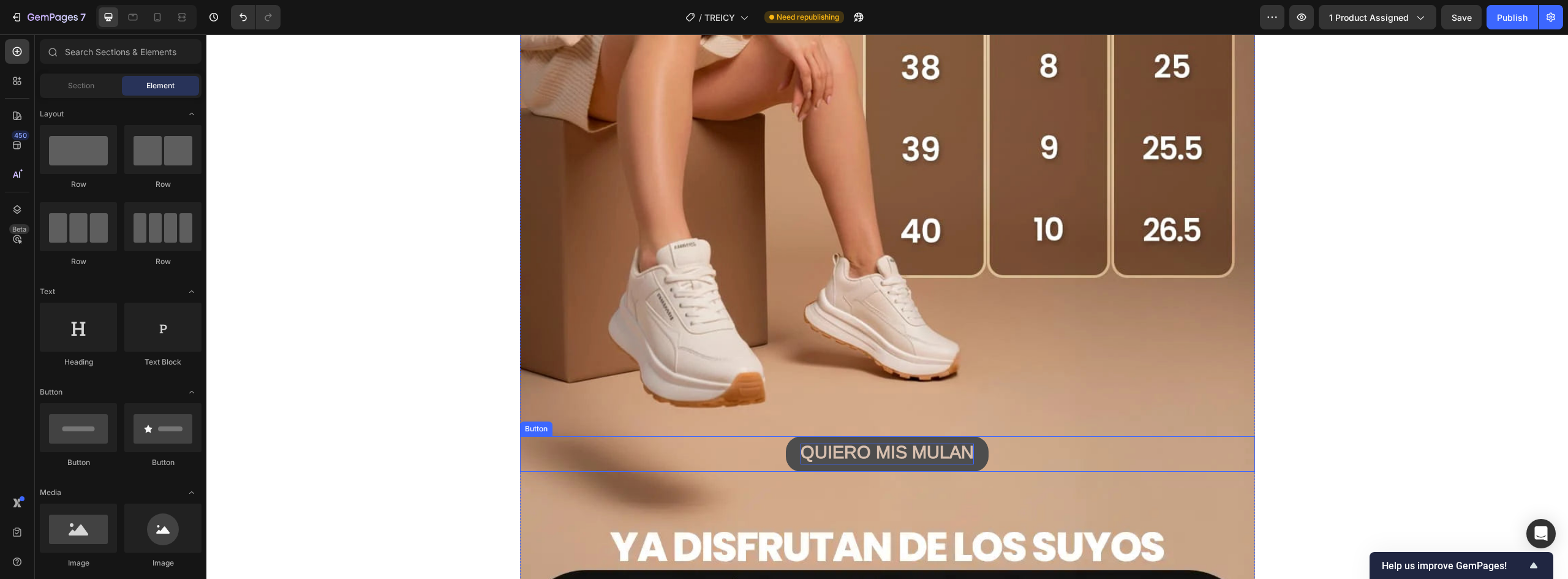
click at [920, 455] on strong "QUIERO MIS MULAN" at bounding box center [887, 452] width 173 height 20
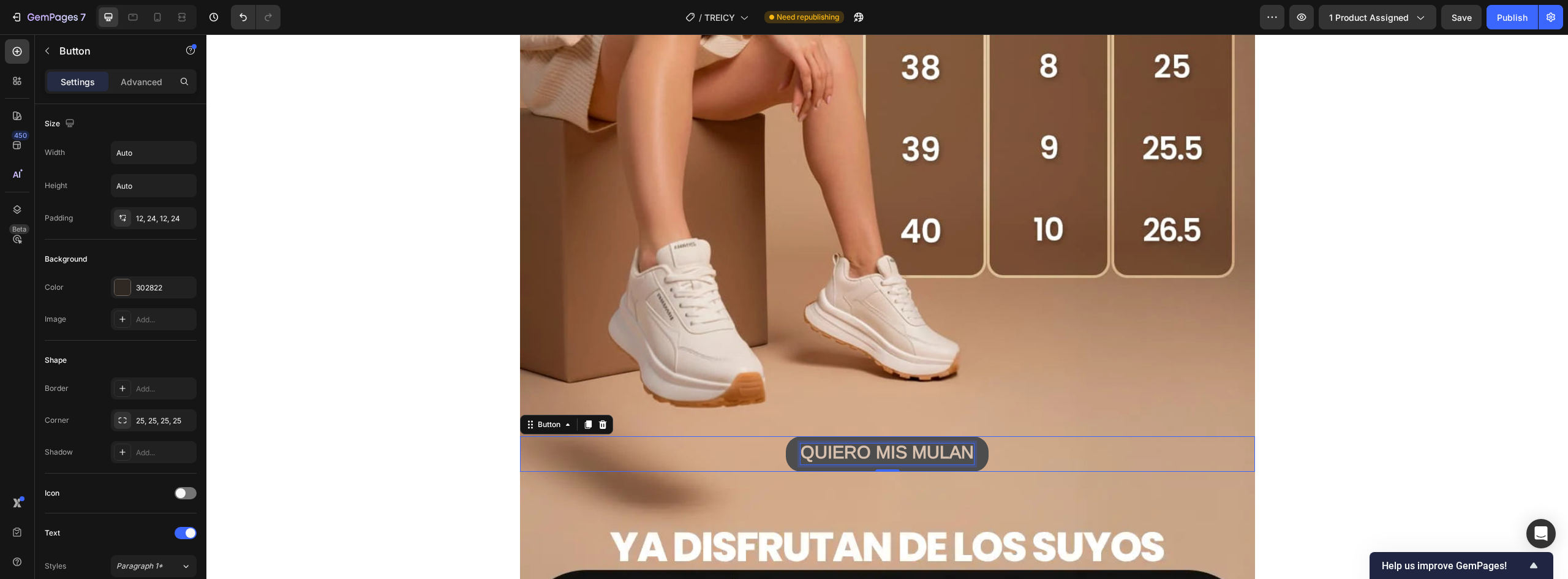
click at [919, 455] on strong "QUIERO MIS MULAN" at bounding box center [887, 452] width 173 height 20
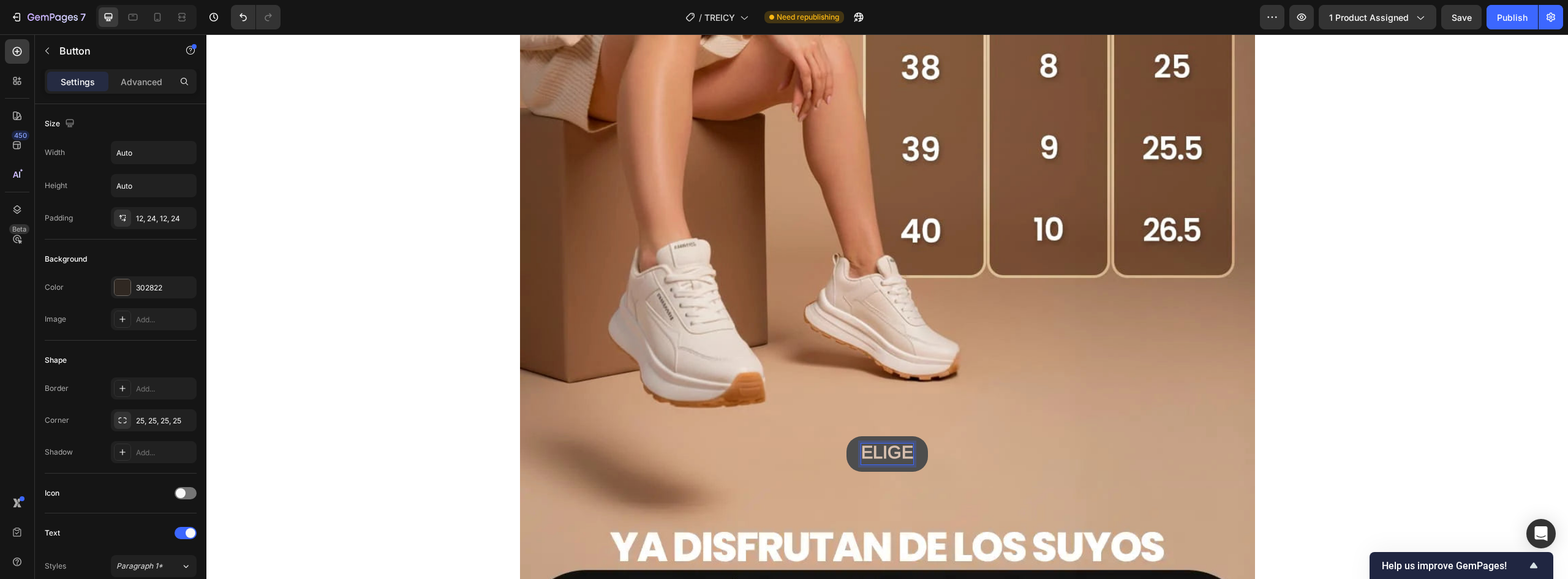
click at [847, 436] on button "ELIGE" at bounding box center [887, 454] width 82 height 36
click at [832, 436] on button "ELIGE TU" at bounding box center [887, 454] width 110 height 36
drag, startPoint x: 950, startPoint y: 451, endPoint x: 675, endPoint y: 432, distance: 275.7
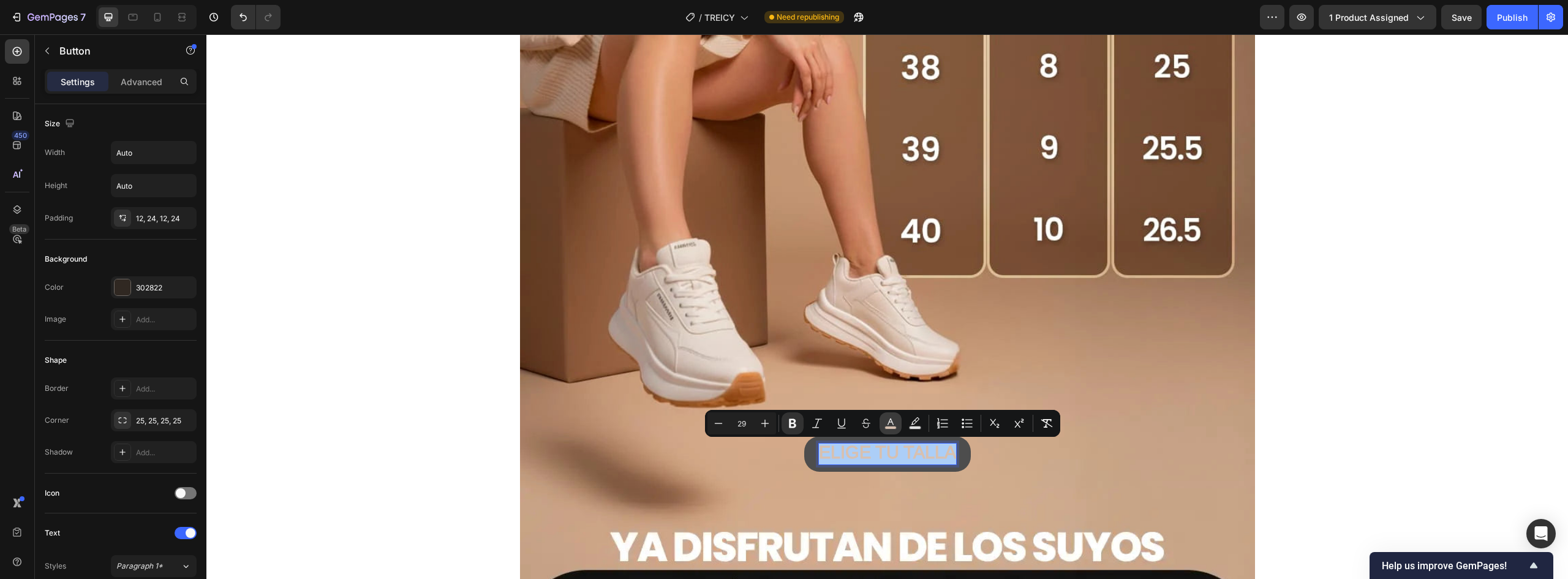
click at [889, 420] on icon "Editor contextual toolbar" at bounding box center [891, 423] width 12 height 12
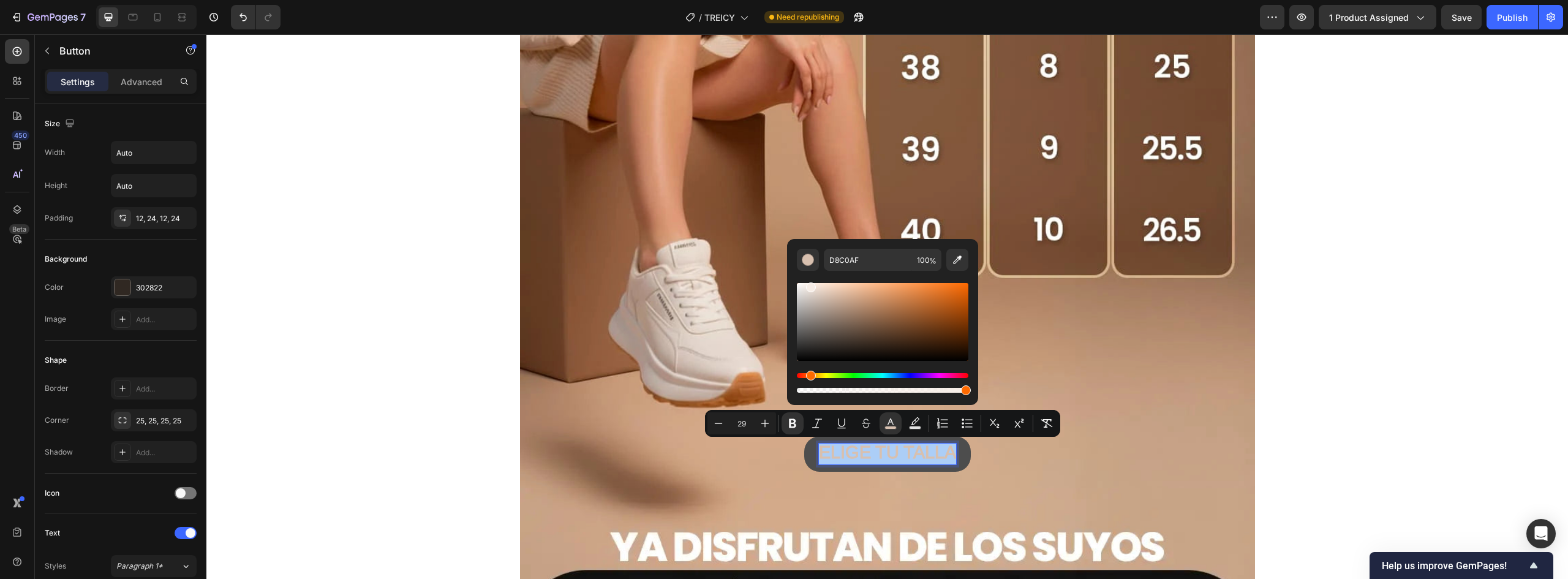
drag, startPoint x: 819, startPoint y: 300, endPoint x: 810, endPoint y: 285, distance: 17.5
click at [810, 285] on div "Editor contextual toolbar" at bounding box center [882, 322] width 171 height 78
type input "F7EDE6"
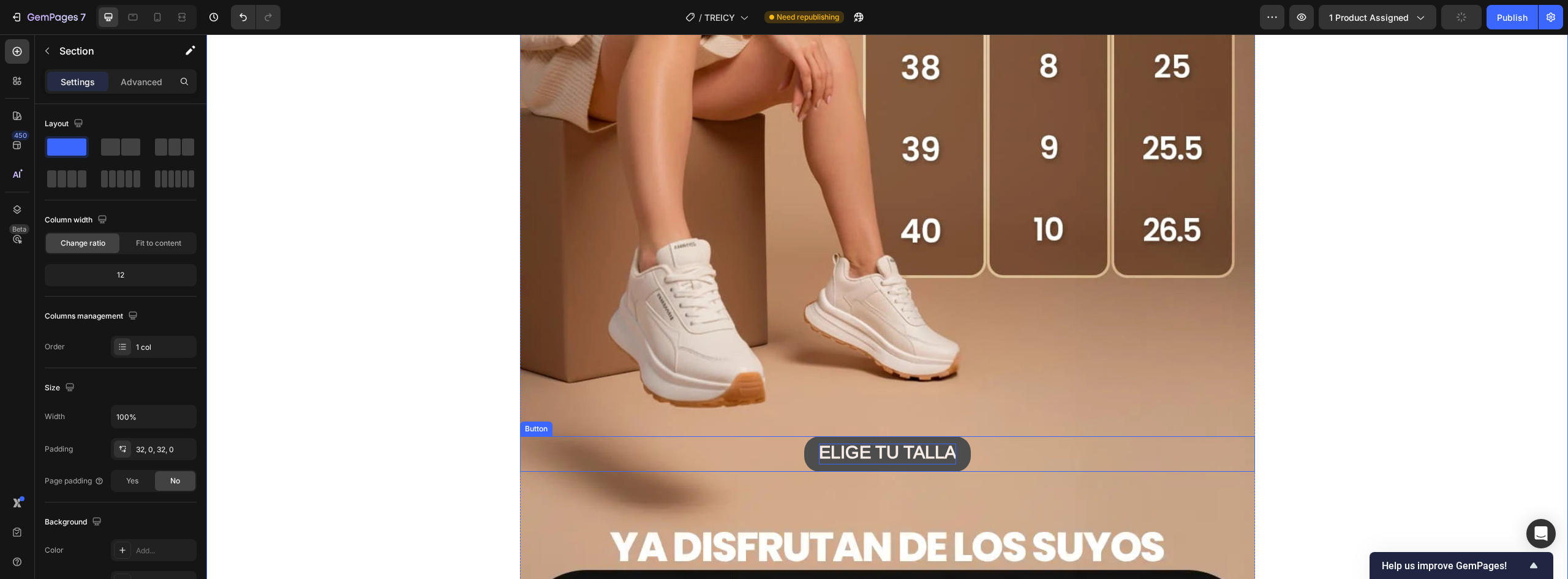
click at [954, 442] on button "ELIGE TU TALLA" at bounding box center [887, 454] width 167 height 36
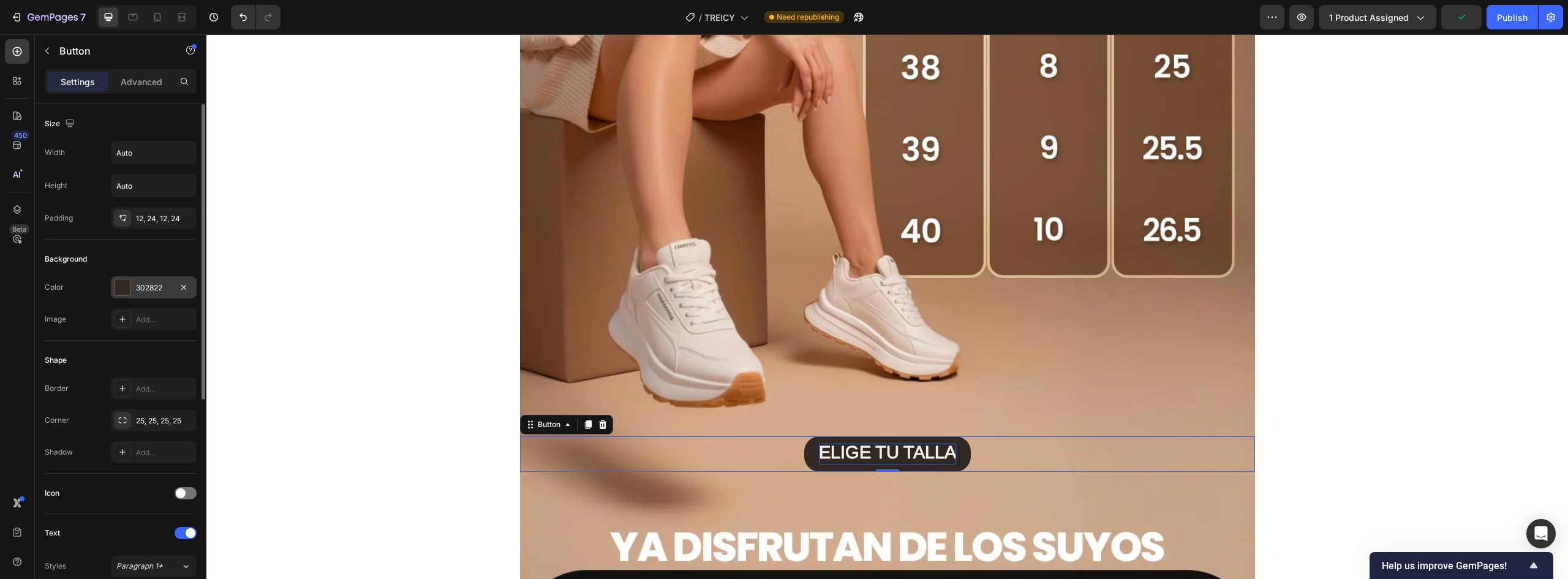
click at [119, 283] on div at bounding box center [122, 287] width 16 height 16
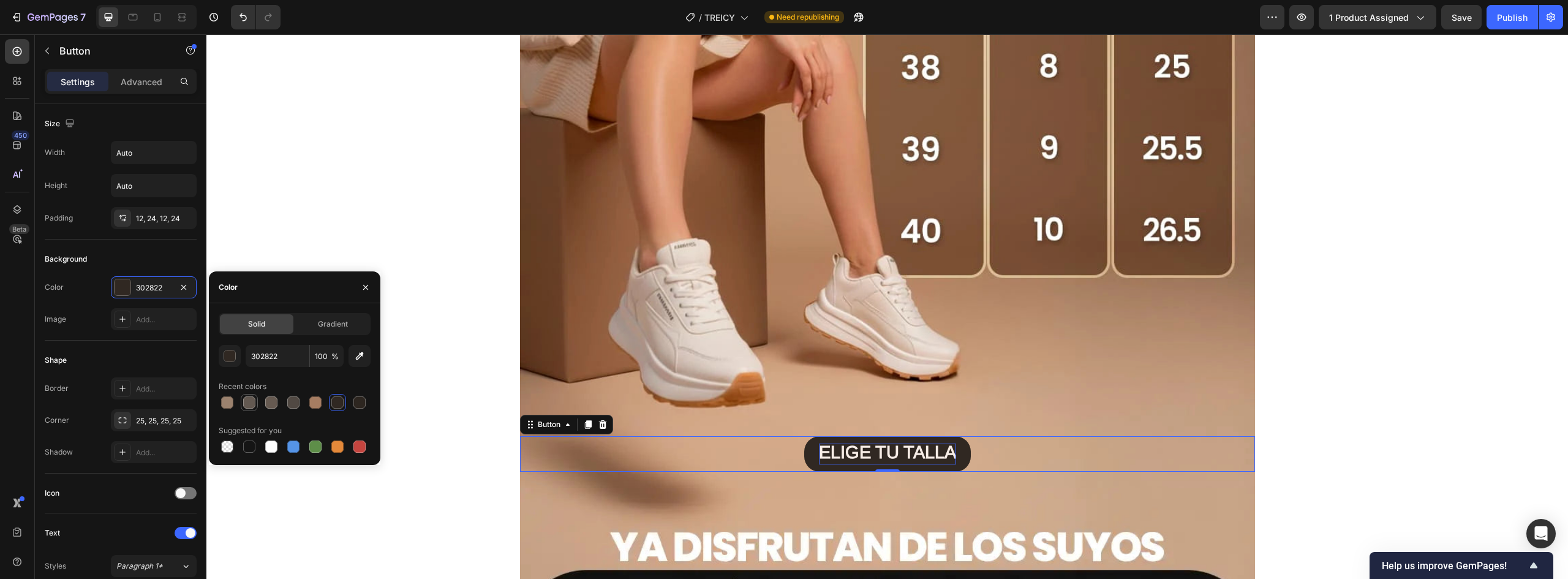
click at [252, 401] on div at bounding box center [250, 403] width 12 height 12
type input "635951"
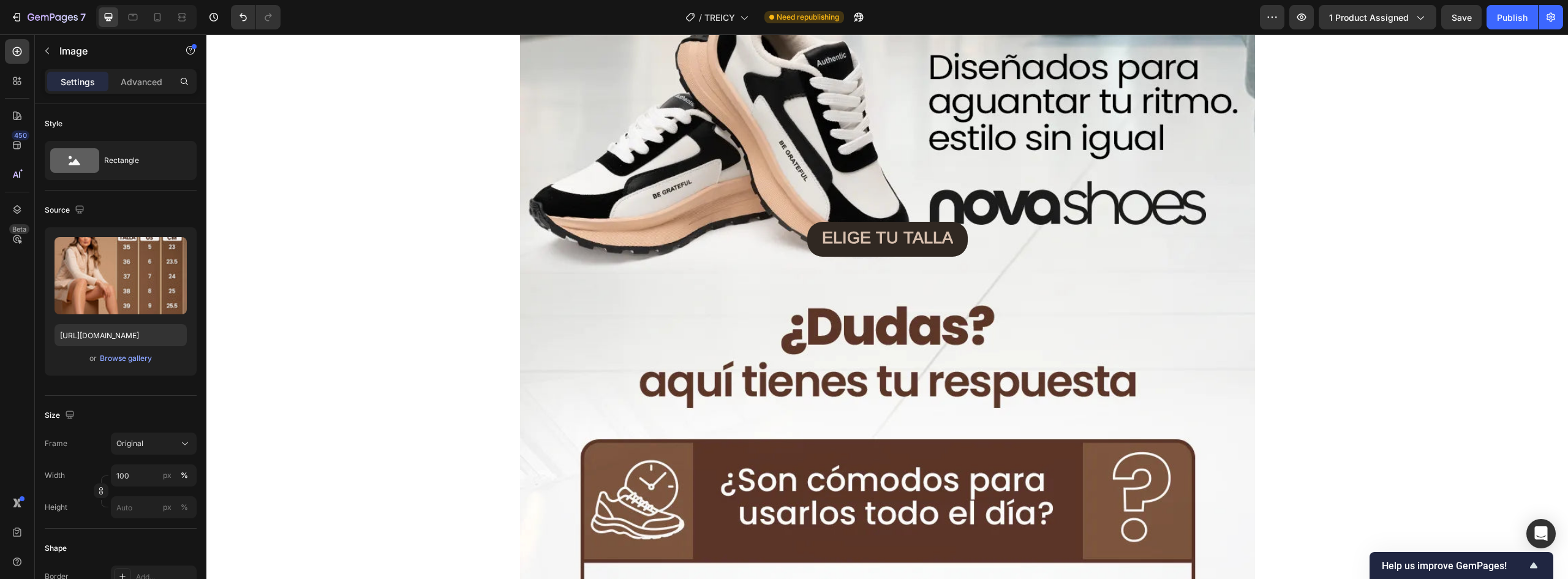
scroll to position [4548, 0]
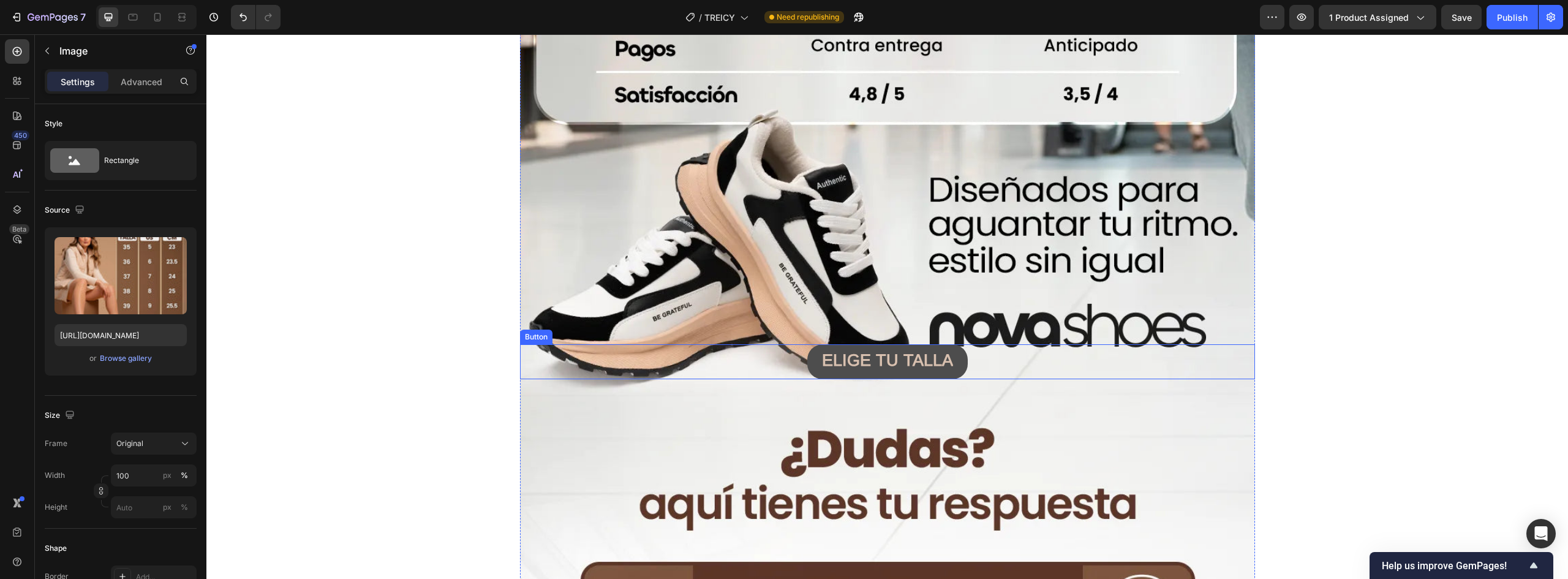
click at [948, 370] on button "ELIGE TU TALLA" at bounding box center [888, 362] width 160 height 35
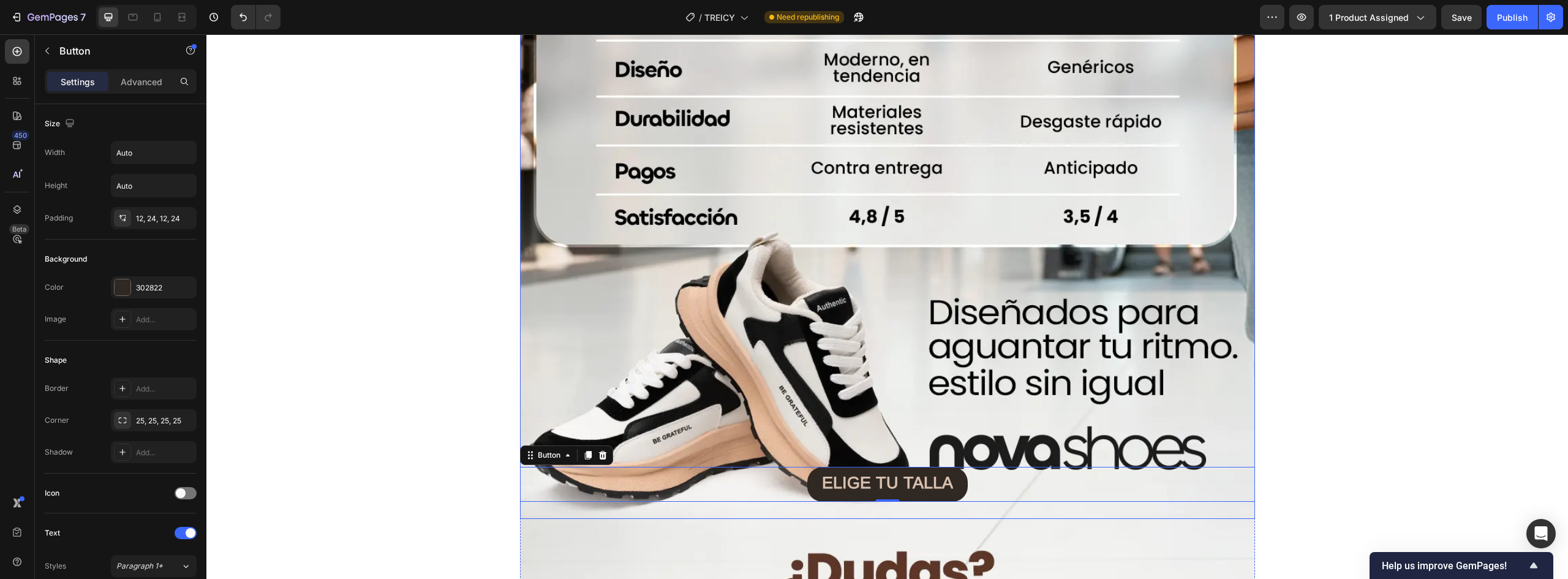
scroll to position [4486, 0]
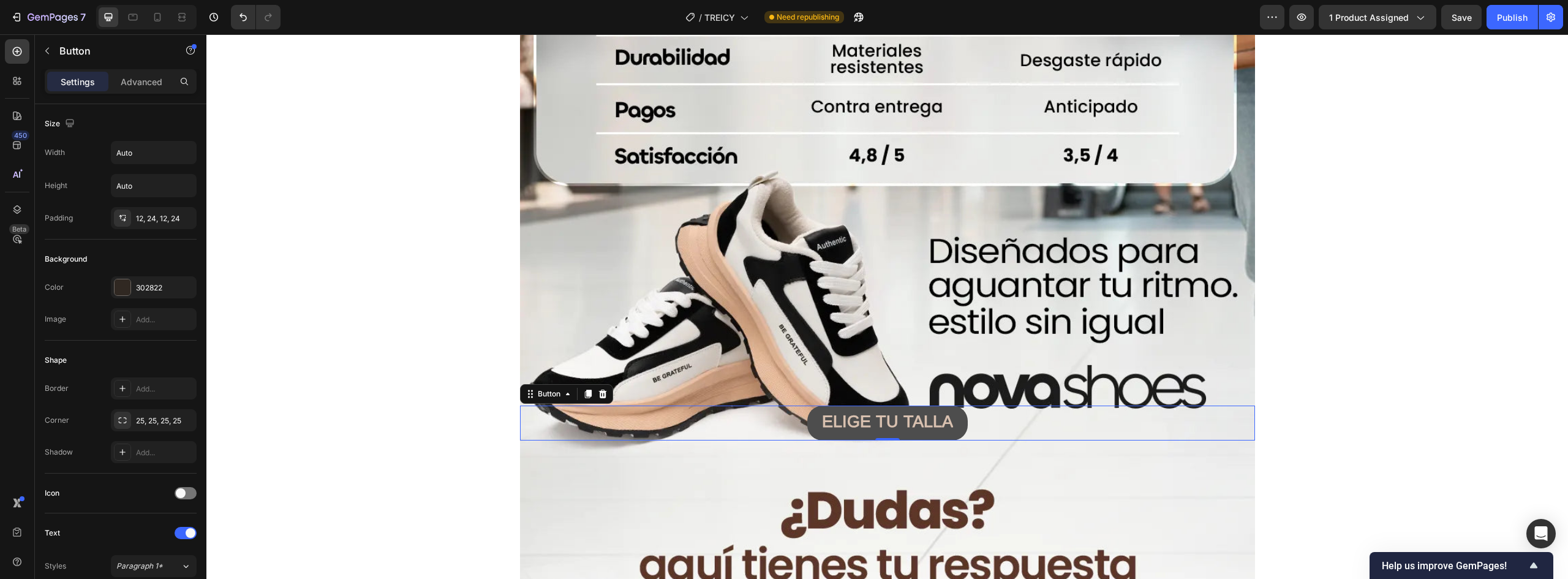
click at [952, 421] on button "ELIGE TU TALLA" at bounding box center [888, 423] width 160 height 35
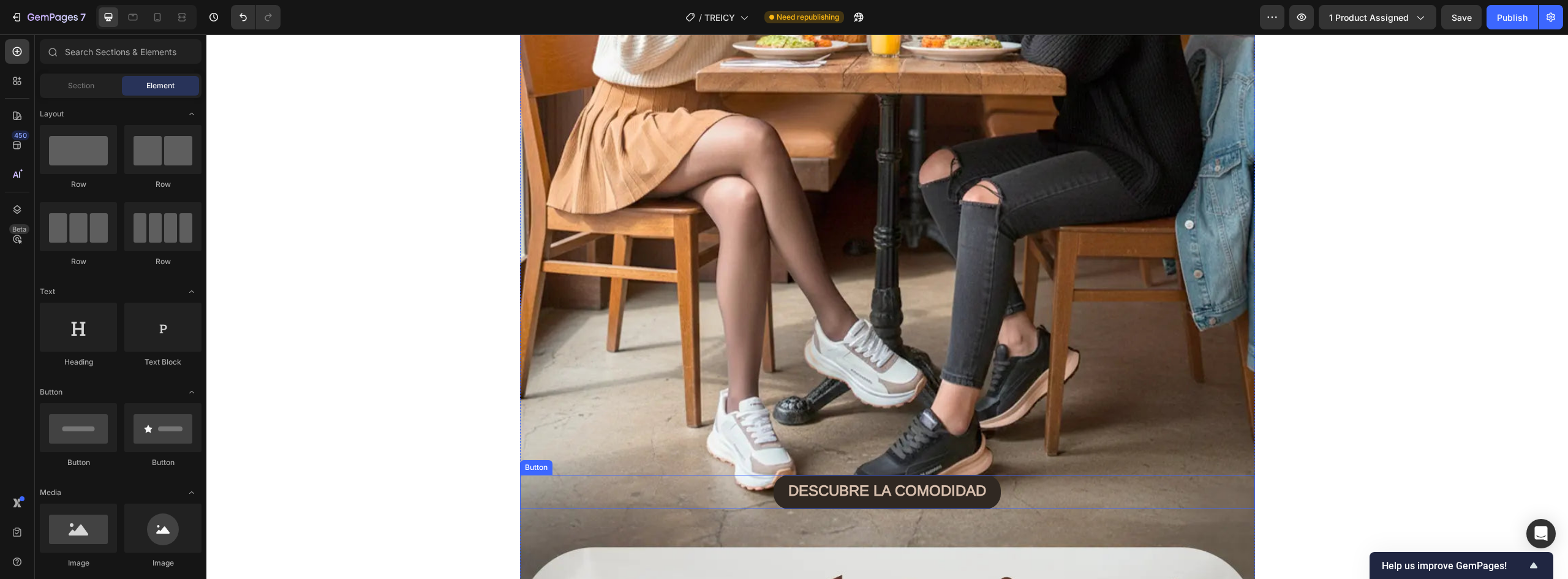
scroll to position [2586, 0]
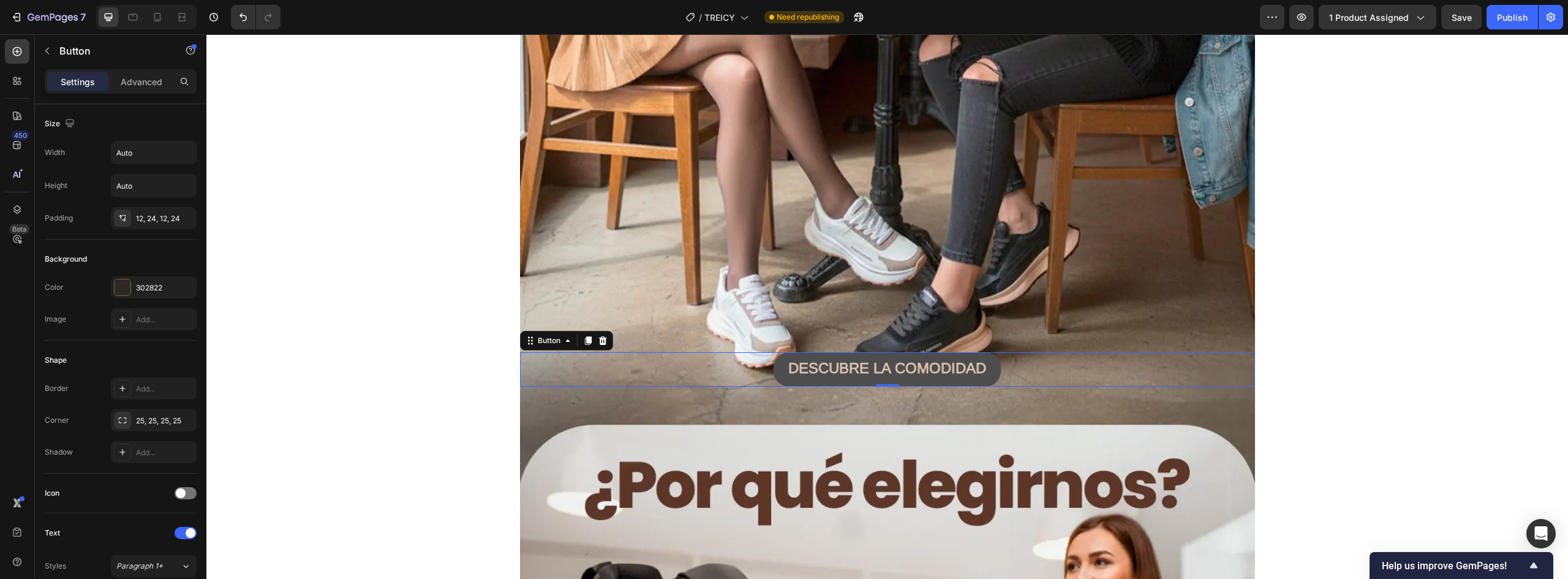
click at [983, 360] on button "DESCUBRE LA COMODIDAD" at bounding box center [886, 370] width 227 height 34
click at [889, 371] on strong "DESCUBRE LA COMODIDAD" at bounding box center [887, 368] width 198 height 16
click at [887, 368] on strong "DESCUBRE LA COMODIDAD" at bounding box center [887, 368] width 198 height 16
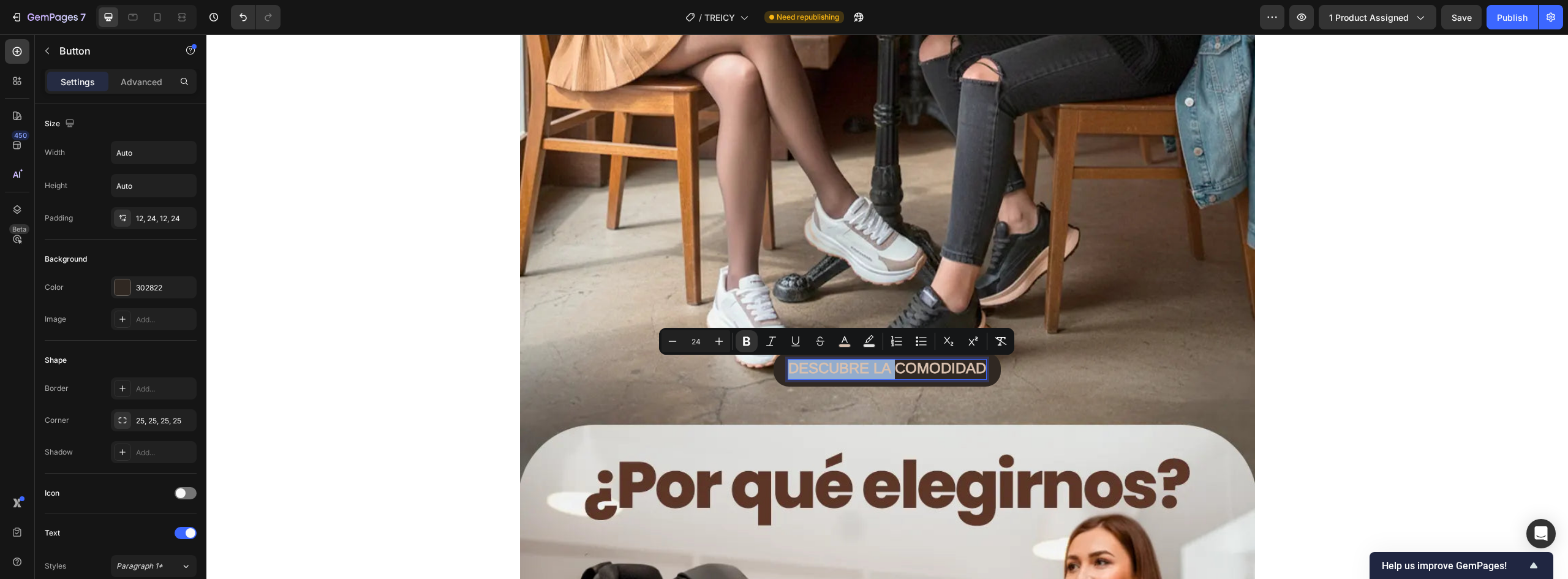
drag, startPoint x: 887, startPoint y: 368, endPoint x: 764, endPoint y: 368, distance: 123.0
click at [764, 368] on div "DESCUBRE LA COMODIDAD Button 0" at bounding box center [888, 370] width 735 height 34
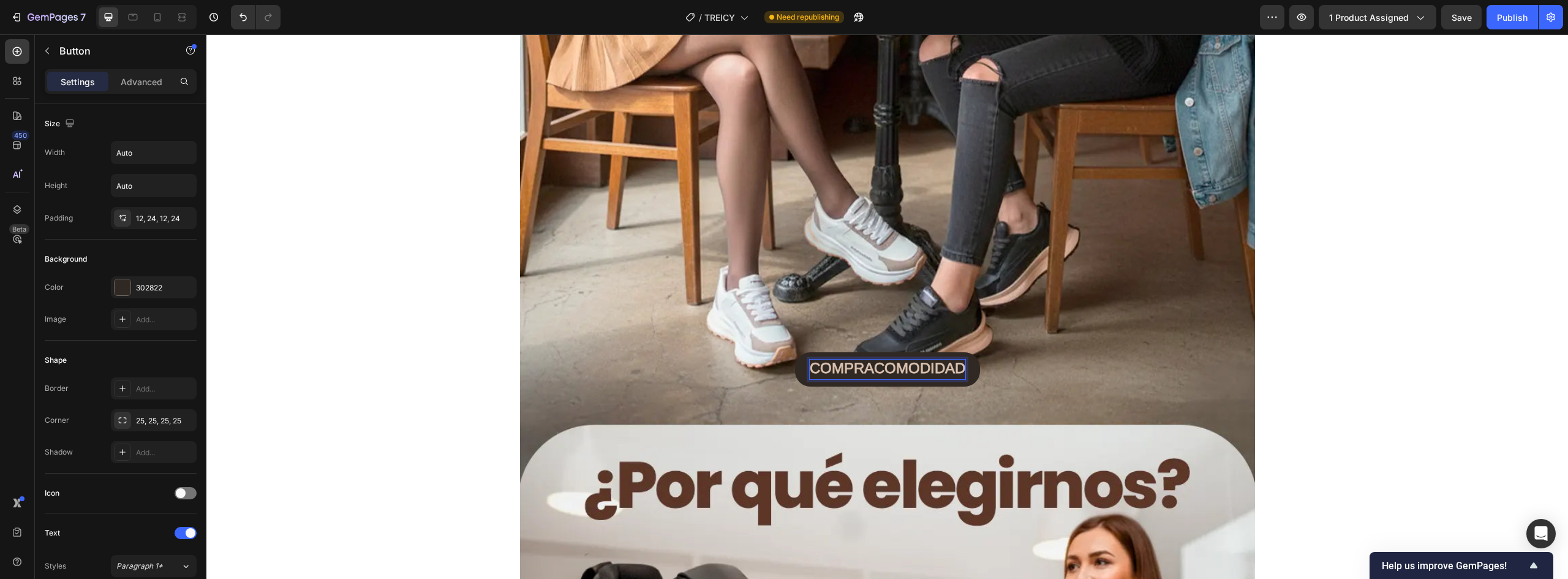
click at [795, 353] on button "COMPRACOMODIDAD" at bounding box center [888, 370] width 185 height 34
click at [956, 366] on strong "COMPRA COMODIDAD" at bounding box center [887, 368] width 159 height 16
click at [793, 353] on button "COMPRA COMODIDAD" at bounding box center [887, 370] width 189 height 34
click at [786, 353] on button "COMPRA COMODIDAD &" at bounding box center [887, 370] width 203 height 34
click at [1047, 373] on div "COMPRA COMODIDAD & ESTILO Button 0" at bounding box center [888, 370] width 735 height 34
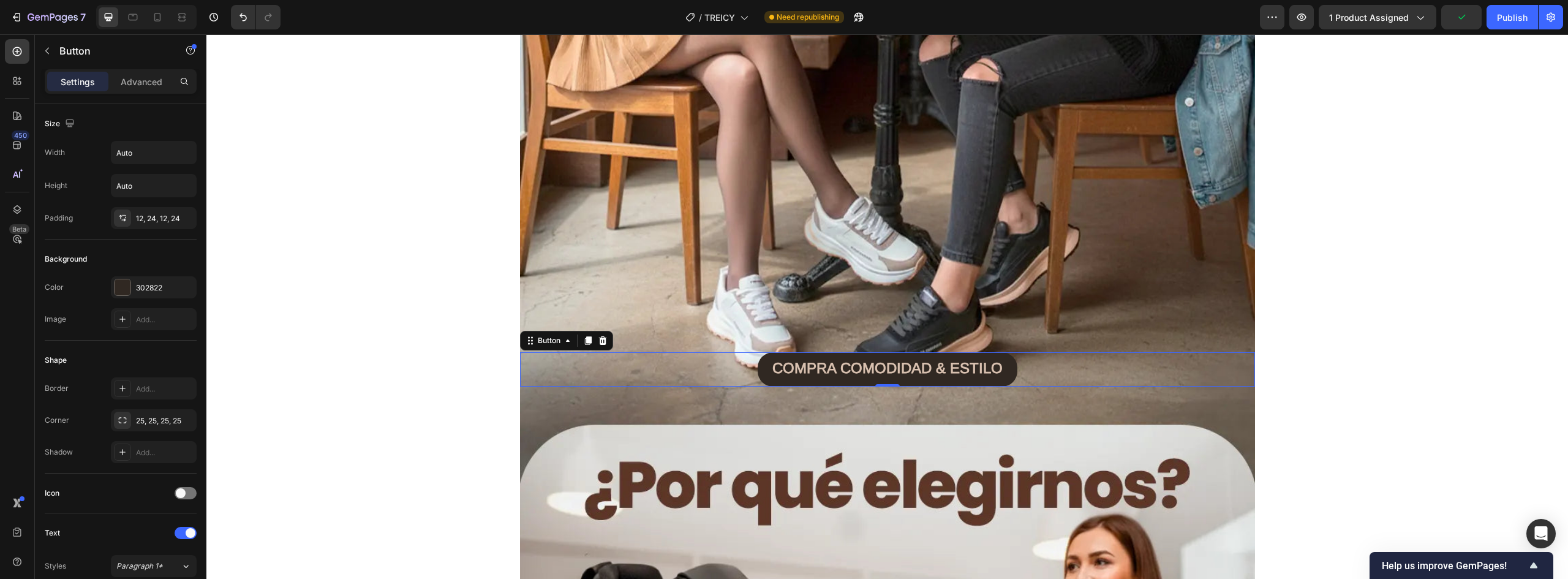
click at [1013, 366] on div "COMPRA COMODIDAD & ESTILO Button 0" at bounding box center [888, 370] width 735 height 34
click at [1000, 368] on button "COMPRA COMODIDAD & ESTILO" at bounding box center [887, 370] width 260 height 34
click at [124, 289] on div at bounding box center [122, 287] width 16 height 16
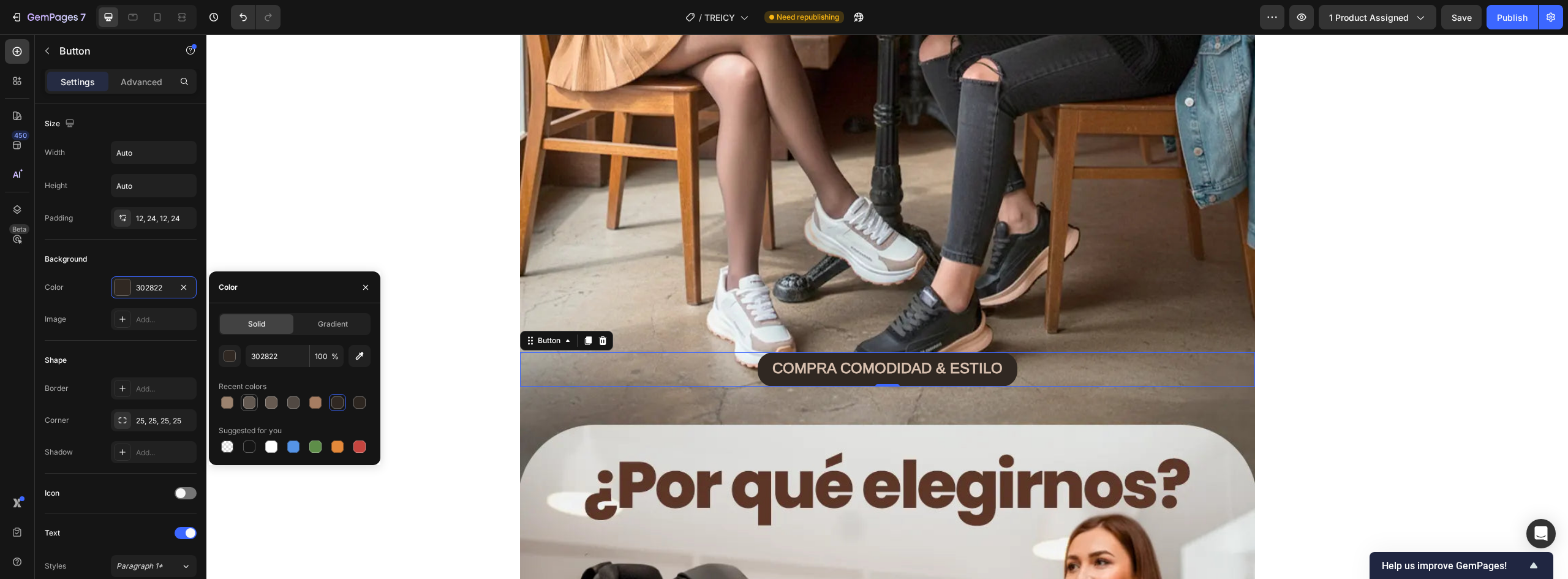
click at [252, 401] on div at bounding box center [250, 403] width 12 height 12
type input "635951"
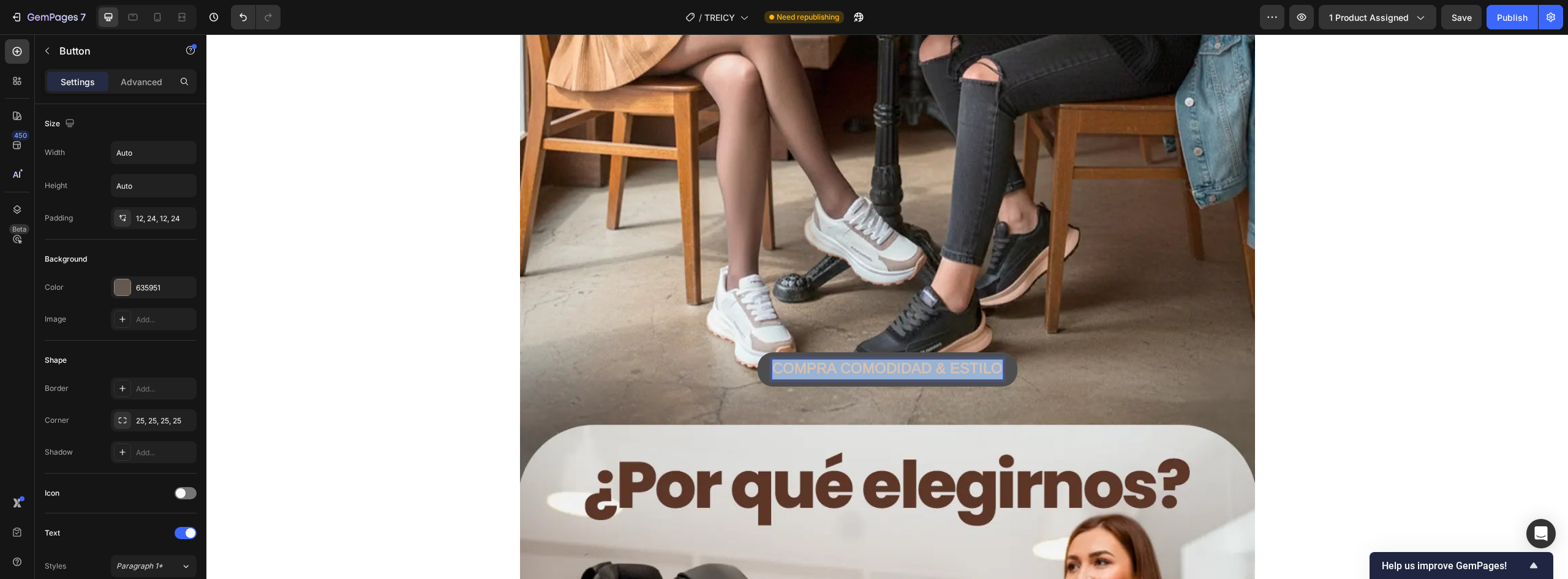
drag, startPoint x: 769, startPoint y: 369, endPoint x: 1127, endPoint y: 369, distance: 358.0
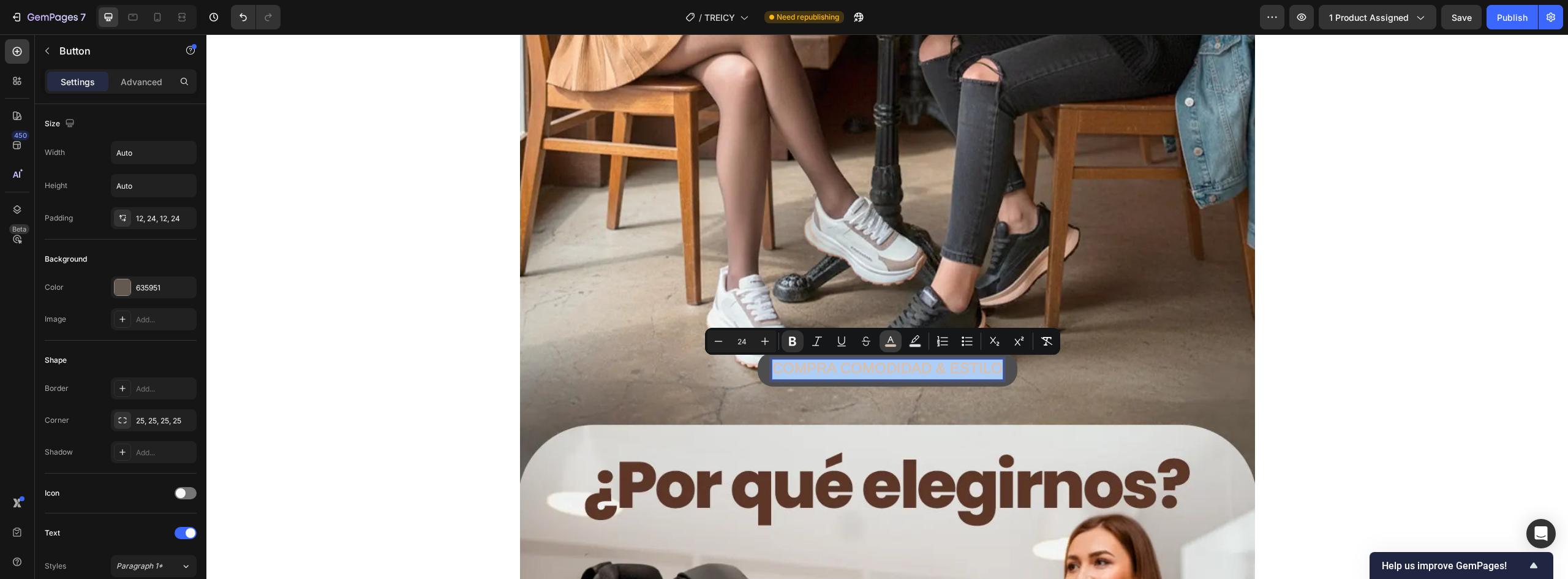
drag, startPoint x: 890, startPoint y: 342, endPoint x: 889, endPoint y: 348, distance: 6.1
click at [890, 341] on icon "Editor contextual toolbar" at bounding box center [891, 342] width 12 height 12
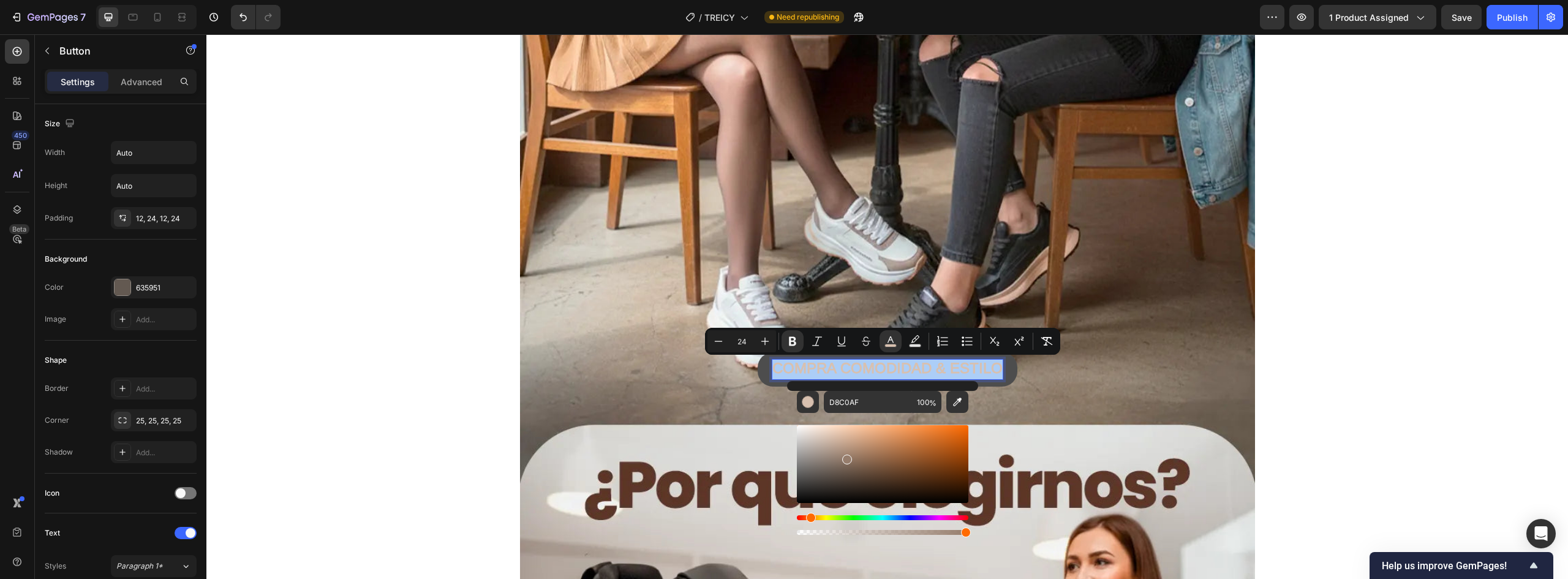
drag, startPoint x: 1052, startPoint y: 491, endPoint x: 784, endPoint y: 422, distance: 276.7
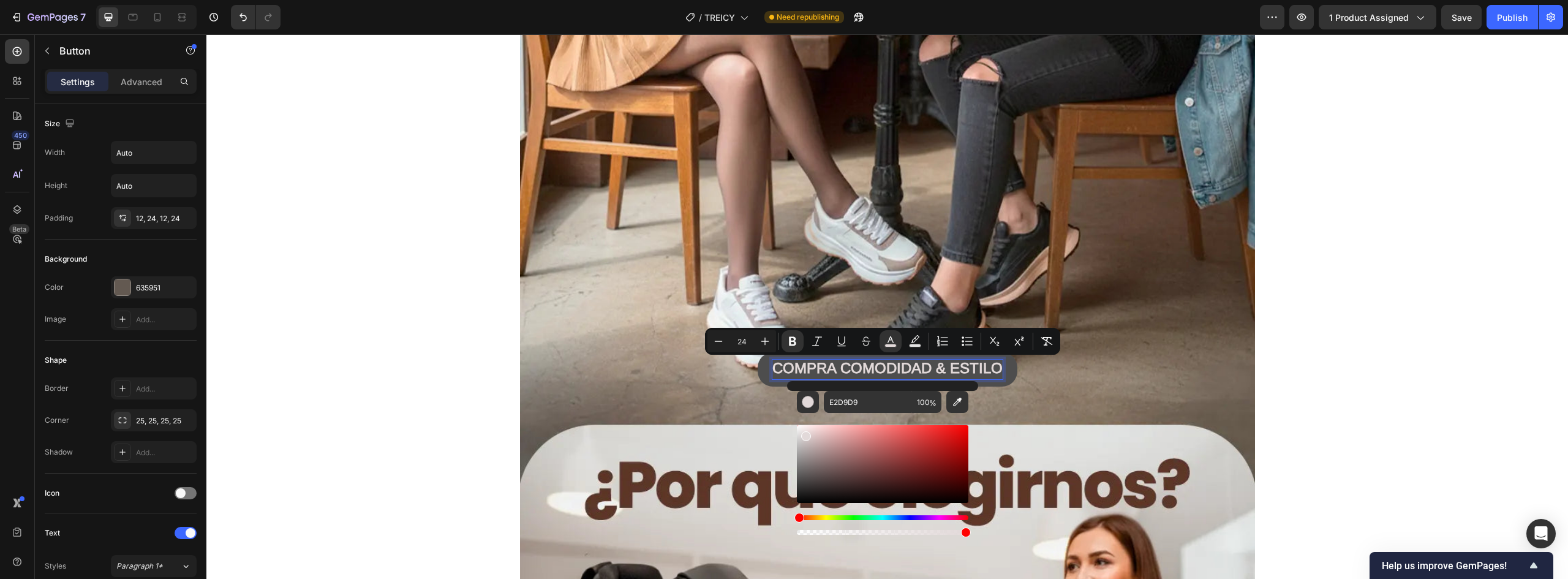
drag, startPoint x: 802, startPoint y: 431, endPoint x: 929, endPoint y: 412, distance: 128.4
click at [804, 433] on div "Editor contextual toolbar" at bounding box center [806, 436] width 10 height 10
type input "E5DCDC"
click at [1128, 359] on div "COMPRA COMODIDAD & ESTILO Button 0" at bounding box center [888, 370] width 735 height 34
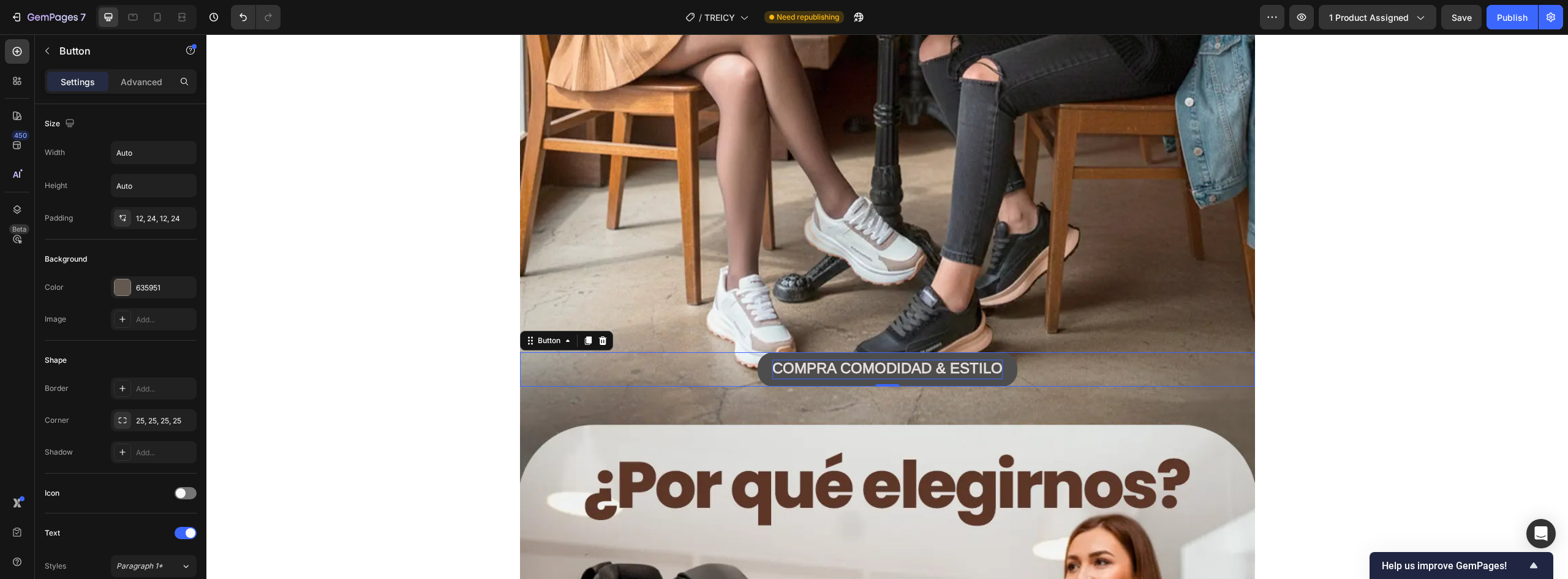
click at [1001, 366] on button "COMPRA COMODIDAD & ESTILO" at bounding box center [887, 370] width 260 height 34
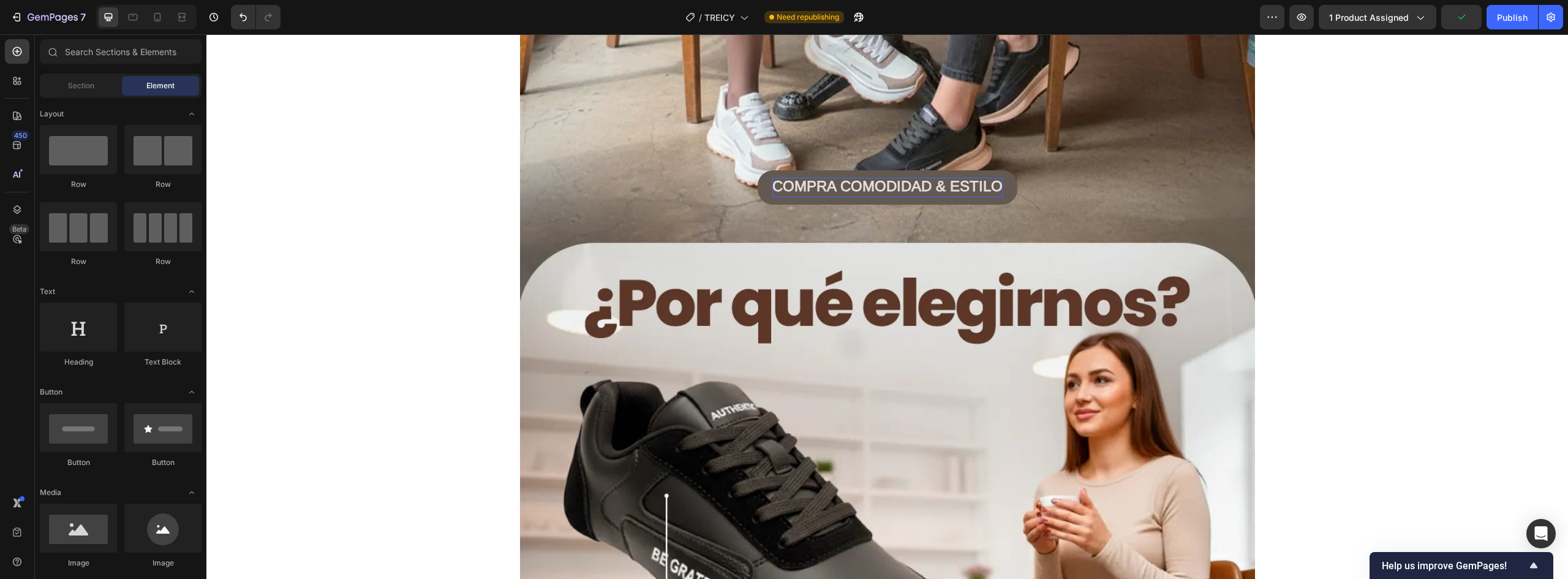
scroll to position [2778, 0]
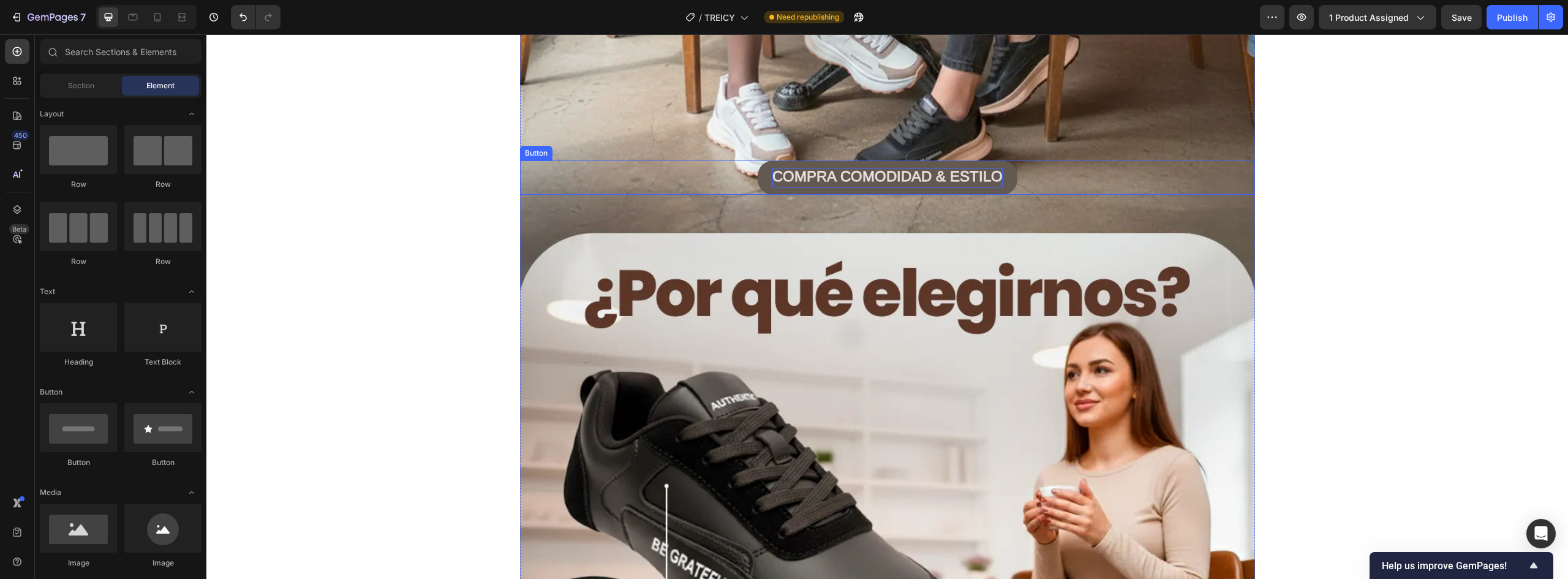
click at [804, 180] on strong "COMPRA COMODIDAD & ESTILO" at bounding box center [888, 176] width 230 height 16
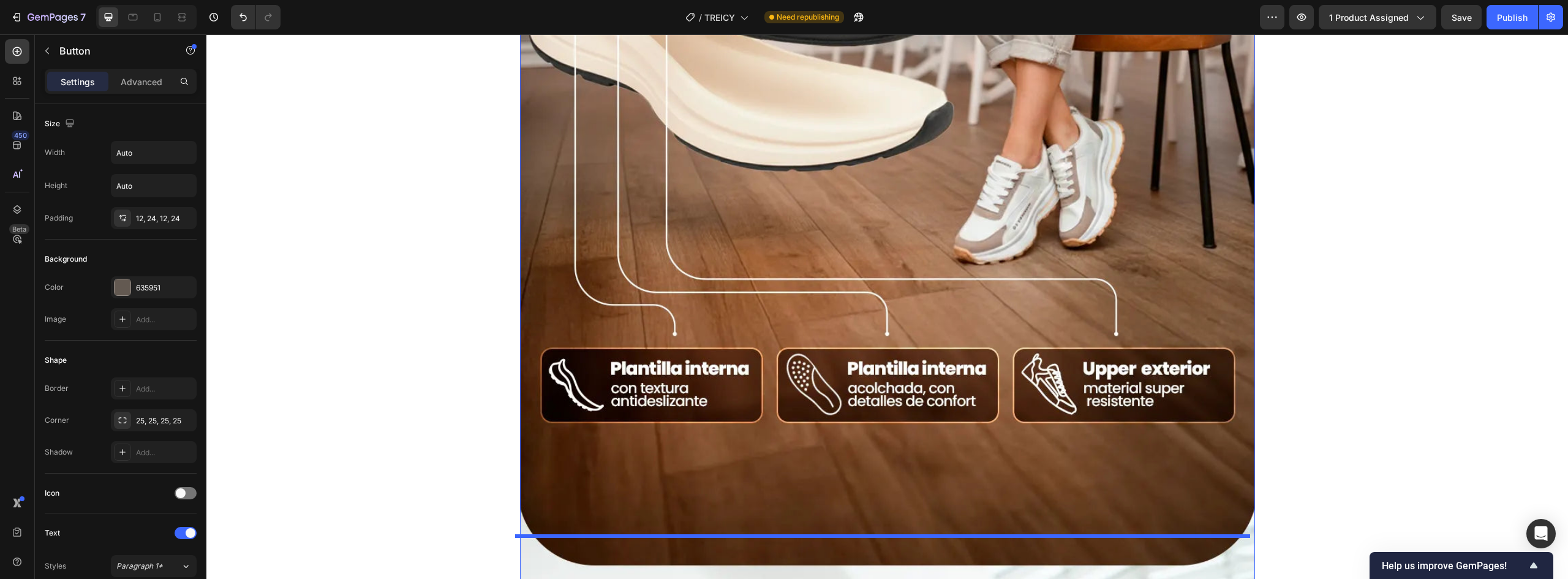
scroll to position [3535, 0]
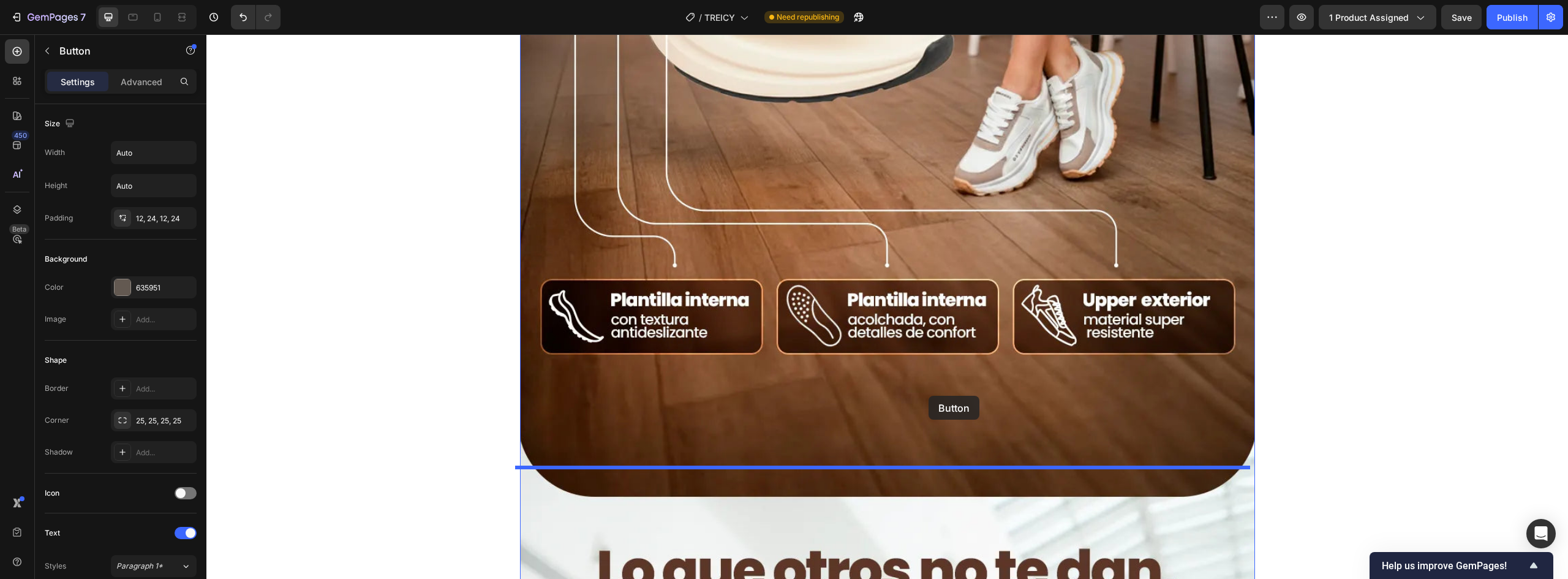
drag, startPoint x: 538, startPoint y: 152, endPoint x: 929, endPoint y: 396, distance: 460.9
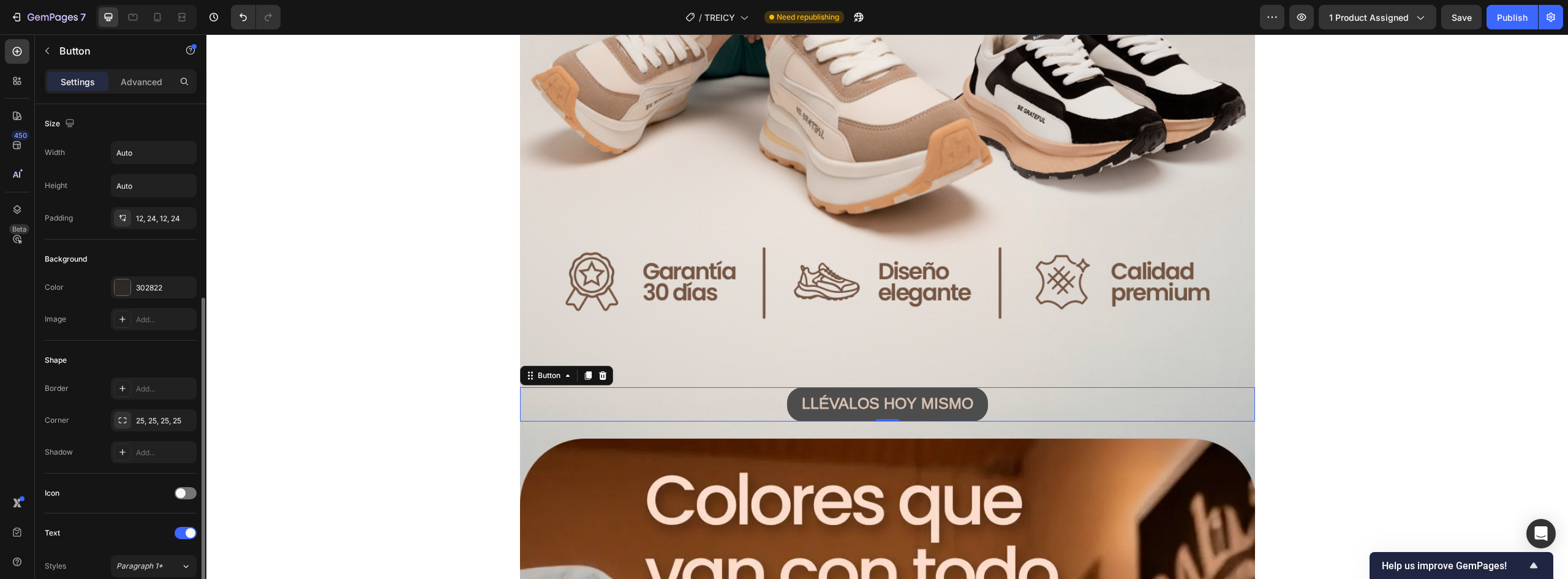
scroll to position [123, 0]
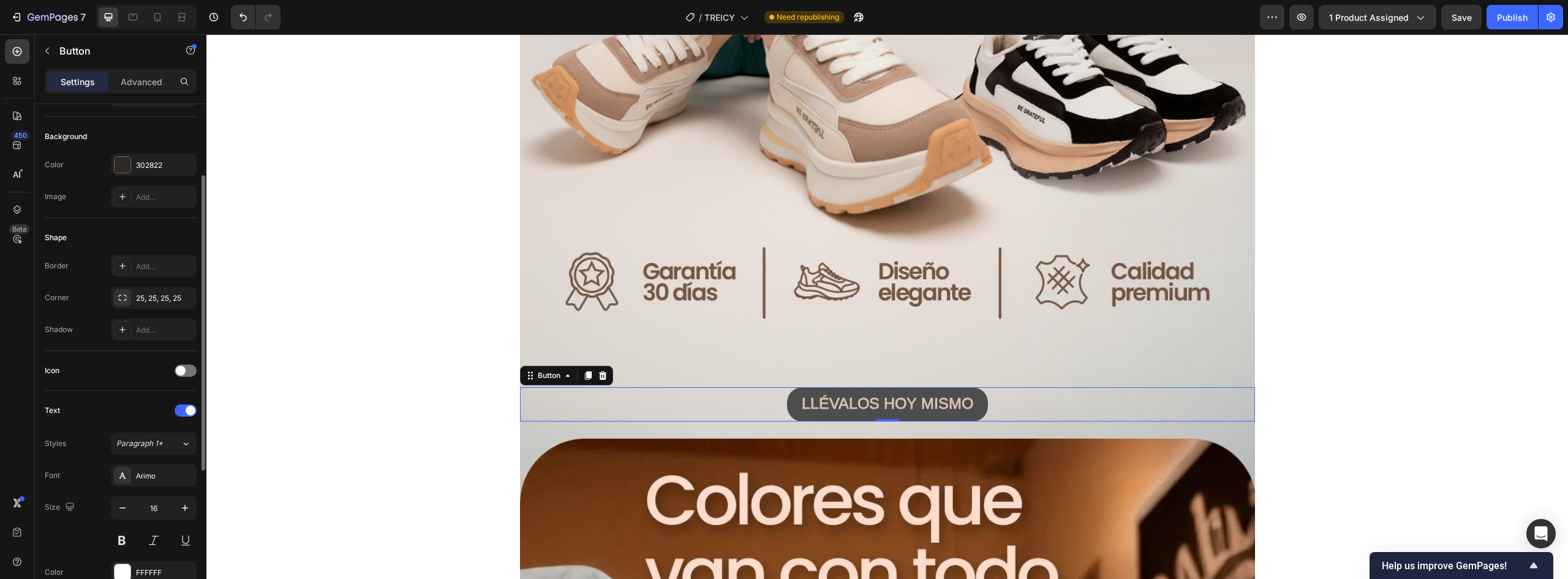
click at [973, 397] on button "LLÉVALOS HOY MISMO" at bounding box center [887, 405] width 201 height 35
click at [123, 164] on div at bounding box center [122, 165] width 16 height 16
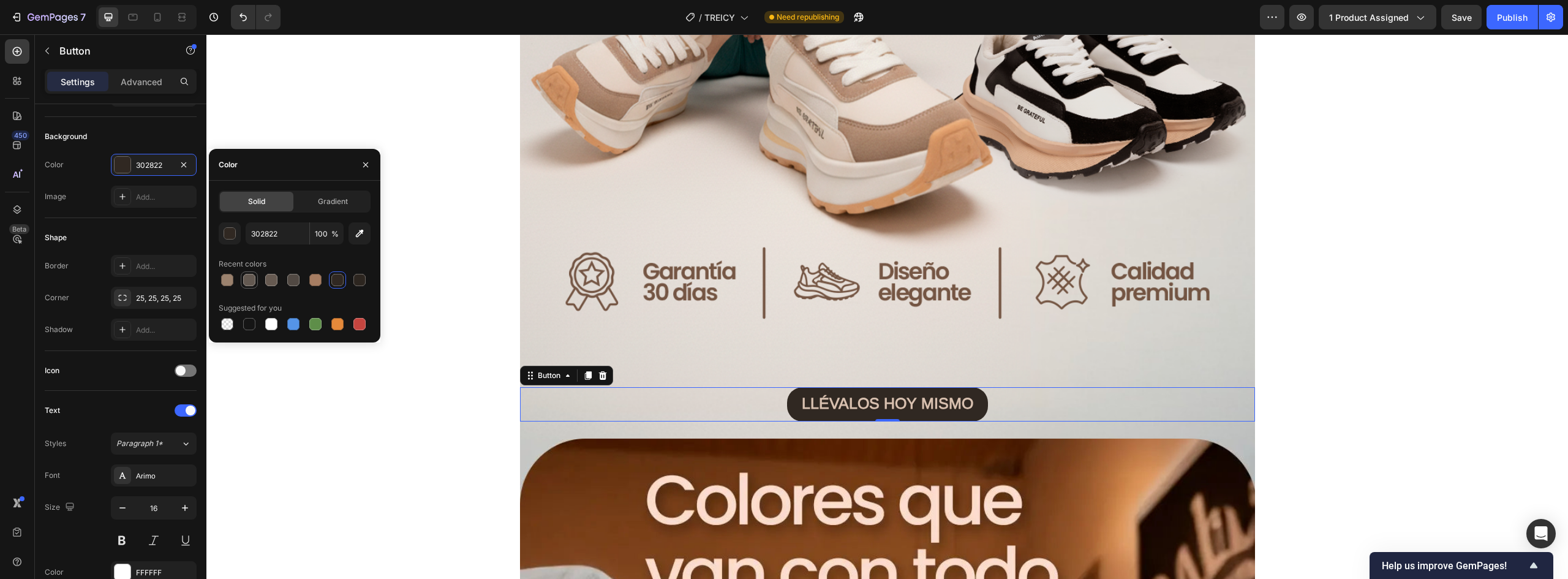
click at [248, 275] on div at bounding box center [250, 280] width 12 height 12
type input "635951"
click at [927, 401] on strong "LLÉVALOS HOY MISMO" at bounding box center [888, 403] width 171 height 17
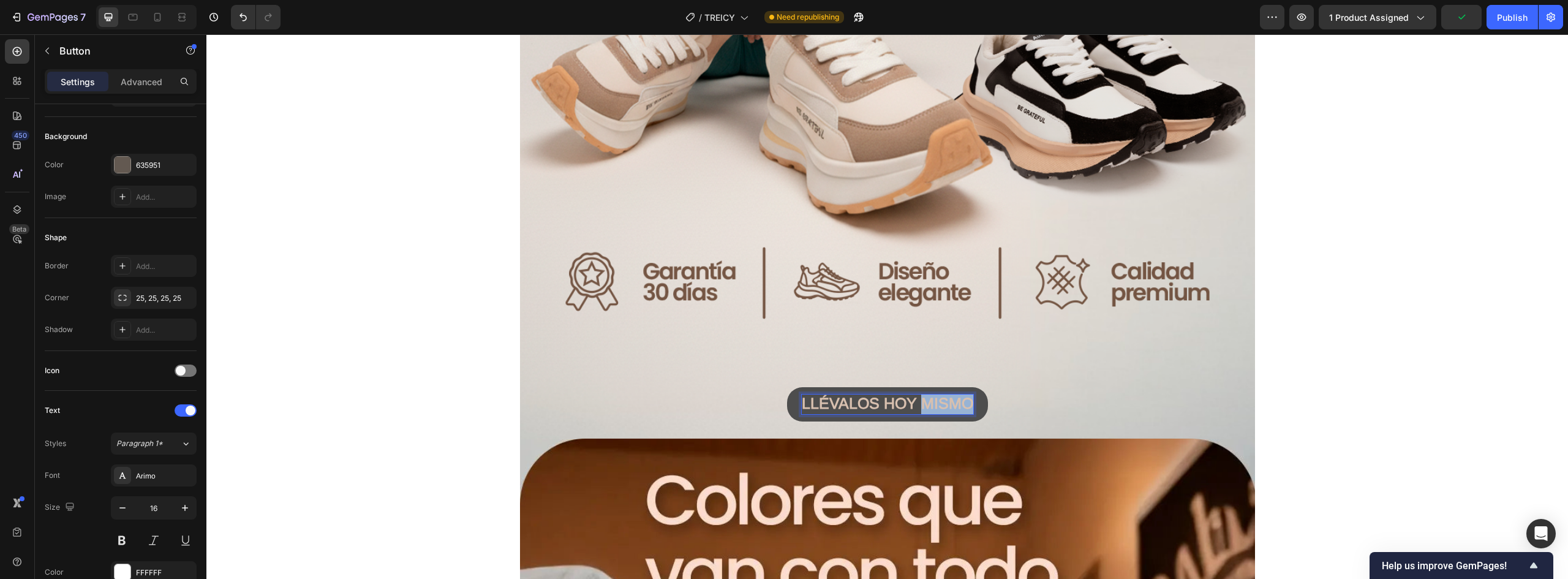
click at [927, 401] on strong "LLÉVALOS HOY MISMO" at bounding box center [888, 403] width 171 height 17
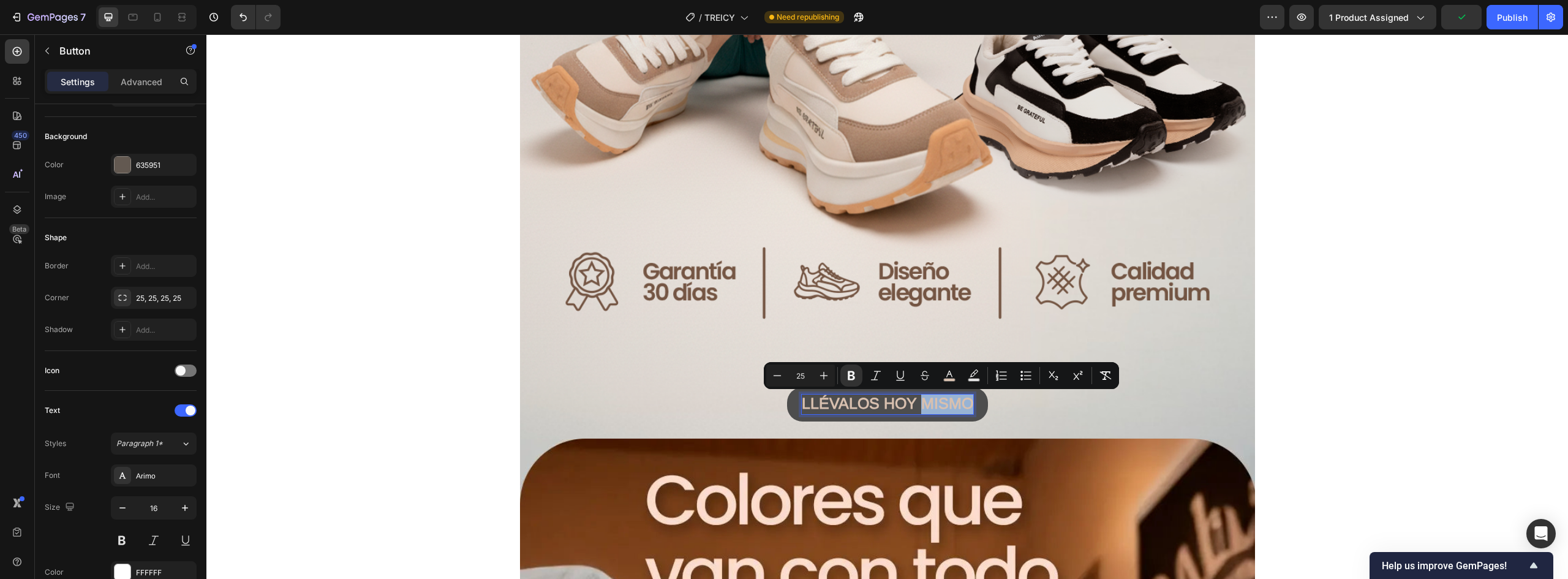
drag, startPoint x: 956, startPoint y: 403, endPoint x: 963, endPoint y: 405, distance: 7.3
click at [956, 403] on strong "LLÉVALOS HOY MISMO" at bounding box center [888, 403] width 171 height 17
click at [967, 403] on strong "LLÉVALOS HOY MISMO" at bounding box center [888, 403] width 171 height 17
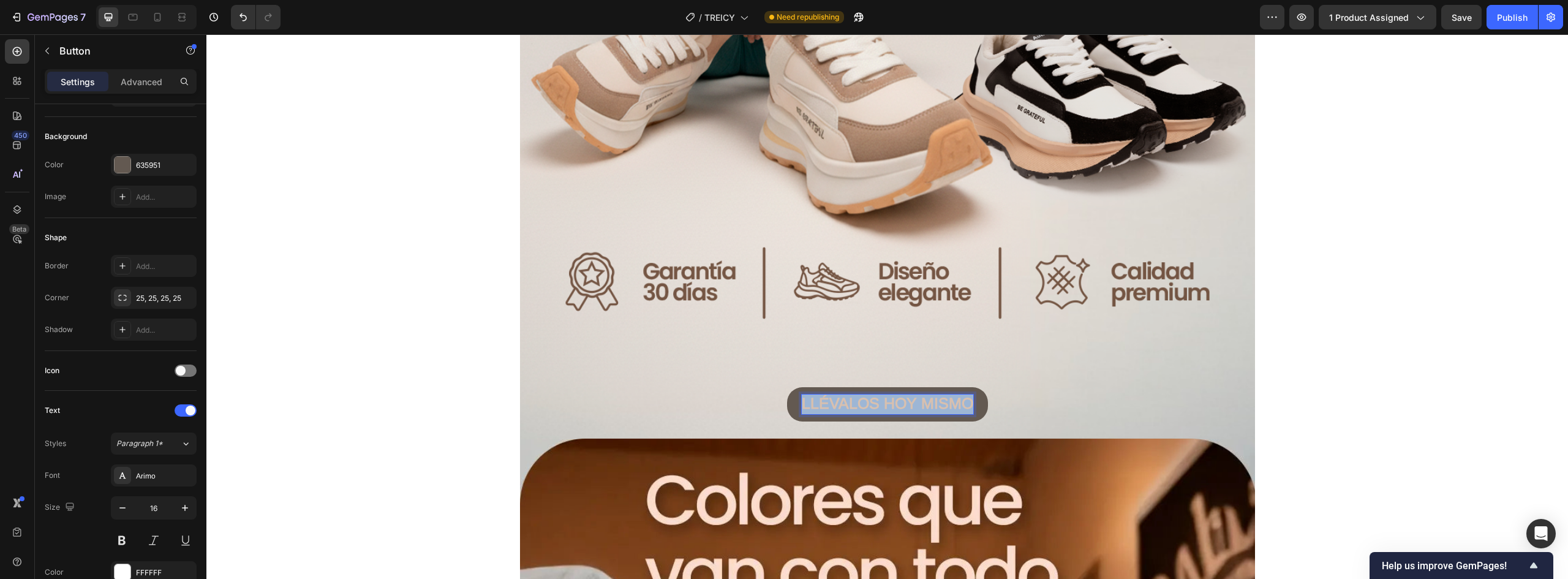
drag, startPoint x: 967, startPoint y: 403, endPoint x: 704, endPoint y: 405, distance: 263.0
click at [719, 405] on div "LLÉVALOS HOY MISMO Button 0" at bounding box center [888, 405] width 735 height 35
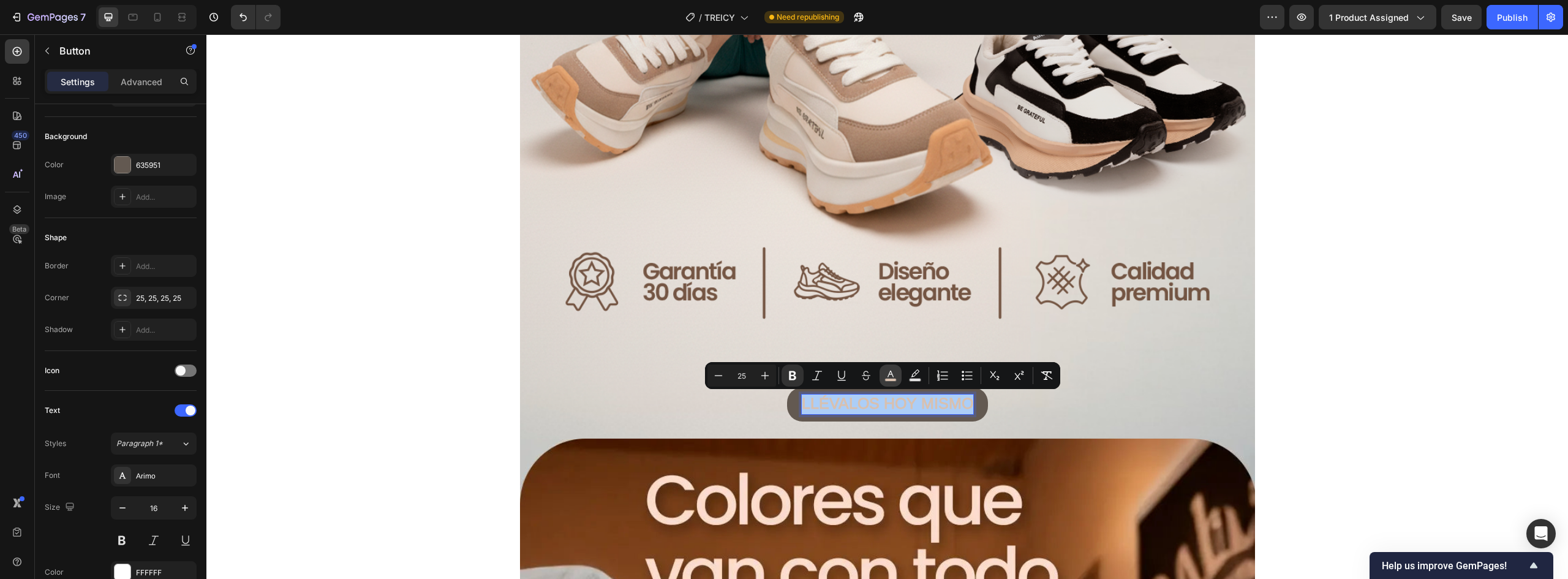
click at [887, 376] on icon "Editor contextual toolbar" at bounding box center [891, 376] width 12 height 12
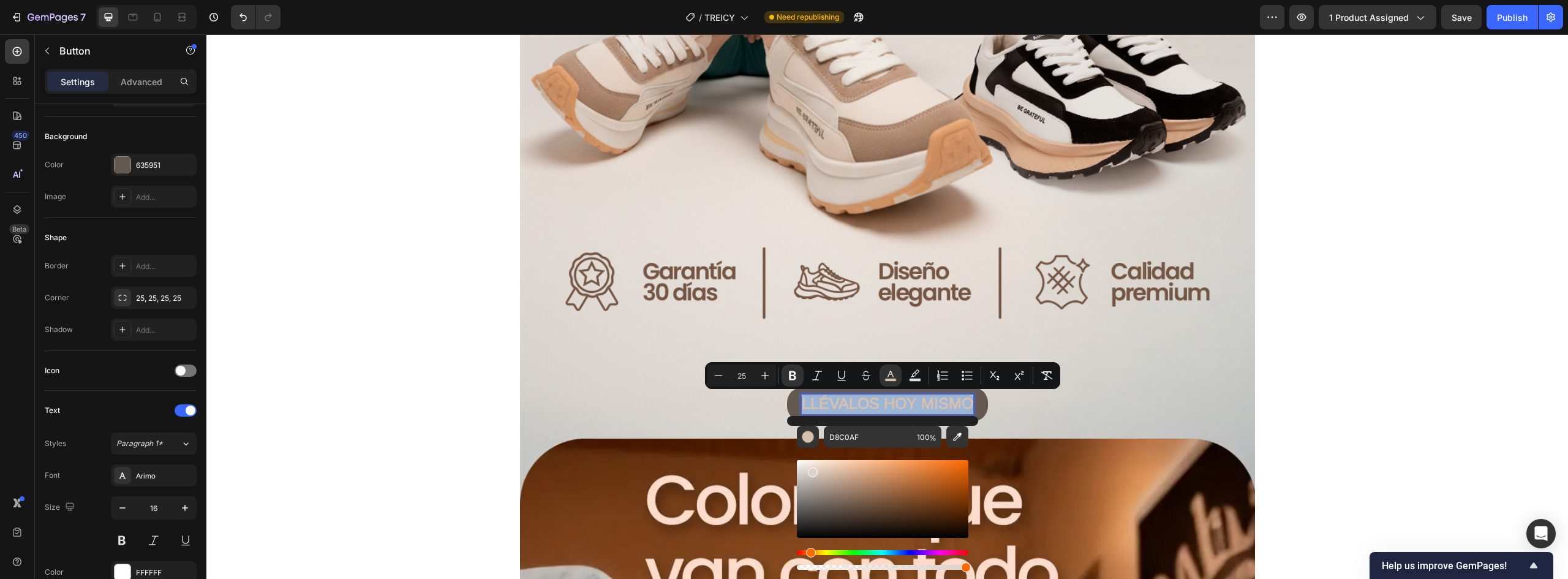
type input "E2D9D3"
drag, startPoint x: 837, startPoint y: 480, endPoint x: 810, endPoint y: 469, distance: 29.2
click at [810, 469] on div "Editor contextual toolbar" at bounding box center [882, 499] width 171 height 78
click at [1101, 405] on div "LLÉVALOS HOY MISMO Button 0" at bounding box center [888, 405] width 735 height 35
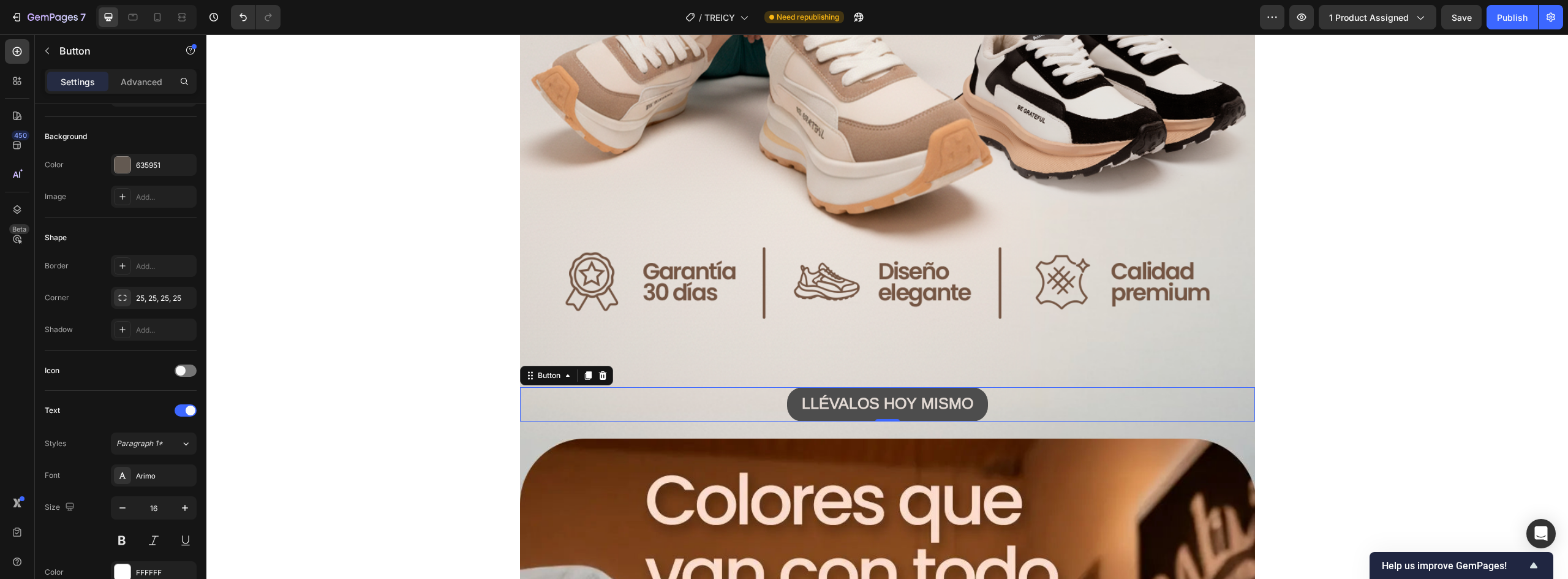
click at [974, 400] on button "LLÉVALOS HOY MISMO" at bounding box center [887, 405] width 201 height 35
click at [860, 400] on strong "LLÉVALOS HOY MISMO" at bounding box center [888, 403] width 171 height 17
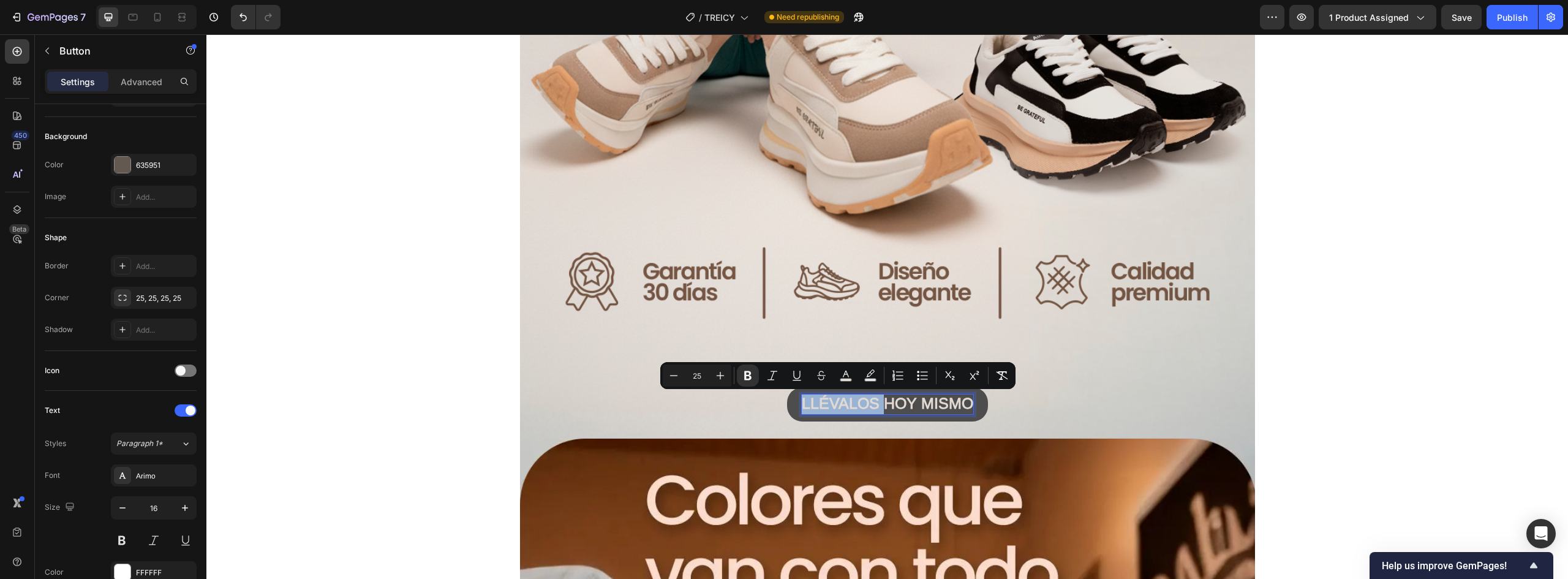
click at [802, 401] on strong "LLÉVALOS HOY MISMO" at bounding box center [888, 403] width 171 height 17
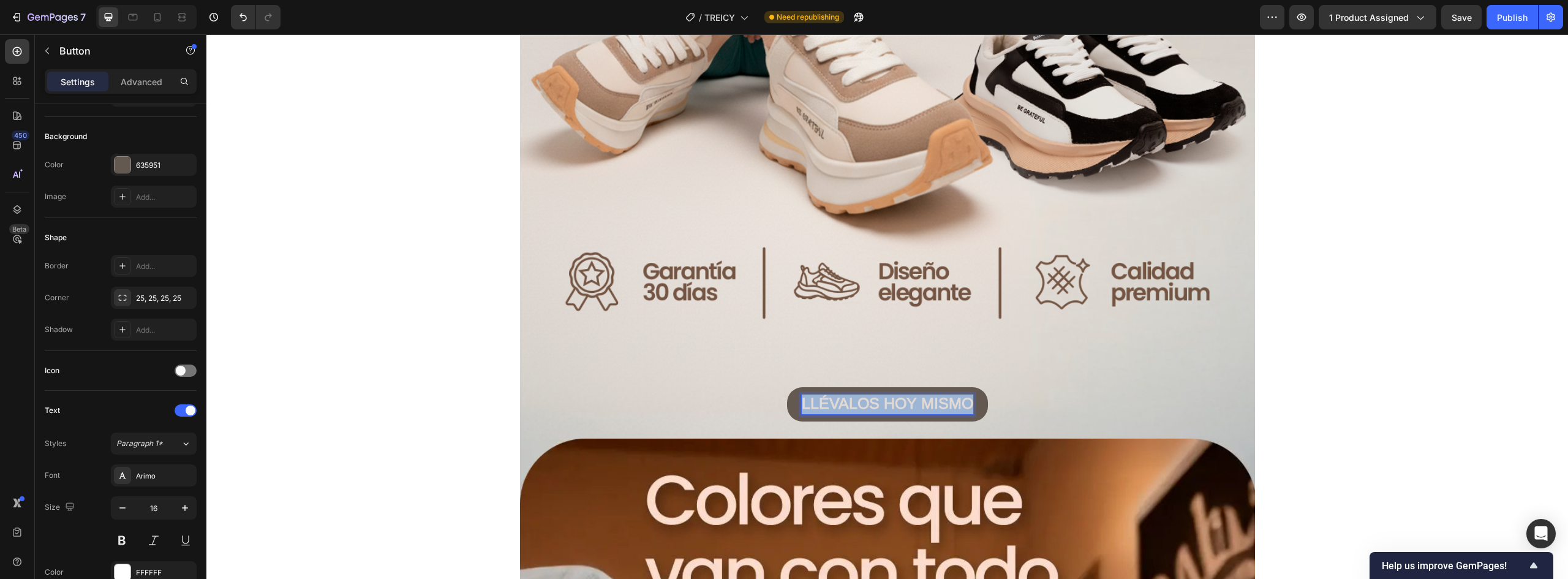
drag, startPoint x: 799, startPoint y: 403, endPoint x: 1063, endPoint y: 405, distance: 264.0
click at [1063, 405] on div "LLÉVALOS HOY MISMO Button 0" at bounding box center [888, 405] width 735 height 35
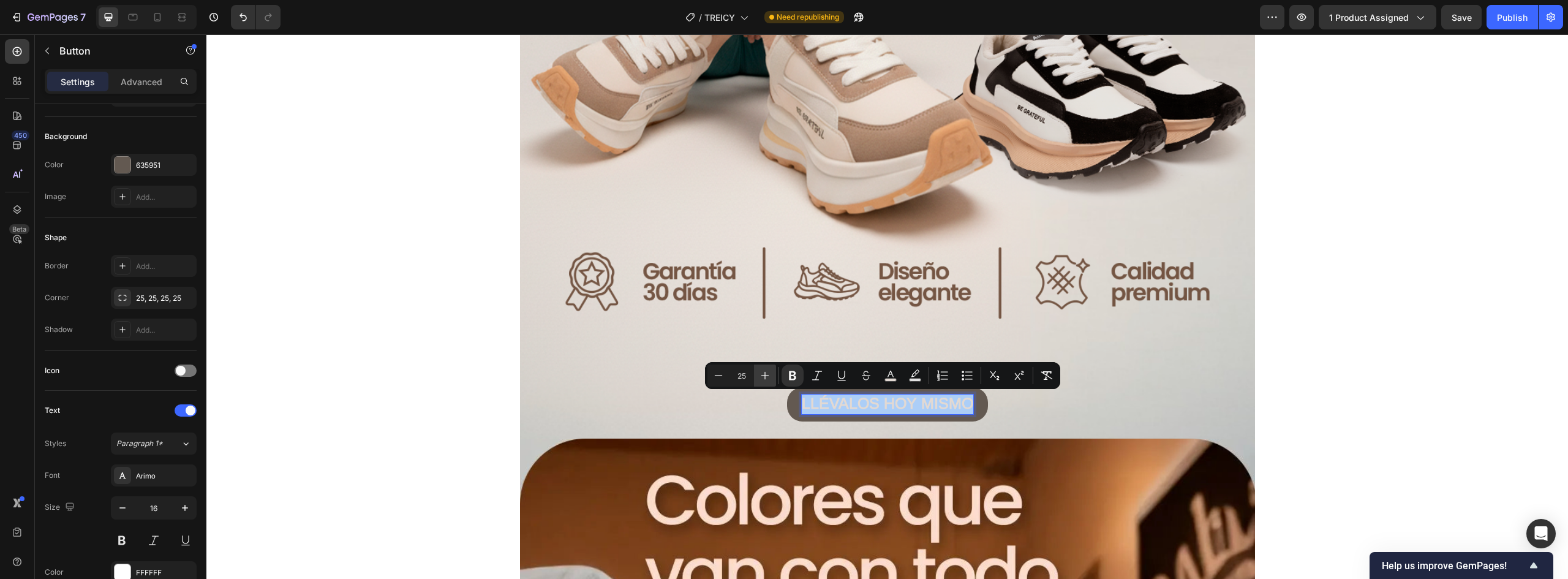
click at [768, 375] on icon "Editor contextual toolbar" at bounding box center [765, 376] width 12 height 12
type input "27"
click at [1195, 391] on div "LLÉVALOS HOY MISMO Button 0" at bounding box center [888, 405] width 735 height 35
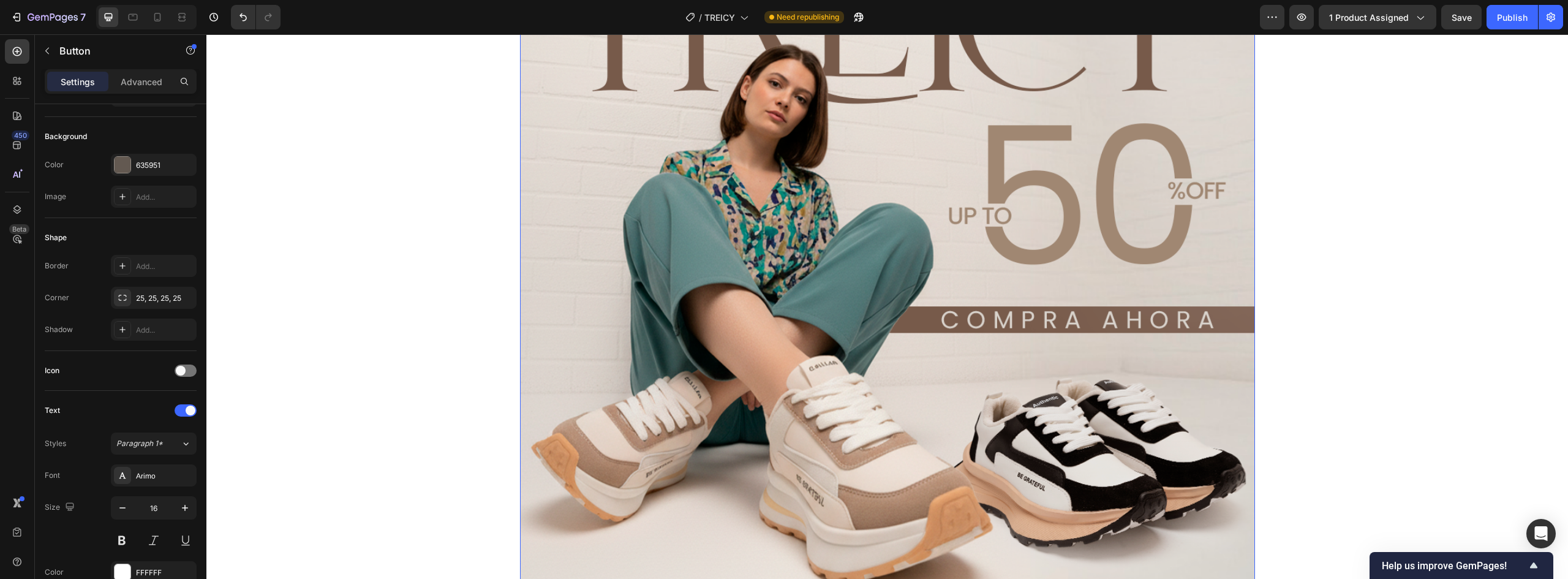
scroll to position [0, 0]
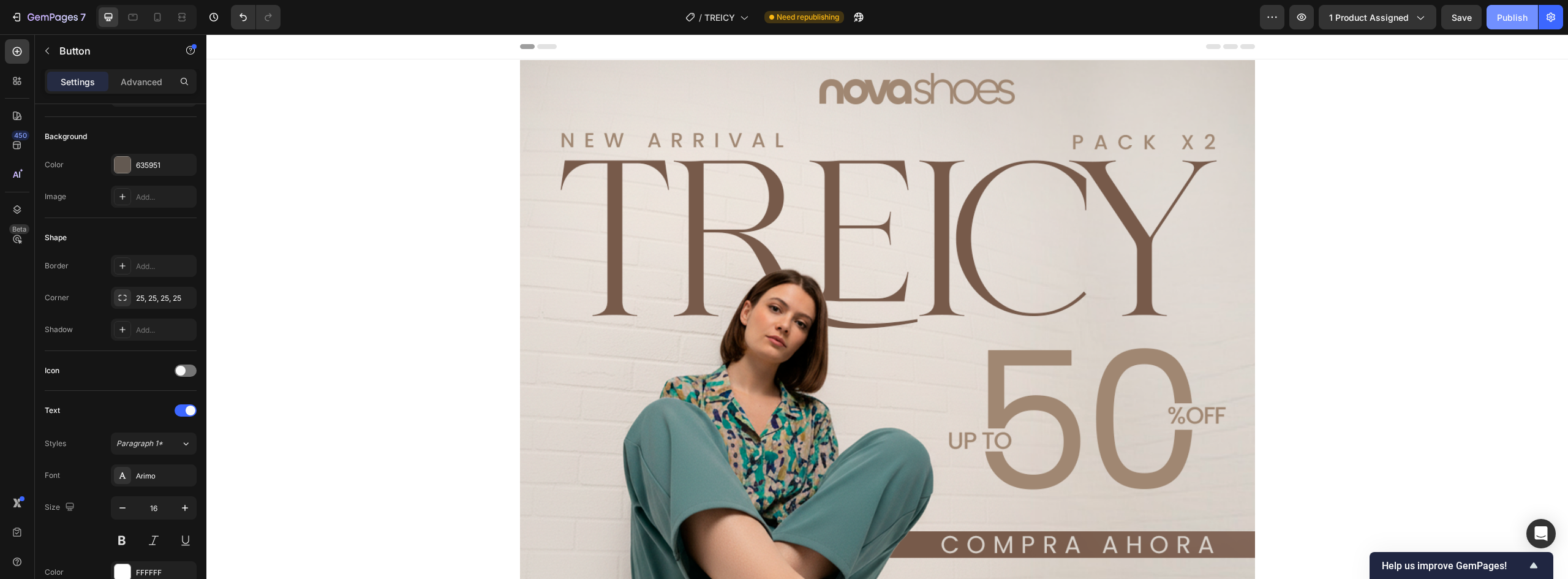
click at [1510, 13] on div "Publish" at bounding box center [1512, 17] width 31 height 13
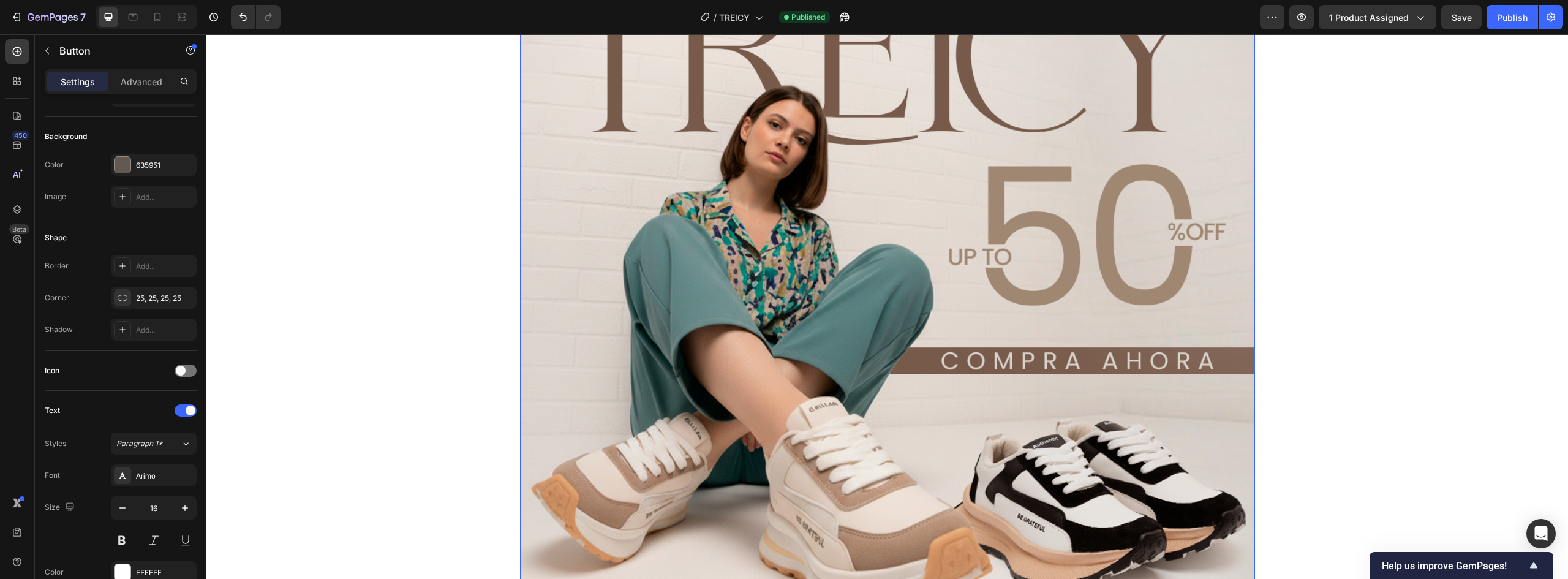
scroll to position [491, 0]
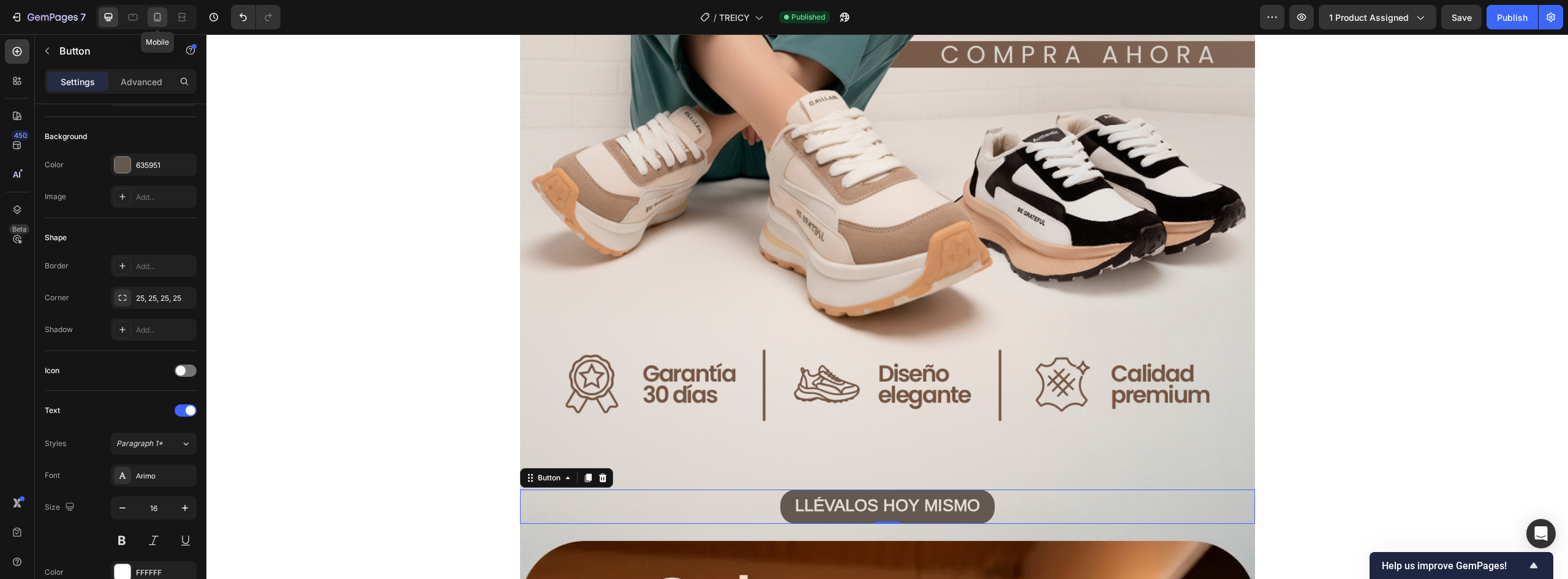
click at [154, 10] on div at bounding box center [157, 17] width 20 height 20
type input "14"
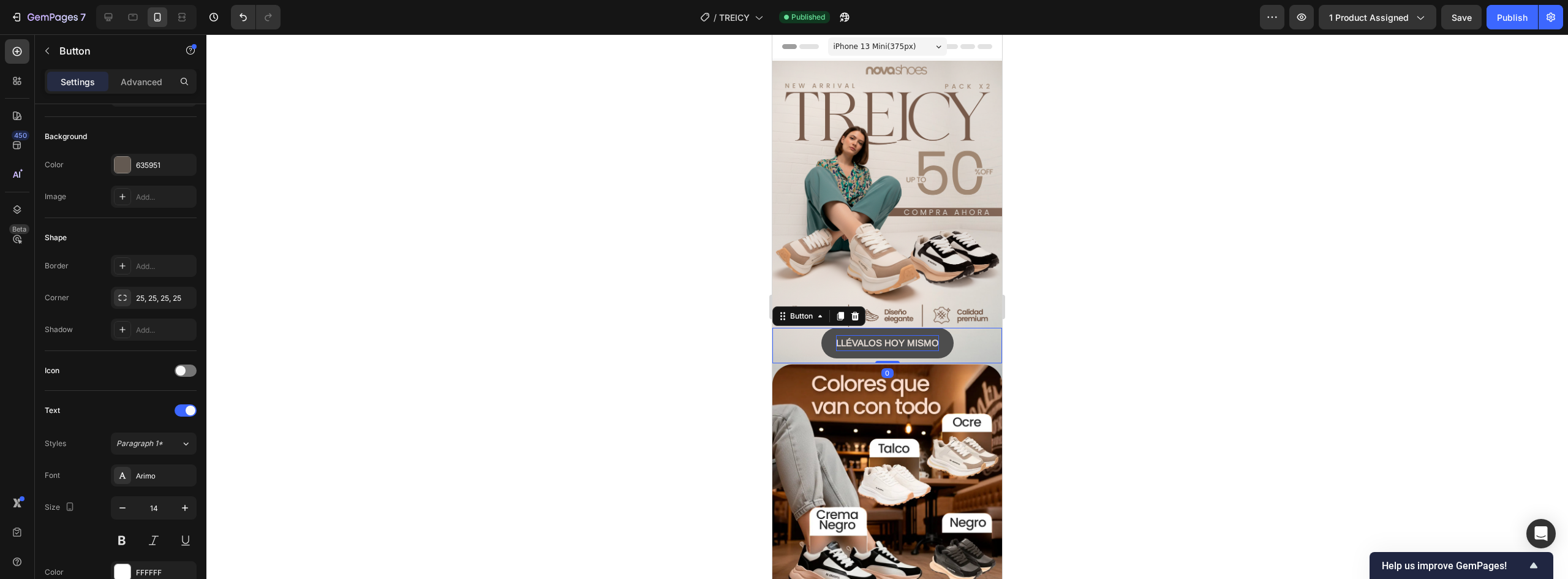
click at [852, 338] on strong "LLÉVALOS HOY MISMO" at bounding box center [888, 342] width 103 height 10
click at [864, 338] on strong "LLÉVALOS HOY MISMO" at bounding box center [888, 342] width 103 height 10
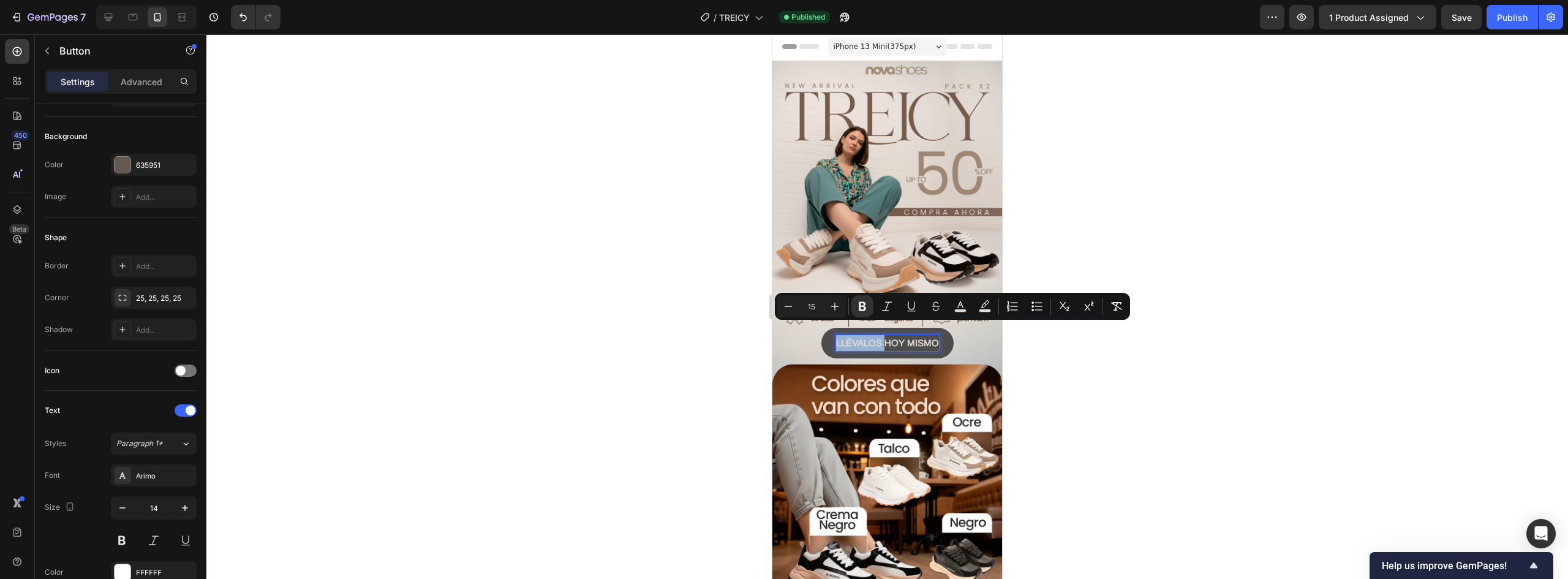
click at [871, 338] on strong "LLÉVALOS HOY MISMO" at bounding box center [888, 342] width 103 height 10
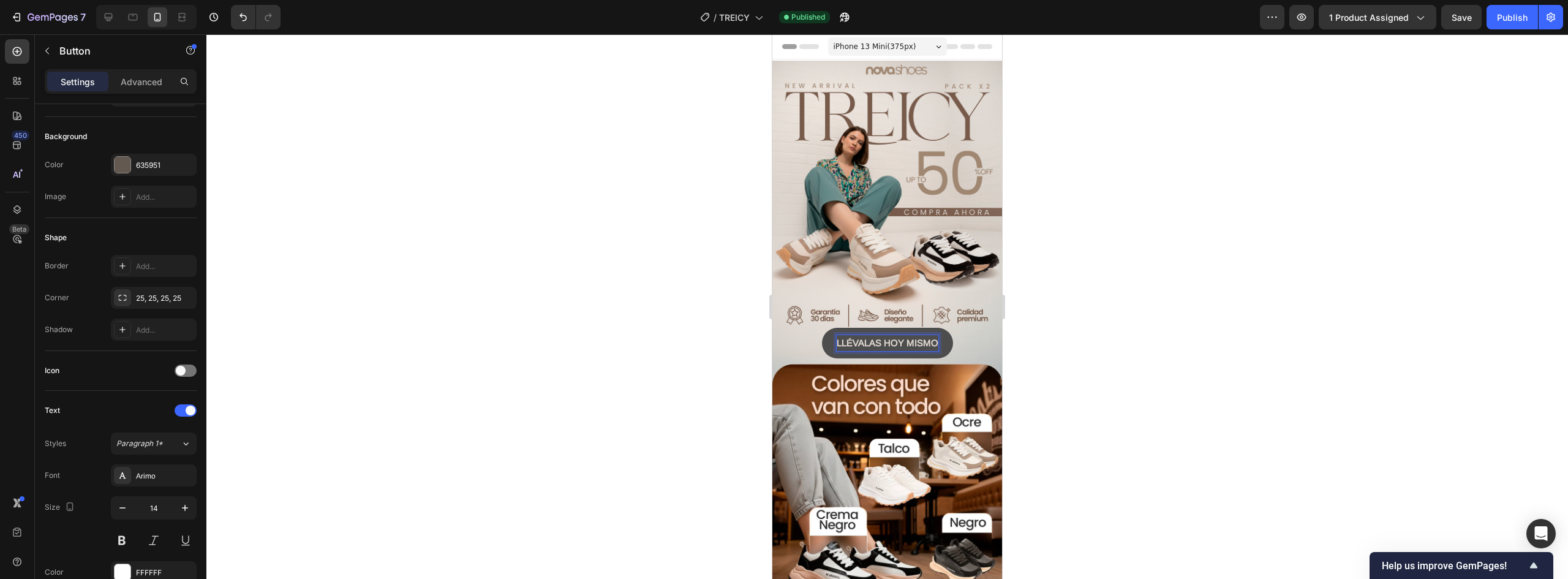
click at [1094, 318] on div at bounding box center [887, 307] width 1362 height 545
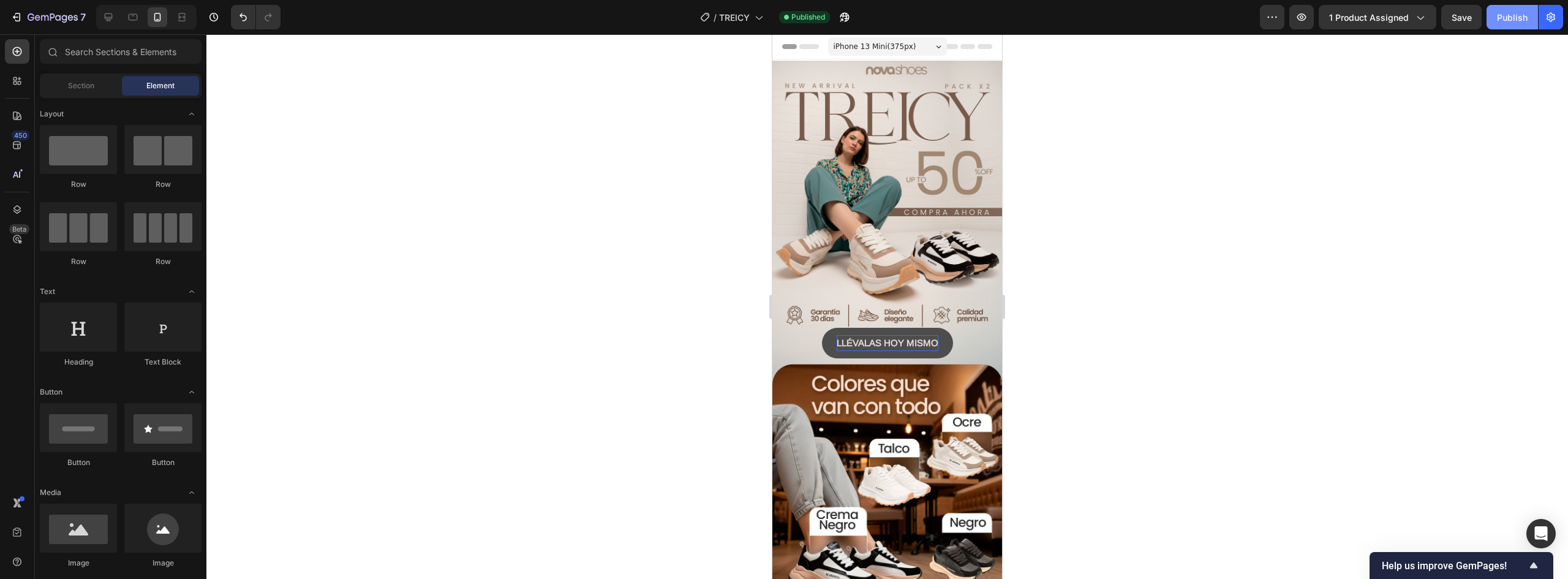
click at [1507, 20] on div "Publish" at bounding box center [1512, 17] width 31 height 13
click at [43, 13] on icon "button" at bounding box center [52, 18] width 50 height 10
